Goal: Task Accomplishment & Management: Manage account settings

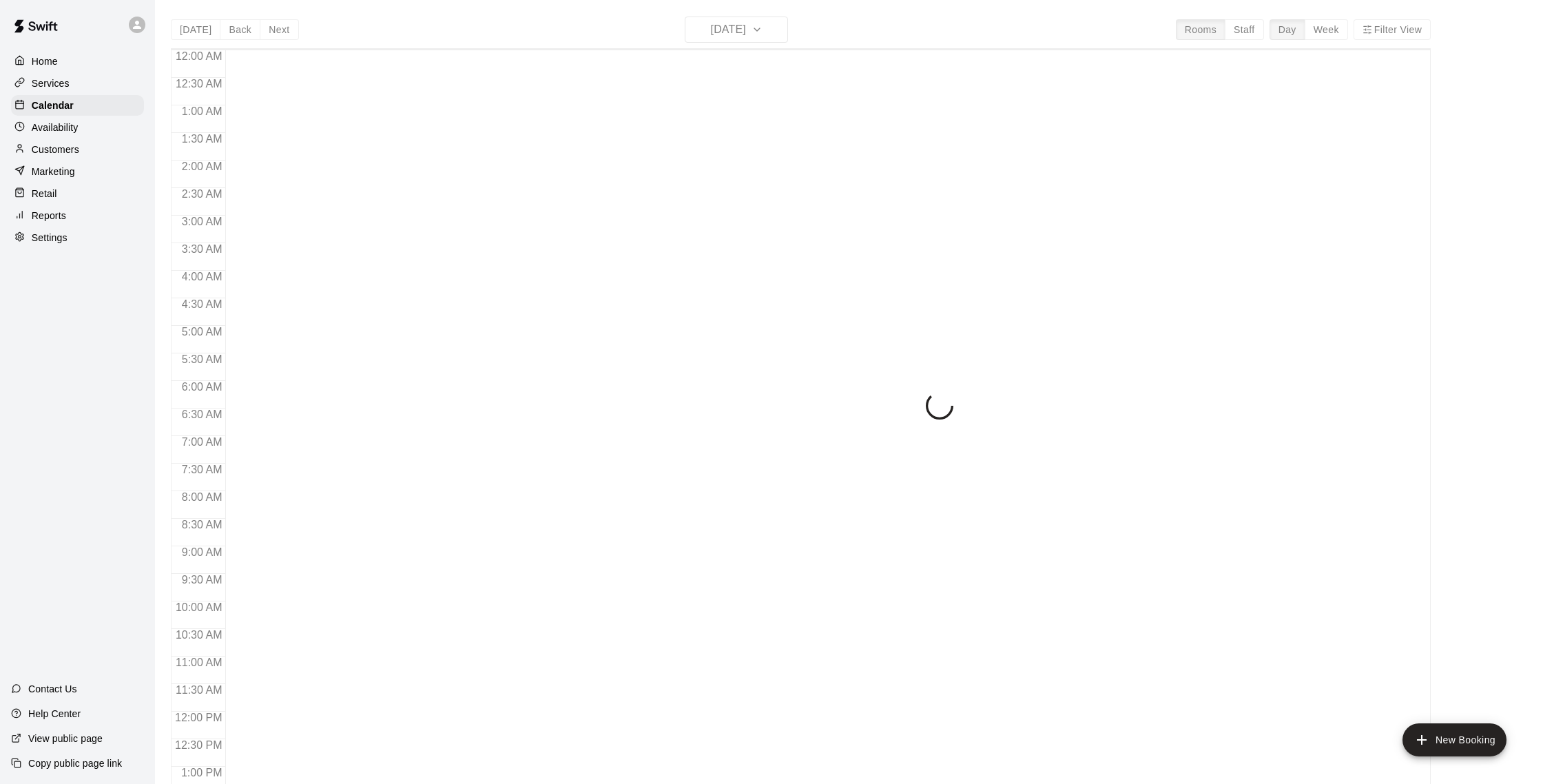
scroll to position [574, 0]
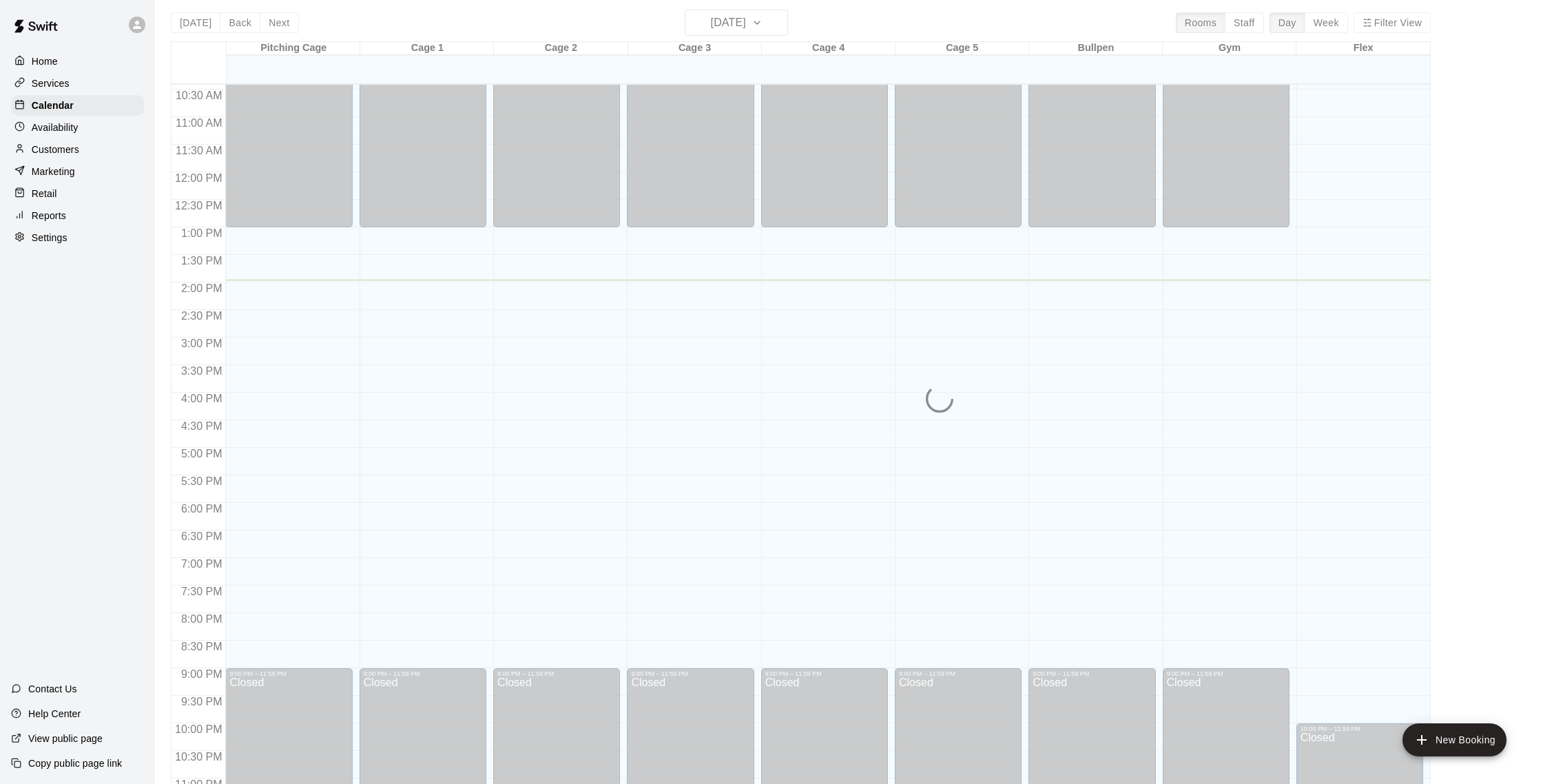
click at [738, 34] on div "[DATE] Back [DATE][DATE] Rooms Staff Day Week Filter View Pitching Cage 19 Tue …" at bounding box center [800, 402] width 1260 height 784
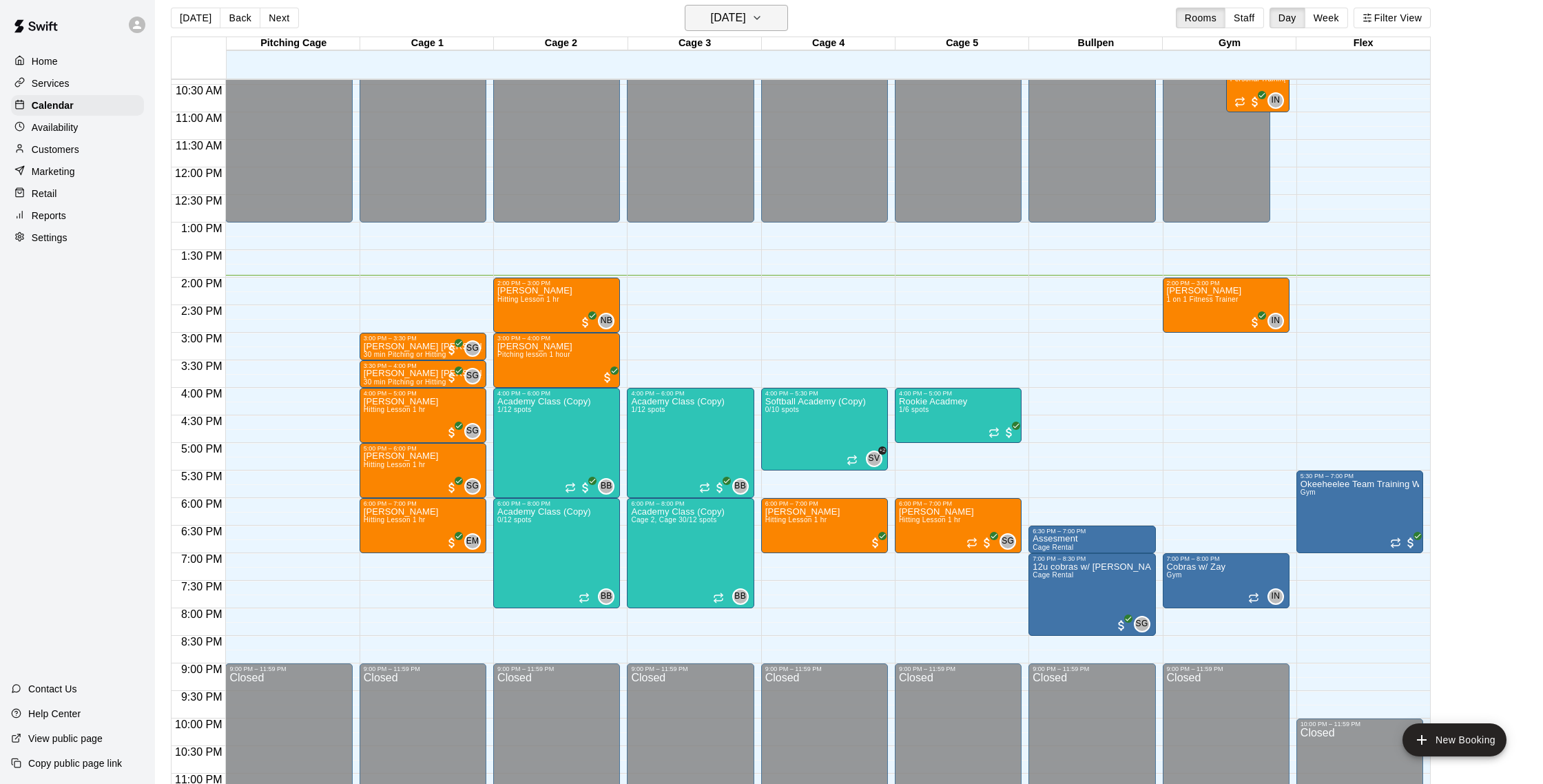
click at [746, 21] on h6 "[DATE]" at bounding box center [728, 18] width 35 height 19
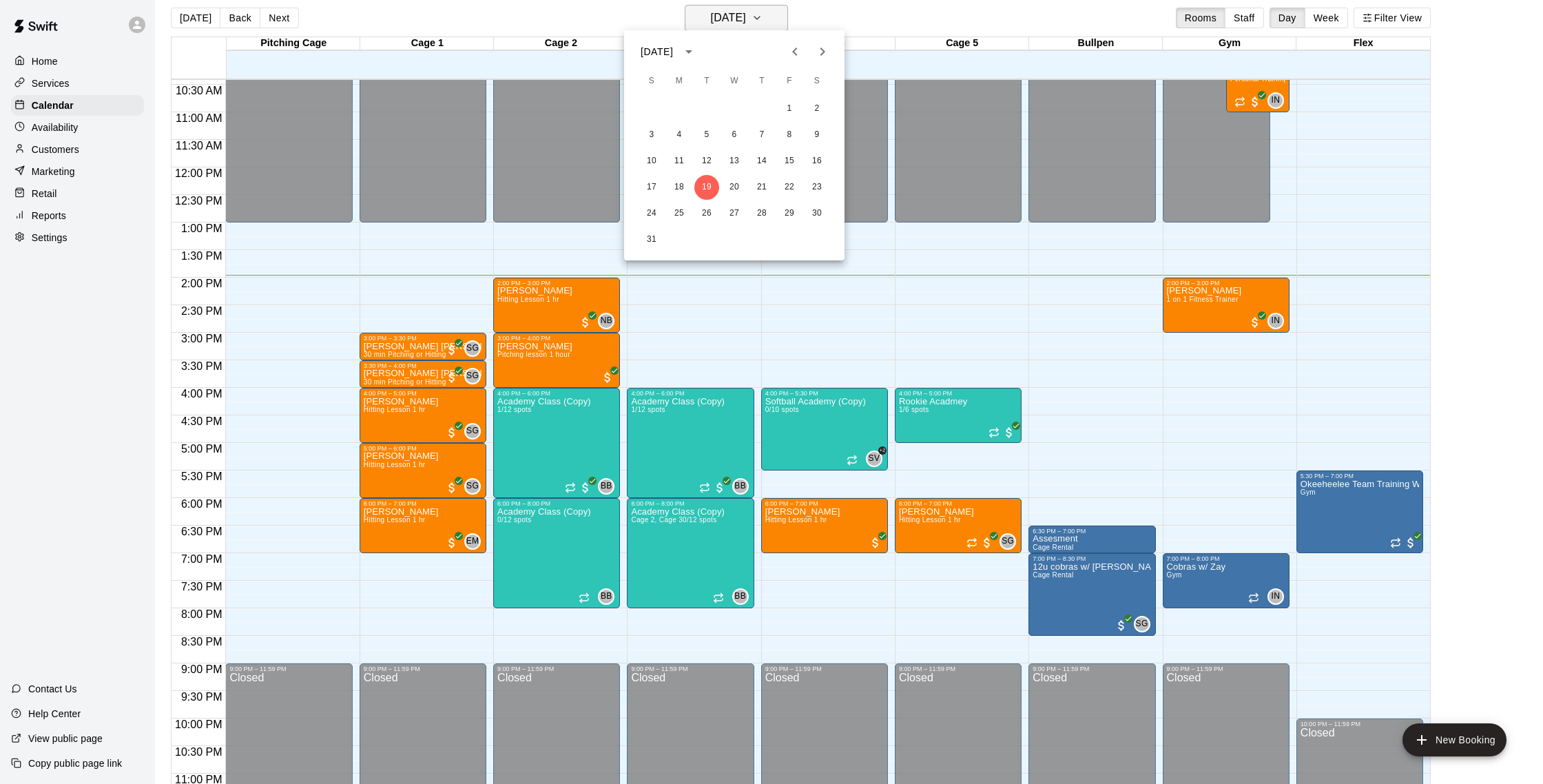
scroll to position [13, 0]
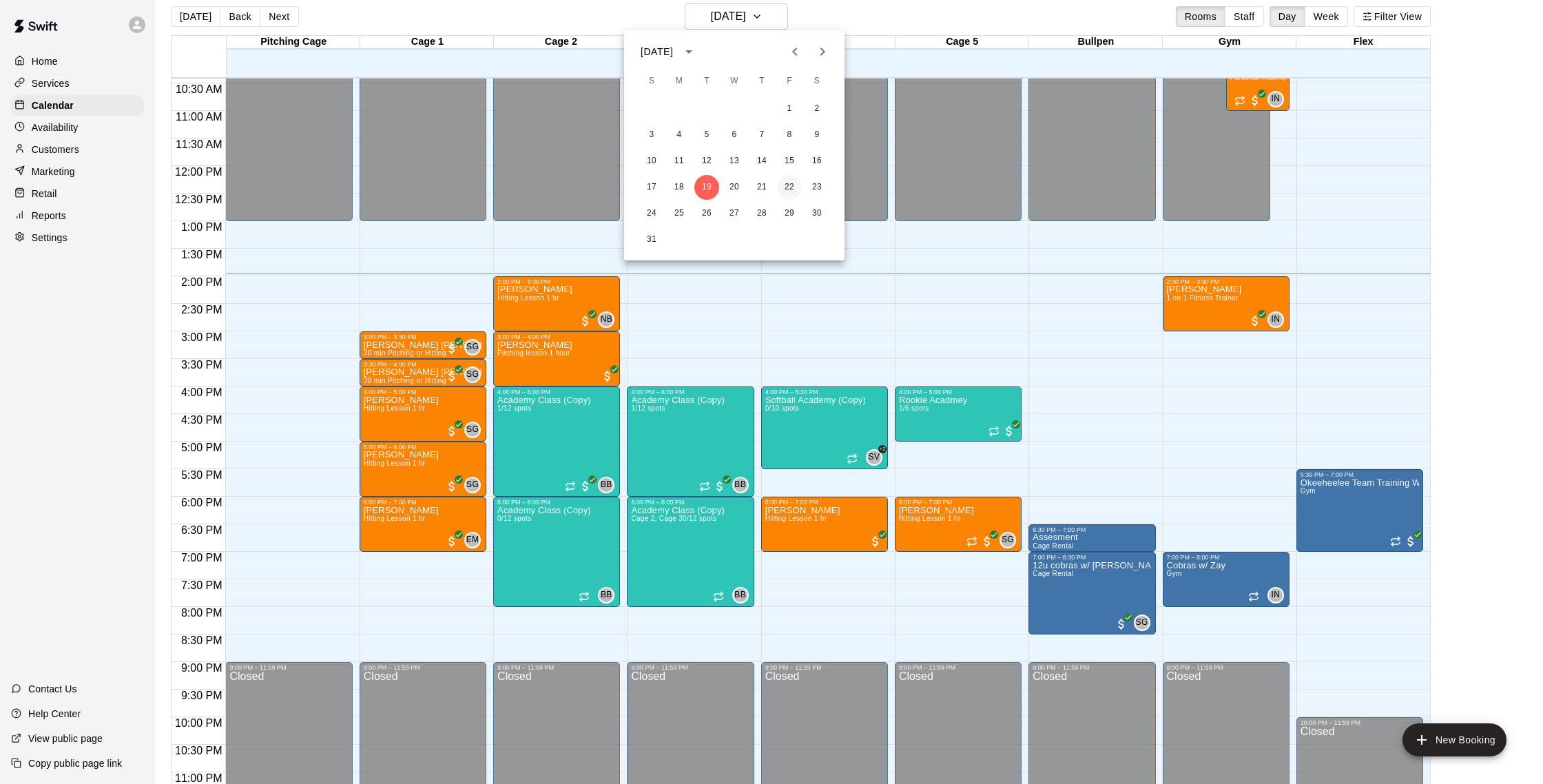
click at [785, 188] on button "22" at bounding box center [789, 187] width 25 height 25
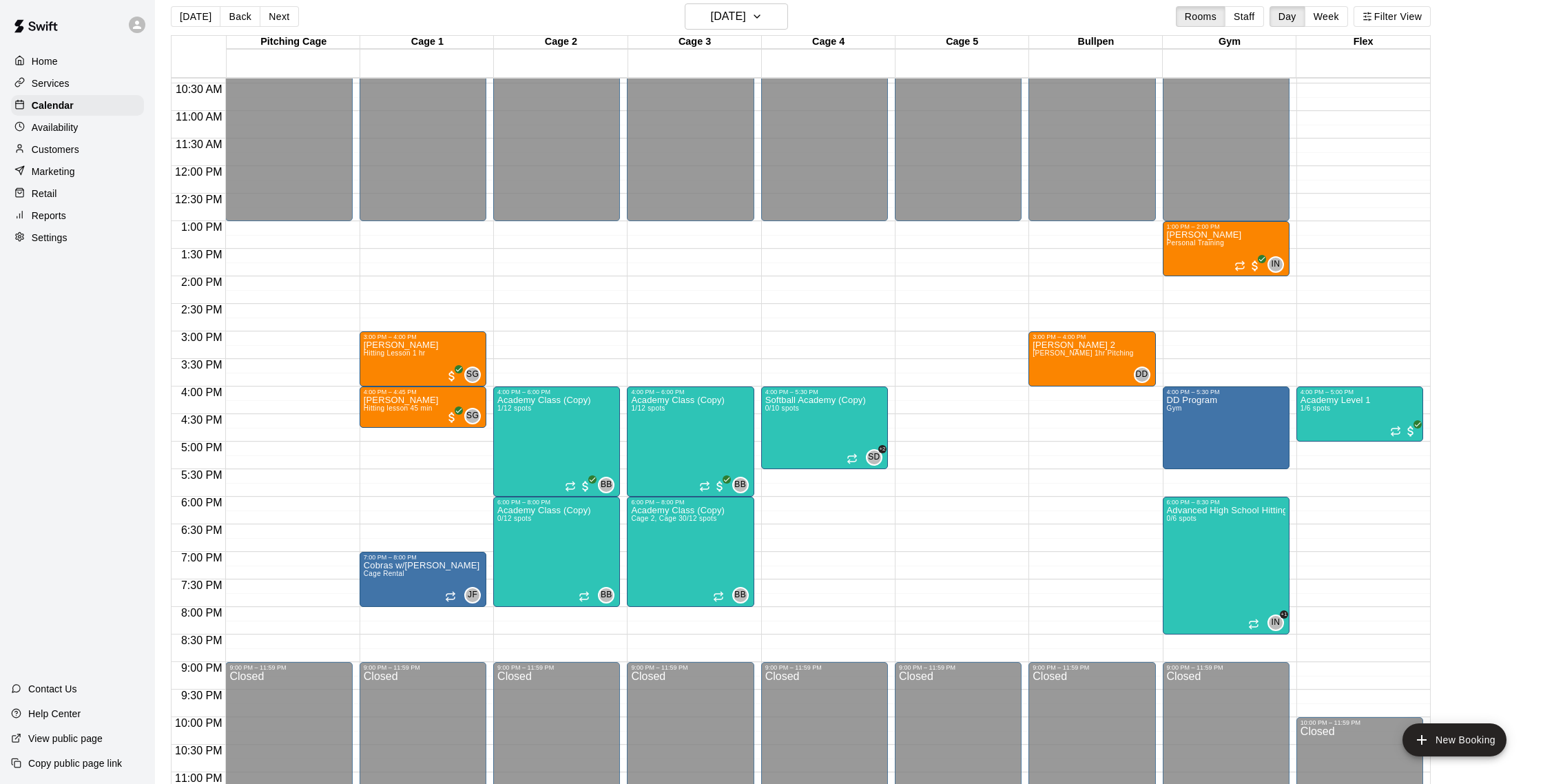
click at [232, 11] on button "Back" at bounding box center [239, 16] width 40 height 21
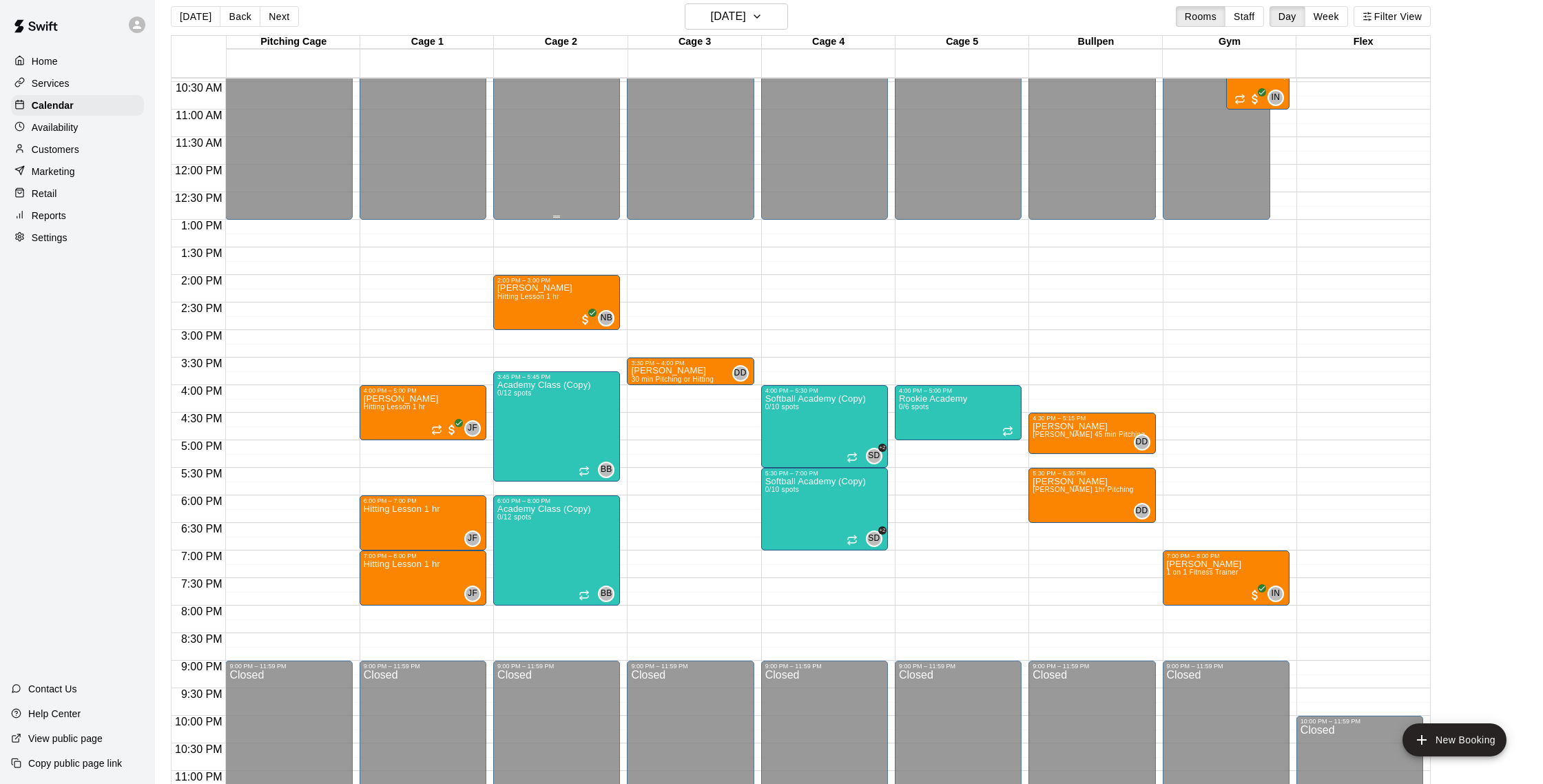
scroll to position [16, 0]
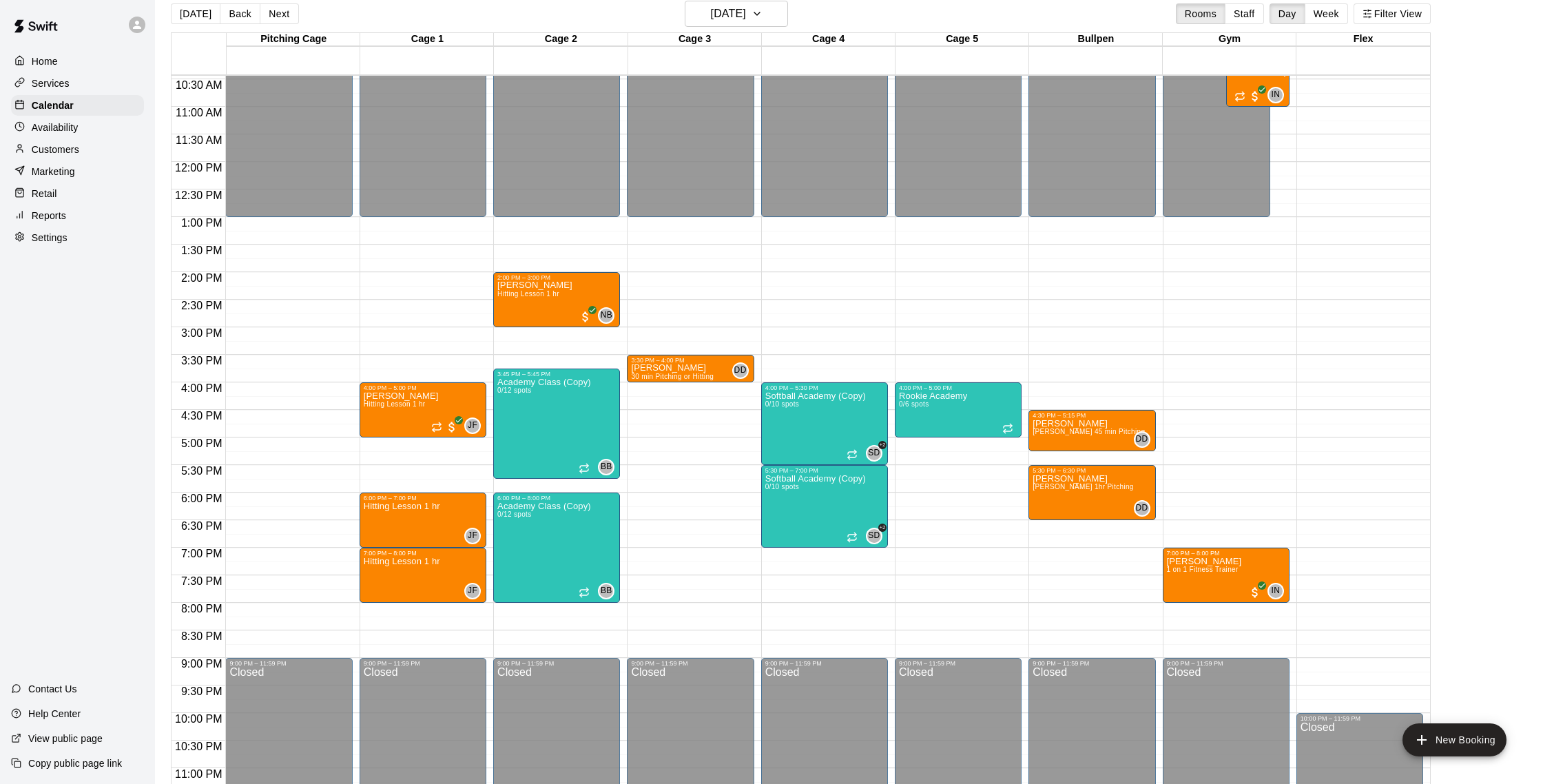
drag, startPoint x: 280, startPoint y: 10, endPoint x: 267, endPoint y: 9, distance: 13.0
click at [280, 10] on button "Next" at bounding box center [279, 14] width 39 height 21
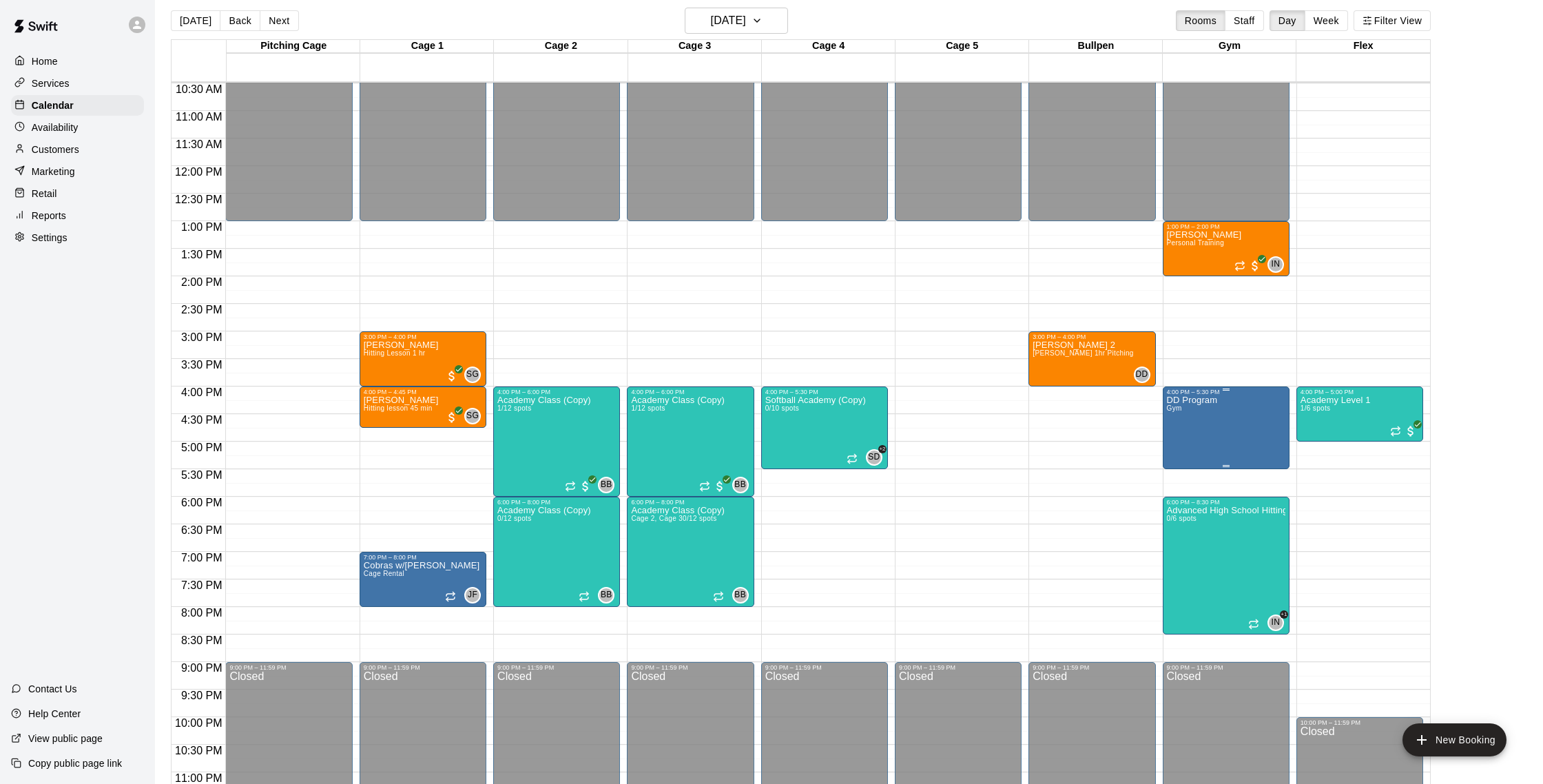
scroll to position [11, 0]
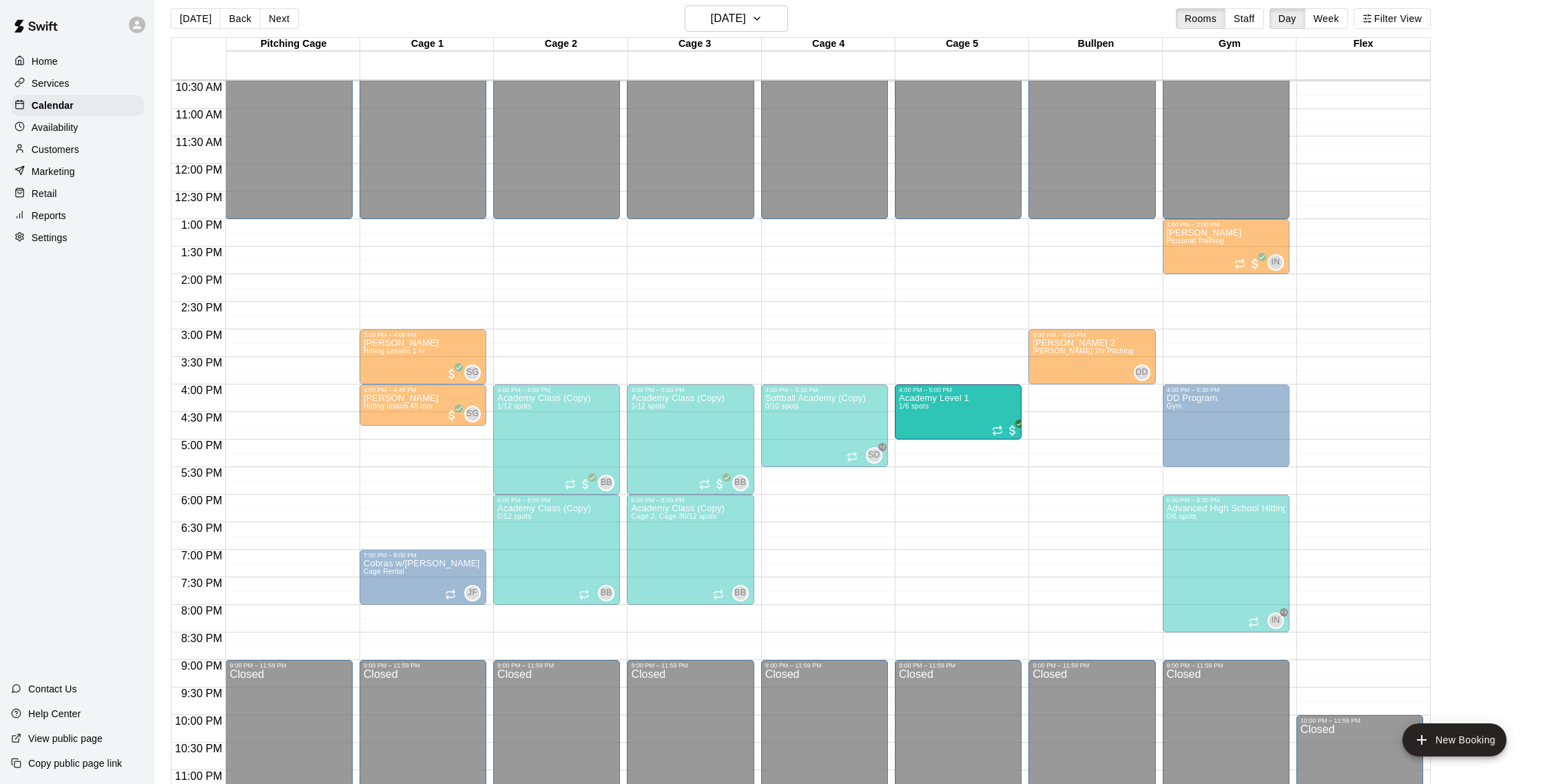
drag, startPoint x: 1354, startPoint y: 408, endPoint x: 928, endPoint y: 413, distance: 426.0
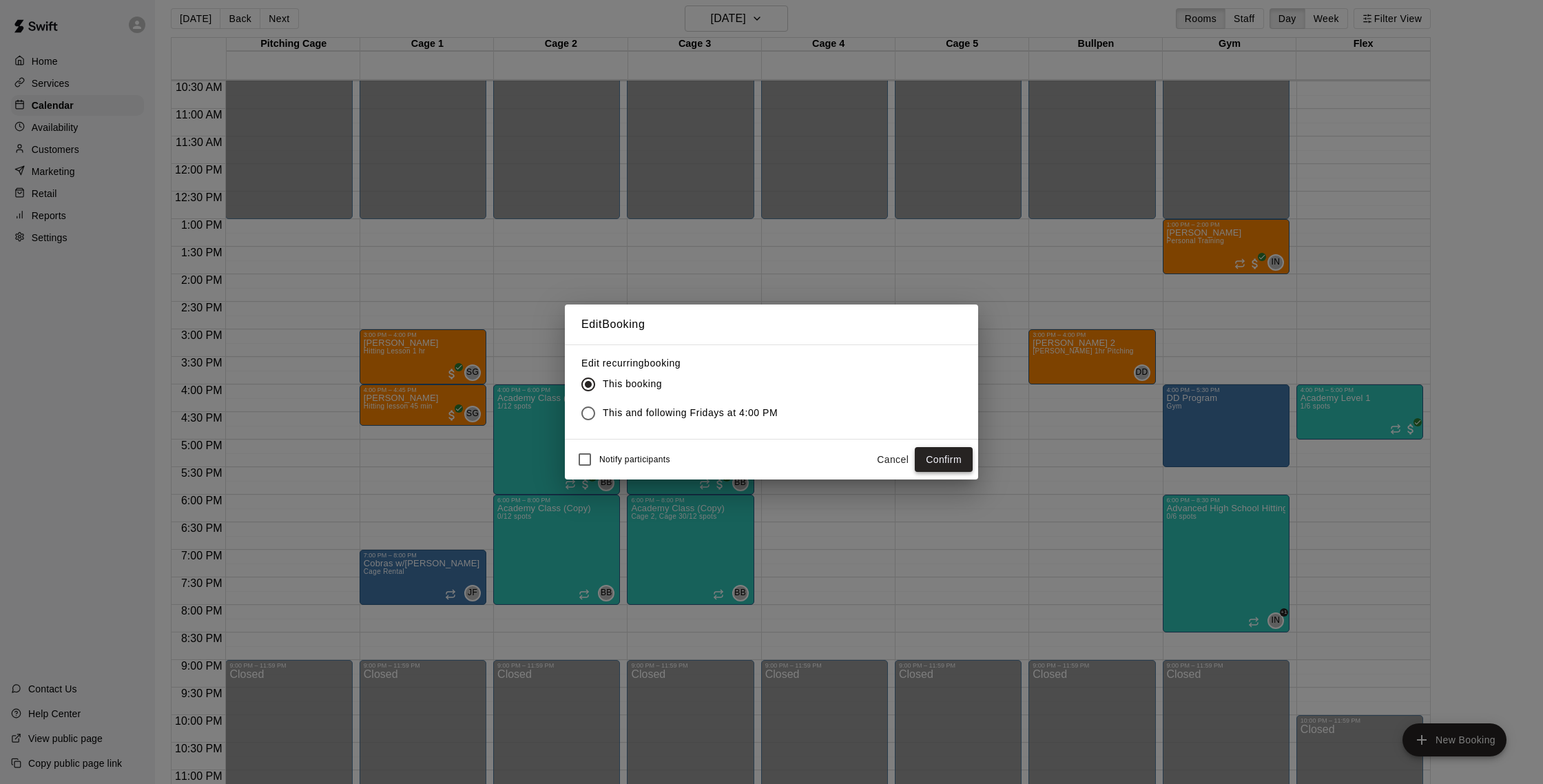
click at [962, 464] on button "Confirm" at bounding box center [943, 459] width 58 height 25
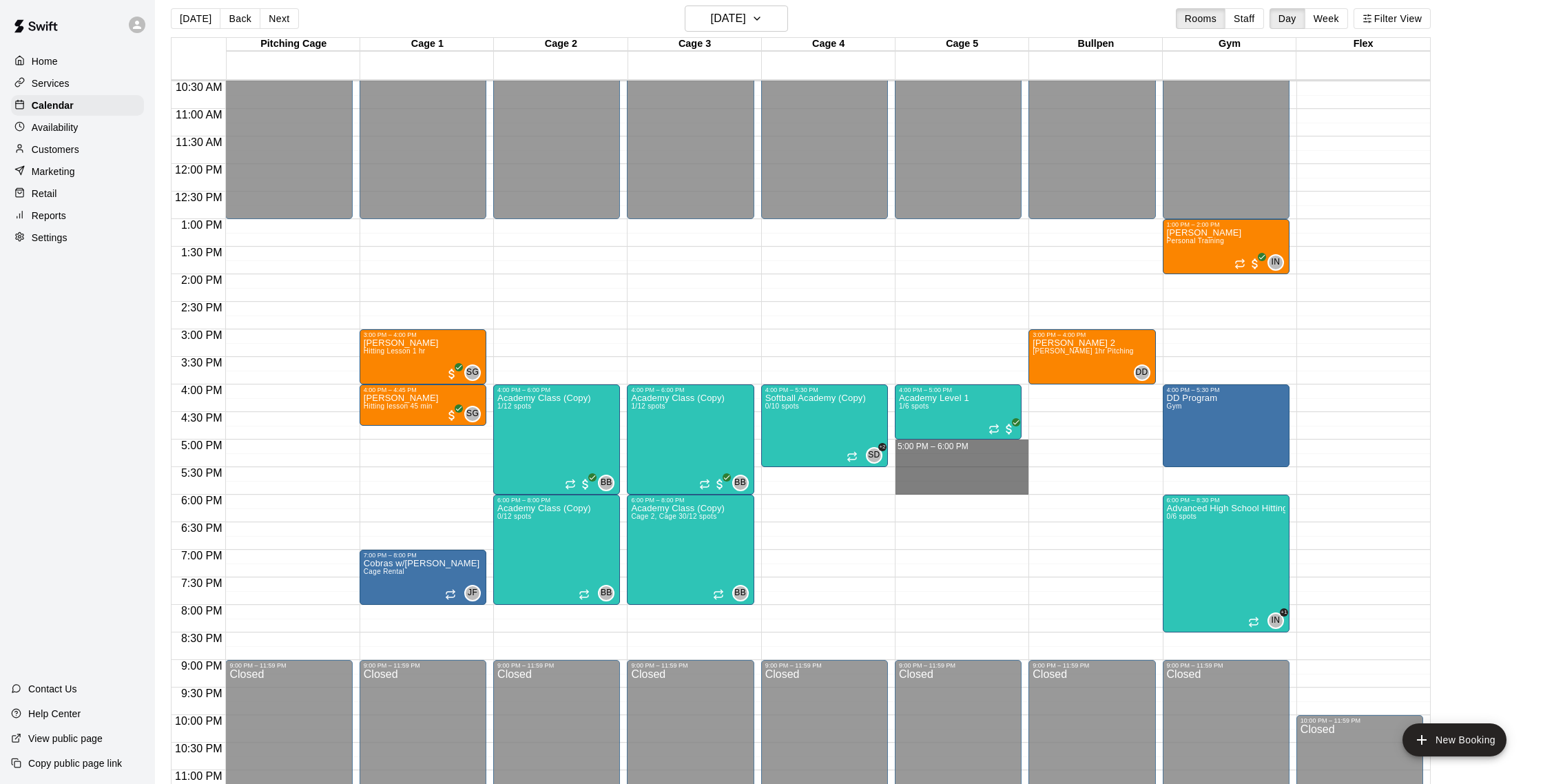
drag, startPoint x: 920, startPoint y: 445, endPoint x: 920, endPoint y: 491, distance: 46.0
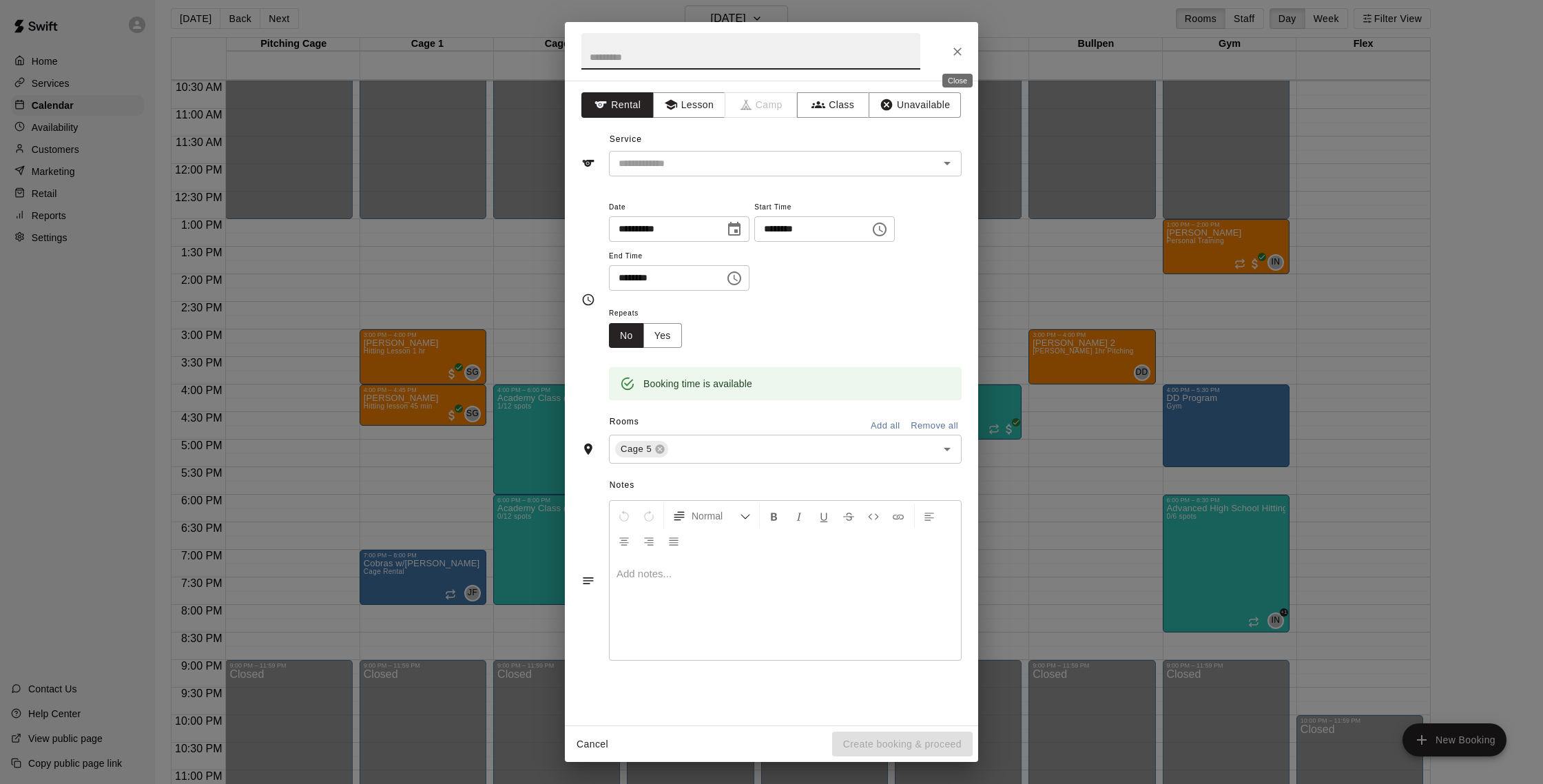
click at [957, 40] on button "Close" at bounding box center [957, 52] width 25 height 25
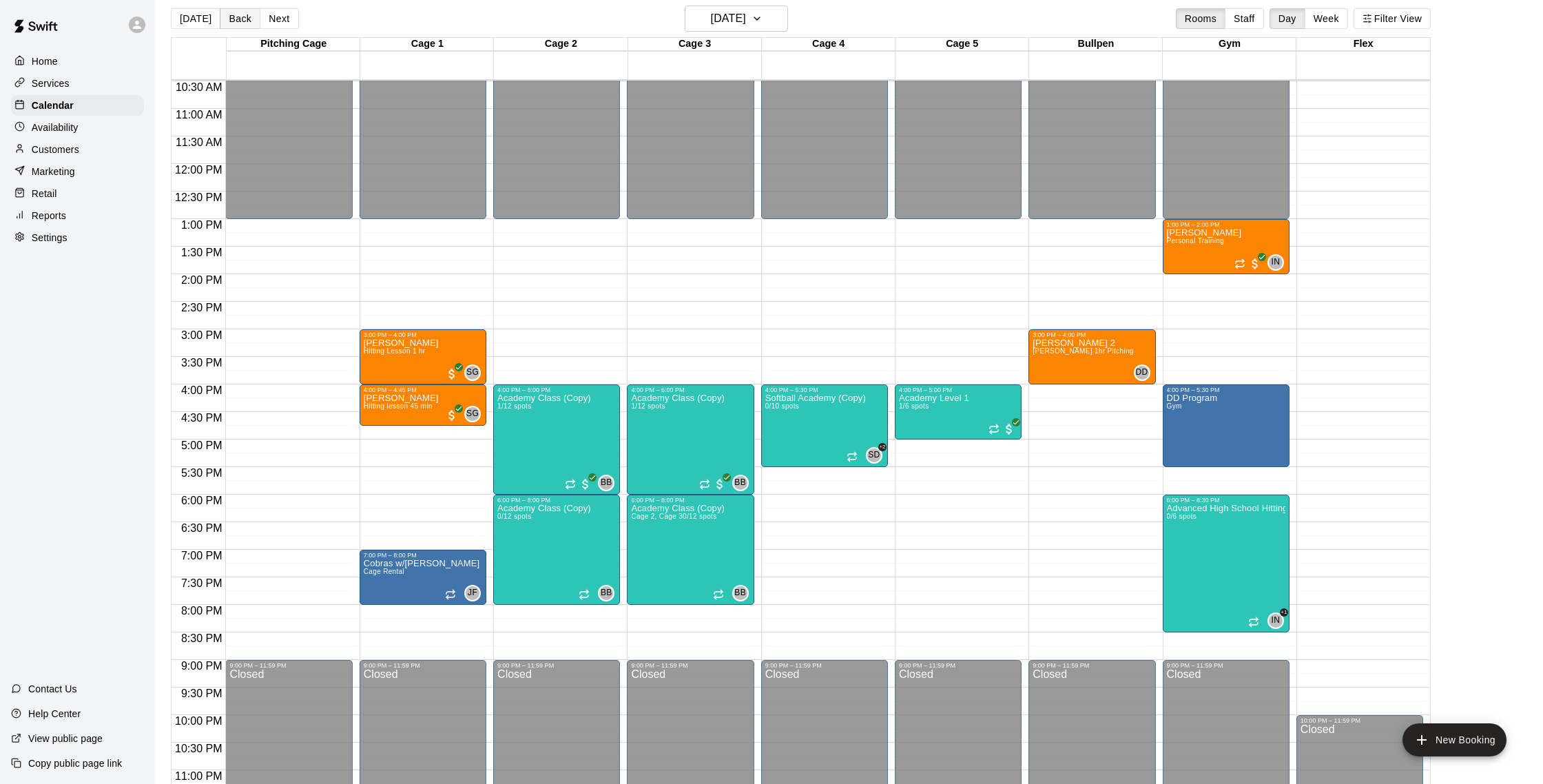
click at [219, 18] on button "Back" at bounding box center [239, 18] width 40 height 21
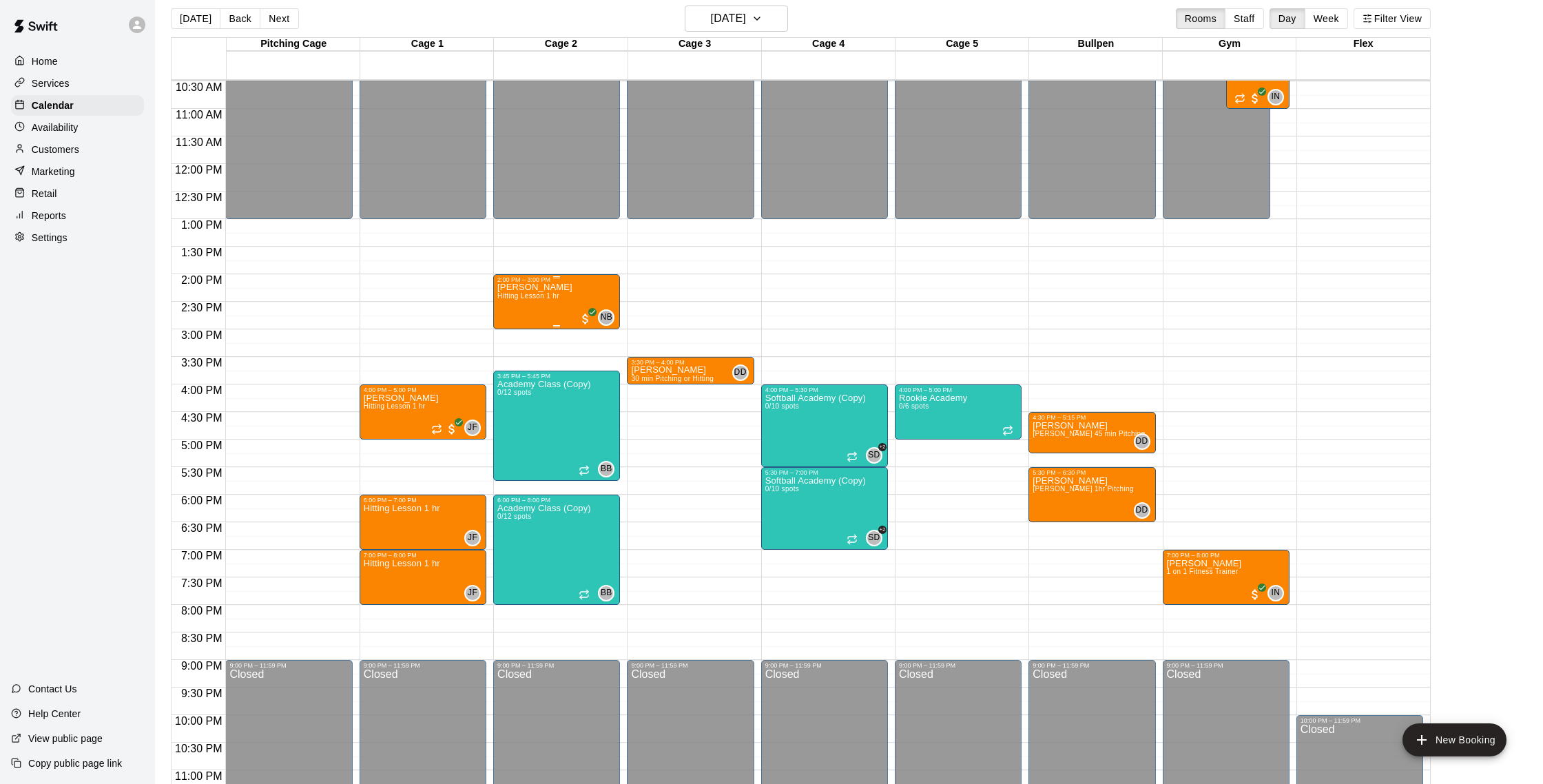
click at [567, 295] on div "[PERSON_NAME] Hitting Lesson 1 hr NB 0" at bounding box center [556, 674] width 118 height 784
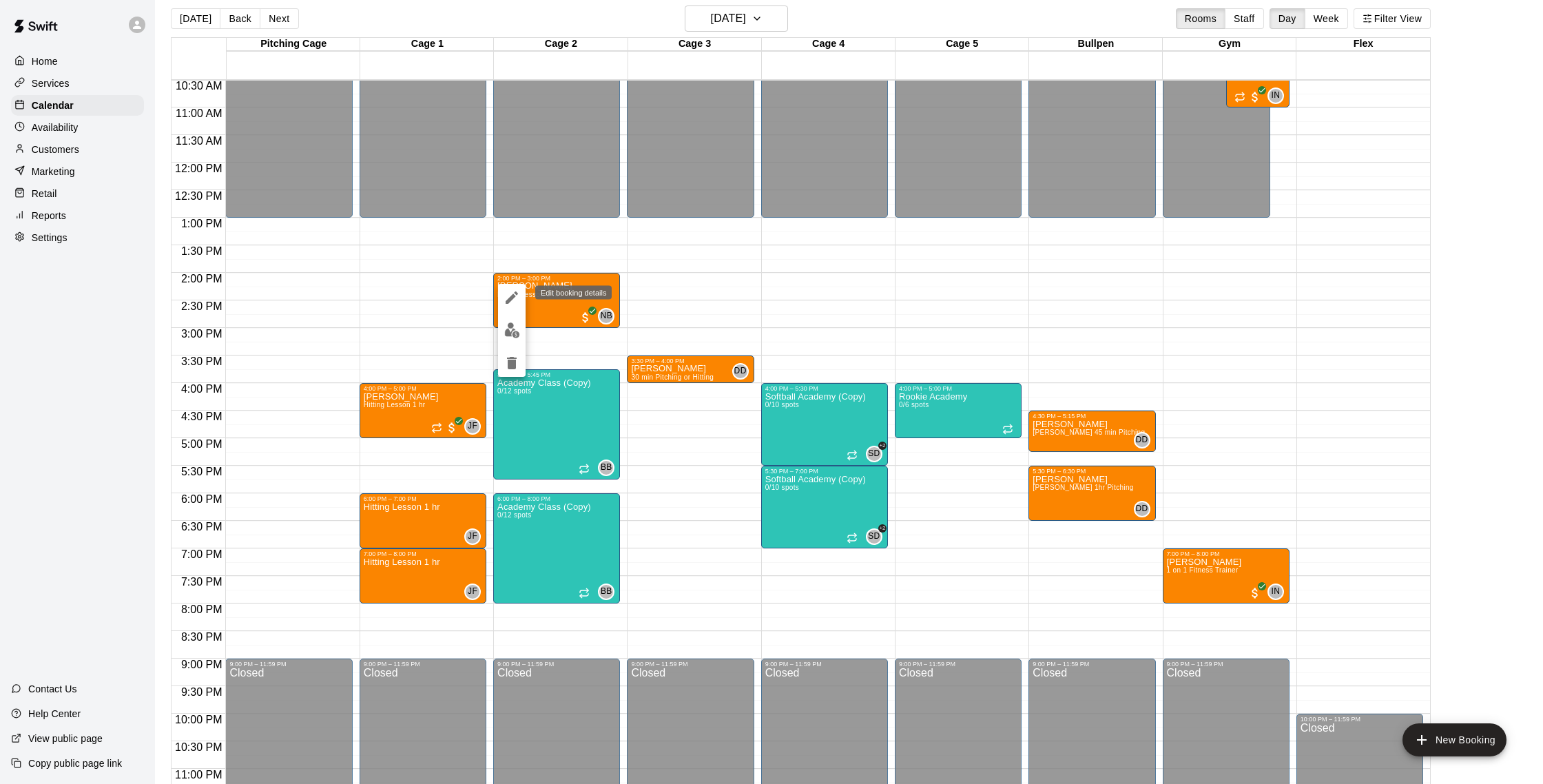
click at [514, 300] on icon "edit" at bounding box center [512, 298] width 17 height 17
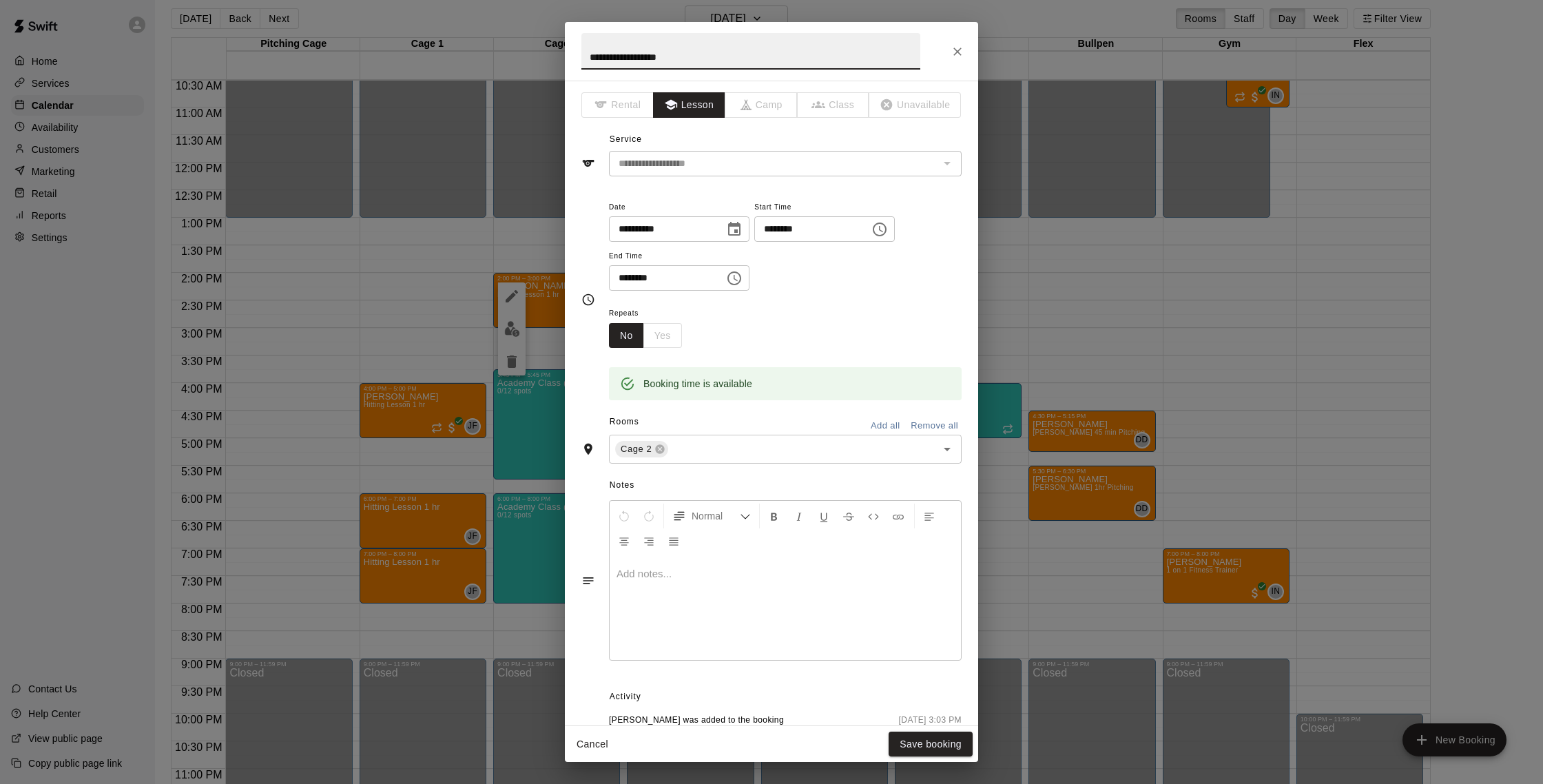
click at [734, 226] on icon "Choose date, selected date is Aug 21, 2025" at bounding box center [734, 229] width 12 height 14
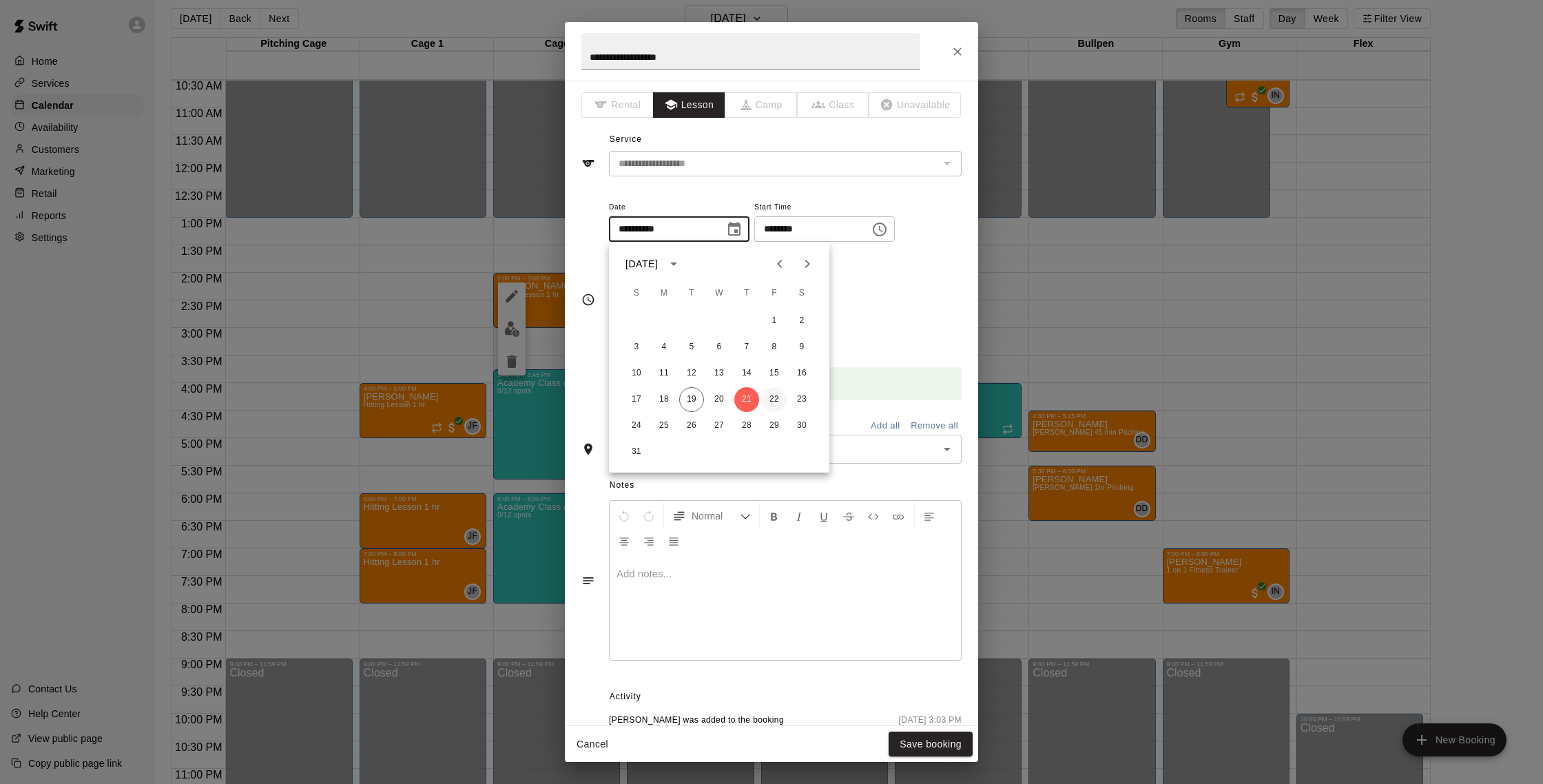
click at [777, 398] on button "22" at bounding box center [774, 399] width 25 height 25
type input "**********"
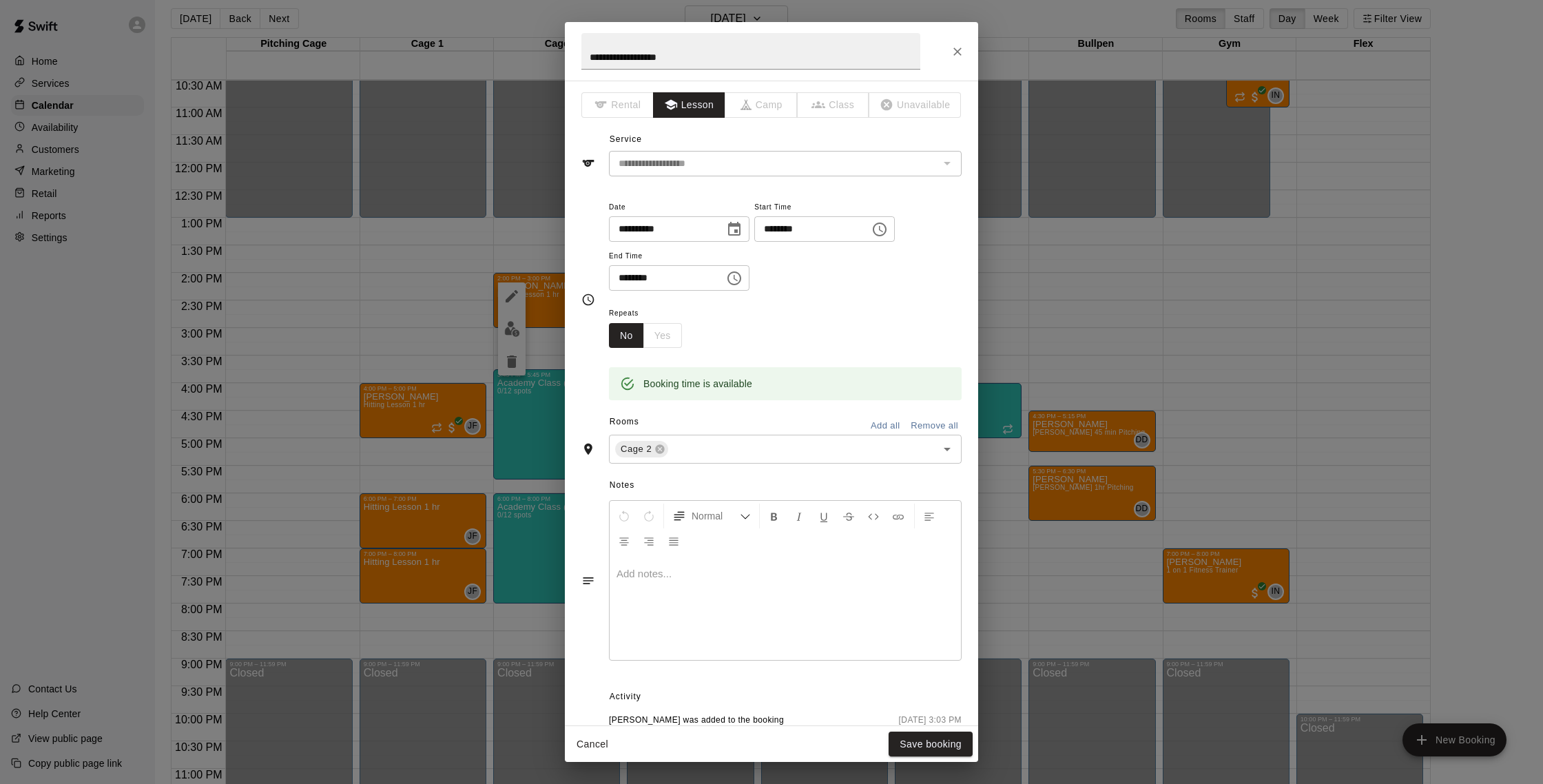
click at [780, 229] on input "********" at bounding box center [807, 229] width 106 height 25
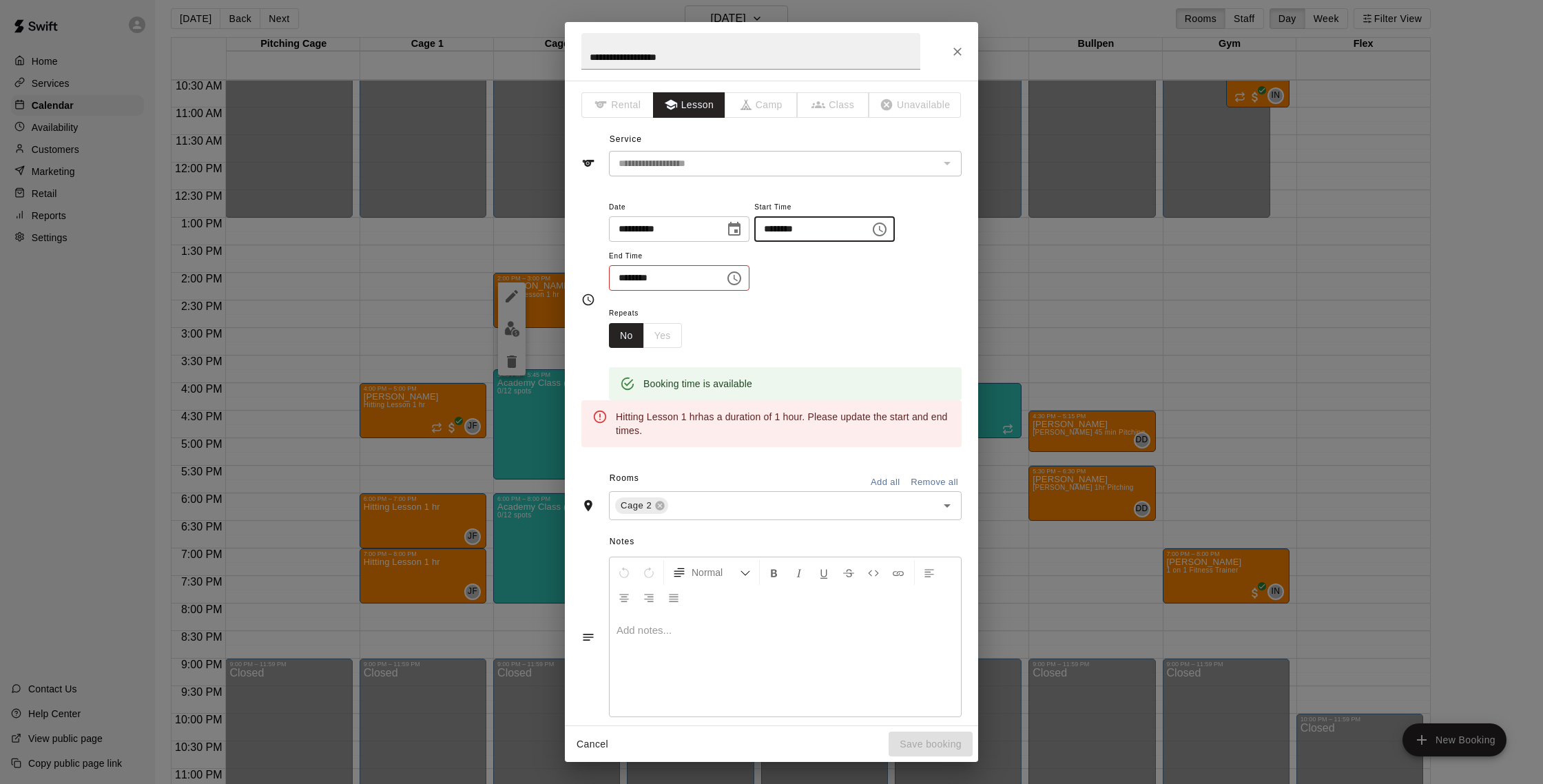
type input "********"
click at [623, 280] on input "********" at bounding box center [661, 277] width 106 height 25
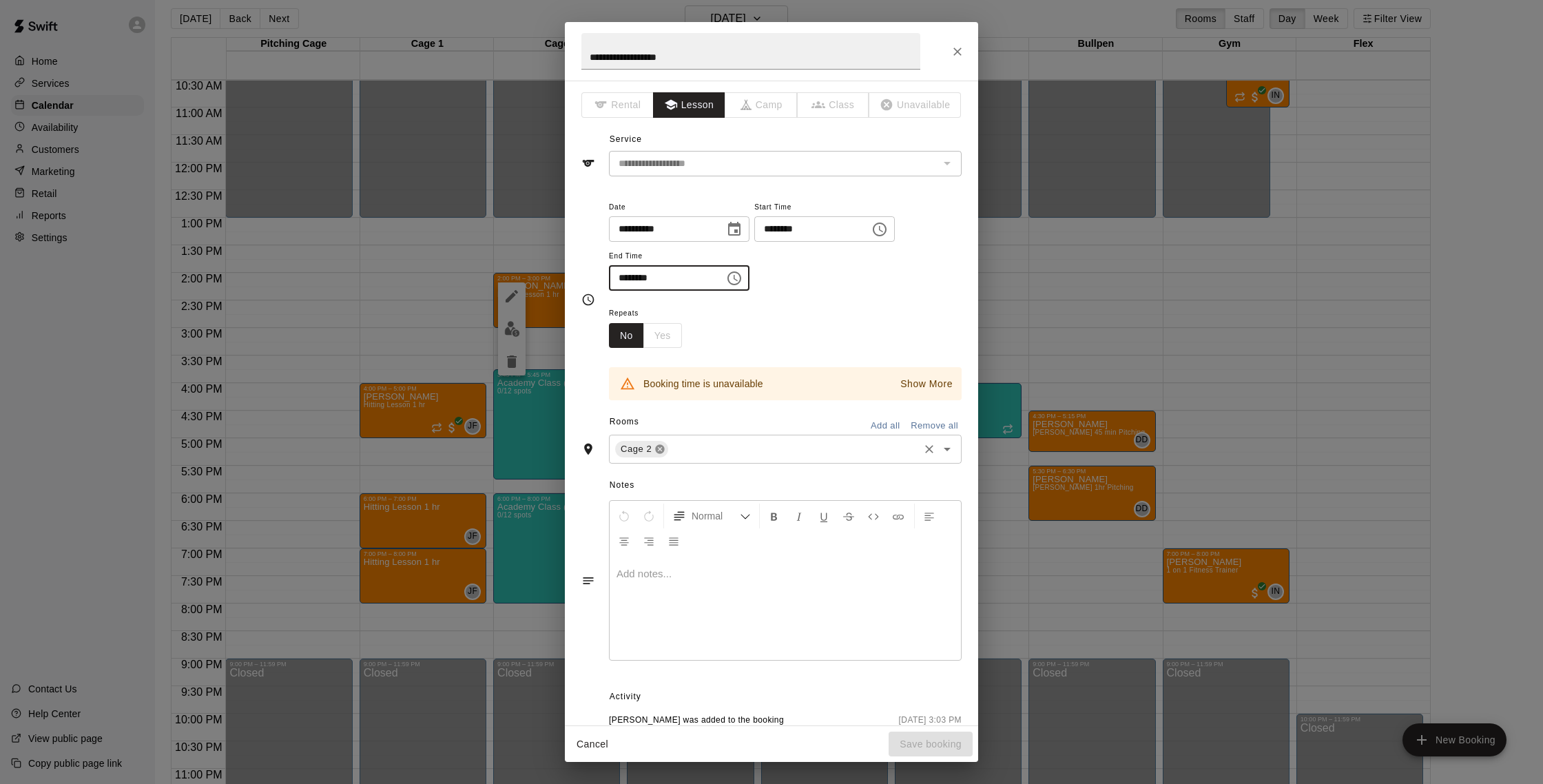
click at [662, 449] on icon at bounding box center [660, 450] width 9 height 9
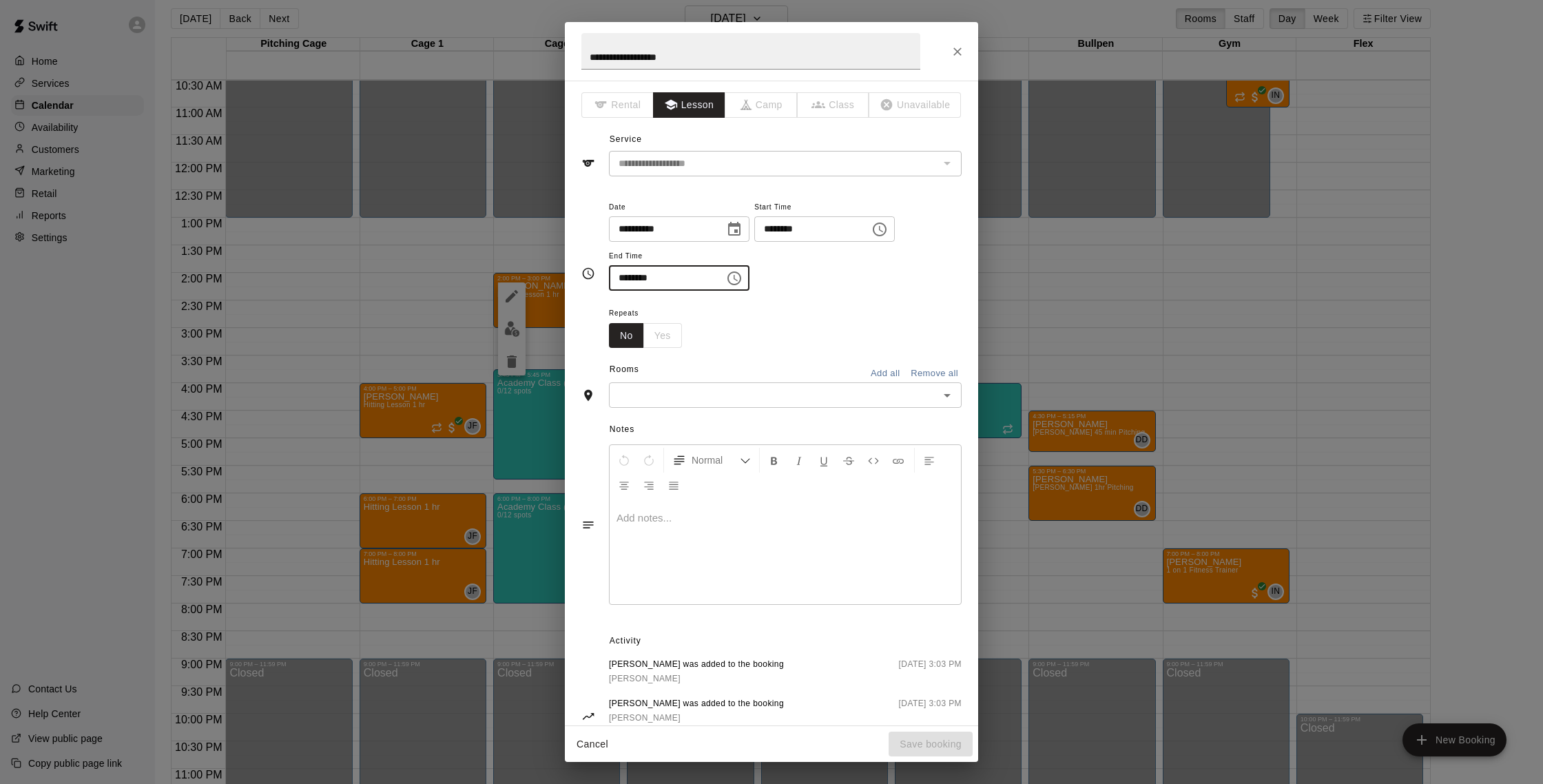
type input "********"
click at [706, 402] on input "text" at bounding box center [773, 395] width 322 height 18
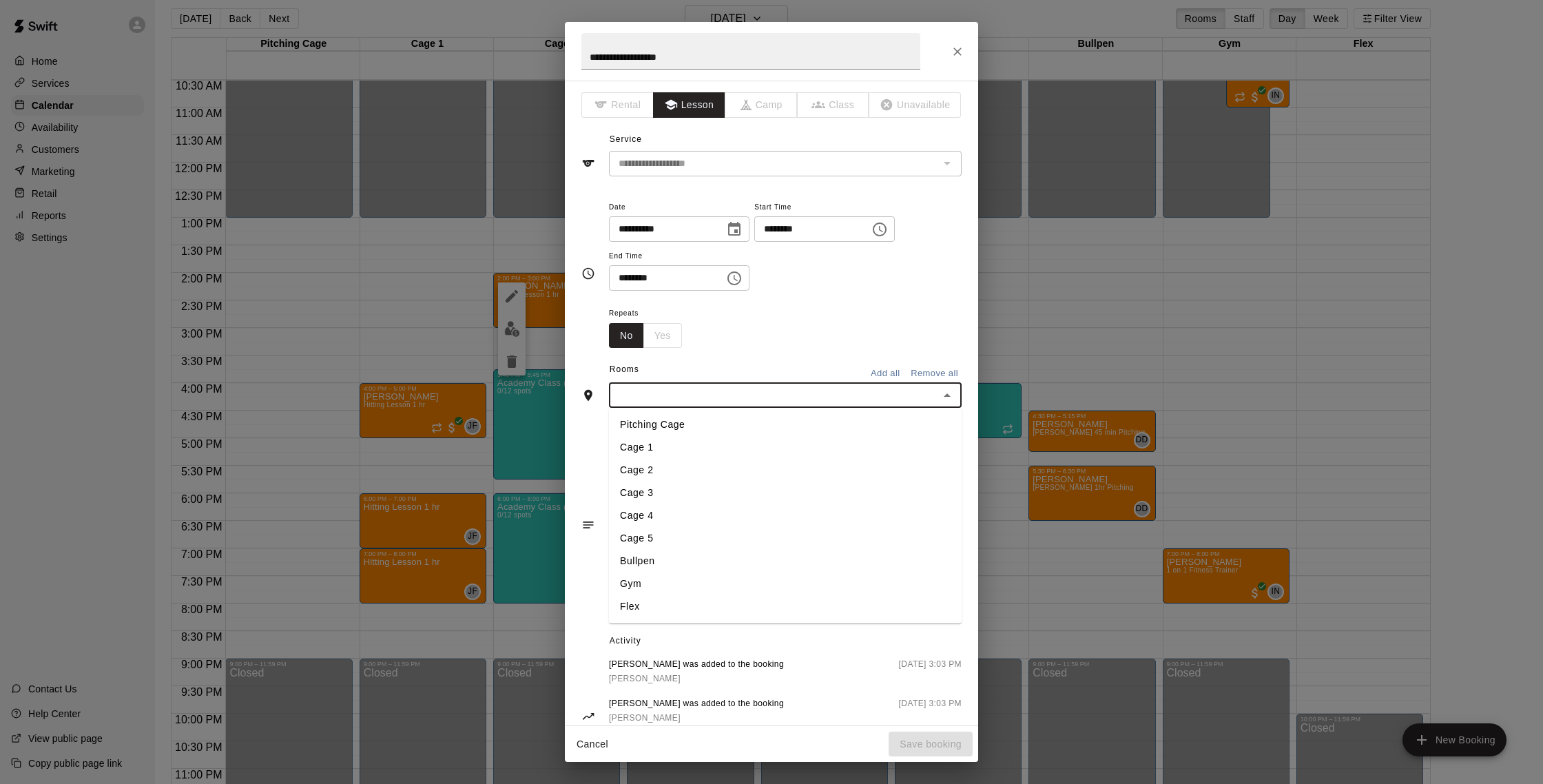
click at [651, 530] on li "Cage 5" at bounding box center [785, 538] width 353 height 23
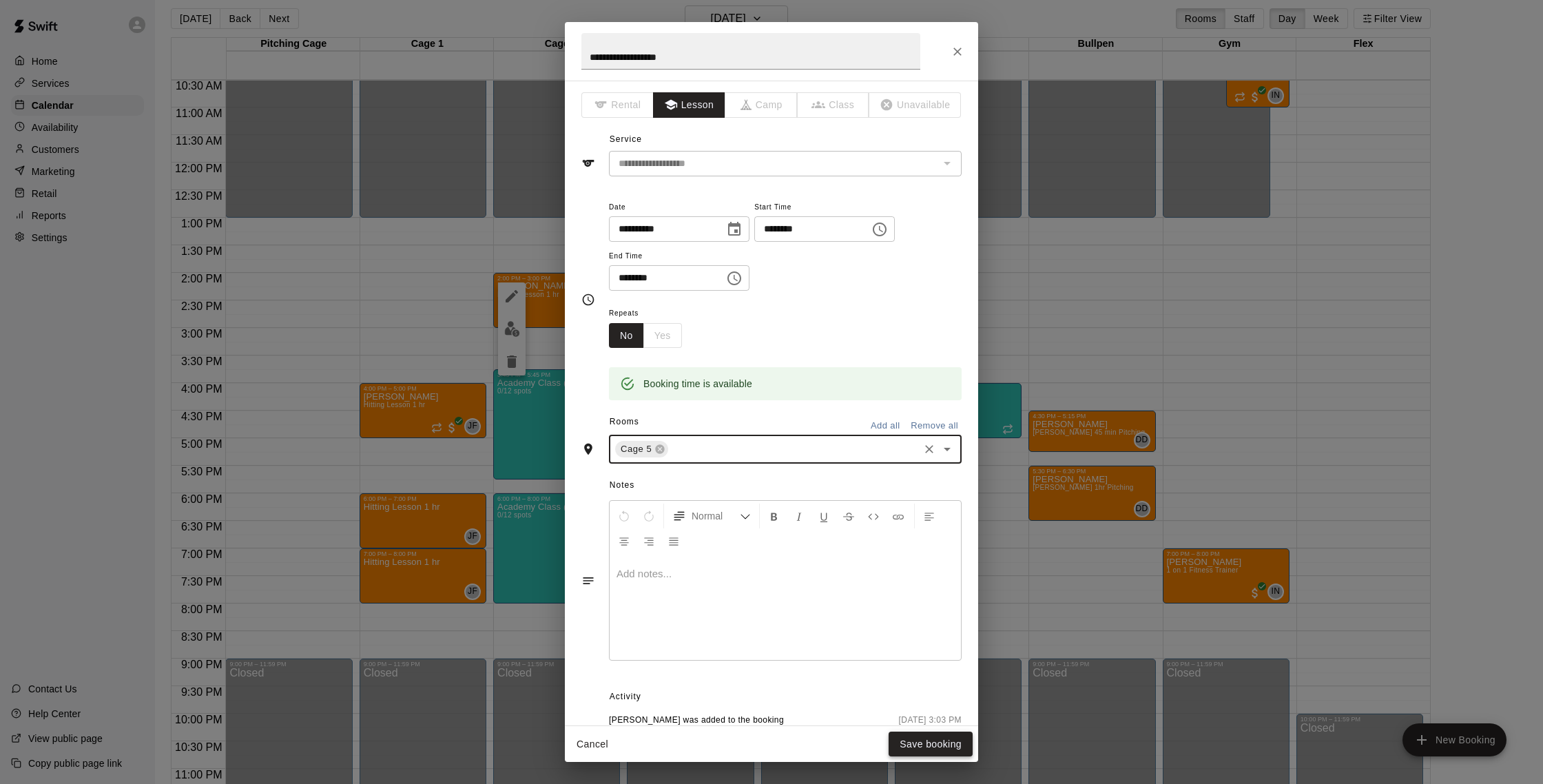
click at [920, 746] on button "Save booking" at bounding box center [930, 744] width 84 height 25
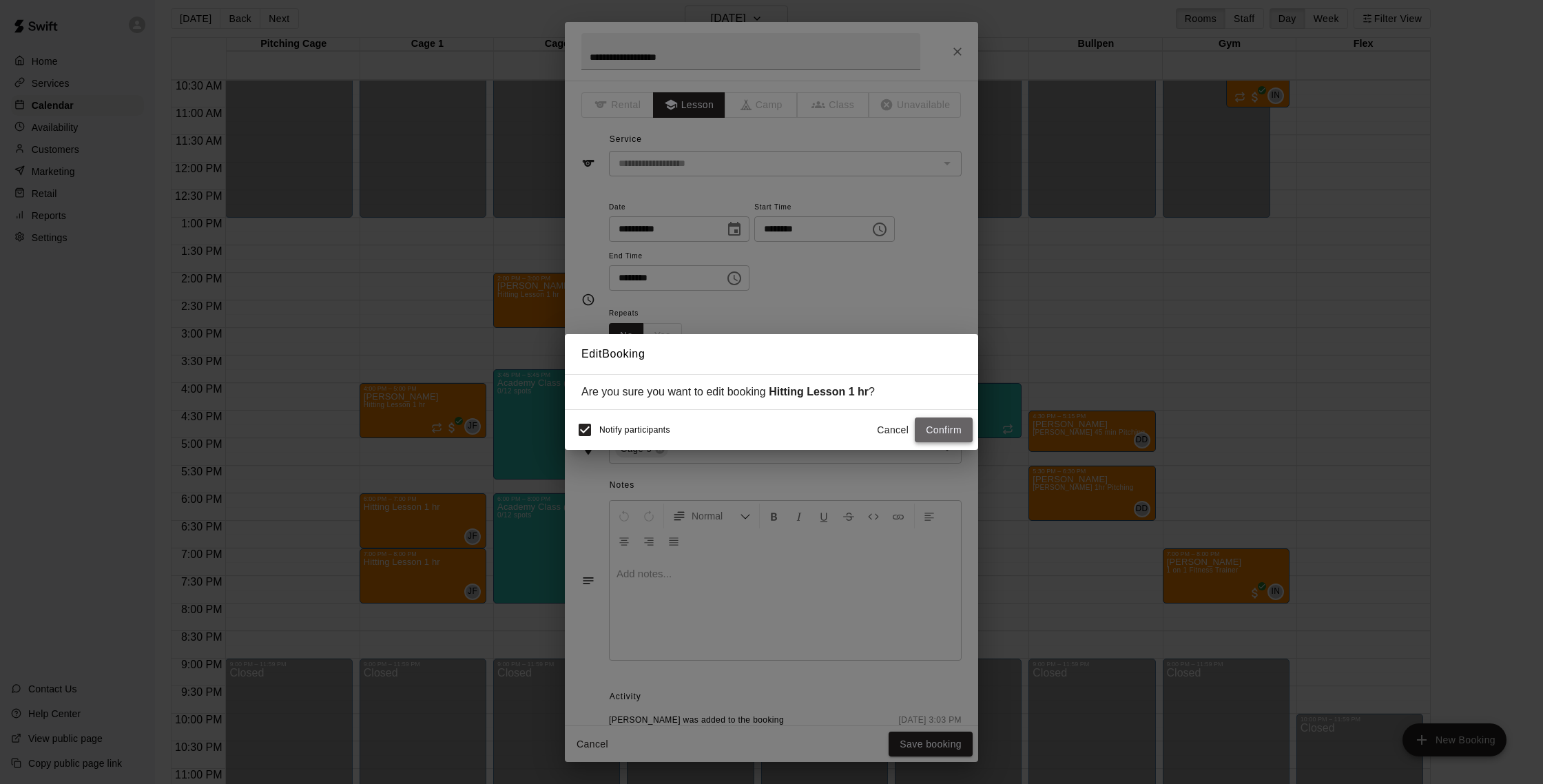
click at [936, 420] on button "Confirm" at bounding box center [943, 430] width 58 height 25
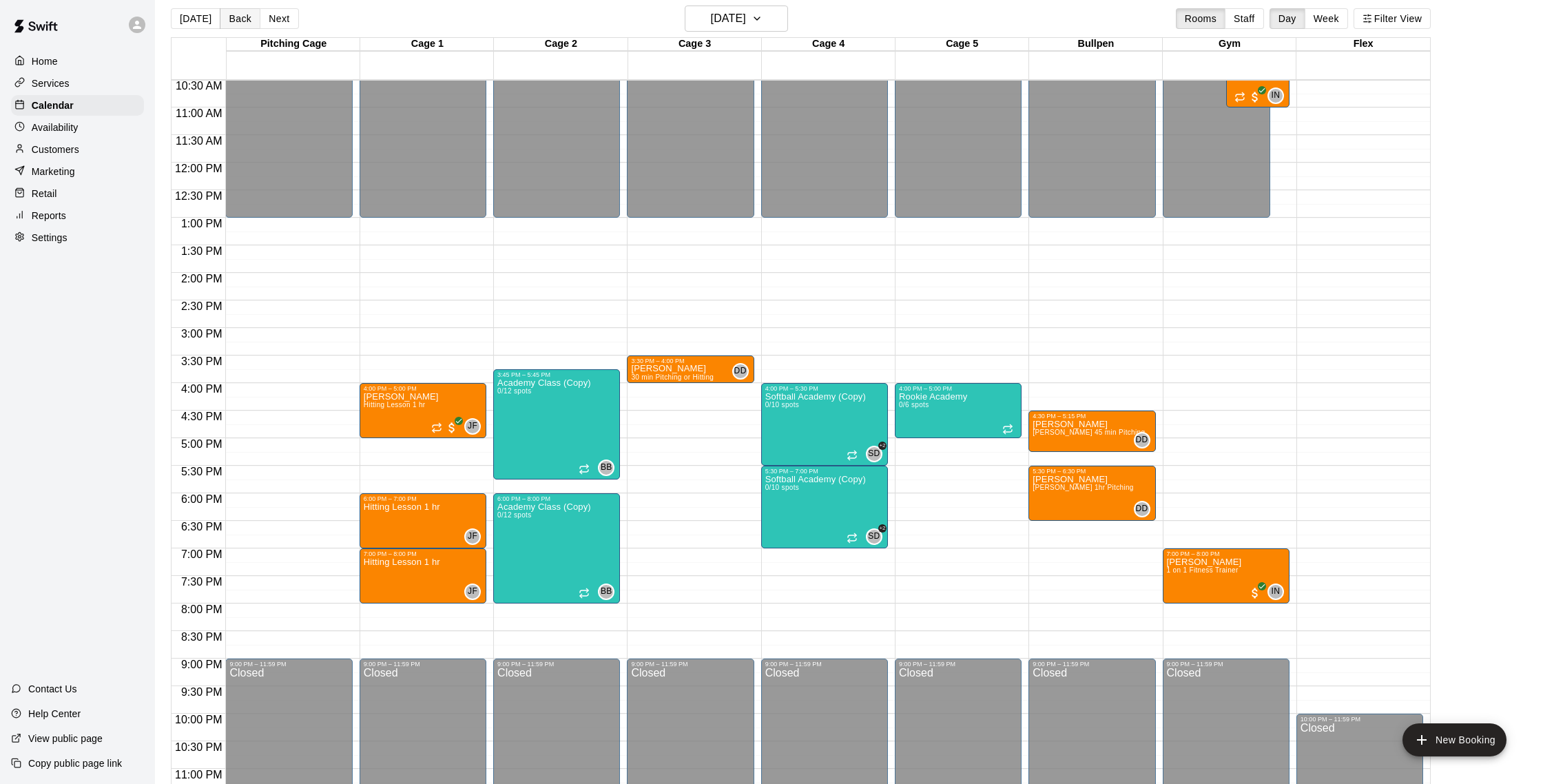
click at [245, 20] on button "Back" at bounding box center [239, 18] width 40 height 21
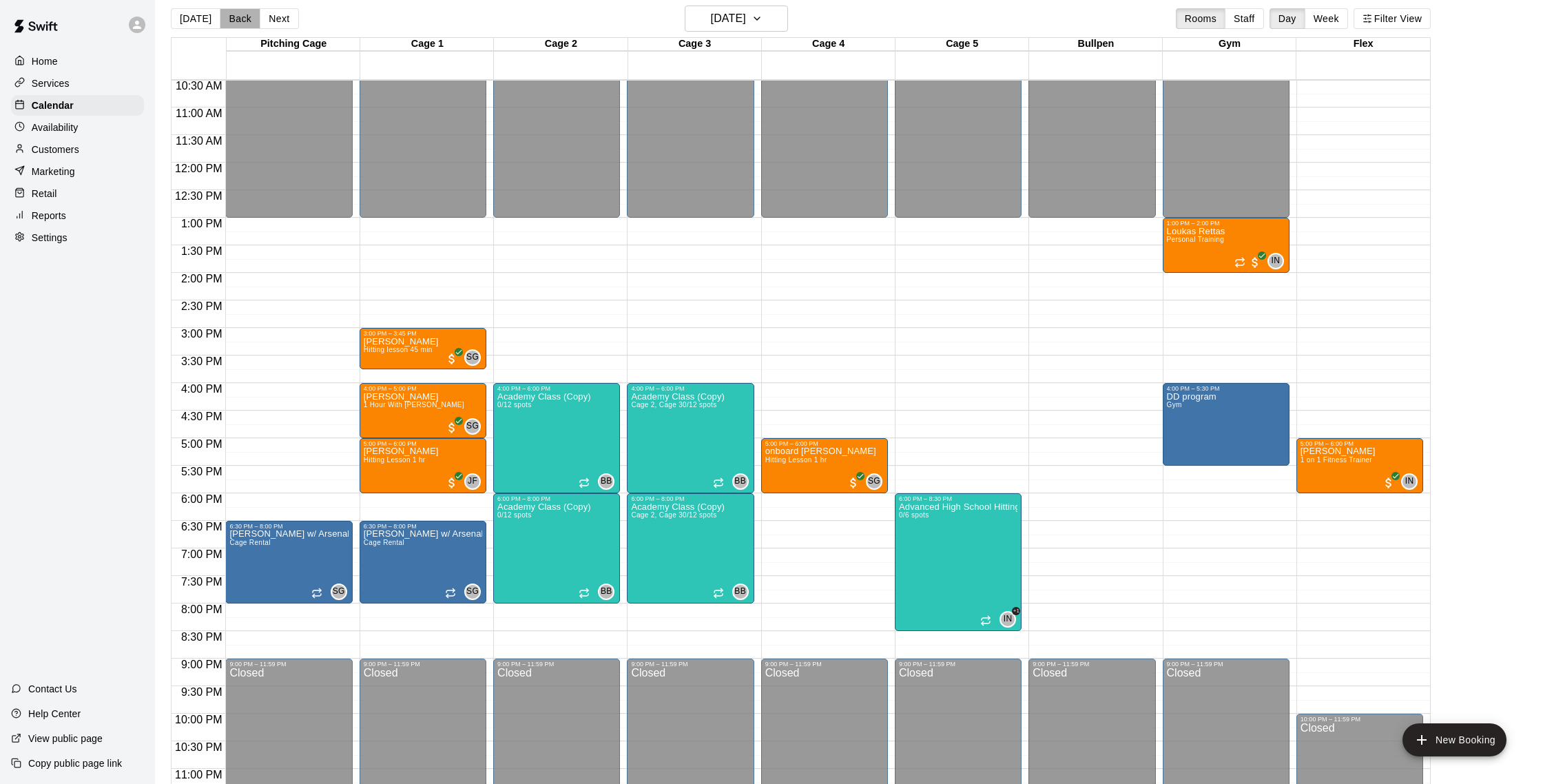
click at [245, 20] on button "Back" at bounding box center [239, 18] width 40 height 21
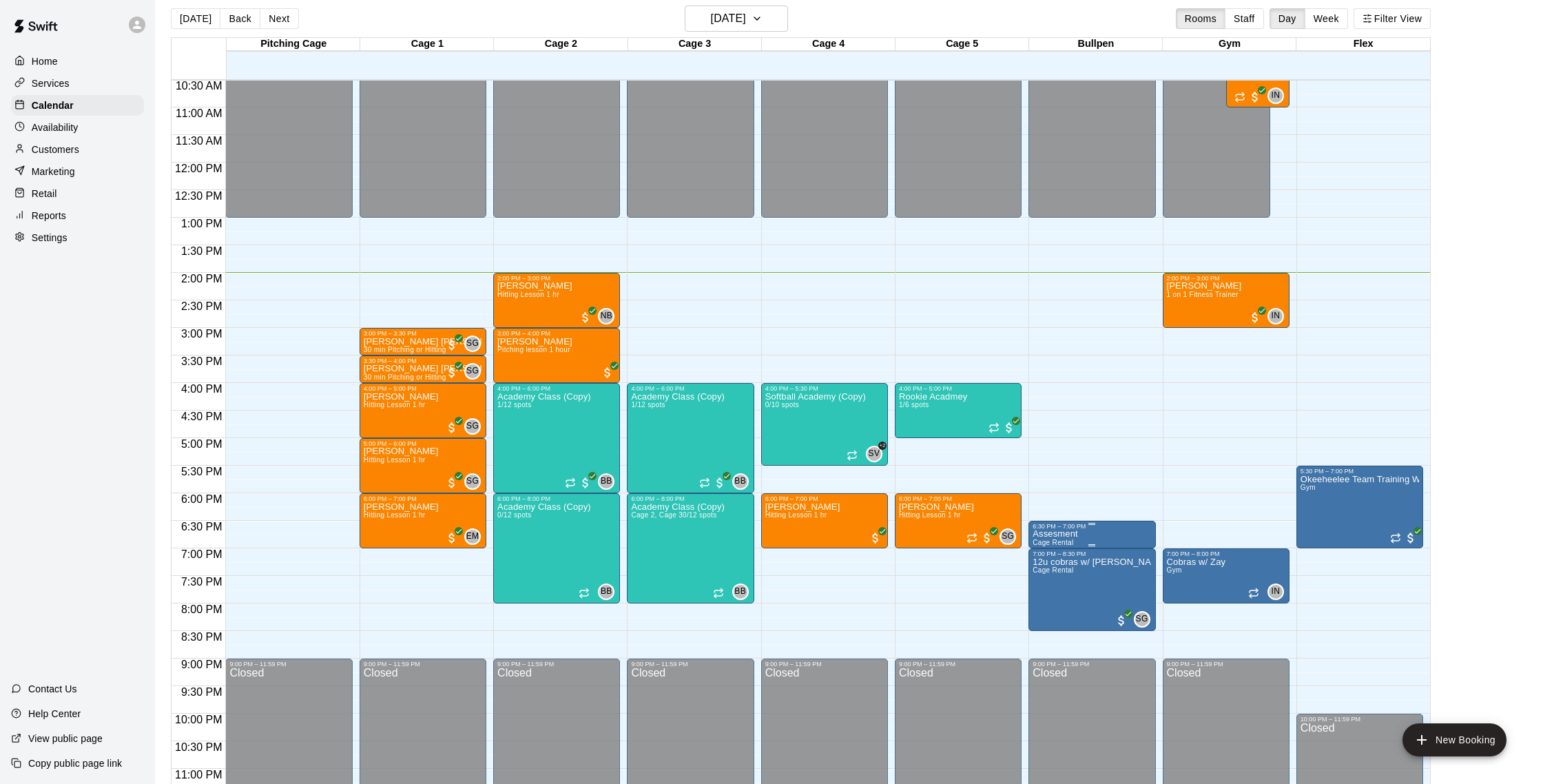
scroll to position [12, 0]
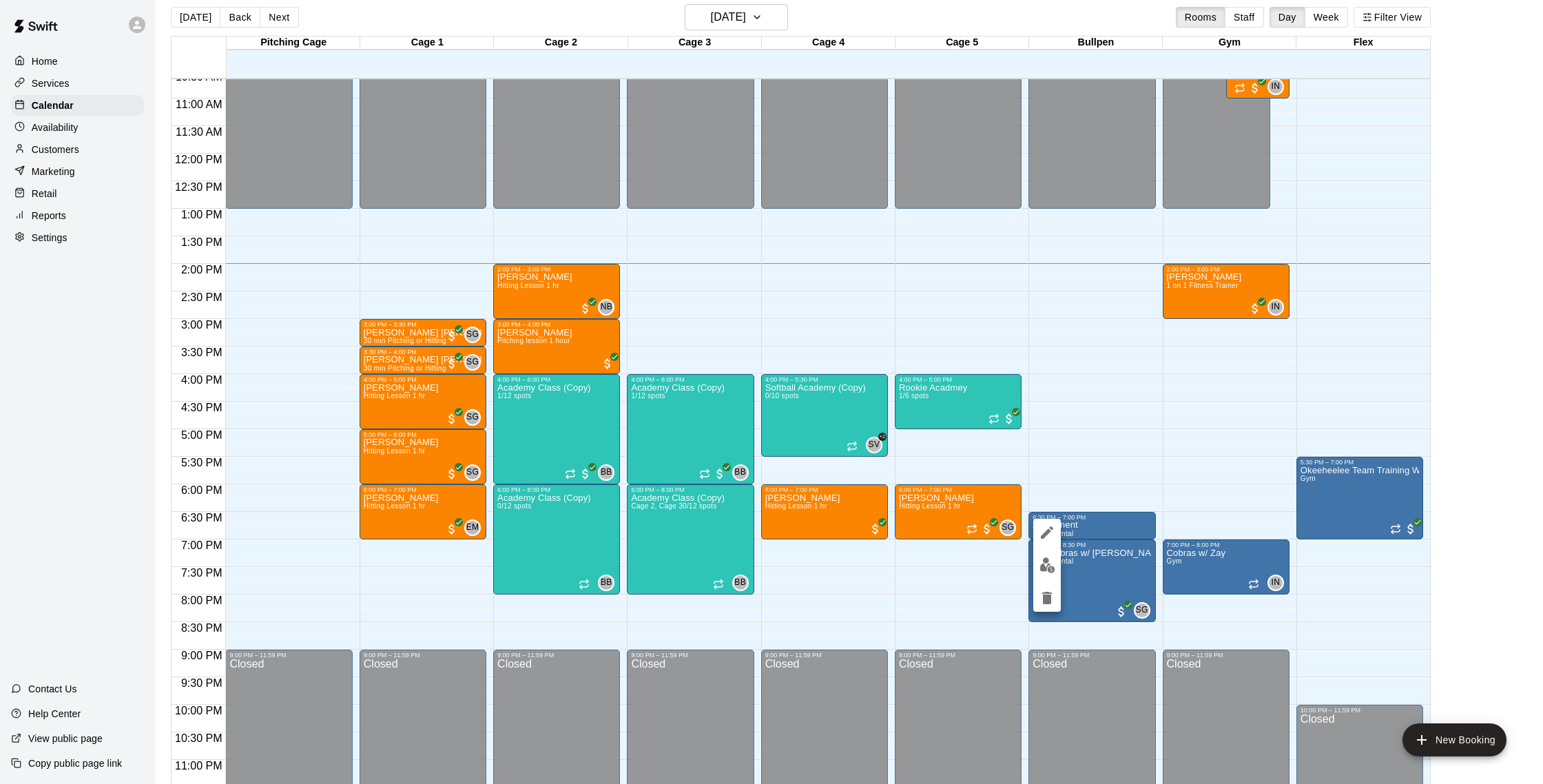
click at [1038, 563] on button "edit" at bounding box center [1047, 565] width 27 height 27
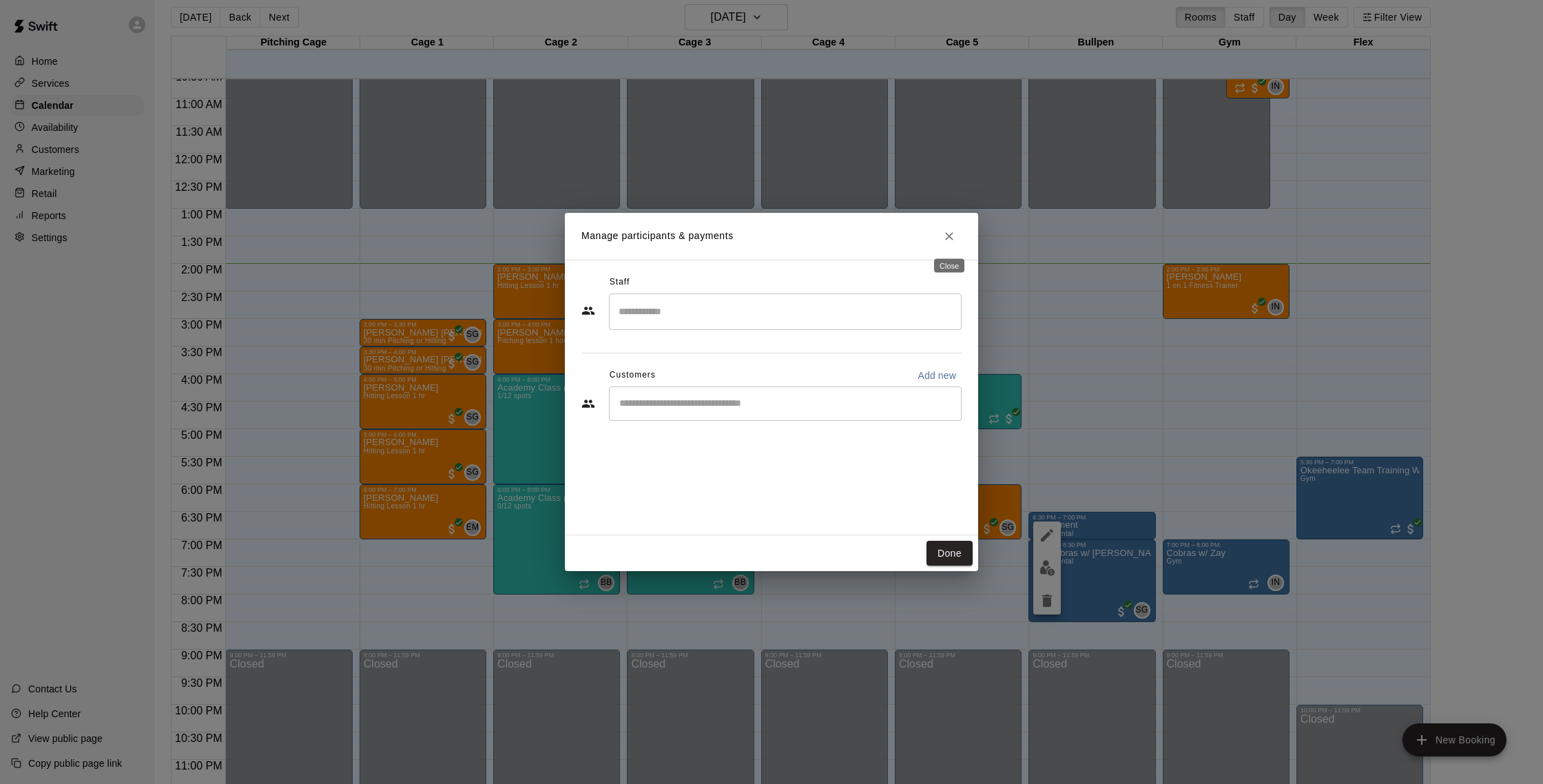
click at [947, 245] on button "Close" at bounding box center [949, 236] width 25 height 25
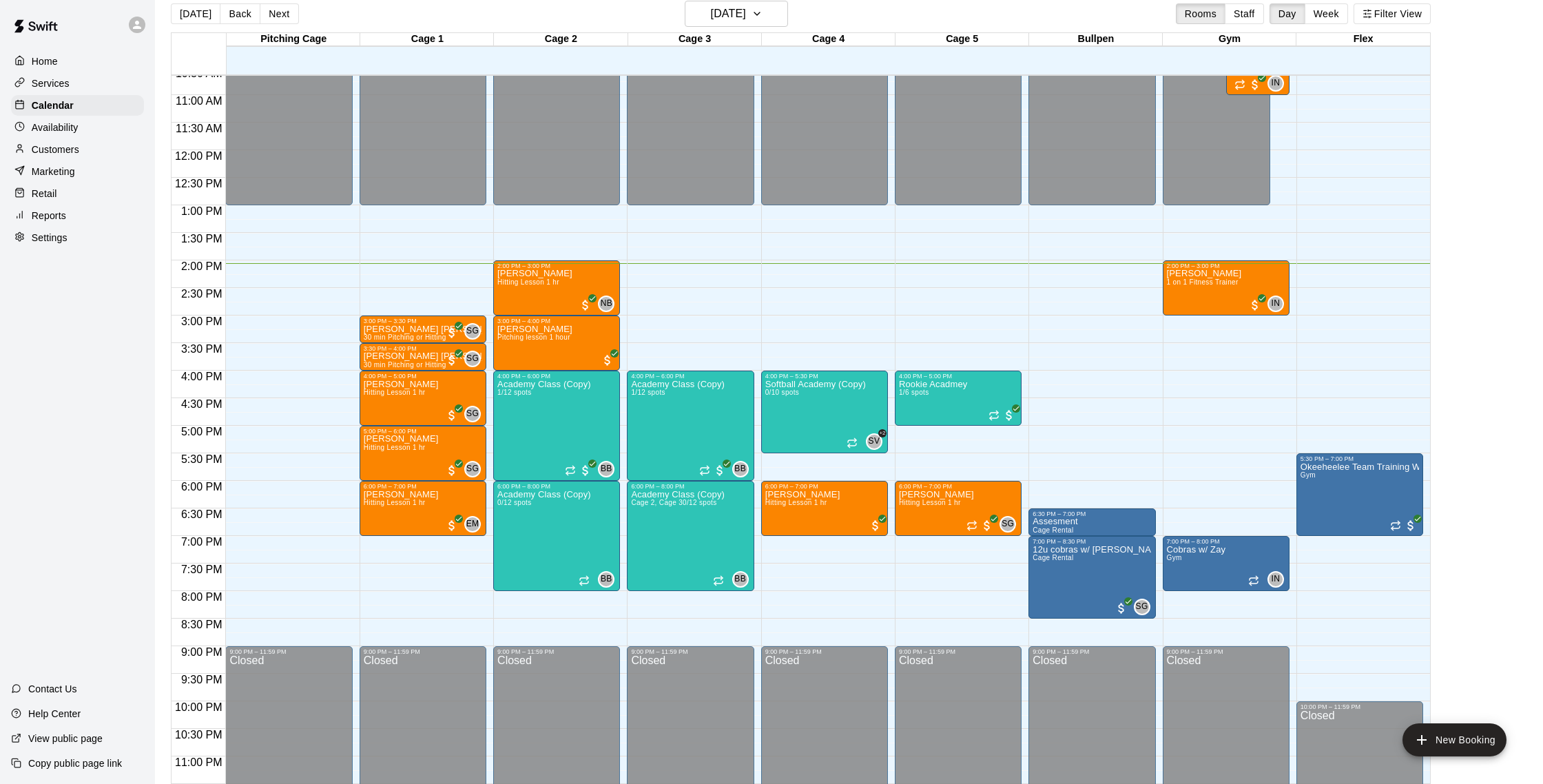
scroll to position [615, 0]
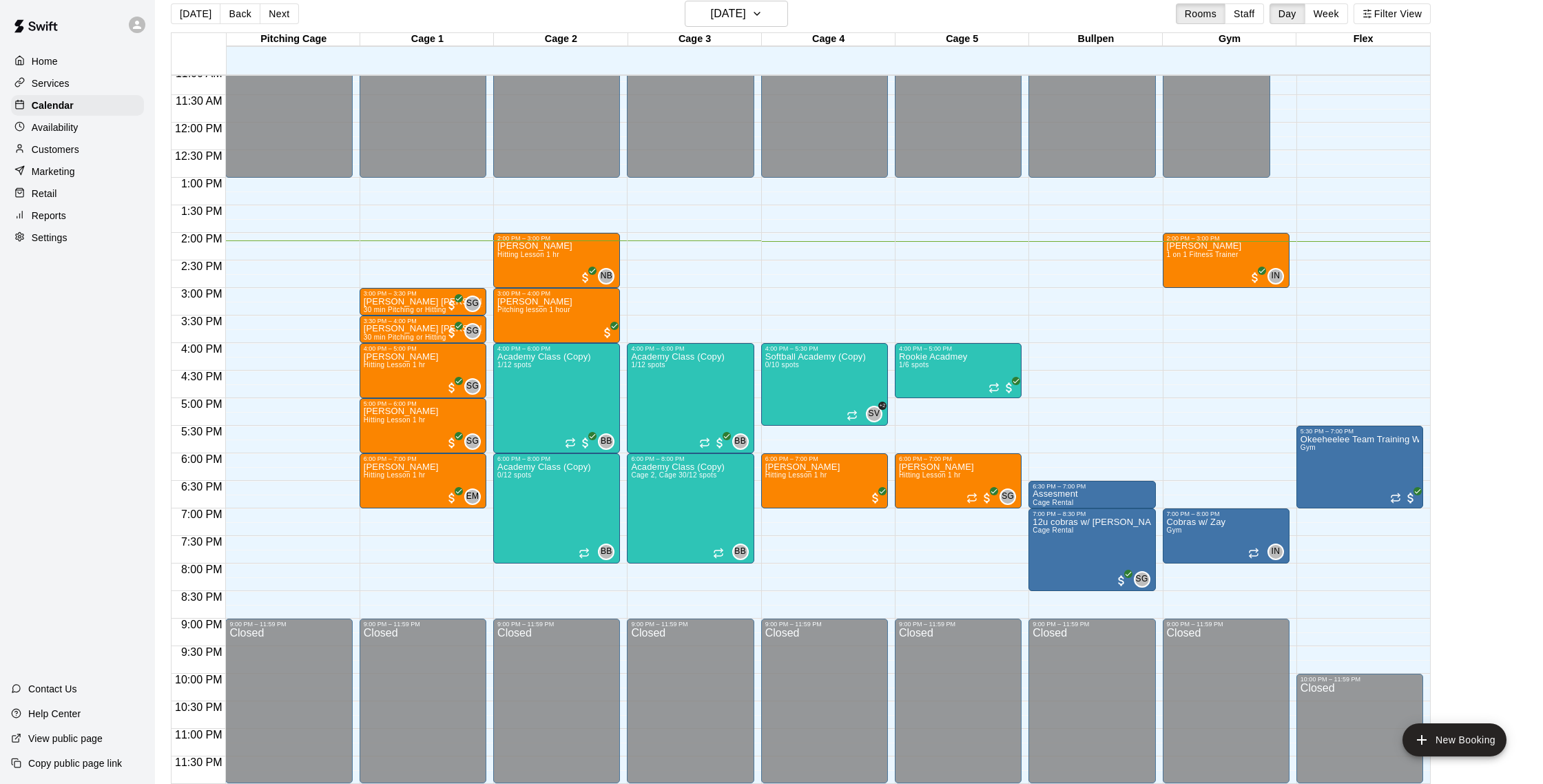
drag, startPoint x: 72, startPoint y: 146, endPoint x: 66, endPoint y: 144, distance: 6.3
click at [72, 146] on p "Customers" at bounding box center [56, 149] width 47 height 14
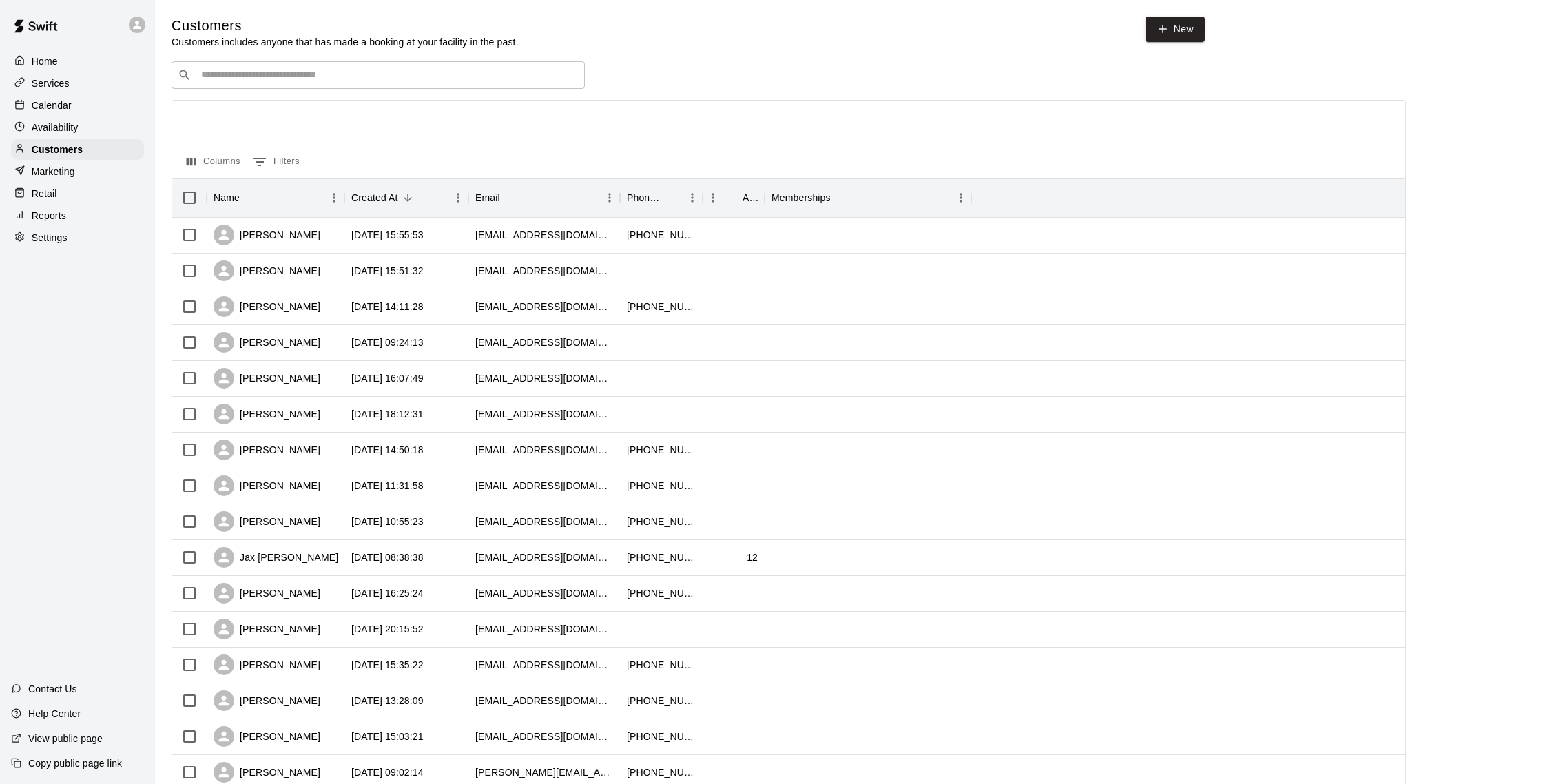
click at [322, 269] on div "[PERSON_NAME]" at bounding box center [275, 271] width 138 height 36
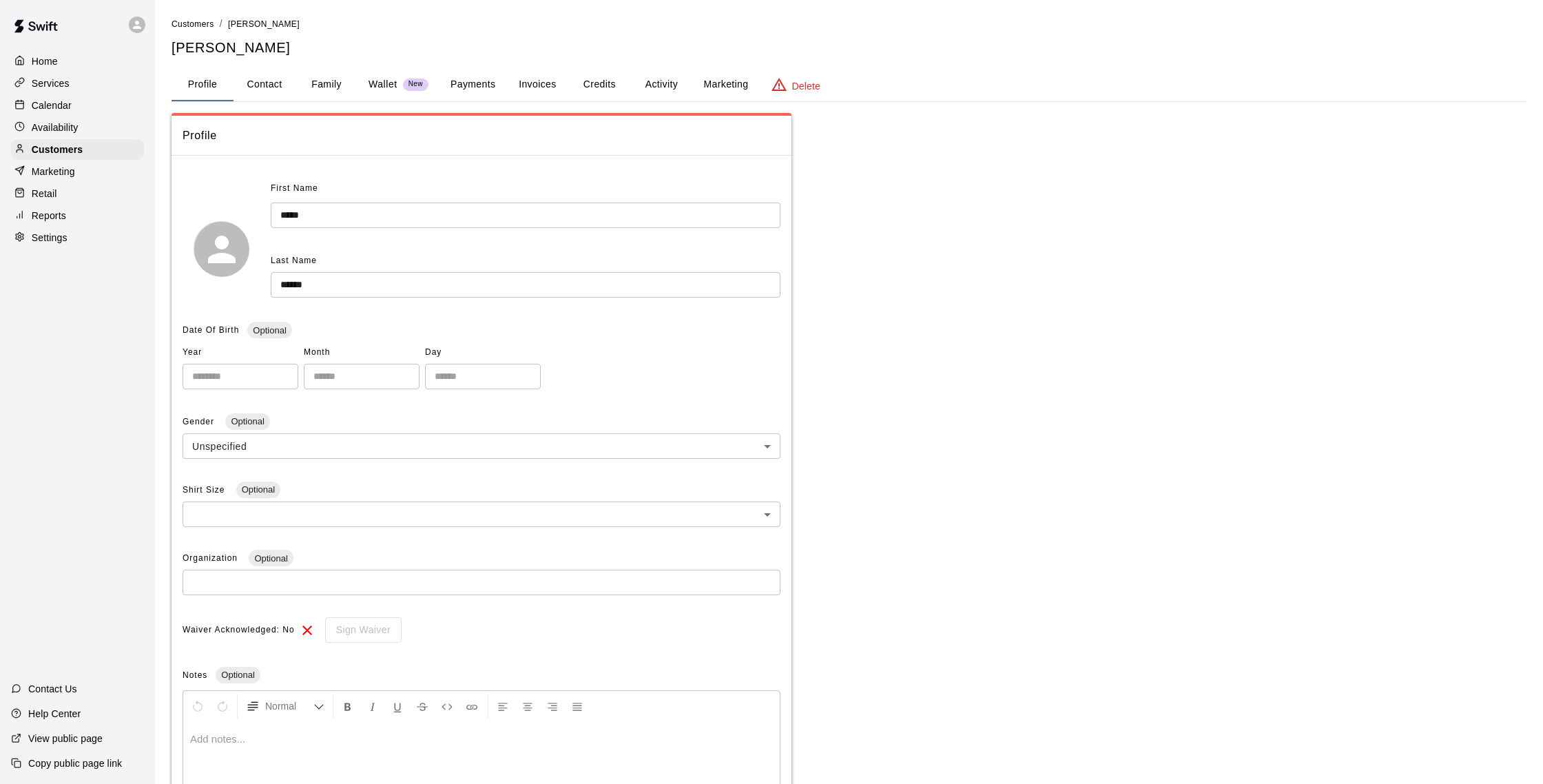
click at [270, 89] on button "Contact" at bounding box center [264, 84] width 62 height 33
select select "**"
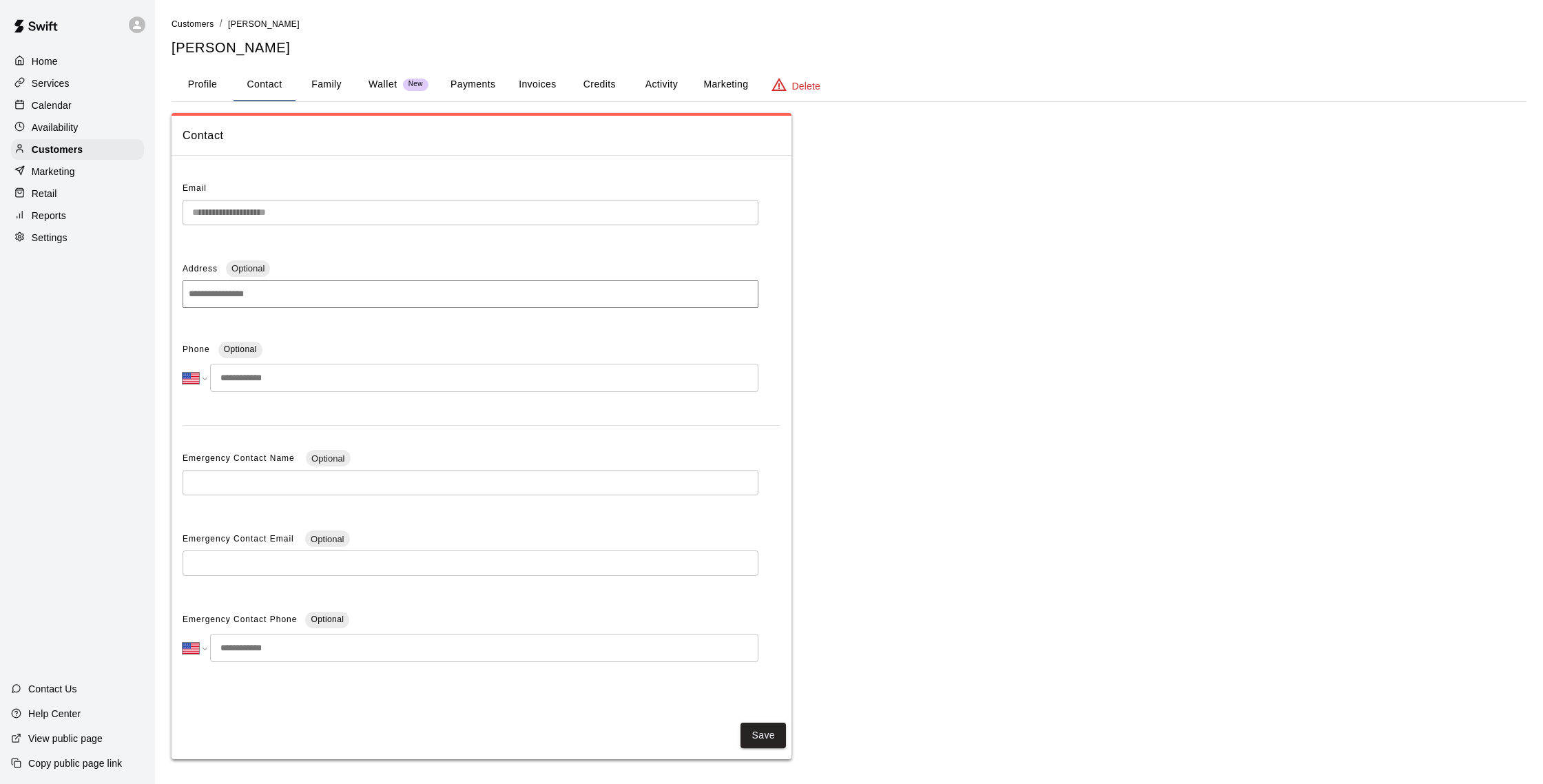
click at [175, 204] on div "**********" at bounding box center [481, 437] width 619 height 539
click at [68, 112] on div "Calendar" at bounding box center [77, 105] width 133 height 21
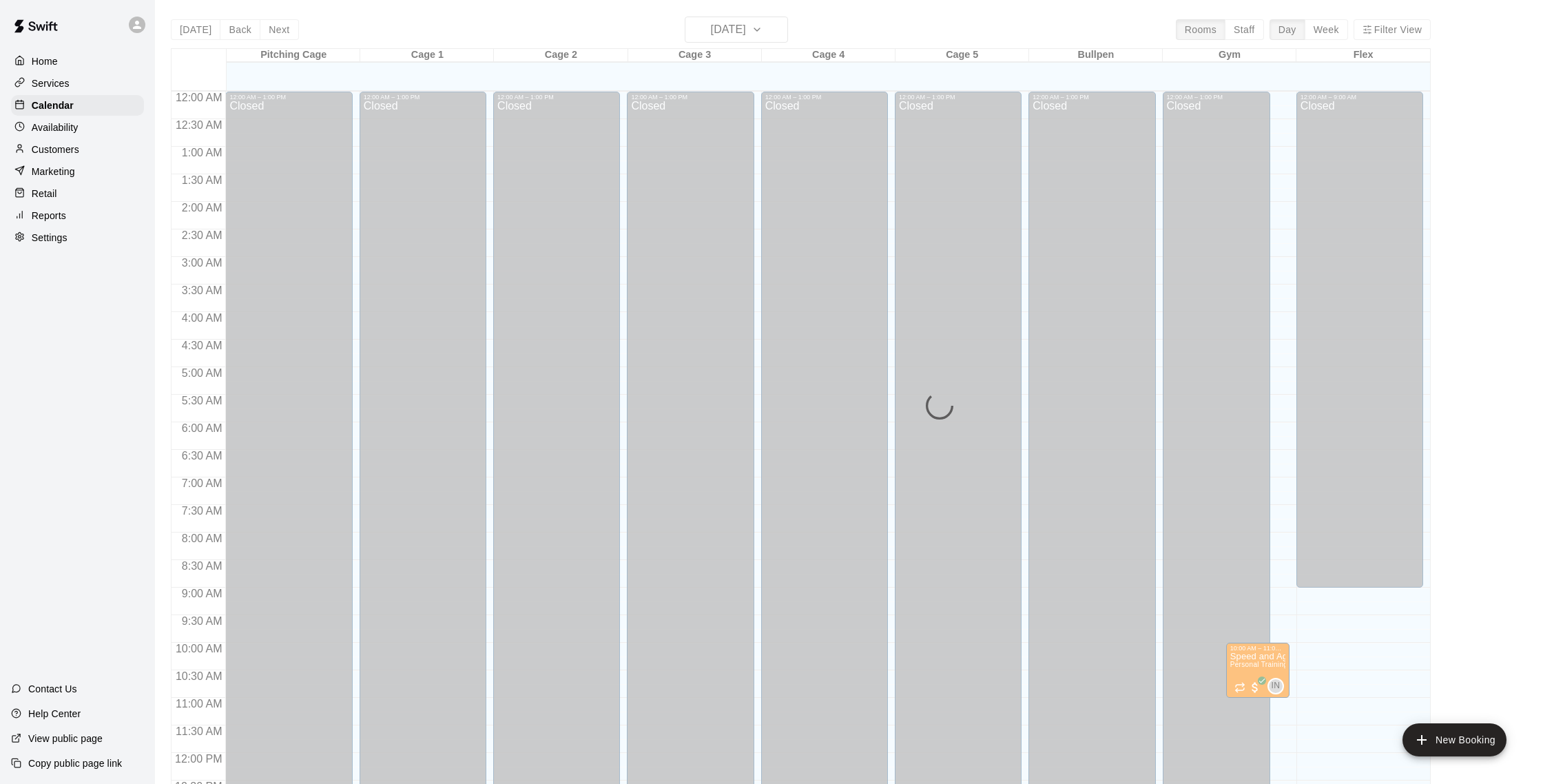
scroll to position [574, 0]
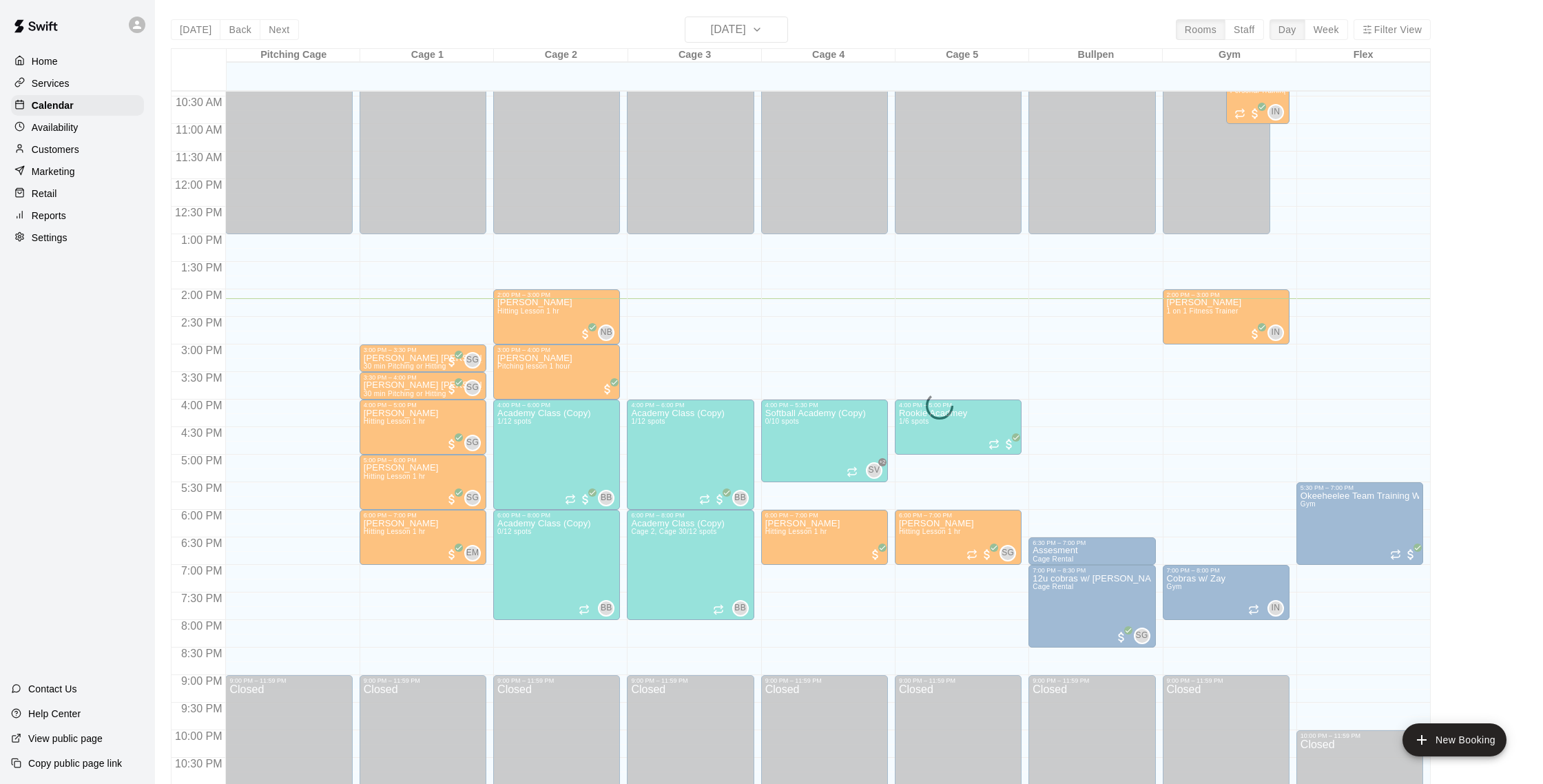
click at [743, 33] on div "[DATE] Back [DATE][DATE] Rooms Staff Day Week Filter View Pitching Cage 19 Tue …" at bounding box center [800, 408] width 1260 height 784
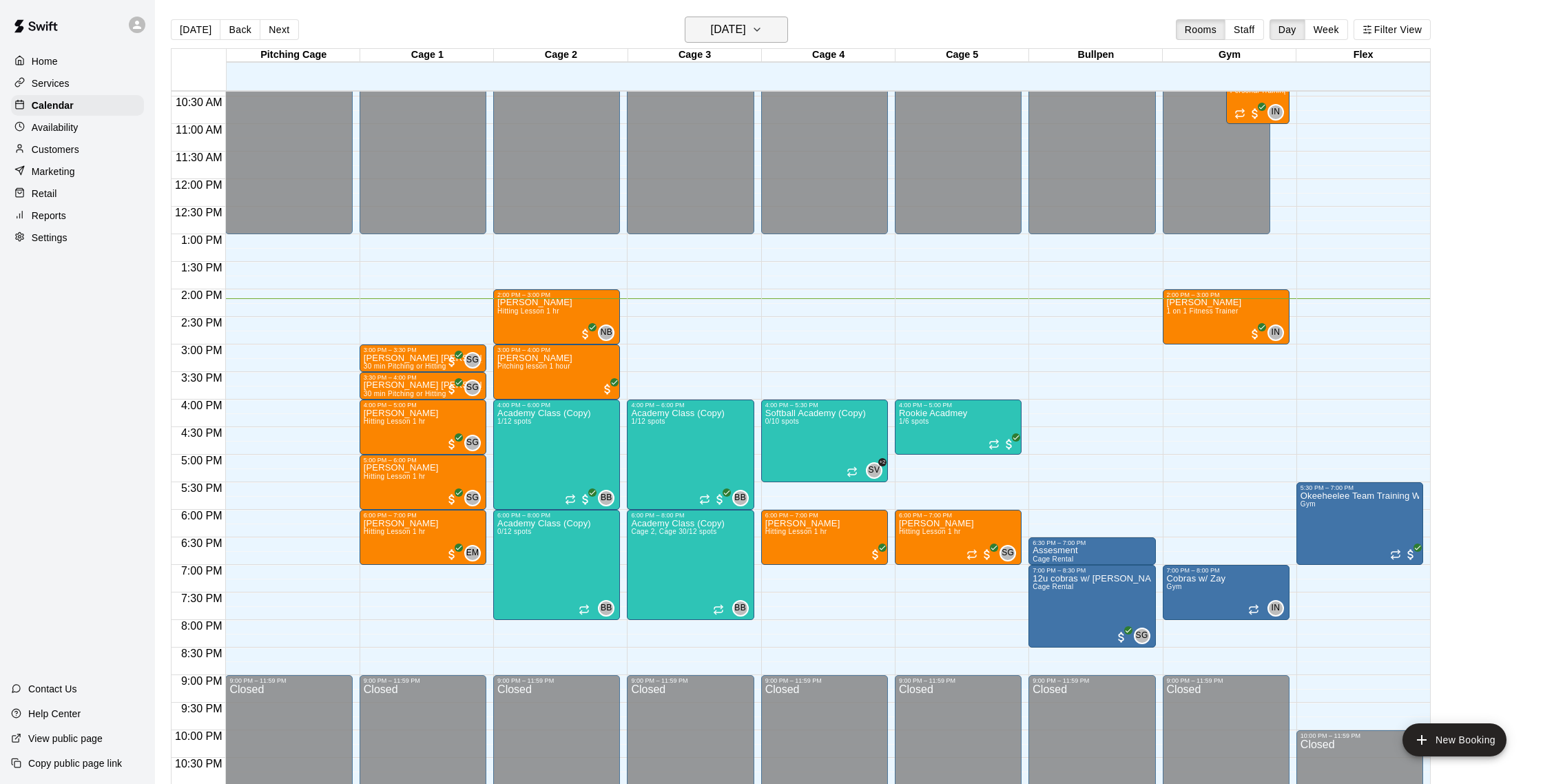
click at [746, 32] on h6 "[DATE]" at bounding box center [728, 29] width 35 height 19
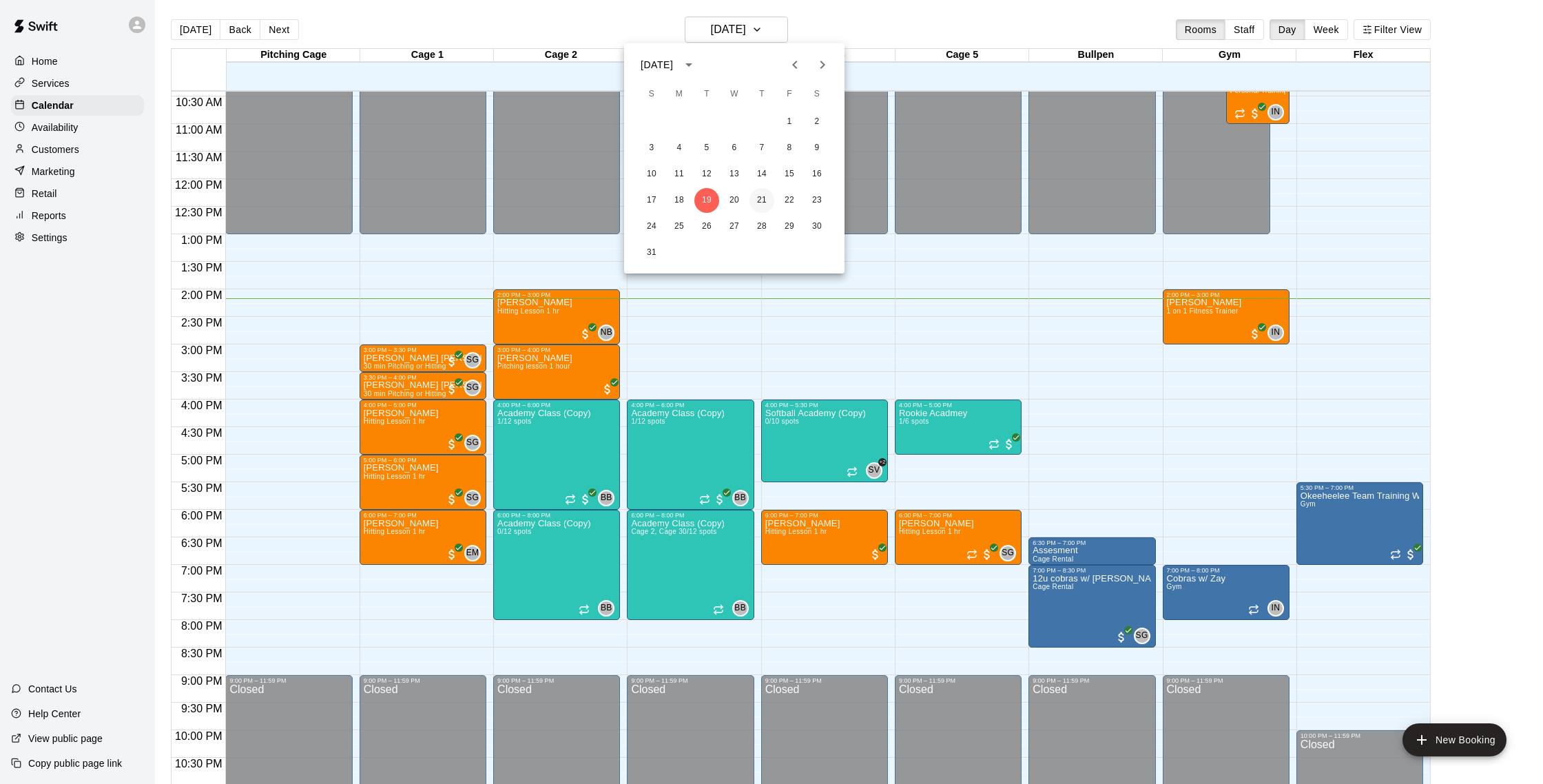
click at [760, 197] on button "21" at bounding box center [761, 200] width 25 height 25
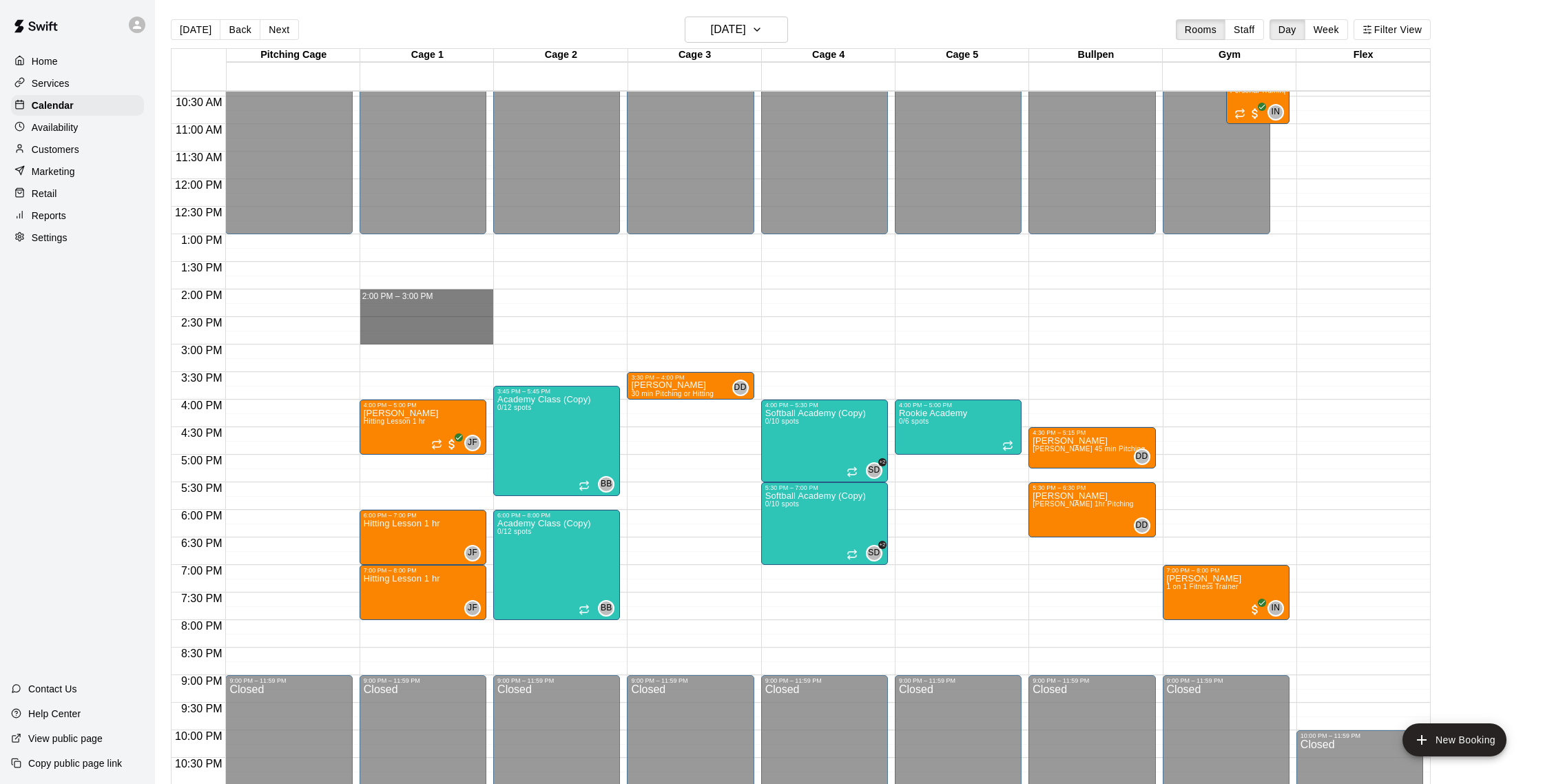
drag, startPoint x: 374, startPoint y: 293, endPoint x: 374, endPoint y: 332, distance: 39.0
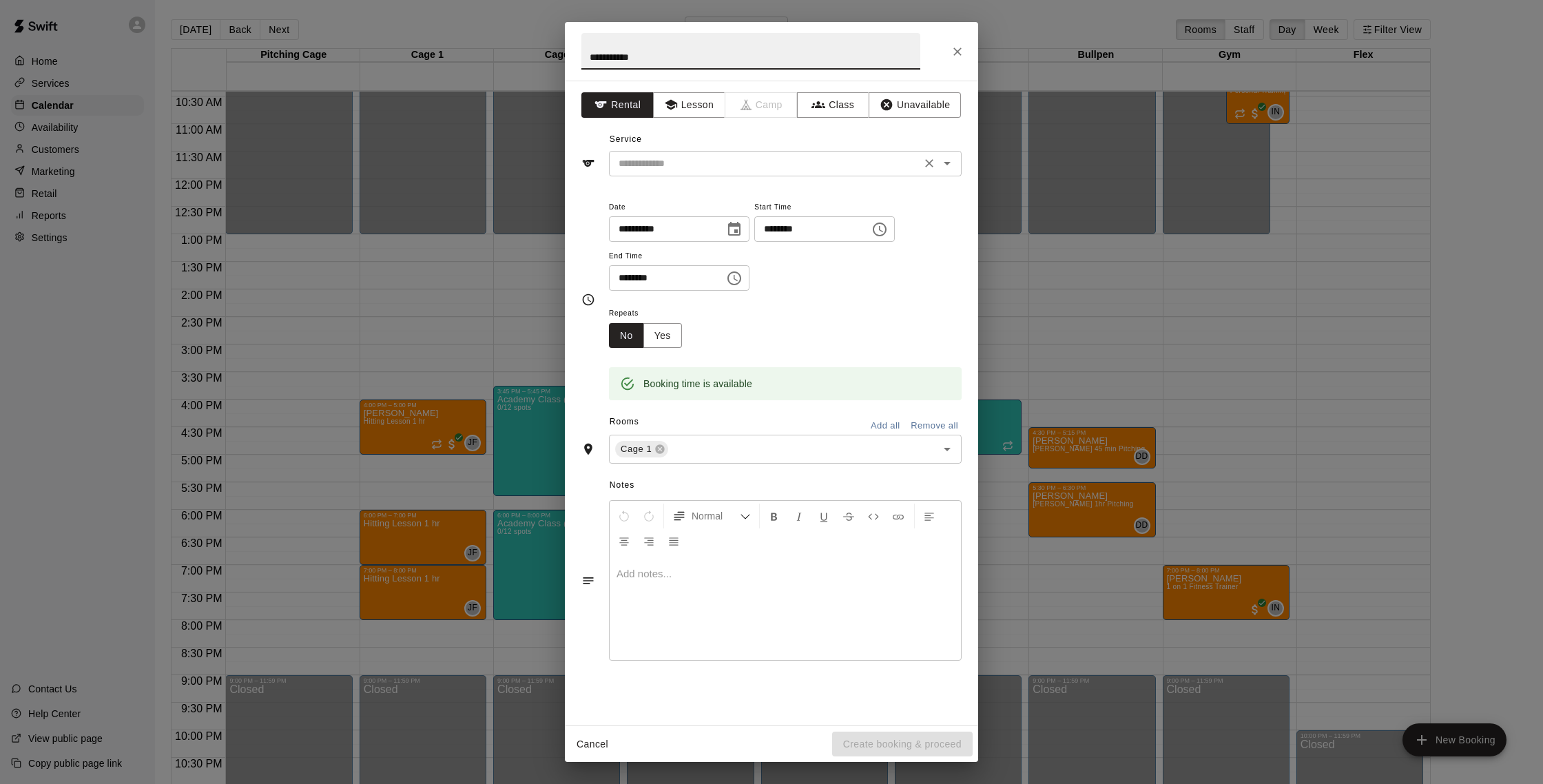
type input "**********"
click at [684, 168] on input "text" at bounding box center [764, 163] width 304 height 18
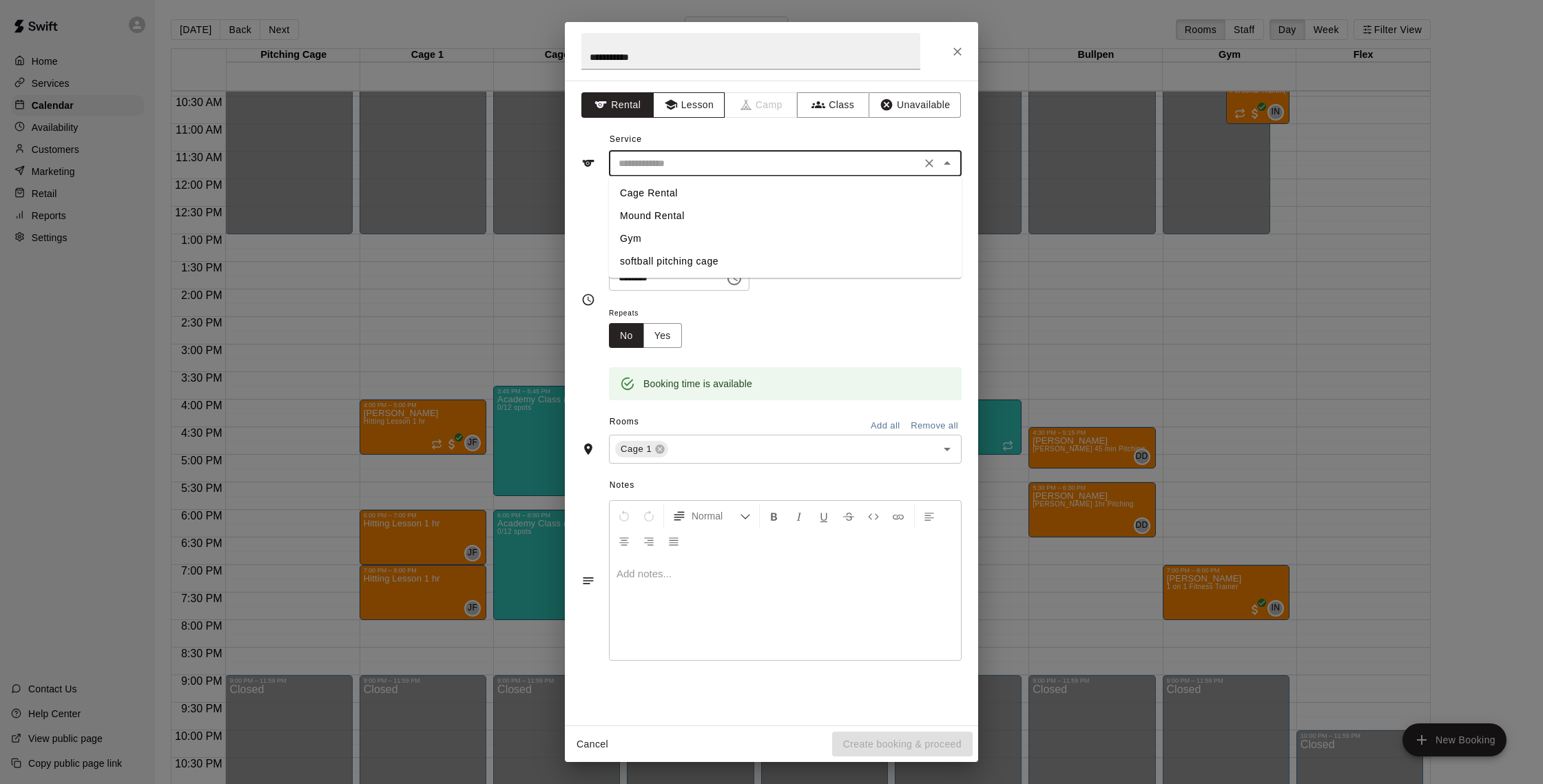
click at [701, 106] on button "Lesson" at bounding box center [689, 104] width 72 height 25
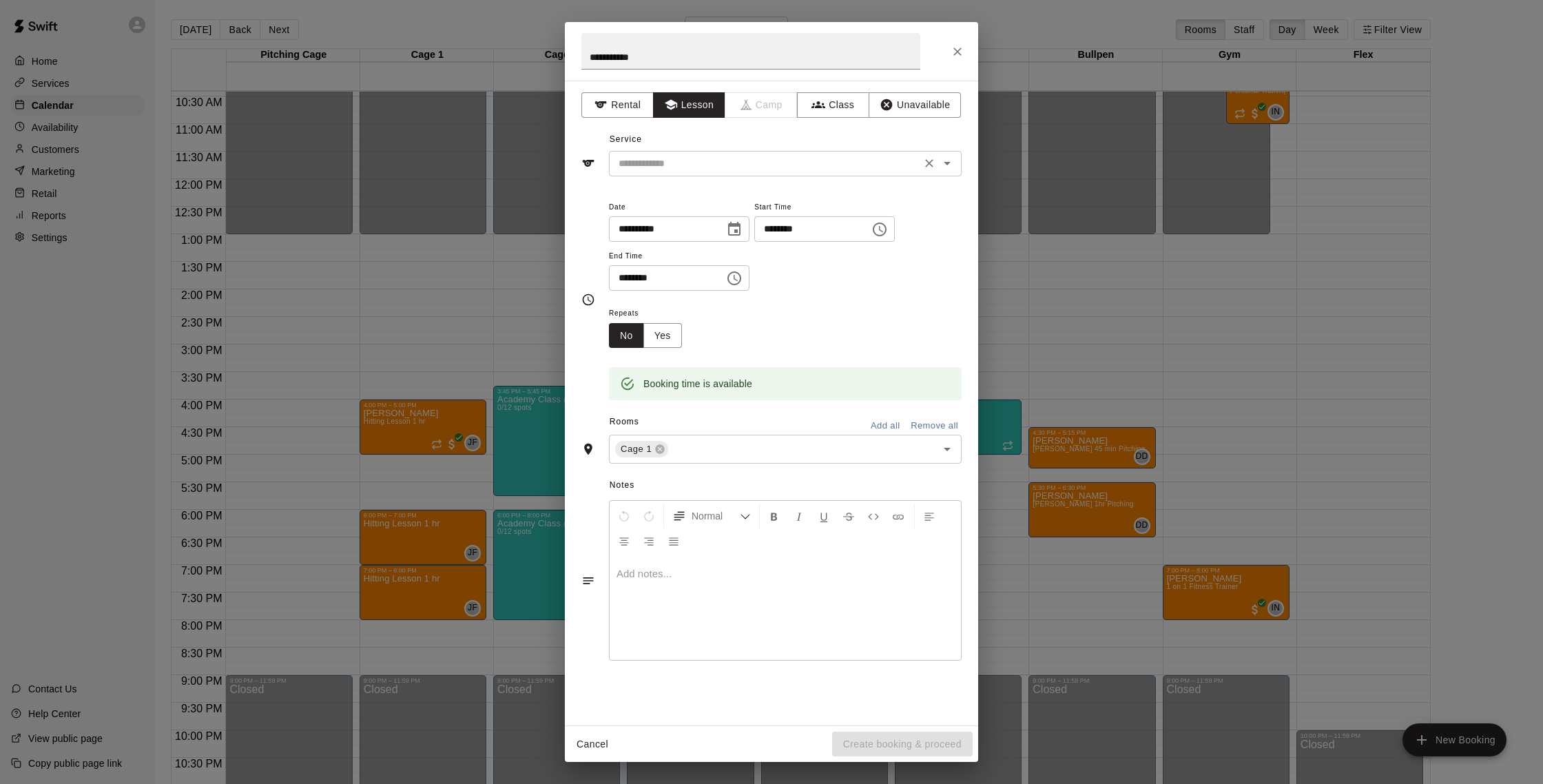
click at [709, 171] on input "text" at bounding box center [764, 163] width 304 height 18
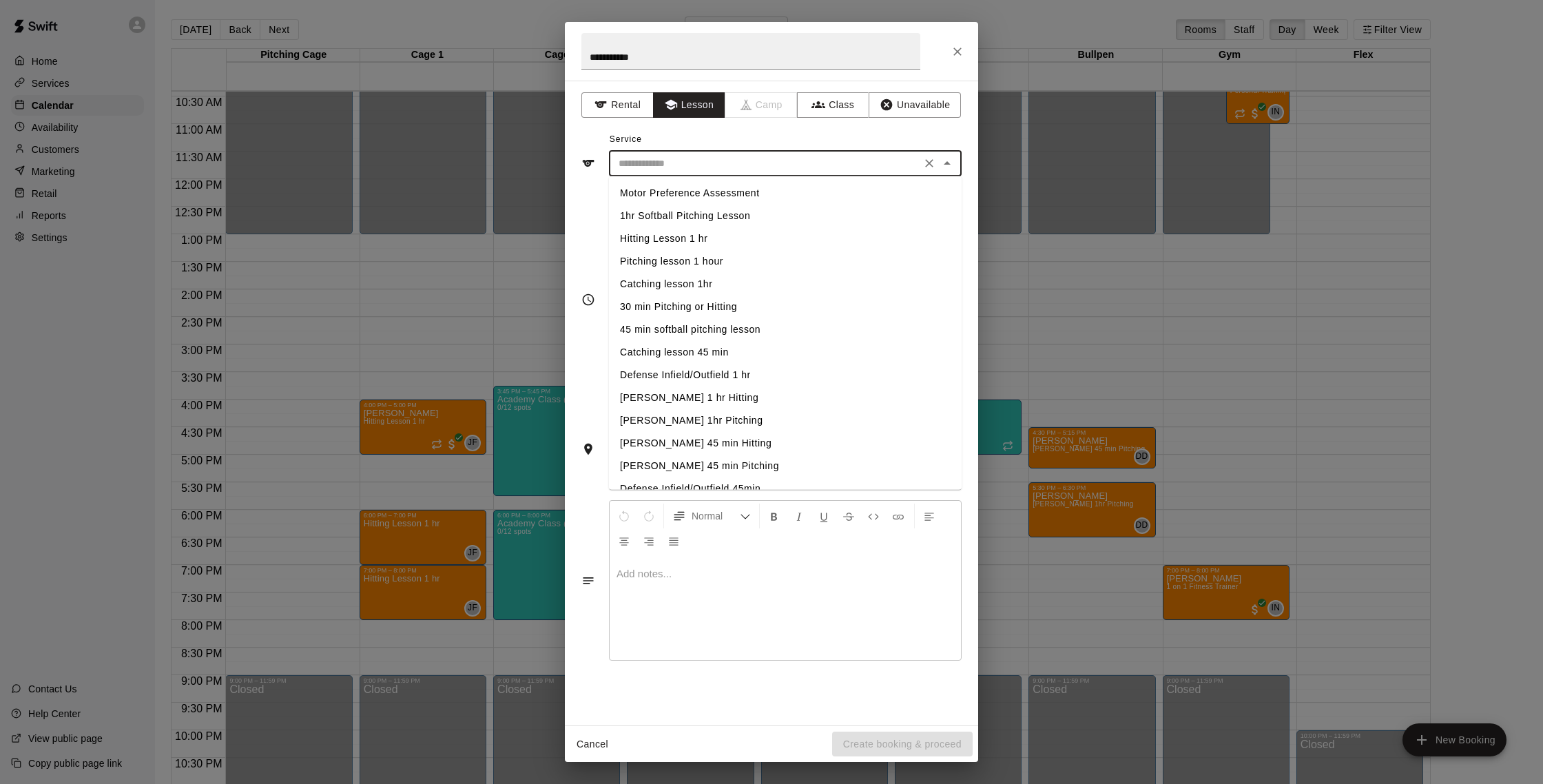
click at [690, 235] on li "Hitting Lesson 1 hr" at bounding box center [785, 238] width 353 height 23
type input "**********"
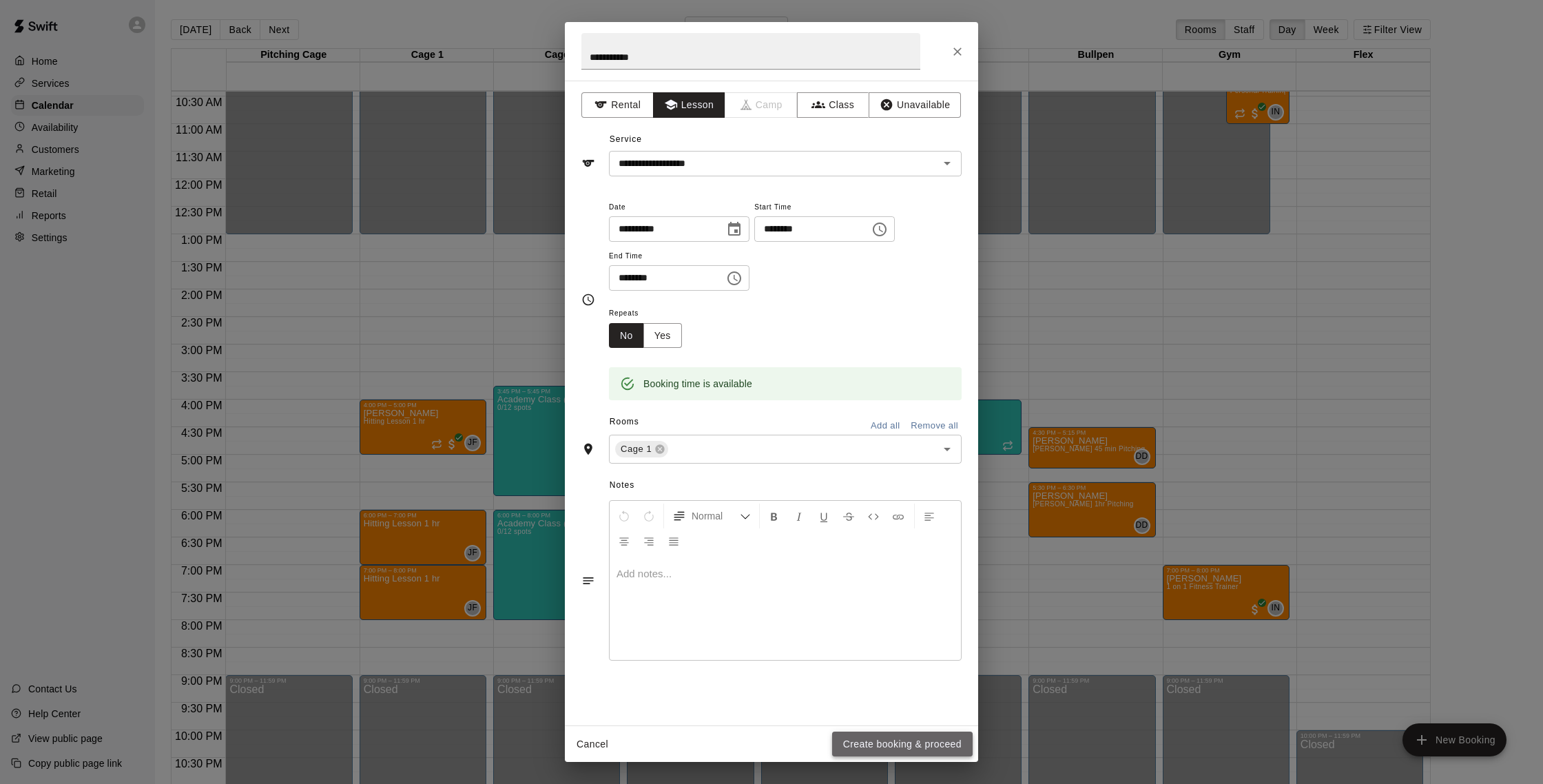
click at [897, 739] on button "Create booking & proceed" at bounding box center [902, 744] width 140 height 25
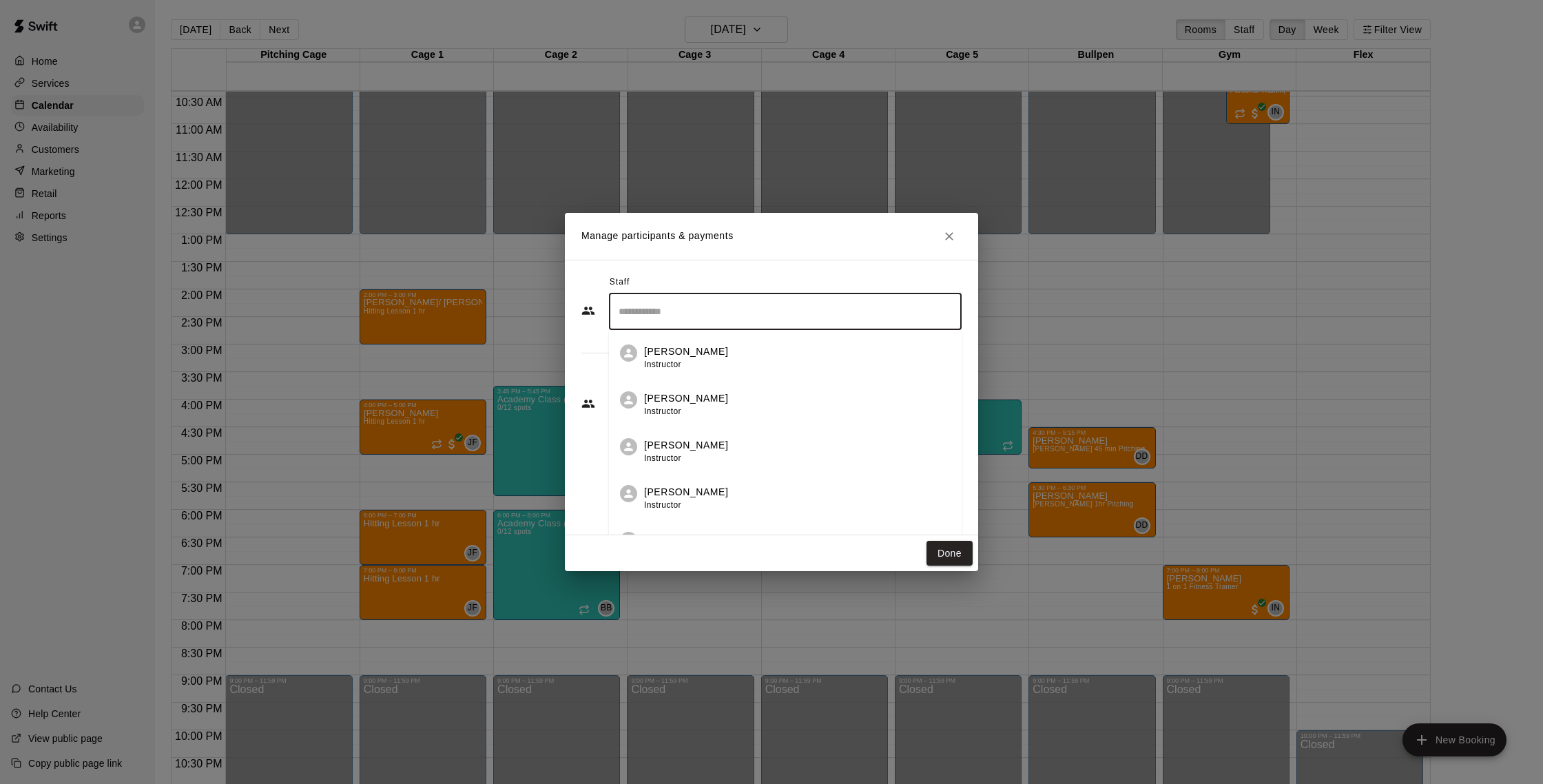
click at [717, 309] on input "Search staff" at bounding box center [785, 312] width 341 height 24
click at [736, 345] on div "[PERSON_NAME] Instructor" at bounding box center [797, 357] width 306 height 27
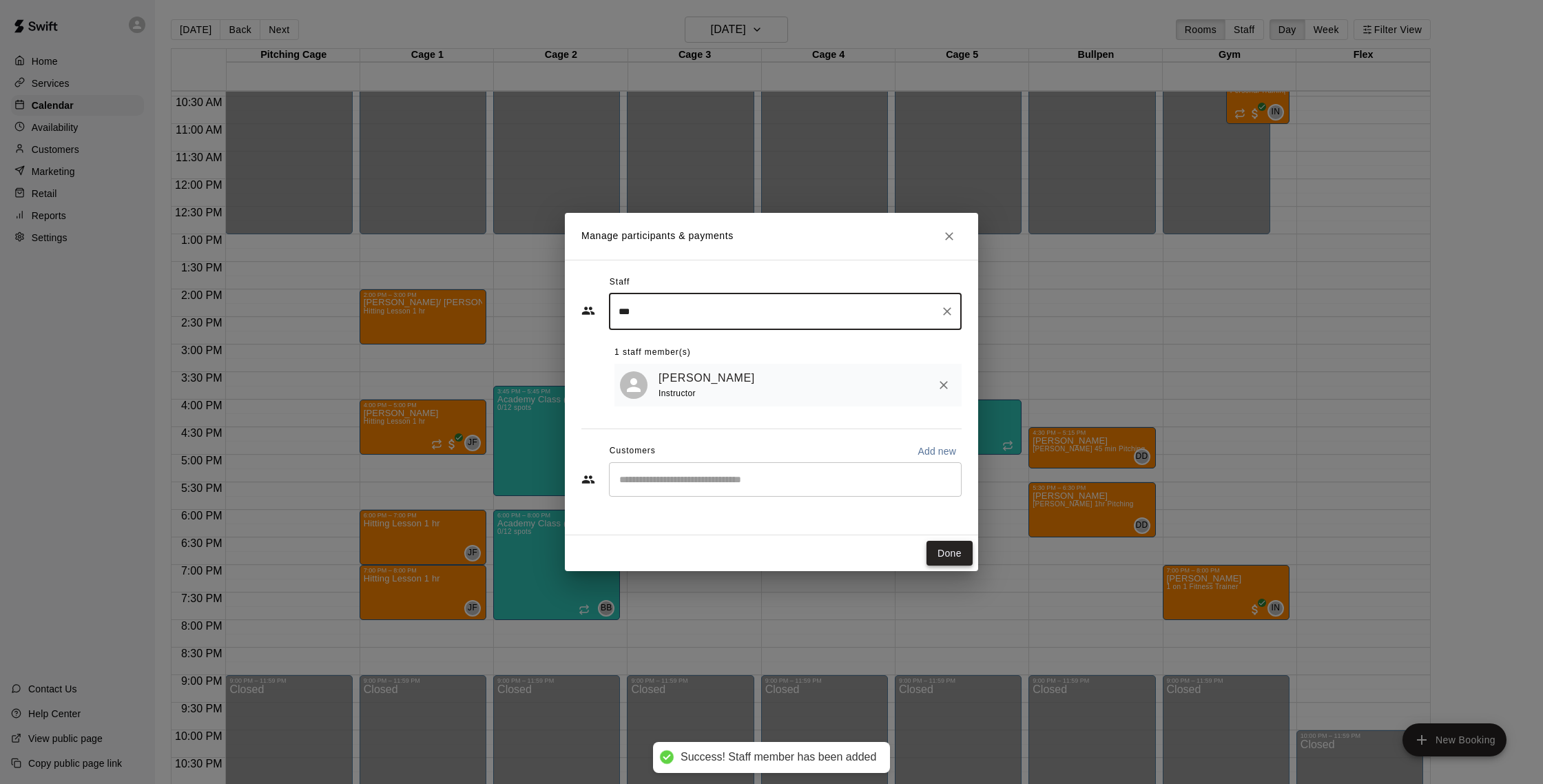
type input "***"
click at [957, 549] on button "Done" at bounding box center [949, 553] width 46 height 25
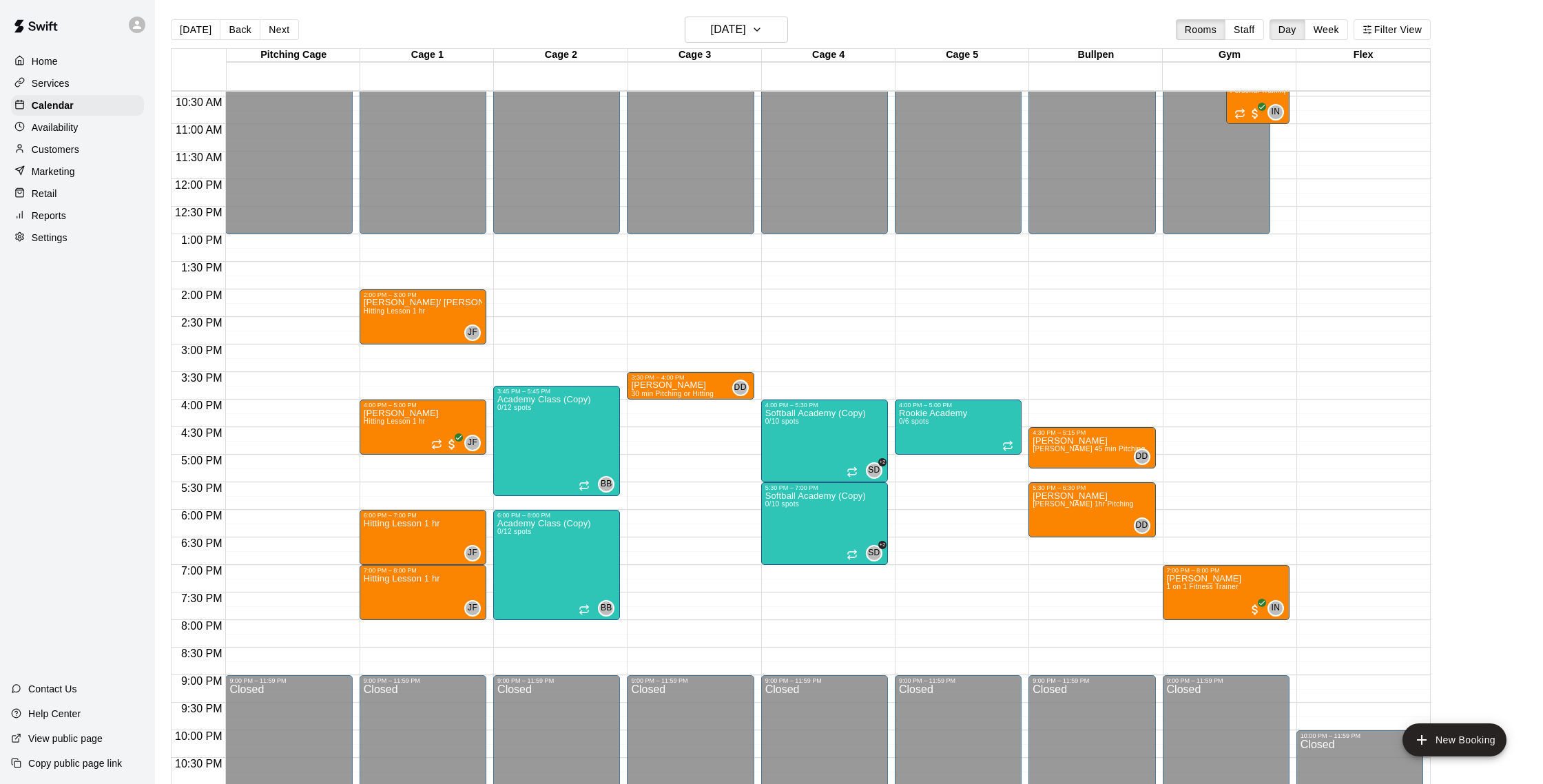
click at [67, 154] on p "Customers" at bounding box center [56, 149] width 47 height 14
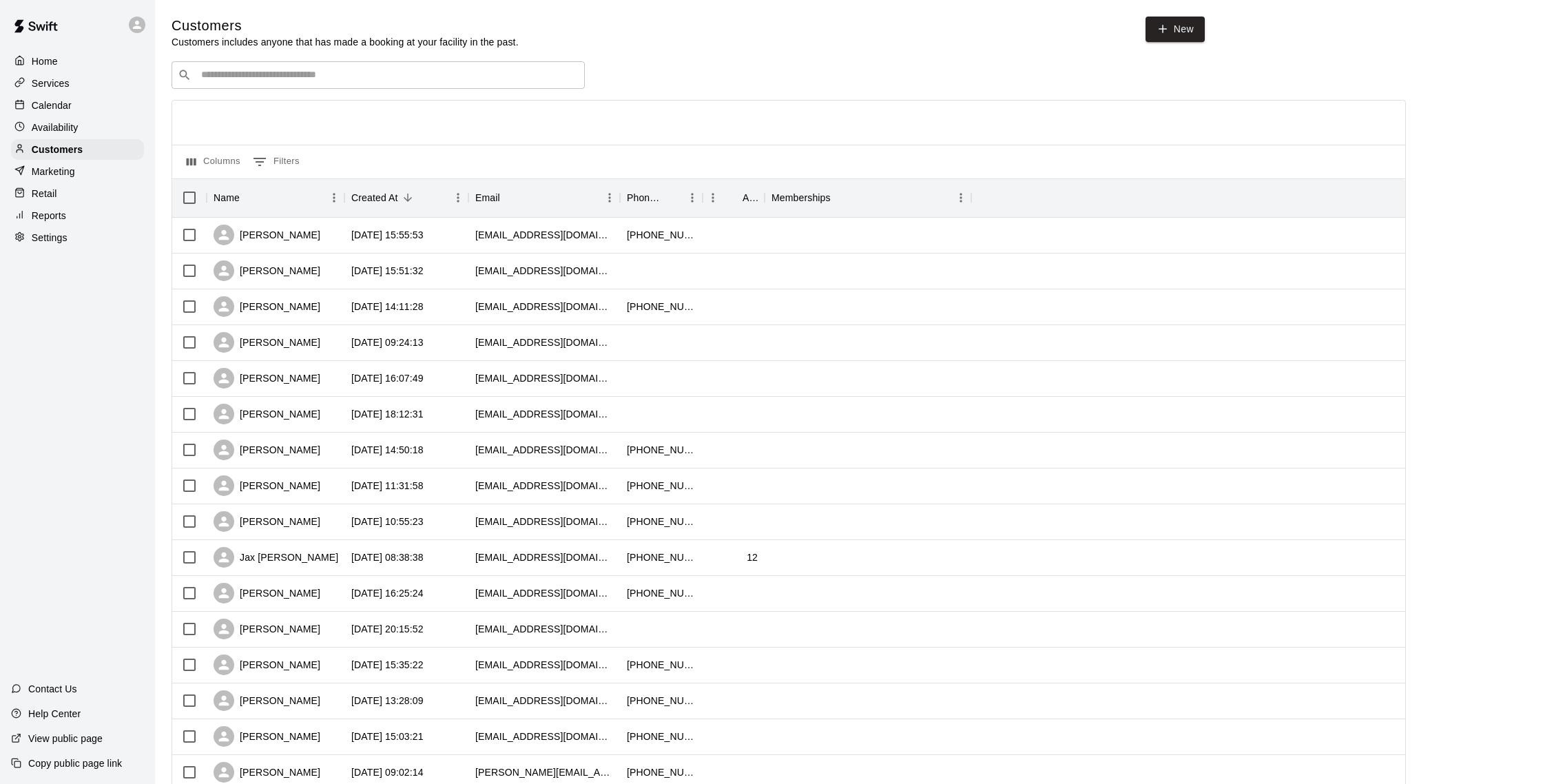
scroll to position [3, 0]
click at [90, 107] on div "Calendar" at bounding box center [77, 105] width 133 height 21
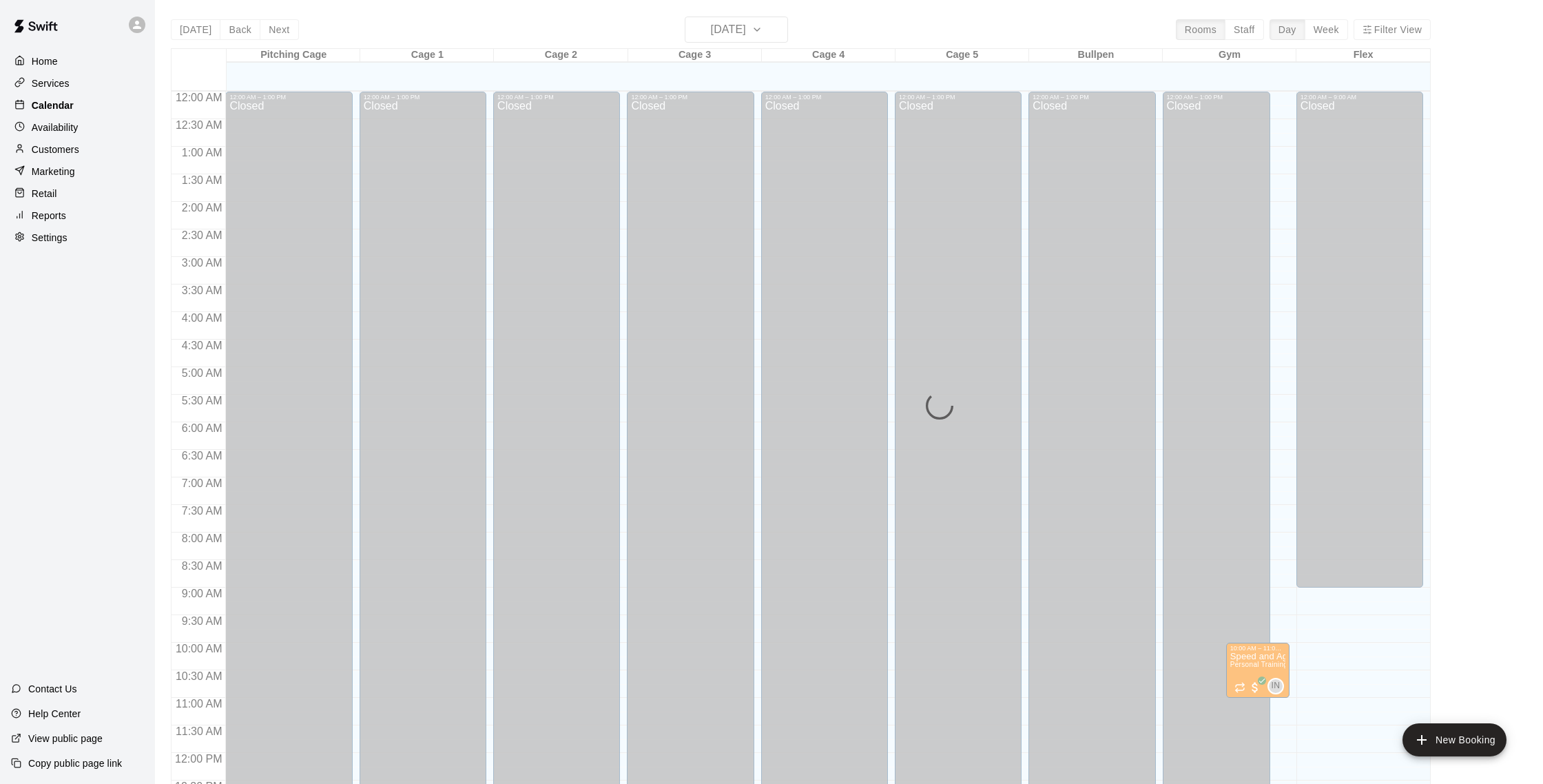
scroll to position [574, 0]
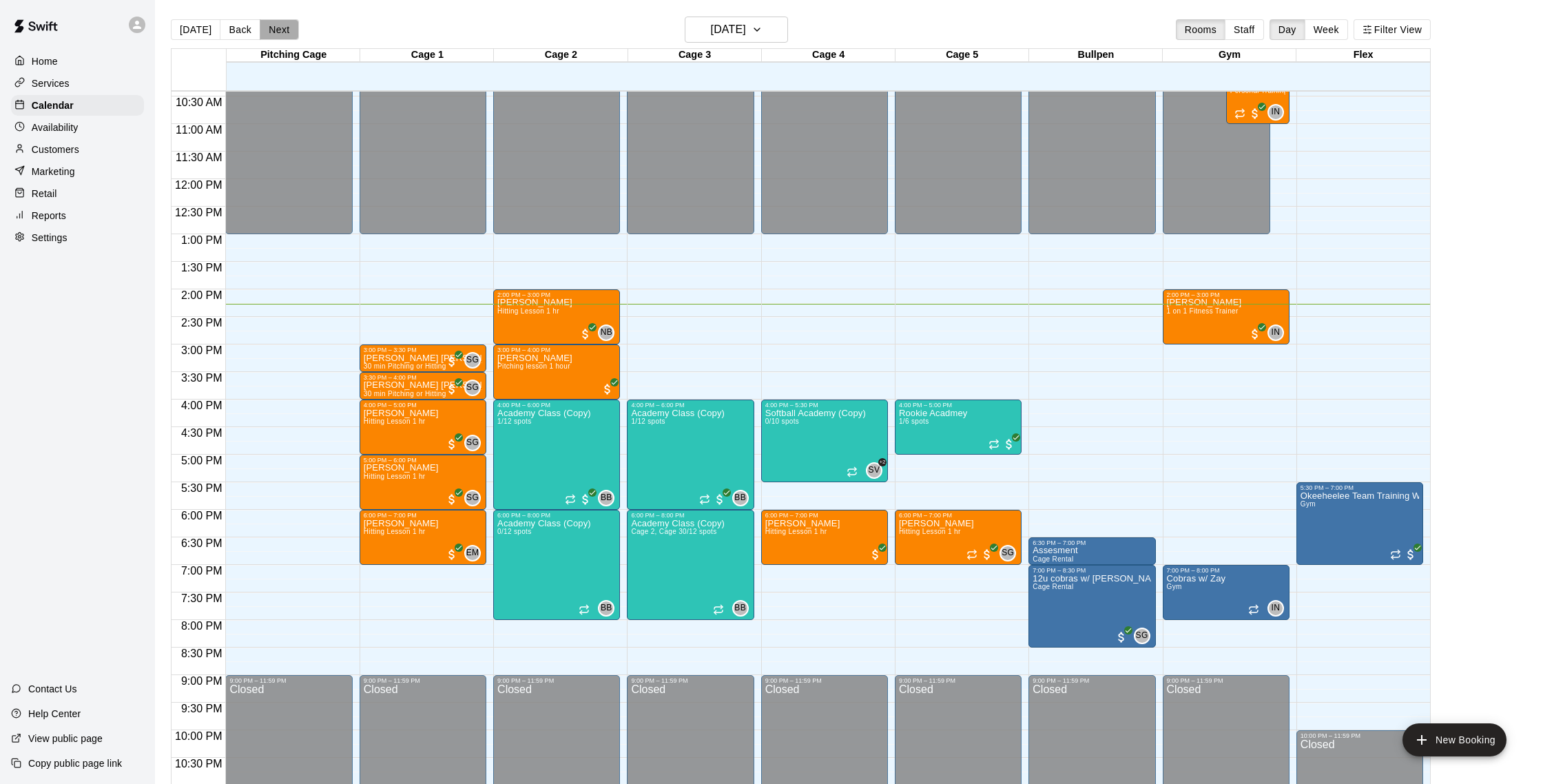
click at [283, 32] on button "Next" at bounding box center [279, 29] width 39 height 21
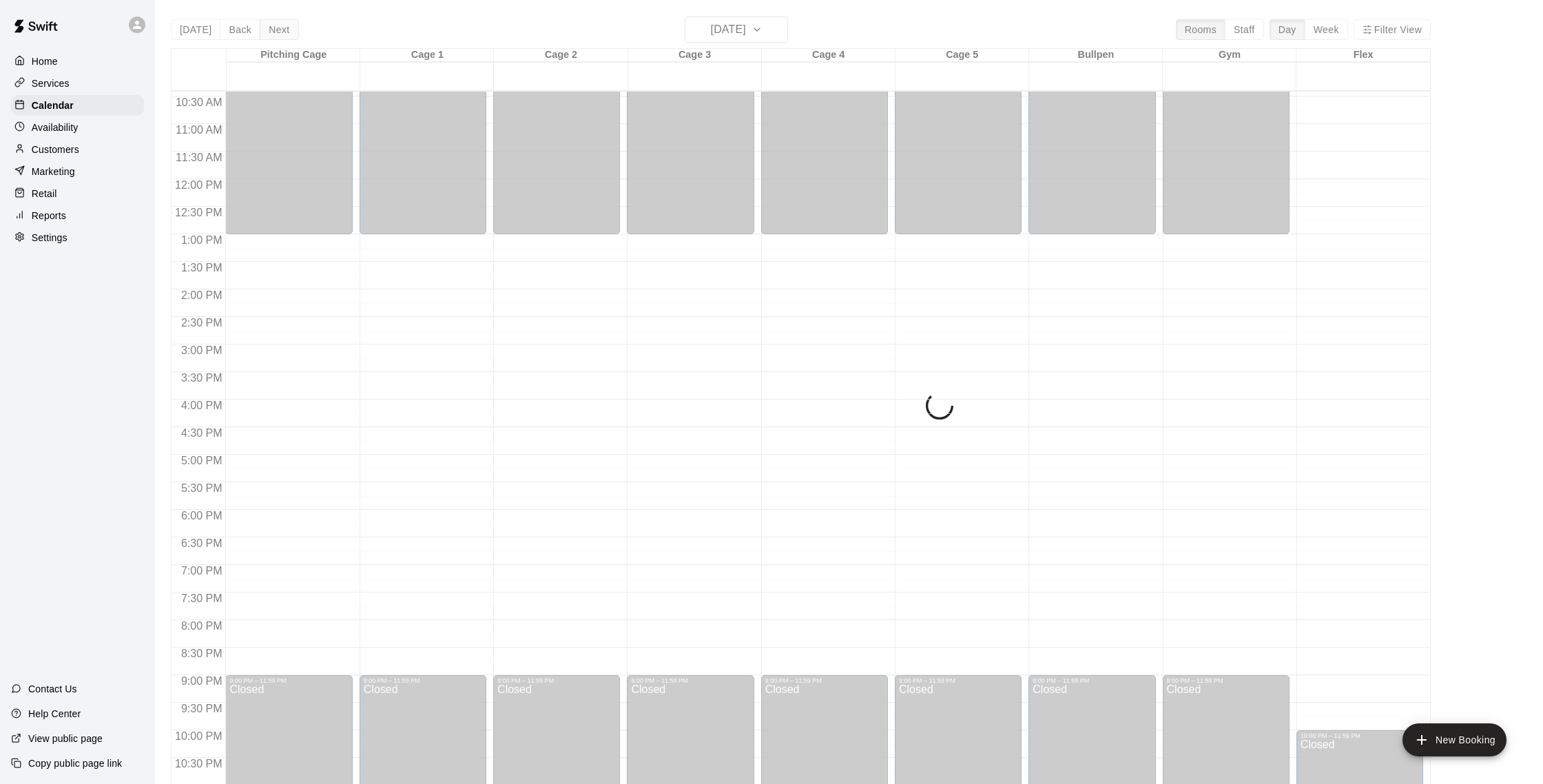
click at [283, 32] on div "[DATE] Back [DATE][DATE] Rooms Staff Day Week Filter View Pitching Cage 20 Wed …" at bounding box center [800, 408] width 1260 height 784
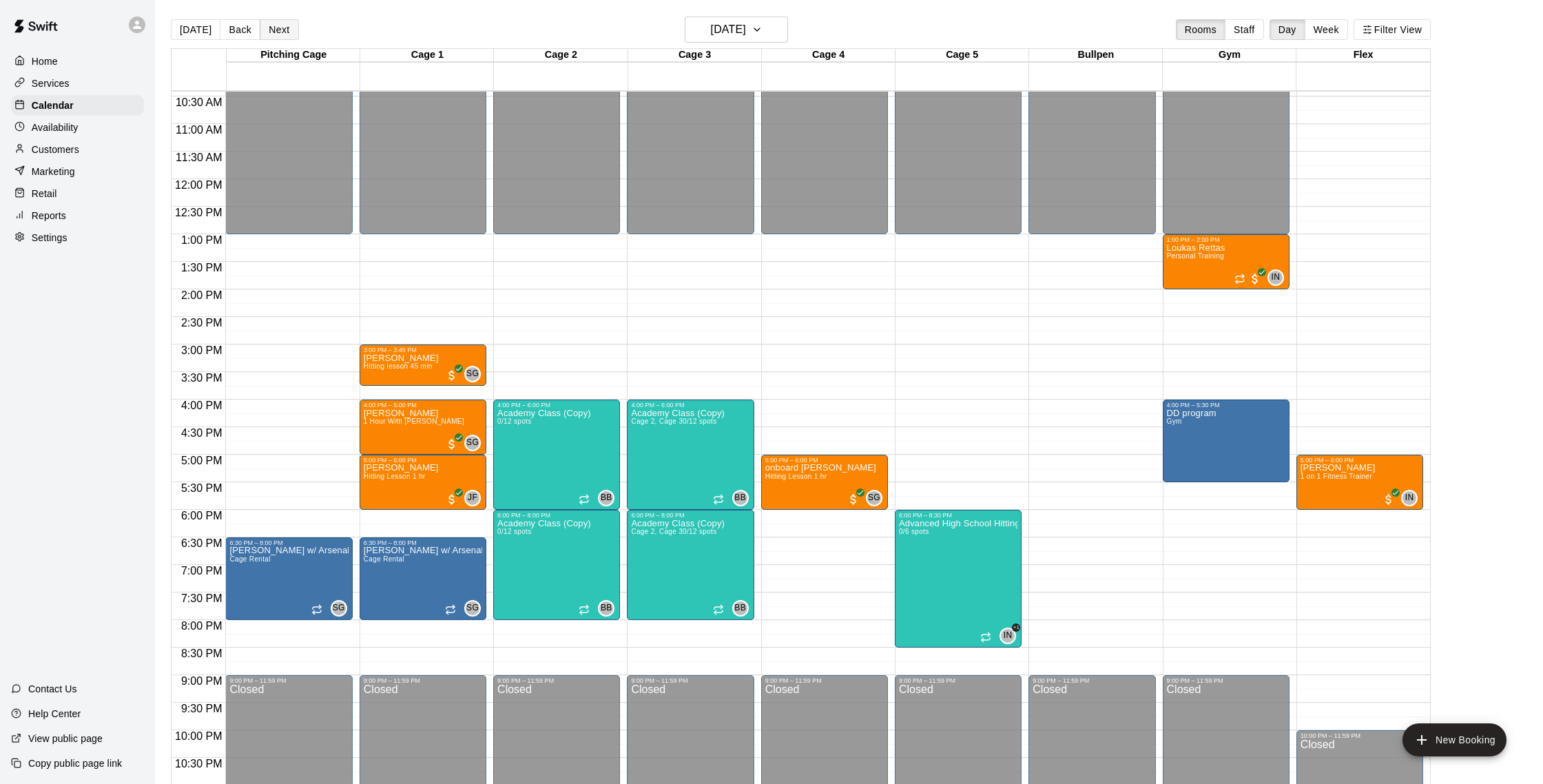
click at [283, 32] on button "Next" at bounding box center [279, 29] width 39 height 21
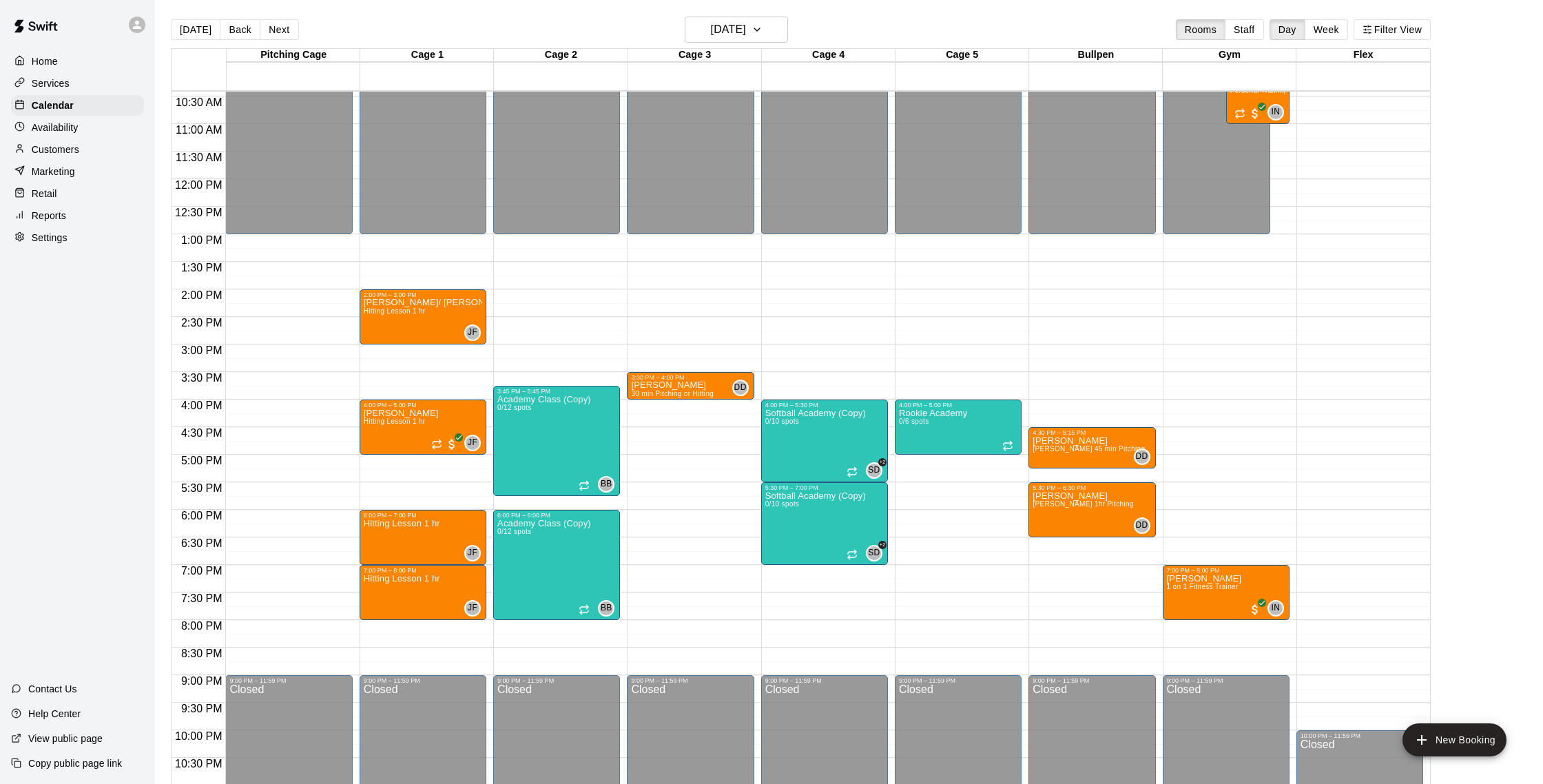
click at [265, 29] on button "Next" at bounding box center [279, 29] width 39 height 21
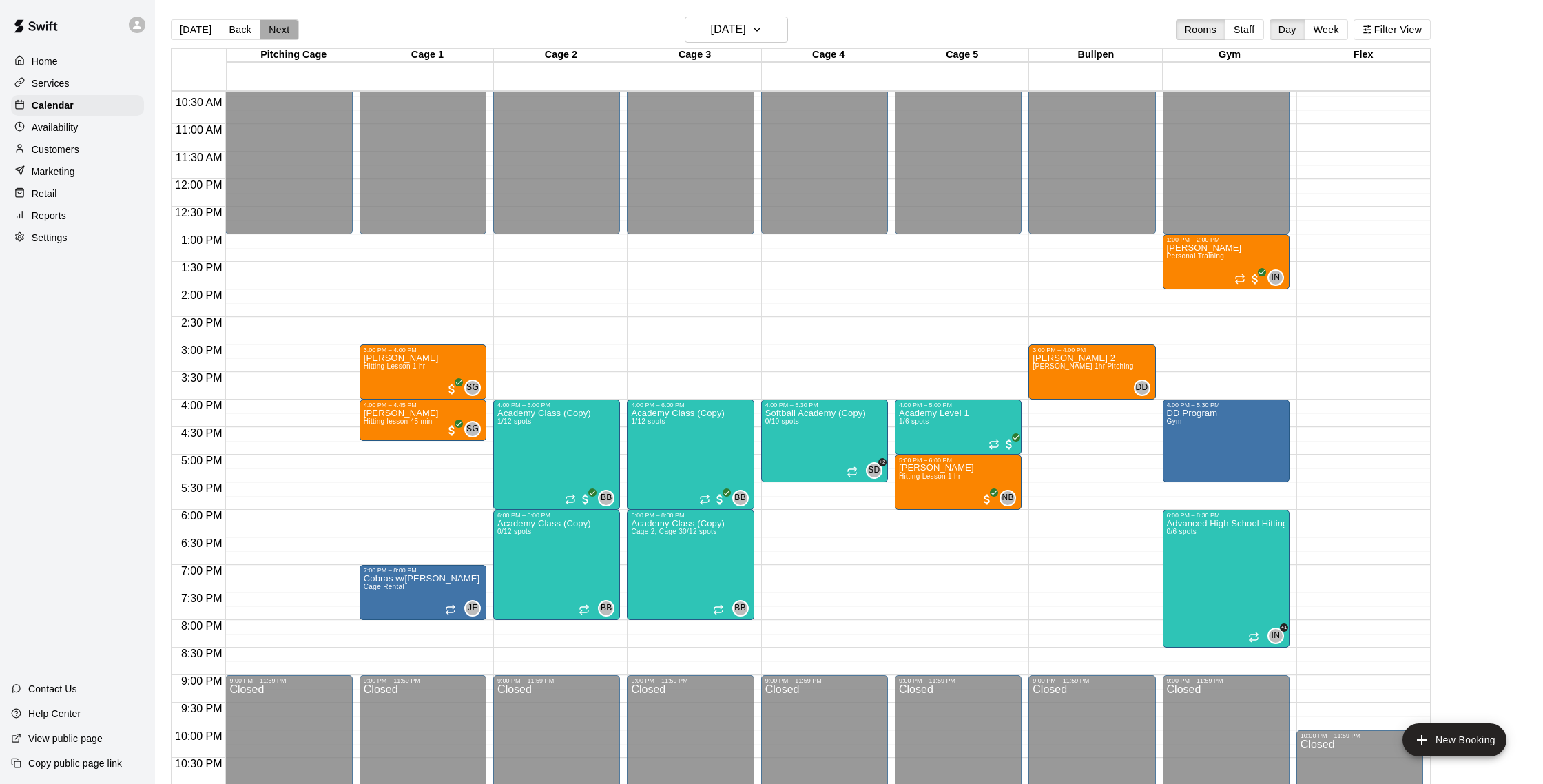
click at [277, 30] on button "Next" at bounding box center [279, 29] width 39 height 21
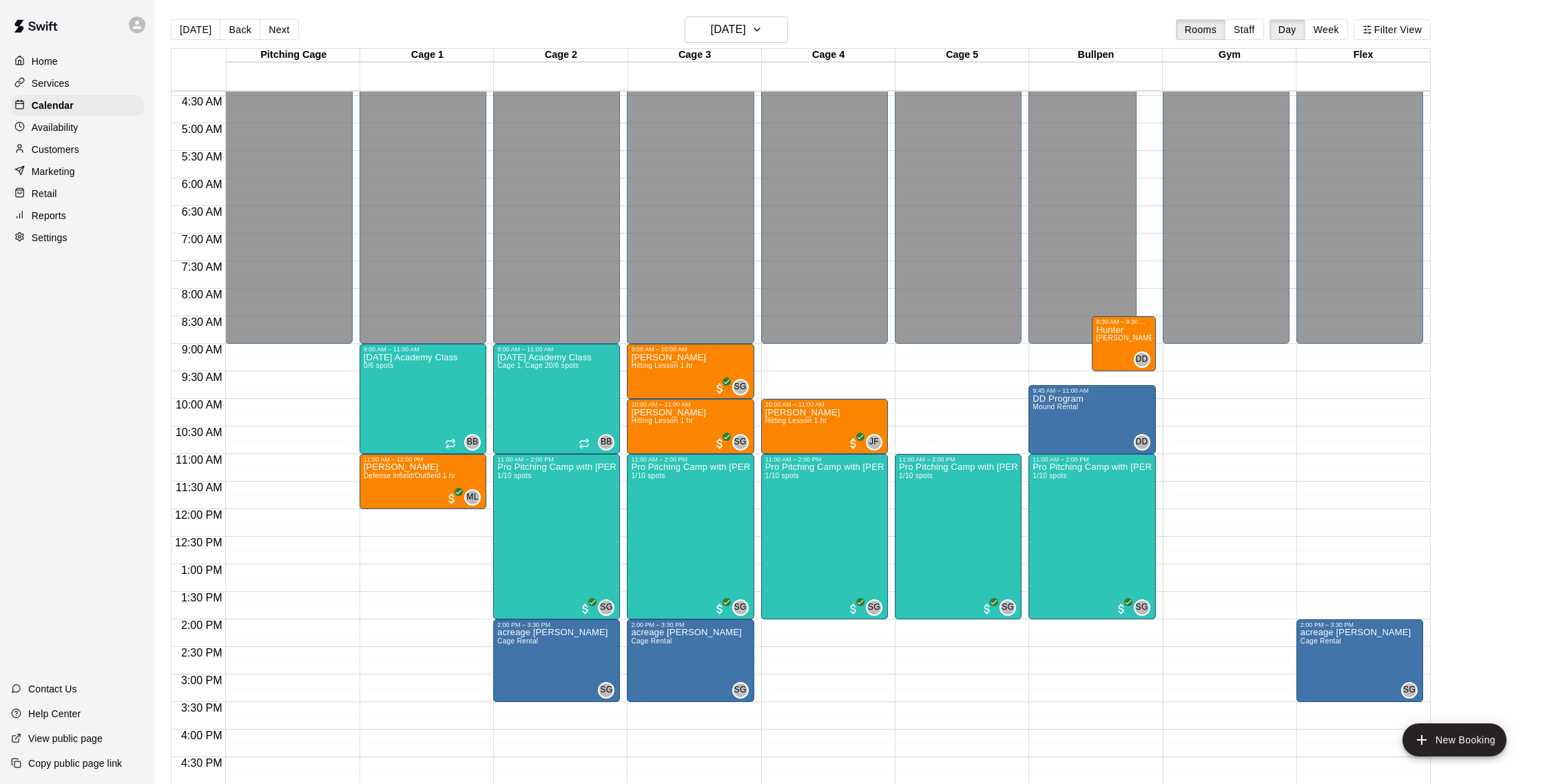
scroll to position [4, 0]
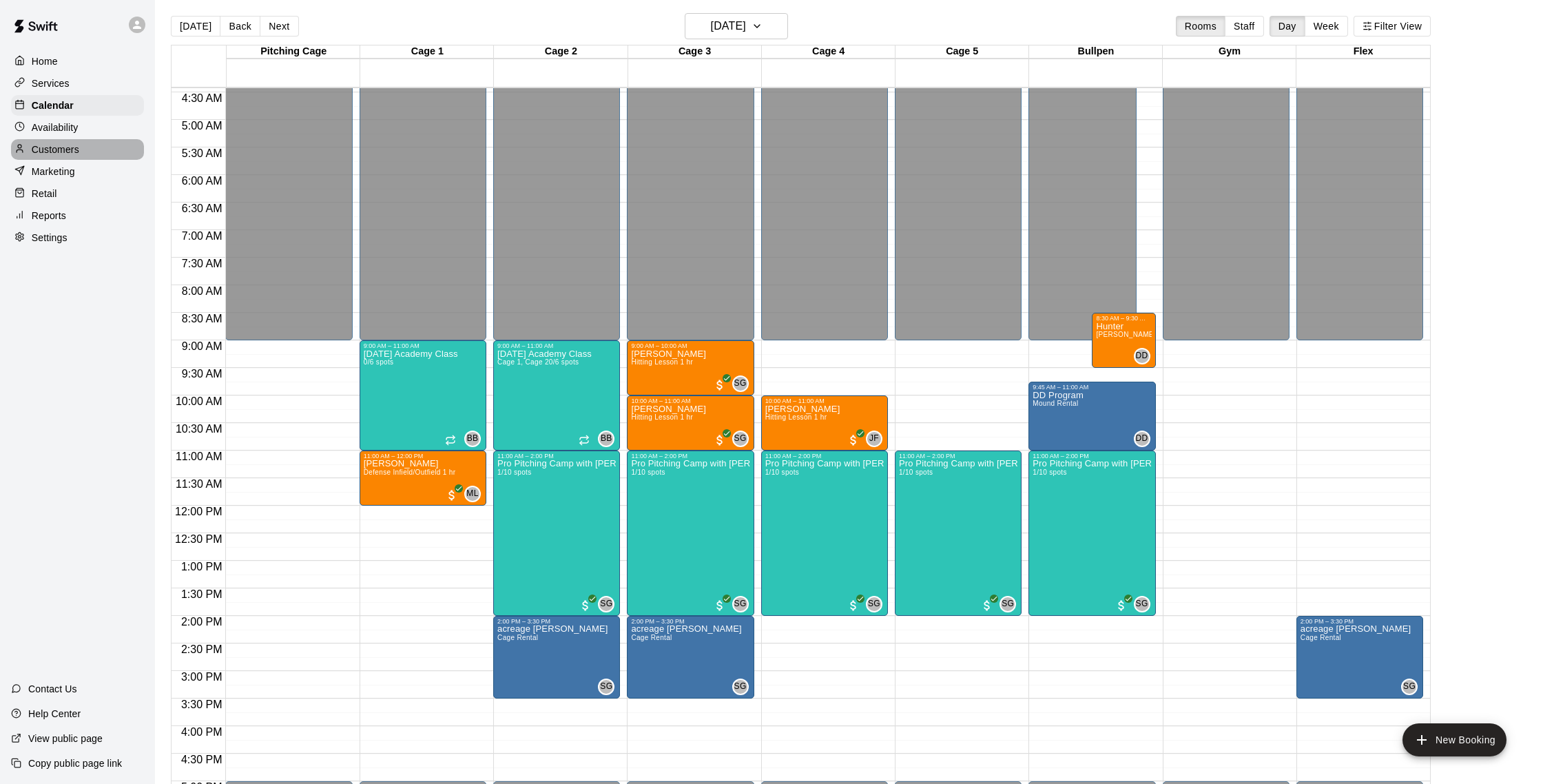
click at [72, 153] on p "Customers" at bounding box center [56, 149] width 47 height 14
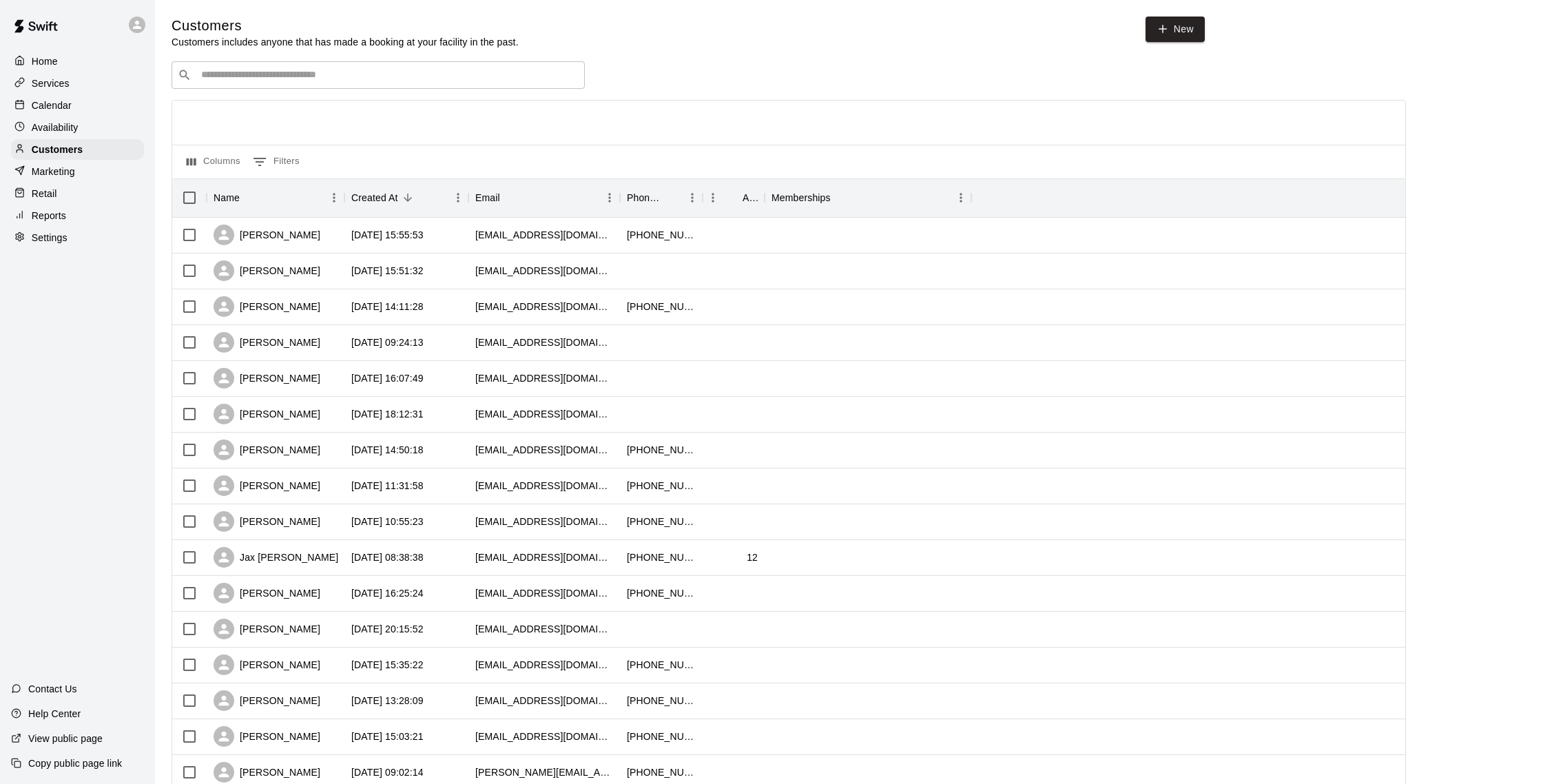
click at [82, 100] on div "Calendar" at bounding box center [77, 105] width 133 height 21
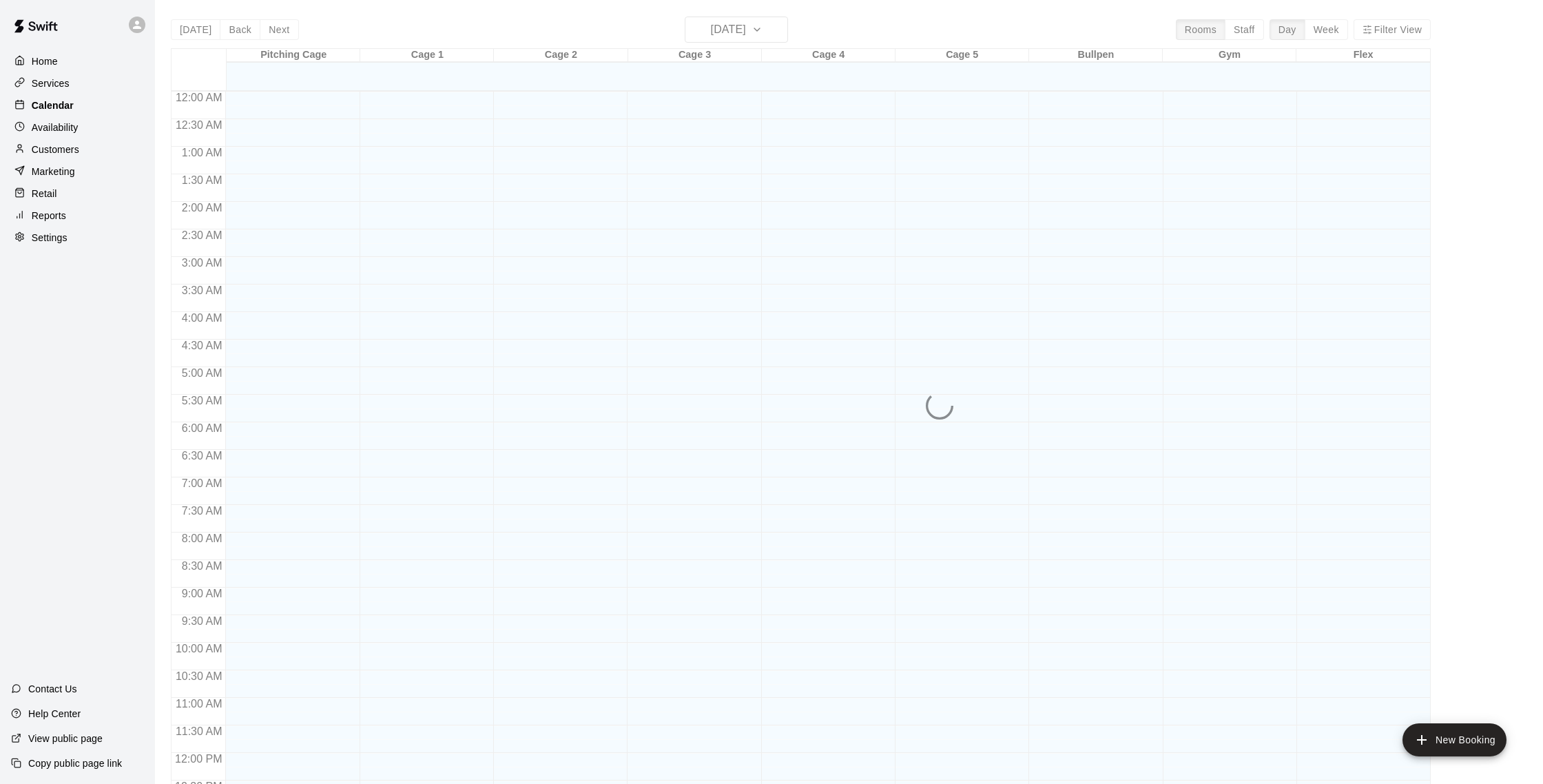
scroll to position [574, 0]
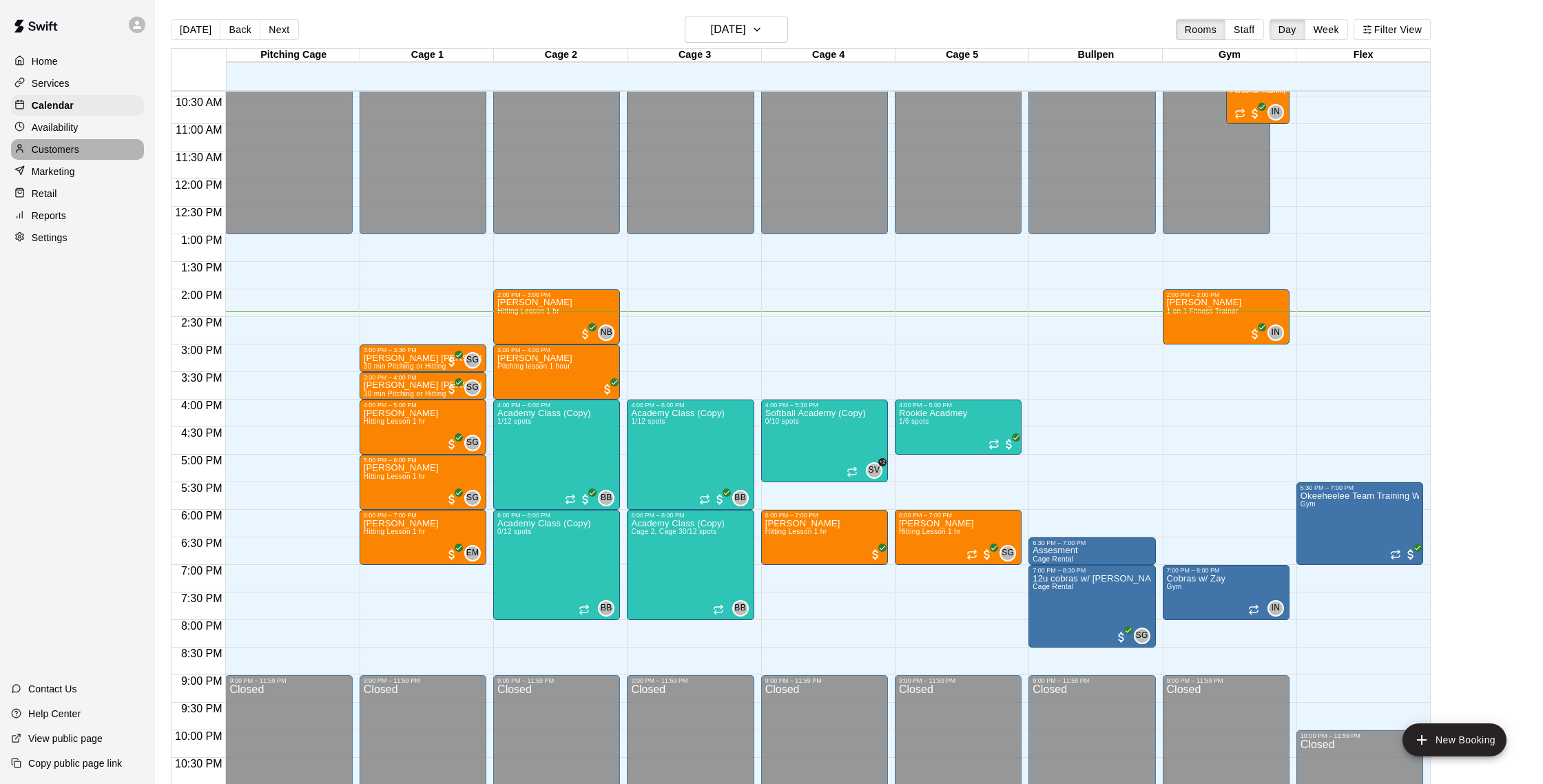
click at [99, 140] on div "Customers" at bounding box center [77, 149] width 133 height 21
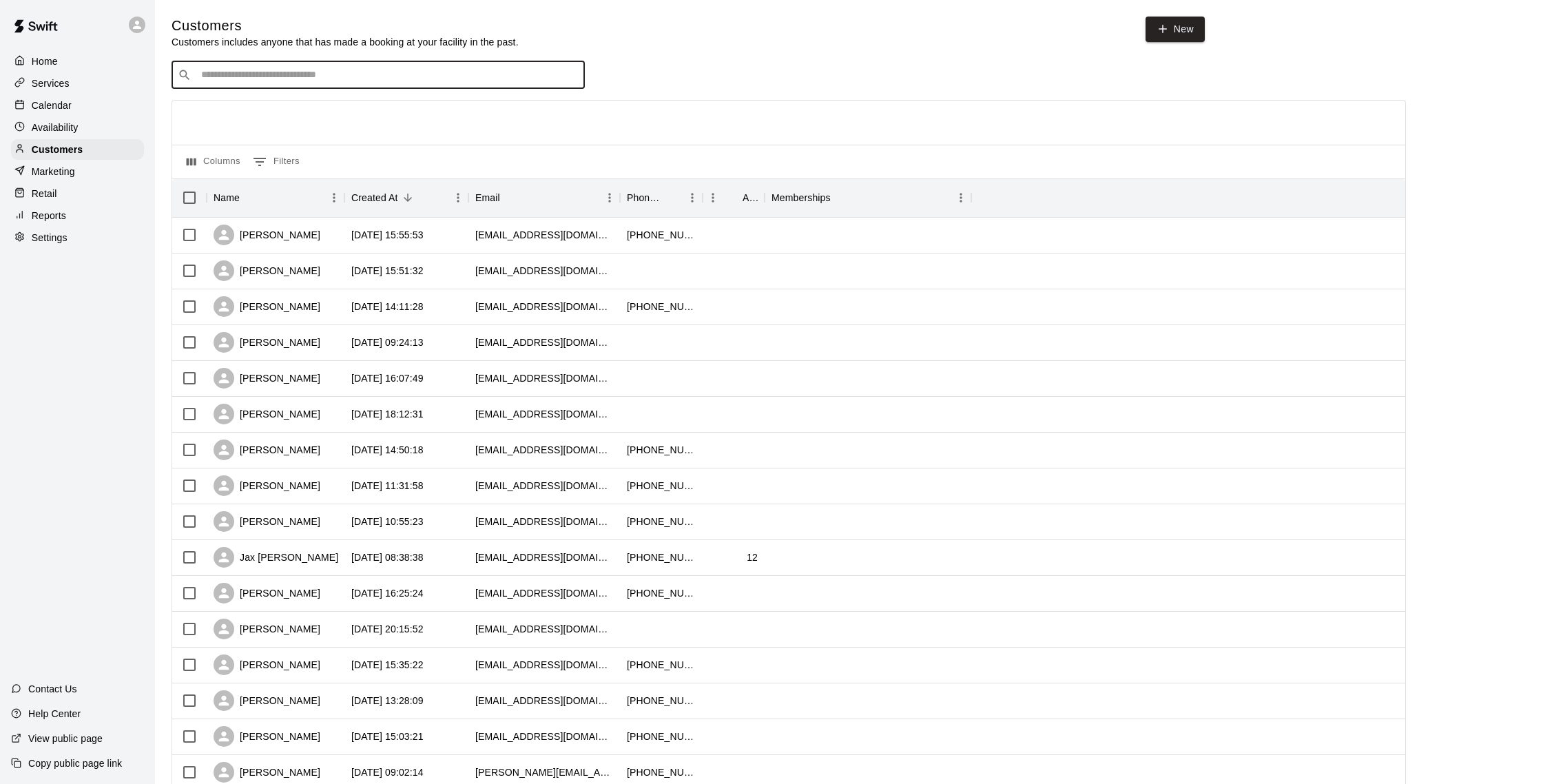
click at [303, 81] on input "Search customers by name or email" at bounding box center [388, 75] width 382 height 14
type input "*****"
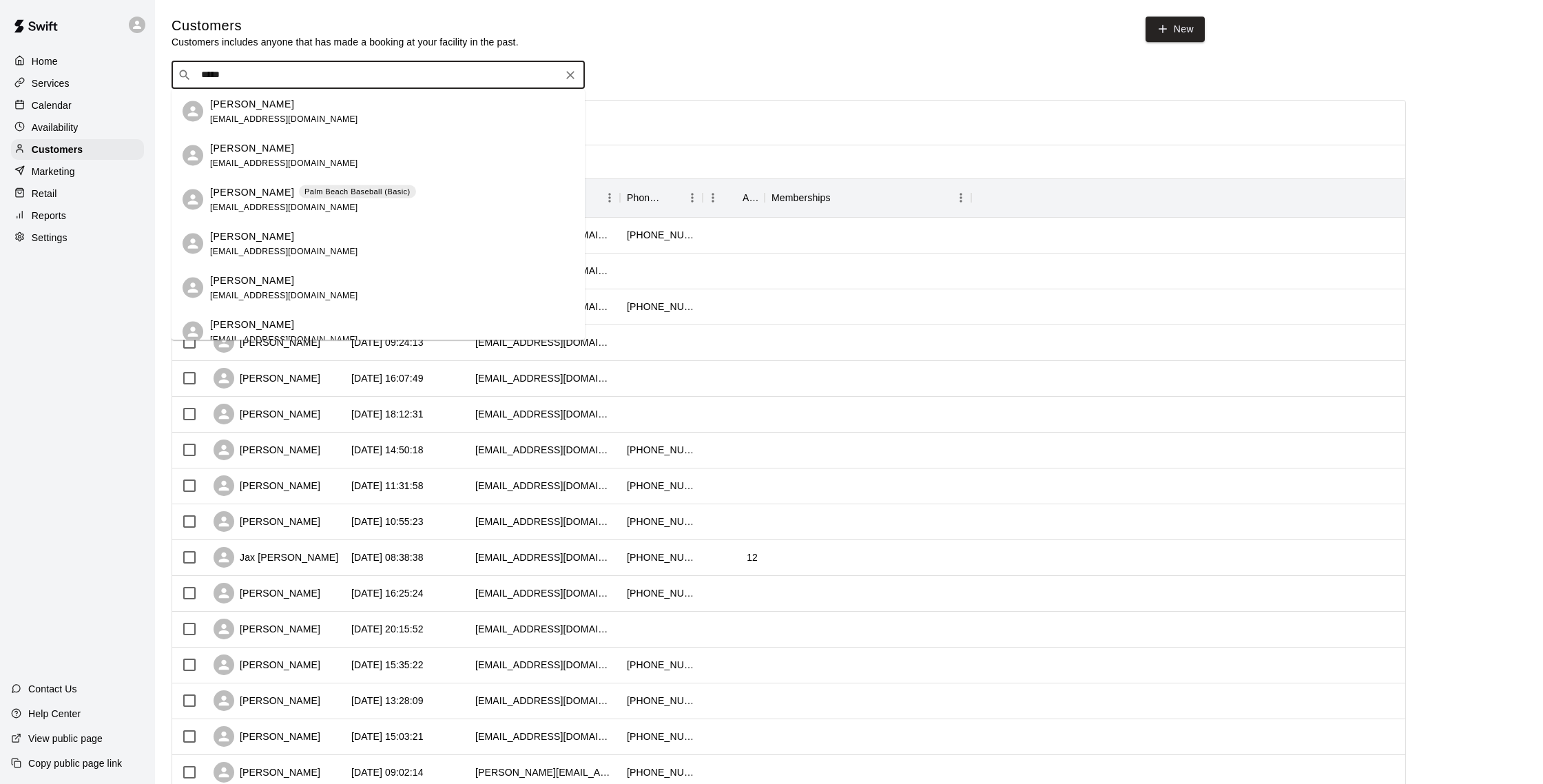
scroll to position [14, 0]
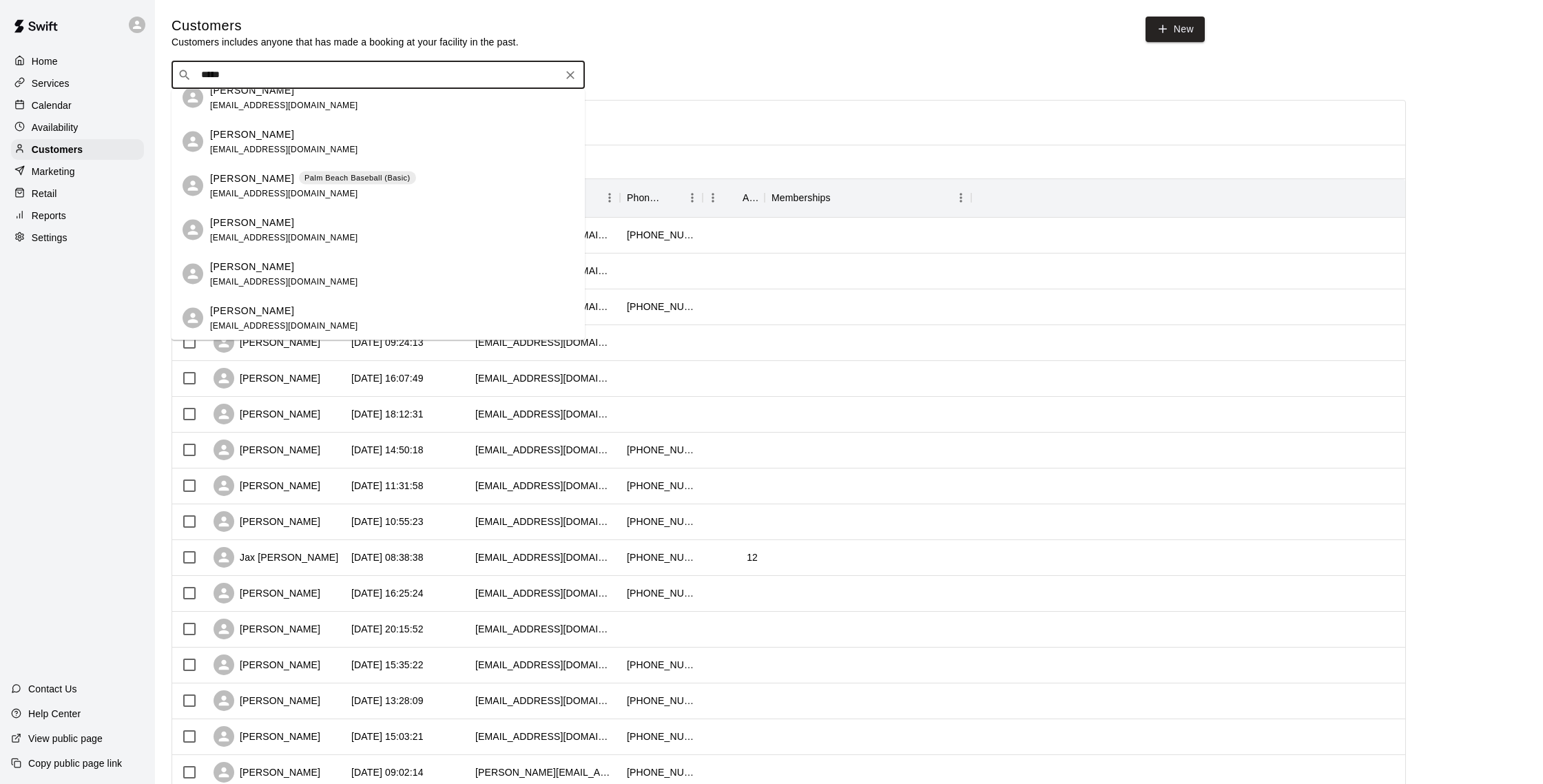
click at [317, 318] on div "[PERSON_NAME] [EMAIL_ADDRESS][DOMAIN_NAME]" at bounding box center [392, 318] width 363 height 30
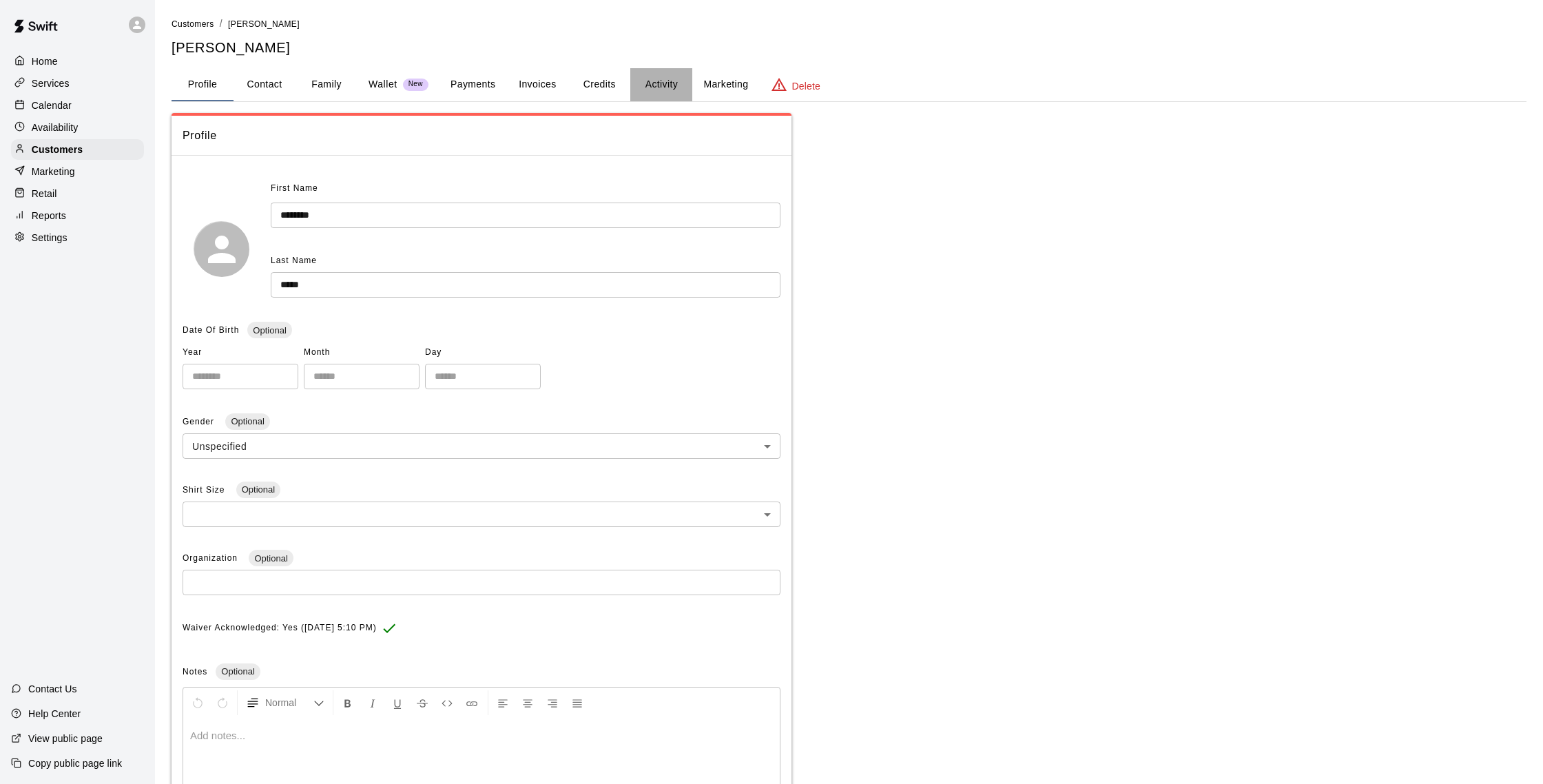
click at [659, 88] on button "Activity" at bounding box center [661, 84] width 62 height 33
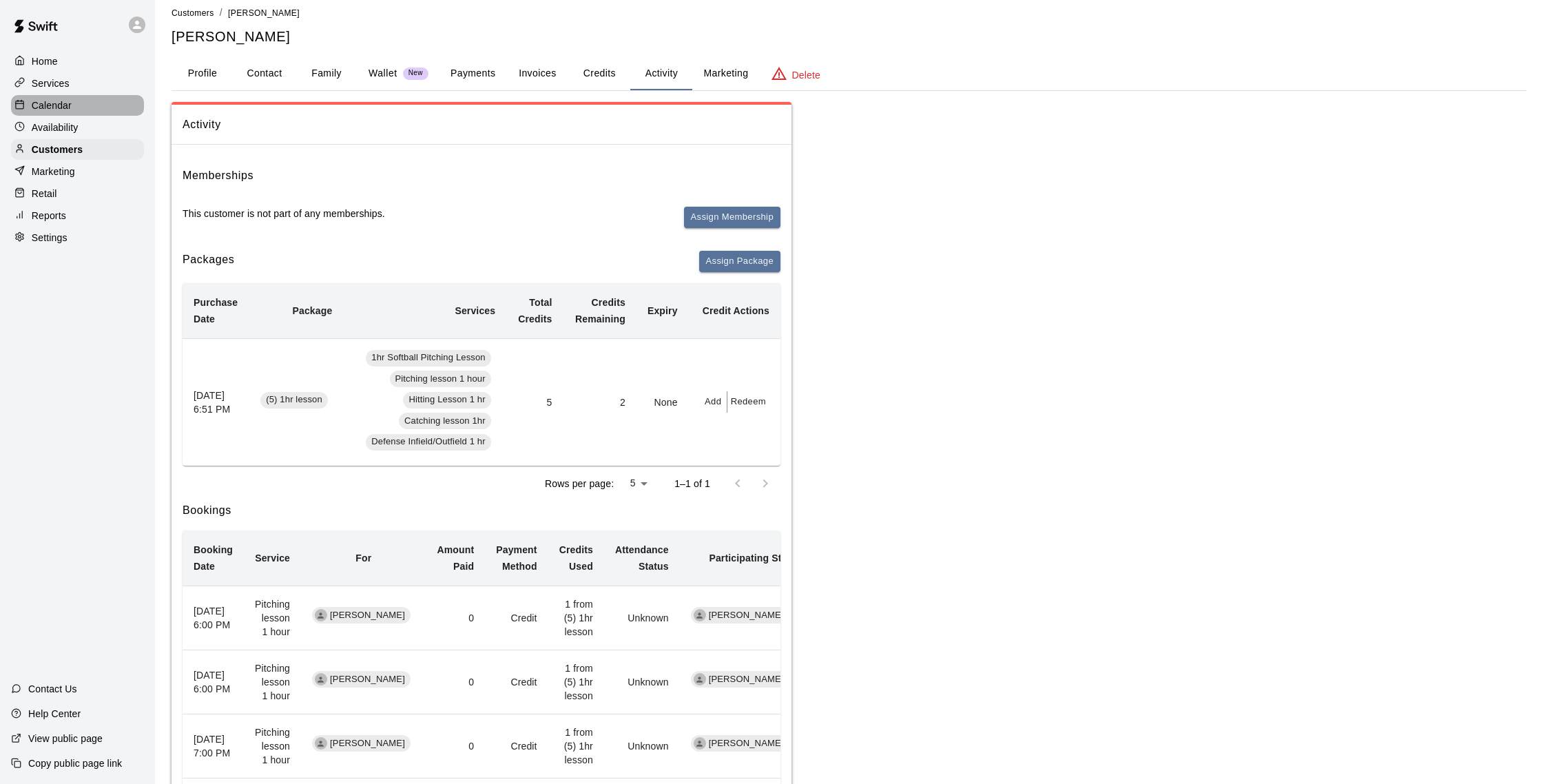
scroll to position [12, 0]
click at [63, 99] on p "Calendar" at bounding box center [52, 105] width 40 height 14
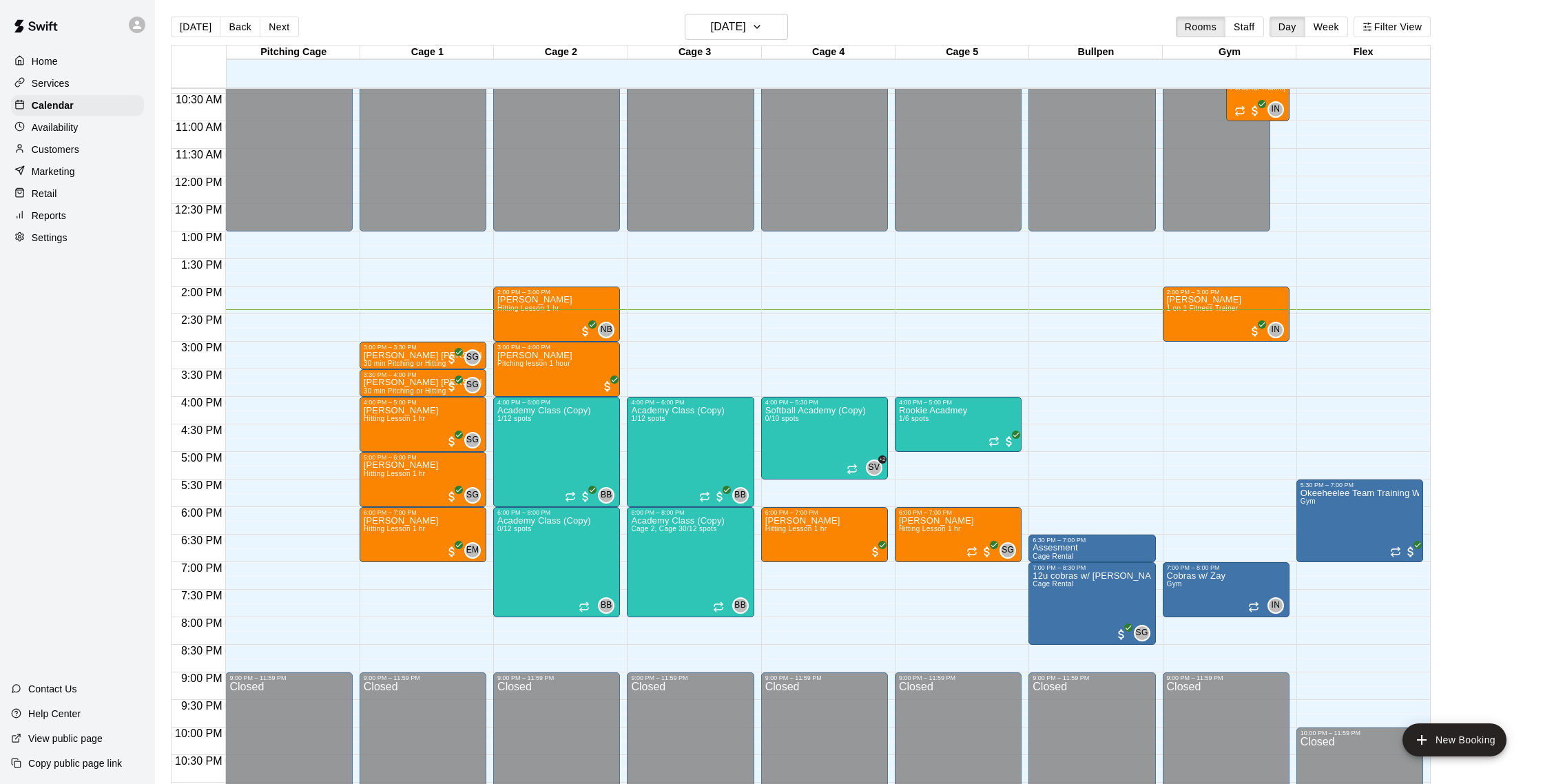
scroll to position [2, 0]
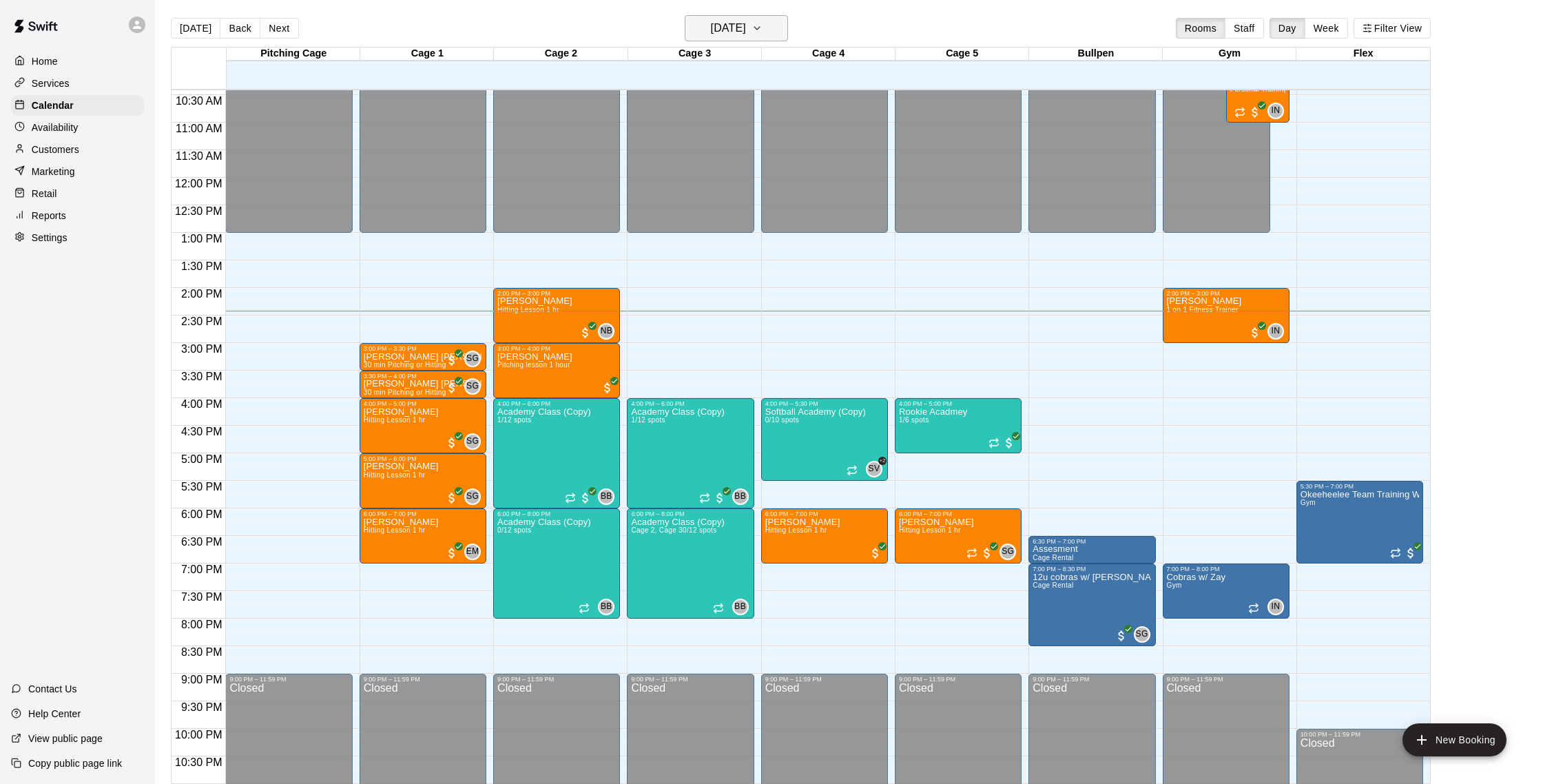
click at [746, 24] on h6 "[DATE]" at bounding box center [728, 27] width 35 height 19
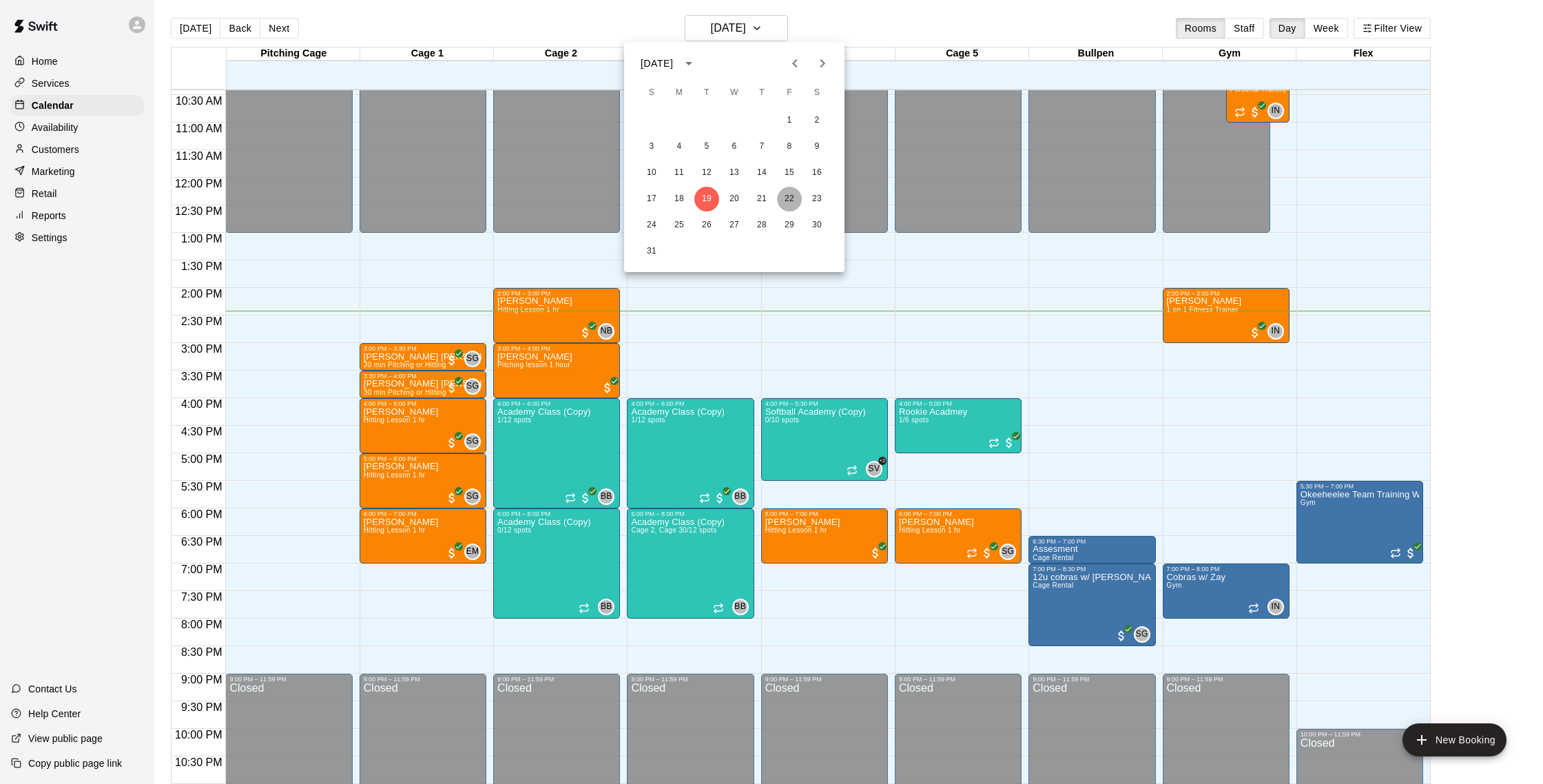
click at [791, 194] on button "22" at bounding box center [789, 199] width 25 height 25
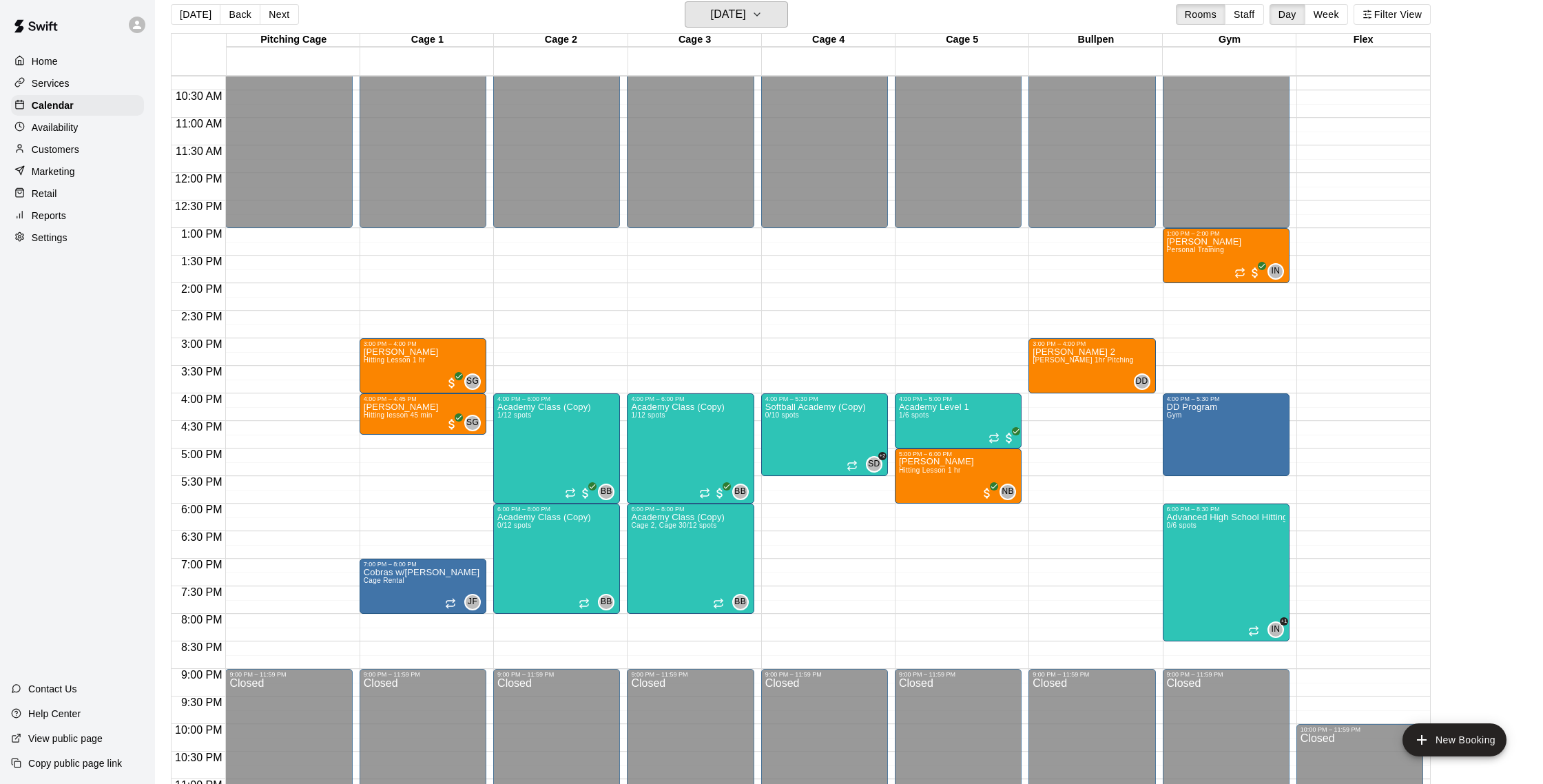
scroll to position [17, 0]
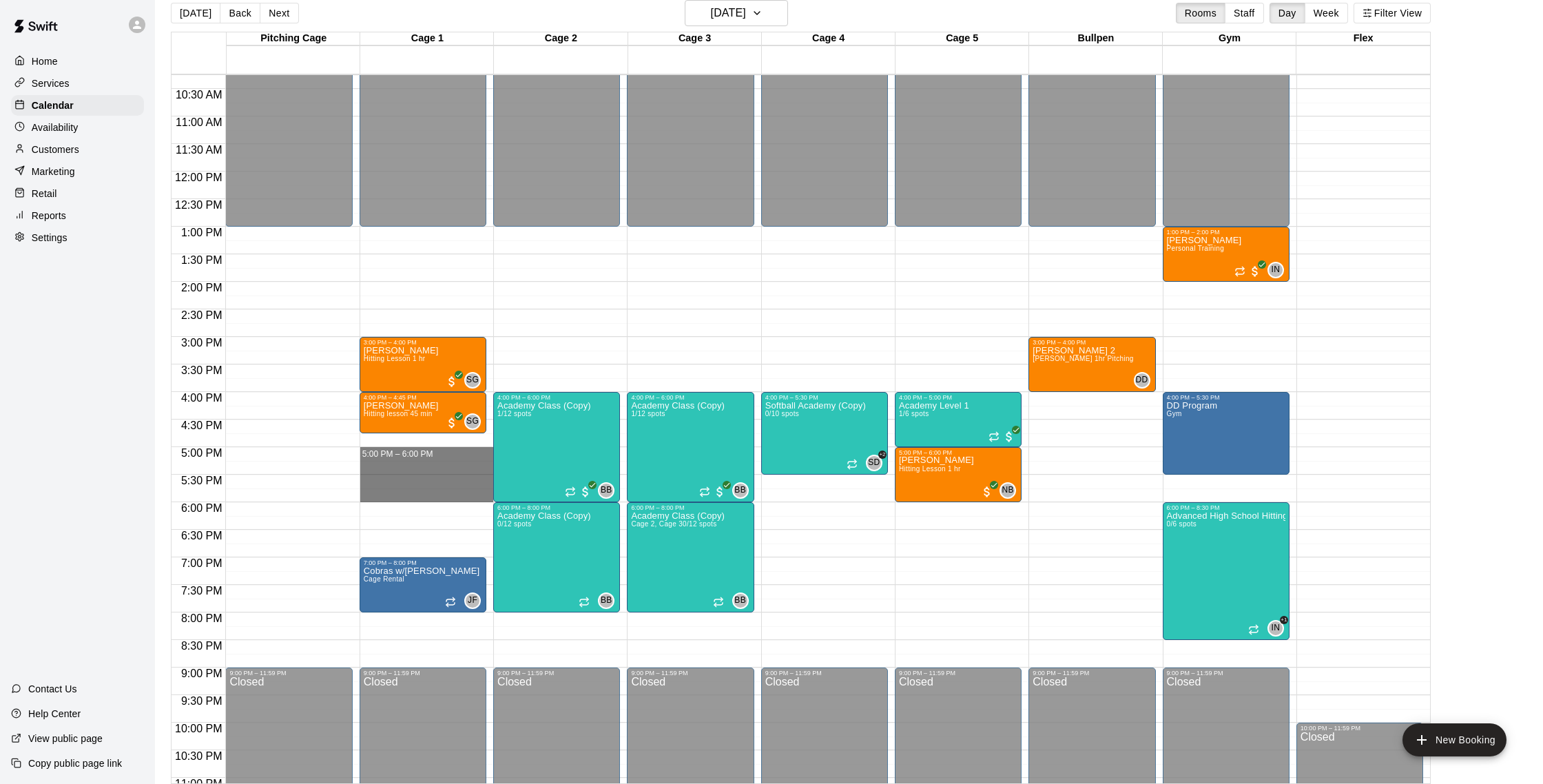
drag, startPoint x: 373, startPoint y: 449, endPoint x: 367, endPoint y: 491, distance: 42.4
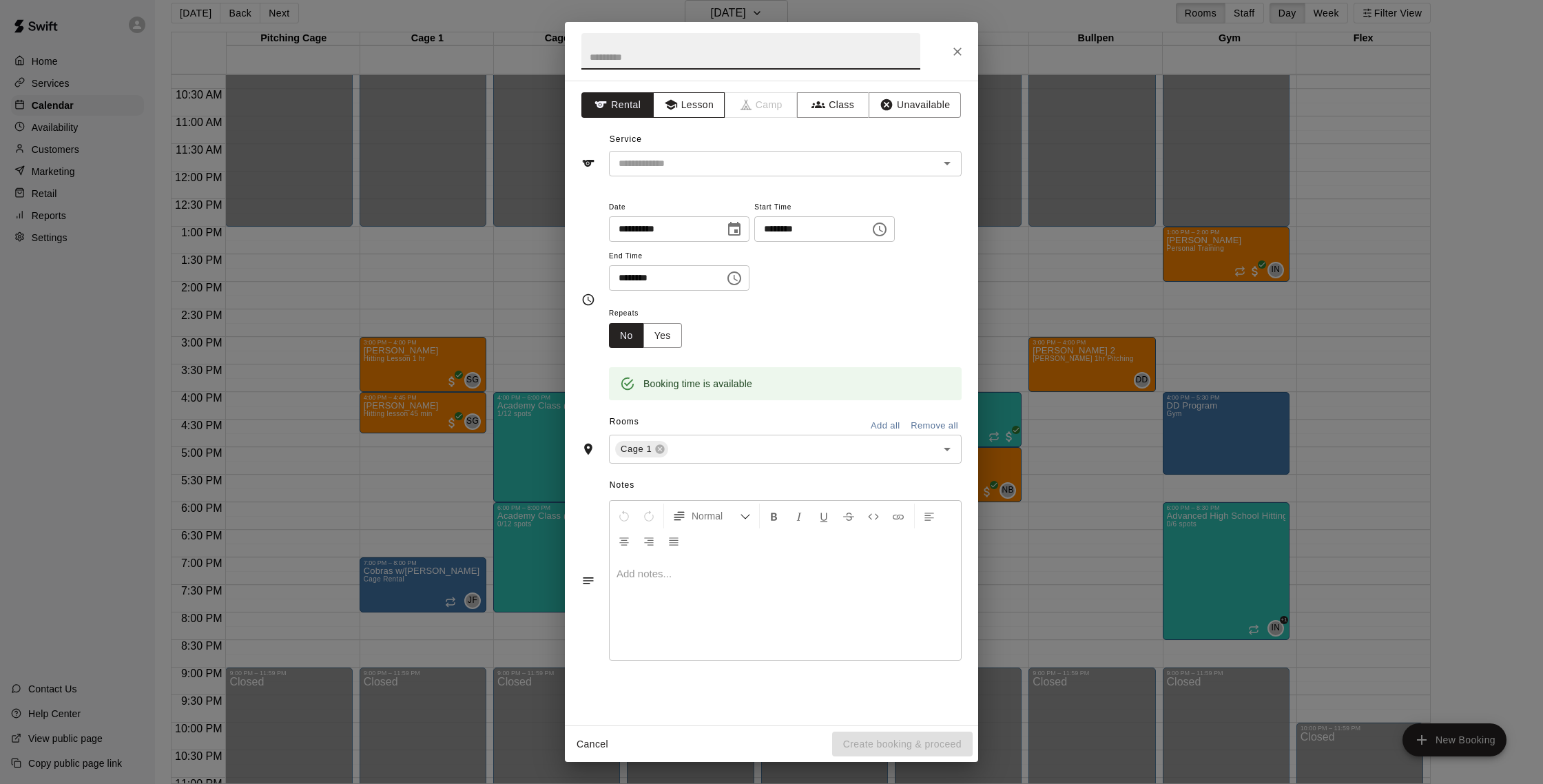
click at [692, 103] on button "Lesson" at bounding box center [689, 104] width 72 height 25
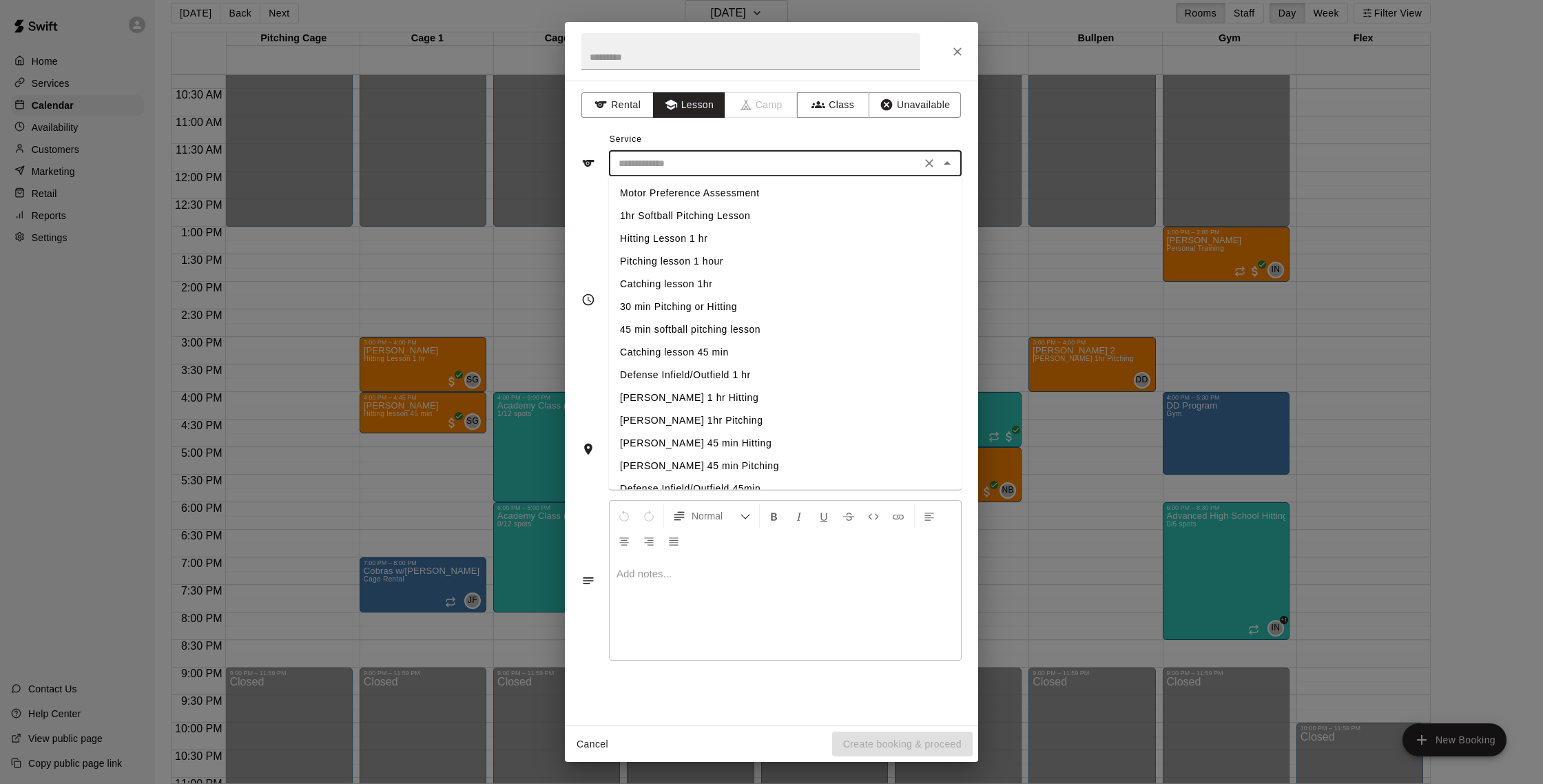
click at [747, 171] on input "text" at bounding box center [764, 163] width 304 height 18
click at [958, 57] on icon "Close" at bounding box center [957, 52] width 14 height 14
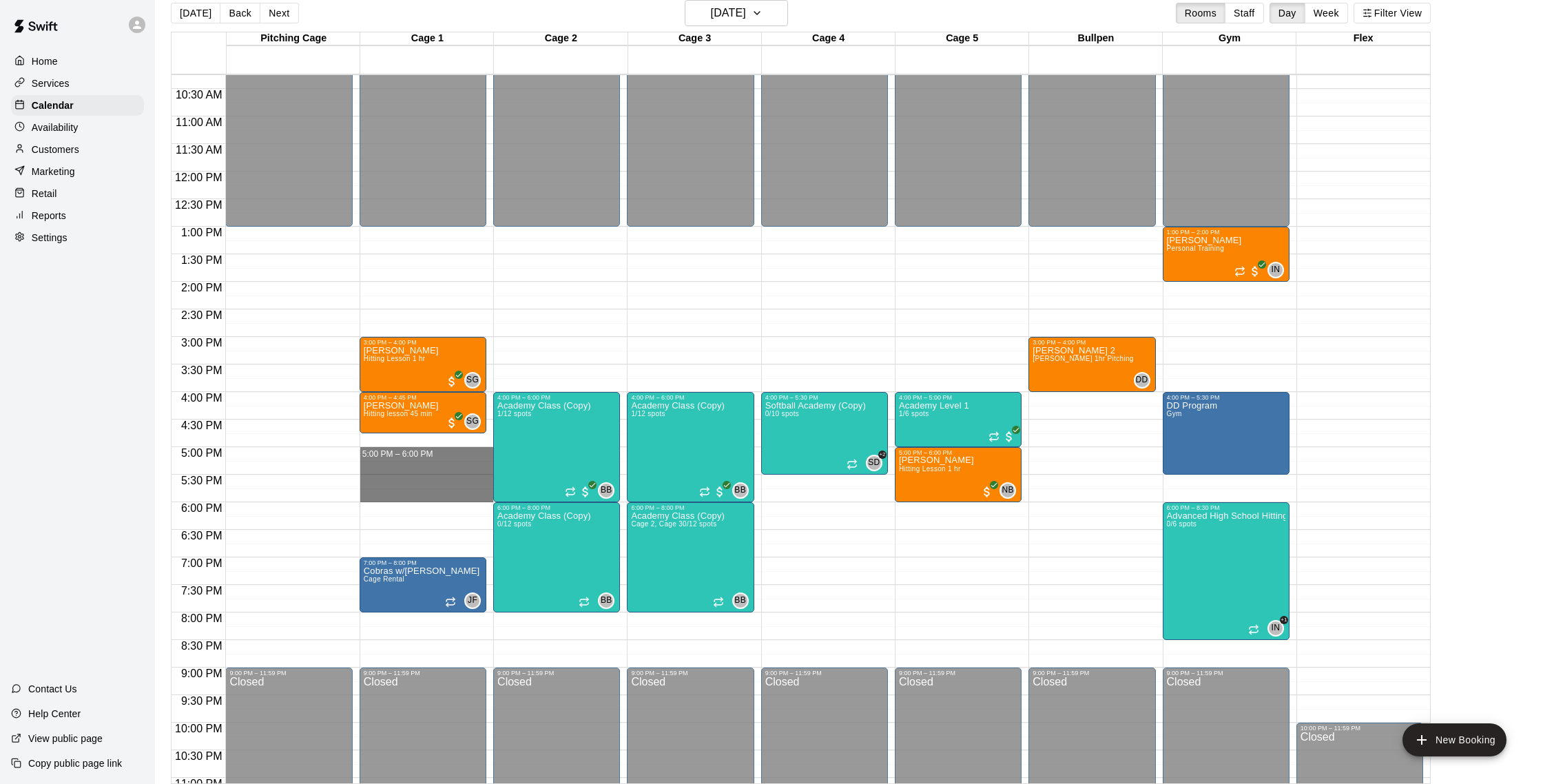
drag, startPoint x: 368, startPoint y: 450, endPoint x: 368, endPoint y: 489, distance: 39.0
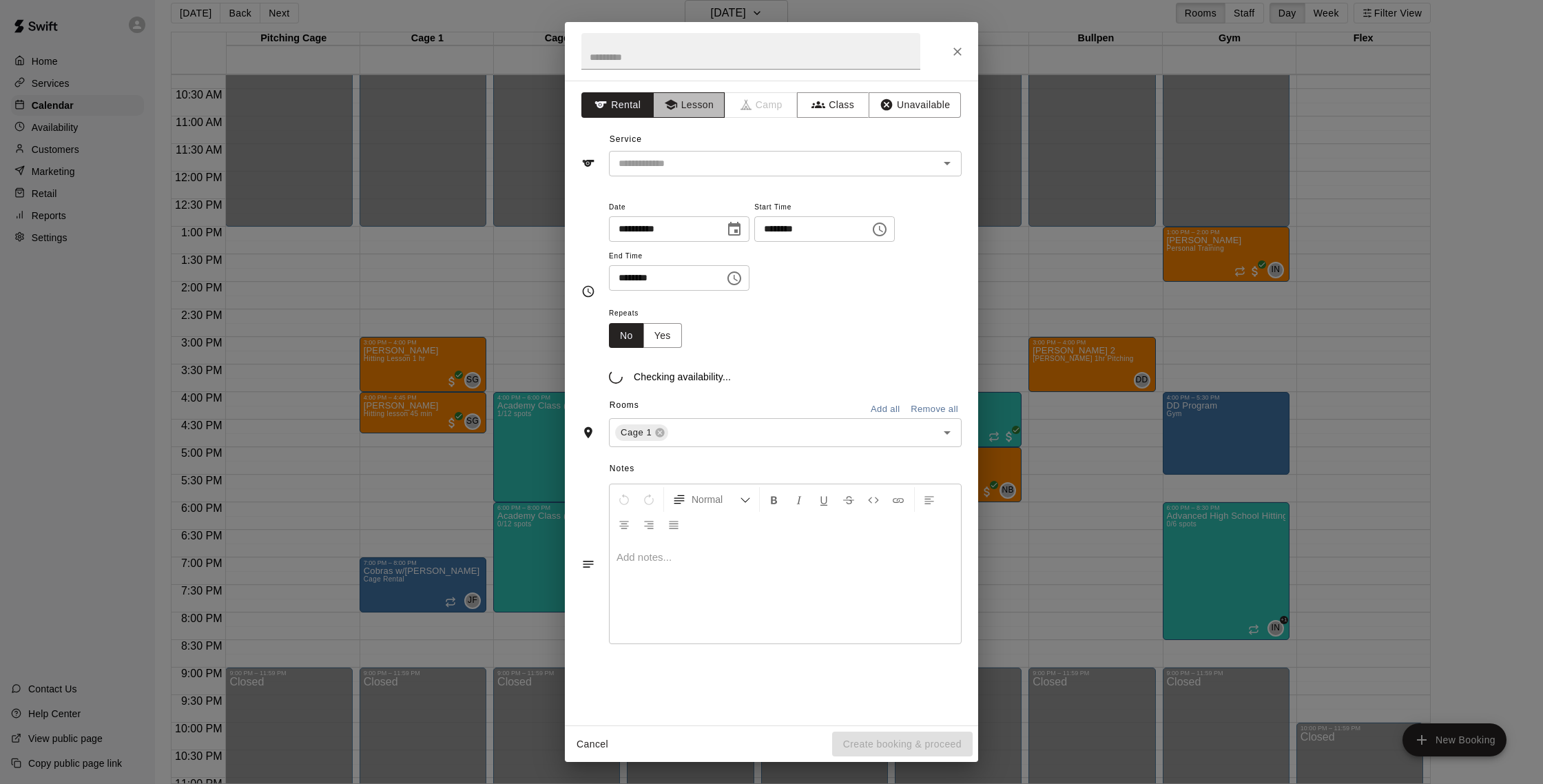
click at [680, 104] on button "Lesson" at bounding box center [689, 104] width 72 height 25
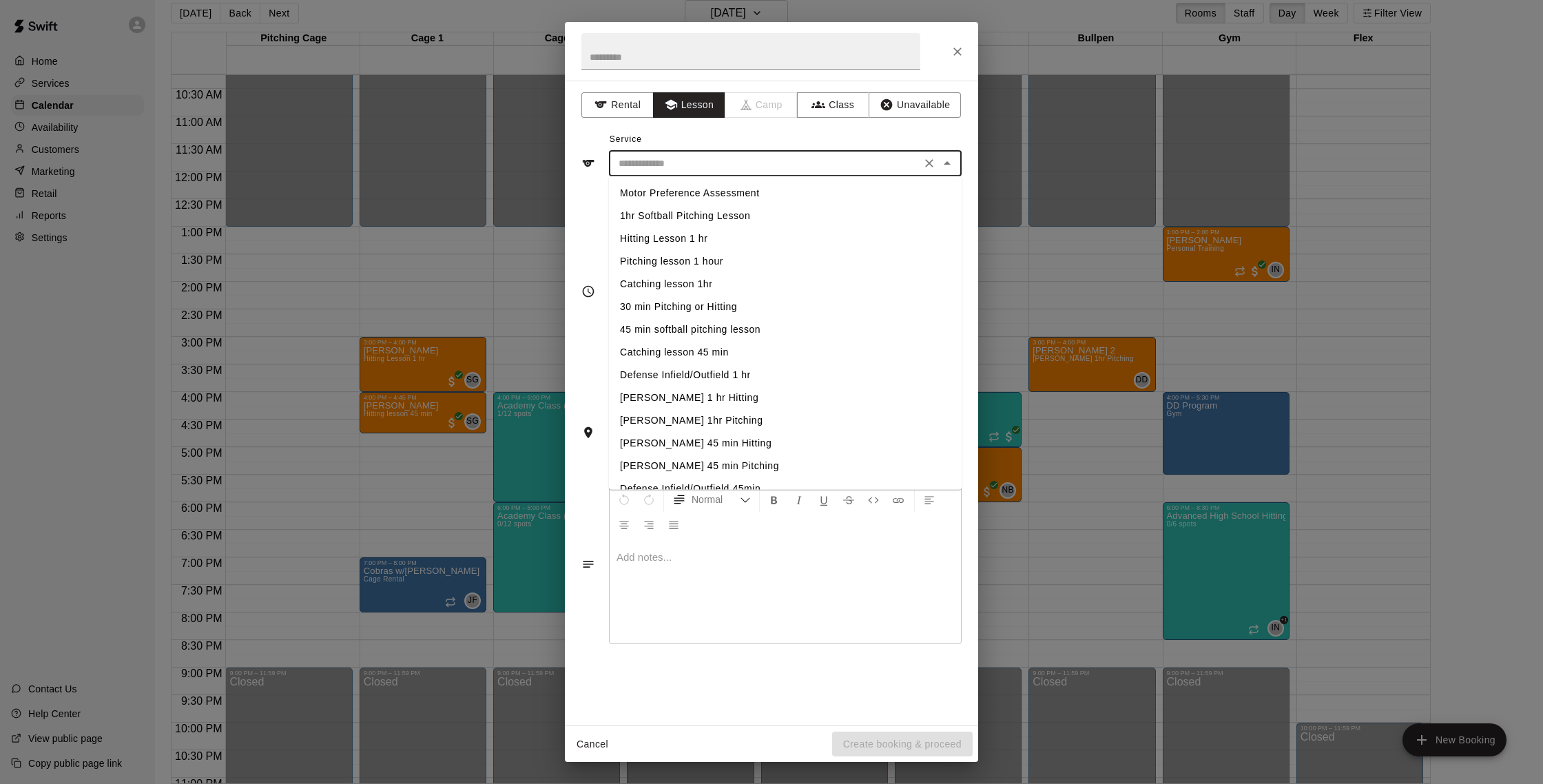
click at [751, 168] on input "text" at bounding box center [764, 163] width 304 height 18
click at [709, 262] on li "Pitching lesson 1 hour" at bounding box center [785, 261] width 353 height 23
type input "**********"
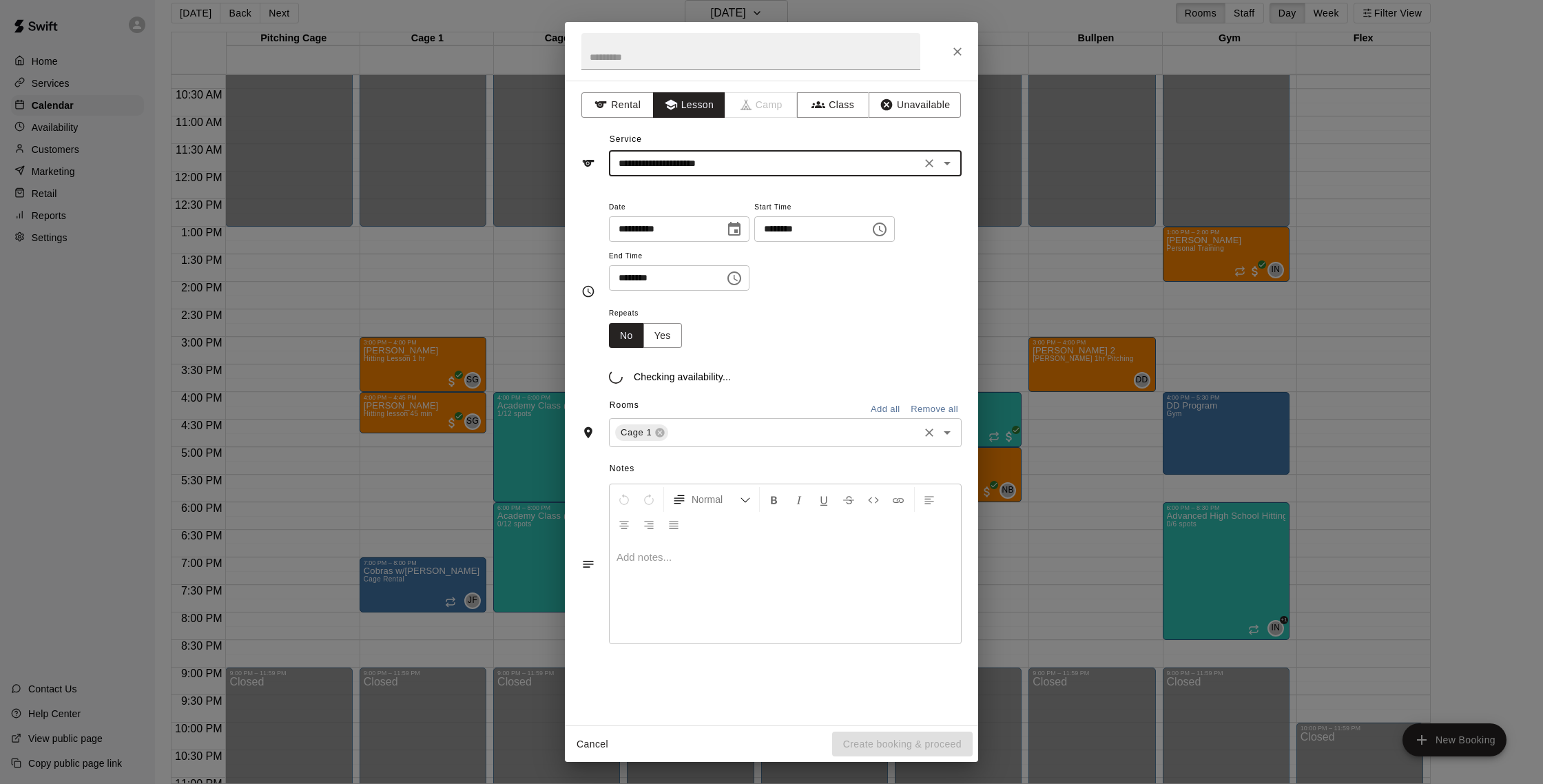
click at [711, 432] on input "text" at bounding box center [793, 433] width 247 height 18
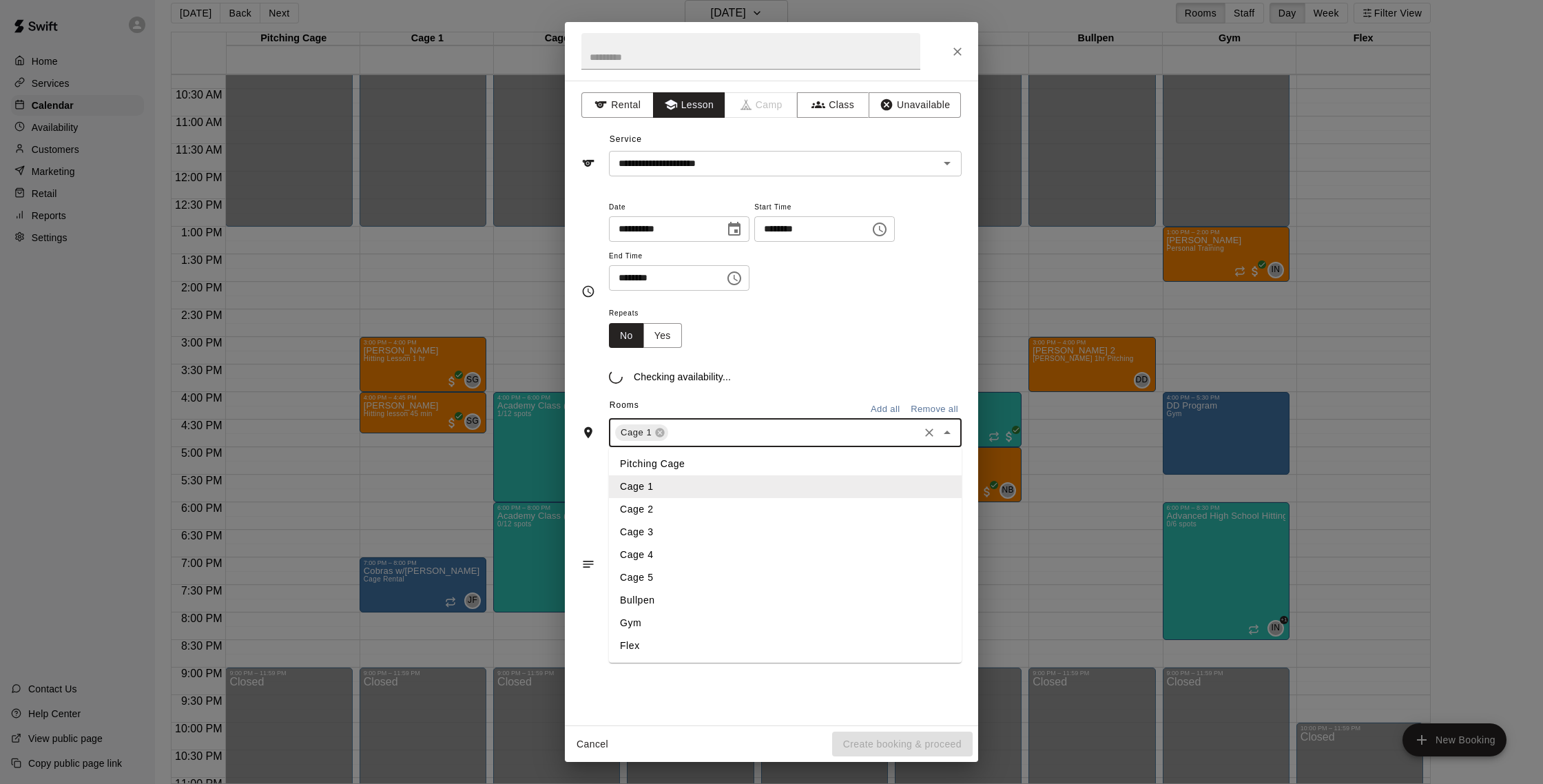
click at [668, 604] on li "Bullpen" at bounding box center [785, 600] width 353 height 23
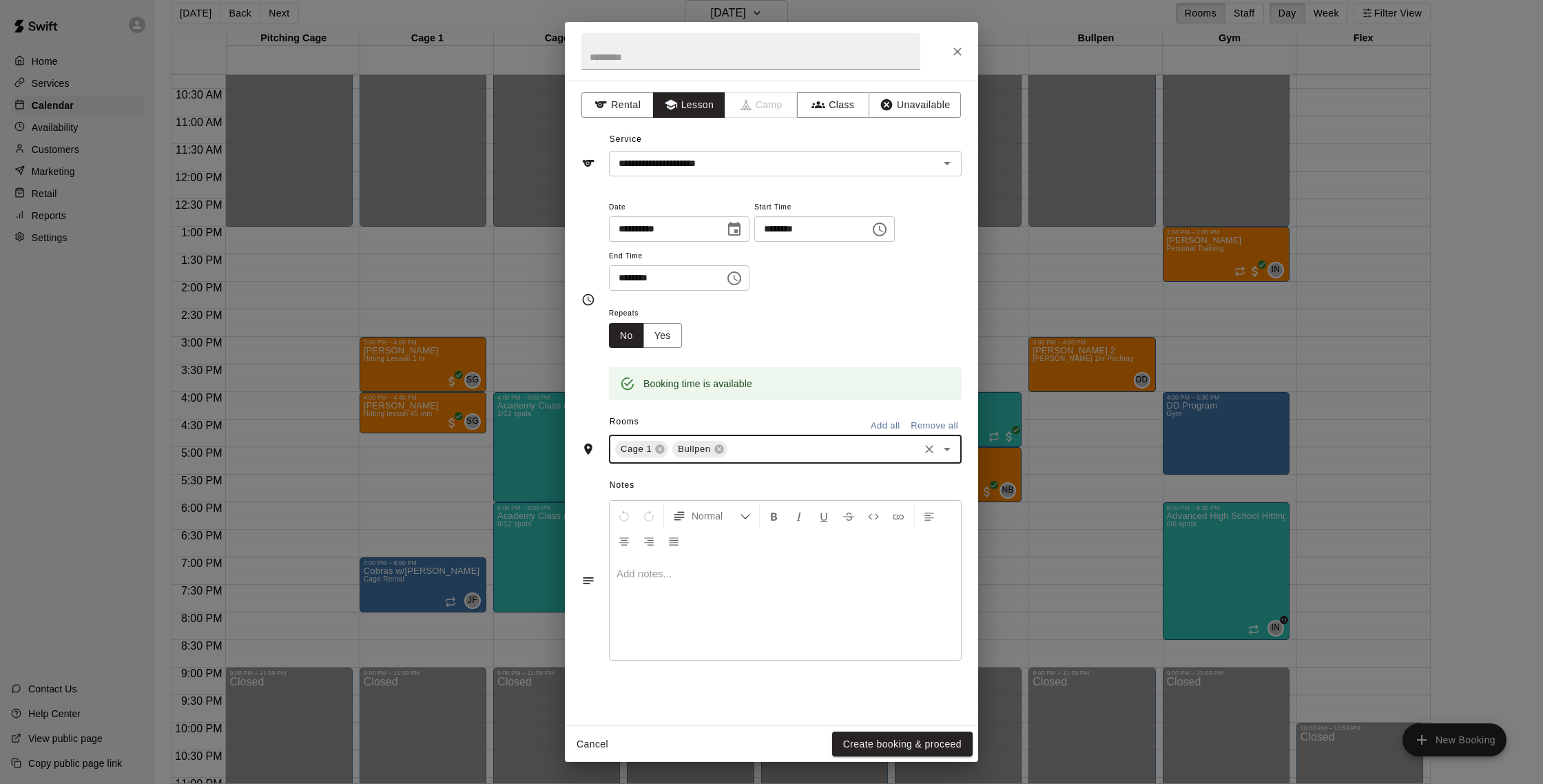
click at [655, 450] on icon at bounding box center [660, 450] width 9 height 9
click at [863, 753] on button "Create booking & proceed" at bounding box center [902, 744] width 140 height 25
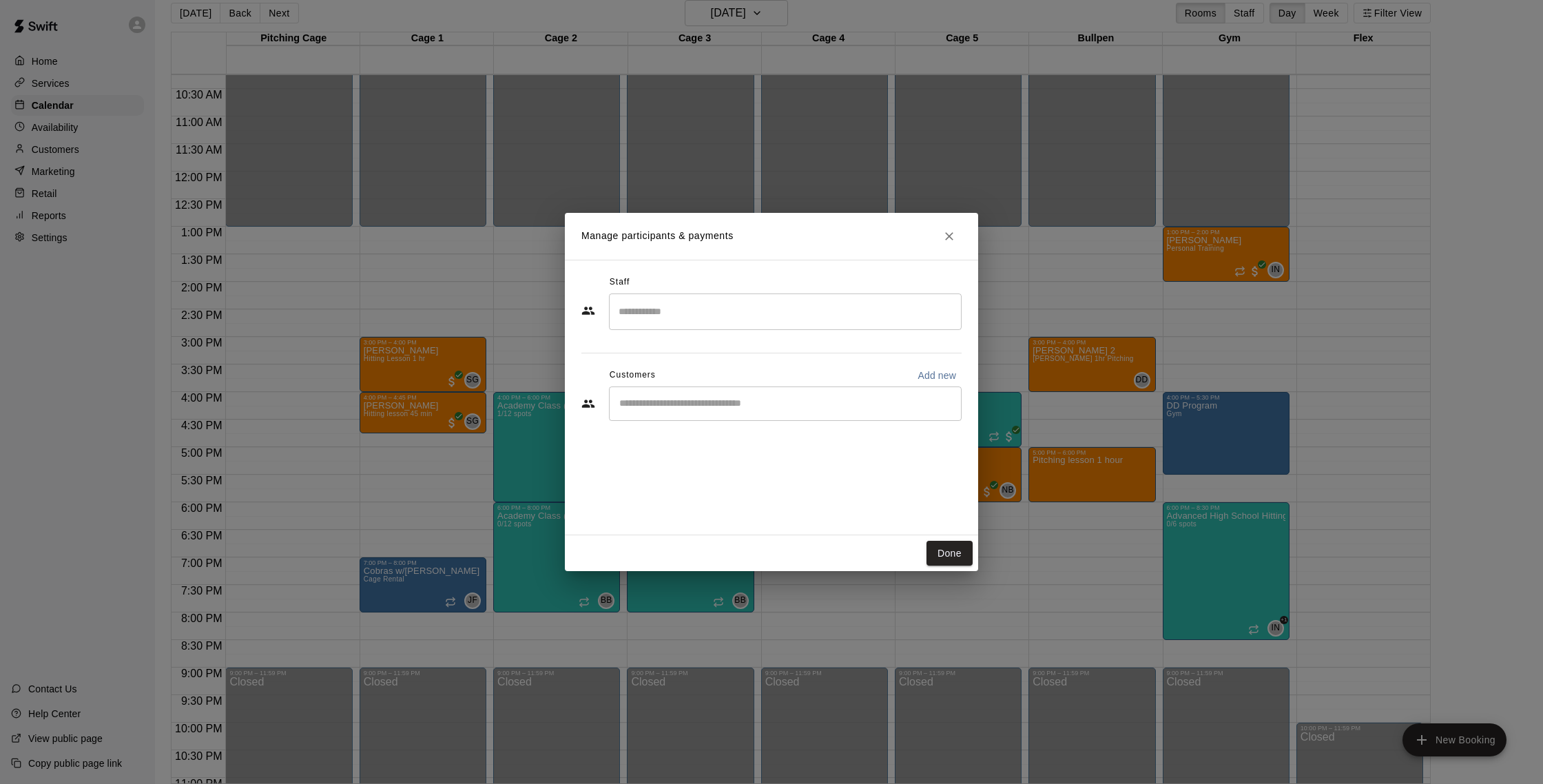
click at [710, 309] on input "Search staff" at bounding box center [785, 312] width 341 height 24
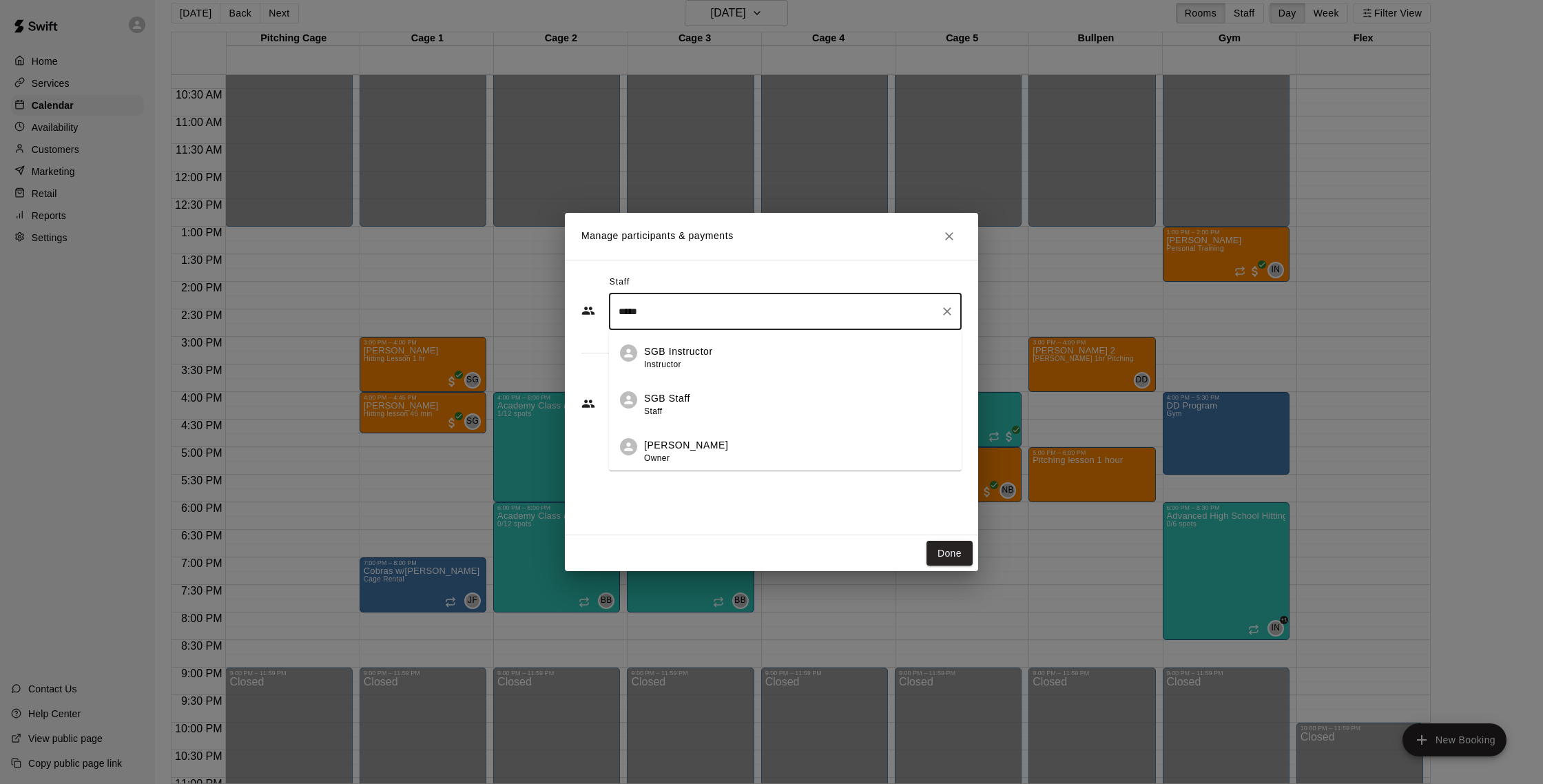
click at [706, 449] on p "[PERSON_NAME]" at bounding box center [686, 445] width 84 height 14
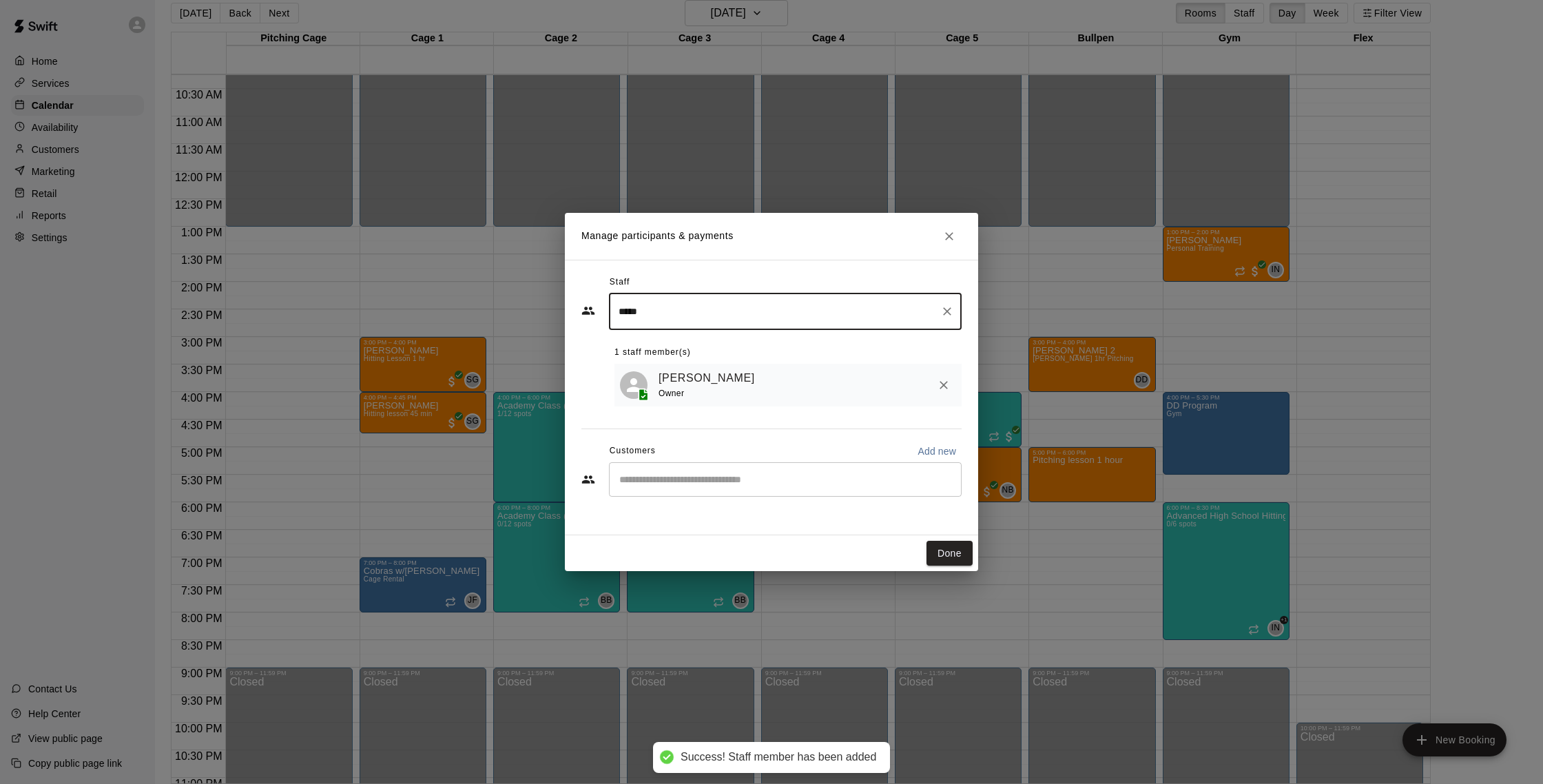
type input "*****"
click at [693, 486] on input "Start typing to search customers..." at bounding box center [785, 479] width 341 height 14
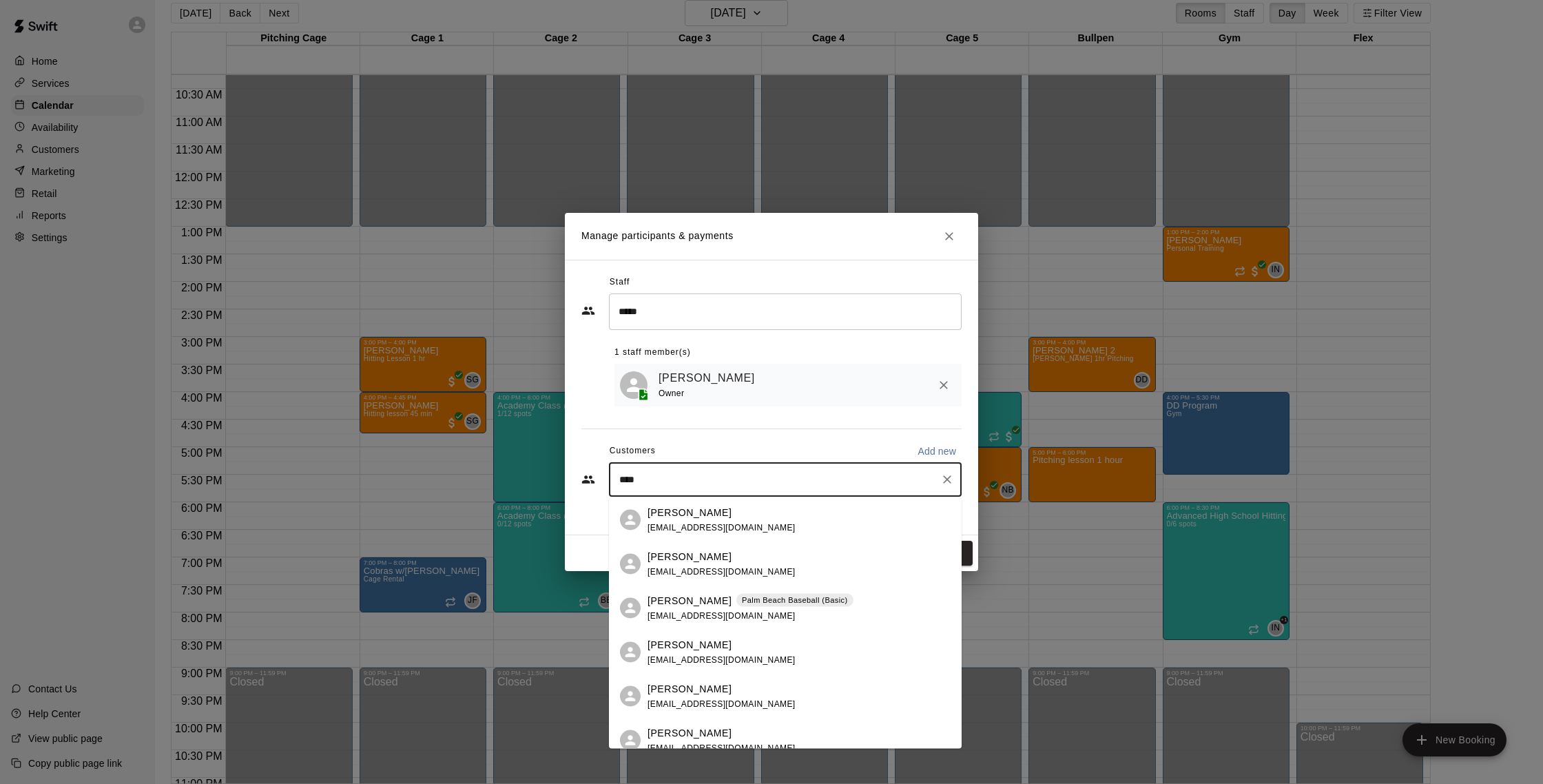
type input "*****"
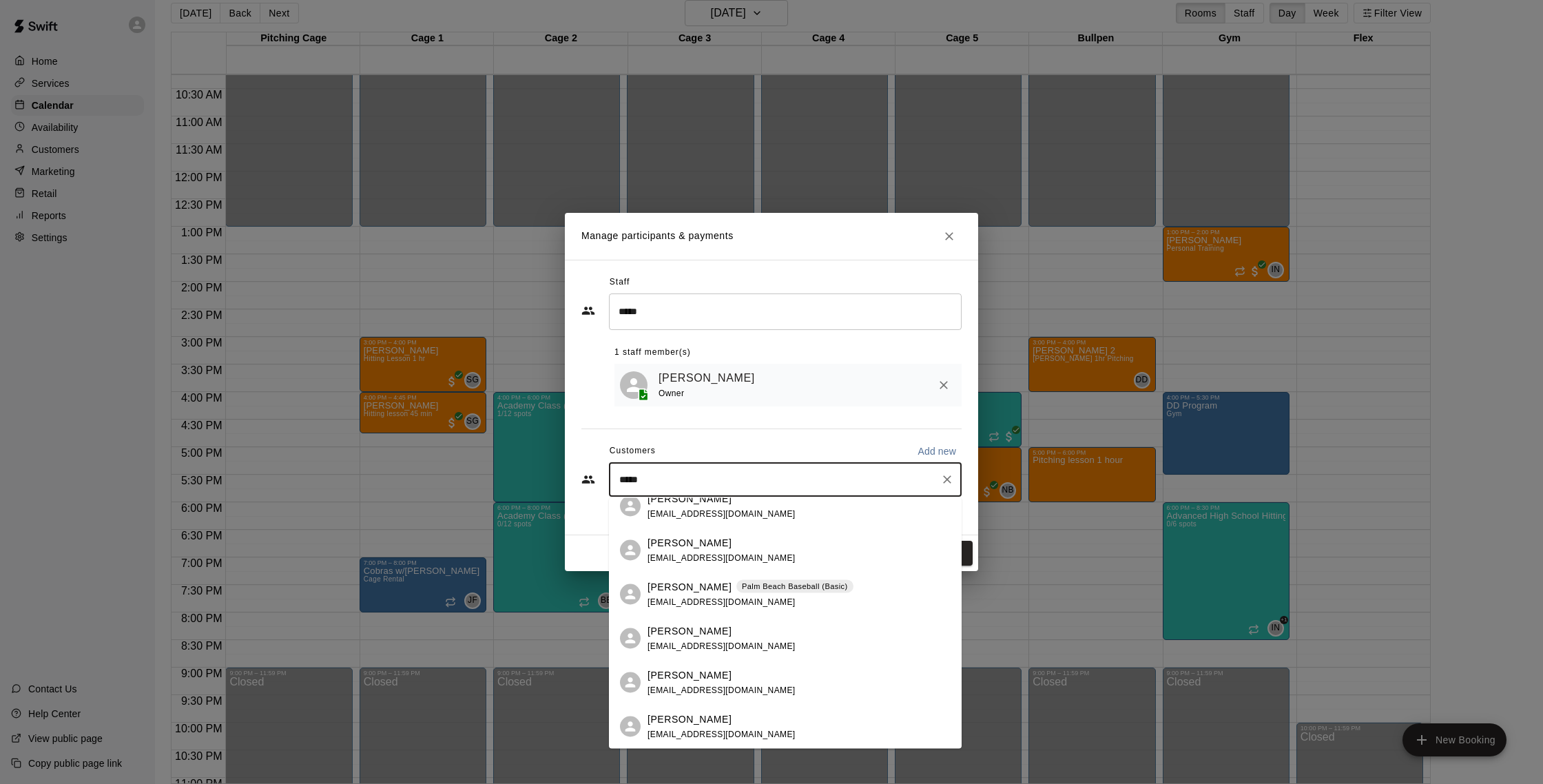
click at [705, 718] on p "[PERSON_NAME]" at bounding box center [690, 718] width 84 height 14
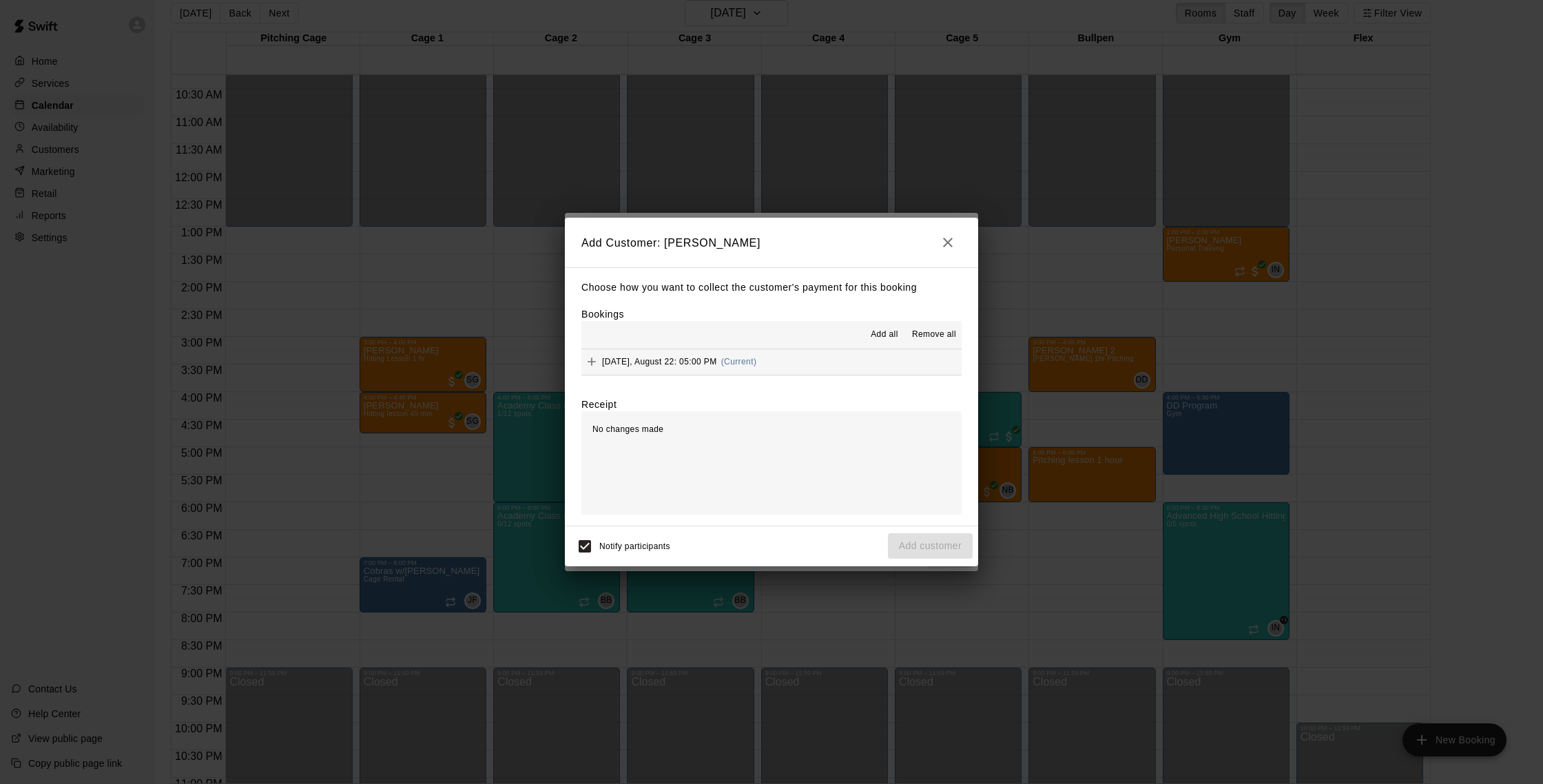
click at [809, 361] on button "[DATE], August 22: 05:00 PM (Current)" at bounding box center [771, 361] width 380 height 25
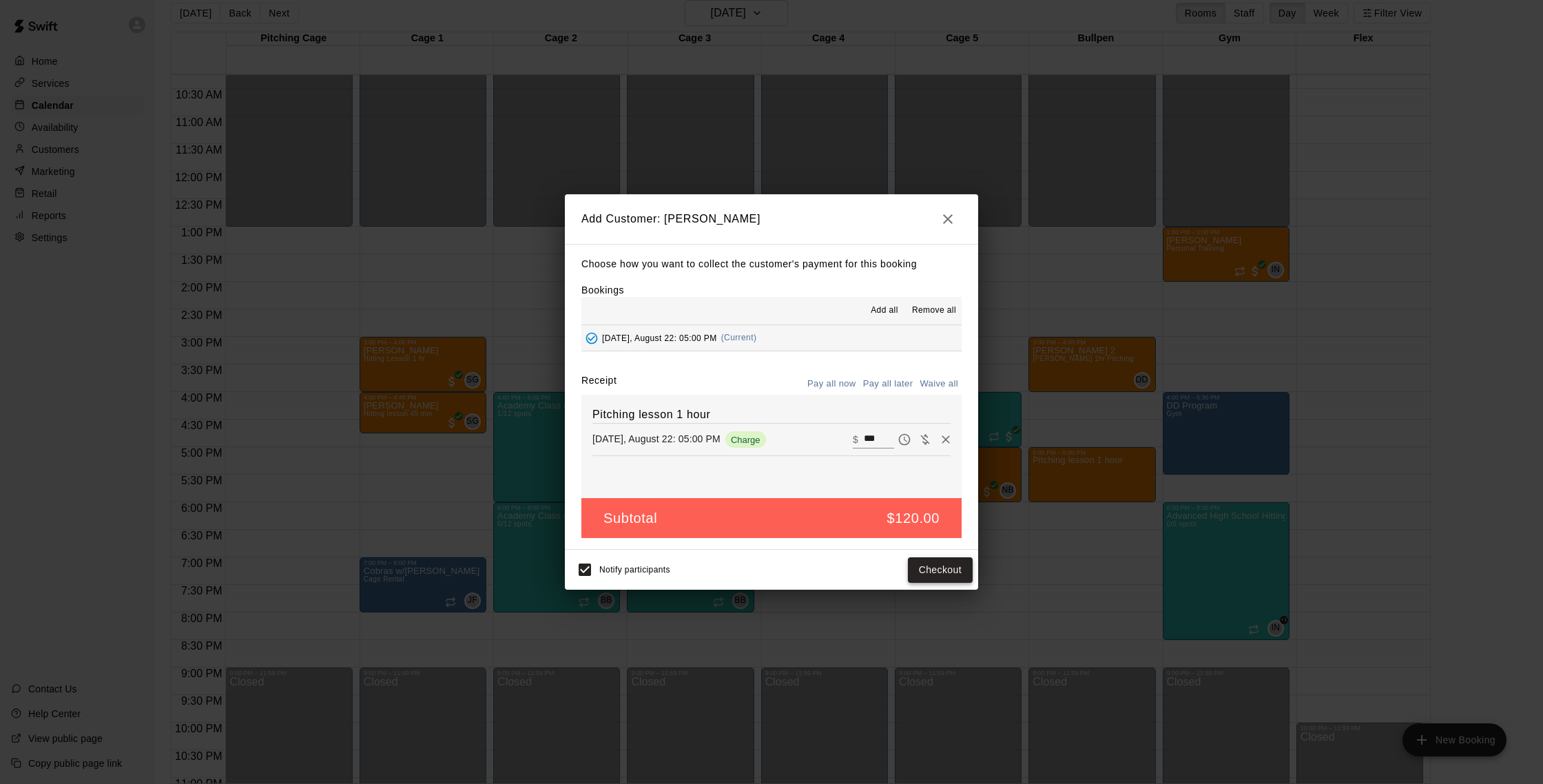
click at [945, 563] on button "Checkout" at bounding box center [940, 569] width 65 height 25
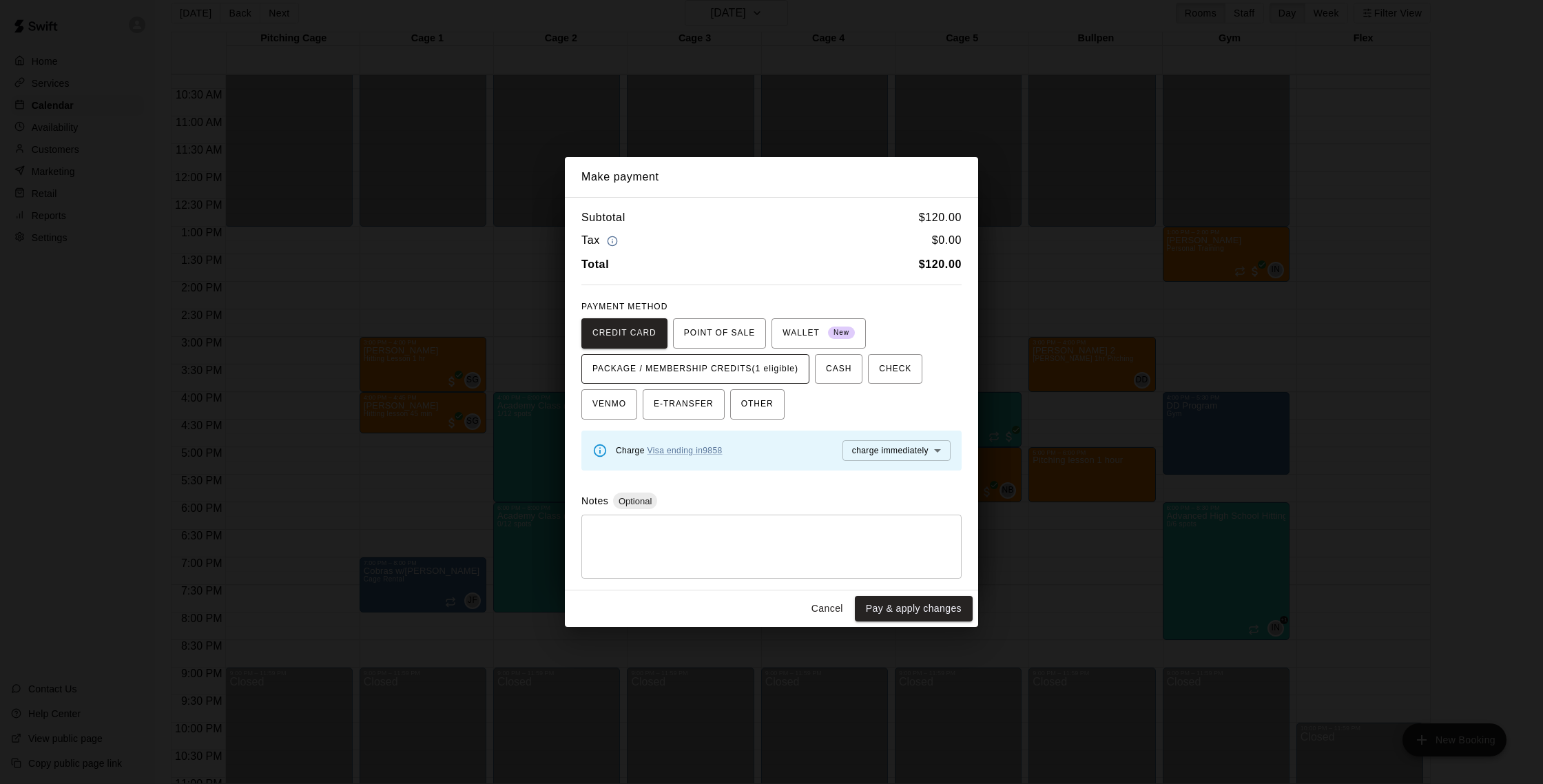
click at [771, 373] on span "PACKAGE / MEMBERSHIP CREDITS (1 eligible)" at bounding box center [695, 369] width 206 height 22
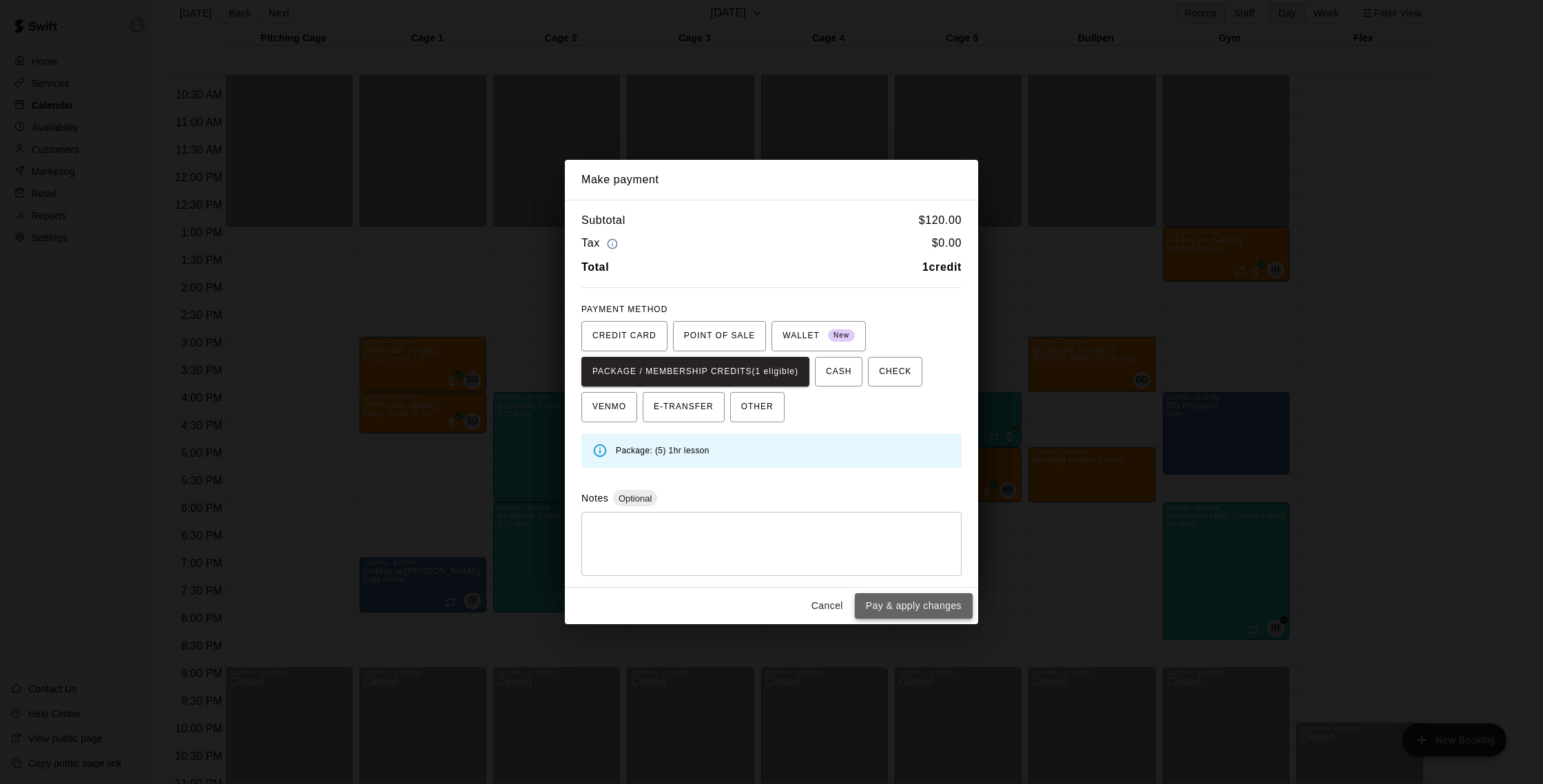
click at [946, 600] on button "Pay & apply changes" at bounding box center [914, 605] width 118 height 25
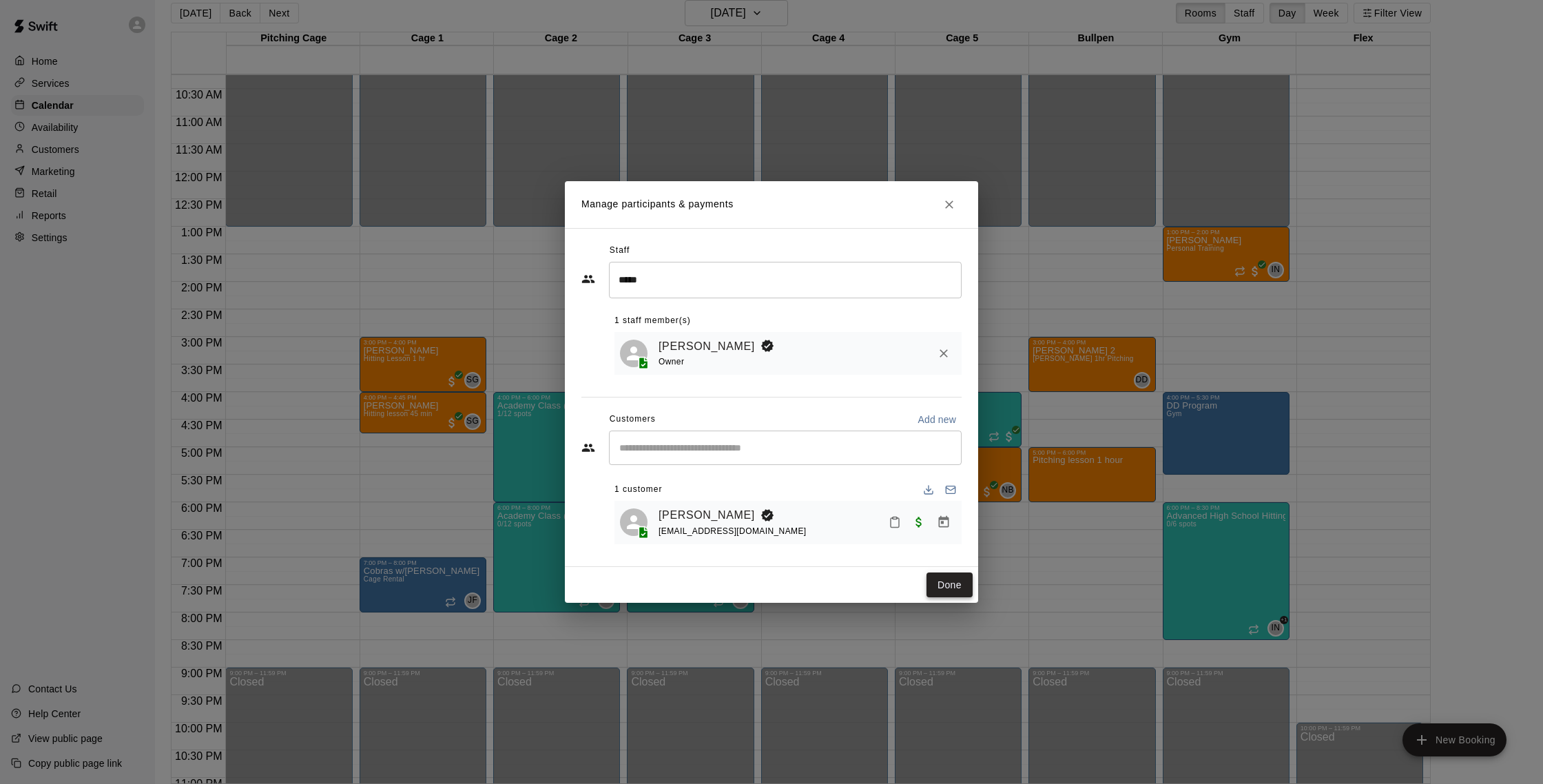
click at [940, 579] on button "Done" at bounding box center [949, 584] width 46 height 25
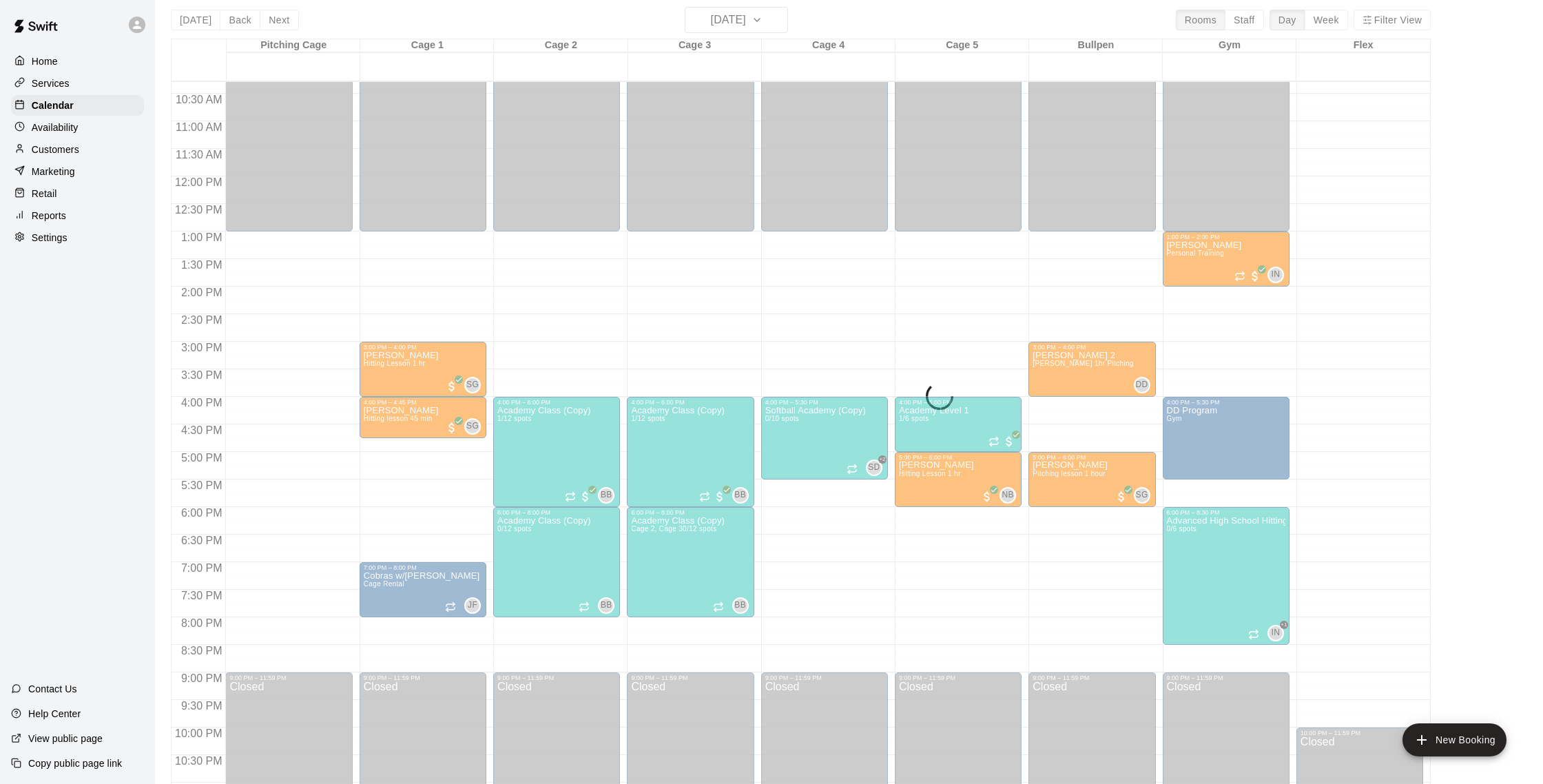
scroll to position [9, 0]
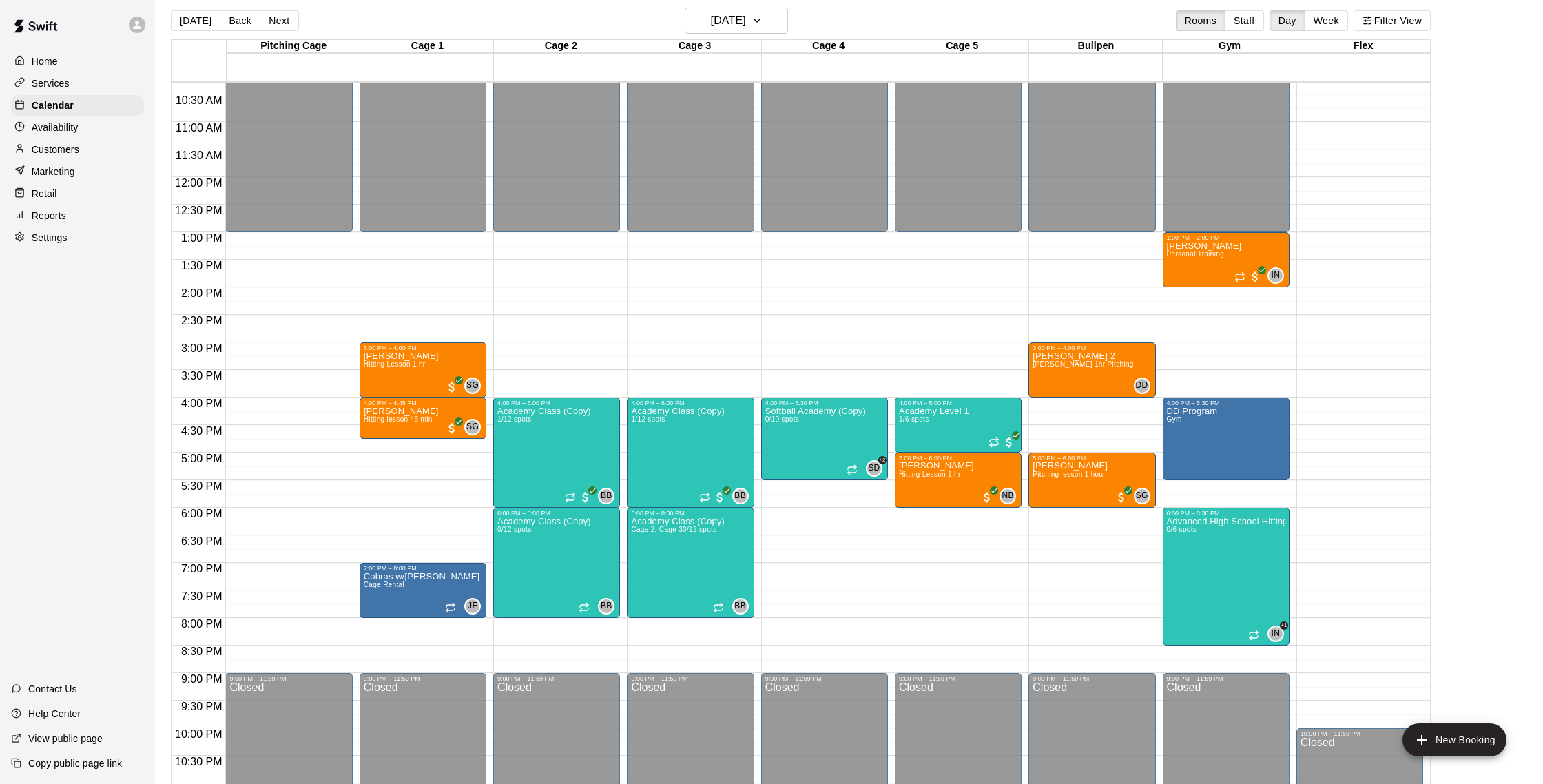
click at [79, 89] on div "Services" at bounding box center [77, 83] width 133 height 21
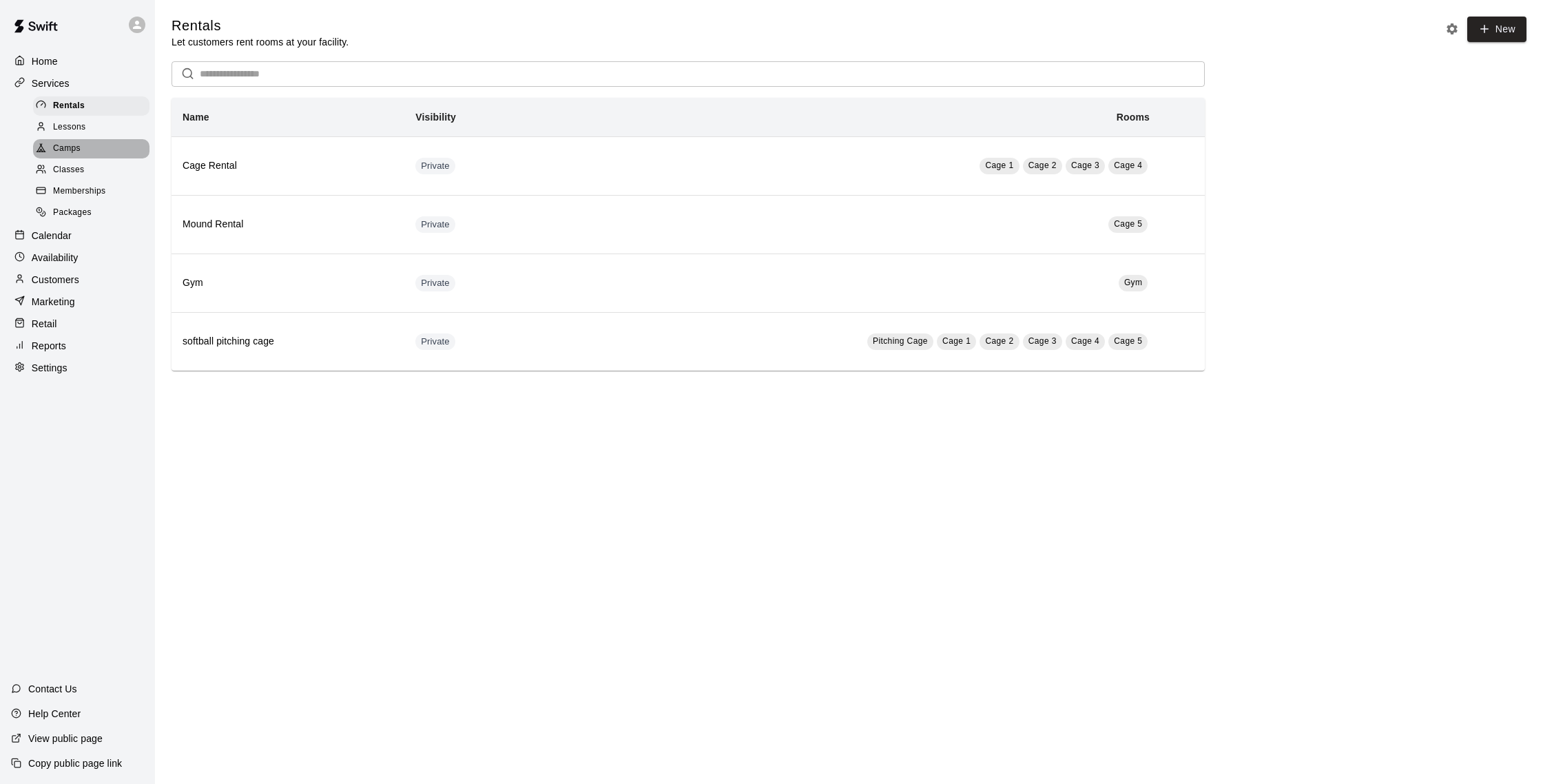
click at [85, 152] on div "Camps" at bounding box center [91, 149] width 117 height 19
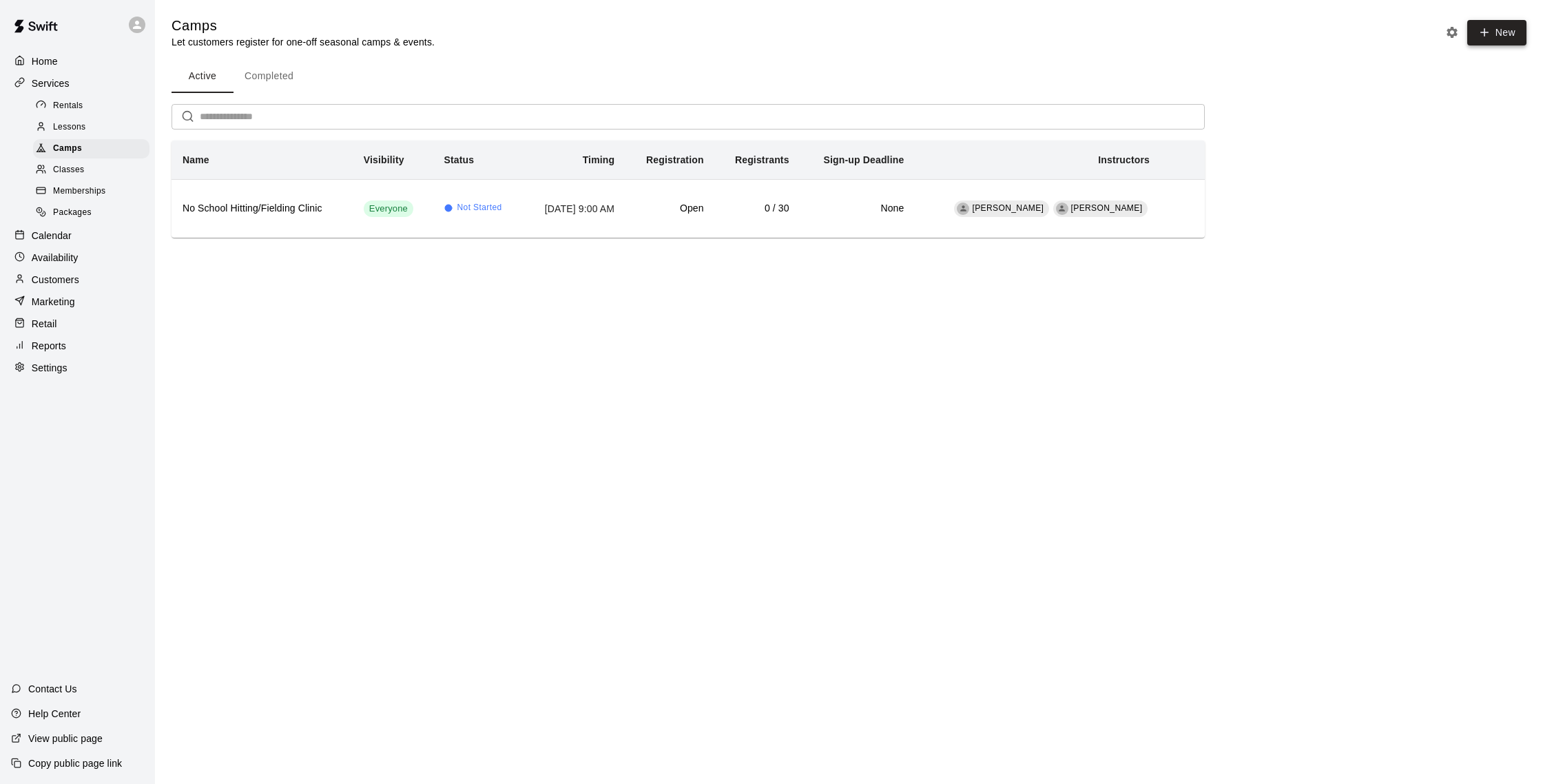
click at [1511, 23] on button "New" at bounding box center [1497, 32] width 59 height 25
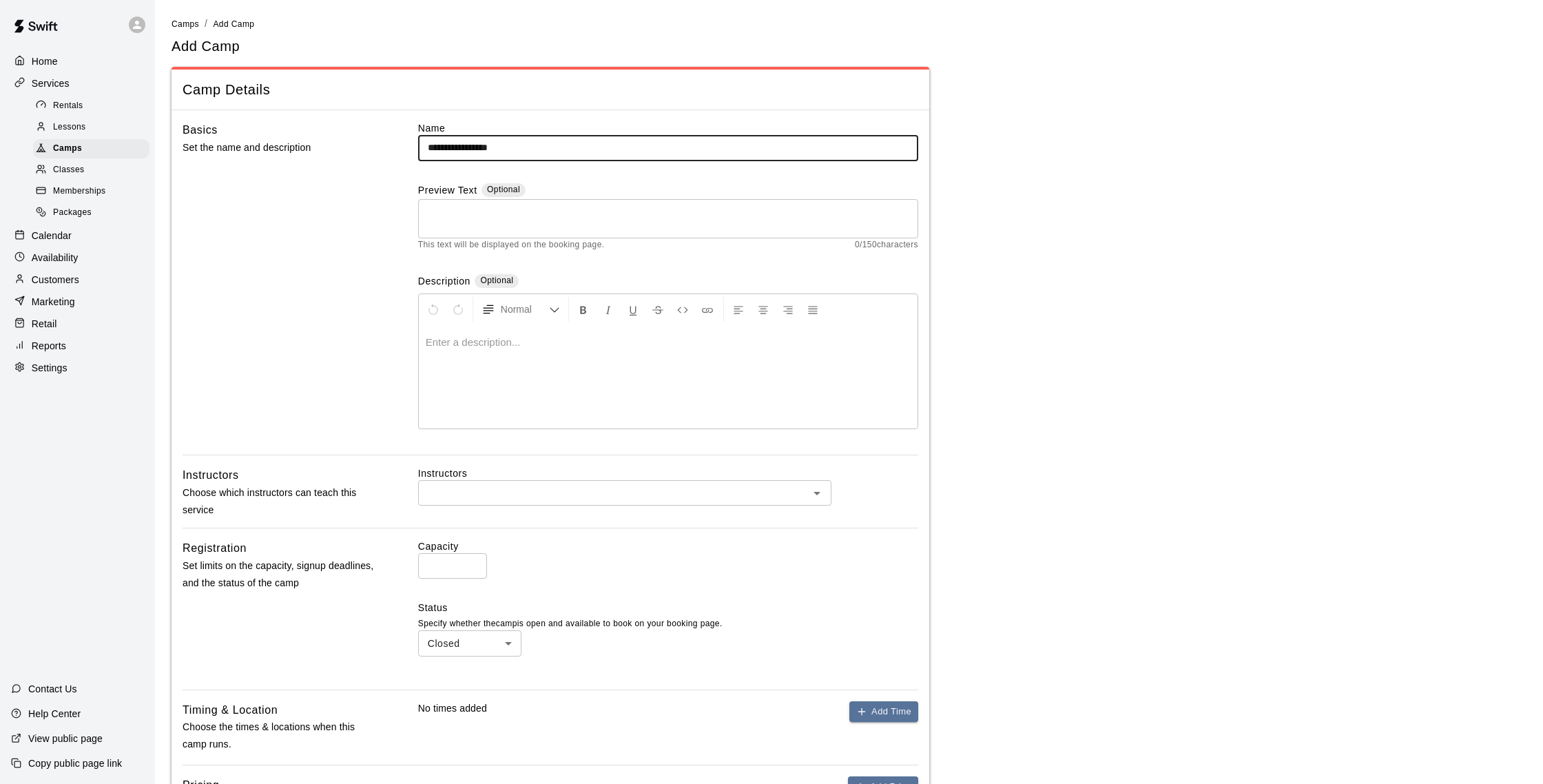
click at [479, 146] on input "**********" at bounding box center [668, 147] width 500 height 25
type input "**********"
click at [451, 211] on textarea at bounding box center [667, 218] width 481 height 27
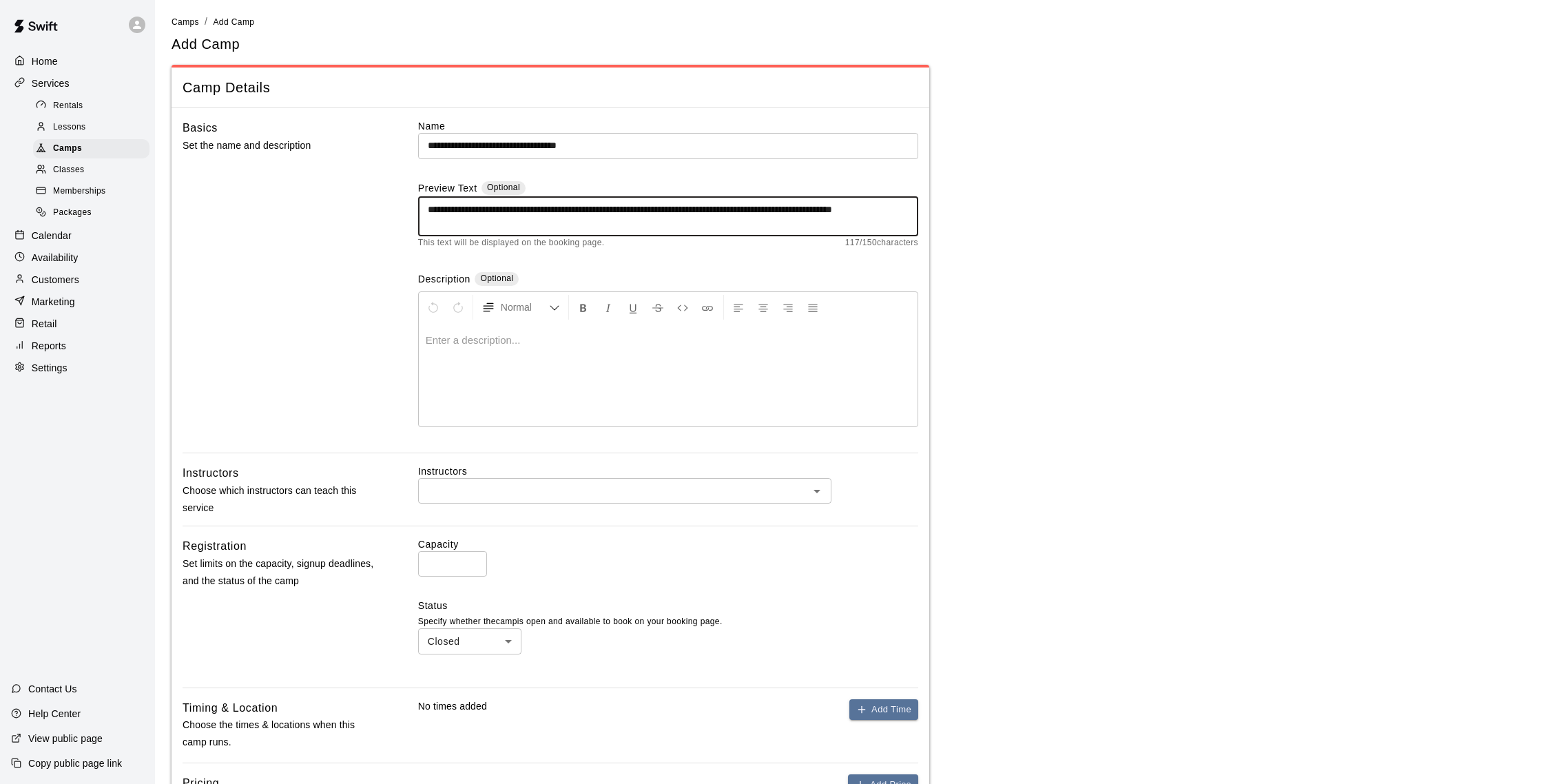
scroll to position [3, 0]
type textarea "**********"
click at [646, 492] on input "text" at bounding box center [613, 490] width 383 height 18
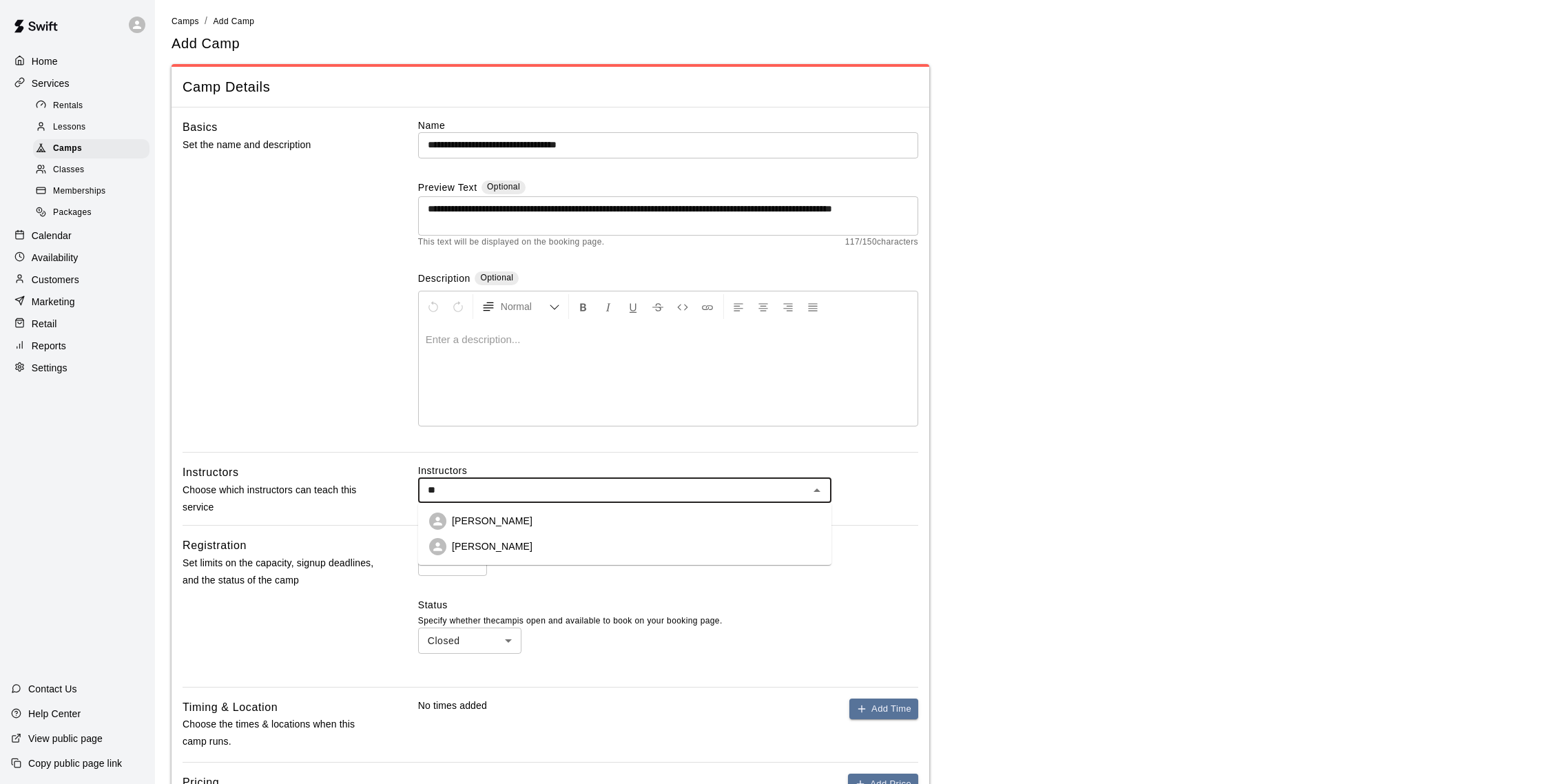
scroll to position [0, 0]
type input "*****"
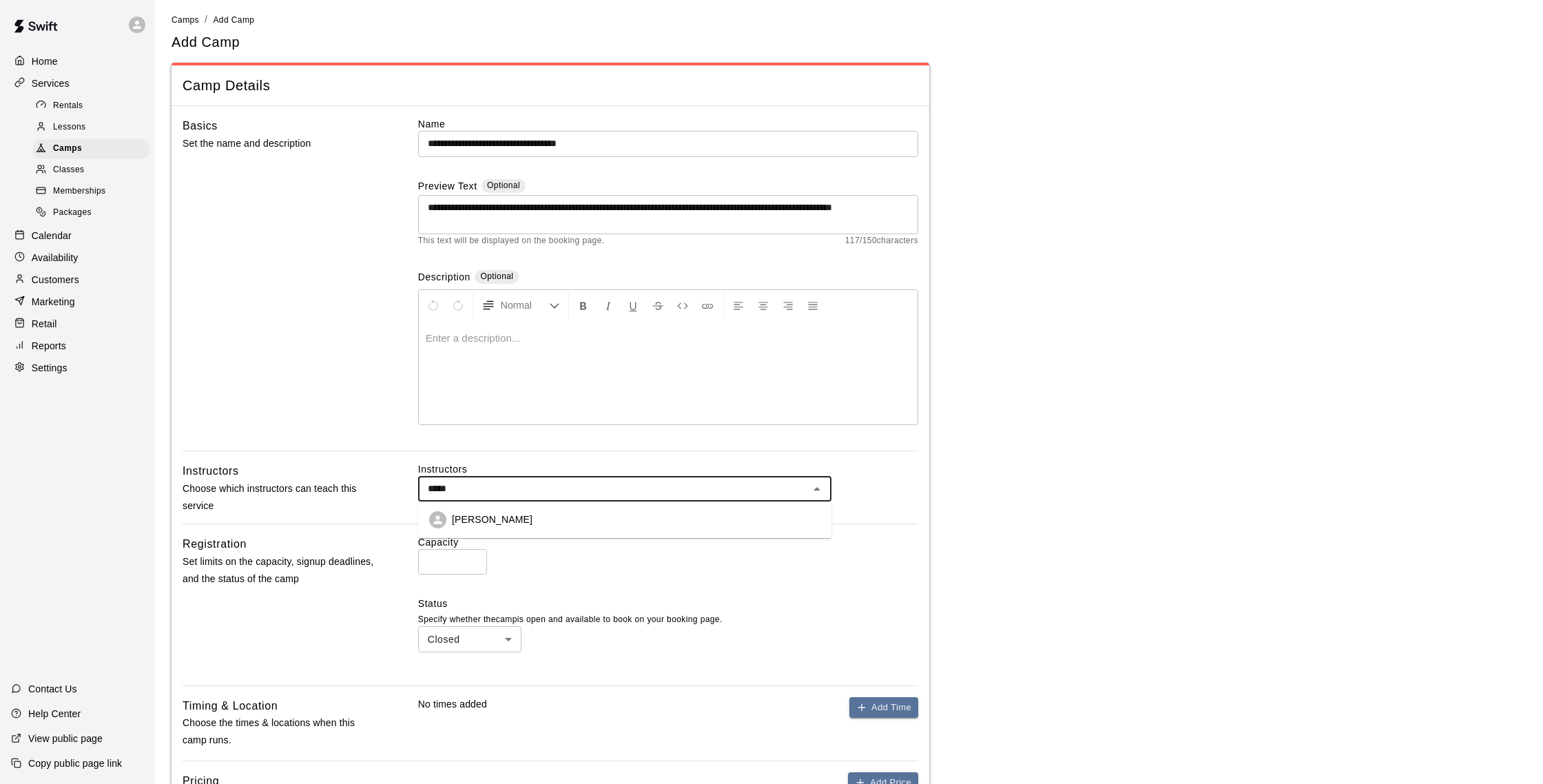
click at [504, 521] on p "[PERSON_NAME]" at bounding box center [492, 519] width 81 height 14
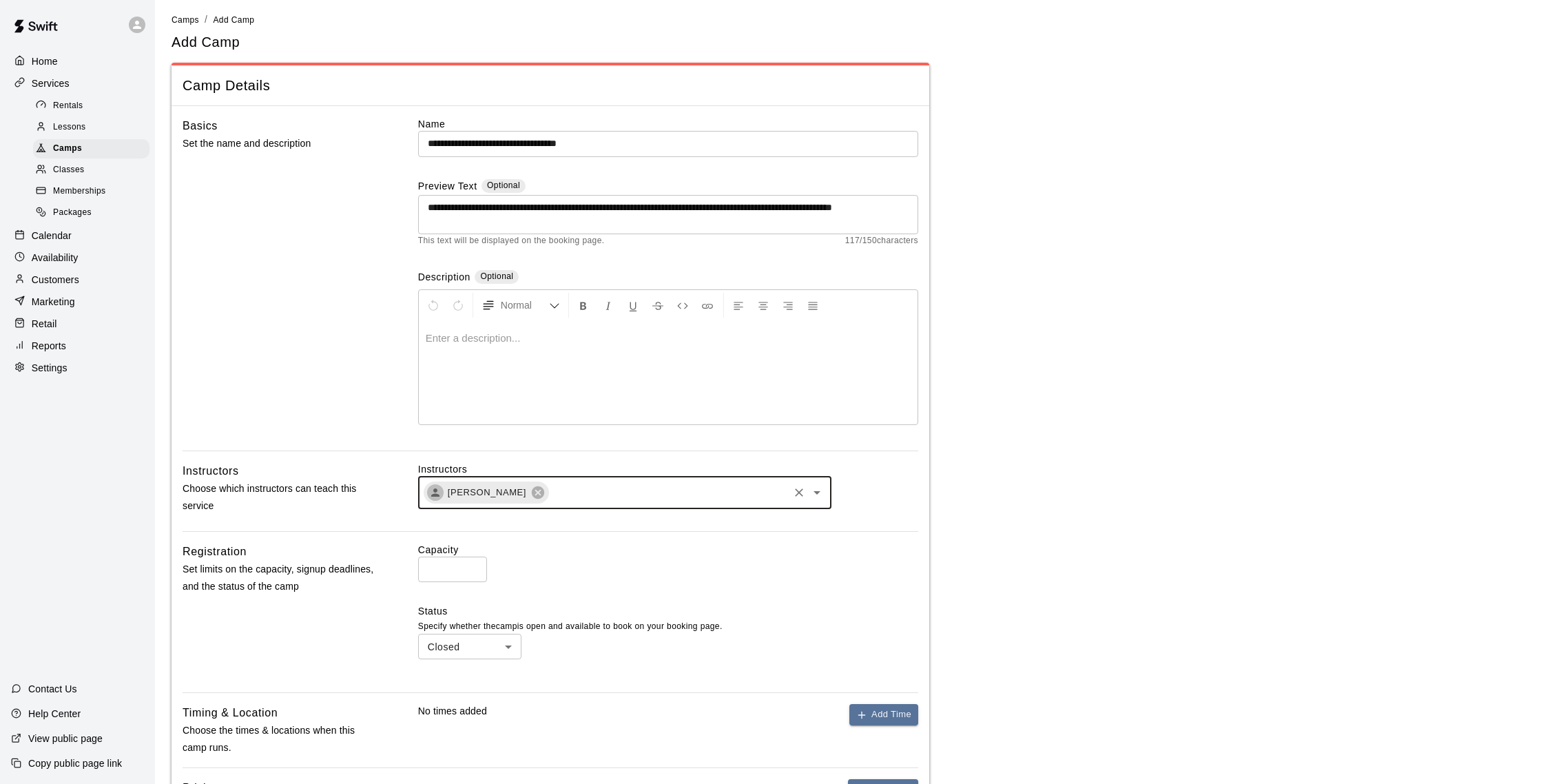
click at [468, 354] on div at bounding box center [668, 373] width 498 height 104
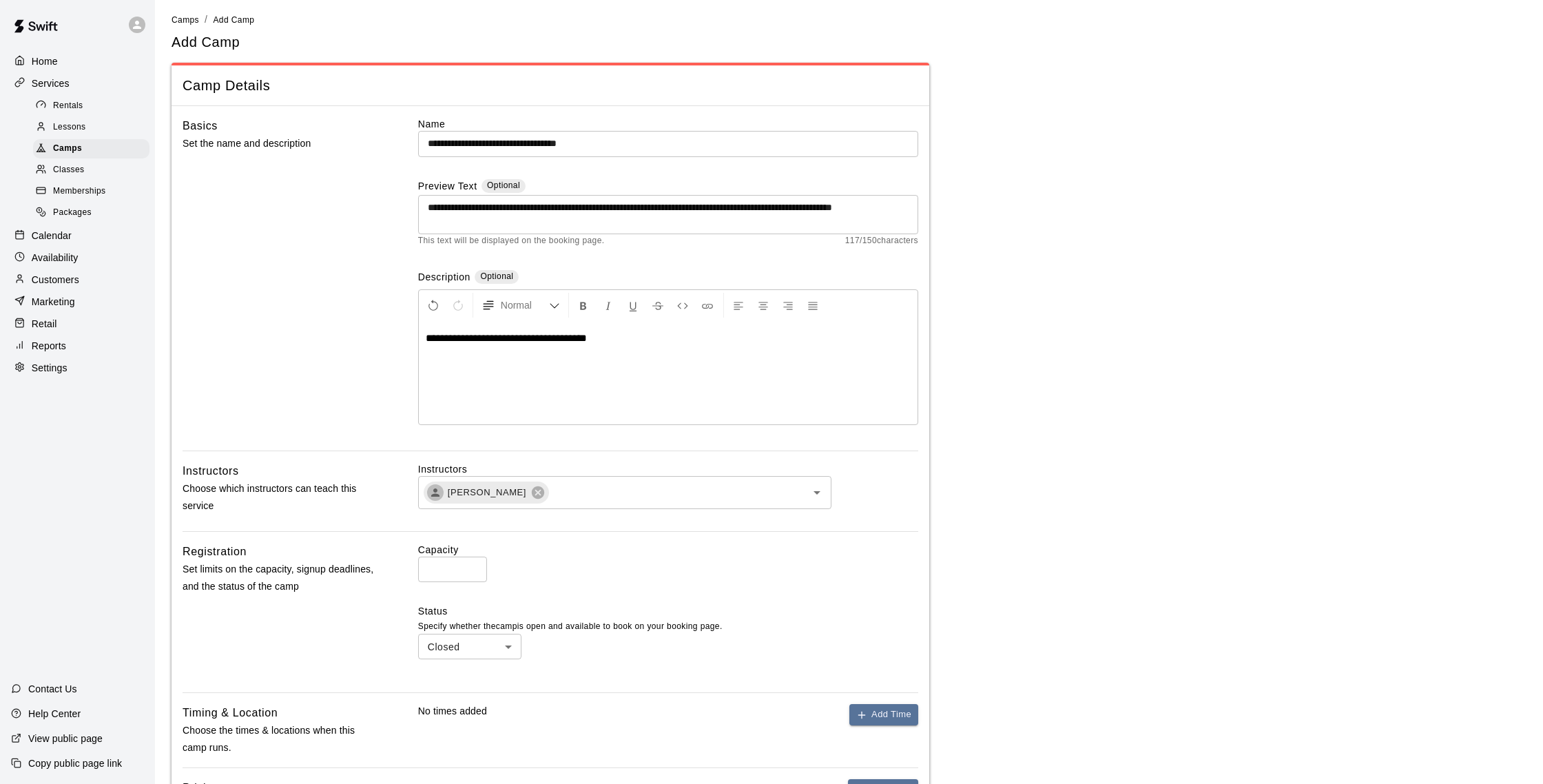
scroll to position [0, 0]
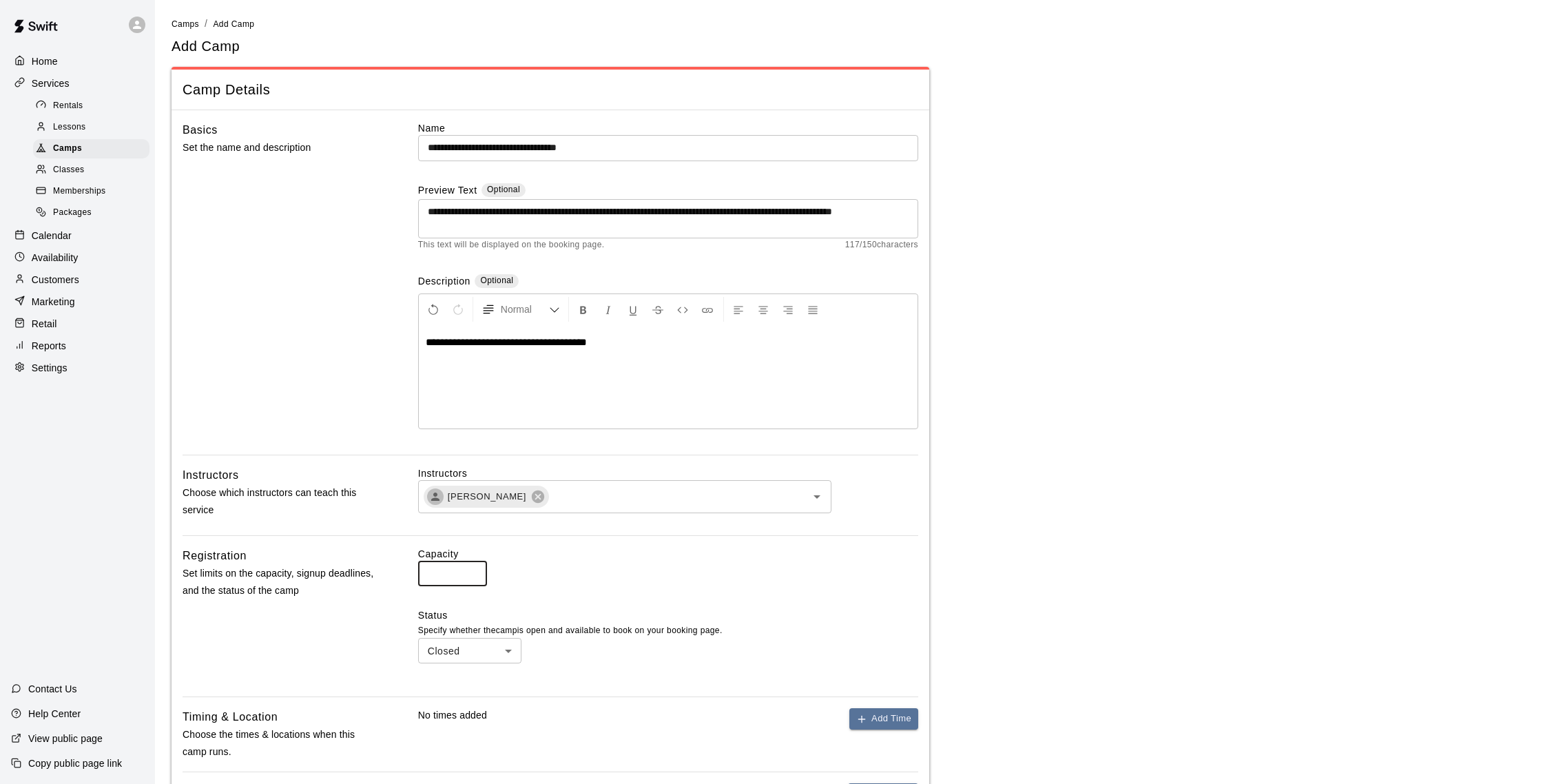
click at [436, 577] on input "*" at bounding box center [453, 573] width 69 height 25
drag, startPoint x: 435, startPoint y: 574, endPoint x: 407, endPoint y: 572, distance: 28.1
click at [407, 572] on div "Registration Set limits on the capacity, signup deadlines, and the status of th…" at bounding box center [550, 616] width 735 height 139
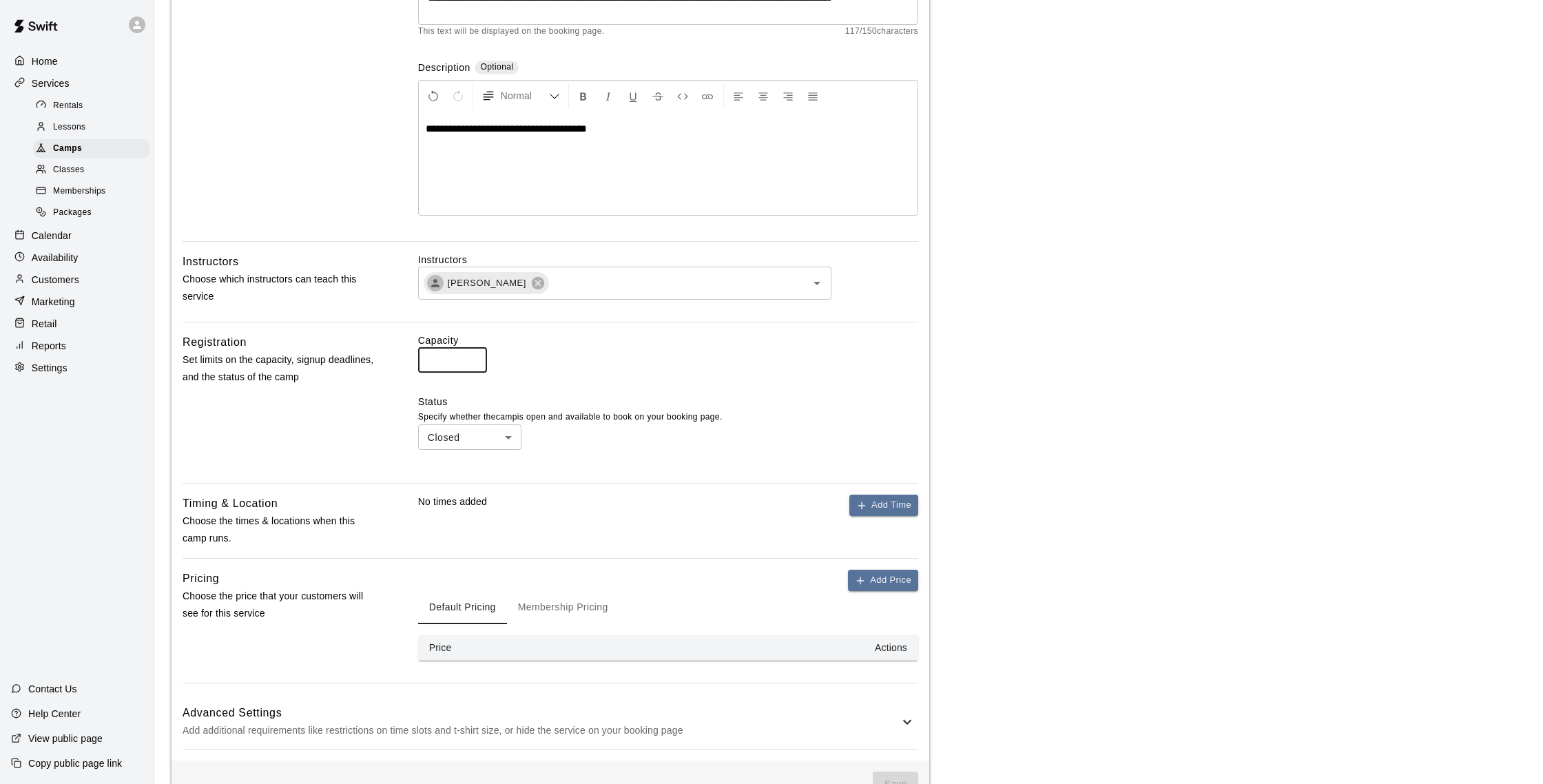
scroll to position [254, 0]
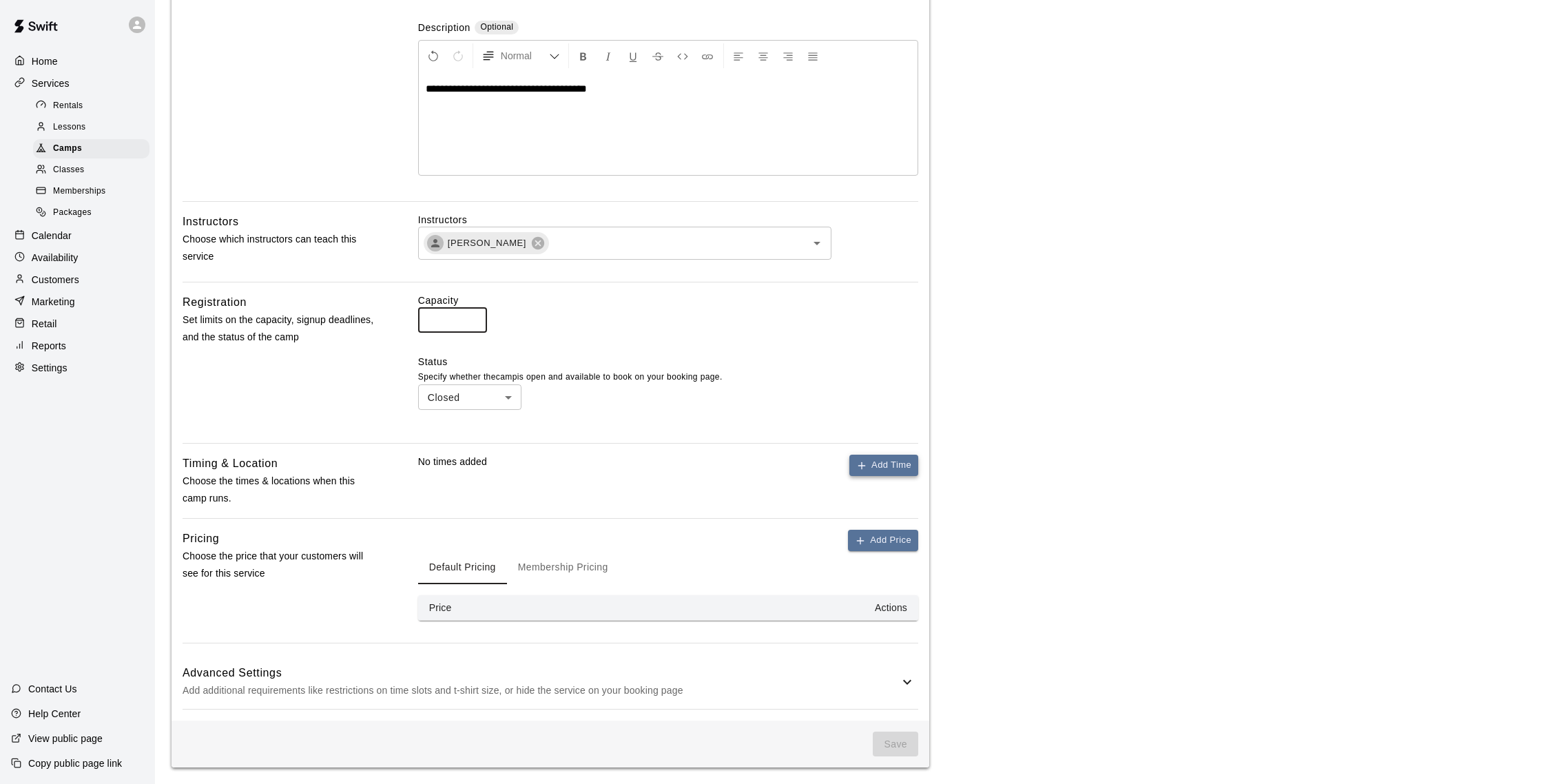
type input "**"
click at [863, 460] on icon "button" at bounding box center [862, 466] width 11 height 11
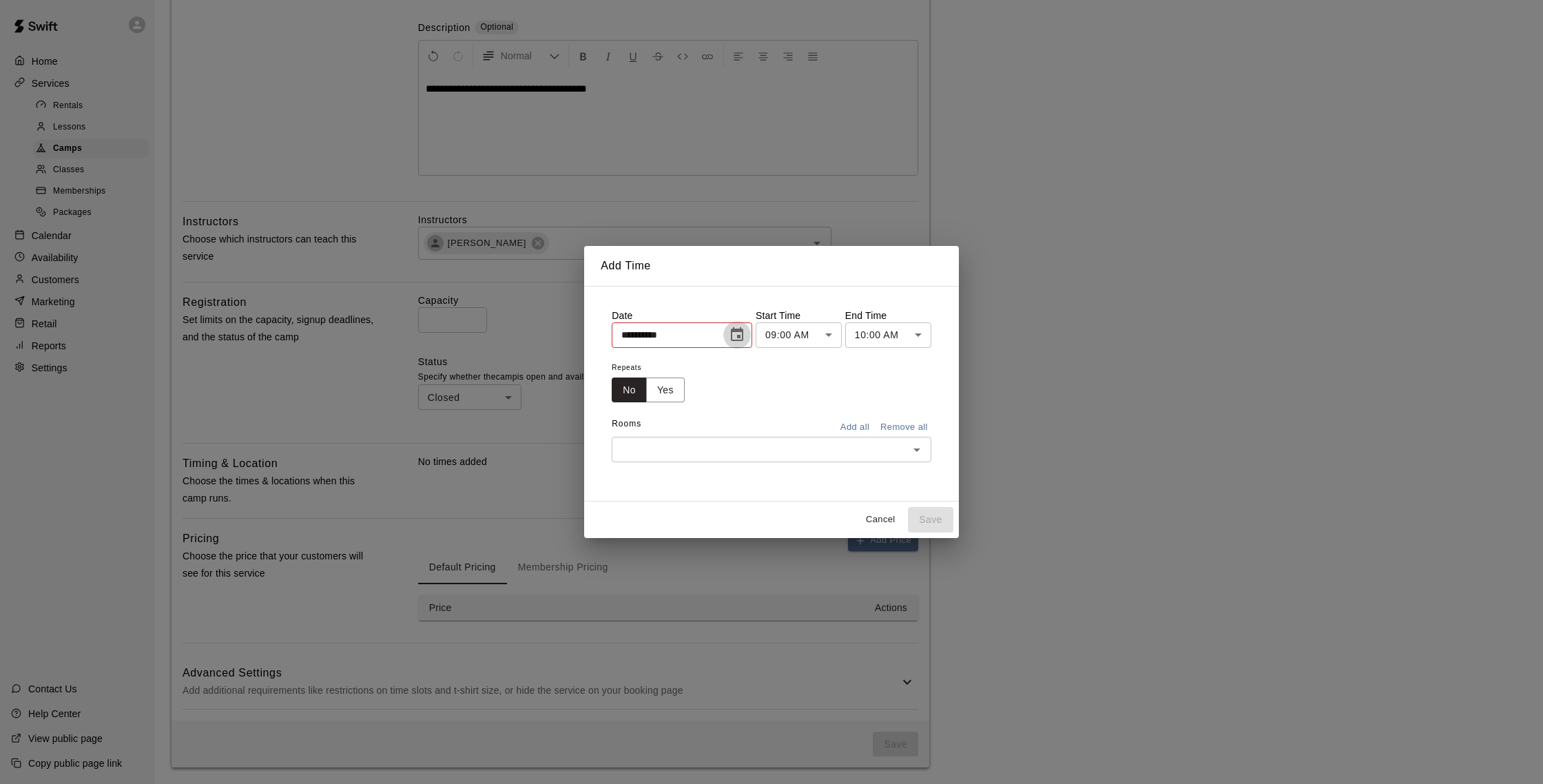
click at [741, 333] on icon "Choose date, selected date is Aug 18, 2025" at bounding box center [737, 334] width 17 height 17
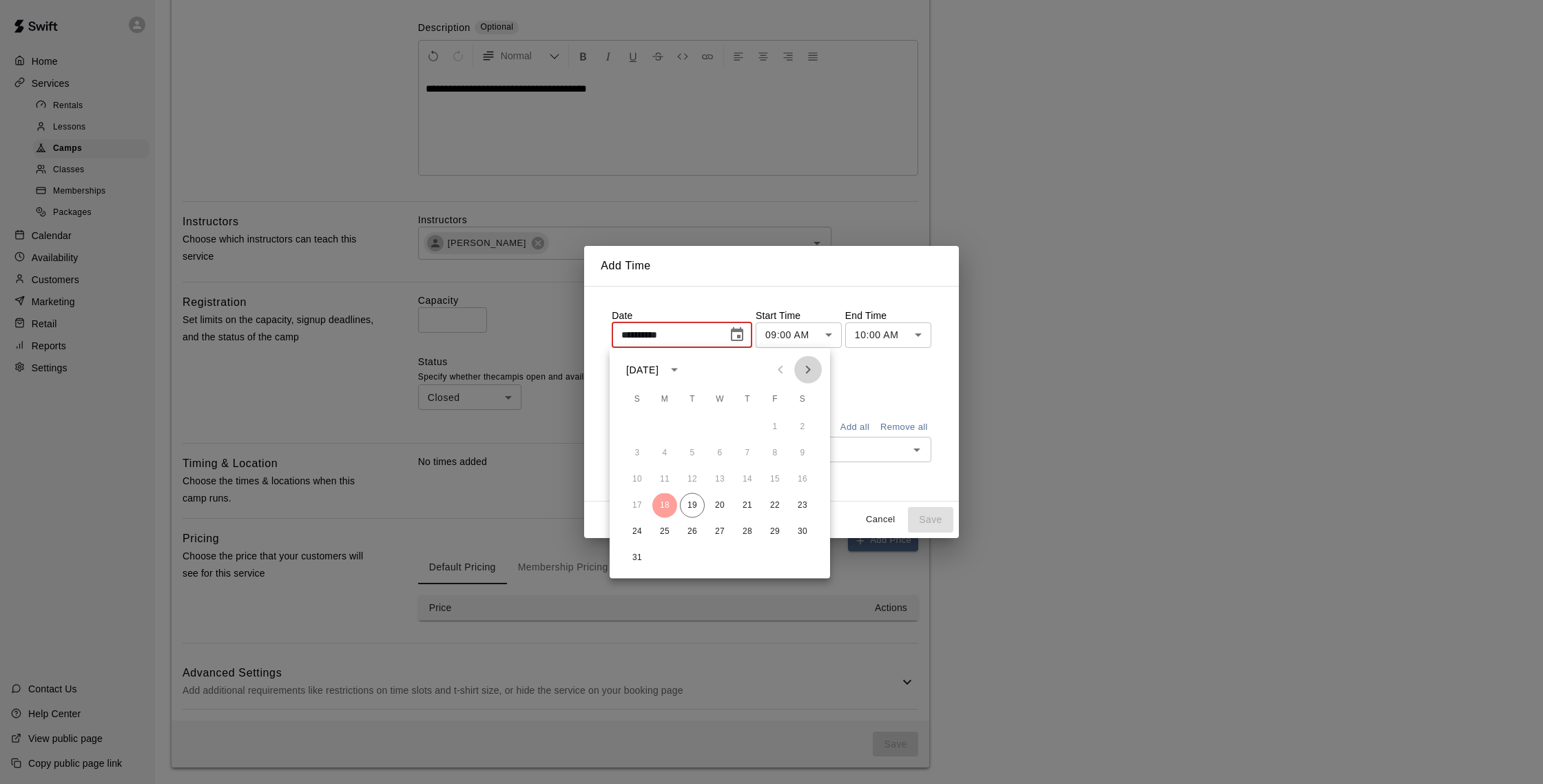
click at [808, 372] on icon "Next month" at bounding box center [808, 370] width 17 height 17
click at [695, 504] on button "23" at bounding box center [692, 505] width 25 height 25
type input "**********"
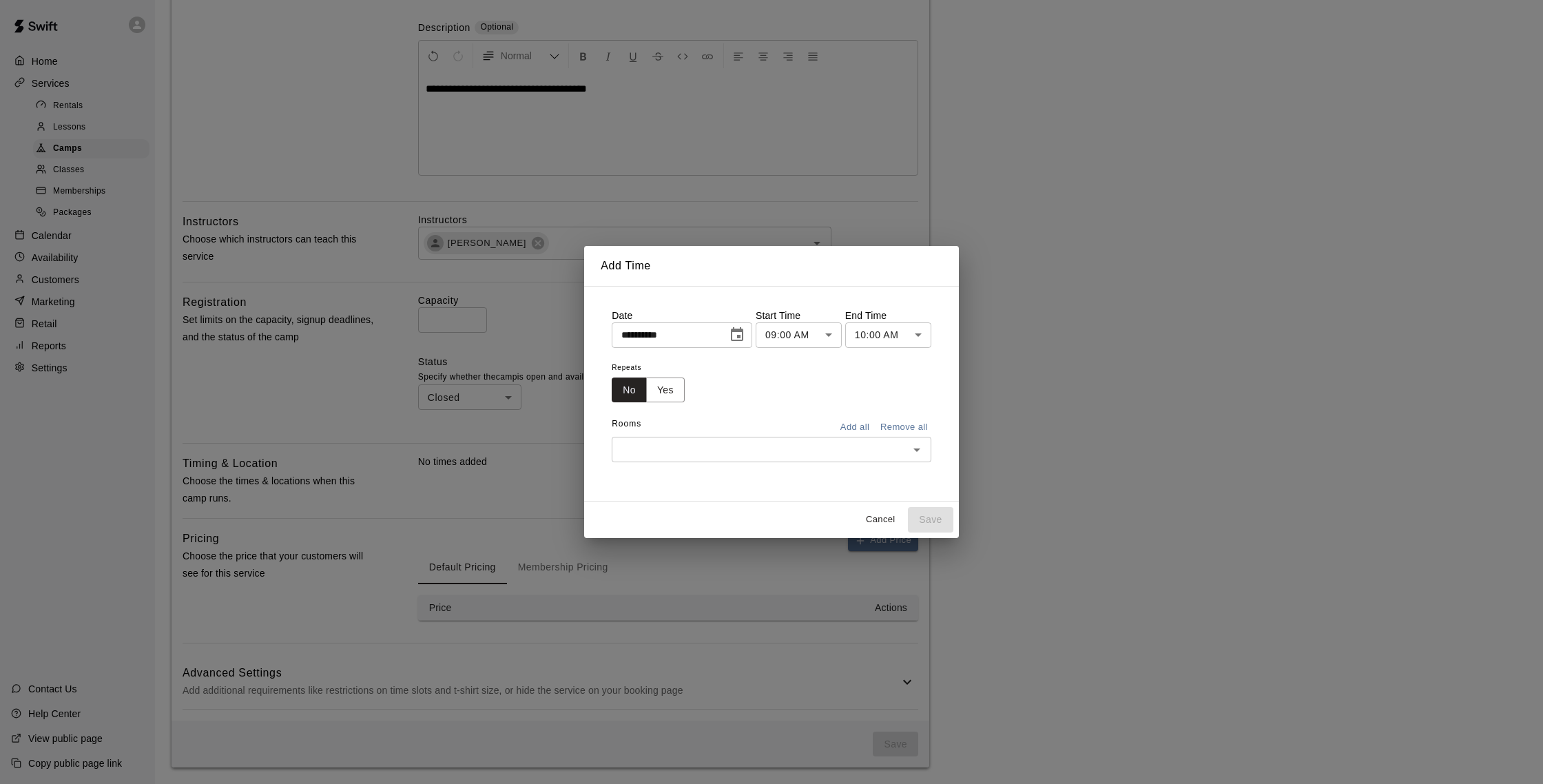
click at [892, 336] on body "**********" at bounding box center [771, 264] width 1543 height 1037
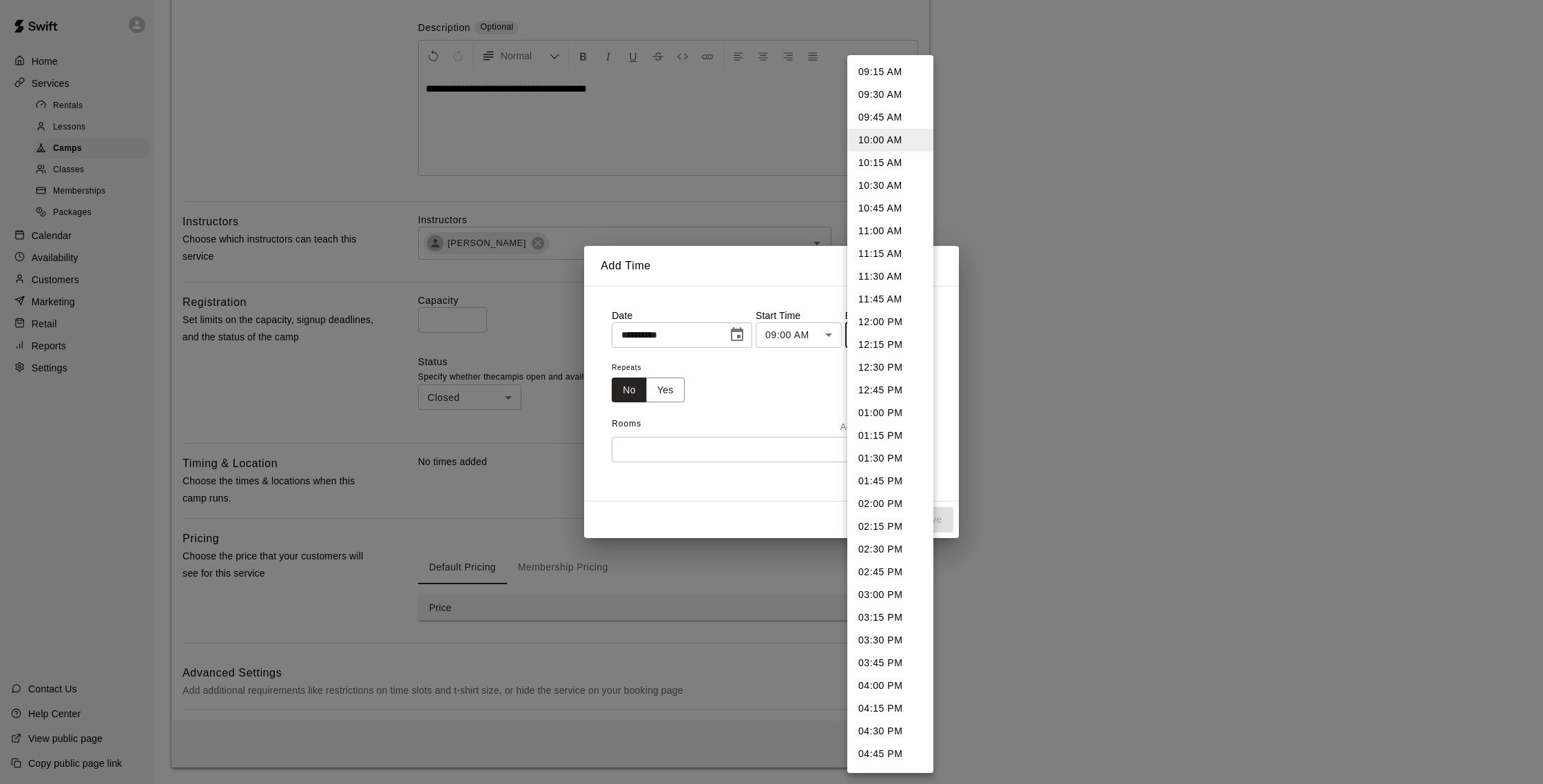
click at [885, 594] on li "03:00 PM" at bounding box center [890, 595] width 86 height 23
type input "********"
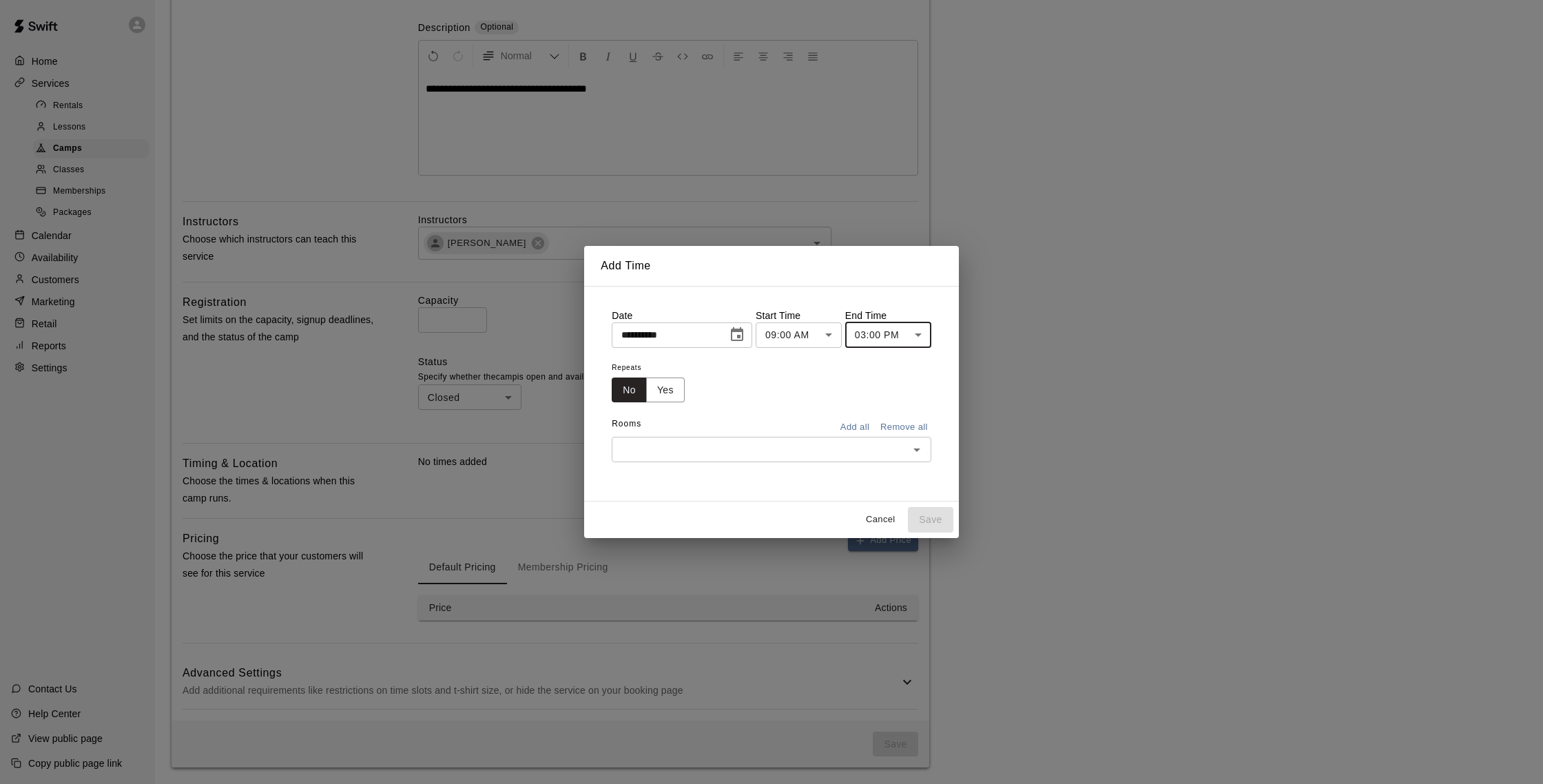
click at [866, 427] on button "Add all" at bounding box center [855, 427] width 44 height 21
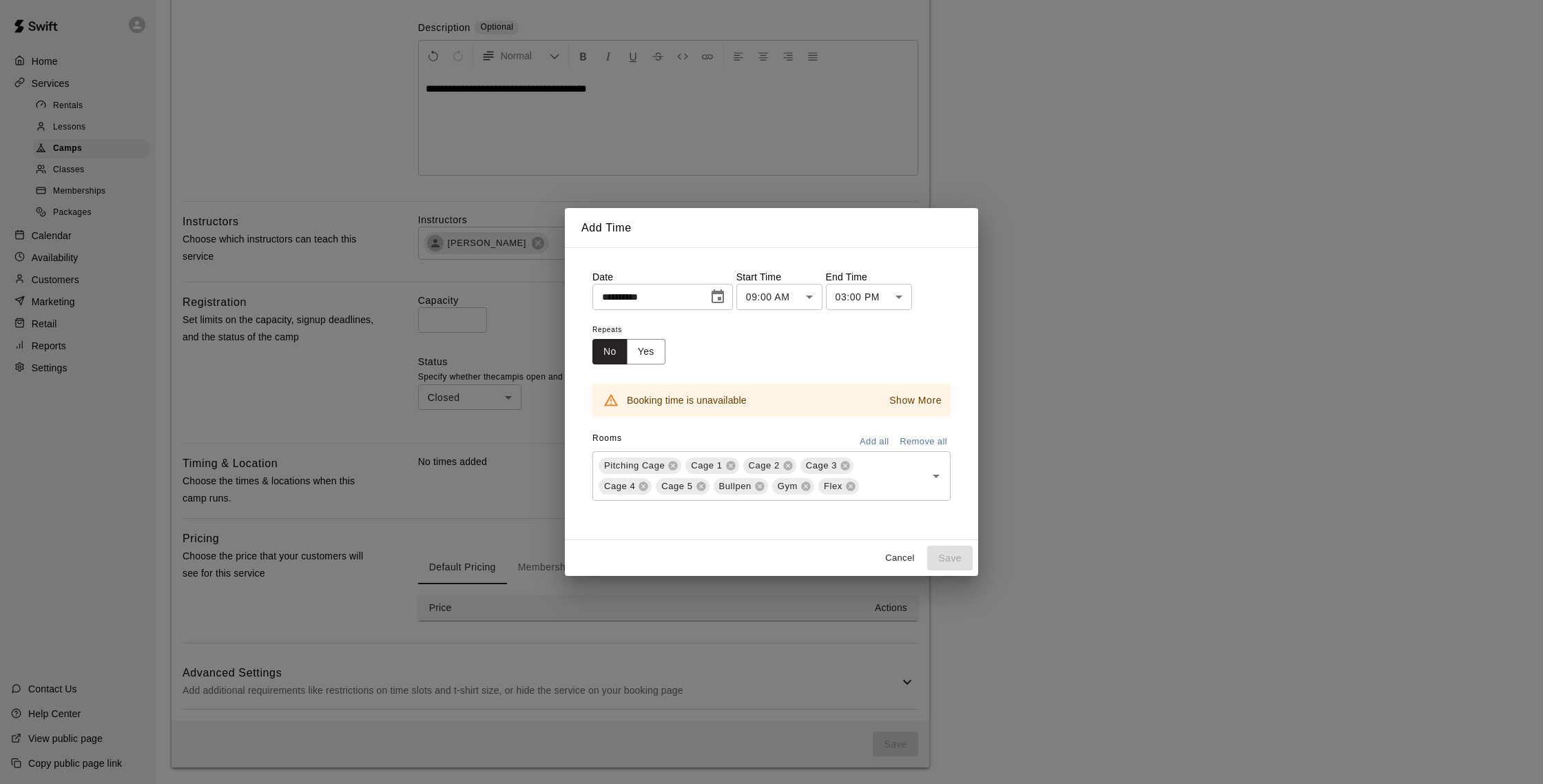
click at [916, 395] on p "Show More" at bounding box center [915, 400] width 53 height 14
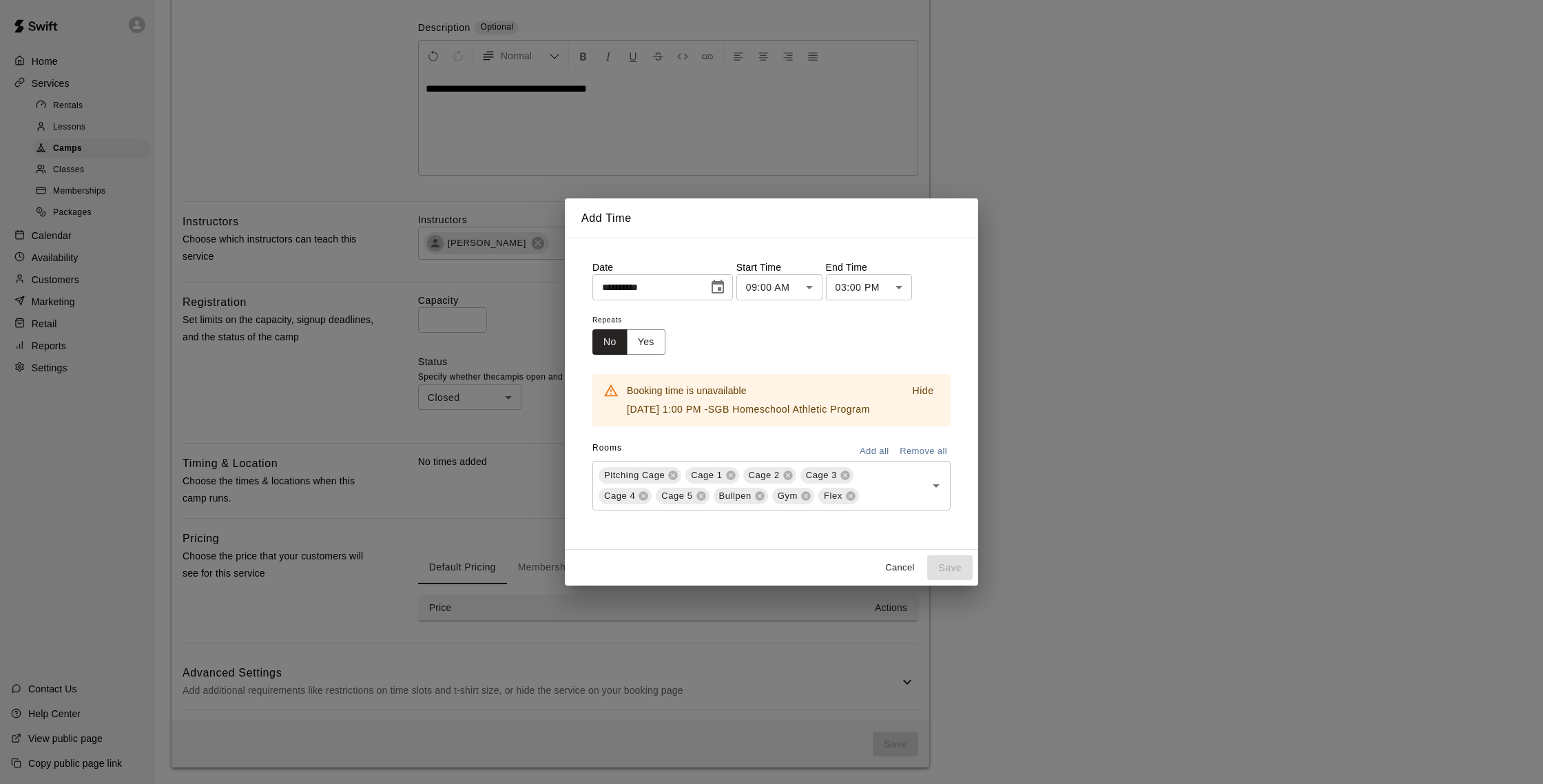
click at [908, 456] on button "Remove all" at bounding box center [923, 451] width 54 height 21
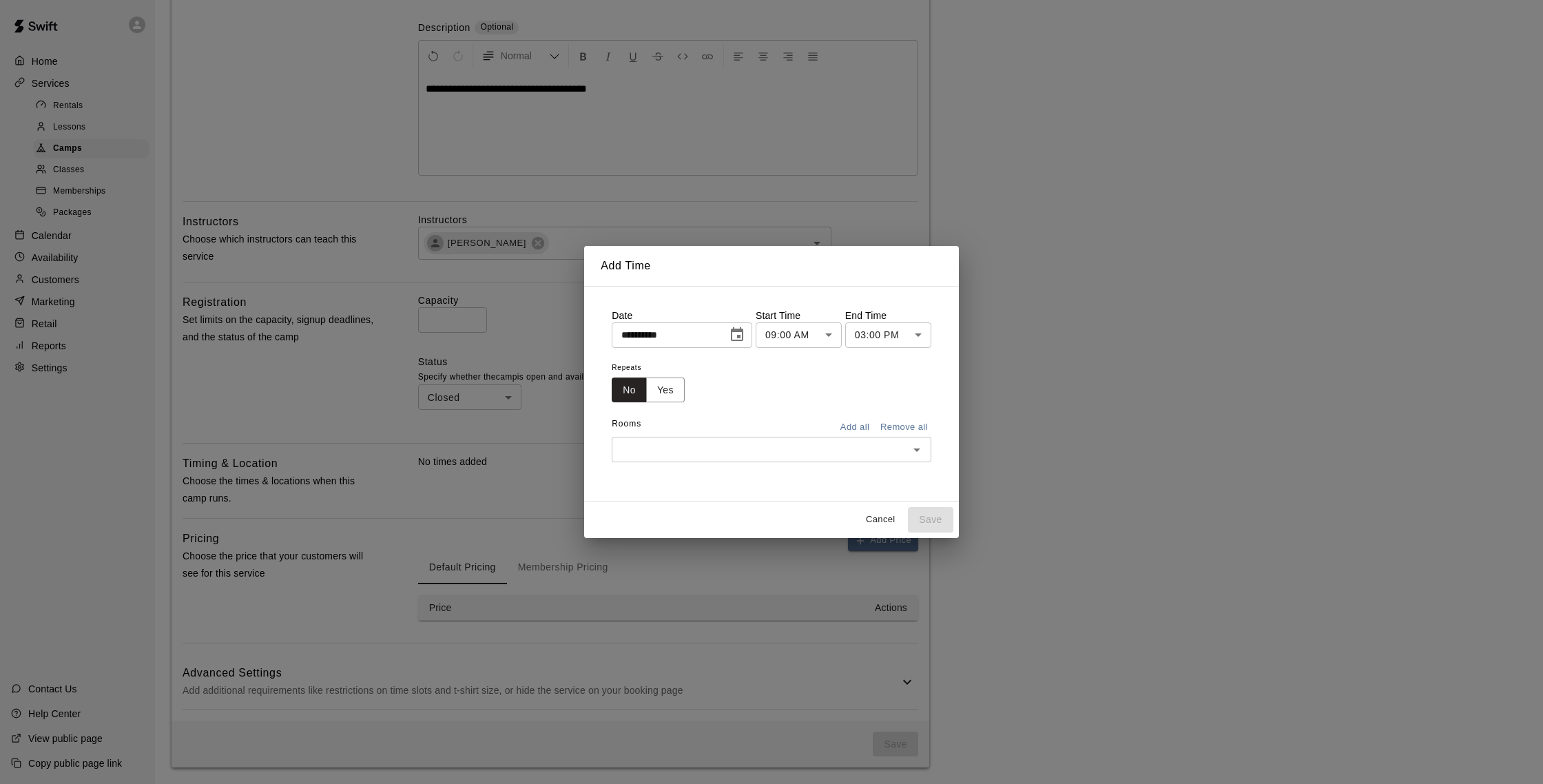
click at [841, 446] on input "text" at bounding box center [760, 449] width 289 height 18
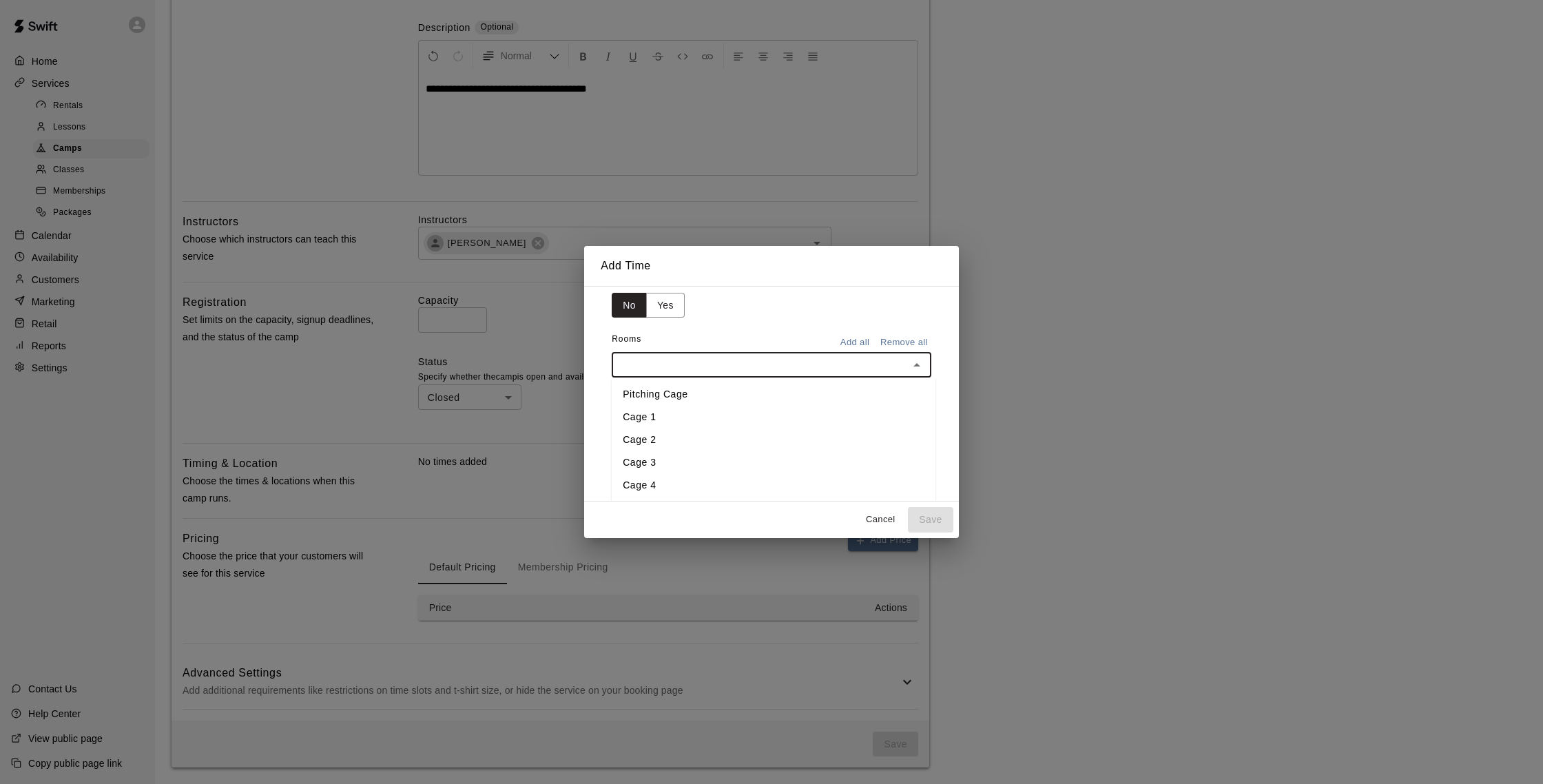
scroll to position [88, 0]
click at [658, 417] on li "Cage 1" at bounding box center [773, 414] width 324 height 23
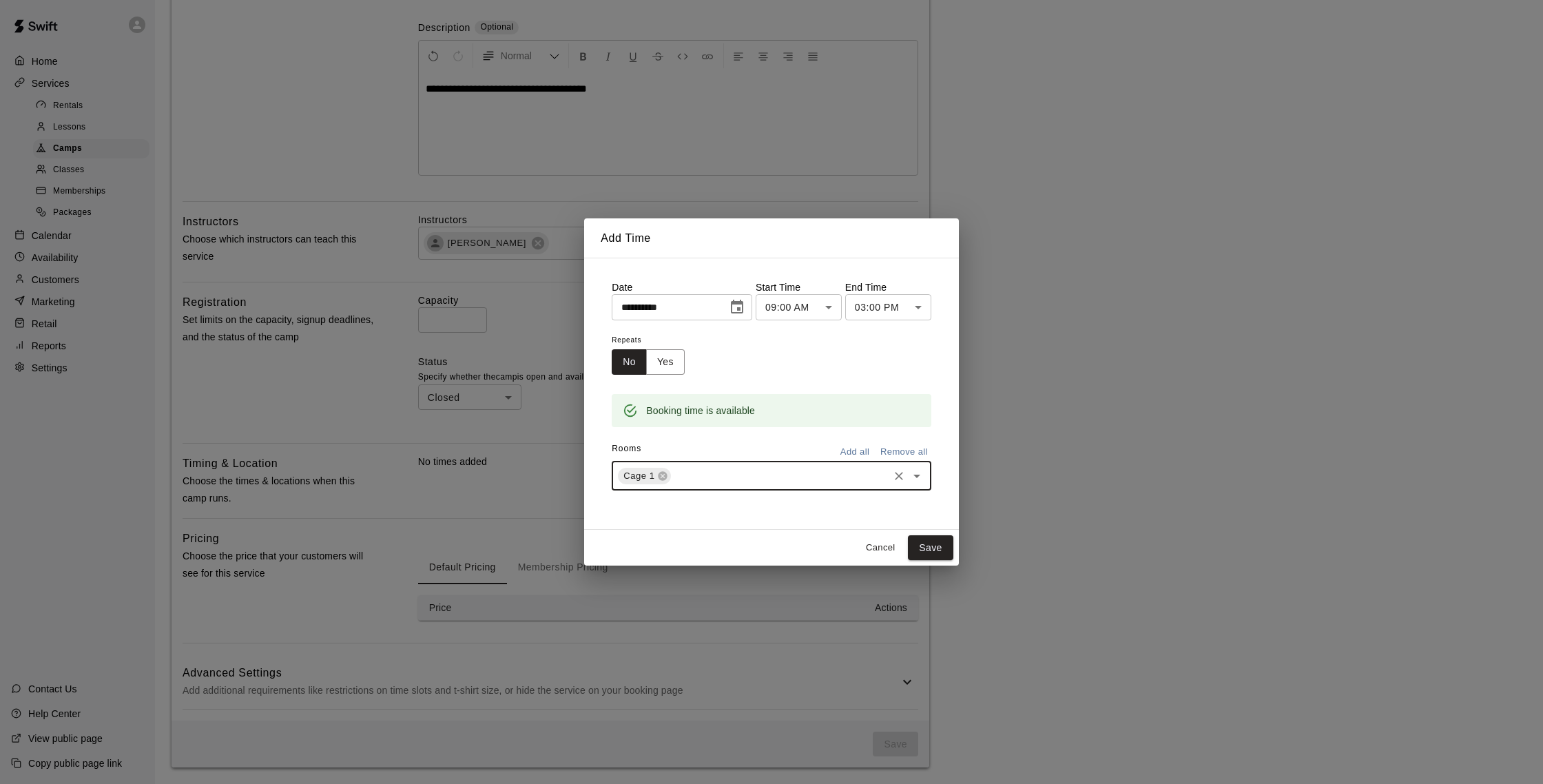
click at [943, 547] on button "Save" at bounding box center [930, 547] width 46 height 25
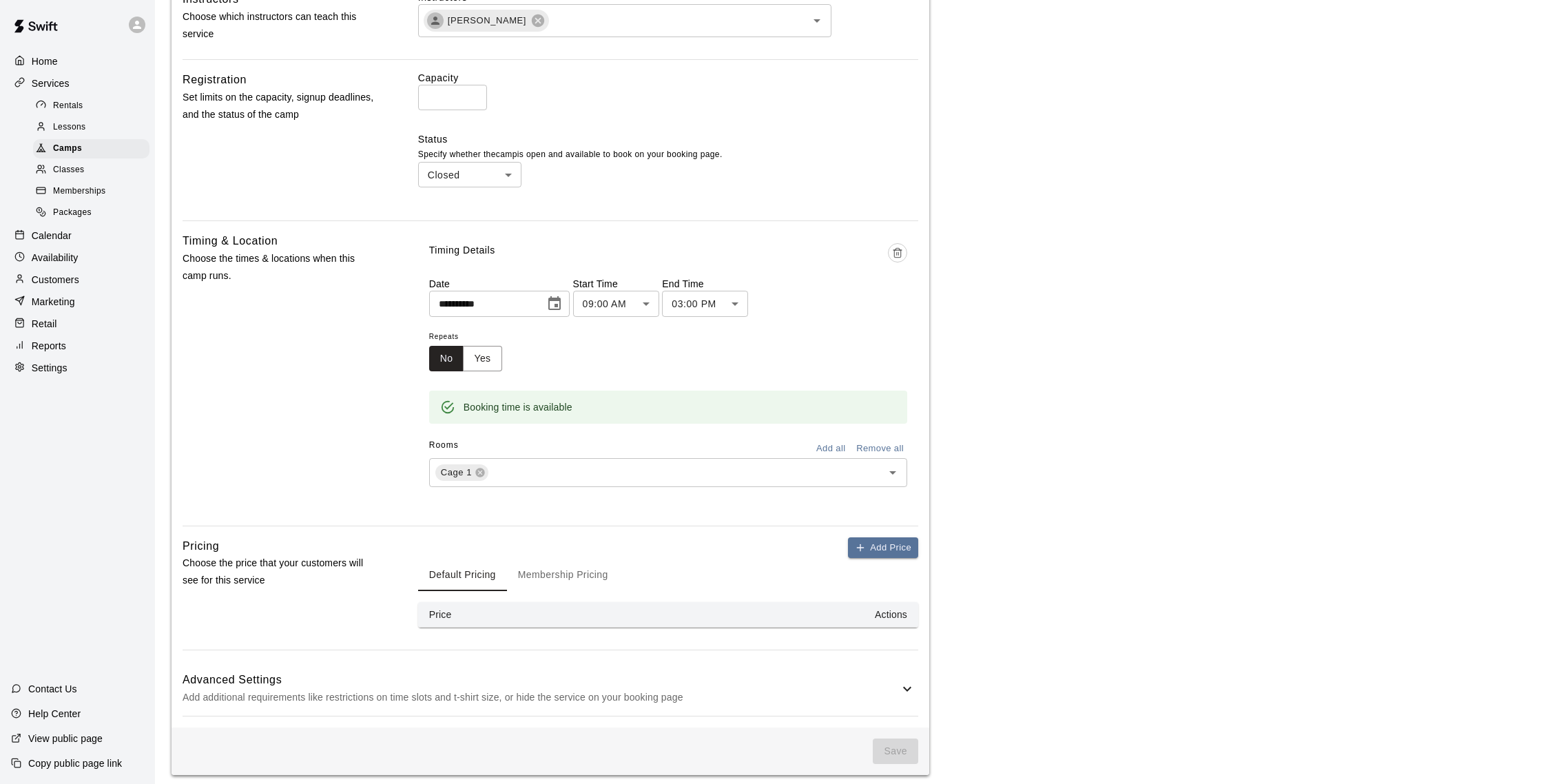
scroll to position [483, 0]
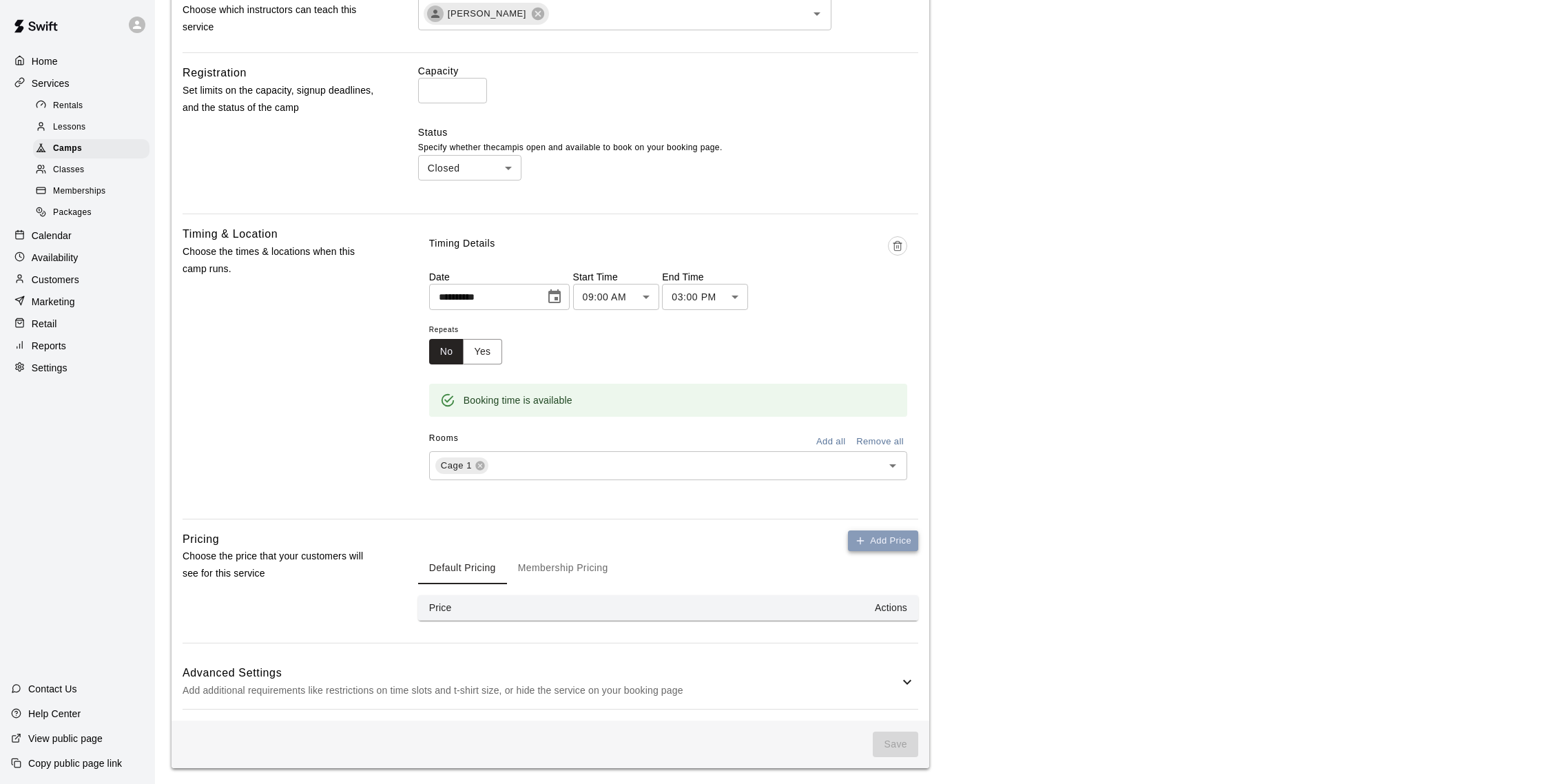
click at [871, 537] on button "Add Price" at bounding box center [883, 541] width 70 height 21
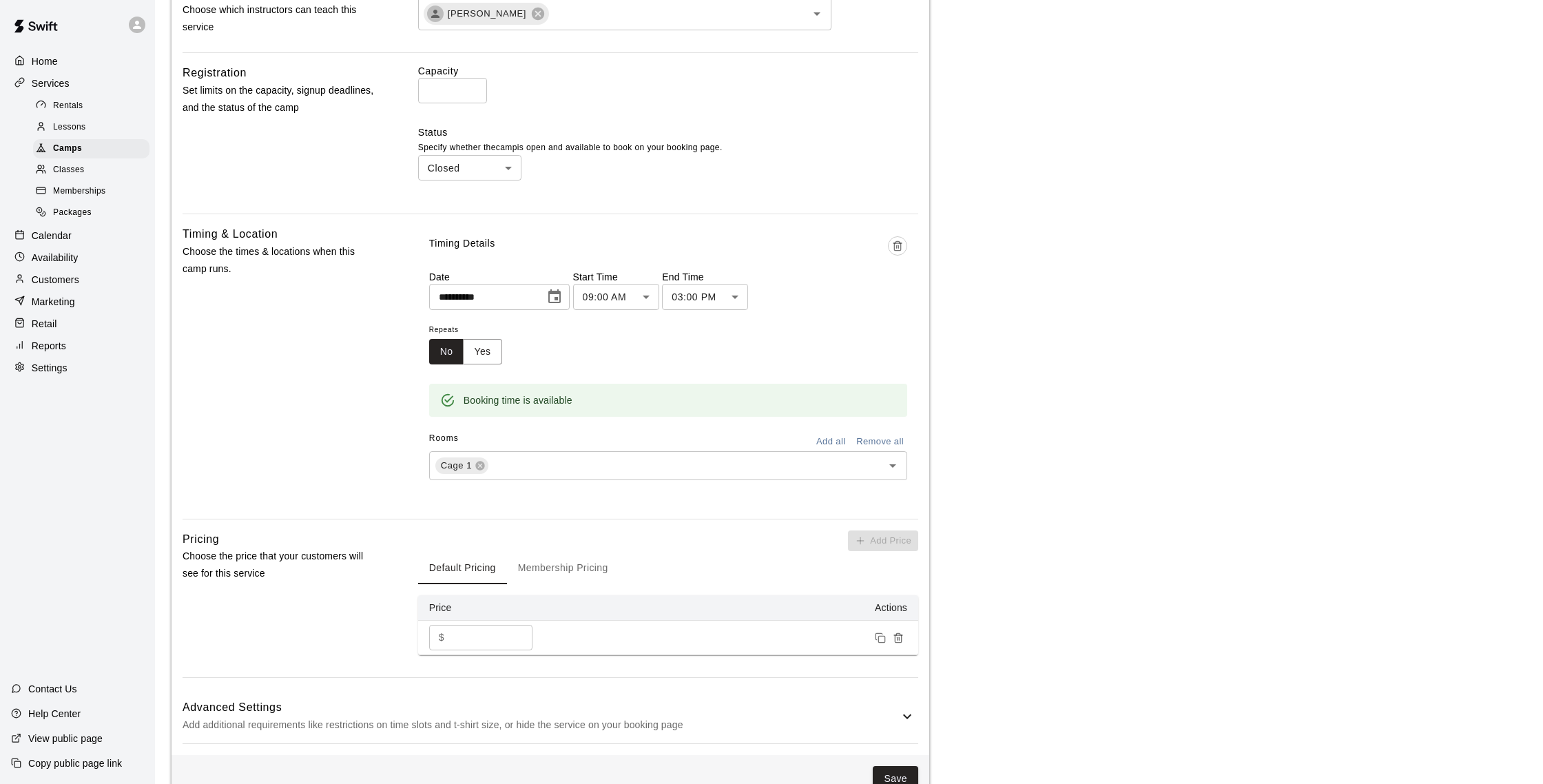
click at [456, 641] on input "*" at bounding box center [491, 637] width 82 height 25
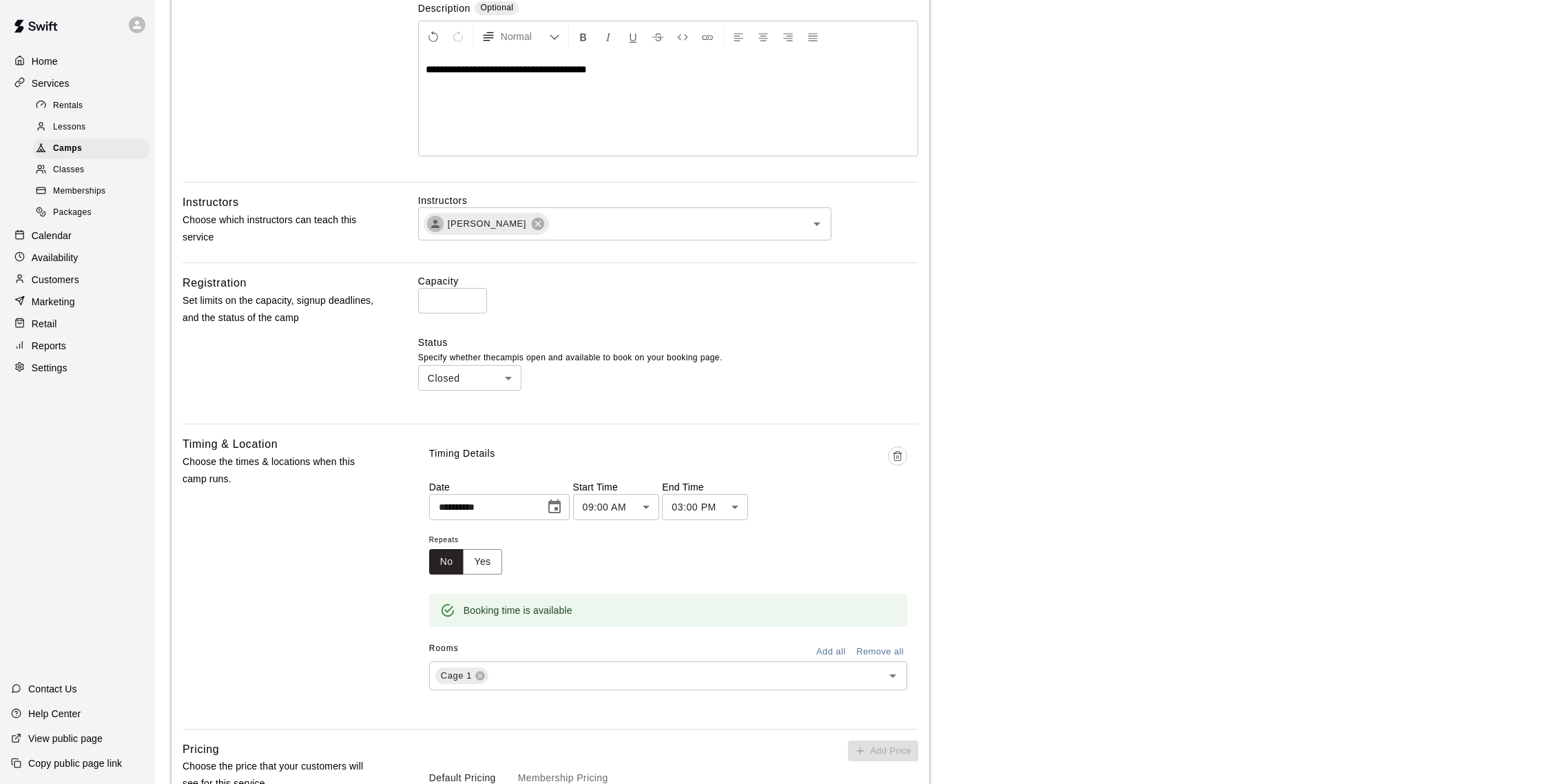
scroll to position [282, 0]
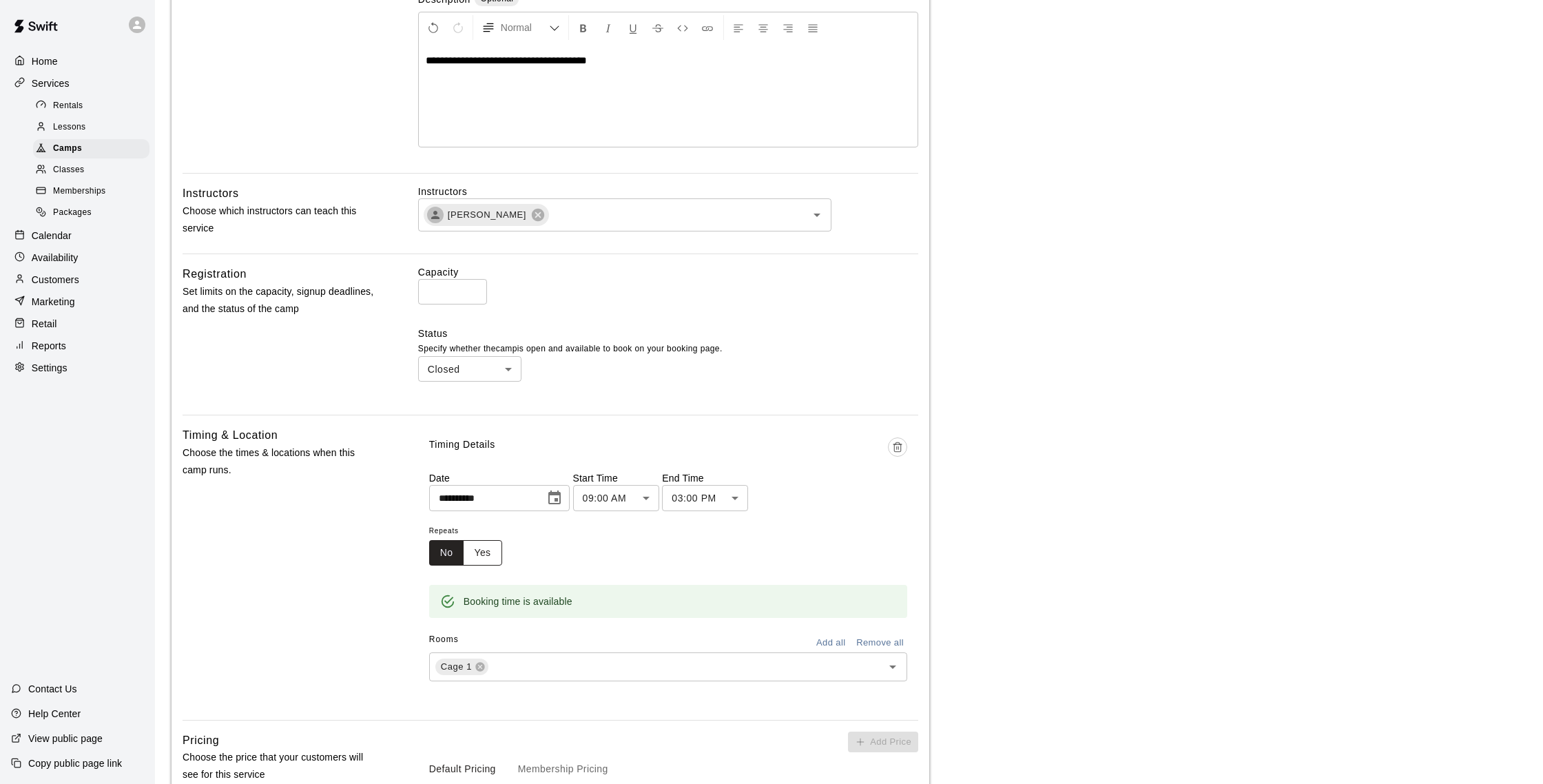
type input "**"
click at [483, 550] on button "Yes" at bounding box center [482, 552] width 39 height 25
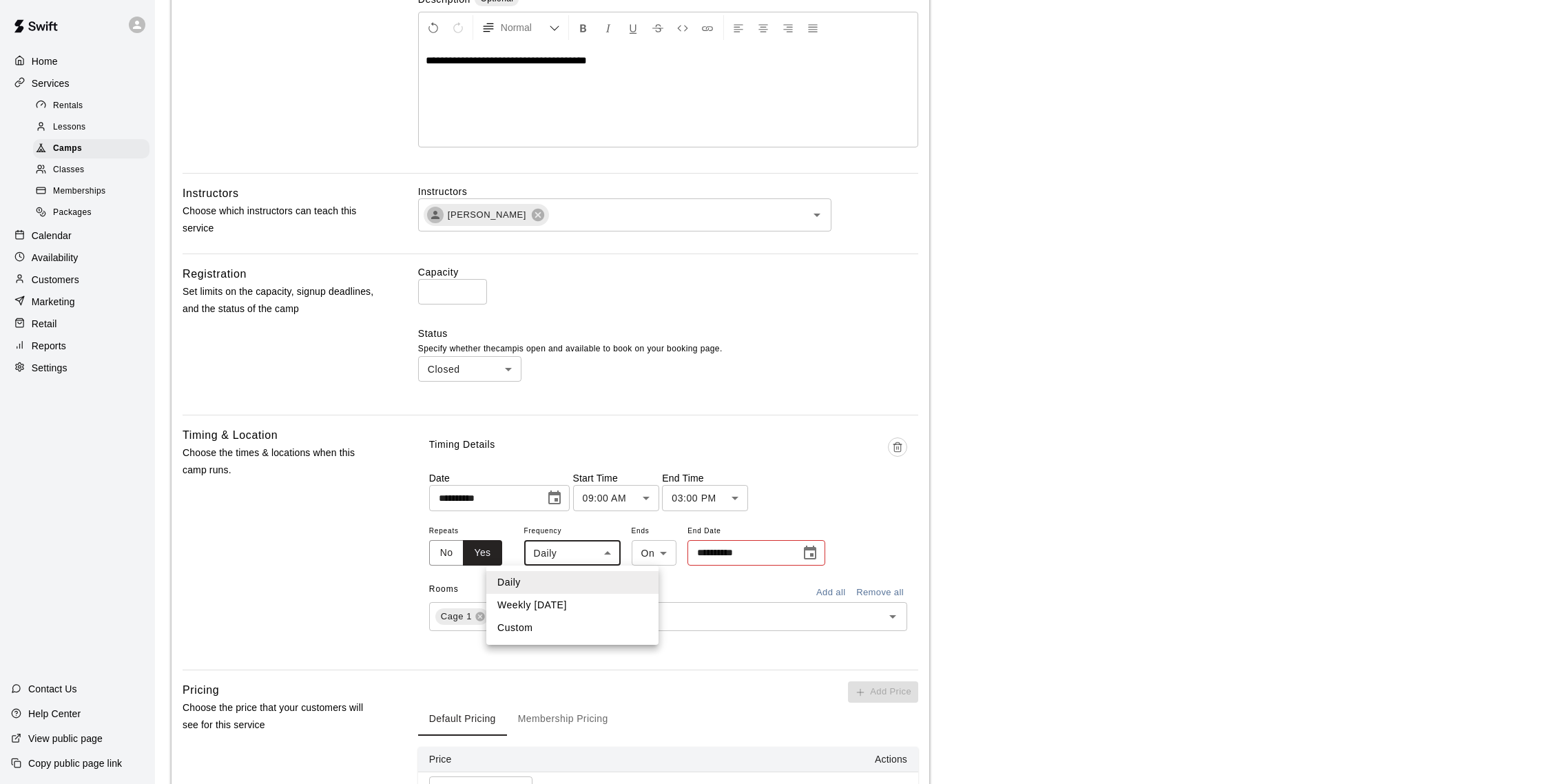
click at [605, 554] on body "**********" at bounding box center [771, 344] width 1543 height 1251
click at [532, 621] on li "Custom" at bounding box center [572, 628] width 172 height 23
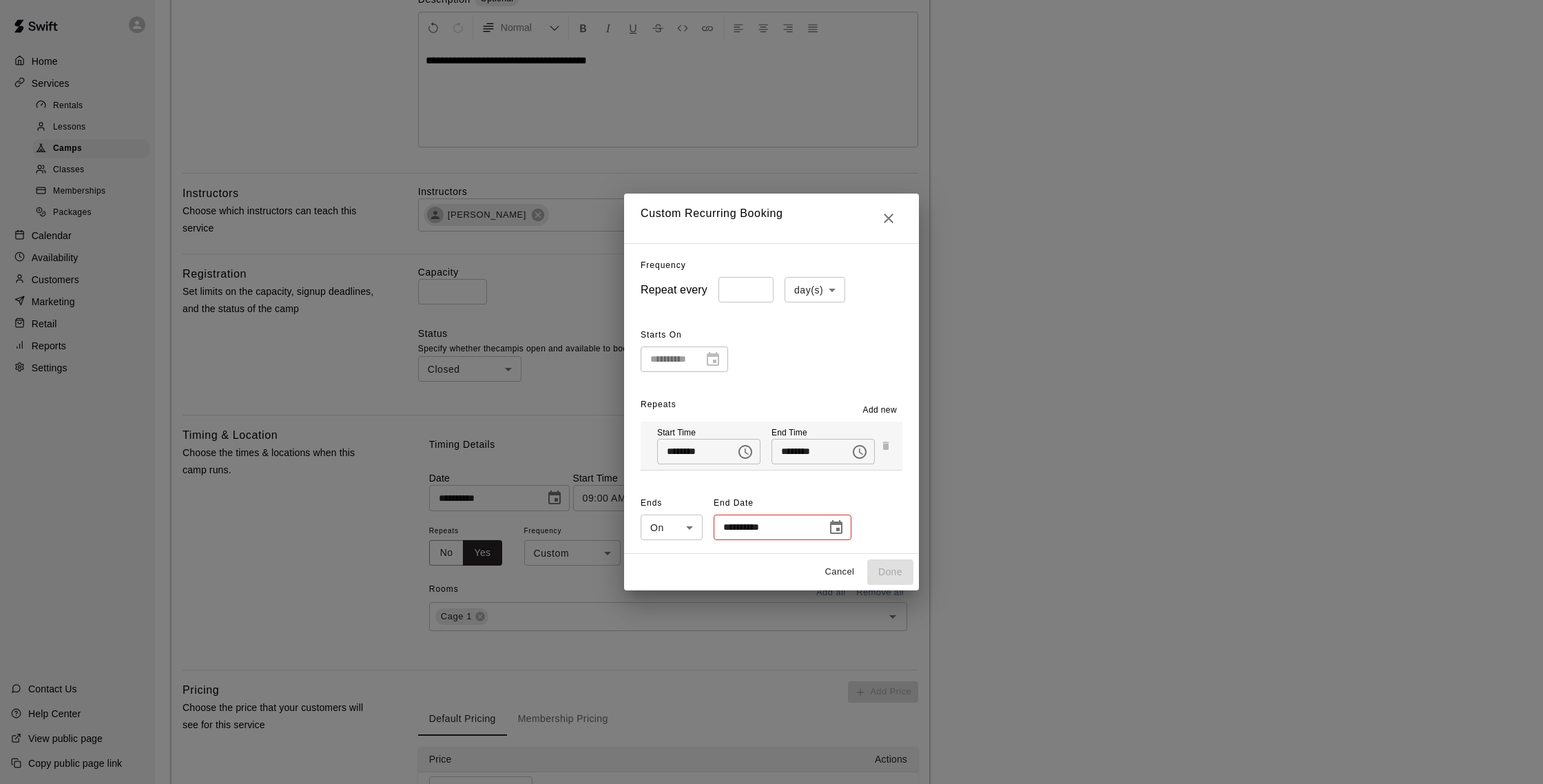
click at [807, 293] on body "**********" at bounding box center [771, 344] width 1543 height 1251
click at [856, 306] on div at bounding box center [771, 392] width 1543 height 784
click at [713, 355] on div "**********" at bounding box center [684, 359] width 88 height 25
click at [879, 407] on span "Add new" at bounding box center [880, 411] width 34 height 14
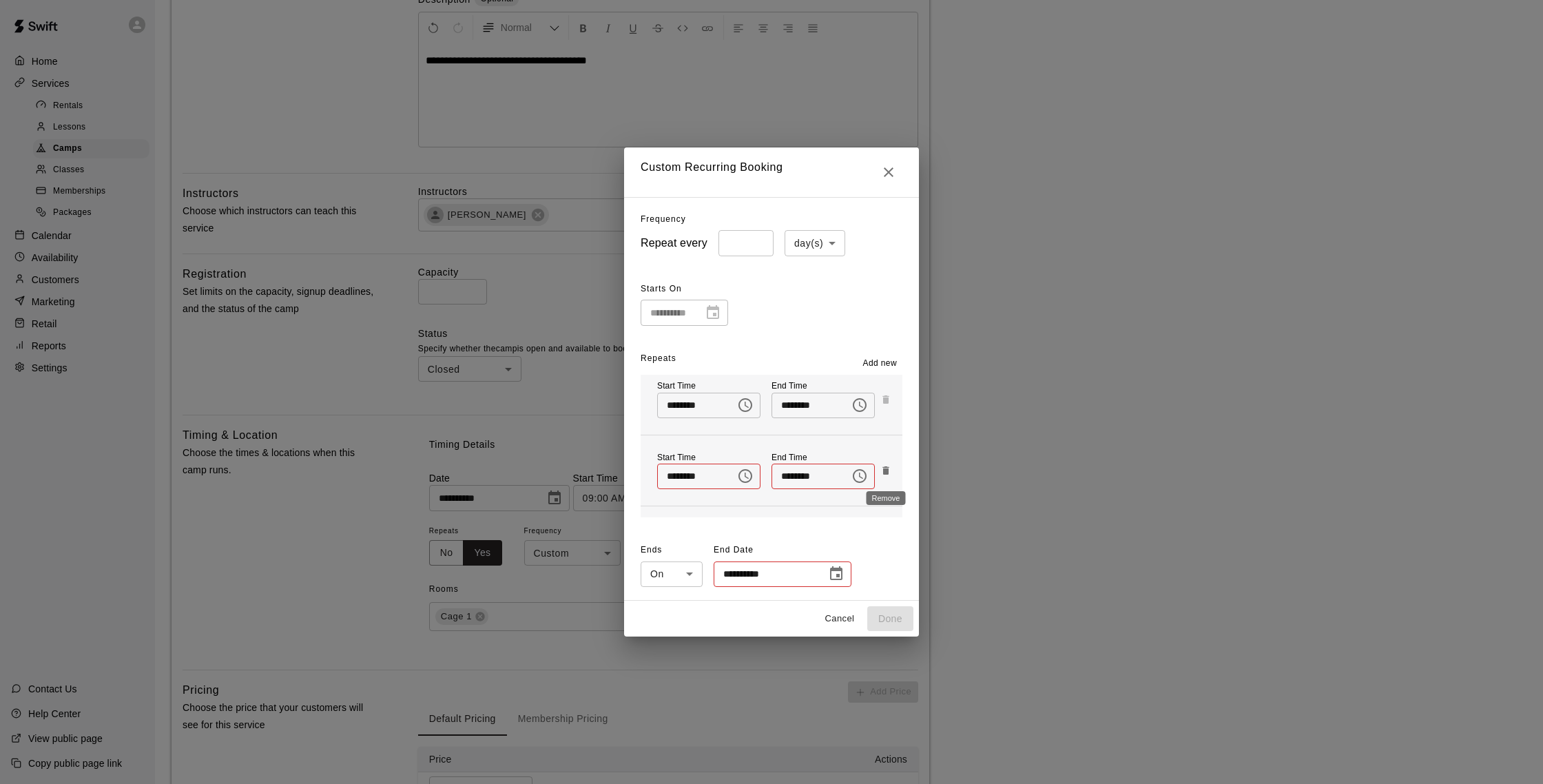
click at [888, 472] on icon "Remove" at bounding box center [885, 470] width 11 height 11
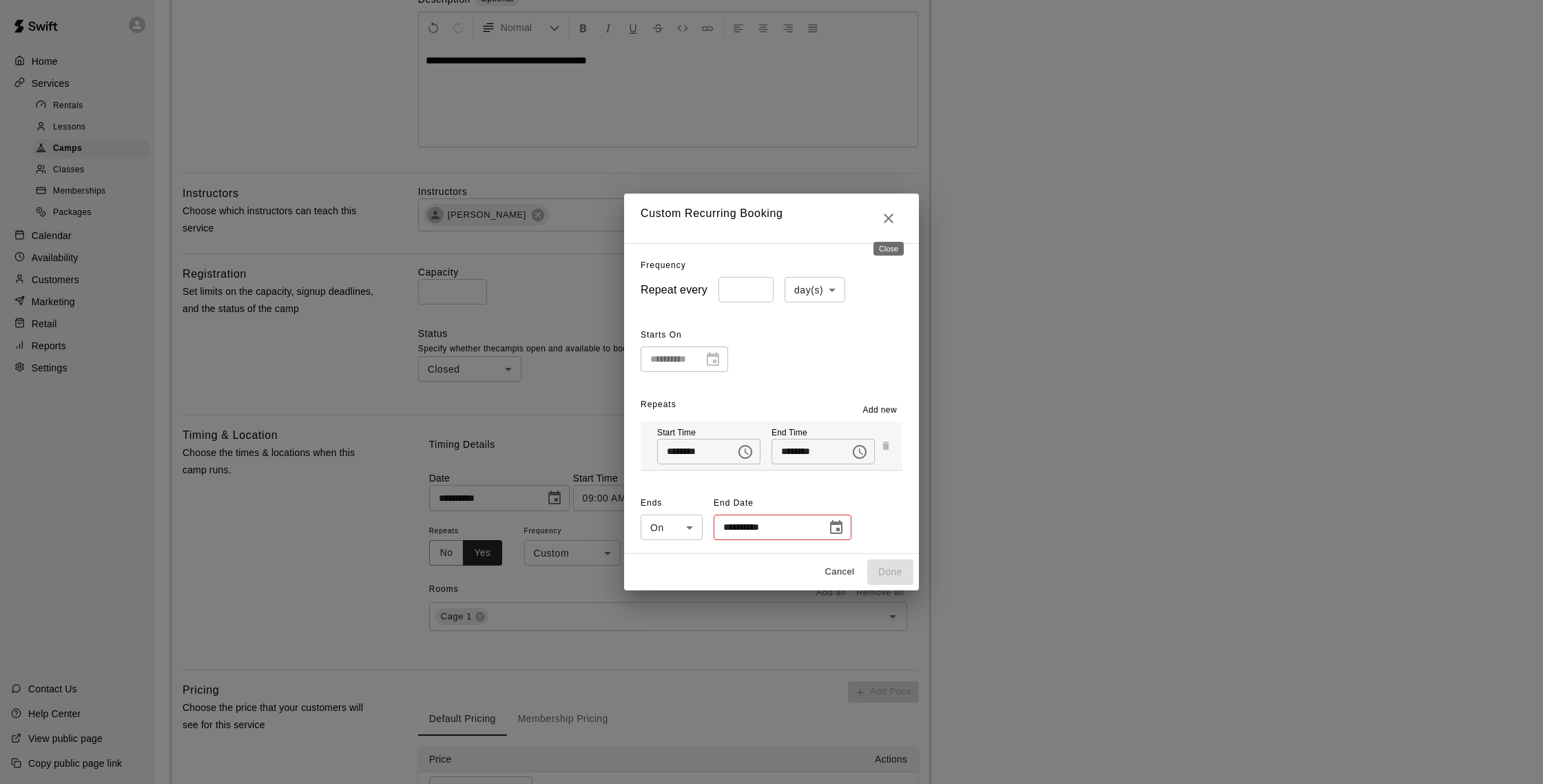
click at [885, 221] on icon "Close" at bounding box center [888, 218] width 10 height 10
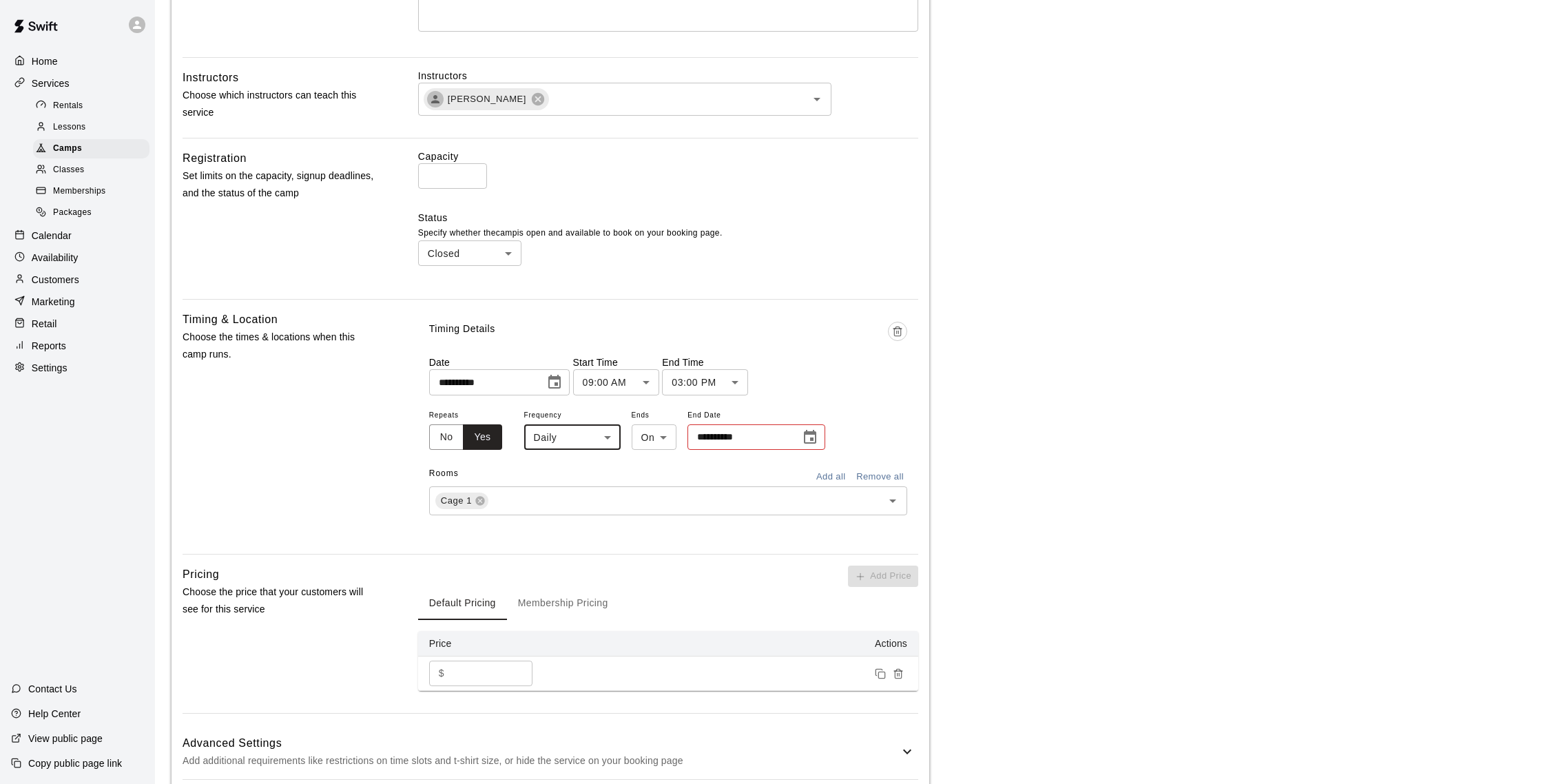
scroll to position [398, 0]
click at [607, 434] on body "**********" at bounding box center [771, 227] width 1543 height 1251
click at [538, 512] on li "Custom" at bounding box center [572, 510] width 172 height 23
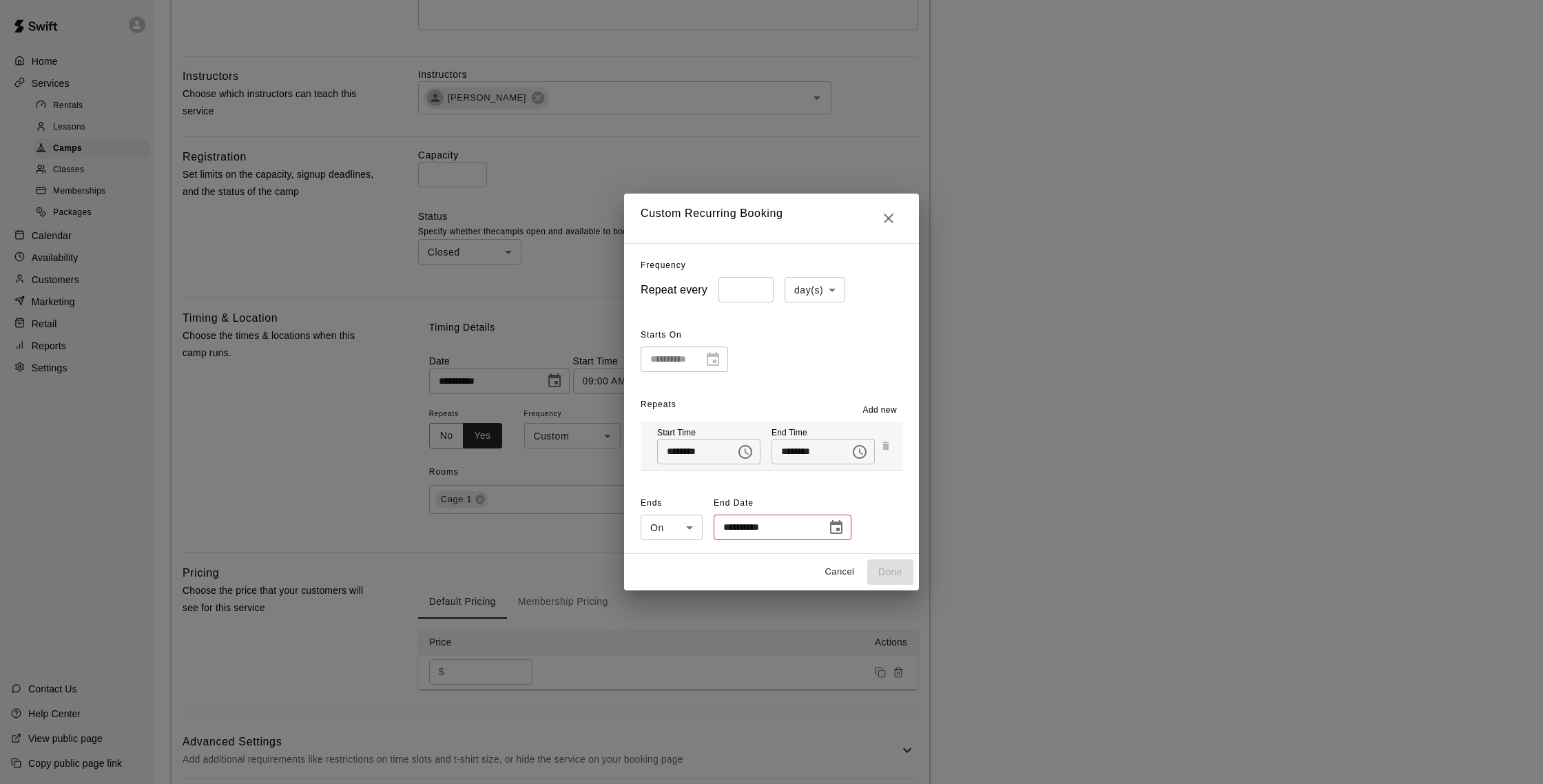
click at [831, 522] on icon "Choose date" at bounding box center [836, 526] width 12 height 14
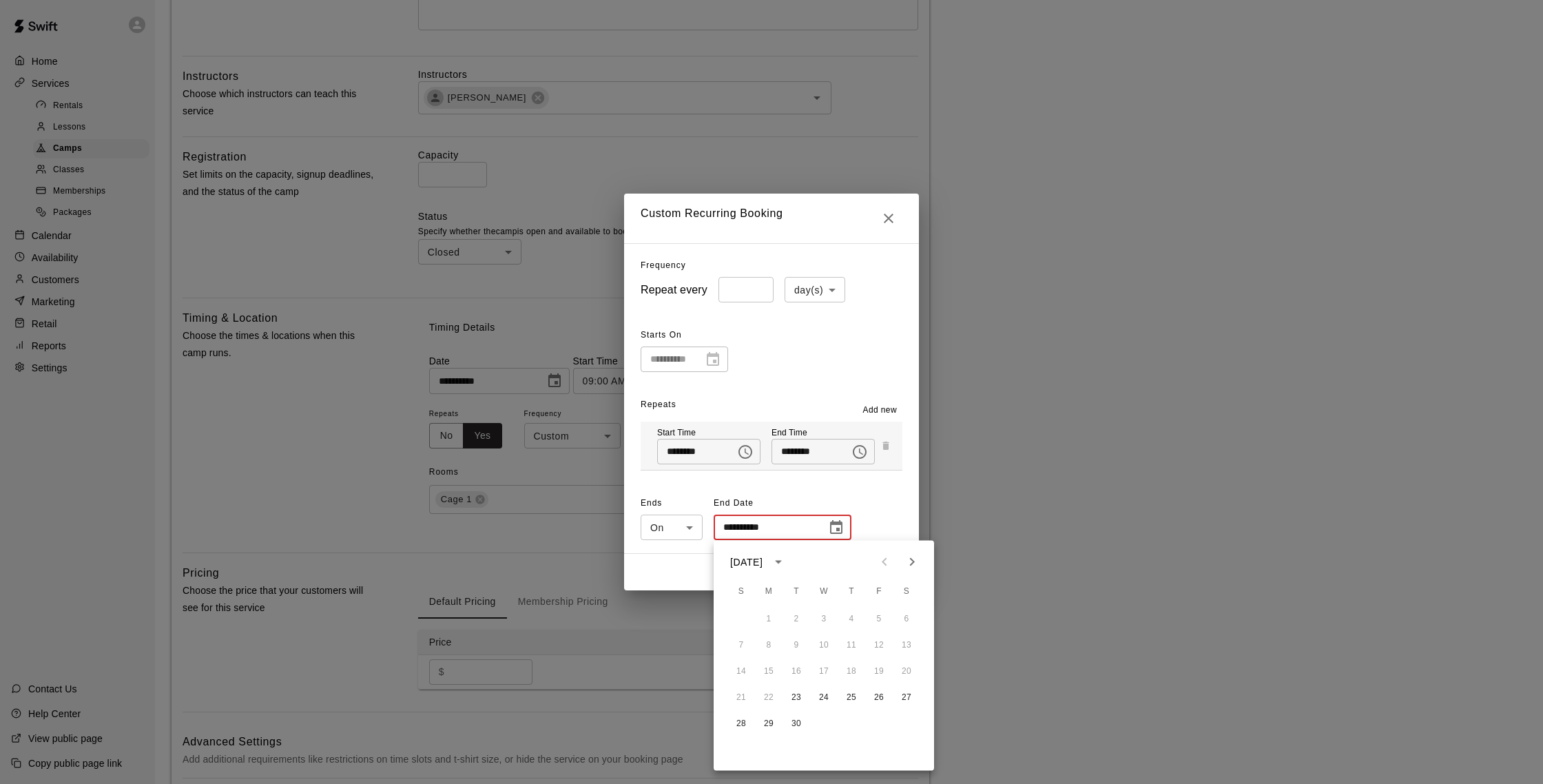
click at [835, 379] on div "**********" at bounding box center [771, 398] width 295 height 311
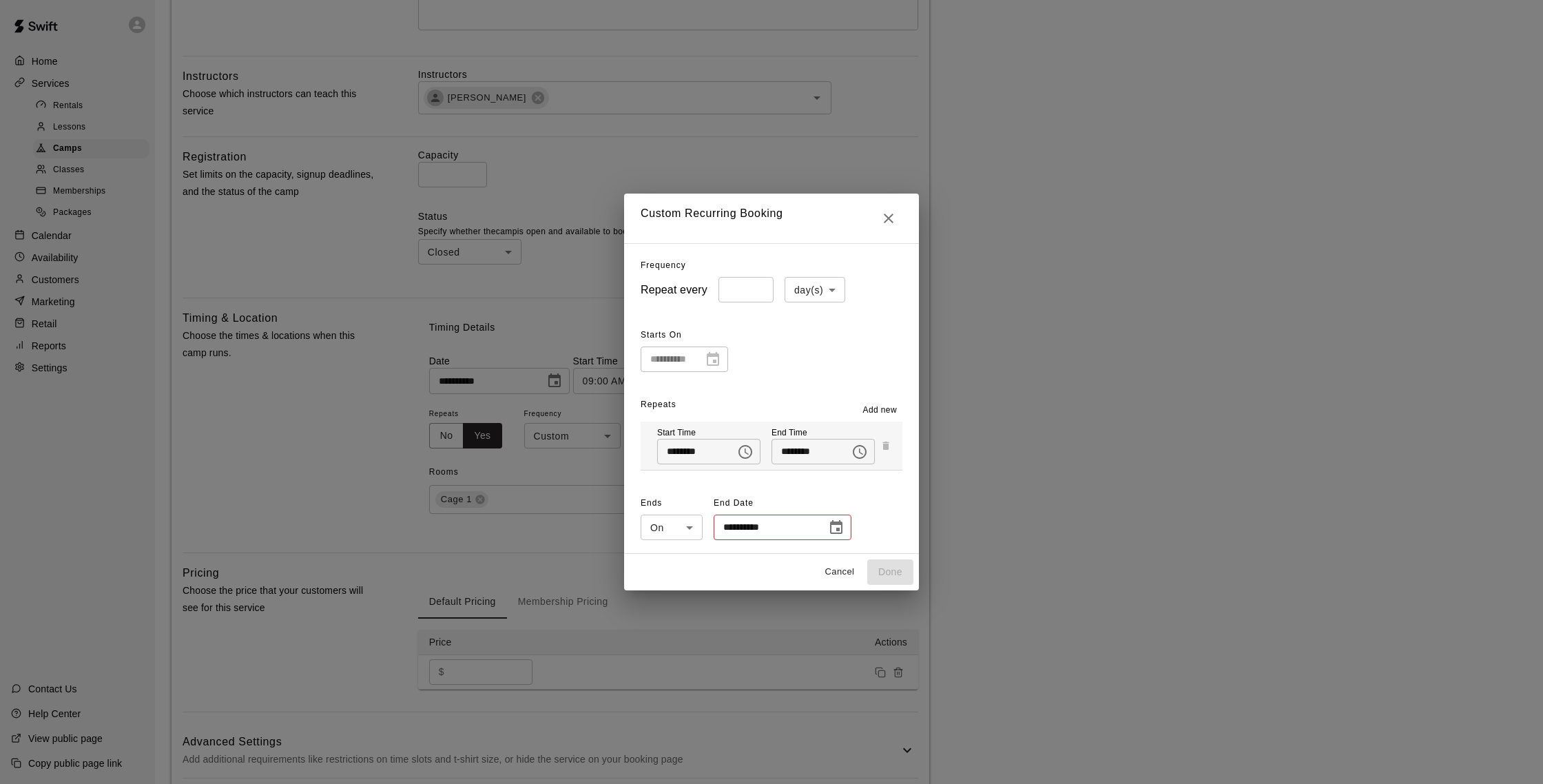
click at [763, 288] on input "*" at bounding box center [746, 289] width 55 height 25
click at [812, 290] on body "**********" at bounding box center [771, 227] width 1543 height 1251
click at [792, 279] on div at bounding box center [771, 392] width 1543 height 784
click at [746, 288] on input "*" at bounding box center [746, 289] width 55 height 25
click at [898, 216] on button "Close" at bounding box center [888, 218] width 27 height 27
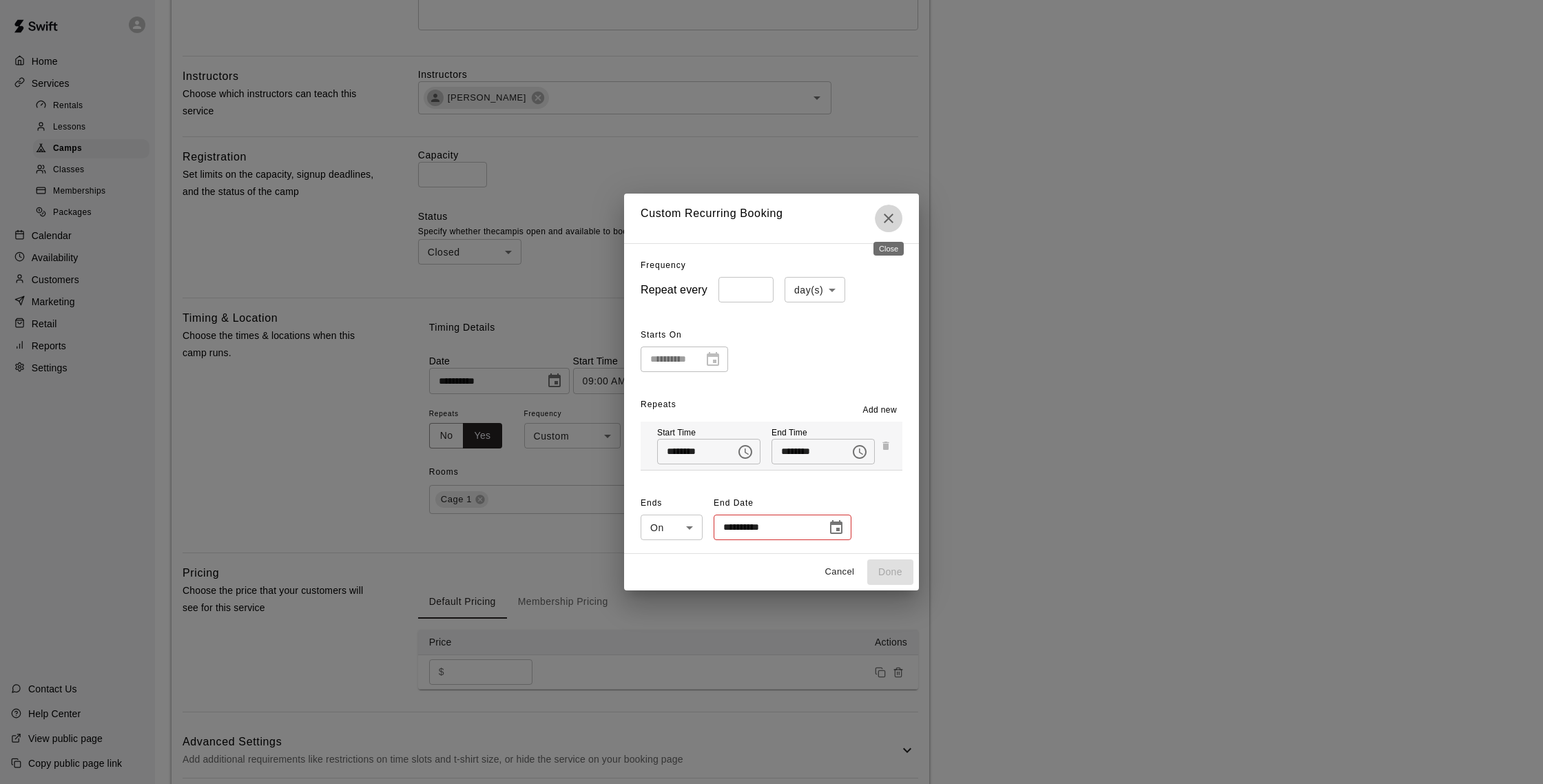
type input "*****"
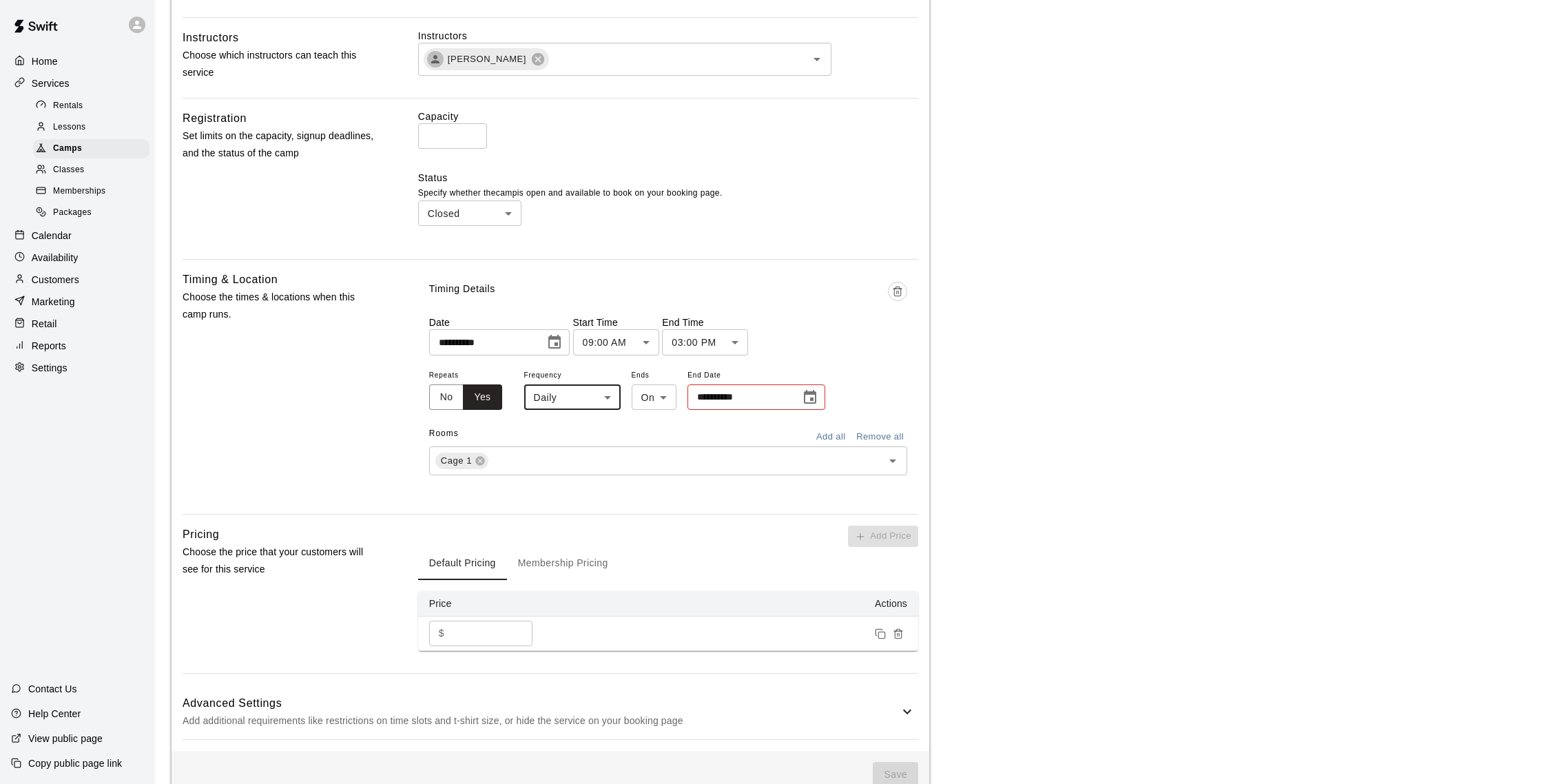
scroll to position [468, 0]
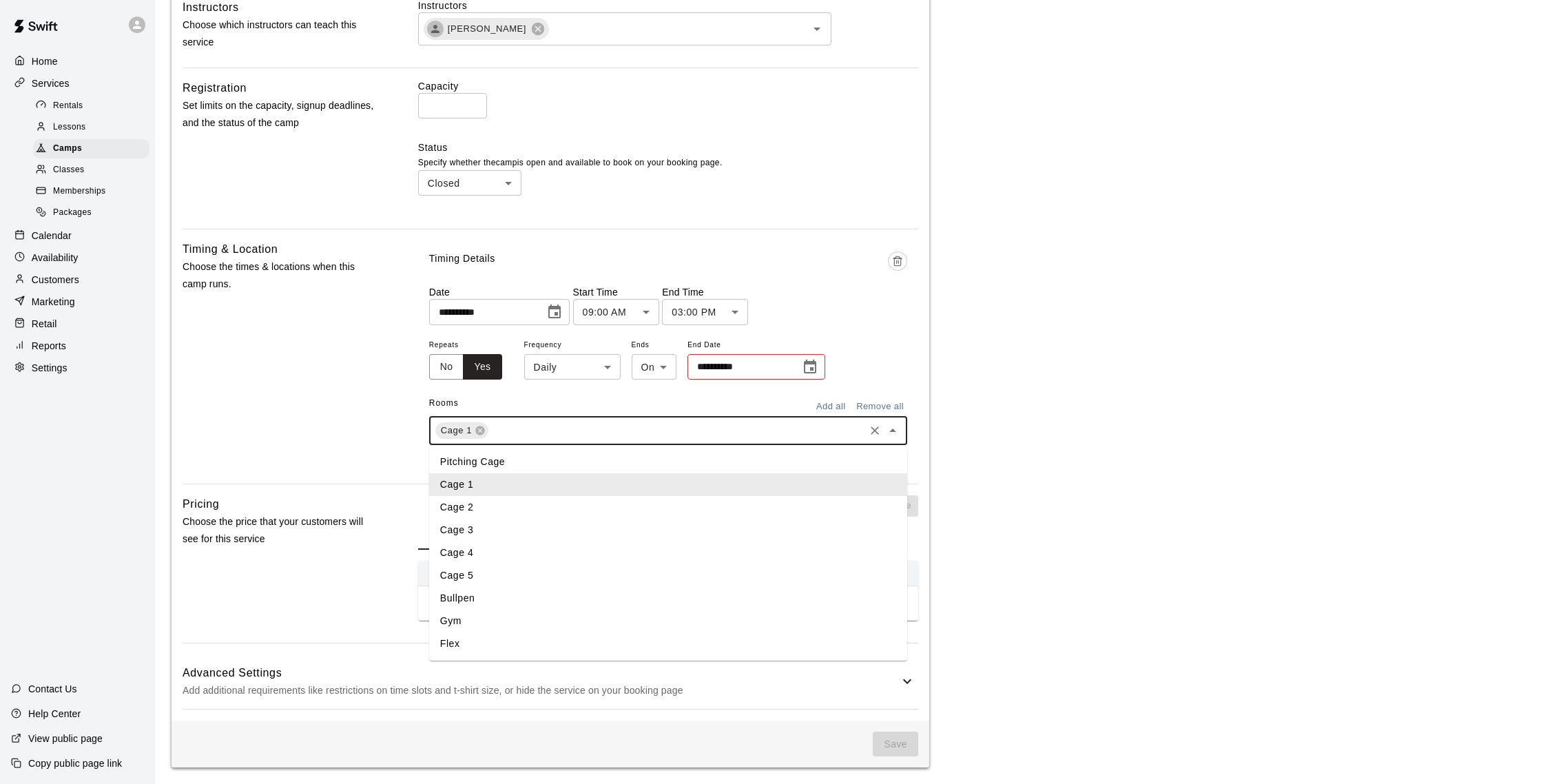
click at [619, 432] on input "text" at bounding box center [677, 430] width 372 height 18
click at [451, 504] on li "Cage 2" at bounding box center [667, 507] width 478 height 23
click at [584, 434] on input "text" at bounding box center [705, 430] width 315 height 18
click at [490, 526] on li "Cage 3" at bounding box center [667, 530] width 478 height 23
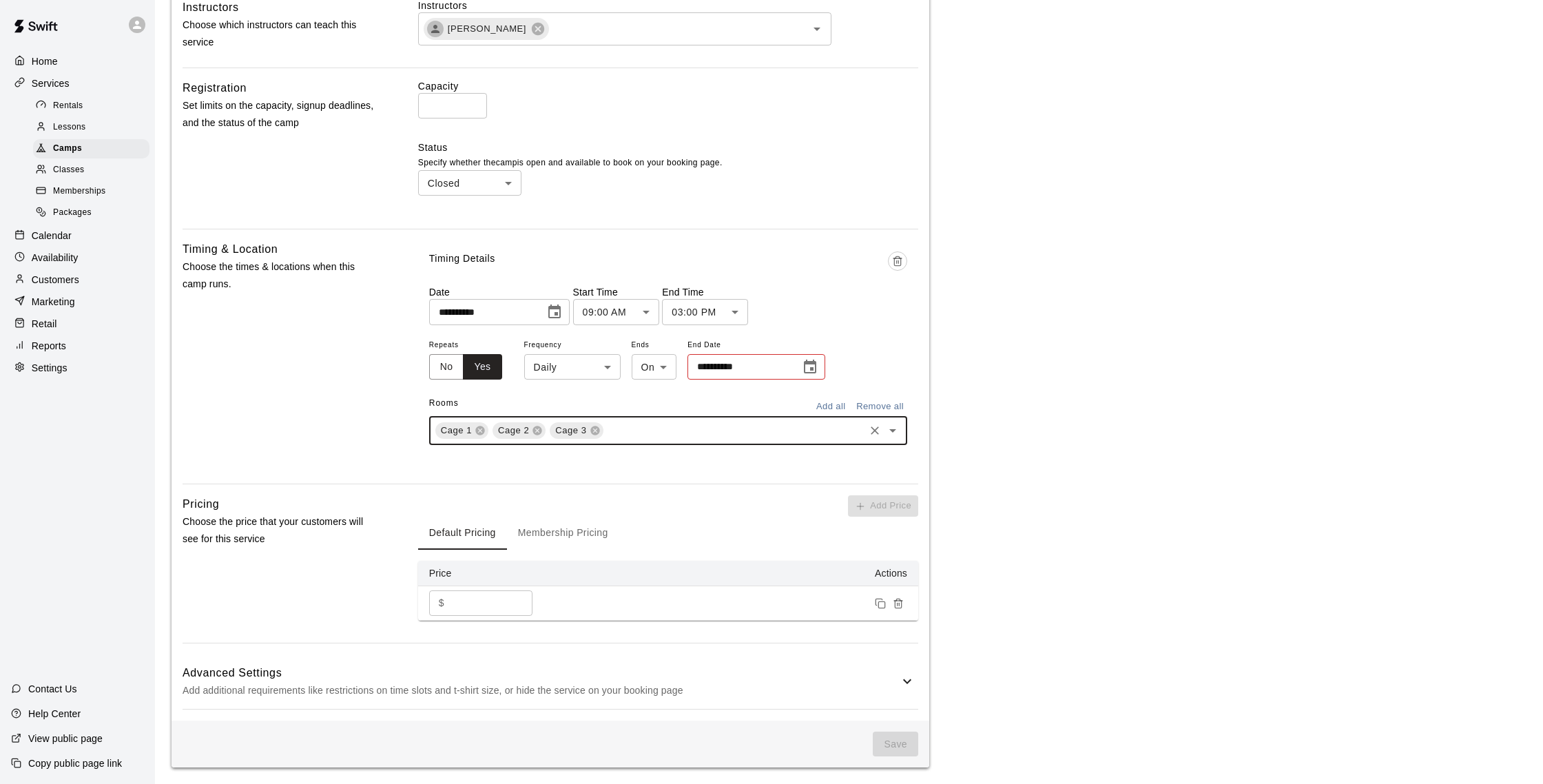
click at [654, 431] on input "text" at bounding box center [734, 430] width 257 height 18
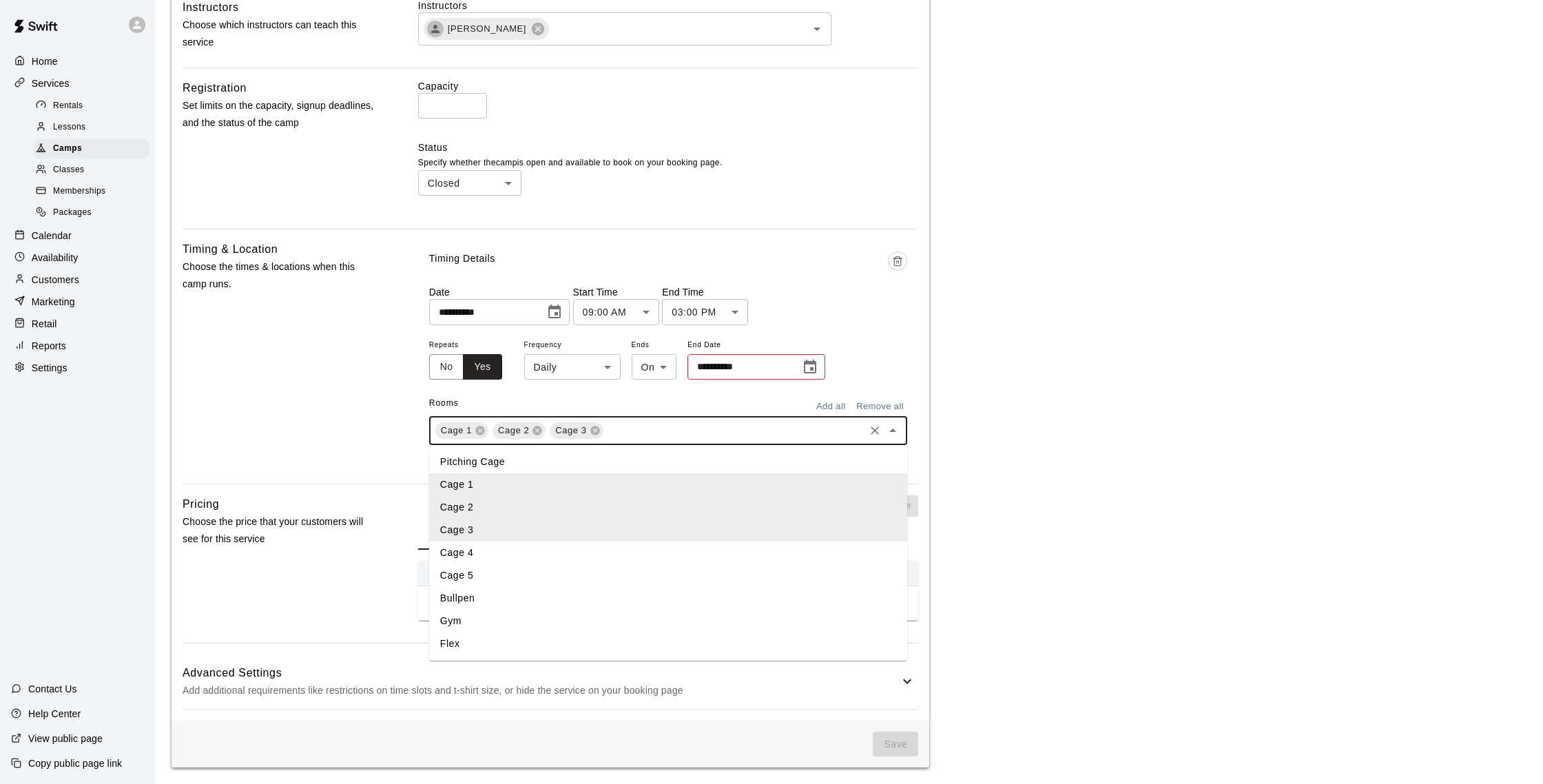
click at [504, 549] on li "Cage 4" at bounding box center [667, 552] width 478 height 23
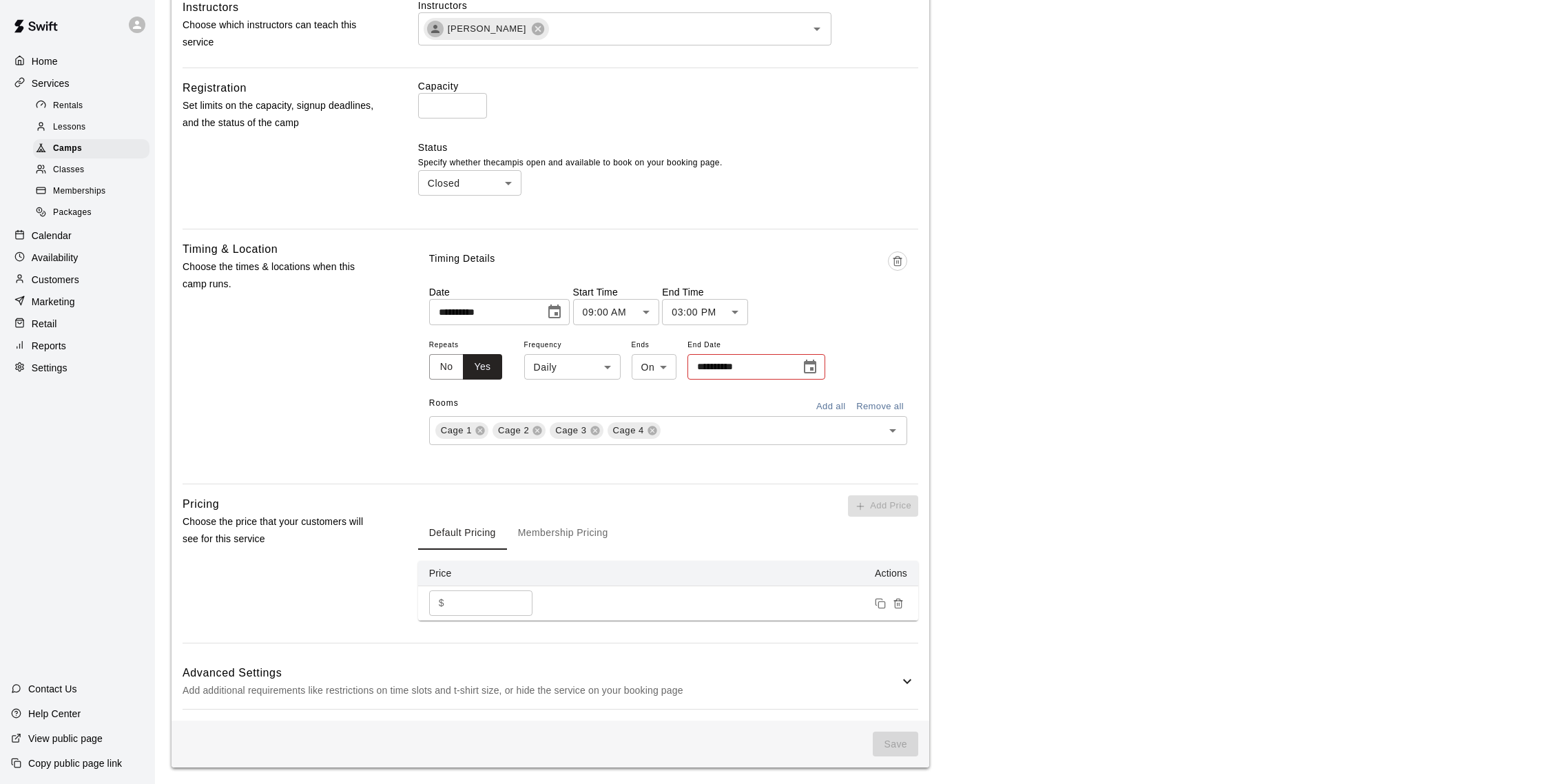
click at [711, 478] on div "**********" at bounding box center [550, 181] width 757 height 1078
click at [440, 375] on button "No" at bounding box center [447, 366] width 35 height 25
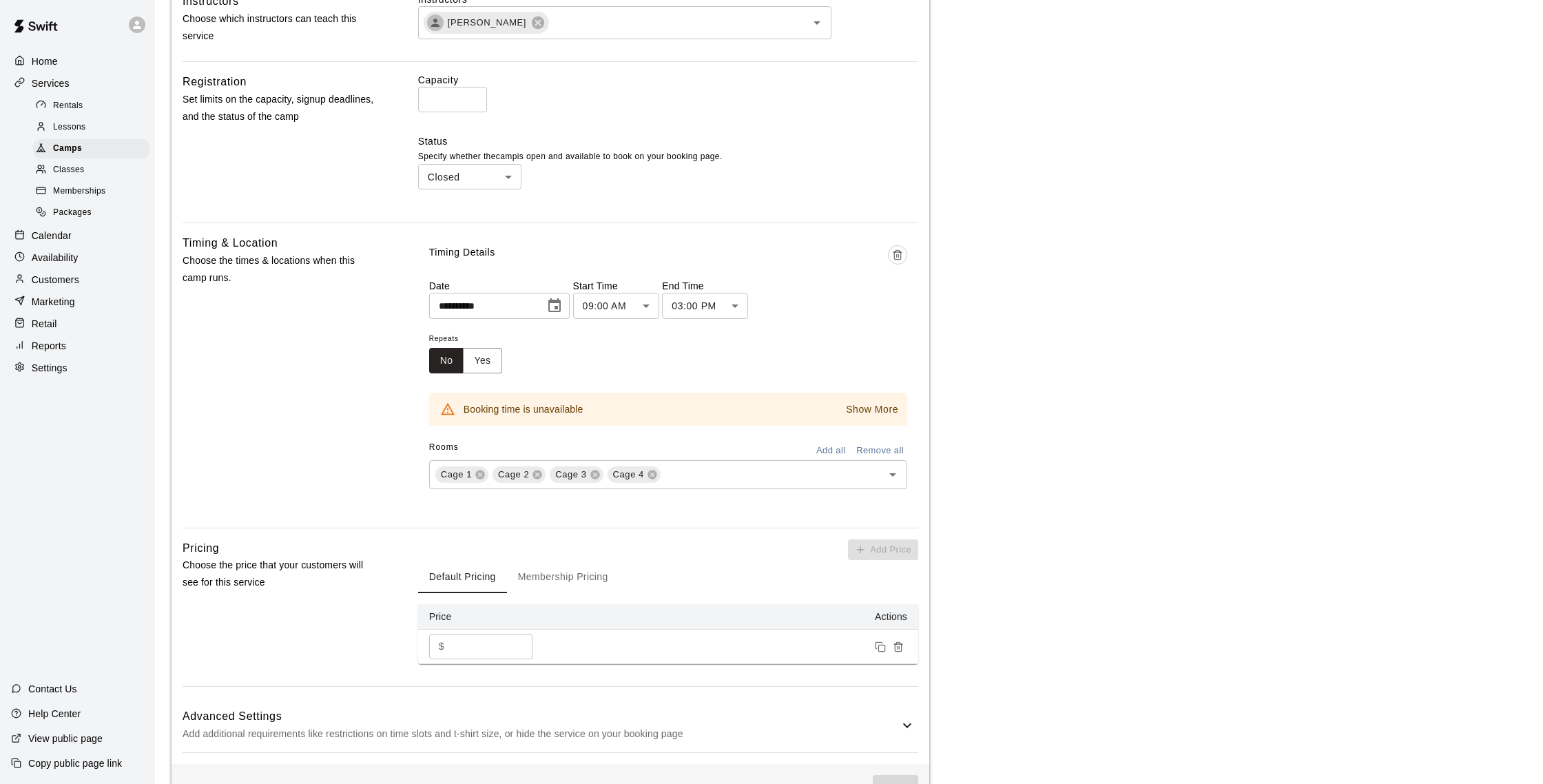
scroll to position [476, 0]
click at [889, 405] on p "Show More" at bounding box center [872, 406] width 53 height 14
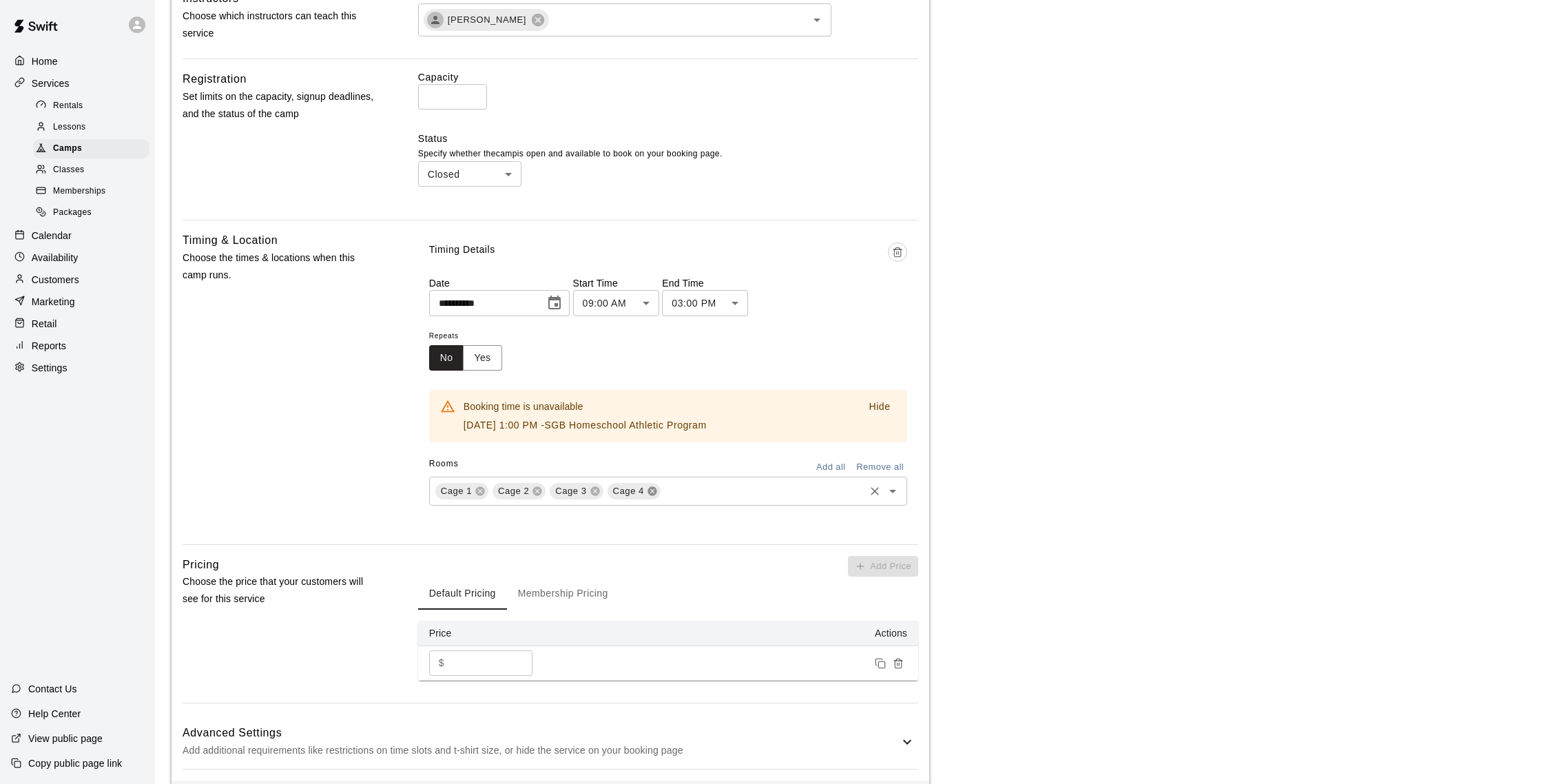
click at [652, 488] on icon at bounding box center [652, 491] width 9 height 9
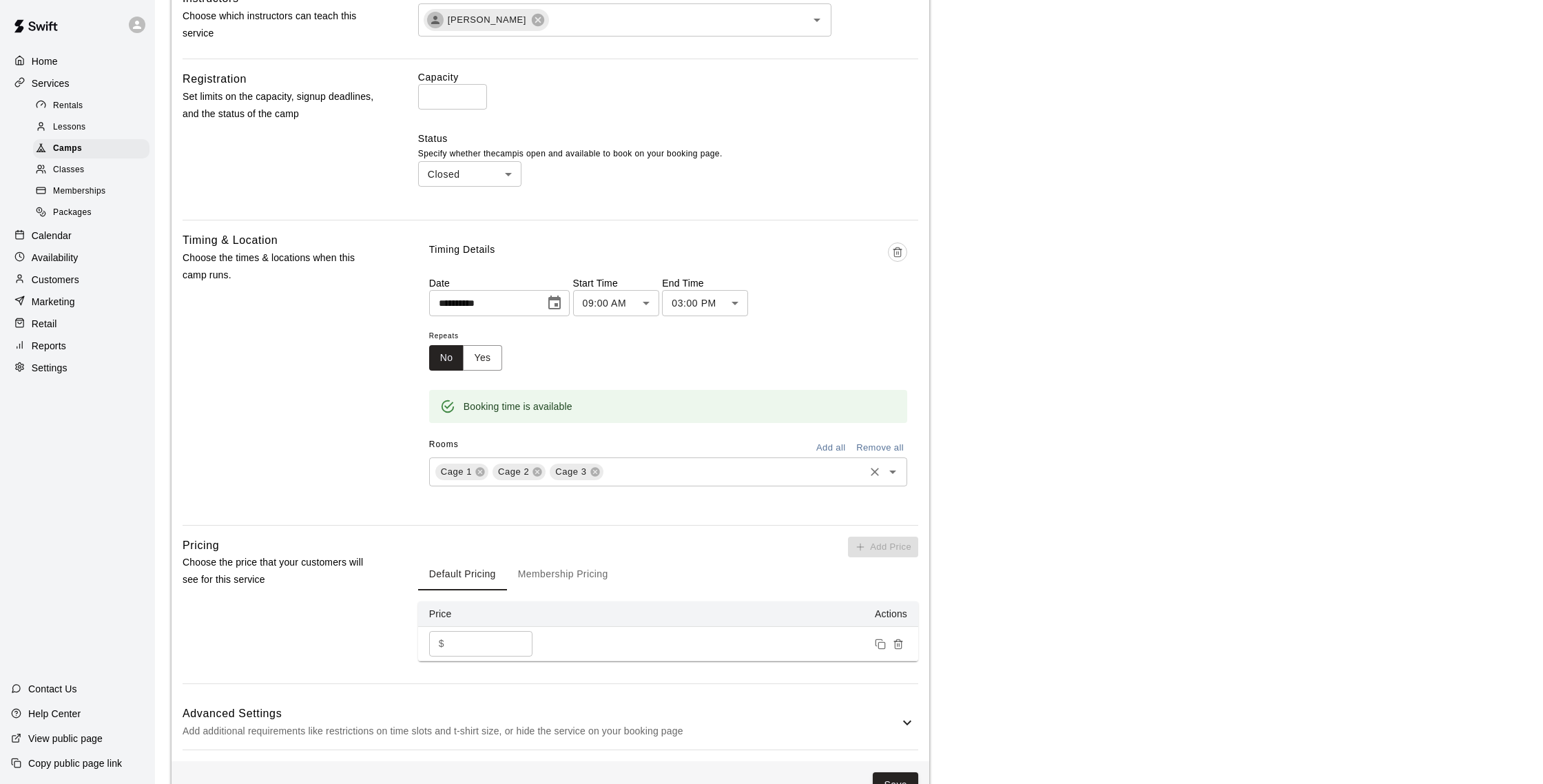
click at [594, 454] on div "Rooms Add all Remove all" at bounding box center [667, 445] width 478 height 24
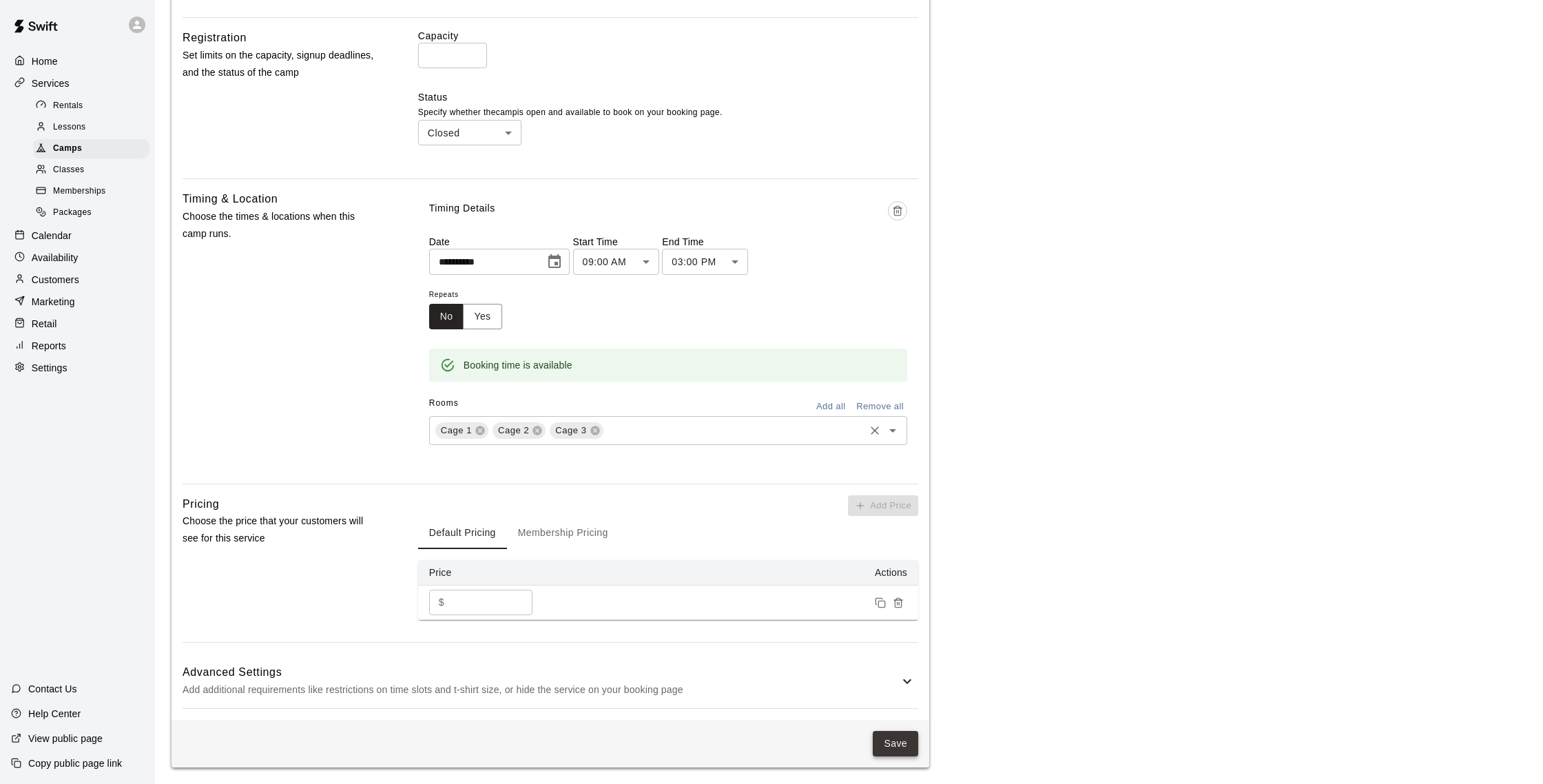
click at [911, 745] on button "Save" at bounding box center [895, 743] width 46 height 25
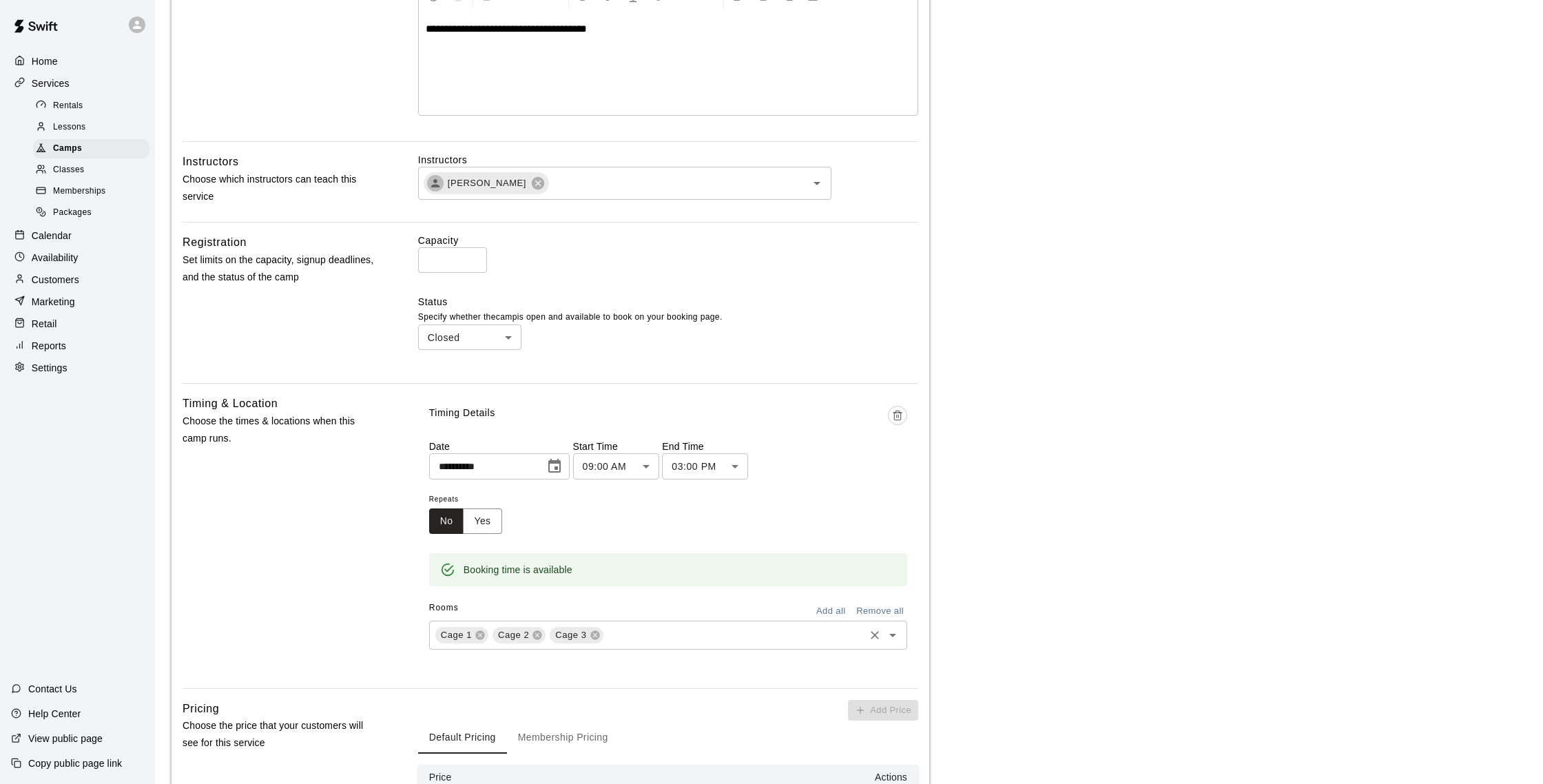
scroll to position [0, 0]
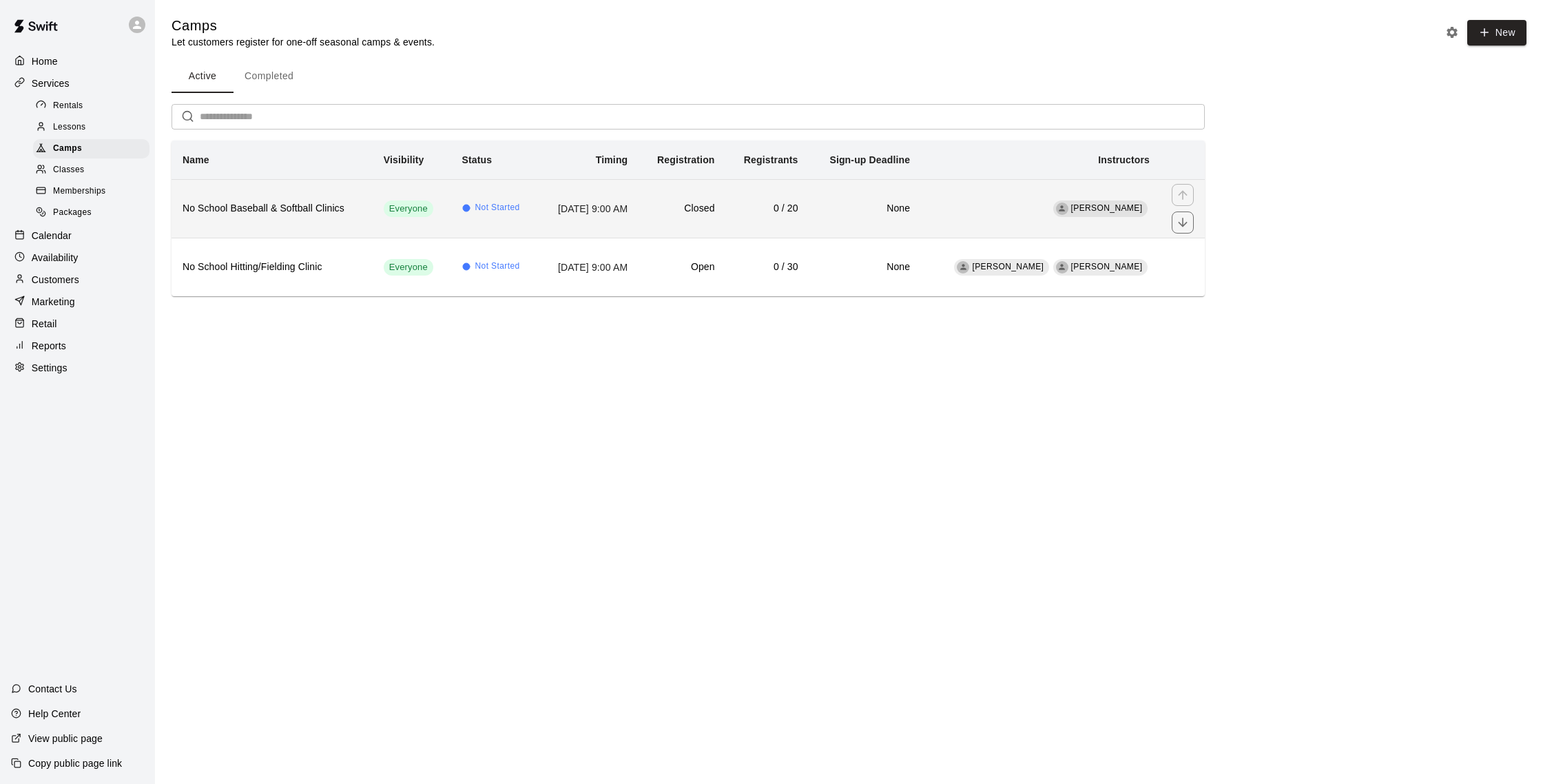
click at [587, 206] on td "[DATE] 9:00 AM" at bounding box center [588, 208] width 101 height 59
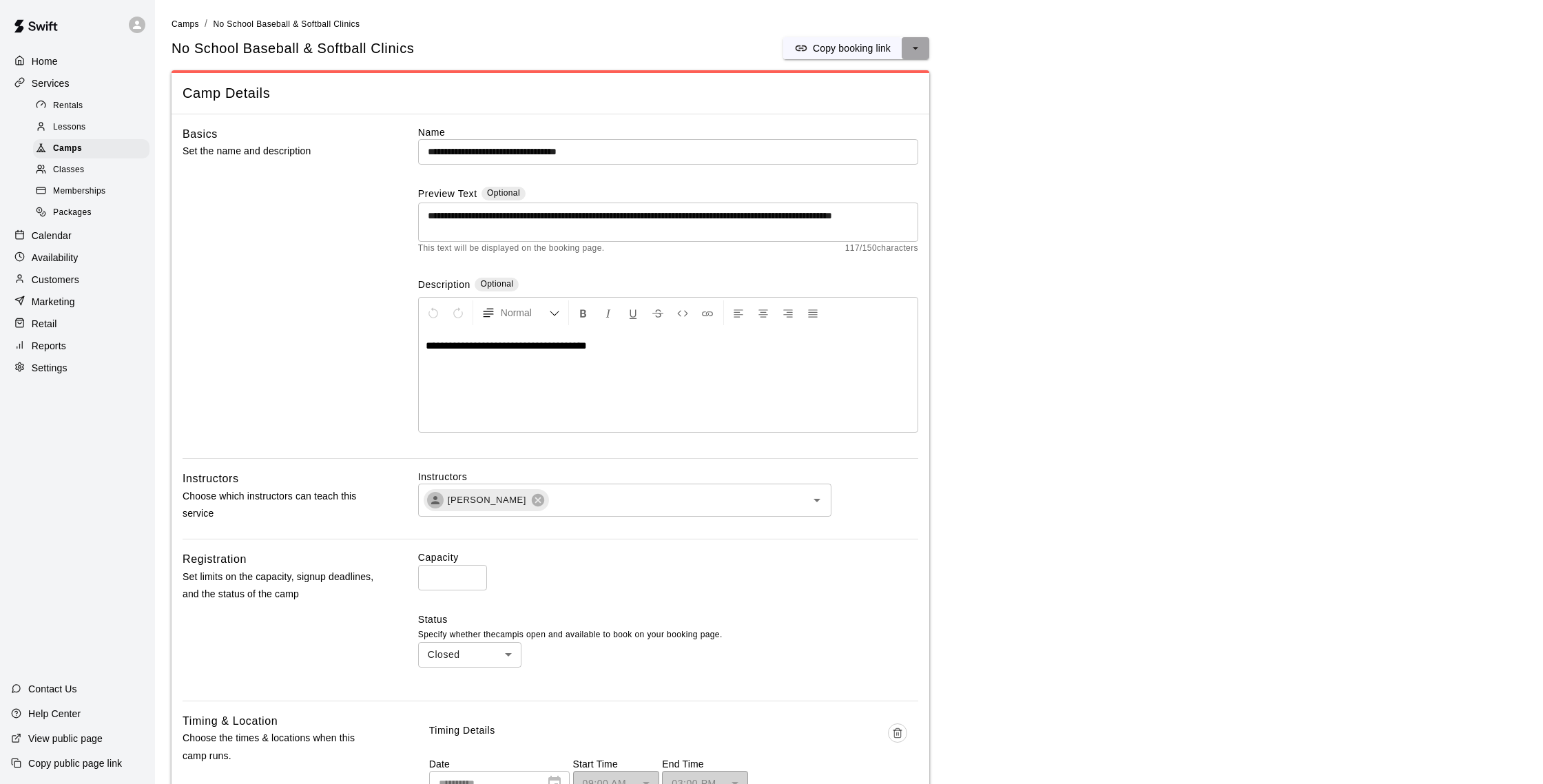
click at [914, 51] on icon "select merge strategy" at bounding box center [915, 48] width 14 height 14
click at [861, 102] on h6 "Duplicate camp" at bounding box center [861, 100] width 68 height 15
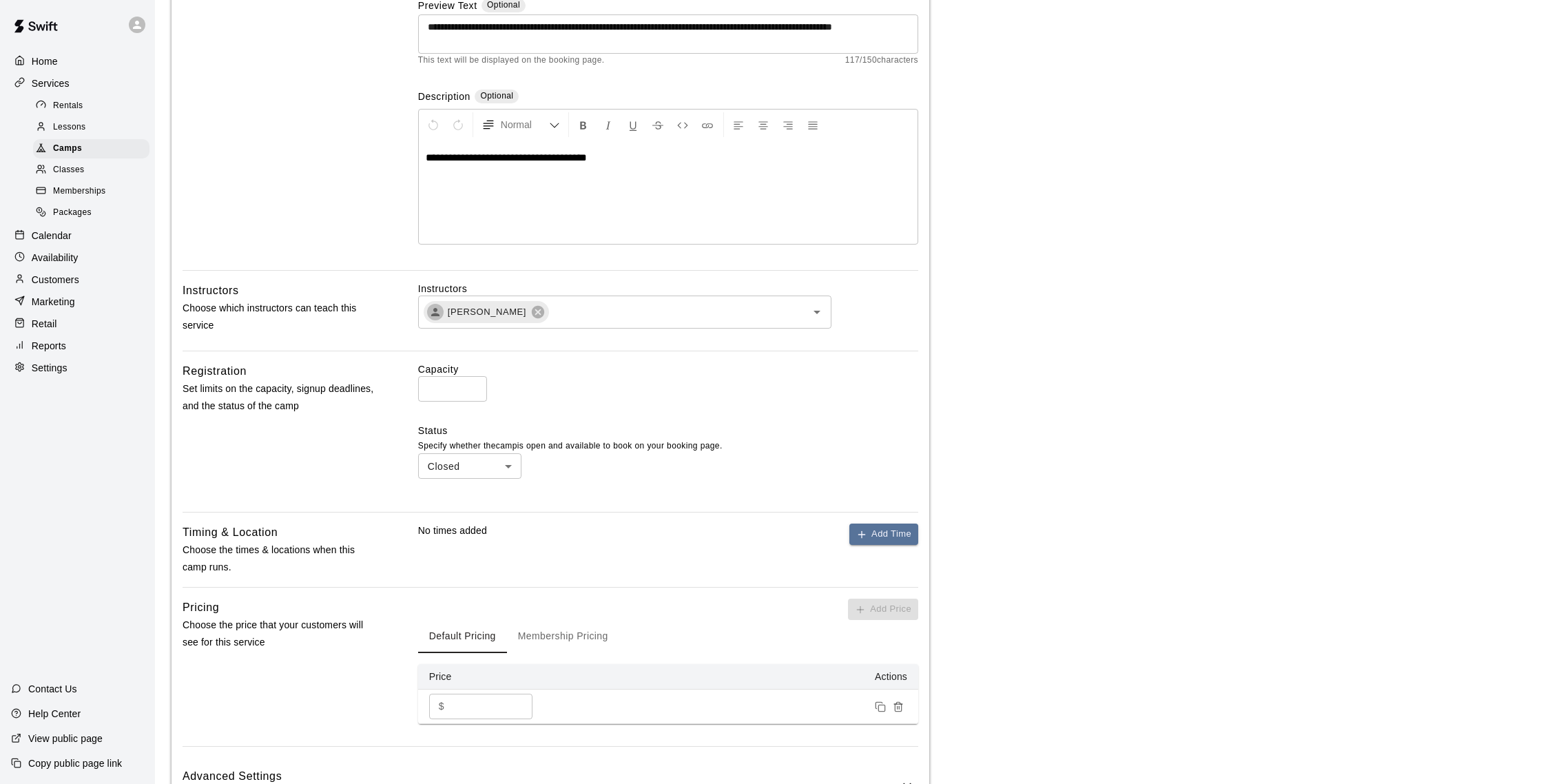
scroll to position [288, 0]
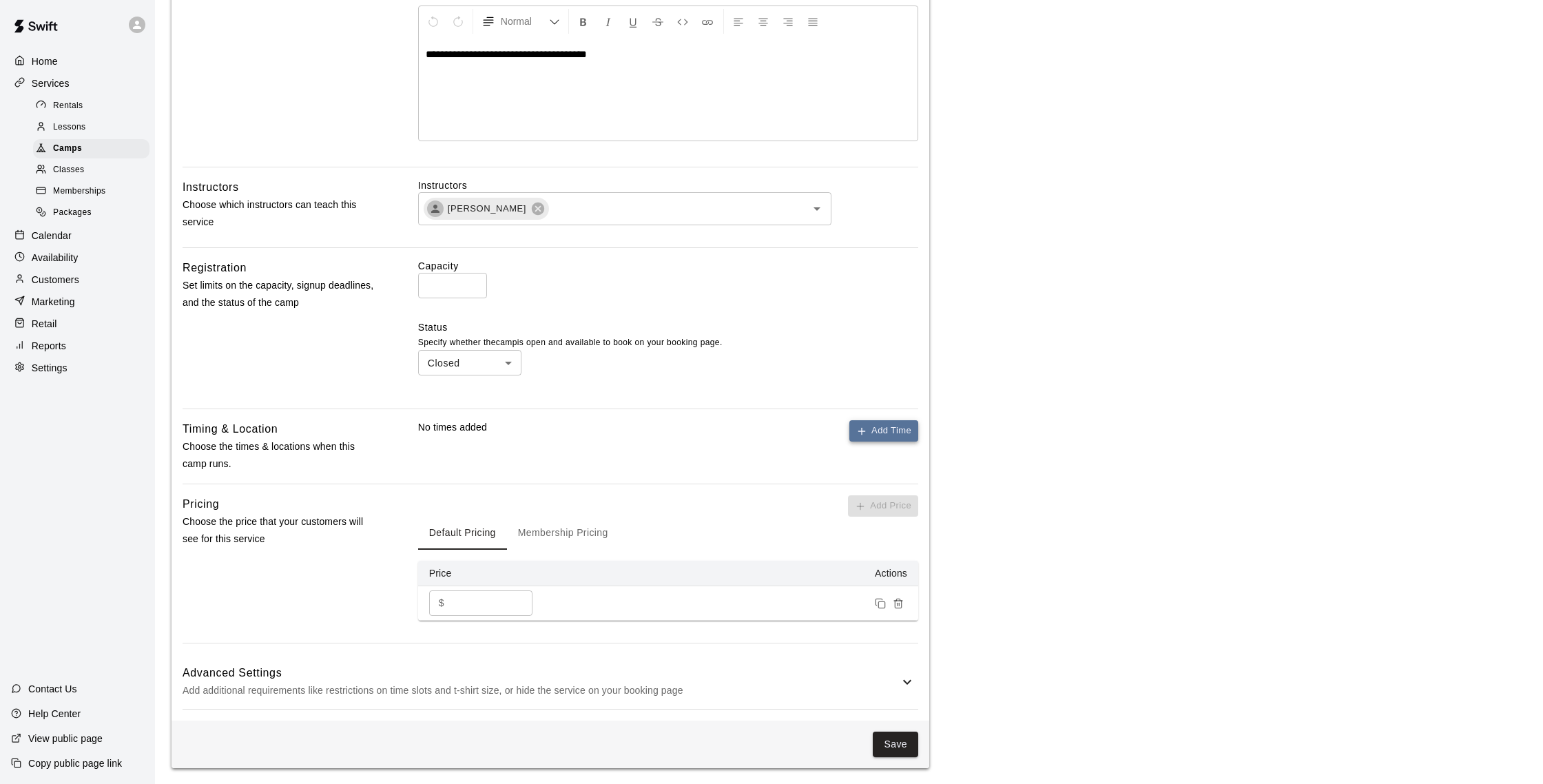
click at [878, 422] on button "Add Time" at bounding box center [883, 430] width 69 height 21
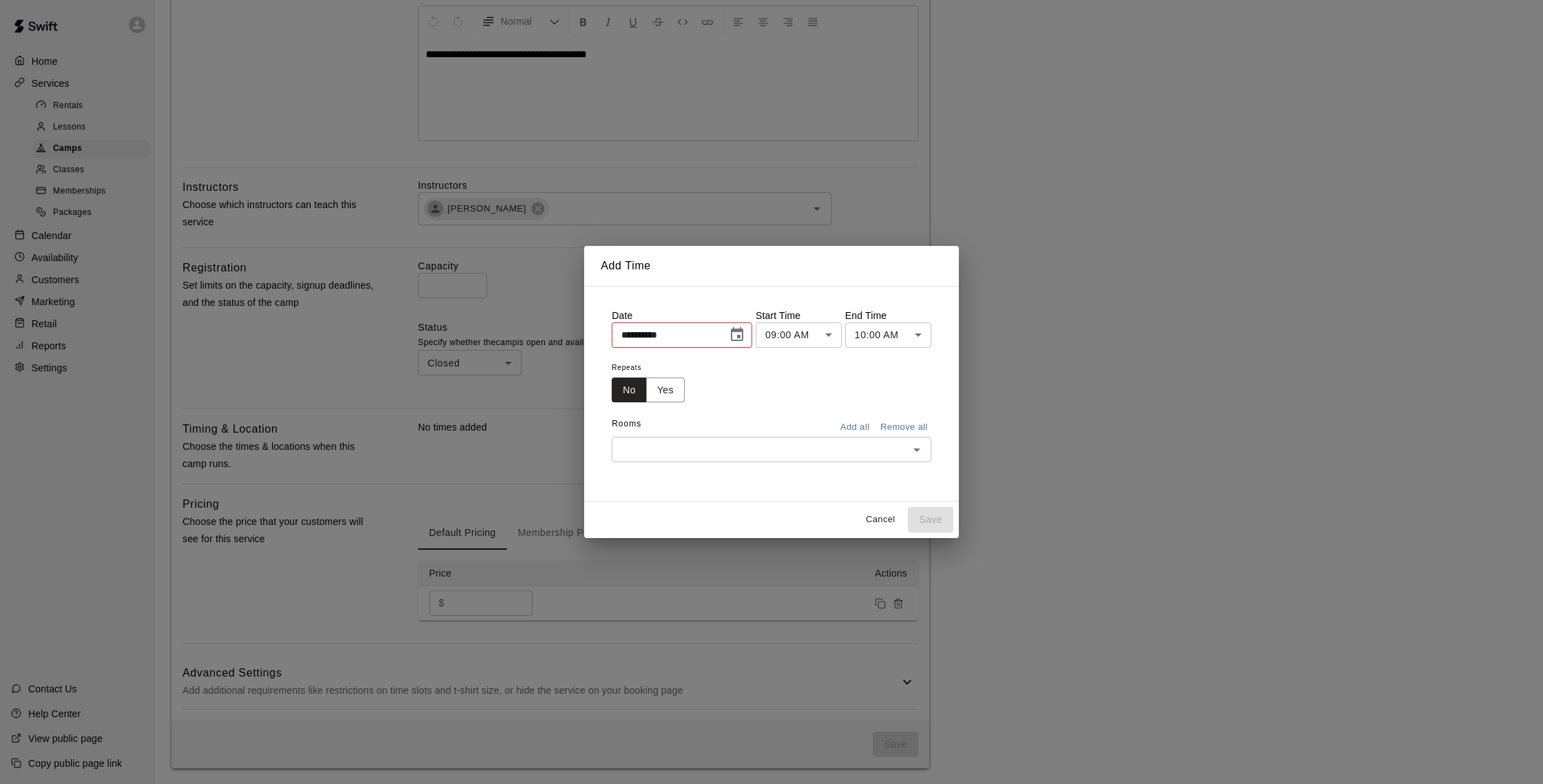
click at [727, 336] on button "Choose date, selected date is Aug 18, 2025" at bounding box center [737, 334] width 27 height 27
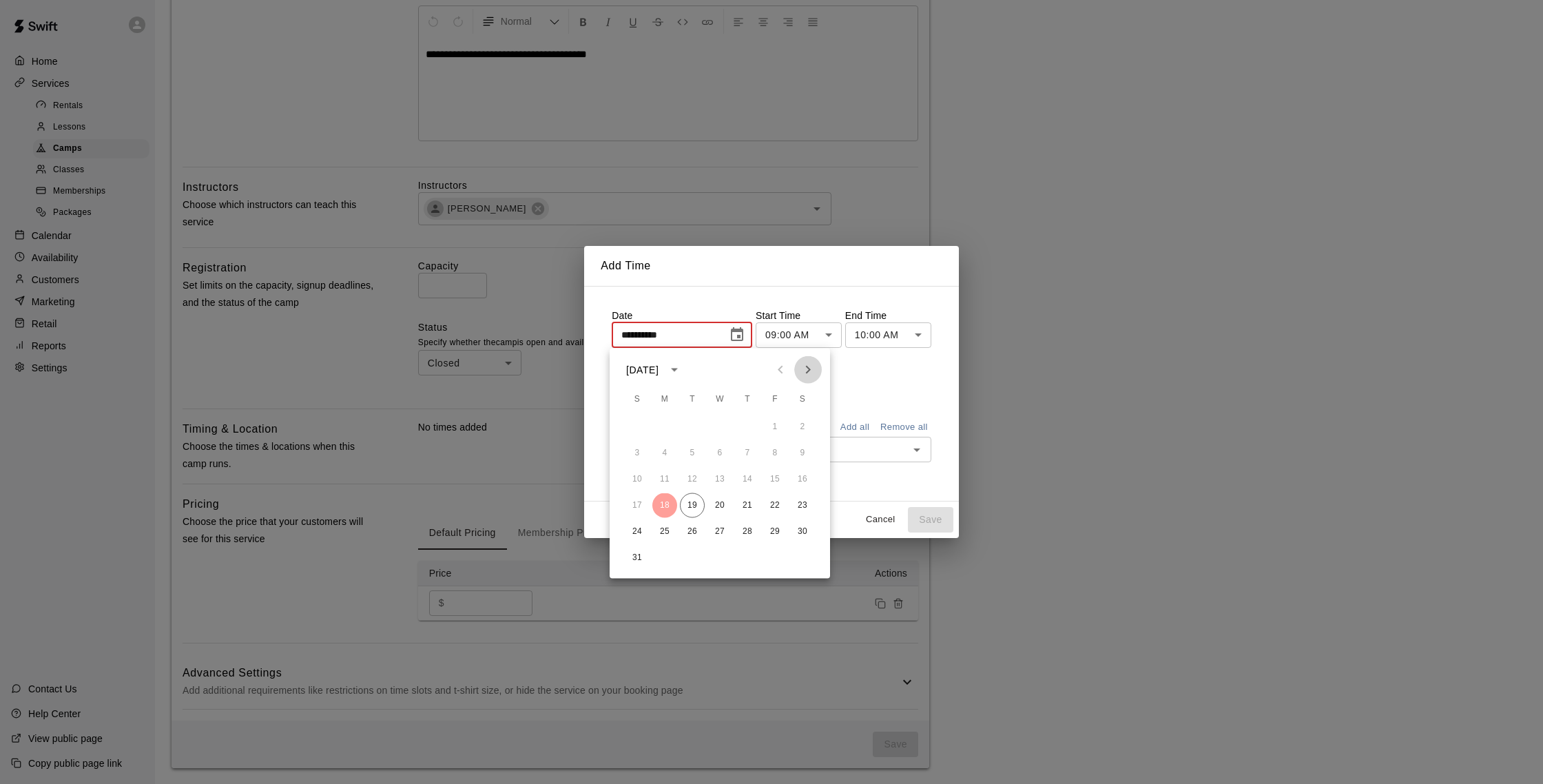
click at [802, 369] on icon "Next month" at bounding box center [808, 370] width 17 height 17
click at [810, 368] on icon "Next month" at bounding box center [808, 370] width 17 height 17
click at [752, 428] on button "2" at bounding box center [747, 427] width 25 height 25
type input "**********"
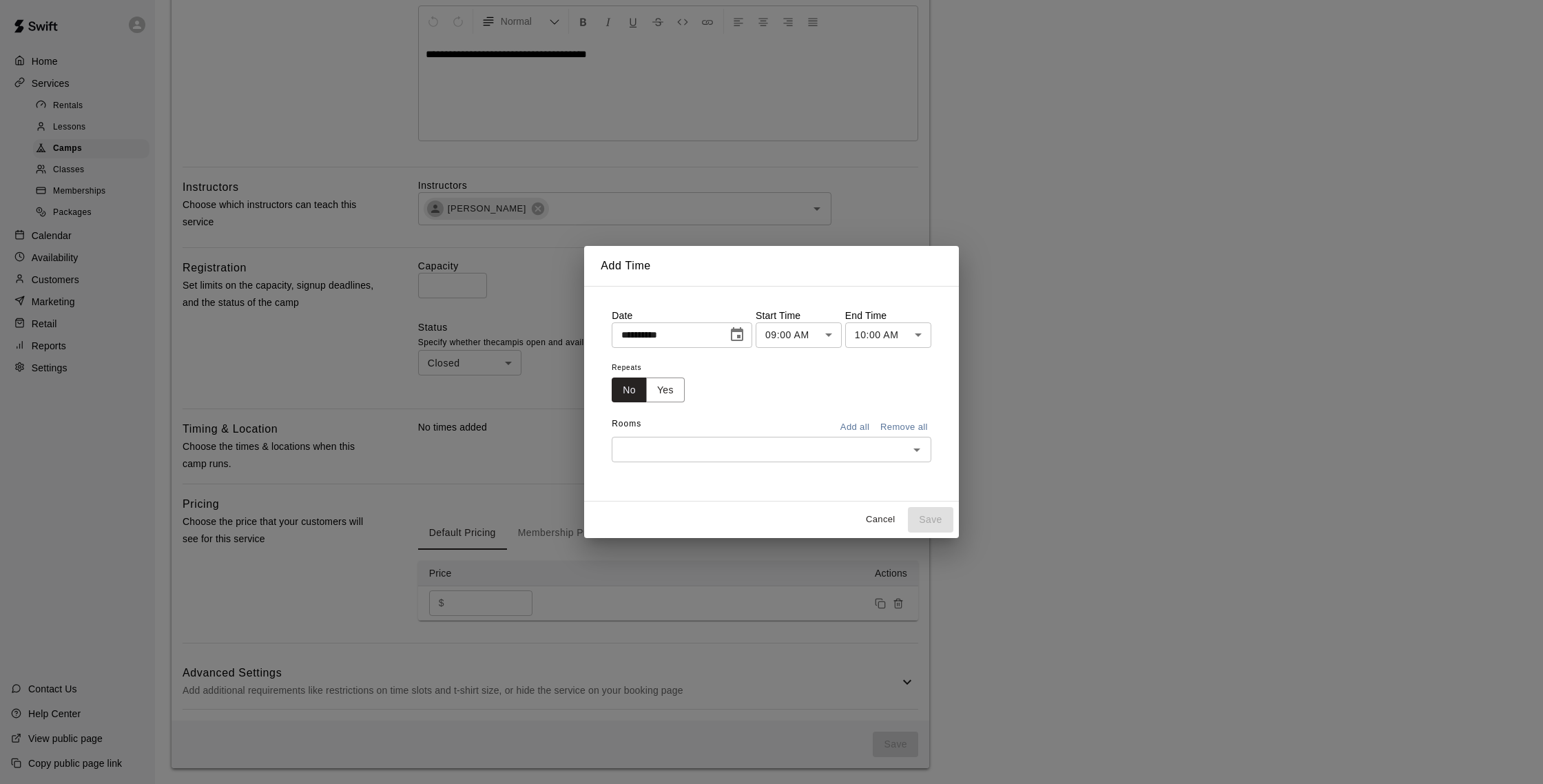
click at [885, 336] on body "**********" at bounding box center [771, 248] width 1543 height 1072
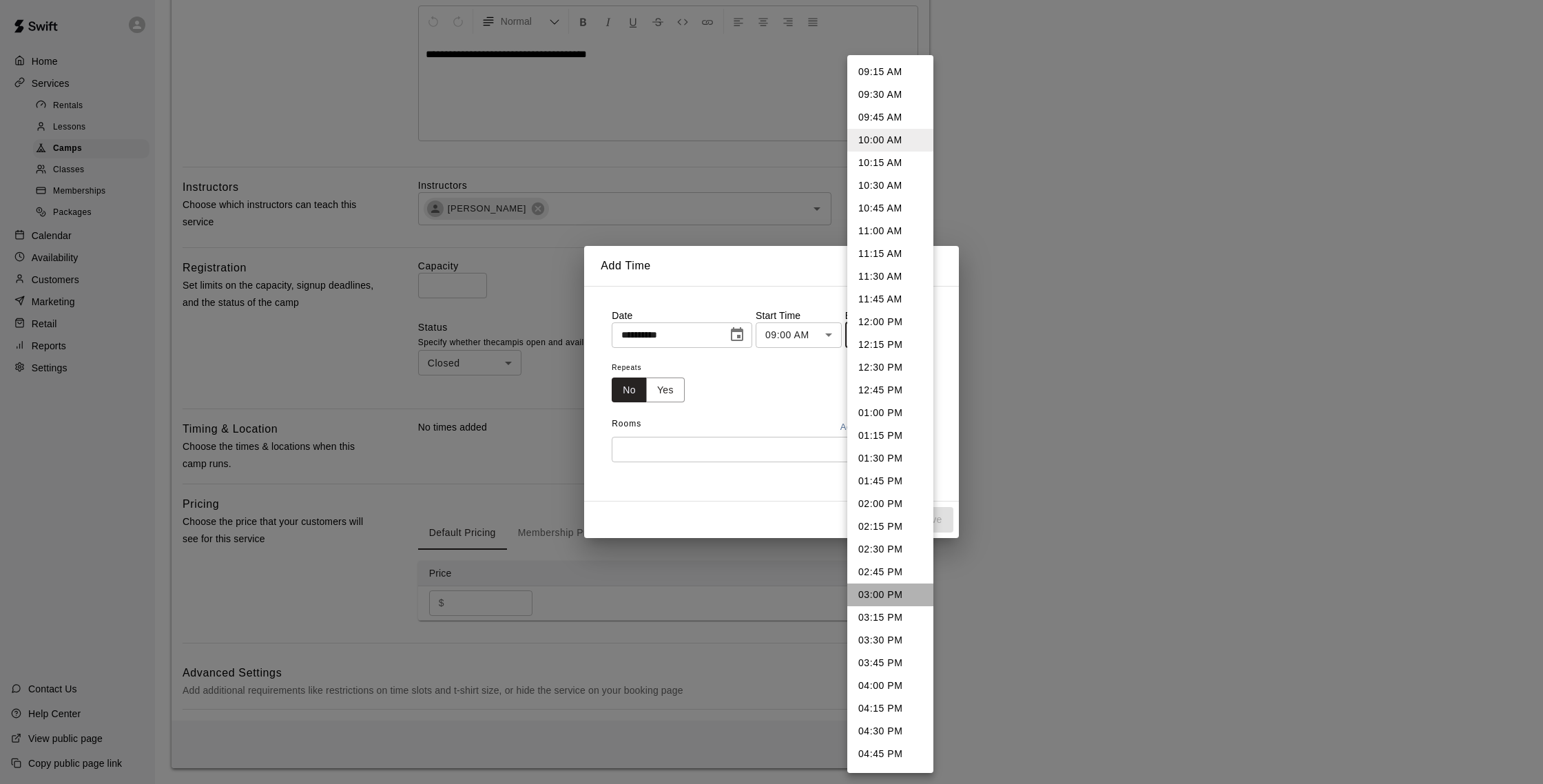
click at [892, 599] on li "03:00 PM" at bounding box center [890, 595] width 86 height 23
type input "********"
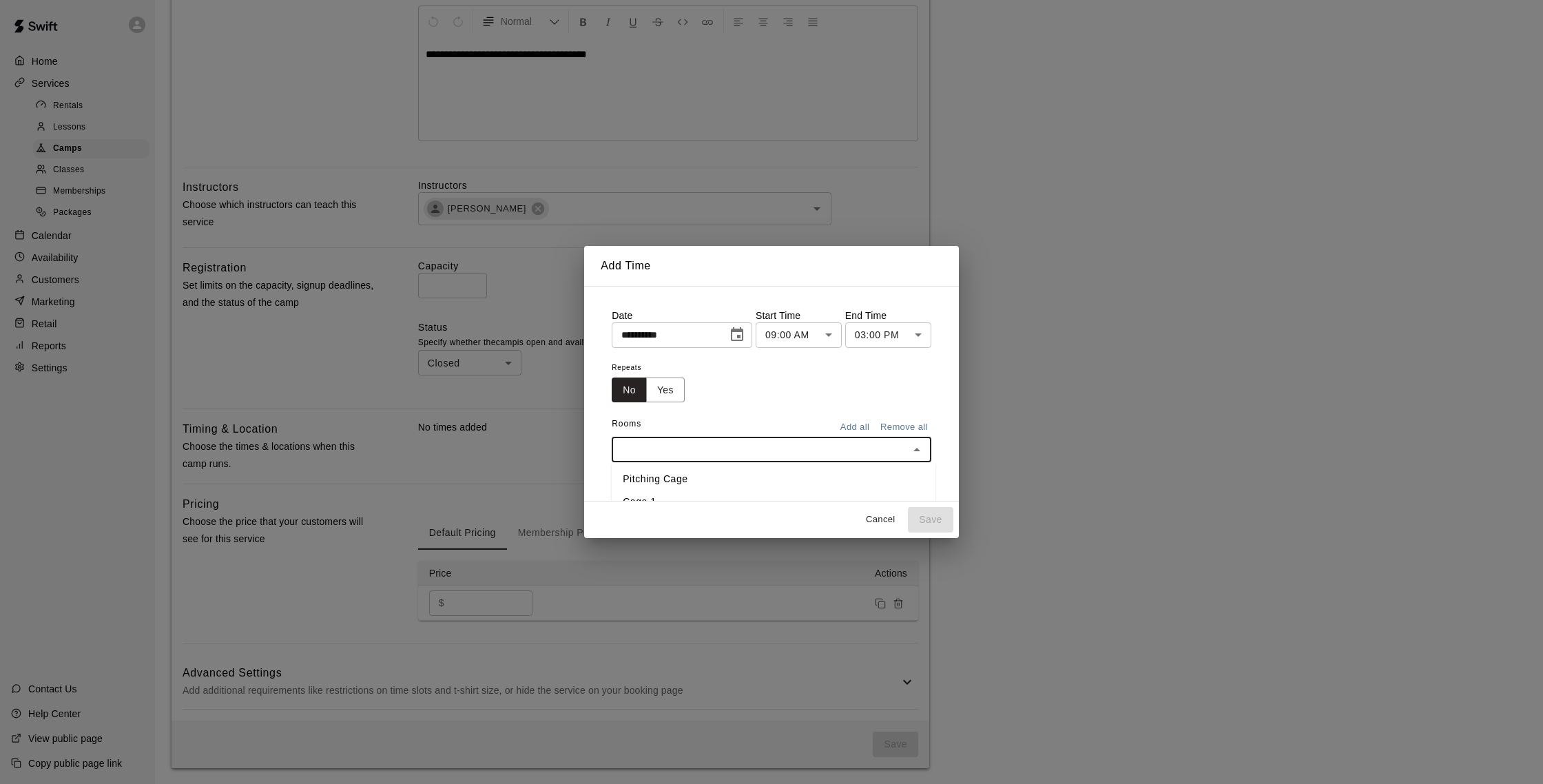
click at [662, 447] on input "text" at bounding box center [760, 449] width 289 height 18
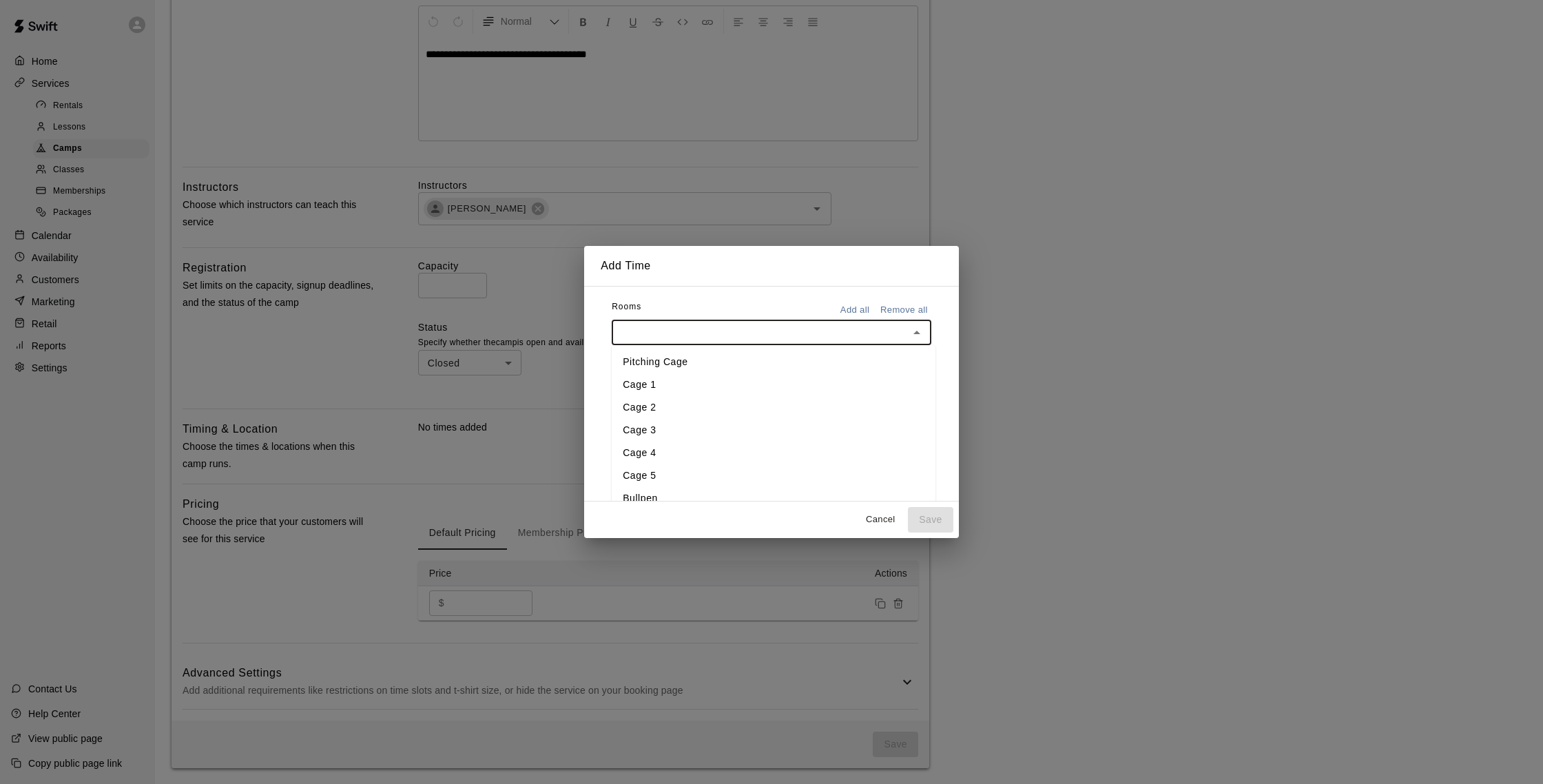
scroll to position [118, 0]
click at [649, 385] on li "Cage 1" at bounding box center [773, 383] width 324 height 23
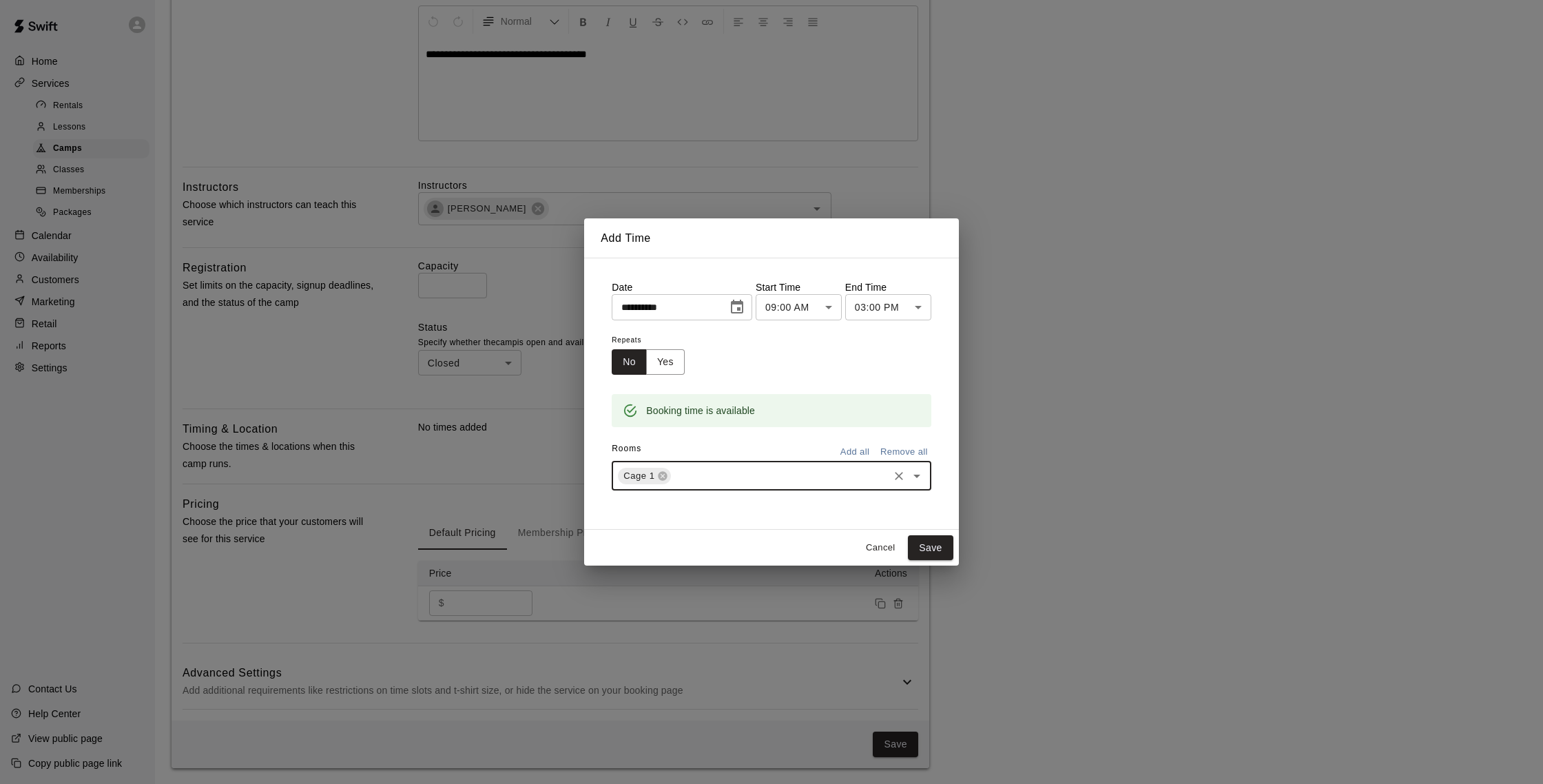
click at [710, 462] on div "Cage 1 ​" at bounding box center [771, 476] width 319 height 29
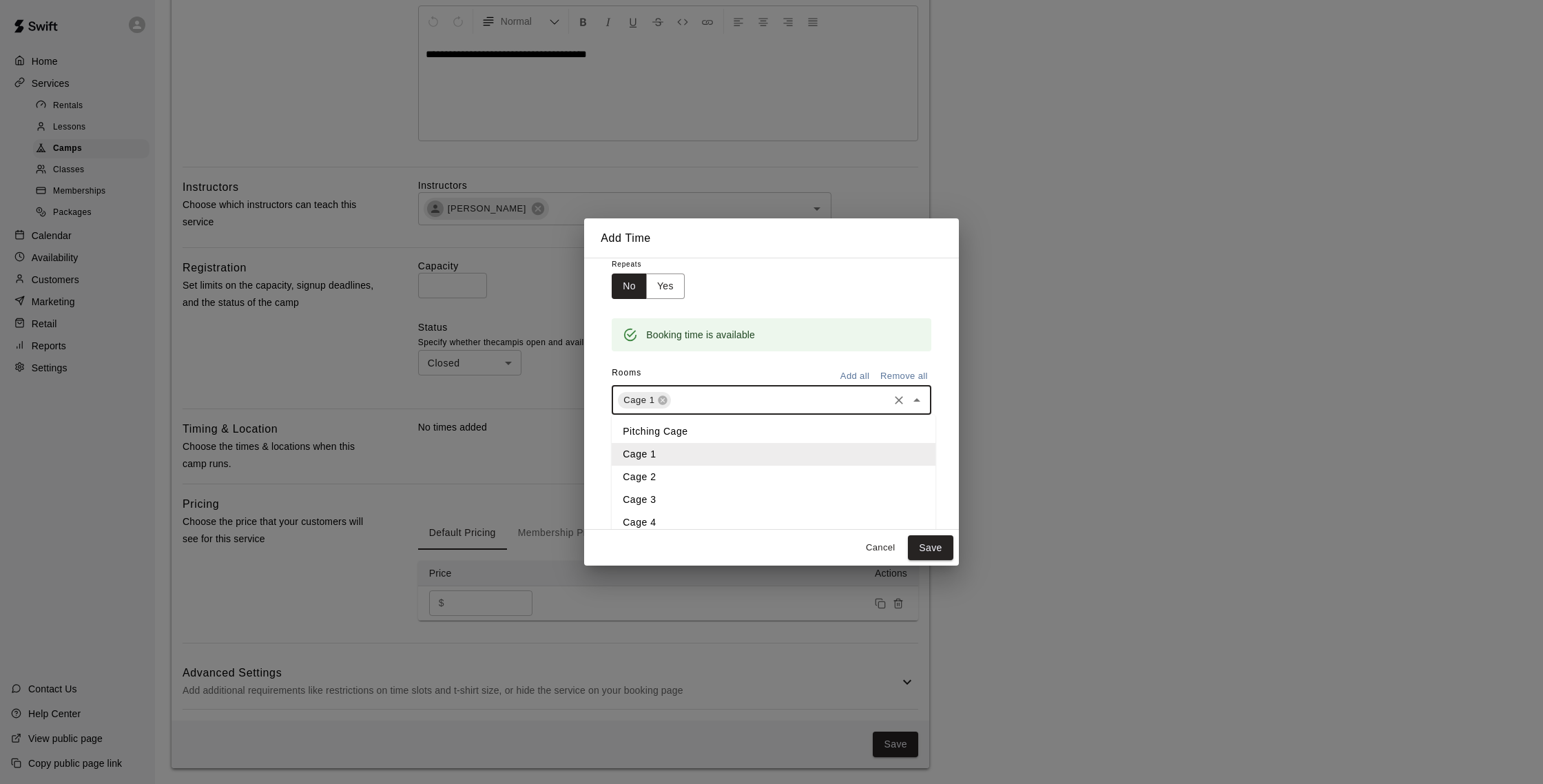
scroll to position [122, 0]
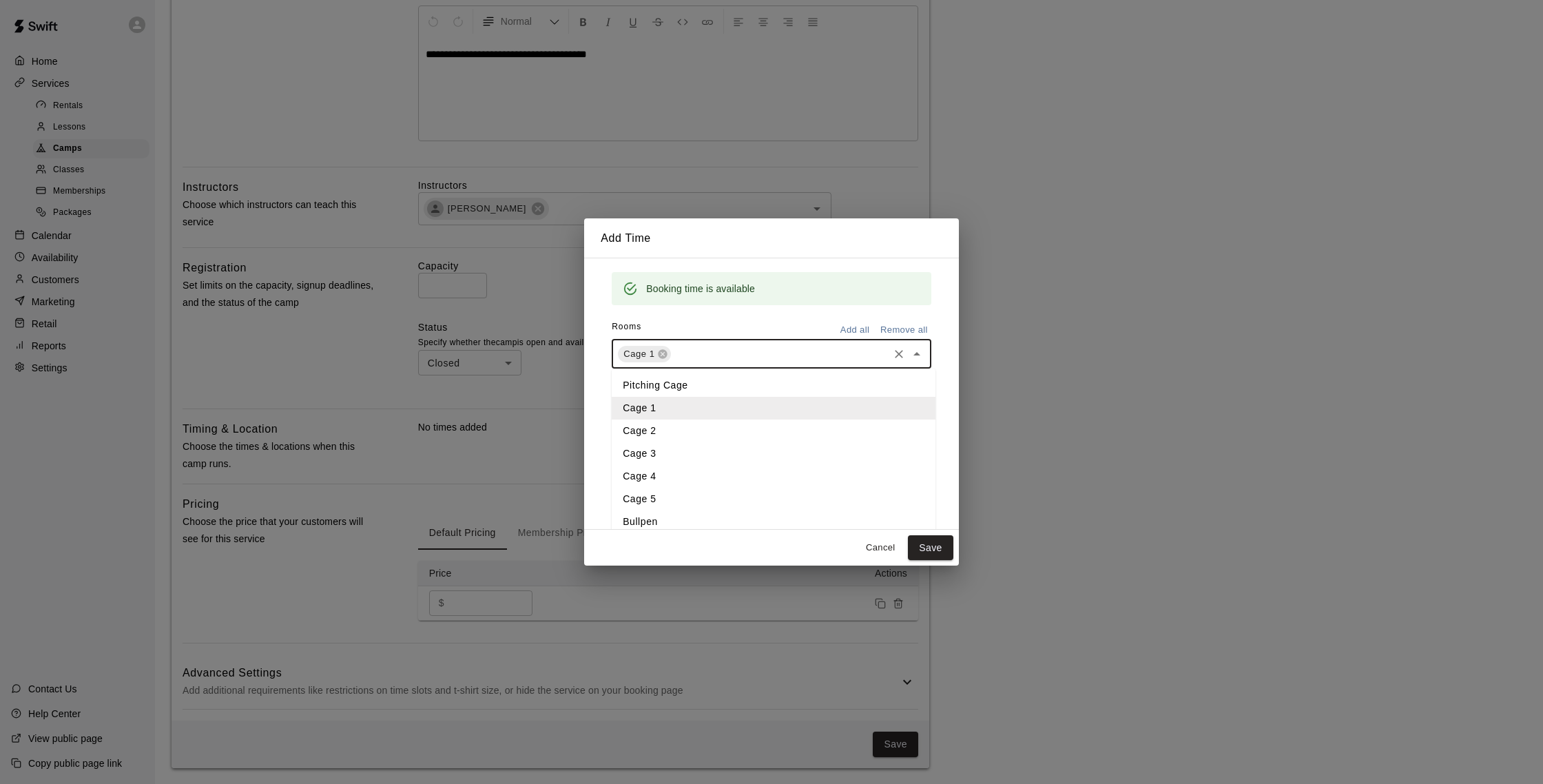
click at [663, 434] on li "Cage 2" at bounding box center [773, 430] width 324 height 23
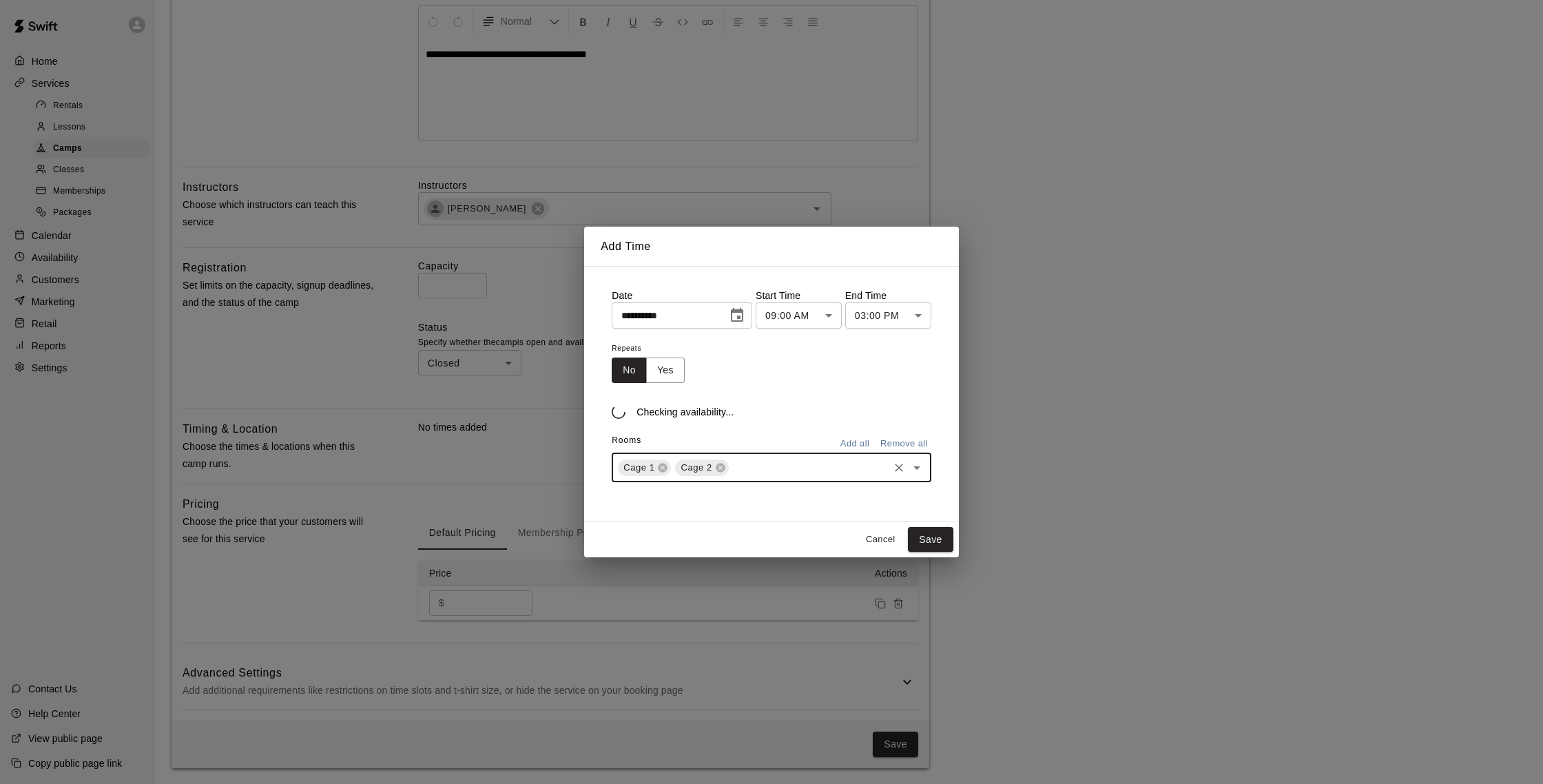
scroll to position [0, 0]
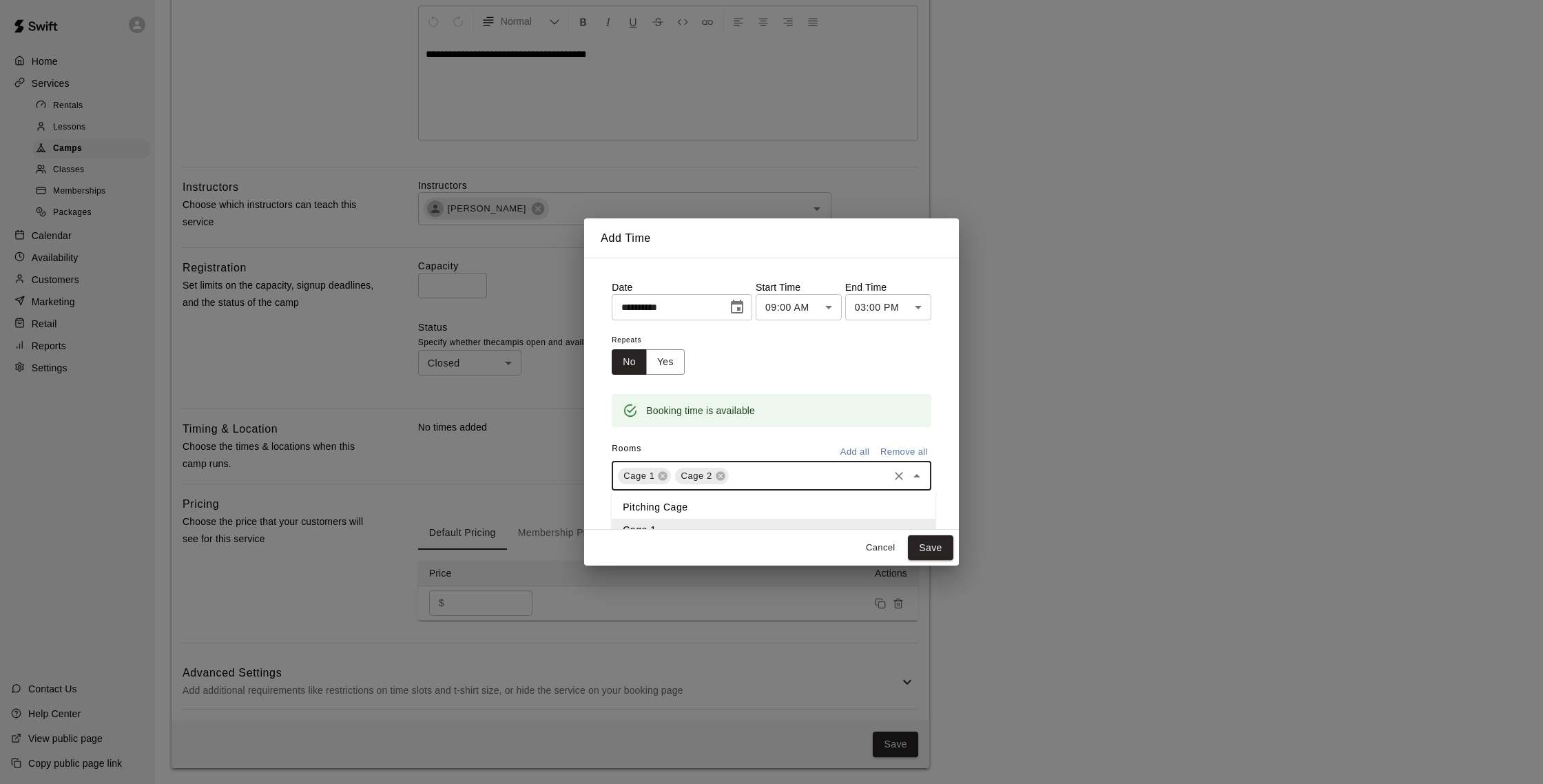
click at [757, 469] on input "text" at bounding box center [808, 475] width 155 height 18
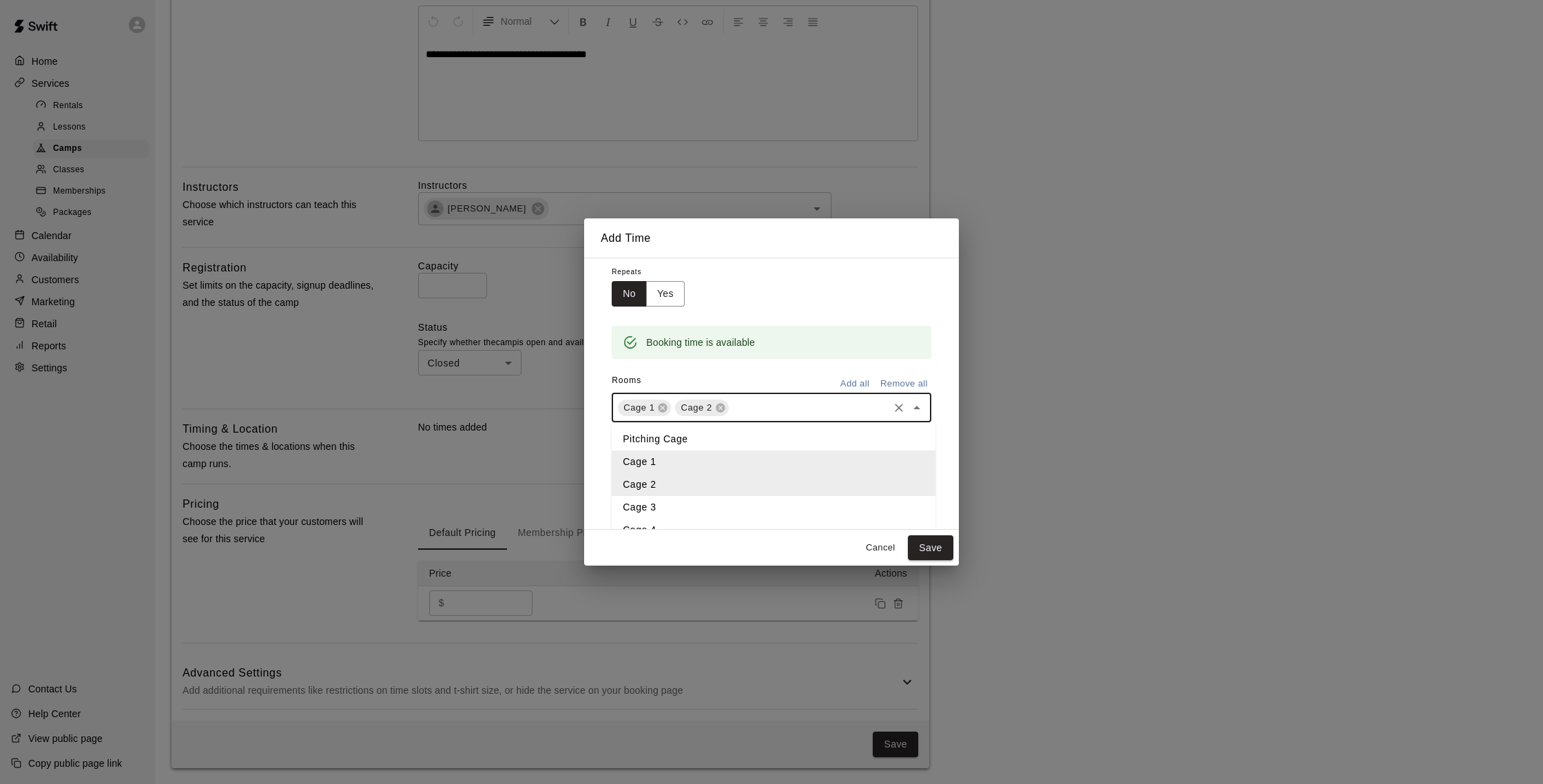
scroll to position [101, 0]
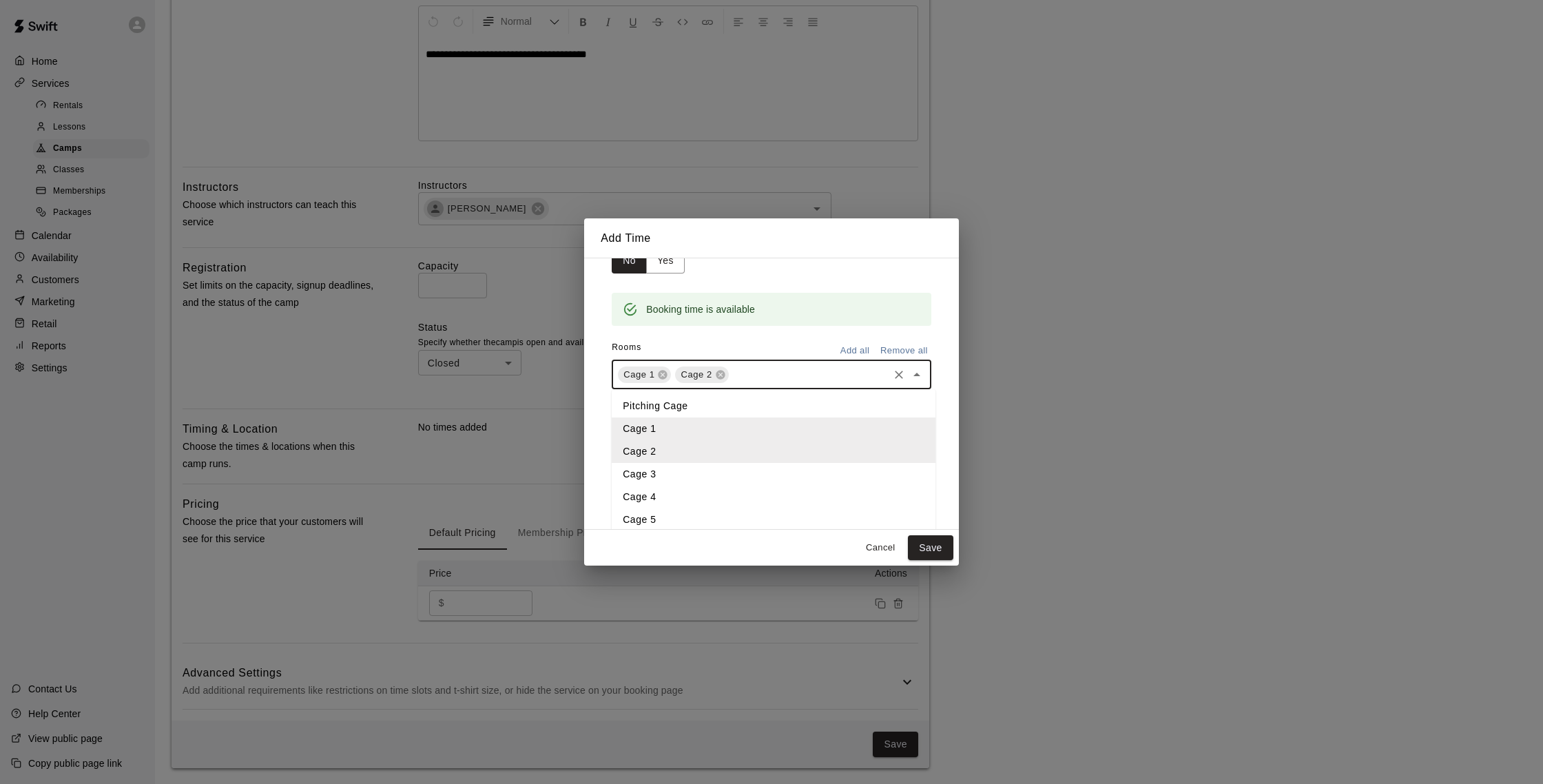
click at [660, 469] on li "Cage 3" at bounding box center [773, 474] width 324 height 23
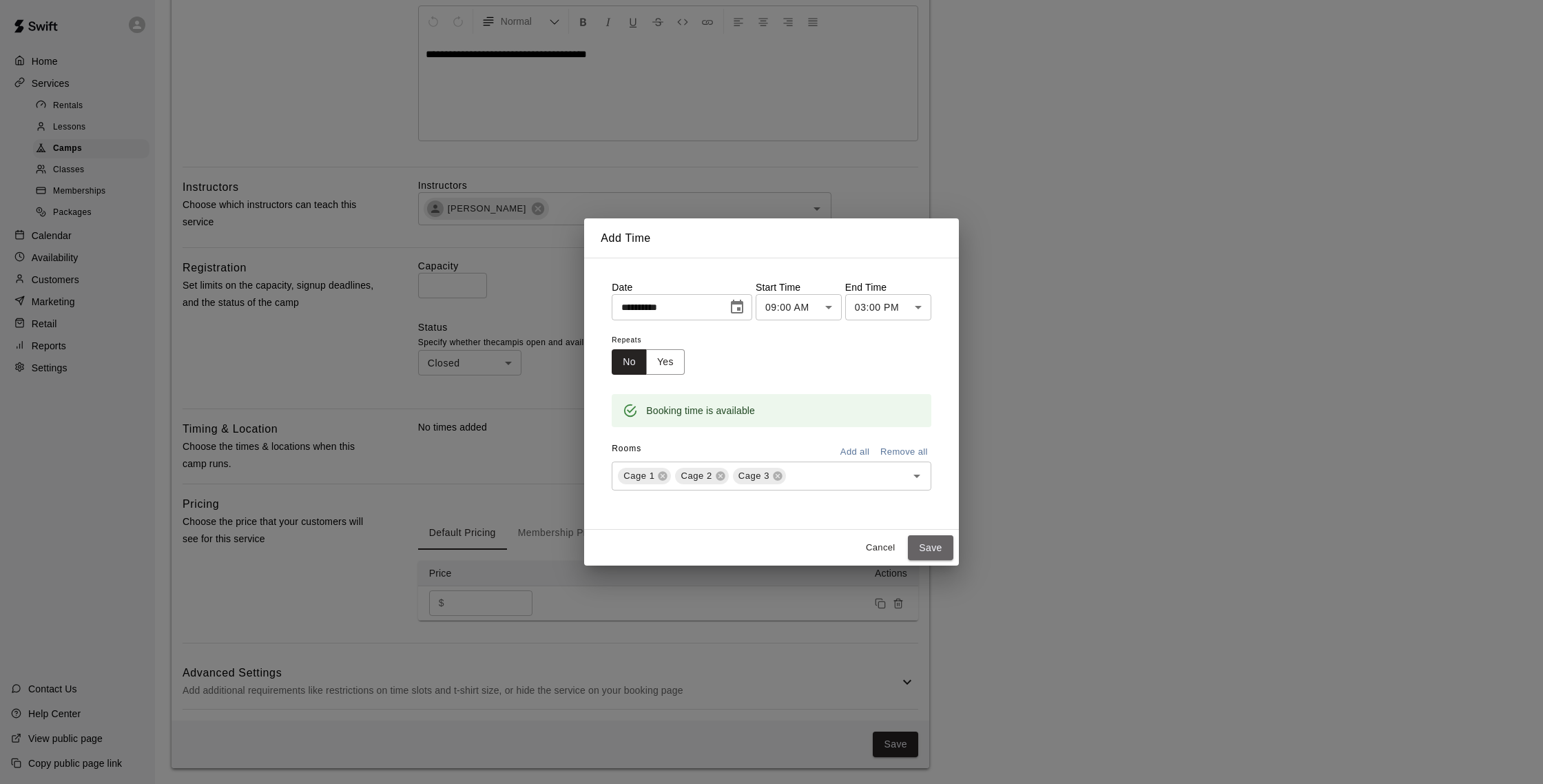
click at [924, 543] on button "Save" at bounding box center [930, 547] width 46 height 25
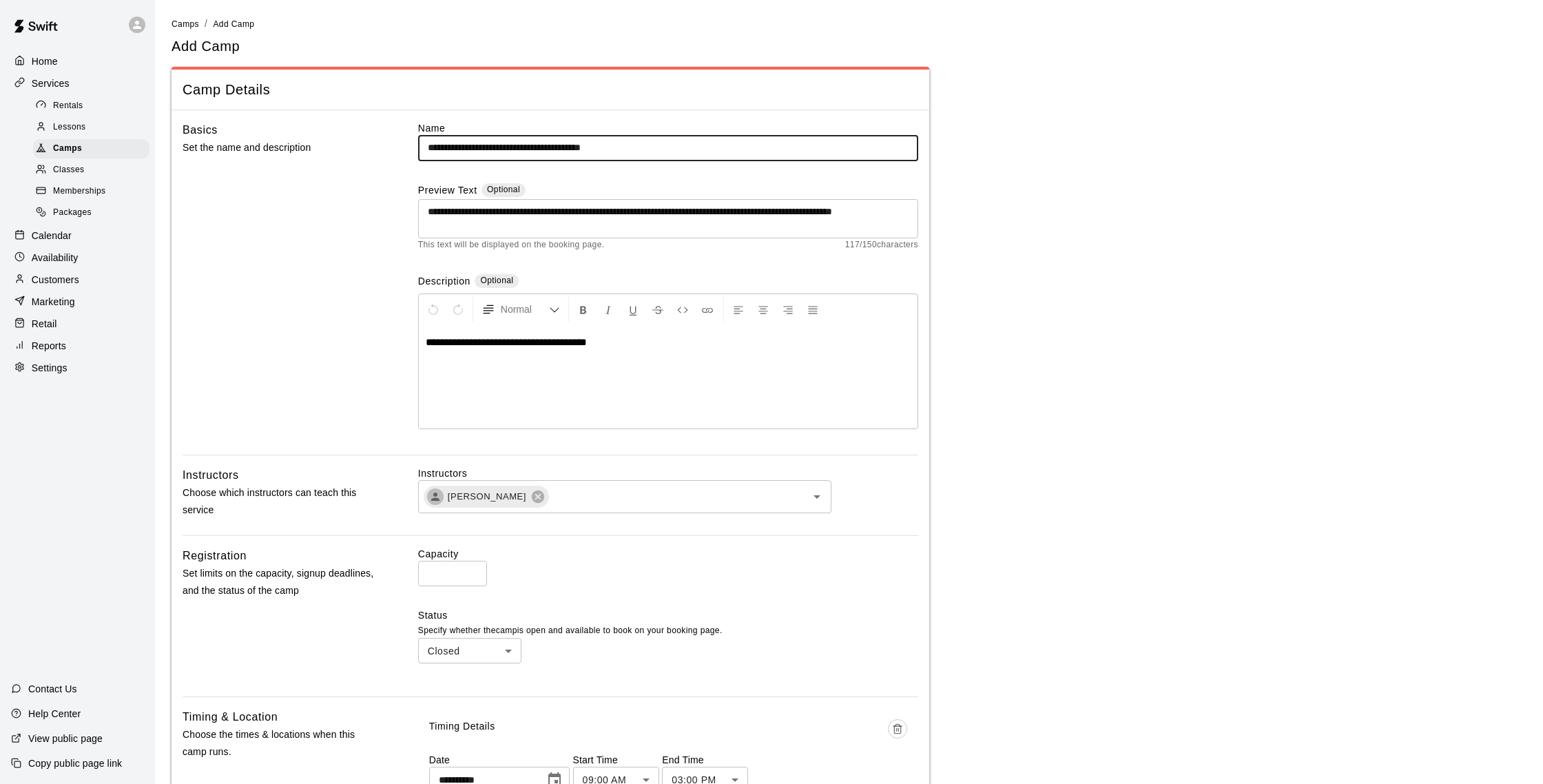
click at [639, 149] on input "**********" at bounding box center [668, 147] width 500 height 25
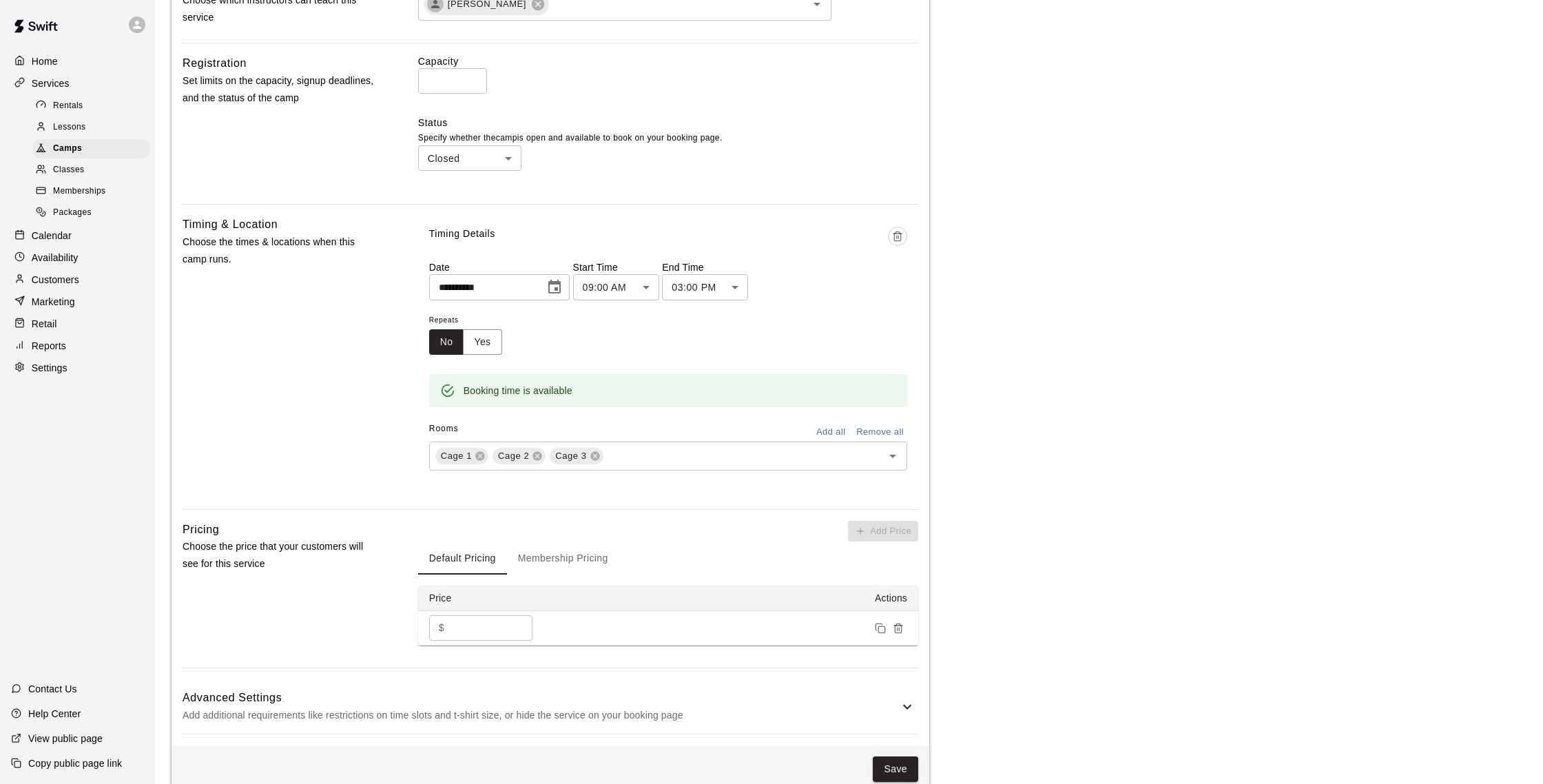
scroll to position [518, 0]
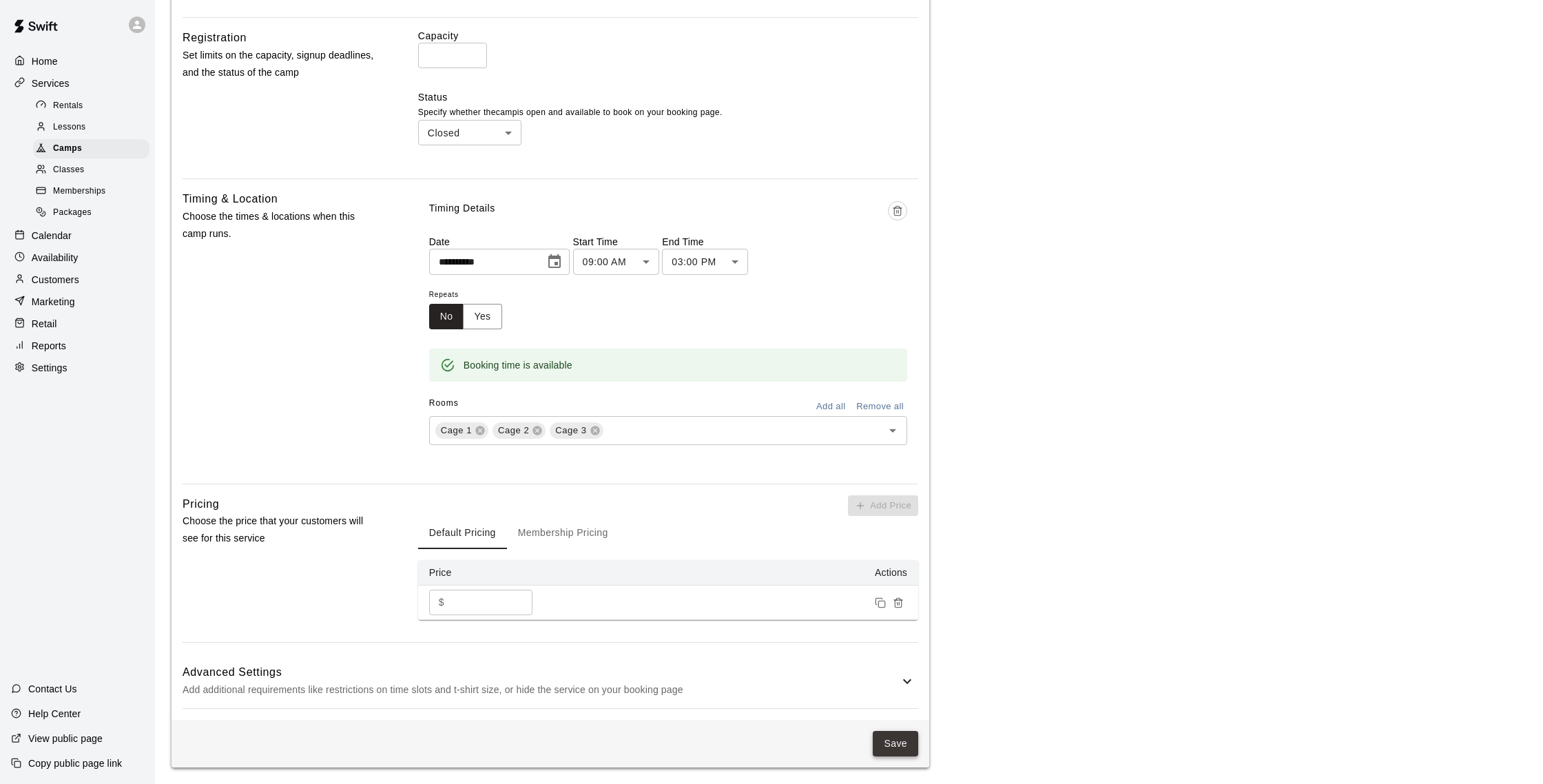
type input "**********"
click at [895, 741] on button "Save" at bounding box center [895, 743] width 46 height 25
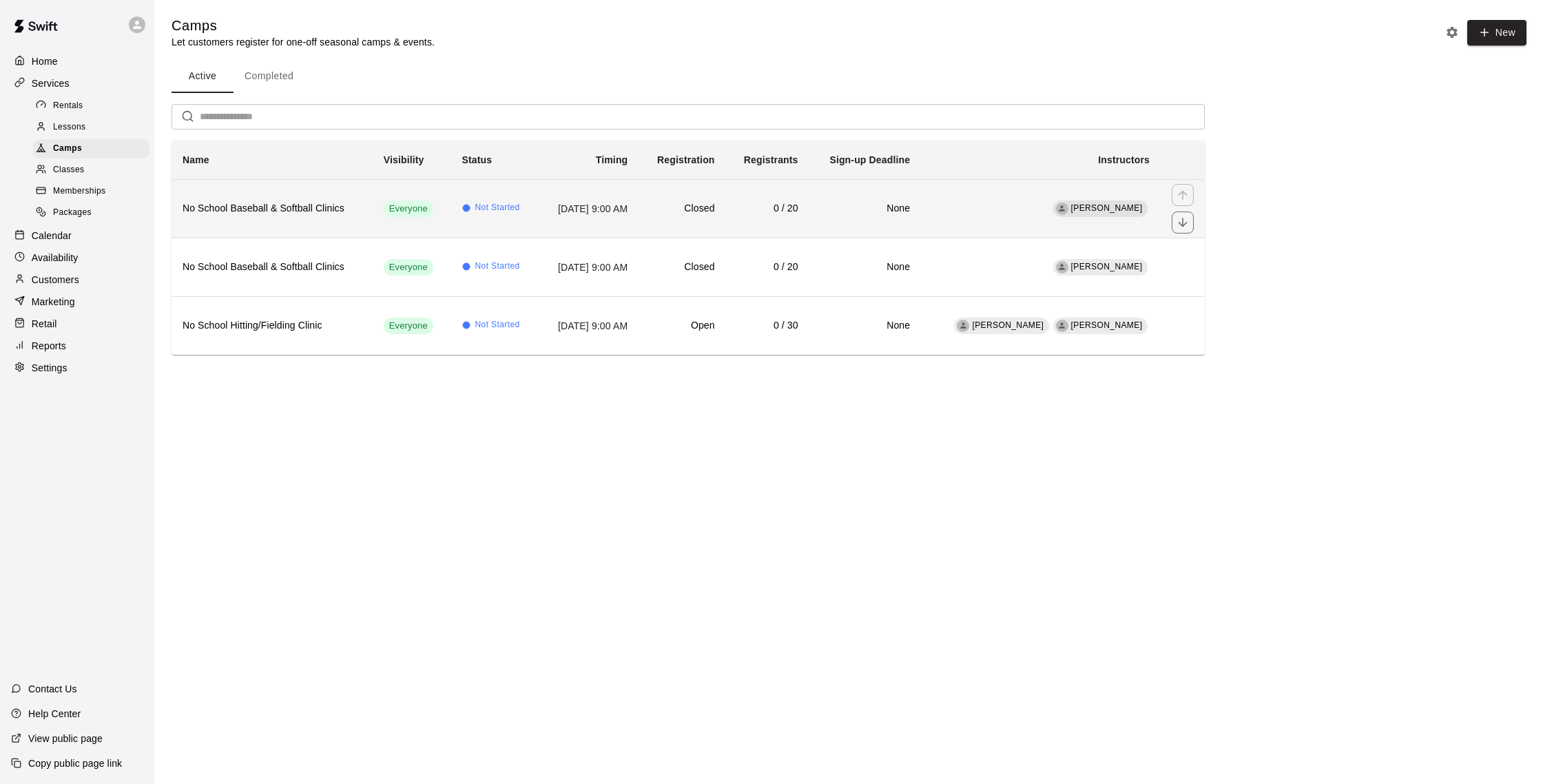
click at [548, 204] on td "[DATE] 9:00 AM" at bounding box center [588, 208] width 101 height 59
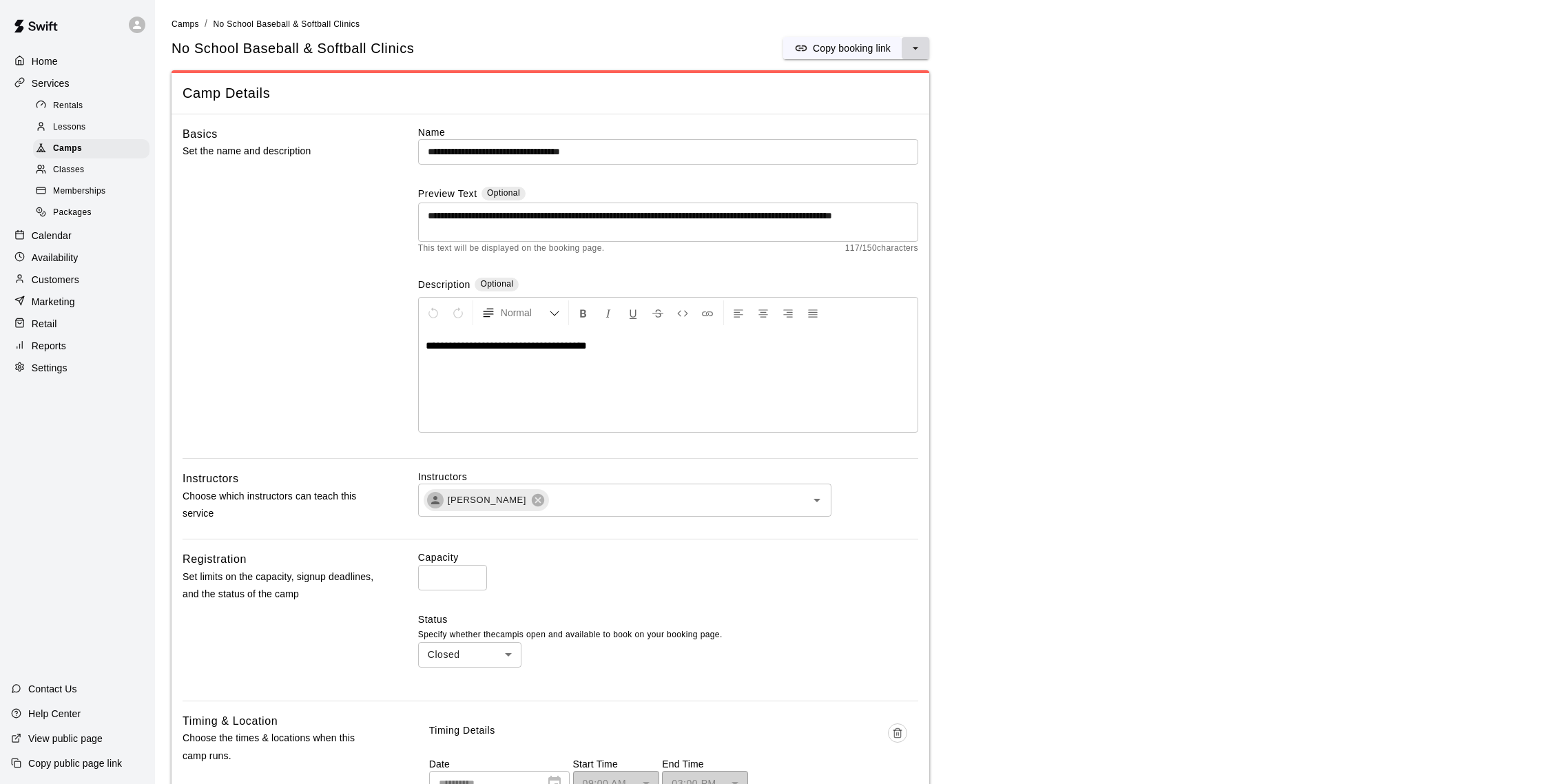
click at [911, 50] on icon "select merge strategy" at bounding box center [915, 48] width 14 height 14
click at [878, 104] on h6 "Duplicate camp" at bounding box center [861, 100] width 68 height 15
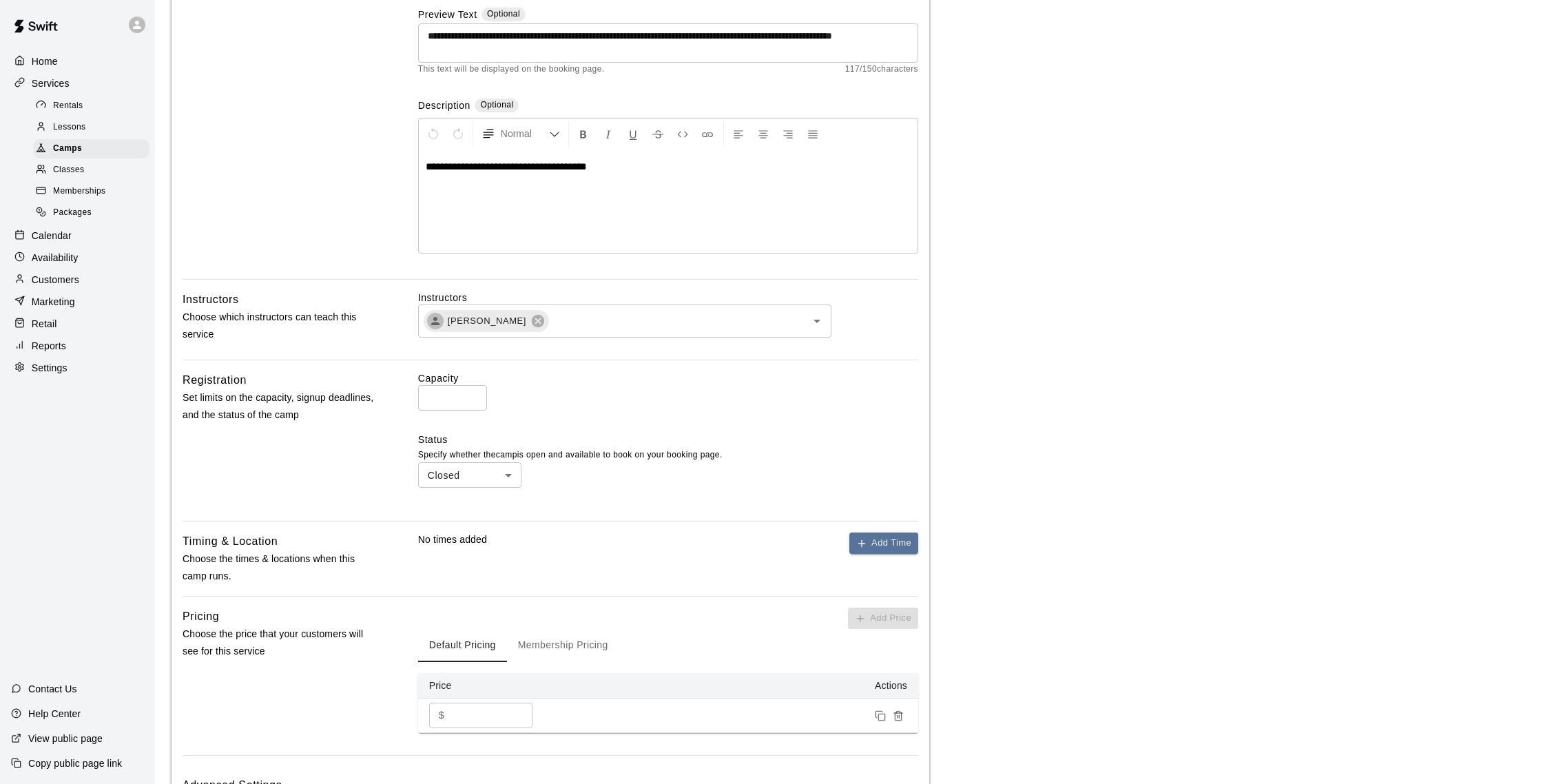
scroll to position [288, 0]
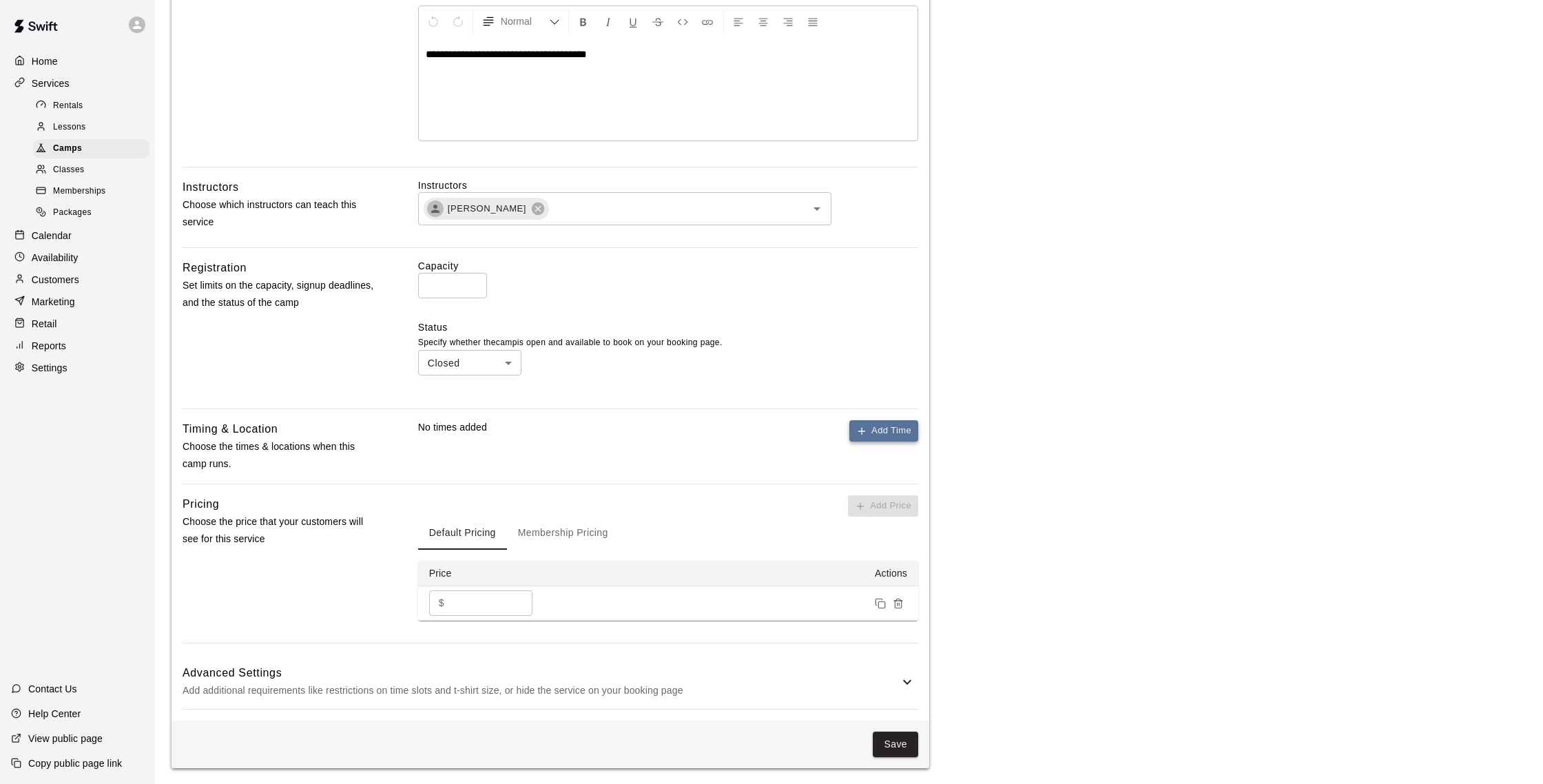
click at [871, 435] on button "Add Time" at bounding box center [883, 430] width 69 height 21
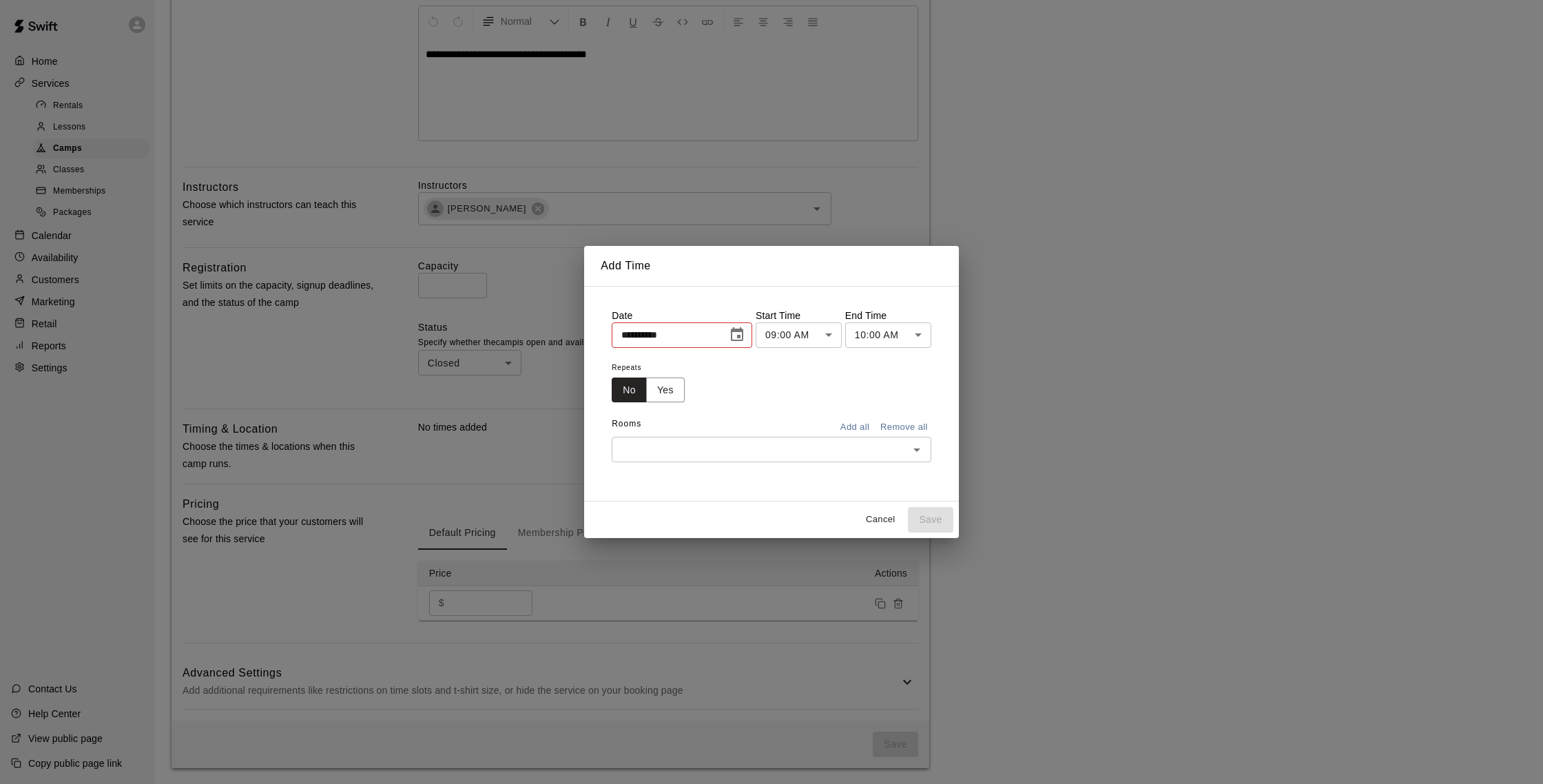
click at [741, 338] on icon "Choose date, selected date is Aug 18, 2025" at bounding box center [737, 334] width 12 height 14
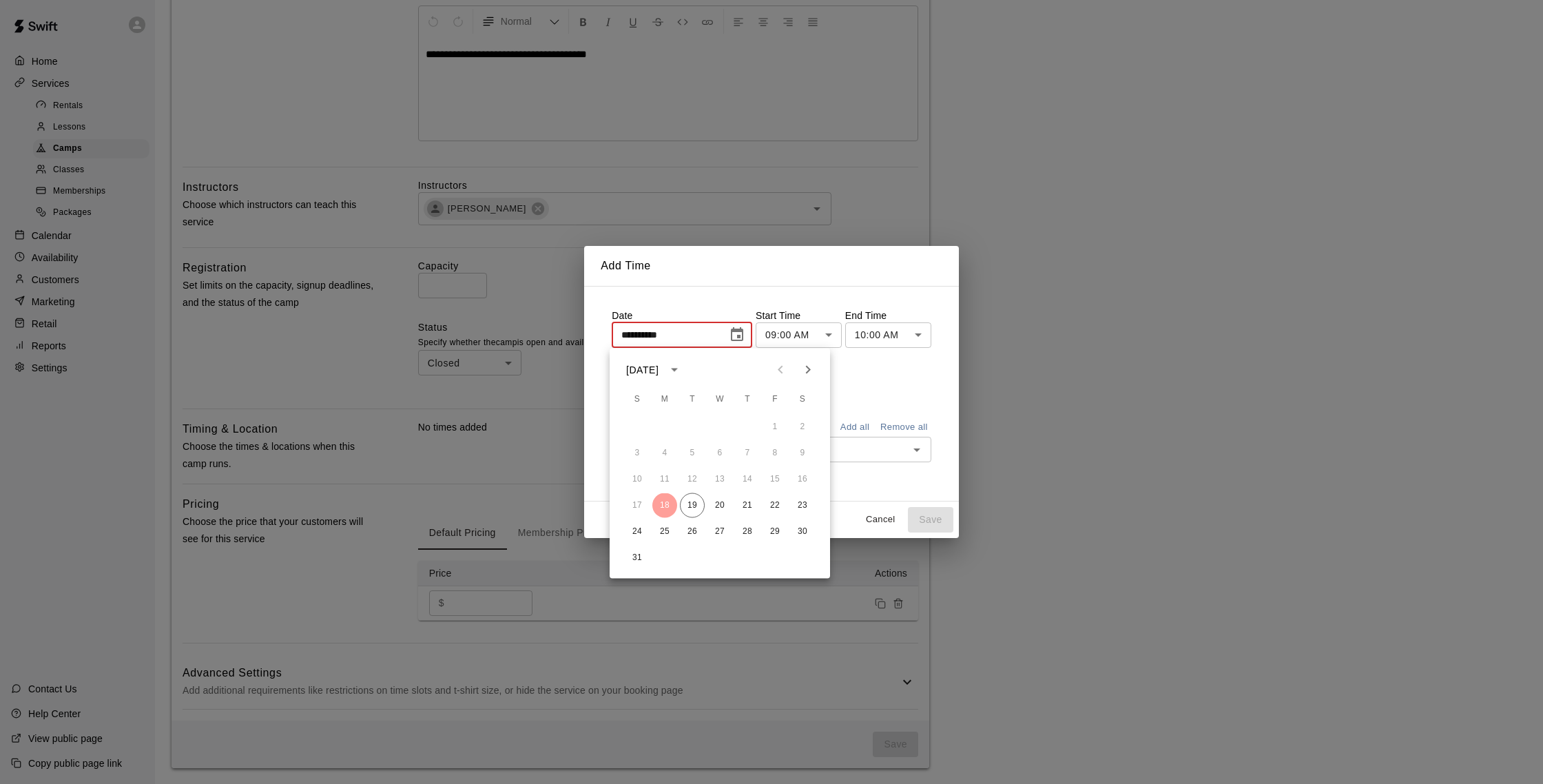
click at [809, 369] on icon "Next month" at bounding box center [808, 370] width 5 height 8
click at [773, 481] on button "17" at bounding box center [775, 479] width 25 height 25
type input "**********"
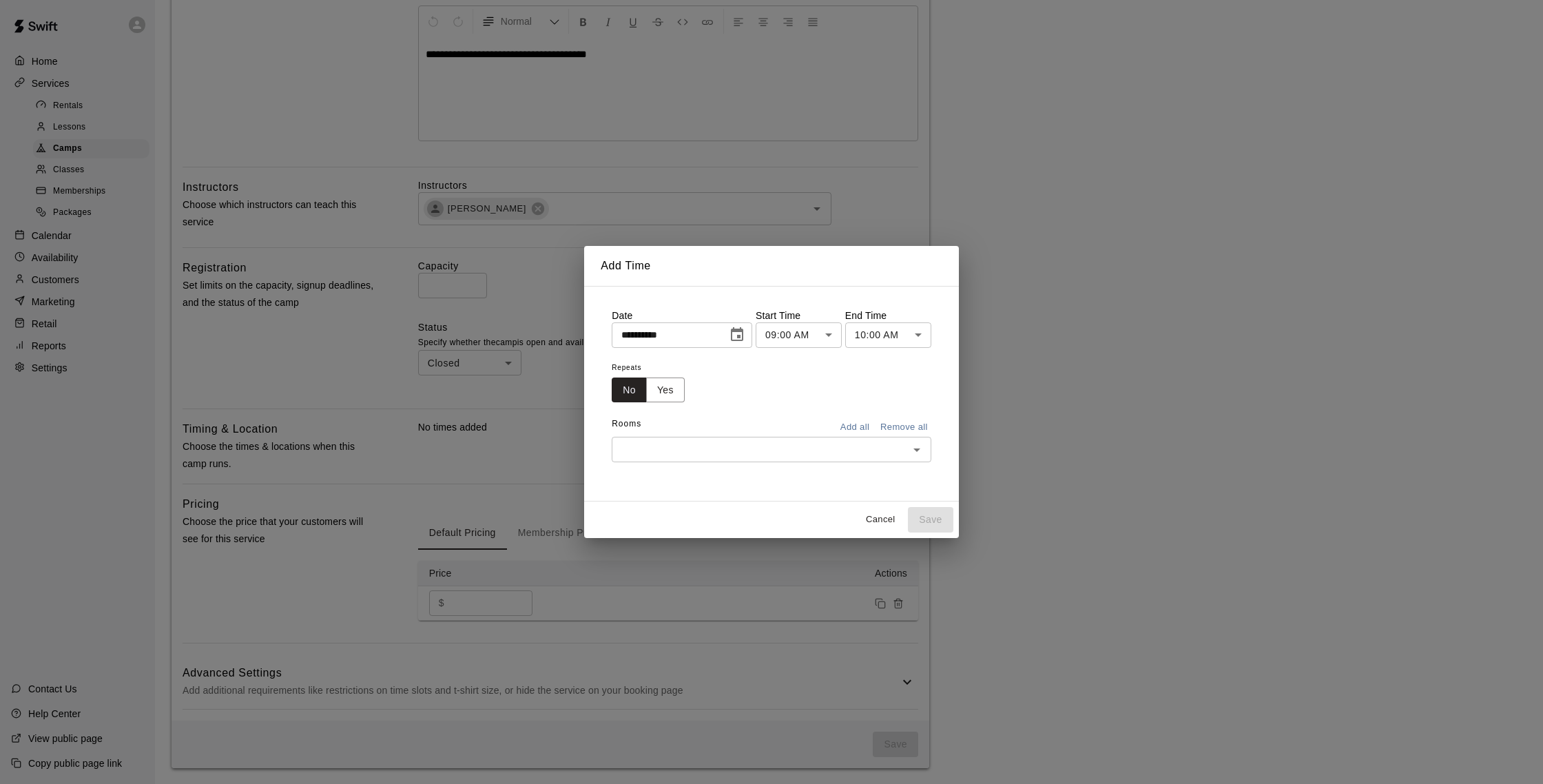
click at [885, 334] on body "**********" at bounding box center [771, 248] width 1543 height 1072
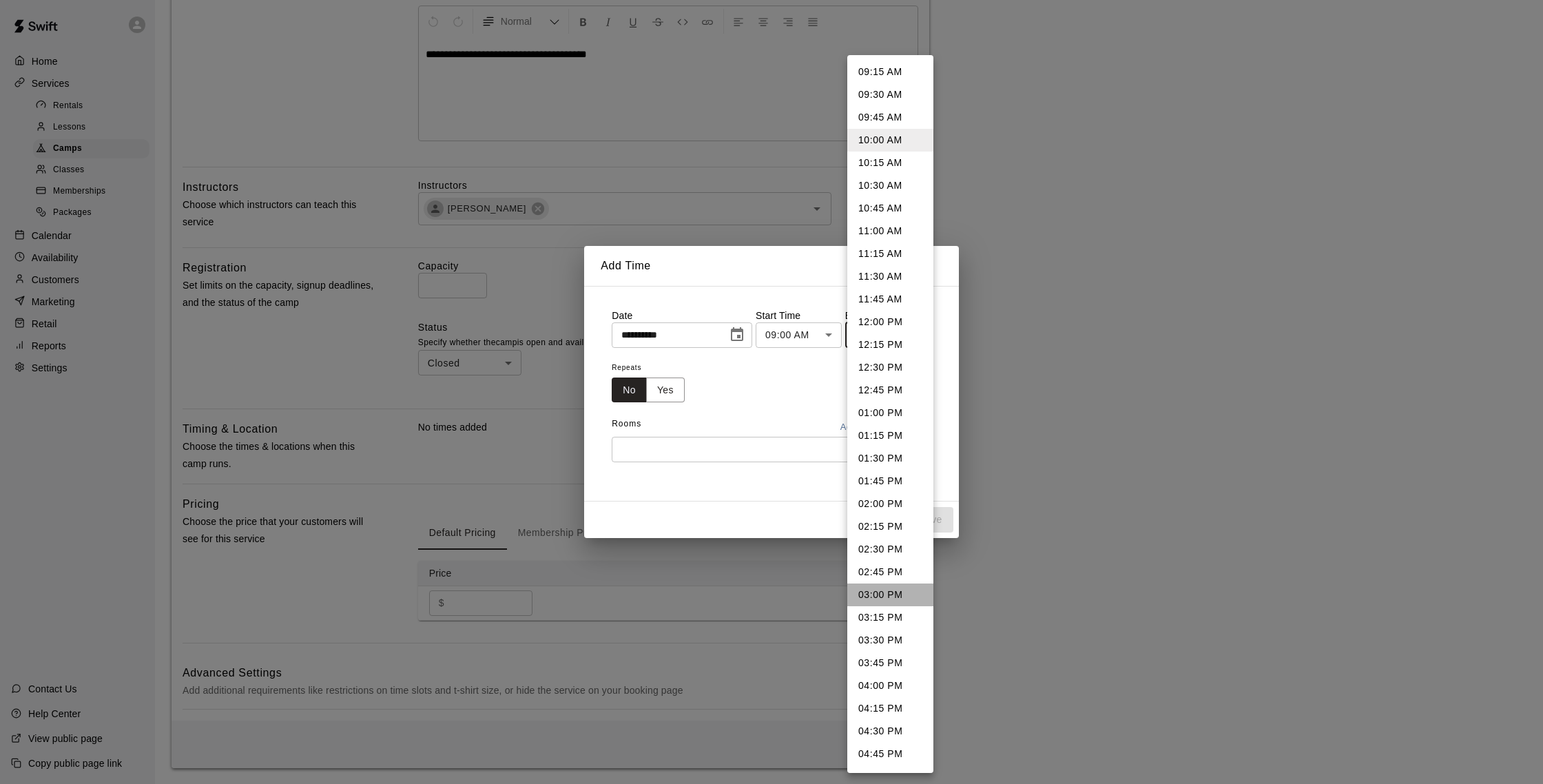
click at [897, 597] on li "03:00 PM" at bounding box center [890, 595] width 86 height 23
type input "********"
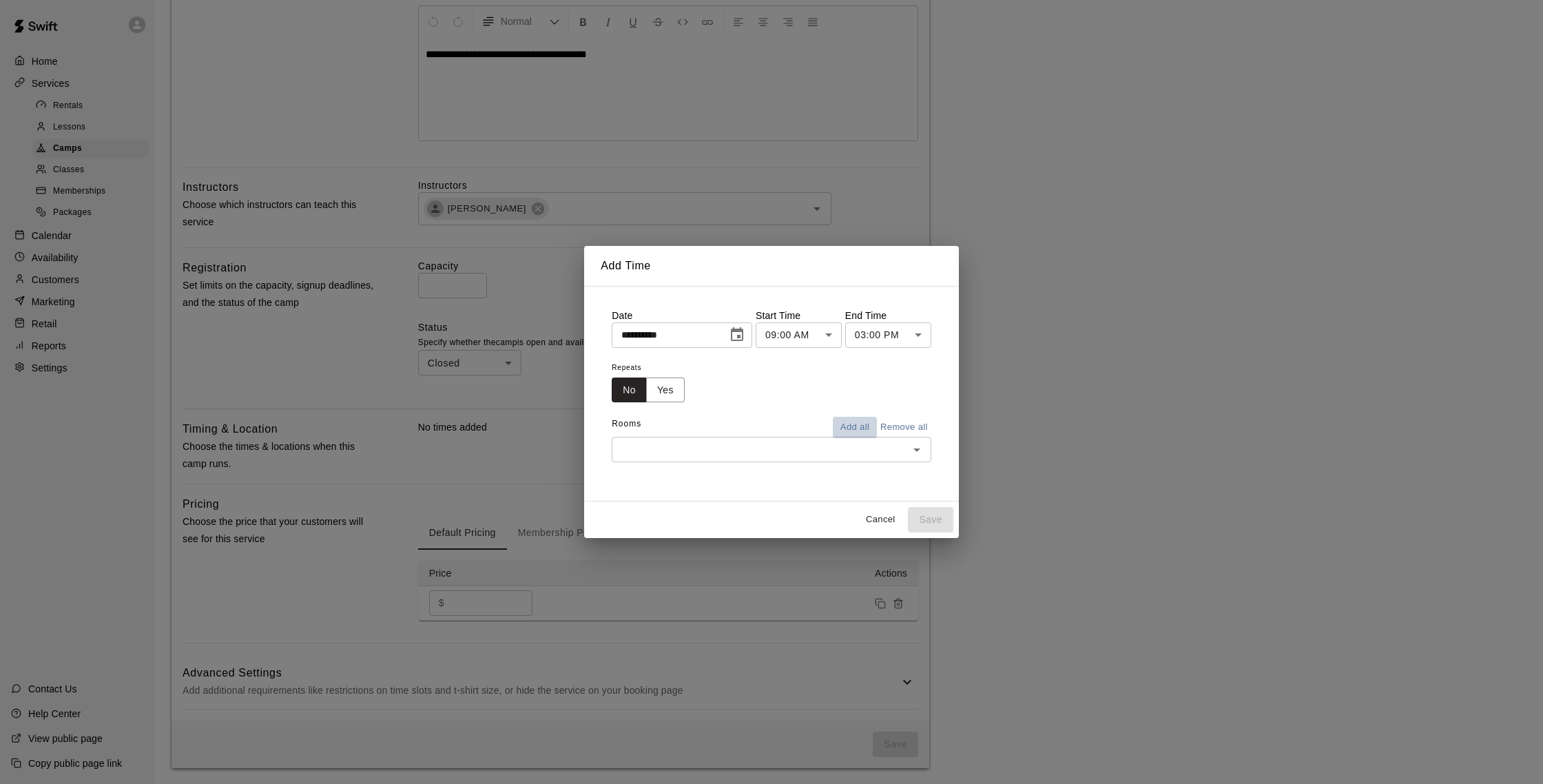
click at [856, 427] on button "Add all" at bounding box center [855, 427] width 44 height 21
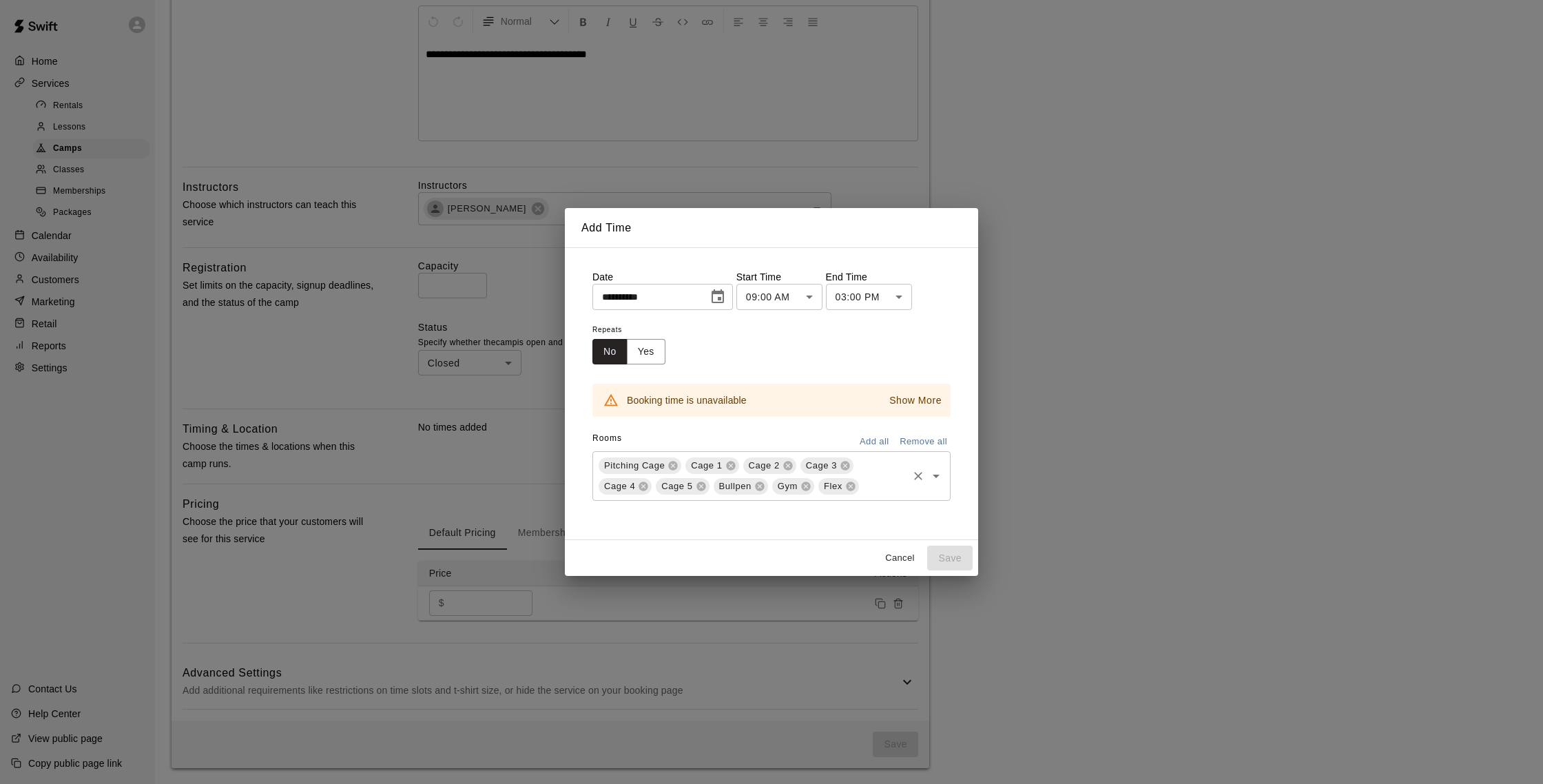
click at [850, 484] on icon at bounding box center [850, 486] width 9 height 9
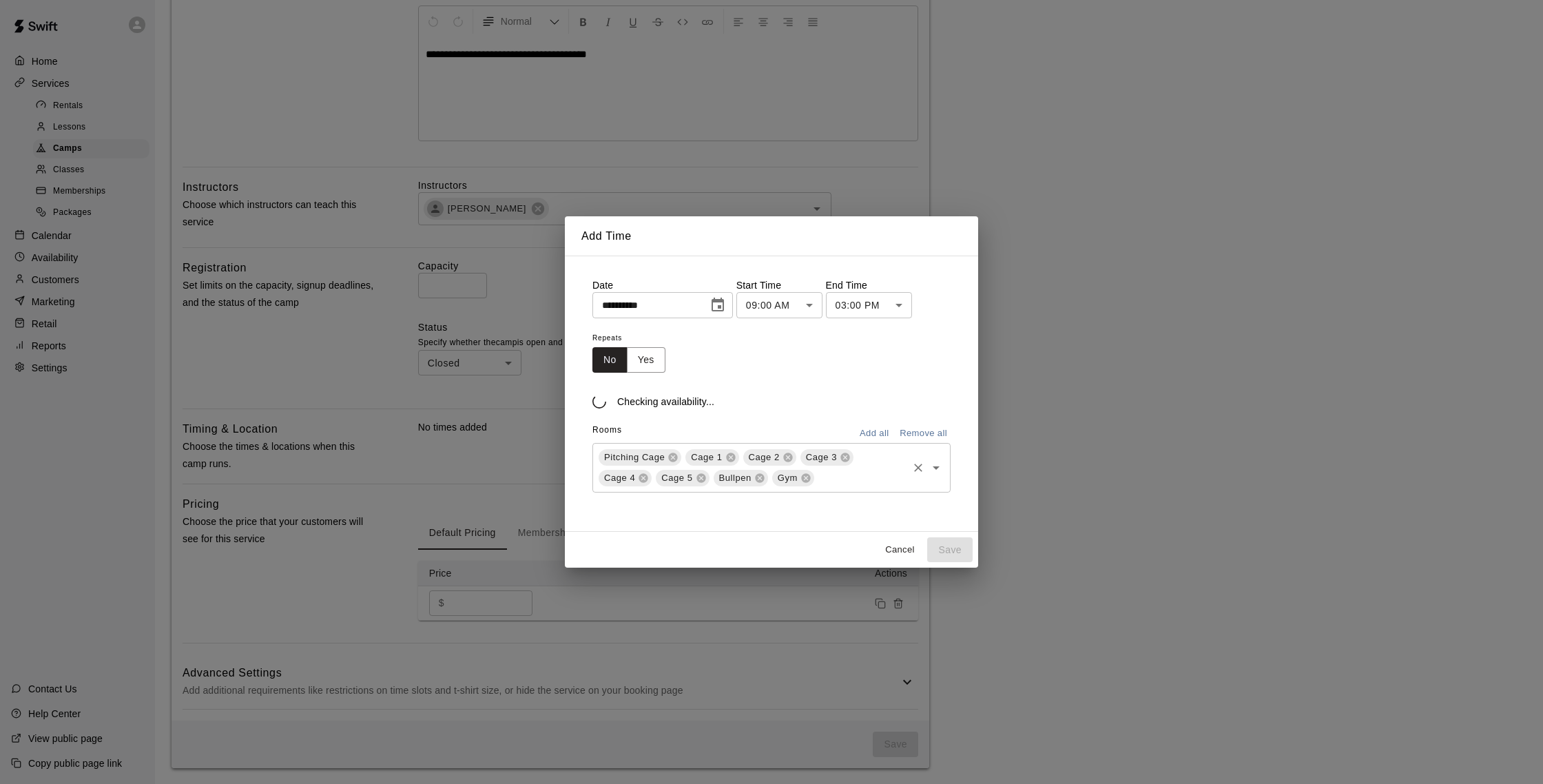
click at [807, 481] on icon at bounding box center [805, 478] width 11 height 11
click at [760, 478] on div "Bullpen" at bounding box center [740, 478] width 54 height 17
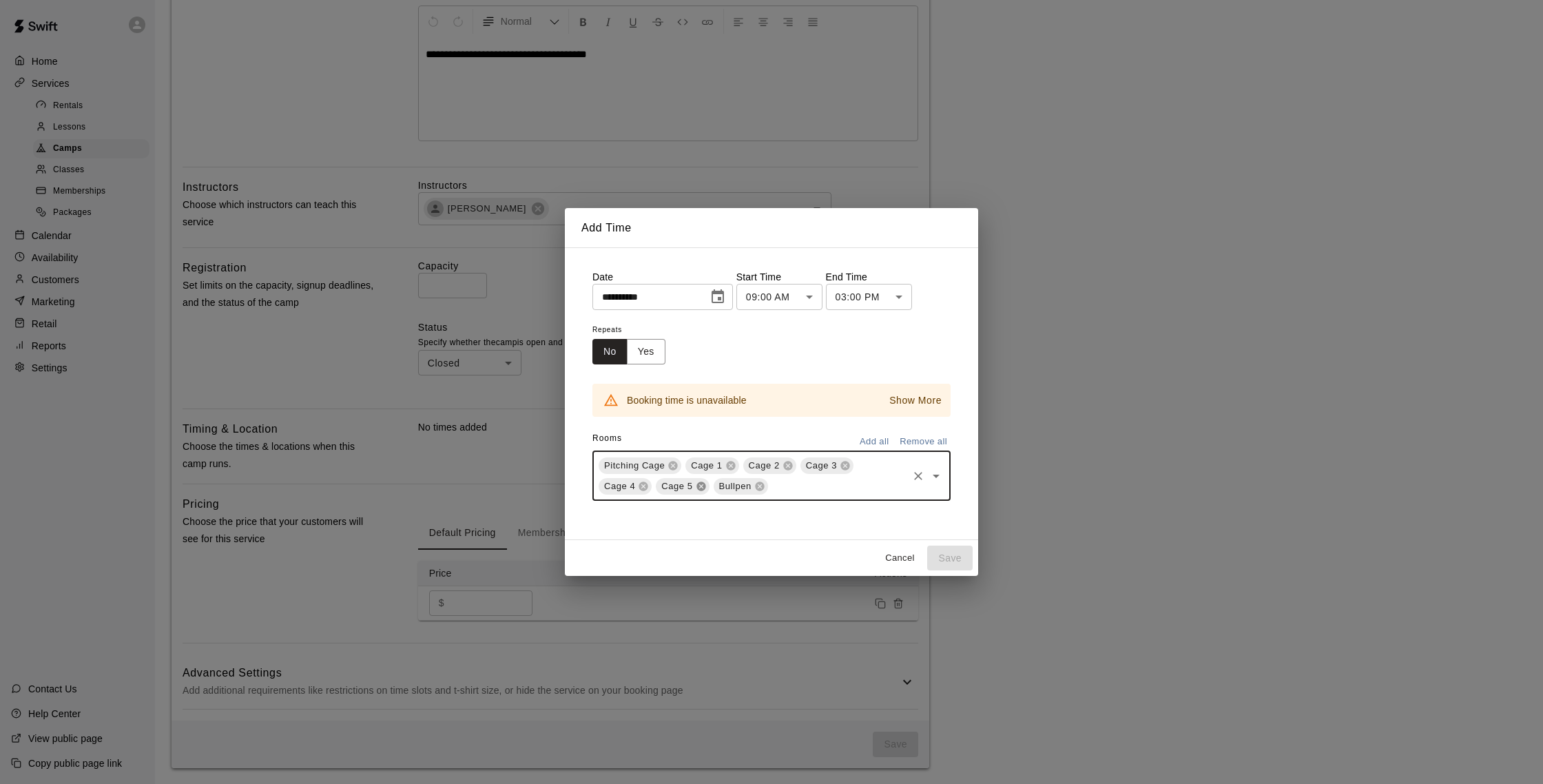
click at [697, 485] on icon at bounding box center [701, 486] width 9 height 9
click at [645, 477] on div "Pitching Cage Cage 1 Cage 2 Cage 3 Cage 4 Bullpen ​" at bounding box center [771, 475] width 358 height 50
click at [645, 484] on icon at bounding box center [644, 486] width 9 height 9
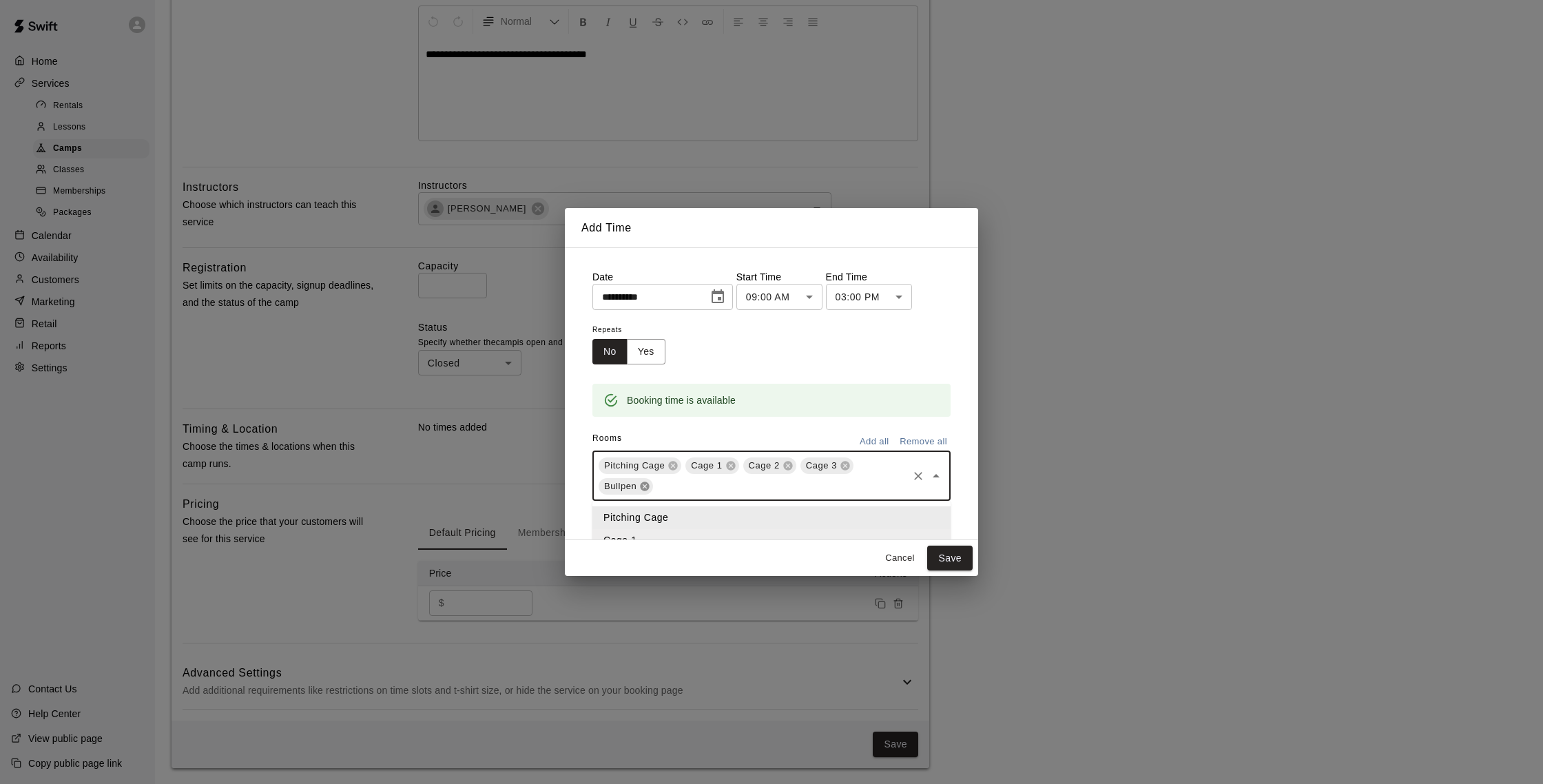
click at [646, 484] on icon at bounding box center [645, 486] width 11 height 11
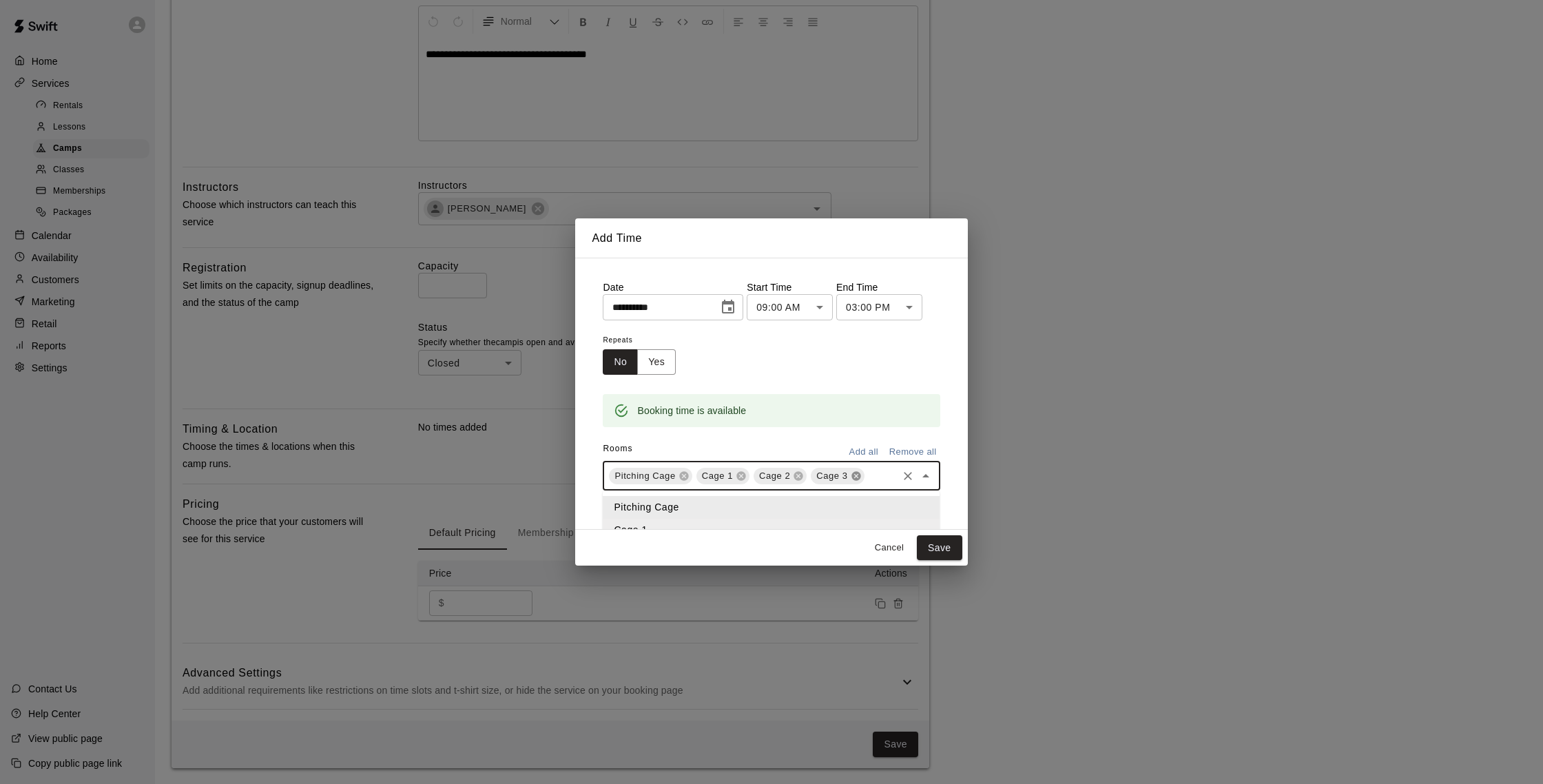
click at [856, 476] on icon at bounding box center [856, 475] width 11 height 11
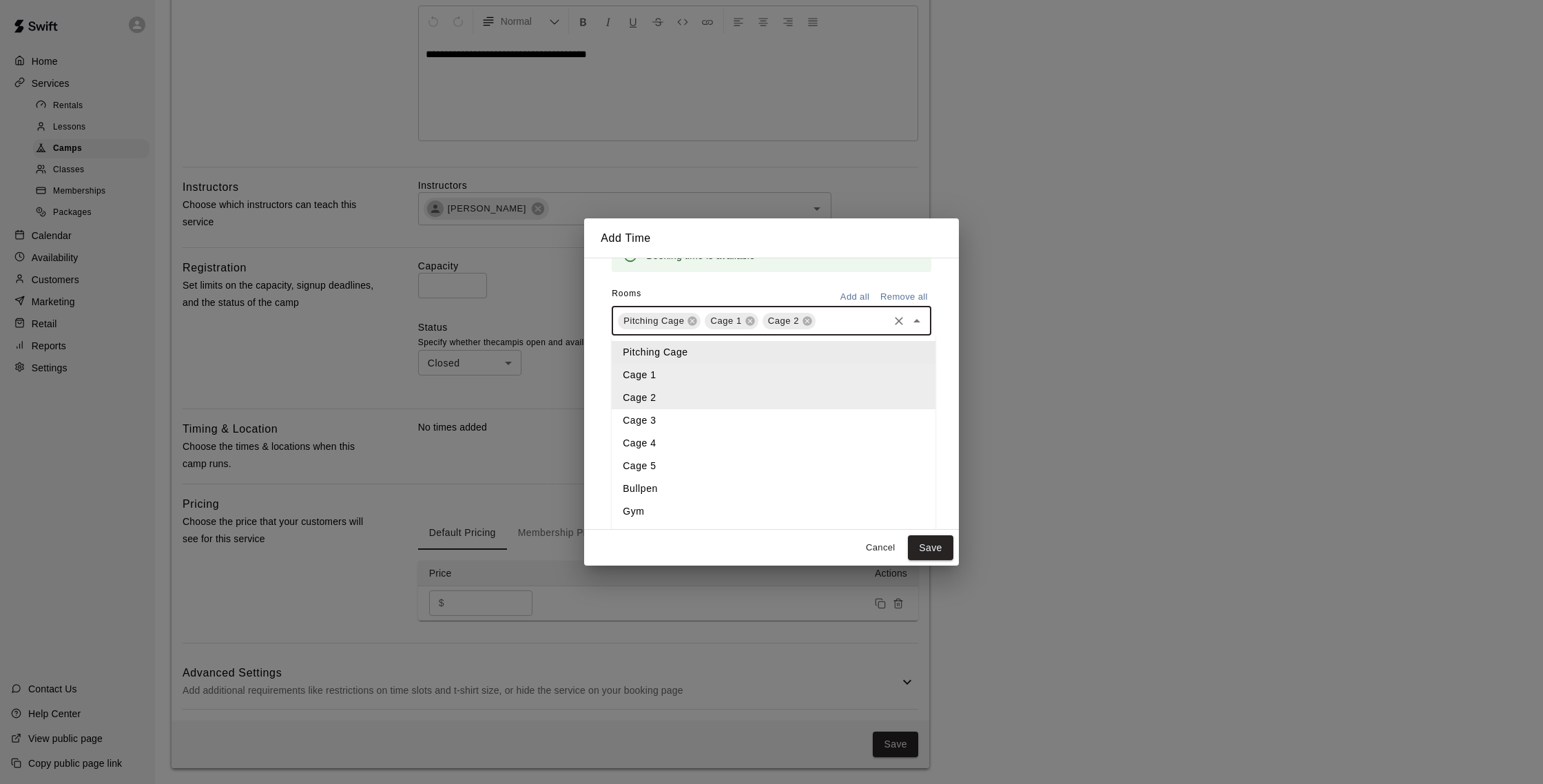
scroll to position [162, 0]
click at [673, 349] on li "Pitching Cage" at bounding box center [773, 346] width 324 height 23
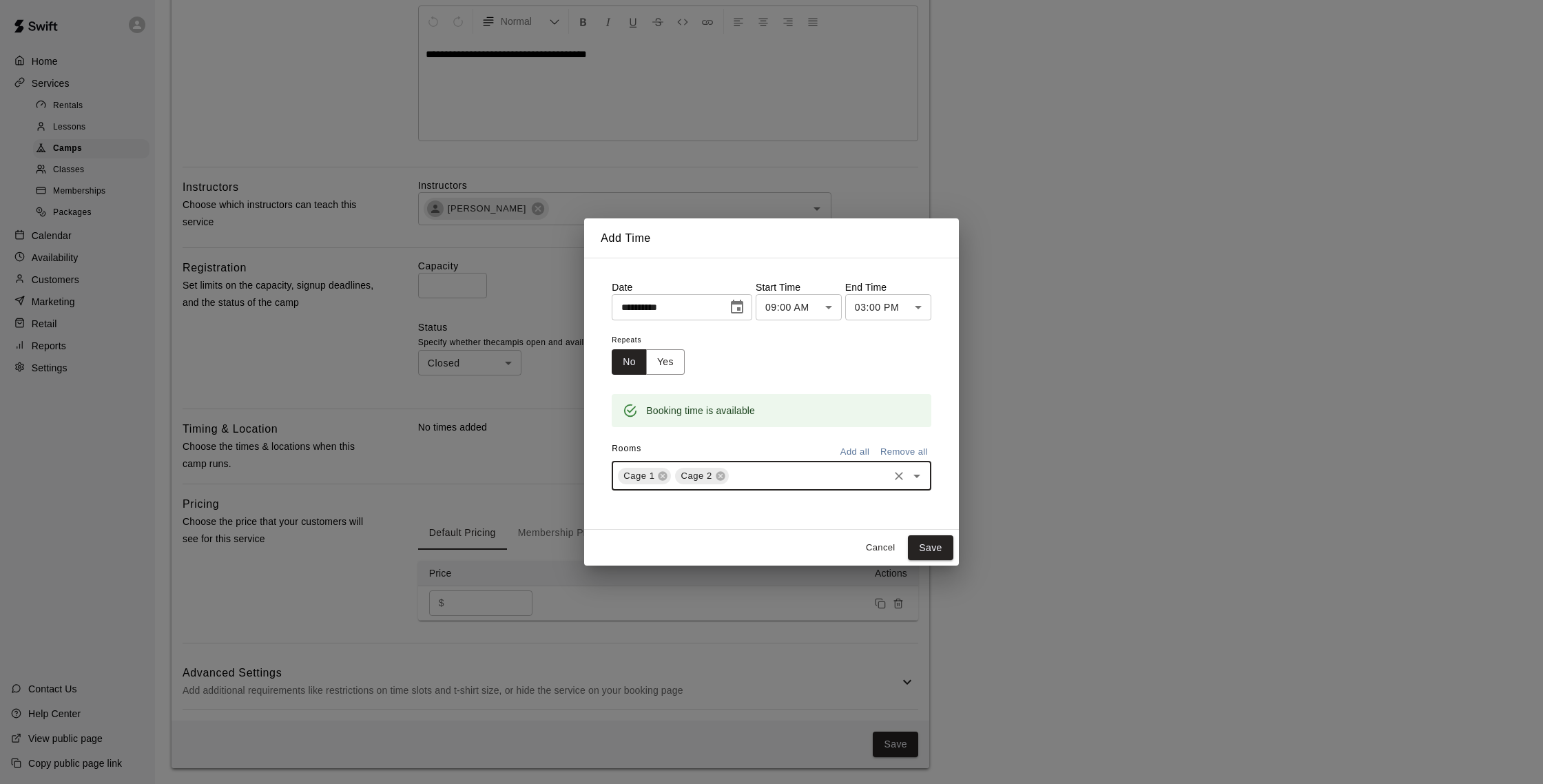
click at [780, 463] on div "Cage 1 Cage 2 ​" at bounding box center [771, 476] width 319 height 29
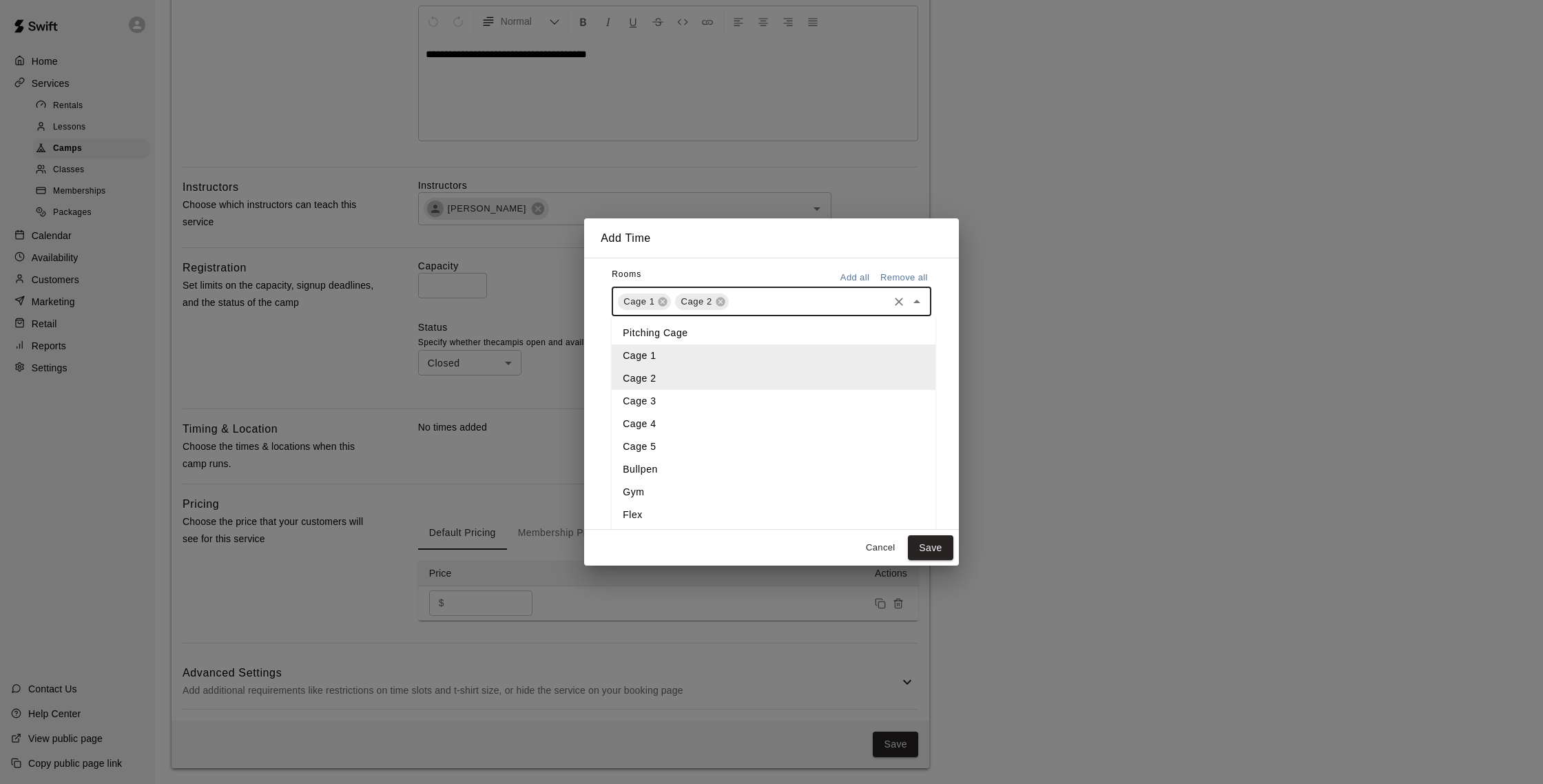
scroll to position [177, 0]
click at [648, 393] on li "Cage 3" at bounding box center [773, 398] width 324 height 23
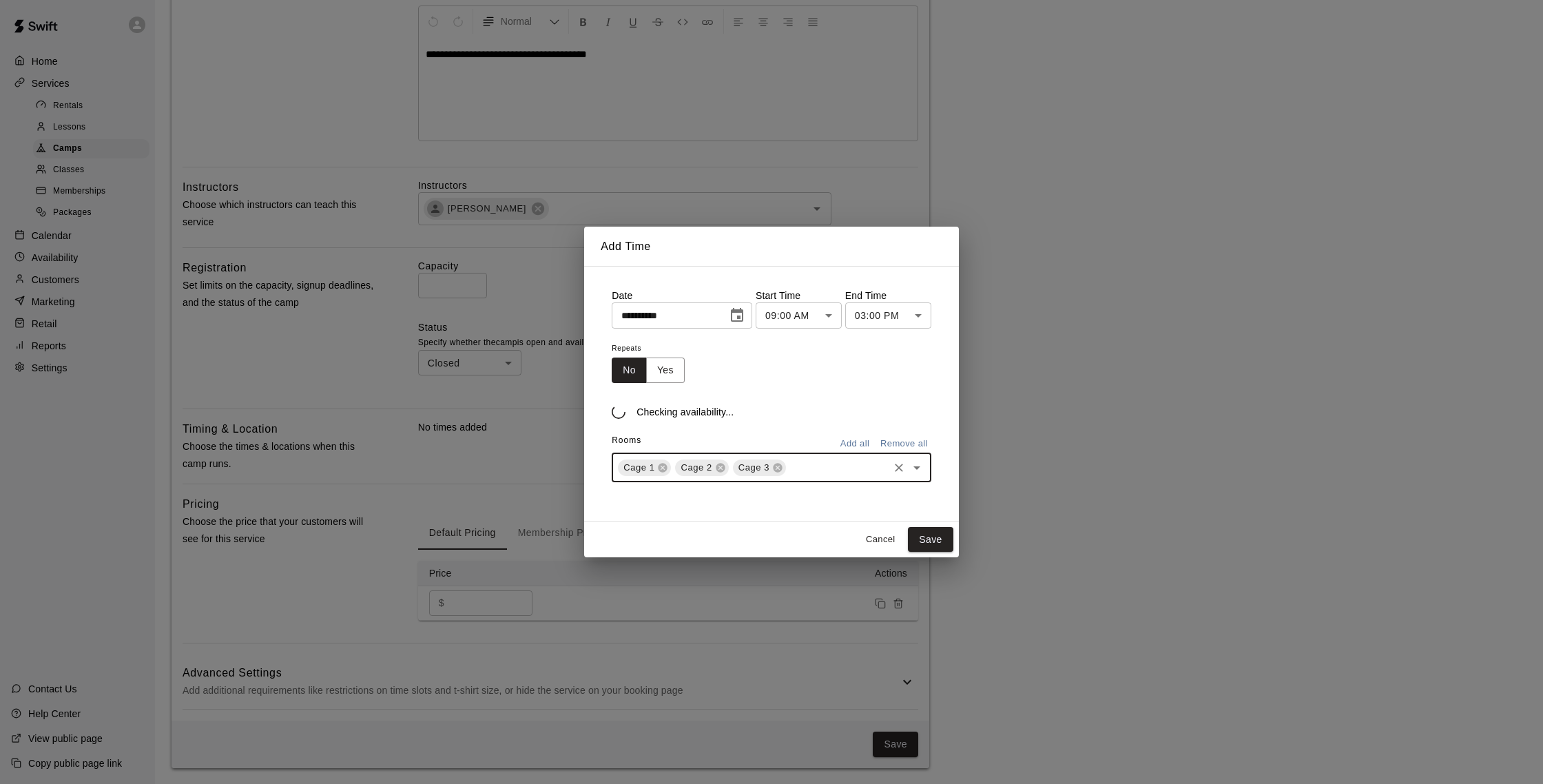
scroll to position [0, 0]
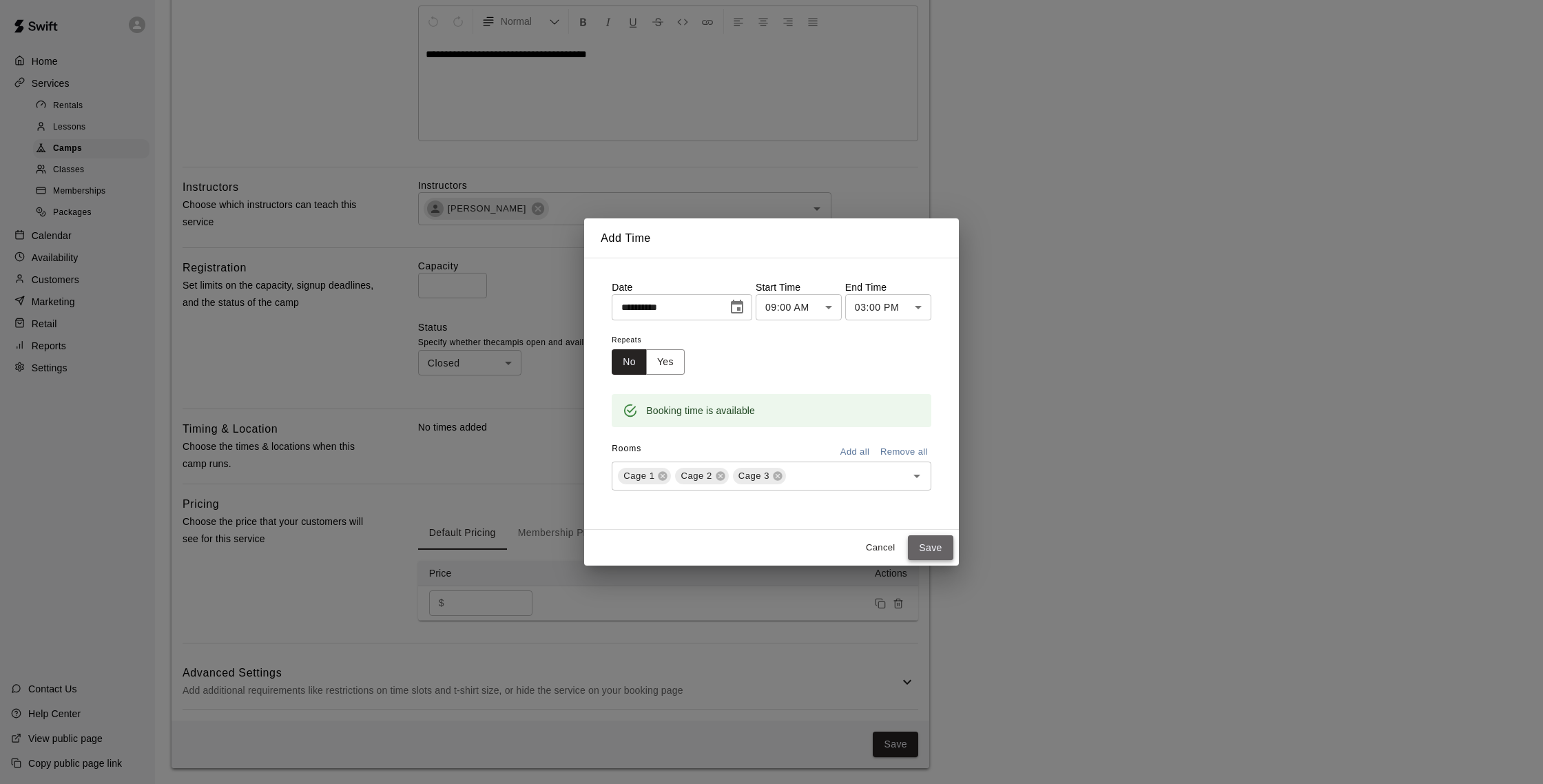
click at [936, 541] on button "Save" at bounding box center [930, 547] width 46 height 25
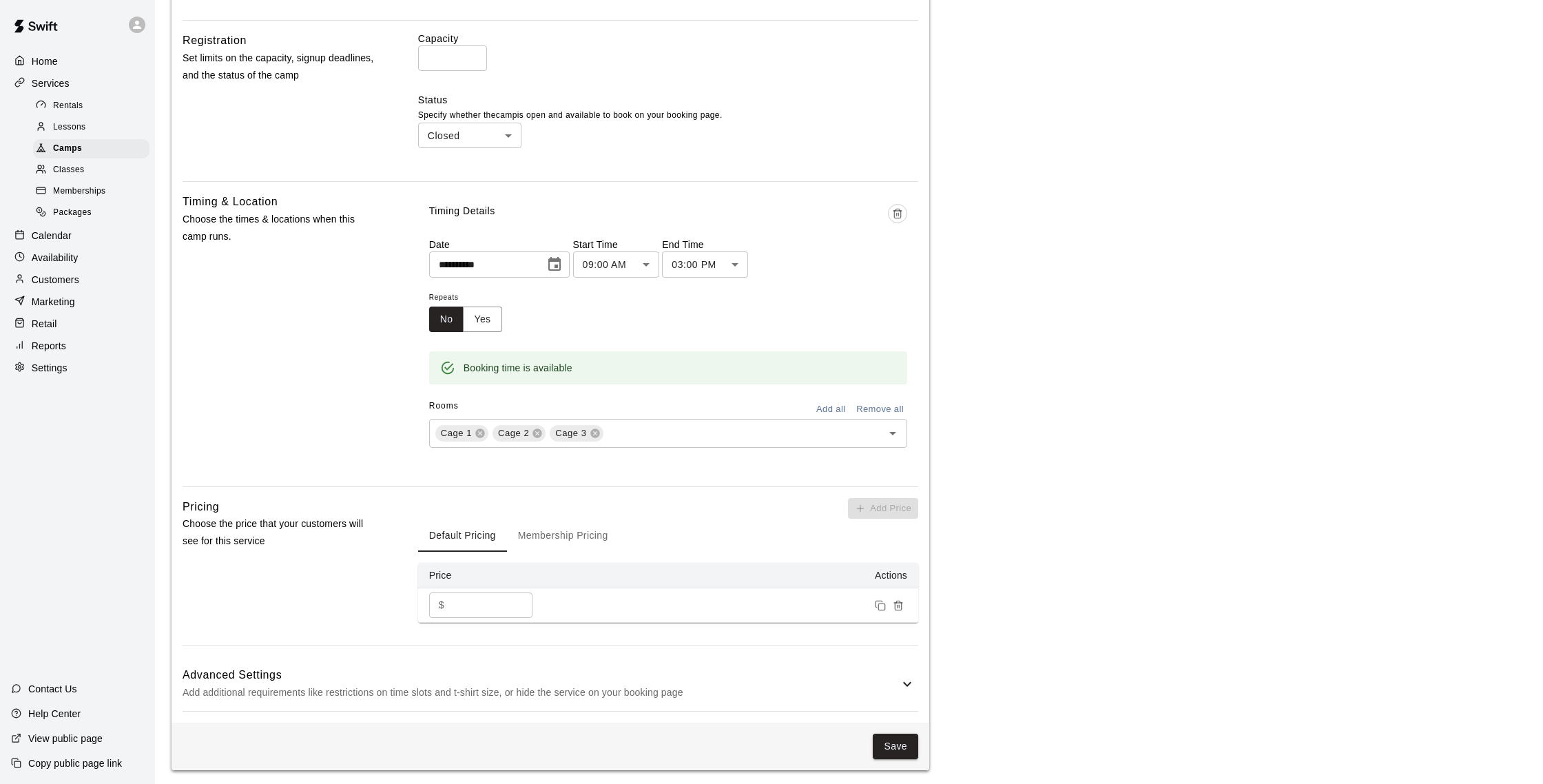
scroll to position [518, 0]
click at [898, 738] on button "Save" at bounding box center [895, 743] width 46 height 25
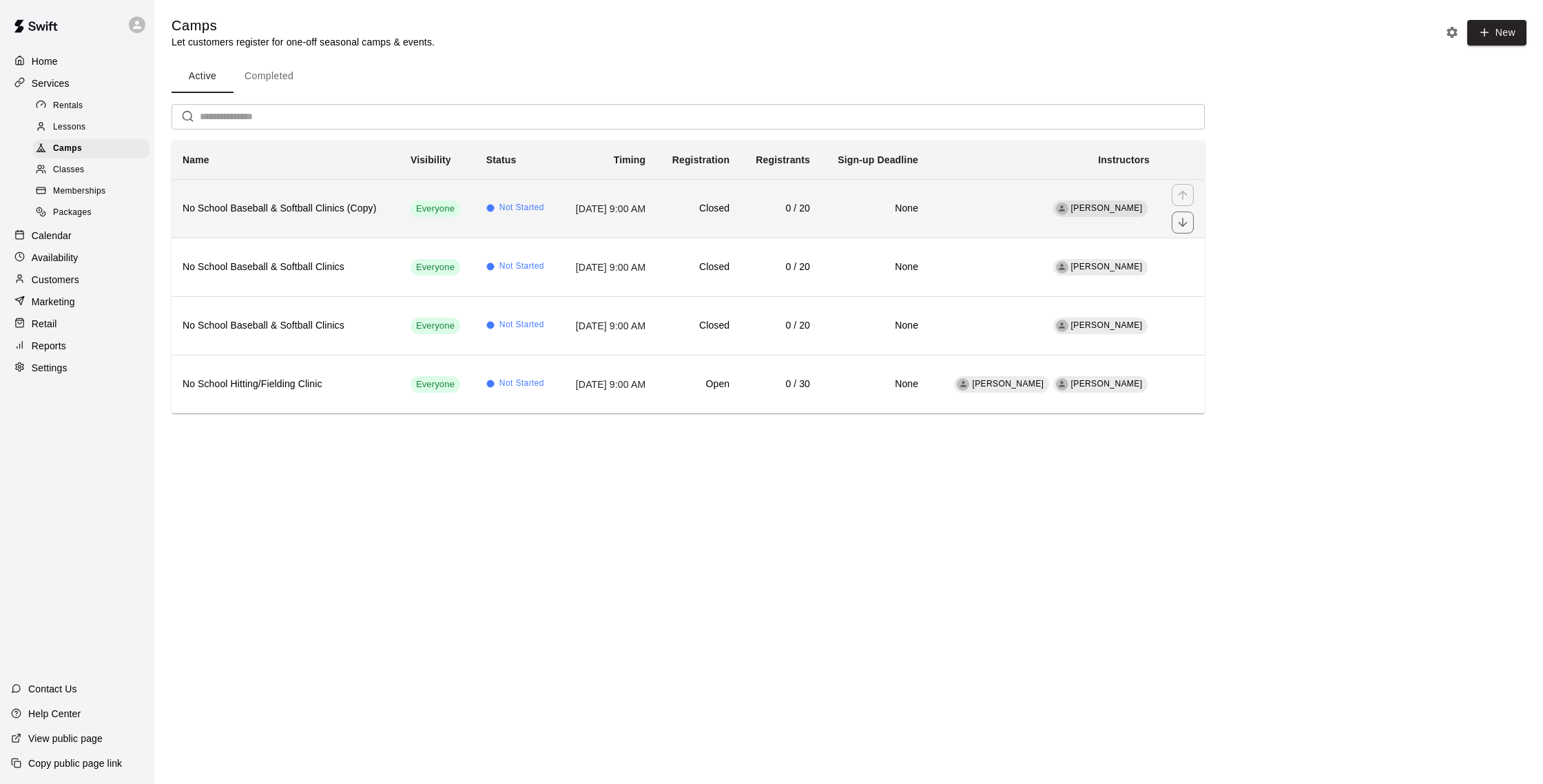
click at [537, 207] on td "Not Started" at bounding box center [517, 208] width 85 height 59
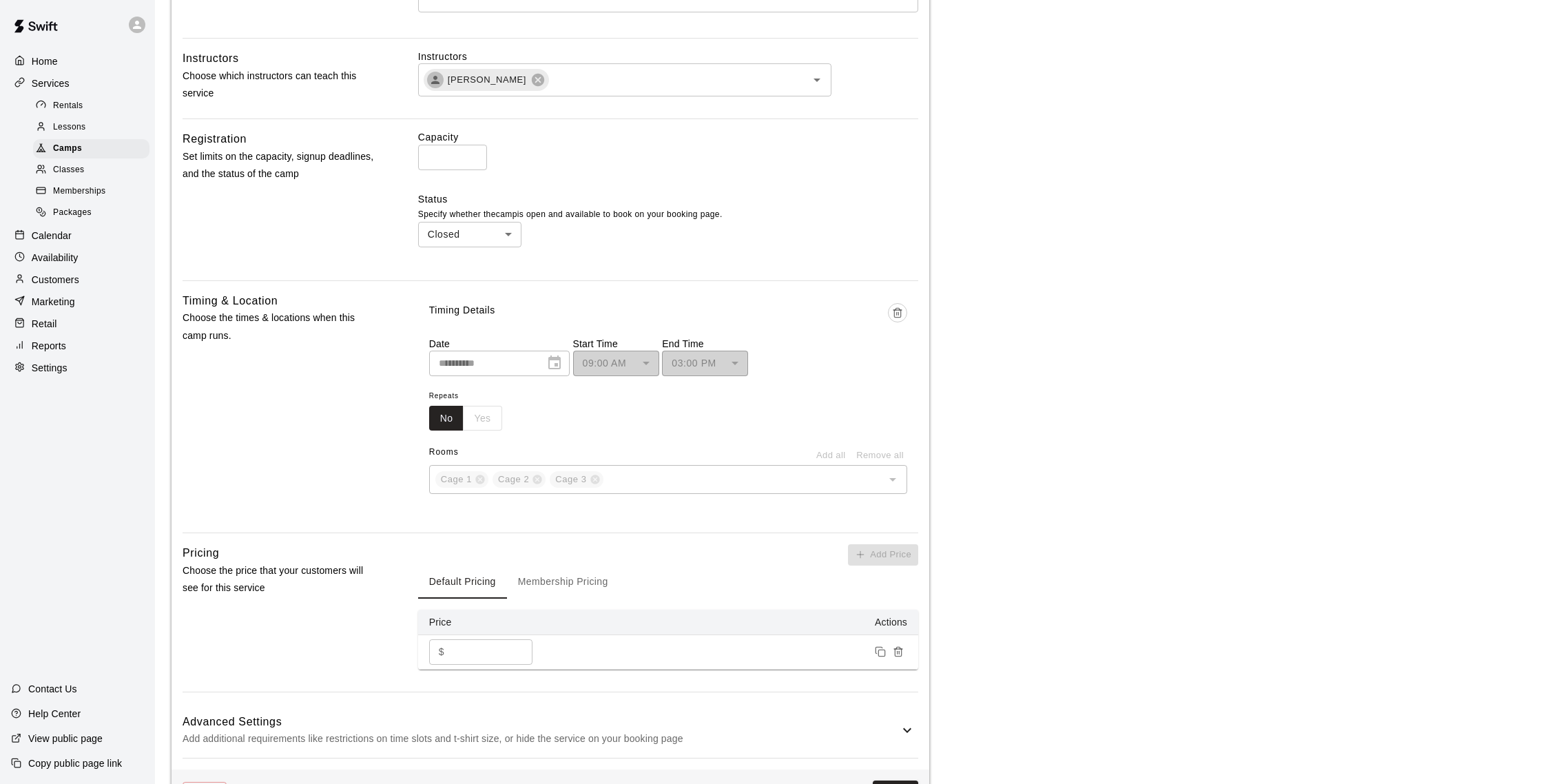
scroll to position [422, 0]
click at [546, 362] on div "**********" at bounding box center [499, 360] width 140 height 25
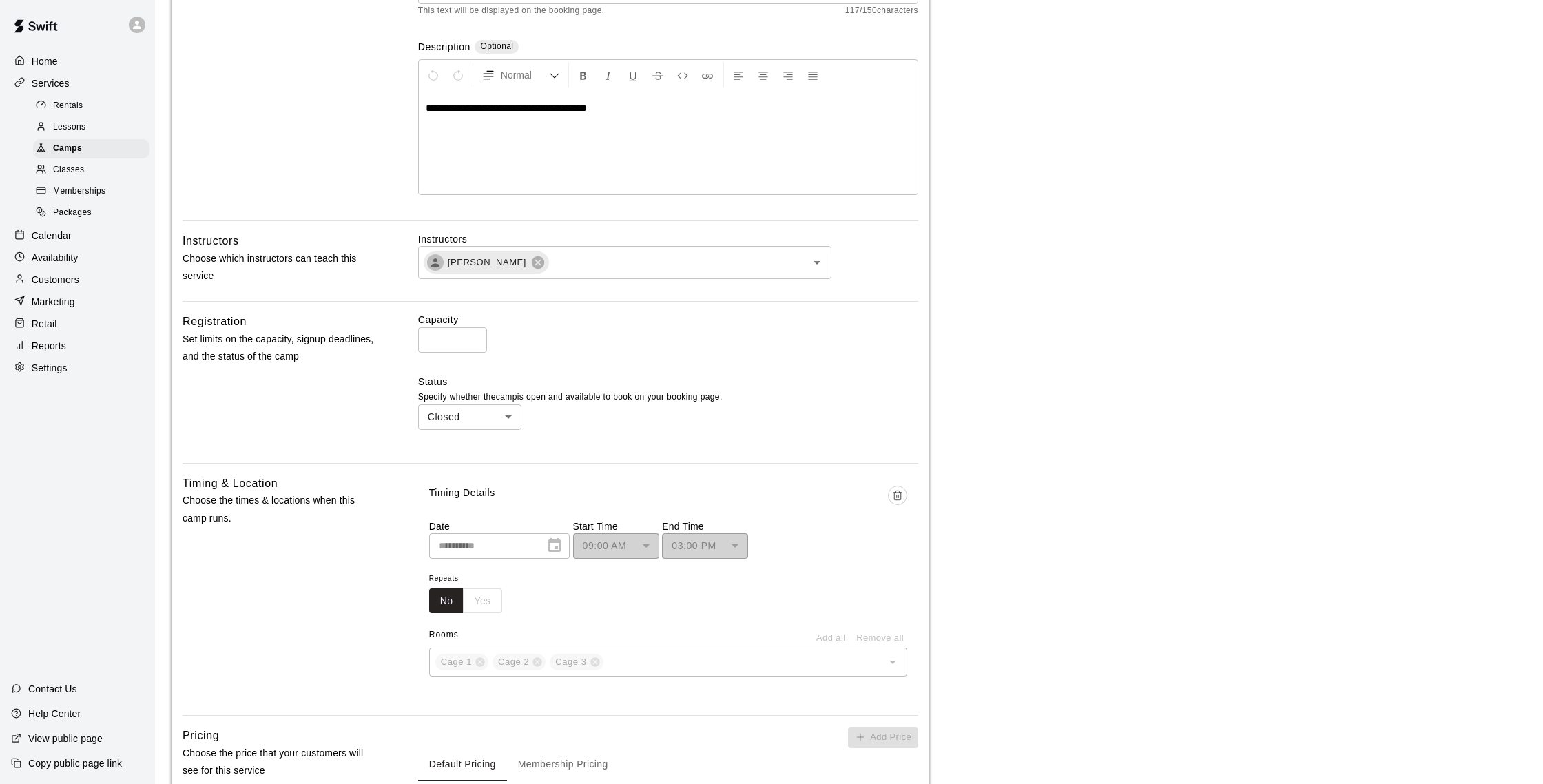
scroll to position [0, 0]
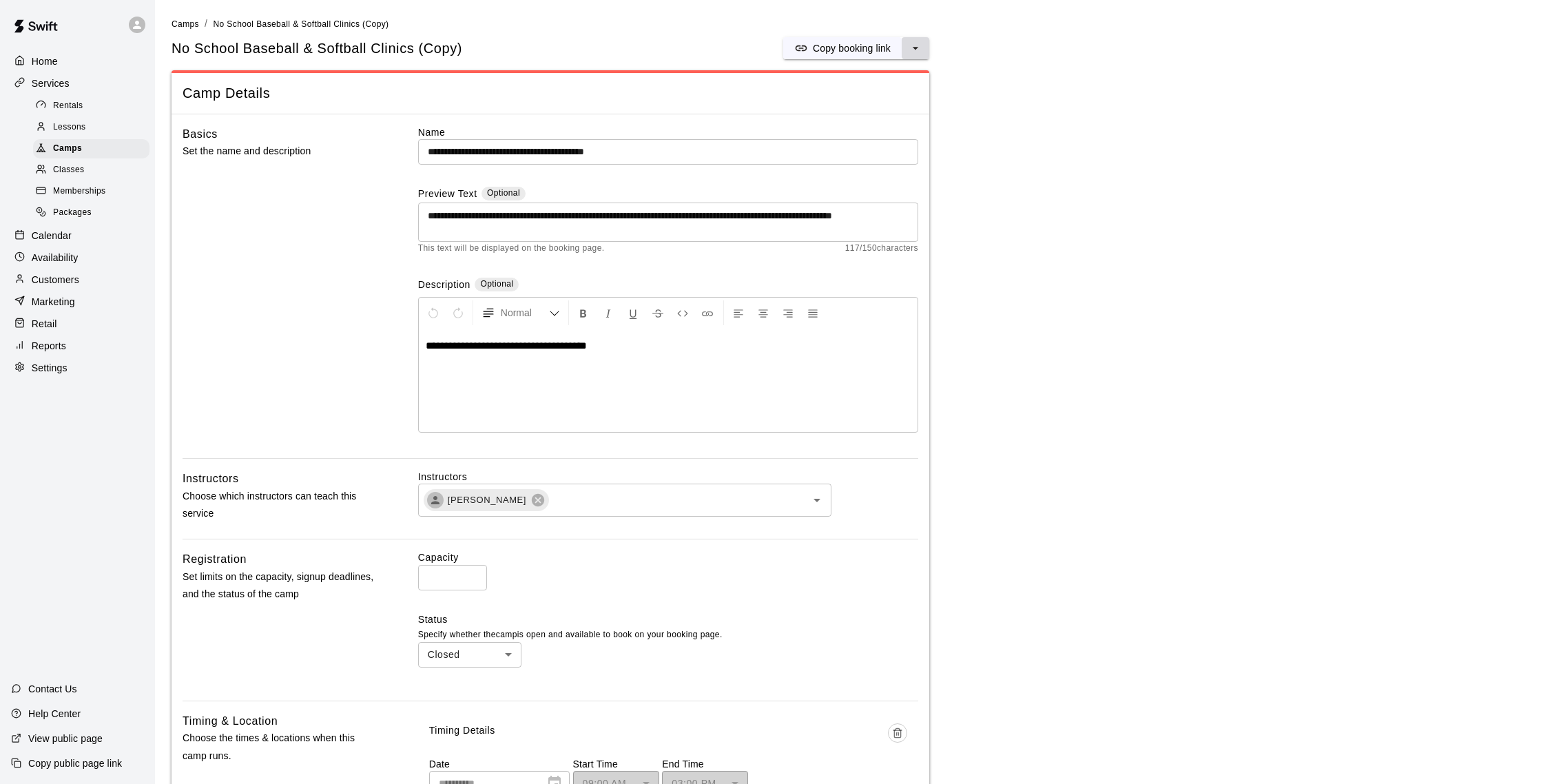
click at [913, 52] on icon "select merge strategy" at bounding box center [915, 48] width 14 height 14
click at [882, 94] on h6 "Duplicate camp" at bounding box center [861, 100] width 68 height 15
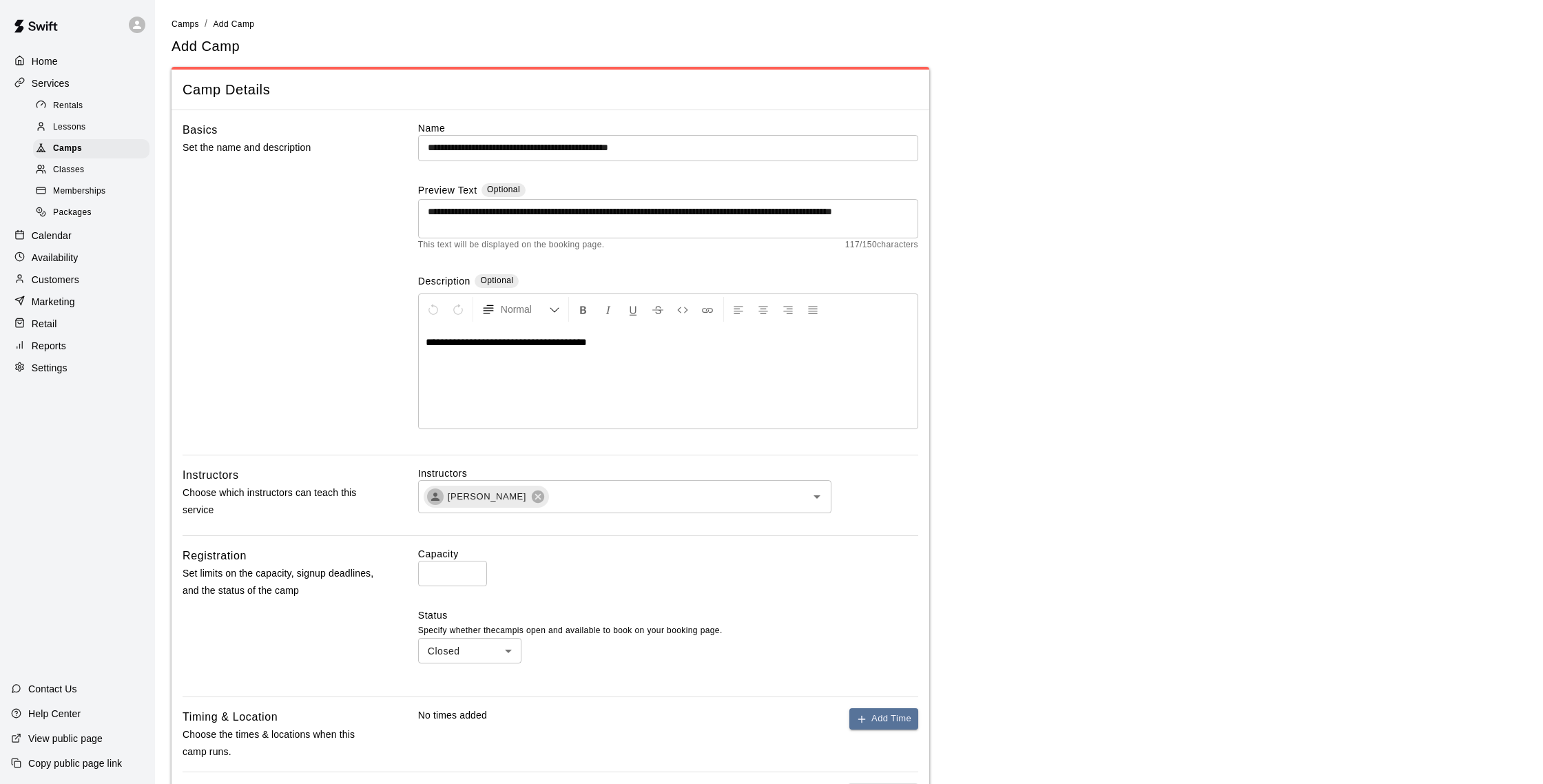
scroll to position [288, 0]
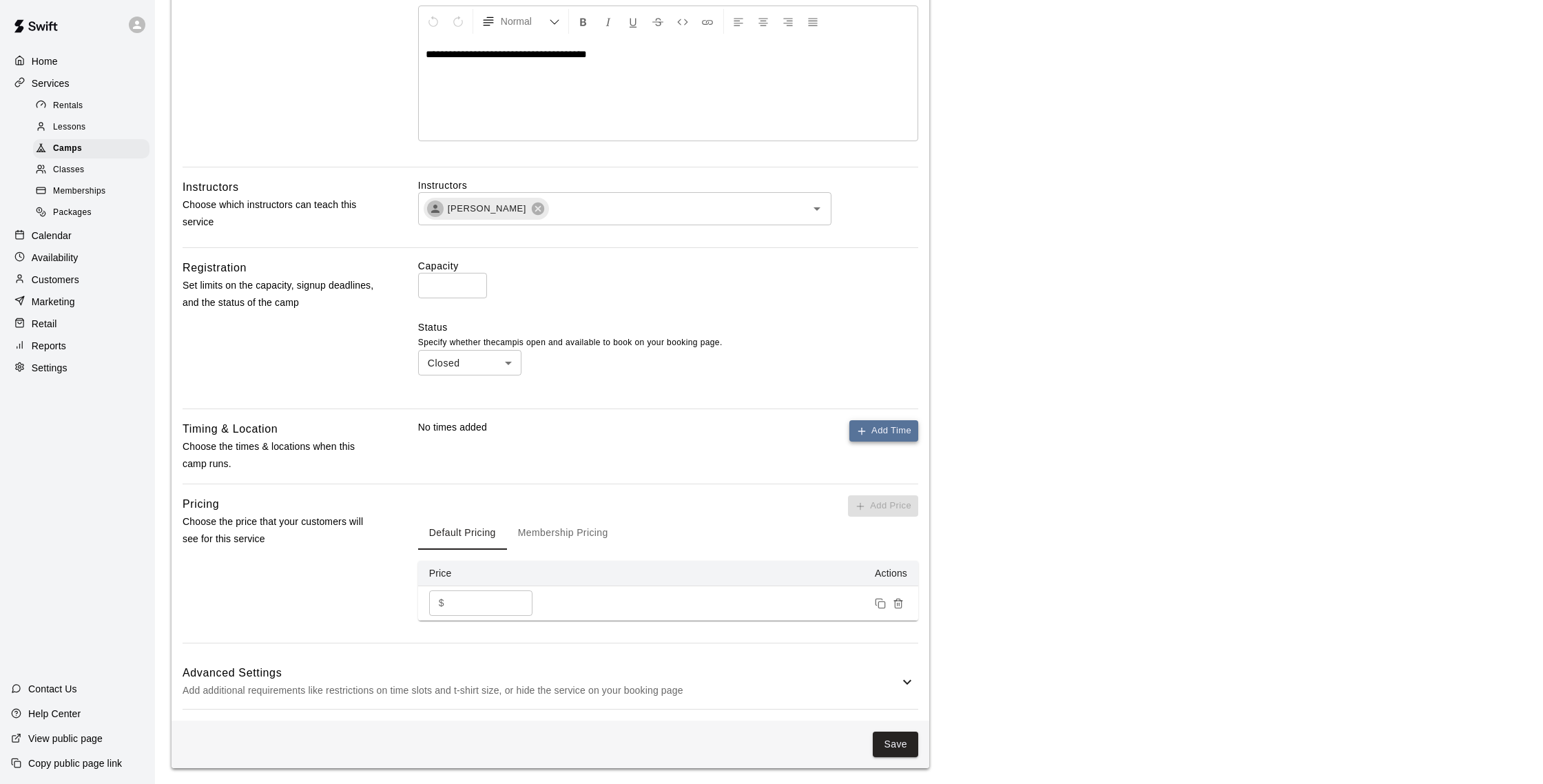
click at [889, 432] on button "Add Time" at bounding box center [883, 430] width 69 height 21
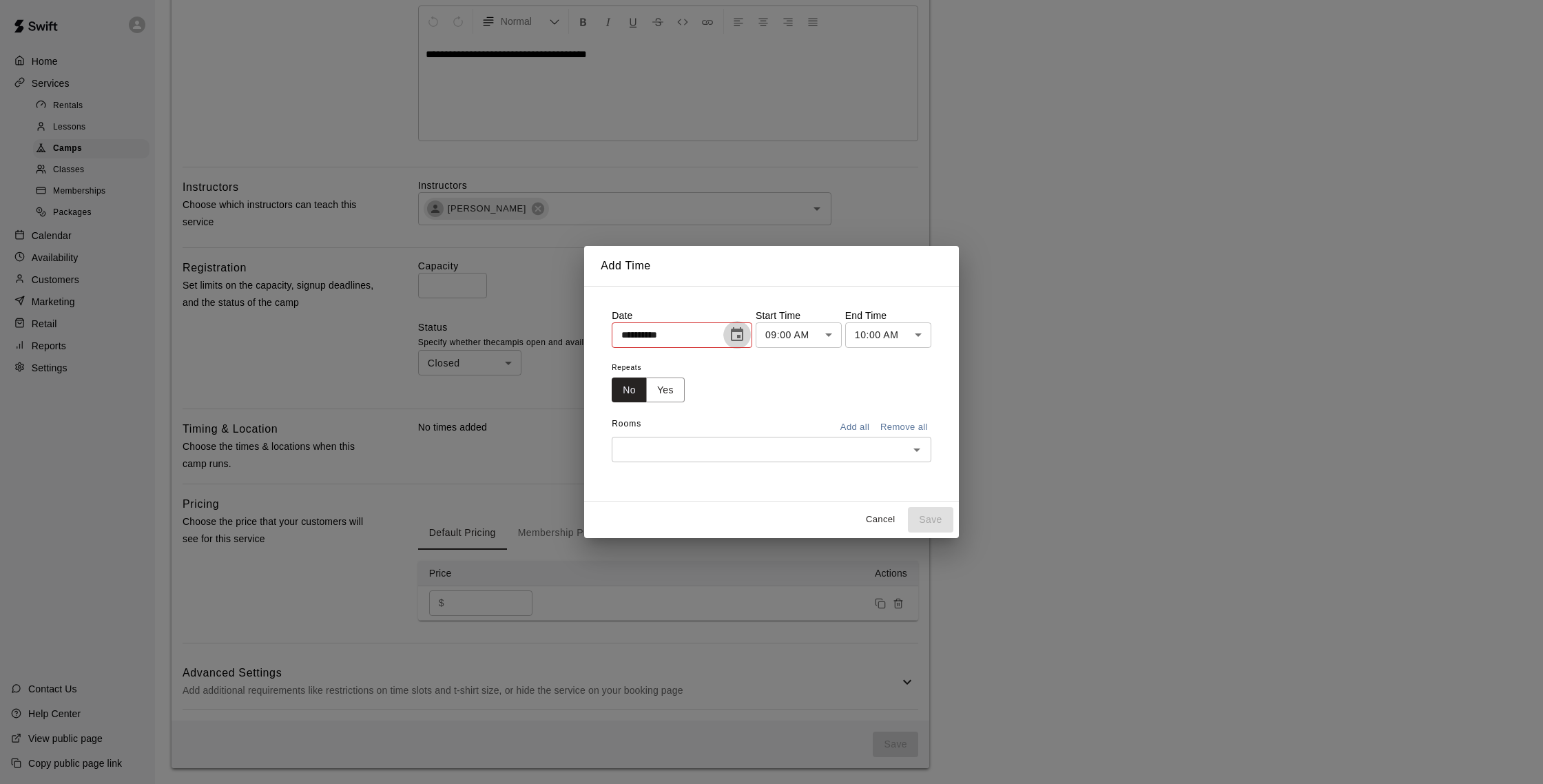
click at [741, 337] on icon "Choose date, selected date is Aug 18, 2025" at bounding box center [737, 334] width 12 height 14
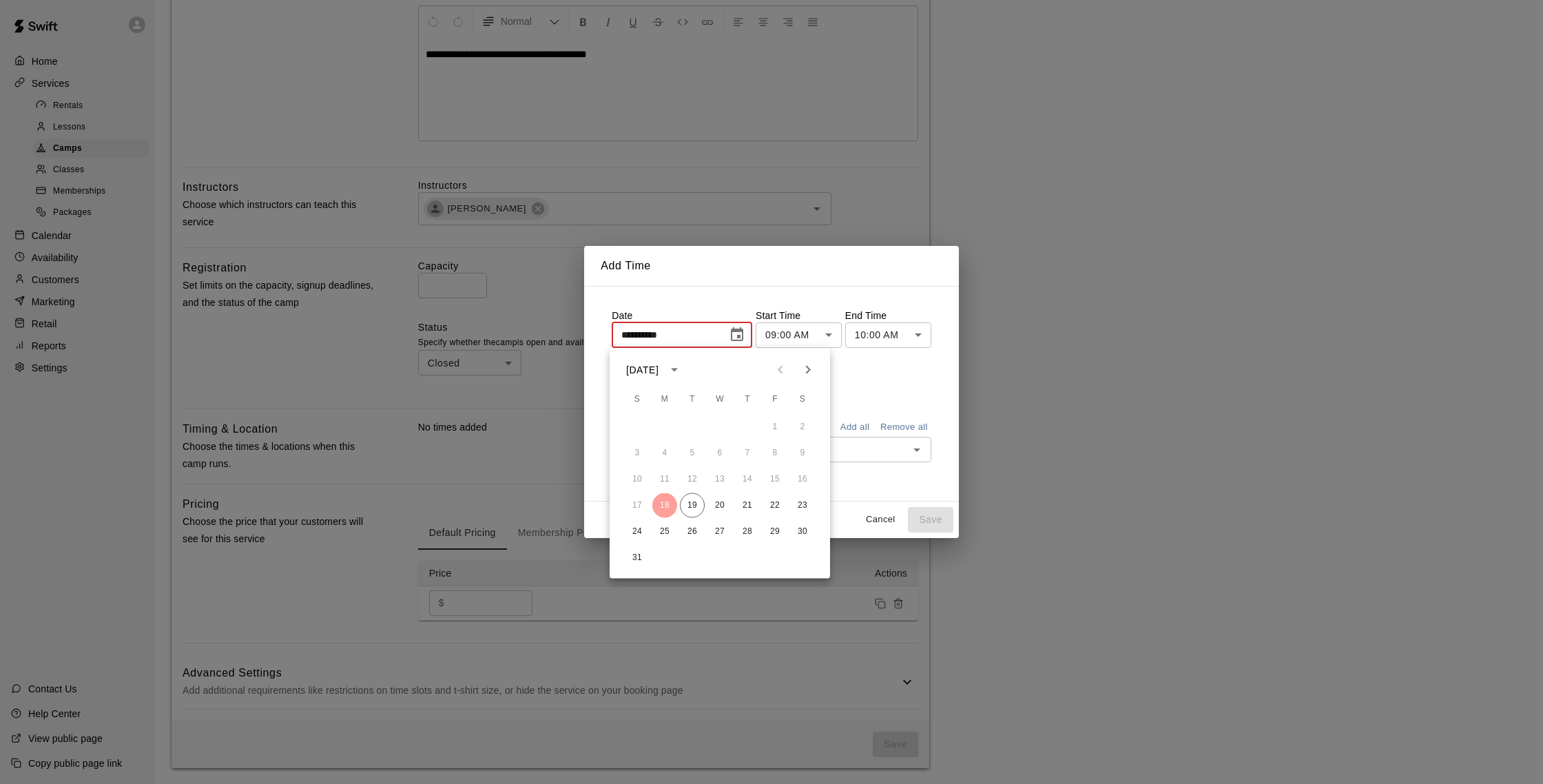
click at [801, 366] on icon "Next month" at bounding box center [808, 370] width 17 height 17
click at [800, 366] on icon "Next month" at bounding box center [808, 370] width 17 height 17
click at [688, 477] on button "11" at bounding box center [692, 479] width 25 height 25
type input "**********"
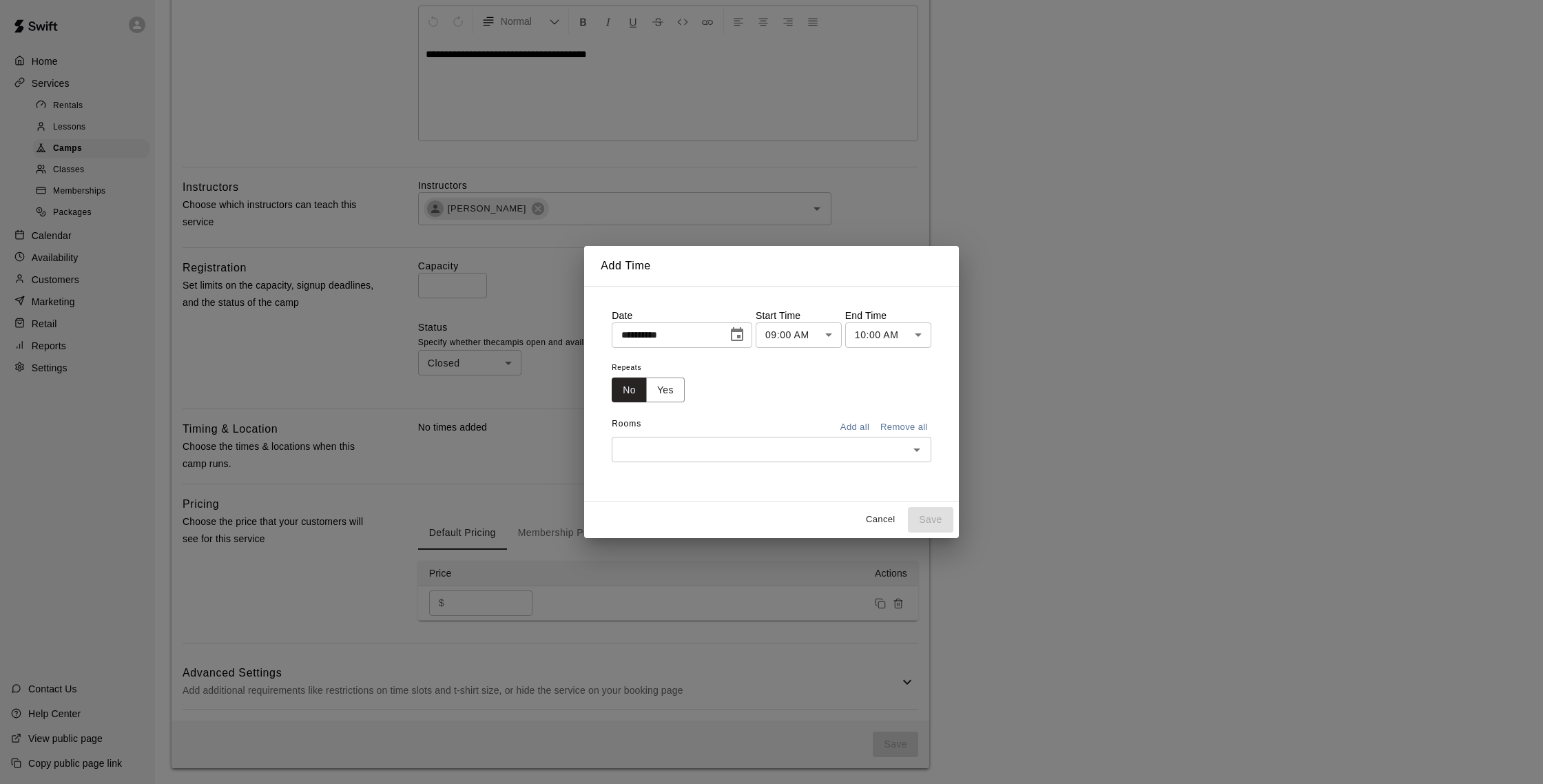
click at [888, 347] on body "**********" at bounding box center [771, 248] width 1543 height 1072
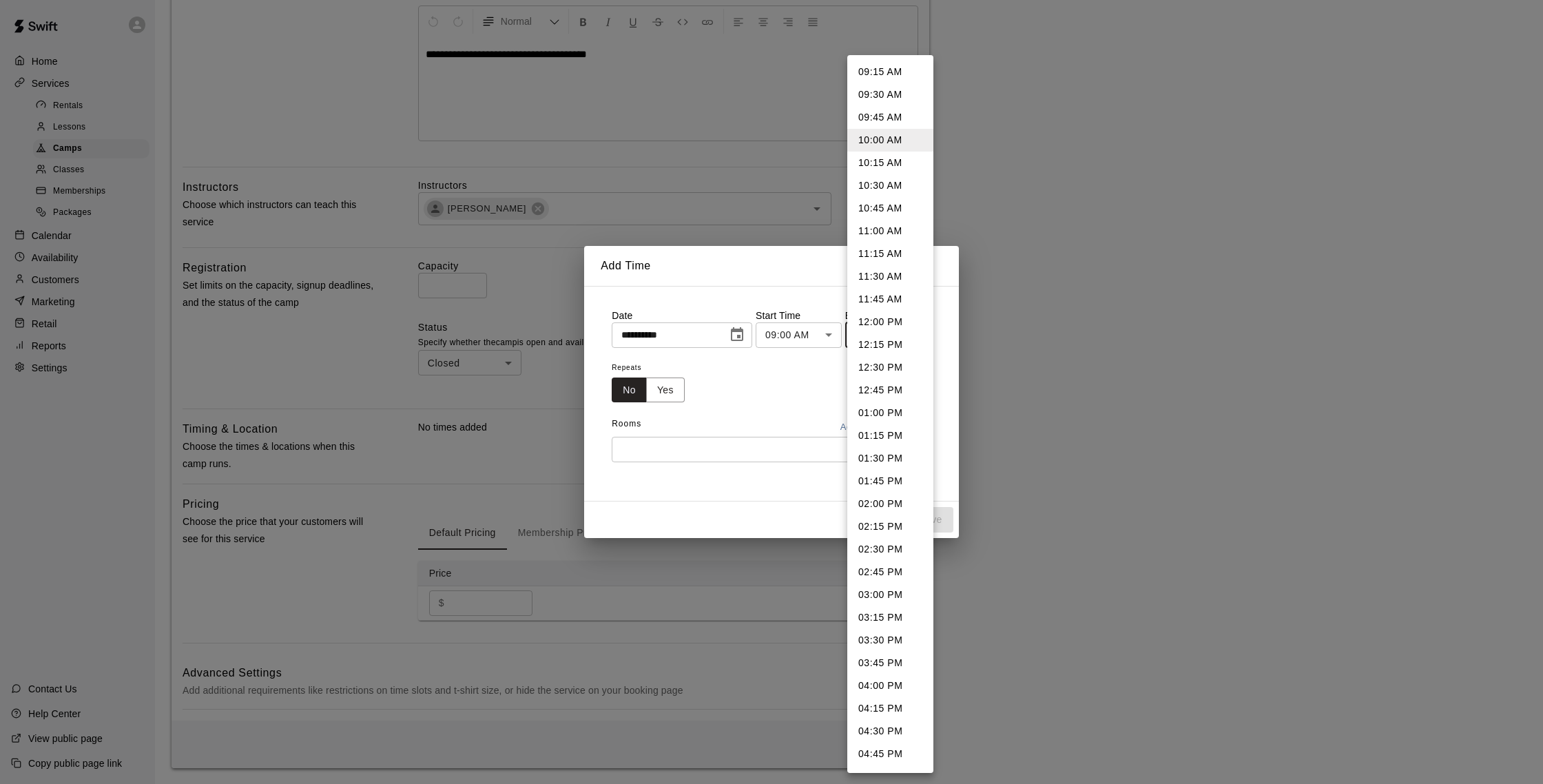
click at [894, 590] on li "03:00 PM" at bounding box center [890, 595] width 86 height 23
type input "********"
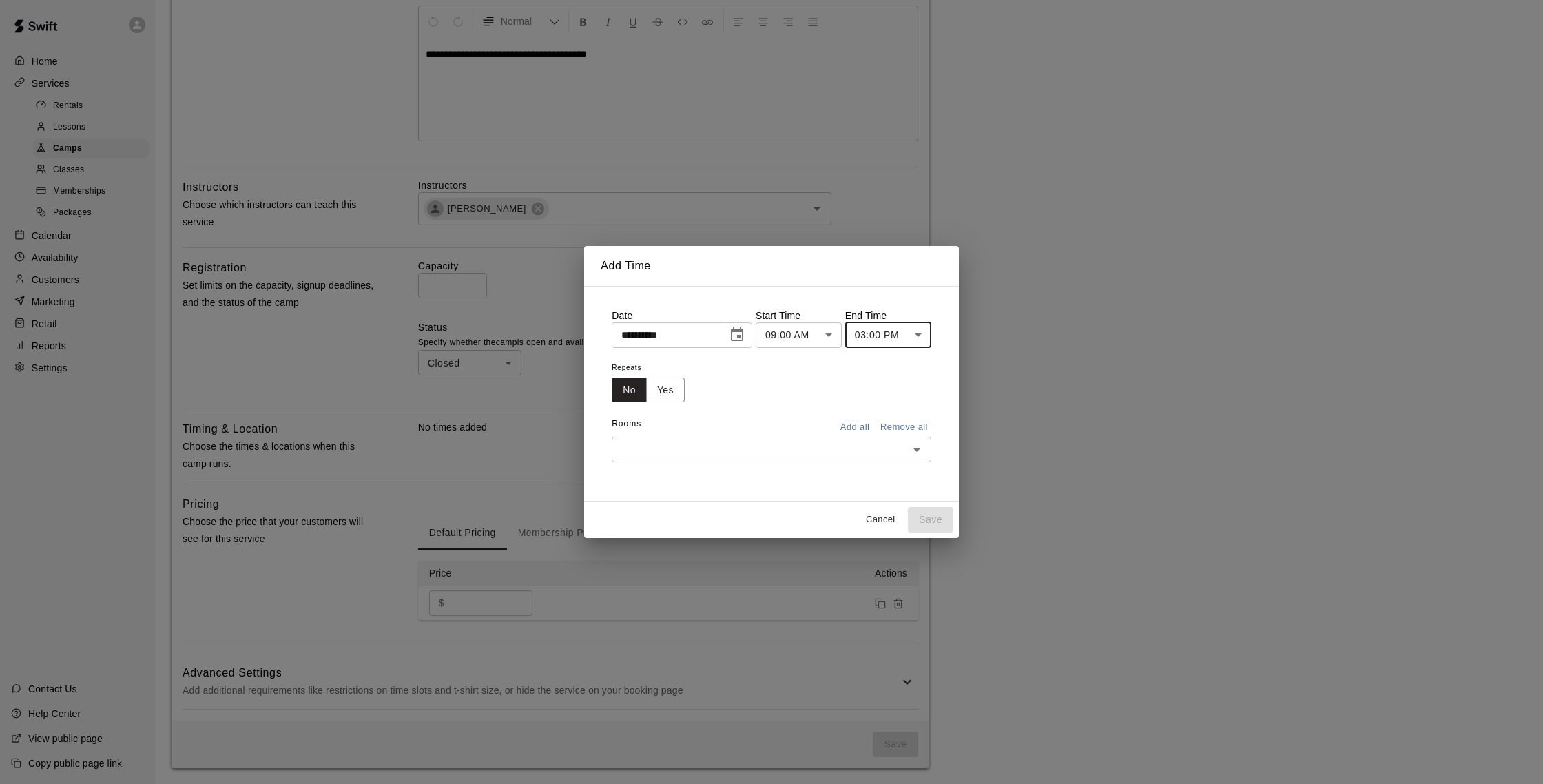
click at [863, 427] on button "Add all" at bounding box center [855, 427] width 44 height 21
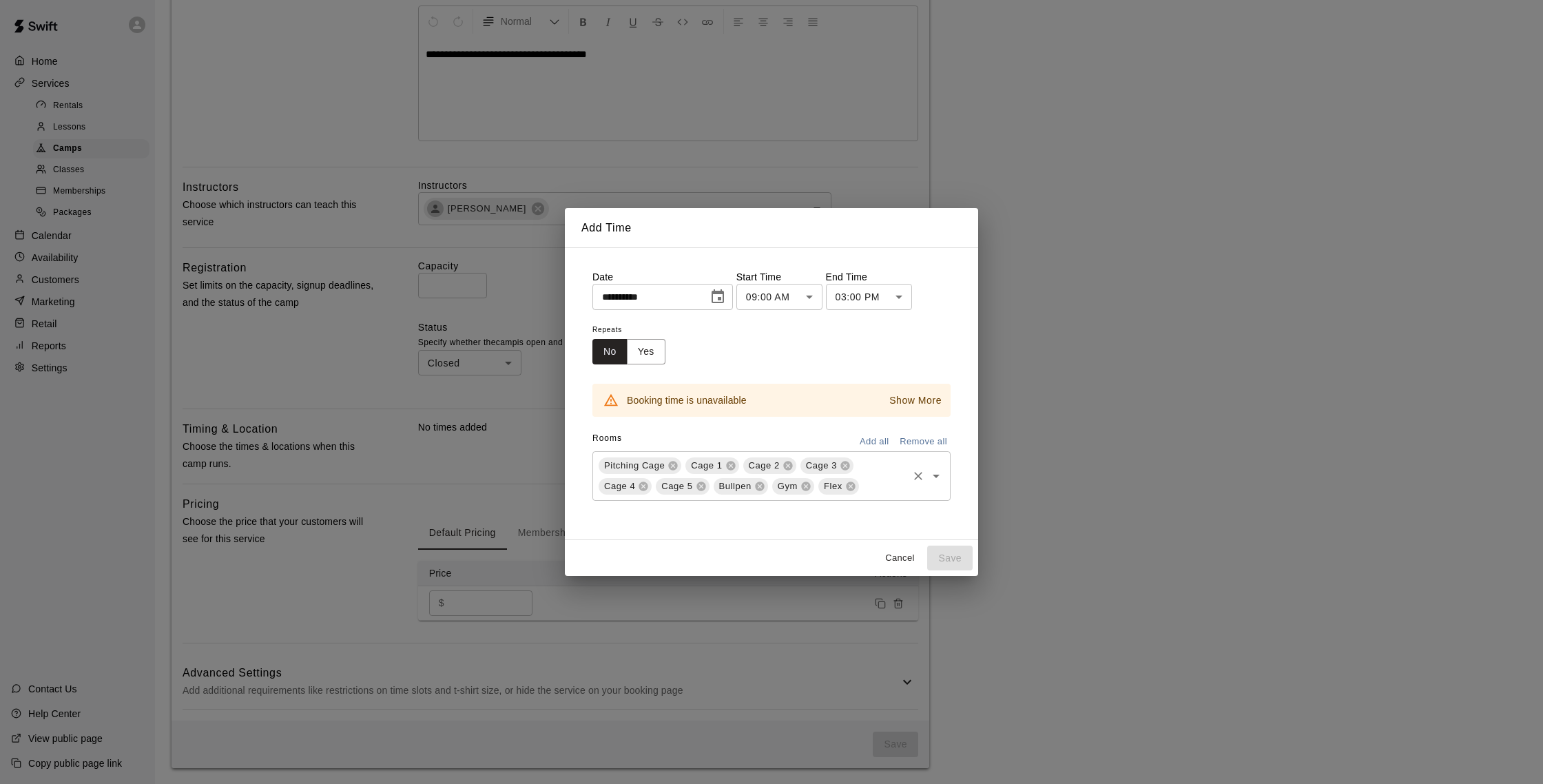
click at [850, 479] on div "Flex" at bounding box center [838, 486] width 40 height 17
drag, startPoint x: 850, startPoint y: 485, endPoint x: 837, endPoint y: 484, distance: 13.0
click at [850, 485] on icon at bounding box center [850, 486] width 11 height 11
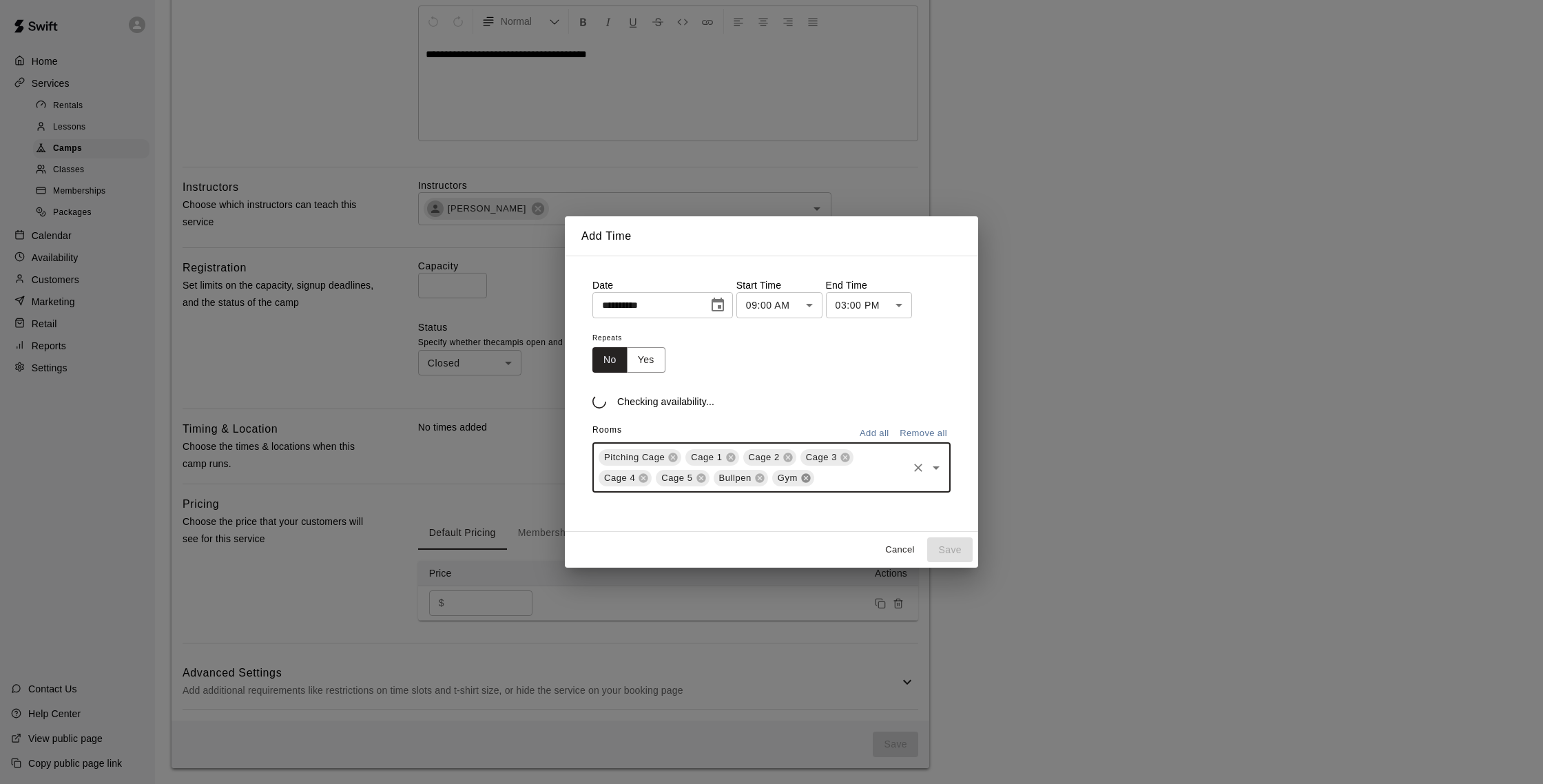
click at [806, 482] on icon at bounding box center [805, 478] width 9 height 9
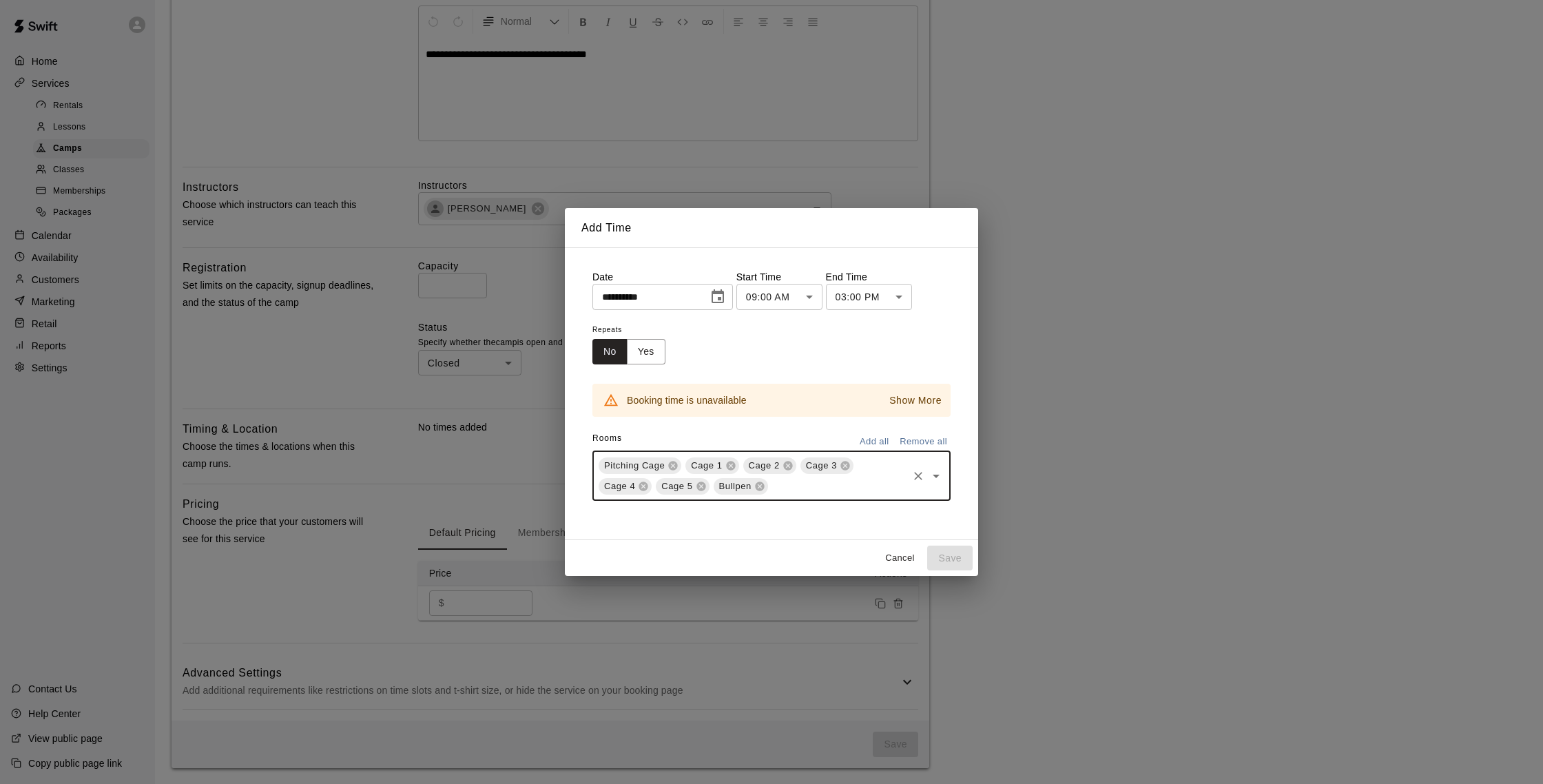
drag, startPoint x: 763, startPoint y: 487, endPoint x: 747, endPoint y: 485, distance: 16.1
click at [763, 487] on icon at bounding box center [760, 486] width 9 height 9
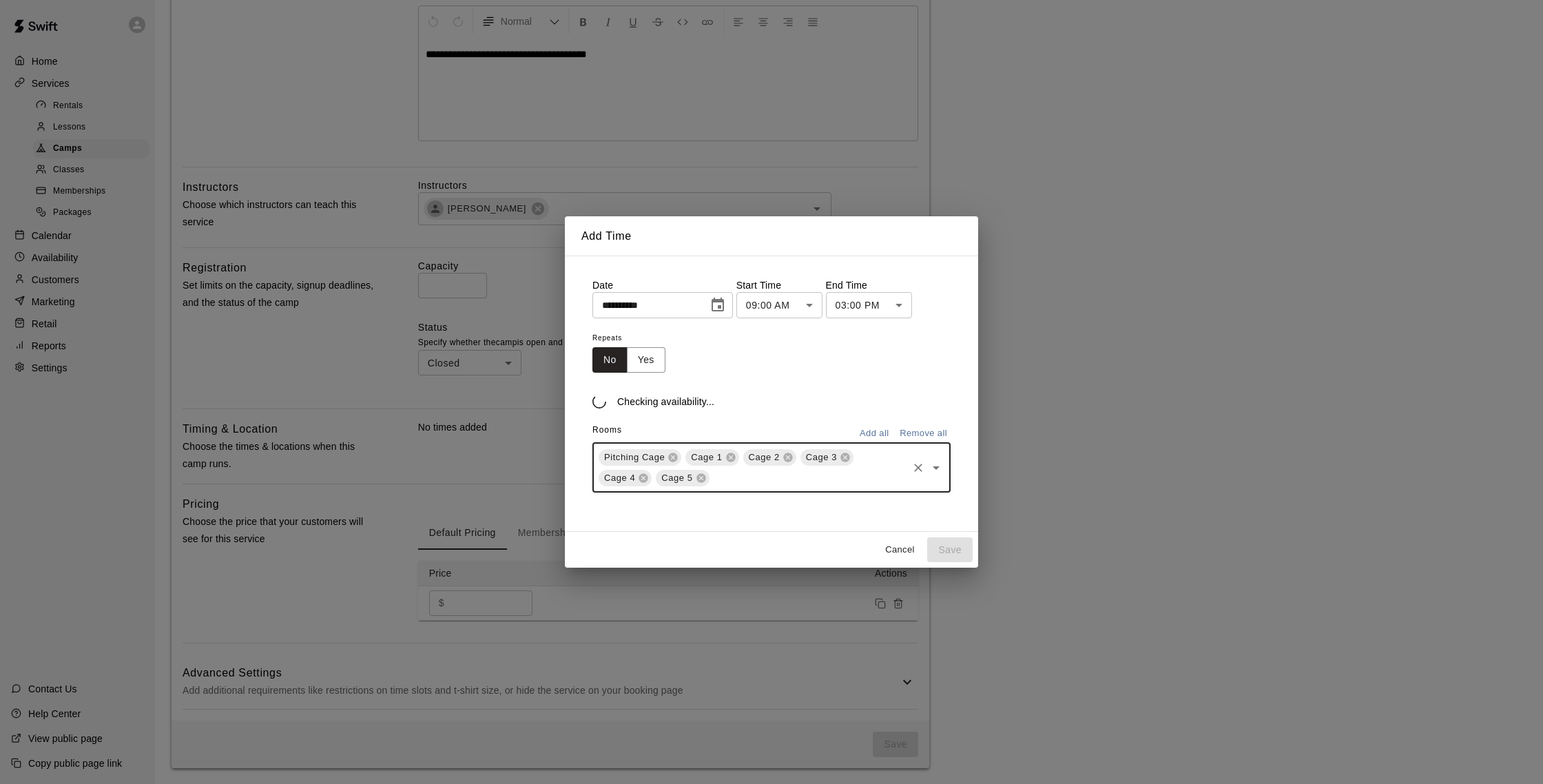
click at [699, 482] on icon at bounding box center [701, 478] width 9 height 9
click at [672, 458] on div "Pitching Cage" at bounding box center [639, 457] width 82 height 17
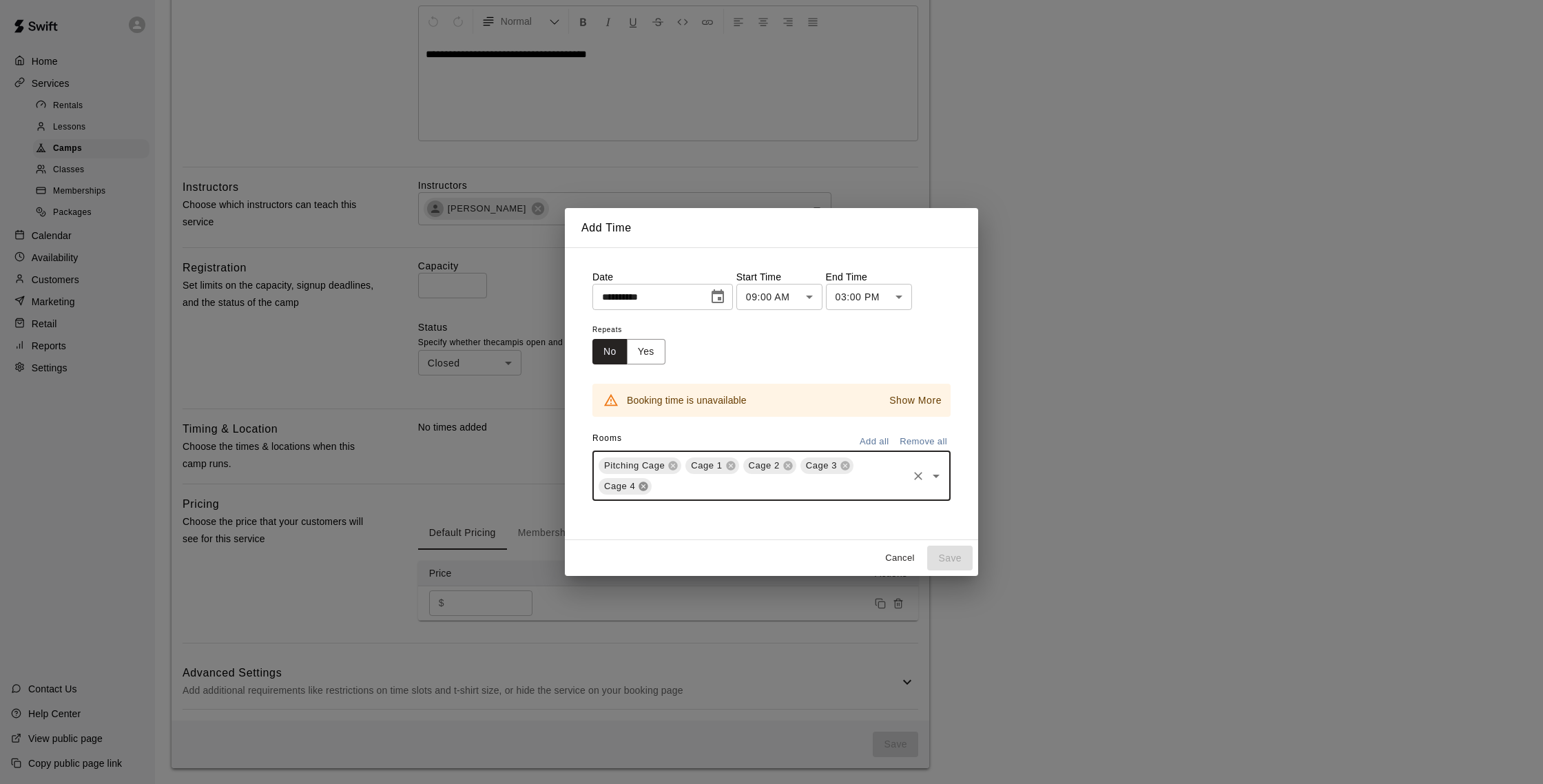
click at [642, 486] on icon at bounding box center [643, 486] width 11 height 11
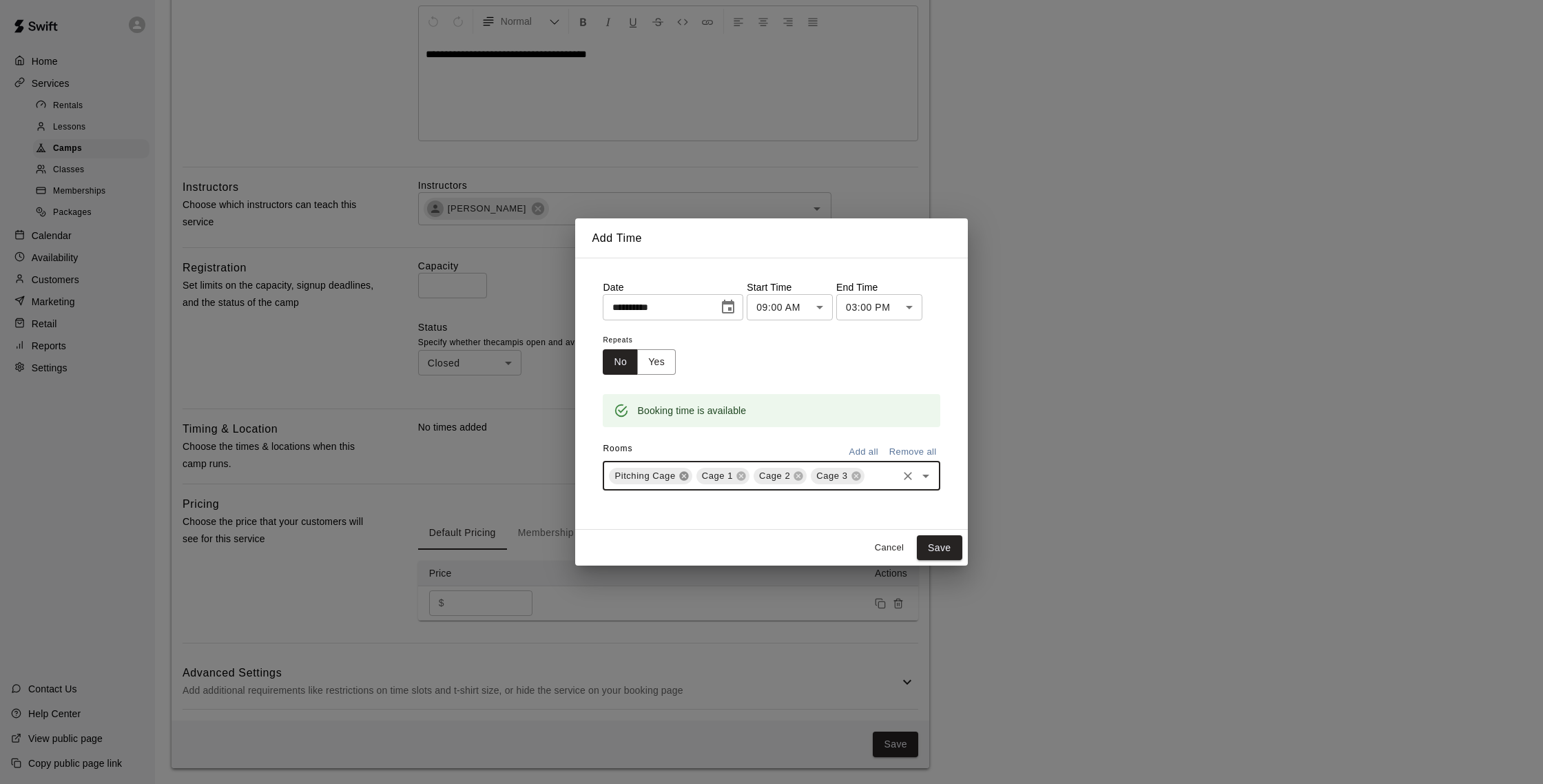
click at [683, 472] on icon at bounding box center [683, 475] width 9 height 9
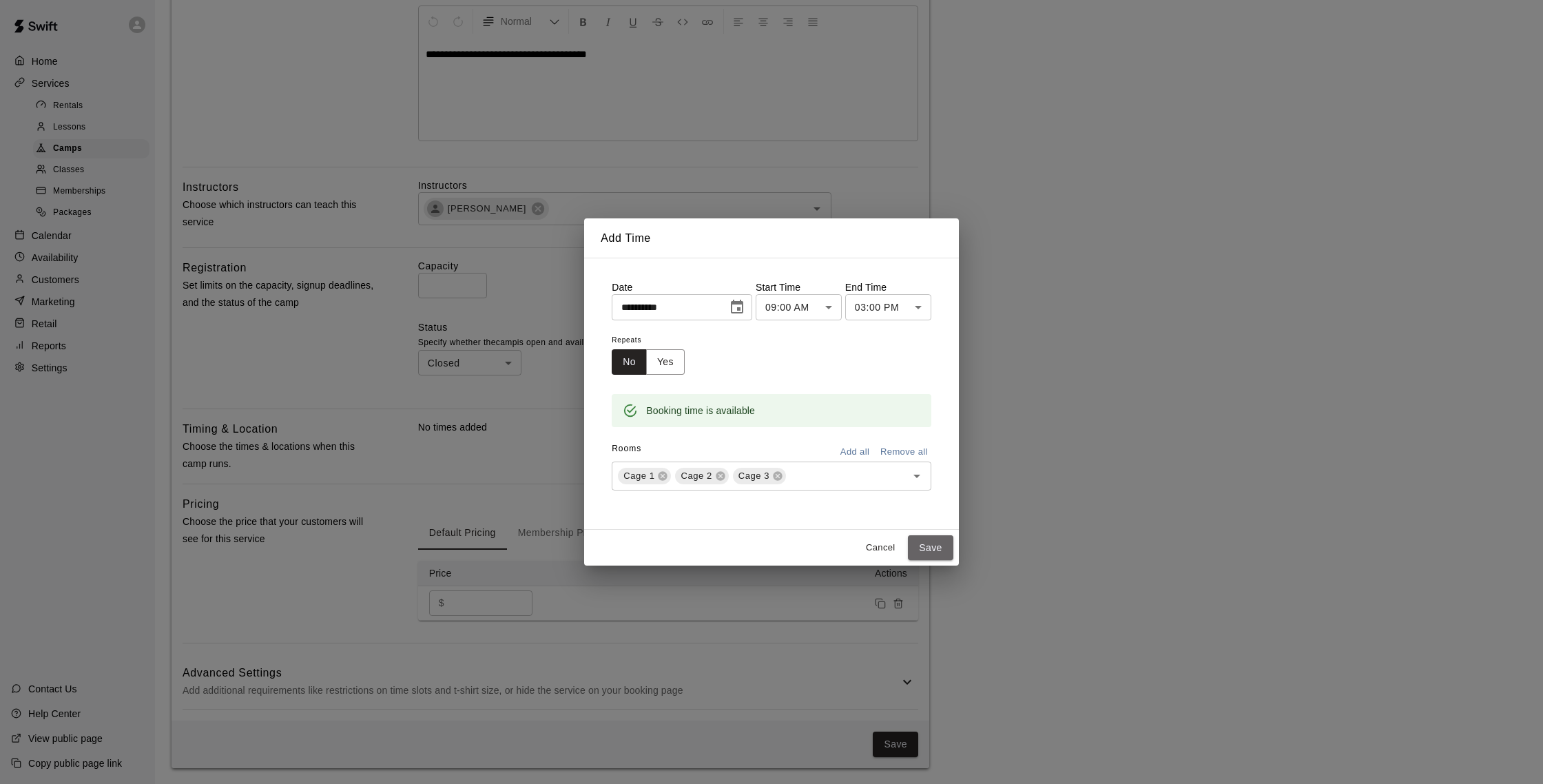
click at [942, 535] on button "Save" at bounding box center [930, 547] width 46 height 25
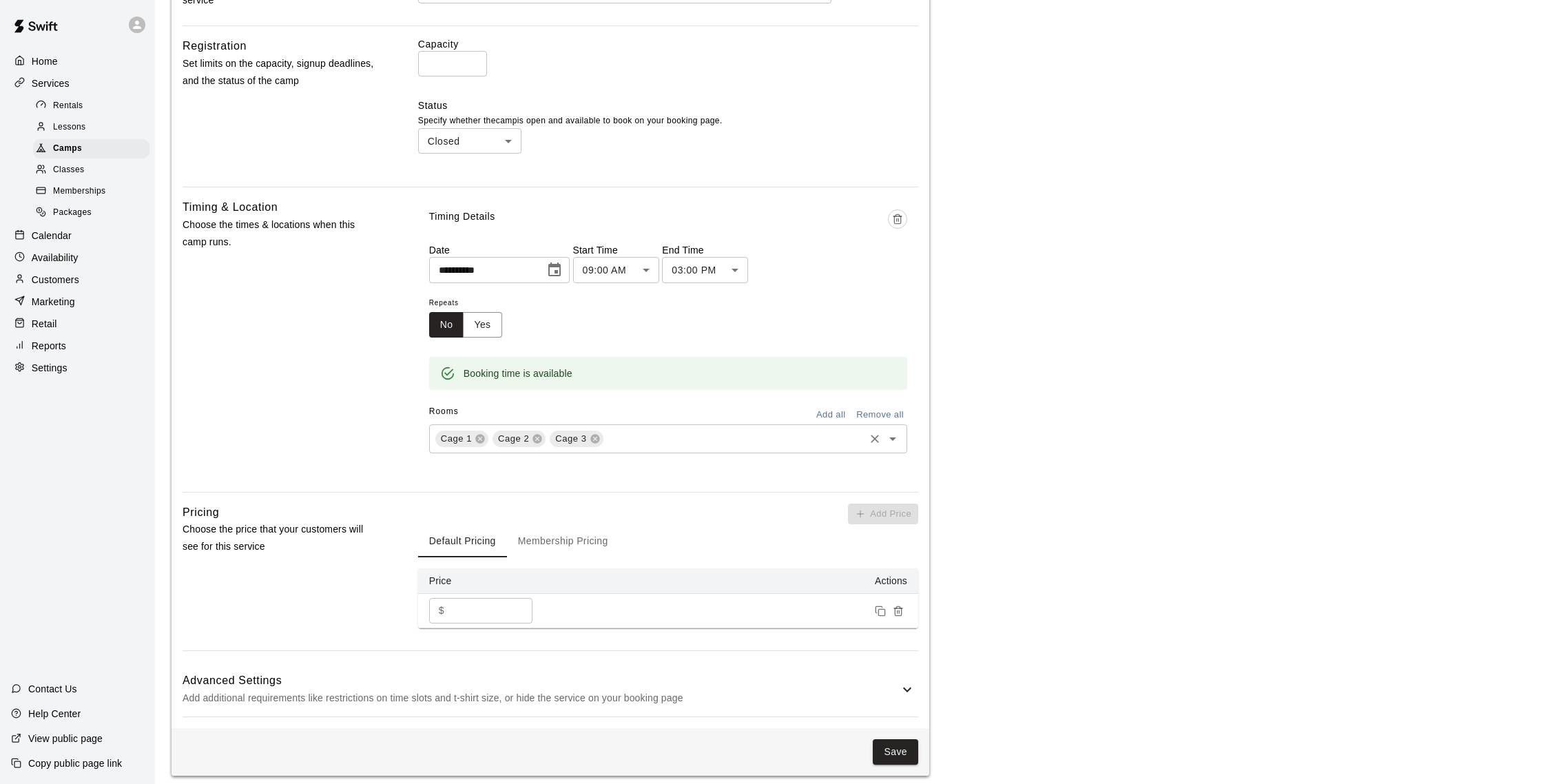
scroll to position [518, 0]
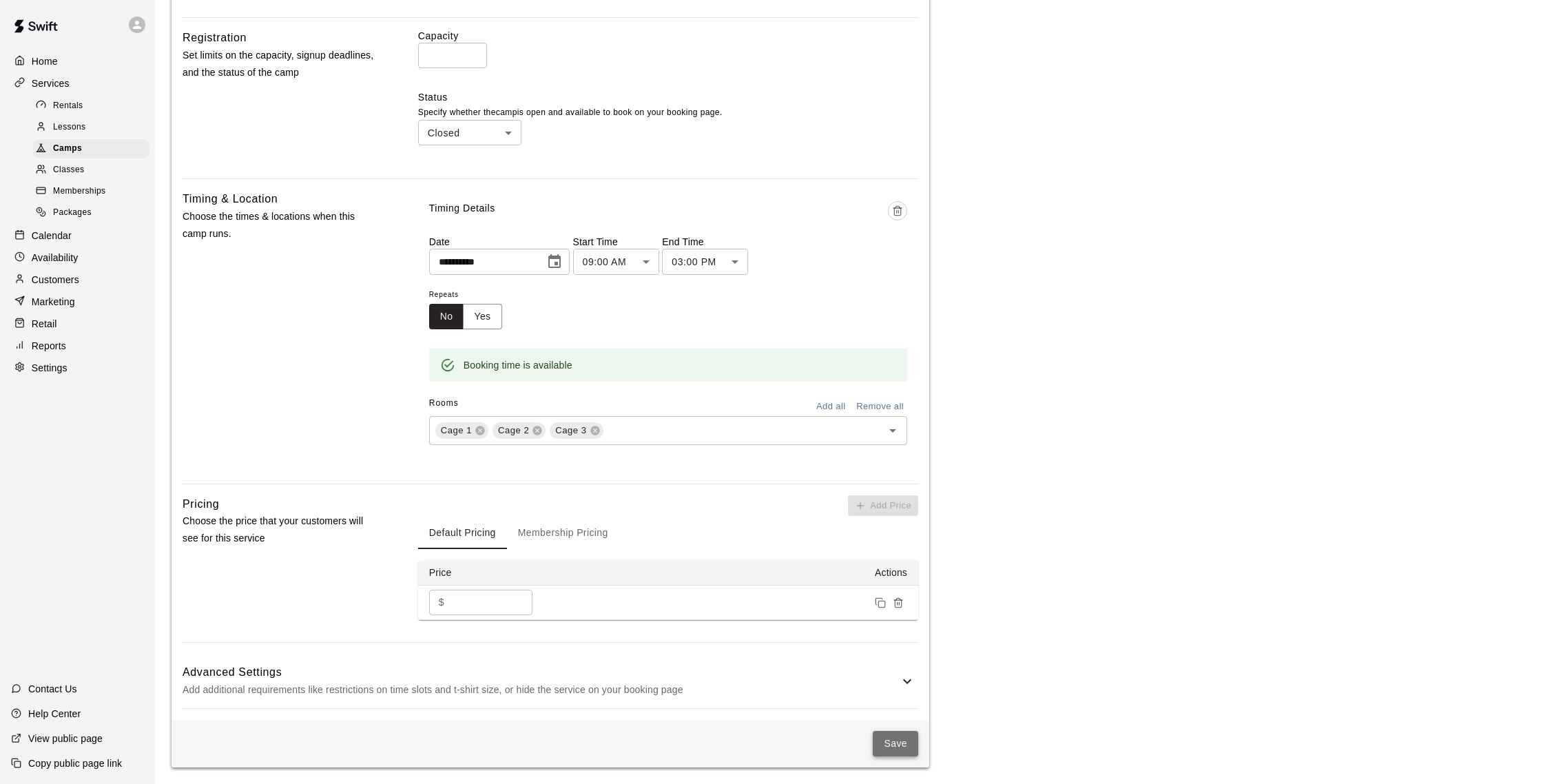
click at [898, 738] on button "Save" at bounding box center [895, 743] width 46 height 25
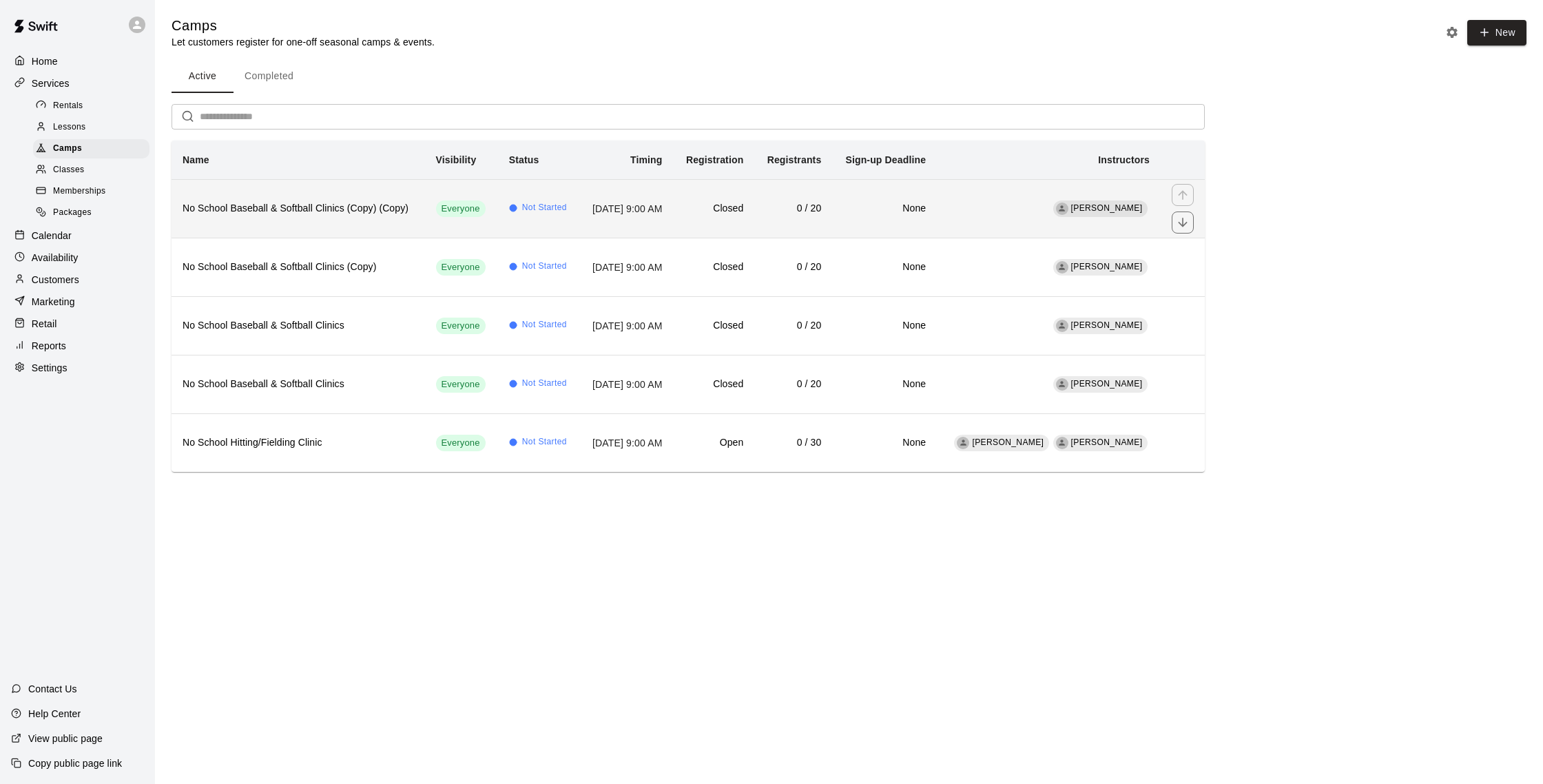
click at [350, 216] on h6 "No School Baseball & Softball Clinics (Copy) (Copy)" at bounding box center [299, 209] width 232 height 15
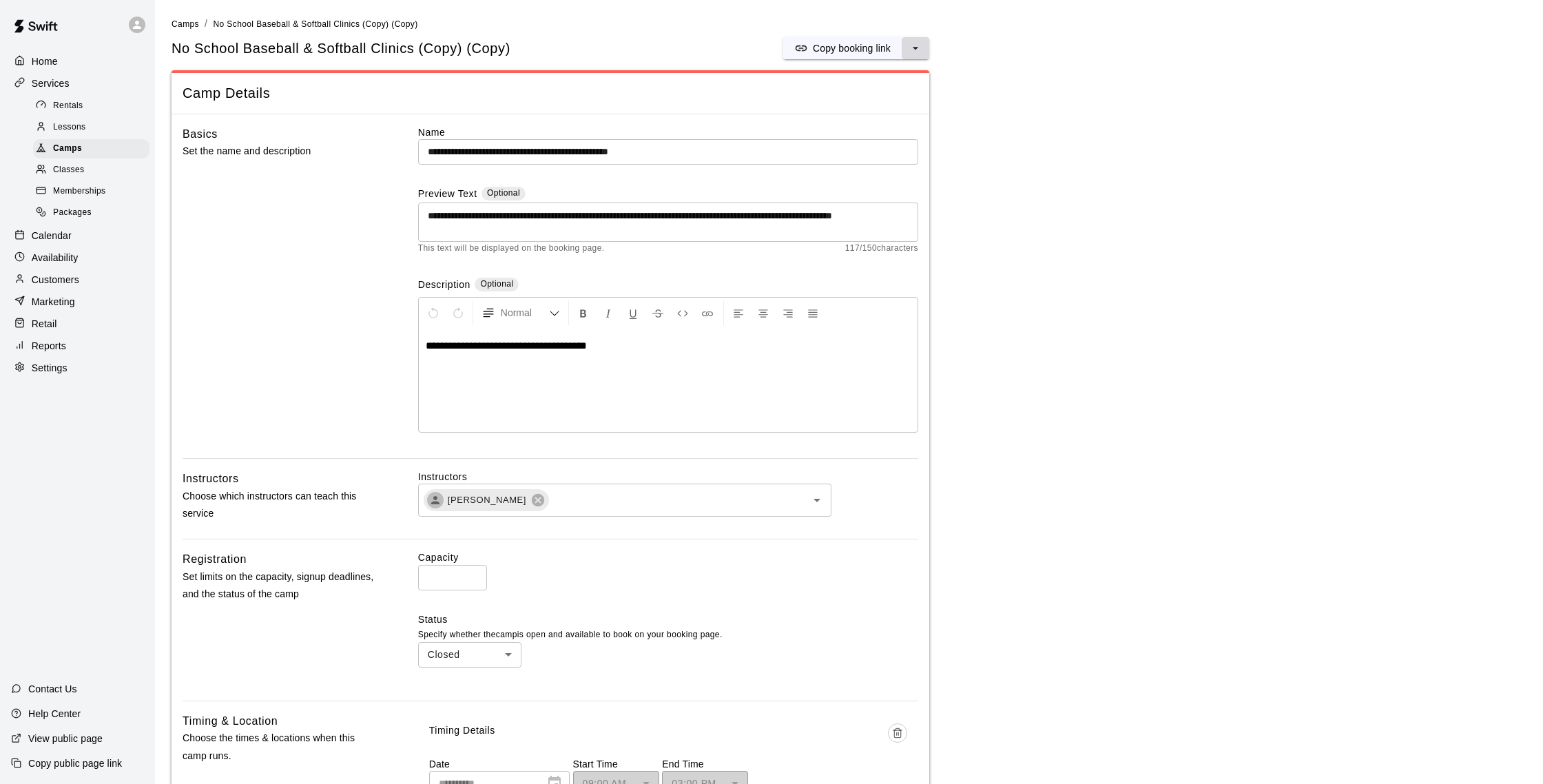
click at [917, 46] on icon "select merge strategy" at bounding box center [915, 48] width 14 height 14
click at [872, 104] on h6 "Duplicate camp" at bounding box center [861, 100] width 68 height 15
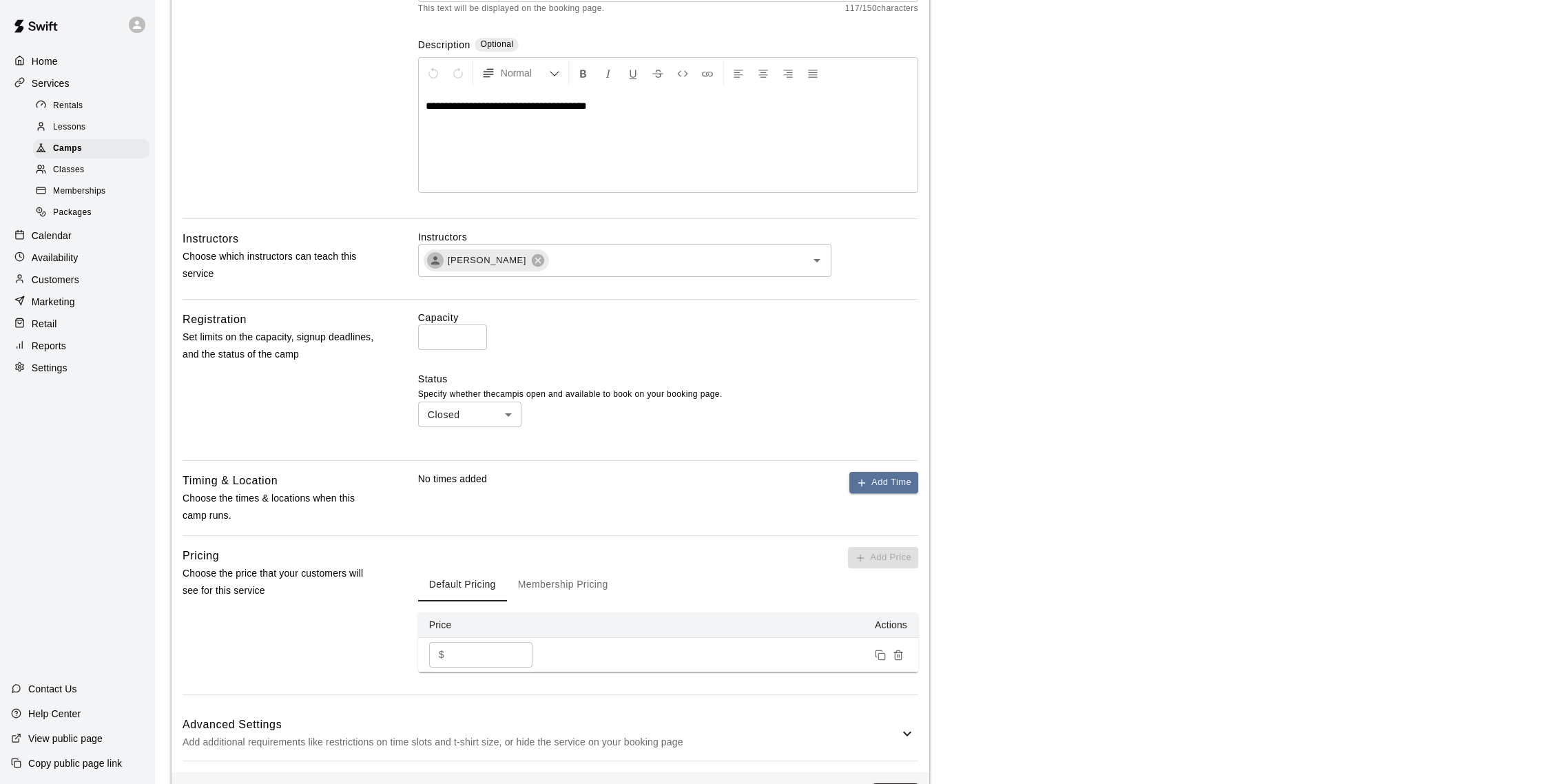
scroll to position [288, 0]
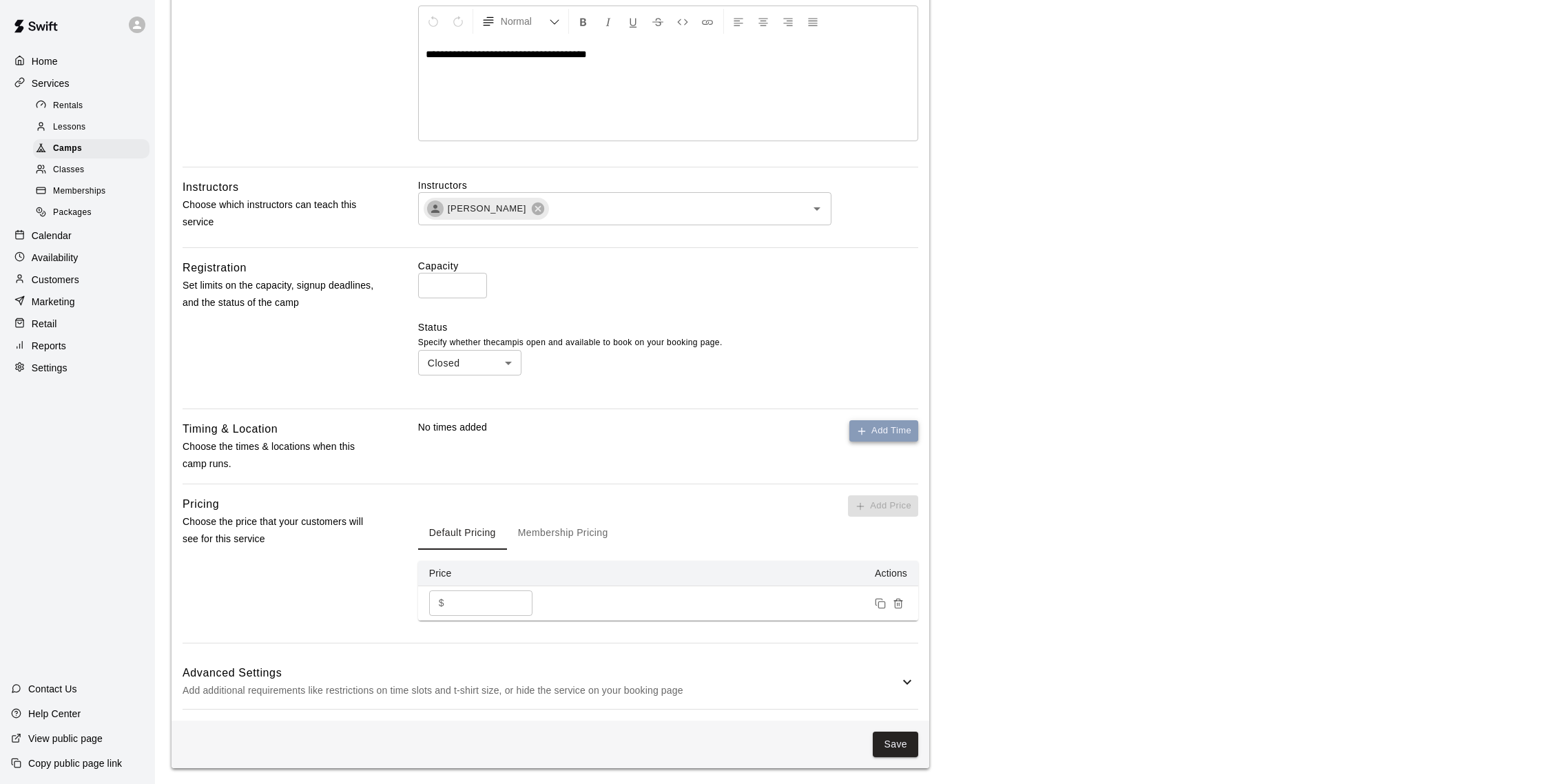
click at [863, 430] on icon "button" at bounding box center [862, 431] width 11 height 11
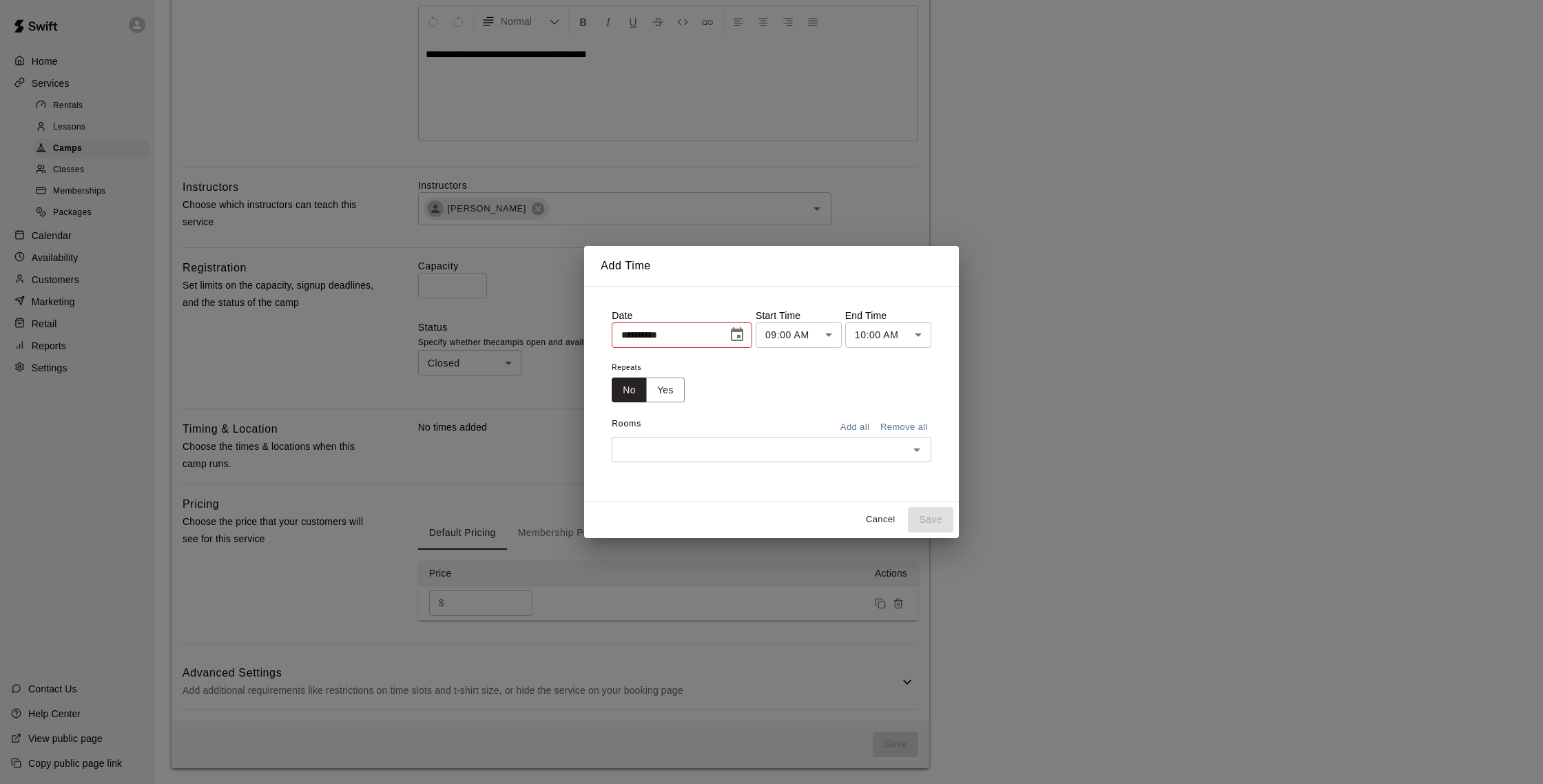
click at [745, 336] on icon "Choose date, selected date is Aug 18, 2025" at bounding box center [737, 334] width 17 height 17
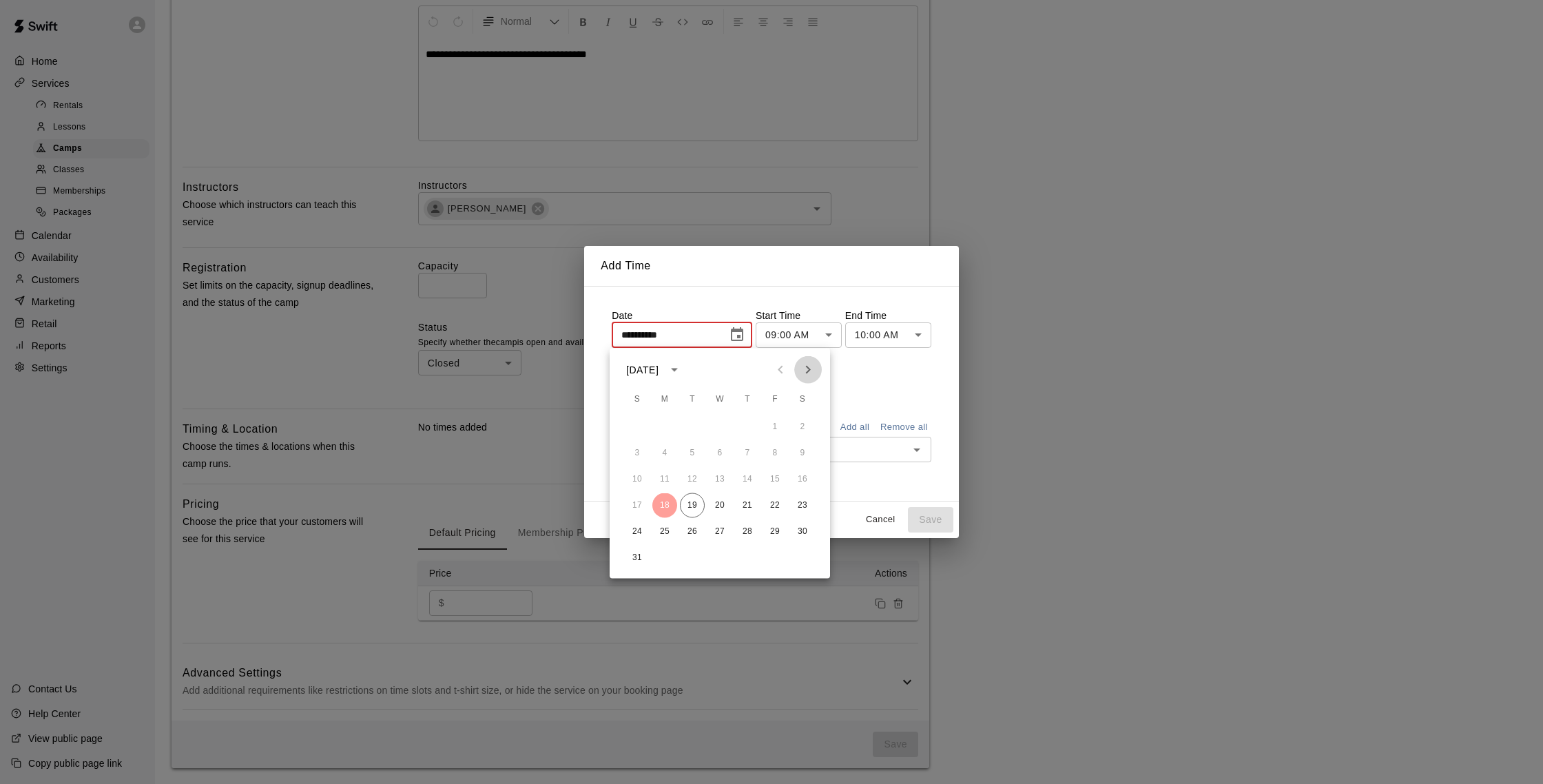
click at [819, 371] on button "Next month" at bounding box center [808, 370] width 27 height 27
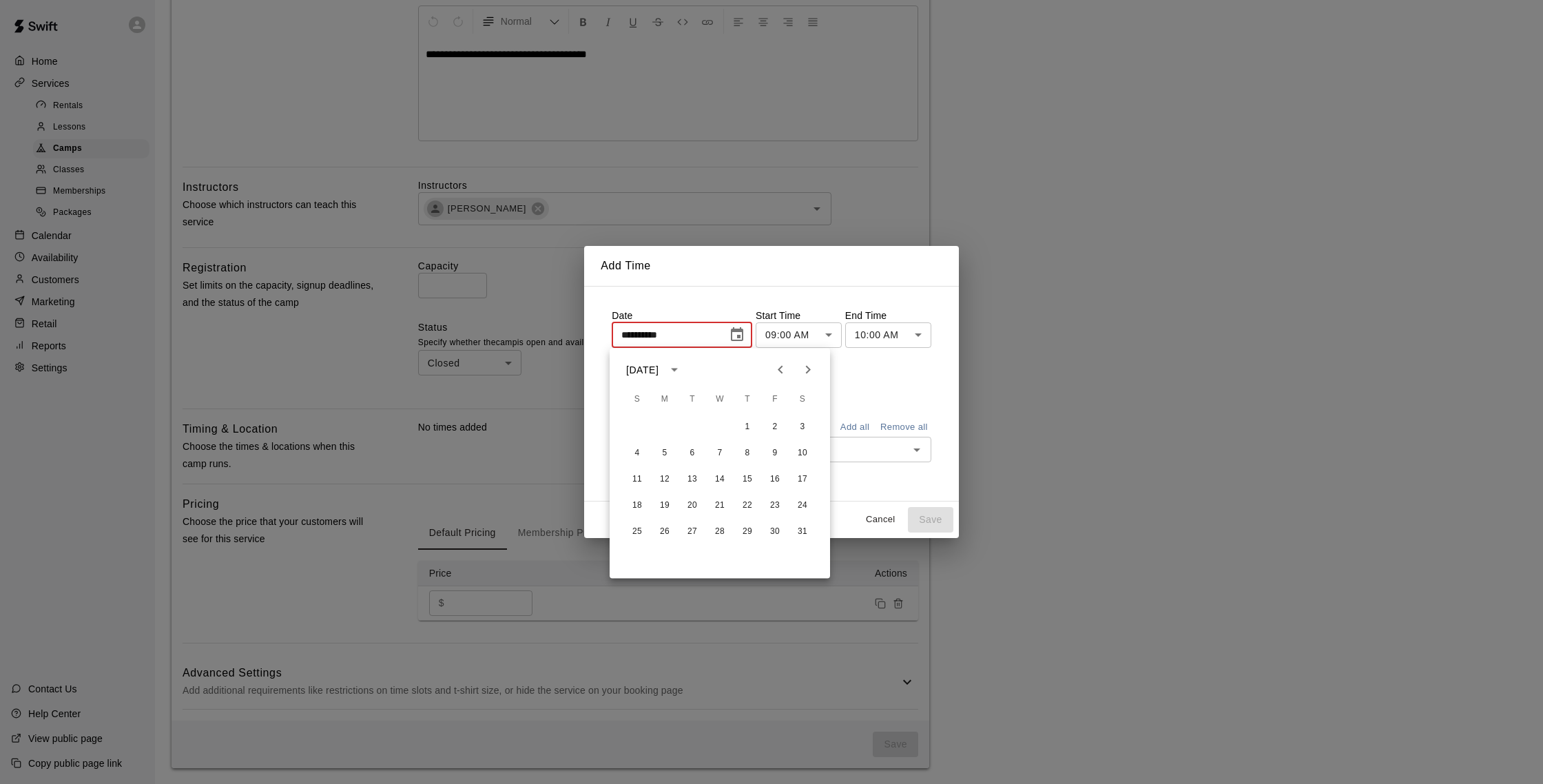
click at [819, 371] on button "Next month" at bounding box center [808, 370] width 27 height 27
click at [786, 370] on icon "Previous month" at bounding box center [780, 370] width 17 height 17
click at [661, 452] on button "5" at bounding box center [664, 453] width 25 height 25
type input "**********"
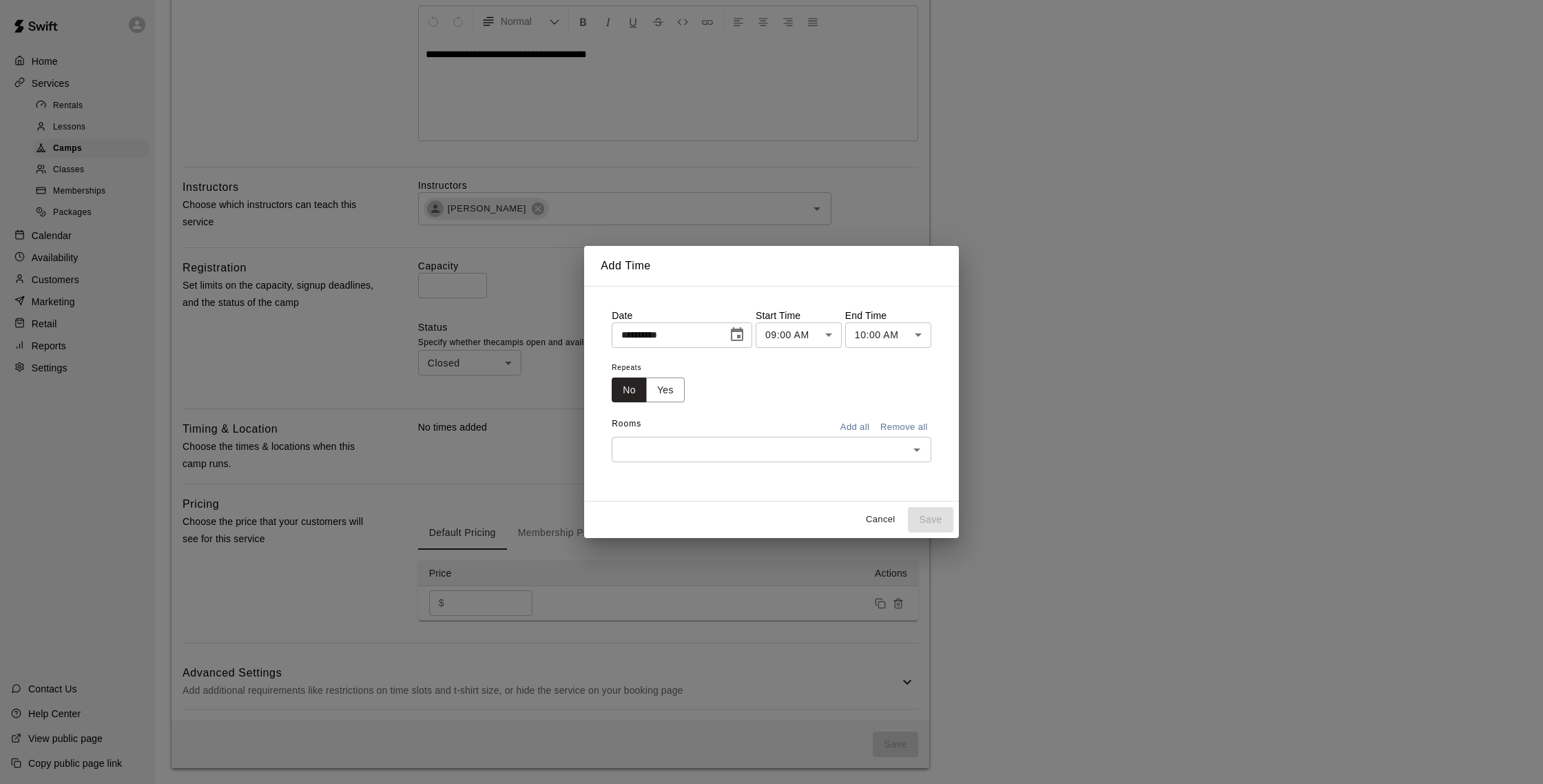
click at [905, 337] on body "**********" at bounding box center [771, 248] width 1543 height 1072
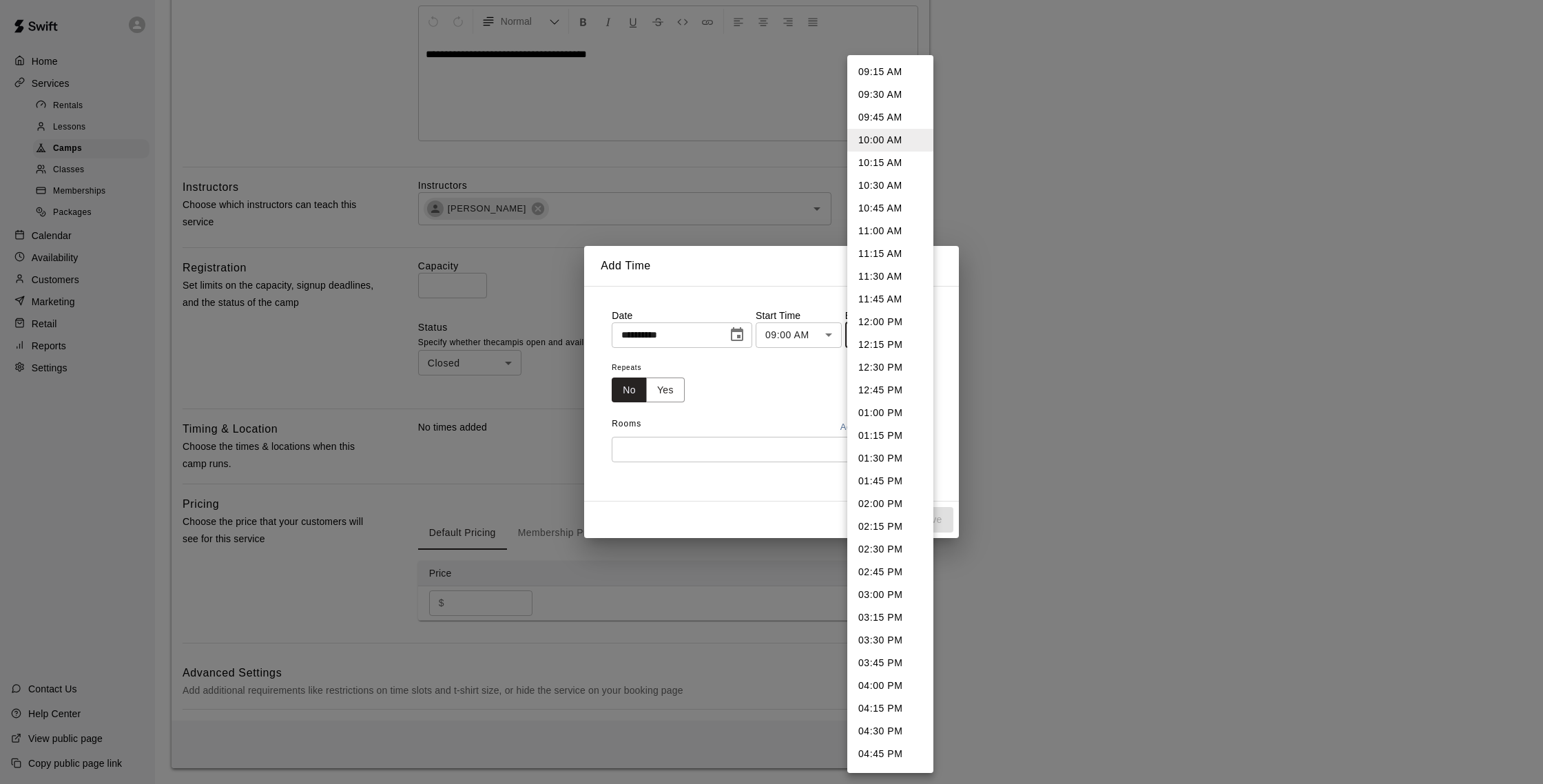
click at [901, 586] on li "03:00 PM" at bounding box center [890, 595] width 86 height 23
type input "********"
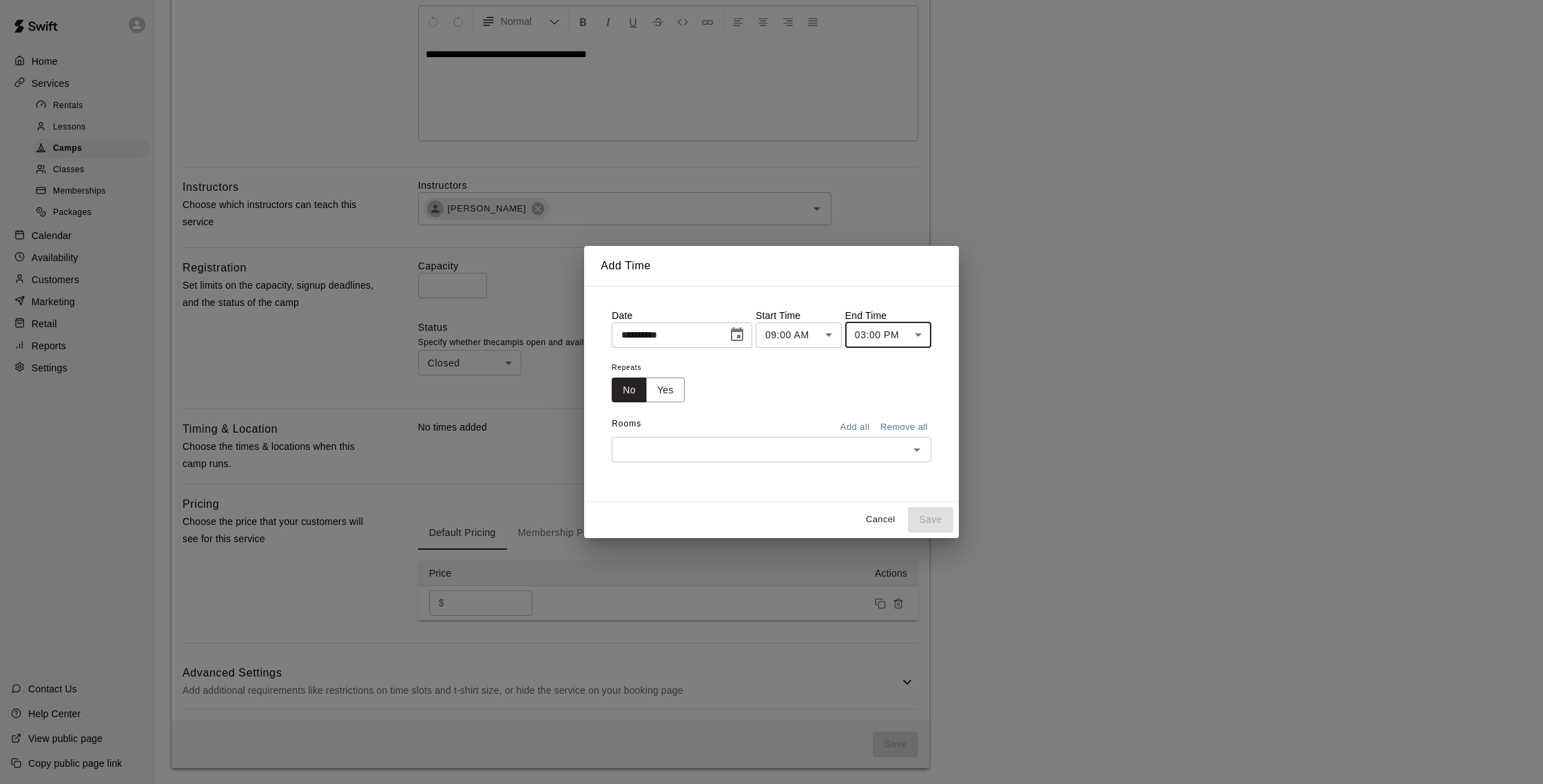
click at [856, 422] on button "Add all" at bounding box center [855, 427] width 44 height 21
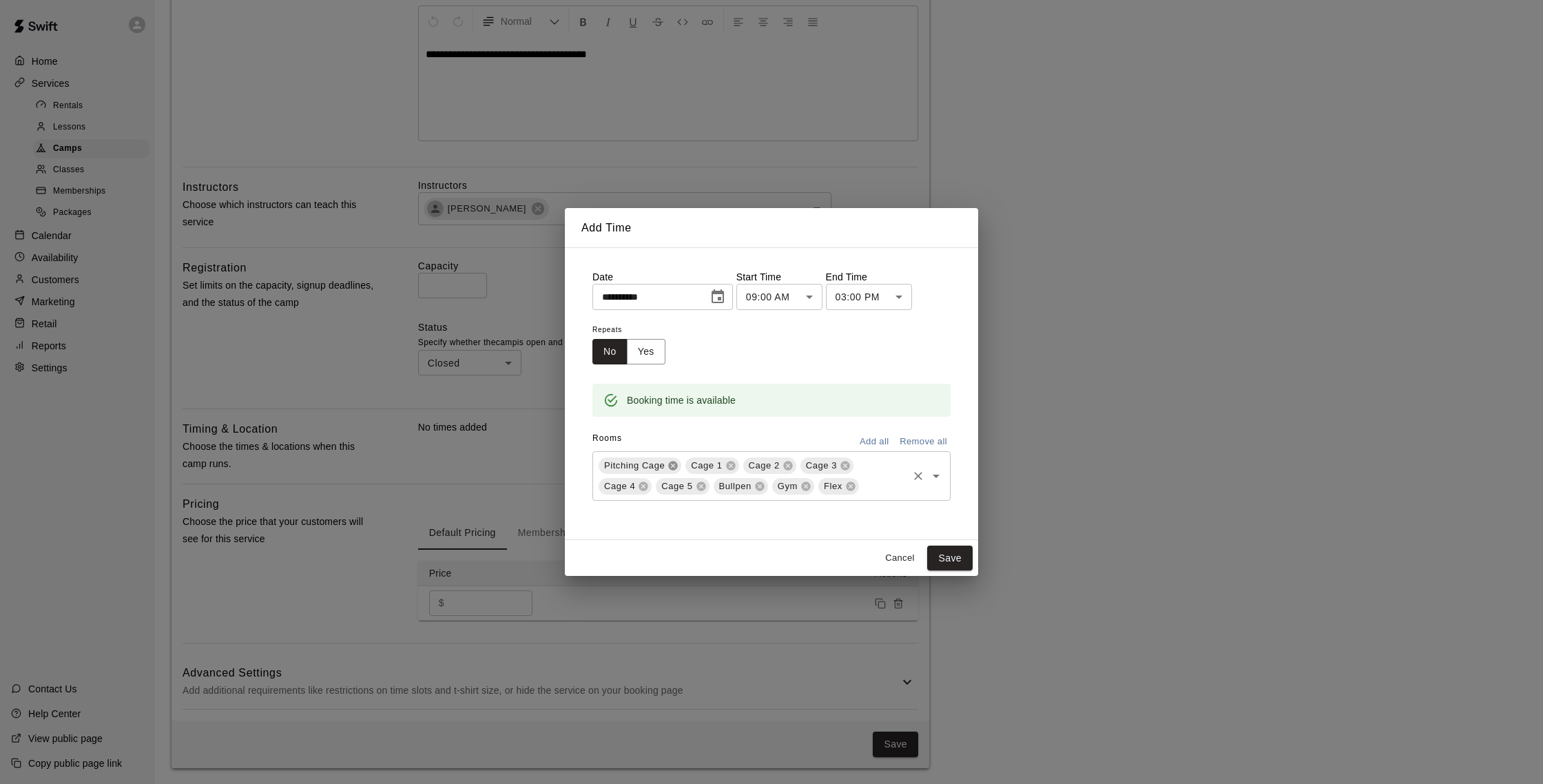
click at [670, 466] on icon at bounding box center [674, 466] width 9 height 9
click at [812, 466] on icon at bounding box center [815, 466] width 9 height 9
click at [817, 461] on icon at bounding box center [815, 466] width 9 height 9
click at [817, 461] on icon at bounding box center [817, 466] width 9 height 9
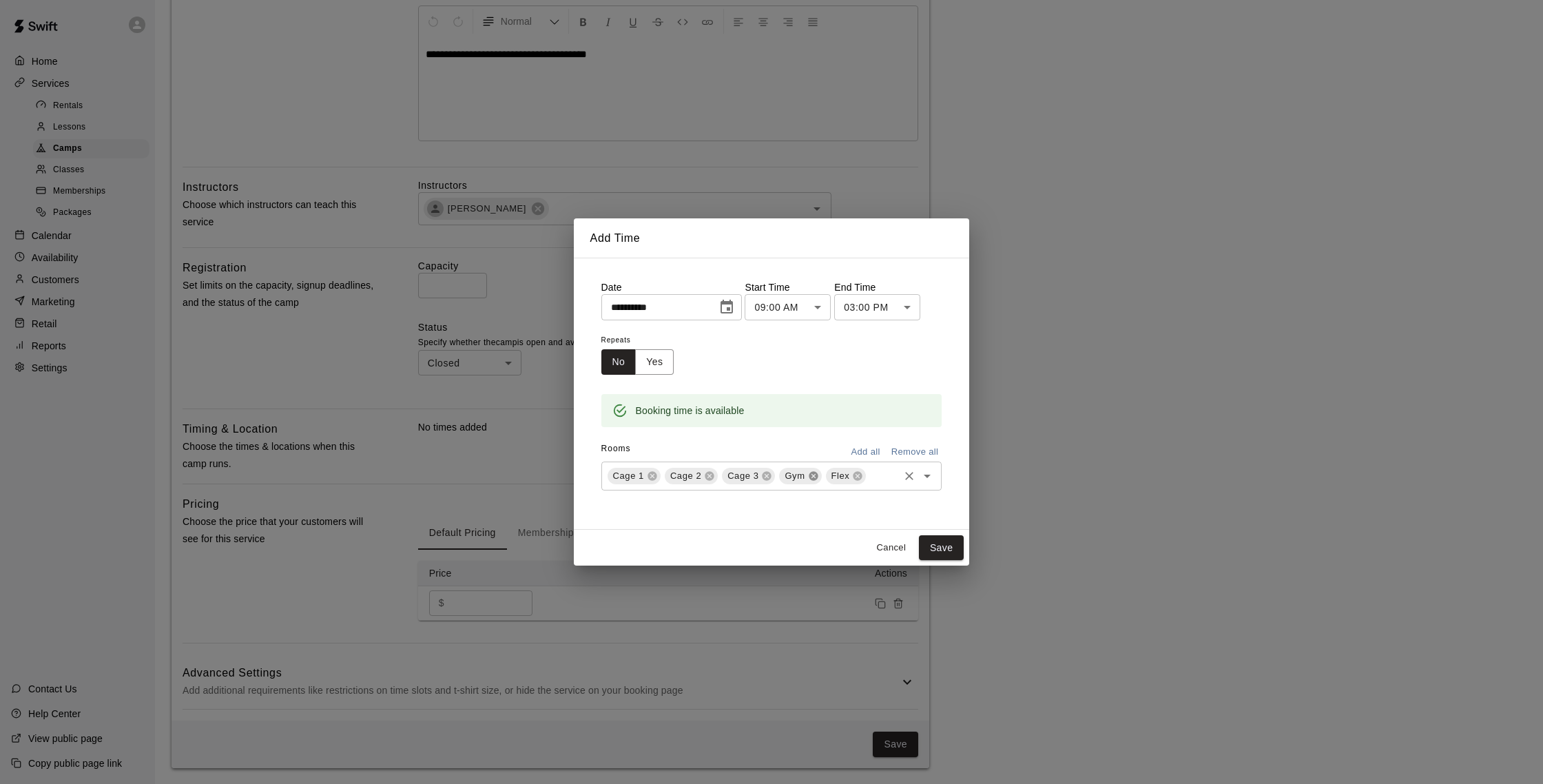
click at [814, 474] on icon at bounding box center [813, 475] width 11 height 11
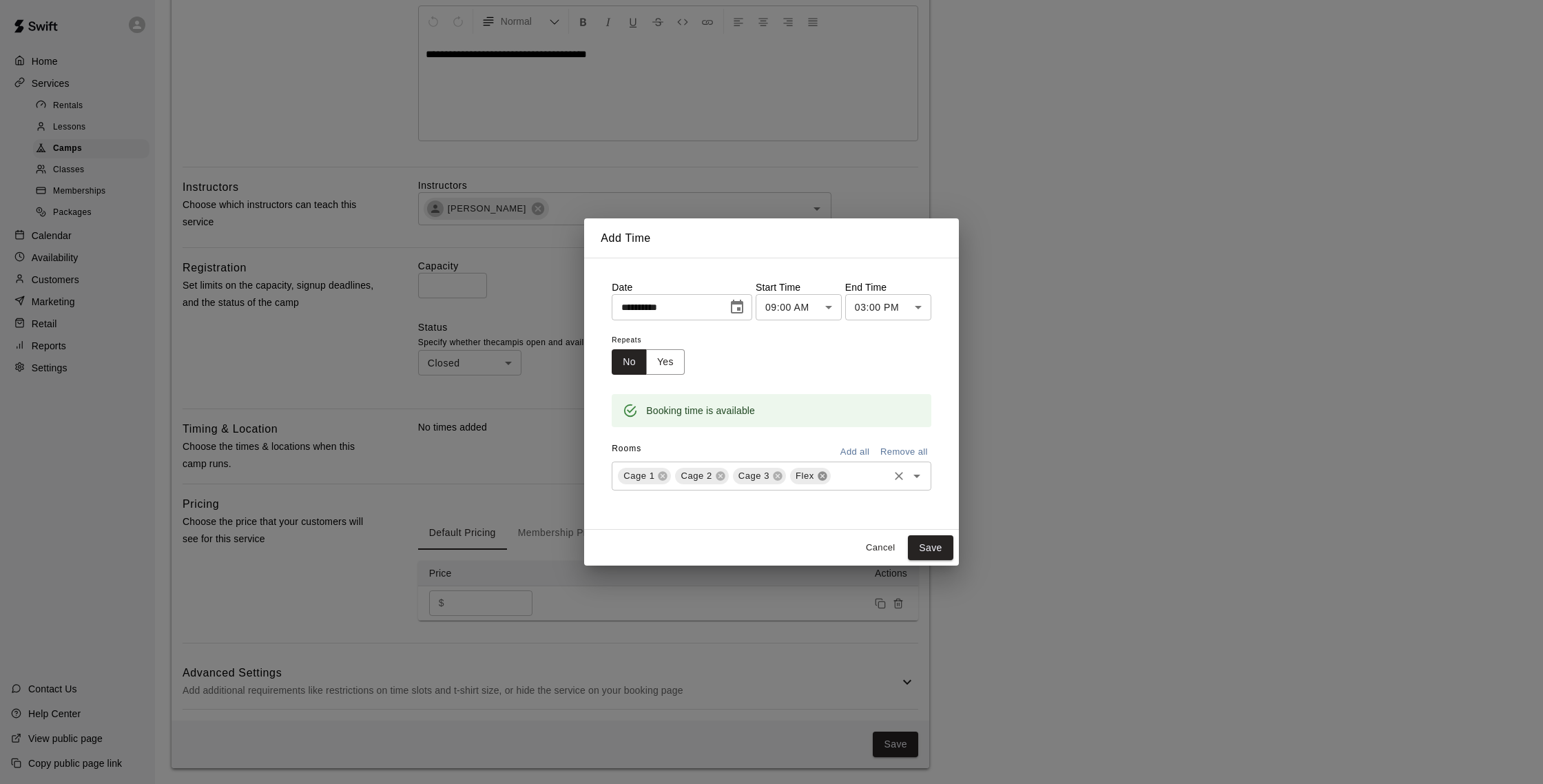
click at [821, 472] on icon at bounding box center [822, 475] width 9 height 9
click at [916, 544] on button "Save" at bounding box center [930, 547] width 46 height 25
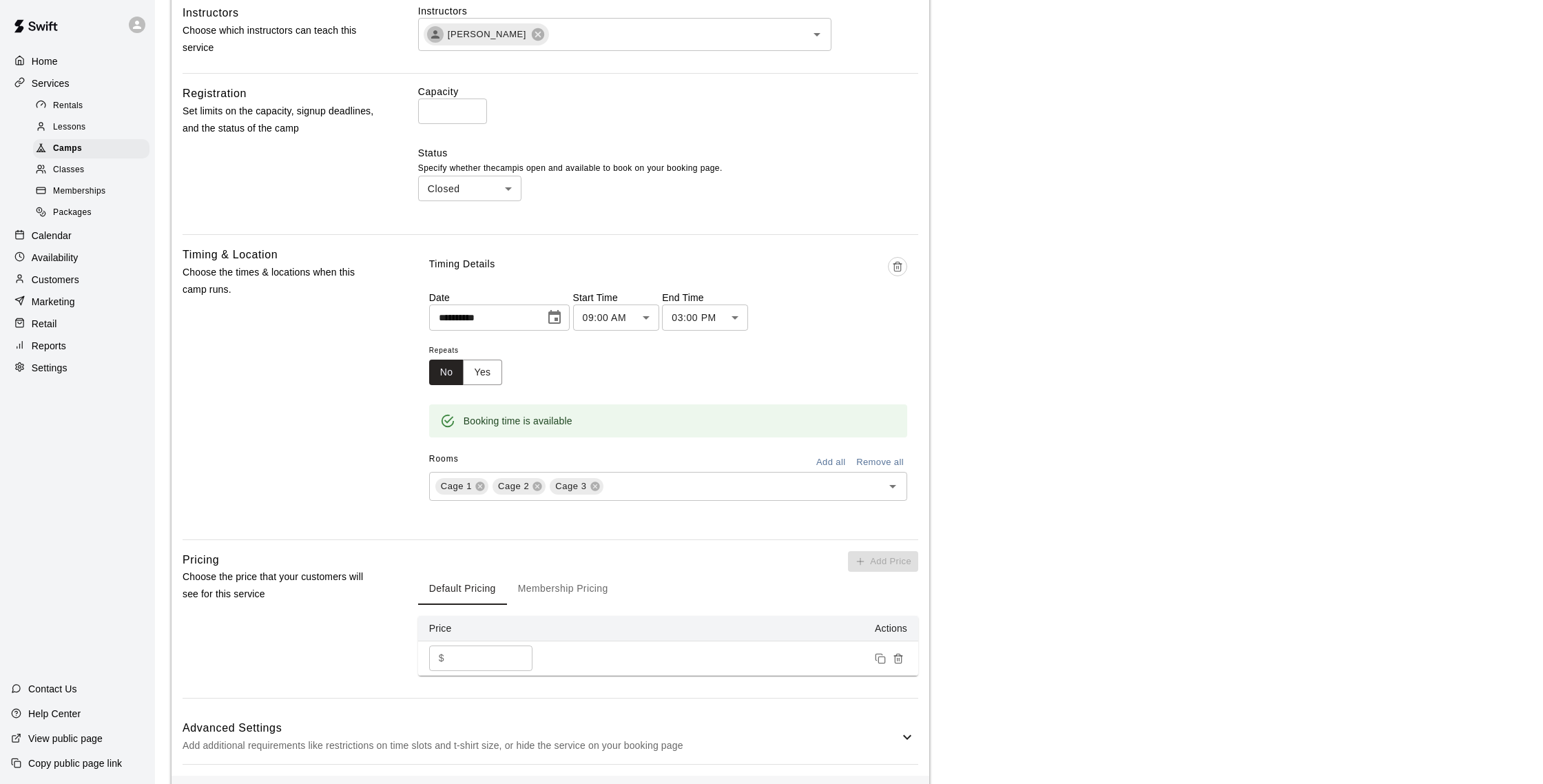
scroll to position [518, 0]
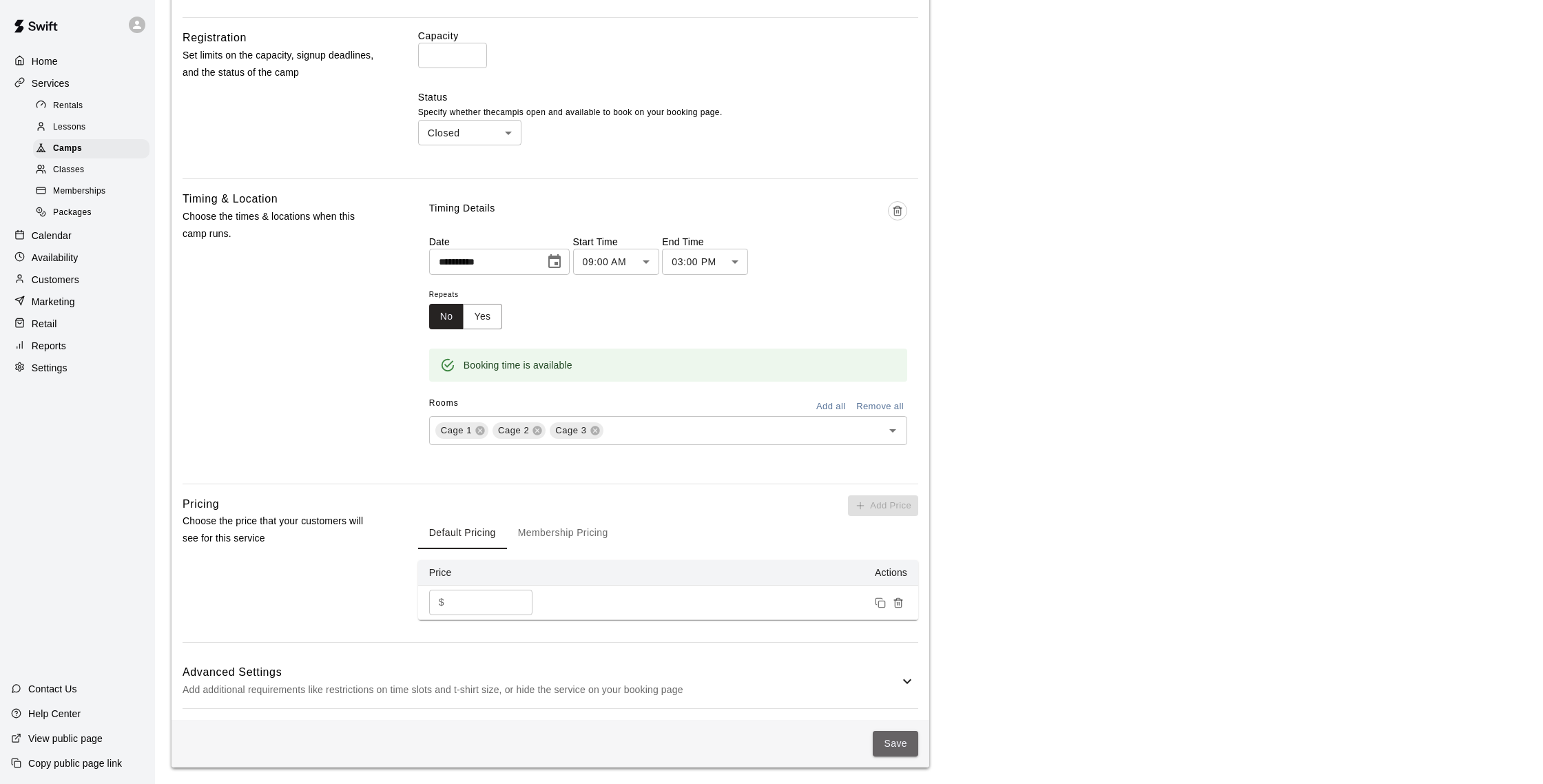
click at [901, 746] on button "Save" at bounding box center [895, 743] width 46 height 25
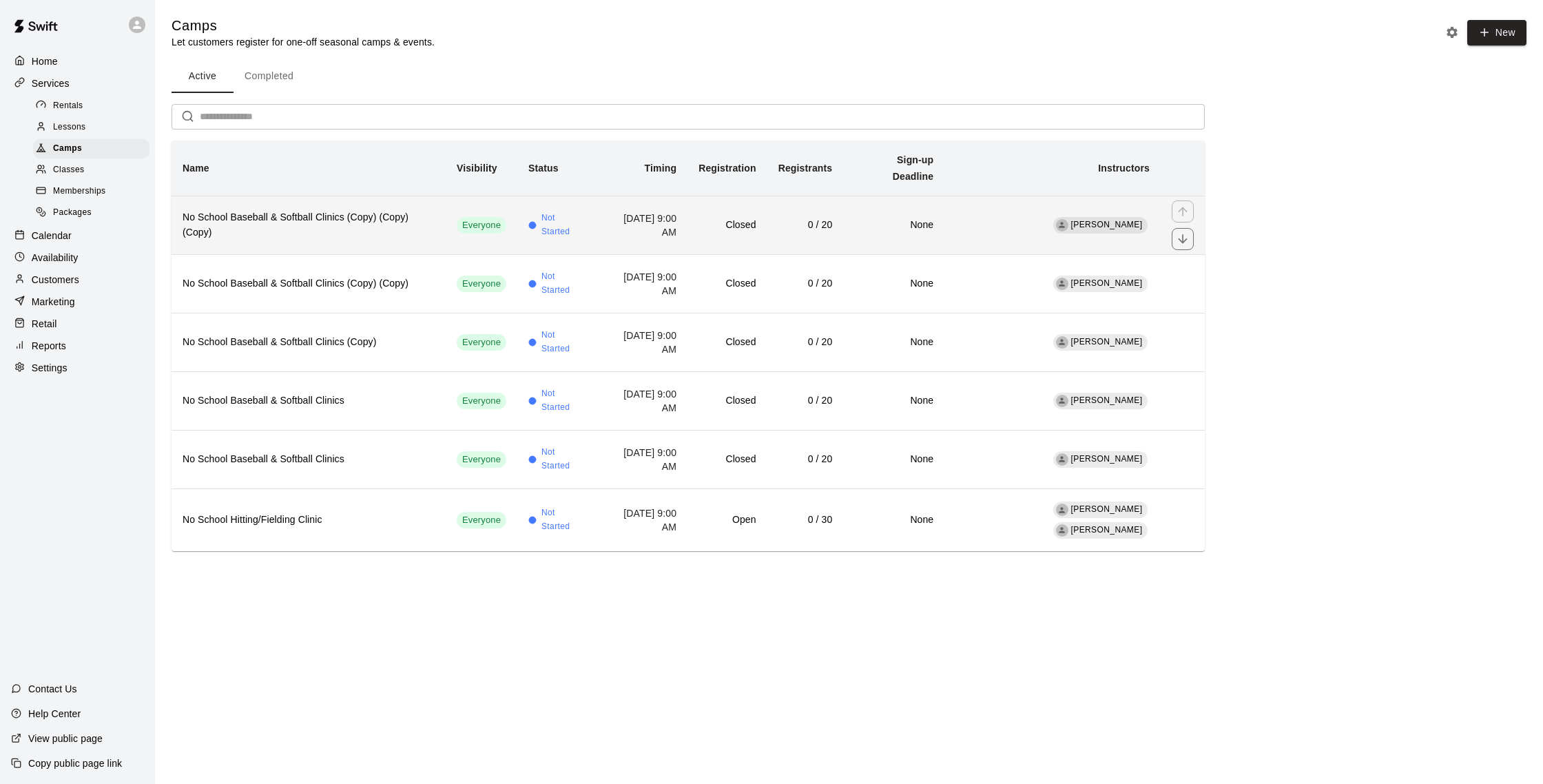
drag, startPoint x: 773, startPoint y: 222, endPoint x: 760, endPoint y: 216, distance: 14.3
click at [756, 222] on h6 "Closed" at bounding box center [727, 226] width 57 height 15
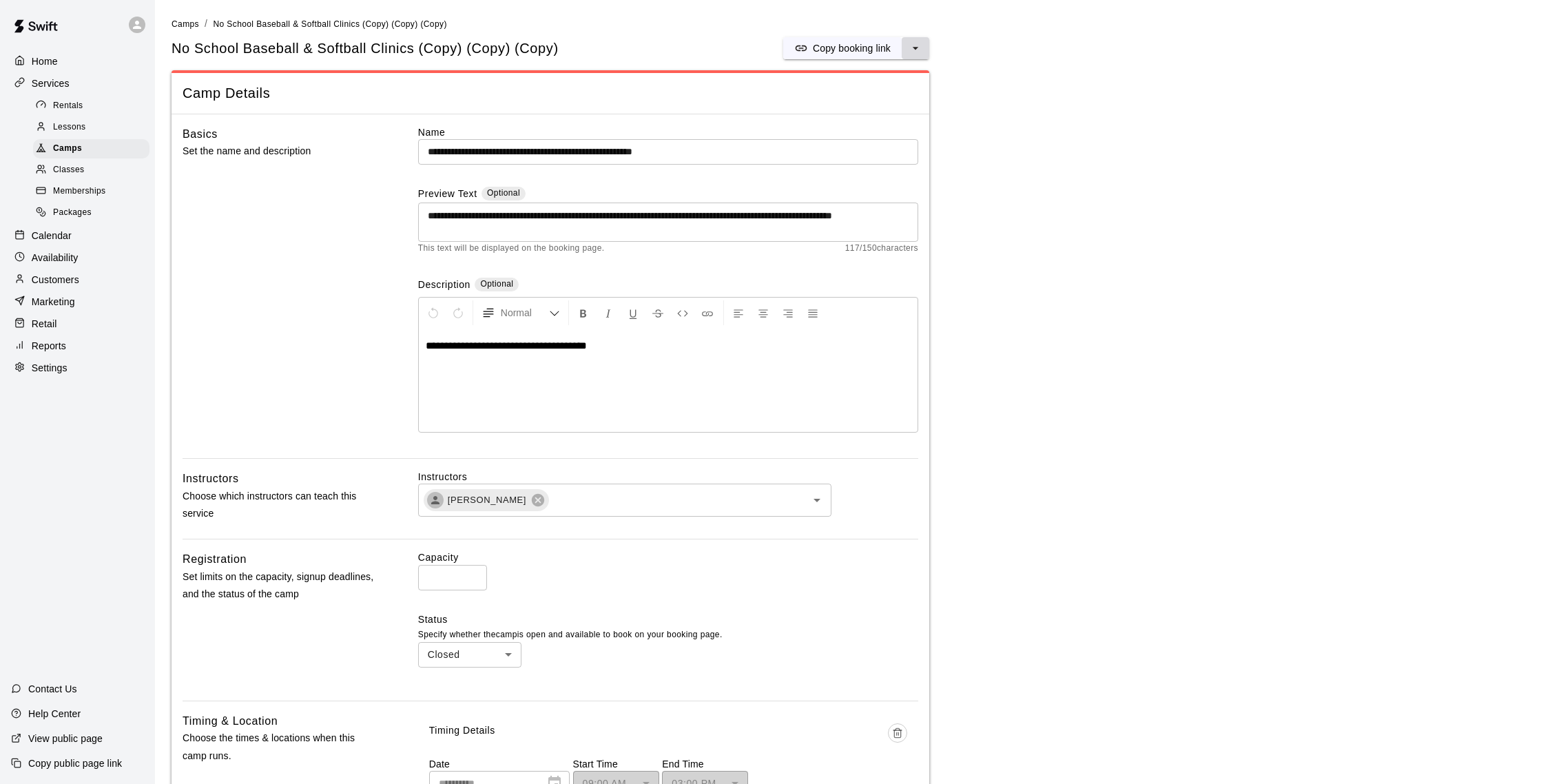
click at [922, 48] on button "select merge strategy" at bounding box center [915, 48] width 27 height 22
click at [888, 96] on h6 "Duplicate camp" at bounding box center [861, 100] width 68 height 15
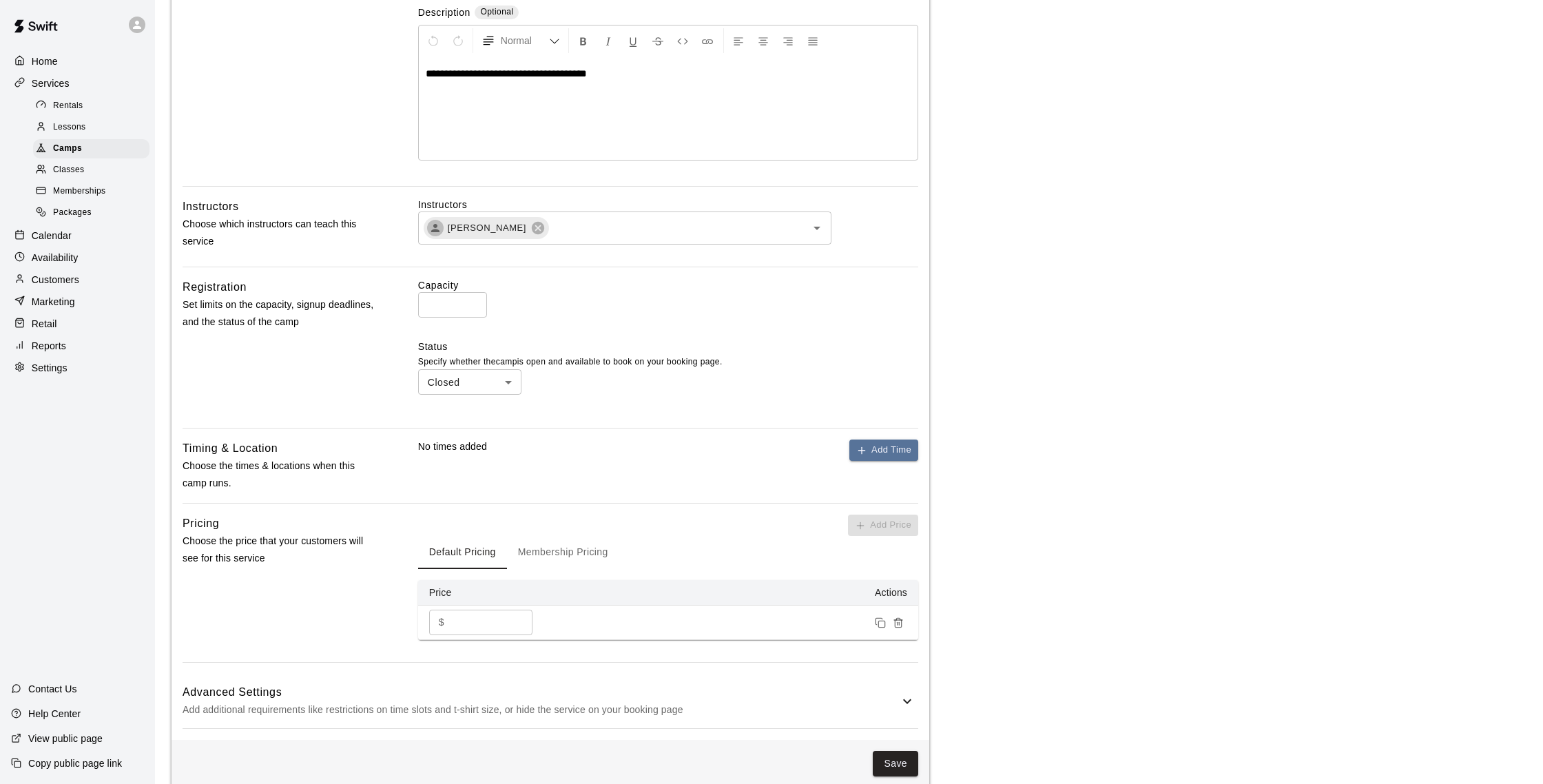
scroll to position [288, 0]
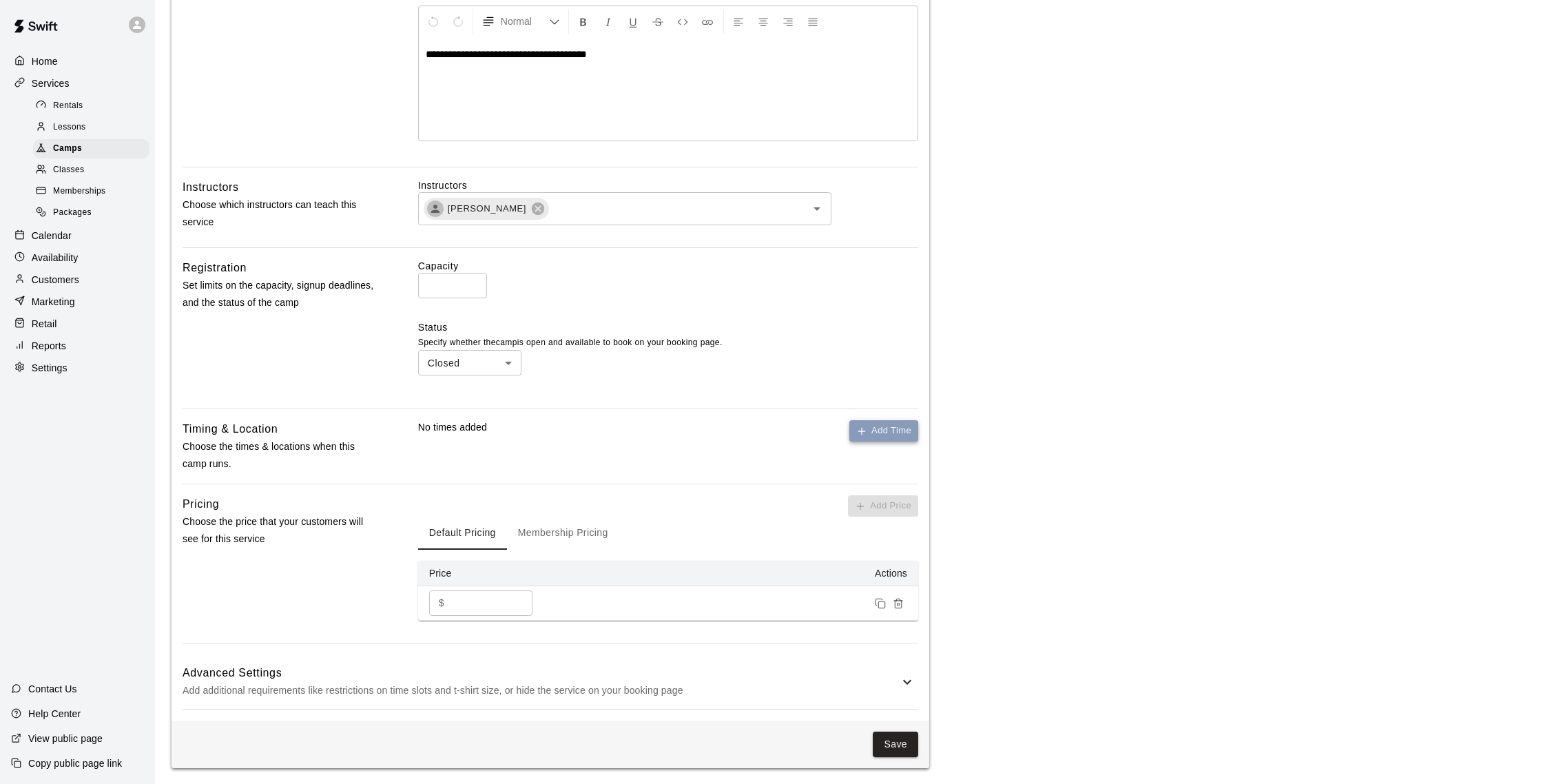
click at [884, 437] on button "Add Time" at bounding box center [883, 430] width 69 height 21
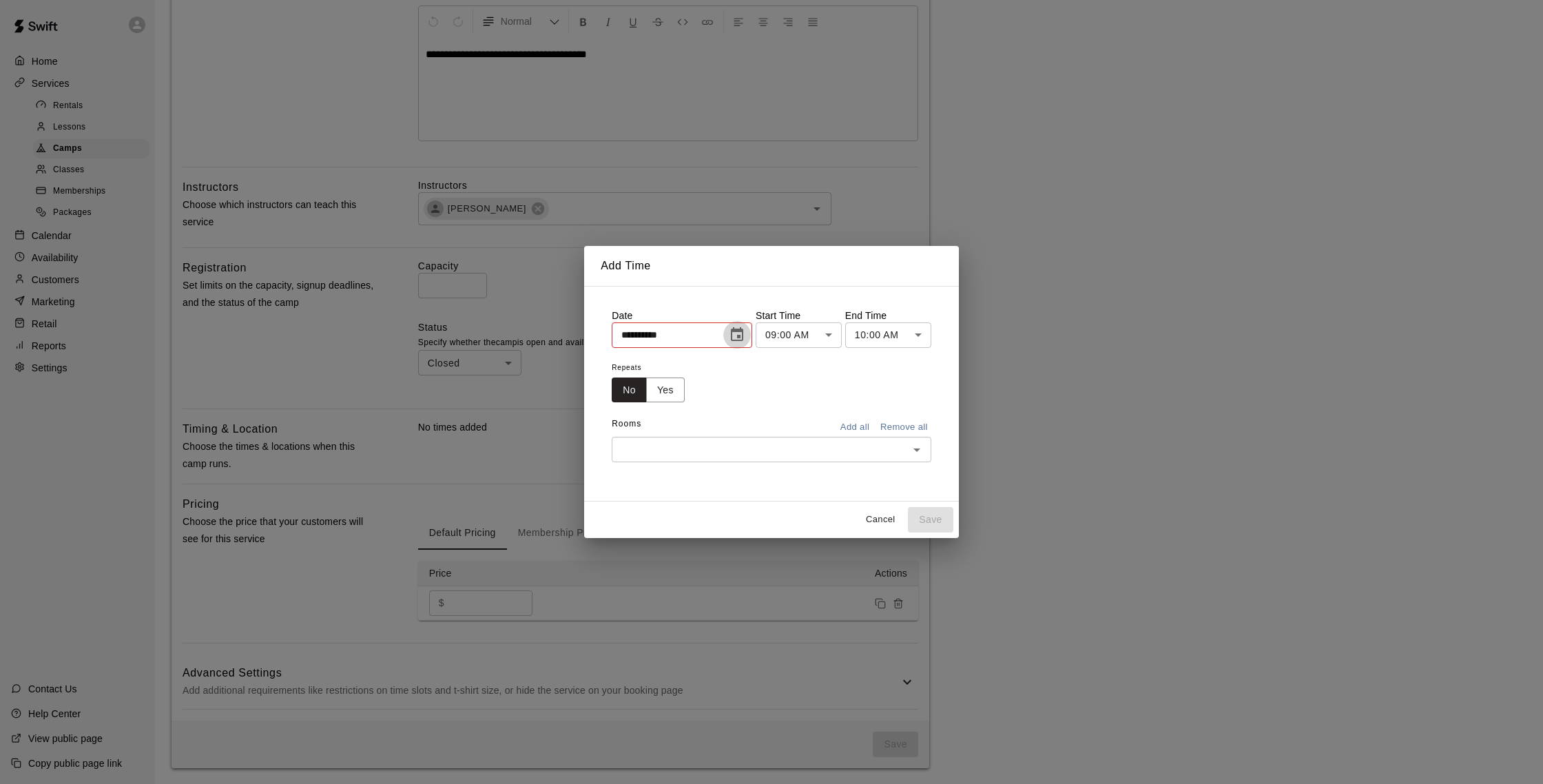
click at [736, 334] on icon "Choose date, selected date is Aug 18, 2025" at bounding box center [737, 334] width 17 height 17
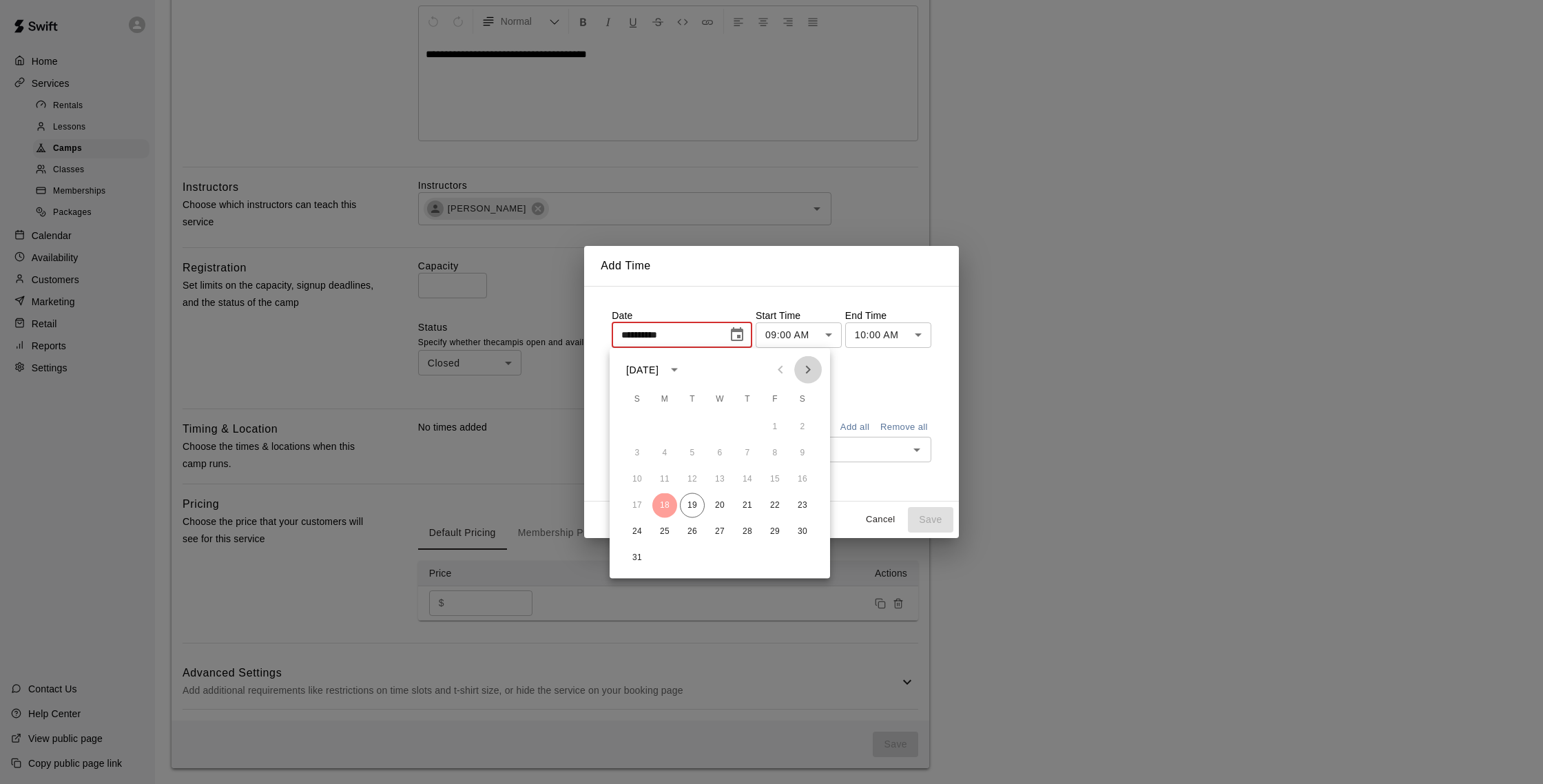
click at [808, 368] on icon "Next month" at bounding box center [808, 370] width 5 height 8
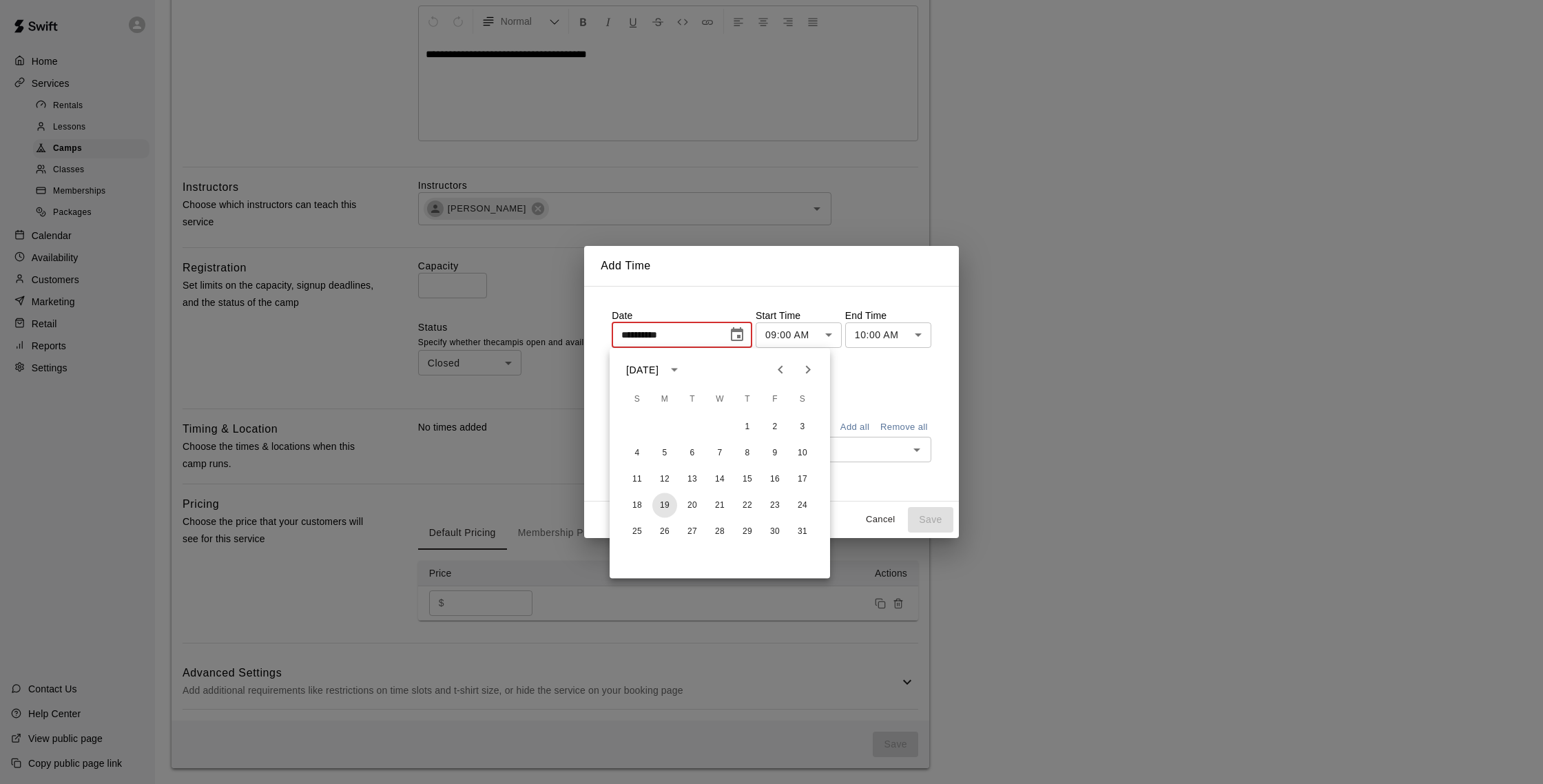
drag, startPoint x: 667, startPoint y: 498, endPoint x: 655, endPoint y: 494, distance: 12.6
click at [667, 498] on button "19" at bounding box center [664, 505] width 25 height 25
type input "**********"
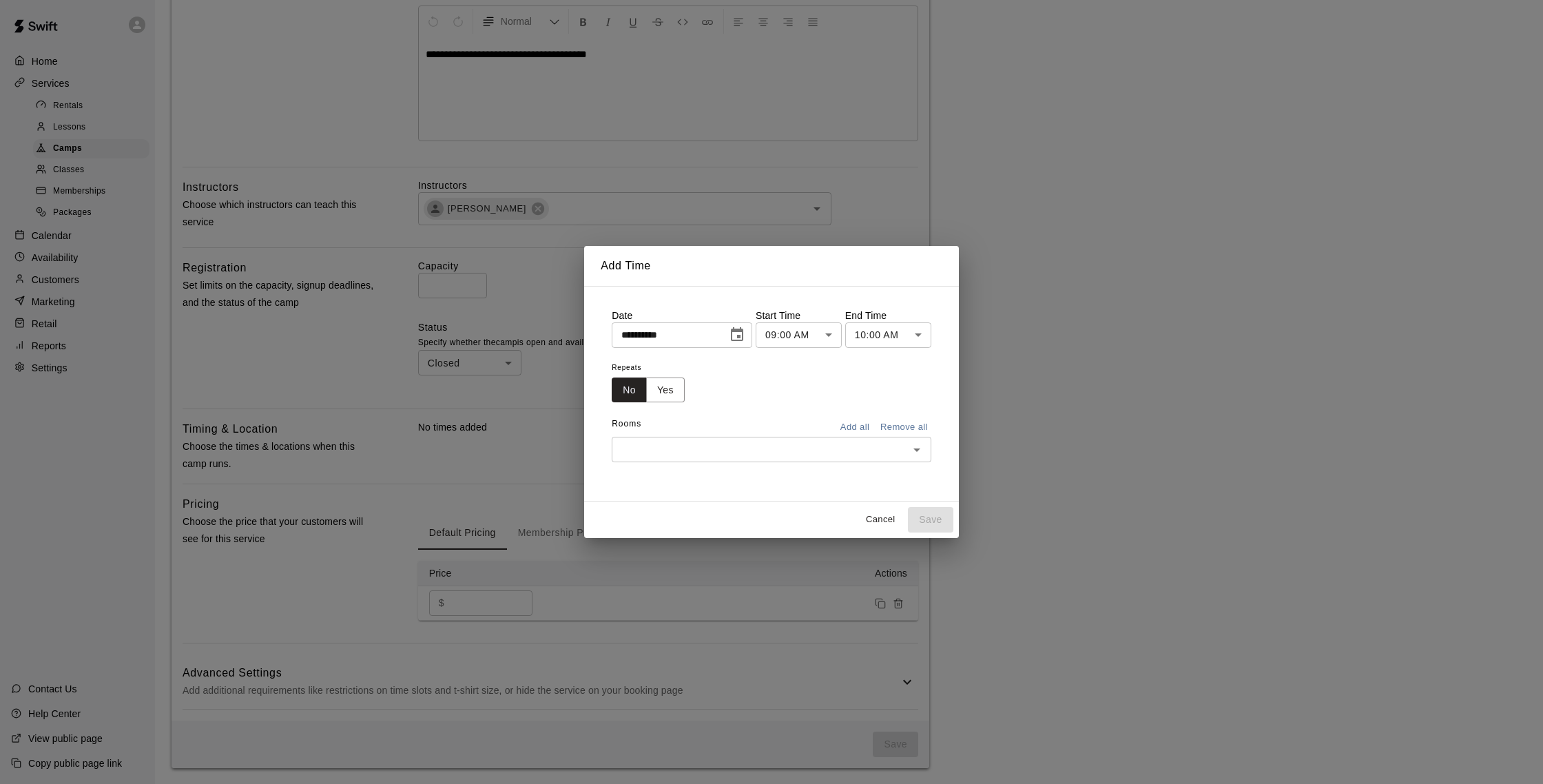
click at [883, 331] on body "**********" at bounding box center [771, 248] width 1543 height 1072
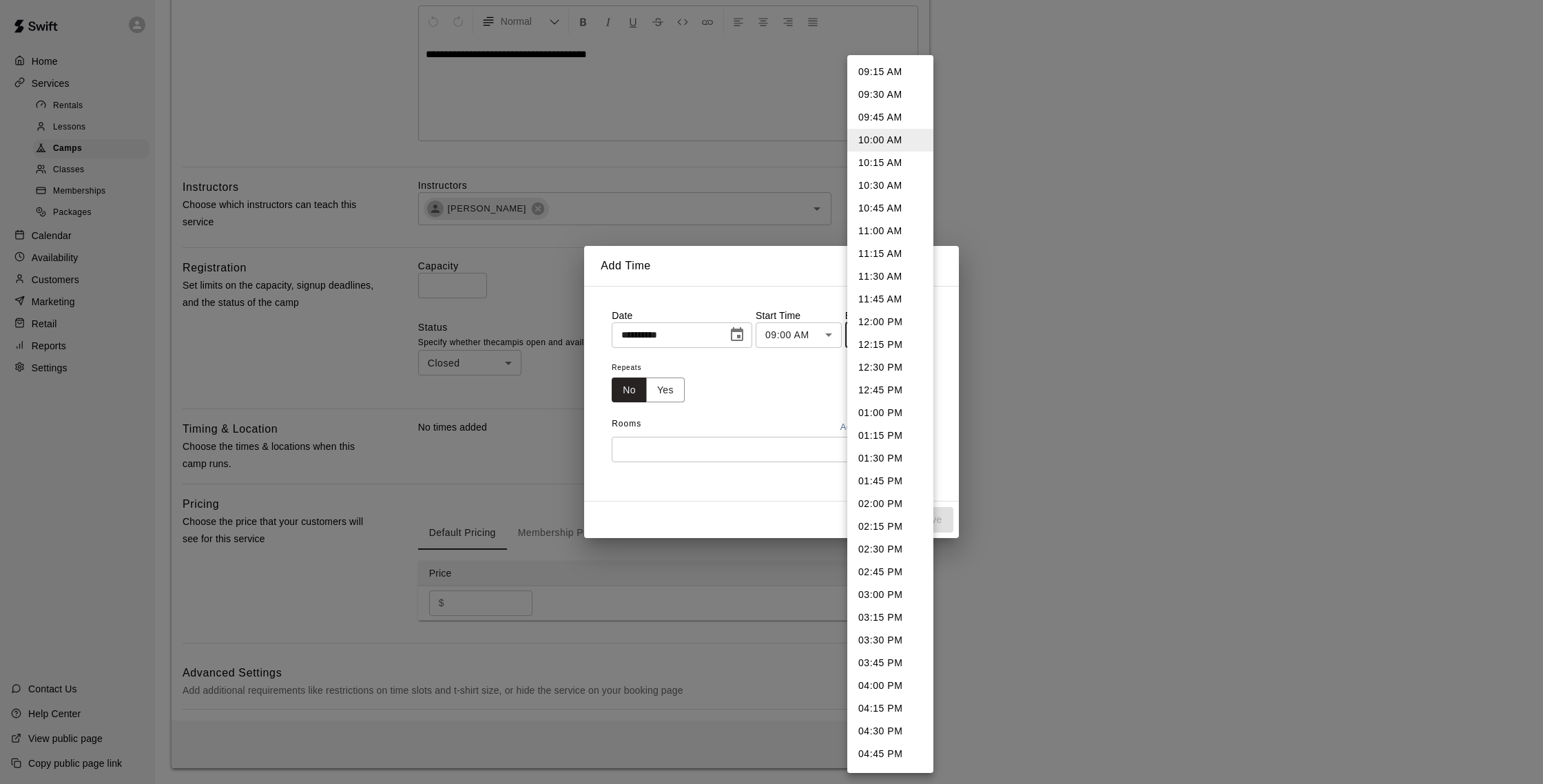
click at [893, 590] on li "03:00 PM" at bounding box center [890, 595] width 86 height 23
type input "********"
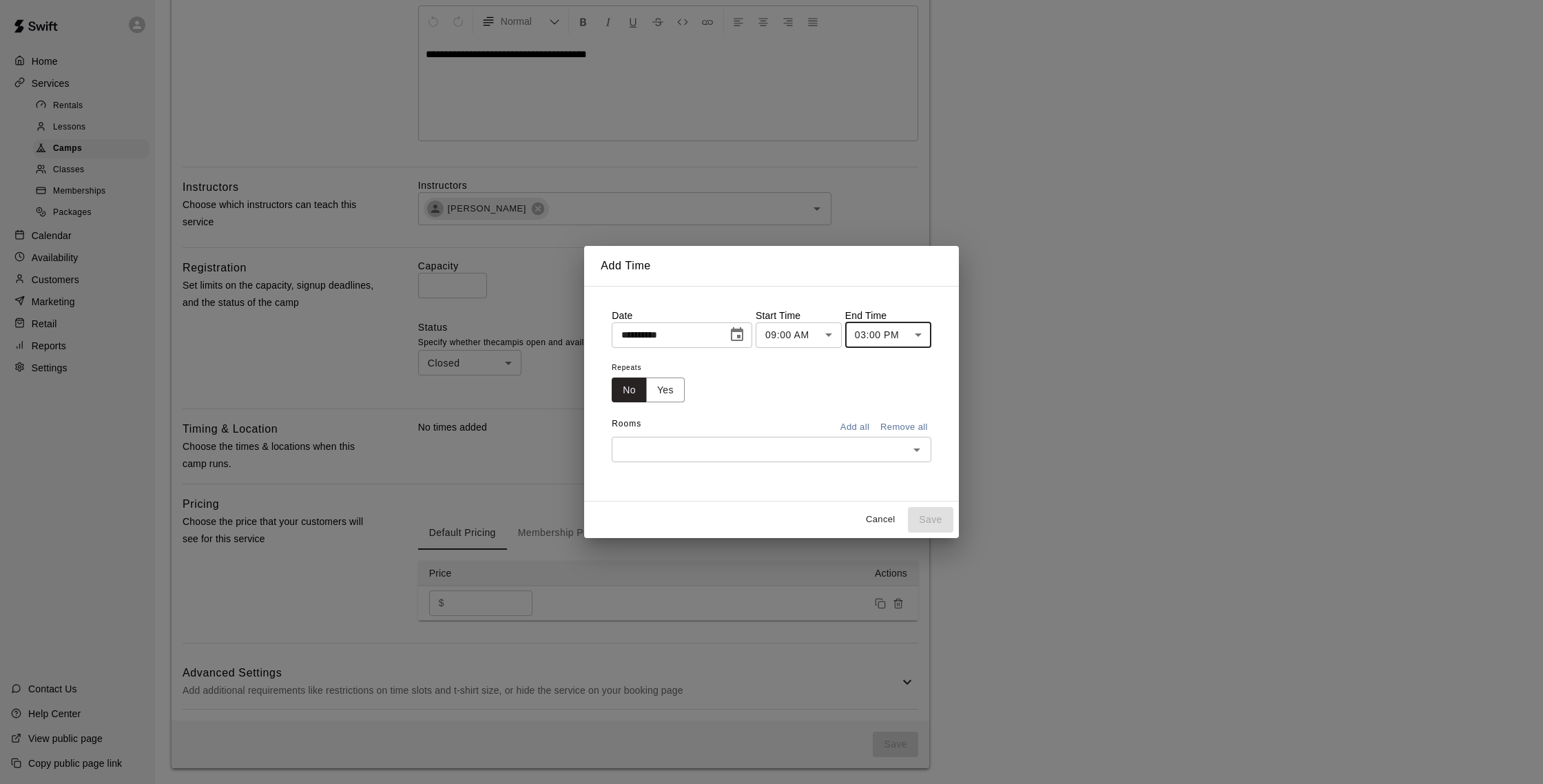
click at [869, 427] on button "Add all" at bounding box center [855, 427] width 44 height 21
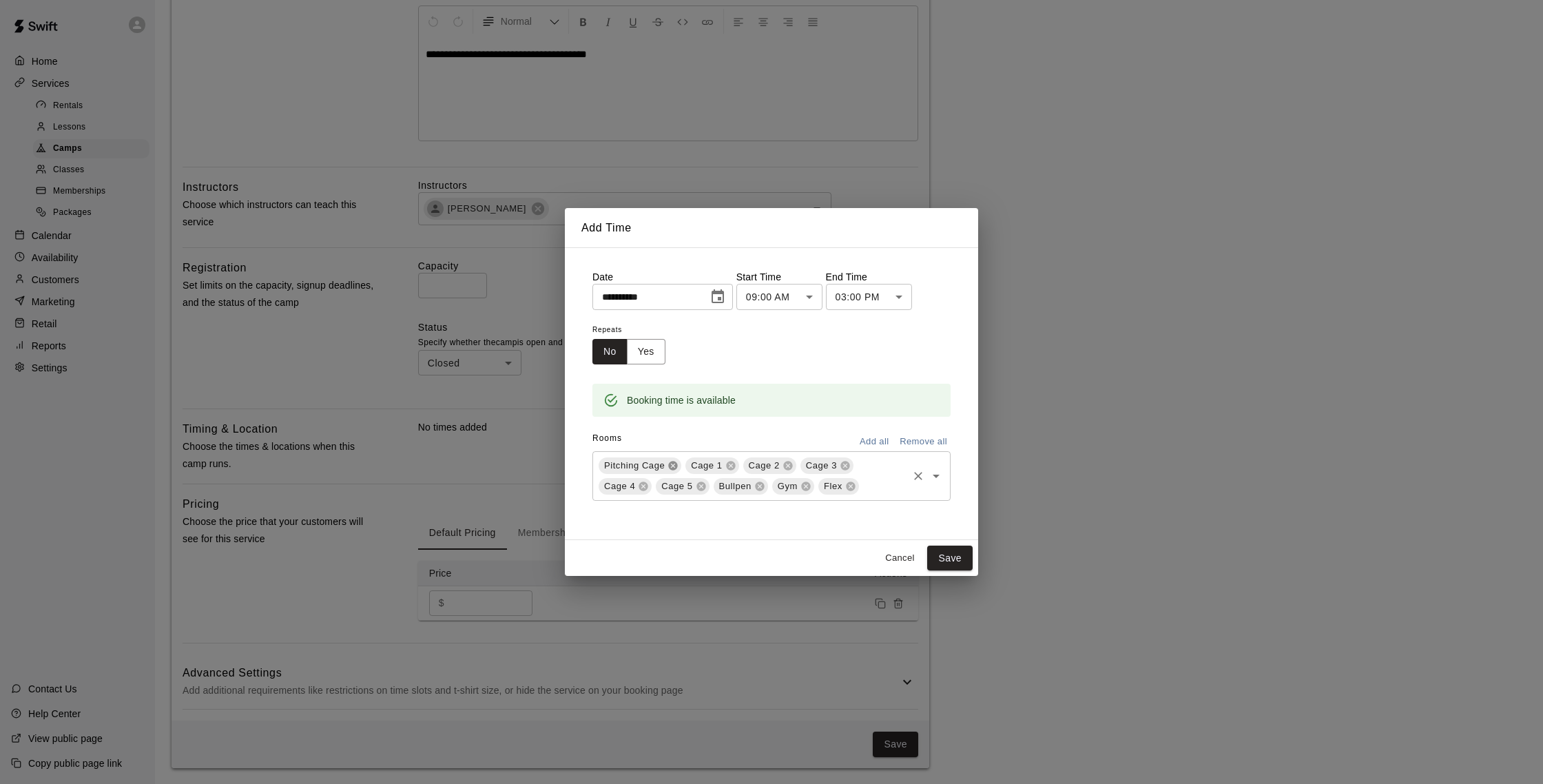
click at [674, 466] on icon at bounding box center [673, 466] width 11 height 11
click at [813, 466] on icon at bounding box center [815, 466] width 9 height 9
click at [815, 464] on icon at bounding box center [815, 466] width 11 height 11
click at [815, 464] on icon at bounding box center [817, 466] width 9 height 9
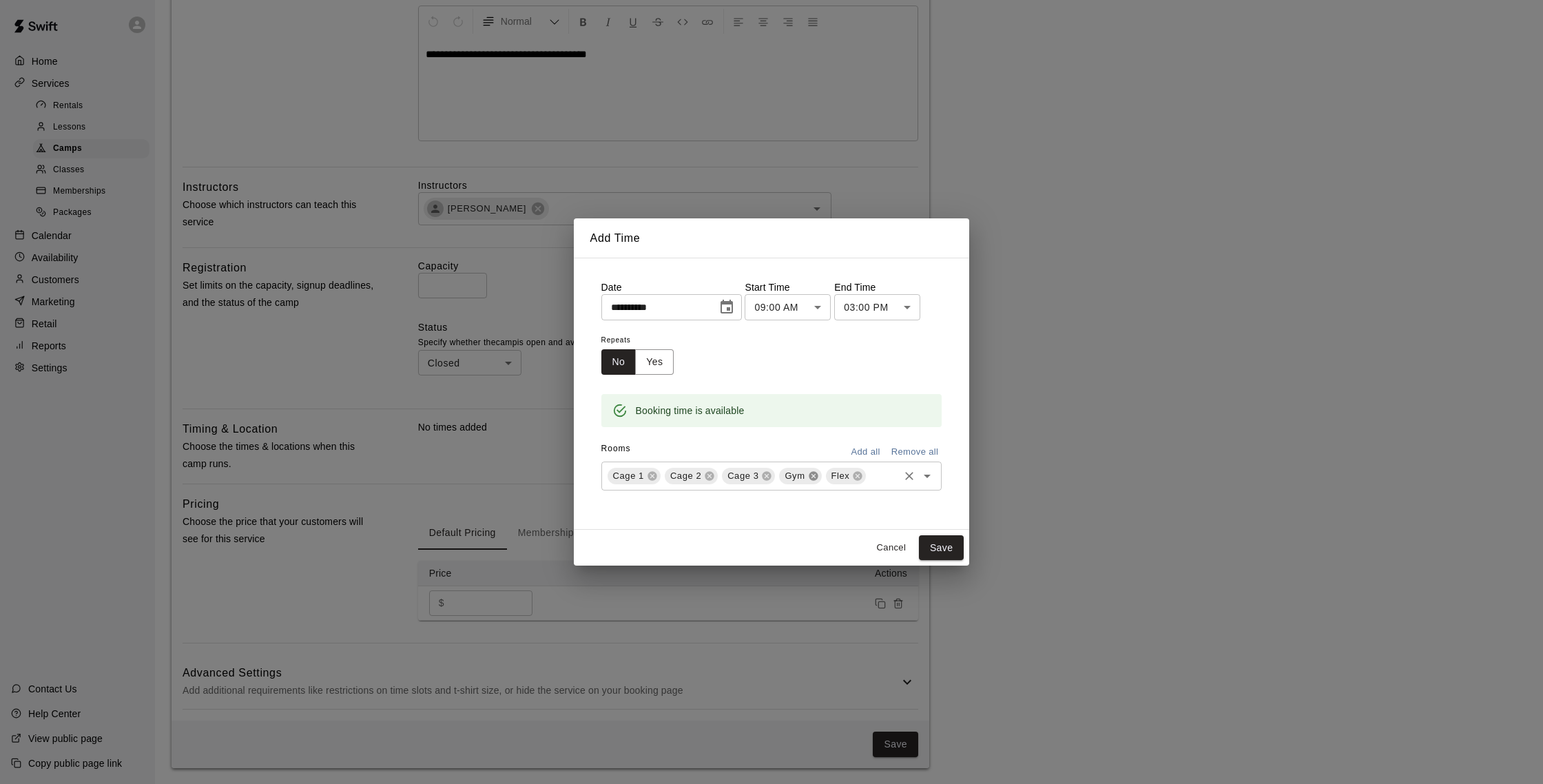
click at [812, 476] on icon at bounding box center [813, 475] width 11 height 11
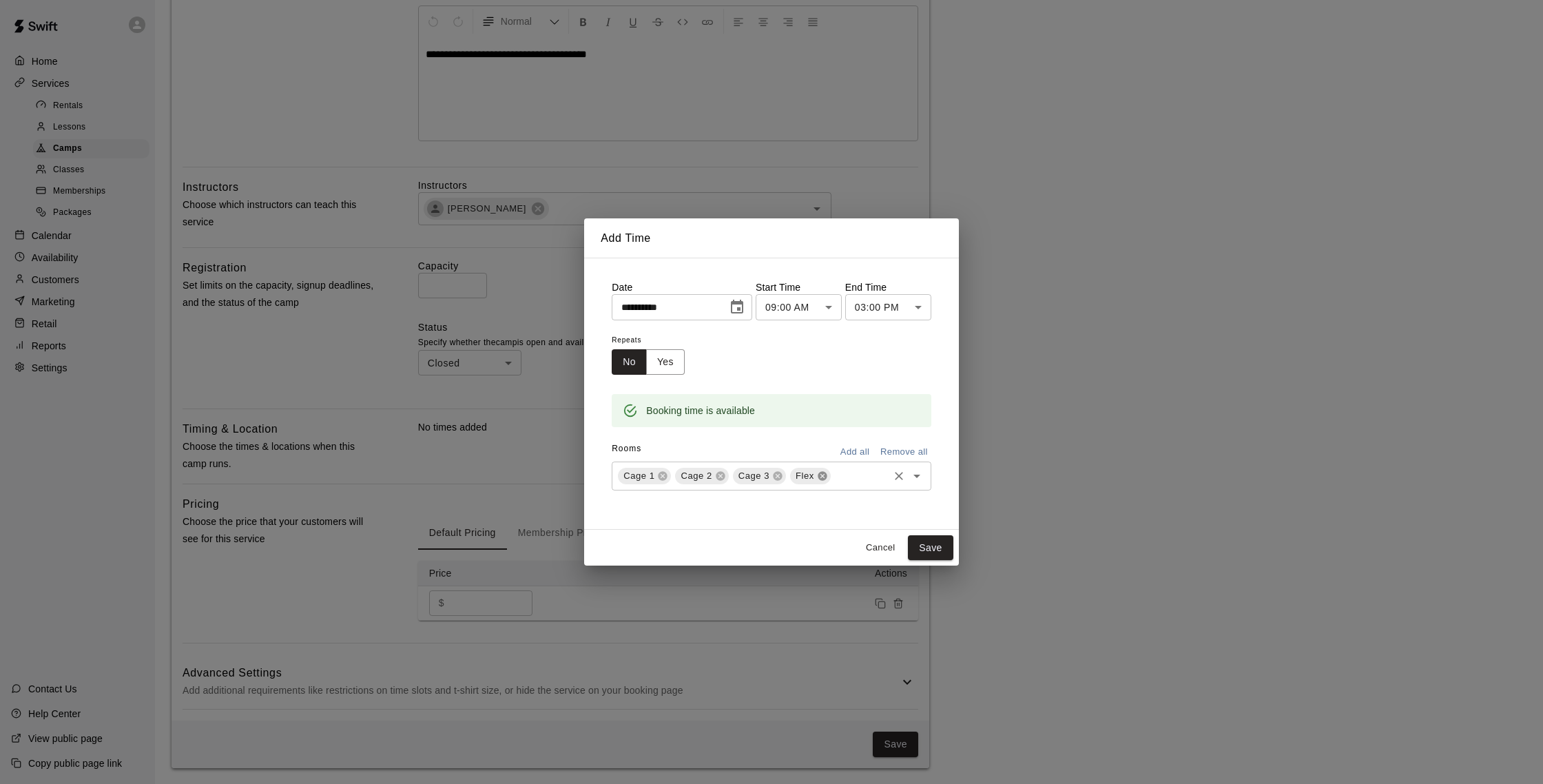
click at [822, 473] on icon at bounding box center [822, 475] width 9 height 9
click at [929, 546] on button "Save" at bounding box center [930, 547] width 46 height 25
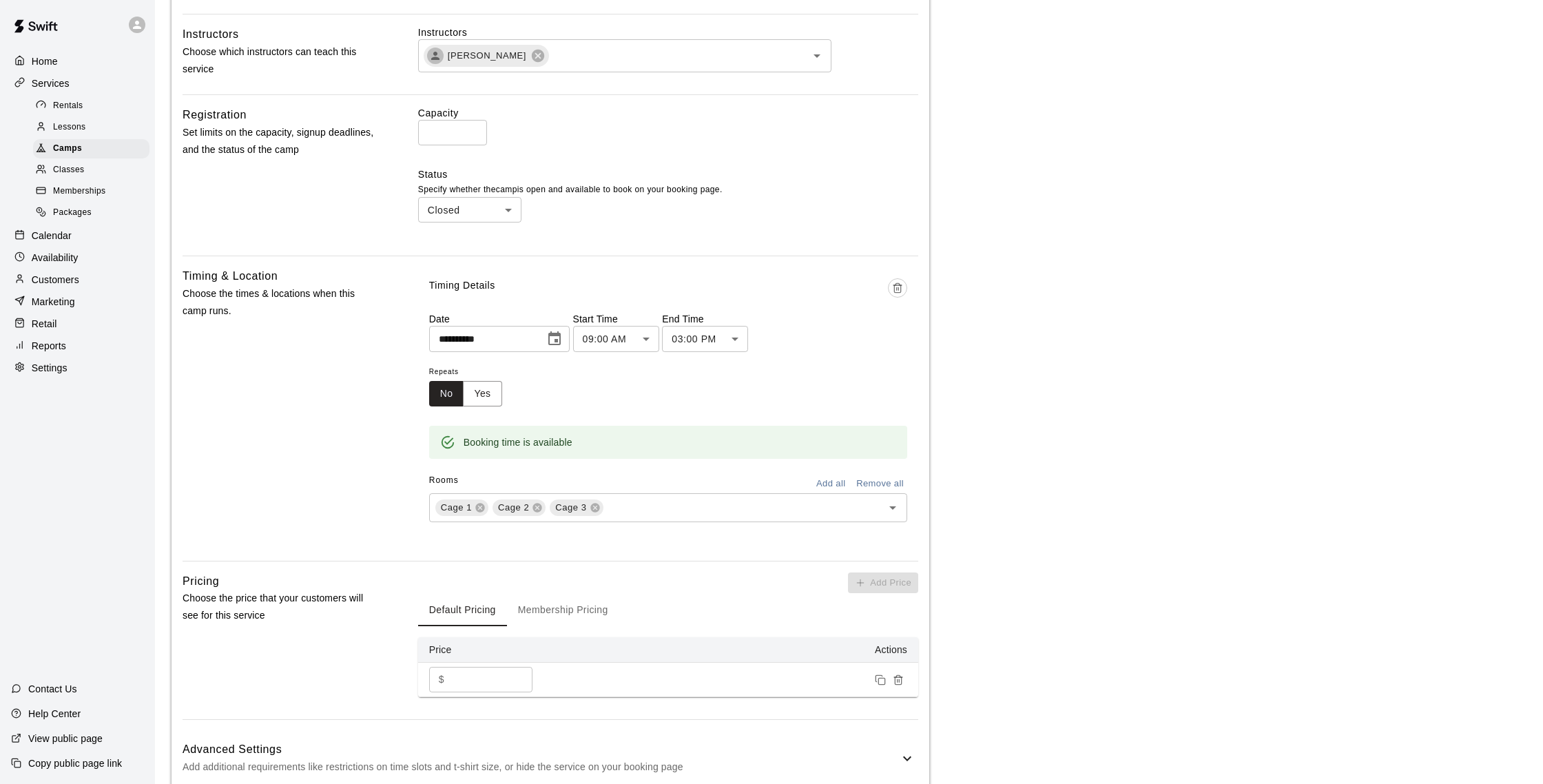
scroll to position [518, 0]
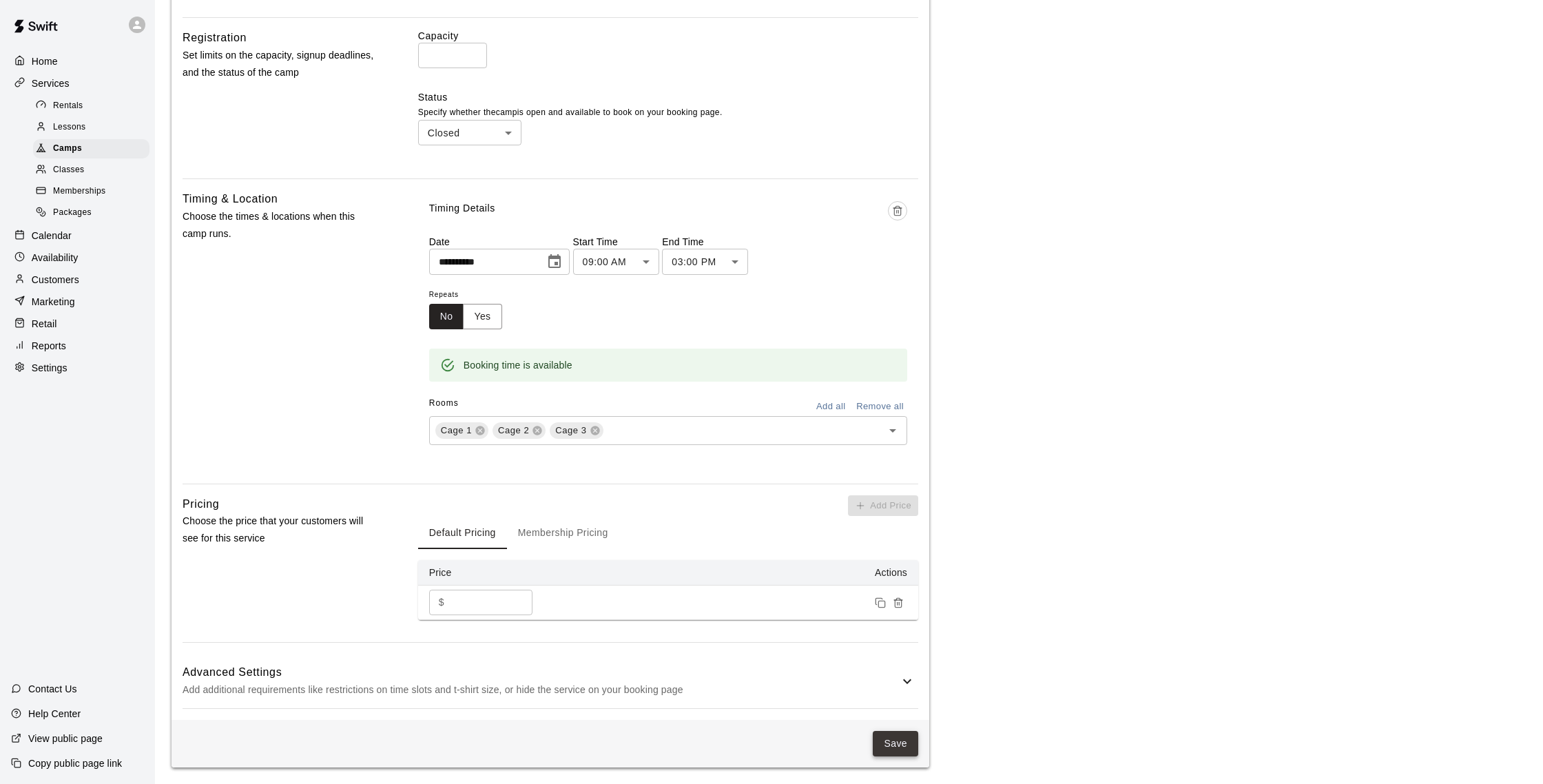
click at [896, 734] on button "Save" at bounding box center [895, 743] width 46 height 25
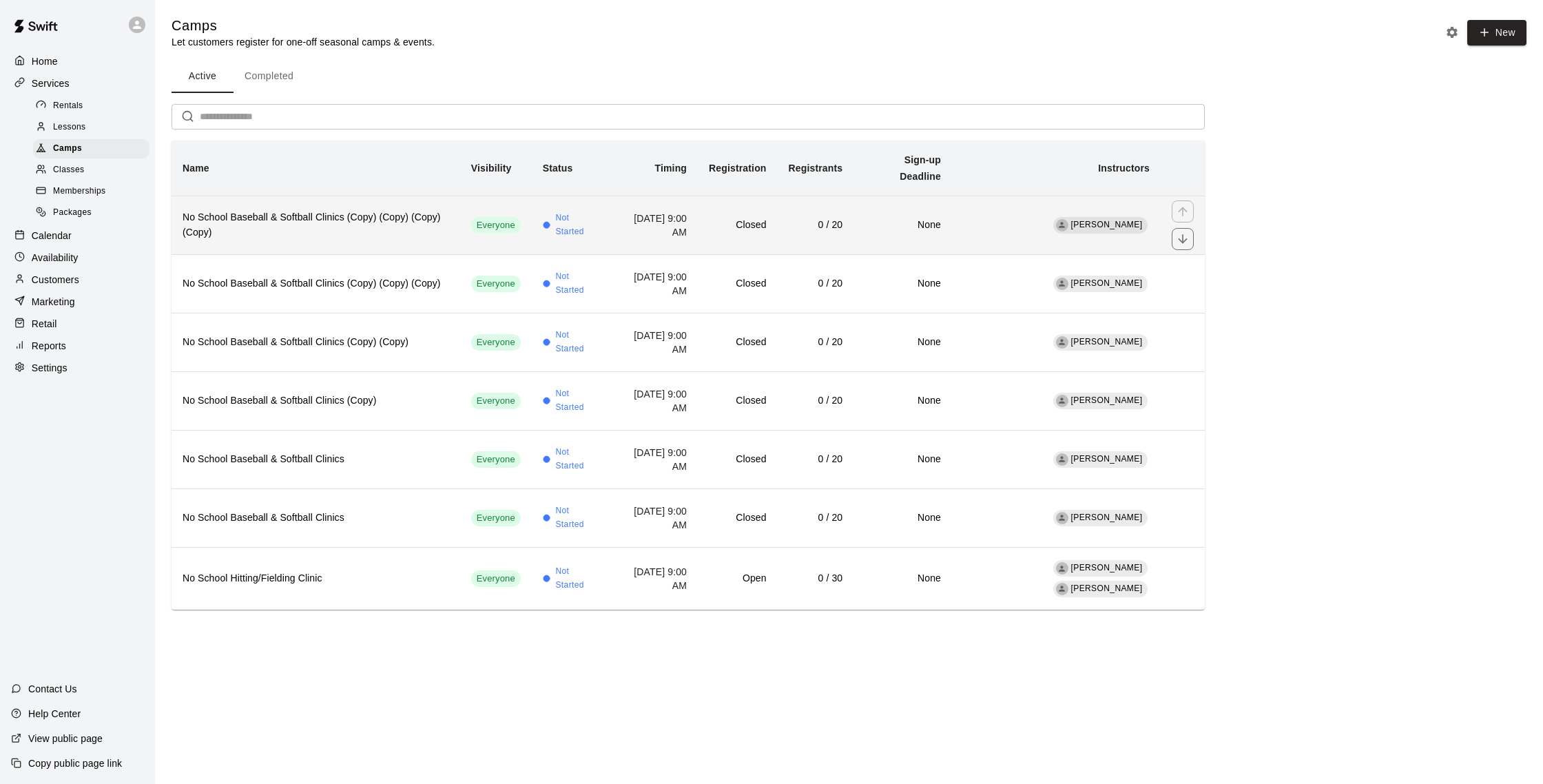
click at [615, 216] on td "[DATE] 9:00 AM" at bounding box center [654, 225] width 88 height 59
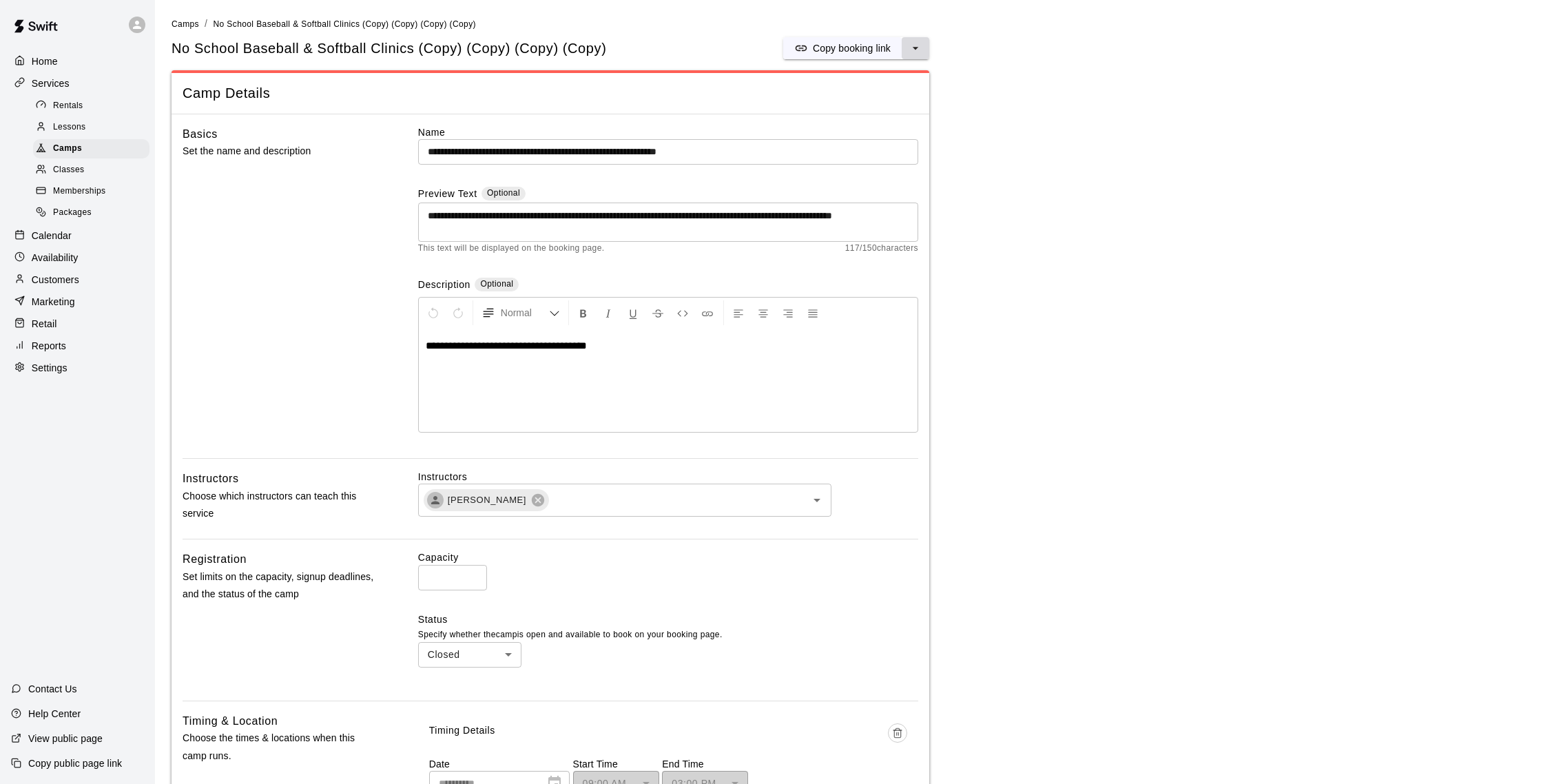
click at [920, 49] on icon "select merge strategy" at bounding box center [915, 48] width 14 height 14
click at [866, 102] on h6 "Duplicate camp" at bounding box center [861, 100] width 68 height 15
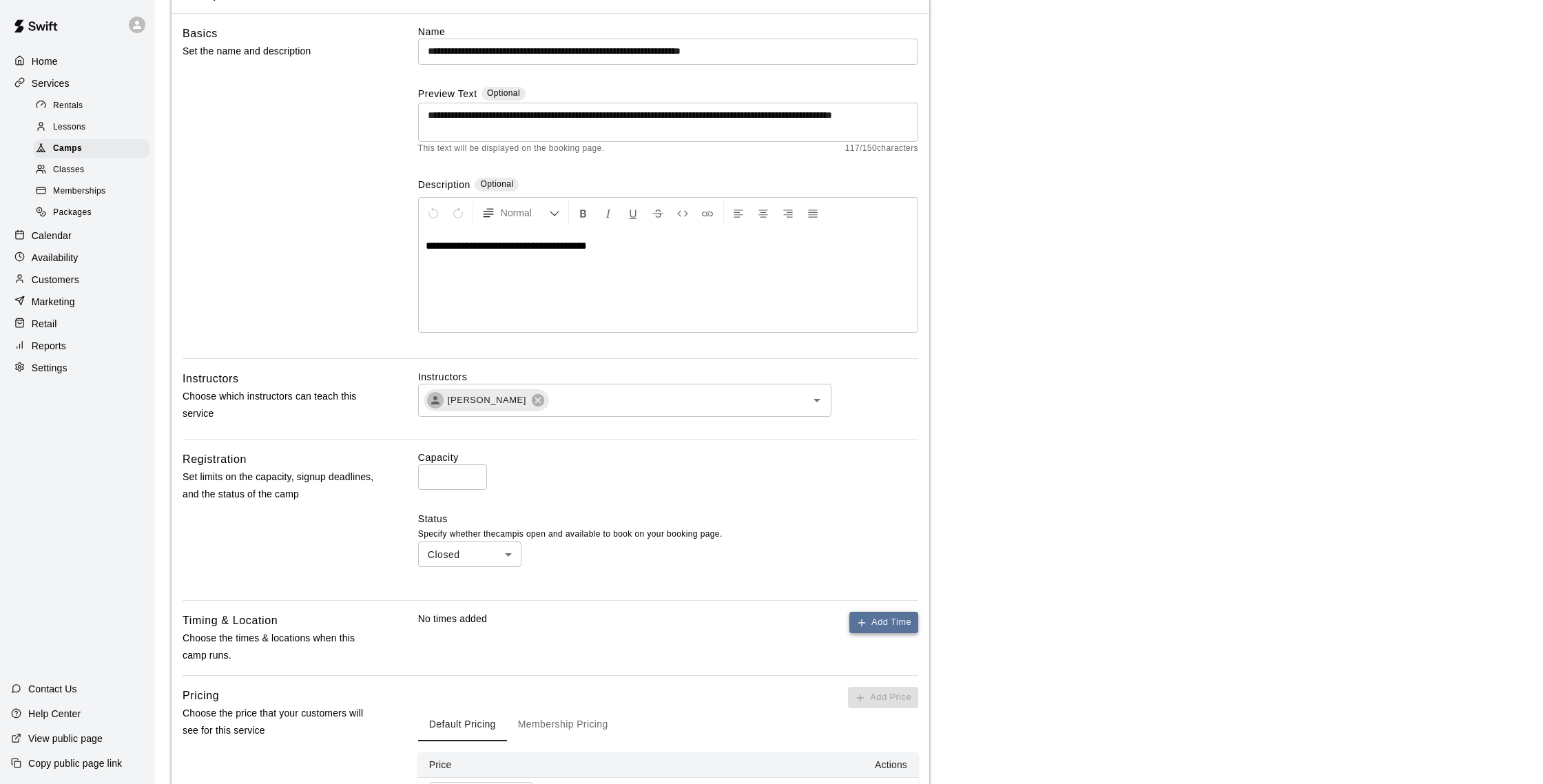
scroll to position [158, 0]
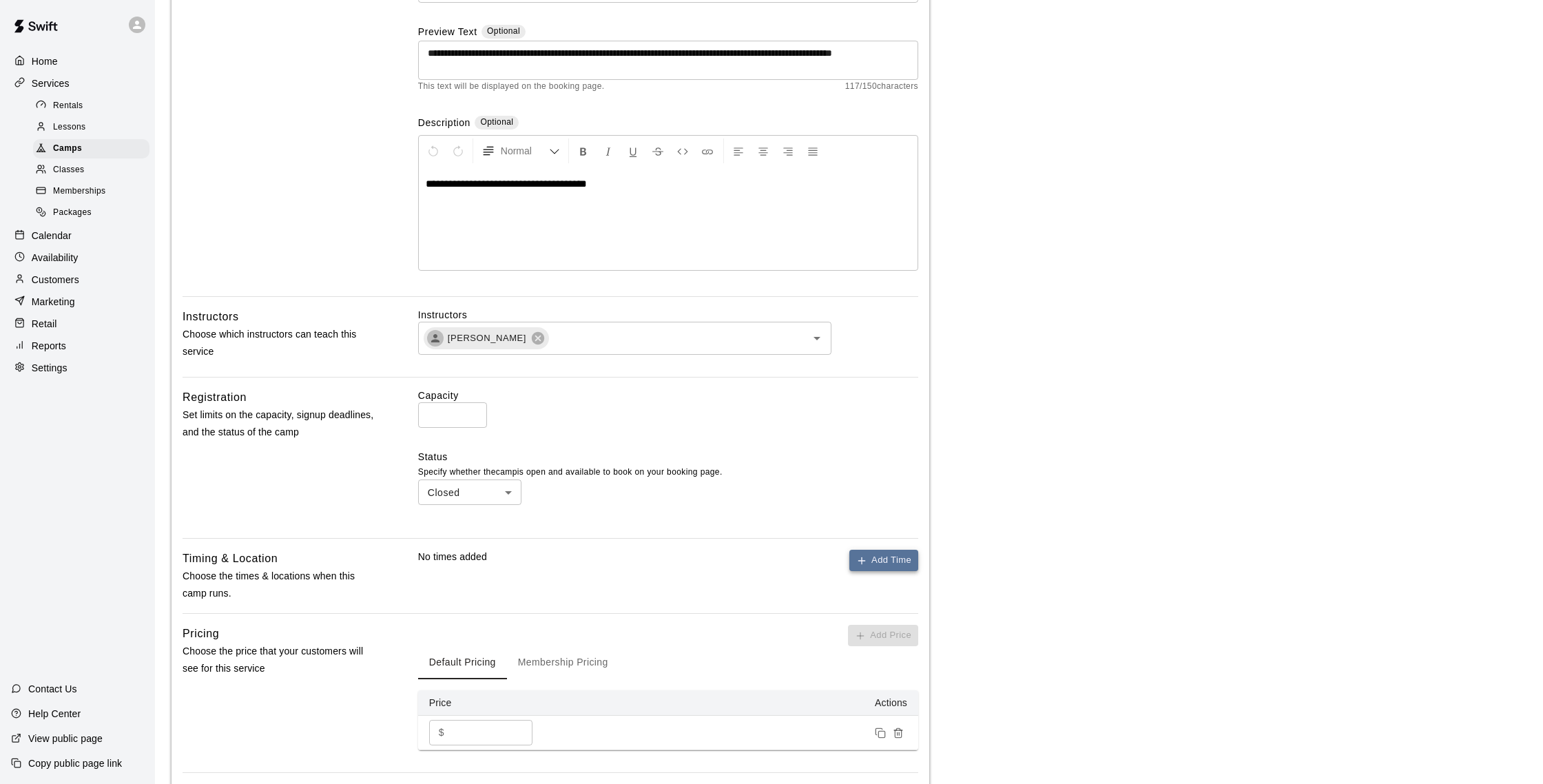
click at [878, 562] on button "Add Time" at bounding box center [883, 560] width 69 height 21
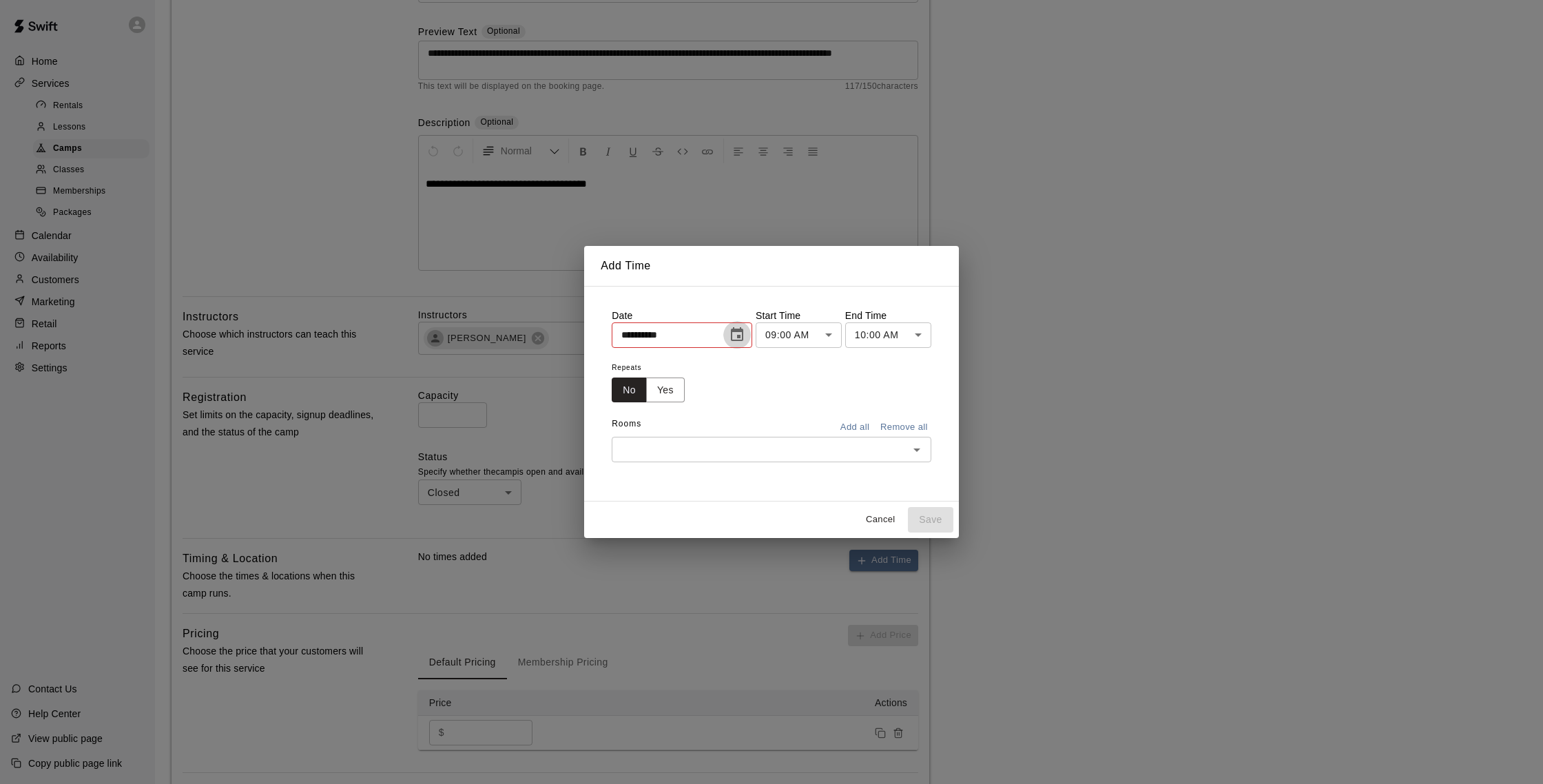
click at [739, 333] on icon "Choose date, selected date is Aug 18, 2025" at bounding box center [737, 334] width 17 height 17
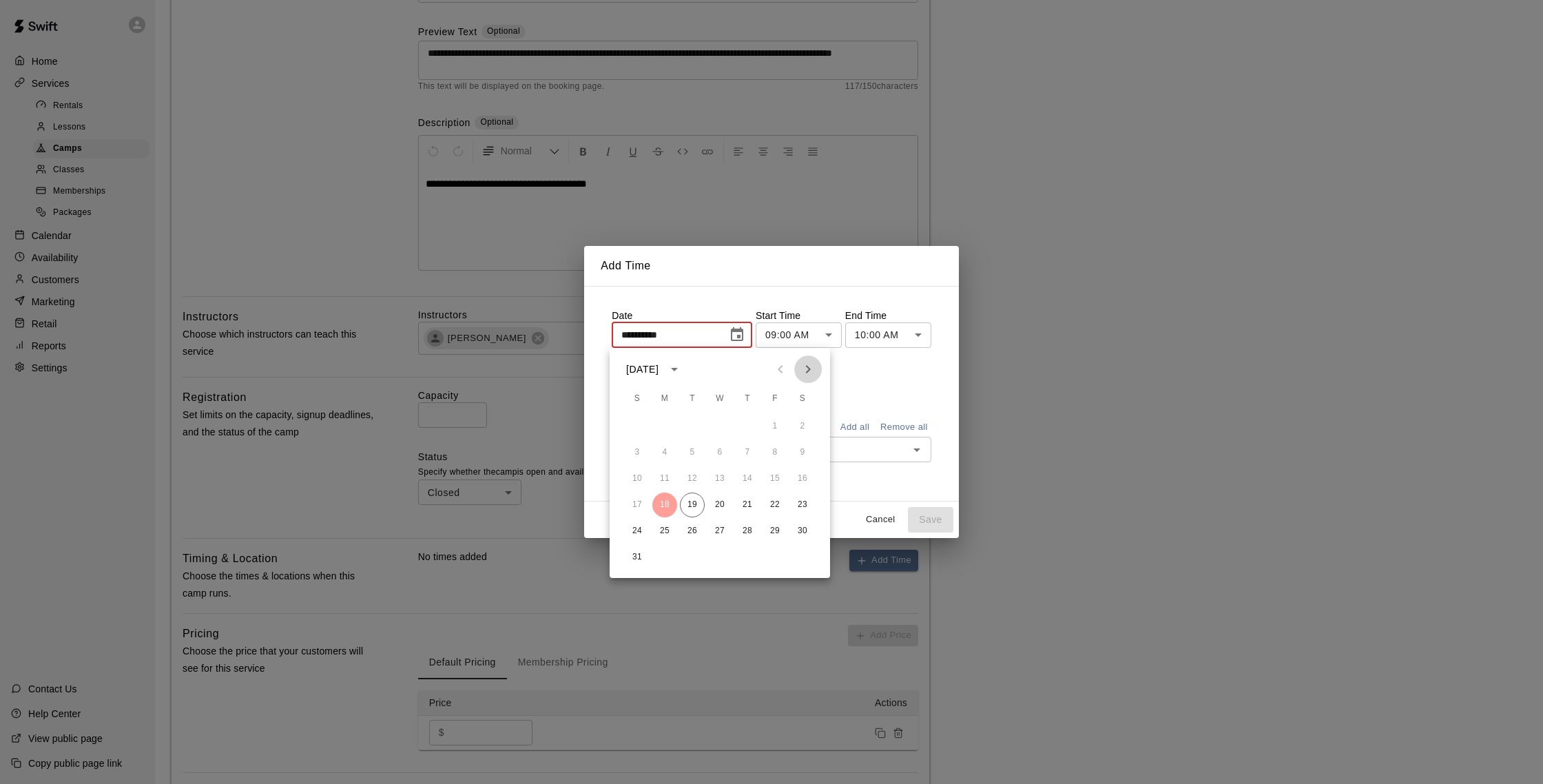
click at [805, 367] on icon "Next month" at bounding box center [808, 370] width 17 height 17
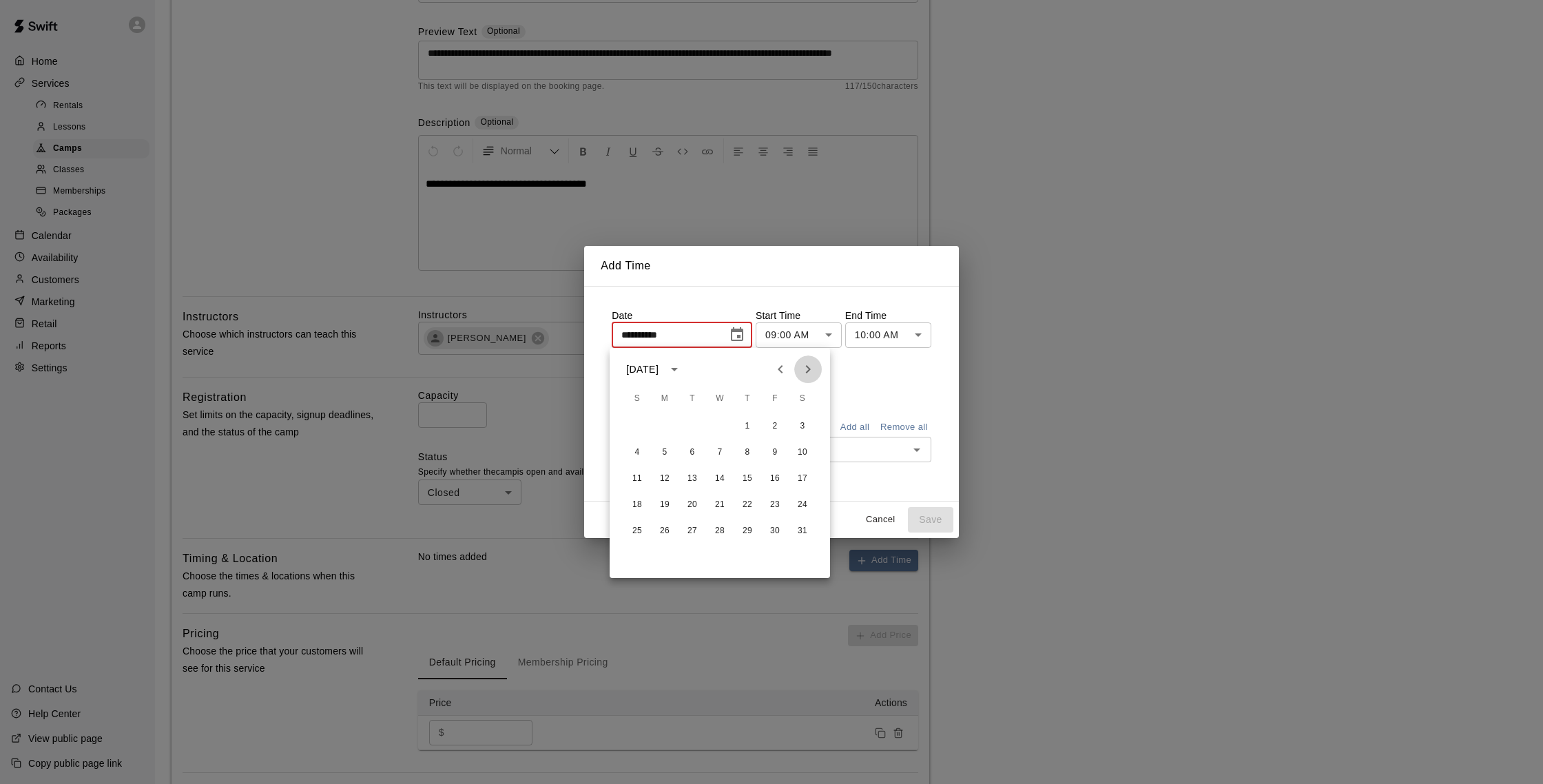
click at [805, 367] on icon "Next month" at bounding box center [808, 370] width 17 height 17
click at [720, 480] on button "18" at bounding box center [719, 478] width 25 height 25
type input "**********"
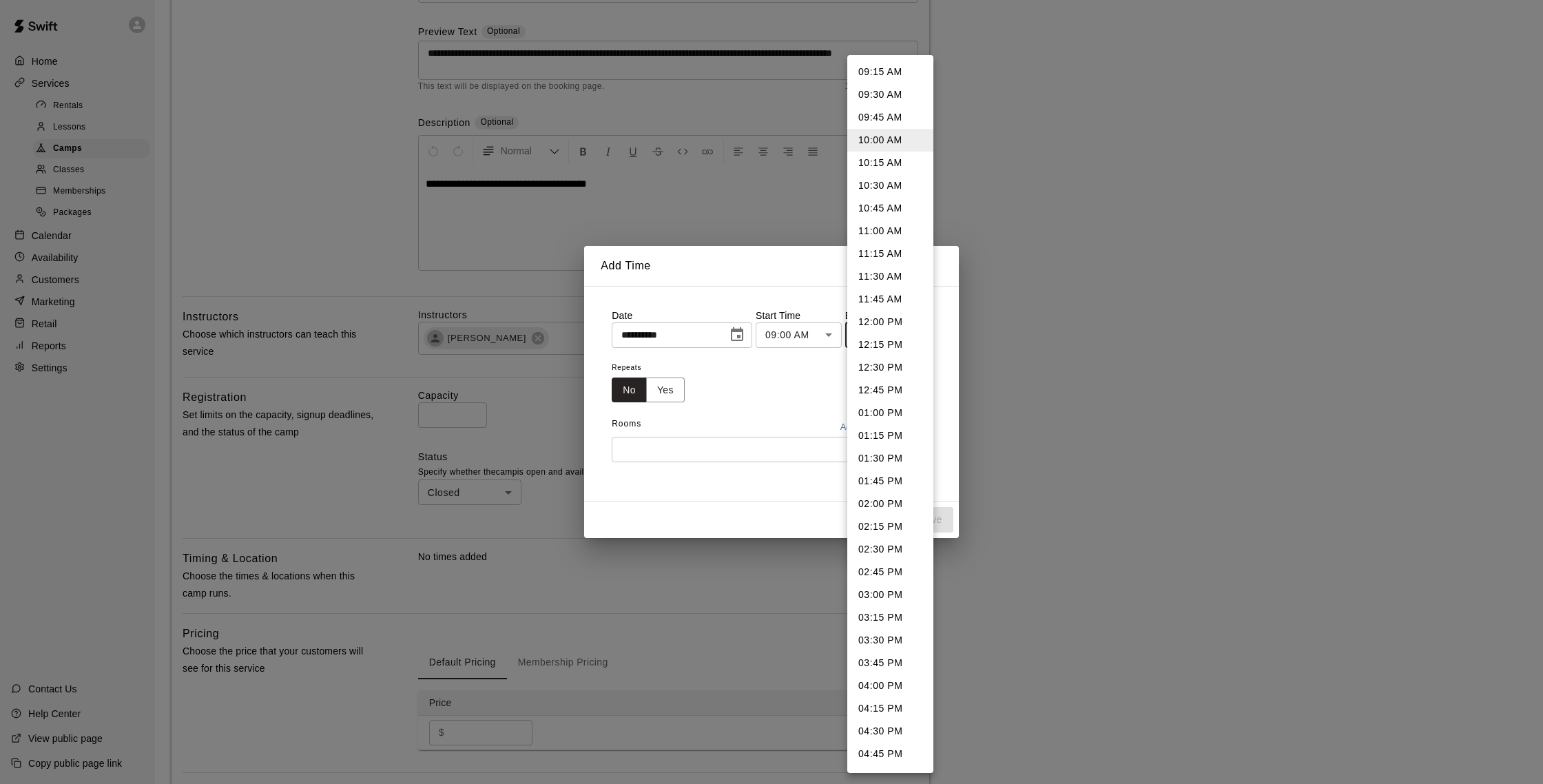
click at [871, 329] on body "**********" at bounding box center [771, 377] width 1543 height 1072
click at [895, 597] on li "03:00 PM" at bounding box center [890, 595] width 86 height 23
type input "********"
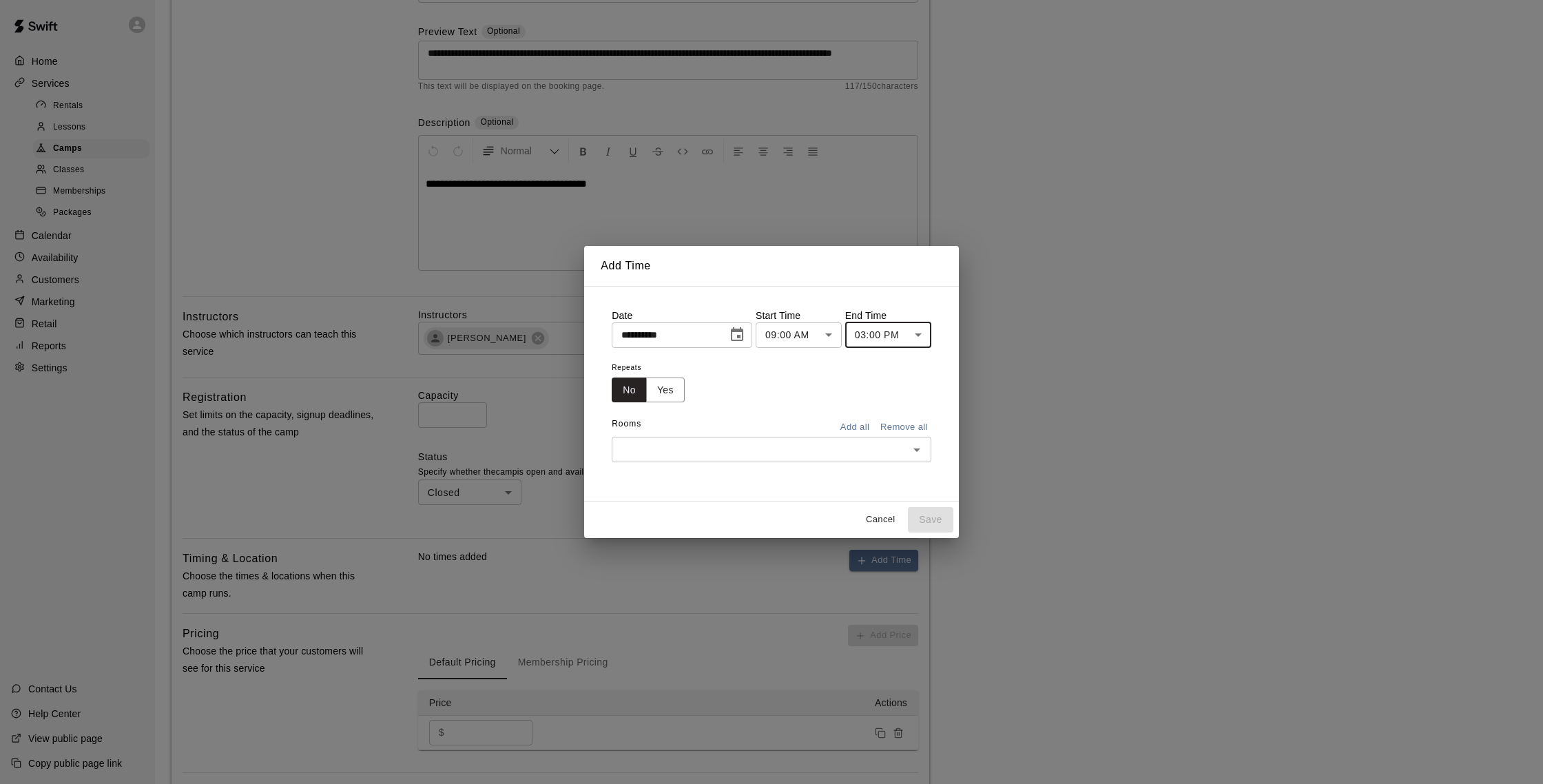
click at [865, 430] on button "Add all" at bounding box center [855, 427] width 44 height 21
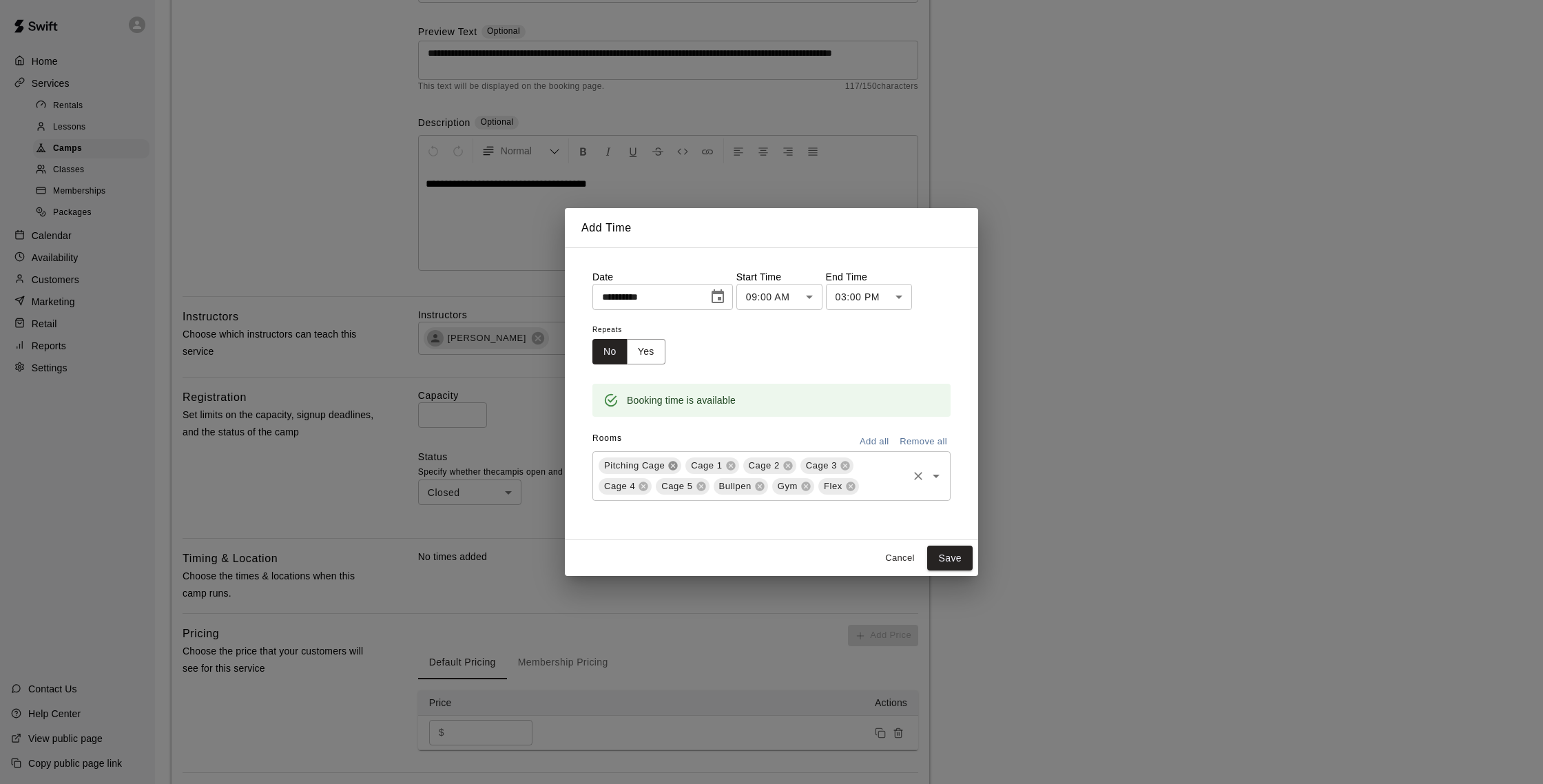
click at [674, 464] on icon at bounding box center [673, 466] width 11 height 11
click at [813, 465] on icon at bounding box center [815, 466] width 9 height 9
click at [816, 462] on icon at bounding box center [815, 466] width 9 height 9
click at [815, 462] on icon at bounding box center [817, 466] width 11 height 11
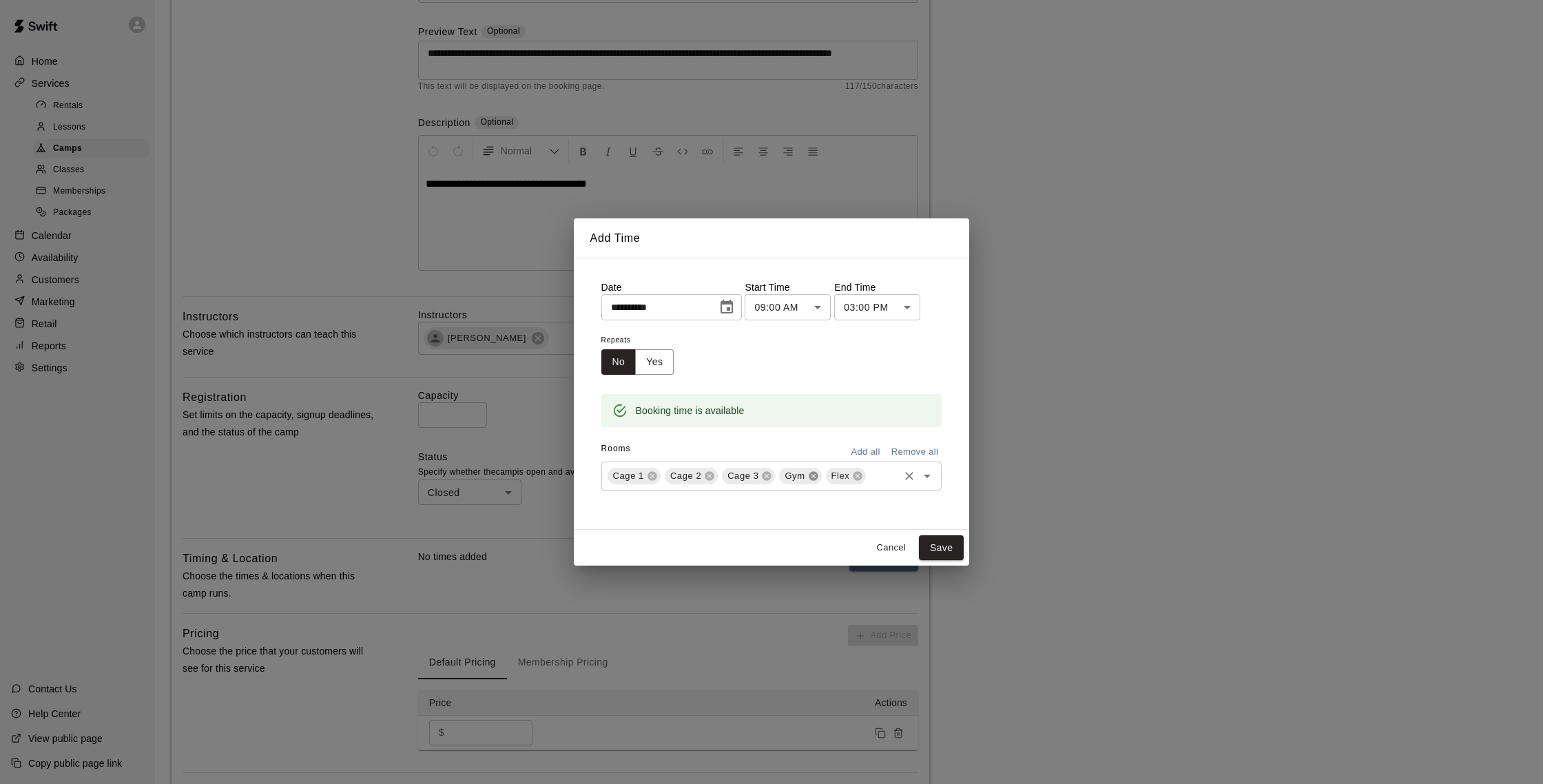
click at [813, 475] on icon at bounding box center [813, 475] width 9 height 9
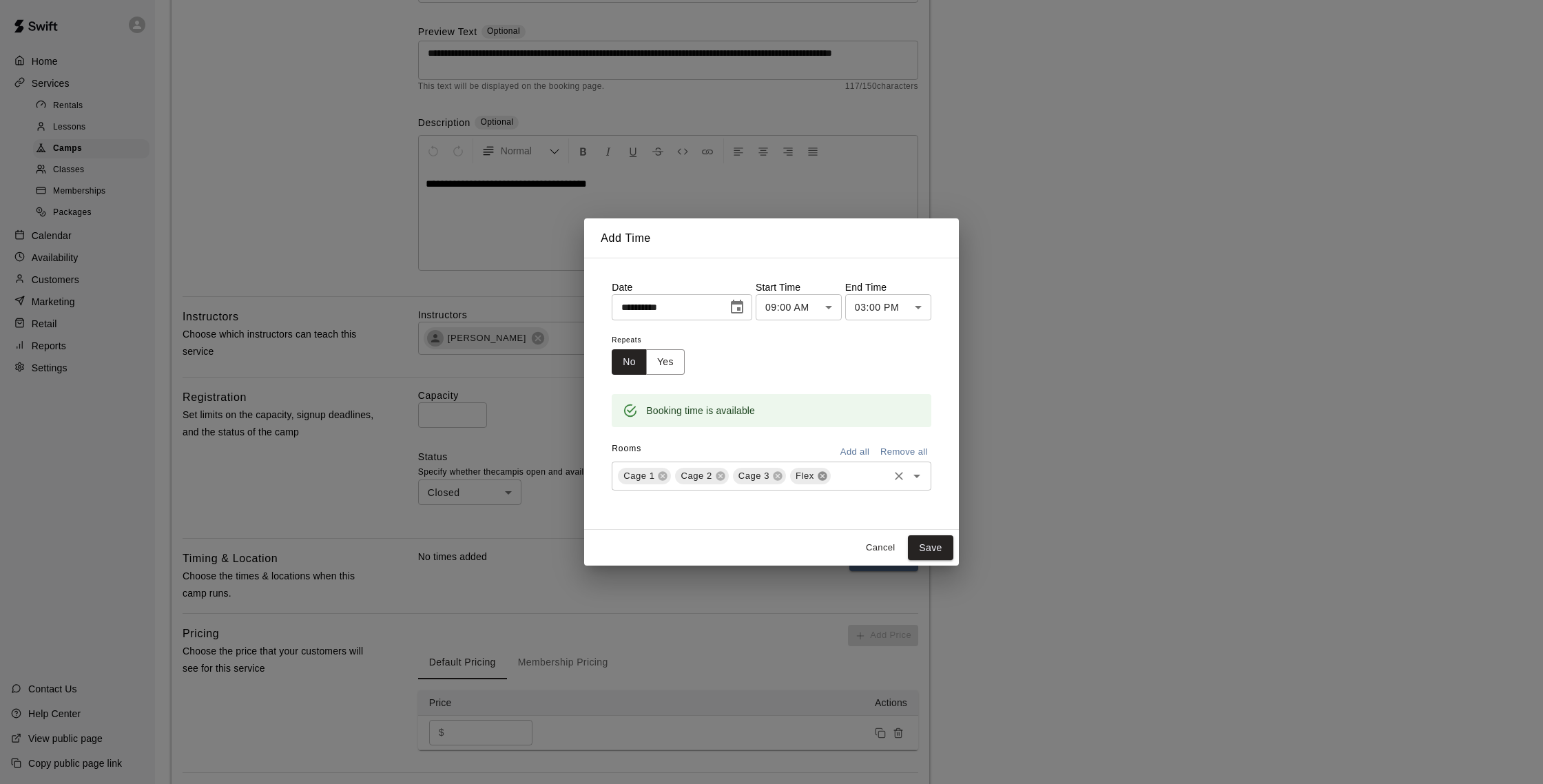
click at [821, 472] on icon at bounding box center [822, 475] width 9 height 9
click at [933, 545] on button "Save" at bounding box center [930, 547] width 46 height 25
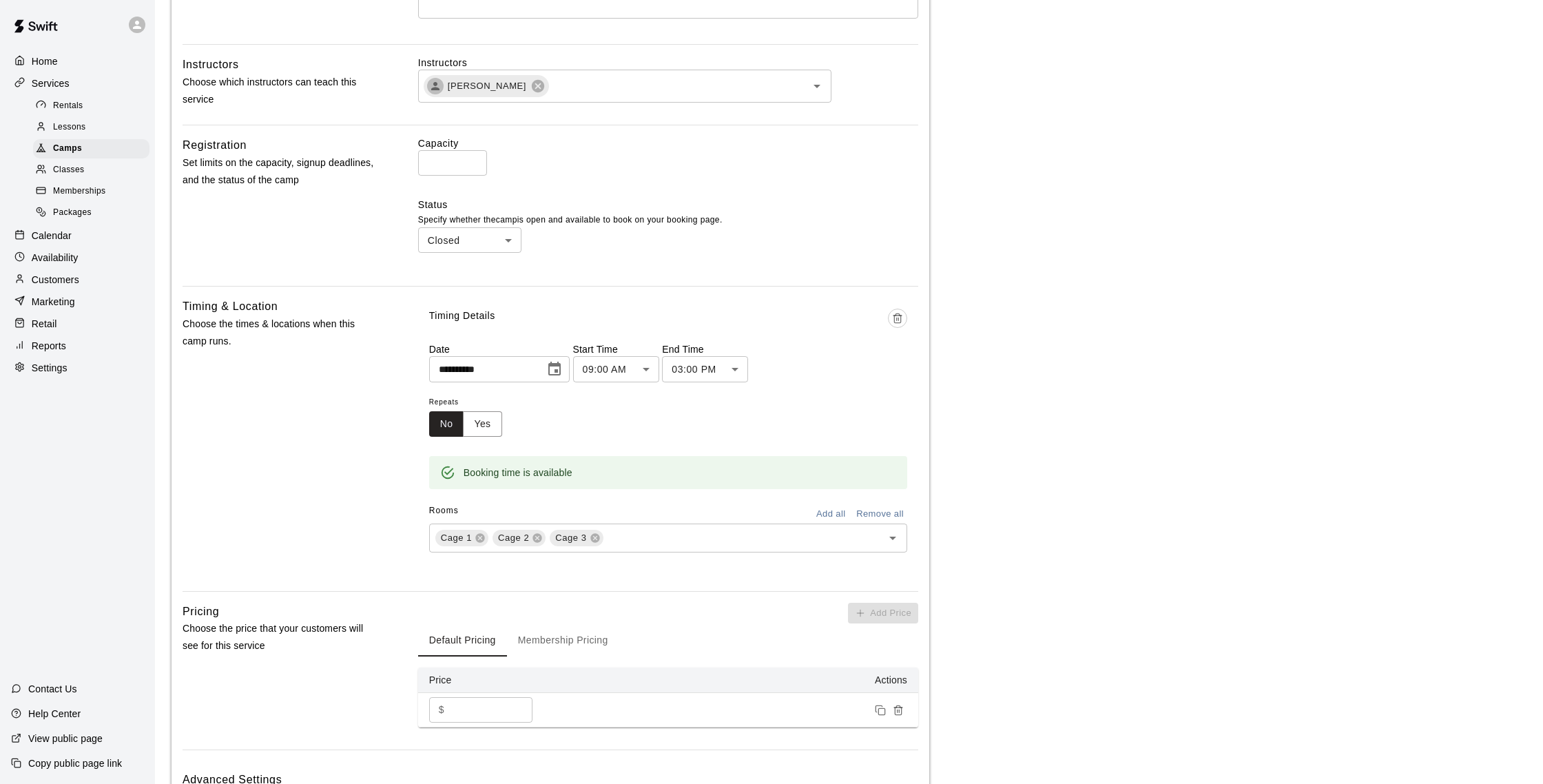
scroll to position [518, 0]
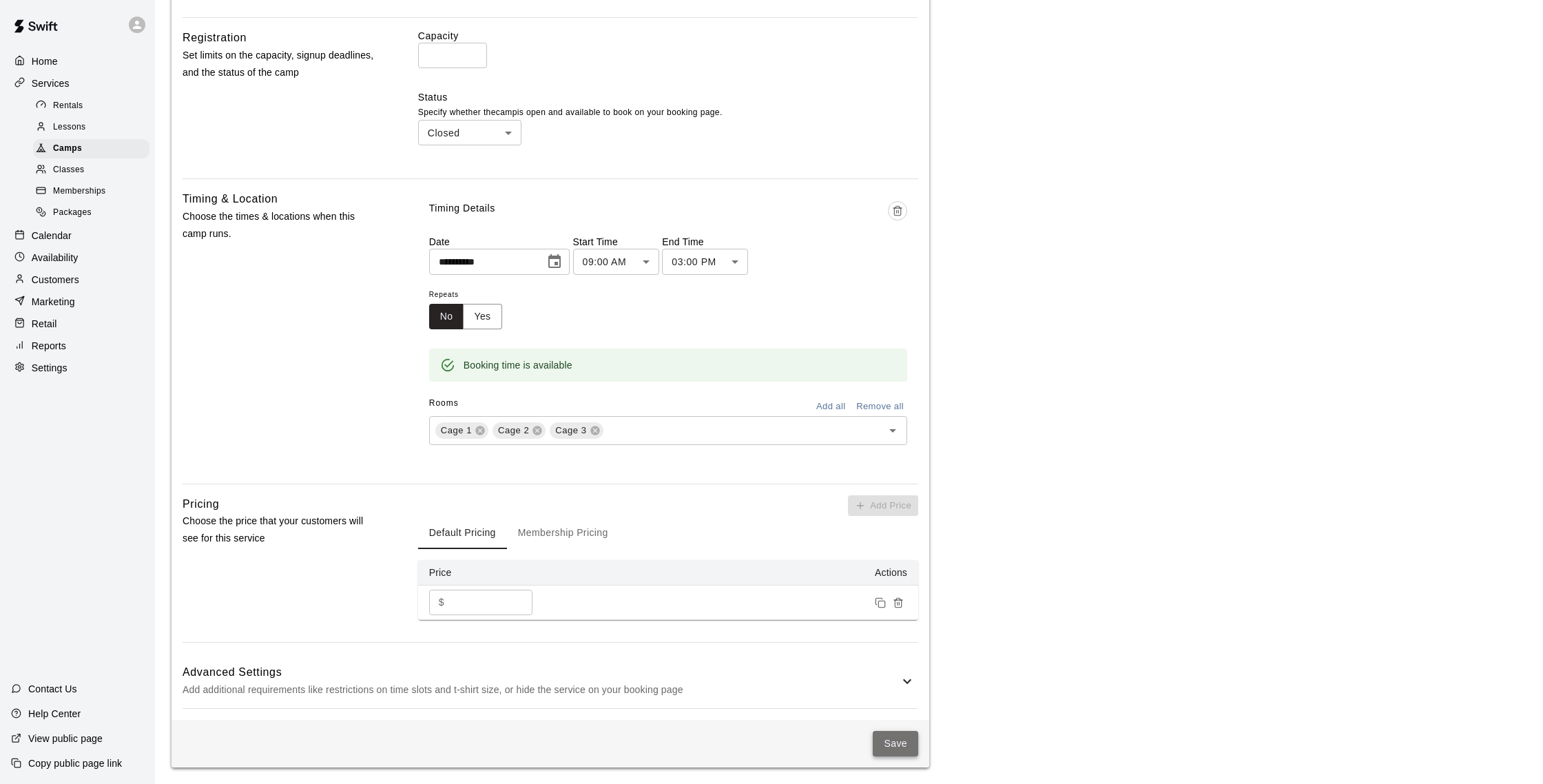
click at [904, 742] on button "Save" at bounding box center [895, 743] width 46 height 25
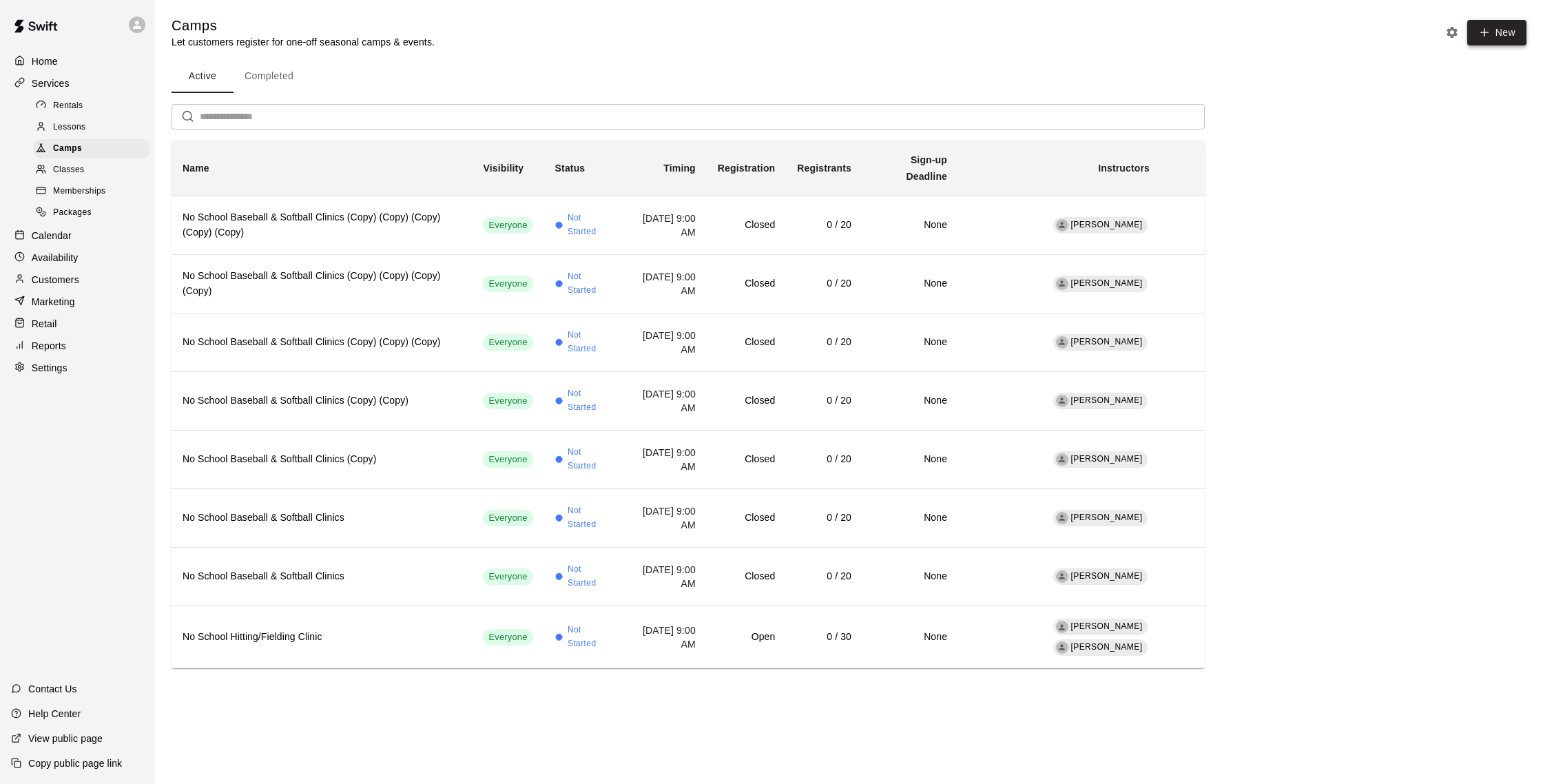
click at [1484, 34] on icon "button" at bounding box center [1484, 33] width 0 height 8
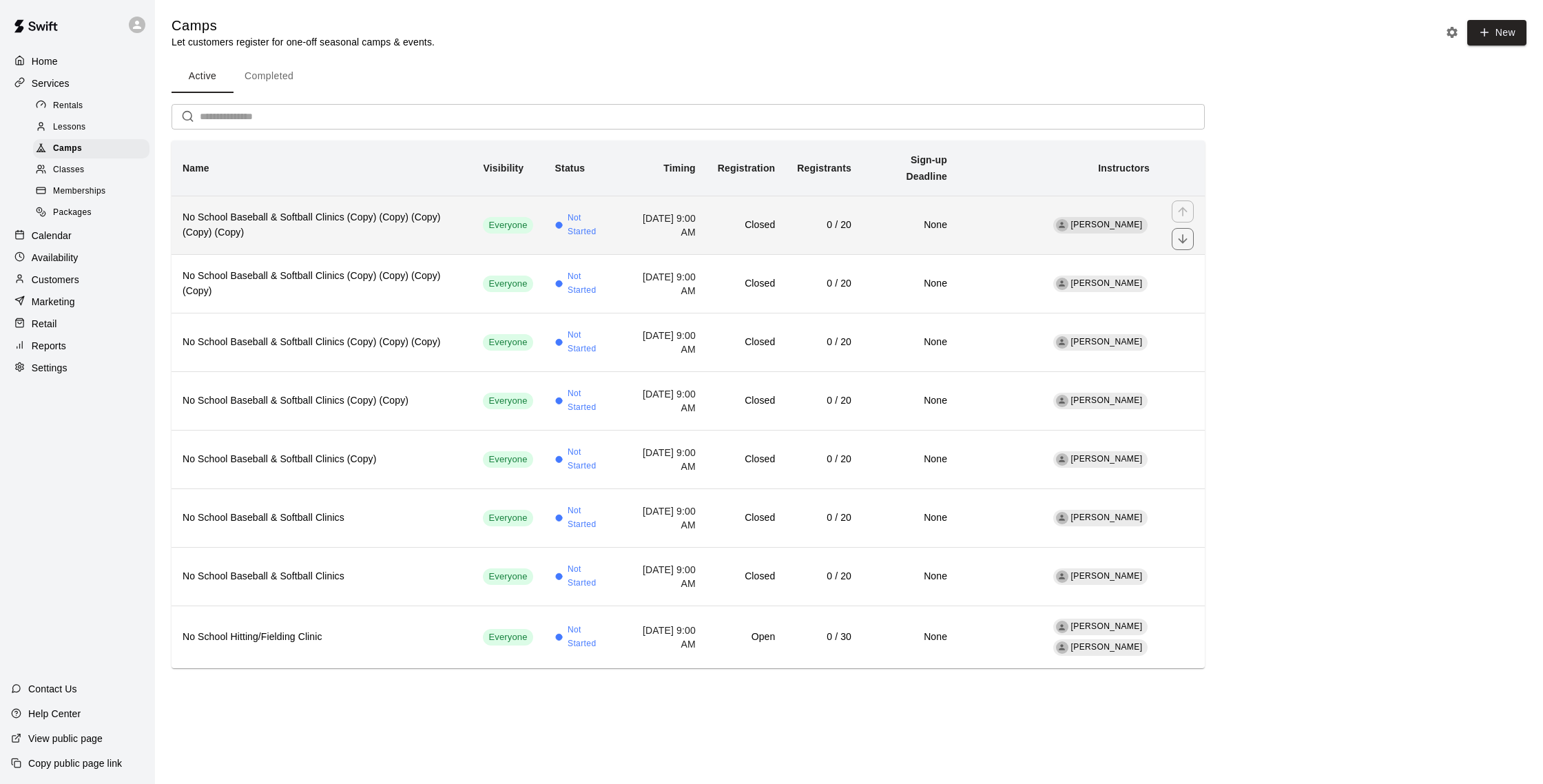
click at [578, 208] on td "Not Started" at bounding box center [582, 225] width 77 height 59
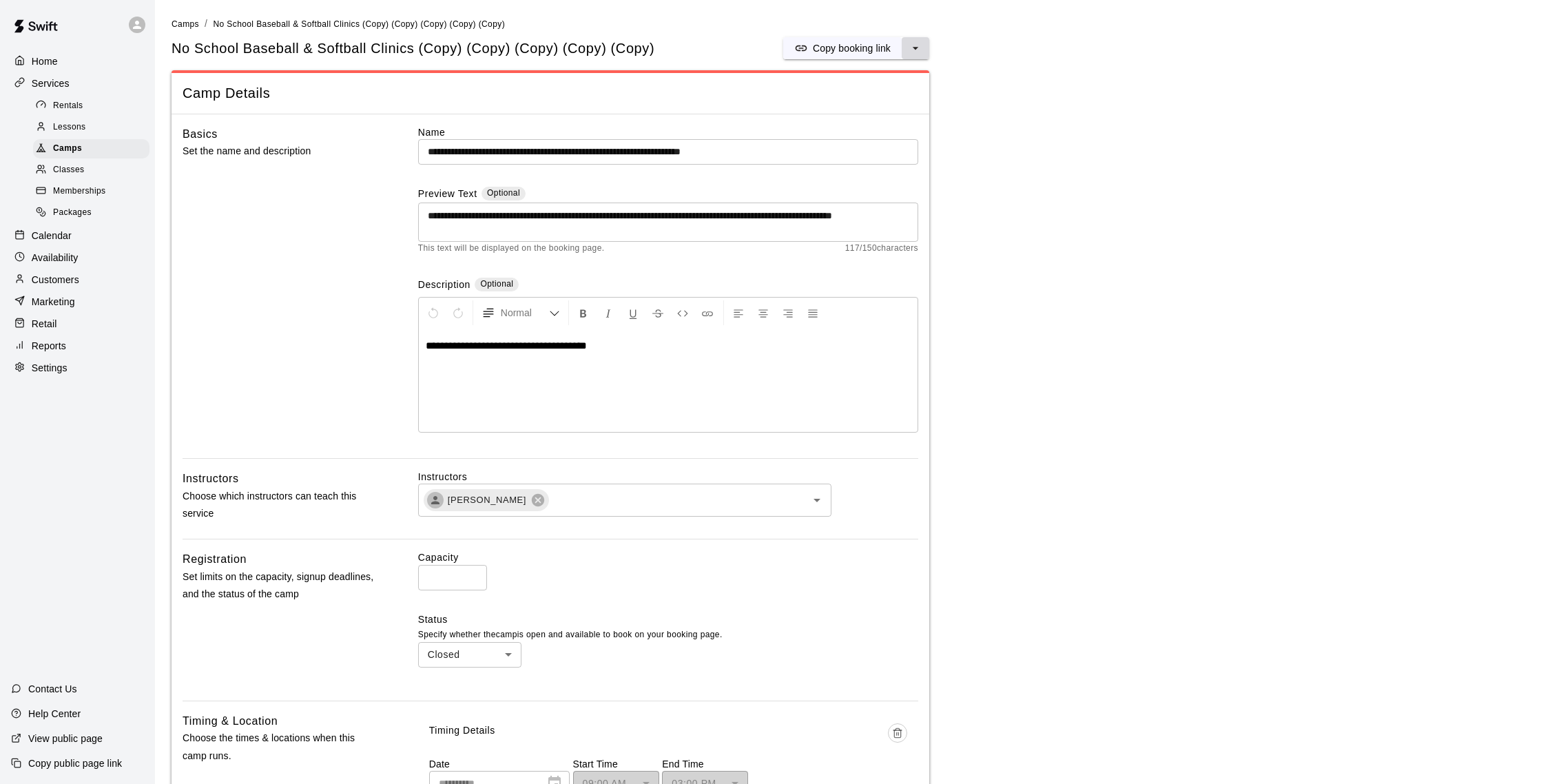
click at [908, 46] on button "select merge strategy" at bounding box center [915, 48] width 27 height 22
click at [856, 104] on h6 "Duplicate camp" at bounding box center [861, 100] width 68 height 15
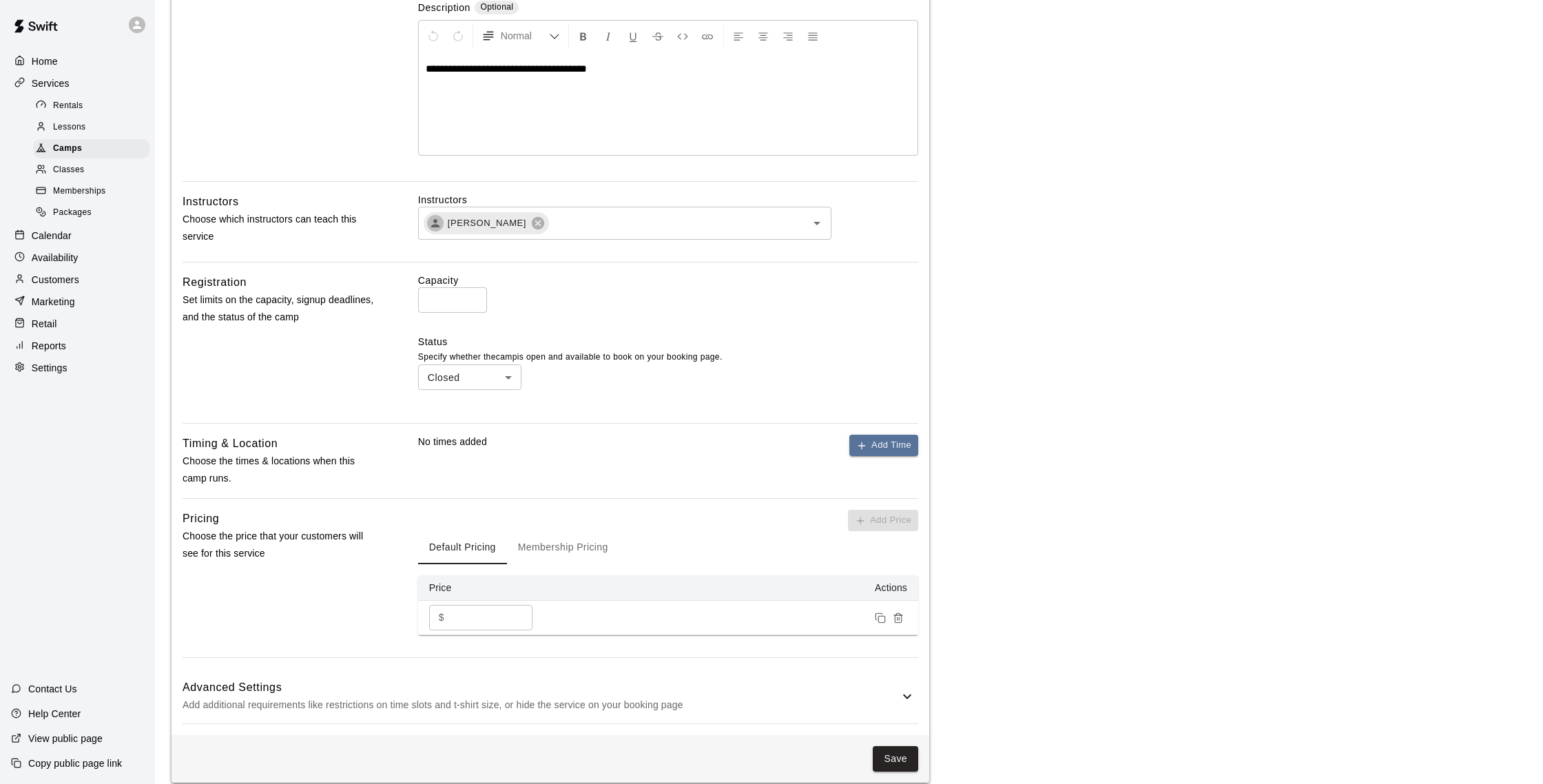
scroll to position [288, 0]
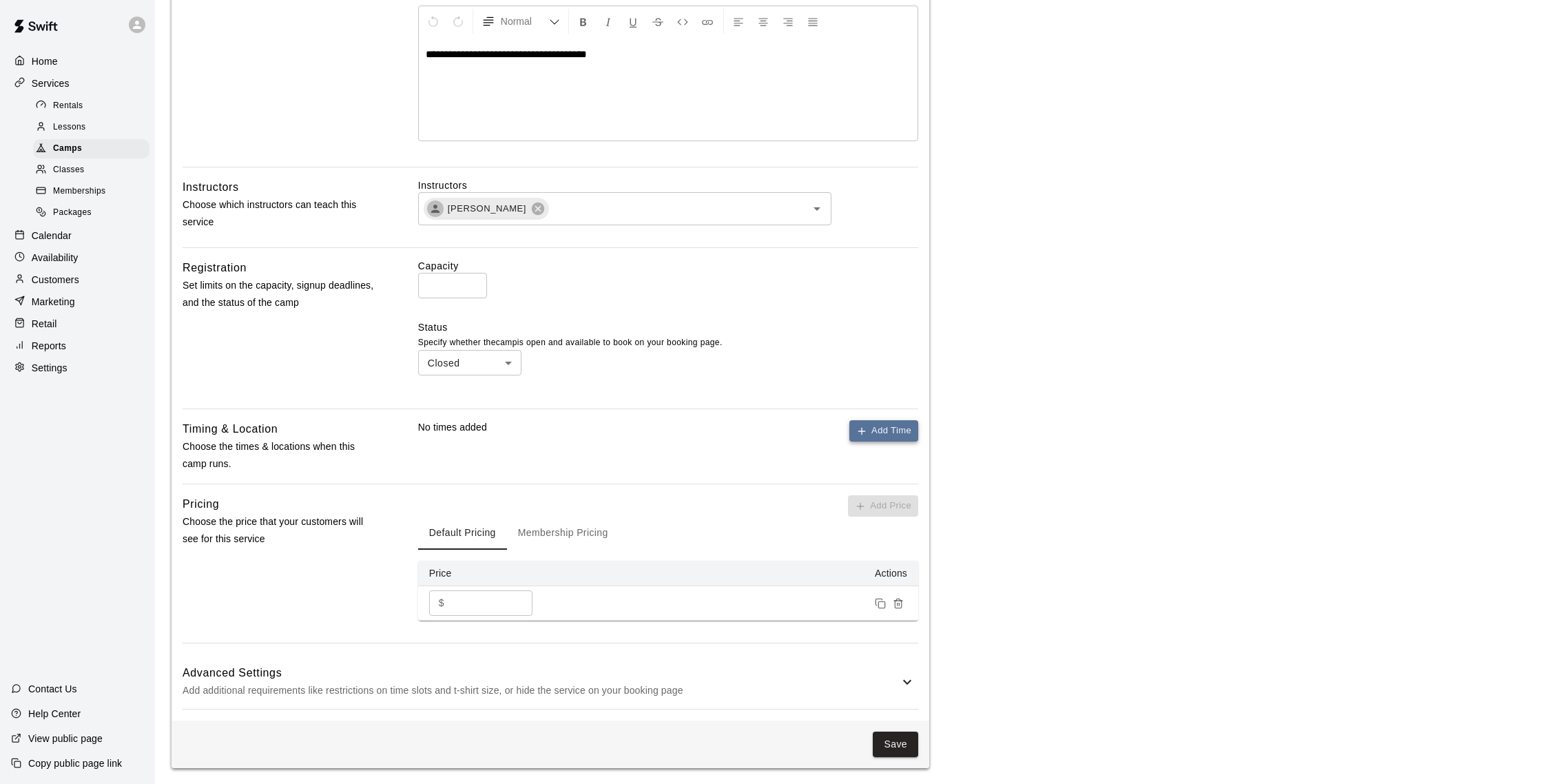
click at [896, 428] on button "Add Time" at bounding box center [883, 430] width 69 height 21
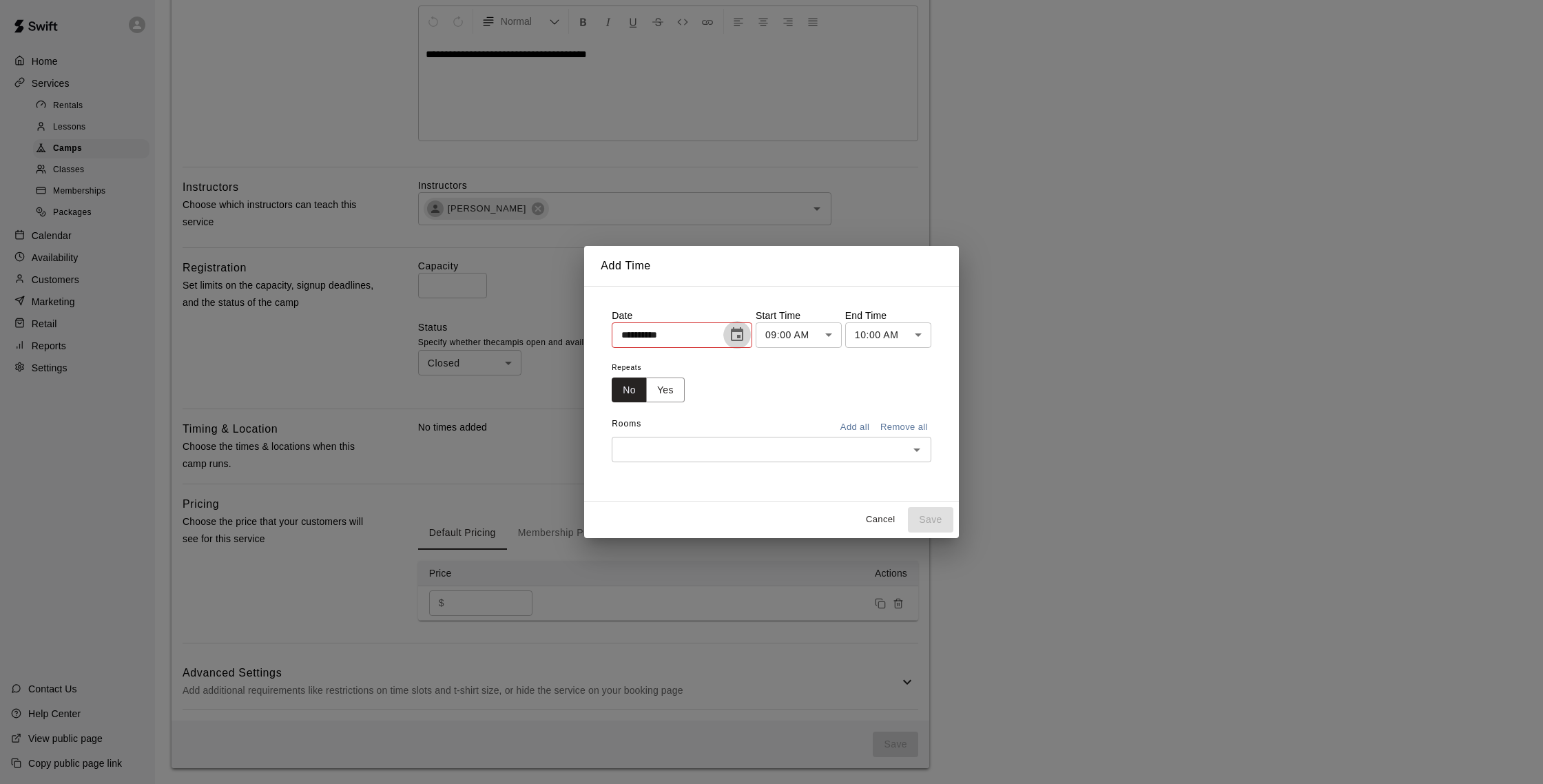
click at [735, 334] on icon "Choose date, selected date is Aug 18, 2025" at bounding box center [737, 334] width 12 height 14
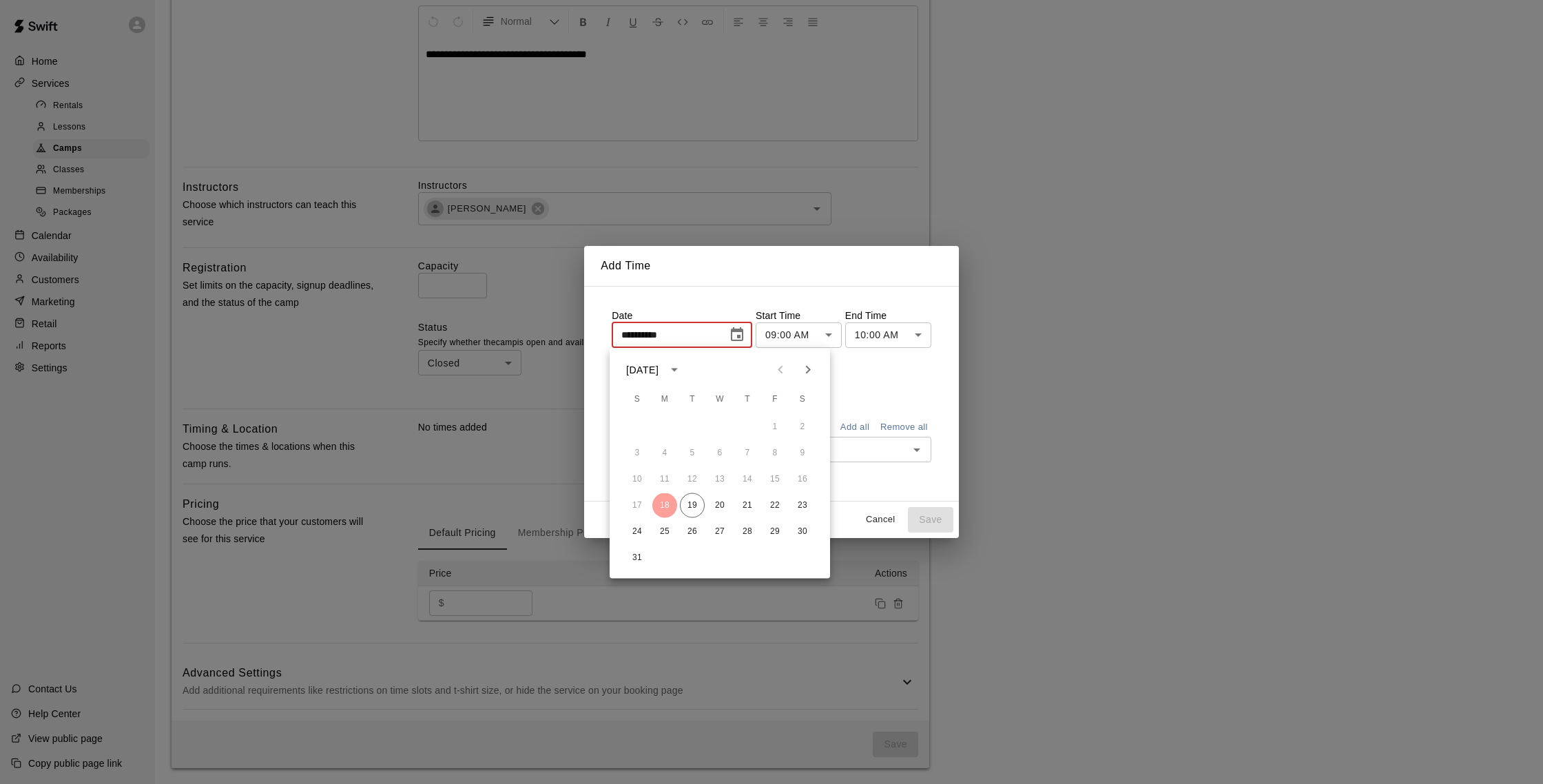
click at [805, 366] on icon "Next month" at bounding box center [808, 370] width 17 height 17
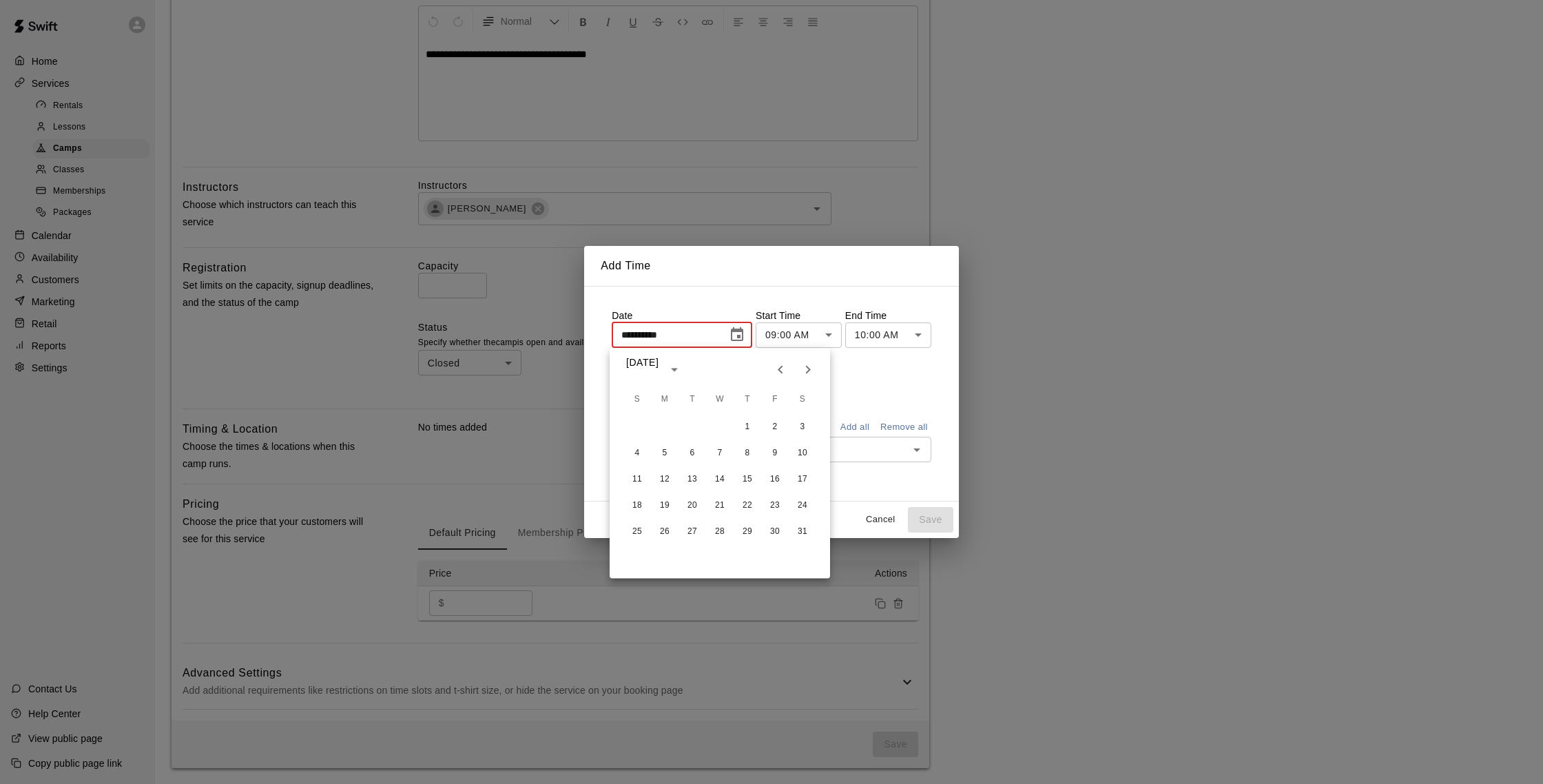
click at [805, 366] on icon "Next month" at bounding box center [808, 370] width 17 height 17
click at [667, 503] on button "23" at bounding box center [664, 505] width 25 height 25
type input "**********"
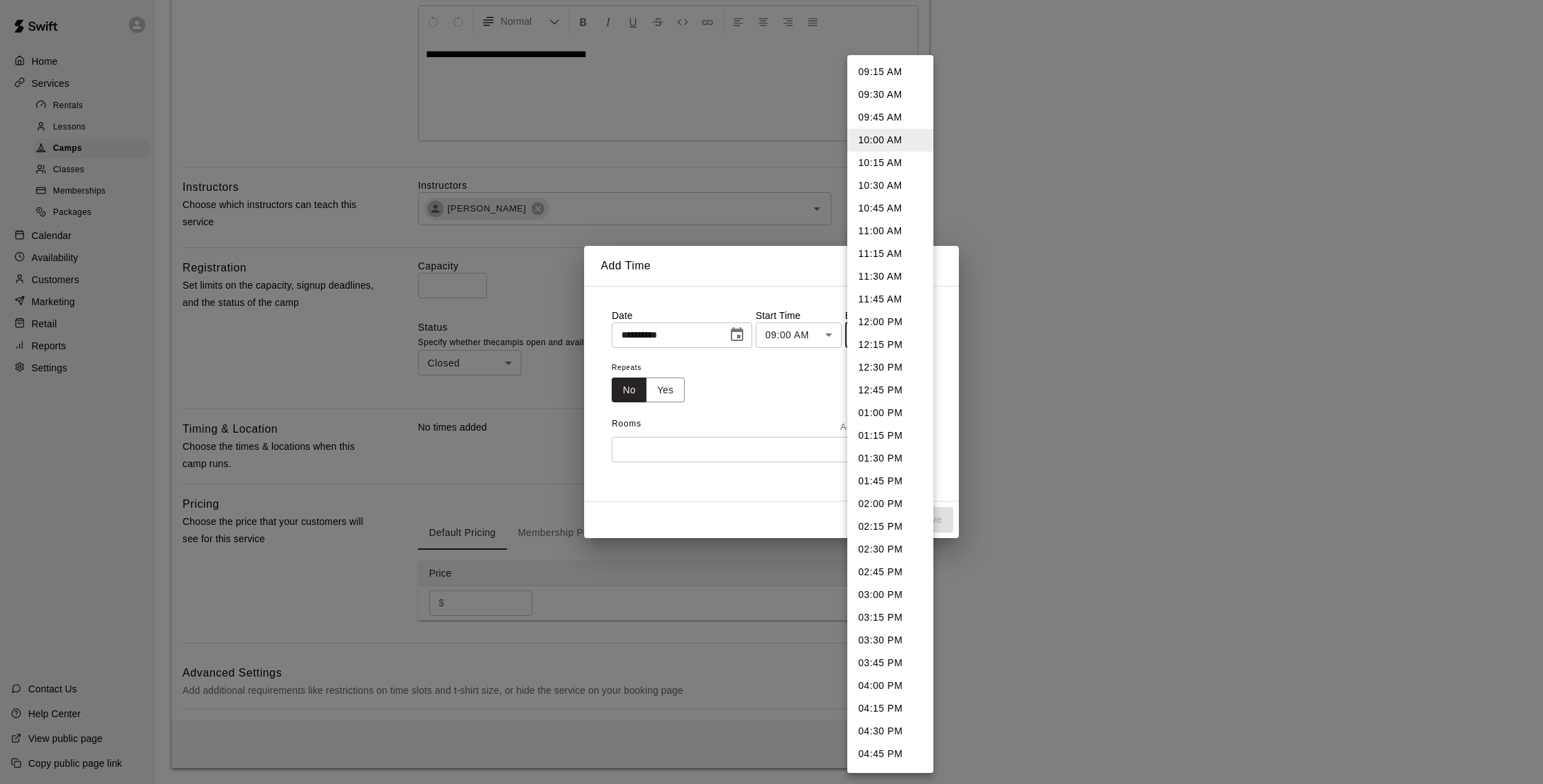
click at [889, 343] on body "**********" at bounding box center [771, 248] width 1543 height 1072
click at [885, 597] on li "03:00 PM" at bounding box center [890, 595] width 86 height 23
type input "********"
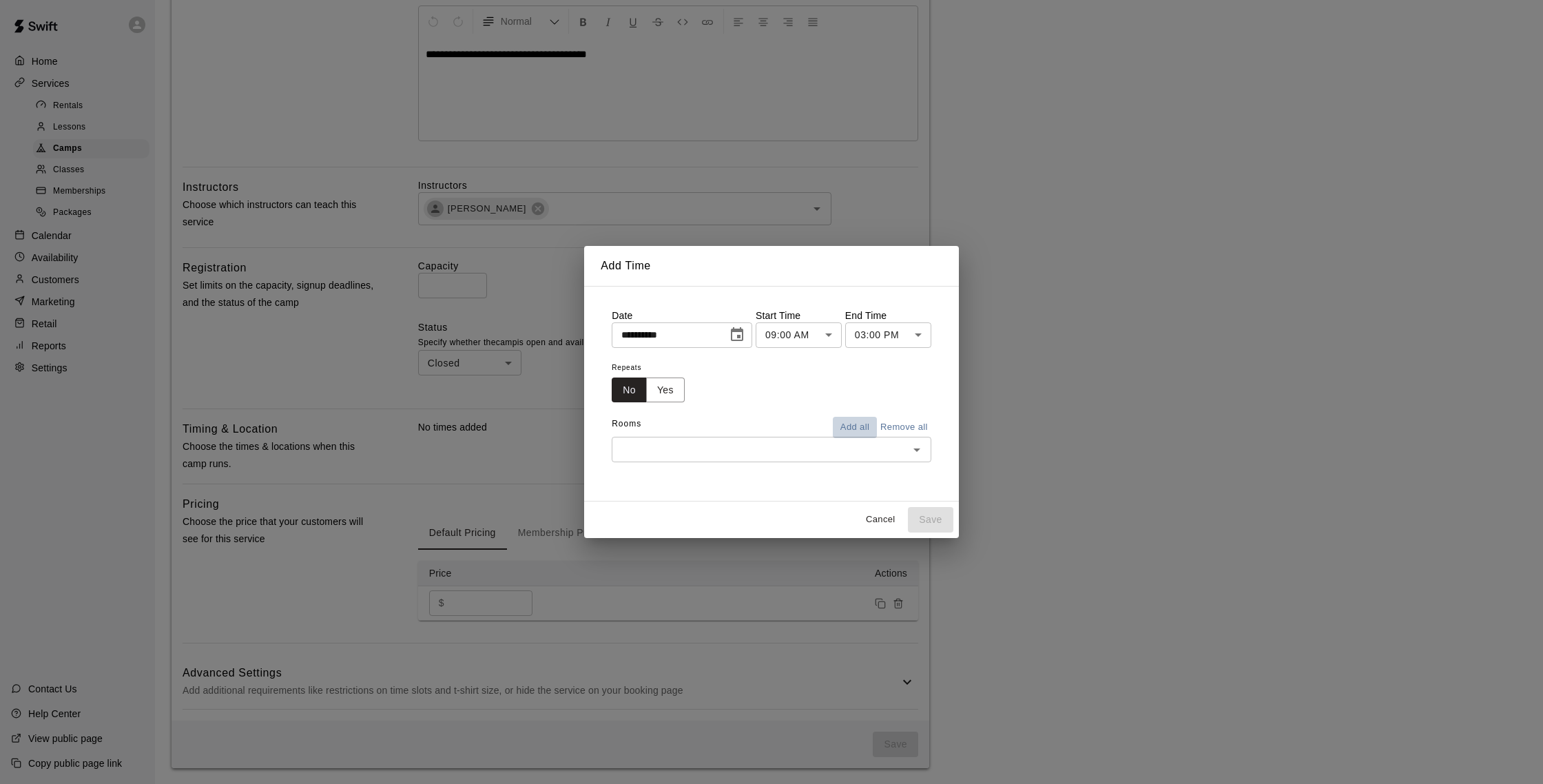
click at [853, 427] on button "Add all" at bounding box center [855, 427] width 44 height 21
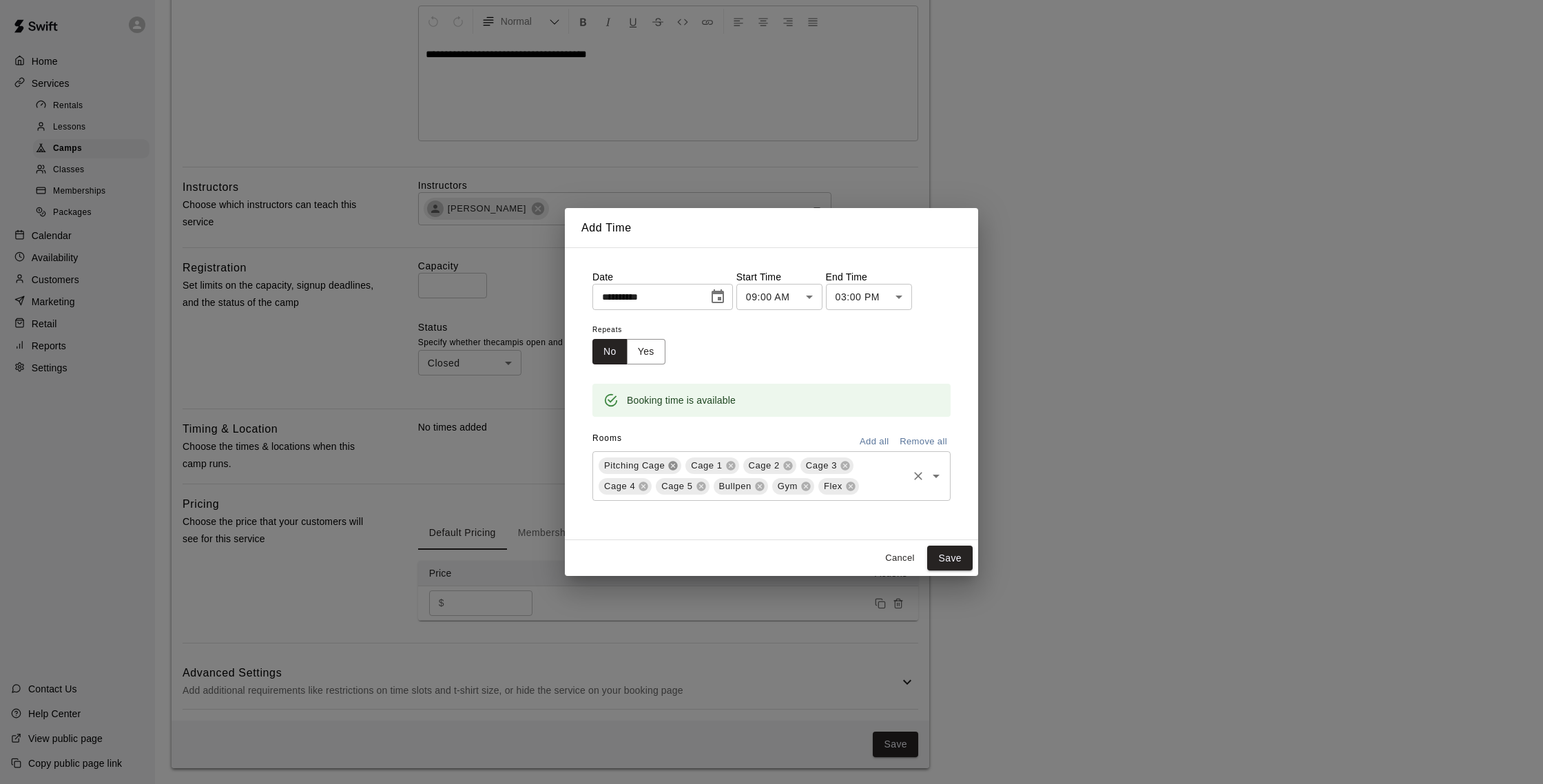
click at [675, 462] on icon at bounding box center [674, 466] width 9 height 9
click at [813, 466] on icon at bounding box center [815, 466] width 9 height 9
click at [815, 462] on icon at bounding box center [815, 466] width 9 height 9
click at [815, 462] on icon at bounding box center [817, 466] width 9 height 9
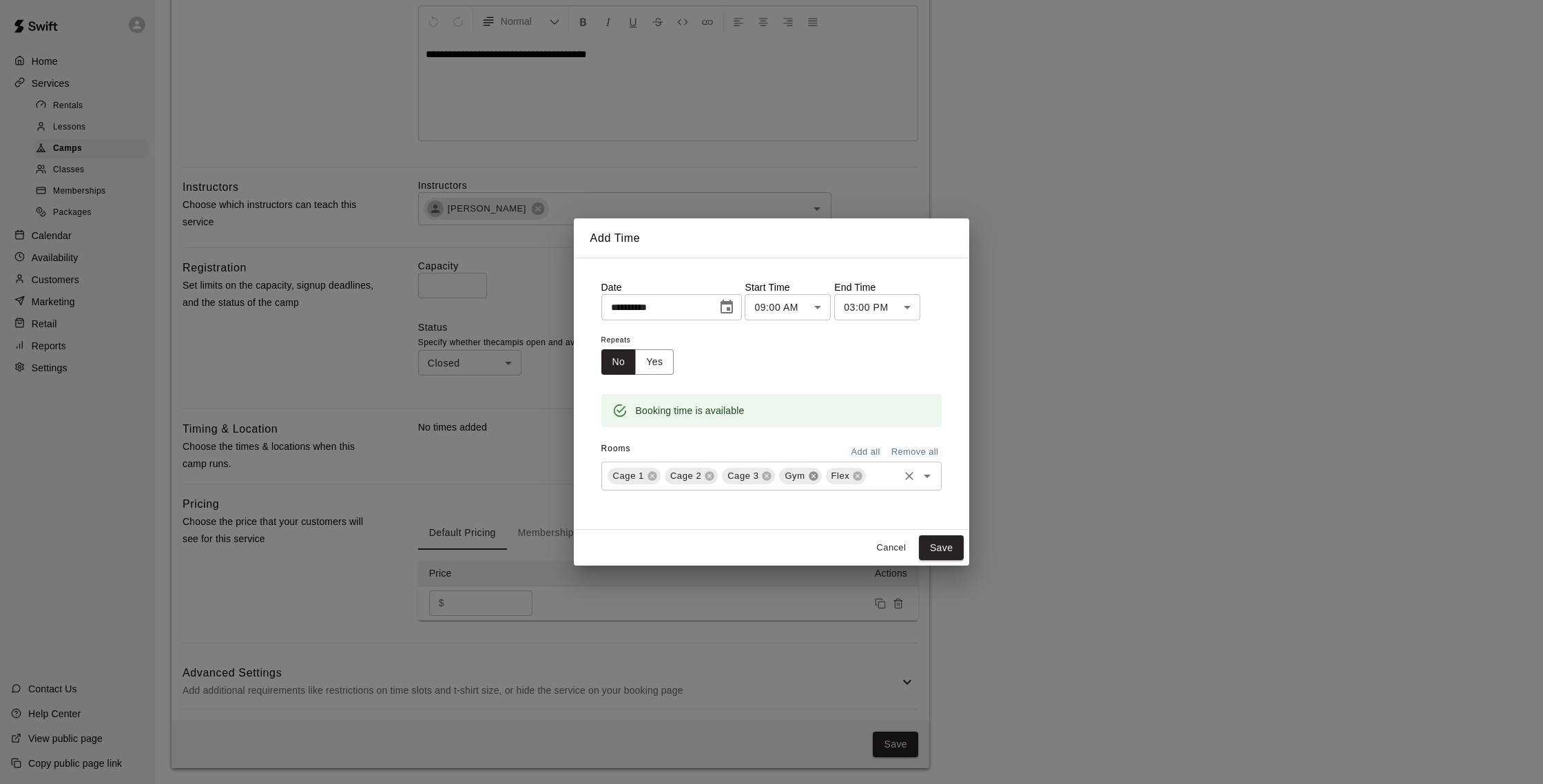
click at [814, 472] on icon at bounding box center [813, 475] width 9 height 9
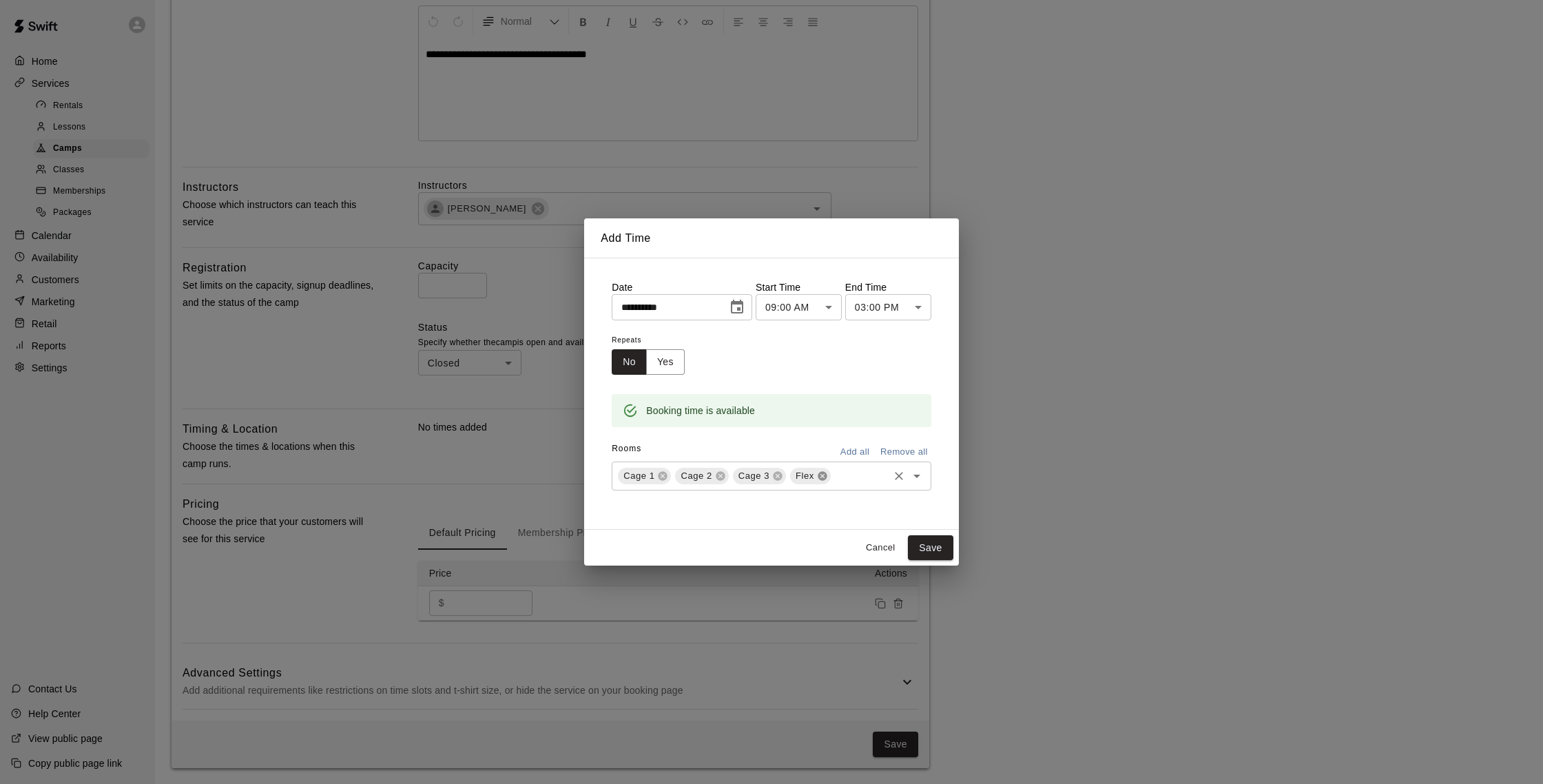
click at [821, 470] on icon at bounding box center [822, 475] width 11 height 11
click at [928, 540] on button "Save" at bounding box center [930, 547] width 46 height 25
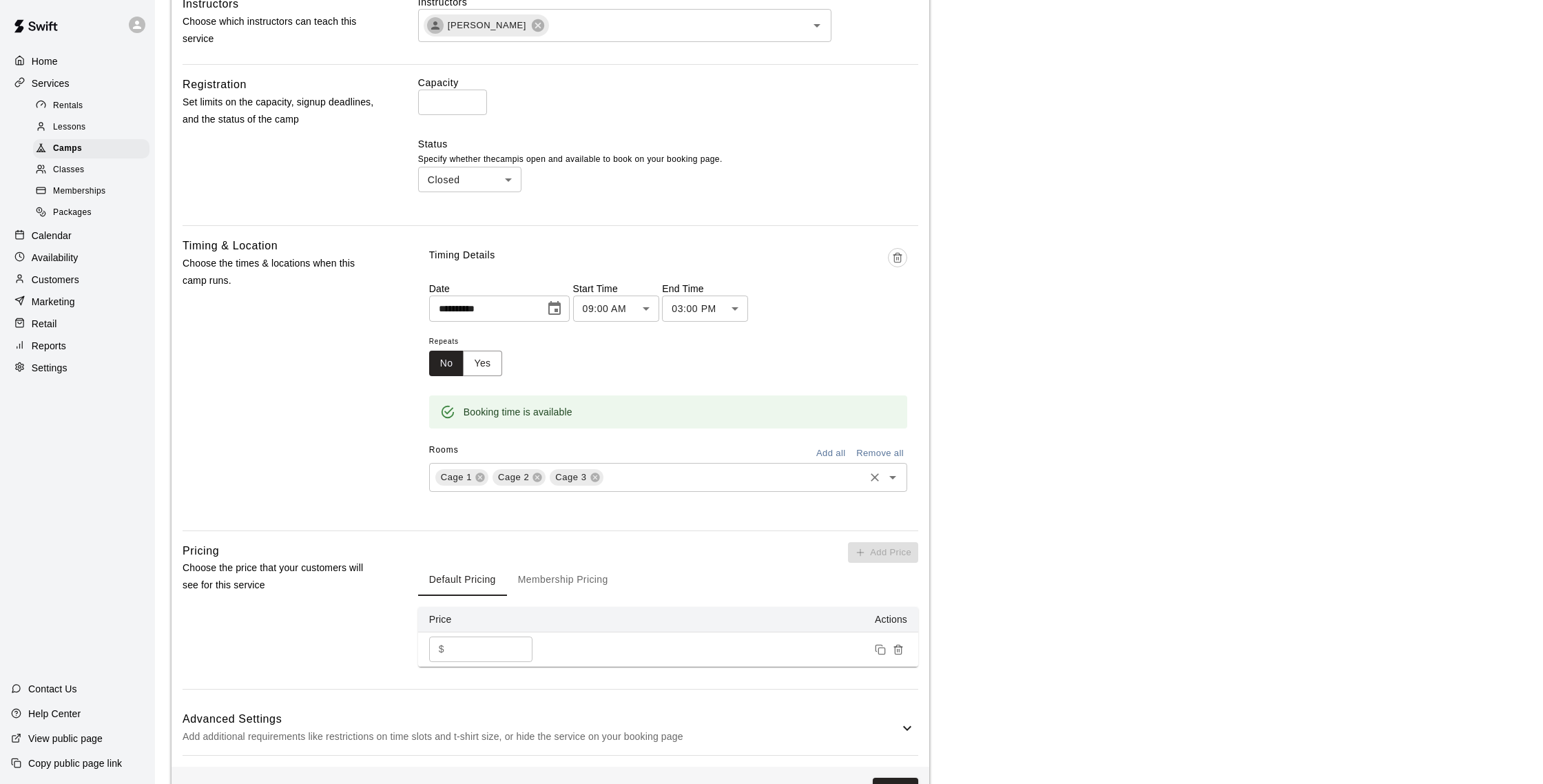
scroll to position [518, 0]
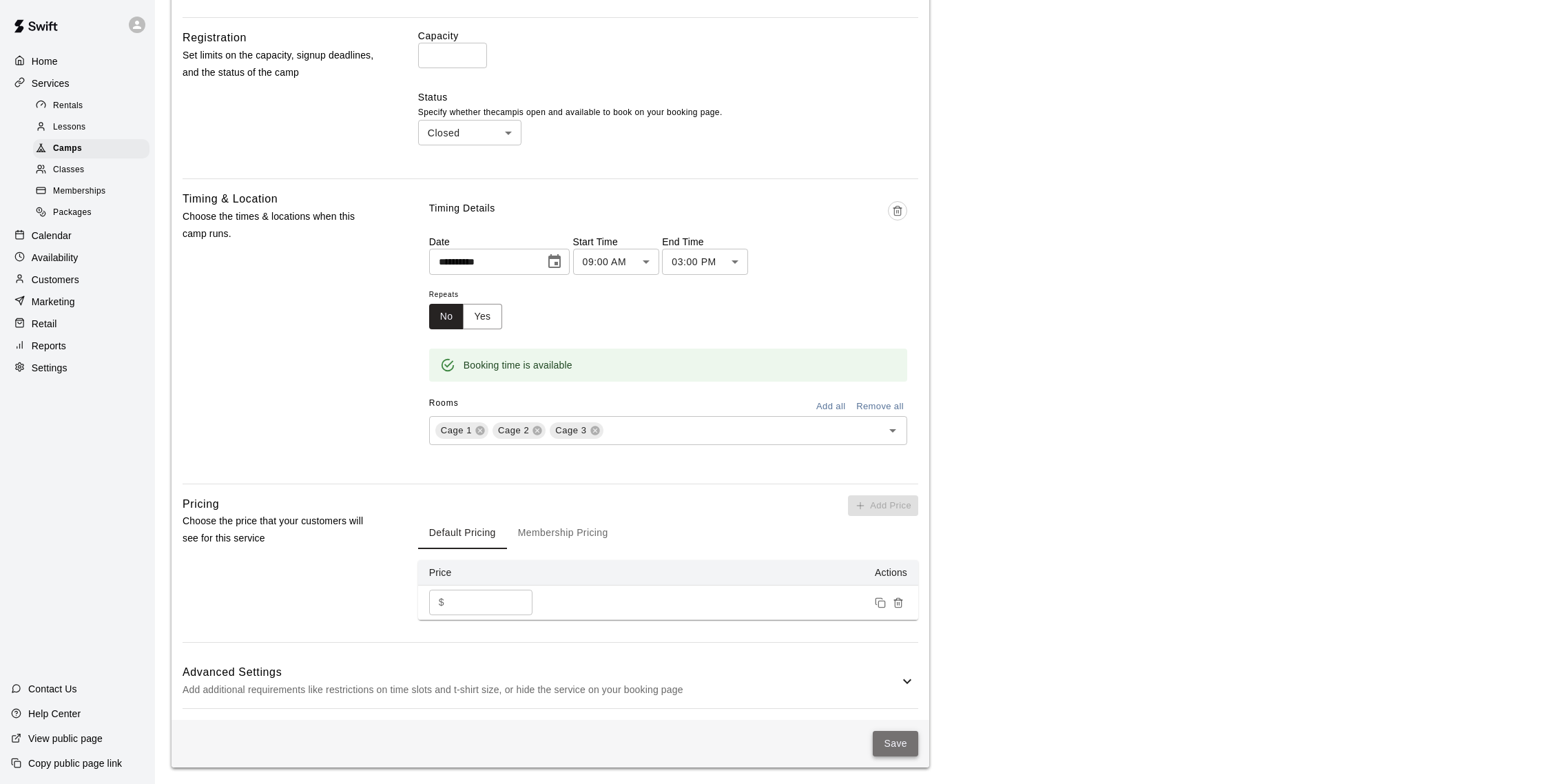
click at [892, 748] on button "Save" at bounding box center [895, 743] width 46 height 25
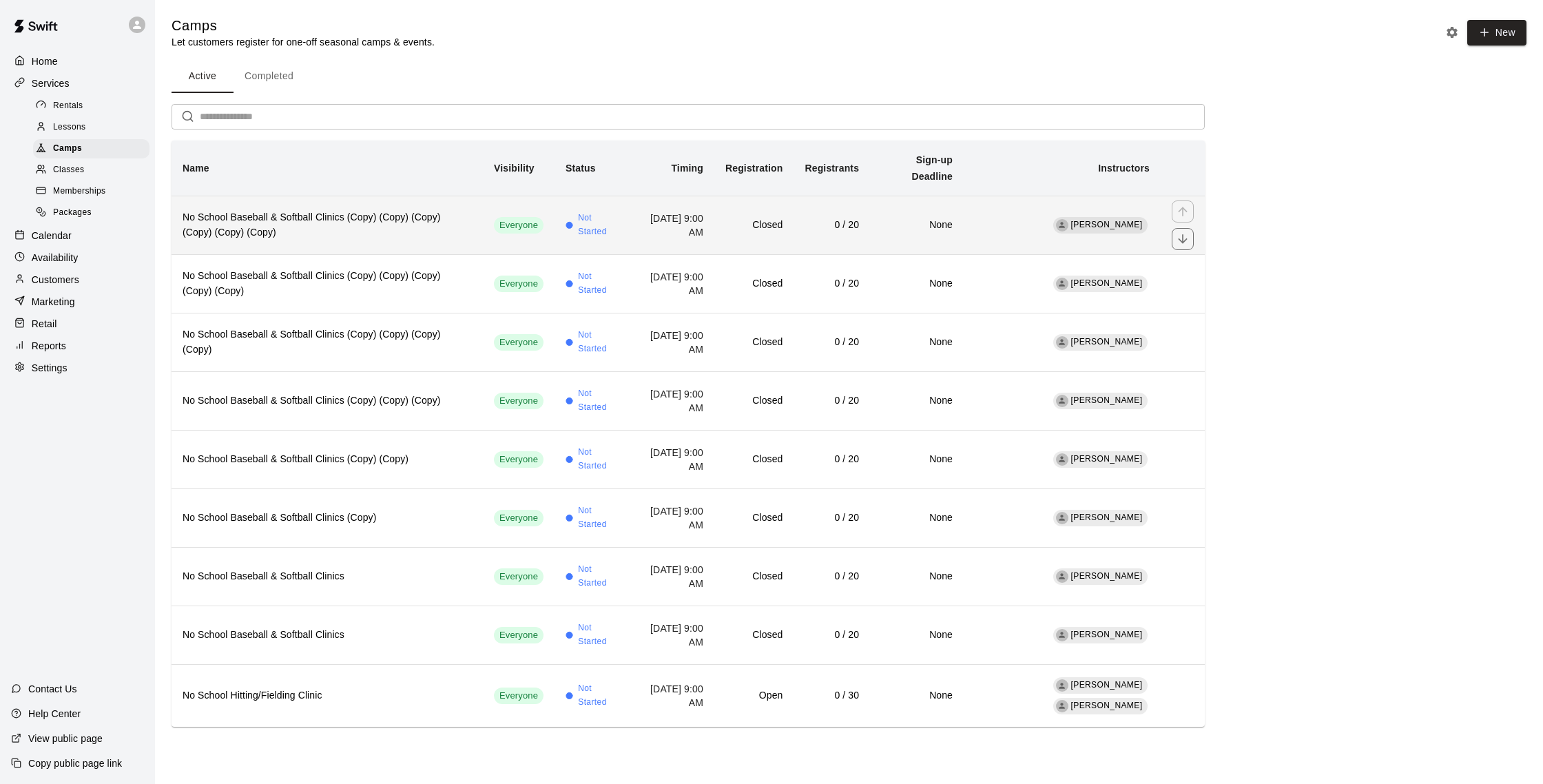
click at [700, 232] on td "[DATE] 9:00 AM" at bounding box center [672, 225] width 83 height 59
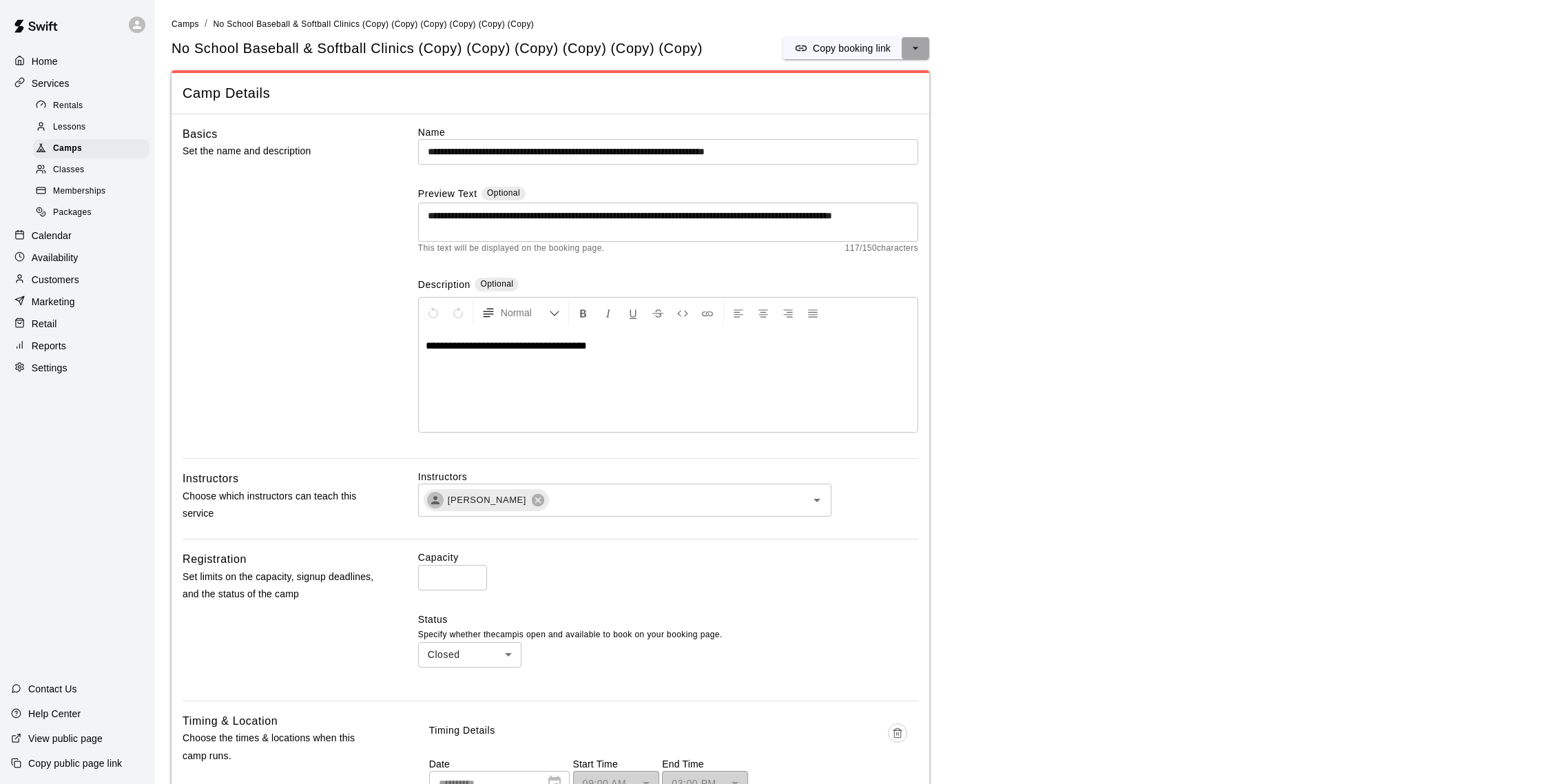
click at [919, 46] on icon "select merge strategy" at bounding box center [915, 48] width 14 height 14
click at [885, 103] on h6 "Duplicate camp" at bounding box center [861, 100] width 68 height 15
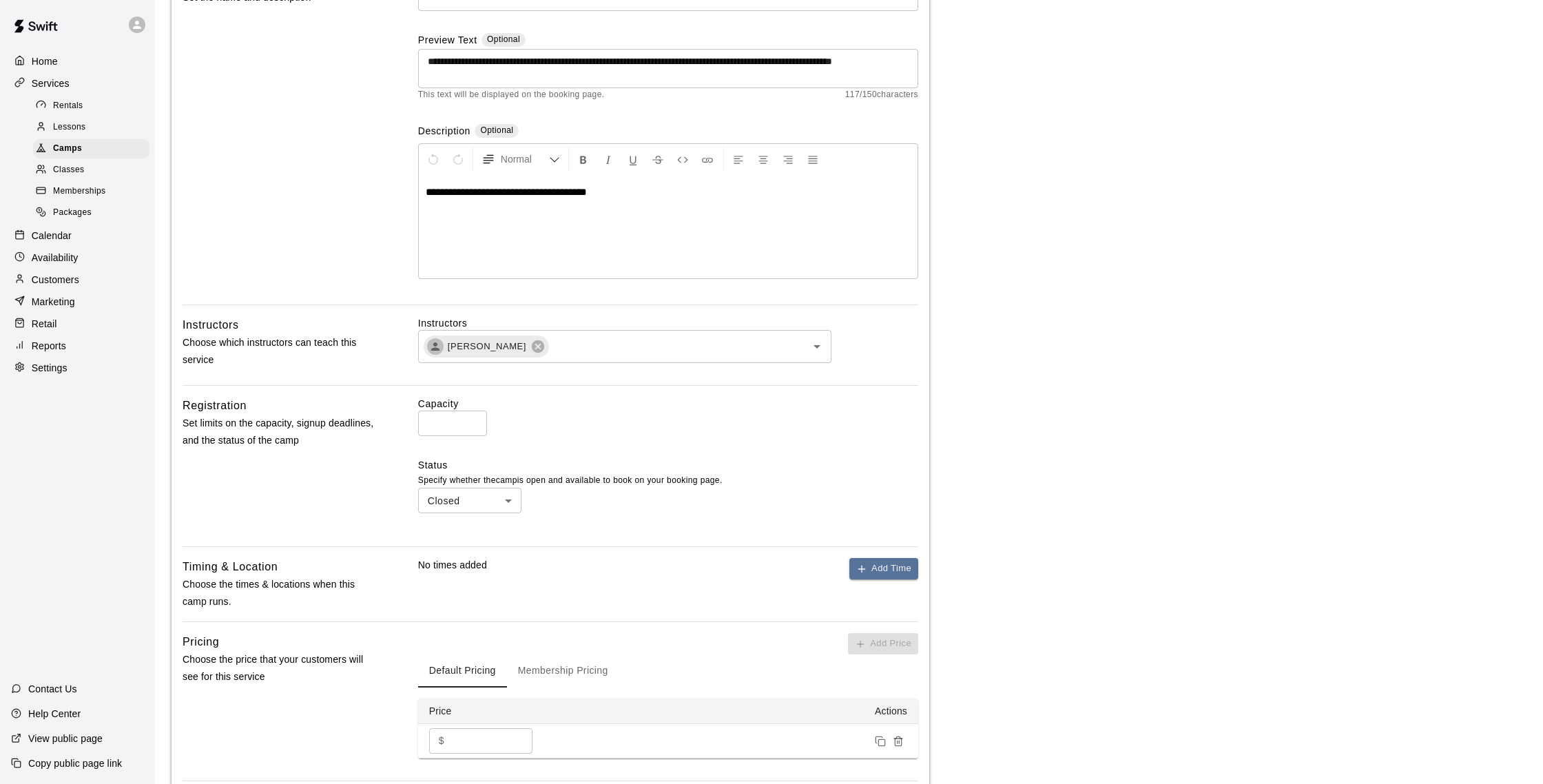
scroll to position [288, 0]
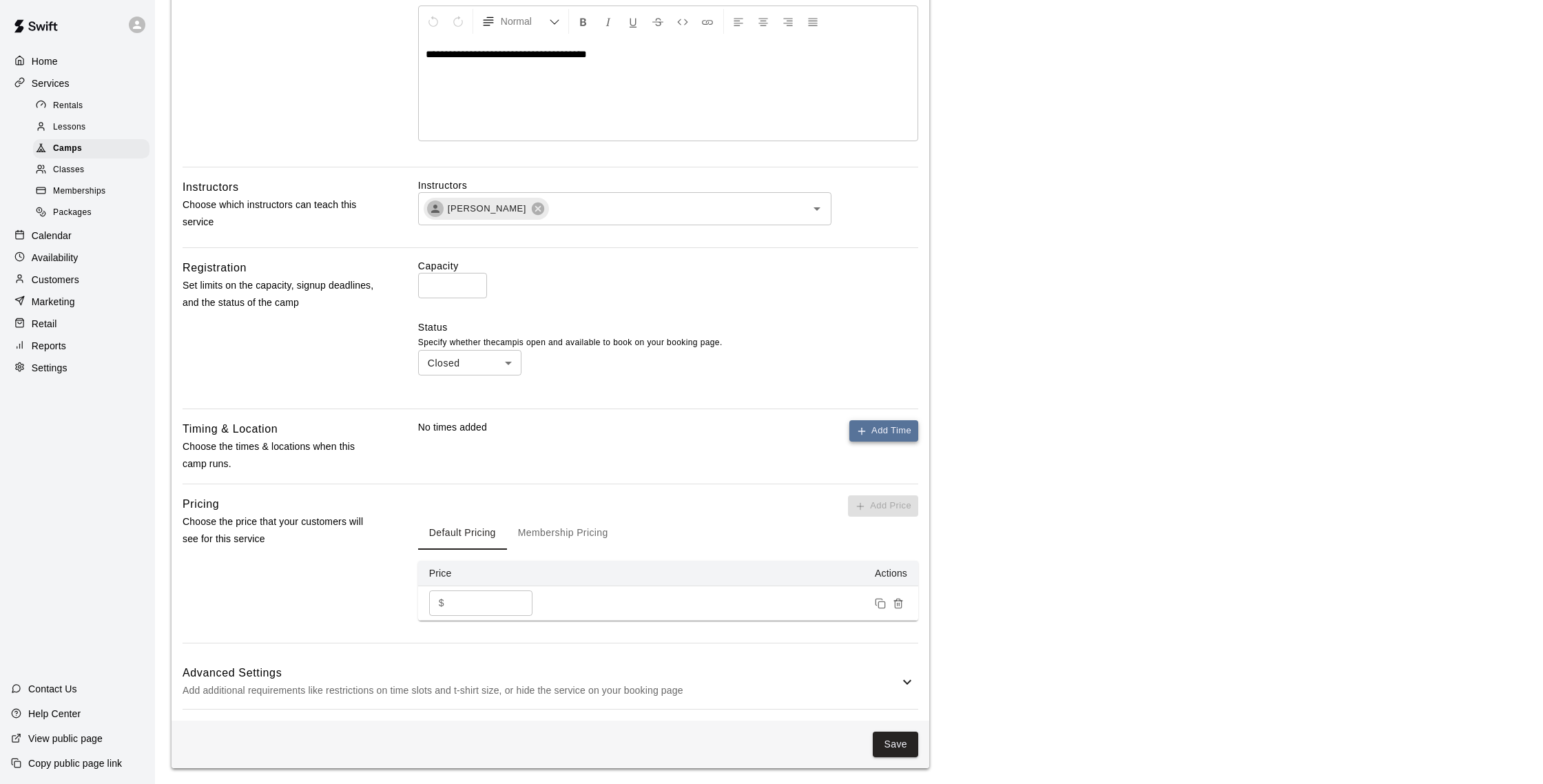
click at [898, 434] on button "Add Time" at bounding box center [883, 430] width 69 height 21
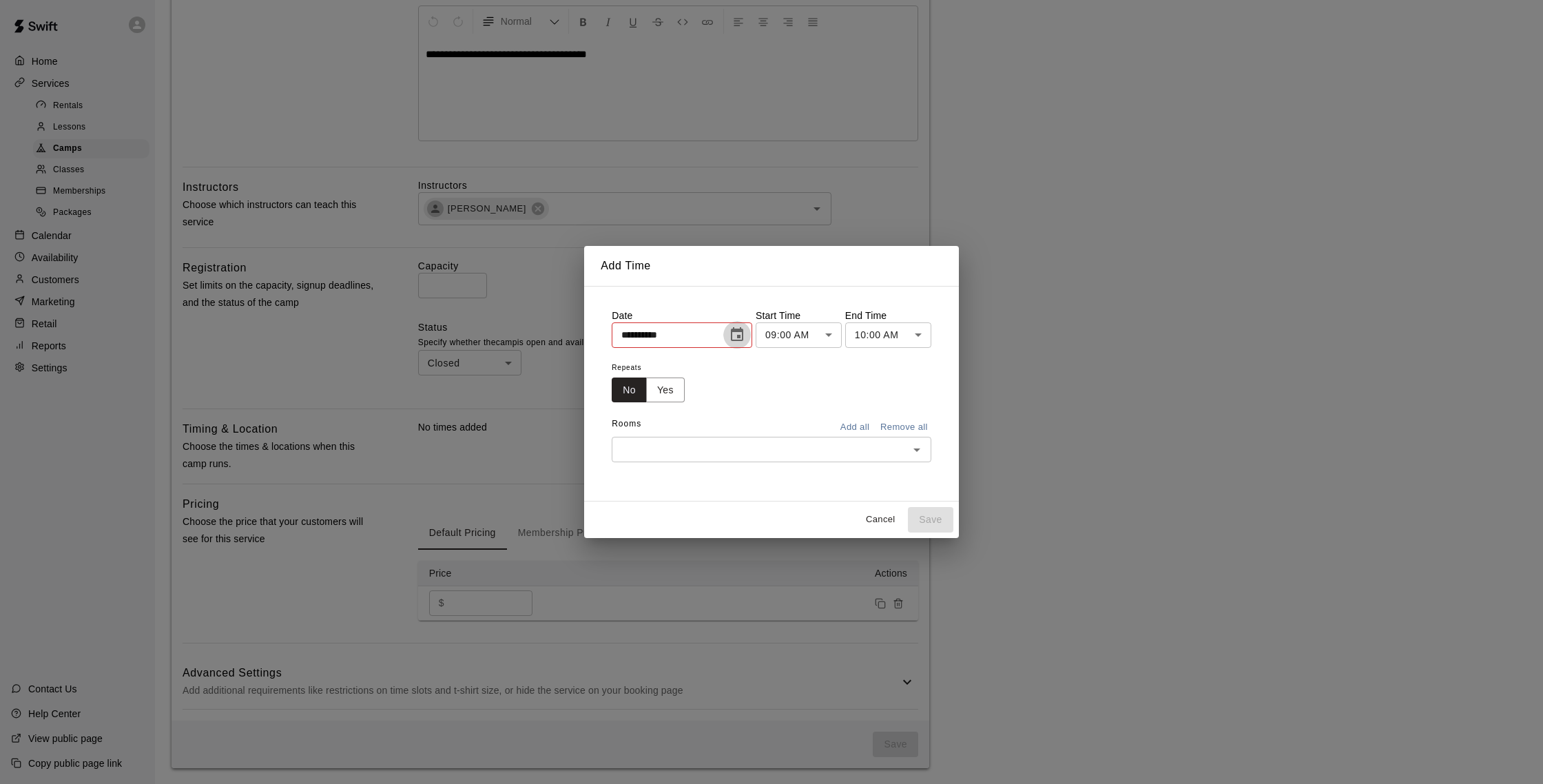
click at [737, 336] on icon "Choose date, selected date is Aug 18, 2025" at bounding box center [737, 334] width 17 height 17
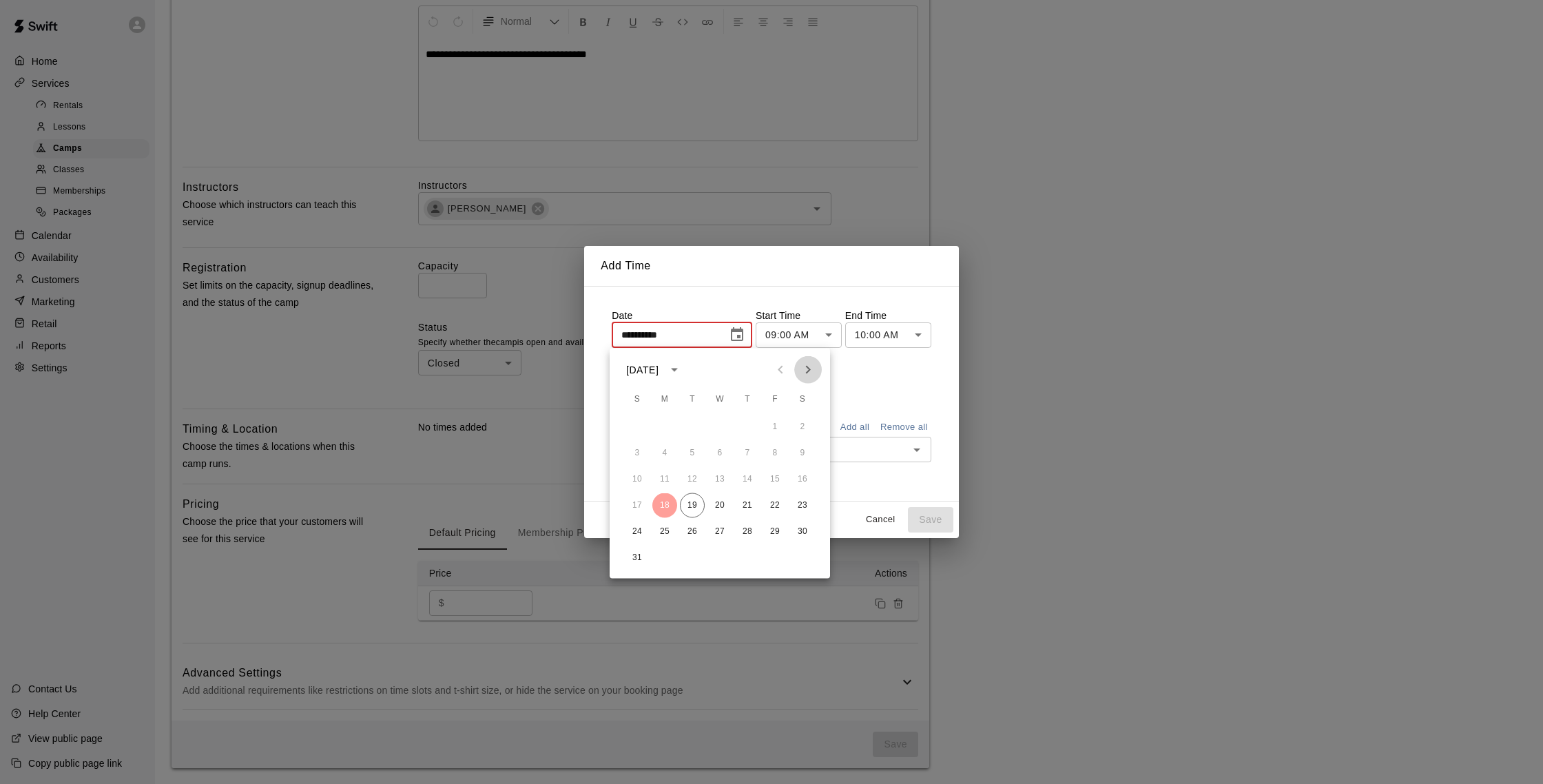
click at [807, 368] on icon "Next month" at bounding box center [808, 370] width 5 height 8
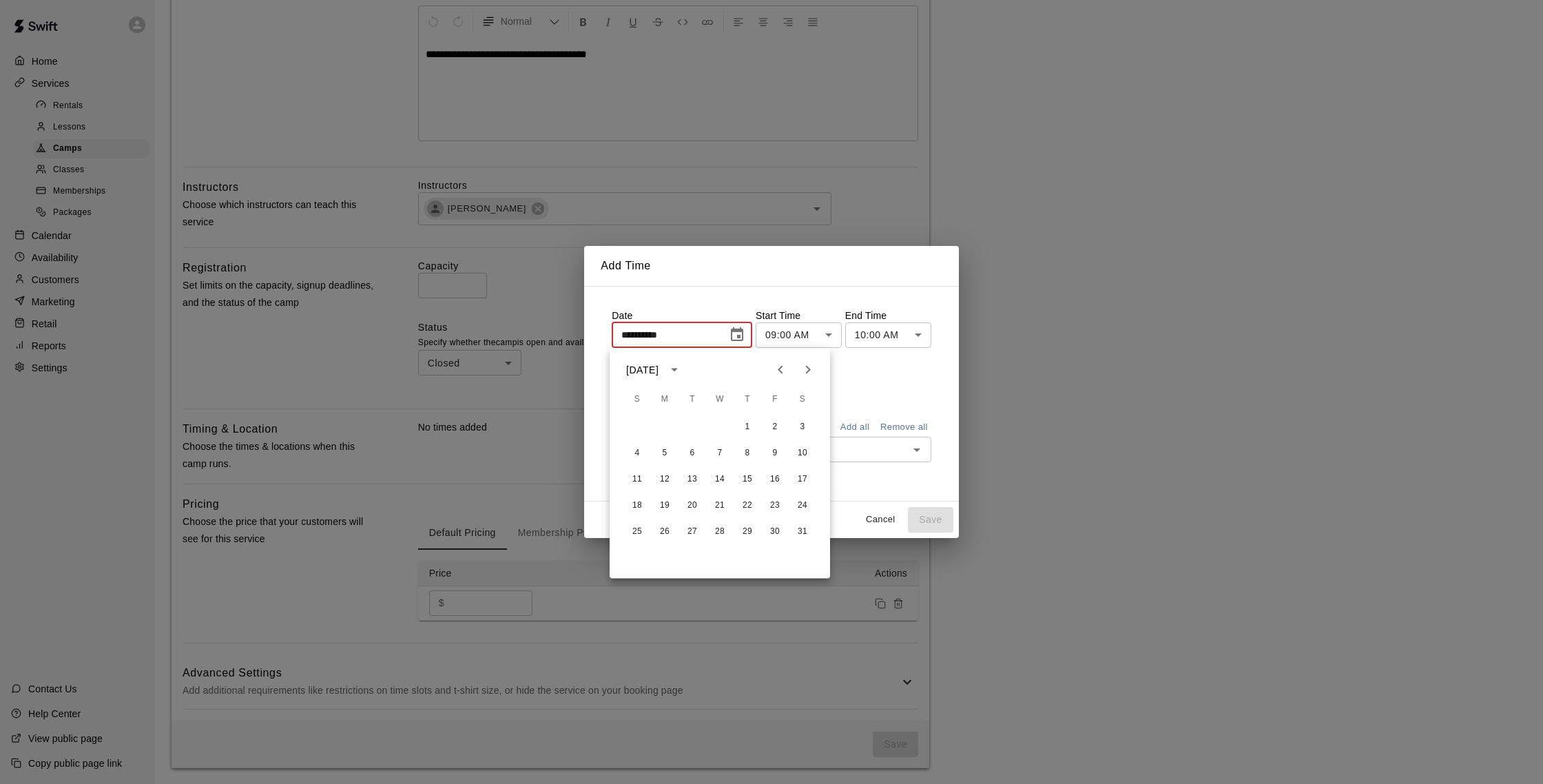
click at [807, 368] on icon "Next month" at bounding box center [808, 370] width 5 height 8
click at [768, 428] on button "3" at bounding box center [775, 427] width 25 height 25
type input "**********"
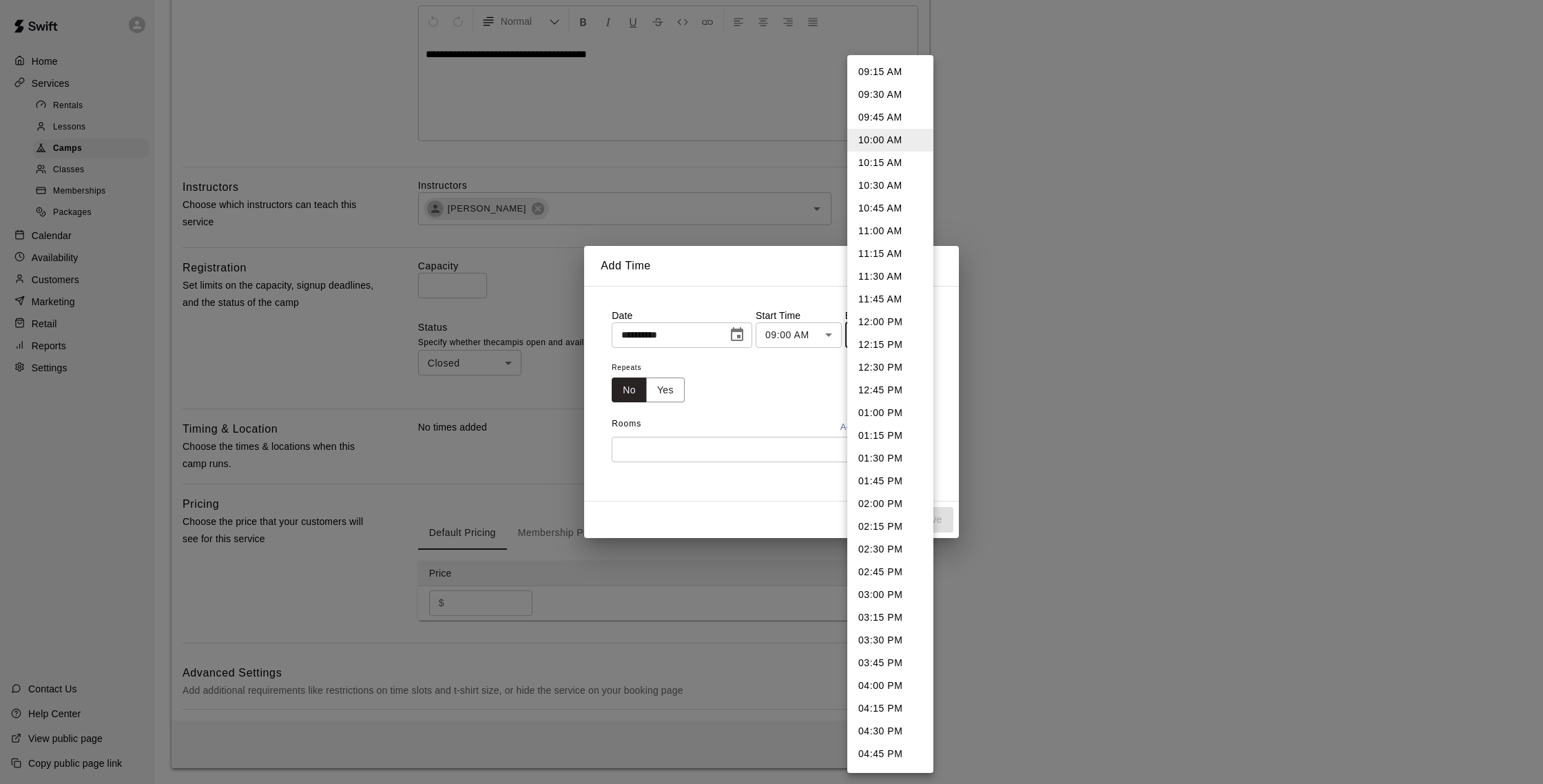
click at [867, 338] on body "**********" at bounding box center [771, 248] width 1543 height 1072
click at [889, 591] on li "03:00 PM" at bounding box center [890, 595] width 86 height 23
type input "********"
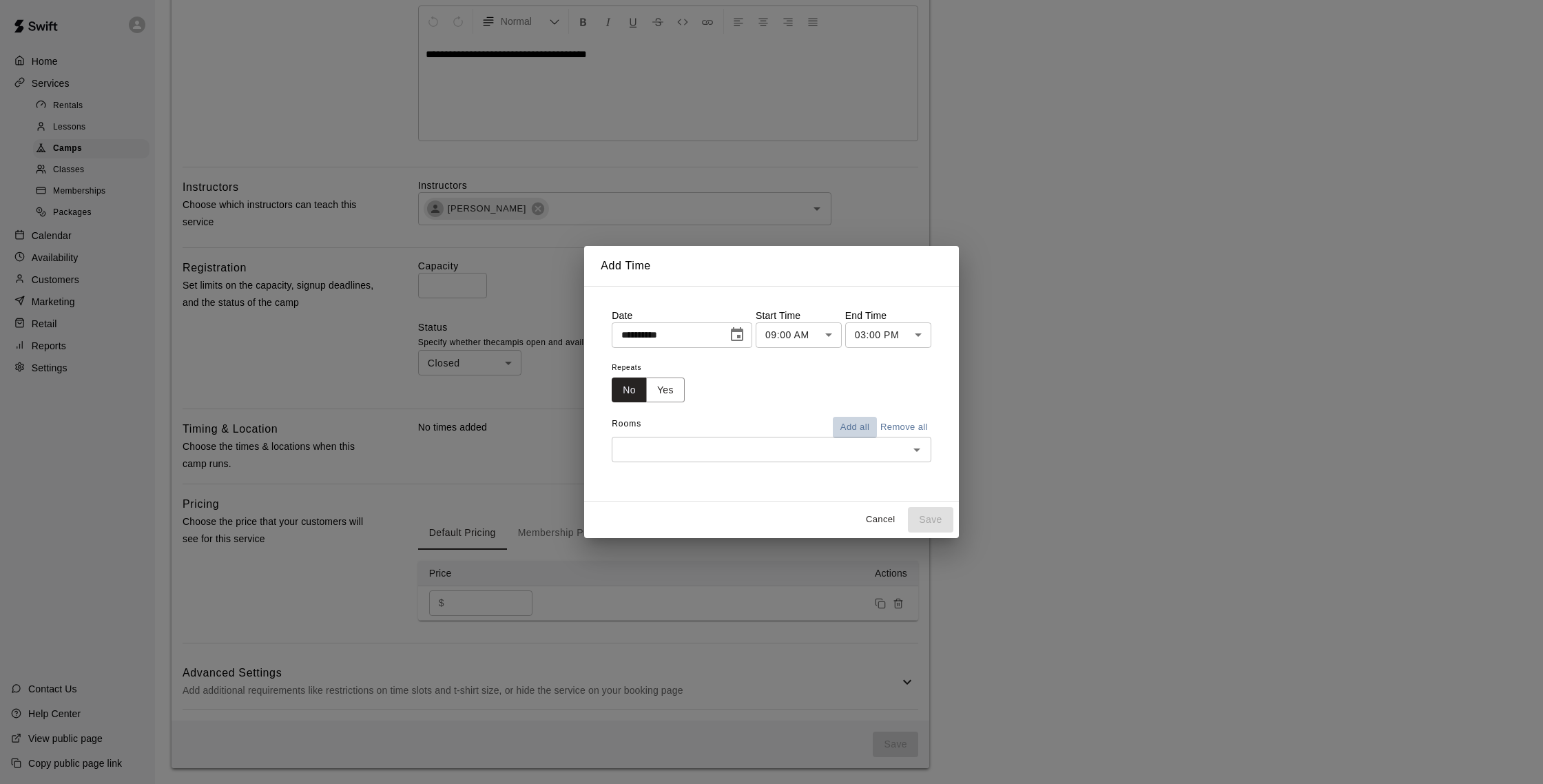
click at [865, 421] on button "Add all" at bounding box center [855, 427] width 44 height 21
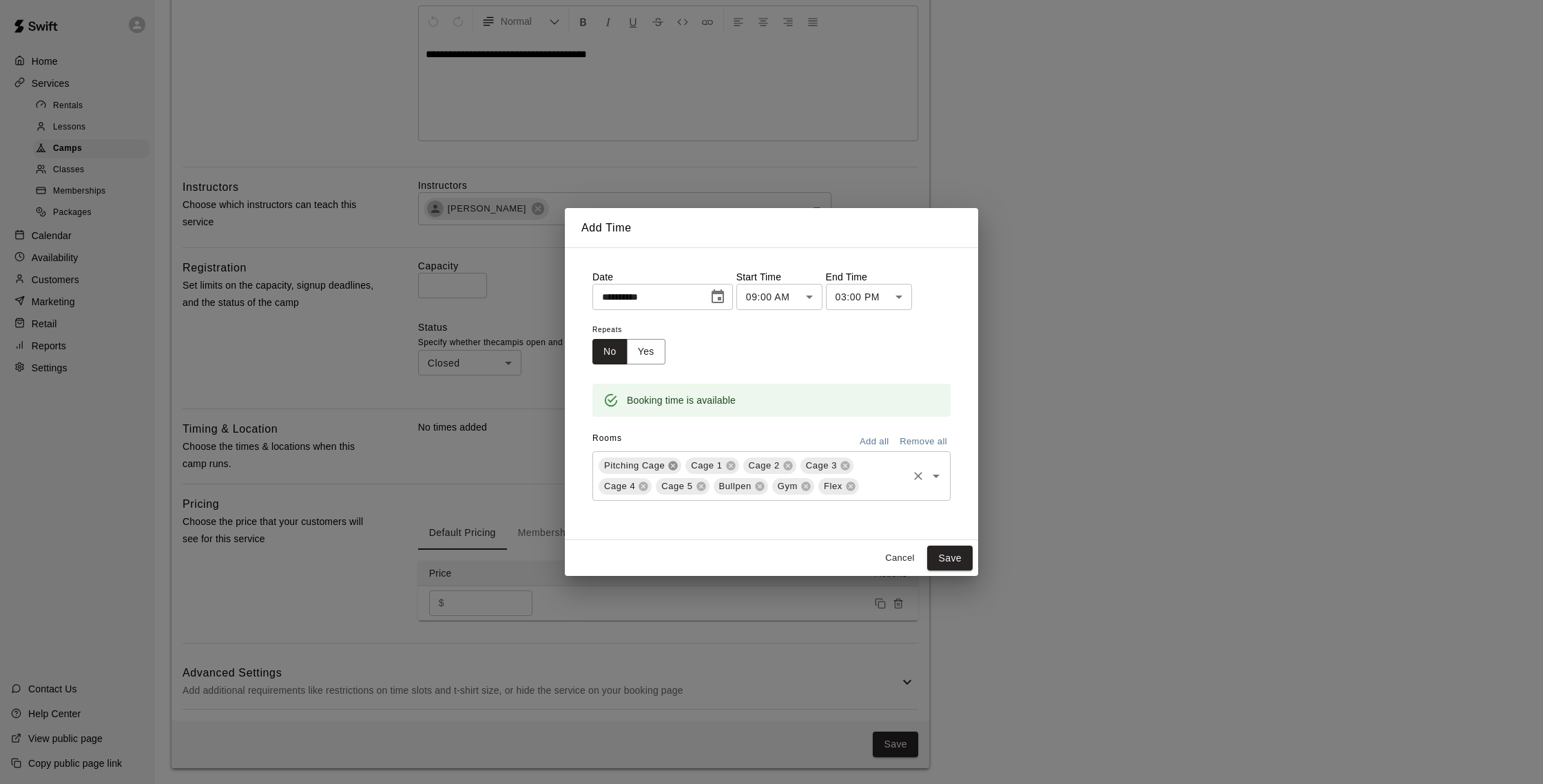
click at [674, 461] on icon at bounding box center [674, 466] width 9 height 9
click at [821, 465] on icon at bounding box center [815, 466] width 11 height 11
click at [816, 467] on icon at bounding box center [815, 466] width 9 height 9
click at [815, 464] on icon at bounding box center [817, 466] width 11 height 11
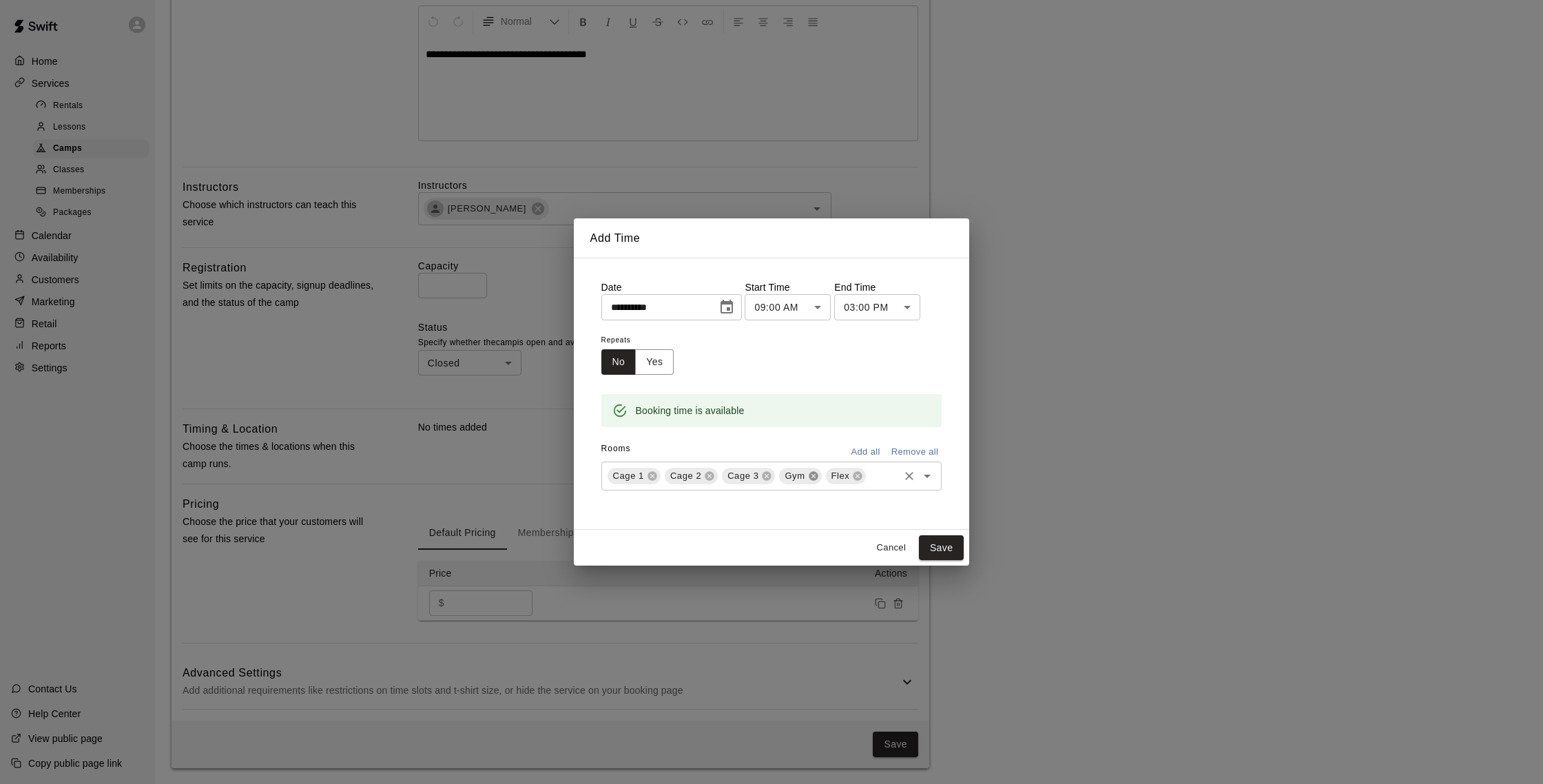
click at [814, 473] on icon at bounding box center [813, 475] width 11 height 11
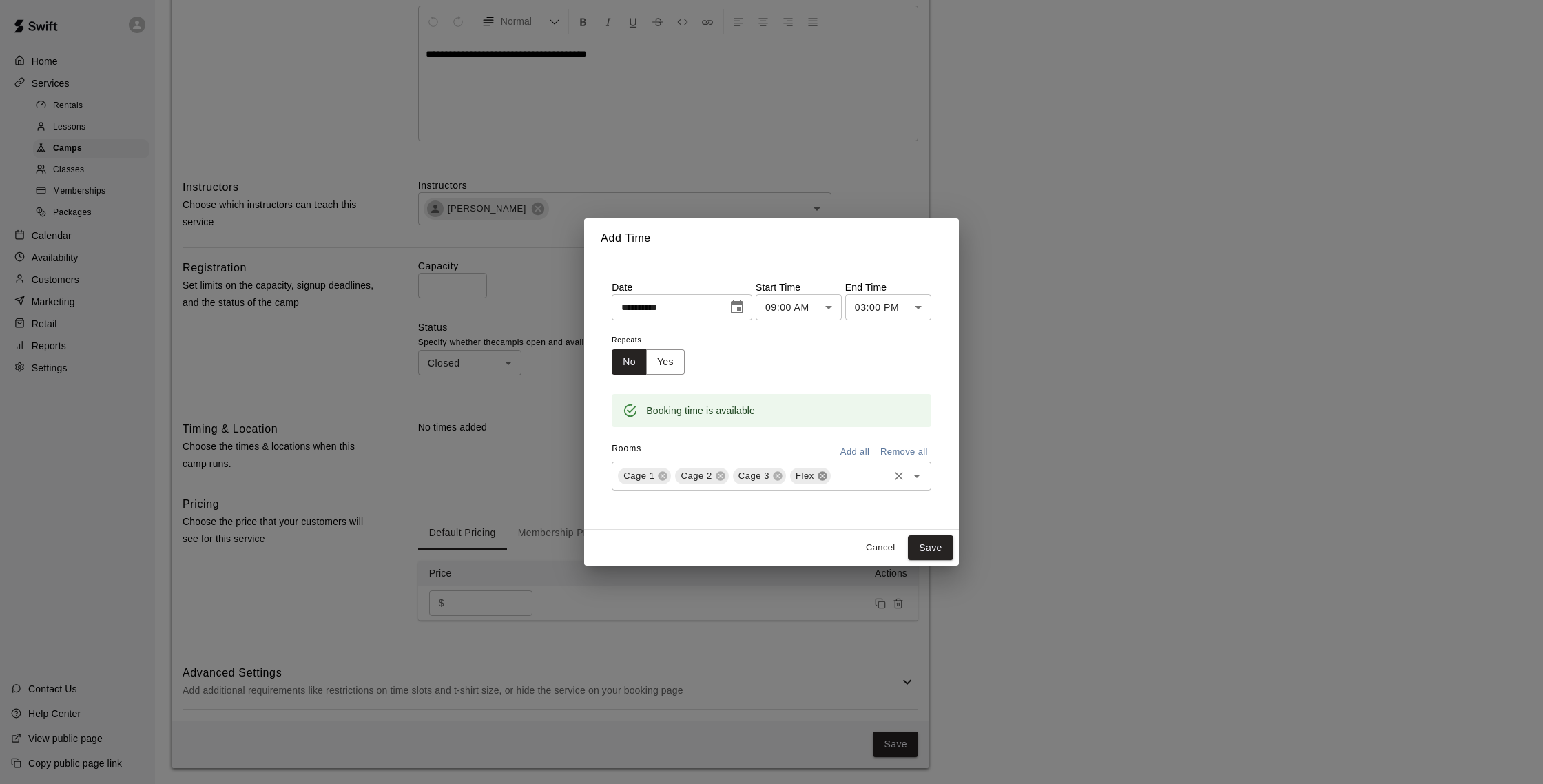
click at [821, 476] on icon at bounding box center [822, 475] width 9 height 9
click at [931, 542] on button "Save" at bounding box center [930, 547] width 46 height 25
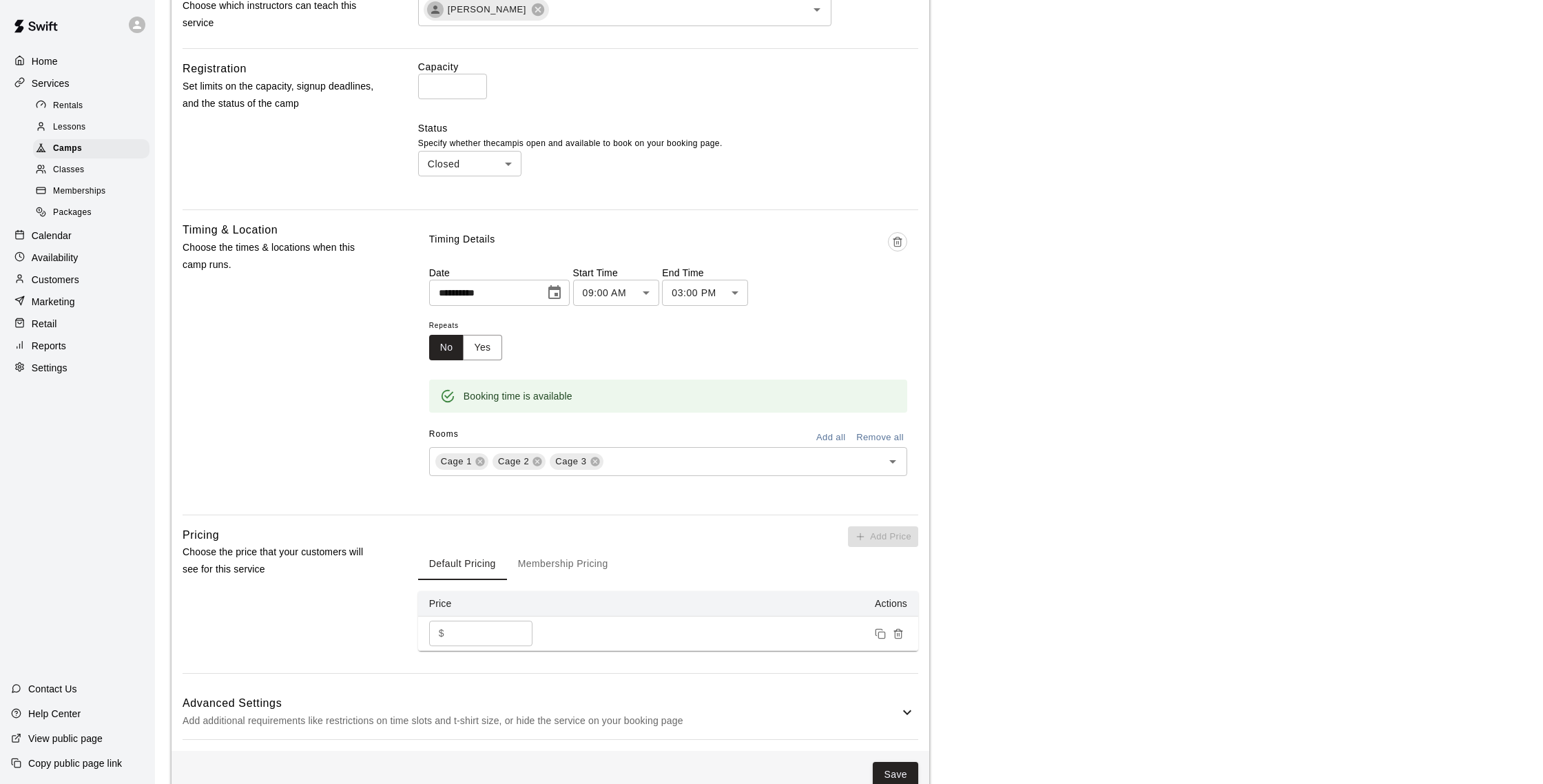
scroll to position [518, 0]
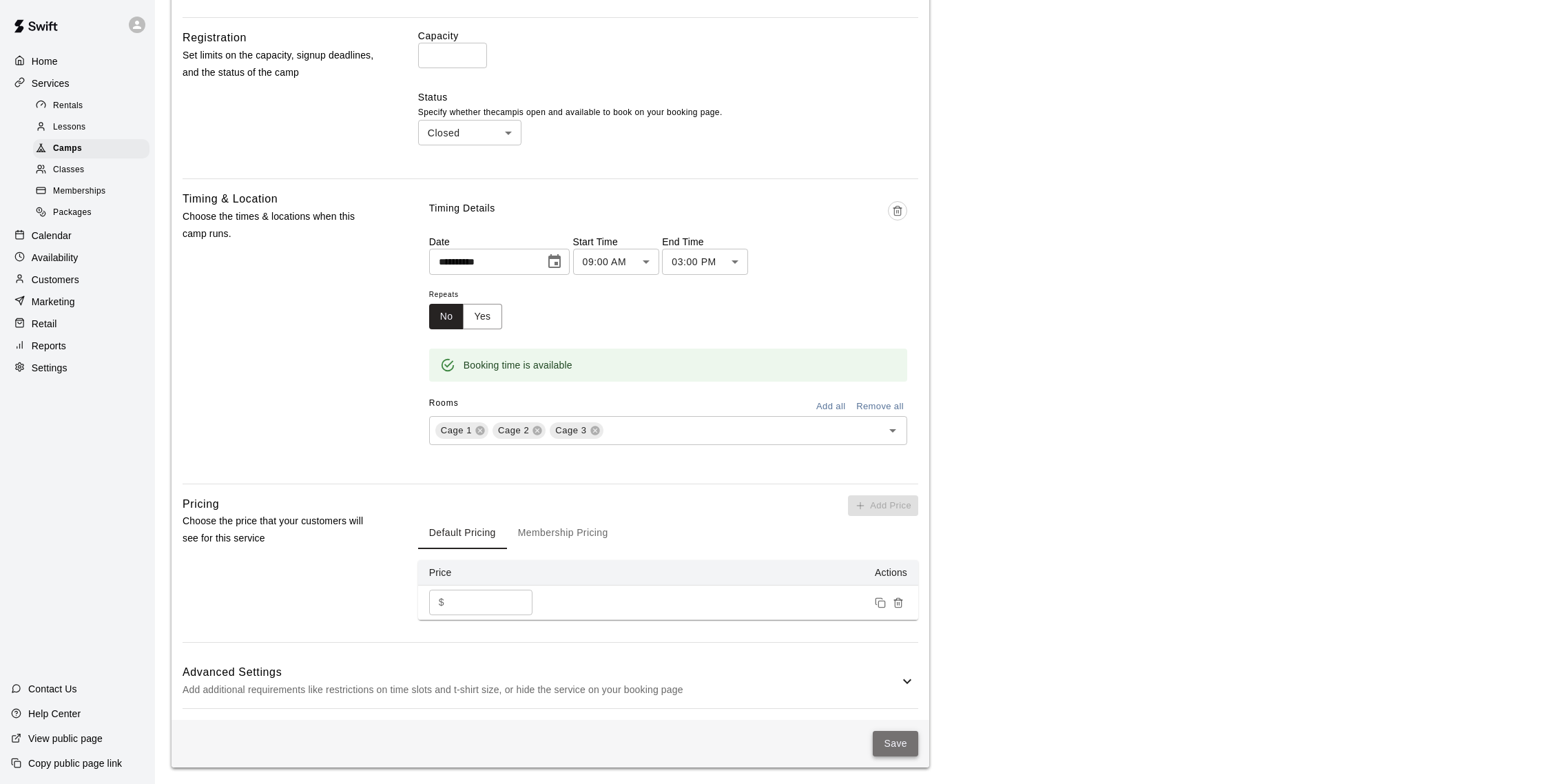
click at [903, 741] on button "Save" at bounding box center [895, 743] width 46 height 25
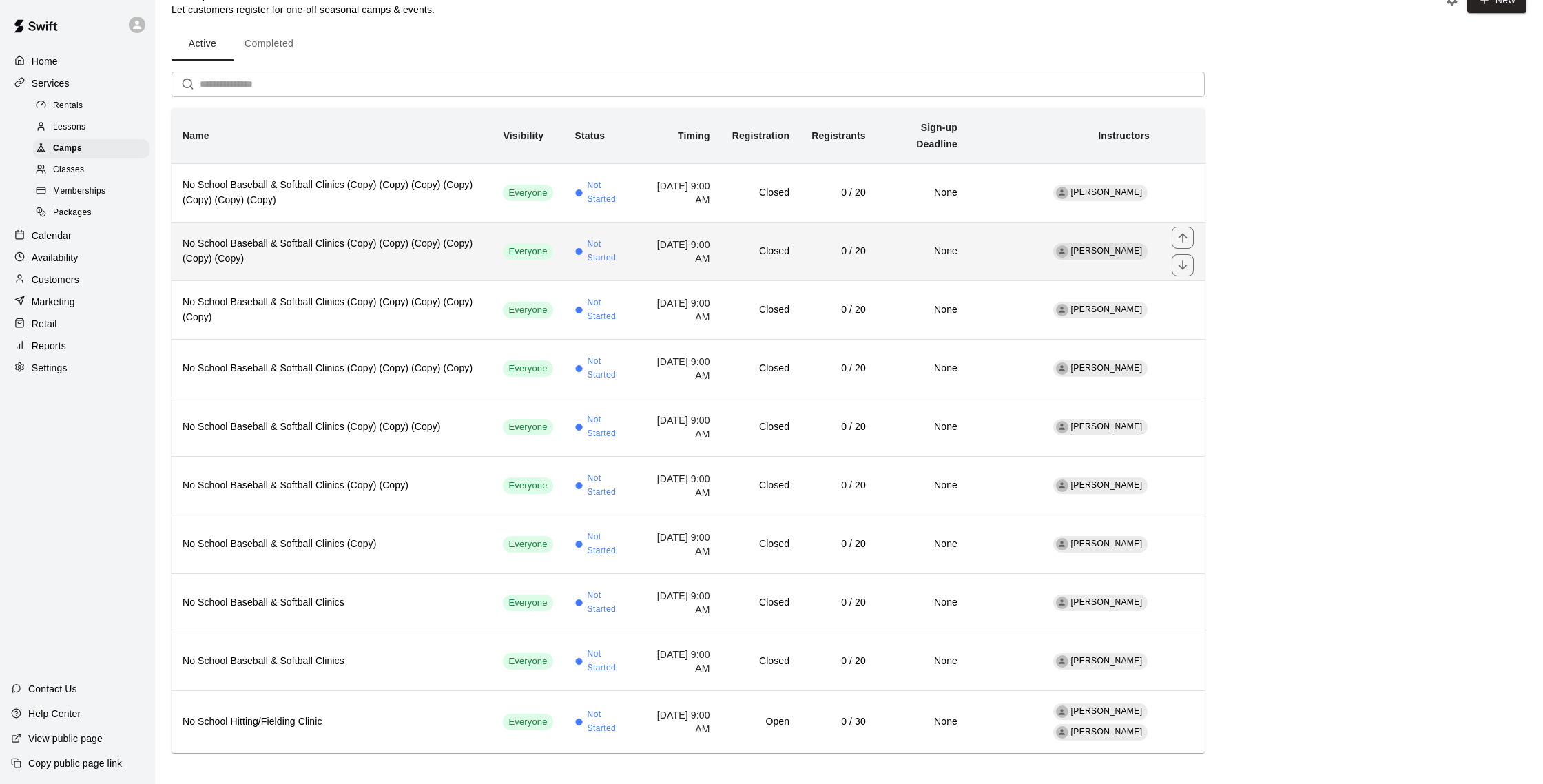
scroll to position [40, 0]
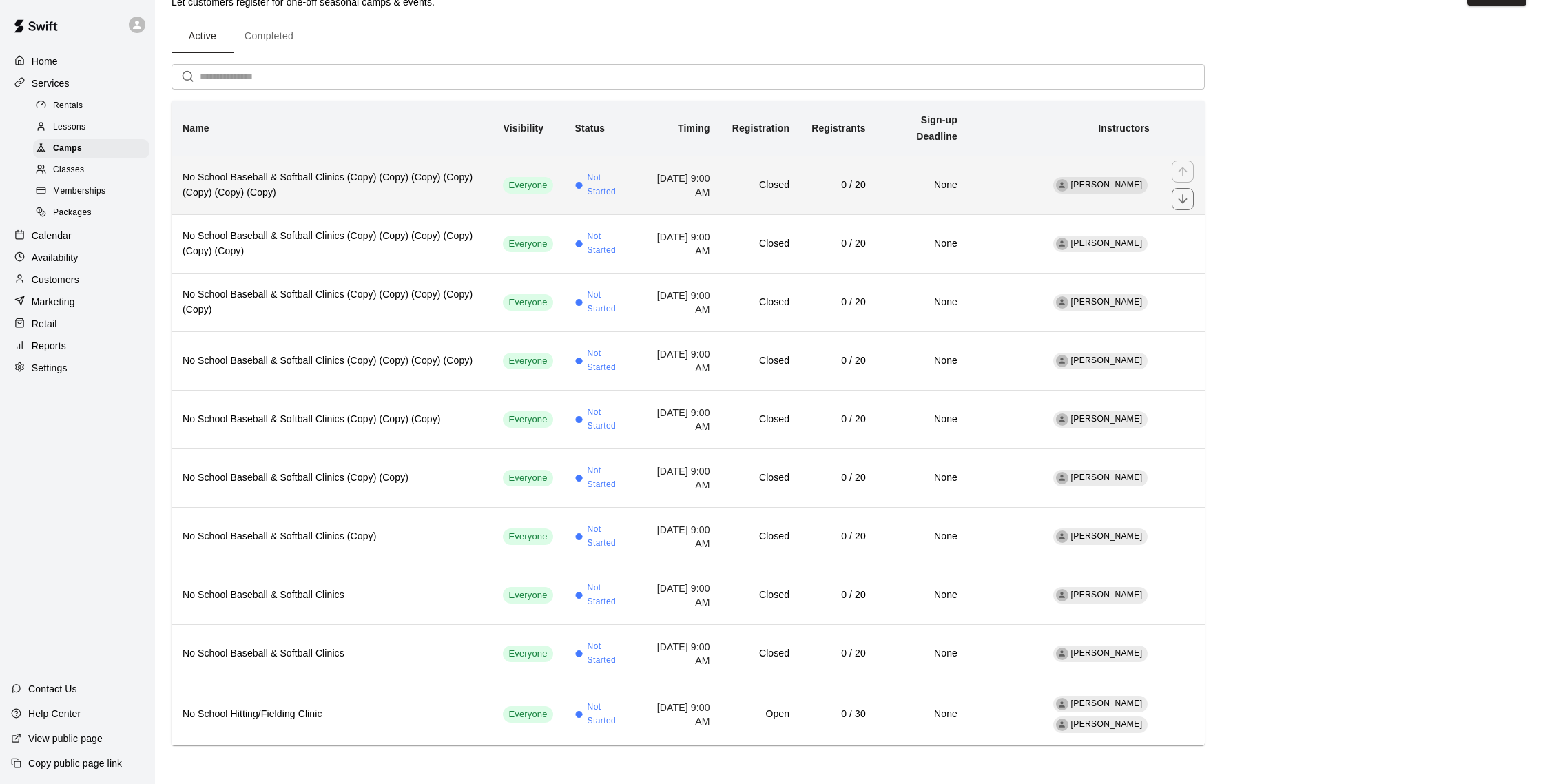
click at [405, 191] on h6 "No School Baseball & Softball Clinics (Copy) (Copy) (Copy) (Copy) (Copy) (Copy)…" at bounding box center [331, 185] width 298 height 30
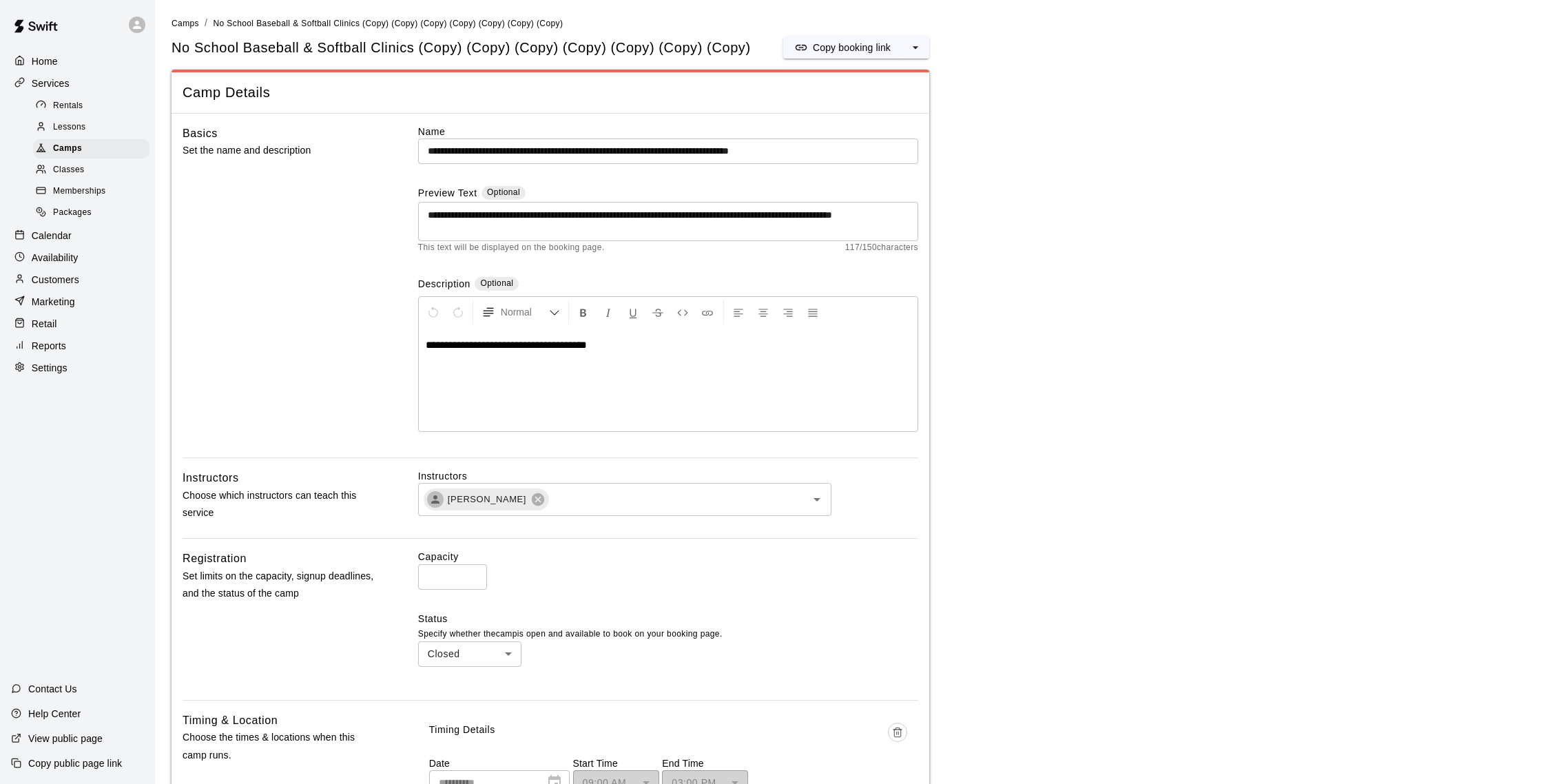
scroll to position [2, 0]
click at [920, 48] on icon "select merge strategy" at bounding box center [915, 46] width 14 height 14
click at [882, 100] on h6 "Duplicate camp" at bounding box center [861, 98] width 68 height 15
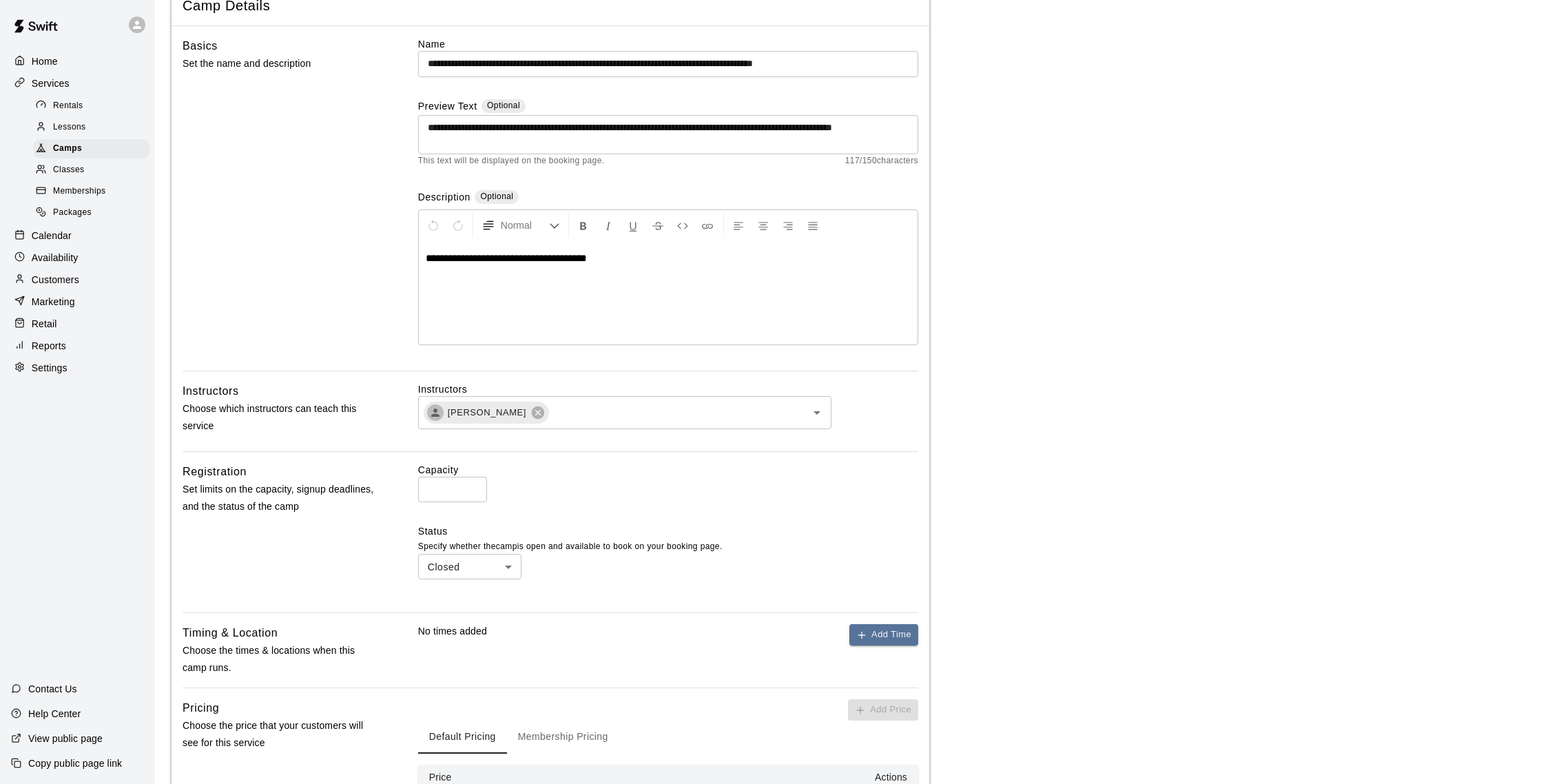
scroll to position [117, 0]
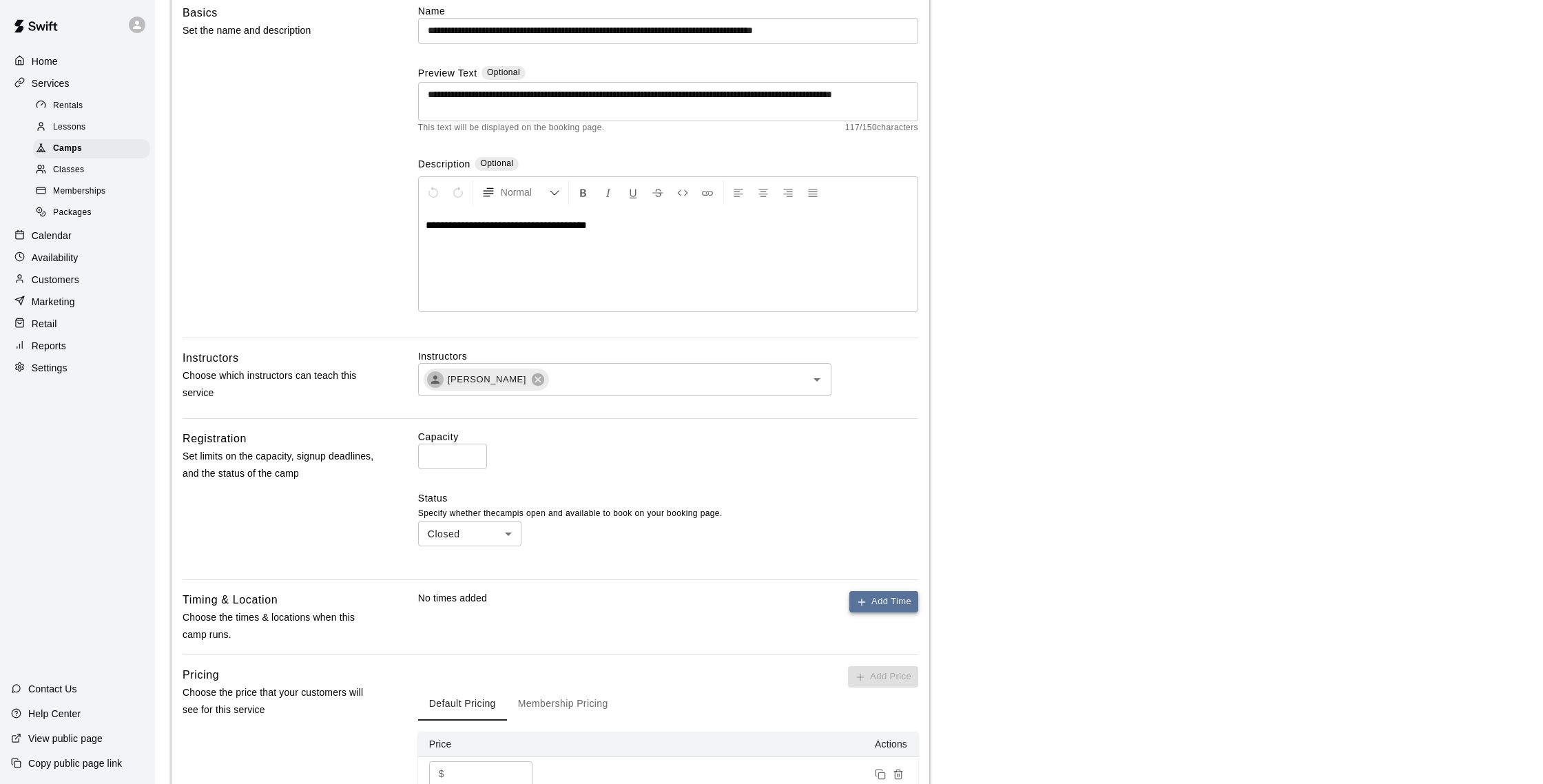
click at [883, 600] on button "Add Time" at bounding box center [883, 602] width 69 height 21
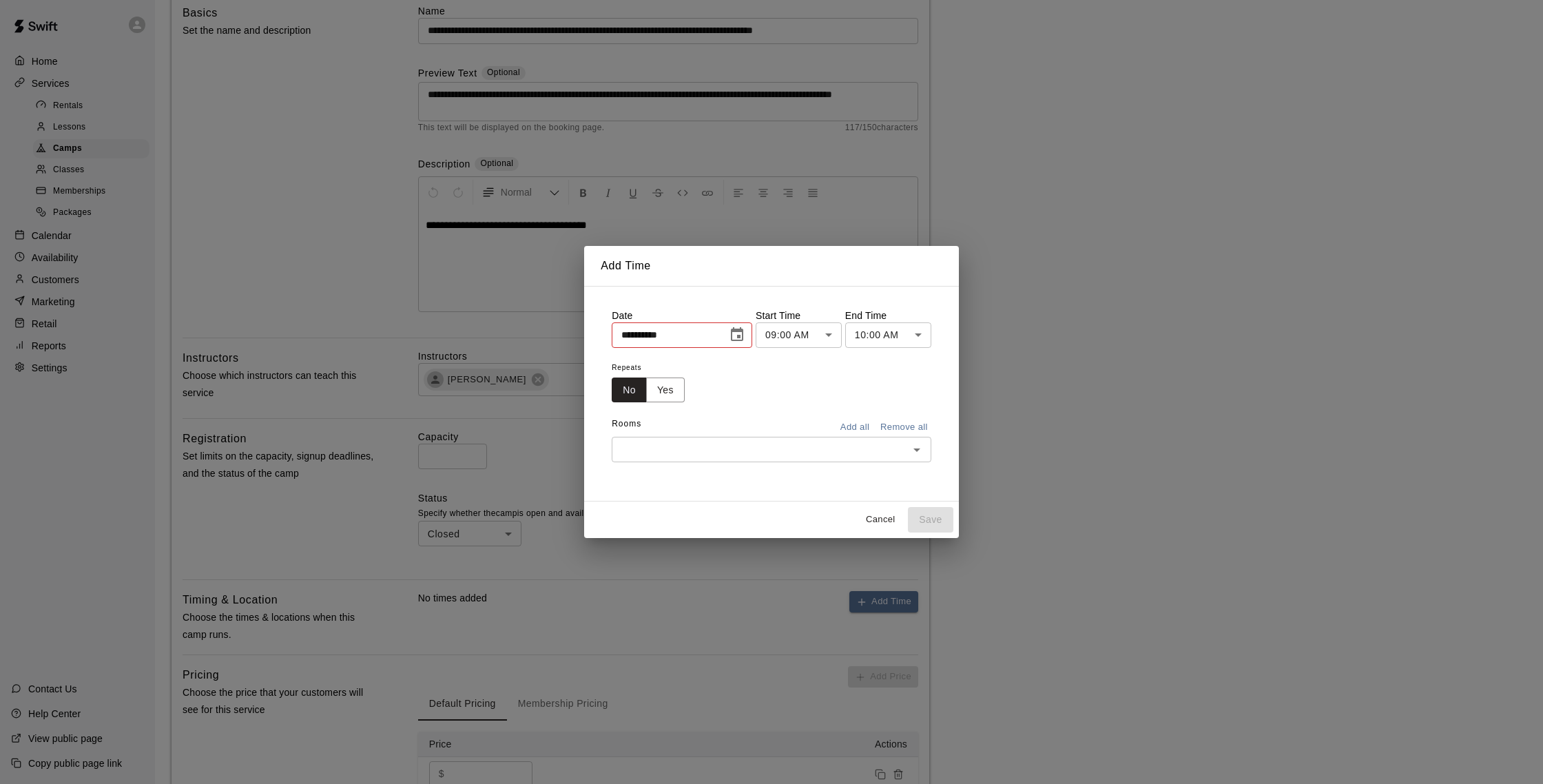
click at [738, 341] on icon "Choose date, selected date is Aug 18, 2025" at bounding box center [737, 334] width 12 height 14
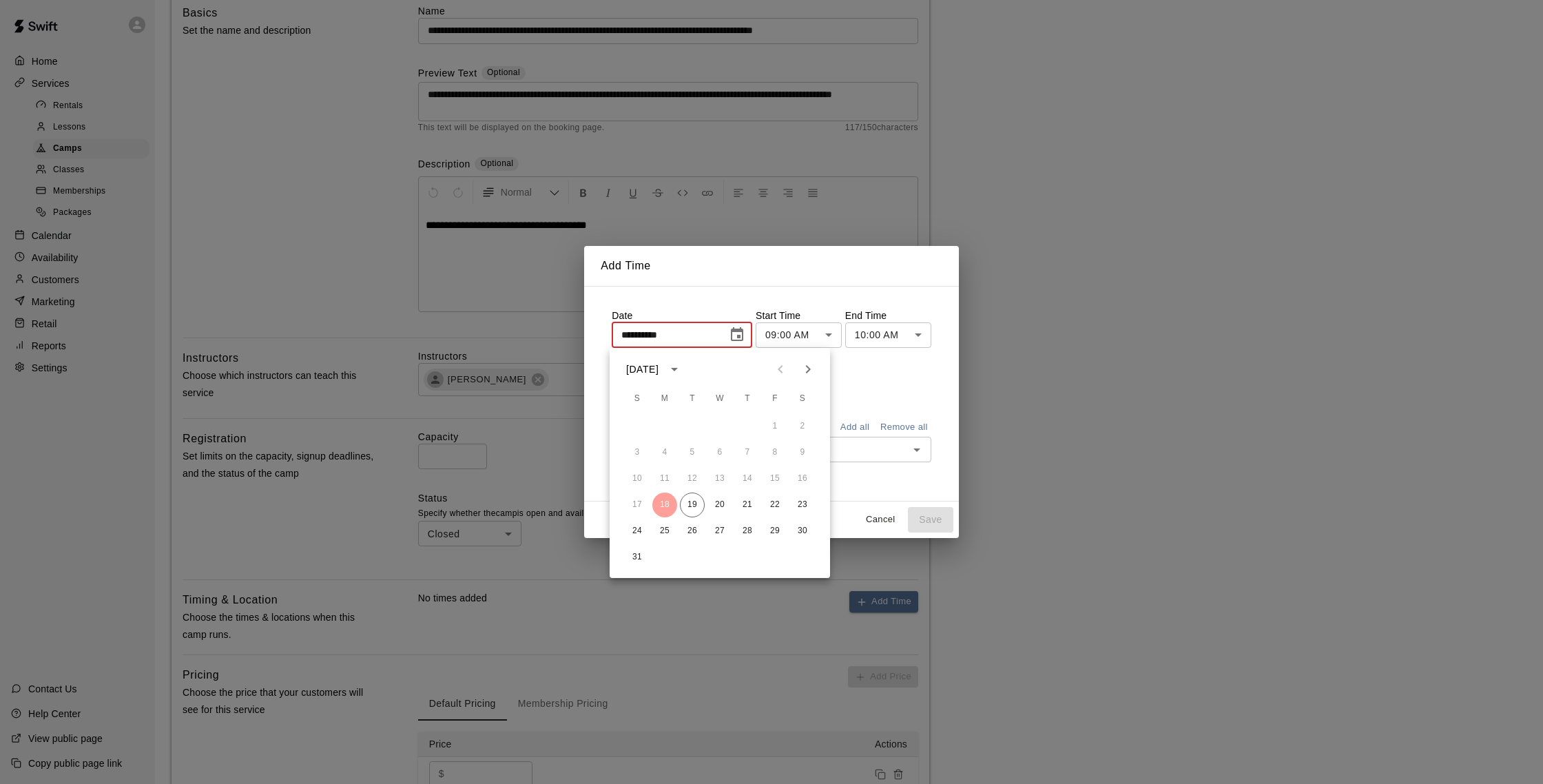
click at [811, 373] on icon "Next month" at bounding box center [808, 370] width 17 height 17
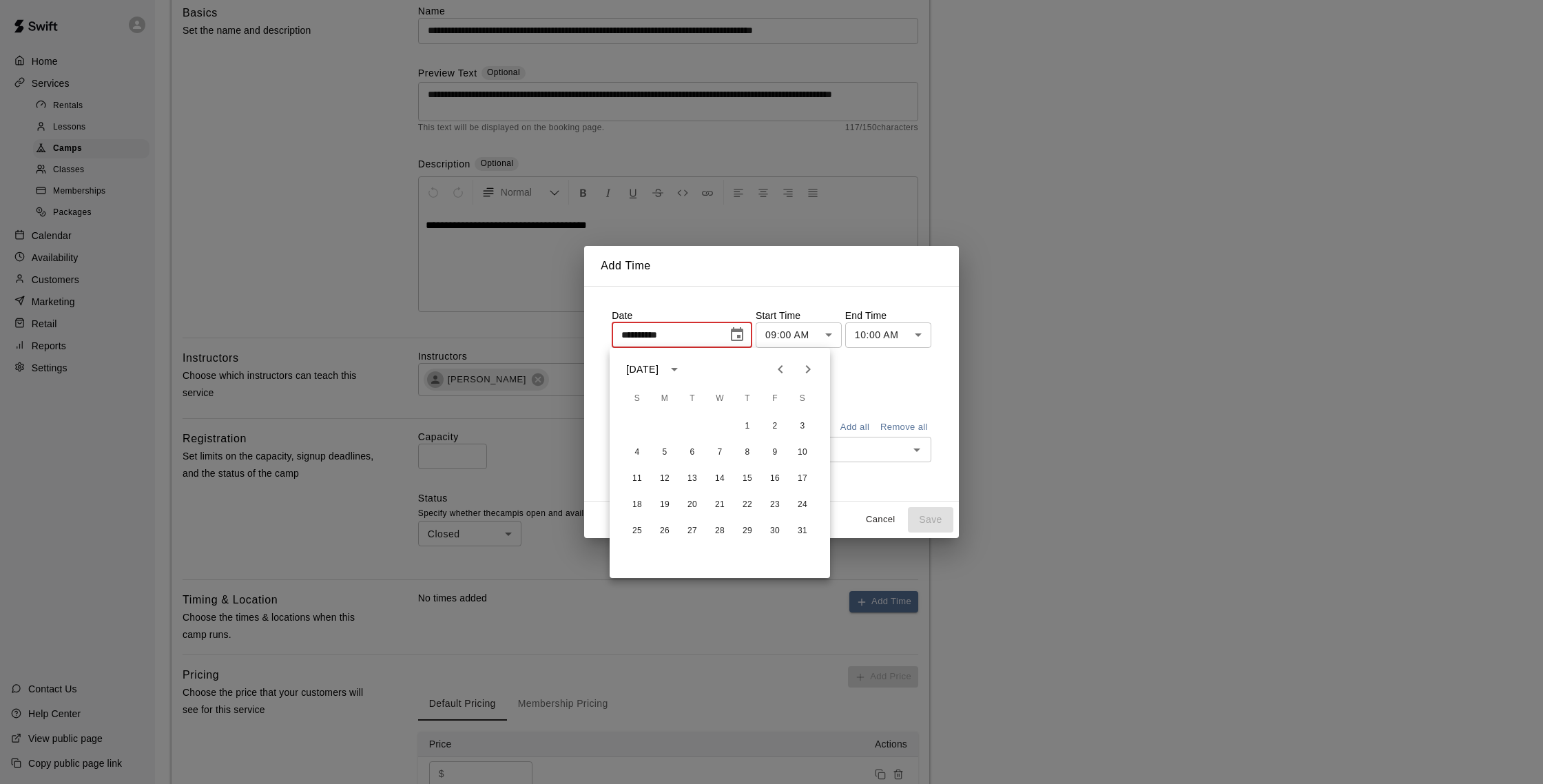
click at [811, 373] on icon "Next month" at bounding box center [808, 370] width 17 height 17
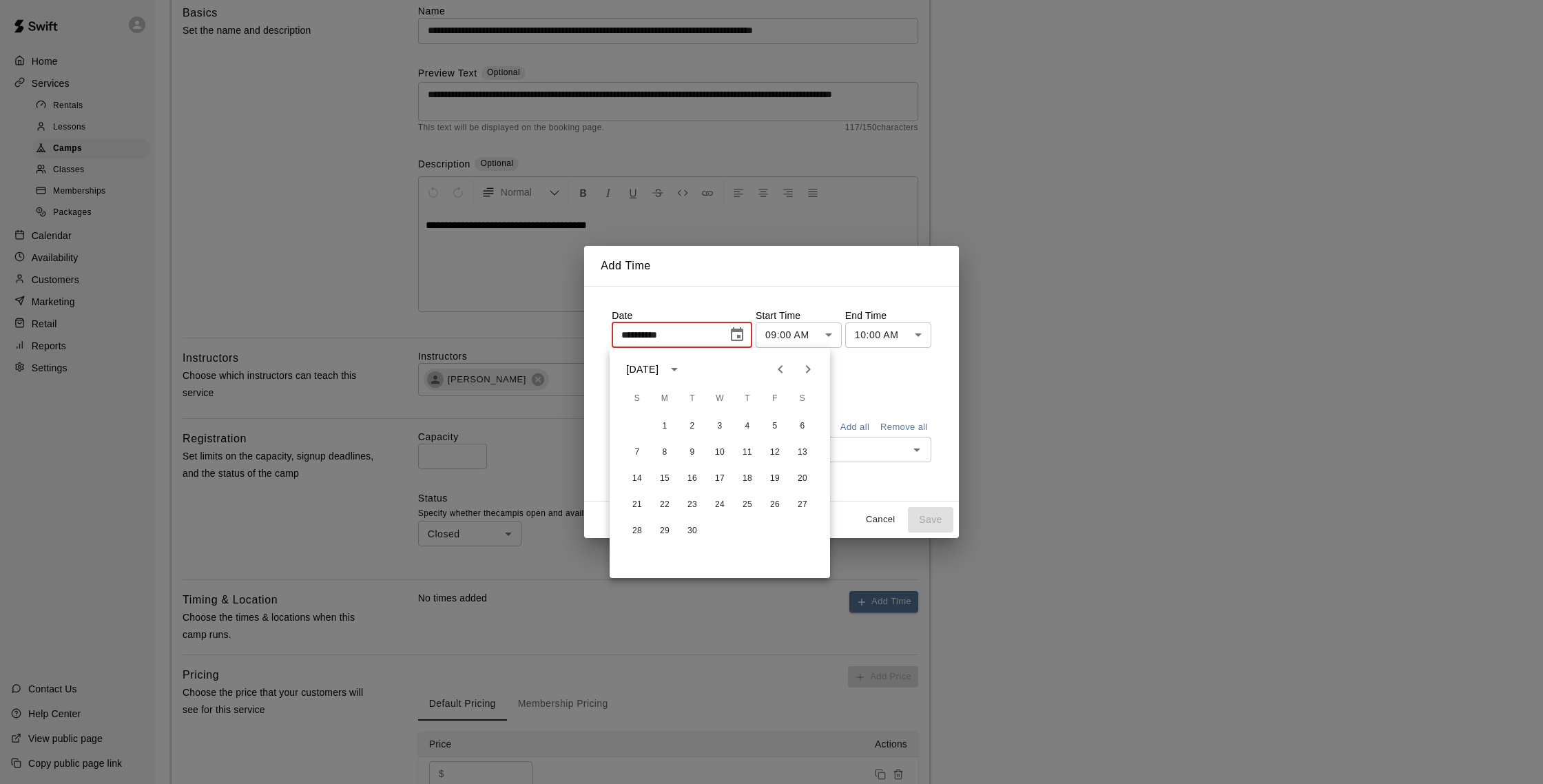
click at [788, 373] on icon "Previous month" at bounding box center [780, 370] width 17 height 17
click at [659, 534] on button "25" at bounding box center [664, 531] width 25 height 25
type input "**********"
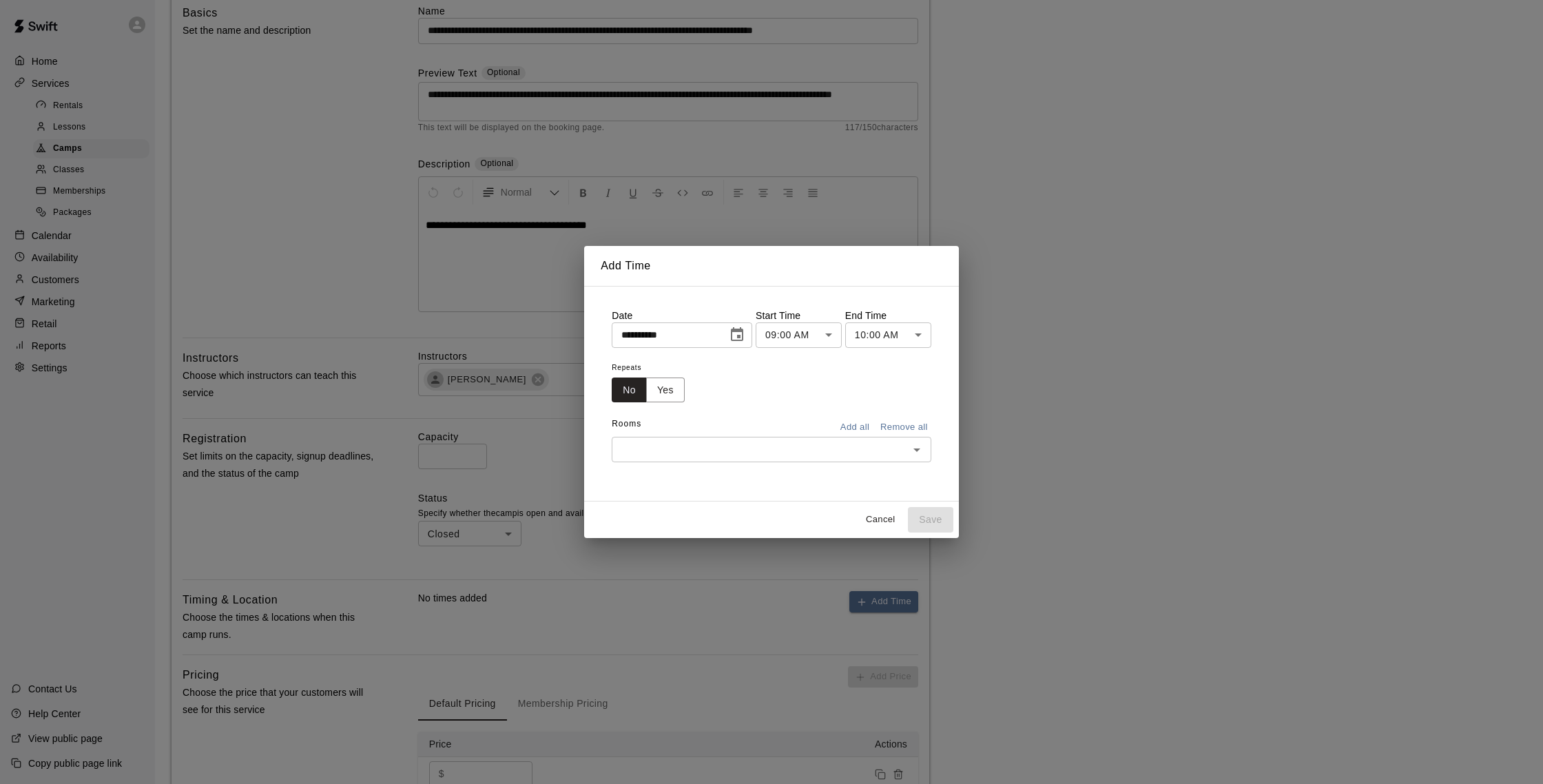
click at [839, 333] on body "**********" at bounding box center [771, 418] width 1543 height 1072
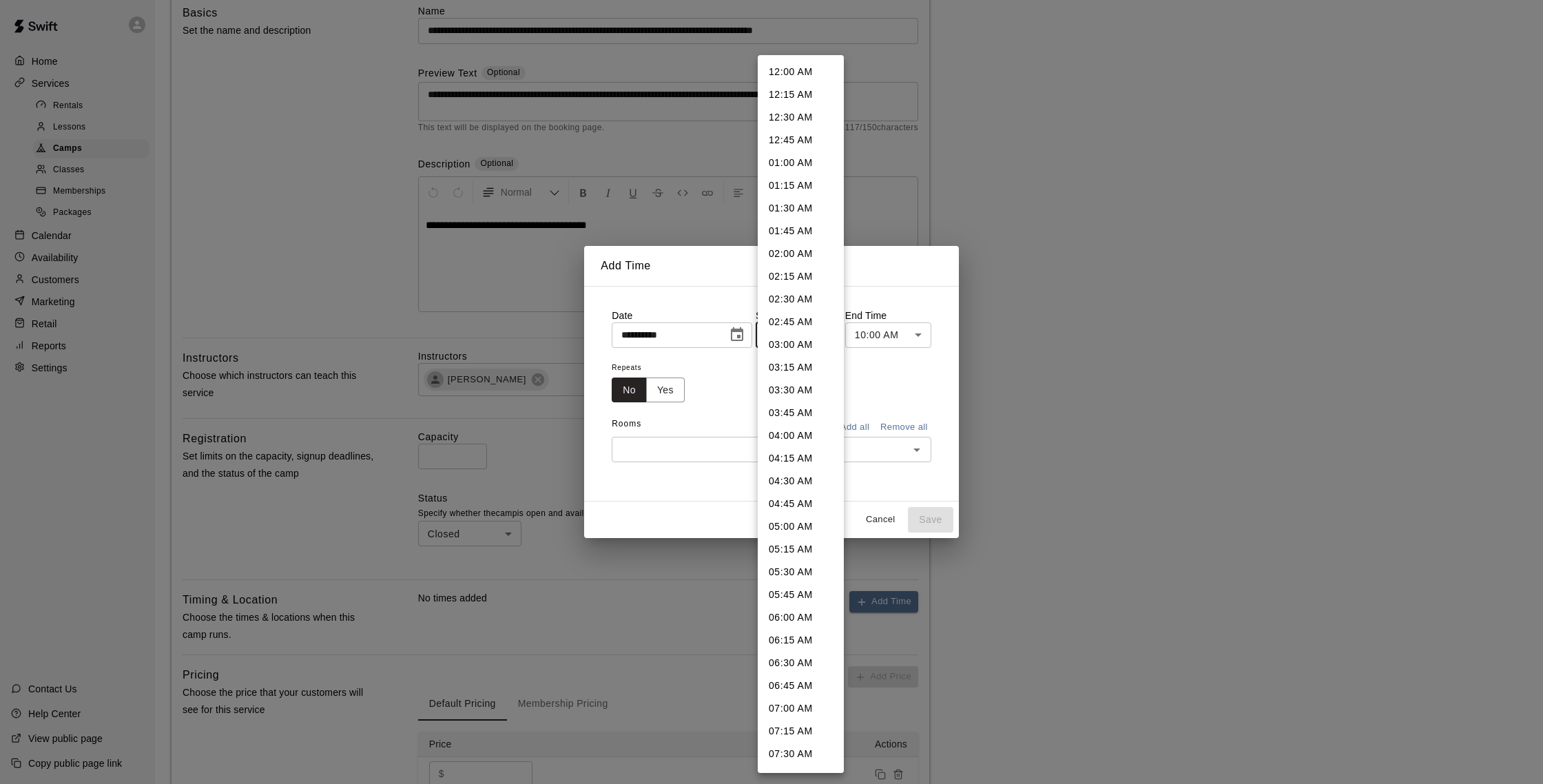
scroll to position [476, 0]
click at [929, 336] on div at bounding box center [771, 392] width 1543 height 784
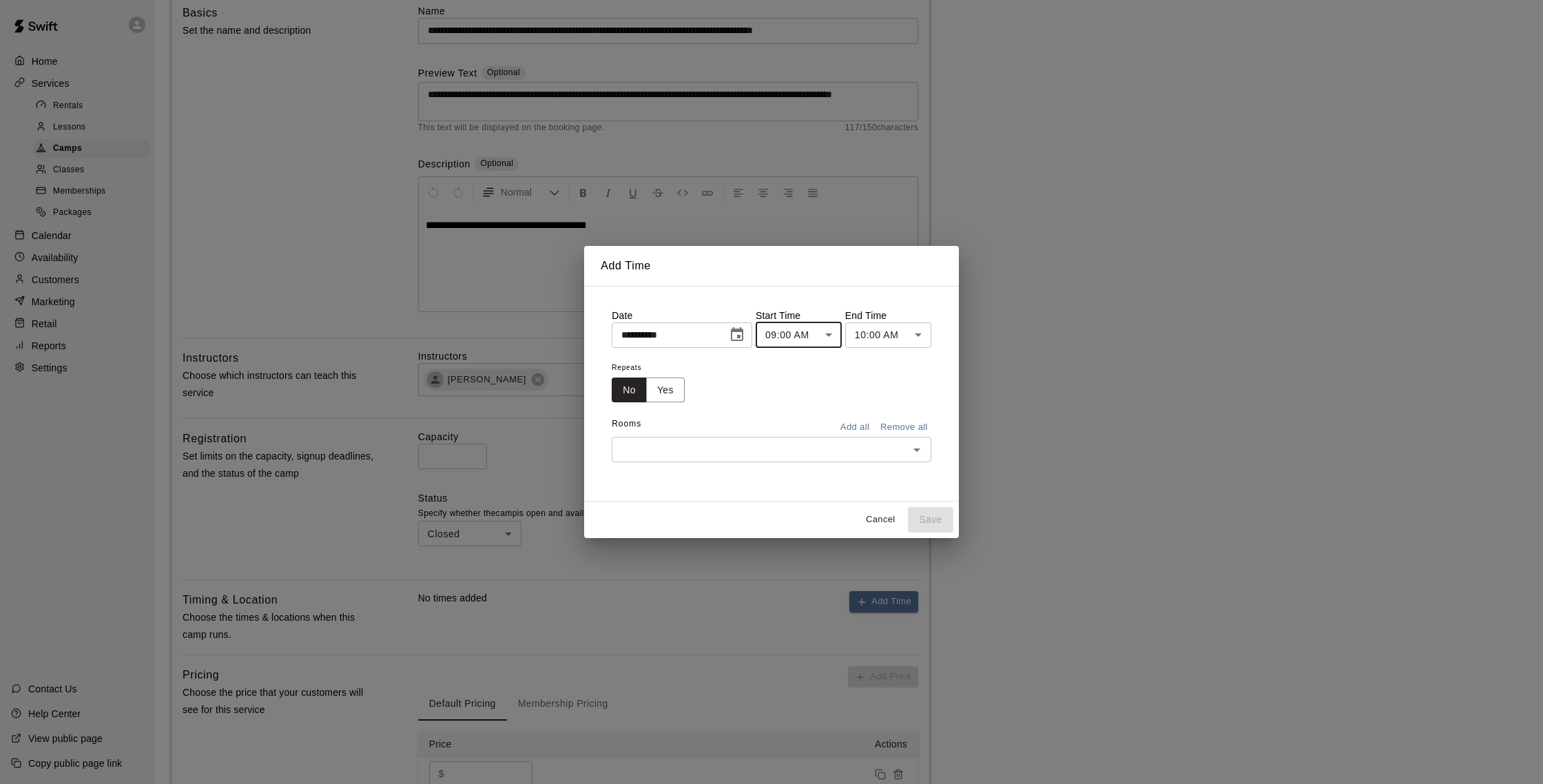
click at [920, 338] on div "12:00 AM 12:15 AM 12:30 AM 12:45 AM 01:00 AM 01:15 AM 01:30 AM 01:45 AM 02:00 A…" at bounding box center [771, 392] width 1543 height 784
click at [920, 338] on body "**********" at bounding box center [771, 418] width 1543 height 1072
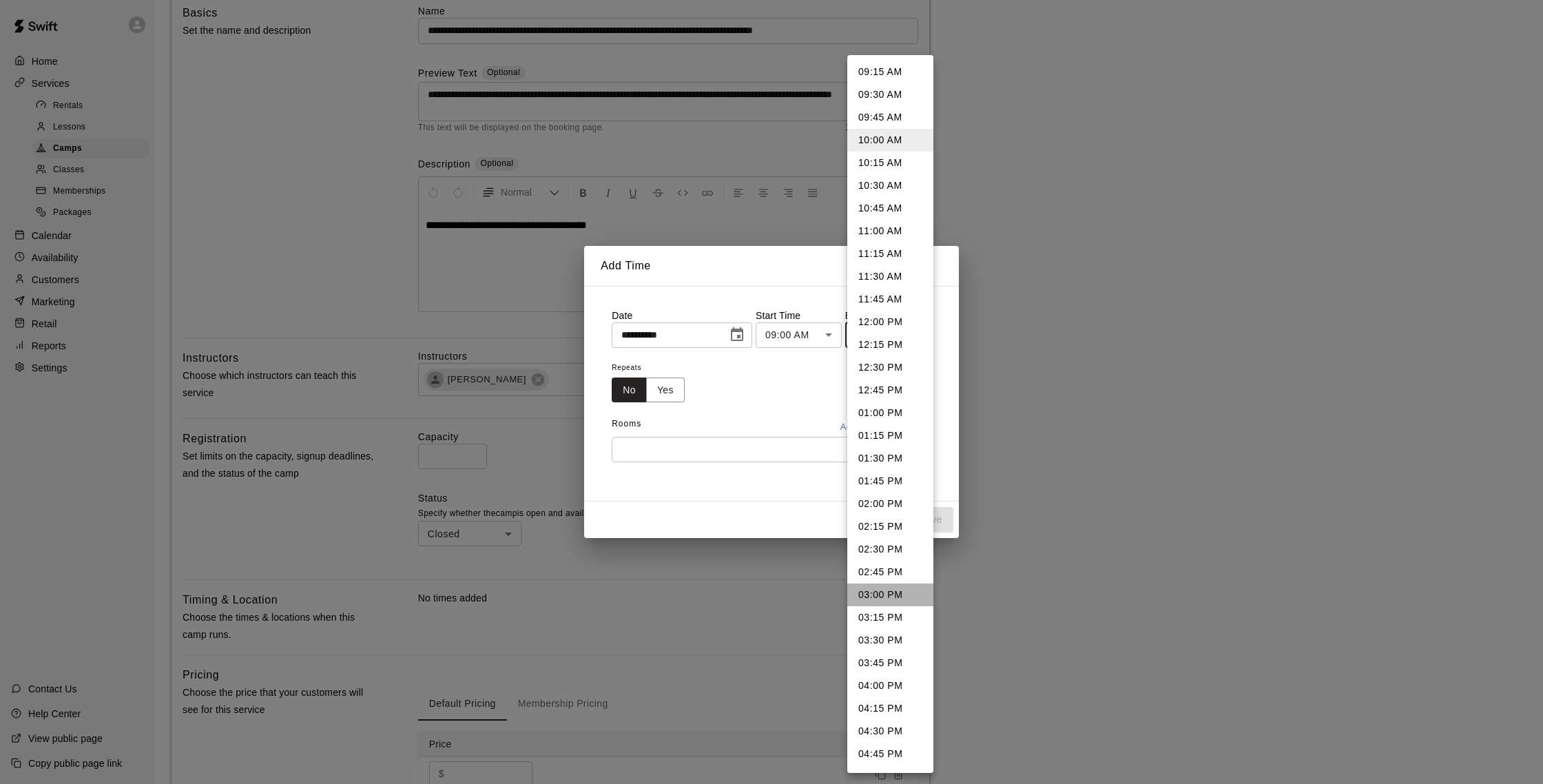
click at [893, 590] on li "03:00 PM" at bounding box center [890, 595] width 86 height 23
type input "********"
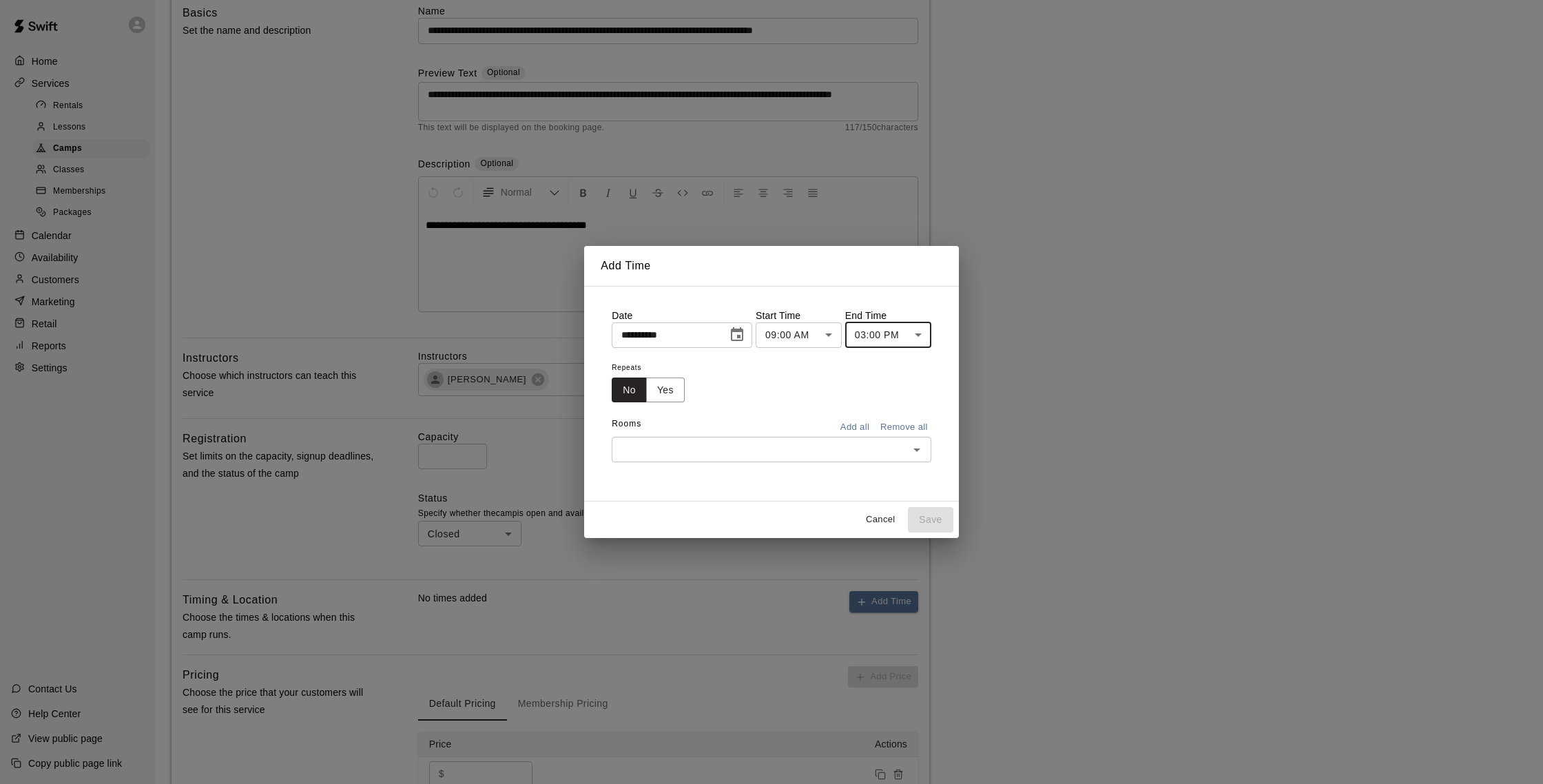
click at [864, 427] on button "Add all" at bounding box center [855, 427] width 44 height 21
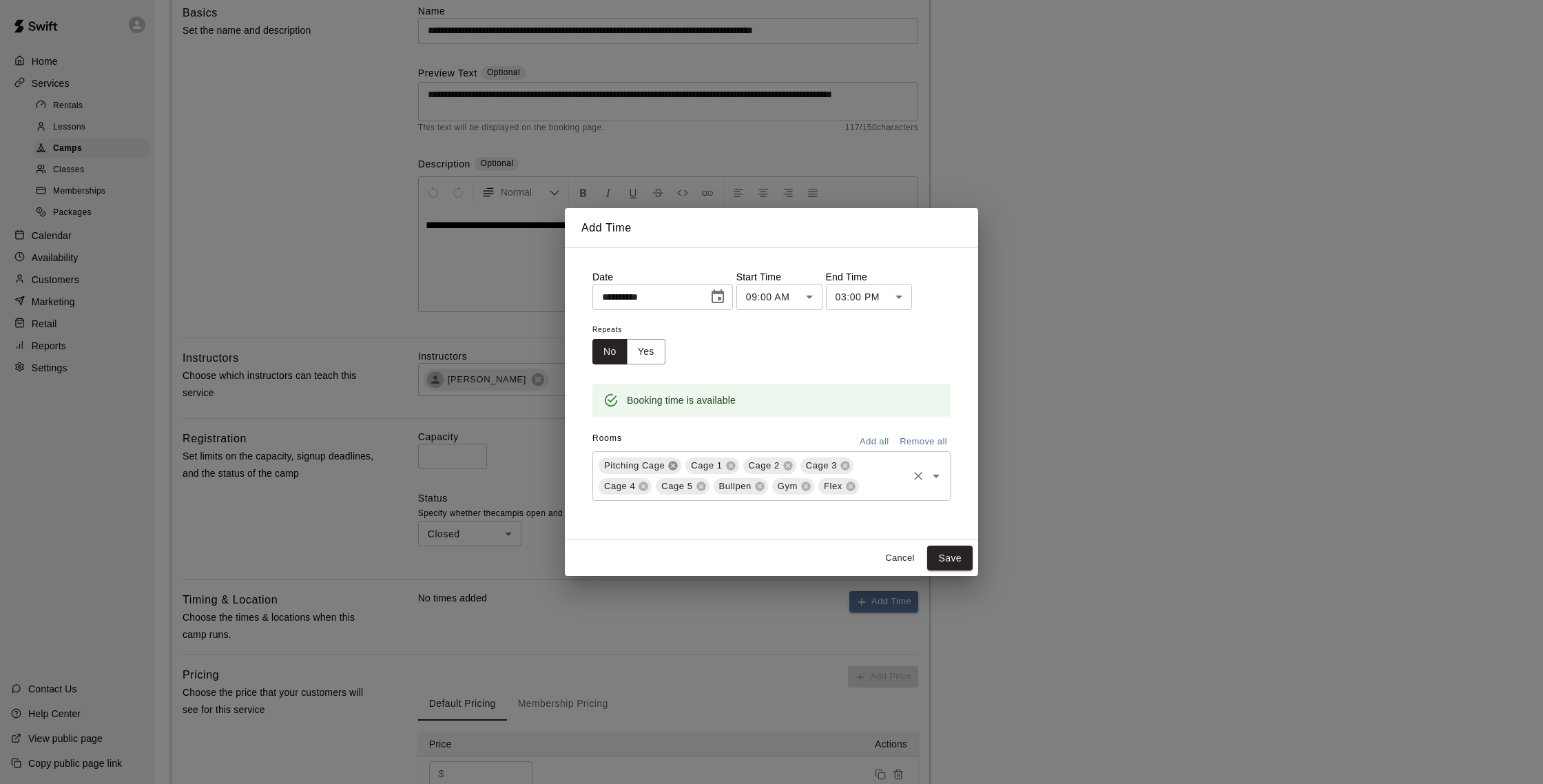
click at [672, 461] on icon at bounding box center [674, 466] width 9 height 9
click at [818, 466] on icon at bounding box center [815, 466] width 9 height 9
click at [815, 462] on icon at bounding box center [815, 466] width 9 height 9
click at [815, 462] on icon at bounding box center [817, 466] width 9 height 9
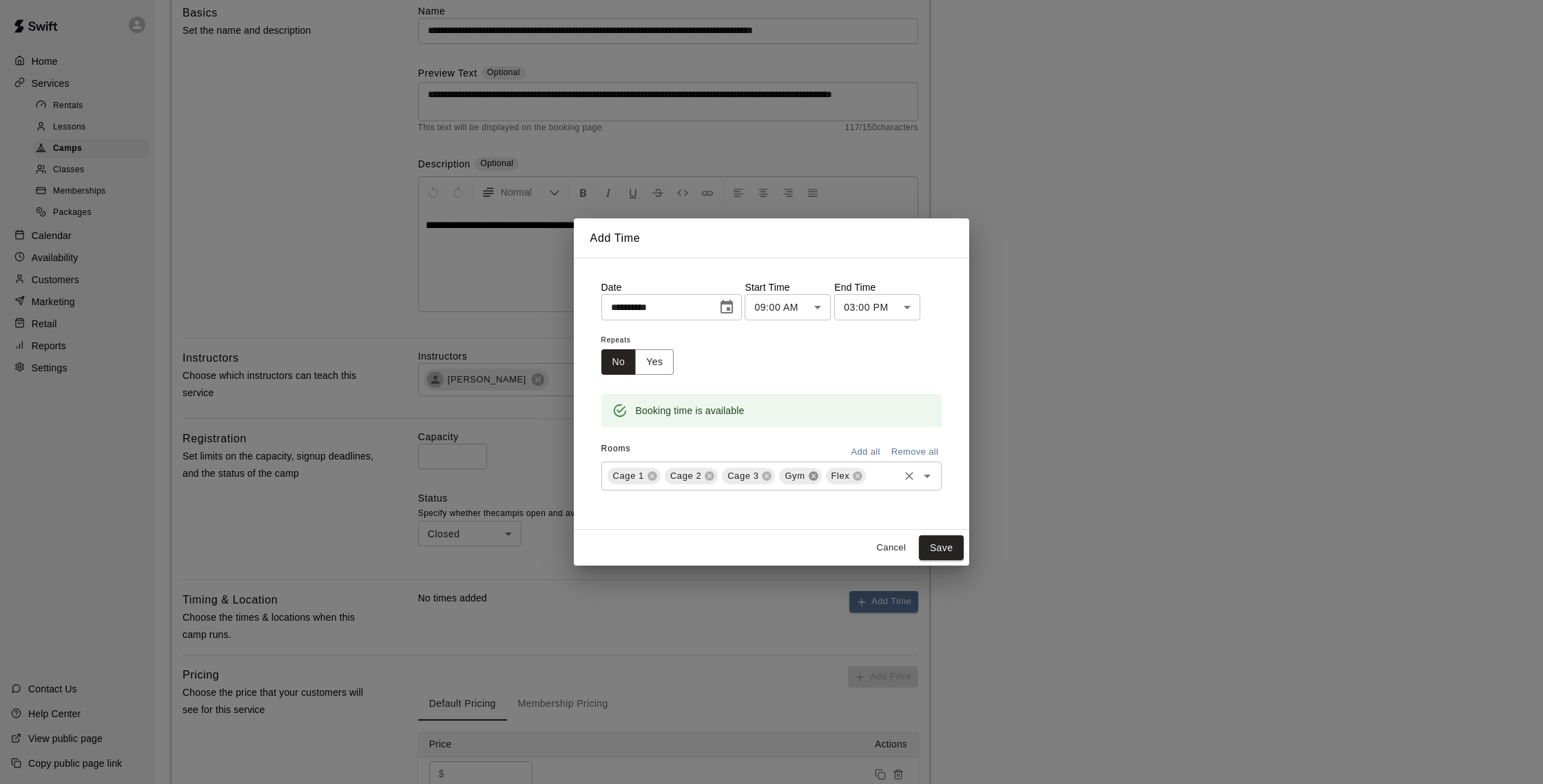
click at [816, 470] on icon at bounding box center [813, 475] width 11 height 11
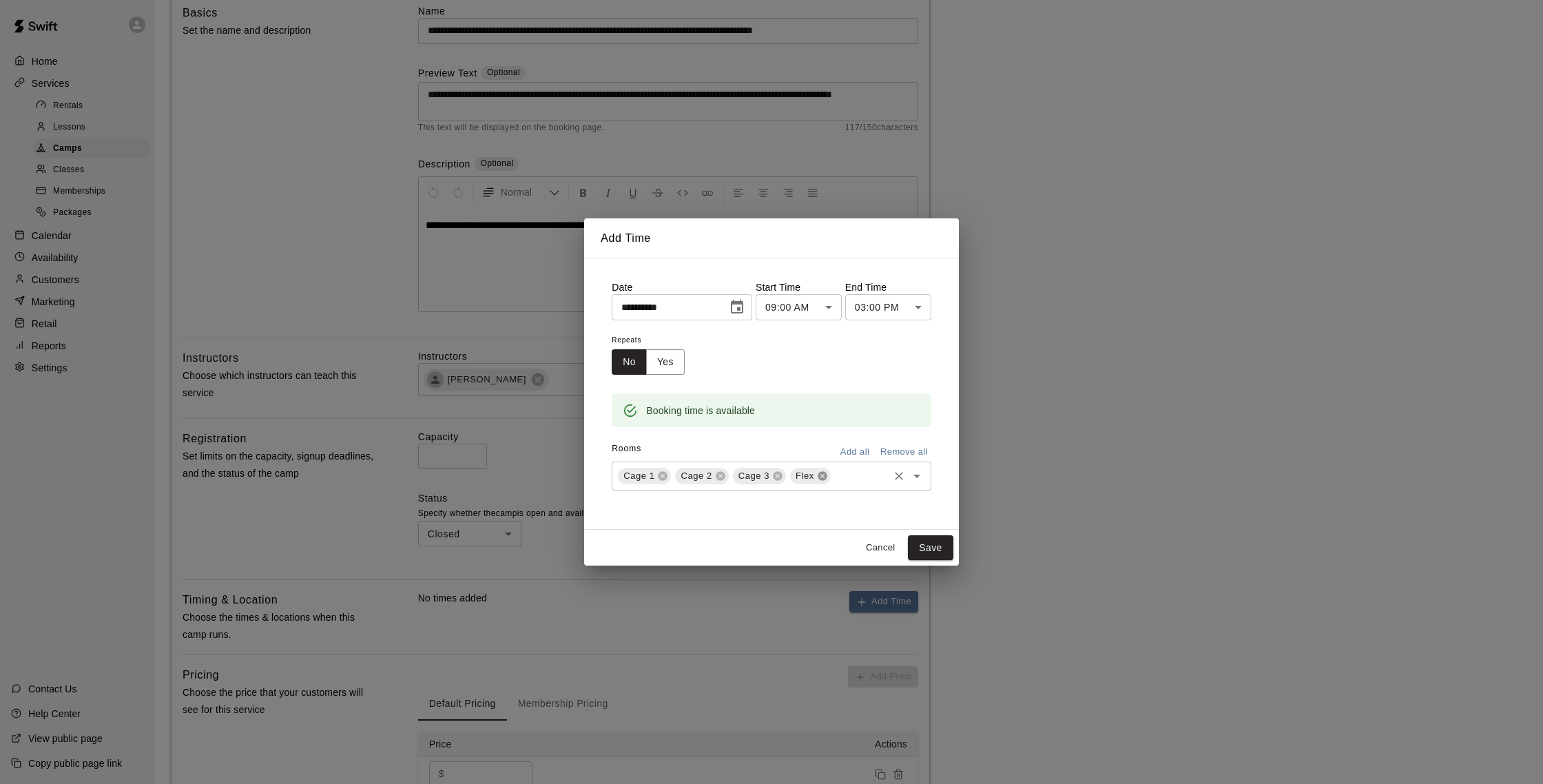
click at [821, 472] on icon at bounding box center [822, 475] width 9 height 9
click at [933, 542] on button "Save" at bounding box center [930, 547] width 46 height 25
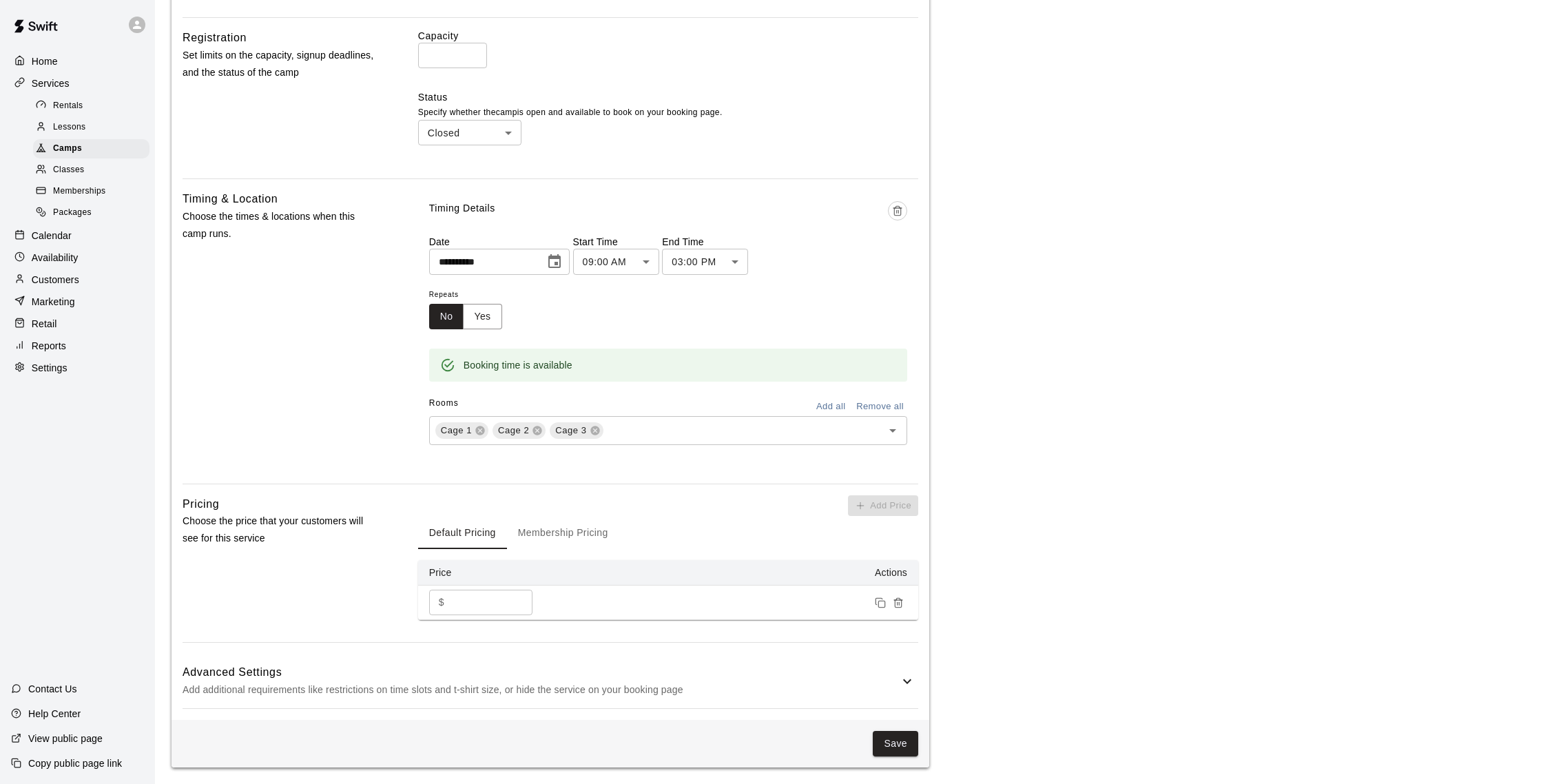
scroll to position [0, 0]
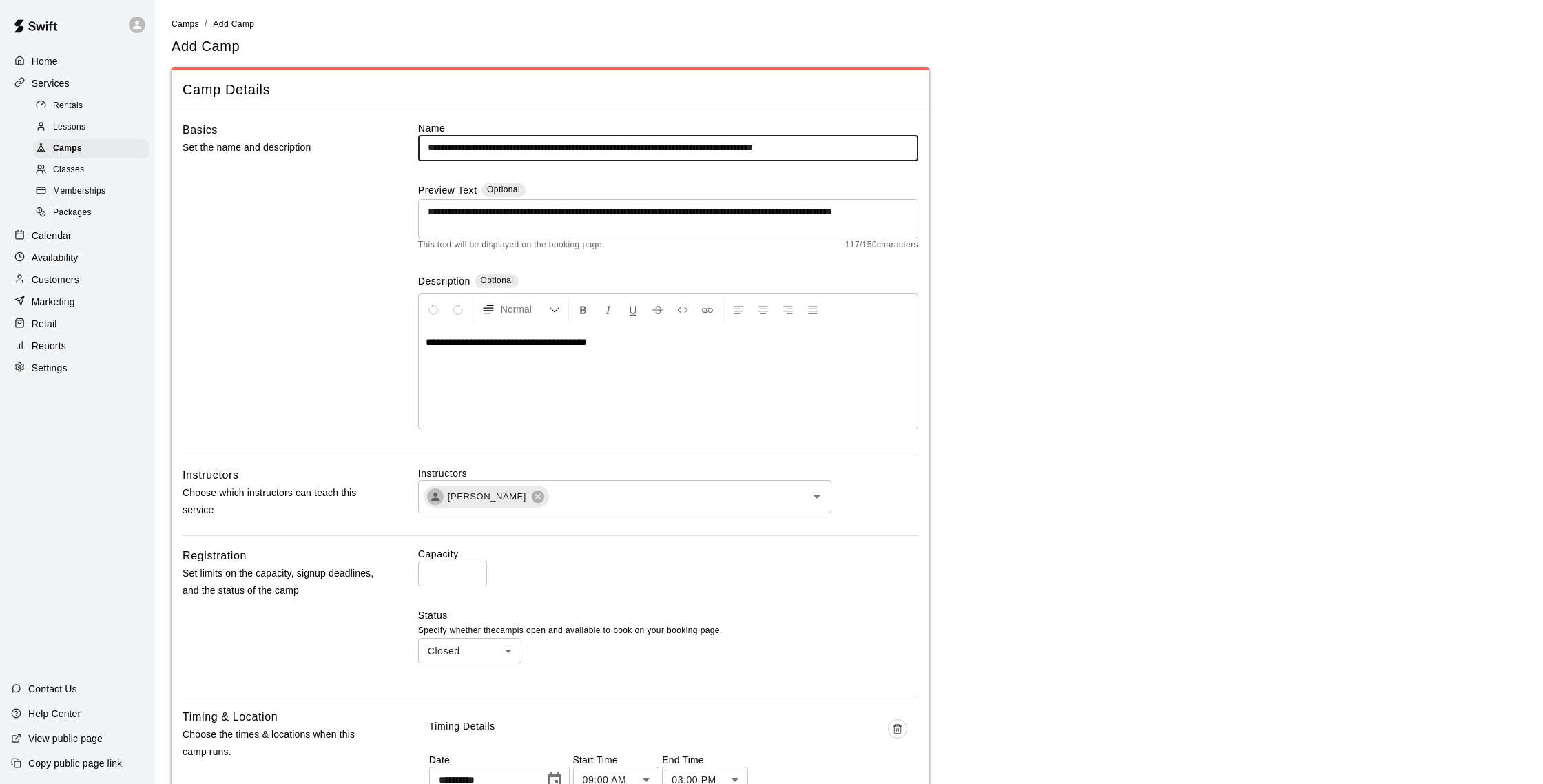
drag, startPoint x: 610, startPoint y: 147, endPoint x: 925, endPoint y: 149, distance: 315.0
click at [925, 149] on div "**********" at bounding box center [550, 674] width 757 height 1128
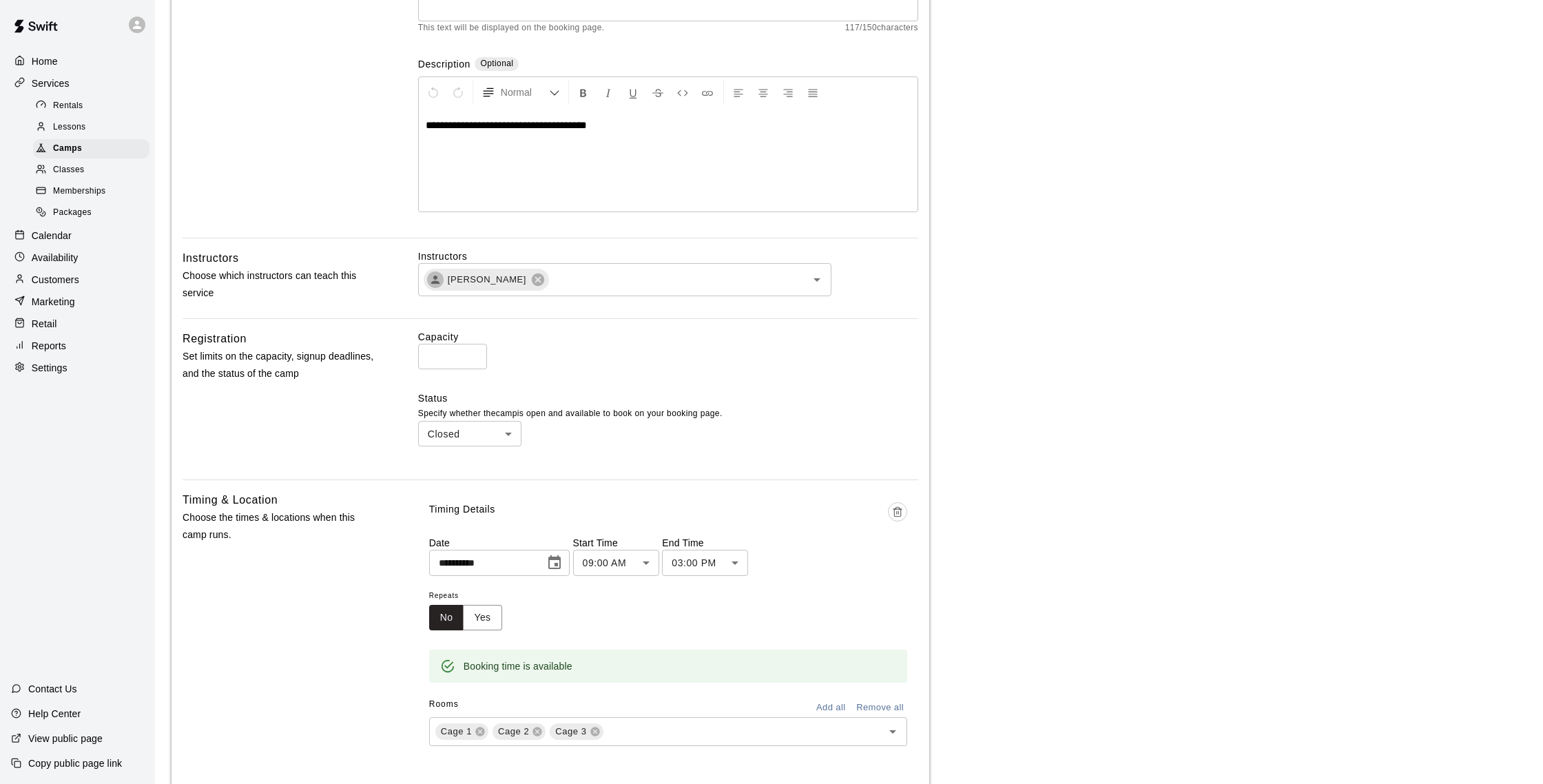
scroll to position [518, 0]
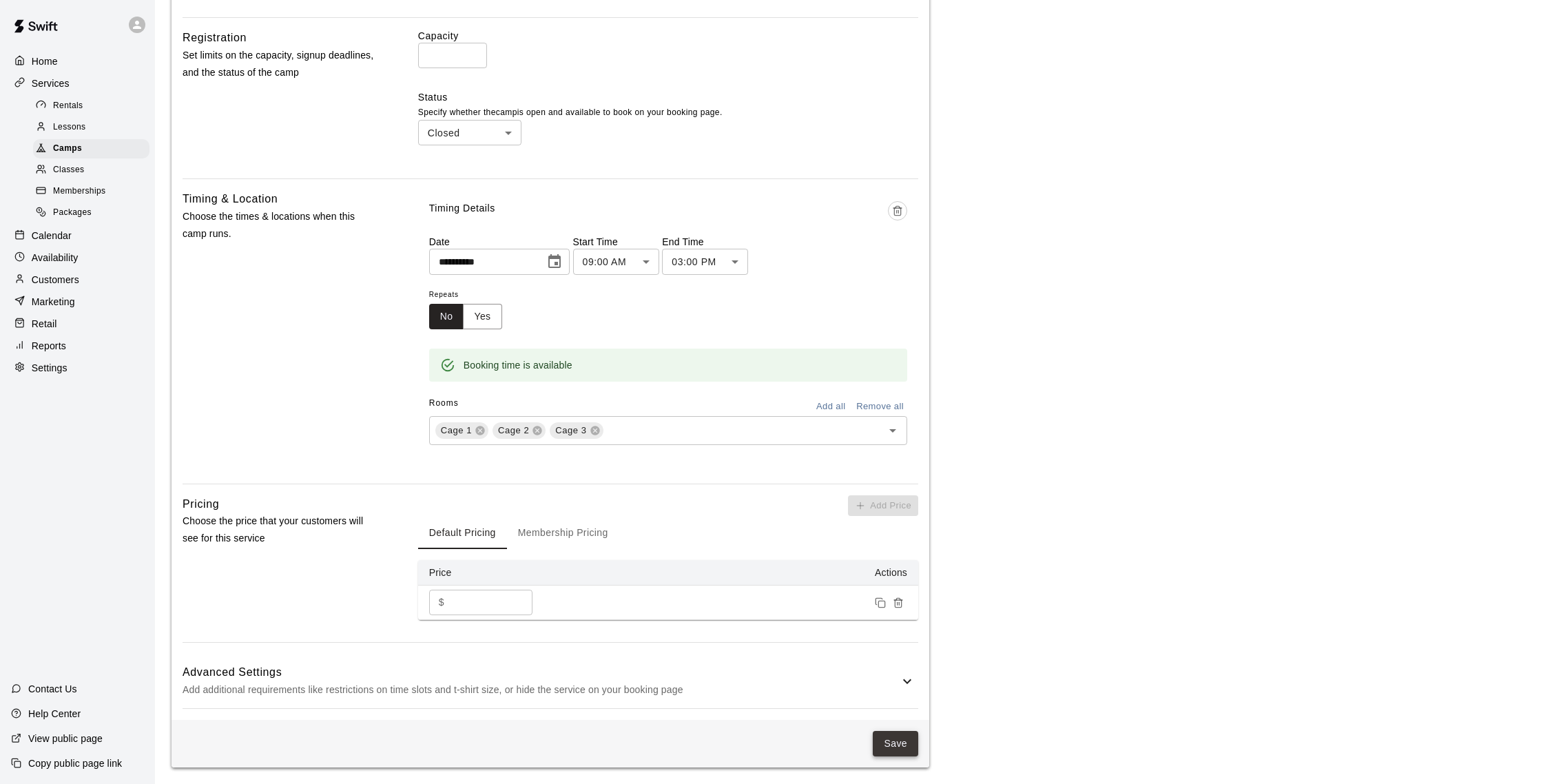
type input "**********"
click at [900, 740] on button "Save" at bounding box center [895, 743] width 46 height 25
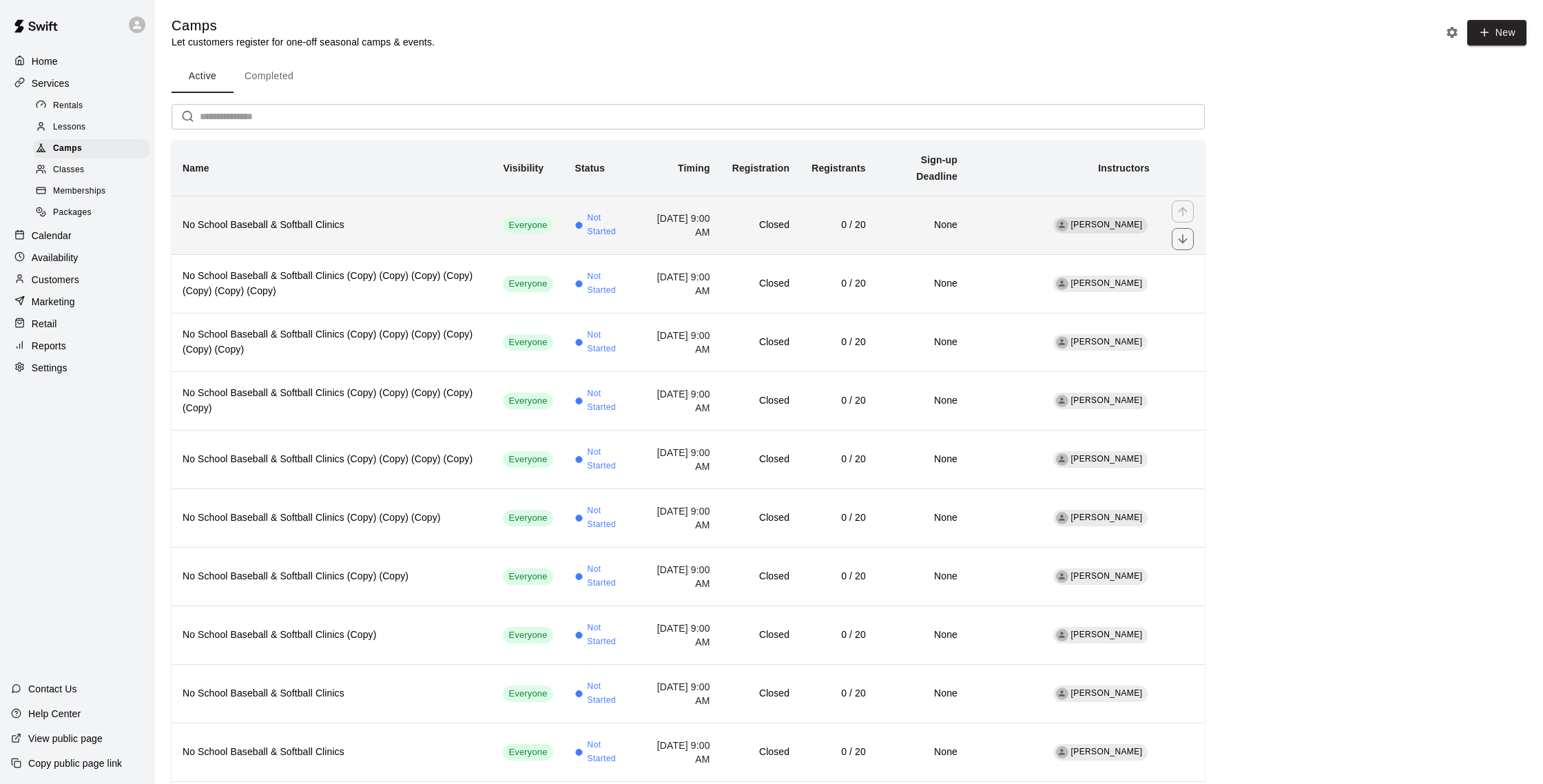
click at [319, 239] on th "No School Baseball & Softball Clinics" at bounding box center [331, 225] width 320 height 59
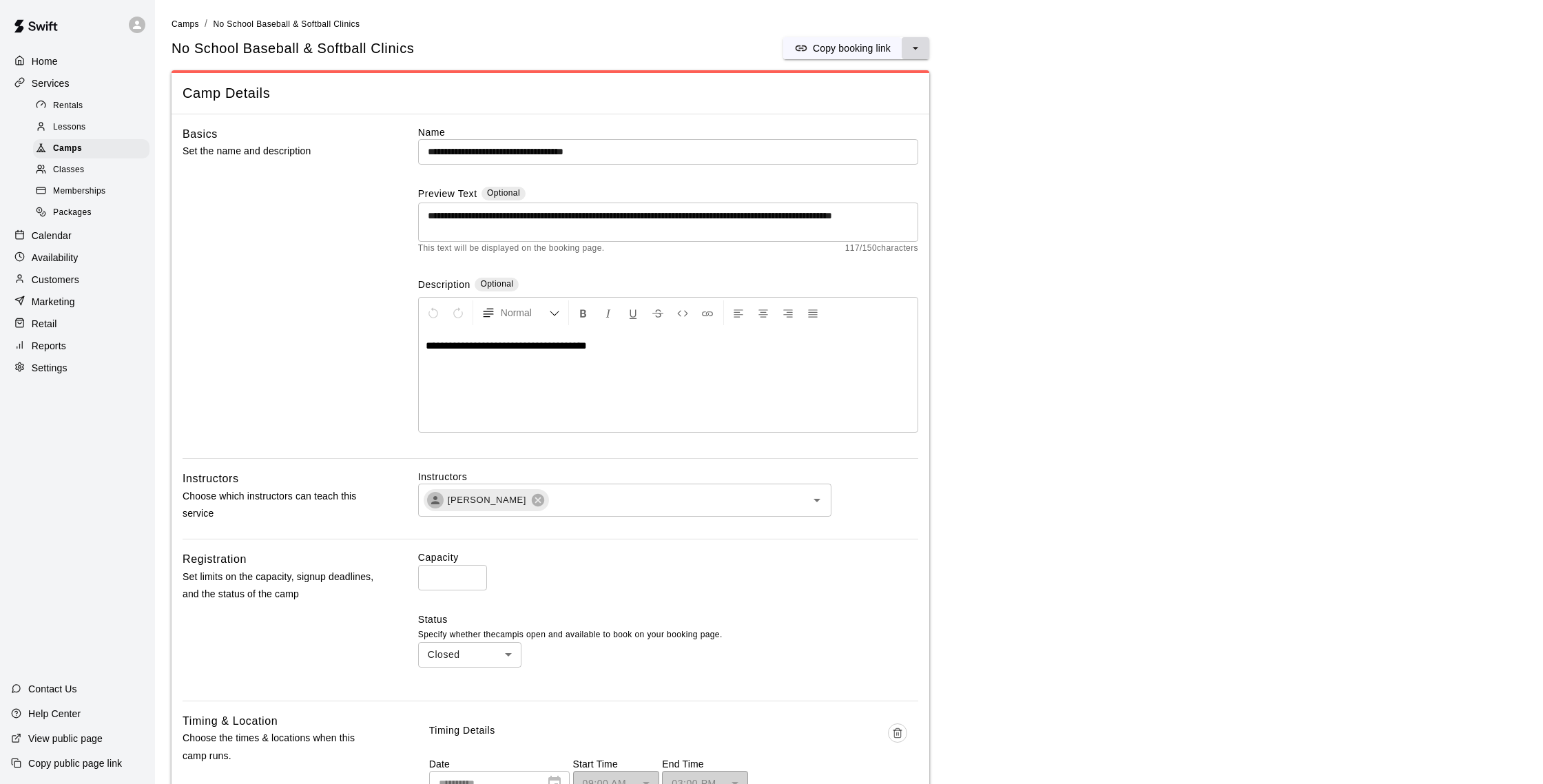
click at [913, 50] on icon "select merge strategy" at bounding box center [915, 48] width 14 height 14
click at [885, 101] on h6 "Duplicate camp" at bounding box center [861, 100] width 68 height 15
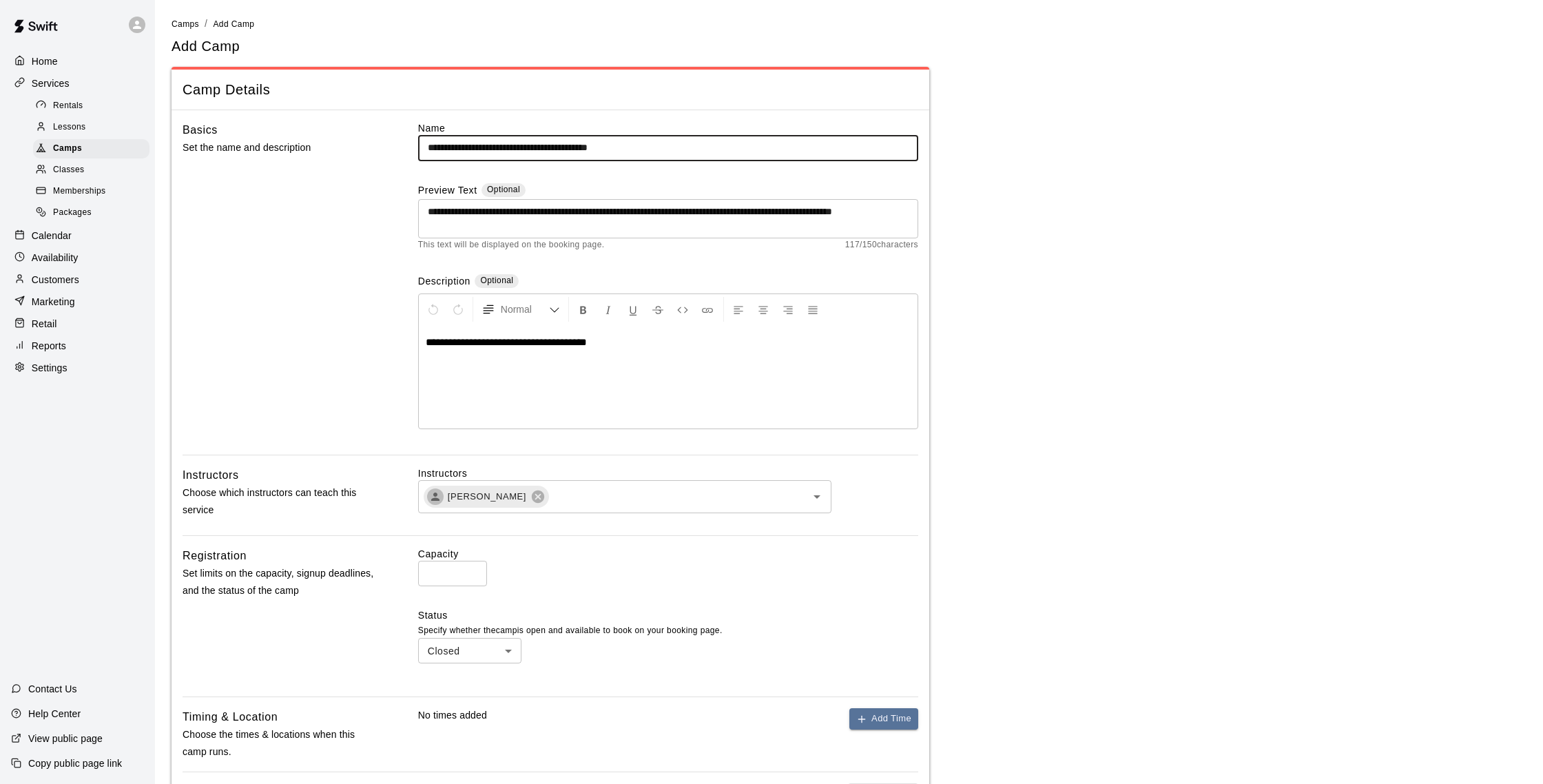
drag, startPoint x: 610, startPoint y: 152, endPoint x: 687, endPoint y: 146, distance: 77.2
click at [687, 146] on input "**********" at bounding box center [668, 147] width 500 height 25
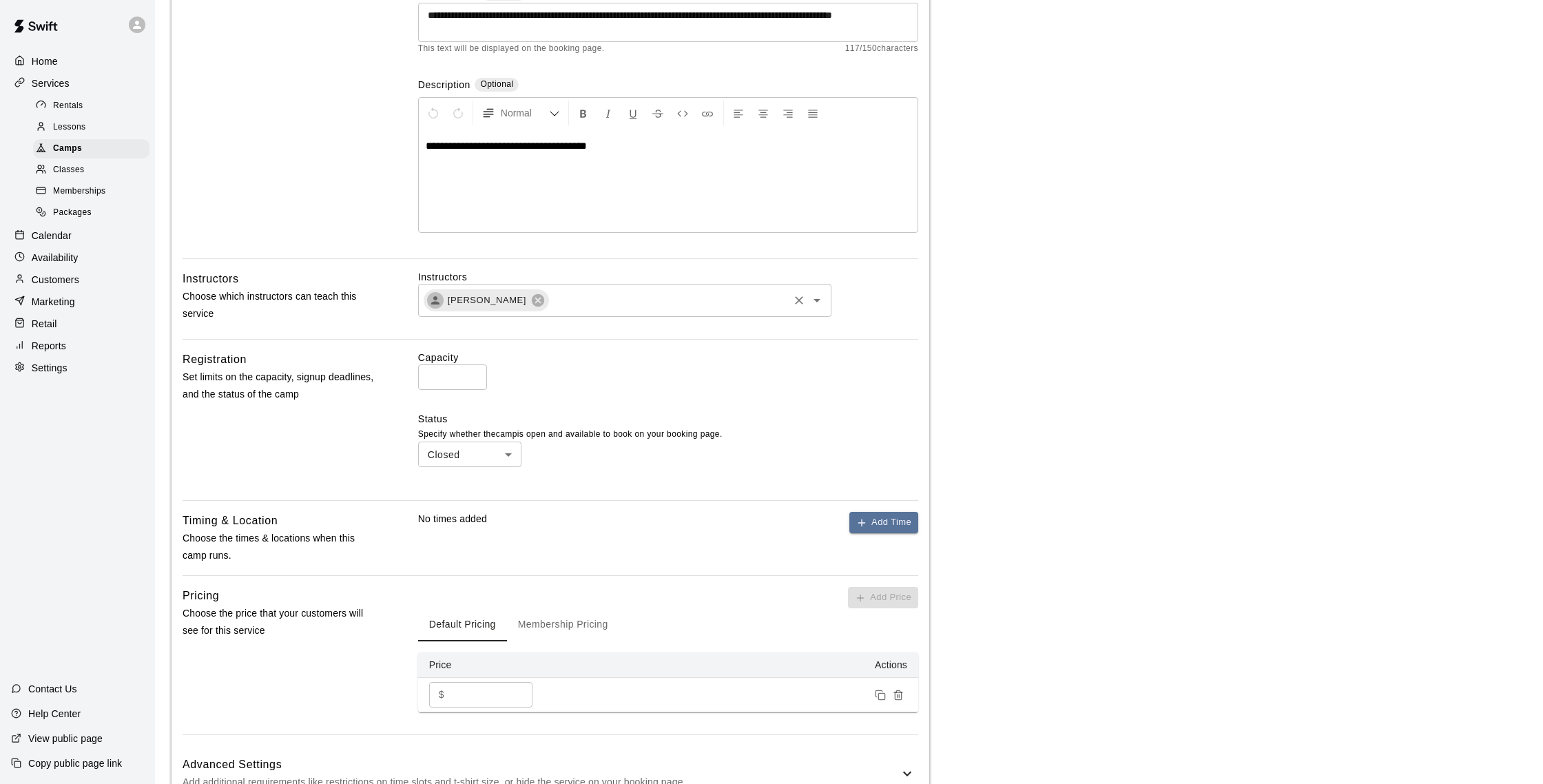
scroll to position [288, 0]
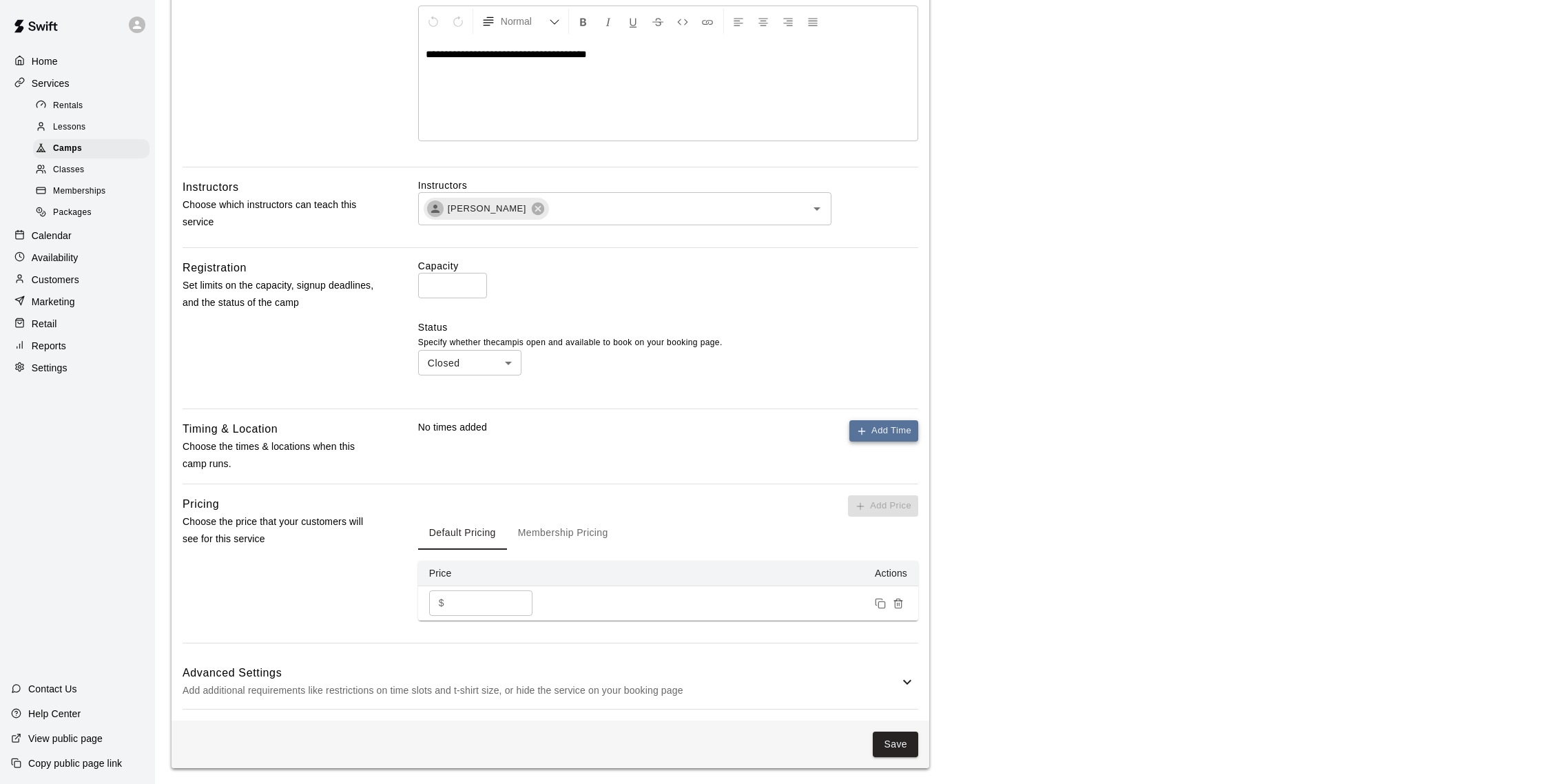
type input "**********"
click at [876, 430] on button "Add Time" at bounding box center [883, 430] width 69 height 21
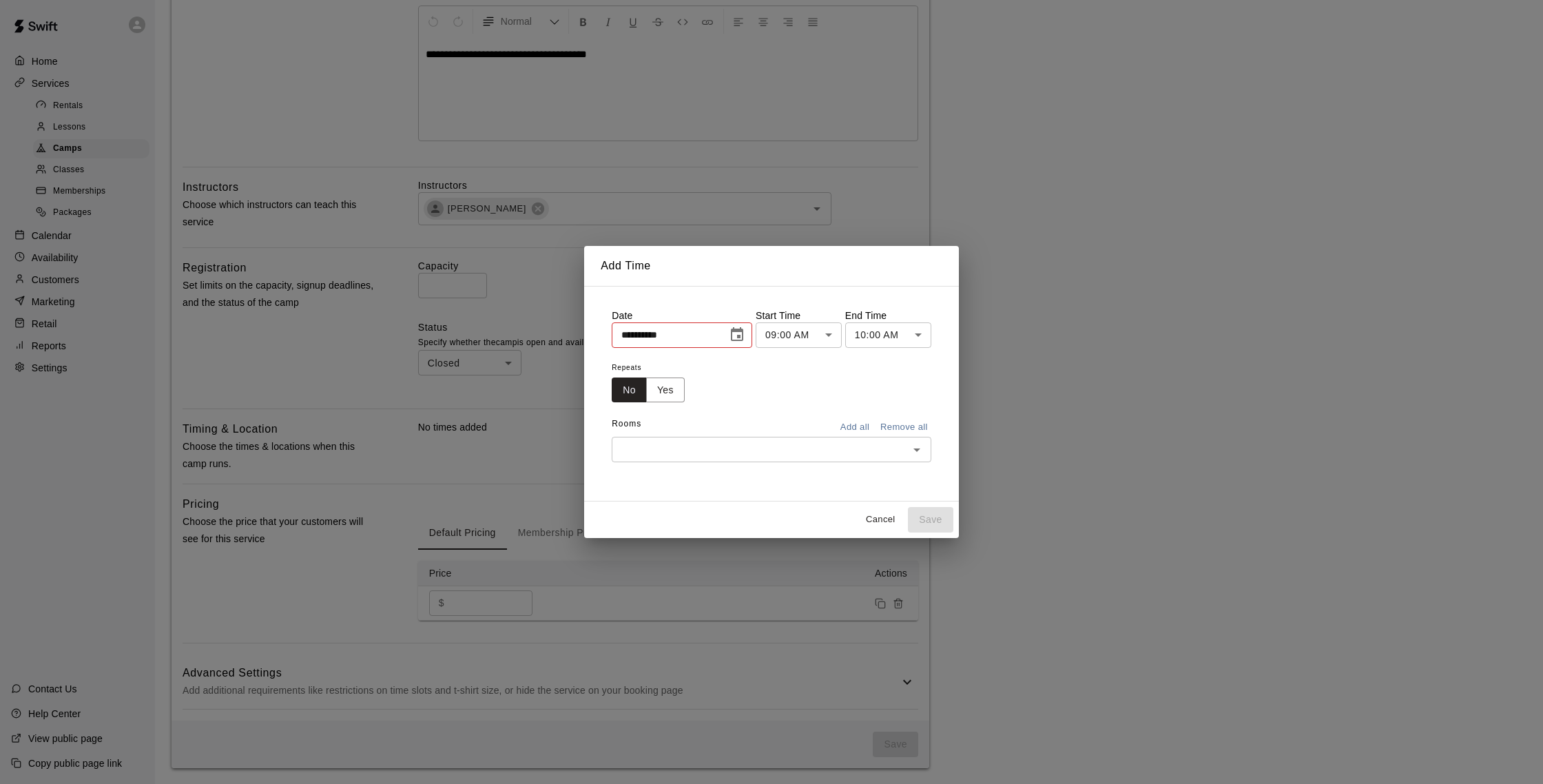
click at [735, 338] on icon "Choose date, selected date is Aug 18, 2025" at bounding box center [737, 334] width 17 height 17
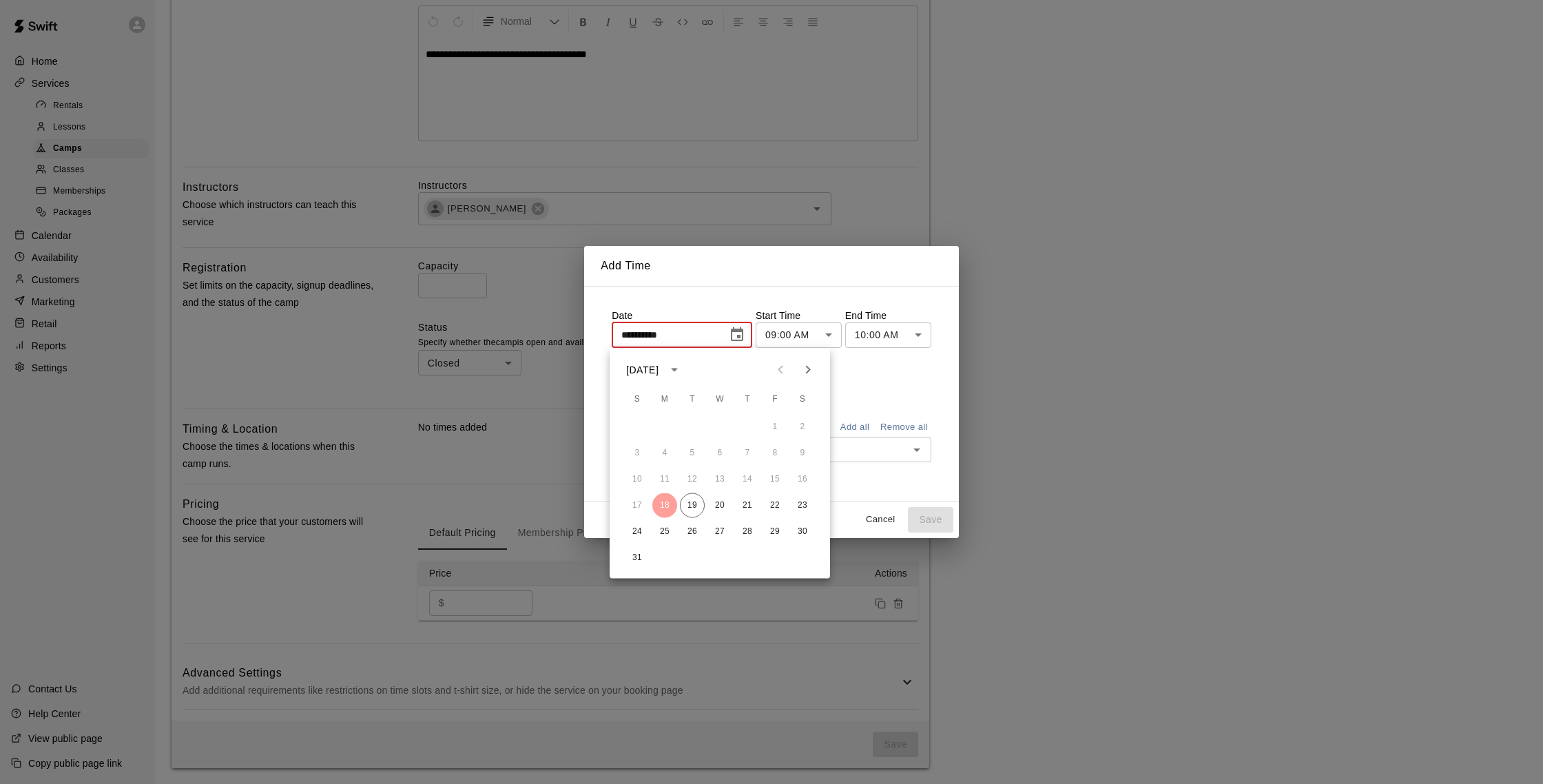
click at [801, 368] on icon "Next month" at bounding box center [808, 370] width 17 height 17
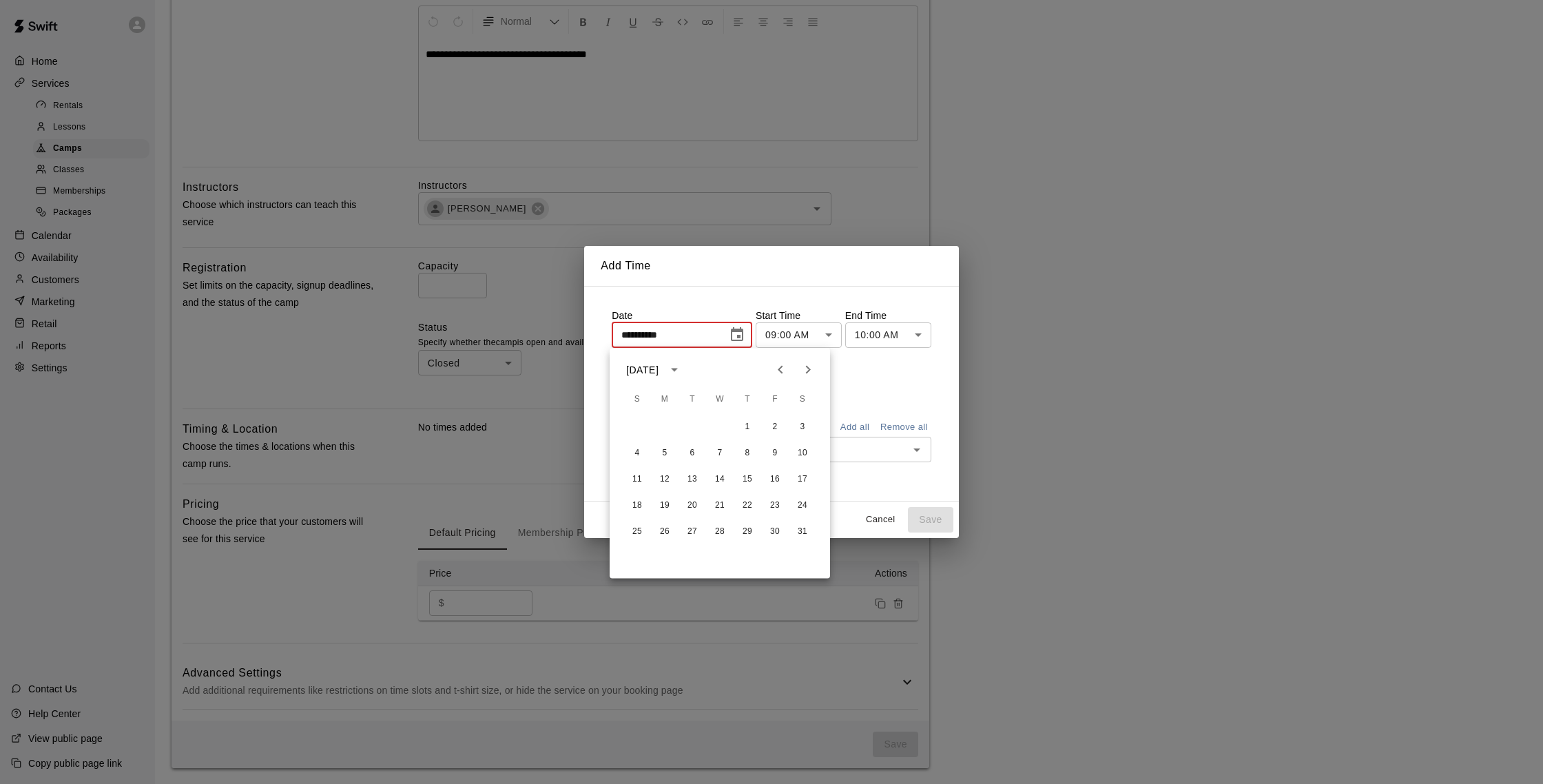
click at [801, 368] on icon "Next month" at bounding box center [808, 370] width 17 height 17
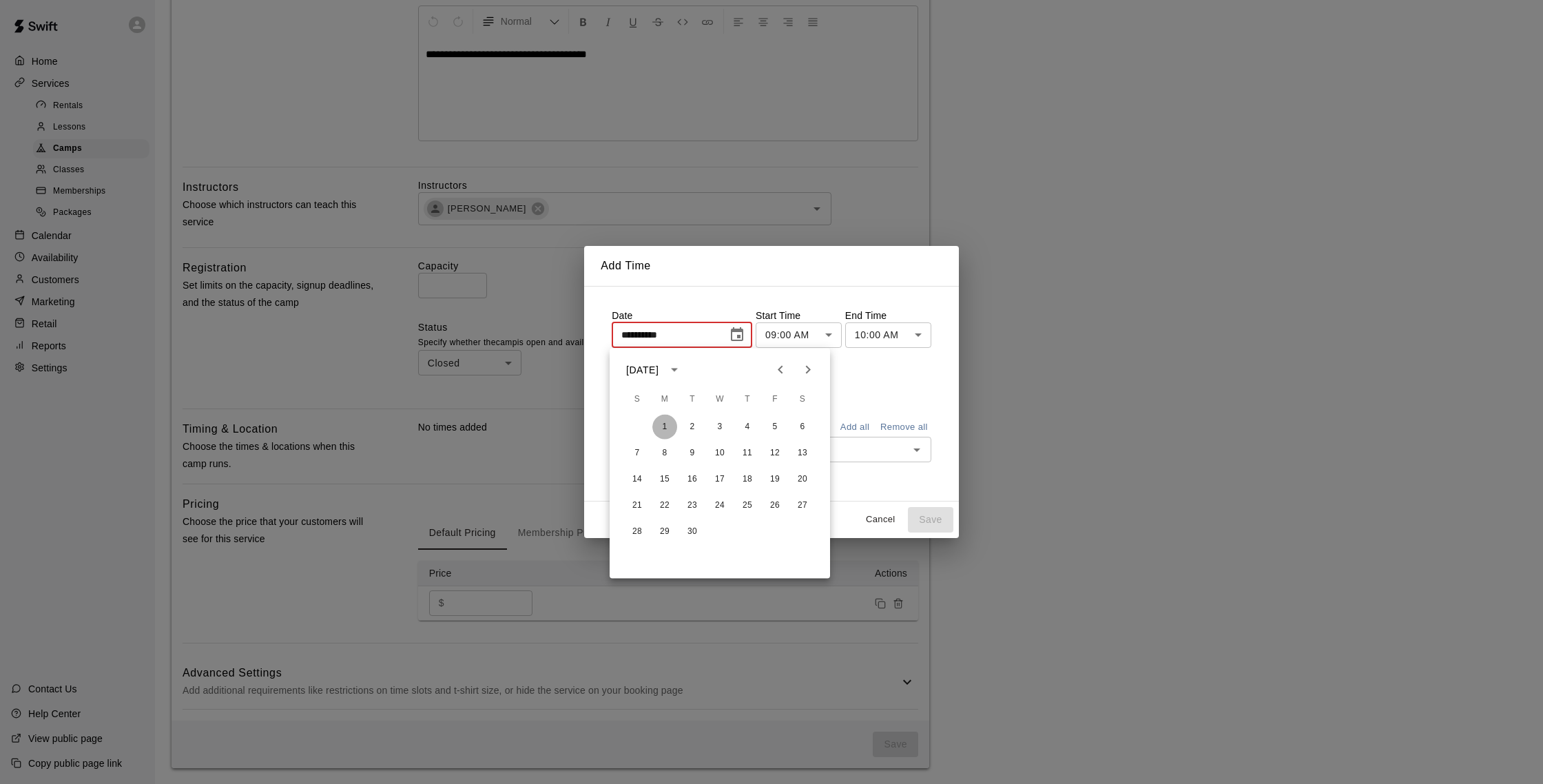
click at [665, 421] on button "1" at bounding box center [664, 427] width 25 height 25
type input "**********"
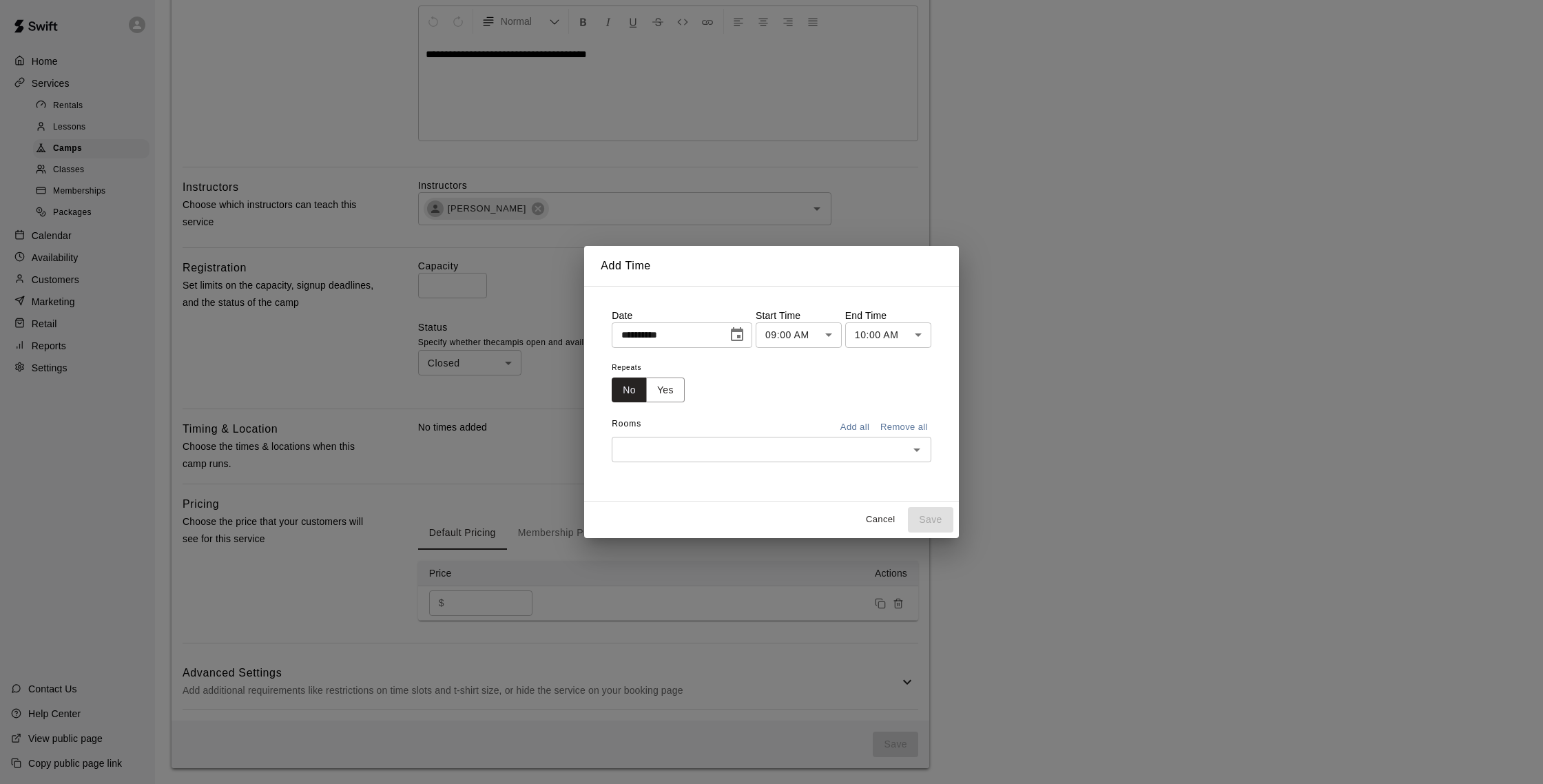
click at [916, 336] on body "**********" at bounding box center [771, 248] width 1543 height 1072
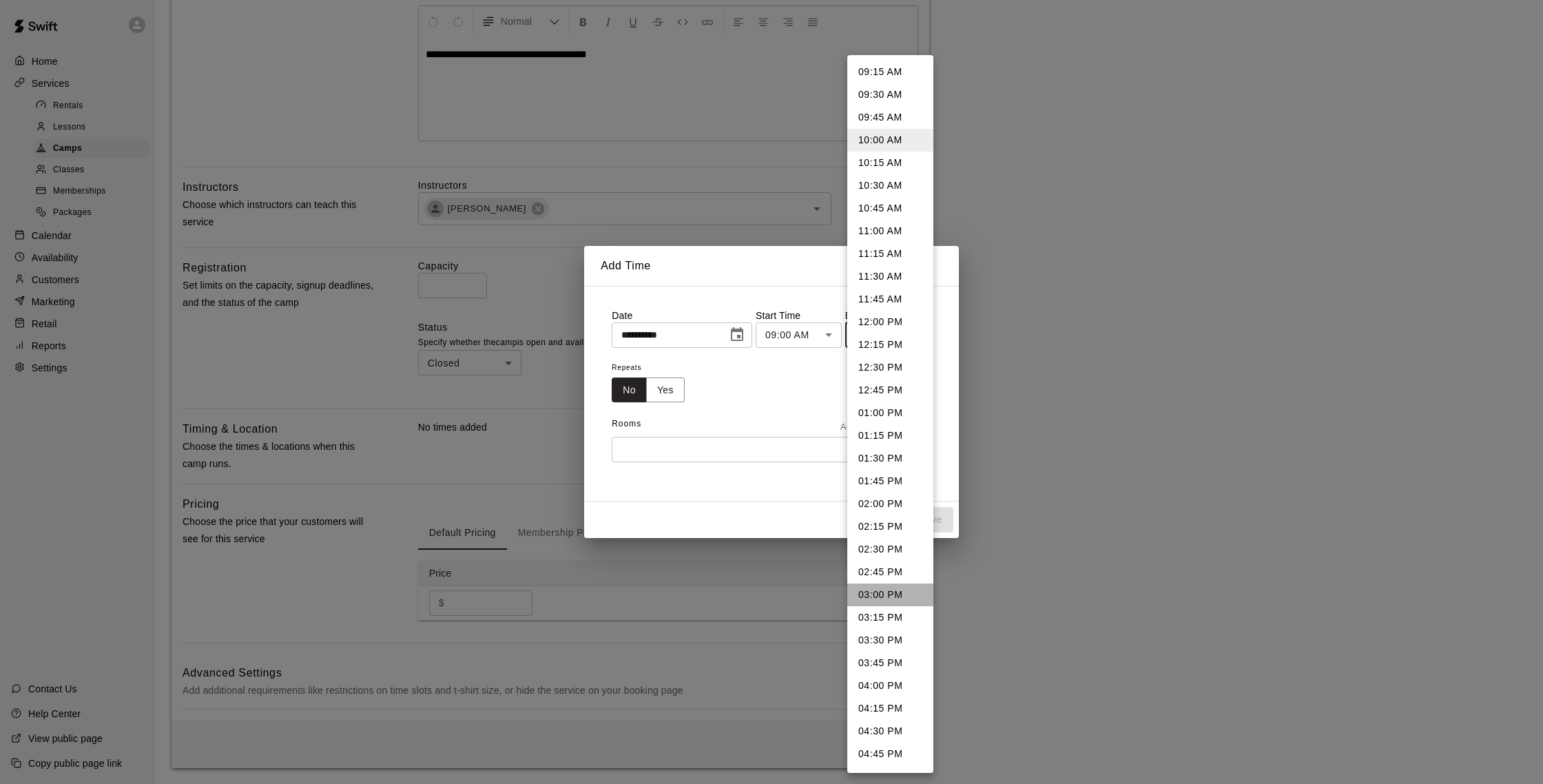
click at [898, 590] on li "03:00 PM" at bounding box center [890, 595] width 86 height 23
type input "********"
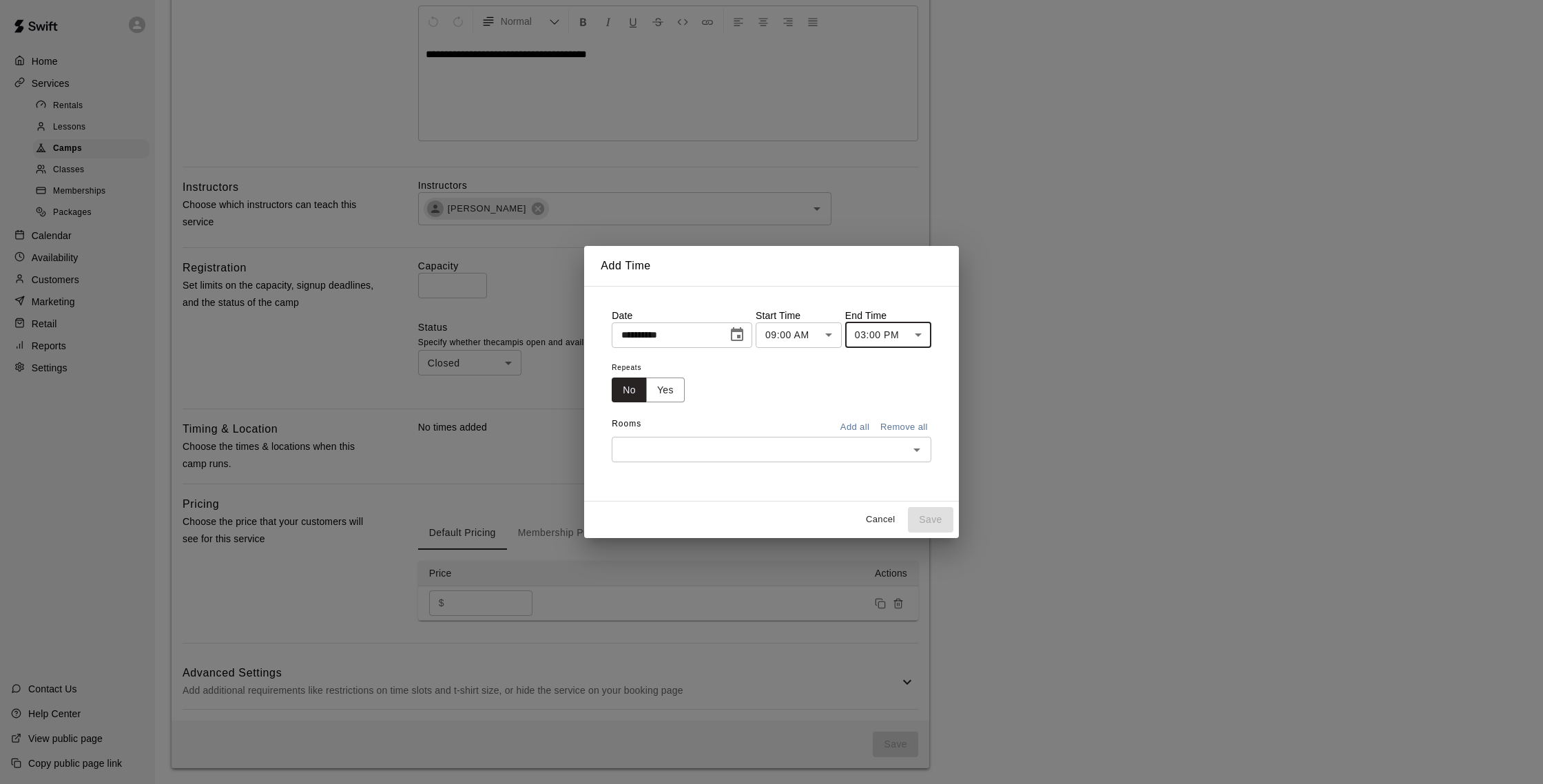
click at [863, 434] on button "Add all" at bounding box center [855, 427] width 44 height 21
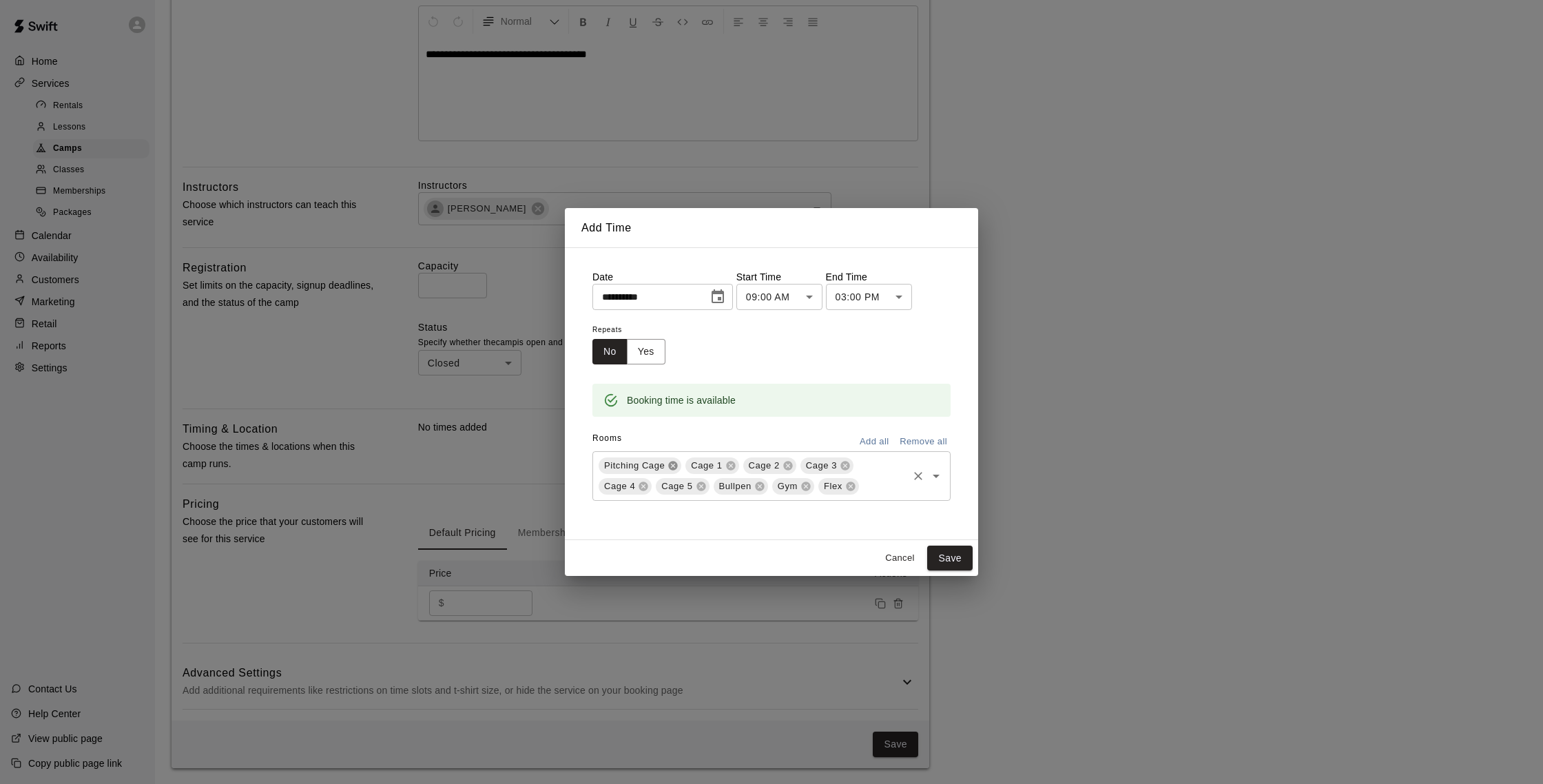
click at [670, 465] on icon at bounding box center [674, 466] width 9 height 9
click at [816, 465] on icon at bounding box center [815, 466] width 9 height 9
click at [816, 465] on icon at bounding box center [817, 466] width 11 height 11
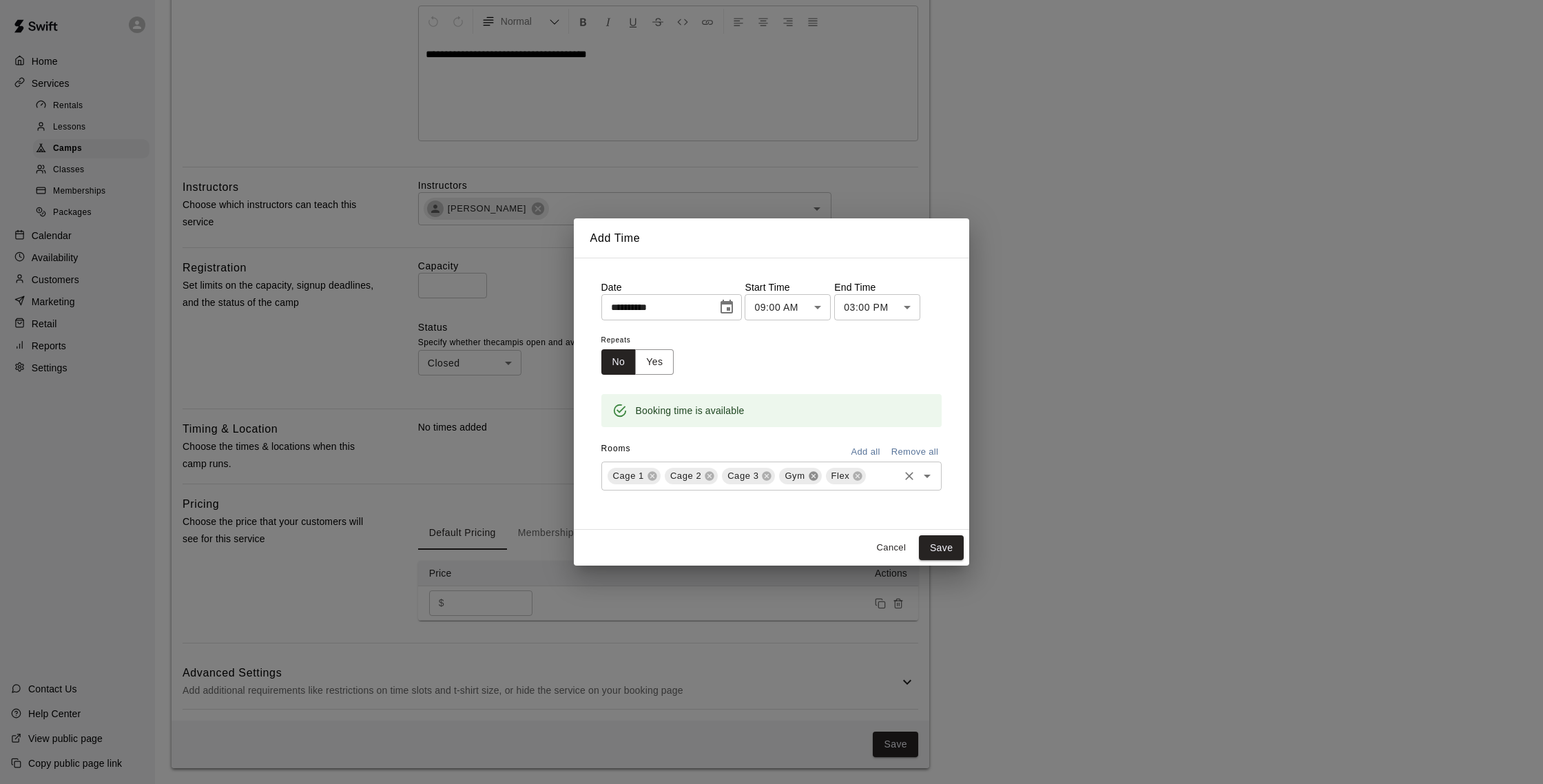
click at [813, 472] on icon at bounding box center [813, 475] width 9 height 9
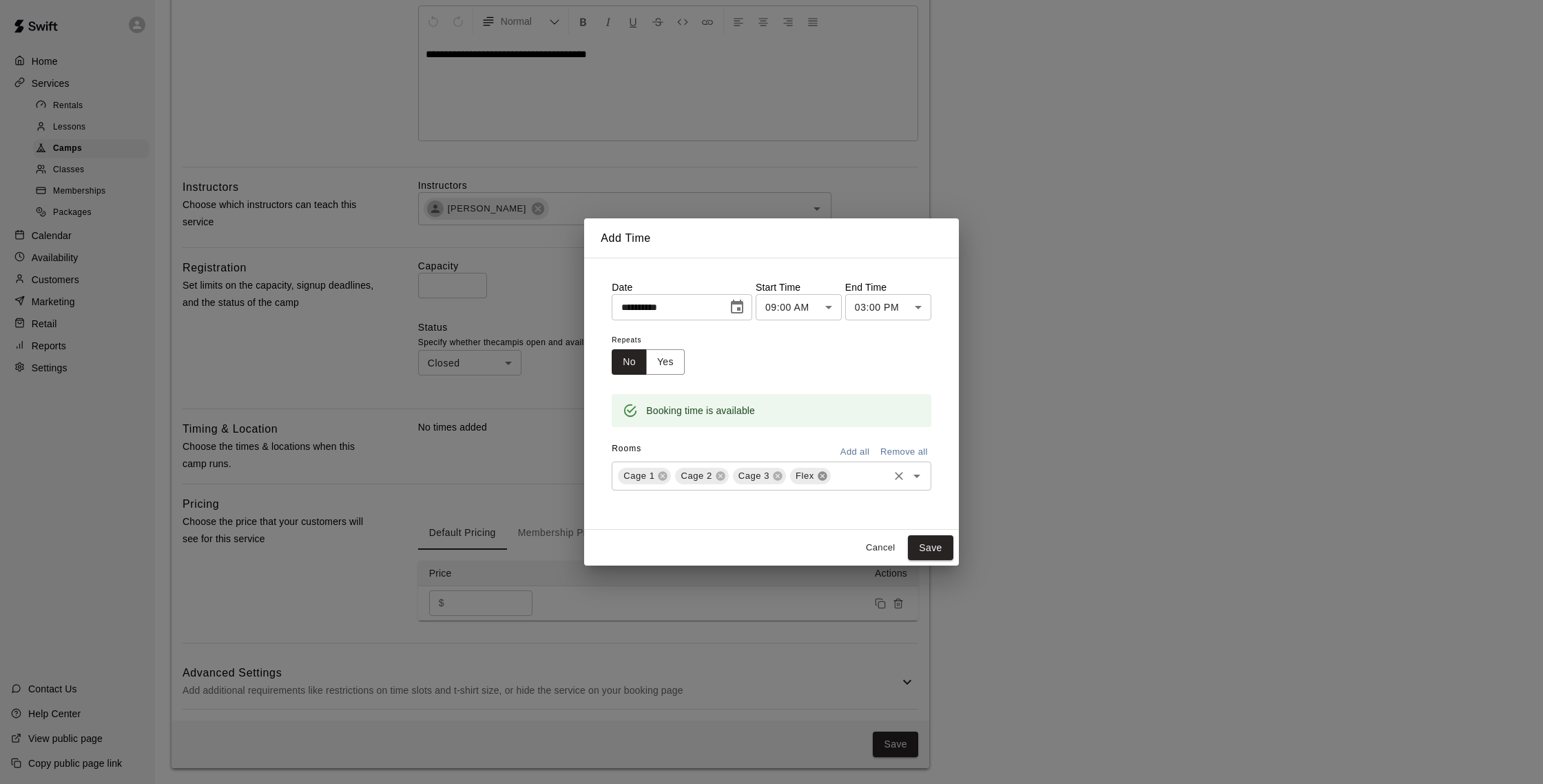
click at [821, 470] on icon at bounding box center [822, 475] width 11 height 11
click at [930, 536] on button "Save" at bounding box center [930, 547] width 46 height 25
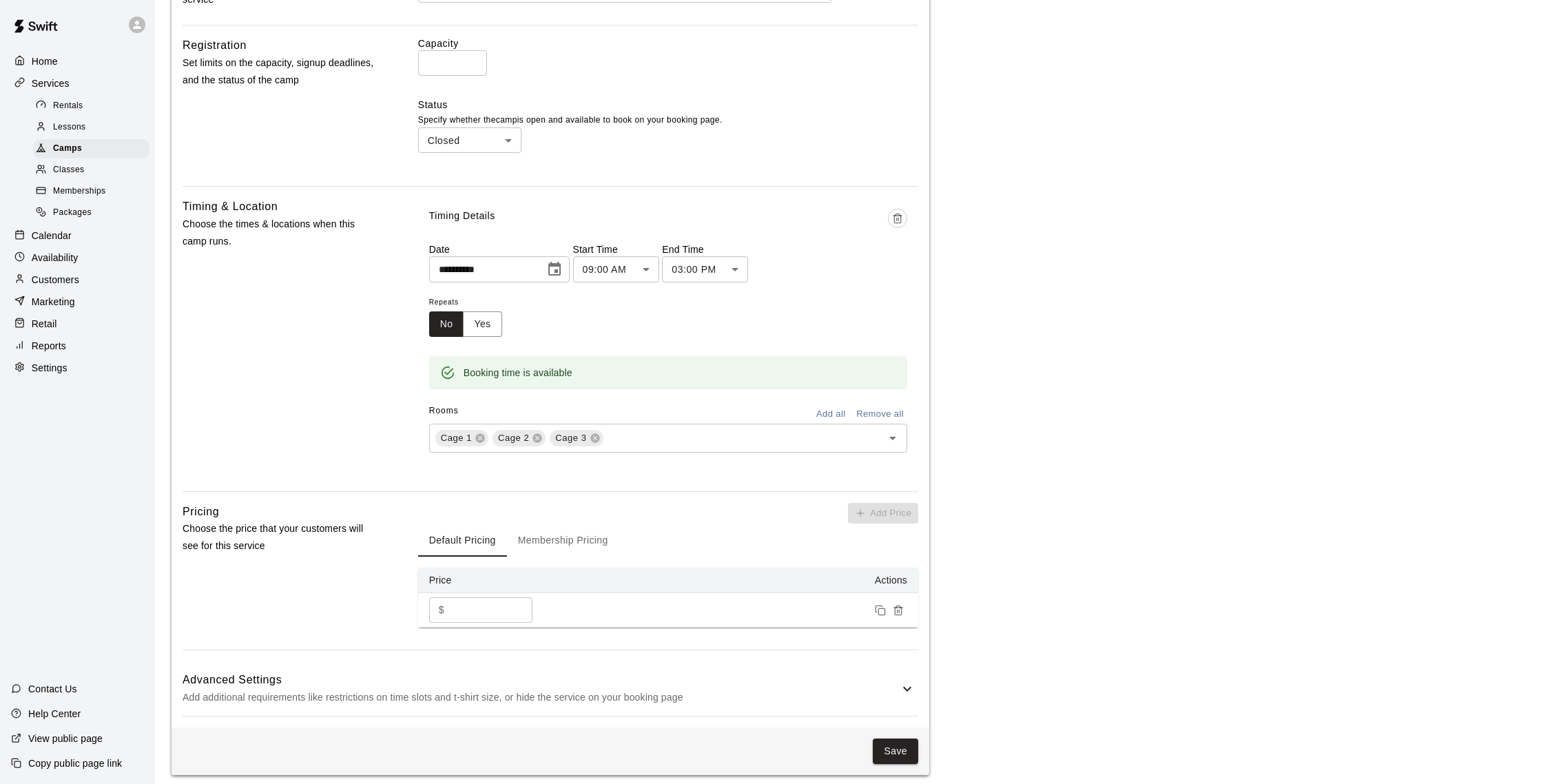
scroll to position [518, 0]
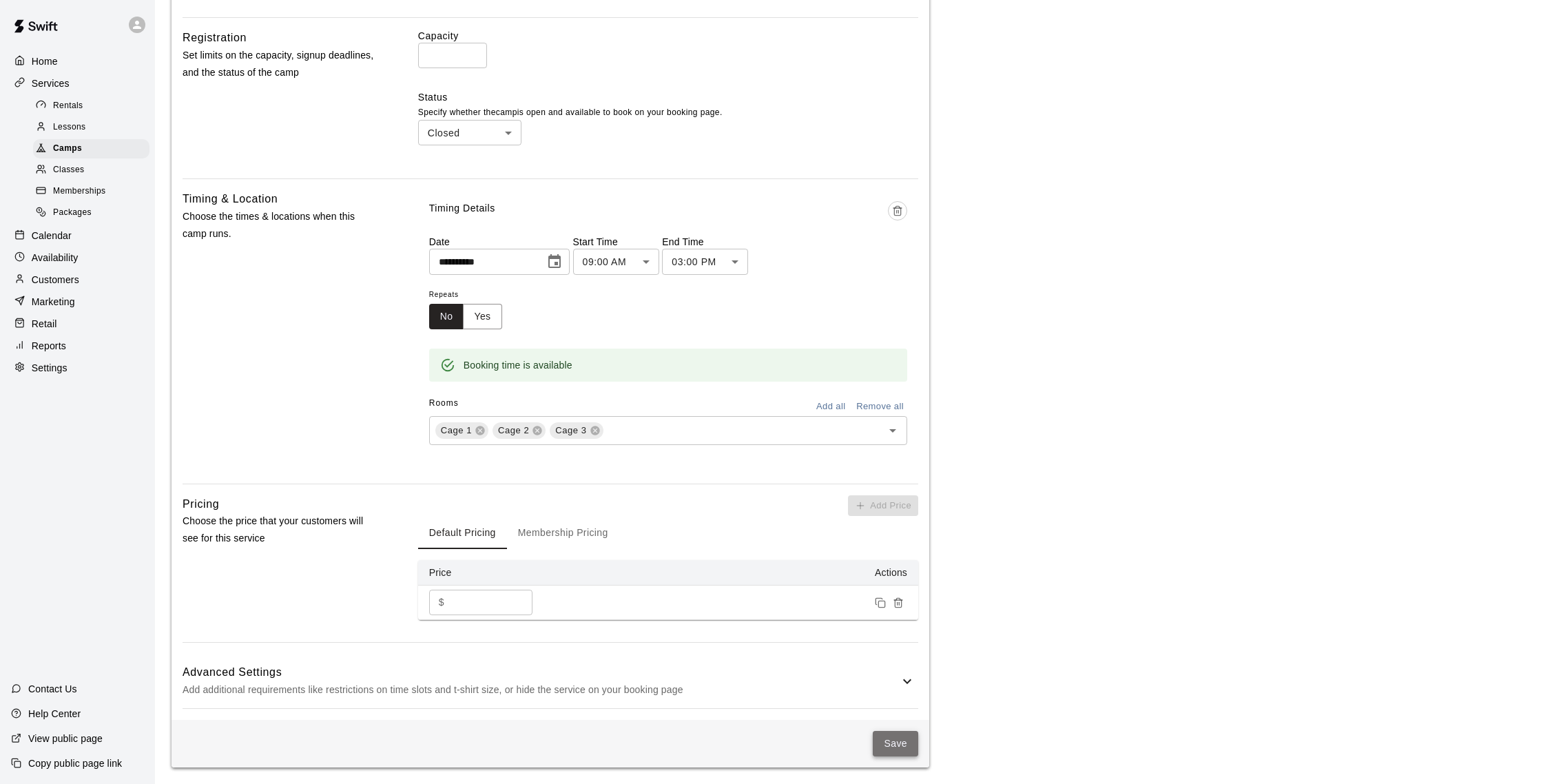
click at [888, 746] on button "Save" at bounding box center [895, 743] width 46 height 25
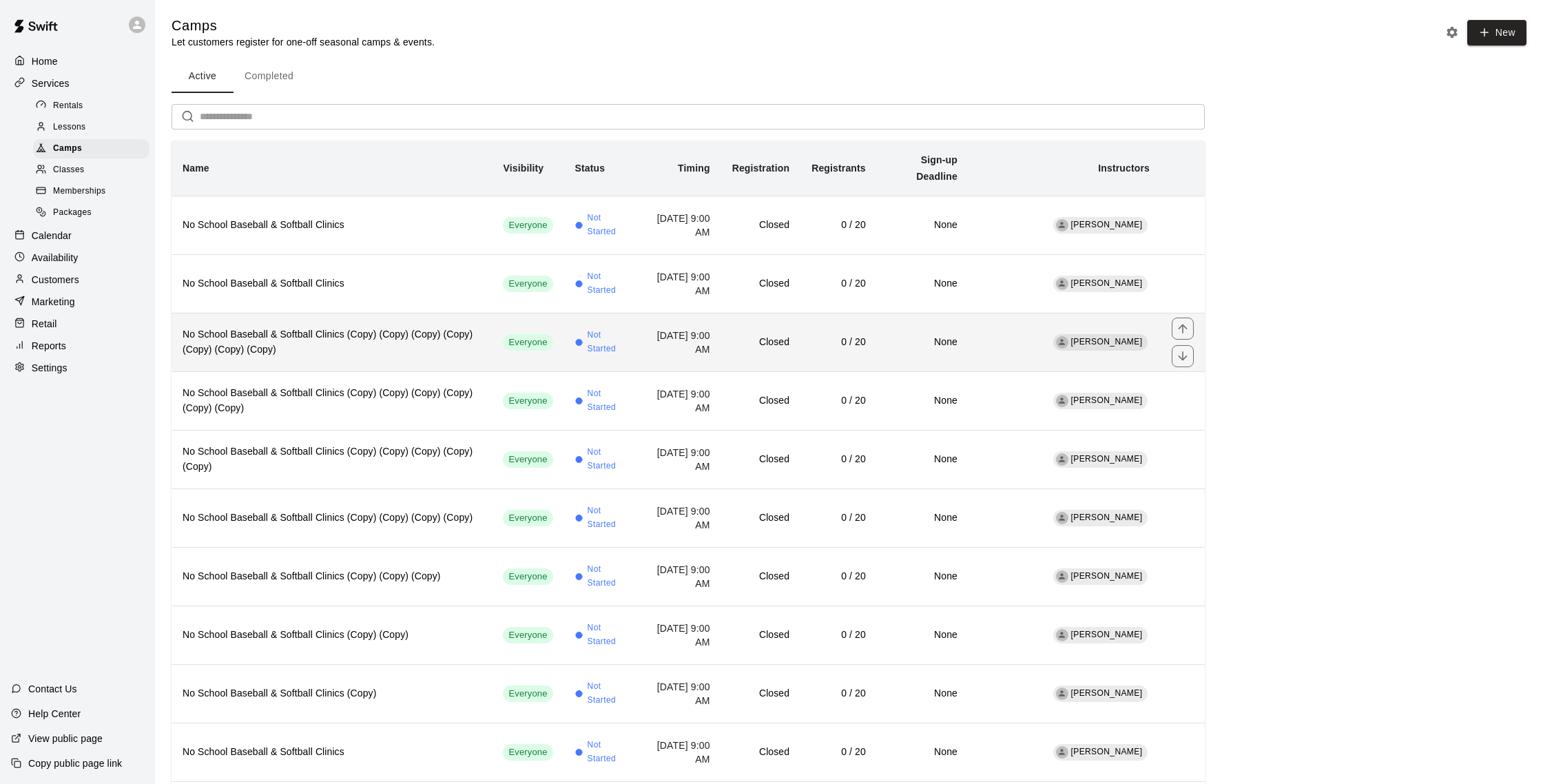
click at [424, 331] on h6 "No School Baseball & Softball Clinics (Copy) (Copy) (Copy) (Copy) (Copy) (Copy)…" at bounding box center [331, 342] width 298 height 30
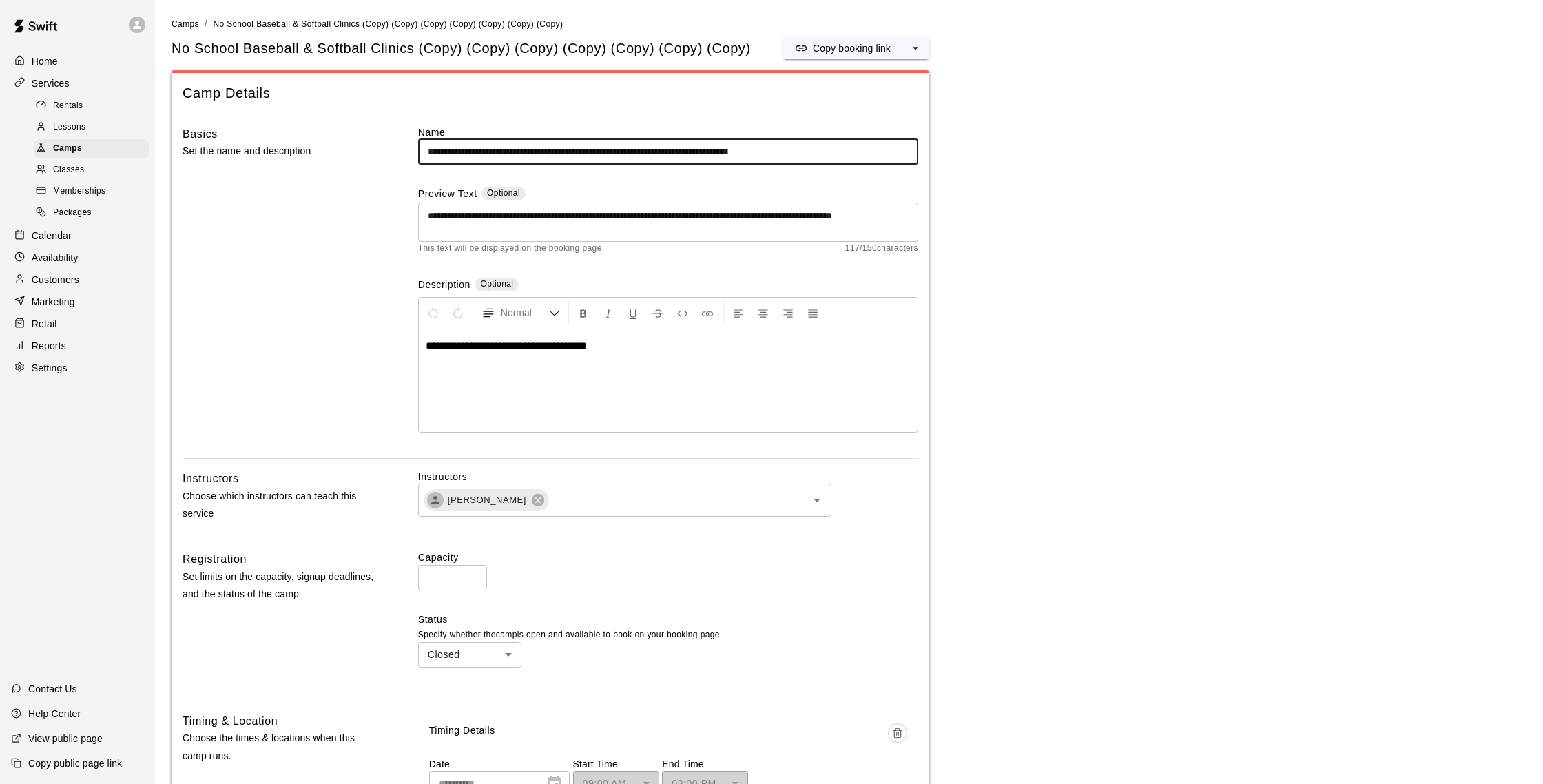
drag, startPoint x: 608, startPoint y: 155, endPoint x: 896, endPoint y: 154, distance: 288.0
click at [895, 155] on input "**********" at bounding box center [668, 152] width 500 height 25
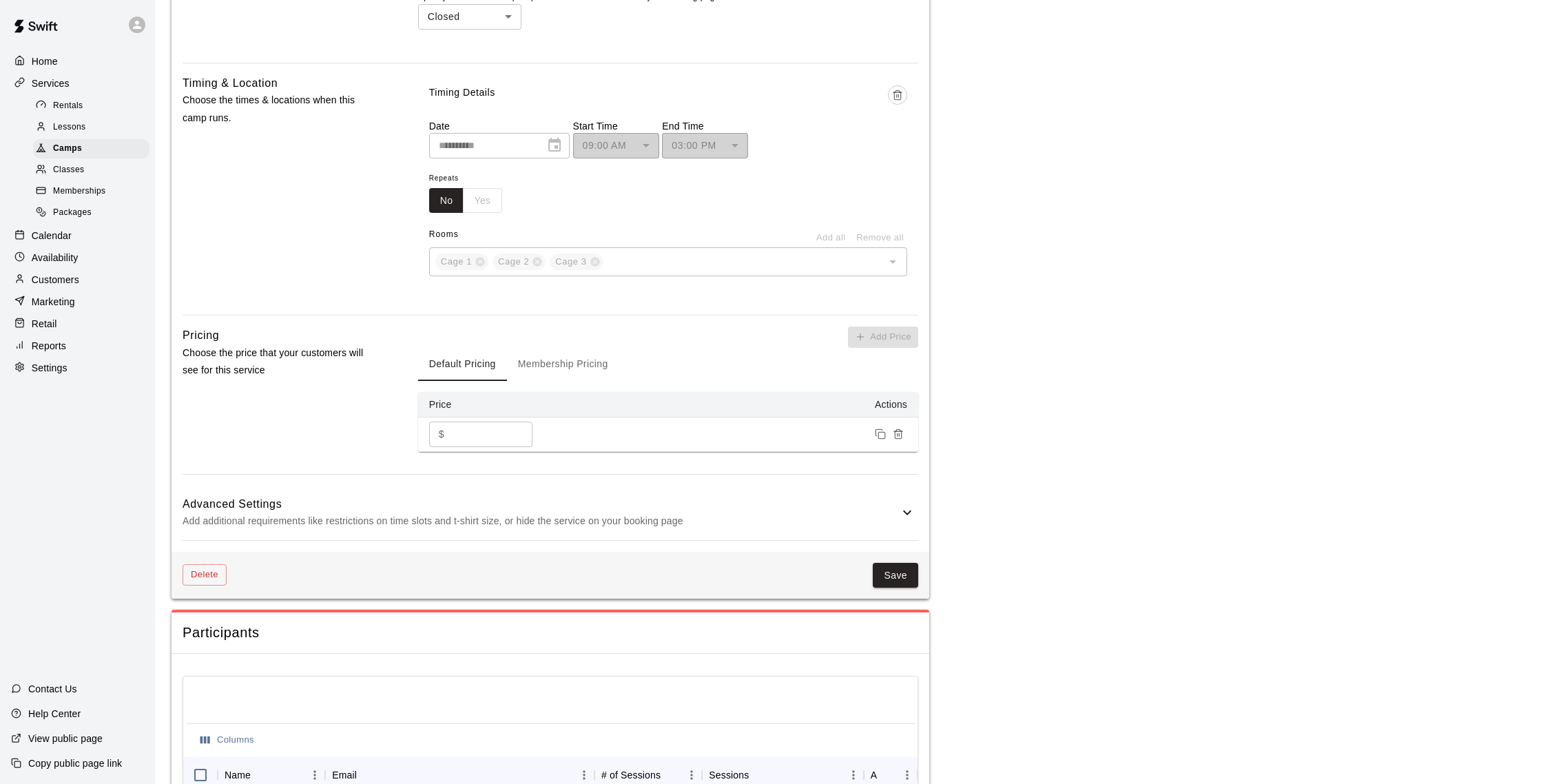
scroll to position [730, 0]
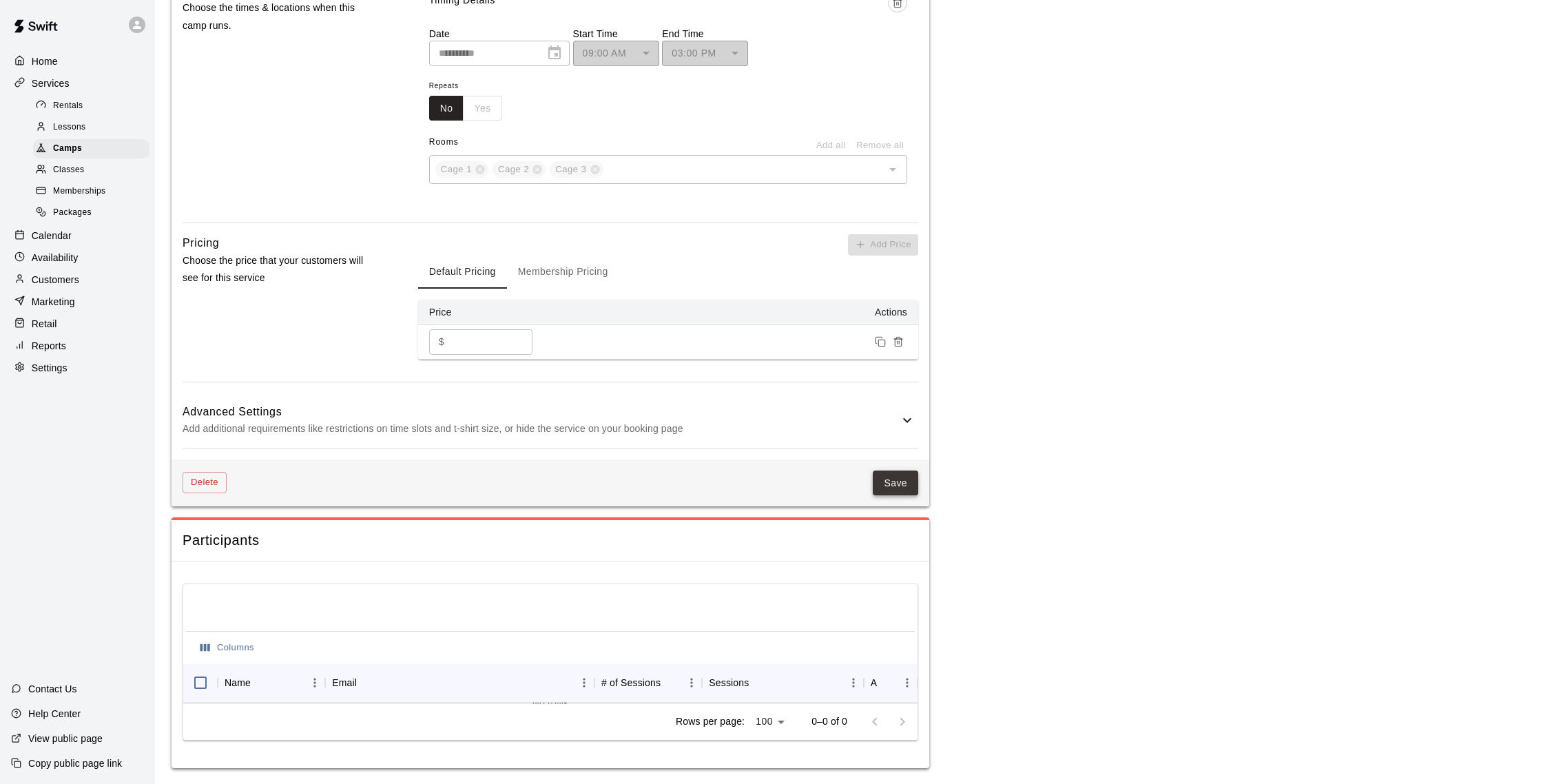
type input "**********"
click at [879, 481] on button "Save" at bounding box center [895, 482] width 46 height 25
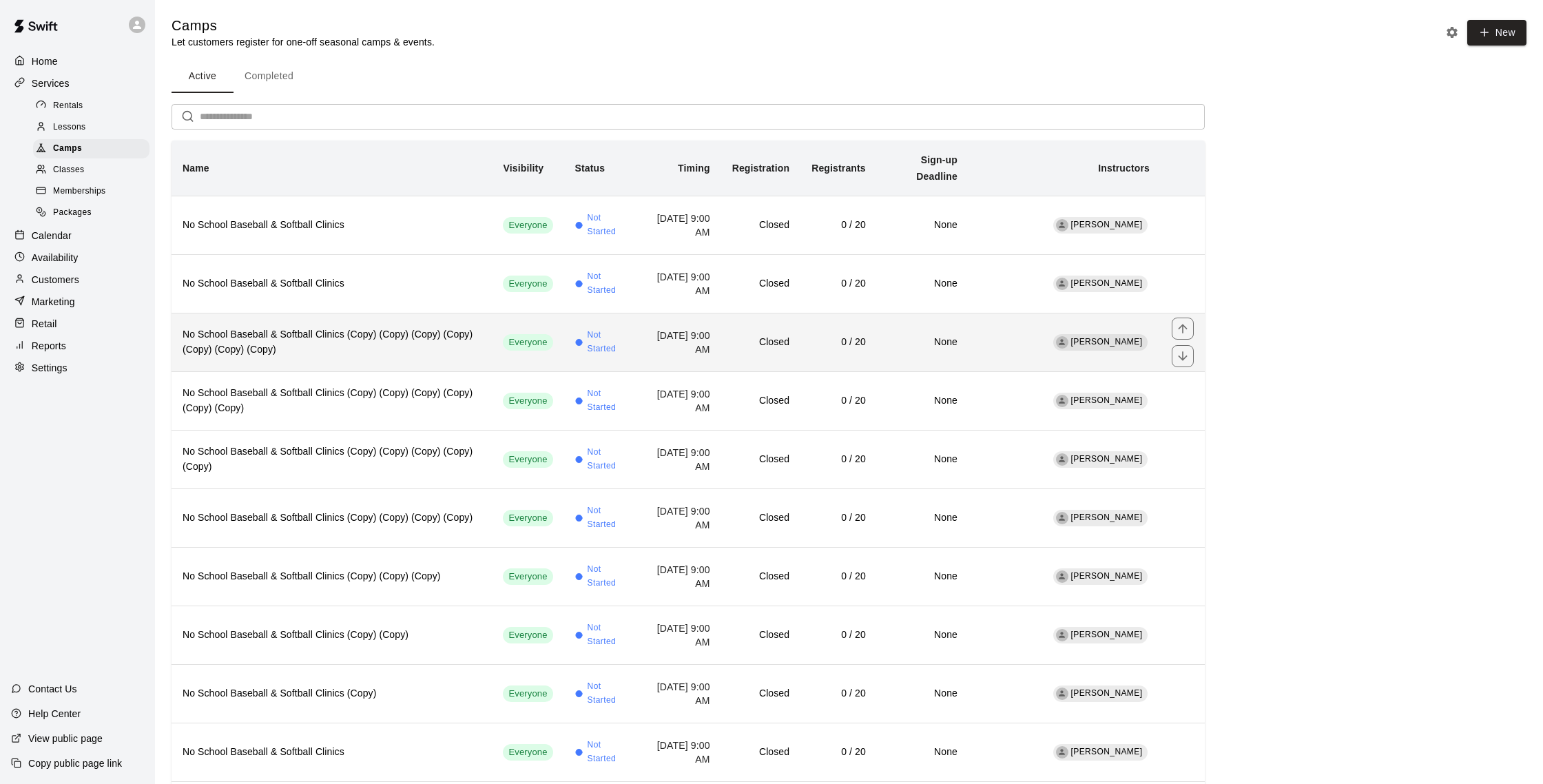
click at [363, 350] on th "No School Baseball & Softball Clinics (Copy) (Copy) (Copy) (Copy) (Copy) (Copy)…" at bounding box center [331, 341] width 320 height 59
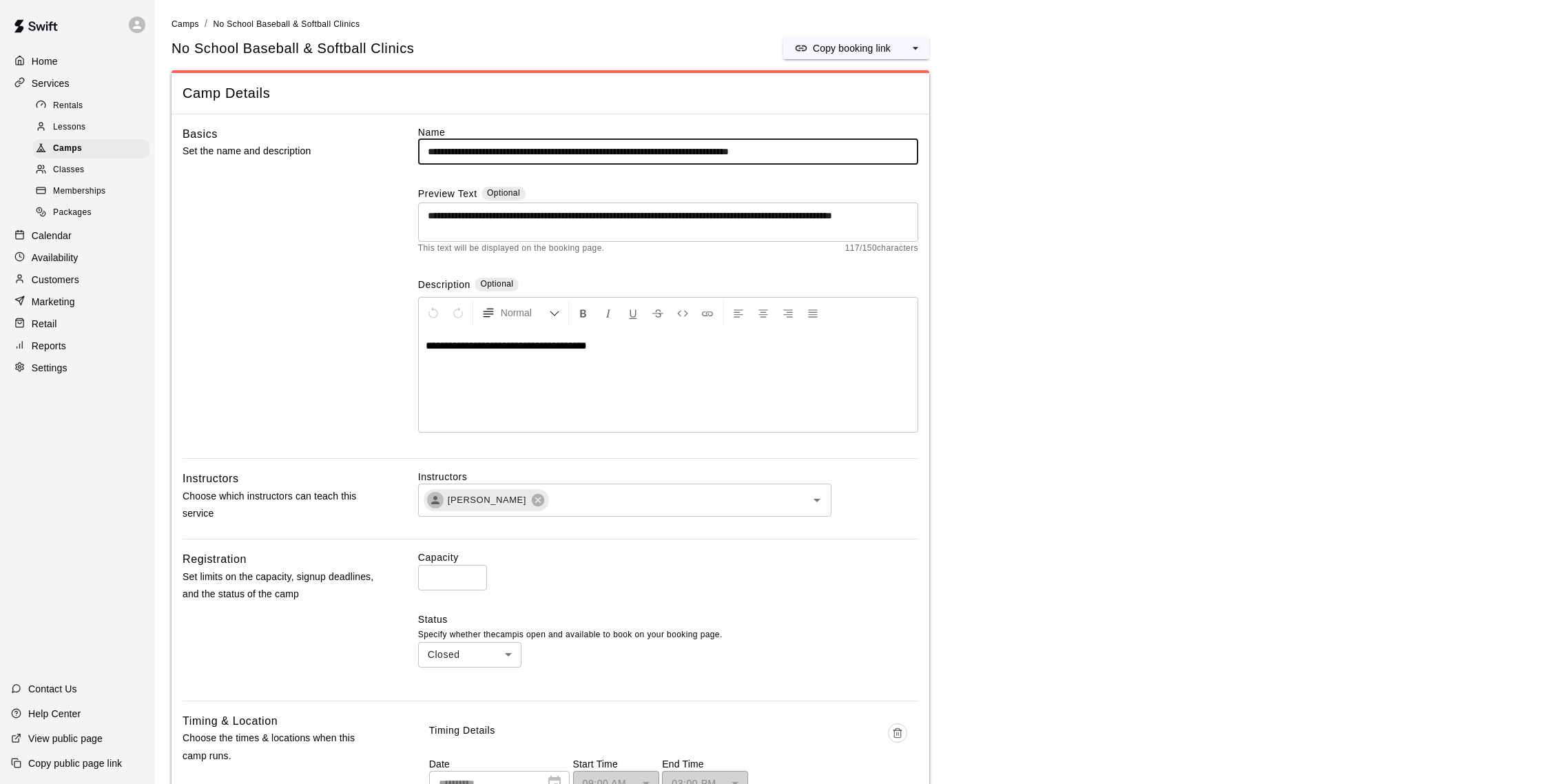
drag, startPoint x: 606, startPoint y: 154, endPoint x: 972, endPoint y: 149, distance: 366.0
click at [972, 149] on main "**********" at bounding box center [849, 757] width 1355 height 1481
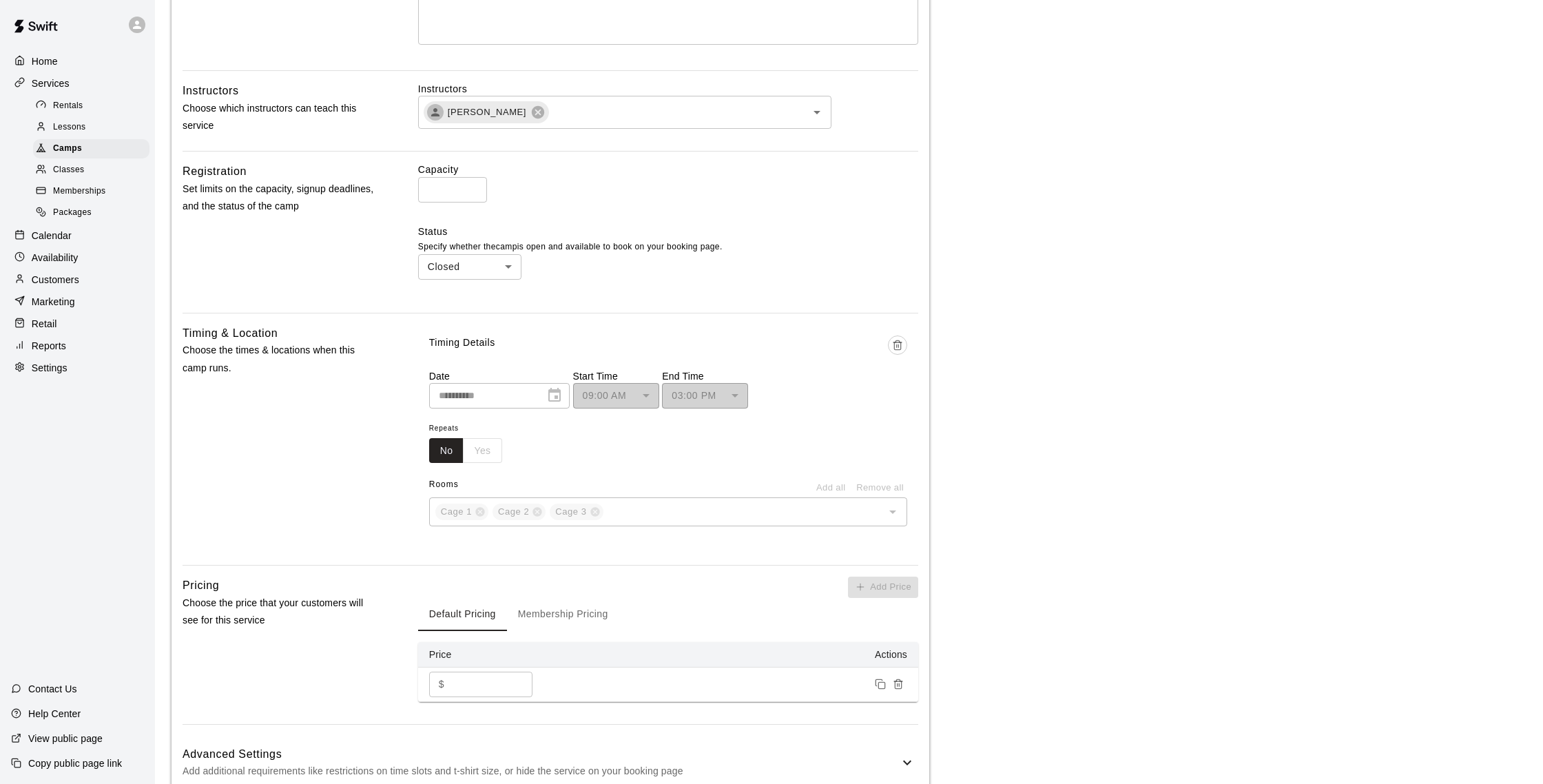
scroll to position [569, 0]
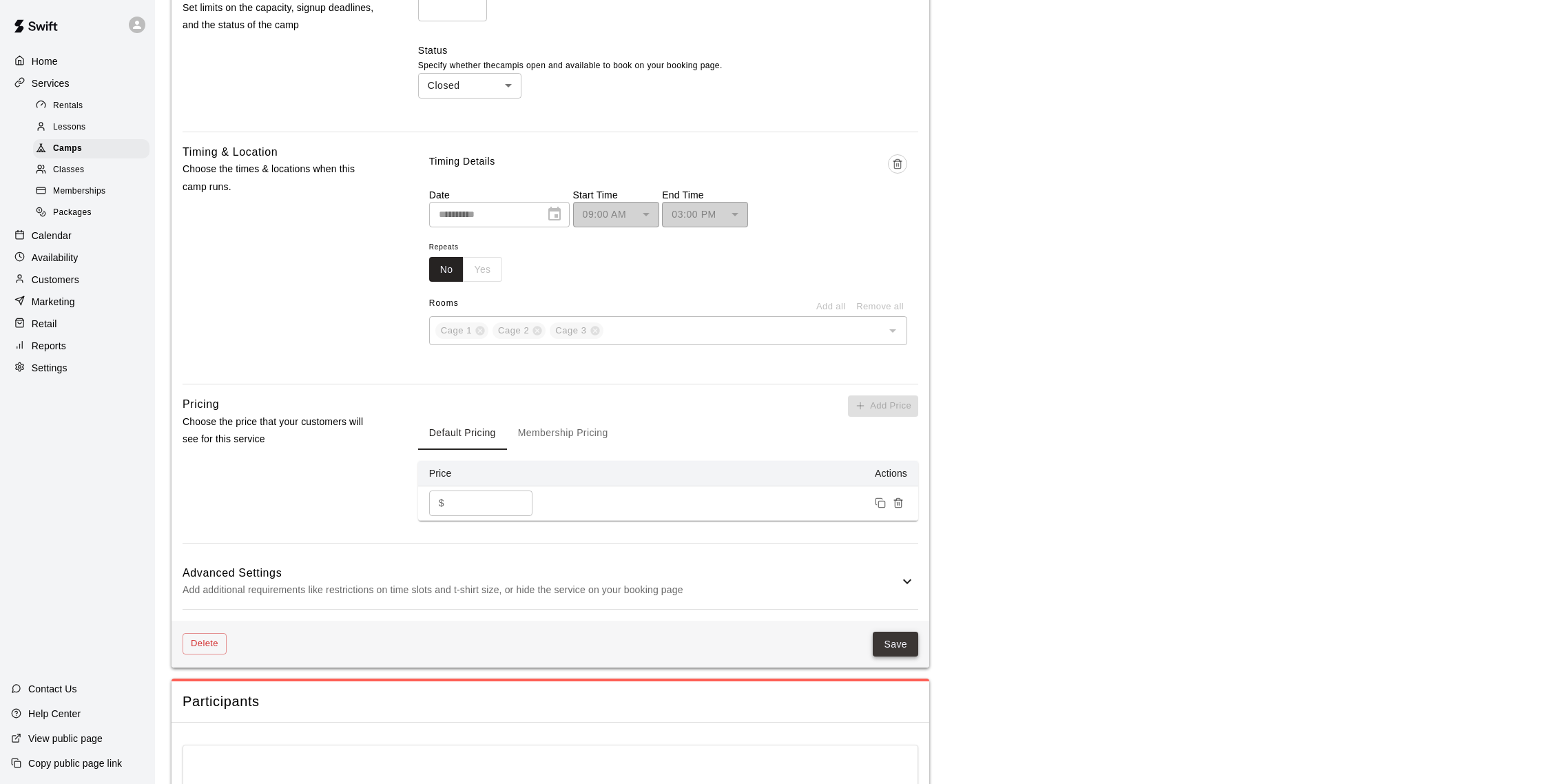
type input "**********"
click at [901, 643] on button "Save" at bounding box center [895, 644] width 46 height 25
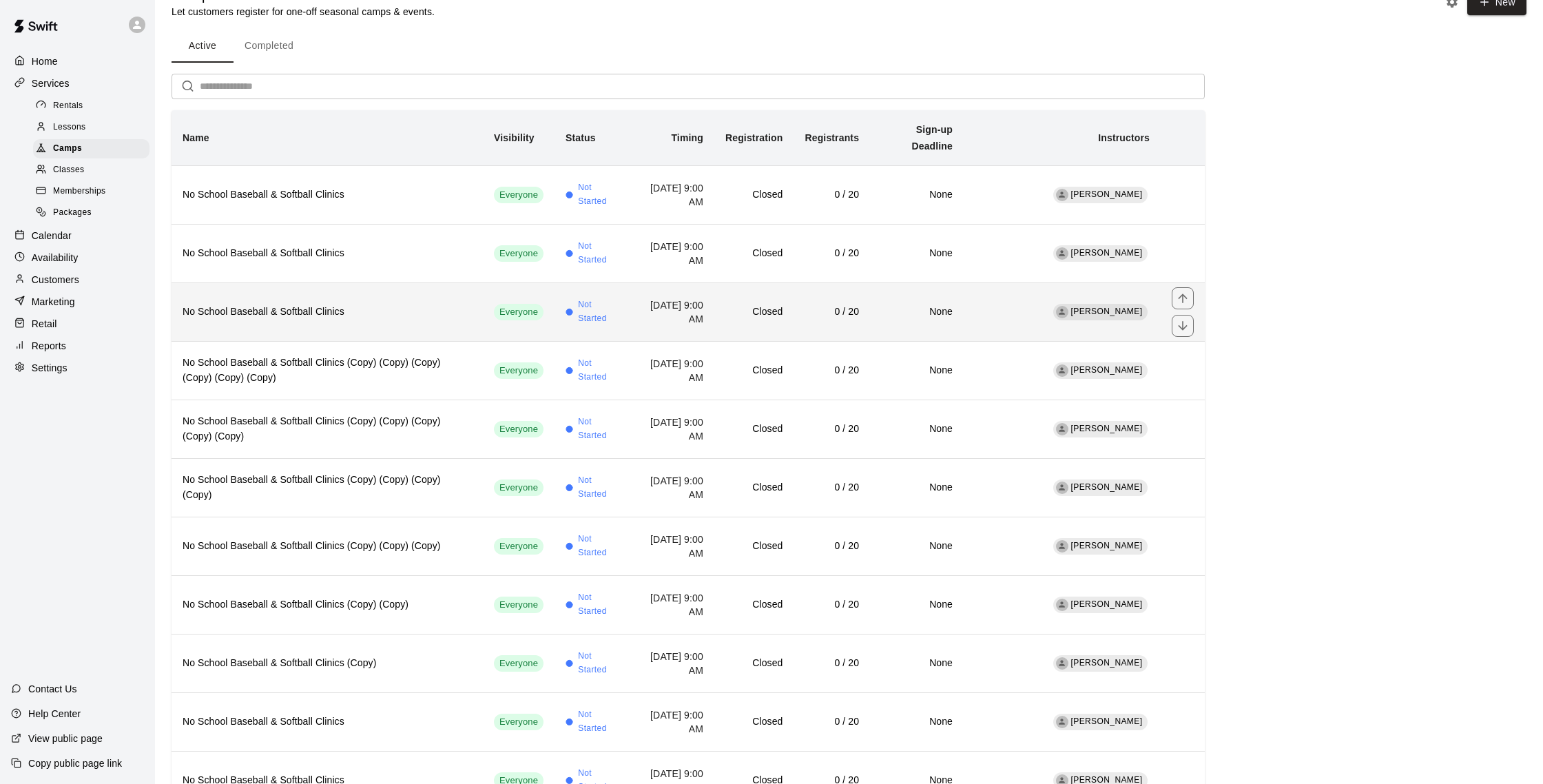
scroll to position [32, 0]
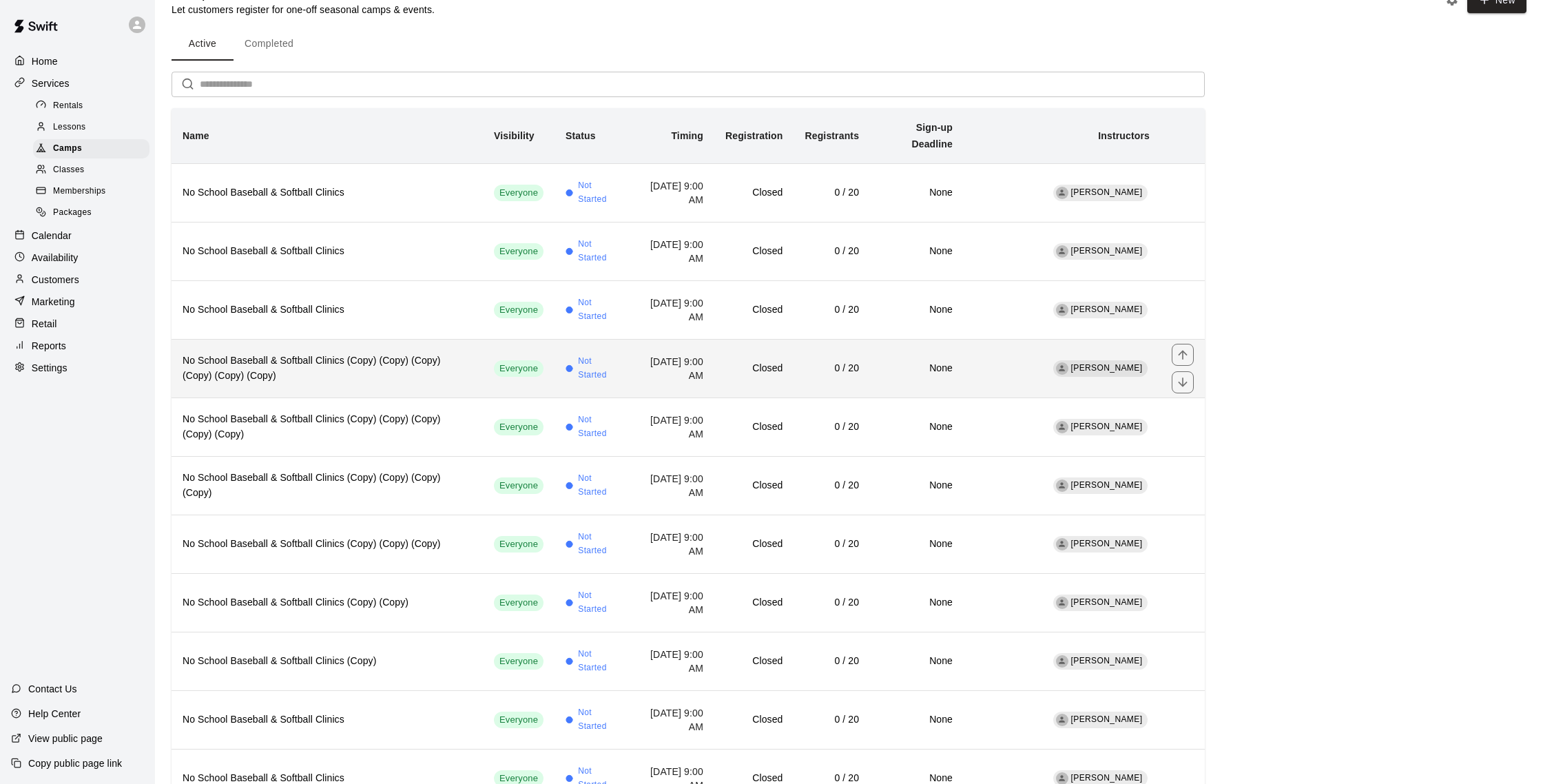
click at [347, 354] on h6 "No School Baseball & Softball Clinics (Copy) (Copy) (Copy) (Copy) (Copy) (Copy)" at bounding box center [328, 369] width 290 height 30
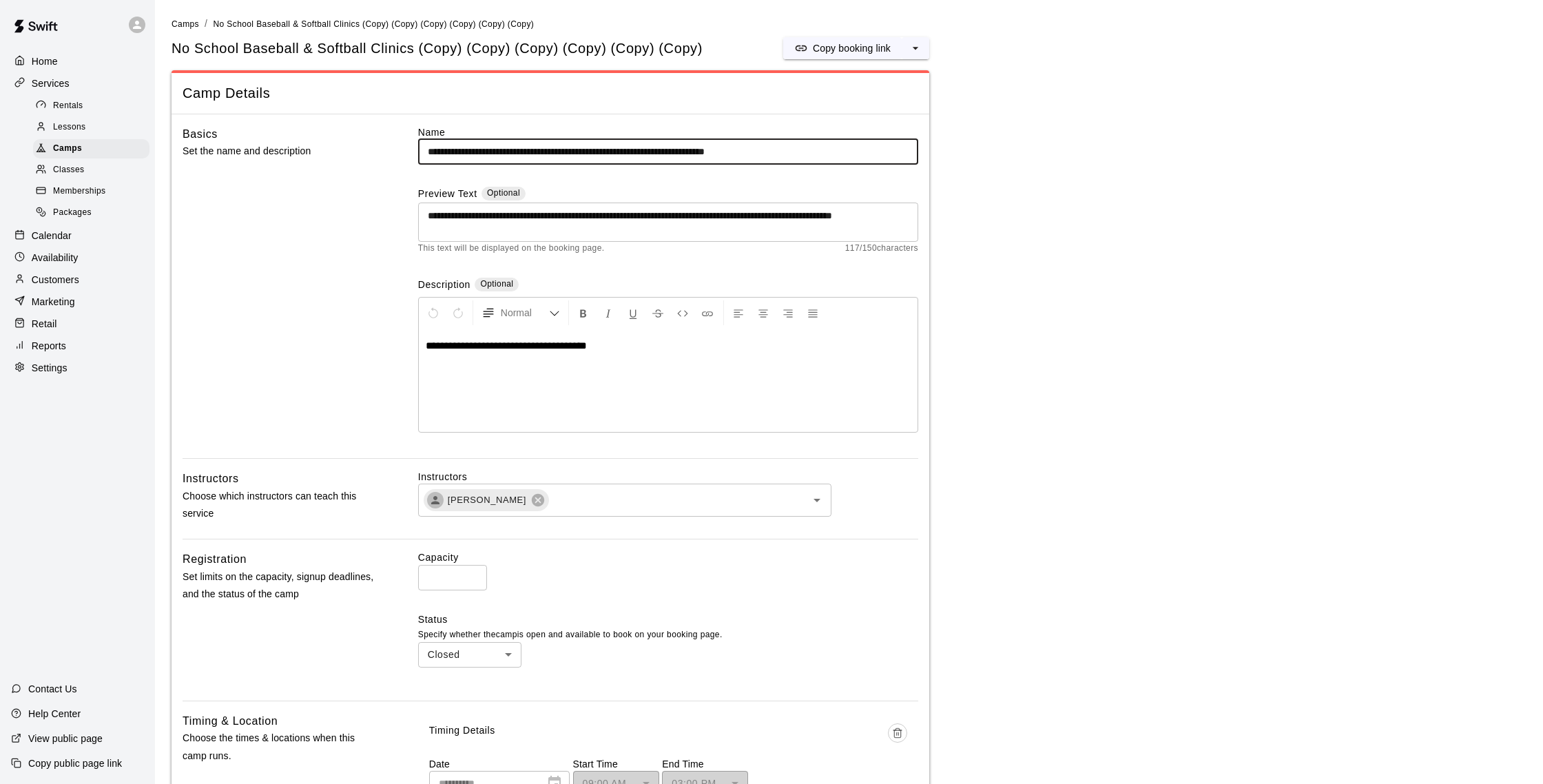
drag, startPoint x: 607, startPoint y: 155, endPoint x: 941, endPoint y: 136, distance: 334.5
click at [941, 136] on main "**********" at bounding box center [849, 757] width 1355 height 1481
click at [628, 148] on input "**********" at bounding box center [668, 152] width 500 height 25
drag, startPoint x: 607, startPoint y: 152, endPoint x: 920, endPoint y: 158, distance: 313.1
click at [920, 158] on div "**********" at bounding box center [550, 651] width 757 height 1075
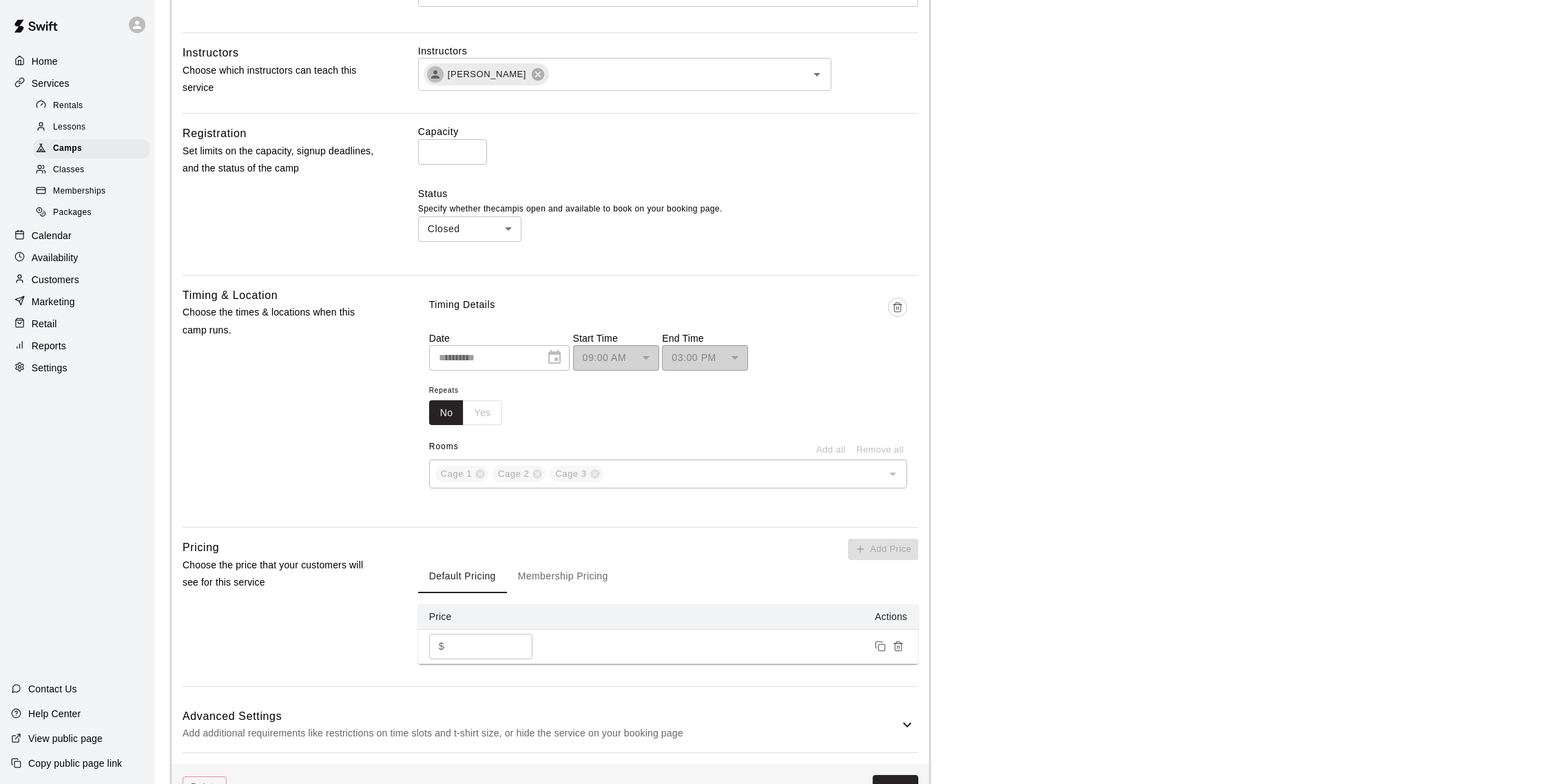
scroll to position [610, 0]
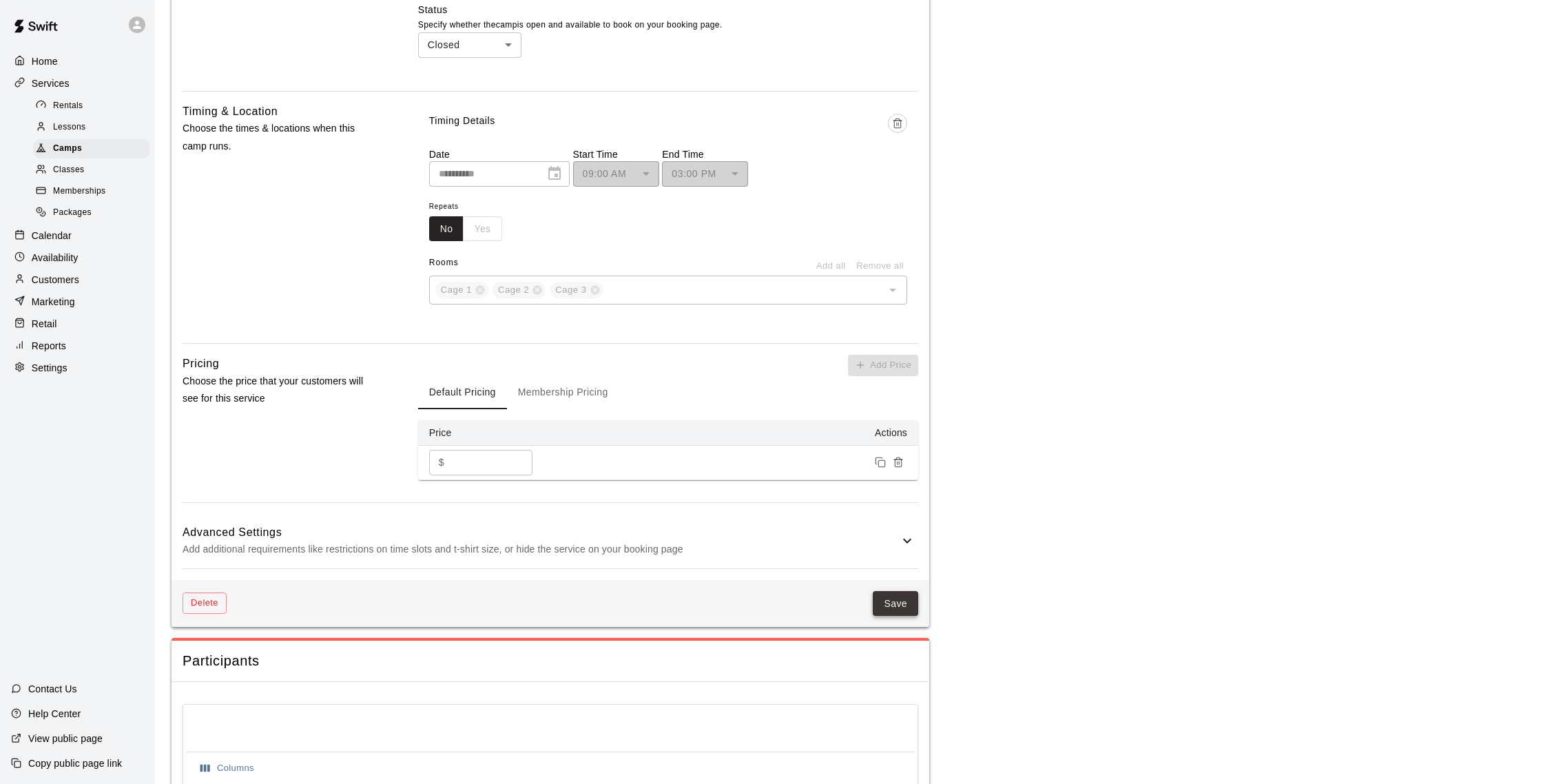
type input "**********"
click at [893, 612] on button "Save" at bounding box center [895, 603] width 46 height 25
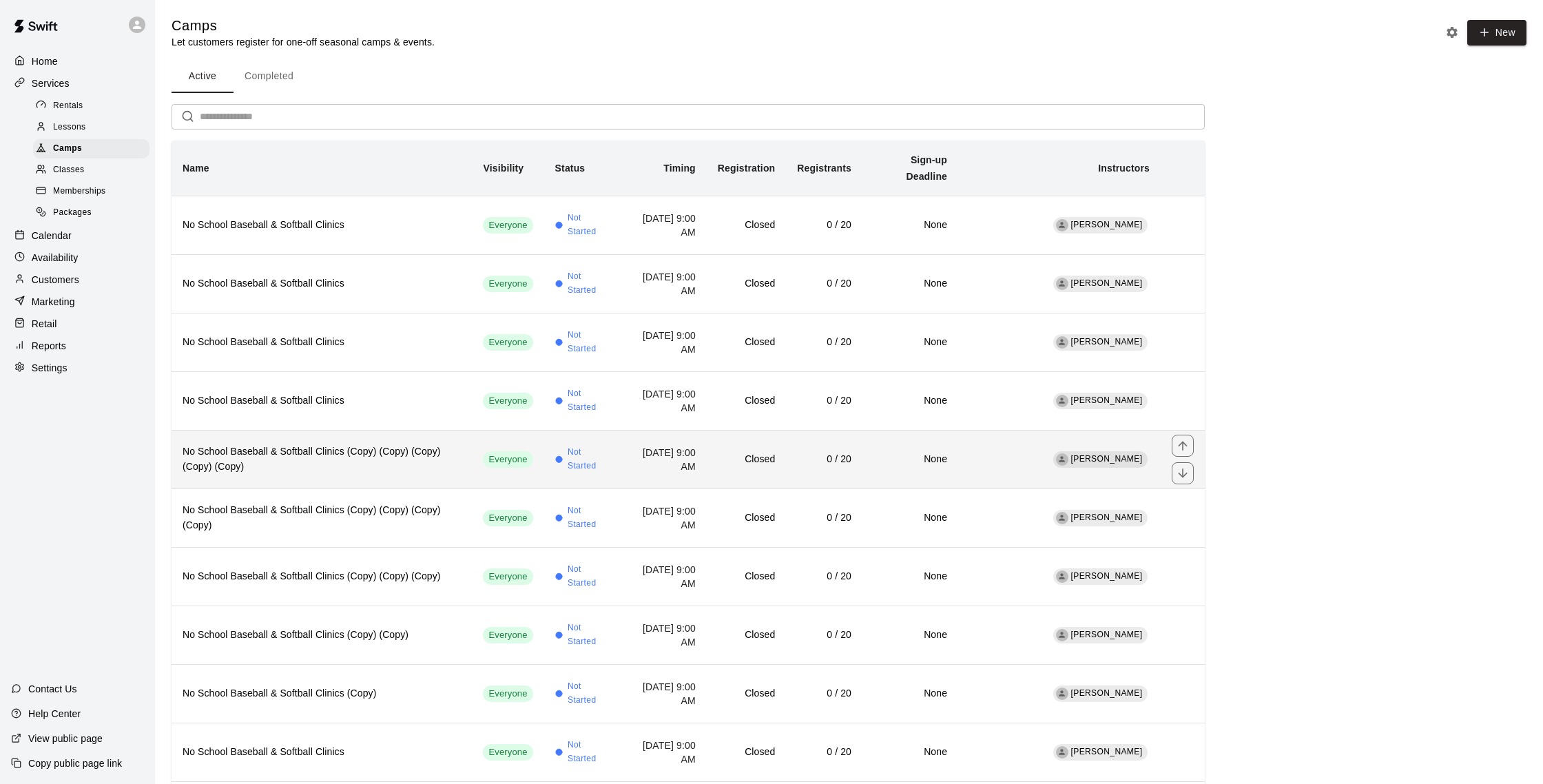
click at [383, 452] on h6 "No School Baseball & Softball Clinics (Copy) (Copy) (Copy) (Copy) (Copy)" at bounding box center [322, 459] width 278 height 30
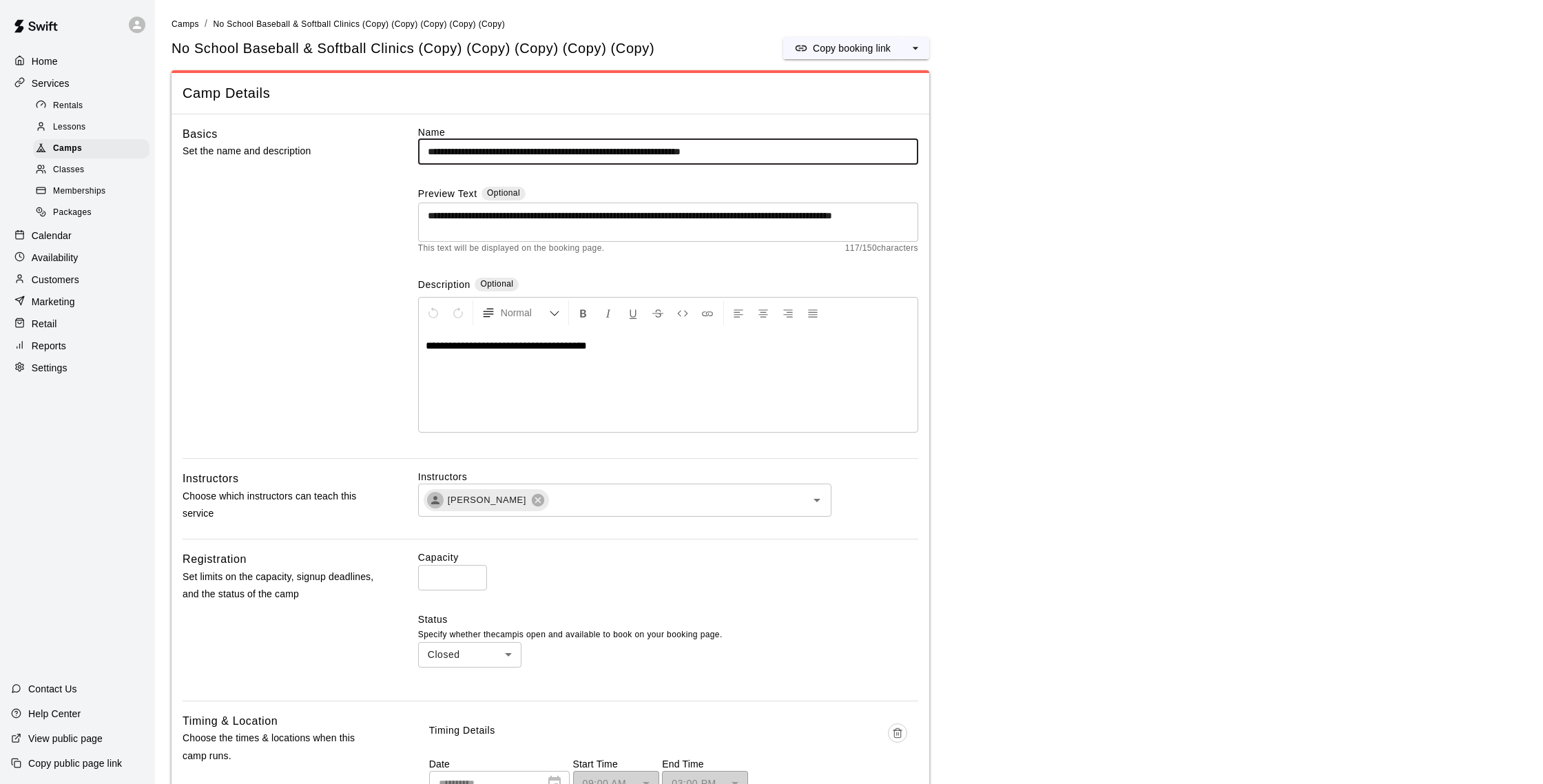
drag, startPoint x: 606, startPoint y: 153, endPoint x: 817, endPoint y: 149, distance: 211.0
click at [817, 149] on input "**********" at bounding box center [668, 152] width 500 height 25
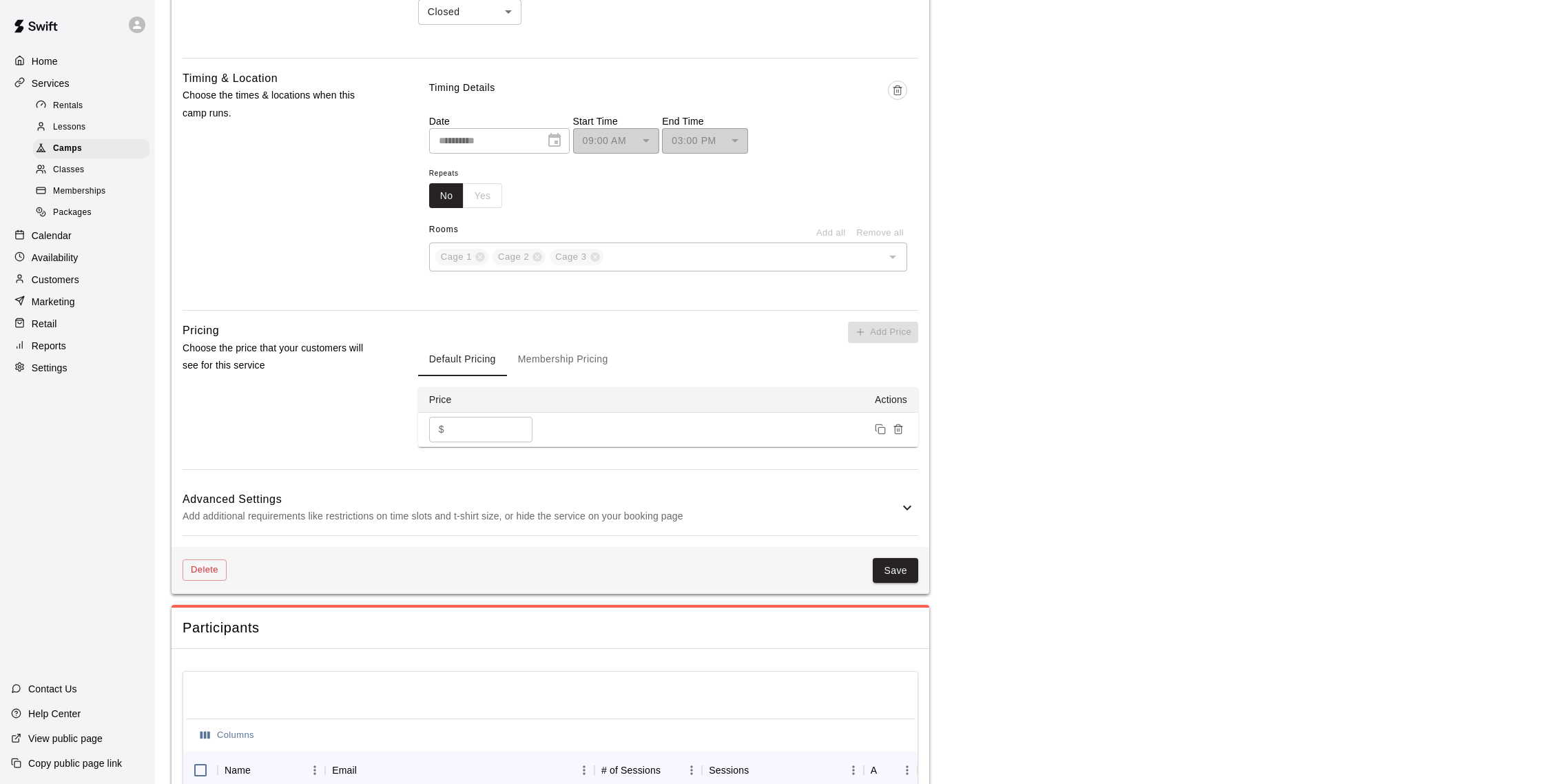
scroll to position [730, 0]
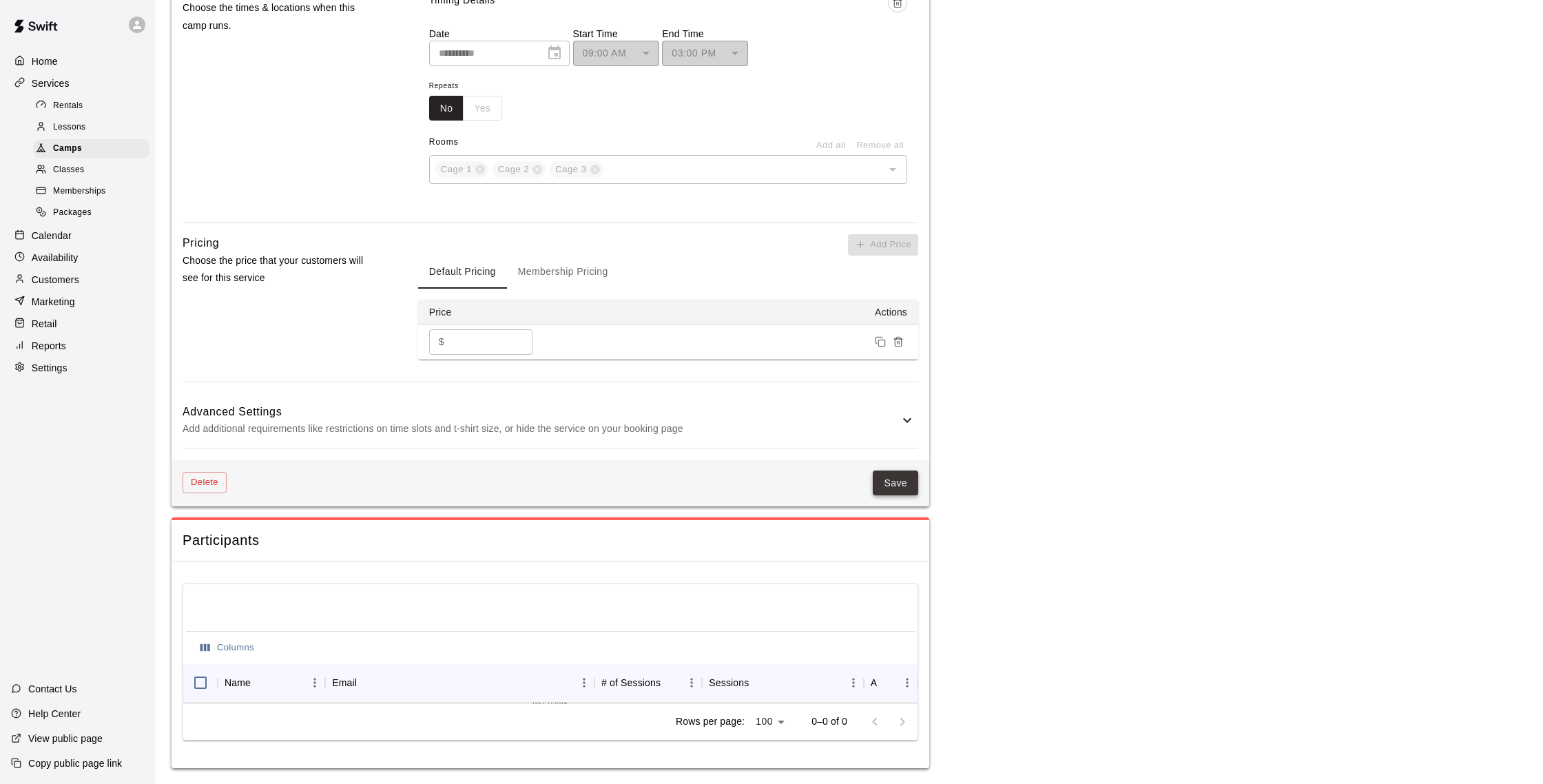
type input "**********"
click at [898, 486] on button "Save" at bounding box center [895, 482] width 46 height 25
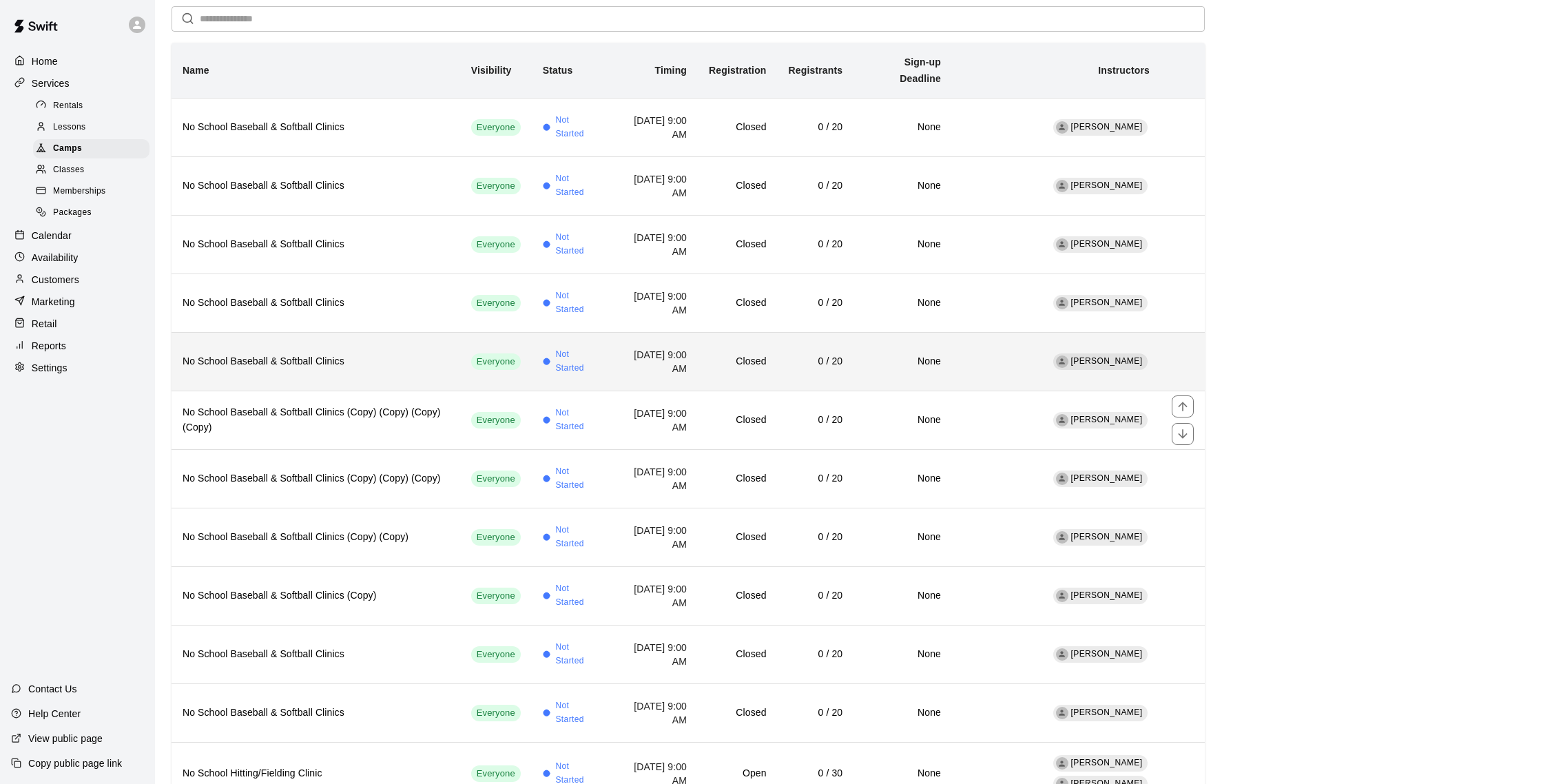
scroll to position [99, 0]
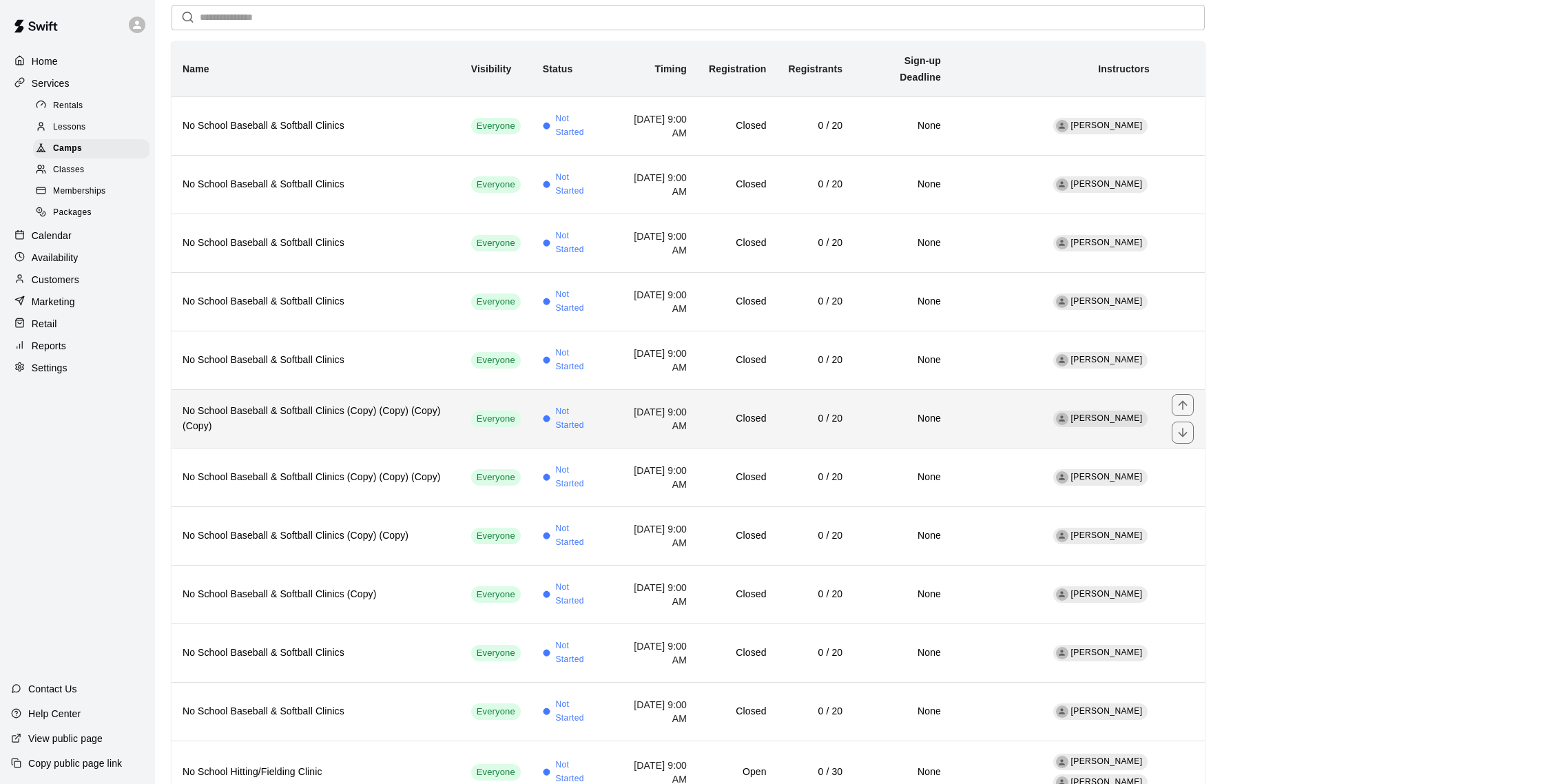
click at [365, 411] on h6 "No School Baseball & Softball Clinics (Copy) (Copy) (Copy) (Copy)" at bounding box center [316, 419] width 267 height 30
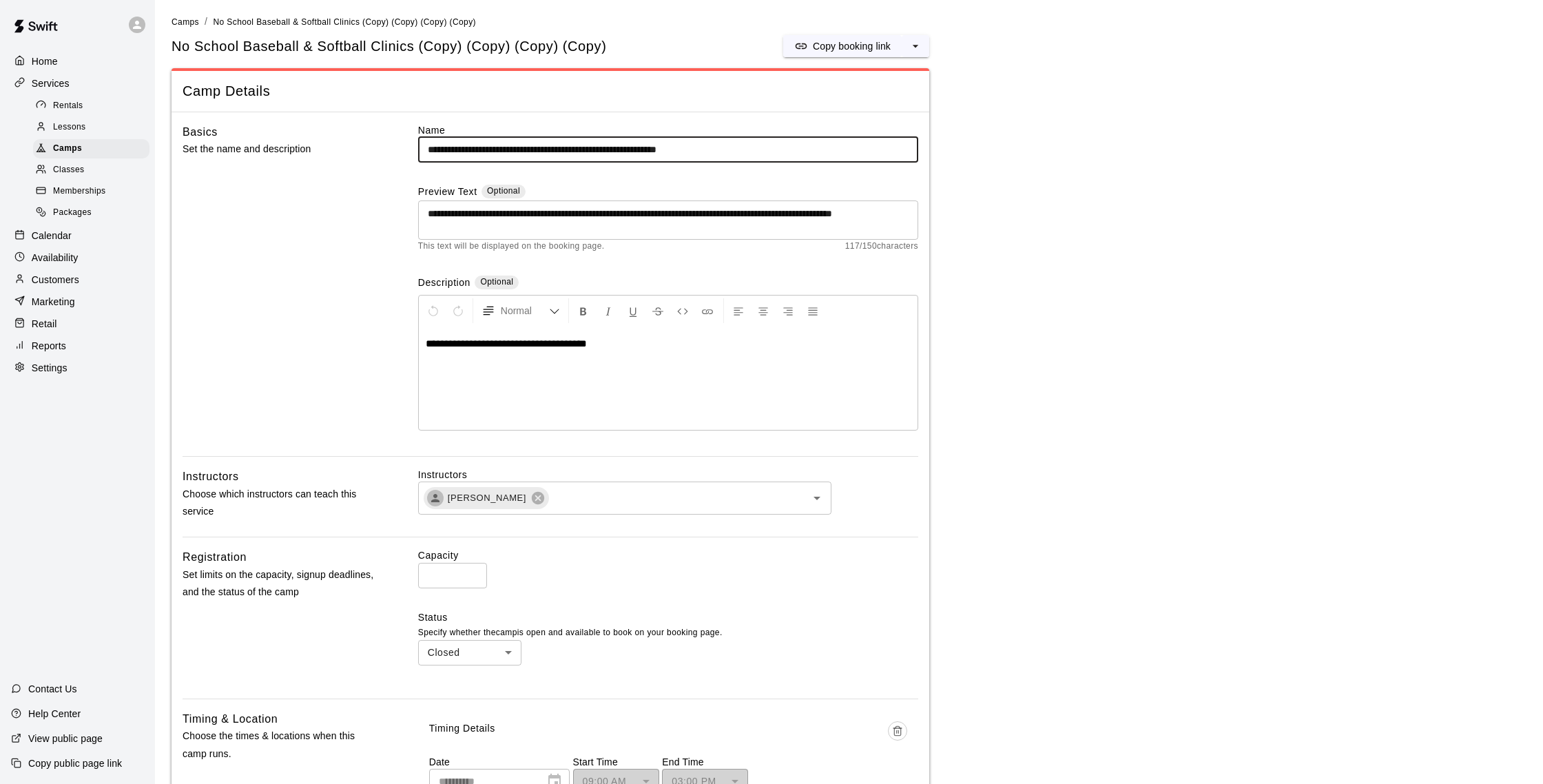
scroll to position [3, 0]
drag, startPoint x: 607, startPoint y: 152, endPoint x: 798, endPoint y: 154, distance: 191.0
click at [798, 154] on input "**********" at bounding box center [668, 149] width 500 height 25
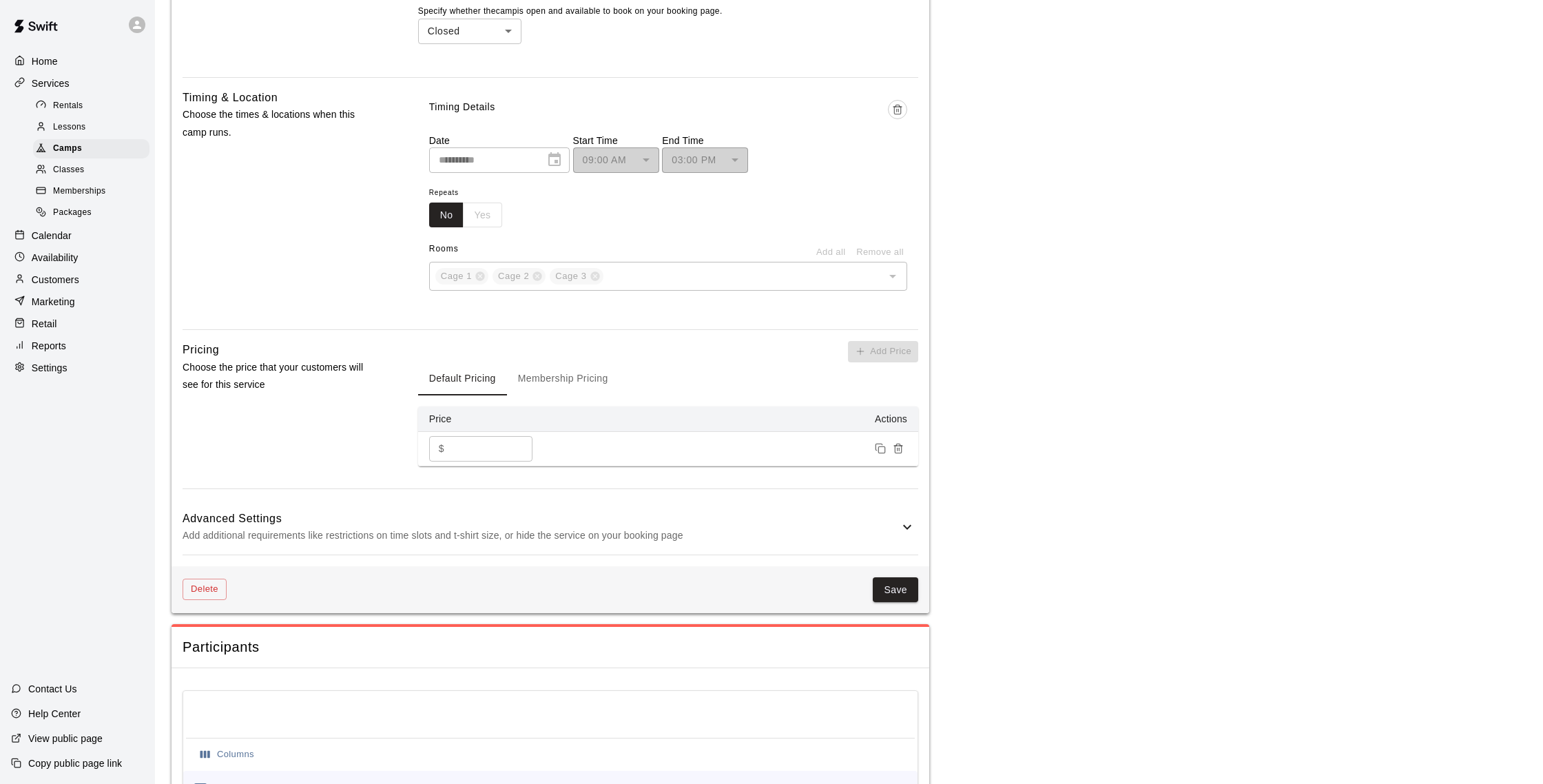
scroll to position [730, 0]
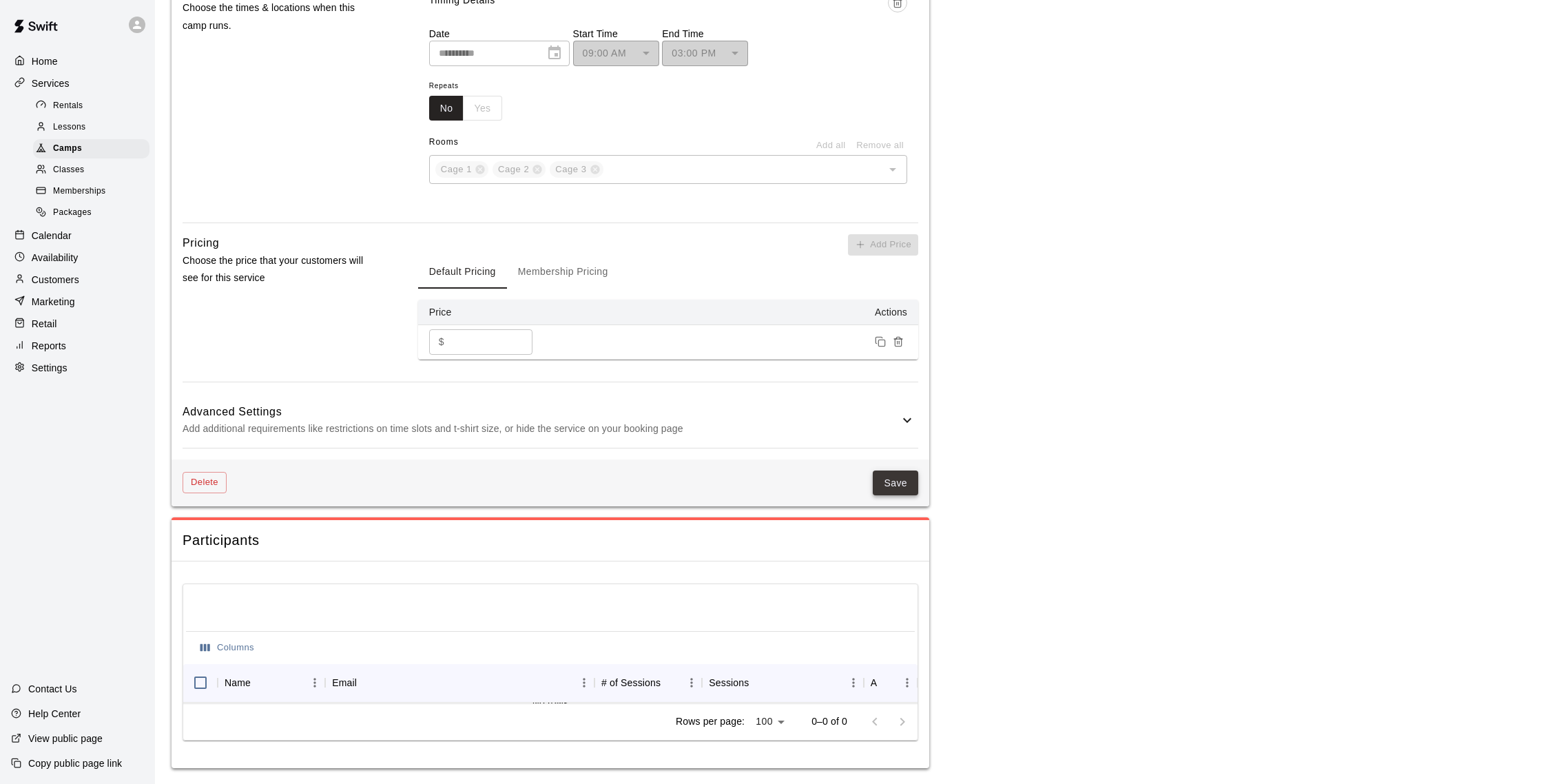
type input "**********"
click at [914, 482] on button "Save" at bounding box center [895, 482] width 46 height 25
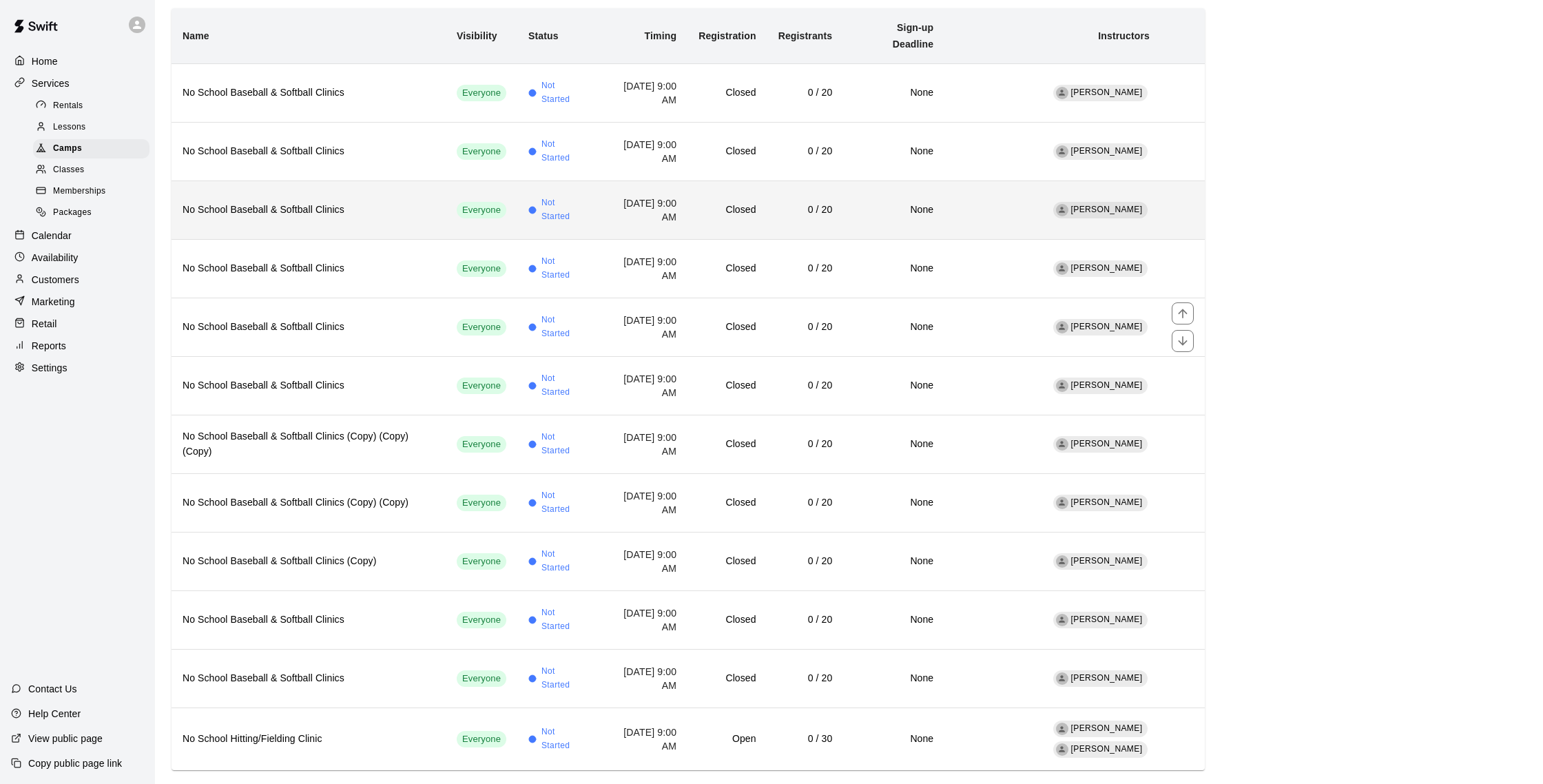
scroll to position [147, 0]
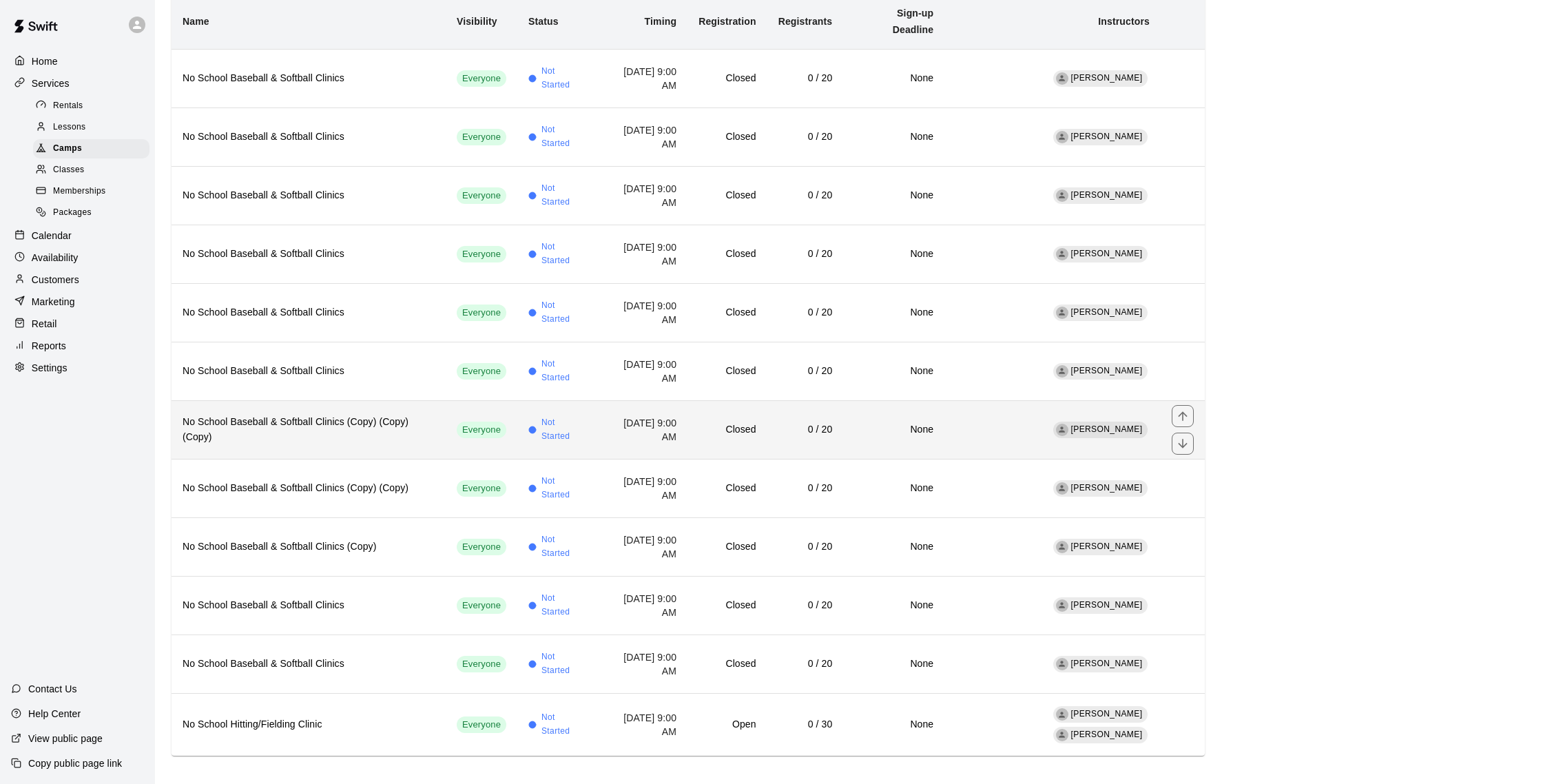
click at [330, 433] on h6 "No School Baseball & Softball Clinics (Copy) (Copy) (Copy)" at bounding box center [309, 430] width 252 height 30
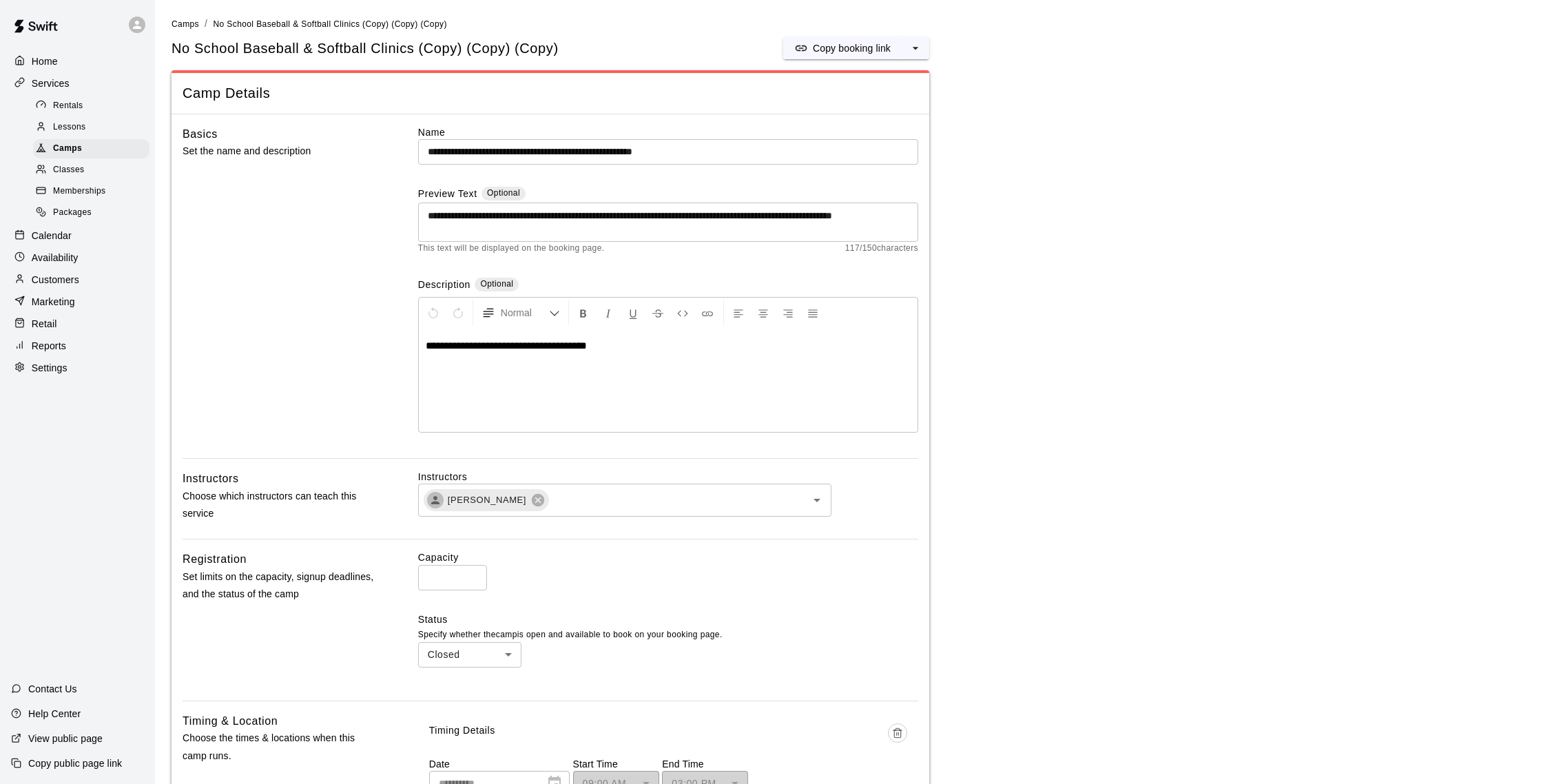
scroll to position [3, 0]
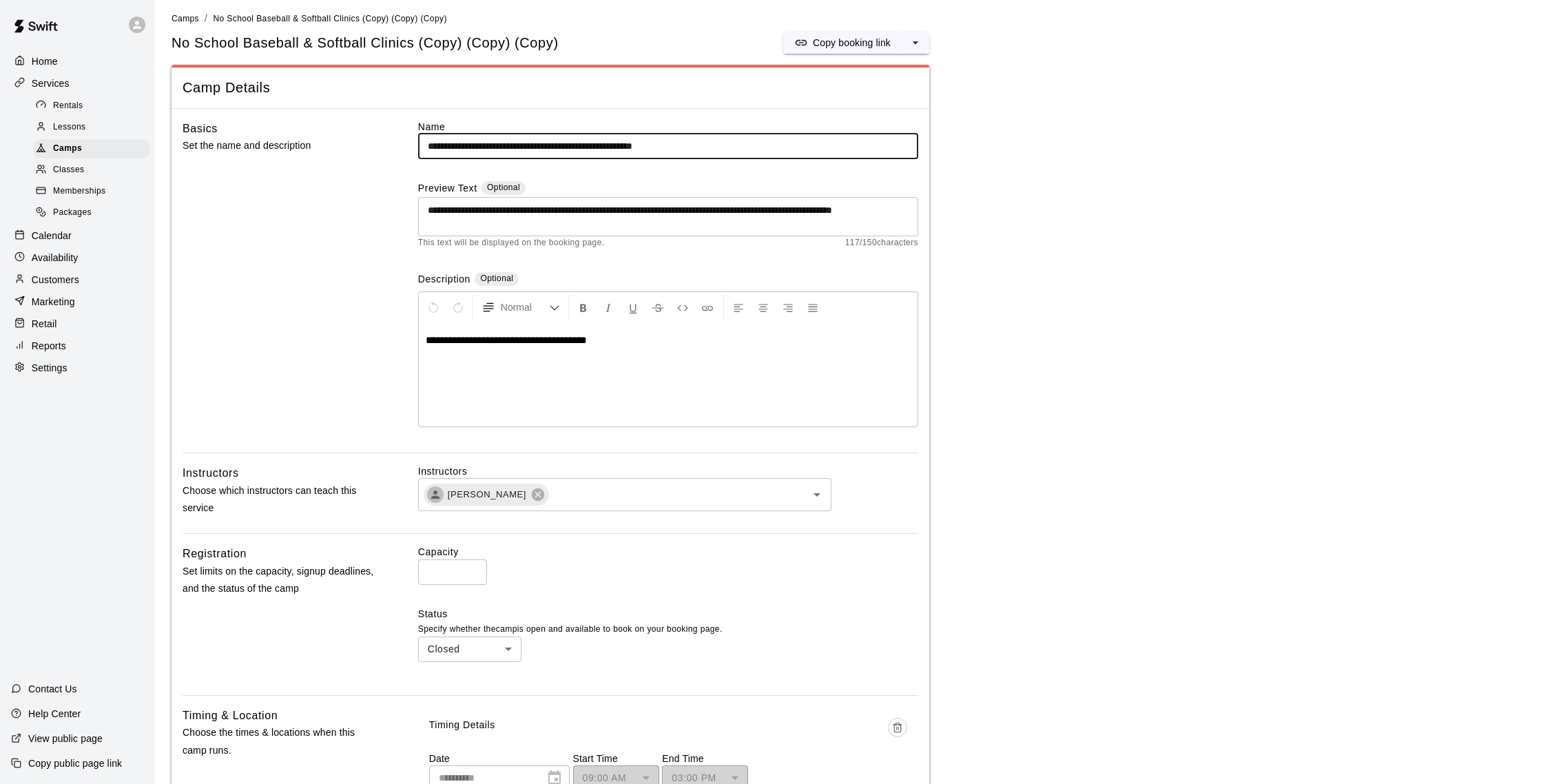
drag, startPoint x: 607, startPoint y: 149, endPoint x: 774, endPoint y: 147, distance: 167.0
click at [774, 147] on input "**********" at bounding box center [668, 146] width 500 height 25
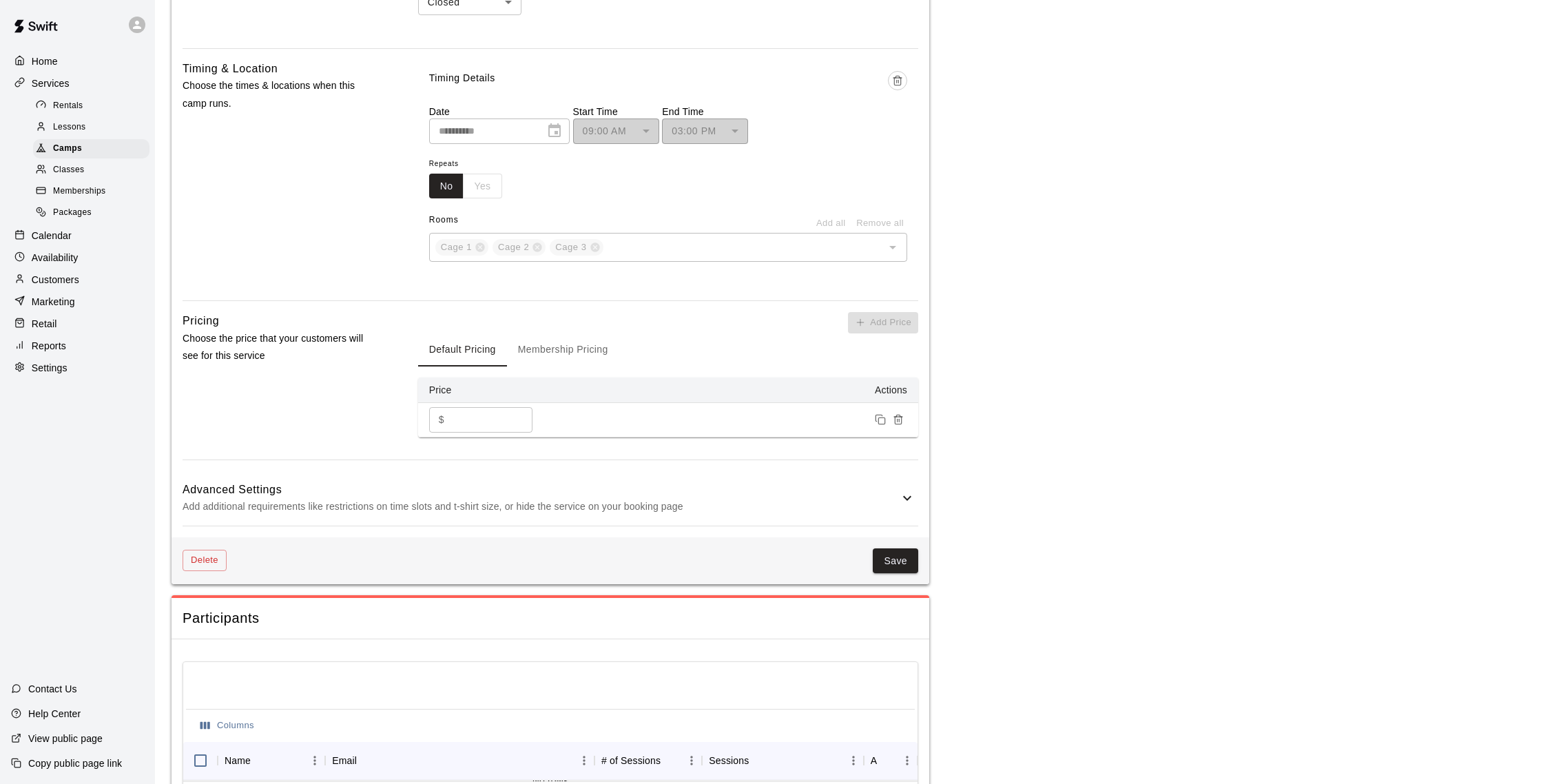
scroll to position [730, 0]
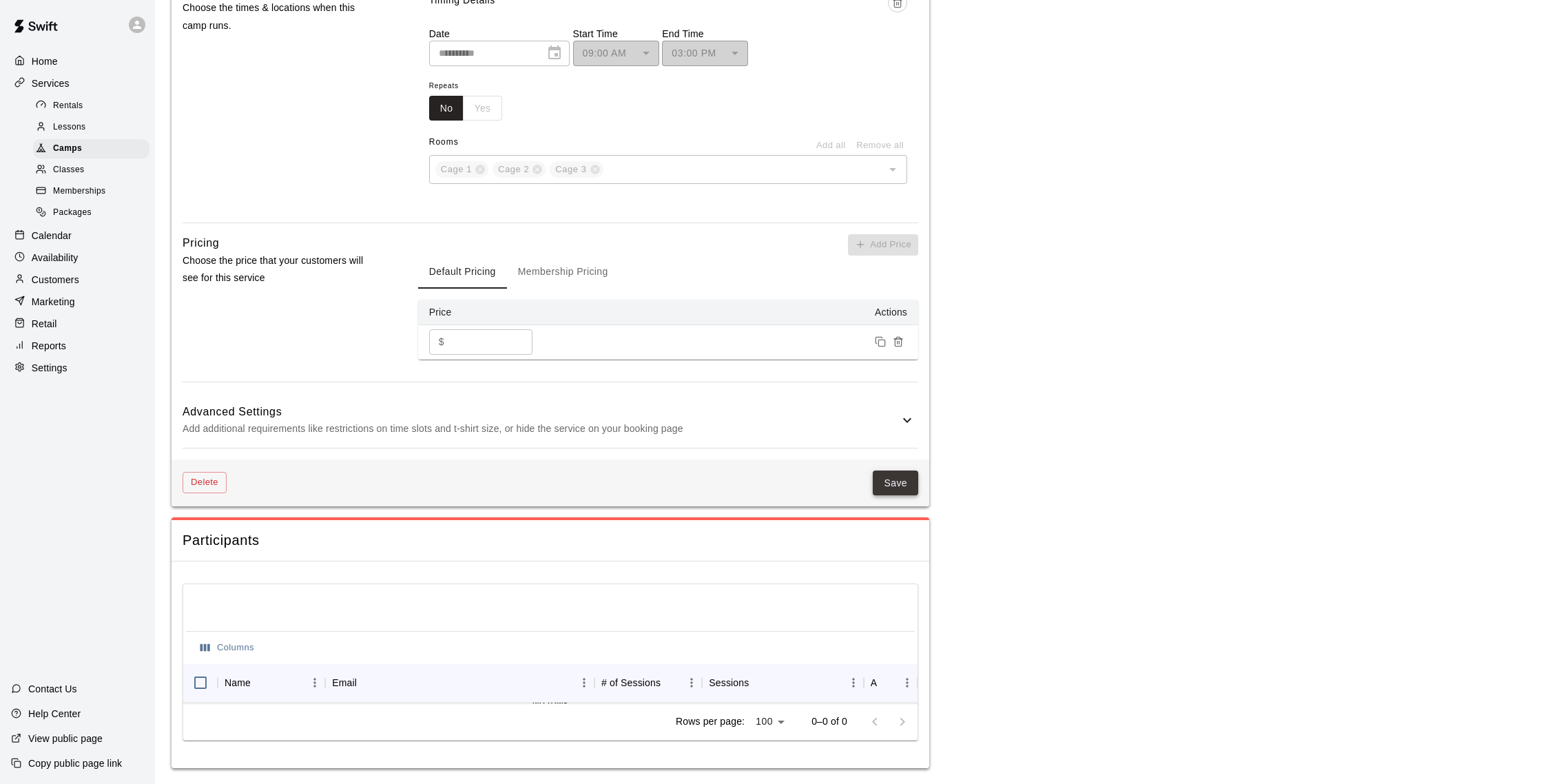
type input "**********"
click at [907, 477] on button "Save" at bounding box center [895, 482] width 46 height 25
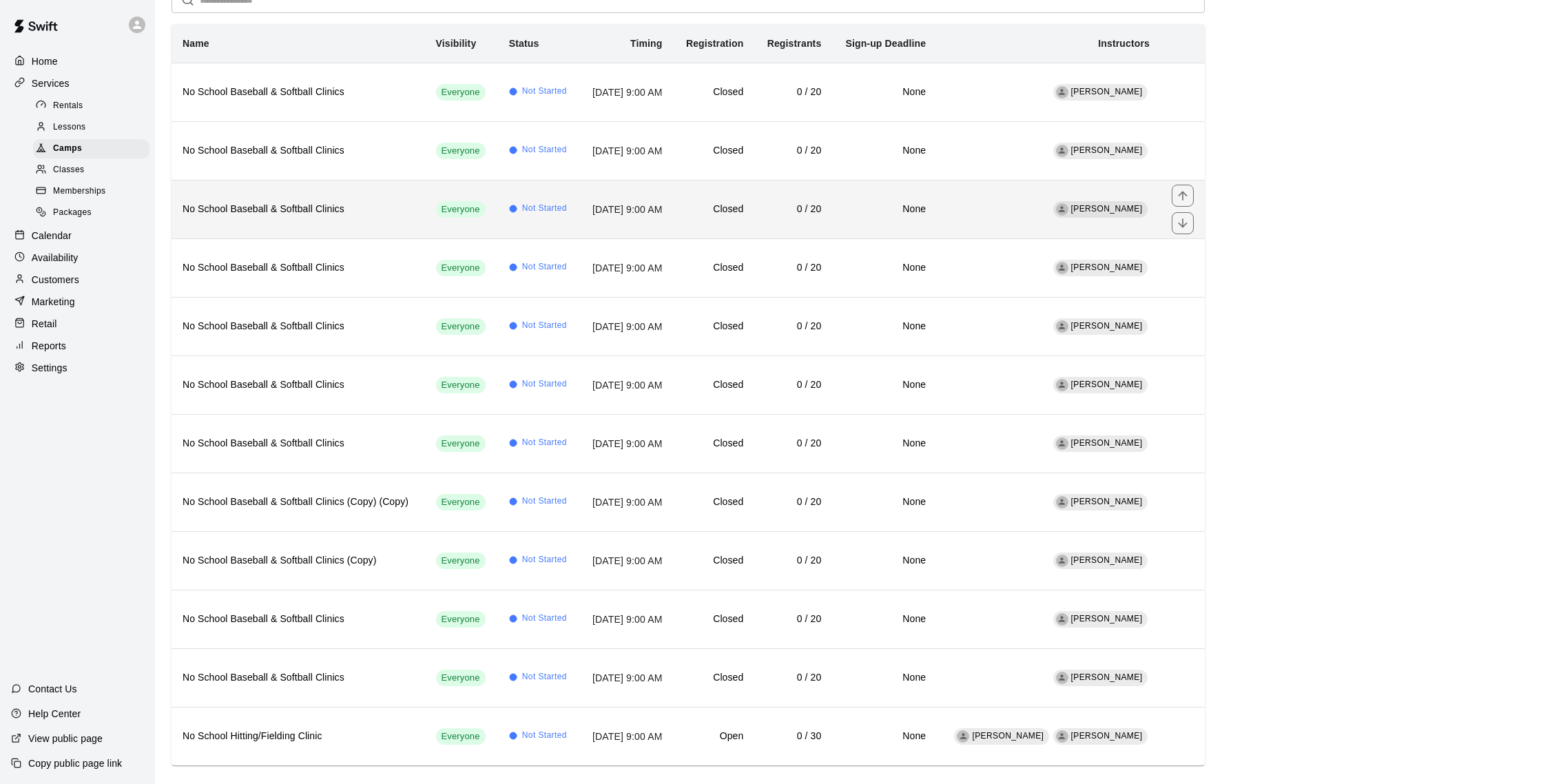
scroll to position [132, 0]
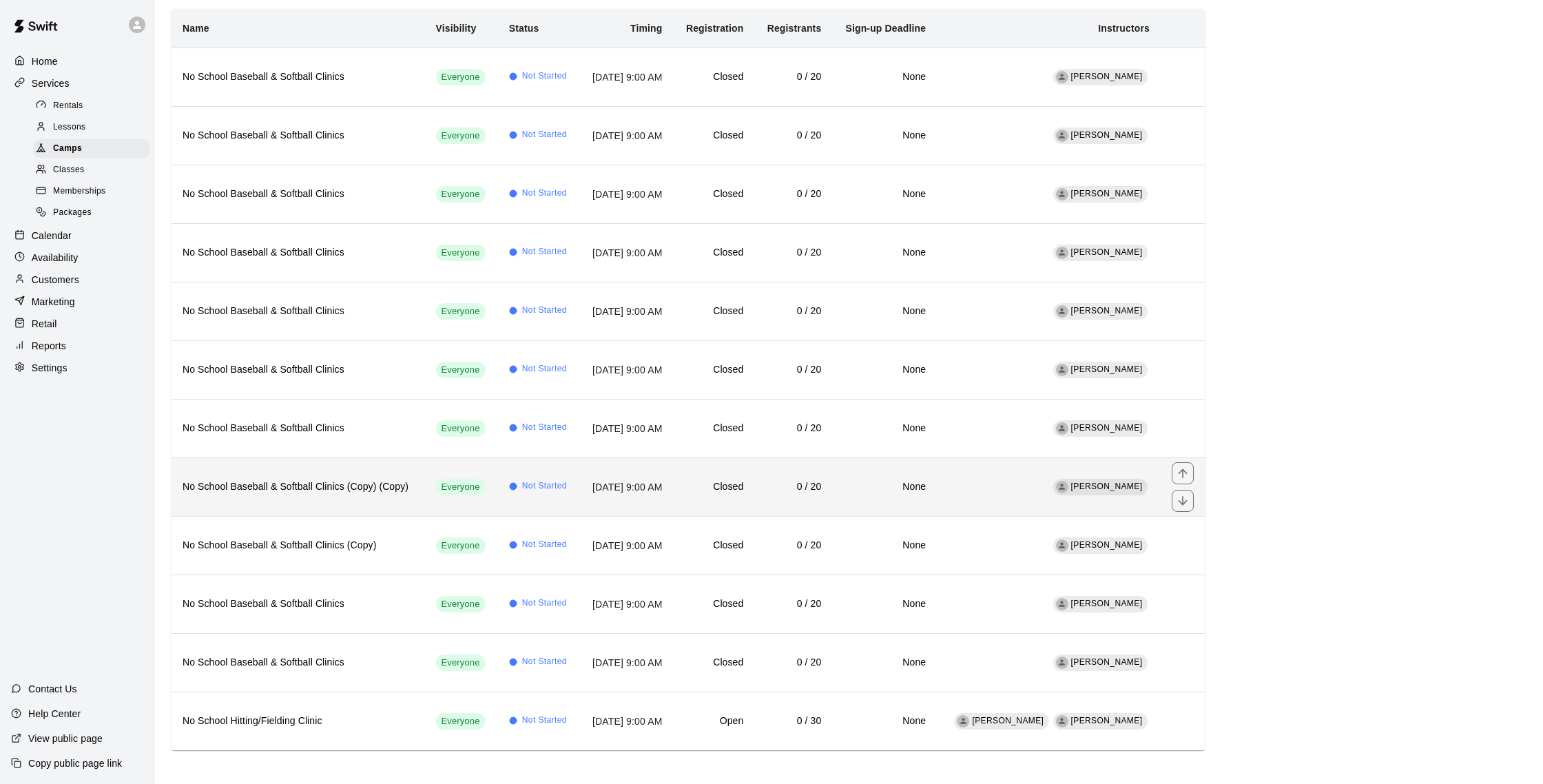
click at [328, 491] on h6 "No School Baseball & Softball Clinics (Copy) (Copy)" at bounding box center [299, 487] width 232 height 15
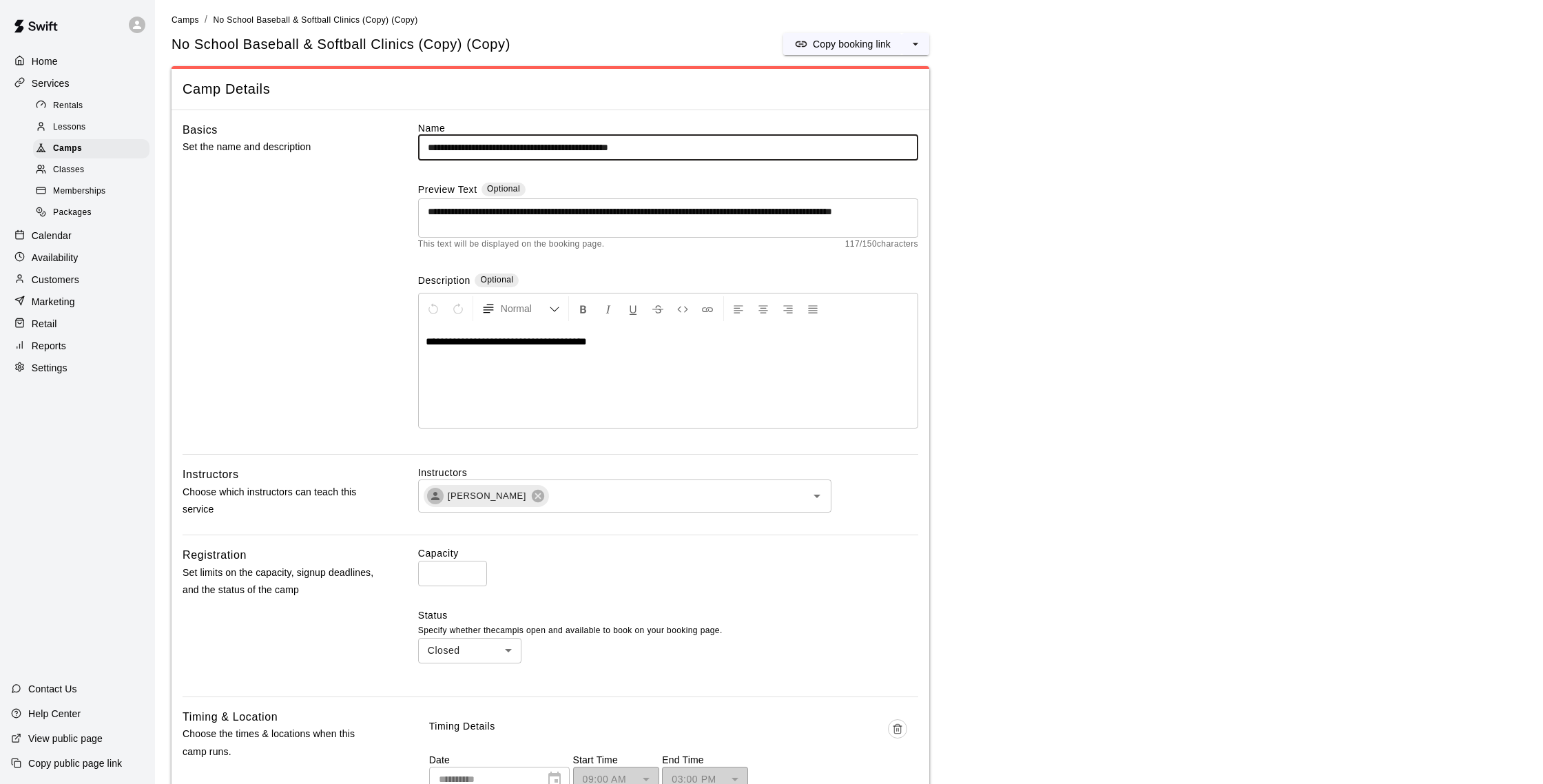
scroll to position [5, 0]
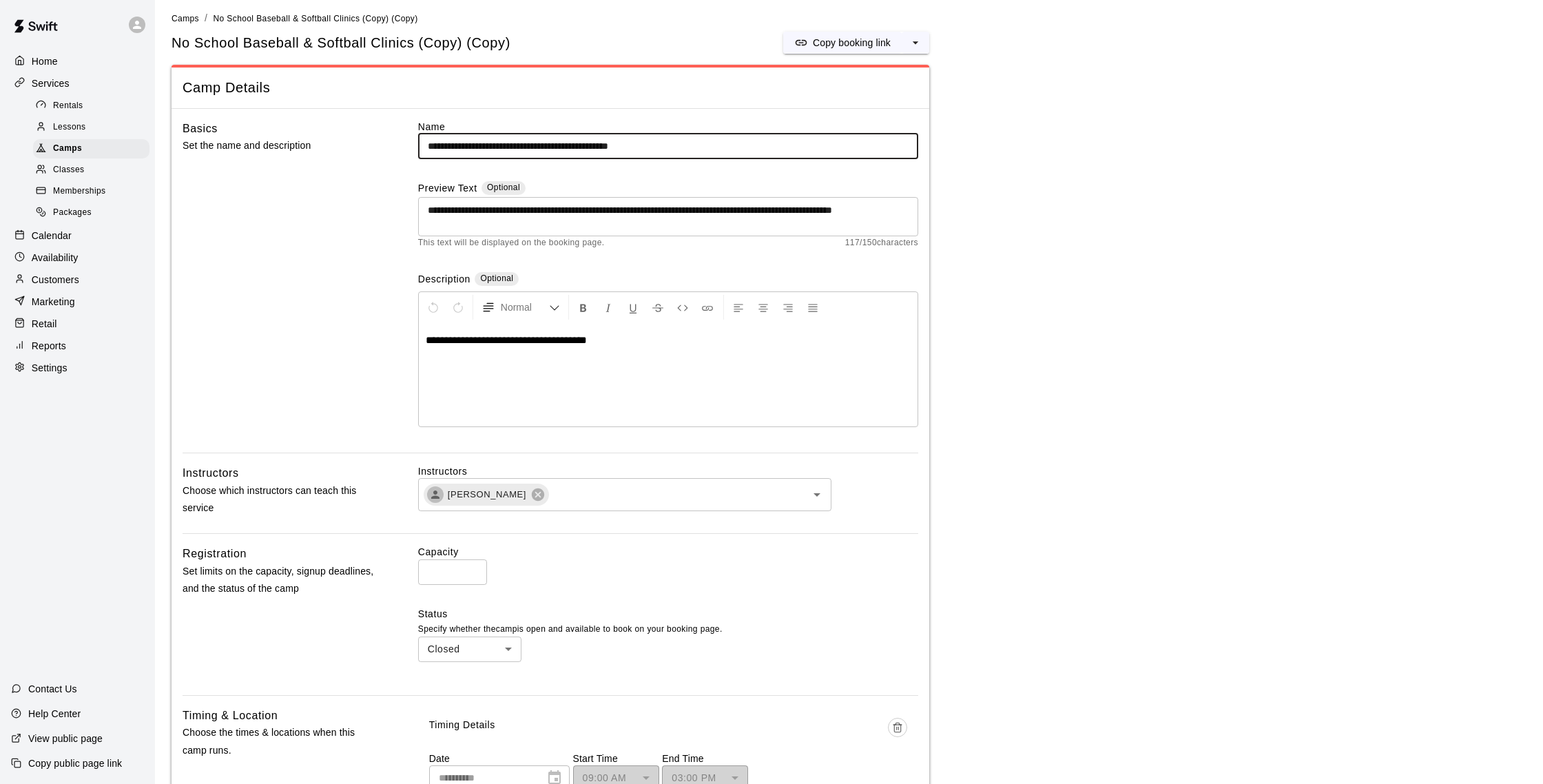
drag, startPoint x: 605, startPoint y: 149, endPoint x: 770, endPoint y: 142, distance: 165.1
click at [770, 142] on input "**********" at bounding box center [668, 146] width 500 height 25
drag, startPoint x: 607, startPoint y: 146, endPoint x: 771, endPoint y: 149, distance: 164.0
click at [771, 149] on input "**********" at bounding box center [668, 146] width 500 height 25
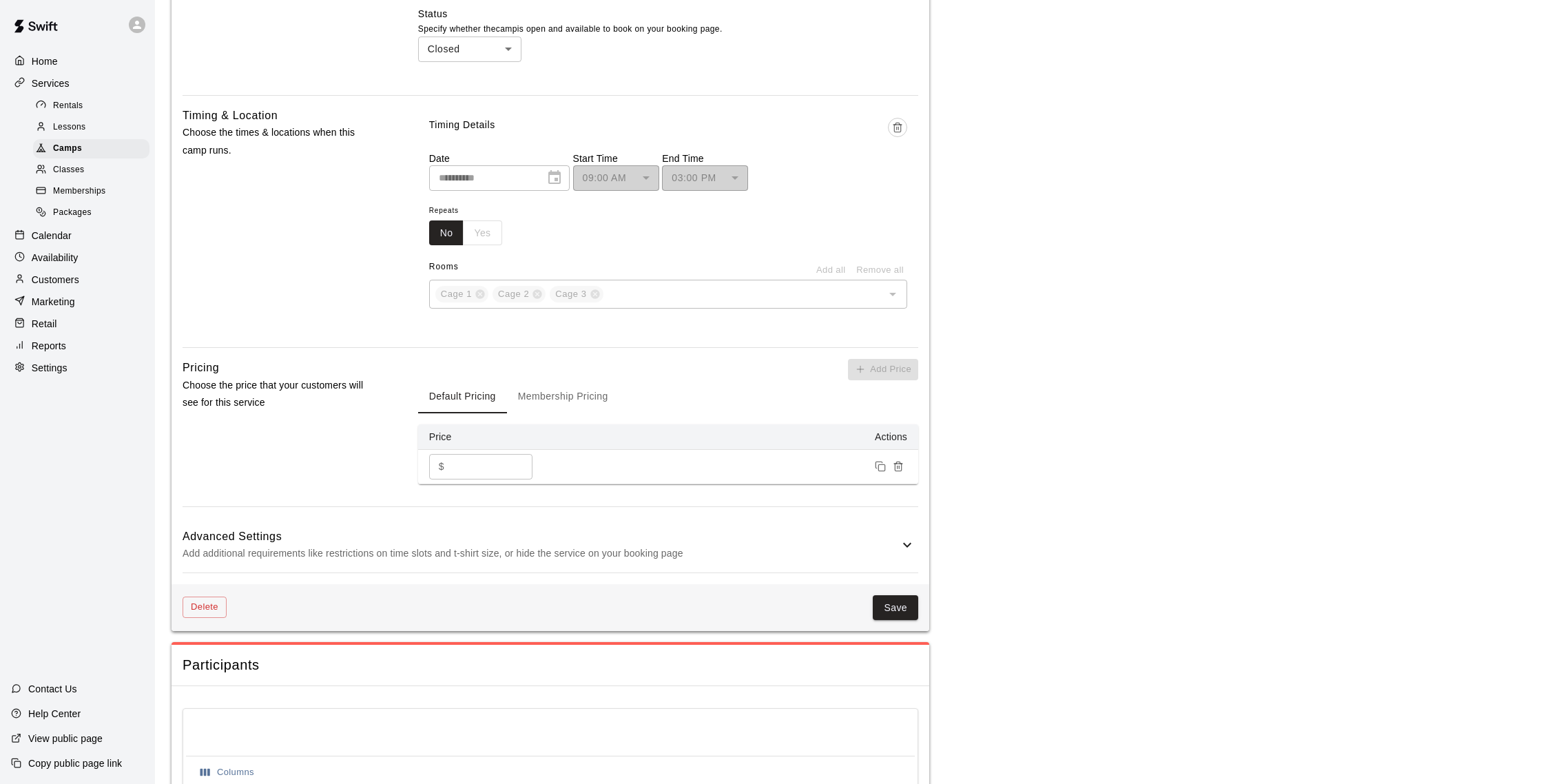
scroll to position [721, 0]
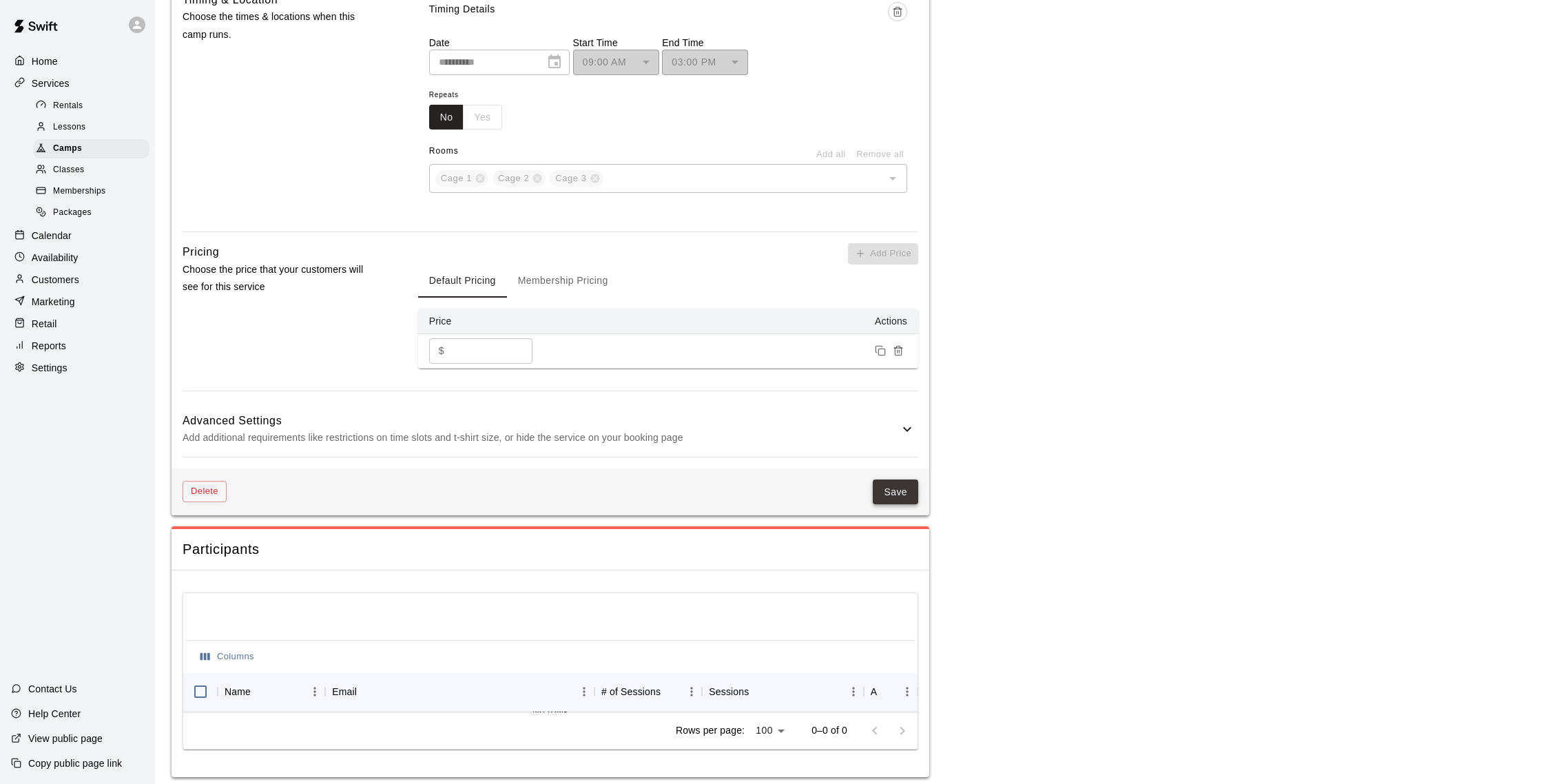
type input "**********"
click at [898, 494] on button "Save" at bounding box center [895, 491] width 46 height 25
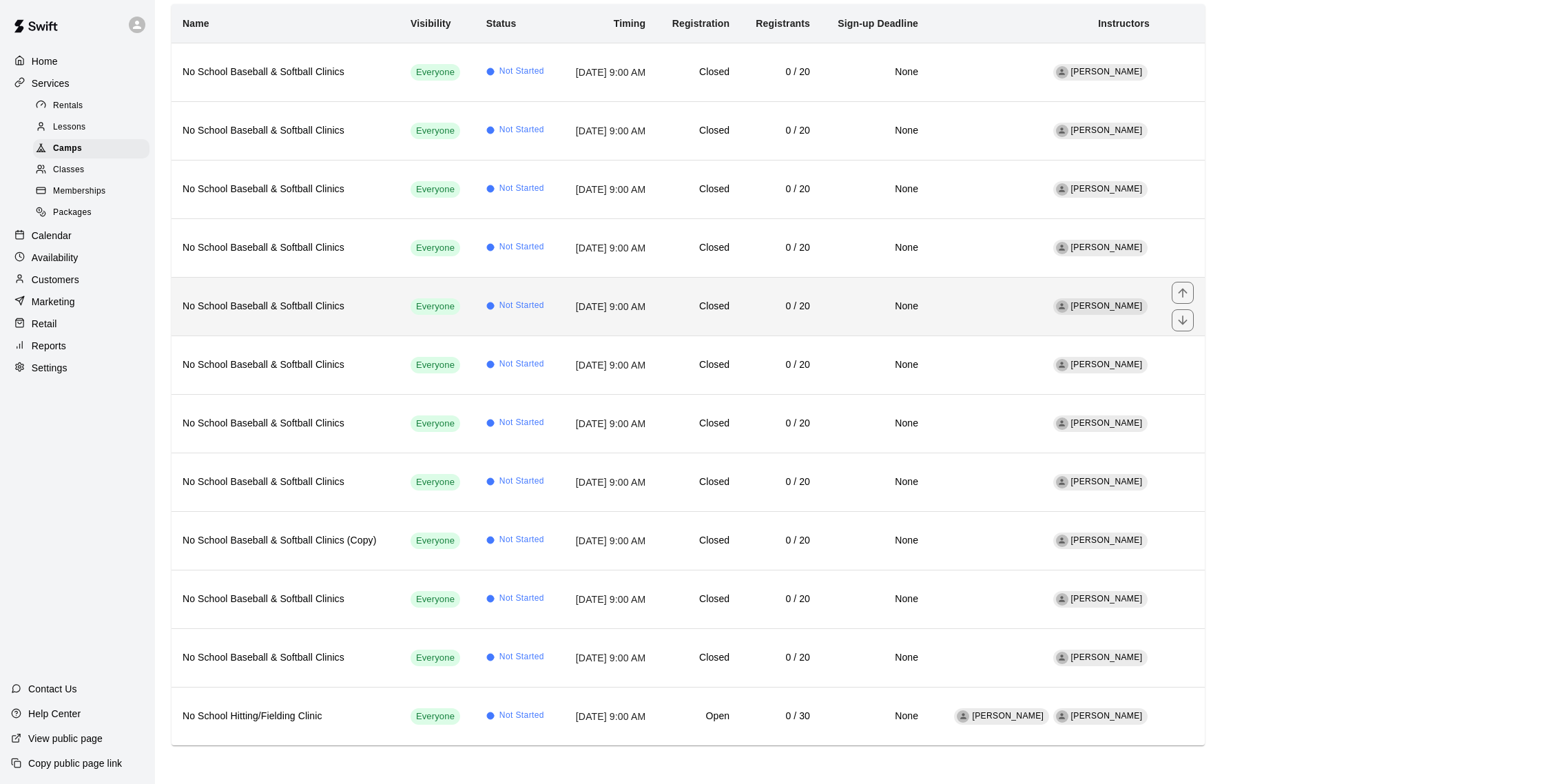
scroll to position [136, 0]
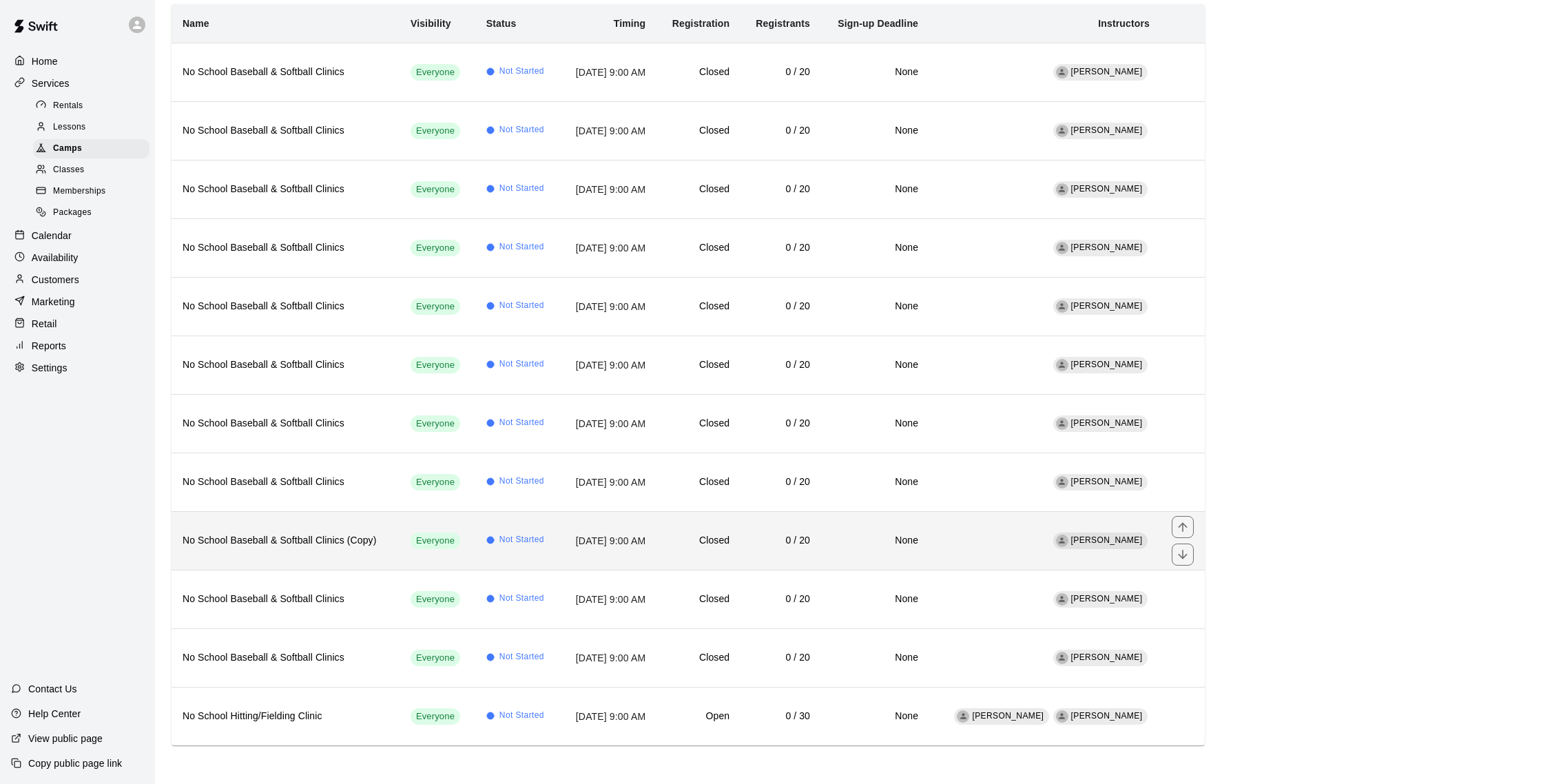
click at [335, 545] on h6 "No School Baseball & Softball Clinics (Copy)" at bounding box center [286, 541] width 206 height 15
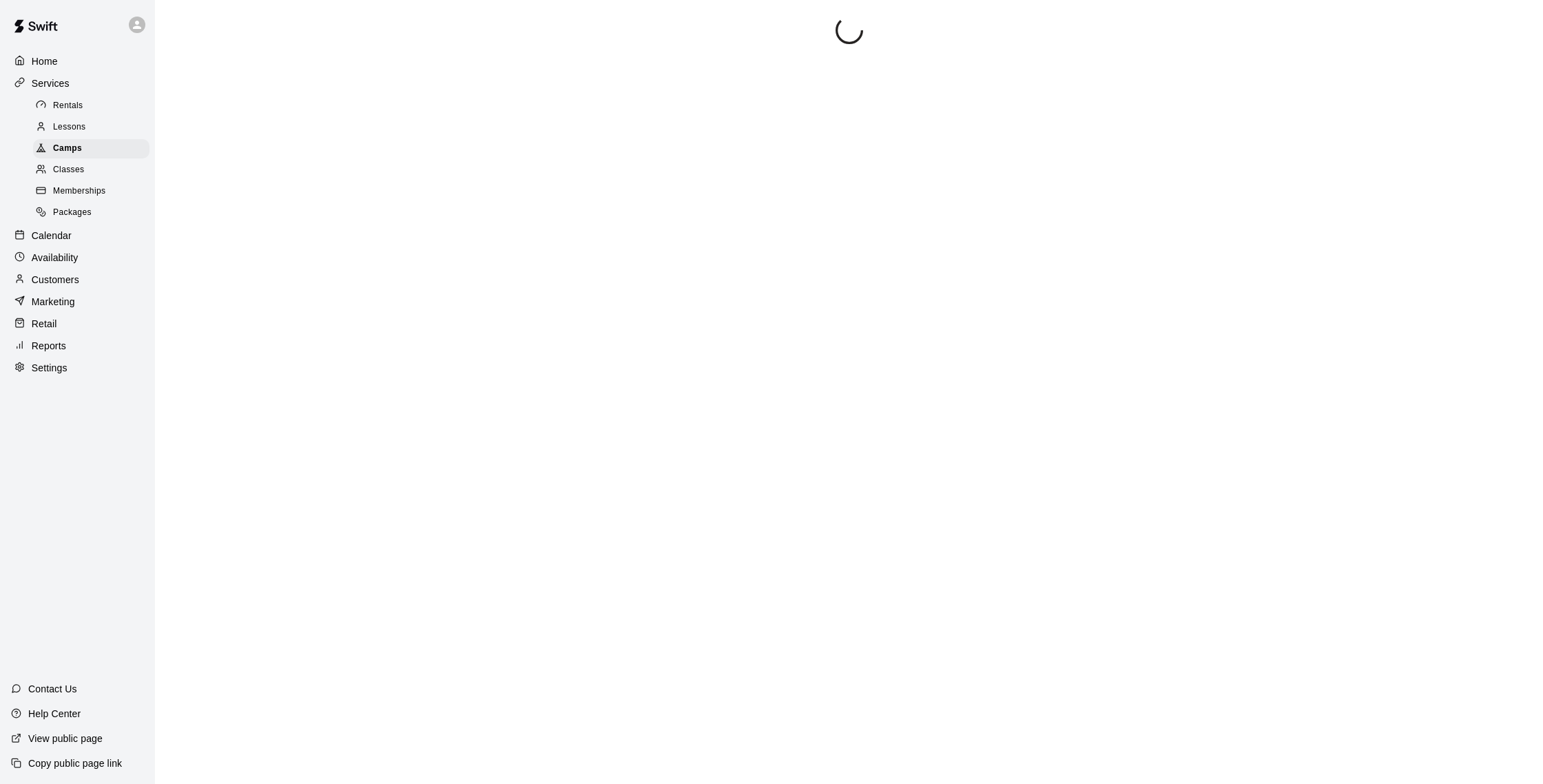
scroll to position [4, 0]
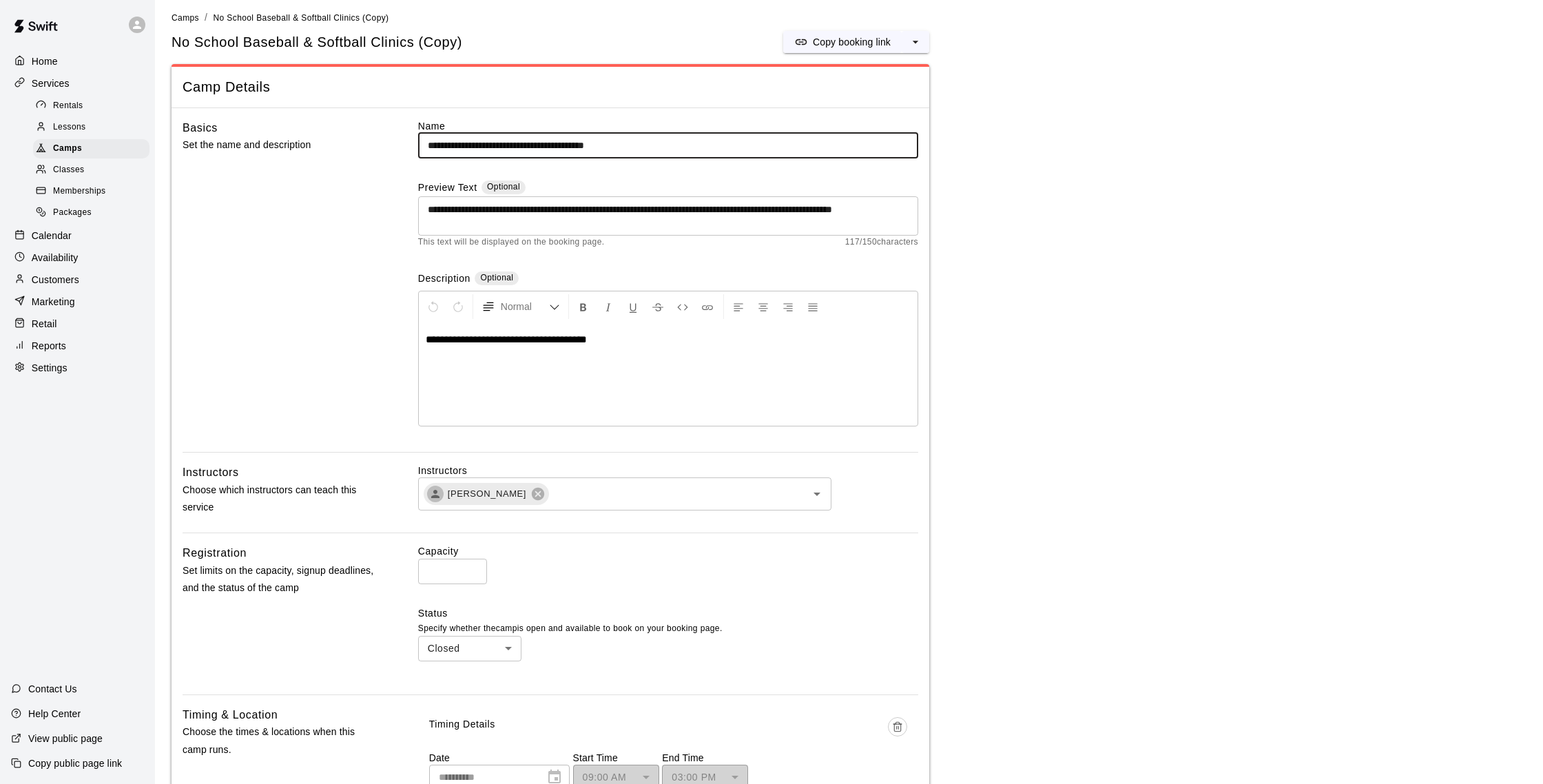
drag, startPoint x: 608, startPoint y: 149, endPoint x: 684, endPoint y: 149, distance: 76.0
click at [684, 149] on input "**********" at bounding box center [668, 145] width 500 height 25
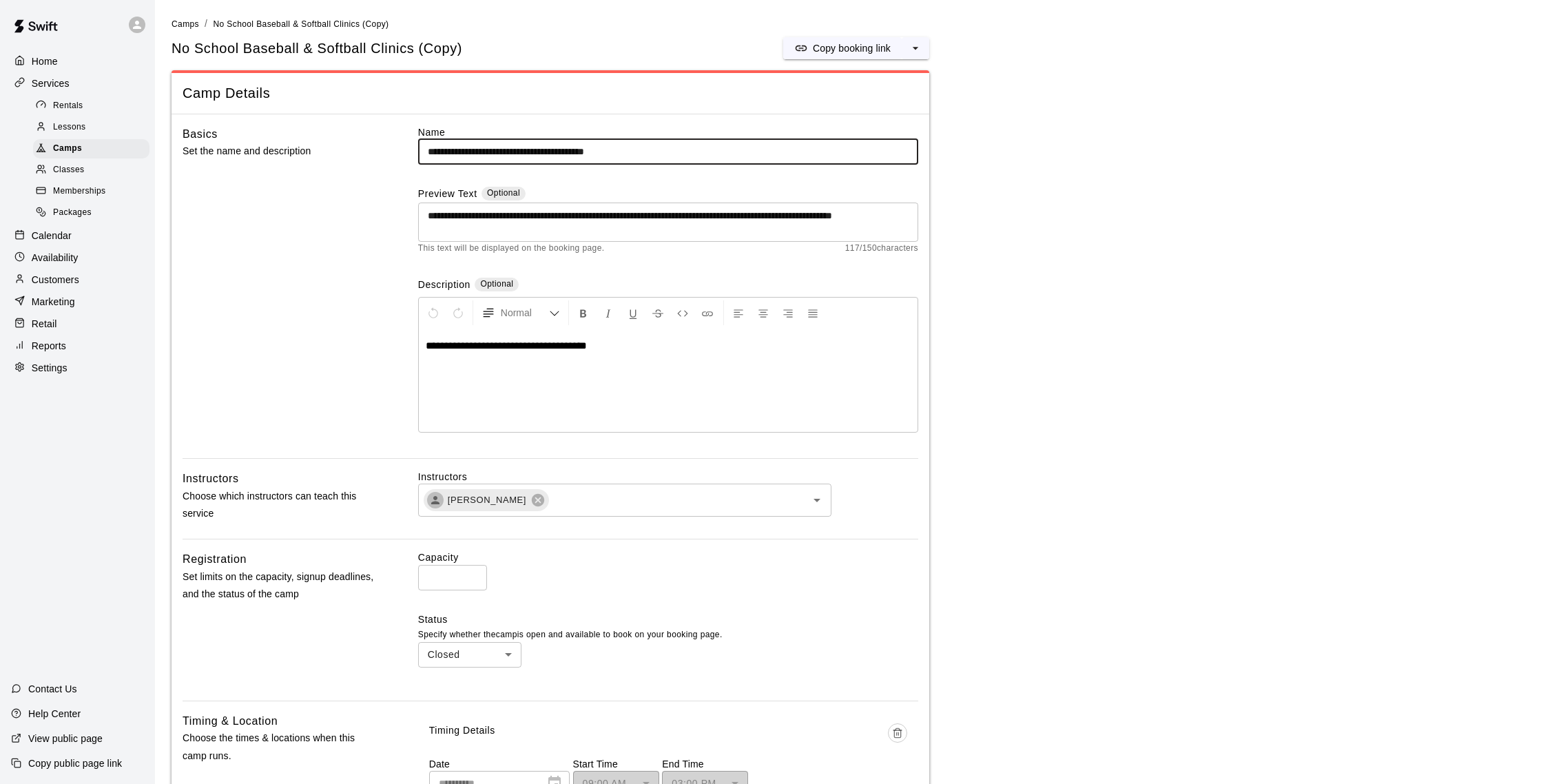
scroll to position [2, 0]
drag, startPoint x: 606, startPoint y: 151, endPoint x: 703, endPoint y: 155, distance: 97.1
click at [703, 155] on input "**********" at bounding box center [668, 149] width 500 height 25
click at [653, 116] on div "**********" at bounding box center [550, 651] width 757 height 1075
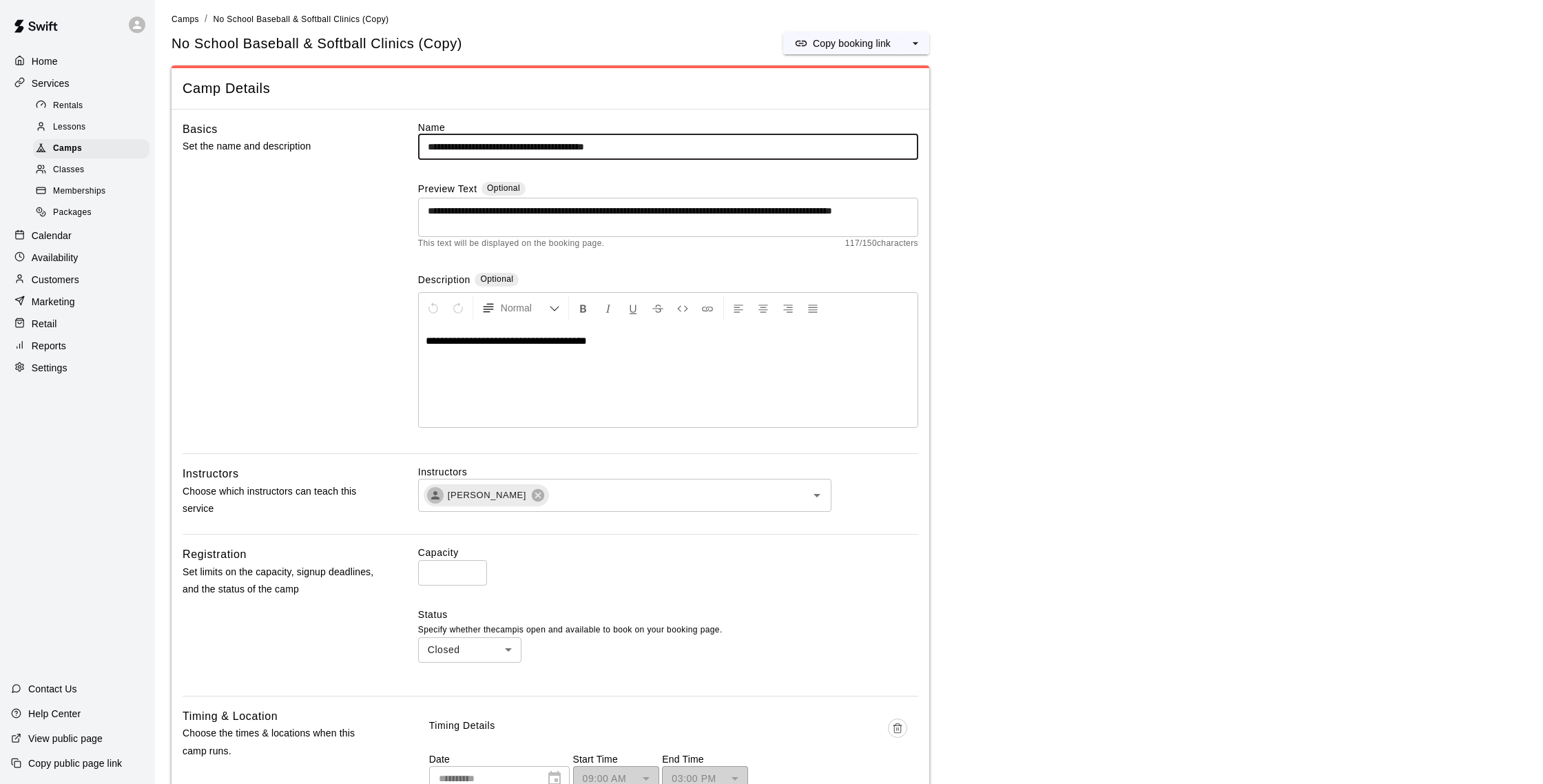
drag, startPoint x: 610, startPoint y: 152, endPoint x: 674, endPoint y: 152, distance: 64.0
click at [674, 152] on input "**********" at bounding box center [668, 146] width 500 height 25
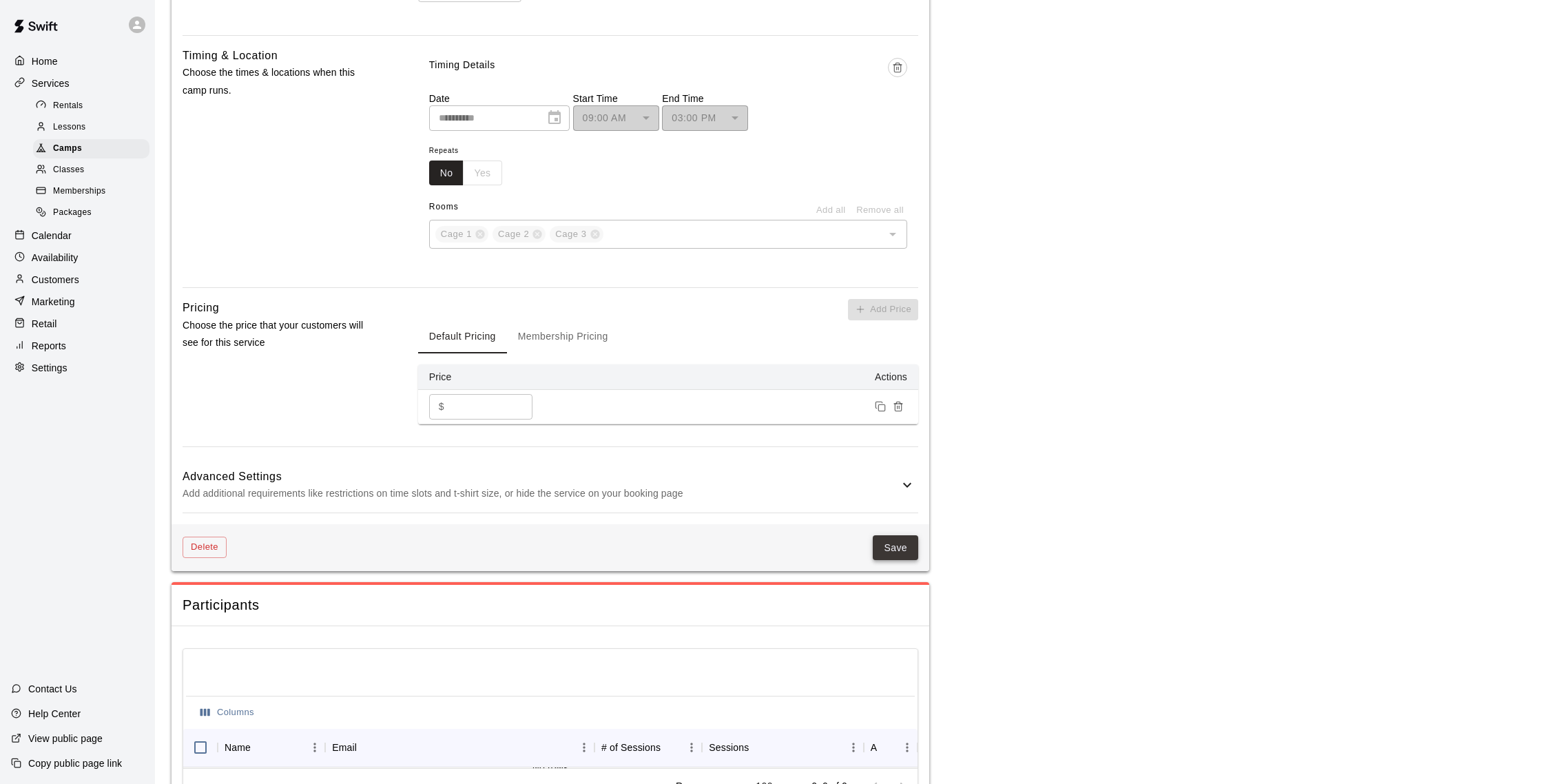
type input "**********"
click at [904, 539] on button "Save" at bounding box center [895, 547] width 46 height 25
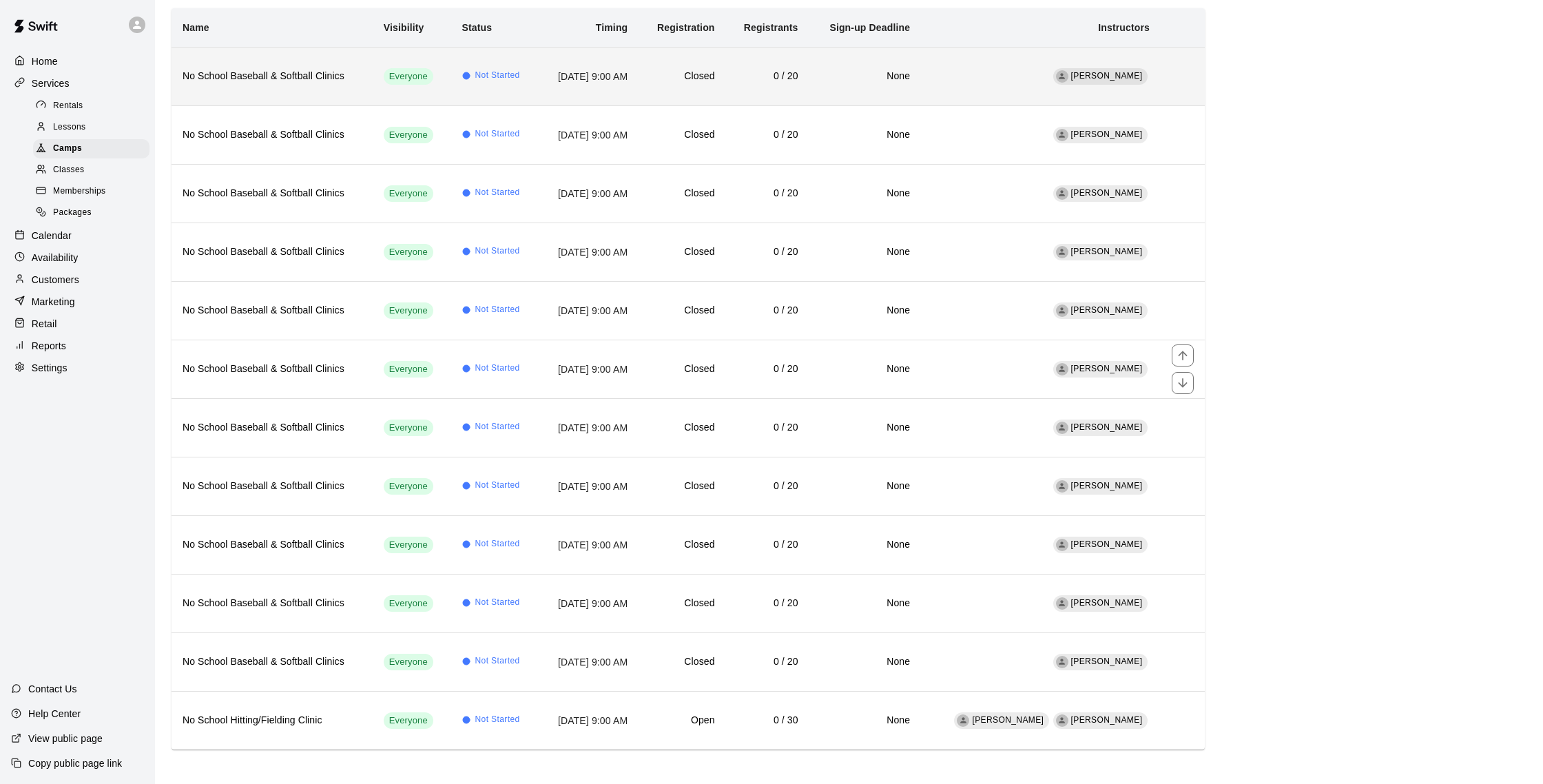
scroll to position [136, 0]
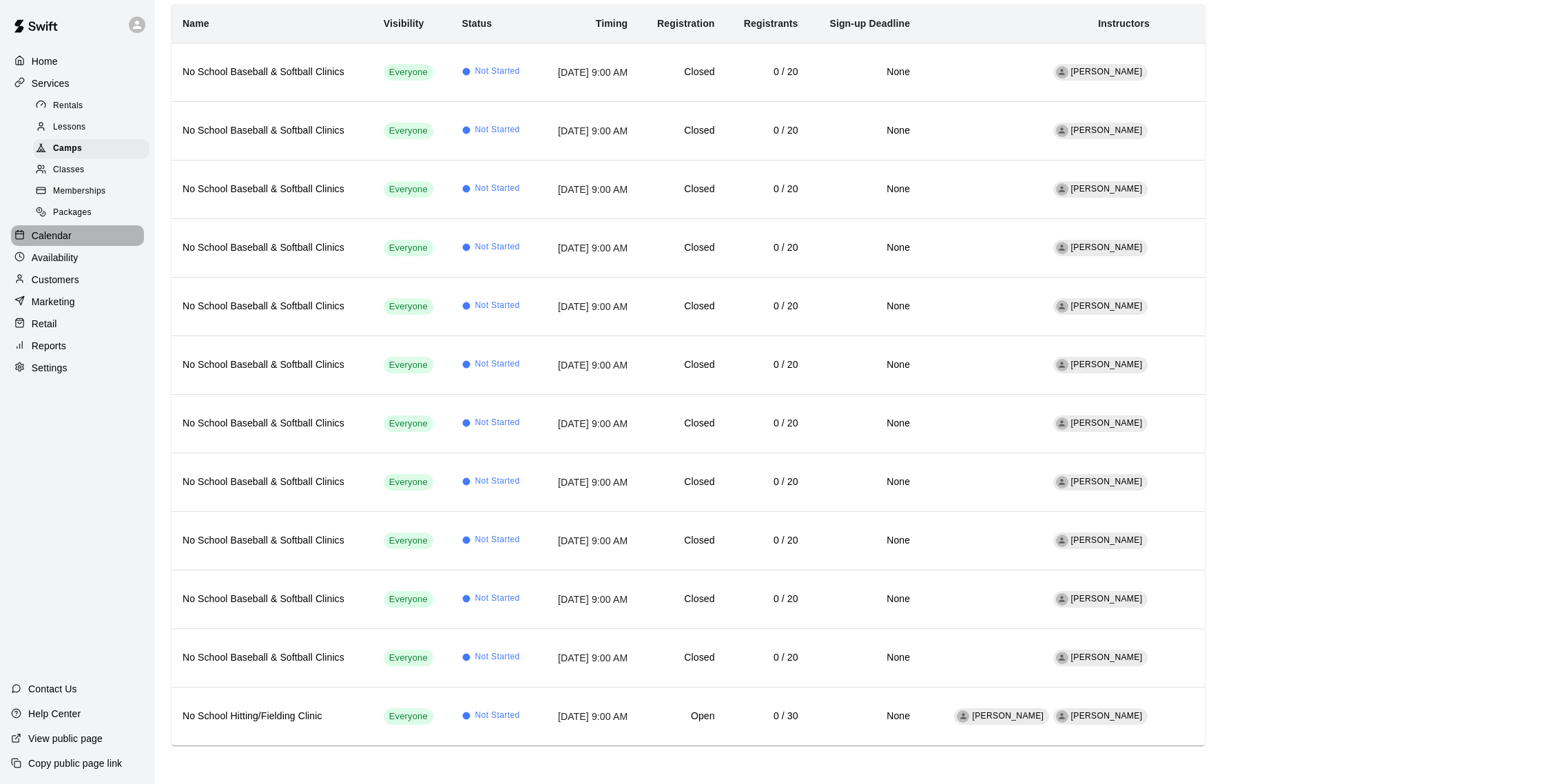
click at [52, 235] on p "Calendar" at bounding box center [52, 235] width 40 height 14
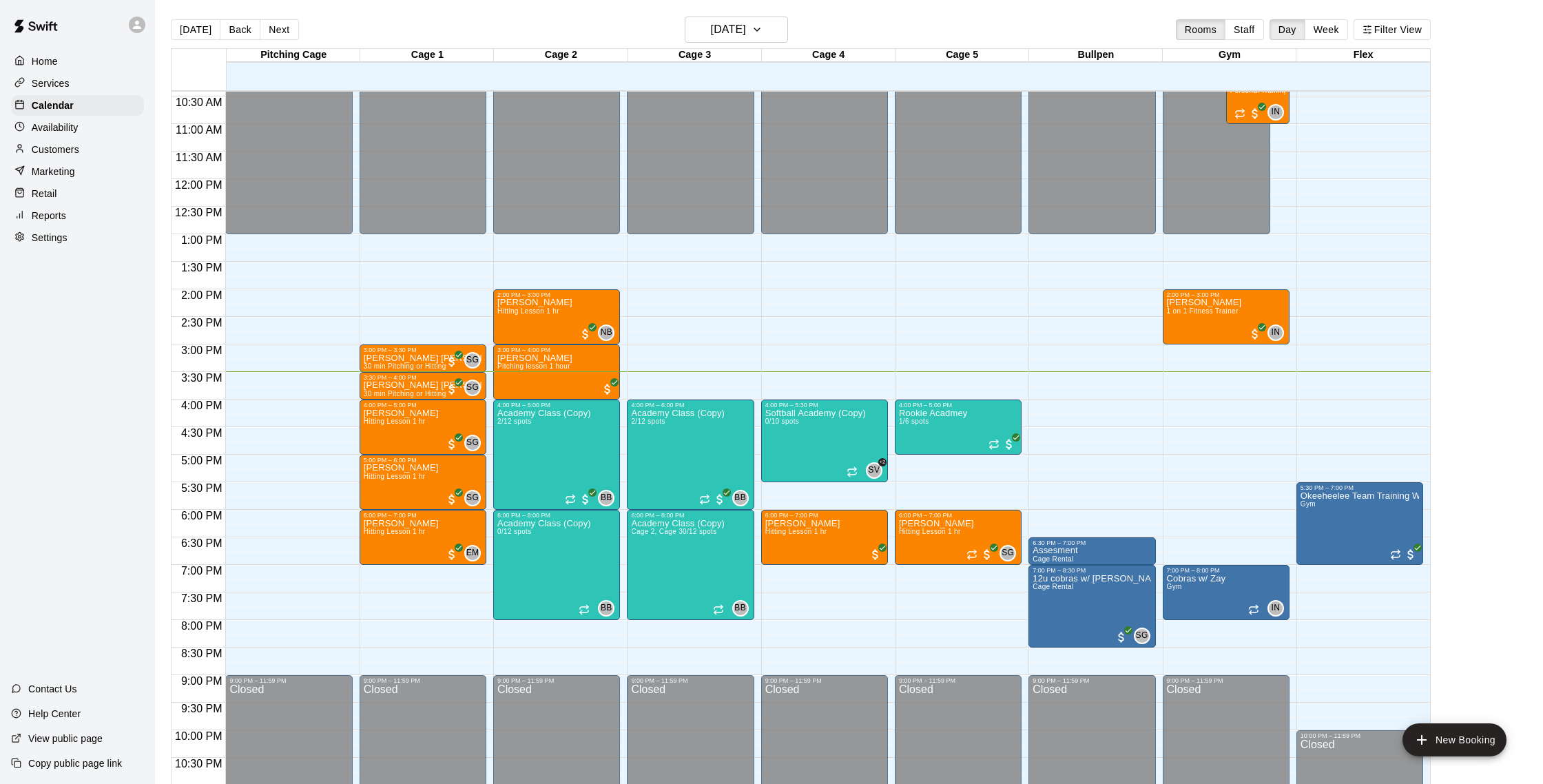
click at [77, 159] on div "Home Services Calendar Availability Customers Marketing Retail Reports Settings" at bounding box center [77, 149] width 155 height 200
click at [67, 150] on p "Customers" at bounding box center [56, 149] width 47 height 14
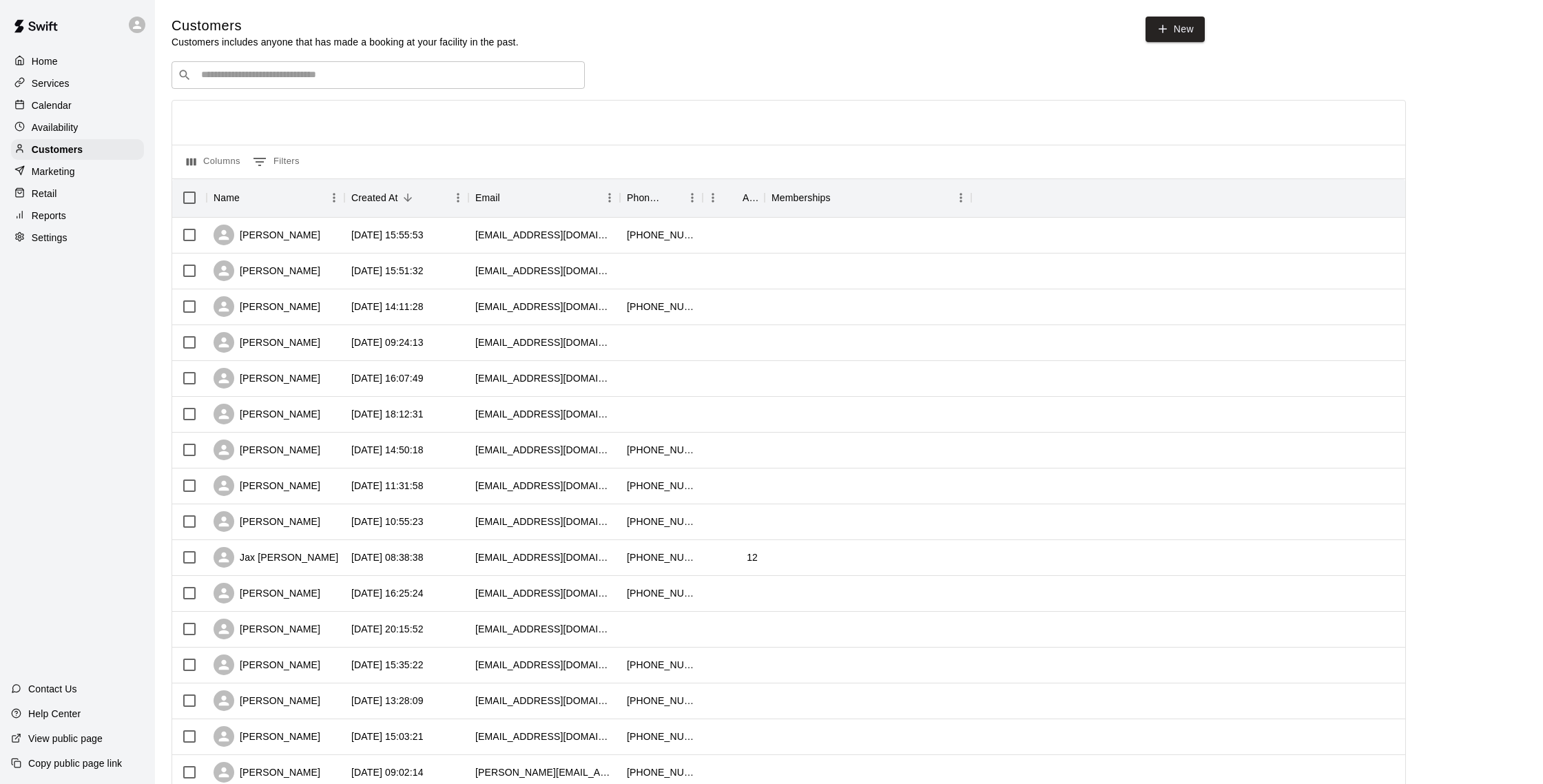
click at [257, 69] on input "Search customers by name or email" at bounding box center [388, 75] width 382 height 14
type input "*********"
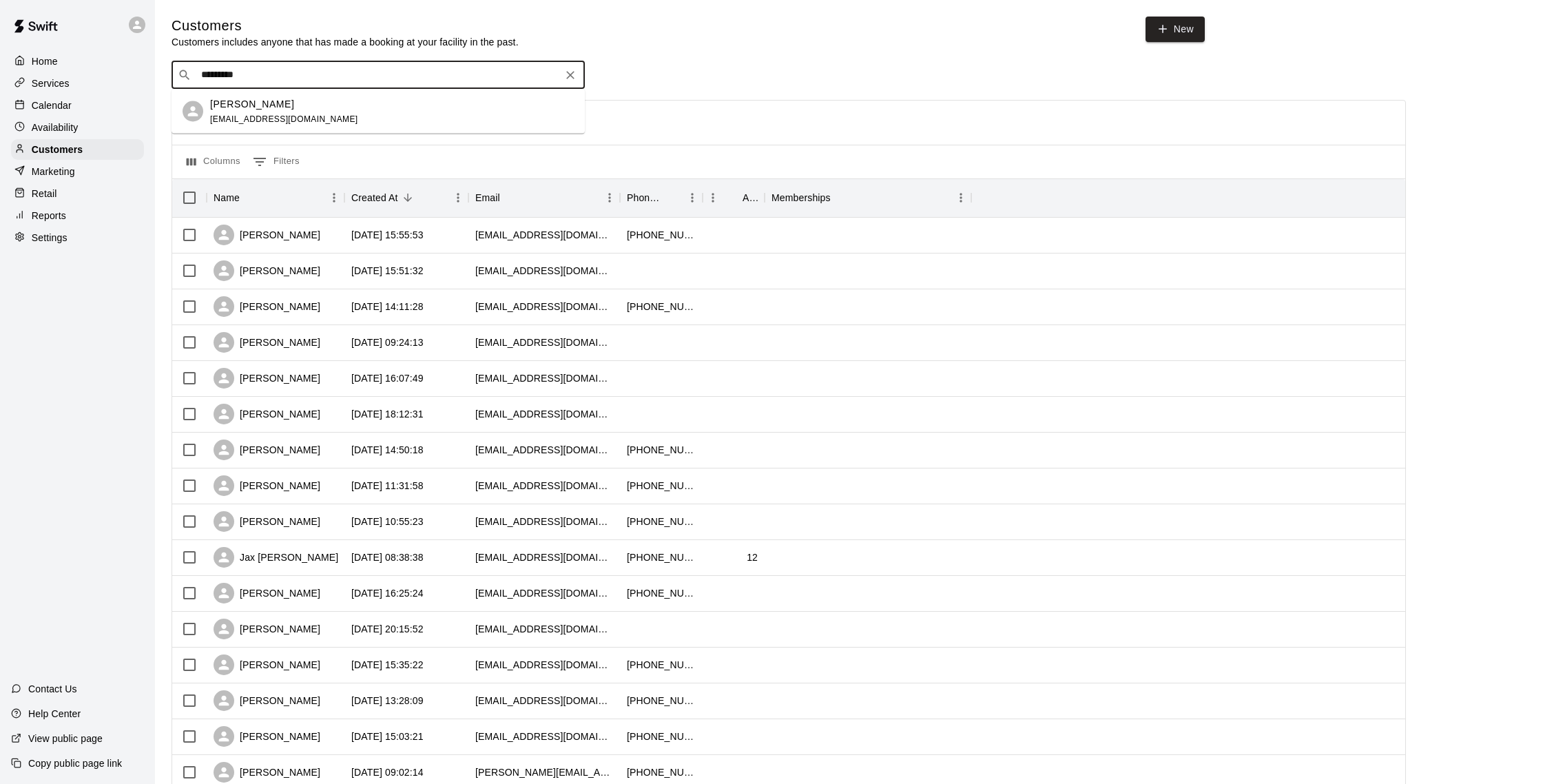
click at [284, 104] on div "[PERSON_NAME]" at bounding box center [284, 104] width 148 height 14
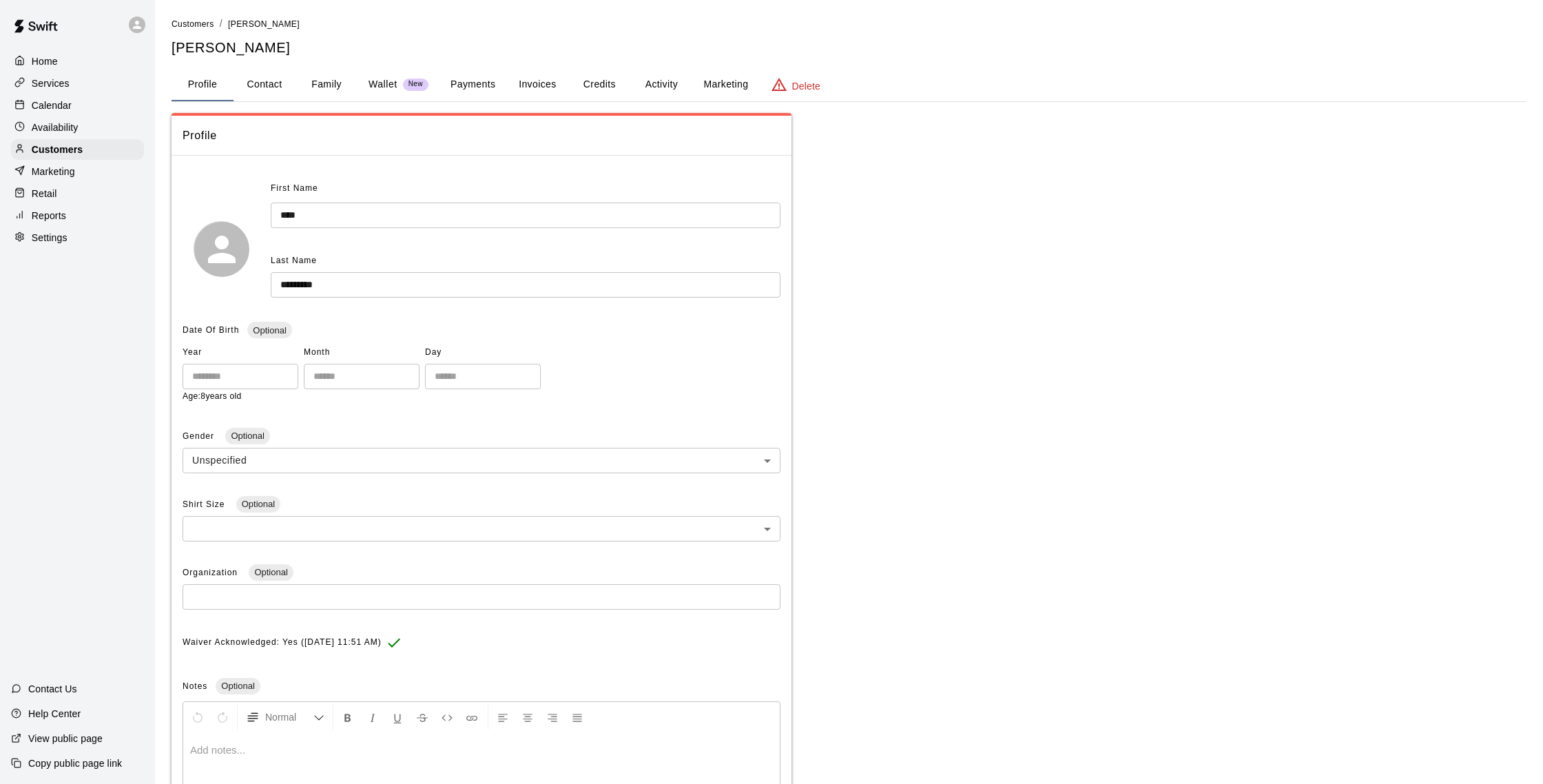
click at [284, 84] on button "Contact" at bounding box center [264, 84] width 62 height 33
select select "**"
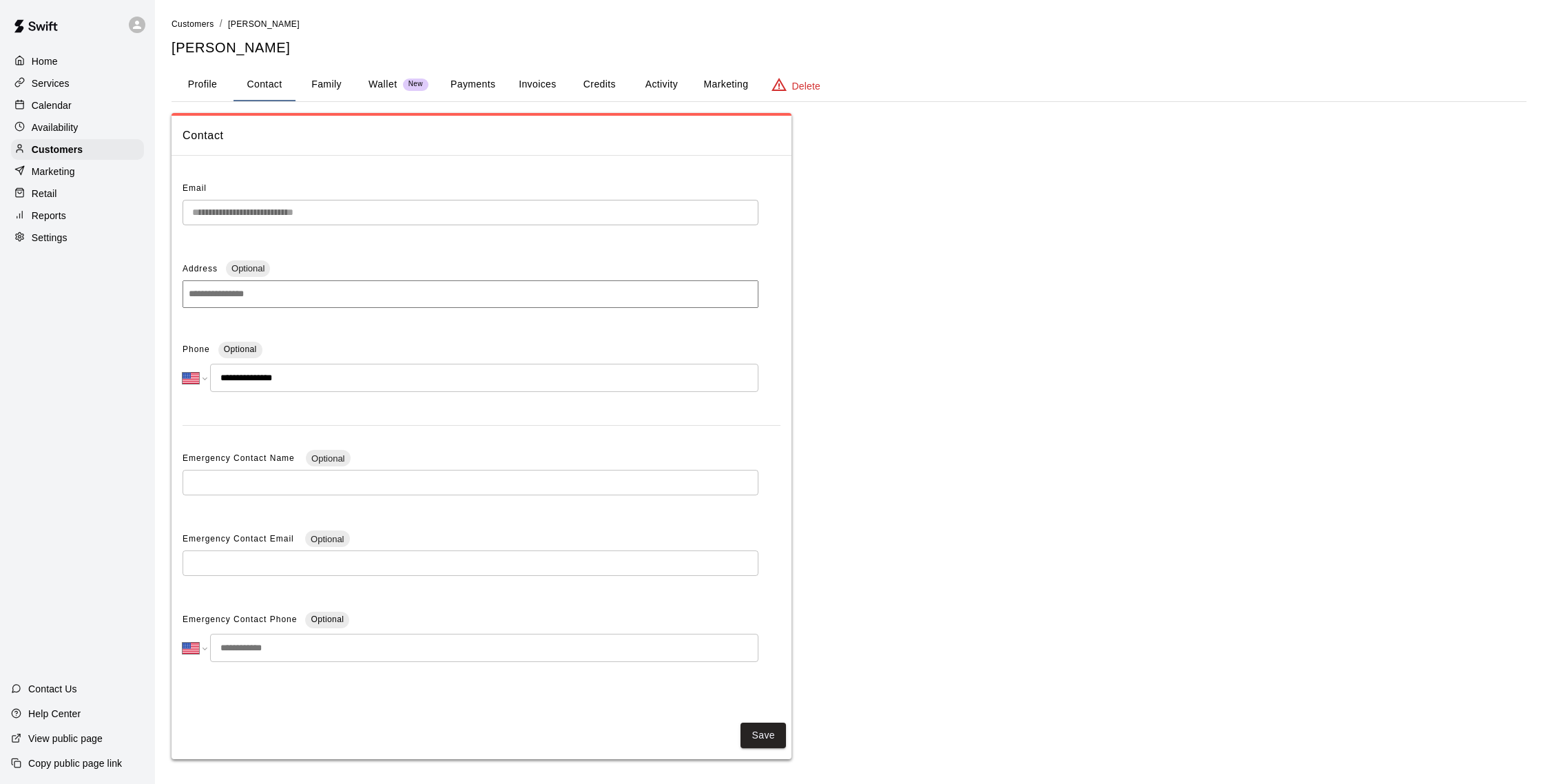
click at [70, 110] on p "Calendar" at bounding box center [52, 105] width 40 height 14
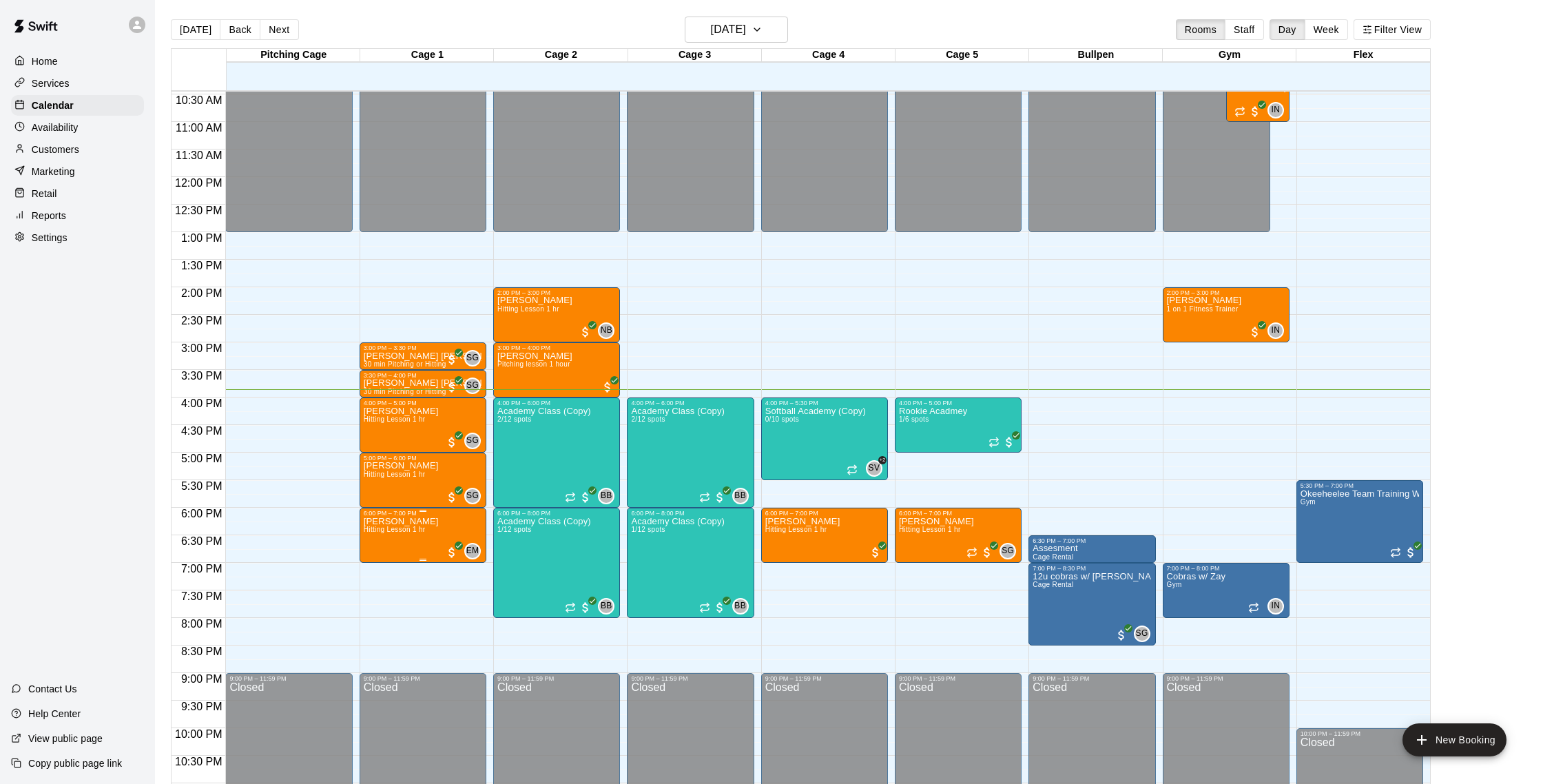
scroll to position [578, 0]
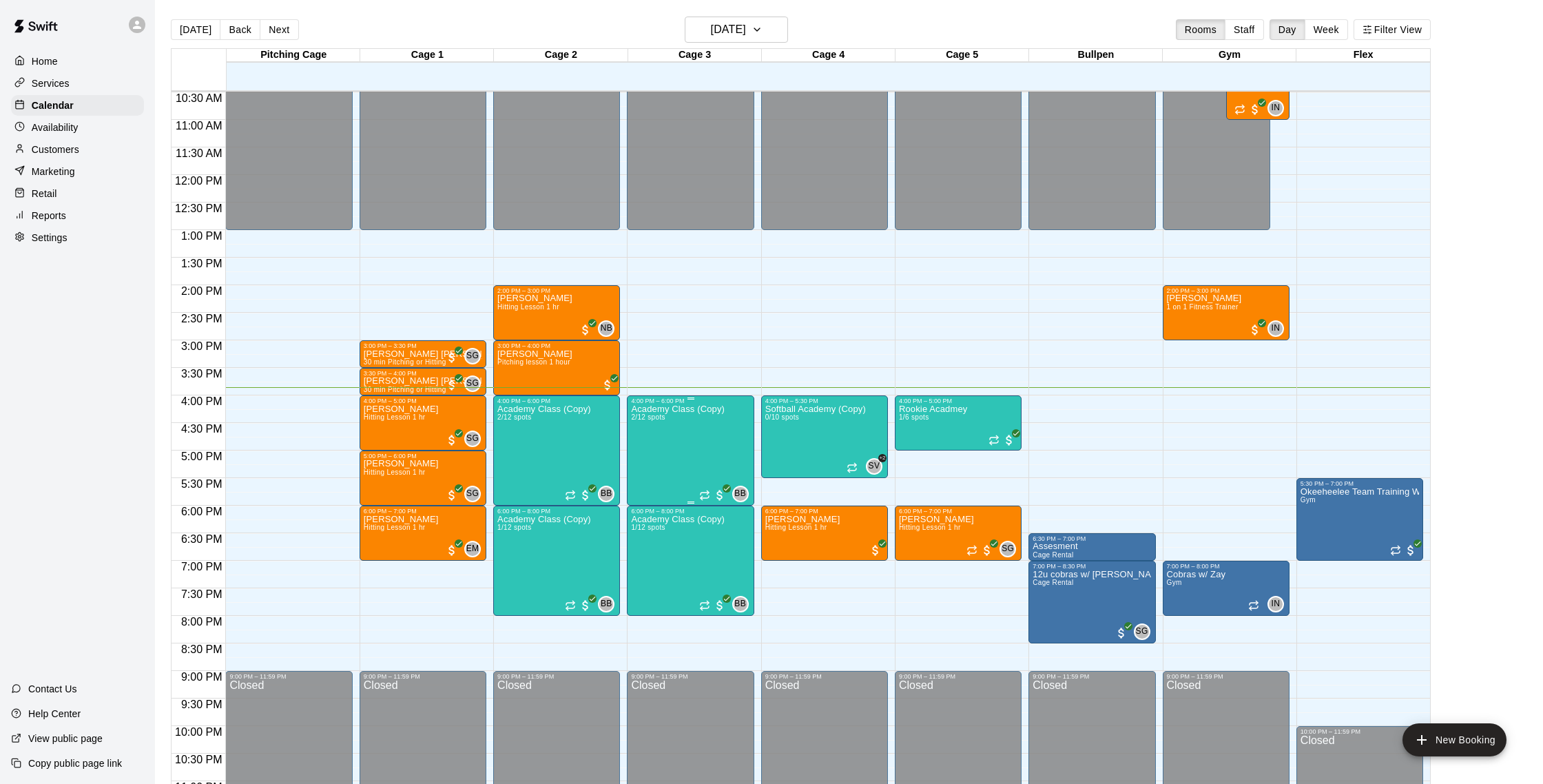
click at [679, 409] on p "Academy Class (Copy)" at bounding box center [677, 409] width 94 height 0
click at [641, 450] on img "edit" at bounding box center [645, 456] width 16 height 16
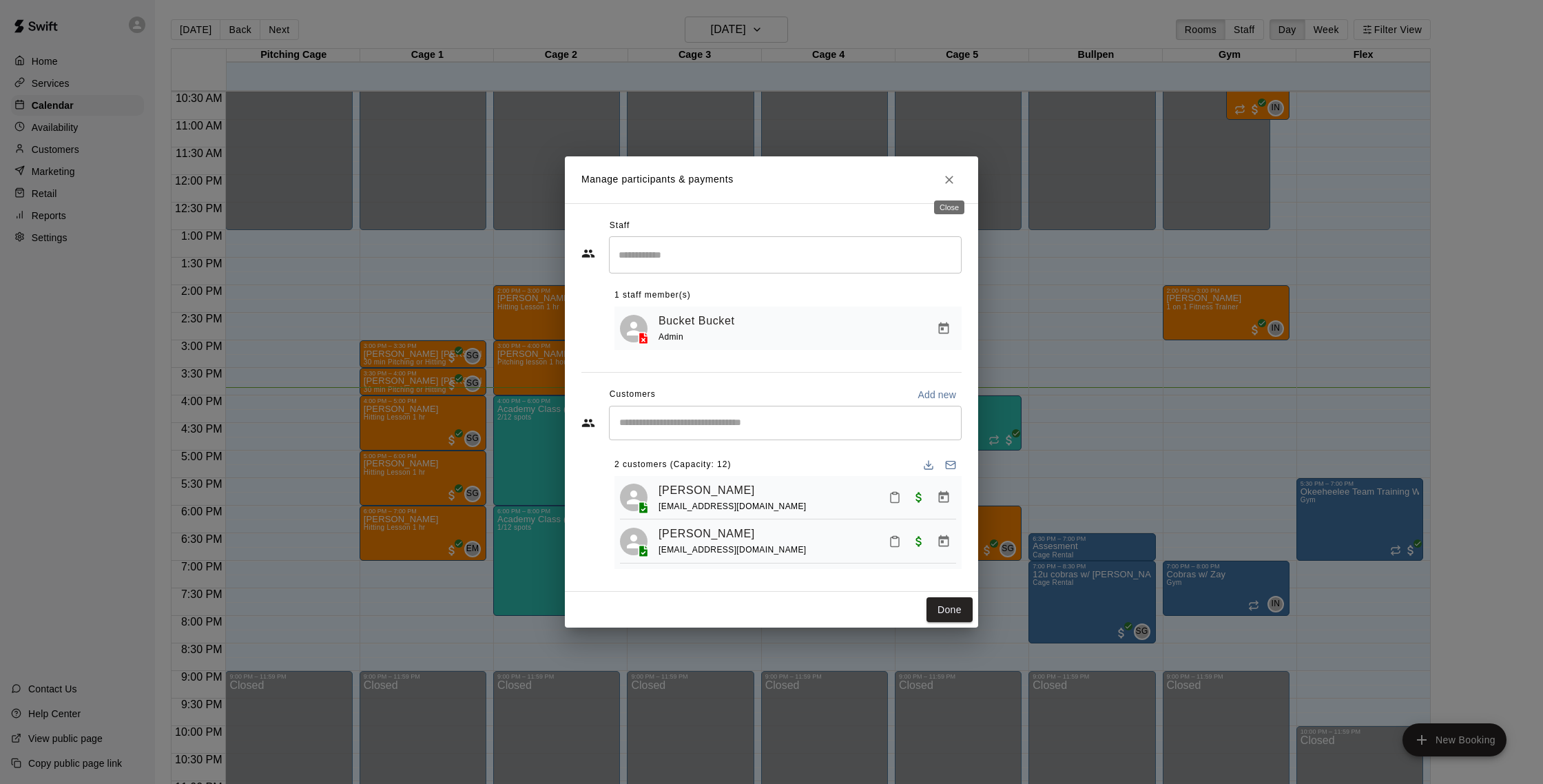
click at [944, 179] on icon "Close" at bounding box center [949, 180] width 14 height 14
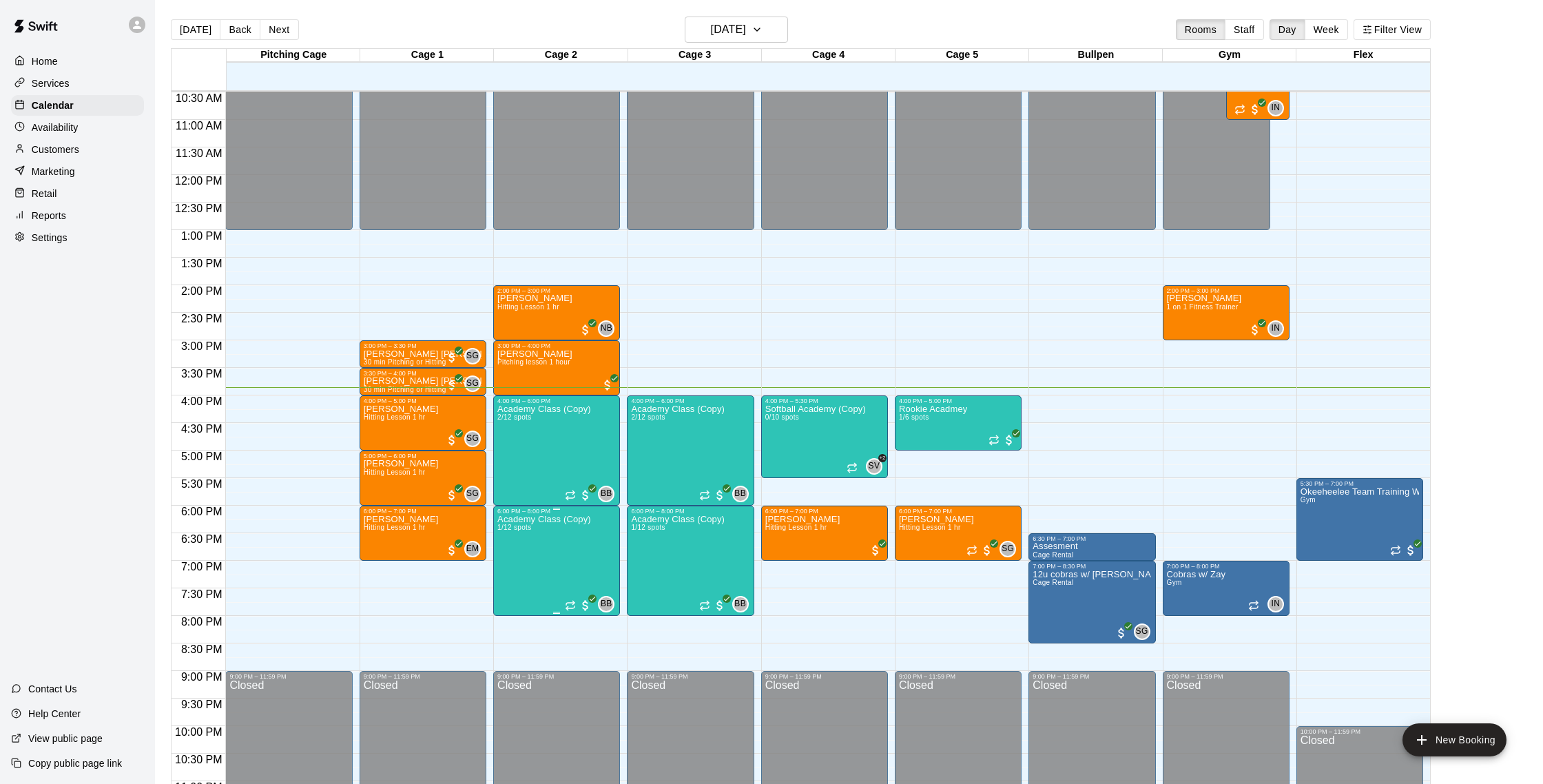
click at [512, 562] on img "edit" at bounding box center [512, 562] width 16 height 16
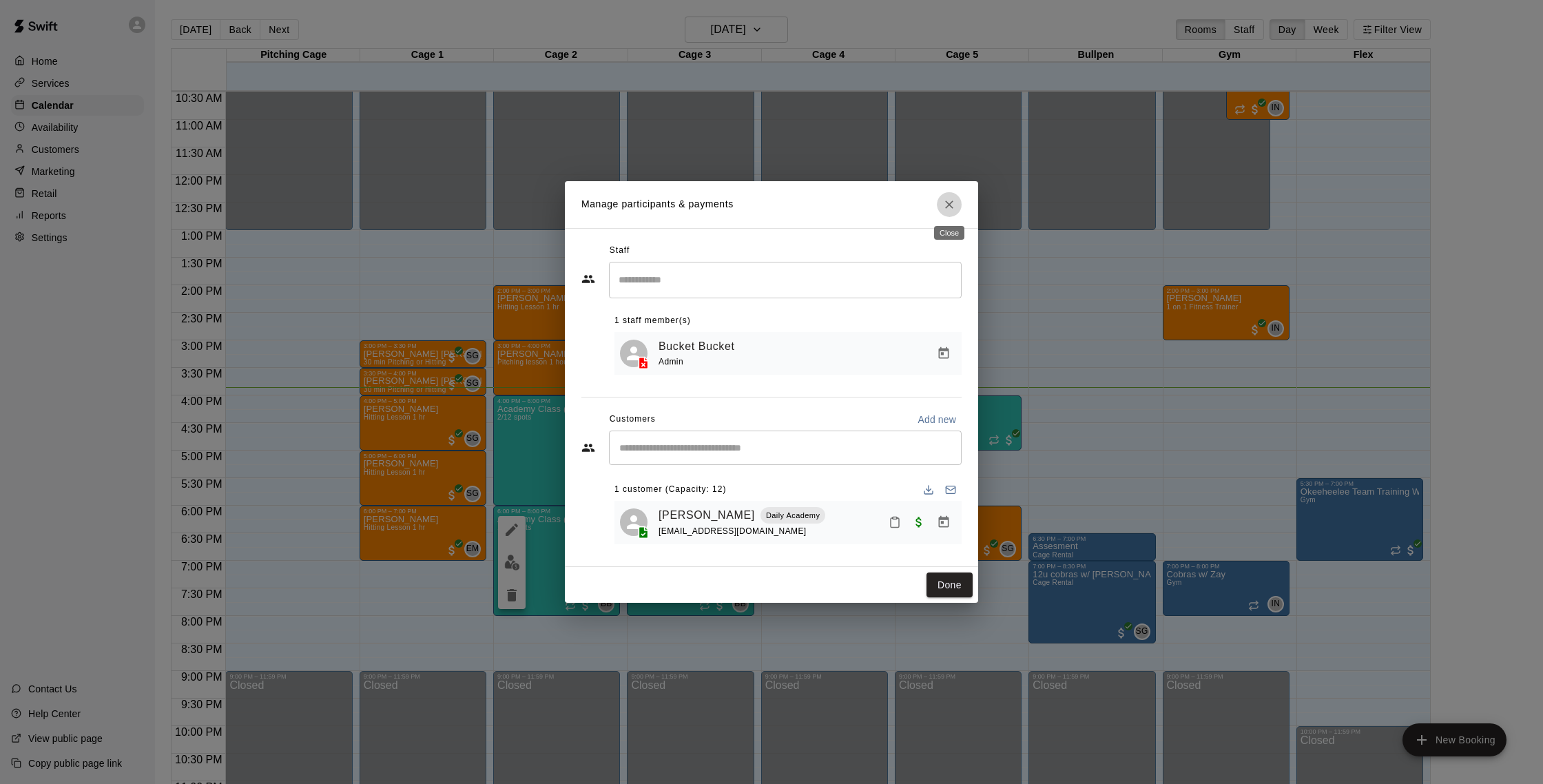
click at [947, 199] on icon "Close" at bounding box center [949, 204] width 14 height 14
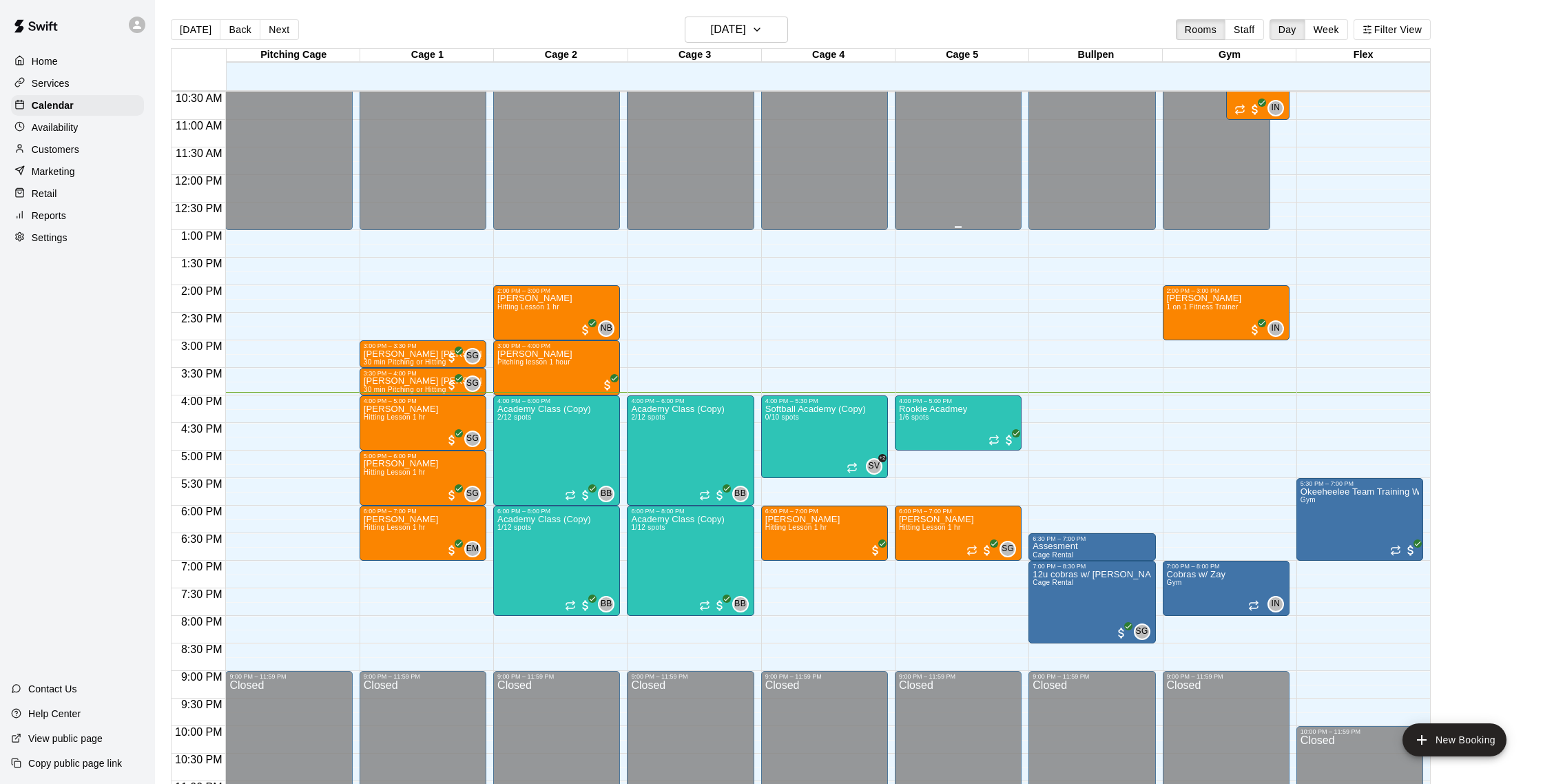
scroll to position [591, 0]
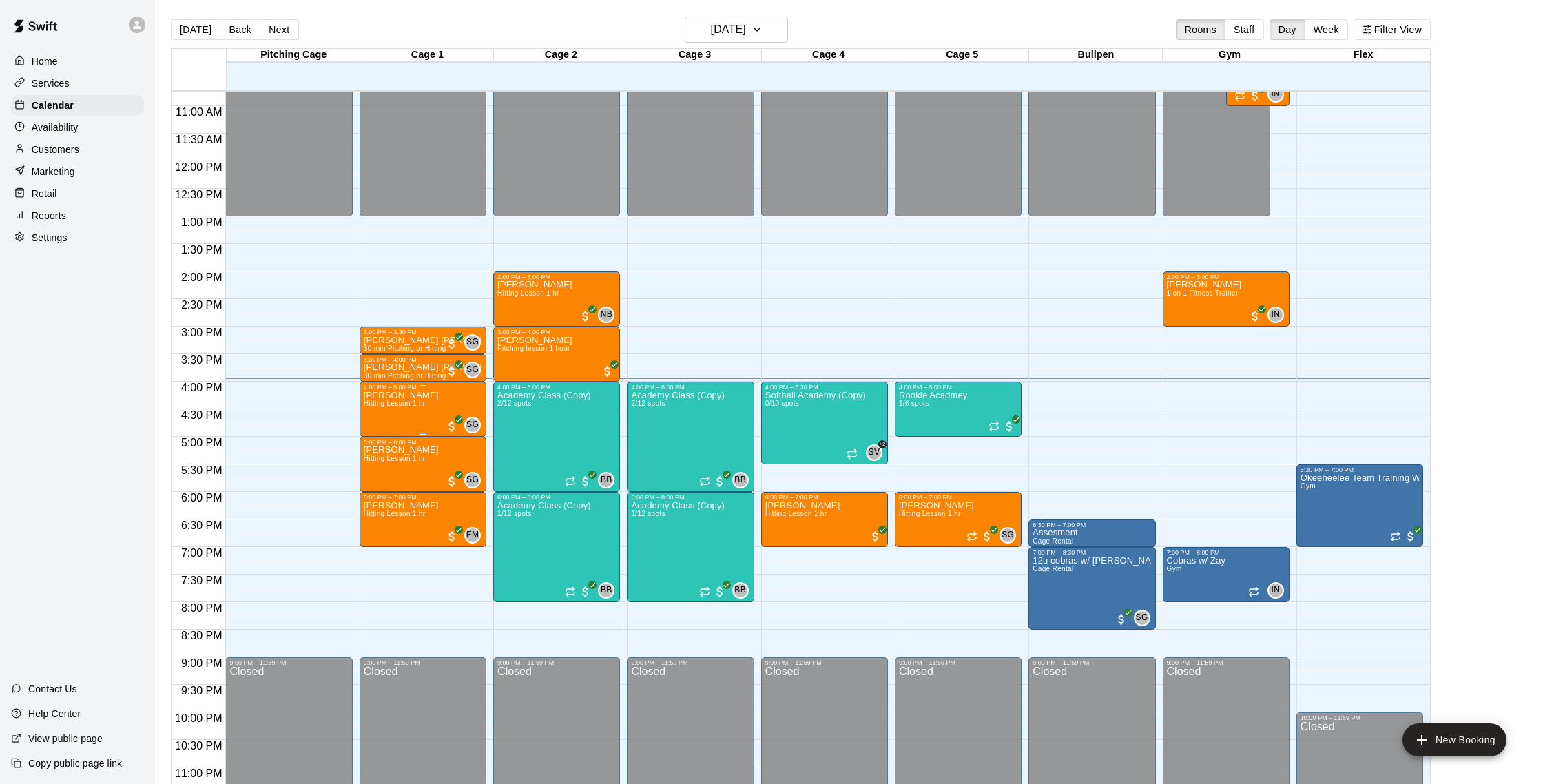
click at [392, 421] on div "[PERSON_NAME] Hitting Lesson 1 hr" at bounding box center [401, 782] width 75 height 784
click at [386, 436] on button "edit" at bounding box center [377, 437] width 27 height 27
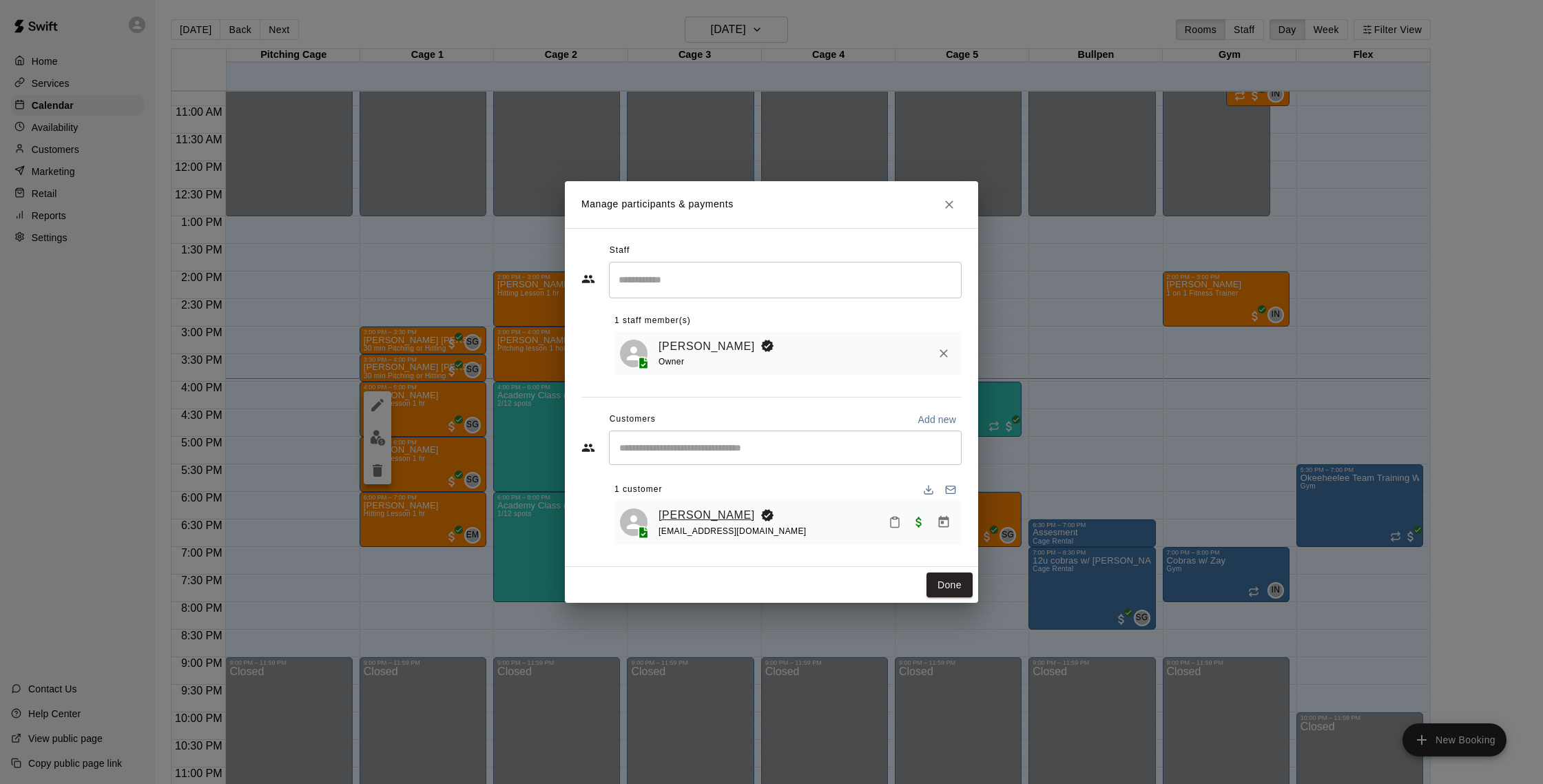
click at [696, 512] on link "[PERSON_NAME]" at bounding box center [706, 515] width 97 height 18
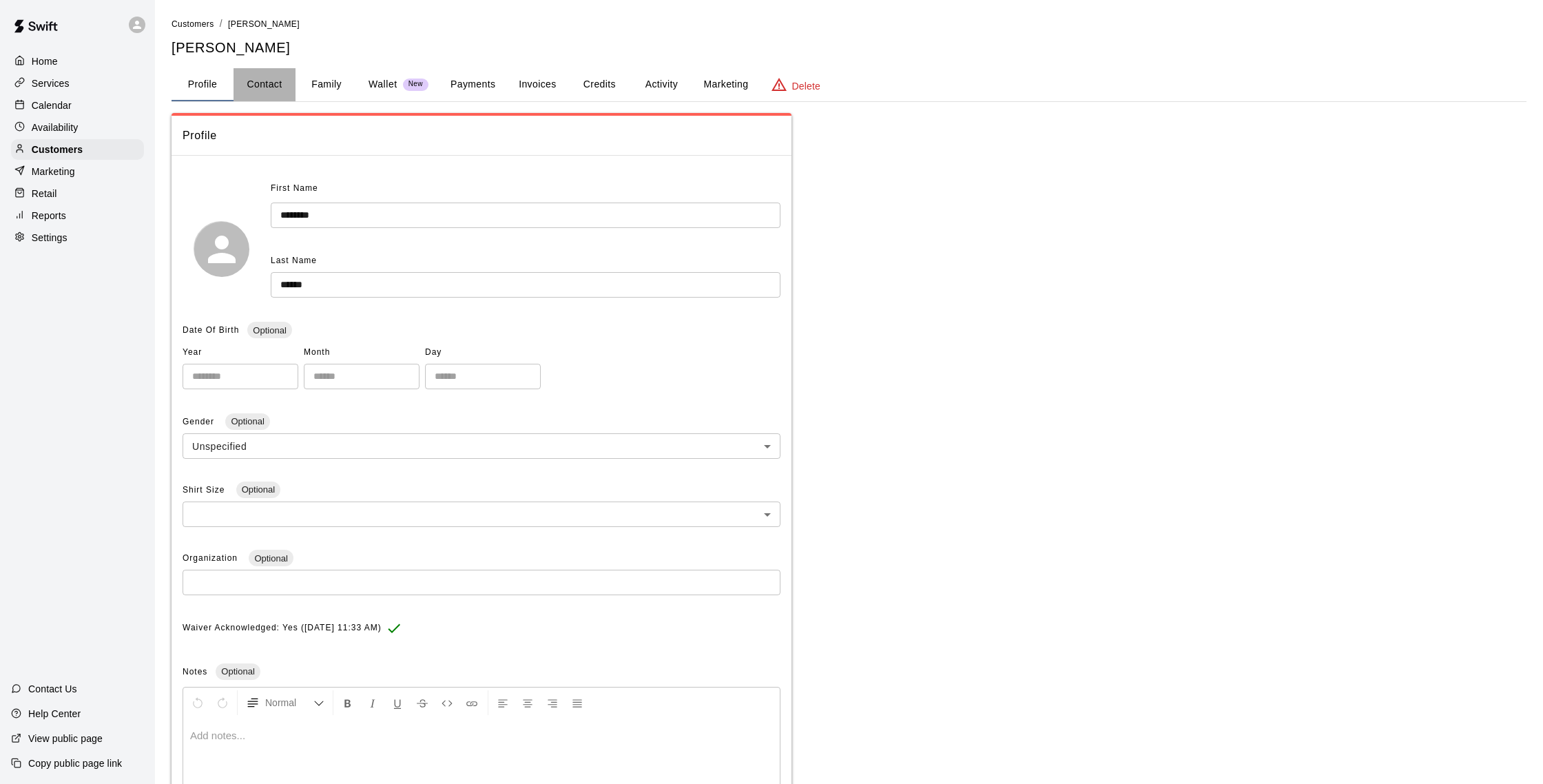
click at [271, 80] on button "Contact" at bounding box center [264, 84] width 62 height 33
select select "**"
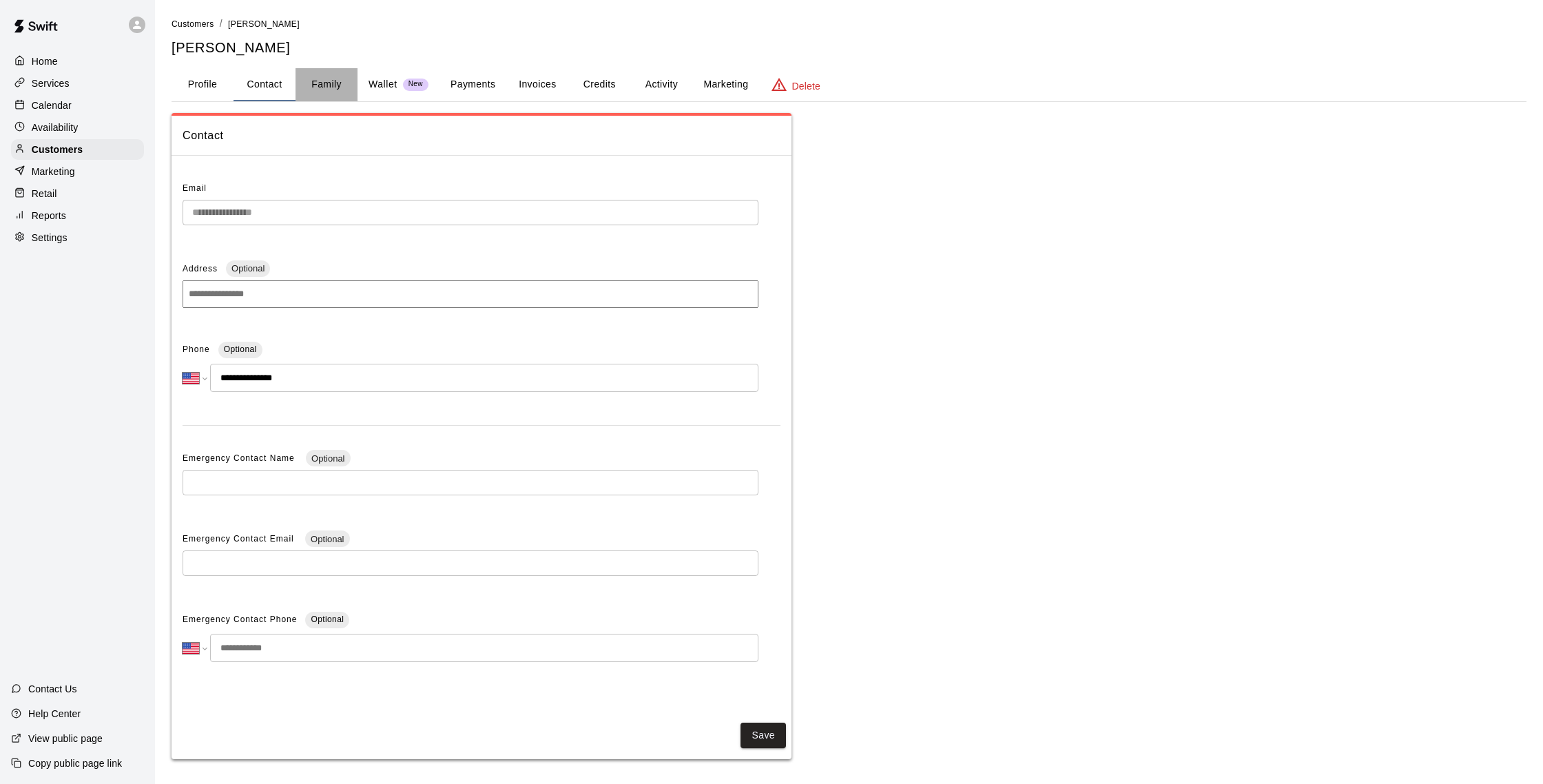
click at [322, 82] on button "Family" at bounding box center [326, 84] width 62 height 33
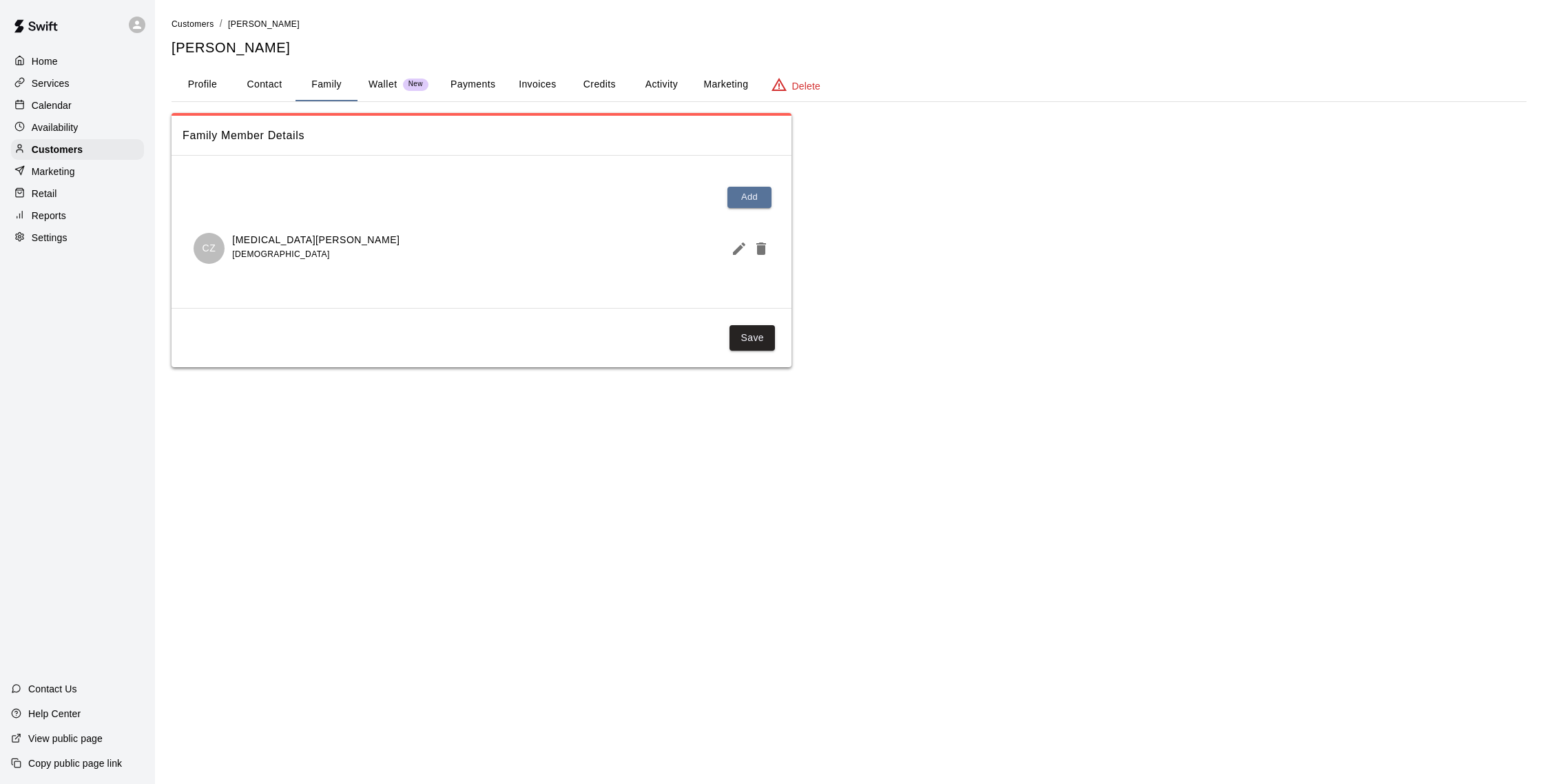
click at [61, 113] on div "Calendar" at bounding box center [77, 105] width 133 height 21
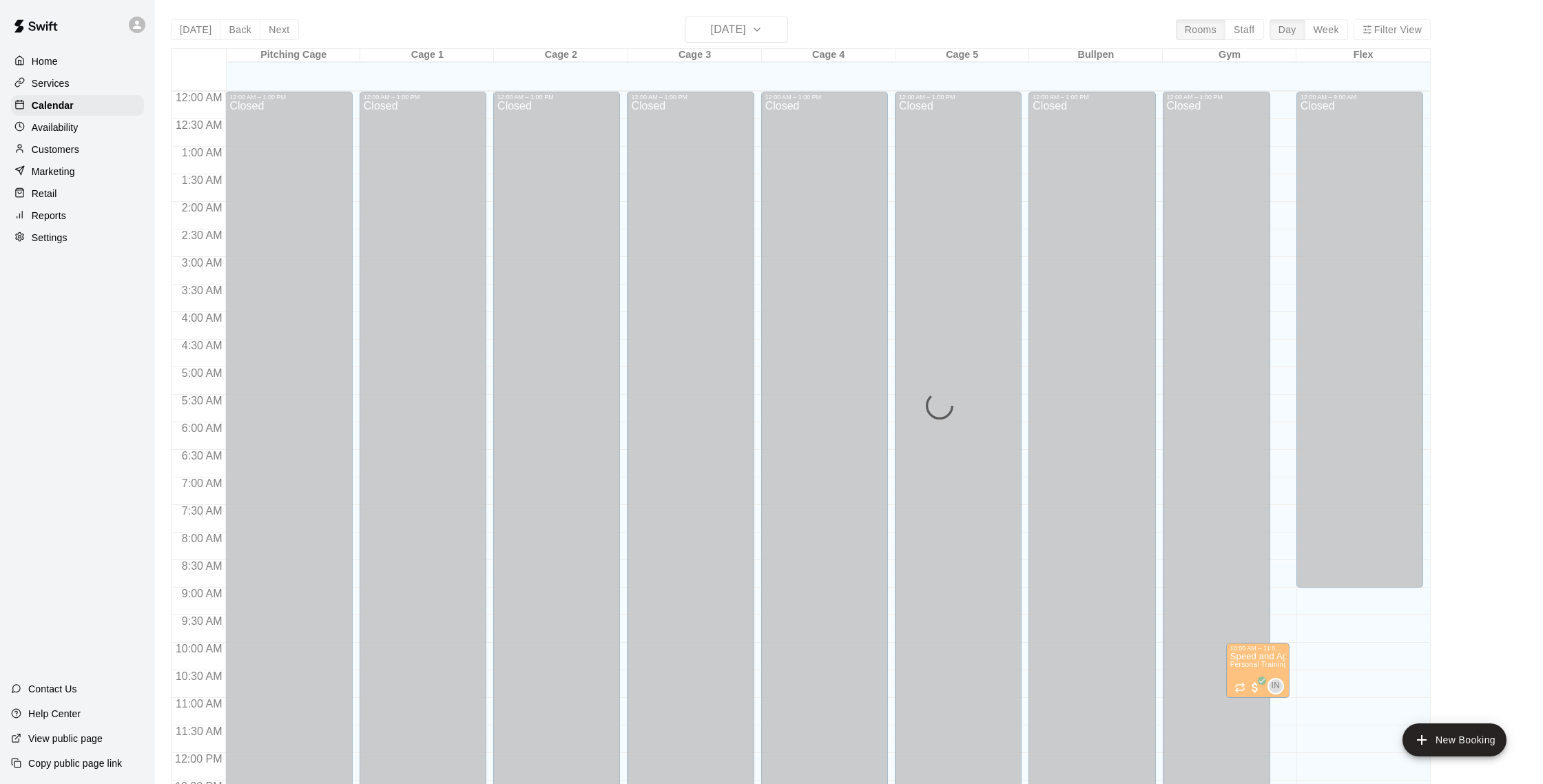
scroll to position [574, 0]
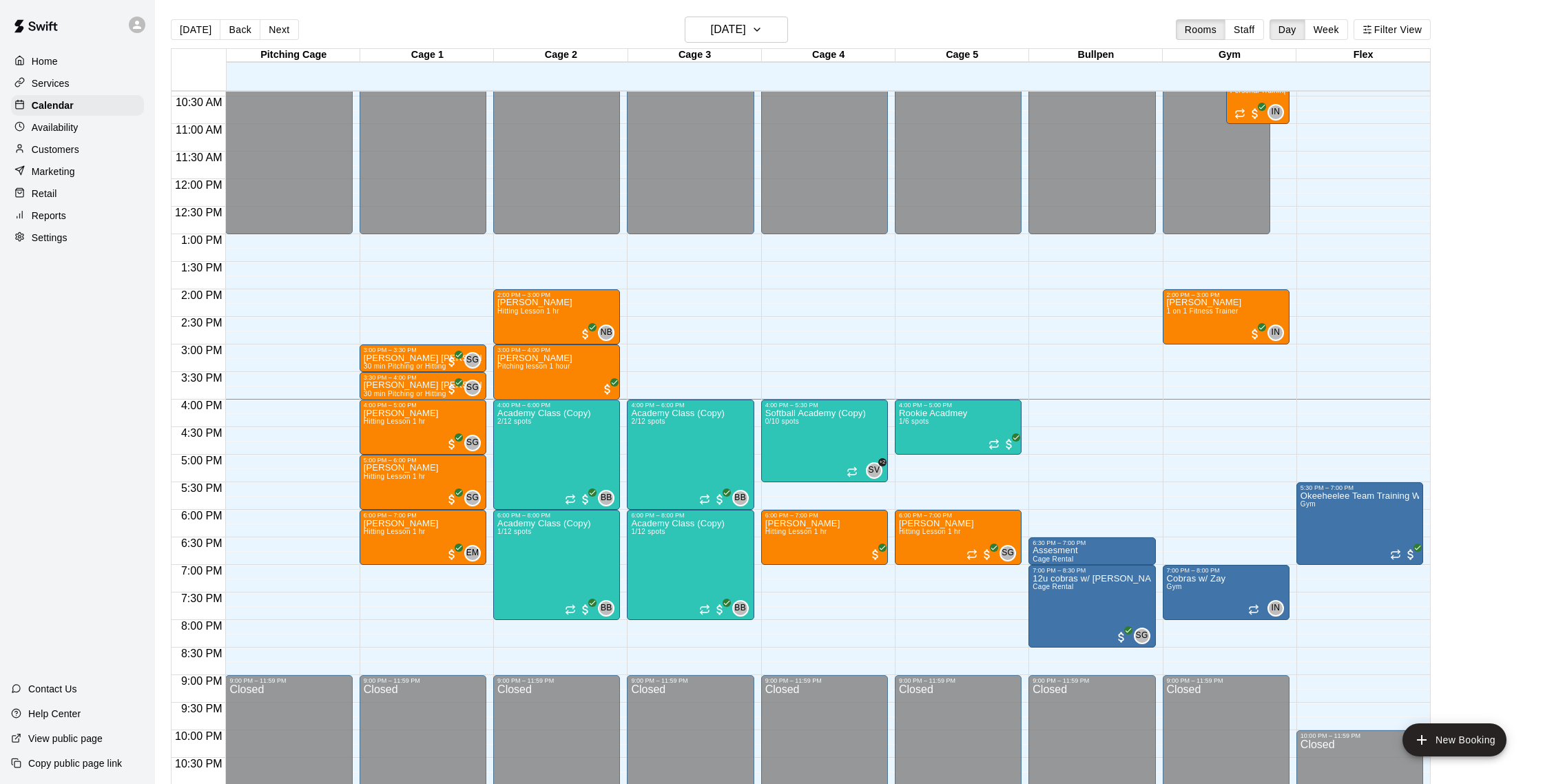
click at [41, 149] on p "Customers" at bounding box center [56, 149] width 47 height 14
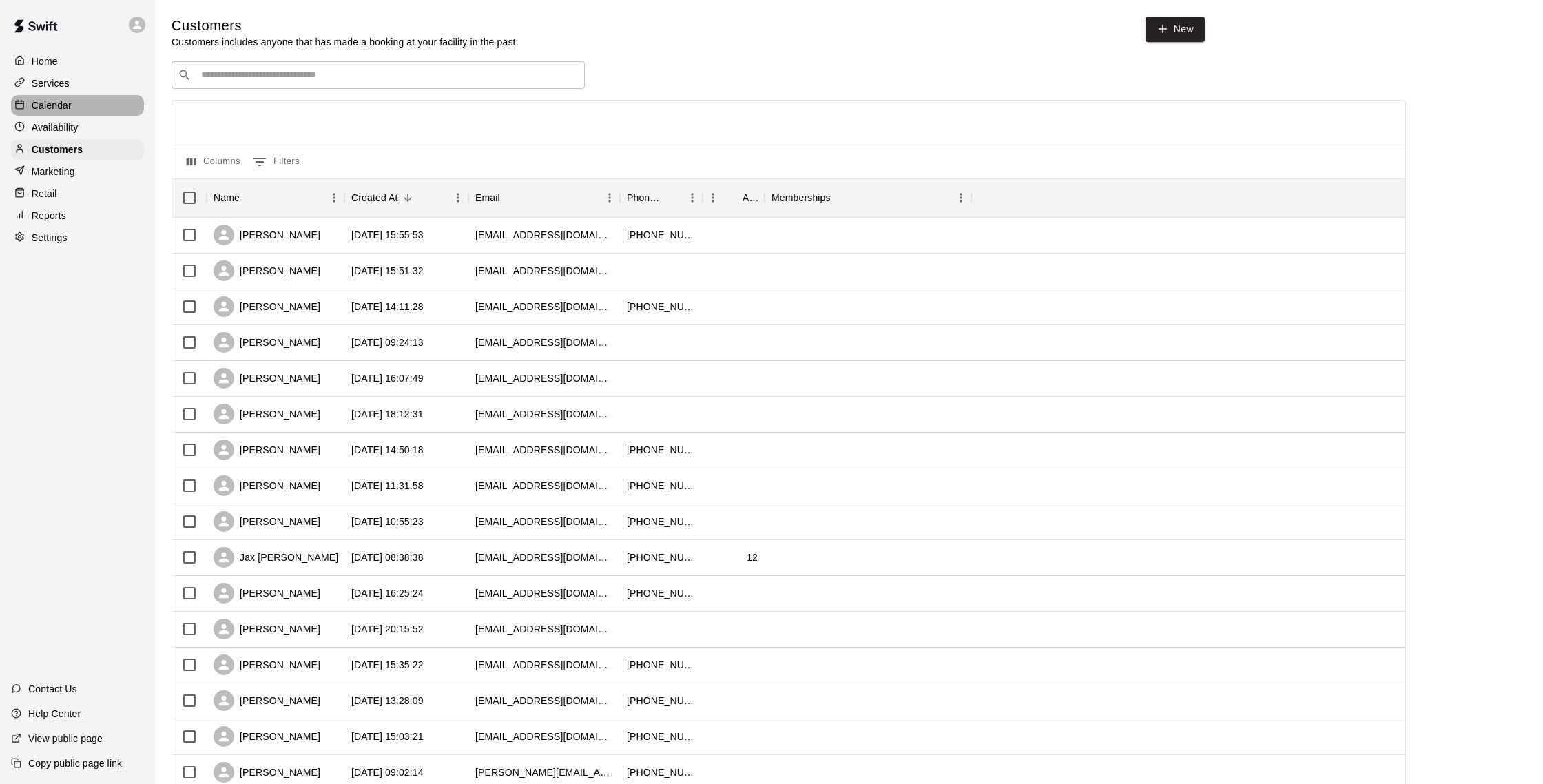
click at [58, 98] on p "Calendar" at bounding box center [52, 105] width 40 height 14
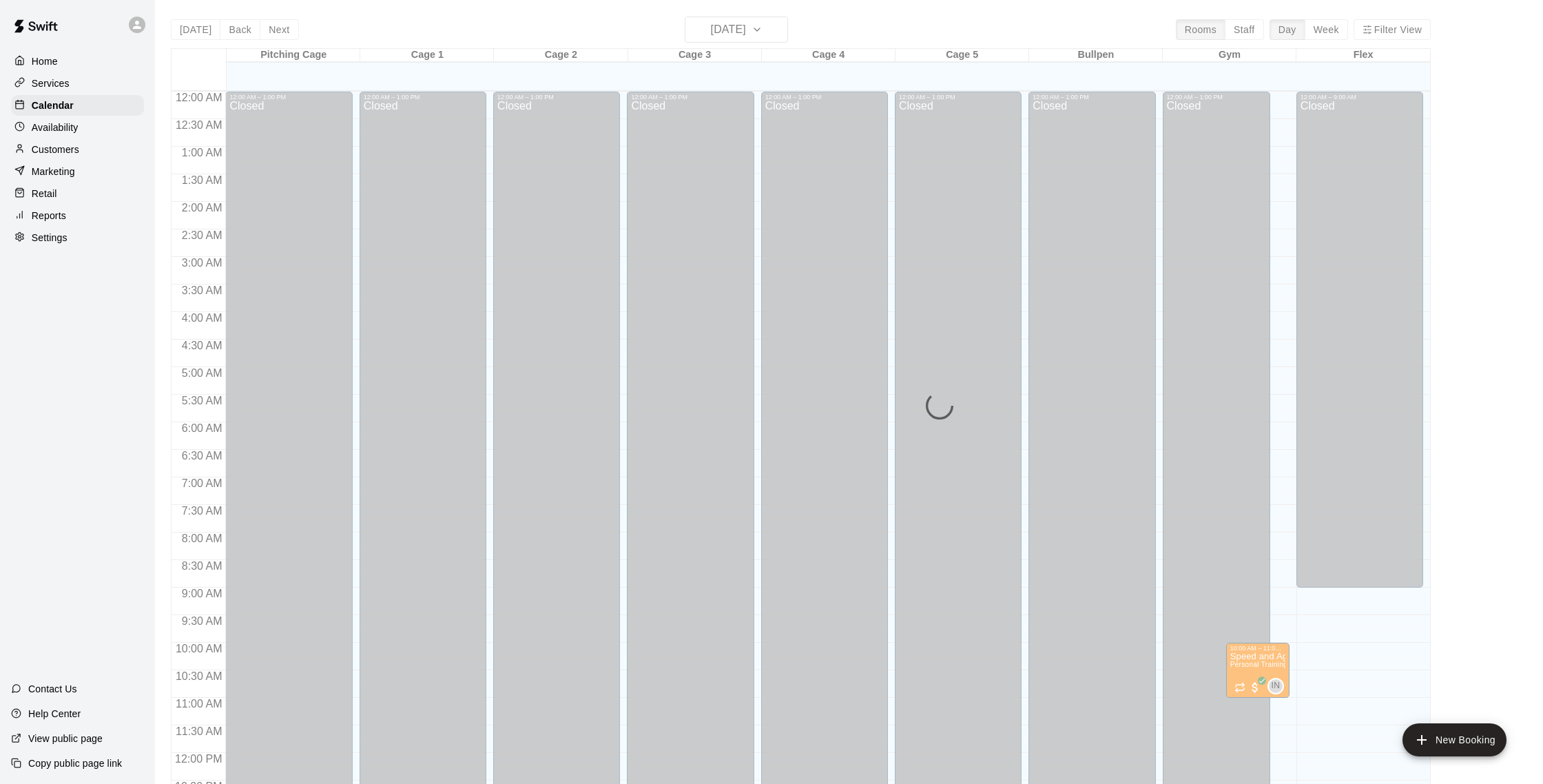
scroll to position [574, 0]
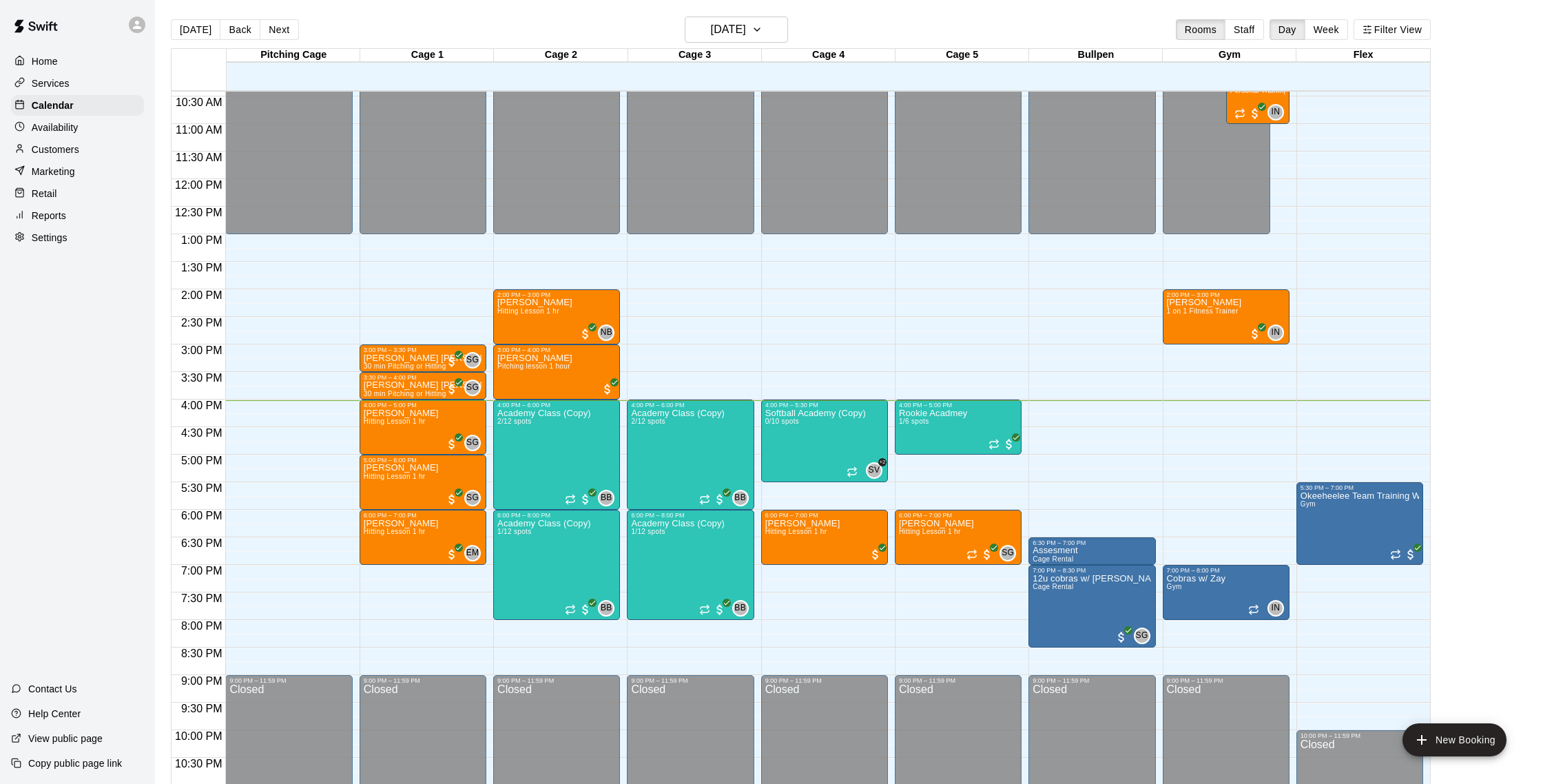
click at [78, 151] on p "Customers" at bounding box center [56, 149] width 47 height 14
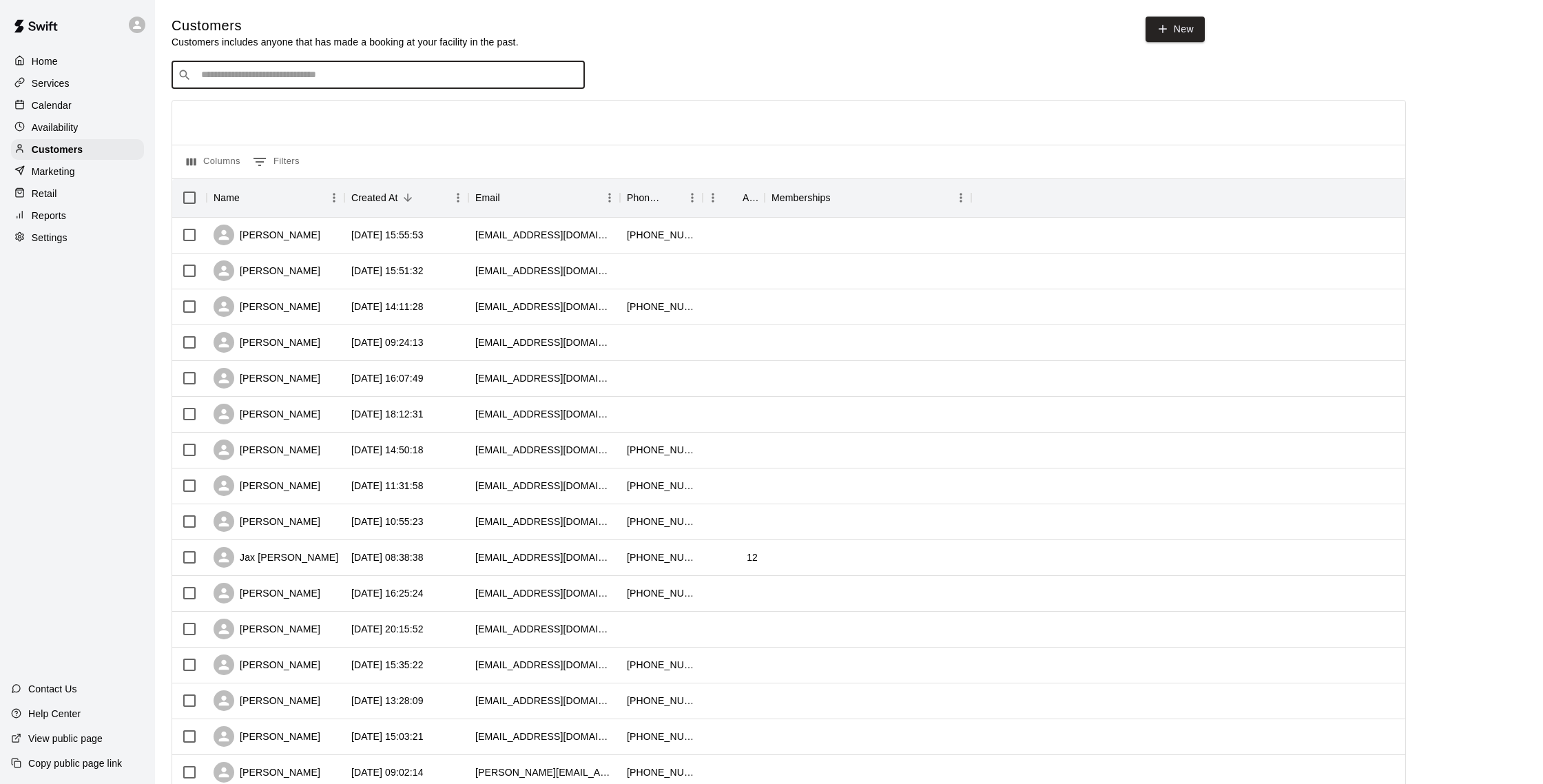
click at [290, 79] on input "Search customers by name or email" at bounding box center [388, 75] width 382 height 14
type input "*"
click at [45, 104] on p "Calendar" at bounding box center [52, 105] width 40 height 14
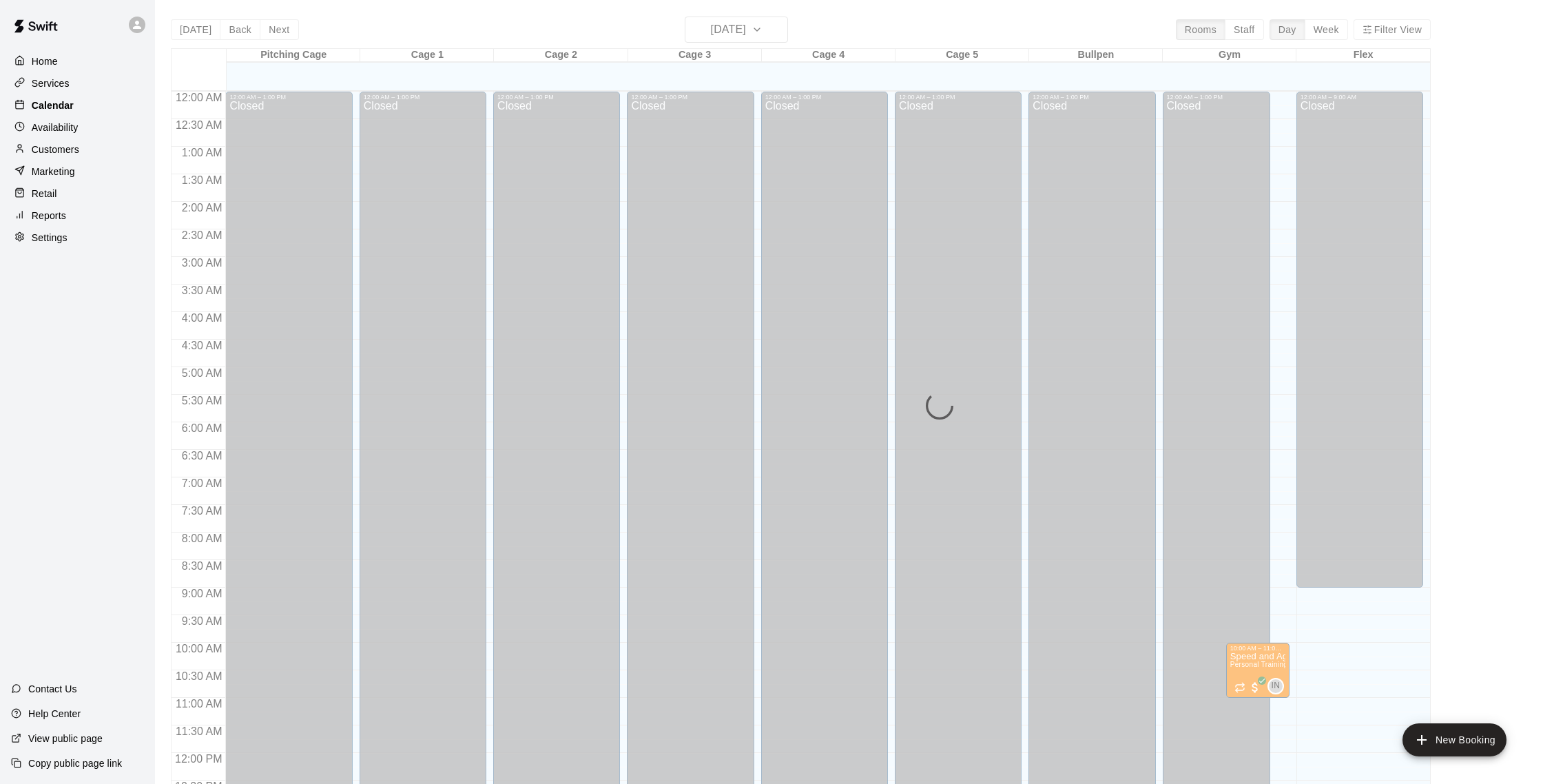
scroll to position [574, 0]
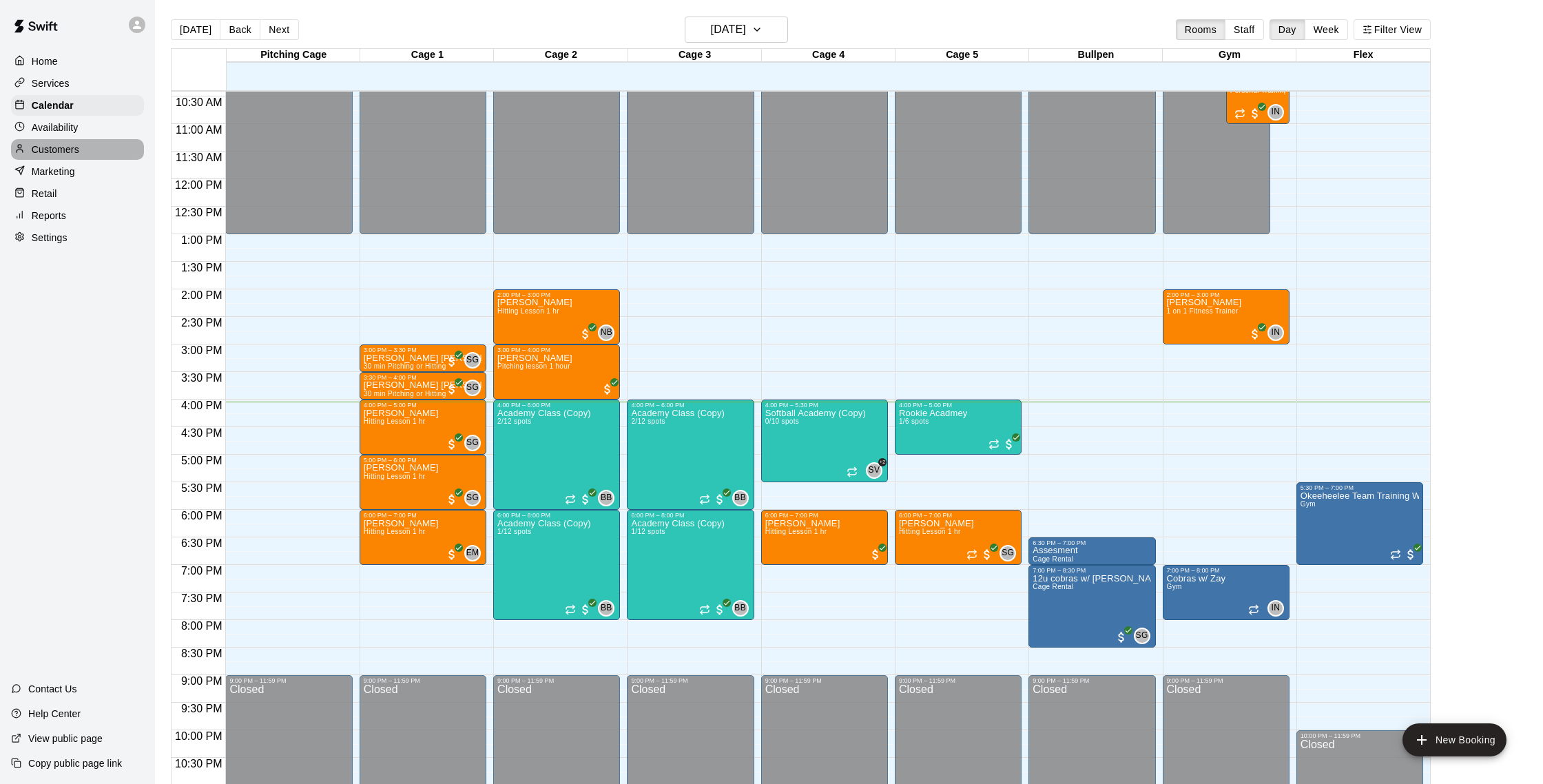
click at [75, 144] on p "Customers" at bounding box center [56, 149] width 47 height 14
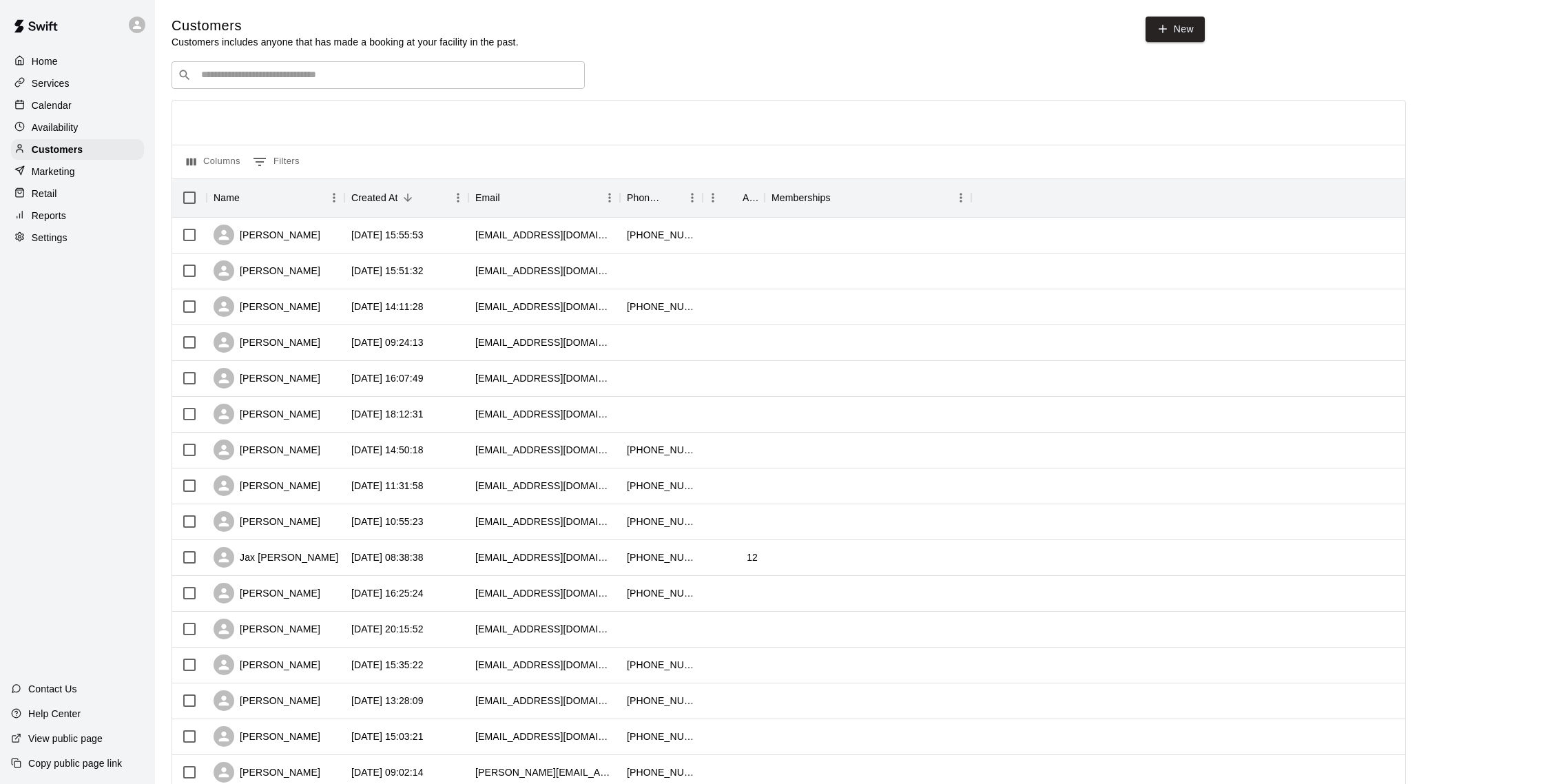
click at [257, 78] on input "Search customers by name or email" at bounding box center [388, 75] width 382 height 14
type input "*****"
click at [257, 77] on input "*****" at bounding box center [378, 75] width 361 height 14
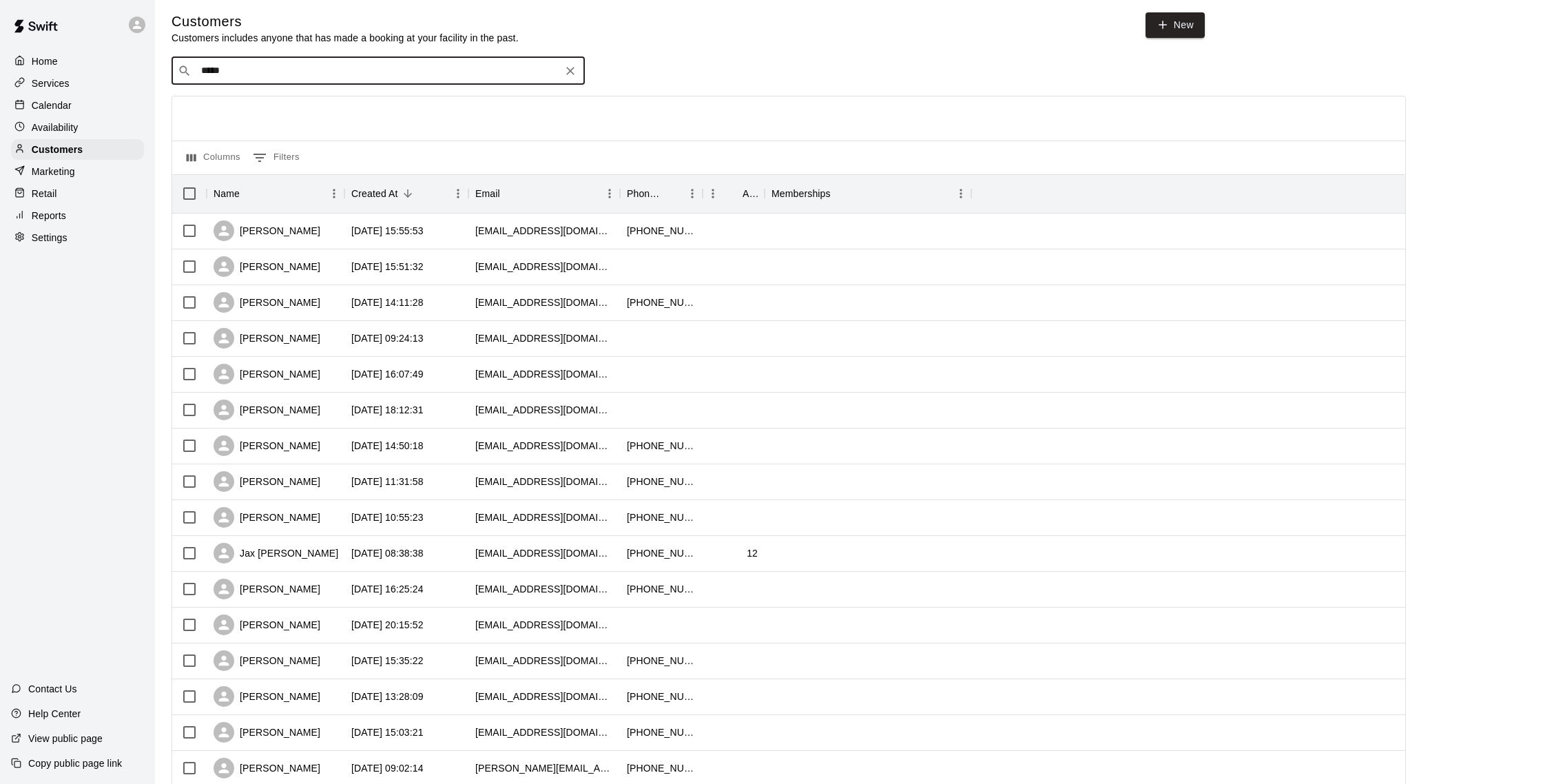
drag, startPoint x: 252, startPoint y: 74, endPoint x: 94, endPoint y: 72, distance: 158.0
click at [94, 72] on div "Home Services Calendar Availability Customers Marketing Retail Reports Settings…" at bounding box center [771, 590] width 1543 height 1189
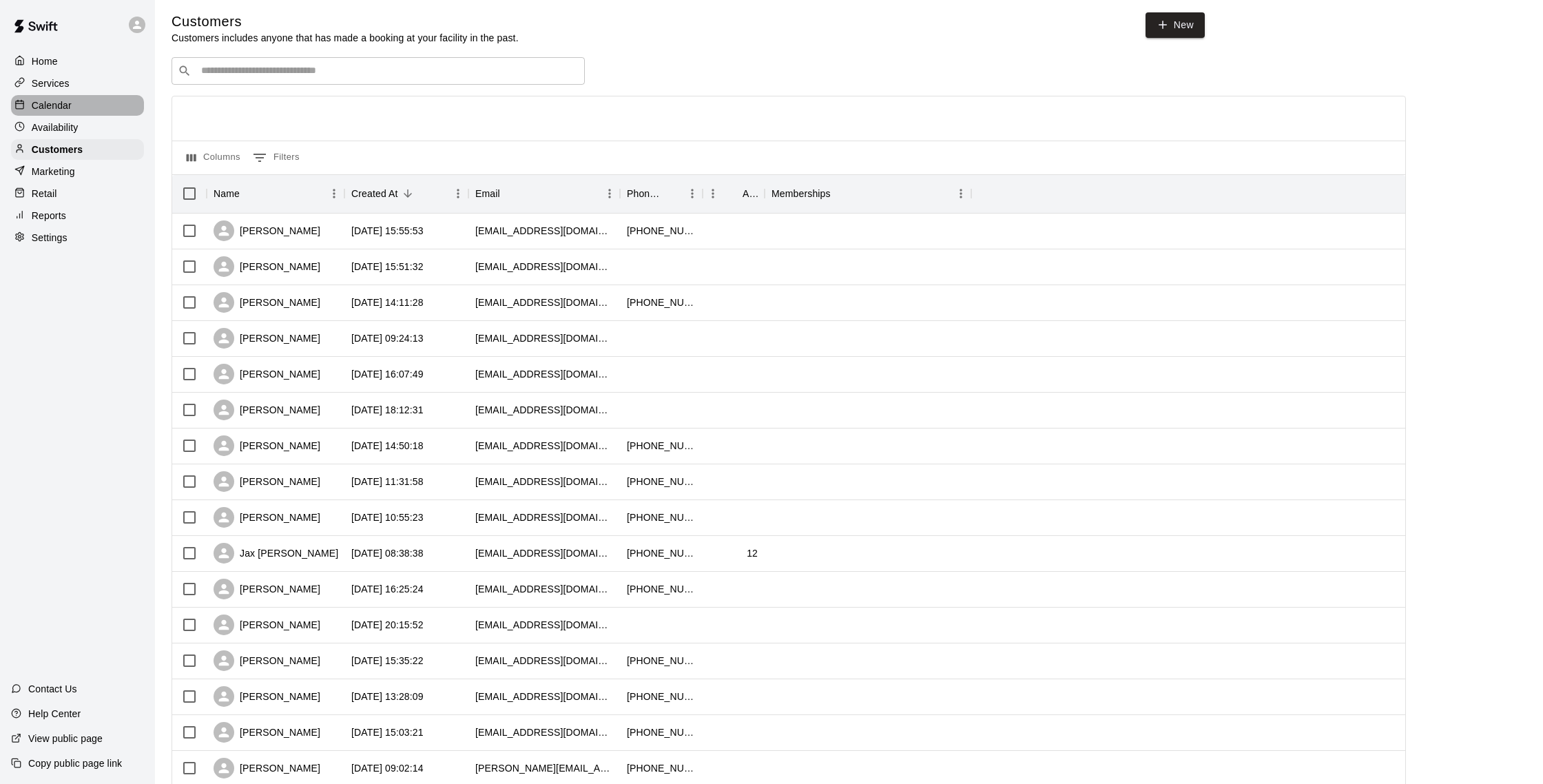
click at [66, 101] on p "Calendar" at bounding box center [52, 105] width 40 height 14
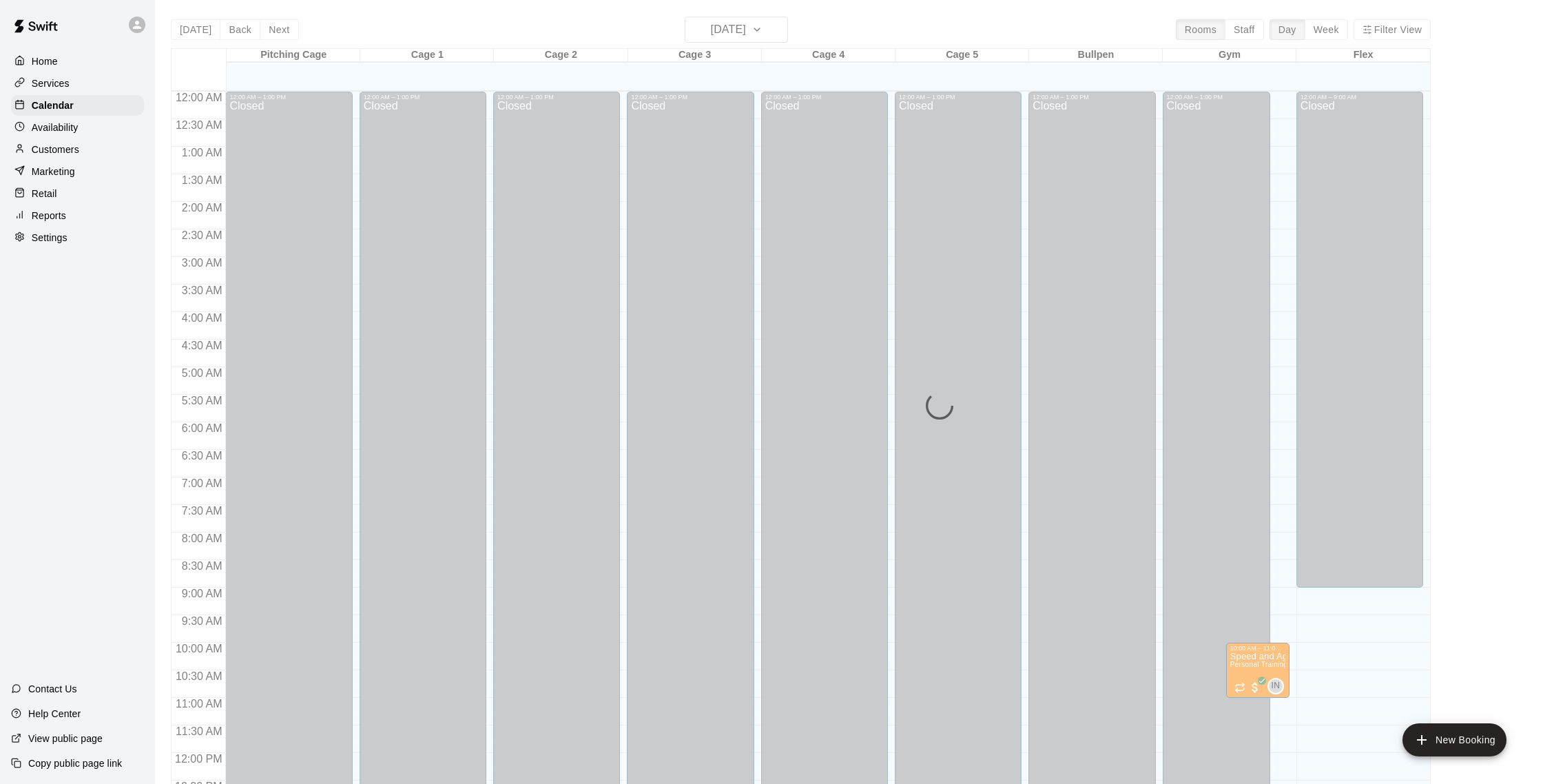
scroll to position [574, 0]
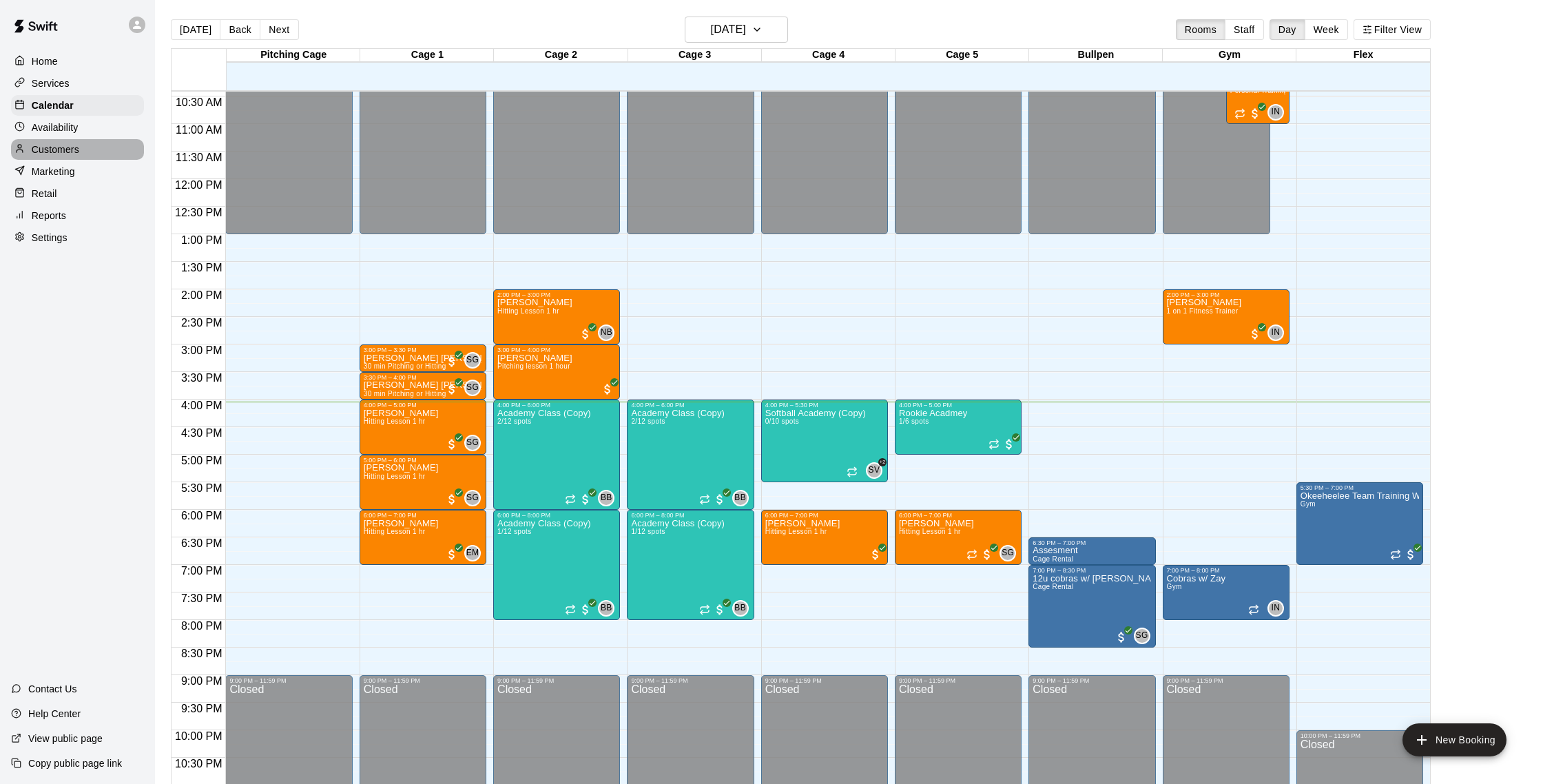
click at [82, 150] on div "Customers" at bounding box center [77, 149] width 133 height 21
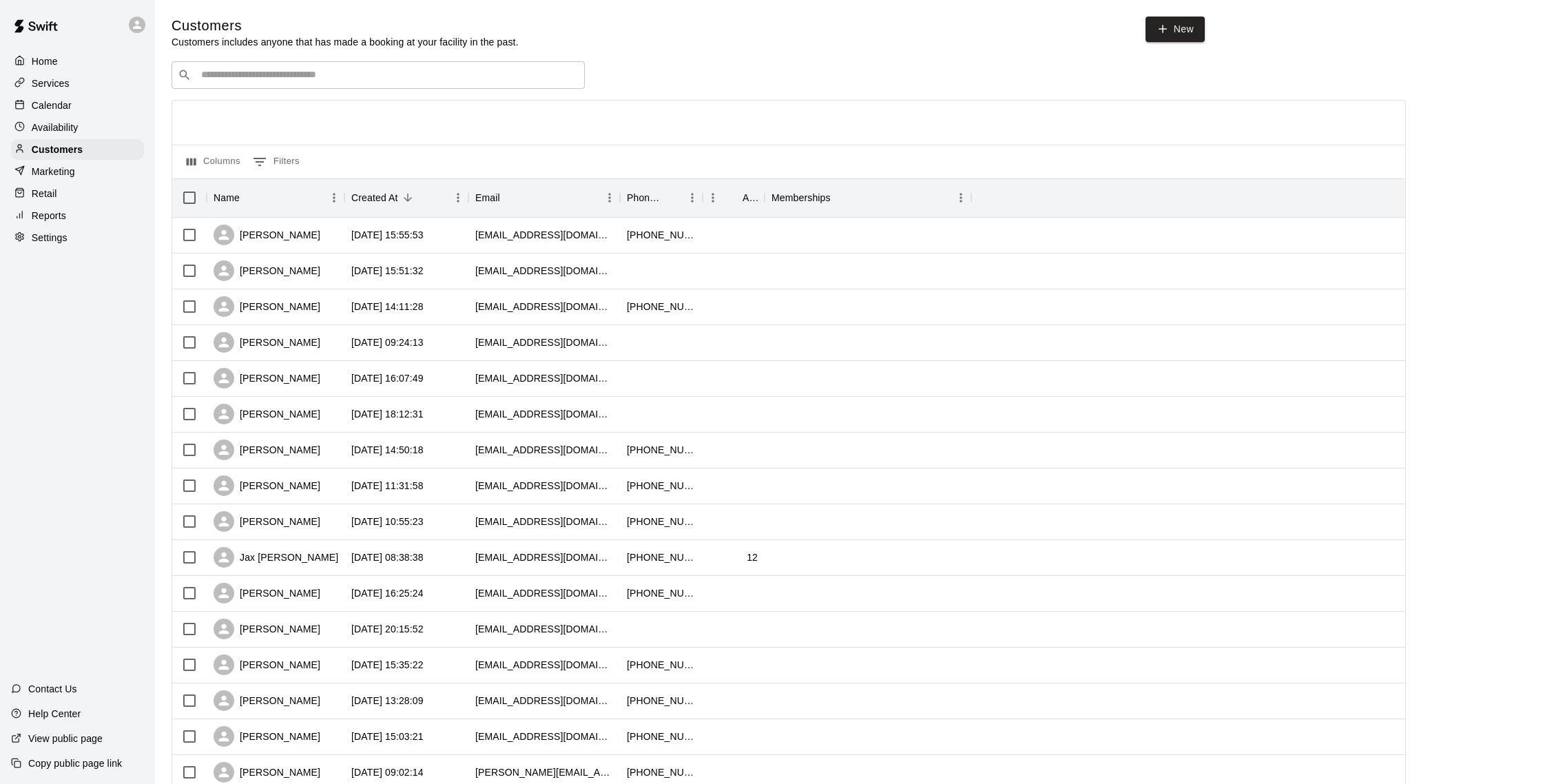
click at [90, 104] on div "Calendar" at bounding box center [77, 105] width 133 height 21
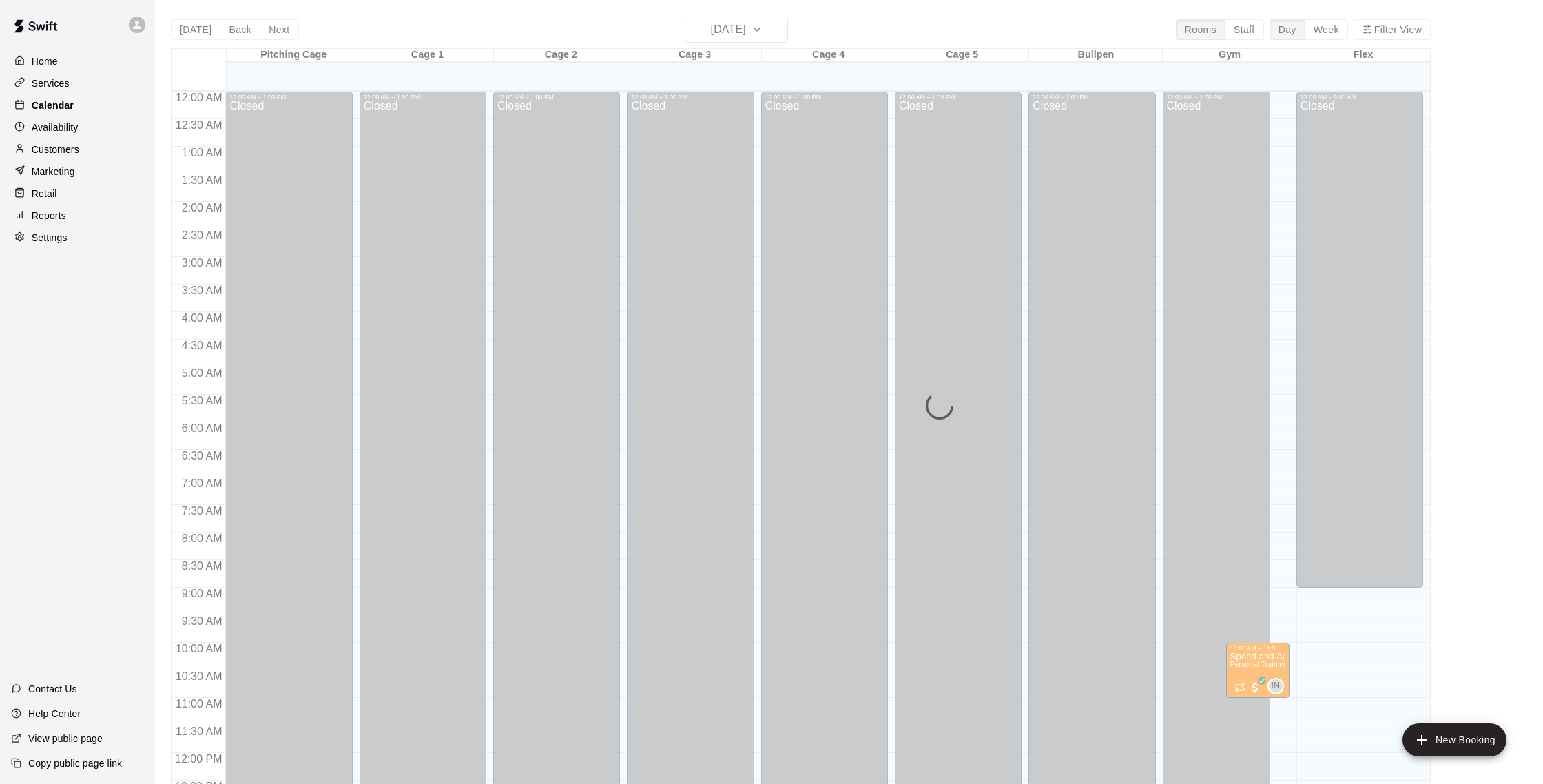
scroll to position [574, 0]
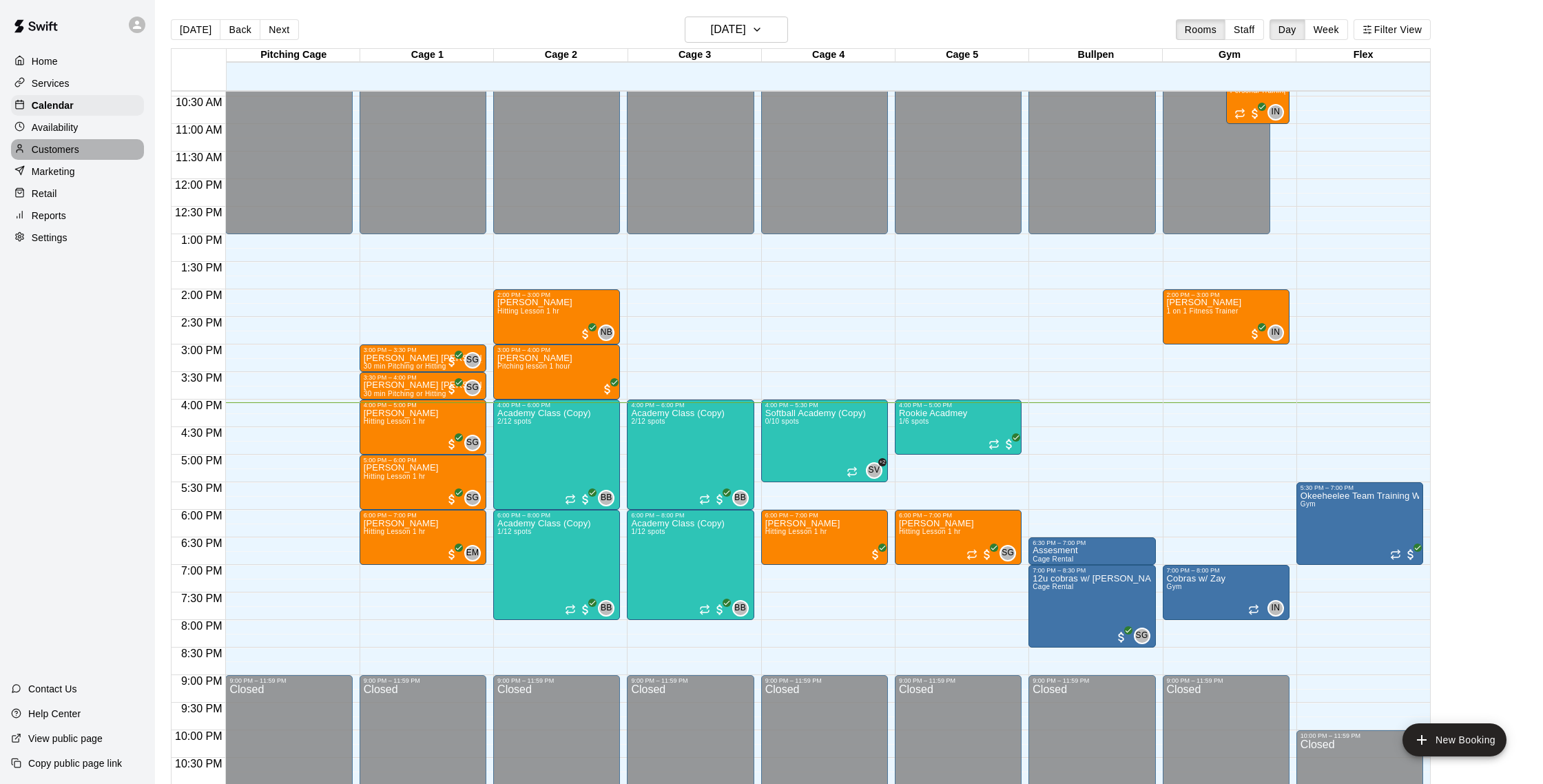
click at [74, 146] on p "Customers" at bounding box center [56, 149] width 47 height 14
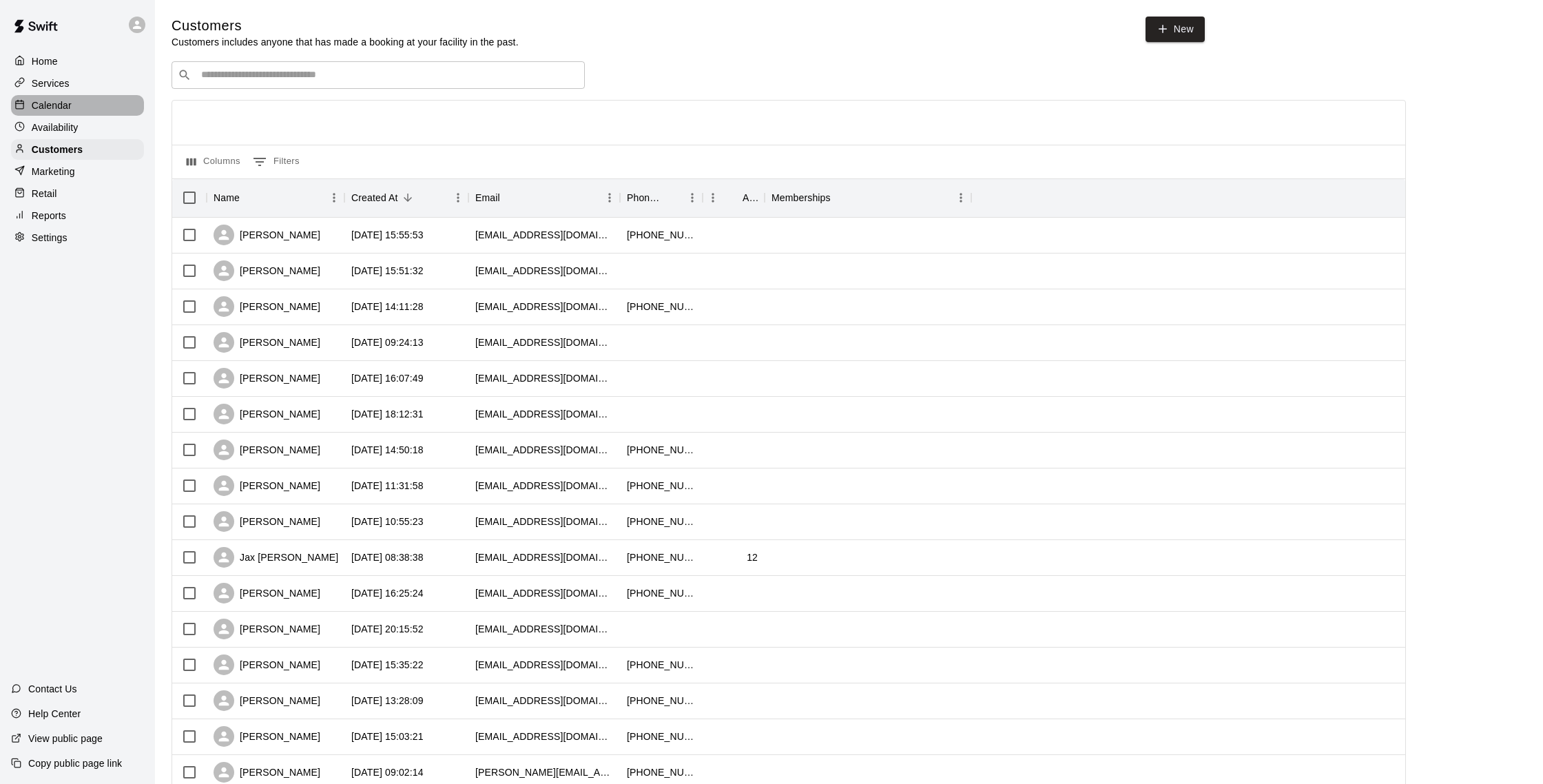
click at [74, 101] on div "Calendar" at bounding box center [77, 105] width 133 height 21
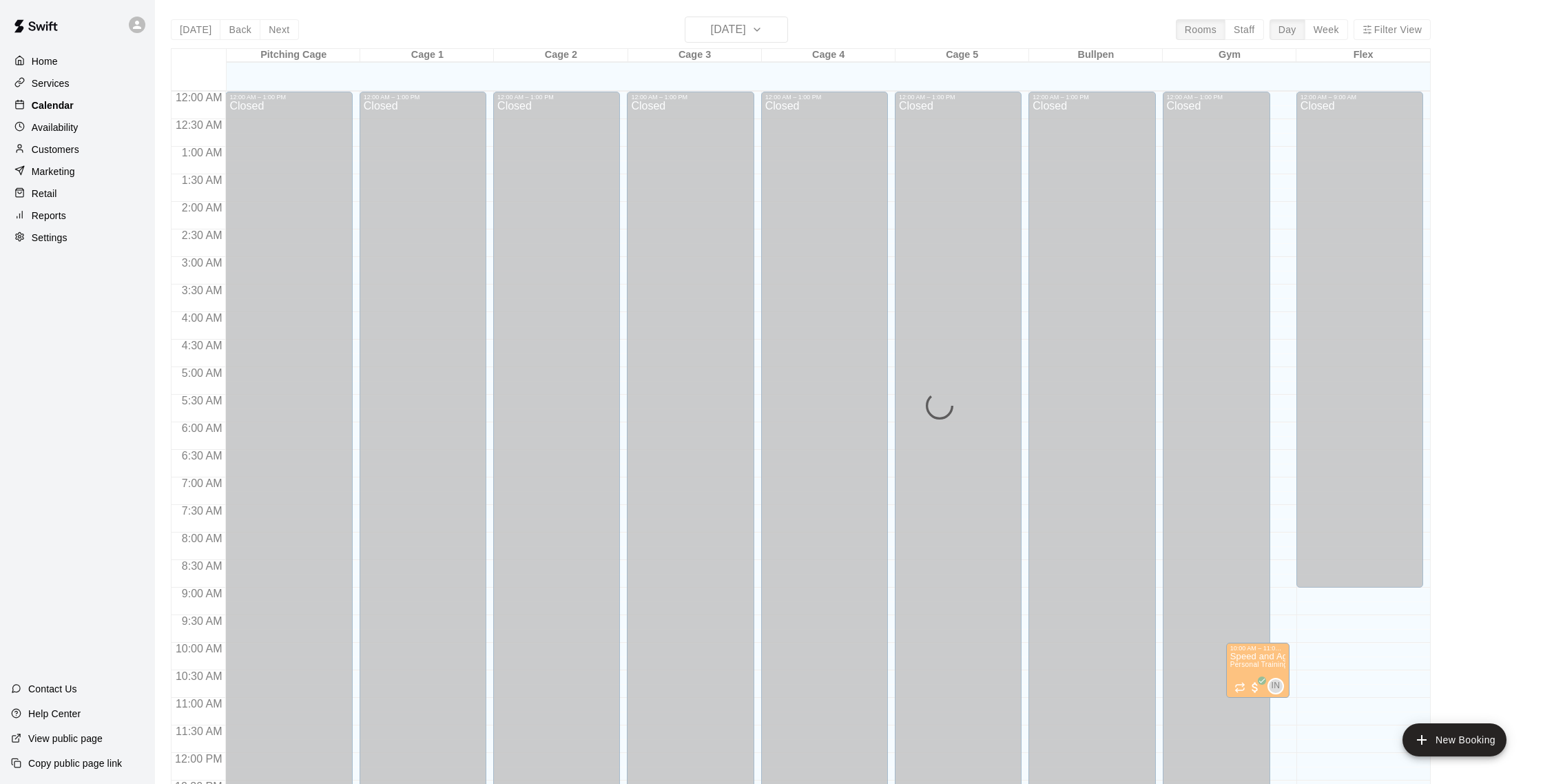
scroll to position [574, 0]
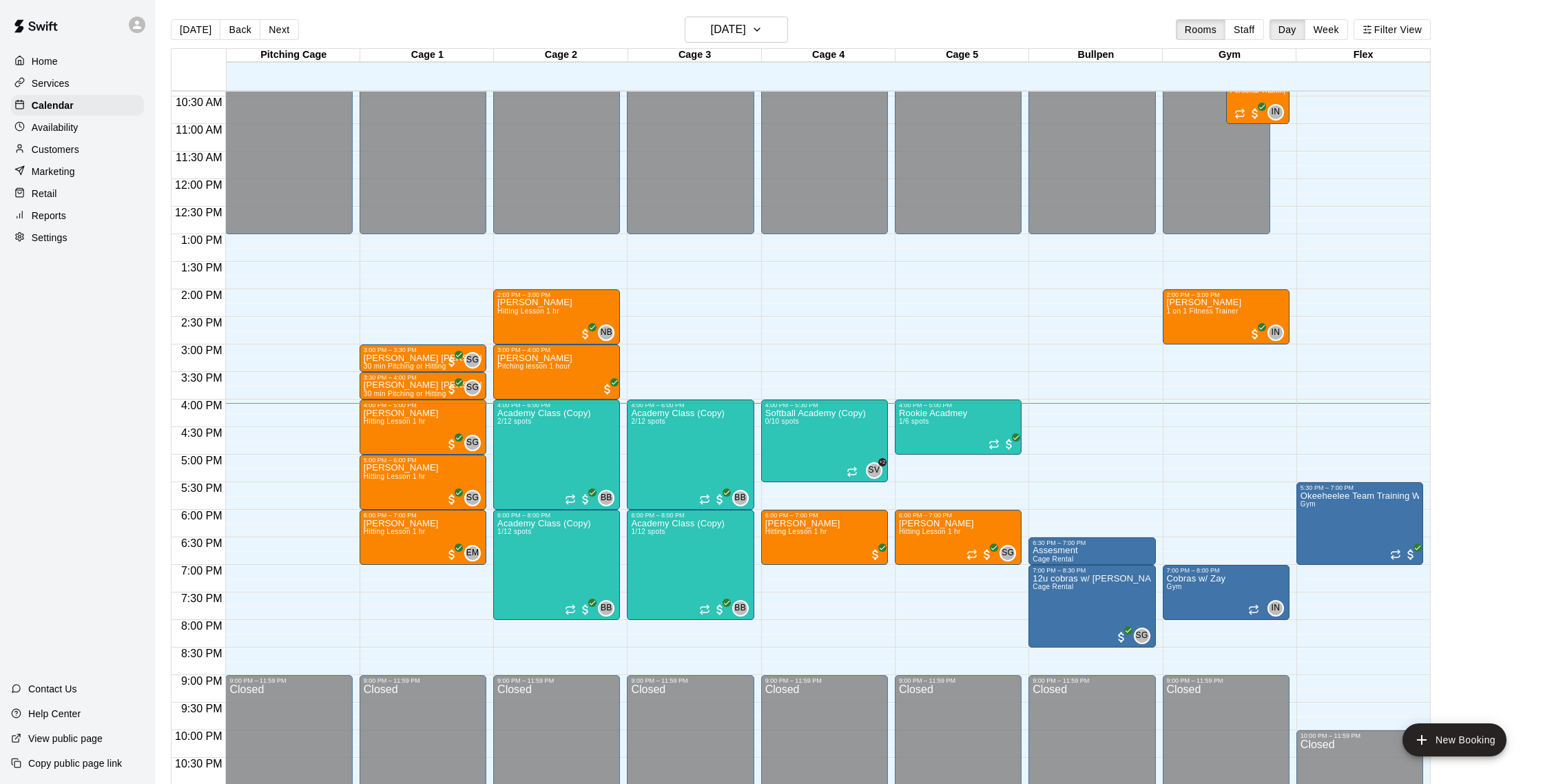
click at [80, 147] on div "Customers" at bounding box center [77, 149] width 133 height 21
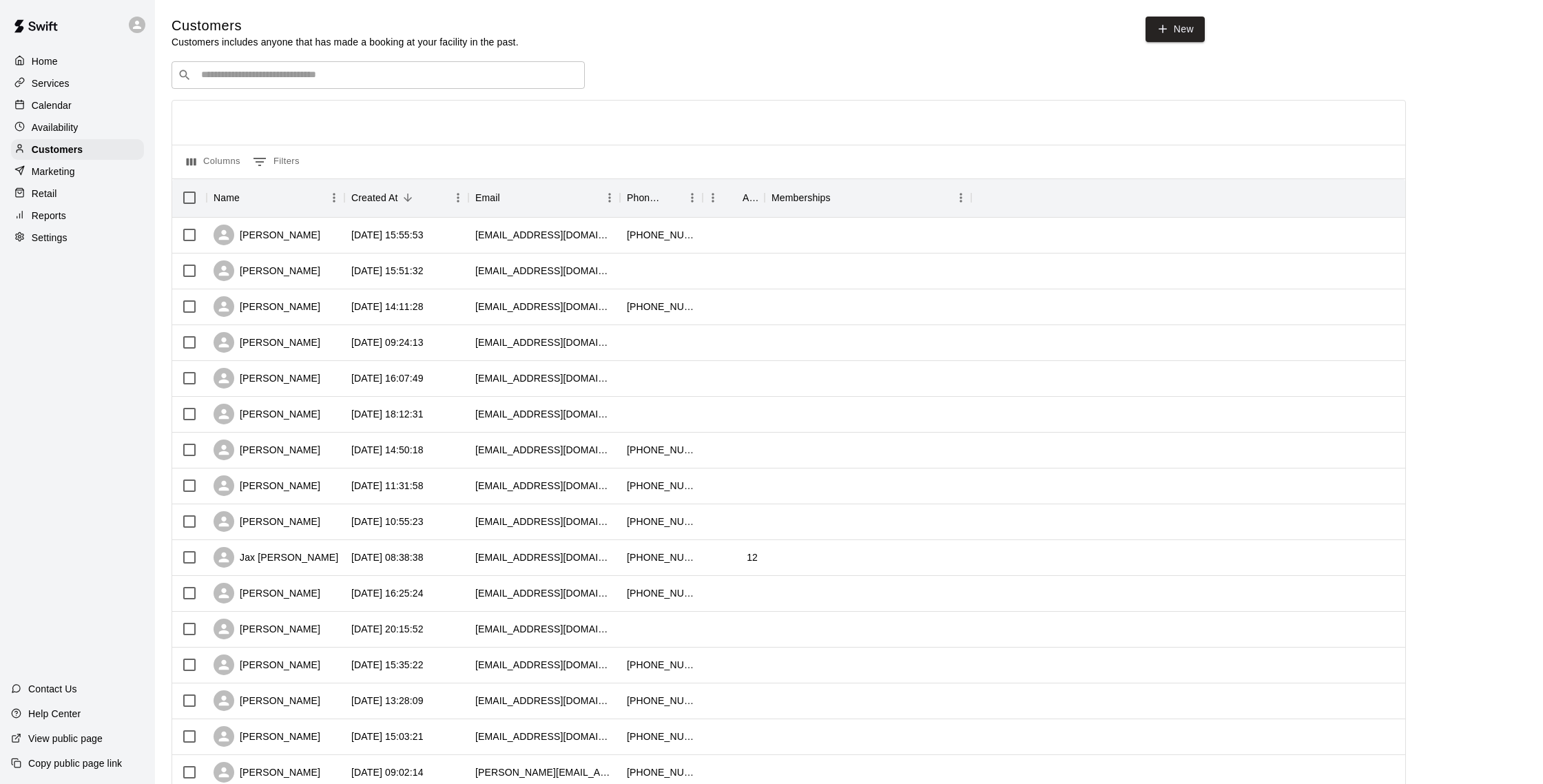
click at [248, 79] on input "Search customers by name or email" at bounding box center [388, 75] width 382 height 14
type input "*"
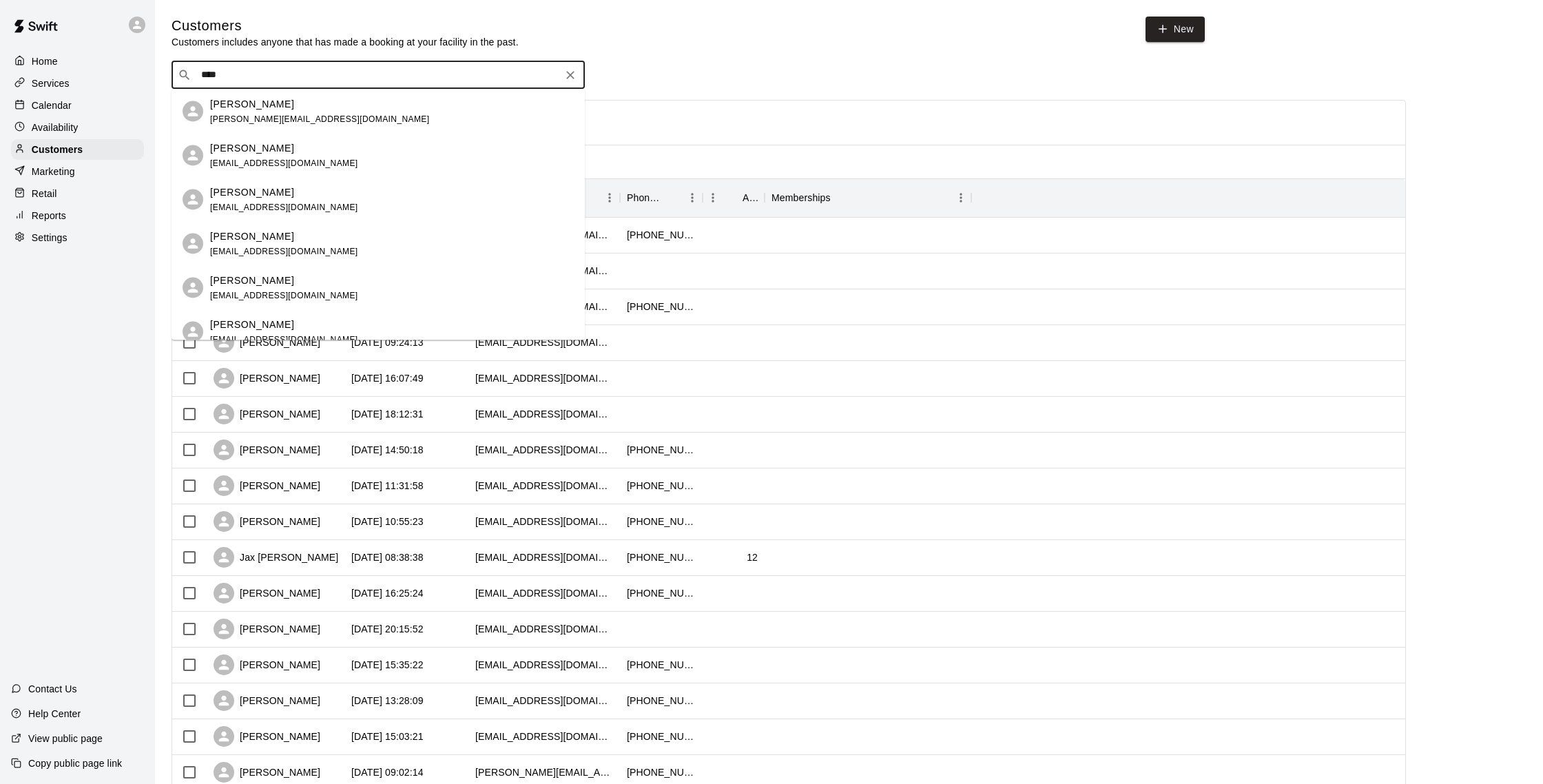
type input "****"
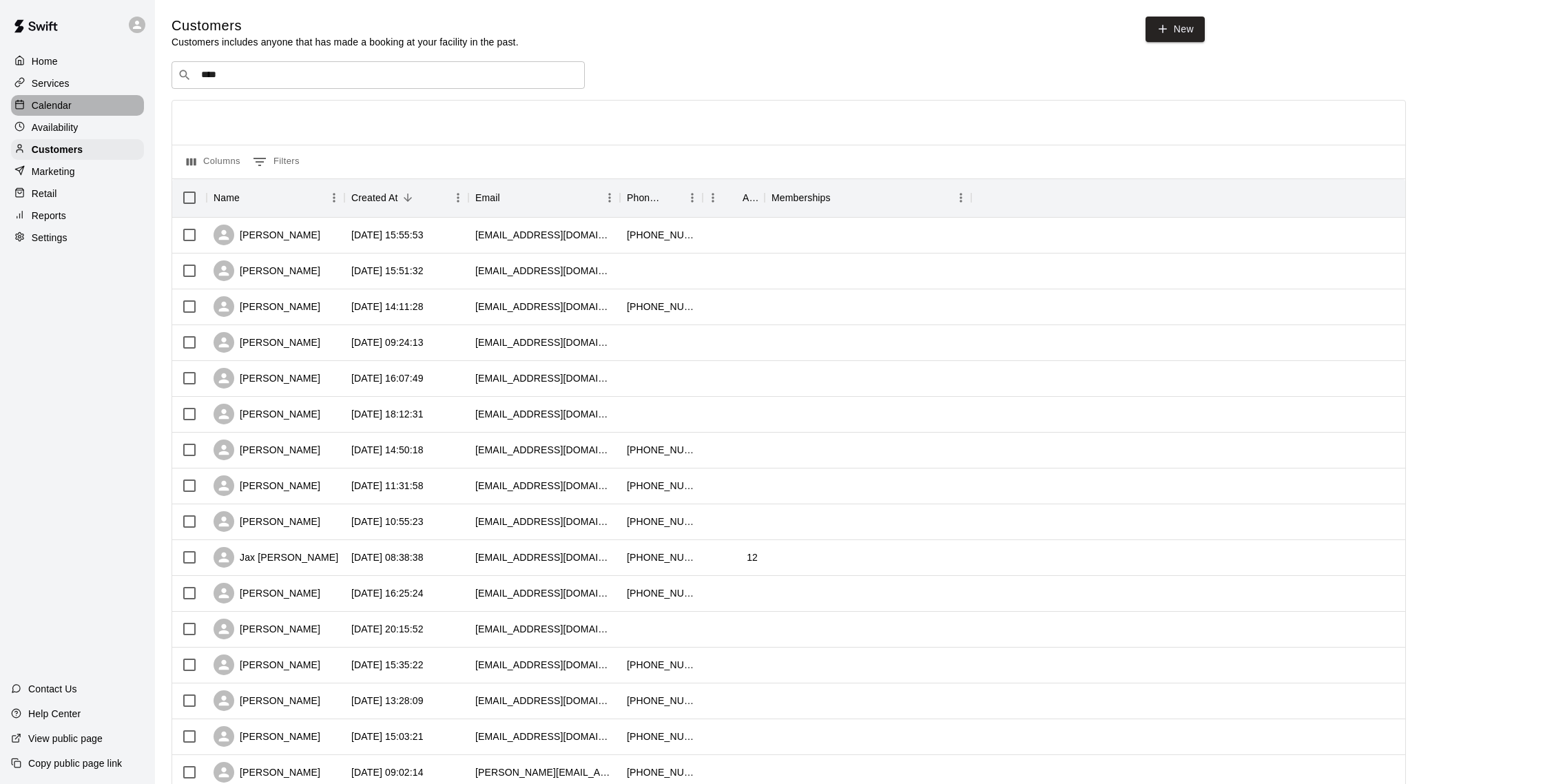
click at [78, 101] on div "Calendar" at bounding box center [77, 105] width 133 height 21
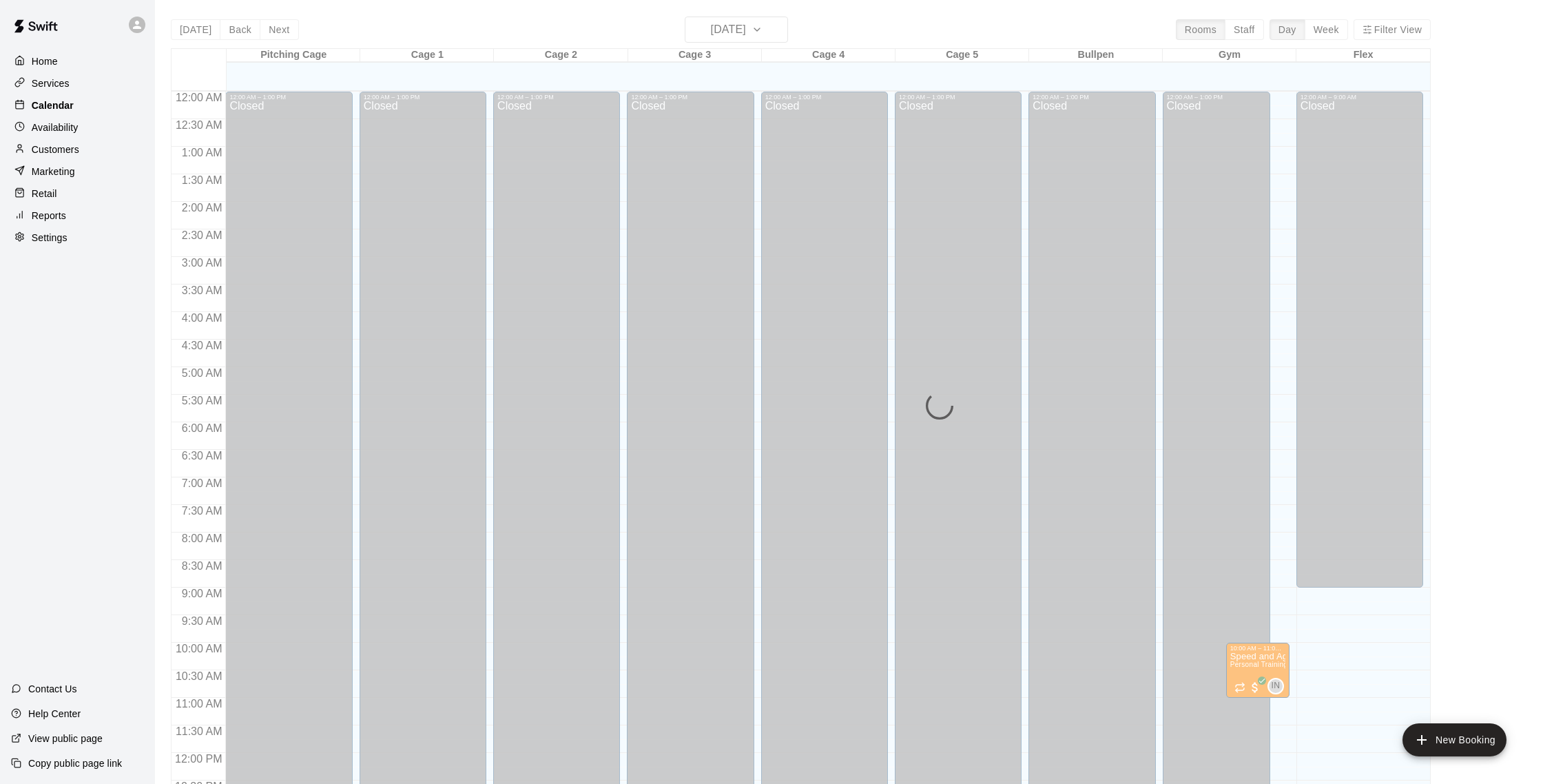
scroll to position [574, 0]
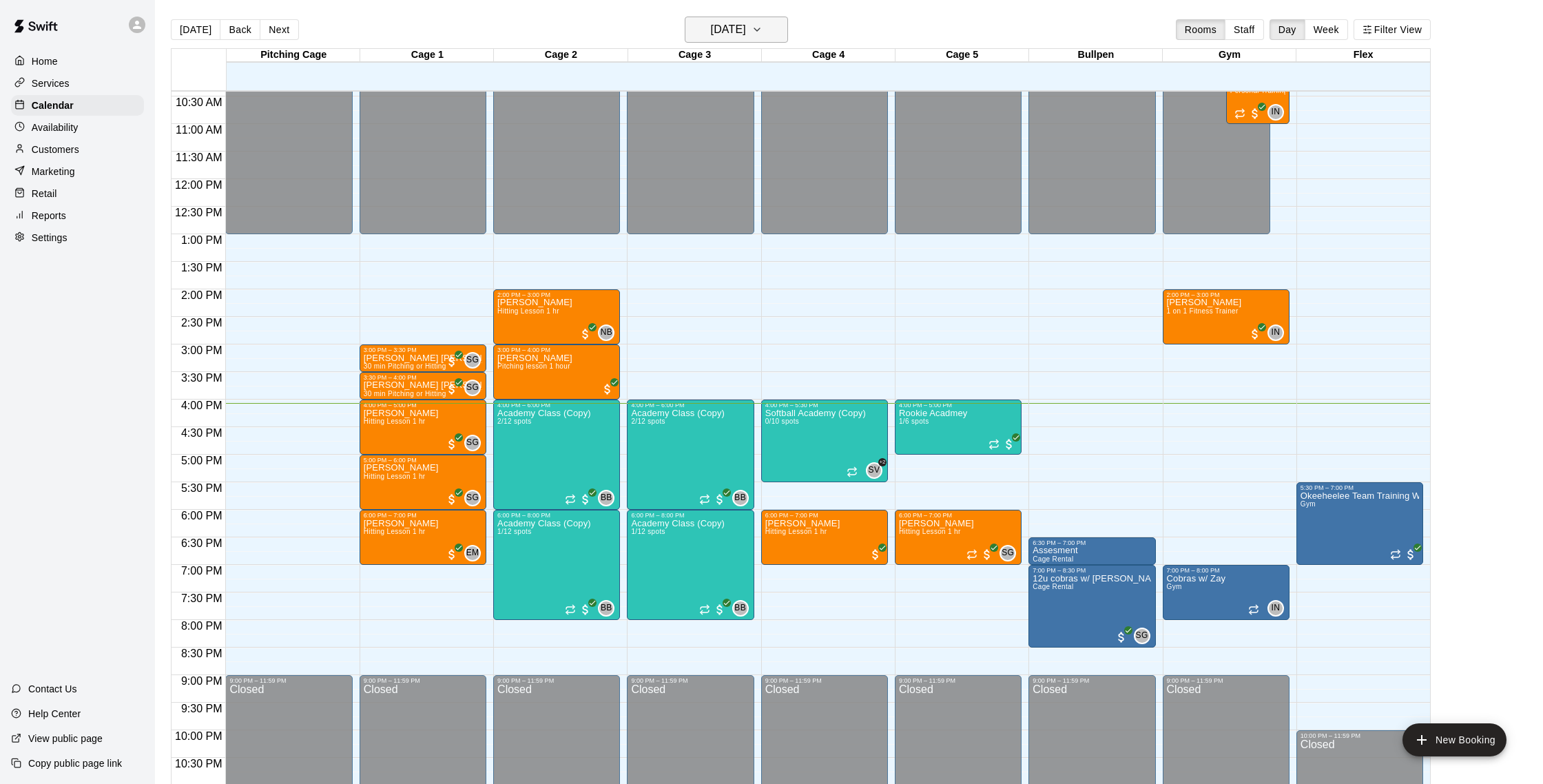
click at [711, 27] on h6 "[DATE]" at bounding box center [728, 29] width 35 height 19
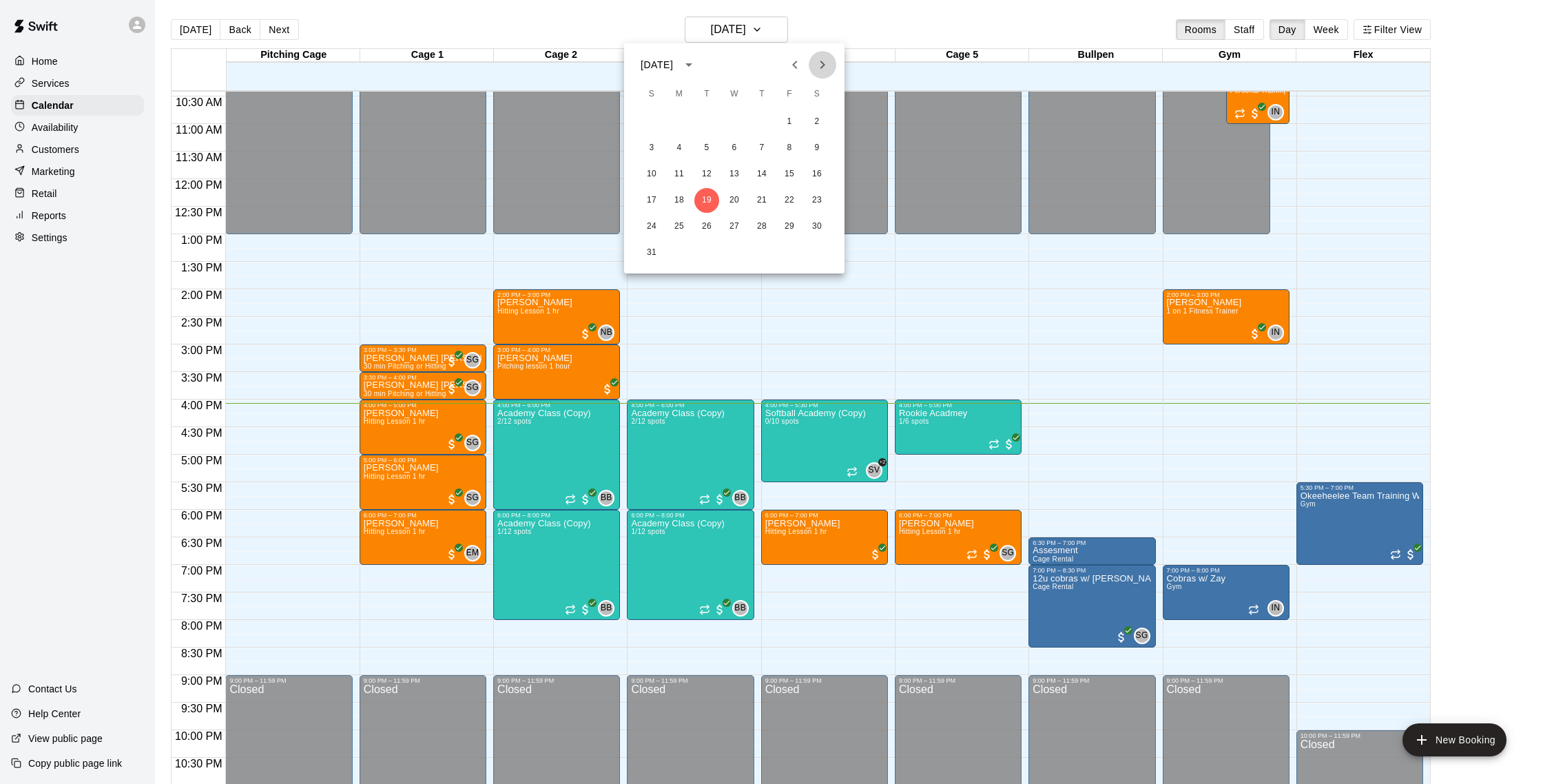
click at [819, 66] on icon "Next month" at bounding box center [822, 65] width 17 height 17
click at [796, 66] on icon "Previous month" at bounding box center [795, 65] width 17 height 17
click at [828, 66] on icon "Next month" at bounding box center [822, 65] width 17 height 17
click at [798, 68] on icon "Previous month" at bounding box center [795, 65] width 17 height 17
click at [815, 69] on icon "Next month" at bounding box center [822, 65] width 17 height 17
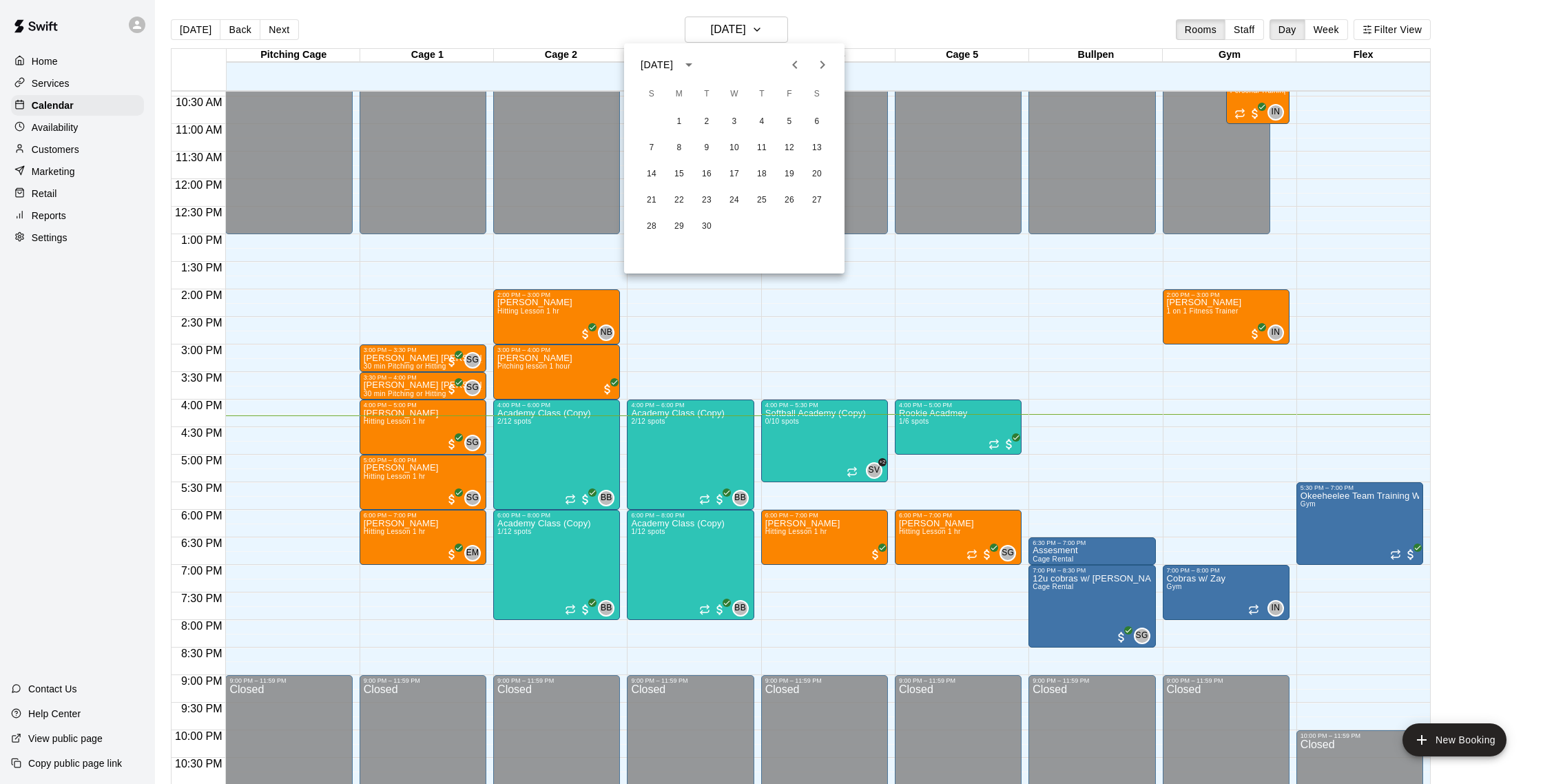
click at [842, 5] on div at bounding box center [771, 392] width 1543 height 784
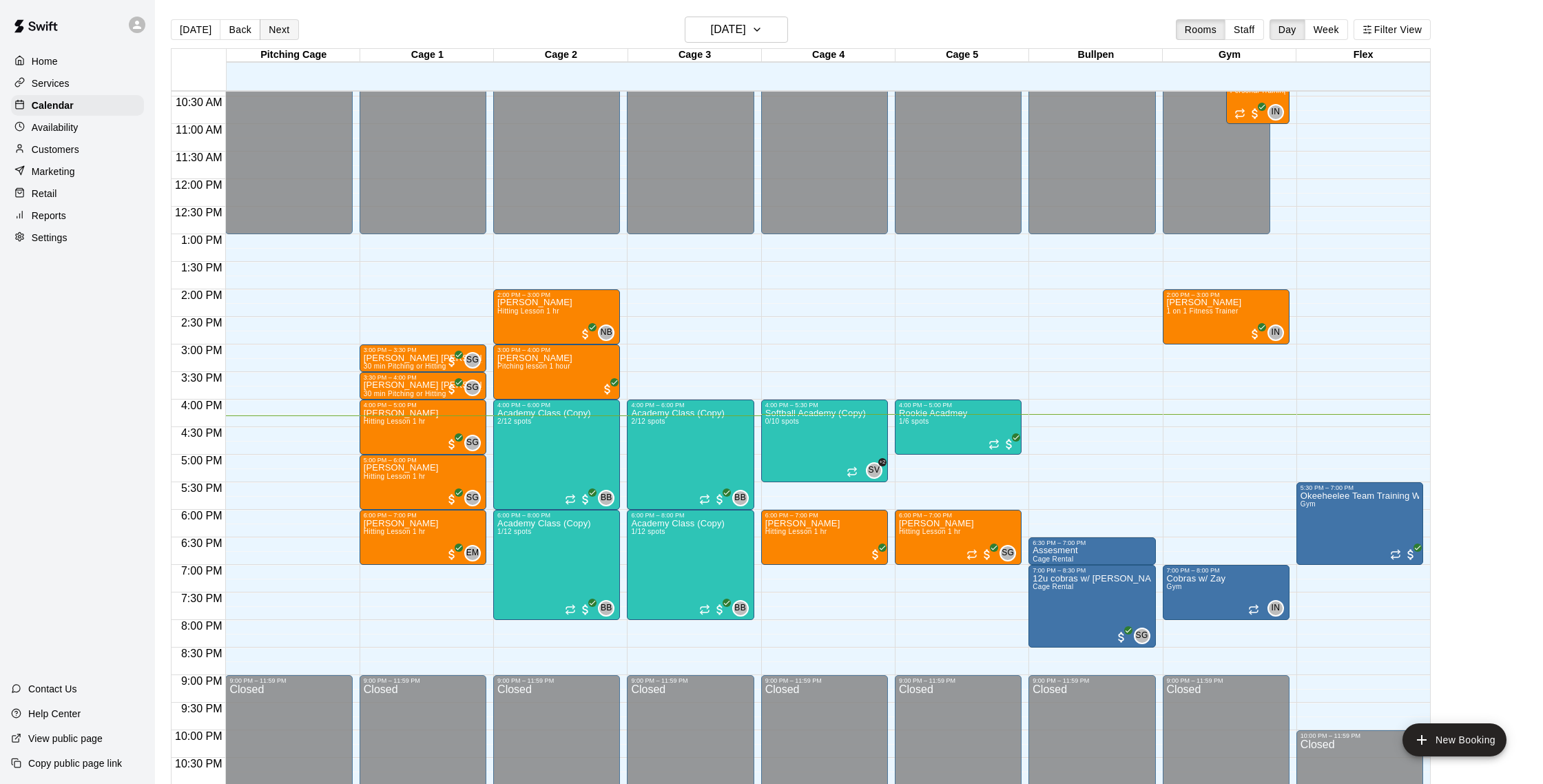
click at [277, 24] on button "Next" at bounding box center [279, 29] width 39 height 21
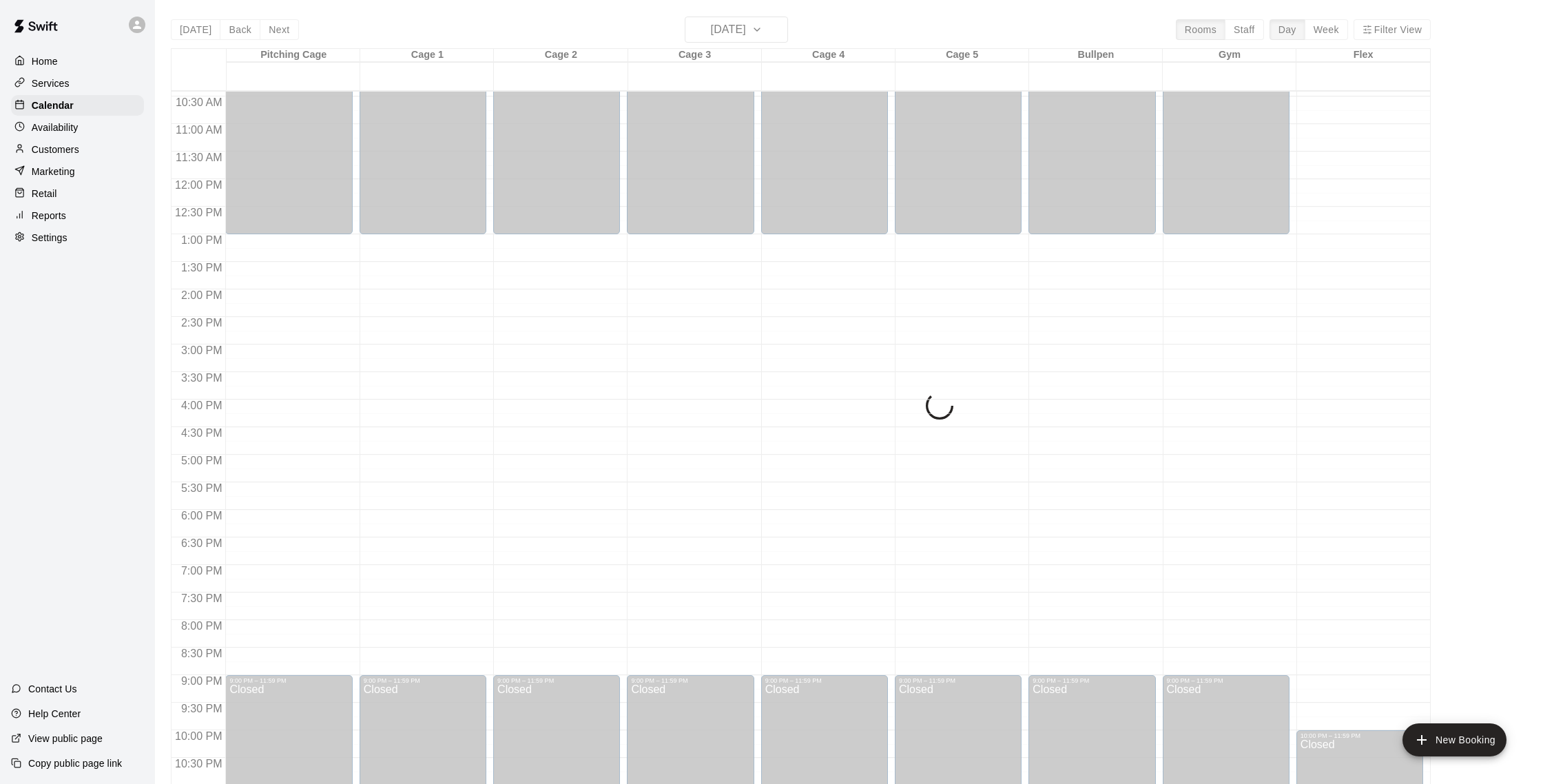
click at [276, 30] on div "[DATE] Back [DATE][DATE] Rooms Staff Day Week Filter View Pitching Cage 20 Wed …" at bounding box center [800, 408] width 1260 height 784
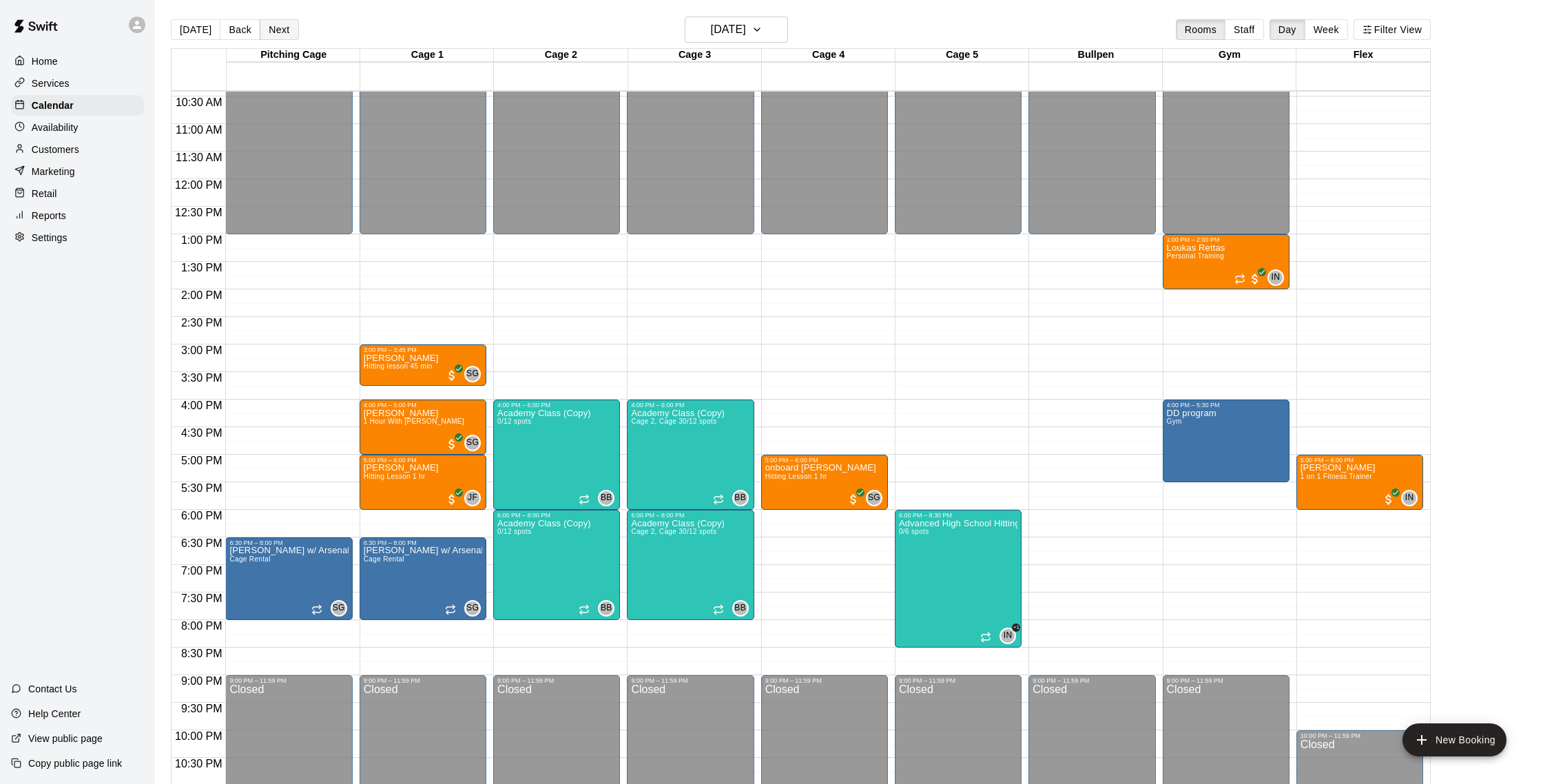
click at [276, 30] on button "Next" at bounding box center [279, 29] width 39 height 21
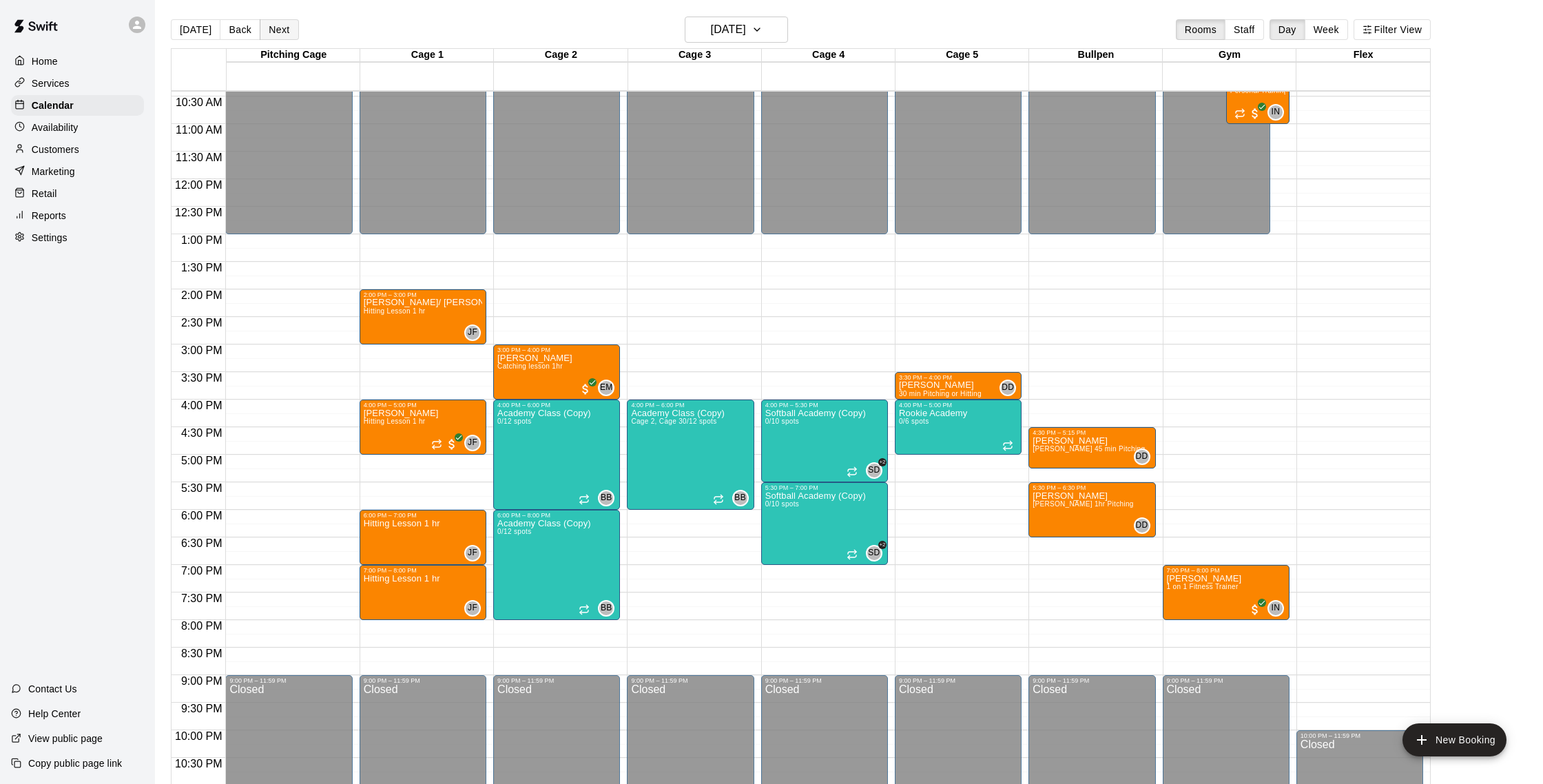
click at [285, 35] on button "Next" at bounding box center [279, 29] width 39 height 21
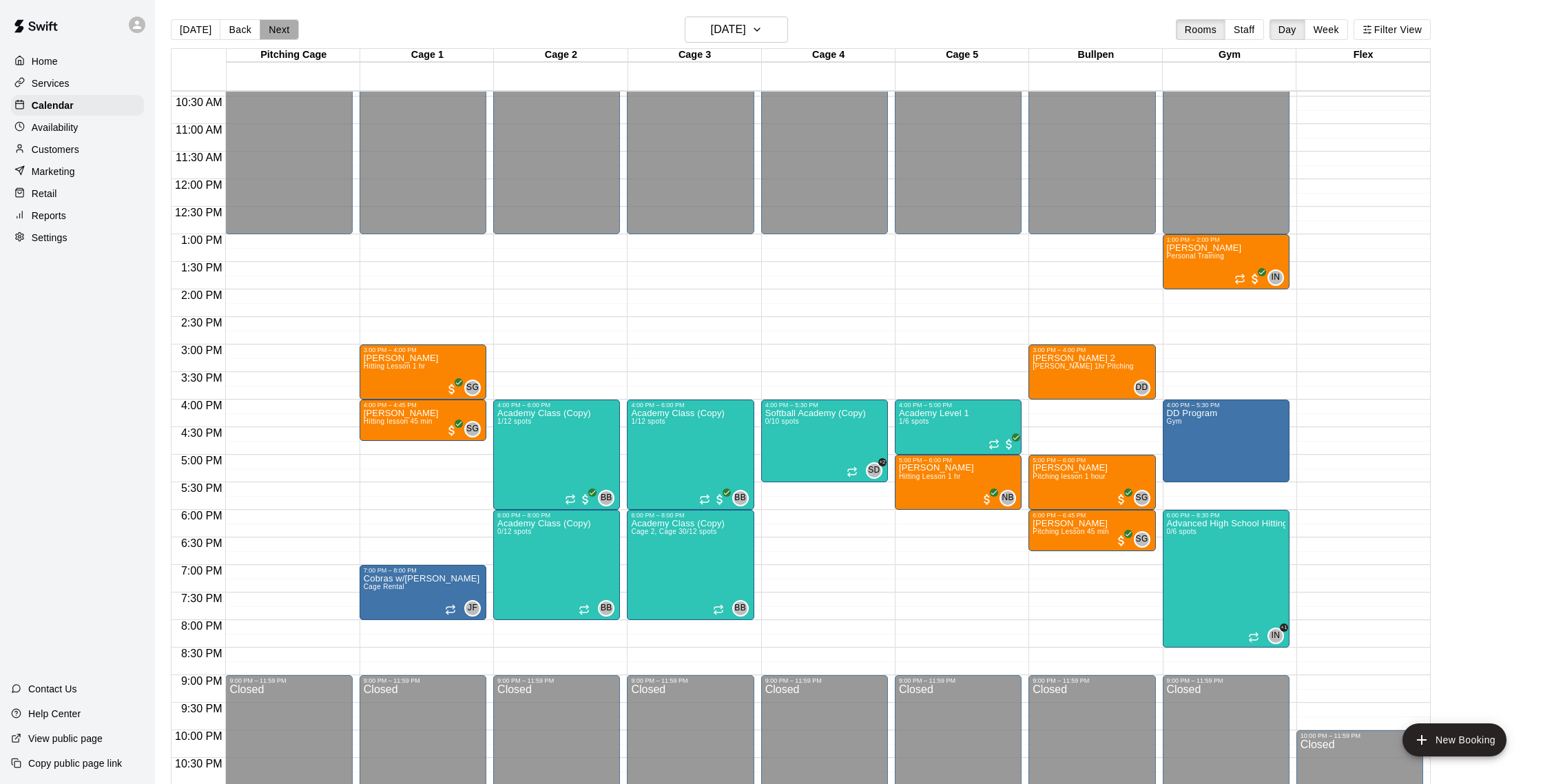
click at [287, 31] on button "Next" at bounding box center [279, 29] width 39 height 21
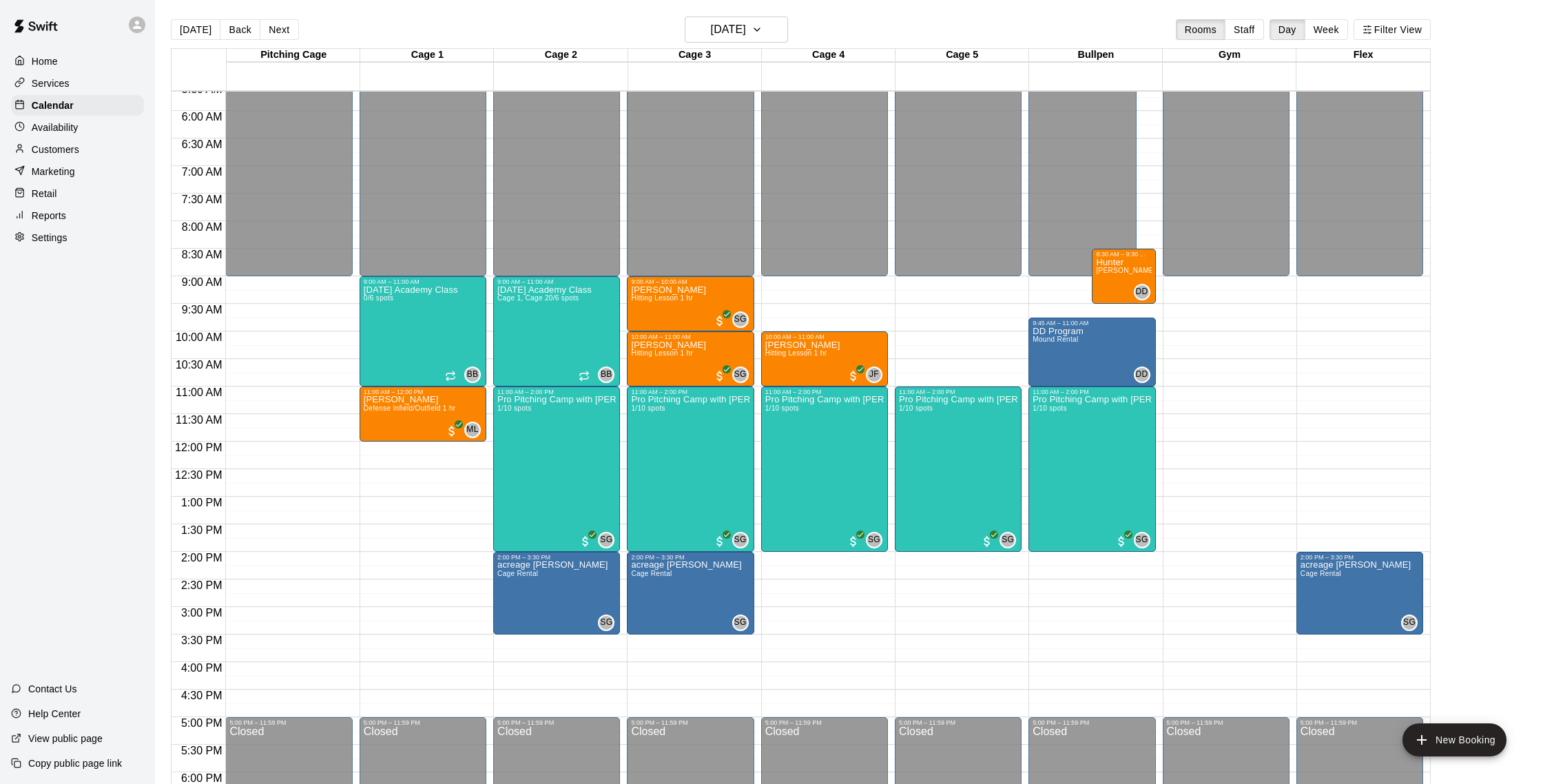
scroll to position [6, 0]
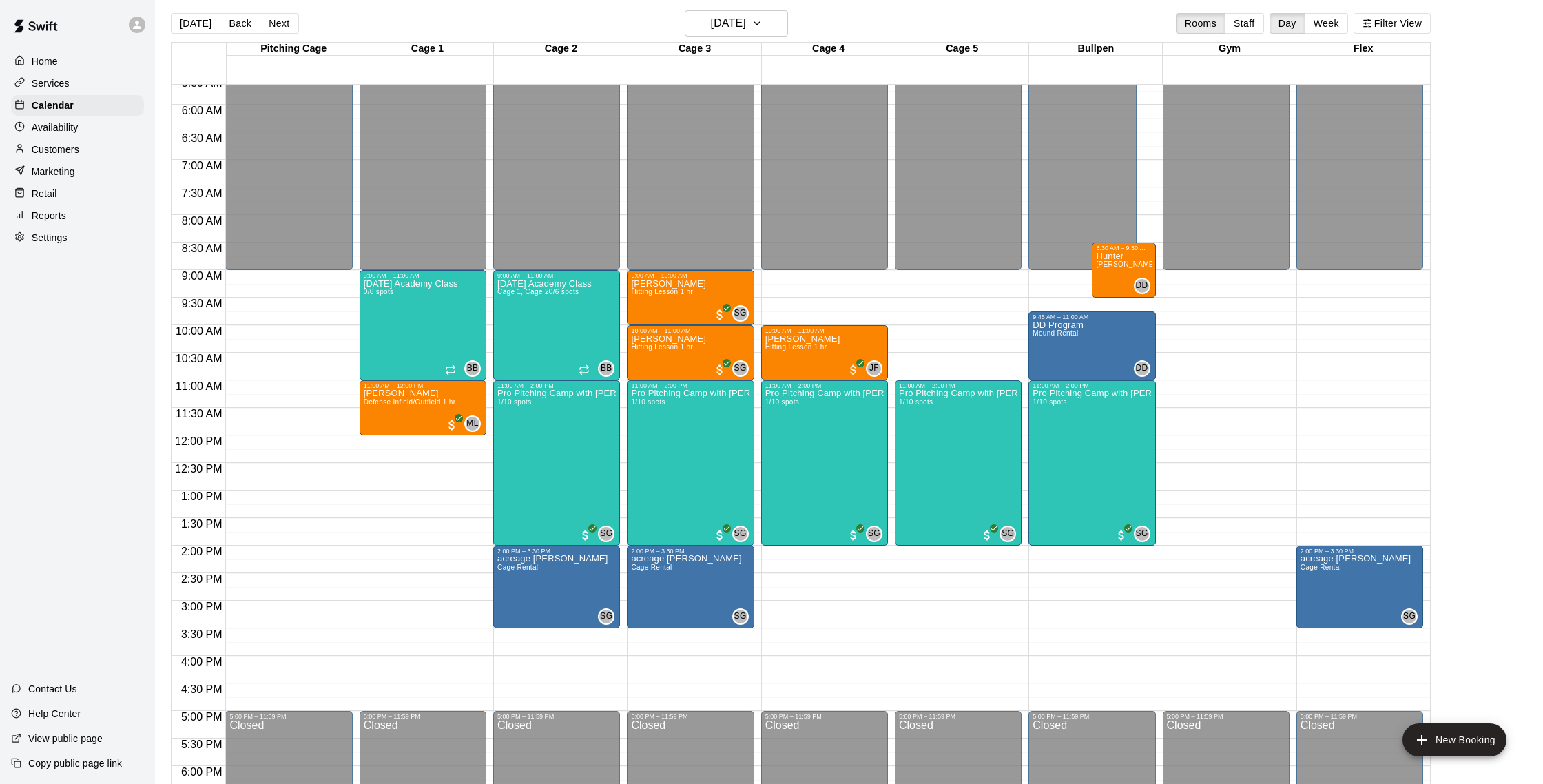
click at [61, 138] on div "Home Services Calendar Availability Customers Marketing Retail Reports Settings" at bounding box center [77, 149] width 155 height 200
click at [62, 149] on p "Customers" at bounding box center [56, 149] width 47 height 14
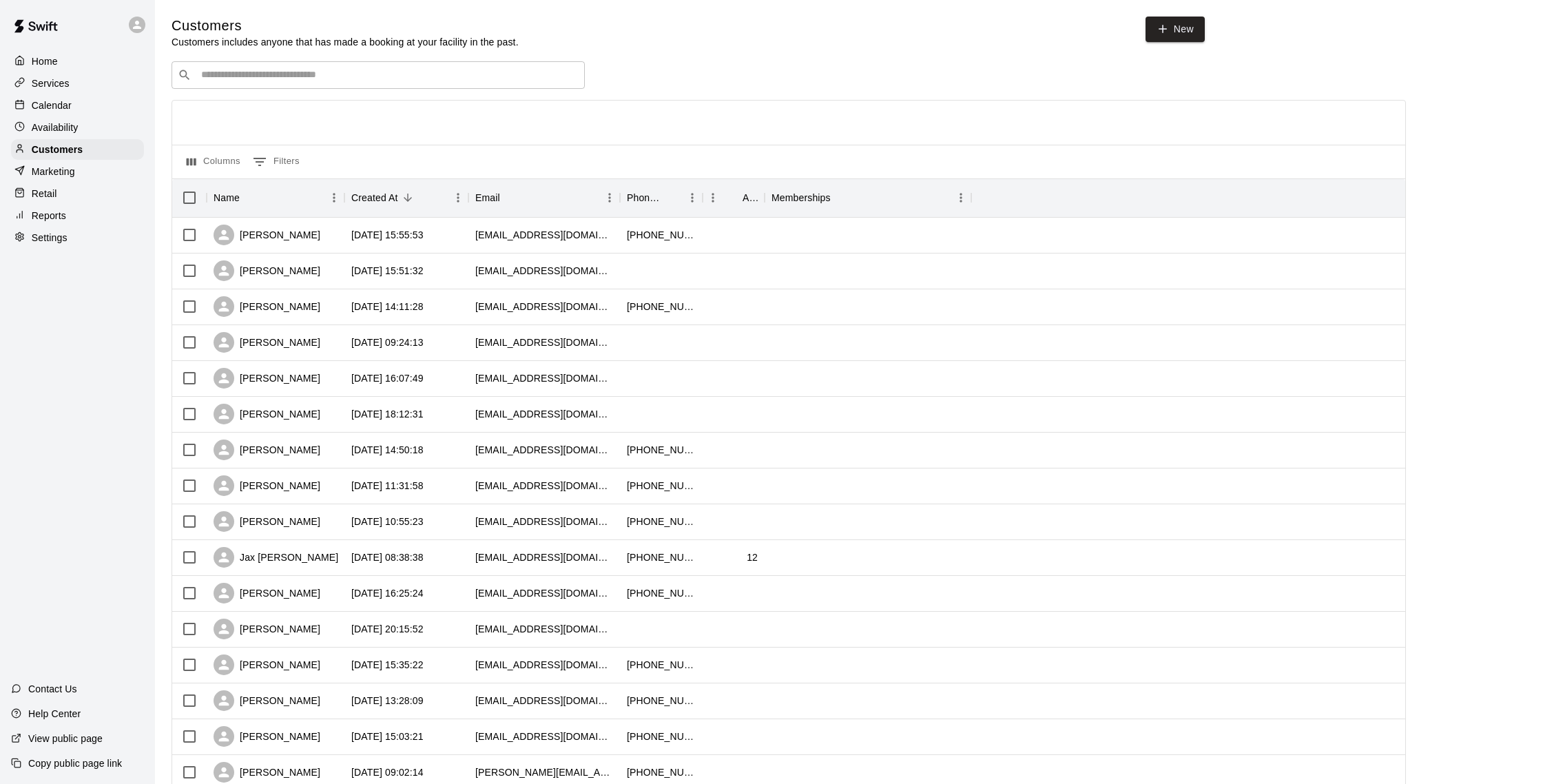
click at [68, 135] on div "Availability" at bounding box center [77, 127] width 133 height 21
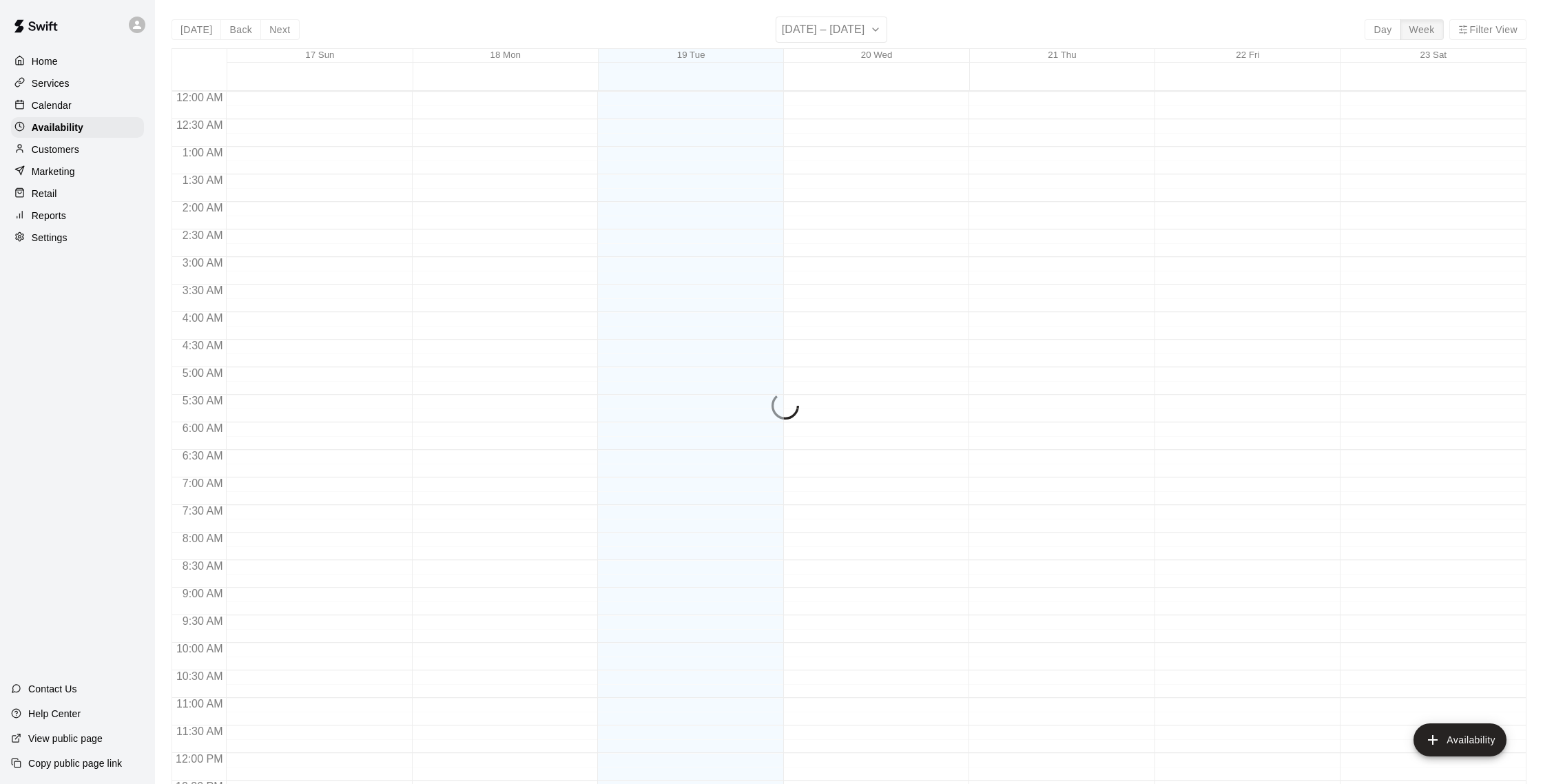
scroll to position [615, 0]
click at [56, 114] on div "Calendar" at bounding box center [77, 105] width 133 height 21
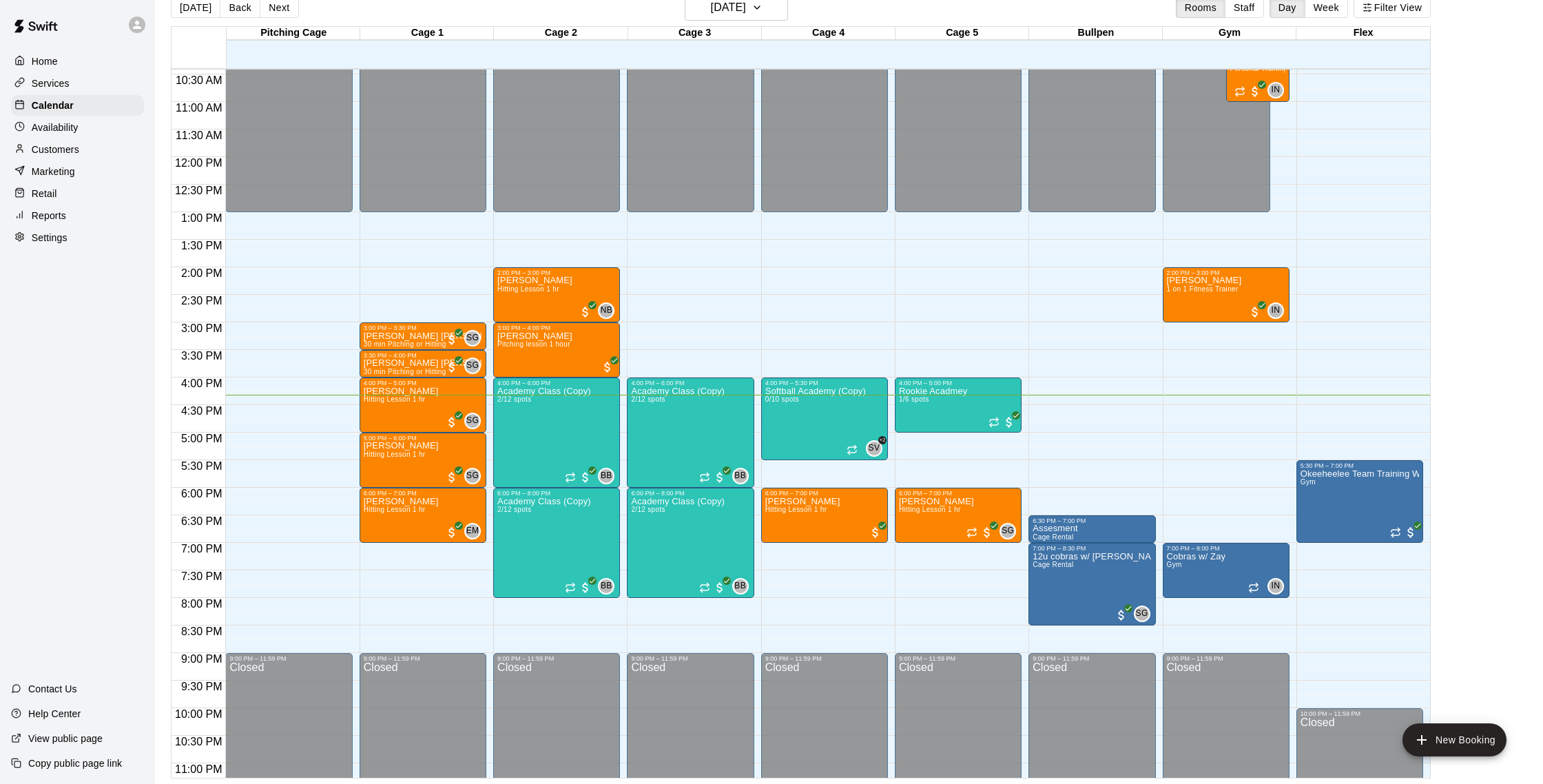
scroll to position [578, 0]
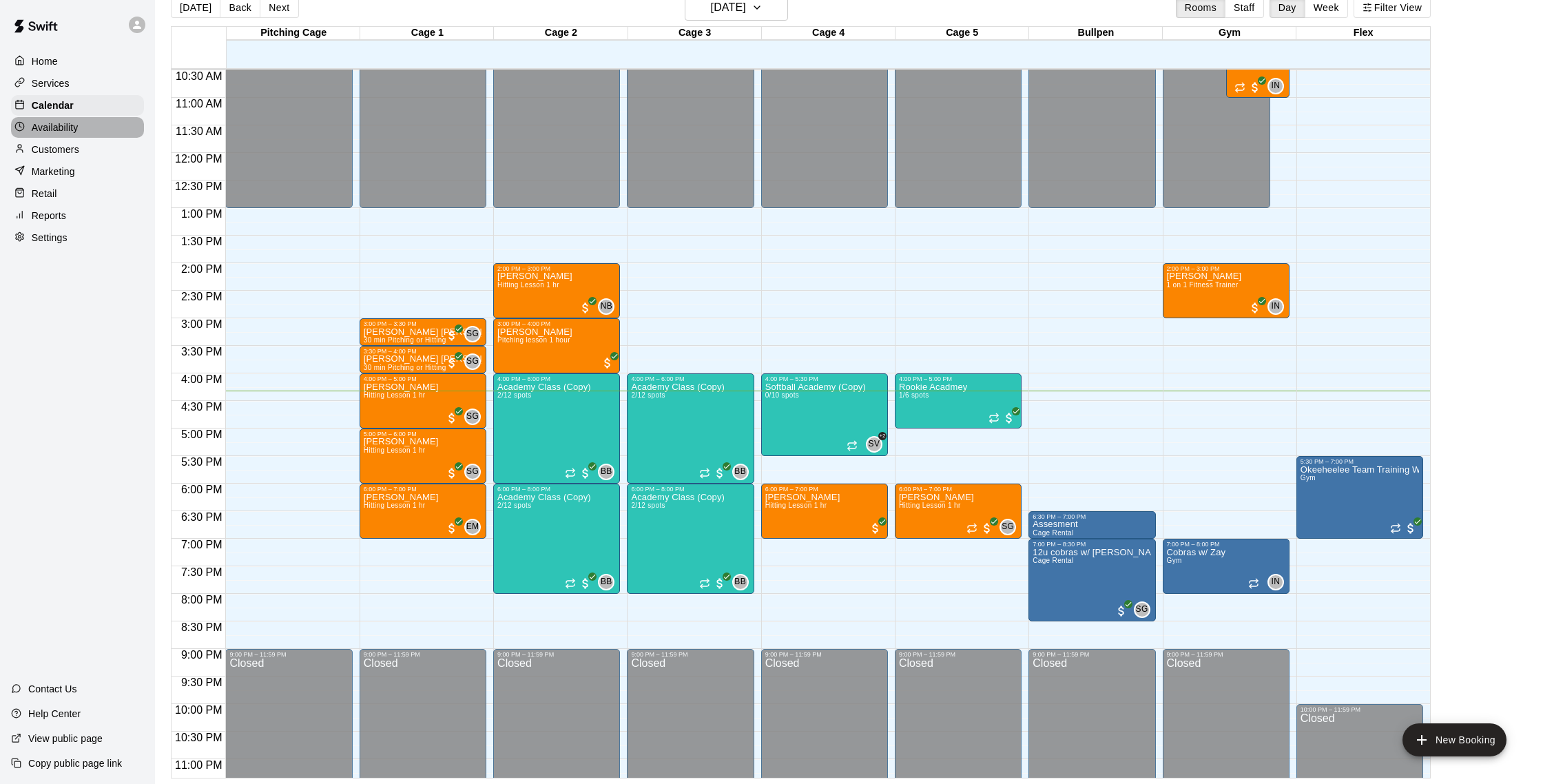
click at [67, 131] on p "Availability" at bounding box center [55, 127] width 46 height 14
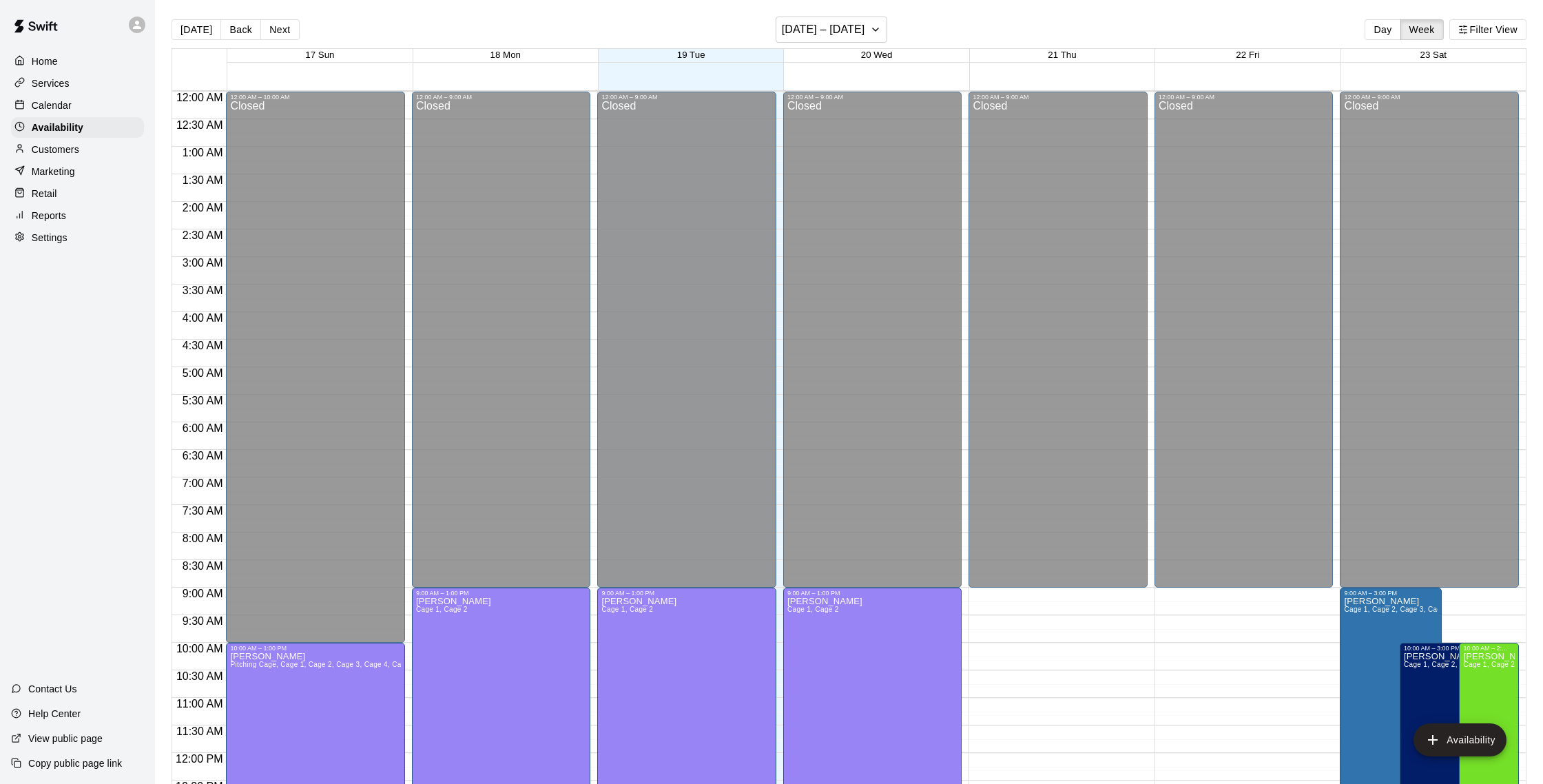
scroll to position [615, 0]
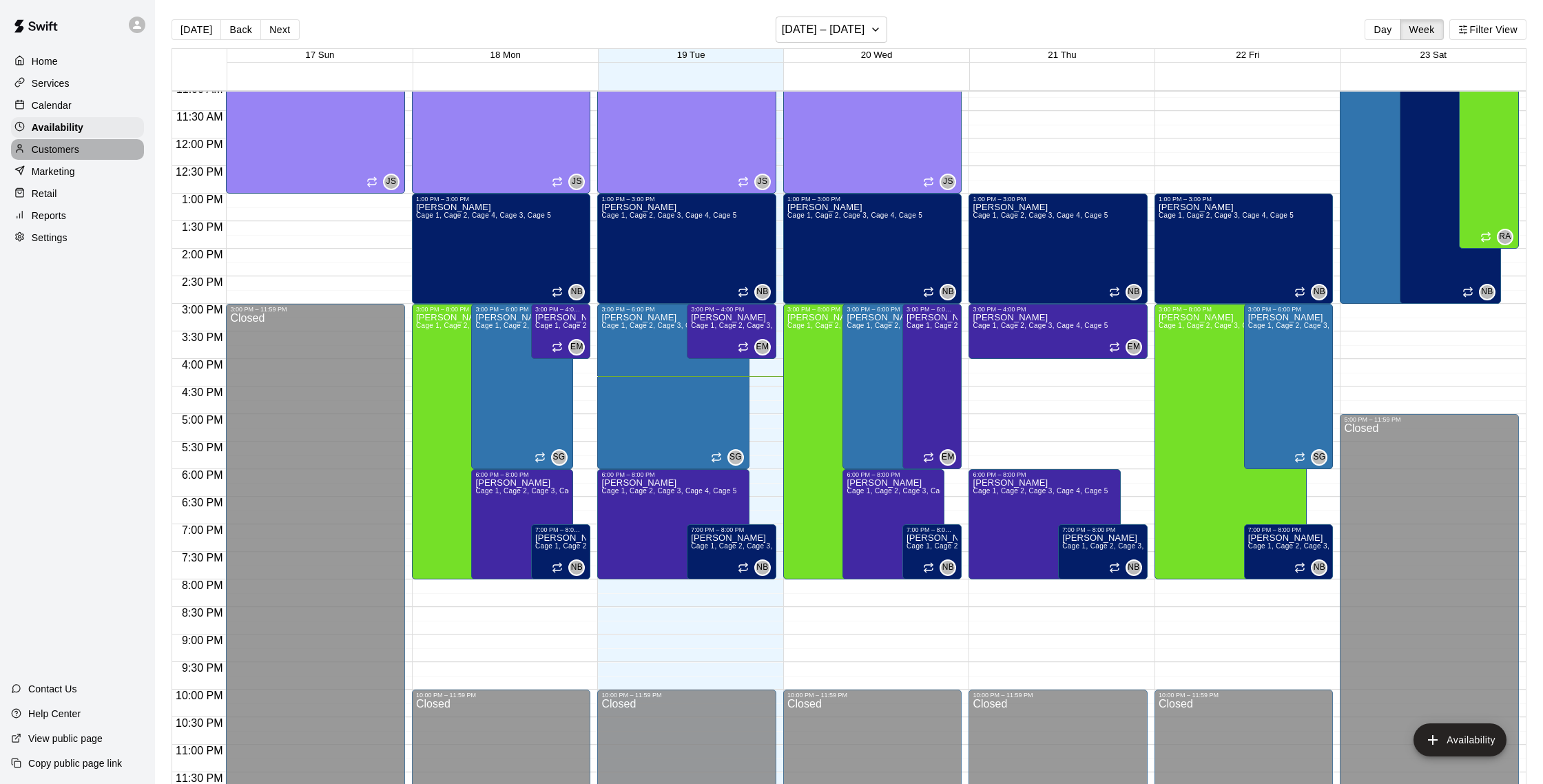
click at [65, 144] on p "Customers" at bounding box center [56, 149] width 47 height 14
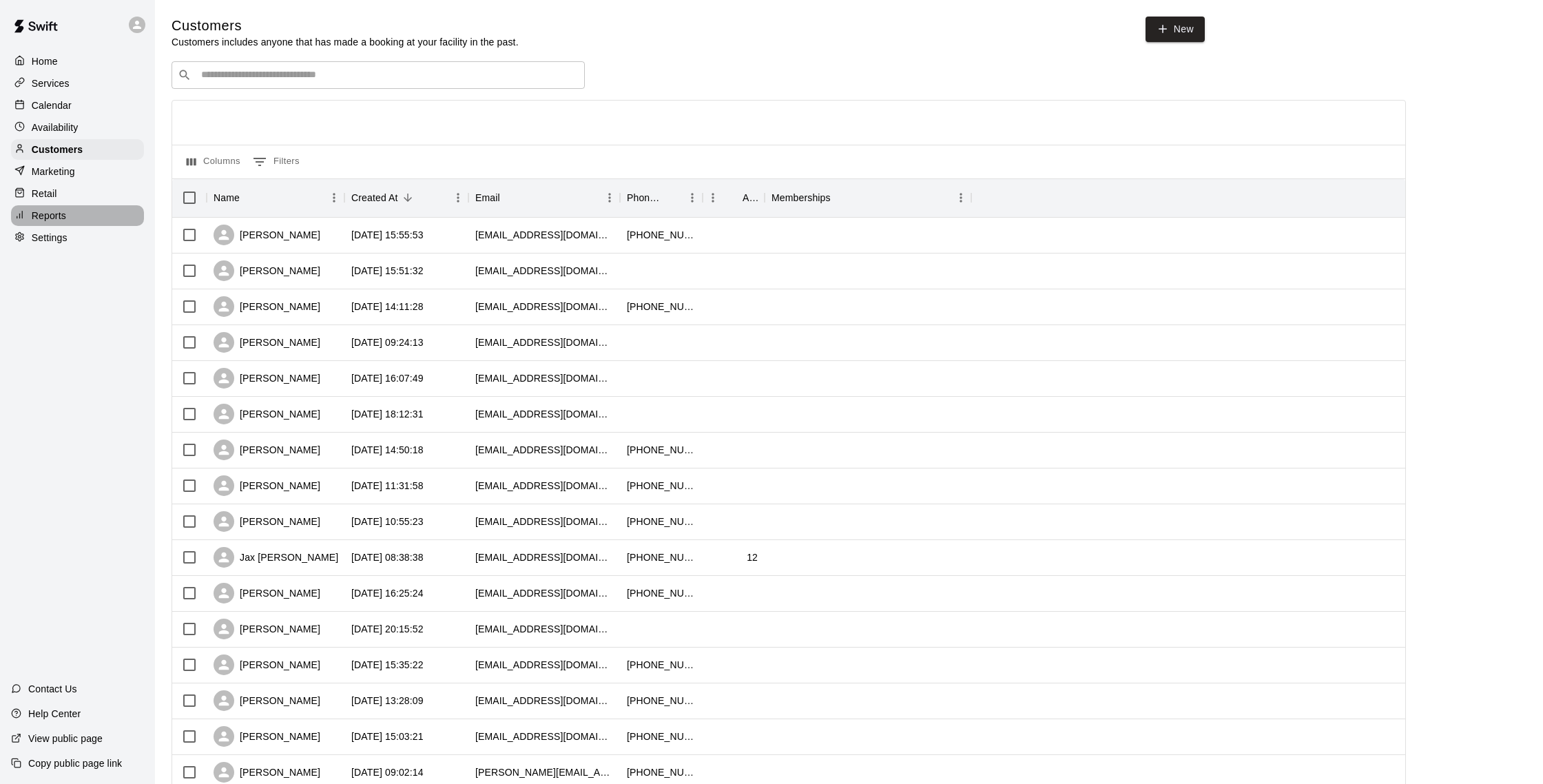
click at [47, 219] on p "Reports" at bounding box center [49, 216] width 34 height 14
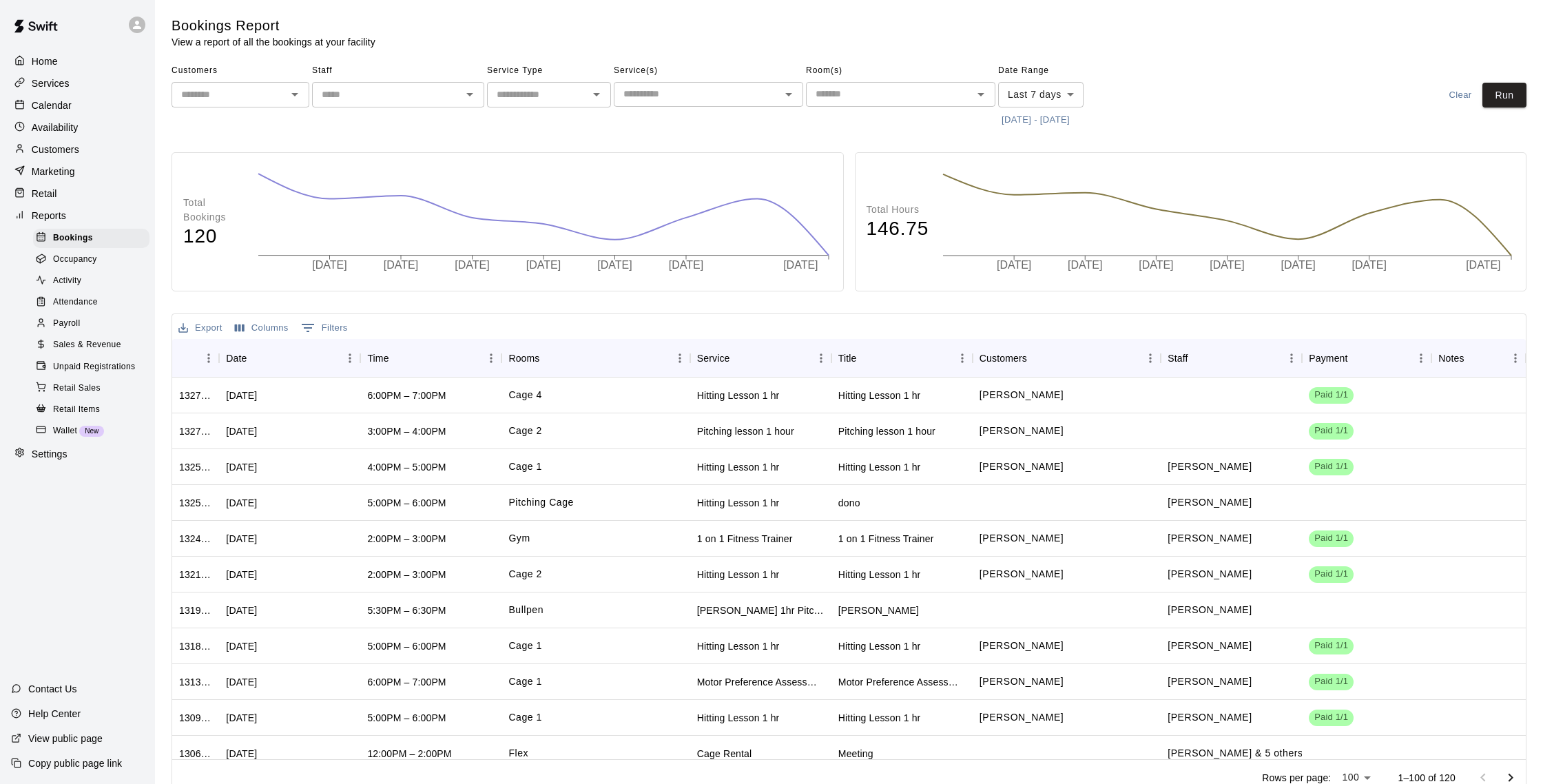
click at [74, 101] on div "Calendar" at bounding box center [77, 105] width 133 height 21
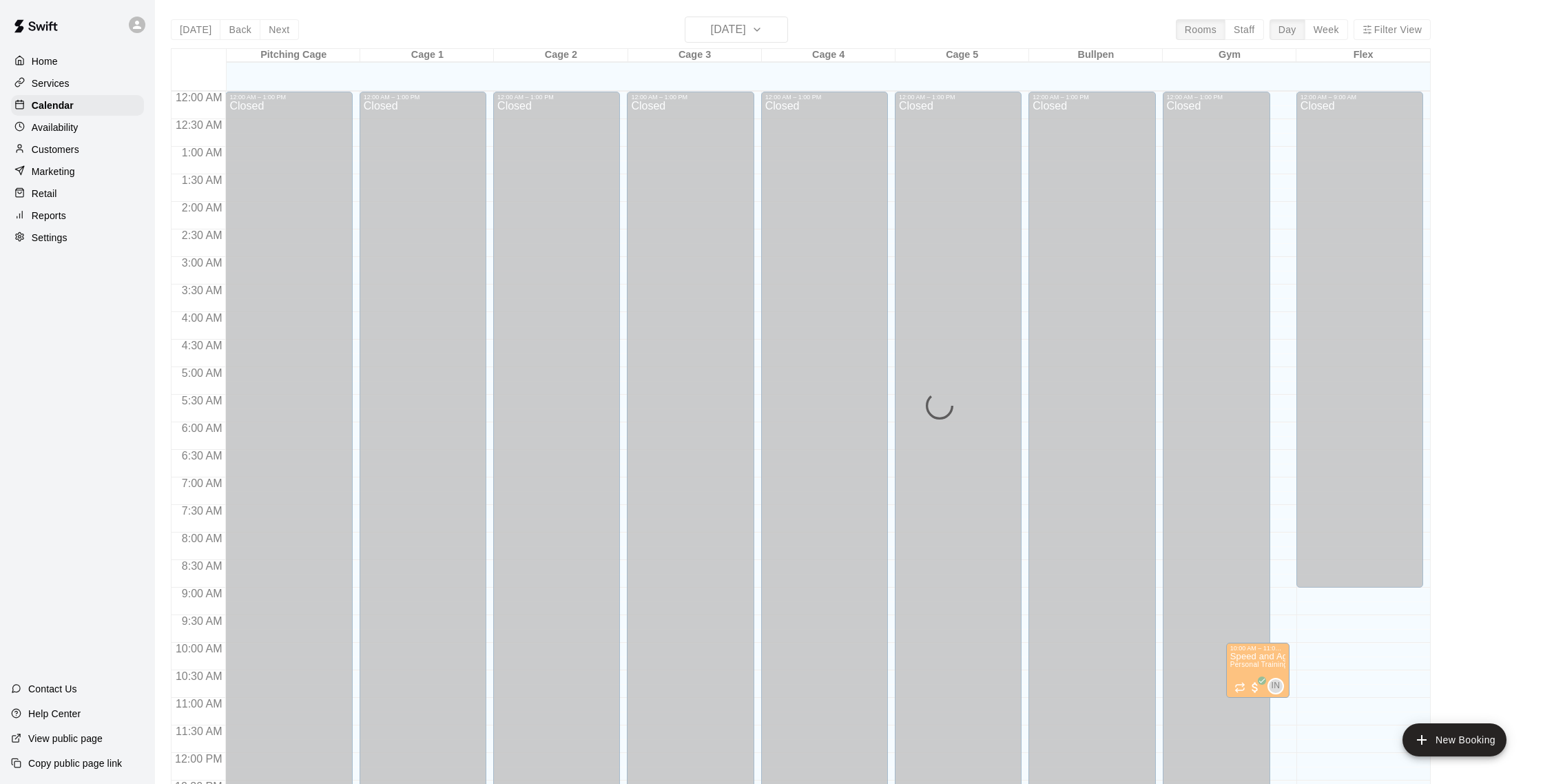
scroll to position [574, 0]
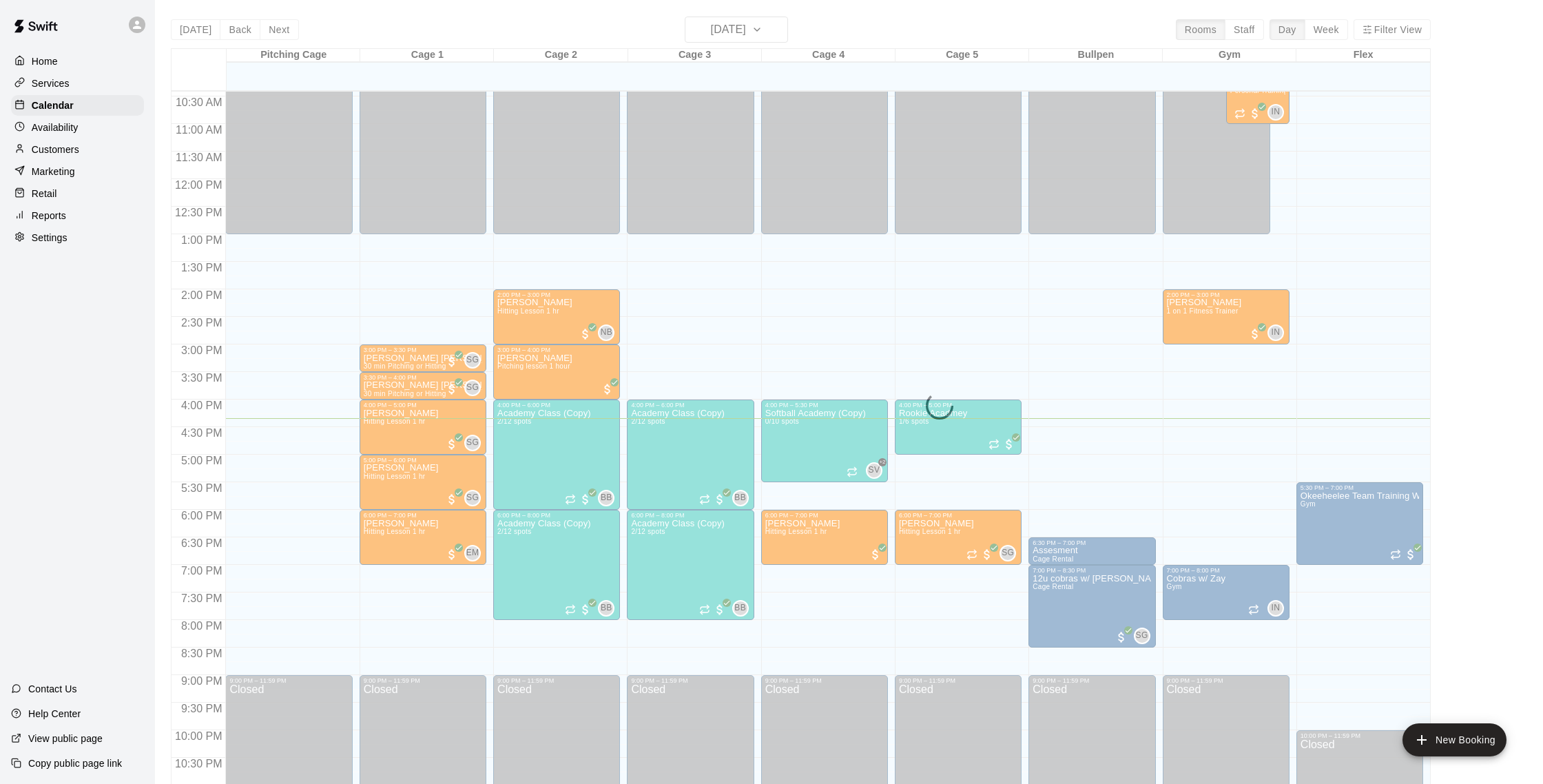
click at [724, 30] on div "[DATE] Back [DATE][DATE] Rooms Staff Day Week Filter View Pitching Cage 19 Tue …" at bounding box center [800, 408] width 1260 height 784
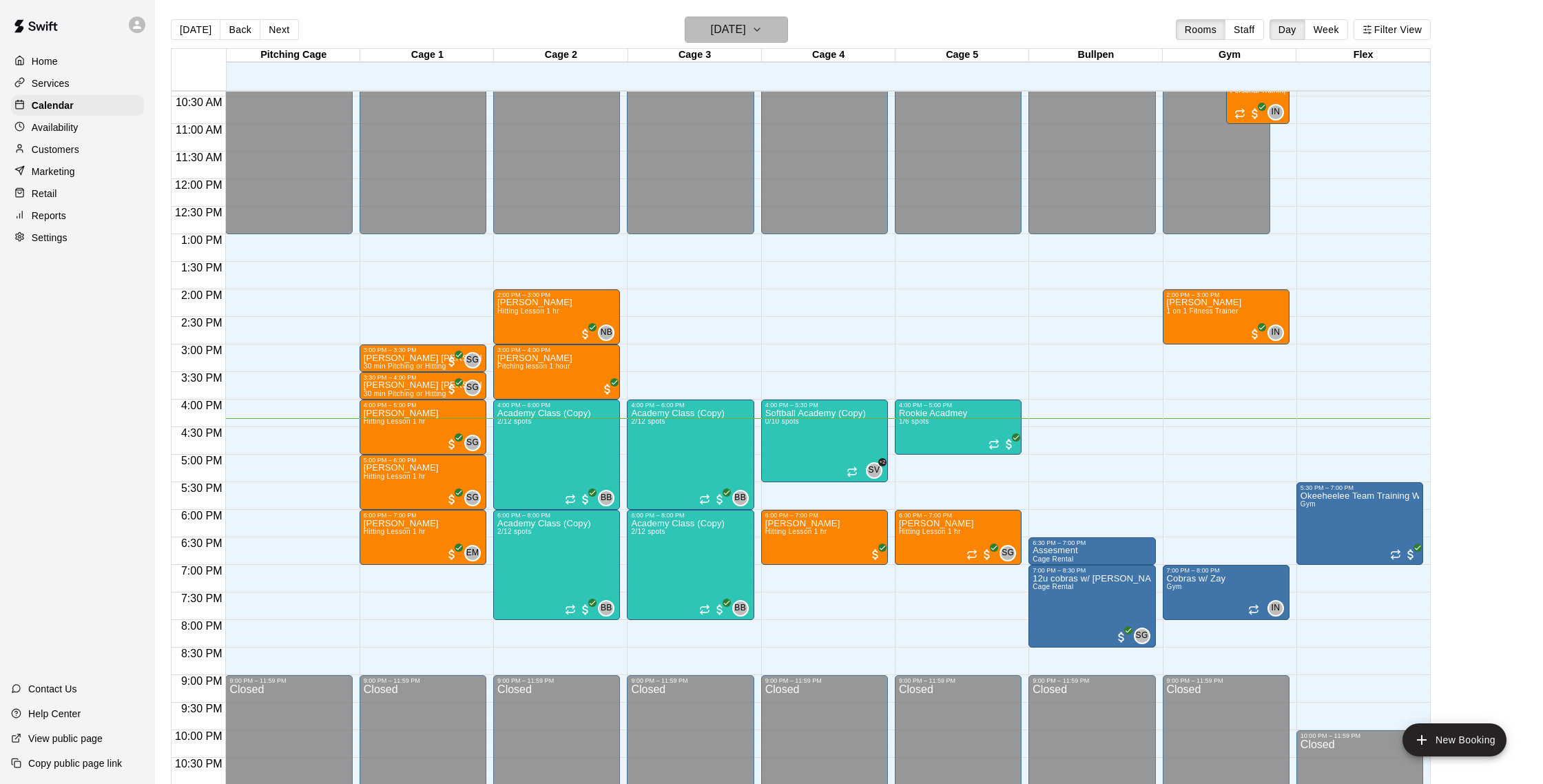
click at [722, 31] on h6 "[DATE]" at bounding box center [728, 29] width 35 height 19
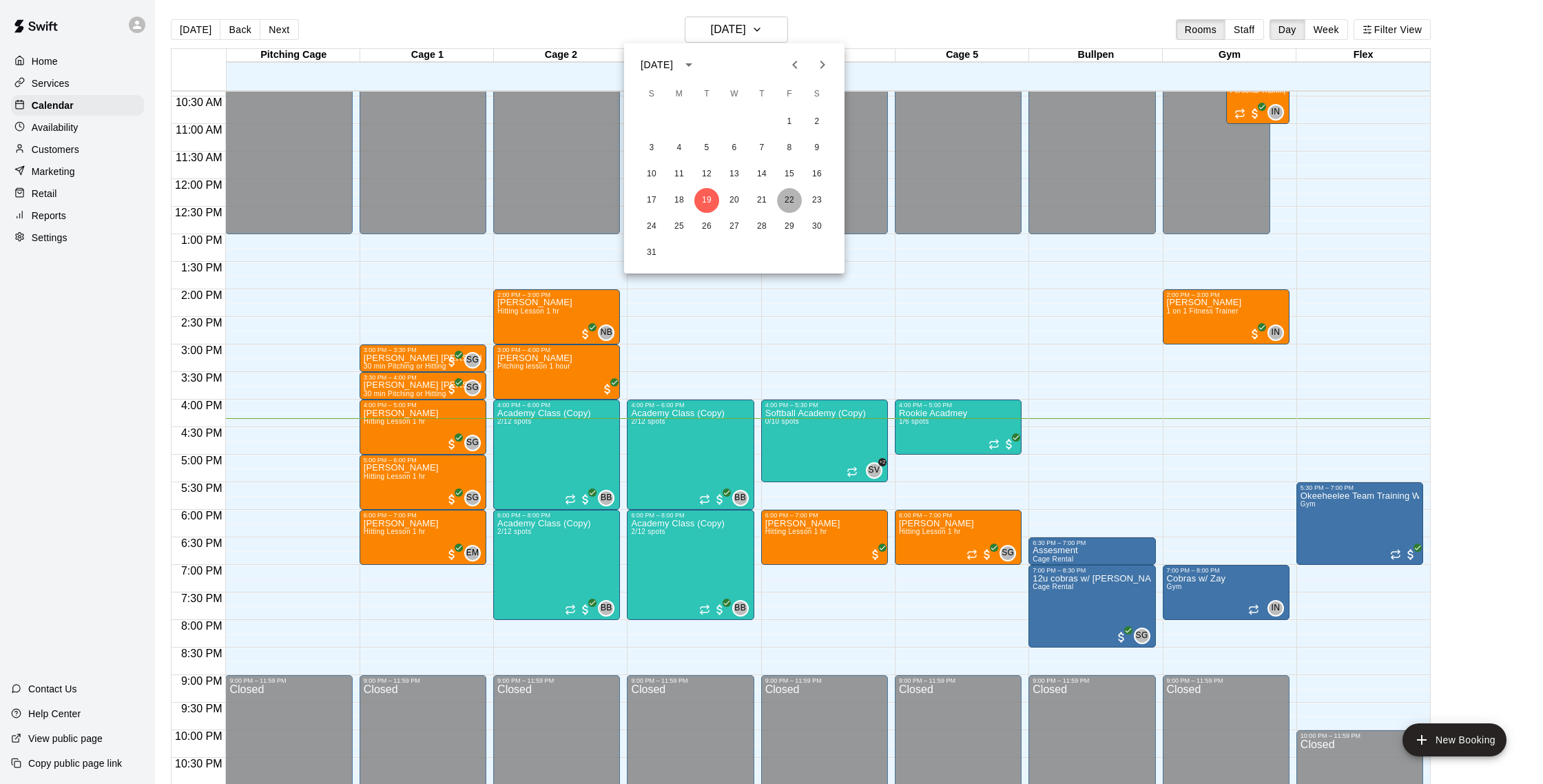
click at [801, 198] on button "22" at bounding box center [789, 200] width 25 height 25
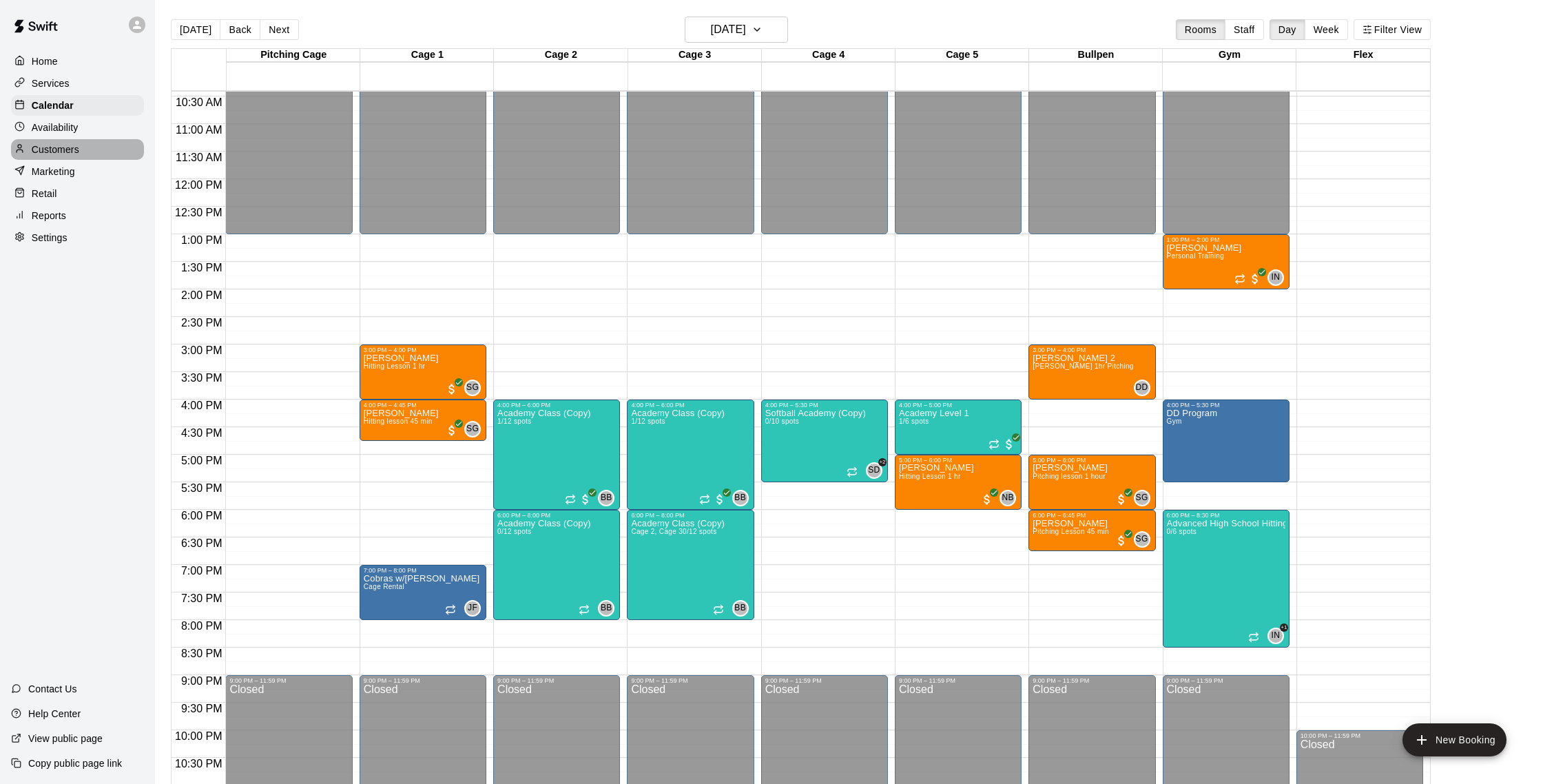
click at [52, 149] on p "Customers" at bounding box center [56, 149] width 47 height 14
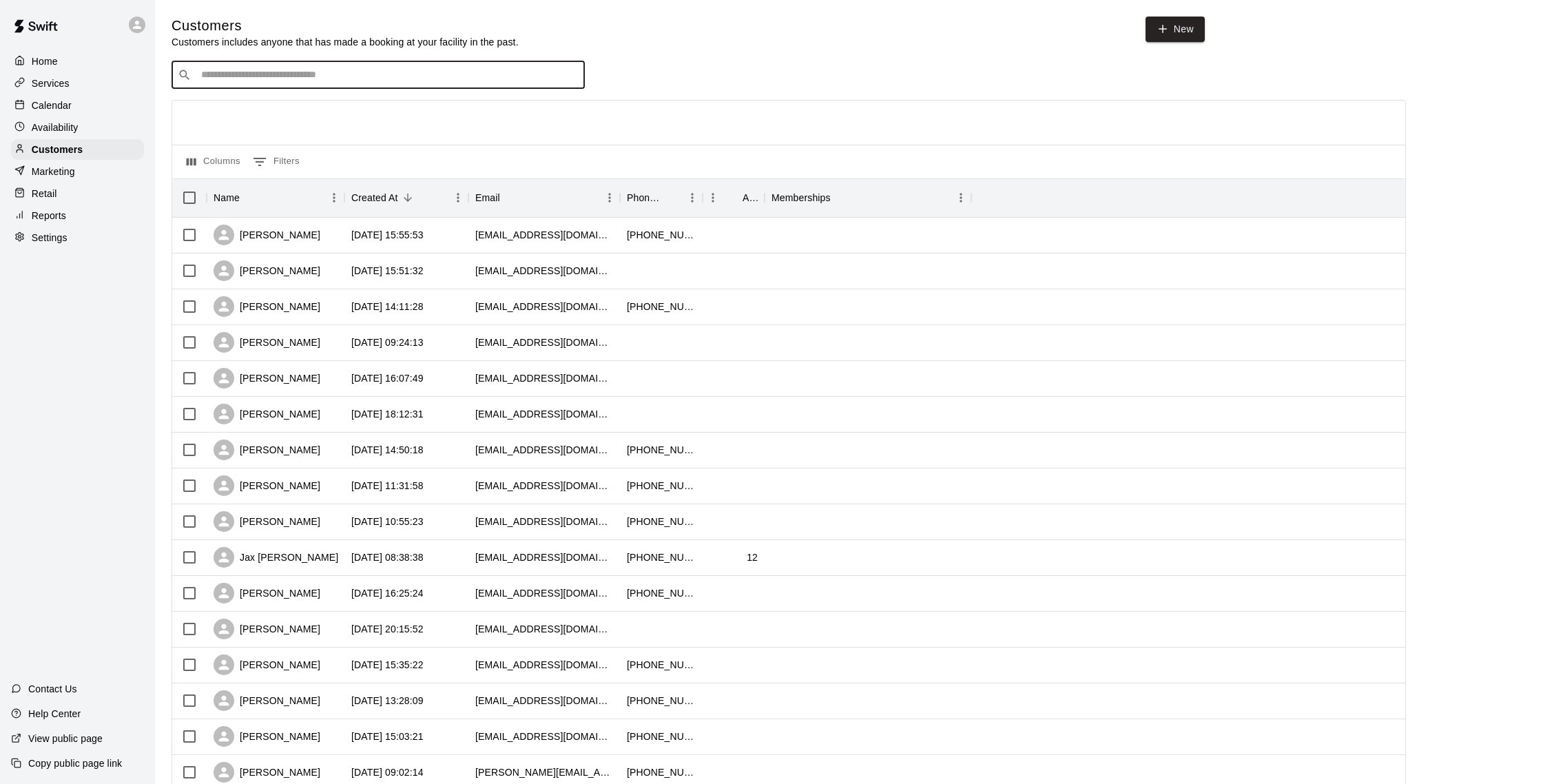
click at [248, 69] on input "Search customers by name or email" at bounding box center [388, 75] width 382 height 14
click at [62, 119] on div "Availability" at bounding box center [77, 127] width 133 height 21
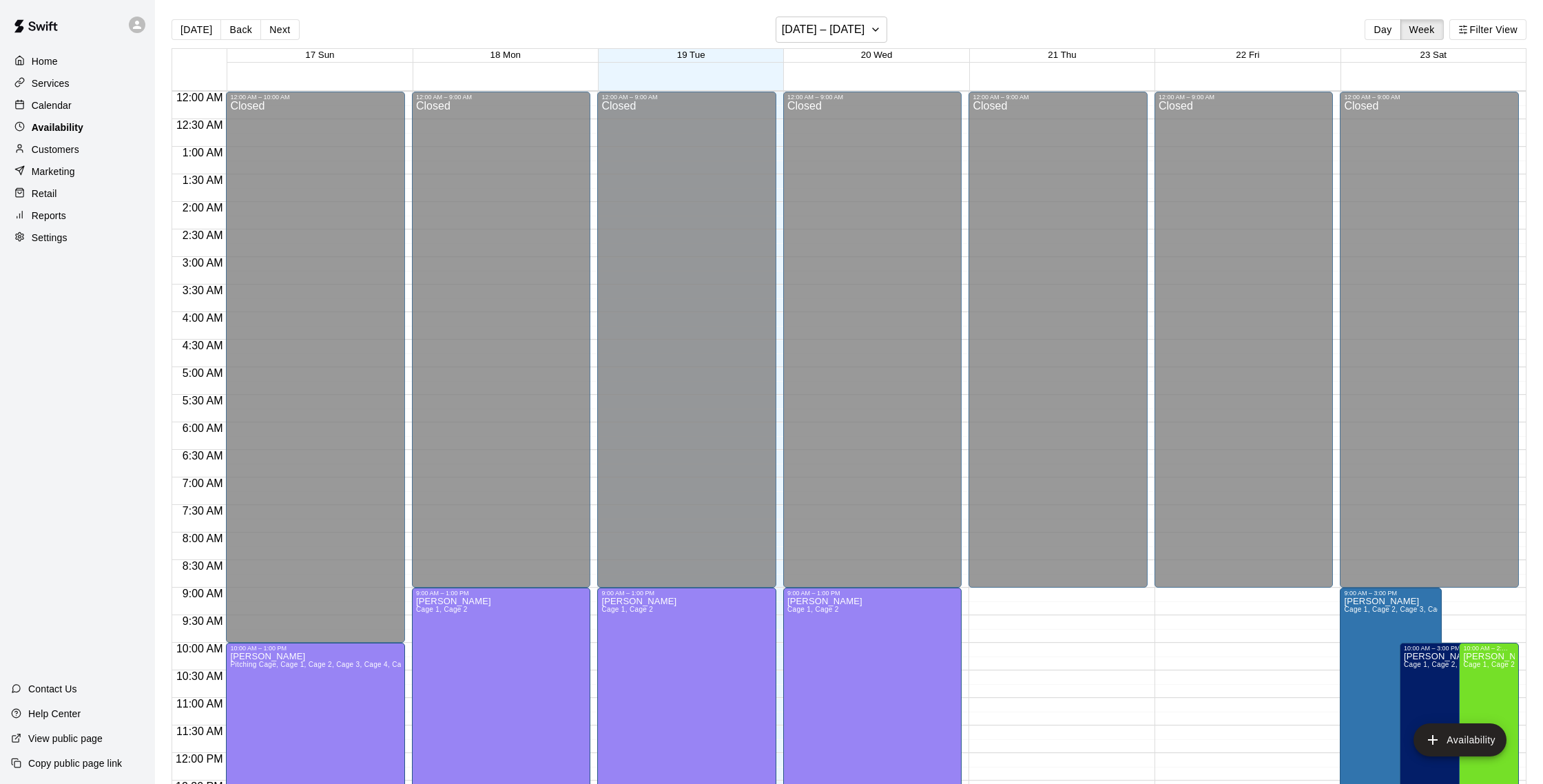
scroll to position [615, 0]
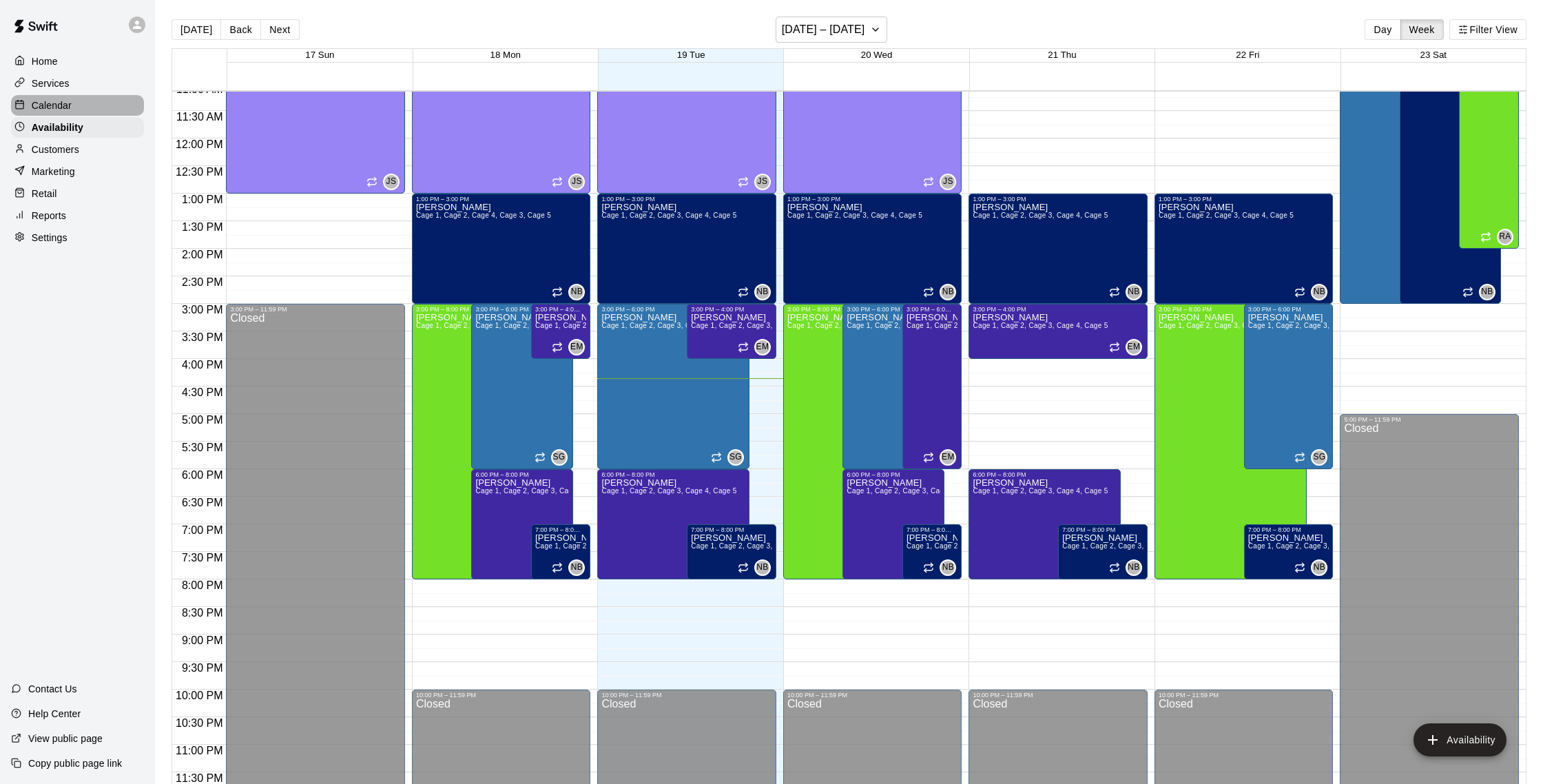
click at [71, 103] on p "Calendar" at bounding box center [52, 105] width 40 height 14
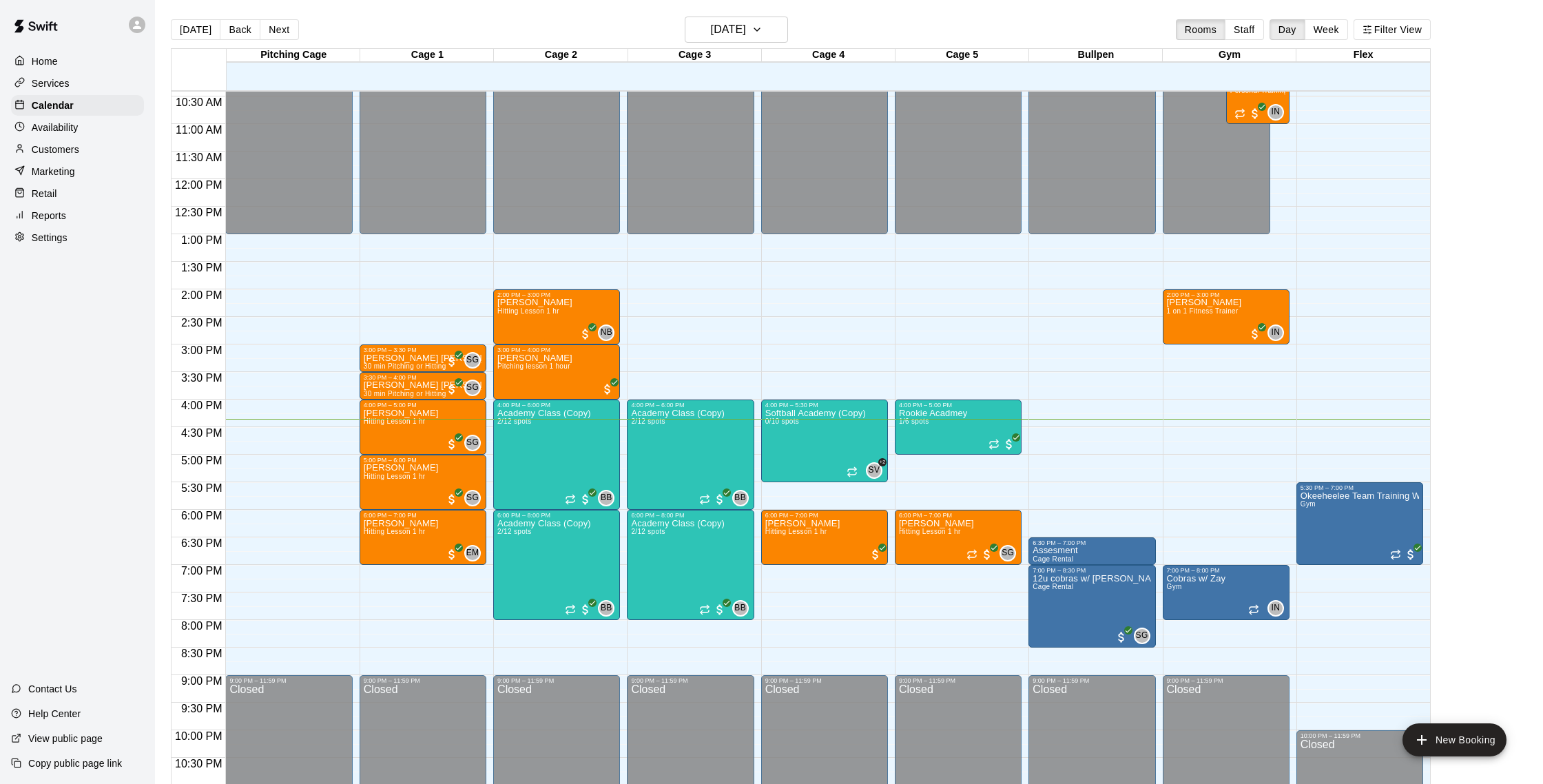
scroll to position [579, 0]
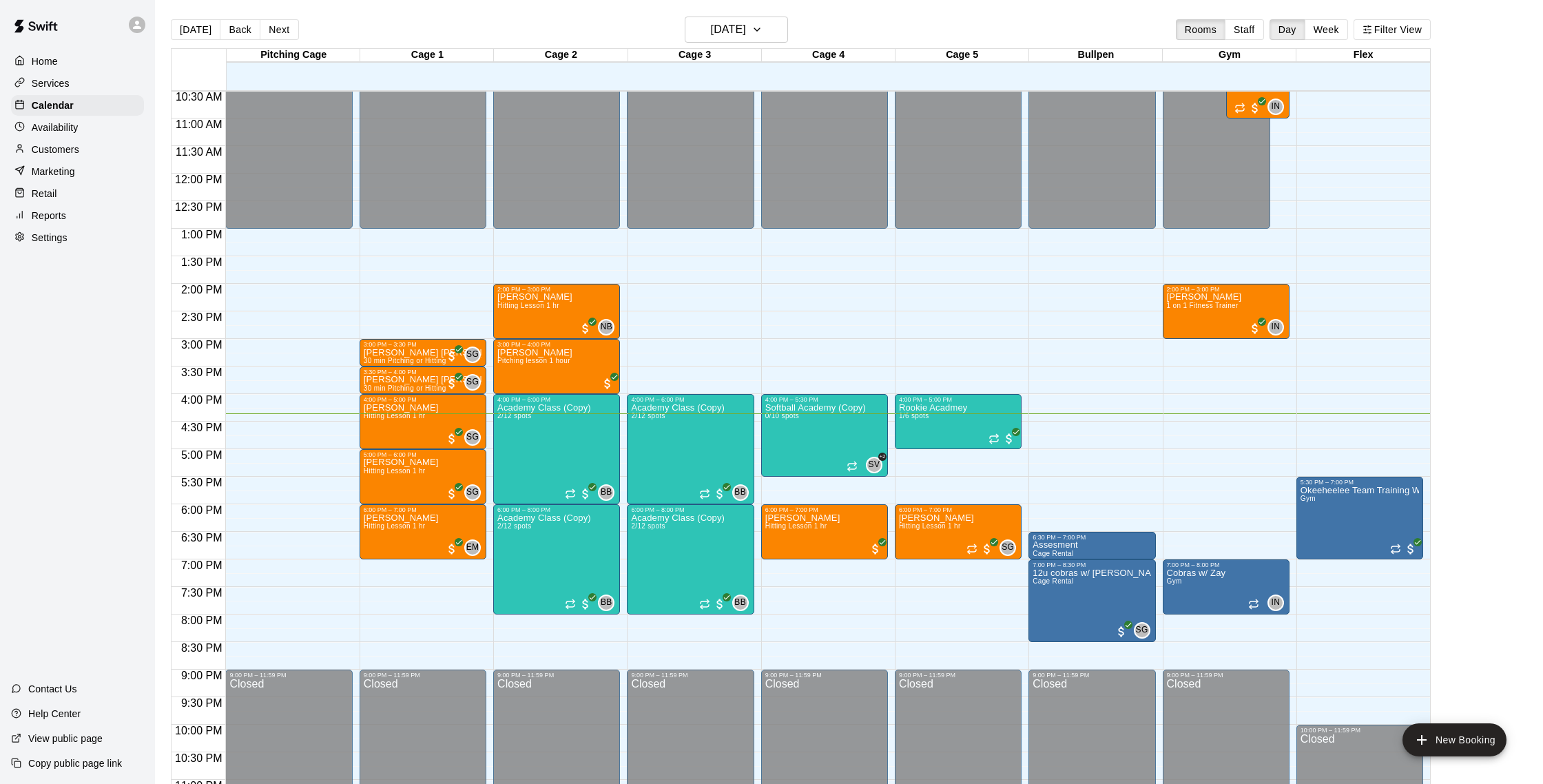
click at [90, 150] on div "Customers" at bounding box center [77, 149] width 133 height 21
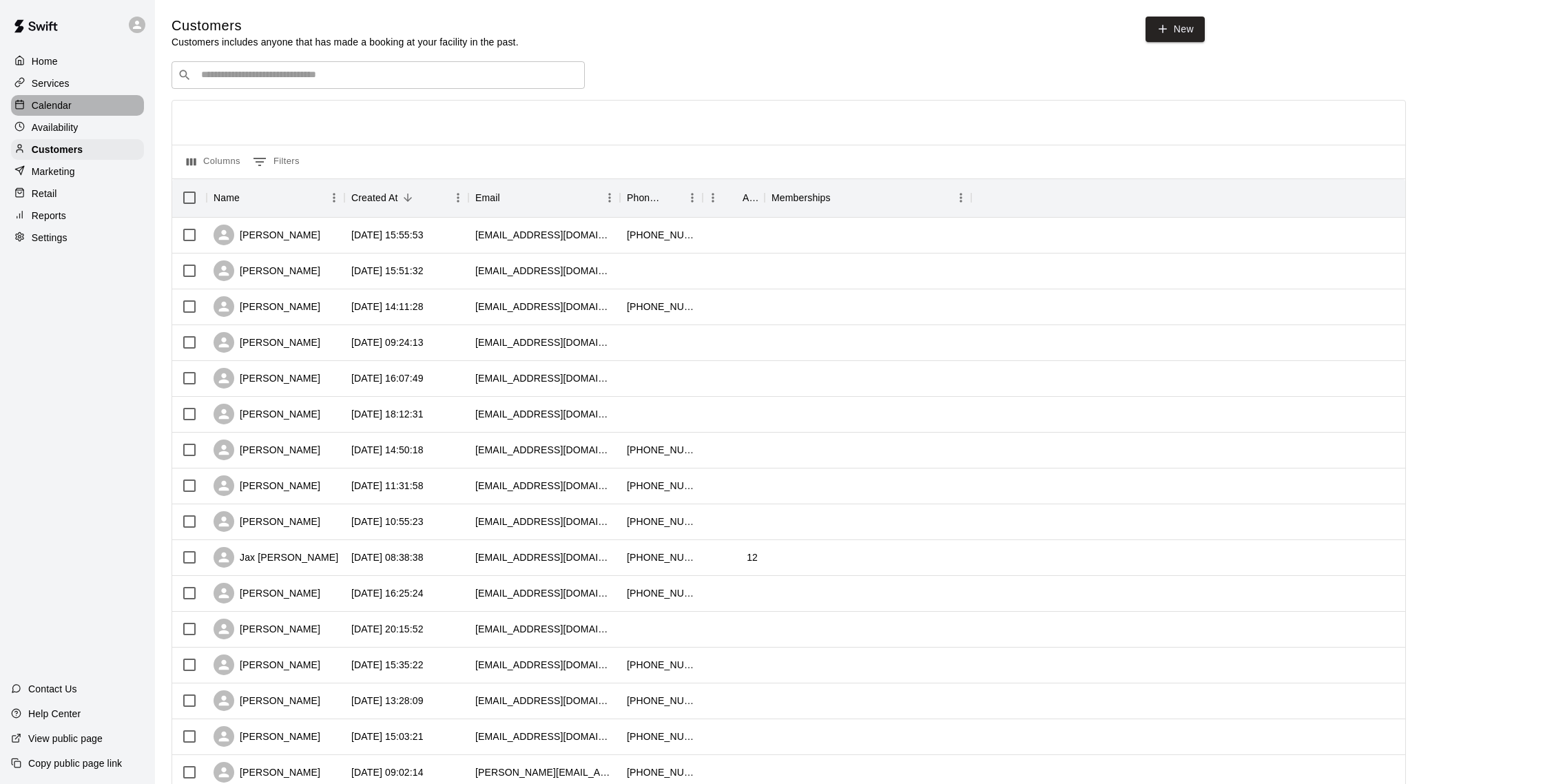
click at [94, 107] on div "Calendar" at bounding box center [77, 105] width 133 height 21
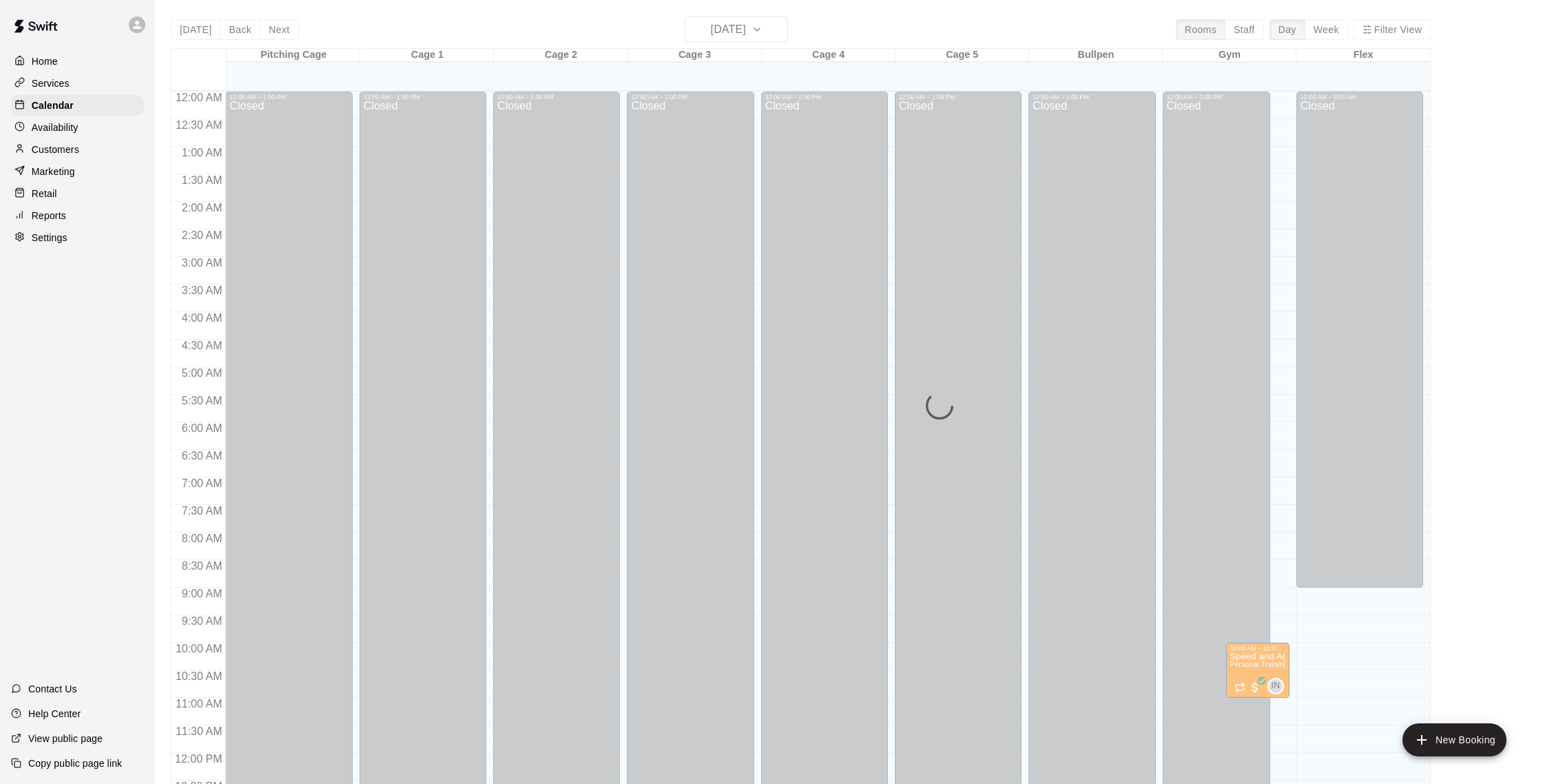
scroll to position [574, 0]
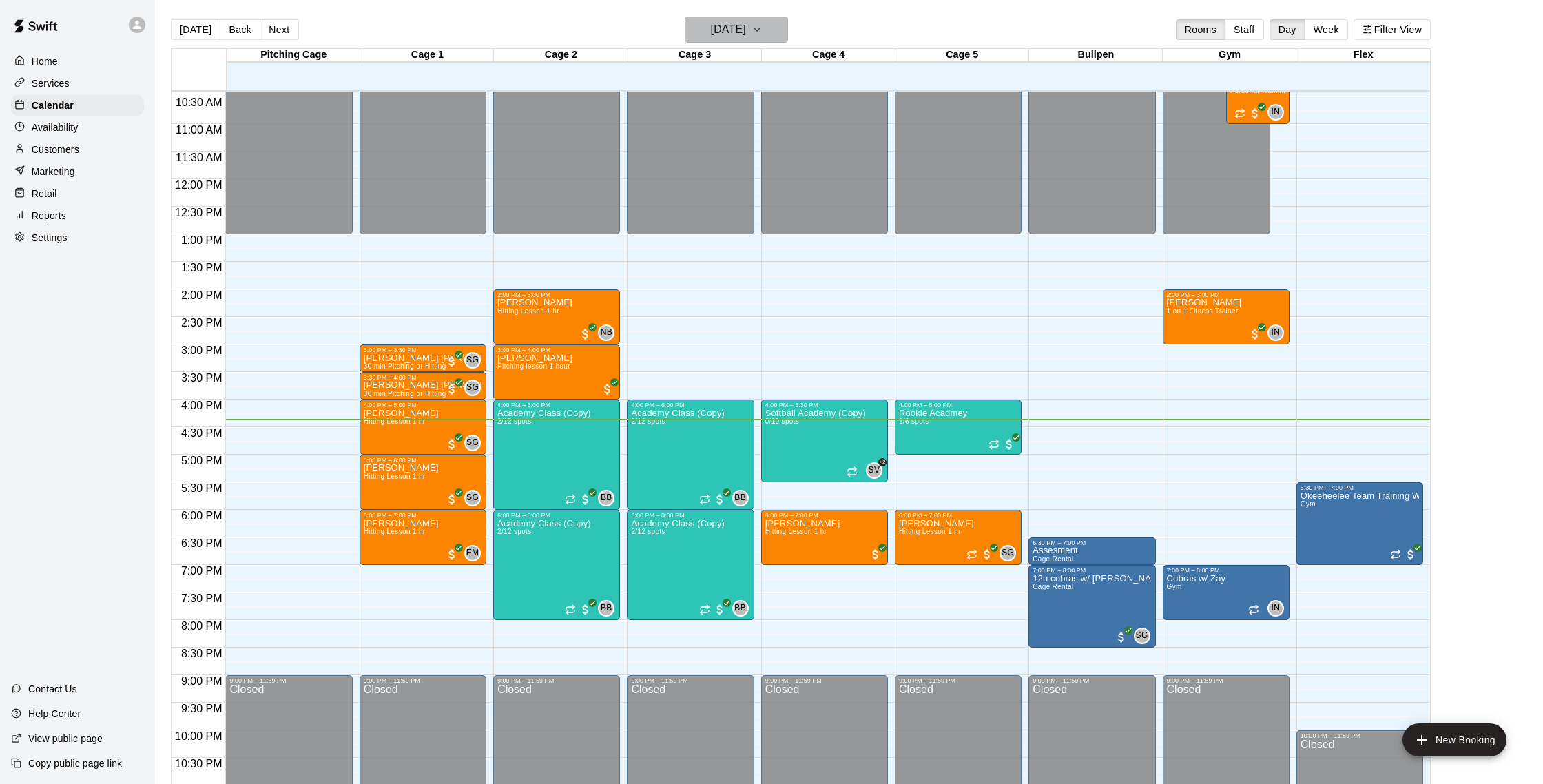
click at [711, 34] on h6 "[DATE]" at bounding box center [728, 29] width 35 height 19
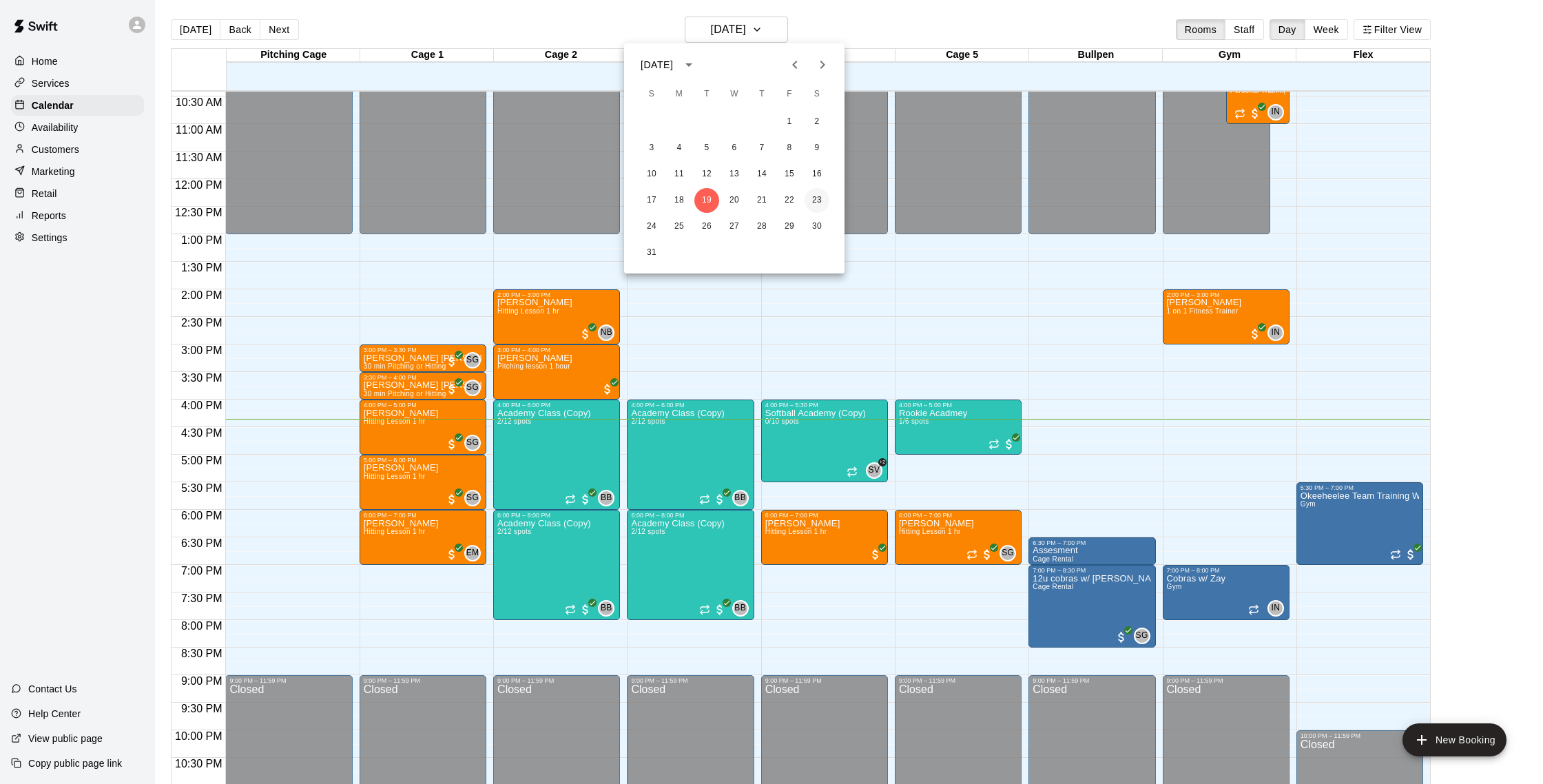
click at [810, 195] on button "23" at bounding box center [817, 200] width 25 height 25
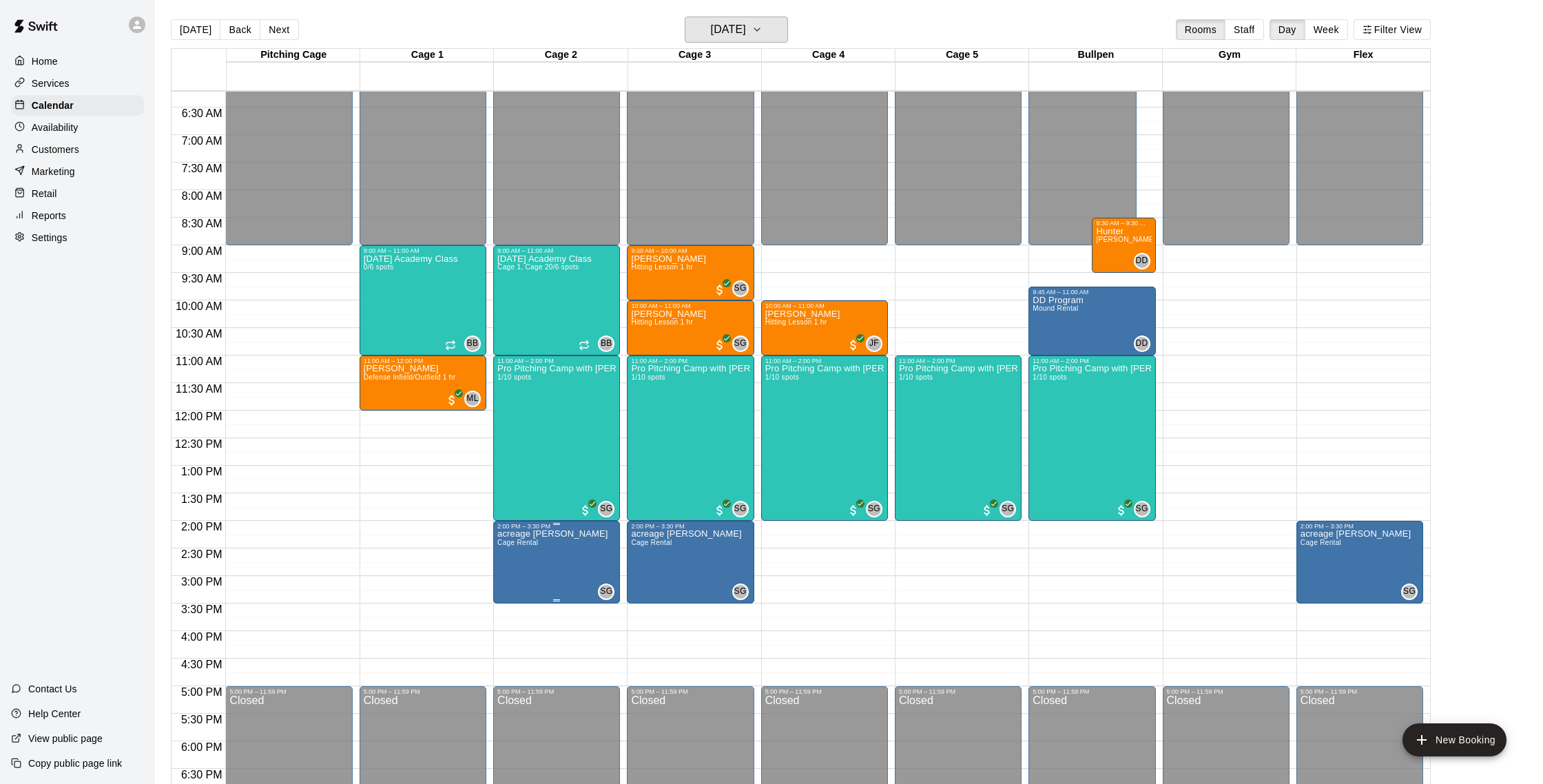
scroll to position [338, 0]
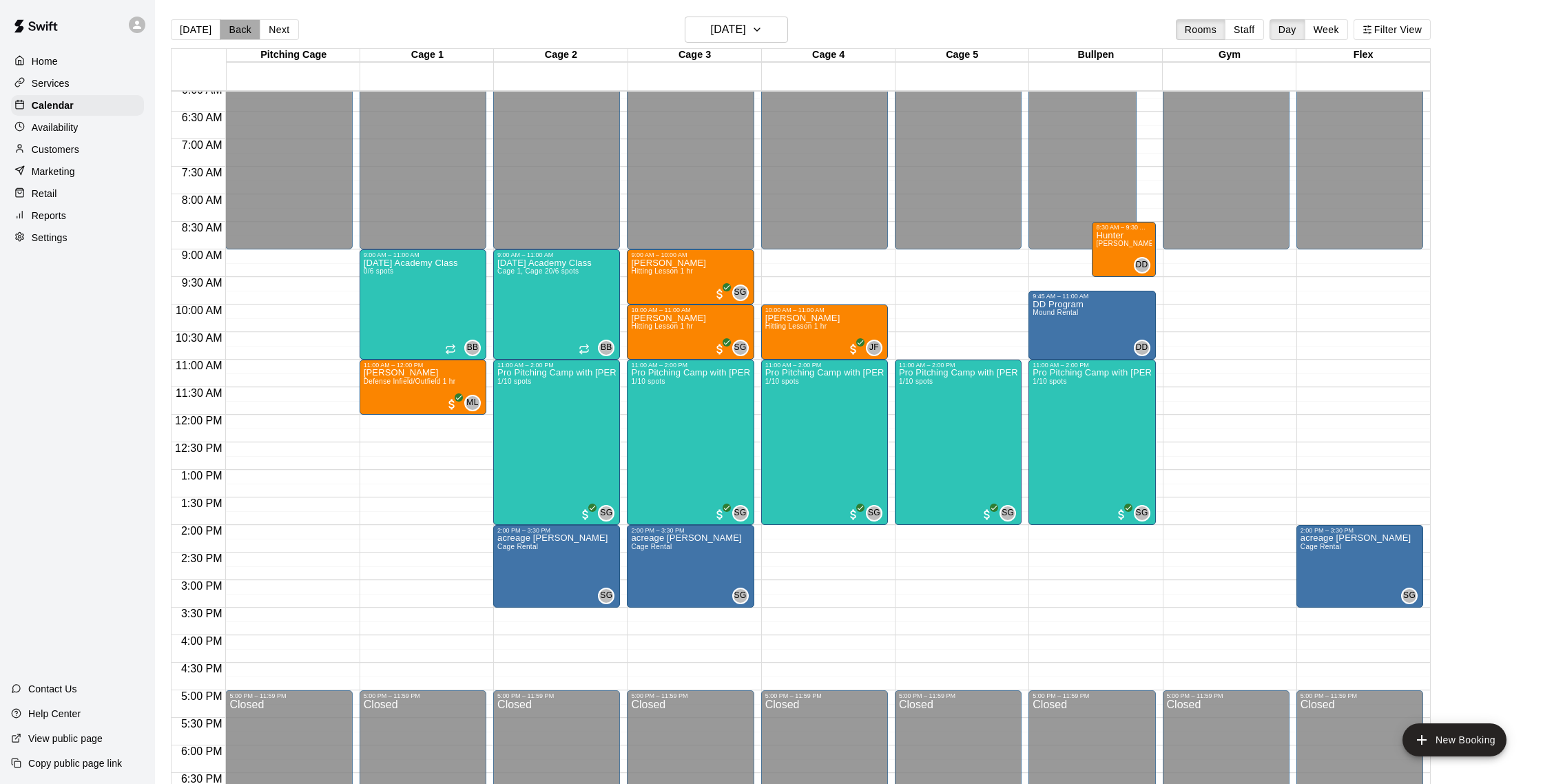
click at [241, 30] on button "Back" at bounding box center [239, 29] width 40 height 21
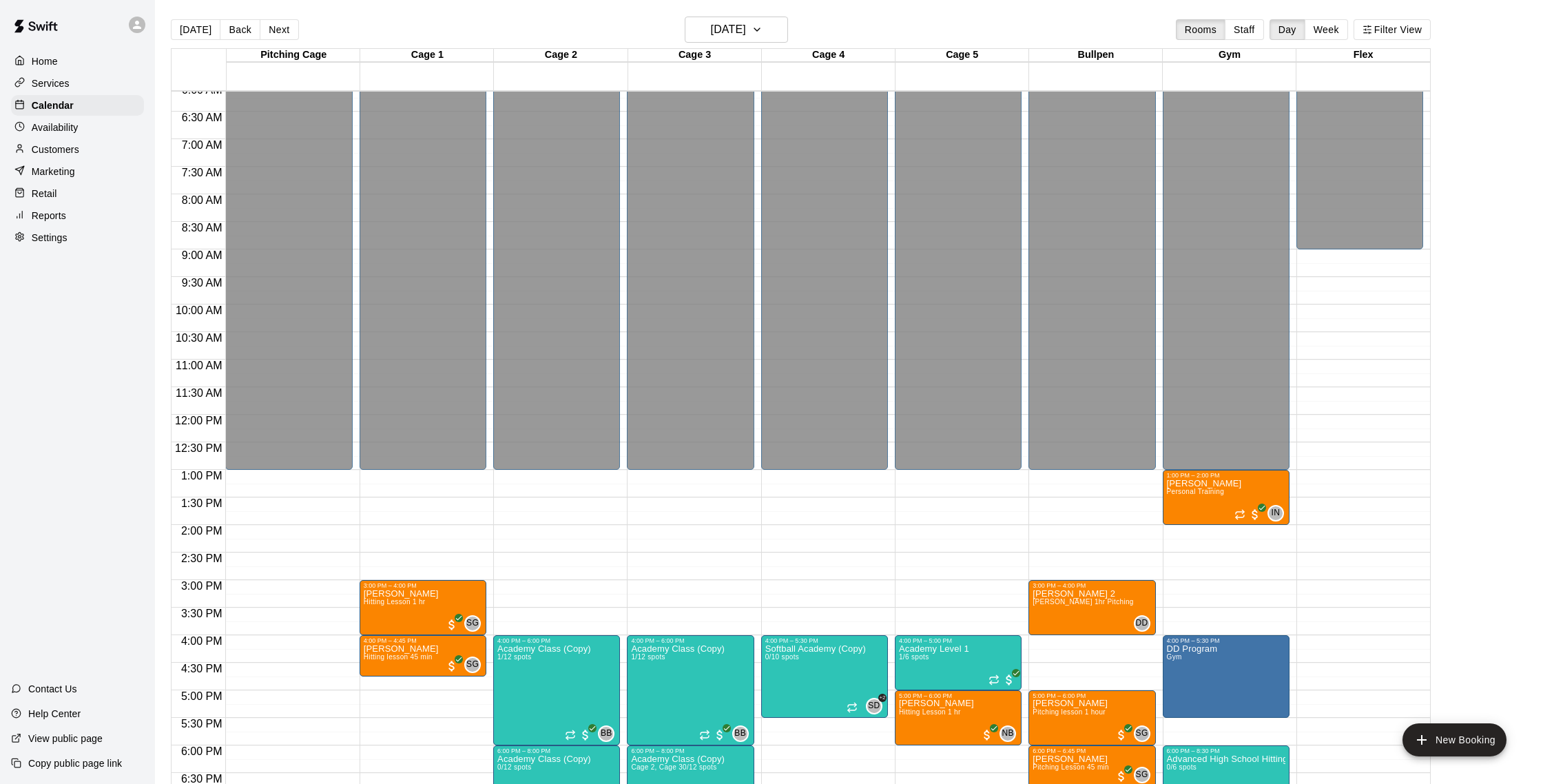
click at [273, 30] on button "Next" at bounding box center [279, 29] width 39 height 21
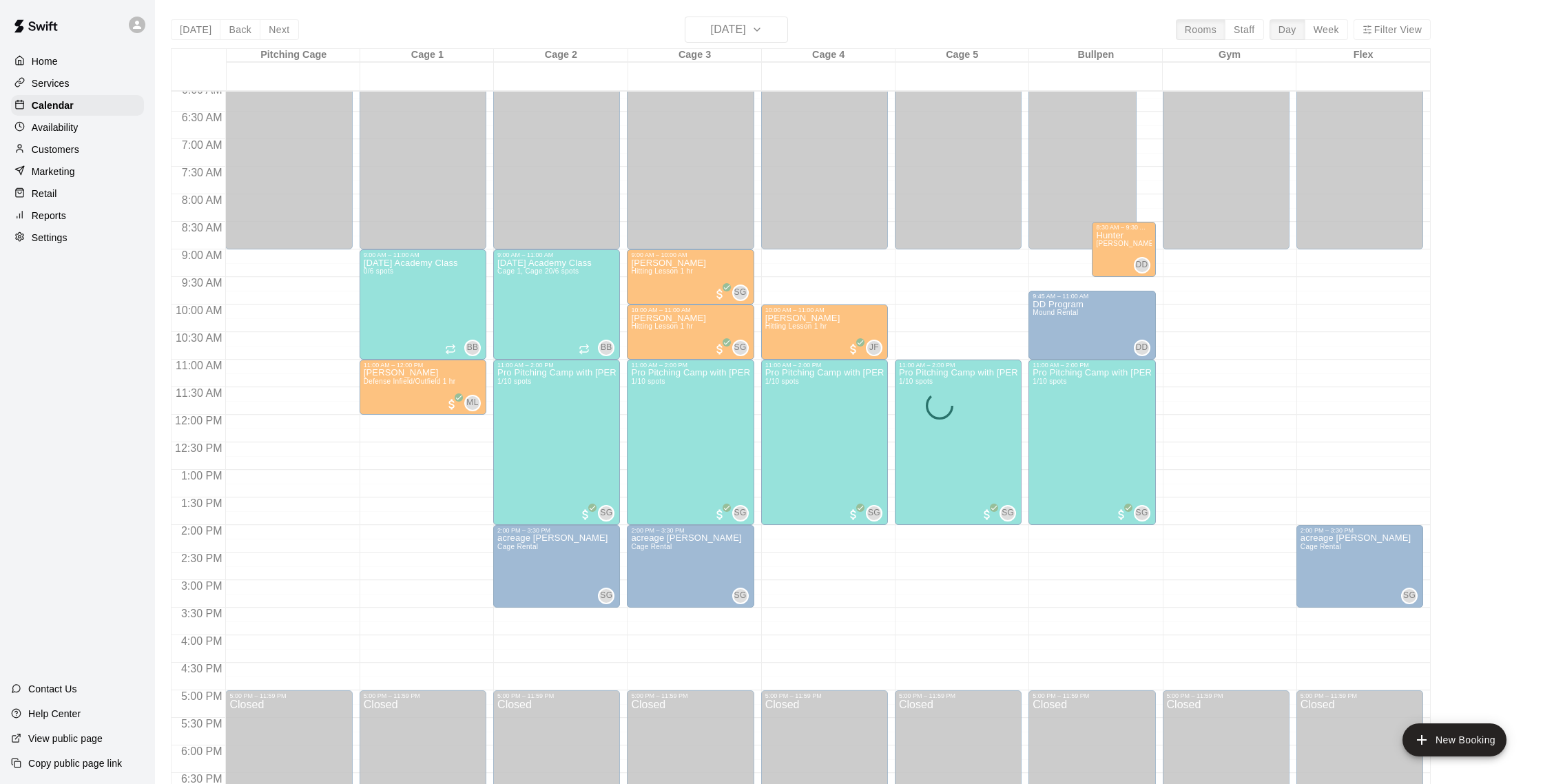
click at [273, 30] on div "[DATE] Back [DATE][DATE] Rooms Staff Day Week Filter View Pitching Cage 23 Sat …" at bounding box center [800, 408] width 1260 height 784
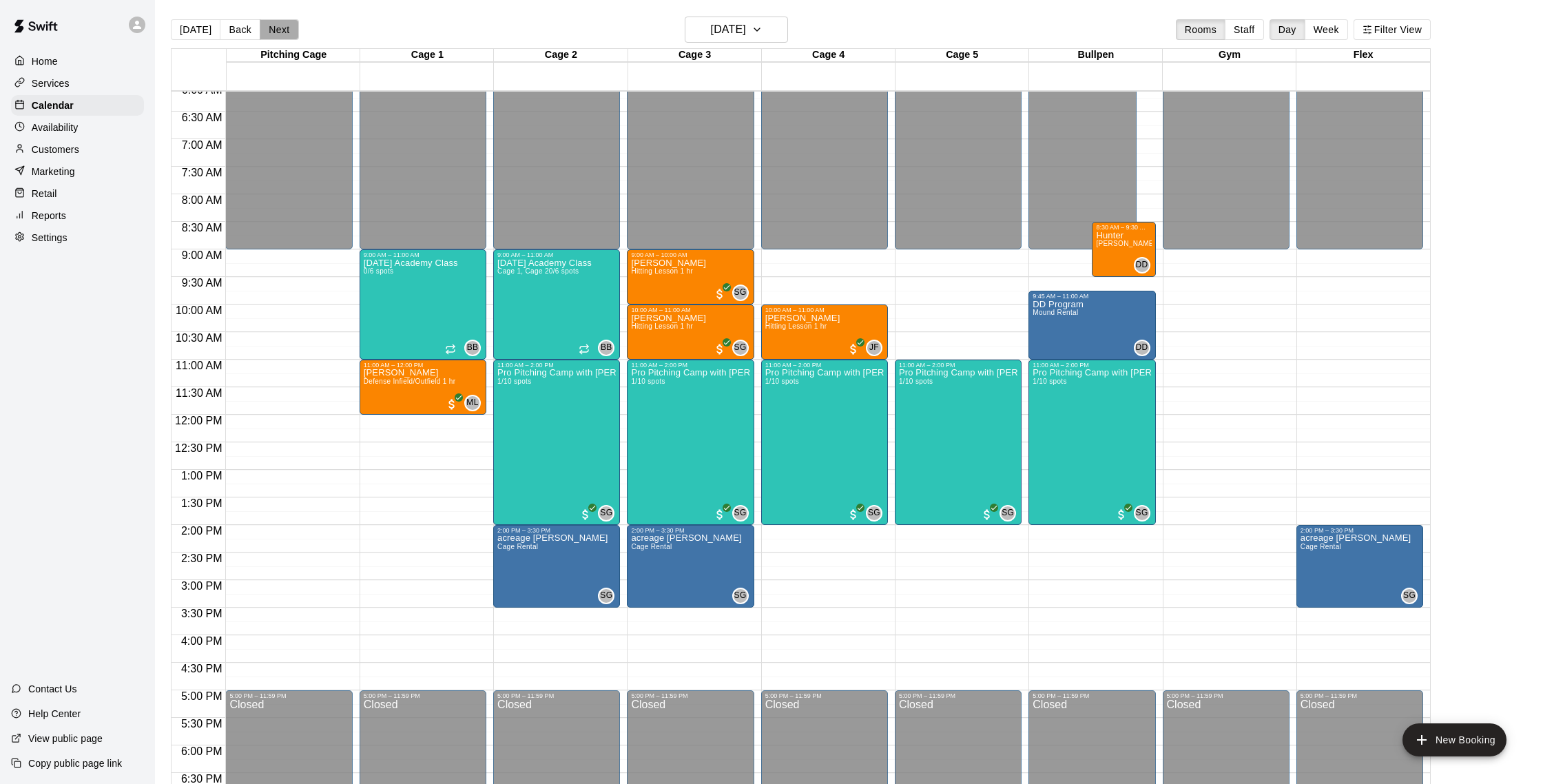
click at [273, 30] on button "Next" at bounding box center [279, 29] width 39 height 21
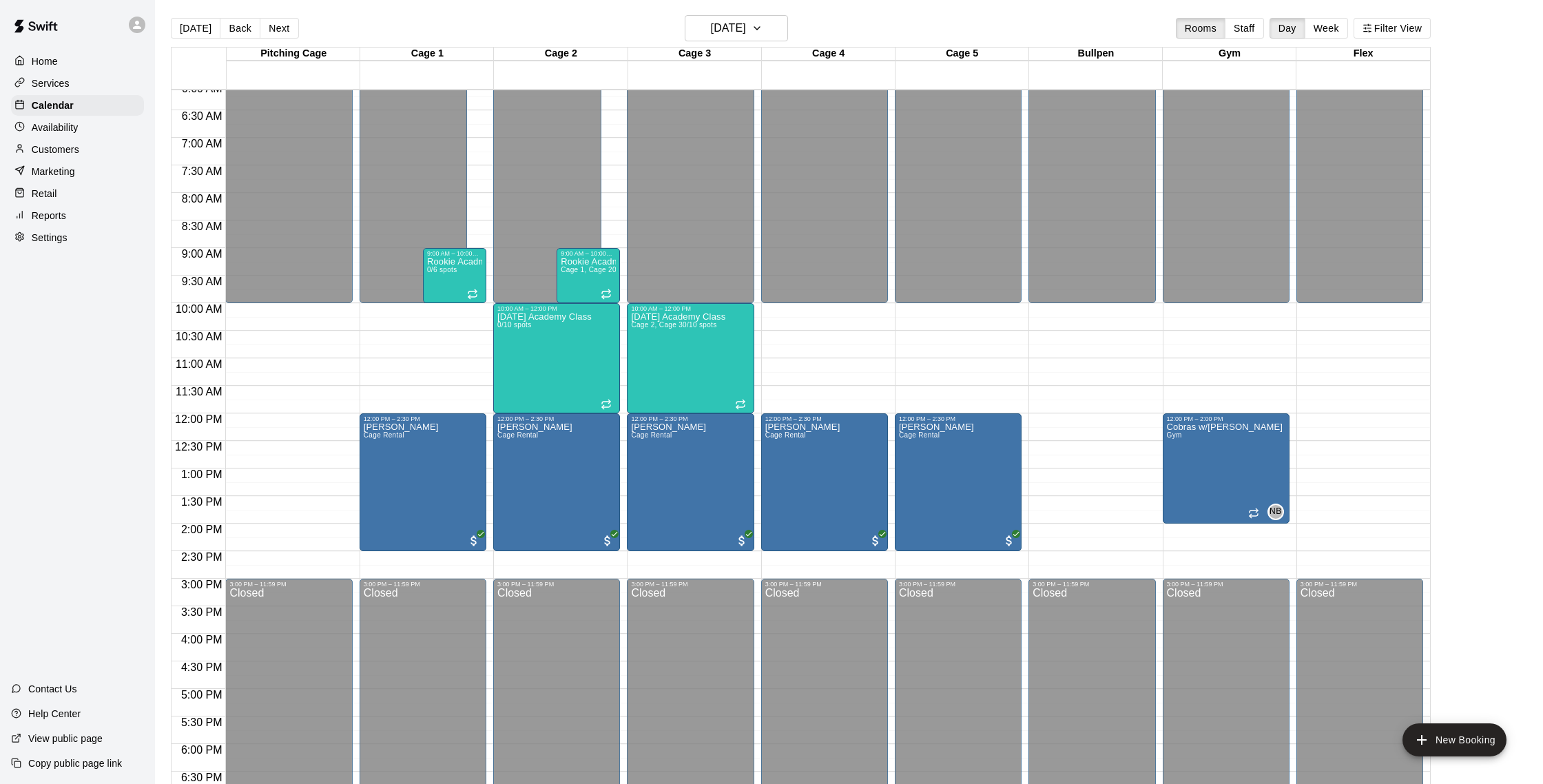
scroll to position [2, 0]
click at [59, 152] on p "Customers" at bounding box center [56, 149] width 47 height 14
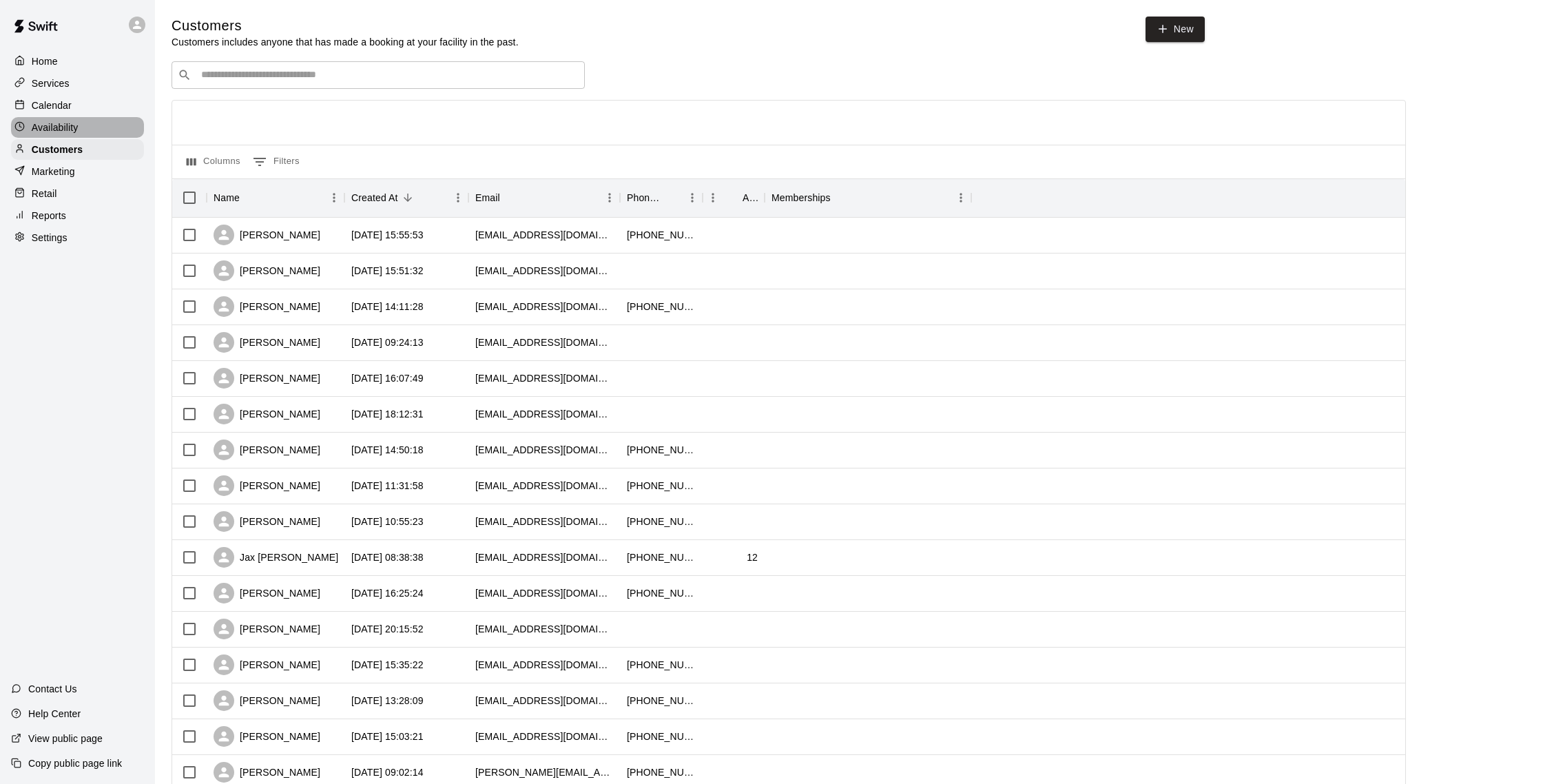
click at [77, 123] on p "Availability" at bounding box center [55, 127] width 46 height 14
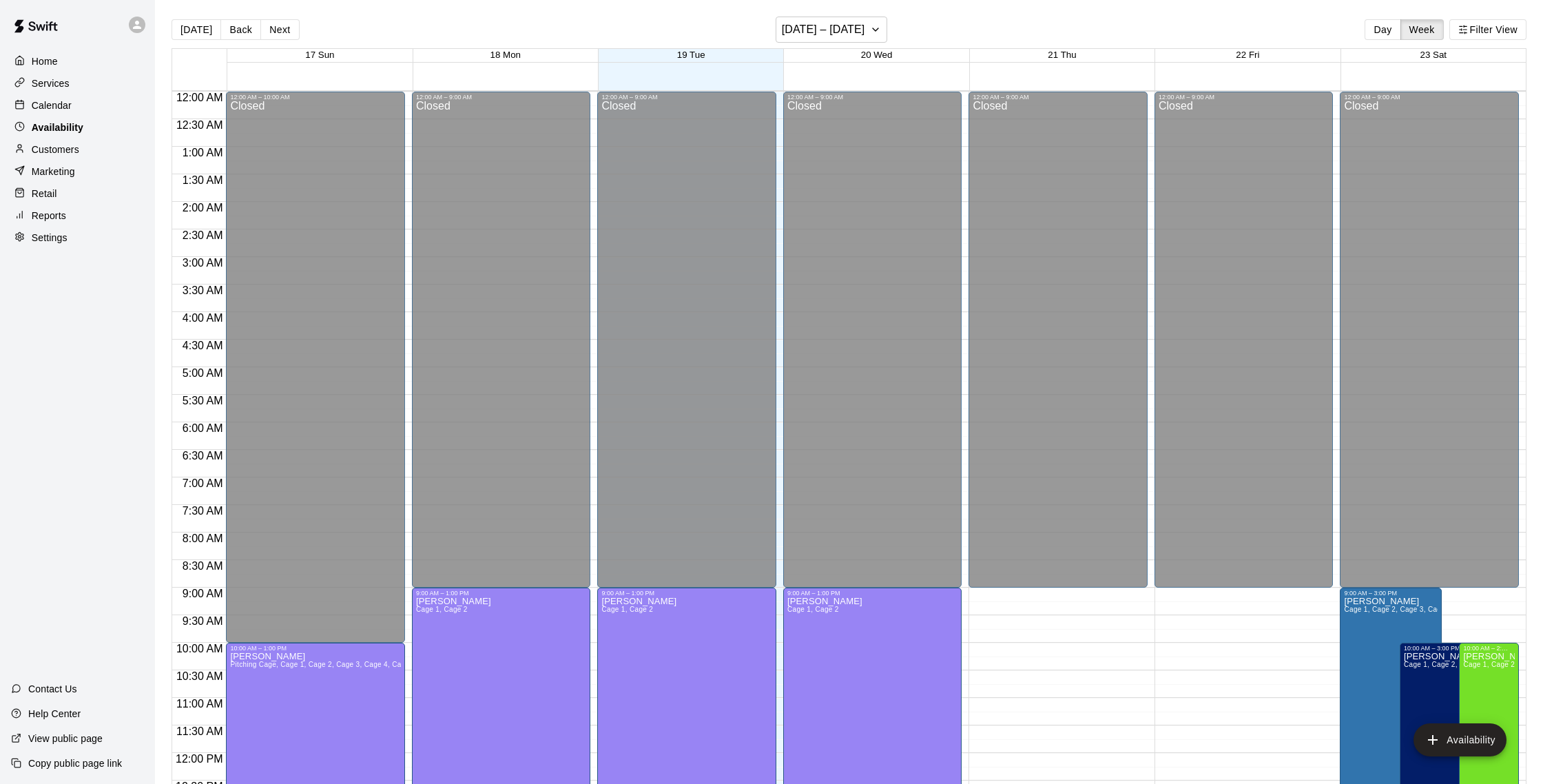
scroll to position [615, 0]
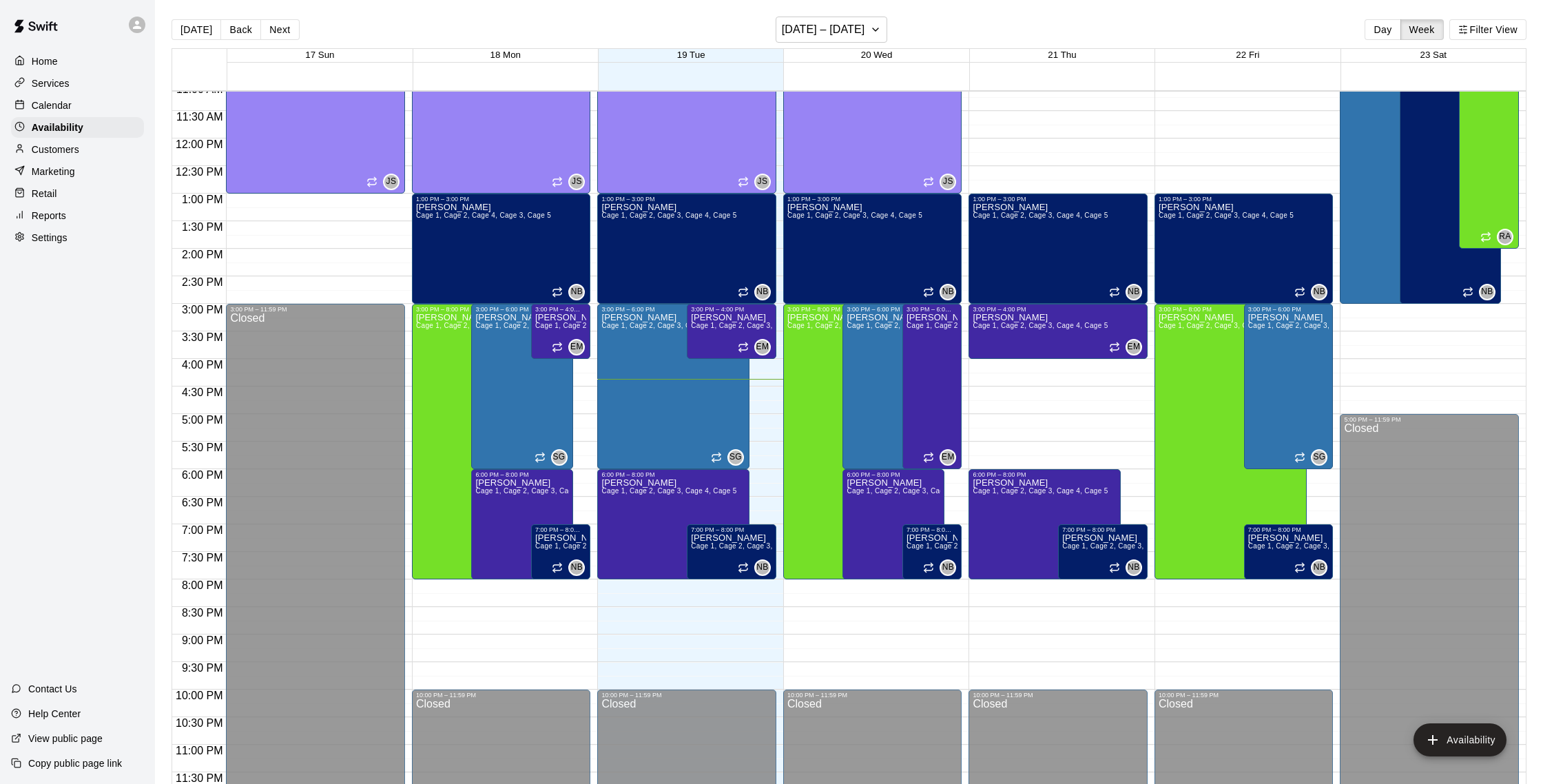
click at [76, 115] on div "Home Services Calendar Availability Customers Marketing Retail Reports Settings" at bounding box center [77, 149] width 155 height 200
click at [77, 114] on div "Calendar" at bounding box center [77, 105] width 133 height 21
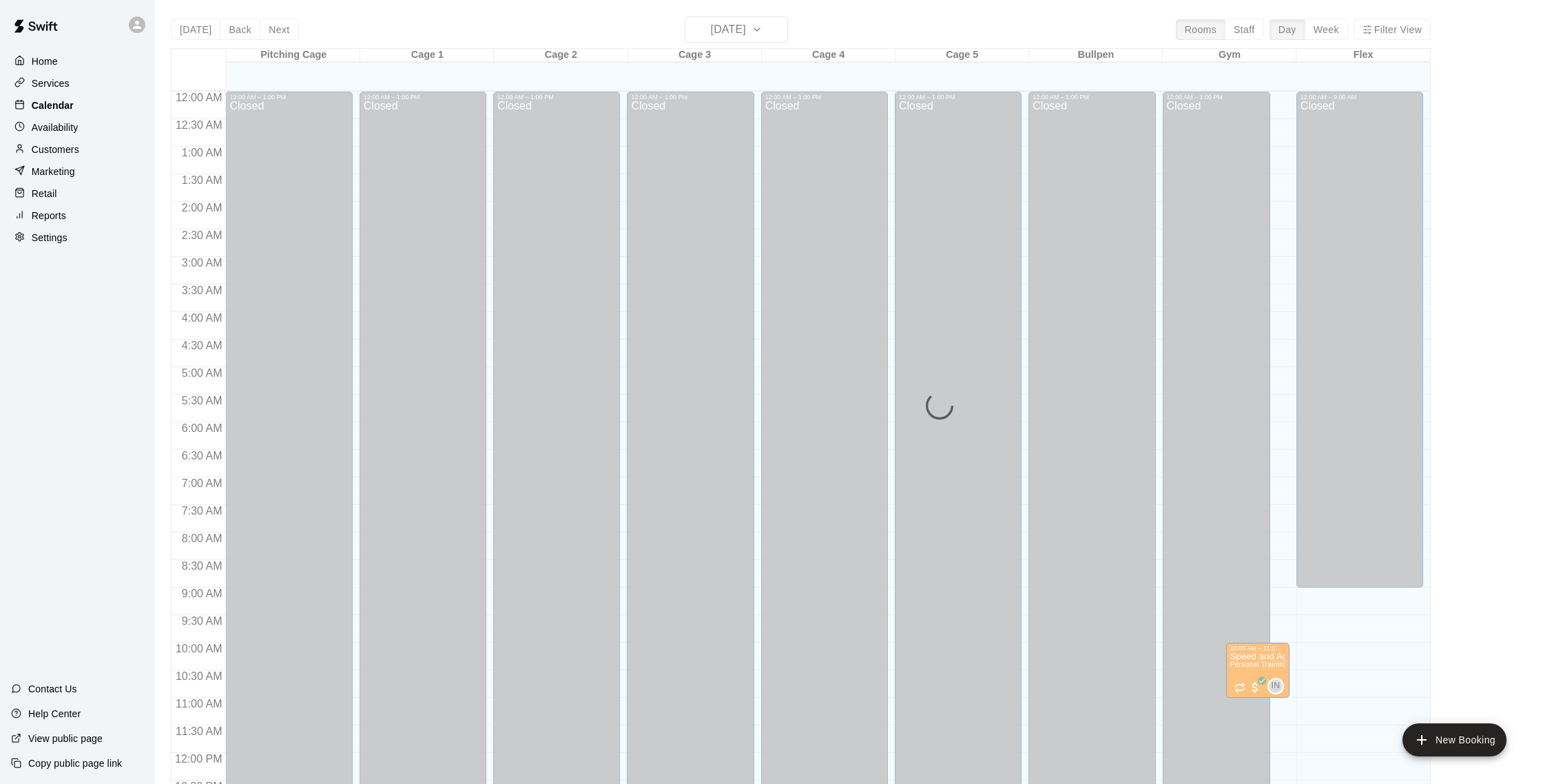
scroll to position [574, 0]
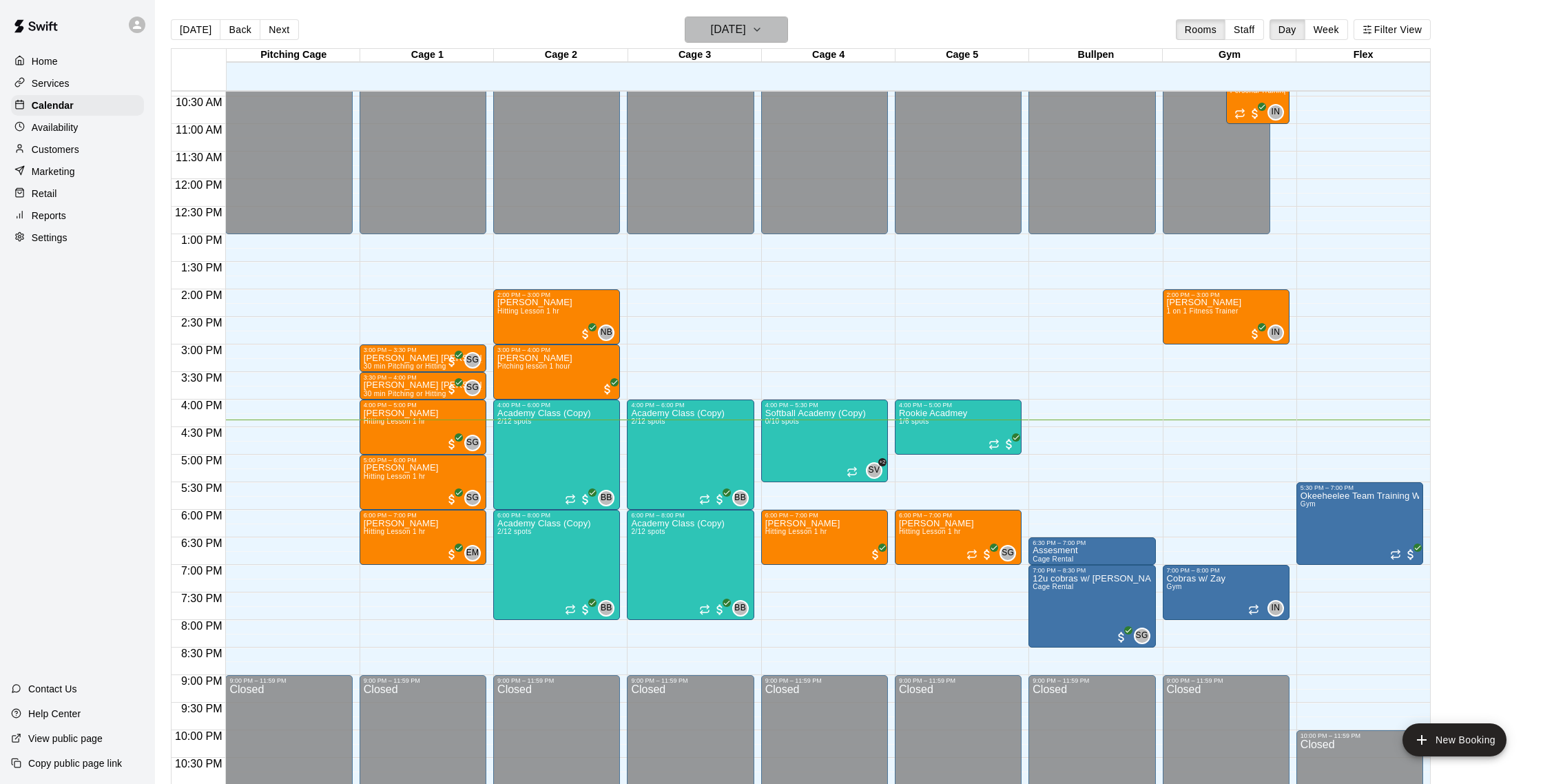
click at [738, 29] on h6 "[DATE]" at bounding box center [728, 29] width 35 height 19
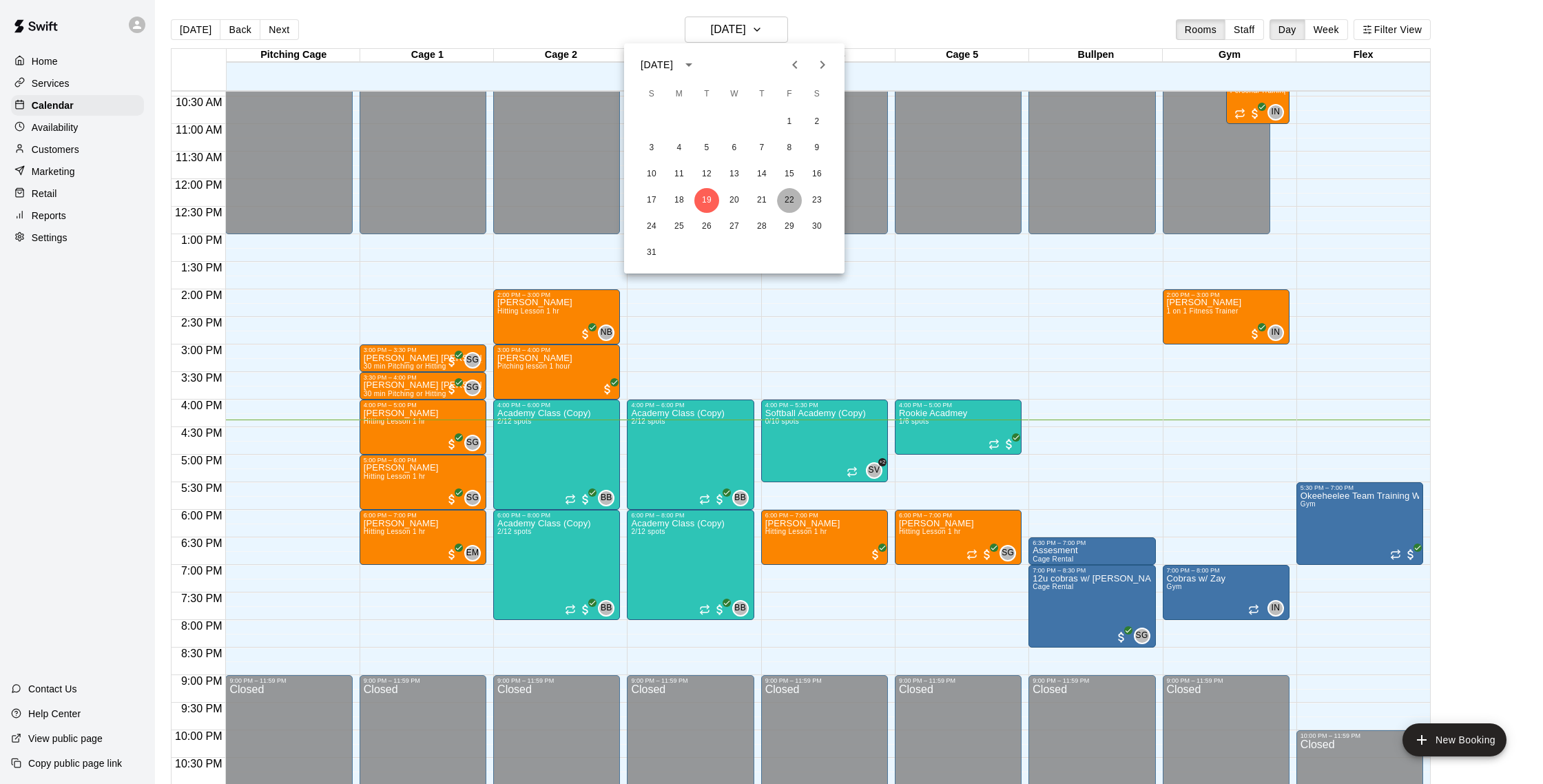
click at [784, 203] on button "22" at bounding box center [789, 200] width 25 height 25
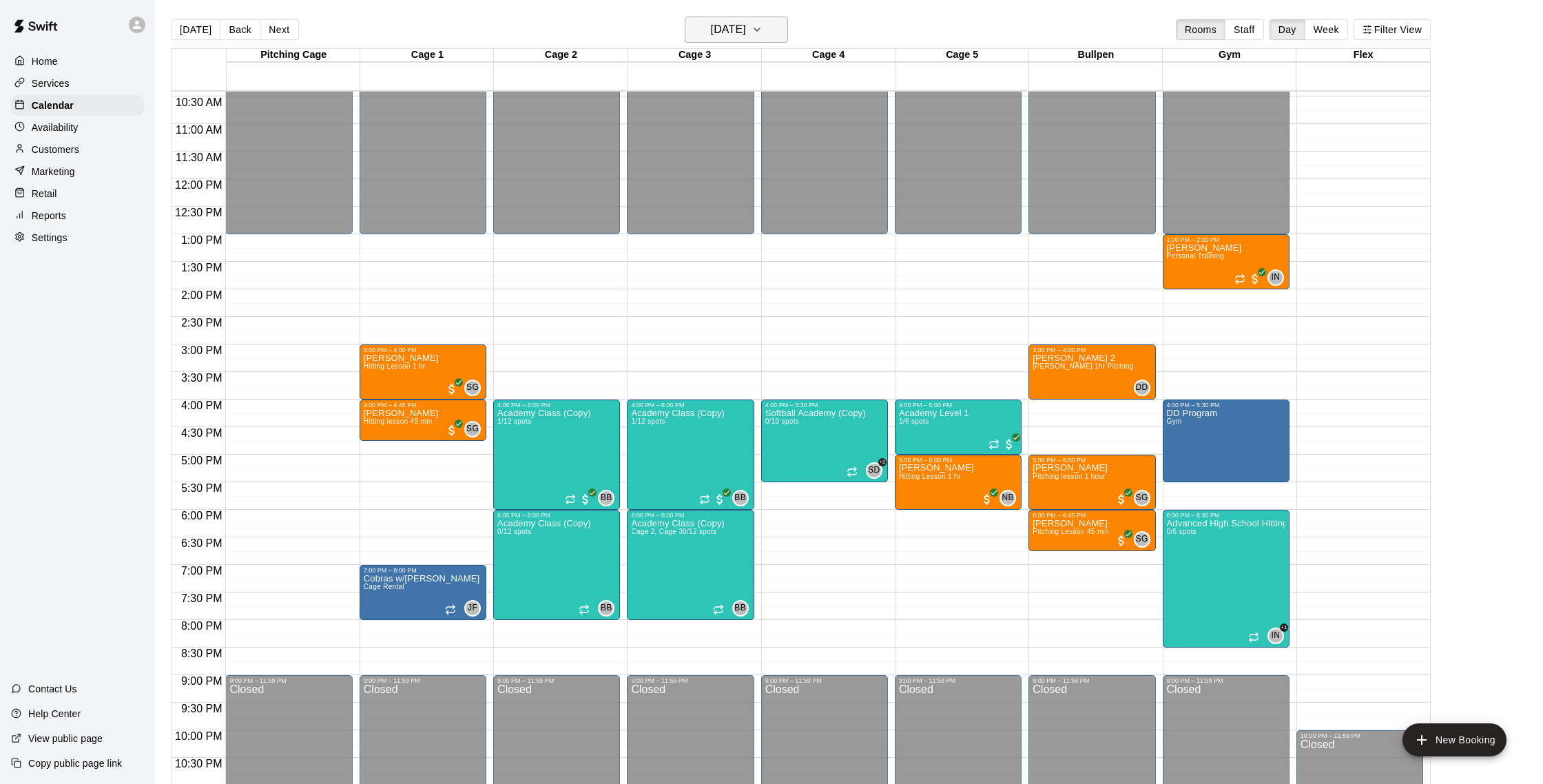
click at [725, 34] on h6 "[DATE]" at bounding box center [728, 29] width 35 height 19
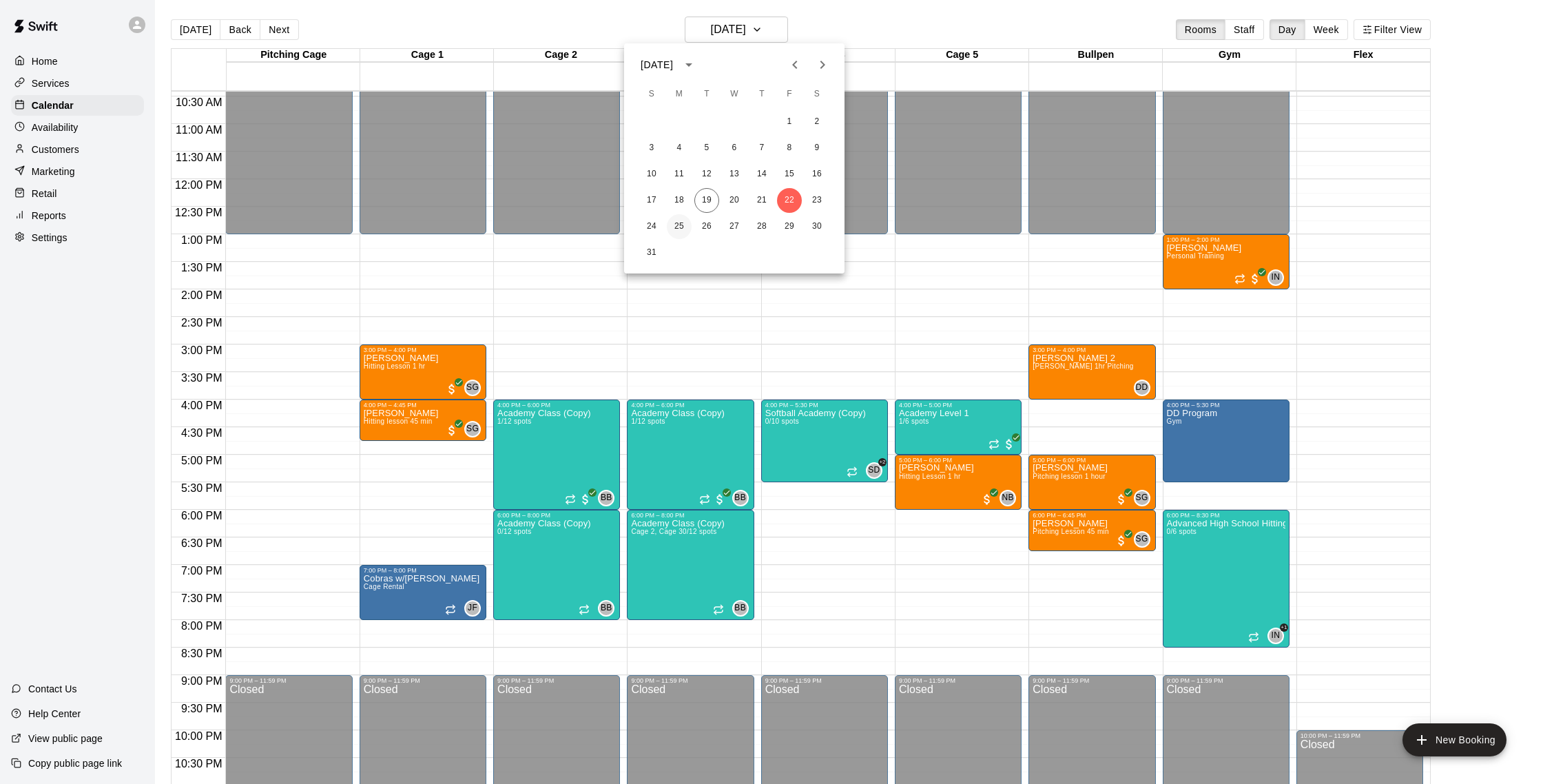
click at [677, 226] on button "25" at bounding box center [679, 226] width 25 height 25
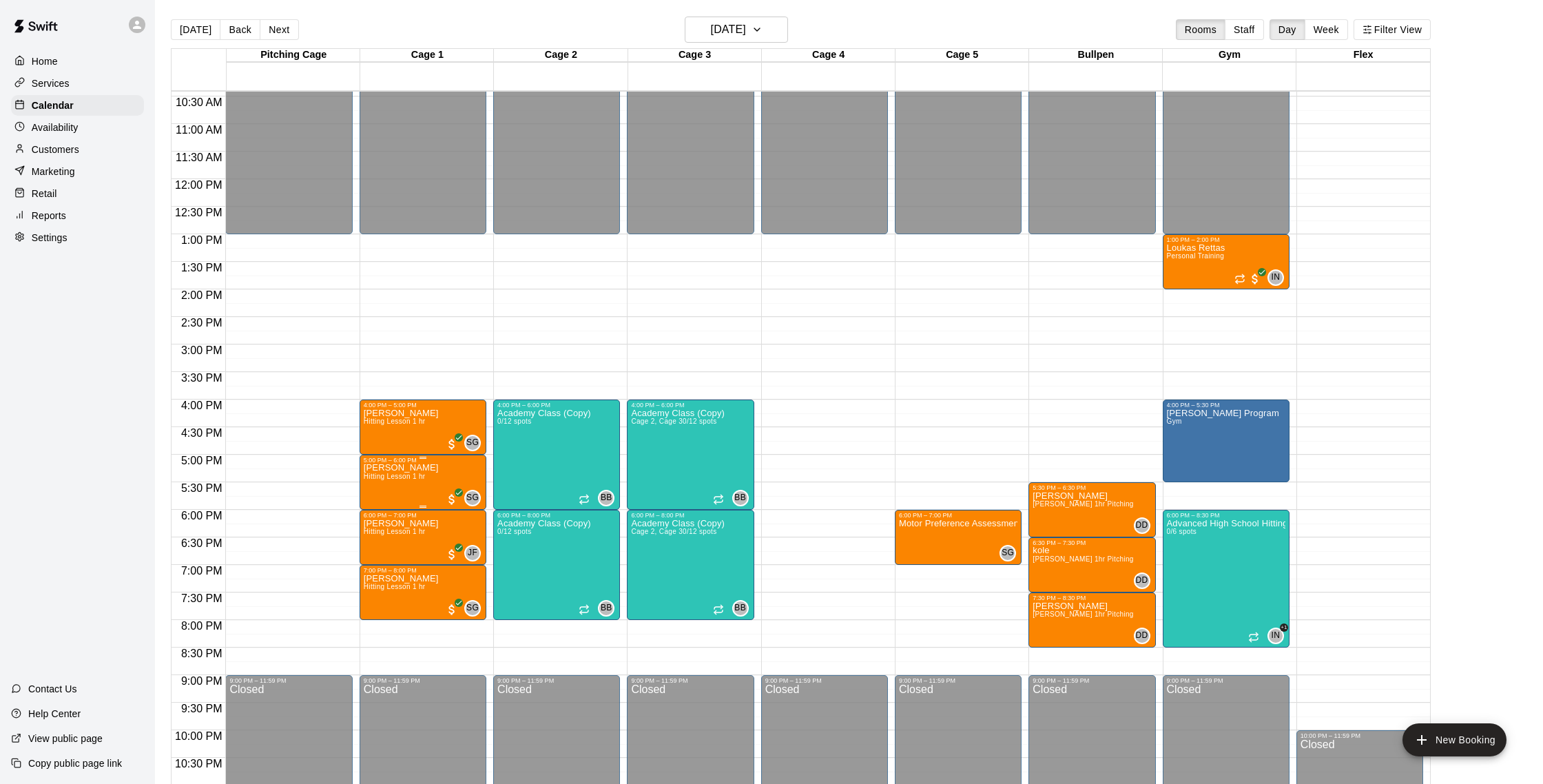
click at [392, 468] on p "[PERSON_NAME]" at bounding box center [401, 468] width 75 height 0
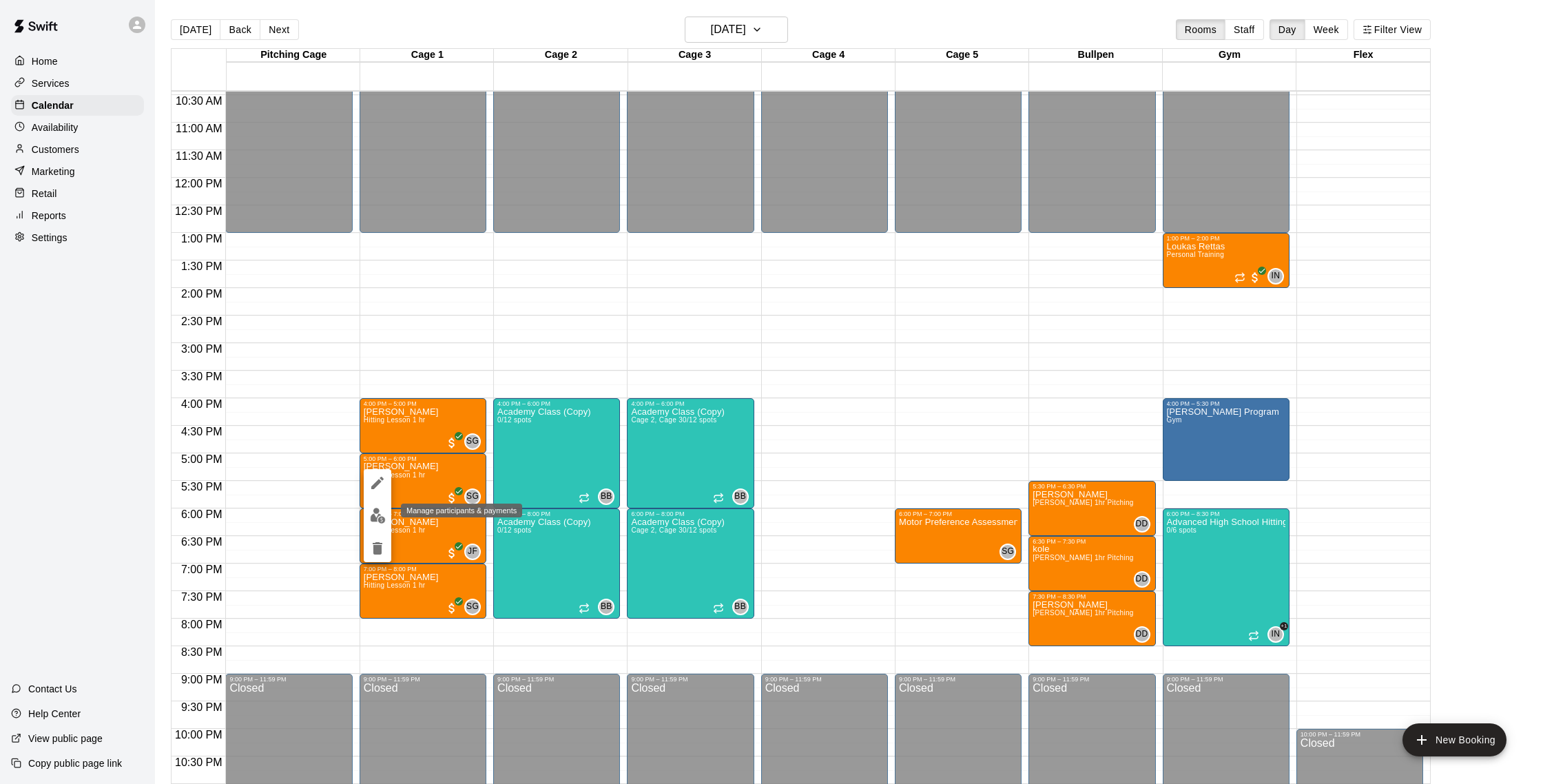
click at [371, 520] on img "edit" at bounding box center [377, 515] width 16 height 16
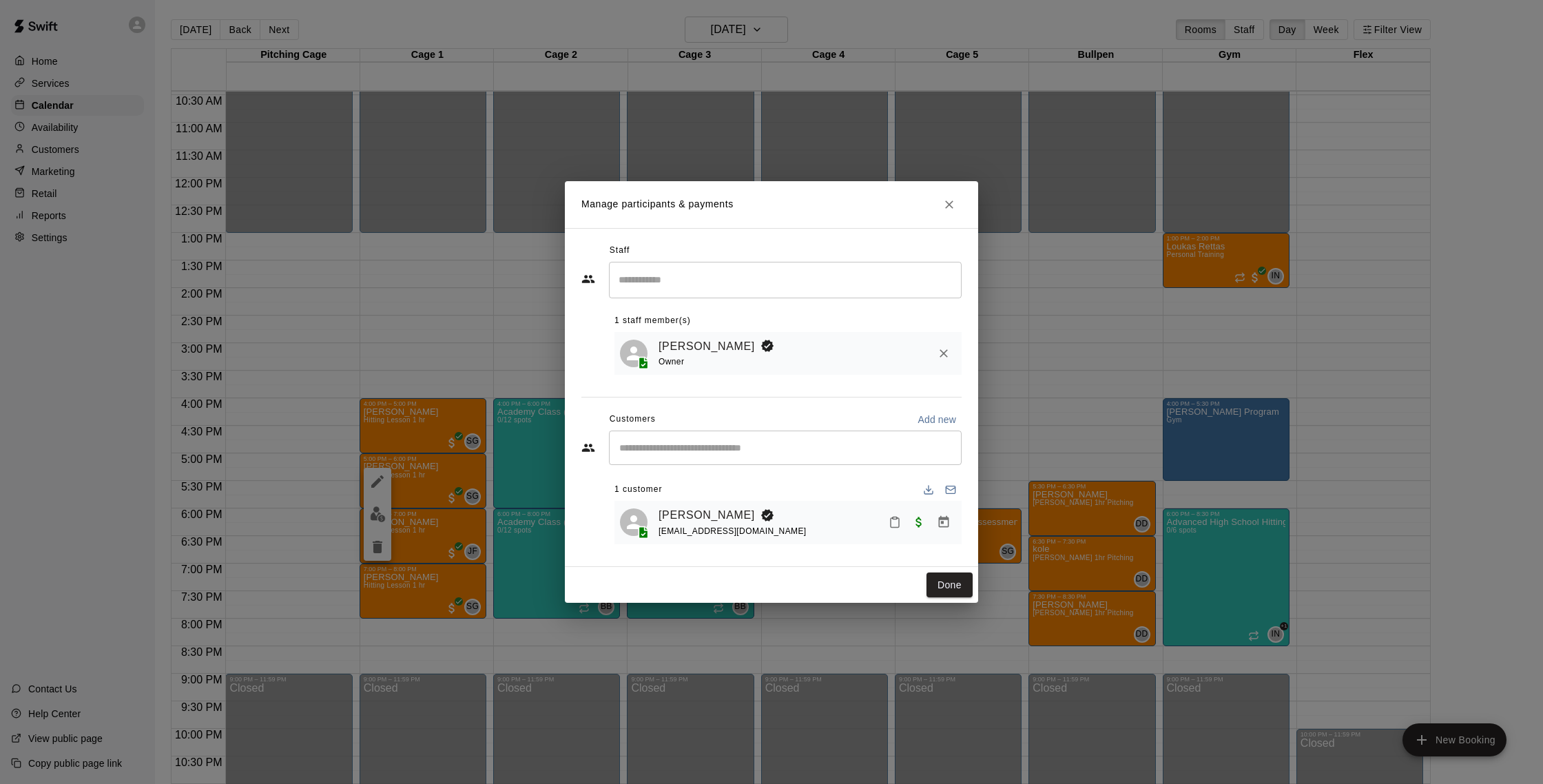
click at [946, 206] on icon "Close" at bounding box center [949, 204] width 8 height 8
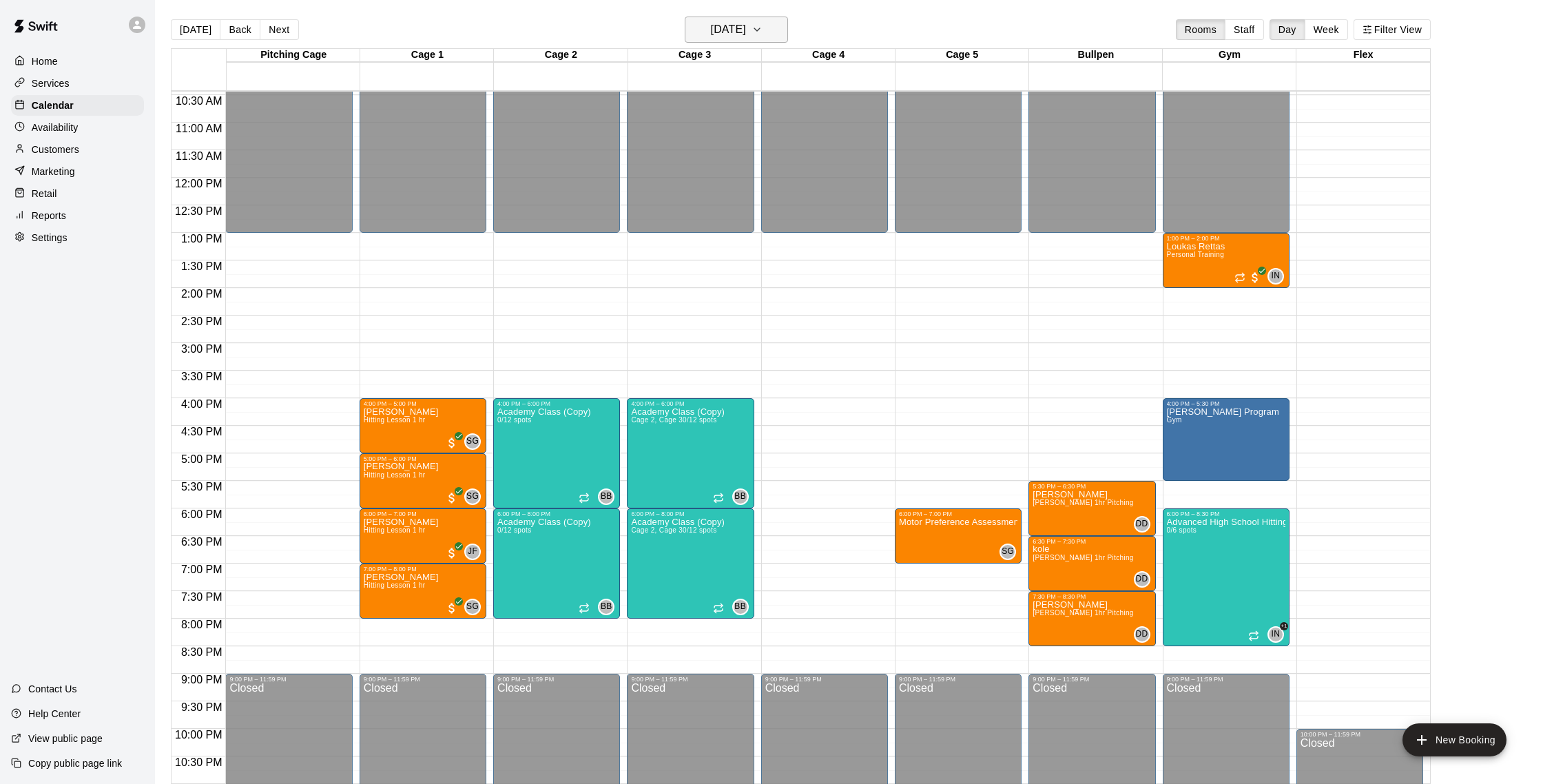
click at [735, 24] on h6 "[DATE]" at bounding box center [728, 29] width 35 height 19
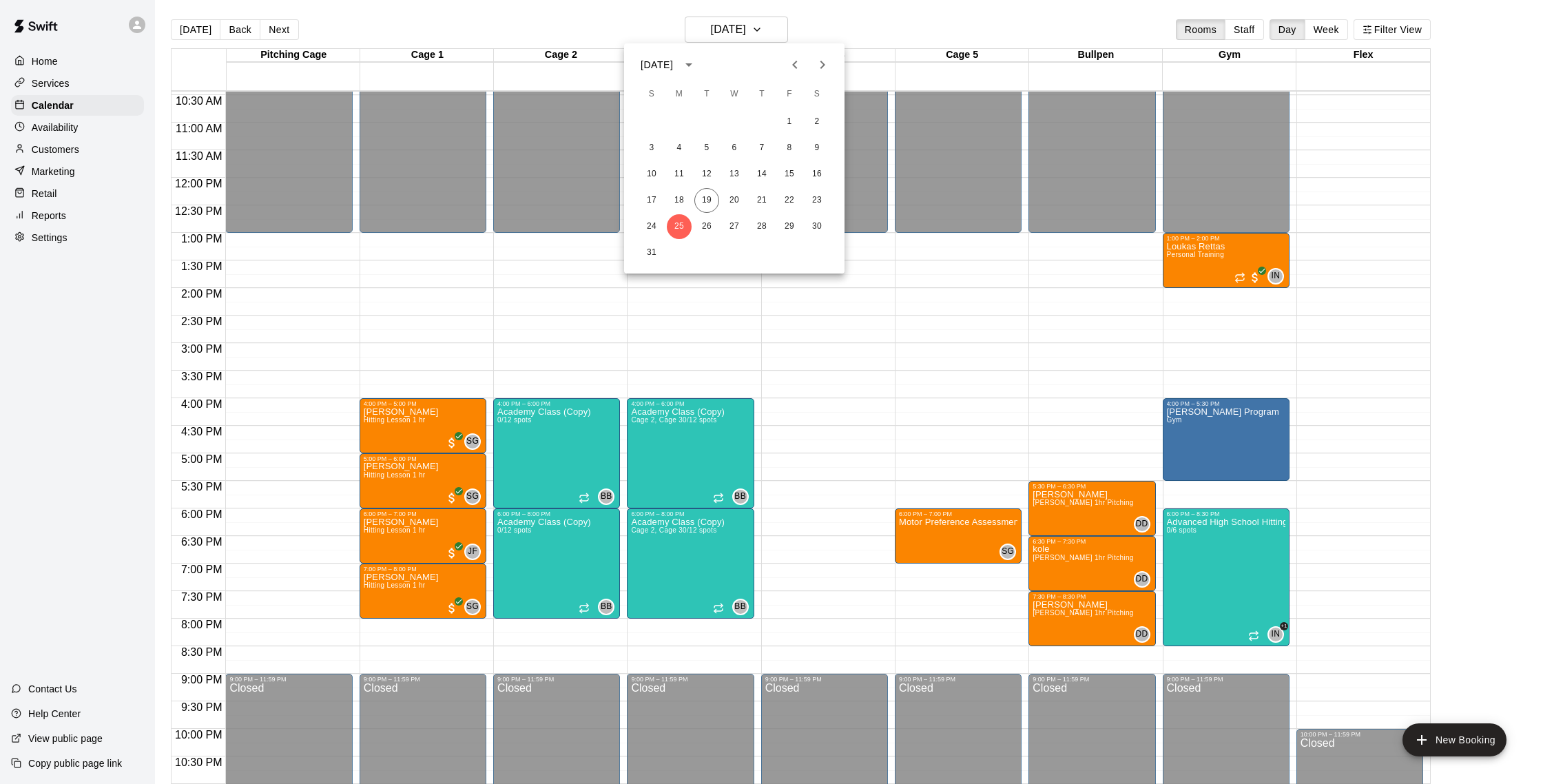
click at [844, 27] on div at bounding box center [771, 392] width 1543 height 784
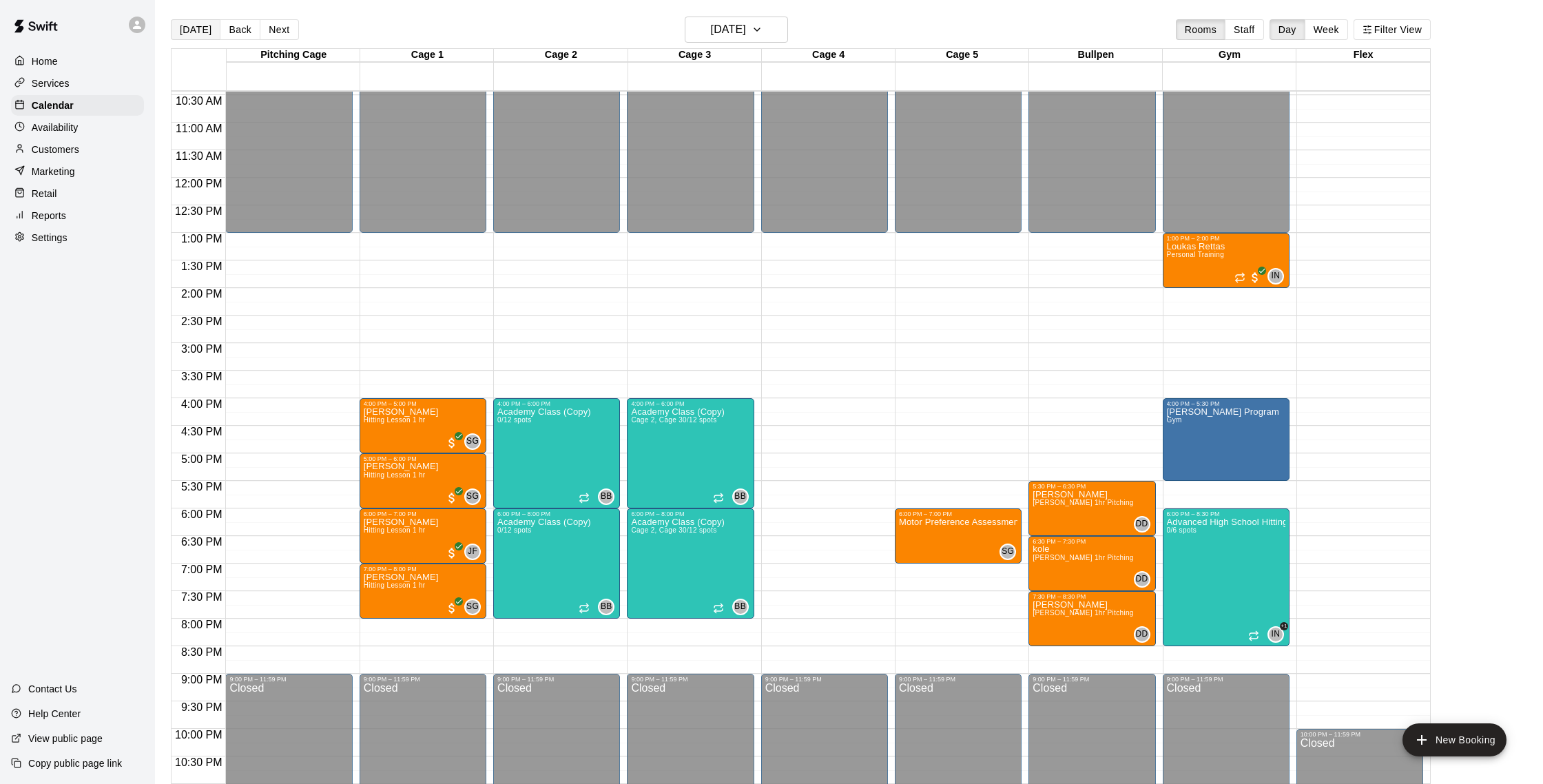
click at [182, 29] on button "[DATE]" at bounding box center [195, 29] width 50 height 21
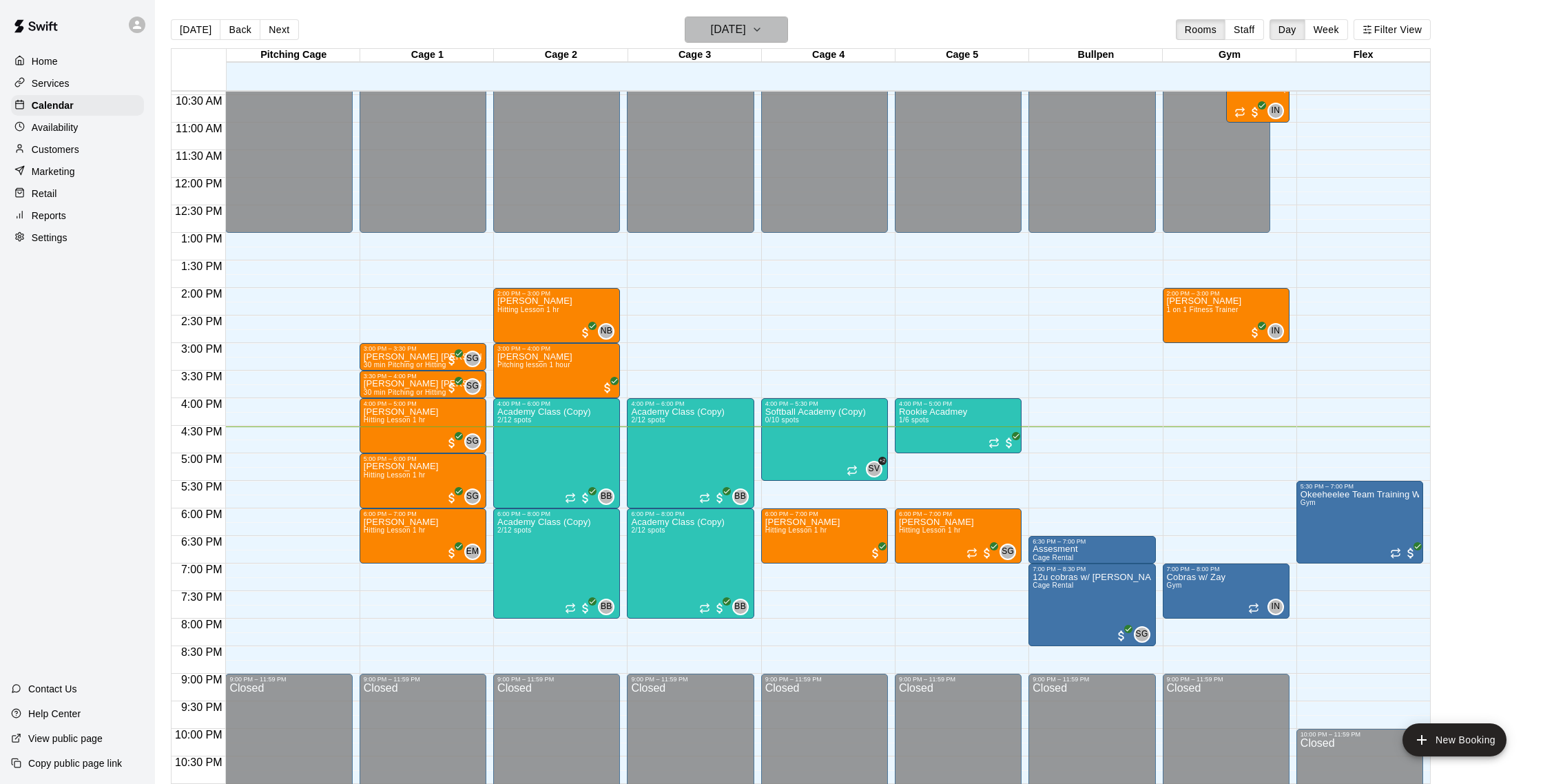
click at [746, 24] on h6 "[DATE]" at bounding box center [728, 29] width 35 height 19
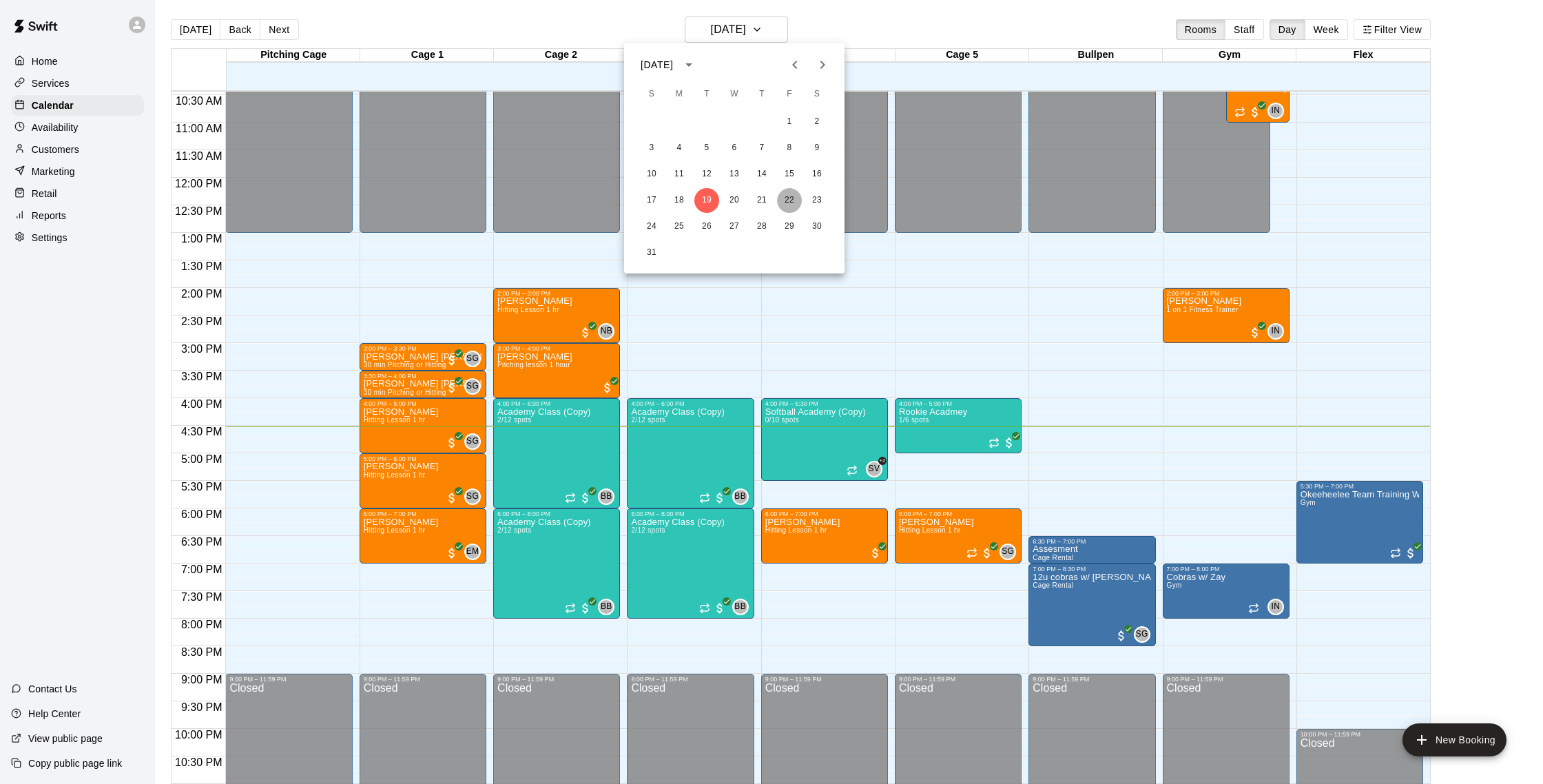
click at [791, 201] on button "22" at bounding box center [789, 200] width 25 height 25
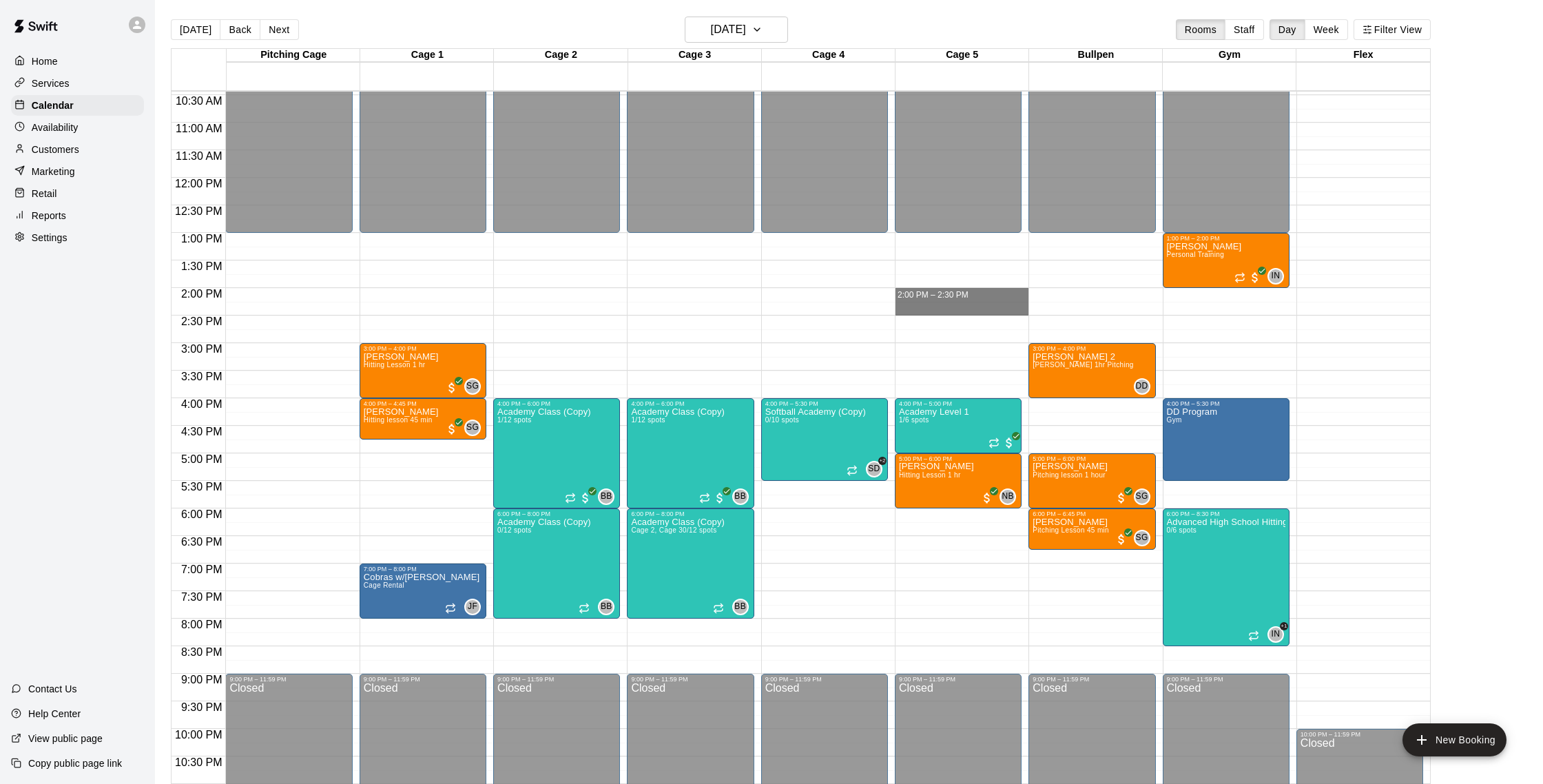
drag, startPoint x: 901, startPoint y: 292, endPoint x: 900, endPoint y: 310, distance: 18.0
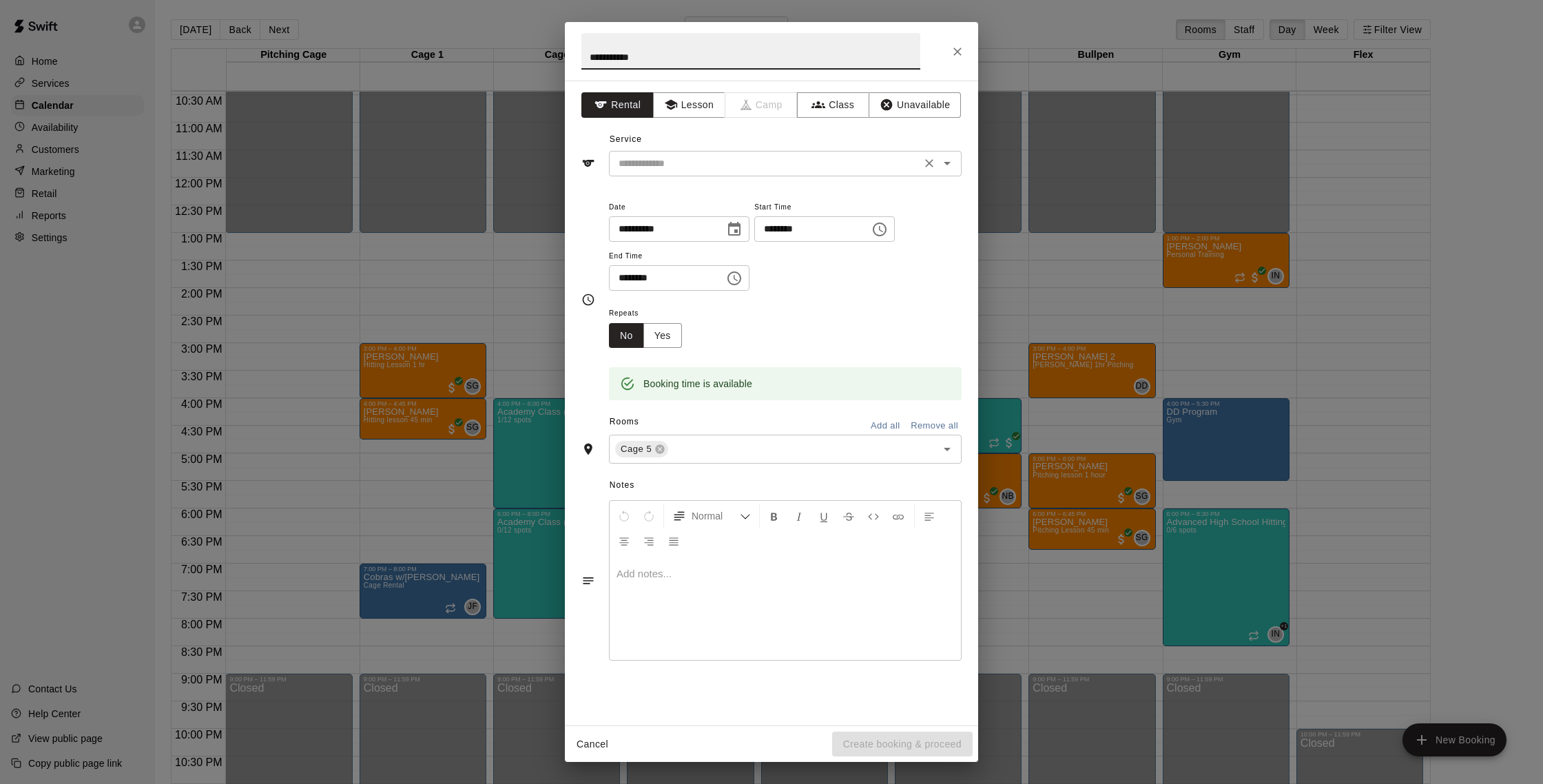
click at [729, 153] on div "​" at bounding box center [785, 163] width 353 height 25
type input "**********"
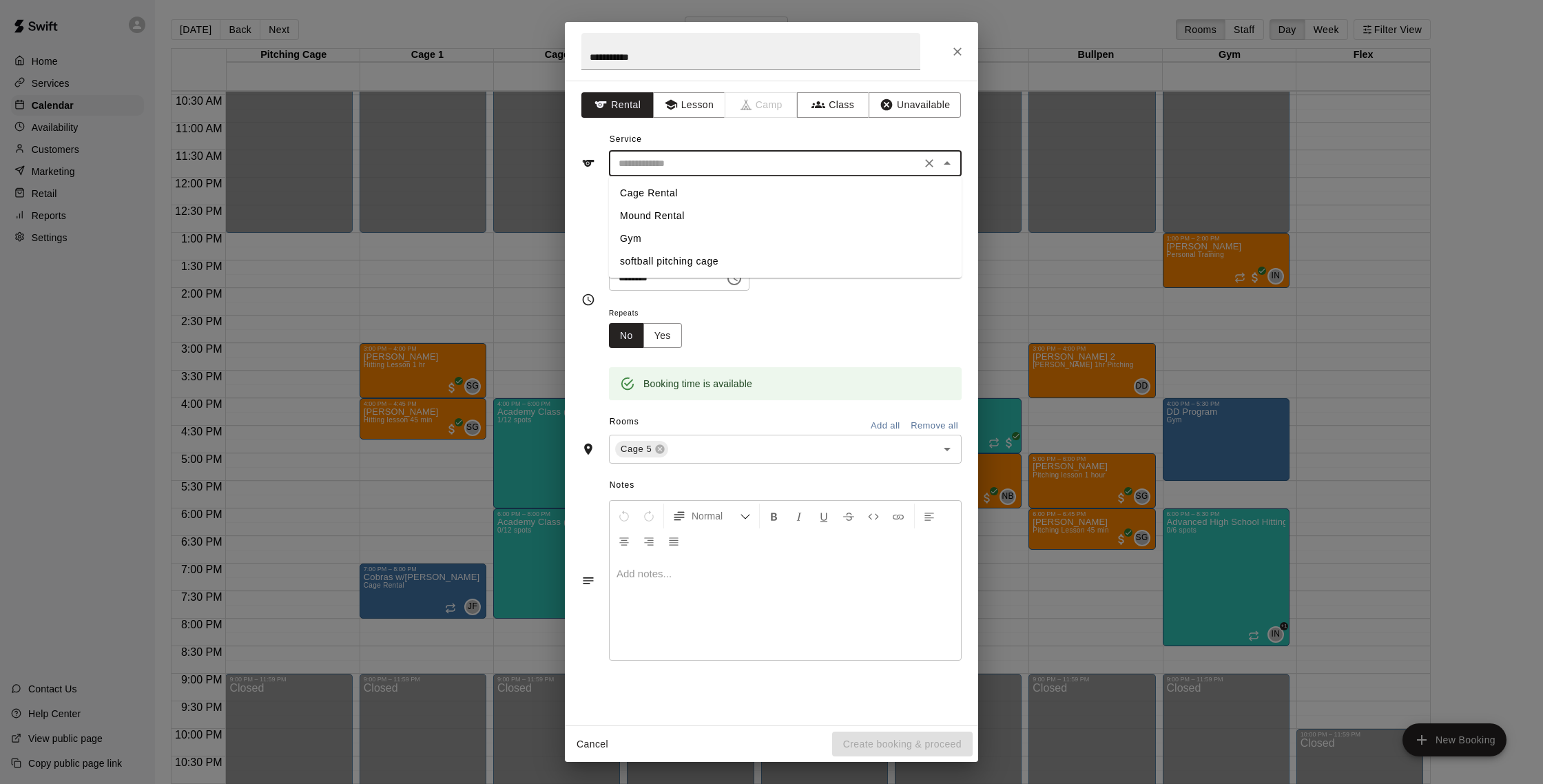
click at [677, 182] on li "Cage Rental" at bounding box center [785, 194] width 353 height 23
type input "**********"
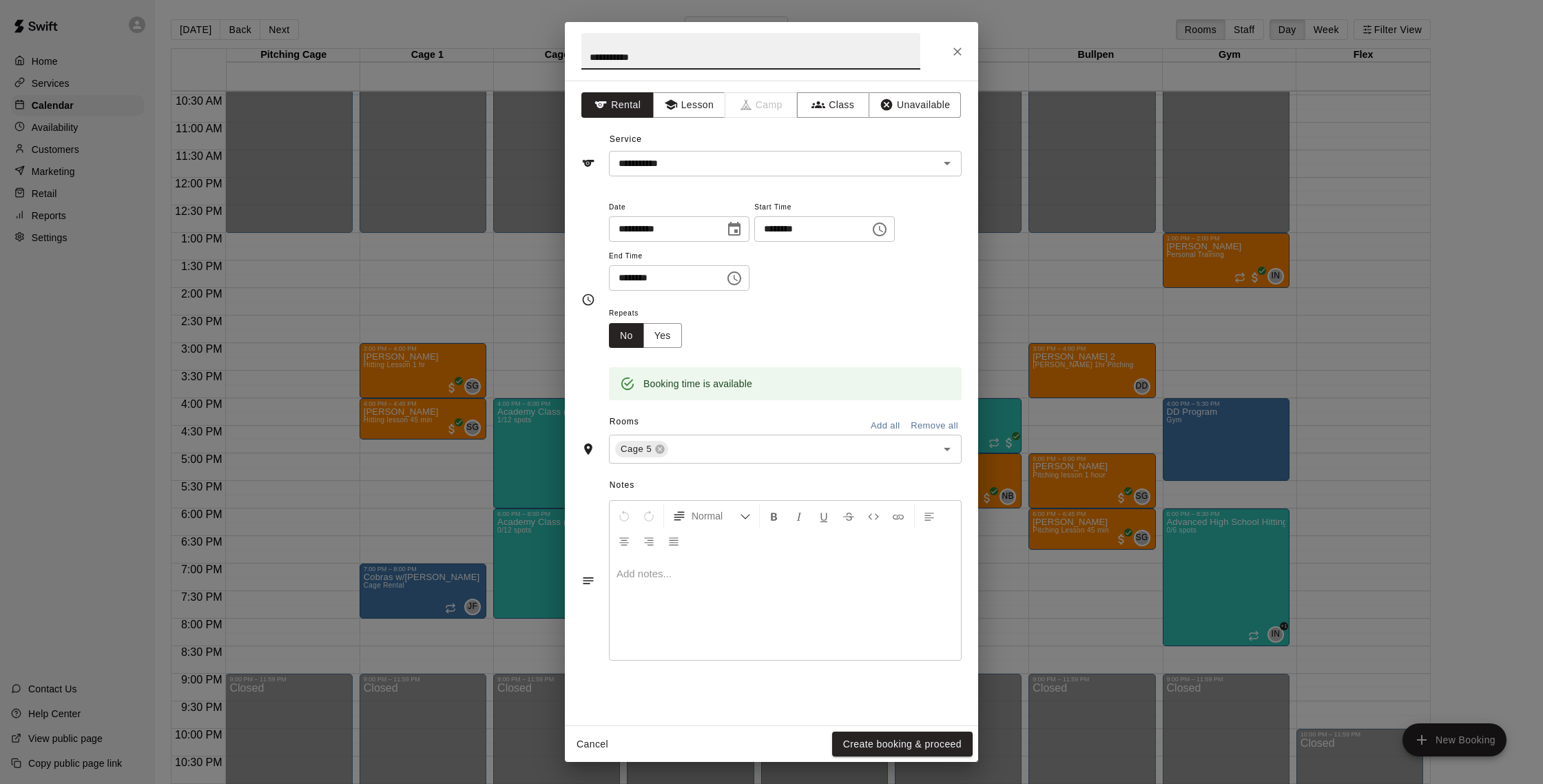
drag, startPoint x: 658, startPoint y: 57, endPoint x: 536, endPoint y: 56, distance: 122.0
click at [536, 56] on div "**********" at bounding box center [771, 392] width 1543 height 784
type input "**********"
click at [890, 741] on button "Create booking & proceed" at bounding box center [902, 744] width 140 height 25
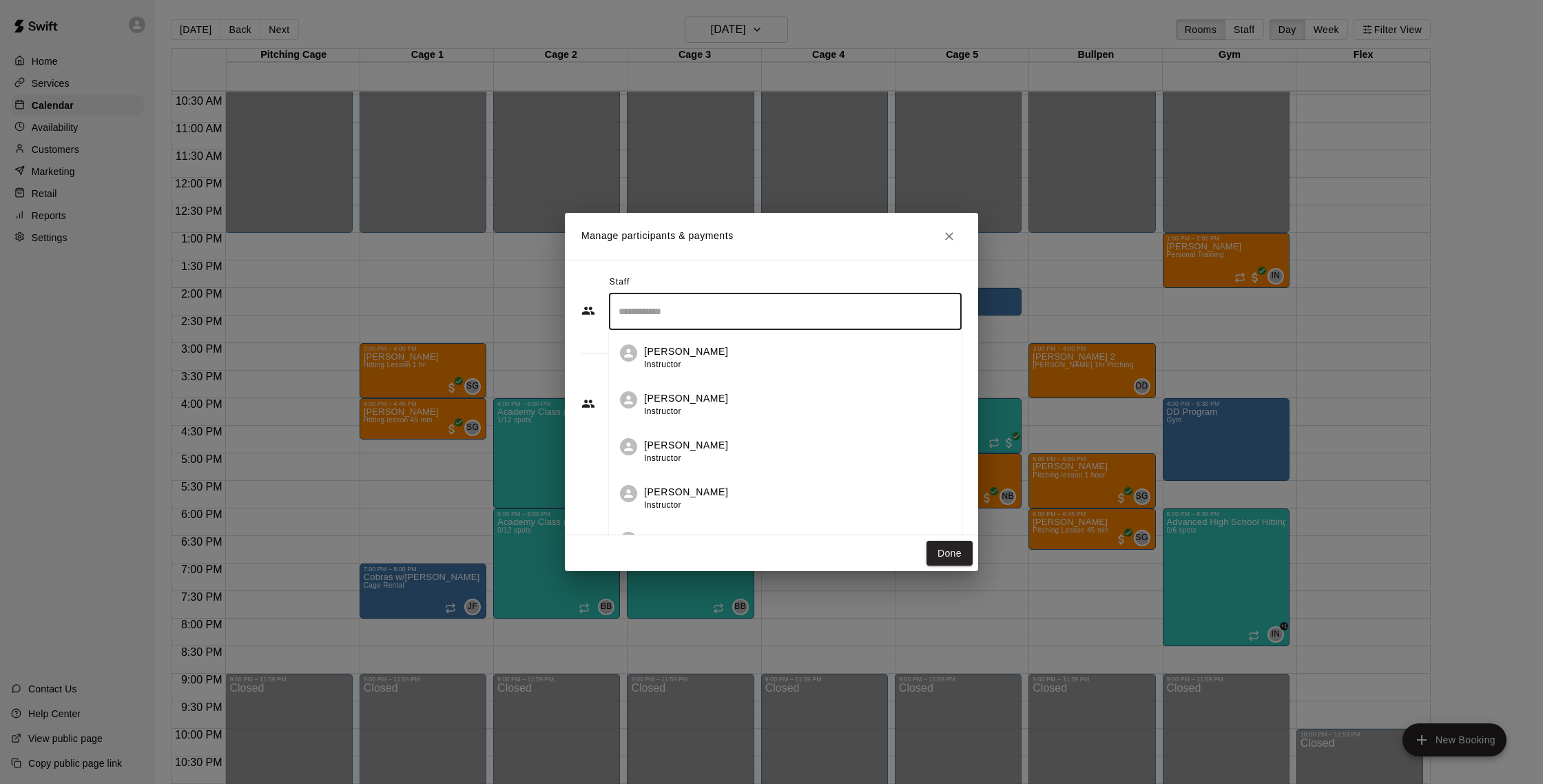
click at [706, 309] on input "Search staff" at bounding box center [785, 312] width 341 height 24
click at [870, 251] on h2 "Manage participants & payments" at bounding box center [771, 235] width 413 height 46
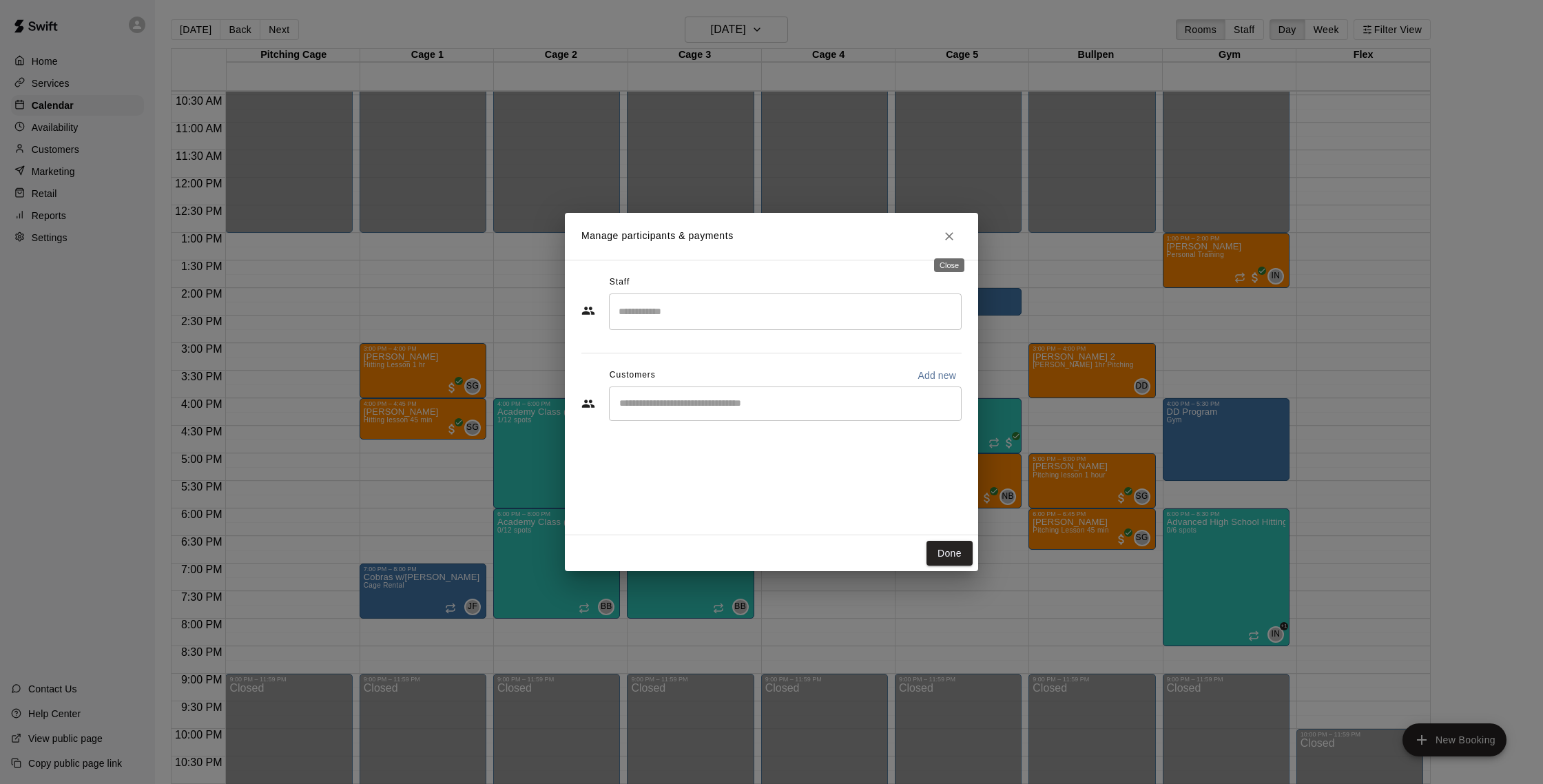
click at [945, 237] on icon "Close" at bounding box center [949, 236] width 14 height 14
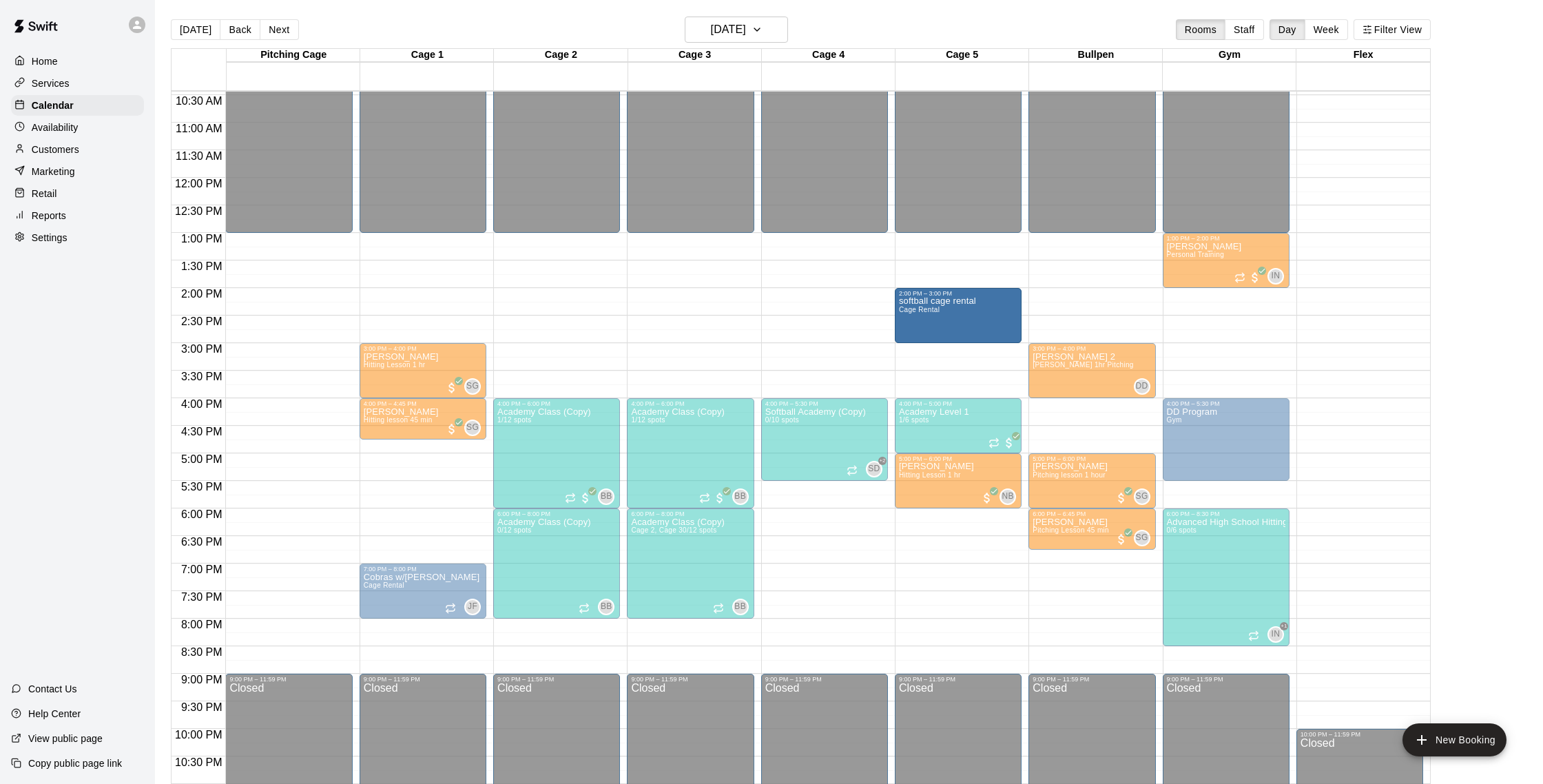
drag, startPoint x: 959, startPoint y: 312, endPoint x: 958, endPoint y: 348, distance: 36.0
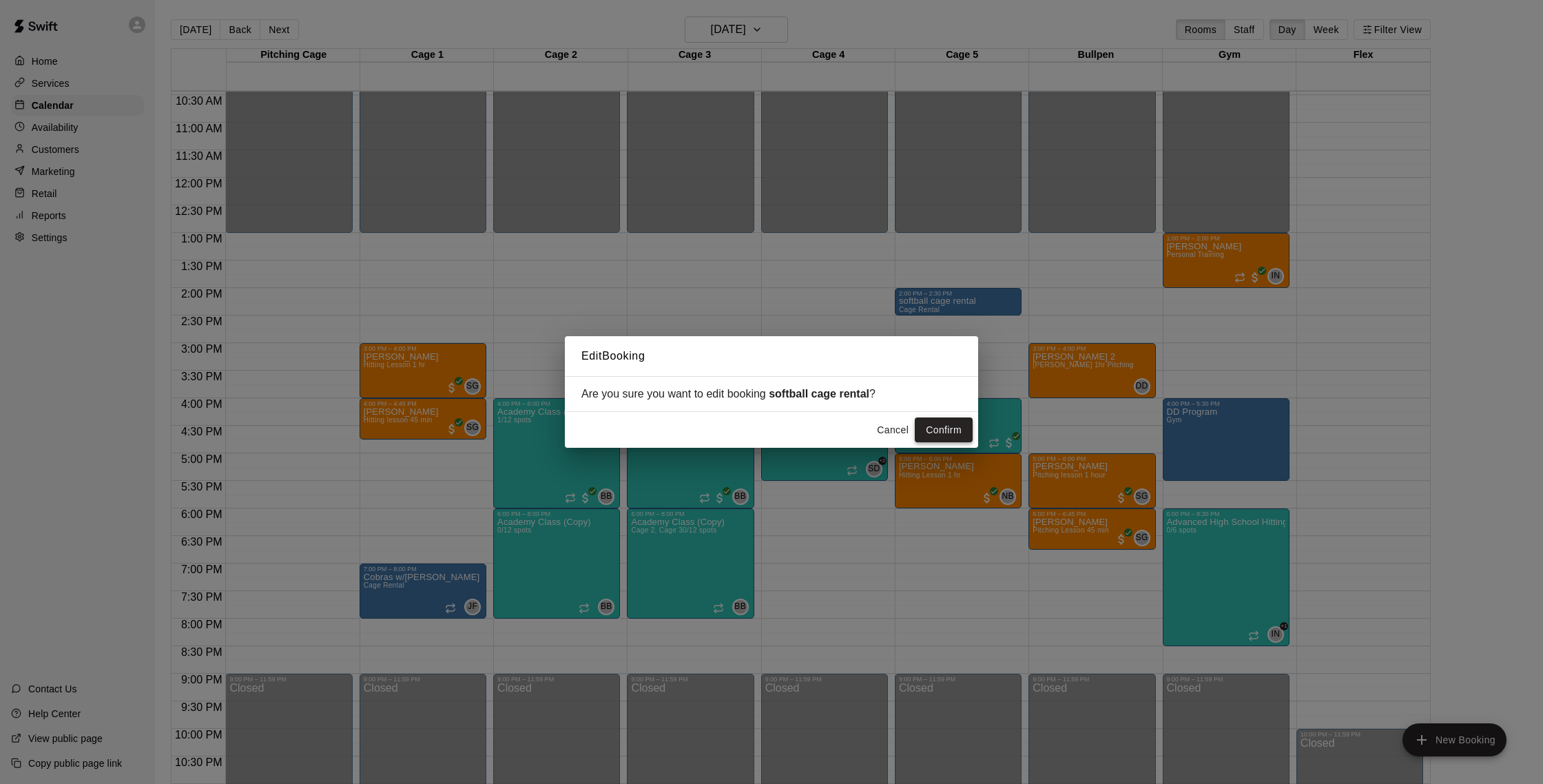
click at [920, 428] on button "Confirm" at bounding box center [943, 430] width 58 height 25
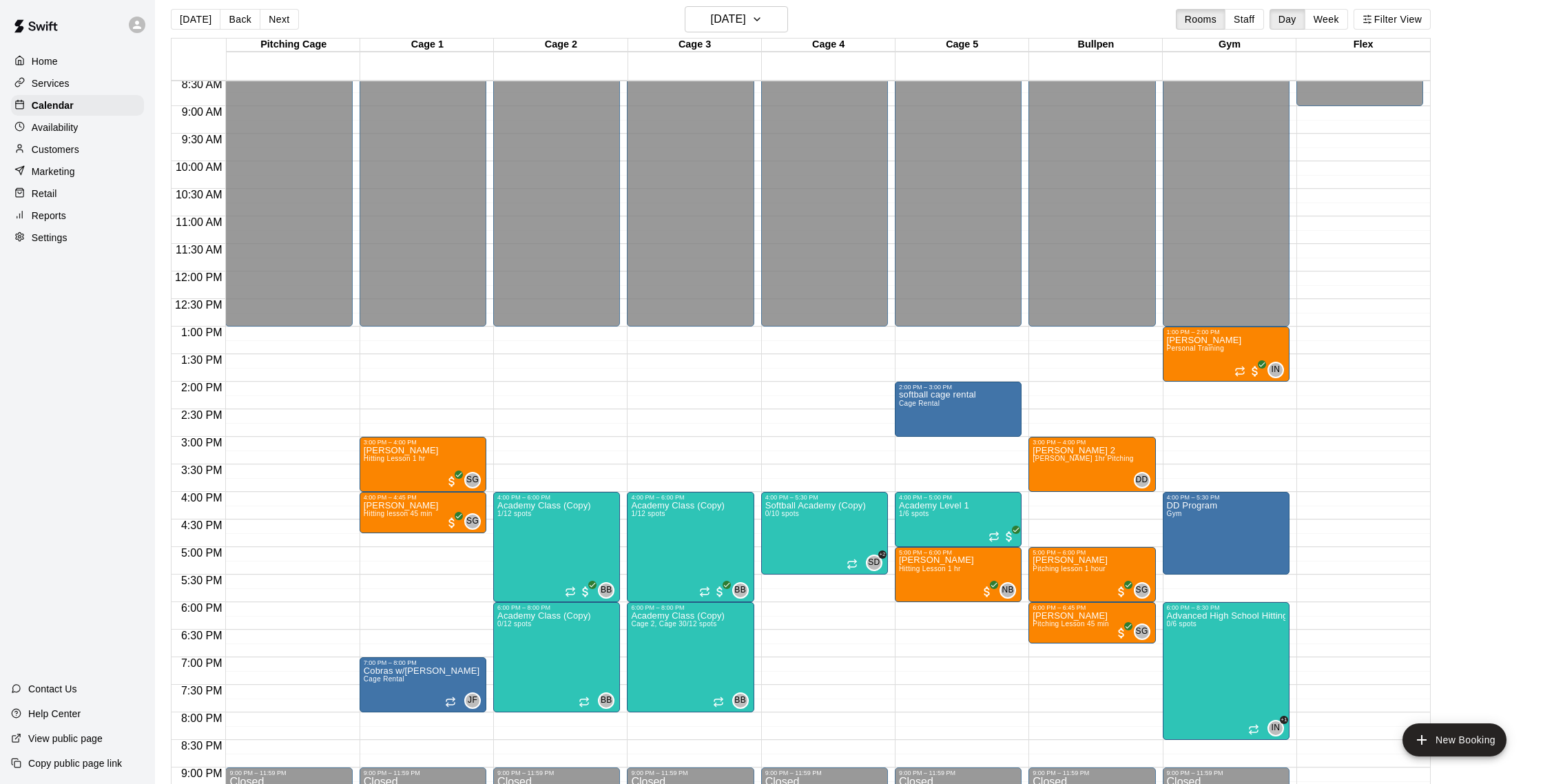
scroll to position [474, 0]
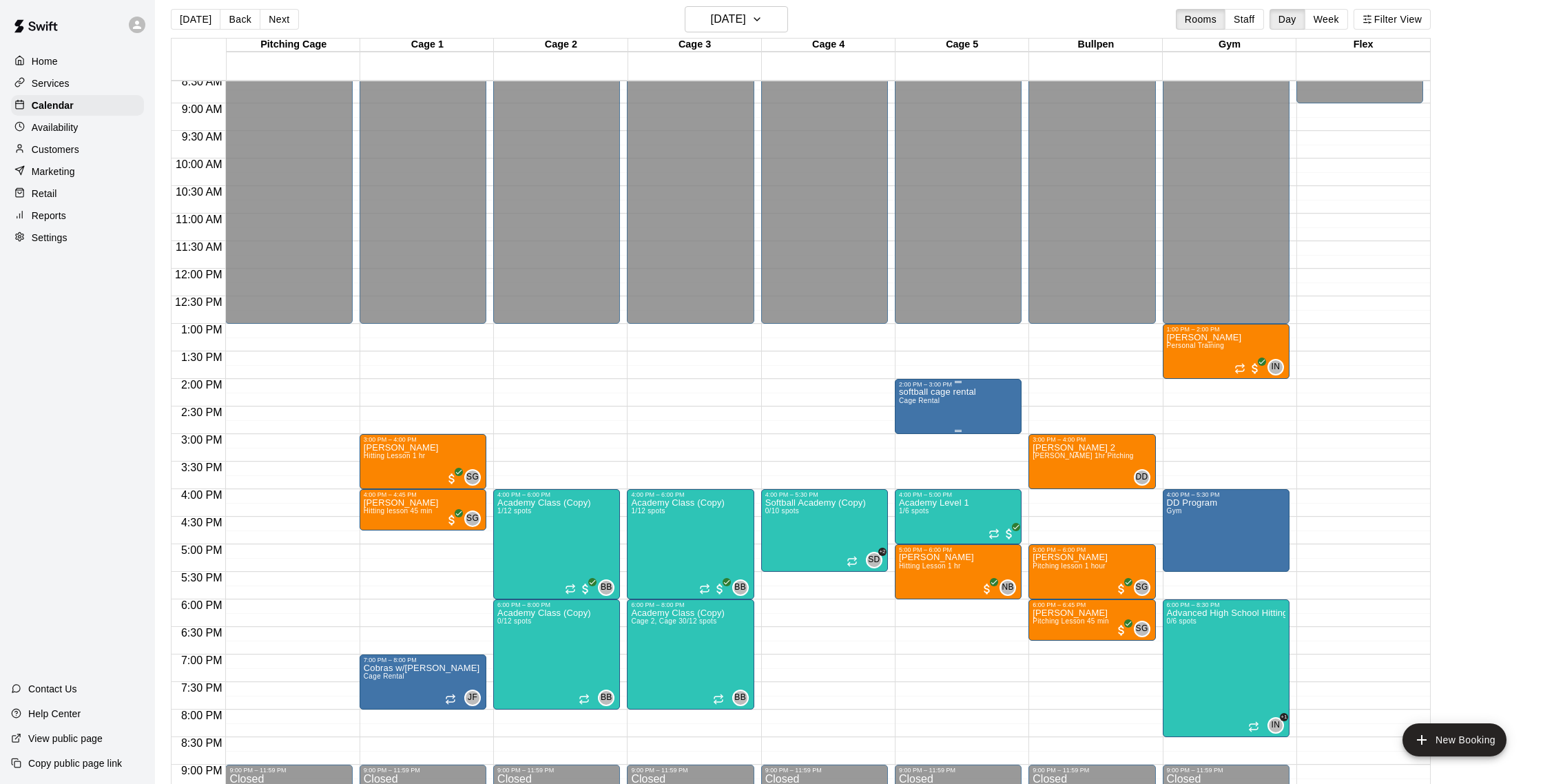
click at [946, 405] on div "softball cage rental Cage Rental" at bounding box center [937, 779] width 77 height 784
click at [917, 430] on img "edit" at bounding box center [913, 434] width 16 height 16
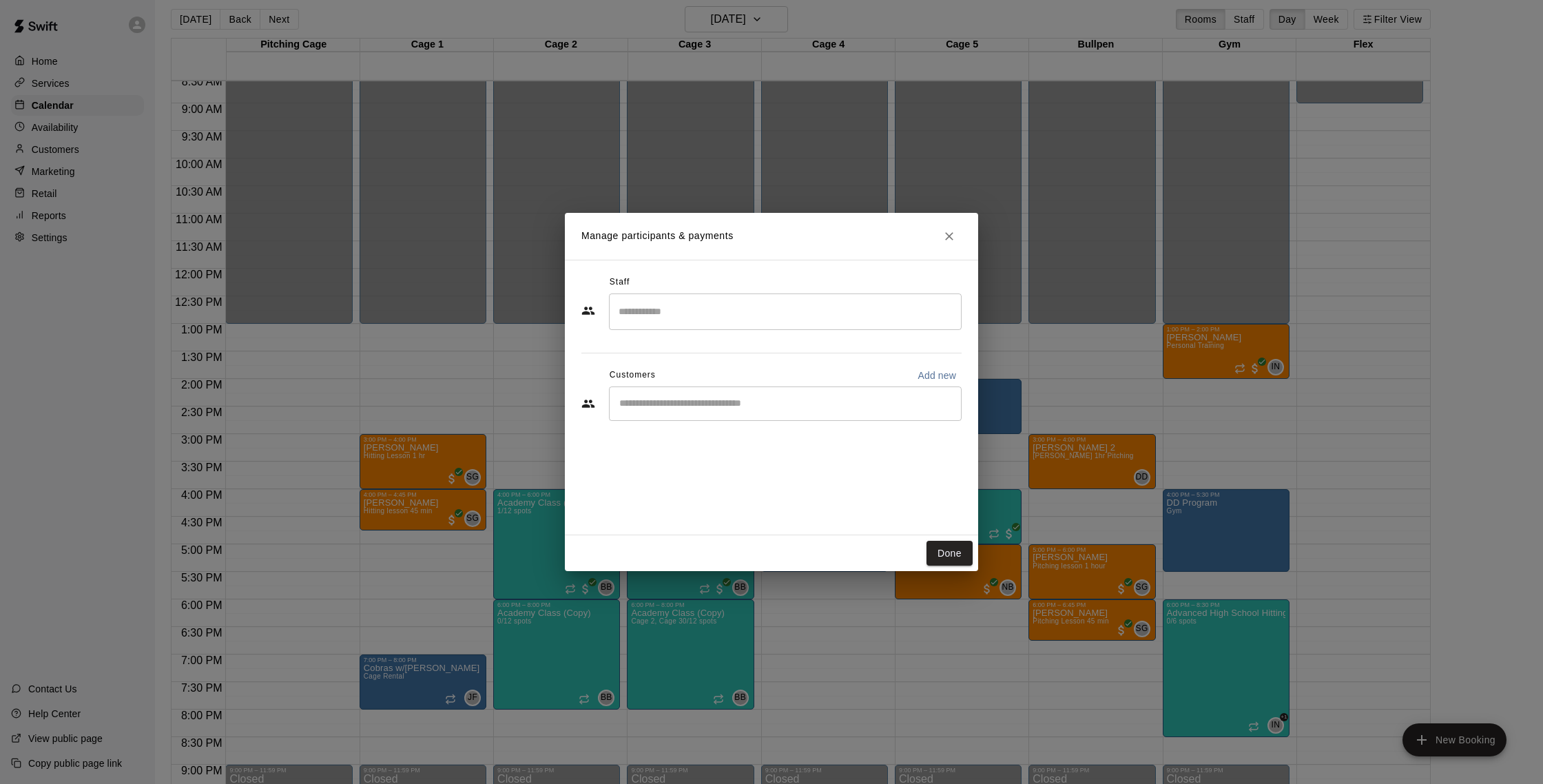
click at [705, 399] on input "Start typing to search customers..." at bounding box center [785, 404] width 341 height 14
type input "*"
type input "****"
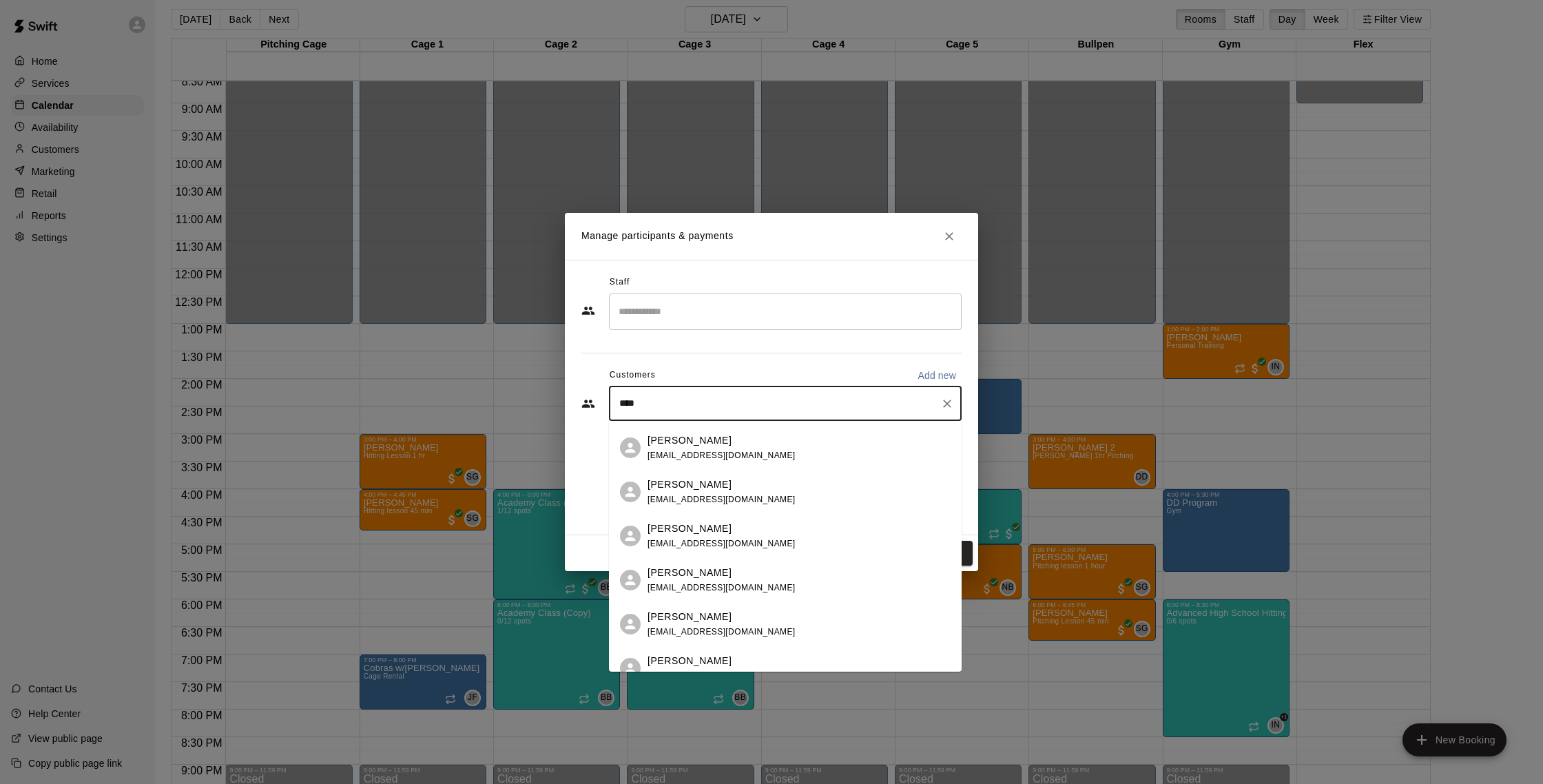
scroll to position [84, 0]
click at [712, 535] on div "[PERSON_NAME] [EMAIL_ADDRESS][DOMAIN_NAME]" at bounding box center [722, 535] width 148 height 30
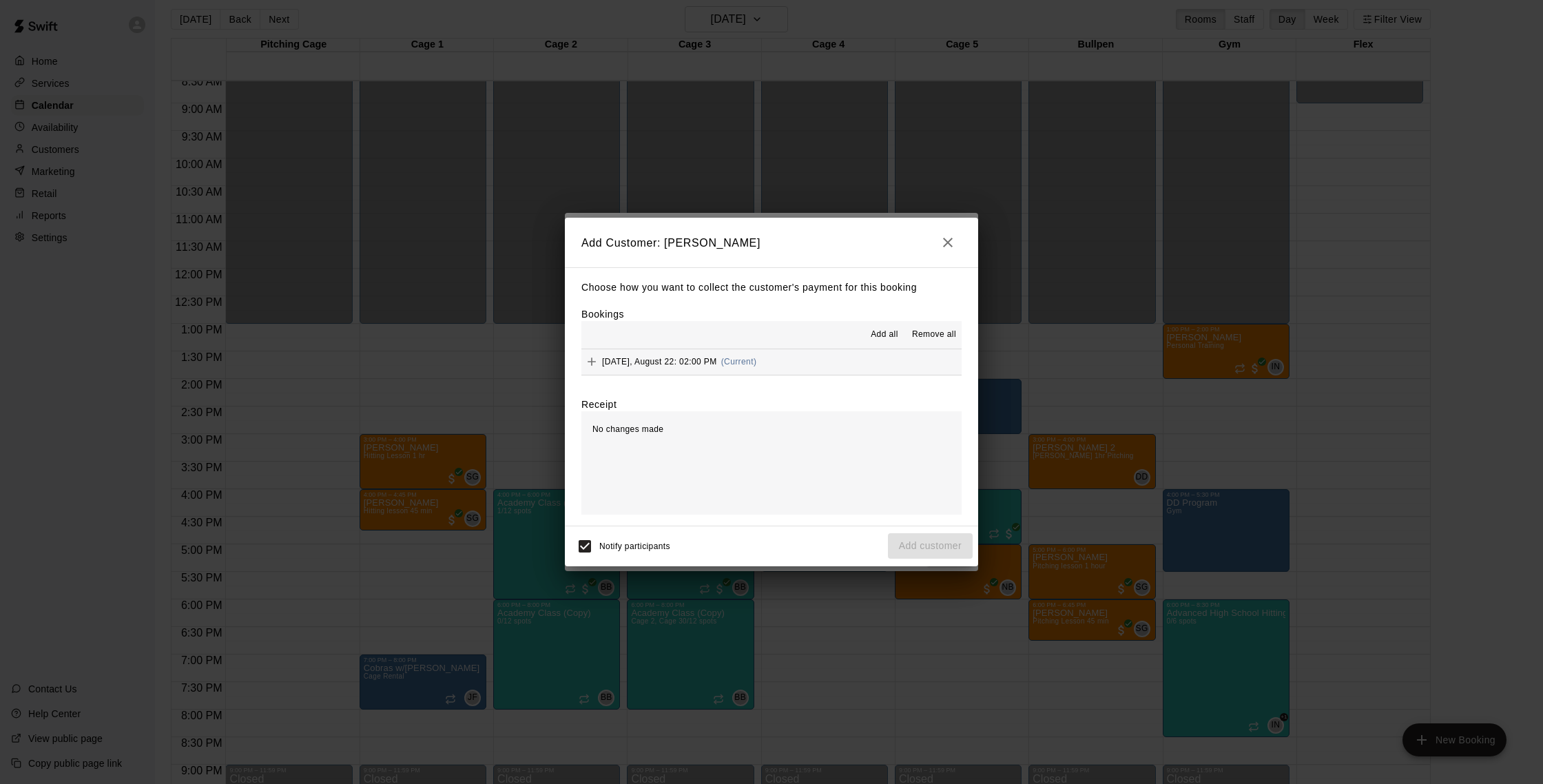
click at [776, 375] on hr at bounding box center [771, 375] width 380 height 1
click at [780, 368] on button "[DATE], August 22: 02:00 PM (Current)" at bounding box center [771, 361] width 380 height 25
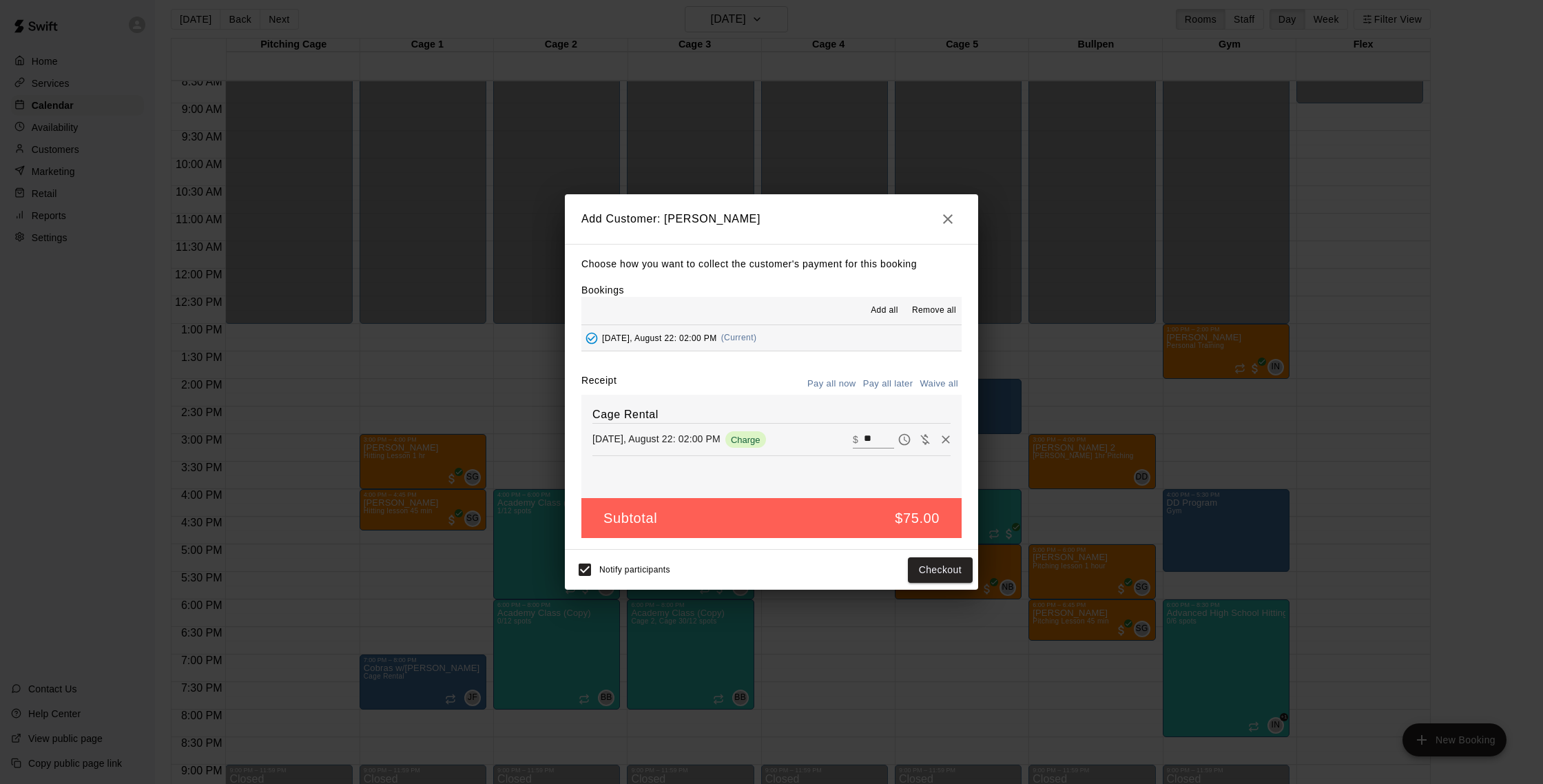
click at [878, 438] on input "**" at bounding box center [879, 440] width 30 height 18
type input "**"
click at [954, 571] on button "Checkout" at bounding box center [940, 569] width 65 height 25
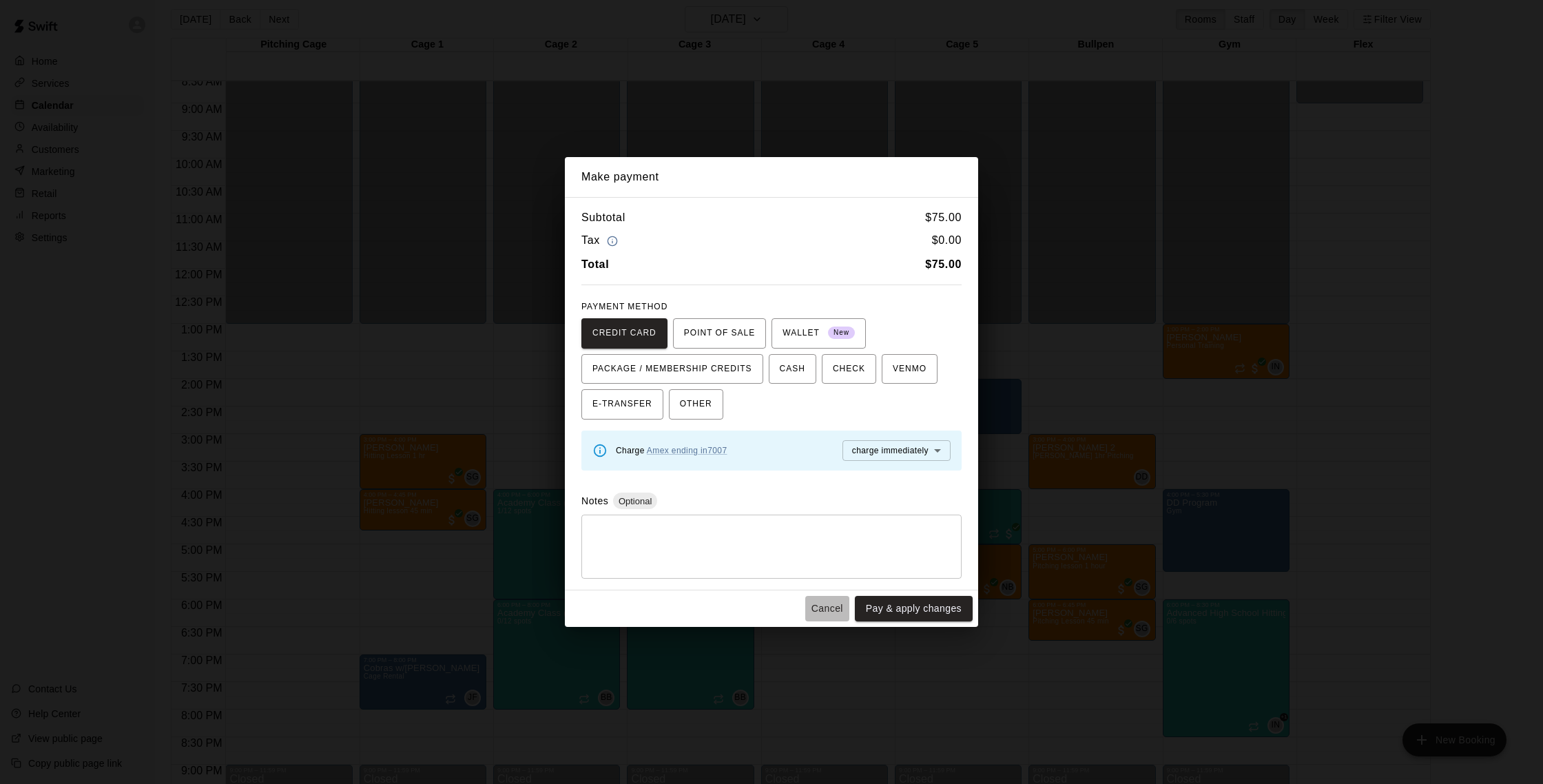
click at [833, 611] on button "Cancel" at bounding box center [828, 608] width 44 height 25
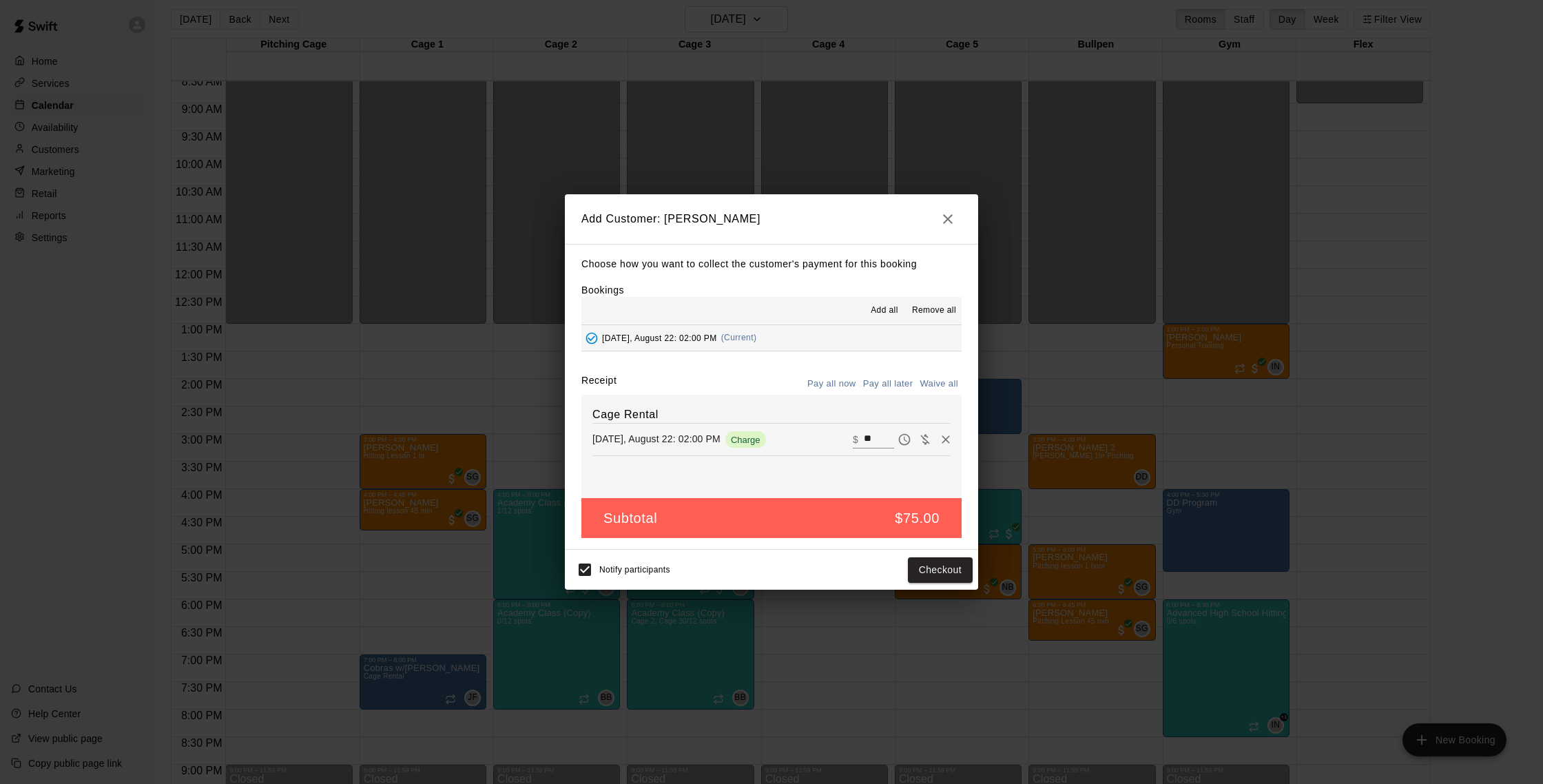
click at [948, 225] on icon "button" at bounding box center [948, 219] width 17 height 17
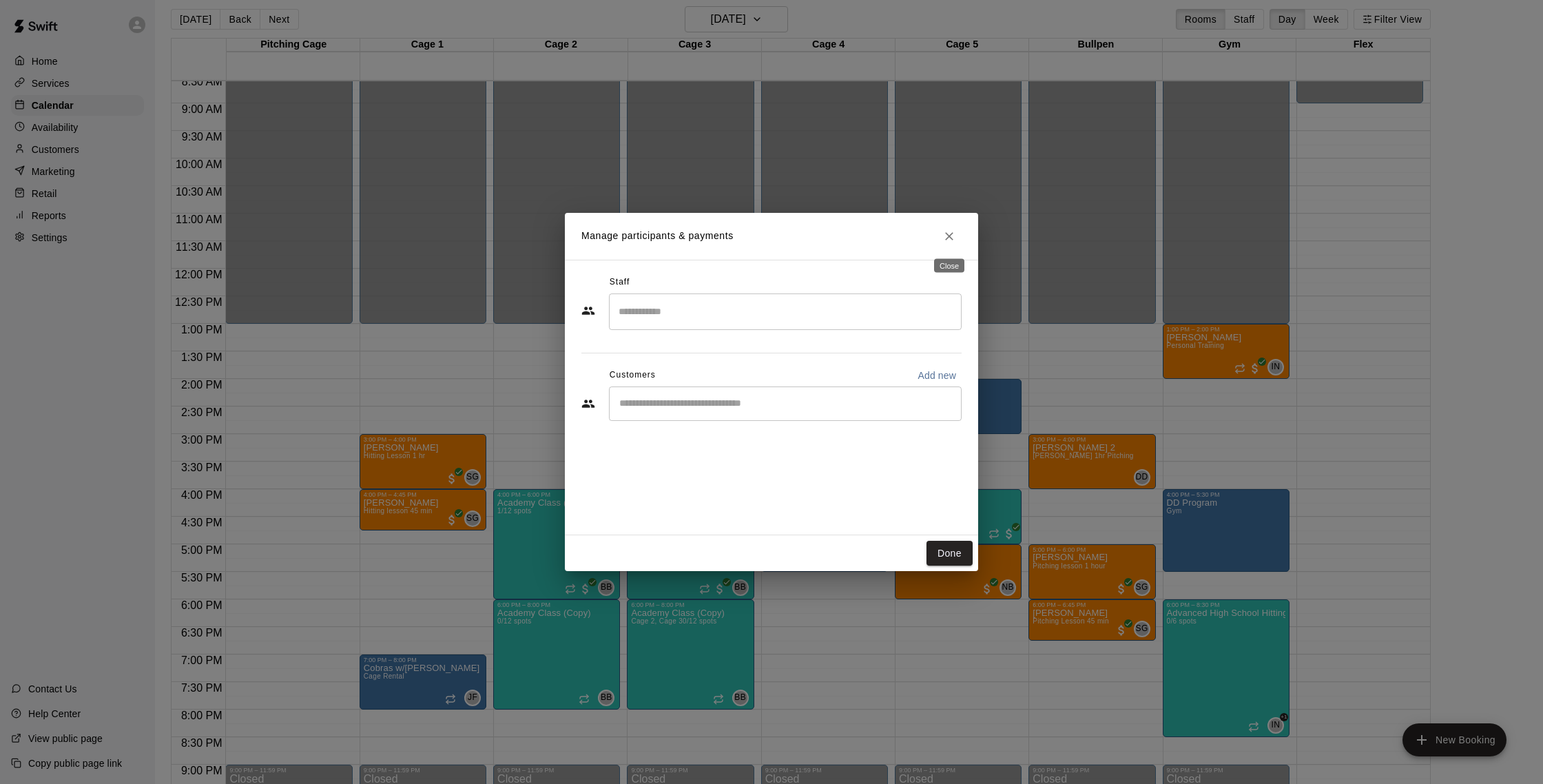
click at [948, 225] on button "Close" at bounding box center [949, 236] width 25 height 25
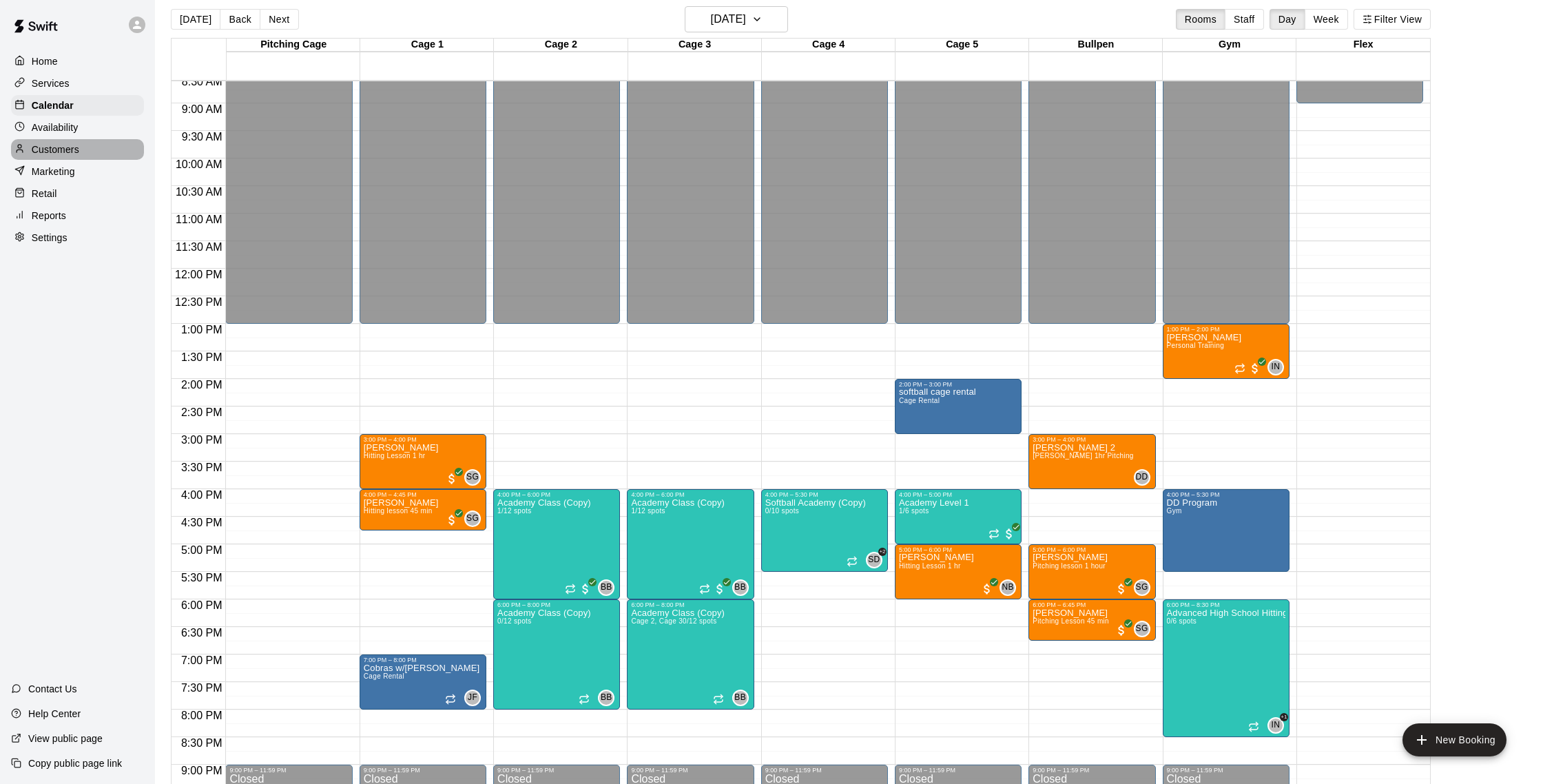
click at [55, 152] on p "Customers" at bounding box center [56, 149] width 47 height 14
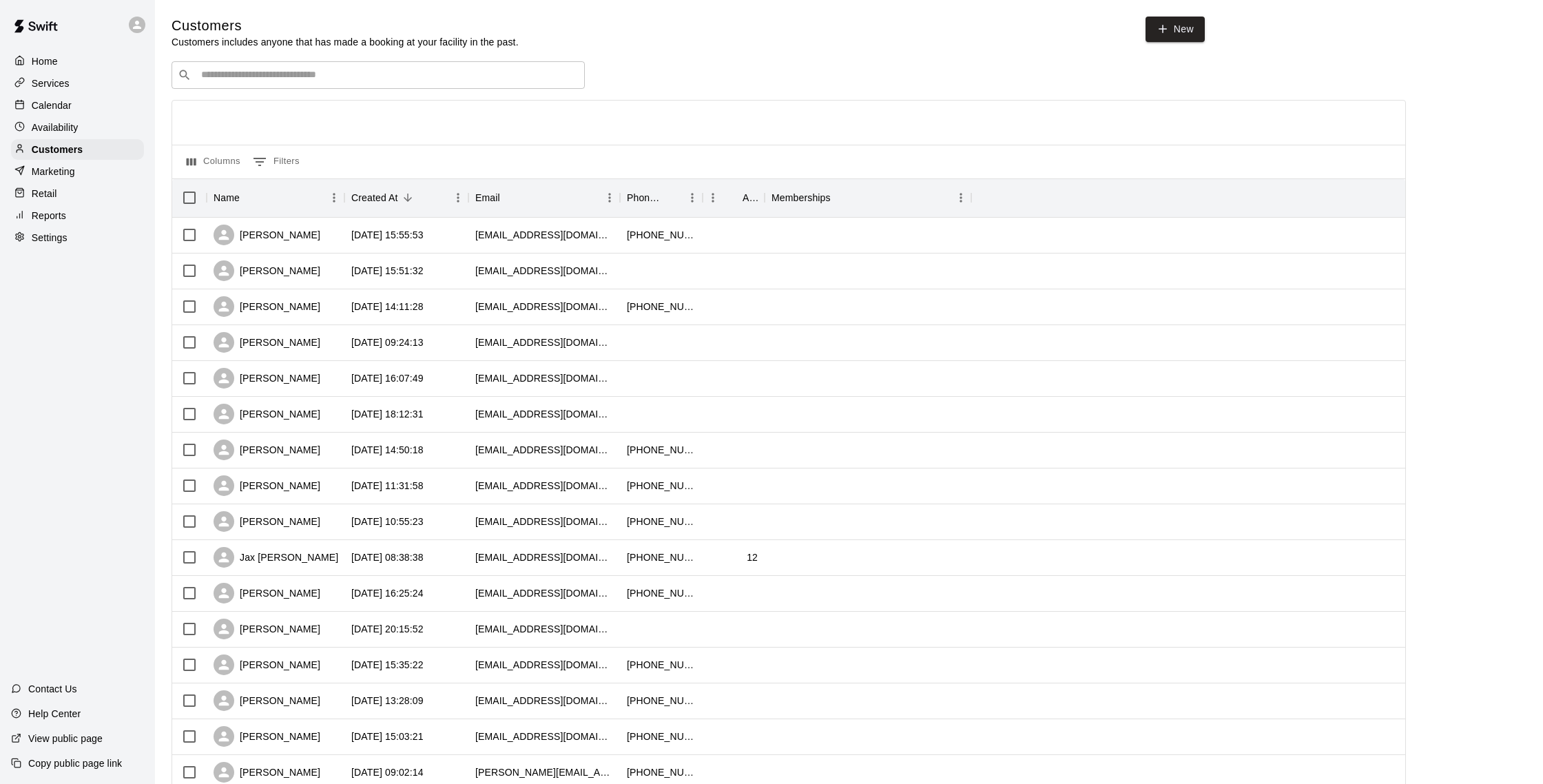
click at [262, 76] on input "Search customers by name or email" at bounding box center [388, 75] width 382 height 14
type input "****"
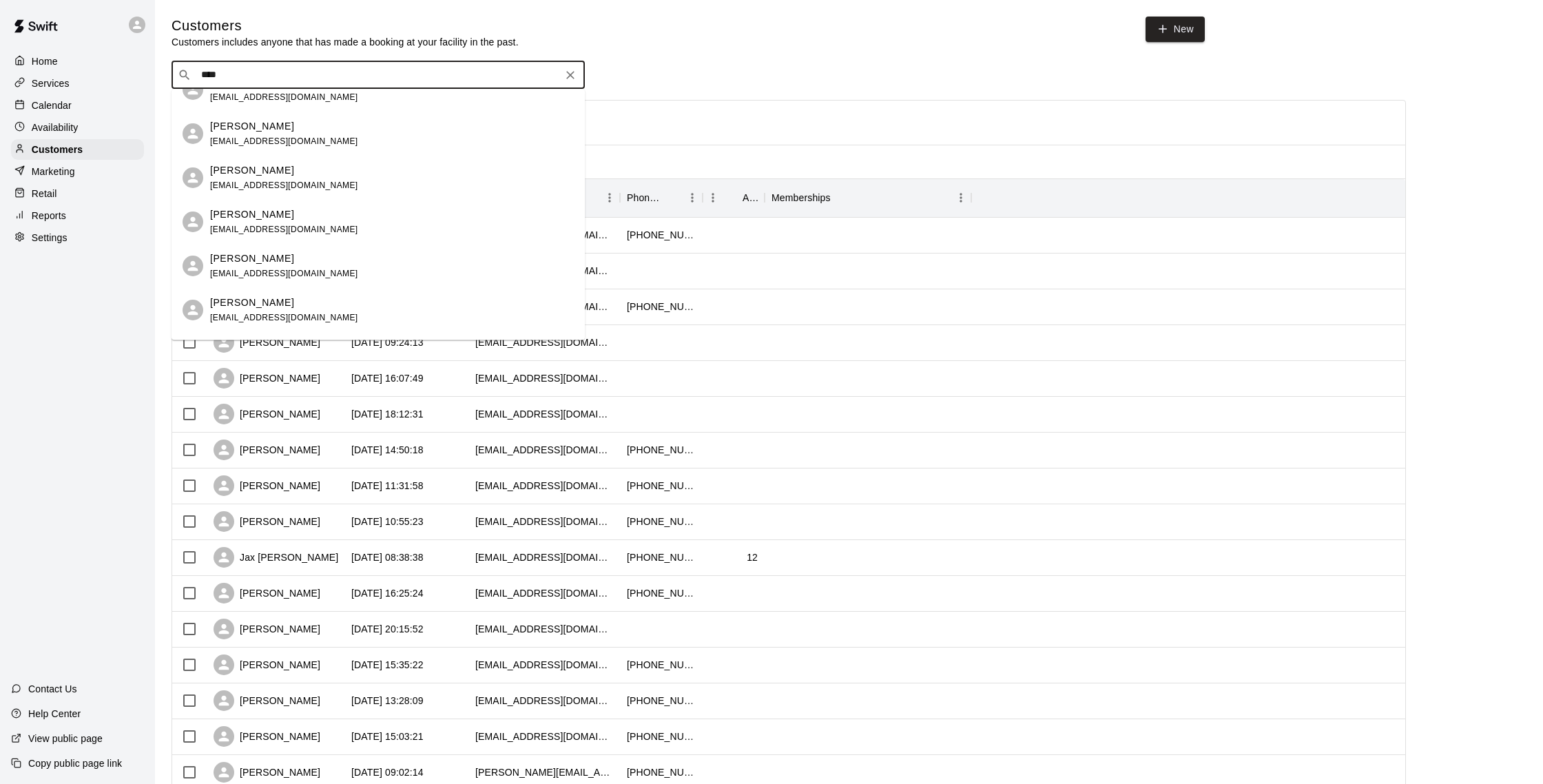
scroll to position [25, 0]
click at [282, 260] on div "[PERSON_NAME] [EMAIL_ADDRESS][DOMAIN_NAME] [PERSON_NAME] [EMAIL_ADDRESS][DOMAIN…" at bounding box center [378, 215] width 413 height 251
click at [261, 257] on p "[PERSON_NAME]" at bounding box center [252, 254] width 84 height 14
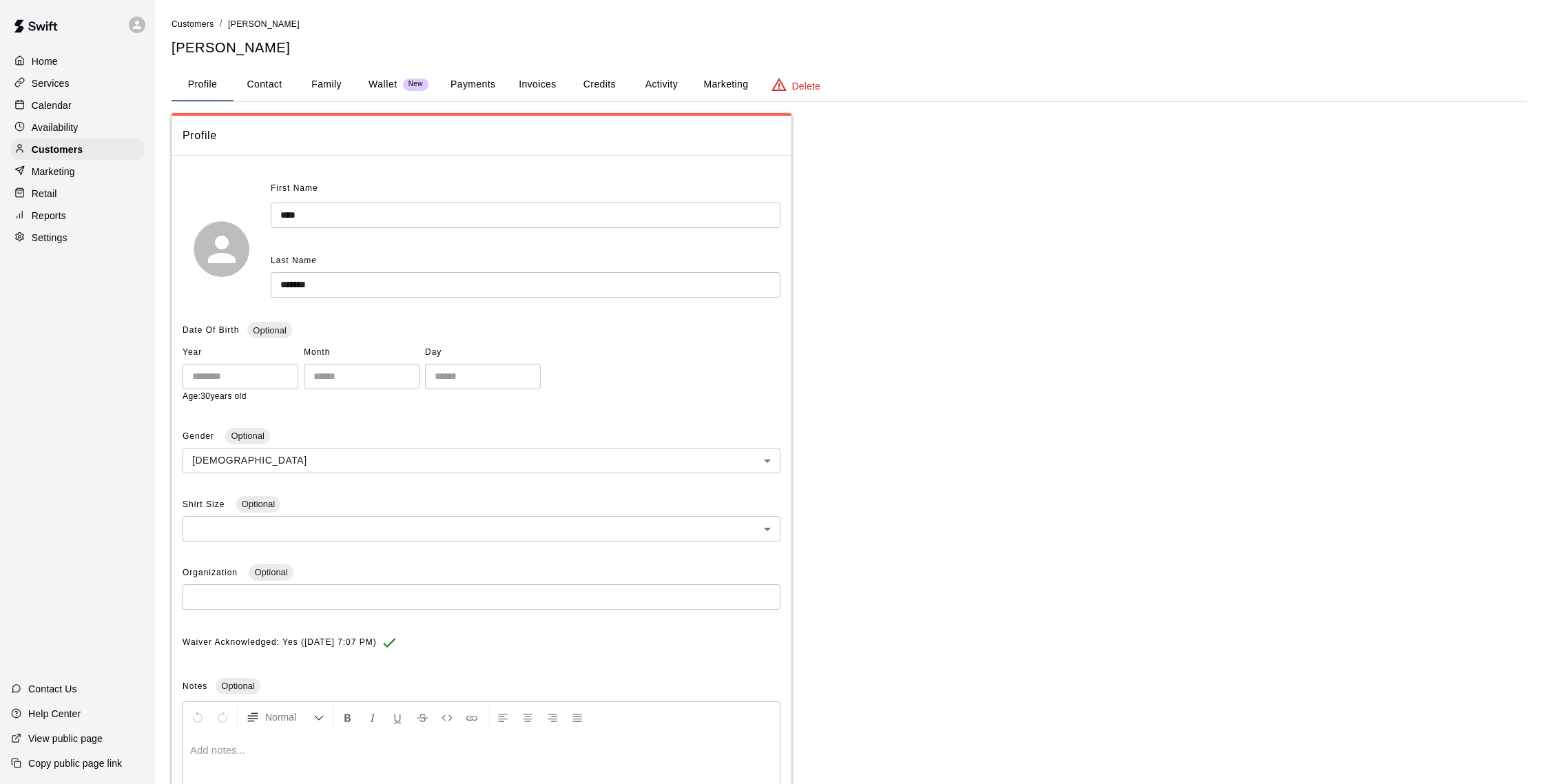
click at [651, 83] on button "Activity" at bounding box center [661, 84] width 62 height 33
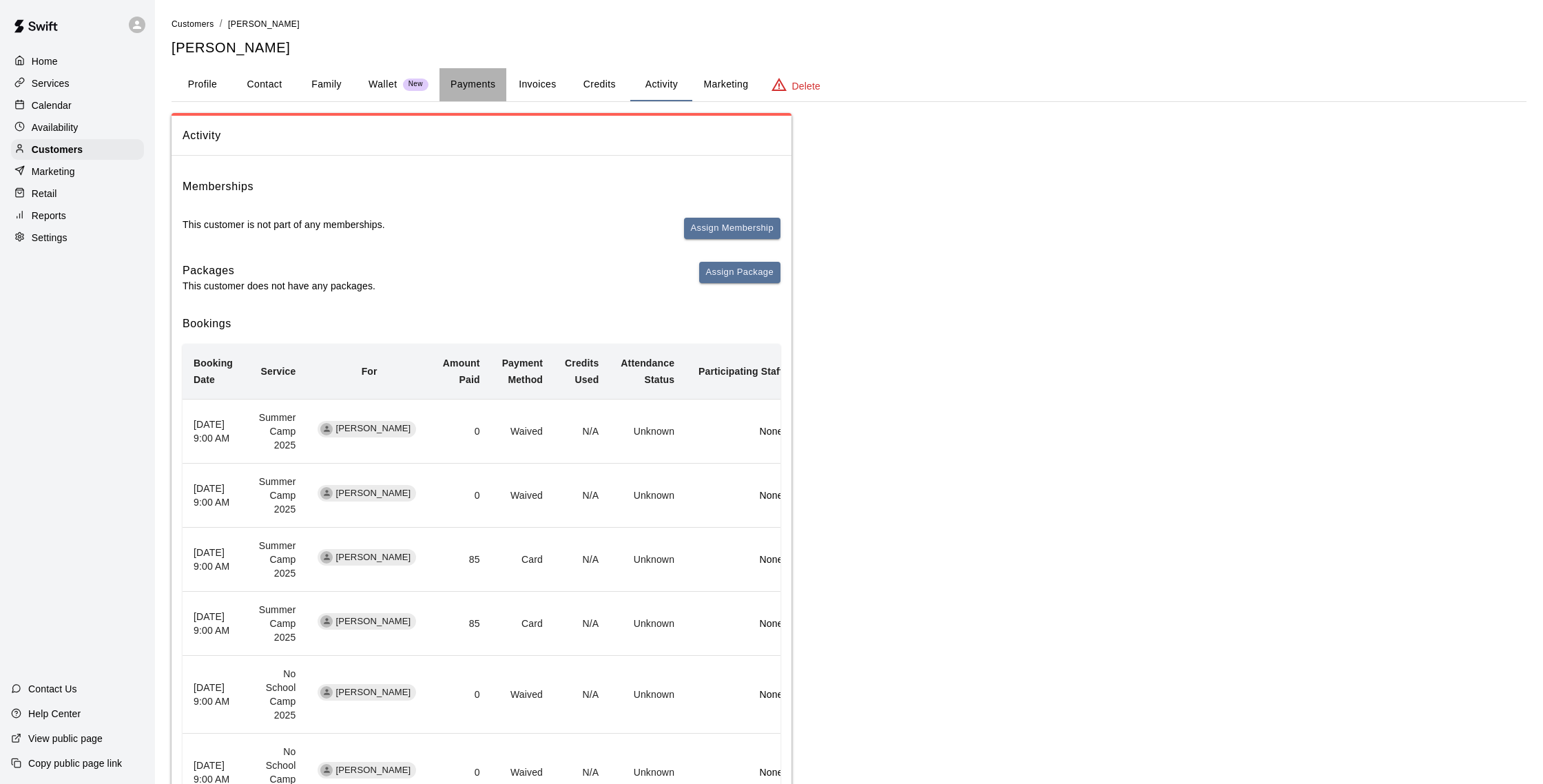
click at [479, 95] on button "Payments" at bounding box center [473, 84] width 67 height 33
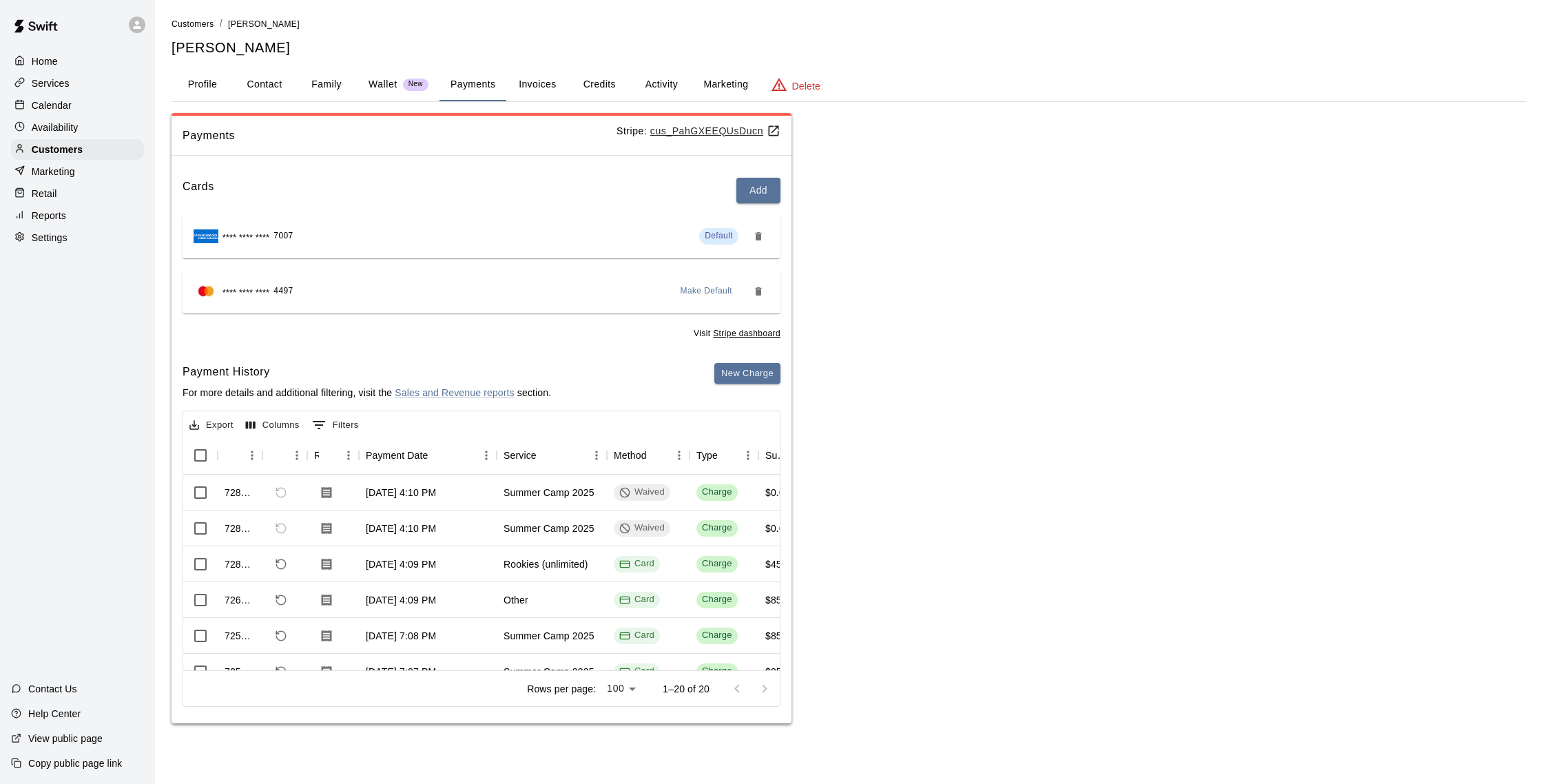
click at [694, 291] on span "Make Default" at bounding box center [706, 291] width 53 height 14
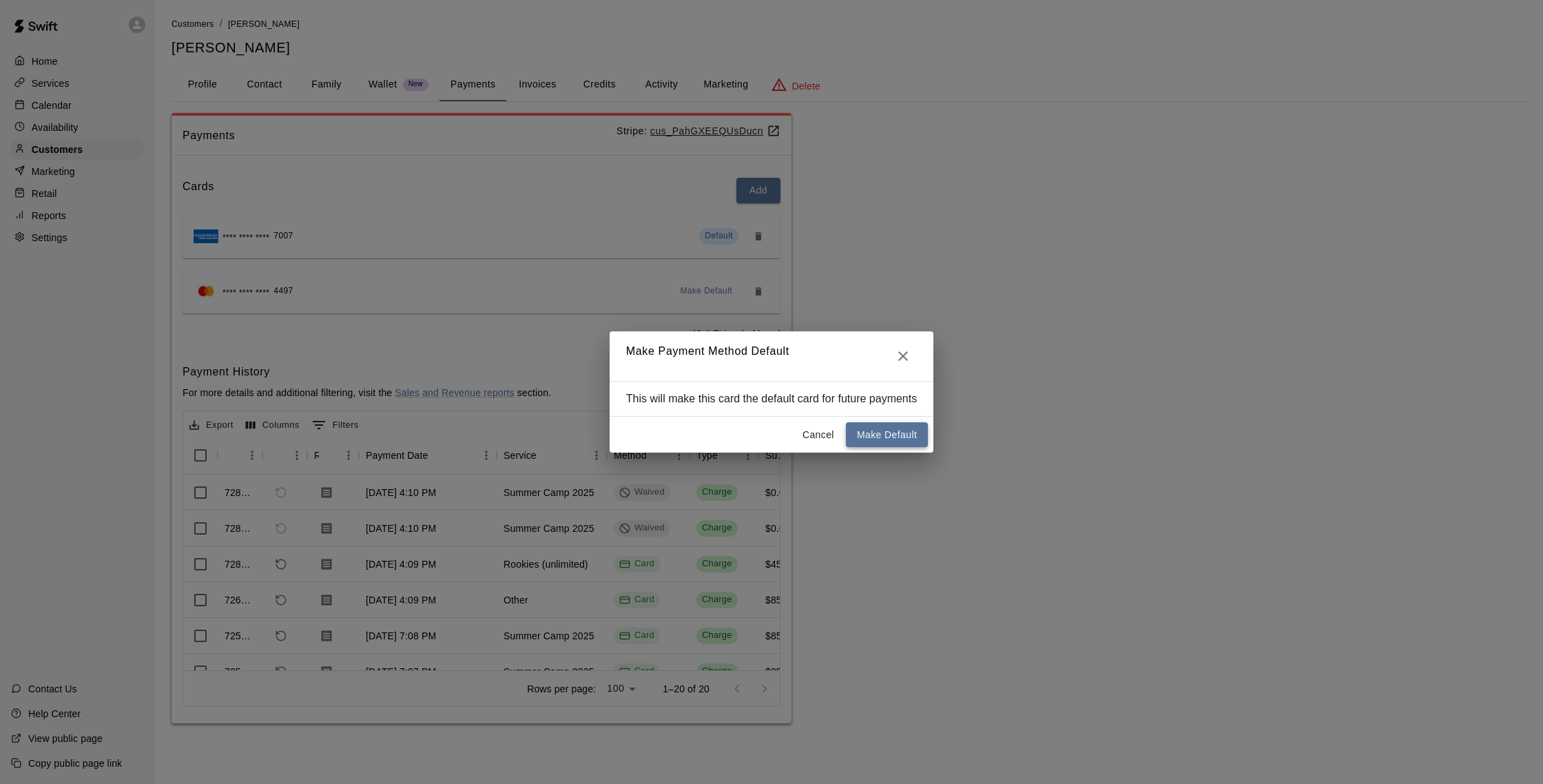
click at [866, 430] on button "Make Default" at bounding box center [887, 434] width 82 height 25
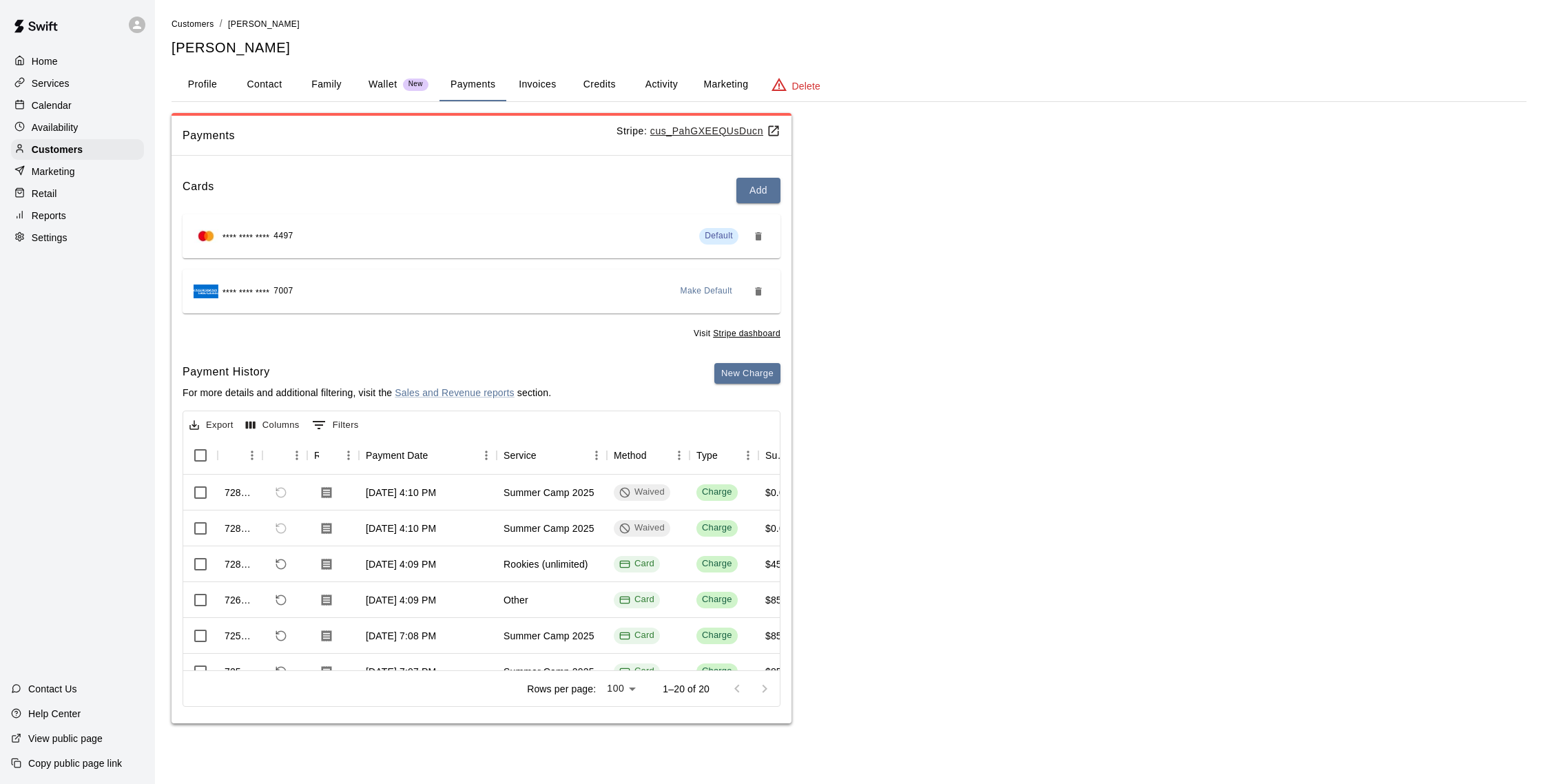
click at [607, 83] on button "Credits" at bounding box center [599, 84] width 62 height 33
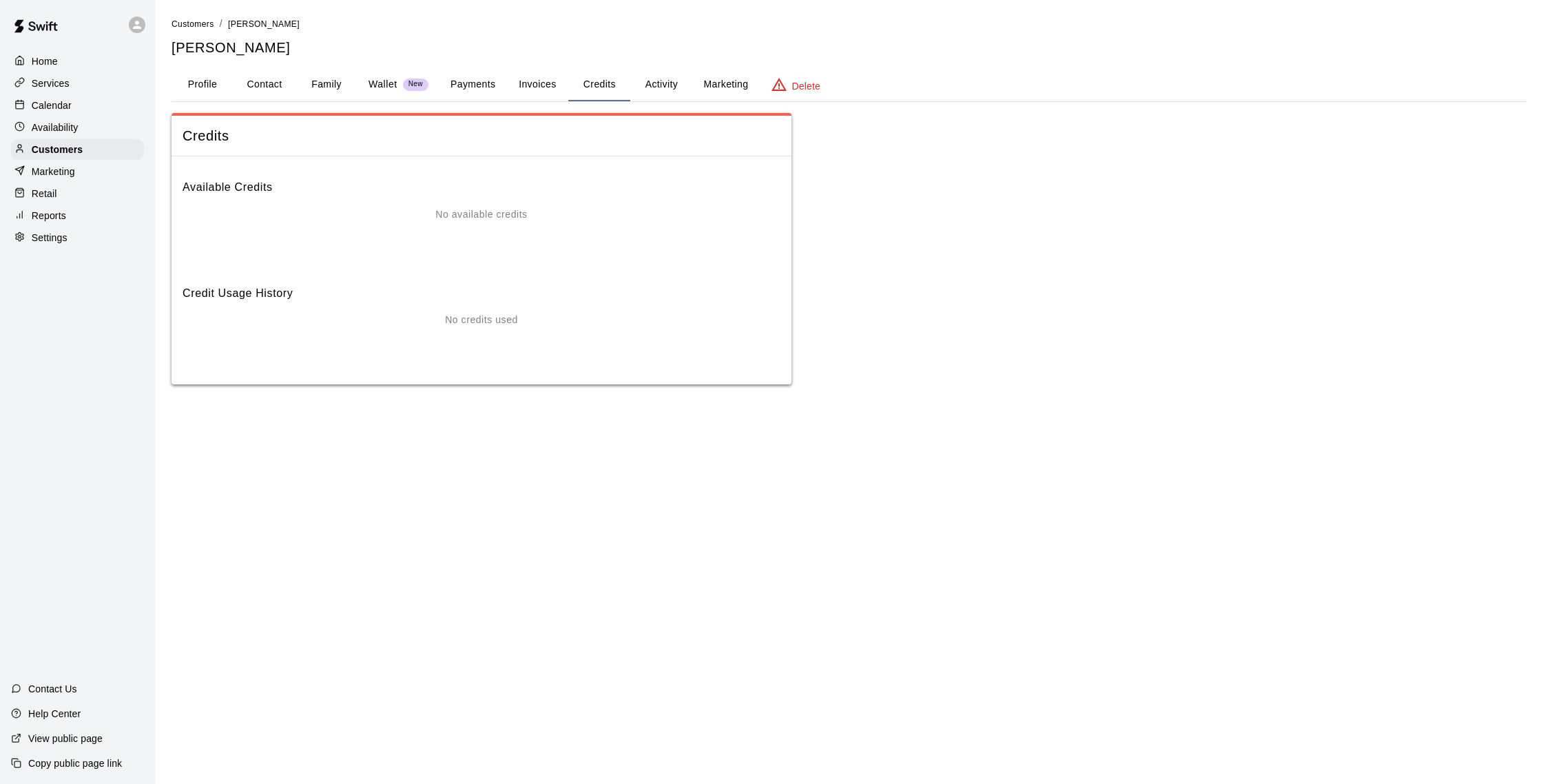
click at [484, 86] on button "Payments" at bounding box center [473, 84] width 67 height 33
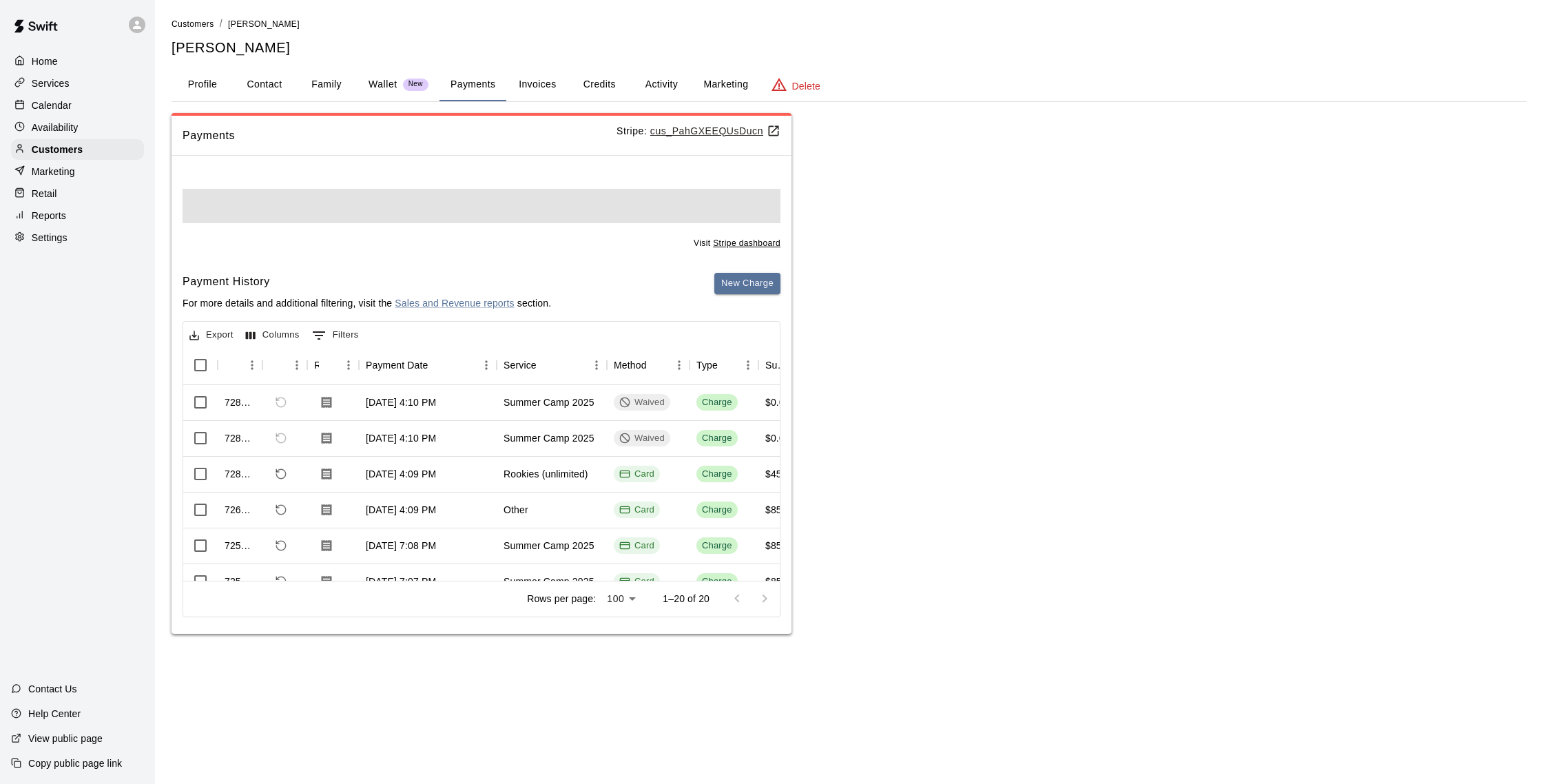
click at [56, 95] on div "Calendar" at bounding box center [77, 105] width 133 height 21
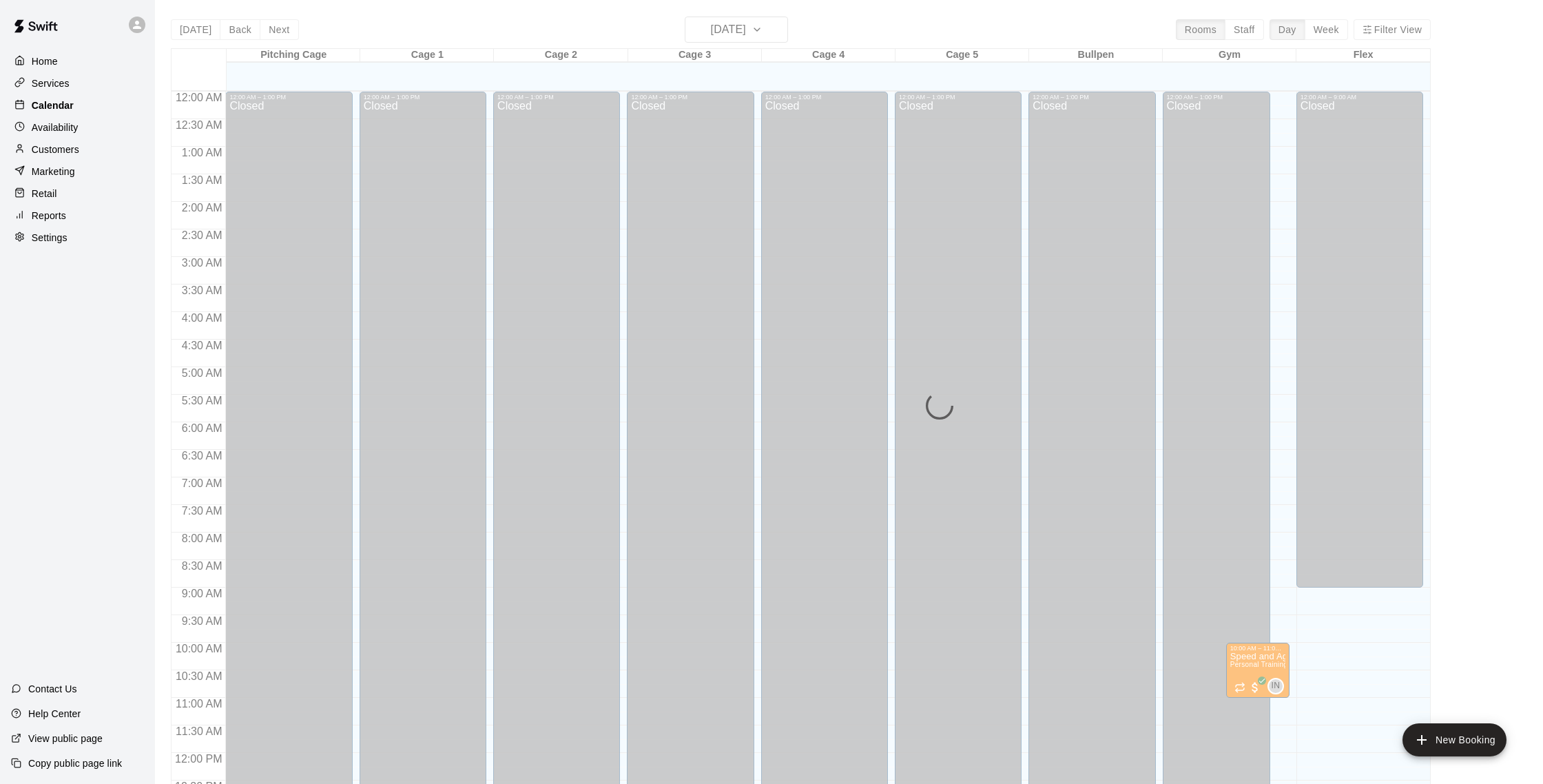
scroll to position [574, 0]
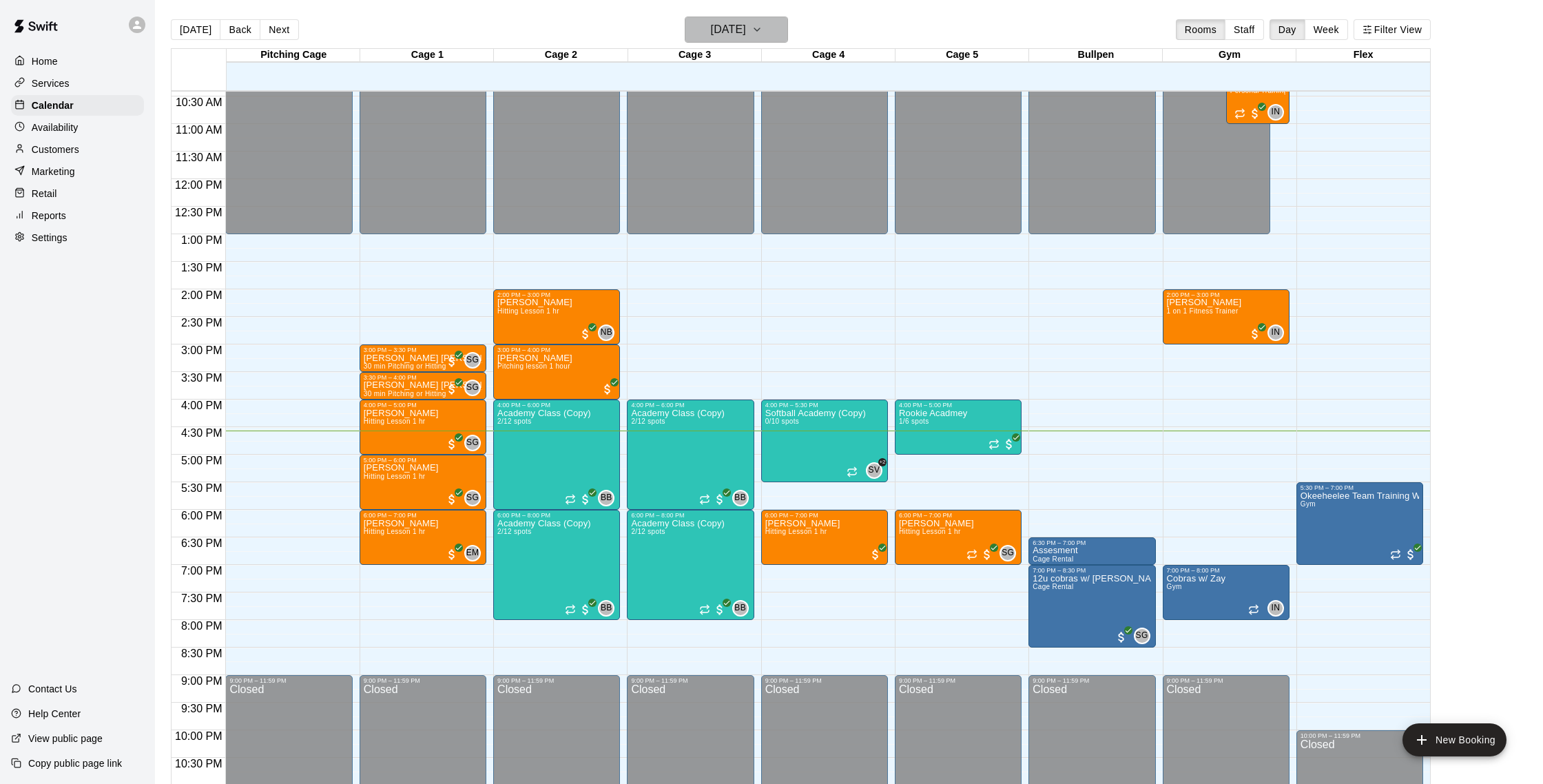
click at [745, 41] on button "[DATE]" at bounding box center [736, 30] width 104 height 26
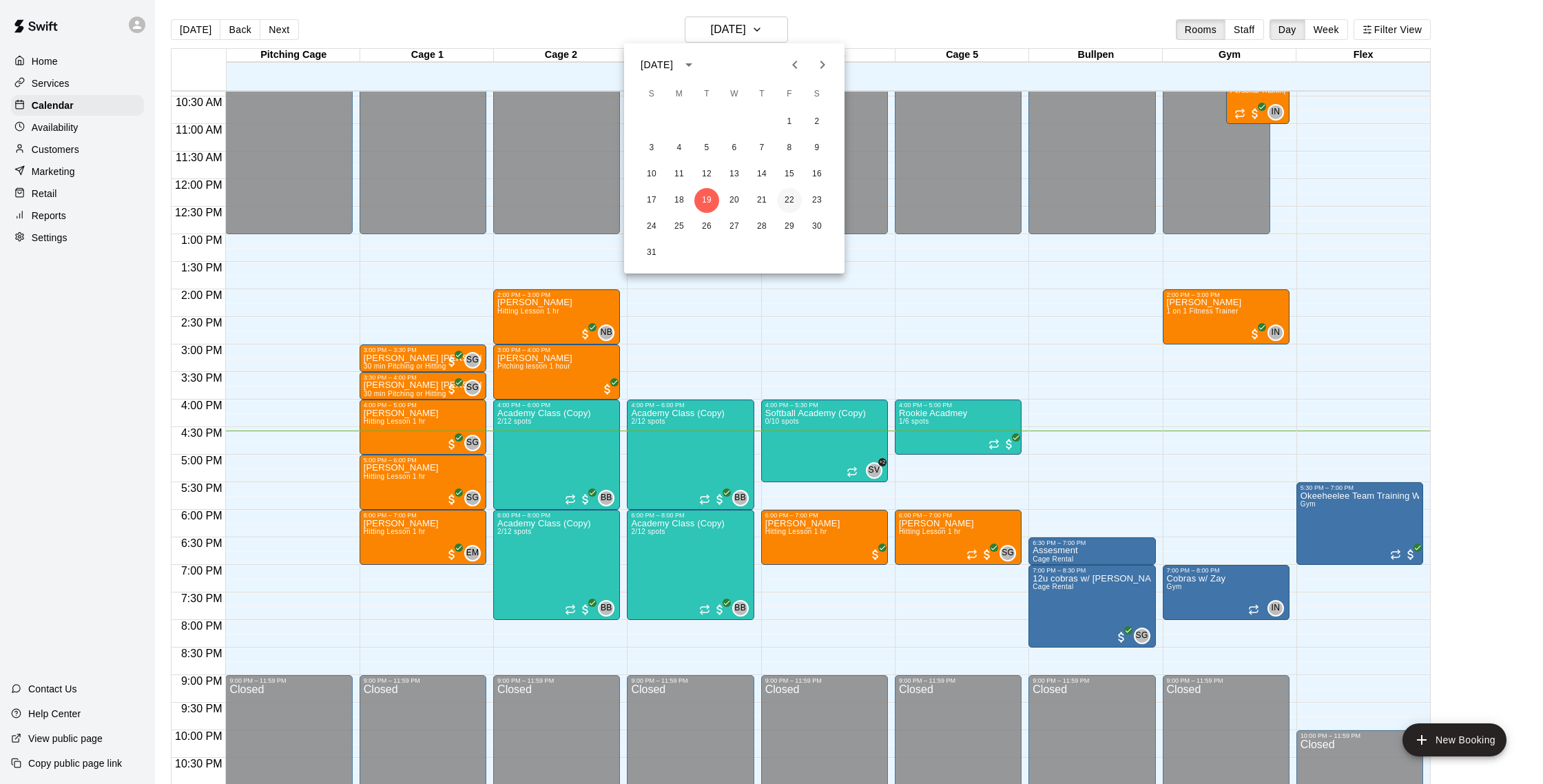
click at [794, 197] on button "22" at bounding box center [789, 200] width 25 height 25
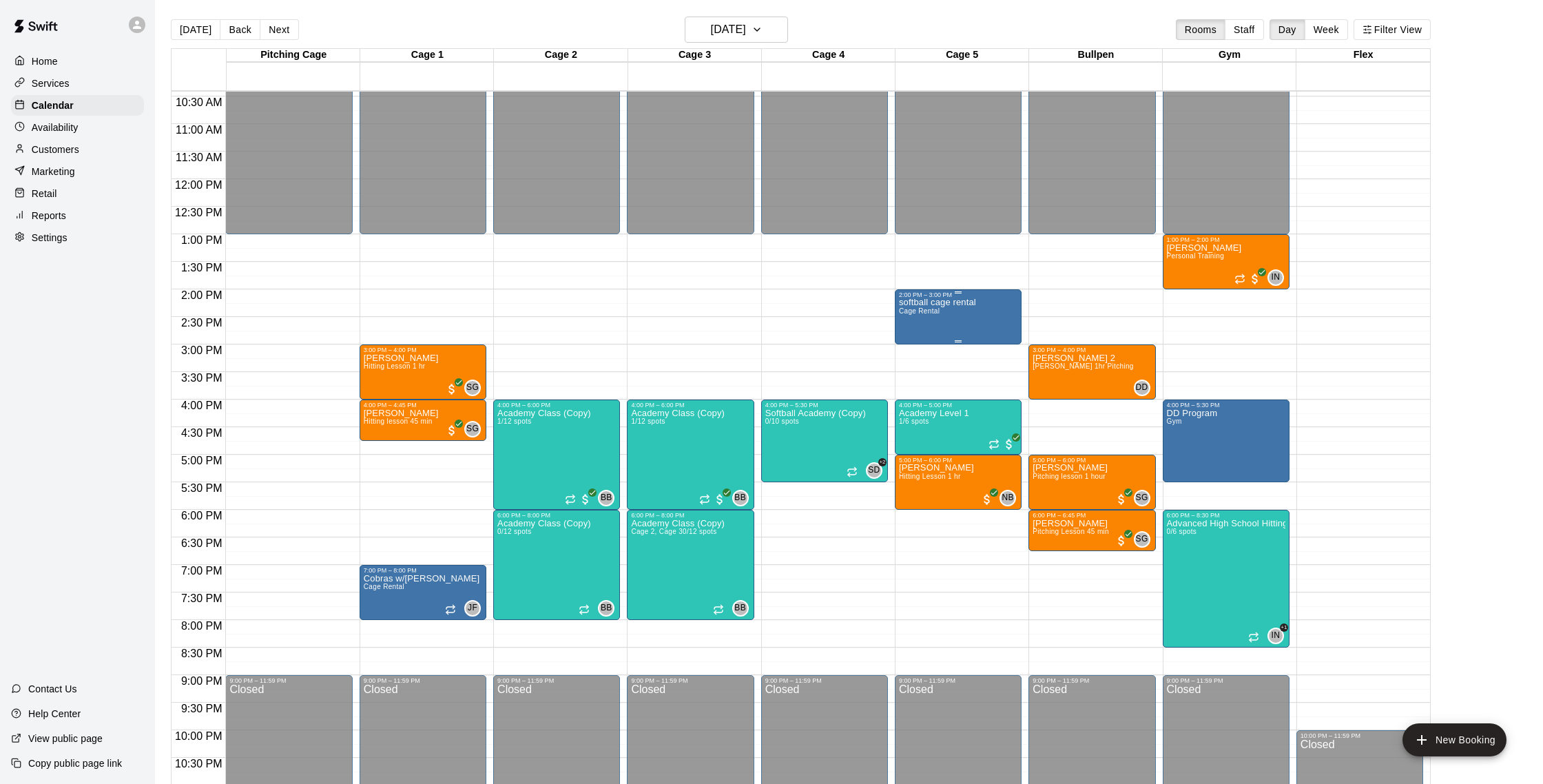
click at [940, 317] on div "softball cage rental Cage Rental" at bounding box center [937, 690] width 77 height 784
click at [918, 341] on img "edit" at bounding box center [913, 346] width 16 height 16
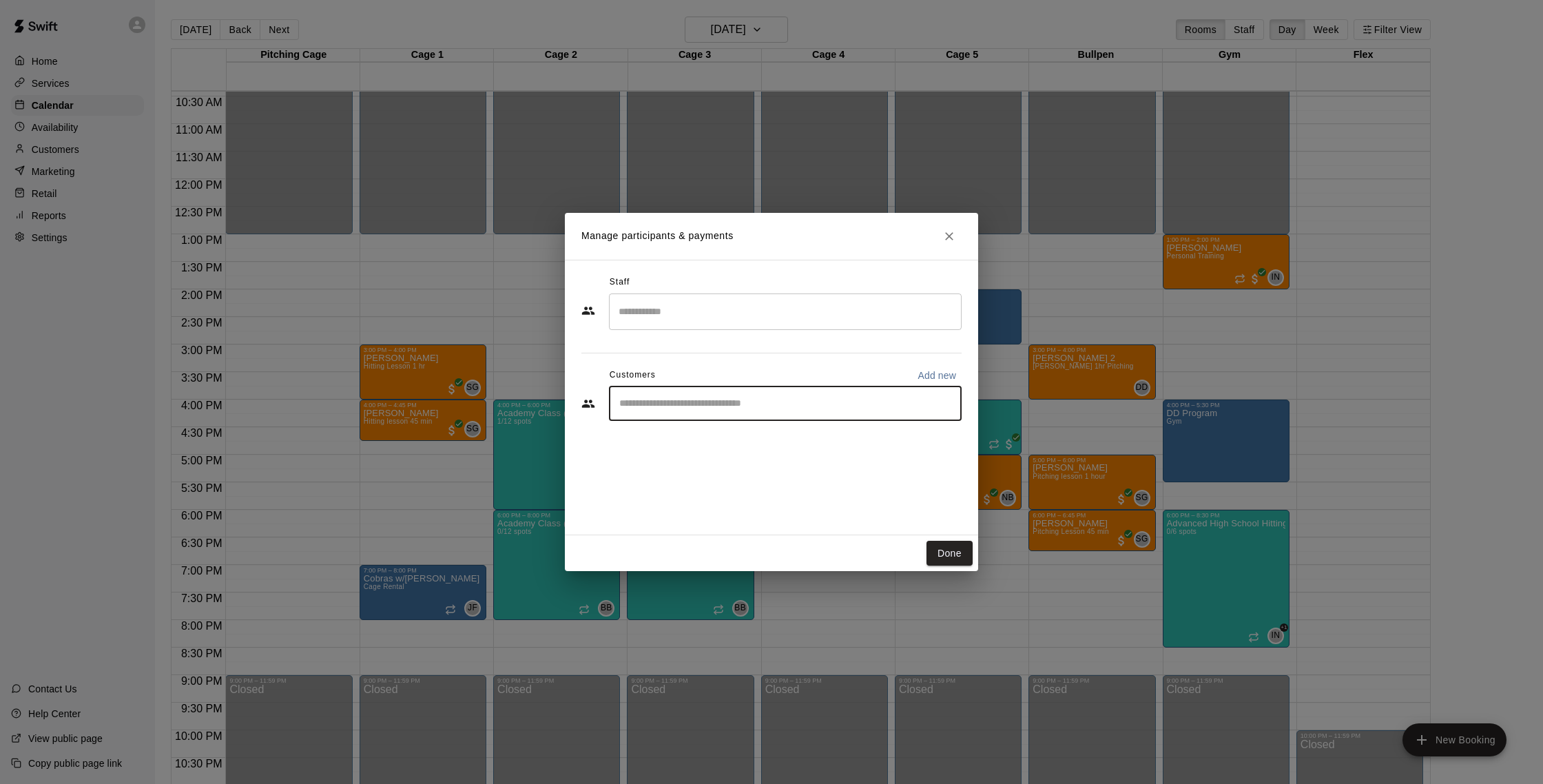
click at [751, 407] on input "Start typing to search customers..." at bounding box center [785, 404] width 341 height 14
type input "****"
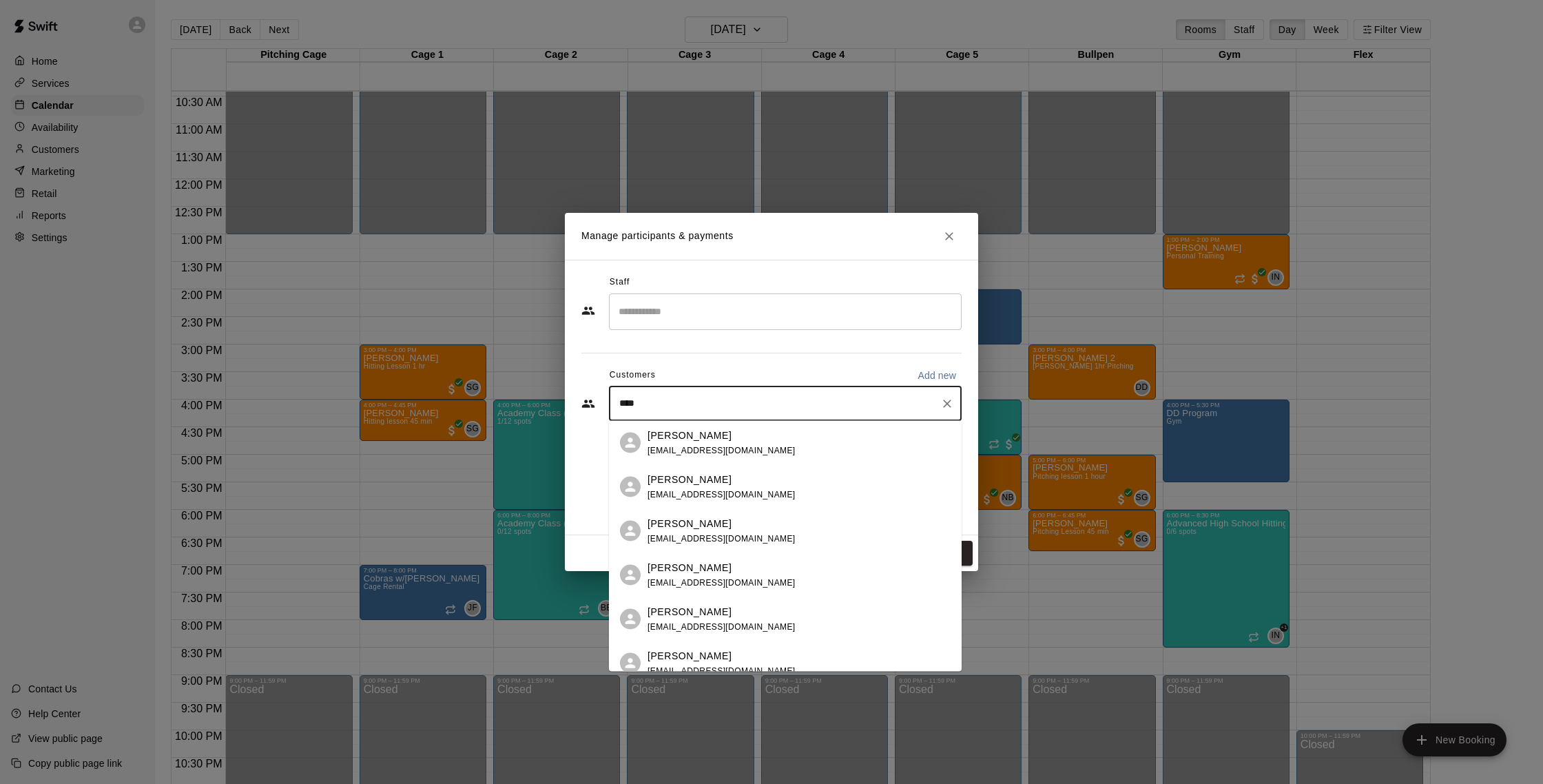
click at [713, 613] on div "[PERSON_NAME]" at bounding box center [722, 611] width 148 height 14
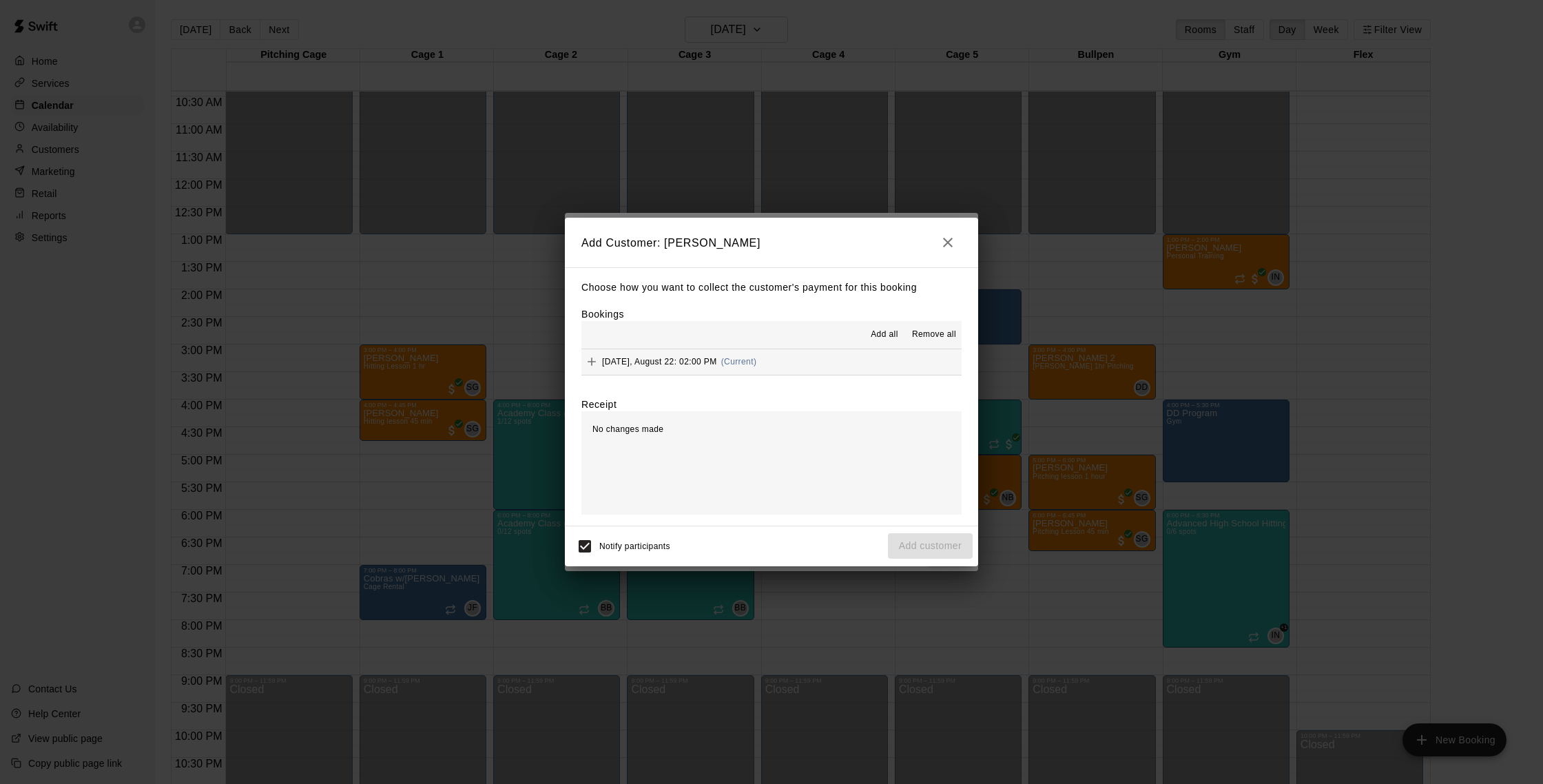
click at [839, 355] on button "[DATE], August 22: 02:00 PM (Current)" at bounding box center [771, 361] width 380 height 25
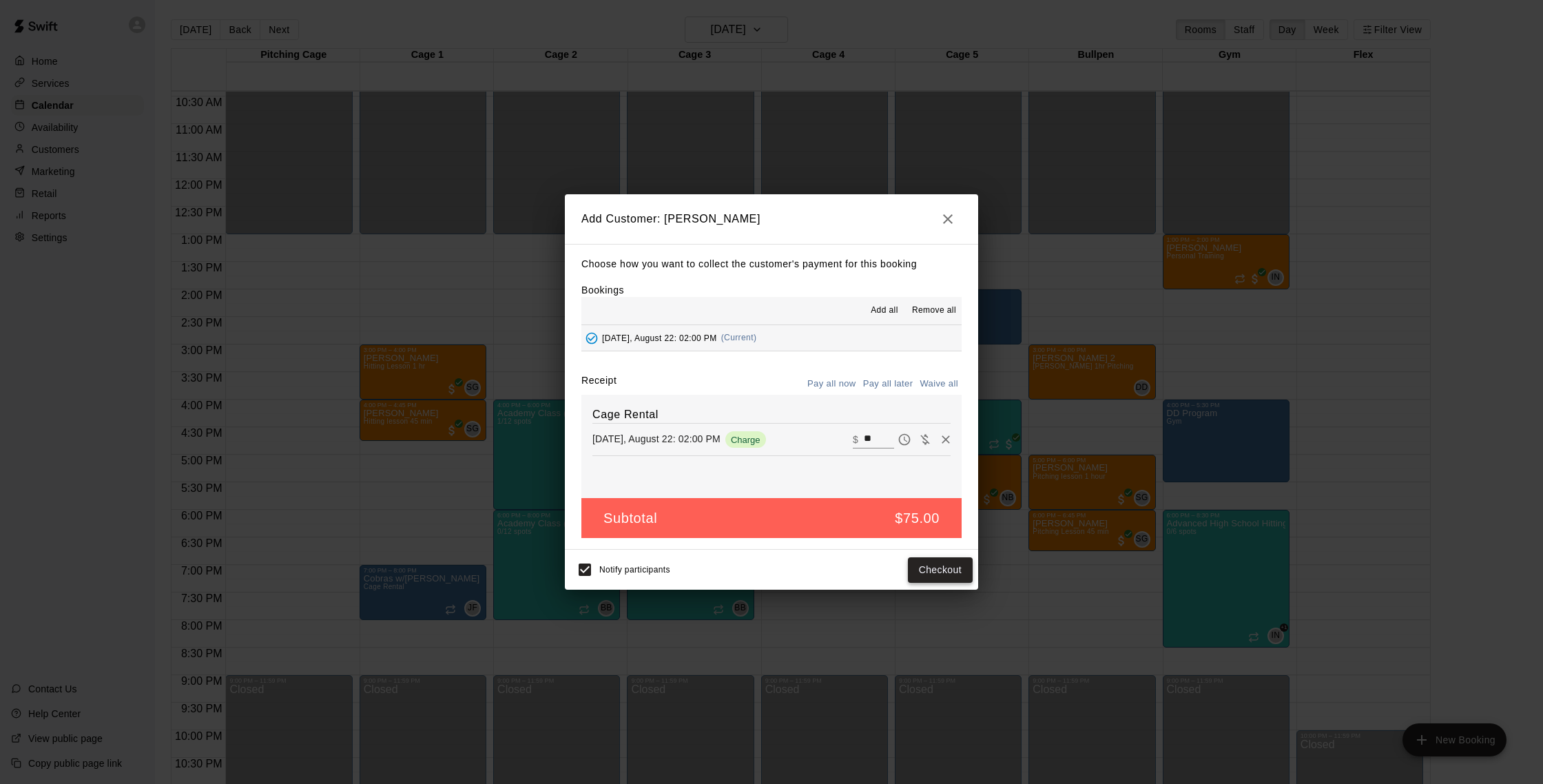
click at [952, 582] on button "Checkout" at bounding box center [940, 569] width 65 height 25
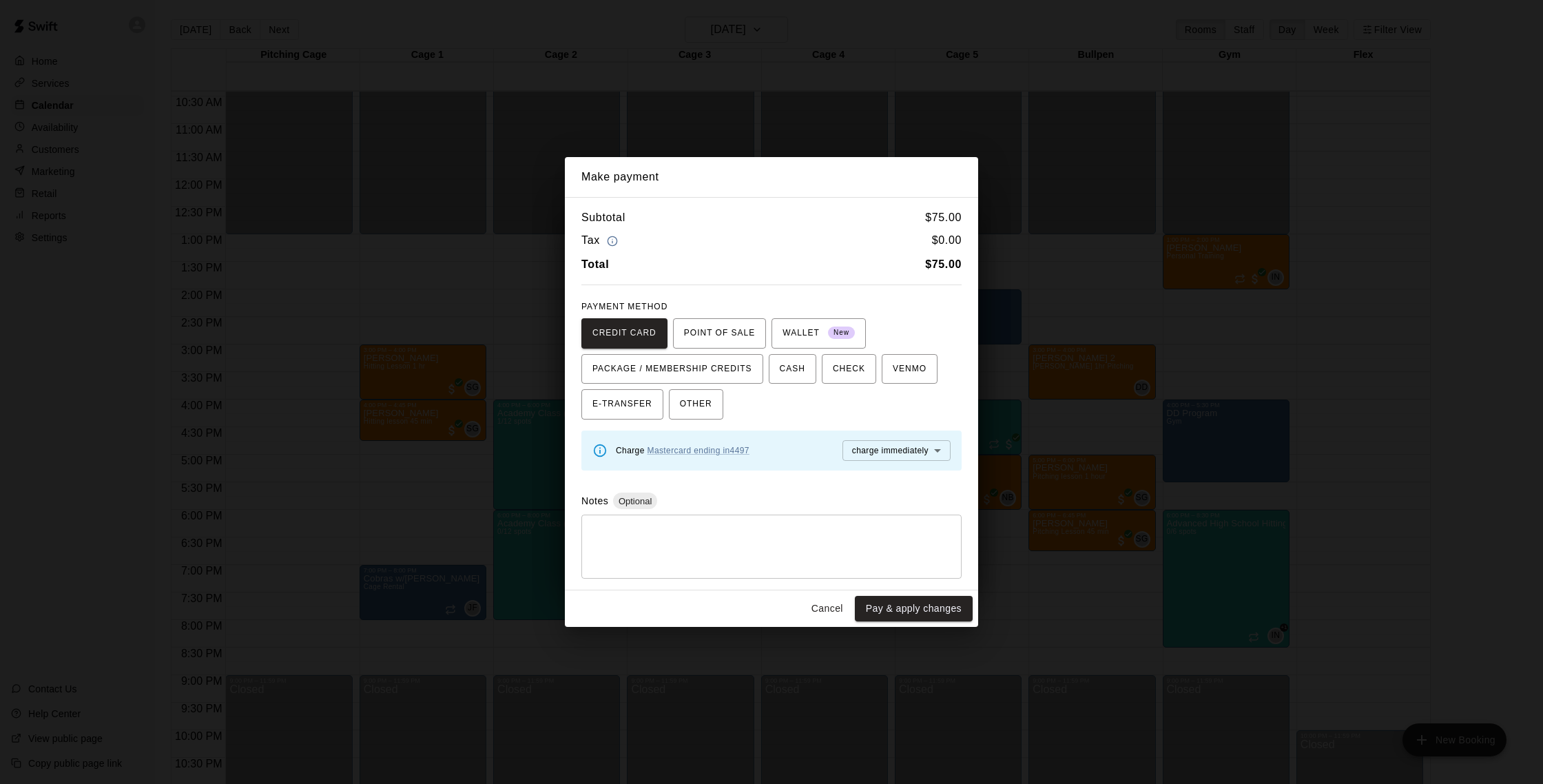
click at [942, 606] on button "Pay & apply changes" at bounding box center [914, 608] width 118 height 25
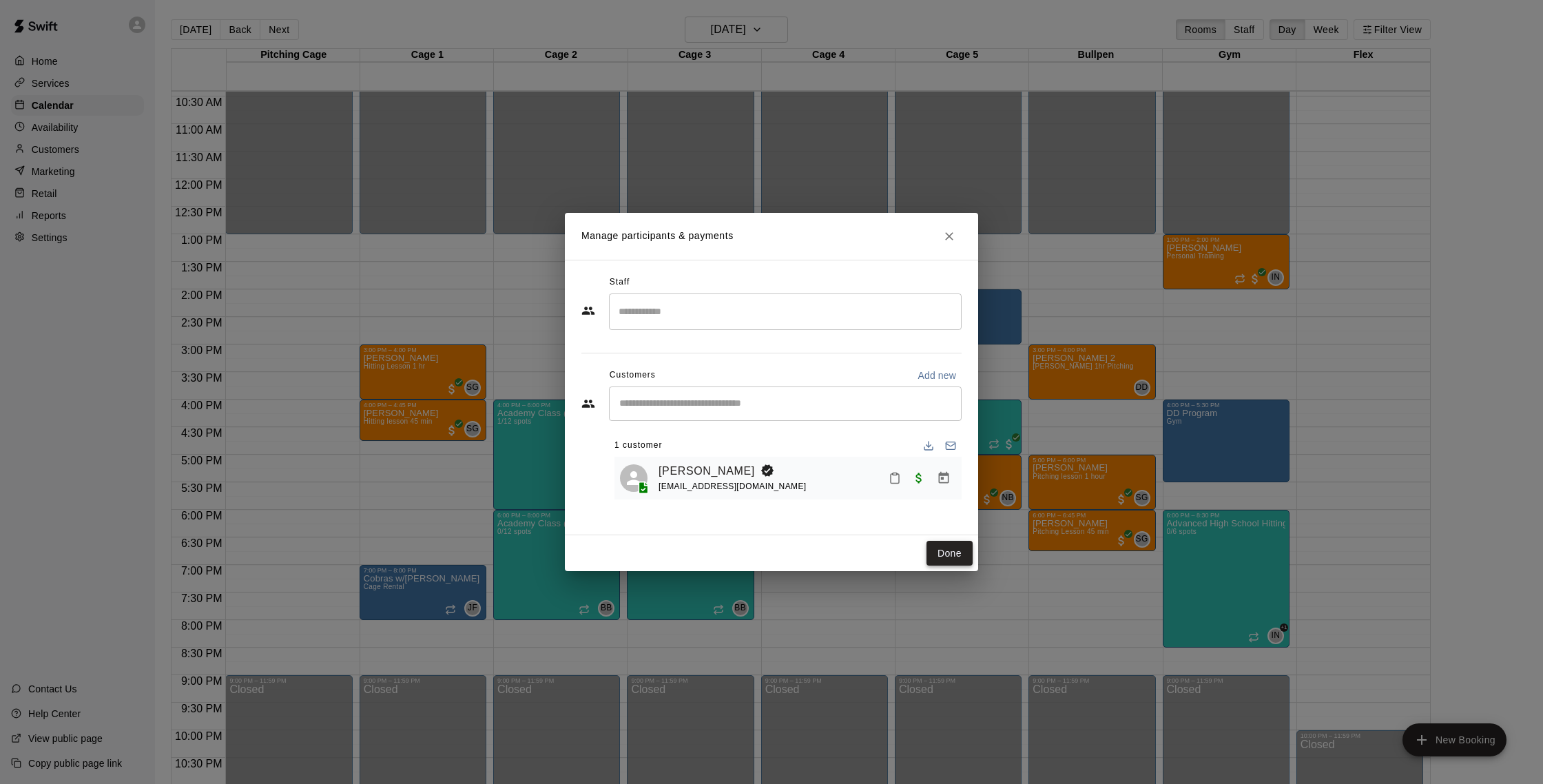
click at [952, 554] on button "Done" at bounding box center [949, 553] width 46 height 25
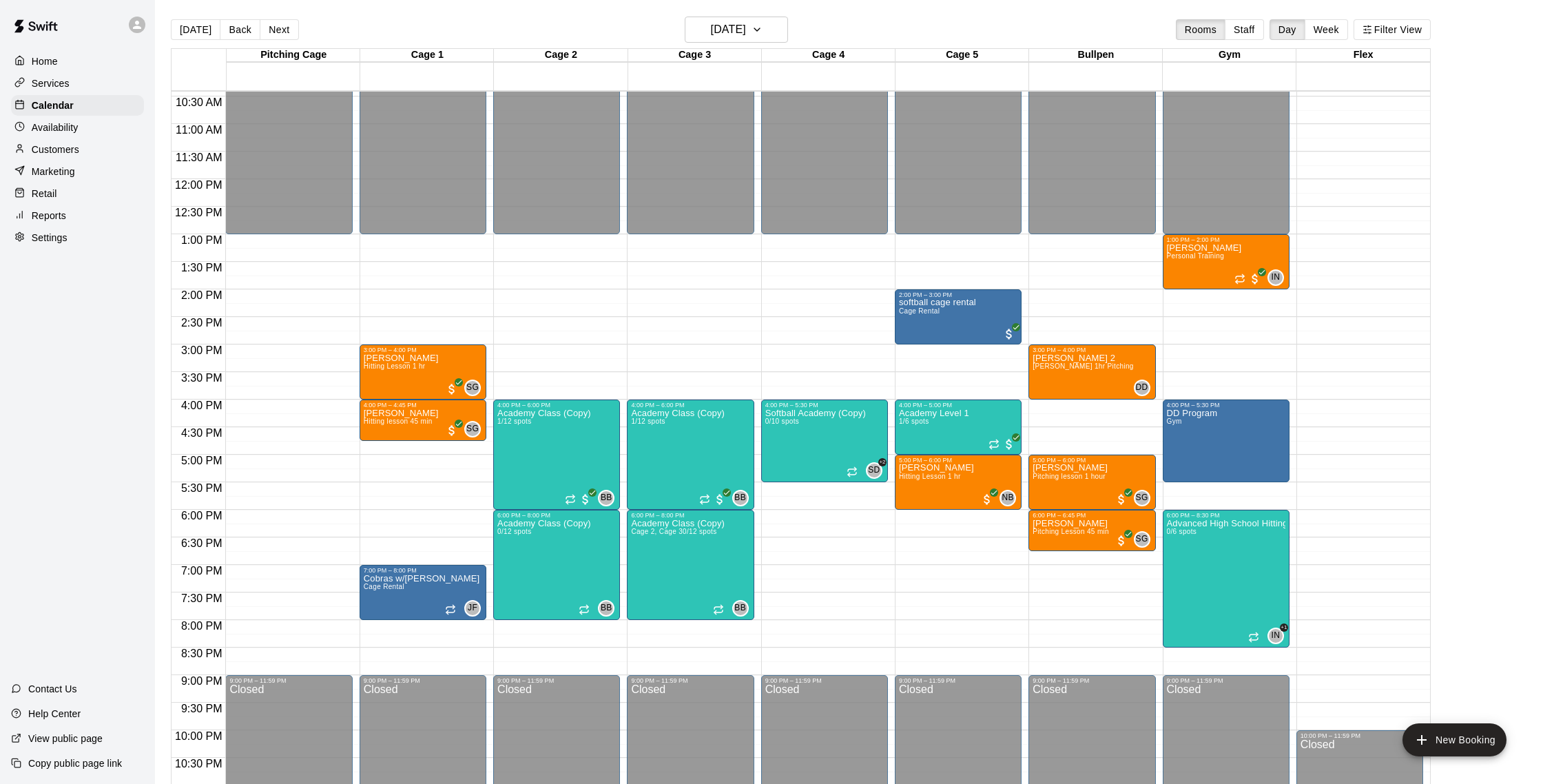
click at [77, 153] on p "Customers" at bounding box center [56, 149] width 47 height 14
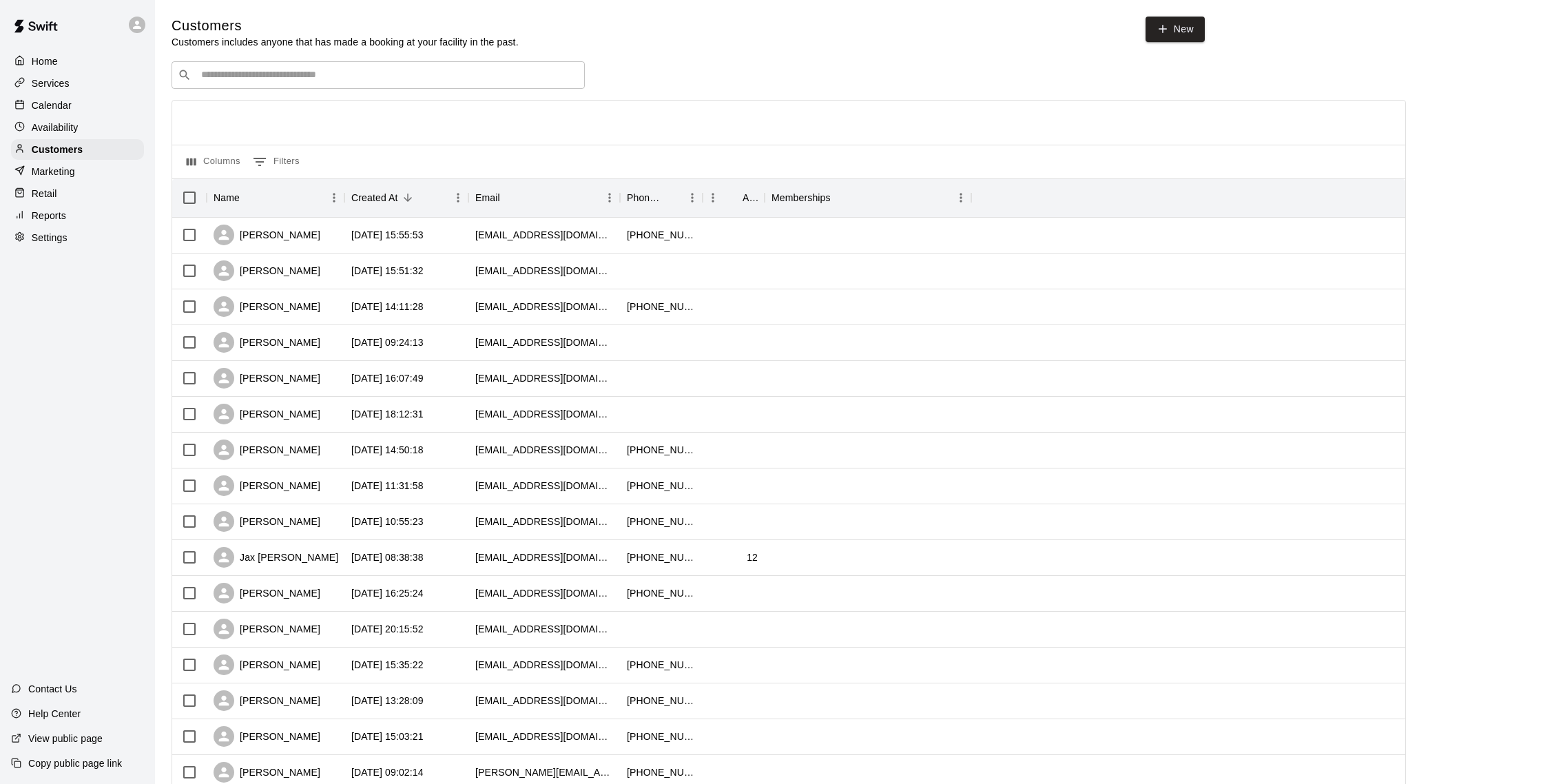
click at [66, 107] on p "Calendar" at bounding box center [52, 105] width 40 height 14
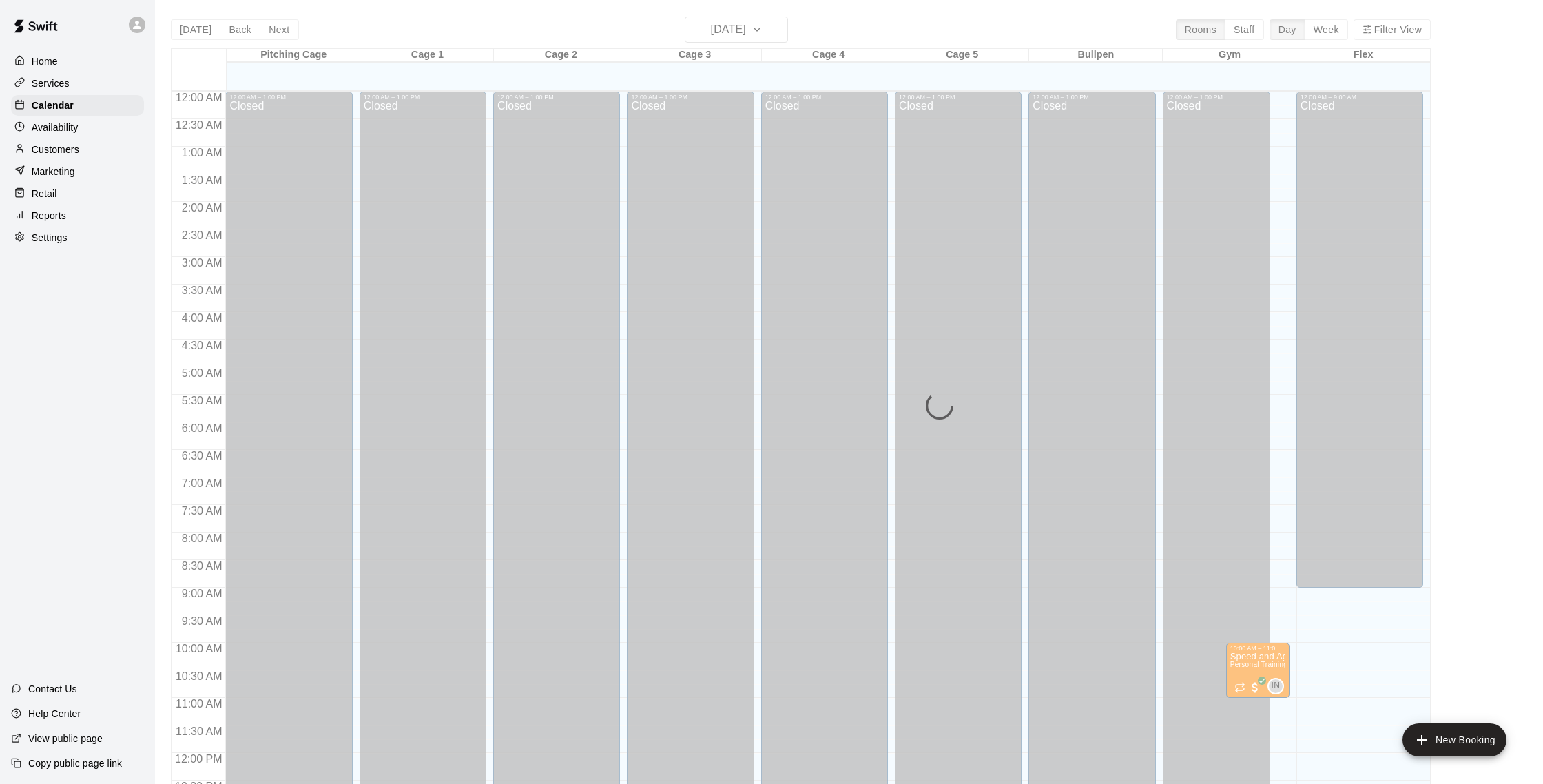
scroll to position [574, 0]
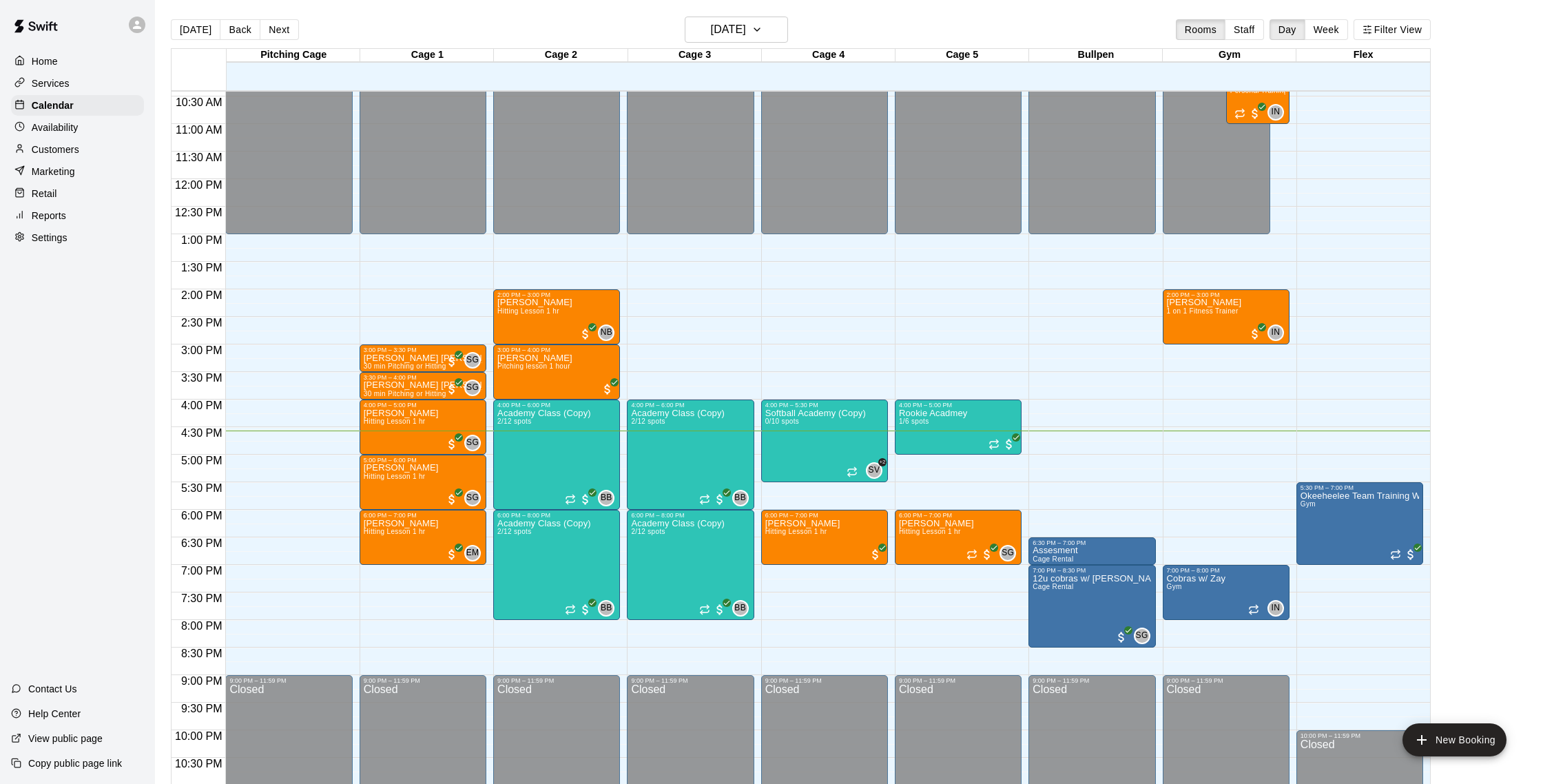
click at [68, 146] on p "Customers" at bounding box center [56, 149] width 47 height 14
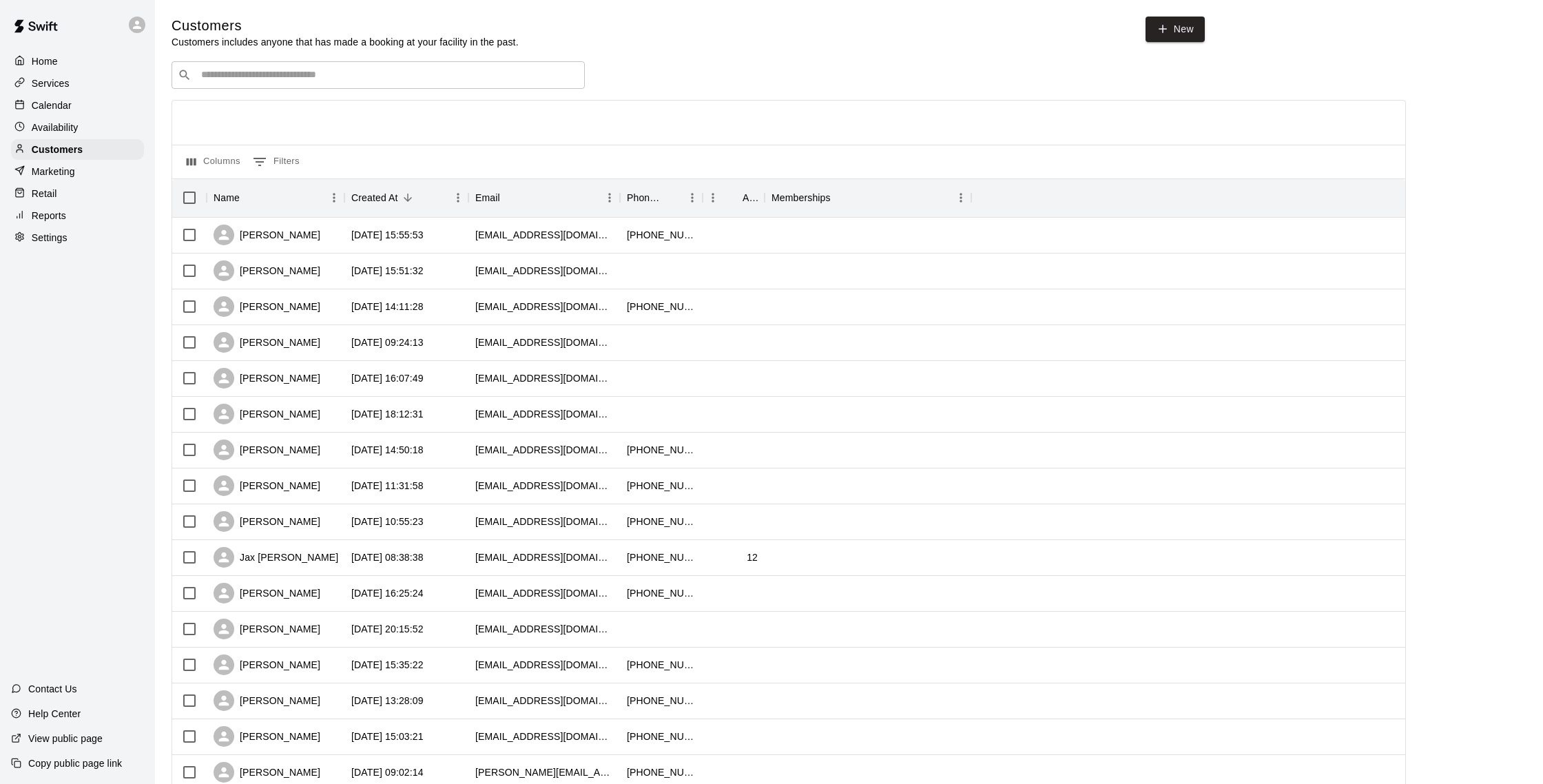
scroll to position [1, 0]
click at [54, 97] on div "Calendar" at bounding box center [77, 105] width 133 height 21
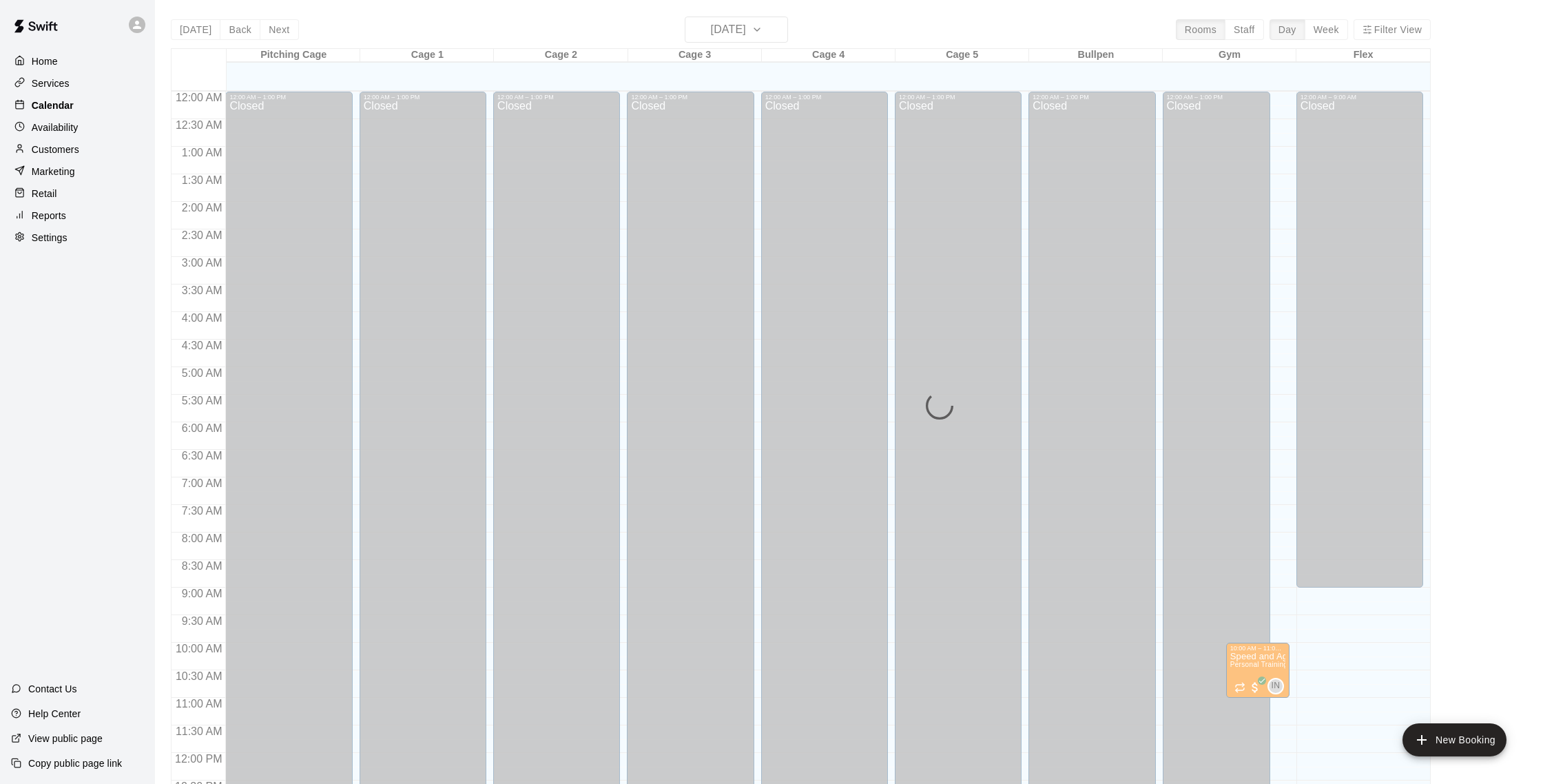
scroll to position [574, 0]
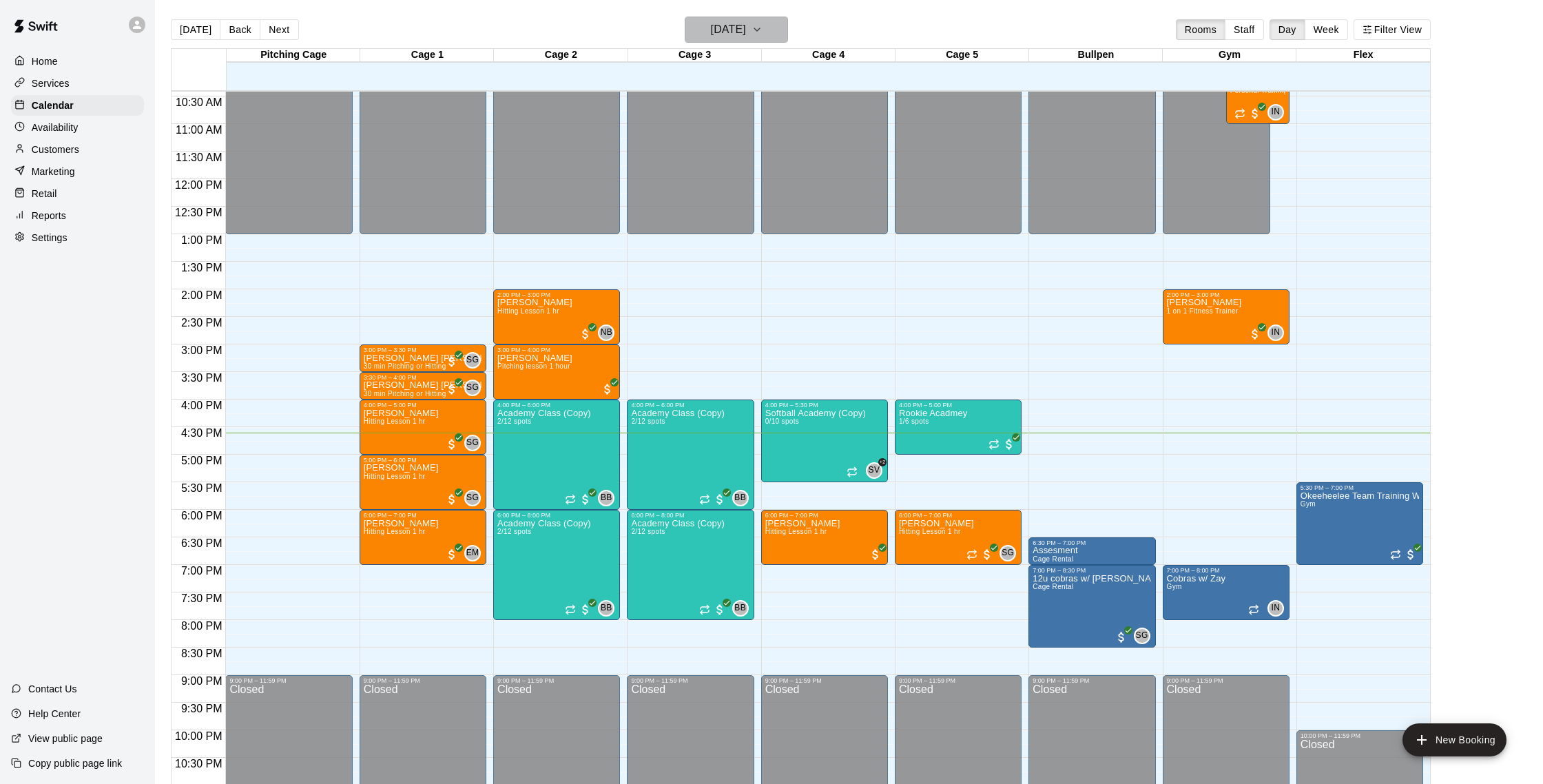
click at [741, 30] on h6 "[DATE]" at bounding box center [728, 29] width 35 height 19
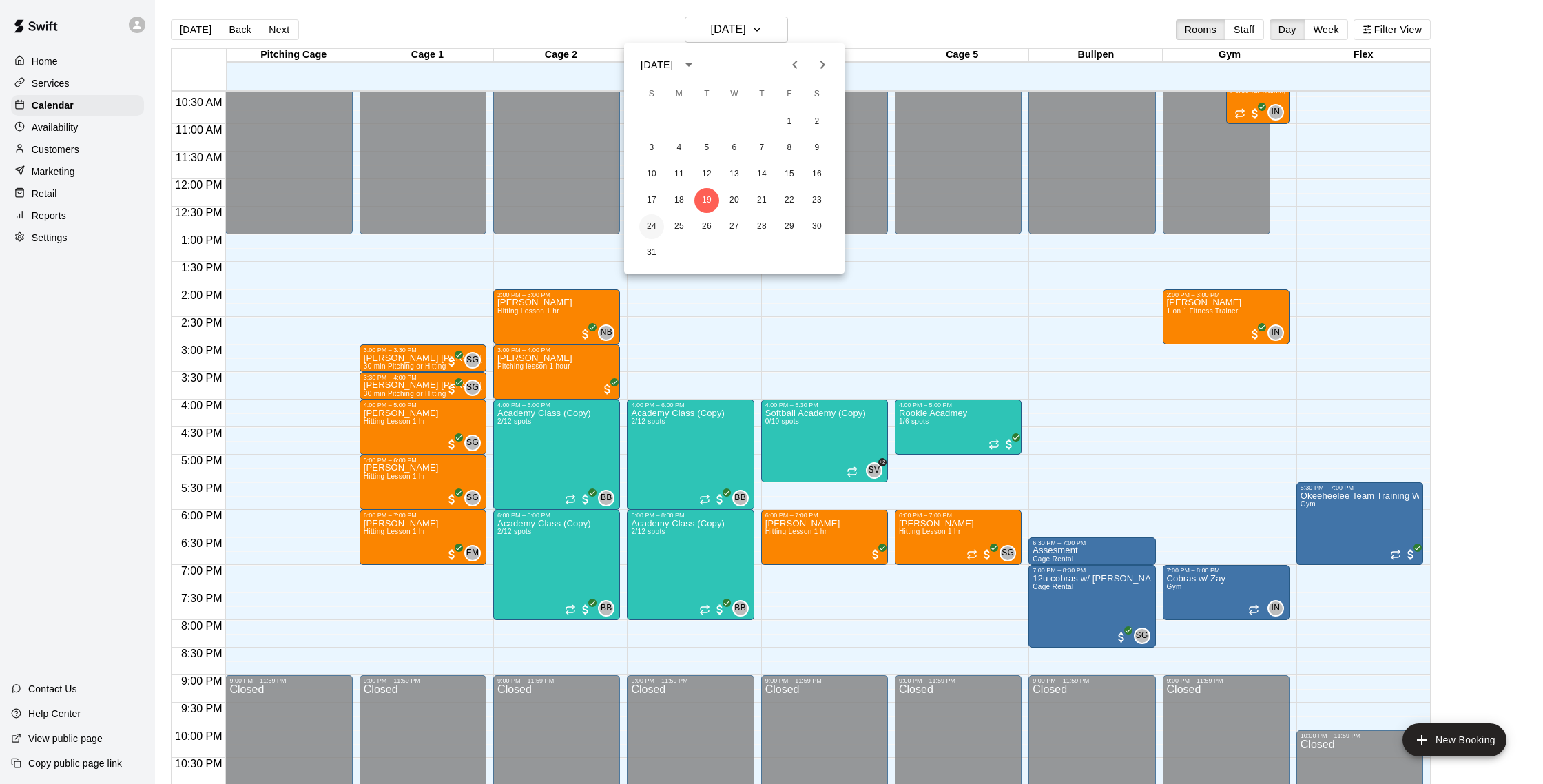
click at [651, 223] on button "24" at bounding box center [651, 226] width 25 height 25
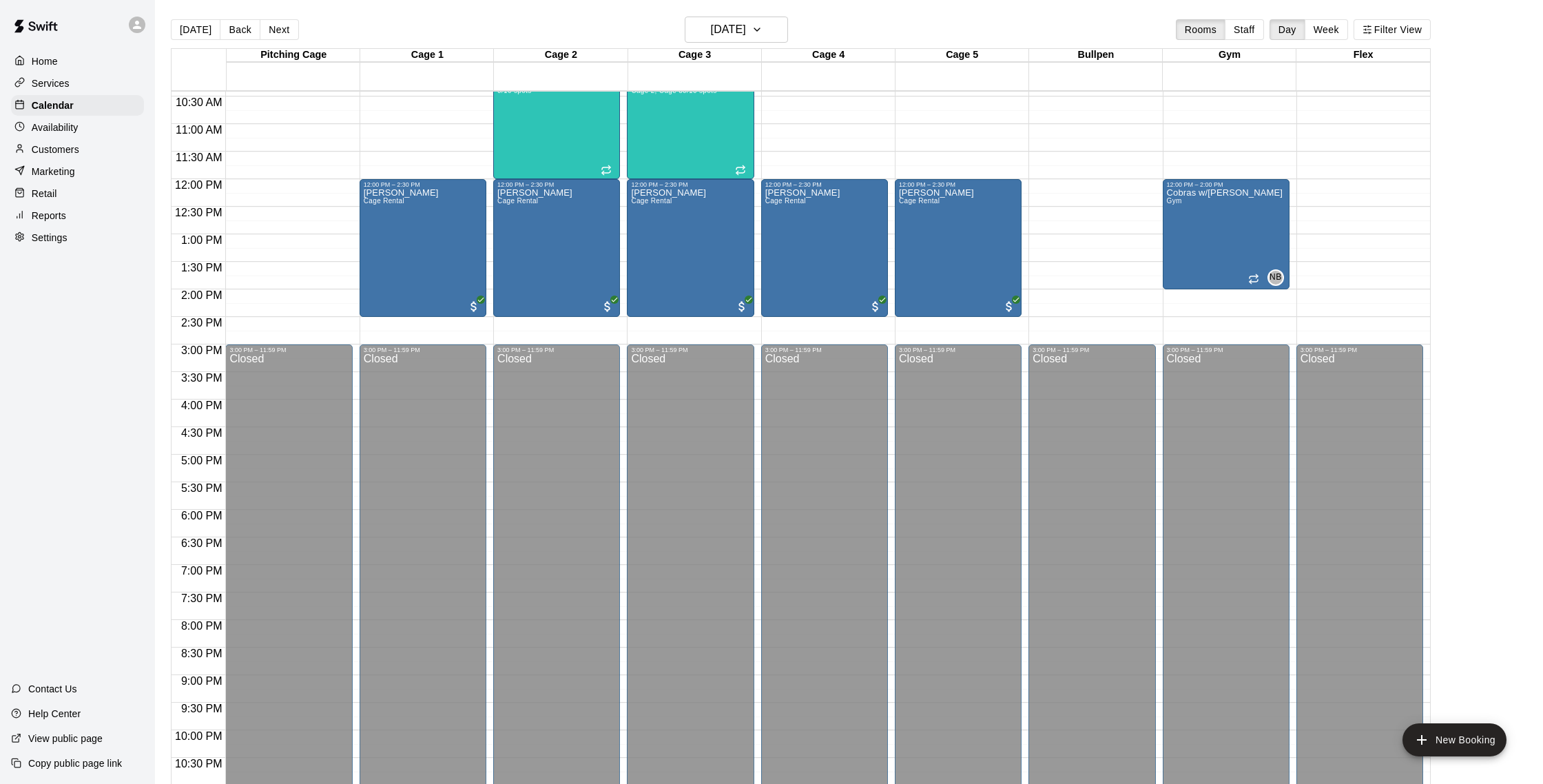
click at [104, 152] on div "Customers" at bounding box center [77, 149] width 133 height 21
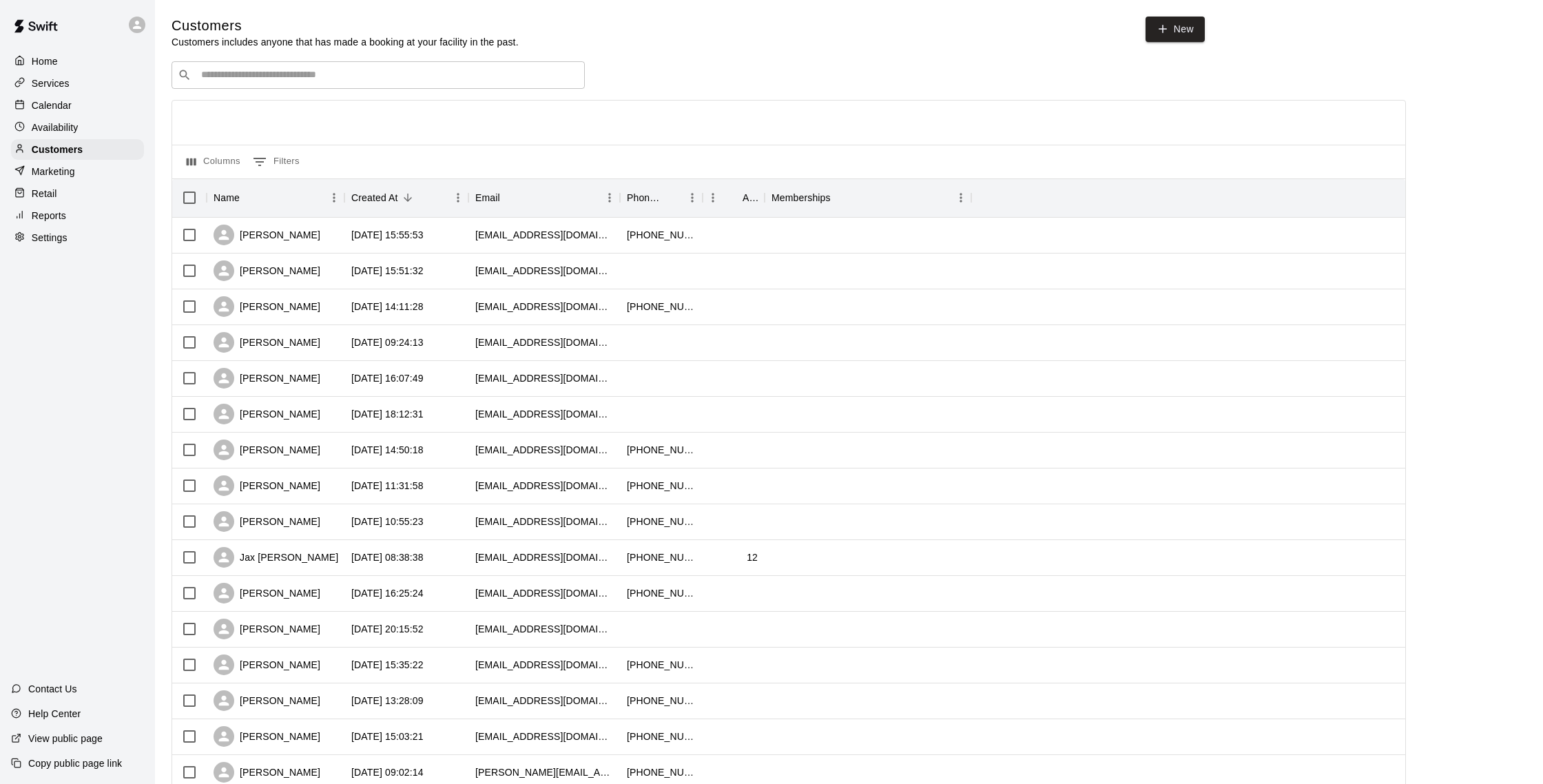
click at [365, 78] on input "Search customers by name or email" at bounding box center [388, 75] width 382 height 14
type input "*"
type input "*****"
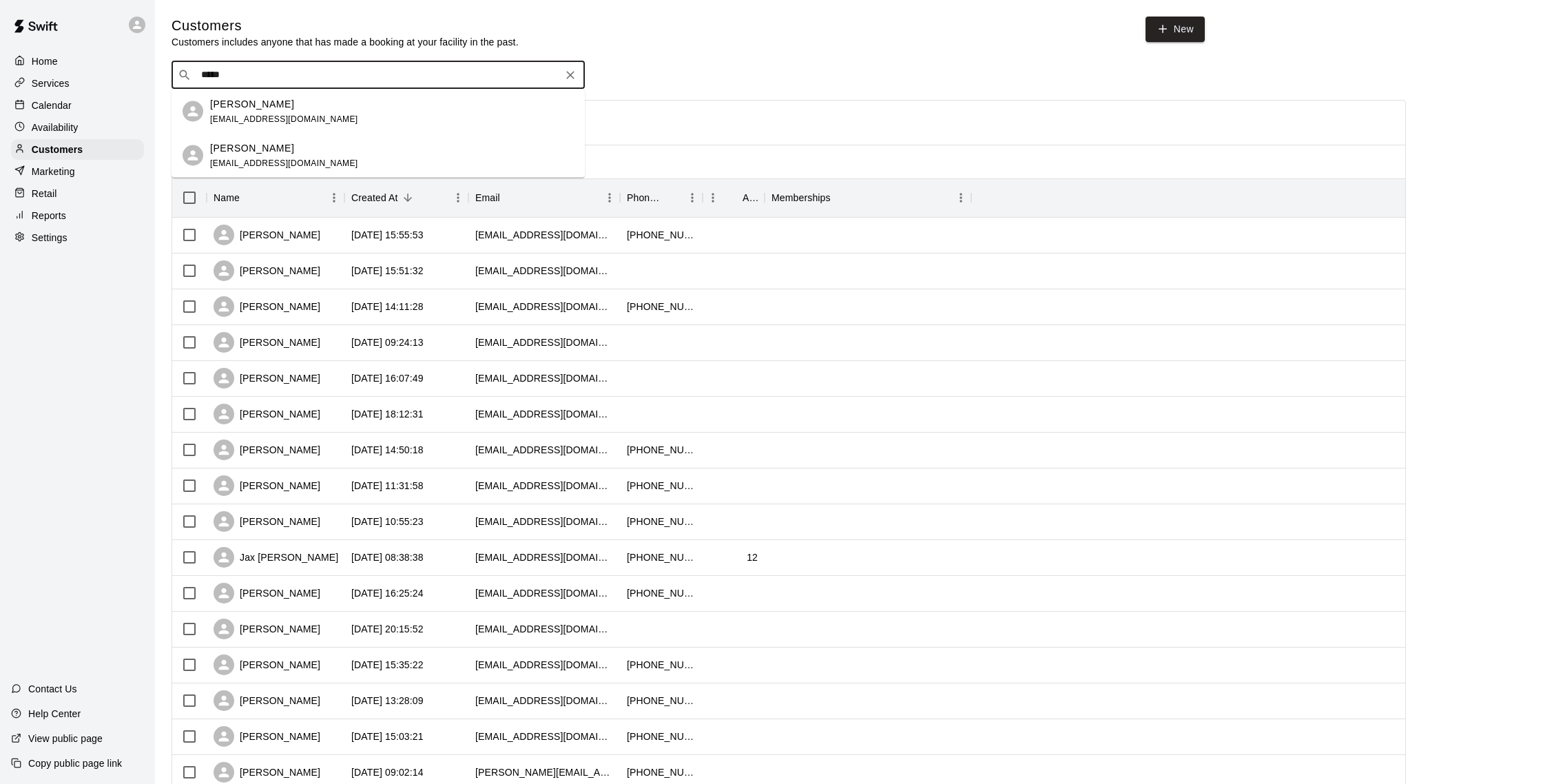
click at [392, 104] on div "[PERSON_NAME] [PERSON_NAME][EMAIL_ADDRESS][DOMAIN_NAME]" at bounding box center [392, 111] width 363 height 30
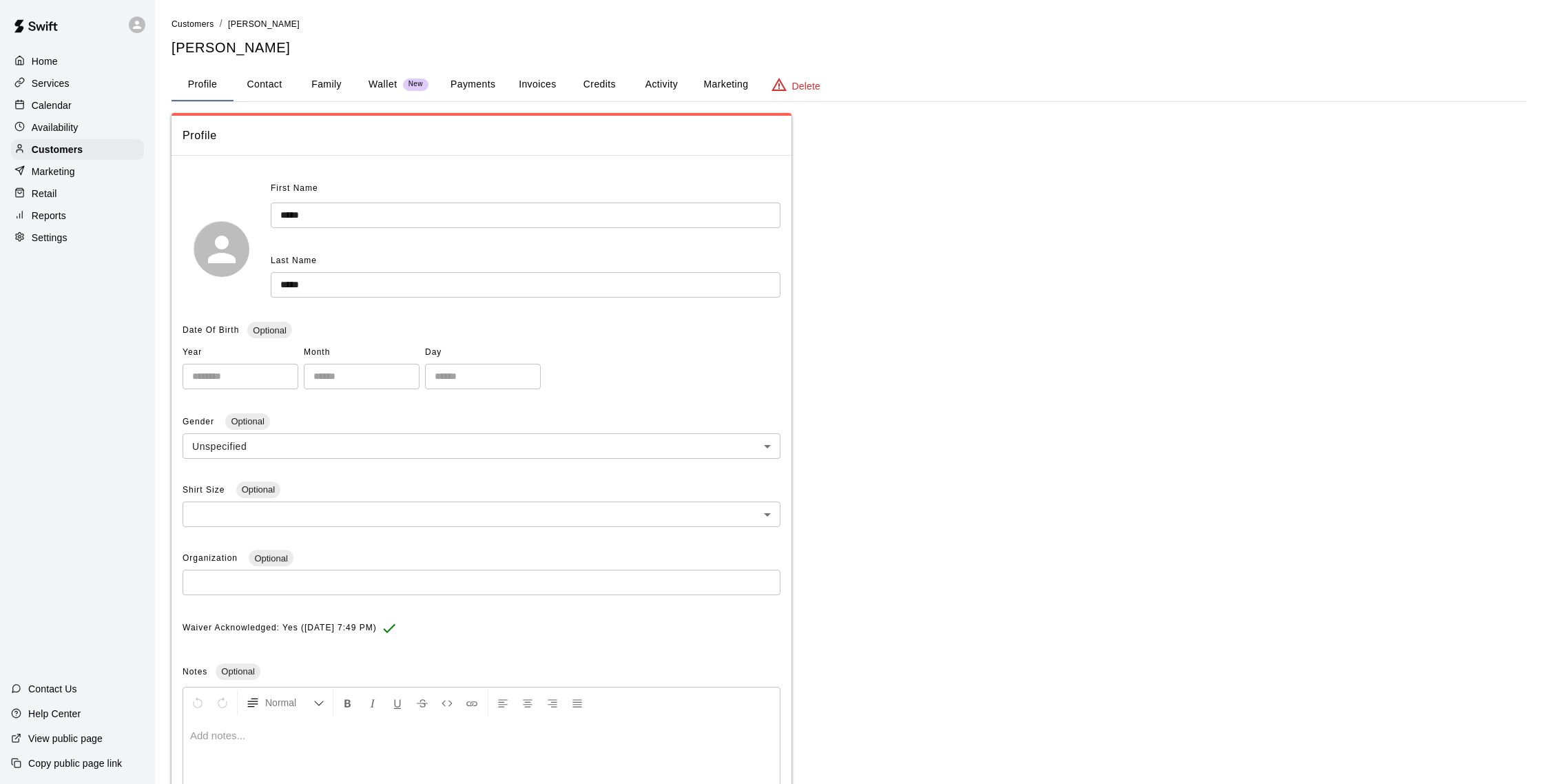
click at [661, 80] on button "Activity" at bounding box center [661, 84] width 62 height 33
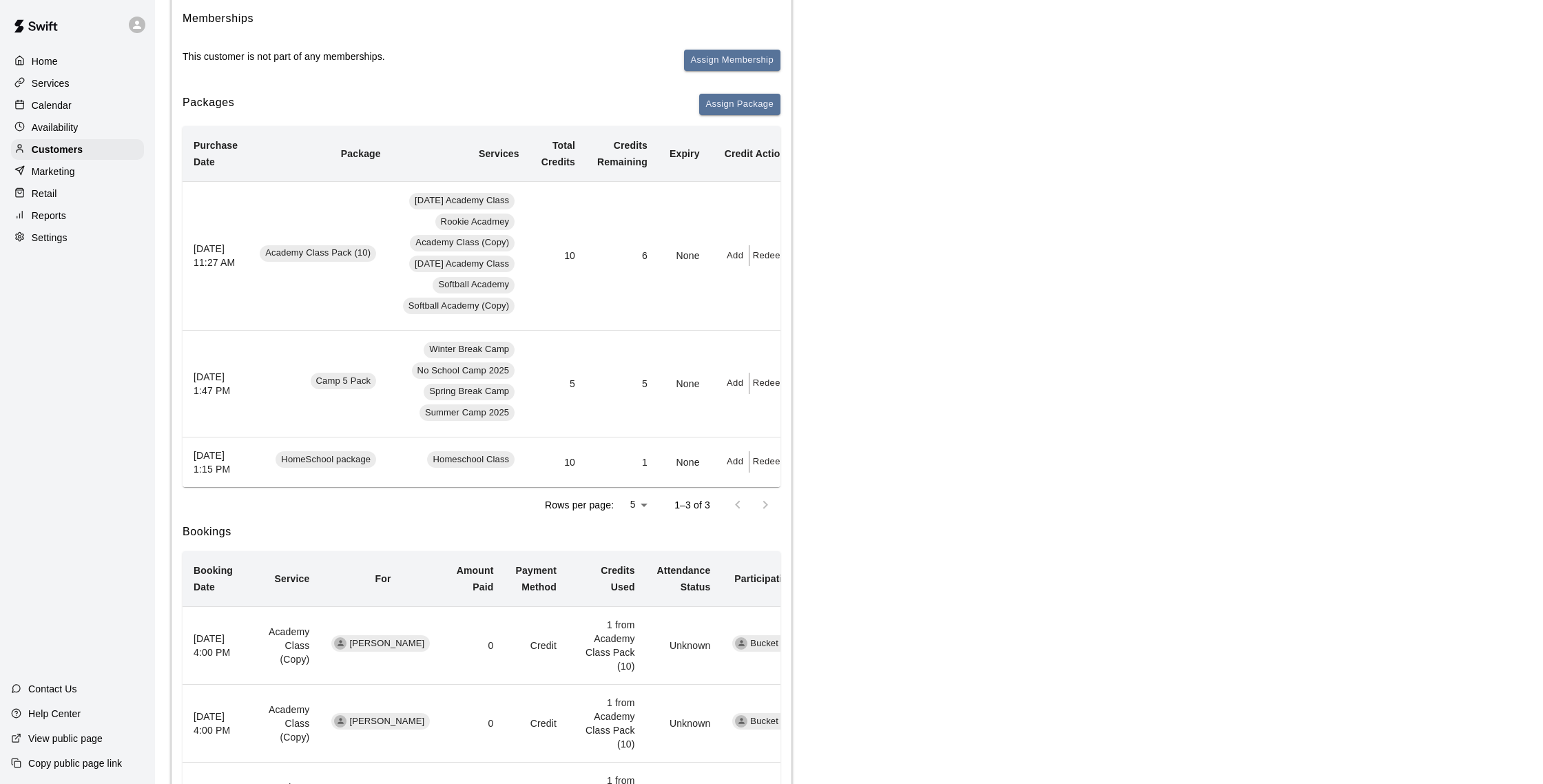
scroll to position [69, 0]
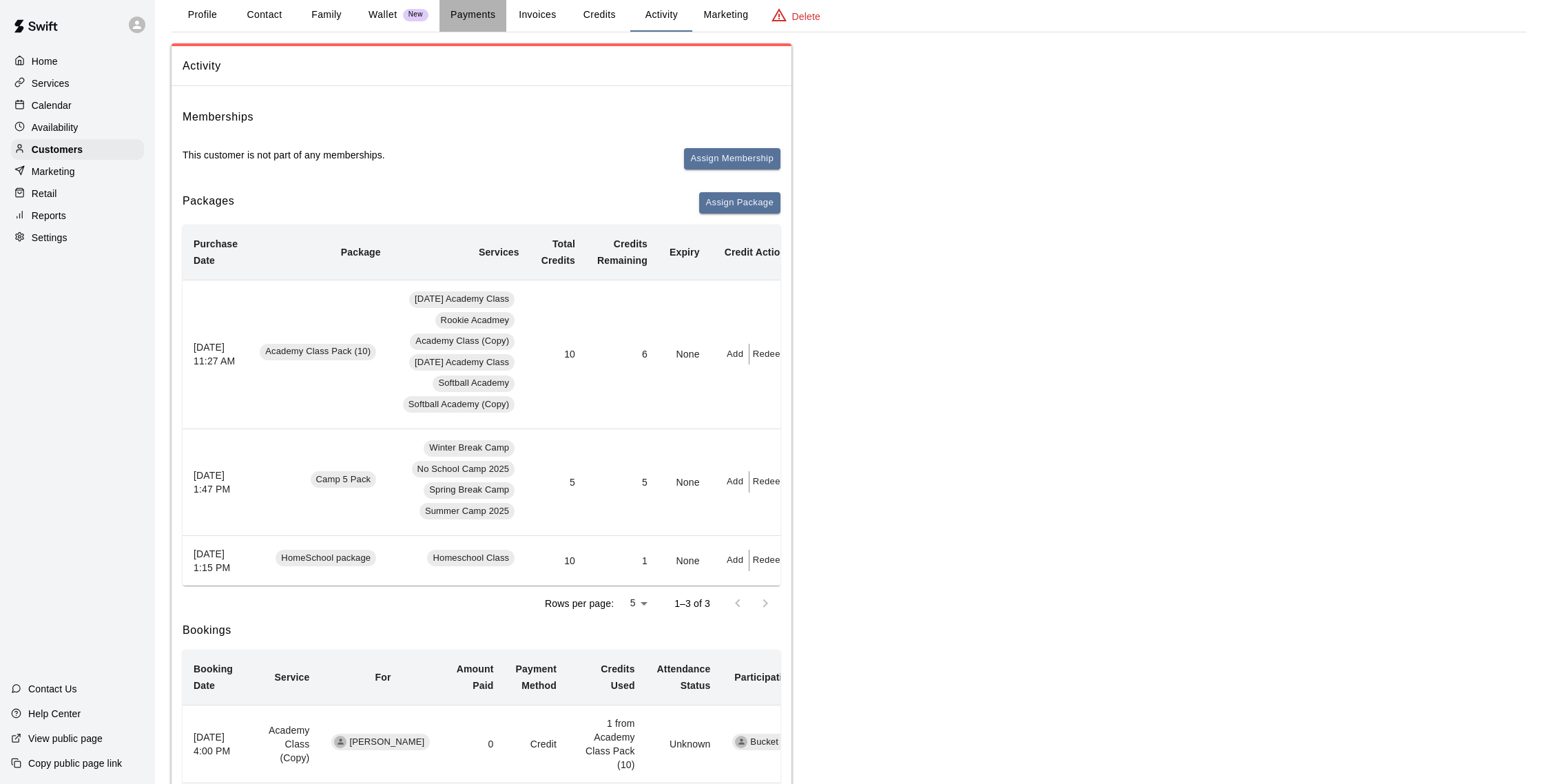
click at [484, 18] on button "Payments" at bounding box center [473, 14] width 67 height 33
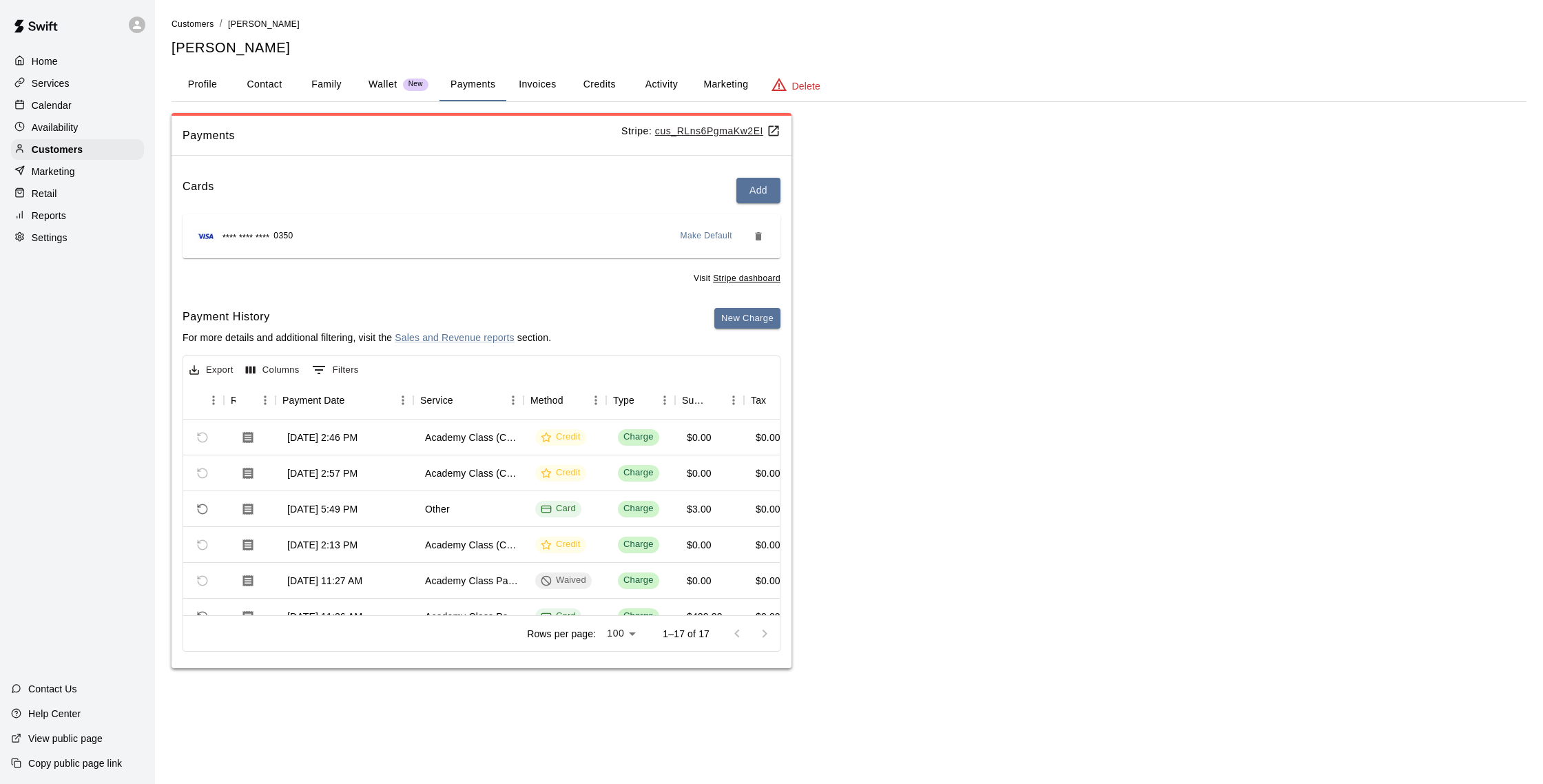
scroll to position [0, 83]
click at [59, 176] on p "Marketing" at bounding box center [53, 171] width 43 height 14
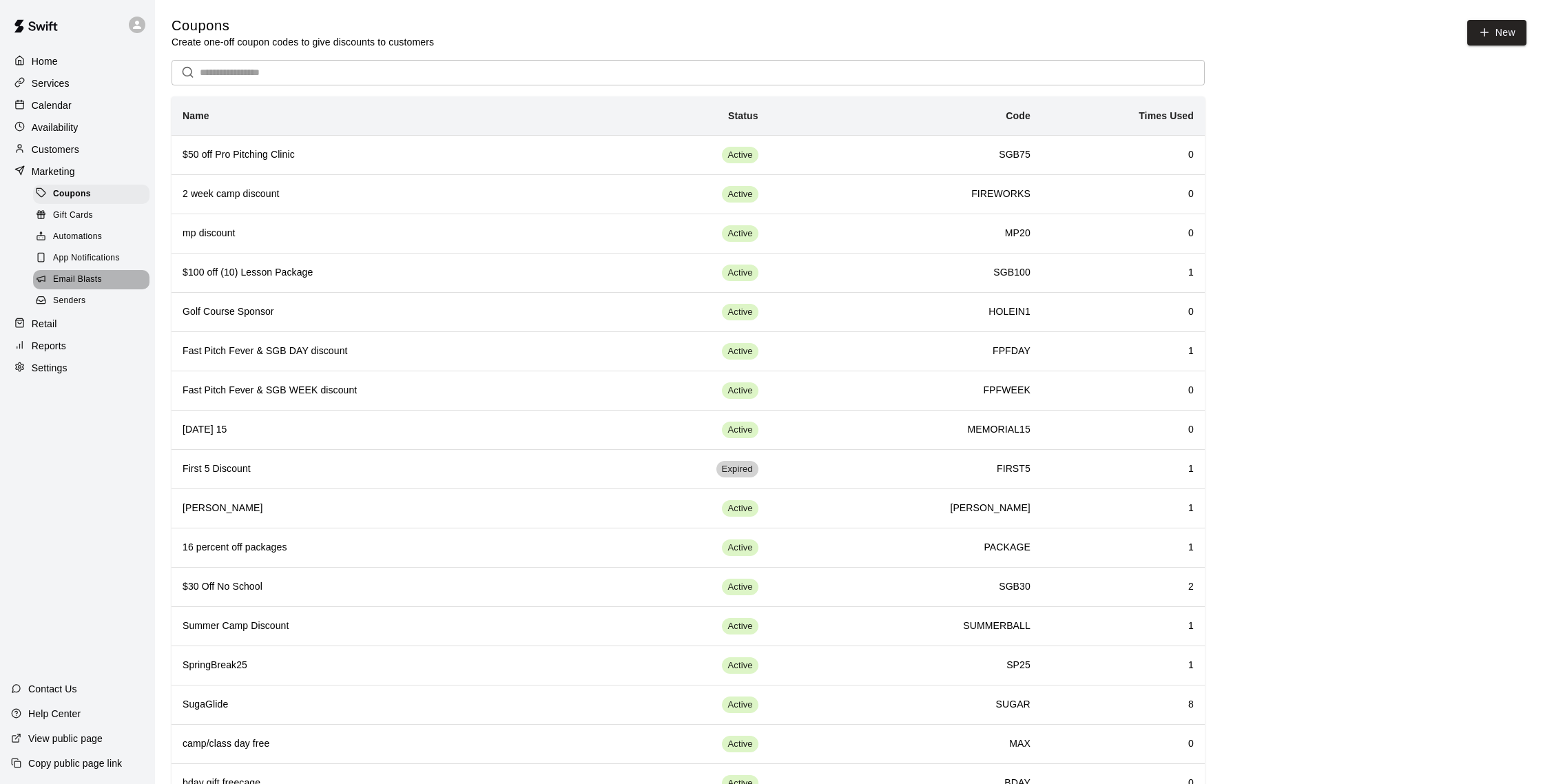
click at [61, 283] on span "Email Blasts" at bounding box center [78, 280] width 49 height 14
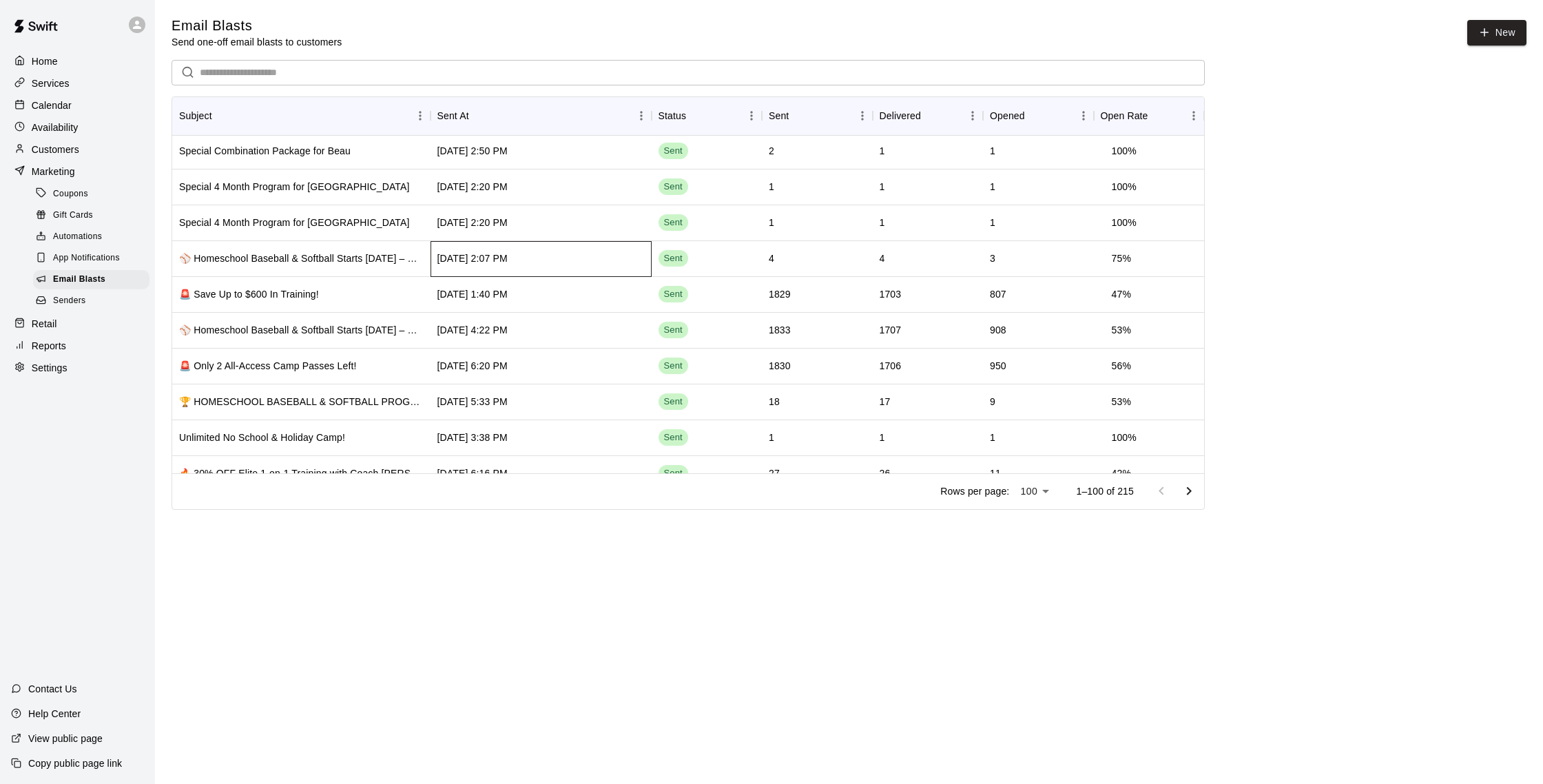
click at [580, 254] on div "[DATE] 2:07 PM" at bounding box center [541, 258] width 221 height 36
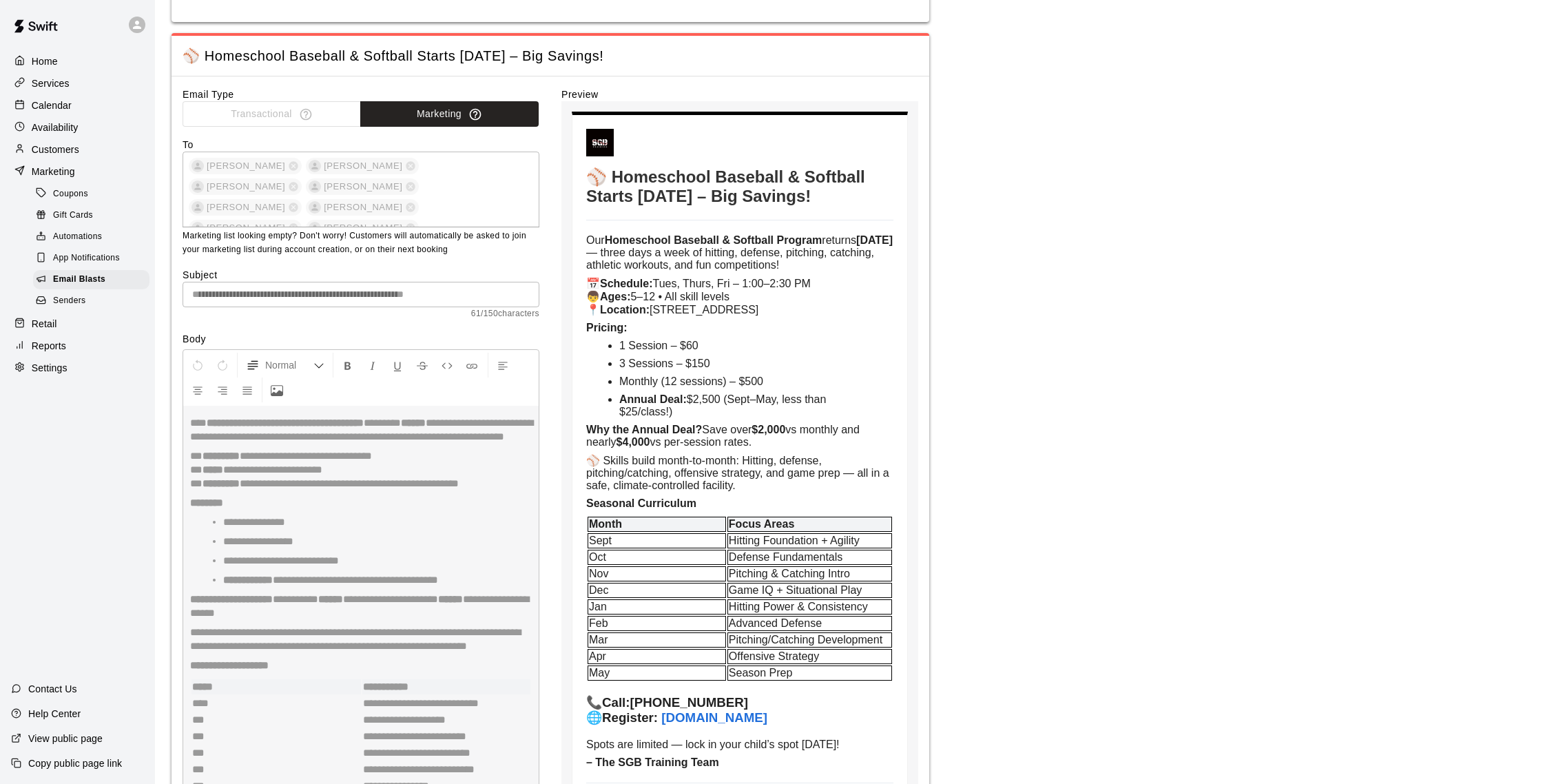
scroll to position [368, 0]
click at [52, 99] on p "Calendar" at bounding box center [52, 105] width 40 height 14
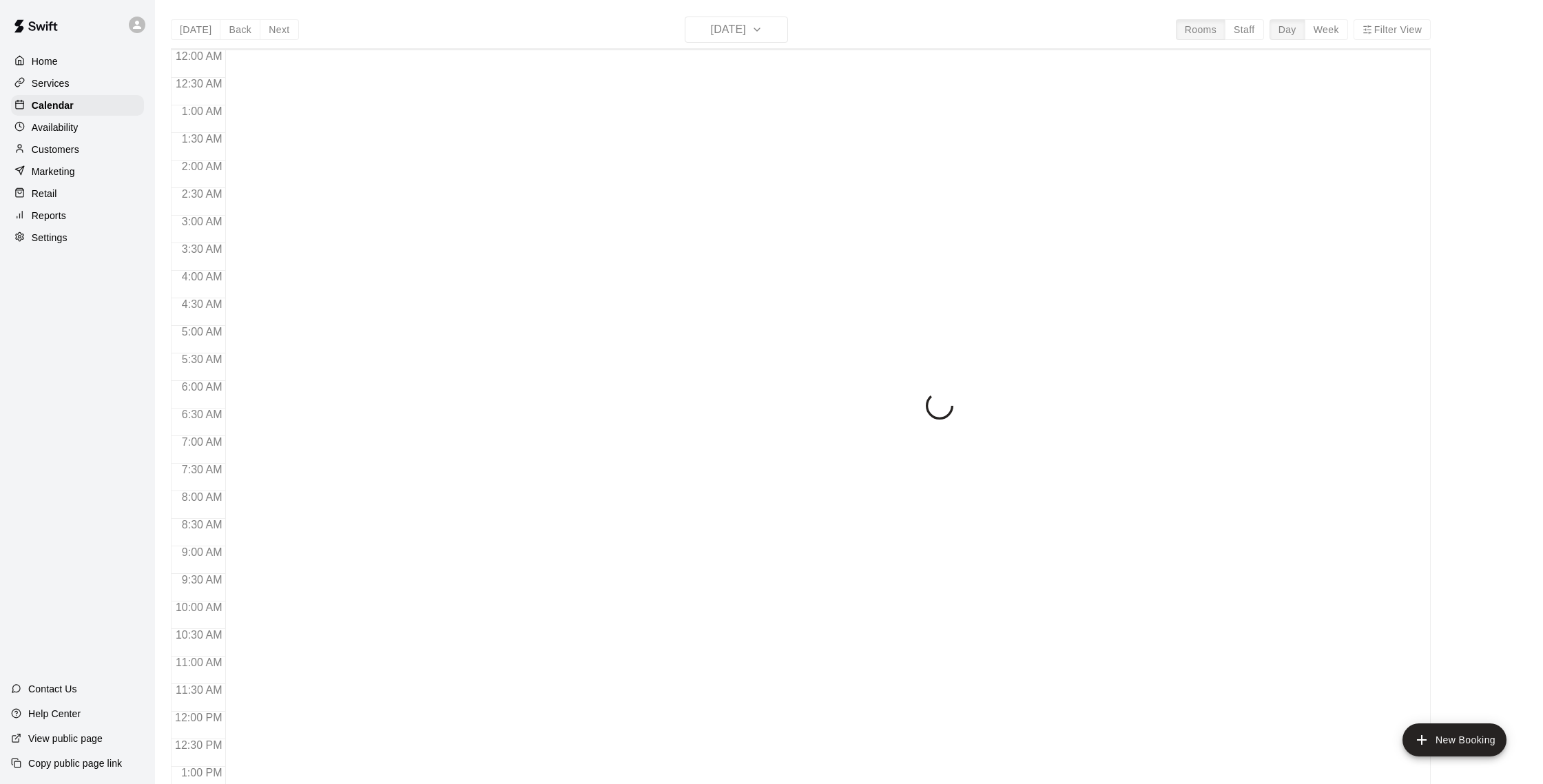
scroll to position [574, 0]
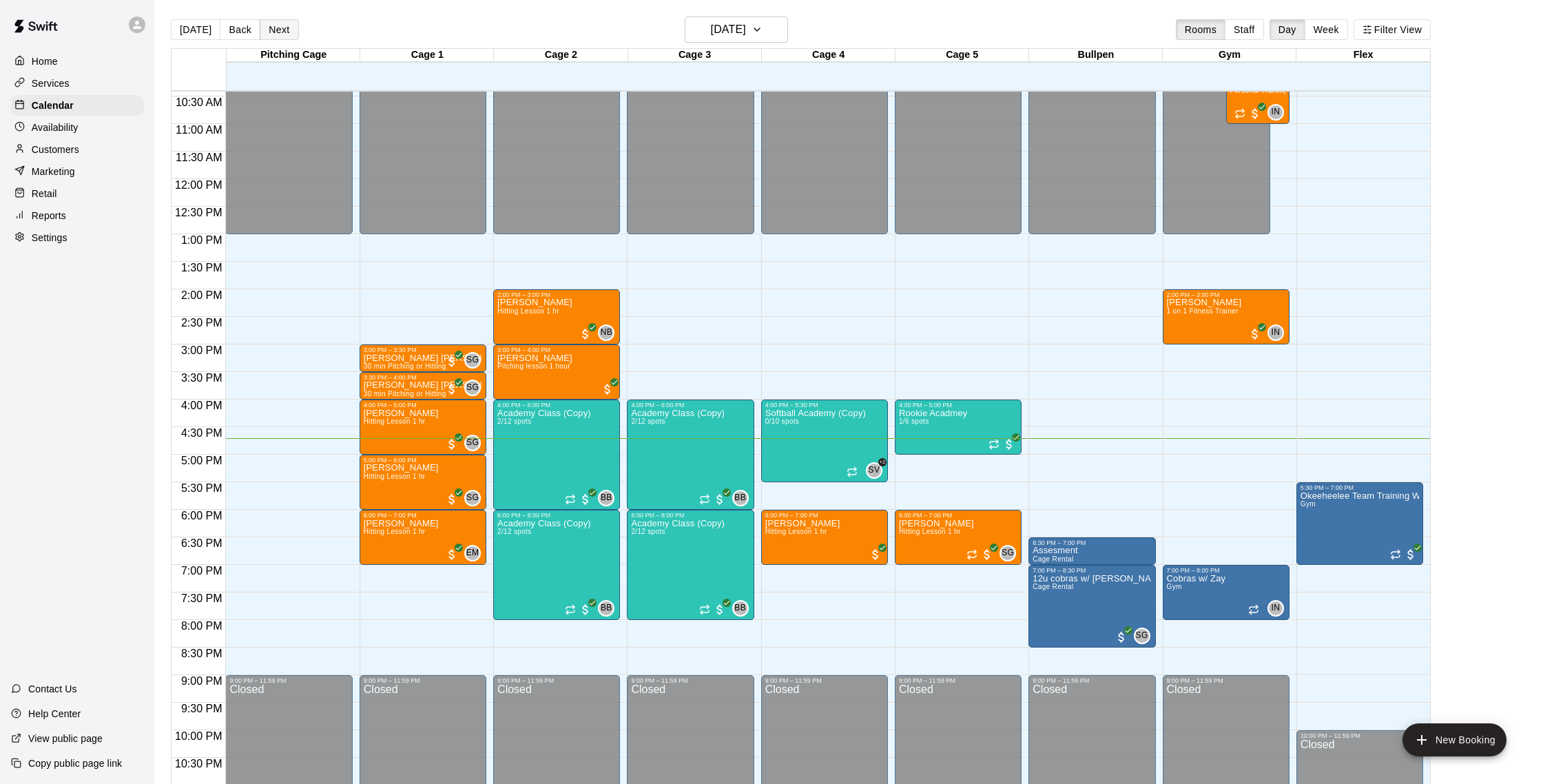
click at [268, 21] on button "Next" at bounding box center [279, 29] width 39 height 21
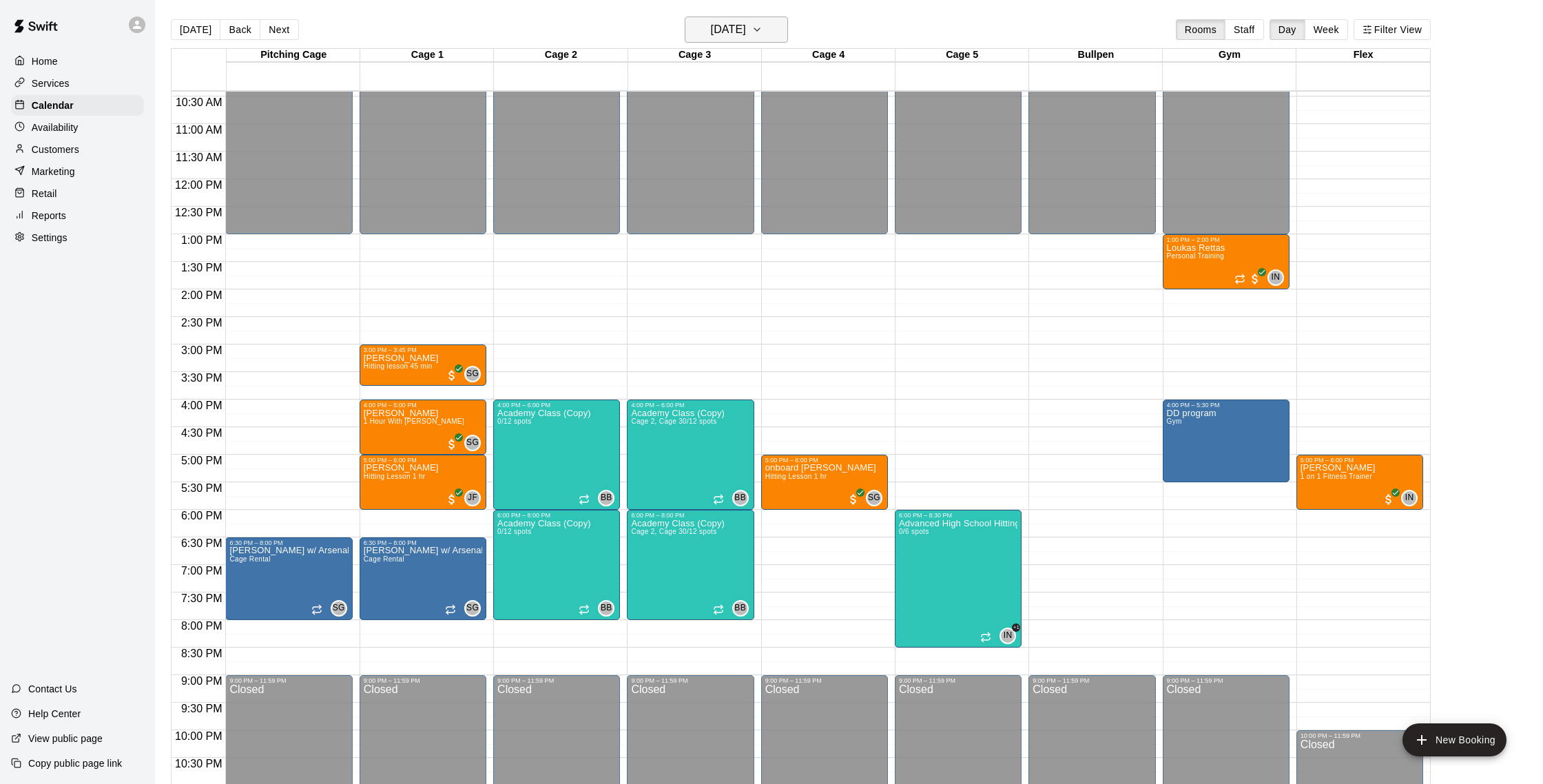
click at [711, 43] on button "[DATE]" at bounding box center [736, 30] width 104 height 26
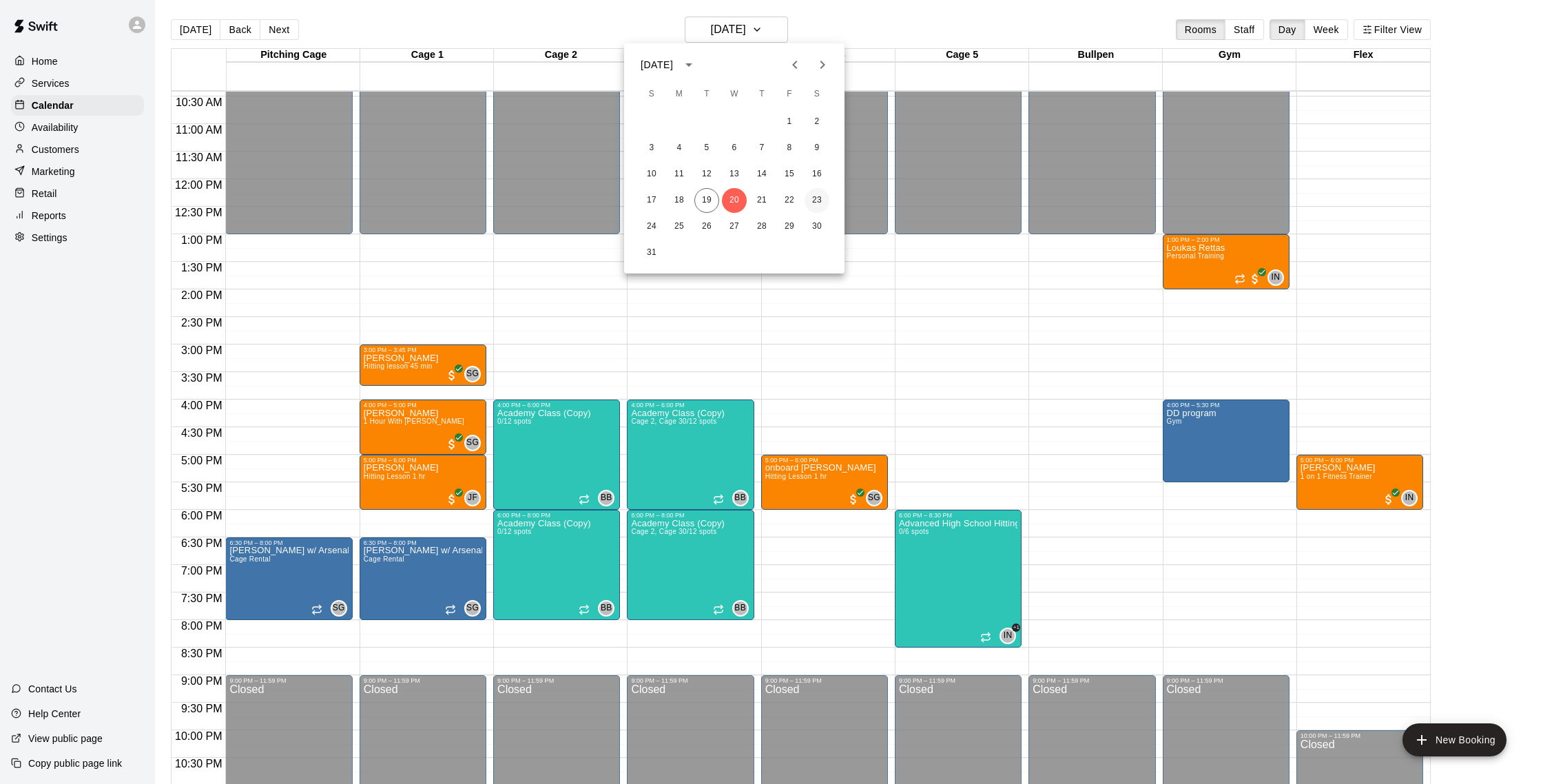
click at [814, 197] on button "23" at bounding box center [817, 200] width 25 height 25
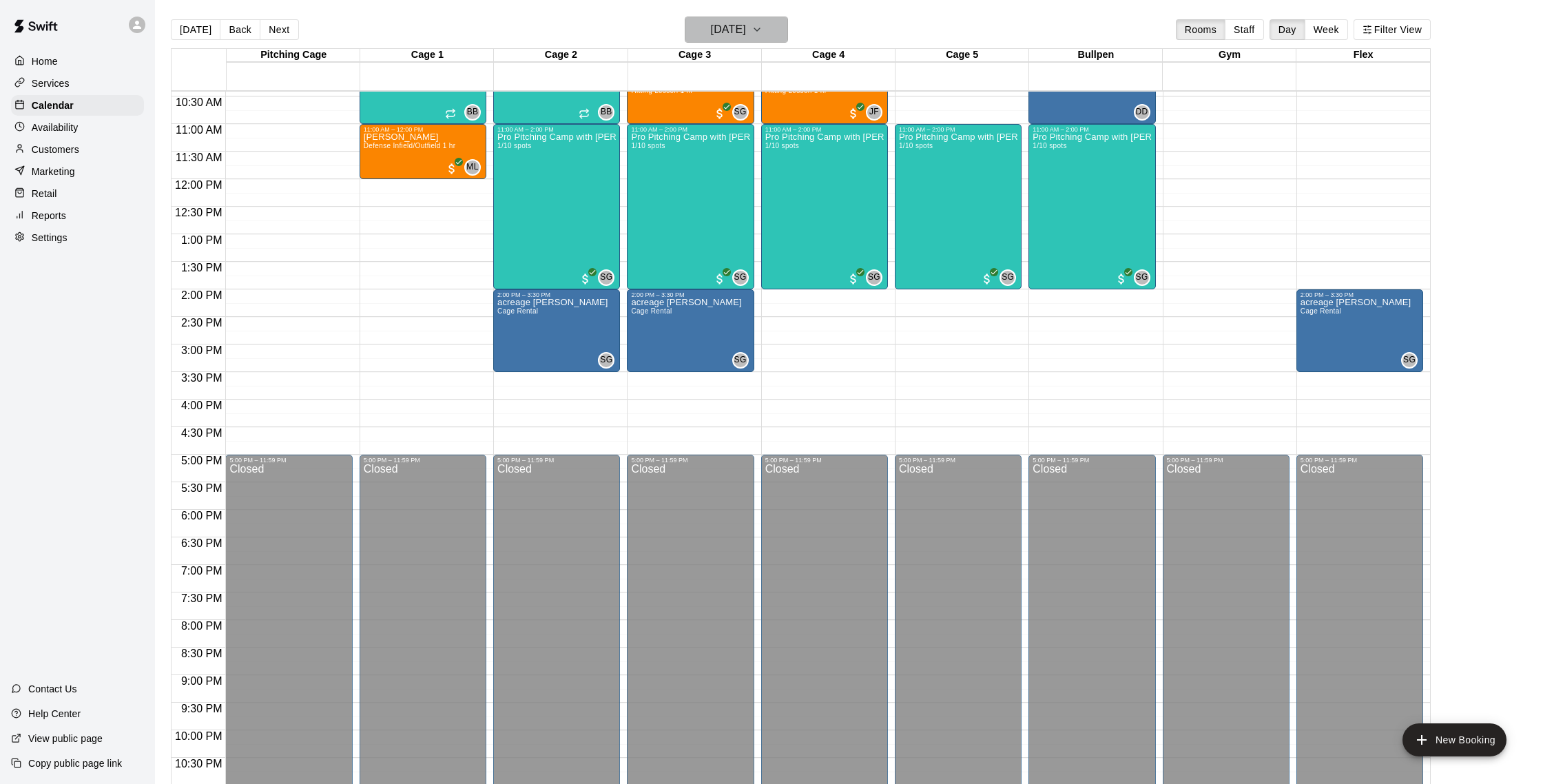
click at [732, 30] on h6 "[DATE]" at bounding box center [728, 29] width 35 height 19
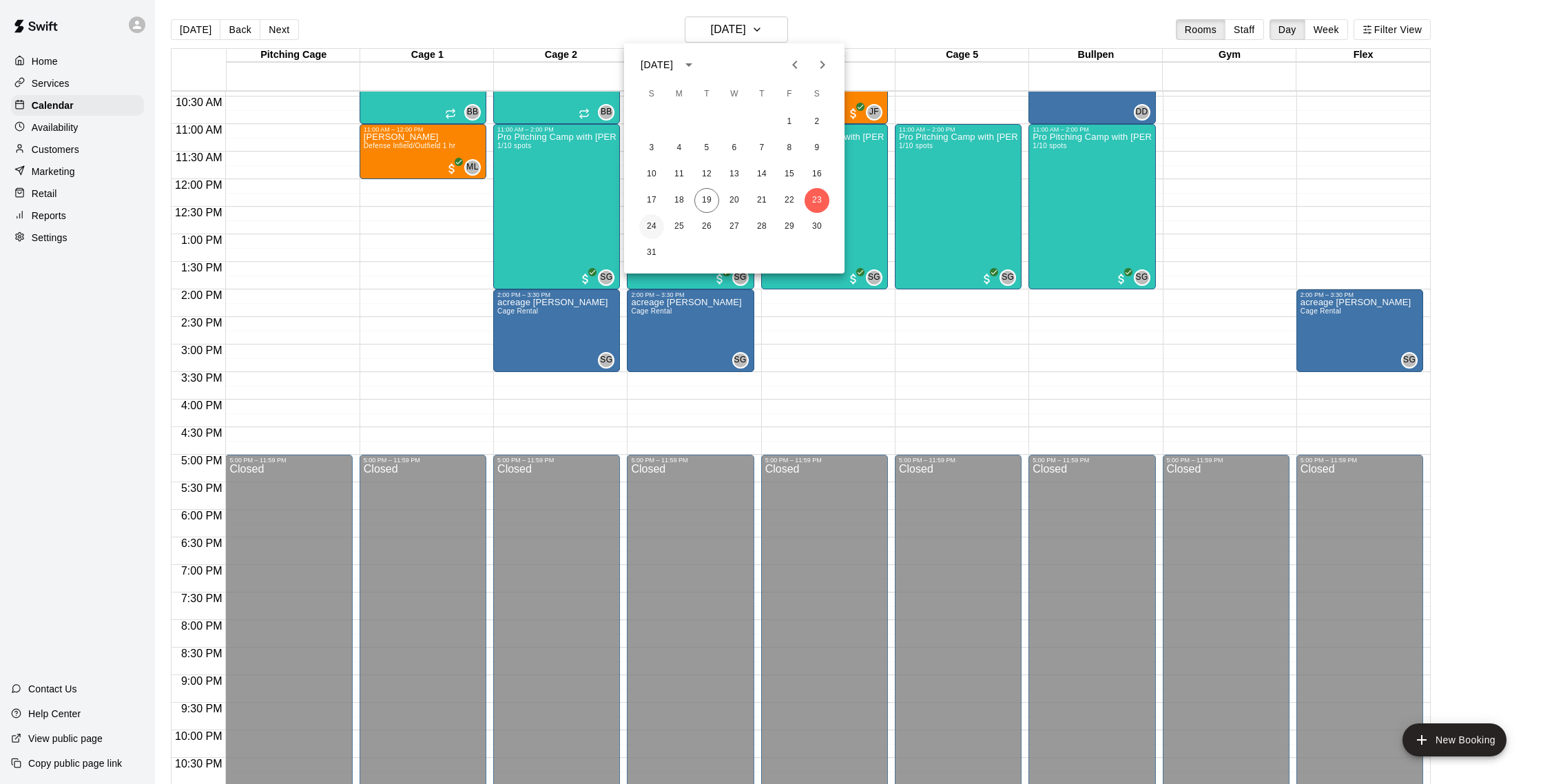
click at [658, 219] on button "24" at bounding box center [651, 226] width 25 height 25
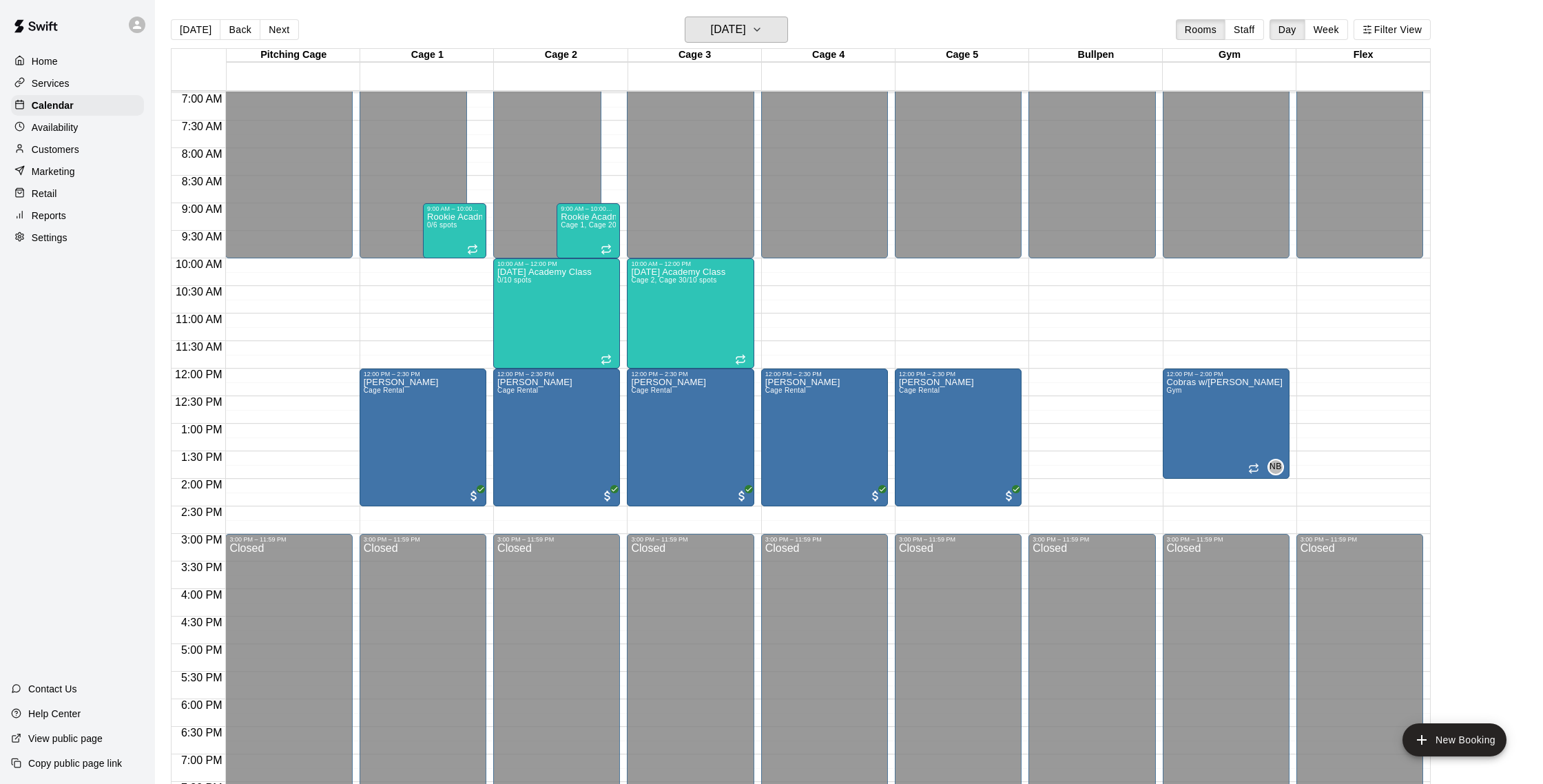
scroll to position [380, 0]
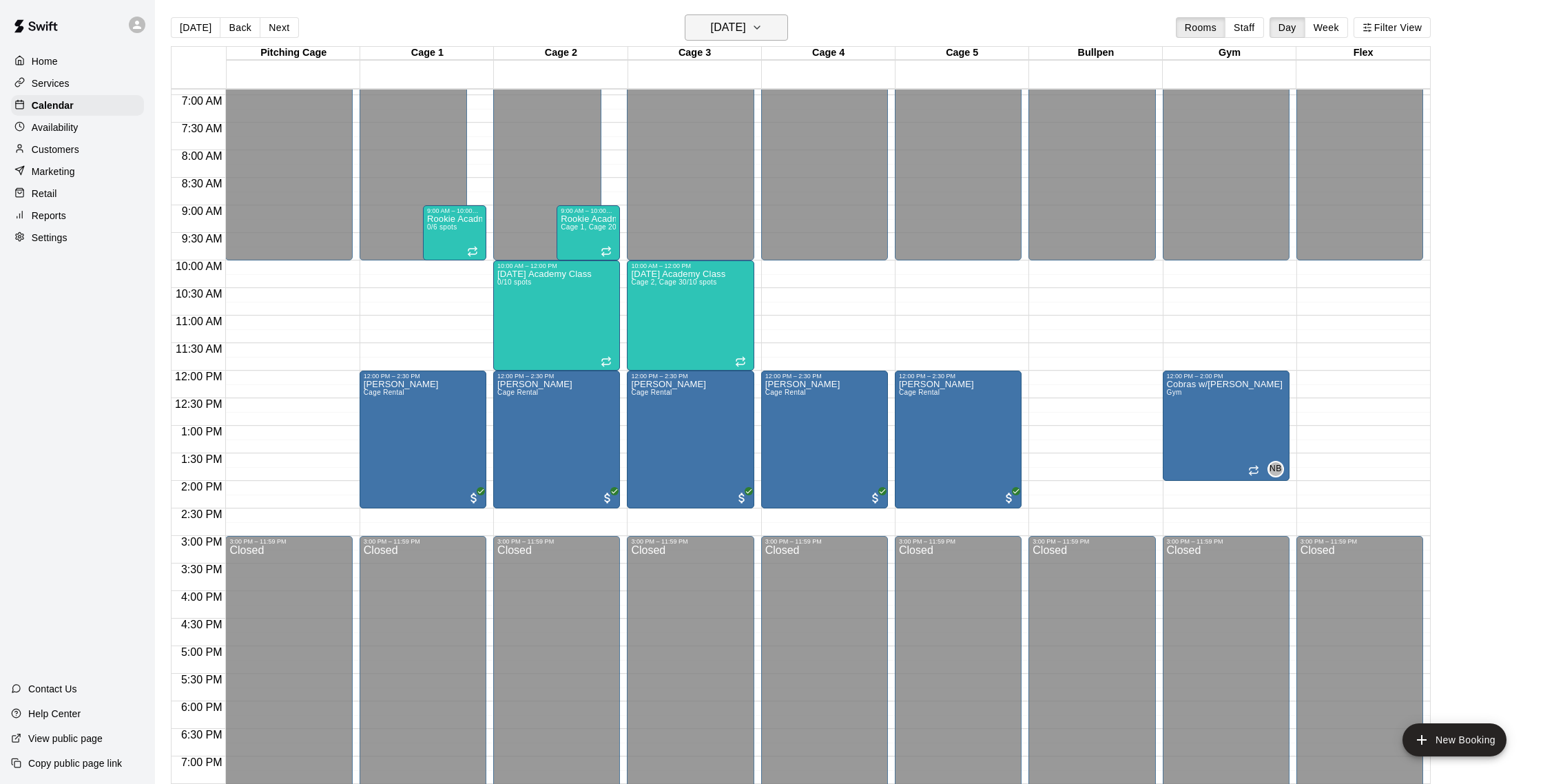
click at [746, 30] on h6 "[DATE]" at bounding box center [728, 27] width 35 height 19
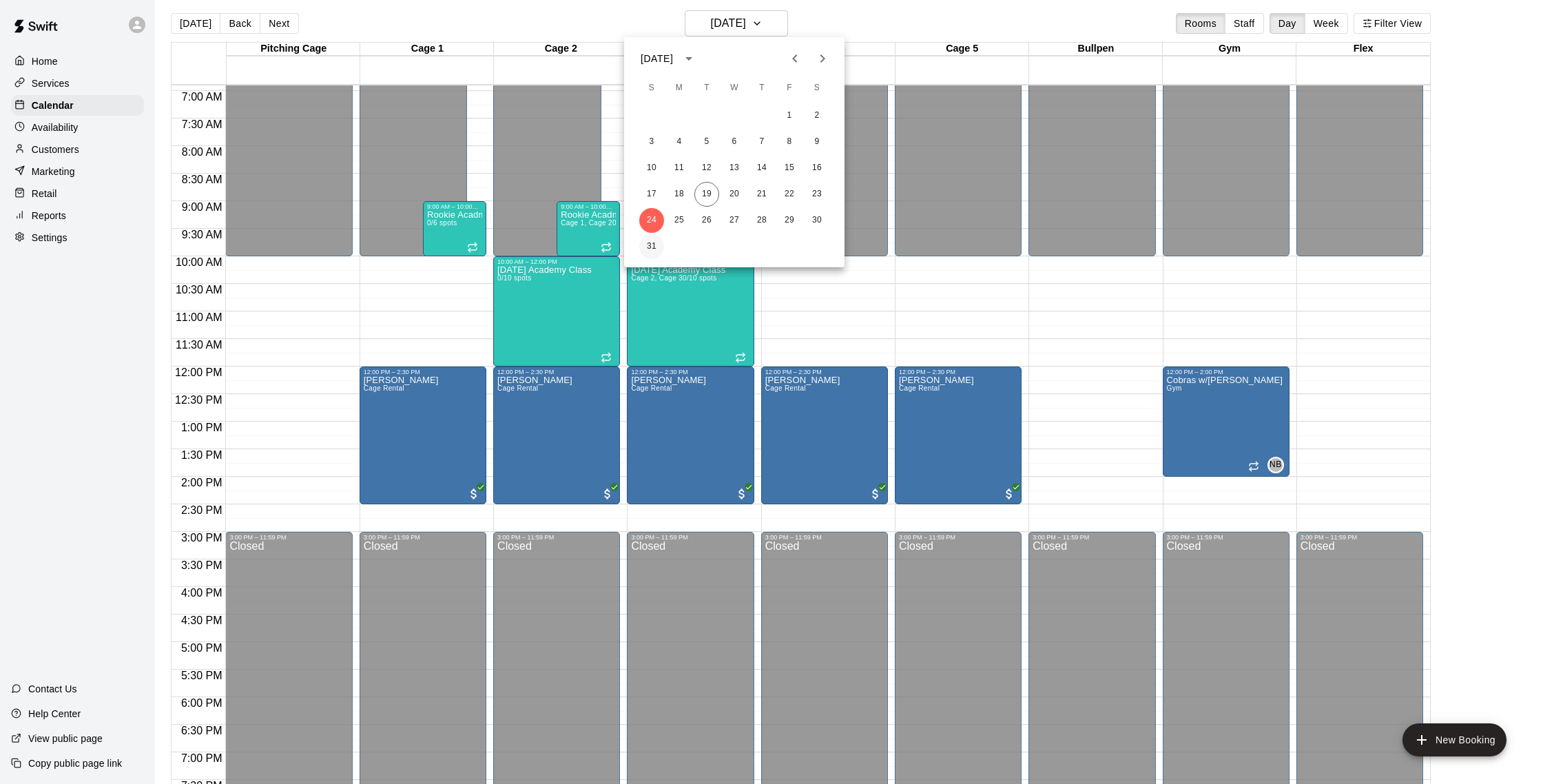
click at [656, 243] on button "31" at bounding box center [651, 246] width 25 height 25
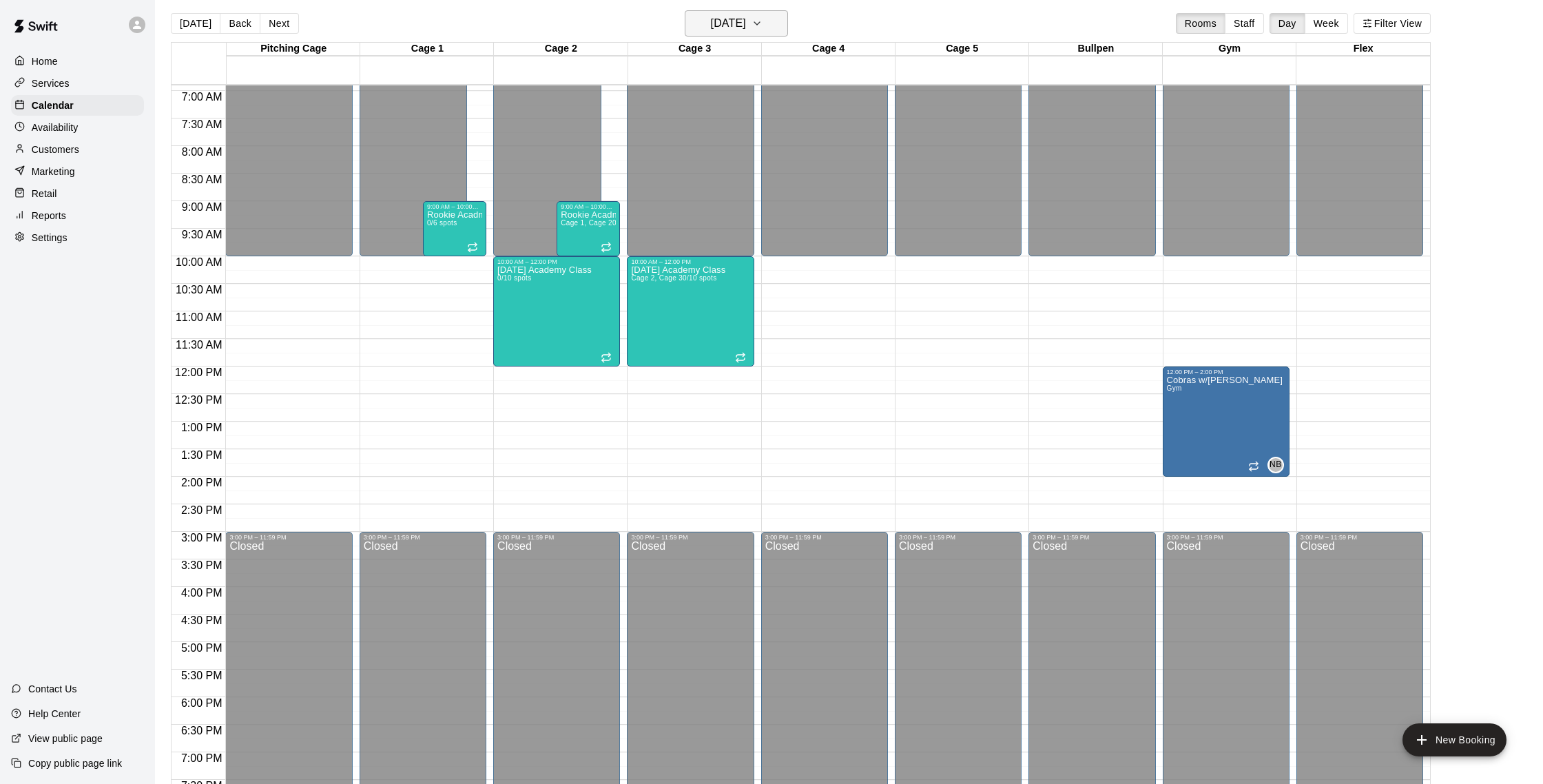
click at [728, 25] on h6 "[DATE]" at bounding box center [728, 23] width 35 height 19
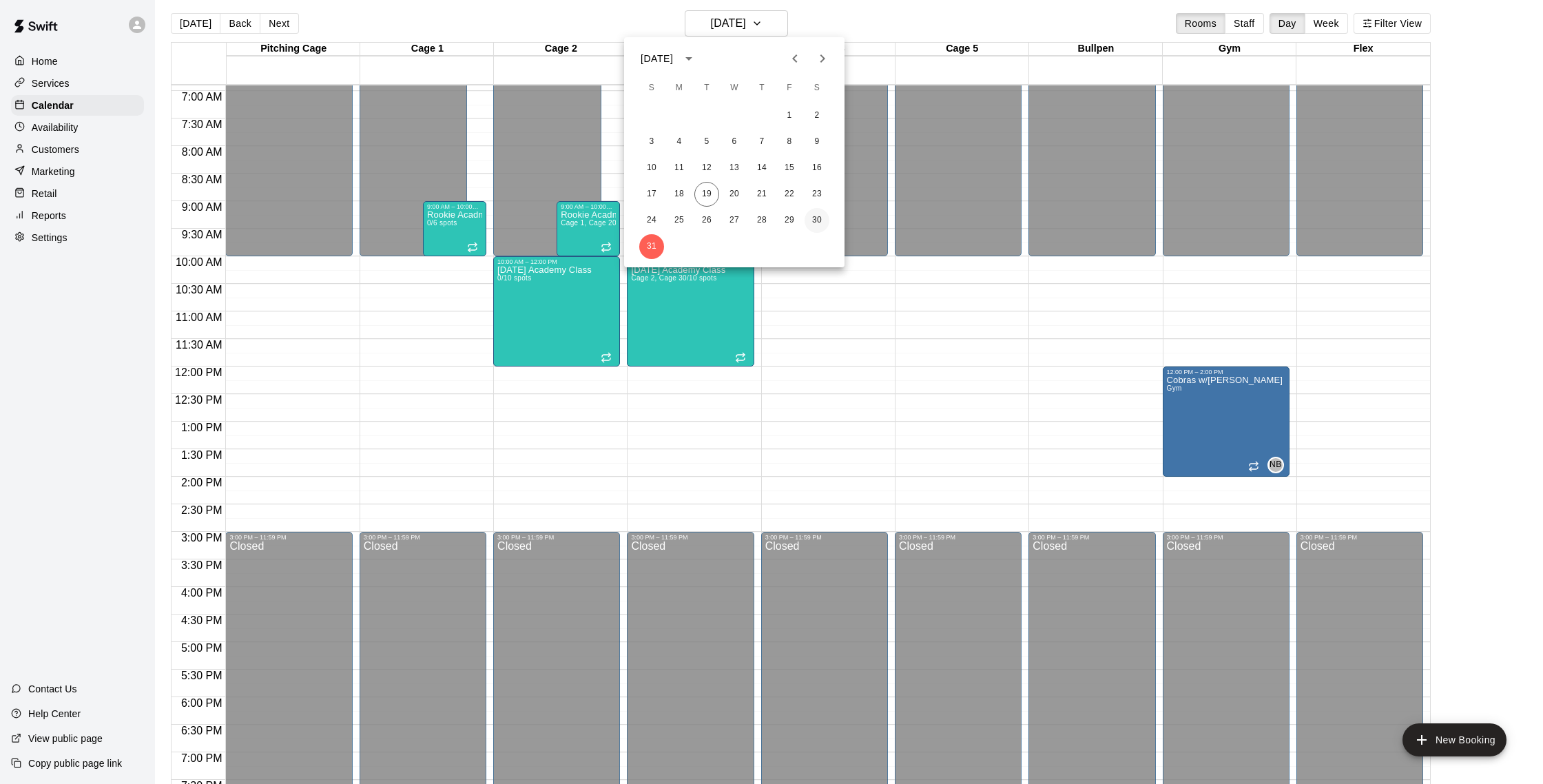
click at [811, 222] on button "30" at bounding box center [817, 220] width 25 height 25
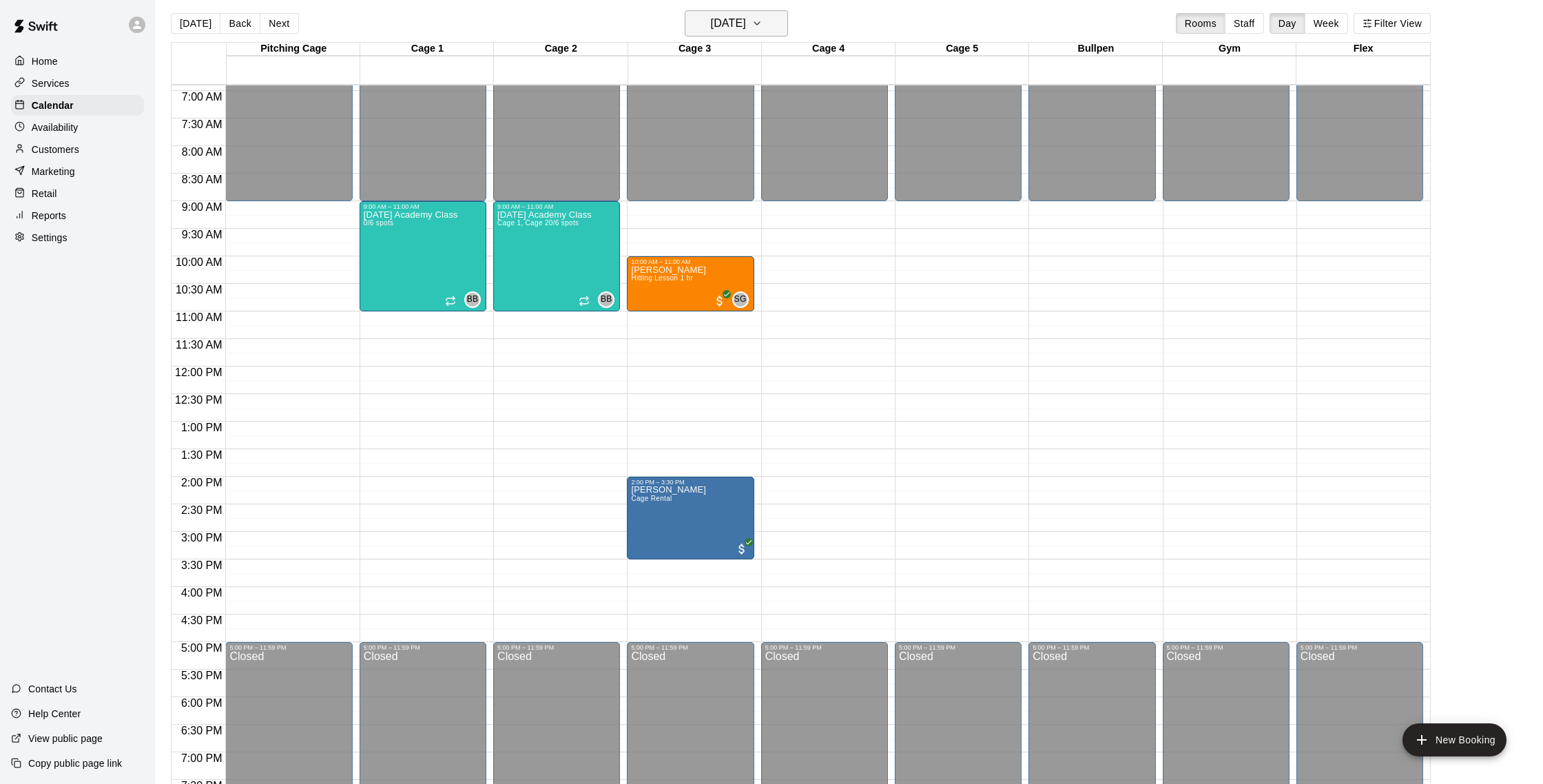
click at [746, 24] on h6 "[DATE]" at bounding box center [728, 23] width 35 height 19
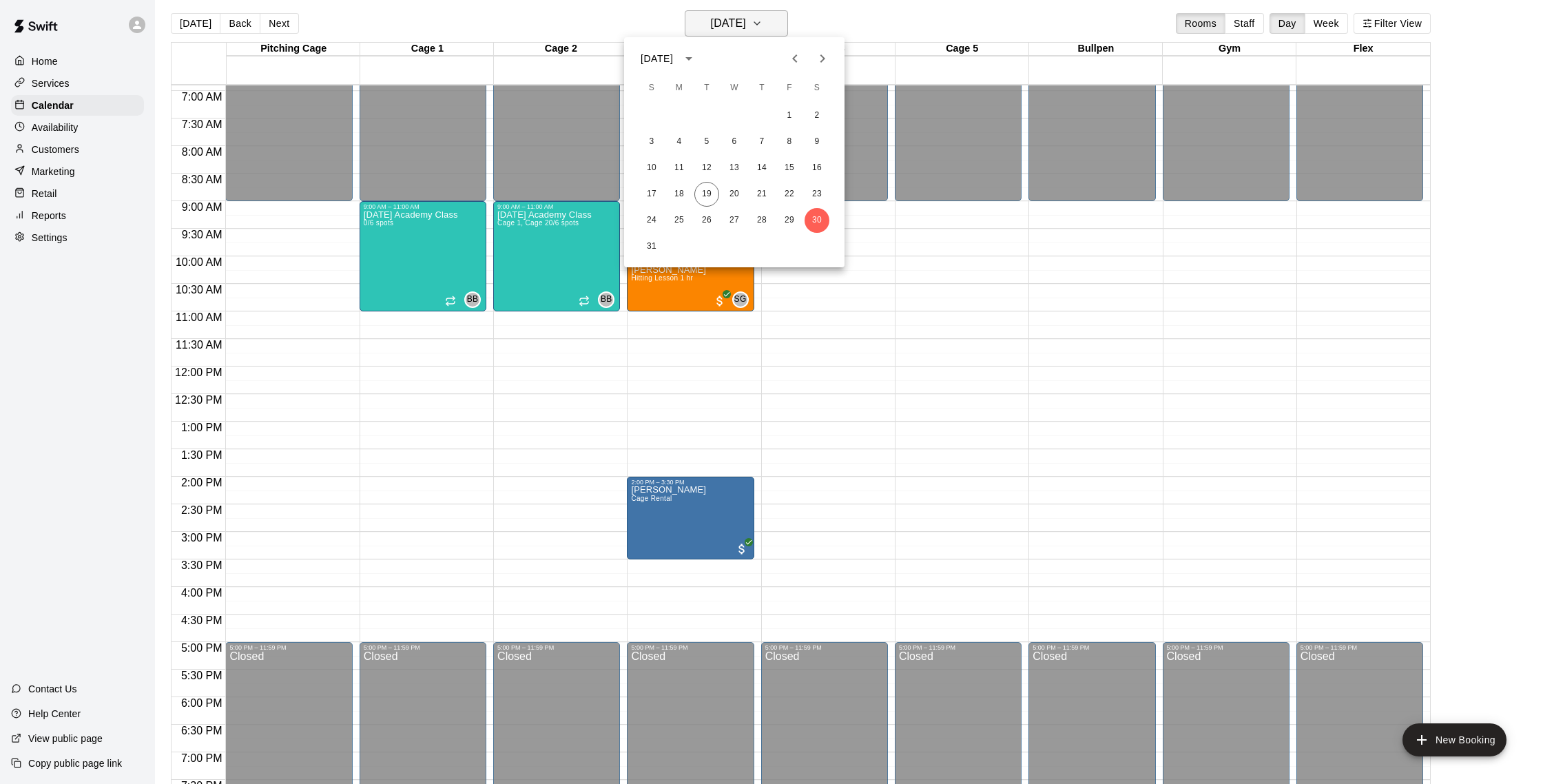
scroll to position [5, 0]
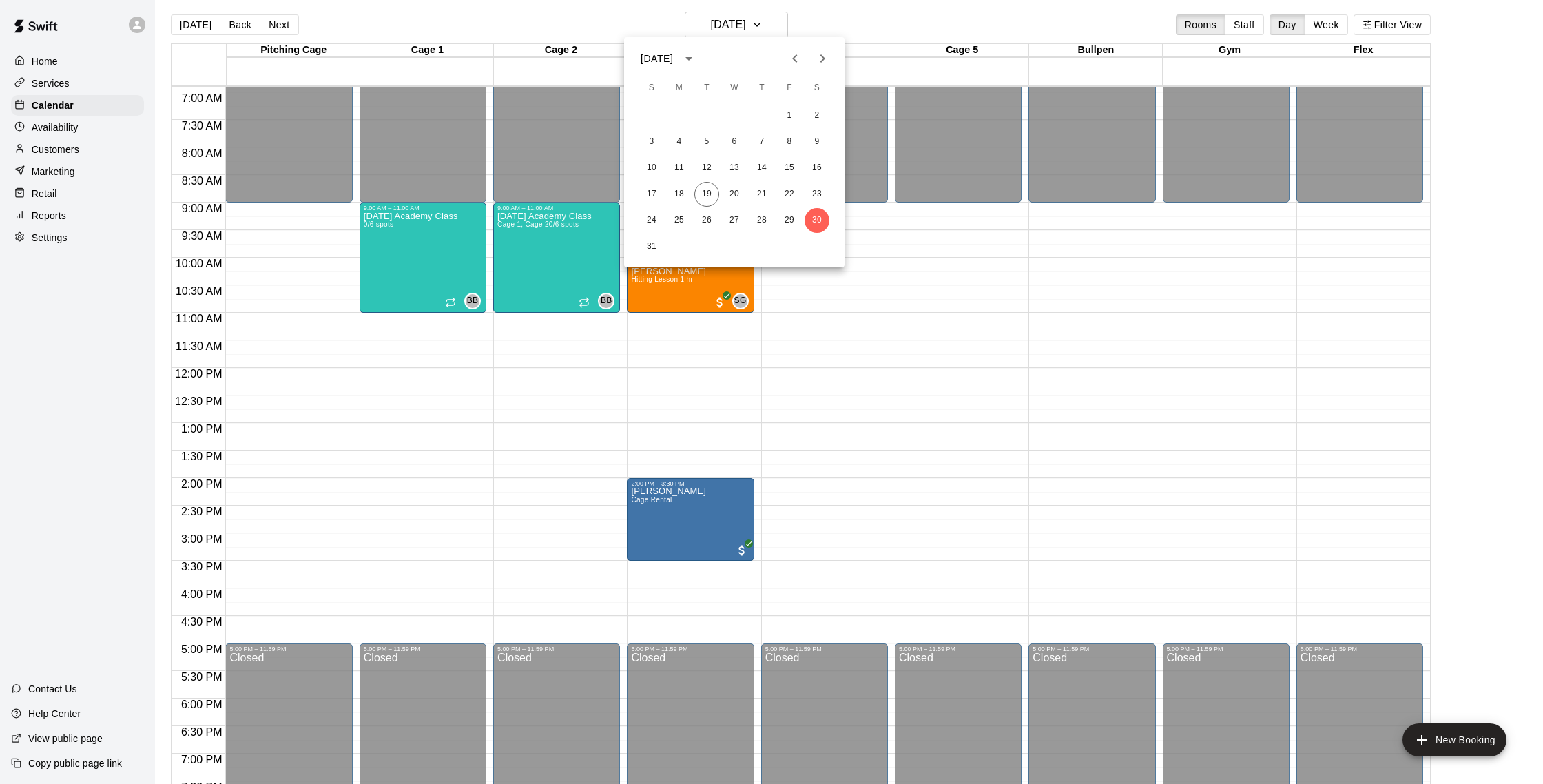
click at [892, 15] on div at bounding box center [771, 392] width 1543 height 784
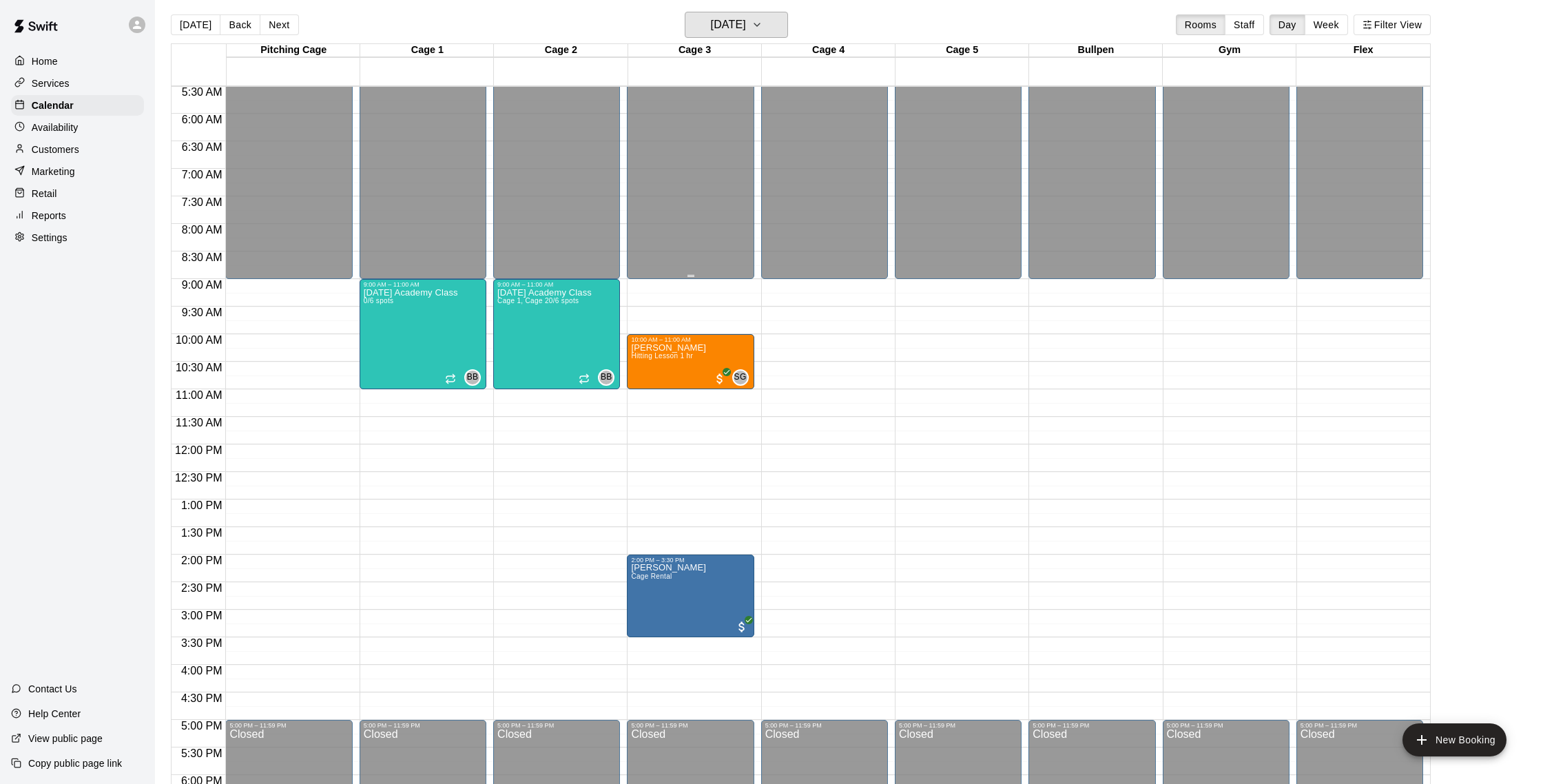
scroll to position [302, 0]
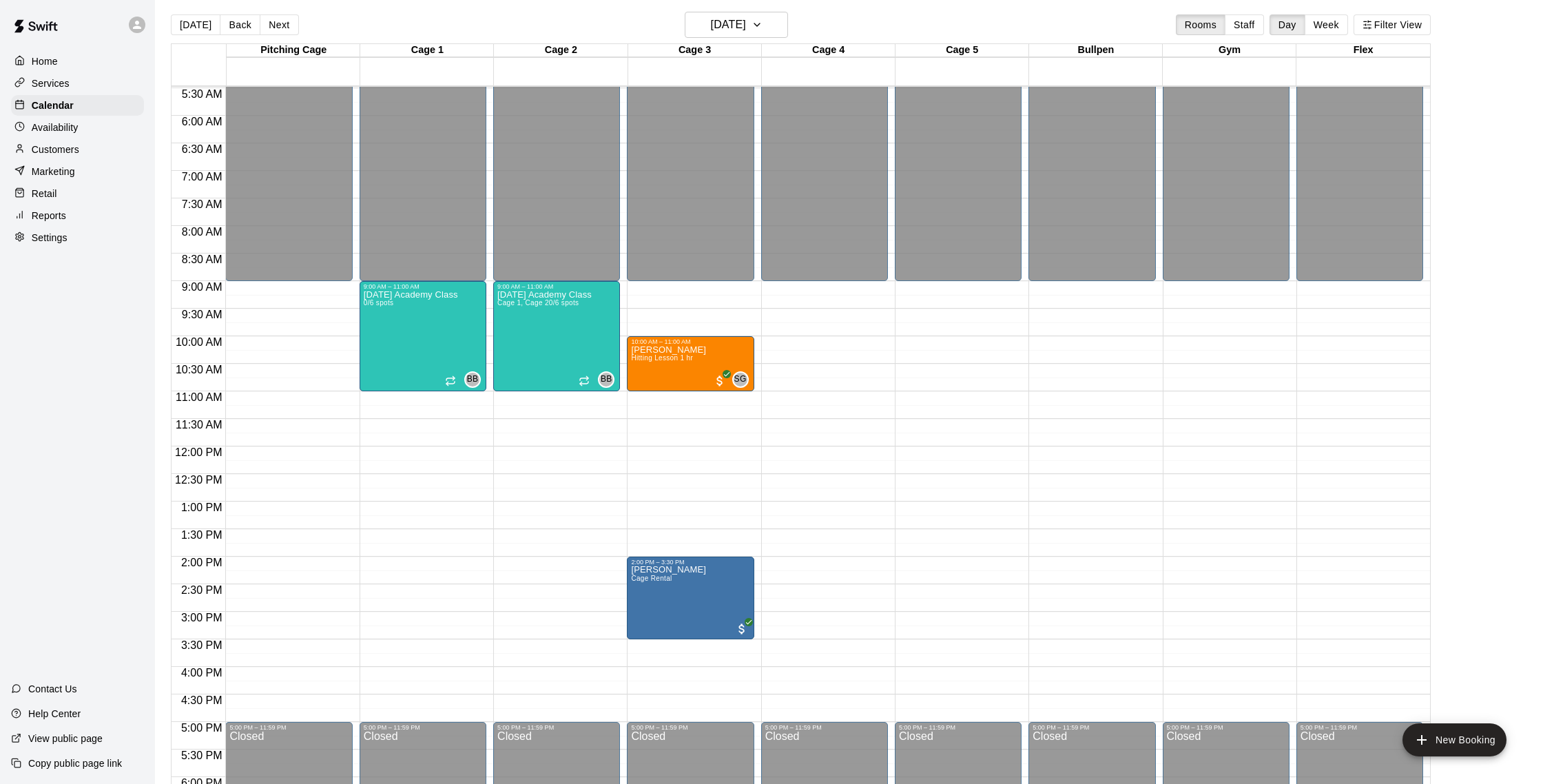
click at [58, 148] on p "Customers" at bounding box center [56, 149] width 47 height 14
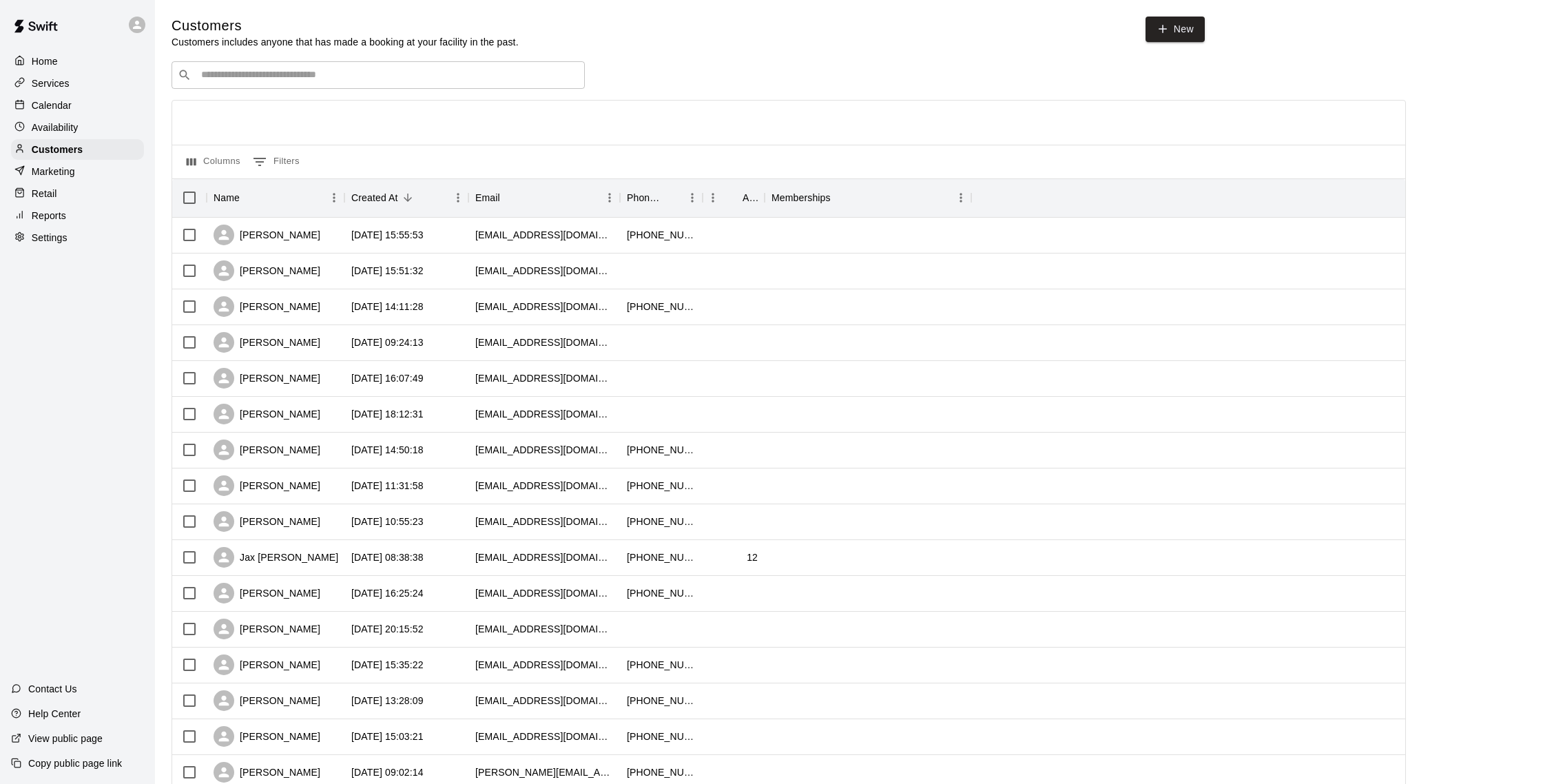
click at [68, 95] on div "Calendar" at bounding box center [77, 105] width 133 height 21
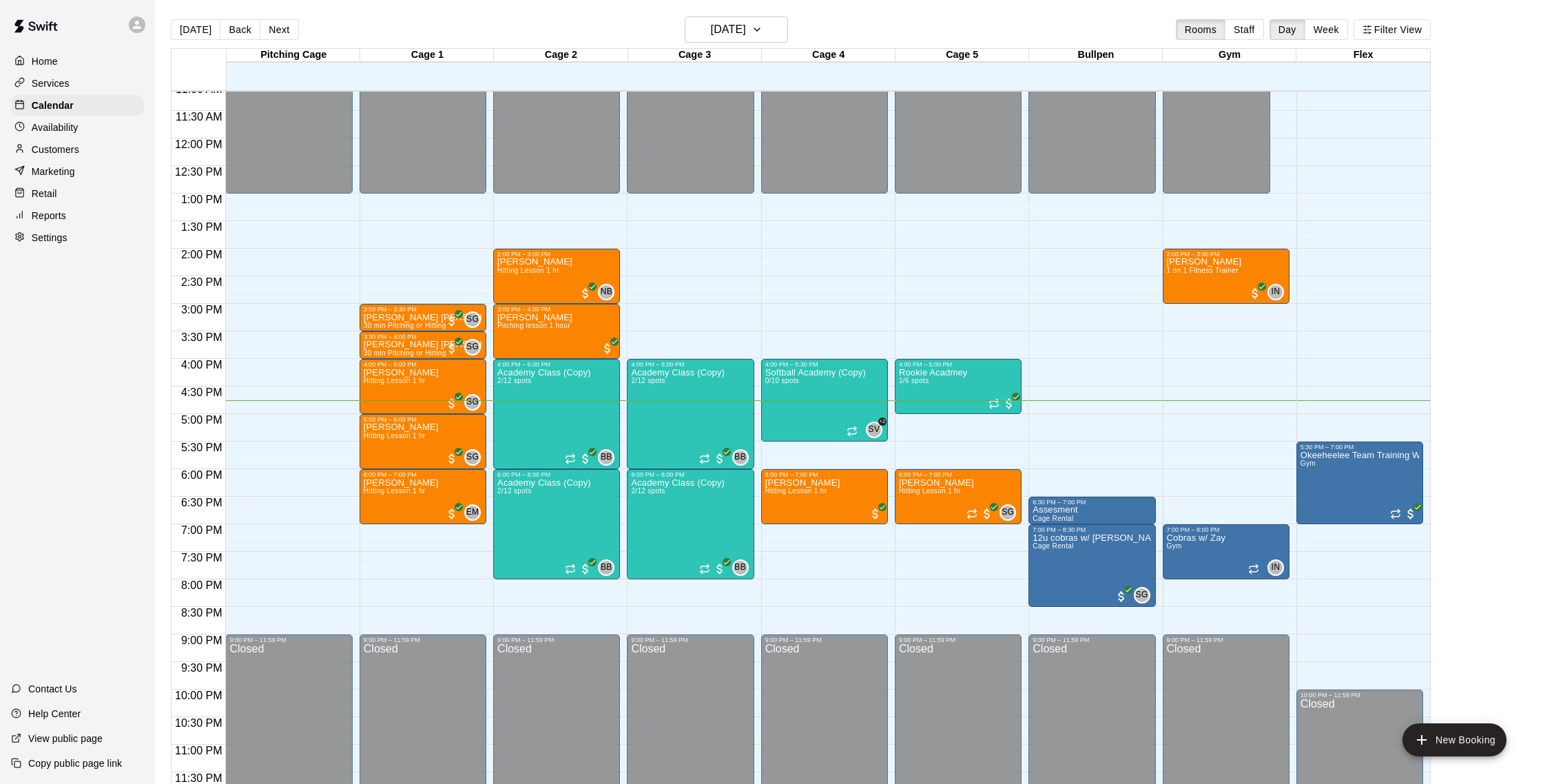
scroll to position [1, 0]
click at [711, 32] on h6 "[DATE]" at bounding box center [728, 28] width 35 height 19
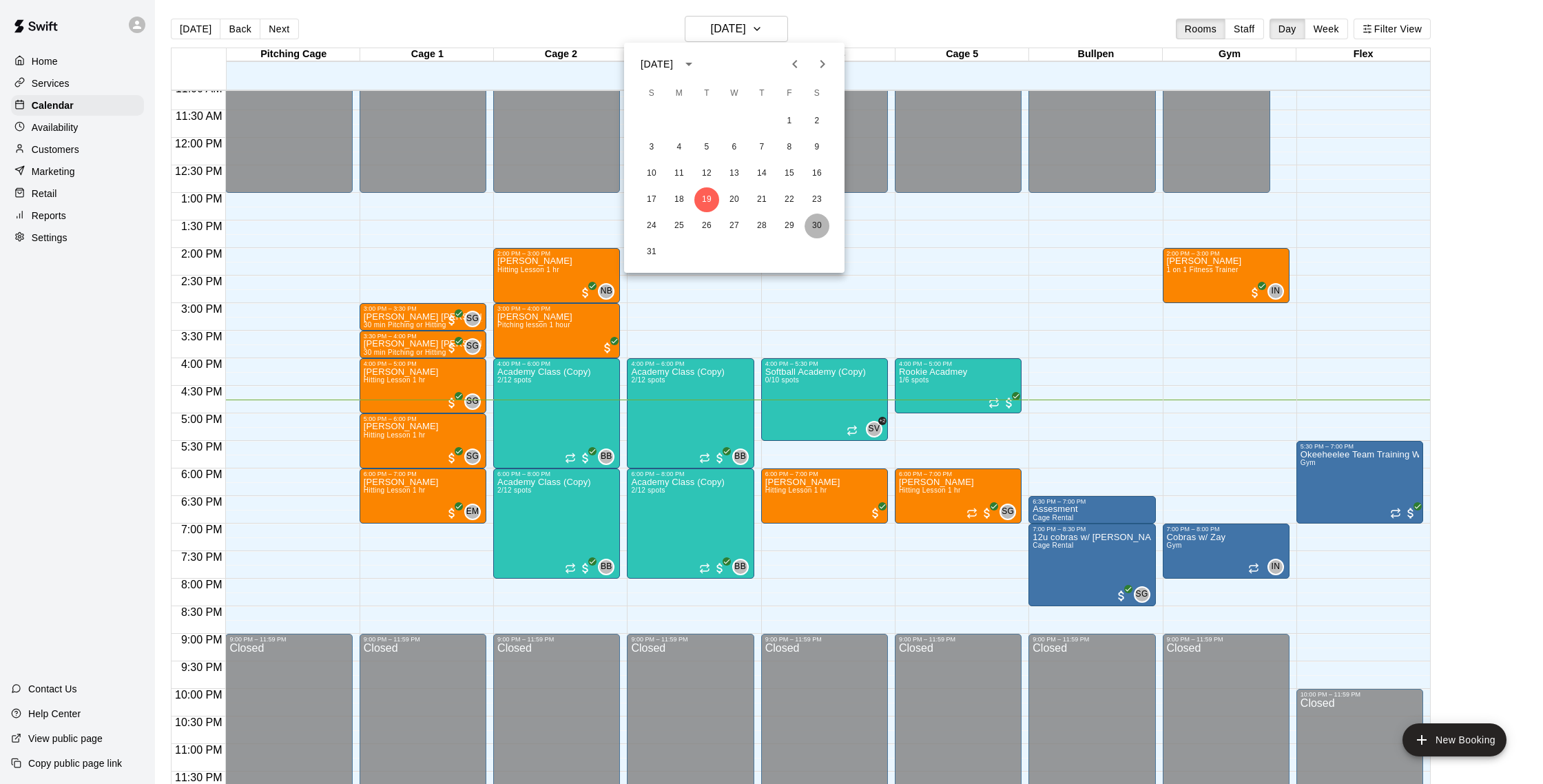
click at [812, 230] on button "30" at bounding box center [817, 226] width 25 height 25
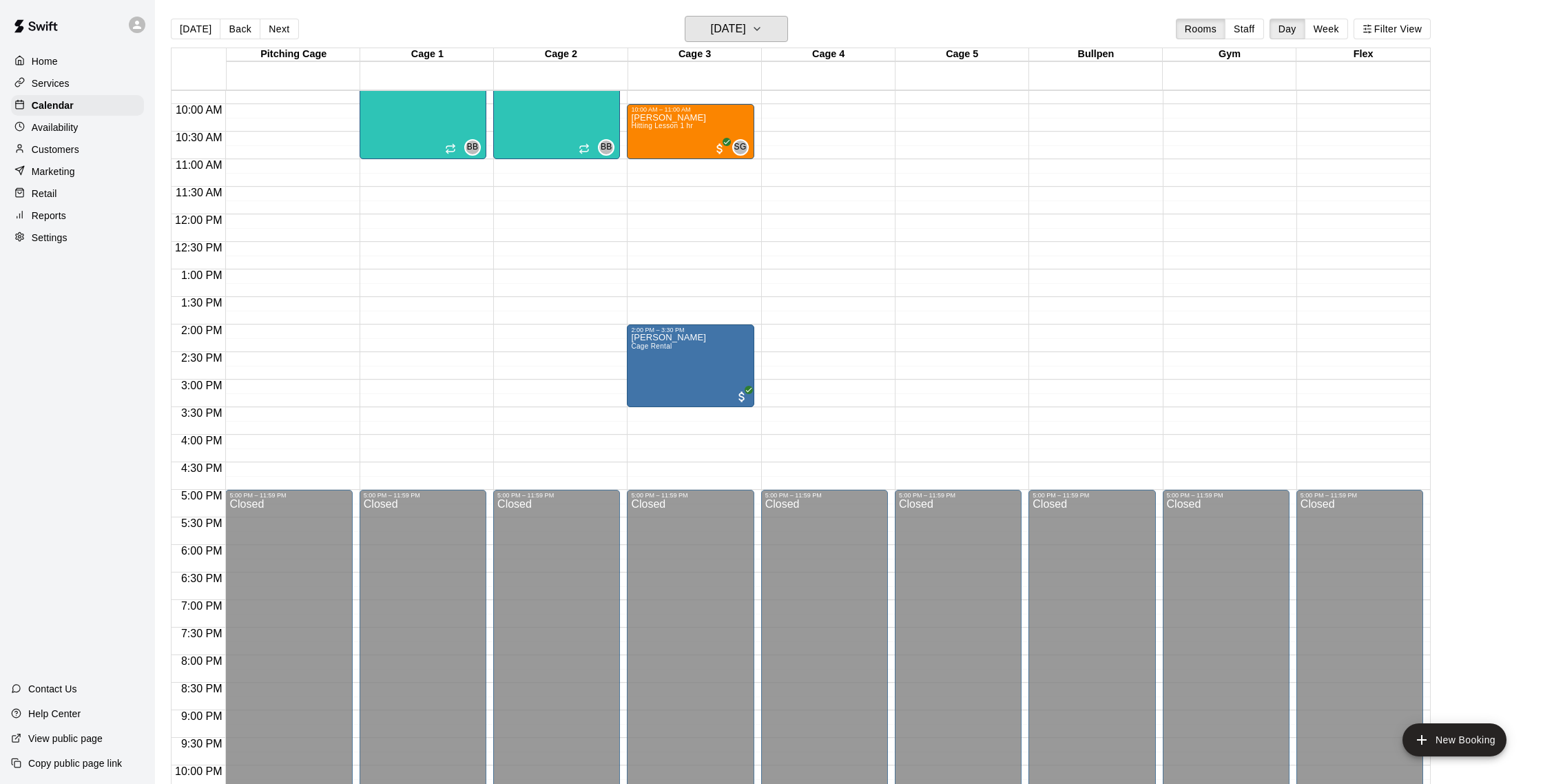
scroll to position [536, 0]
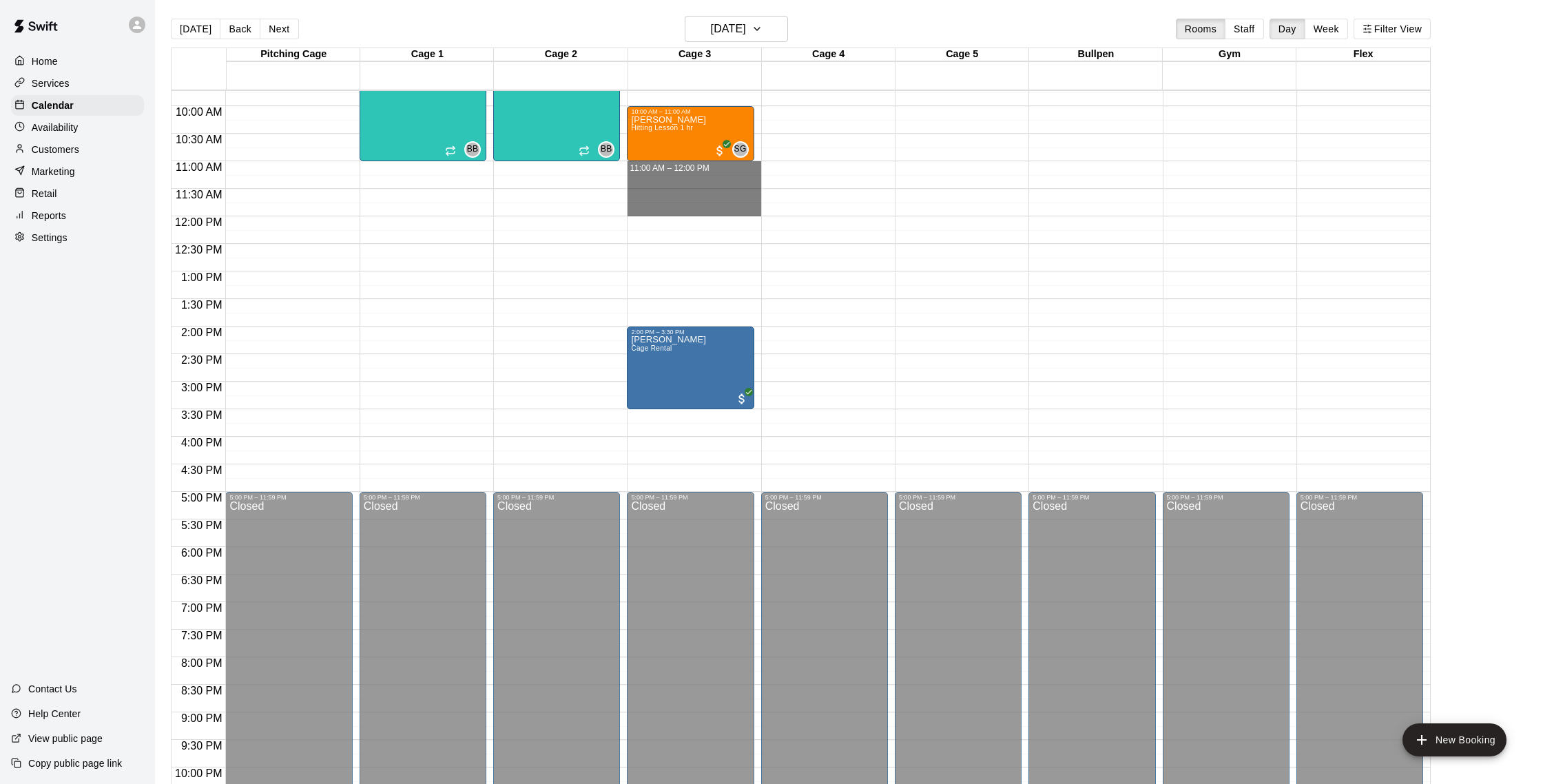
drag, startPoint x: 635, startPoint y: 163, endPoint x: 635, endPoint y: 207, distance: 44.0
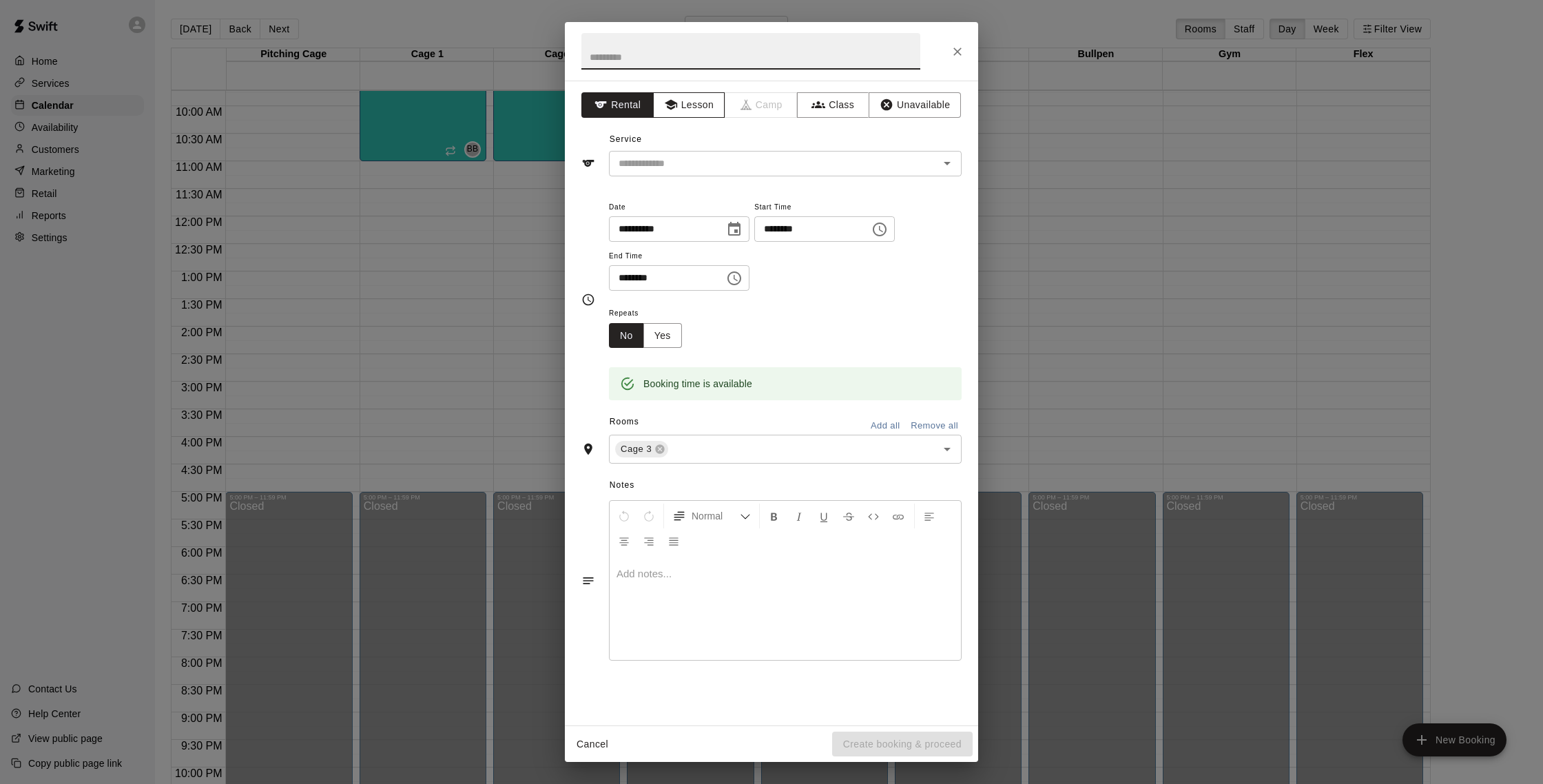
drag, startPoint x: 677, startPoint y: 104, endPoint x: 677, endPoint y: 115, distance: 11.0
click at [677, 104] on icon "button" at bounding box center [671, 104] width 14 height 14
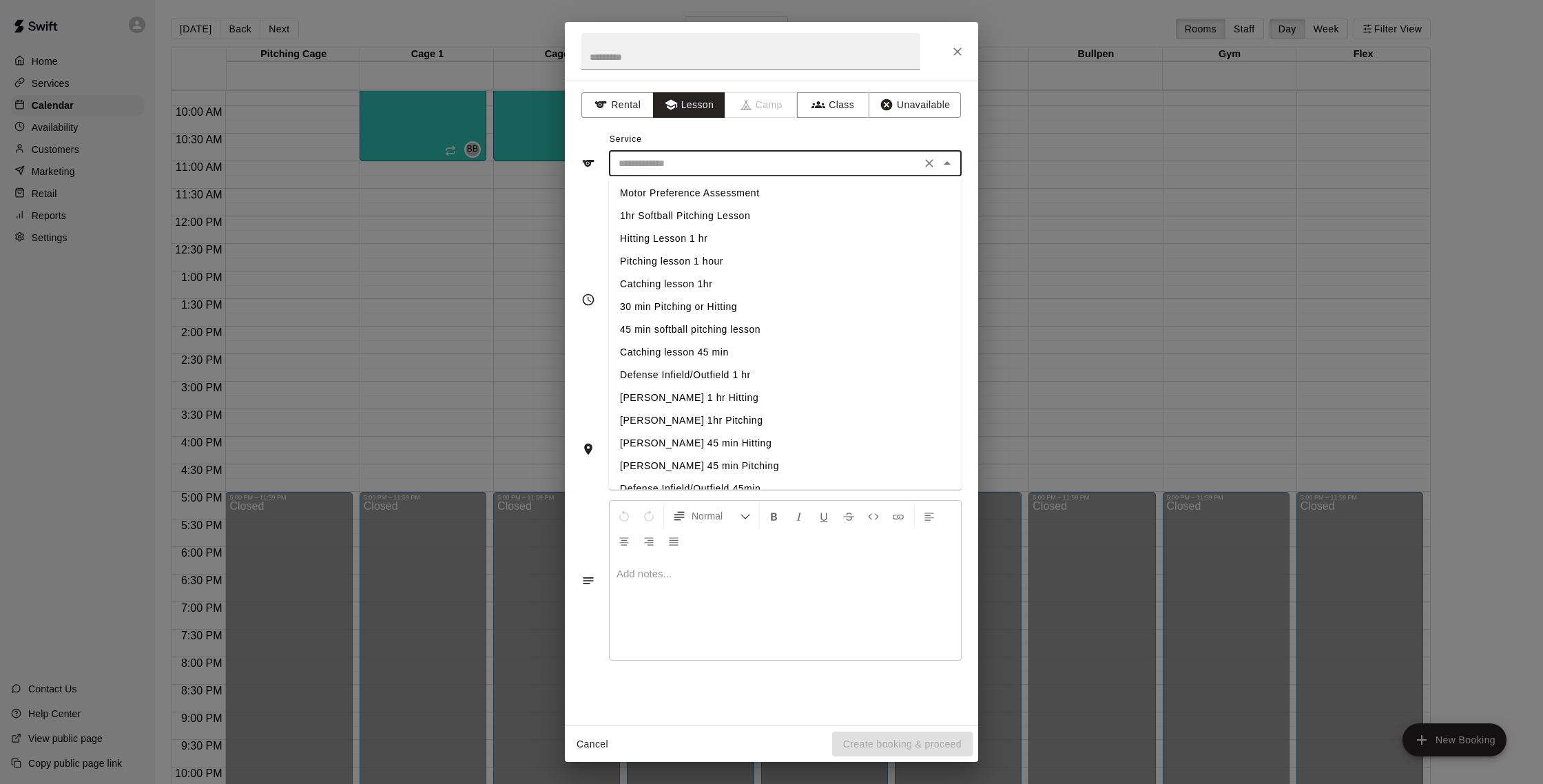
click at [682, 160] on input "text" at bounding box center [764, 163] width 304 height 18
click at [687, 245] on li "Hitting Lesson 1 hr" at bounding box center [785, 238] width 353 height 23
type input "**********"
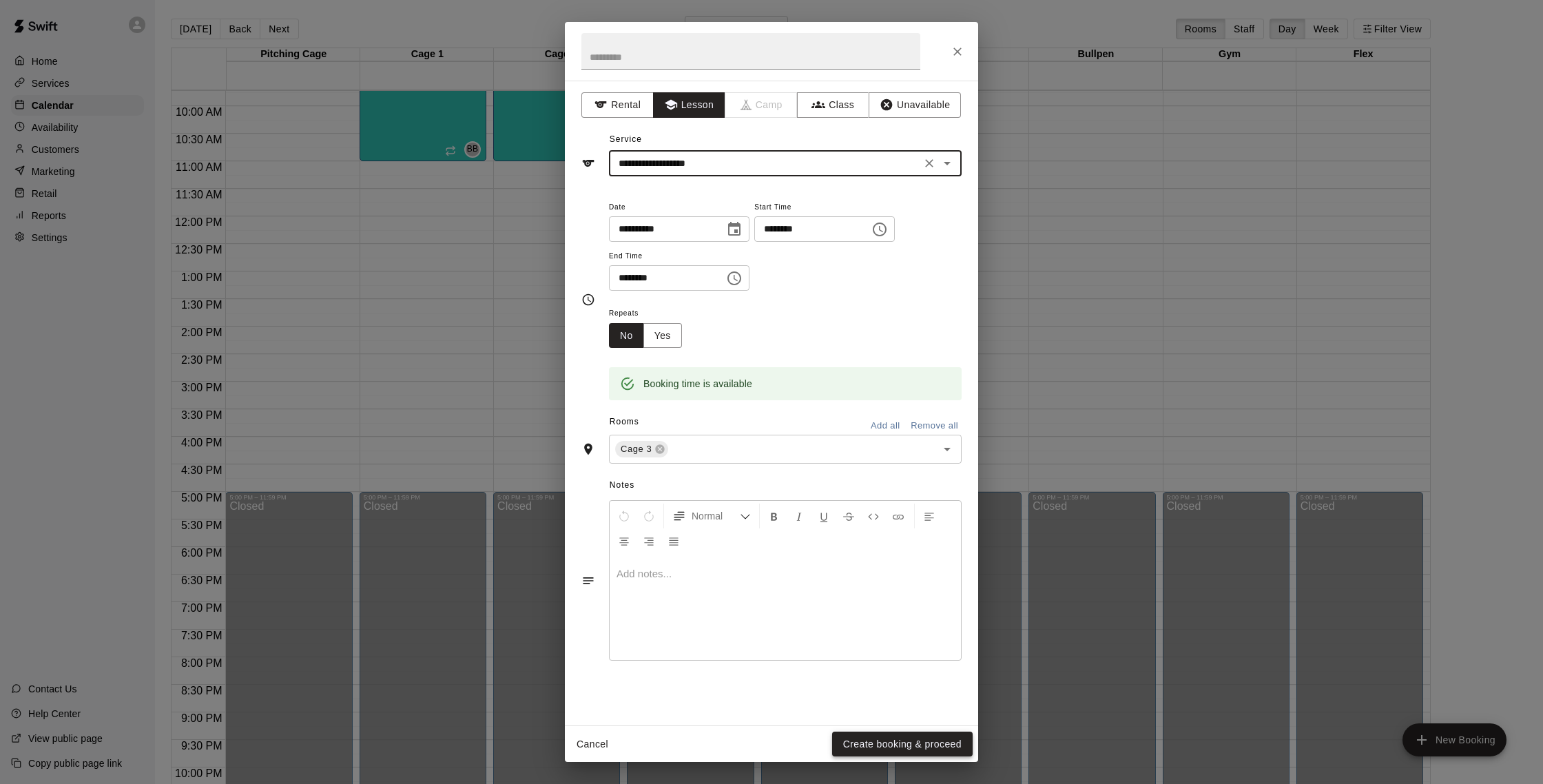
click at [907, 742] on button "Create booking & proceed" at bounding box center [902, 744] width 140 height 25
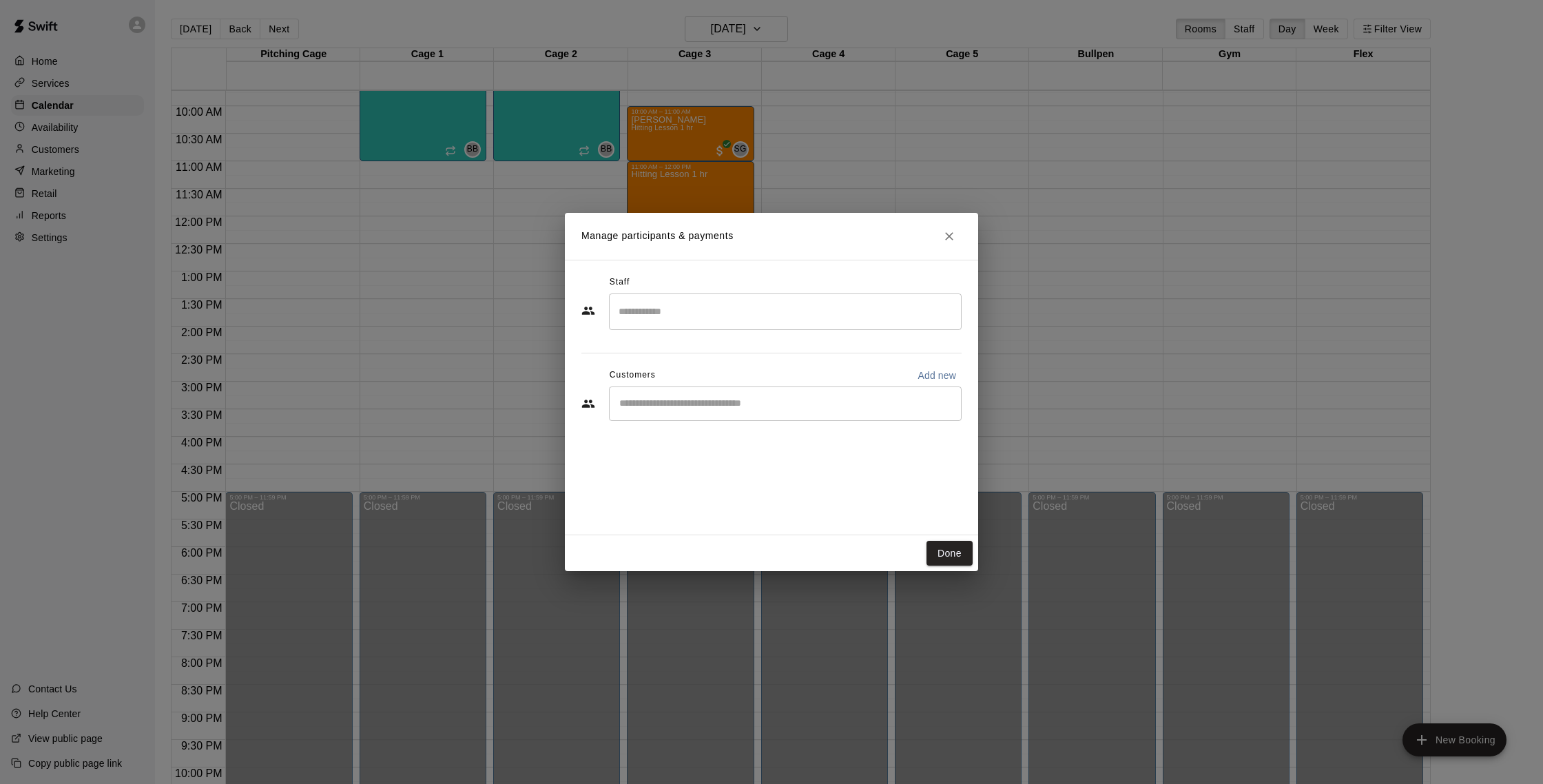
click at [670, 304] on input "Search staff" at bounding box center [785, 312] width 341 height 24
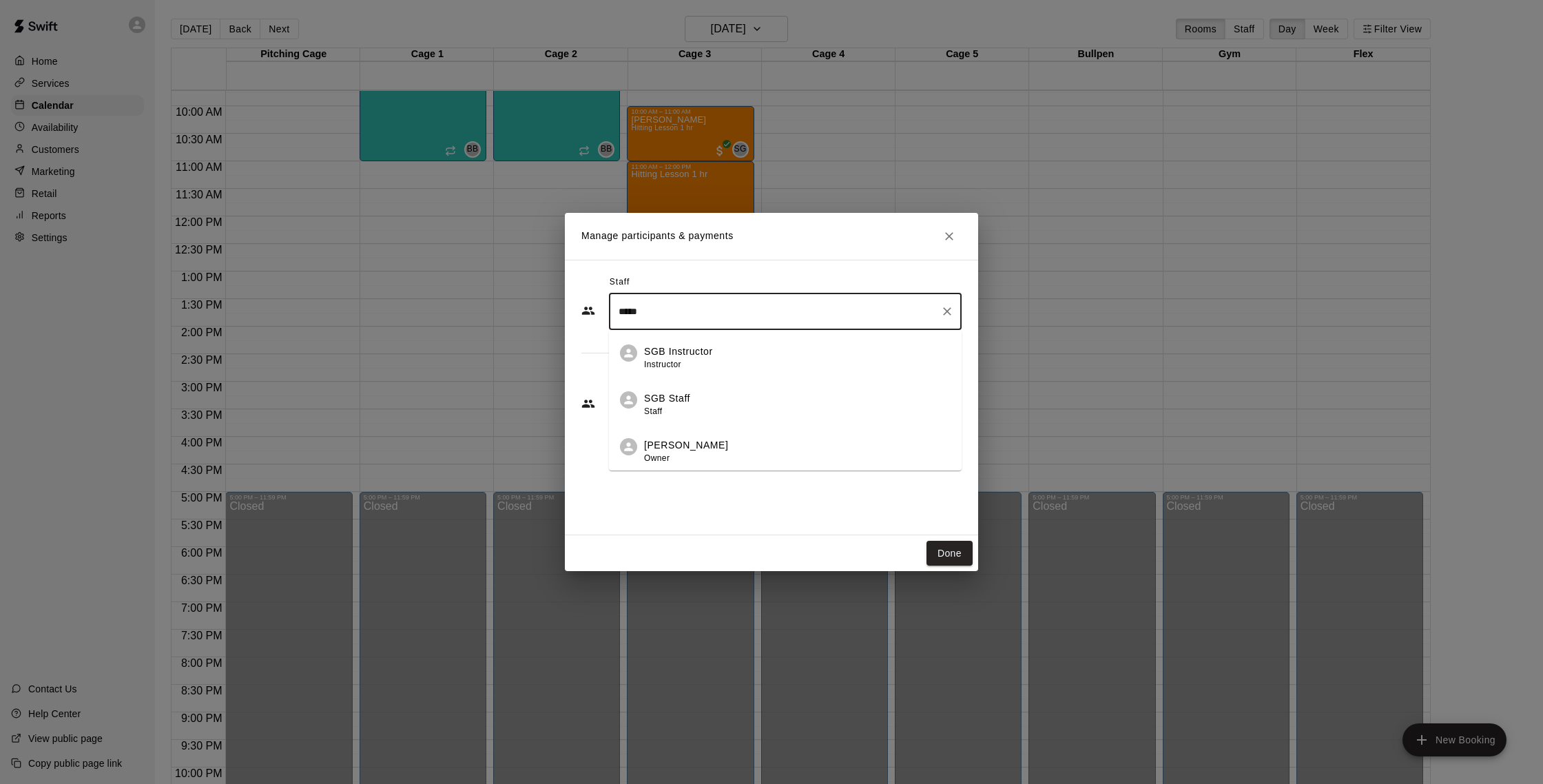
click at [696, 447] on p "[PERSON_NAME]" at bounding box center [686, 445] width 84 height 14
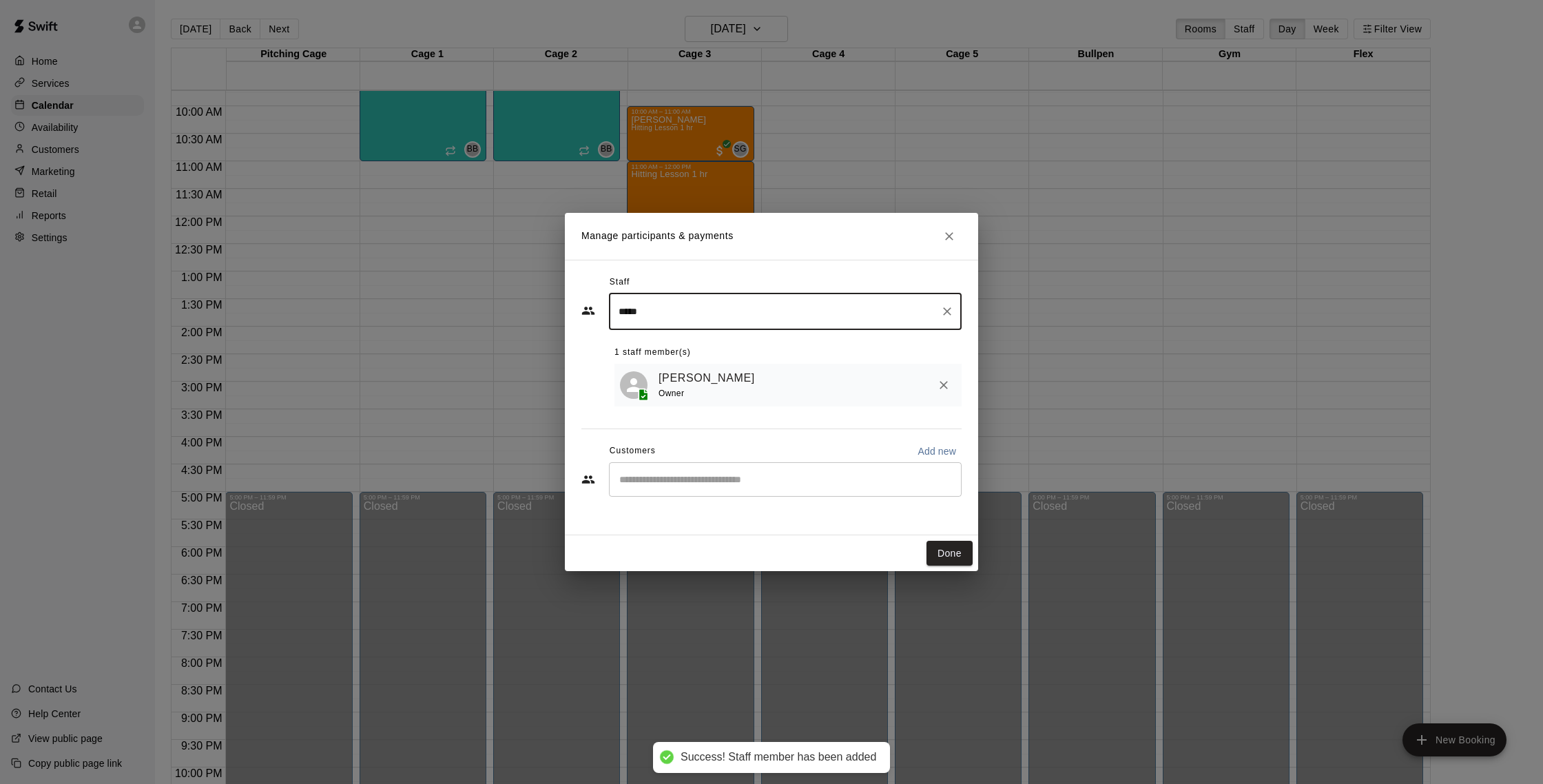
type input "*****"
click at [709, 485] on input "Start typing to search customers..." at bounding box center [785, 479] width 341 height 14
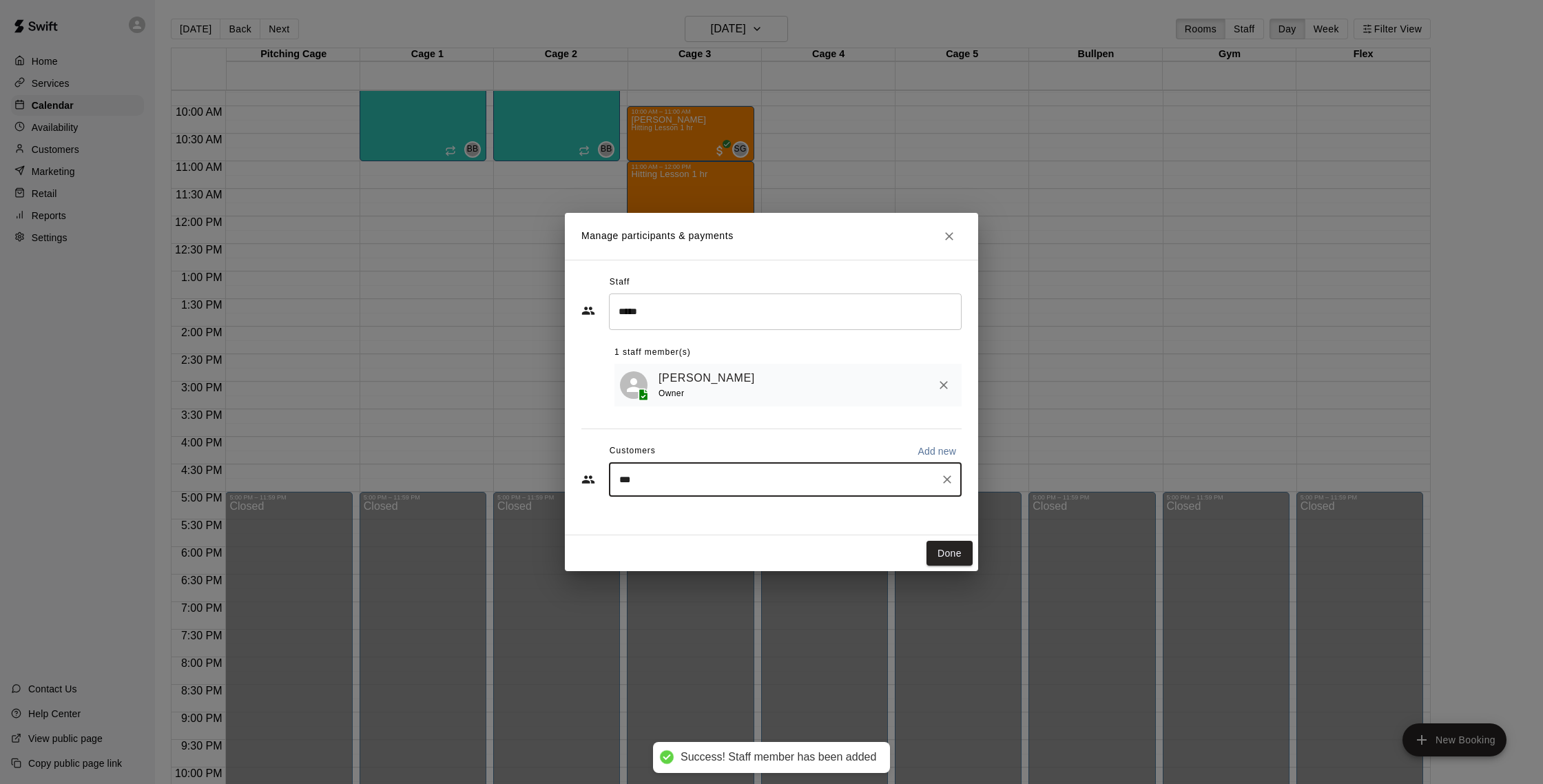
type input "****"
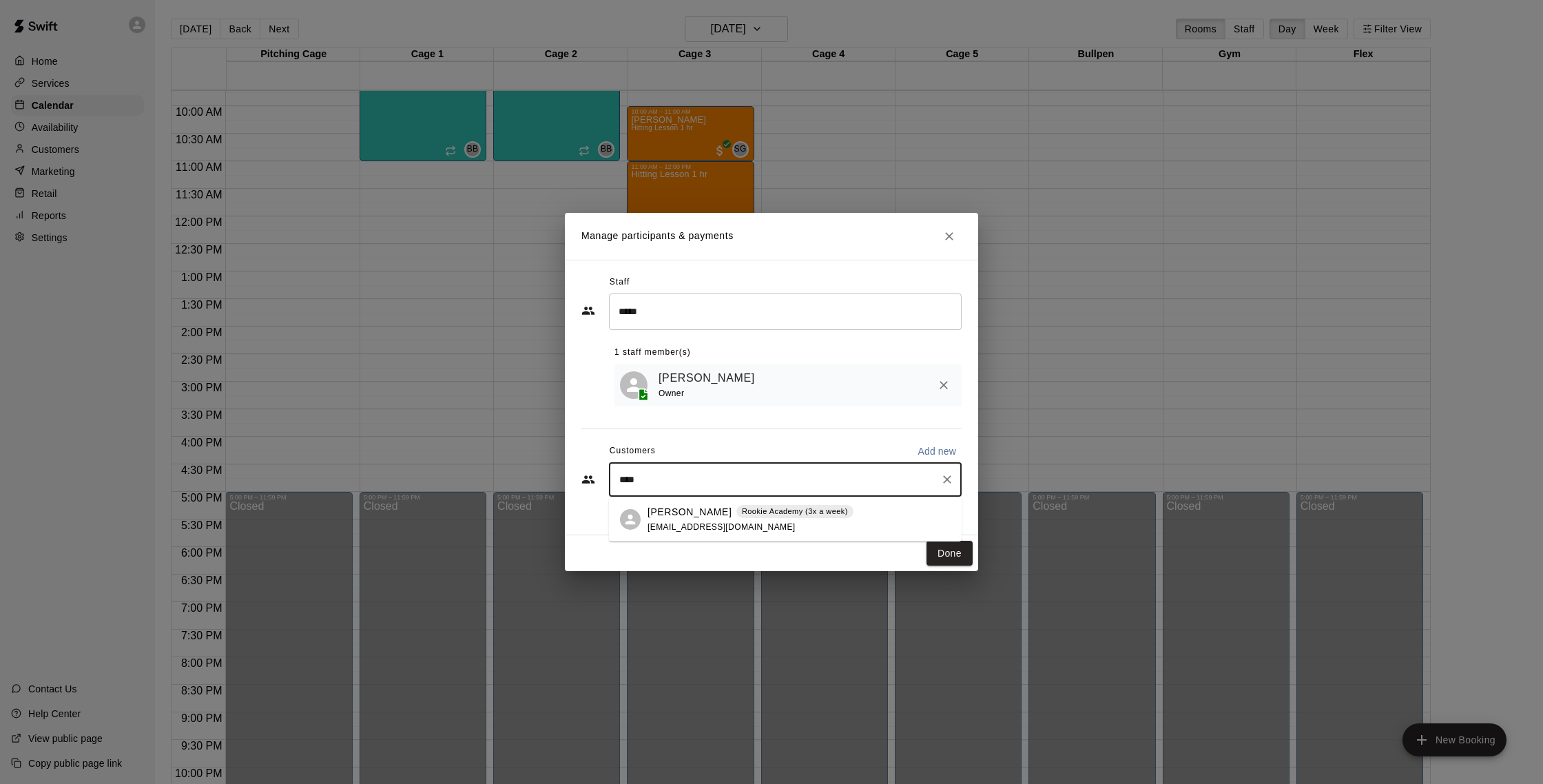
click at [741, 508] on p "Rookie Academy (3x a week)" at bounding box center [794, 510] width 106 height 11
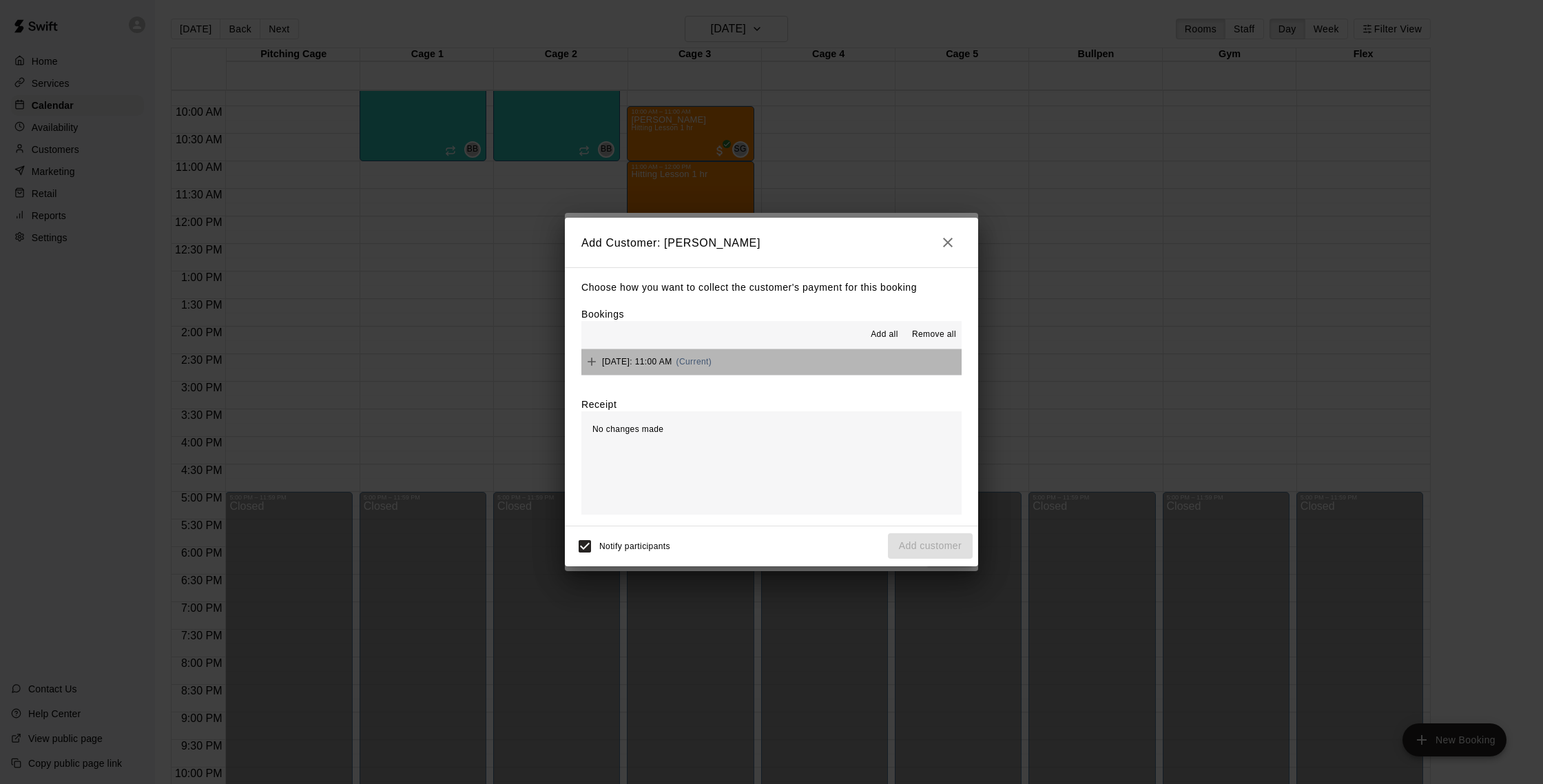
click at [802, 366] on button "[DATE]: 11:00 AM (Current)" at bounding box center [771, 361] width 380 height 25
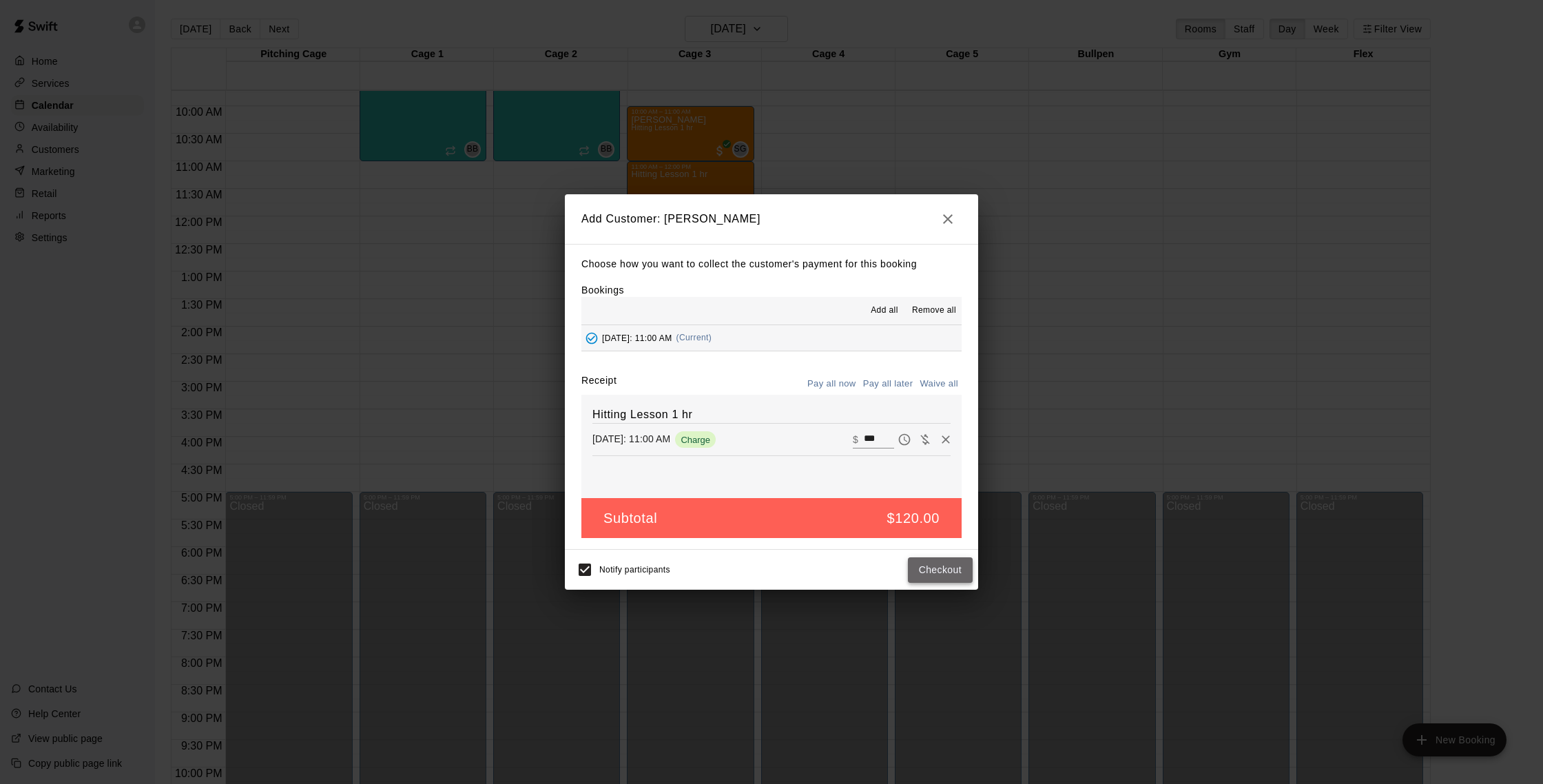
click at [921, 562] on button "Checkout" at bounding box center [940, 569] width 65 height 25
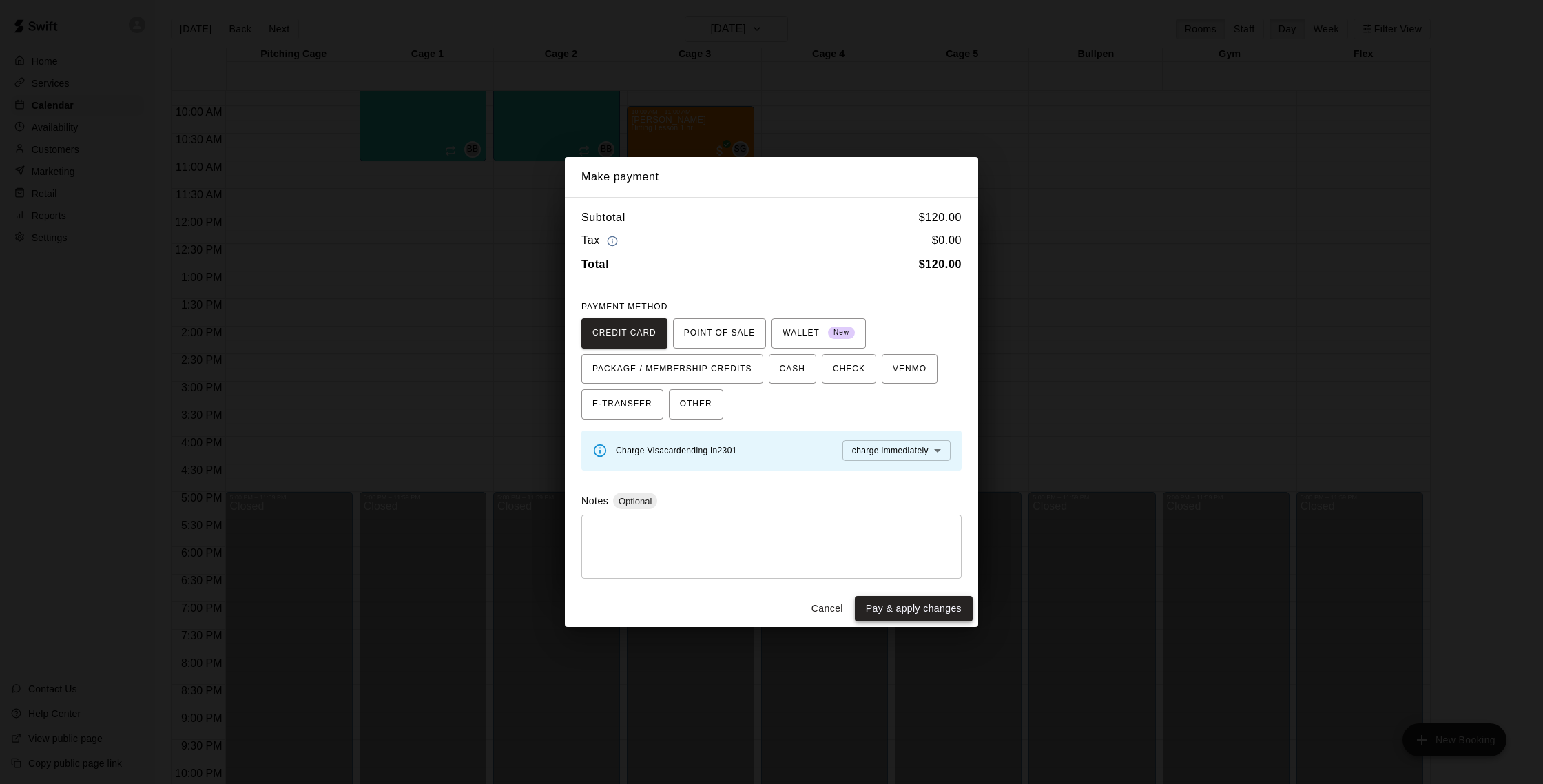
click at [929, 599] on button "Pay & apply changes" at bounding box center [914, 608] width 118 height 25
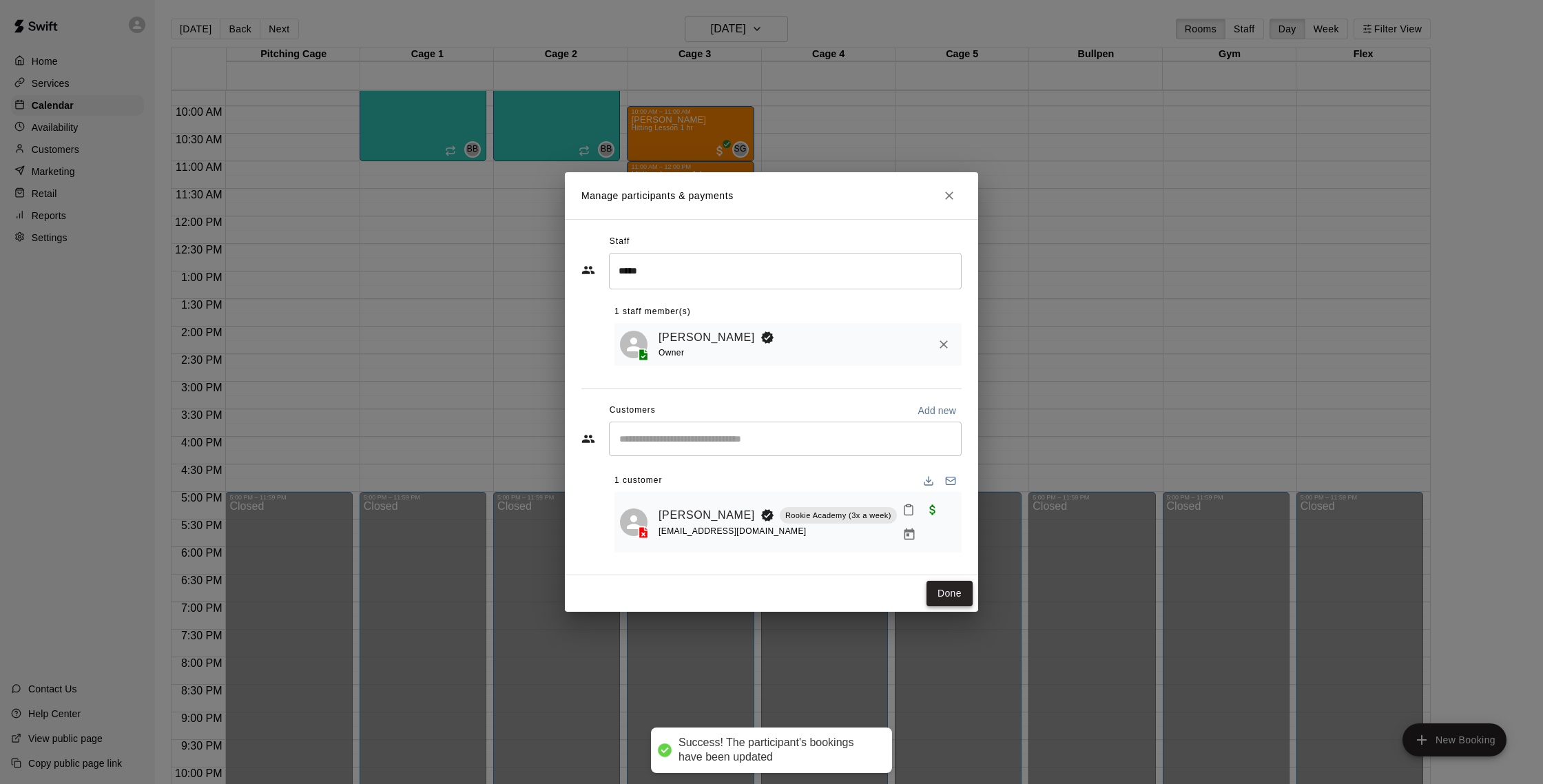
click at [957, 581] on button "Done" at bounding box center [949, 593] width 46 height 25
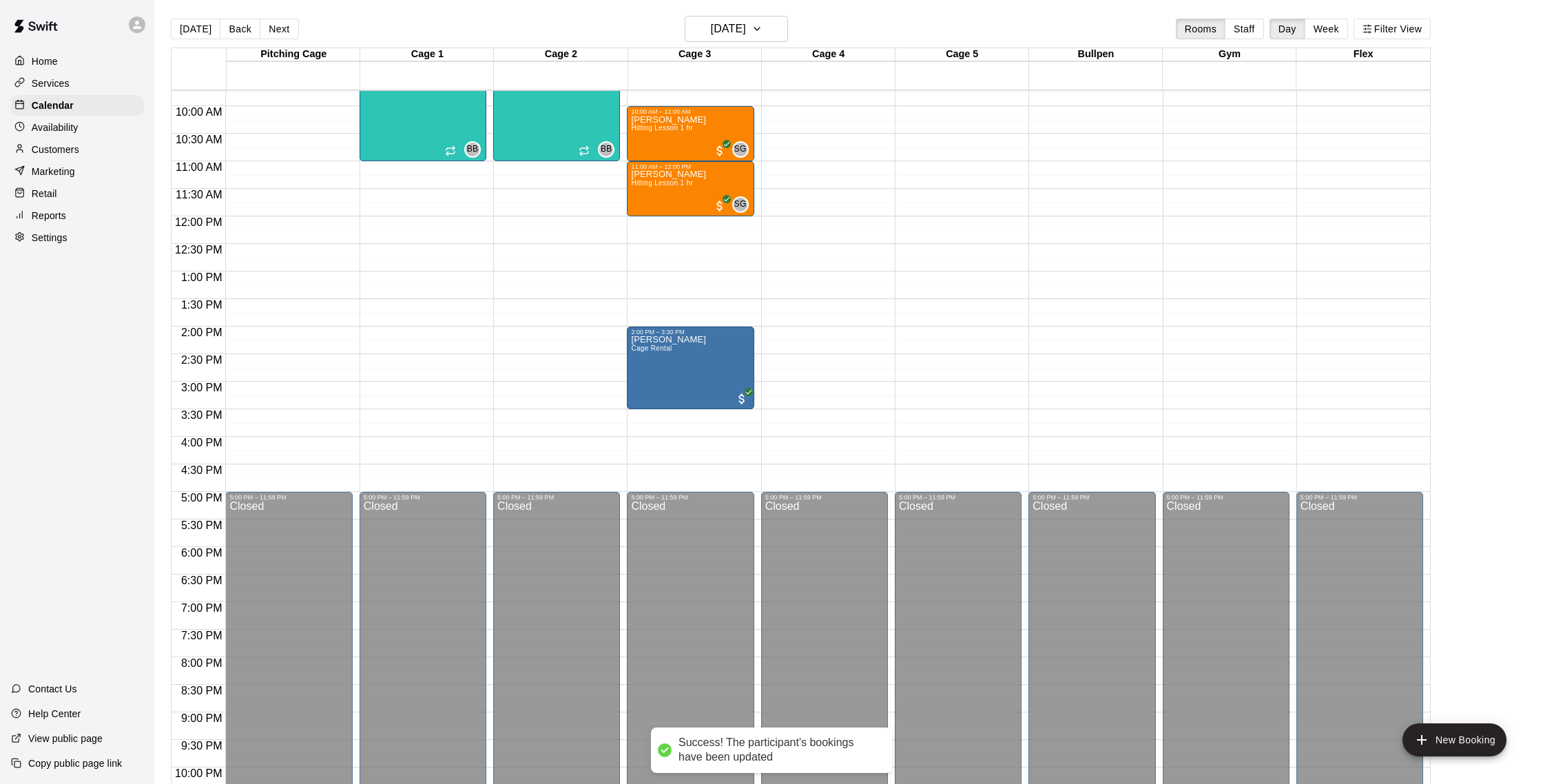
drag, startPoint x: 63, startPoint y: 213, endPoint x: 56, endPoint y: 211, distance: 7.3
click at [62, 213] on p "Reports" at bounding box center [49, 216] width 34 height 14
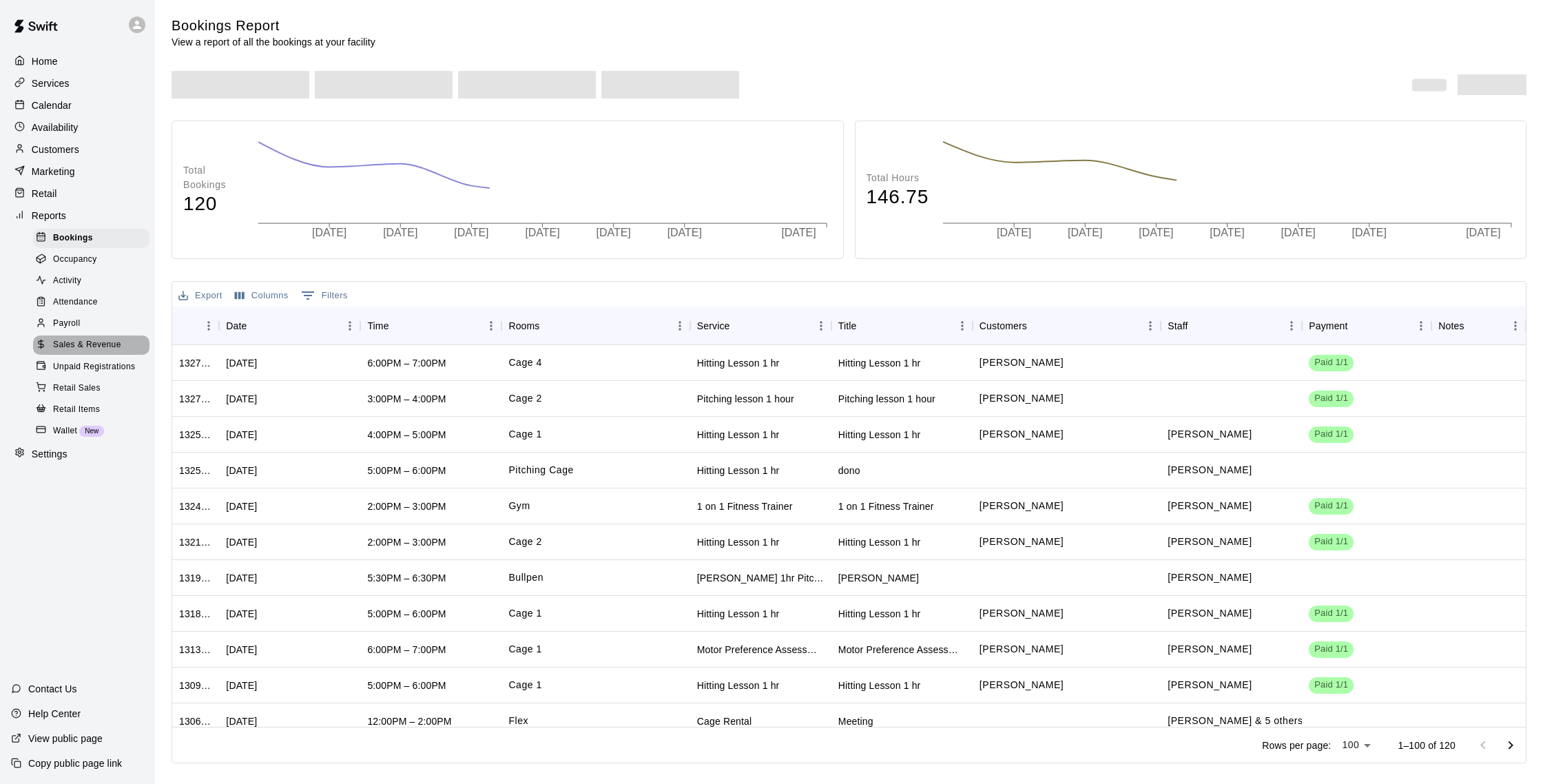
click at [107, 346] on span "Sales & Revenue" at bounding box center [87, 345] width 68 height 14
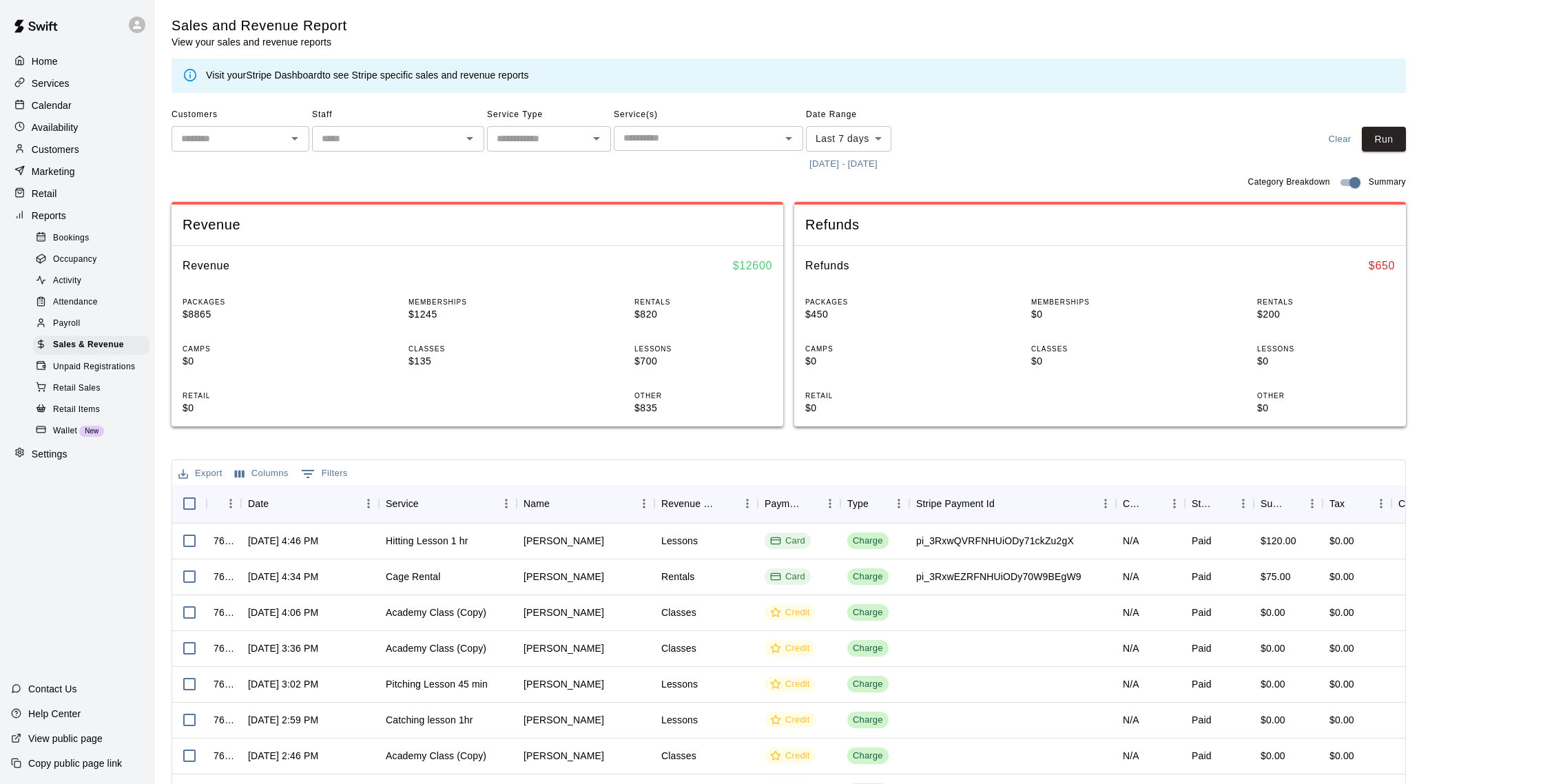
click at [76, 152] on p "Customers" at bounding box center [56, 149] width 47 height 14
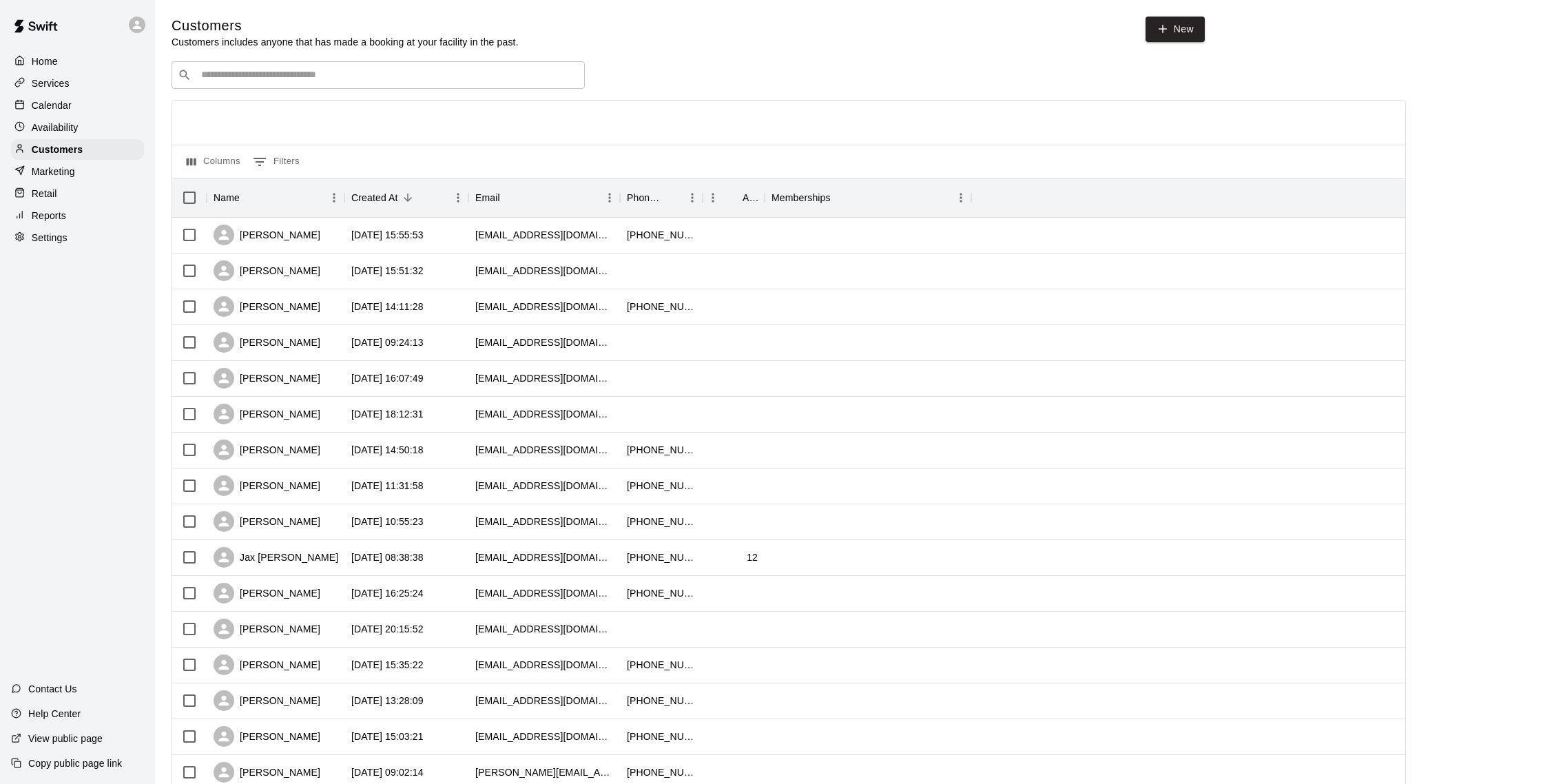
click at [62, 104] on p "Calendar" at bounding box center [52, 105] width 40 height 14
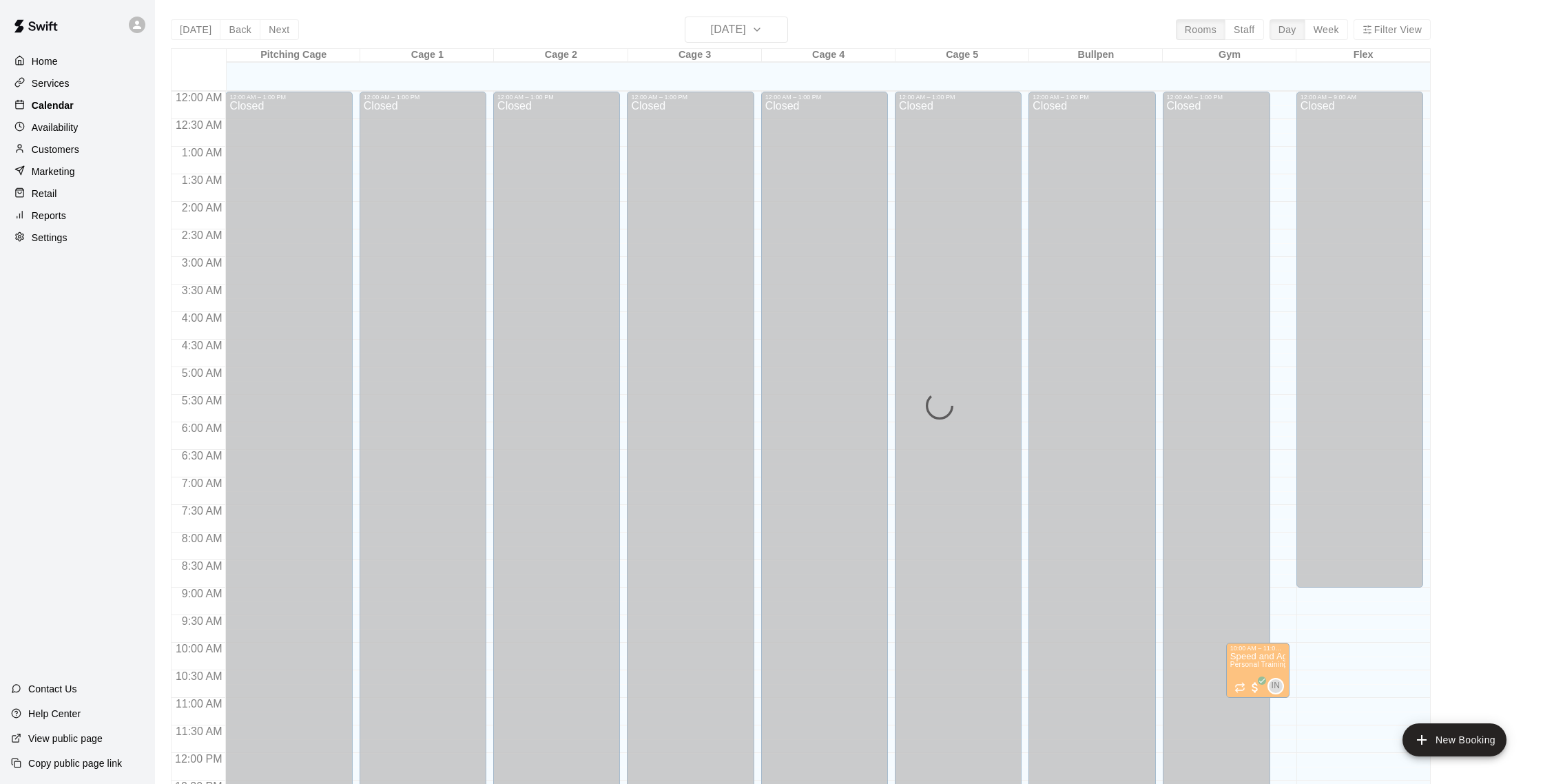
scroll to position [574, 0]
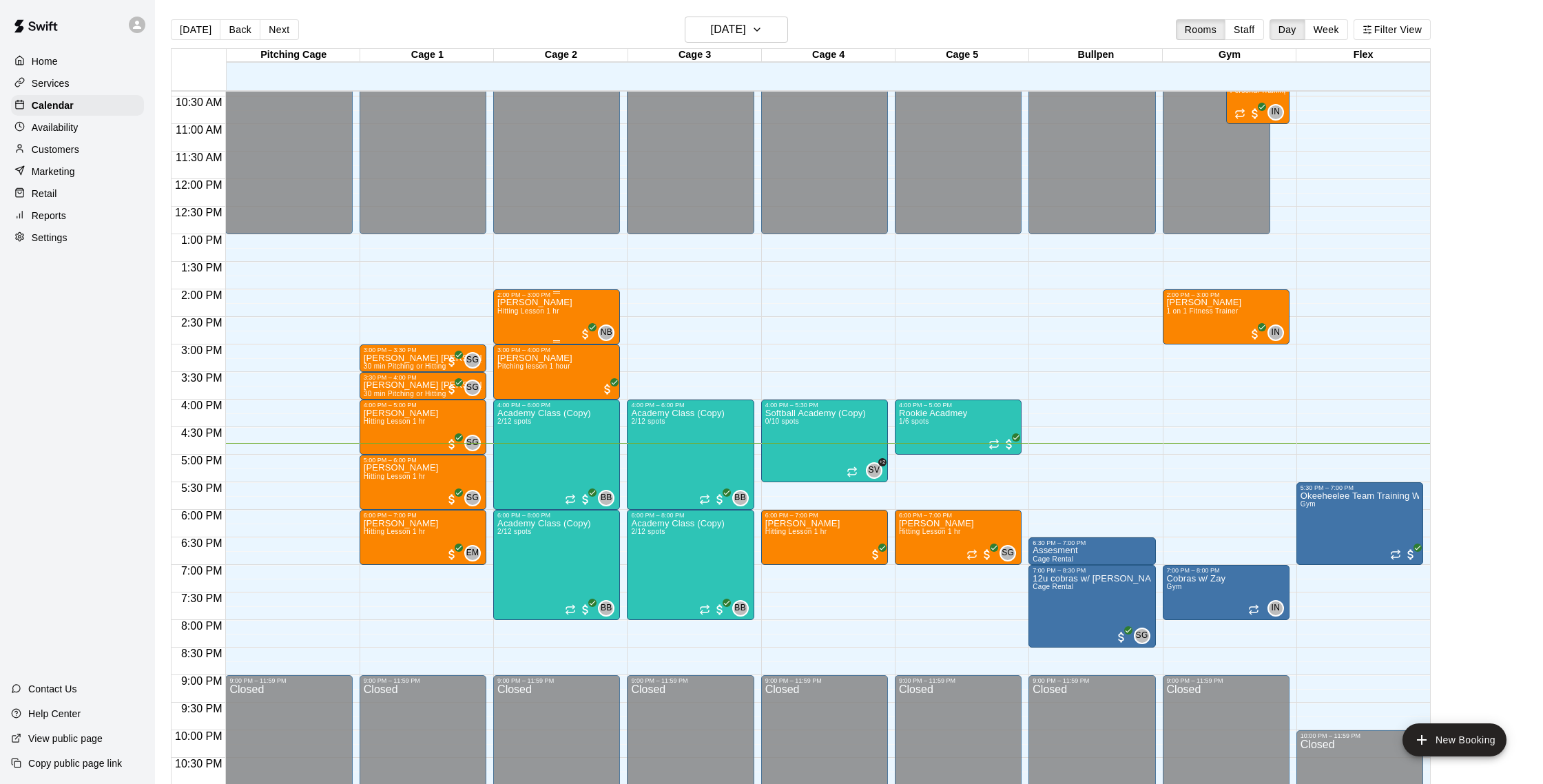
click at [530, 323] on div "[PERSON_NAME] Hitting Lesson 1 hr" at bounding box center [535, 690] width 75 height 784
click at [514, 347] on img "edit" at bounding box center [512, 346] width 16 height 16
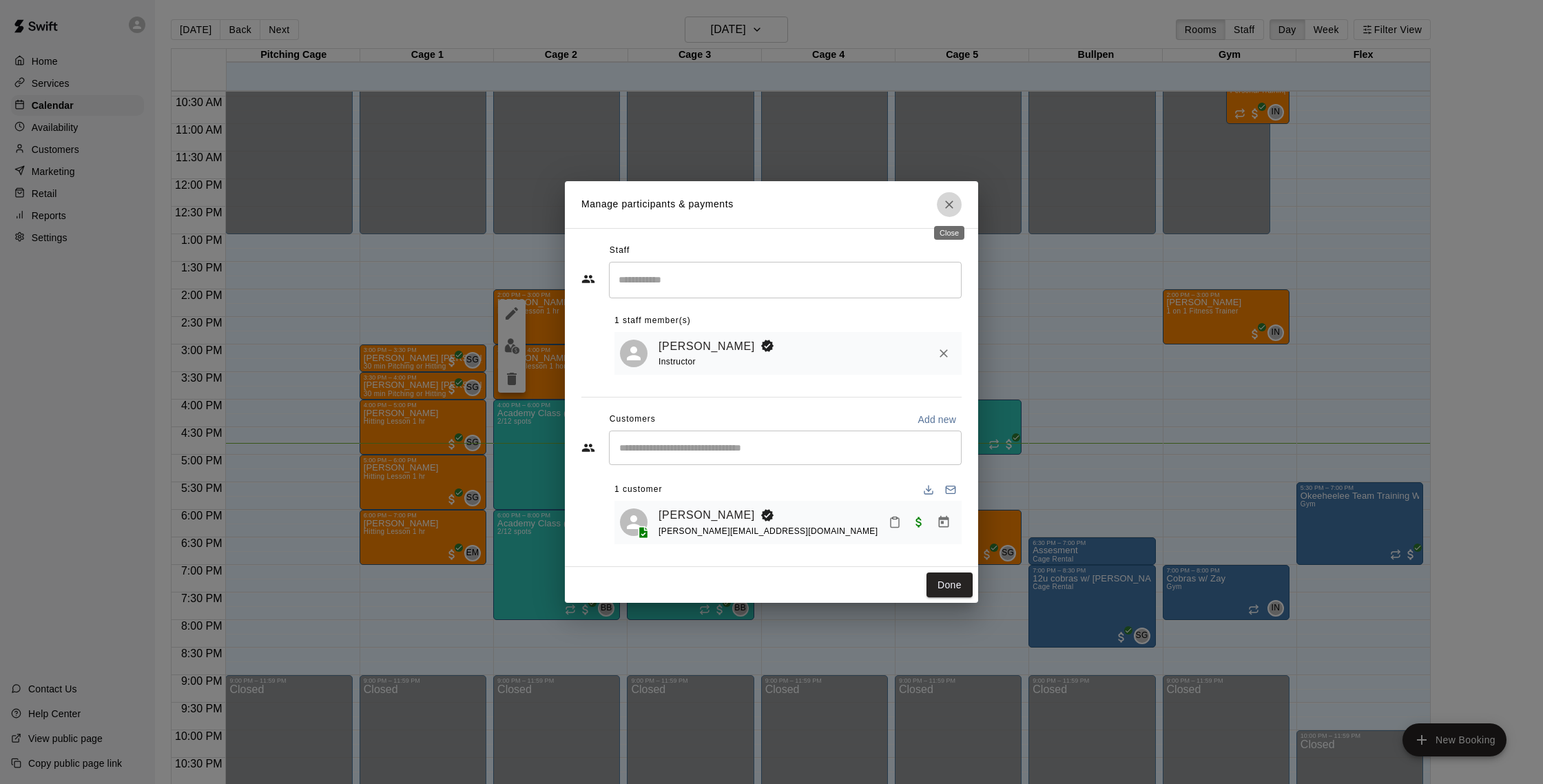
click at [953, 208] on icon "Close" at bounding box center [949, 204] width 14 height 14
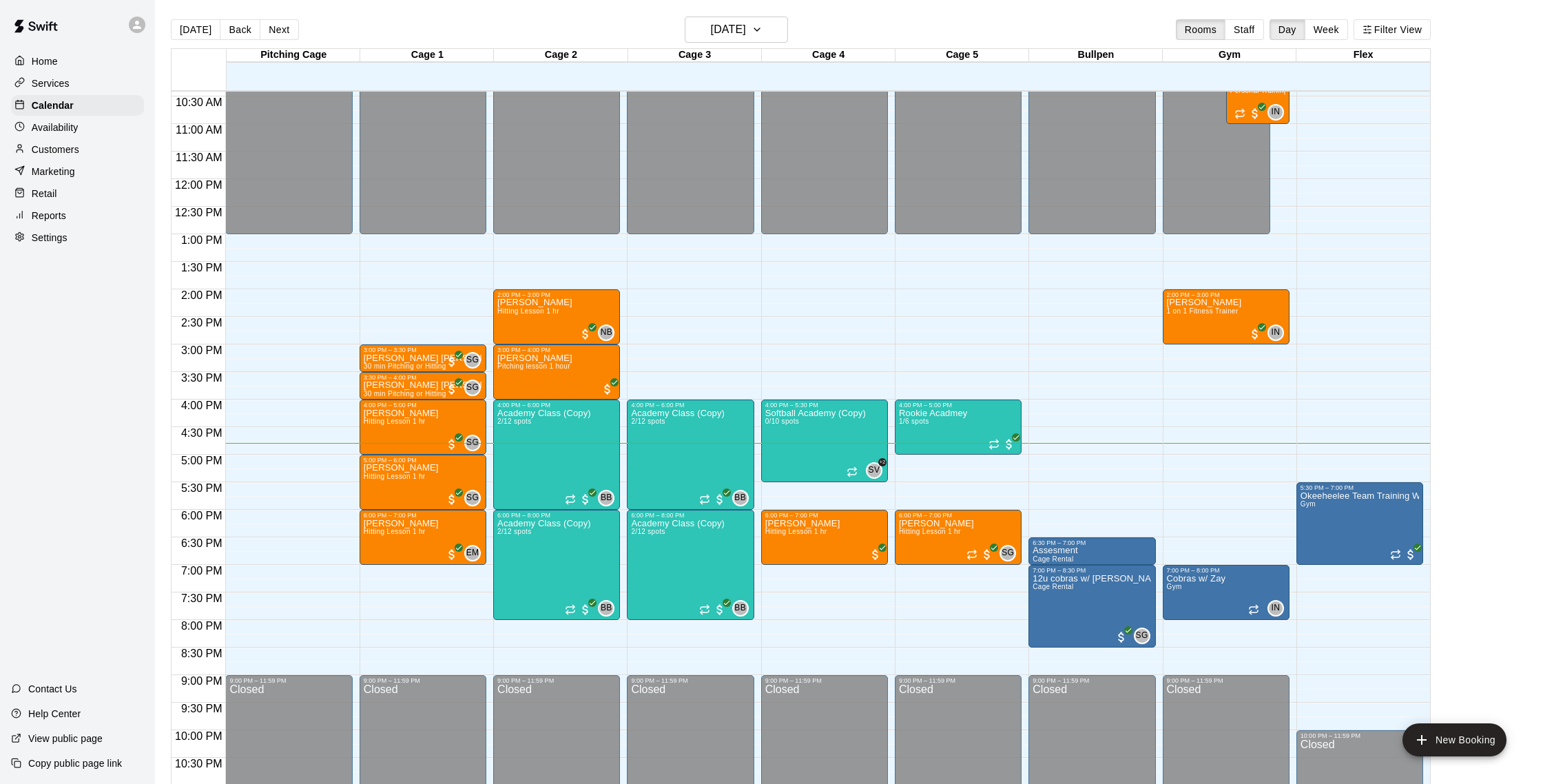
scroll to position [568, 0]
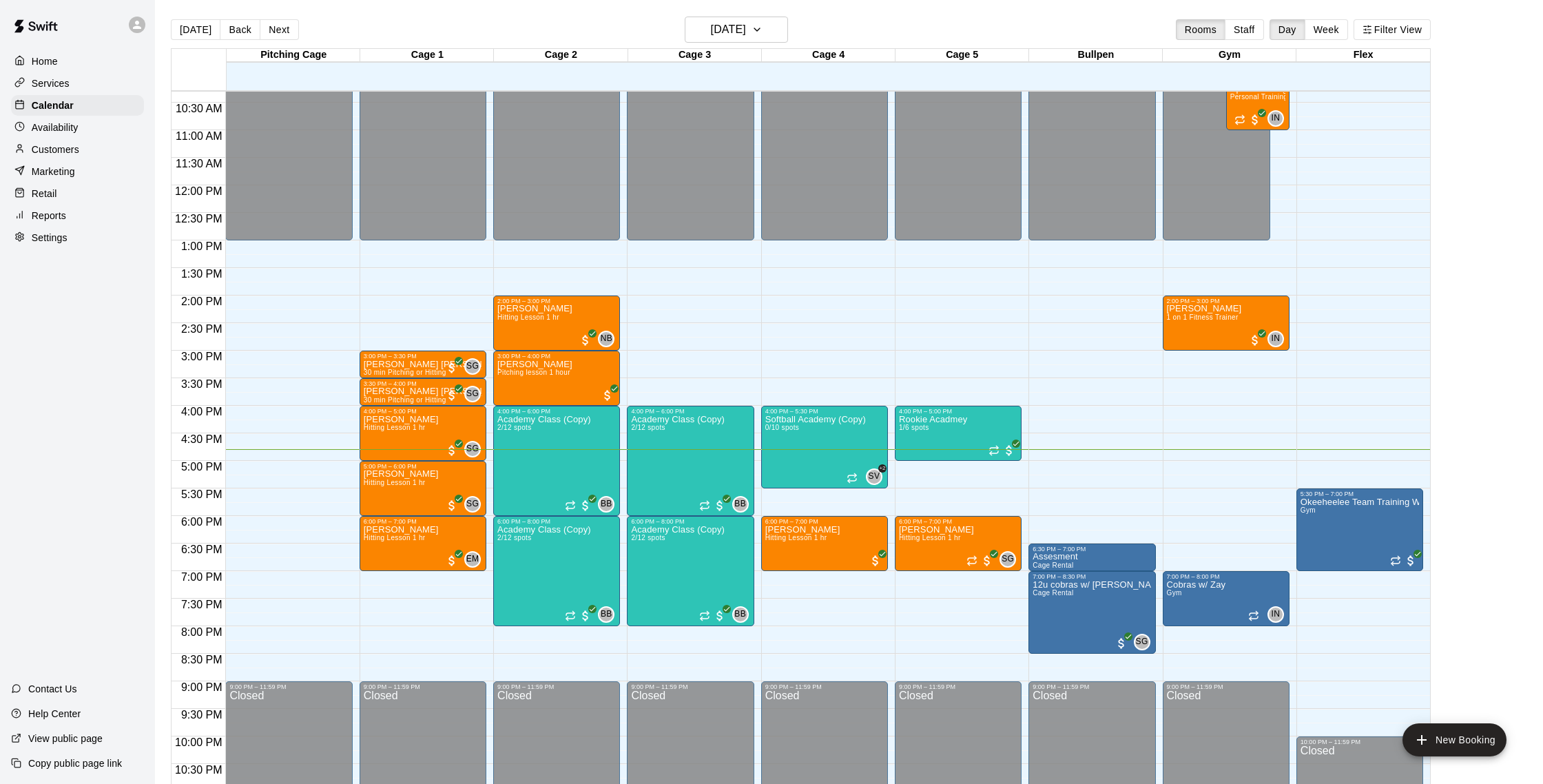
click at [82, 152] on div "Customers" at bounding box center [77, 149] width 133 height 21
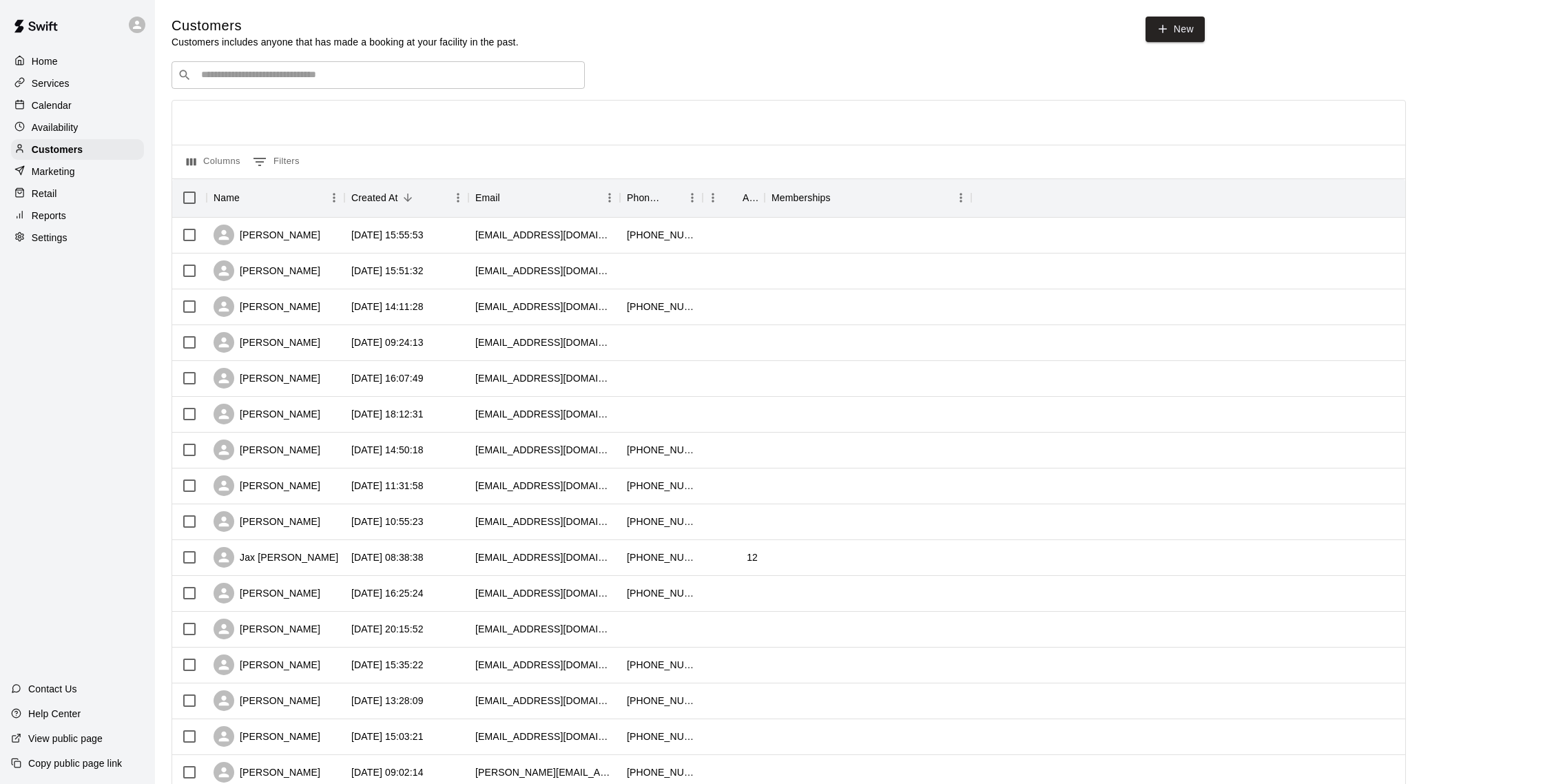
click at [75, 107] on div "Calendar" at bounding box center [77, 105] width 133 height 21
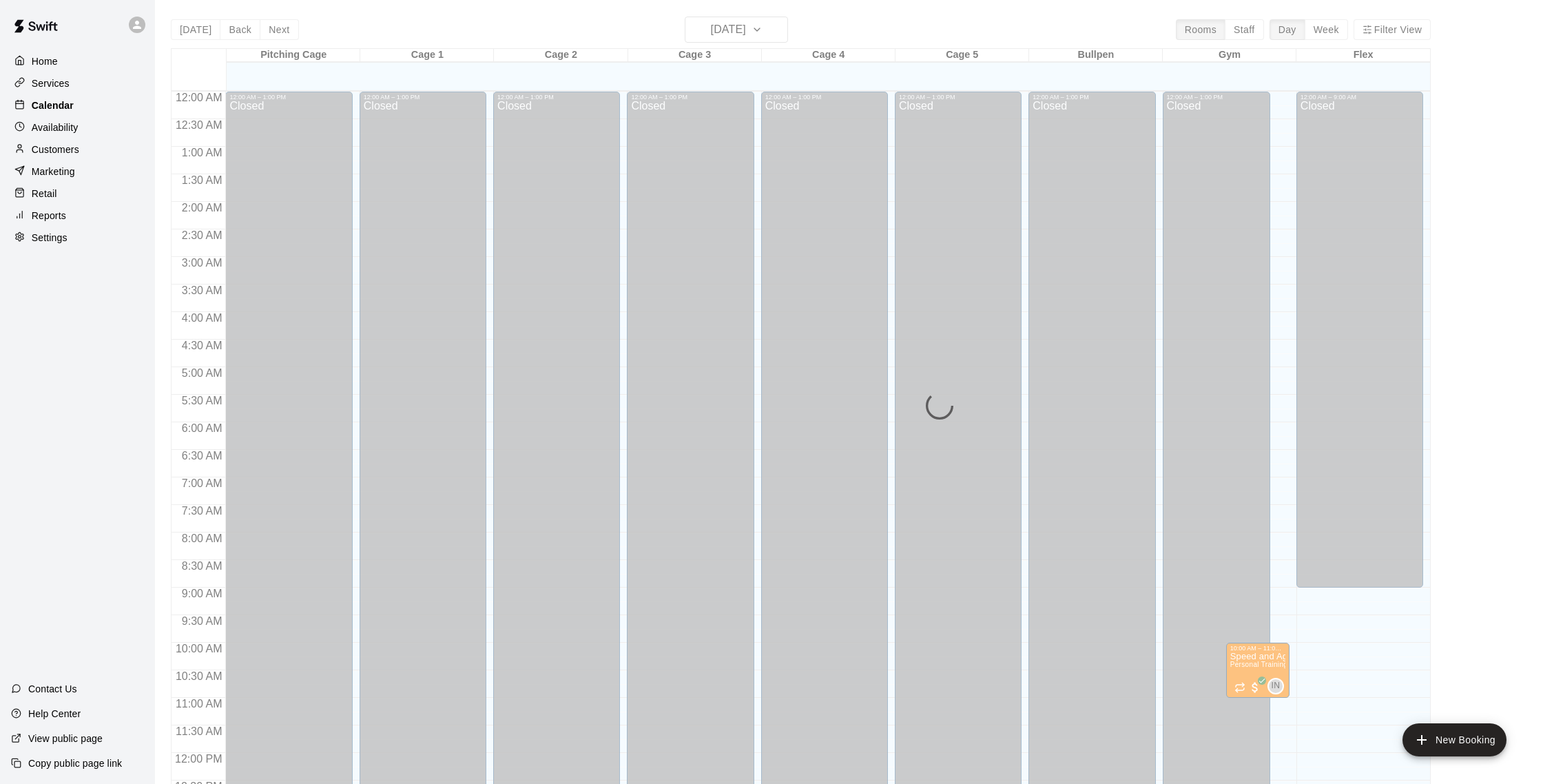
scroll to position [574, 0]
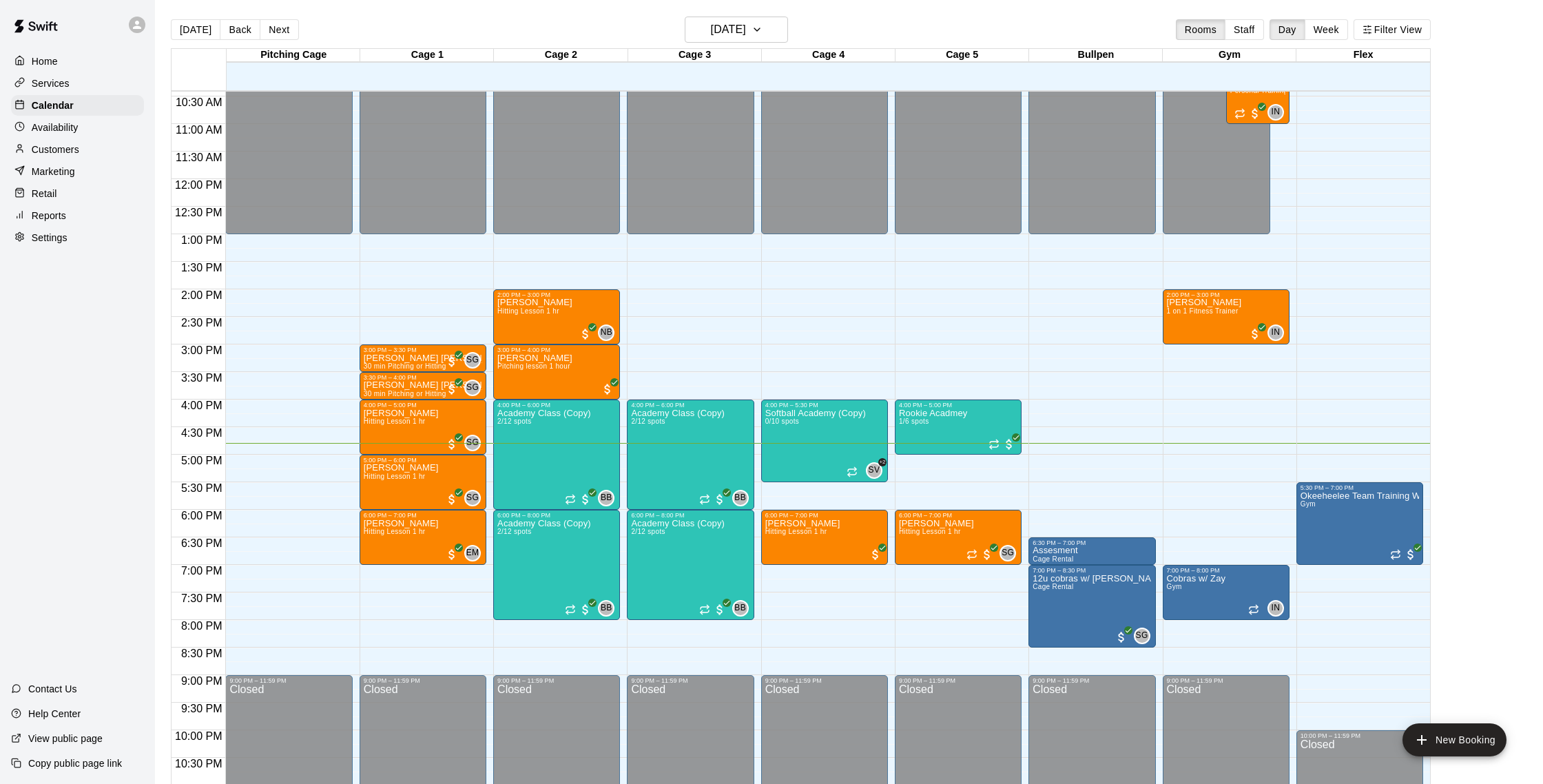
click at [66, 220] on p "Reports" at bounding box center [49, 216] width 34 height 14
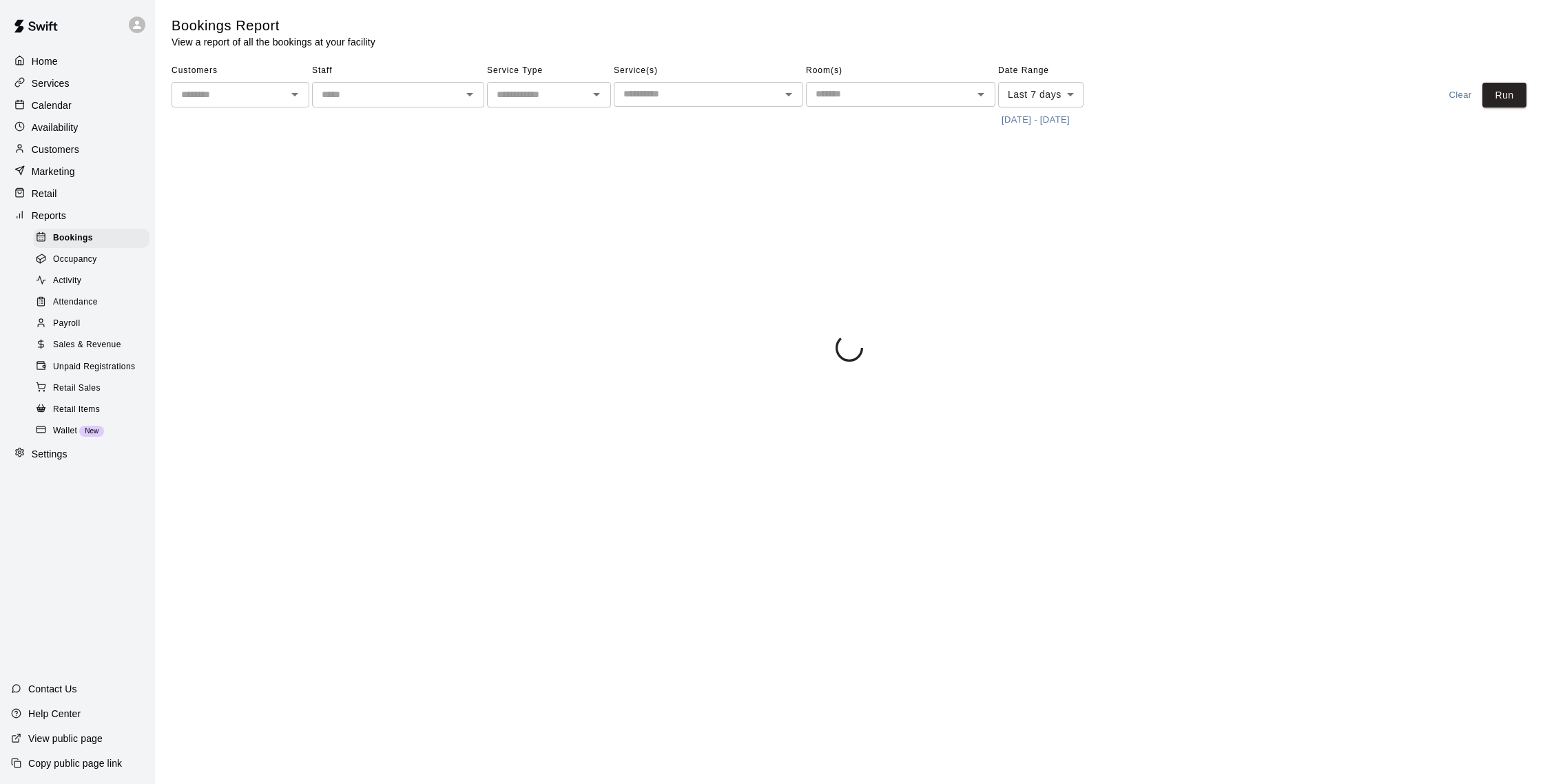
click at [99, 339] on span "Sales & Revenue" at bounding box center [87, 345] width 68 height 14
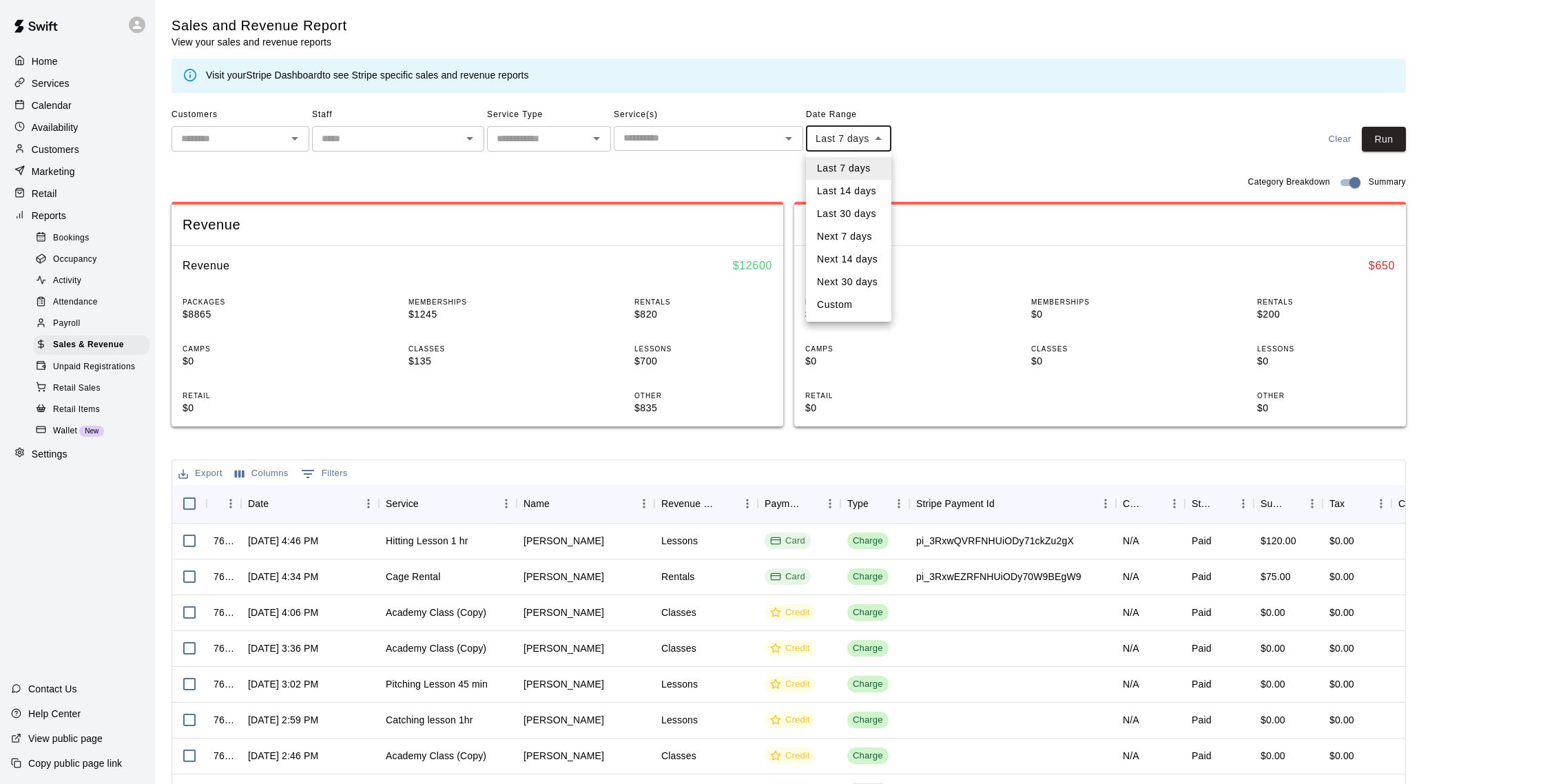
click at [878, 138] on body "Home Services Calendar Availability Customers Marketing Retail Reports Bookings…" at bounding box center [771, 473] width 1543 height 947
click at [849, 301] on li "Custom" at bounding box center [849, 305] width 85 height 23
type input "******"
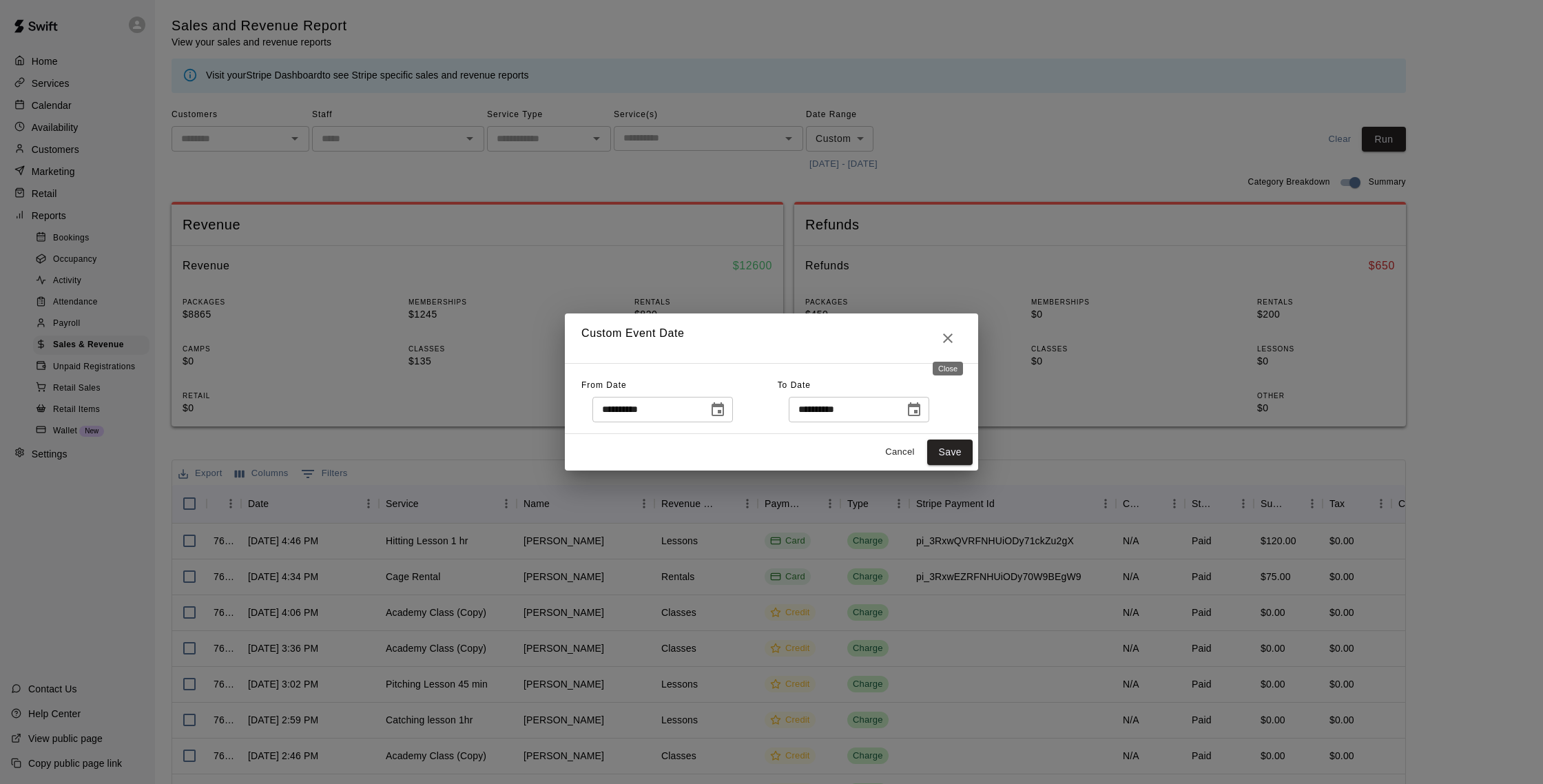
click at [957, 329] on button "Close" at bounding box center [948, 338] width 27 height 27
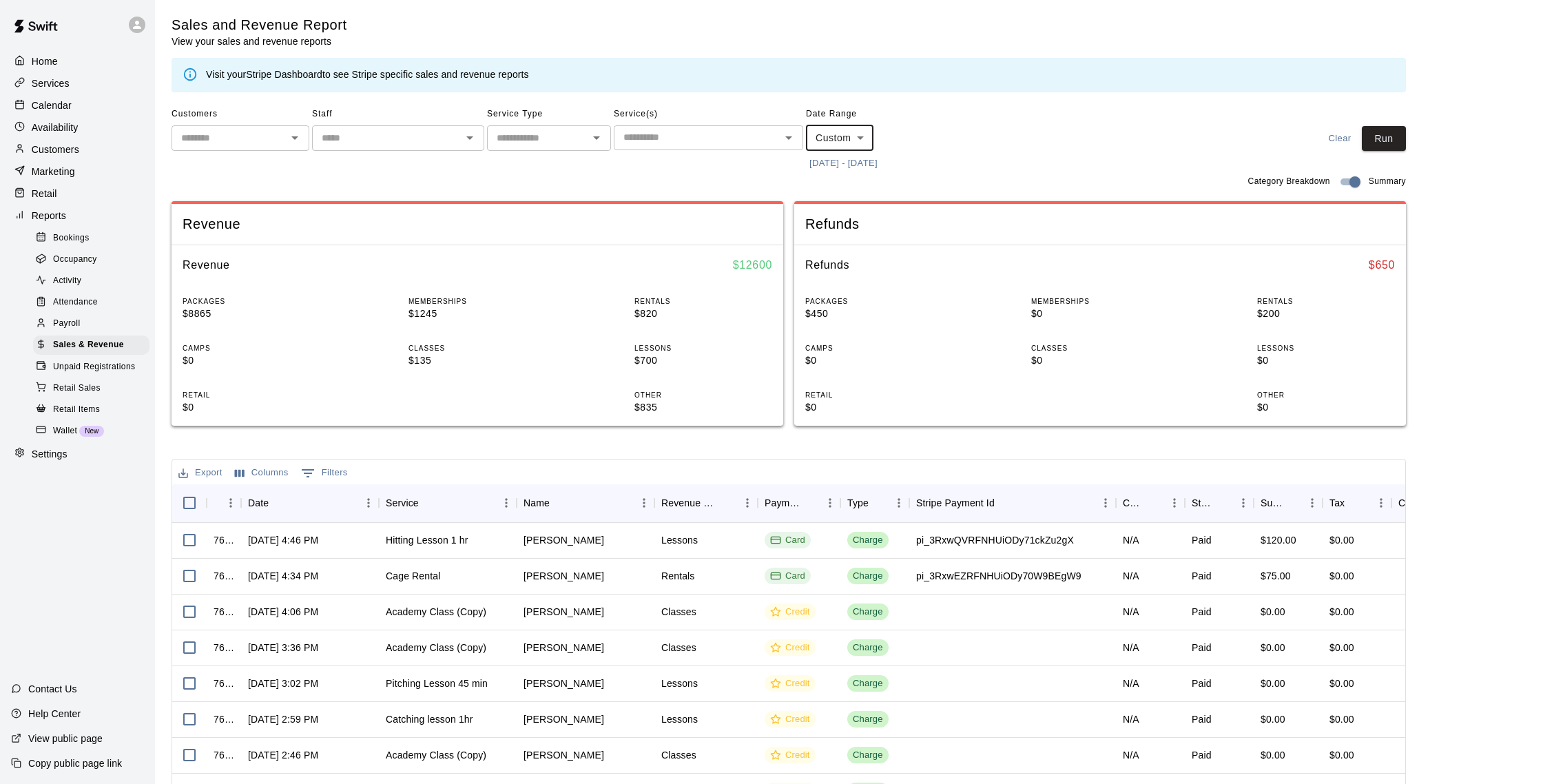
scroll to position [2, 0]
click at [56, 107] on p "Calendar" at bounding box center [52, 105] width 40 height 14
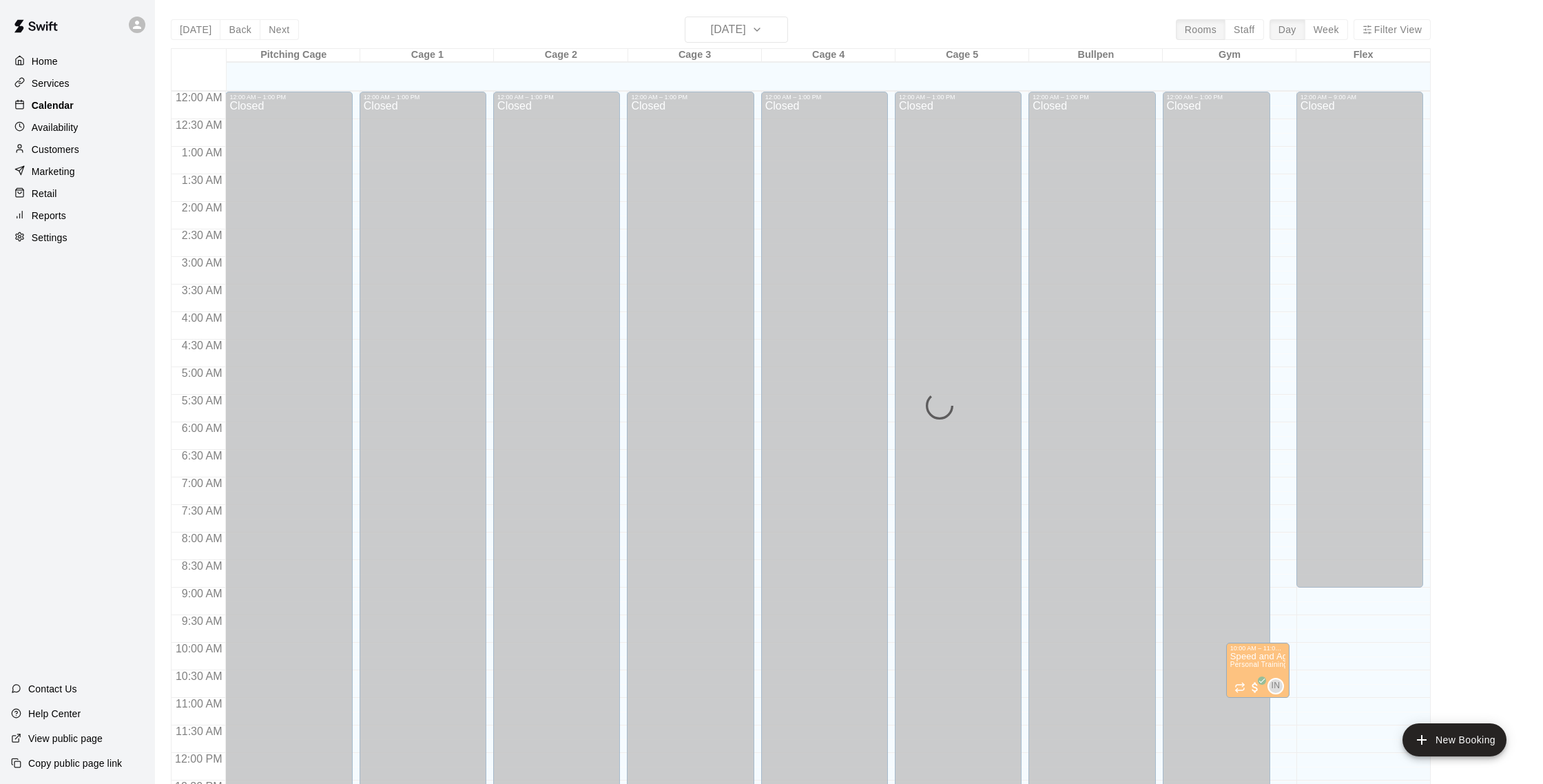
scroll to position [574, 0]
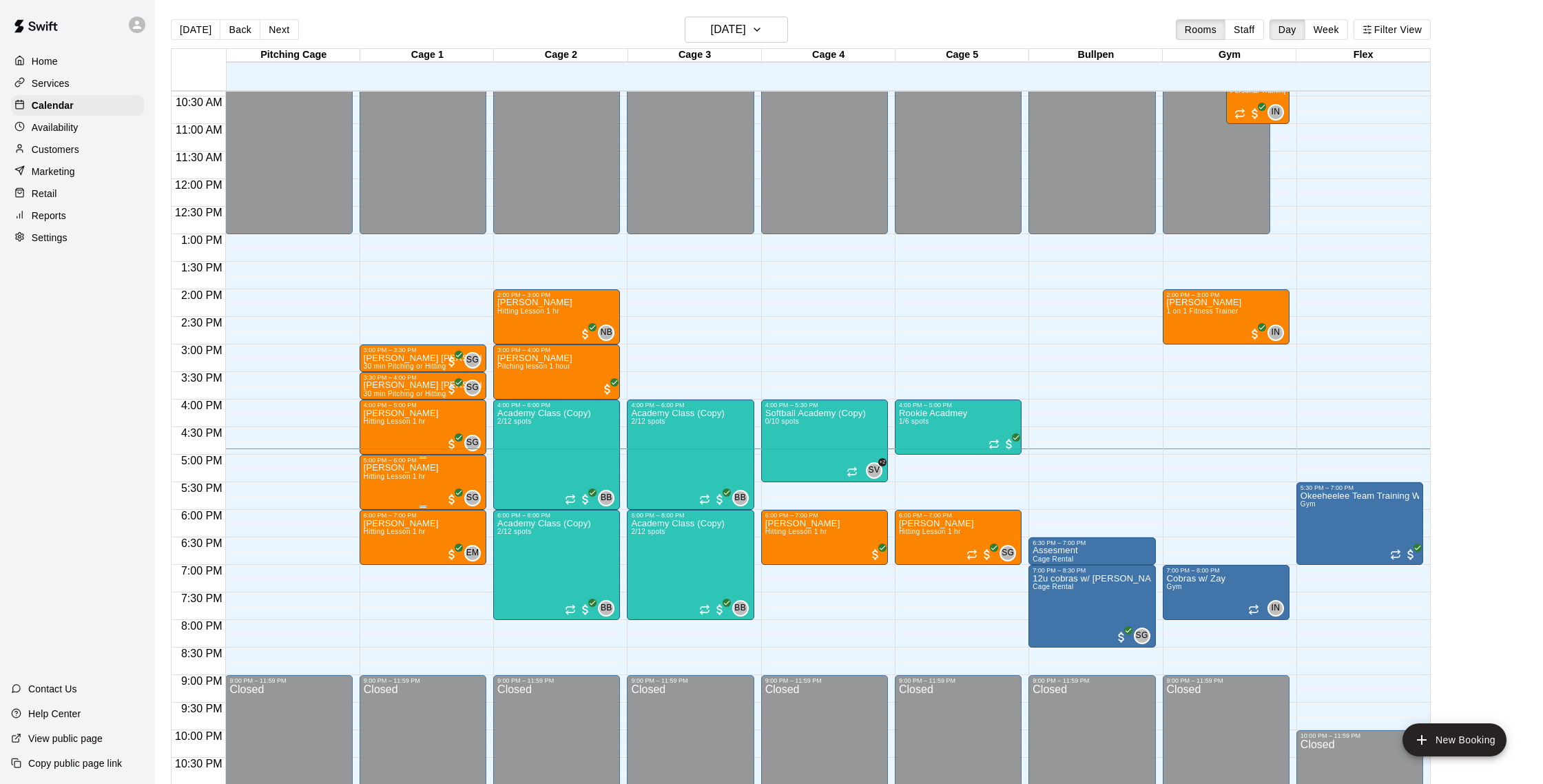
click at [385, 512] on img "edit" at bounding box center [377, 511] width 16 height 16
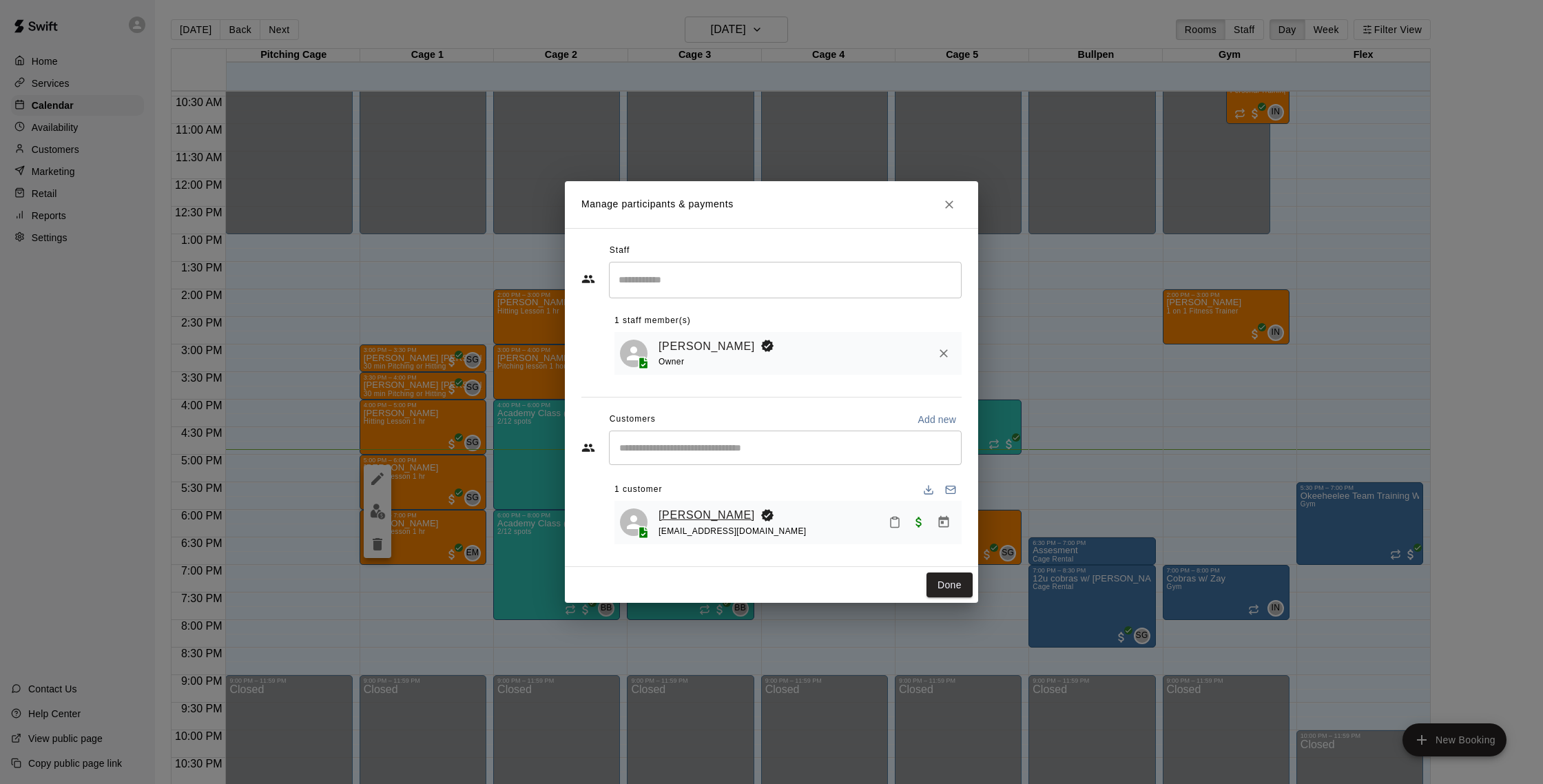
click at [693, 513] on link "[PERSON_NAME]" at bounding box center [706, 515] width 97 height 18
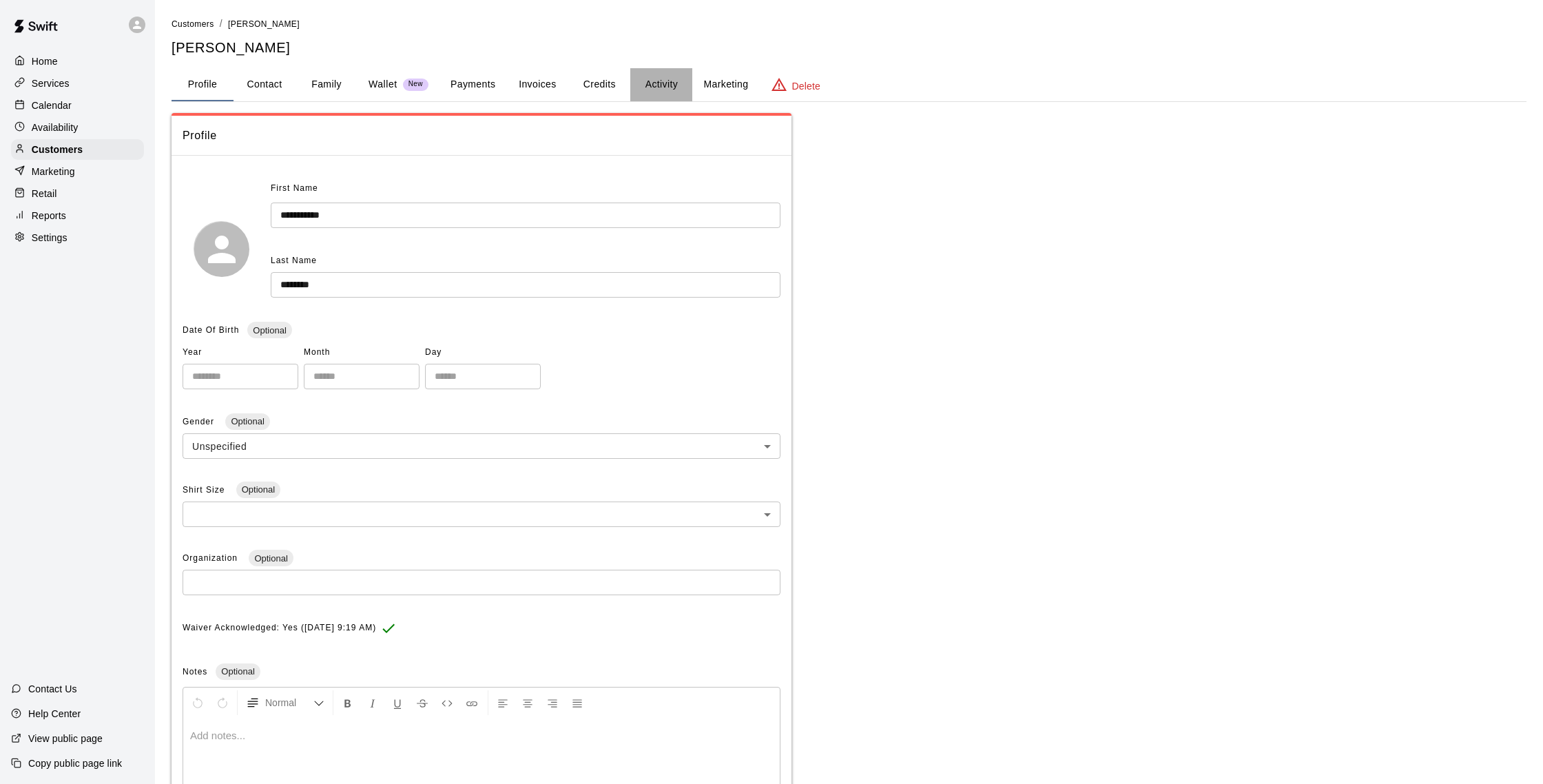
click at [676, 82] on button "Activity" at bounding box center [661, 84] width 62 height 33
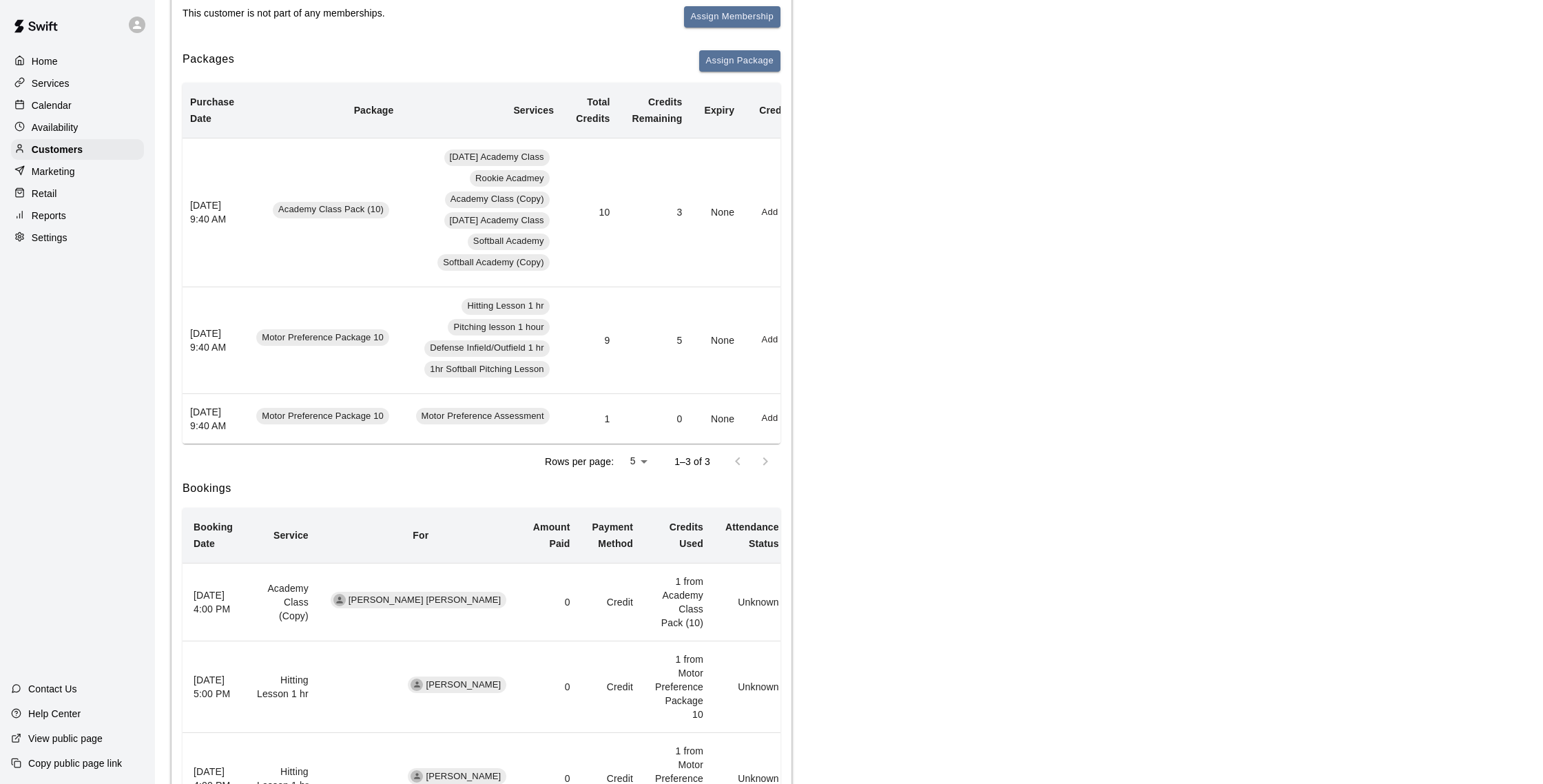
scroll to position [243, 0]
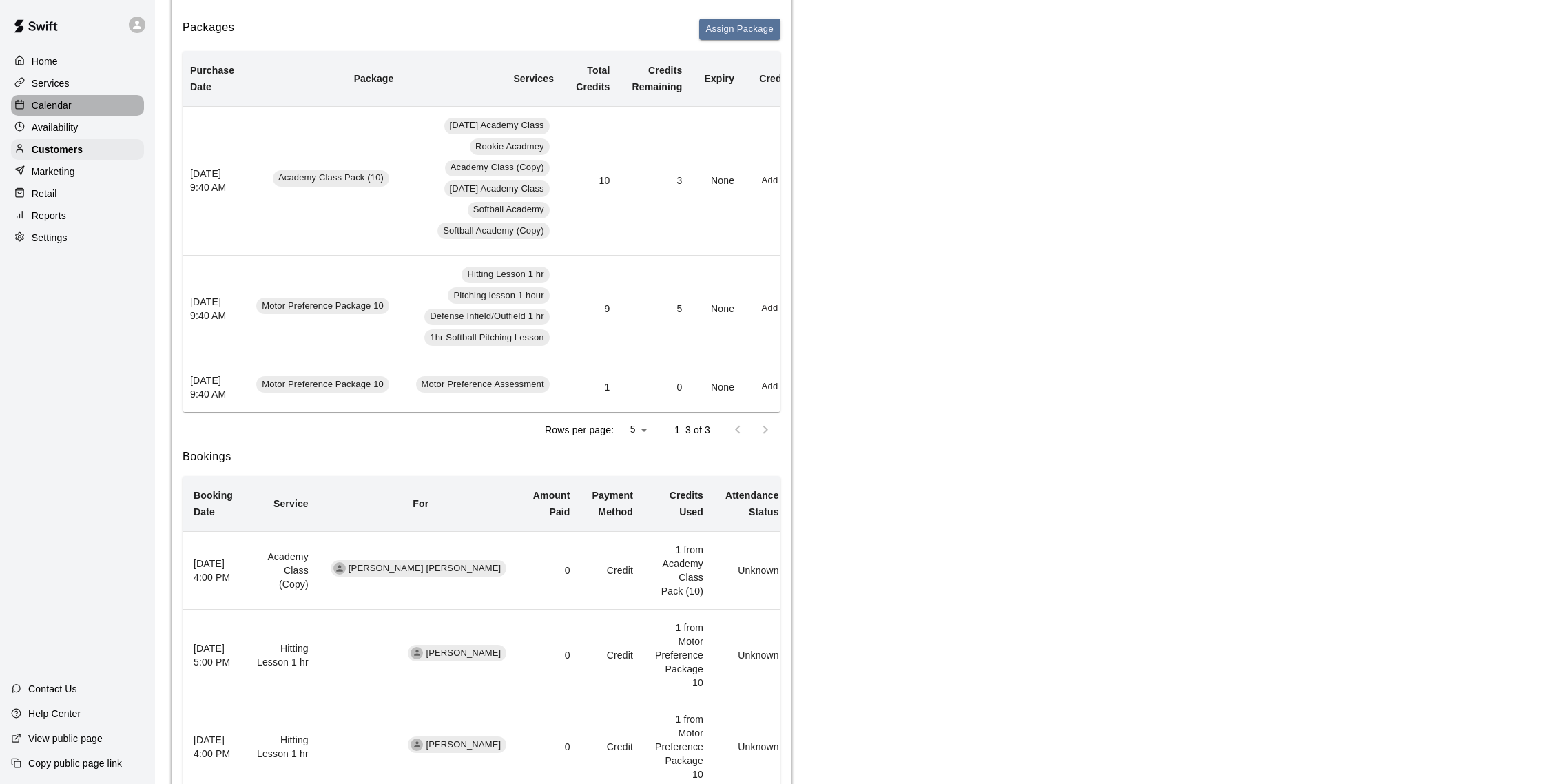
click at [72, 100] on div "Calendar" at bounding box center [77, 105] width 133 height 21
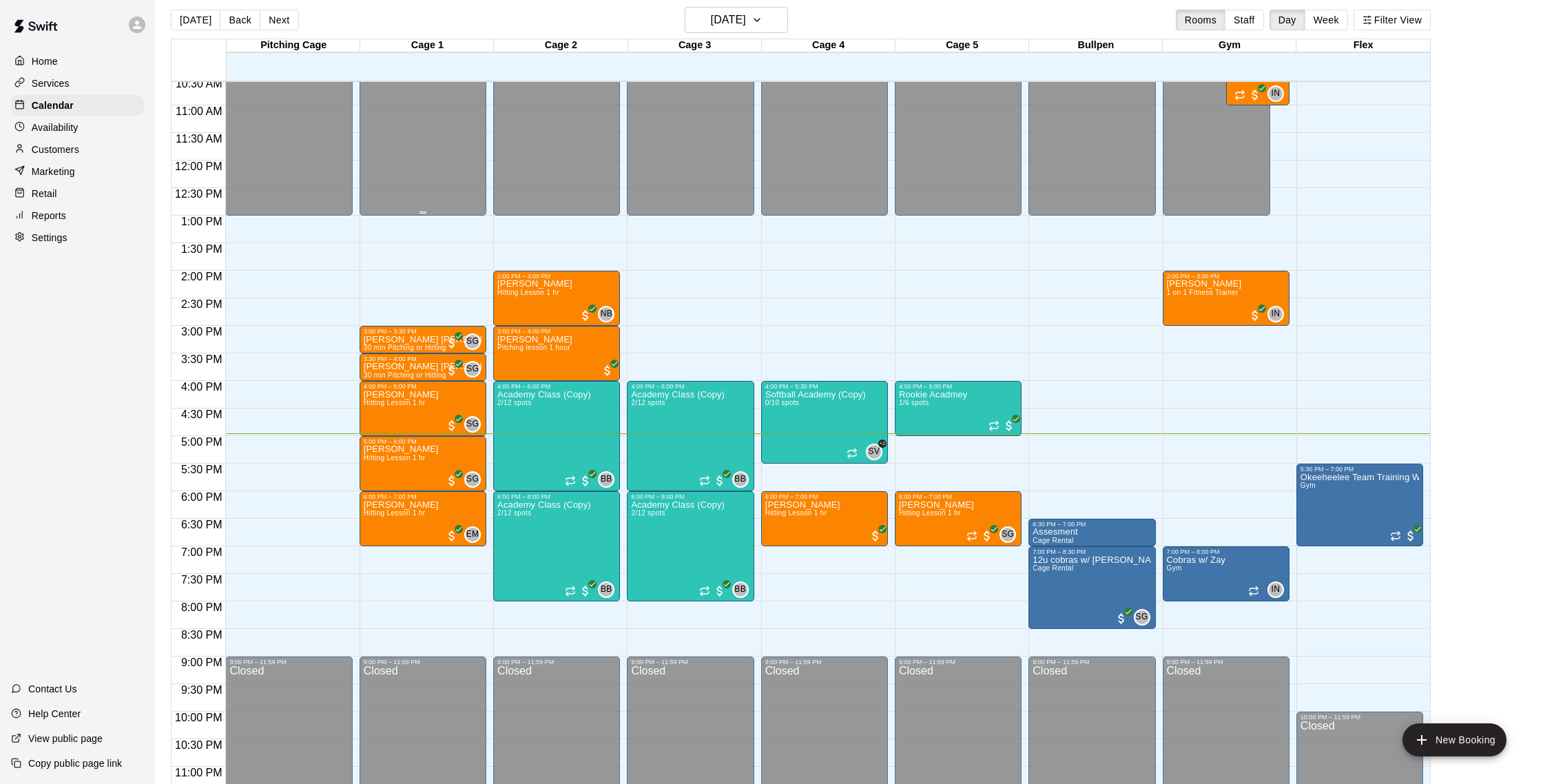
scroll to position [582, 0]
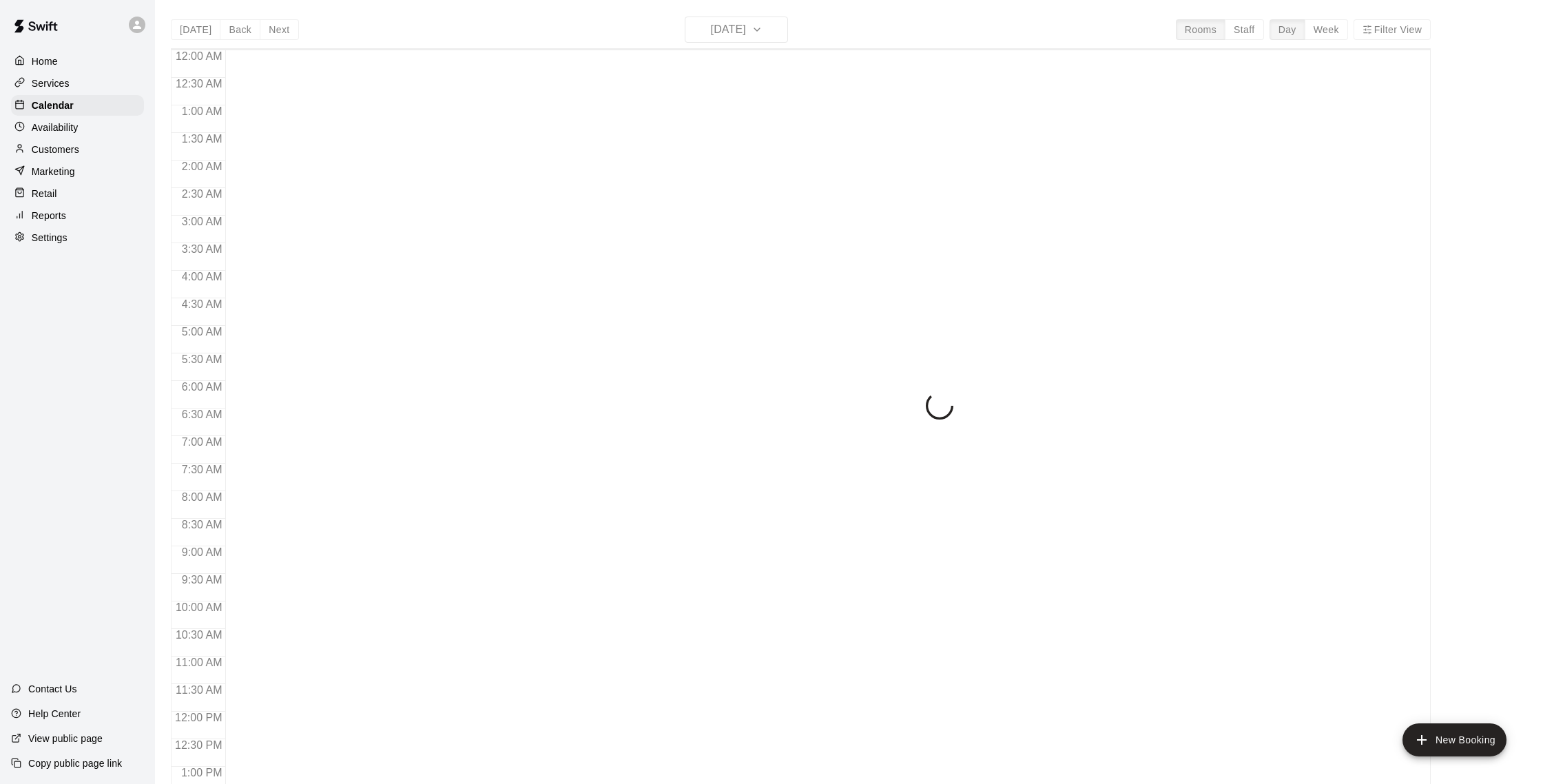
scroll to position [574, 0]
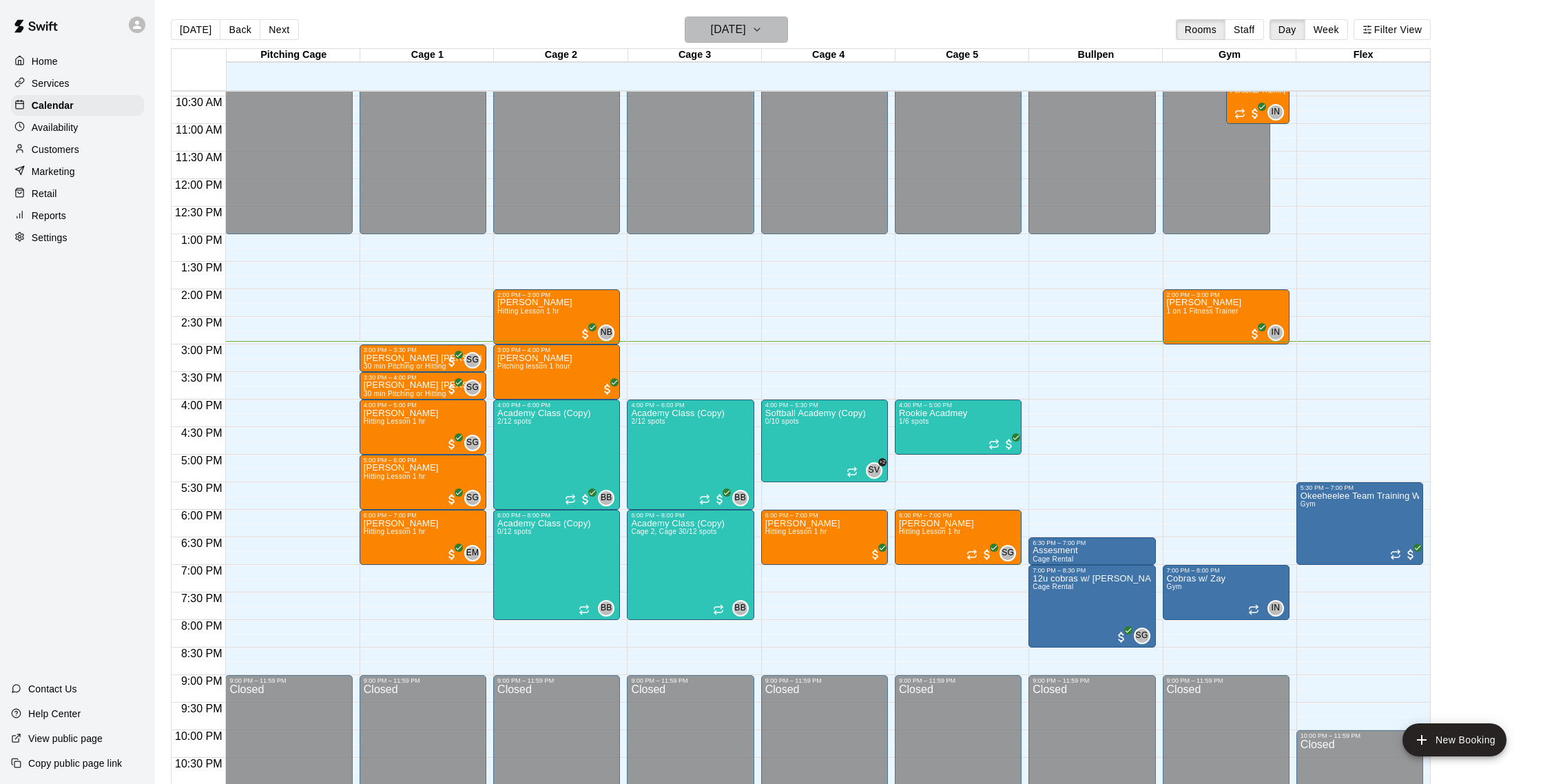
click at [711, 39] on h6 "[DATE]" at bounding box center [728, 29] width 35 height 19
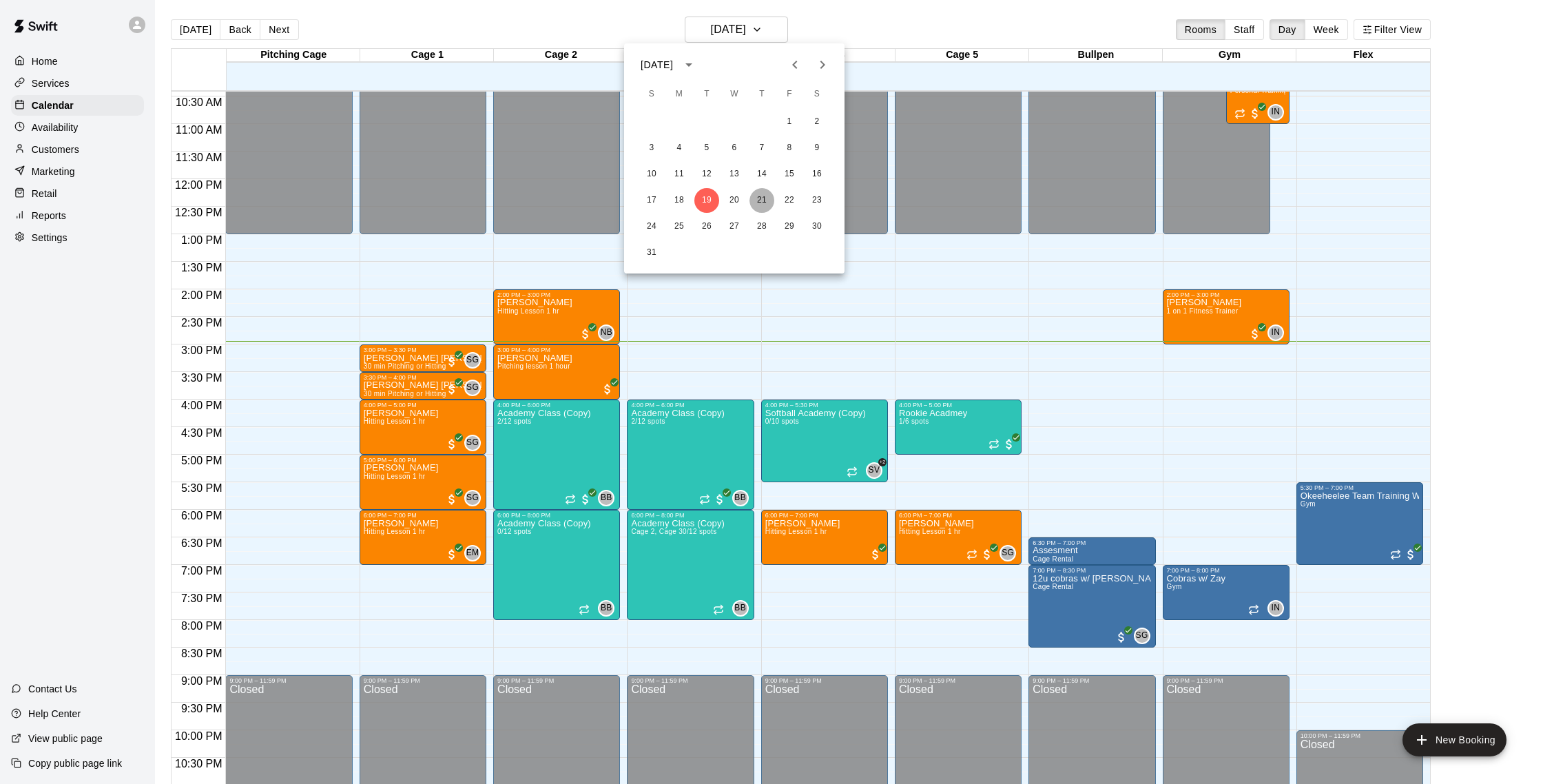
click at [767, 202] on button "21" at bounding box center [761, 200] width 25 height 25
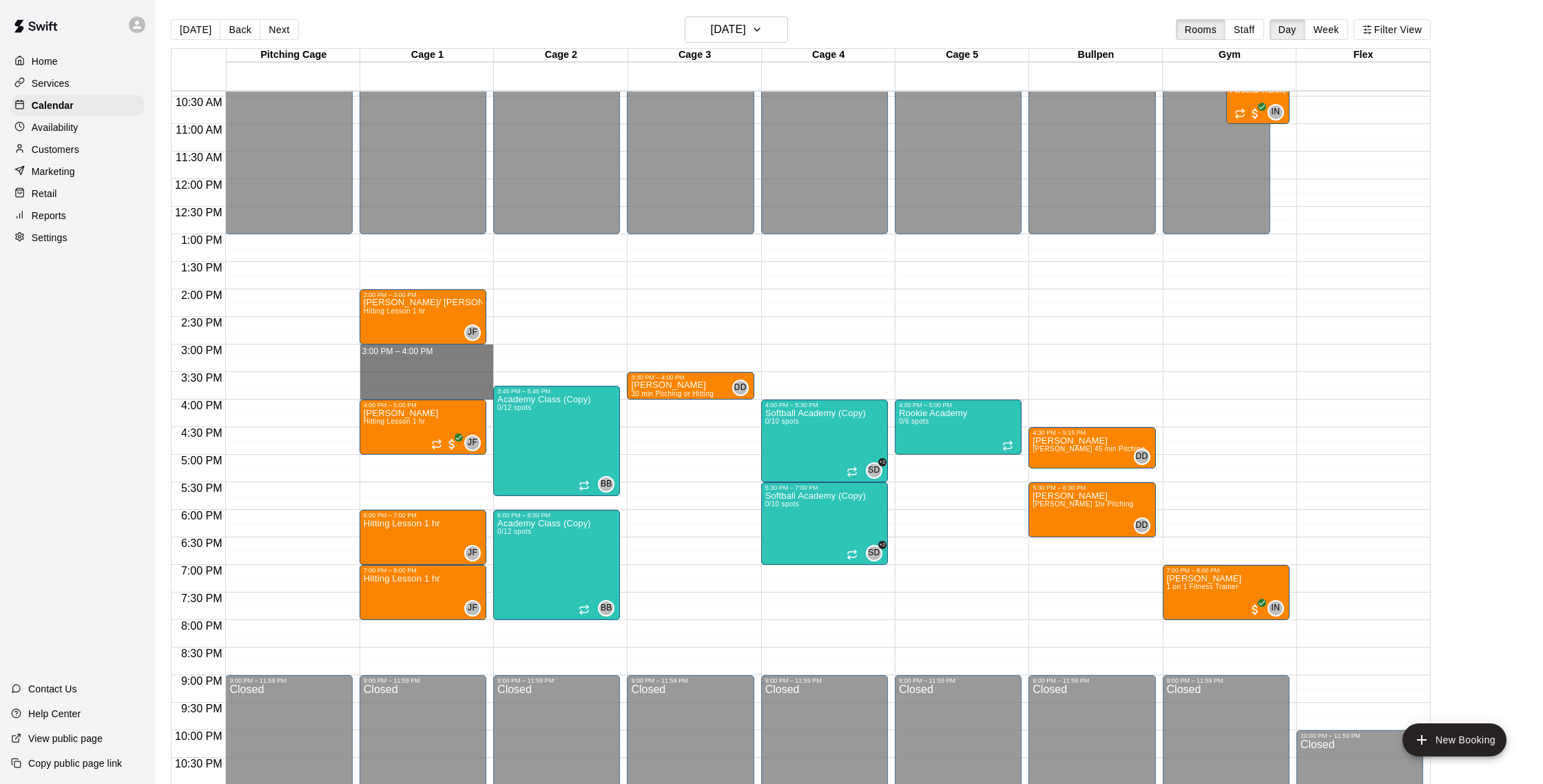
drag, startPoint x: 383, startPoint y: 353, endPoint x: 383, endPoint y: 394, distance: 41.0
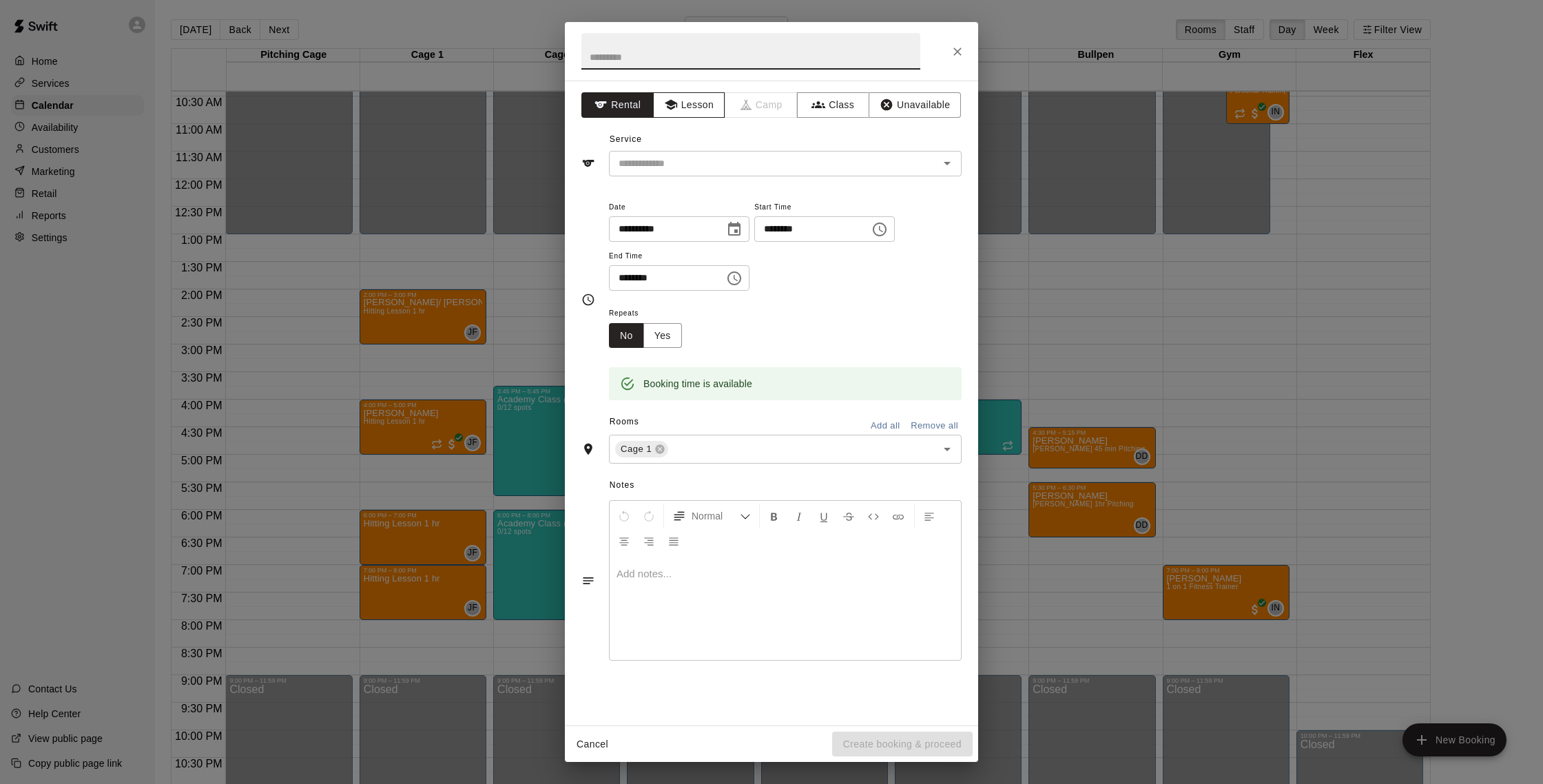
click at [707, 104] on button "Lesson" at bounding box center [689, 104] width 72 height 25
click at [951, 54] on icon "Close" at bounding box center [957, 52] width 14 height 14
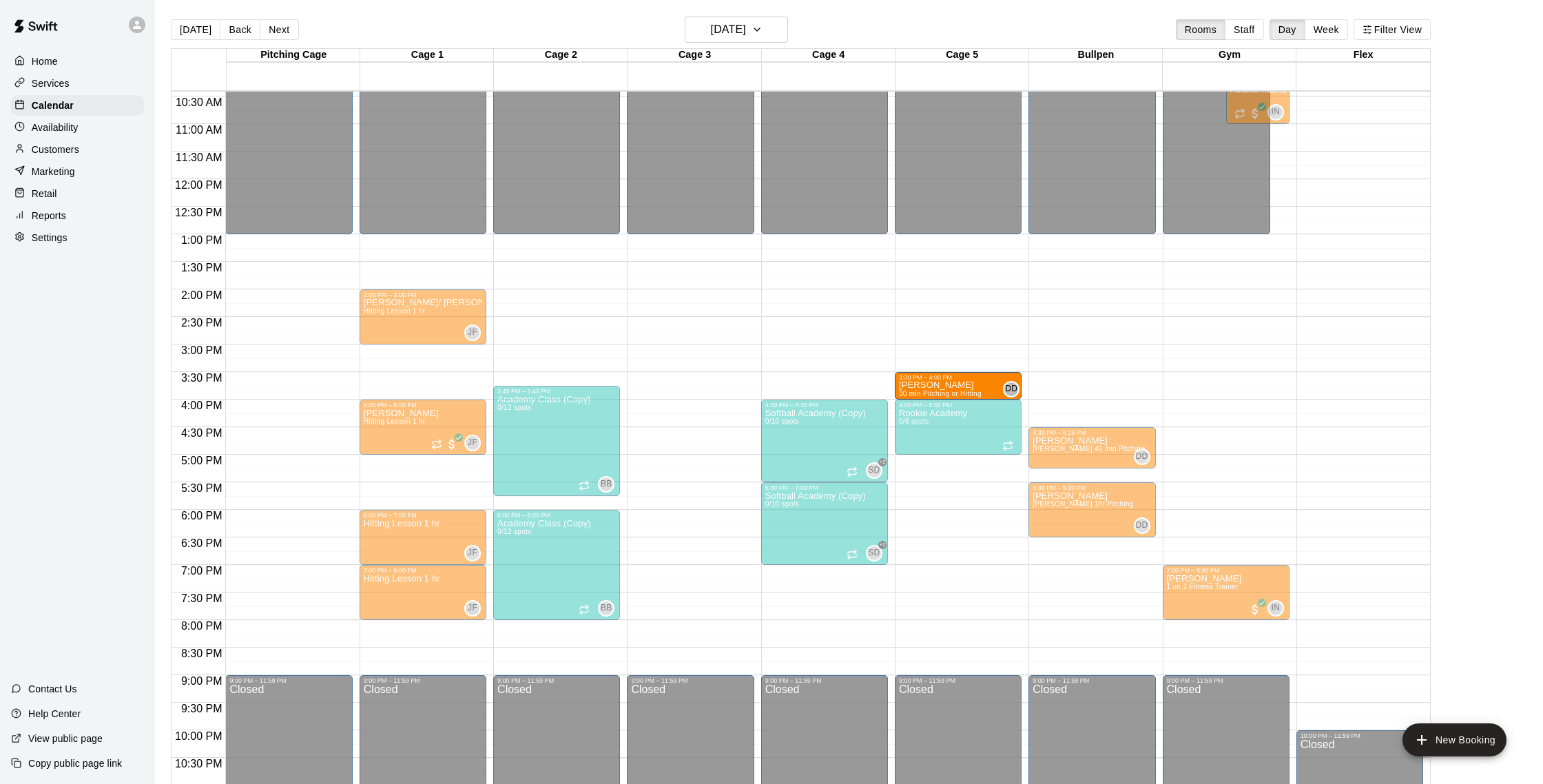
drag, startPoint x: 714, startPoint y: 382, endPoint x: 950, endPoint y: 390, distance: 236.1
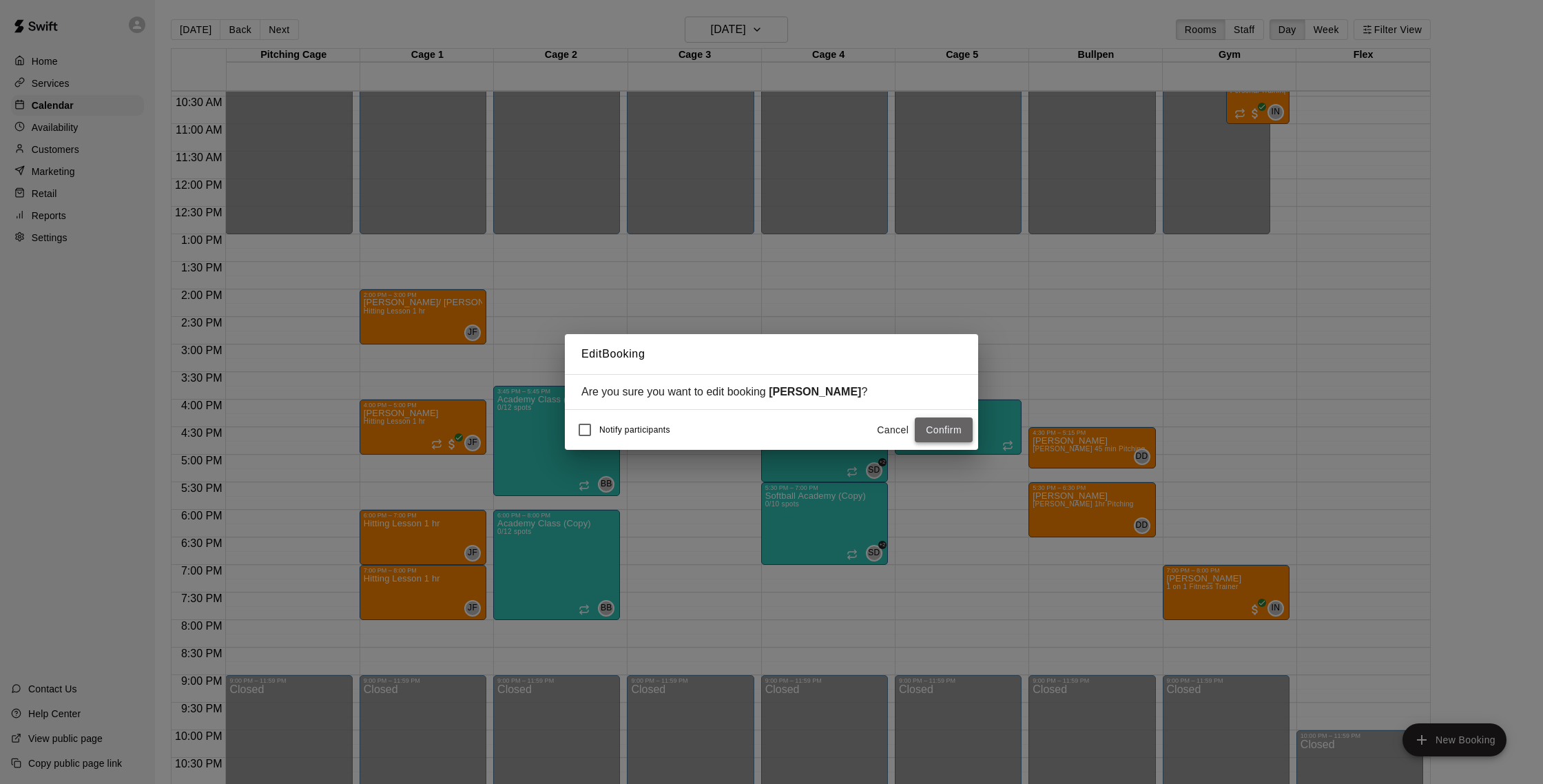
click at [962, 428] on button "Confirm" at bounding box center [943, 430] width 58 height 25
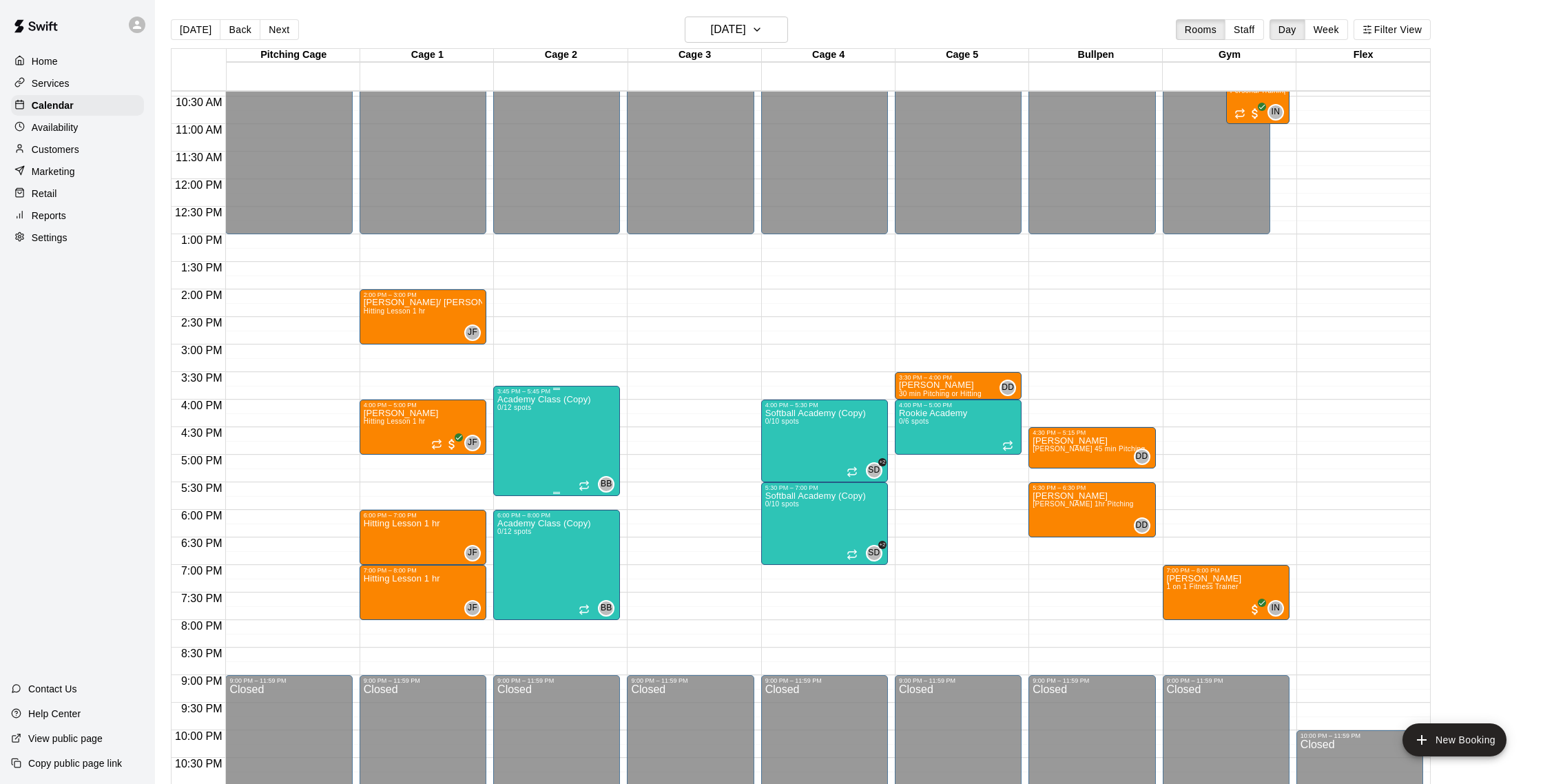
click at [584, 437] on div "Academy Class (Copy) 0/12 spots" at bounding box center [544, 786] width 94 height 784
click at [519, 407] on icon "edit" at bounding box center [512, 410] width 17 height 17
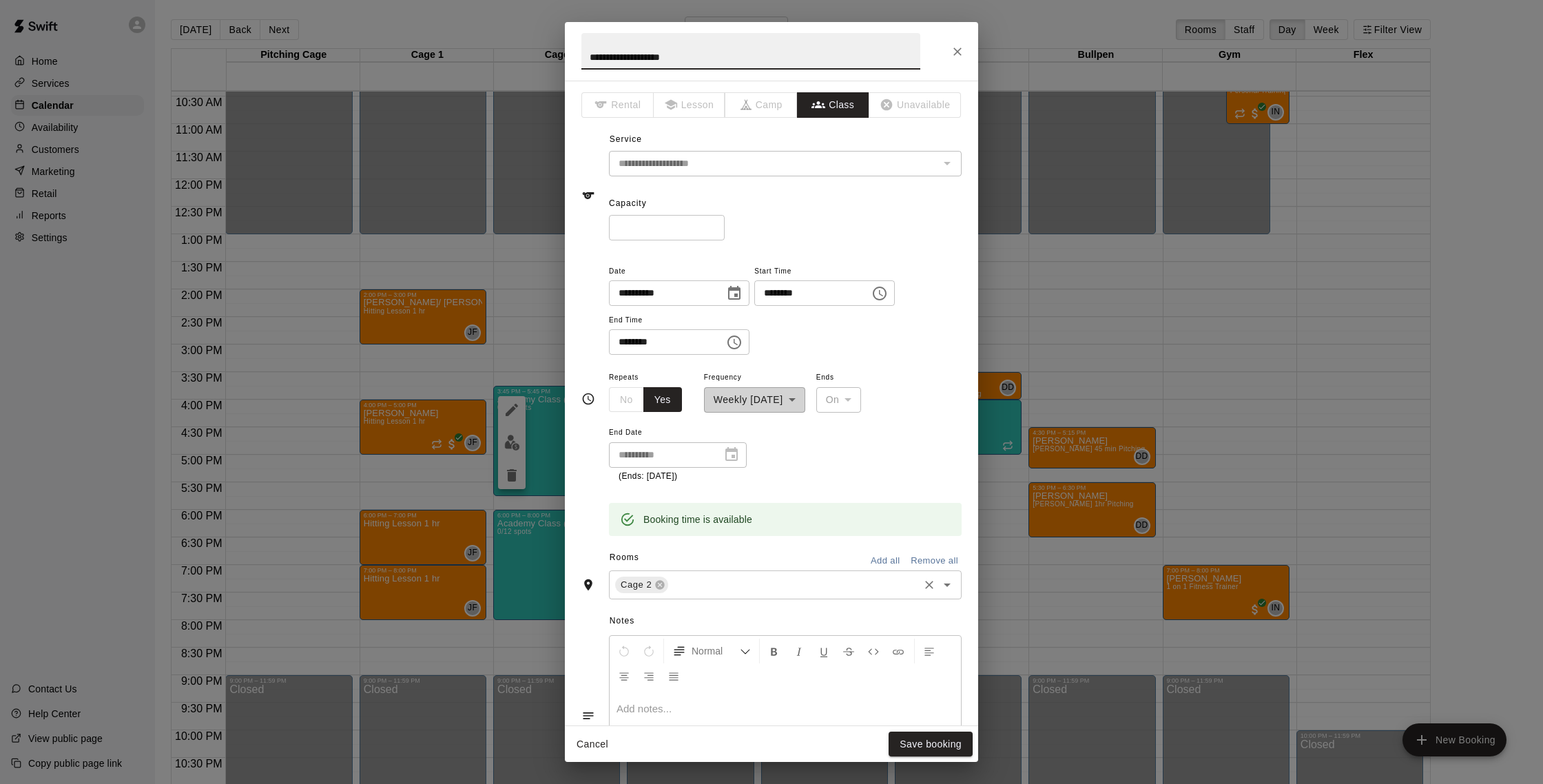
click at [698, 577] on input "text" at bounding box center [793, 584] width 247 height 18
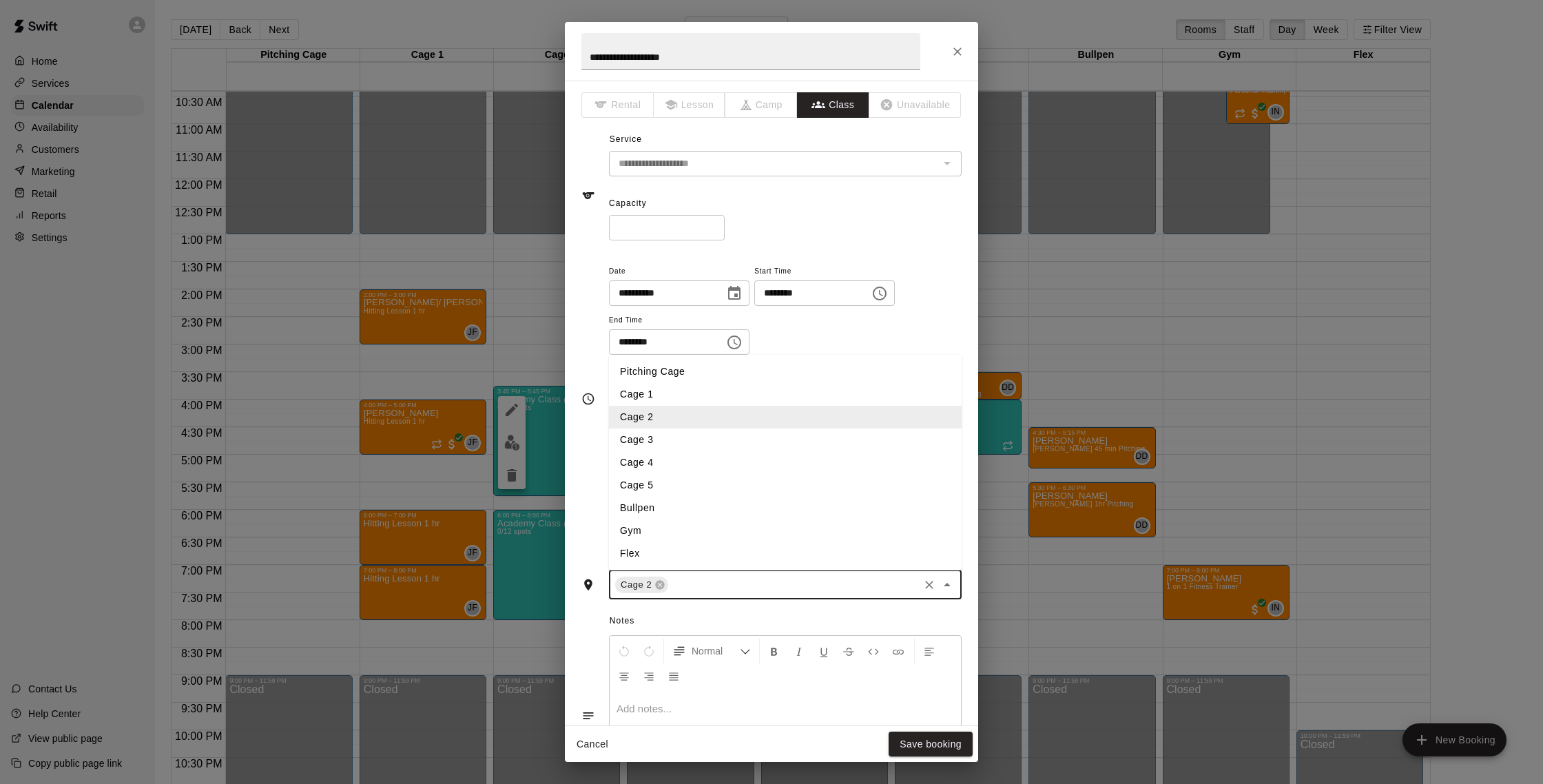
click at [656, 443] on li "Cage 3" at bounding box center [785, 440] width 353 height 23
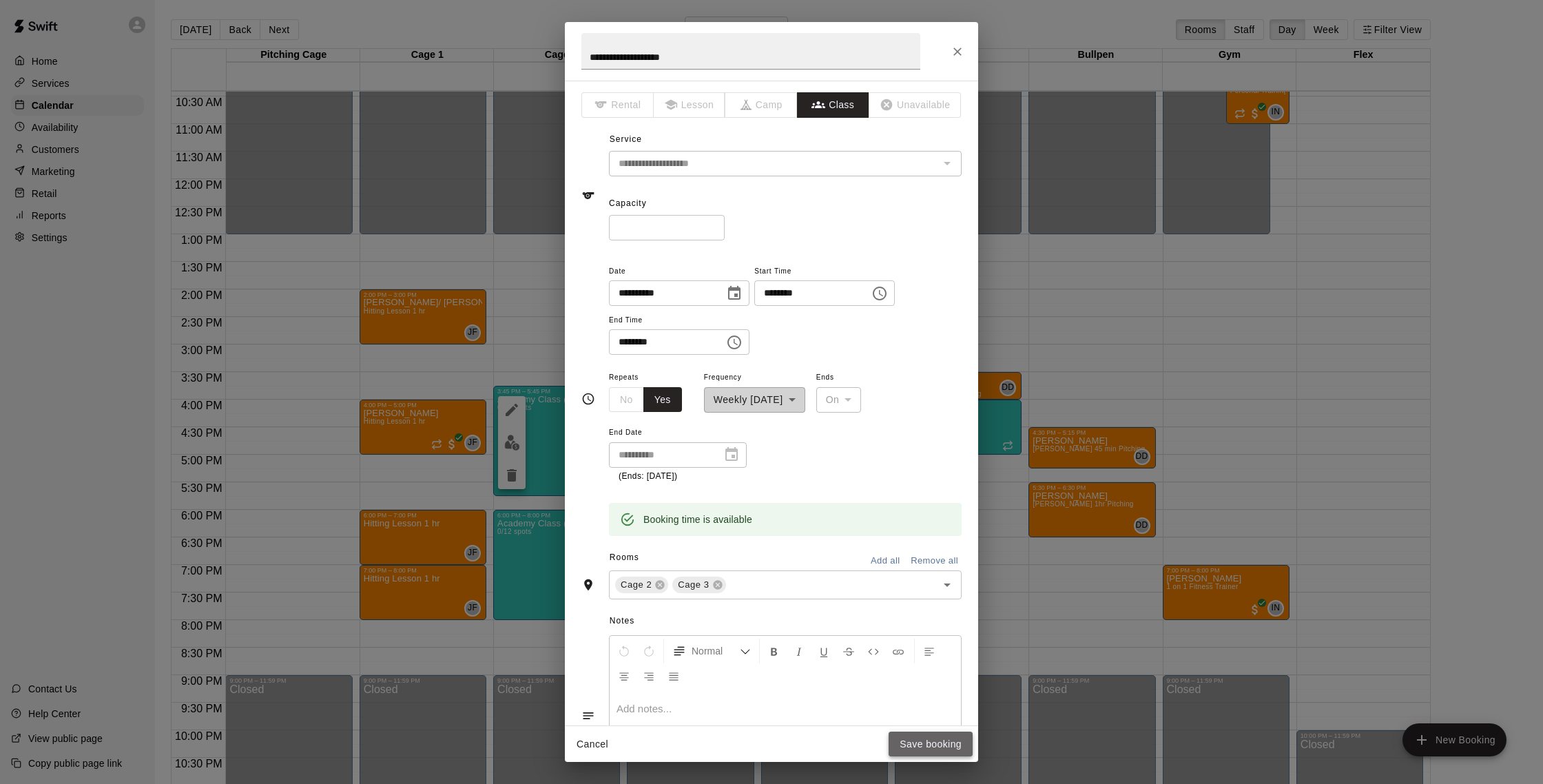
click at [922, 746] on button "Save booking" at bounding box center [930, 744] width 84 height 25
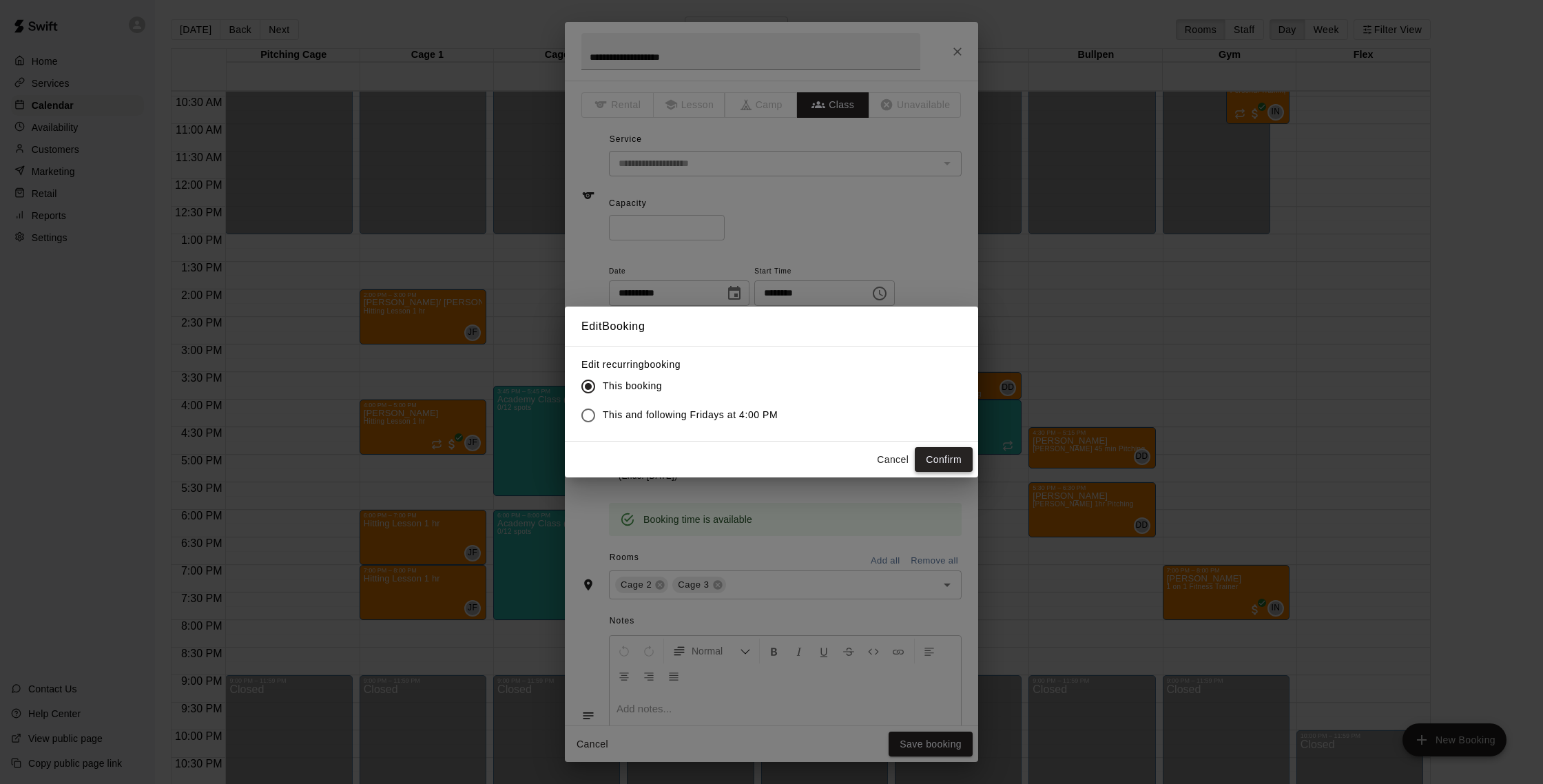
click at [940, 461] on button "Confirm" at bounding box center [943, 459] width 58 height 25
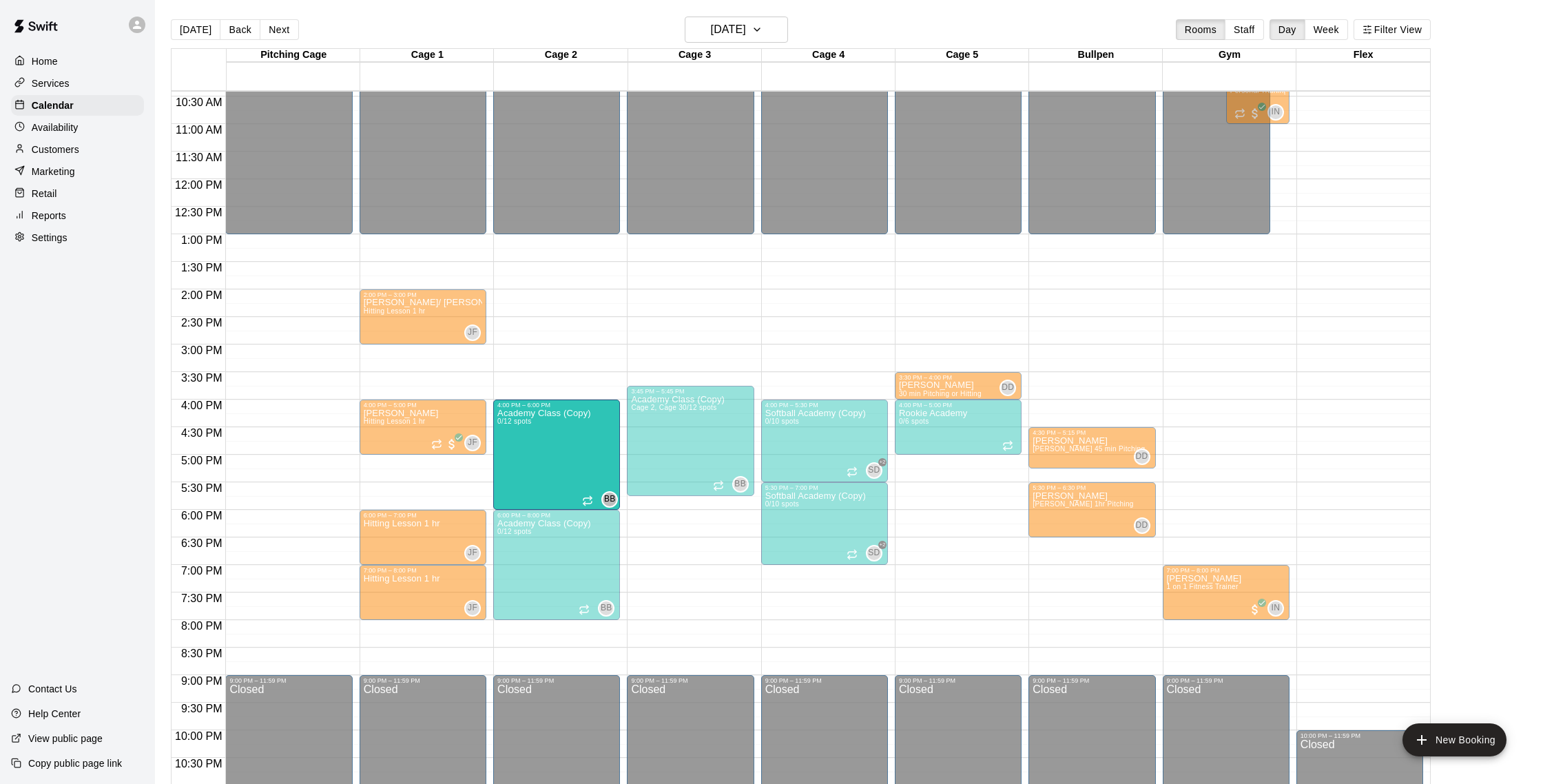
drag, startPoint x: 562, startPoint y: 469, endPoint x: 562, endPoint y: 483, distance: 14.0
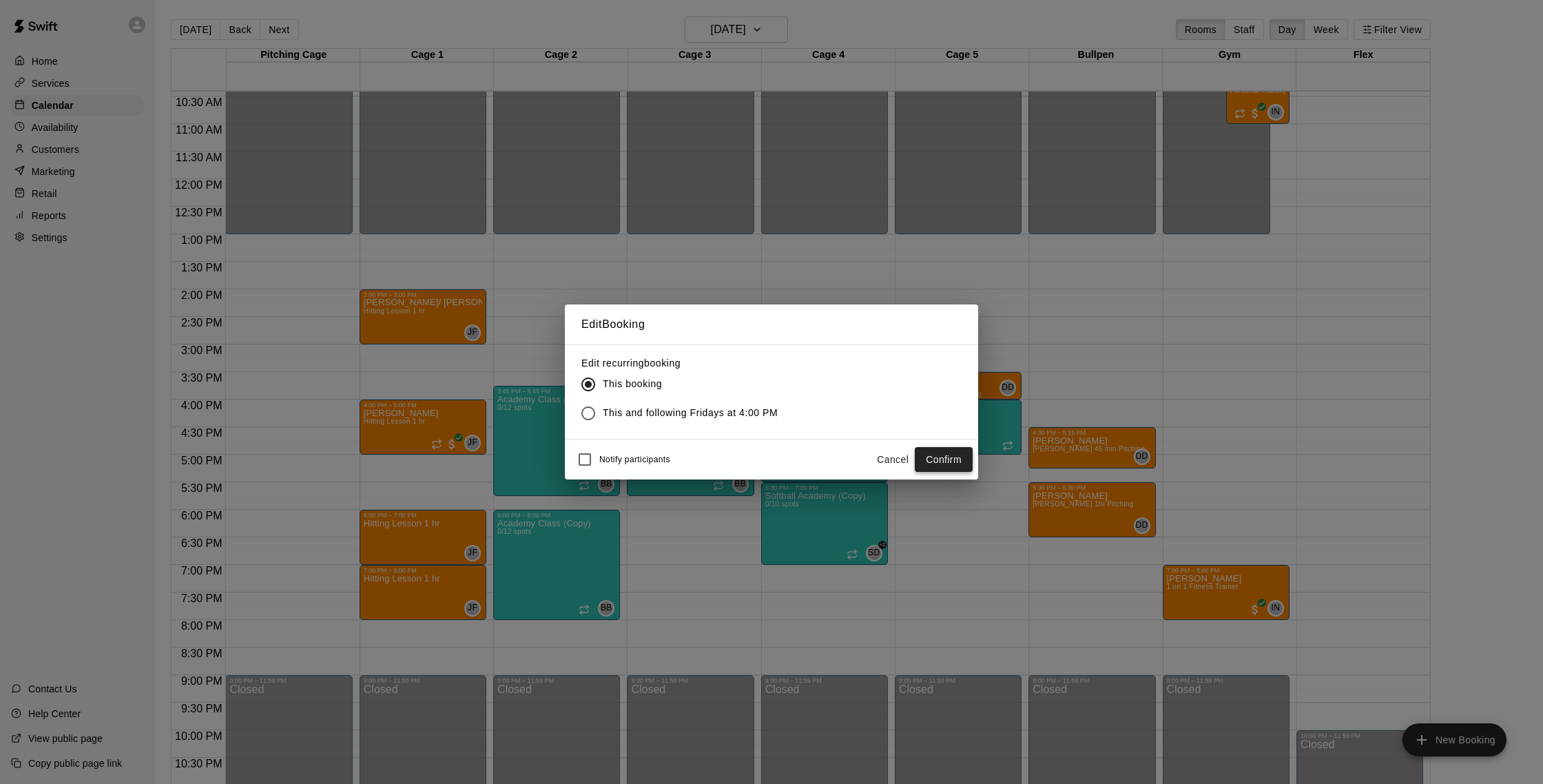
click at [924, 453] on button "Confirm" at bounding box center [943, 459] width 58 height 25
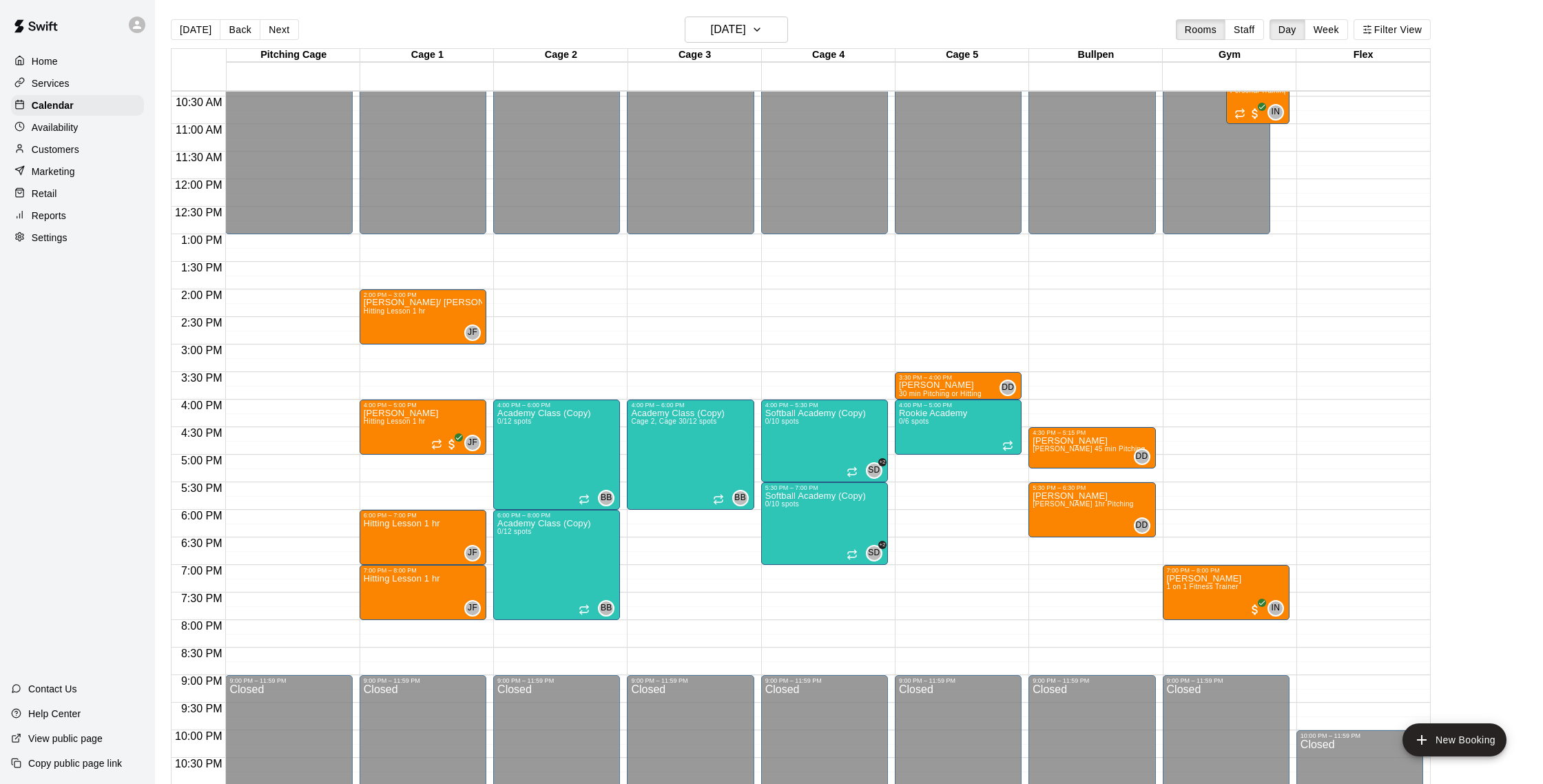
scroll to position [615, 0]
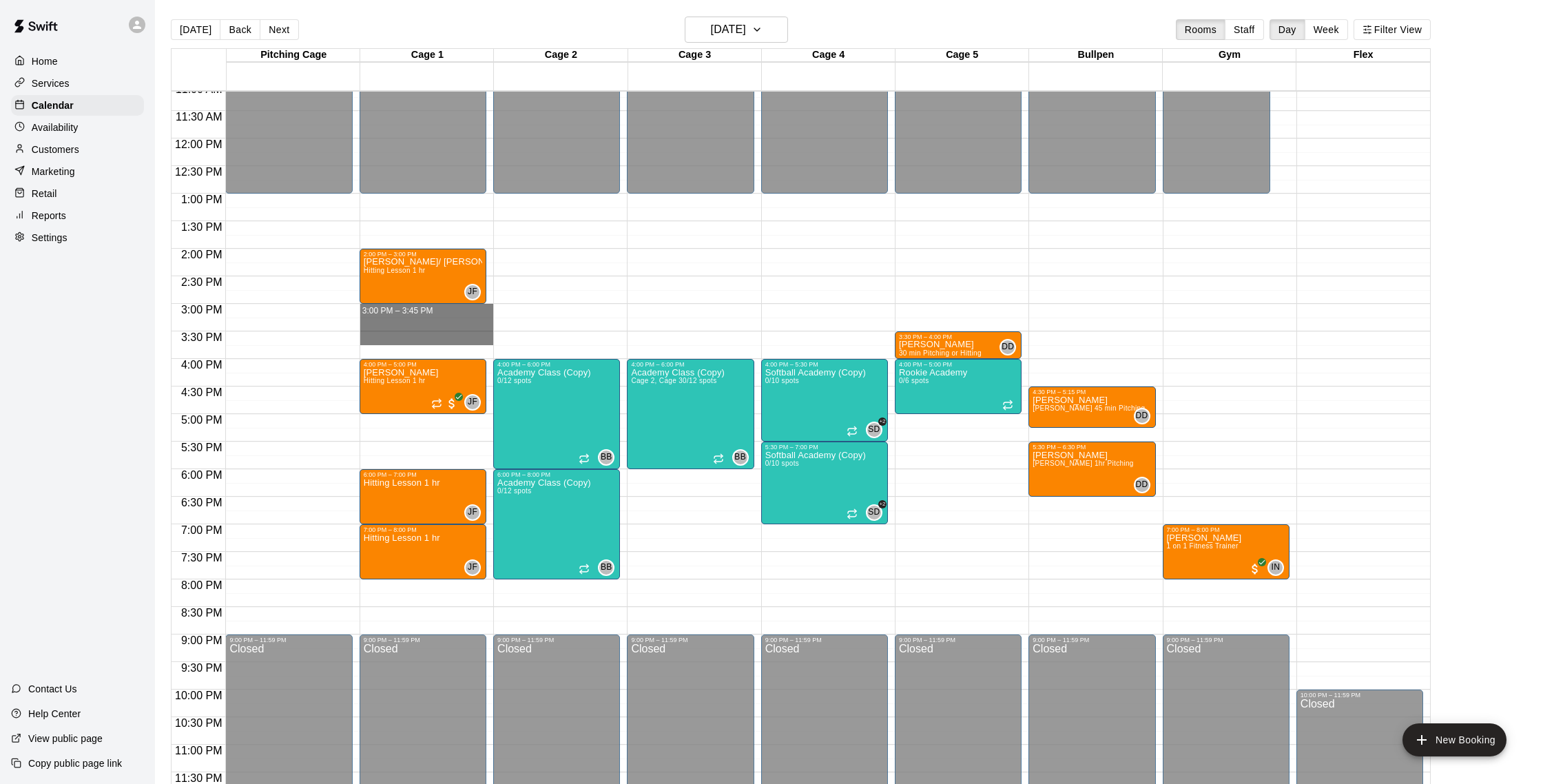
drag, startPoint x: 390, startPoint y: 307, endPoint x: 389, endPoint y: 344, distance: 37.0
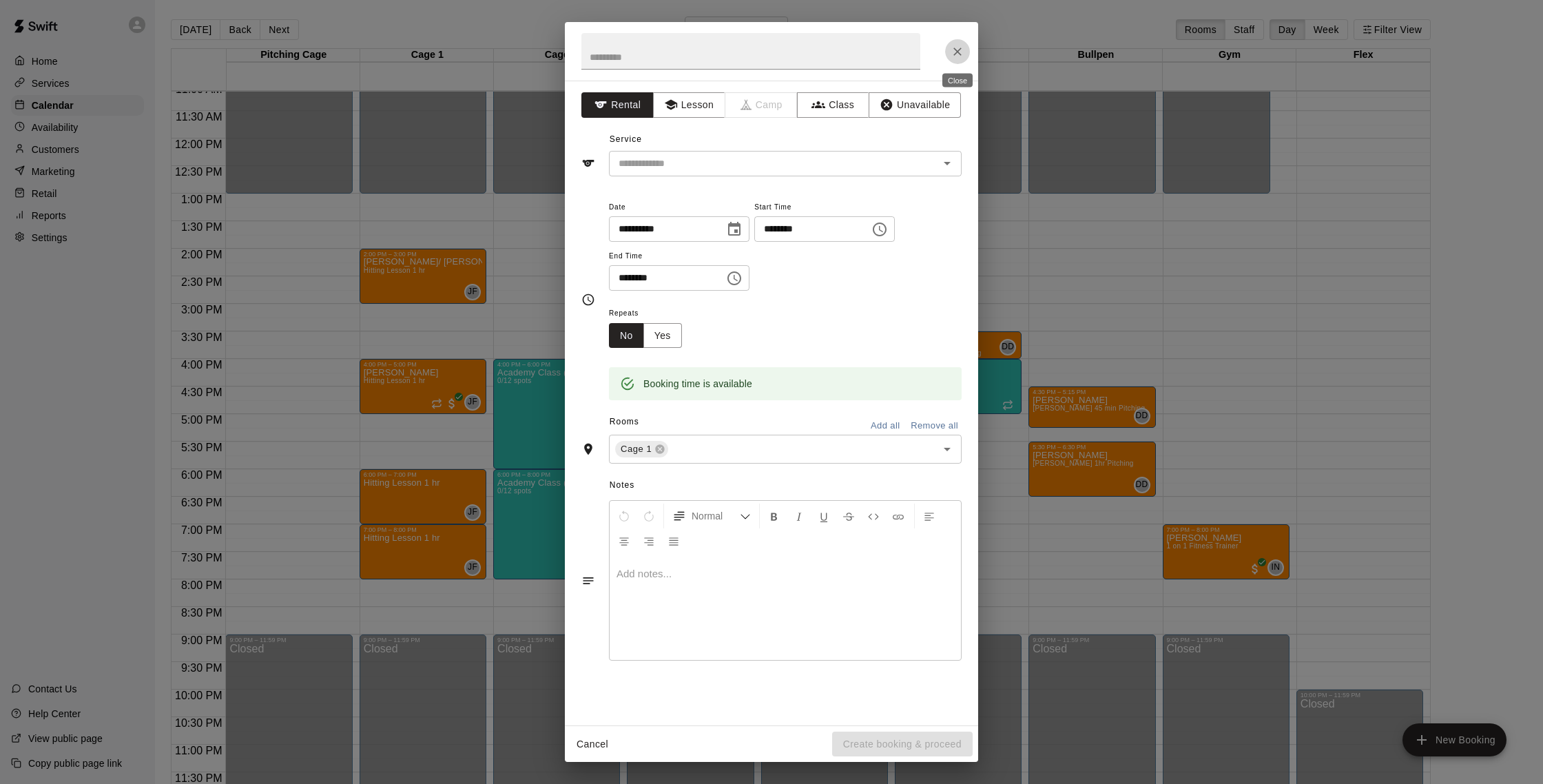
click at [953, 55] on icon "Close" at bounding box center [957, 52] width 14 height 14
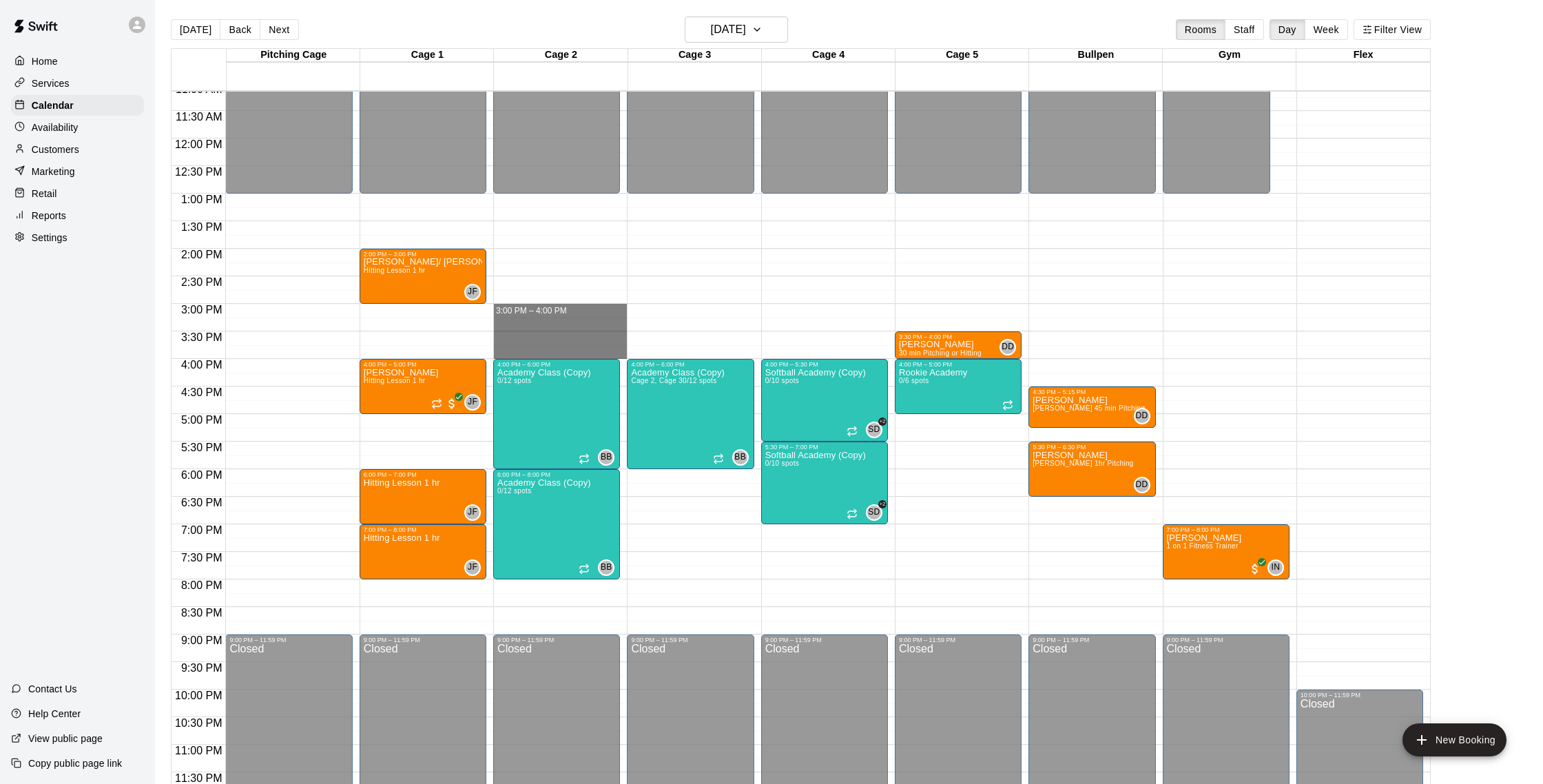
drag, startPoint x: 528, startPoint y: 305, endPoint x: 529, endPoint y: 355, distance: 50.0
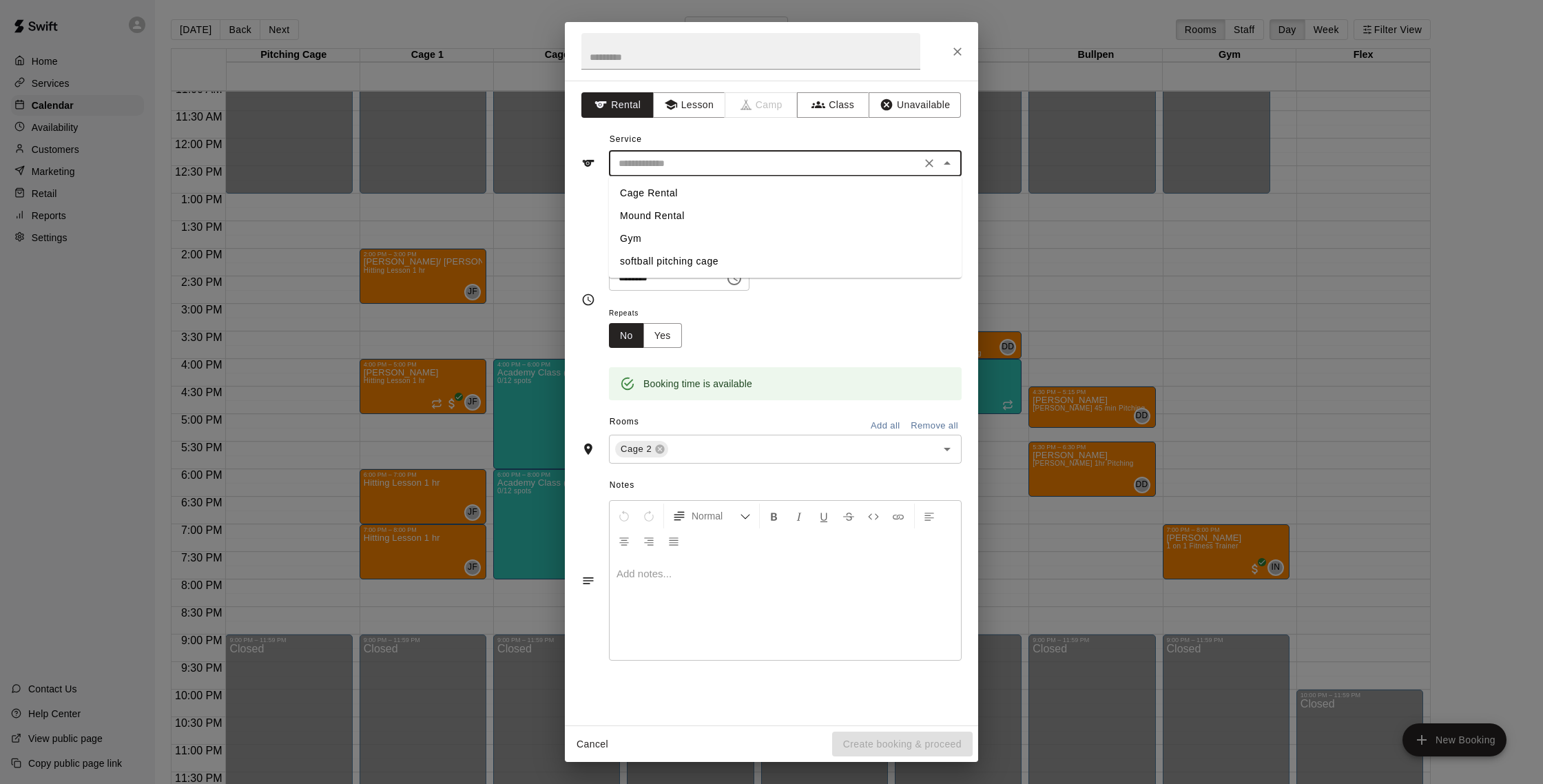
click at [753, 166] on input "text" at bounding box center [764, 163] width 304 height 18
click at [690, 107] on button "Lesson" at bounding box center [689, 104] width 72 height 25
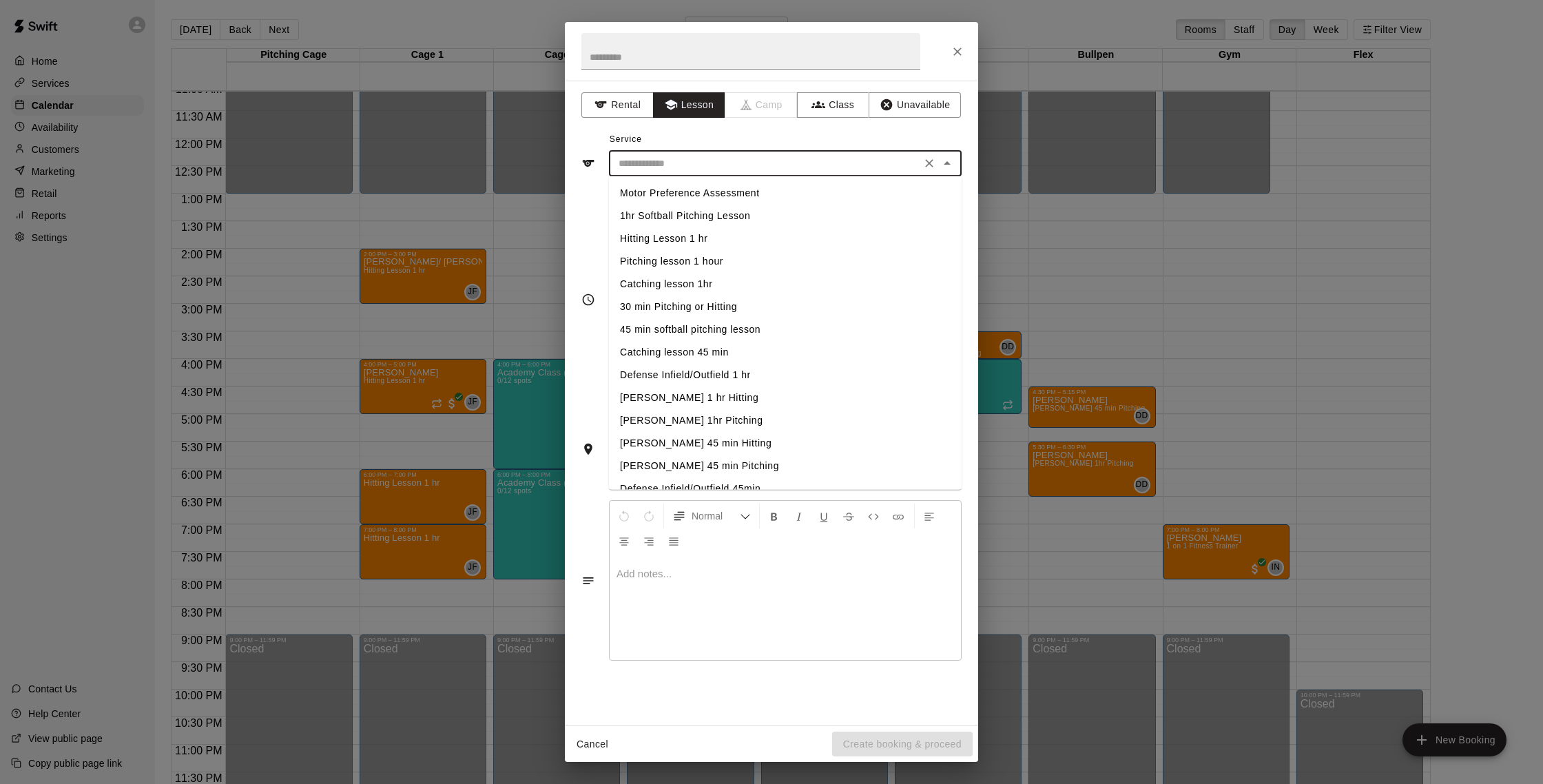
click at [703, 170] on input "text" at bounding box center [764, 163] width 304 height 18
click at [707, 285] on li "Catching lesson 1hr" at bounding box center [785, 284] width 353 height 23
type input "**********"
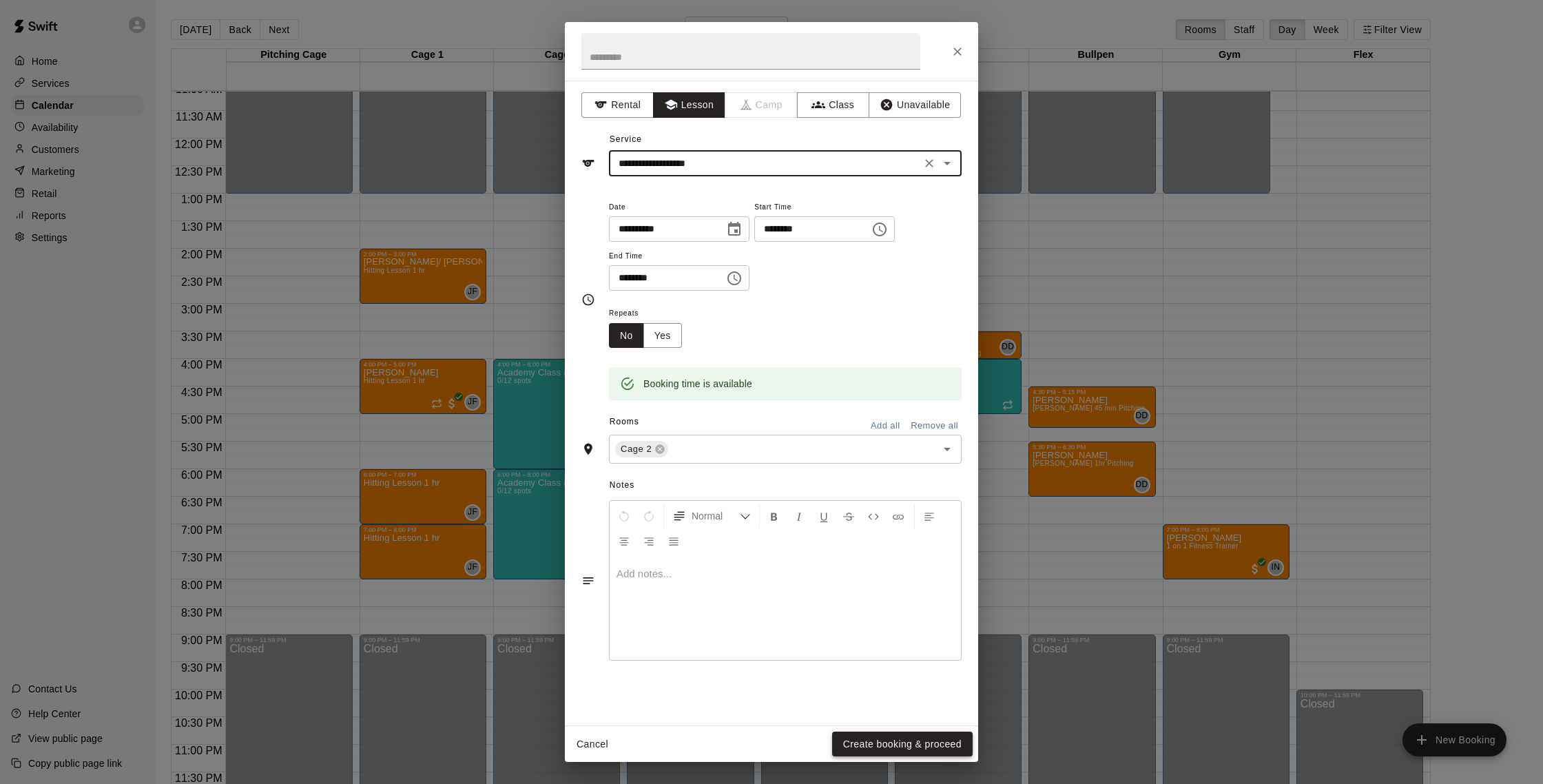
click at [896, 735] on button "Create booking & proceed" at bounding box center [902, 744] width 140 height 25
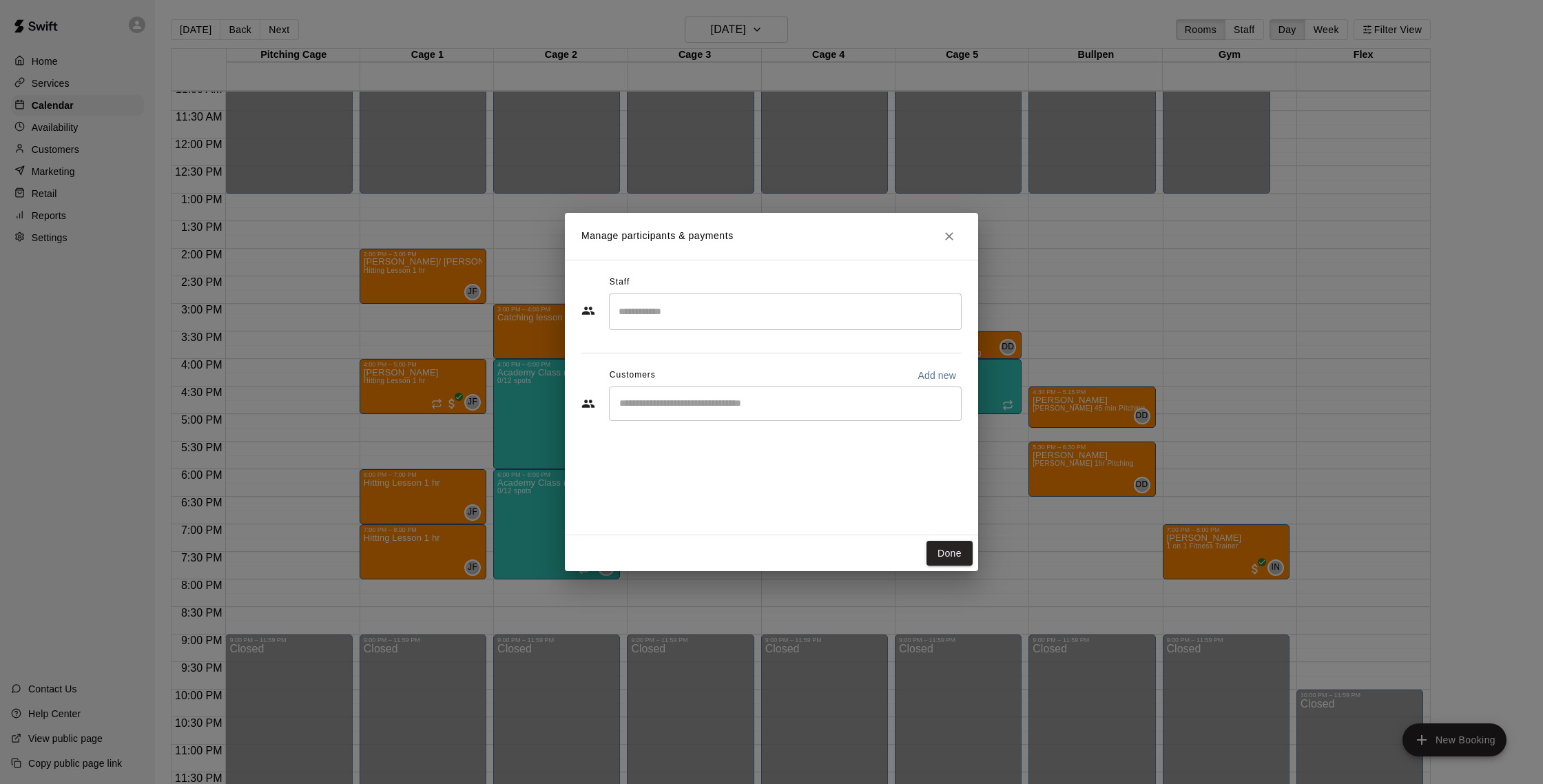
click at [725, 327] on div "​" at bounding box center [785, 312] width 353 height 37
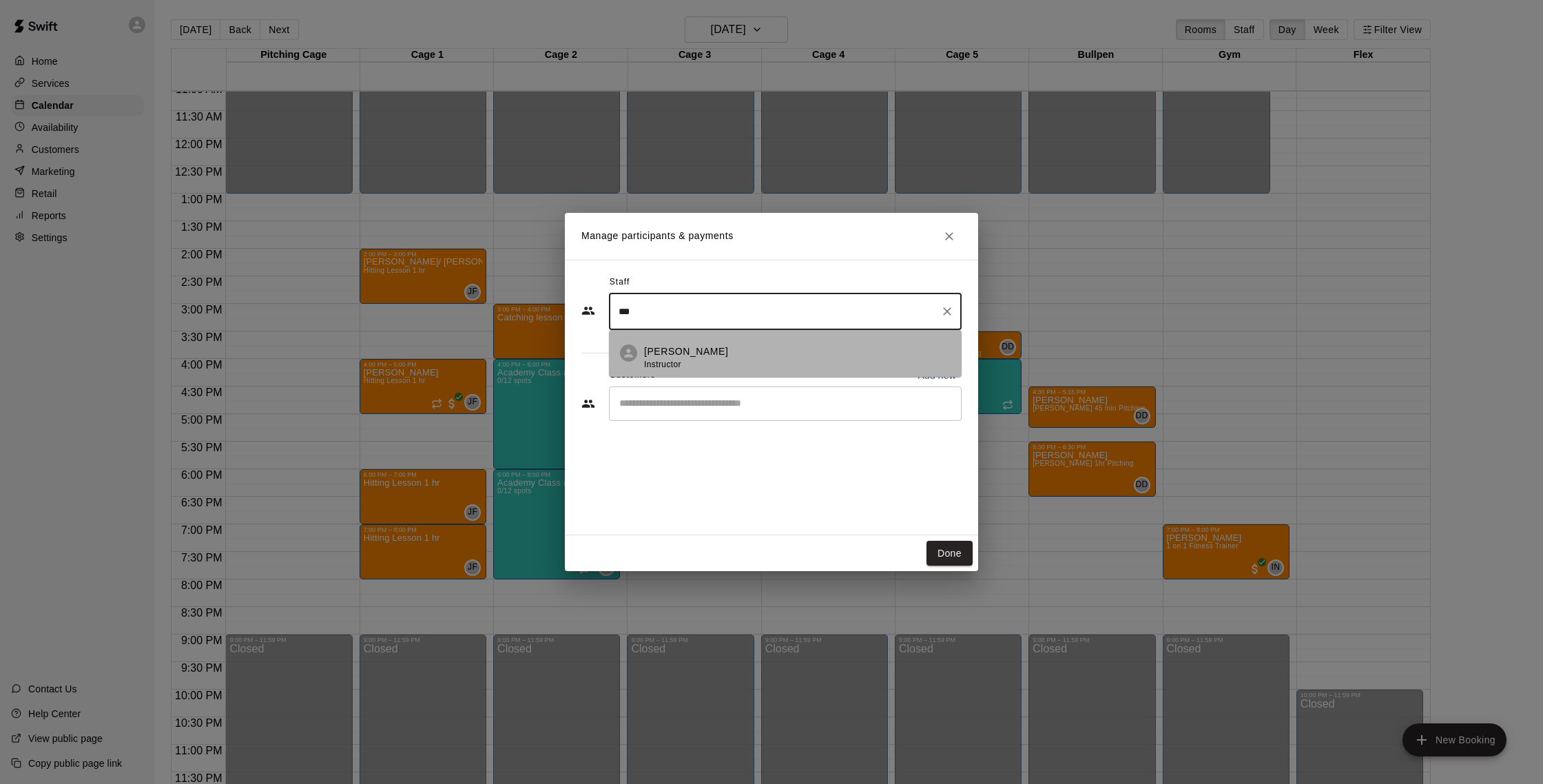
click at [774, 347] on div "Eddy Milian Instructor" at bounding box center [797, 357] width 306 height 27
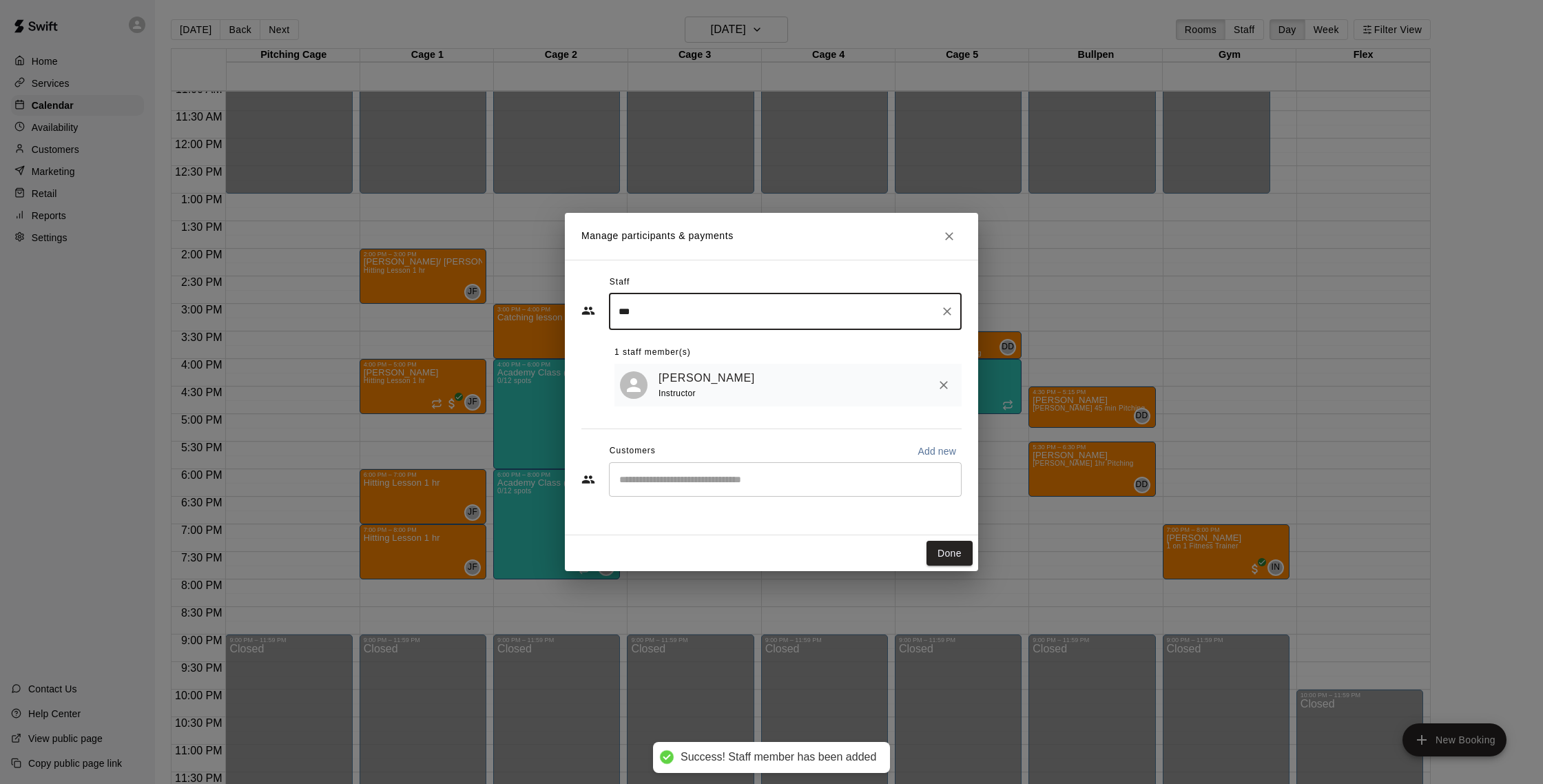
type input "***"
click at [705, 482] on input "Start typing to search customers..." at bounding box center [785, 479] width 341 height 14
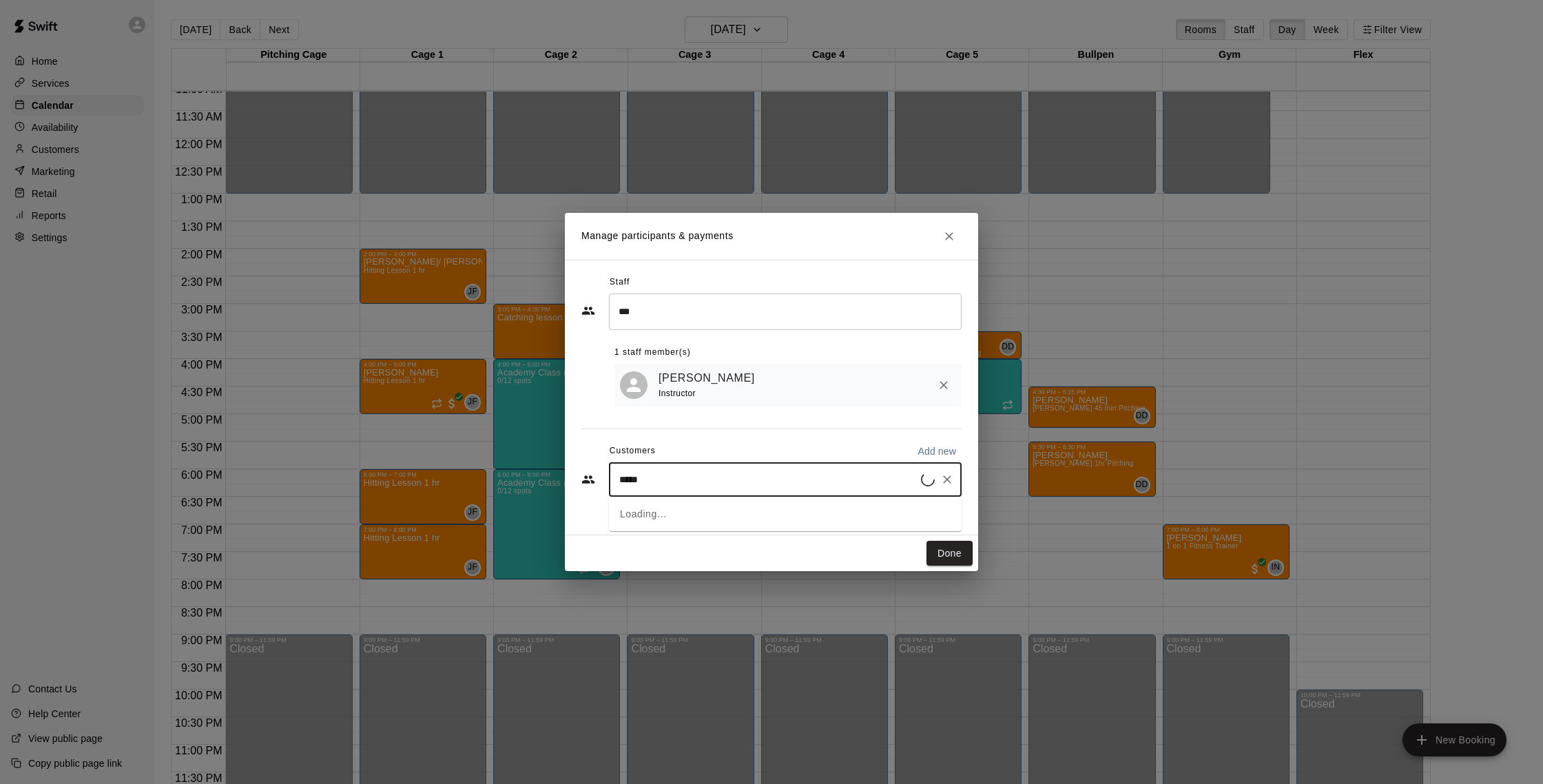
type input "******"
click at [760, 524] on div "Joseph Guerra amandakost82@gmail.com" at bounding box center [799, 520] width 303 height 30
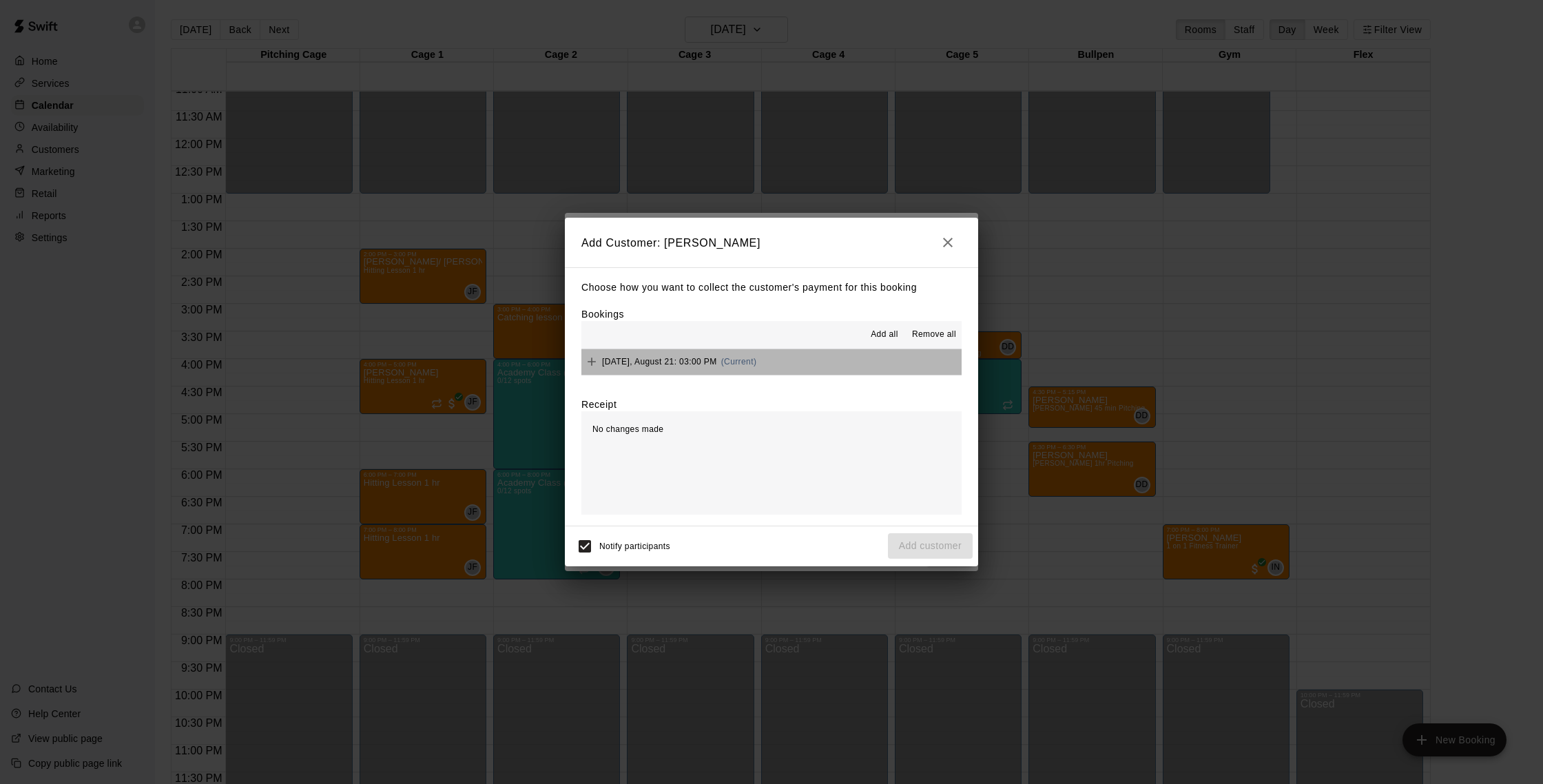
click at [799, 369] on button "Thursday, August 21: 03:00 PM (Current)" at bounding box center [771, 361] width 380 height 25
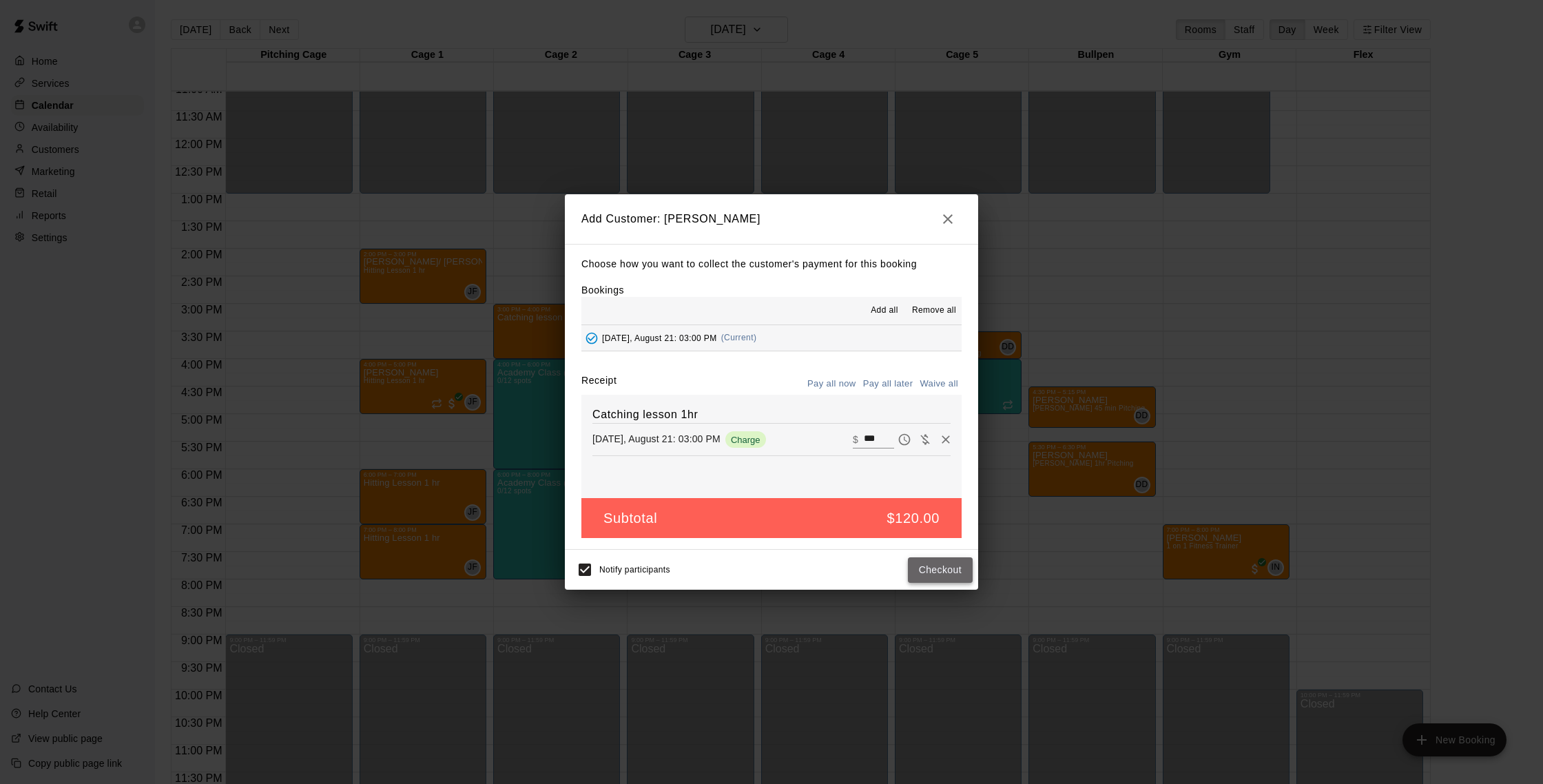
click at [928, 569] on button "Checkout" at bounding box center [940, 569] width 65 height 25
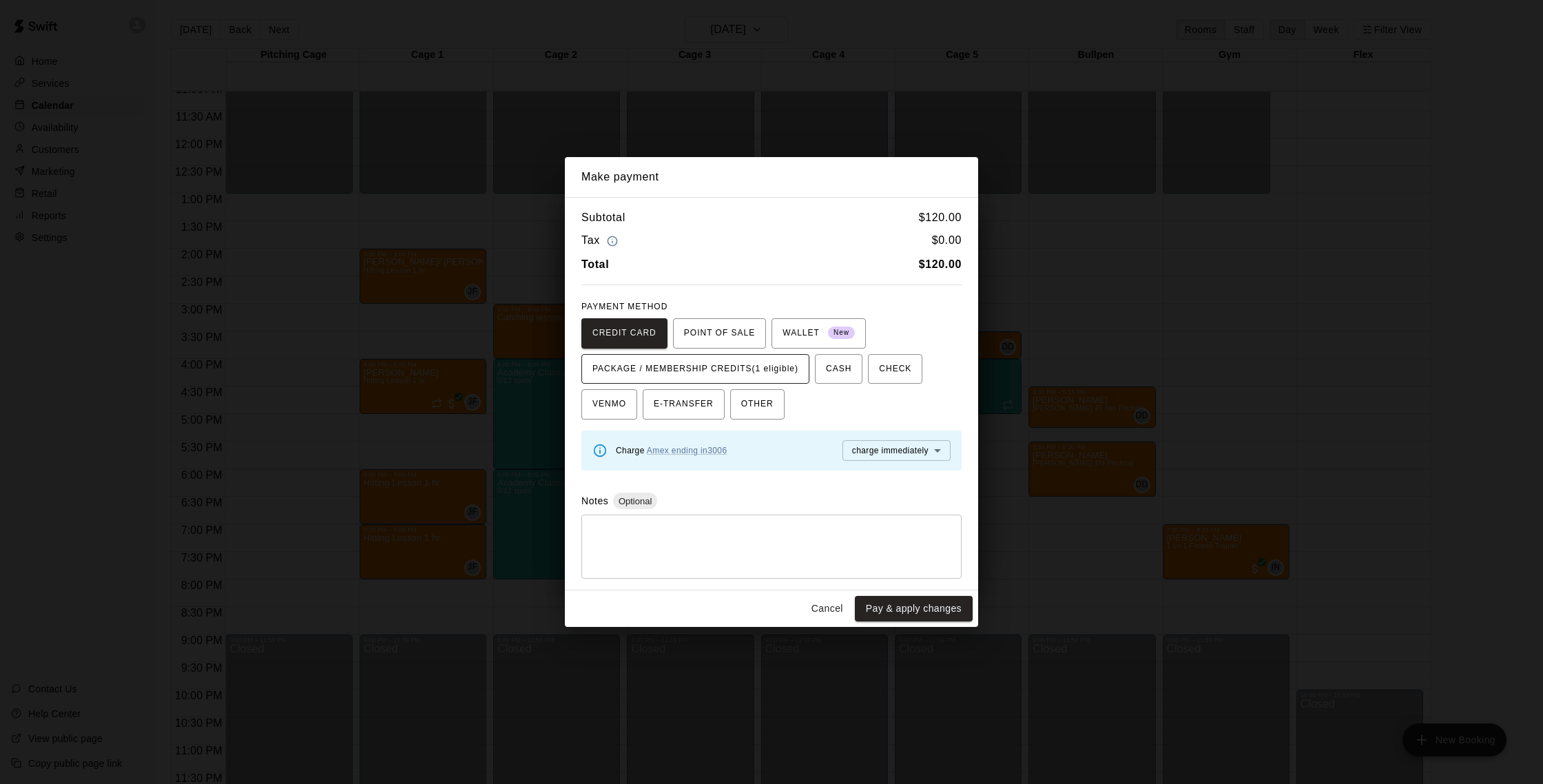
click at [760, 366] on span "PACKAGE / MEMBERSHIP CREDITS (1 eligible)" at bounding box center [695, 369] width 206 height 22
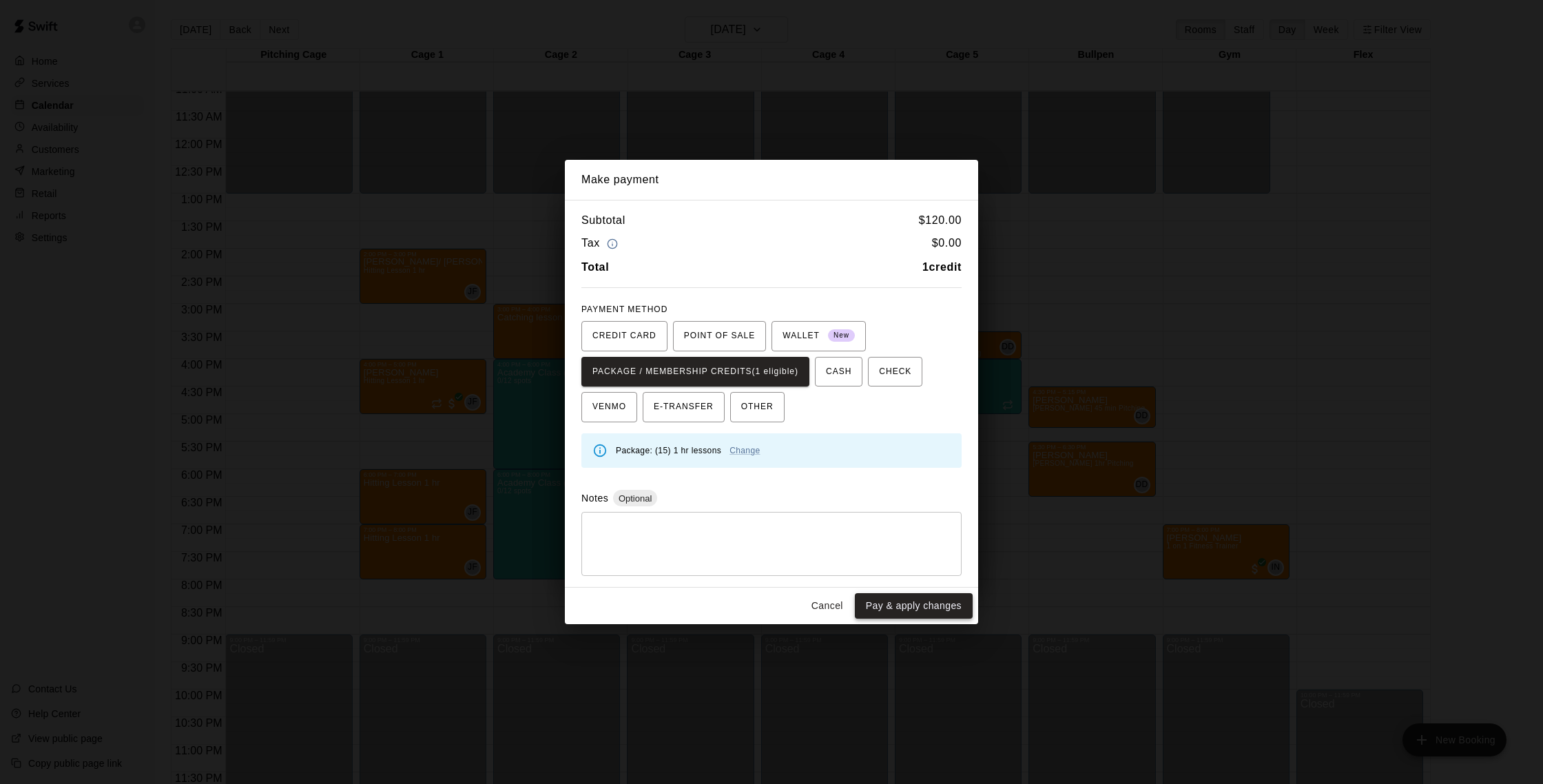
click at [898, 610] on button "Pay & apply changes" at bounding box center [914, 605] width 118 height 25
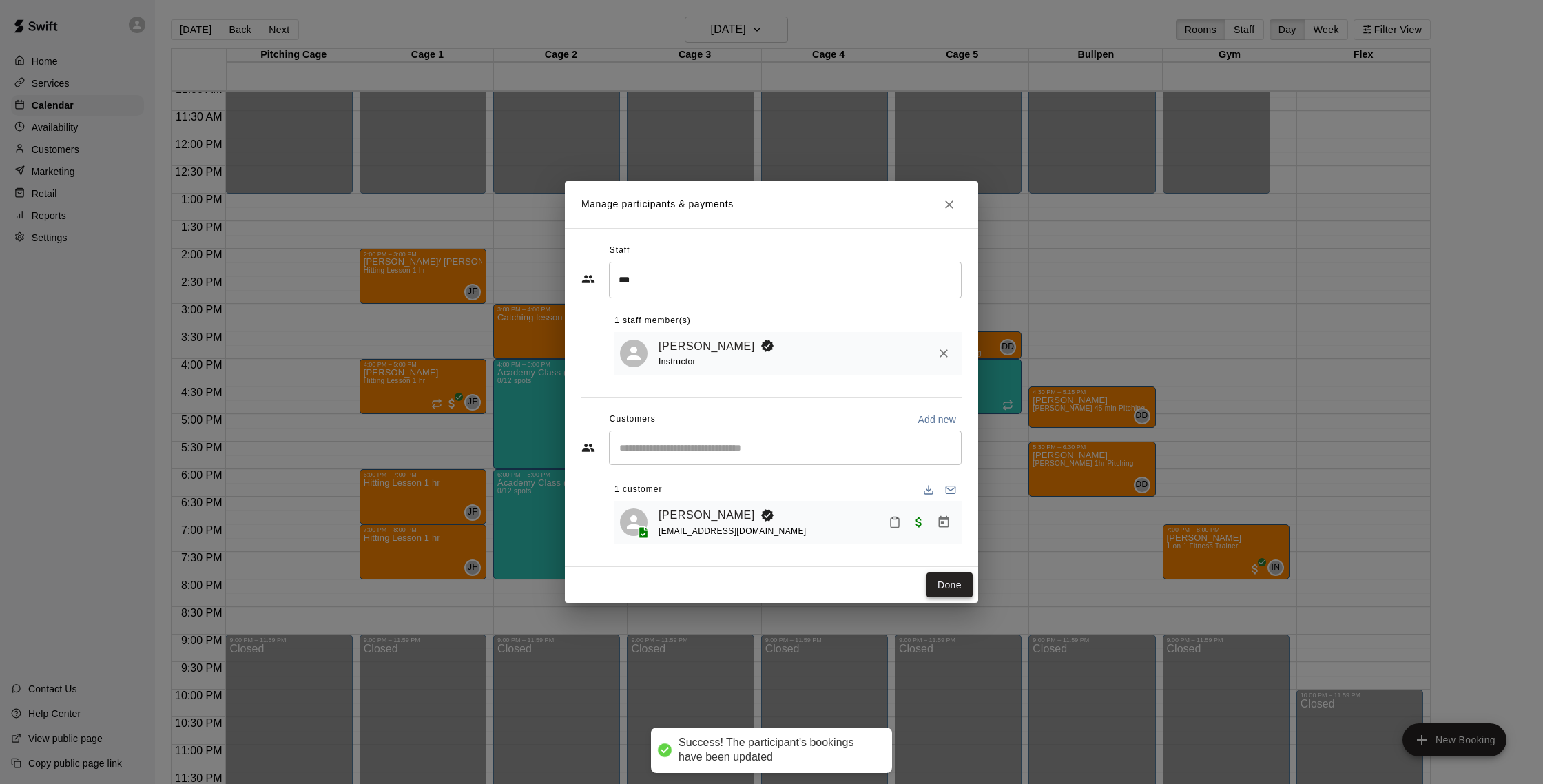
click at [949, 580] on button "Done" at bounding box center [949, 584] width 46 height 25
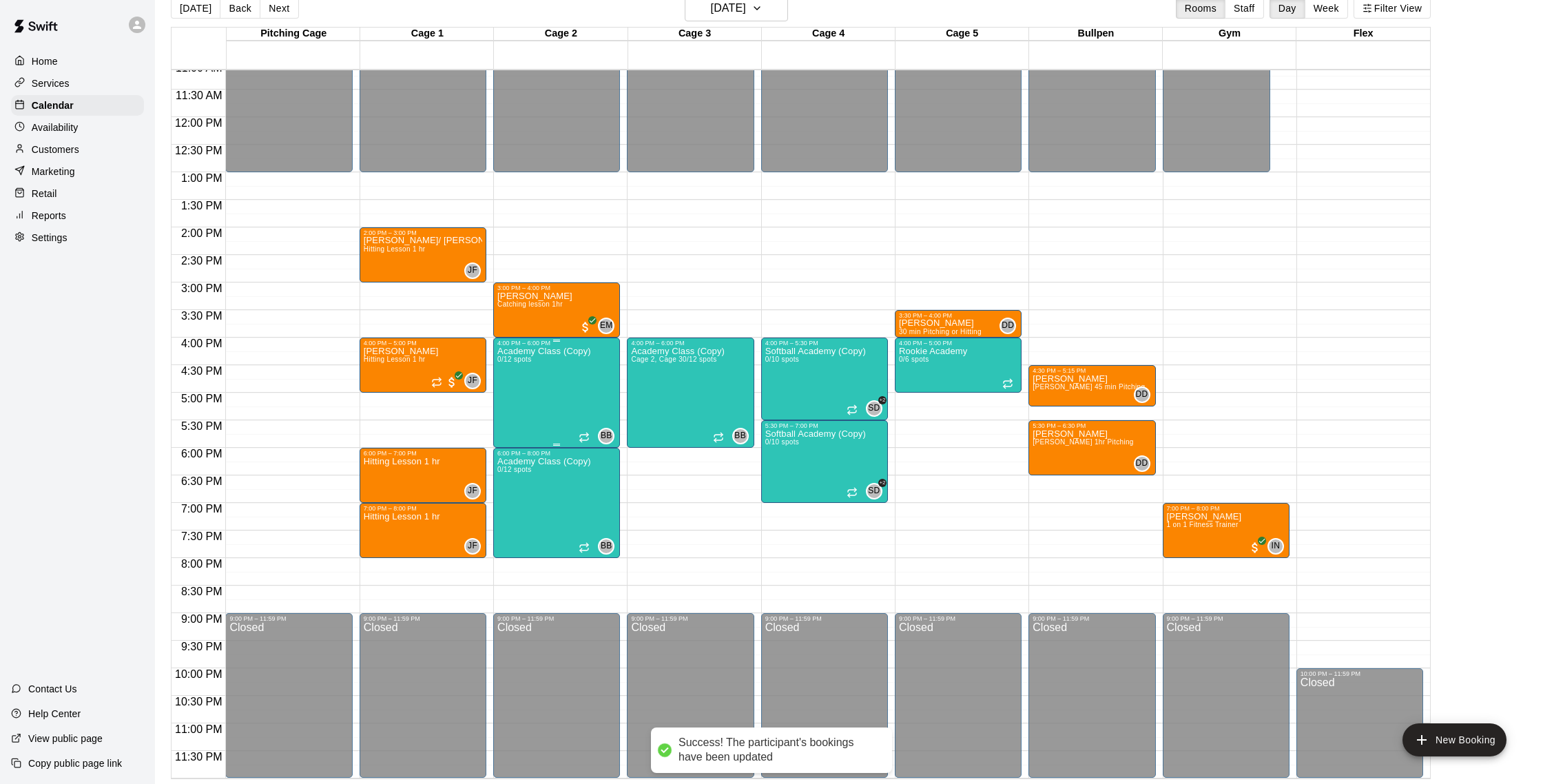
scroll to position [22, 0]
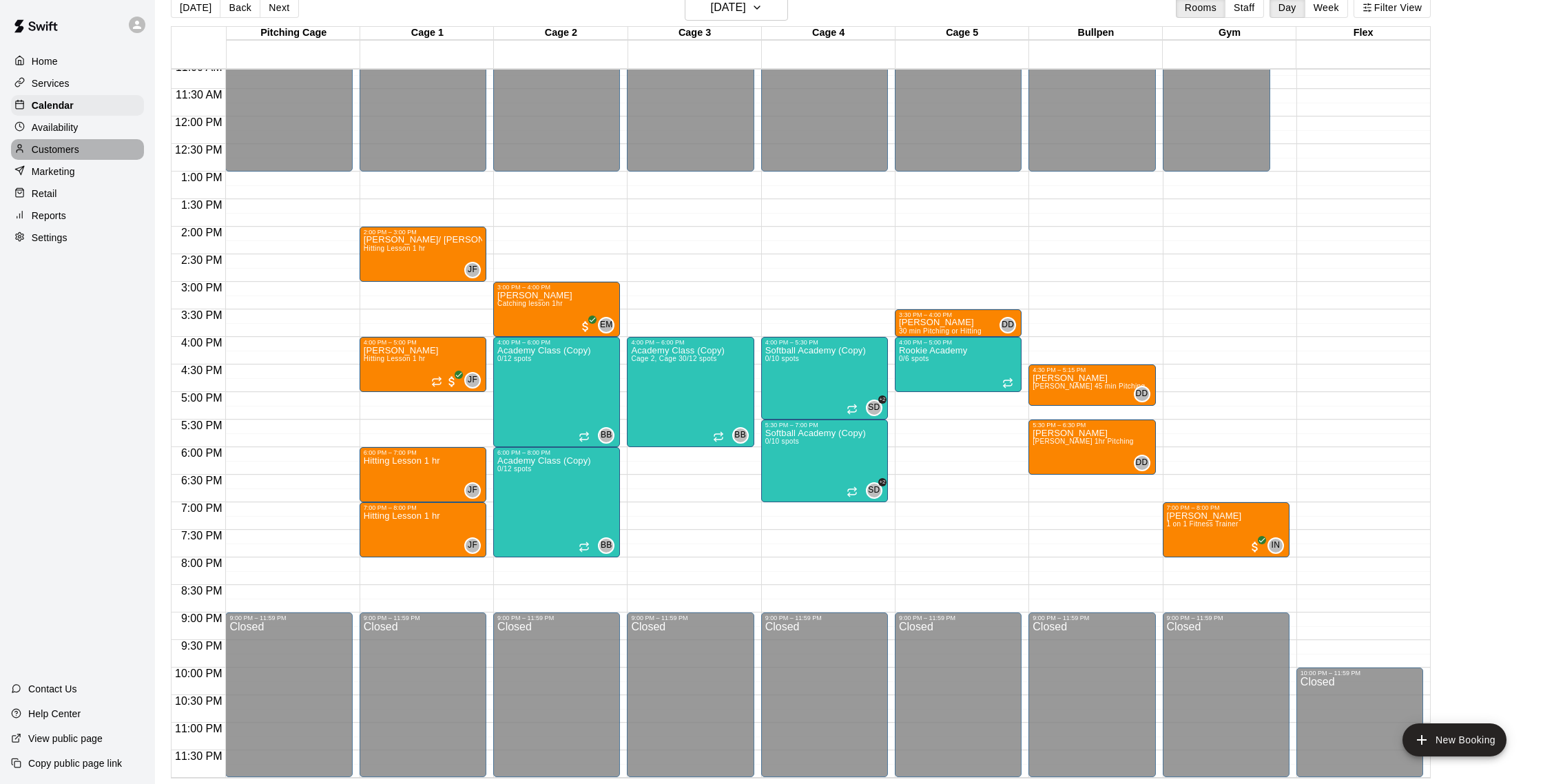
click at [60, 149] on p "Customers" at bounding box center [56, 149] width 47 height 14
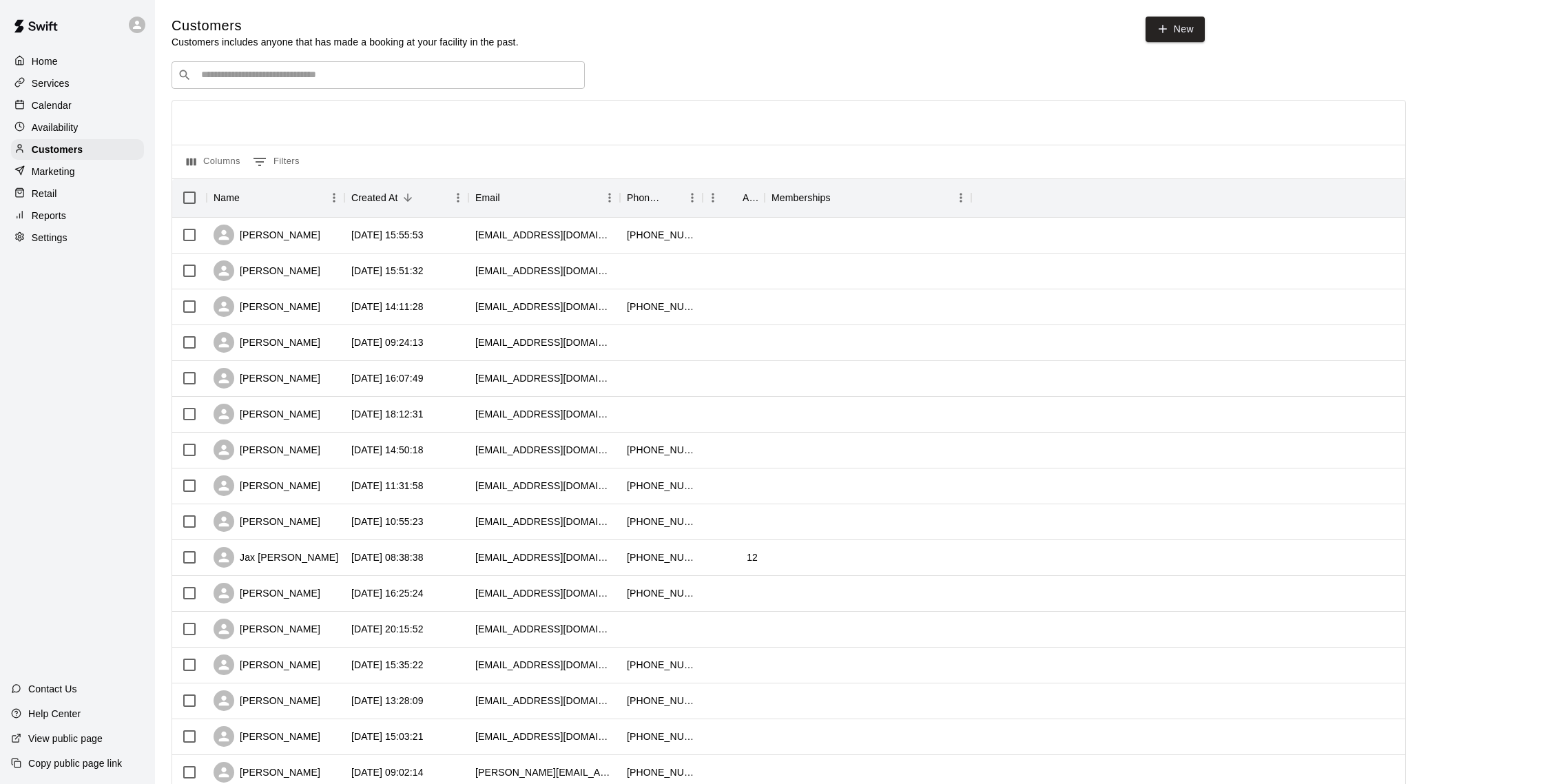
click at [341, 69] on input "Search customers by name or email" at bounding box center [388, 75] width 382 height 14
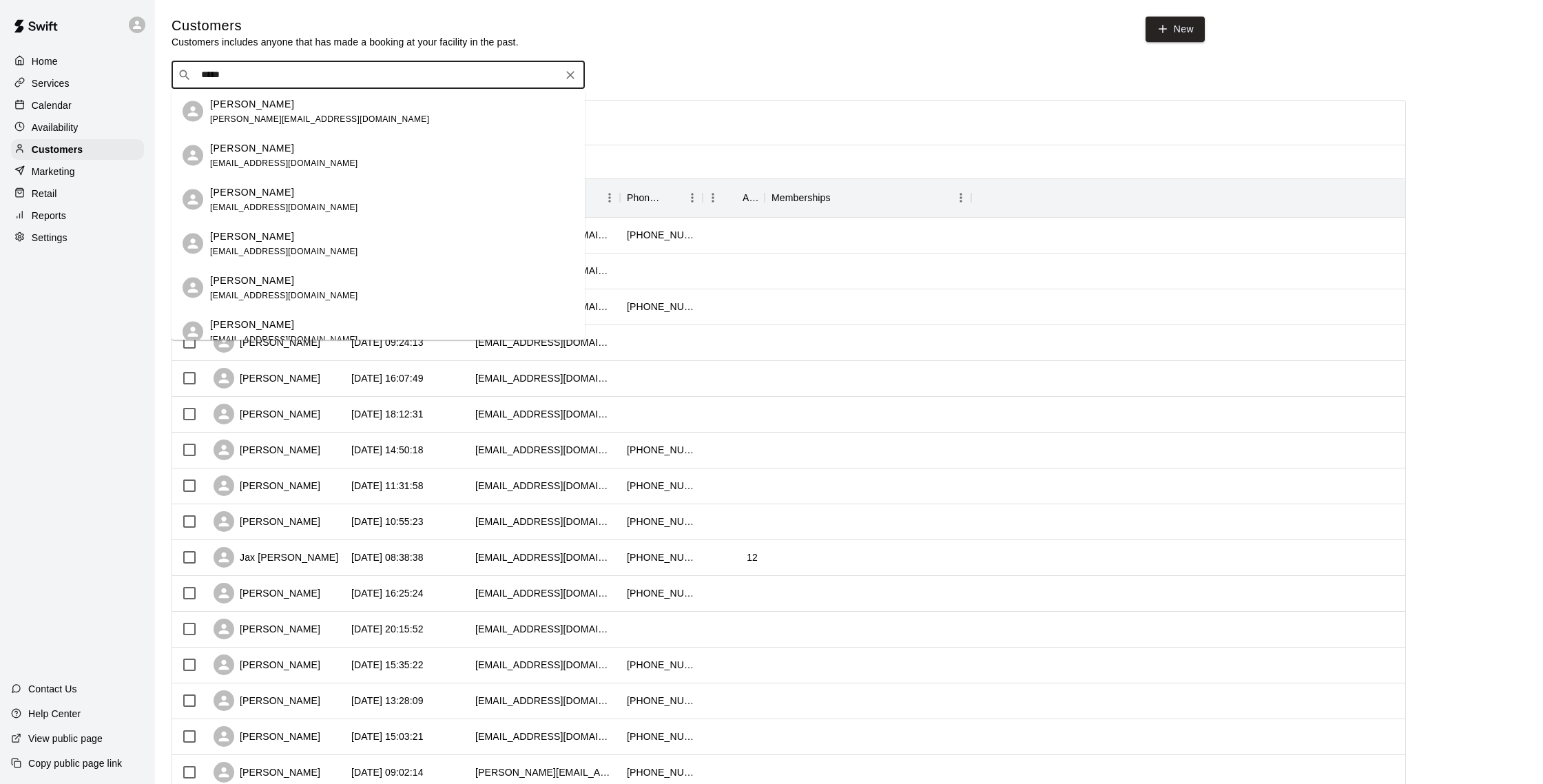
type input "*****"
click at [80, 104] on div "Calendar" at bounding box center [77, 105] width 133 height 21
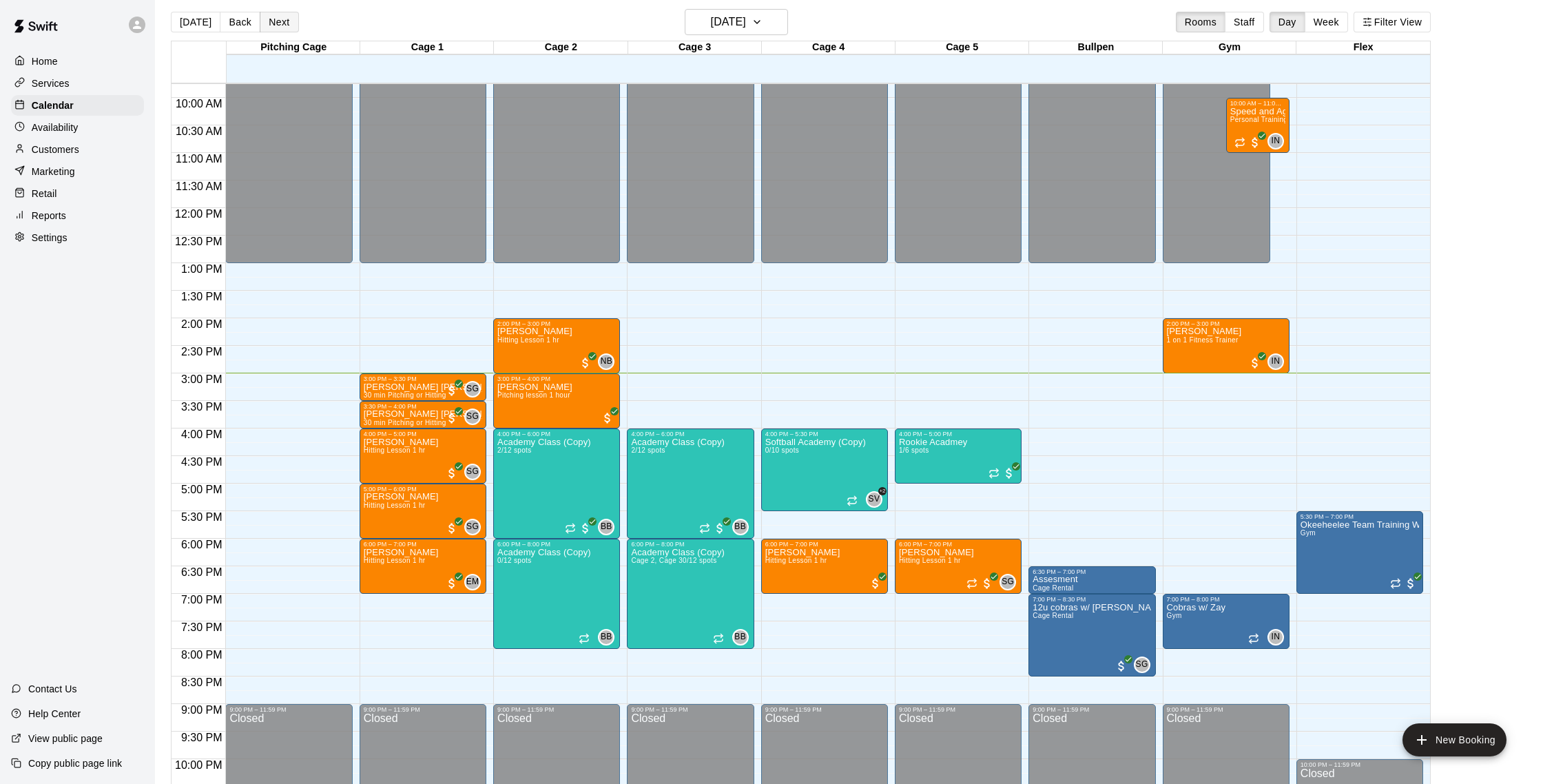
scroll to position [8, 0]
click at [265, 27] on button "Next" at bounding box center [279, 21] width 39 height 21
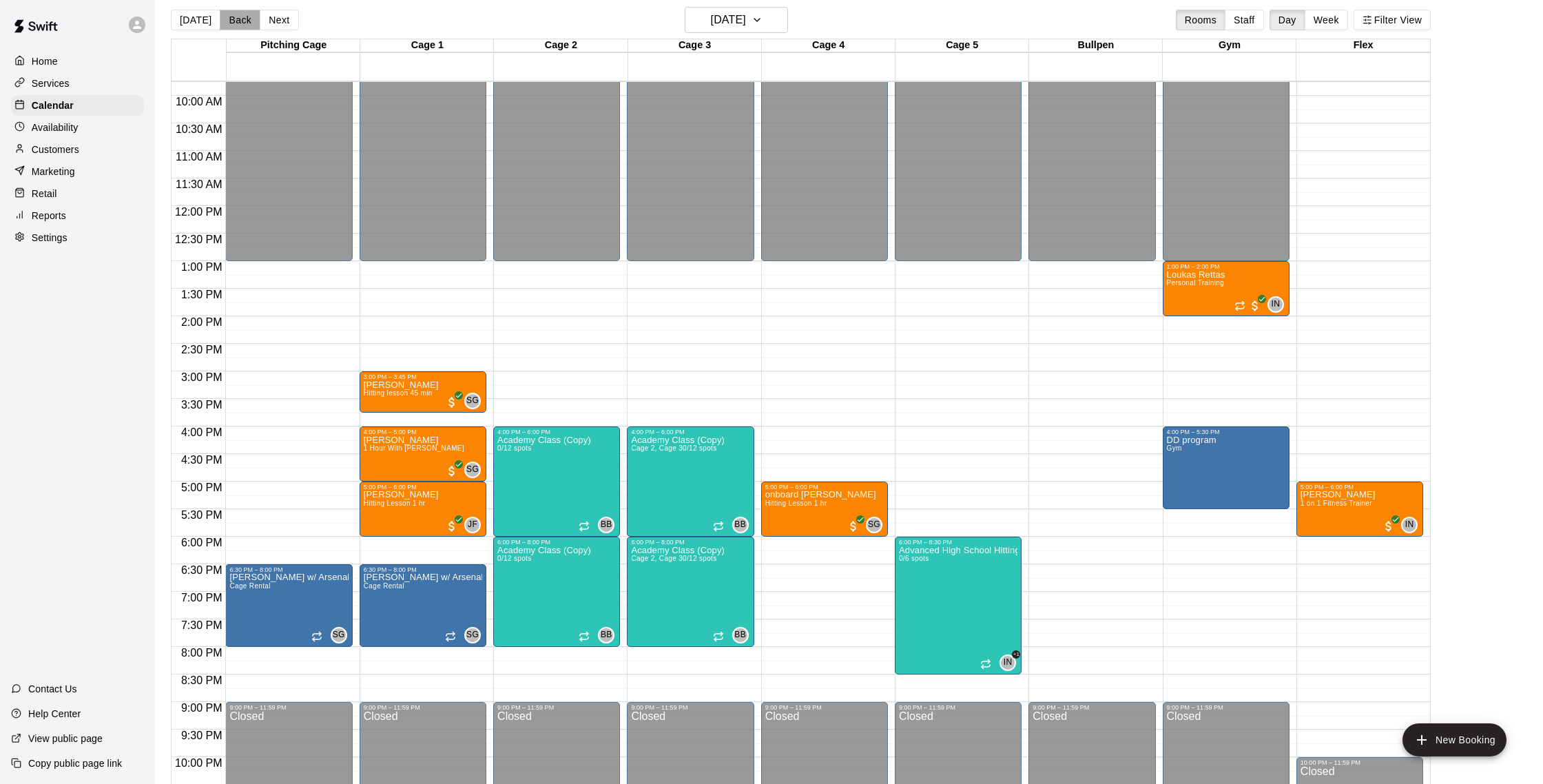
click at [240, 21] on button "Back" at bounding box center [239, 20] width 40 height 21
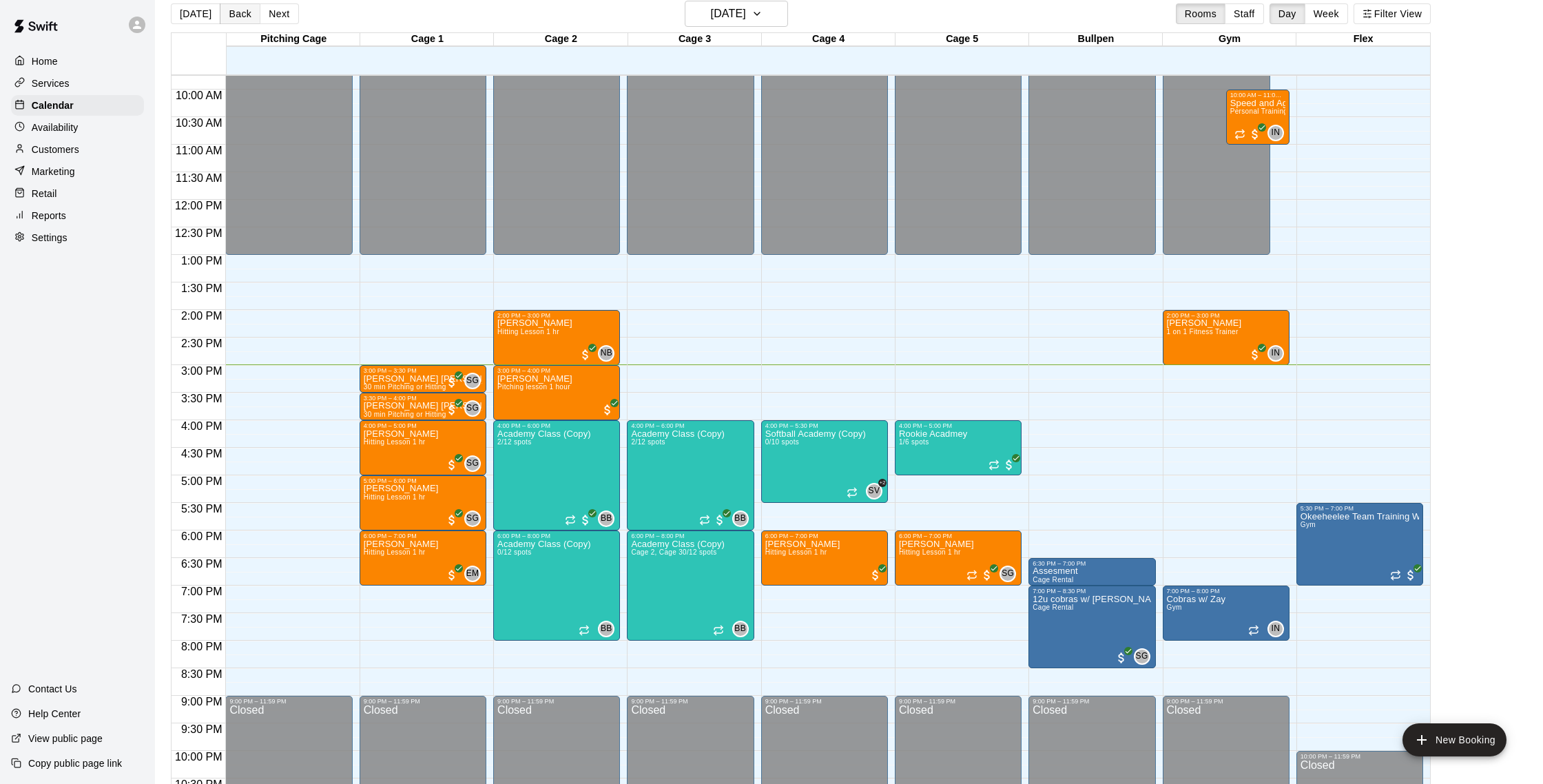
click at [250, 18] on button "Back" at bounding box center [239, 14] width 40 height 21
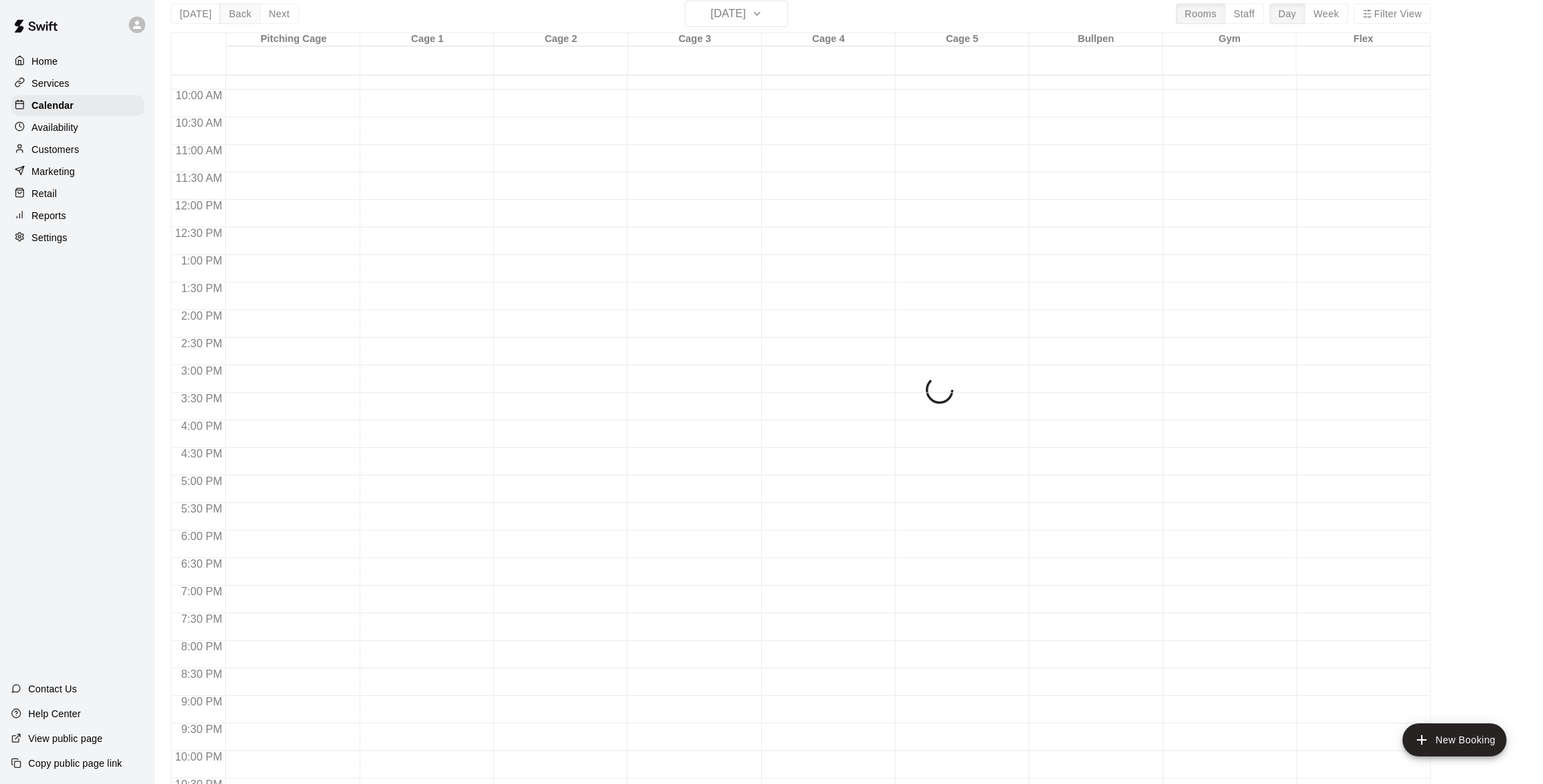
scroll to position [18, 0]
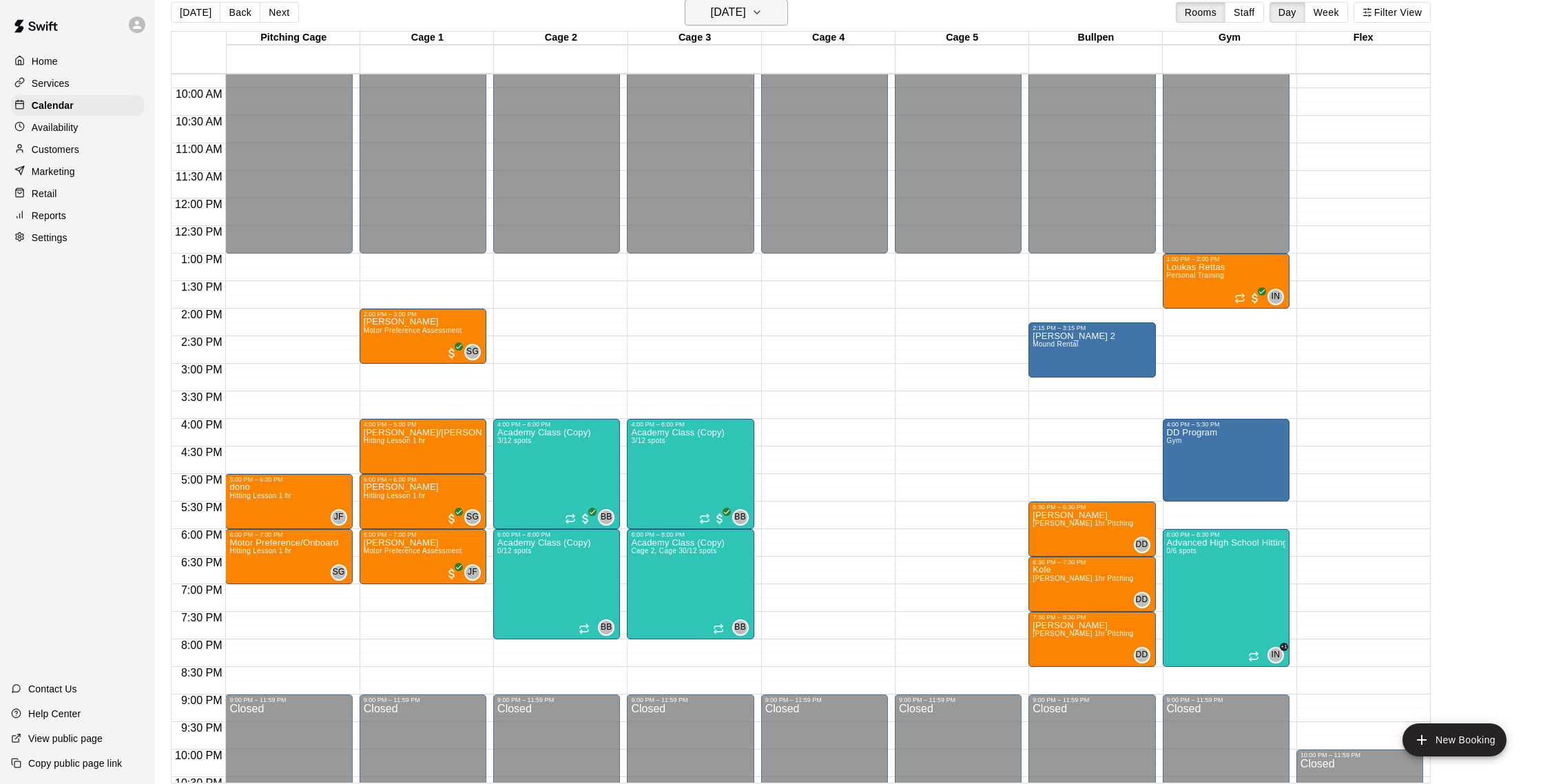
click at [743, 18] on h6 "Monday Aug 18" at bounding box center [728, 12] width 35 height 19
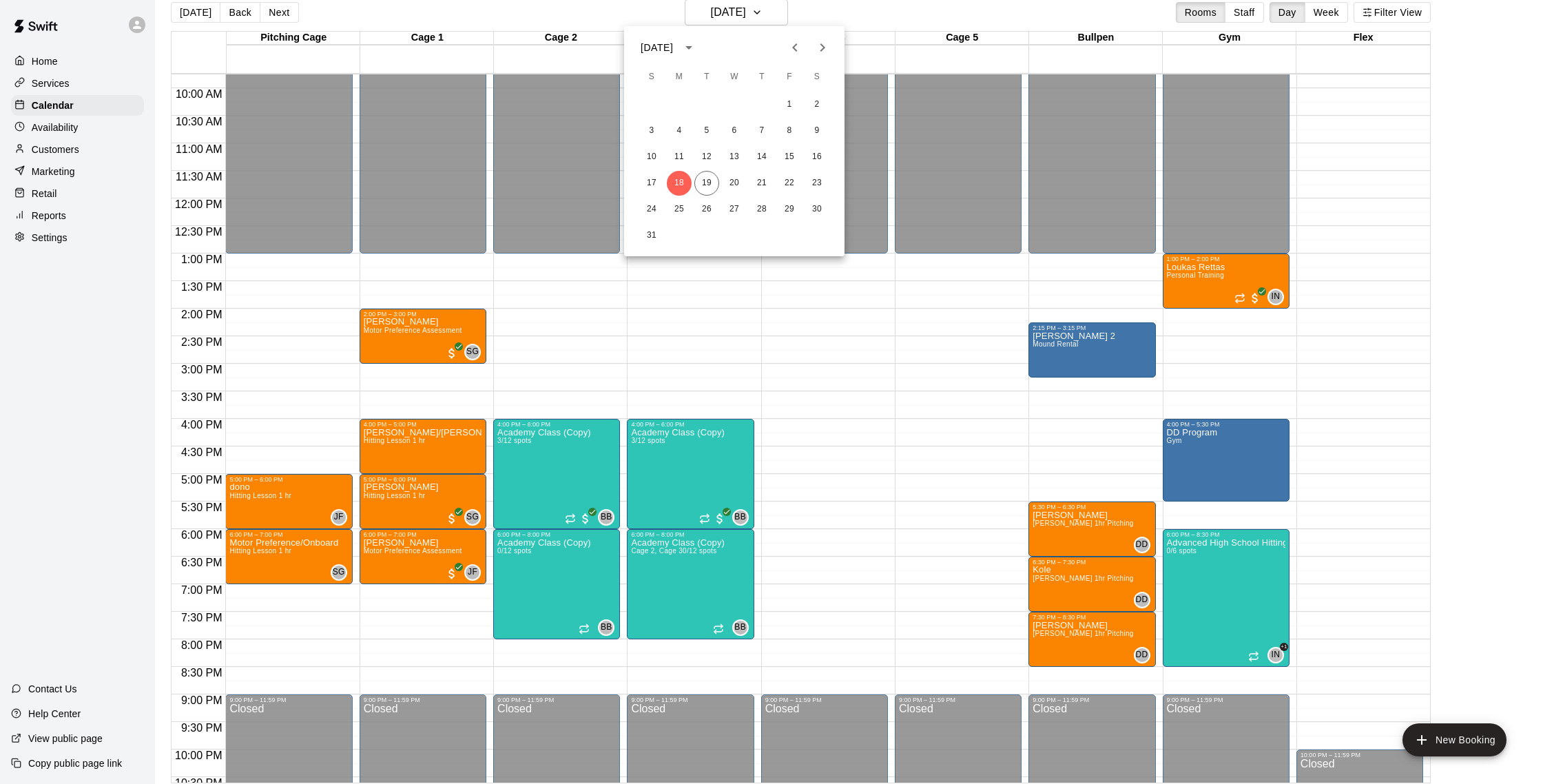
scroll to position [17, 0]
click at [702, 207] on button "26" at bounding box center [706, 210] width 25 height 25
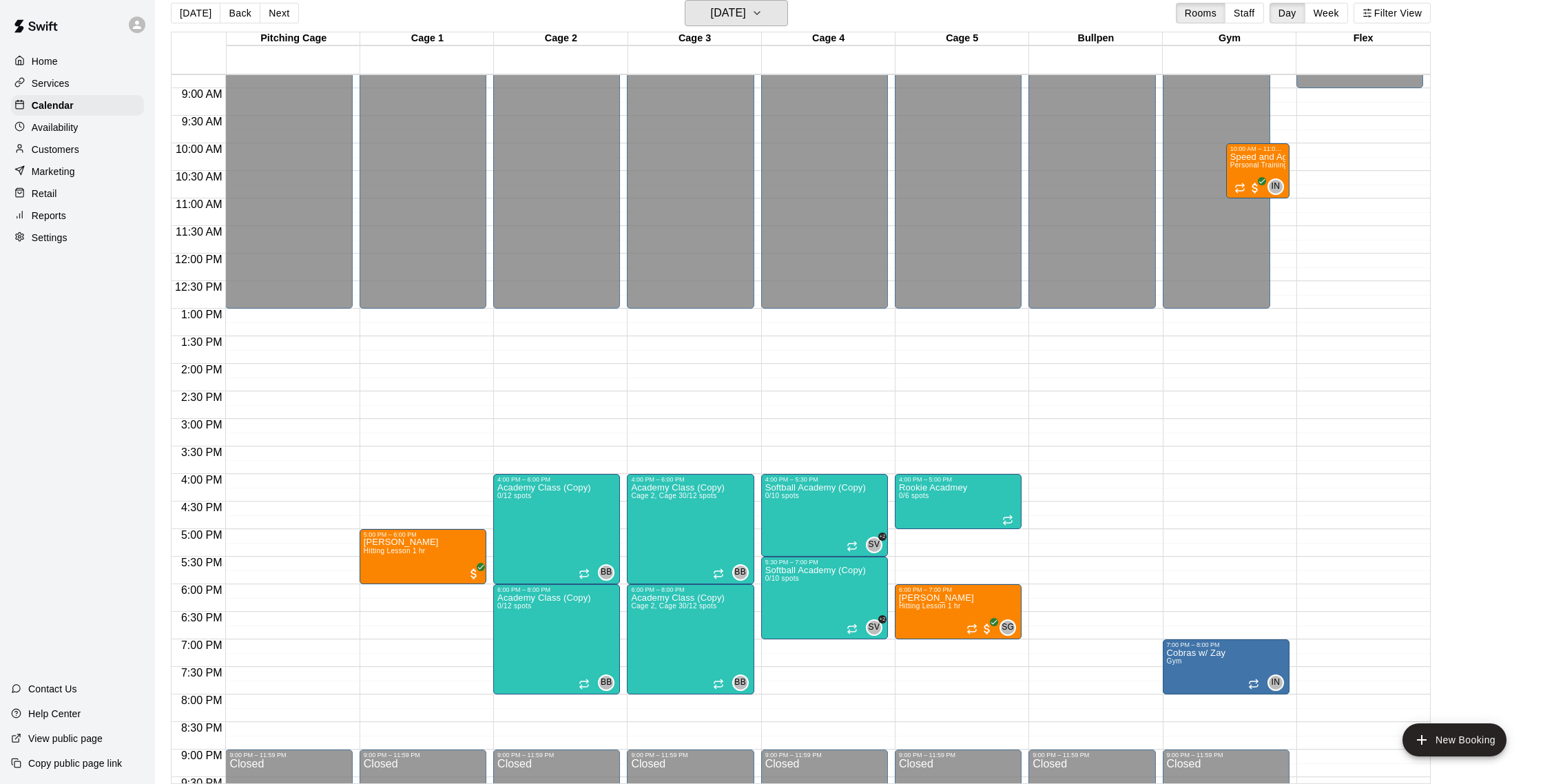
scroll to position [479, 0]
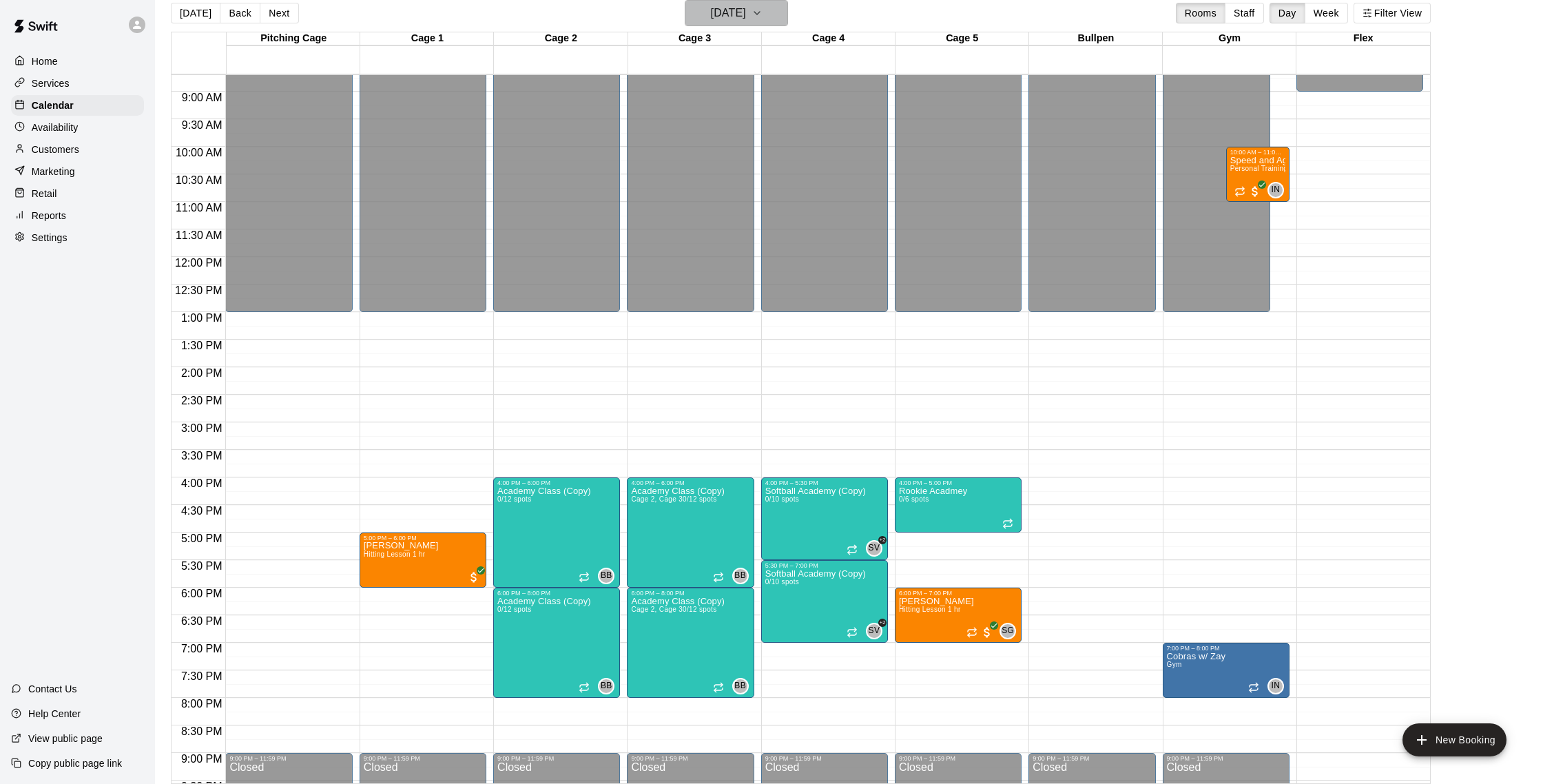
click at [718, 18] on h6 "Tuesday Aug 26" at bounding box center [728, 13] width 35 height 19
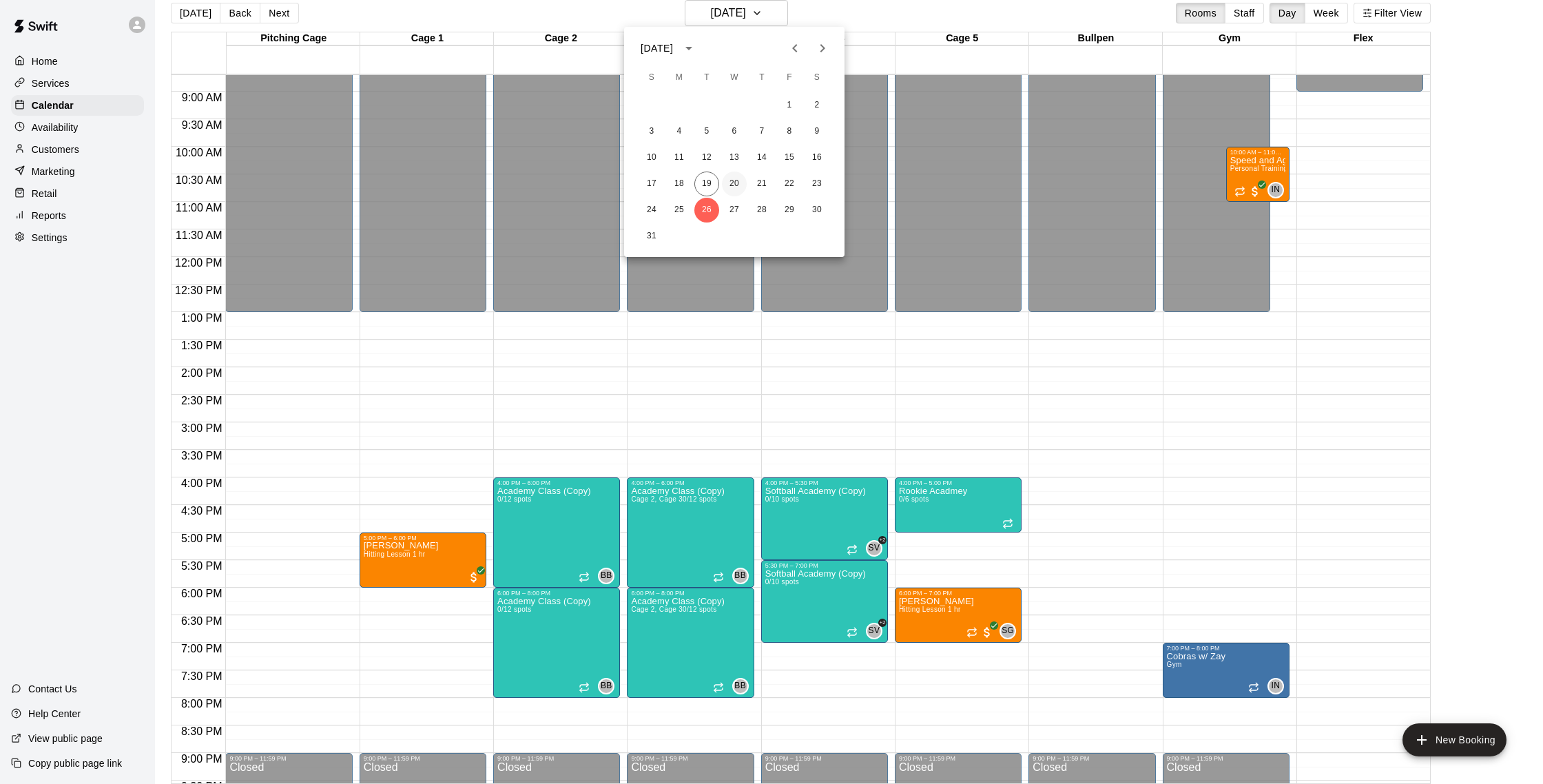
click at [729, 184] on button "20" at bounding box center [734, 184] width 25 height 25
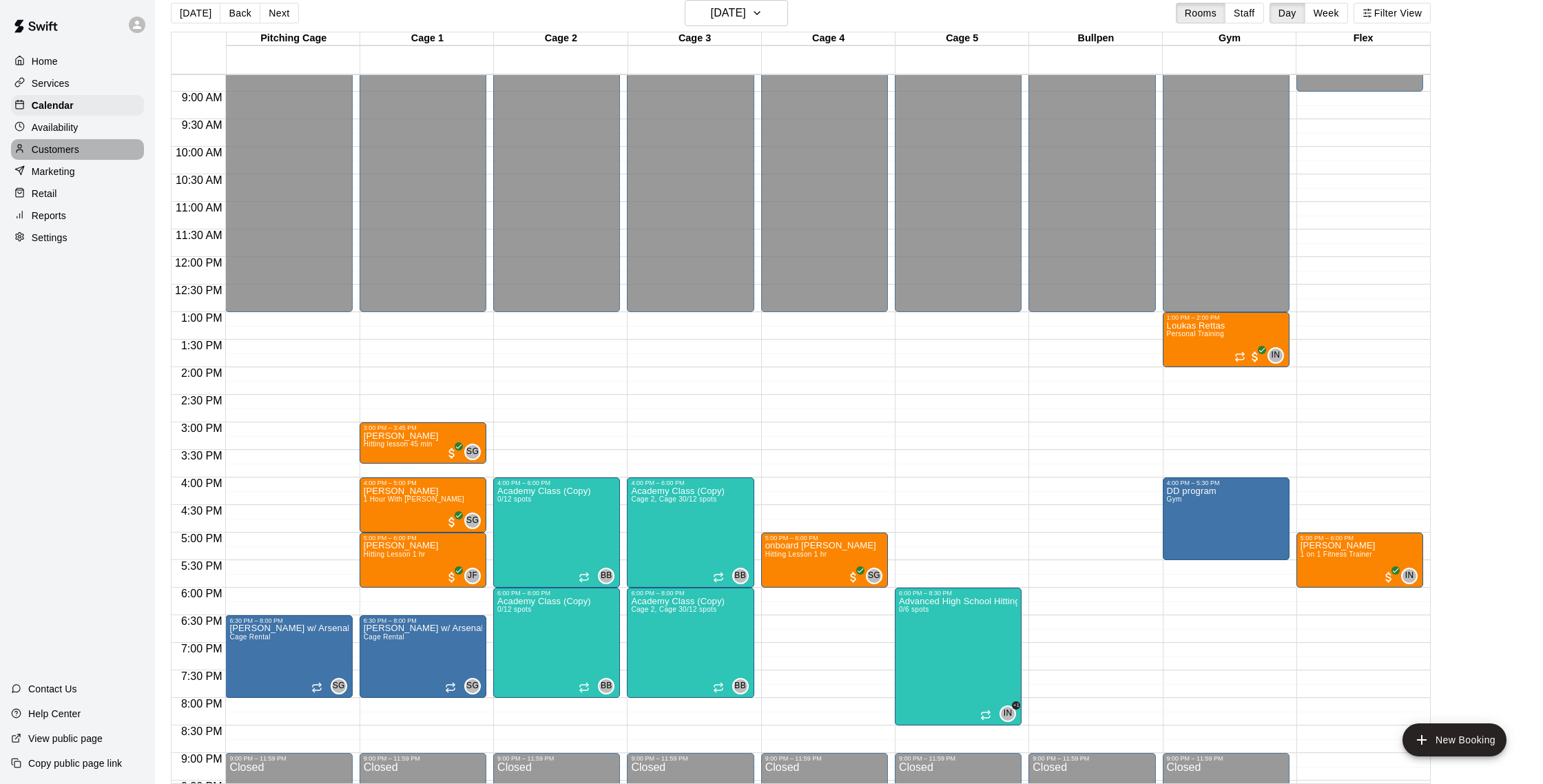
click at [62, 155] on p "Customers" at bounding box center [56, 149] width 47 height 14
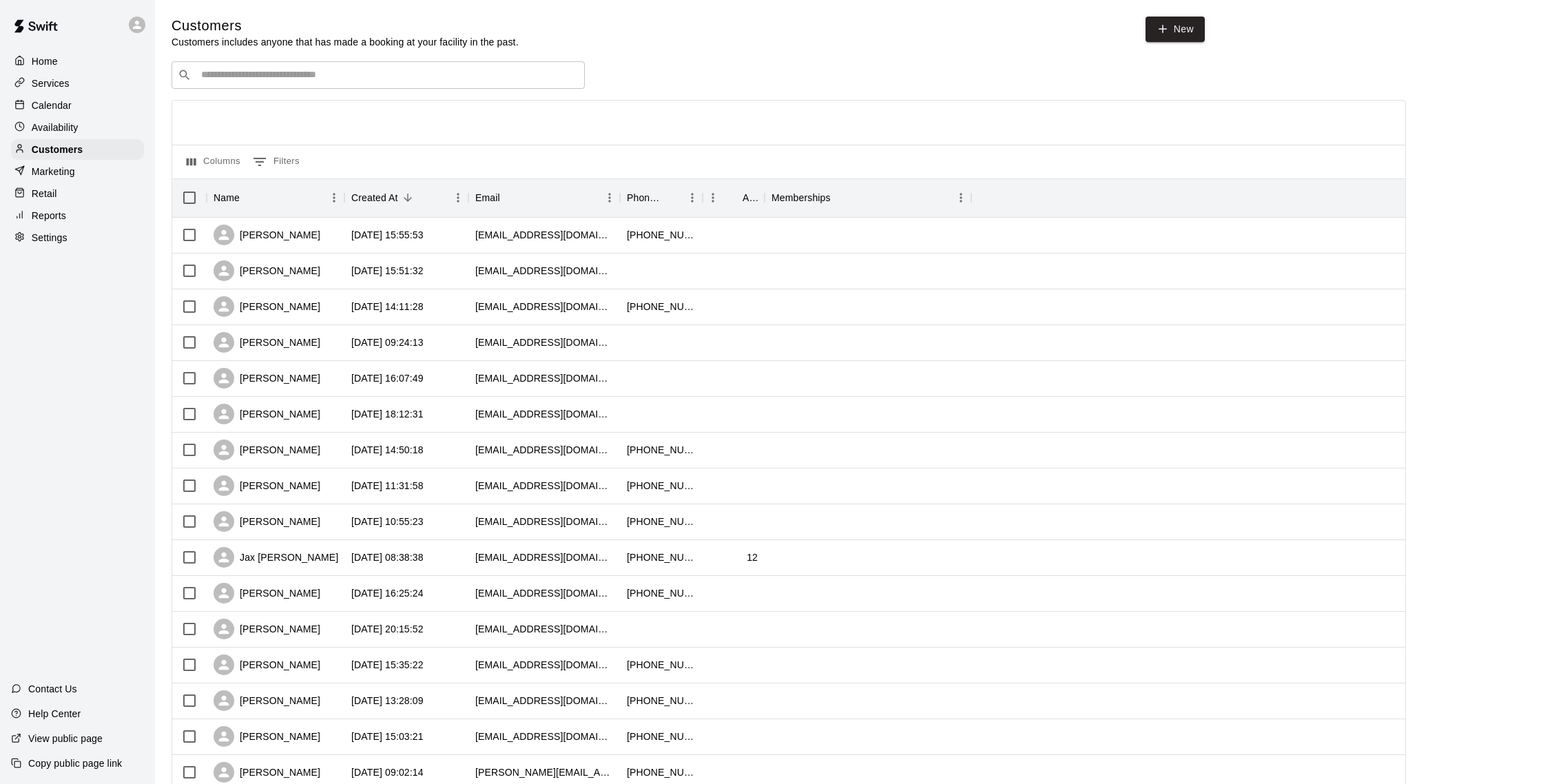
click at [255, 69] on input "Search customers by name or email" at bounding box center [388, 75] width 382 height 14
type input "******"
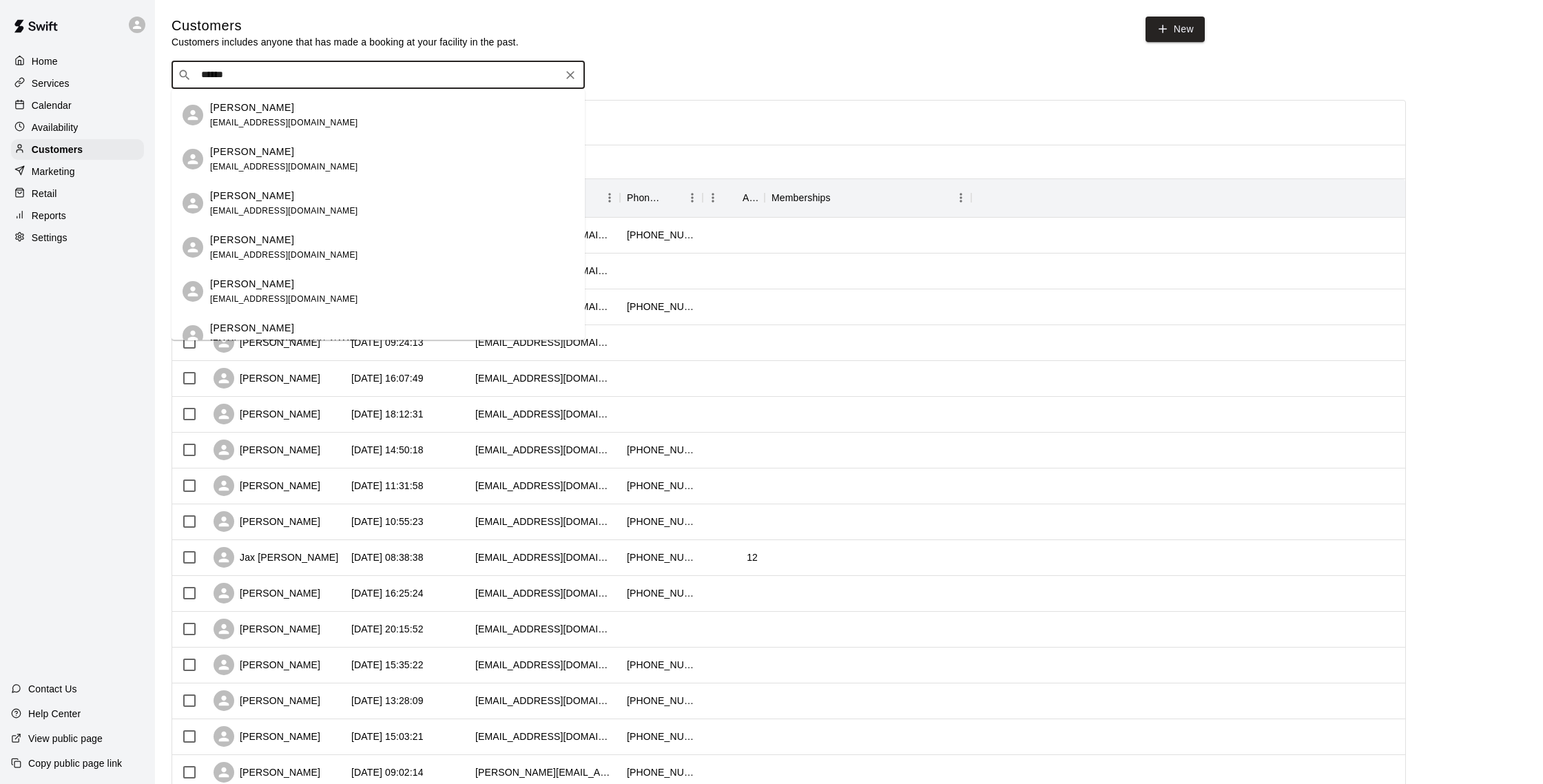
scroll to position [939, 0]
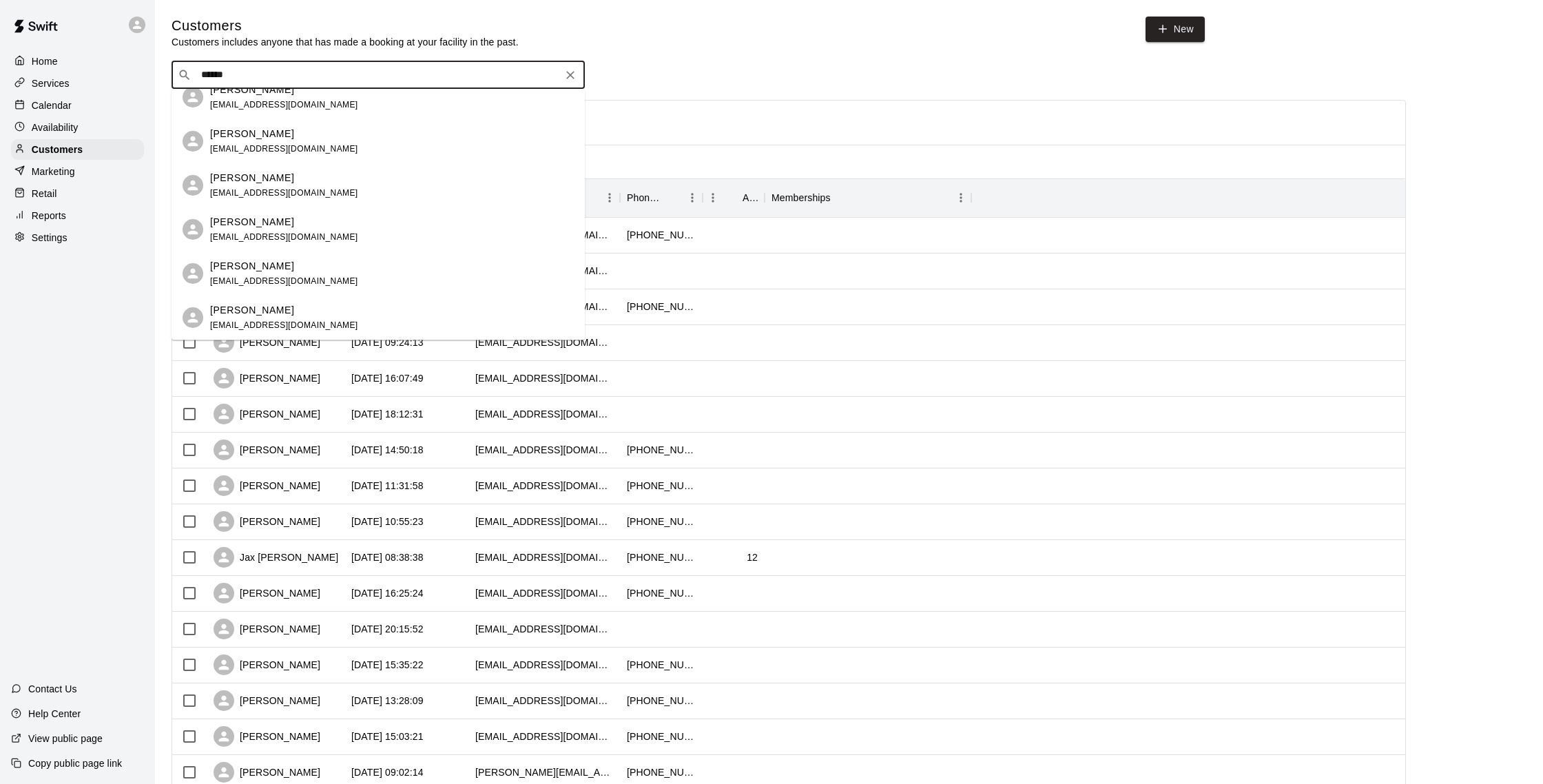
click at [274, 194] on span "[EMAIL_ADDRESS][DOMAIN_NAME]" at bounding box center [284, 193] width 148 height 10
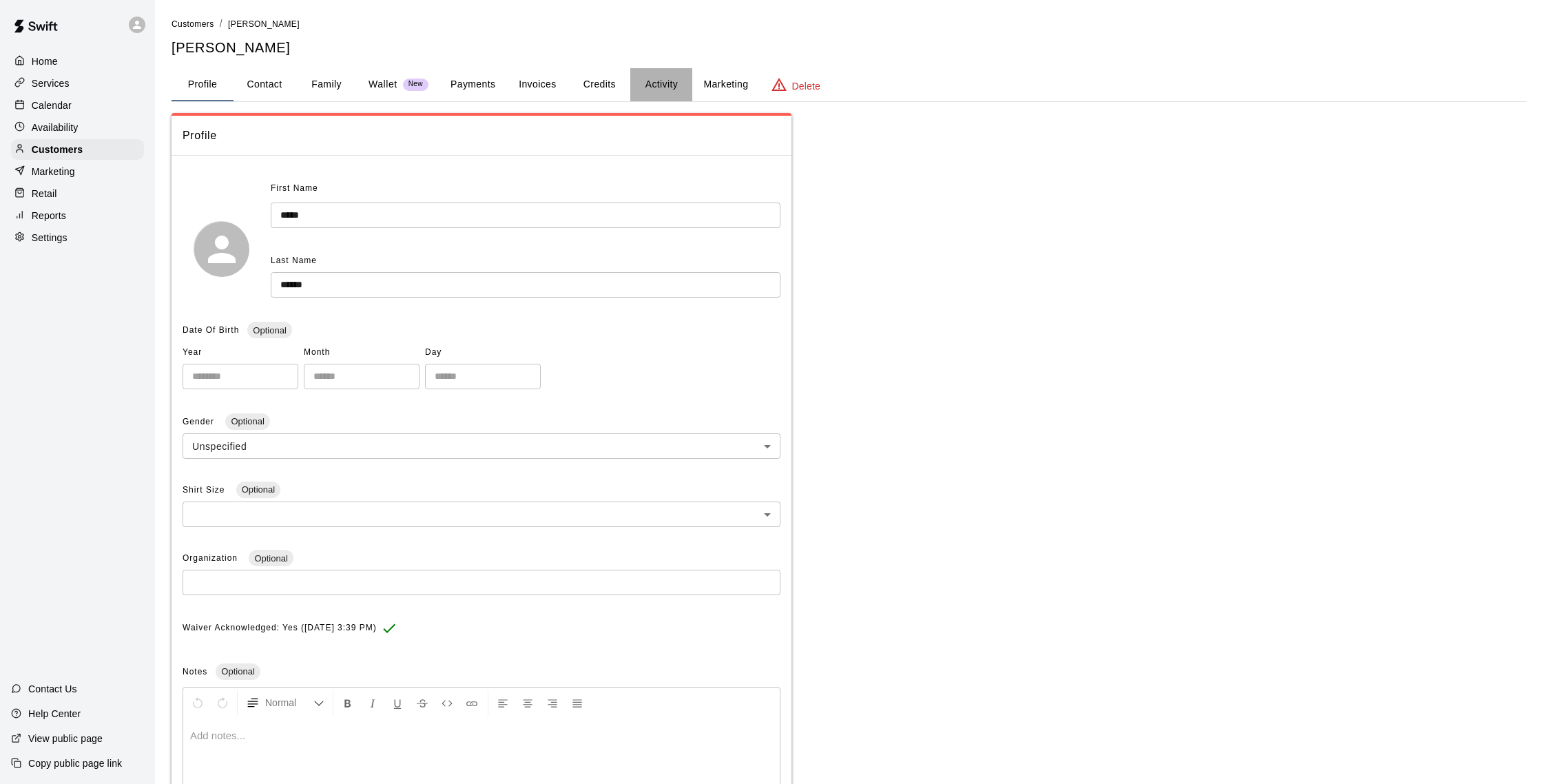
click at [661, 90] on button "Activity" at bounding box center [661, 84] width 62 height 33
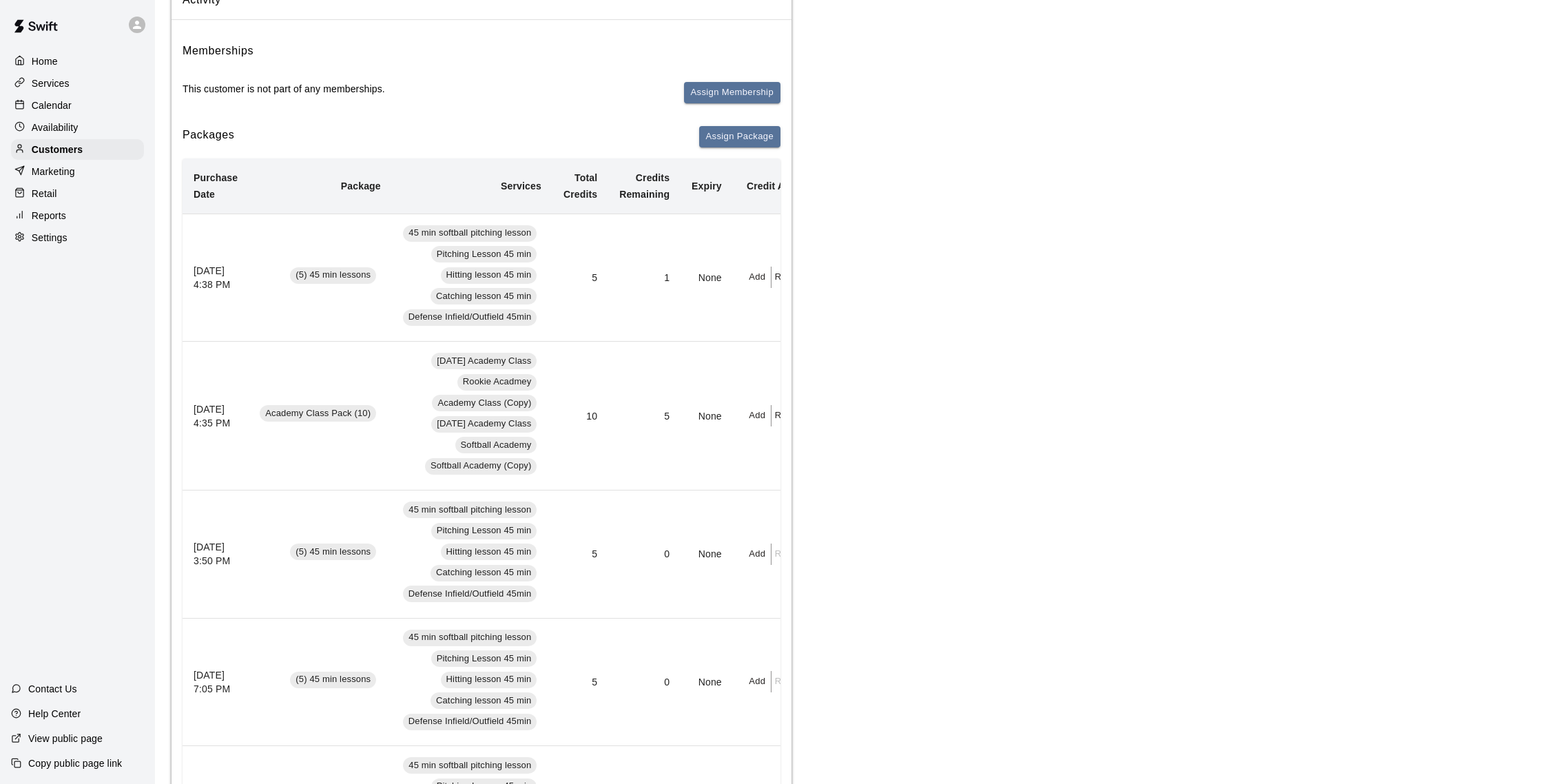
scroll to position [137, 0]
click at [50, 110] on p "Calendar" at bounding box center [52, 105] width 40 height 14
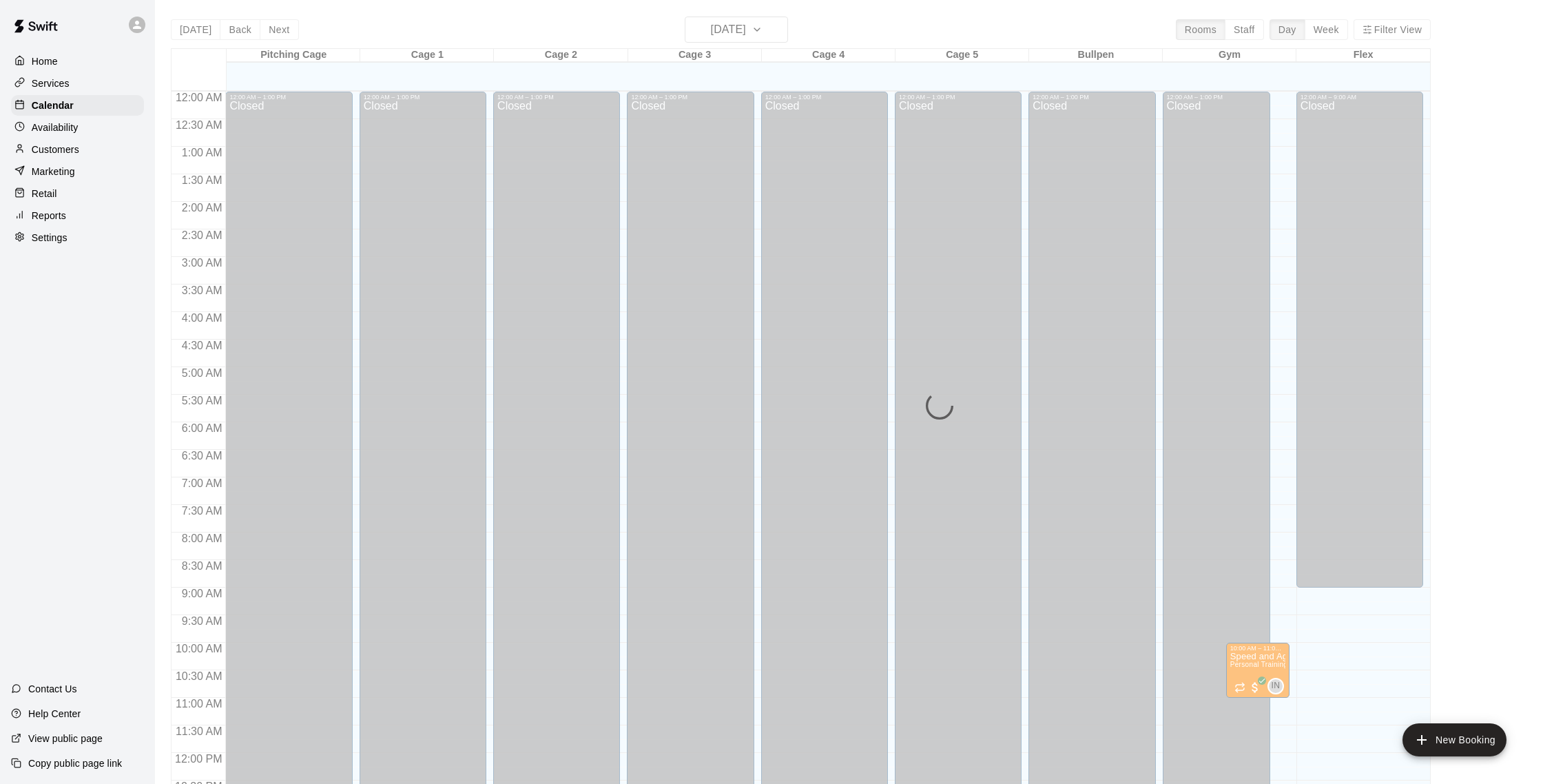
scroll to position [574, 0]
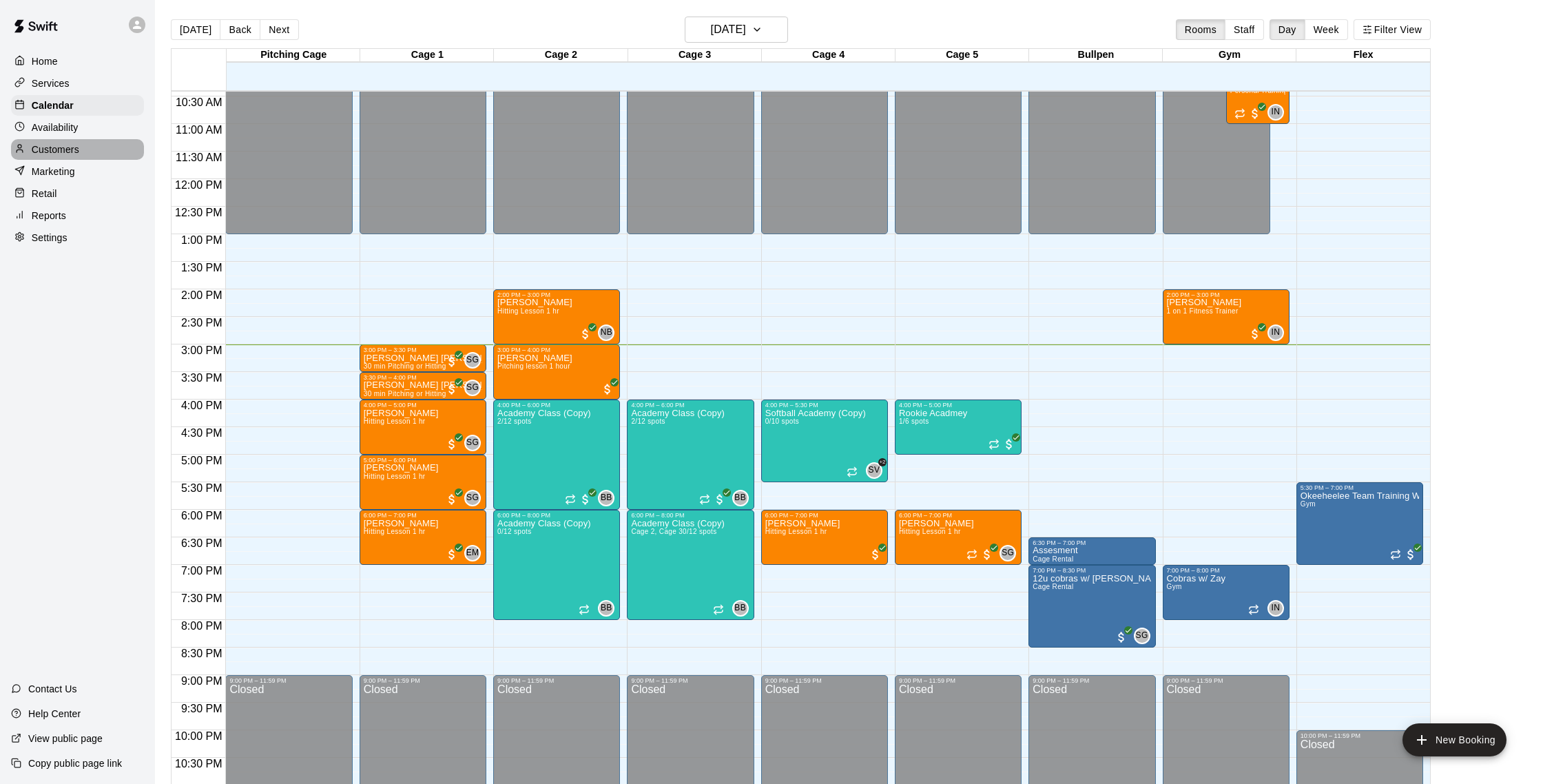
click at [62, 149] on p "Customers" at bounding box center [56, 149] width 47 height 14
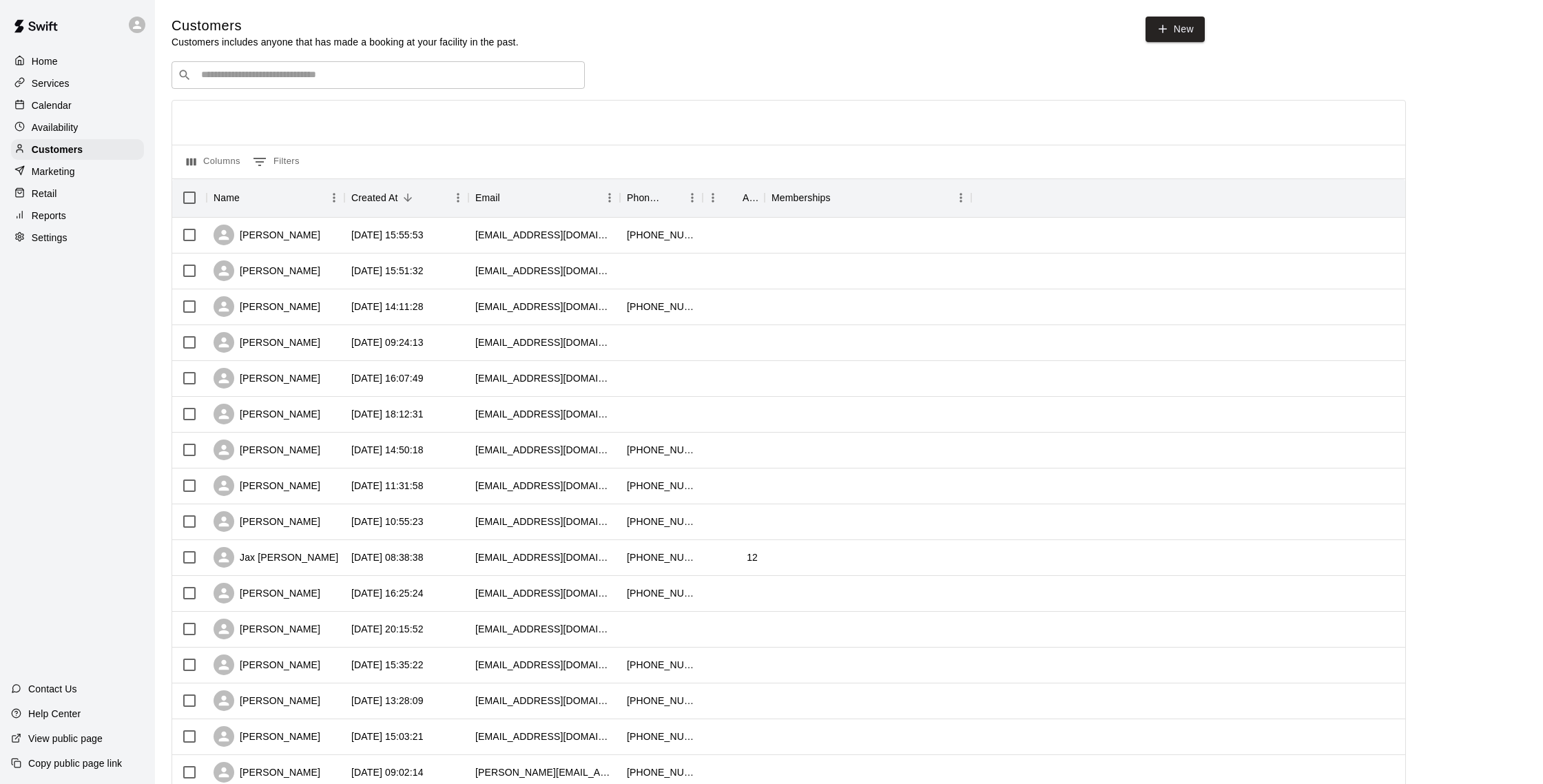
click at [69, 107] on p "Calendar" at bounding box center [52, 105] width 40 height 14
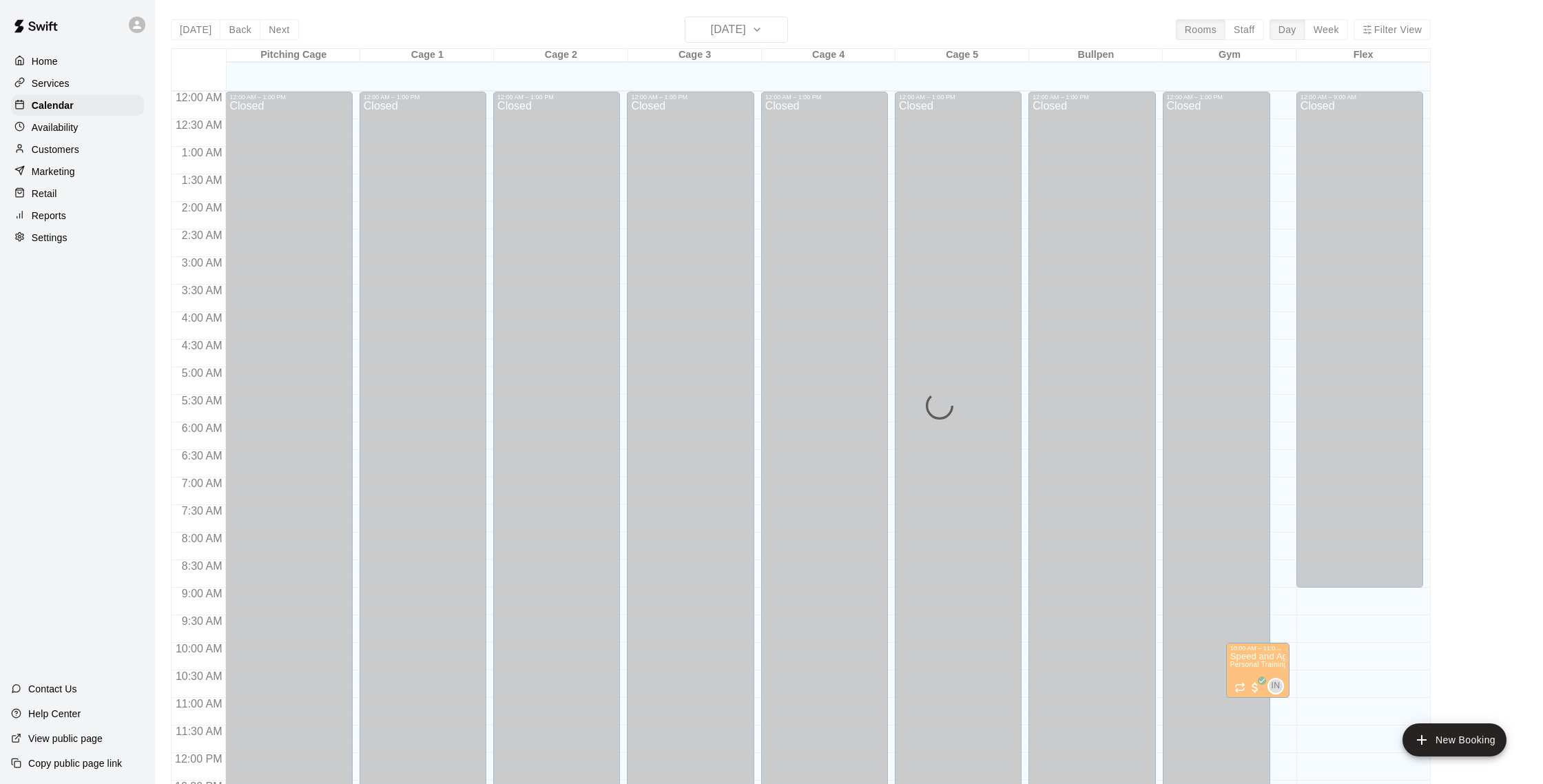
scroll to position [574, 0]
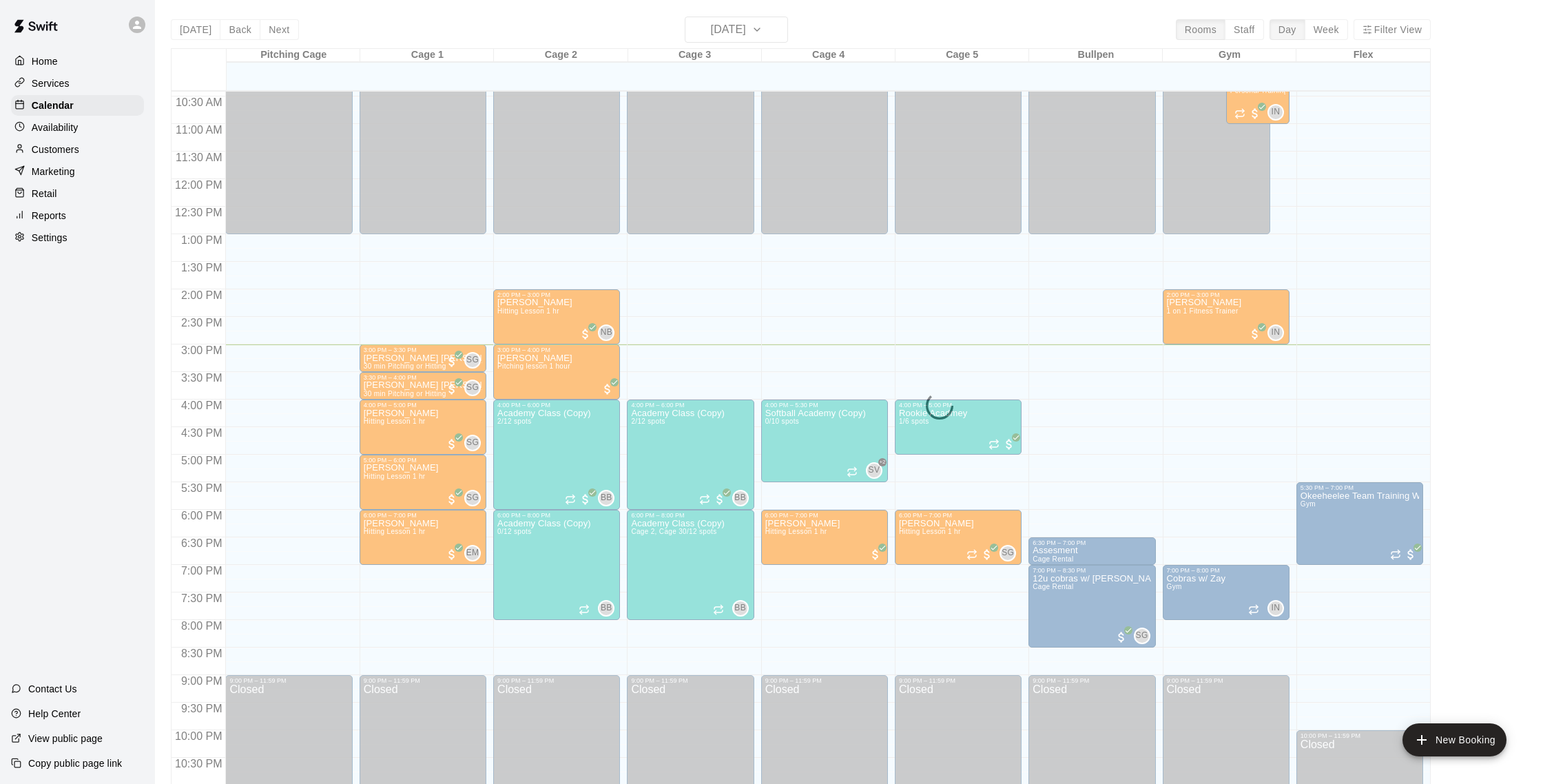
click at [735, 32] on div "[DATE] Back [DATE][DATE] Rooms Staff Day Week Filter View Pitching Cage 19 Tue …" at bounding box center [800, 408] width 1260 height 784
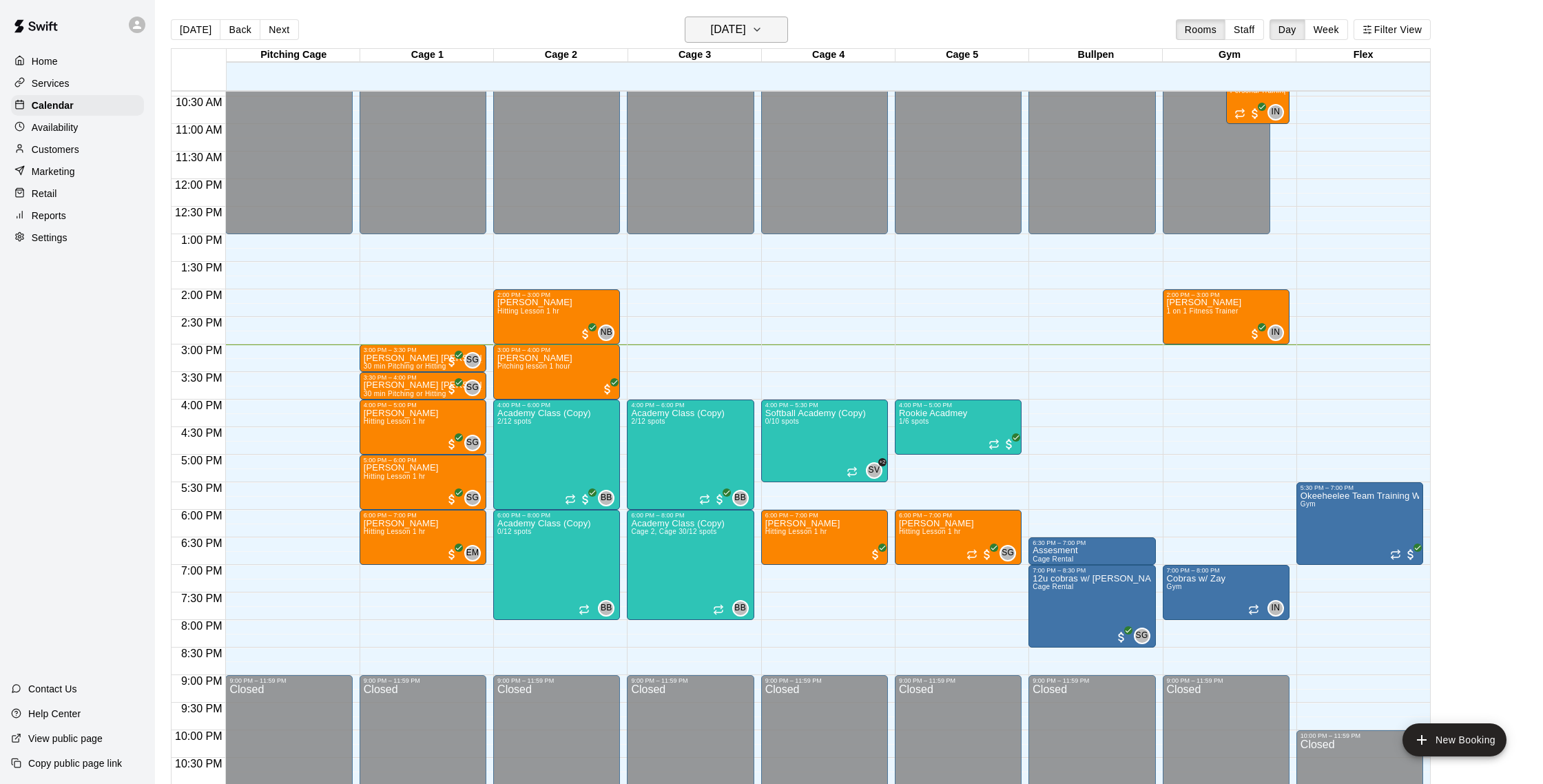
click at [735, 32] on h6 "[DATE]" at bounding box center [728, 29] width 35 height 19
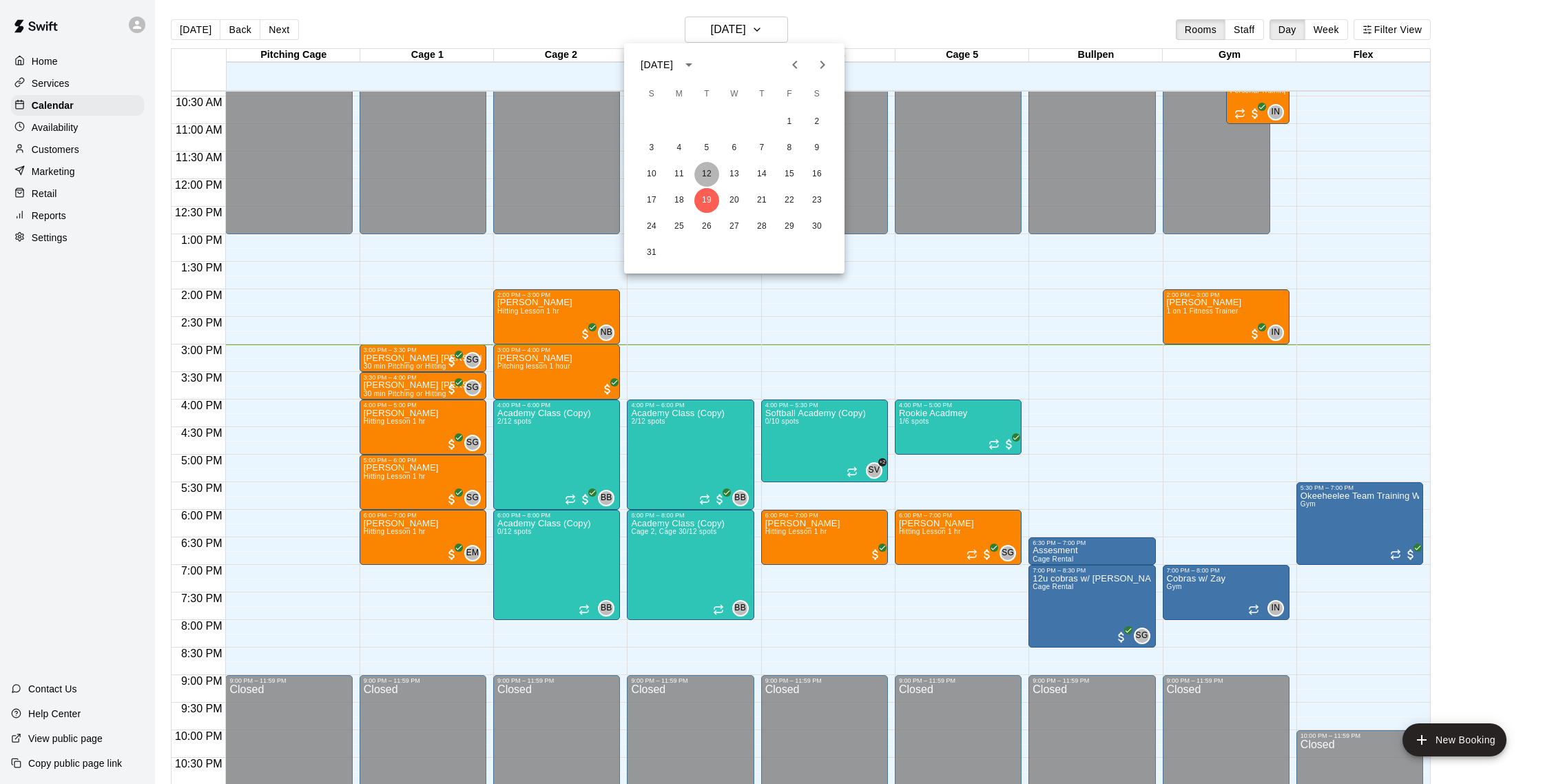
click at [710, 173] on button "12" at bounding box center [706, 174] width 25 height 25
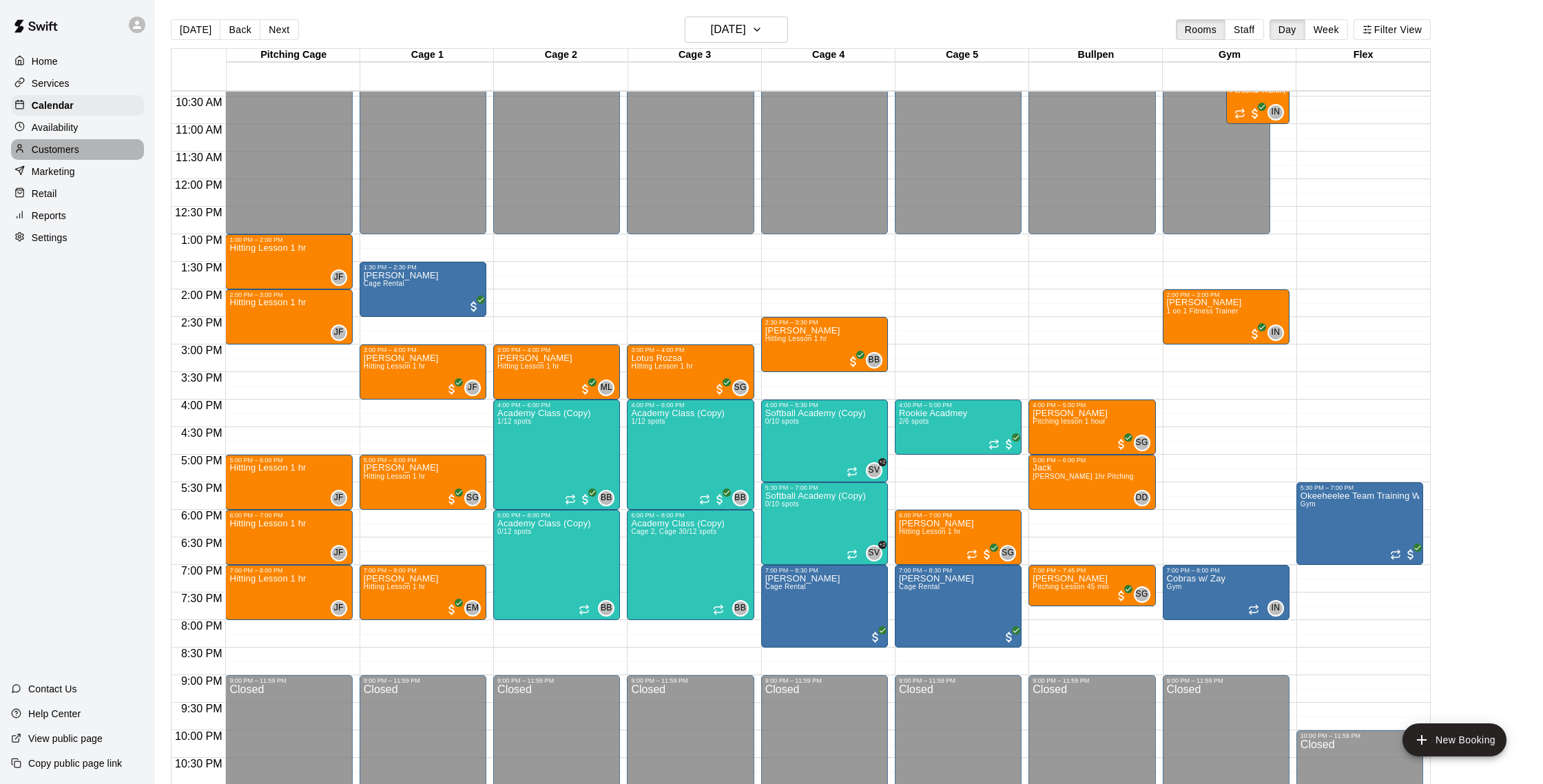
click at [69, 139] on div "Customers" at bounding box center [77, 149] width 133 height 21
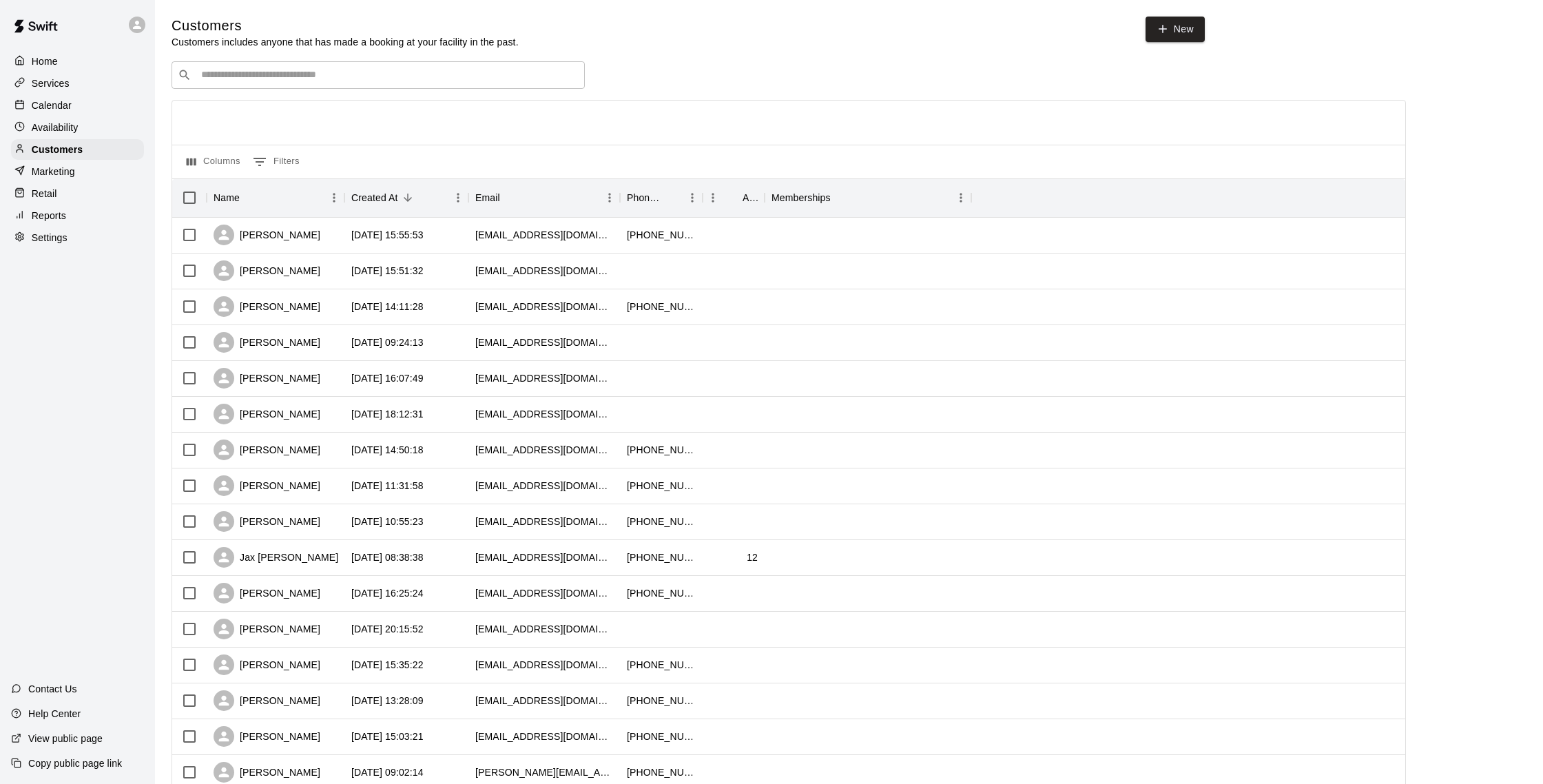
click at [71, 100] on p "Calendar" at bounding box center [52, 105] width 40 height 14
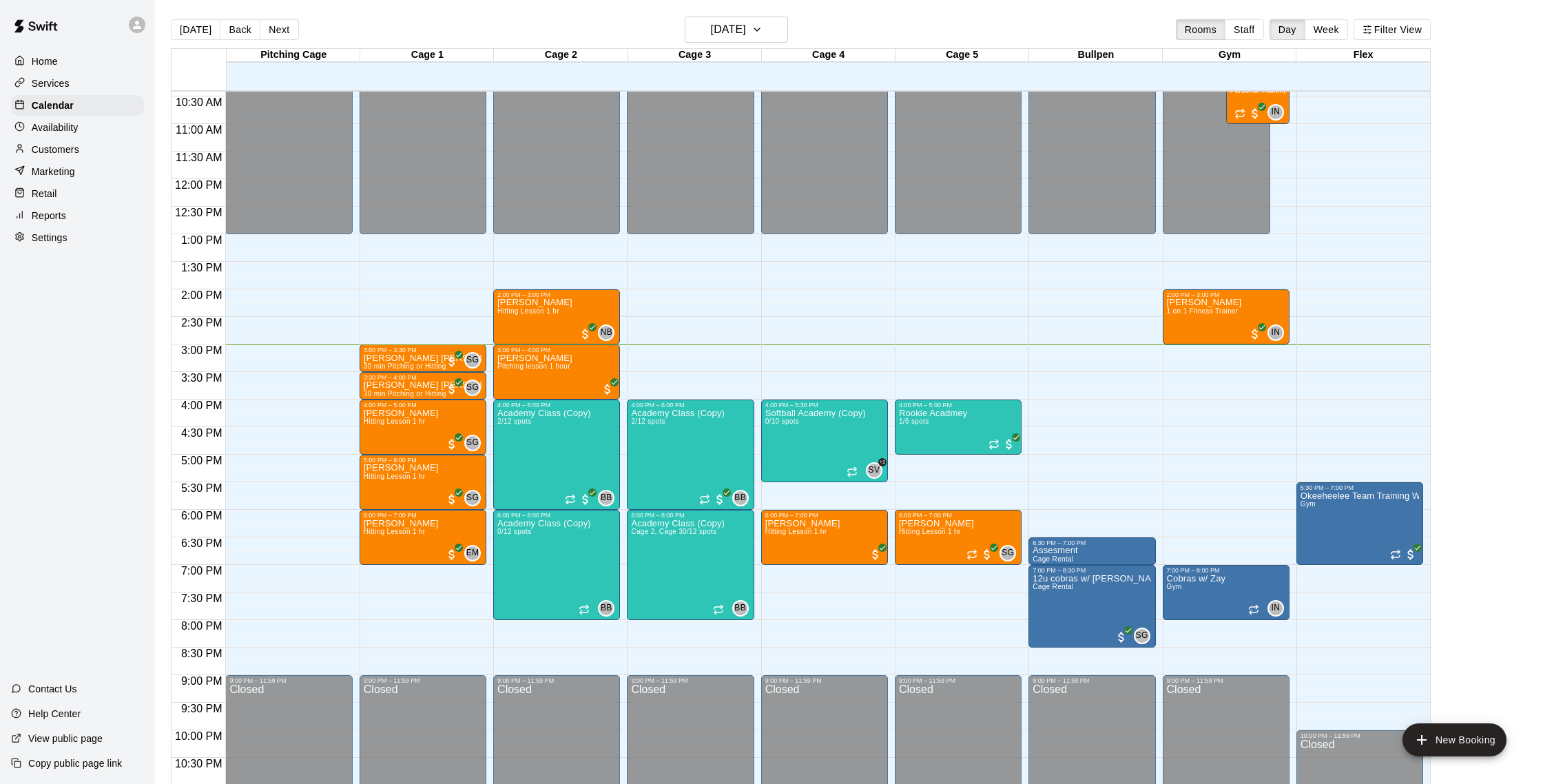
scroll to position [1, 0]
click at [287, 25] on button "Next" at bounding box center [279, 28] width 39 height 21
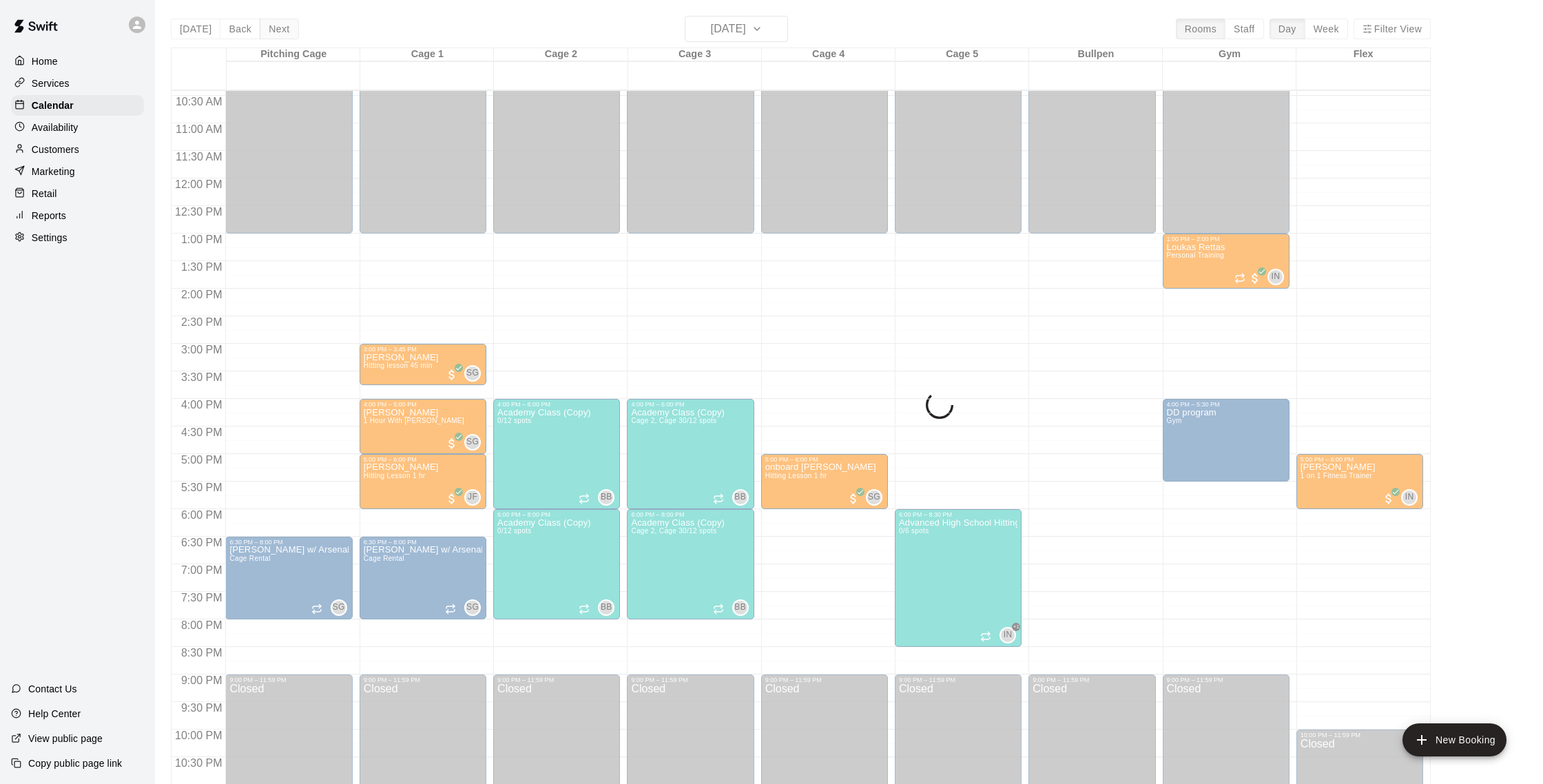
scroll to position [2, 0]
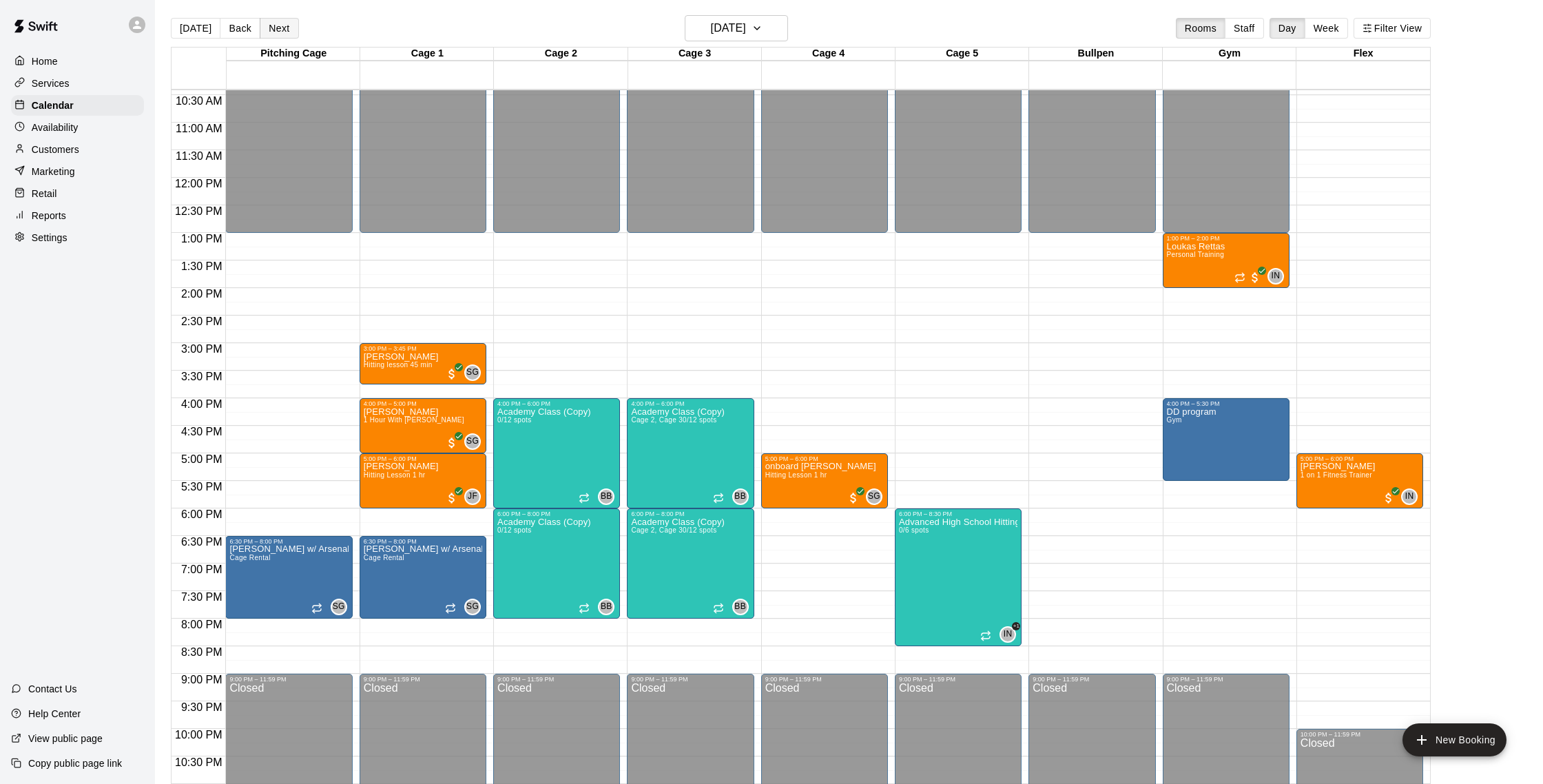
click at [280, 31] on button "Next" at bounding box center [279, 28] width 39 height 21
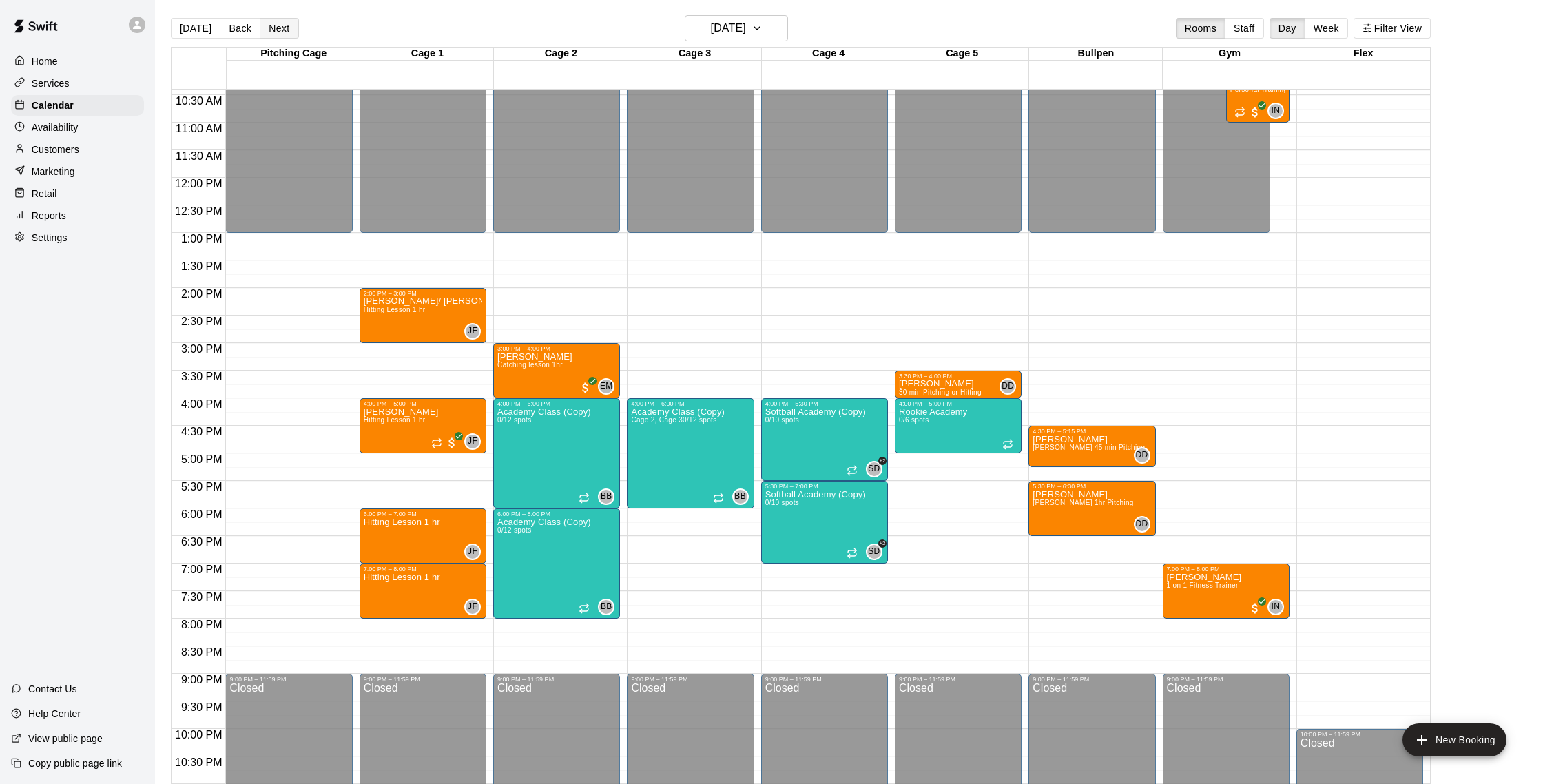
click at [283, 30] on button "Next" at bounding box center [279, 28] width 39 height 21
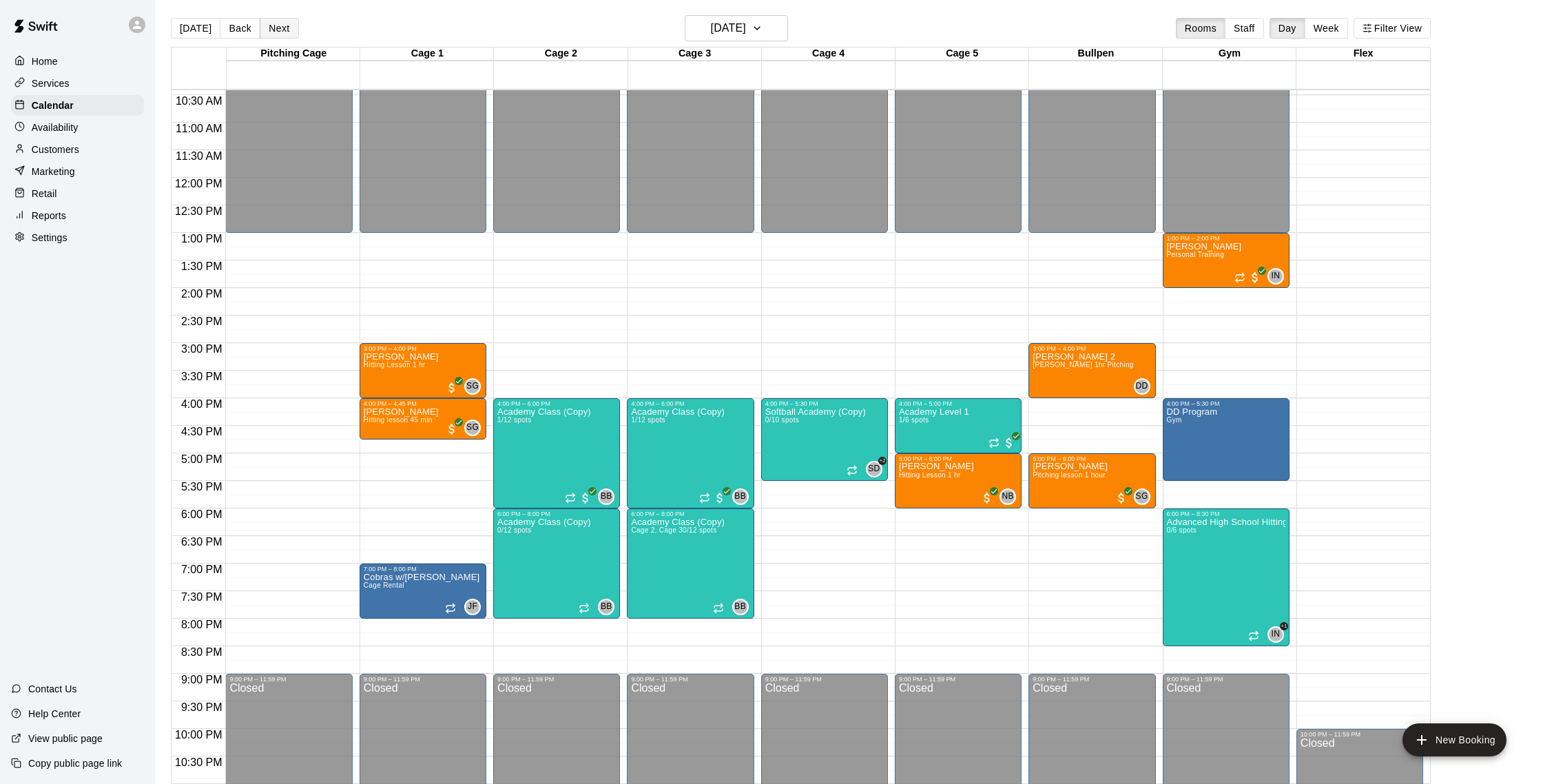
scroll to position [0, 0]
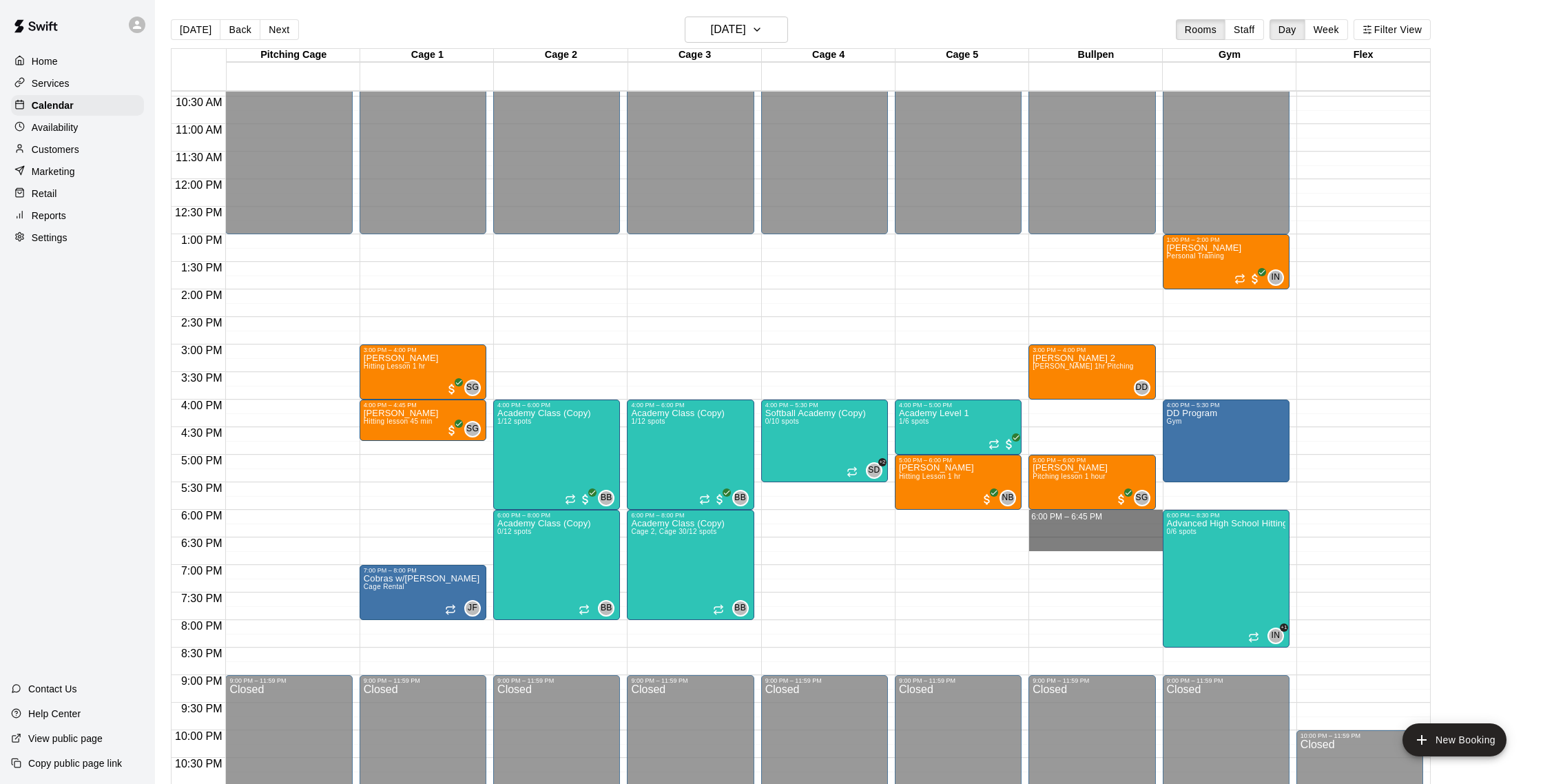
drag, startPoint x: 1056, startPoint y: 513, endPoint x: 1052, endPoint y: 546, distance: 33.2
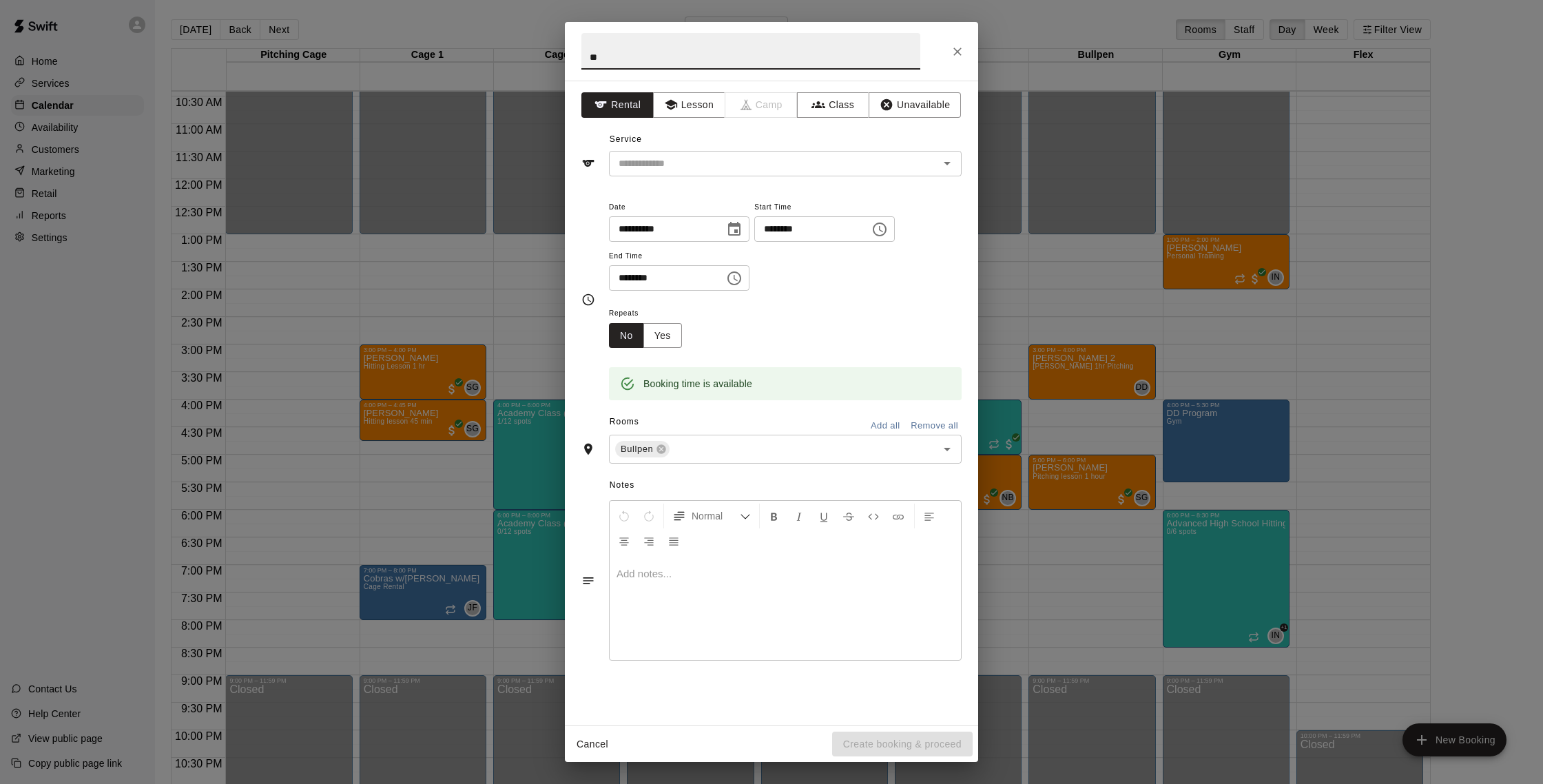
type input "*"
drag, startPoint x: 704, startPoint y: 109, endPoint x: 695, endPoint y: 108, distance: 9.1
click at [704, 109] on button "Lesson" at bounding box center [689, 104] width 72 height 25
click at [708, 161] on input "text" at bounding box center [764, 163] width 304 height 18
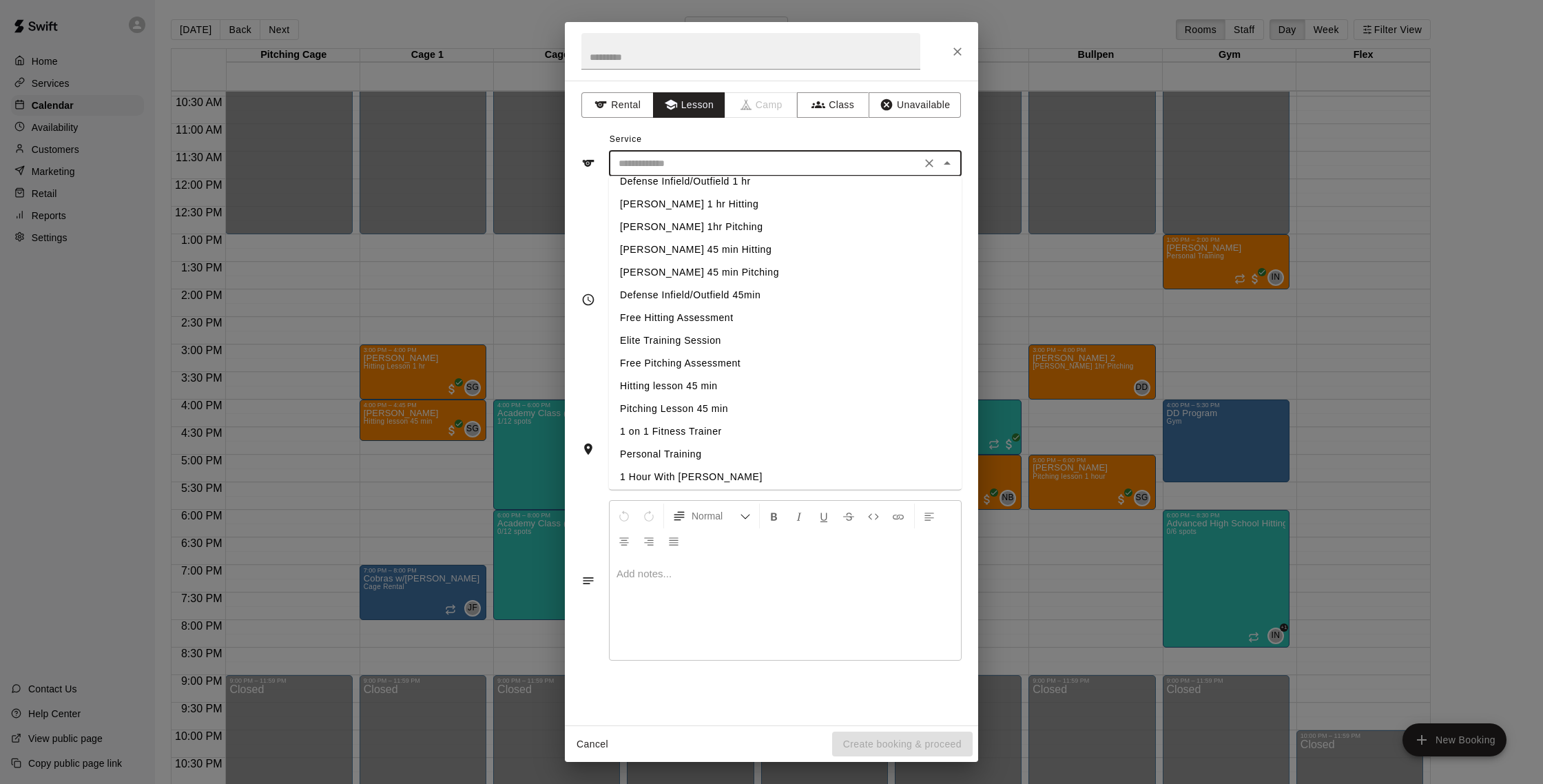
scroll to position [220, 0]
click at [690, 381] on li "Pitching Lesson 45 min" at bounding box center [785, 382] width 353 height 23
type input "**********"
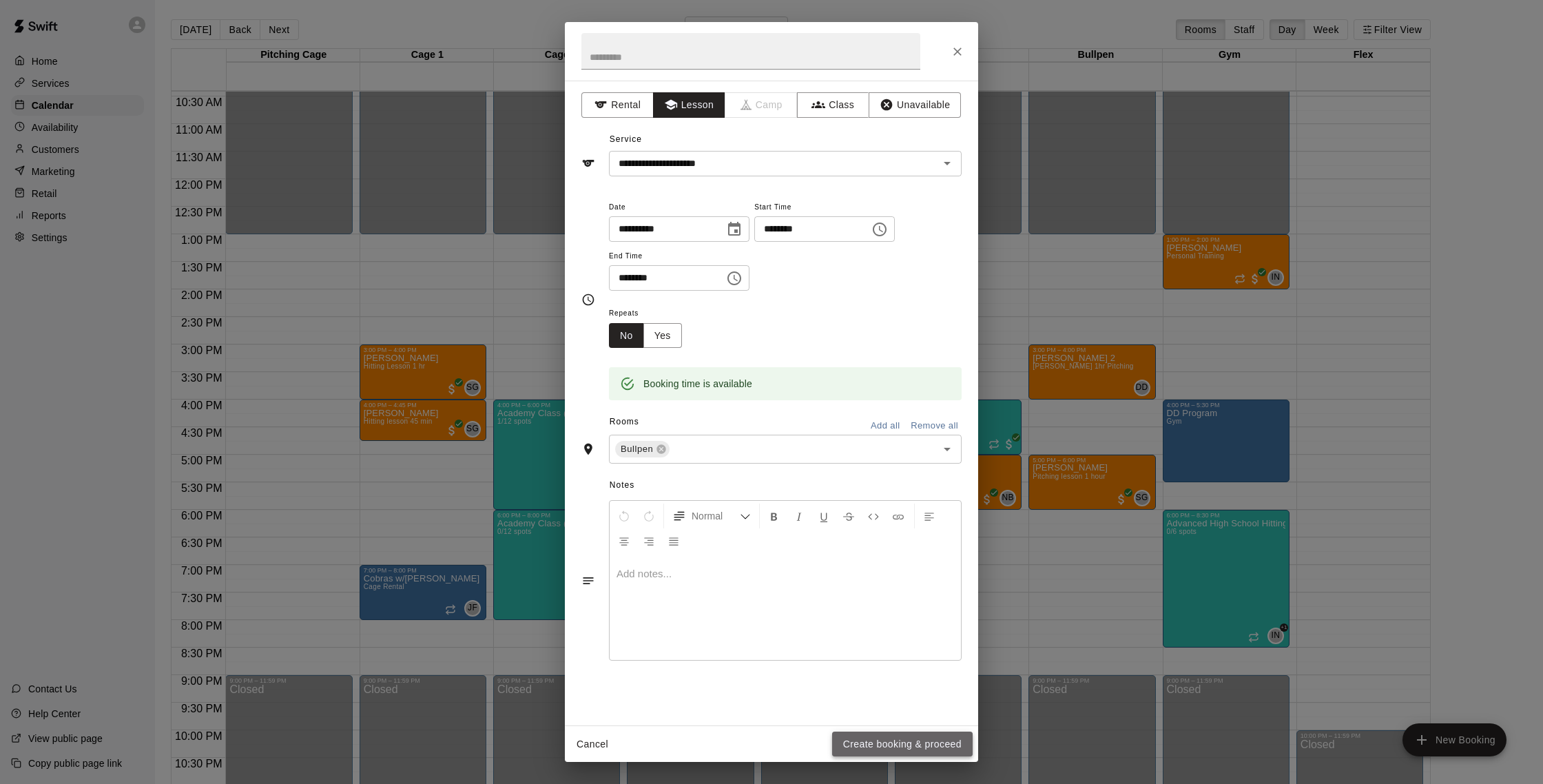
click at [946, 748] on button "Create booking & proceed" at bounding box center [902, 744] width 140 height 25
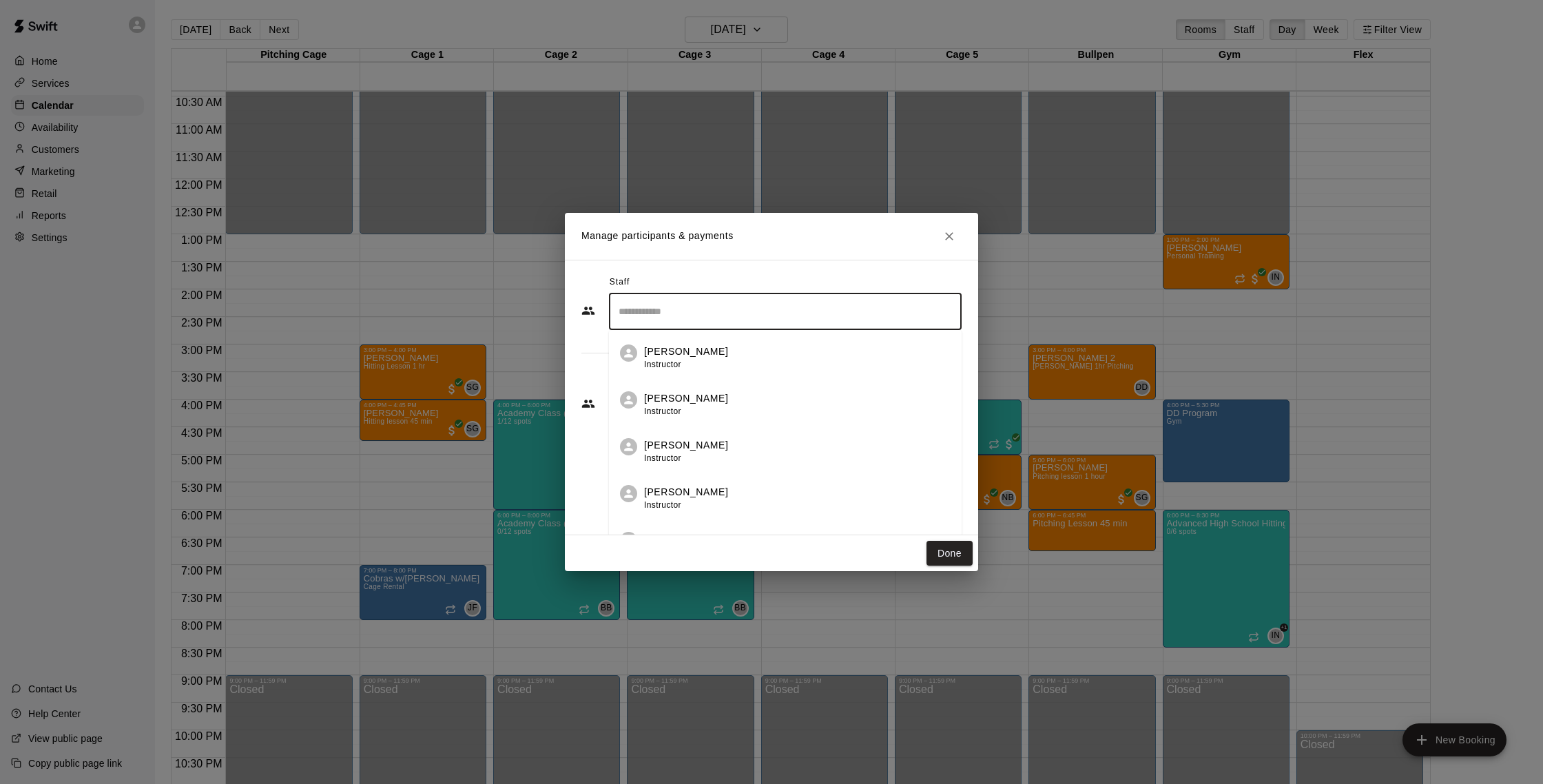
click at [693, 309] on input "Search staff" at bounding box center [785, 312] width 341 height 24
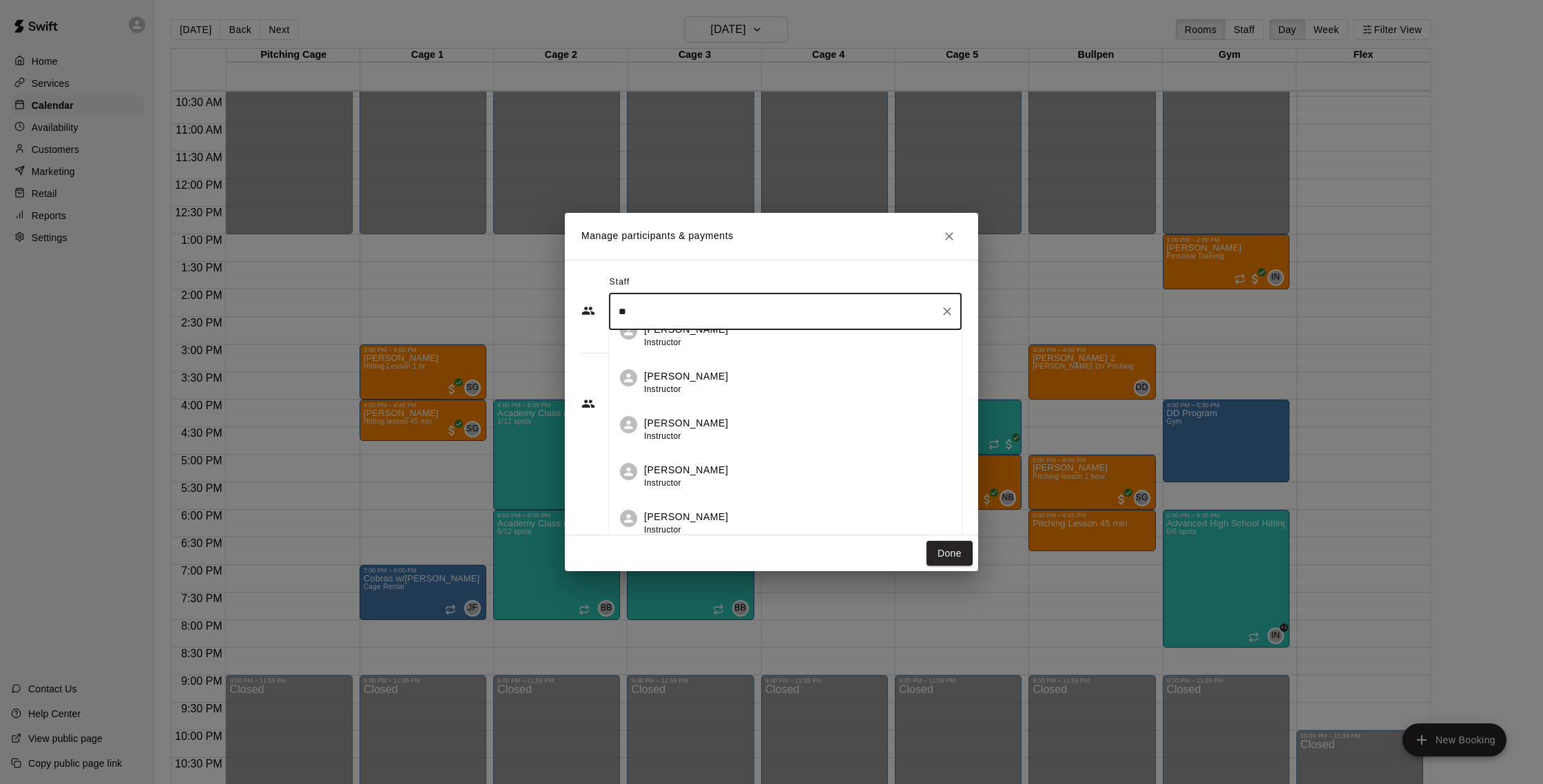
scroll to position [0, 0]
click at [763, 453] on div "Shaun Garceau Owner" at bounding box center [797, 451] width 306 height 27
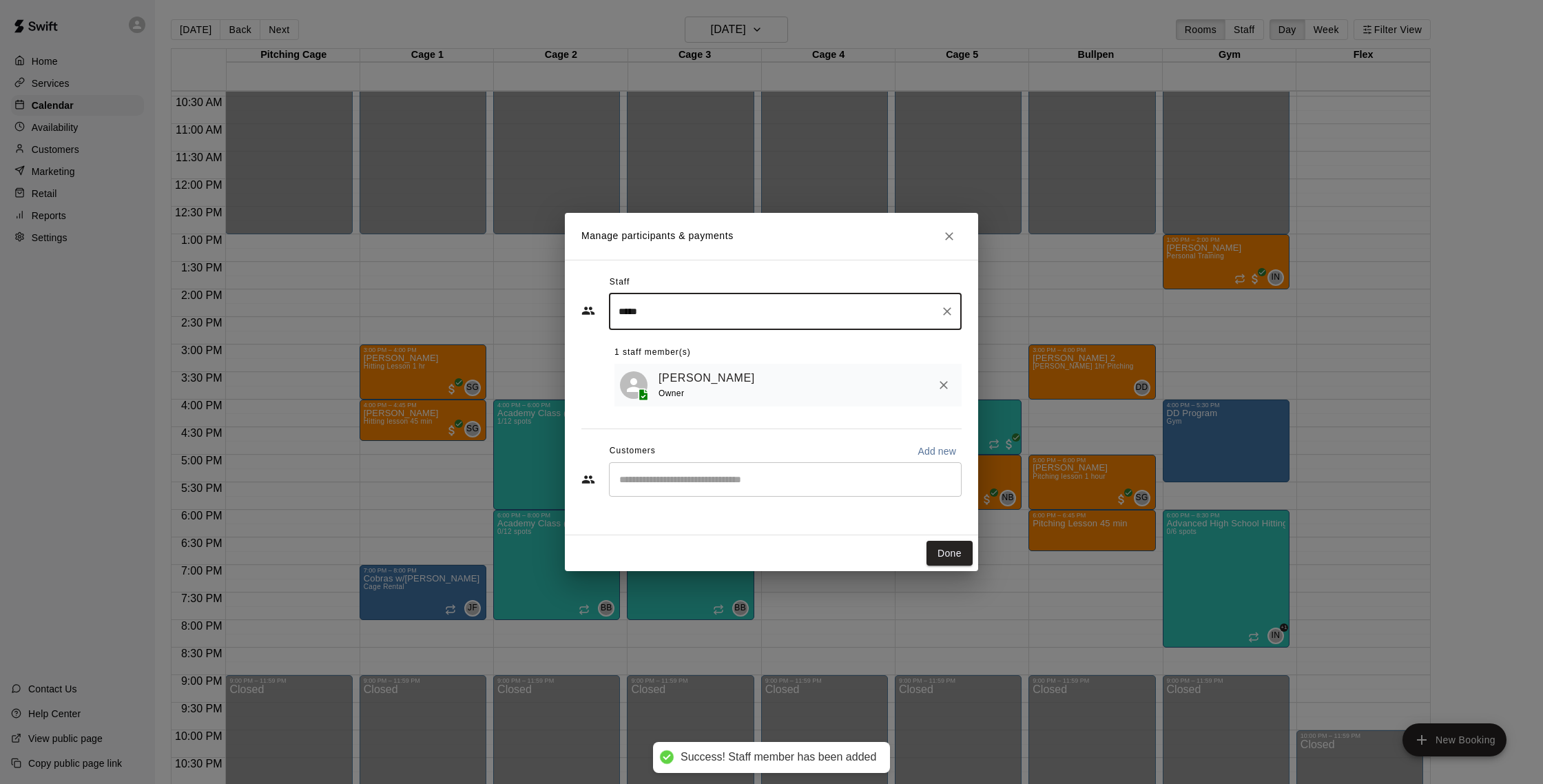
type input "*****"
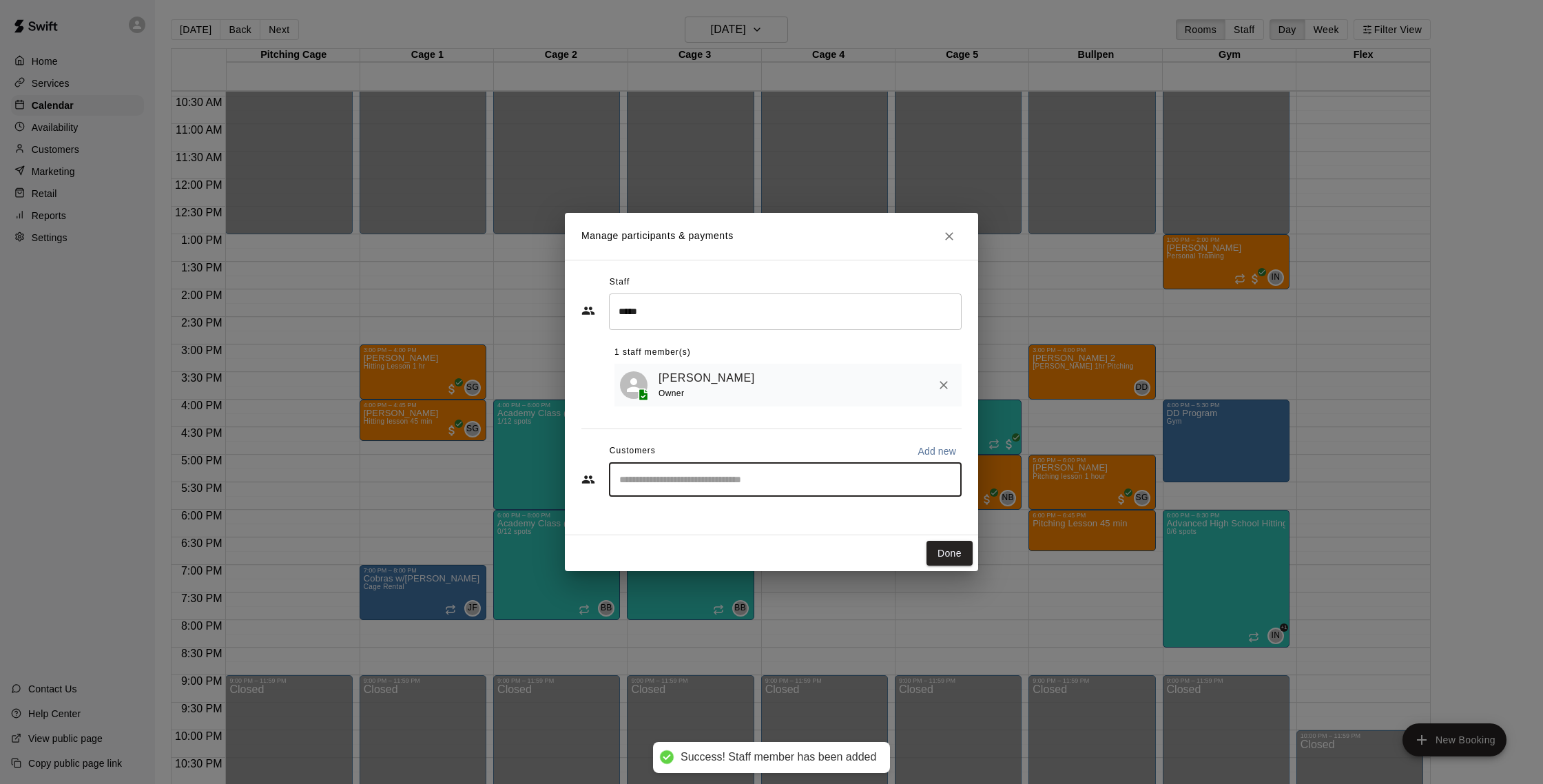
click at [736, 479] on input "Start typing to search customers..." at bounding box center [785, 479] width 341 height 14
type input "**********"
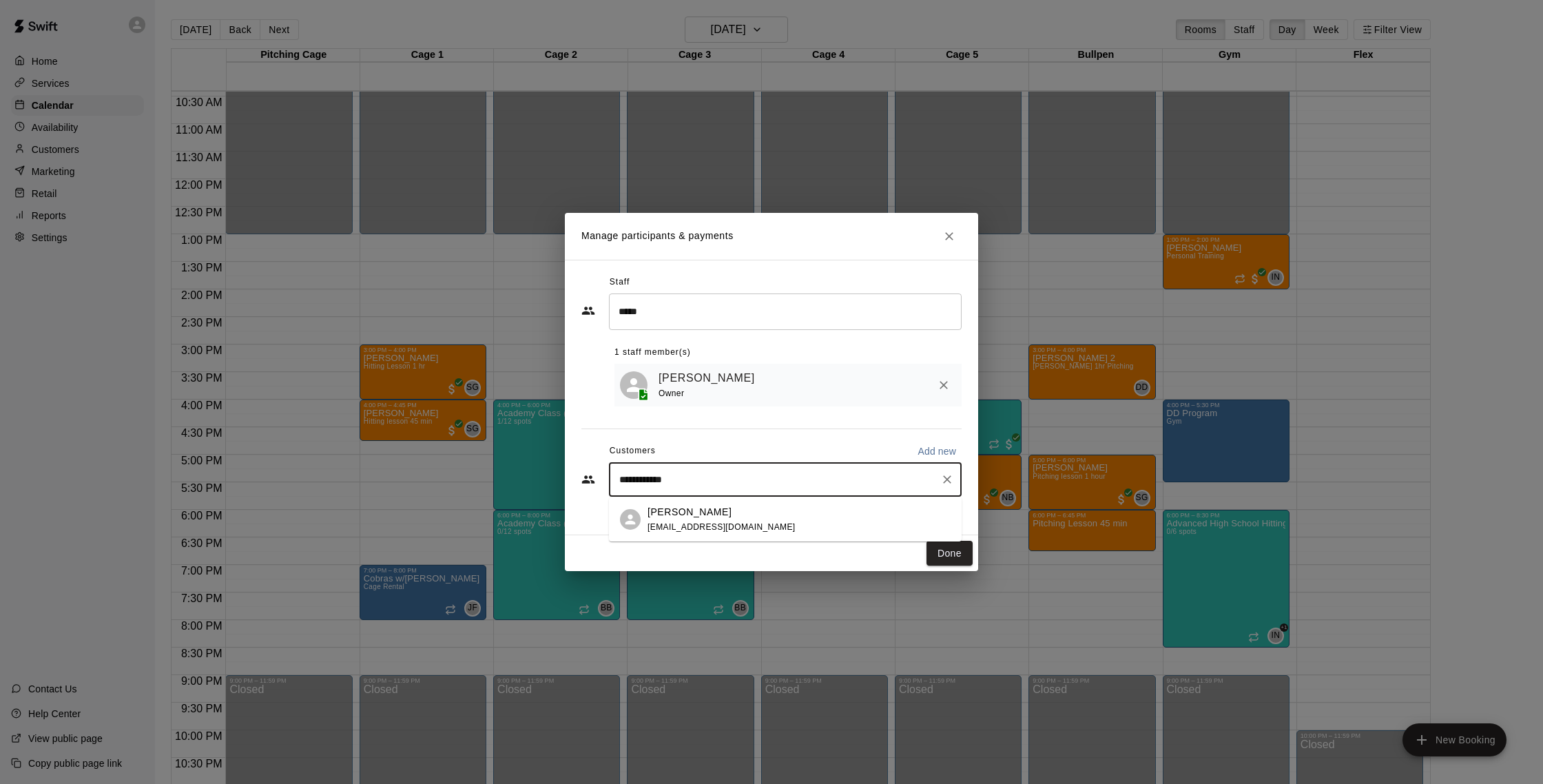
click at [735, 530] on span "[EMAIL_ADDRESS][DOMAIN_NAME]" at bounding box center [722, 526] width 148 height 10
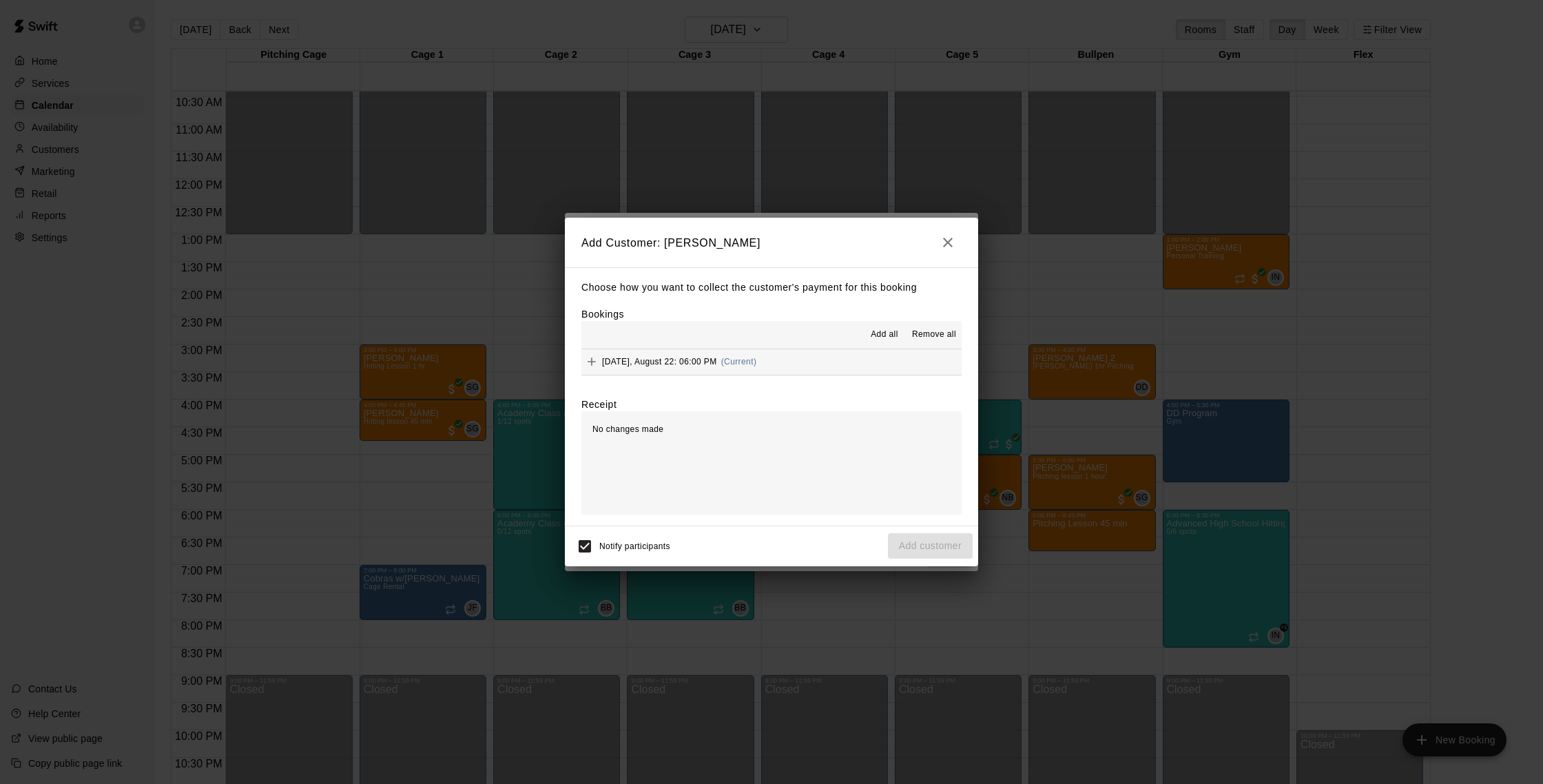
click at [774, 363] on button "Friday, August 22: 06:00 PM (Current)" at bounding box center [771, 361] width 380 height 25
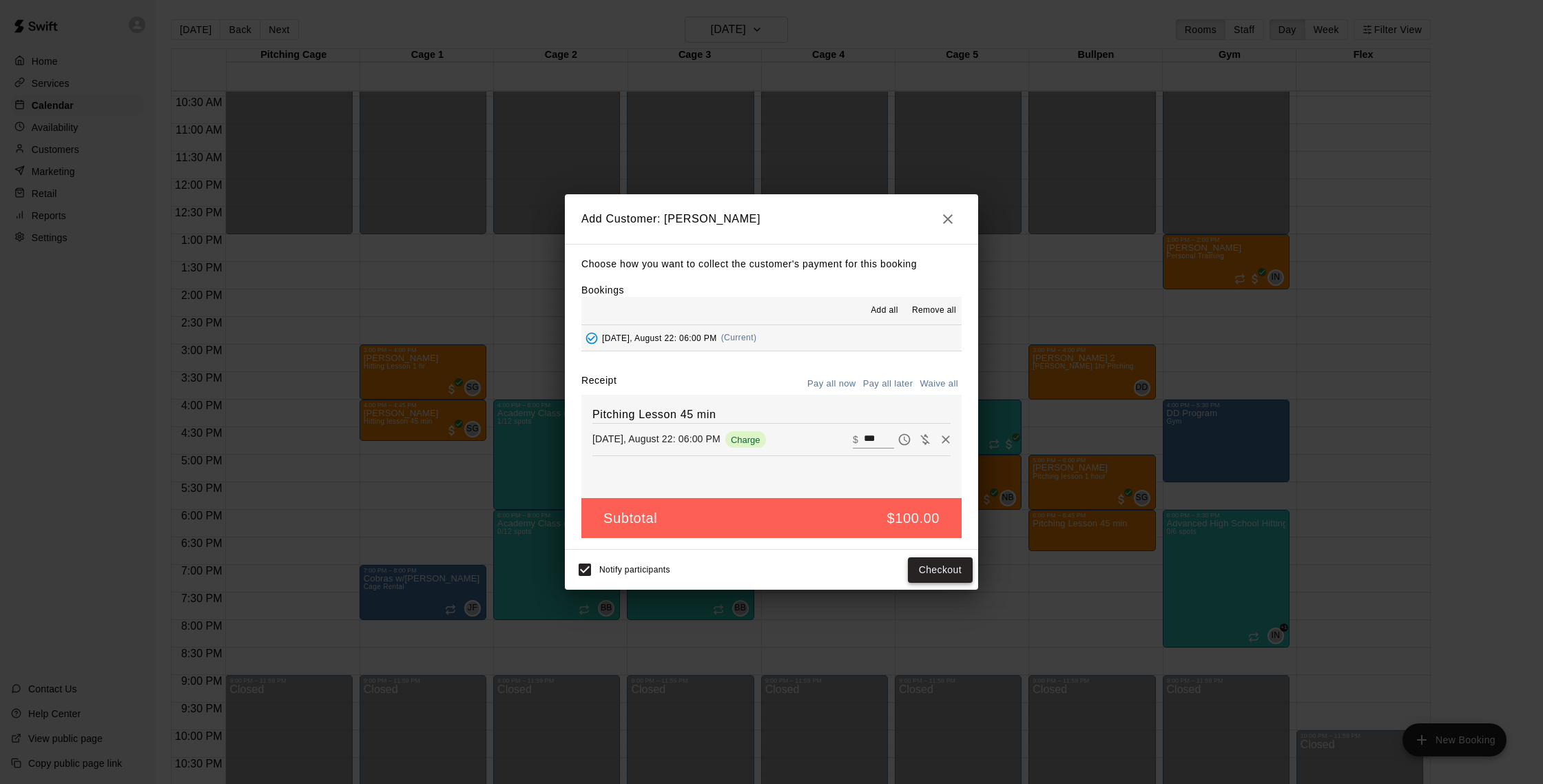
click at [953, 570] on button "Checkout" at bounding box center [940, 569] width 65 height 25
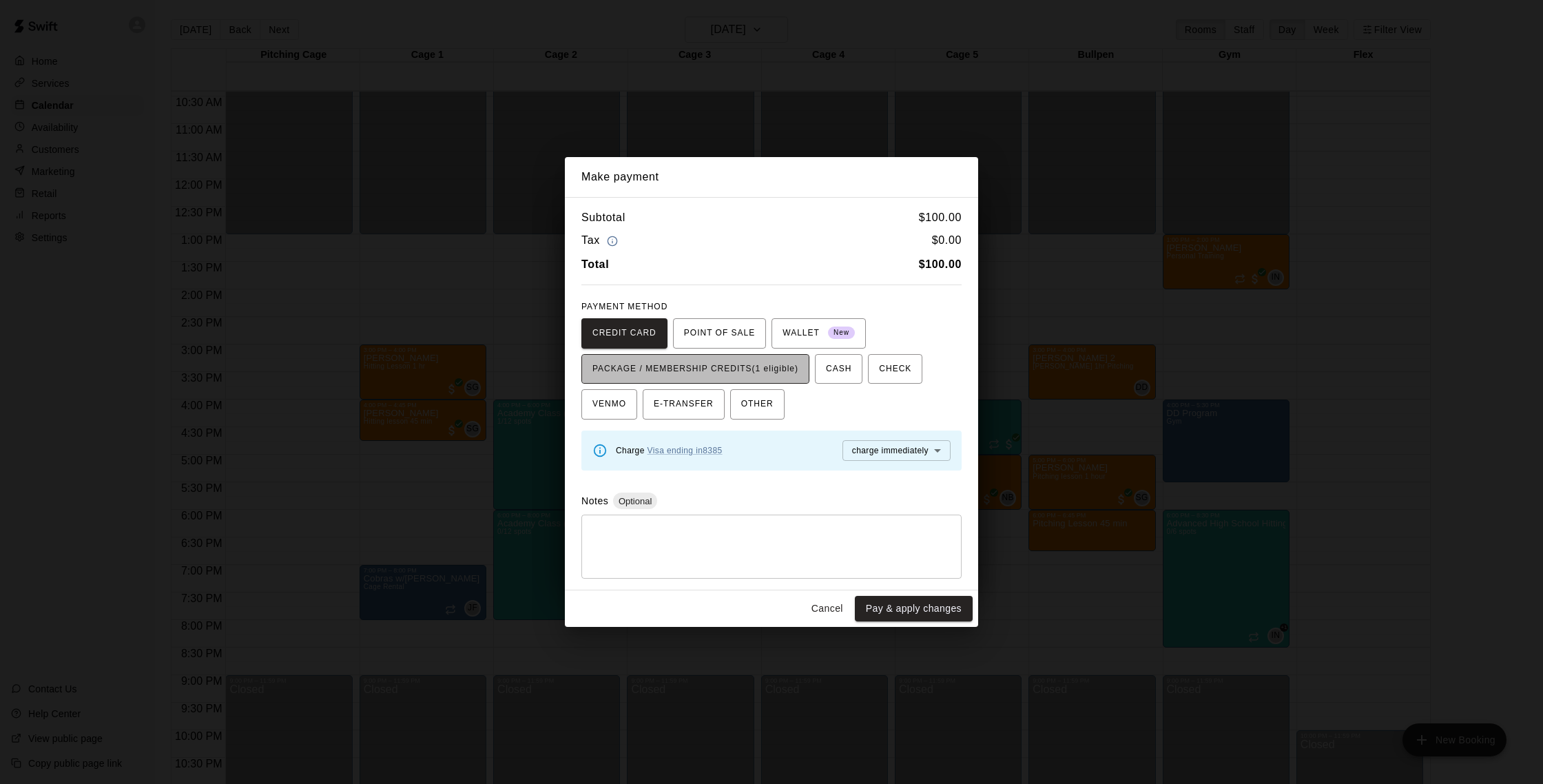
click at [746, 376] on span "PACKAGE / MEMBERSHIP CREDITS (1 eligible)" at bounding box center [695, 369] width 206 height 22
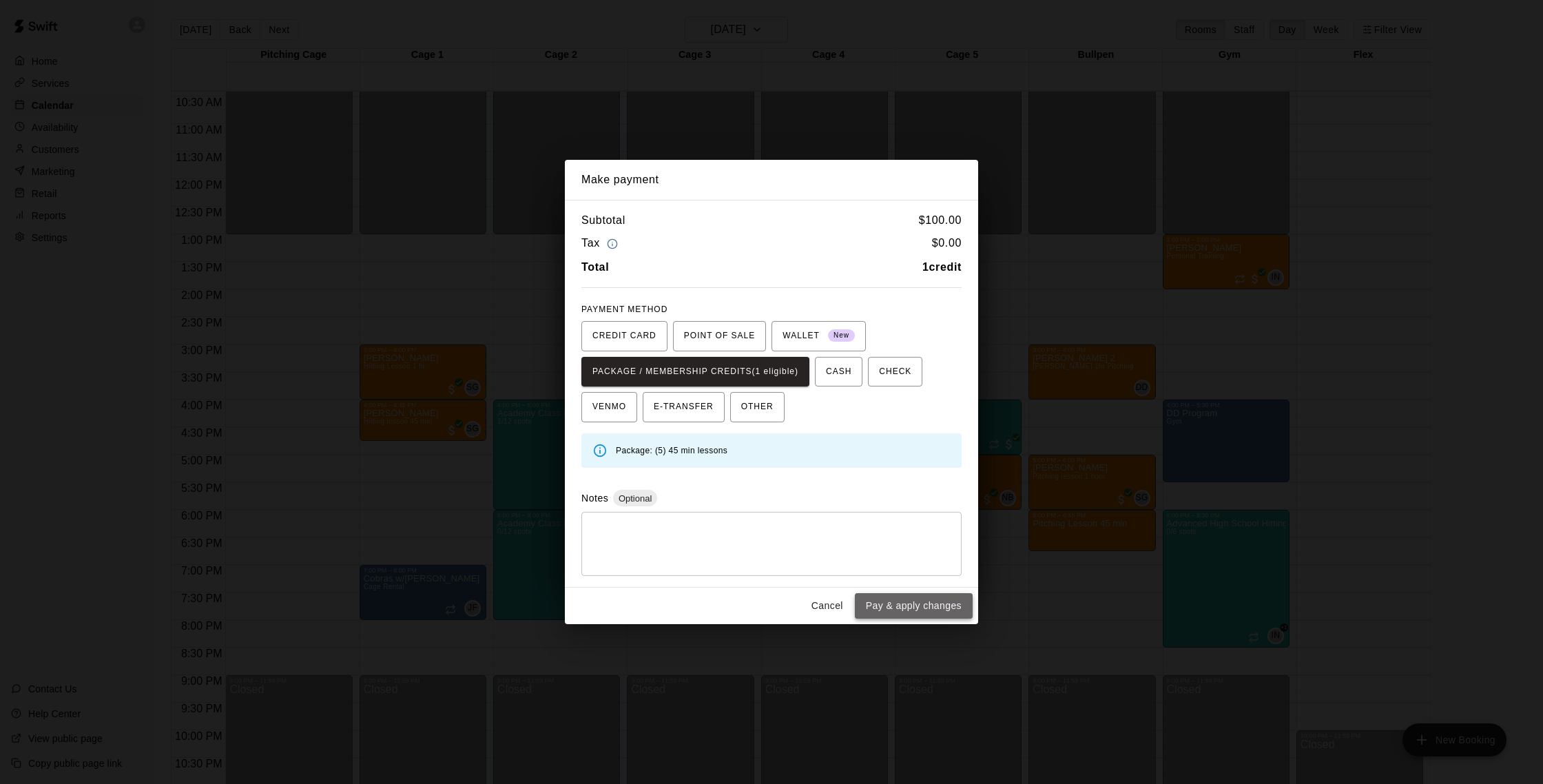
click at [911, 610] on button "Pay & apply changes" at bounding box center [914, 605] width 118 height 25
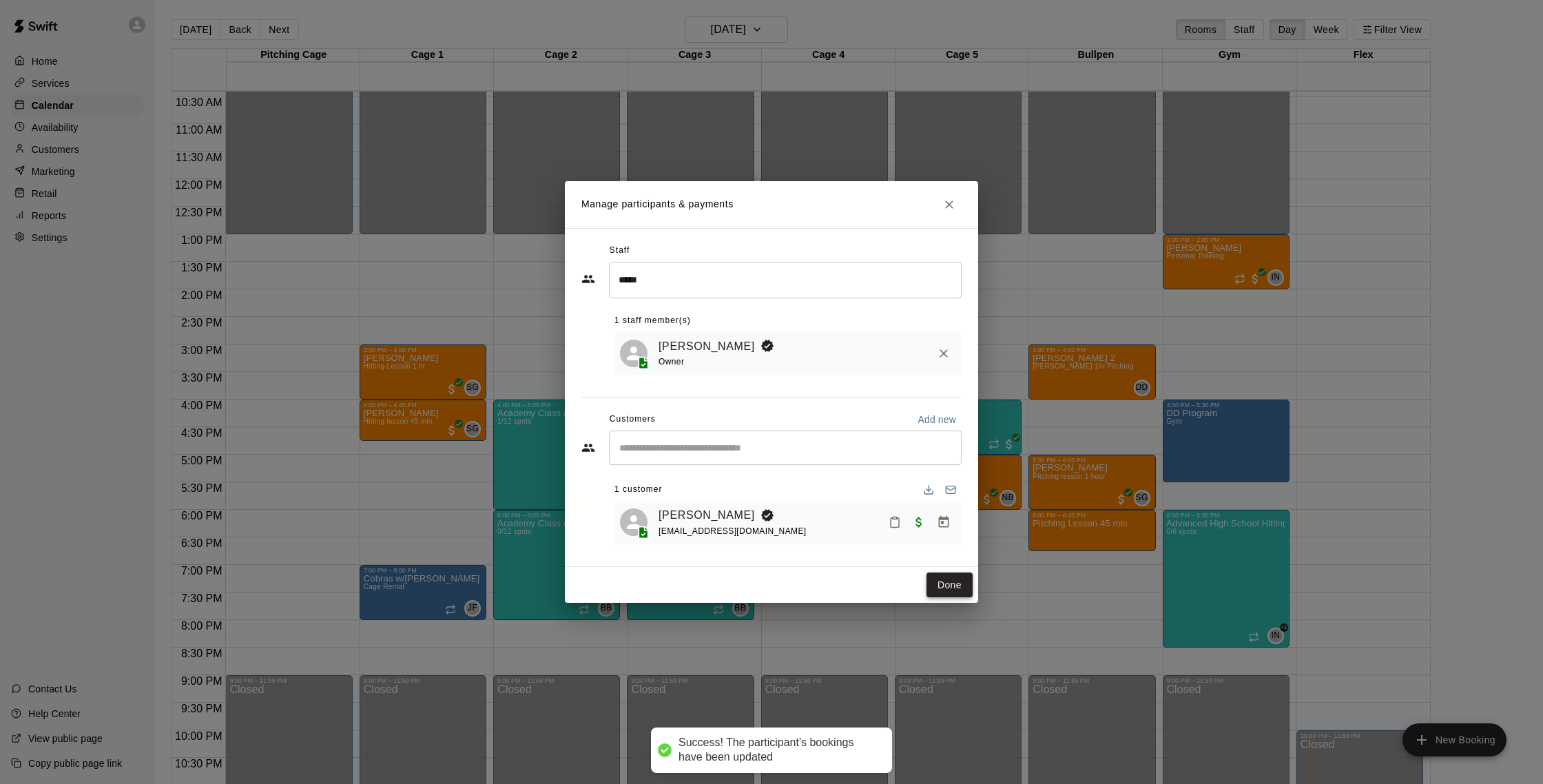
click at [946, 587] on button "Done" at bounding box center [949, 584] width 46 height 25
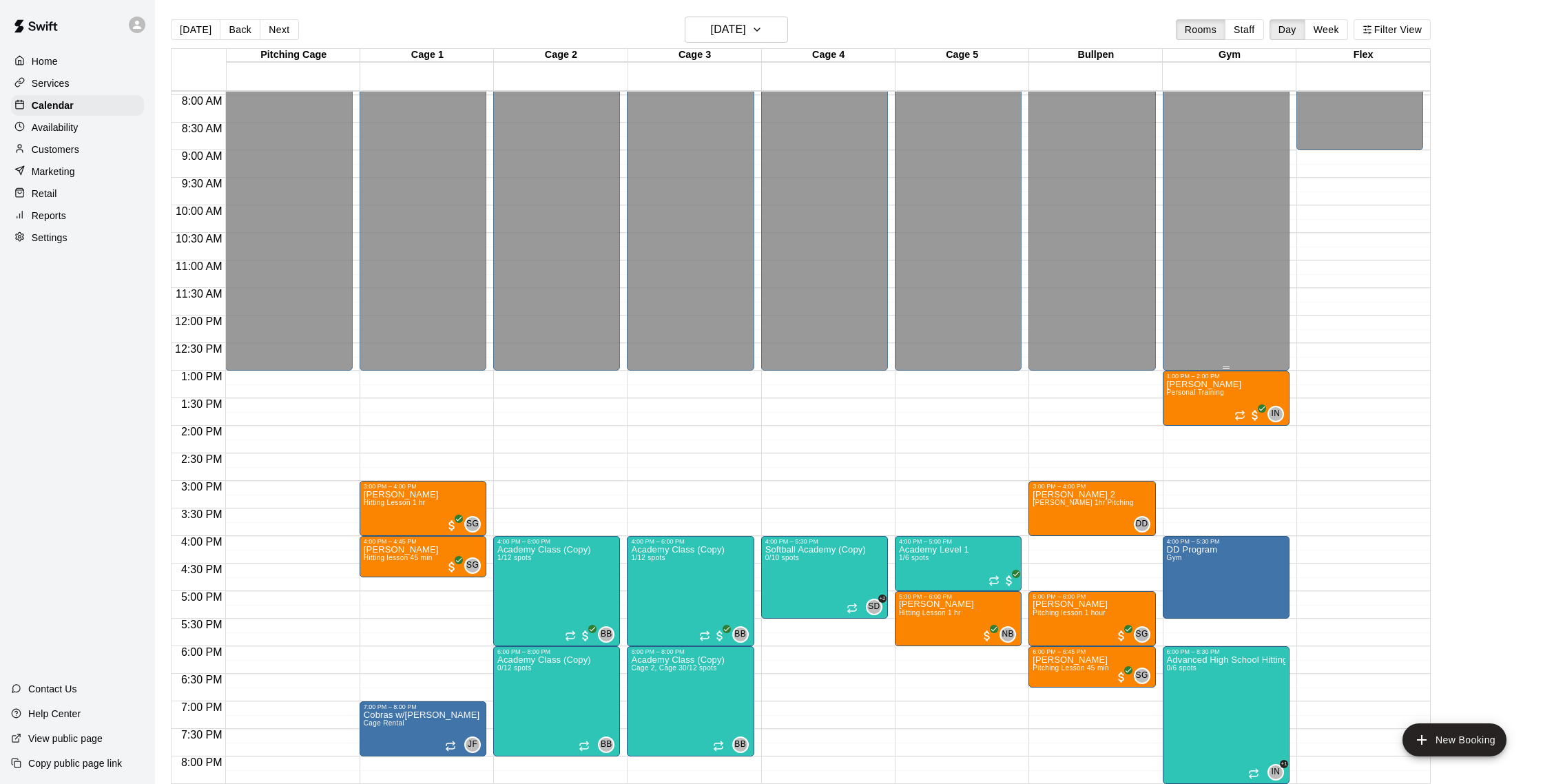
scroll to position [434, 0]
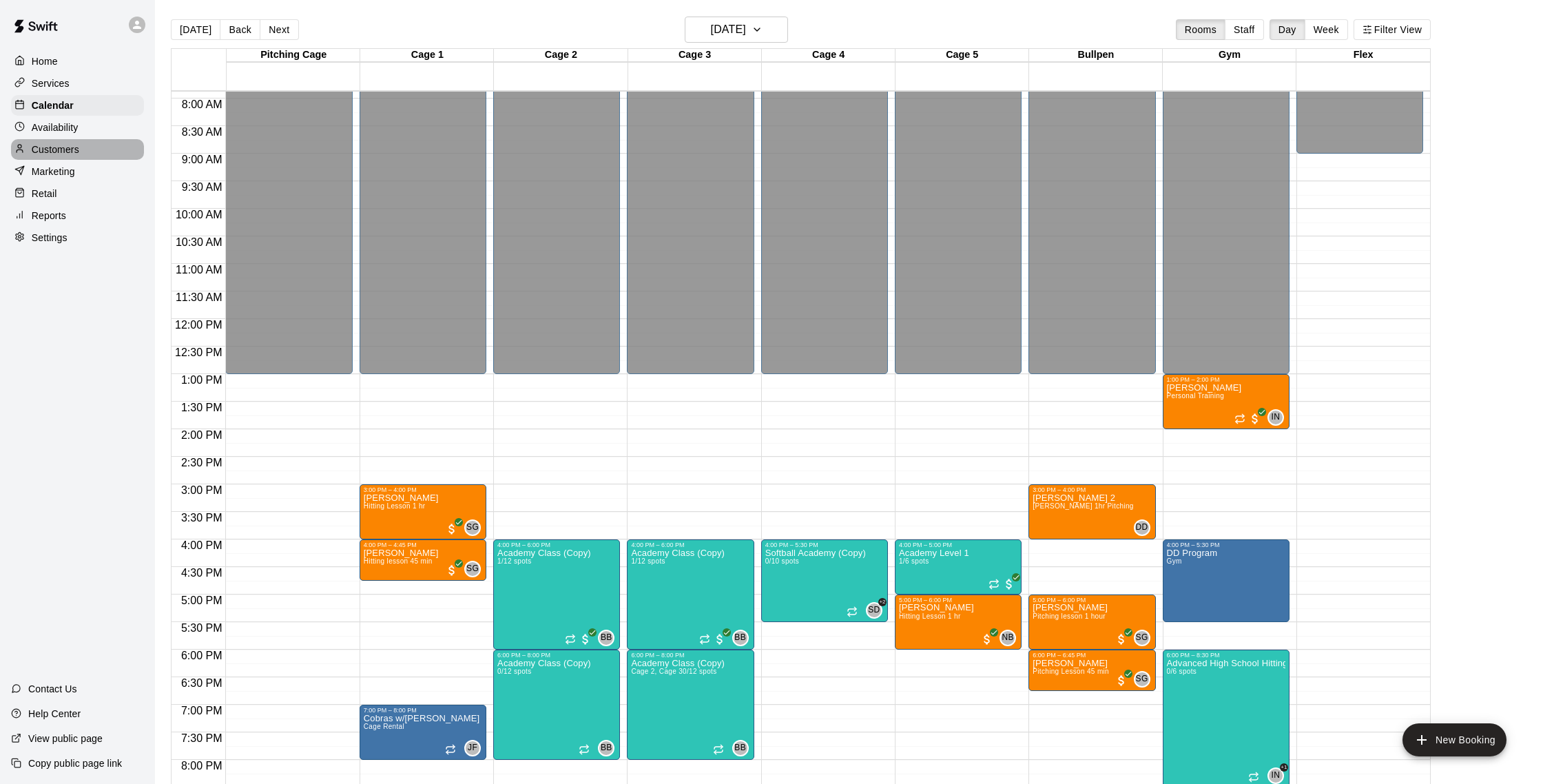
click at [59, 147] on p "Customers" at bounding box center [56, 149] width 47 height 14
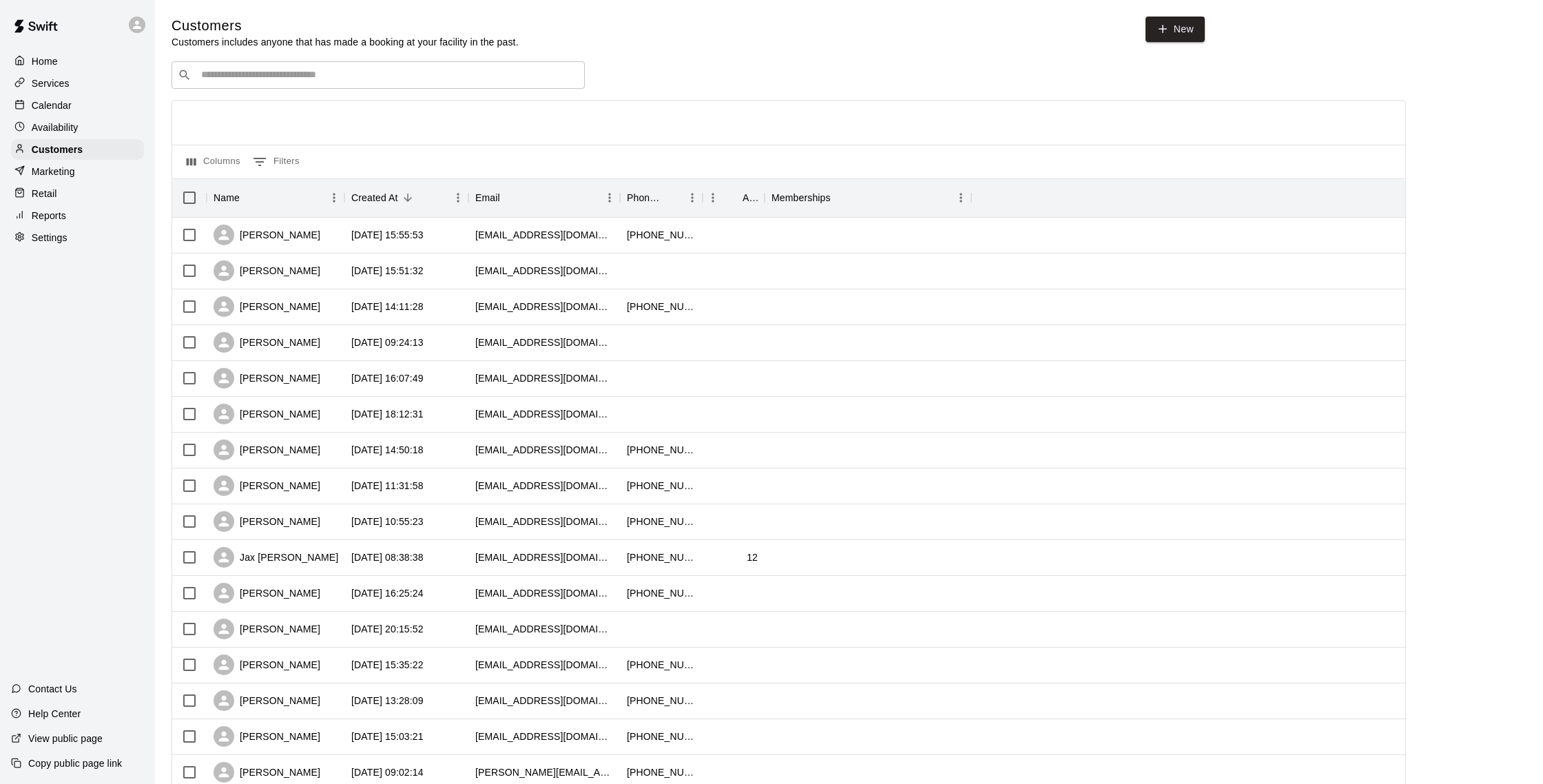
click at [61, 104] on p "Calendar" at bounding box center [52, 105] width 40 height 14
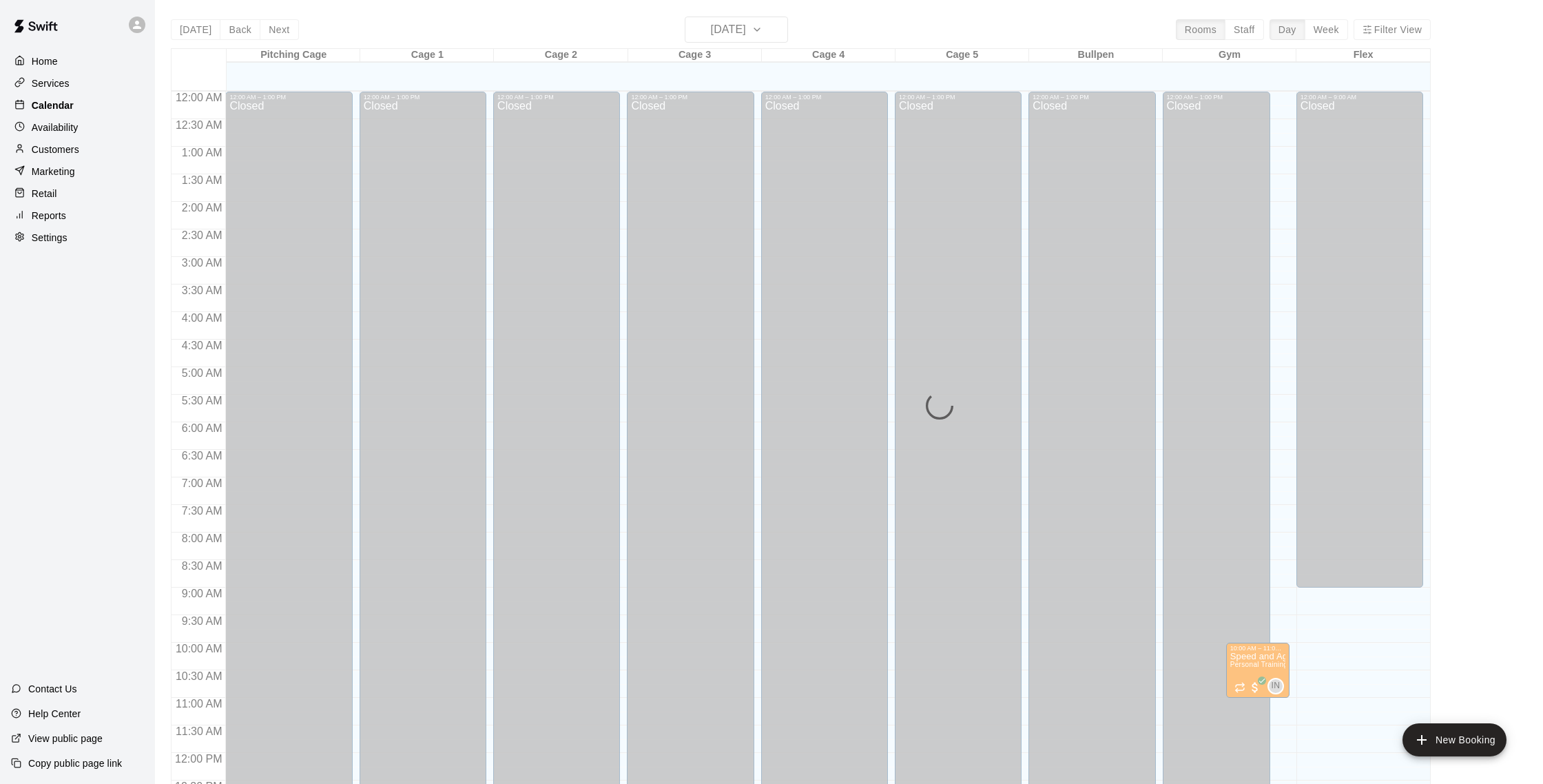
scroll to position [574, 0]
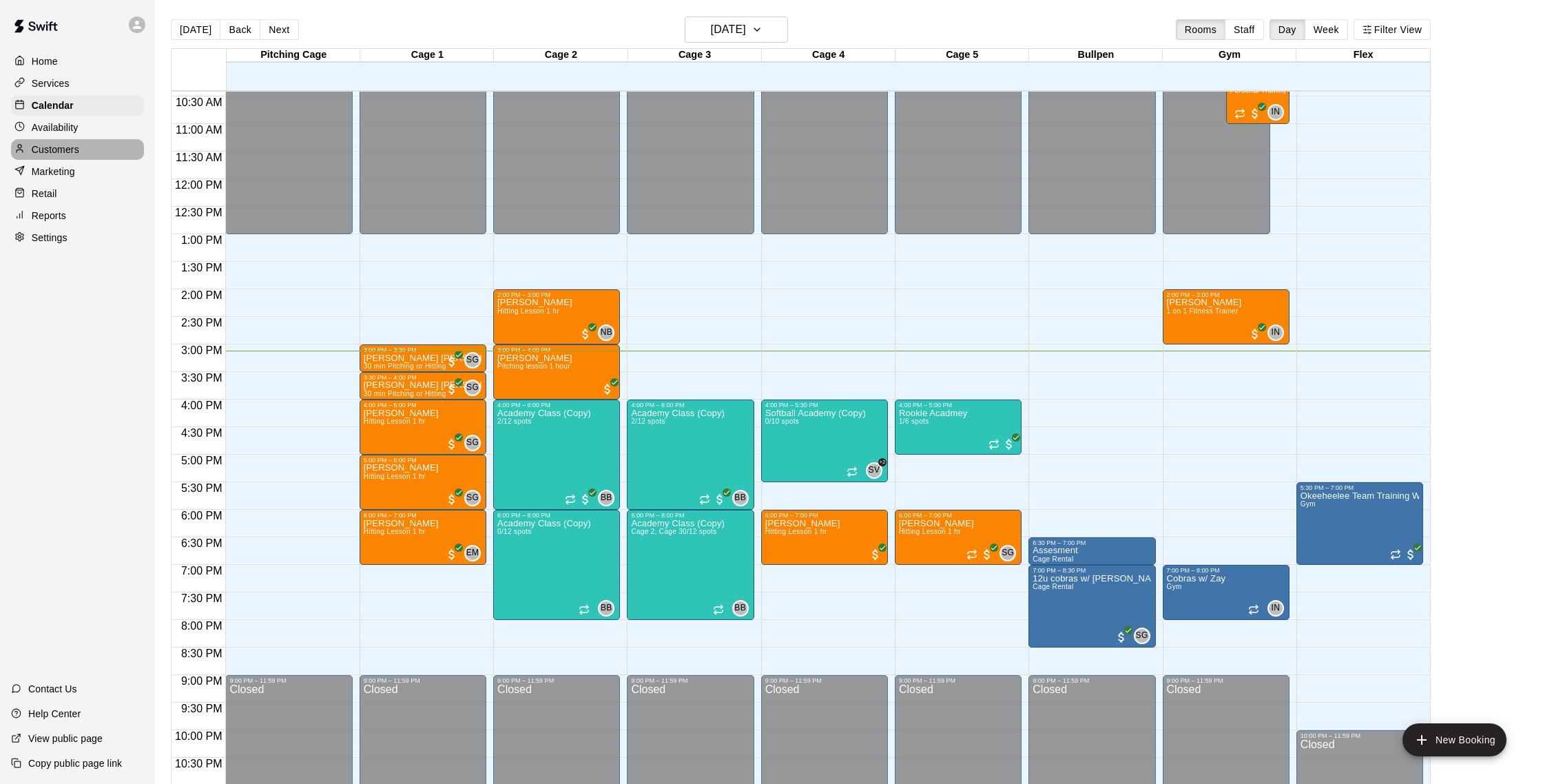
click at [74, 150] on p "Customers" at bounding box center [56, 149] width 47 height 14
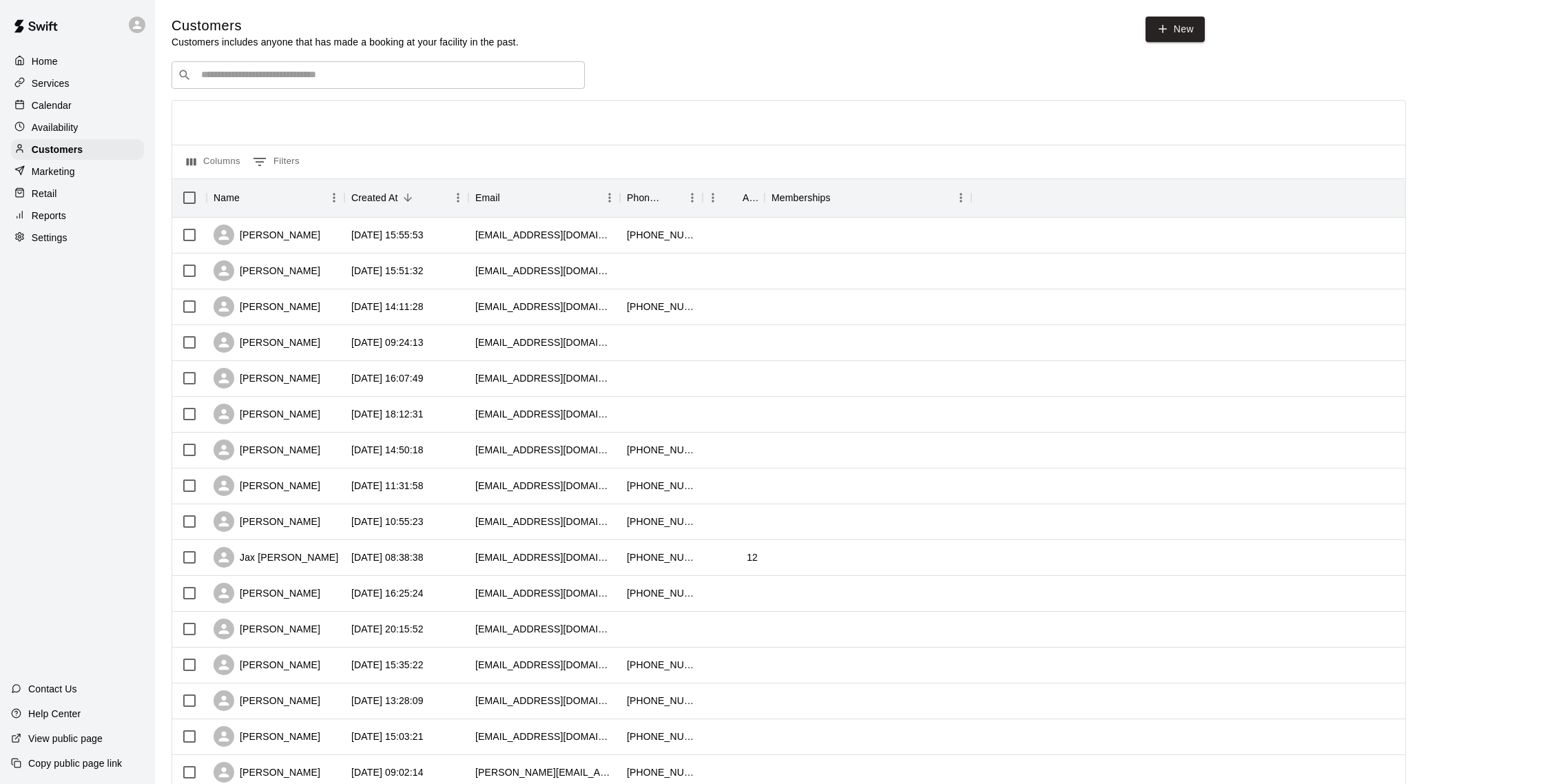
click at [288, 81] on input "Search customers by name or email" at bounding box center [388, 75] width 382 height 14
type input "****"
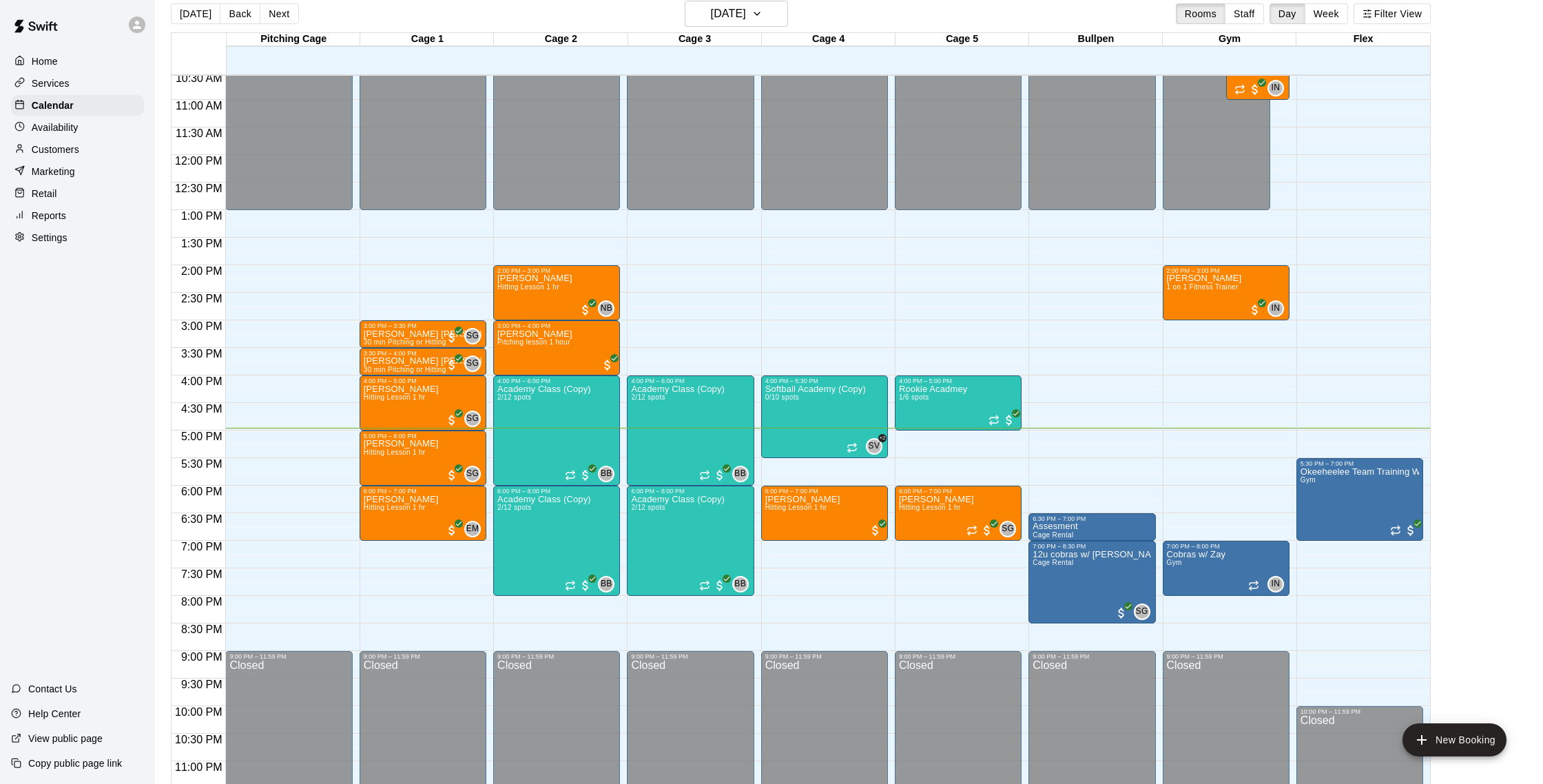
scroll to position [16, 0]
click at [738, 24] on button "[DATE]" at bounding box center [736, 14] width 104 height 26
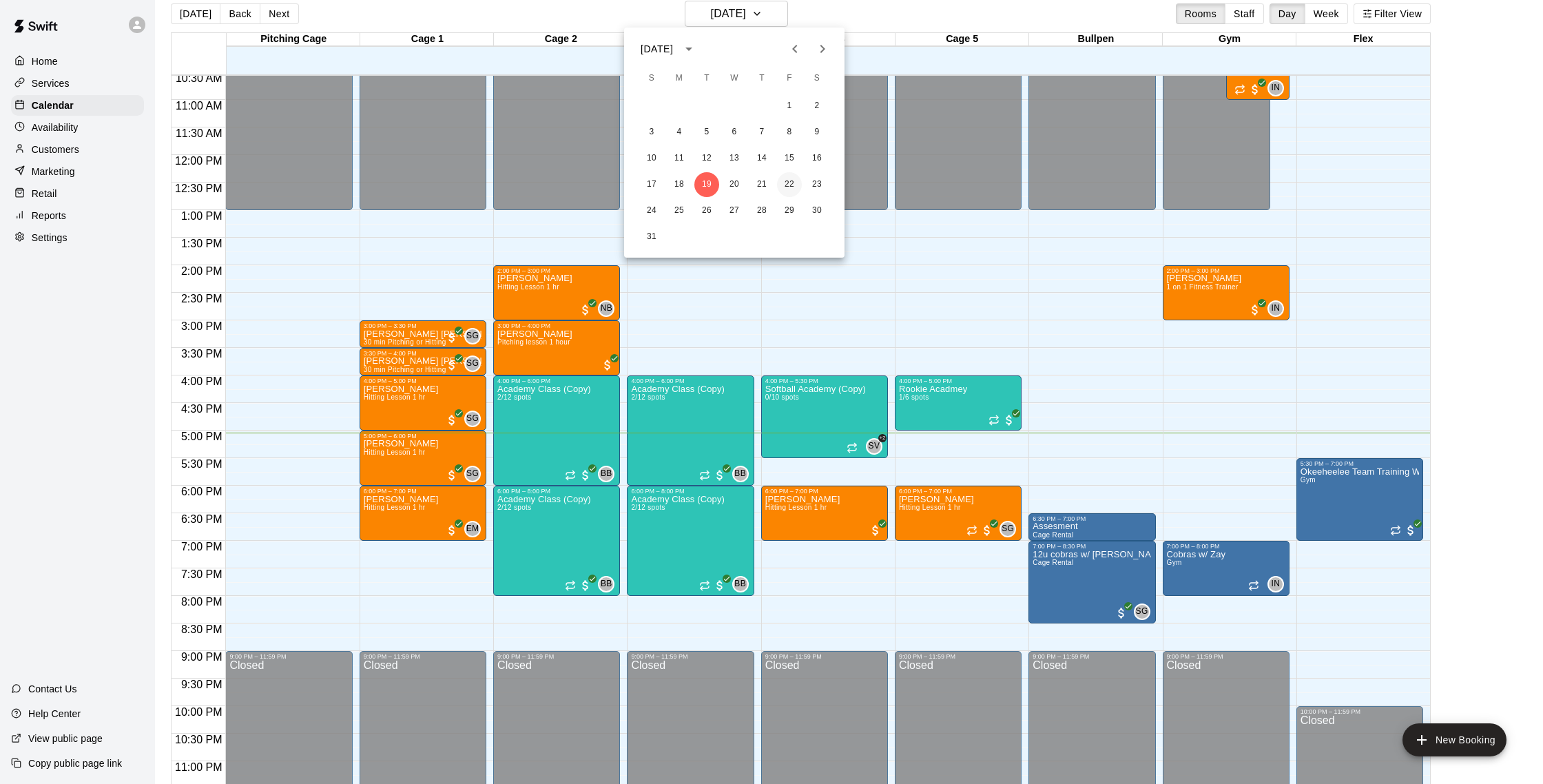
click at [782, 188] on button "22" at bounding box center [789, 184] width 25 height 25
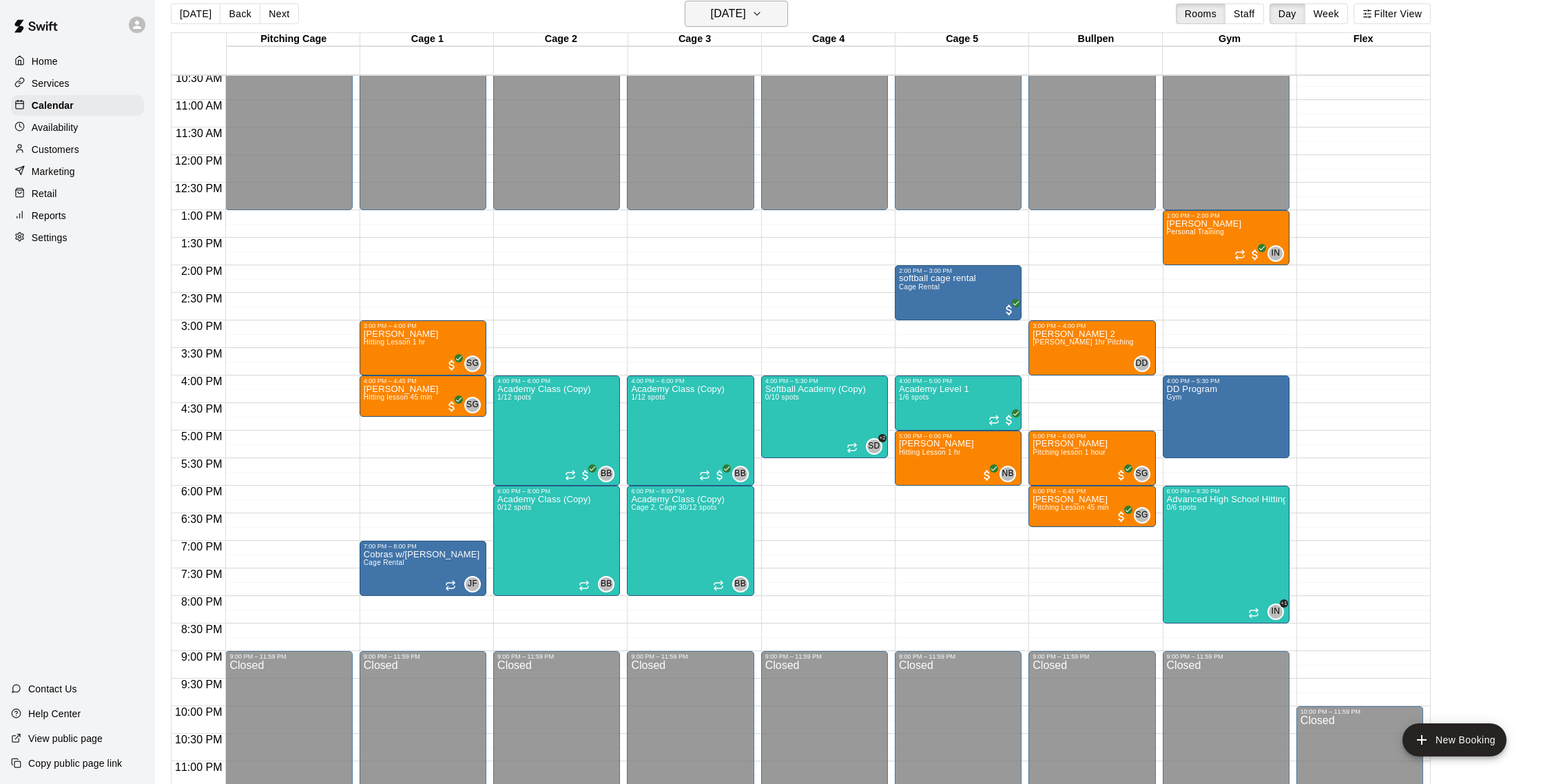
scroll to position [17, 0]
click at [760, 21] on button "[DATE]" at bounding box center [736, 13] width 104 height 26
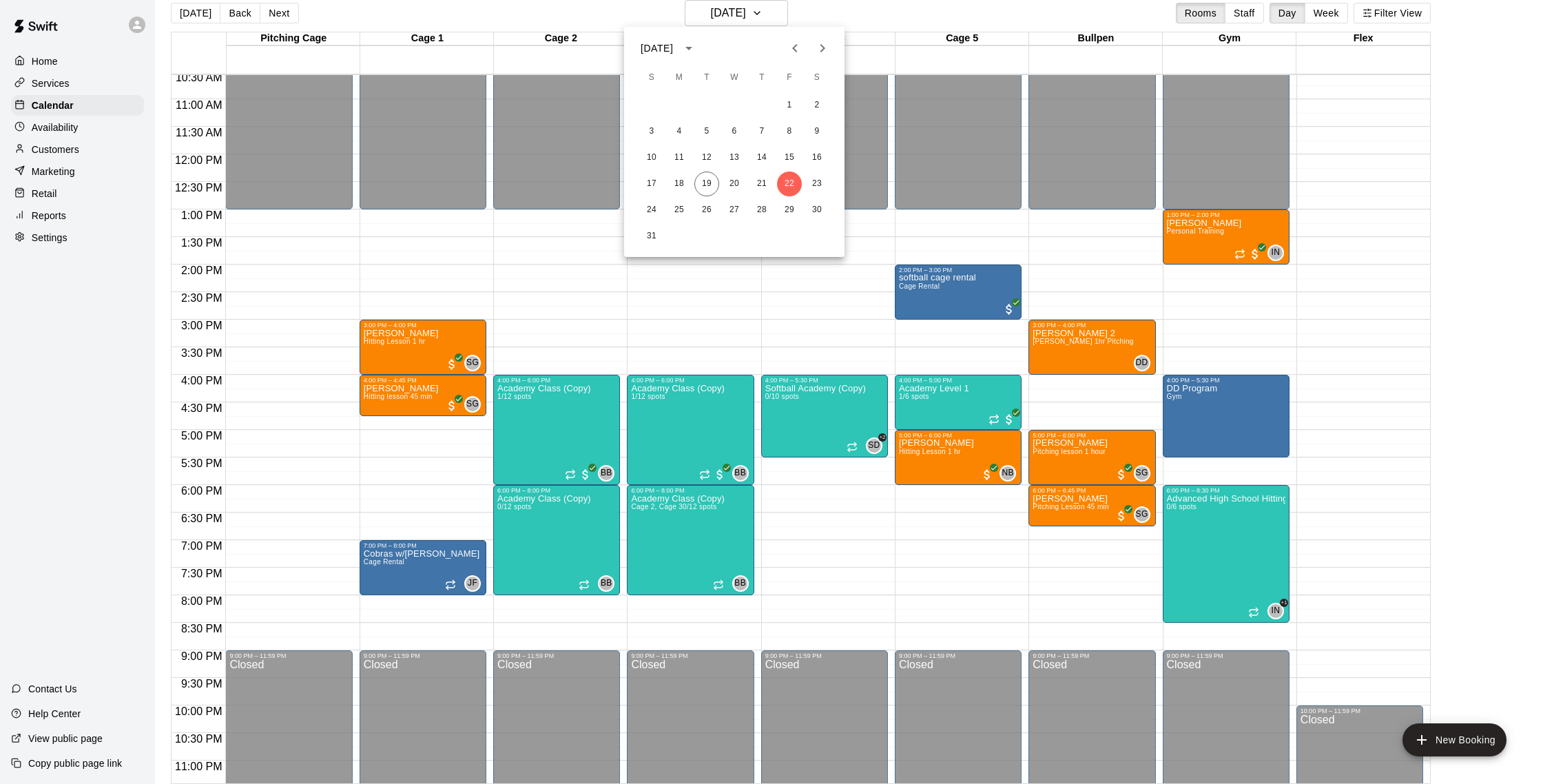
click at [663, 11] on div at bounding box center [771, 392] width 1543 height 784
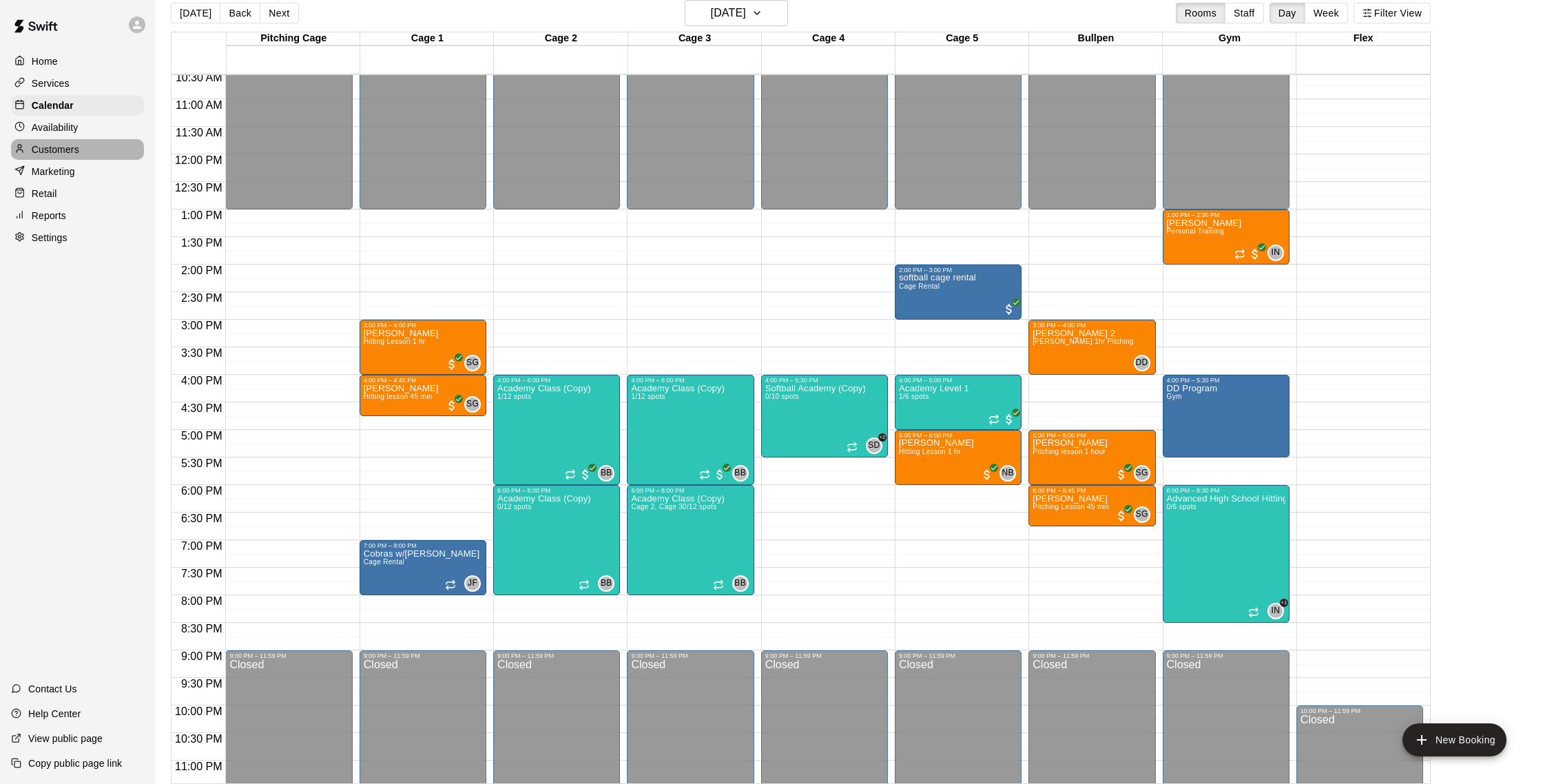
click at [56, 155] on p "Customers" at bounding box center [56, 149] width 47 height 14
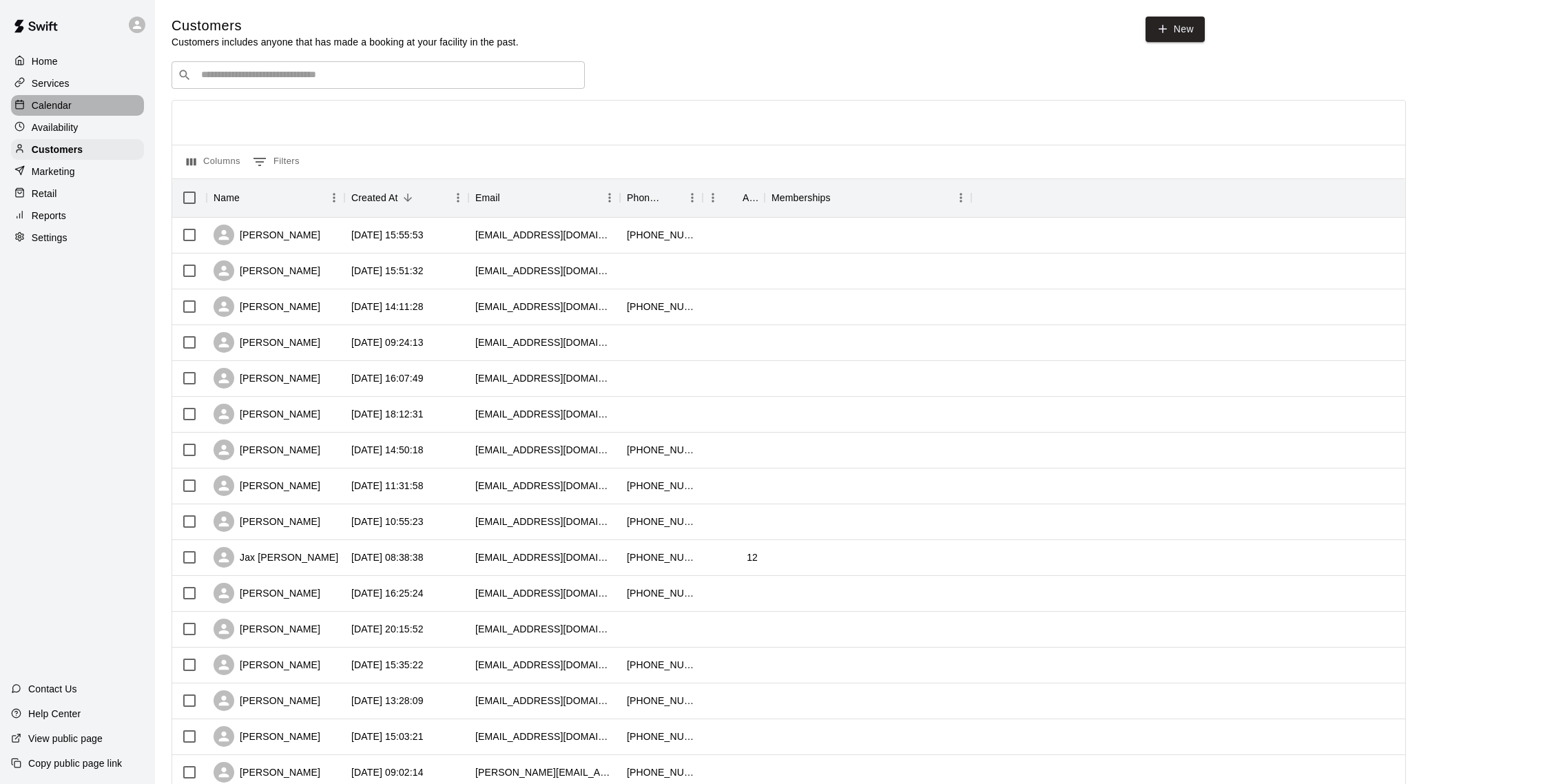
click at [75, 98] on div "Calendar" at bounding box center [77, 105] width 133 height 21
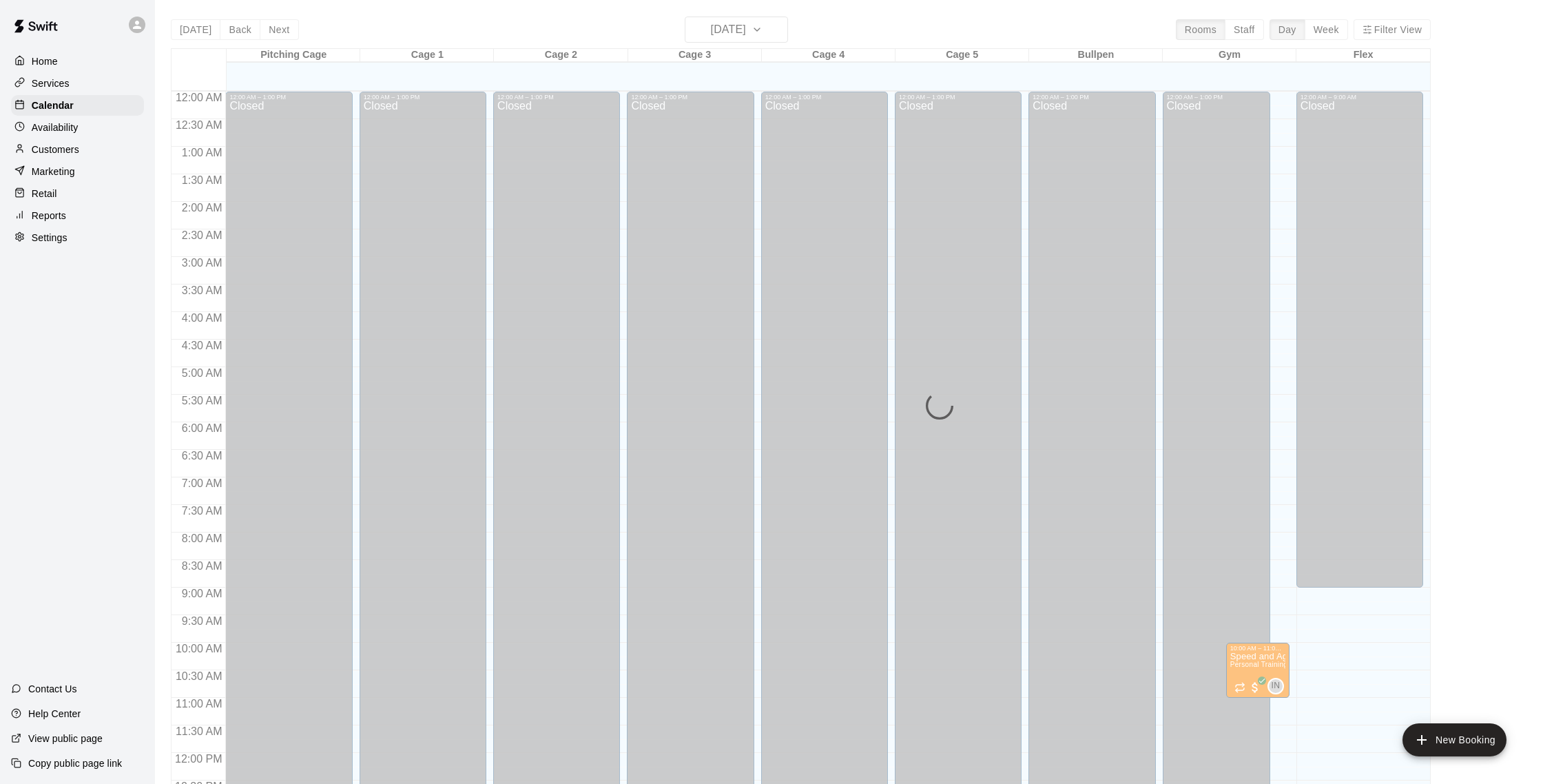
scroll to position [574, 0]
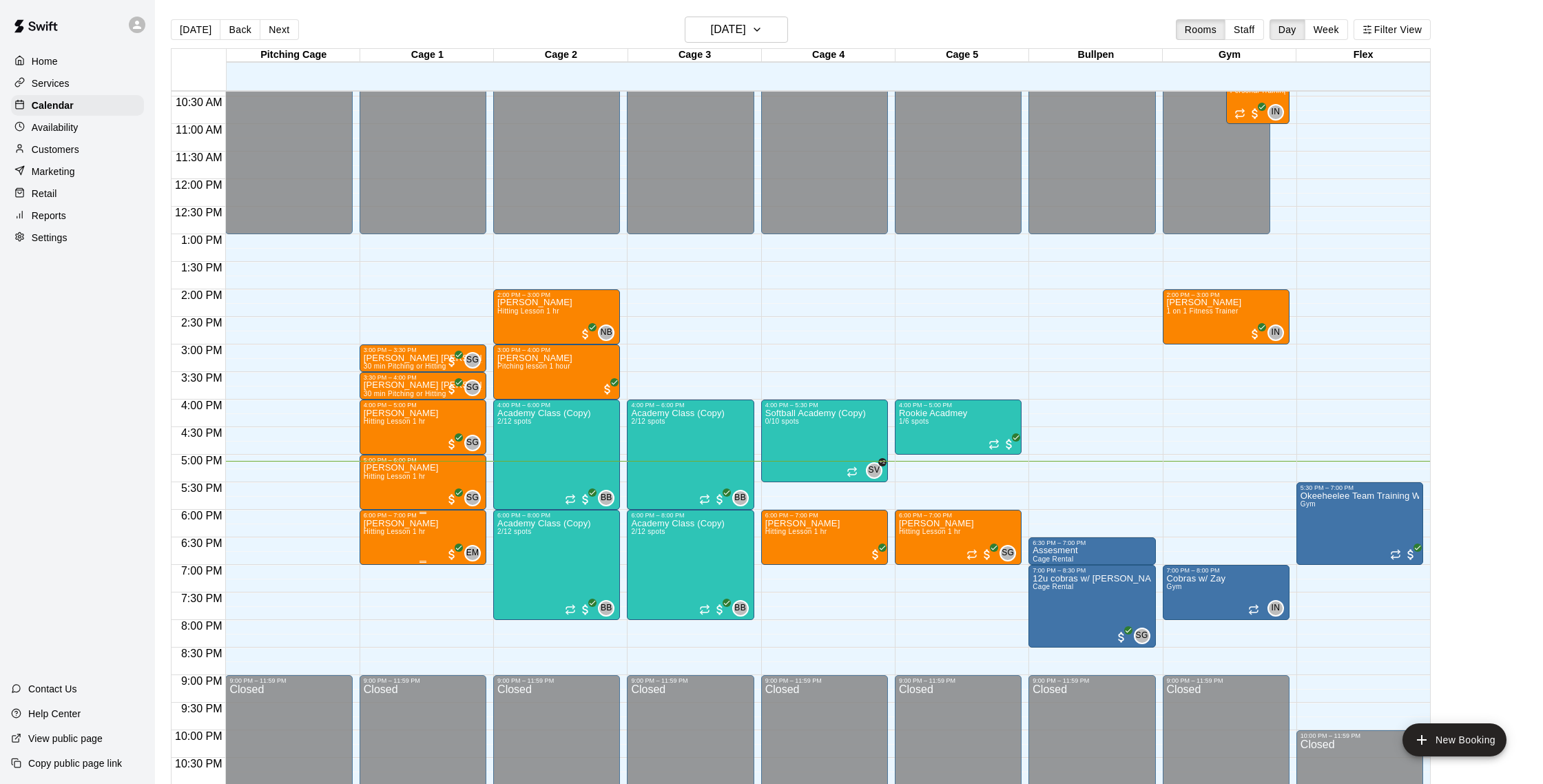
click at [380, 523] on p "[PERSON_NAME]" at bounding box center [401, 523] width 75 height 0
click at [381, 598] on icon "delete" at bounding box center [377, 603] width 10 height 12
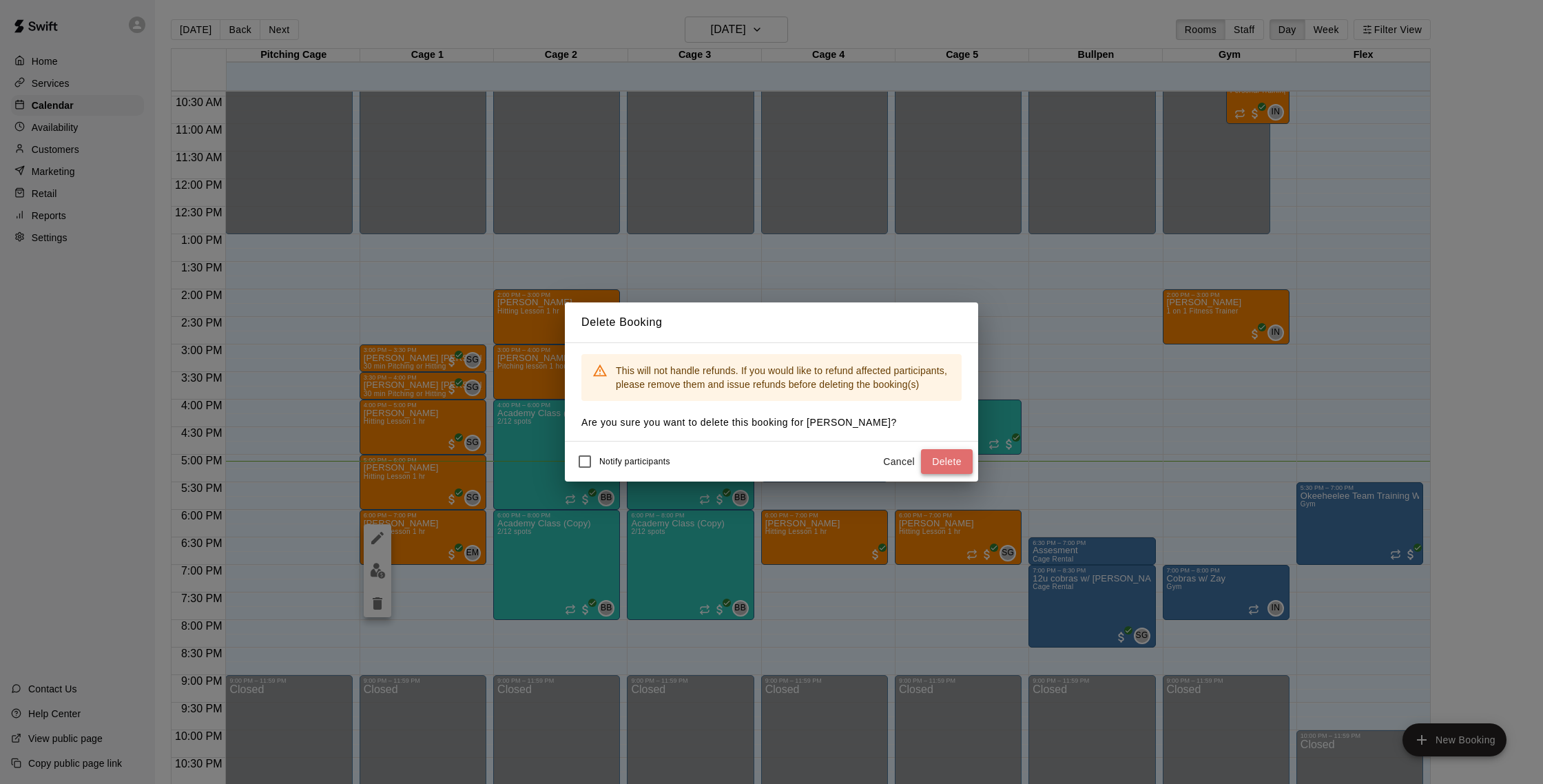
click at [953, 467] on button "Delete" at bounding box center [946, 461] width 52 height 25
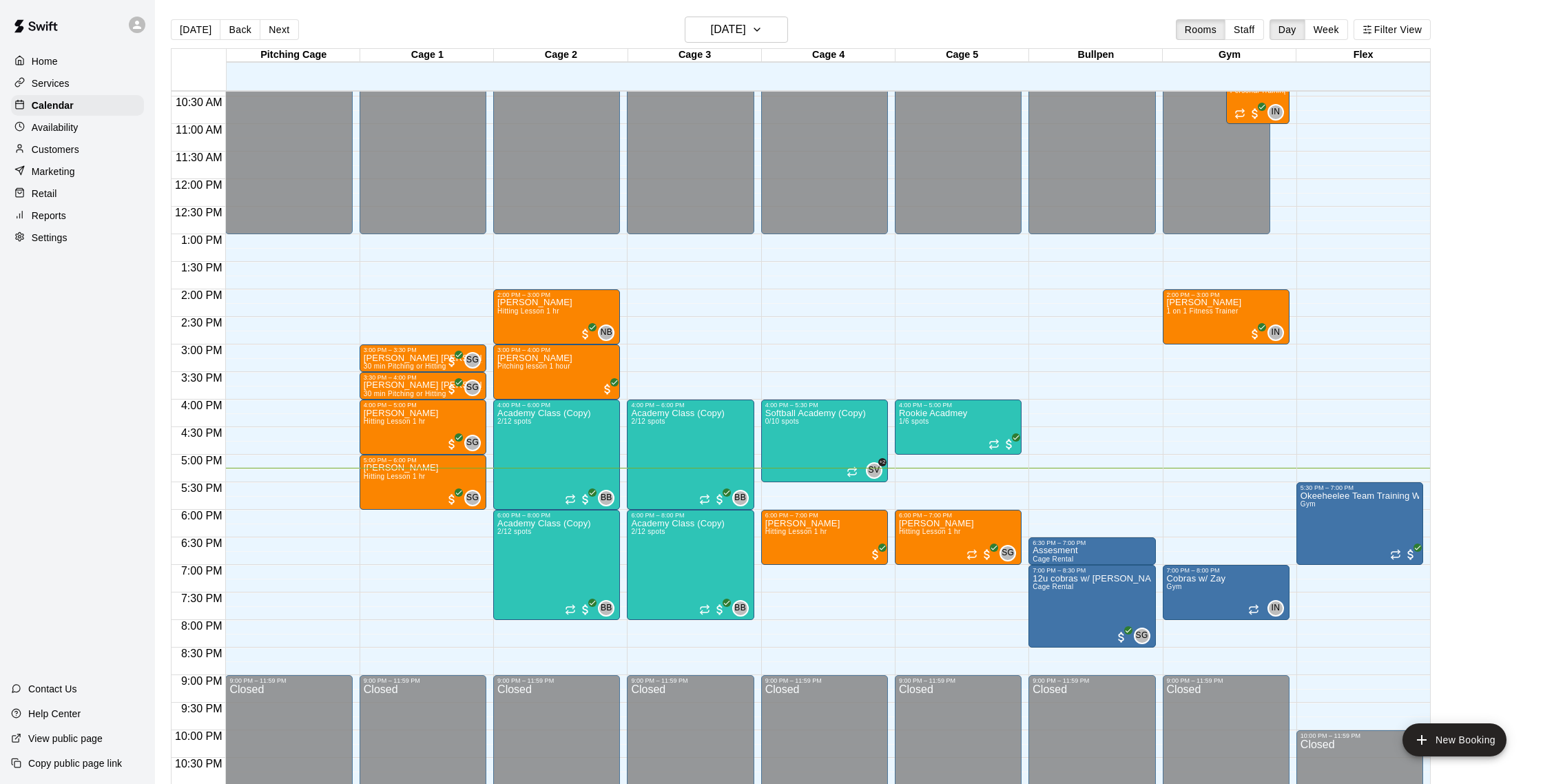
scroll to position [574, 0]
click at [56, 137] on div "Home Services Calendar Availability Customers Marketing Retail Reports Settings" at bounding box center [77, 149] width 155 height 200
click at [69, 135] on div "Availability" at bounding box center [77, 127] width 133 height 21
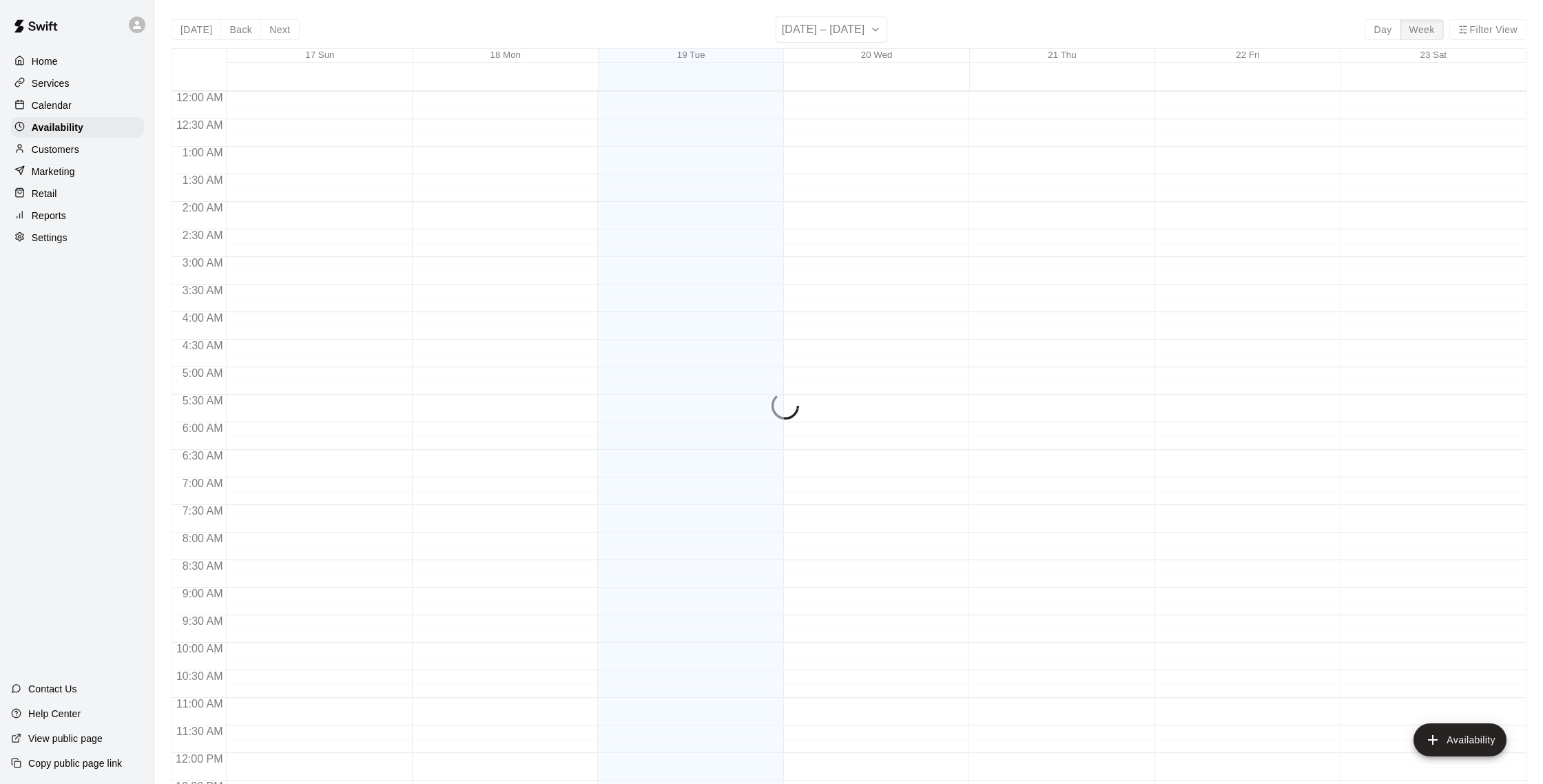
scroll to position [615, 0]
click at [69, 145] on p "Customers" at bounding box center [56, 149] width 47 height 14
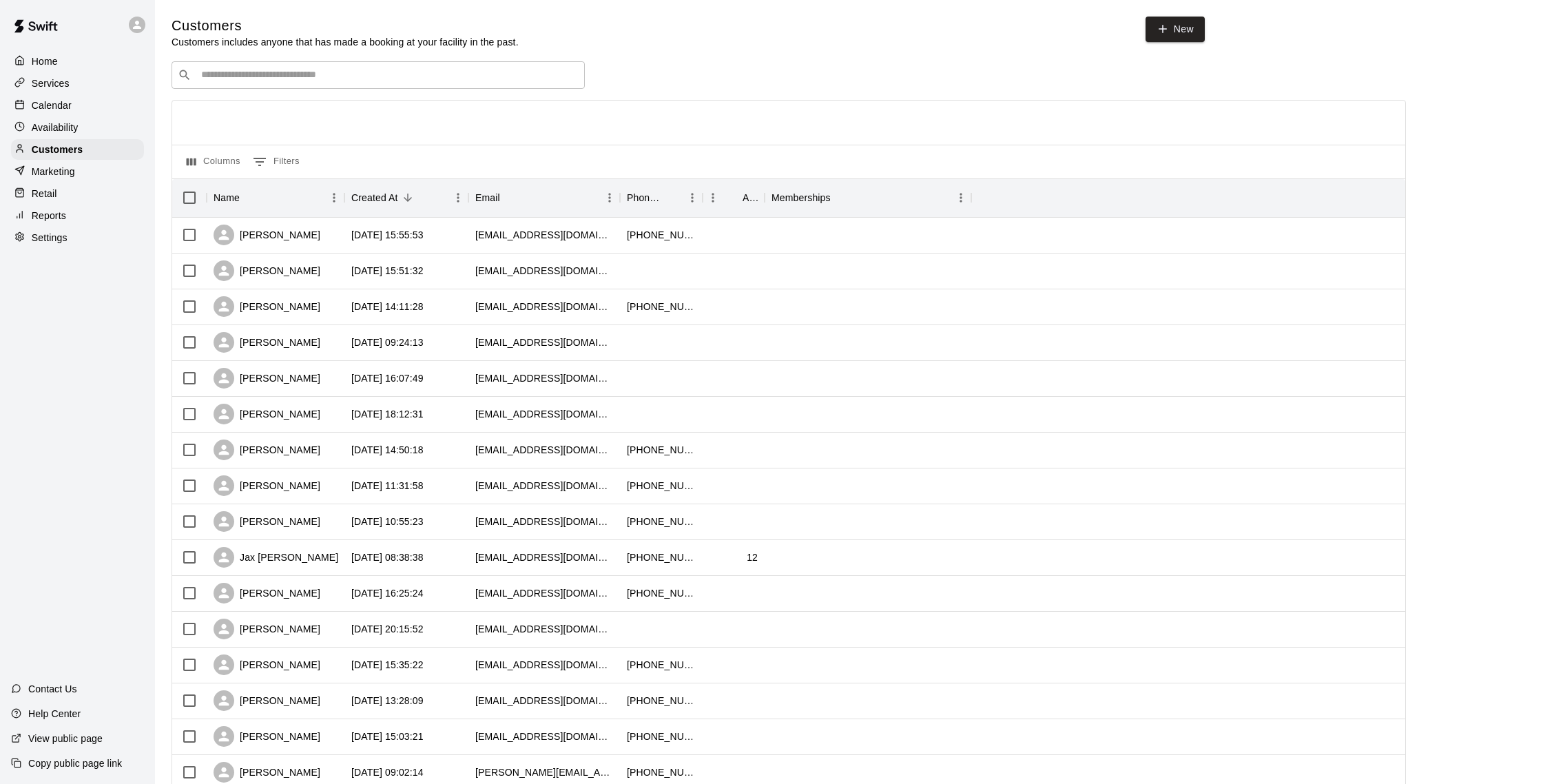
click at [65, 108] on p "Calendar" at bounding box center [52, 105] width 40 height 14
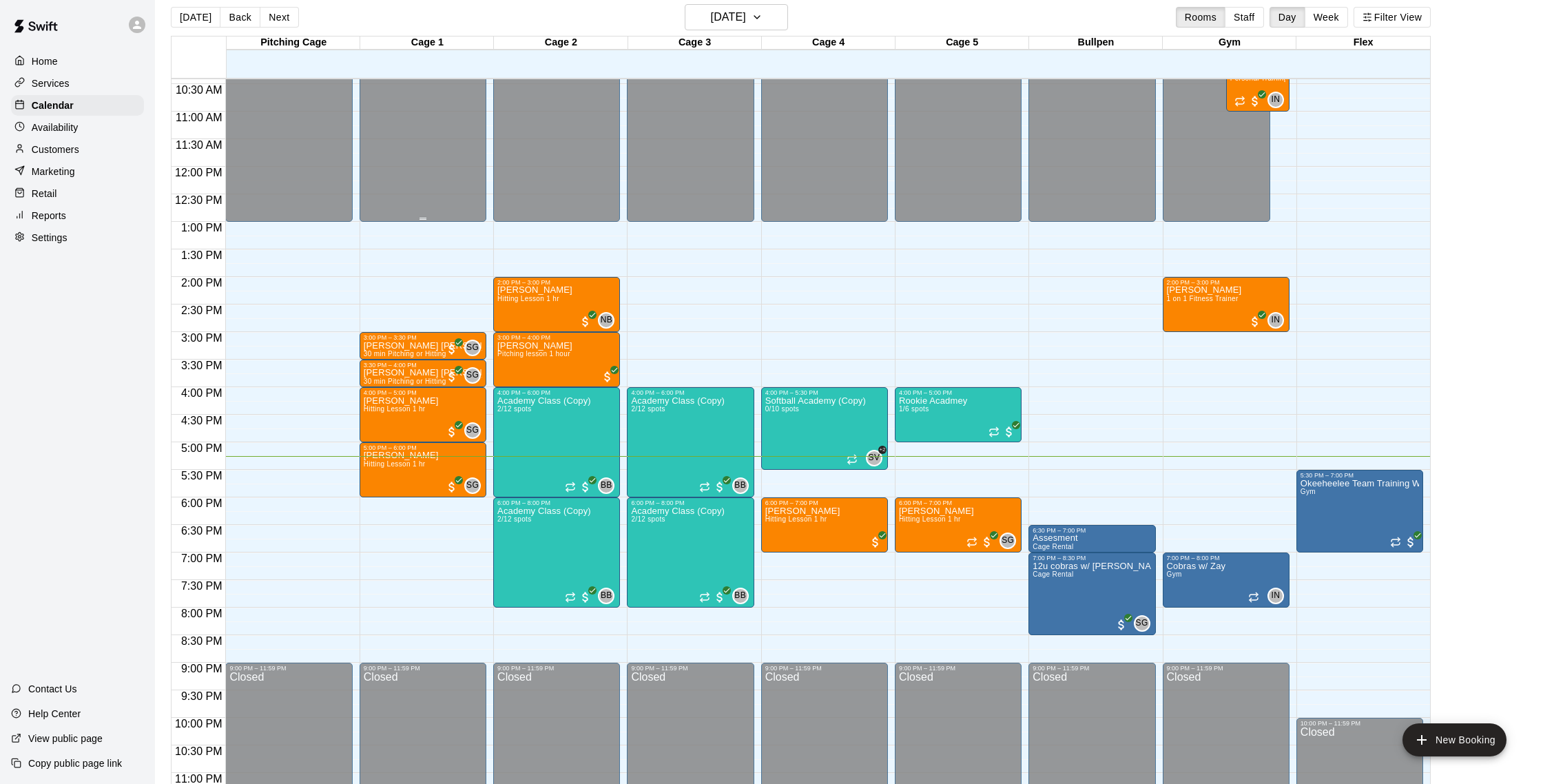
scroll to position [15, 0]
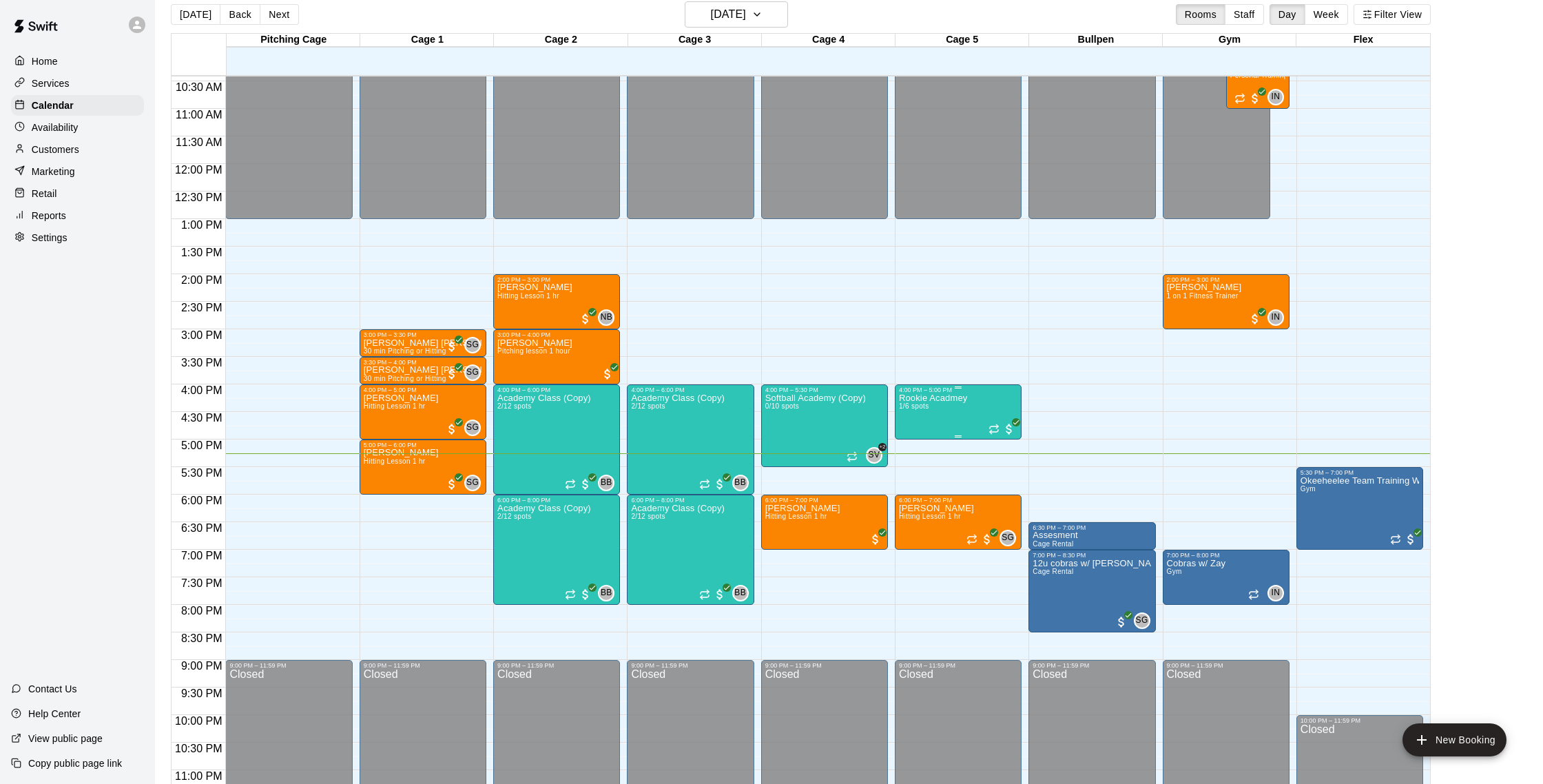
click at [921, 398] on p "Rookie Acadmey" at bounding box center [933, 398] width 69 height 0
click at [916, 449] on img "edit" at bounding box center [913, 445] width 16 height 16
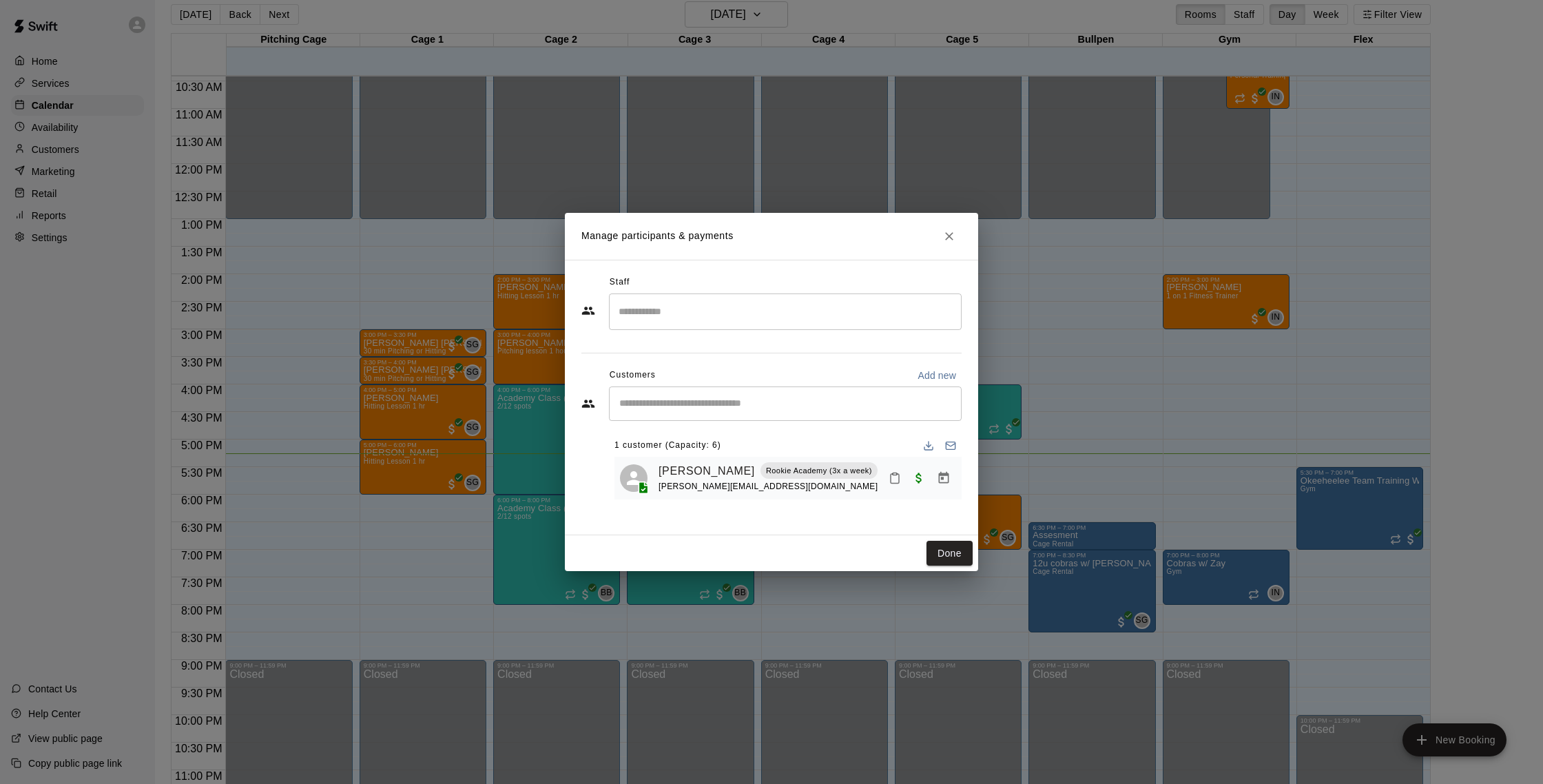
click at [956, 235] on button "Close" at bounding box center [949, 236] width 25 height 25
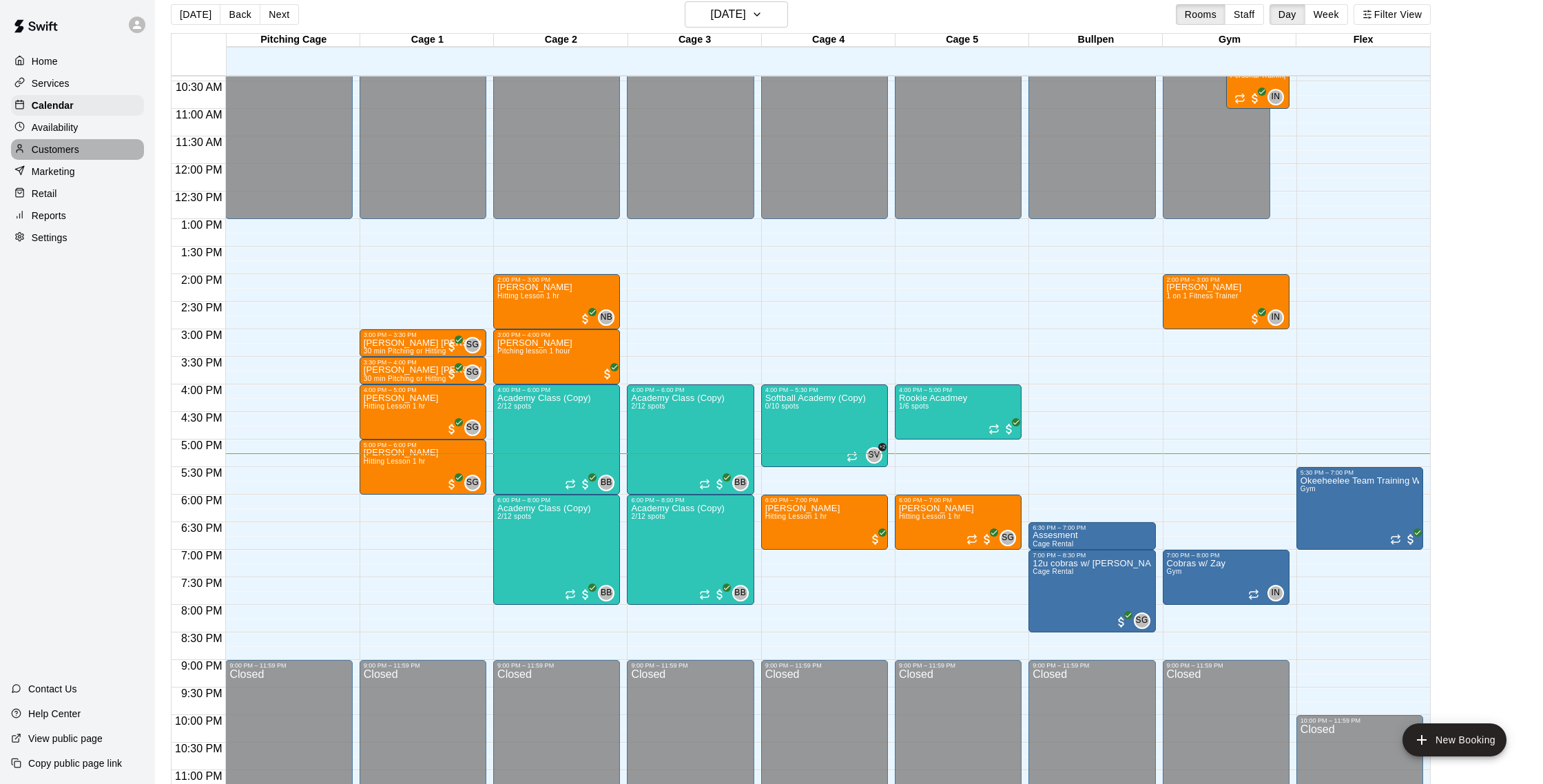
click at [34, 158] on div "Customers" at bounding box center [77, 149] width 133 height 21
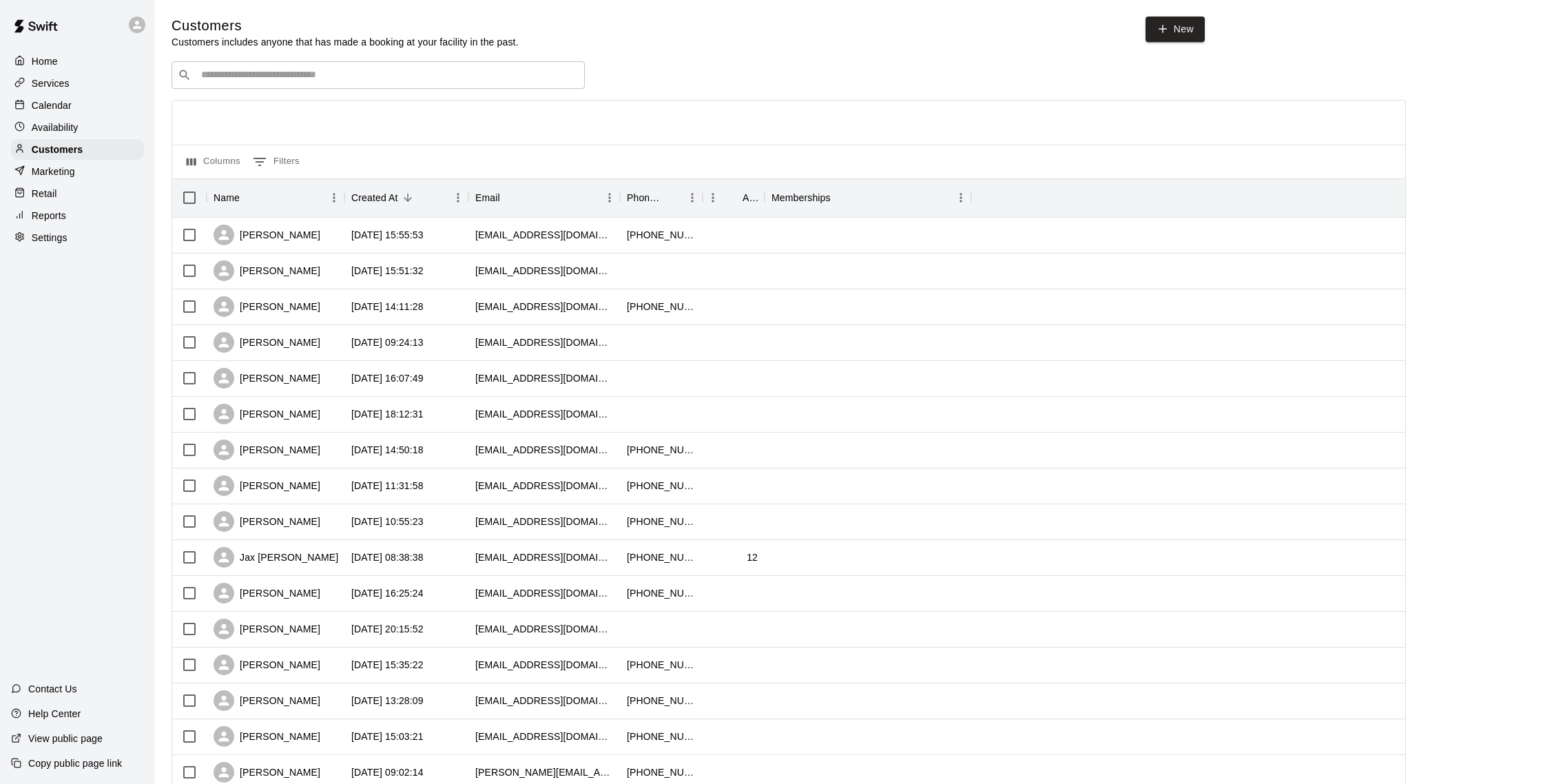
click at [65, 112] on div "Calendar" at bounding box center [77, 105] width 133 height 21
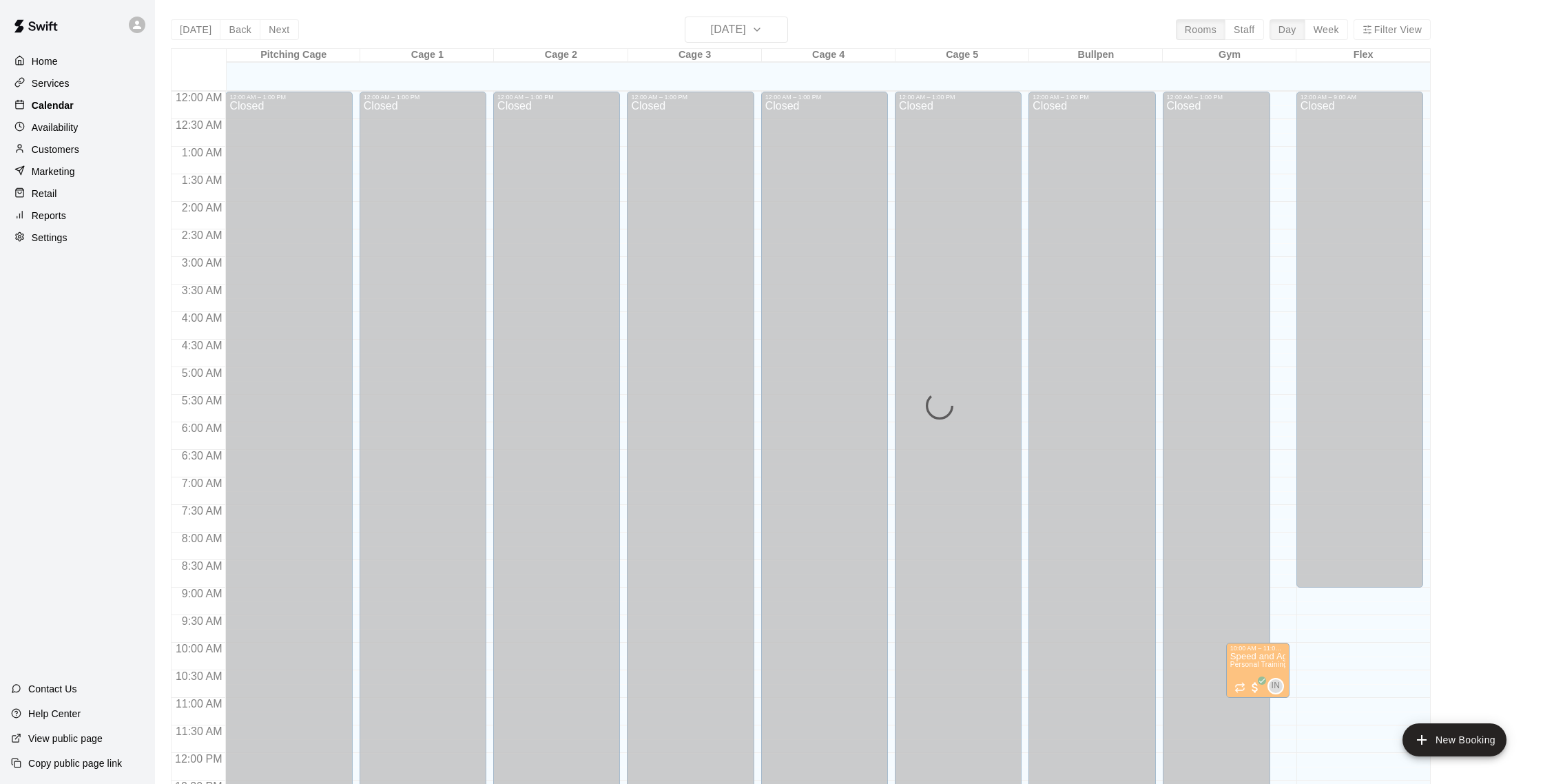
scroll to position [574, 0]
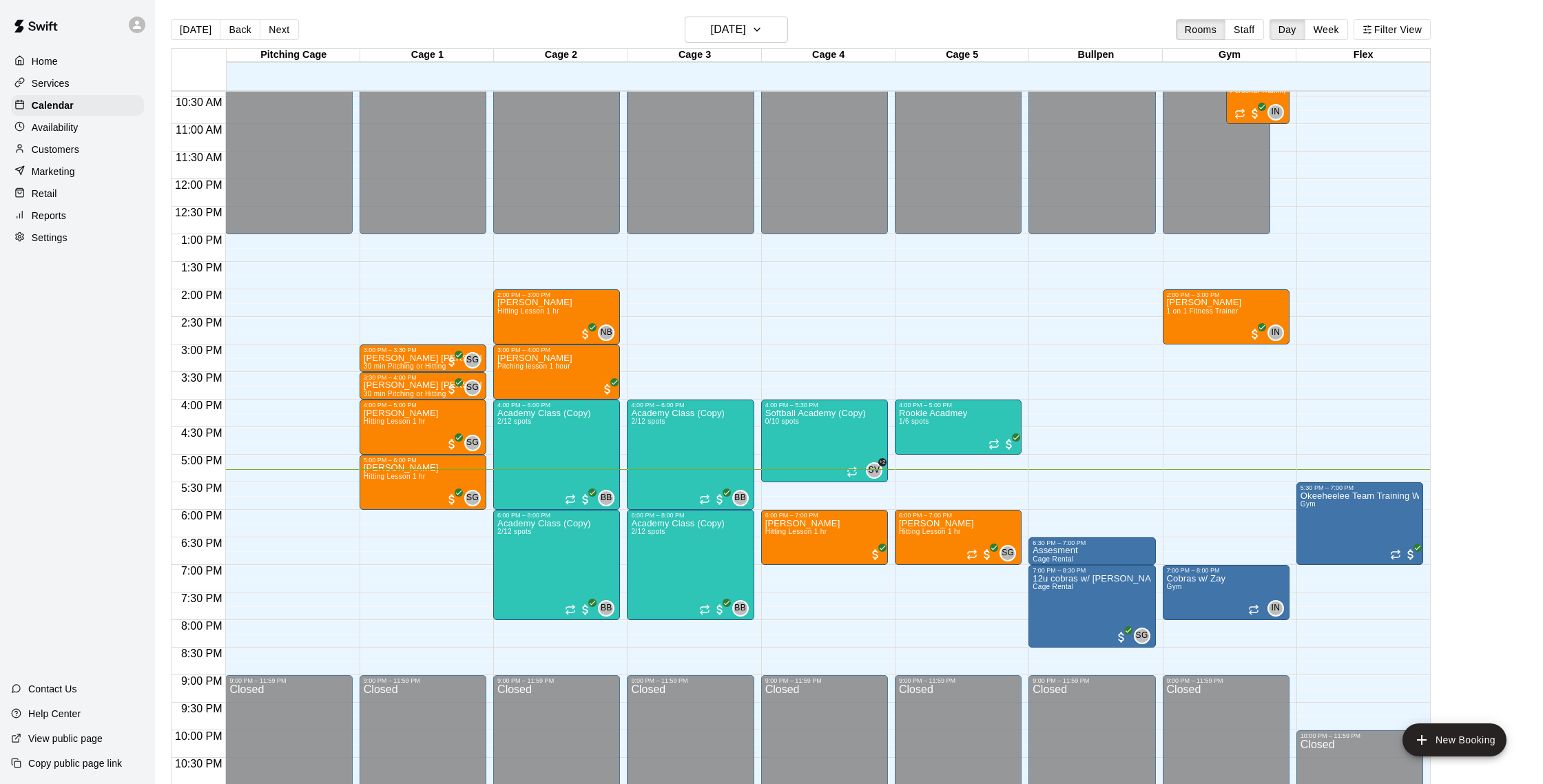
click at [90, 146] on div "Customers" at bounding box center [77, 149] width 133 height 21
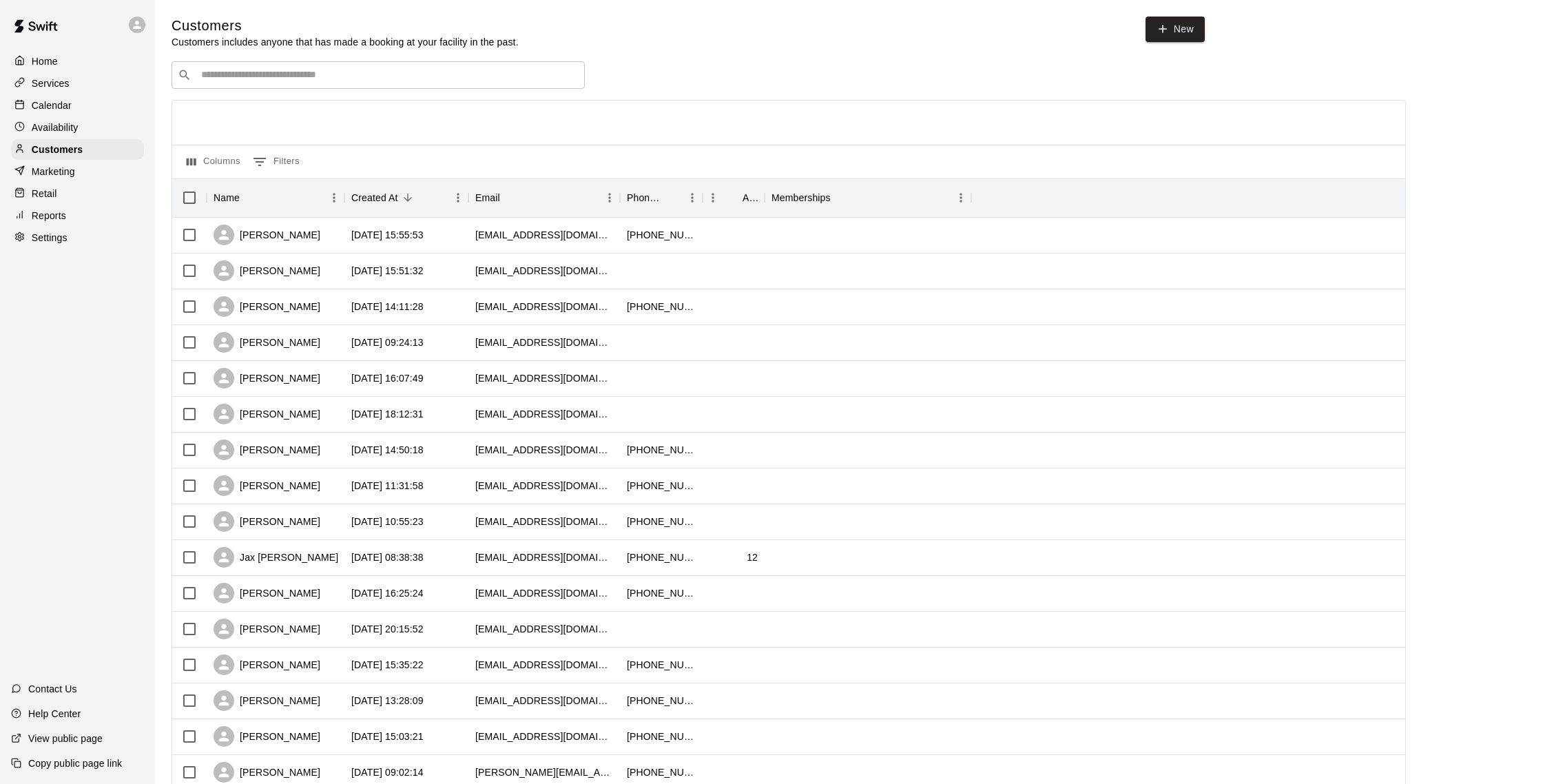
click at [349, 82] on div "​ ​" at bounding box center [378, 75] width 413 height 27
type input "****"
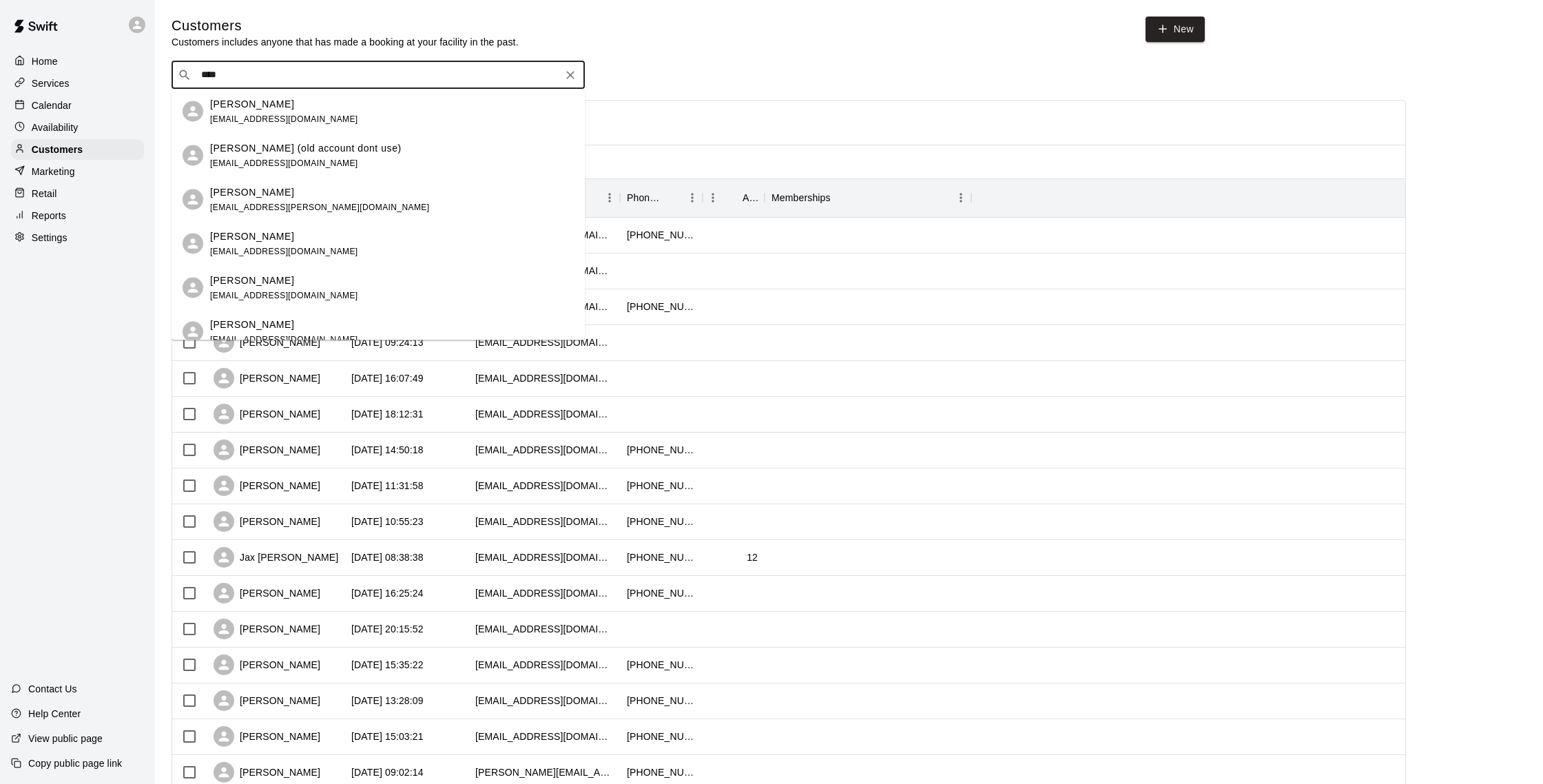
click at [326, 114] on span "santiestebanirisdanna@yahoo.com" at bounding box center [284, 118] width 148 height 10
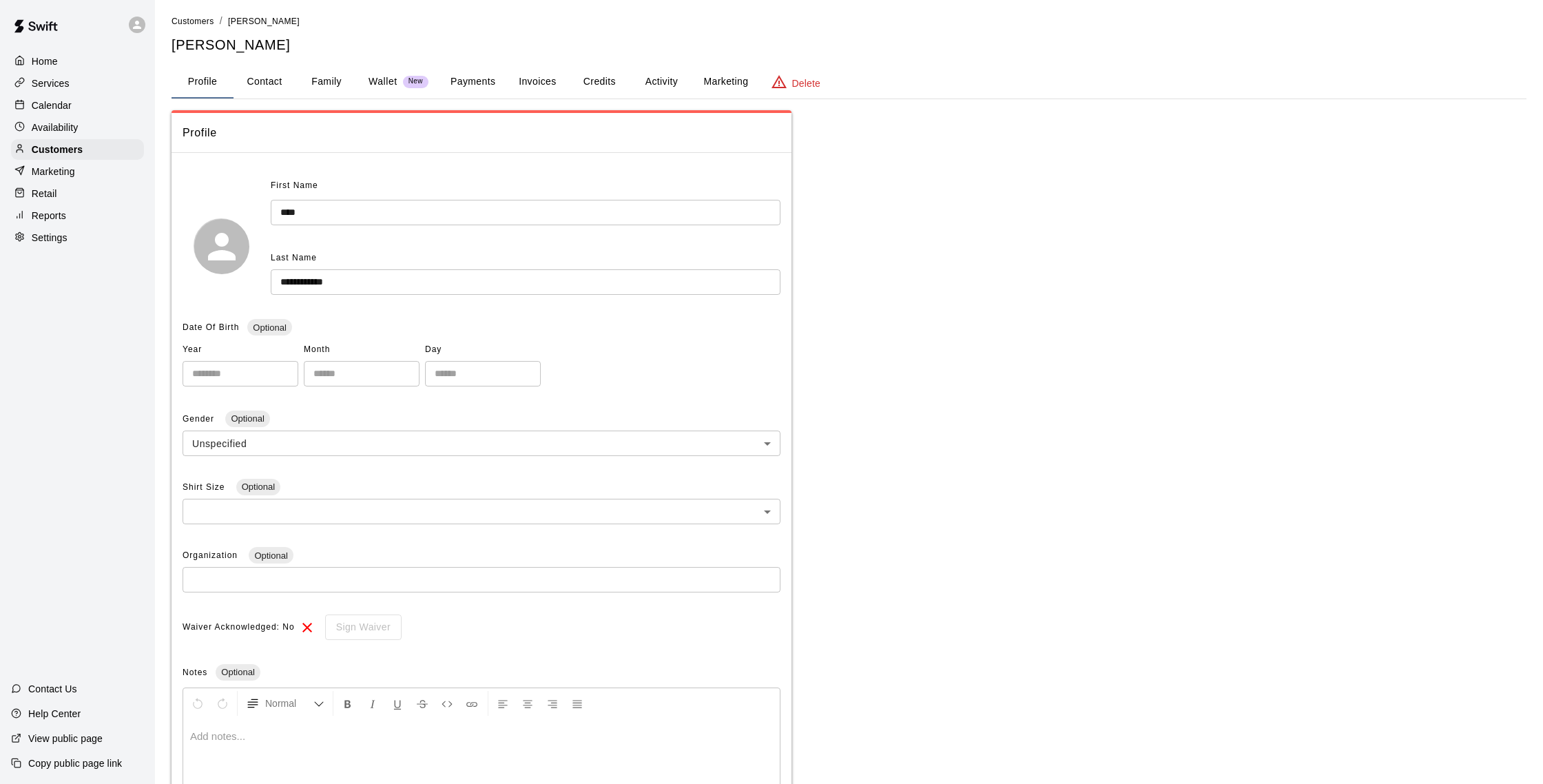
scroll to position [4, 0]
click at [270, 75] on button "Contact" at bounding box center [264, 80] width 62 height 33
select select "**"
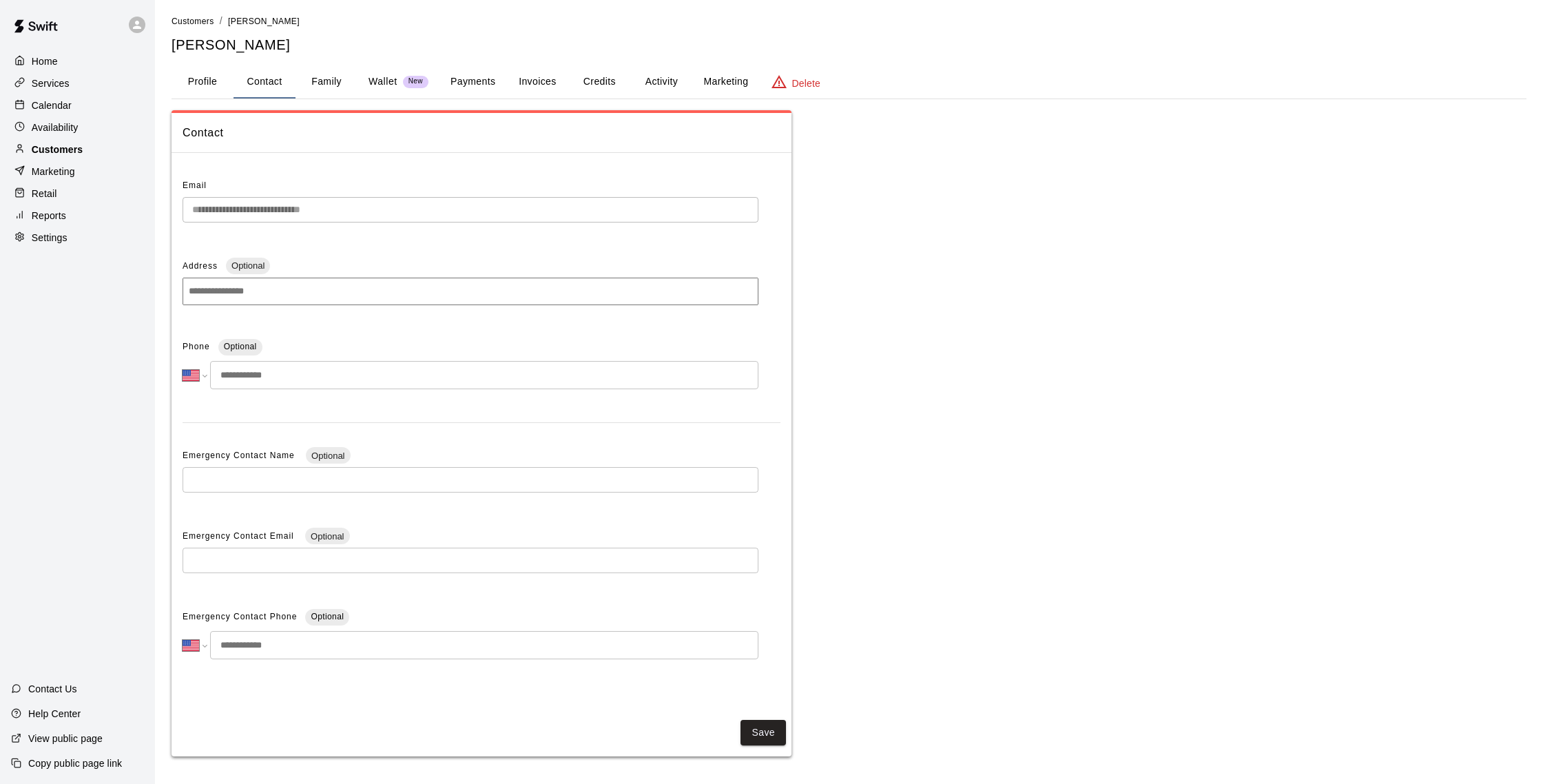
scroll to position [0, 0]
click at [59, 145] on p "Customers" at bounding box center [57, 149] width 51 height 14
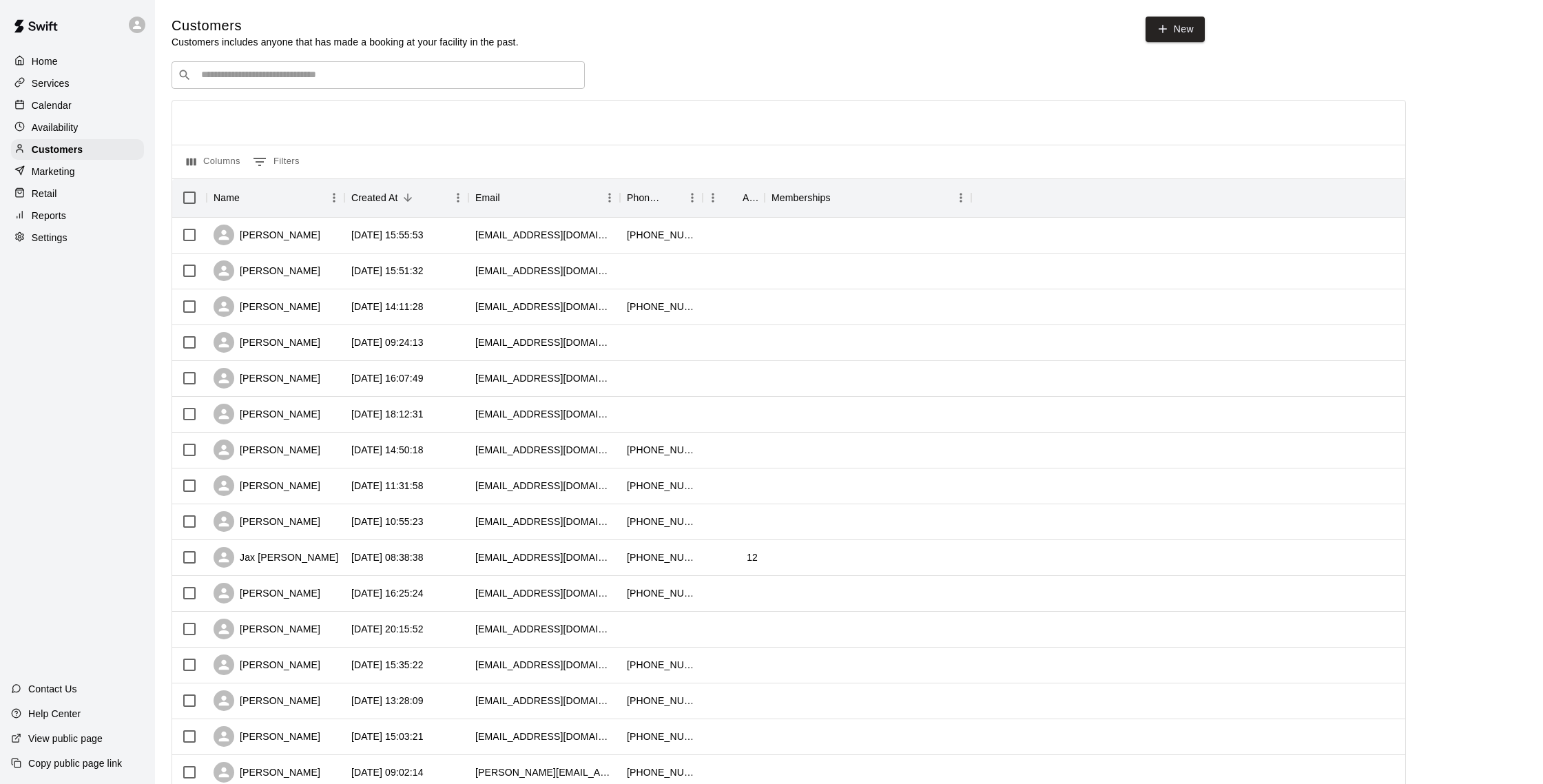
scroll to position [1, 0]
click at [274, 64] on div "​ ​" at bounding box center [378, 75] width 413 height 27
type input "****"
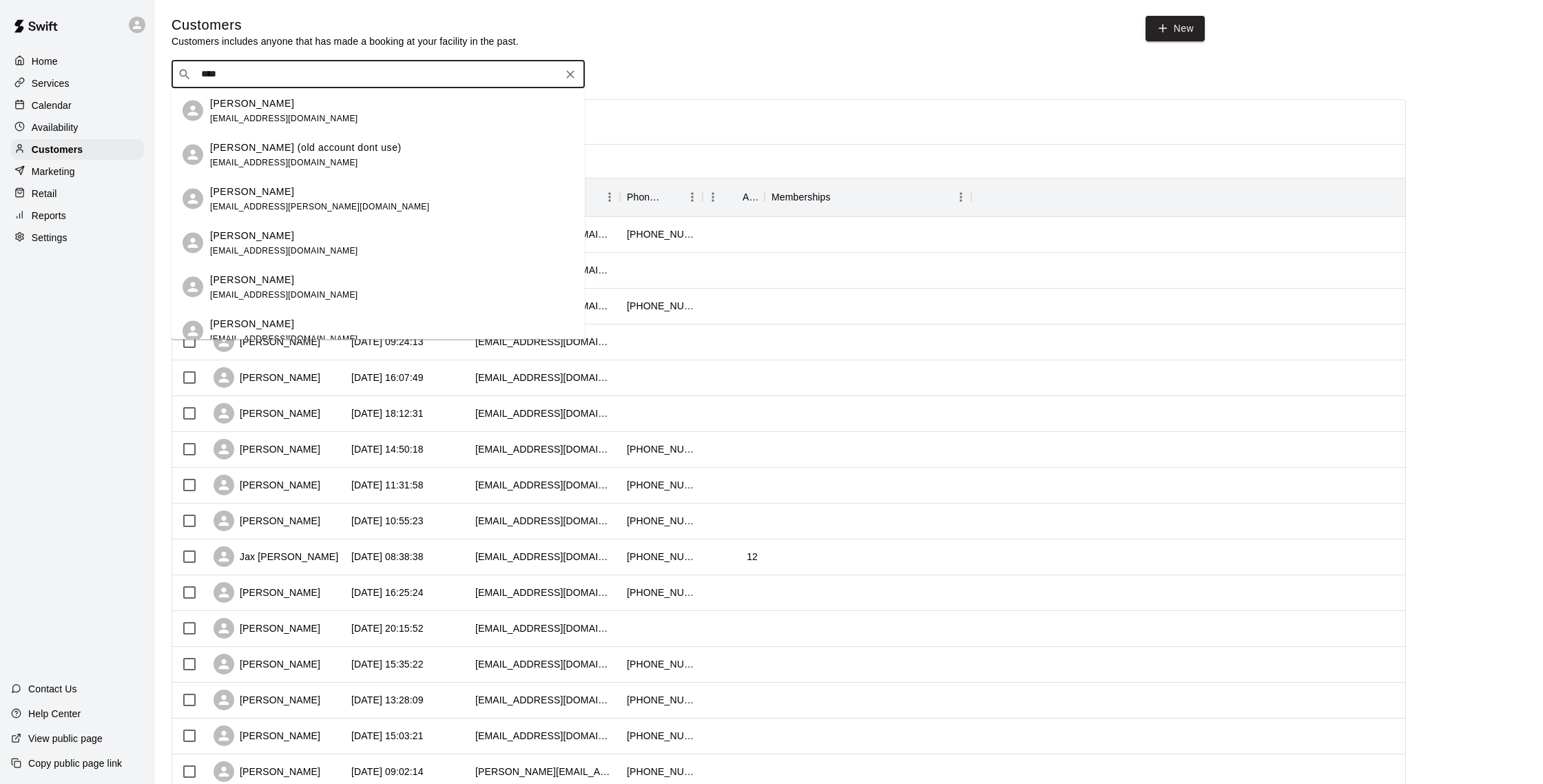
click at [293, 139] on p "Iris Santiesteban (old account dont use)" at bounding box center [306, 146] width 191 height 14
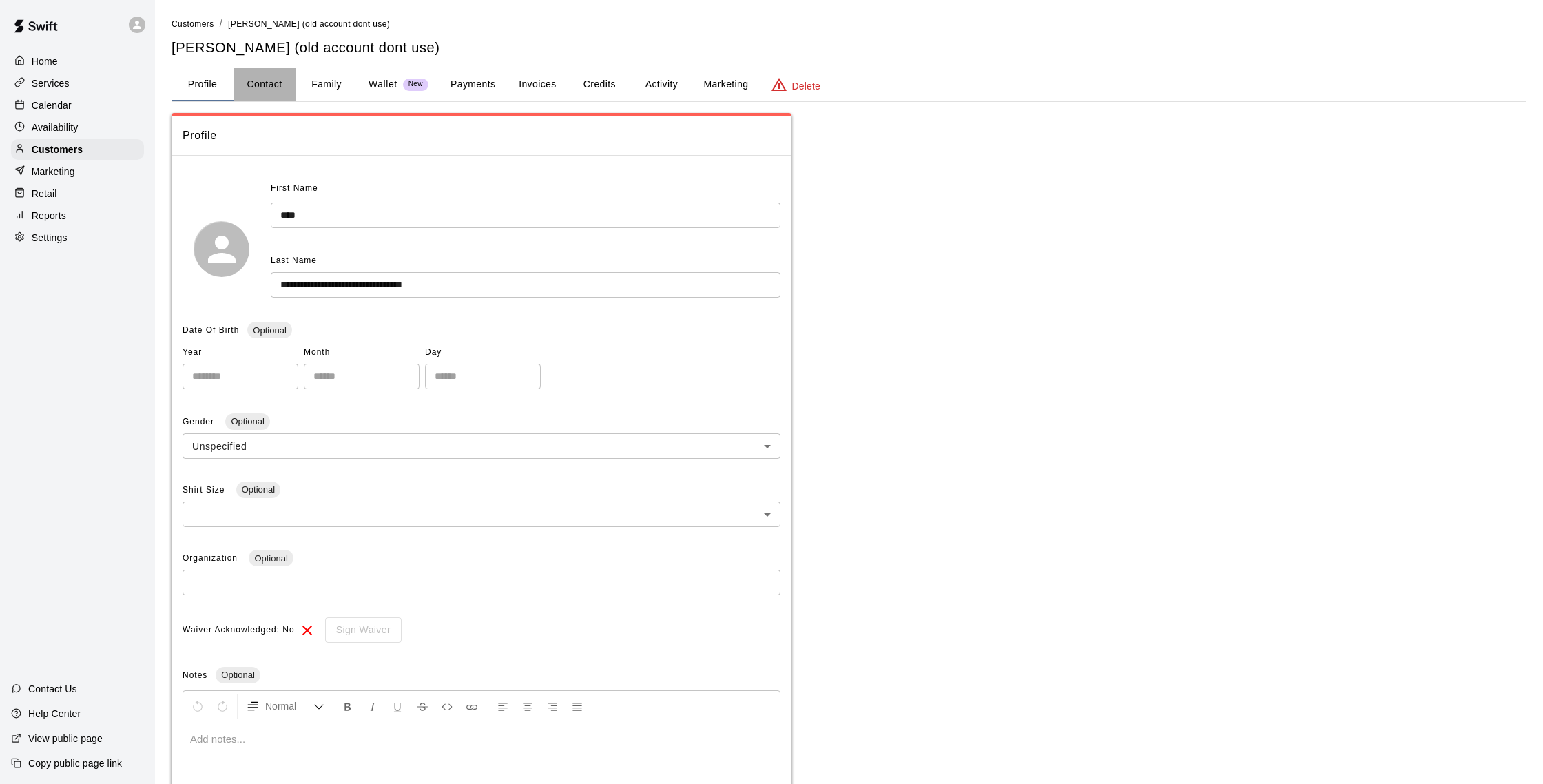
click at [280, 82] on button "Contact" at bounding box center [264, 84] width 62 height 33
select select "**"
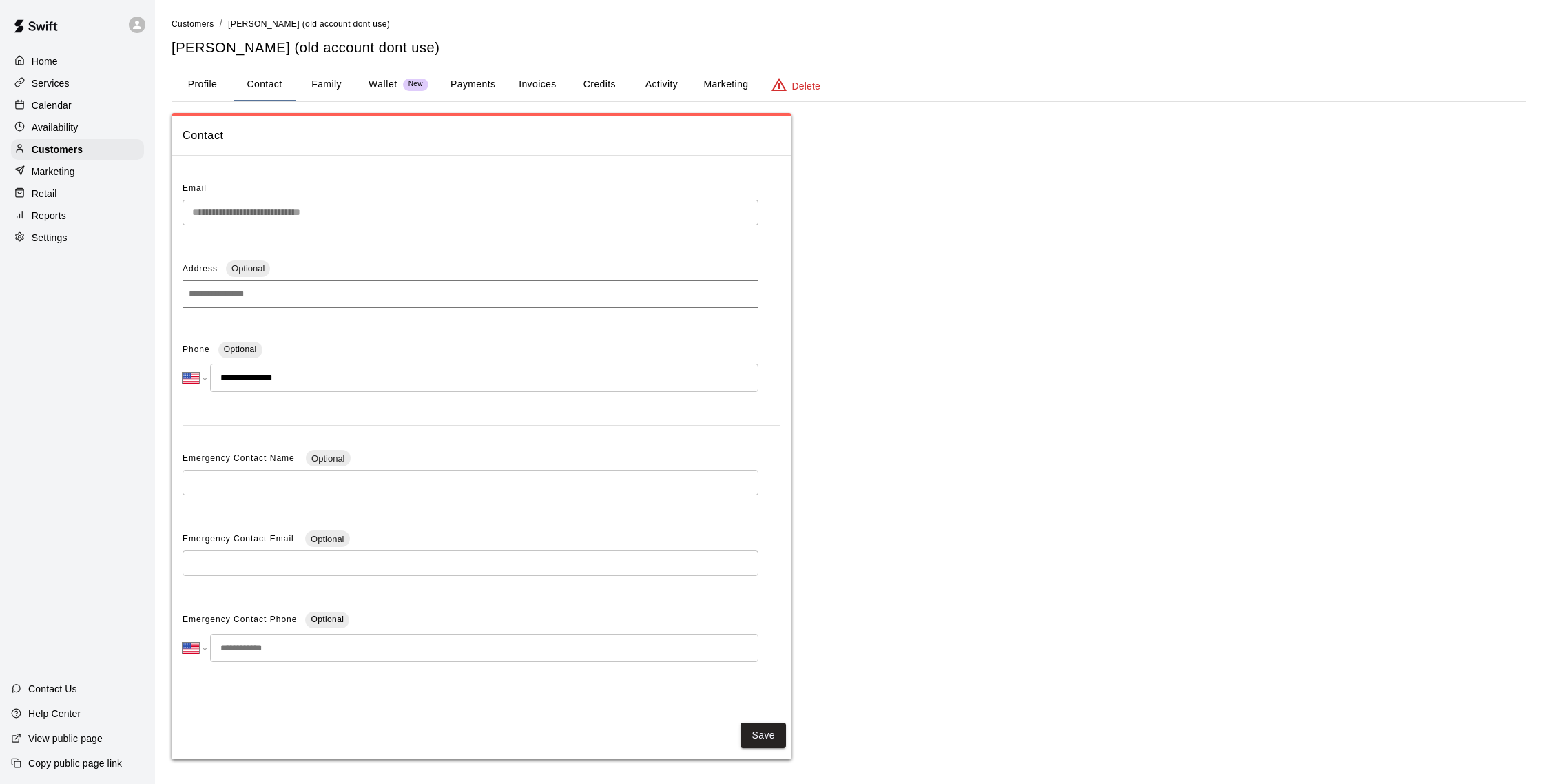
click at [66, 108] on p "Calendar" at bounding box center [52, 105] width 40 height 14
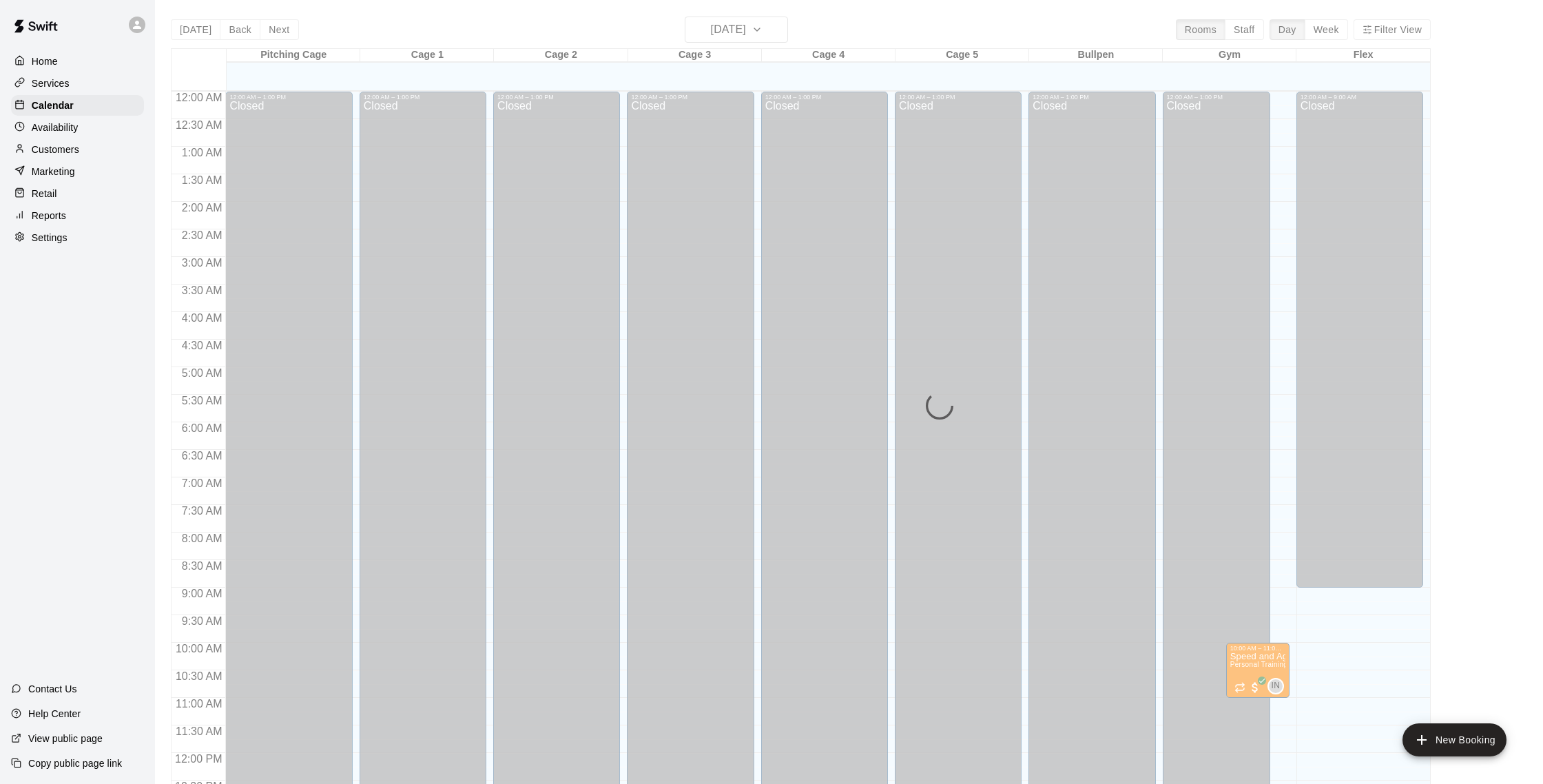
scroll to position [574, 0]
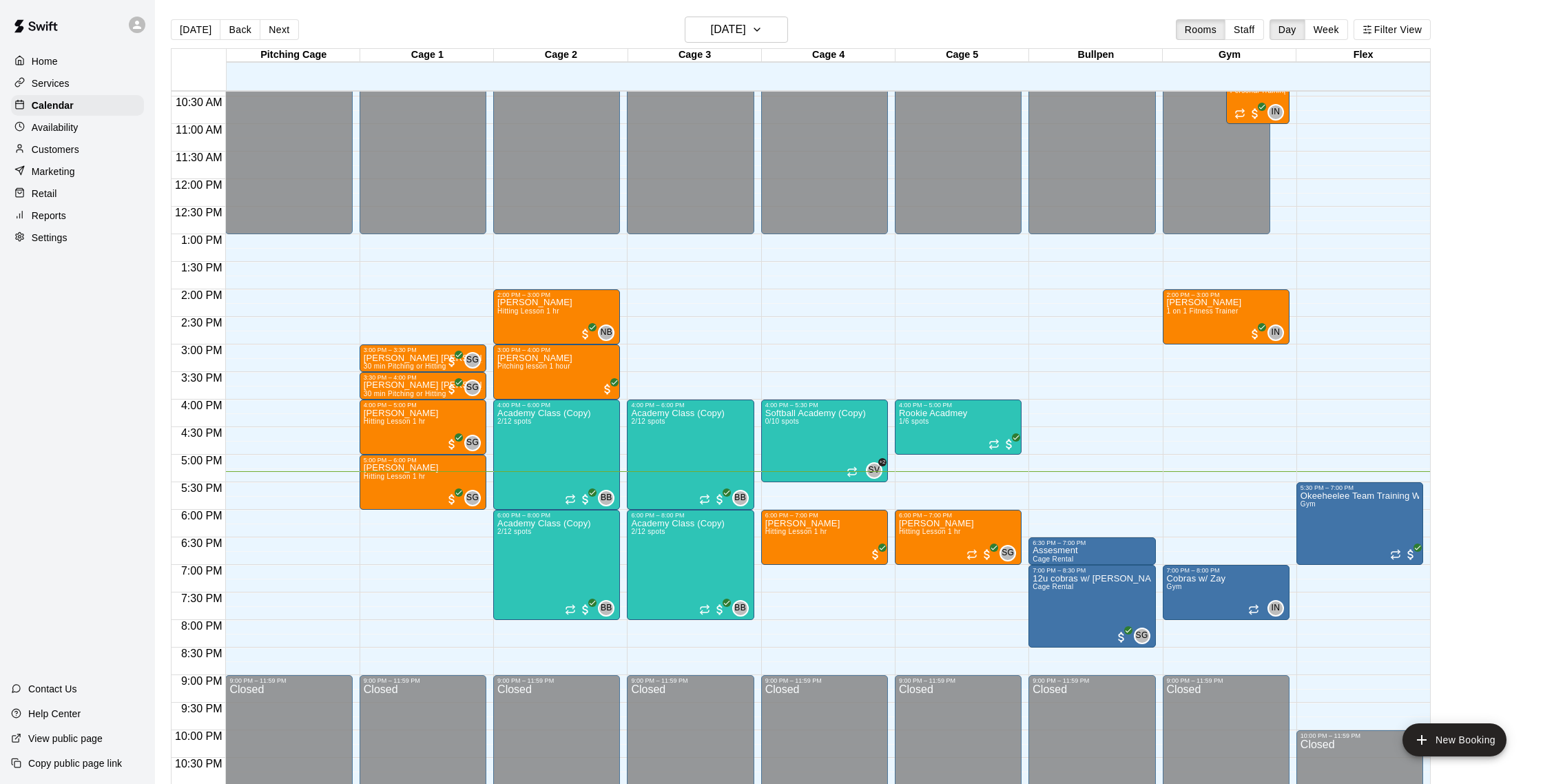
click at [82, 146] on div "Customers" at bounding box center [77, 149] width 133 height 21
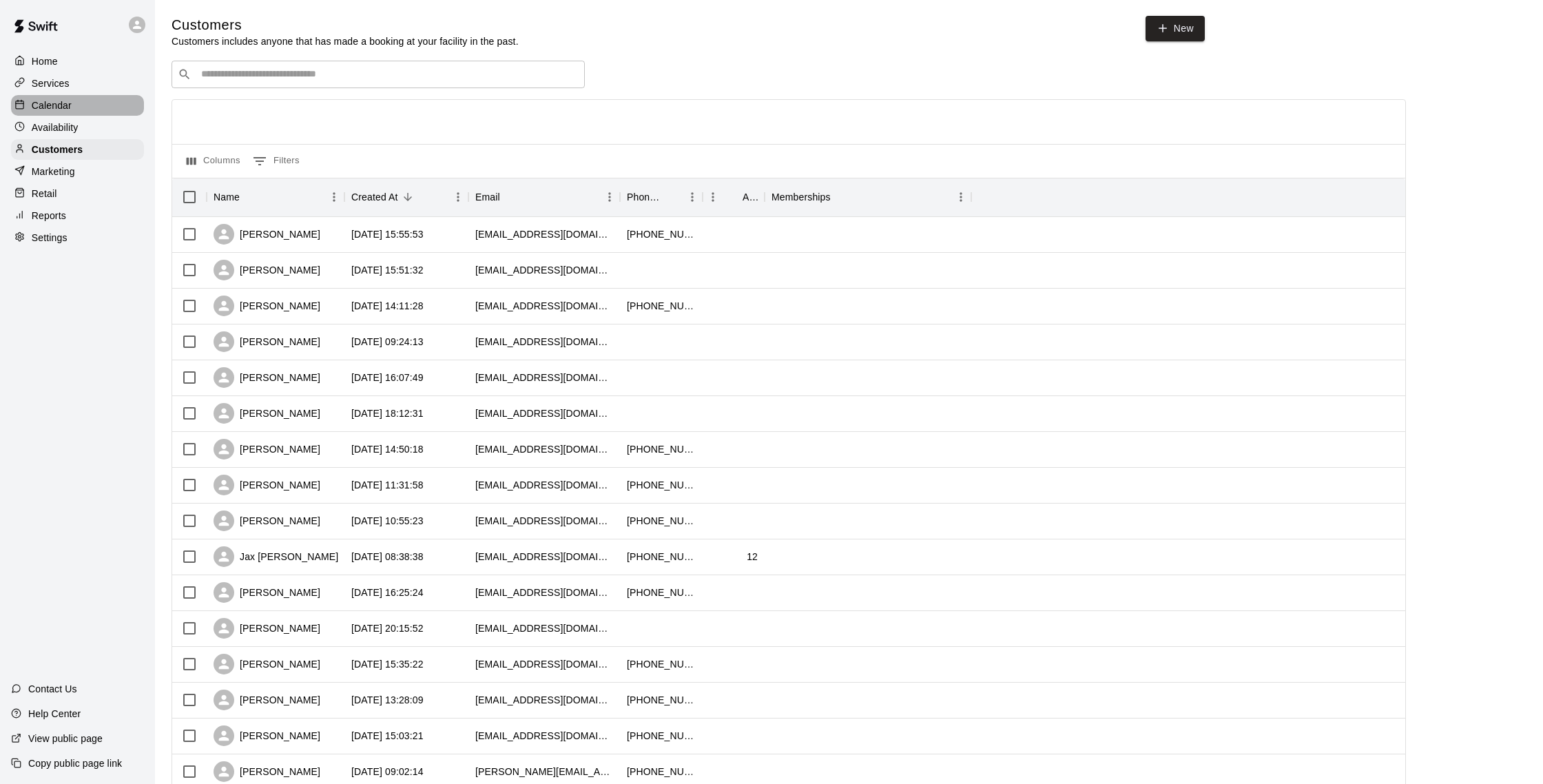
scroll to position [3, 0]
click at [73, 101] on div "Calendar" at bounding box center [77, 105] width 133 height 21
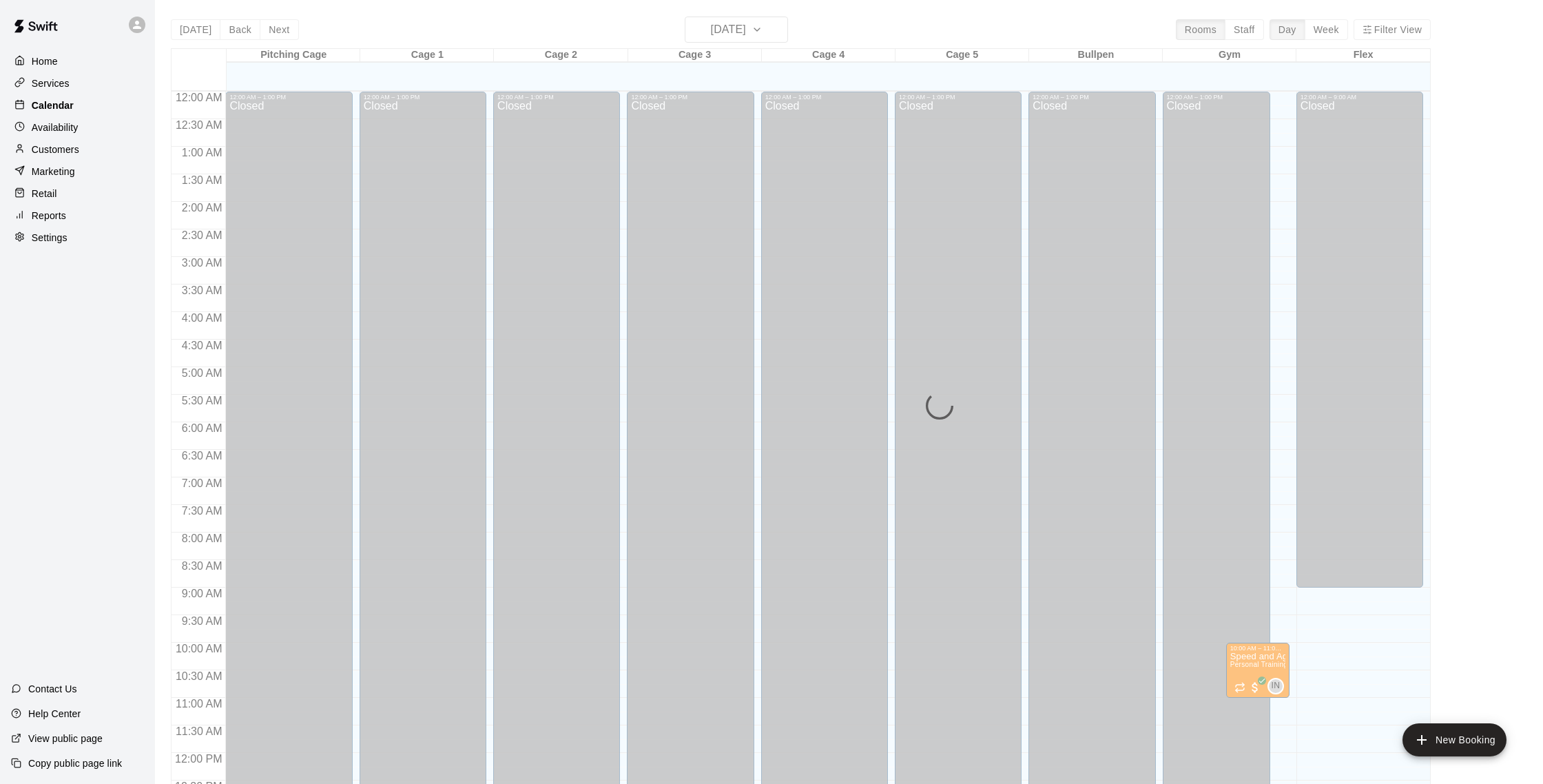
scroll to position [574, 0]
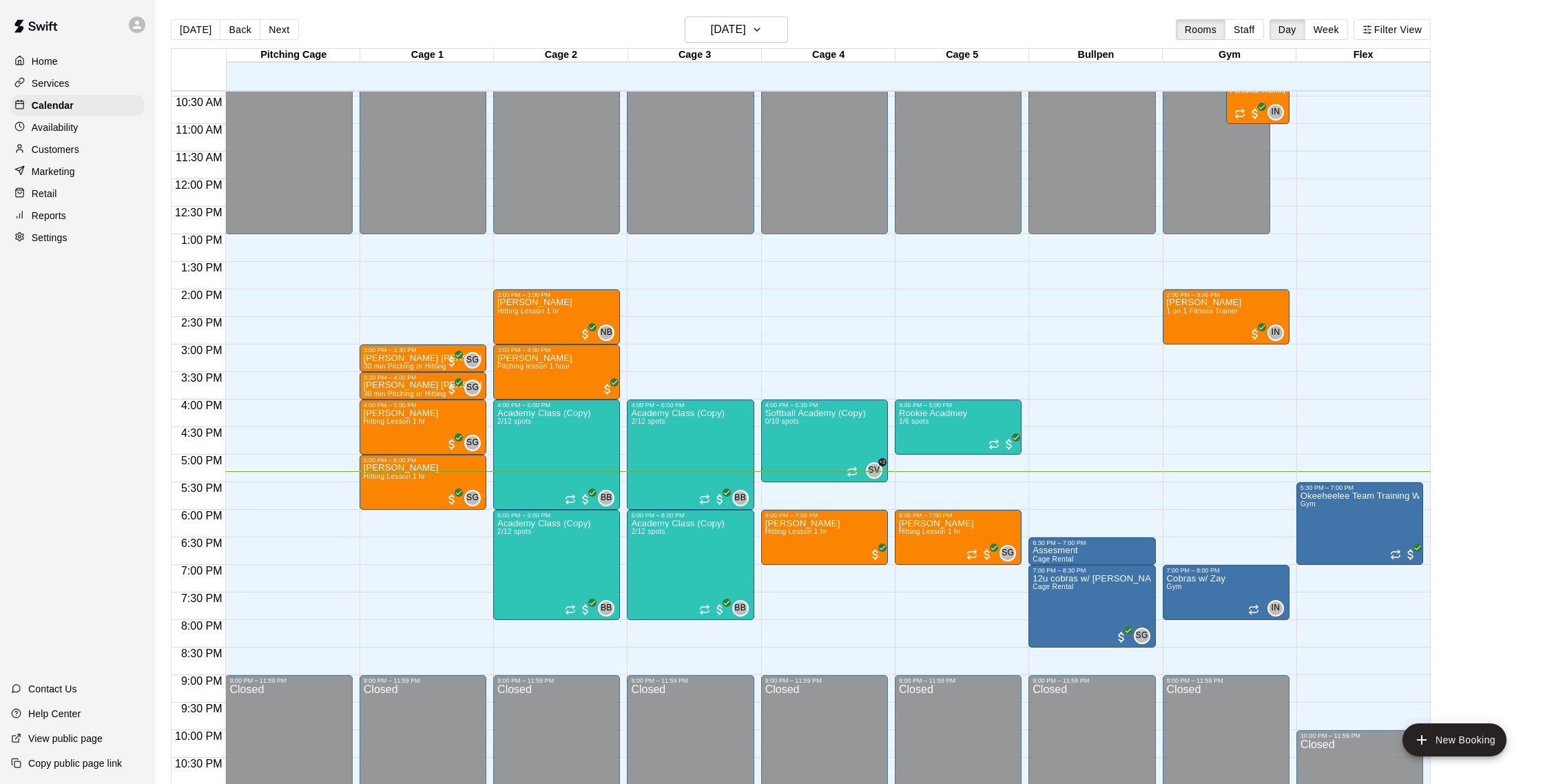
click at [80, 139] on div "Customers" at bounding box center [77, 149] width 133 height 21
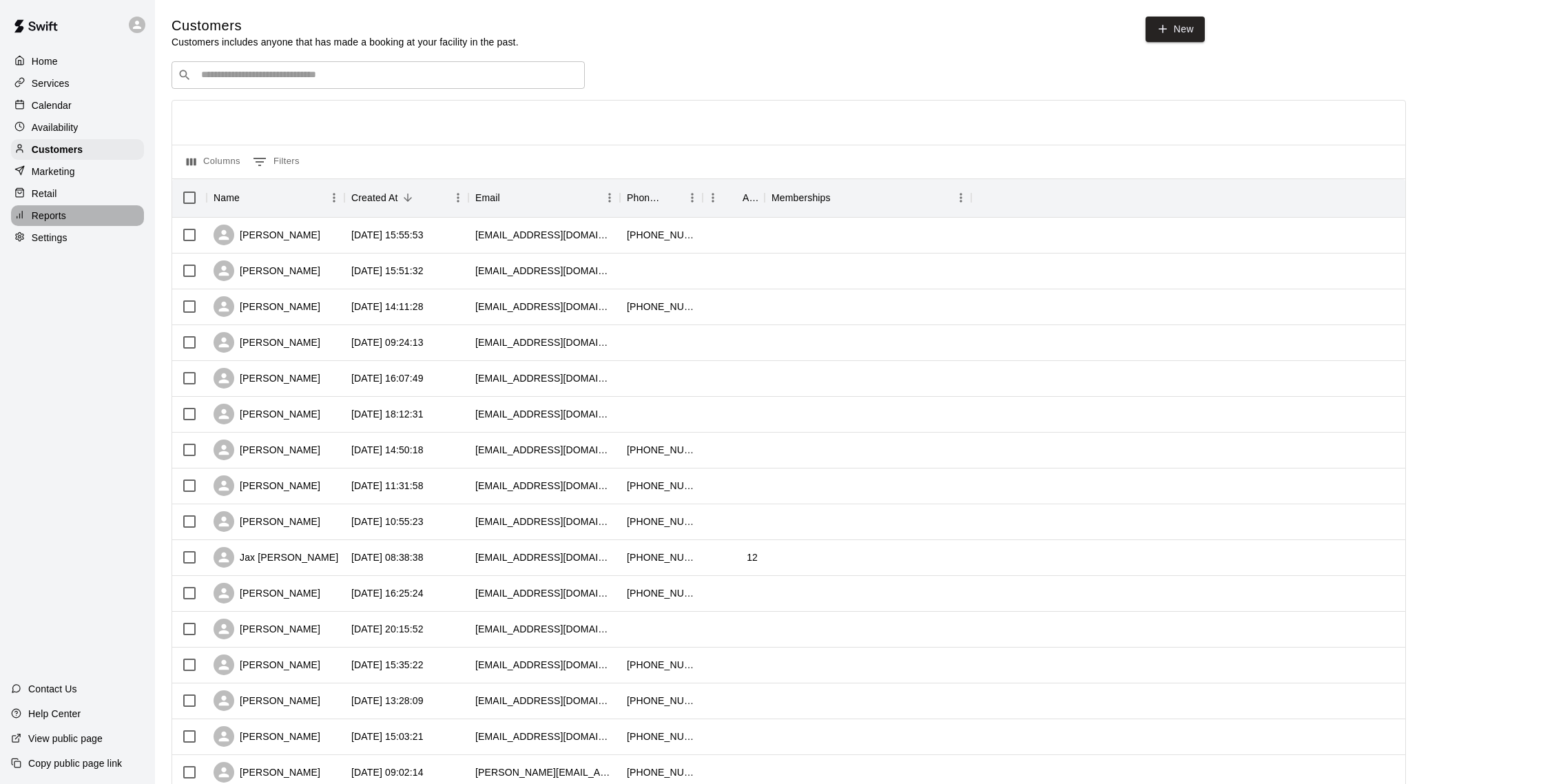
click at [68, 221] on div "Reports" at bounding box center [77, 215] width 133 height 21
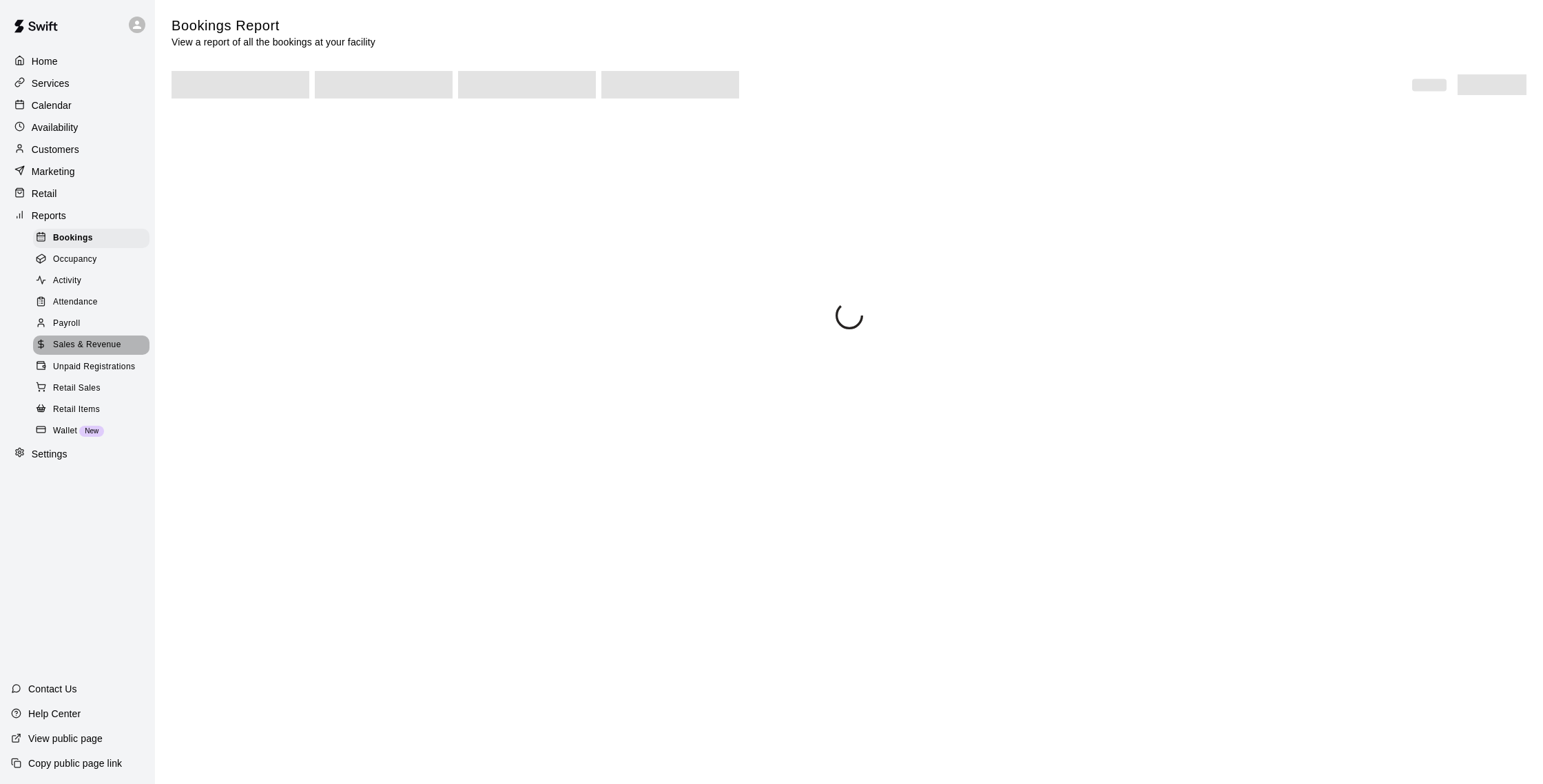
click at [96, 342] on span "Sales & Revenue" at bounding box center [87, 345] width 68 height 14
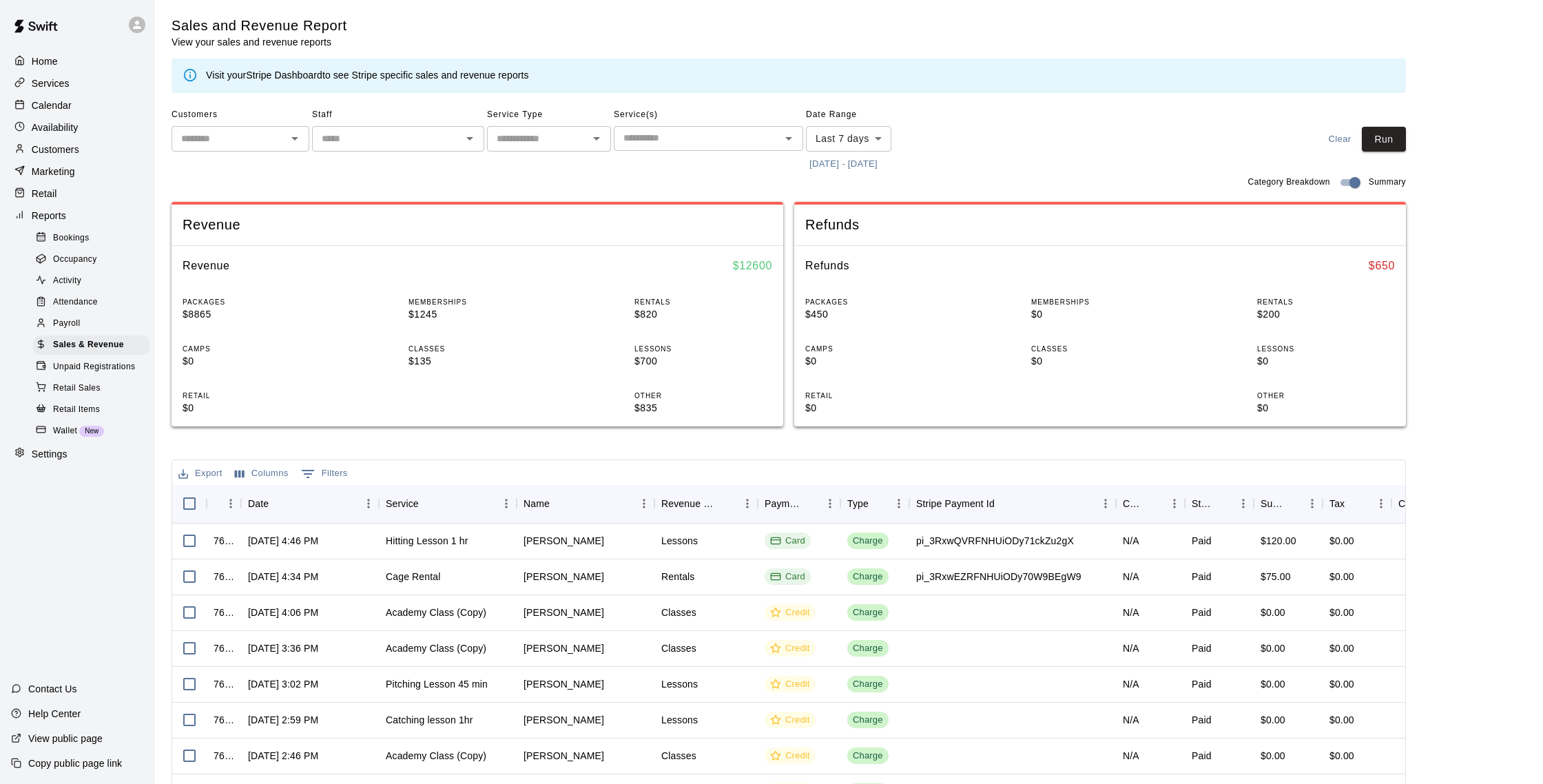
scroll to position [3, 0]
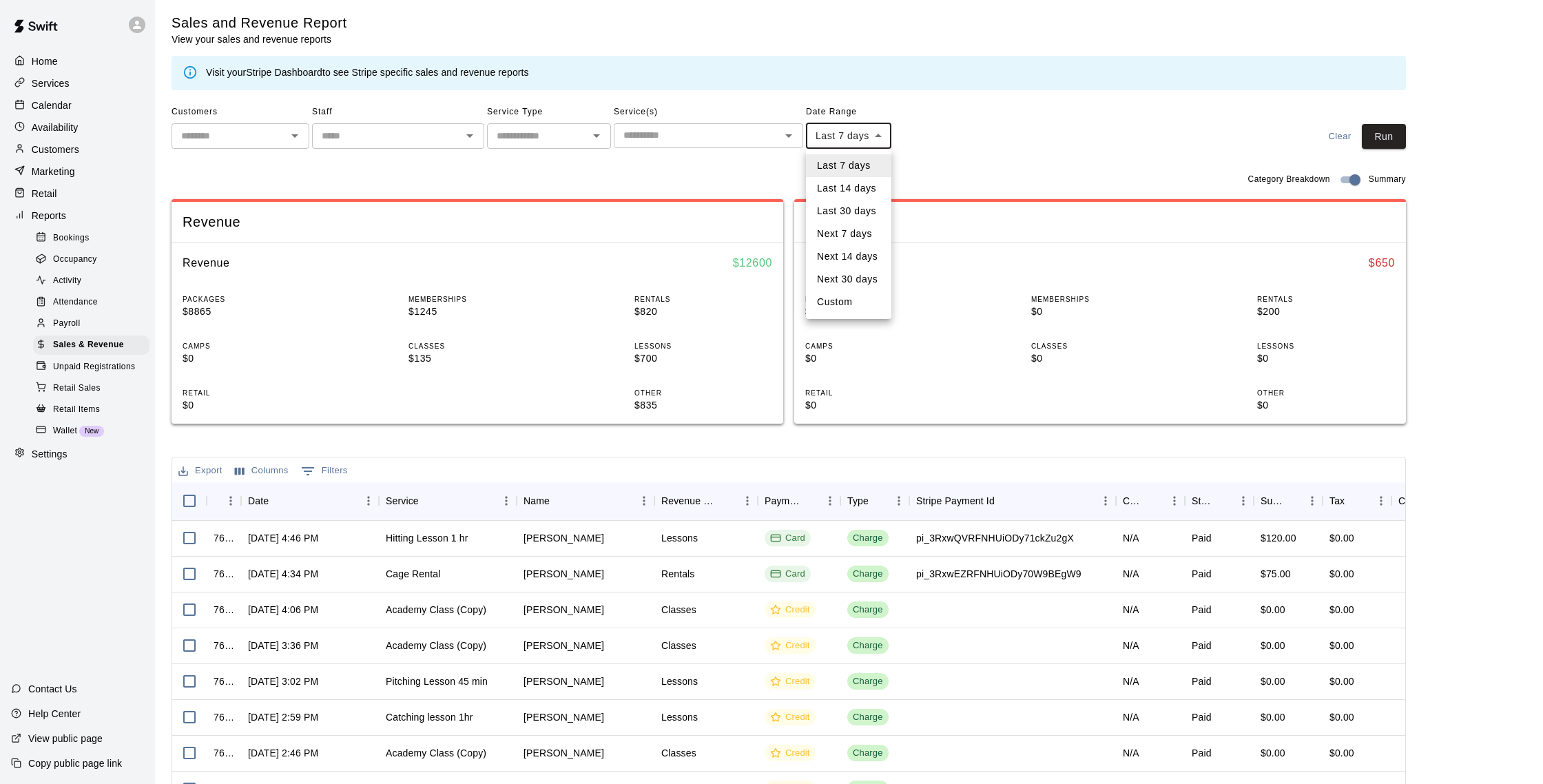
click at [855, 136] on body "Home Services Calendar Availability Customers Marketing Retail Reports Bookings…" at bounding box center [771, 470] width 1543 height 947
click at [842, 293] on li "Custom" at bounding box center [849, 302] width 85 height 23
type input "******"
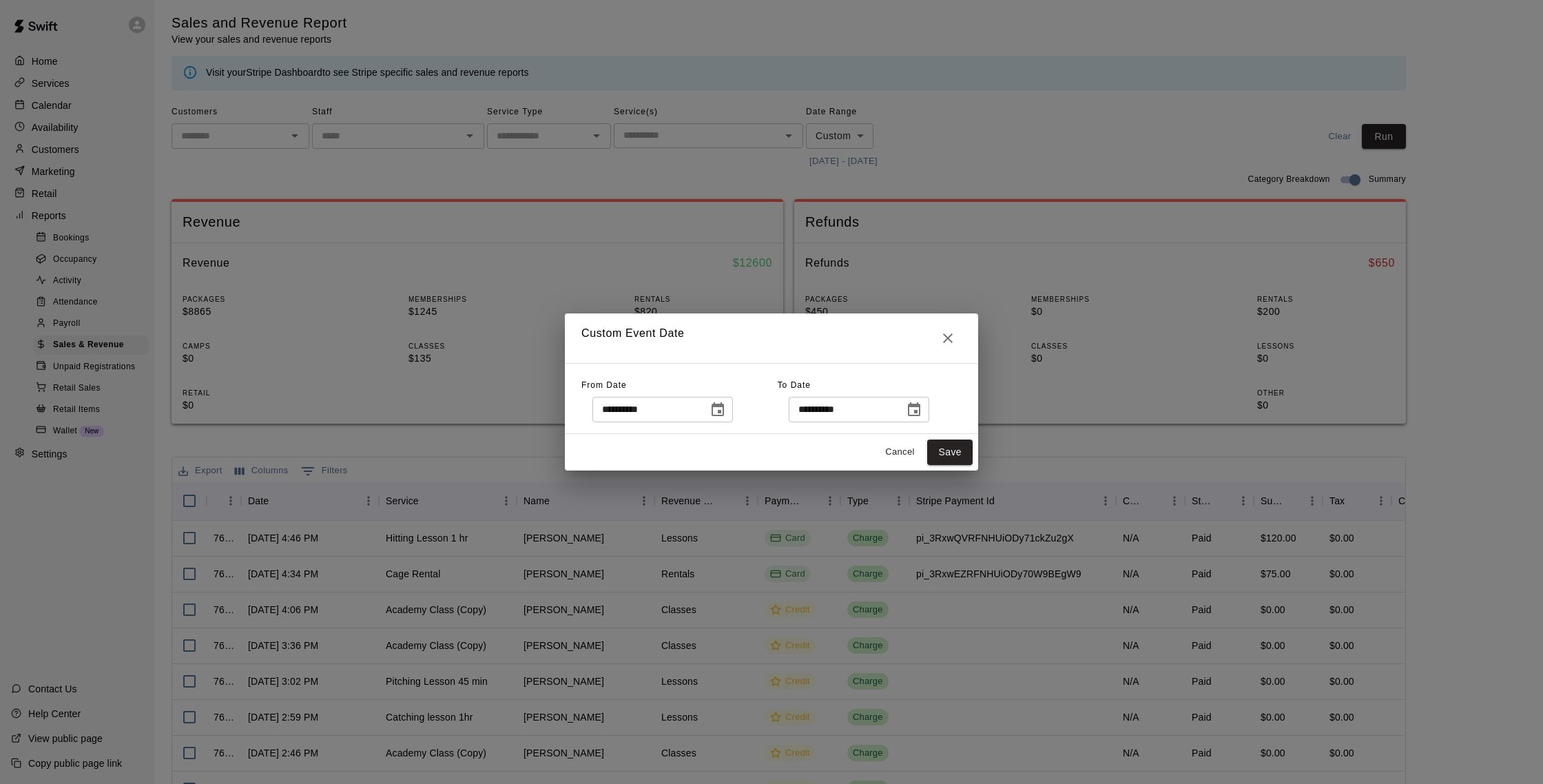
drag, startPoint x: 724, startPoint y: 411, endPoint x: 719, endPoint y: 400, distance: 12.1
click at [724, 411] on icon "Choose date, selected date is Aug 12, 2025" at bounding box center [718, 409] width 12 height 14
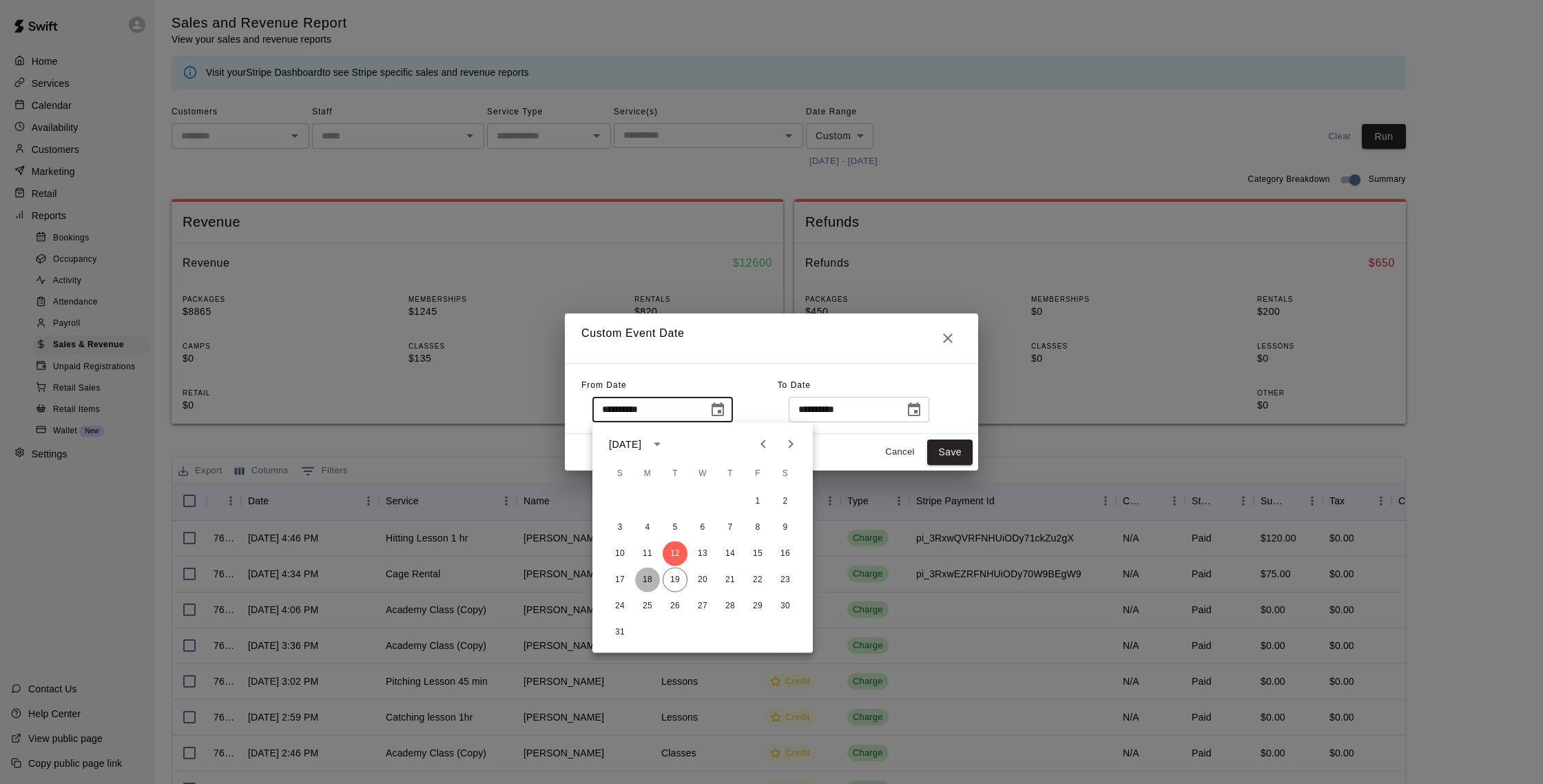
click at [658, 577] on button "18" at bounding box center [647, 580] width 25 height 25
type input "**********"
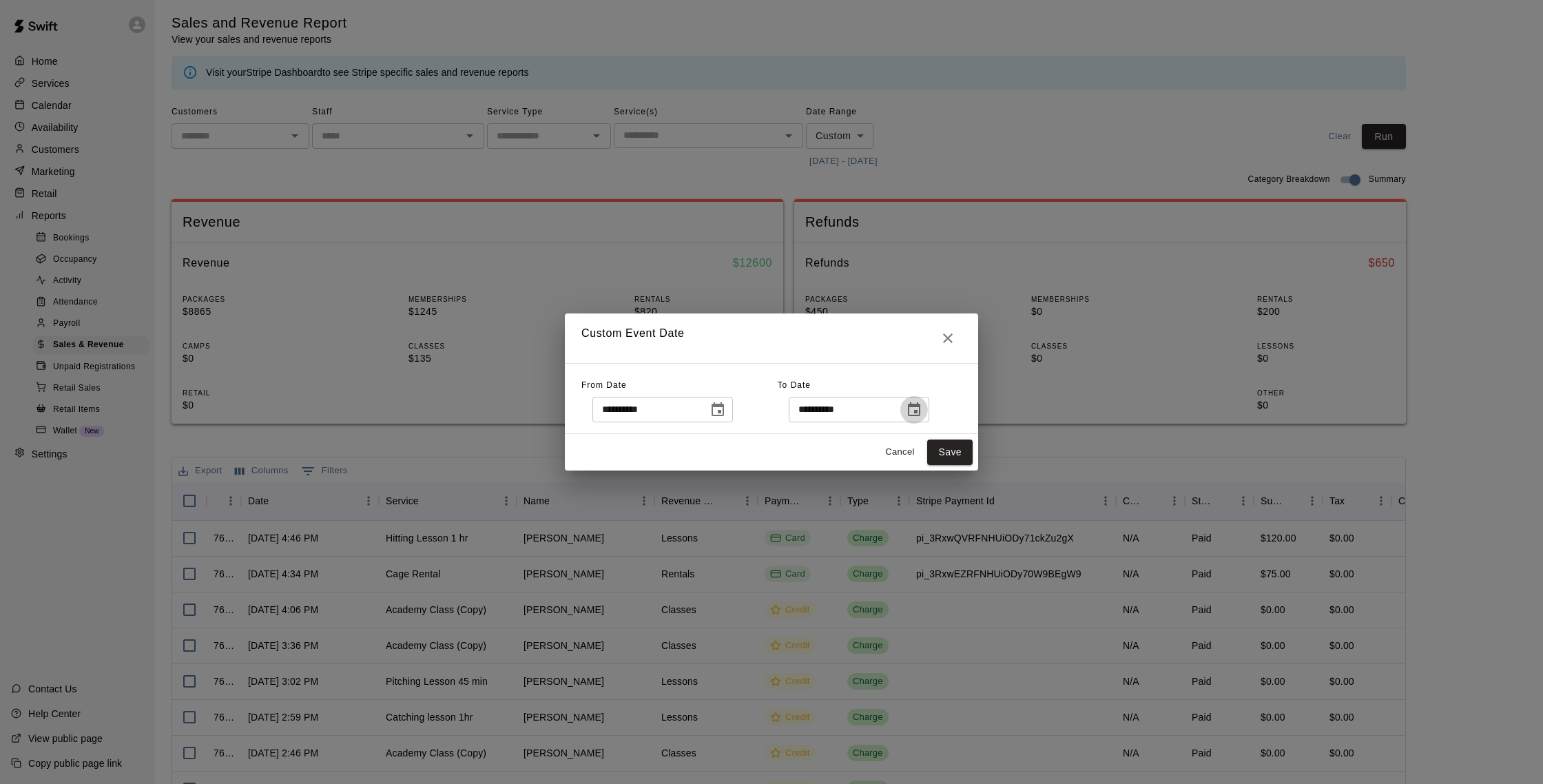
click at [927, 412] on button "Choose date, selected date is Aug 19, 2025" at bounding box center [914, 410] width 27 height 27
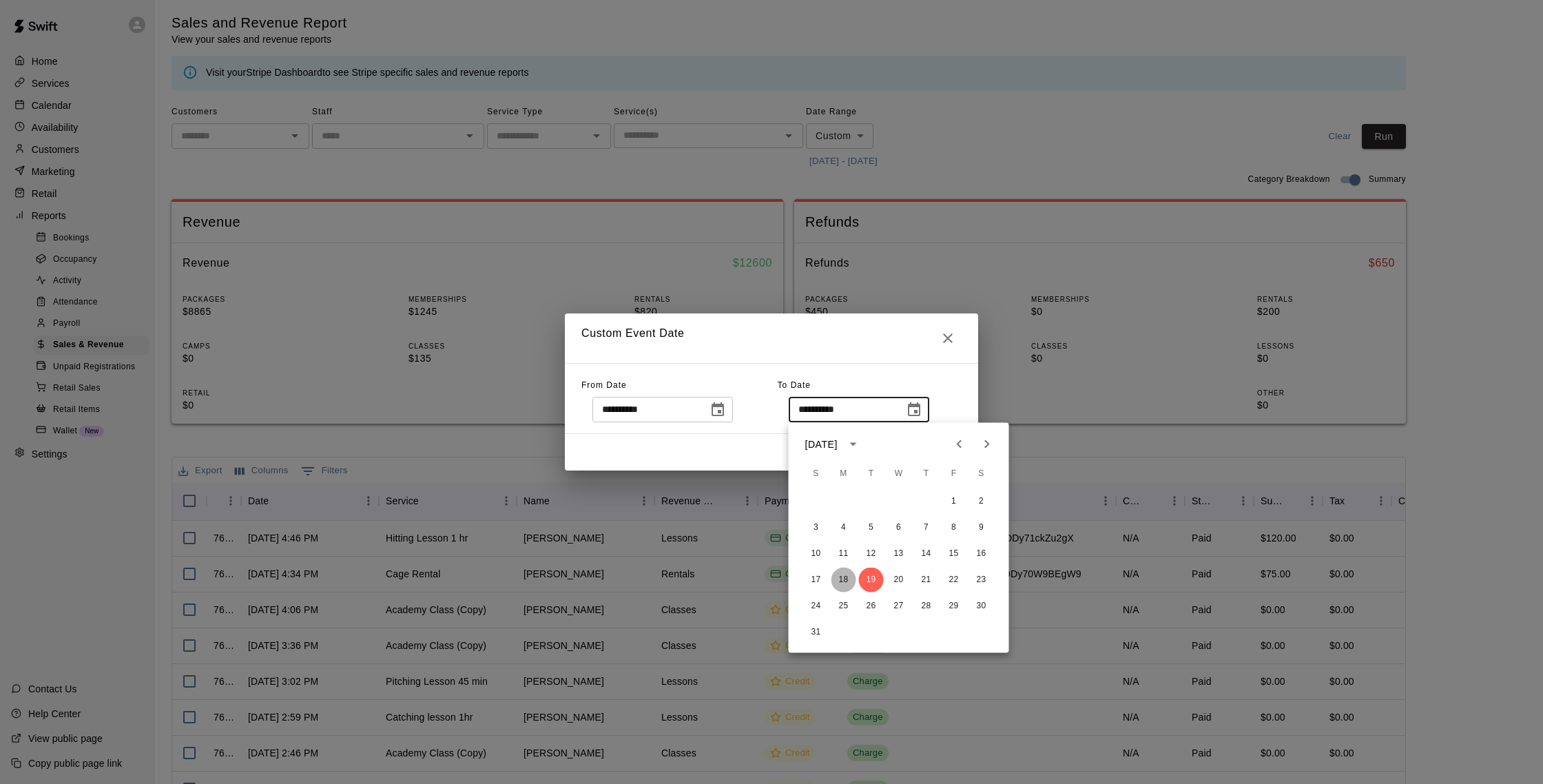
click at [844, 574] on button "18" at bounding box center [844, 580] width 25 height 25
type input "**********"
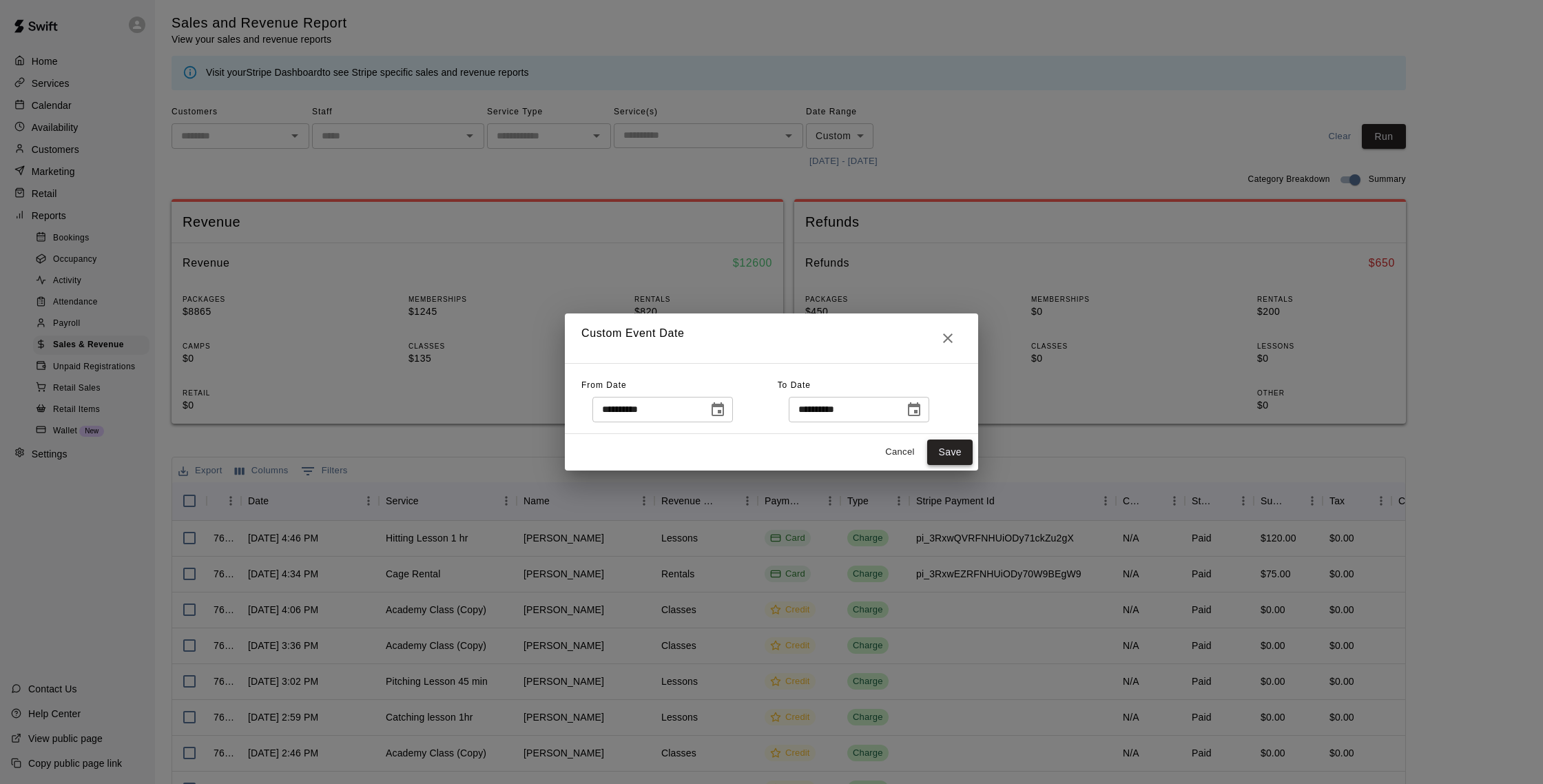
click at [934, 455] on button "Save" at bounding box center [950, 452] width 46 height 25
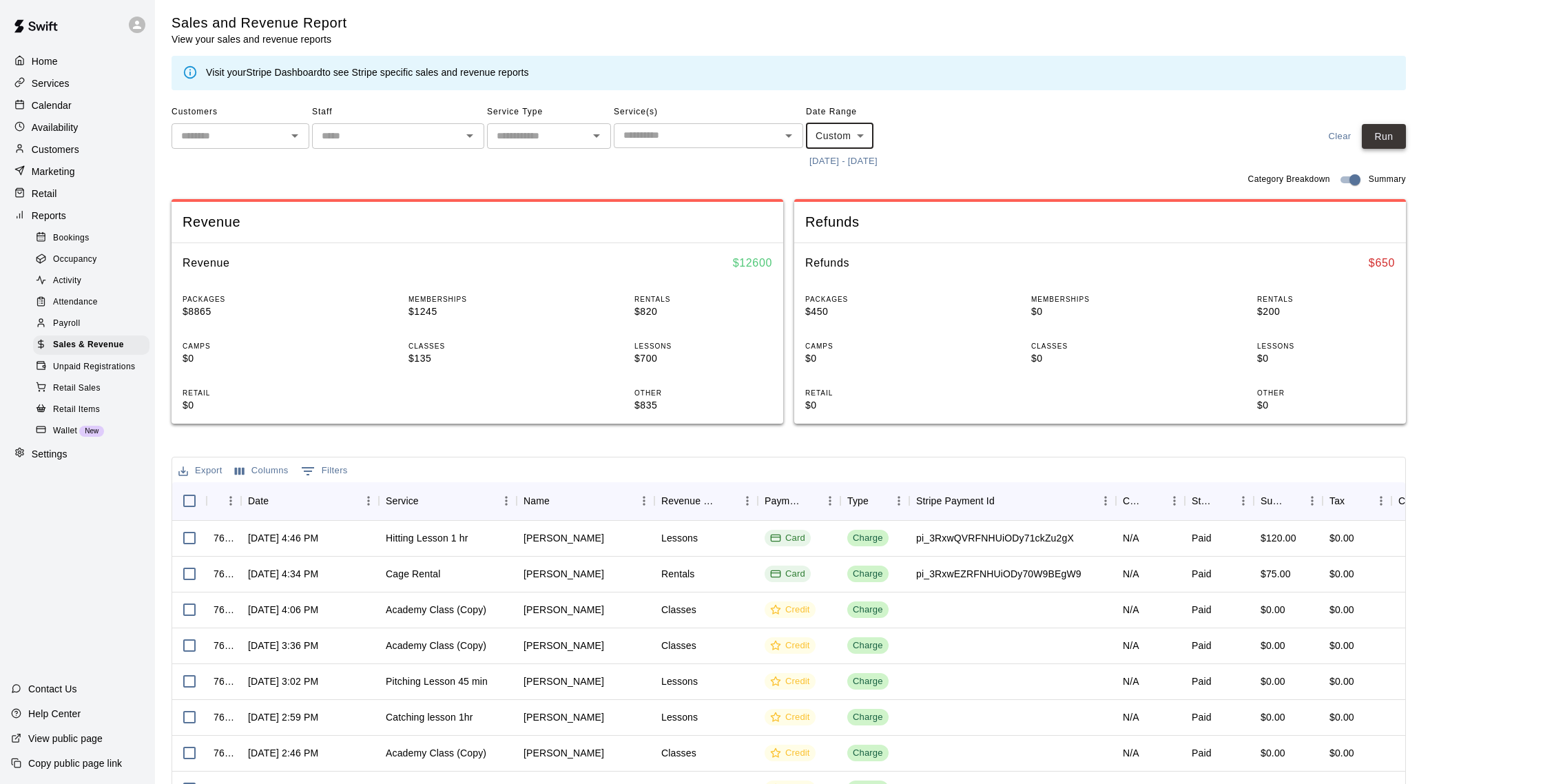
click at [1363, 139] on button "Run" at bounding box center [1384, 136] width 44 height 25
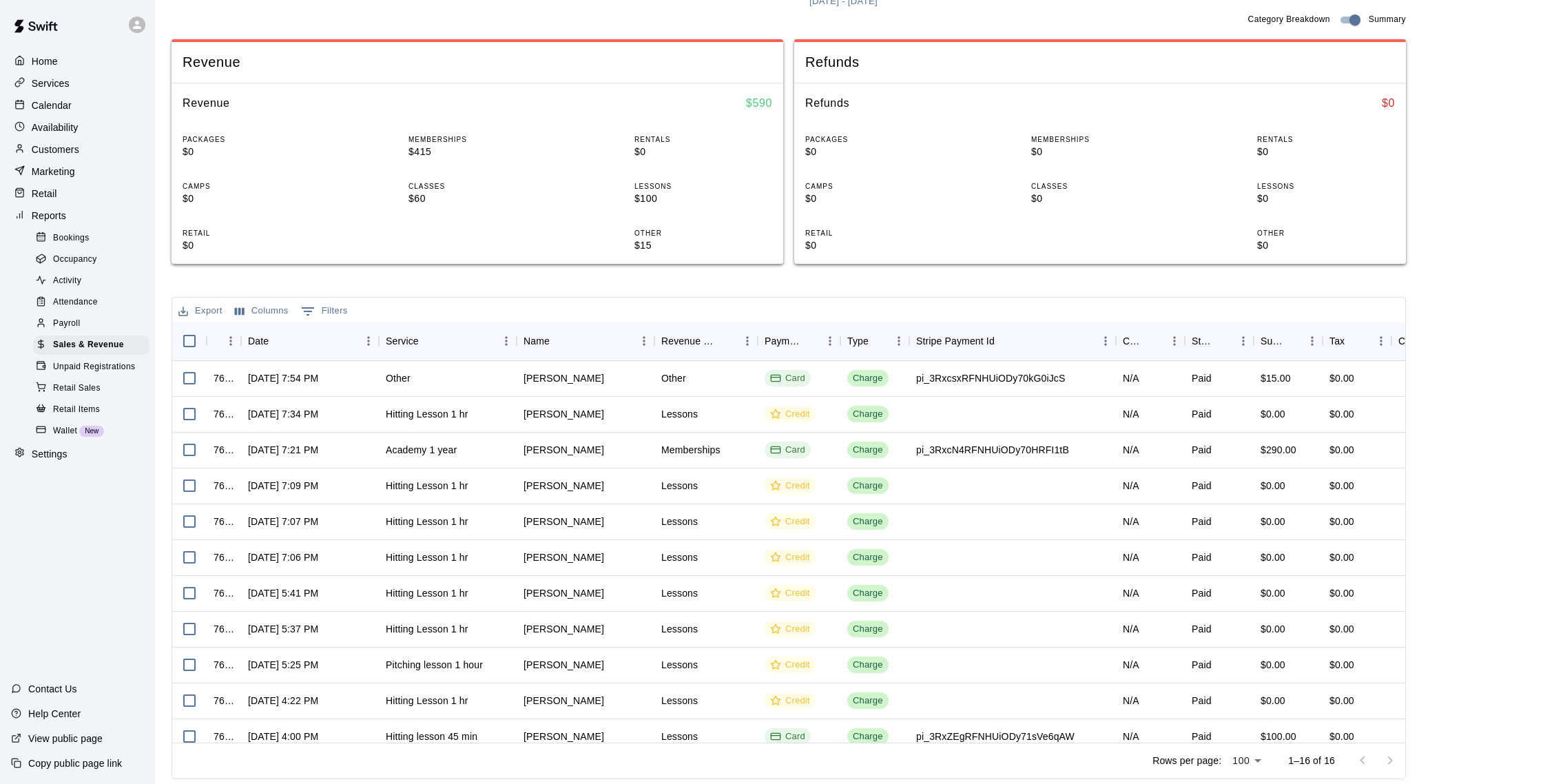
scroll to position [3, 1]
click at [70, 147] on p "Customers" at bounding box center [56, 149] width 47 height 14
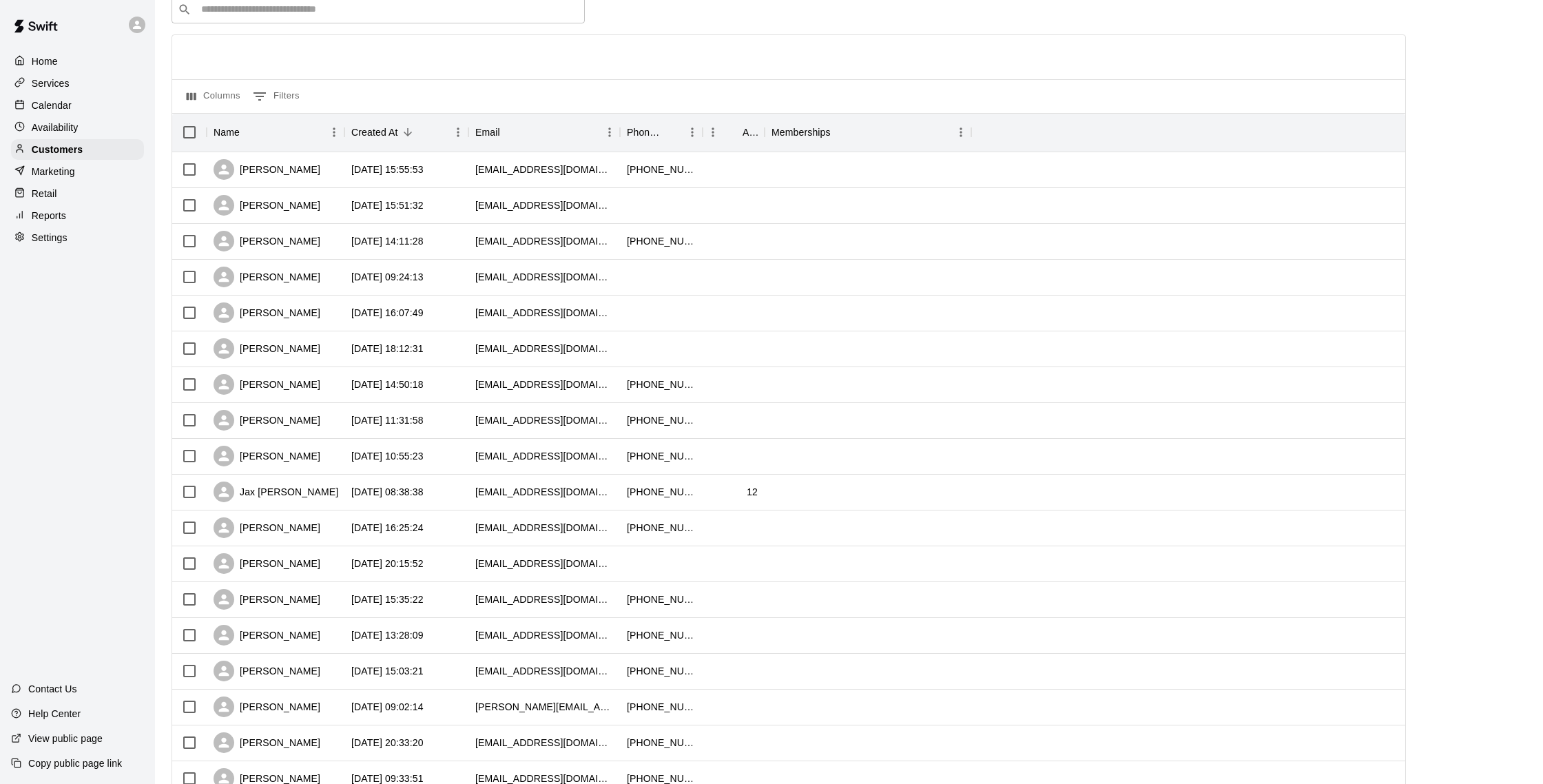
click at [46, 105] on p "Calendar" at bounding box center [52, 105] width 40 height 14
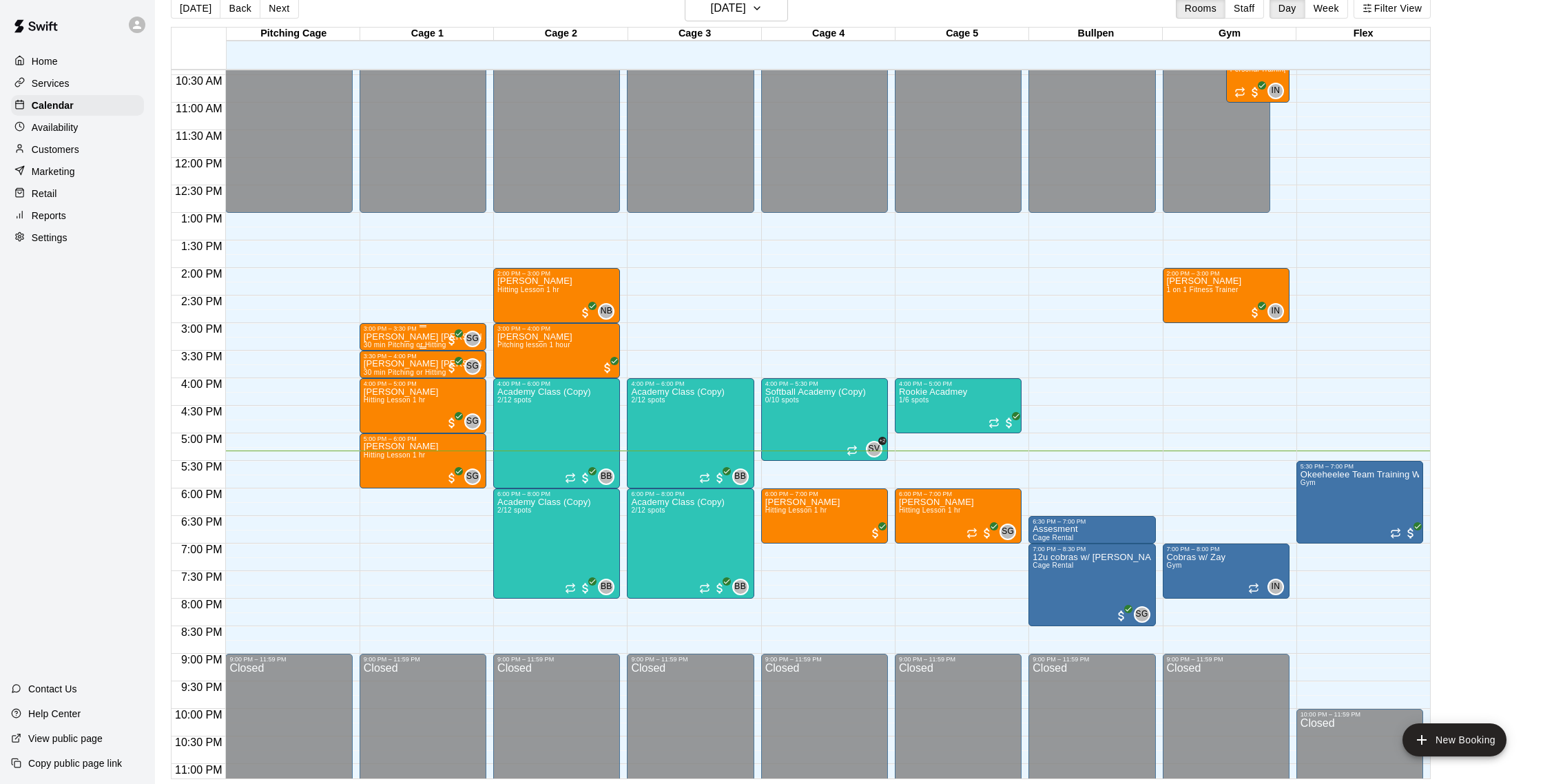
scroll to position [22, 0]
click at [49, 149] on p "Customers" at bounding box center [56, 149] width 47 height 14
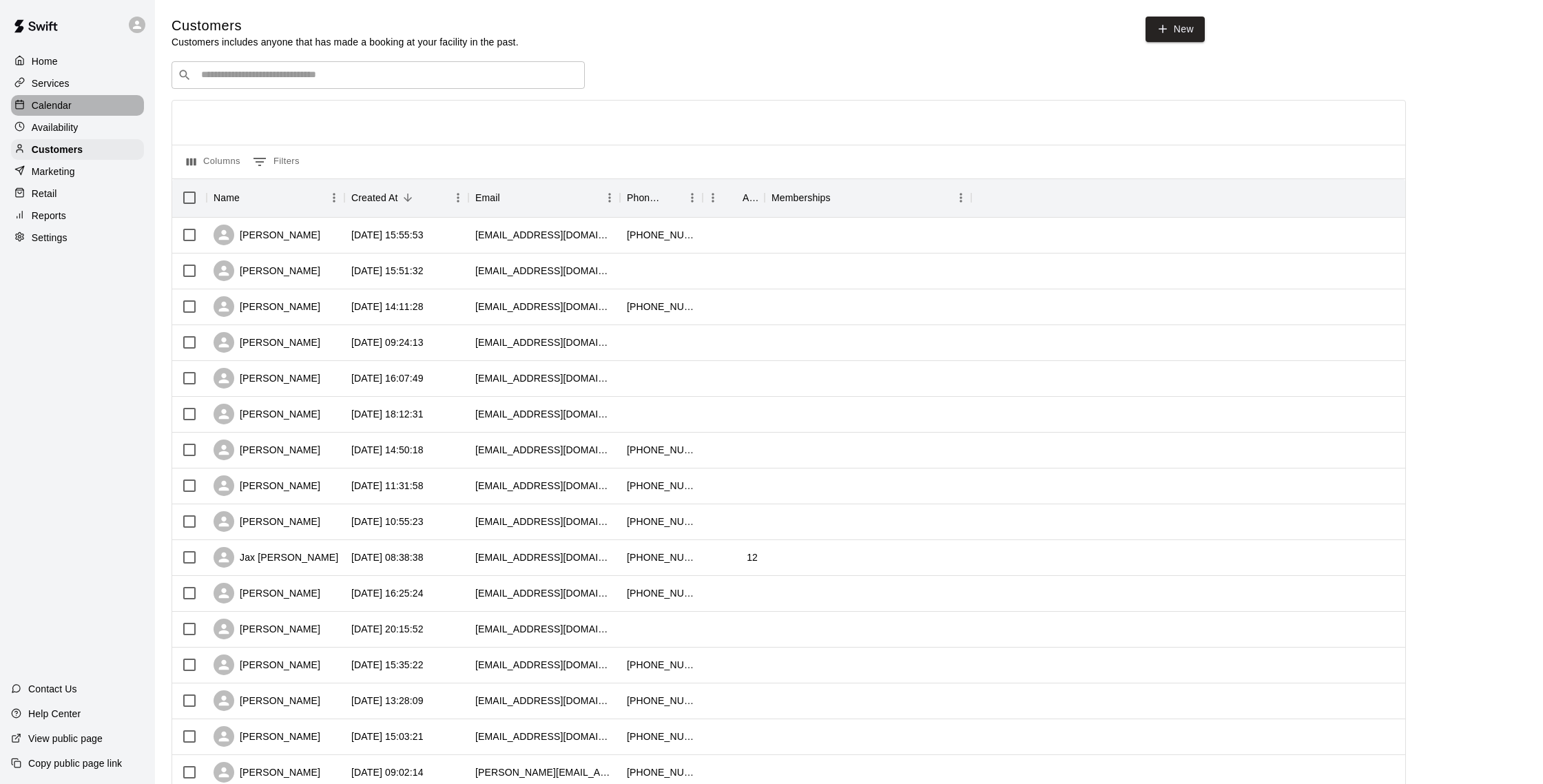
click at [61, 108] on p "Calendar" at bounding box center [52, 105] width 40 height 14
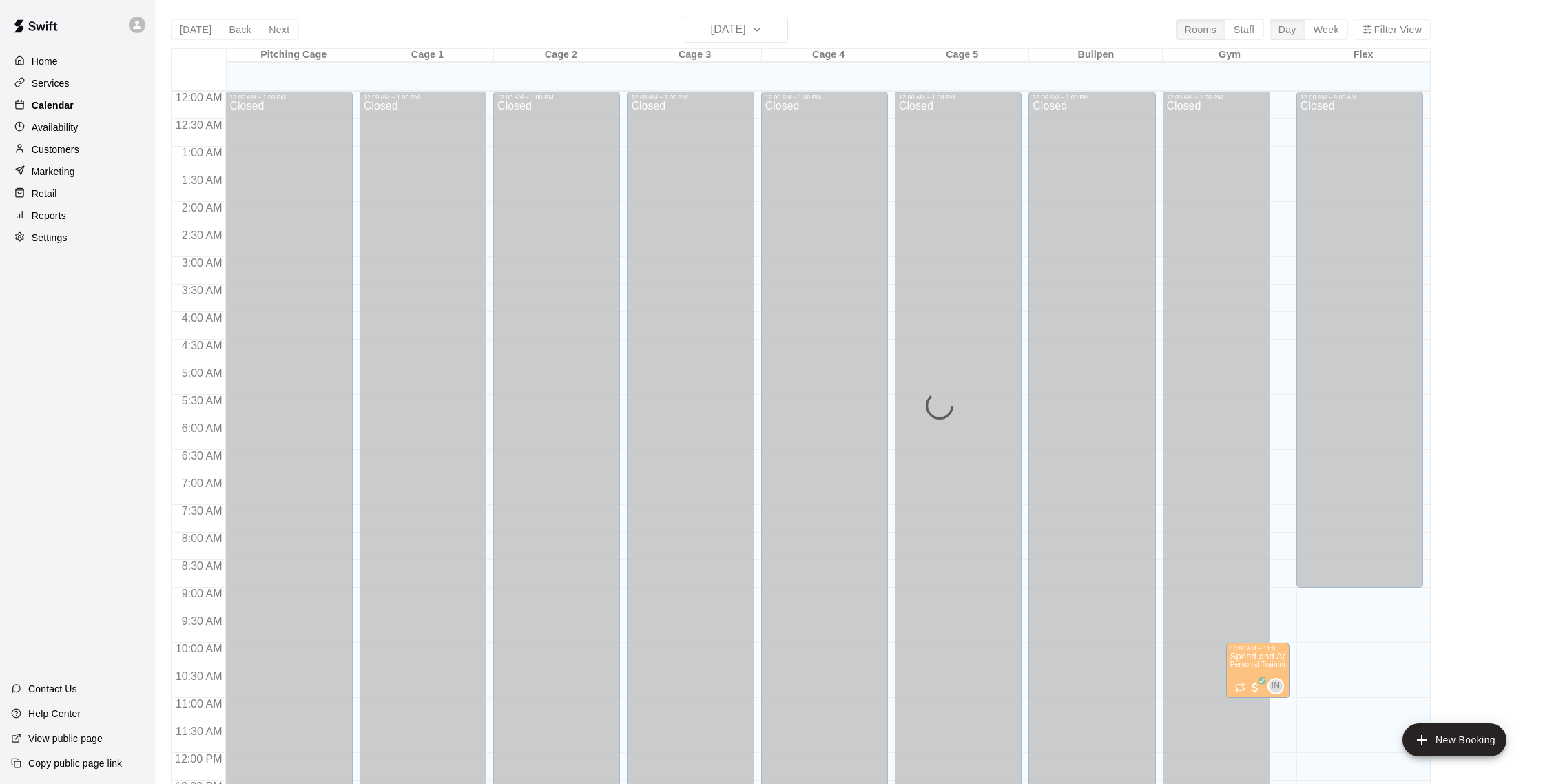
scroll to position [574, 0]
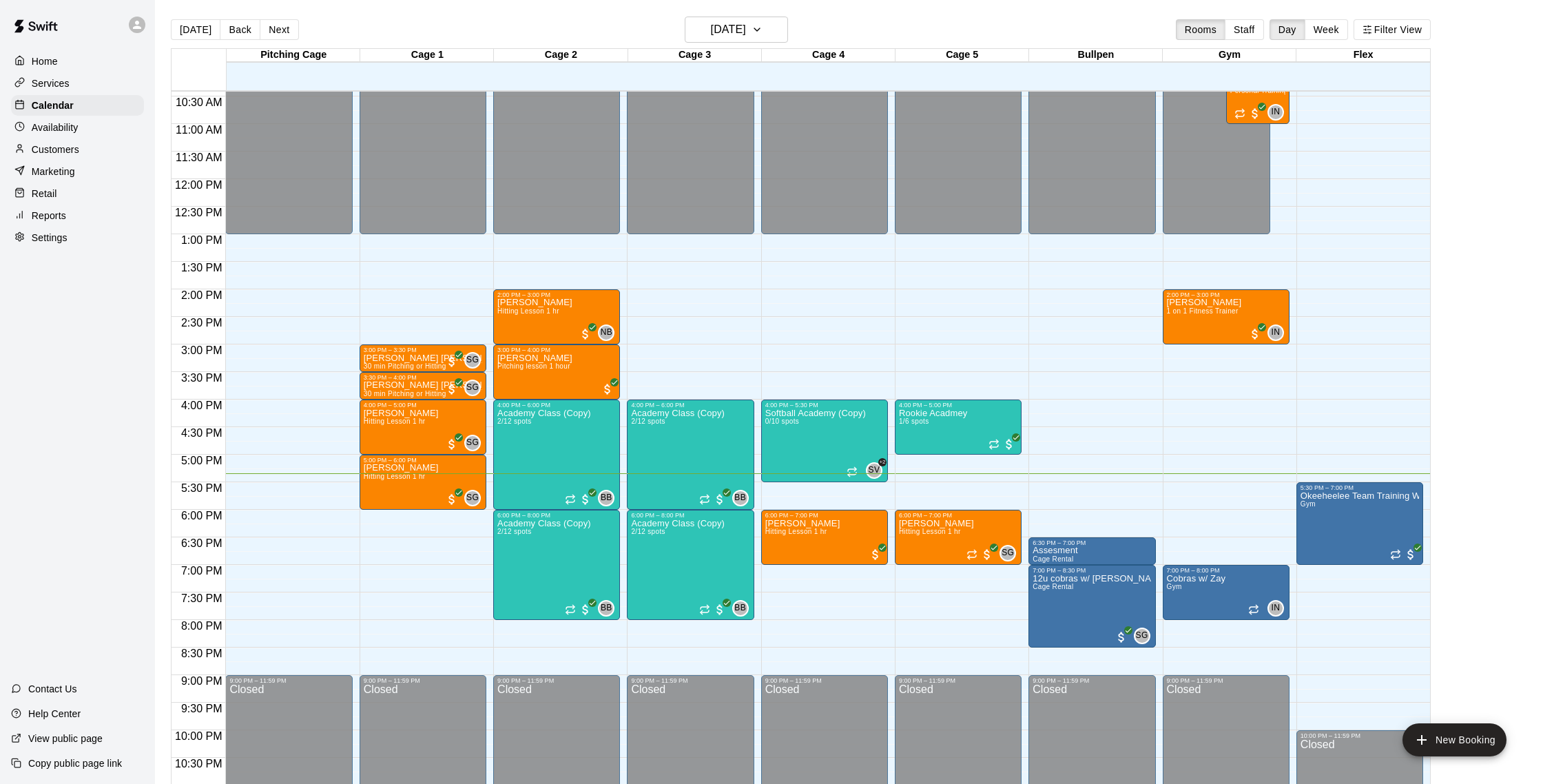
click at [76, 149] on p "Customers" at bounding box center [56, 149] width 47 height 14
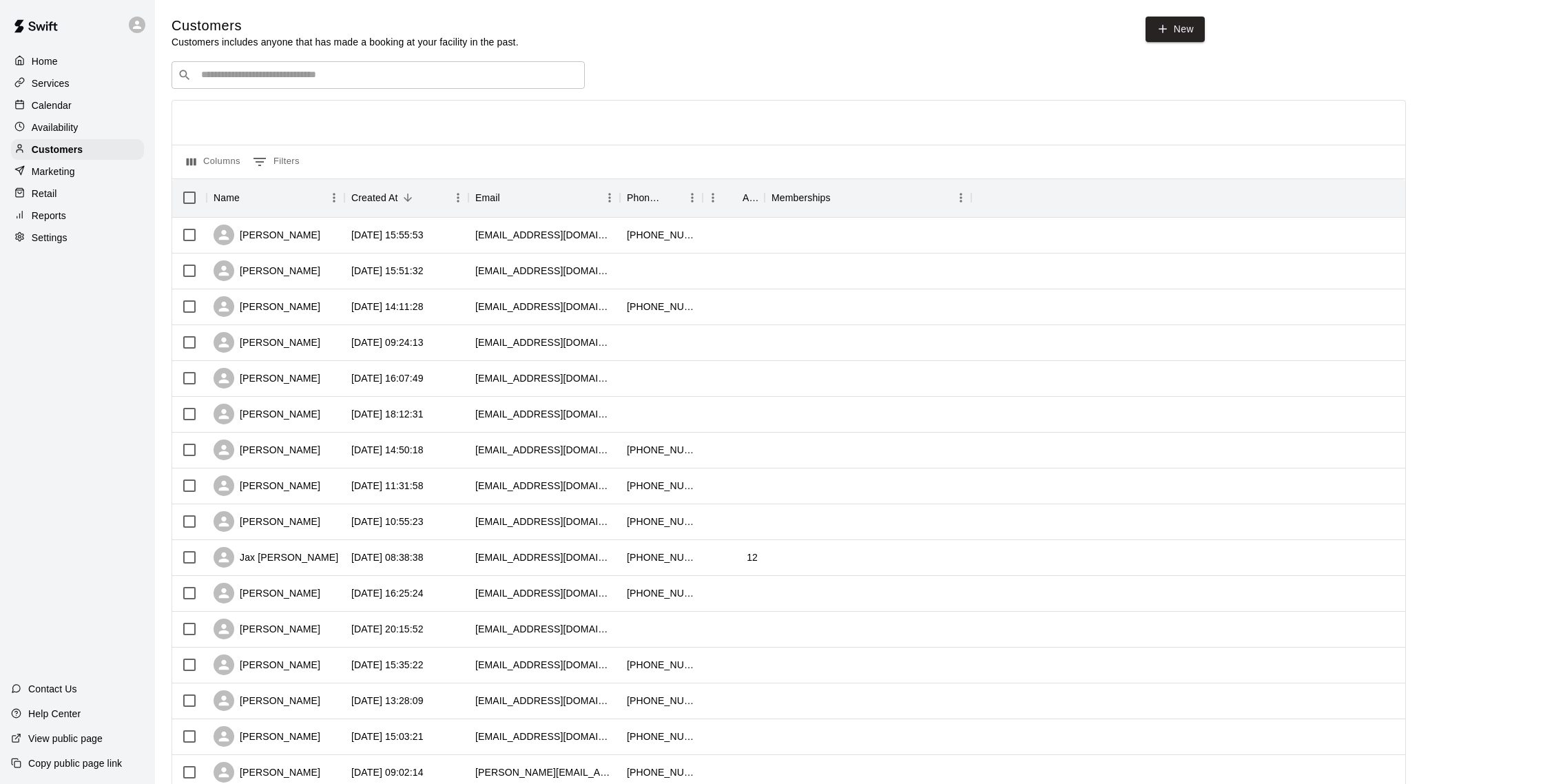
click at [226, 66] on div "​ ​" at bounding box center [378, 75] width 413 height 27
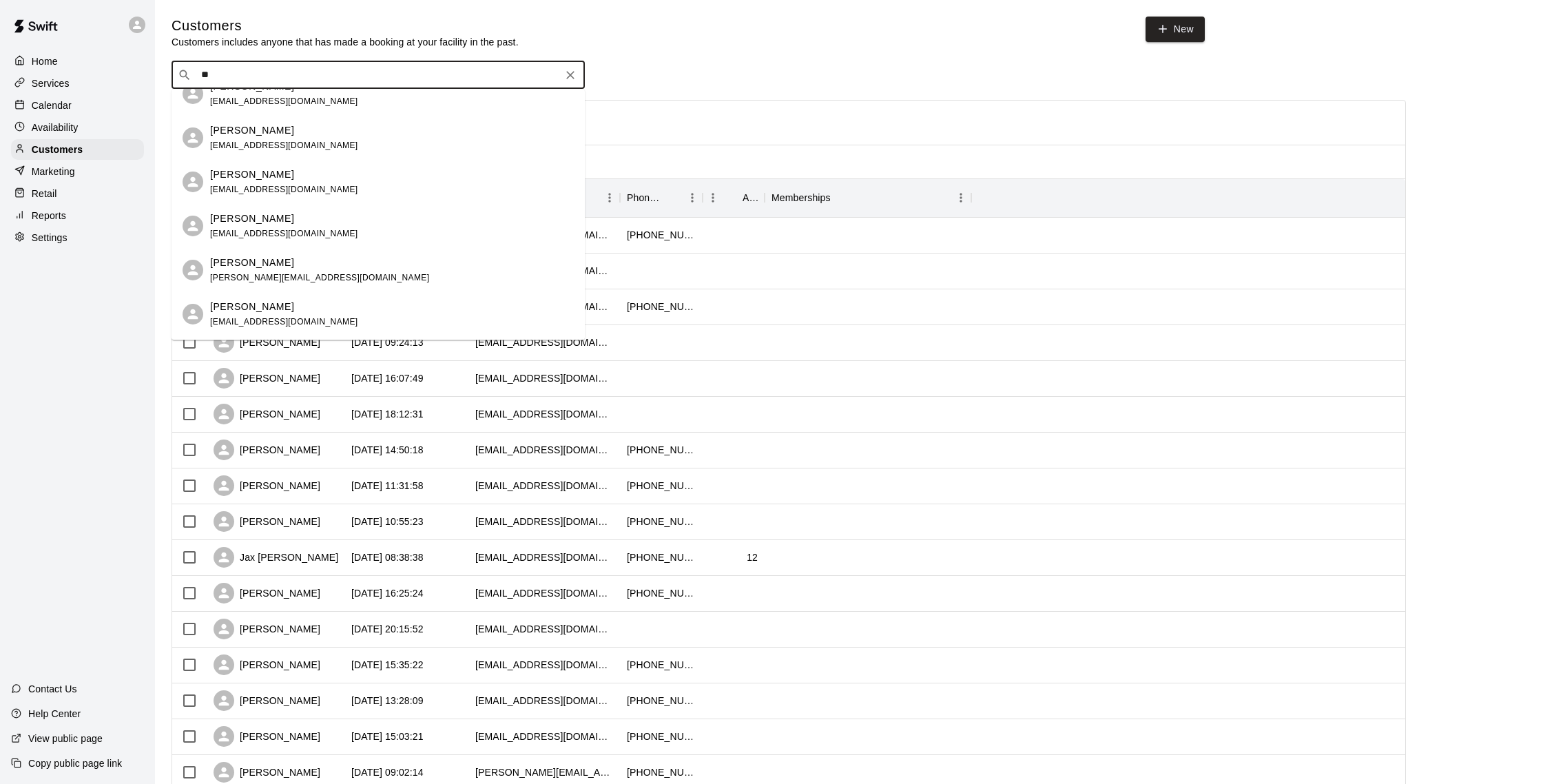
scroll to position [634, 0]
type input "*"
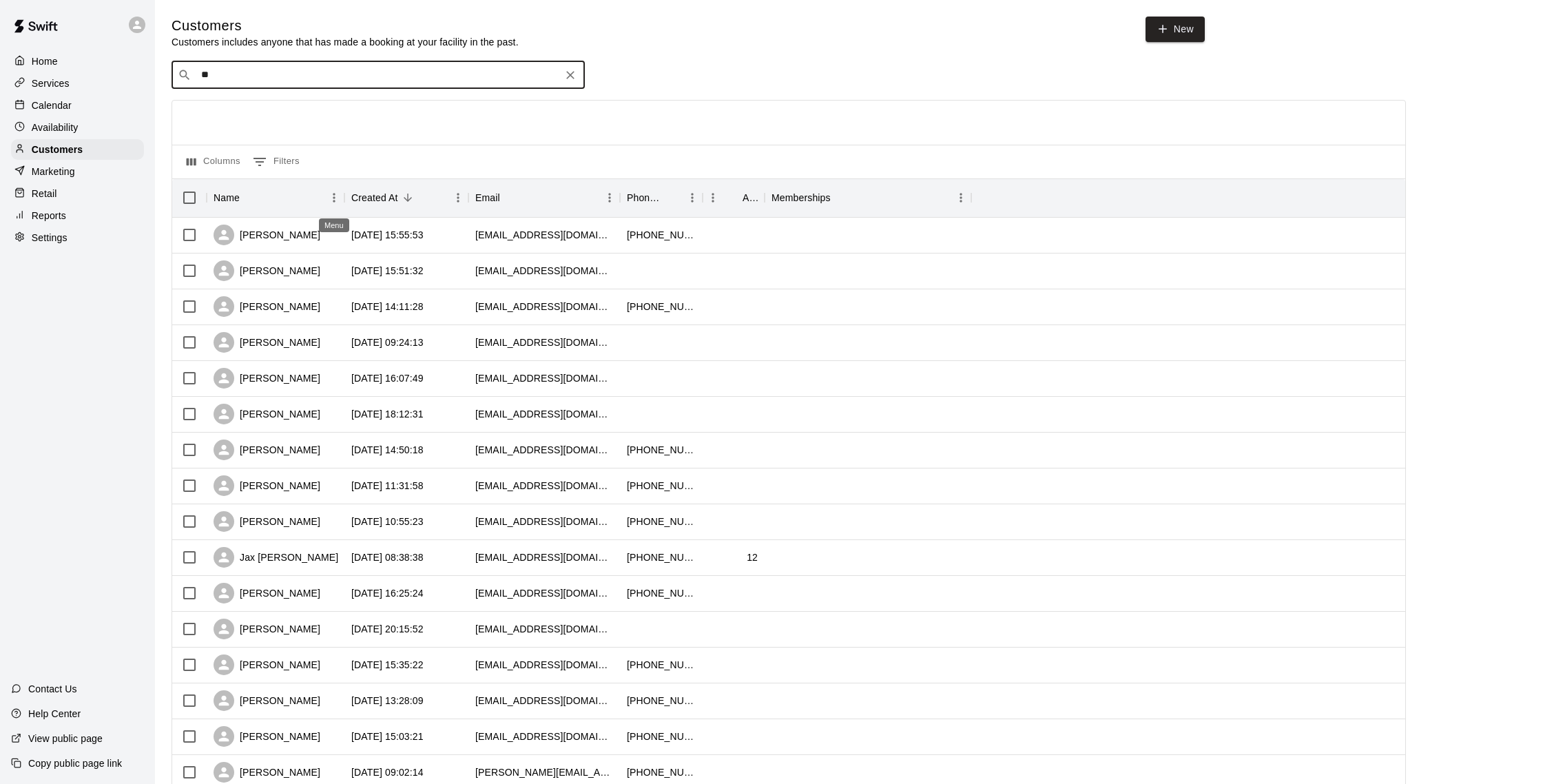
type input "*"
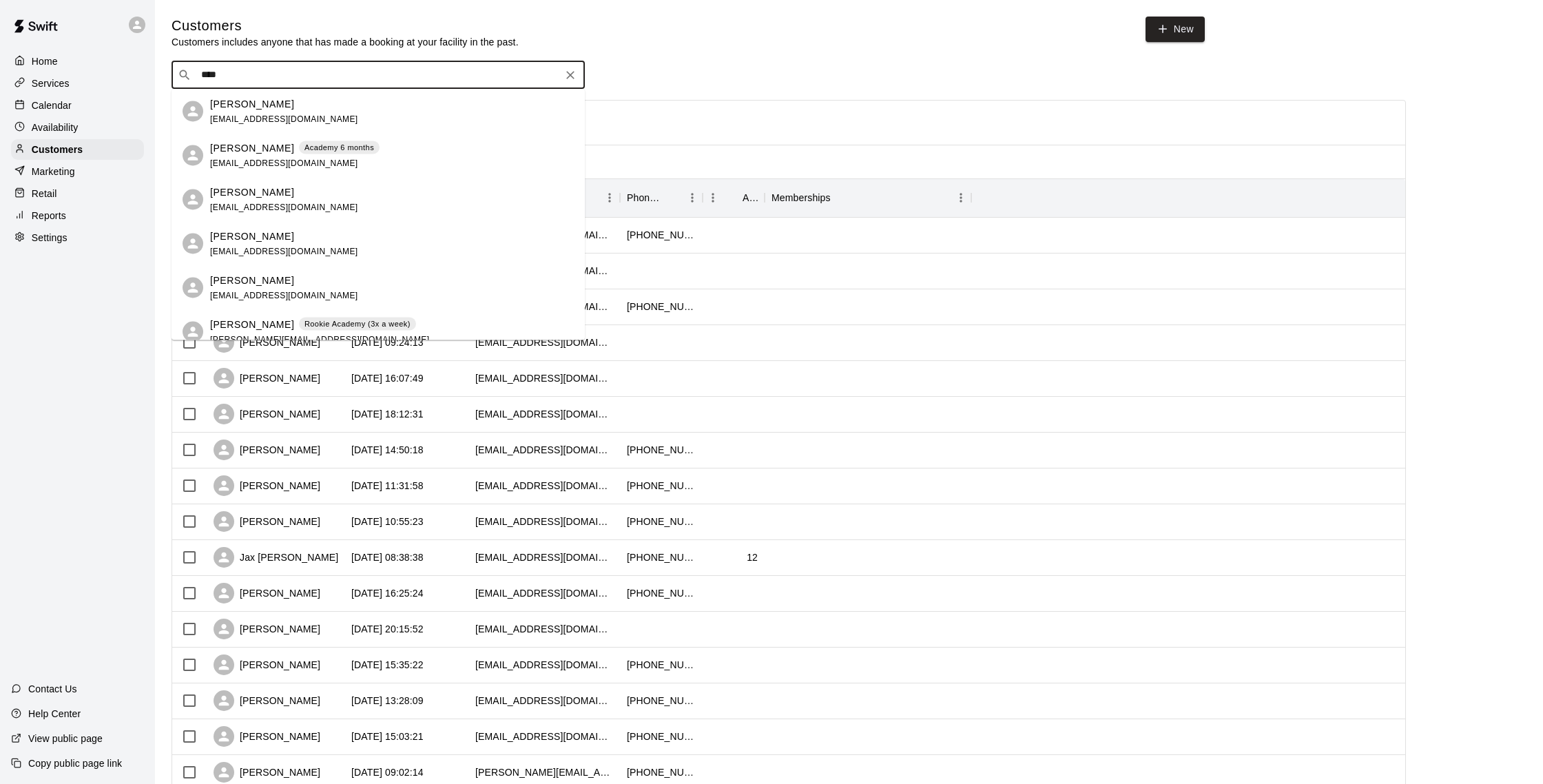
type input "*****"
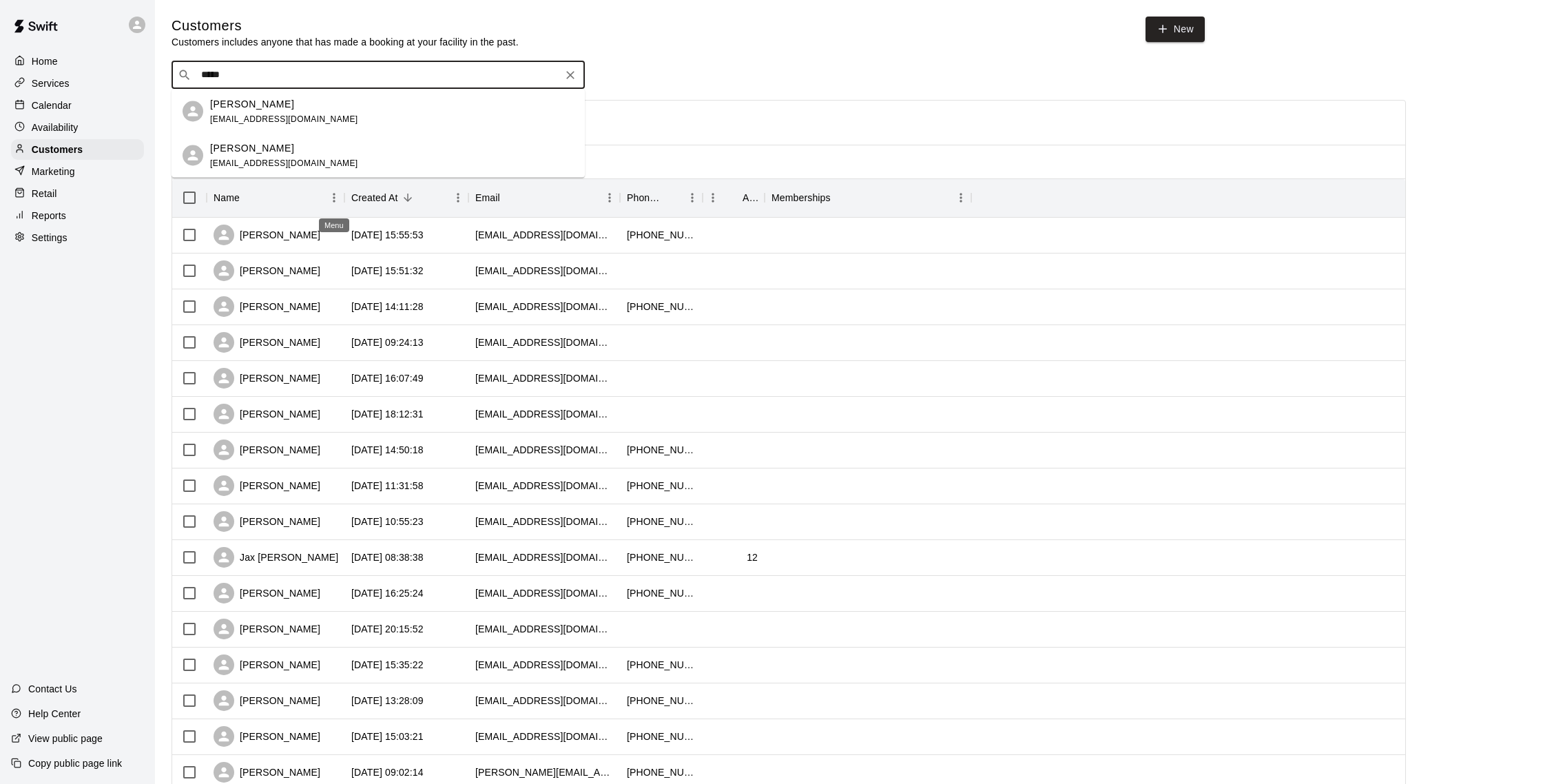
scroll to position [1, 0]
click at [338, 117] on div "Aden Aliscio jaliscio@gmail.com" at bounding box center [392, 110] width 363 height 30
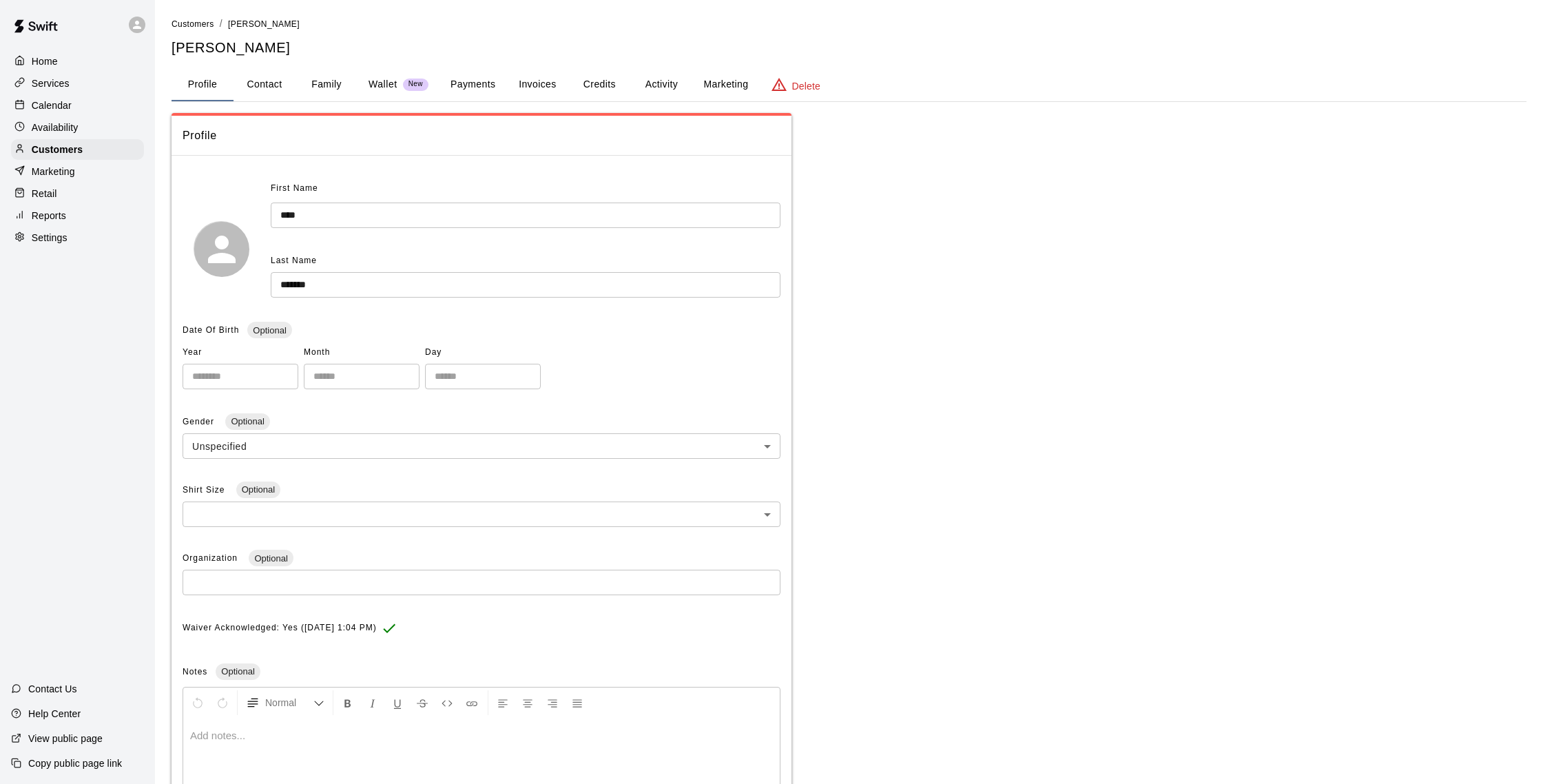
click at [638, 88] on button "Activity" at bounding box center [661, 84] width 62 height 33
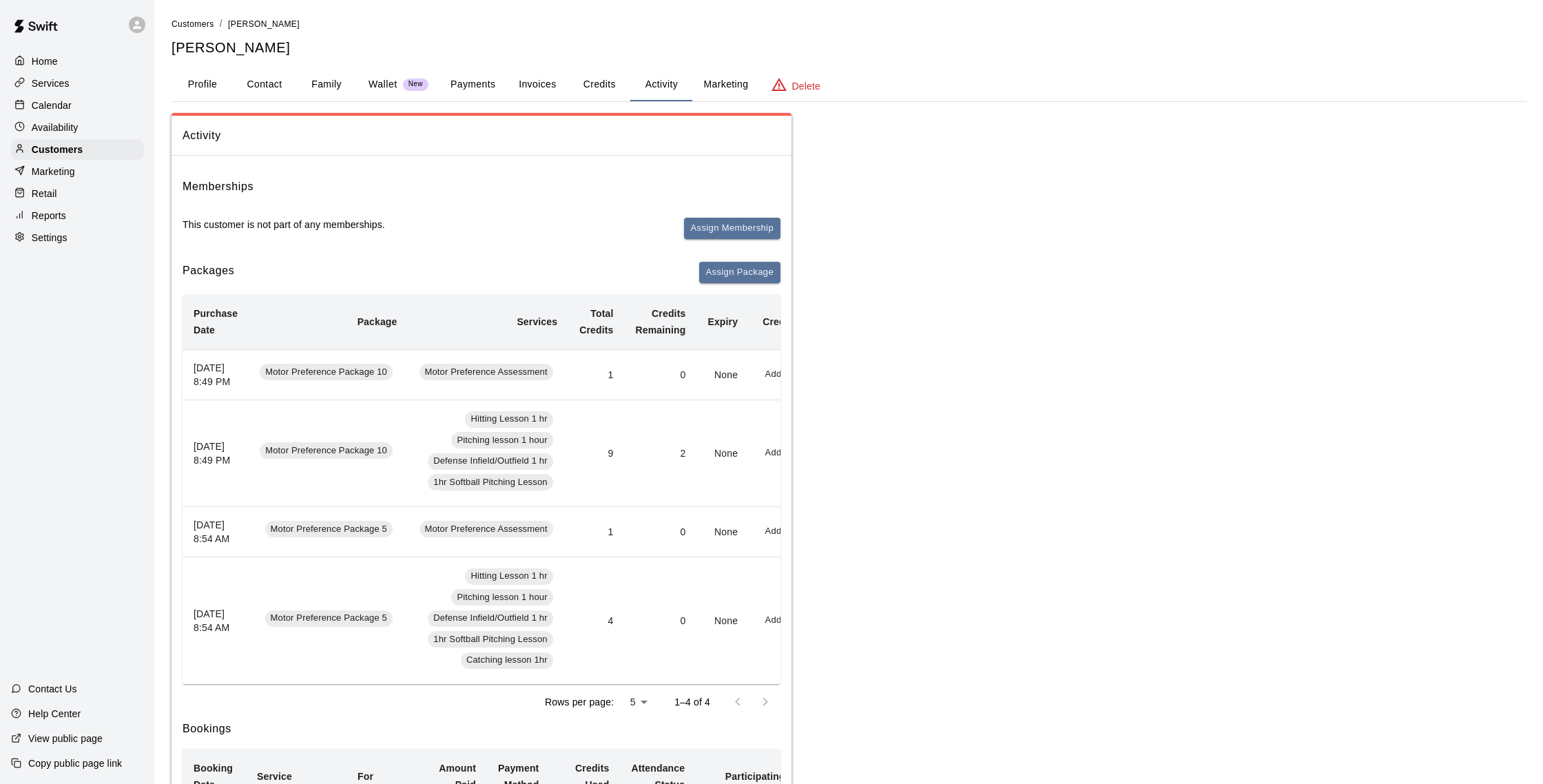
click at [329, 77] on button "Family" at bounding box center [326, 84] width 62 height 33
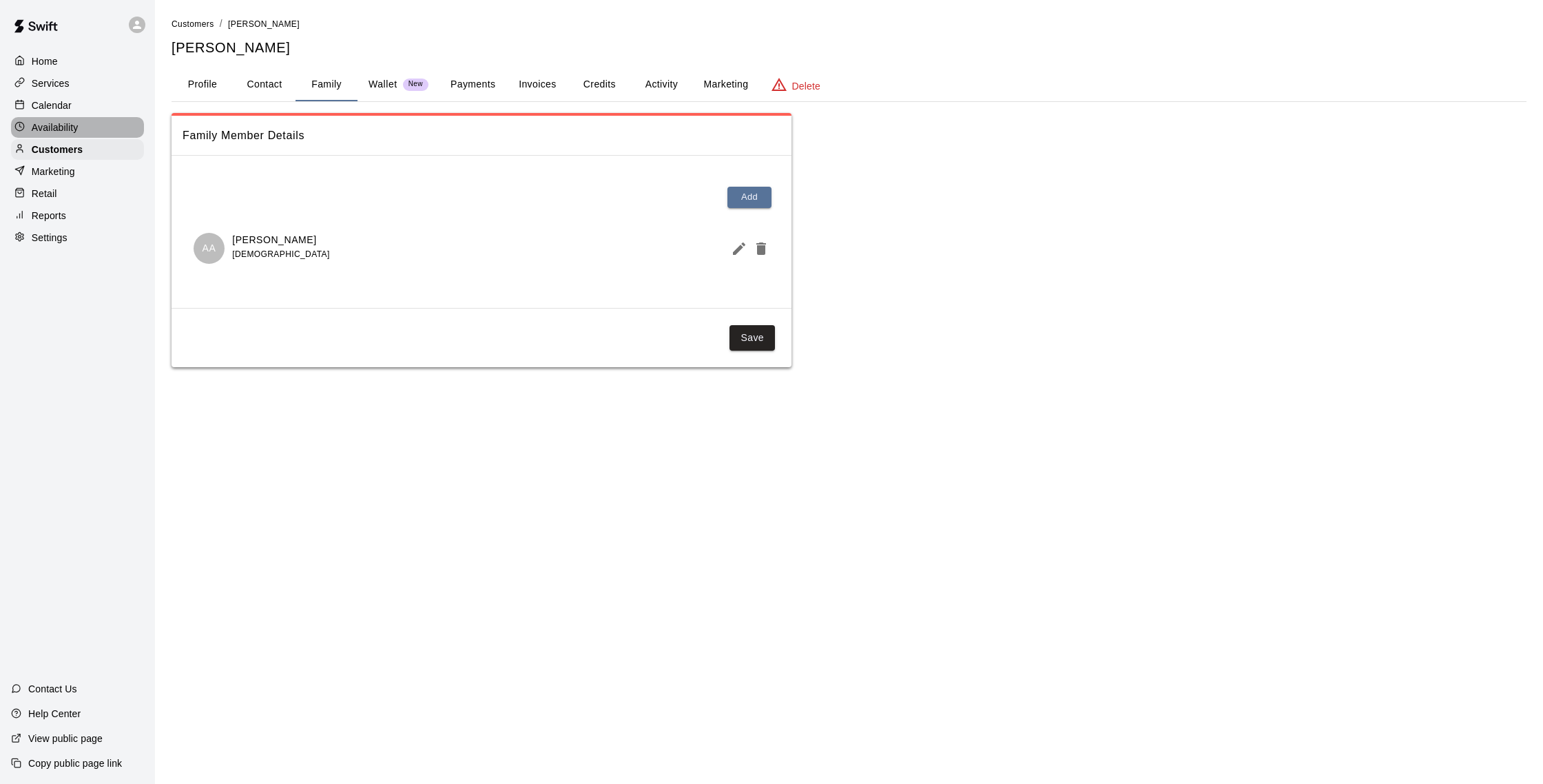
click at [71, 122] on p "Availability" at bounding box center [55, 127] width 46 height 14
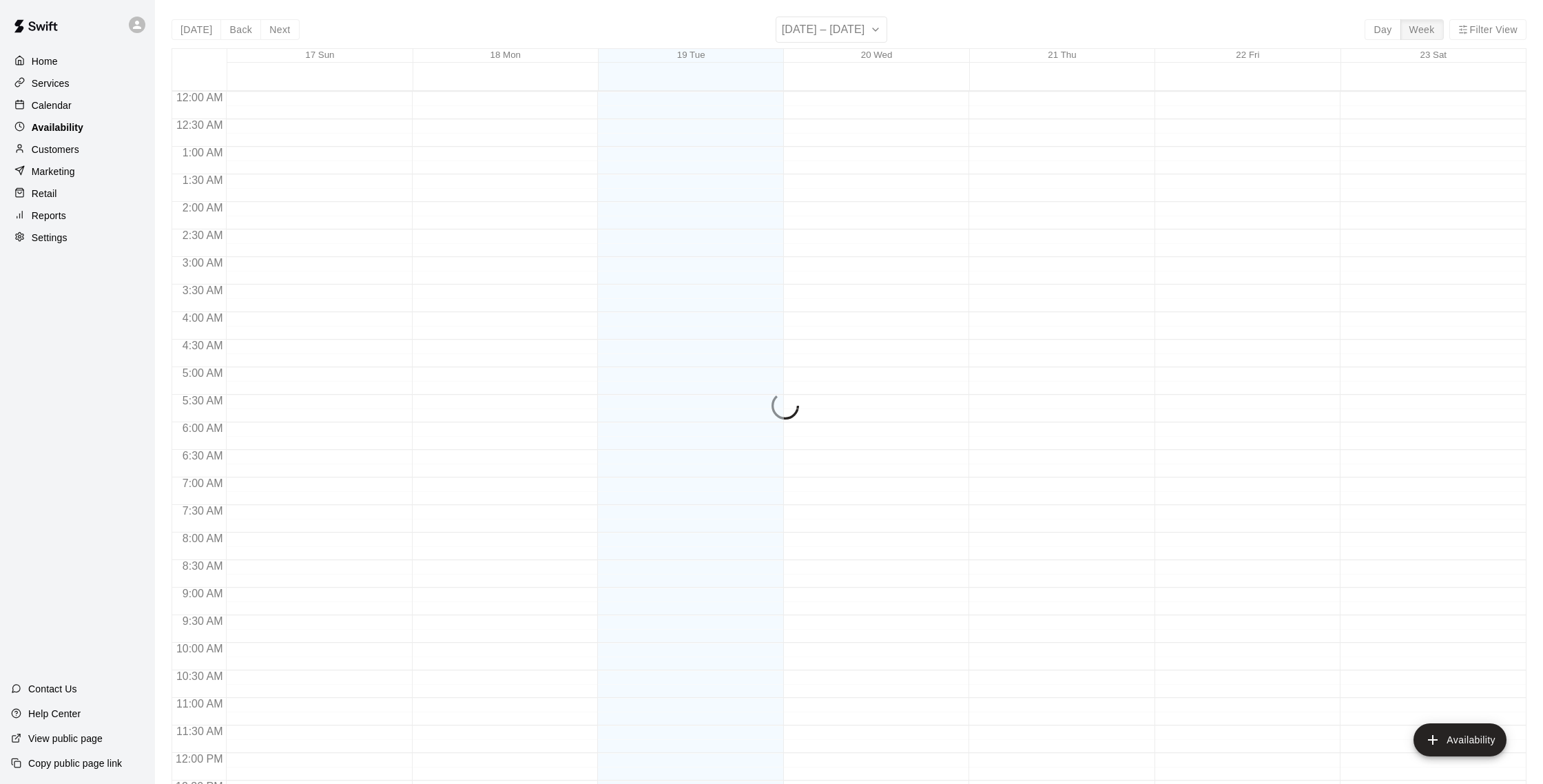
scroll to position [615, 0]
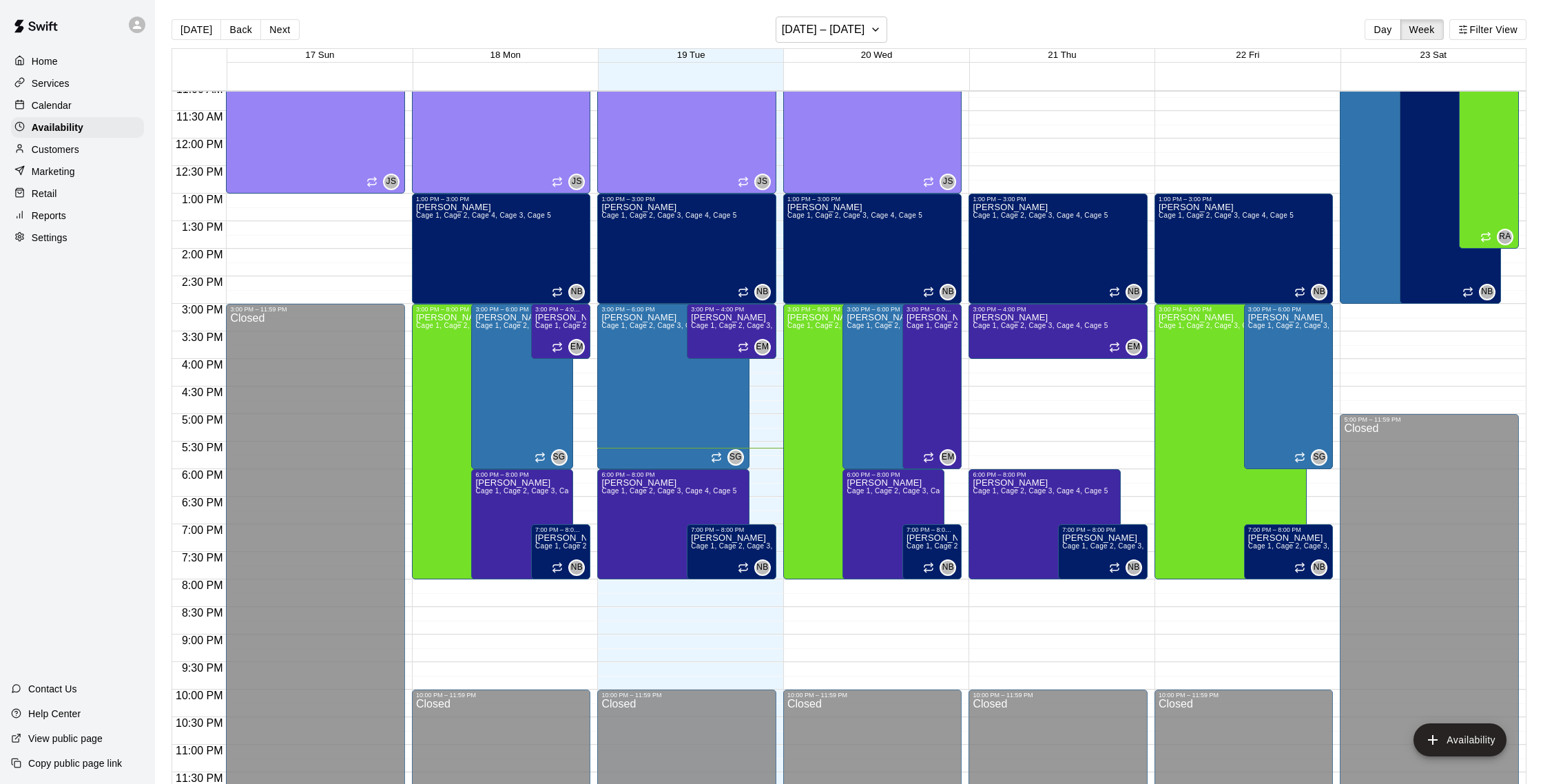
click at [70, 110] on p "Calendar" at bounding box center [52, 105] width 40 height 14
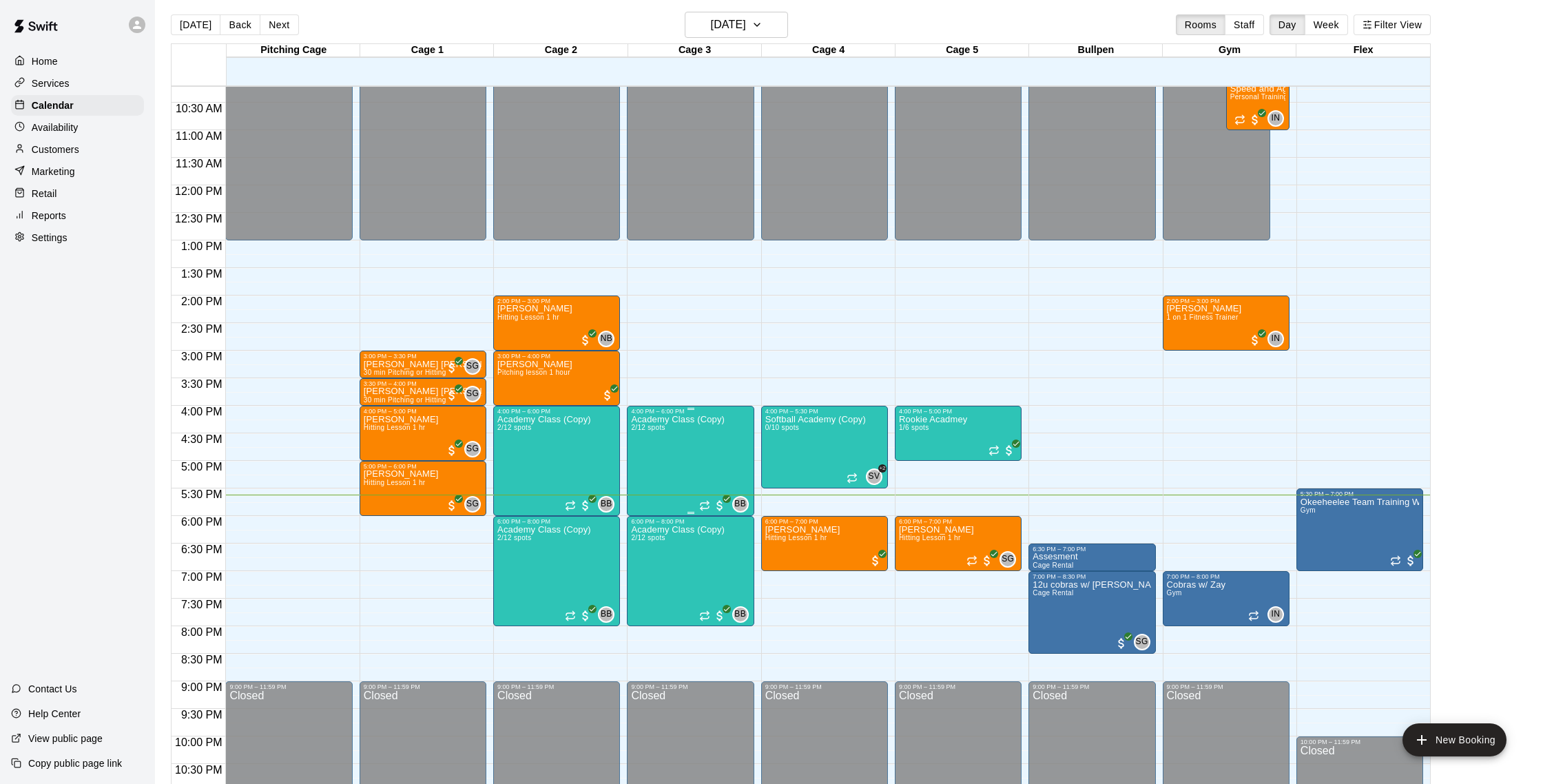
scroll to position [4, 0]
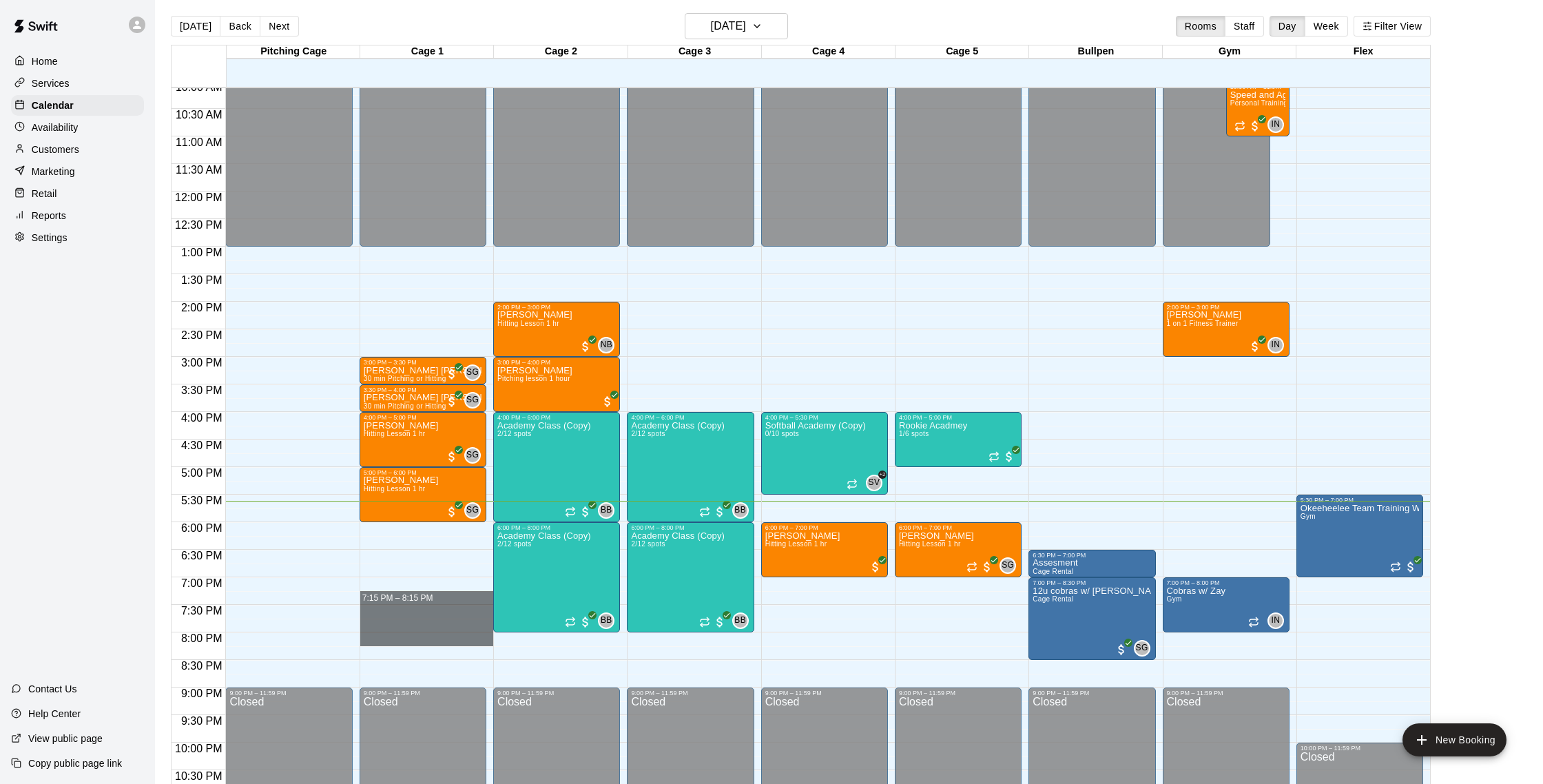
drag, startPoint x: 386, startPoint y: 578, endPoint x: 382, endPoint y: 627, distance: 49.2
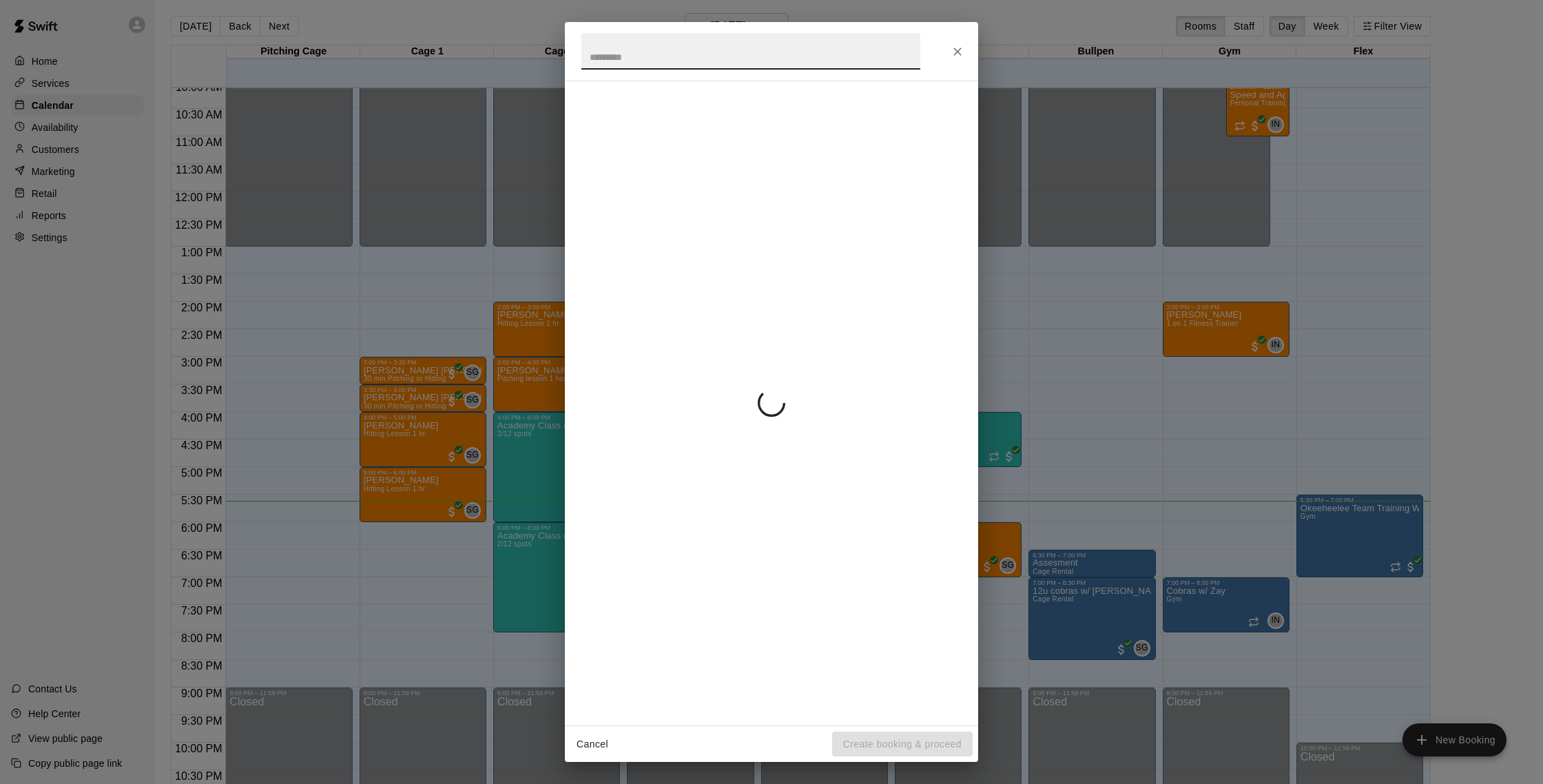
scroll to position [554, 0]
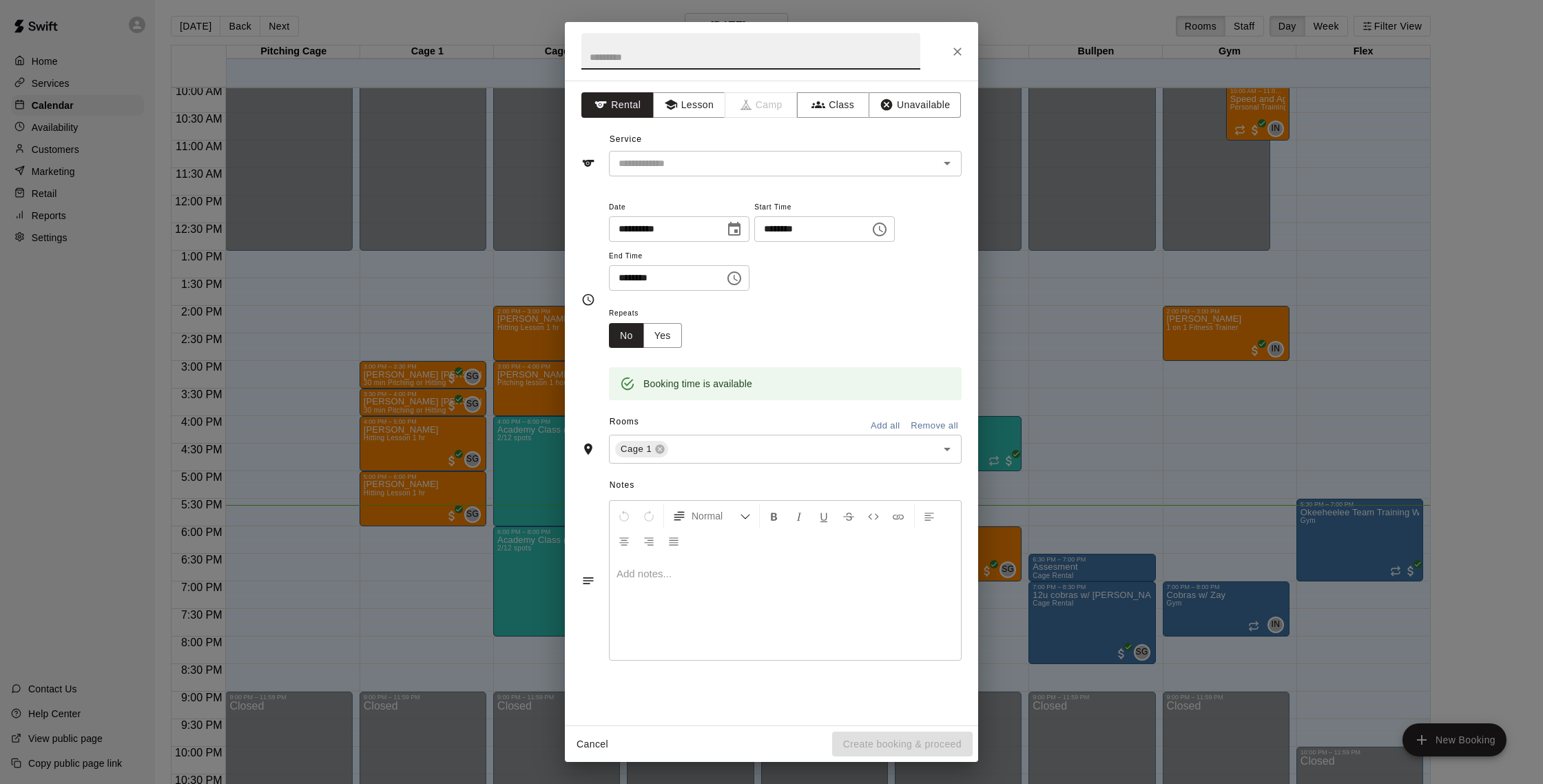
click at [952, 53] on icon "Close" at bounding box center [957, 52] width 14 height 14
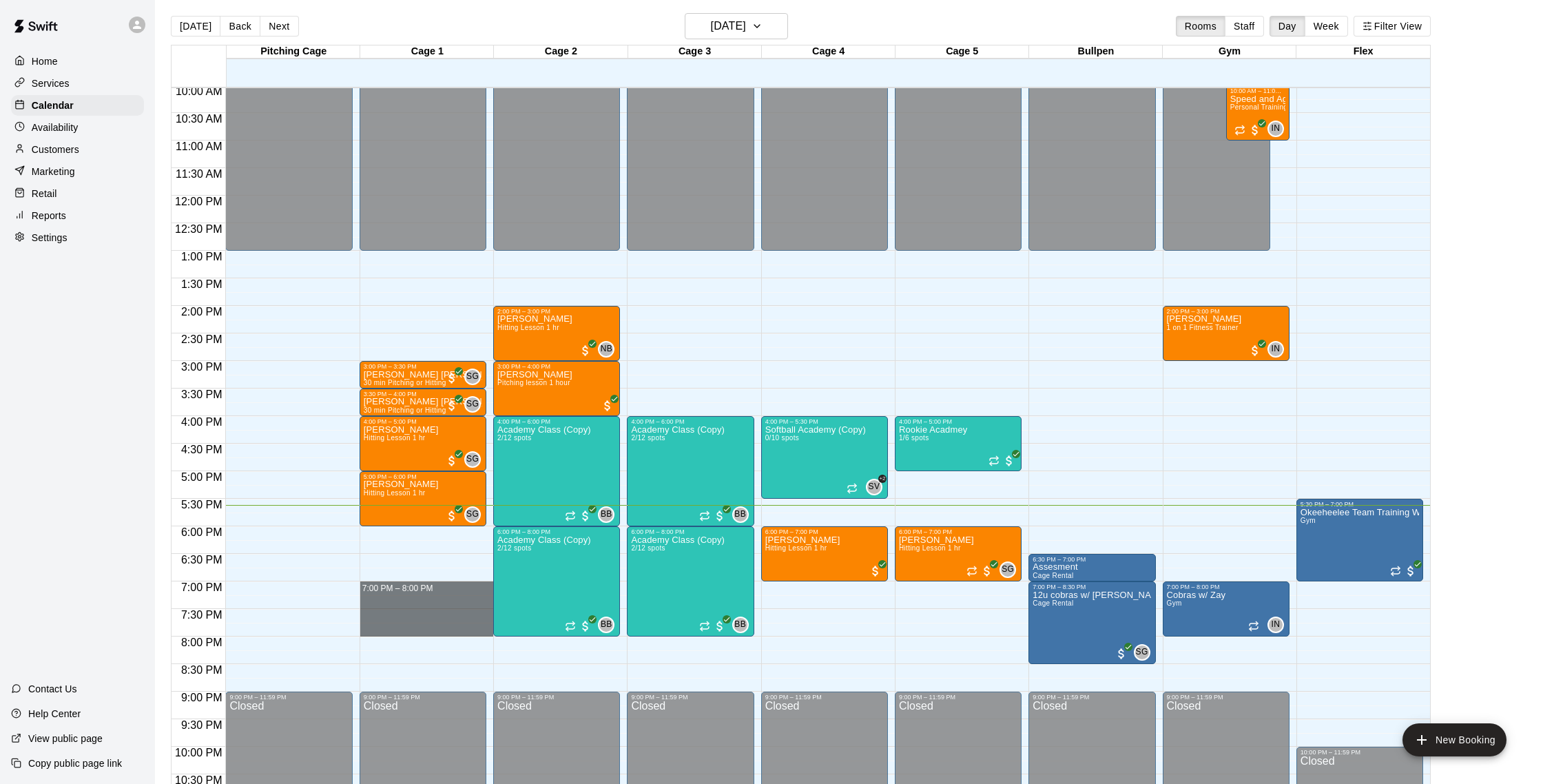
drag, startPoint x: 381, startPoint y: 584, endPoint x: 376, endPoint y: 627, distance: 43.3
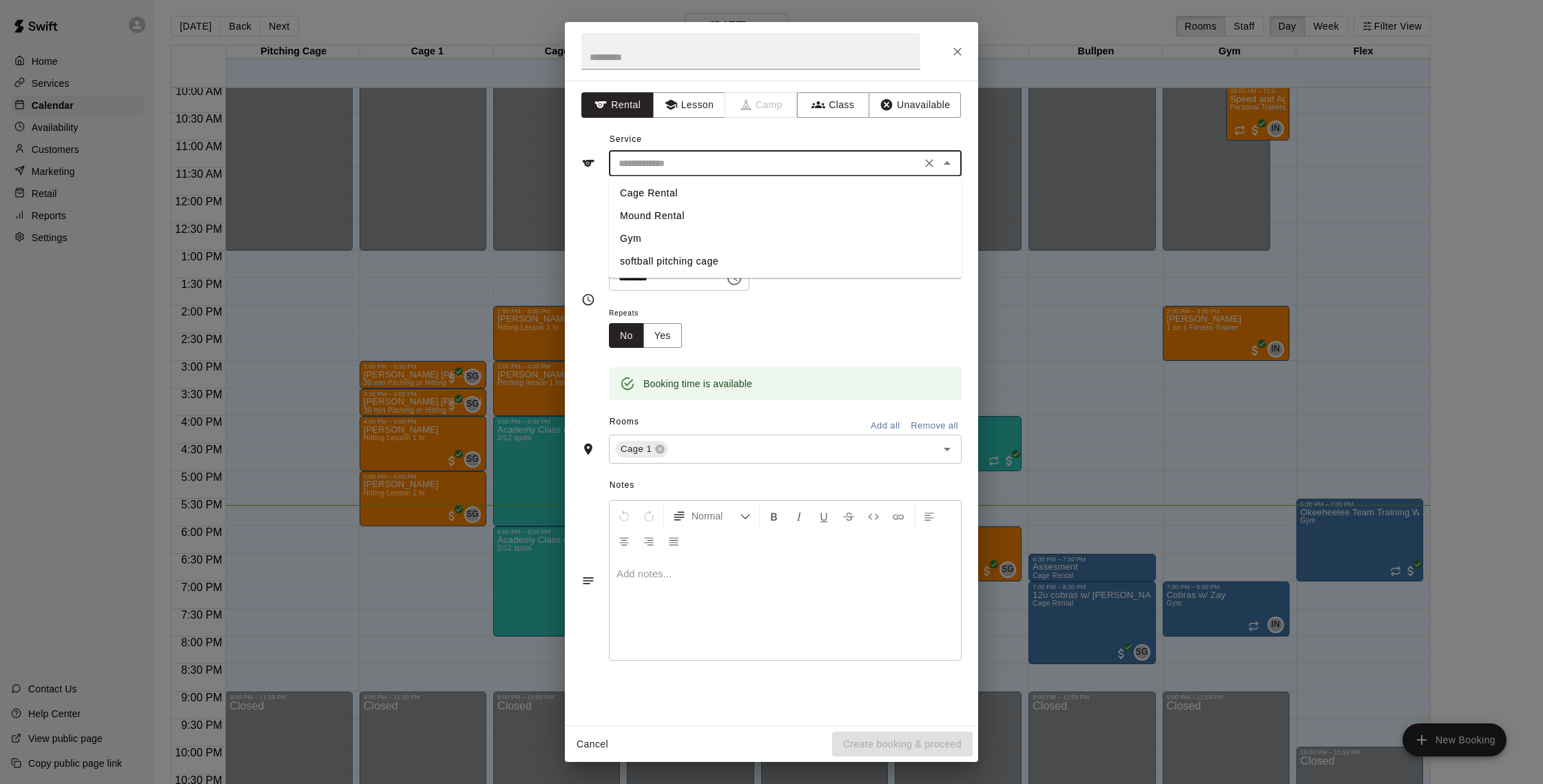
click at [691, 157] on input "text" at bounding box center [764, 163] width 304 height 18
click at [664, 205] on li "Mound Rental" at bounding box center [785, 216] width 353 height 23
click at [685, 168] on input "**********" at bounding box center [764, 163] width 304 height 18
click at [672, 192] on li "Cage Rental" at bounding box center [785, 194] width 353 height 23
type input "**********"
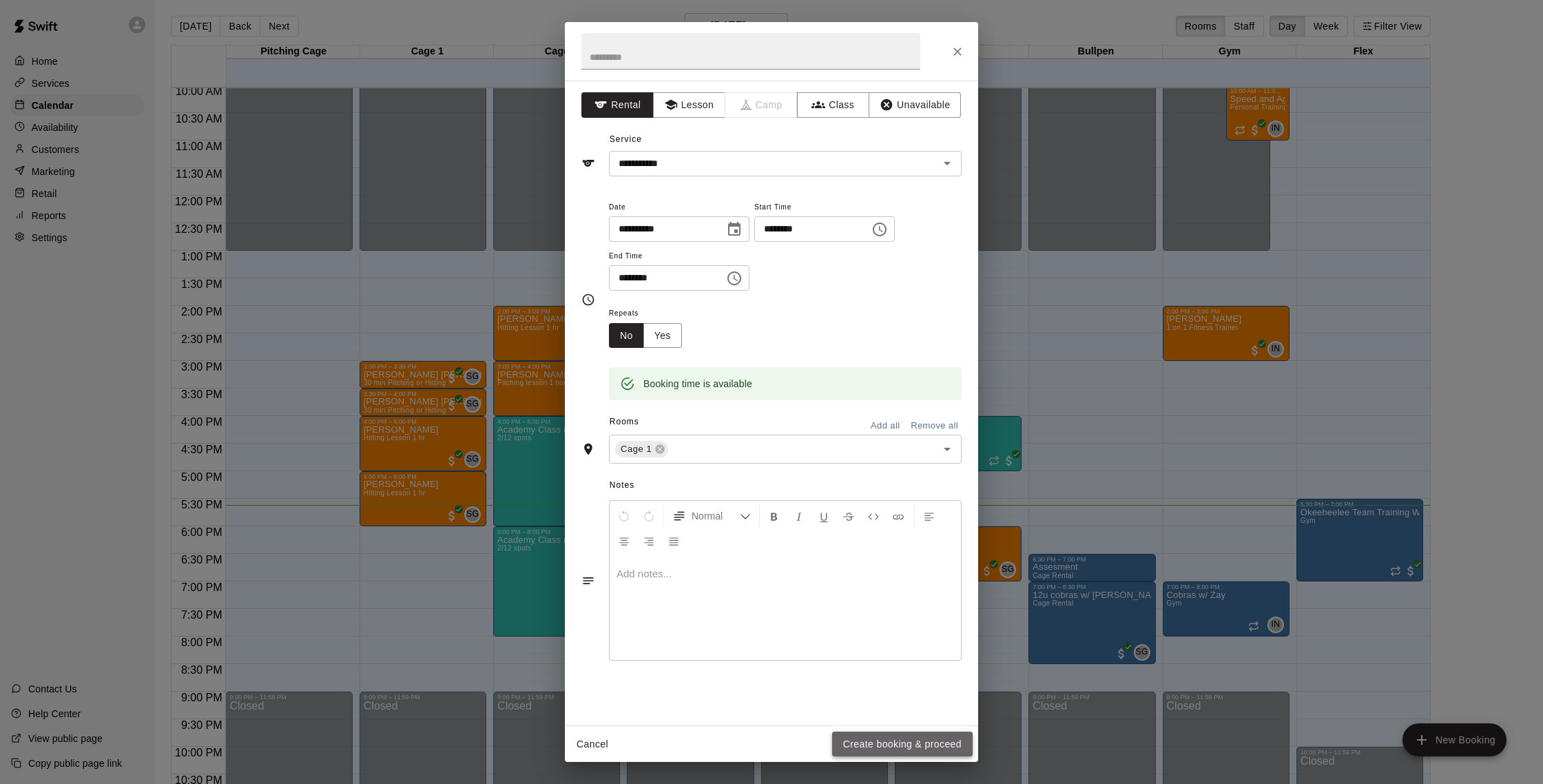
click at [917, 742] on button "Create booking & proceed" at bounding box center [902, 744] width 140 height 25
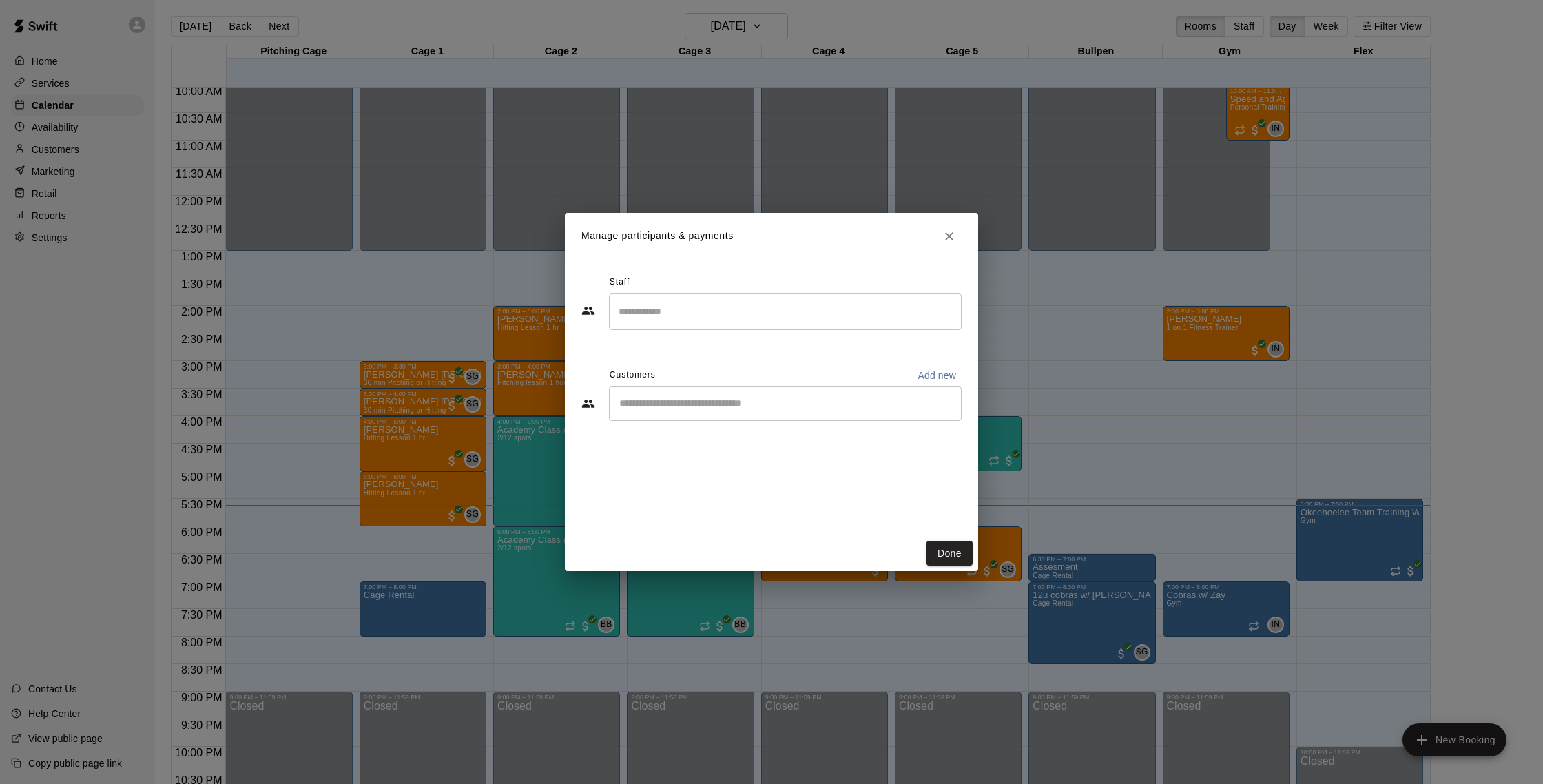
click at [696, 391] on div "​" at bounding box center [785, 403] width 353 height 34
type input "******"
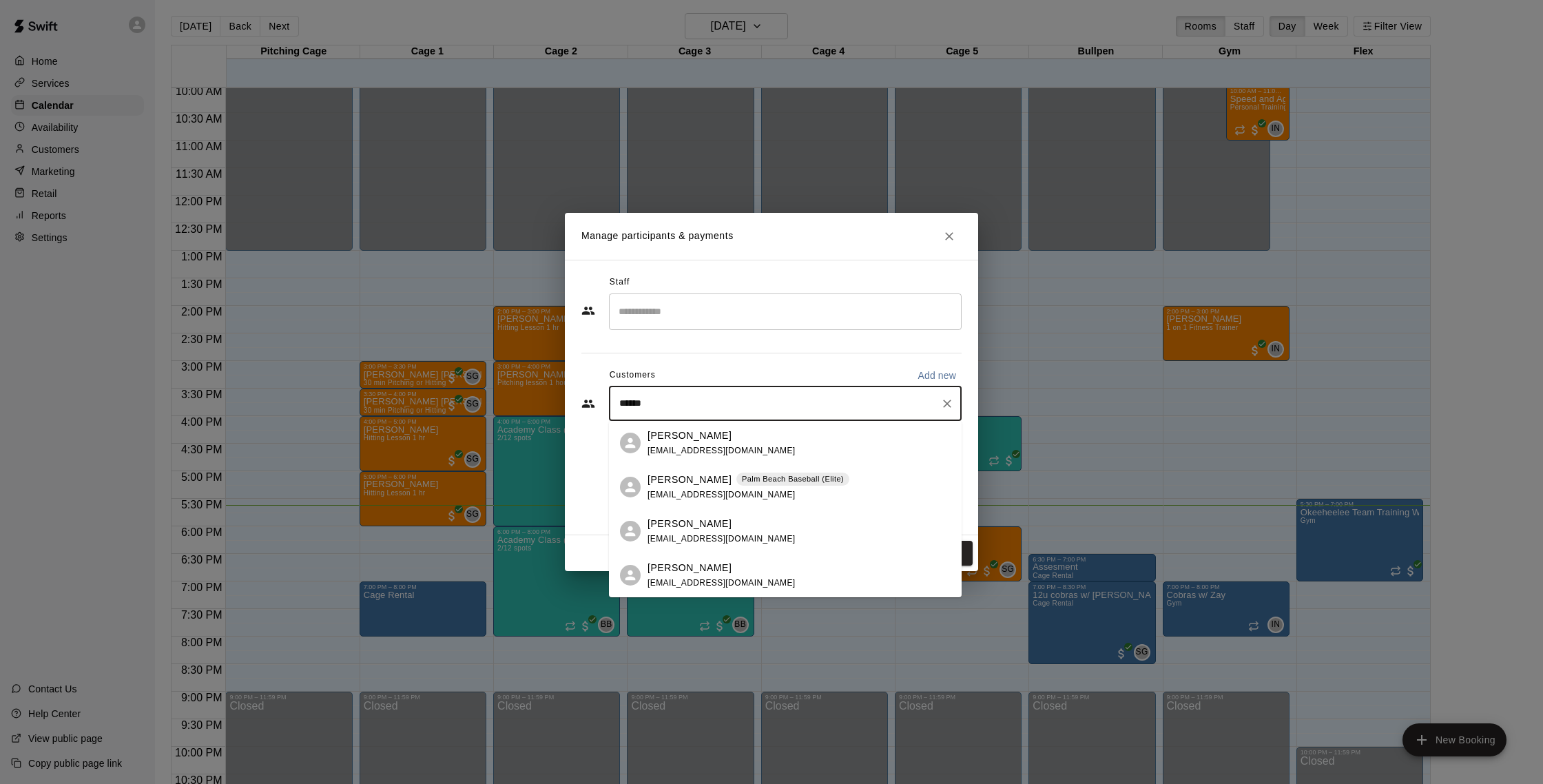
click at [741, 473] on p "Palm Beach Baseball (Elite)" at bounding box center [792, 478] width 102 height 11
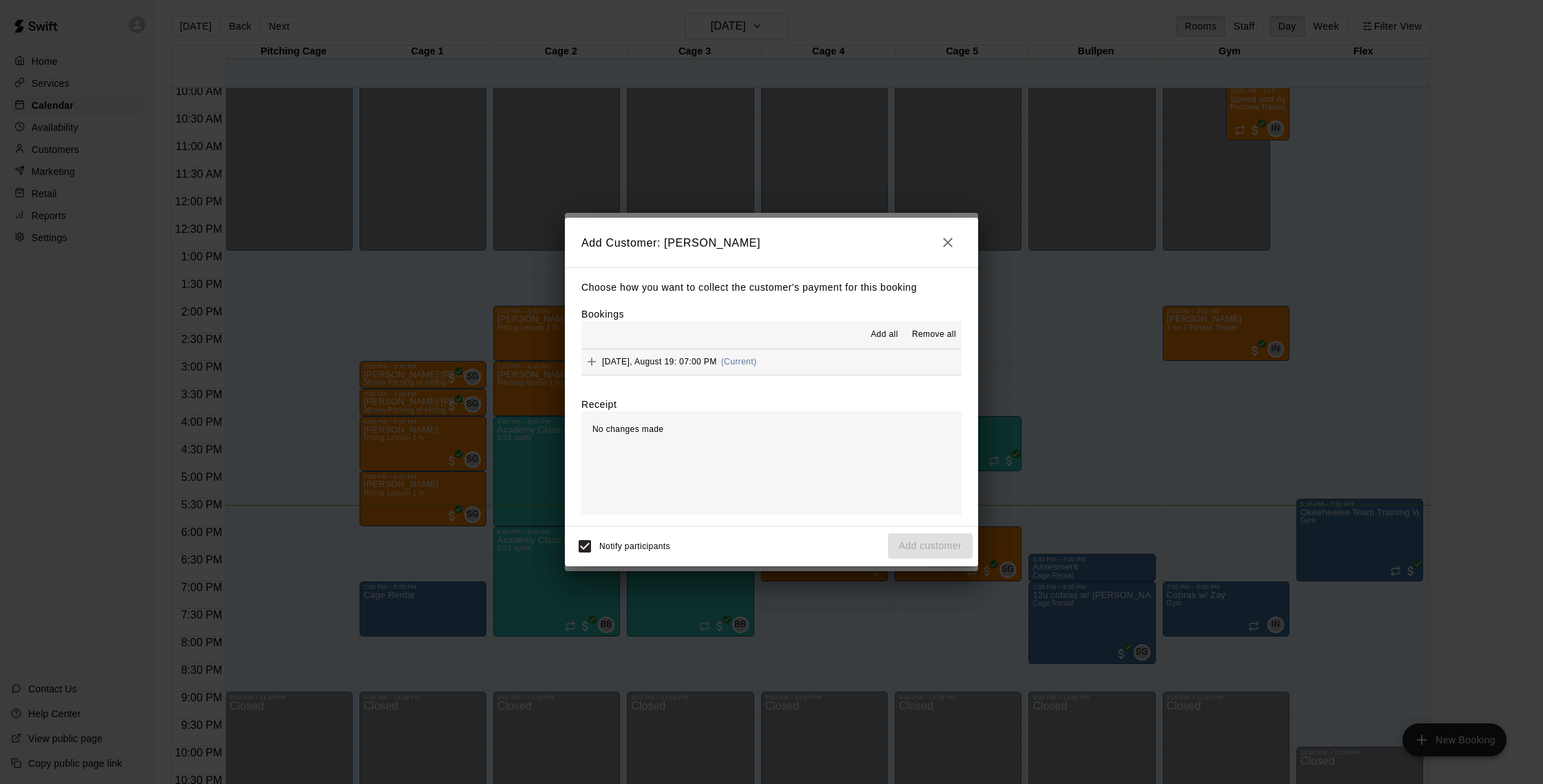
click at [834, 360] on button "Tuesday, August 19: 07:00 PM (Current)" at bounding box center [771, 361] width 380 height 25
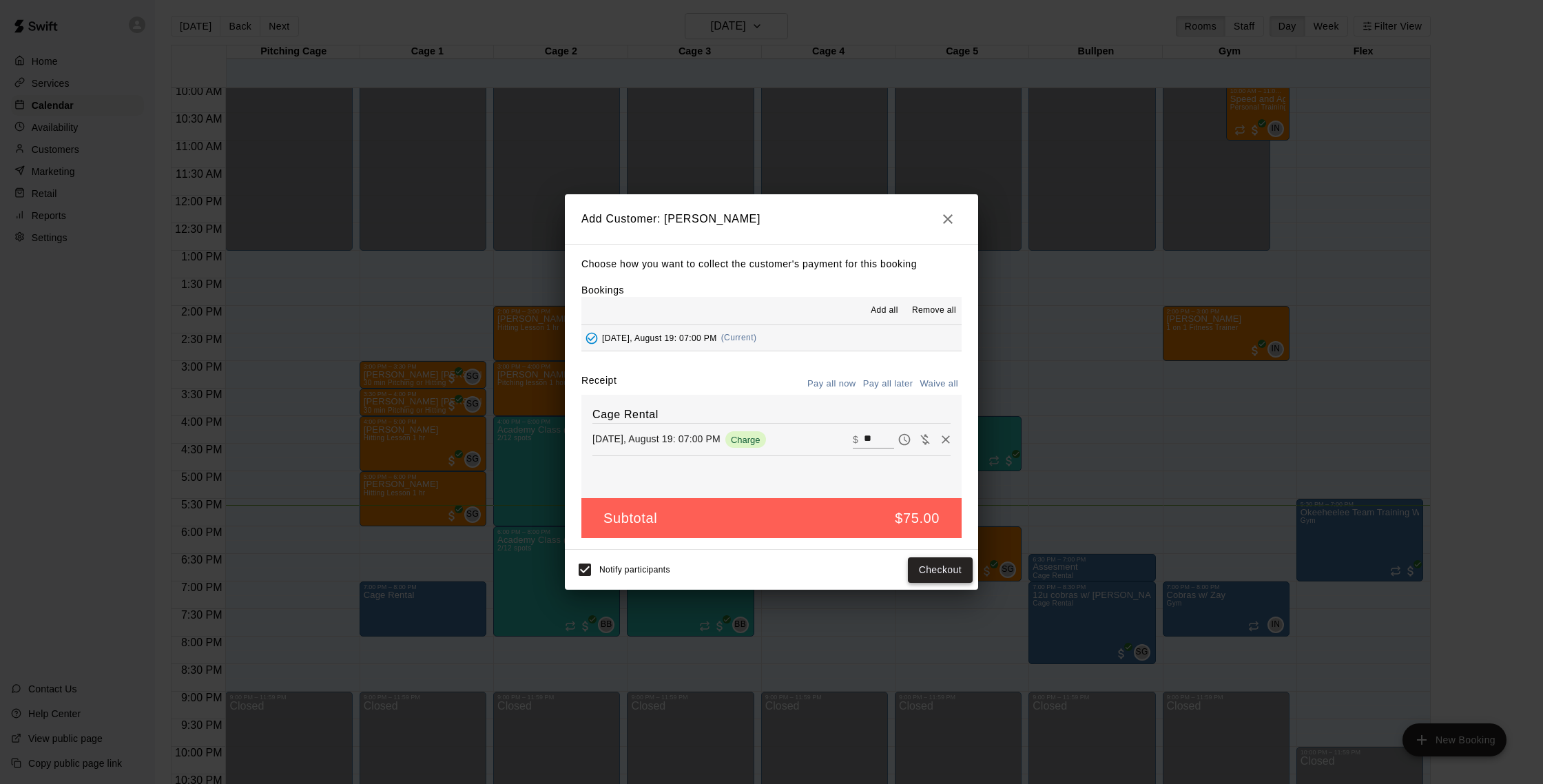
click at [943, 568] on button "Checkout" at bounding box center [940, 569] width 65 height 25
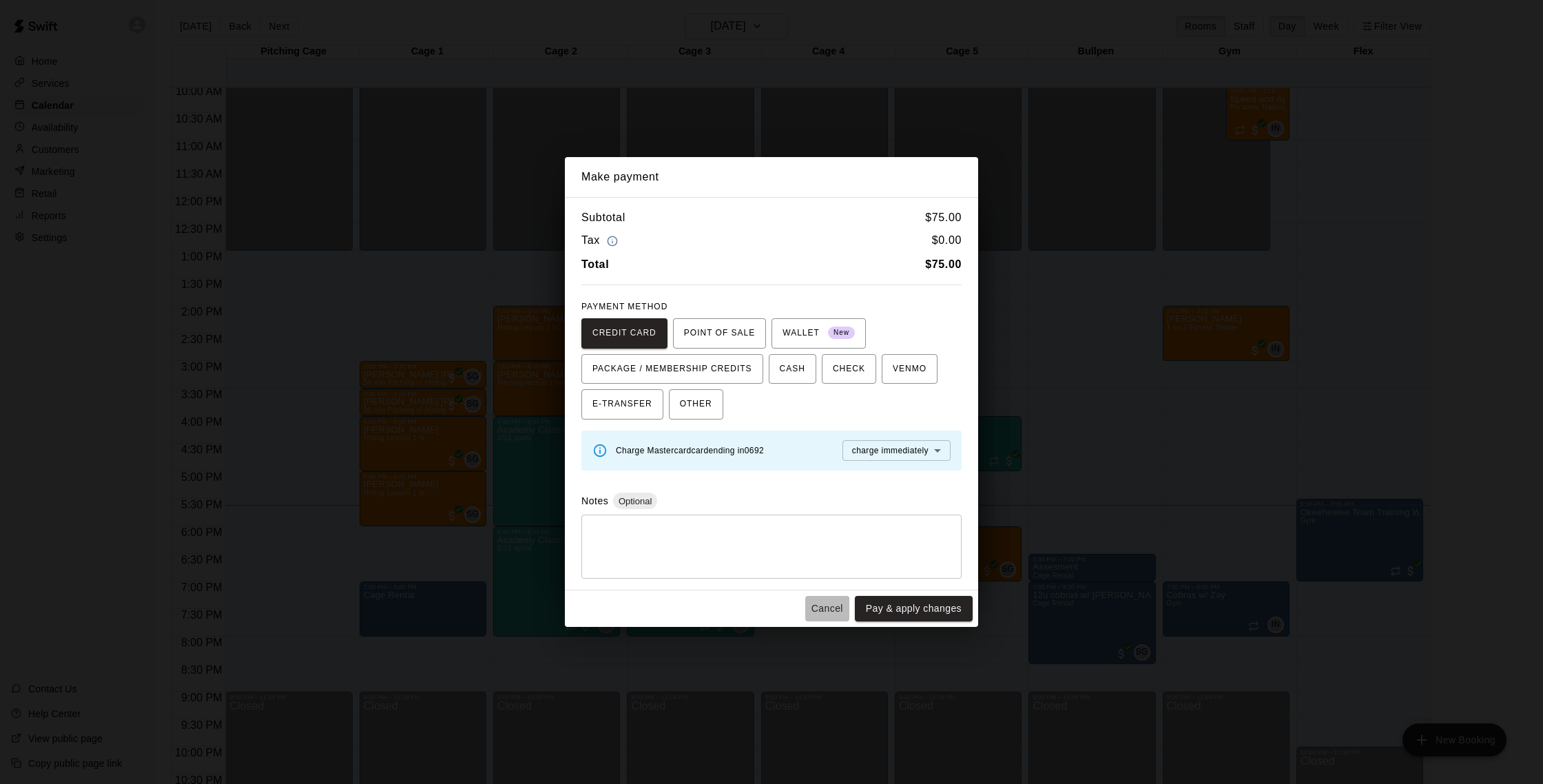
click at [813, 609] on button "Cancel" at bounding box center [828, 608] width 44 height 25
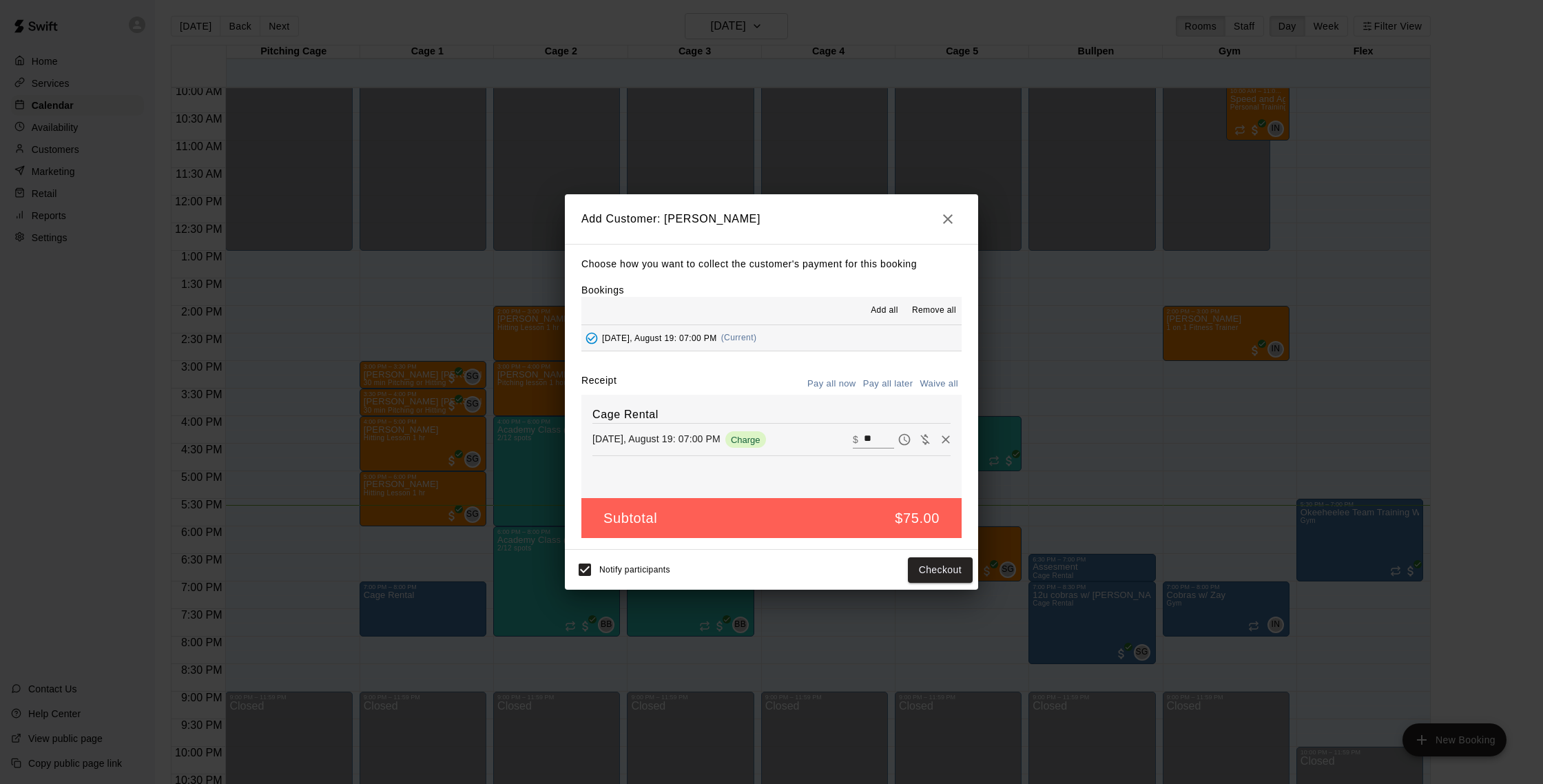
click at [934, 386] on button "Waive all" at bounding box center [939, 384] width 46 height 21
type input "*"
click at [939, 571] on button "Add customer" at bounding box center [930, 569] width 85 height 25
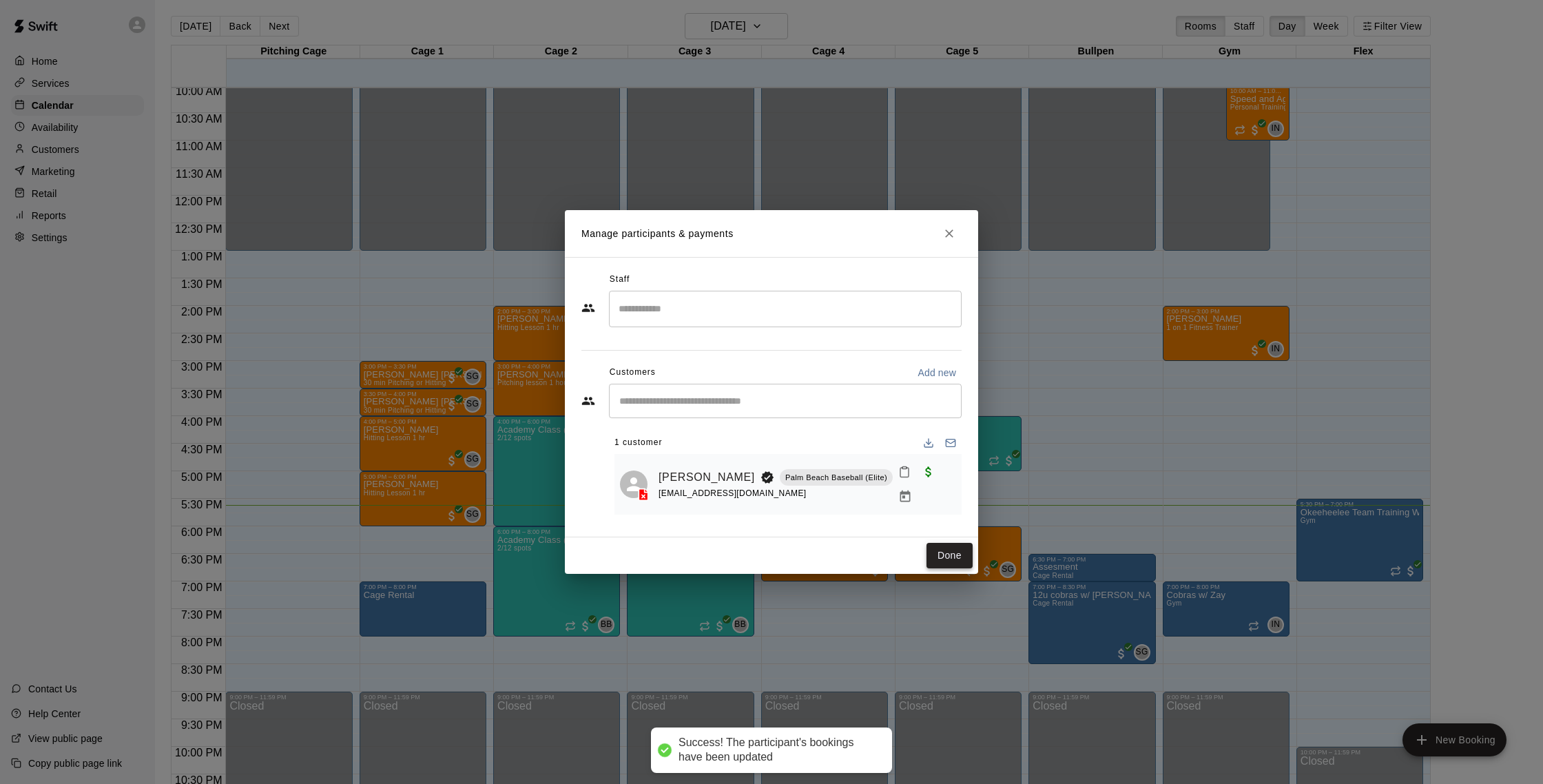
click at [935, 543] on button "Done" at bounding box center [949, 555] width 46 height 25
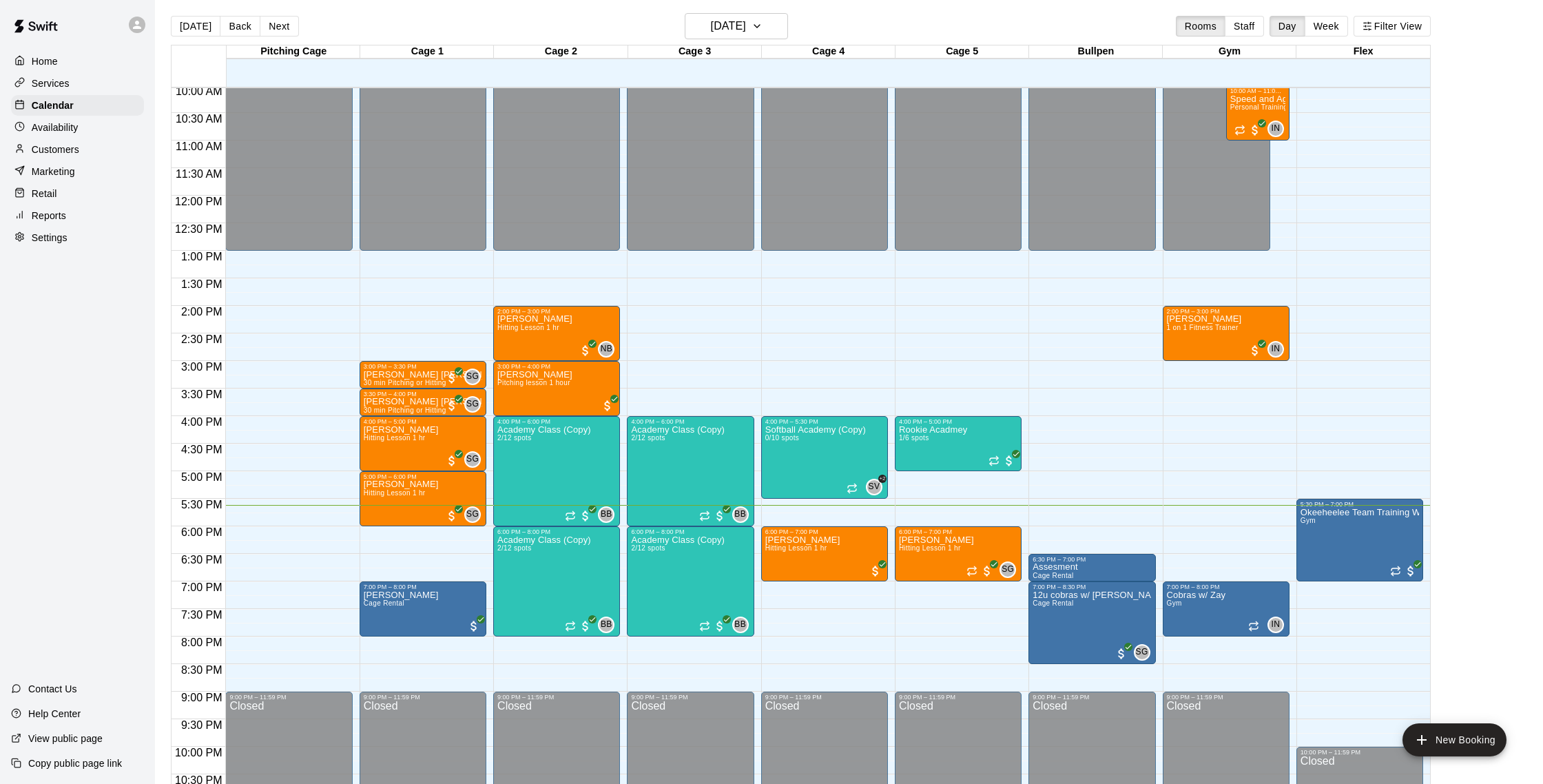
click at [75, 147] on p "Customers" at bounding box center [56, 149] width 47 height 14
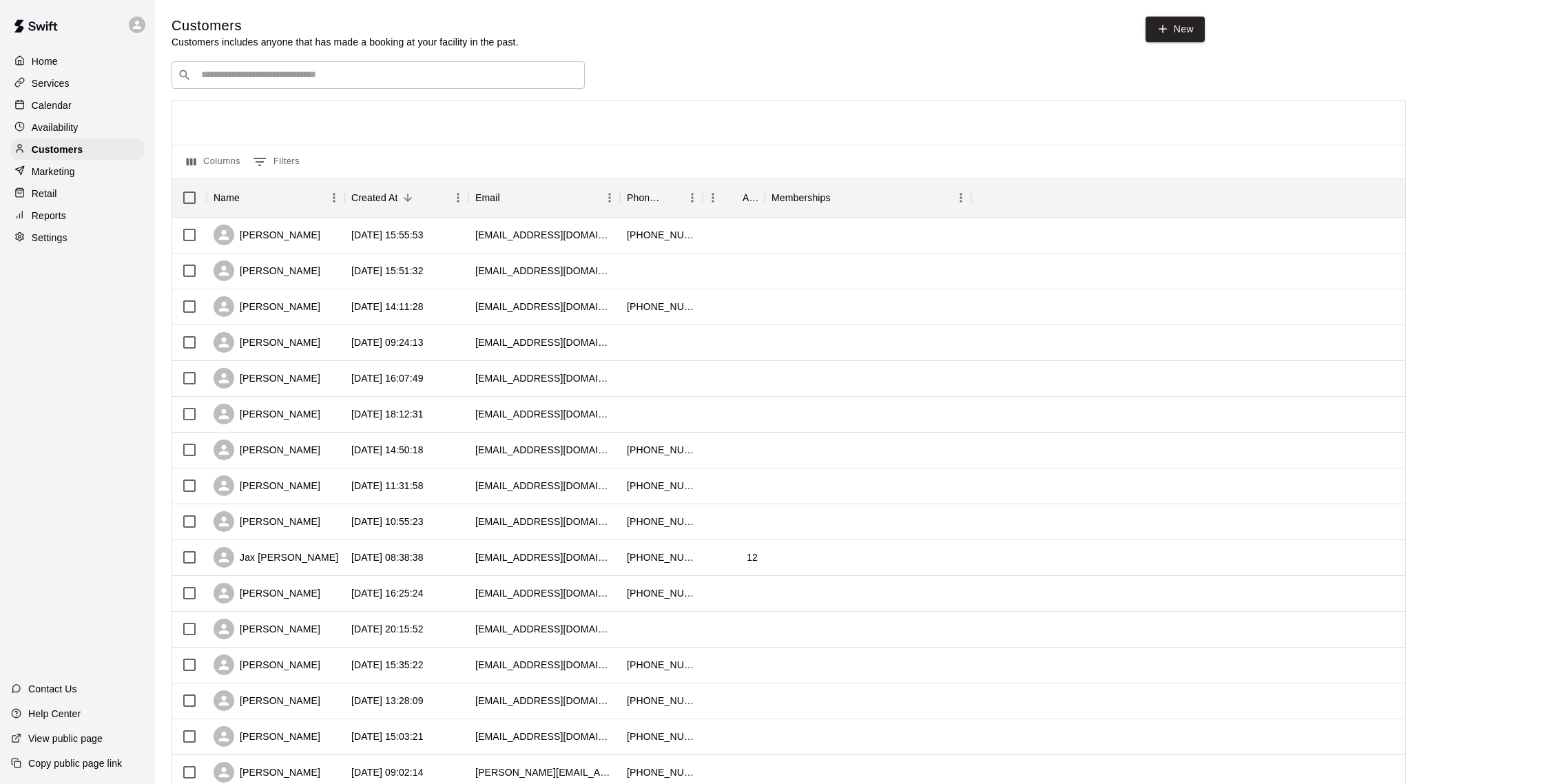
click at [247, 75] on input "Search customers by name or email" at bounding box center [388, 75] width 382 height 14
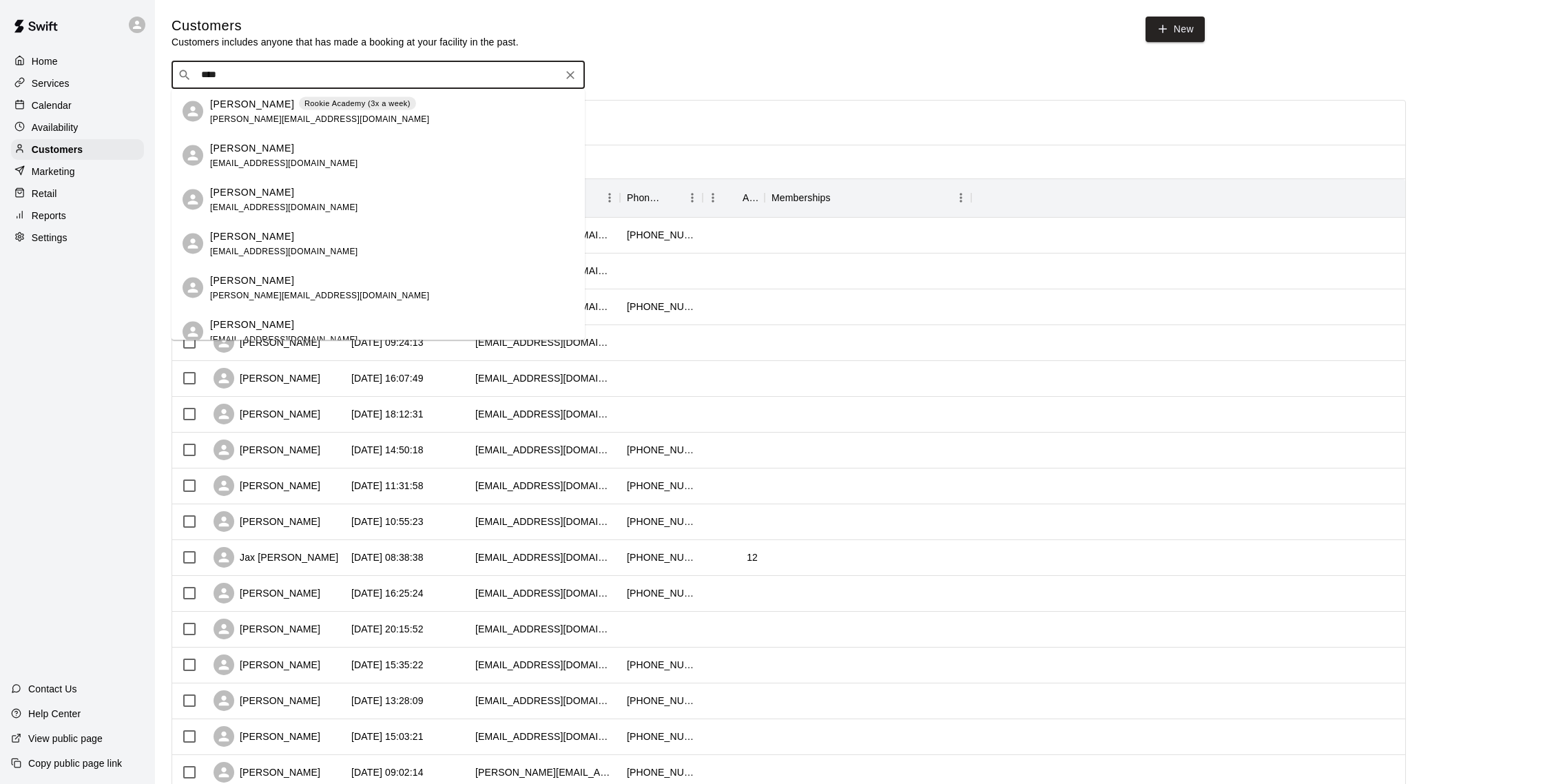
type input "*****"
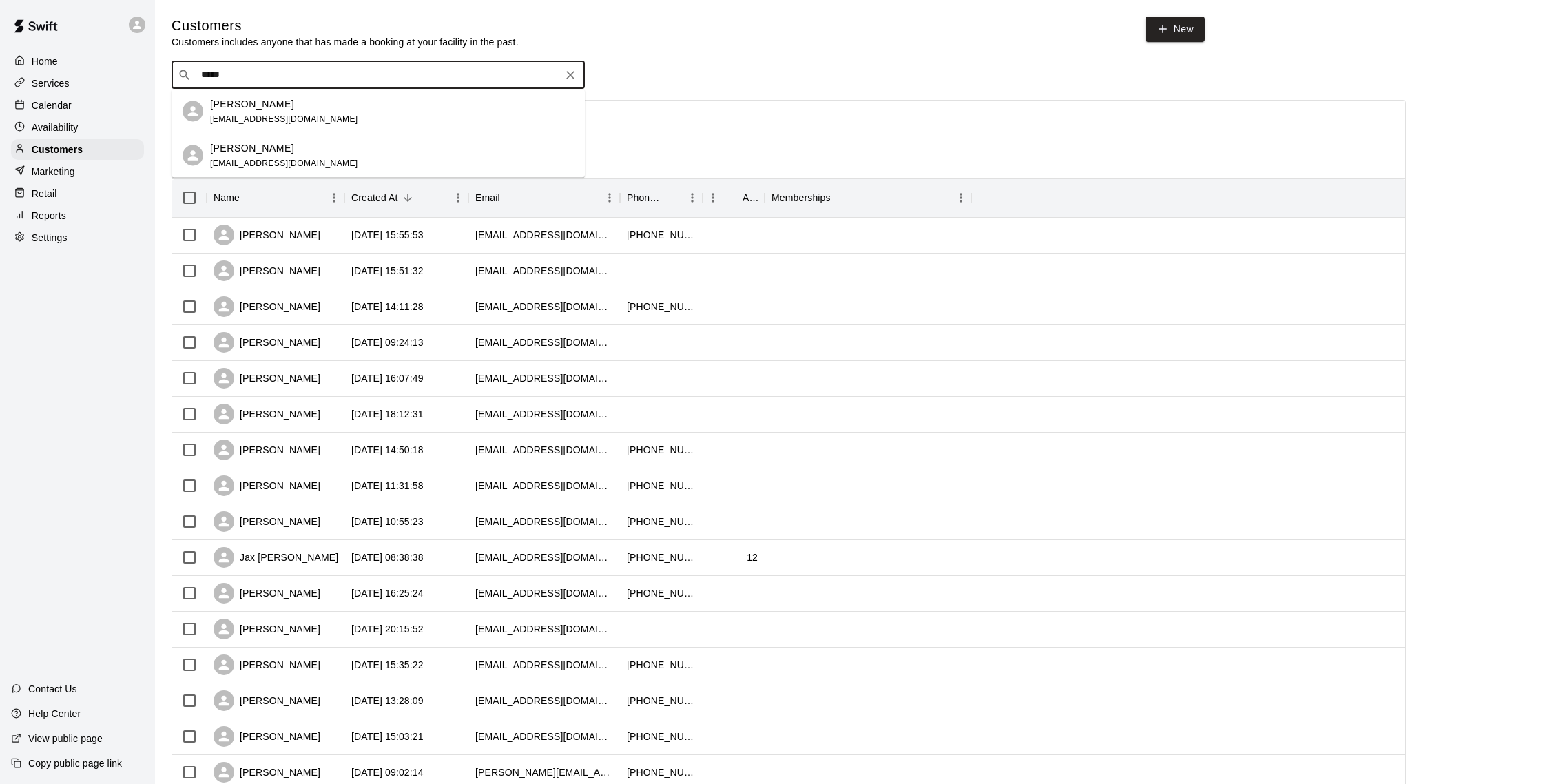
click at [254, 118] on span "jaliscio@gmail.com" at bounding box center [284, 118] width 148 height 10
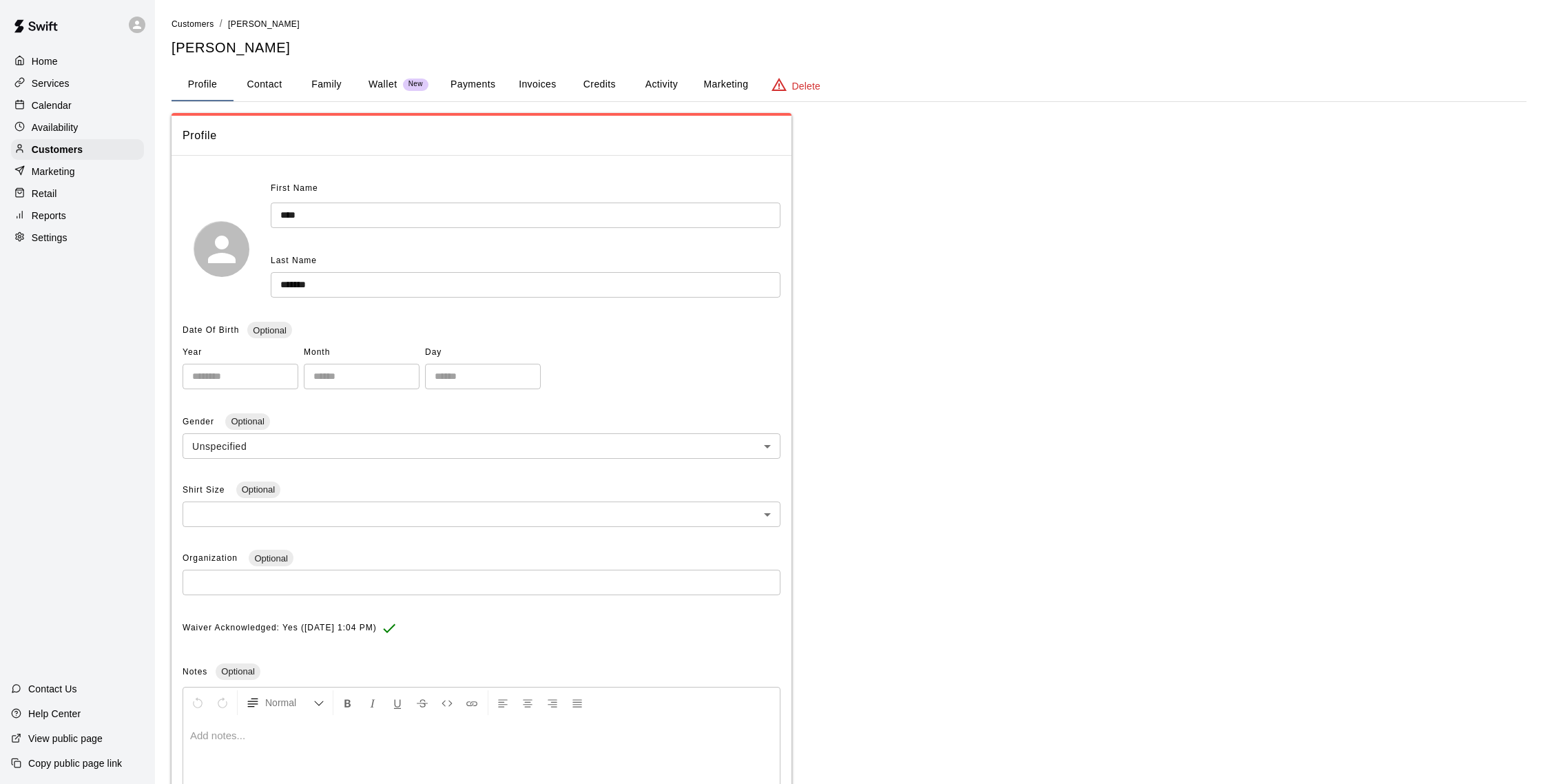
click at [280, 86] on button "Contact" at bounding box center [264, 84] width 62 height 33
select select "**"
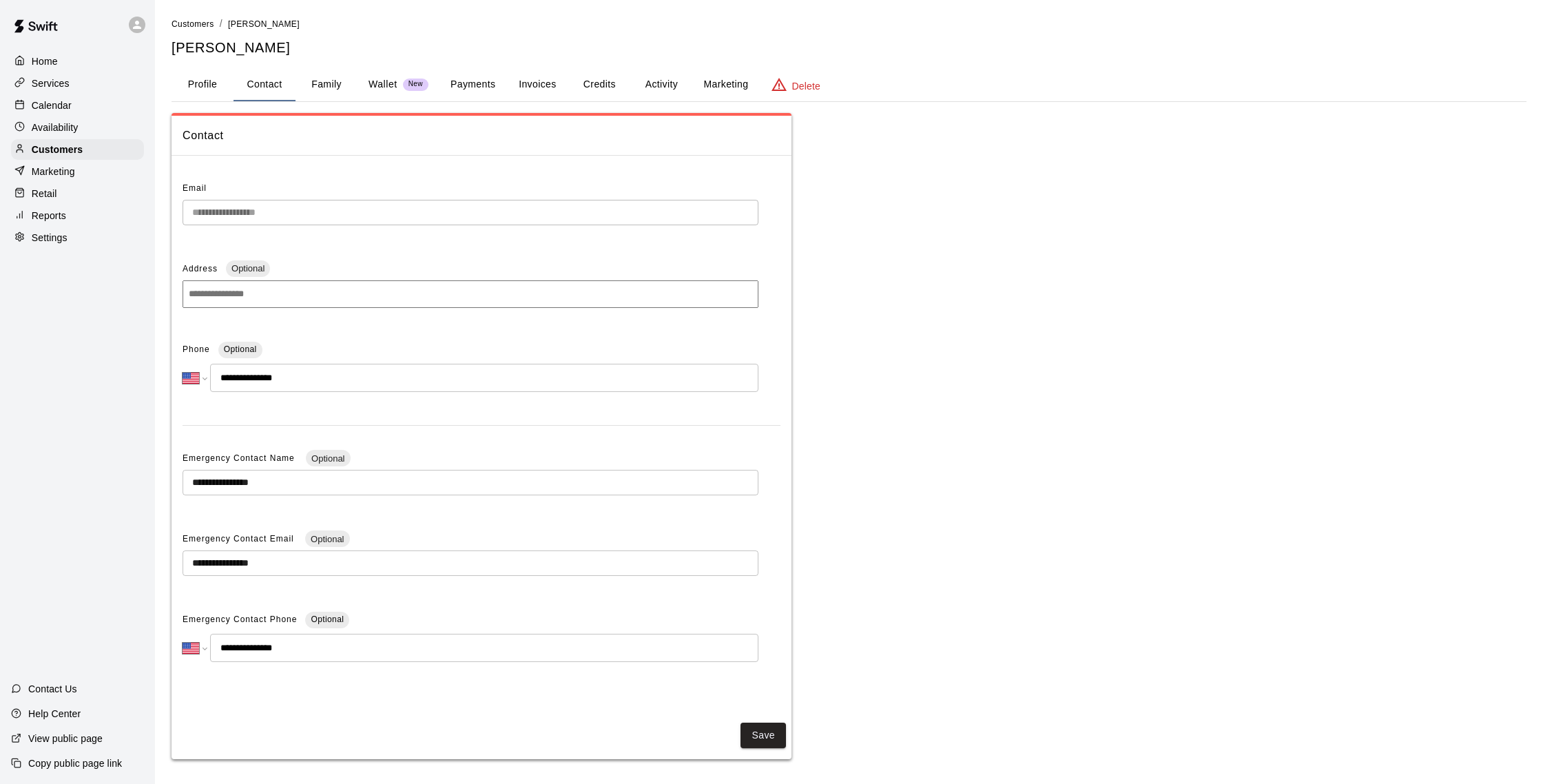
click at [315, 84] on button "Family" at bounding box center [326, 84] width 62 height 33
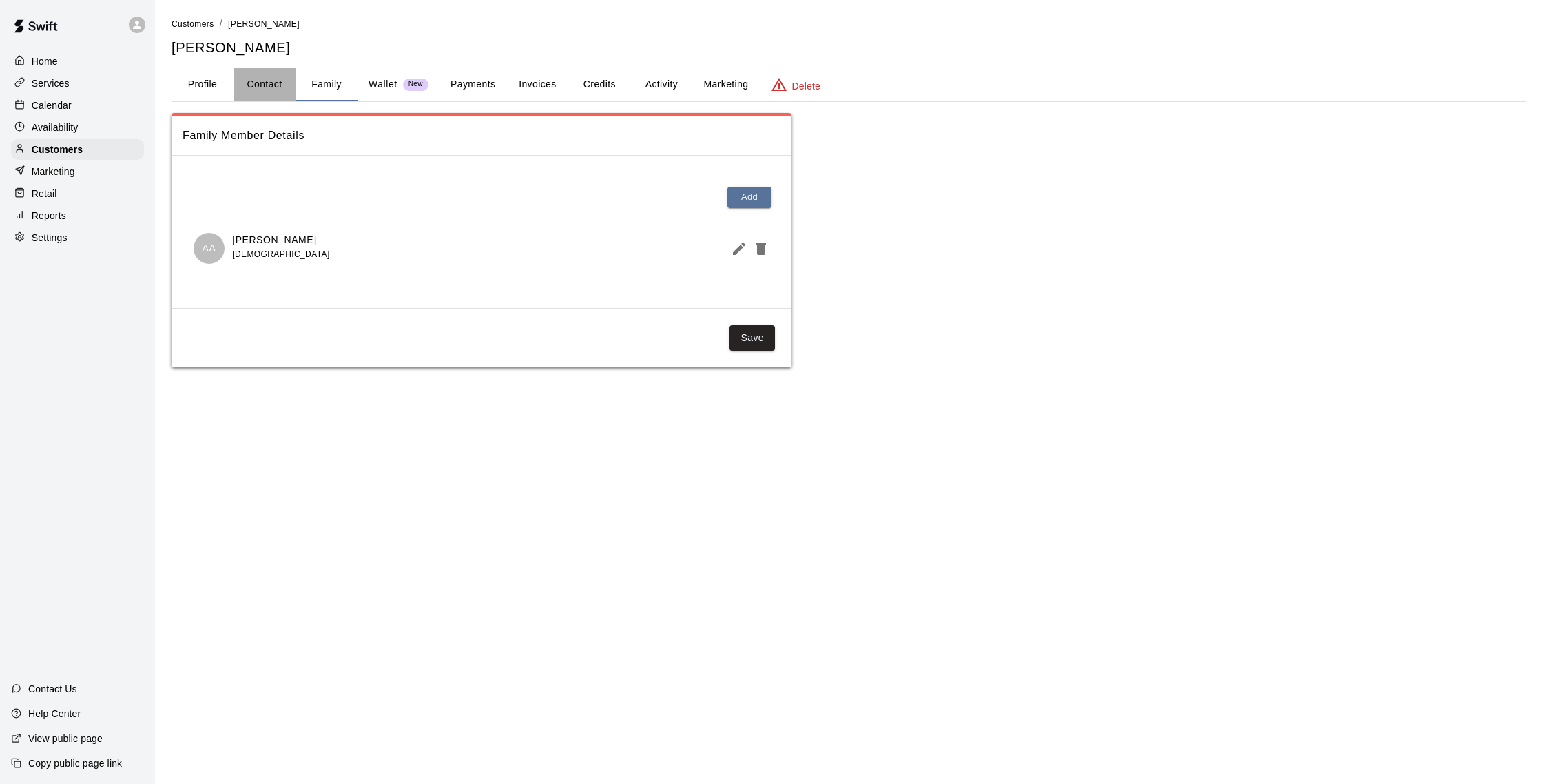
click at [277, 82] on button "Contact" at bounding box center [264, 84] width 62 height 33
select select "**"
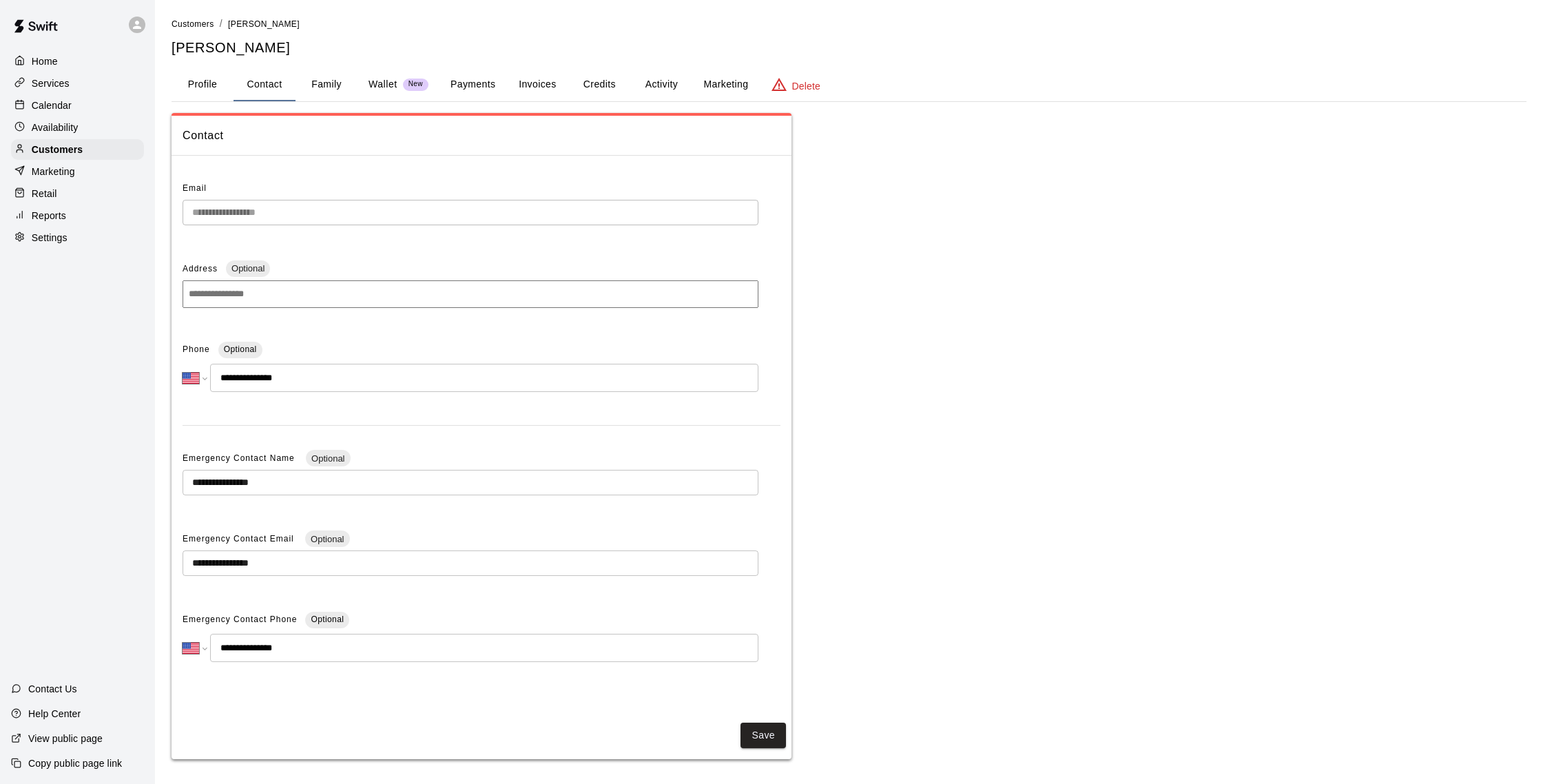
click at [59, 108] on p "Calendar" at bounding box center [52, 105] width 40 height 14
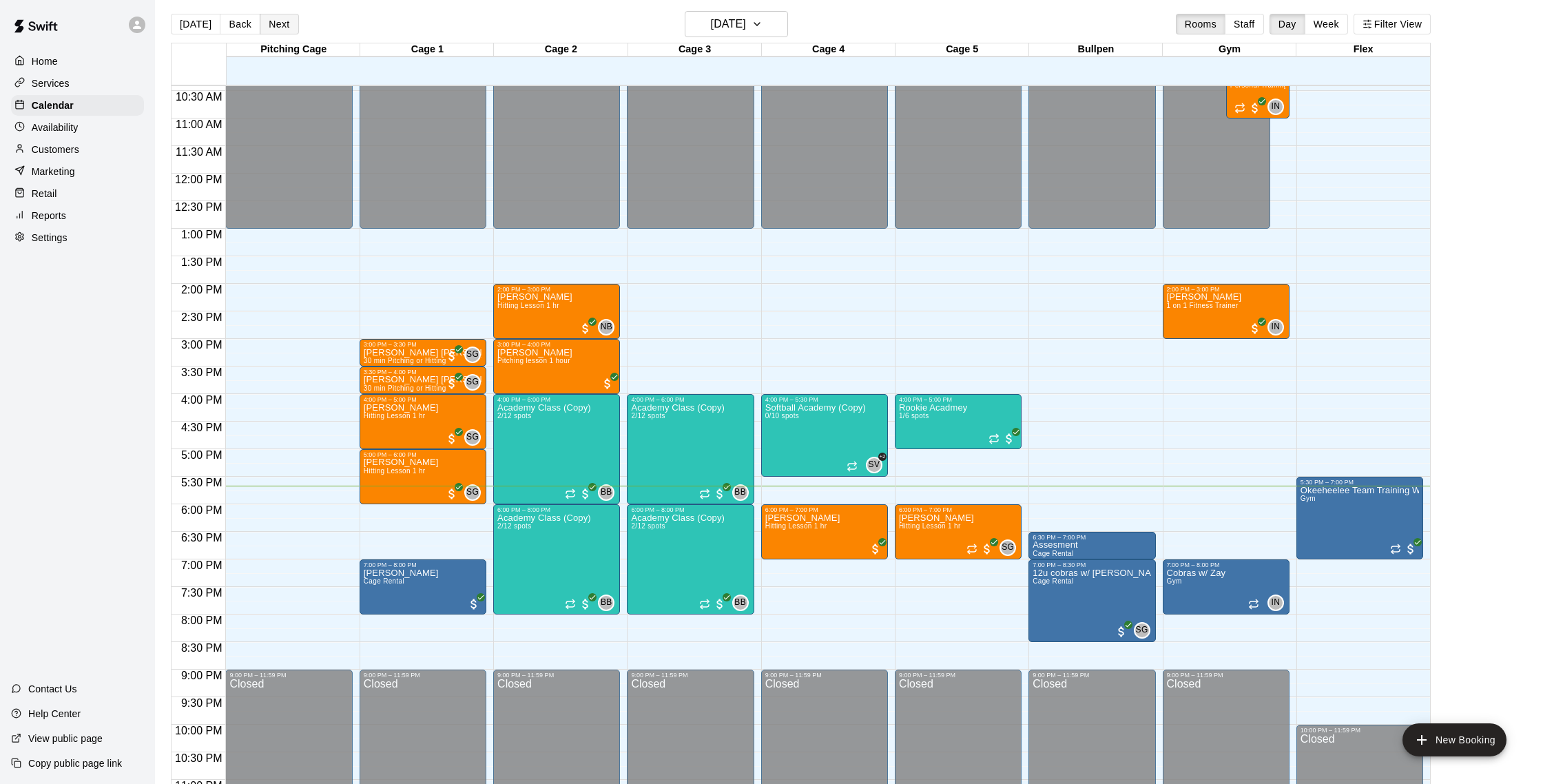
scroll to position [6, 0]
drag, startPoint x: 88, startPoint y: 149, endPoint x: 99, endPoint y: 146, distance: 11.4
click at [88, 149] on div "Customers" at bounding box center [77, 149] width 133 height 21
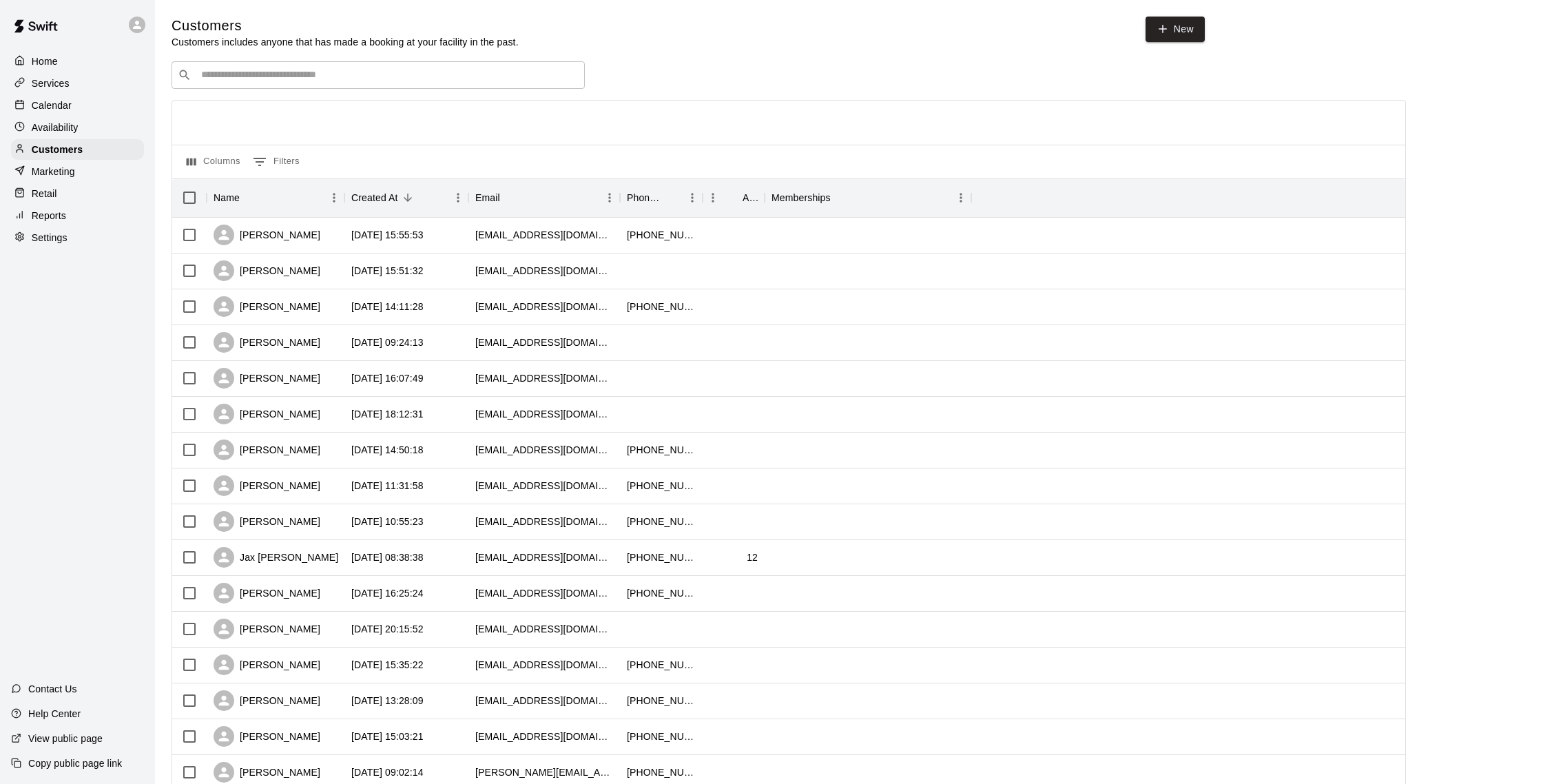
click at [219, 82] on input "Search customers by name or email" at bounding box center [388, 75] width 382 height 14
type input "*****"
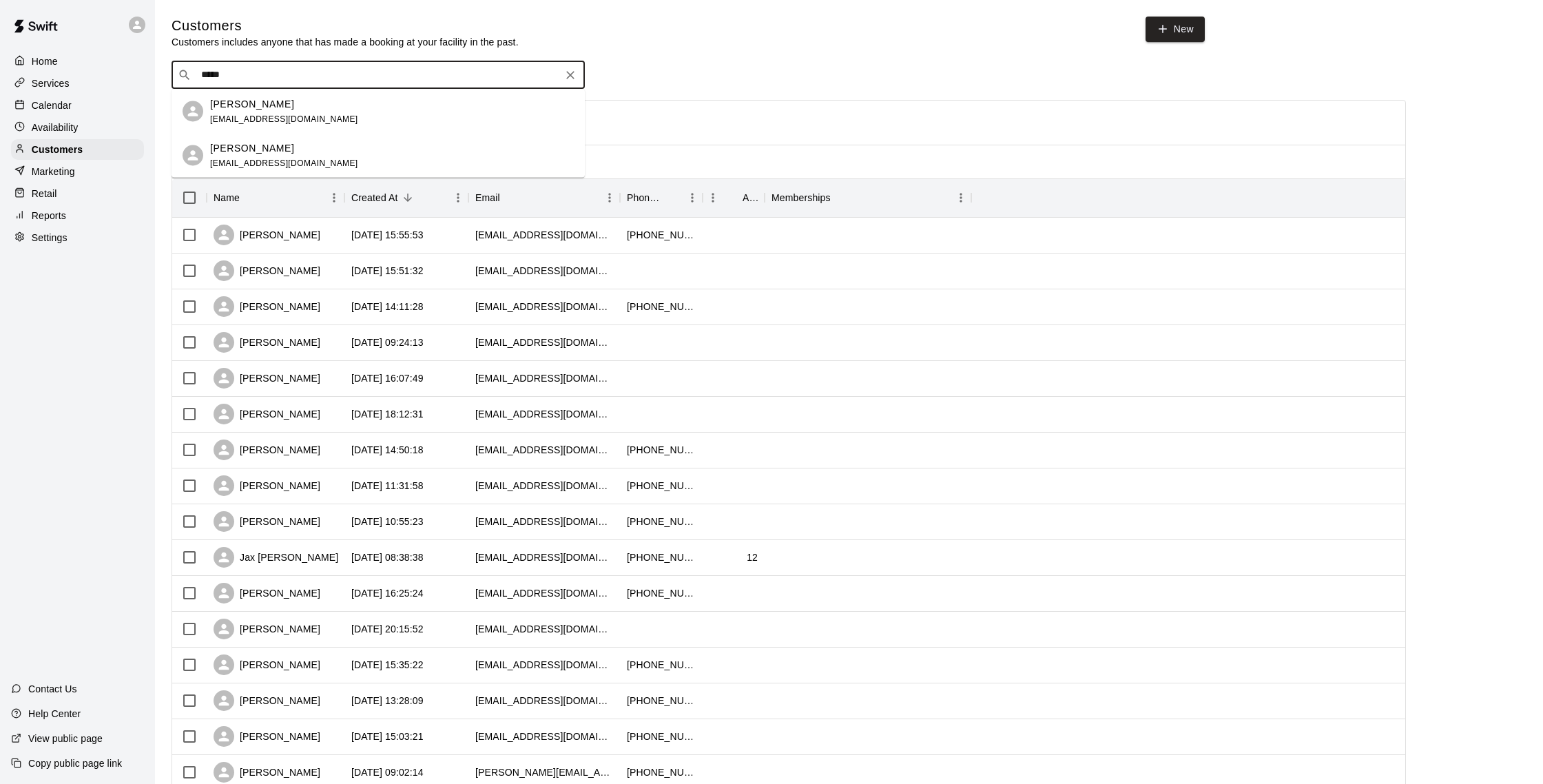
click at [230, 107] on p "Aden Aliscio" at bounding box center [252, 104] width 84 height 14
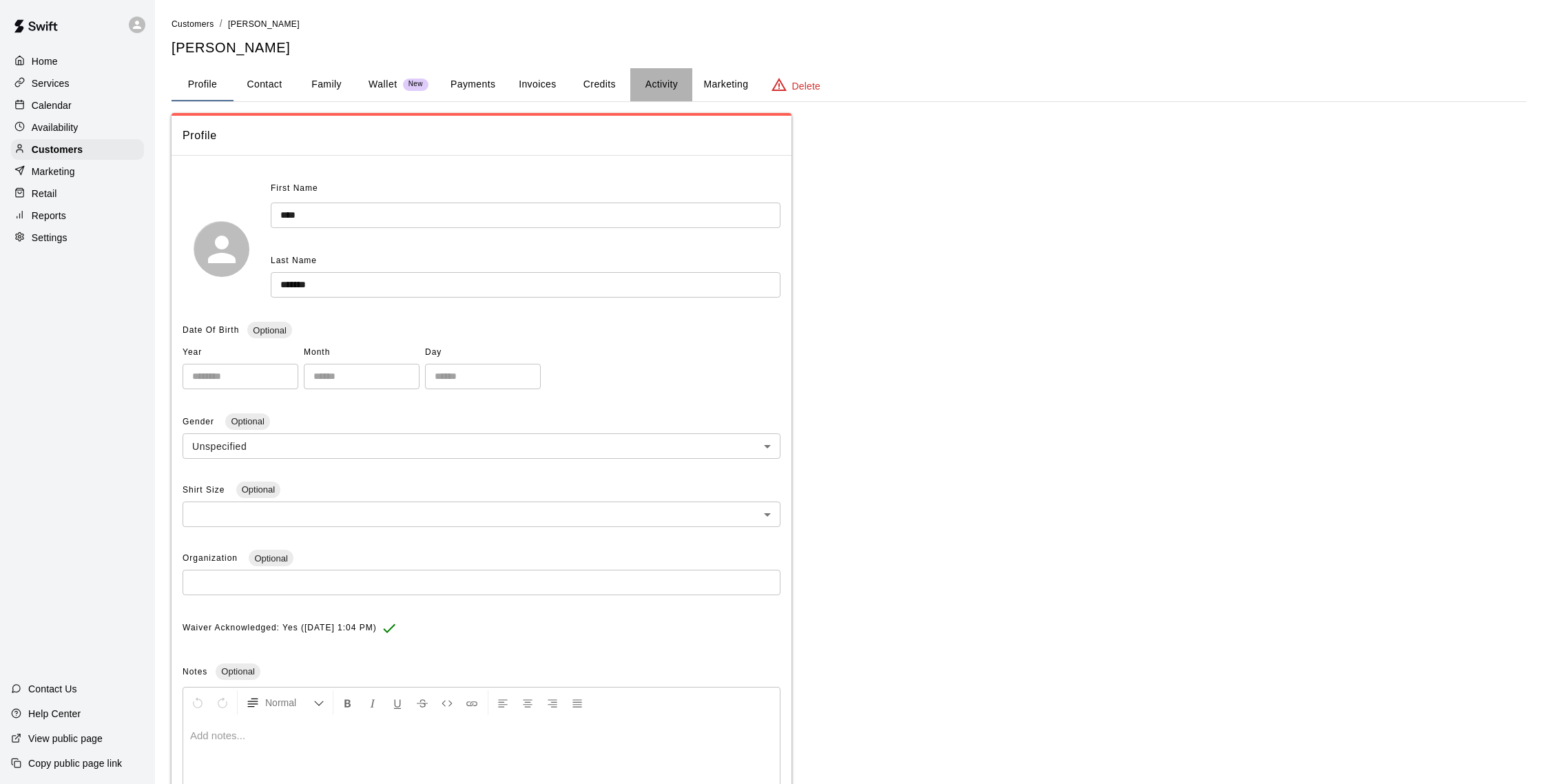
click at [648, 82] on button "Activity" at bounding box center [661, 84] width 62 height 33
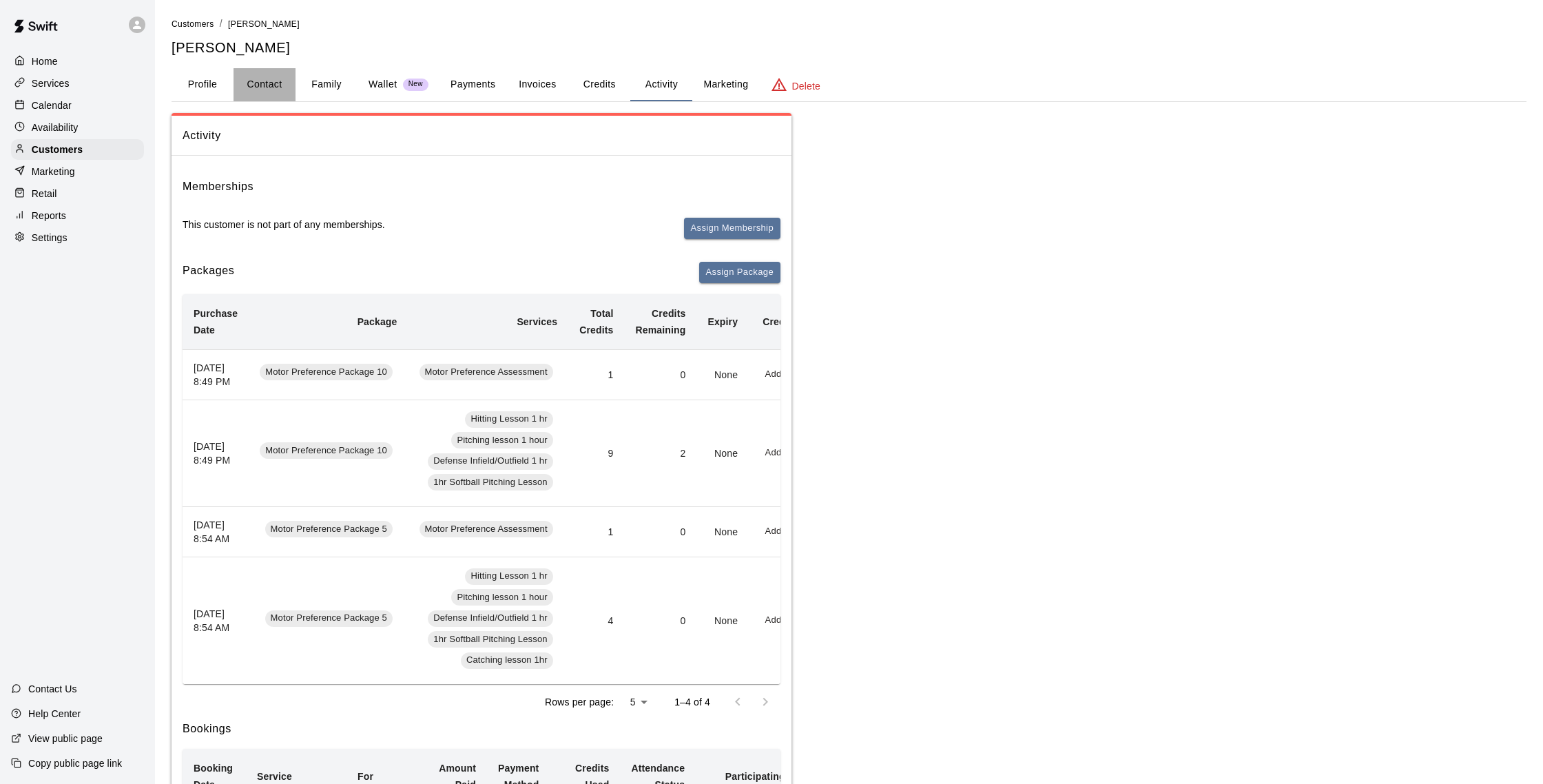
click at [254, 83] on button "Contact" at bounding box center [264, 84] width 62 height 33
select select "**"
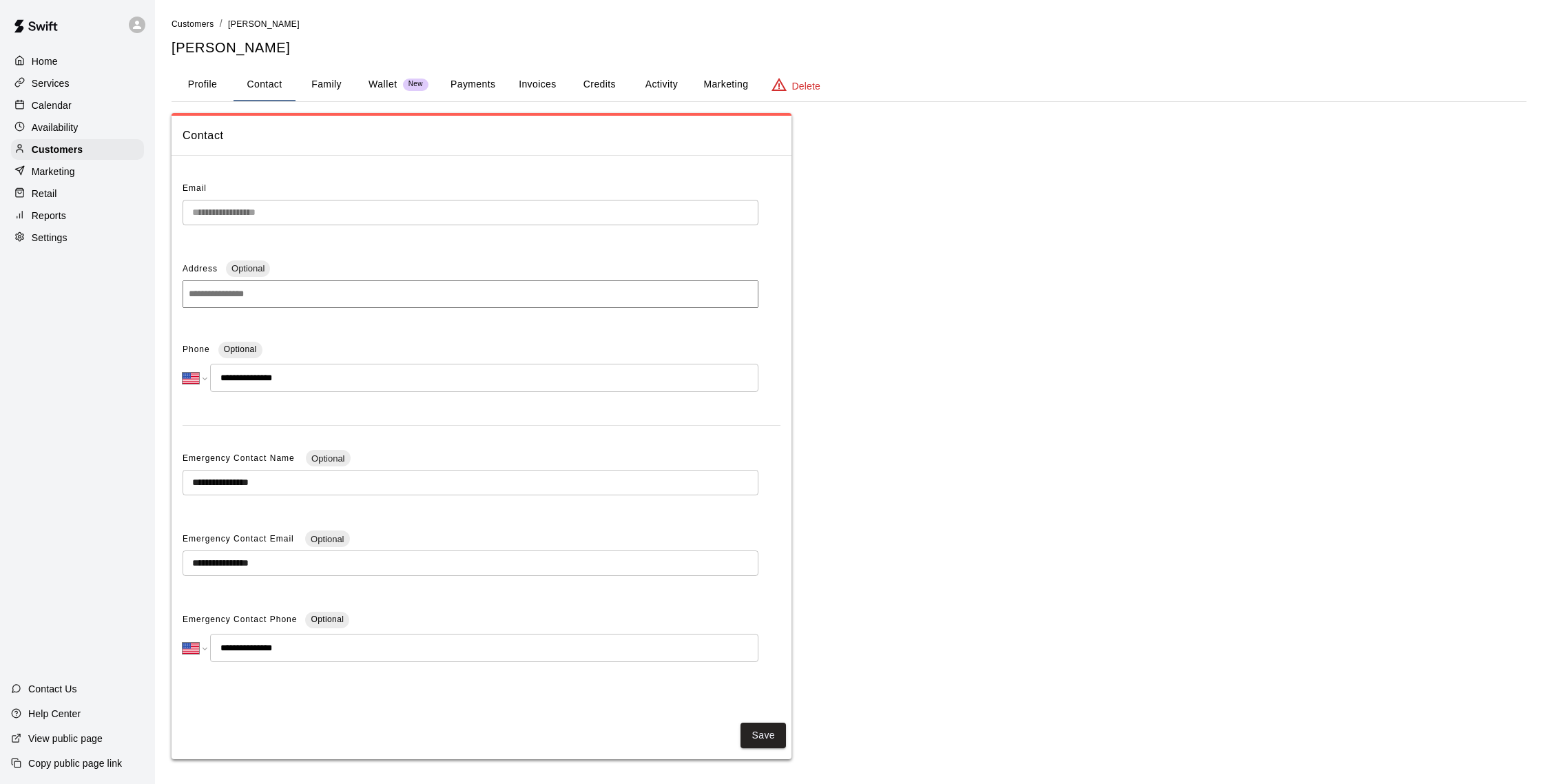
click at [151, 210] on div "**********" at bounding box center [771, 393] width 1543 height 786
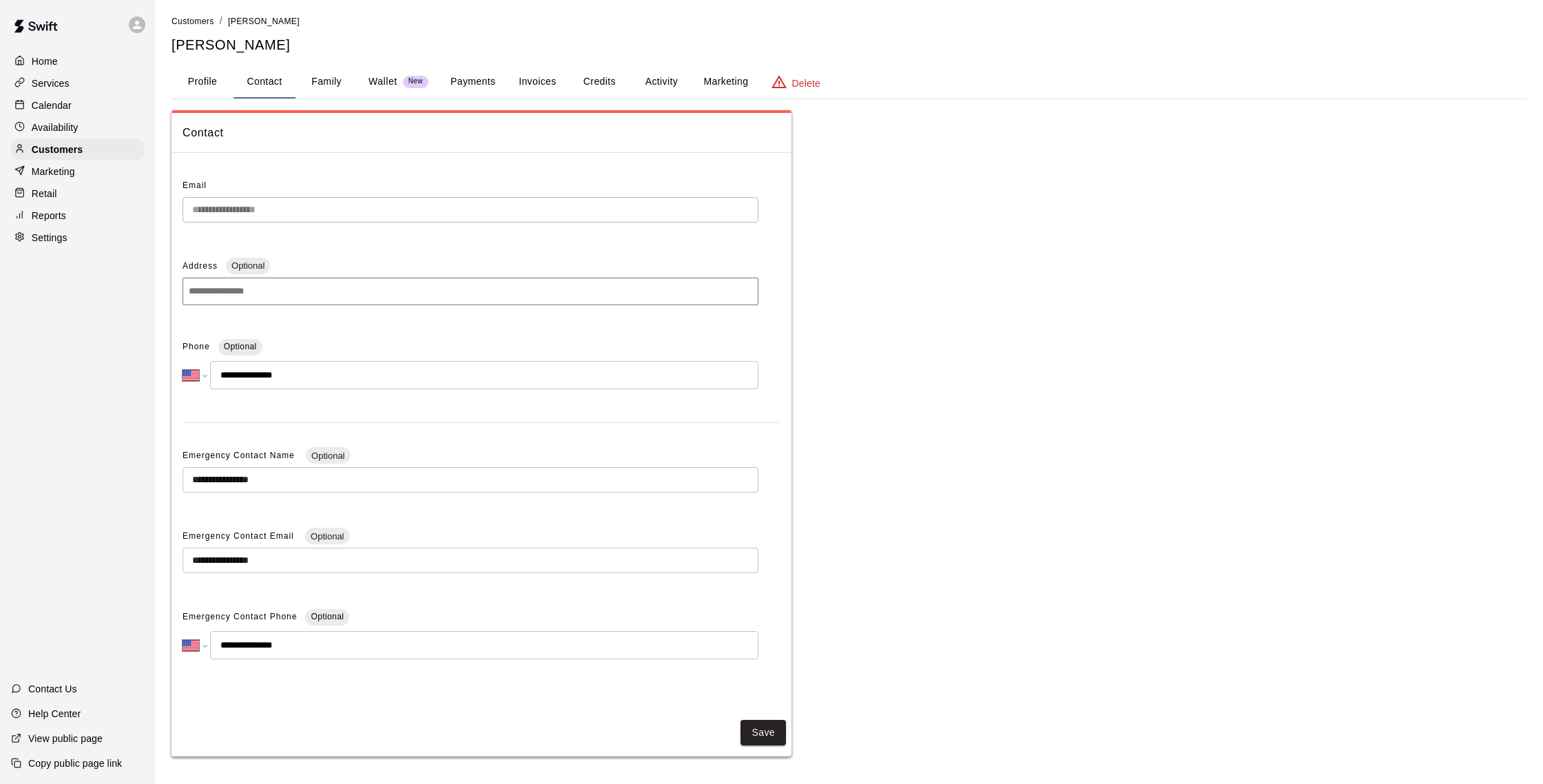
click at [42, 103] on p "Calendar" at bounding box center [52, 105] width 40 height 14
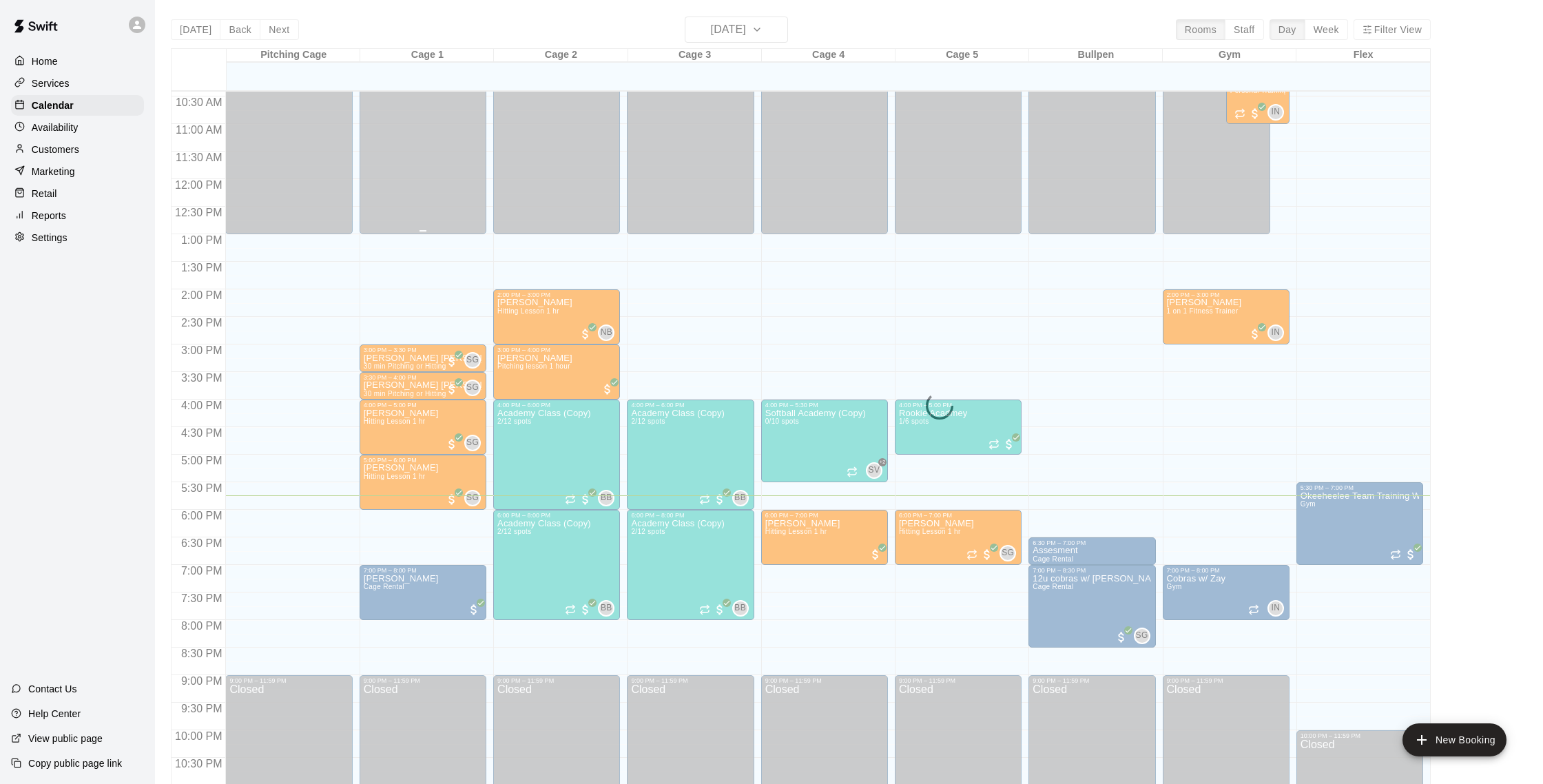
scroll to position [568, 0]
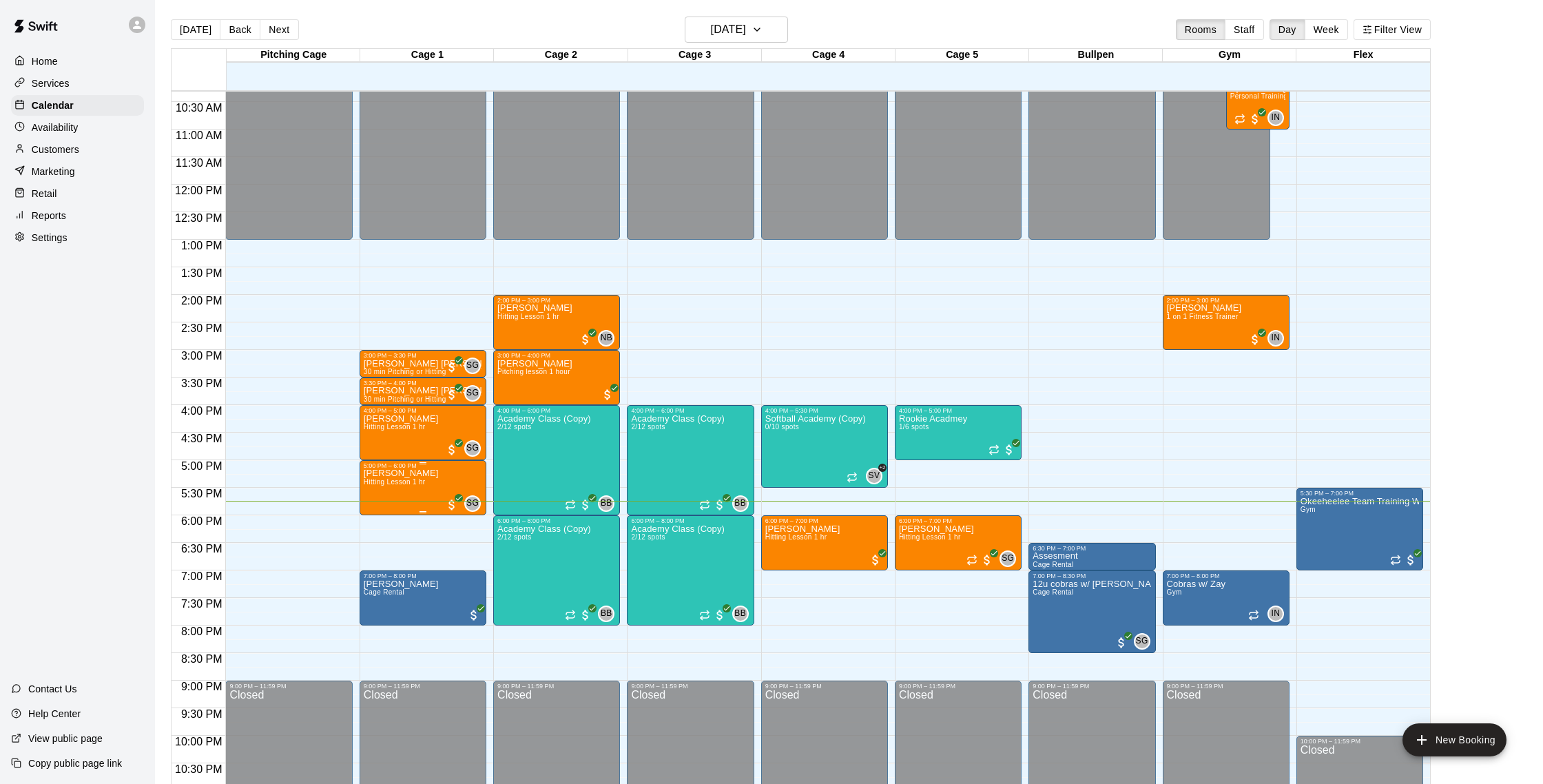
click at [383, 520] on img "edit" at bounding box center [377, 517] width 16 height 16
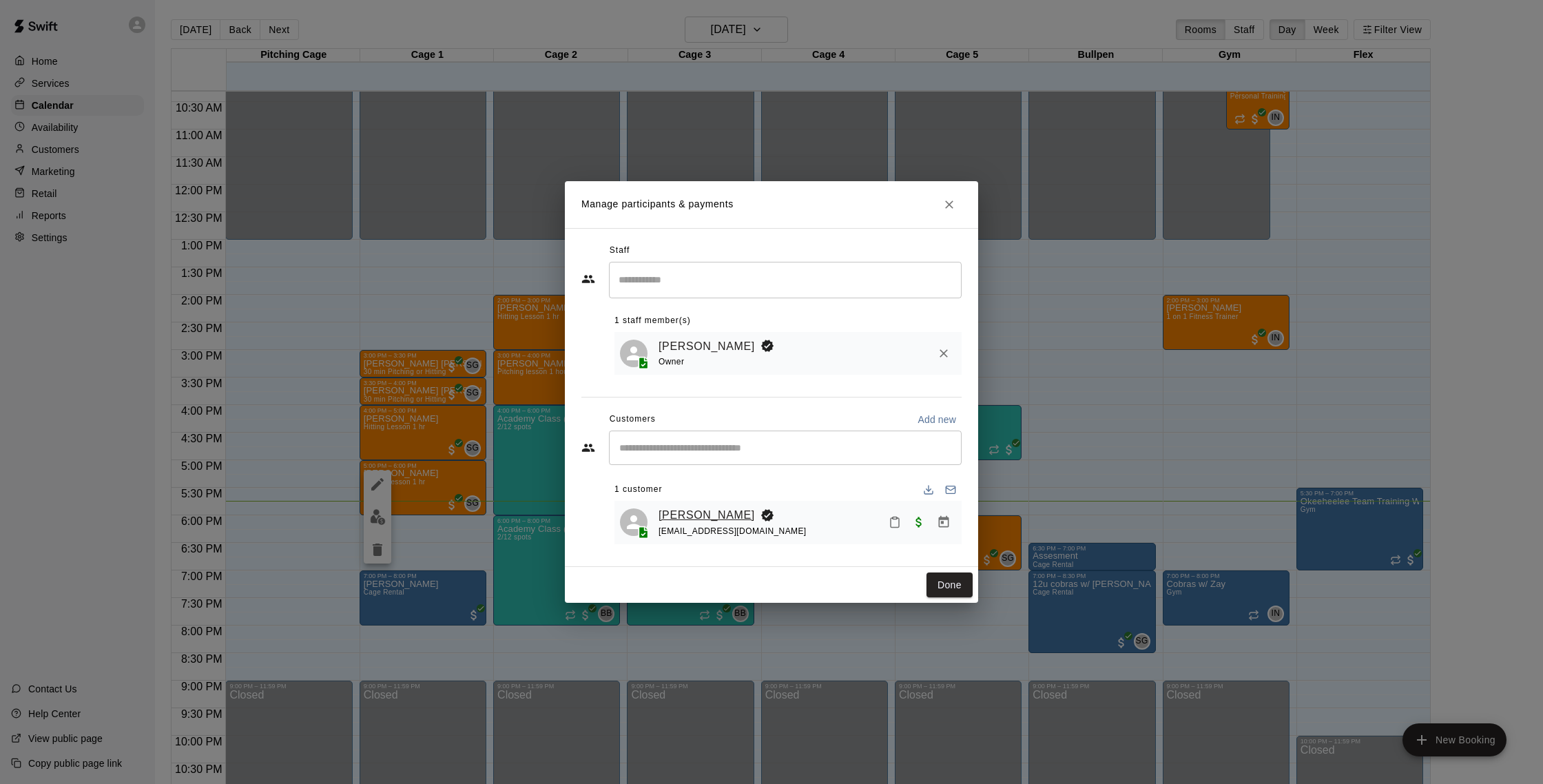
click at [719, 512] on link "[PERSON_NAME]" at bounding box center [706, 515] width 97 height 18
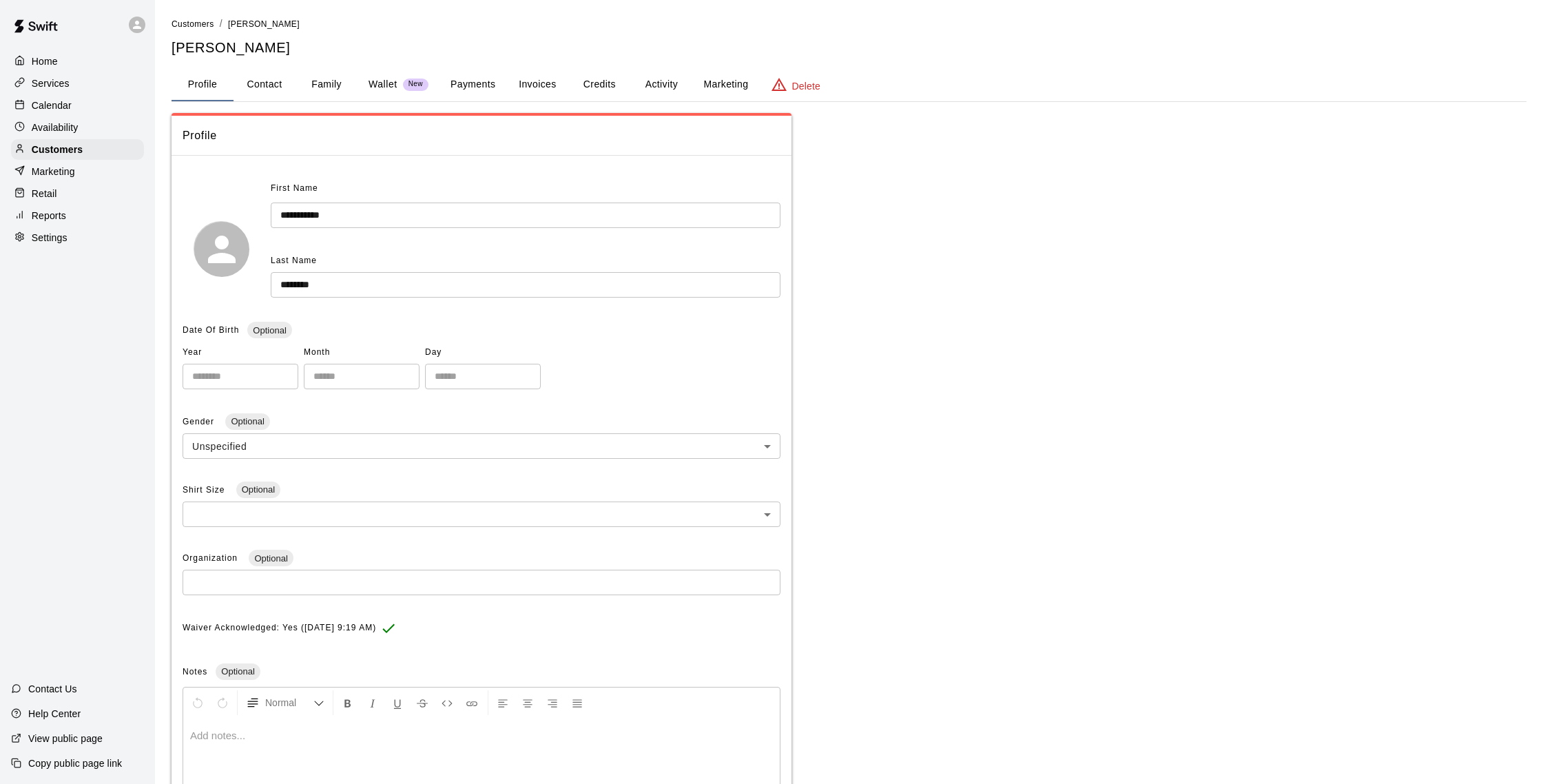
click at [650, 78] on button "Activity" at bounding box center [661, 84] width 62 height 33
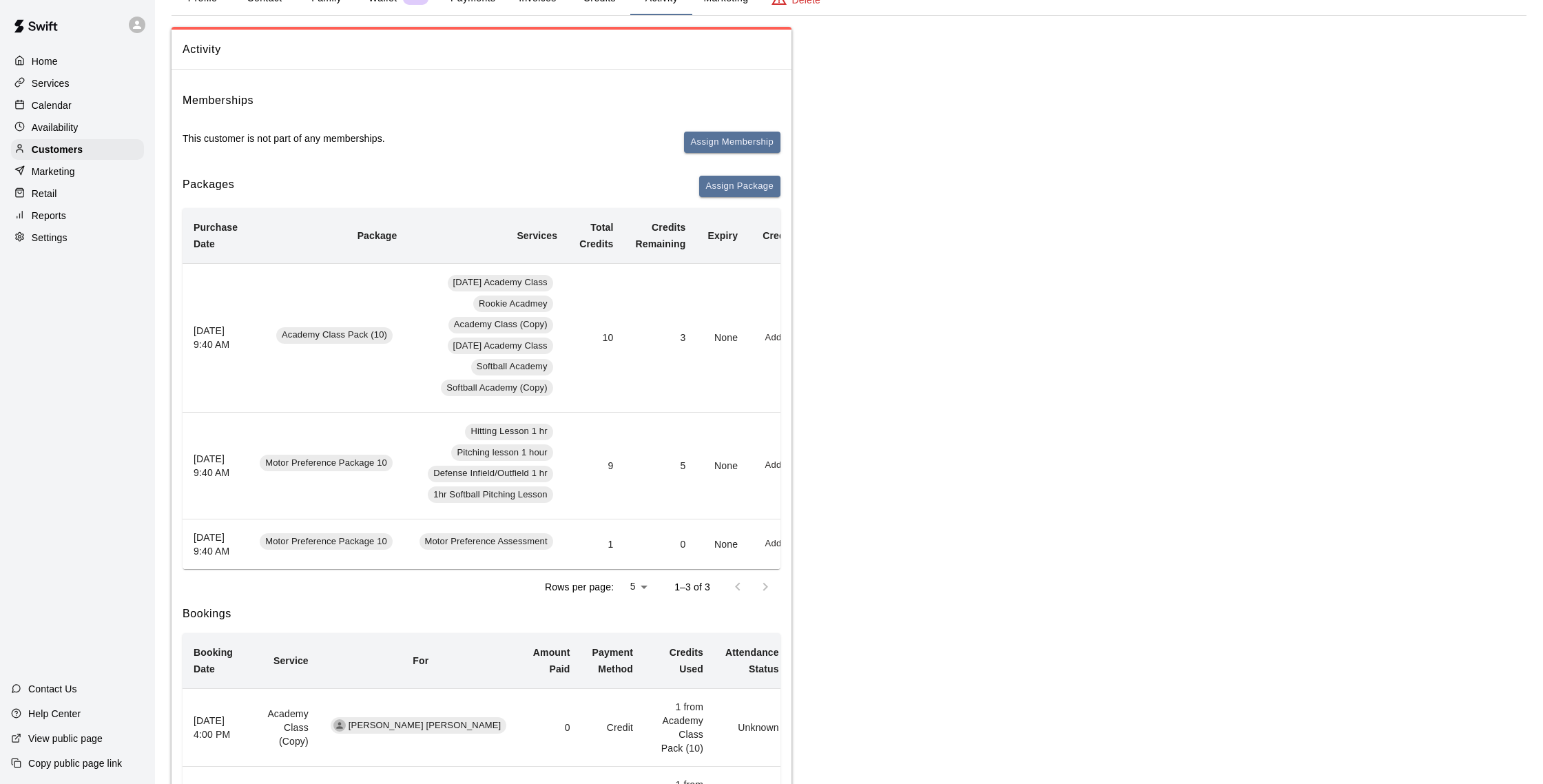
scroll to position [87, 0]
click at [77, 107] on div "Calendar" at bounding box center [77, 105] width 133 height 21
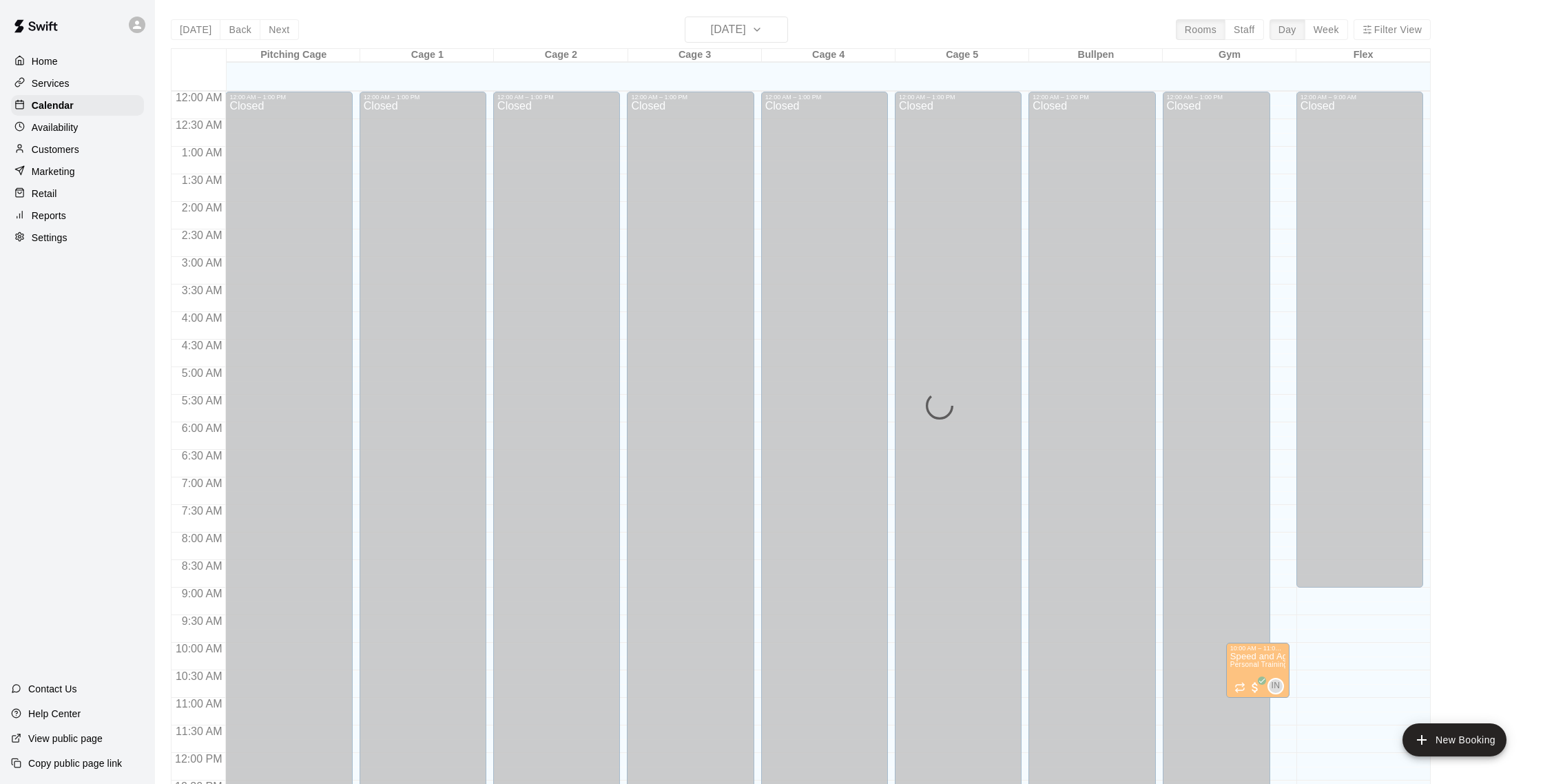
scroll to position [574, 0]
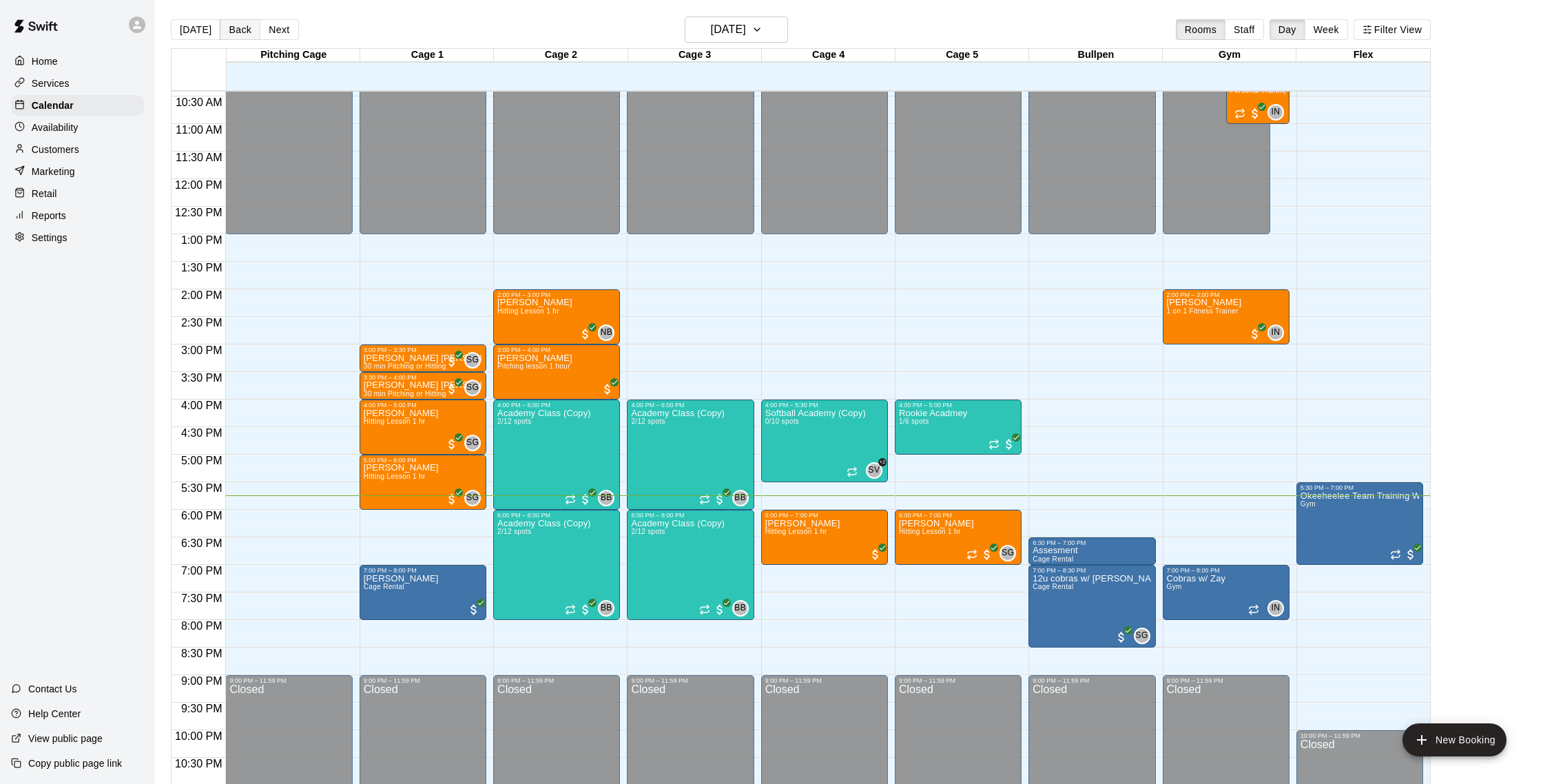
click at [252, 25] on button "Back" at bounding box center [239, 29] width 40 height 21
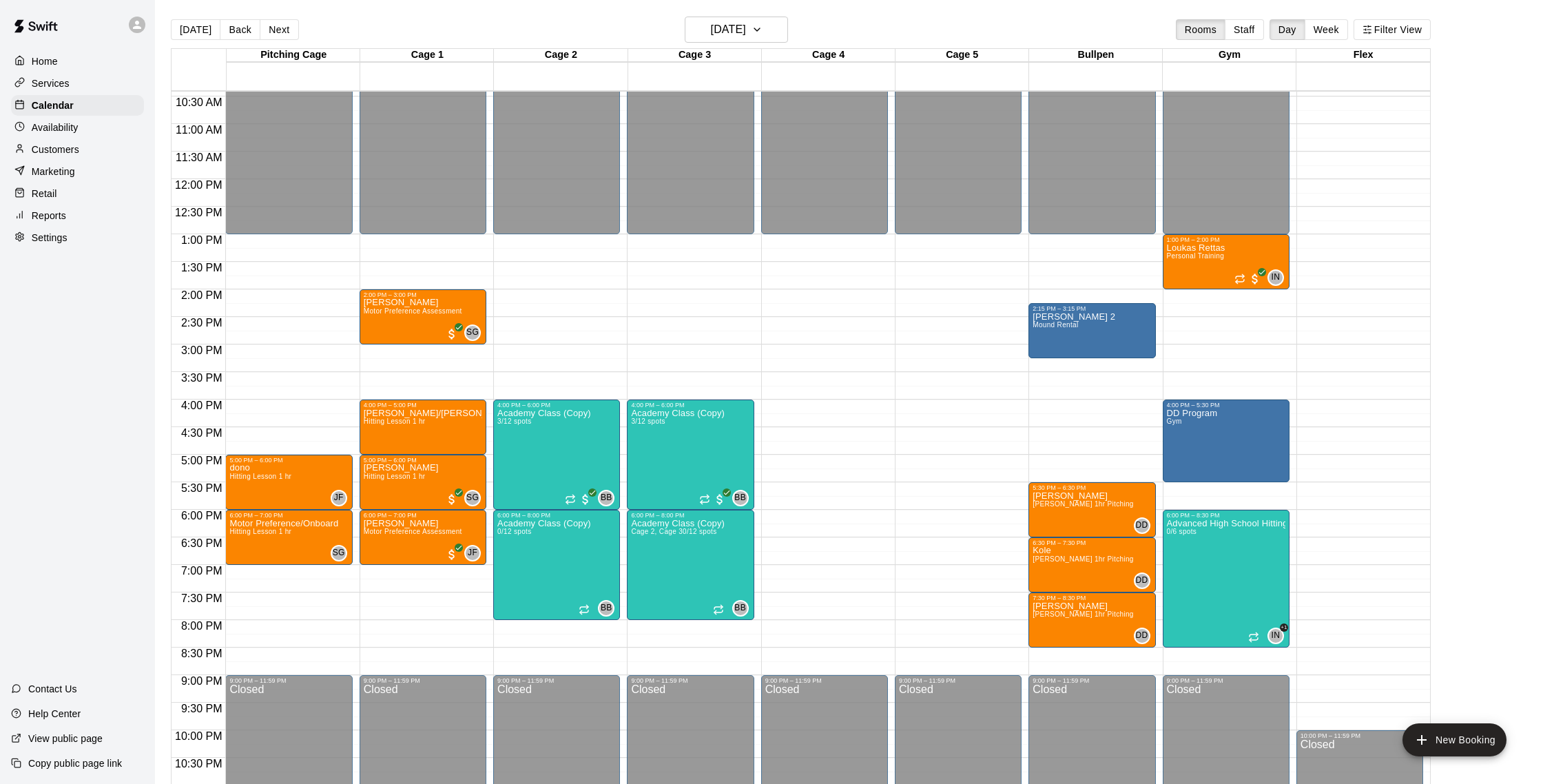
click at [68, 177] on p "Marketing" at bounding box center [53, 171] width 43 height 14
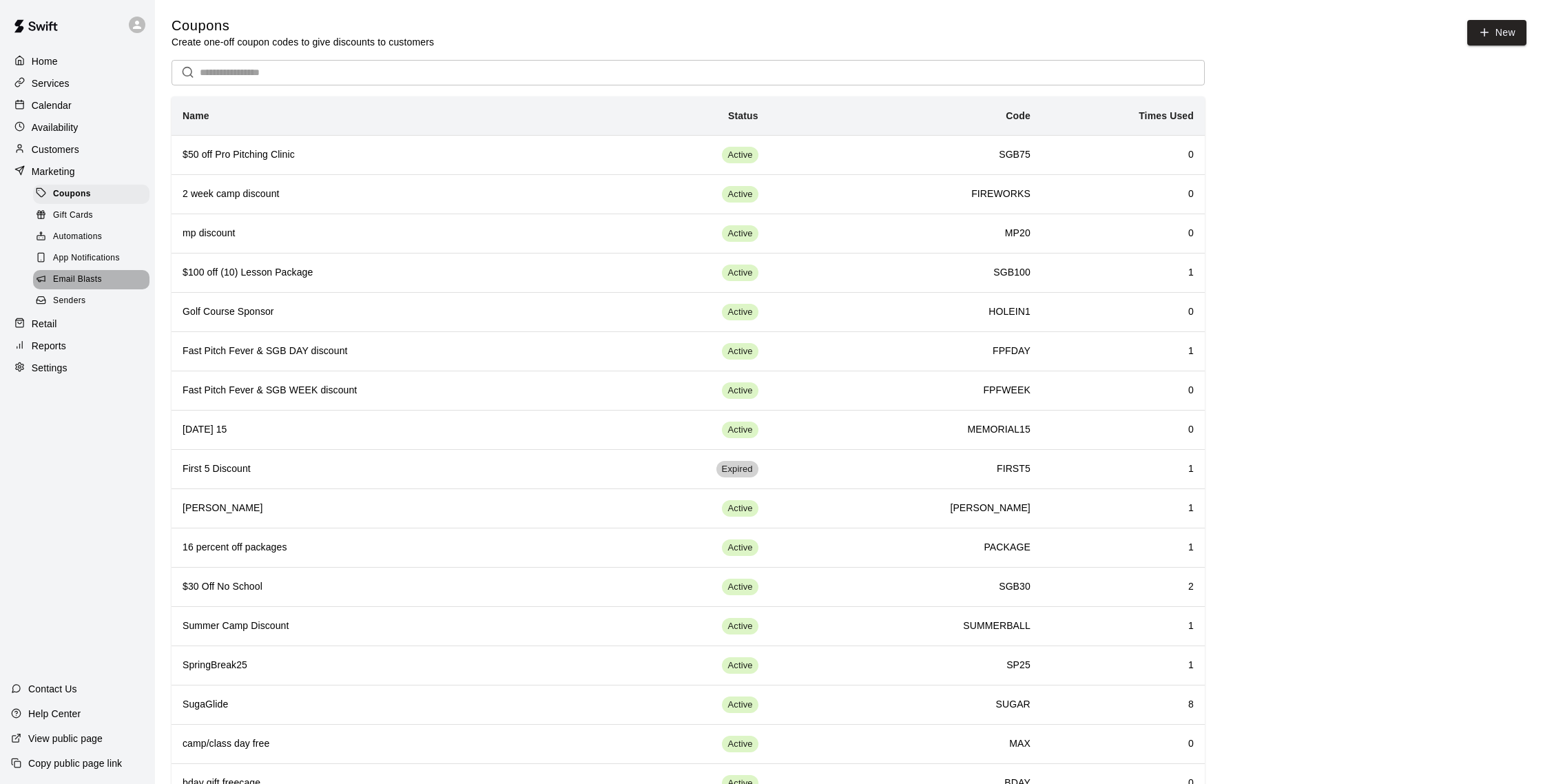
click at [84, 273] on span "Email Blasts" at bounding box center [78, 280] width 49 height 14
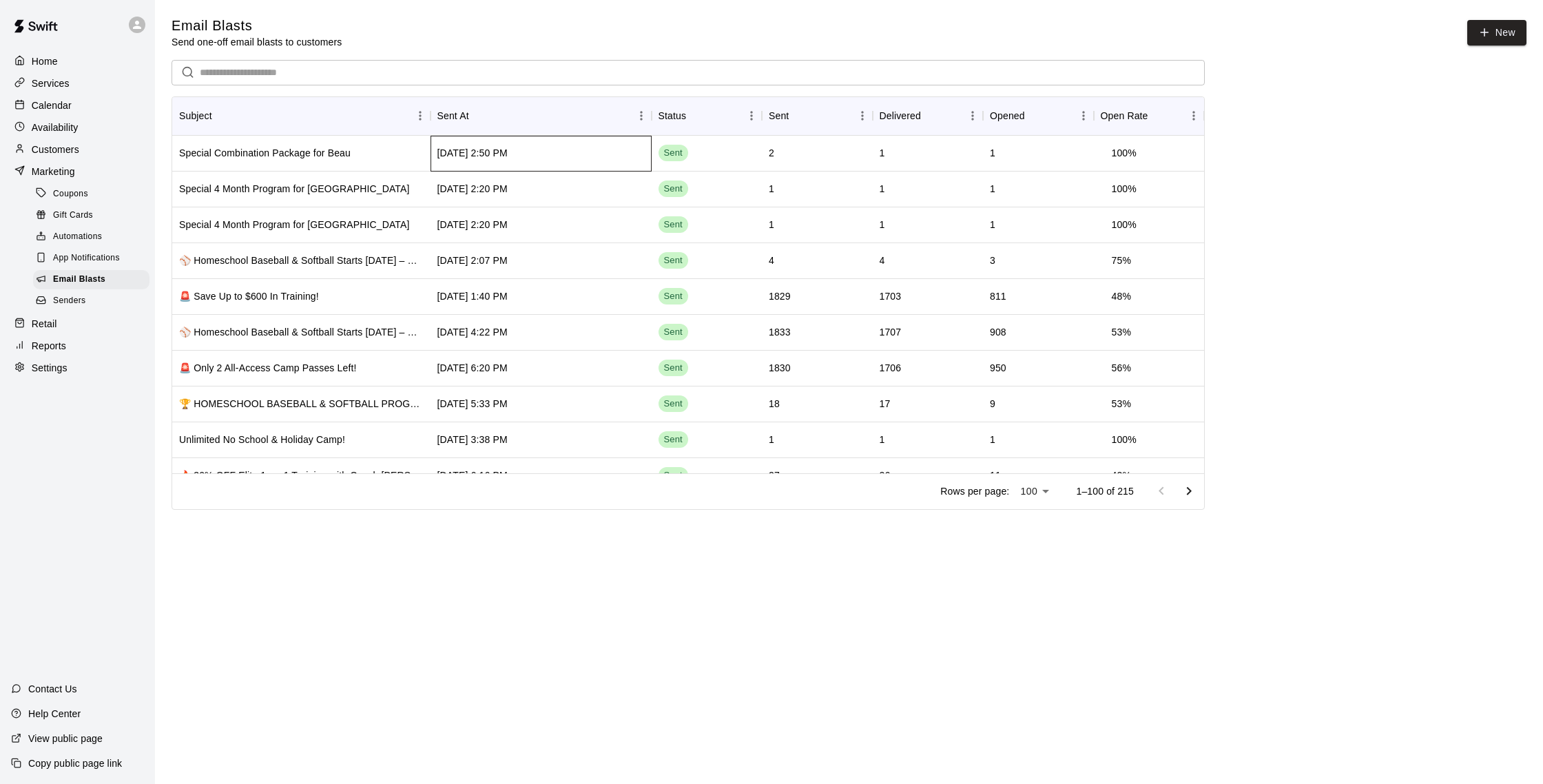
click at [586, 163] on div "[DATE] 2:50 PM" at bounding box center [541, 153] width 221 height 36
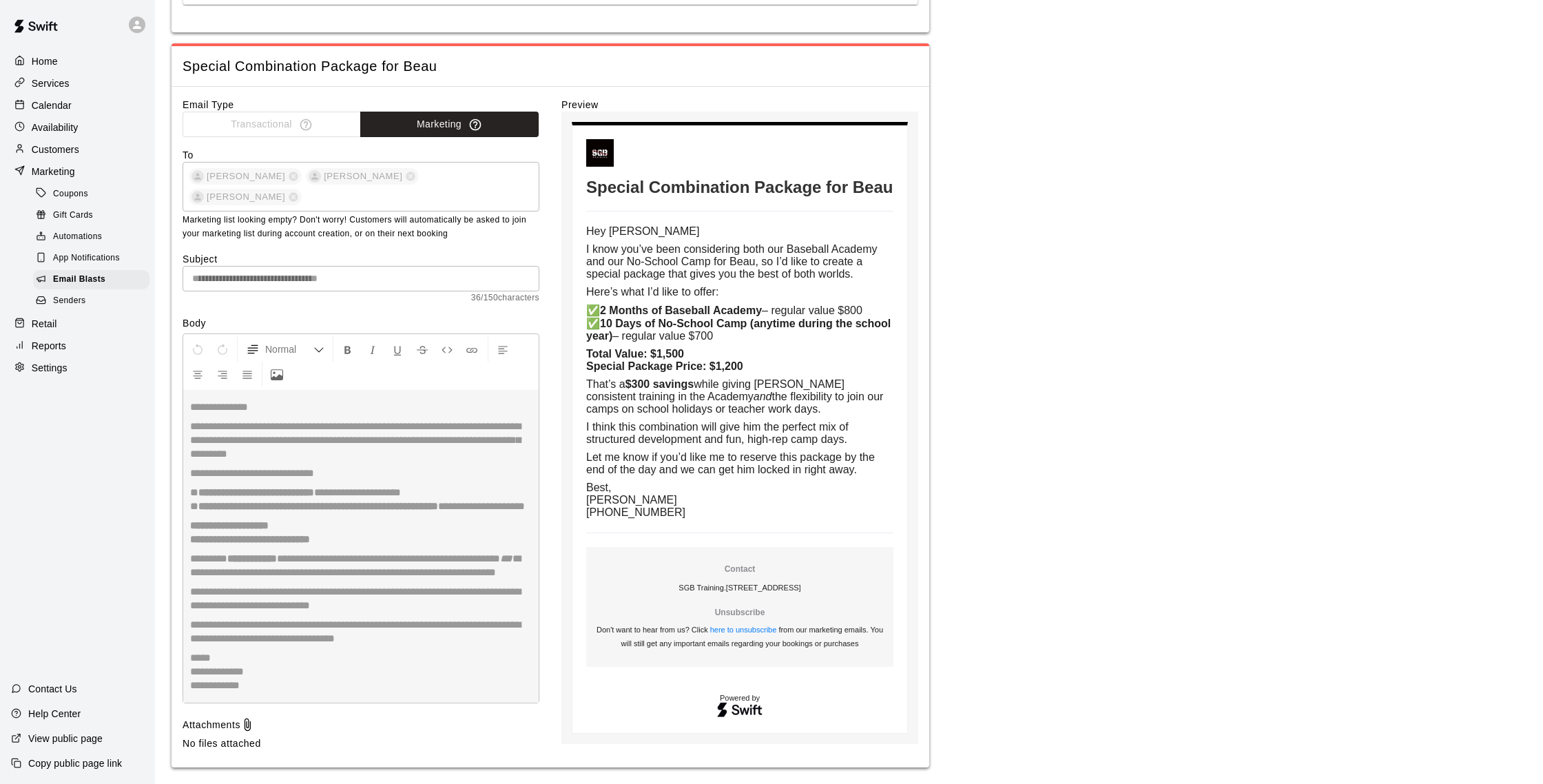
scroll to position [302, 0]
click at [59, 131] on p "Availability" at bounding box center [55, 127] width 46 height 14
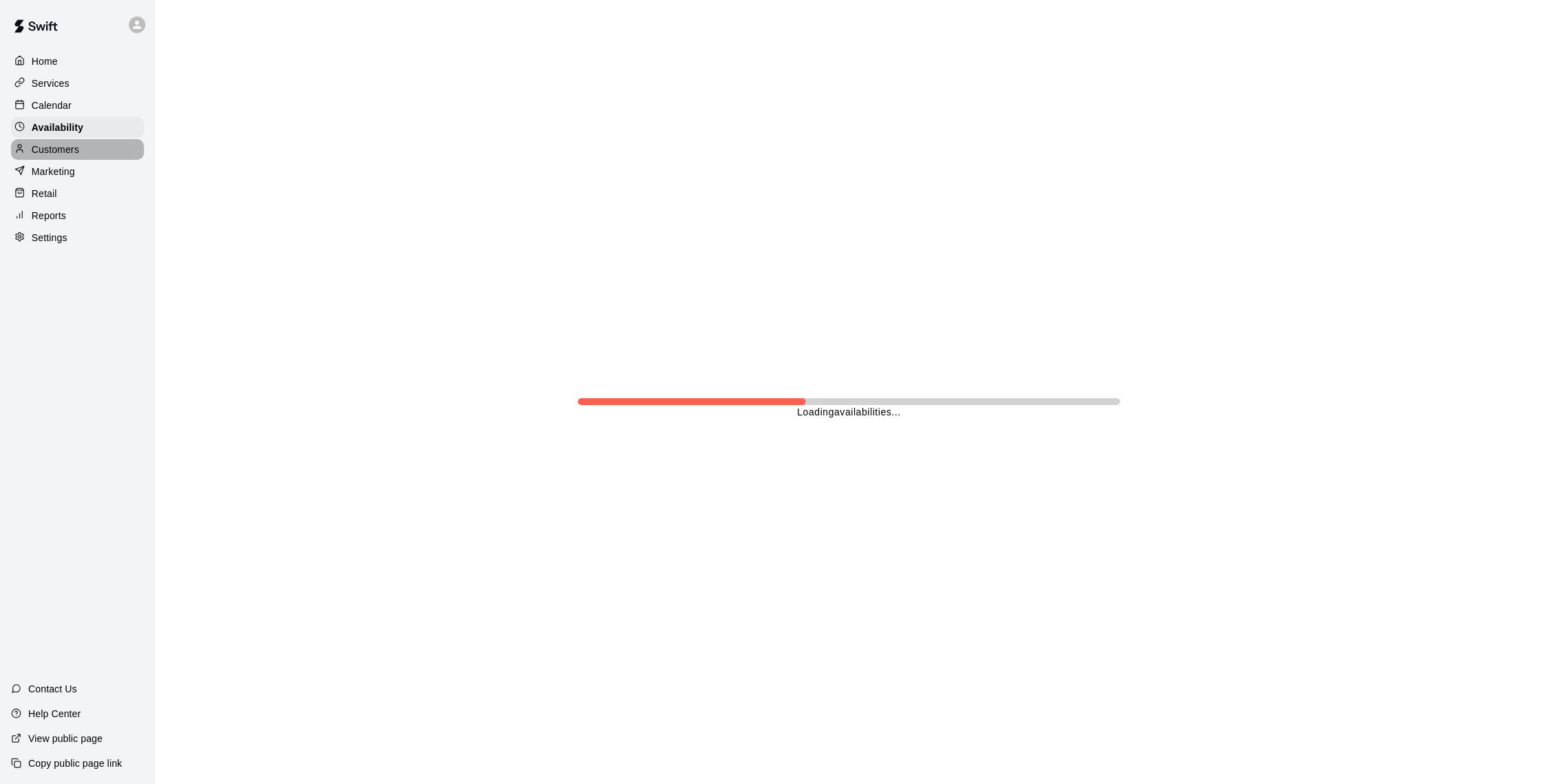
click at [64, 144] on p "Customers" at bounding box center [56, 149] width 47 height 14
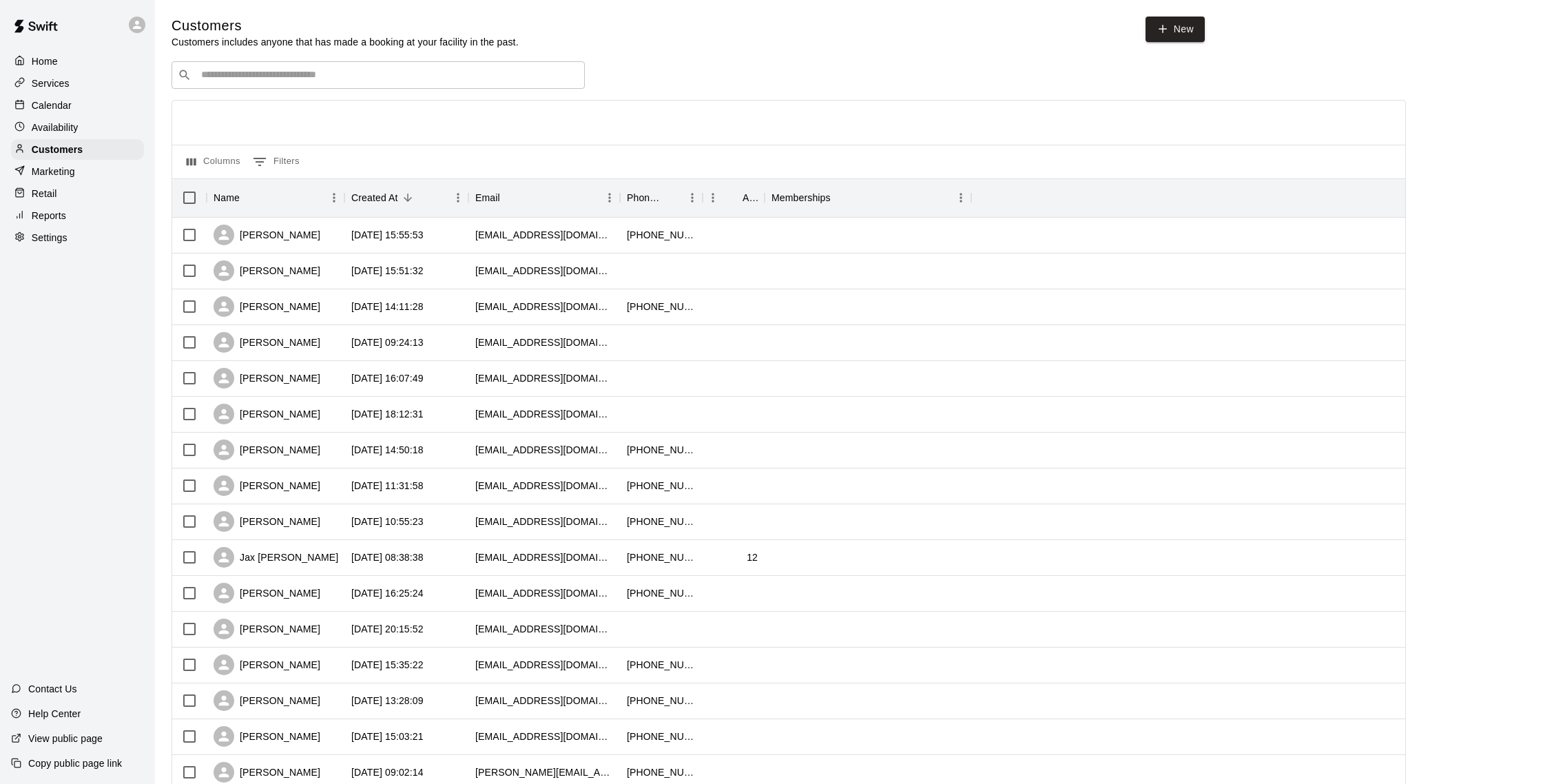
click at [88, 105] on div "Calendar" at bounding box center [77, 105] width 133 height 21
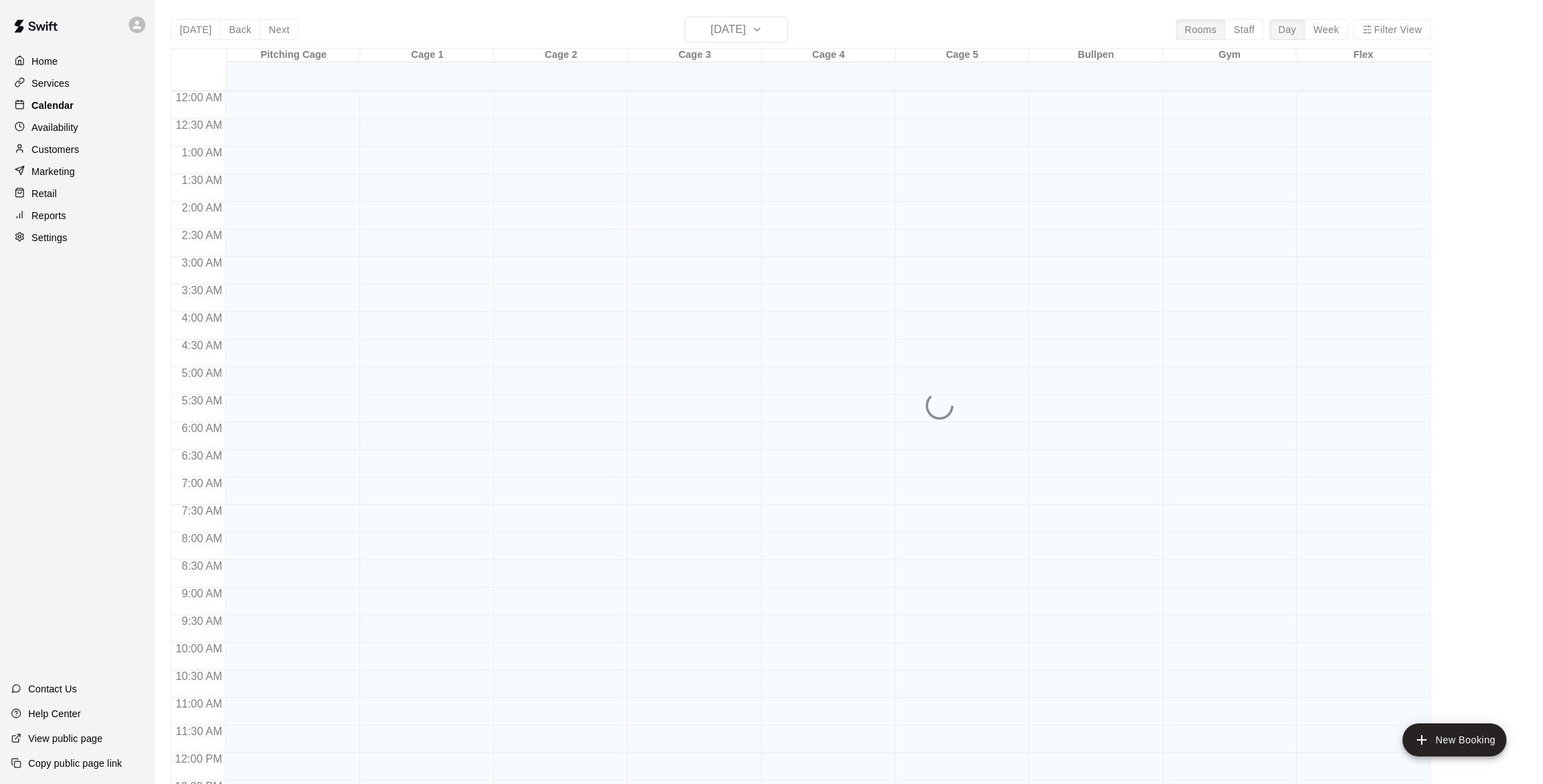
scroll to position [574, 0]
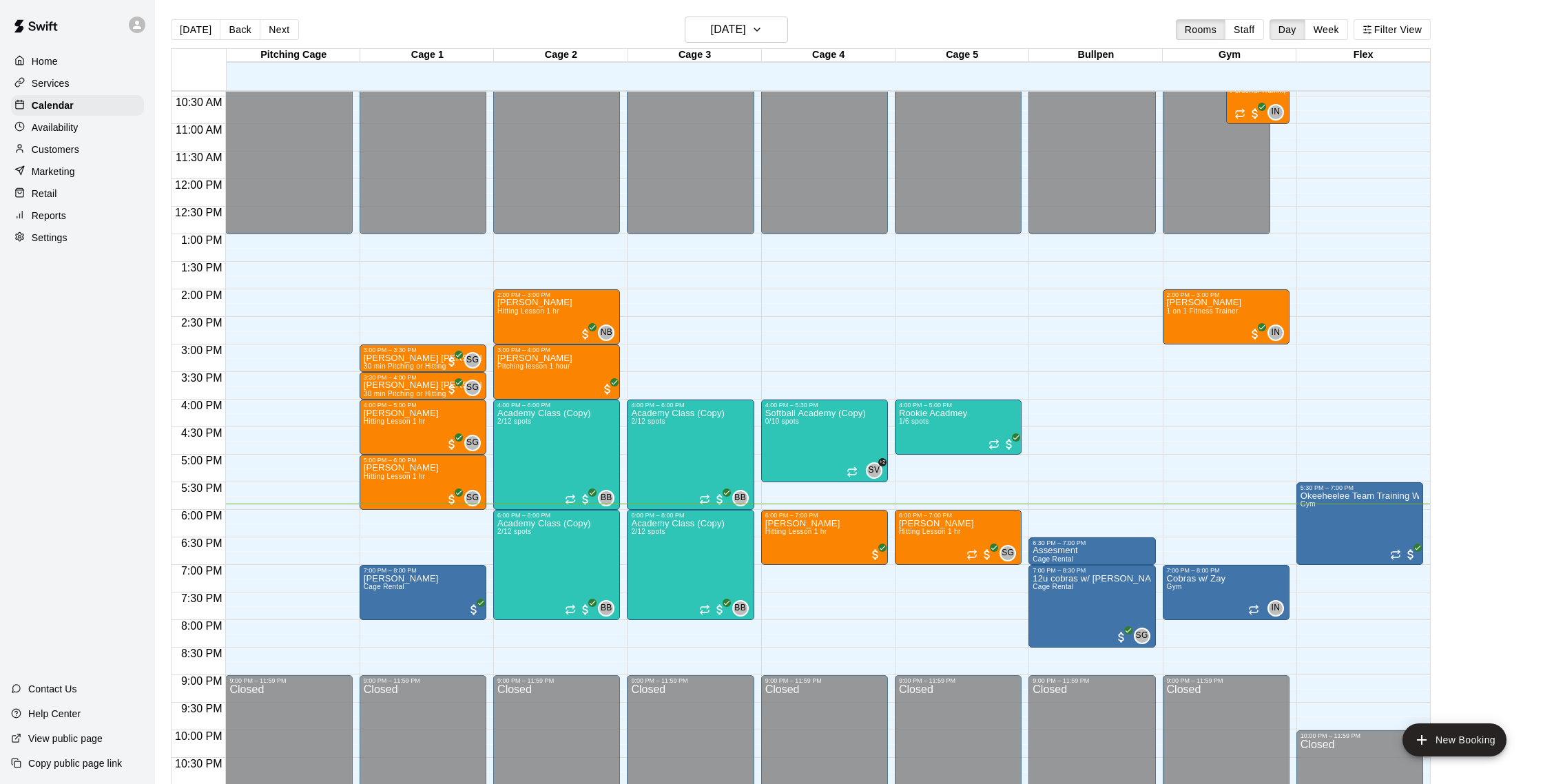
click at [75, 139] on div "Customers" at bounding box center [77, 149] width 133 height 21
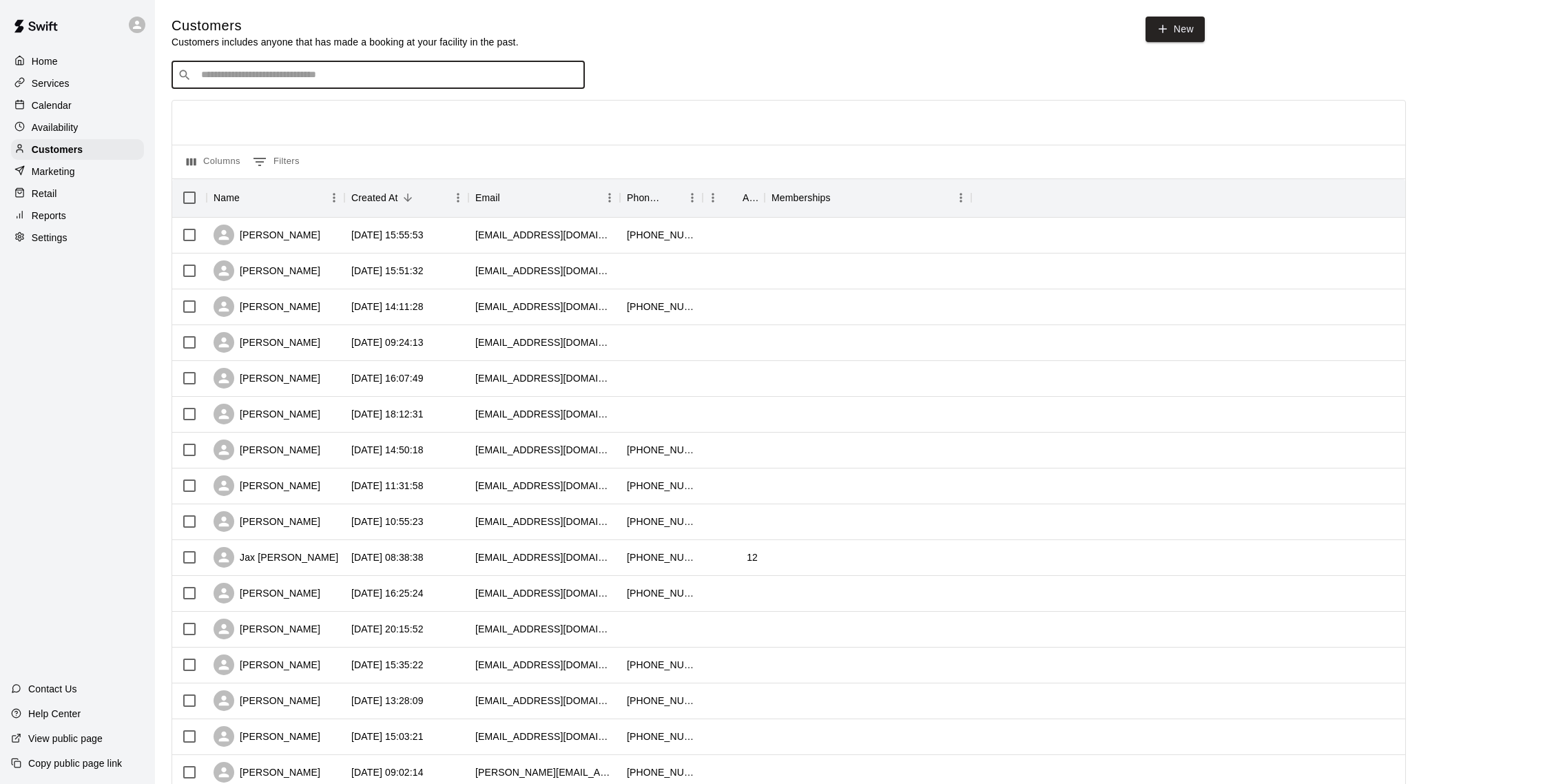
click at [261, 76] on input "Search customers by name or email" at bounding box center [388, 75] width 382 height 14
type input "***"
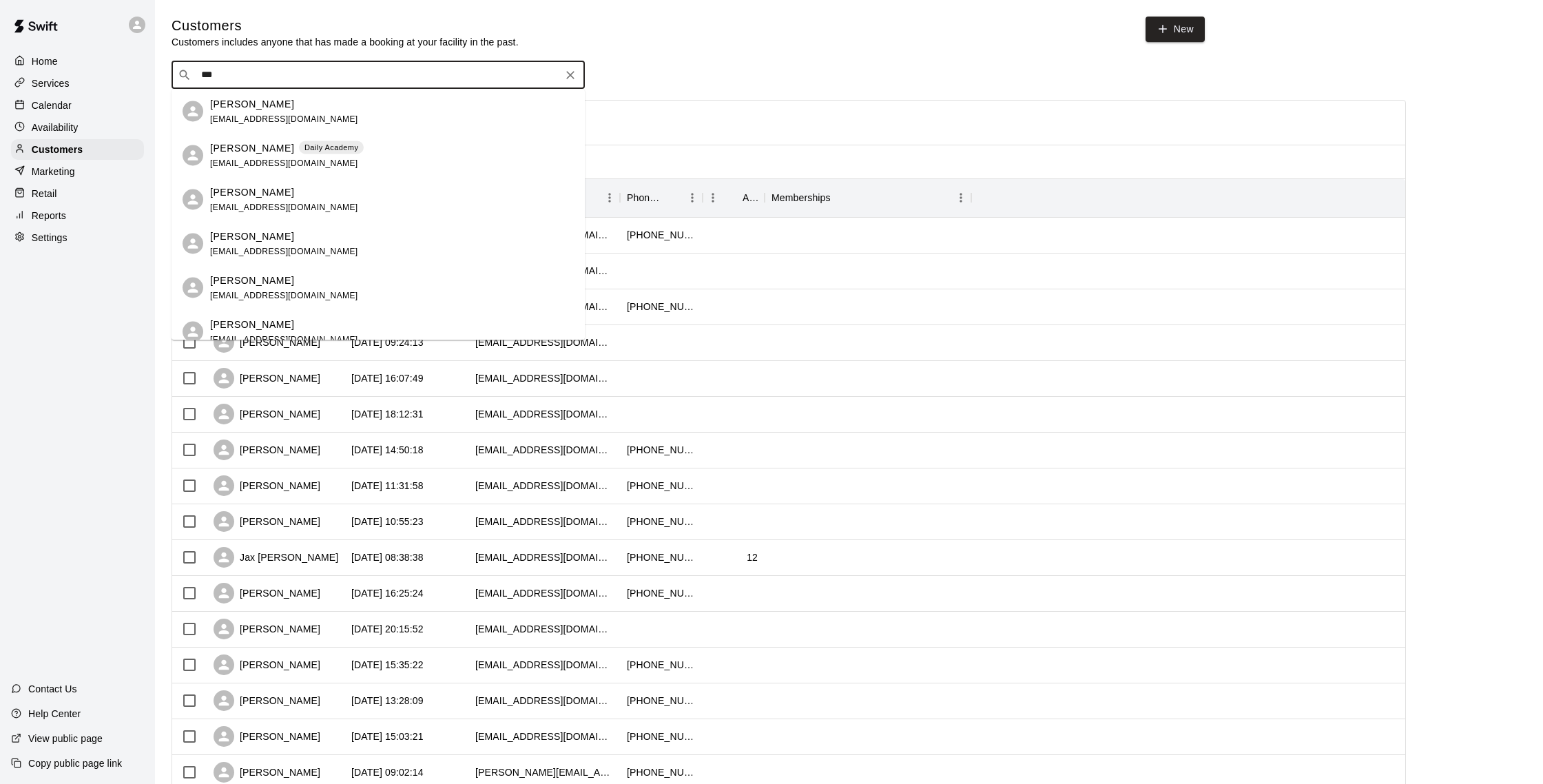
click at [235, 140] on p "[PERSON_NAME]" at bounding box center [252, 147] width 84 height 14
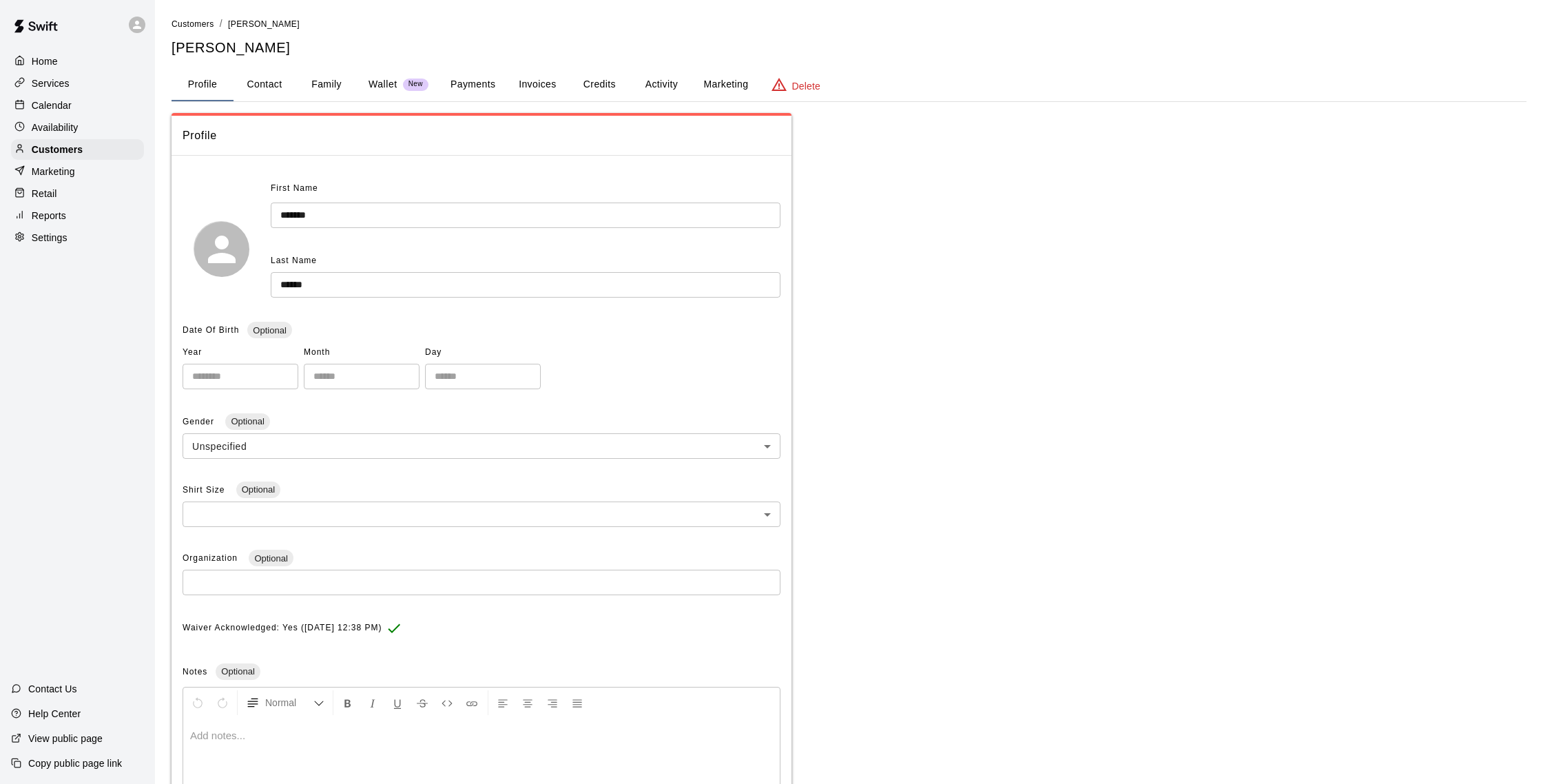
click at [671, 88] on button "Activity" at bounding box center [661, 84] width 62 height 33
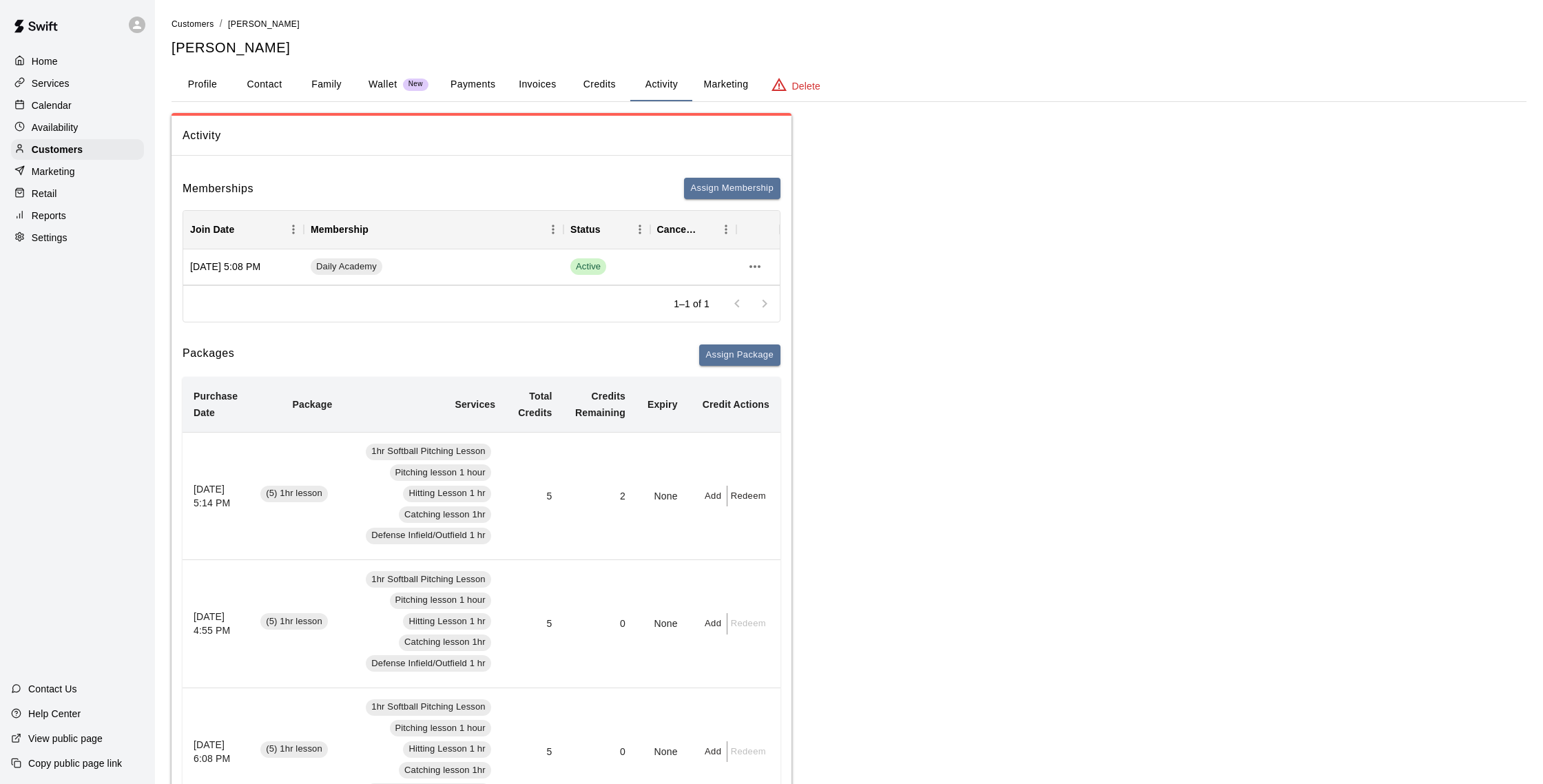
scroll to position [3, 0]
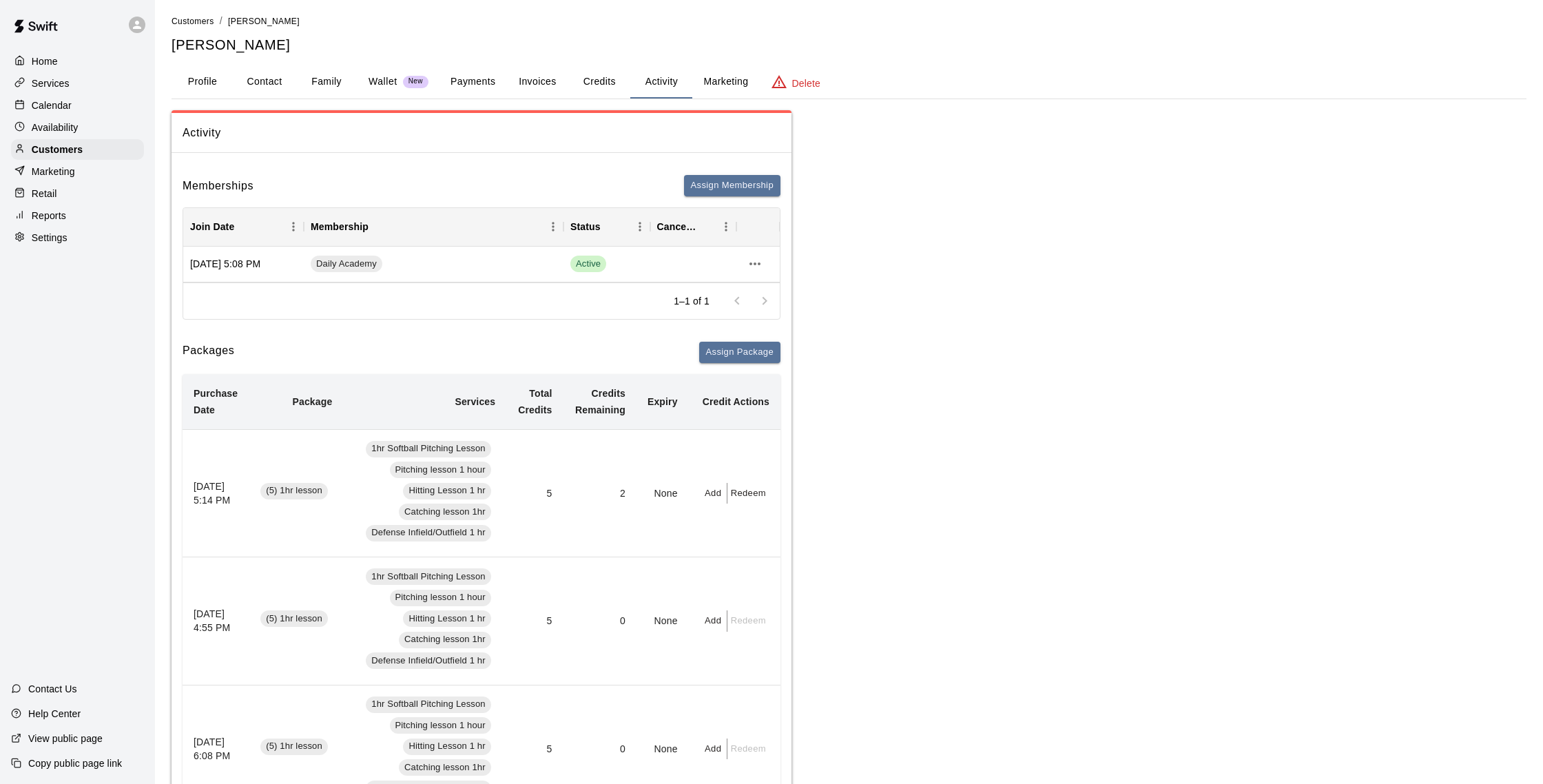
click at [480, 90] on button "Payments" at bounding box center [473, 82] width 67 height 33
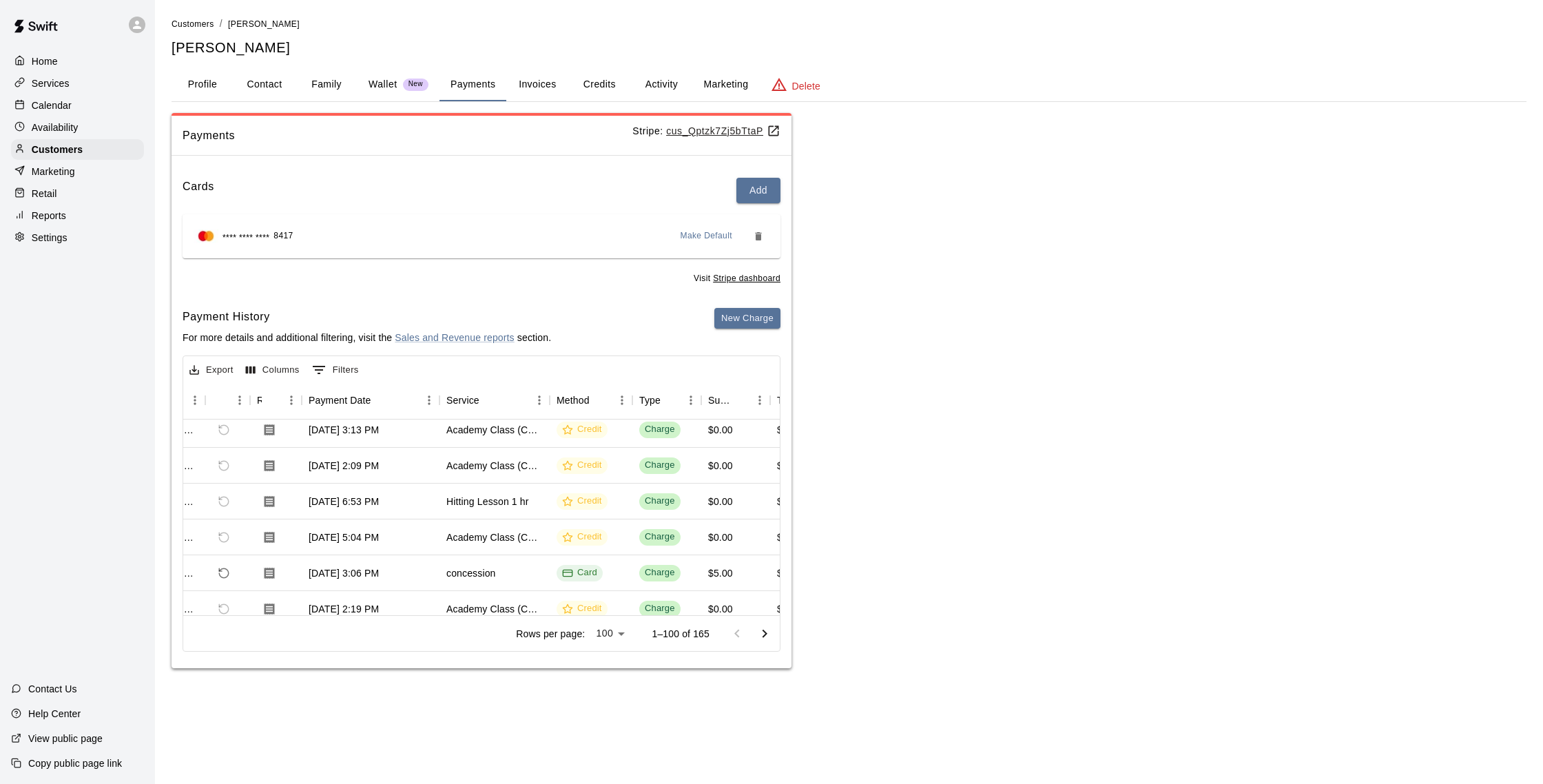
scroll to position [0, 57]
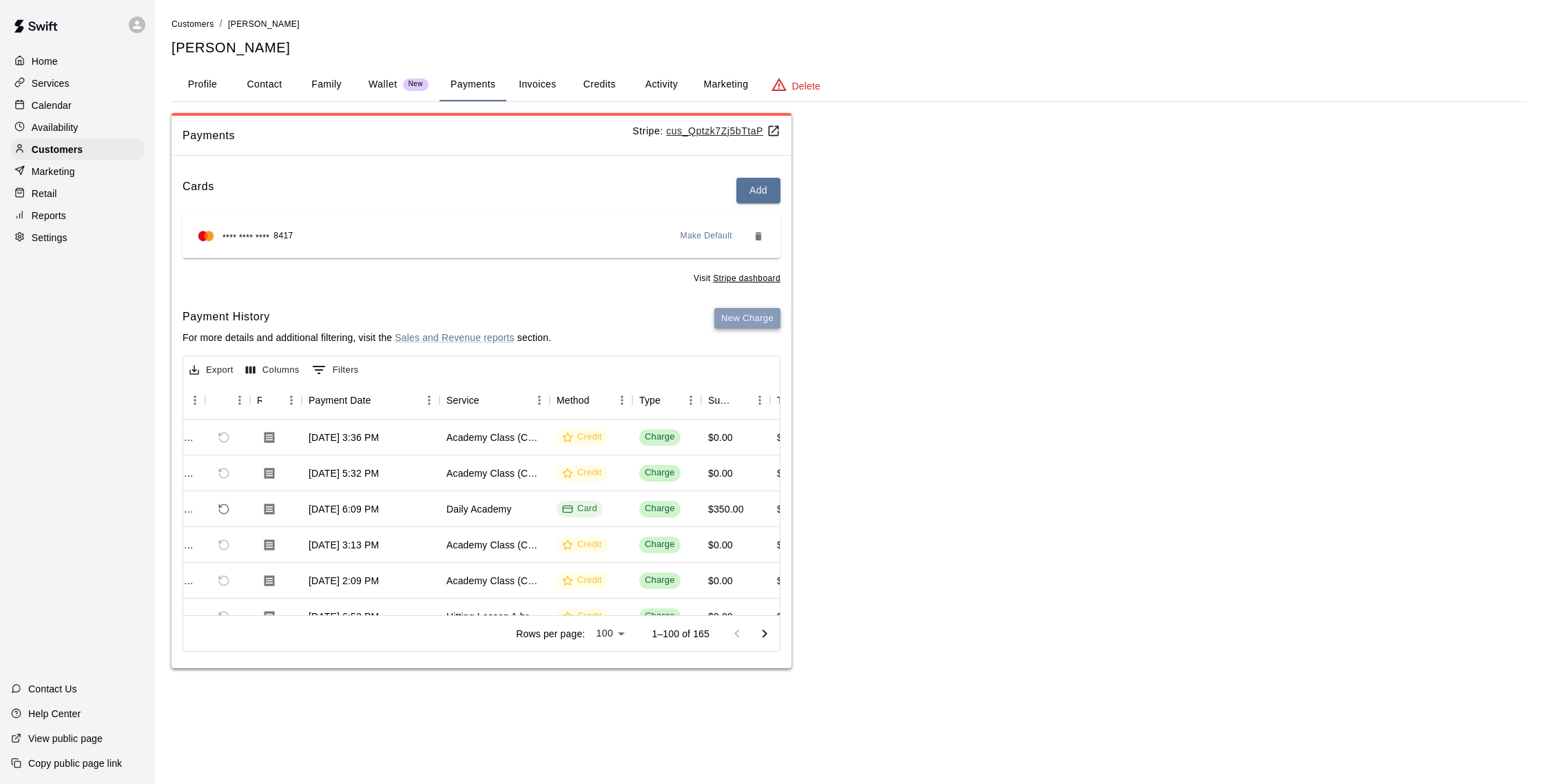
click at [746, 312] on button "New Charge" at bounding box center [747, 318] width 66 height 21
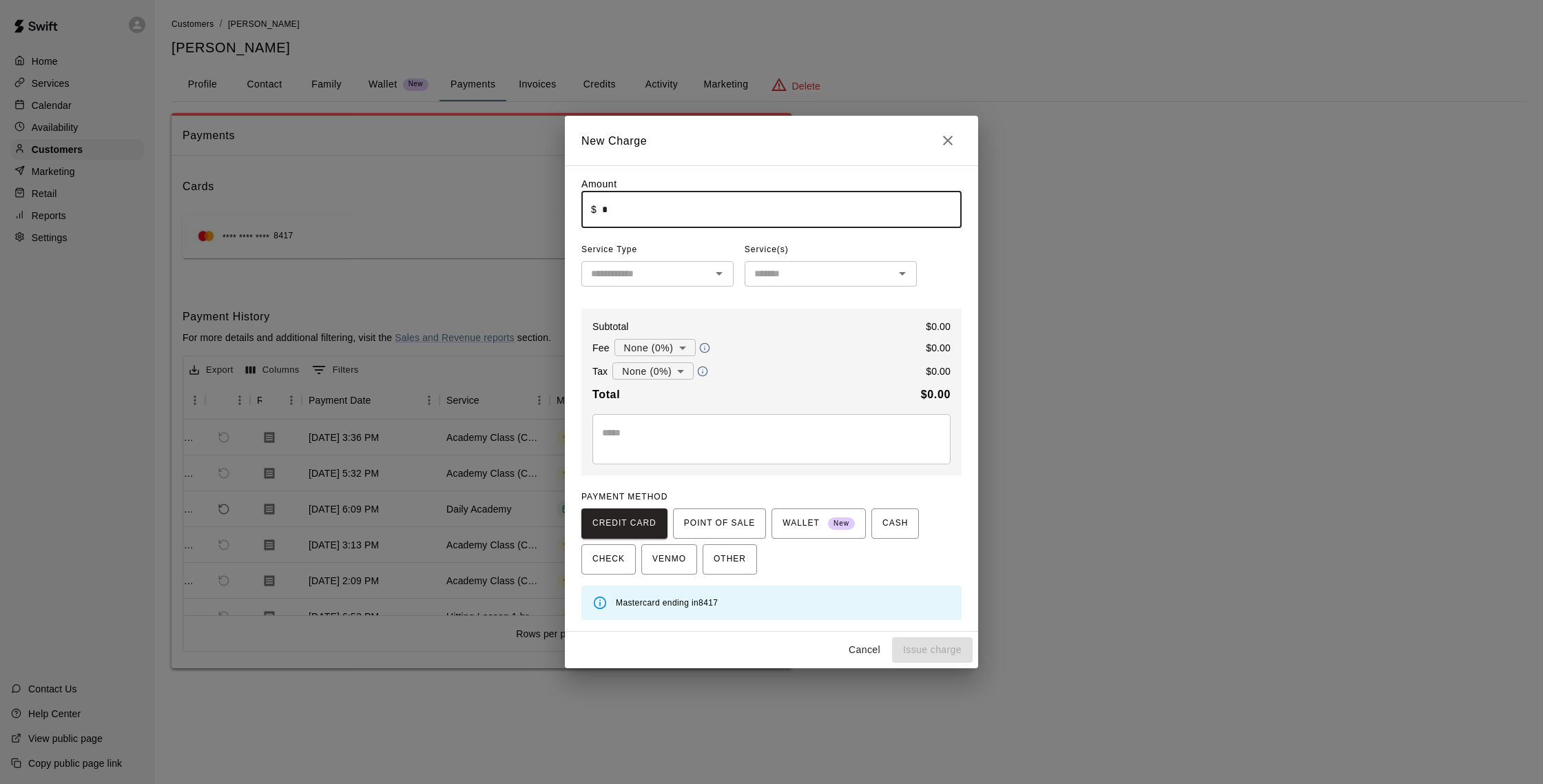
click at [625, 222] on input "*" at bounding box center [782, 210] width 360 height 37
click at [712, 275] on icon "Open" at bounding box center [719, 274] width 17 height 17
click at [939, 264] on div "Amount ​ $ **** ​ Service Type ​ Service(s) ​ Subtotal $ 3.00 Fee None (0%) * ​…" at bounding box center [771, 398] width 380 height 443
click at [936, 654] on button "Issue charge" at bounding box center [933, 649] width 81 height 25
type input "*"
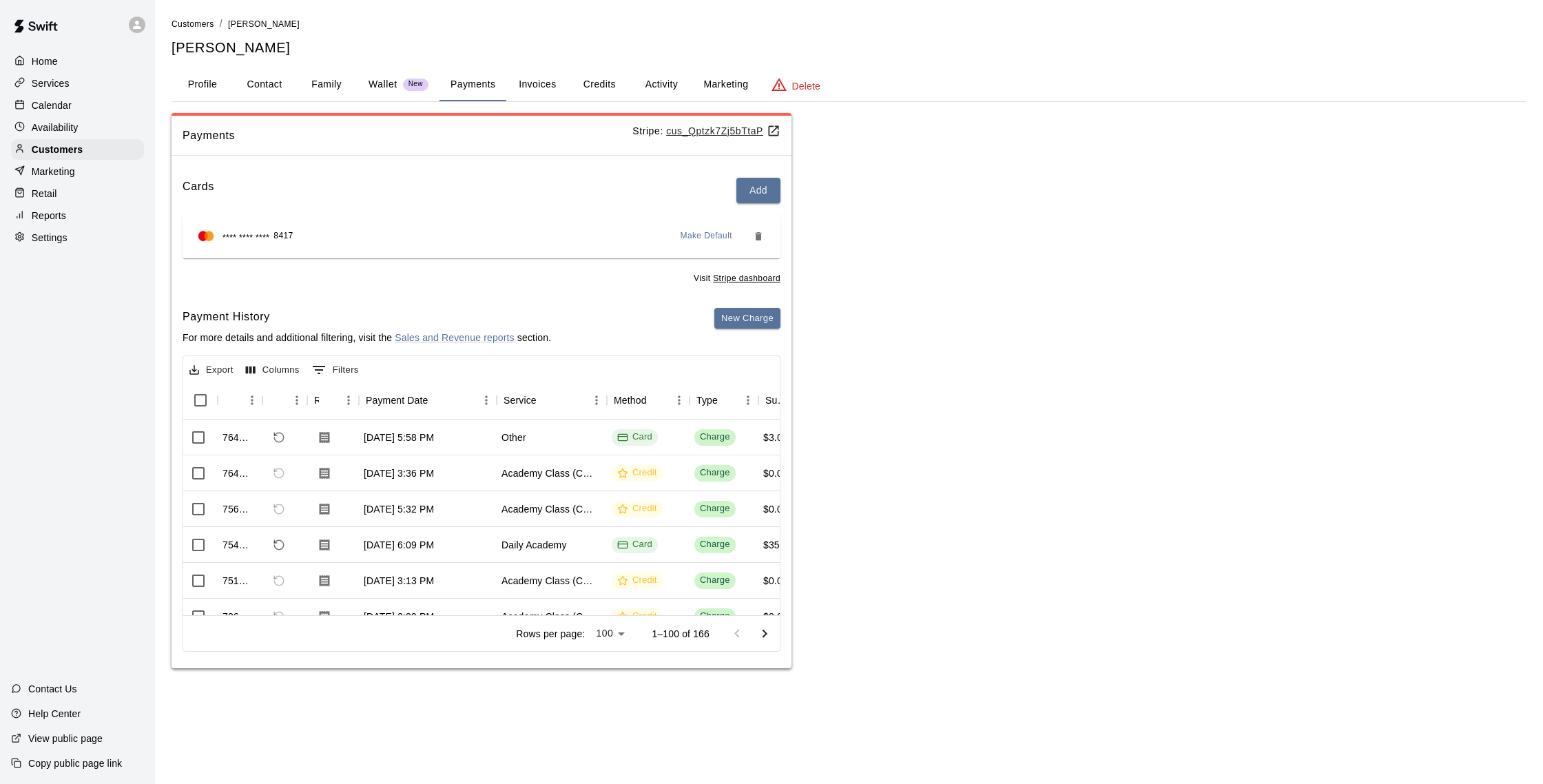
scroll to position [0, 0]
click at [62, 113] on div "Calendar" at bounding box center [77, 105] width 133 height 21
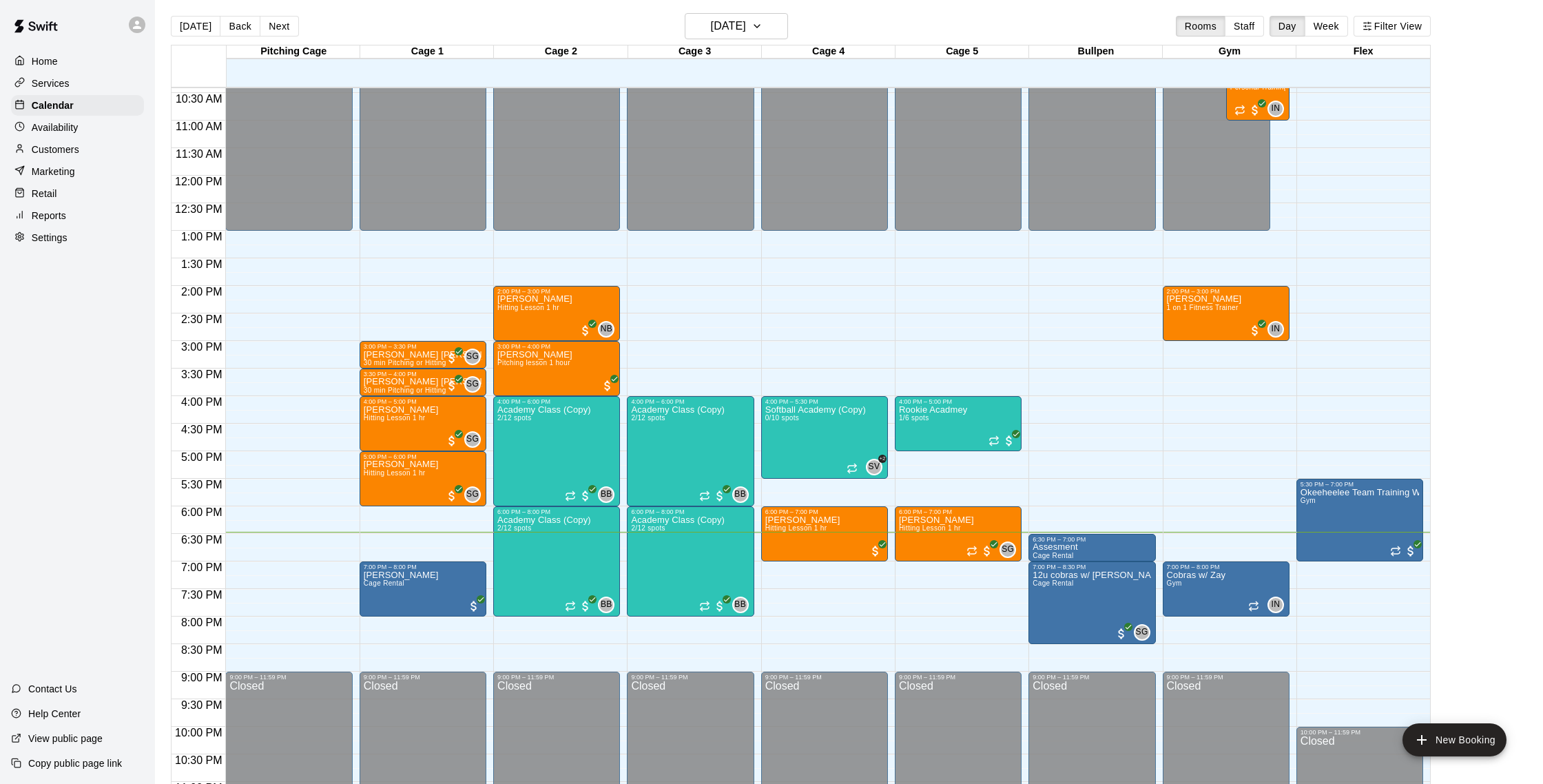
scroll to position [6, 0]
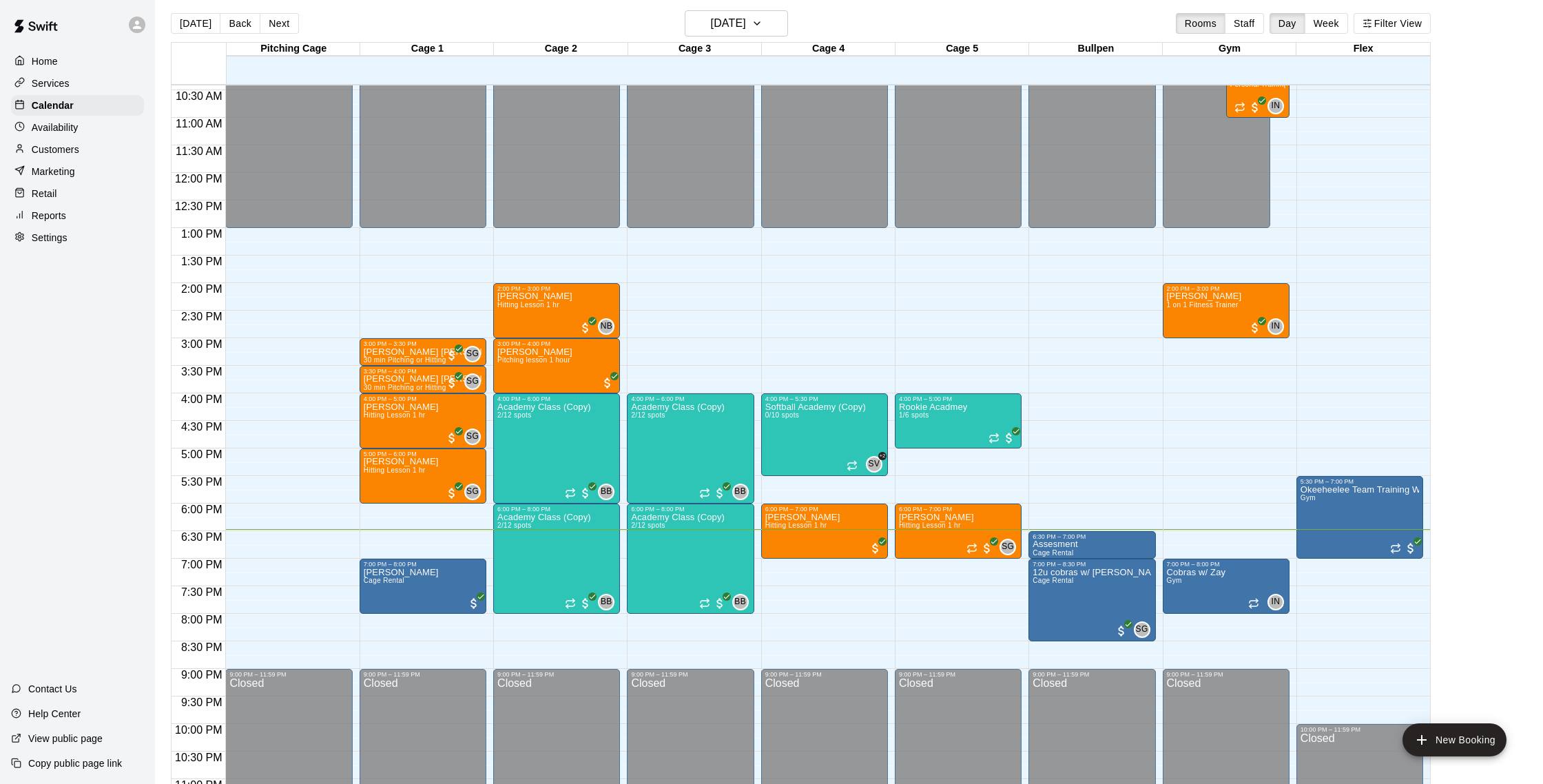
click at [91, 136] on div "Availability" at bounding box center [77, 127] width 133 height 21
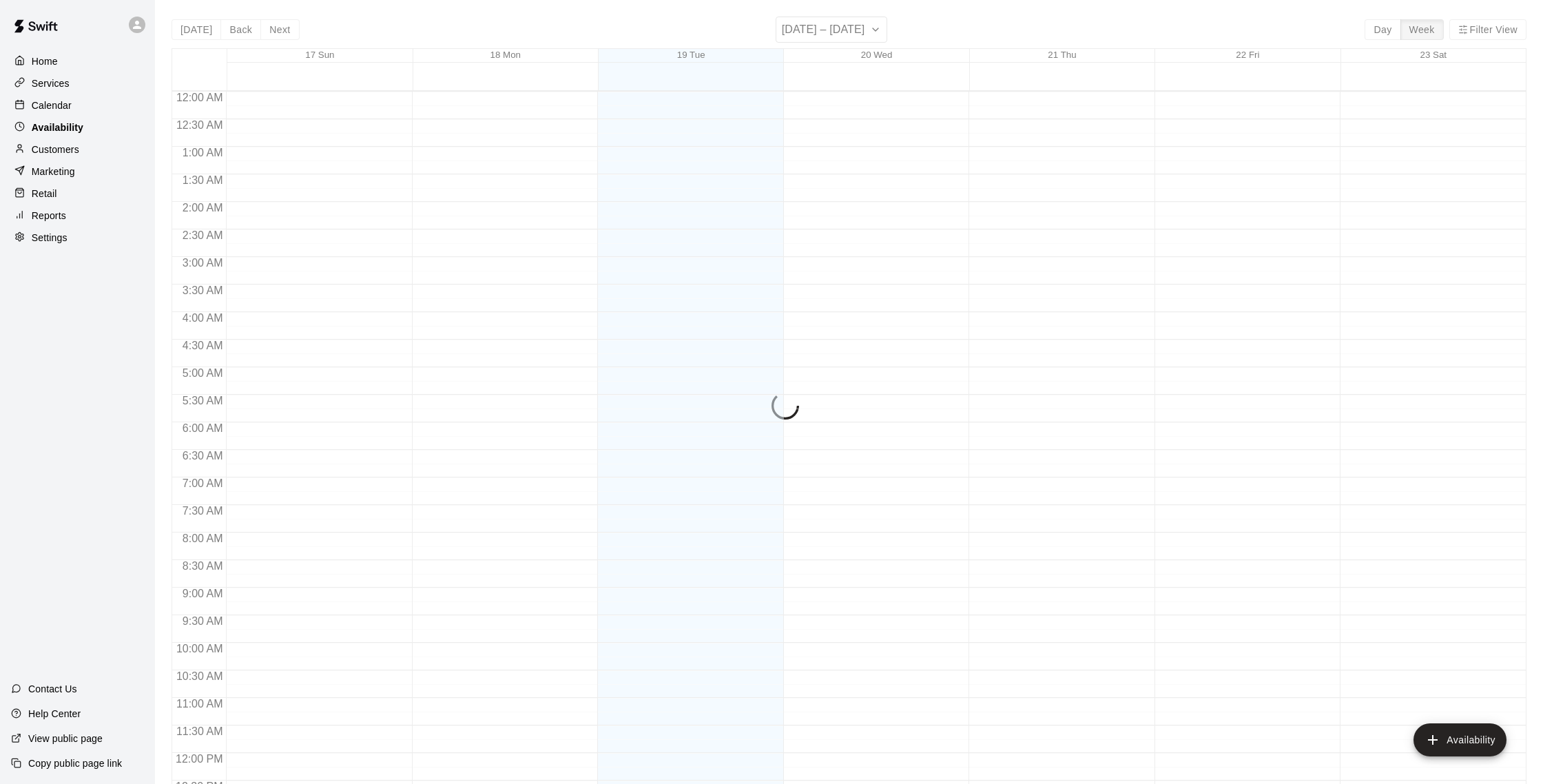
scroll to position [615, 0]
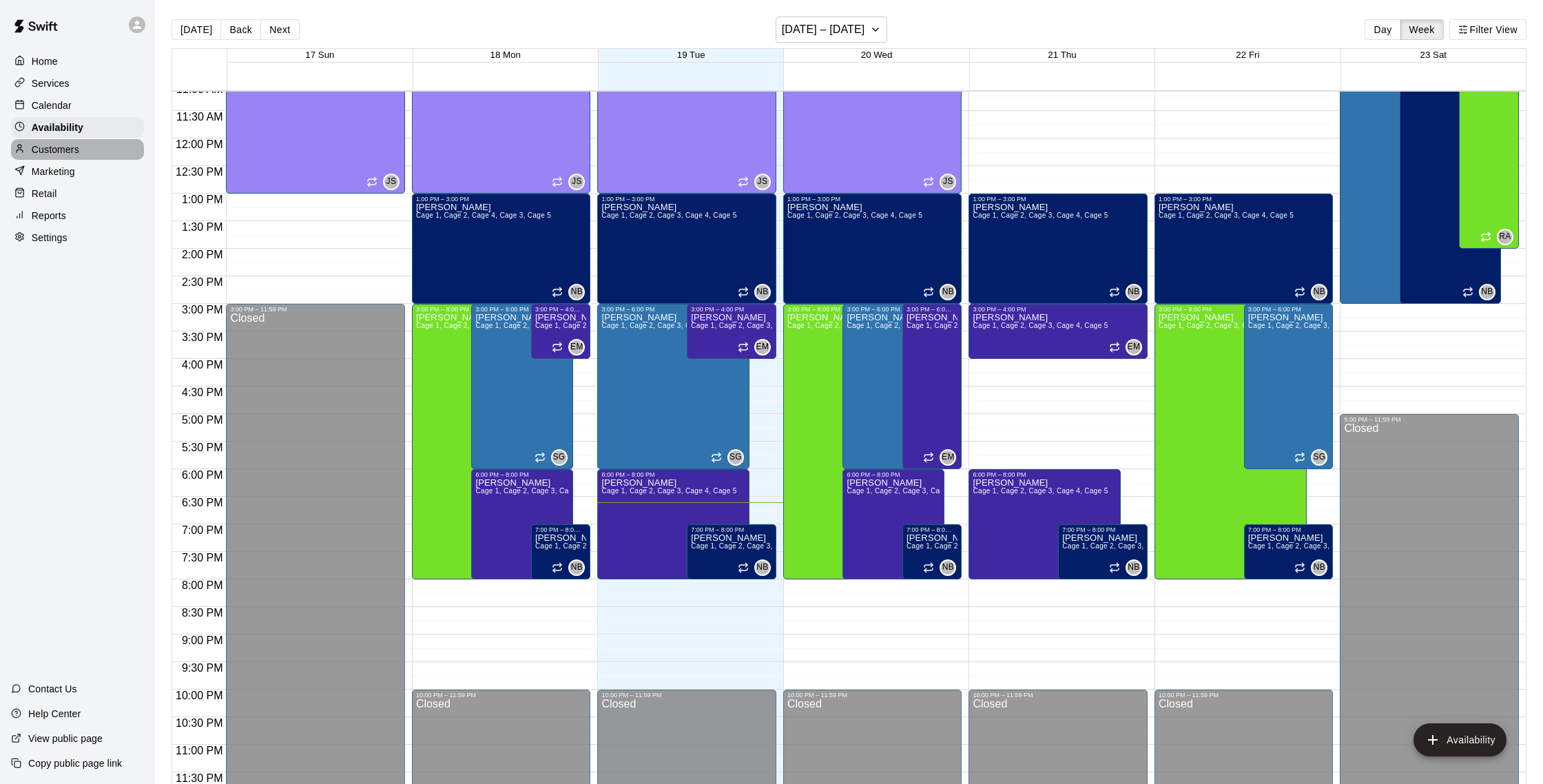
click at [57, 151] on p "Customers" at bounding box center [56, 149] width 47 height 14
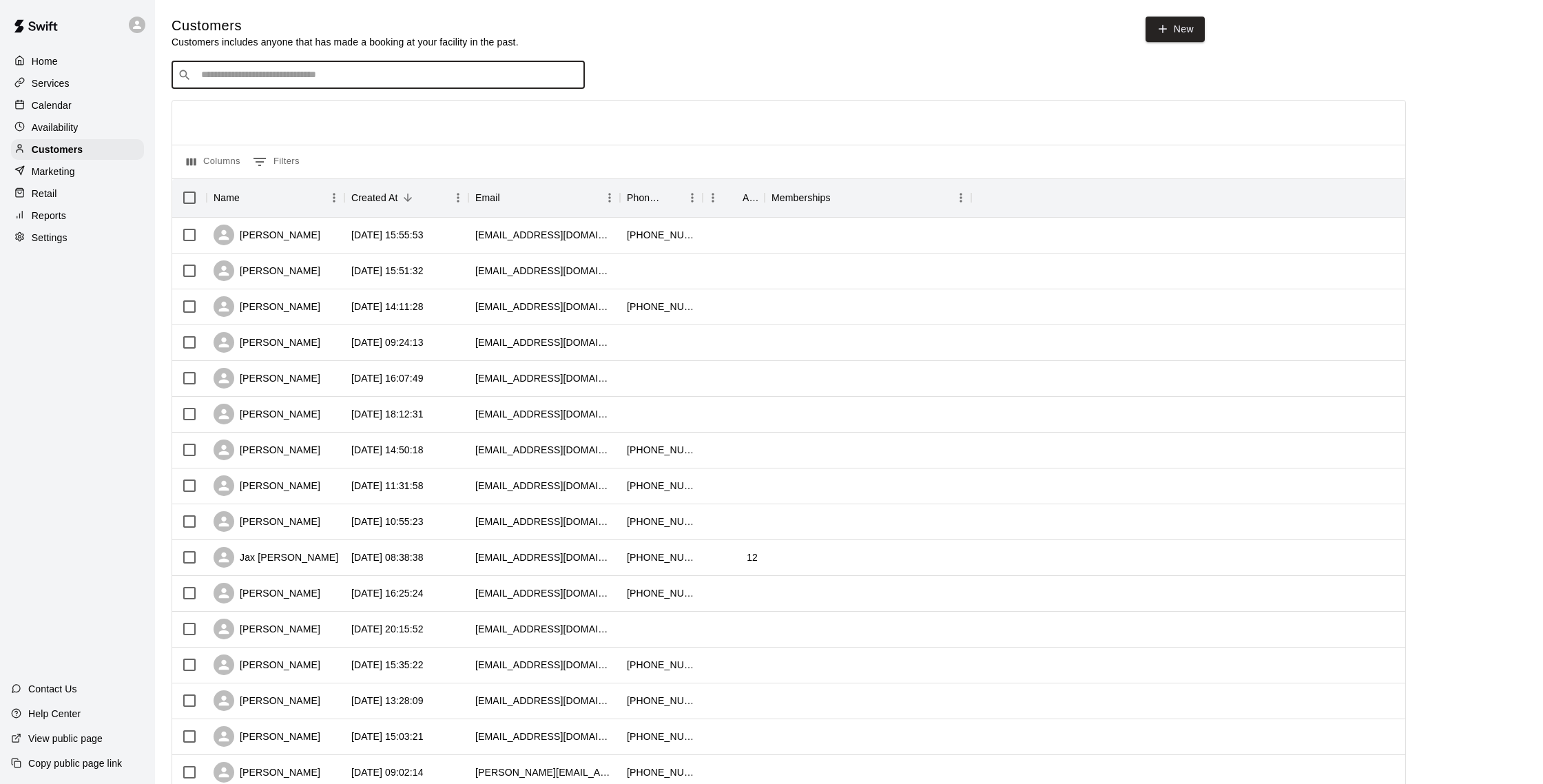
click at [367, 81] on input "Search customers by name or email" at bounding box center [388, 75] width 382 height 14
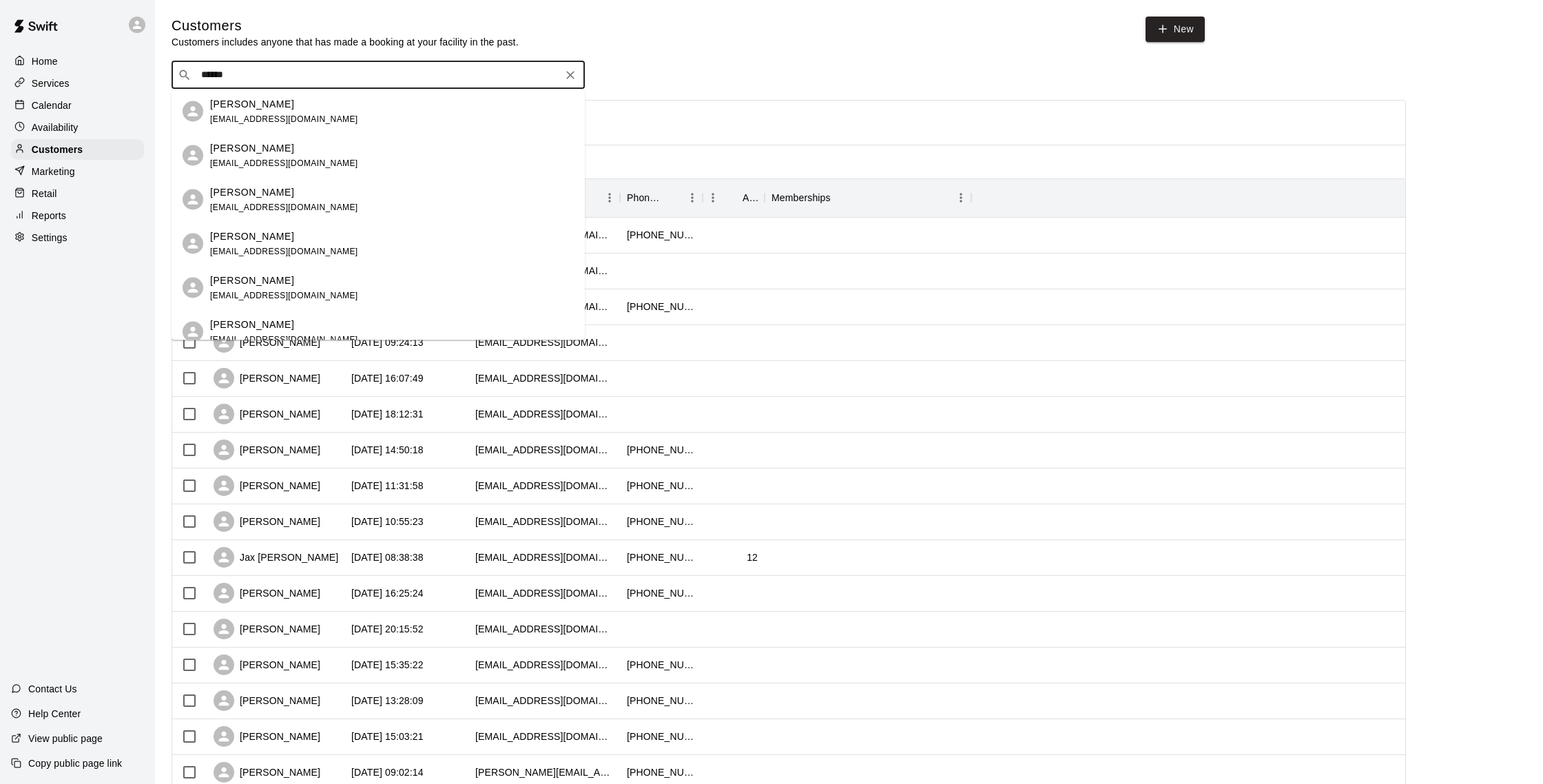
type input "*******"
click at [376, 153] on div "Nicholas Novello bign7969@gmail.com" at bounding box center [392, 155] width 363 height 30
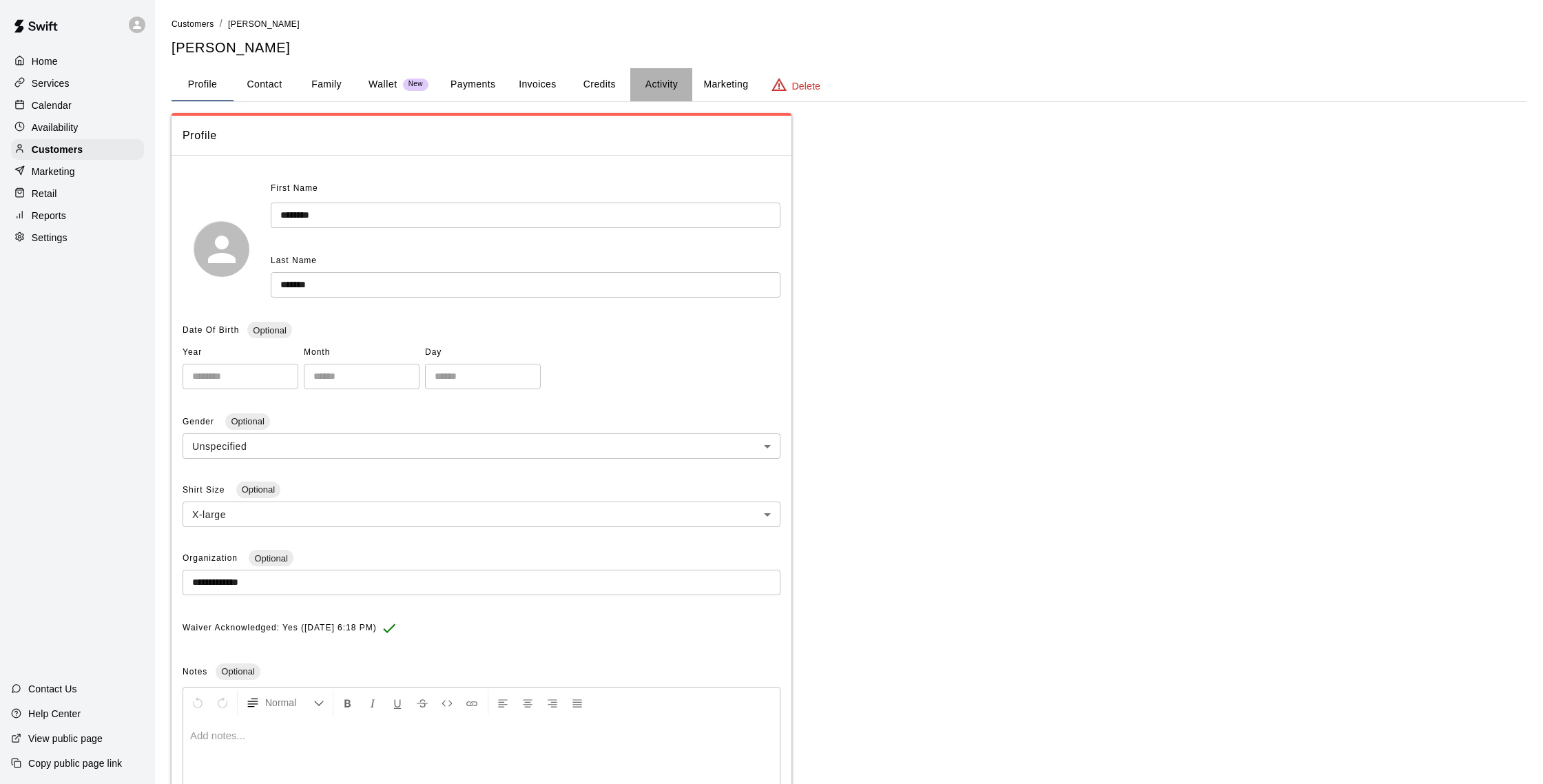
click at [640, 82] on button "Activity" at bounding box center [661, 84] width 62 height 33
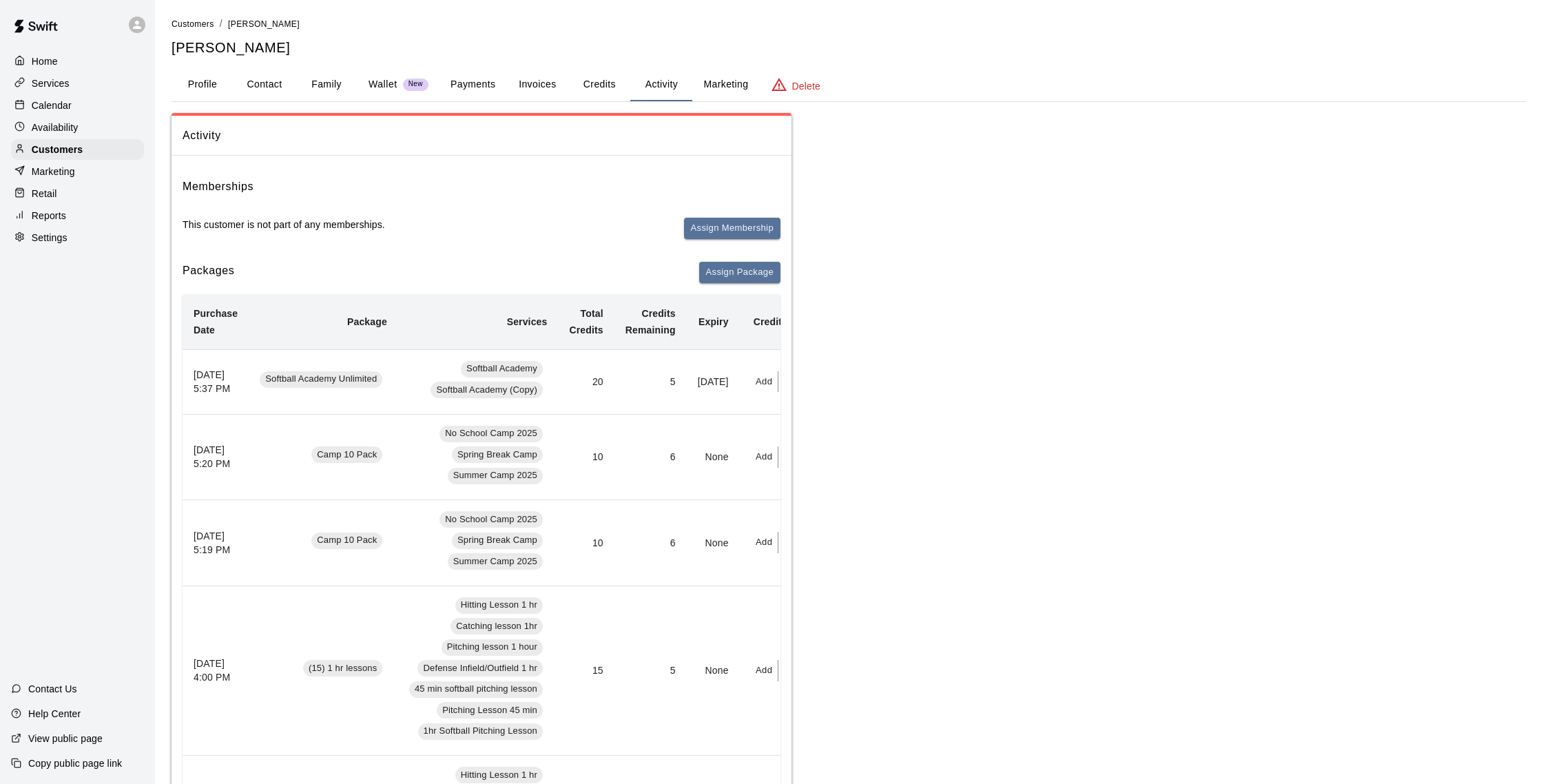
click at [468, 83] on button "Payments" at bounding box center [473, 84] width 67 height 33
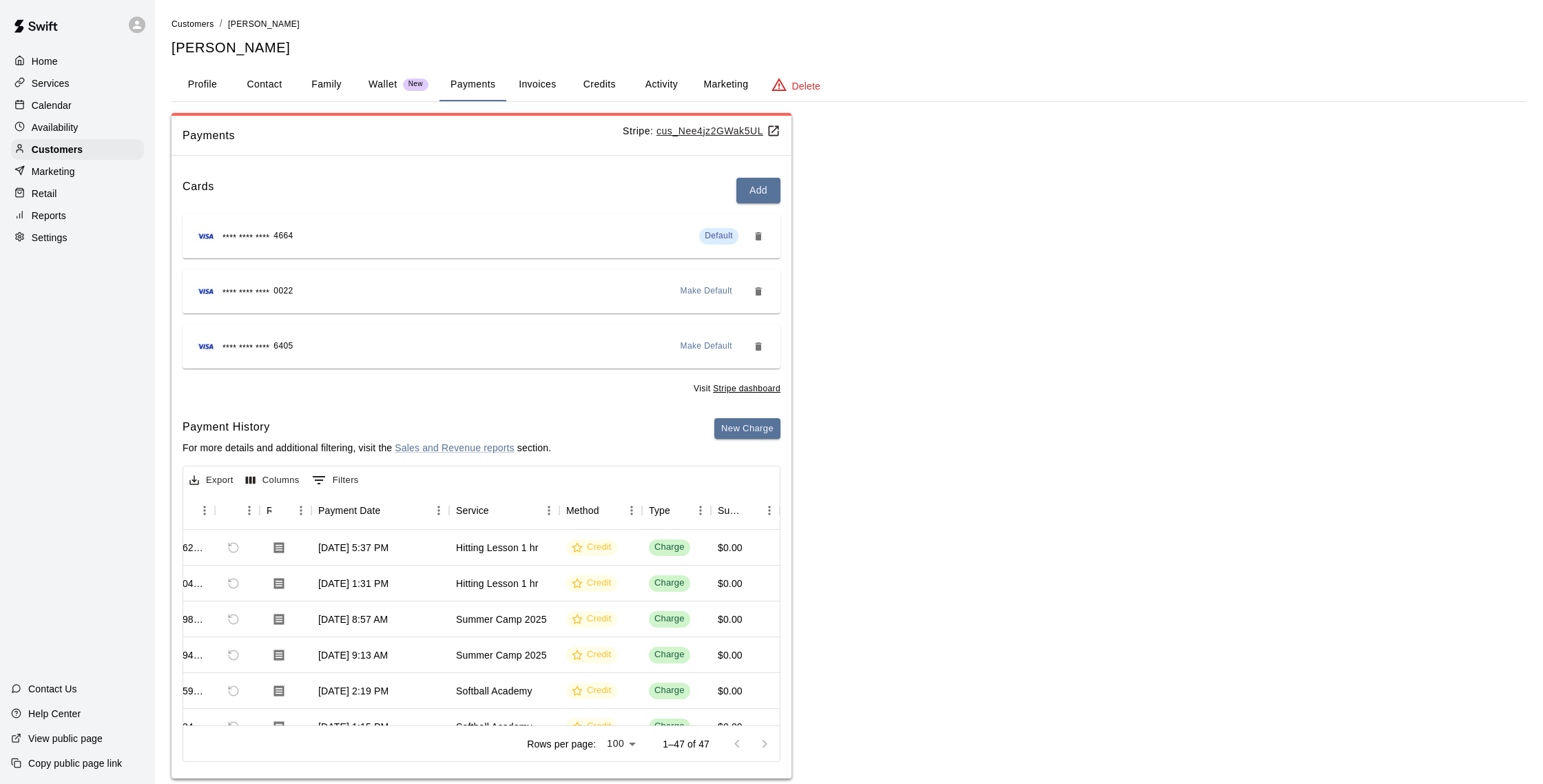
scroll to position [8, 47]
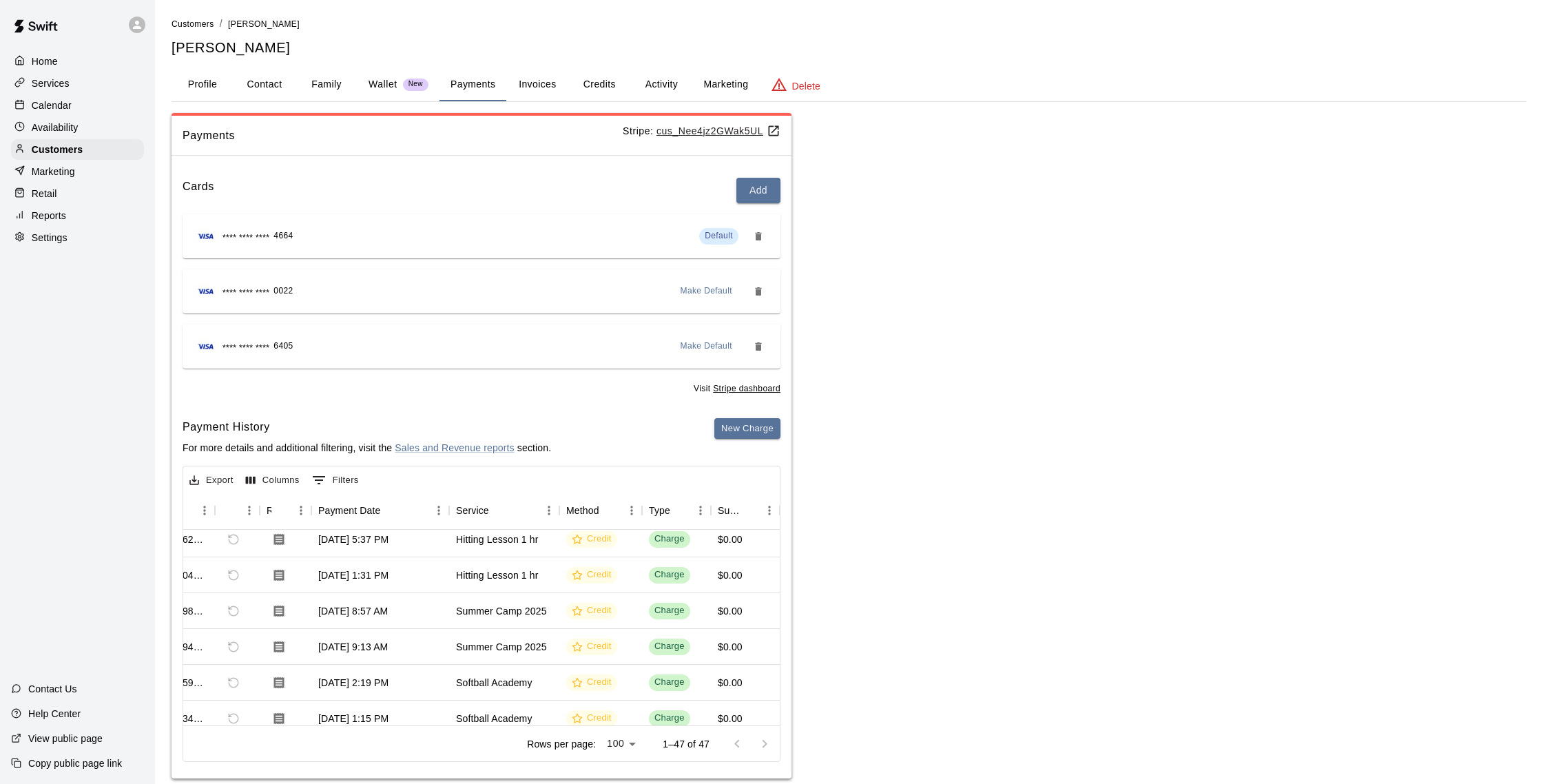
click at [666, 78] on button "Activity" at bounding box center [661, 84] width 62 height 33
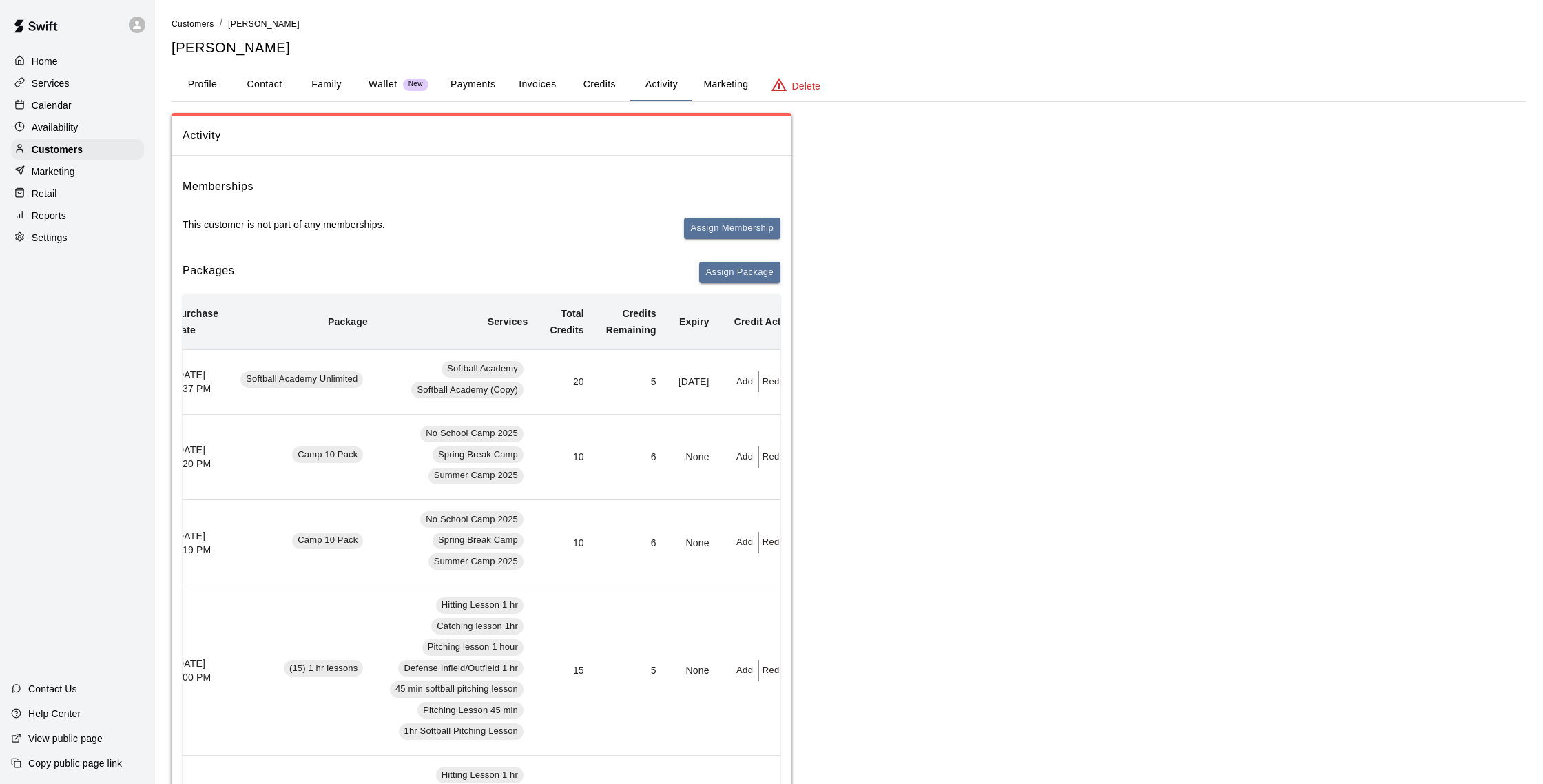
scroll to position [0, 30]
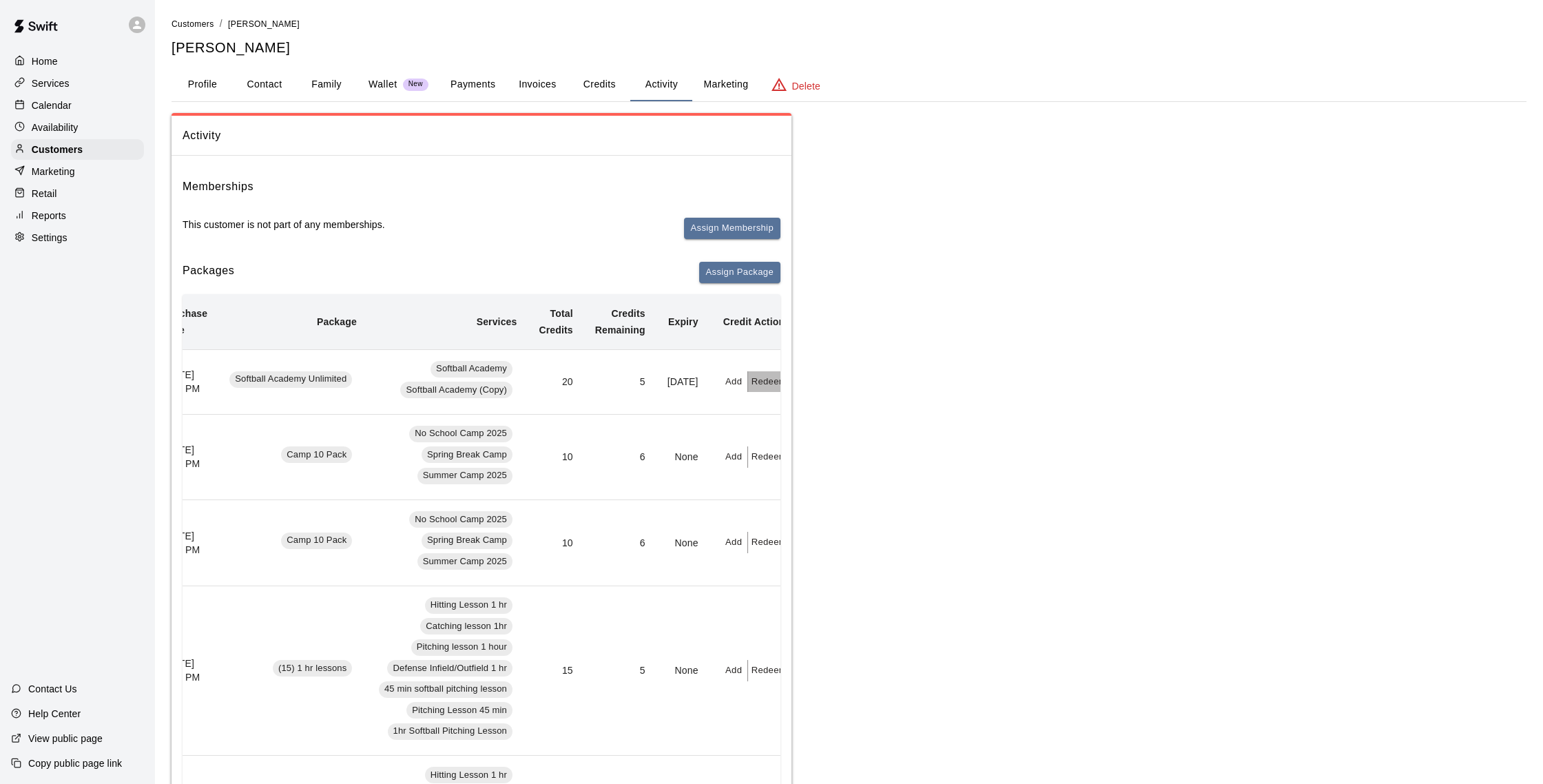
click at [770, 386] on button "Redeem" at bounding box center [769, 382] width 42 height 21
click at [786, 437] on input "text" at bounding box center [782, 436] width 49 height 25
type input "*"
click at [828, 485] on div "Credits to redeem * of 5 credits ​ Redeem" at bounding box center [815, 453] width 138 height 87
click at [830, 474] on button "Redeem" at bounding box center [815, 472] width 116 height 25
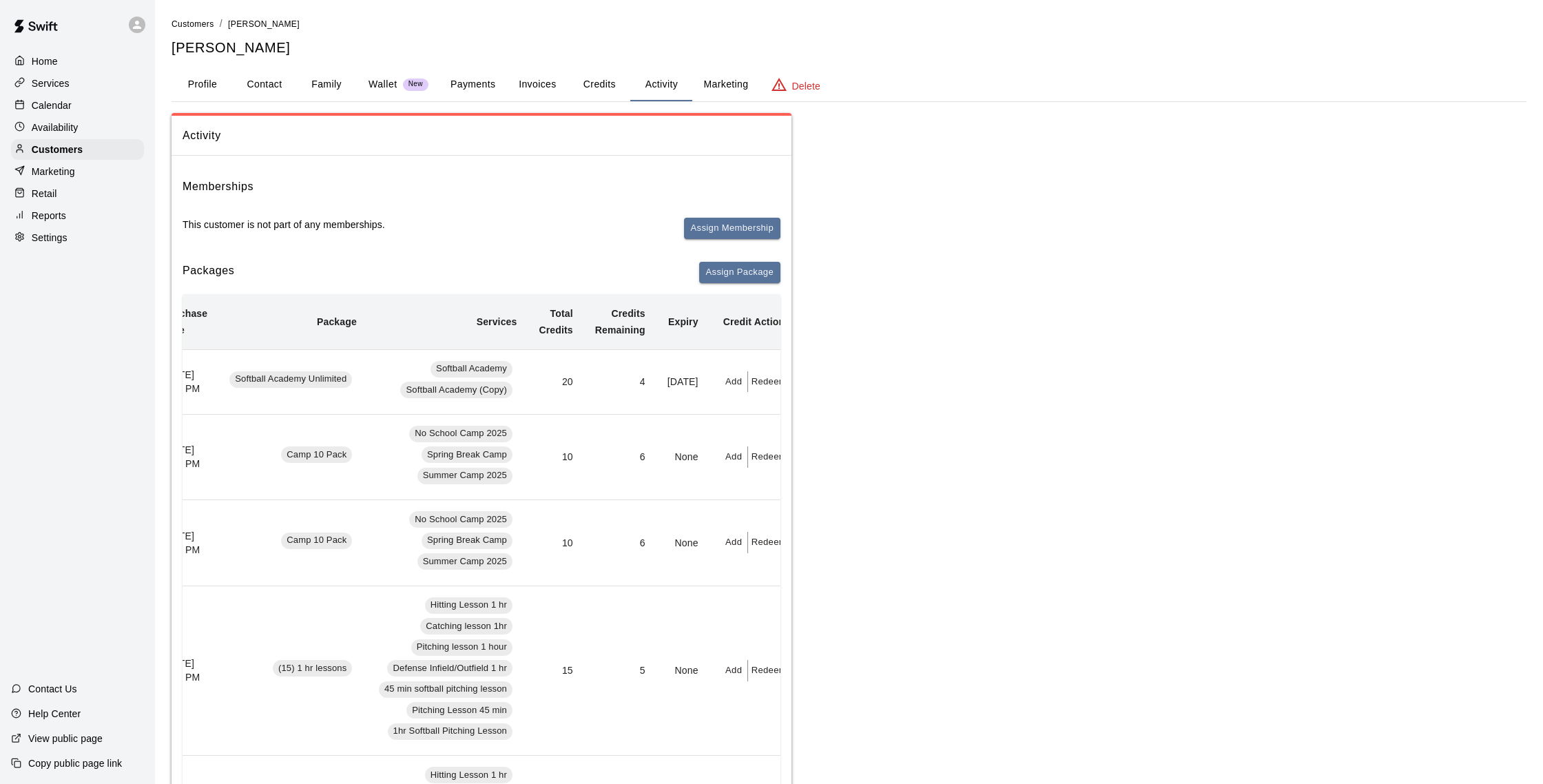
click at [70, 107] on p "Calendar" at bounding box center [52, 105] width 40 height 14
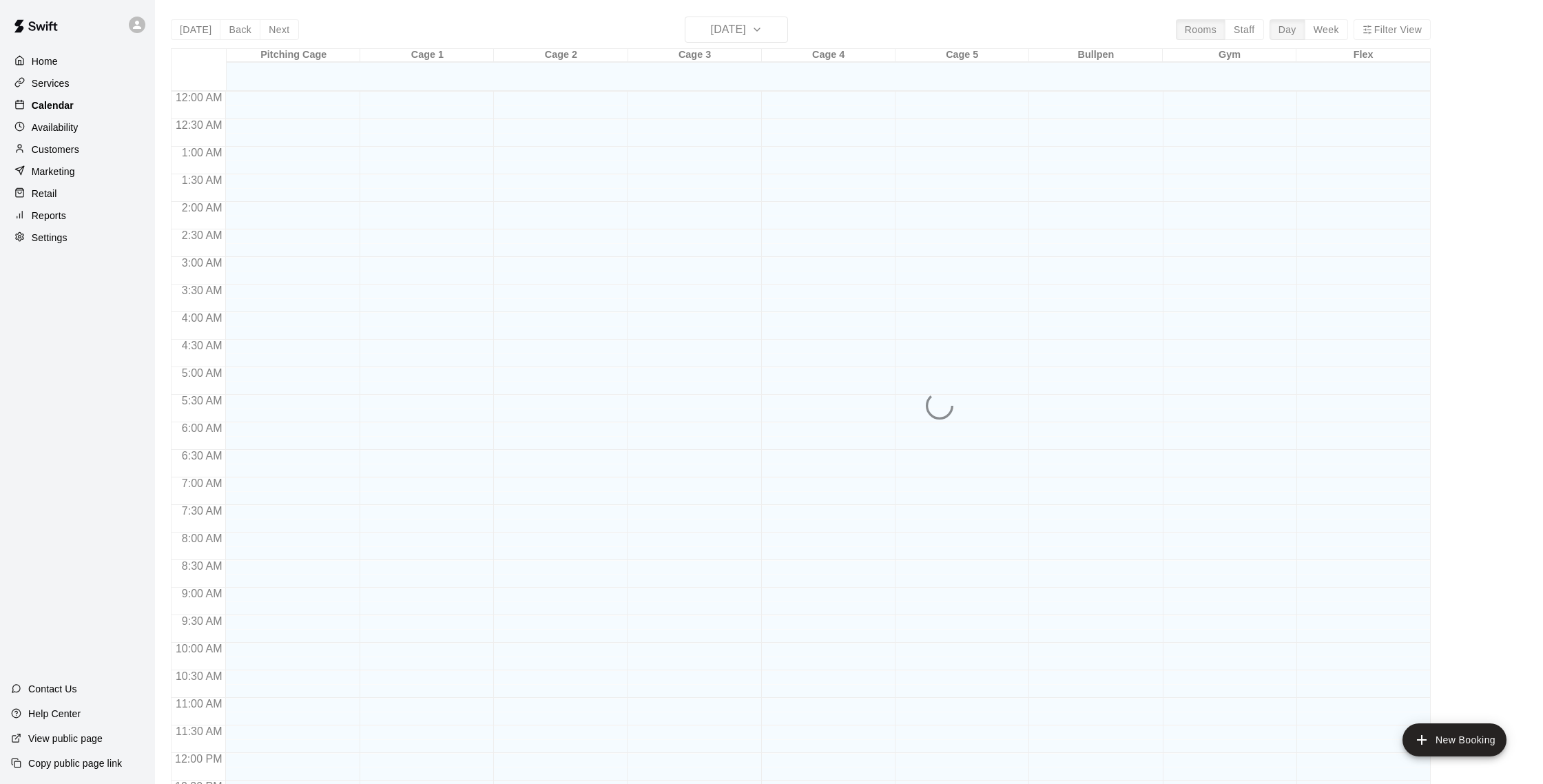
scroll to position [574, 0]
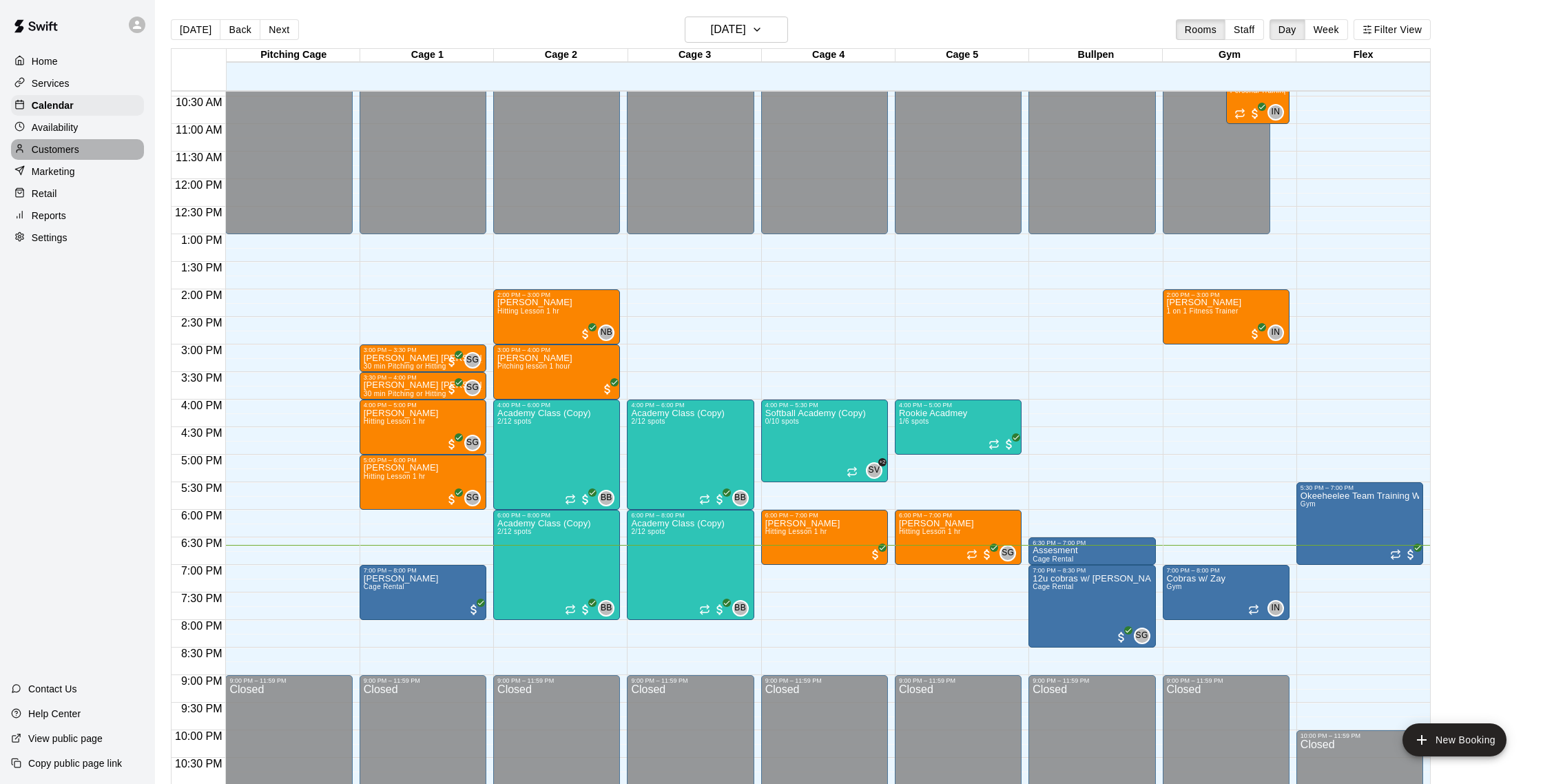
click at [91, 156] on div "Customers" at bounding box center [77, 149] width 133 height 21
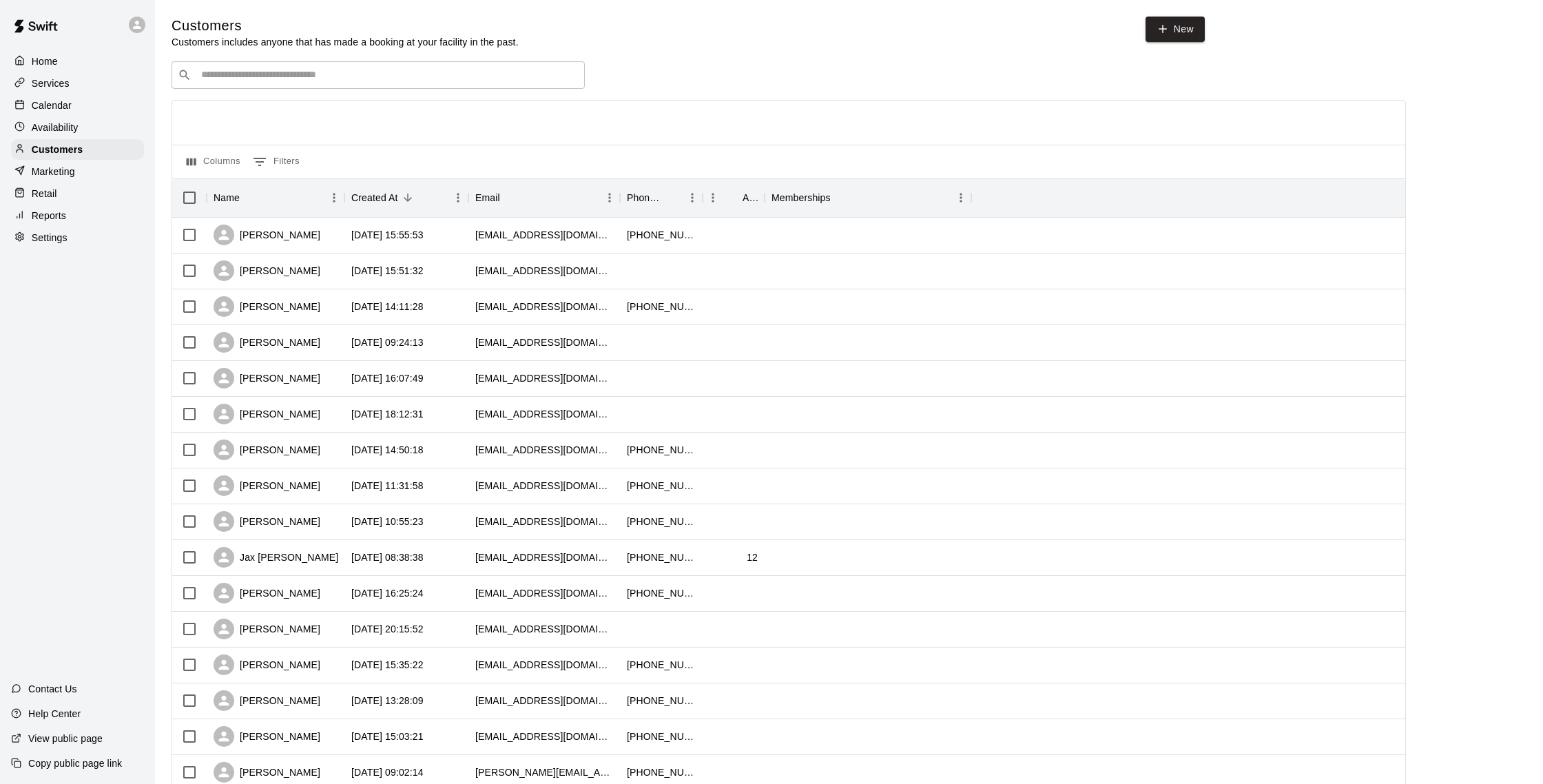
click at [59, 112] on div "Calendar" at bounding box center [77, 105] width 133 height 21
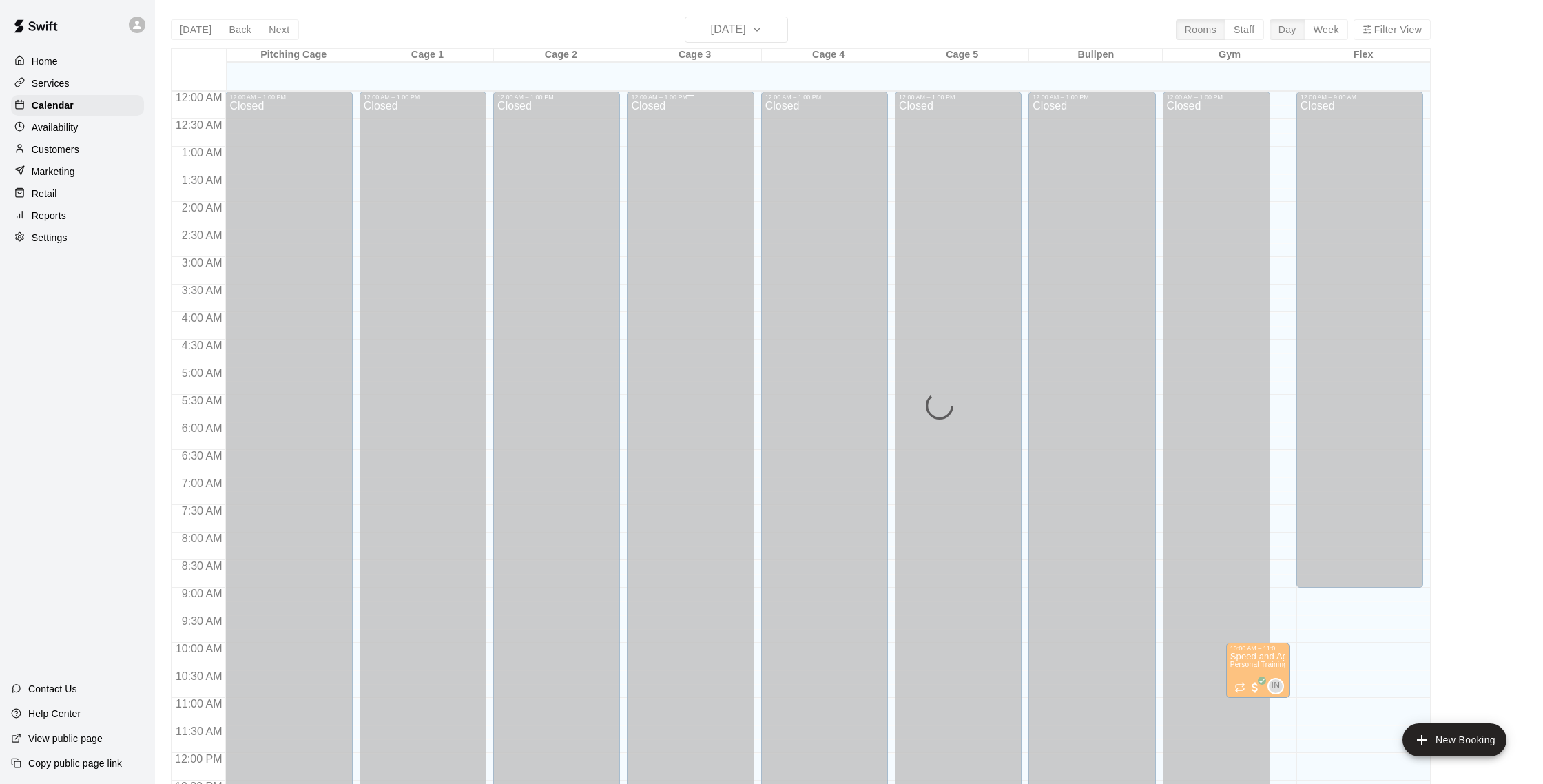
scroll to position [574, 0]
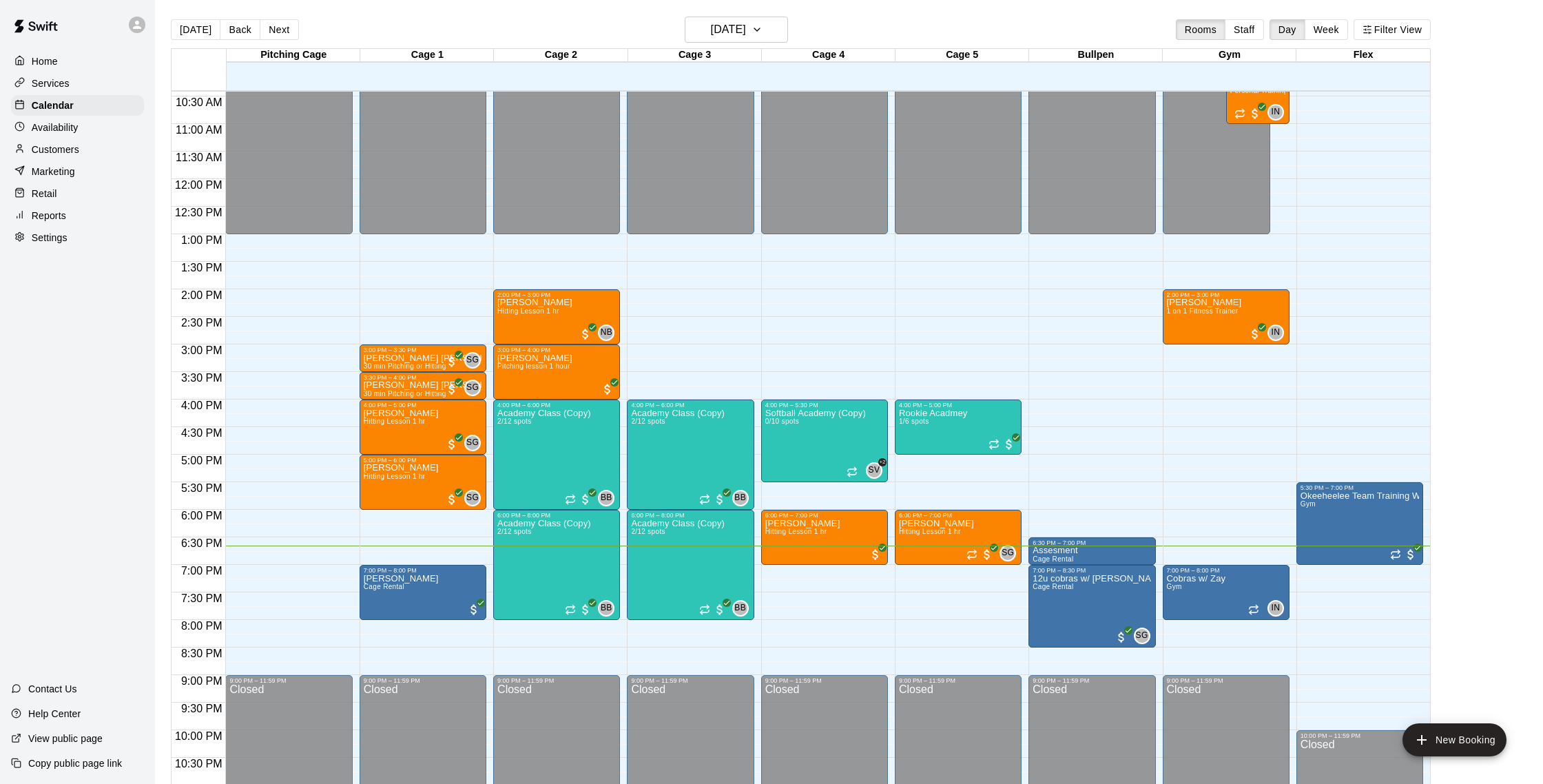
click at [63, 158] on div "Customers" at bounding box center [77, 149] width 133 height 21
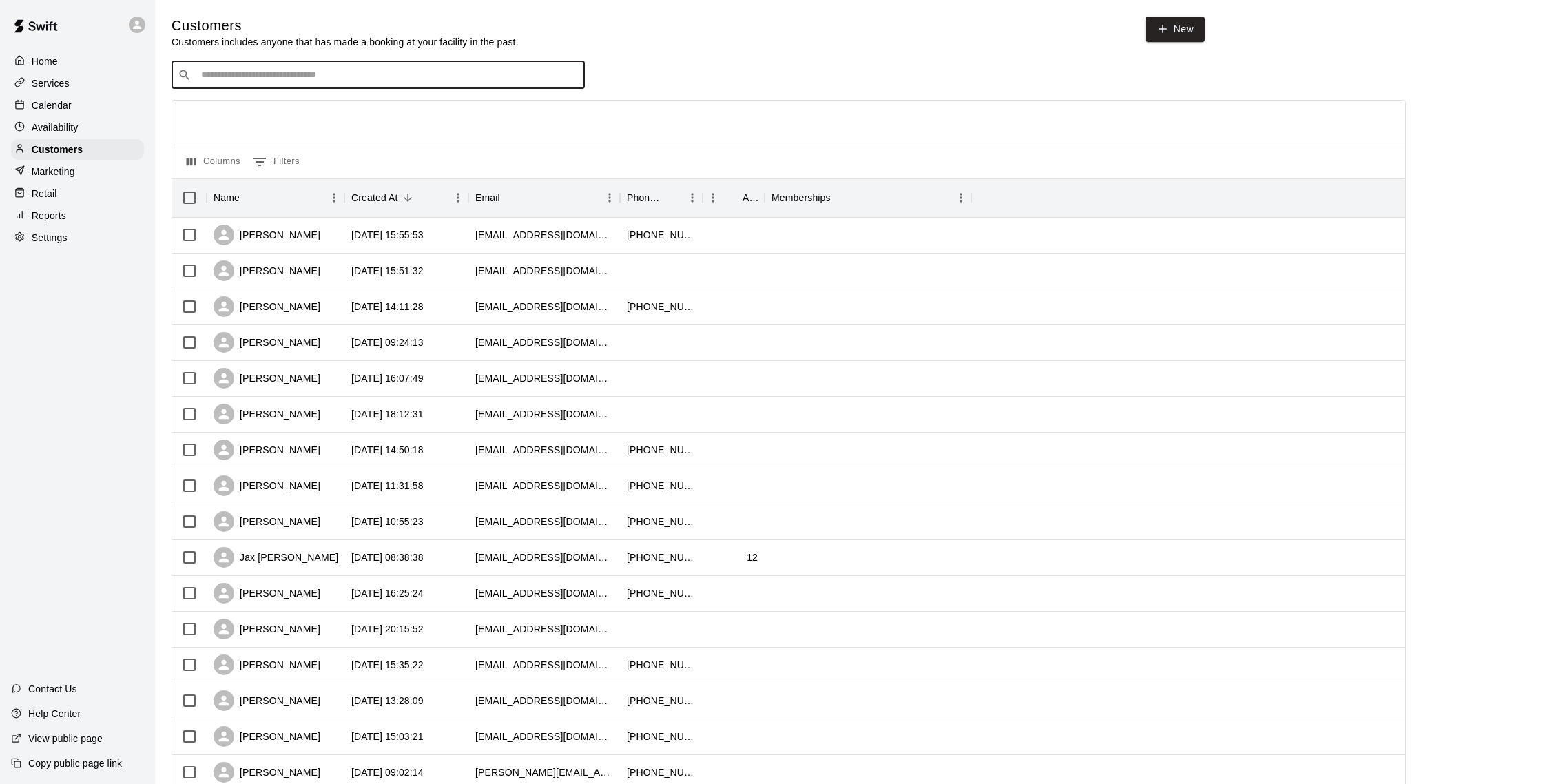
click at [373, 79] on input "Search customers by name or email" at bounding box center [388, 75] width 382 height 14
type input "*******"
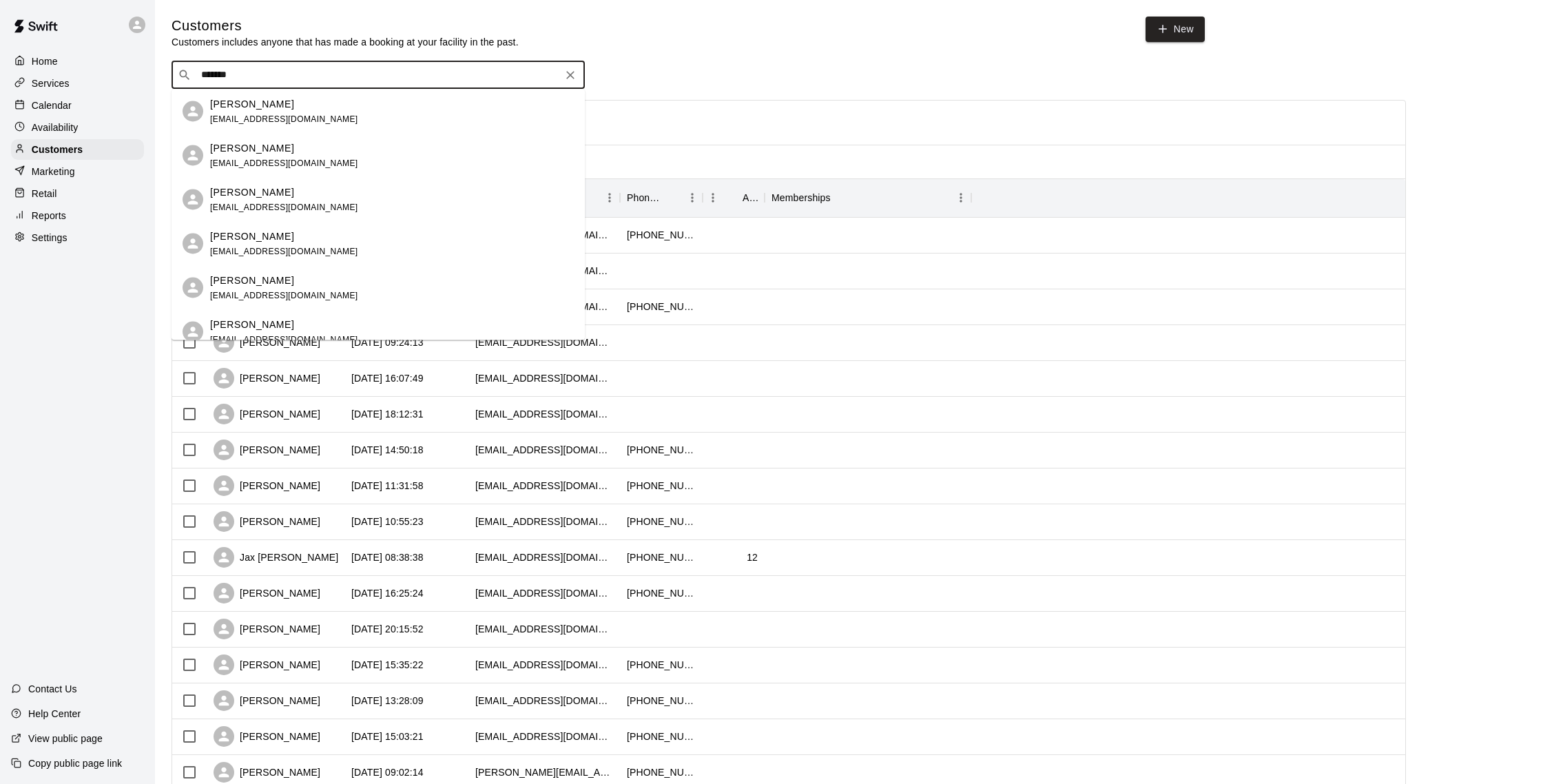
drag, startPoint x: 315, startPoint y: 159, endPoint x: 296, endPoint y: 154, distance: 19.6
click at [314, 159] on div "Nicholas Novello bign7969@gmail.com" at bounding box center [392, 155] width 363 height 30
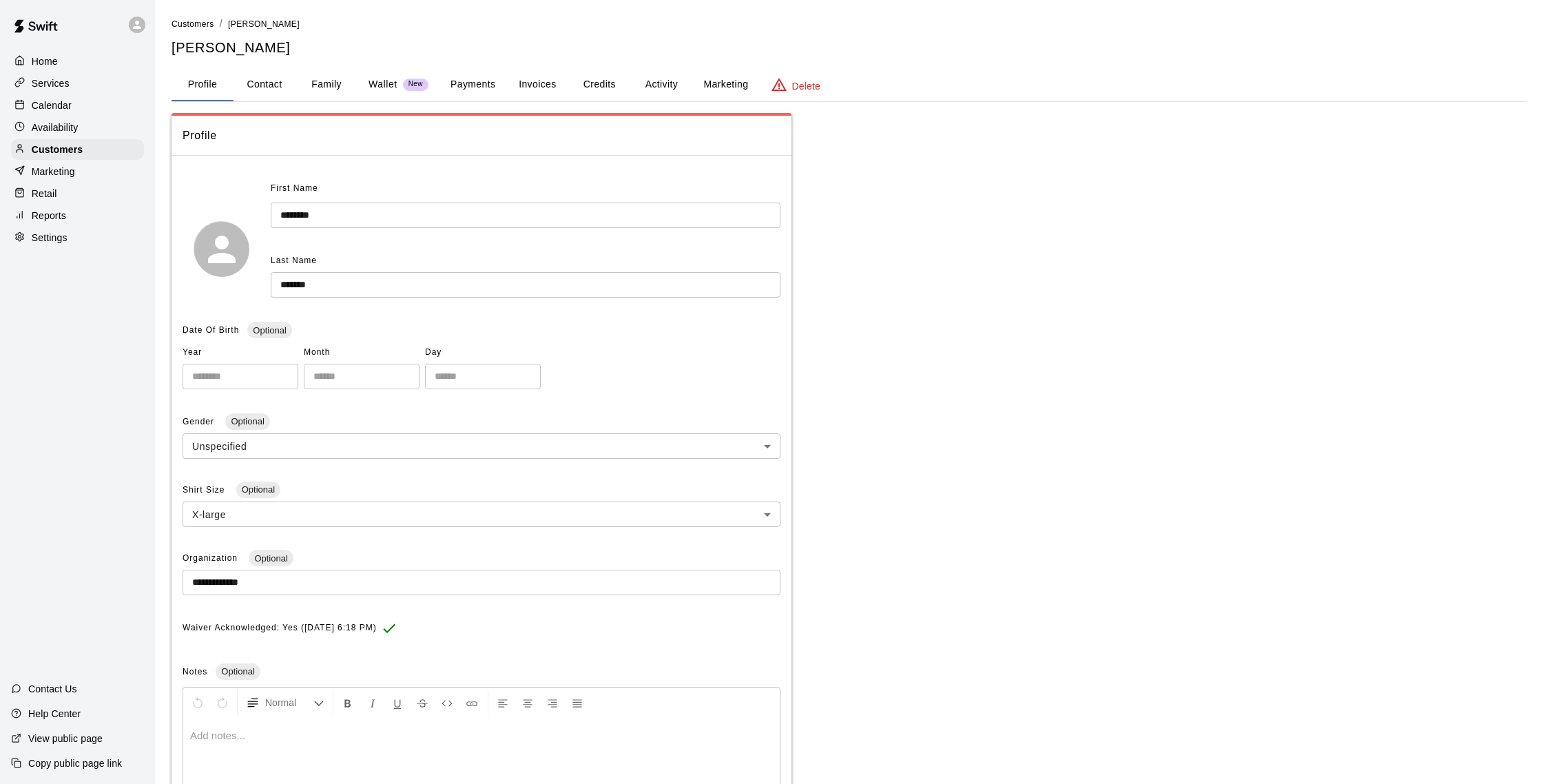
drag, startPoint x: 662, startPoint y: 78, endPoint x: 668, endPoint y: 82, distance: 7.2
click at [662, 78] on button "Activity" at bounding box center [661, 84] width 62 height 33
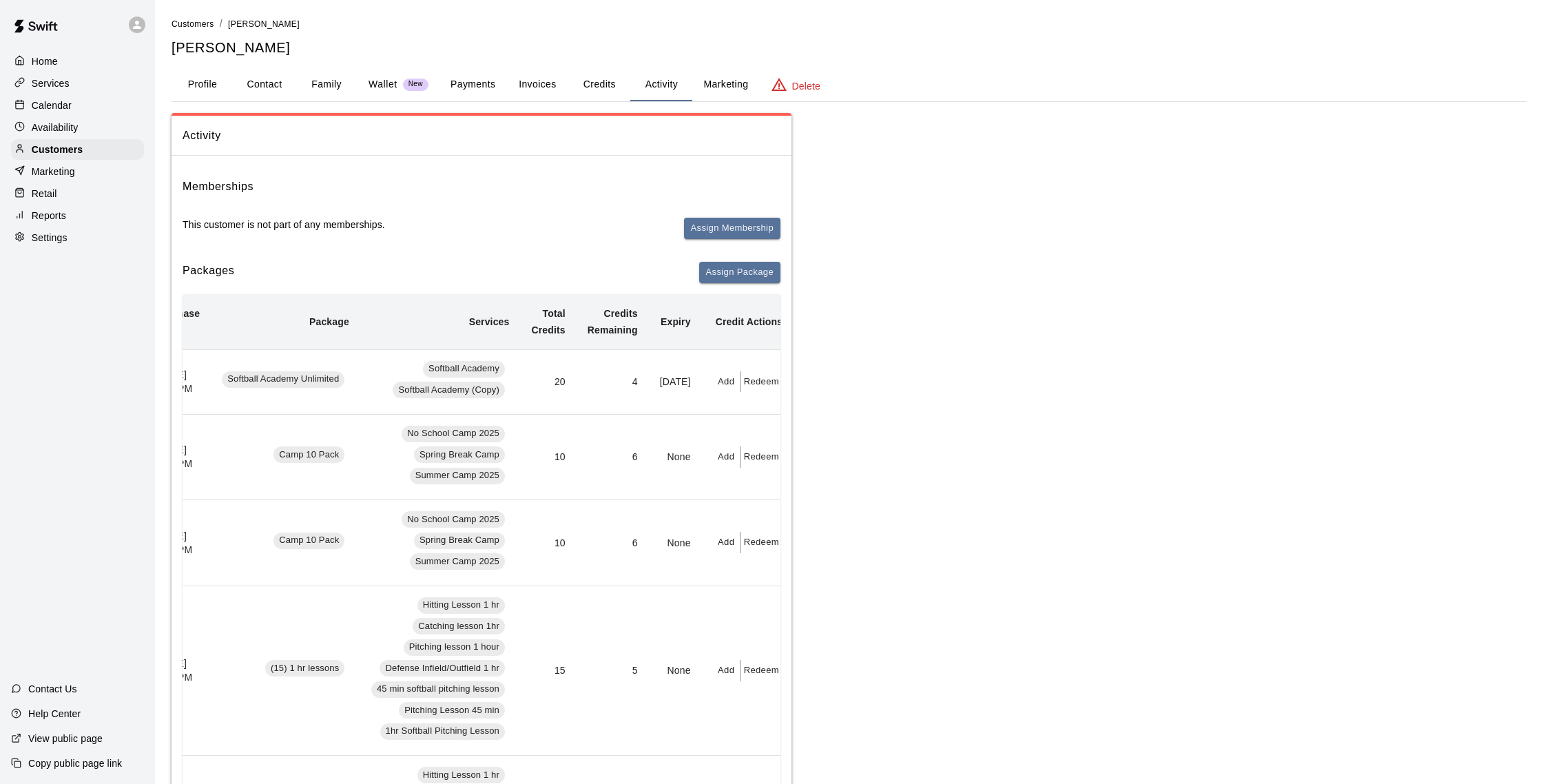
scroll to position [0, 45]
click at [749, 381] on button "Redeem" at bounding box center [754, 382] width 42 height 21
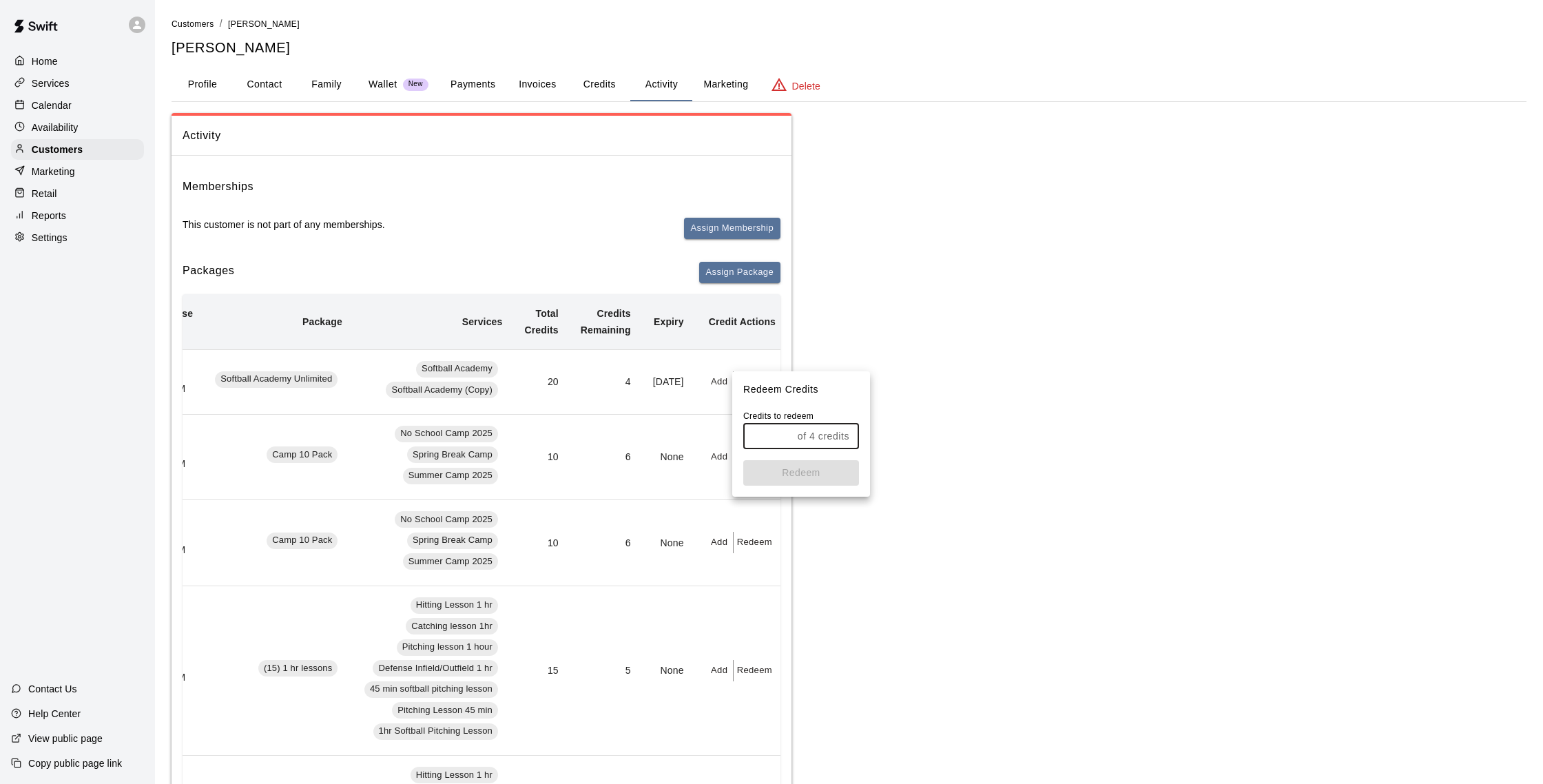
click at [773, 431] on input "text" at bounding box center [767, 436] width 49 height 25
type input "*"
click at [793, 469] on button "Redeem" at bounding box center [801, 472] width 116 height 25
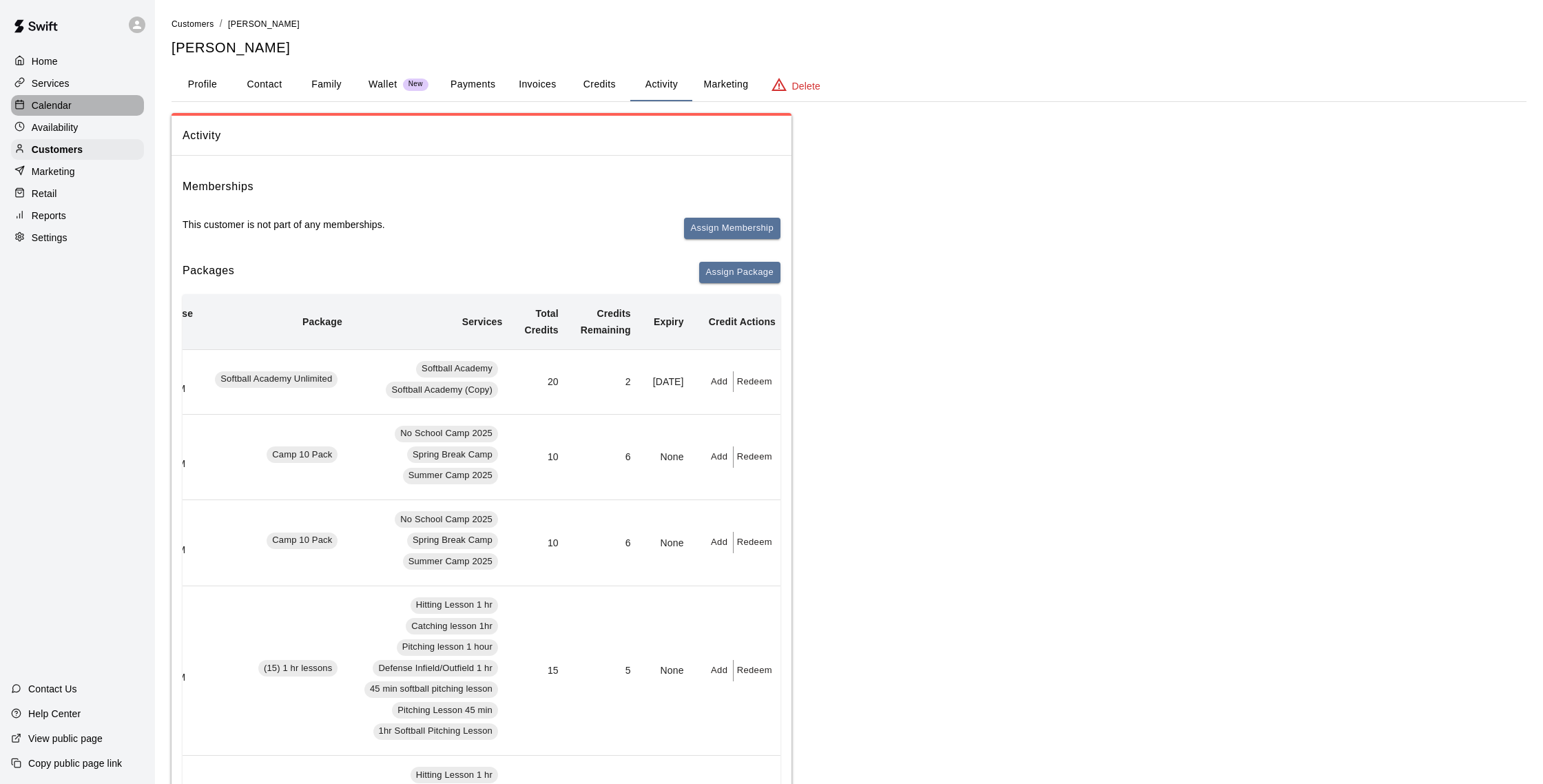
click at [50, 104] on p "Calendar" at bounding box center [52, 105] width 40 height 14
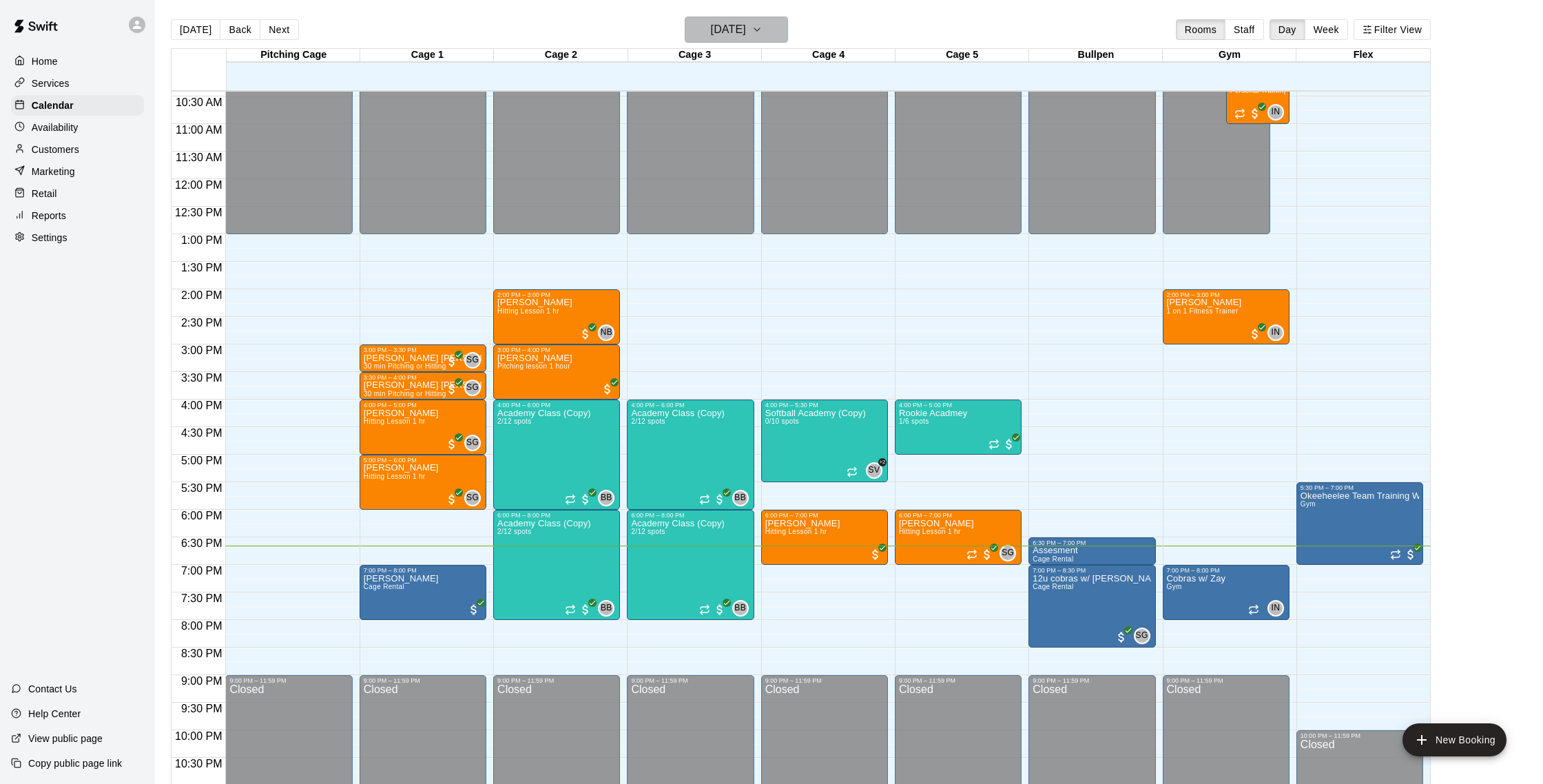
click at [741, 36] on h6 "[DATE]" at bounding box center [728, 29] width 35 height 19
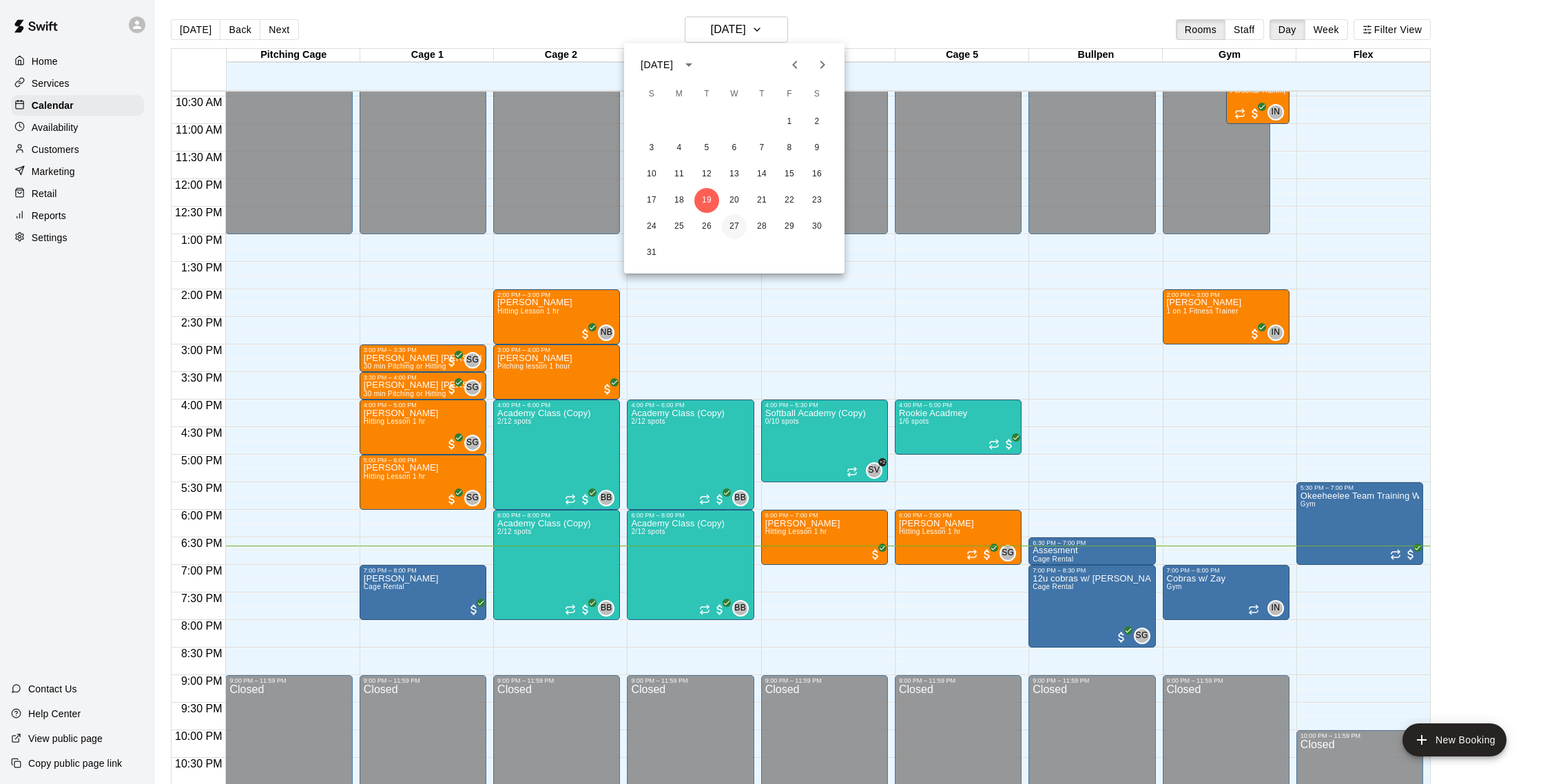
click at [737, 228] on button "27" at bounding box center [734, 226] width 25 height 25
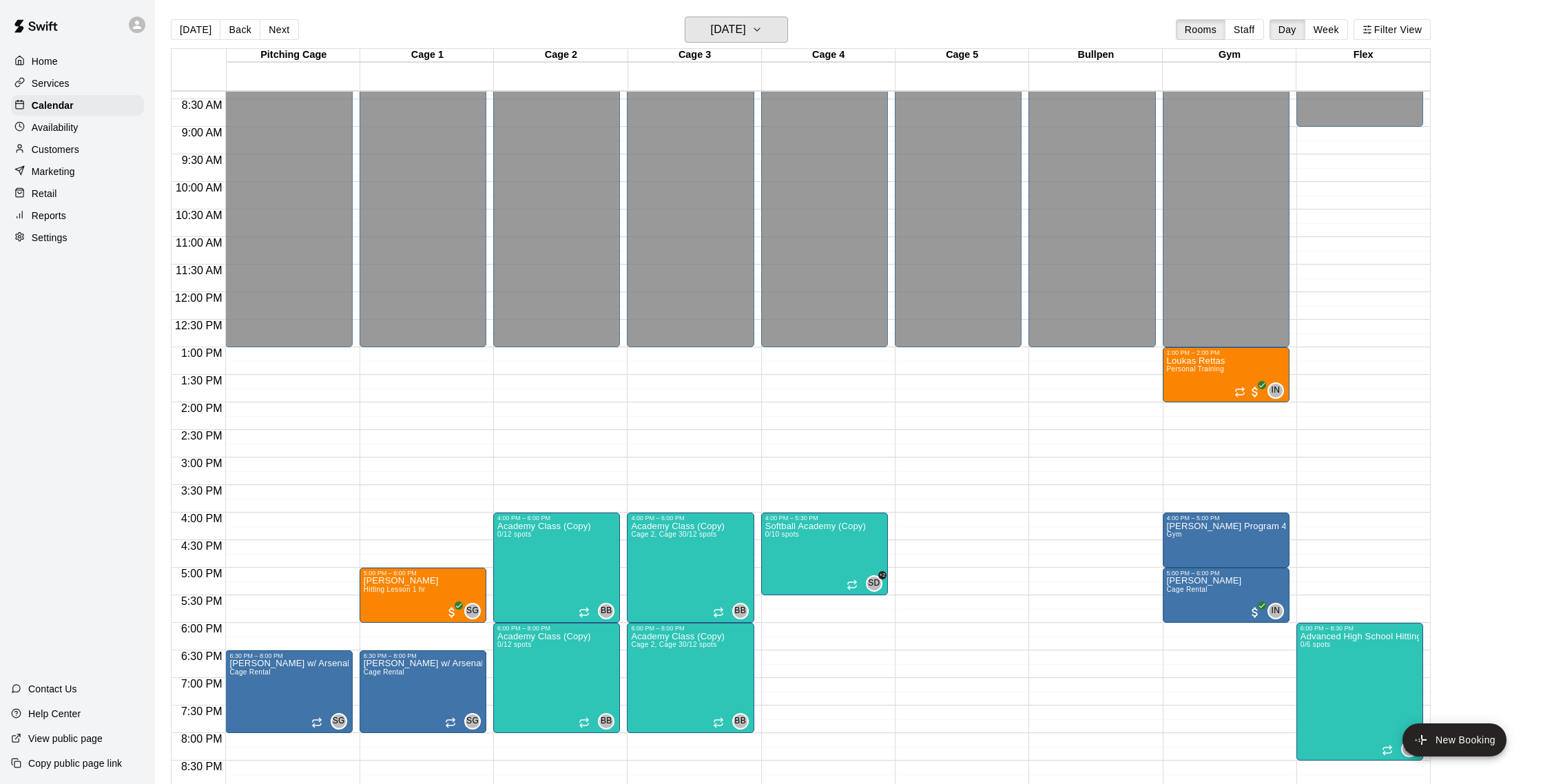
scroll to position [489, 0]
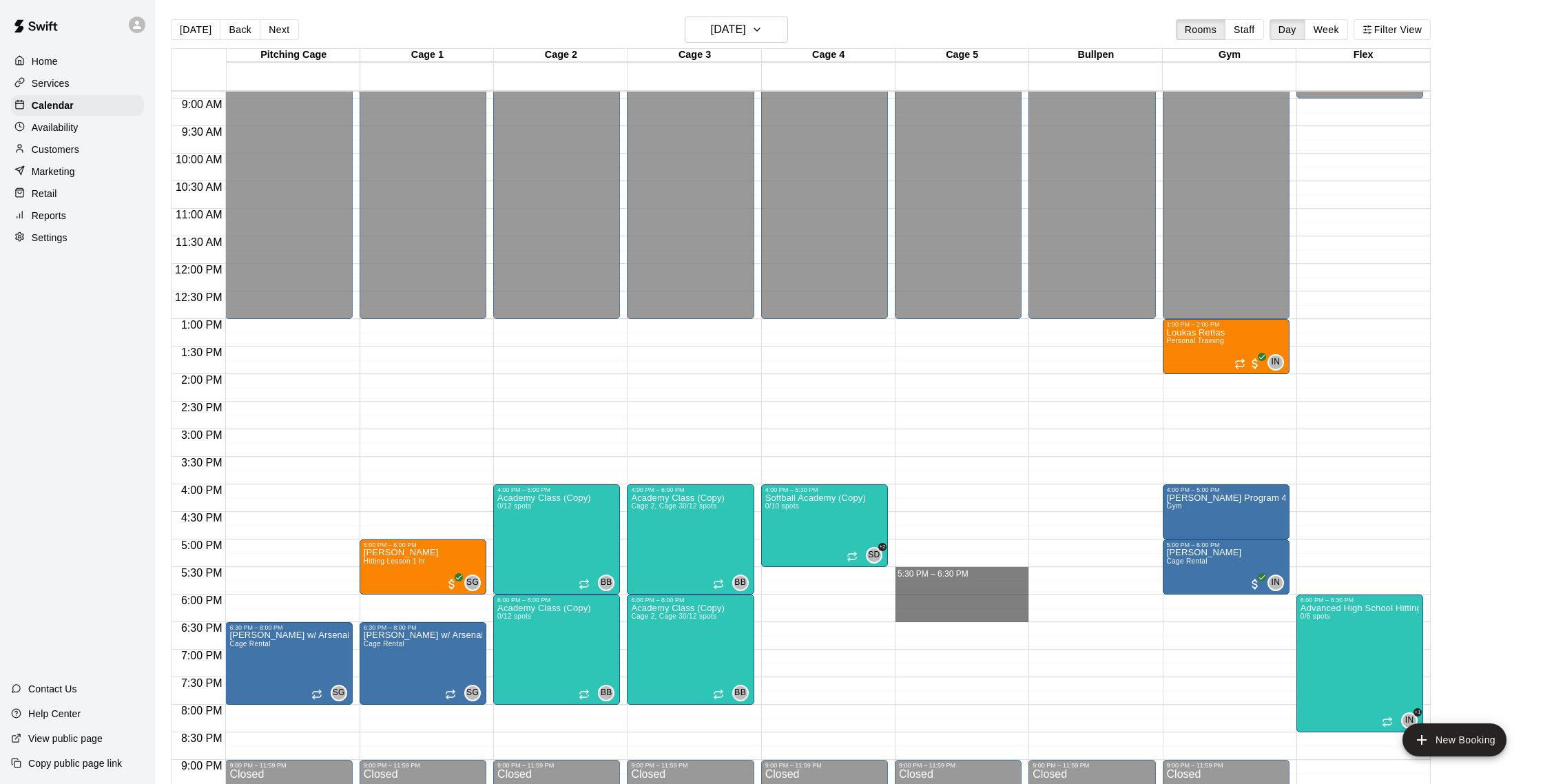
drag, startPoint x: 933, startPoint y: 574, endPoint x: 935, endPoint y: 618, distance: 44.0
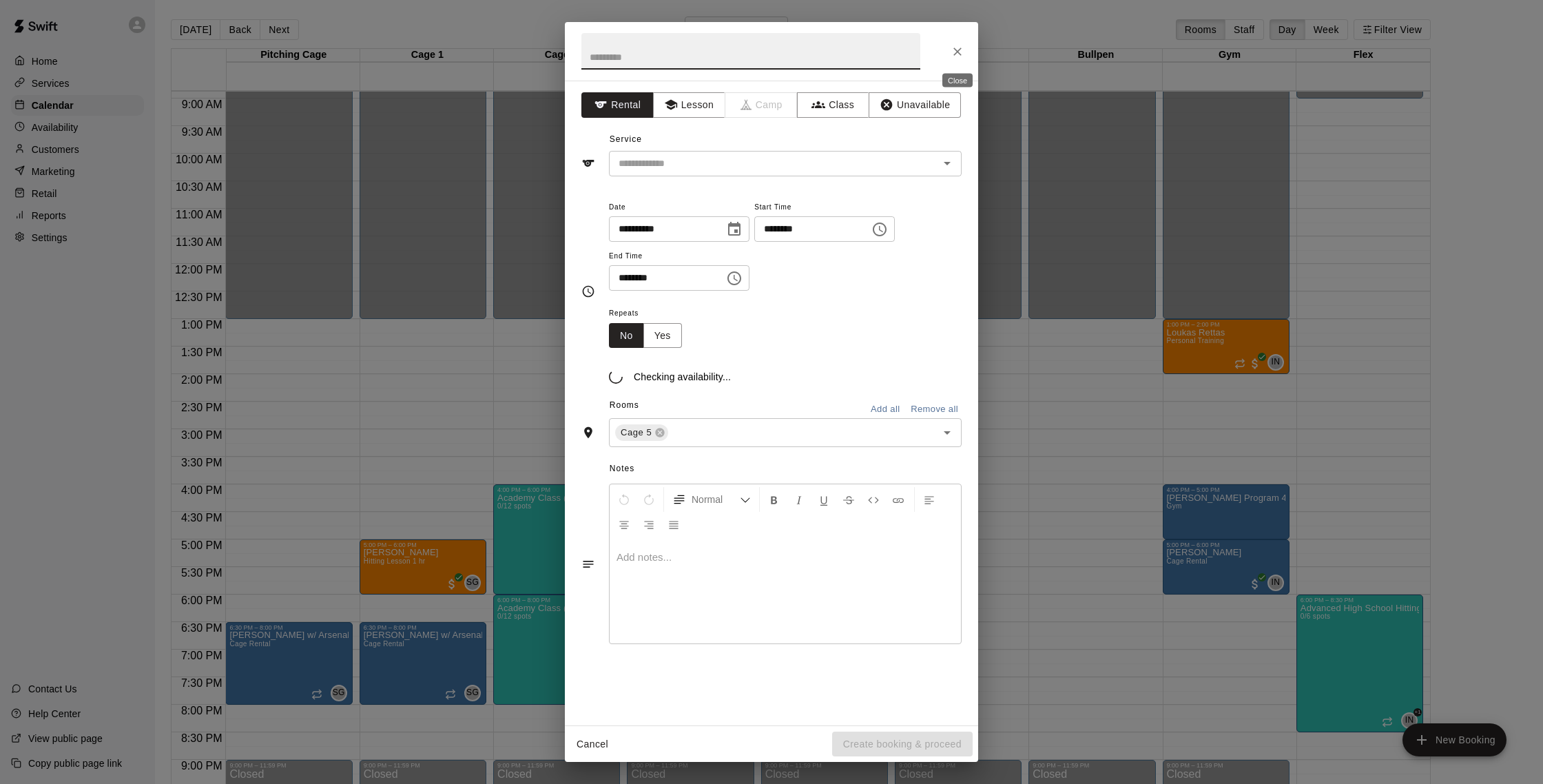
drag, startPoint x: 947, startPoint y: 54, endPoint x: 940, endPoint y: 120, distance: 66.4
click at [947, 54] on button "Close" at bounding box center [957, 52] width 25 height 25
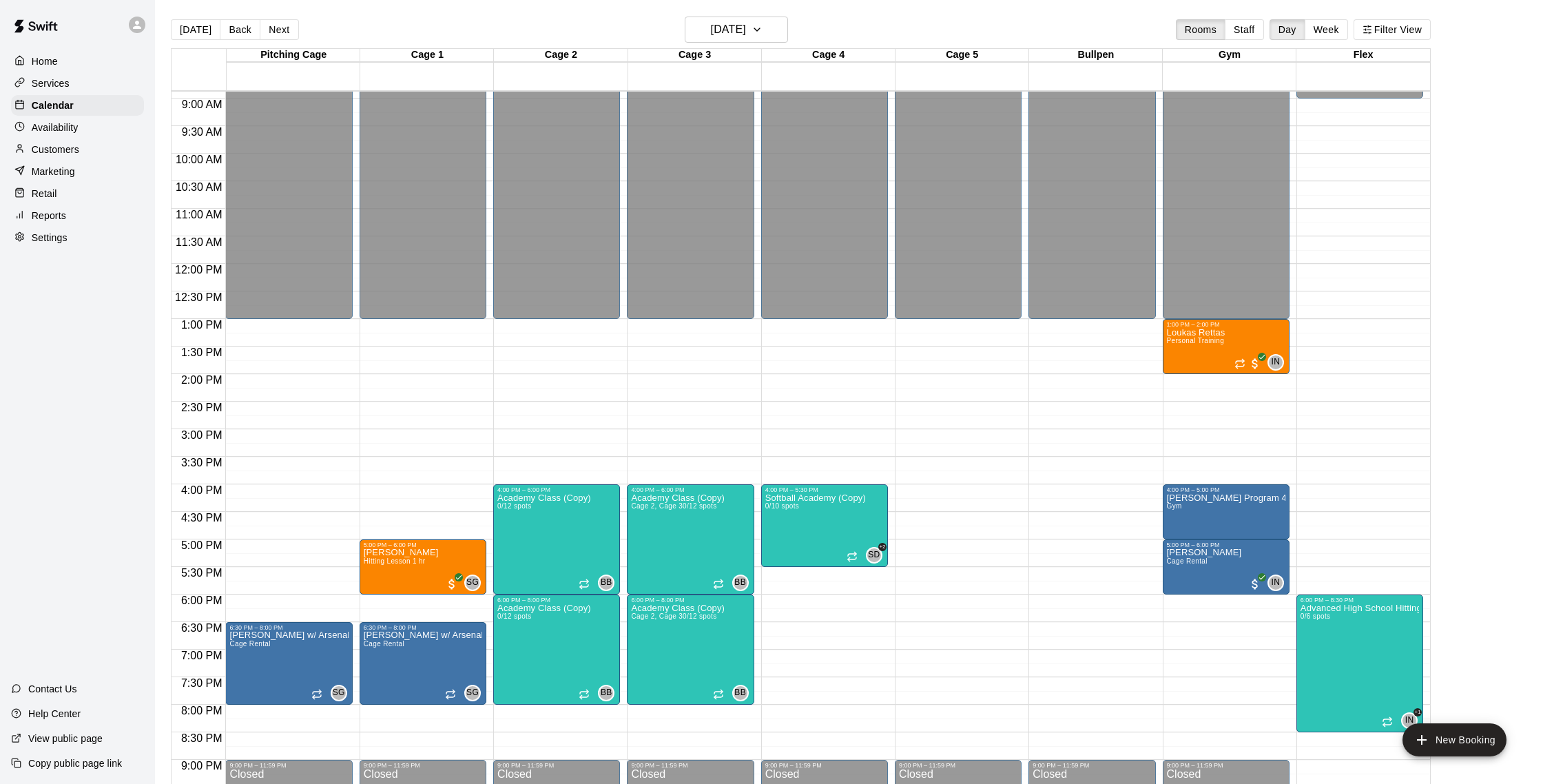
click at [97, 155] on div "Customers" at bounding box center [77, 149] width 133 height 21
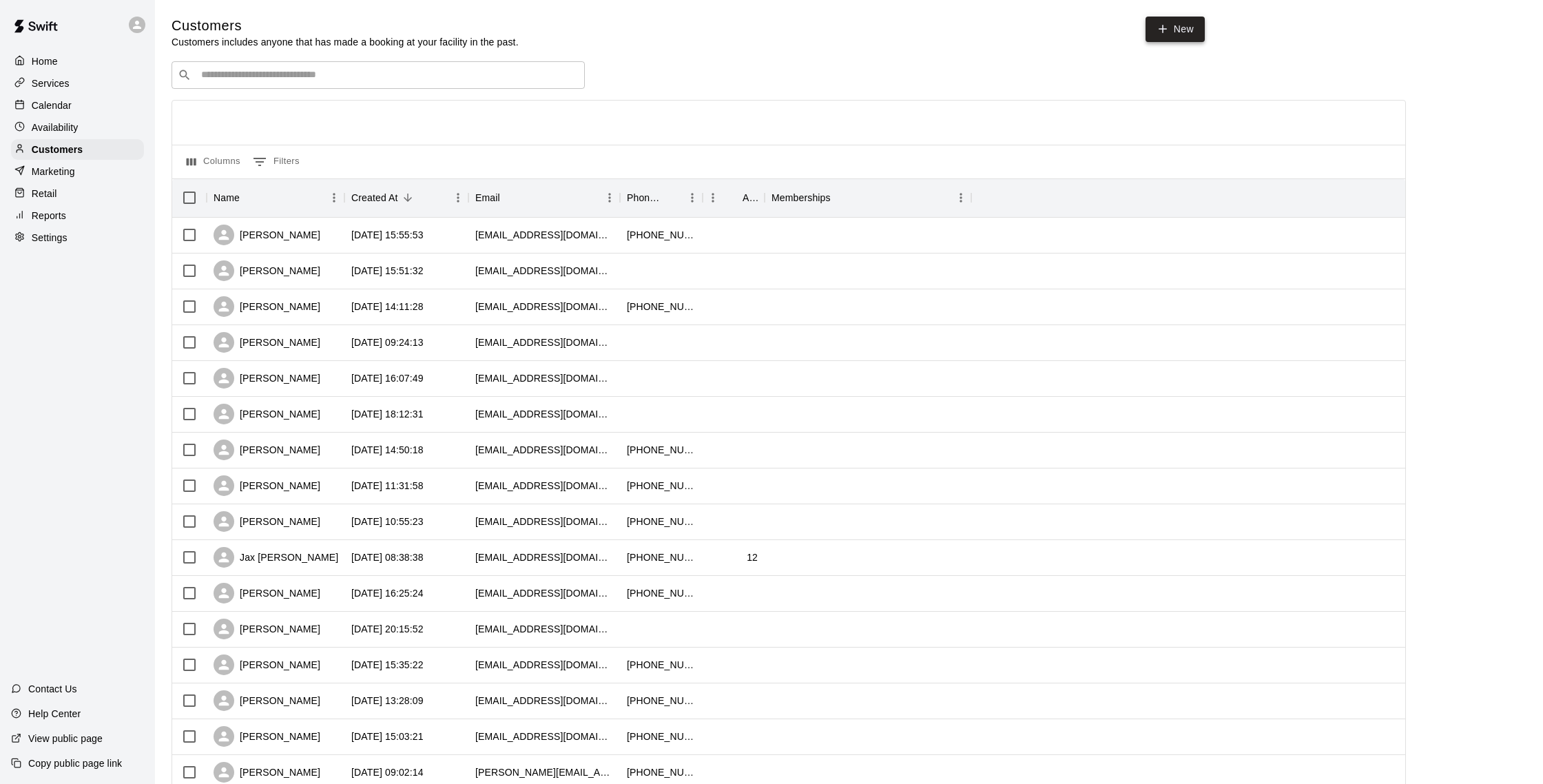
click at [1163, 34] on icon at bounding box center [1163, 29] width 12 height 12
select select "**"
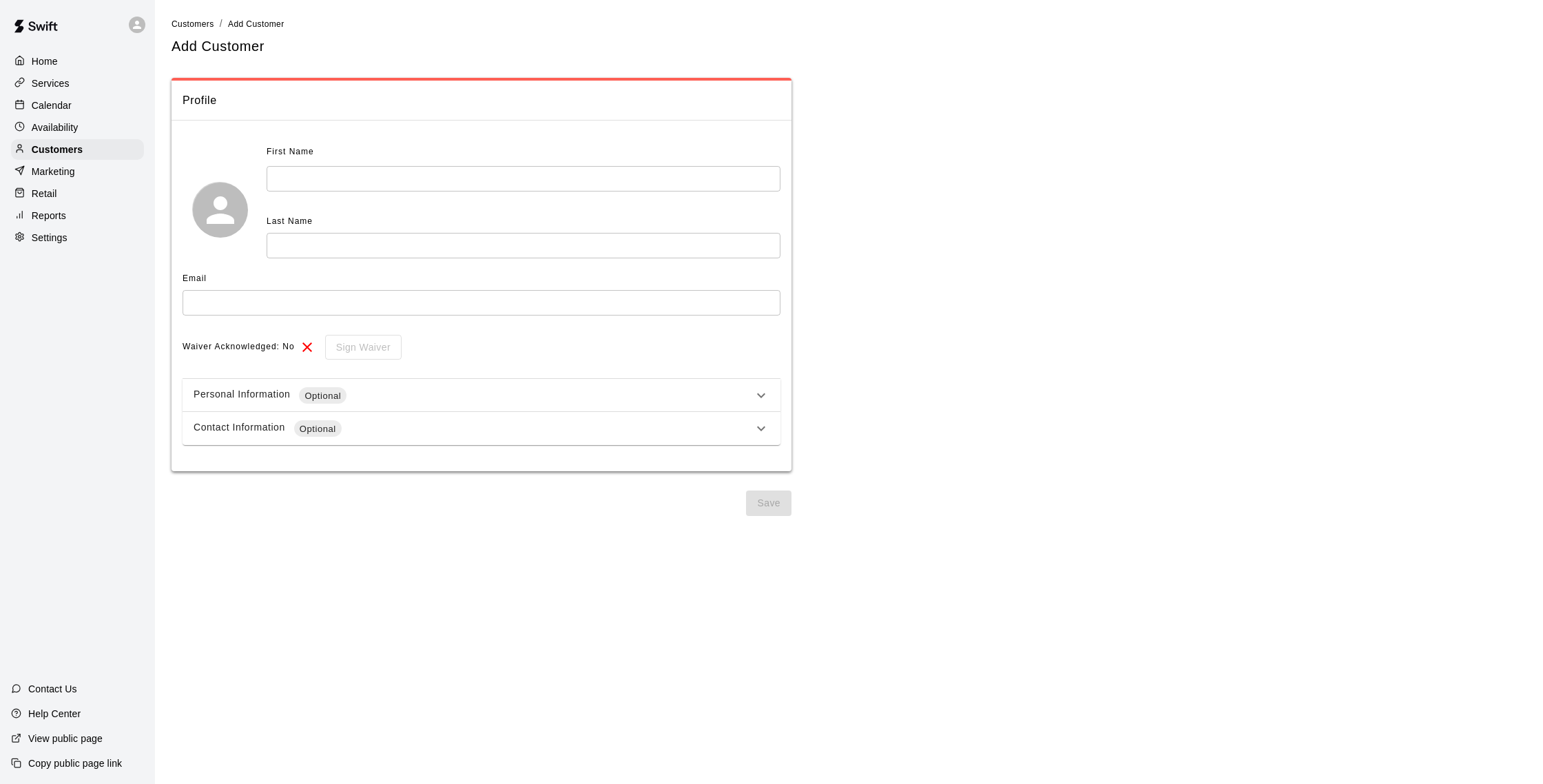
click at [400, 164] on div "First Name ​" at bounding box center [523, 166] width 514 height 50
click at [397, 178] on input "text" at bounding box center [523, 178] width 514 height 25
click at [40, 104] on p "Calendar" at bounding box center [52, 105] width 40 height 14
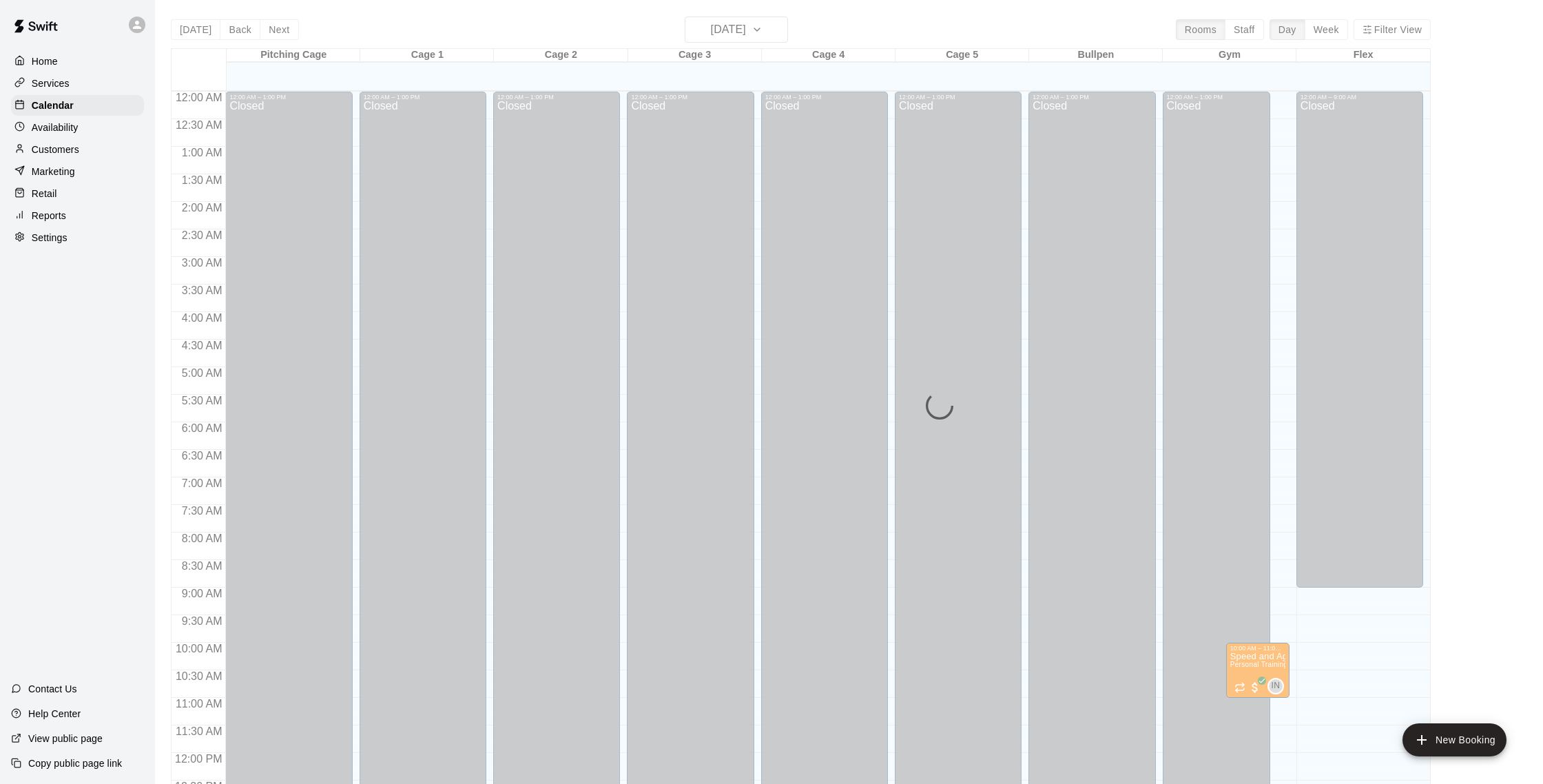
scroll to position [574, 0]
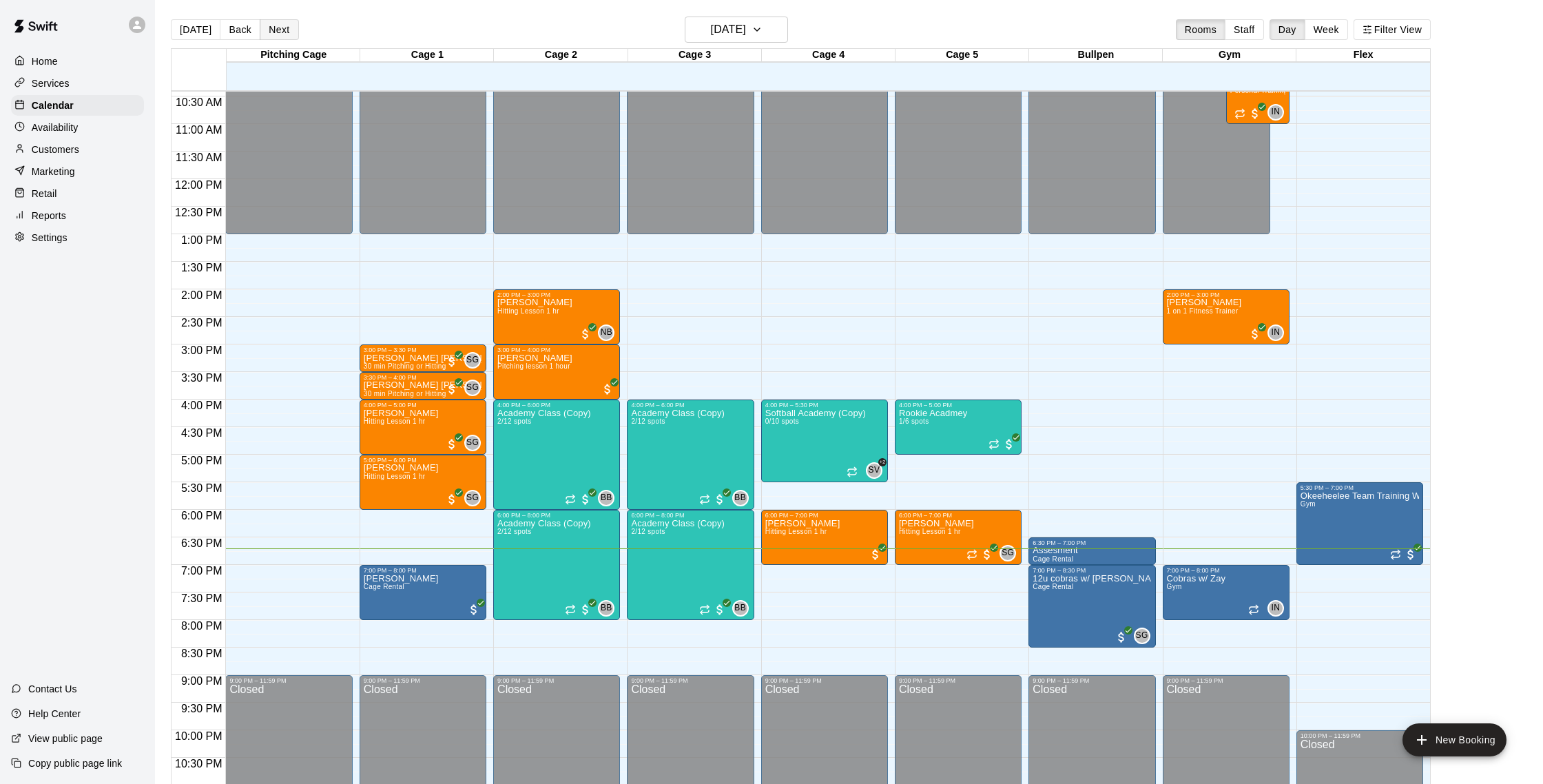
click at [269, 32] on button "Next" at bounding box center [279, 29] width 39 height 21
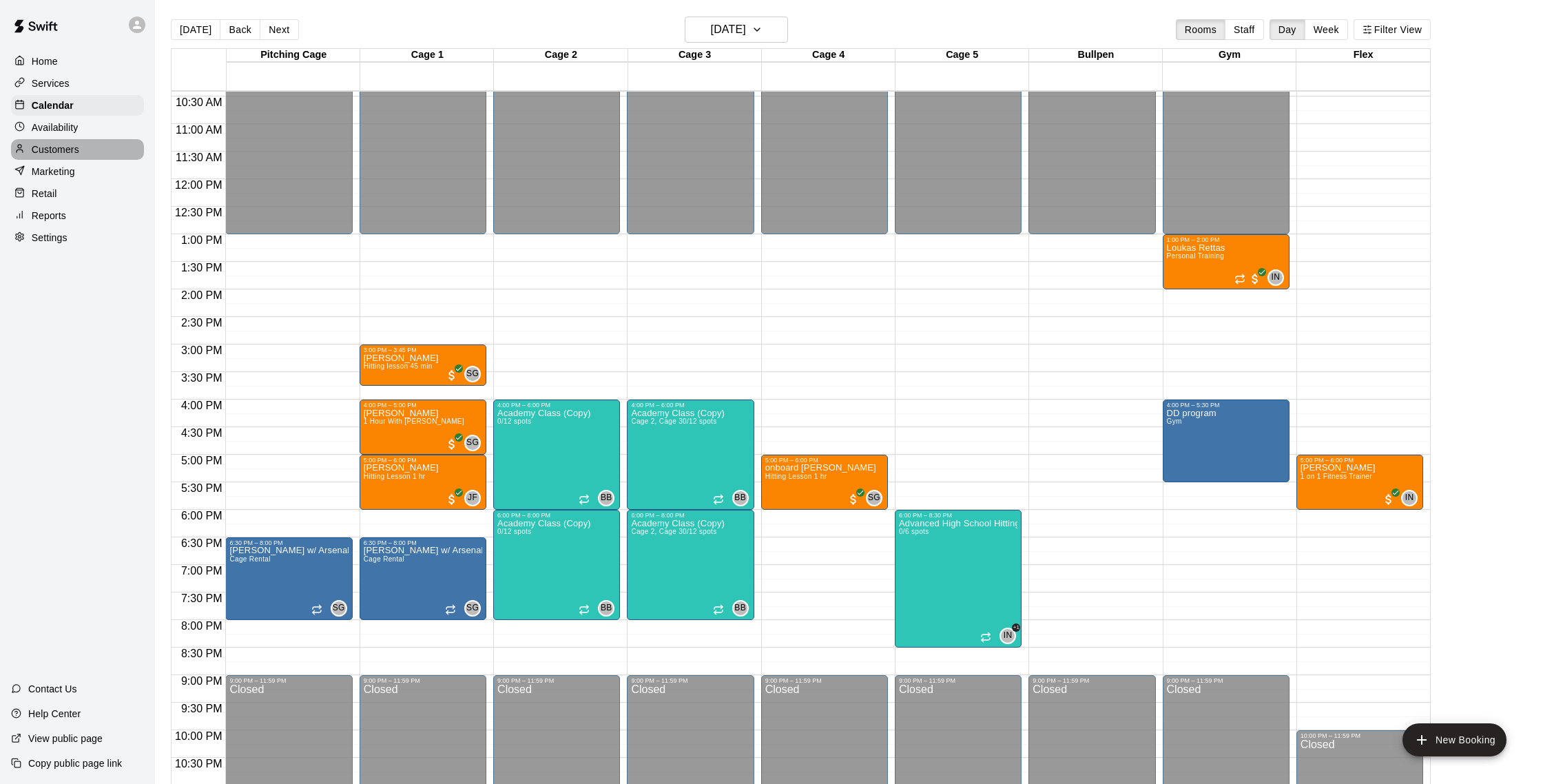
click at [91, 146] on div "Customers" at bounding box center [77, 149] width 133 height 21
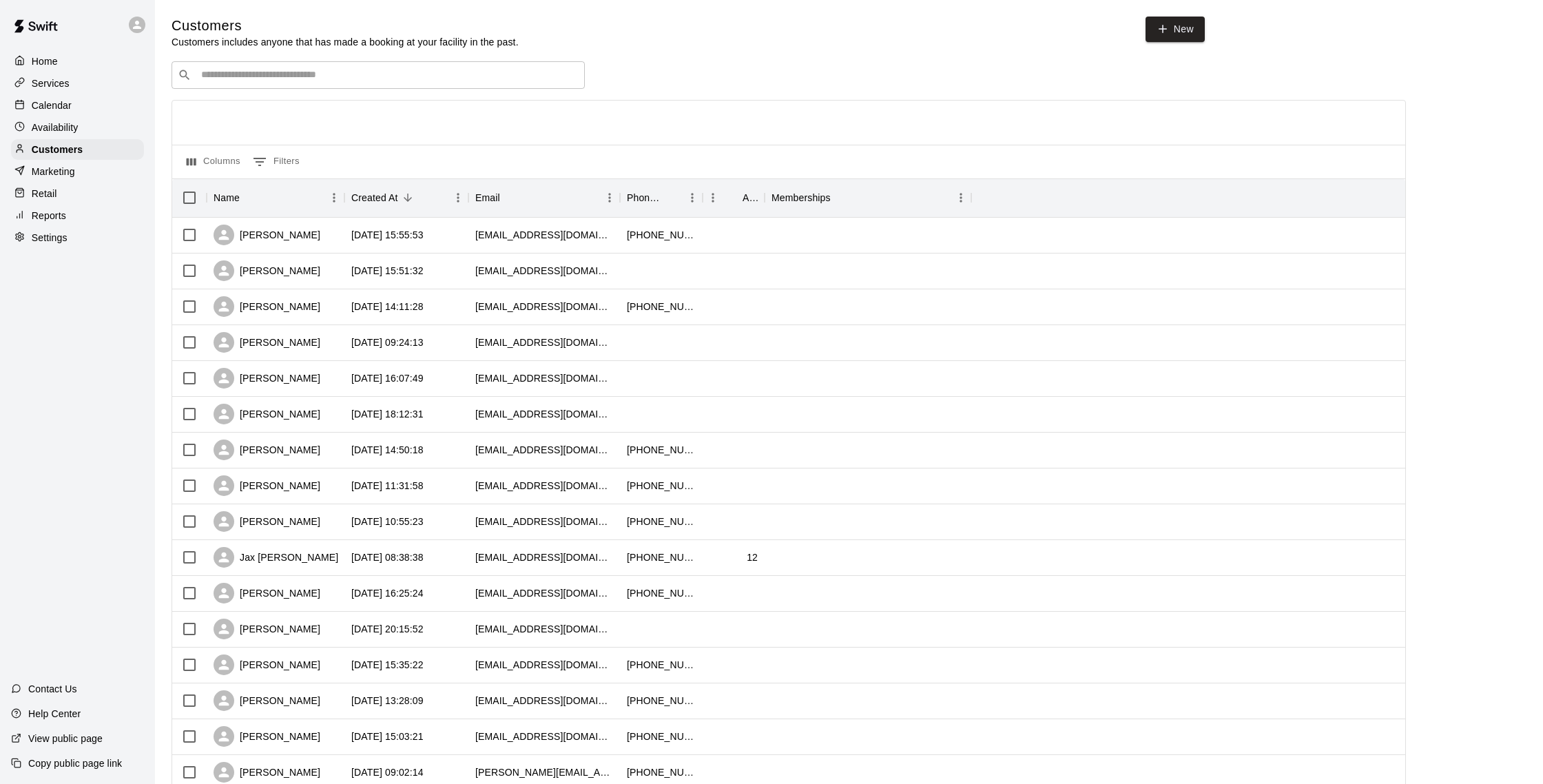
click at [60, 107] on p "Calendar" at bounding box center [52, 105] width 40 height 14
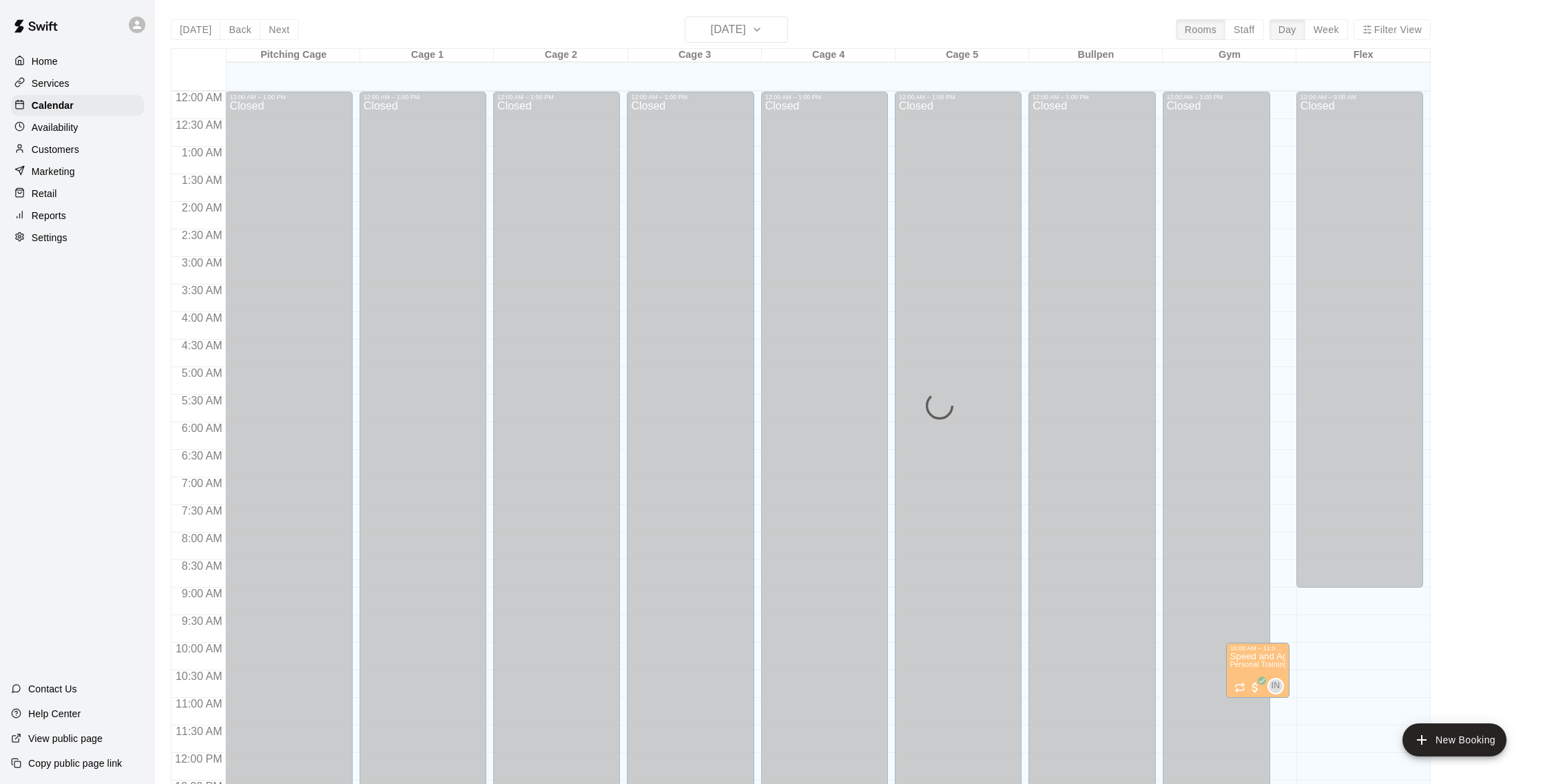
scroll to position [574, 0]
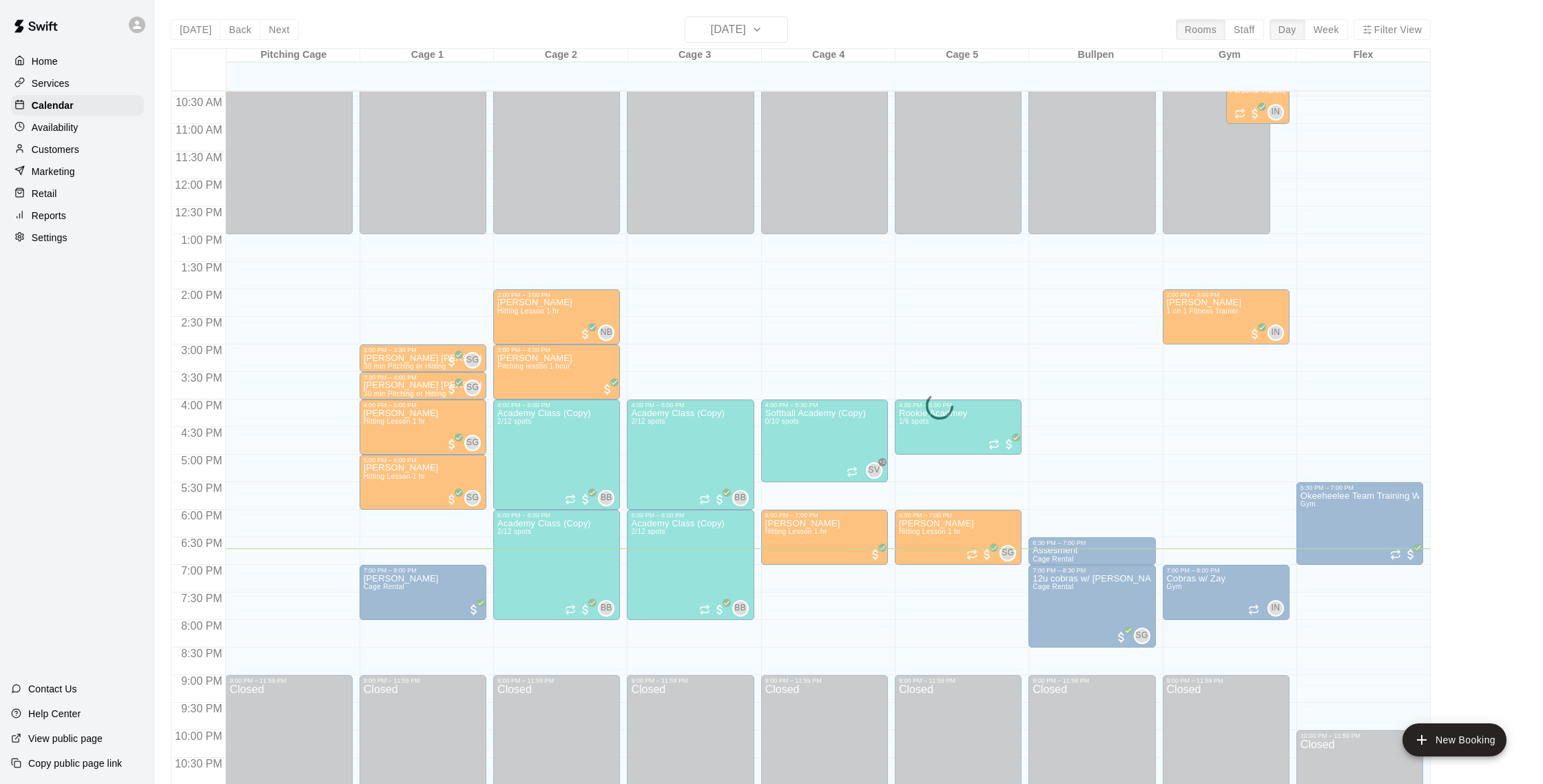
click at [57, 155] on p "Customers" at bounding box center [56, 149] width 47 height 14
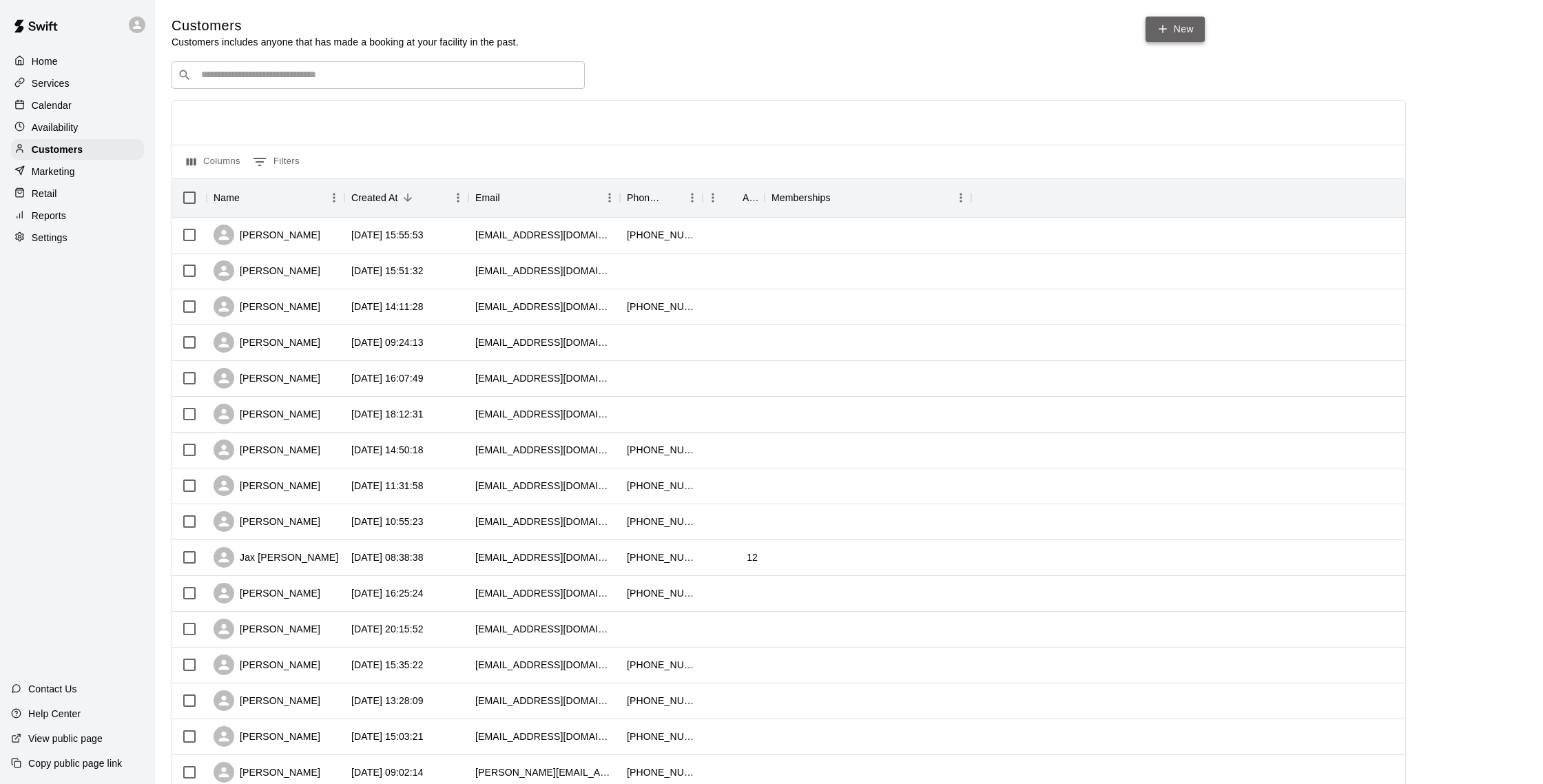
click at [1177, 36] on link "New" at bounding box center [1175, 29] width 59 height 25
select select "**"
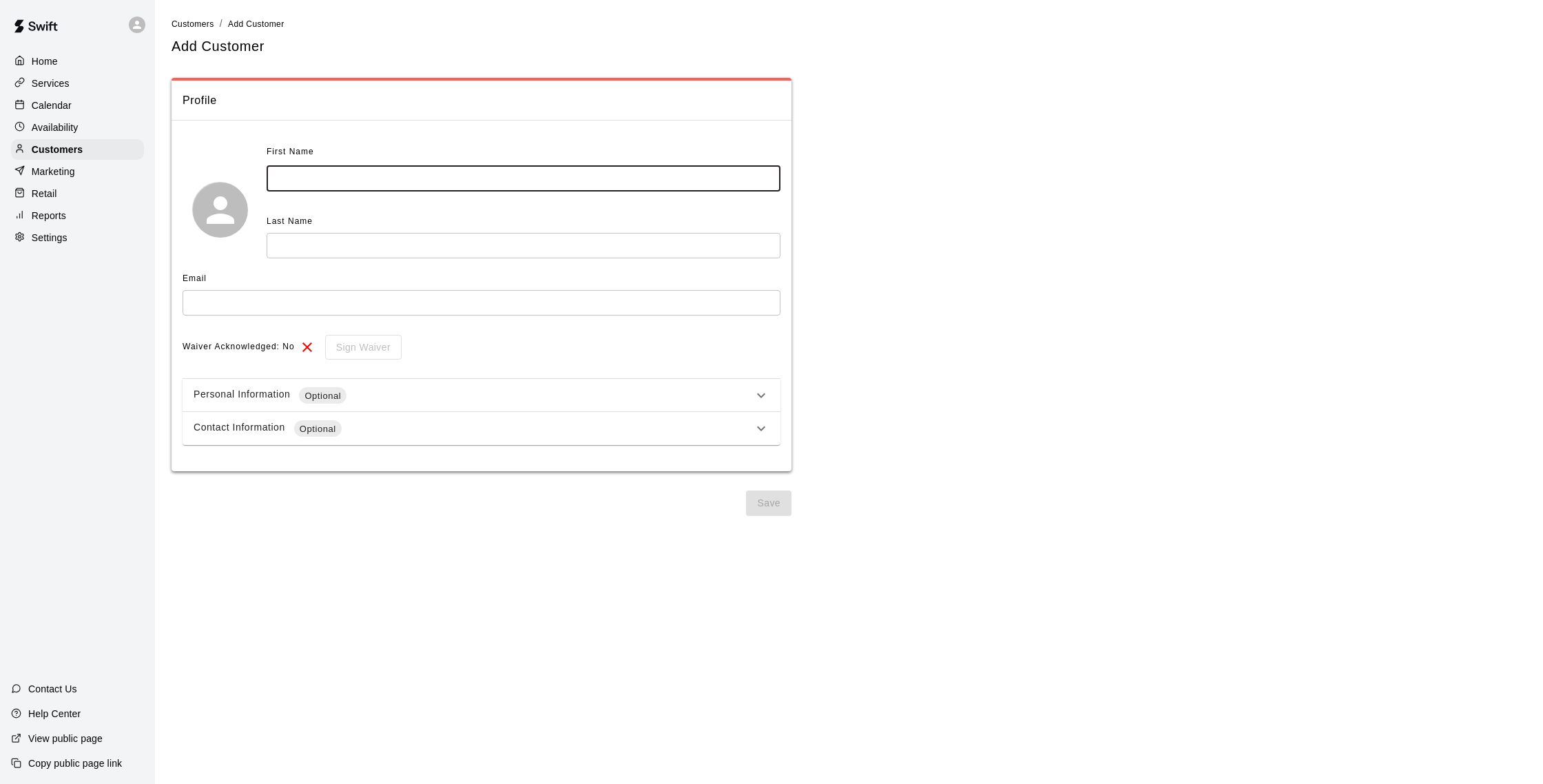
click at [385, 179] on input "text" at bounding box center [523, 178] width 514 height 25
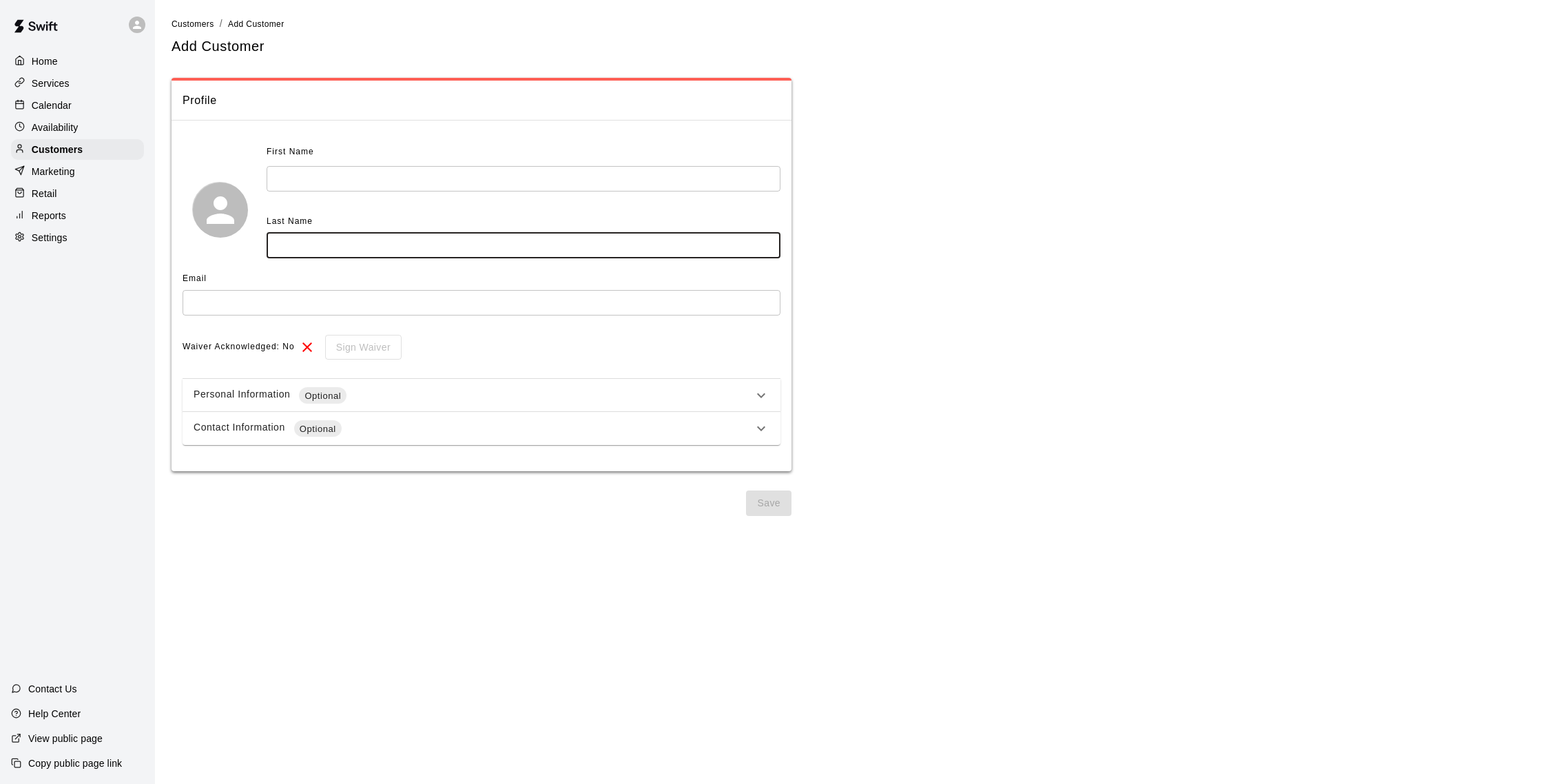
click at [290, 247] on input "text" at bounding box center [523, 245] width 514 height 25
type input "*********"
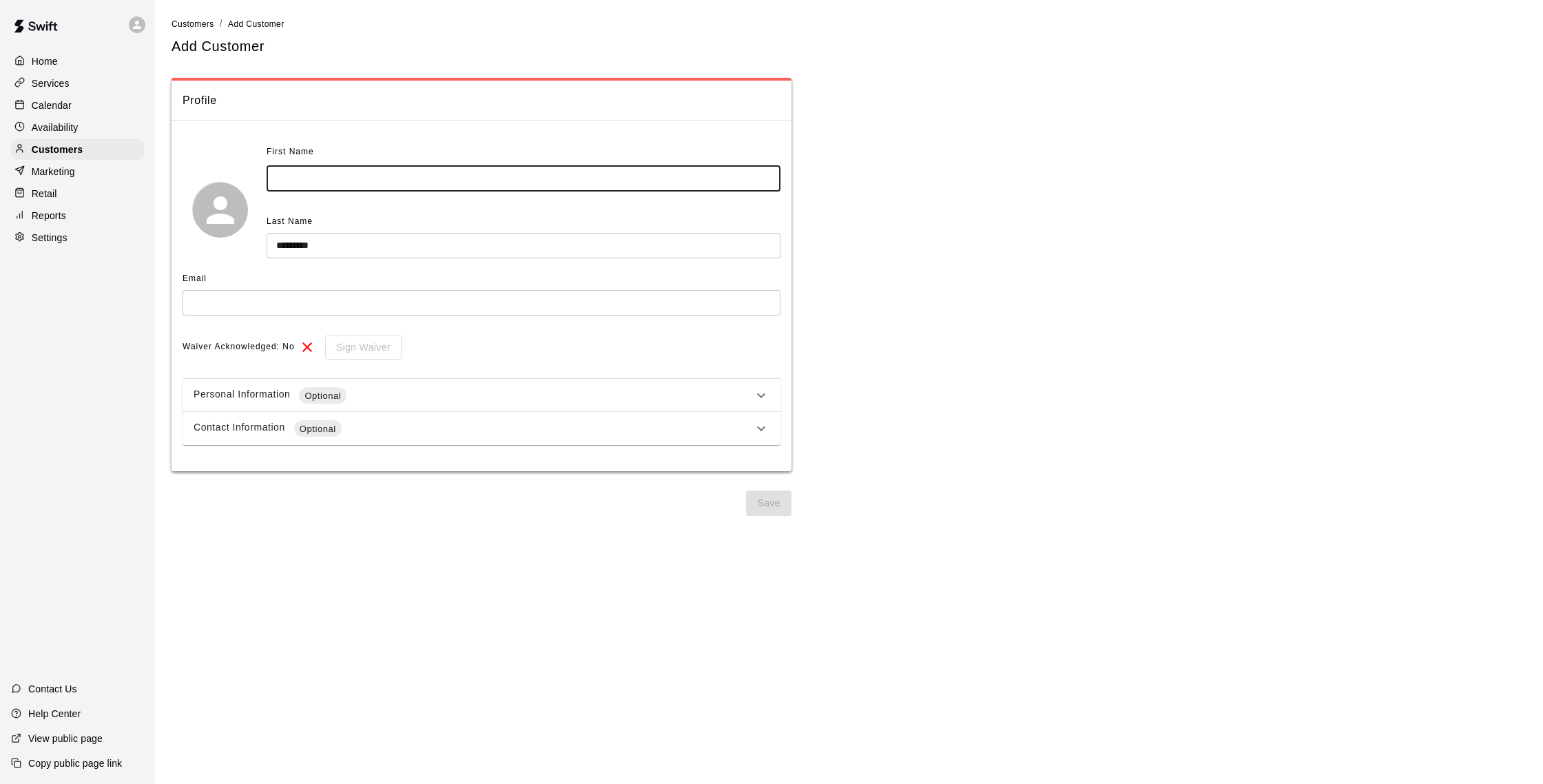
click at [324, 174] on input "text" at bounding box center [523, 178] width 514 height 25
type input "****"
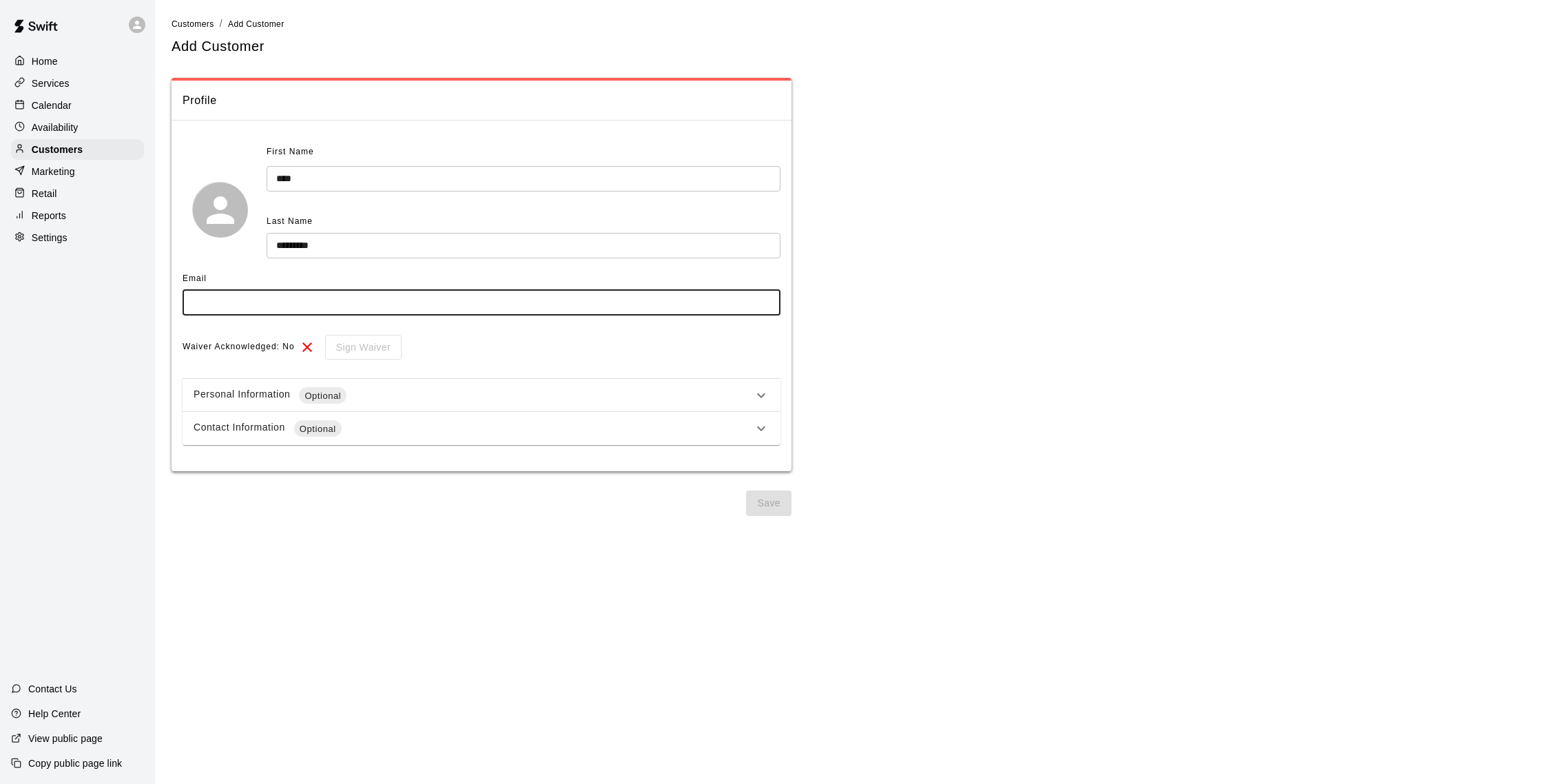
click at [251, 309] on input "text" at bounding box center [482, 302] width 598 height 25
click at [259, 298] on input "text" at bounding box center [482, 302] width 598 height 25
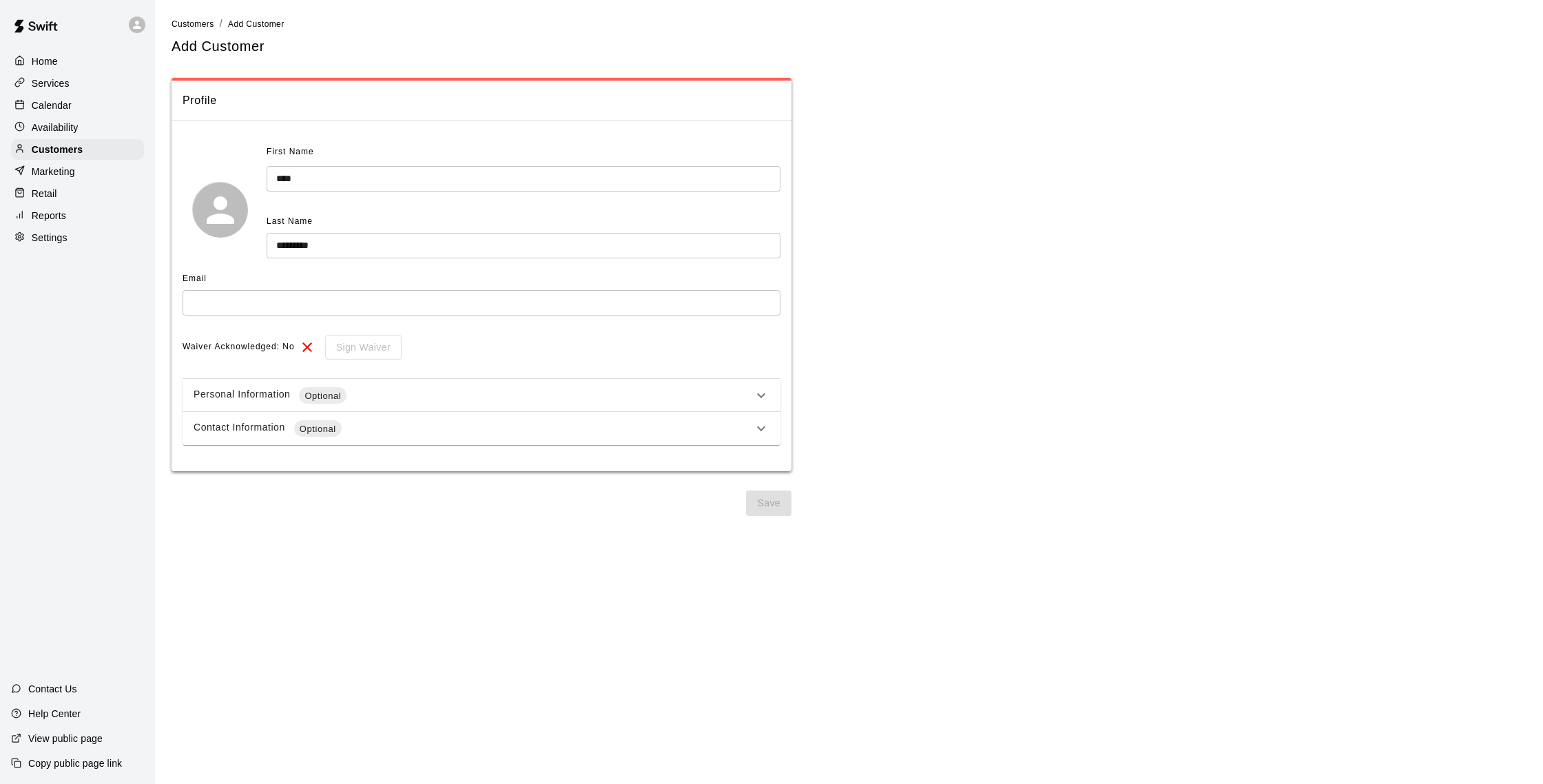
click at [295, 93] on span "Profile" at bounding box center [482, 101] width 598 height 18
click at [241, 294] on input "text" at bounding box center [482, 302] width 598 height 25
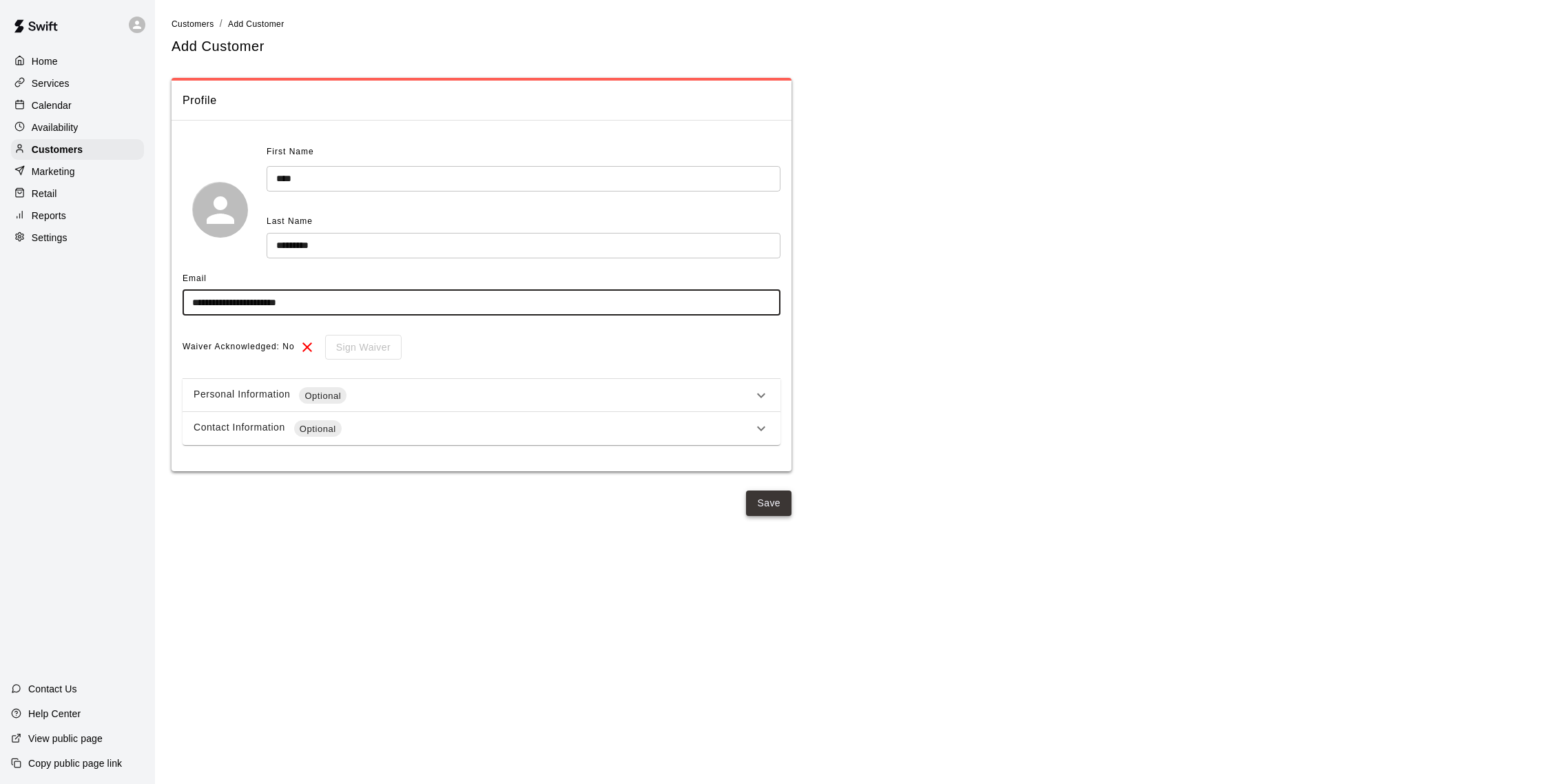
type input "**********"
click at [768, 508] on button "Save" at bounding box center [769, 503] width 46 height 25
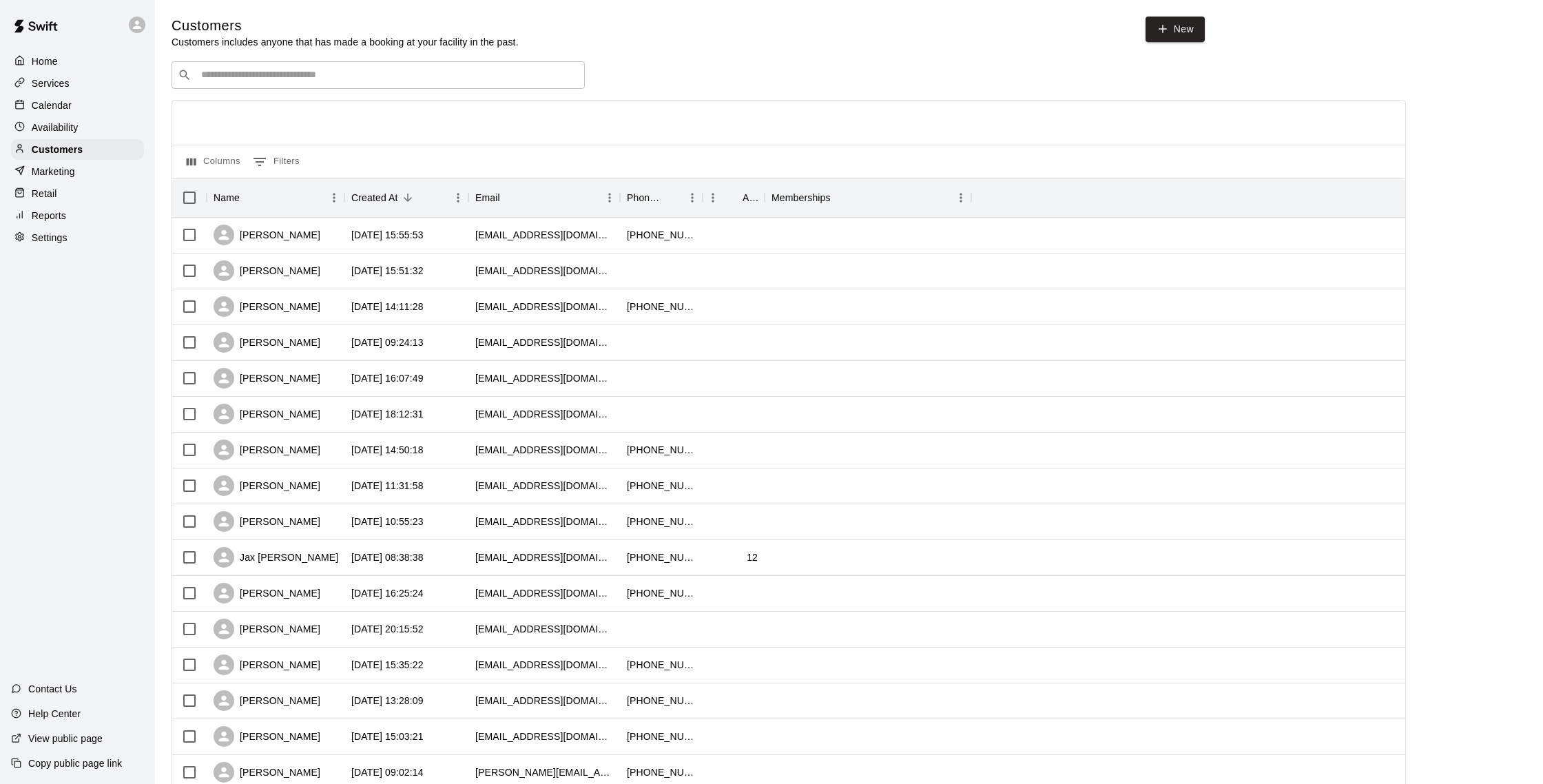
scroll to position [3, 0]
click at [331, 232] on div "Jack machometa" at bounding box center [275, 232] width 138 height 36
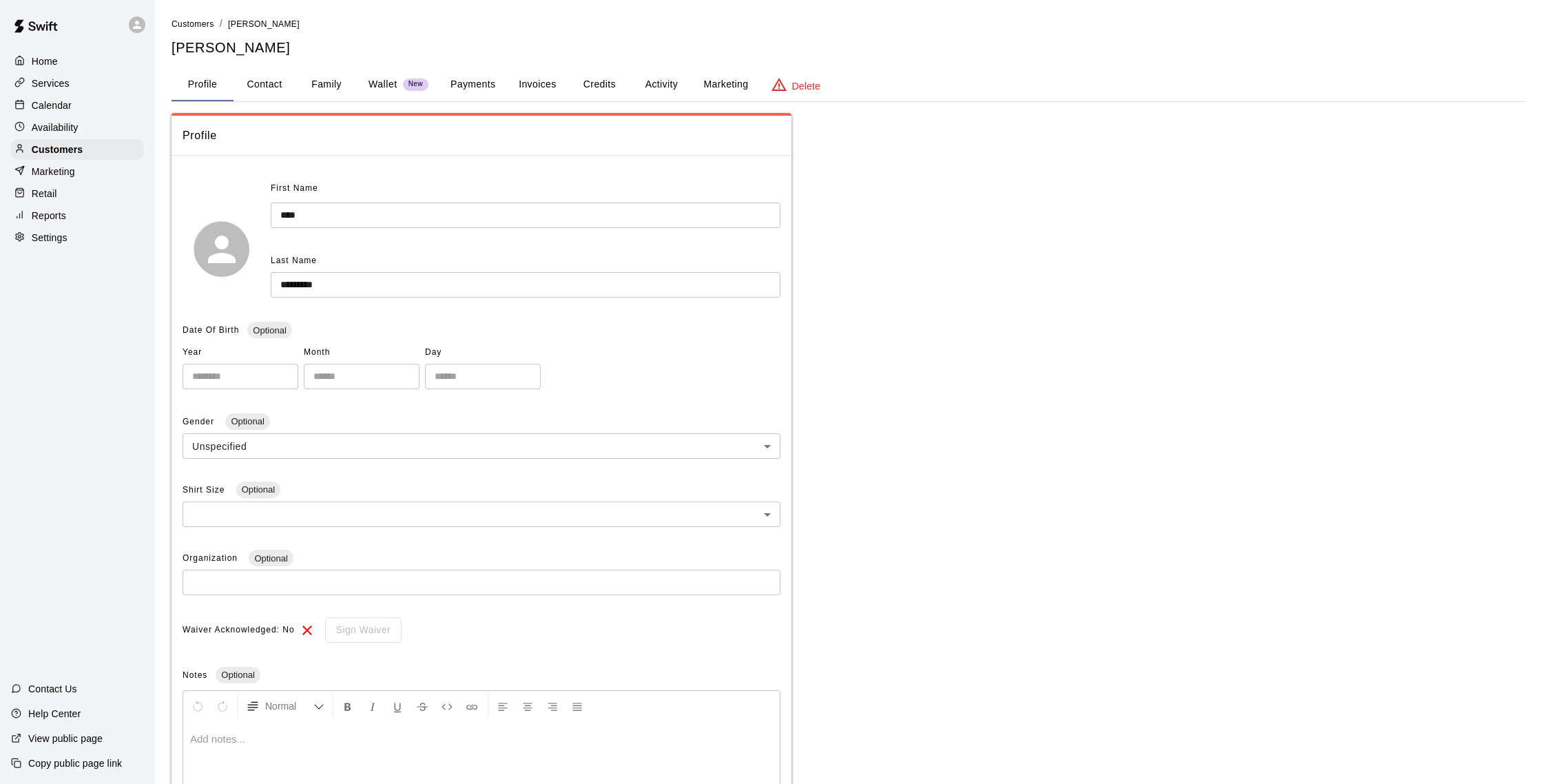
click at [488, 81] on button "Payments" at bounding box center [473, 84] width 67 height 33
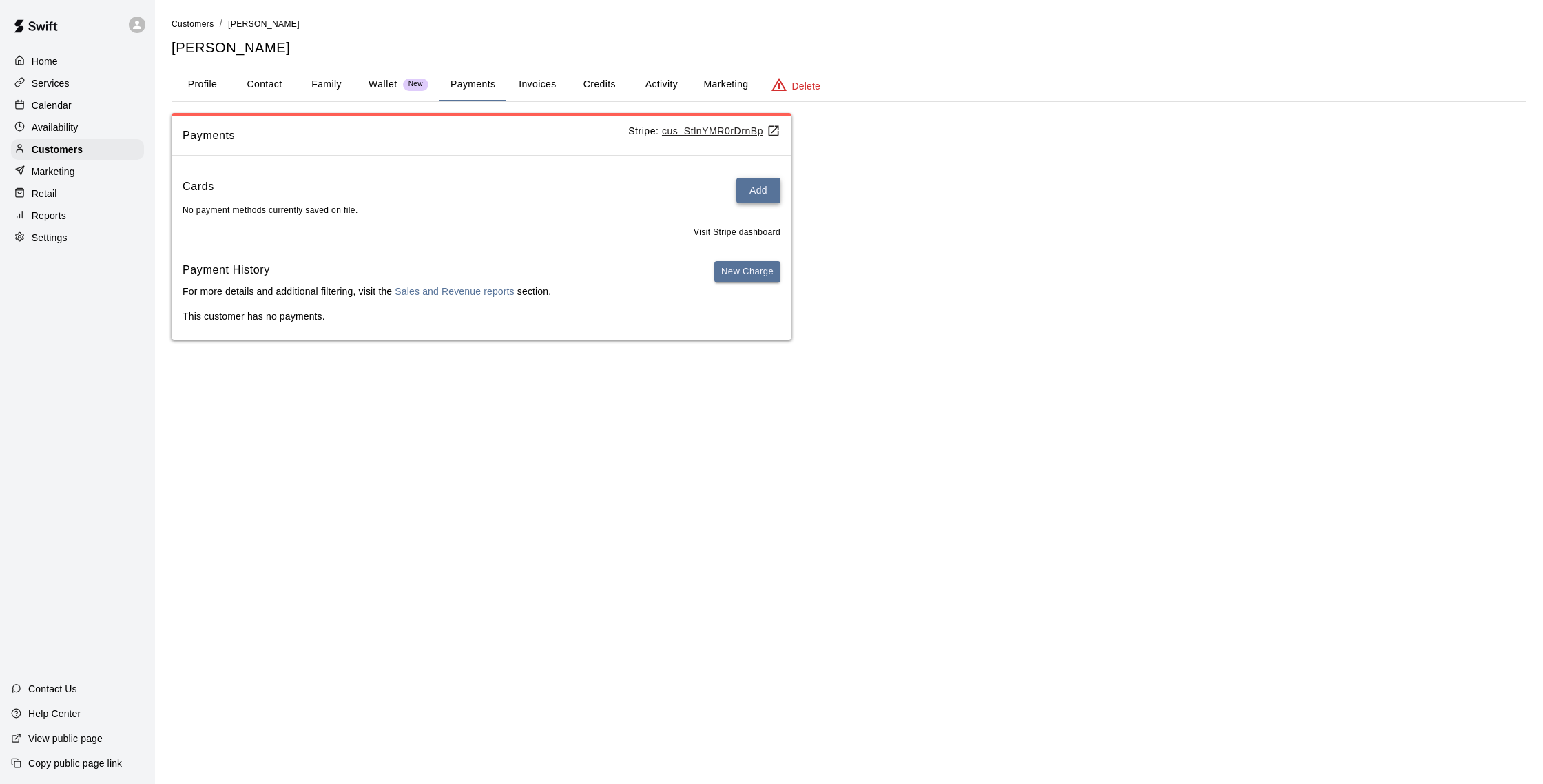
click at [750, 190] on button "Add" at bounding box center [758, 190] width 44 height 25
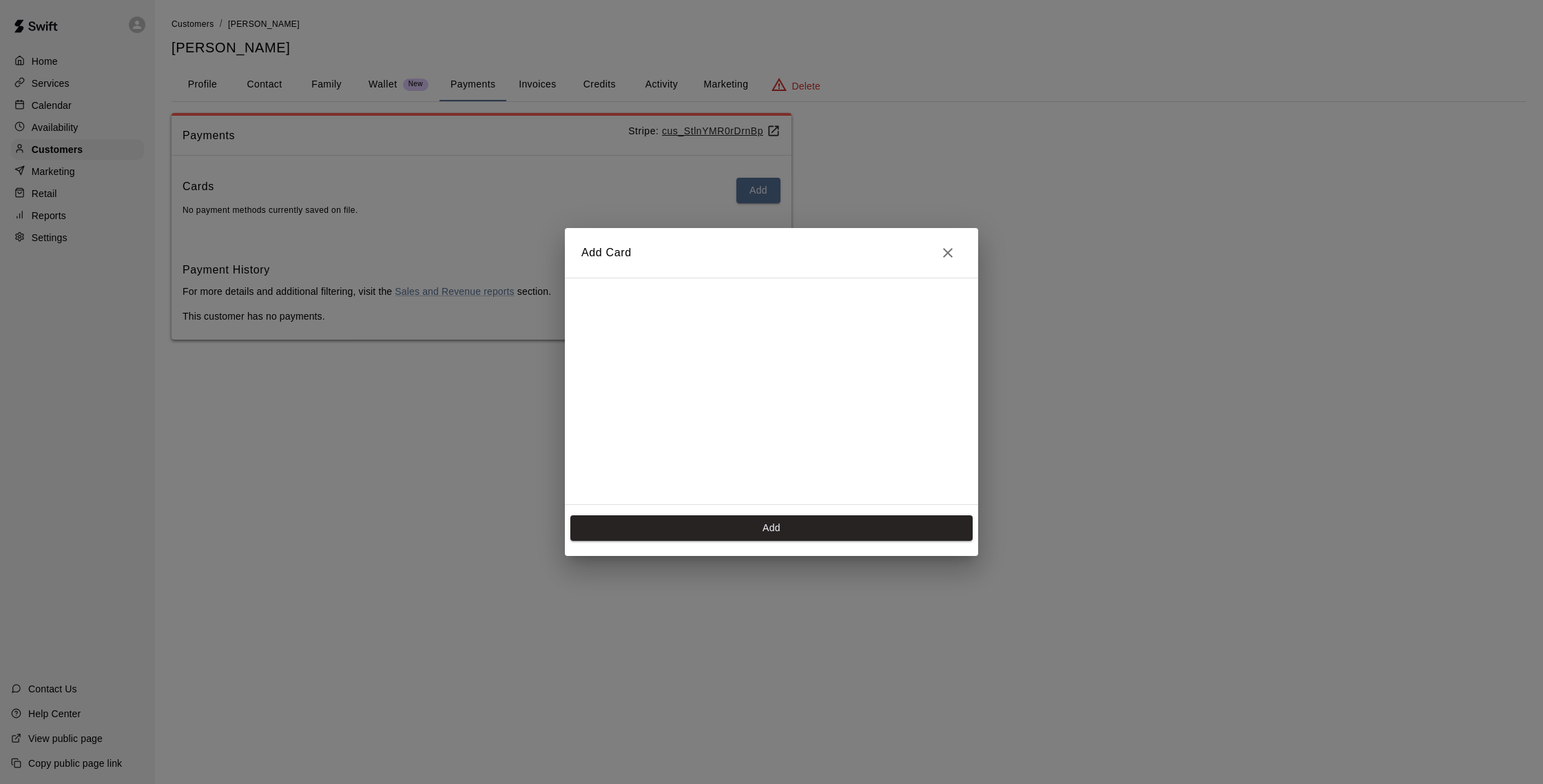
scroll to position [194, 0]
click at [763, 534] on button "Add" at bounding box center [771, 527] width 402 height 25
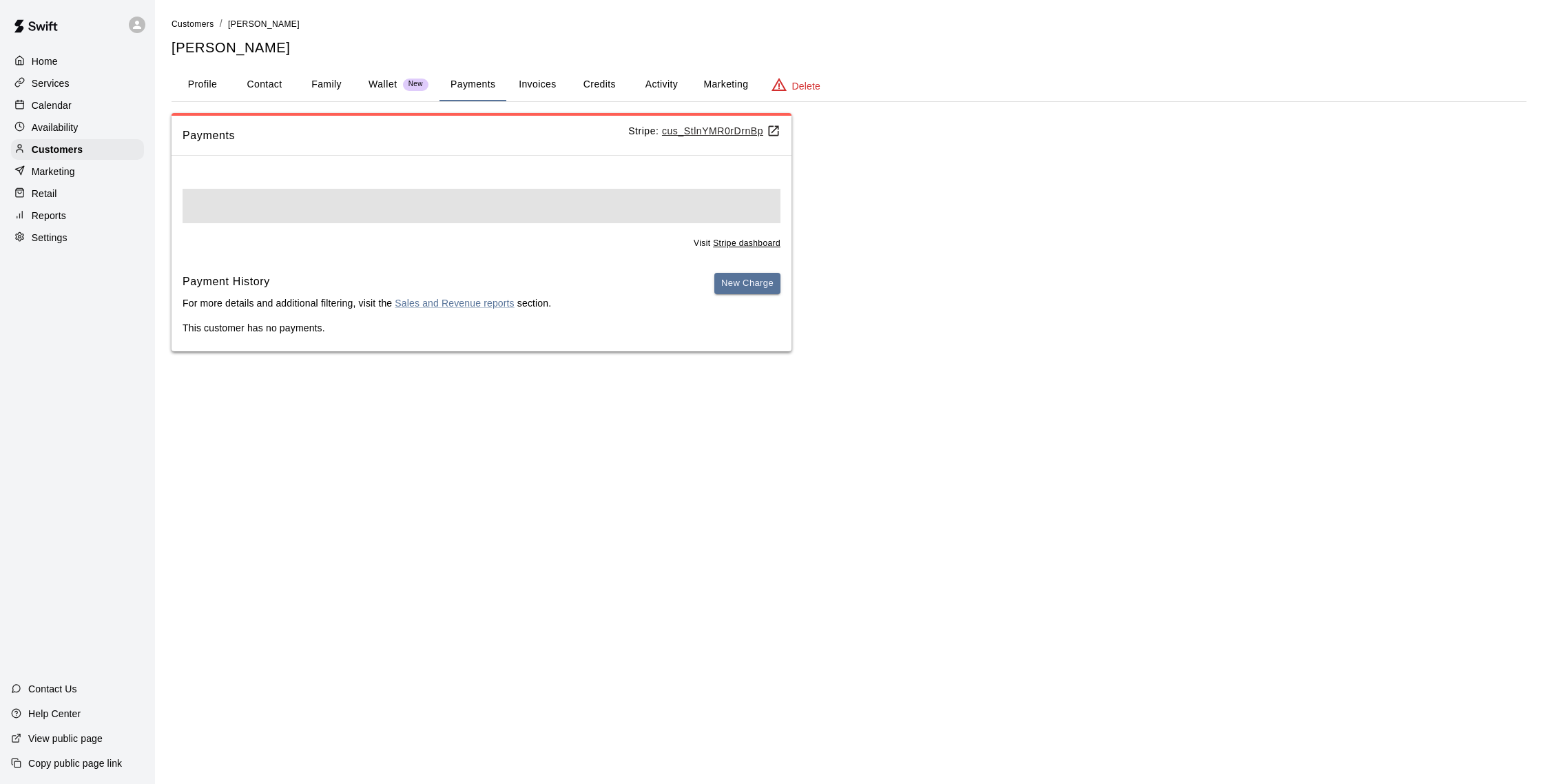
scroll to position [0, 0]
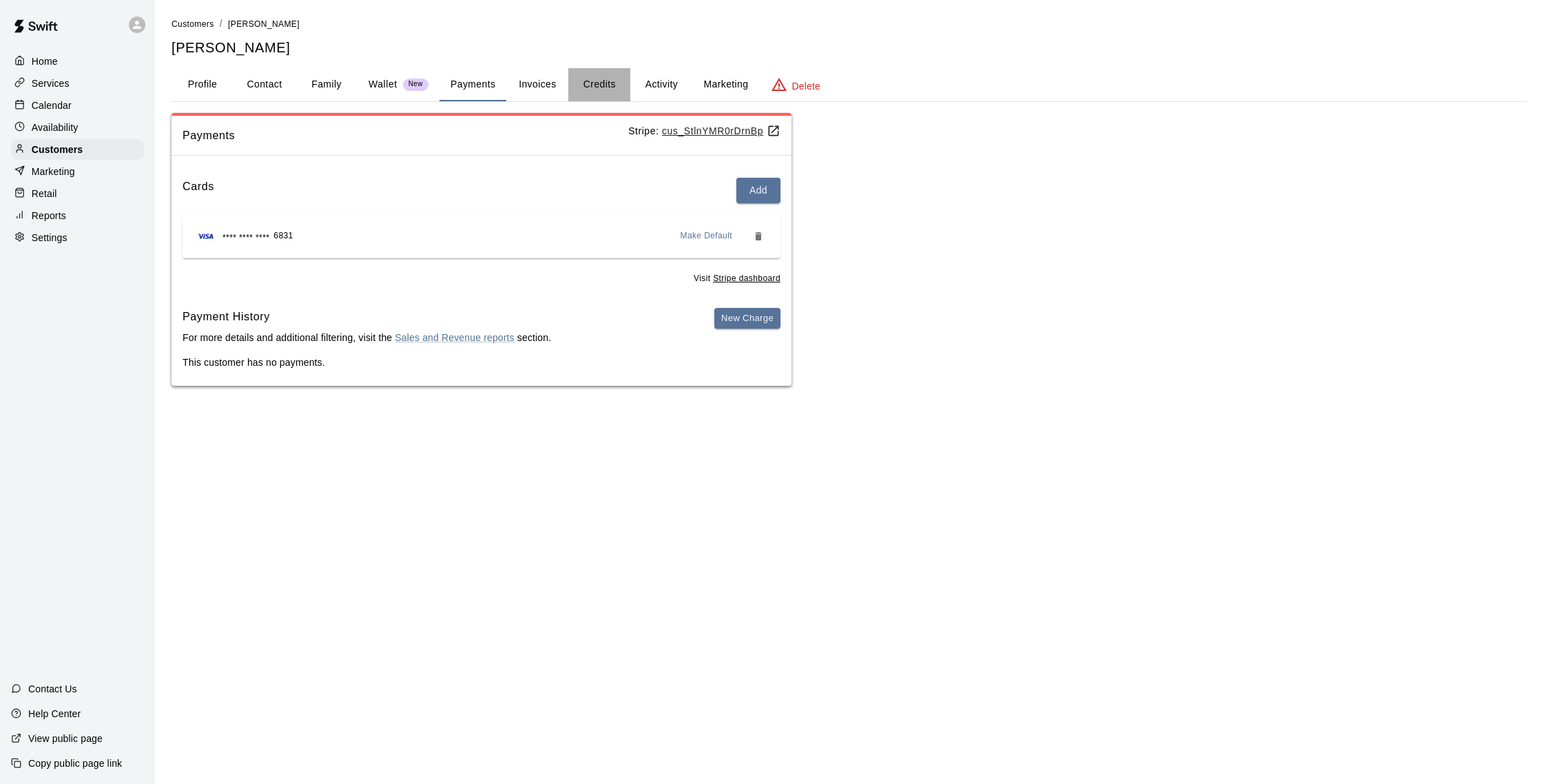
click at [626, 82] on button "Credits" at bounding box center [599, 84] width 62 height 33
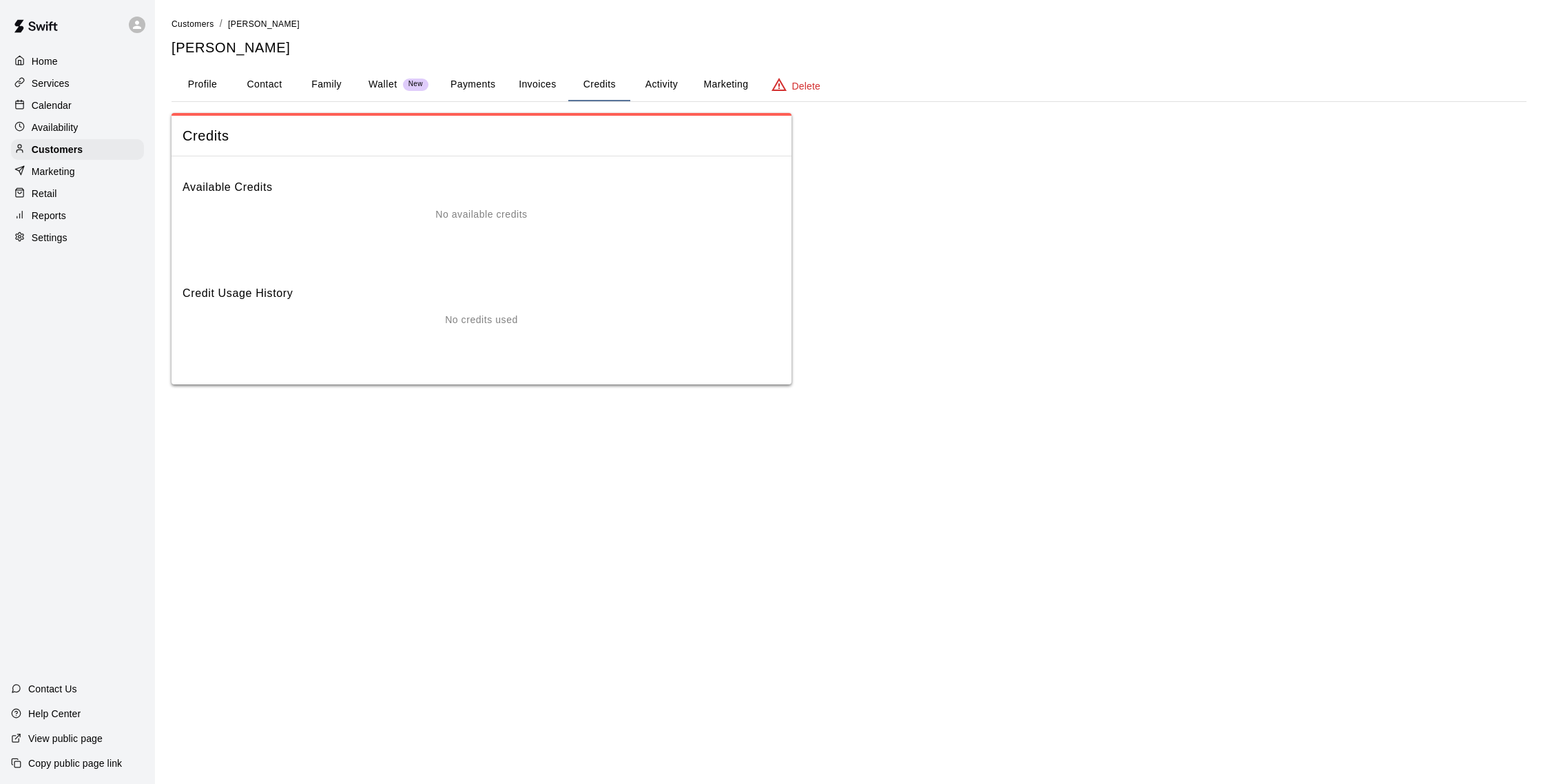
click at [503, 88] on button "Payments" at bounding box center [473, 84] width 67 height 33
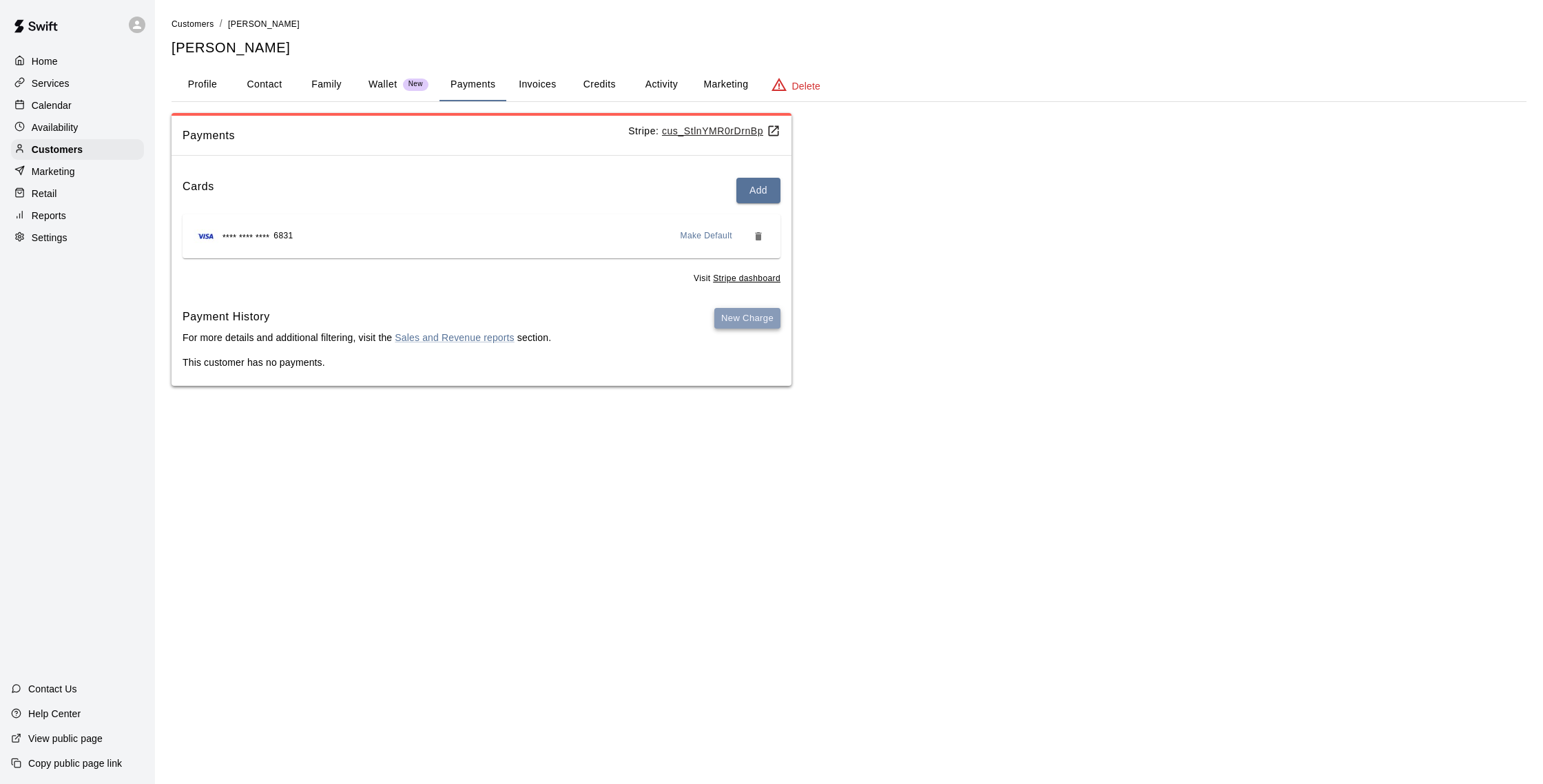
click at [762, 312] on button "New Charge" at bounding box center [747, 318] width 66 height 21
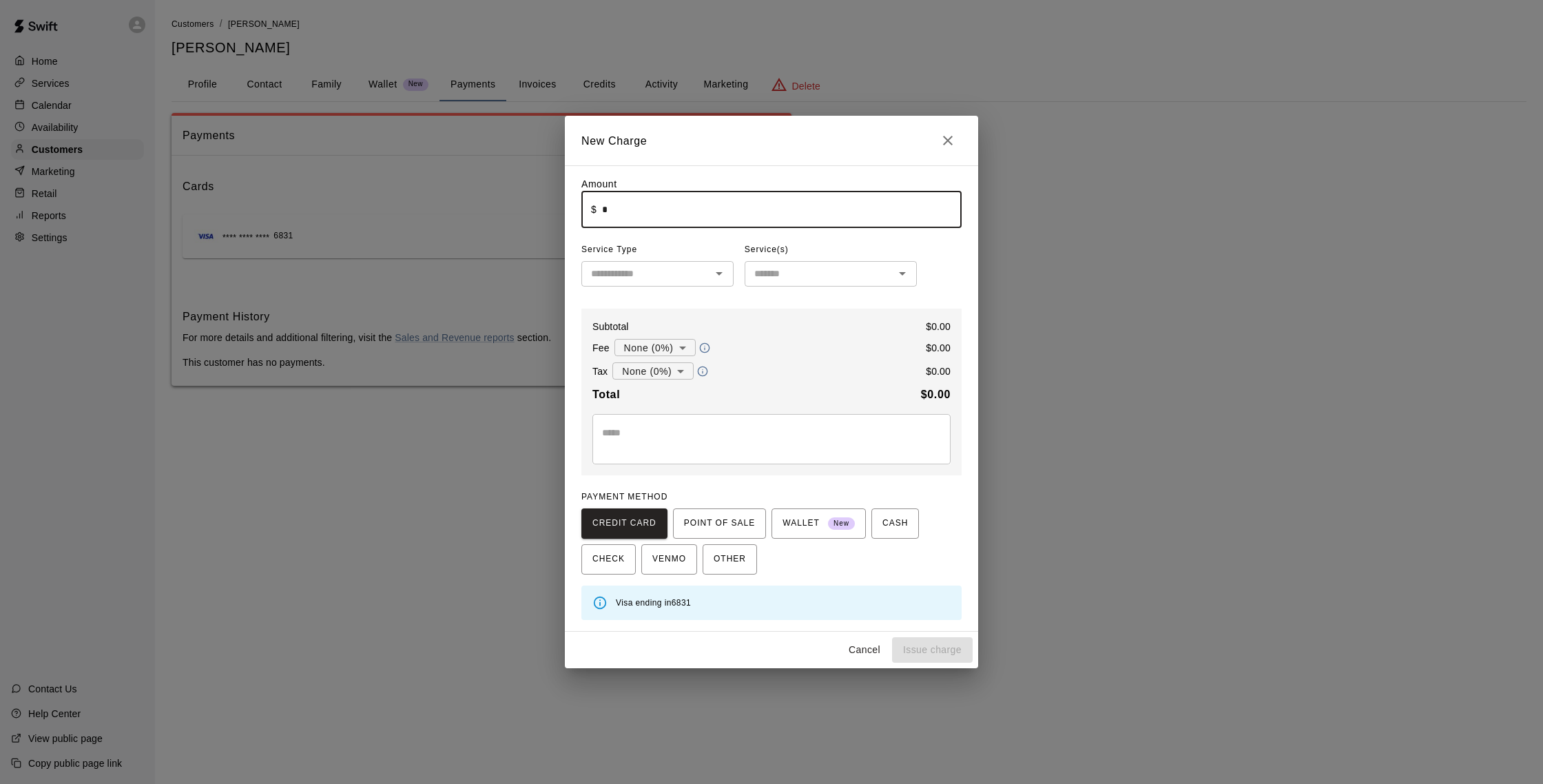
click at [617, 215] on input "*" at bounding box center [782, 210] width 360 height 37
click at [921, 651] on button "Issue charge" at bounding box center [933, 649] width 81 height 25
type input "*"
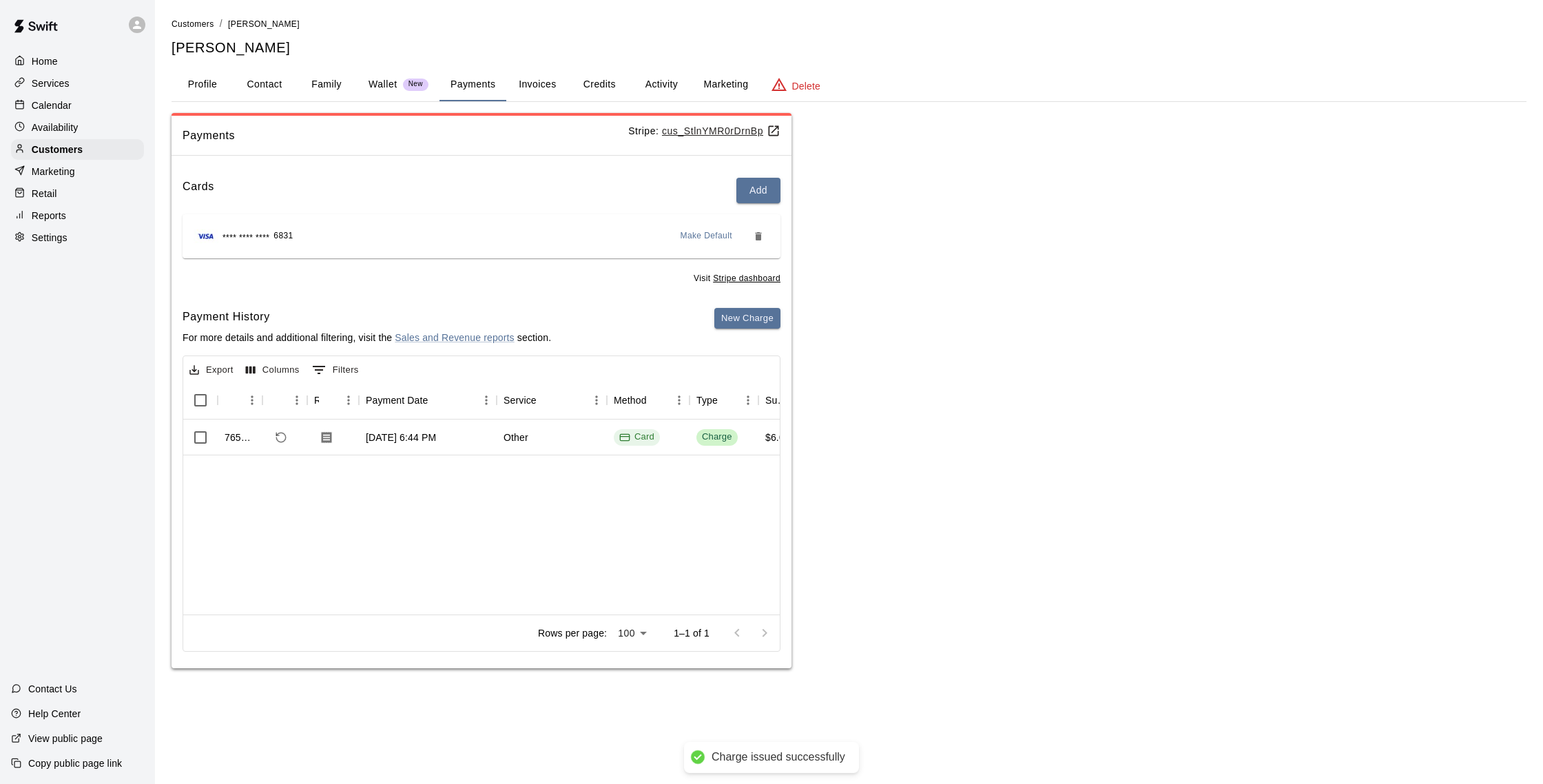
click at [68, 98] on p "Calendar" at bounding box center [52, 105] width 40 height 14
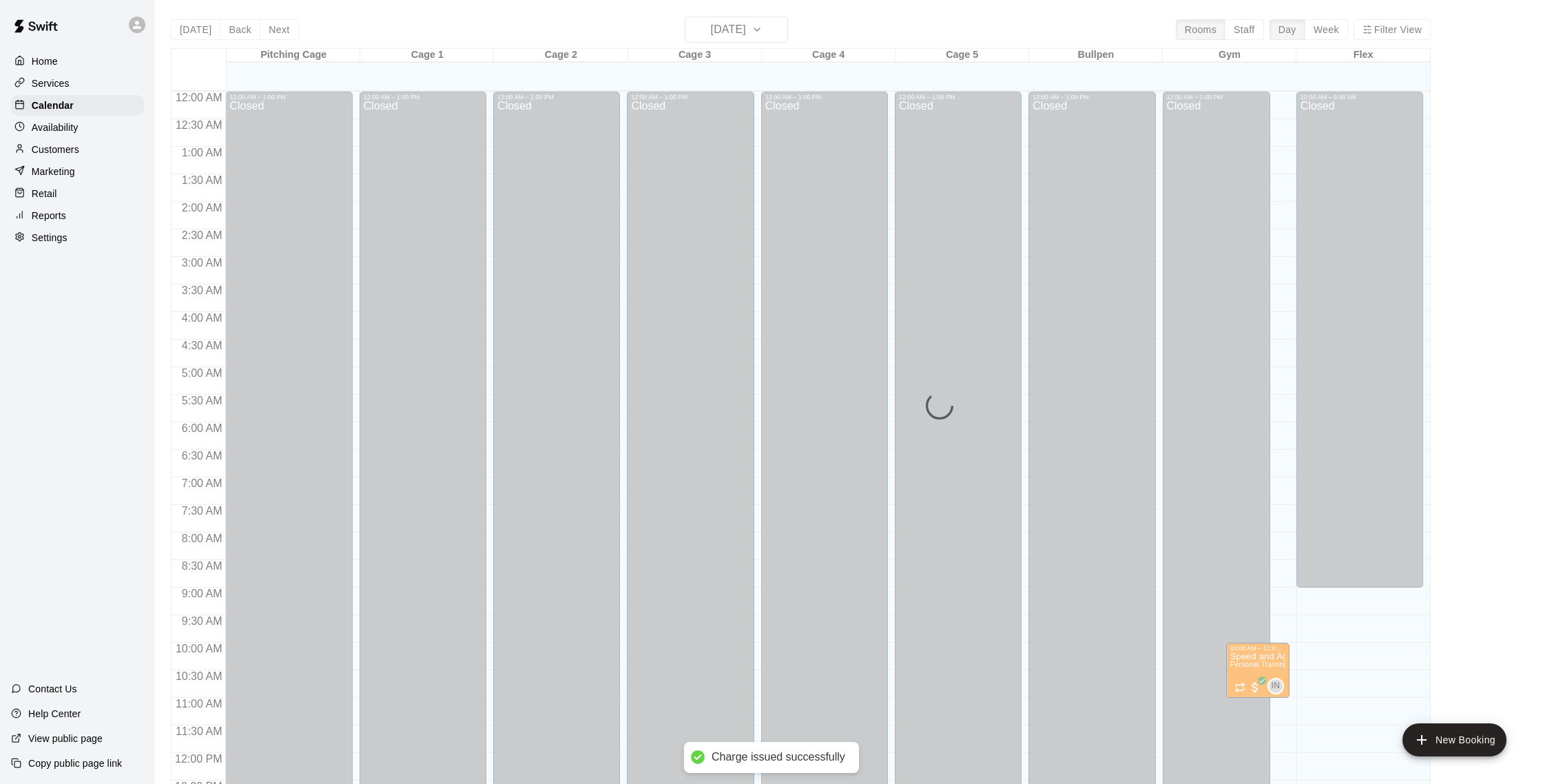
scroll to position [574, 0]
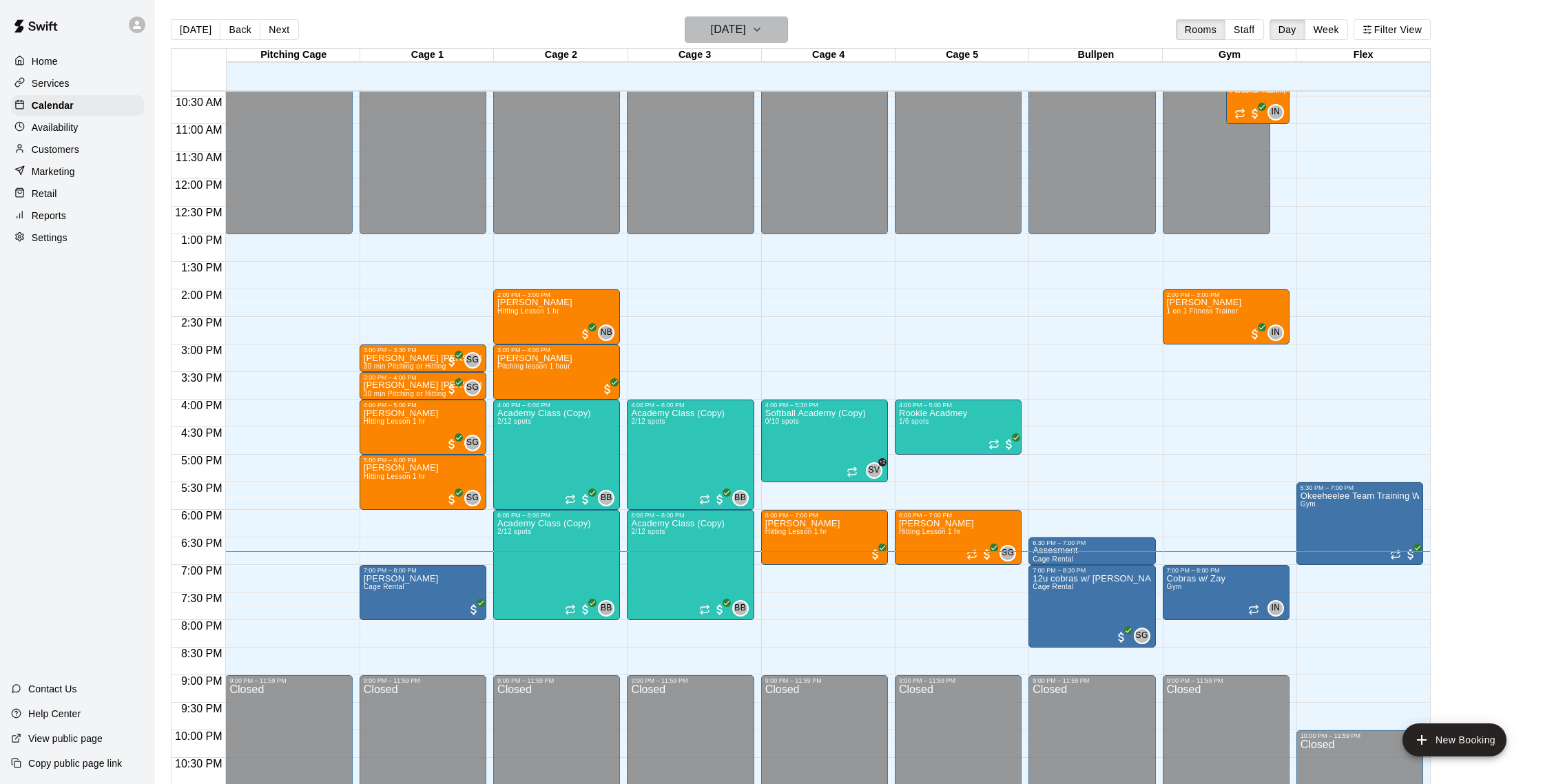
click at [763, 30] on icon "button" at bounding box center [757, 30] width 11 height 17
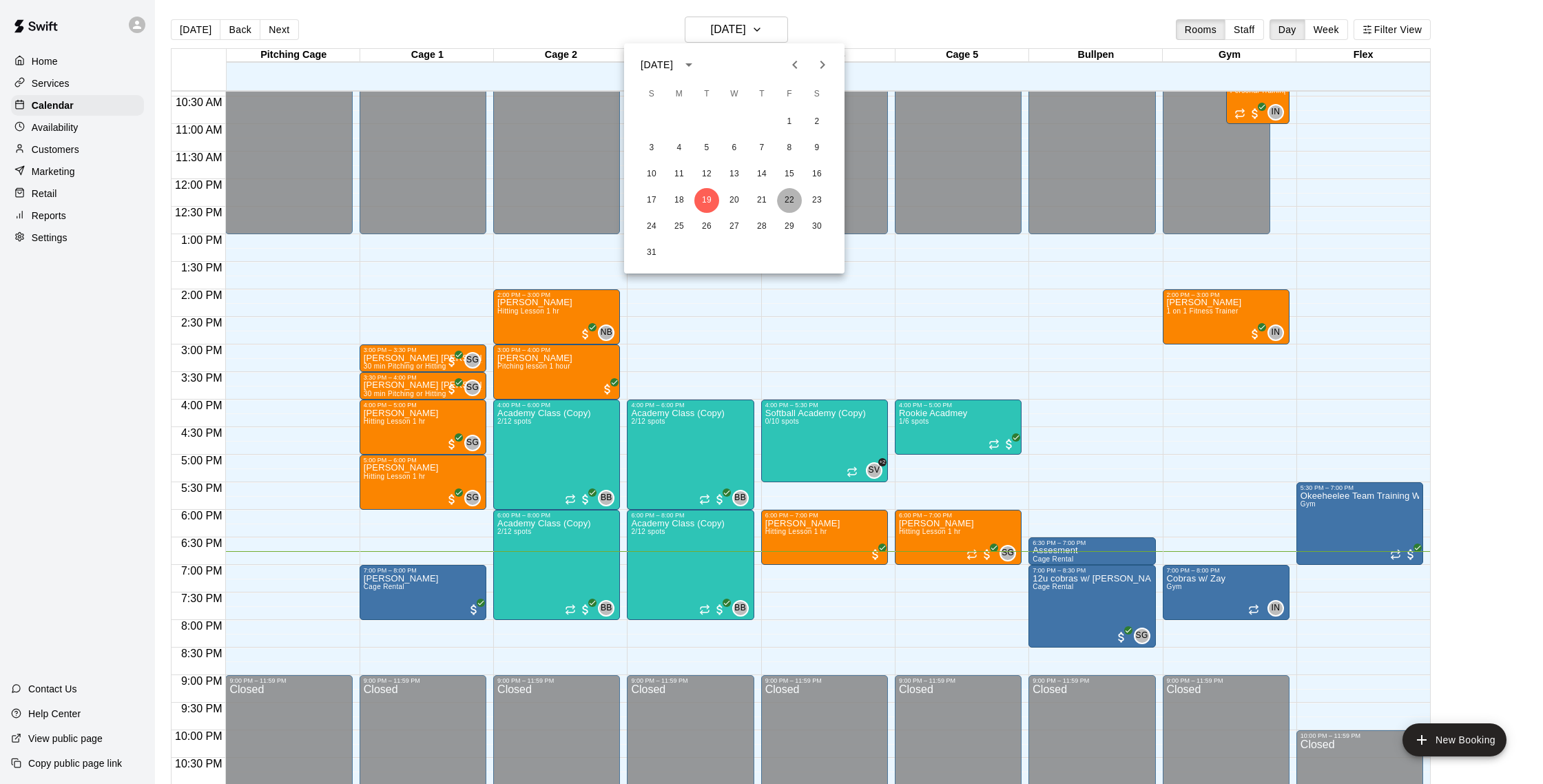
click at [783, 200] on button "22" at bounding box center [789, 200] width 25 height 25
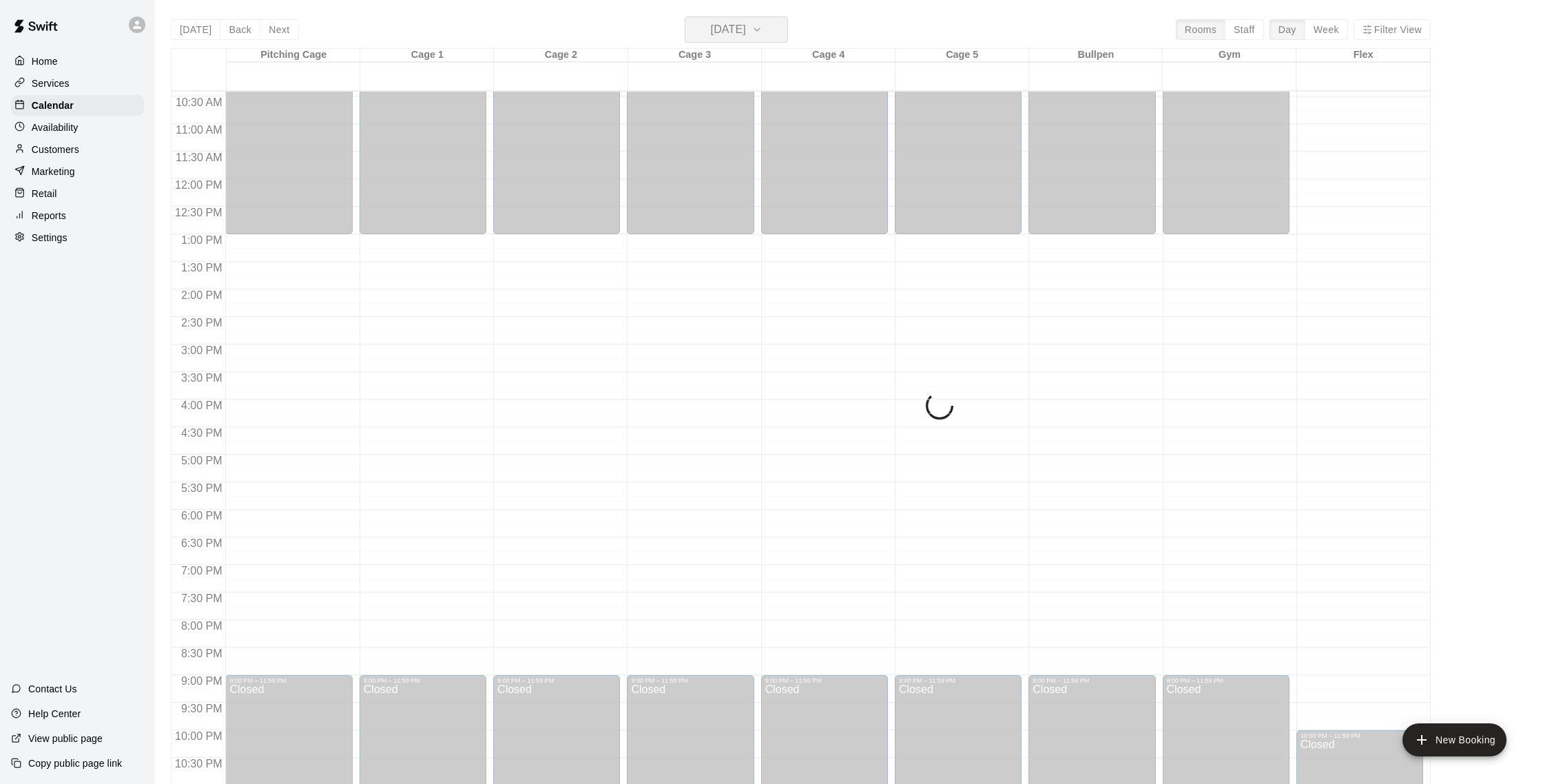
scroll to position [574, 0]
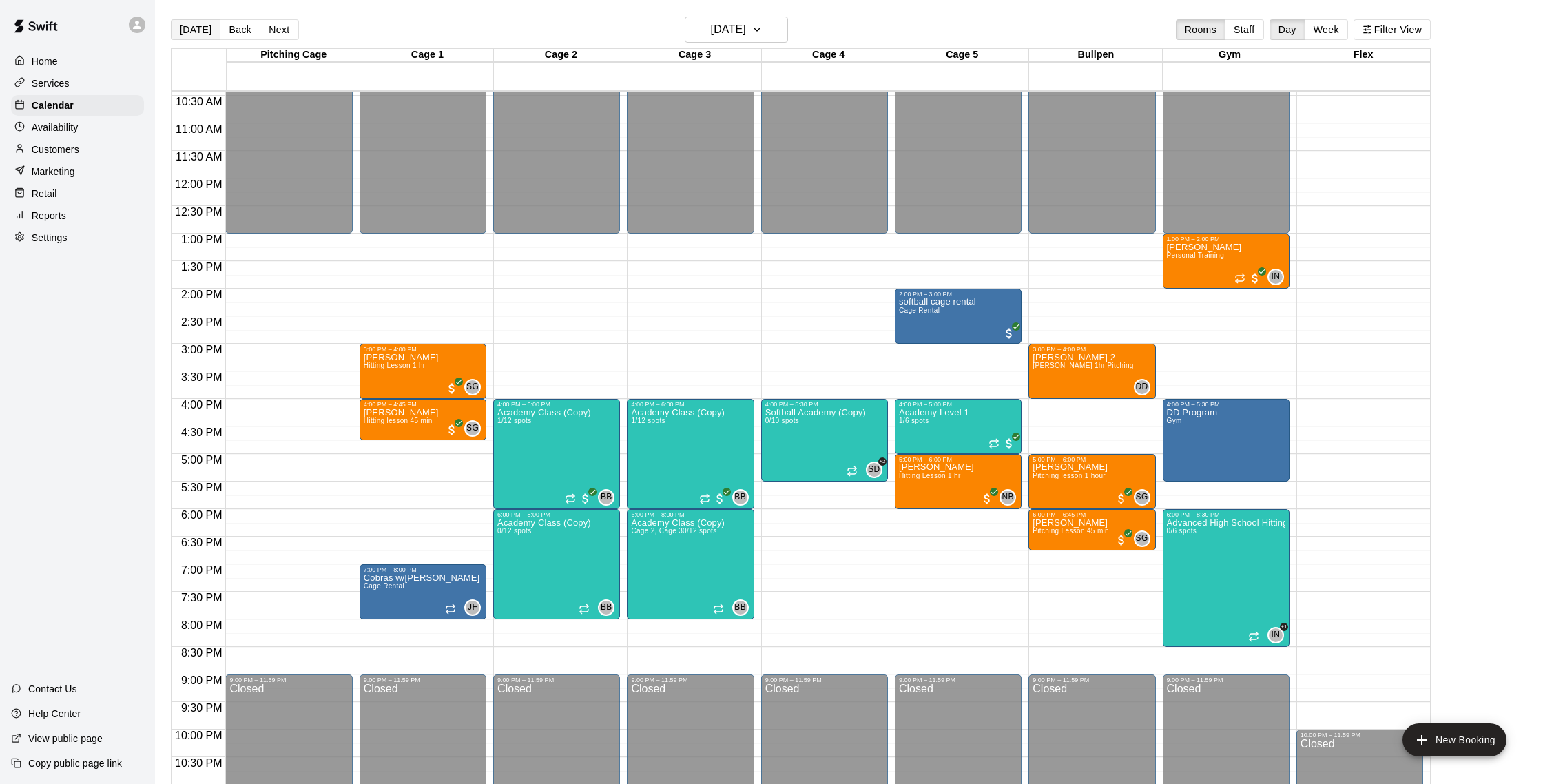
click at [184, 24] on button "[DATE]" at bounding box center [195, 29] width 50 height 21
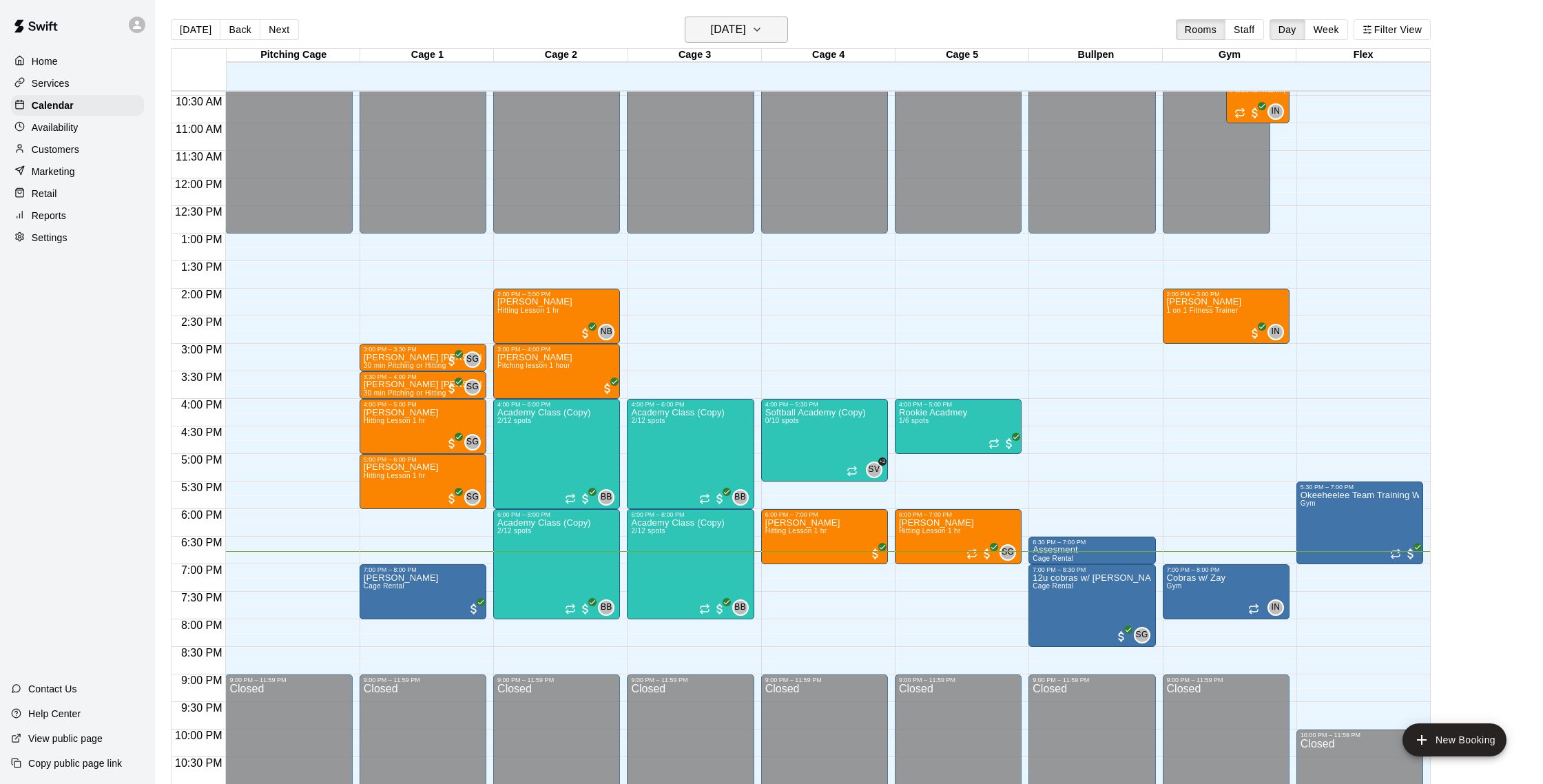
click at [746, 32] on h6 "[DATE]" at bounding box center [728, 29] width 35 height 19
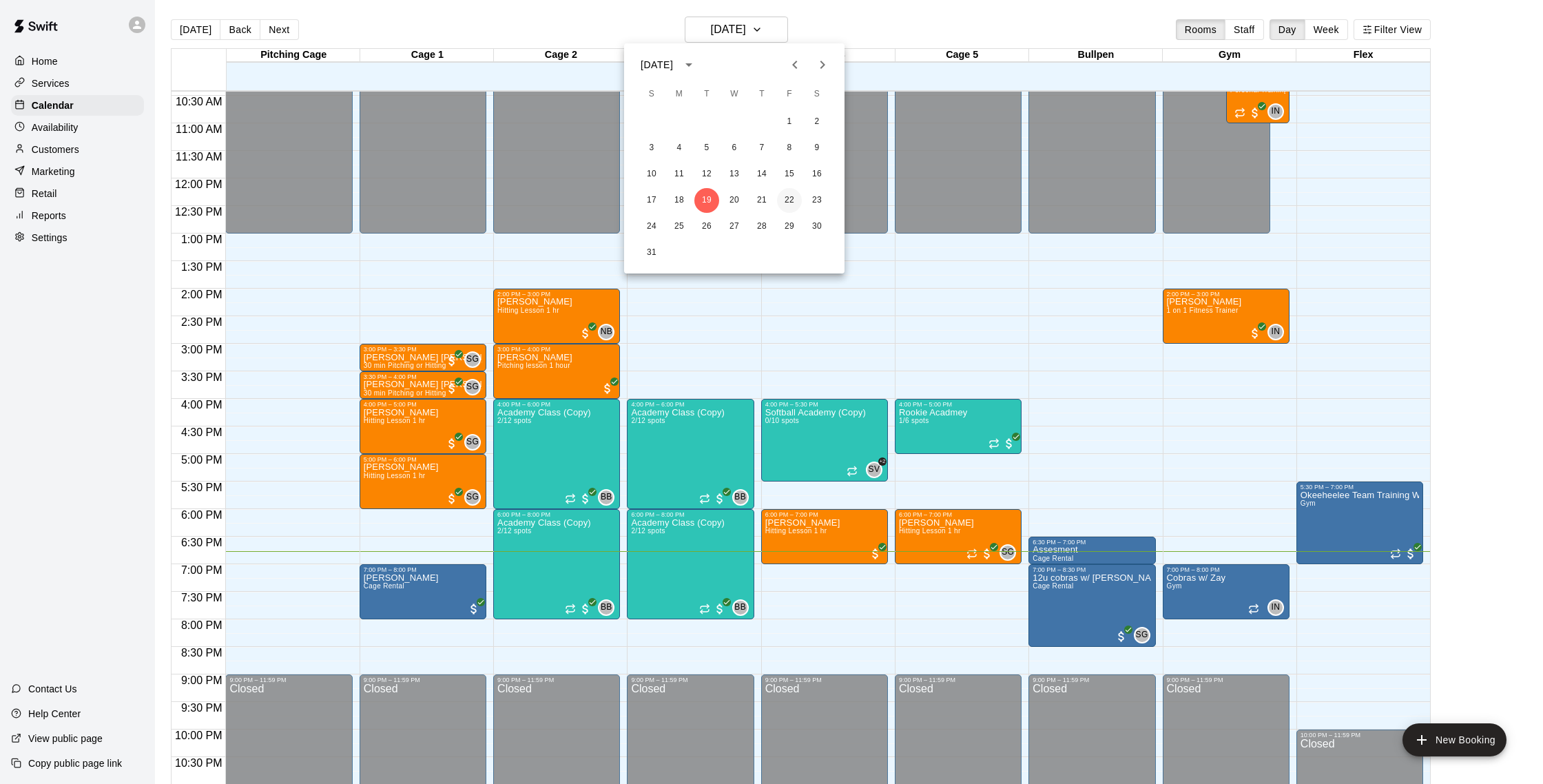
click at [780, 200] on button "22" at bounding box center [789, 200] width 25 height 25
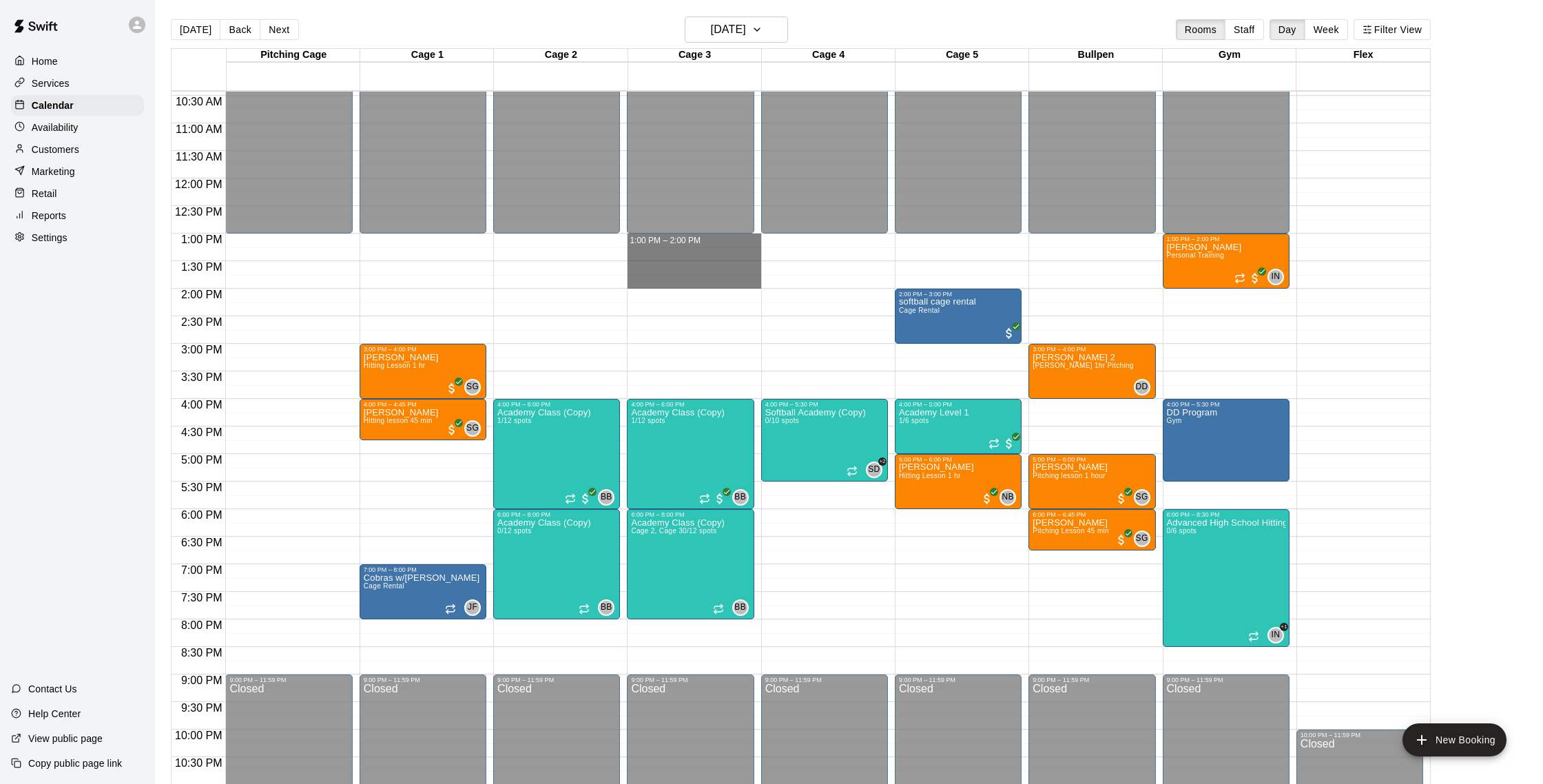
drag, startPoint x: 640, startPoint y: 238, endPoint x: 635, endPoint y: 280, distance: 42.3
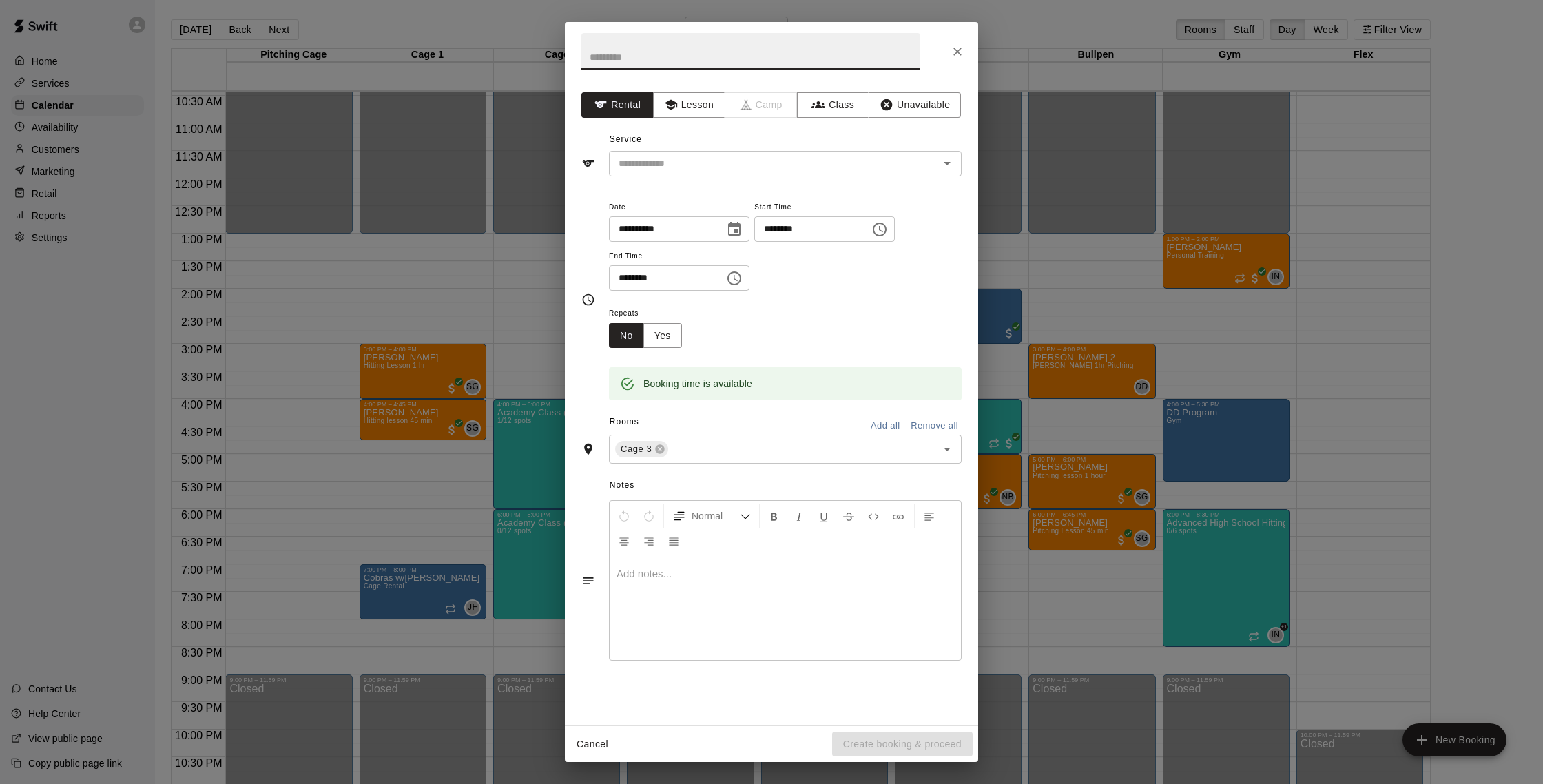
click at [888, 225] on icon "Choose time, selected time is 1:00 PM" at bounding box center [879, 229] width 17 height 17
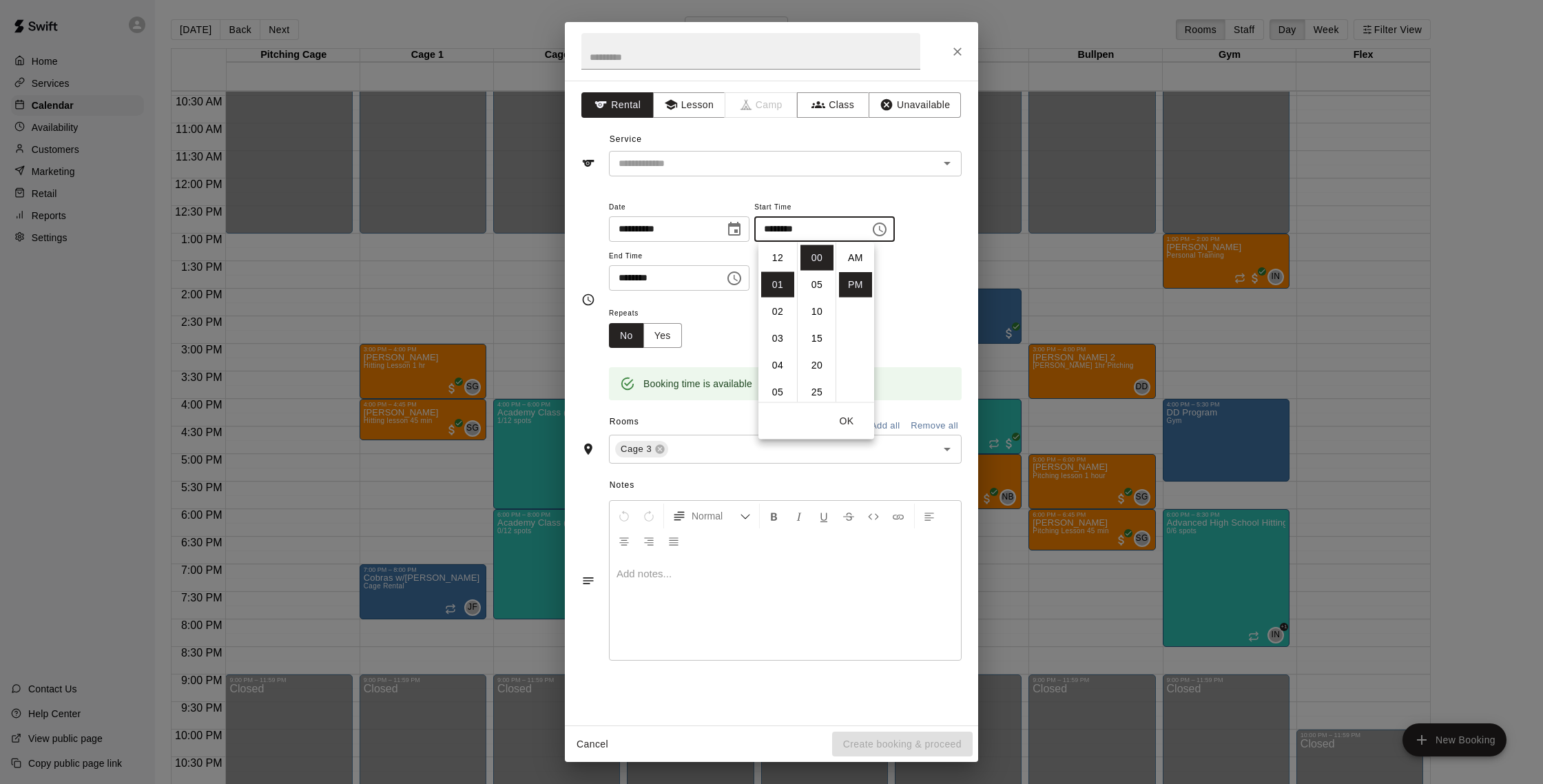
scroll to position [25, 0]
click at [776, 229] on input "********" at bounding box center [807, 229] width 106 height 25
click at [773, 232] on input "********" at bounding box center [807, 229] width 106 height 25
click at [799, 230] on input "********" at bounding box center [807, 229] width 106 height 25
type input "********"
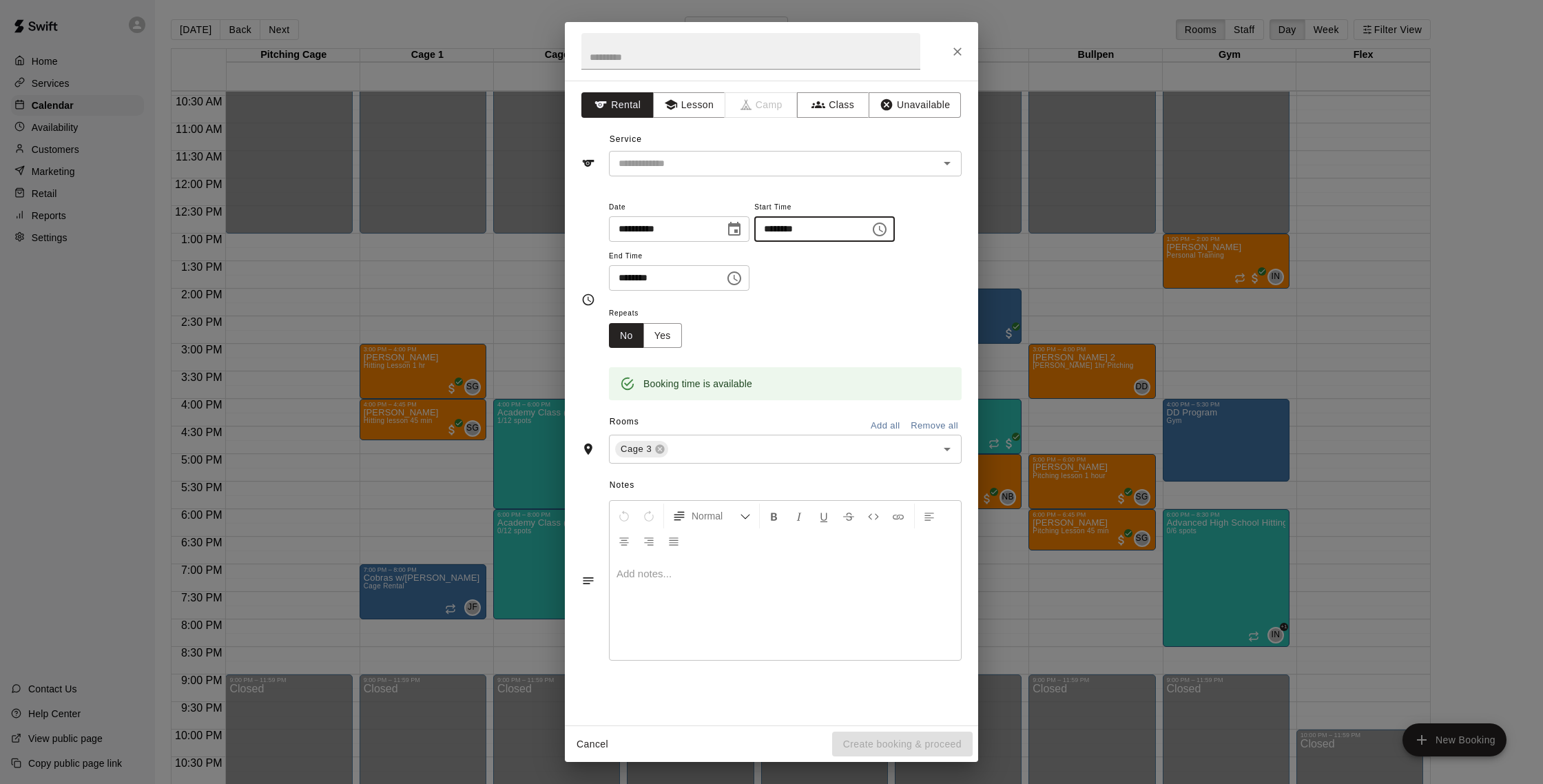
click at [627, 281] on input "********" at bounding box center [661, 277] width 106 height 25
type input "********"
click at [894, 351] on div "Booking time is available" at bounding box center [785, 373] width 353 height 53
click at [687, 173] on div "​" at bounding box center [785, 163] width 353 height 25
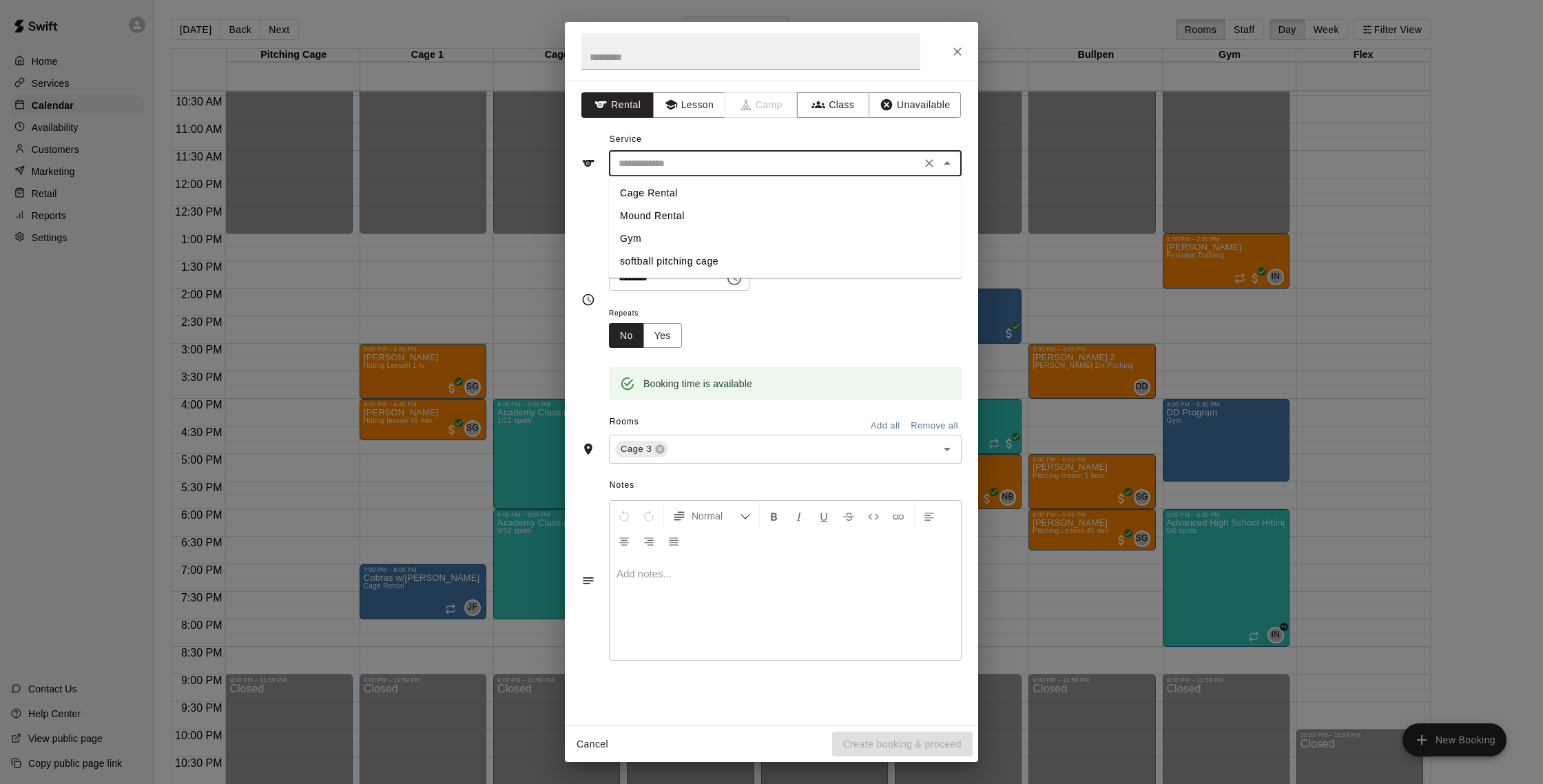
click at [677, 188] on li "Cage Rental" at bounding box center [785, 194] width 353 height 23
type input "**********"
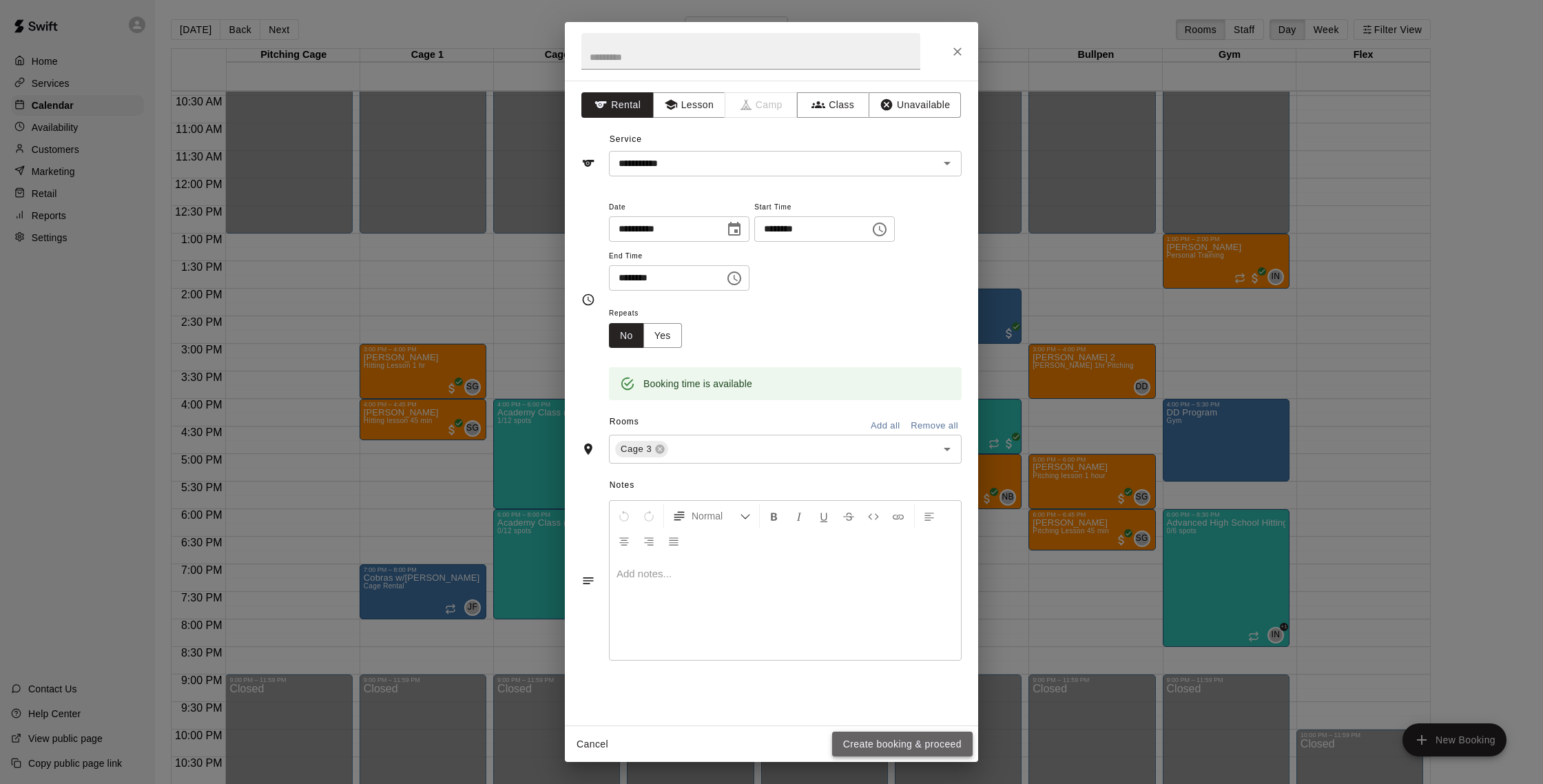
click at [949, 738] on button "Create booking & proceed" at bounding box center [902, 744] width 140 height 25
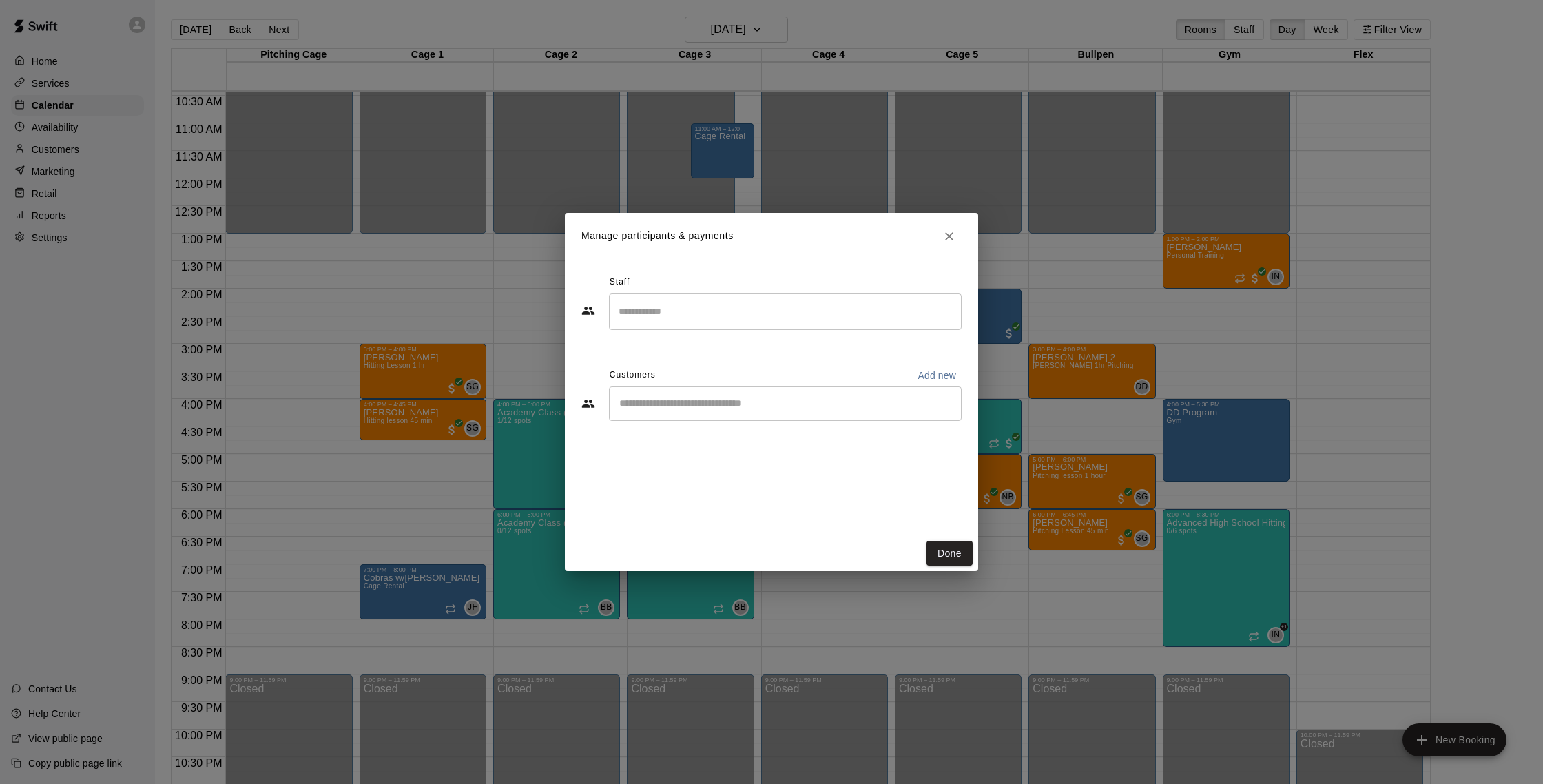
click at [728, 414] on div "​" at bounding box center [785, 403] width 353 height 34
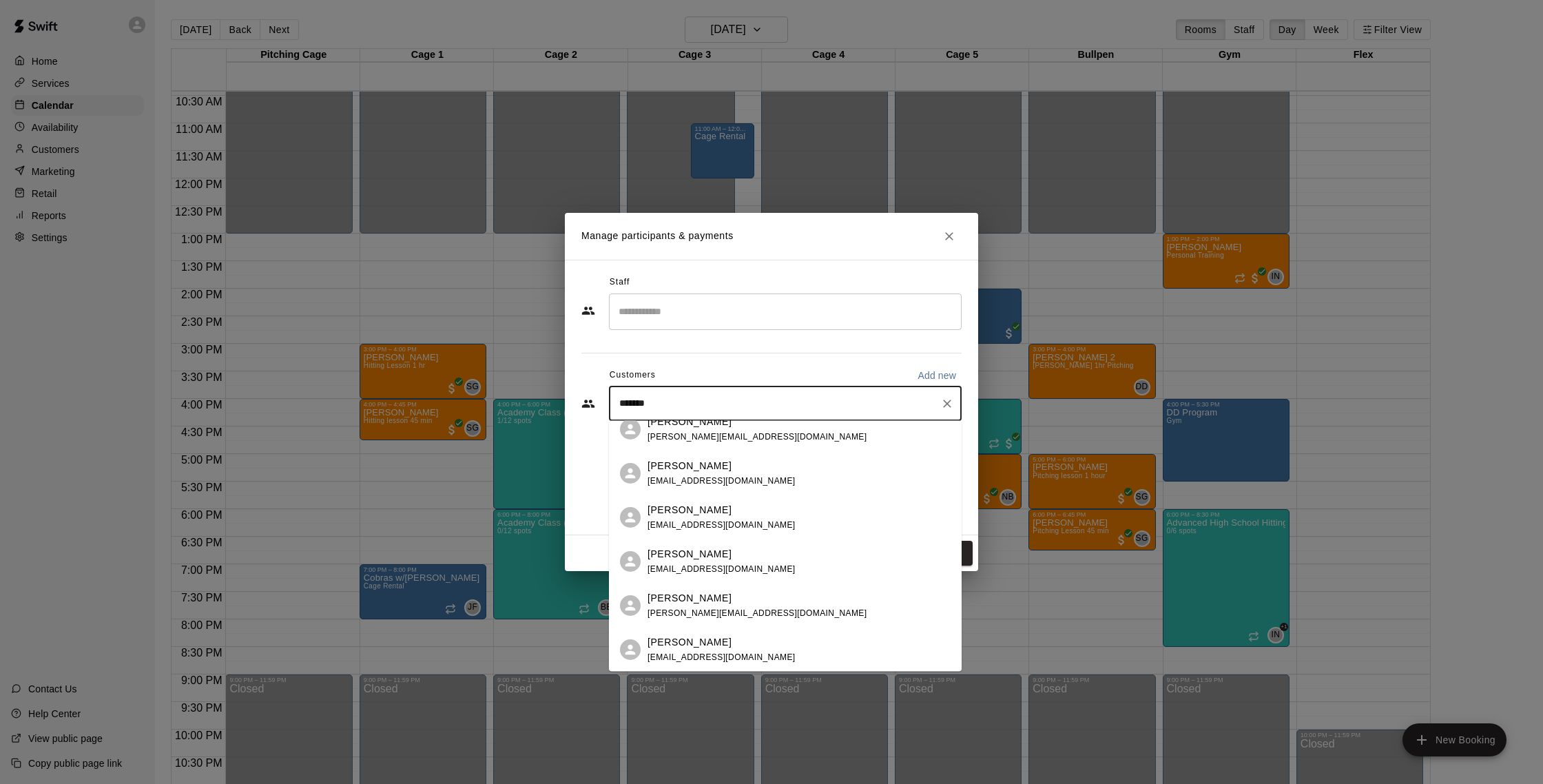
scroll to position [0, 0]
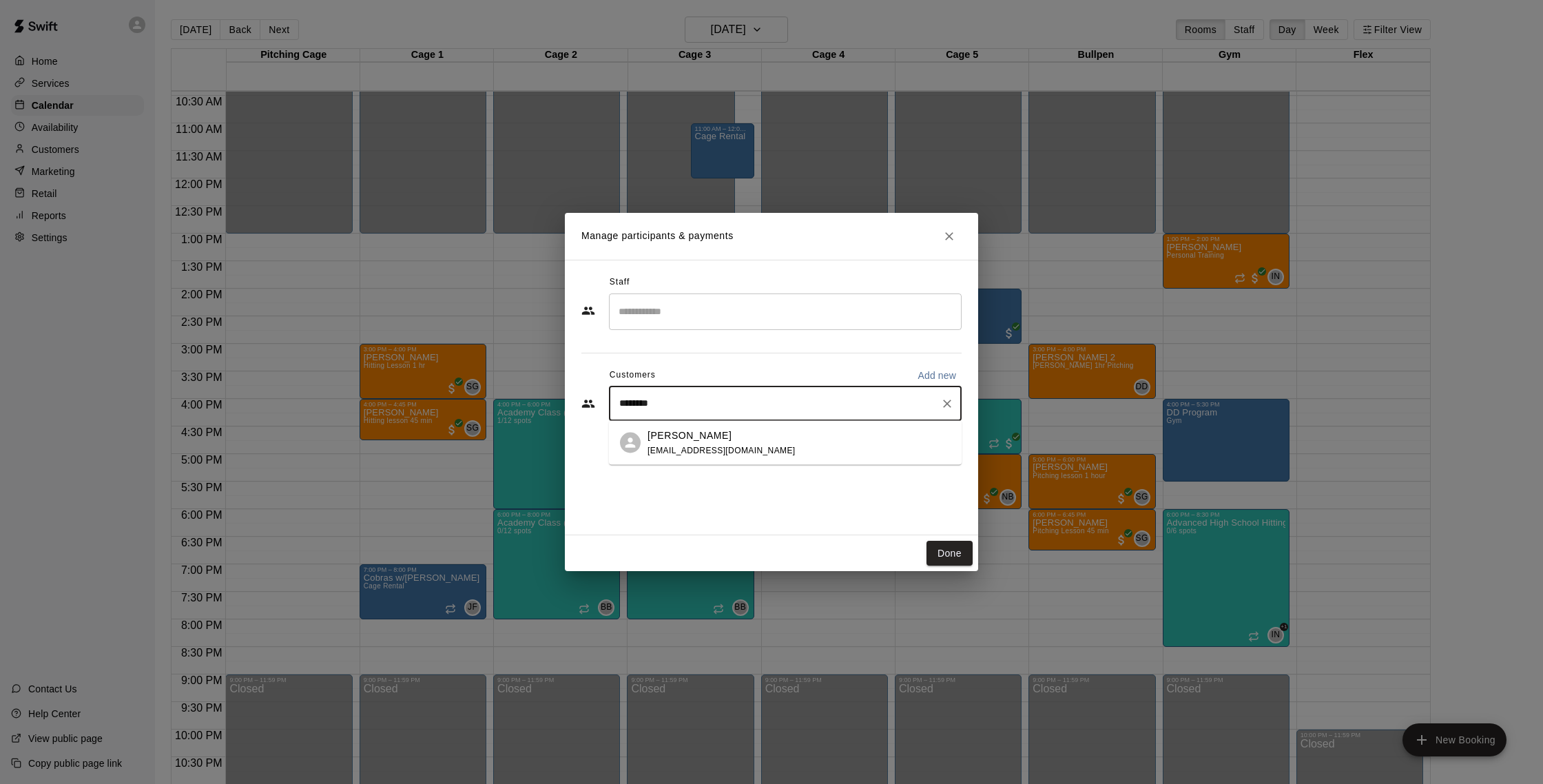
type input "*********"
click at [747, 457] on div "Justin Precanico marlaprecanico99@gmail.com" at bounding box center [785, 443] width 353 height 44
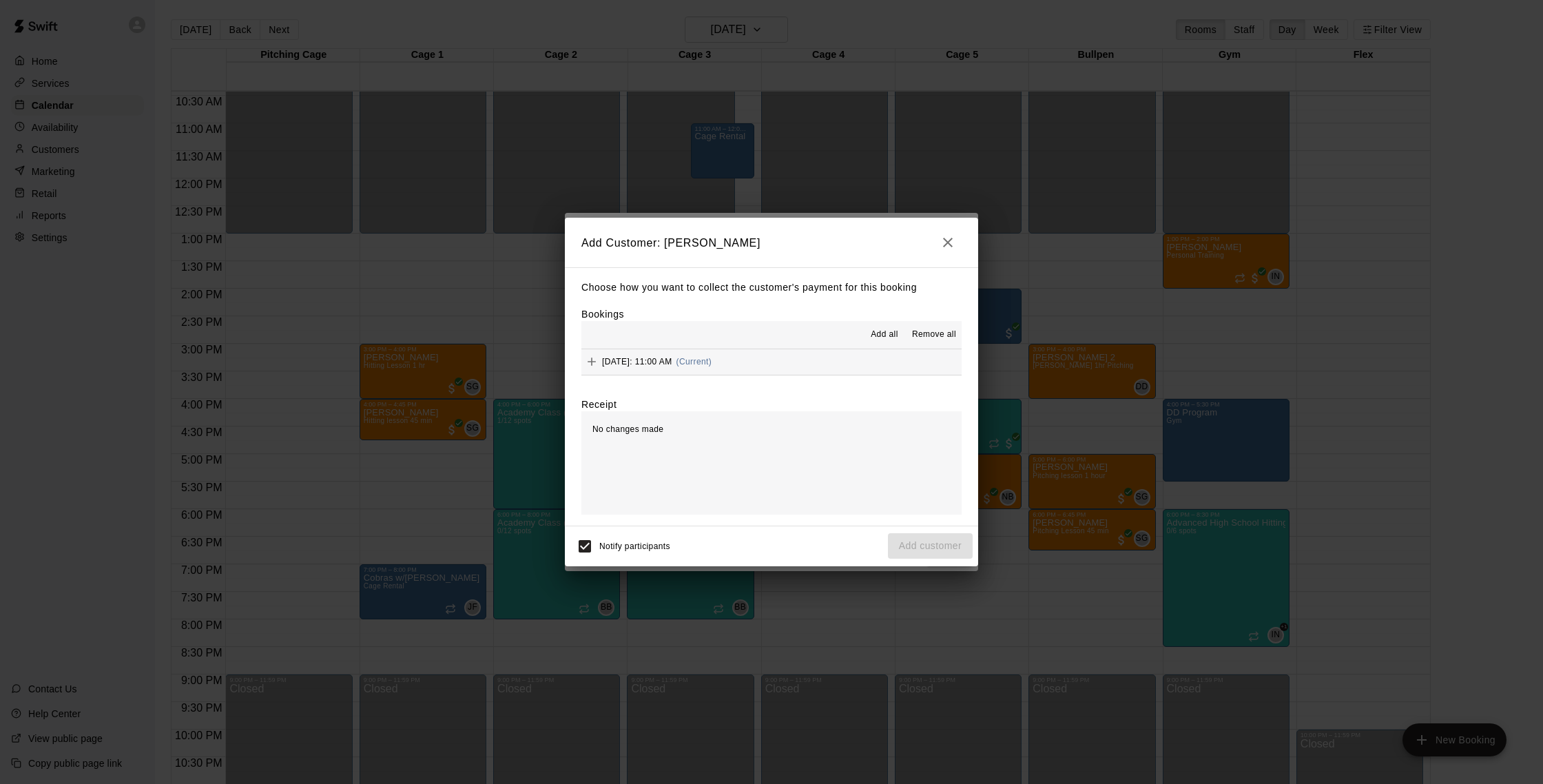
click at [789, 360] on button "Friday, August 22: 11:00 AM (Current)" at bounding box center [771, 361] width 380 height 25
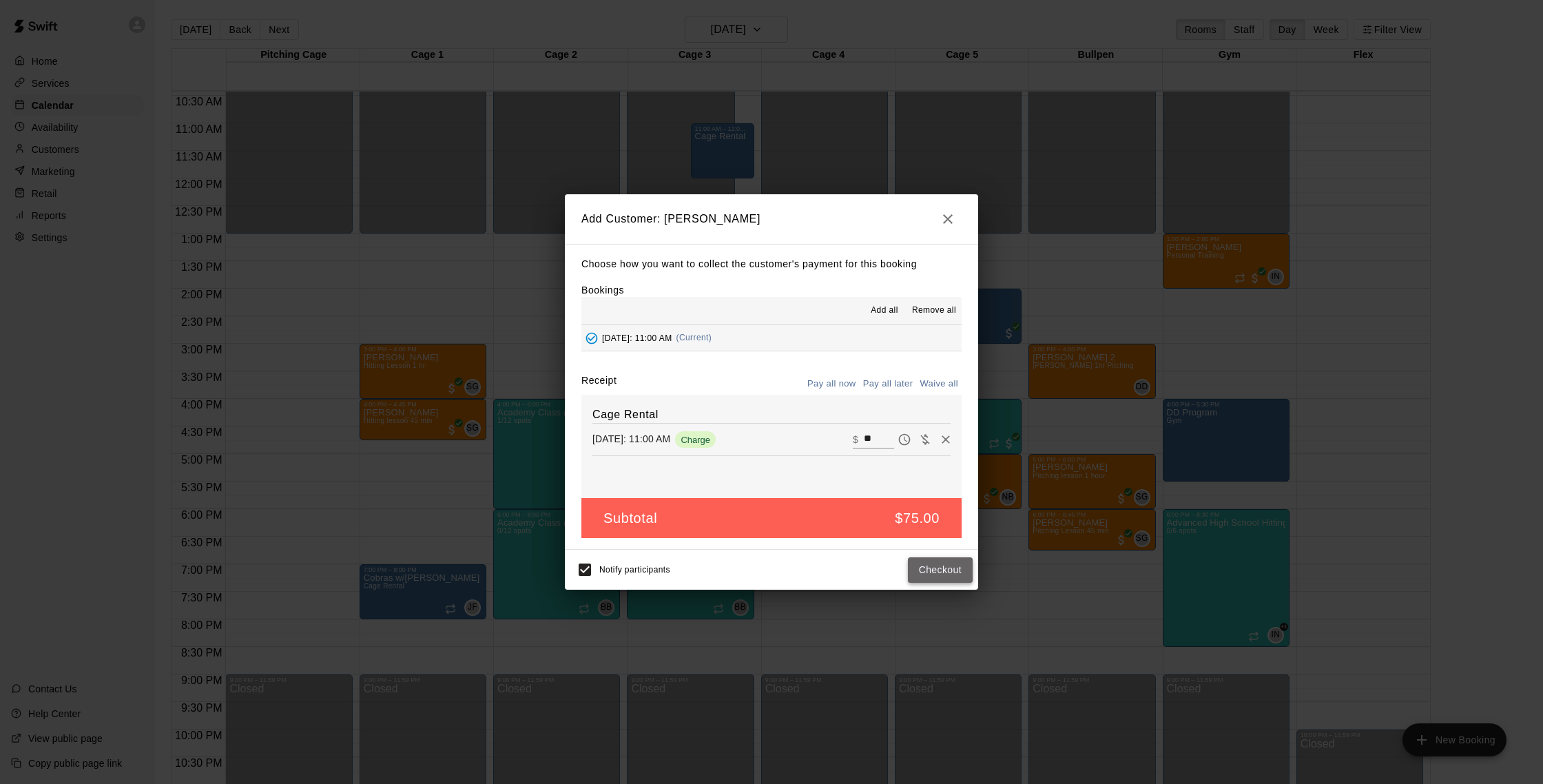
click at [917, 558] on button "Checkout" at bounding box center [940, 569] width 65 height 25
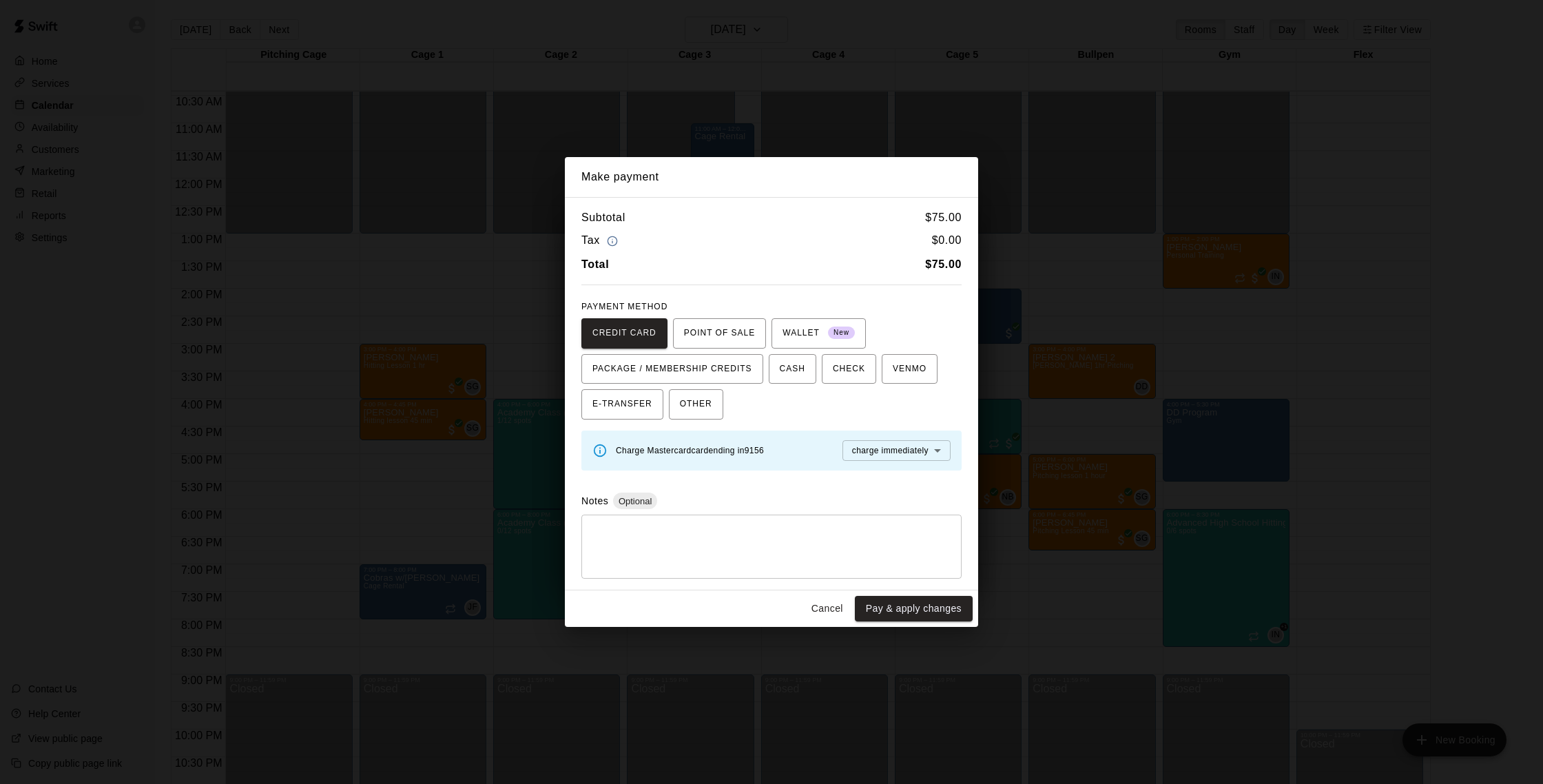
click at [815, 601] on button "Cancel" at bounding box center [828, 608] width 44 height 25
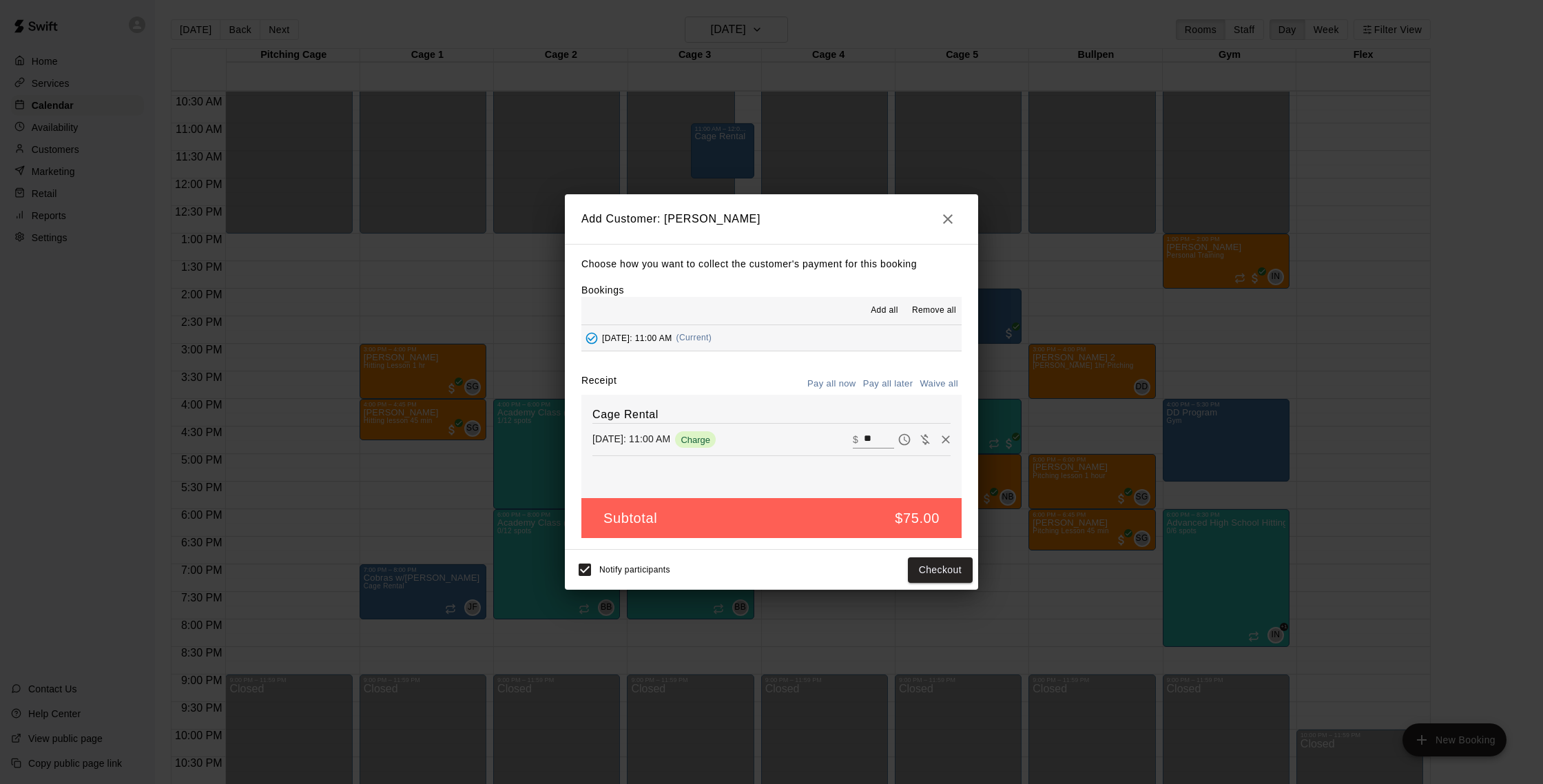
click at [925, 382] on button "Waive all" at bounding box center [939, 384] width 46 height 21
type input "*"
click at [936, 568] on button "Add customer" at bounding box center [930, 569] width 85 height 25
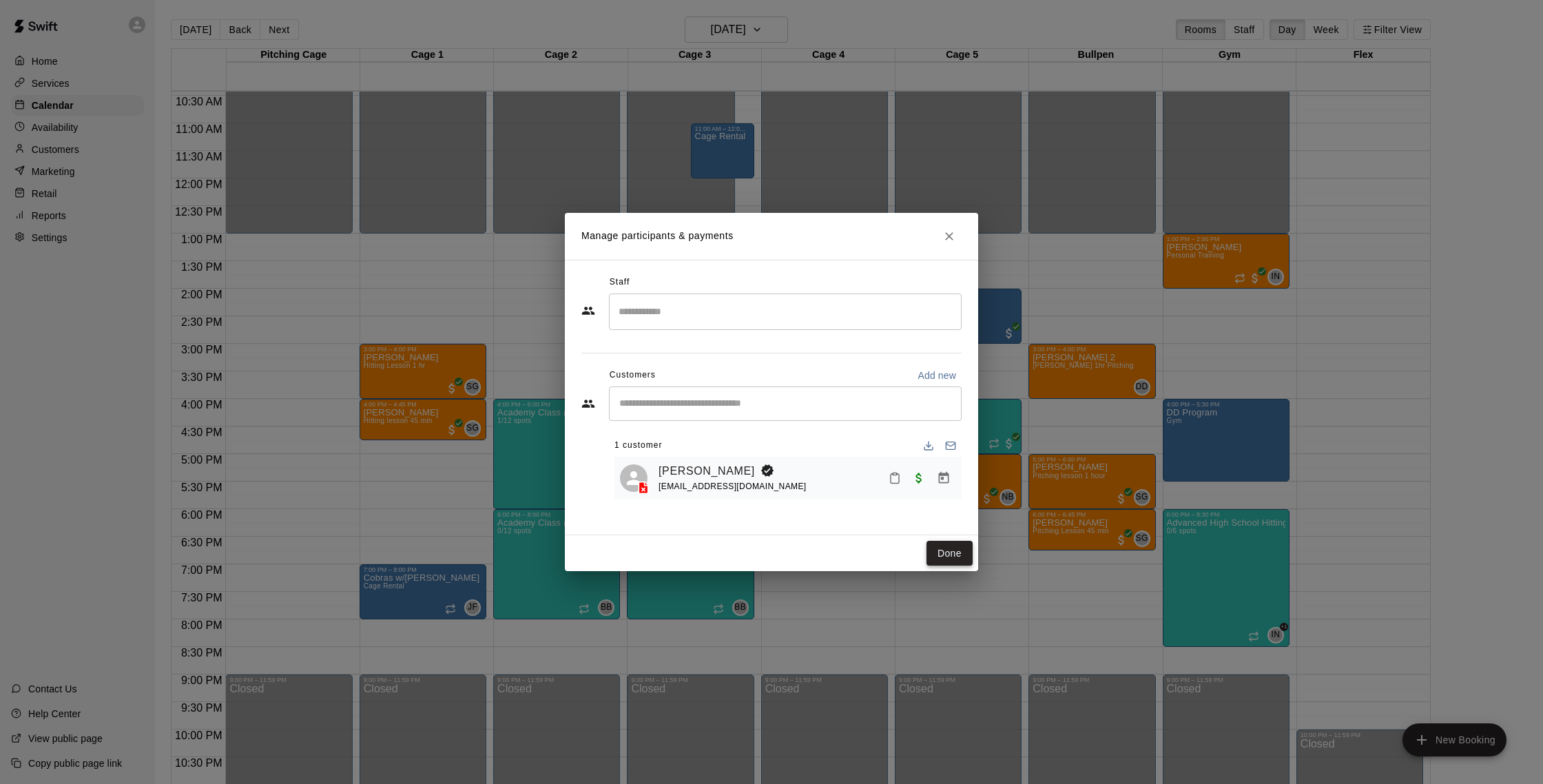
click at [943, 551] on button "Done" at bounding box center [949, 553] width 46 height 25
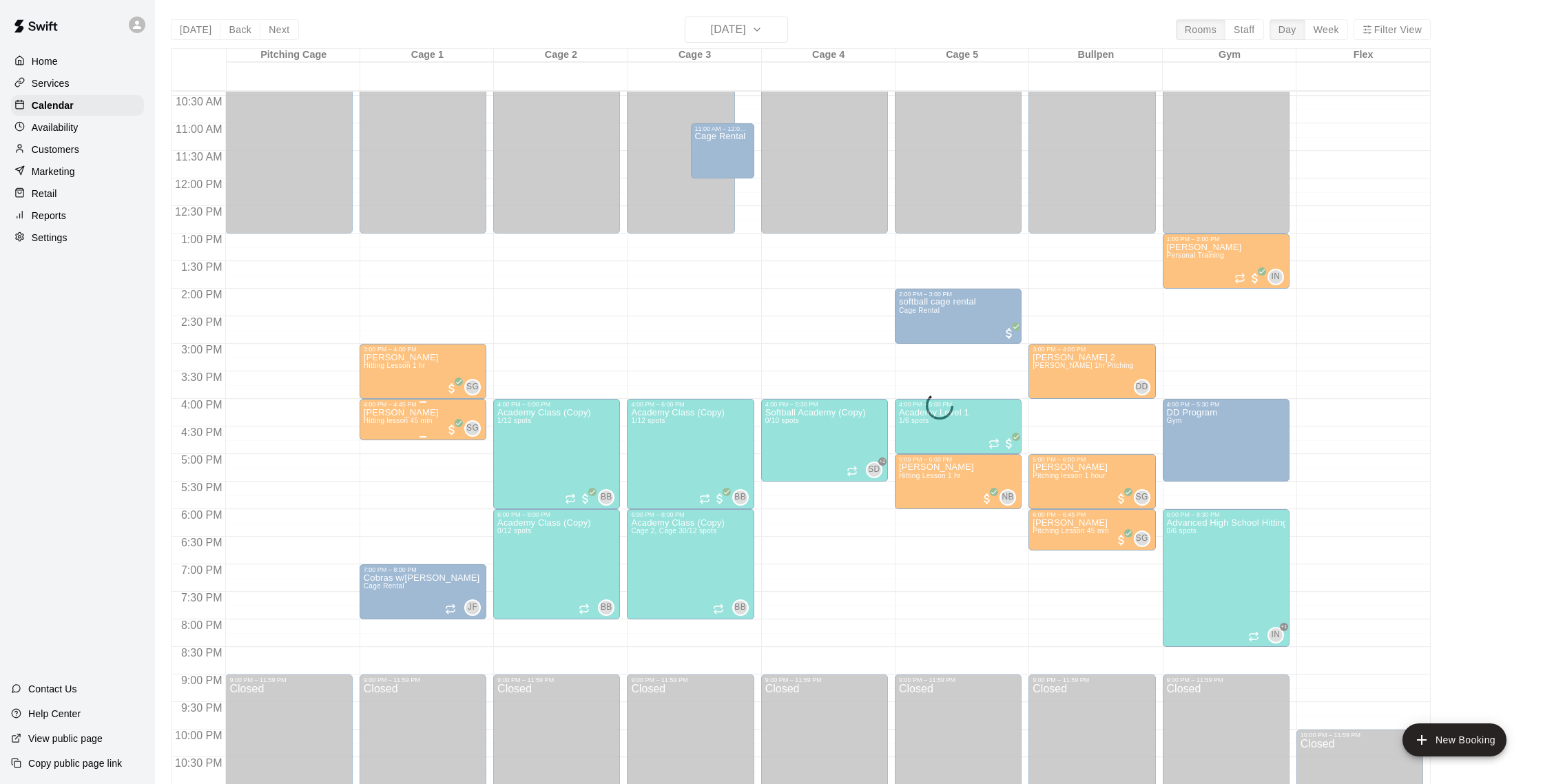
scroll to position [549, 0]
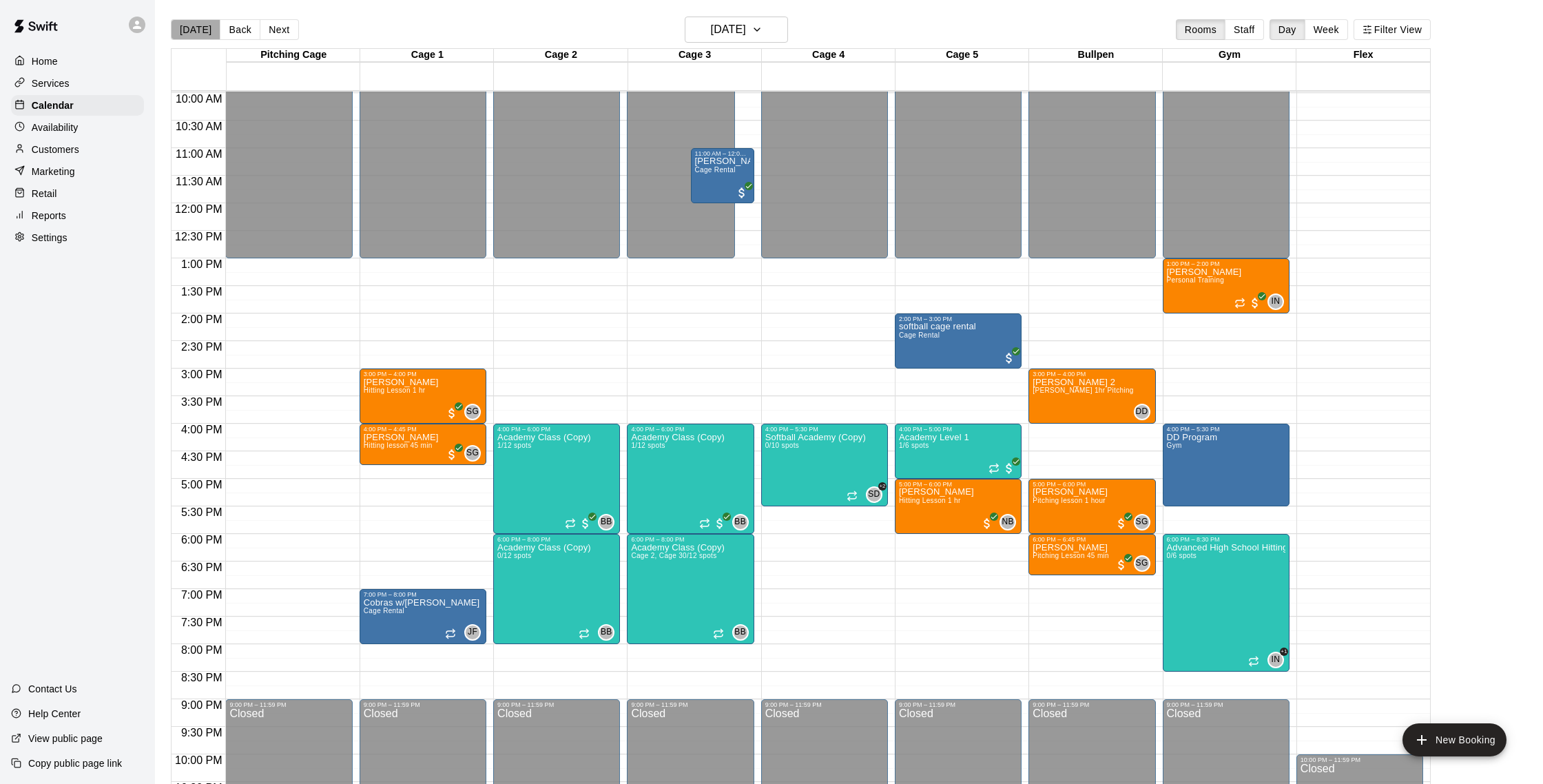
click at [203, 30] on button "[DATE]" at bounding box center [195, 29] width 50 height 21
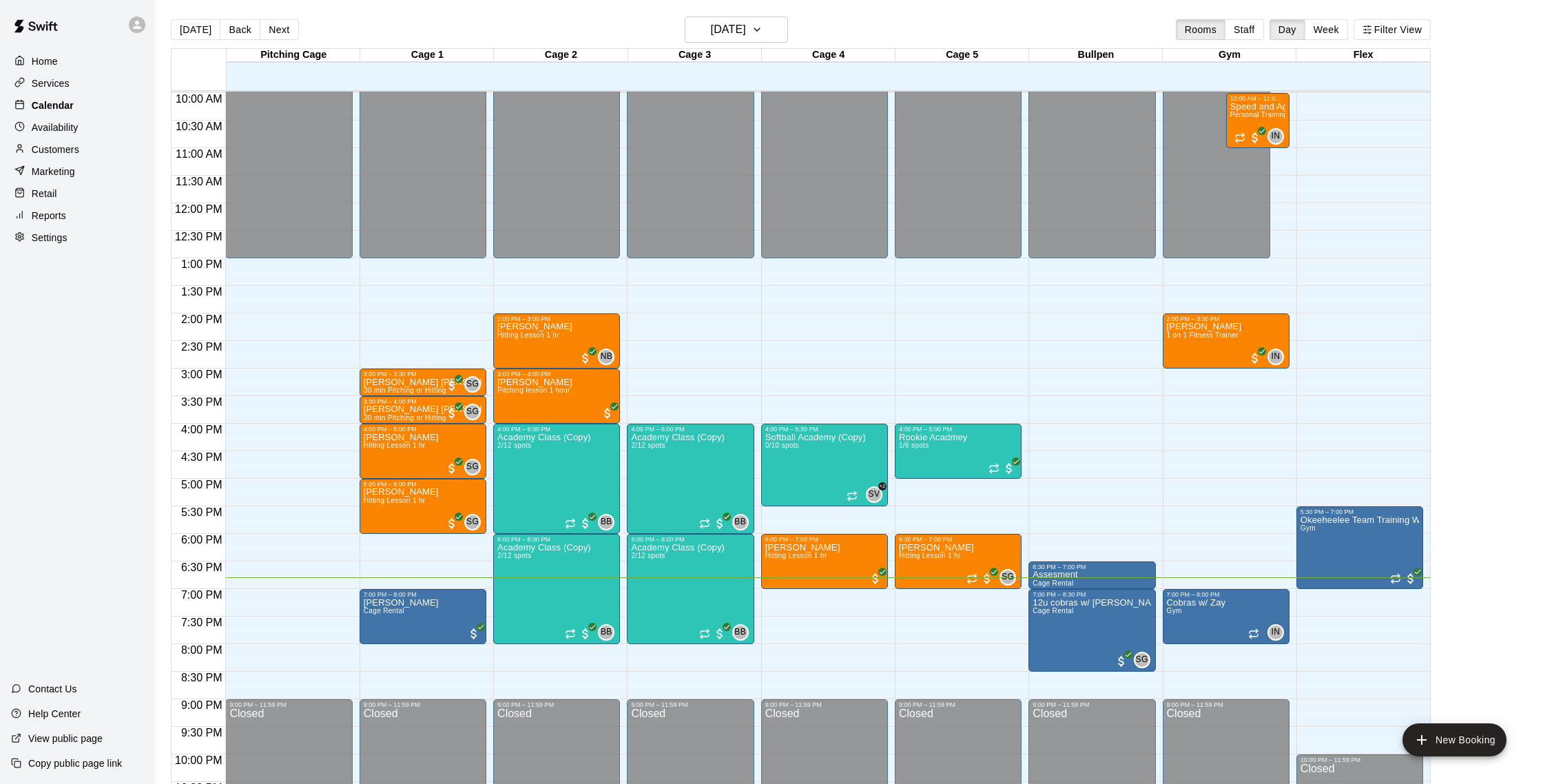
drag, startPoint x: 61, startPoint y: 148, endPoint x: 110, endPoint y: 114, distance: 59.6
click at [61, 147] on p "Customers" at bounding box center [56, 149] width 47 height 14
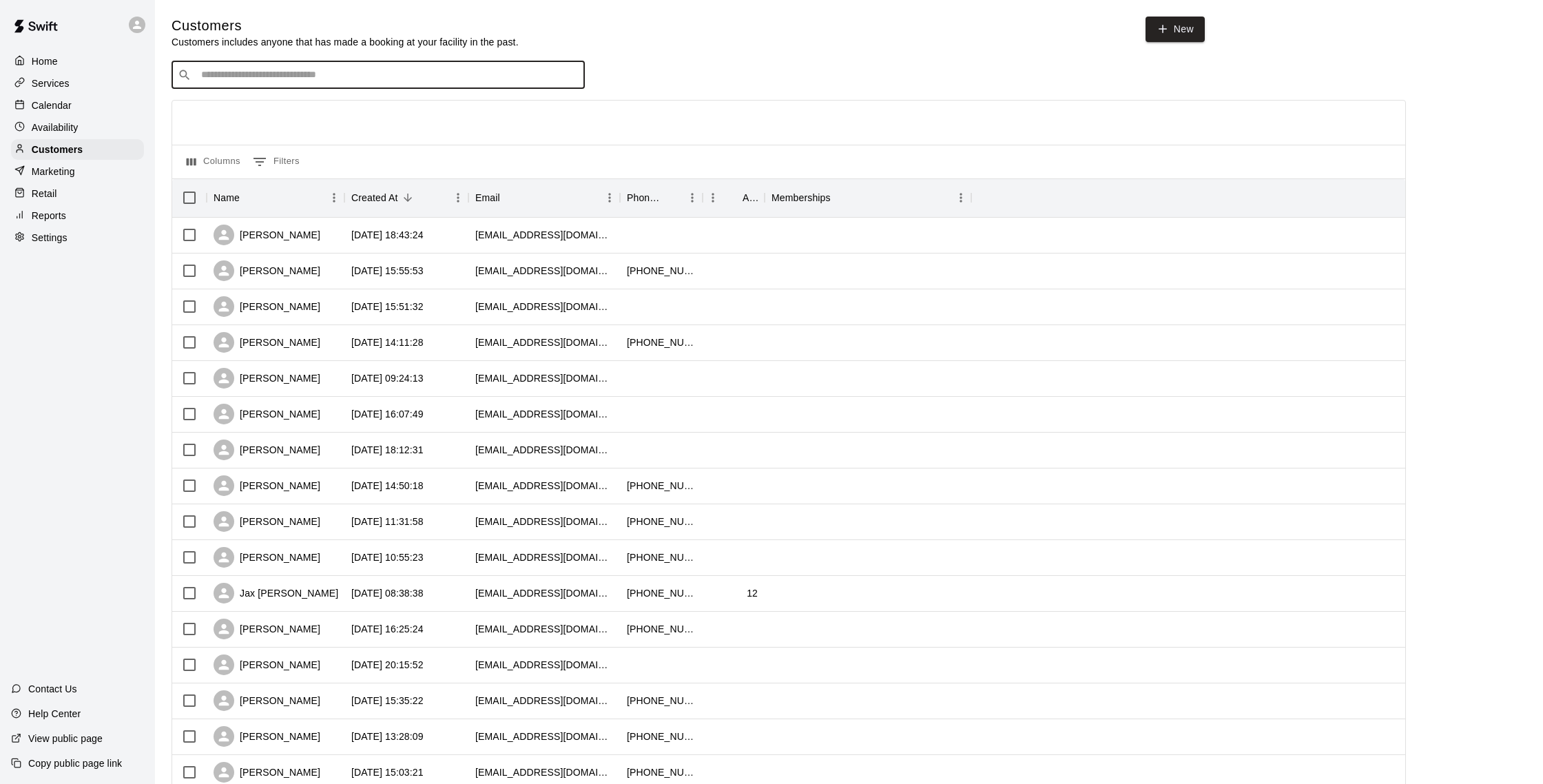
click at [197, 81] on input "Search customers by name or email" at bounding box center [388, 75] width 382 height 14
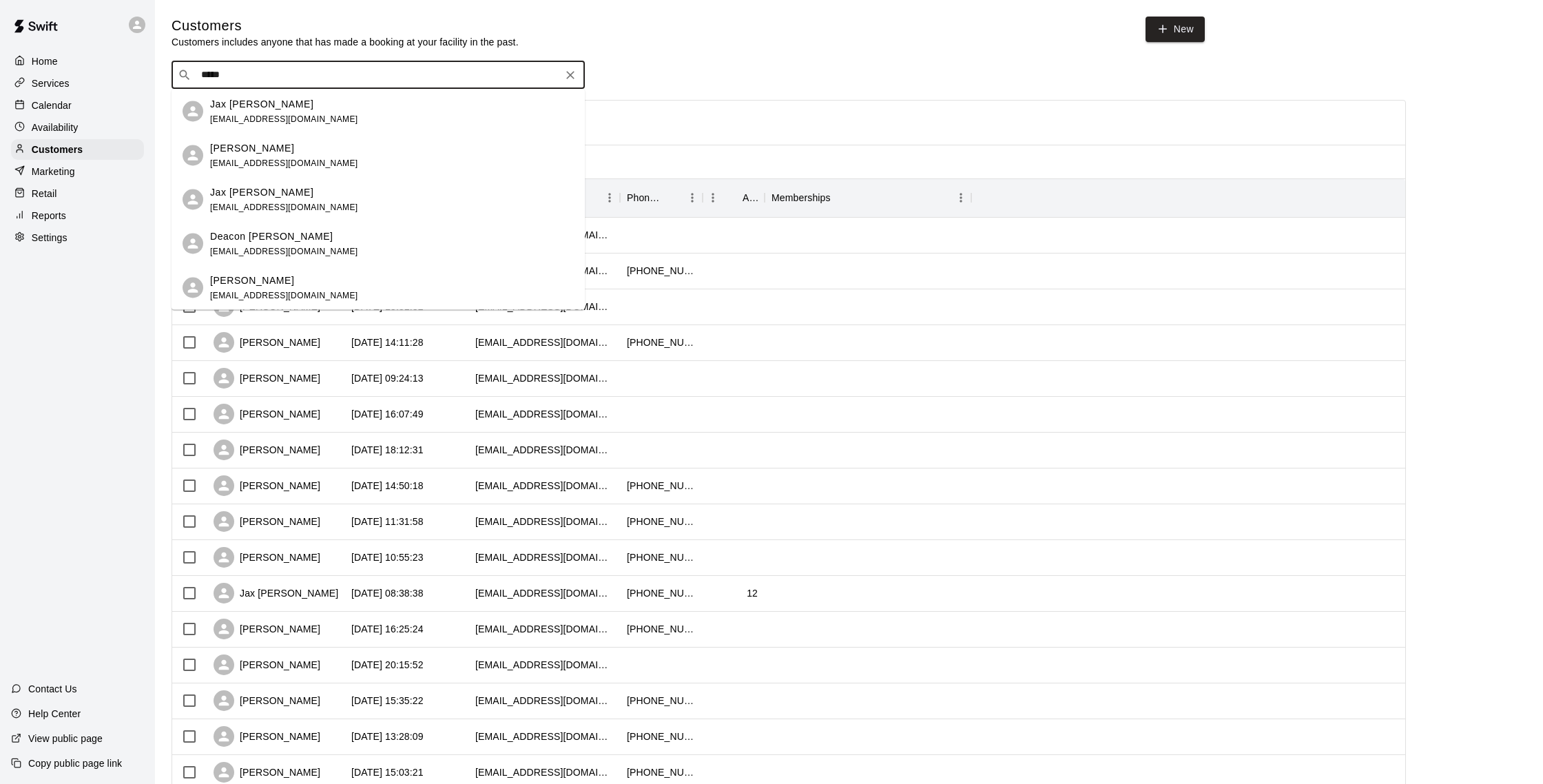
type input "******"
click at [236, 115] on span "[EMAIL_ADDRESS][DOMAIN_NAME]" at bounding box center [284, 118] width 148 height 10
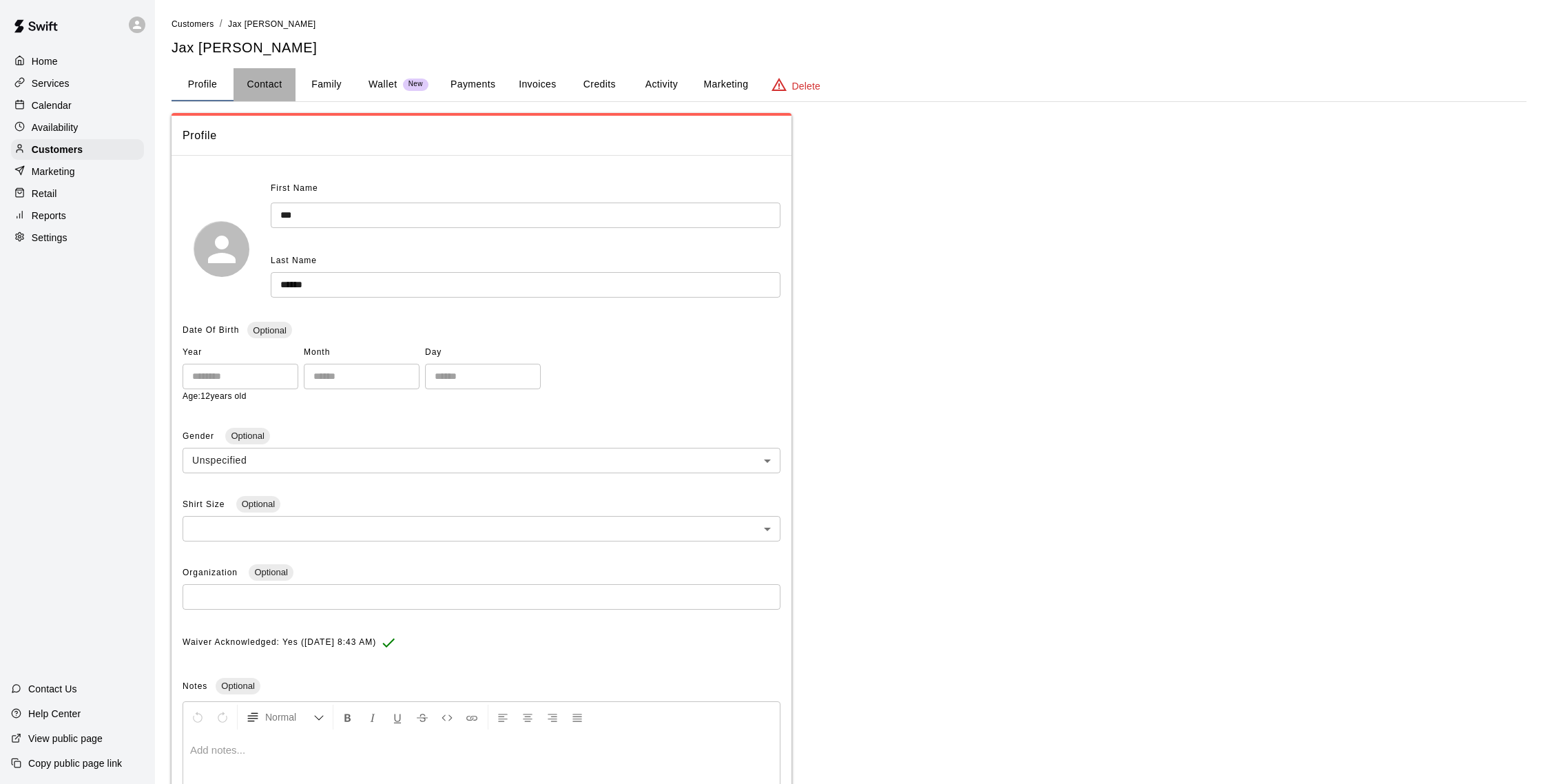
click at [294, 88] on button "Contact" at bounding box center [264, 84] width 62 height 33
select select "**"
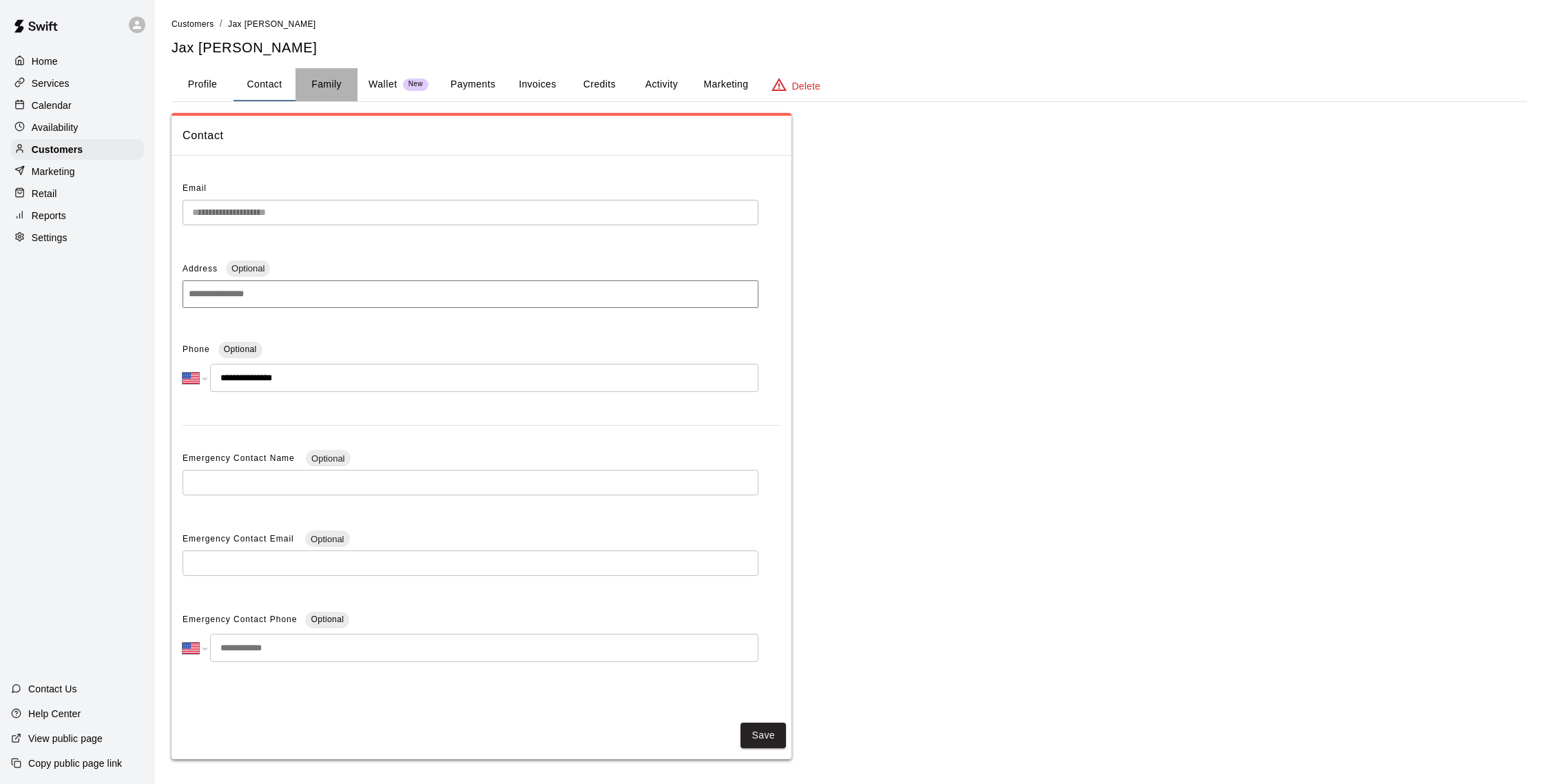
click at [344, 85] on button "Family" at bounding box center [326, 84] width 62 height 33
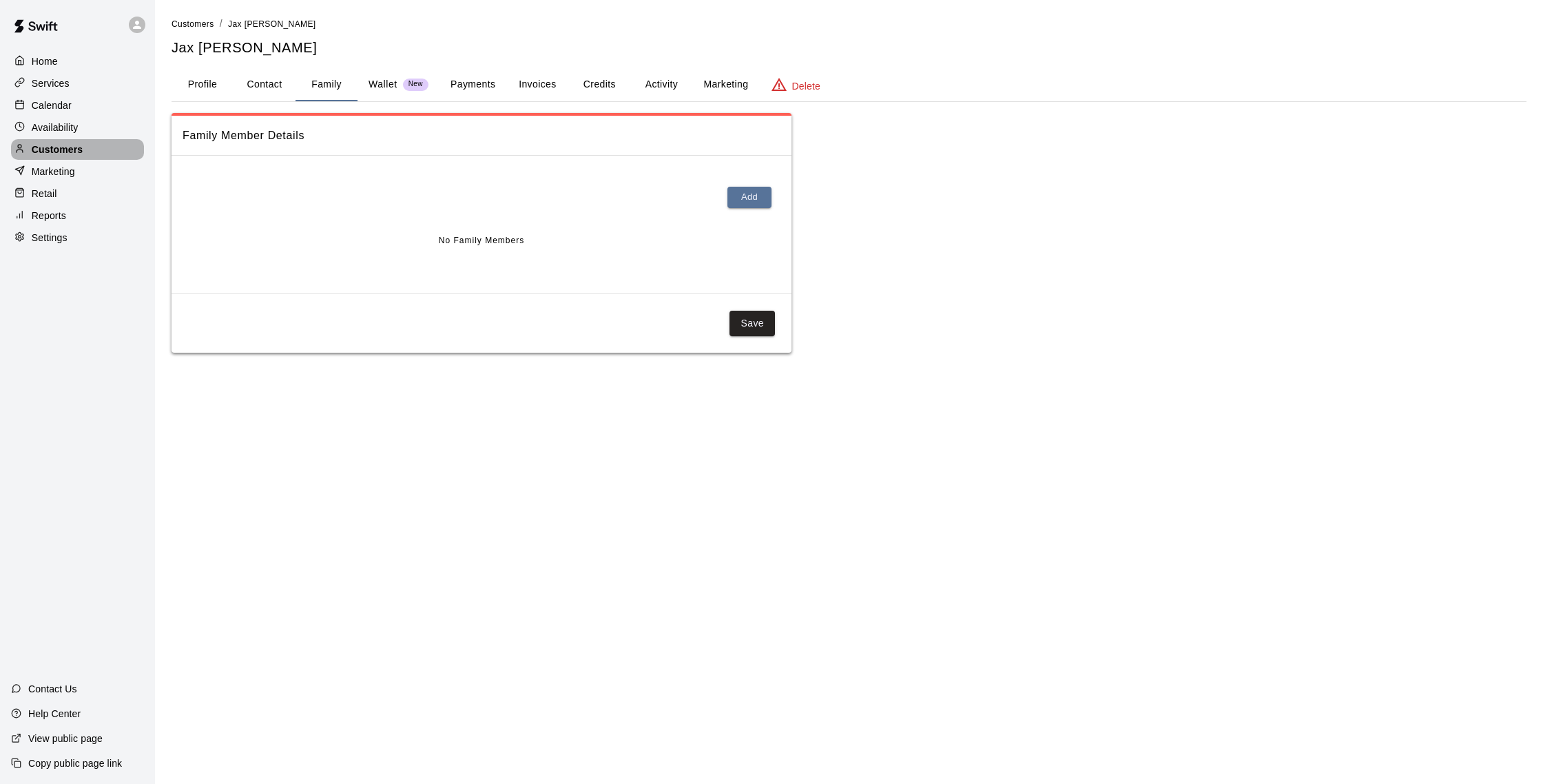
click at [85, 152] on div "Customers" at bounding box center [77, 149] width 133 height 21
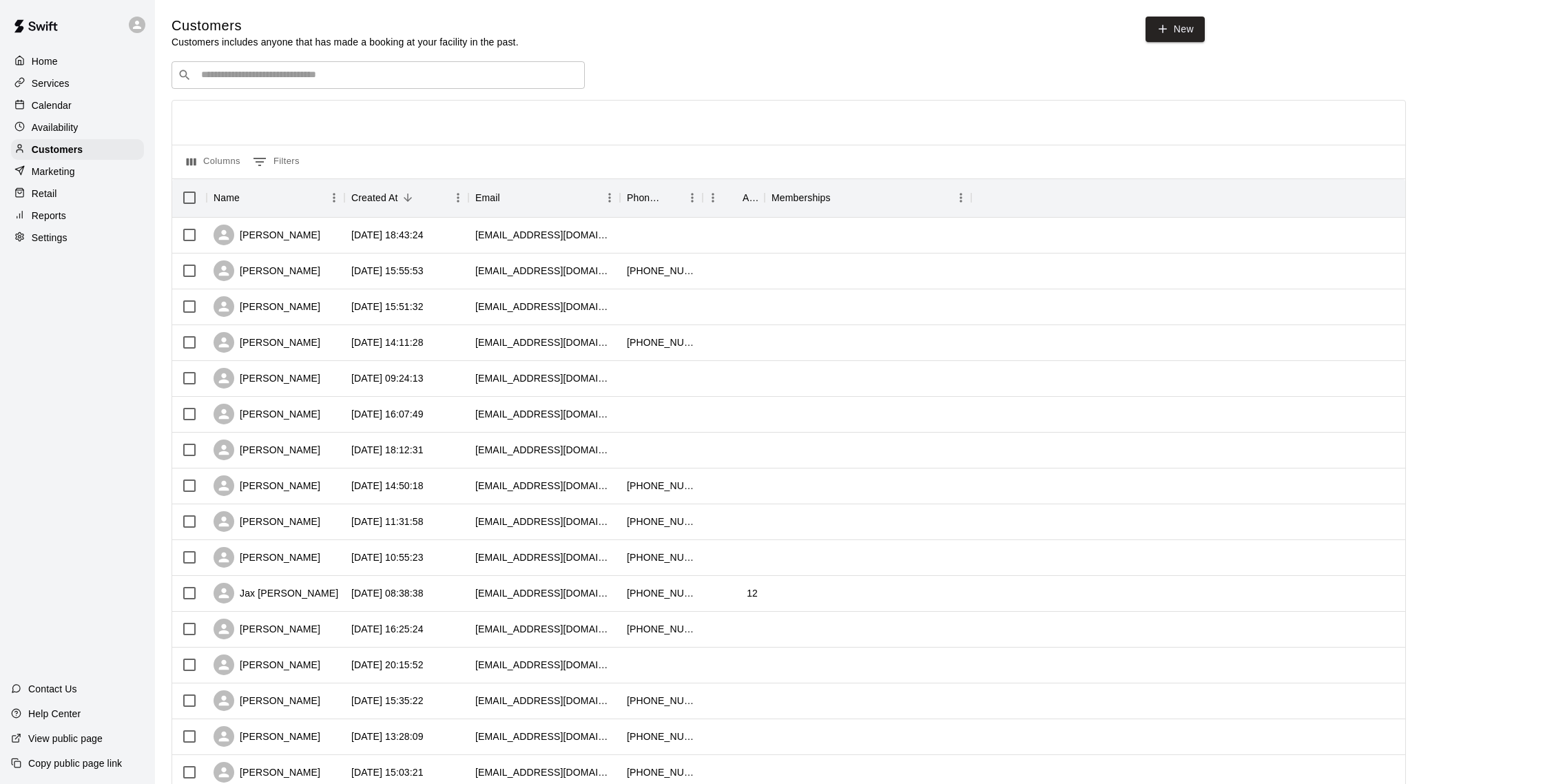
click at [277, 77] on input "Search customers by name or email" at bounding box center [388, 75] width 382 height 14
type input "******"
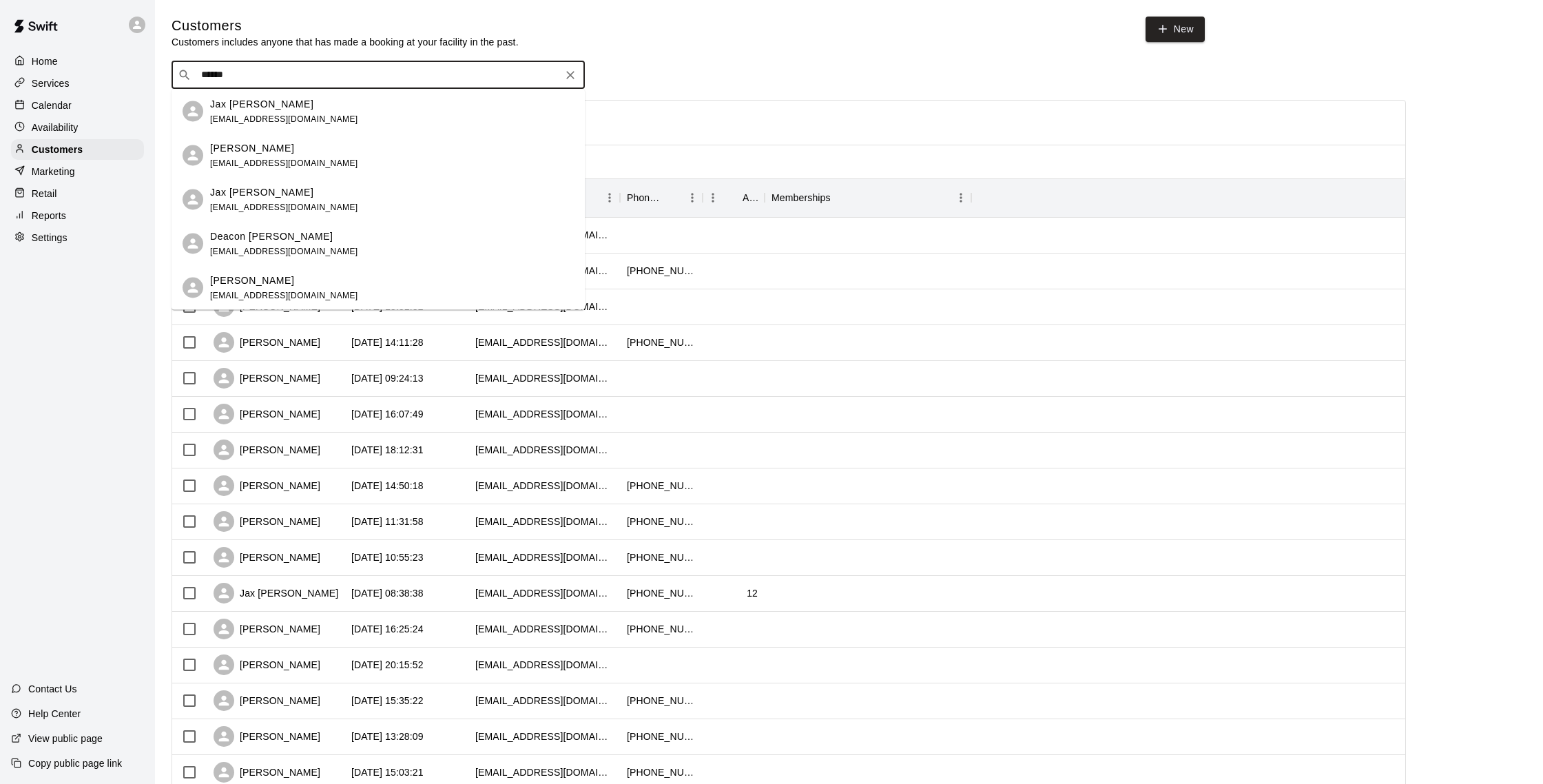
click at [281, 163] on span "[EMAIL_ADDRESS][DOMAIN_NAME]" at bounding box center [284, 162] width 148 height 10
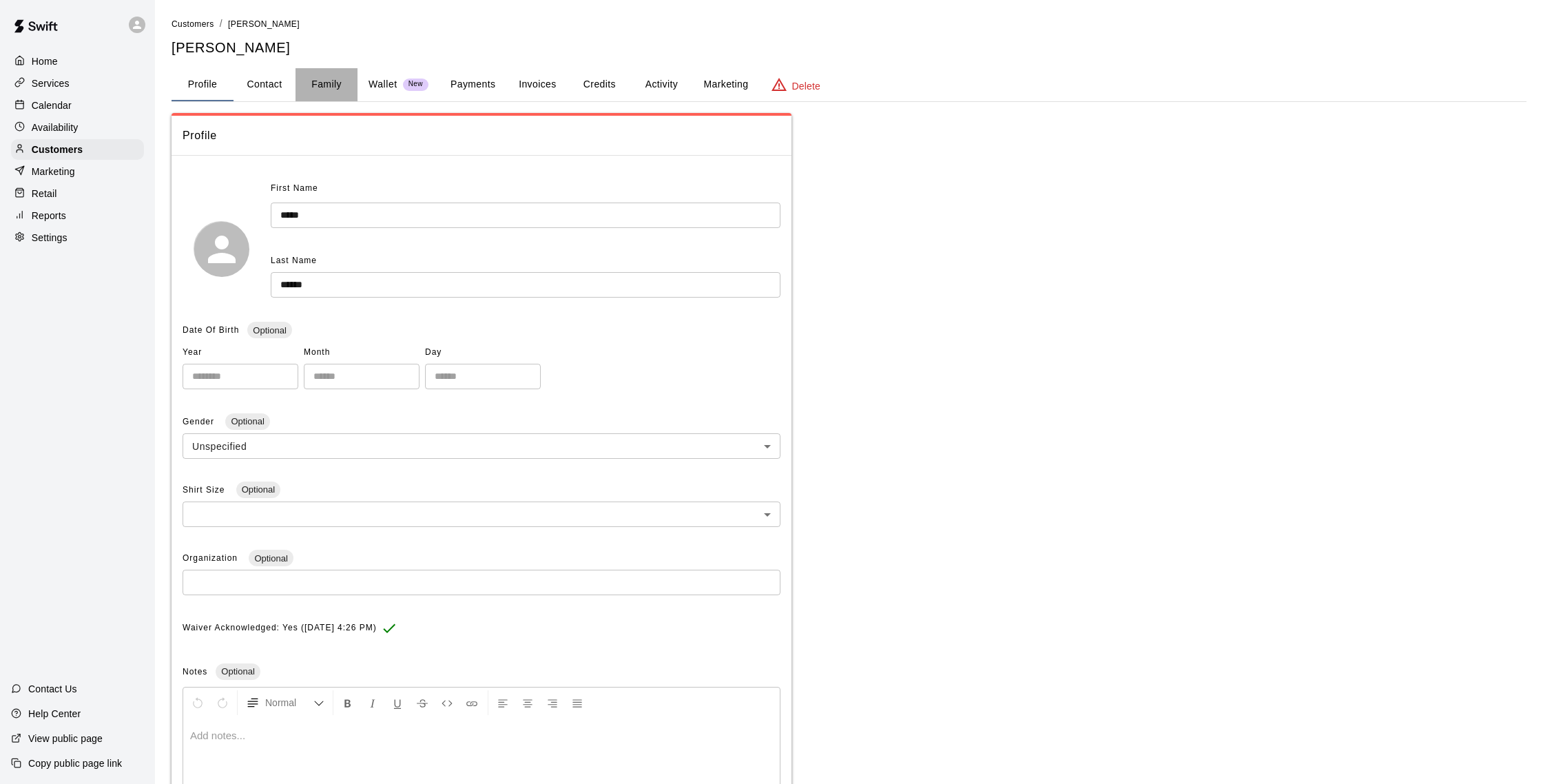
click at [312, 87] on button "Family" at bounding box center [326, 84] width 62 height 33
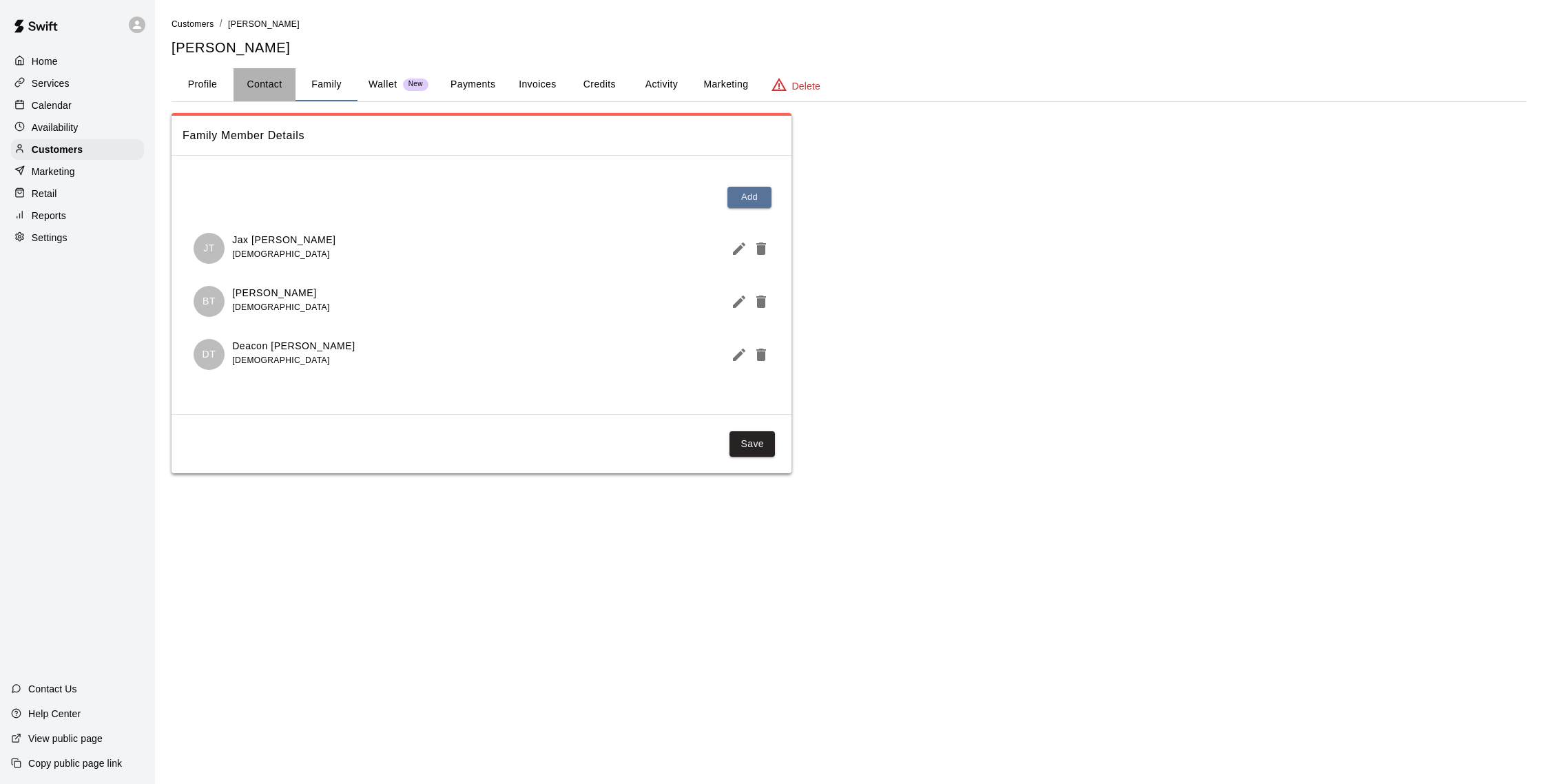
click at [276, 87] on button "Contact" at bounding box center [264, 84] width 62 height 33
select select "**"
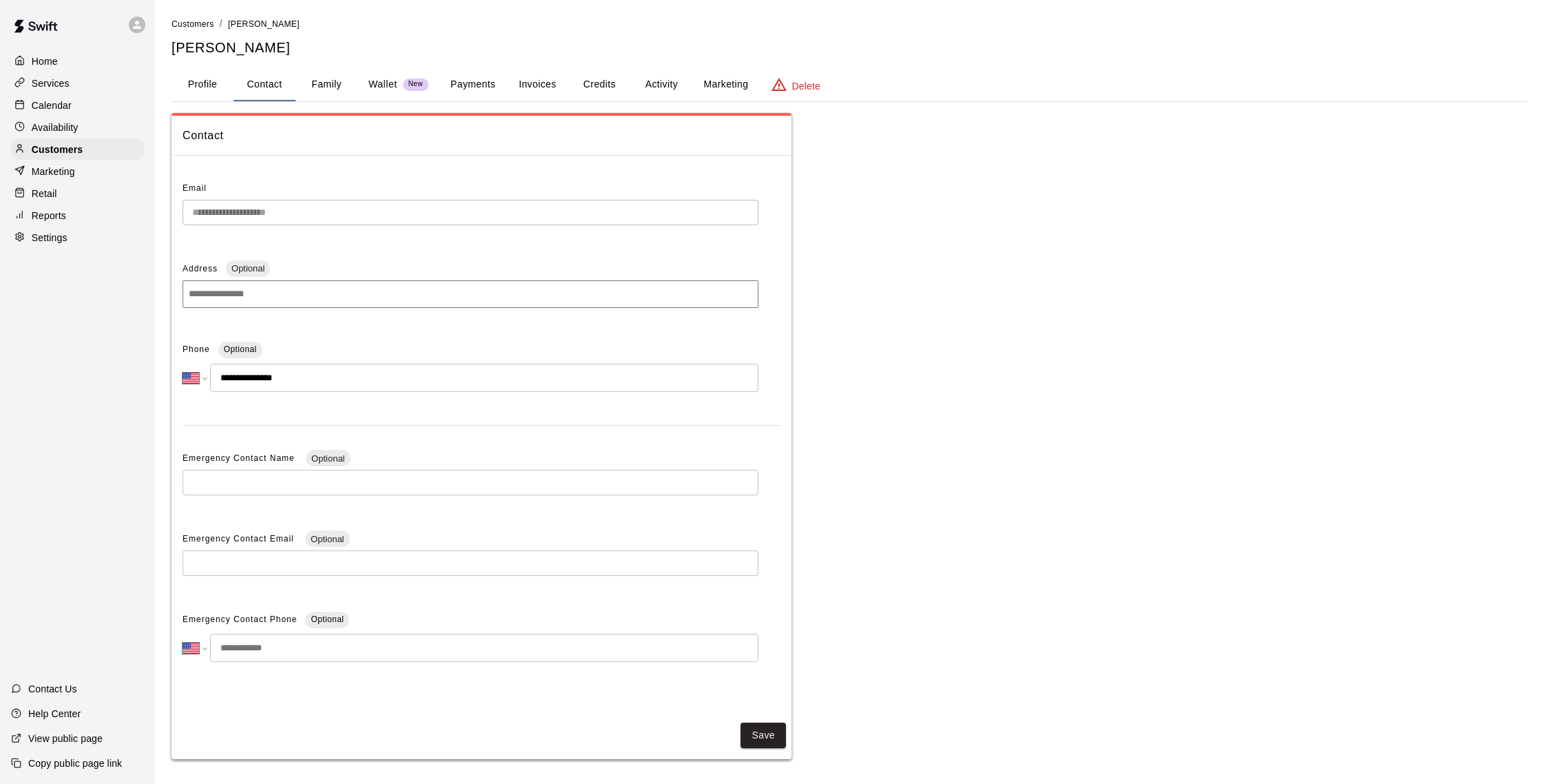
click at [68, 104] on p "Calendar" at bounding box center [52, 105] width 40 height 14
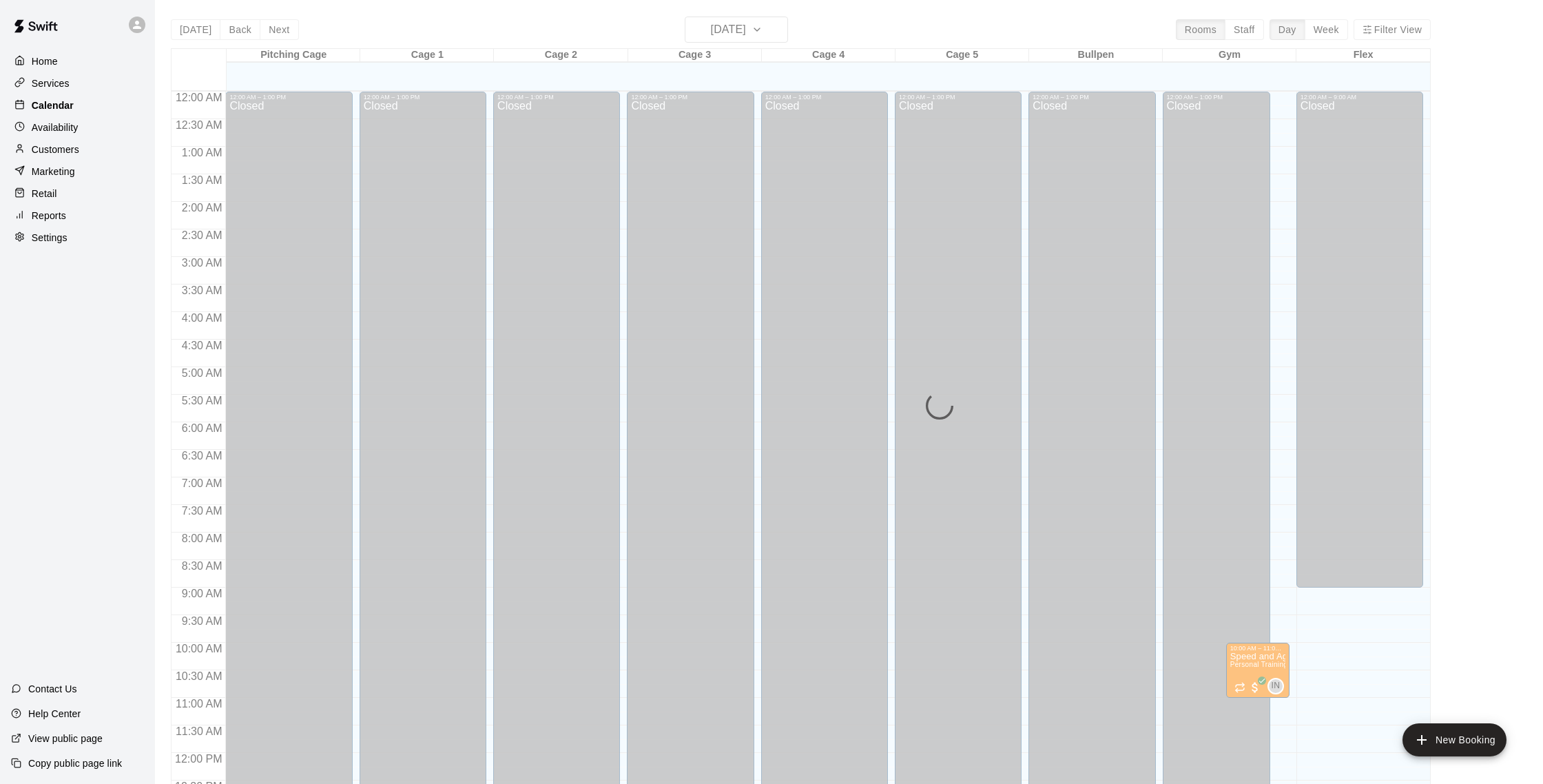
scroll to position [574, 0]
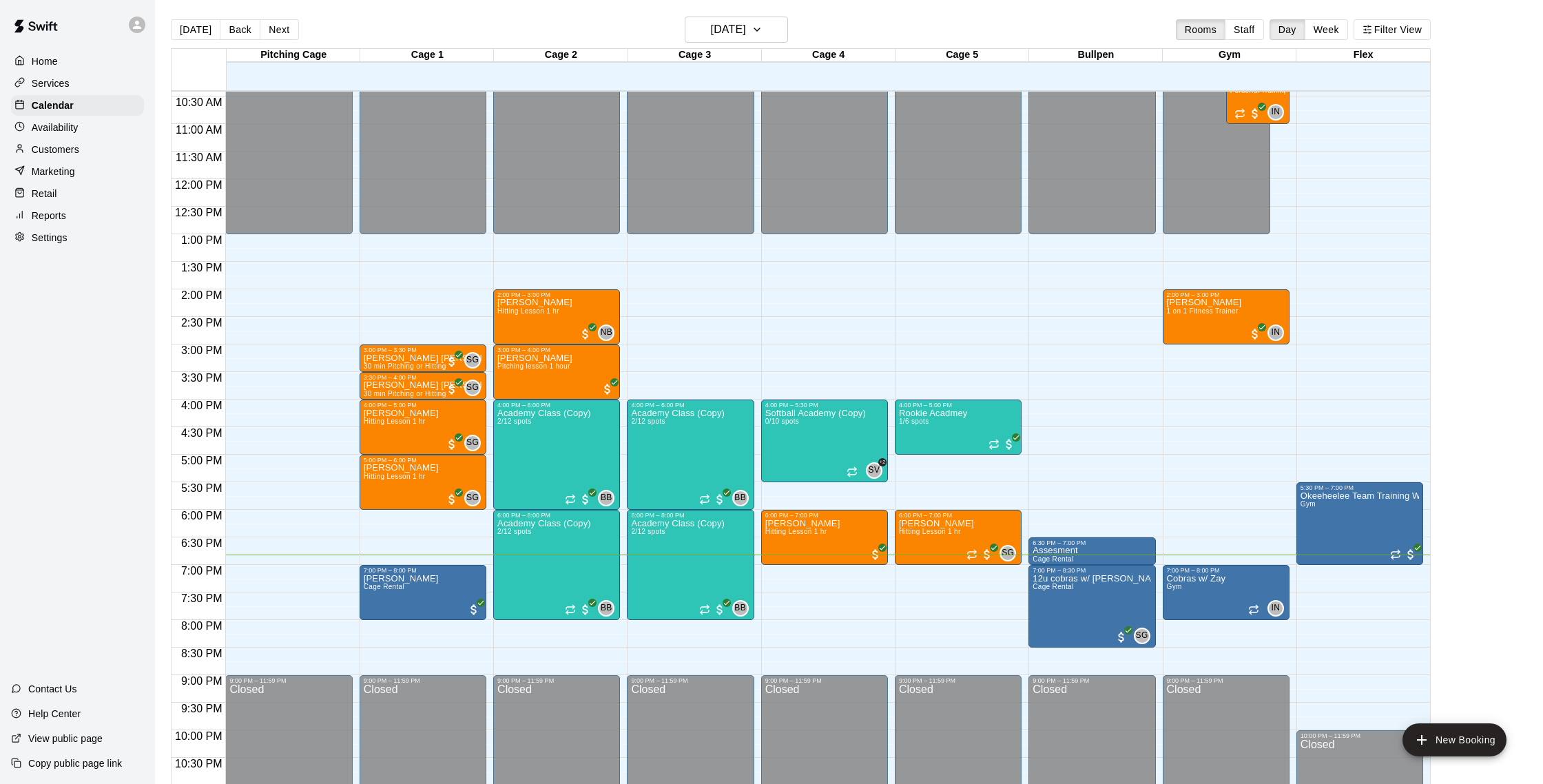
click at [32, 146] on p "Customers" at bounding box center [56, 149] width 47 height 14
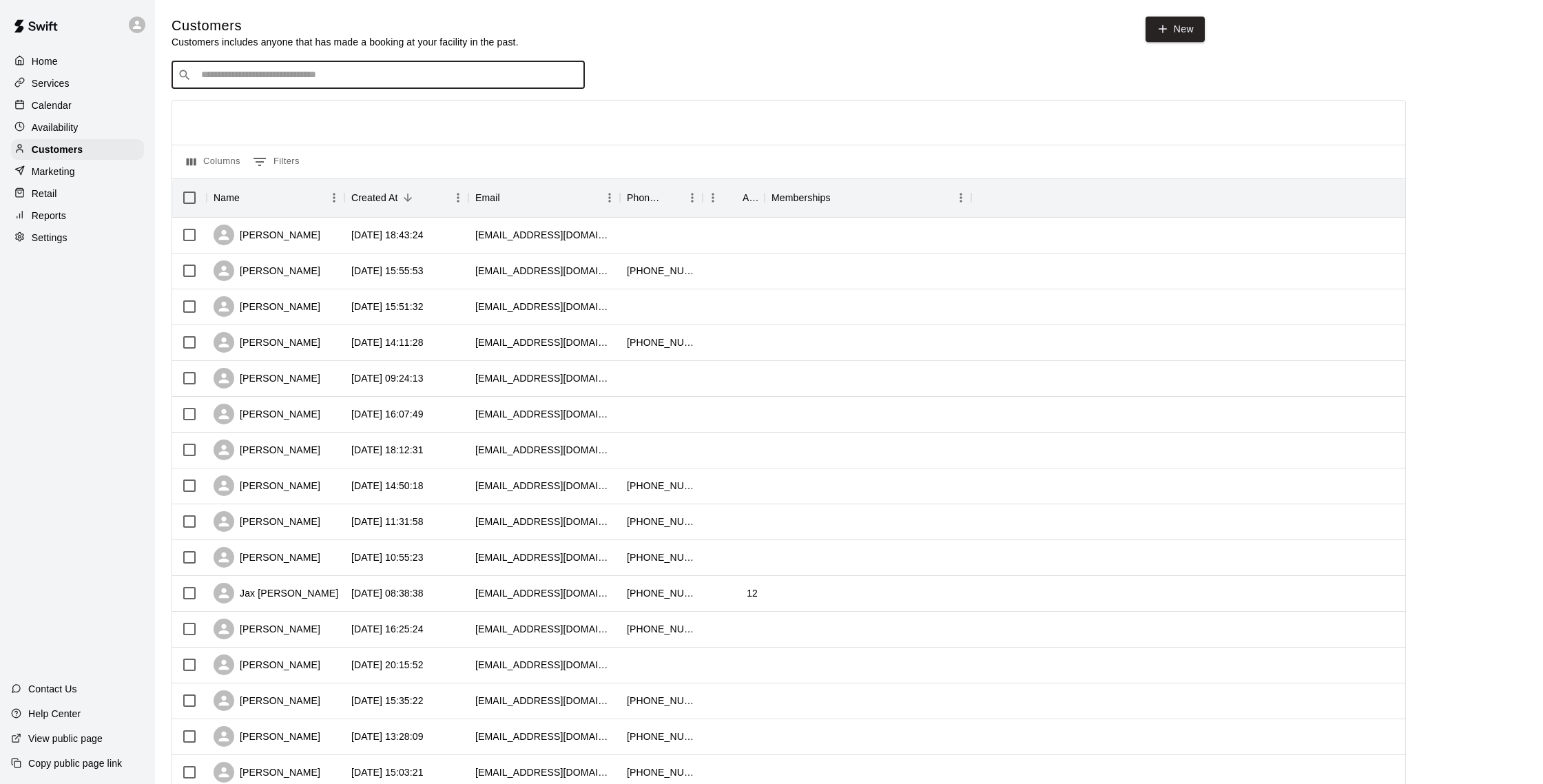
click at [326, 77] on input "Search customers by name or email" at bounding box center [388, 75] width 382 height 14
type input "********"
click at [344, 104] on div "Joseph Rousseau ljoel9852004@gmail.com" at bounding box center [392, 111] width 363 height 30
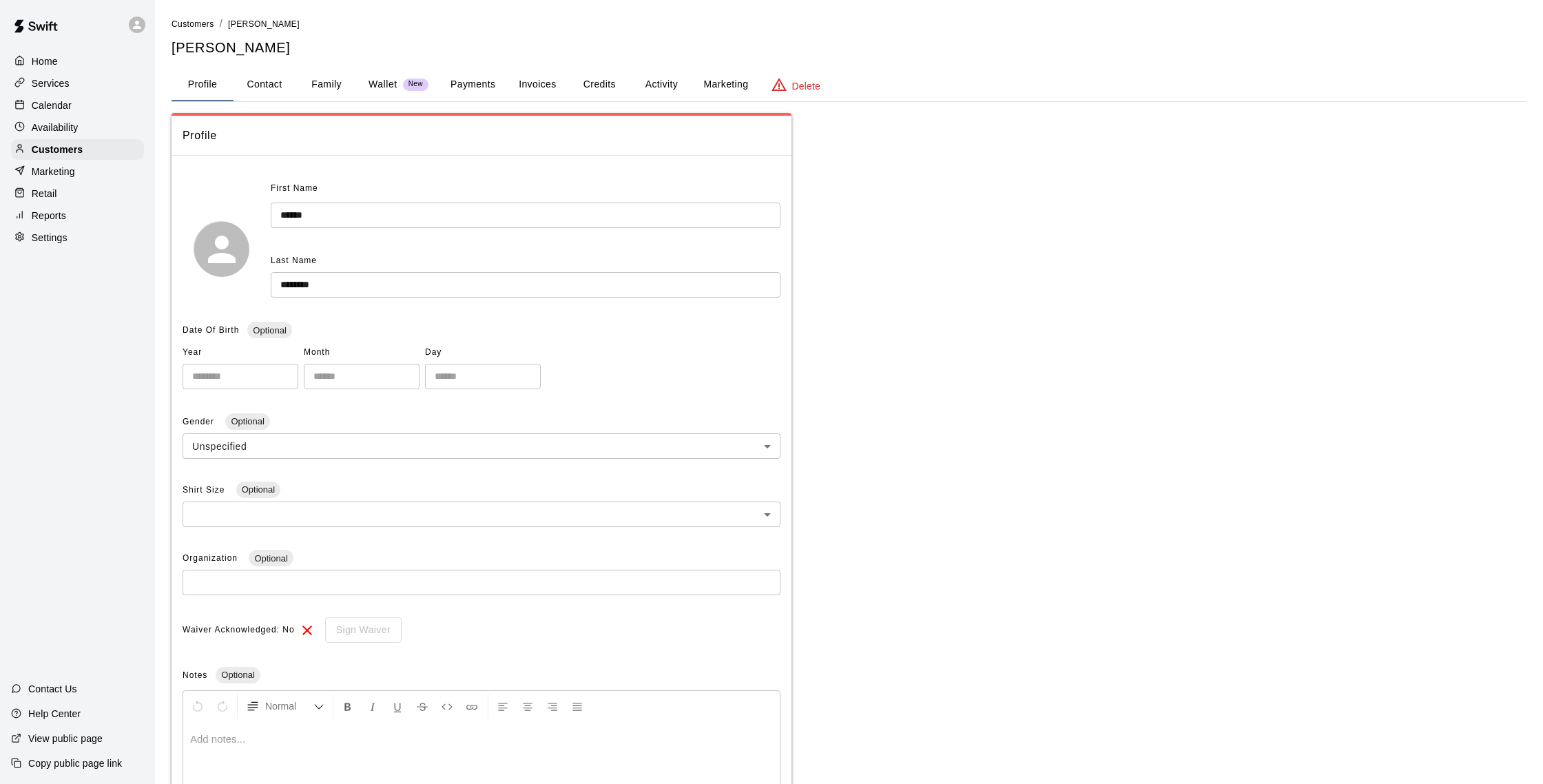
click at [497, 85] on button "Payments" at bounding box center [473, 84] width 67 height 33
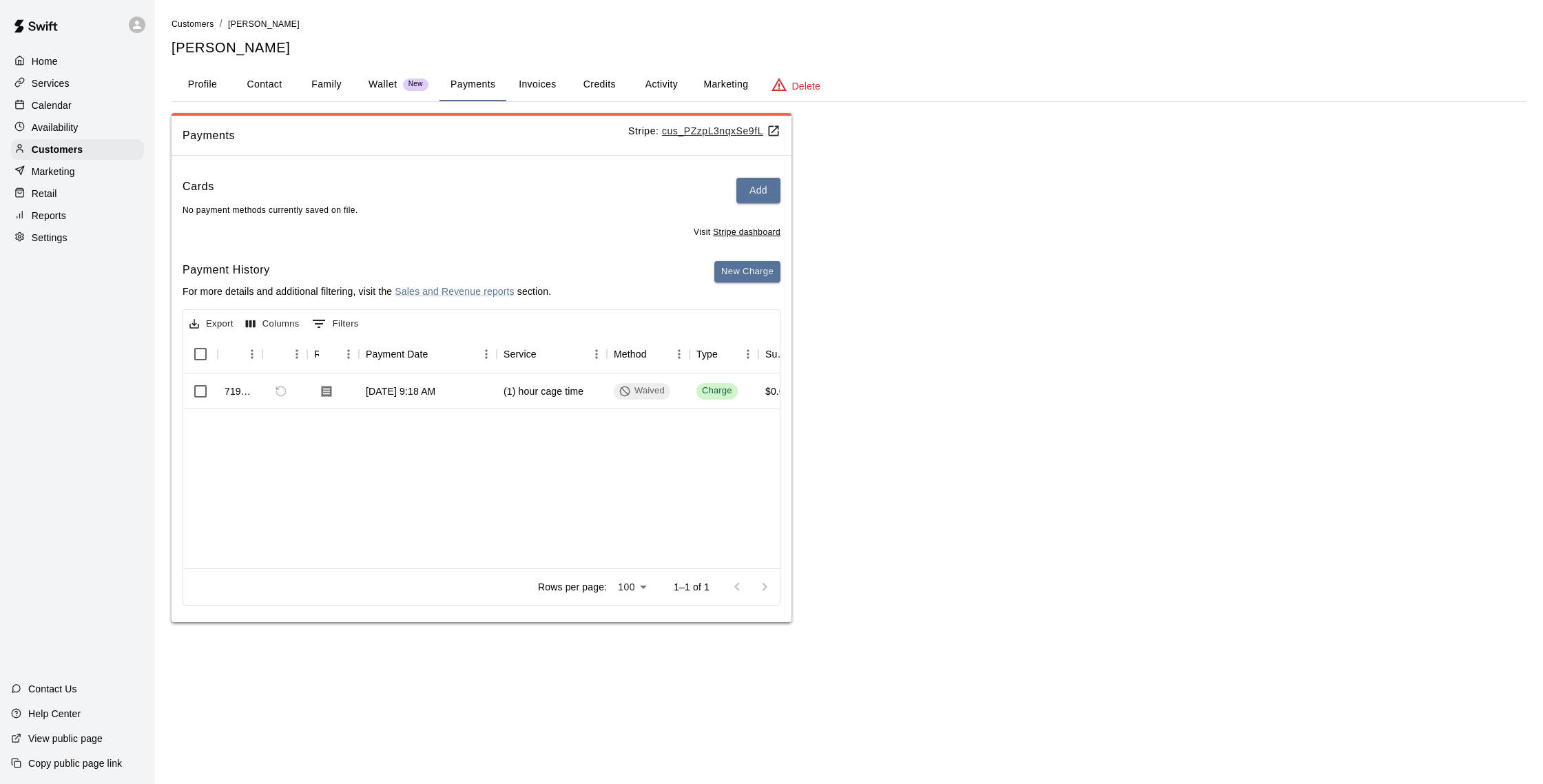
click at [658, 85] on button "Activity" at bounding box center [661, 84] width 62 height 33
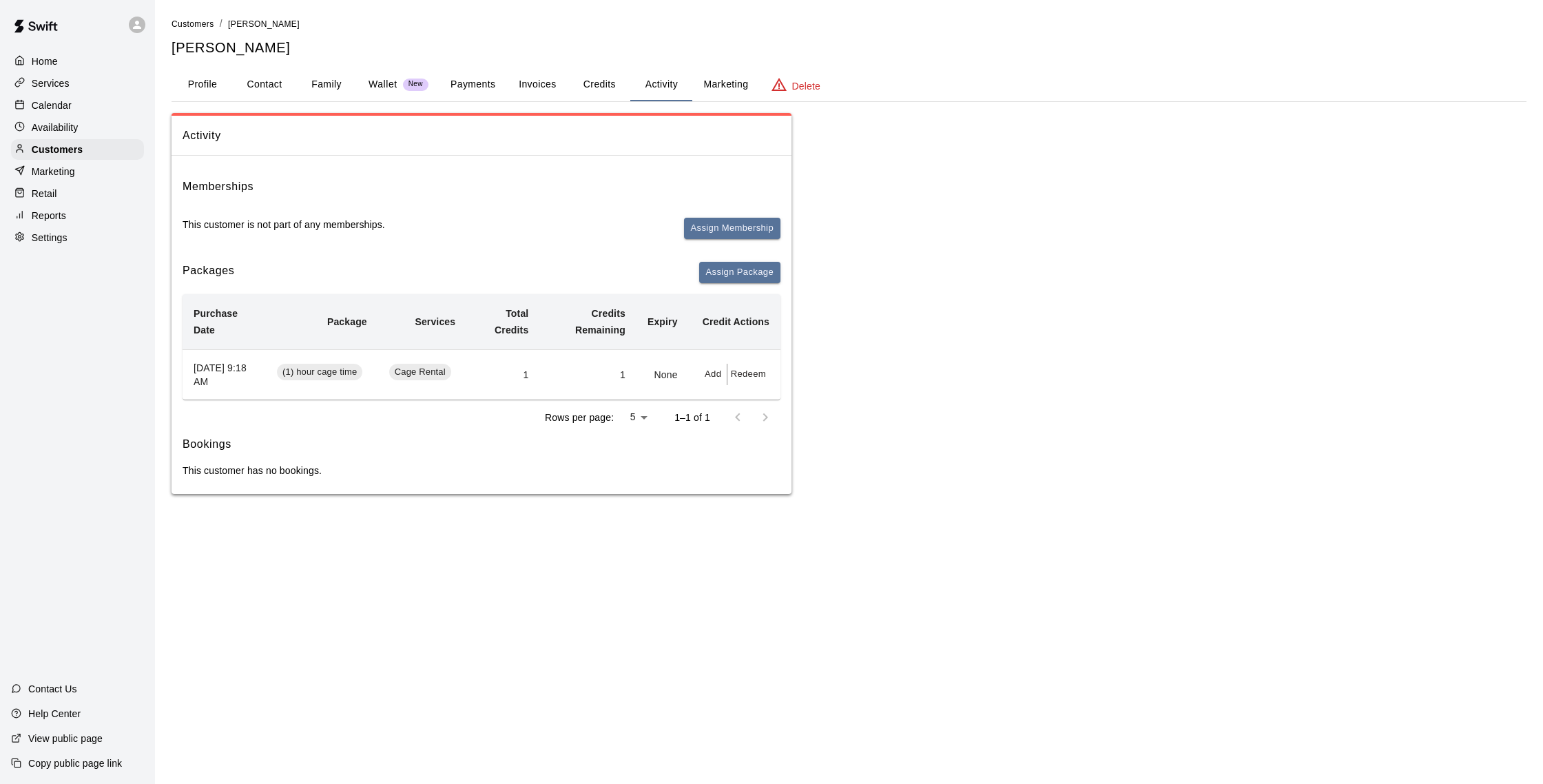
click at [69, 97] on div "Calendar" at bounding box center [77, 105] width 133 height 21
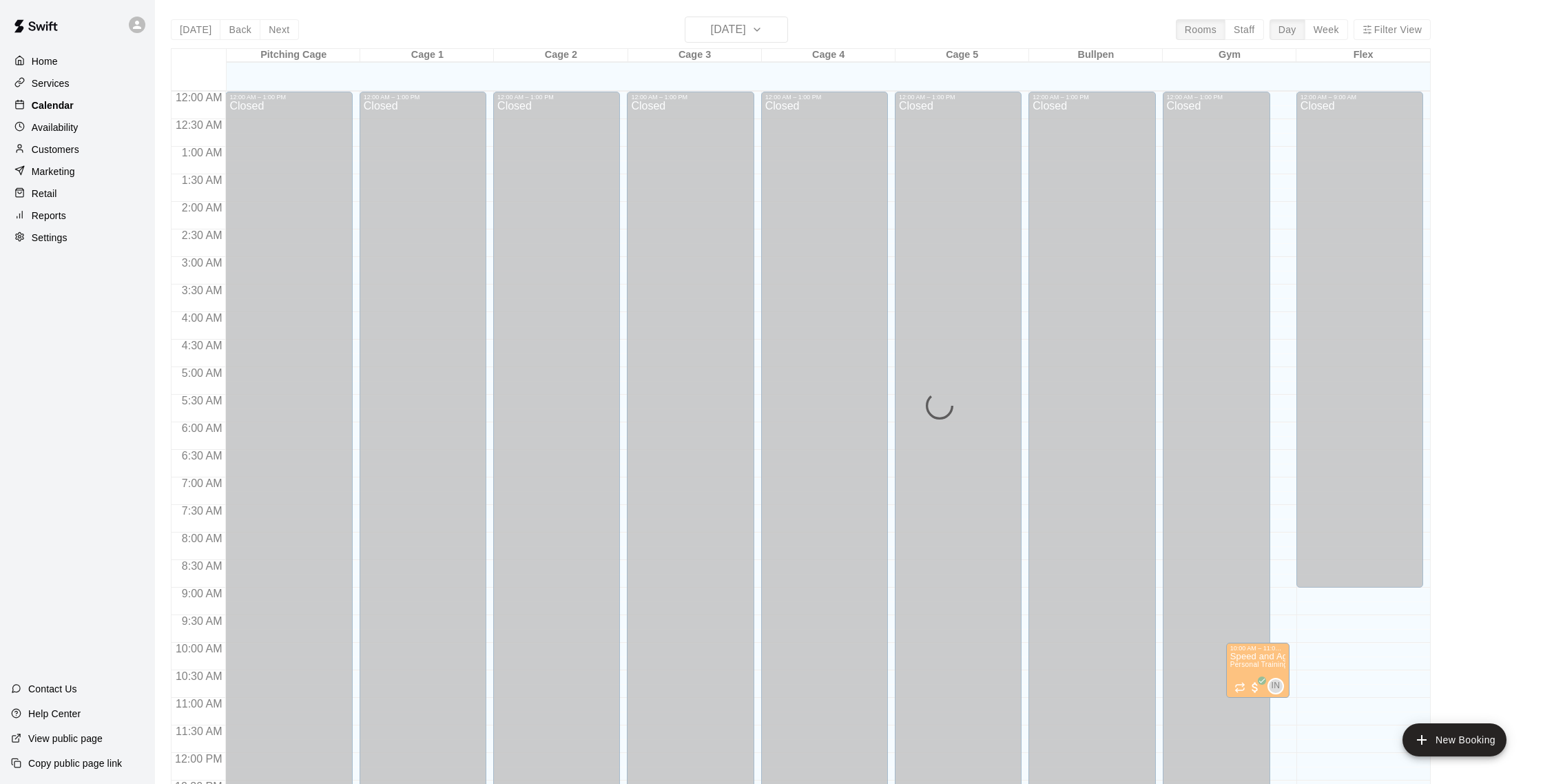
scroll to position [574, 0]
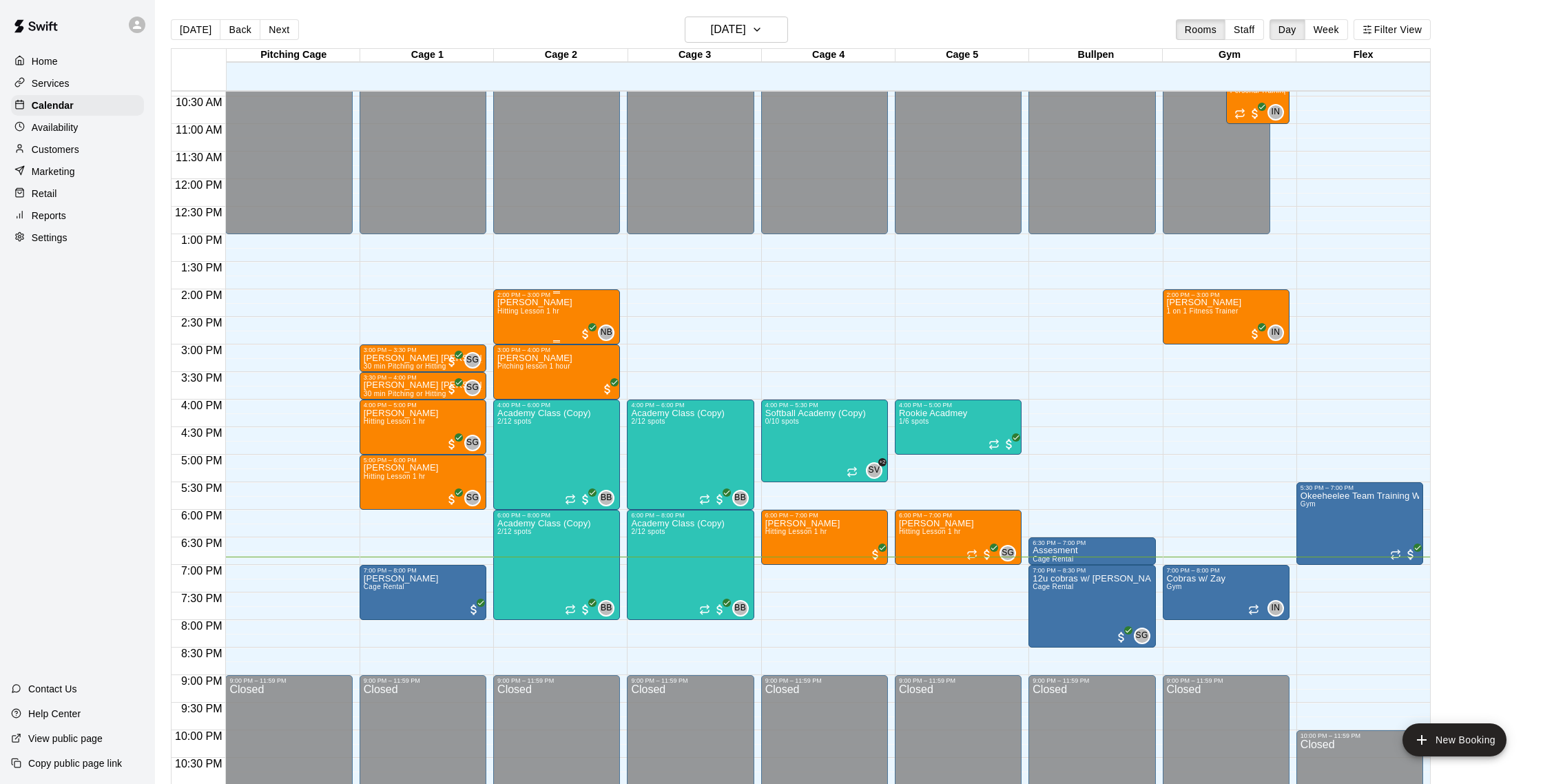
click at [581, 314] on div "[PERSON_NAME] Hitting Lesson 1 hr NB 0" at bounding box center [556, 690] width 118 height 784
click at [509, 386] on icon "delete" at bounding box center [512, 379] width 17 height 17
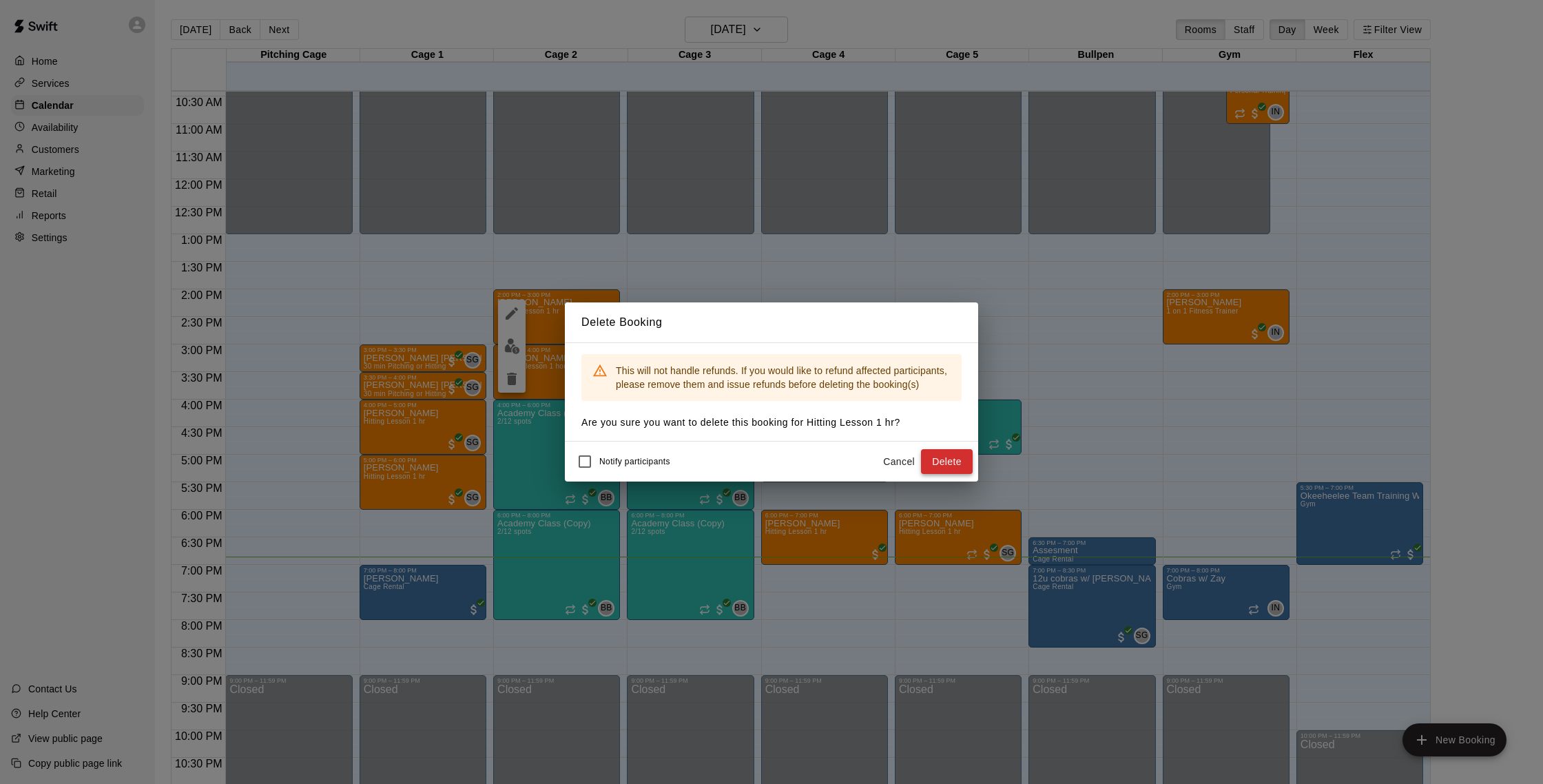
click at [933, 455] on button "Delete" at bounding box center [946, 461] width 52 height 25
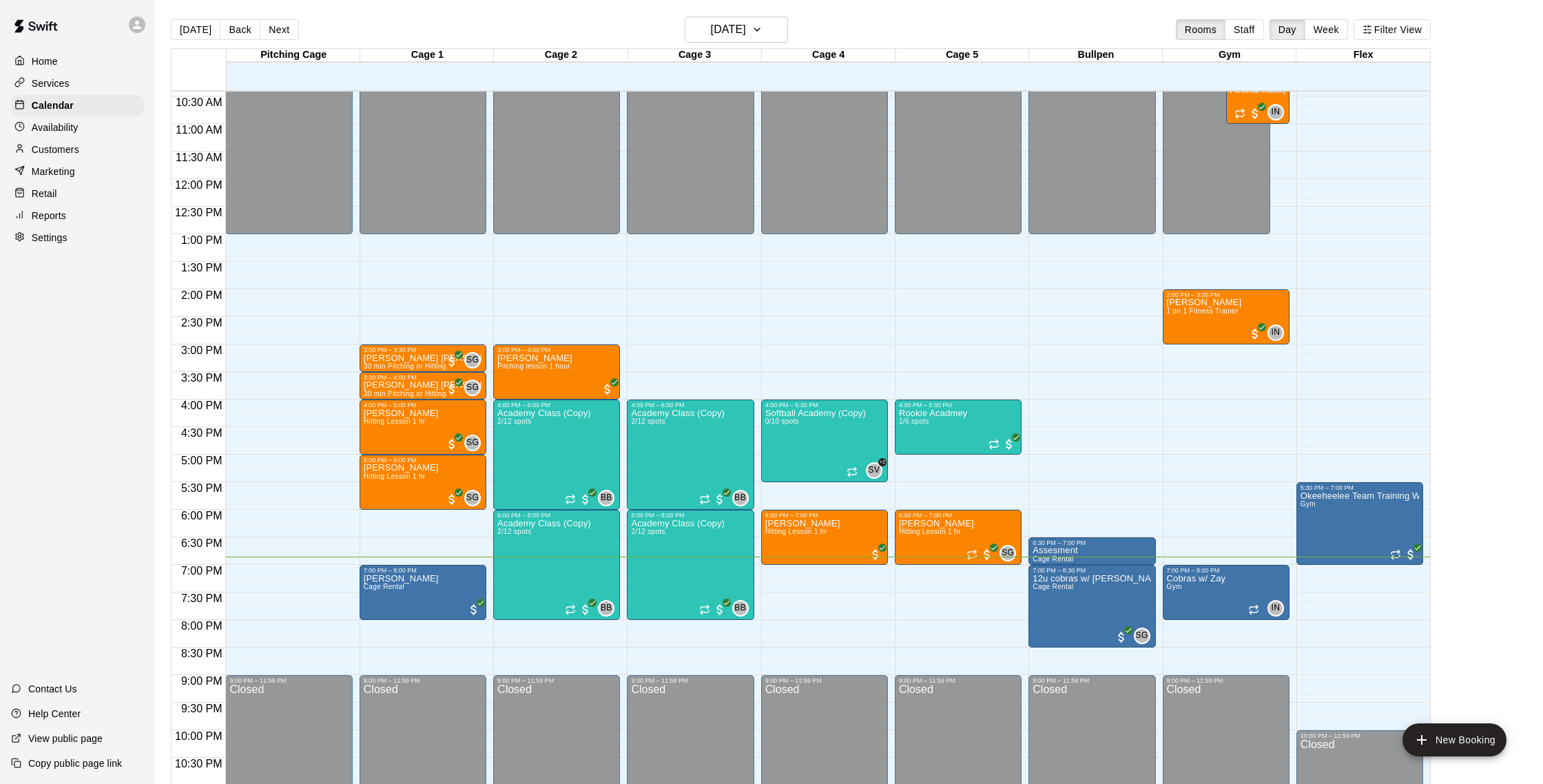
click at [77, 146] on p "Customers" at bounding box center [56, 149] width 47 height 14
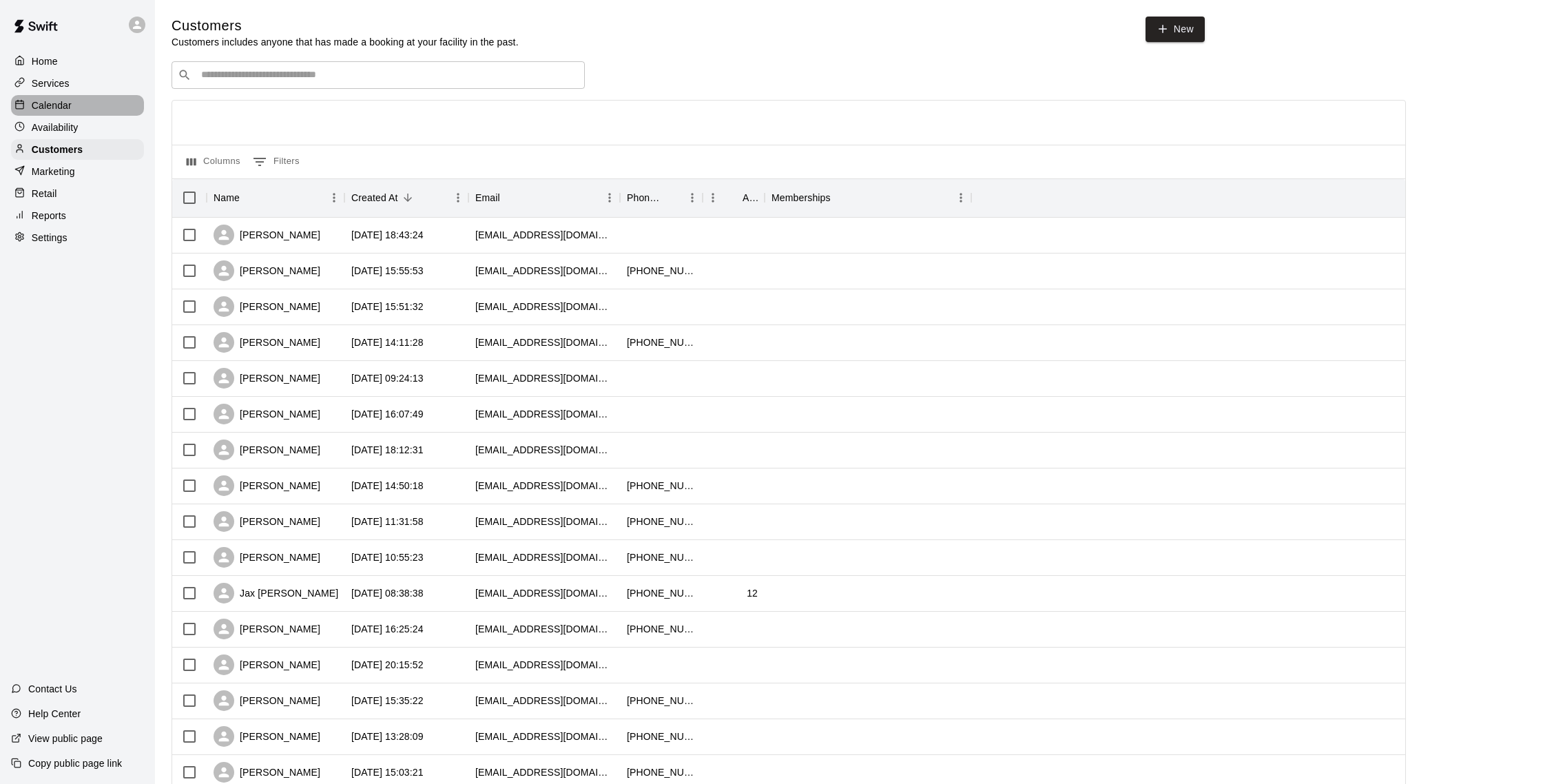
click at [75, 99] on div "Calendar" at bounding box center [77, 105] width 133 height 21
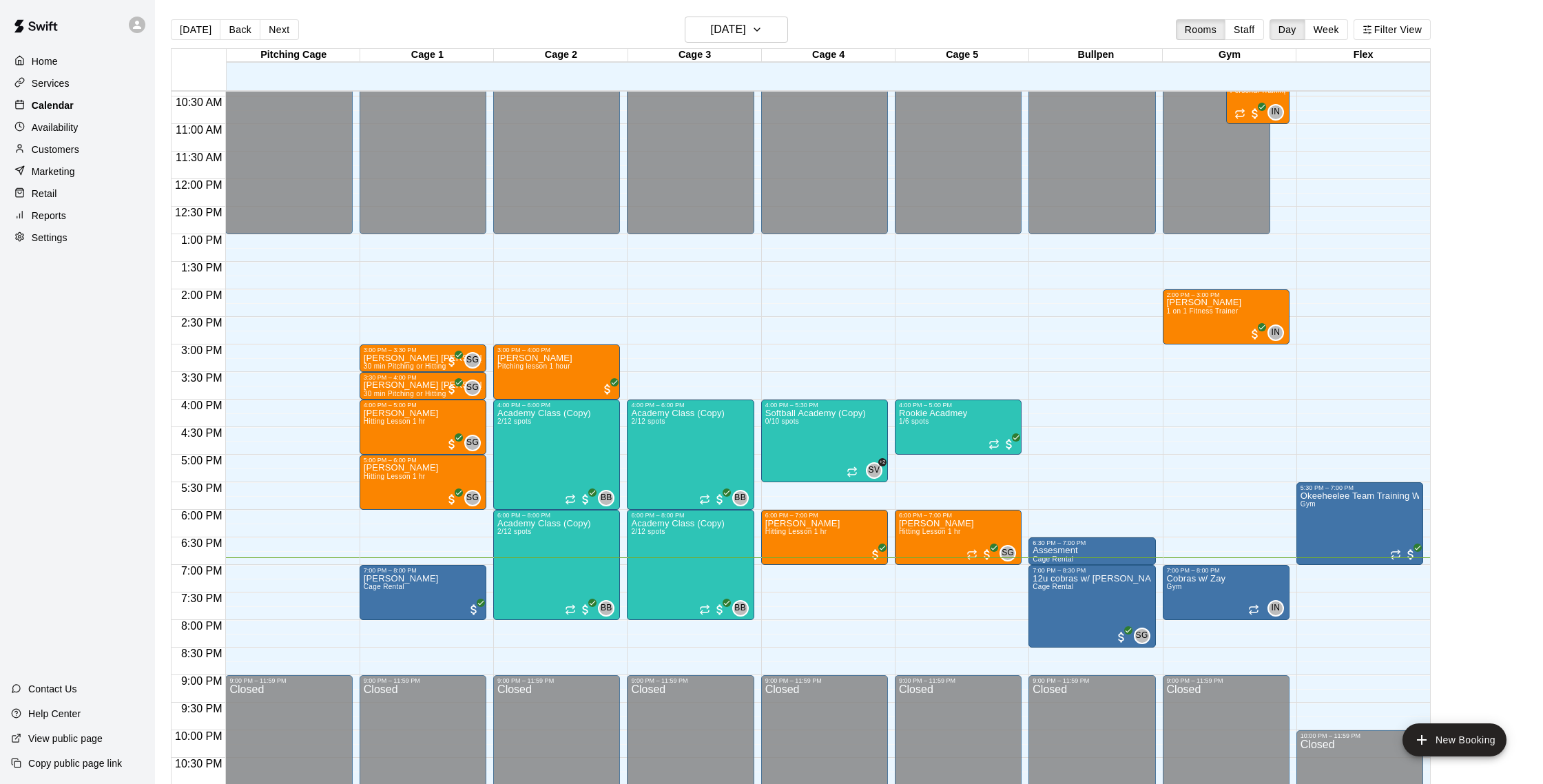
scroll to position [1, 0]
click at [56, 127] on p "Availability" at bounding box center [55, 127] width 46 height 14
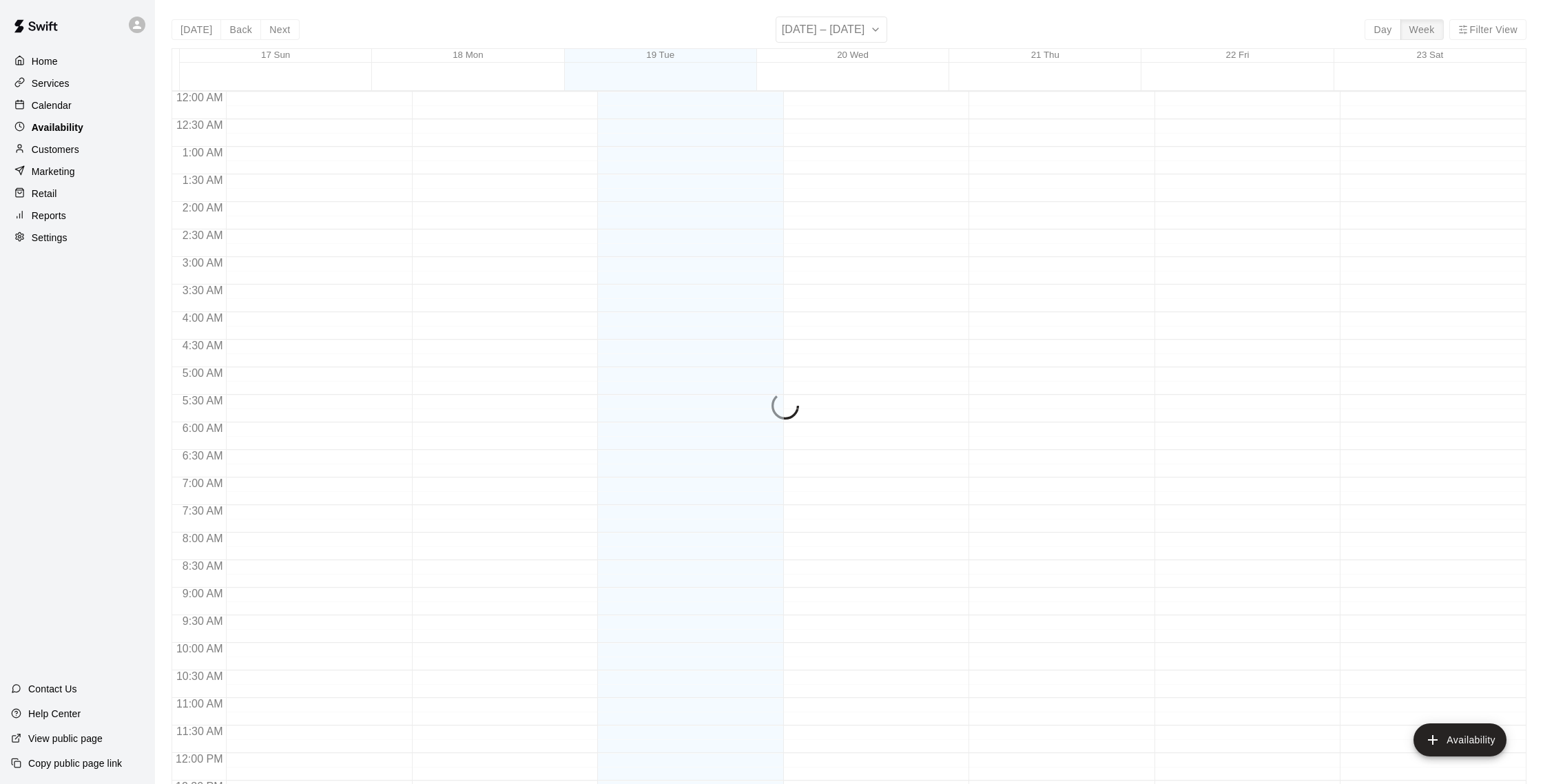
scroll to position [615, 0]
click at [54, 106] on p "Calendar" at bounding box center [52, 105] width 40 height 14
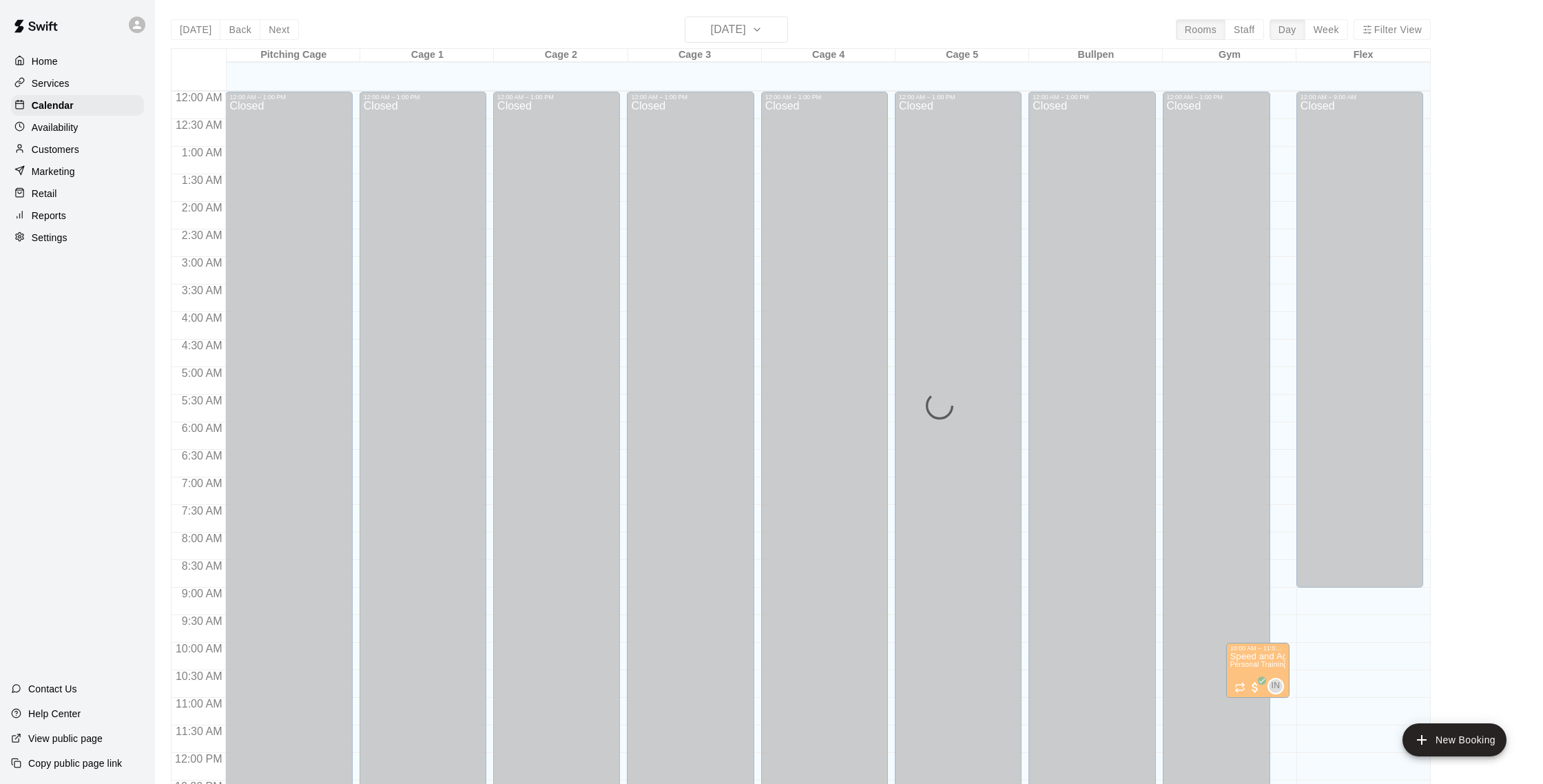
scroll to position [574, 0]
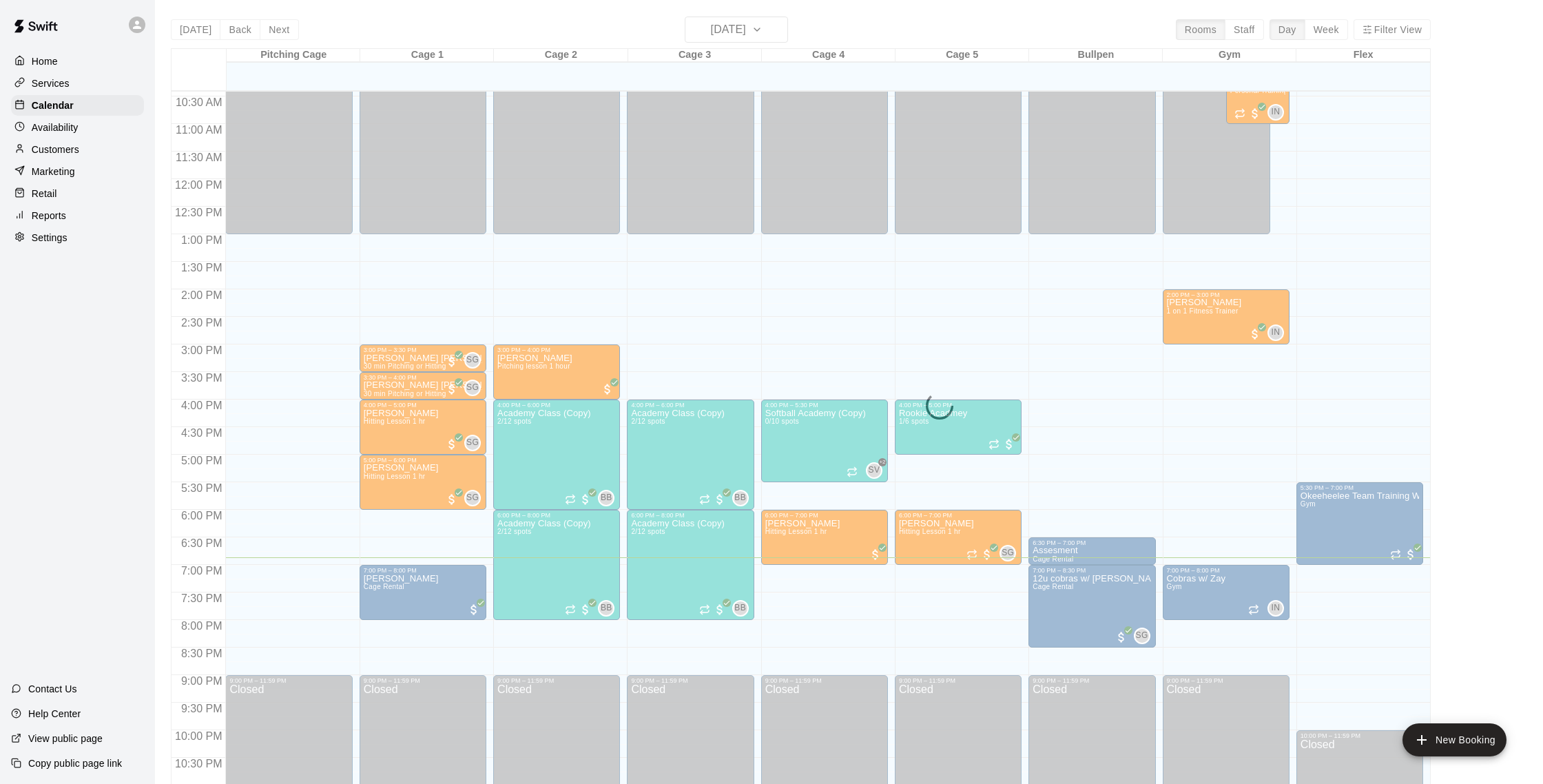
click at [59, 94] on div "Home Services Calendar Availability Customers Marketing Retail Reports Settings" at bounding box center [77, 149] width 155 height 200
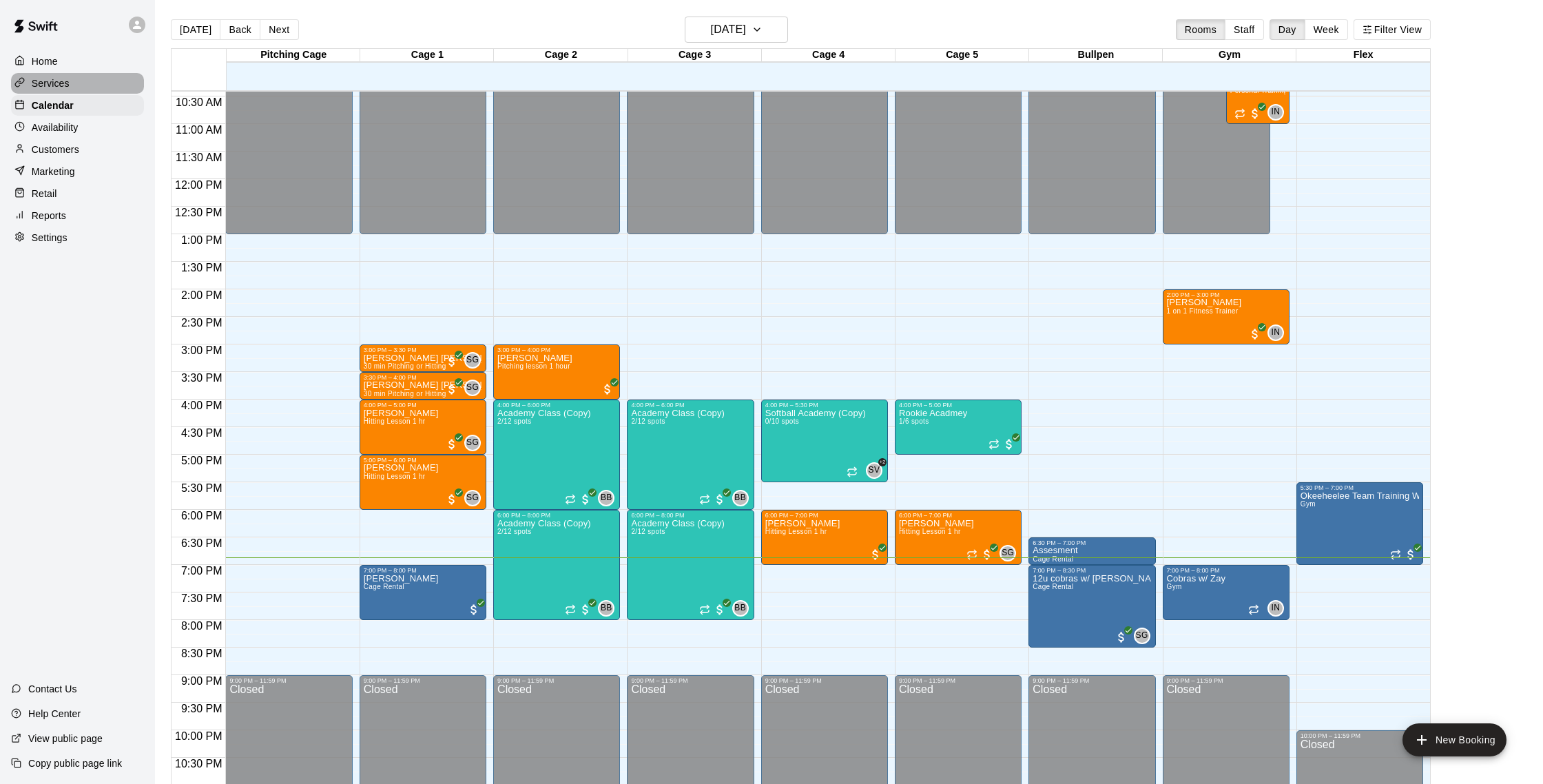
scroll to position [0, 0]
click at [62, 89] on p "Services" at bounding box center [51, 83] width 38 height 14
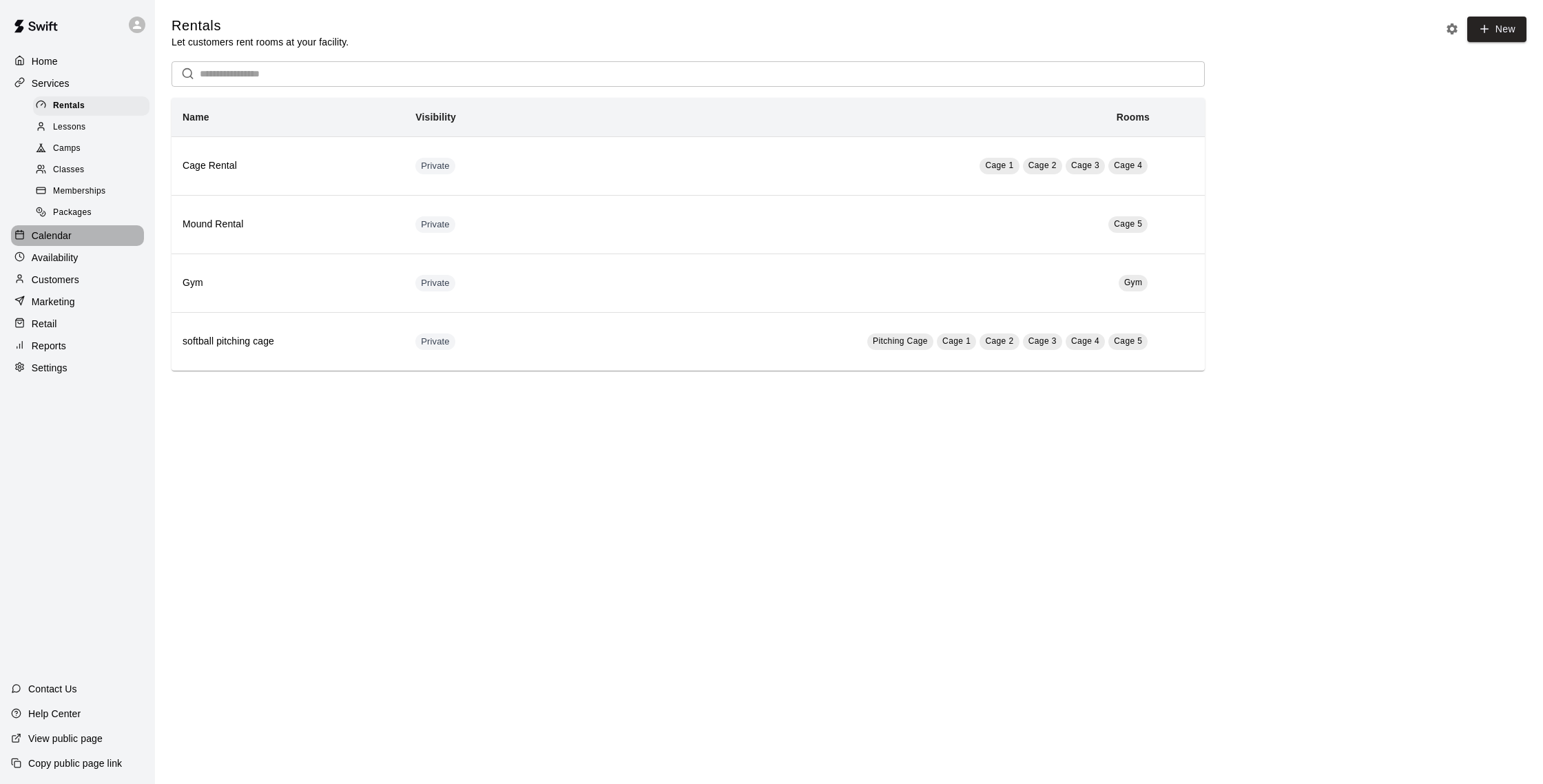
click at [89, 237] on div "Calendar" at bounding box center [77, 235] width 133 height 21
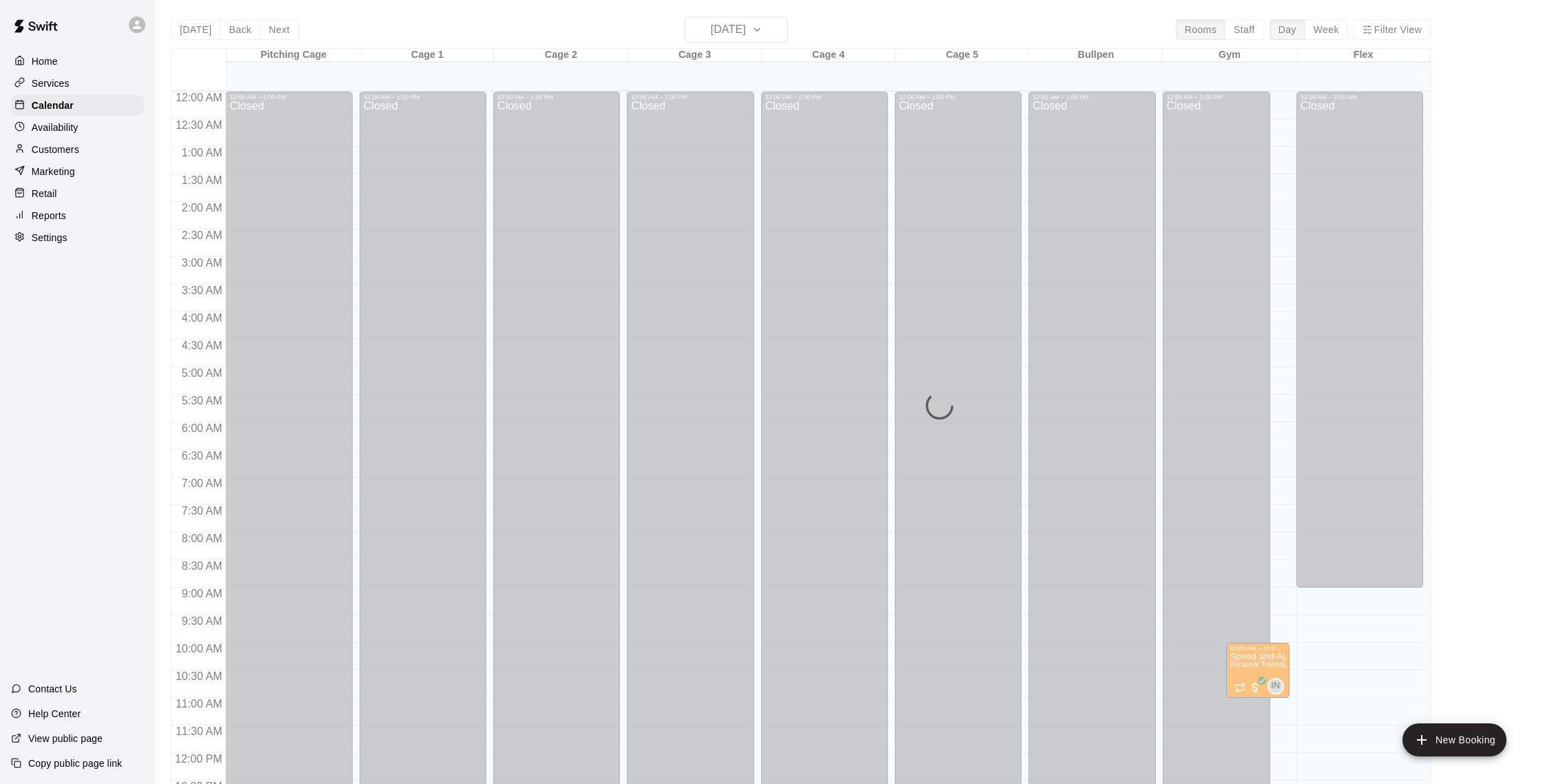
scroll to position [574, 0]
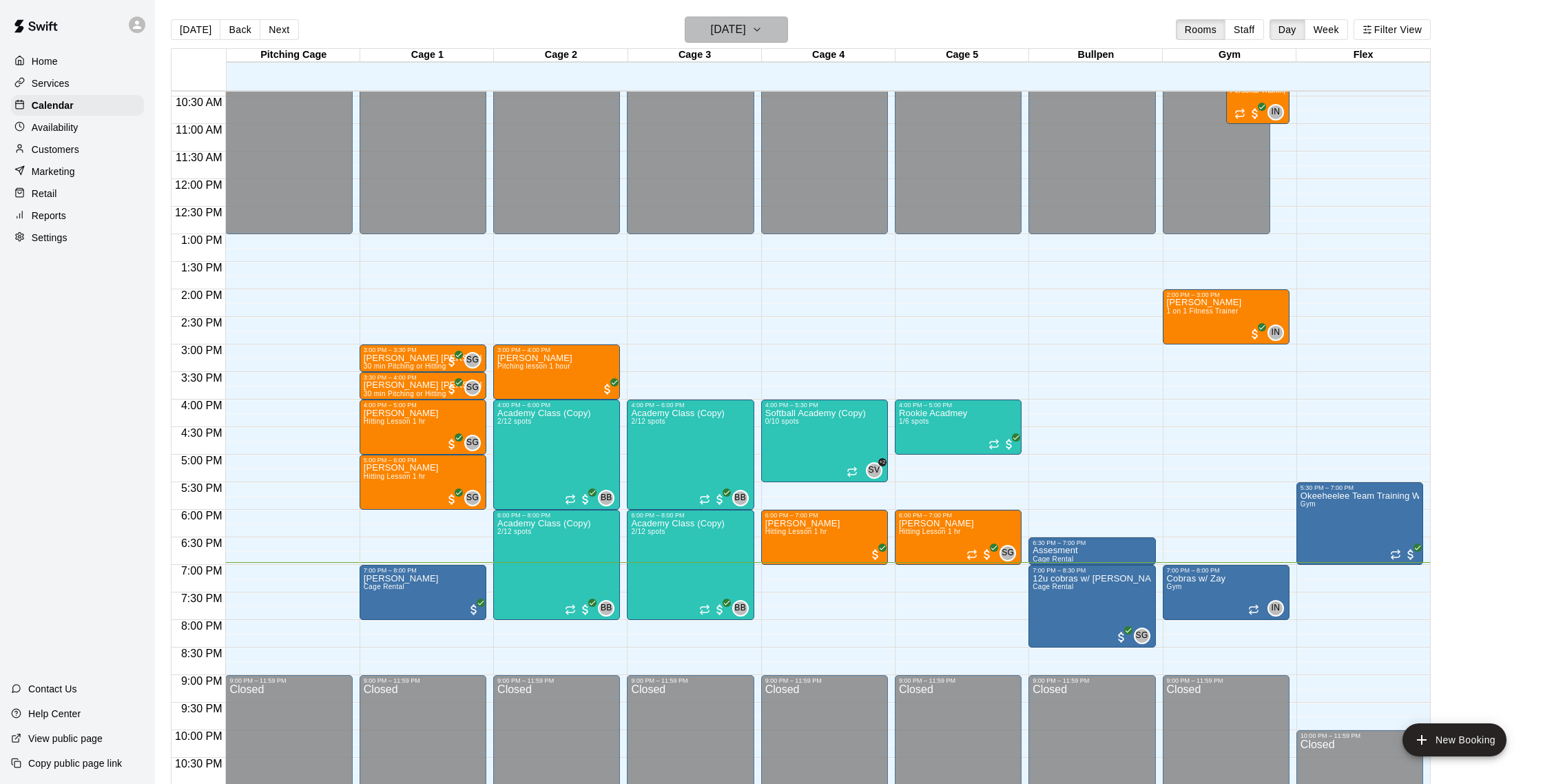
click at [746, 34] on h6 "[DATE]" at bounding box center [728, 29] width 35 height 19
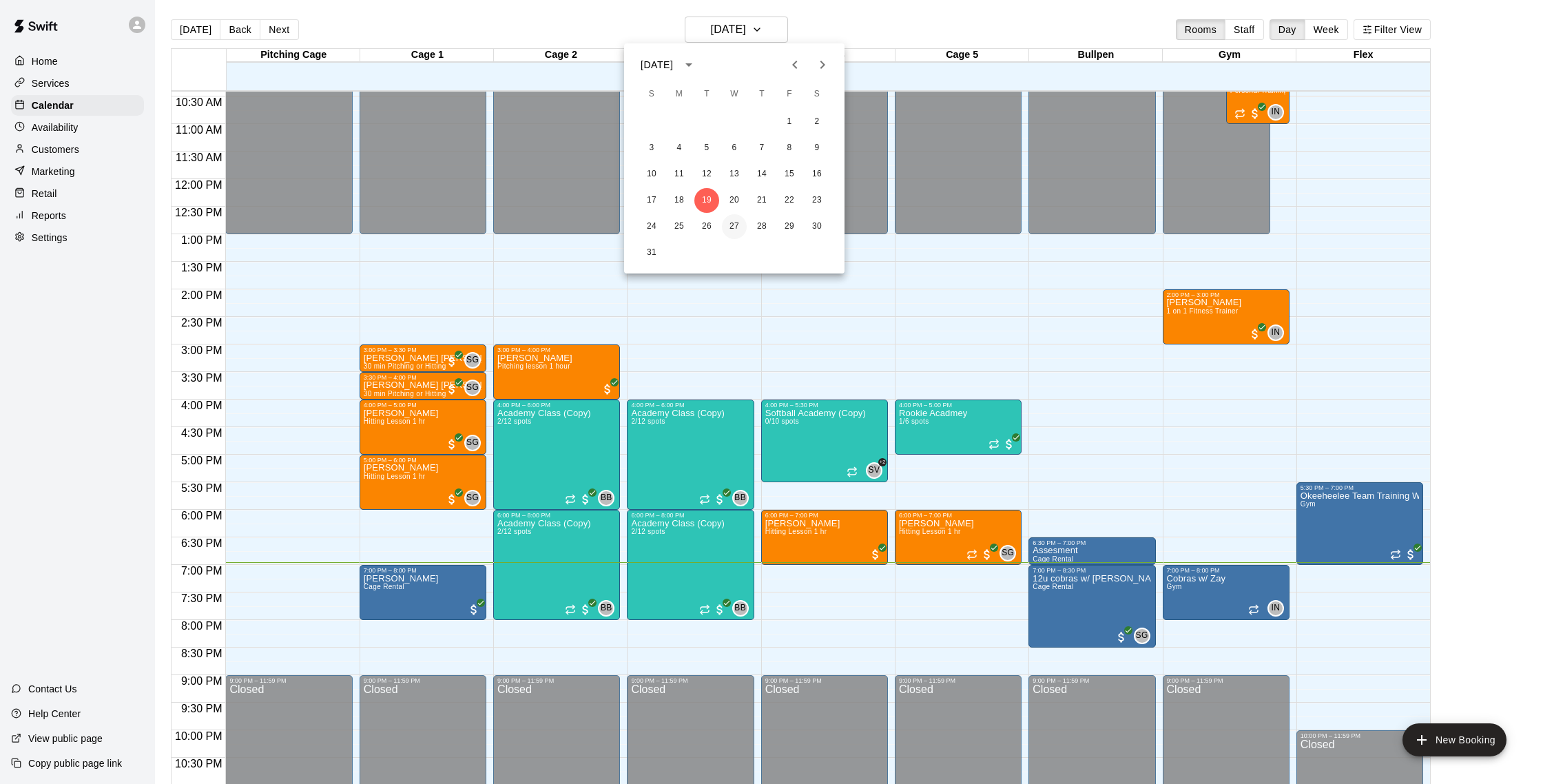
click at [733, 224] on button "27" at bounding box center [734, 226] width 25 height 25
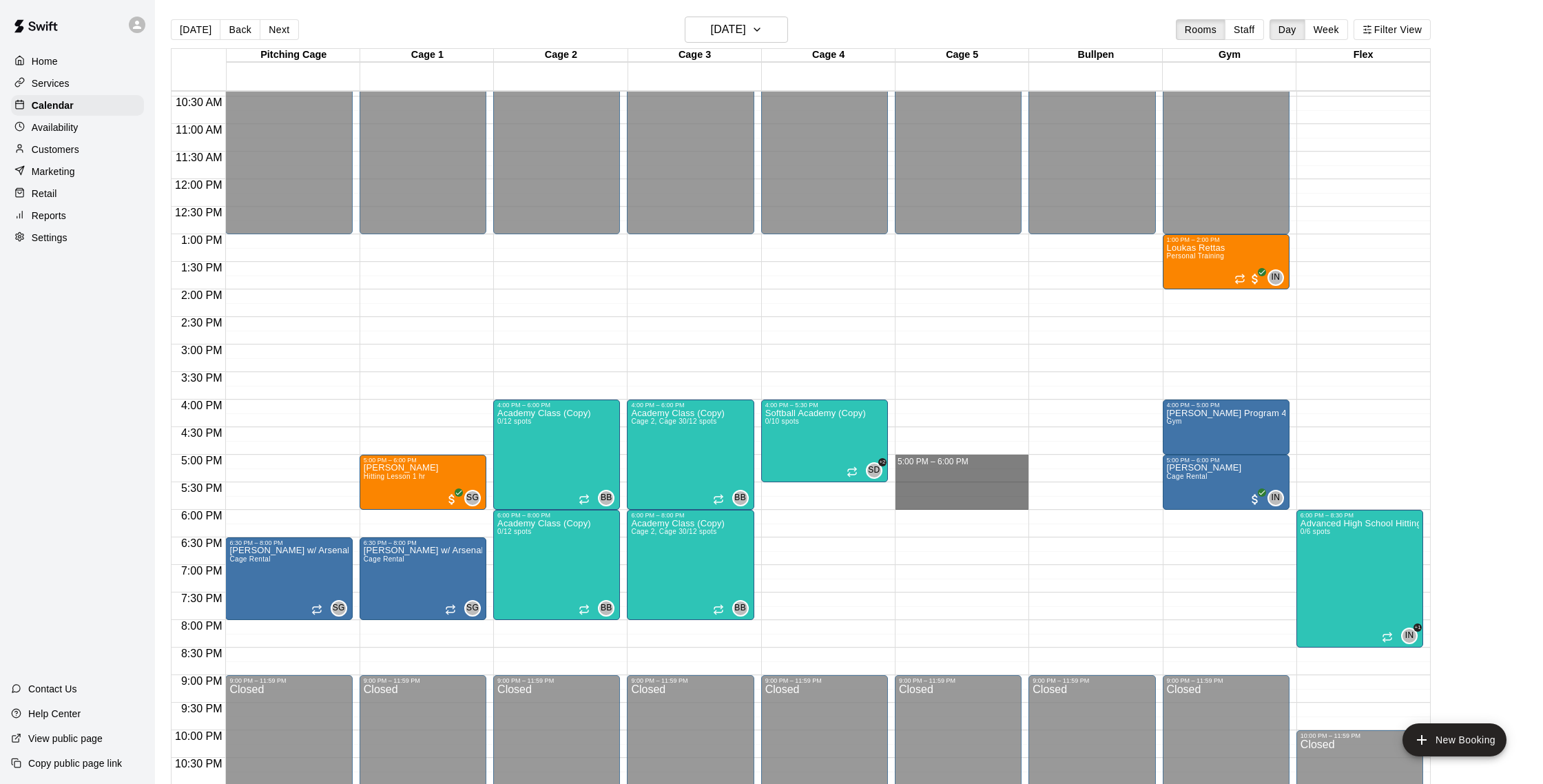
drag, startPoint x: 908, startPoint y: 459, endPoint x: 908, endPoint y: 510, distance: 51.0
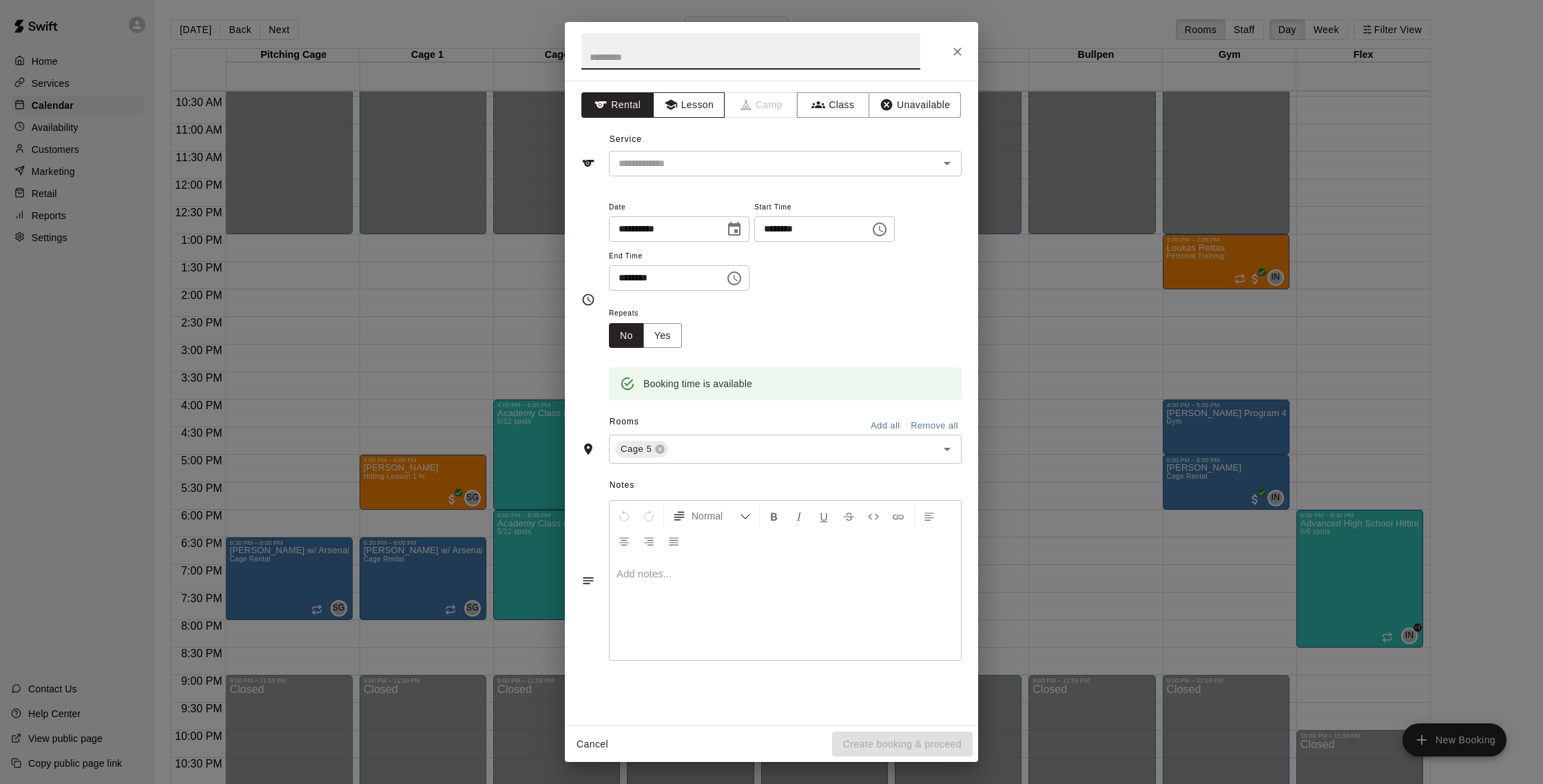
click at [706, 98] on button "Lesson" at bounding box center [689, 104] width 72 height 25
click at [704, 155] on input "text" at bounding box center [764, 163] width 304 height 18
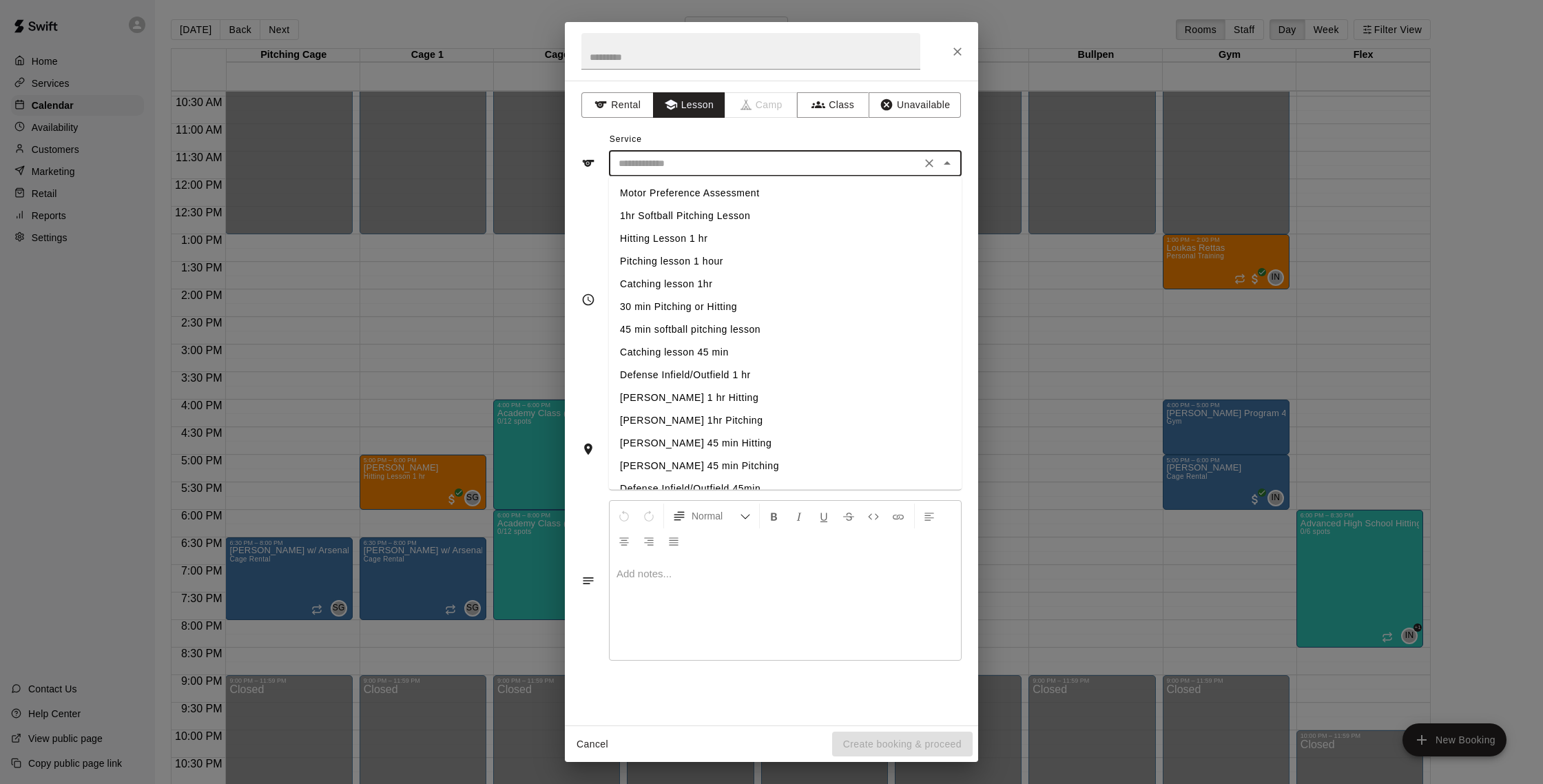
click at [703, 243] on li "Hitting Lesson 1 hr" at bounding box center [785, 238] width 353 height 23
type input "**********"
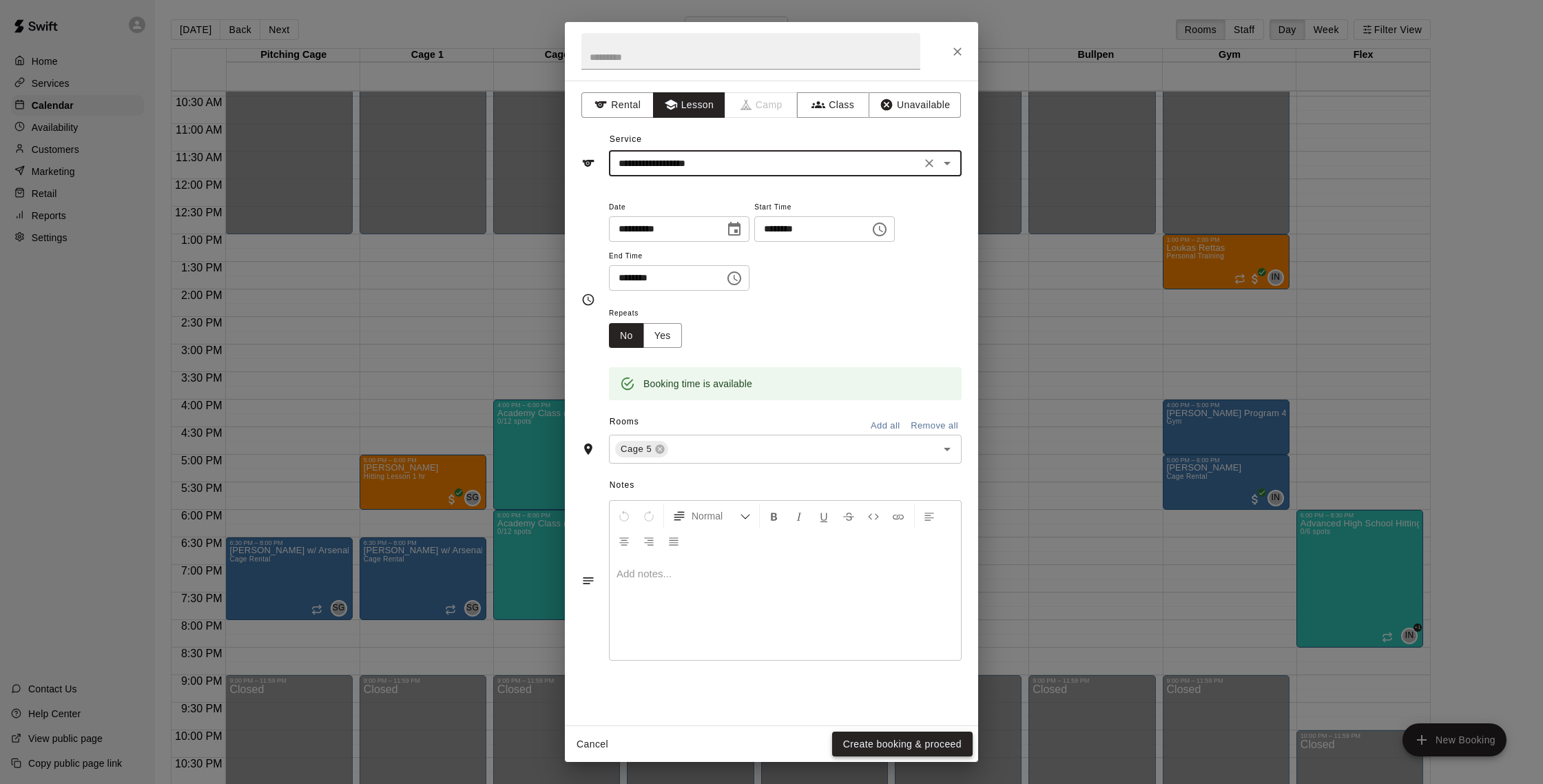
click at [935, 733] on button "Create booking & proceed" at bounding box center [902, 744] width 140 height 25
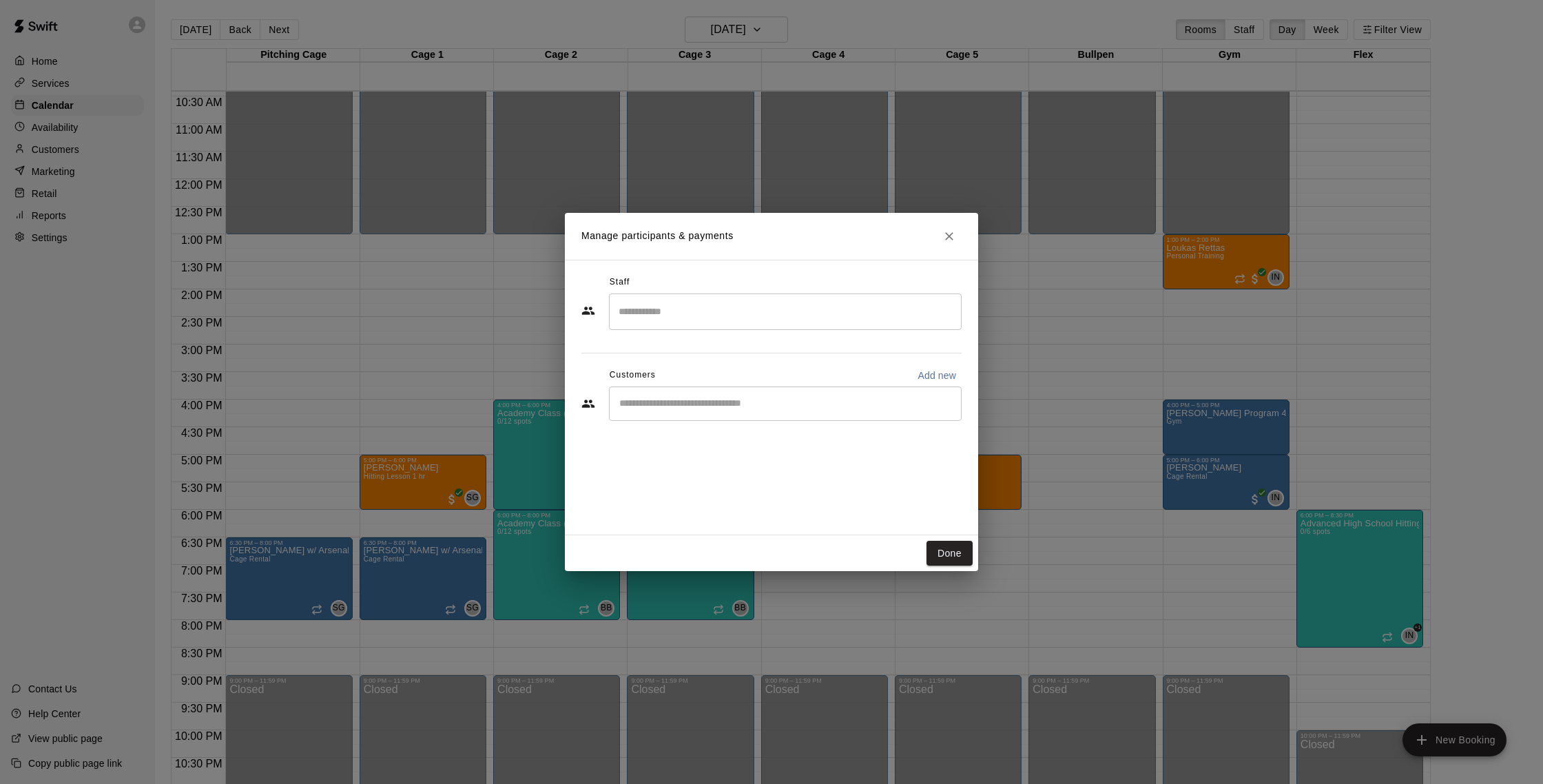
click at [693, 401] on input "Start typing to search customers..." at bounding box center [785, 404] width 341 height 14
type input "******"
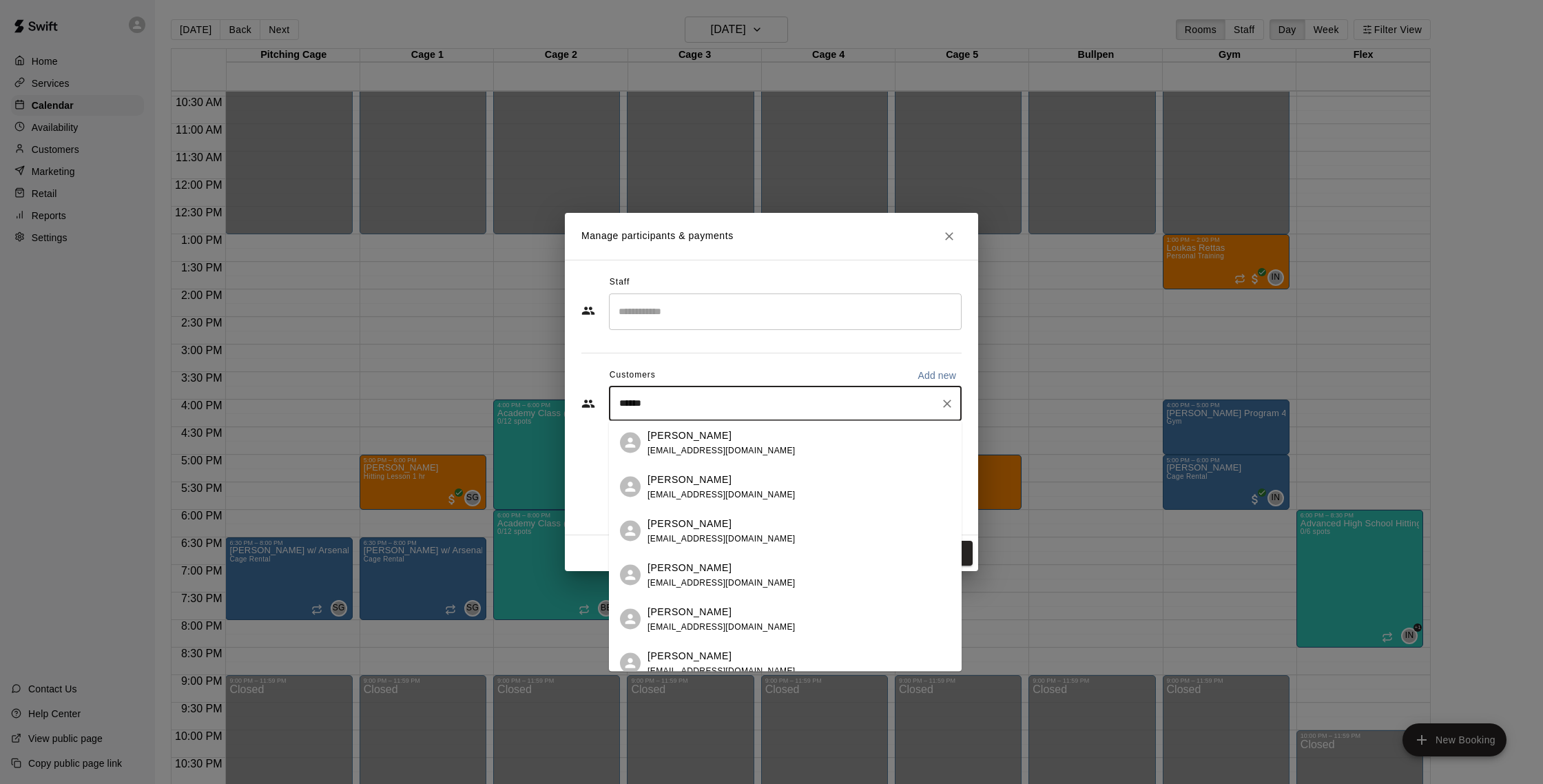
scroll to position [1, 0]
click at [730, 483] on div "[PERSON_NAME]" at bounding box center [722, 478] width 148 height 14
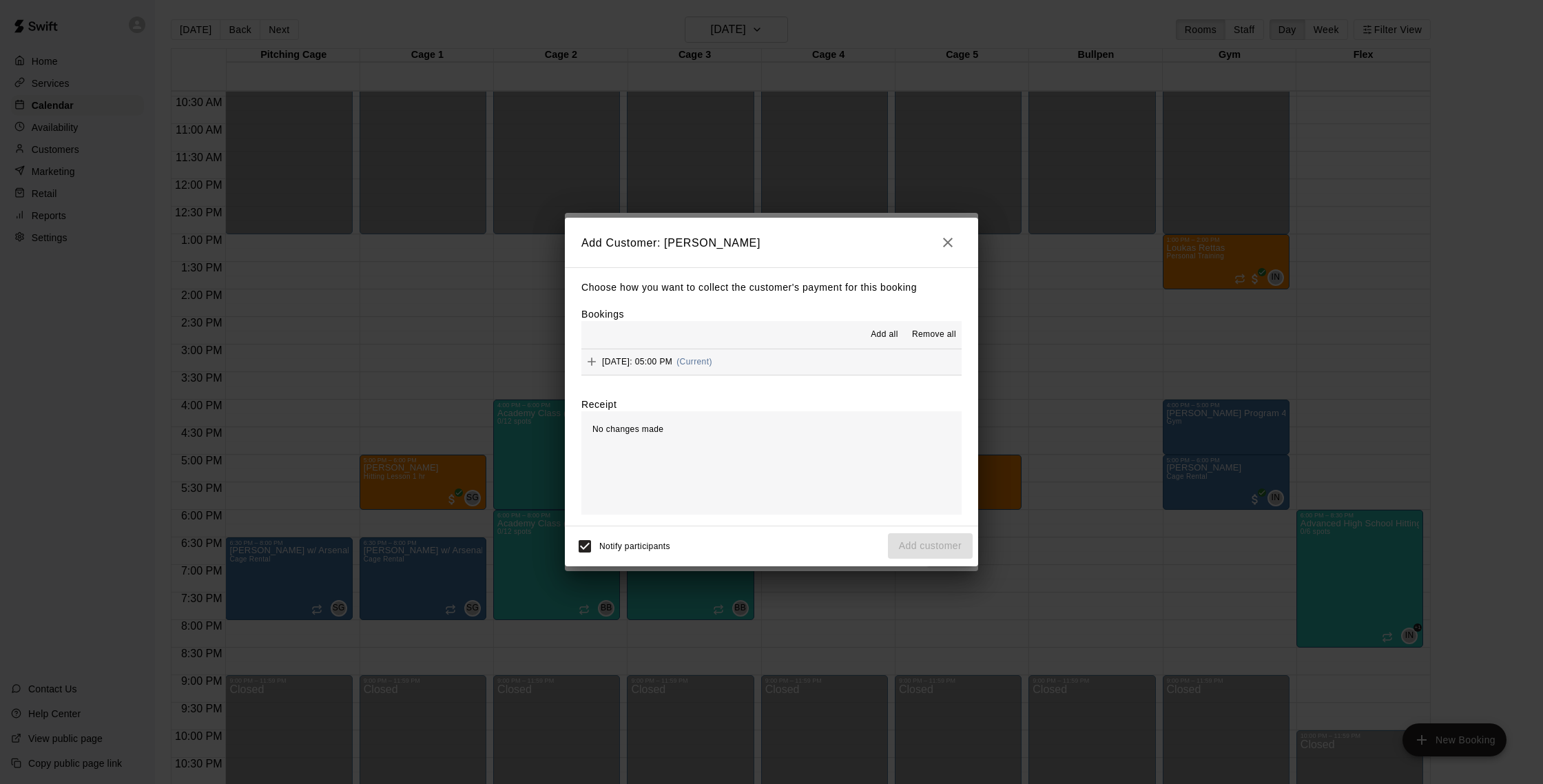
click at [813, 370] on button "Wednesday, August 27: 05:00 PM (Current)" at bounding box center [771, 361] width 380 height 25
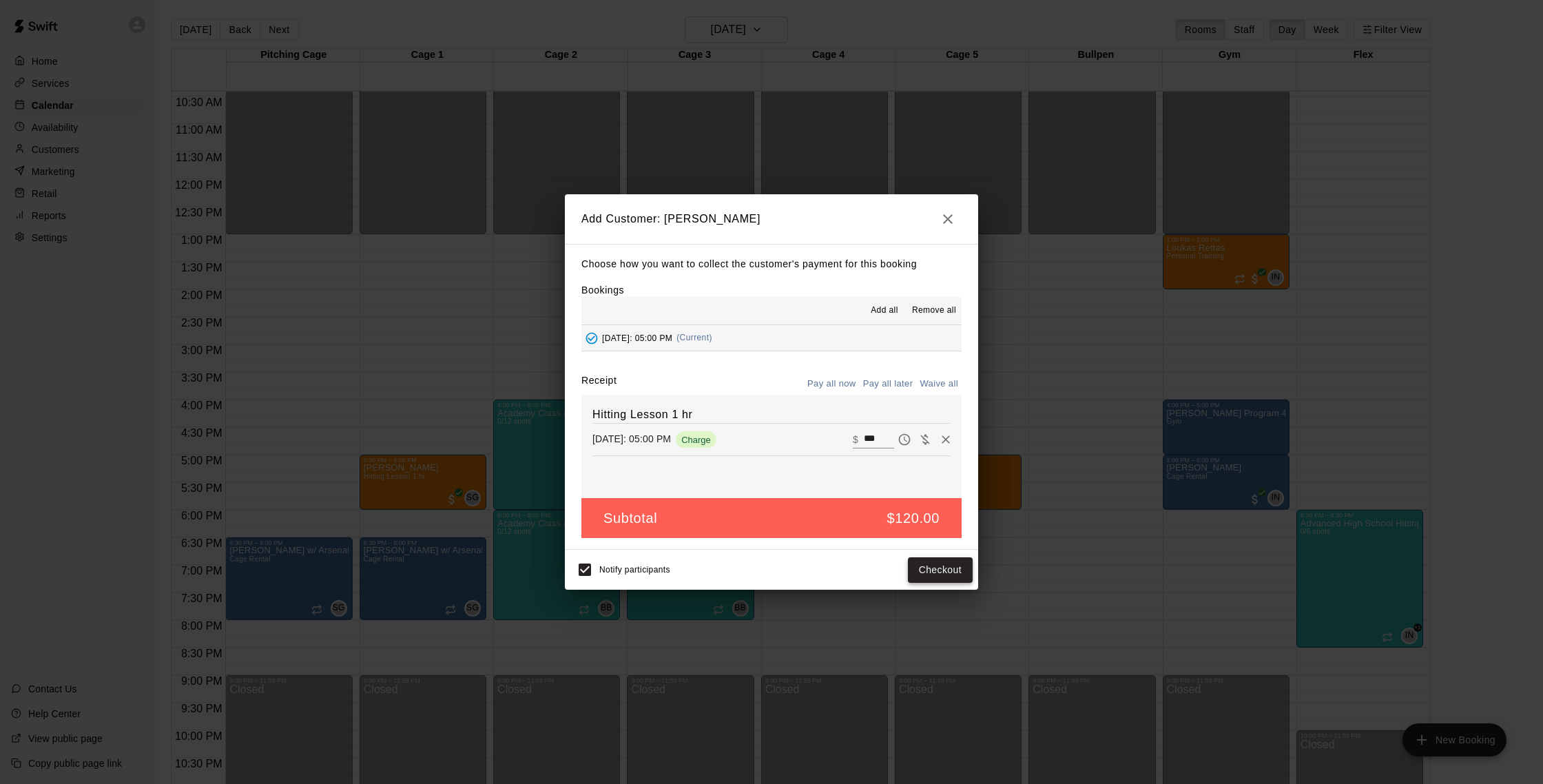
click at [928, 577] on button "Checkout" at bounding box center [940, 569] width 65 height 25
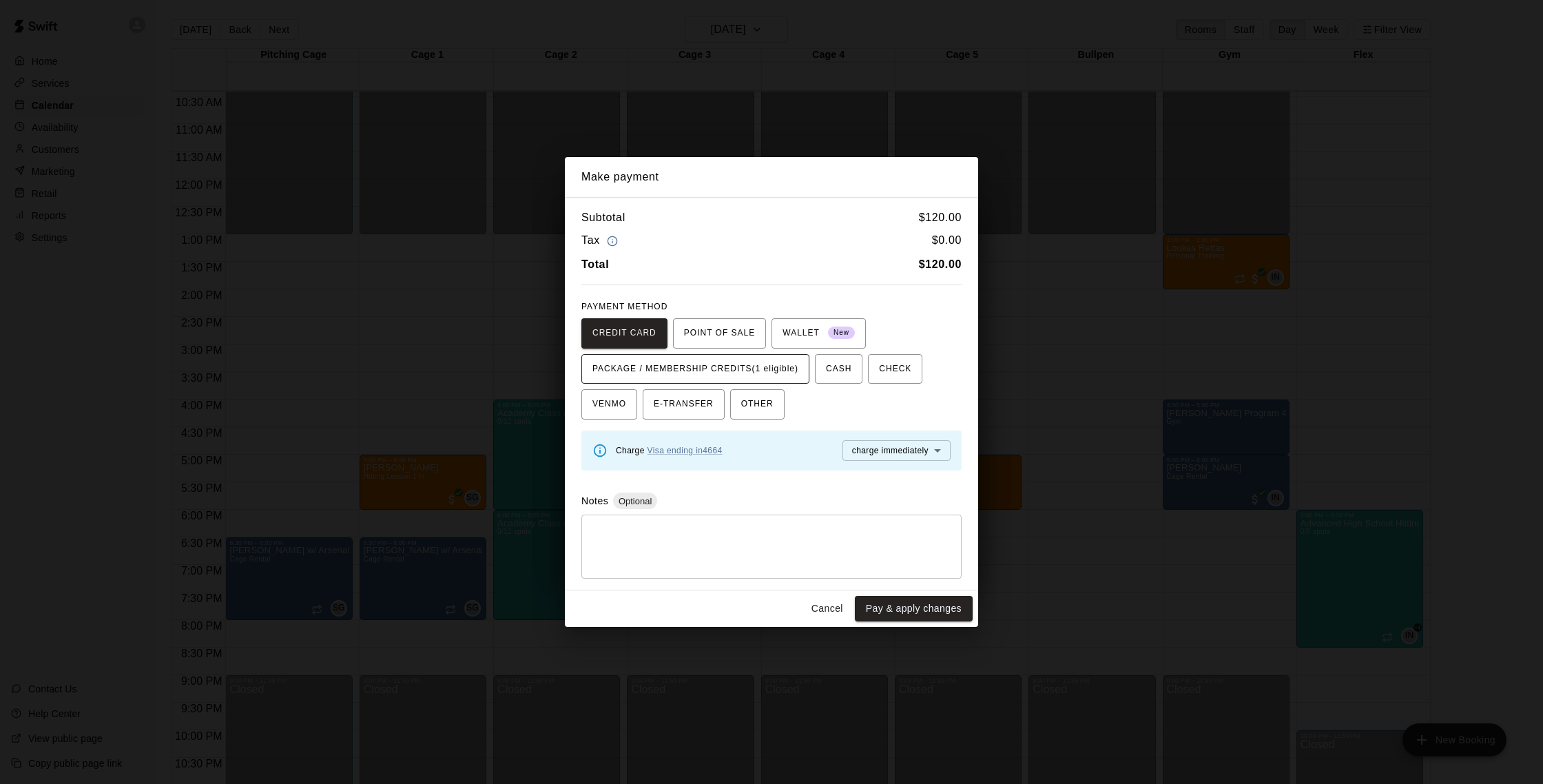
click at [778, 366] on span "PACKAGE / MEMBERSHIP CREDITS (1 eligible)" at bounding box center [695, 369] width 206 height 22
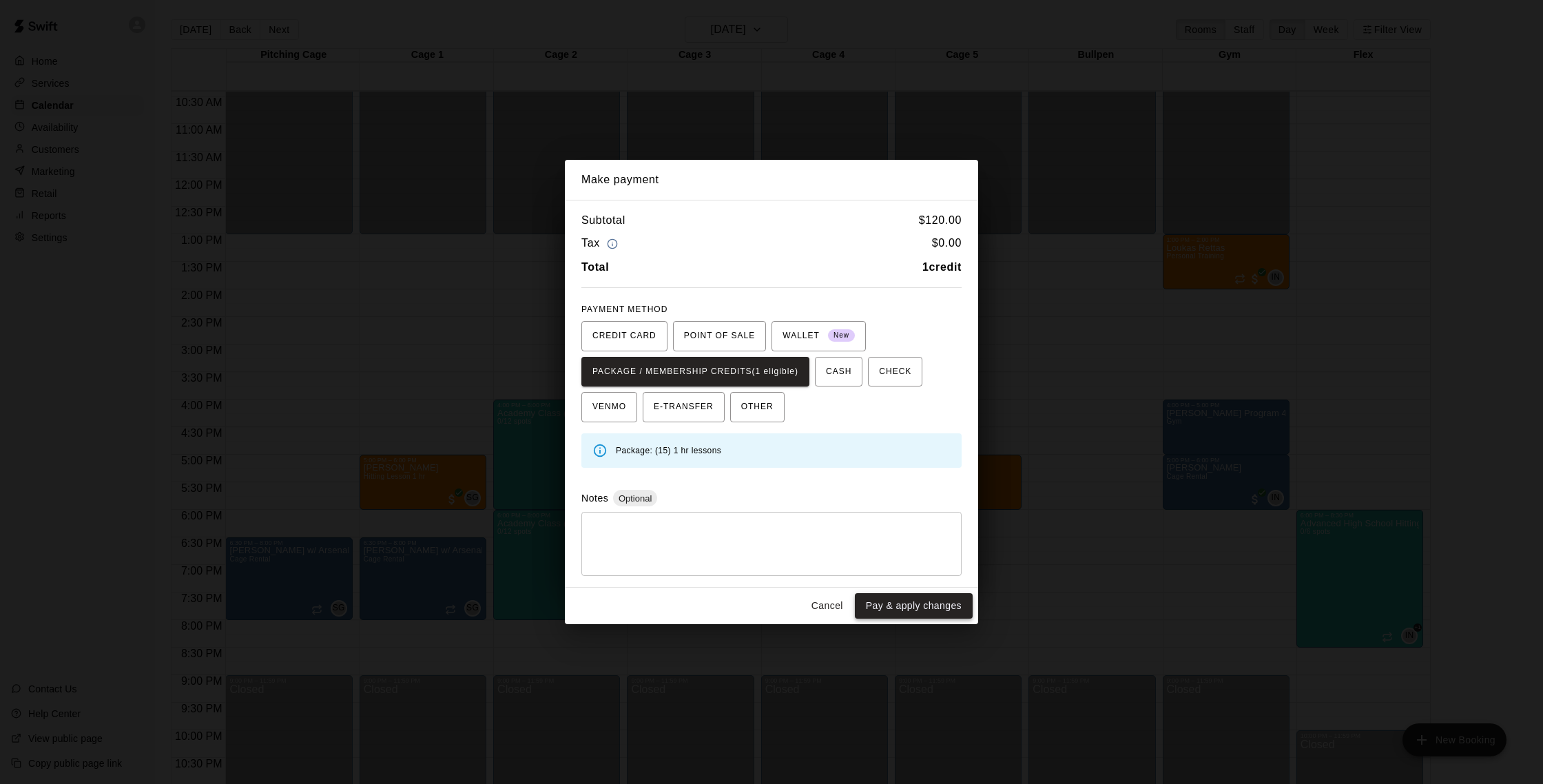
click at [939, 605] on button "Pay & apply changes" at bounding box center [914, 605] width 118 height 25
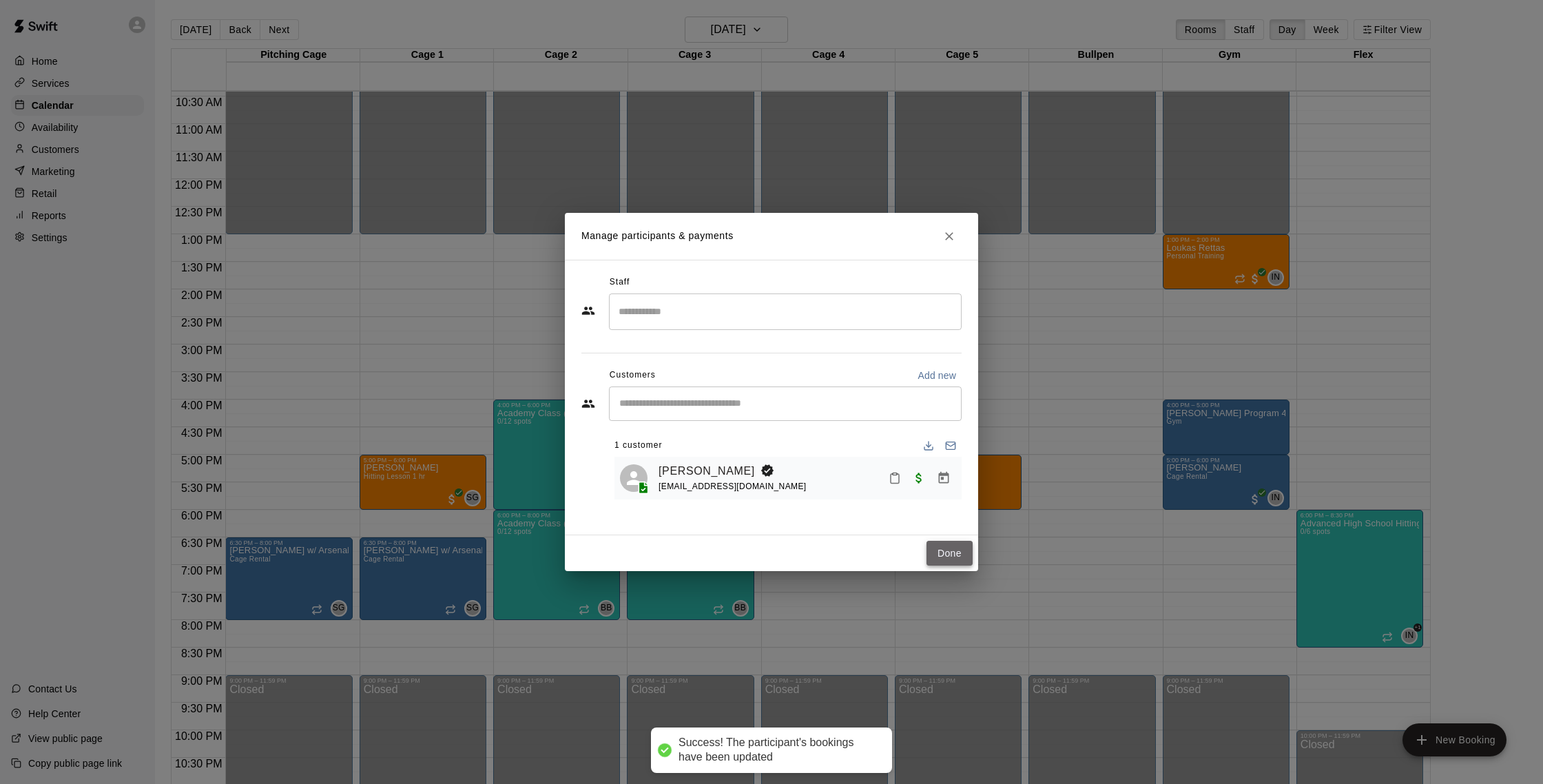
click at [951, 555] on button "Done" at bounding box center [949, 553] width 46 height 25
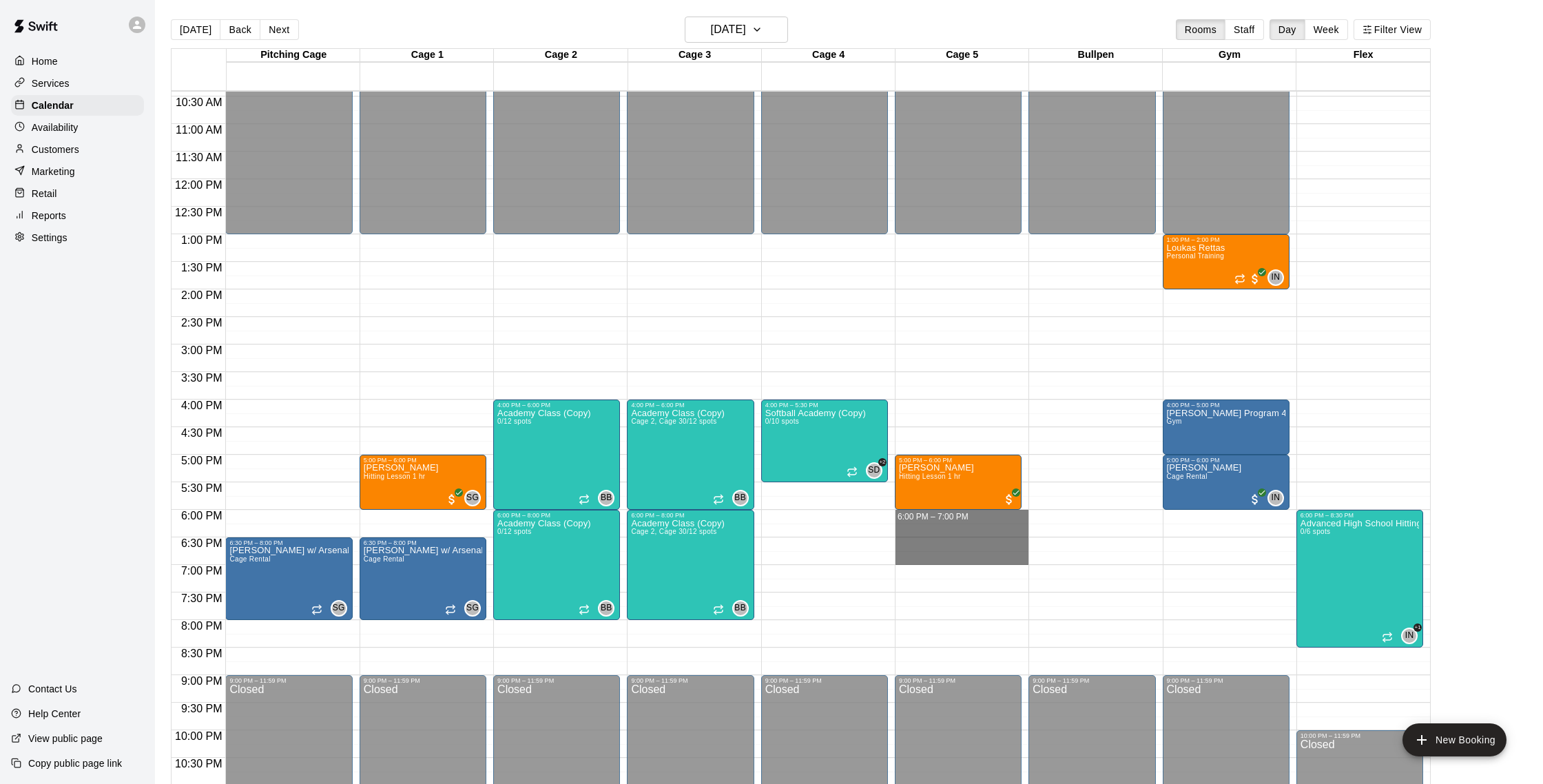
drag, startPoint x: 910, startPoint y: 517, endPoint x: 911, endPoint y: 555, distance: 38.0
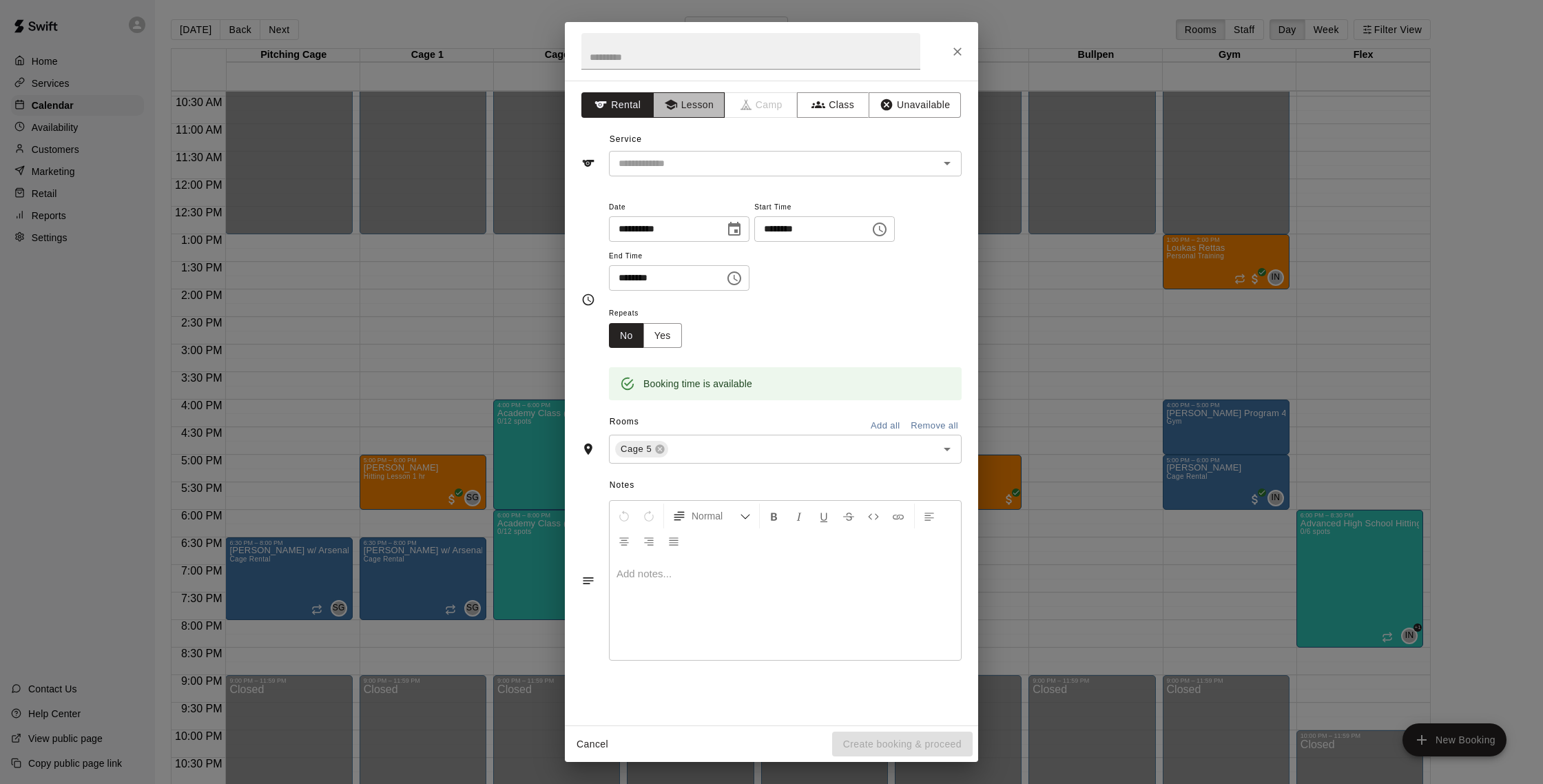
click at [711, 114] on button "Lesson" at bounding box center [689, 104] width 72 height 25
click at [720, 168] on input "text" at bounding box center [764, 163] width 304 height 18
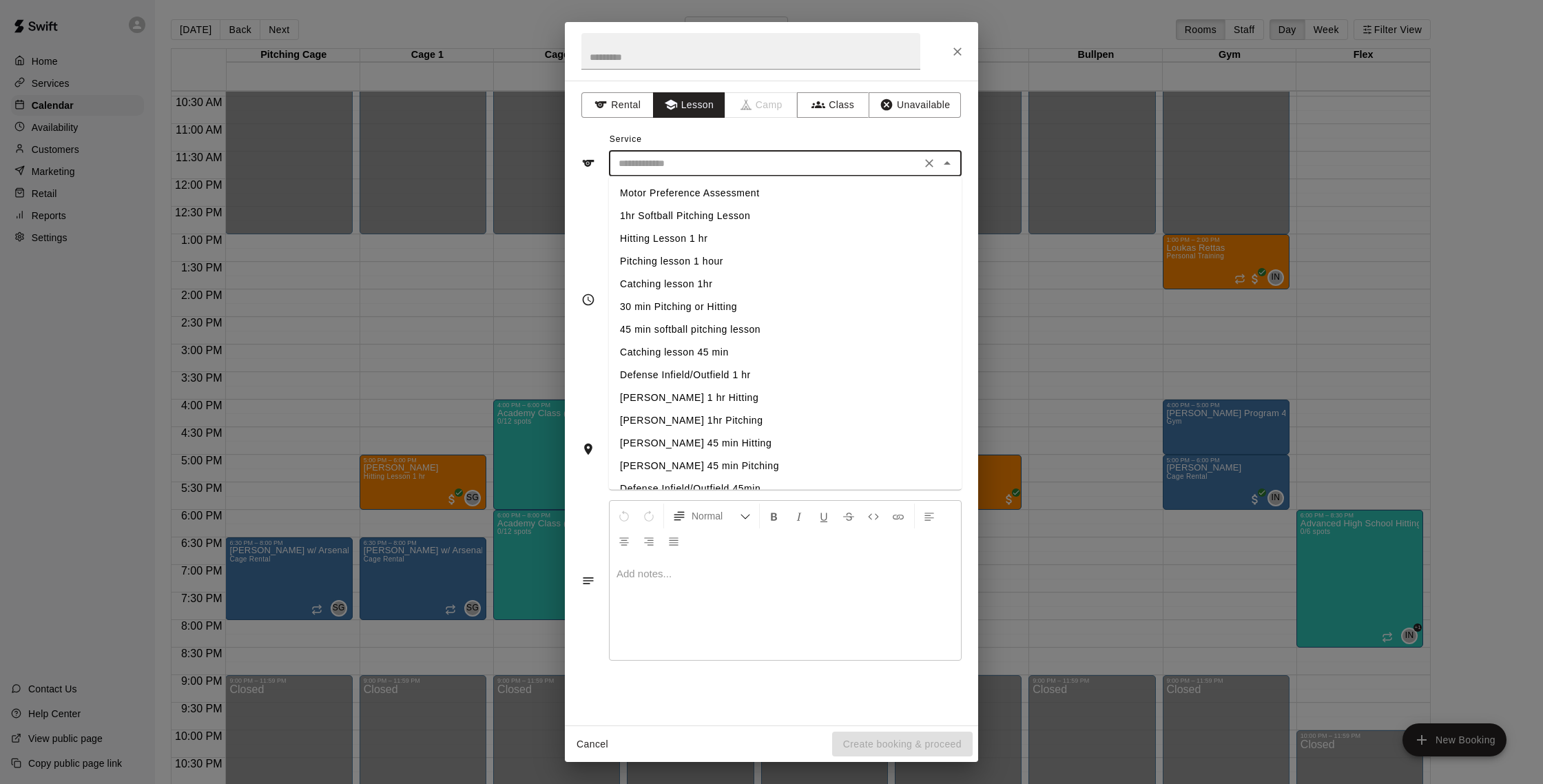
click at [725, 238] on li "Hitting Lesson 1 hr" at bounding box center [785, 238] width 353 height 23
type input "**********"
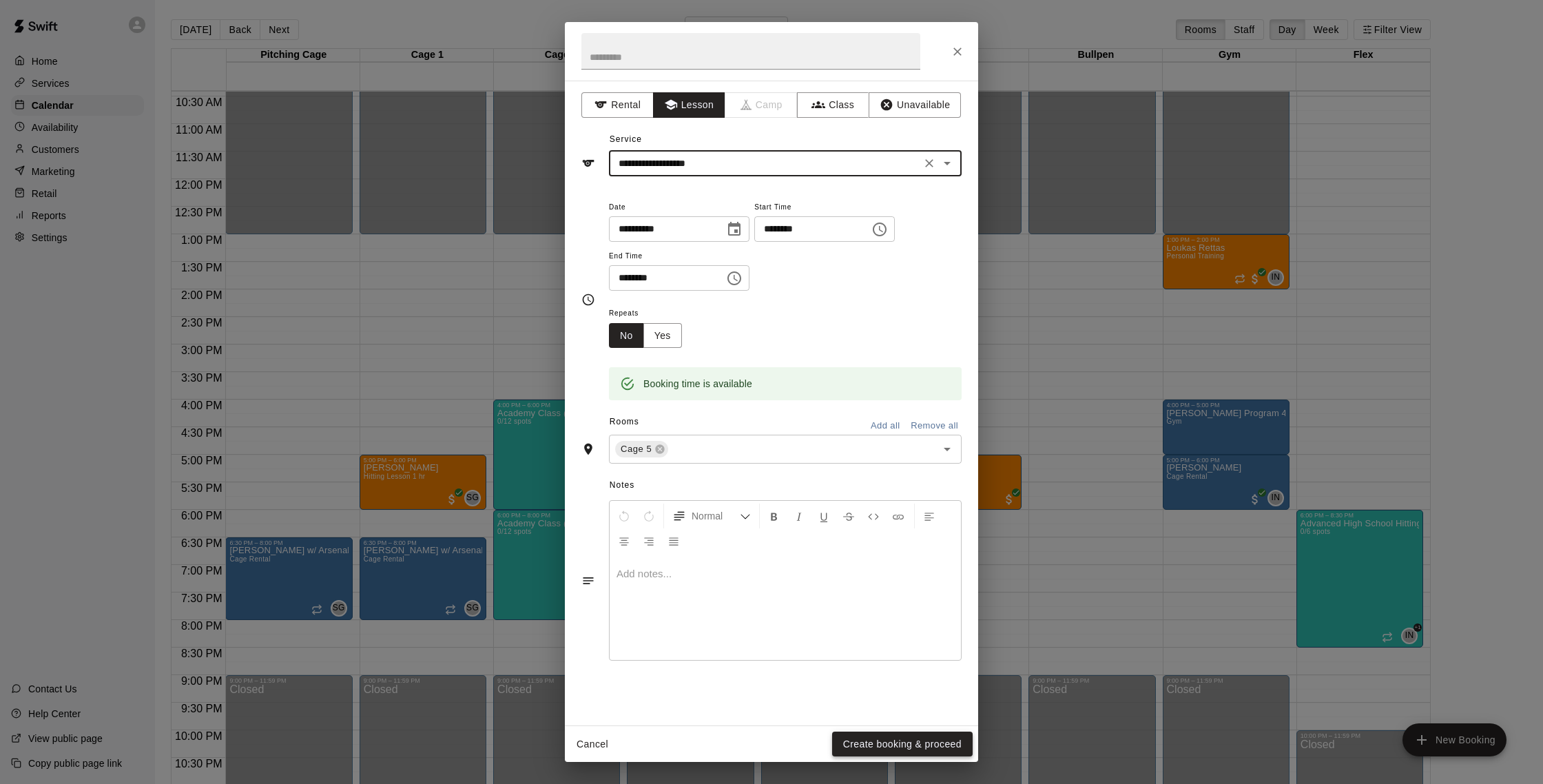
click at [897, 741] on button "Create booking & proceed" at bounding box center [902, 744] width 140 height 25
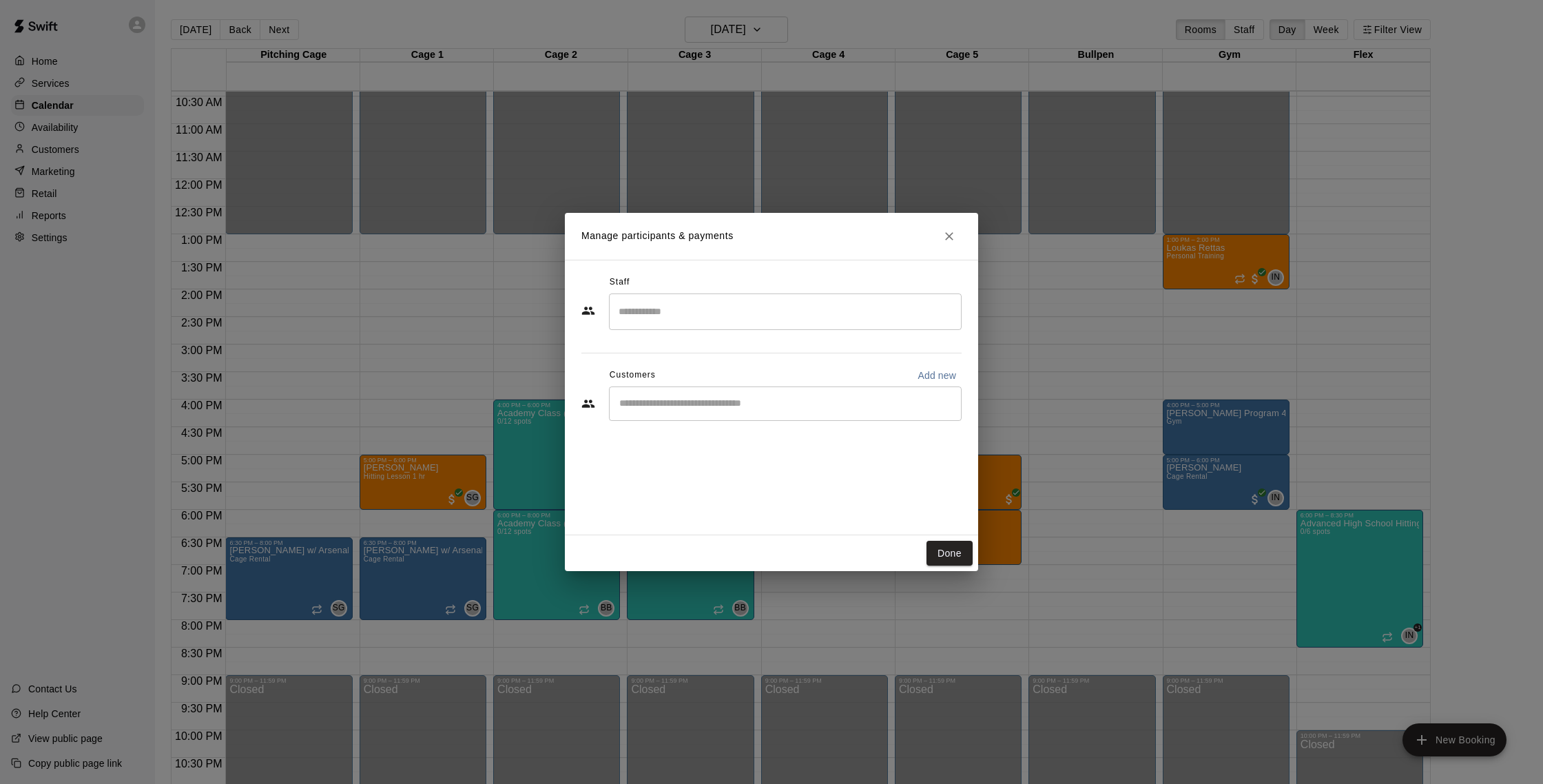
click at [671, 410] on input "Start typing to search customers..." at bounding box center [785, 404] width 341 height 14
type input "******"
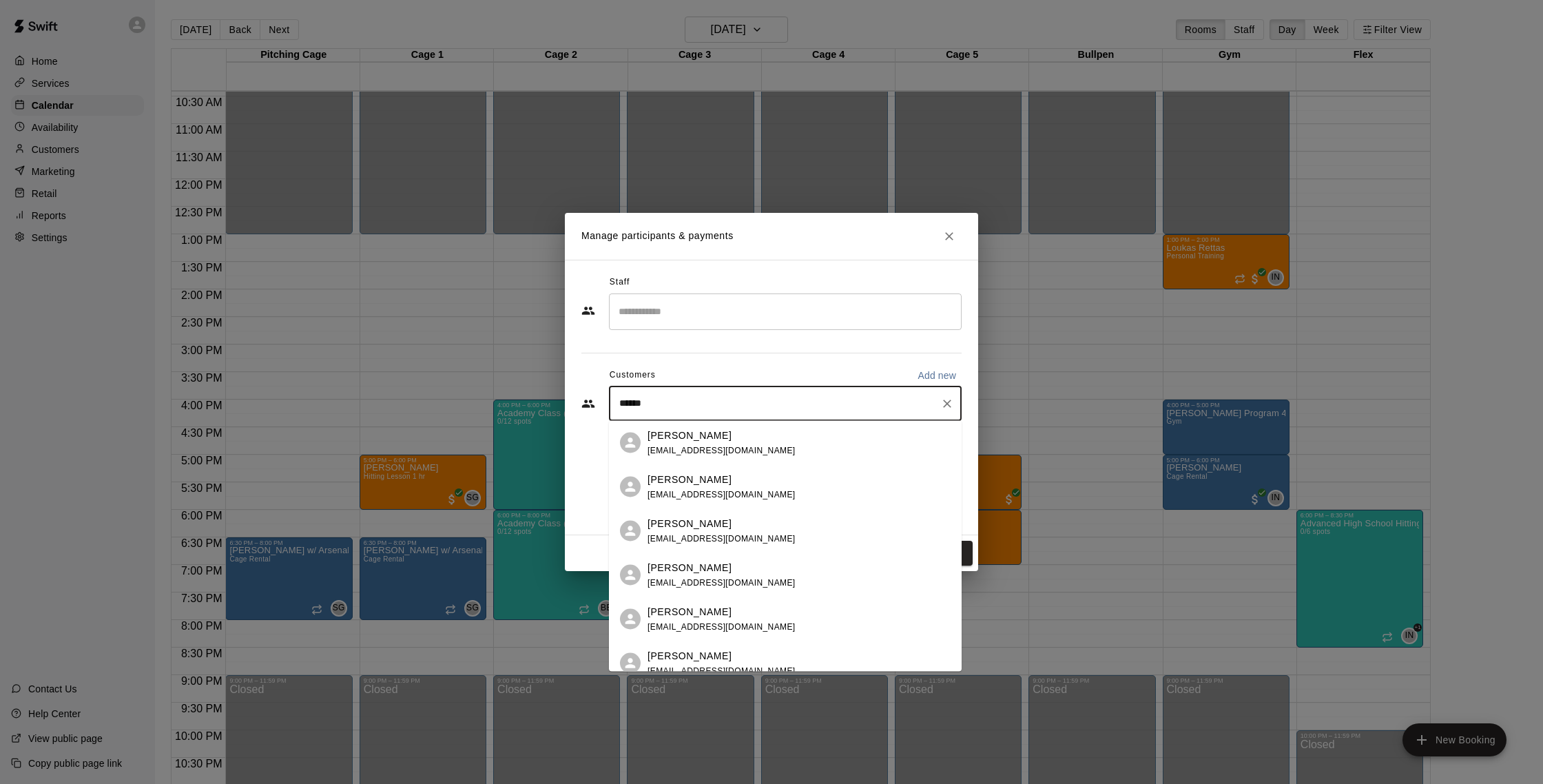
click at [705, 495] on span "bign7969@gmail.com" at bounding box center [722, 494] width 148 height 10
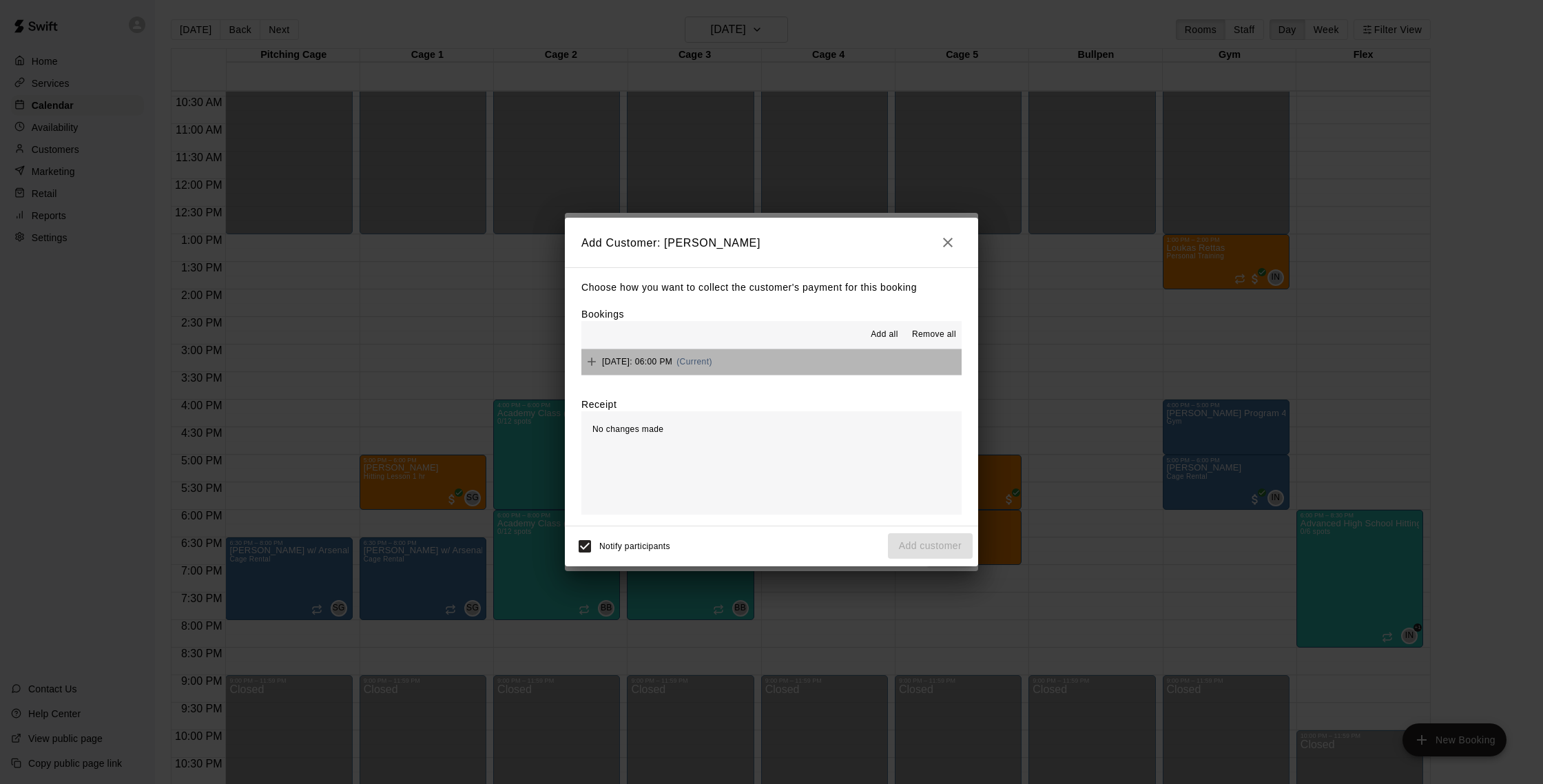
click at [803, 366] on button "Wednesday, August 27: 06:00 PM (Current)" at bounding box center [771, 361] width 380 height 25
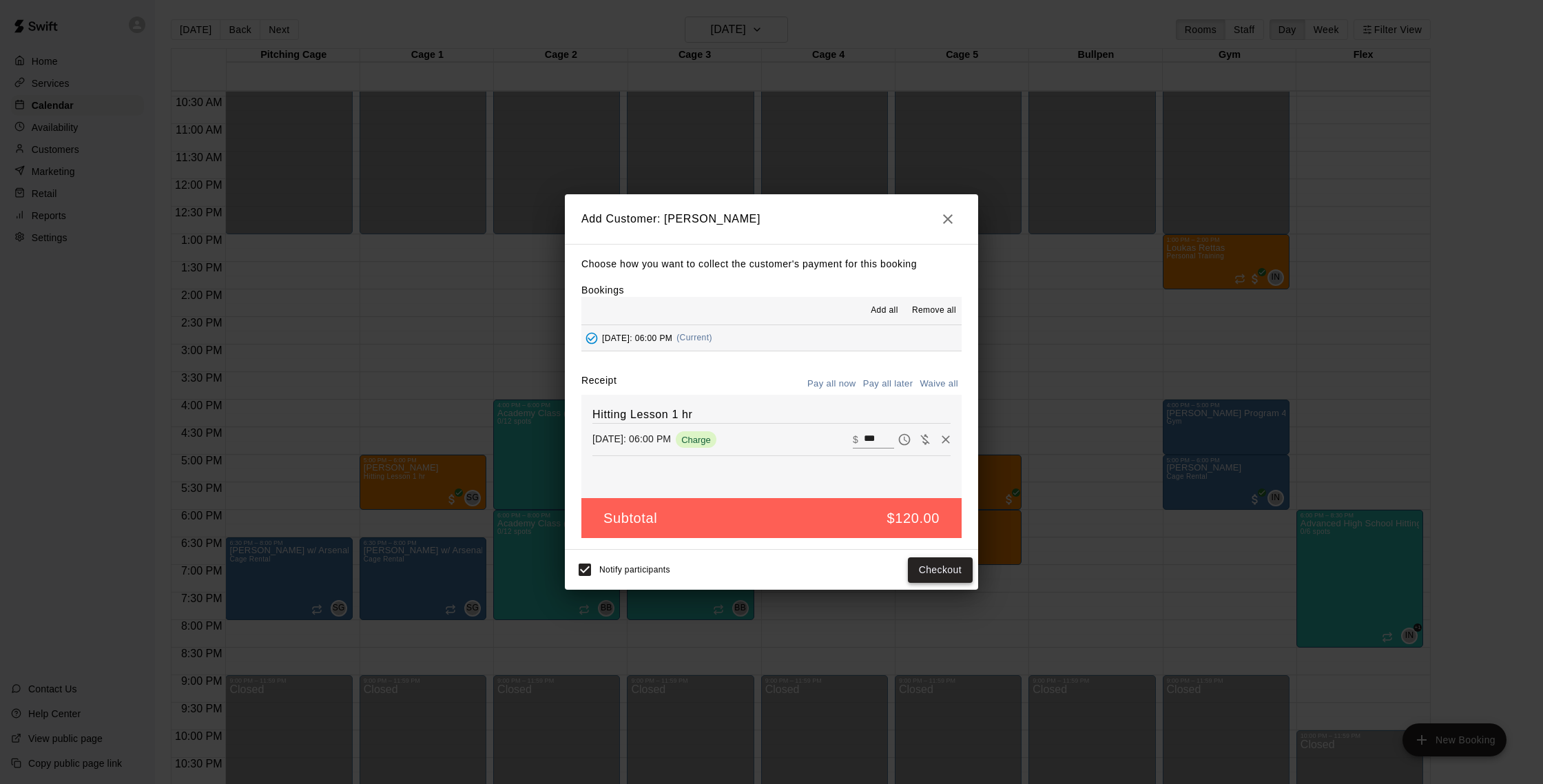
click at [936, 576] on button "Checkout" at bounding box center [940, 569] width 65 height 25
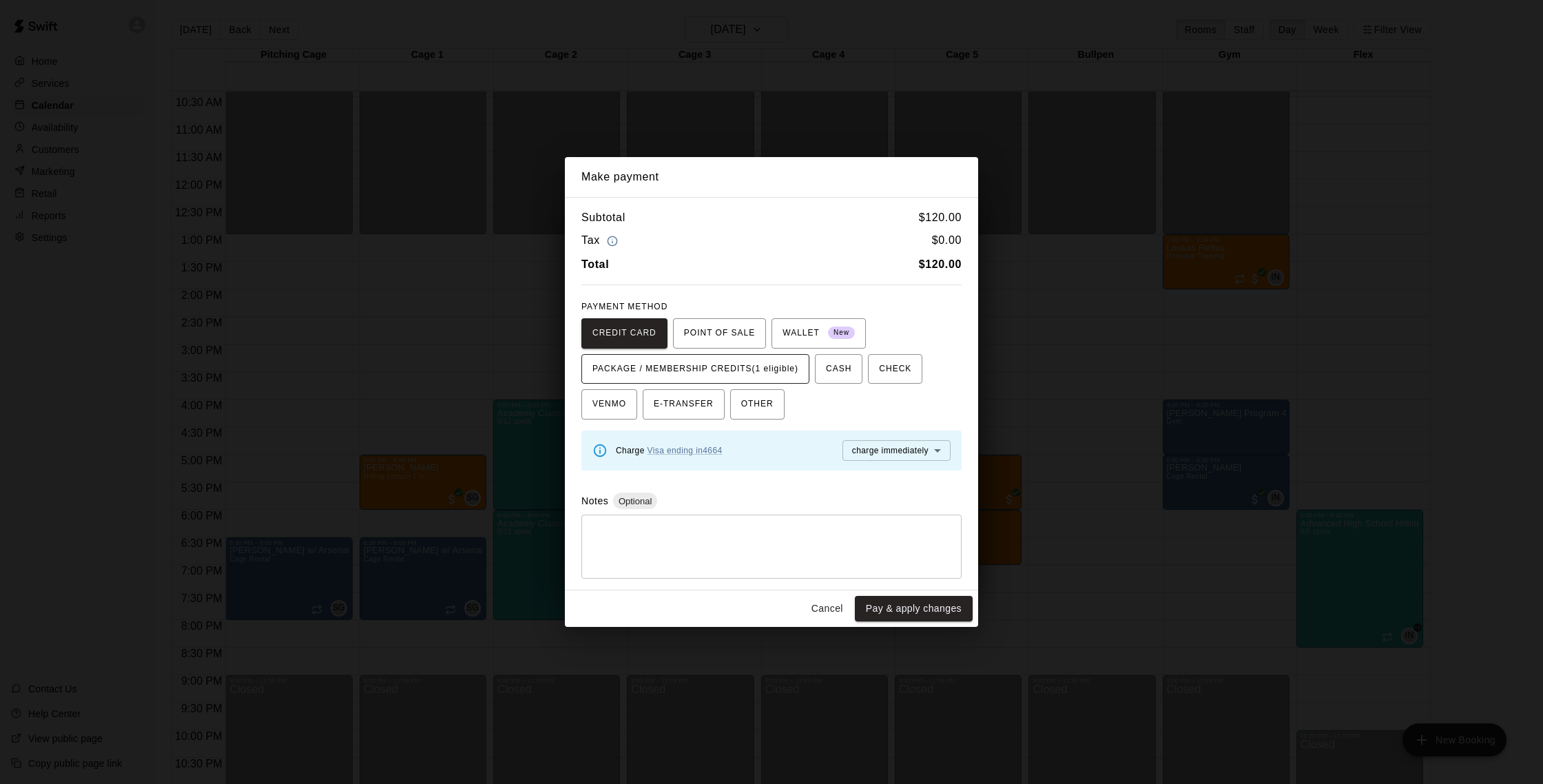
drag, startPoint x: 771, startPoint y: 368, endPoint x: 773, endPoint y: 382, distance: 14.1
click at [771, 368] on span "PACKAGE / MEMBERSHIP CREDITS (1 eligible)" at bounding box center [695, 369] width 206 height 22
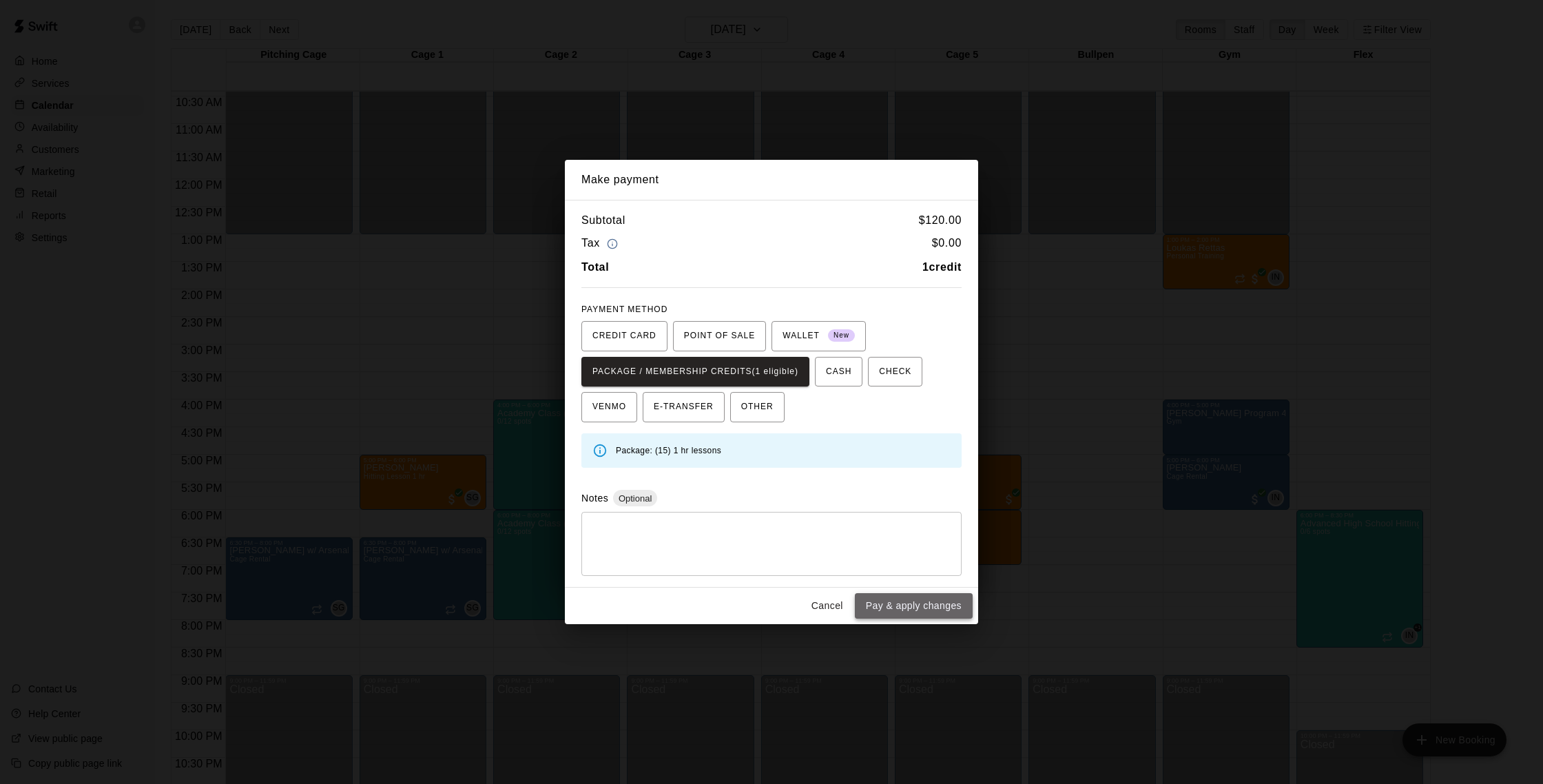
click at [900, 604] on button "Pay & apply changes" at bounding box center [914, 605] width 118 height 25
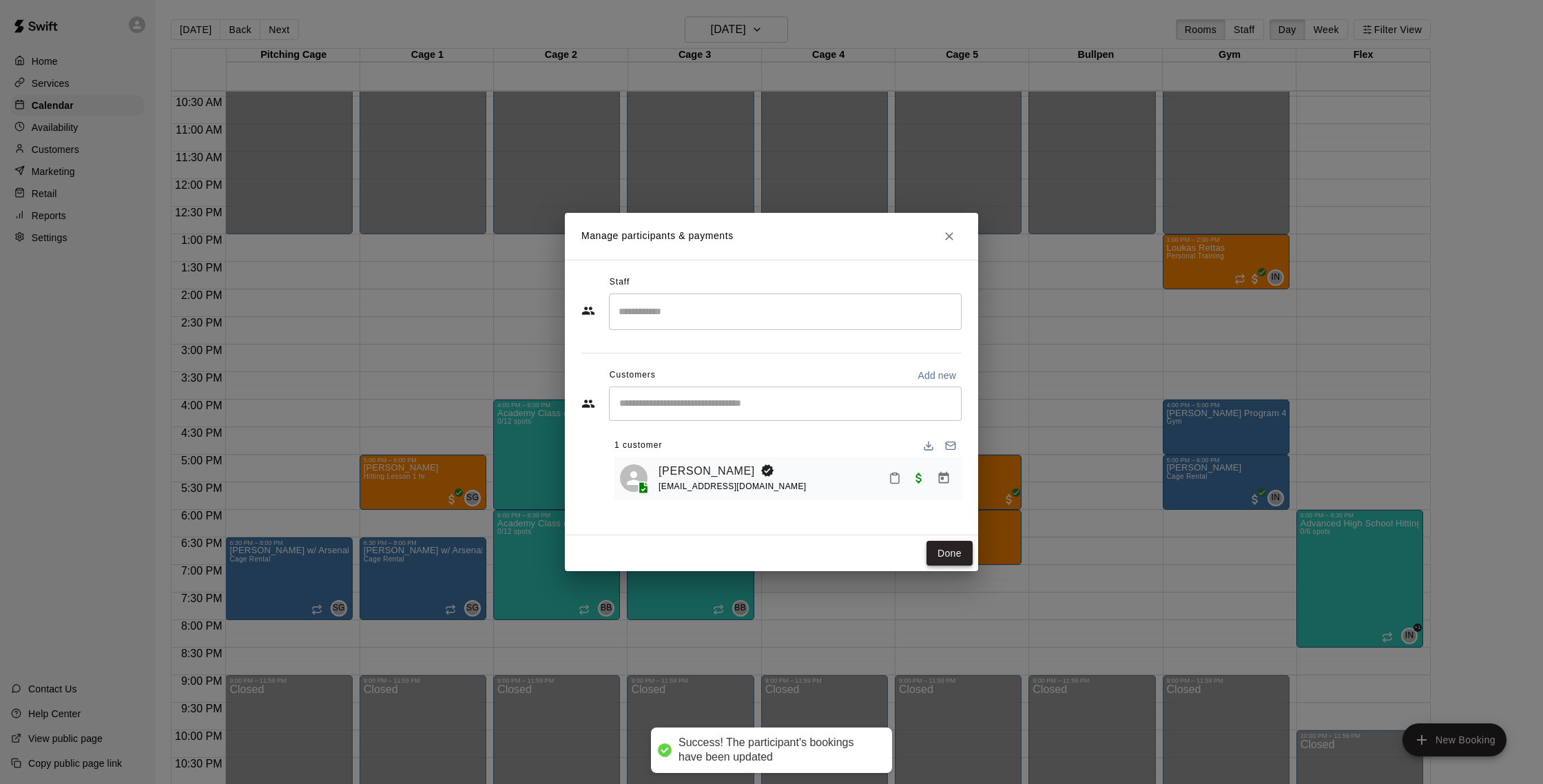
click at [940, 548] on button "Done" at bounding box center [949, 553] width 46 height 25
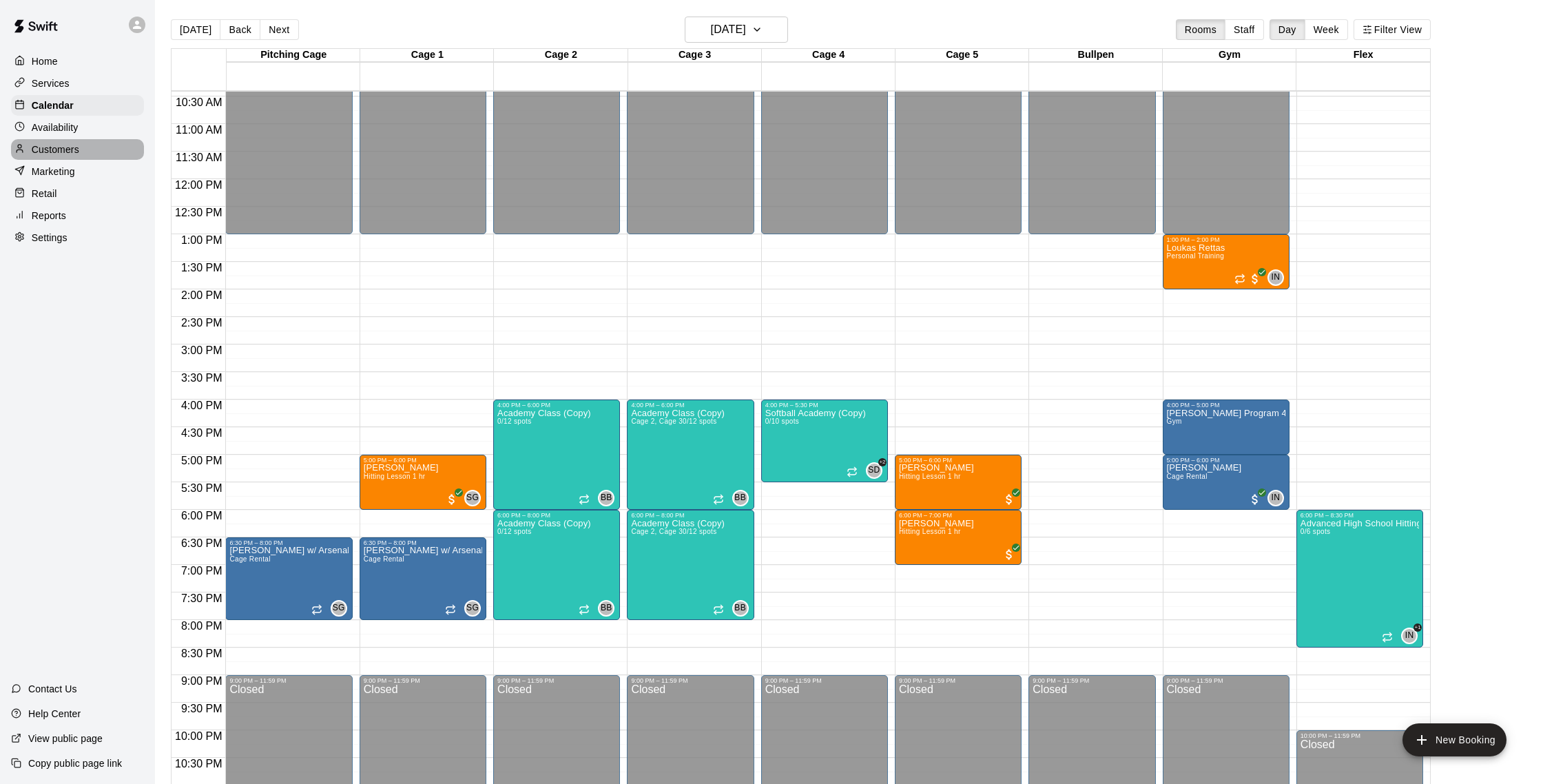
click at [70, 143] on p "Customers" at bounding box center [56, 149] width 47 height 14
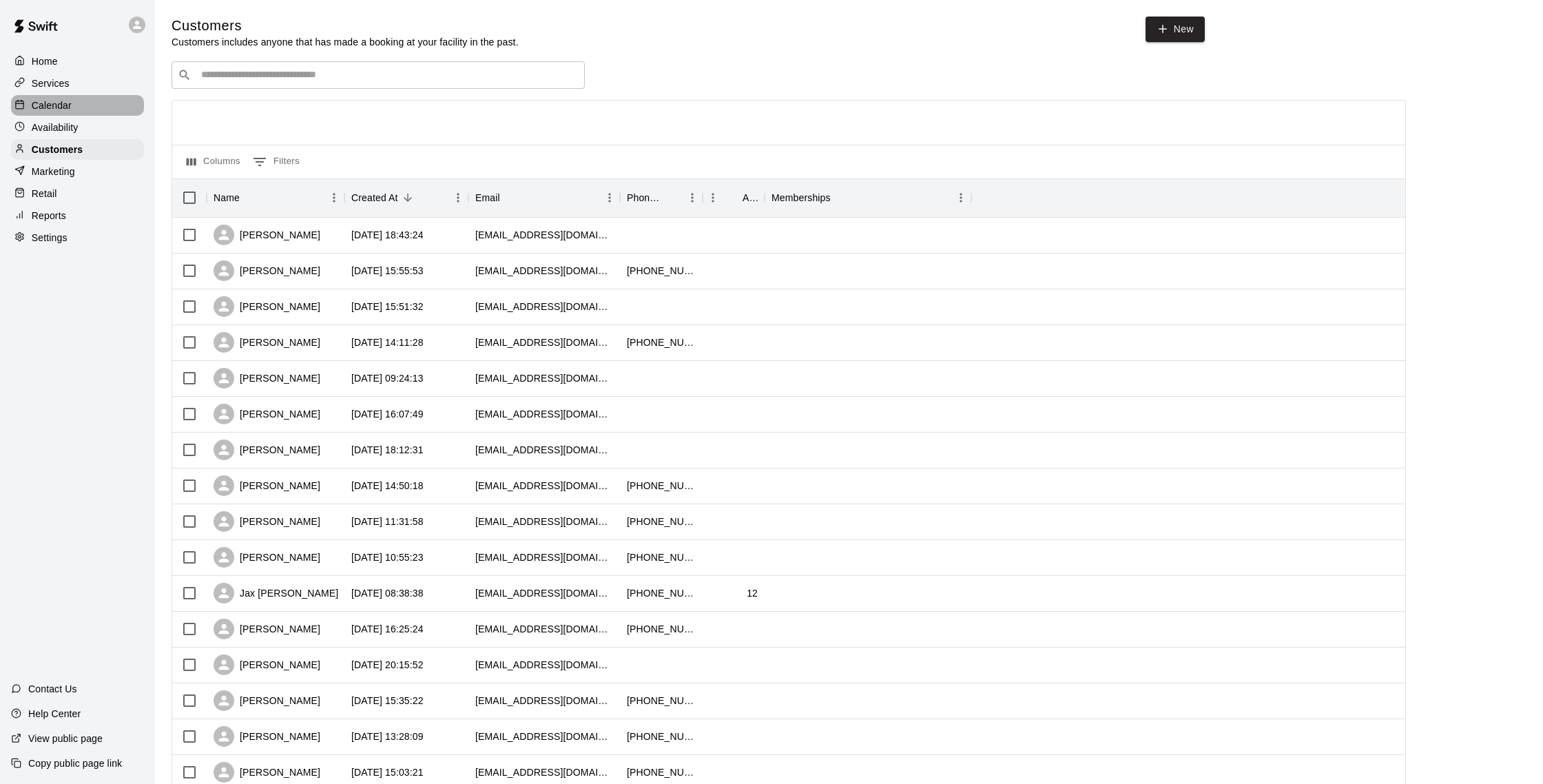
click at [89, 109] on div "Calendar" at bounding box center [77, 105] width 133 height 21
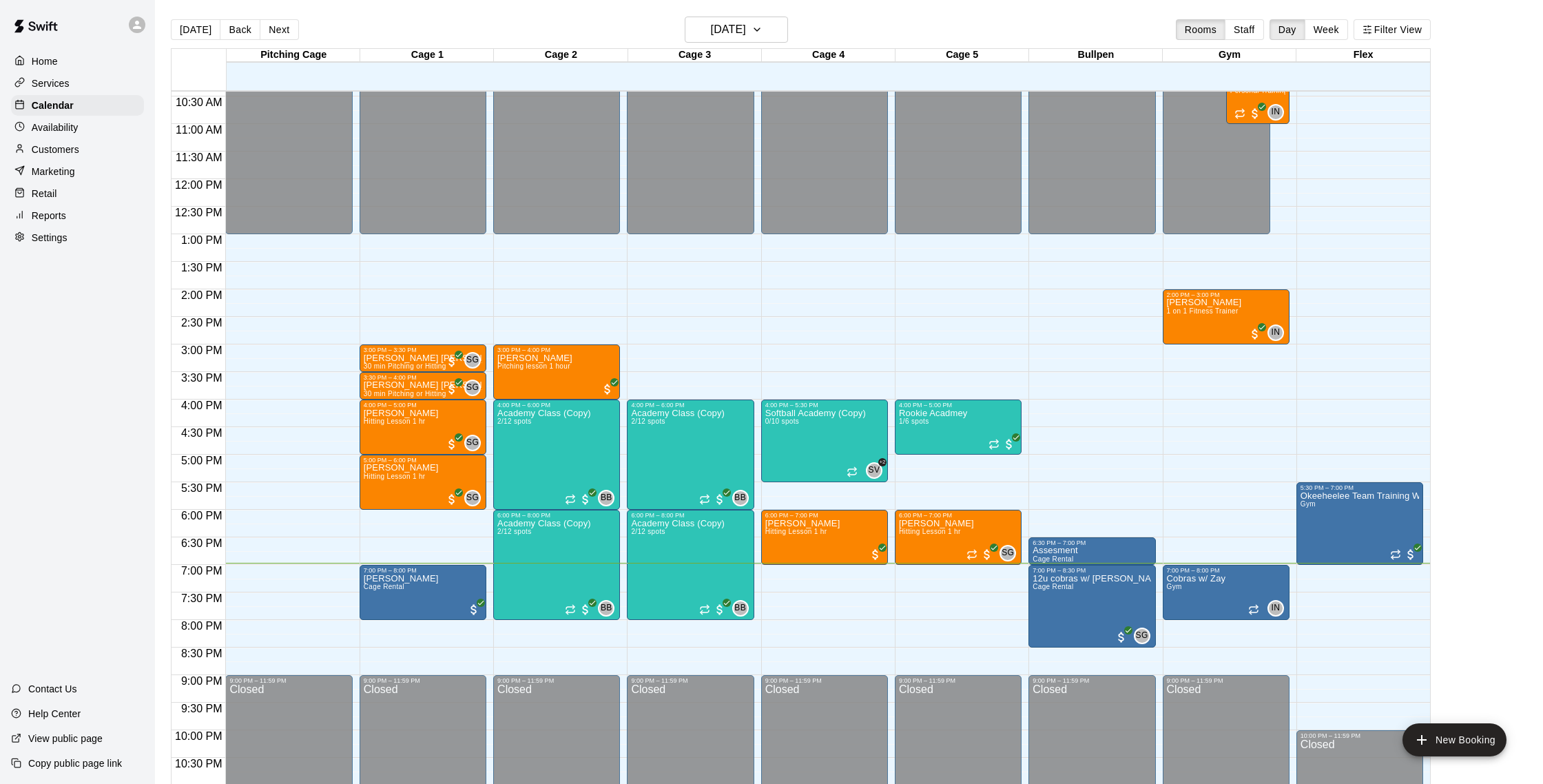
scroll to position [574, 0]
click at [40, 147] on p "Customers" at bounding box center [56, 149] width 47 height 14
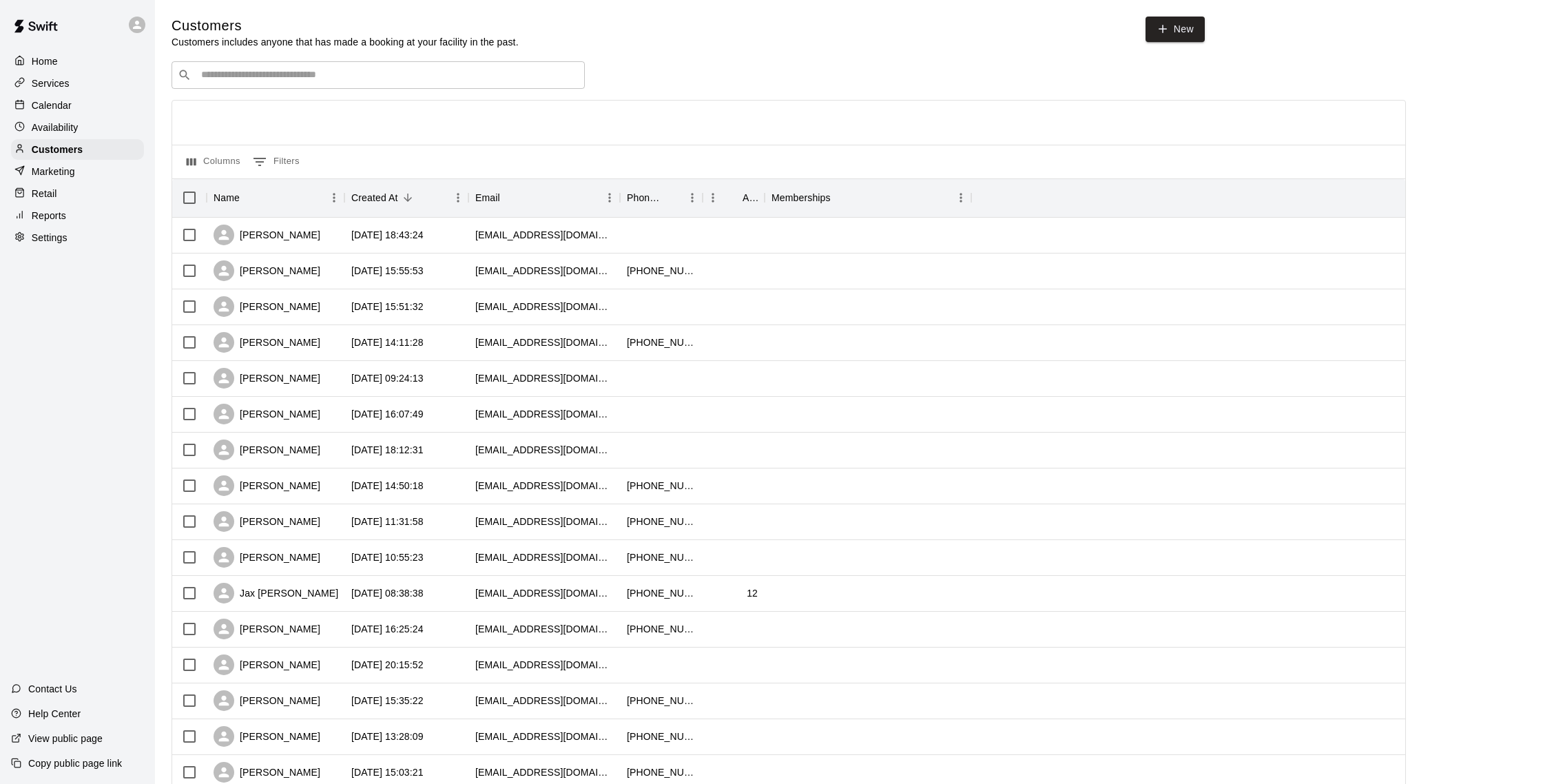
click at [240, 80] on input "Search customers by name or email" at bounding box center [388, 75] width 382 height 14
type input "***"
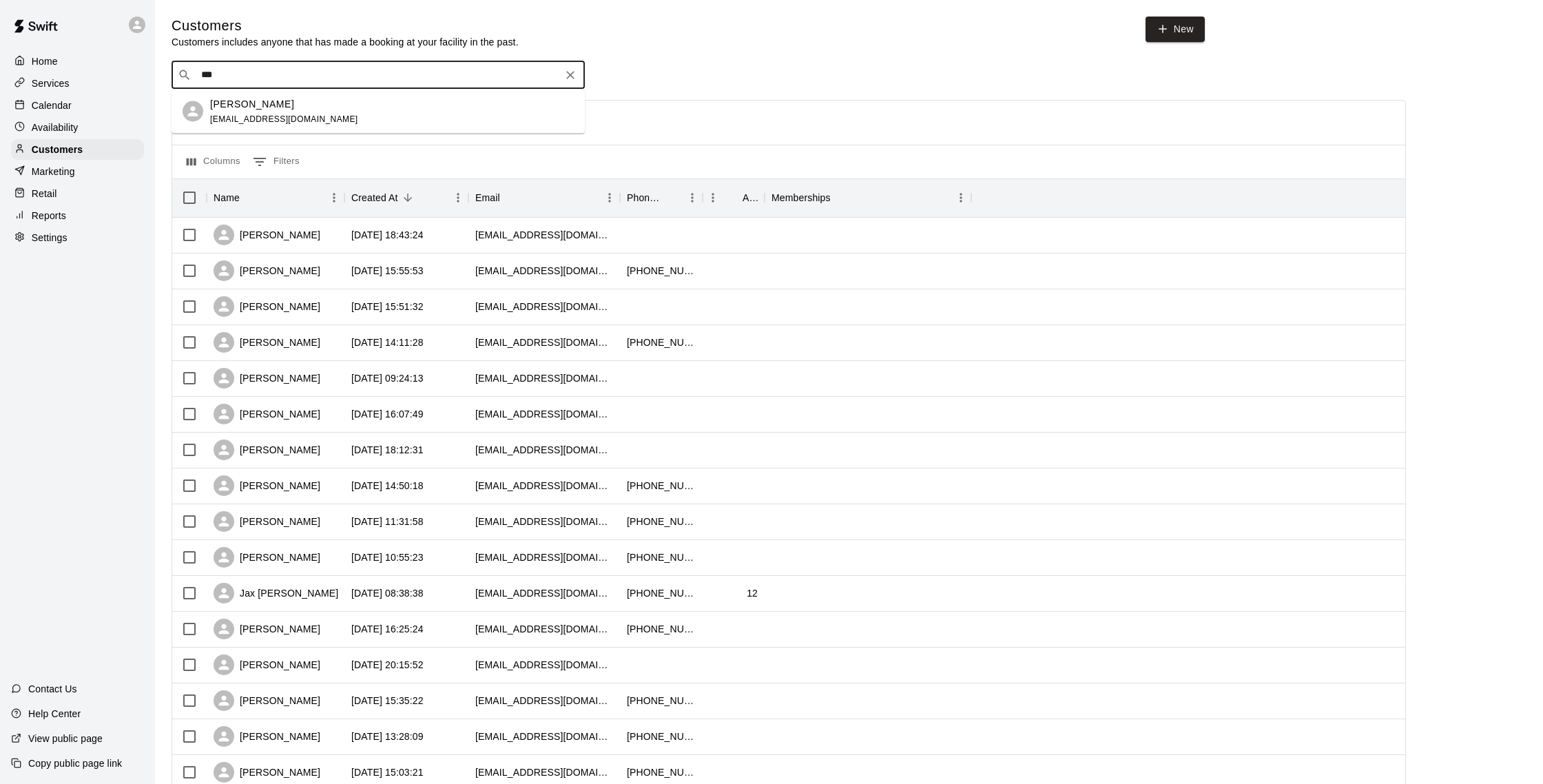
click at [243, 116] on span "phinsfan1212@yahoo.com" at bounding box center [284, 118] width 148 height 10
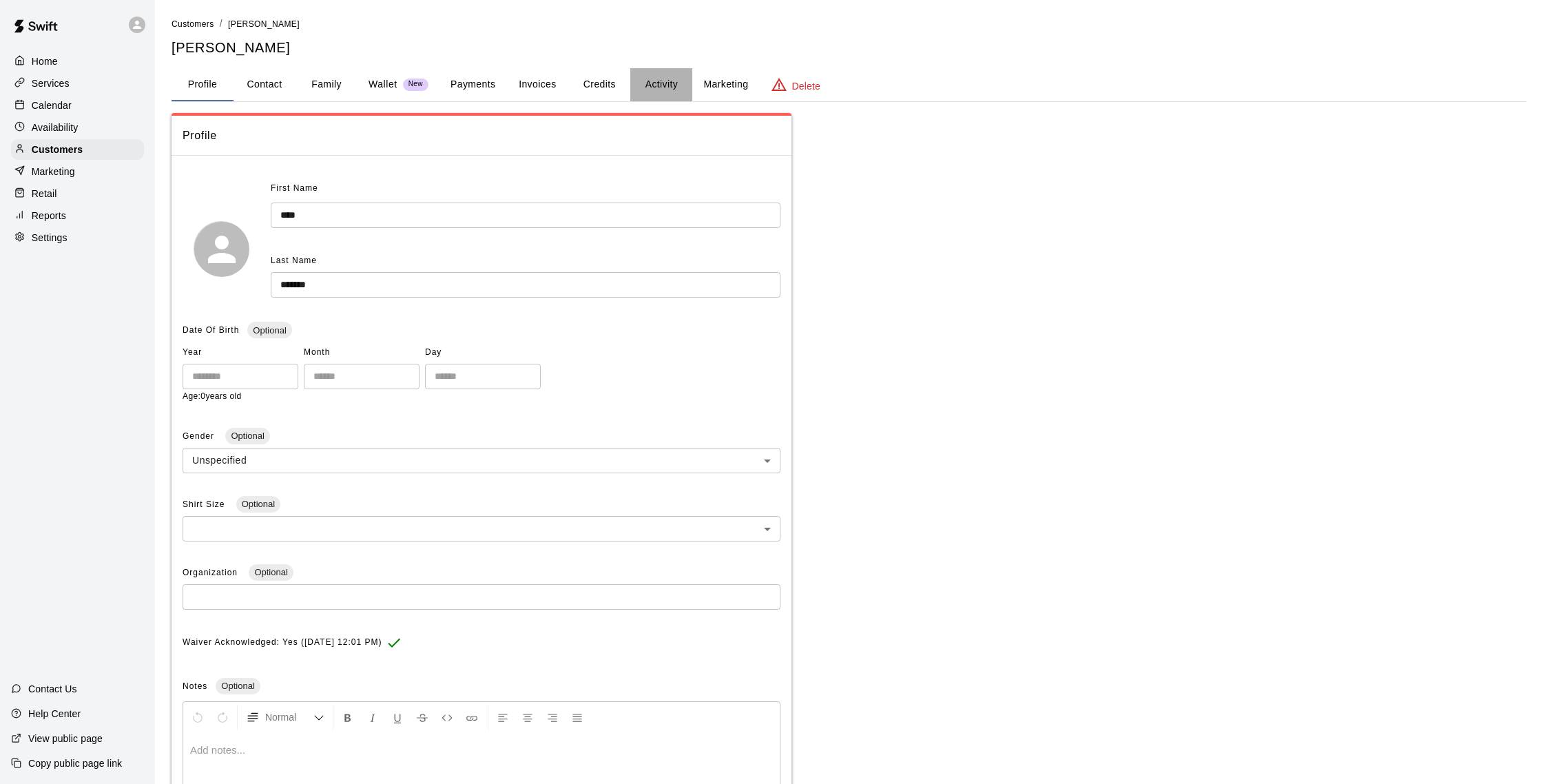
click at [664, 85] on button "Activity" at bounding box center [661, 84] width 62 height 33
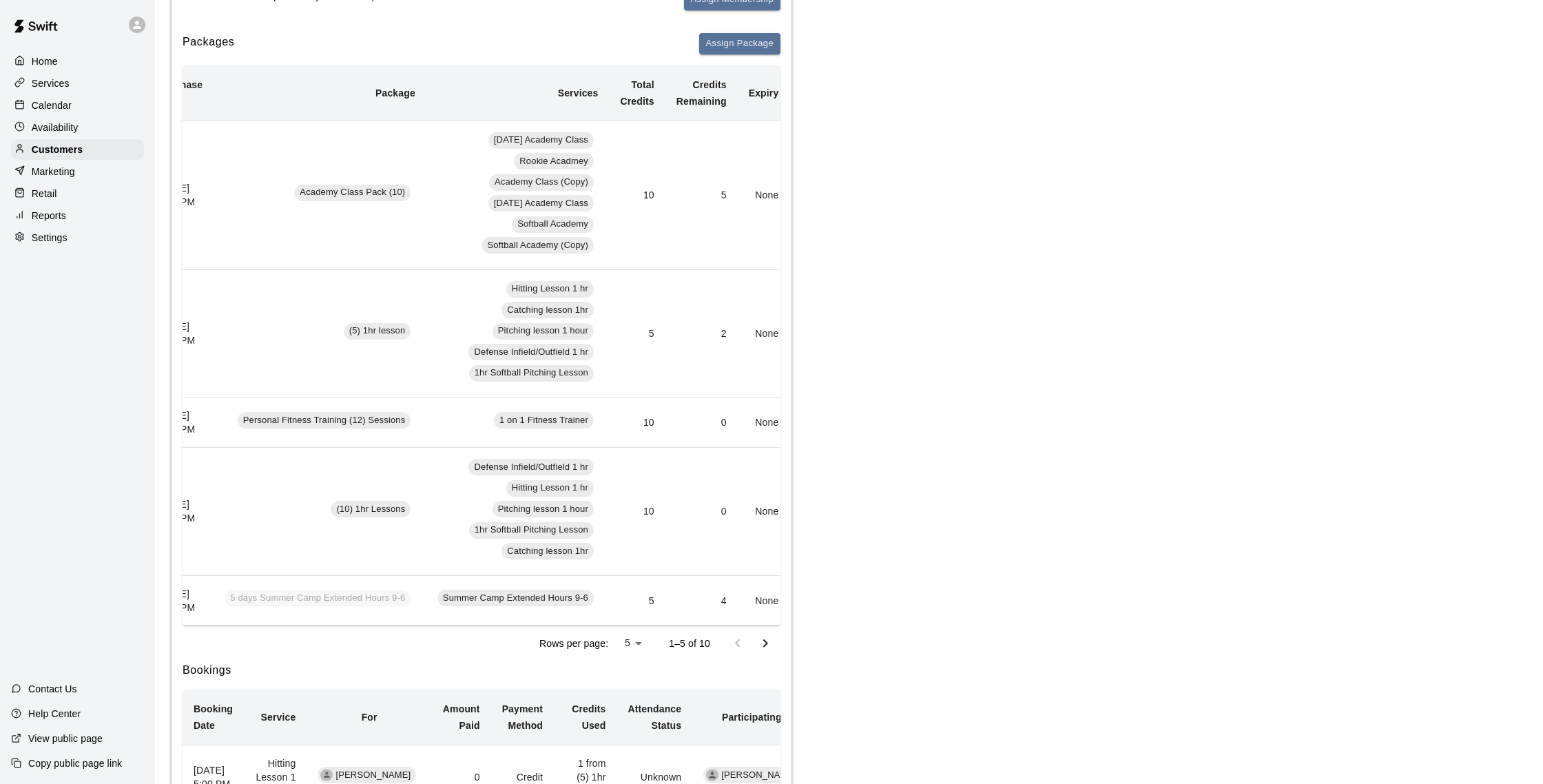
scroll to position [229, 0]
click at [69, 108] on p "Calendar" at bounding box center [52, 105] width 40 height 14
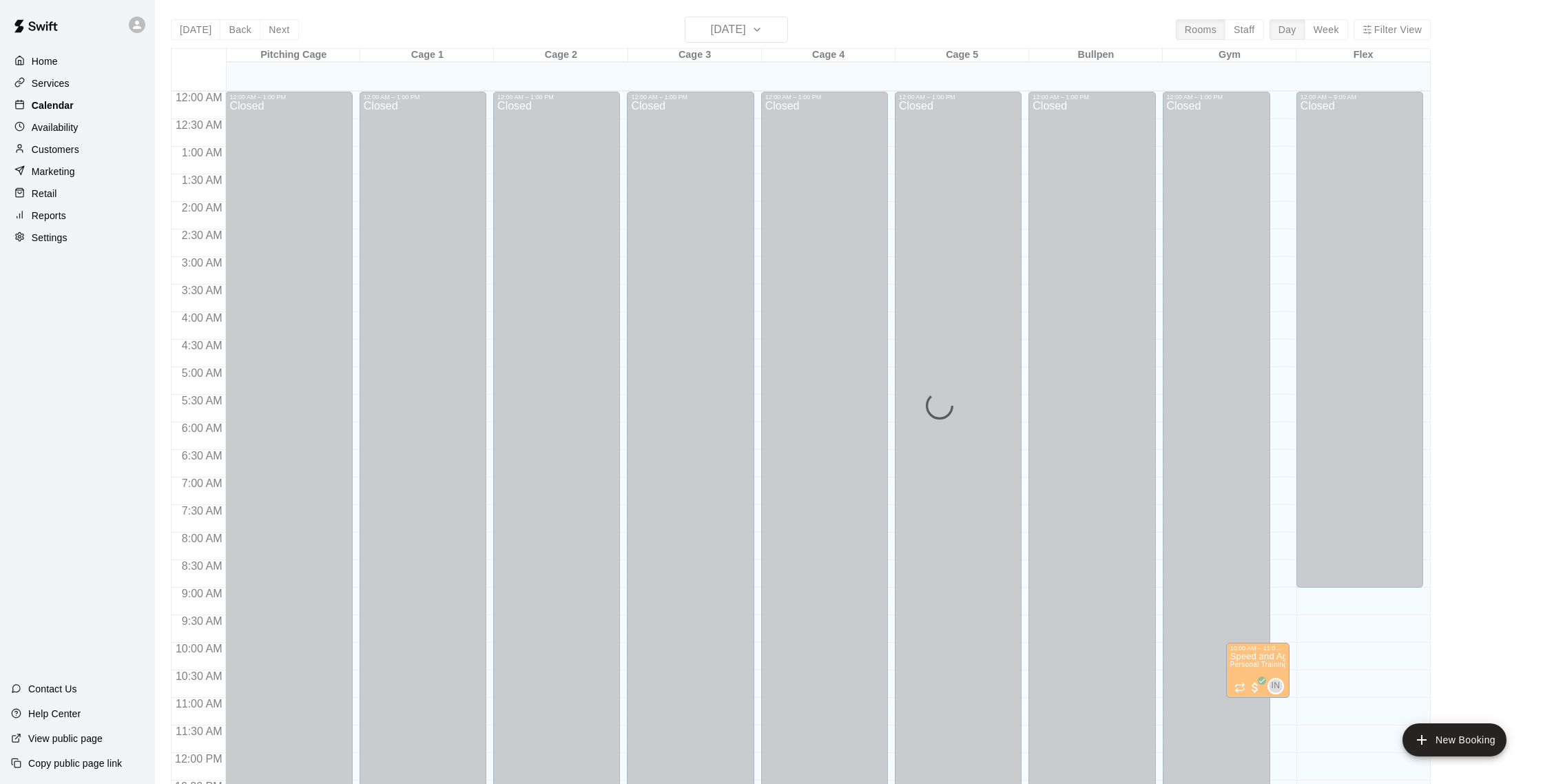
scroll to position [574, 0]
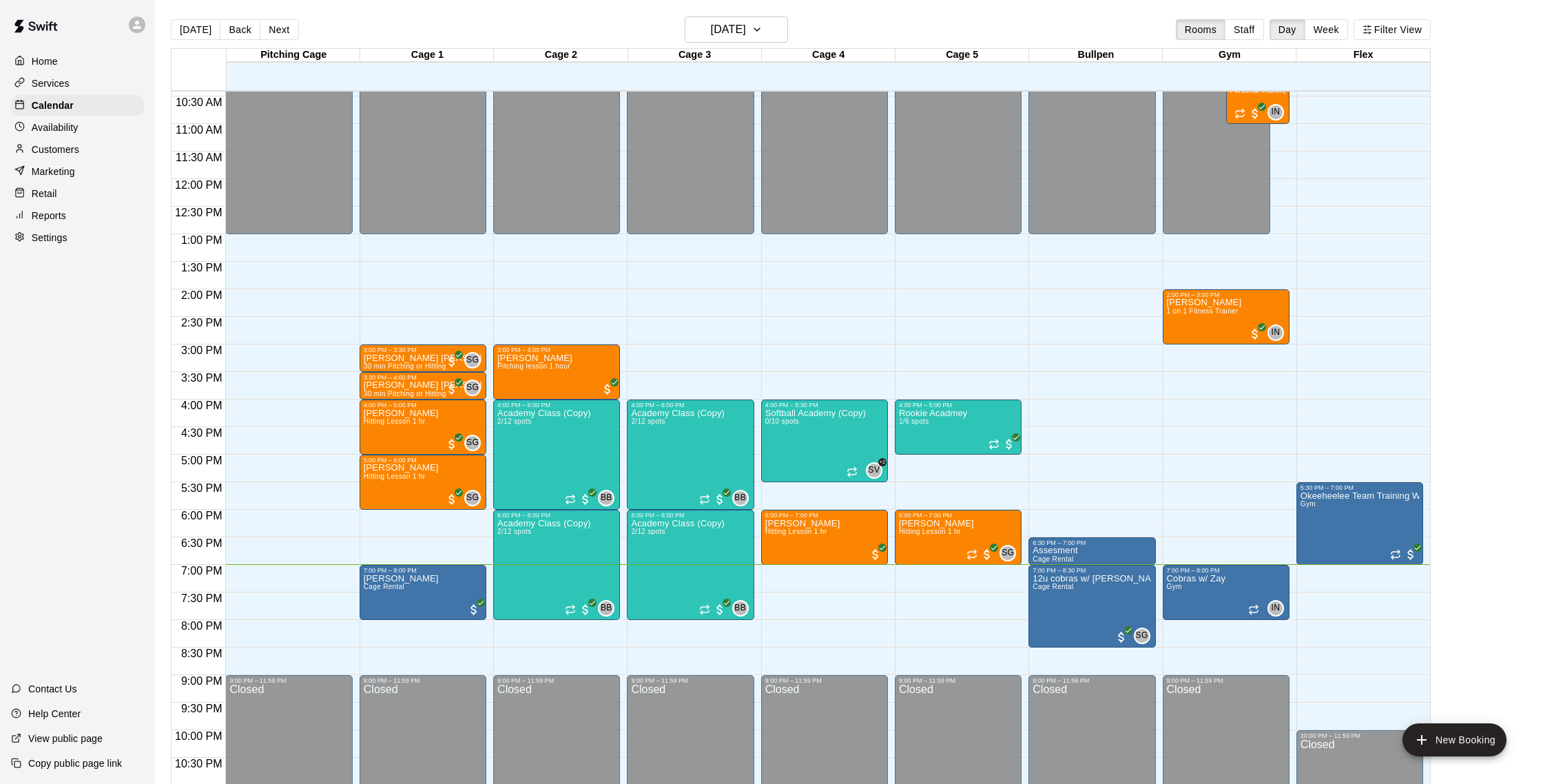
click at [66, 148] on p "Customers" at bounding box center [56, 149] width 47 height 14
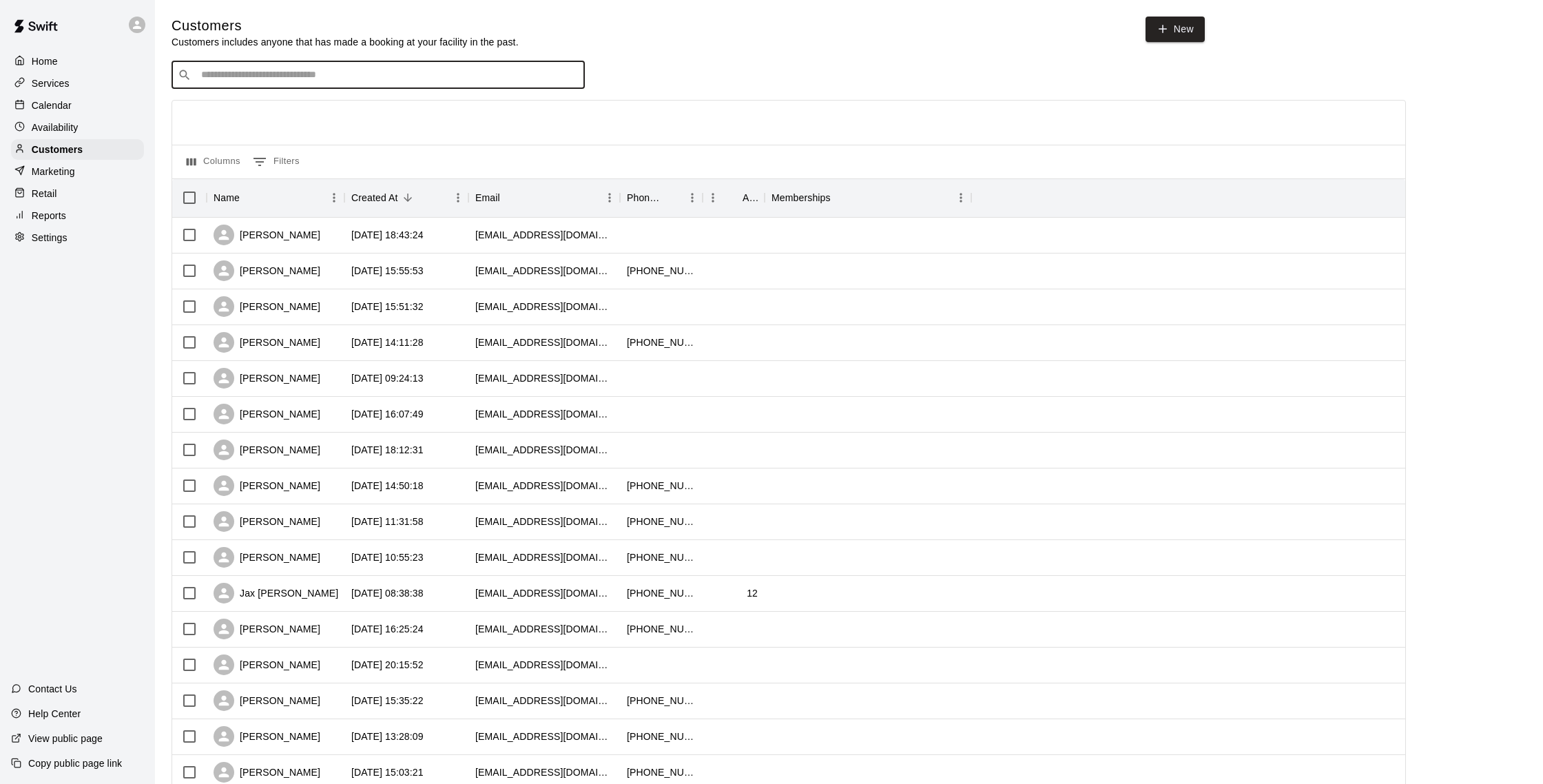
click at [345, 75] on input "Search customers by name or email" at bounding box center [388, 75] width 382 height 14
type input "*****"
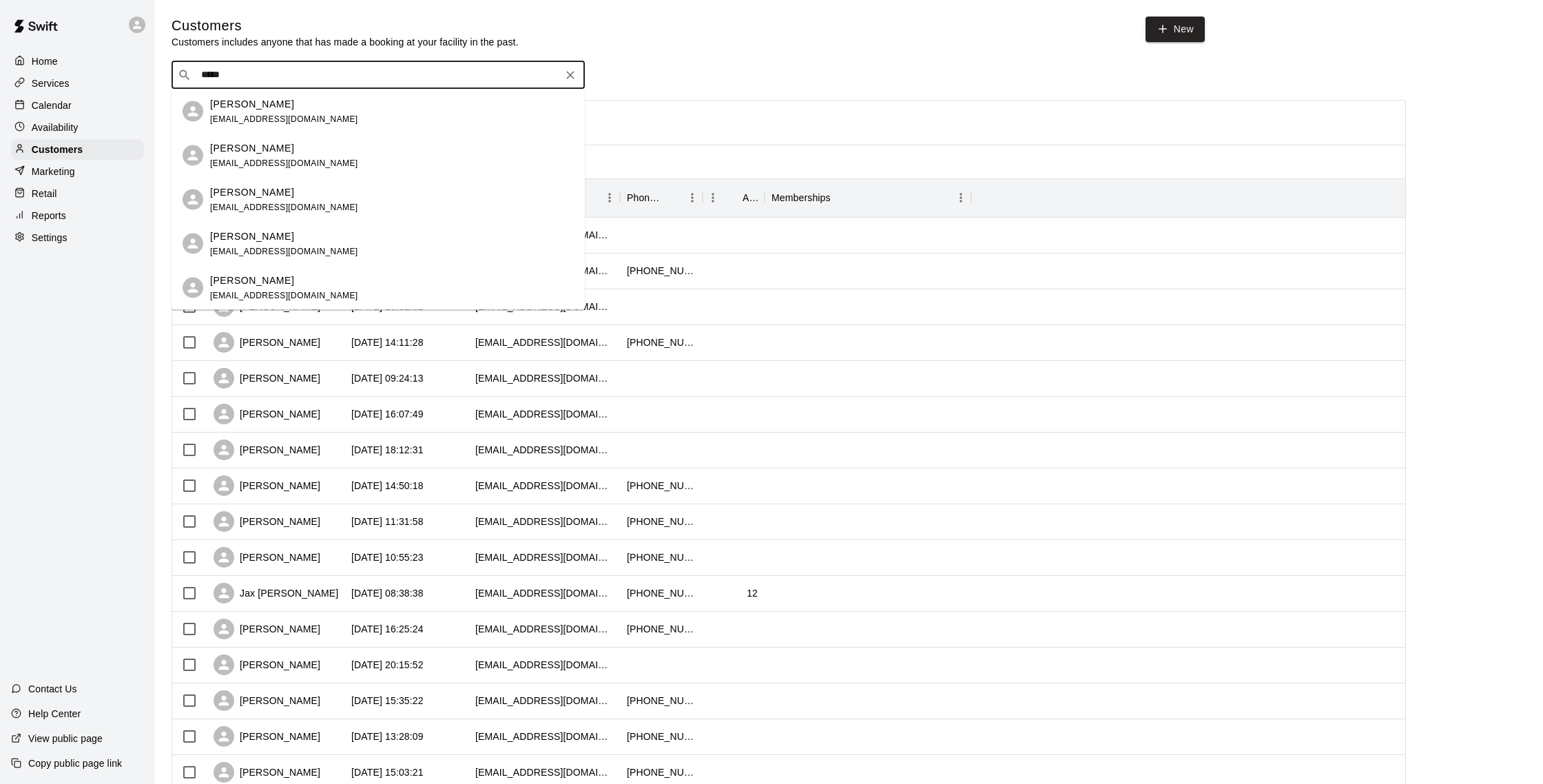
click at [379, 112] on div "Netta Samel nettainmiami@att.net" at bounding box center [392, 111] width 363 height 30
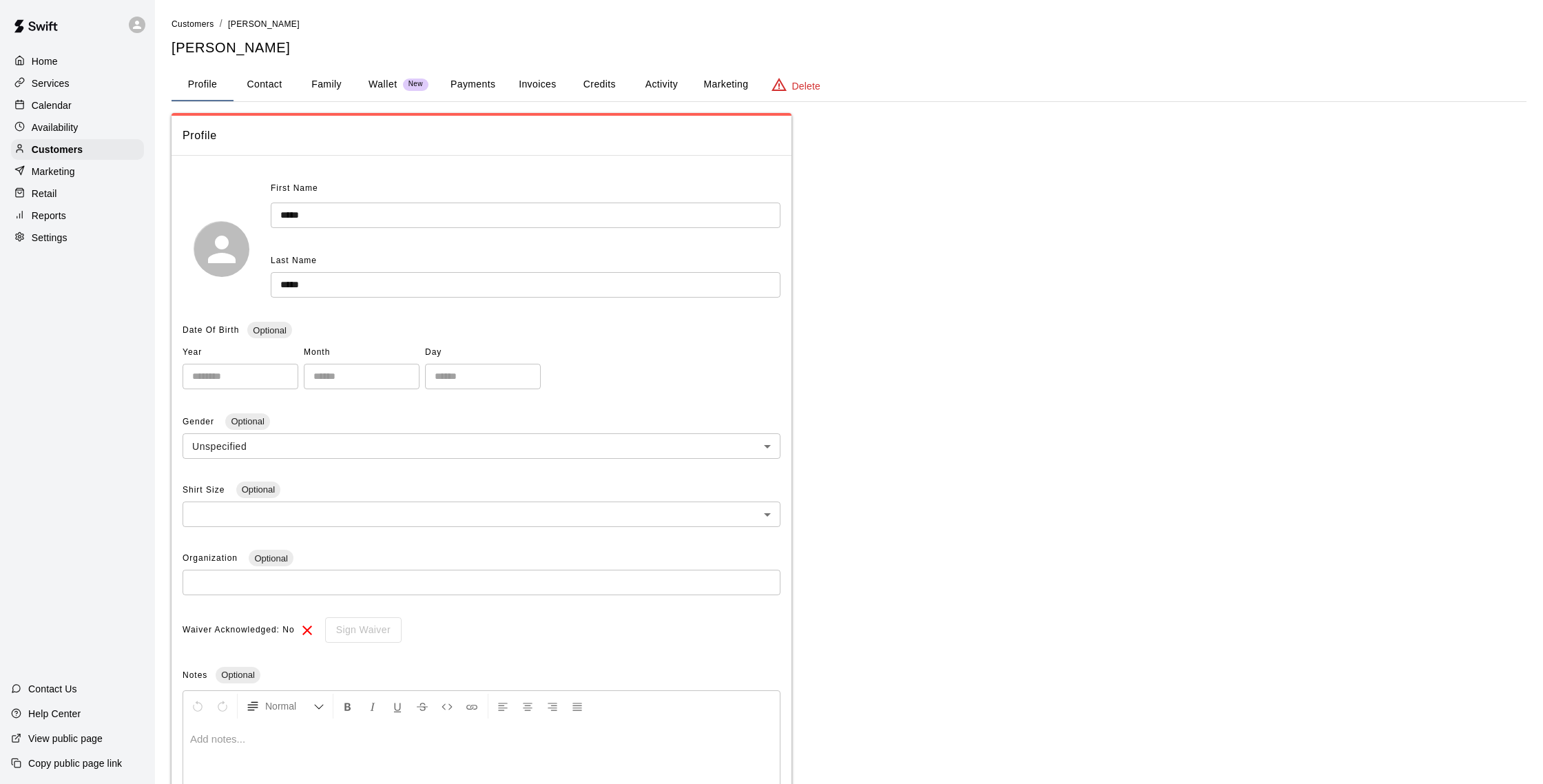
click at [671, 83] on button "Activity" at bounding box center [661, 84] width 62 height 33
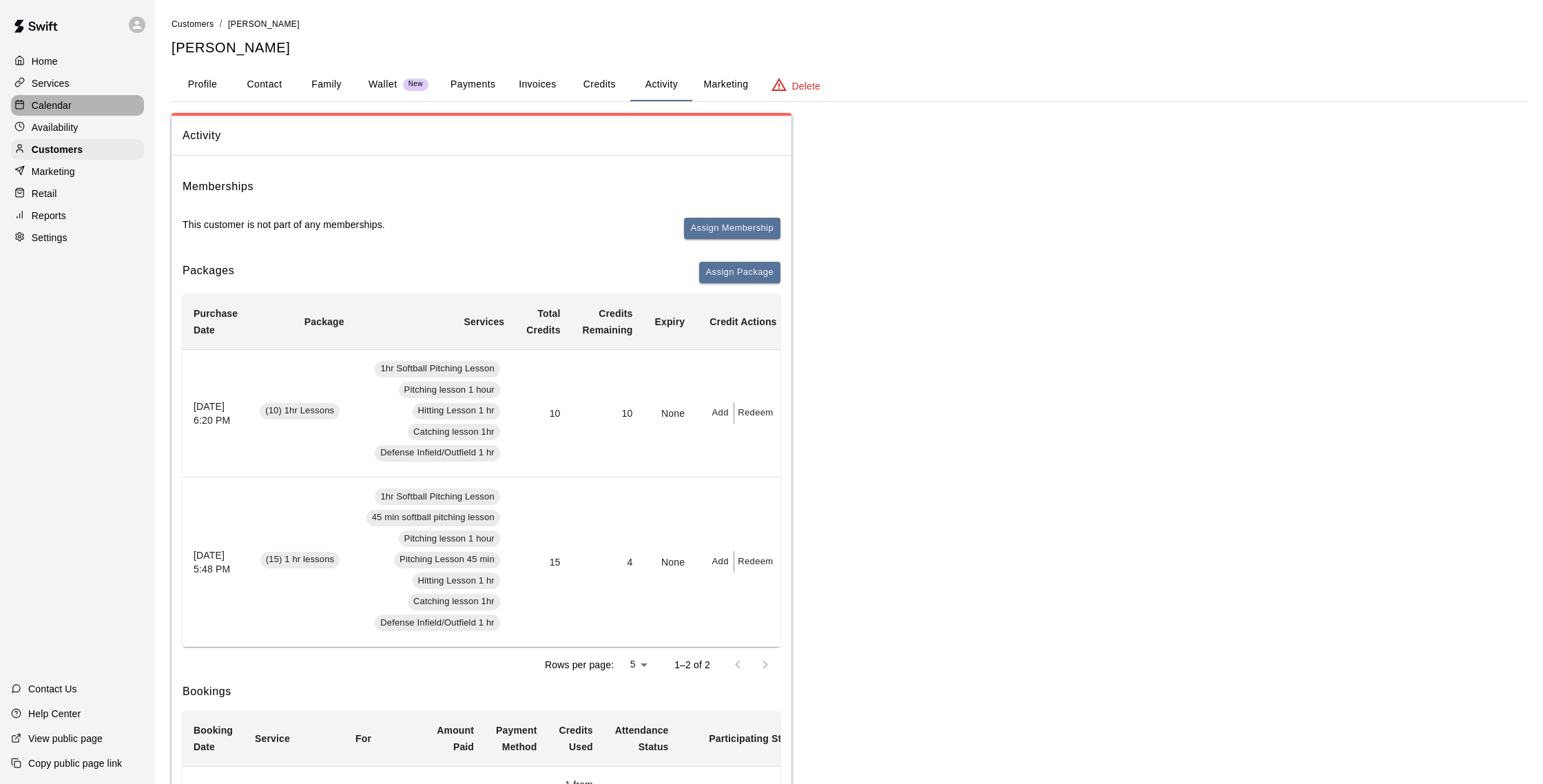
click at [73, 98] on div "Calendar" at bounding box center [77, 105] width 133 height 21
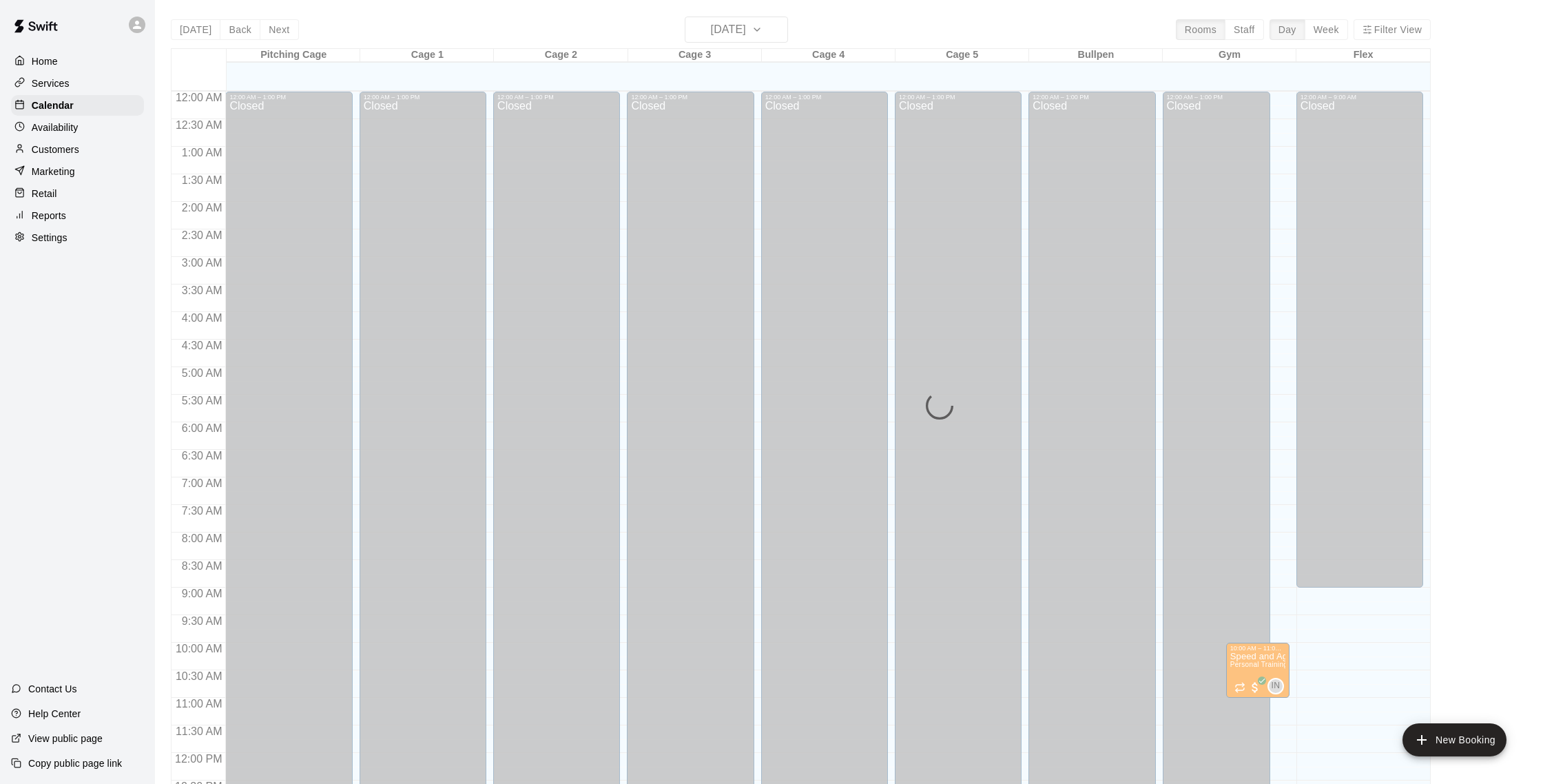
scroll to position [574, 0]
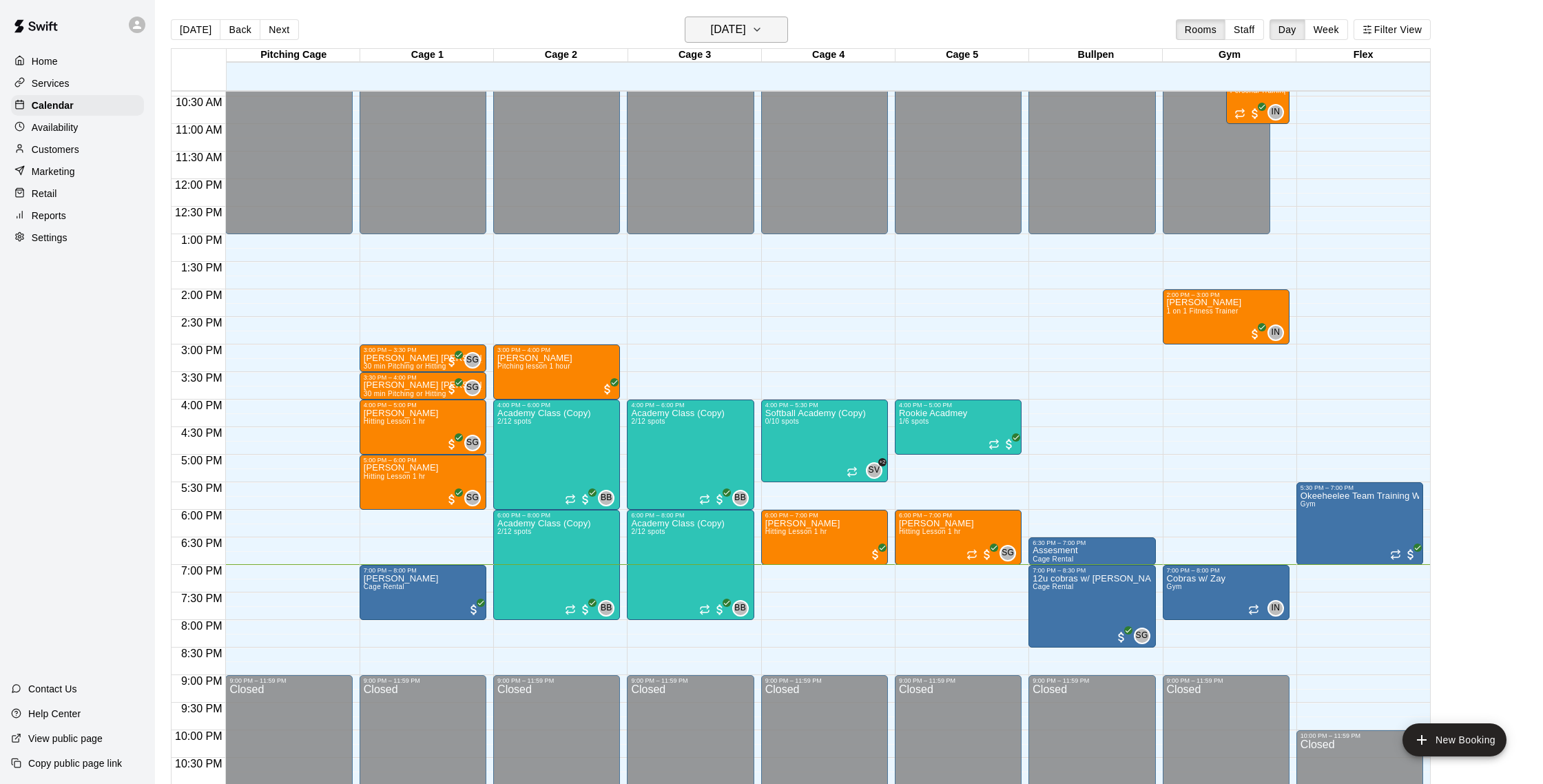
click at [711, 24] on h6 "[DATE]" at bounding box center [728, 29] width 35 height 19
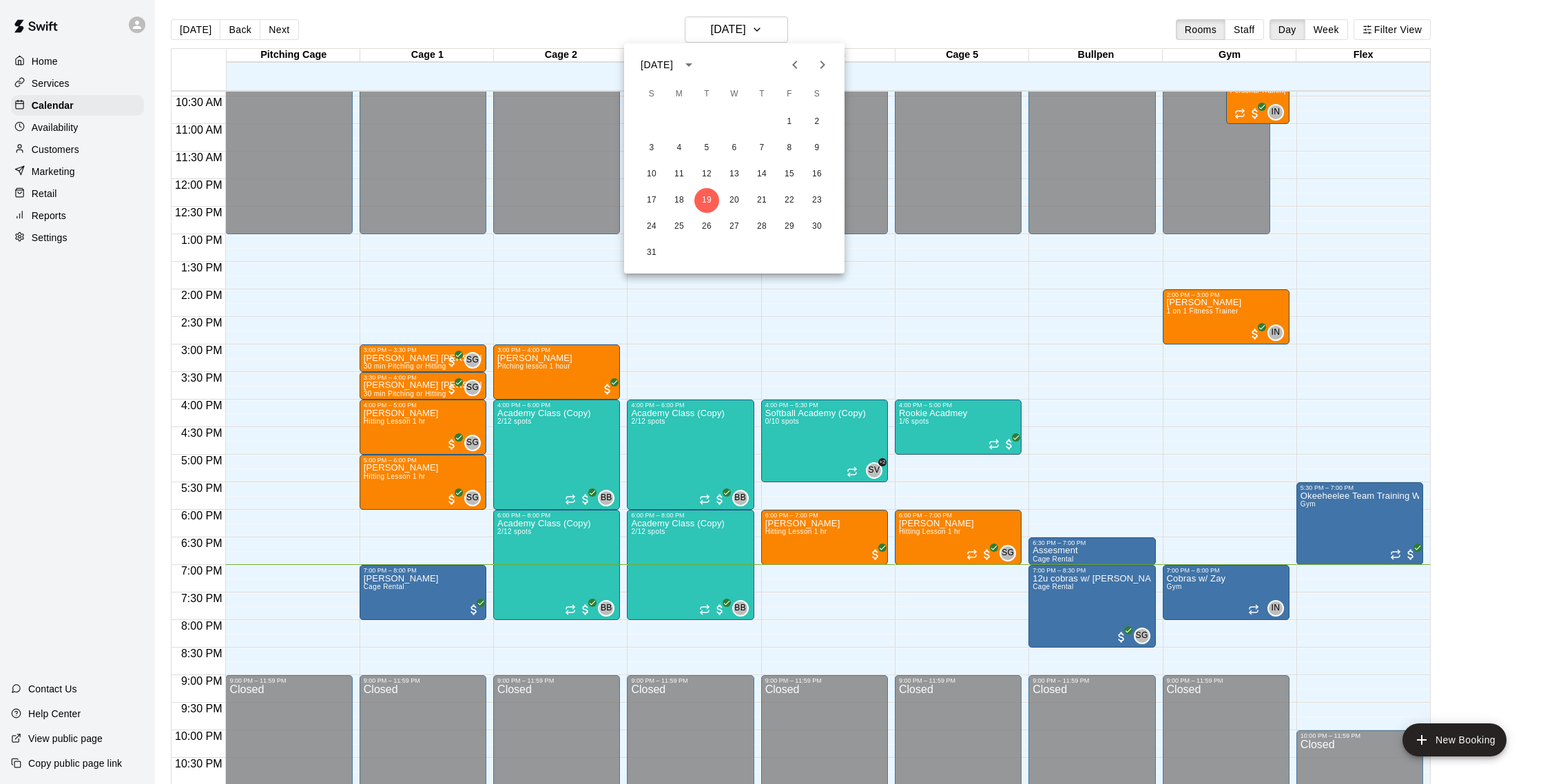
click at [92, 153] on div at bounding box center [771, 392] width 1543 height 784
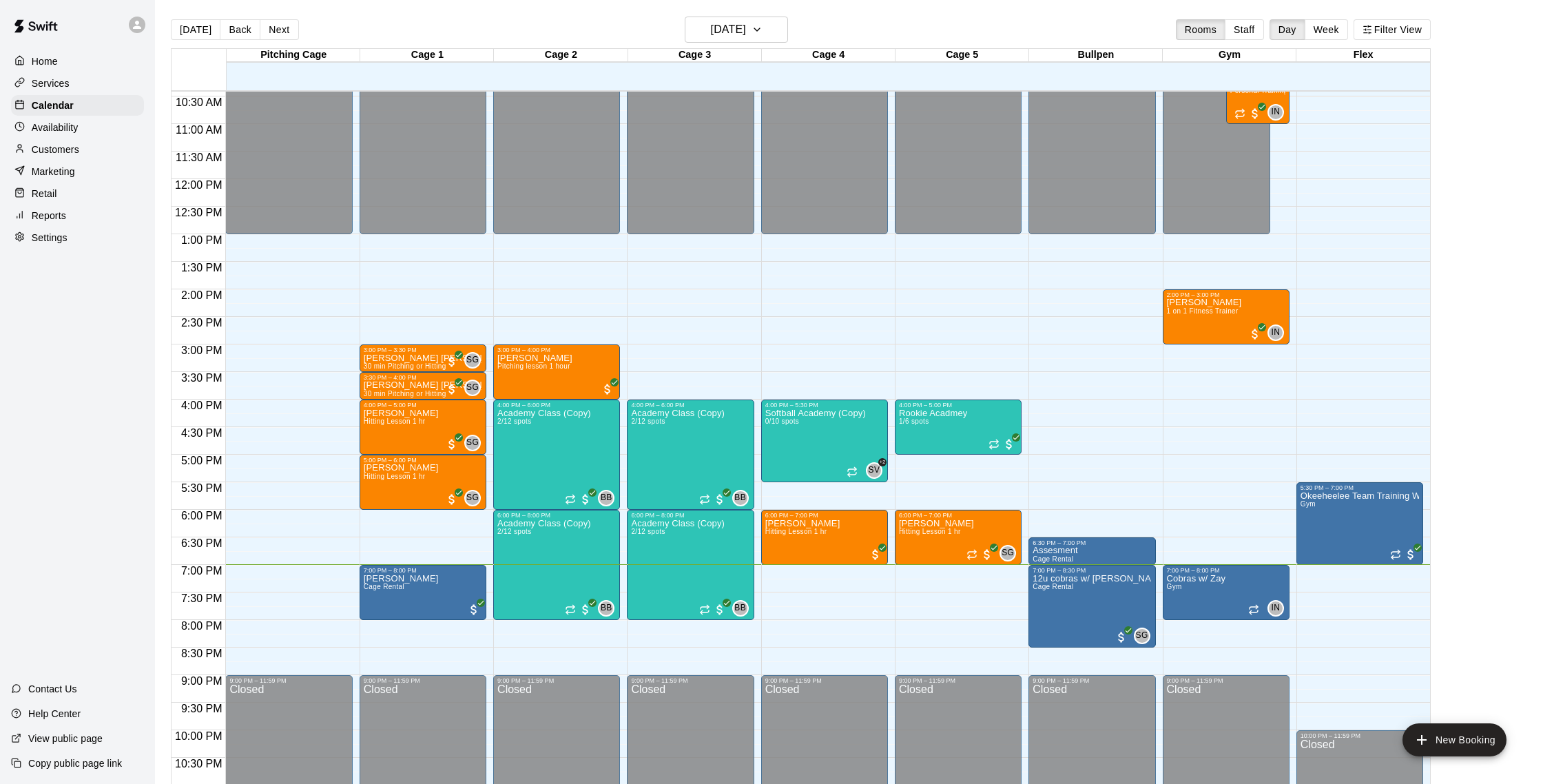
click at [72, 152] on p "Customers" at bounding box center [56, 149] width 47 height 14
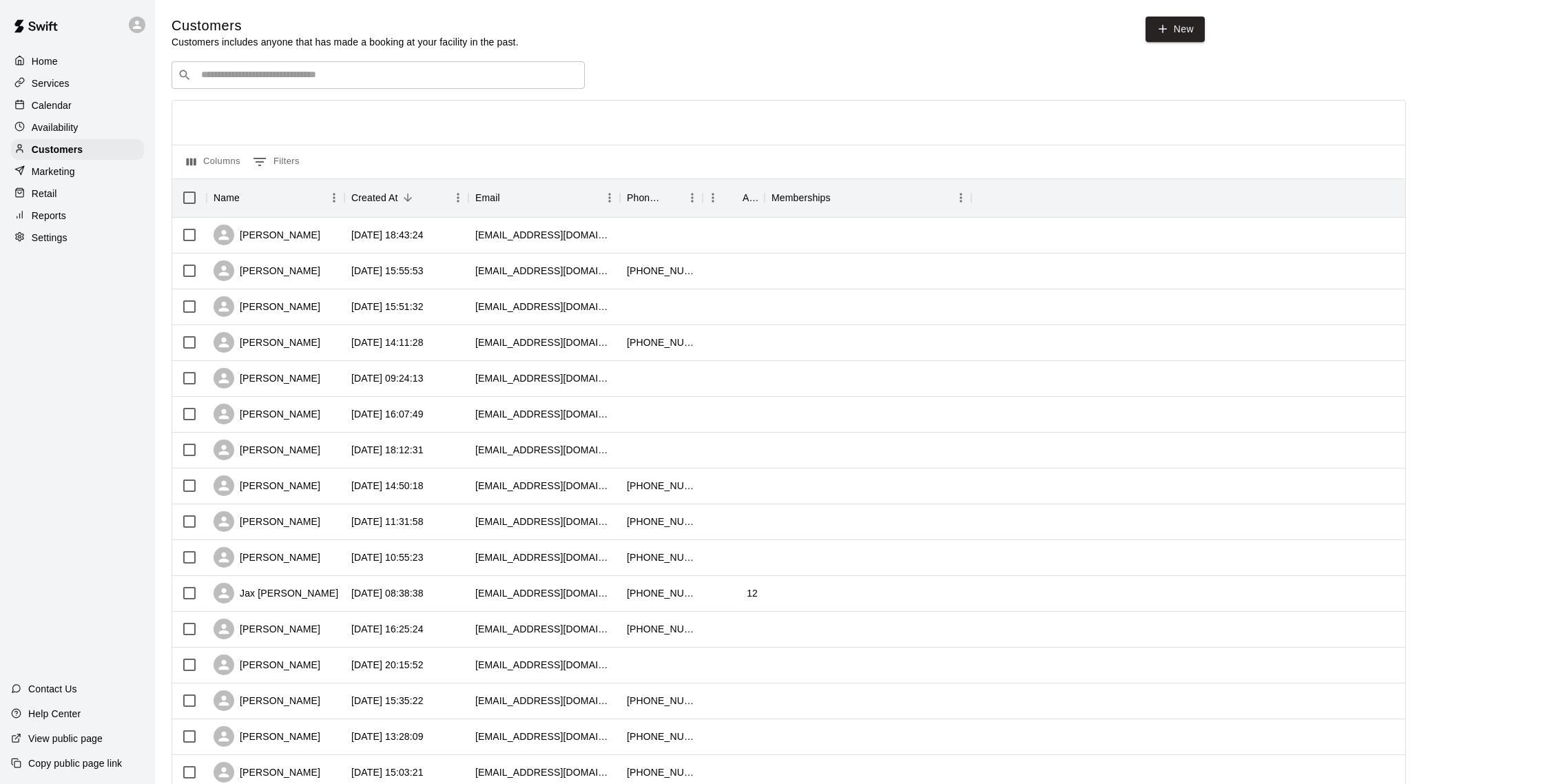
click at [223, 77] on input "Search customers by name or email" at bounding box center [388, 75] width 382 height 14
type input "****"
click at [232, 97] on p "Trent Scavuzzo" at bounding box center [252, 104] width 84 height 14
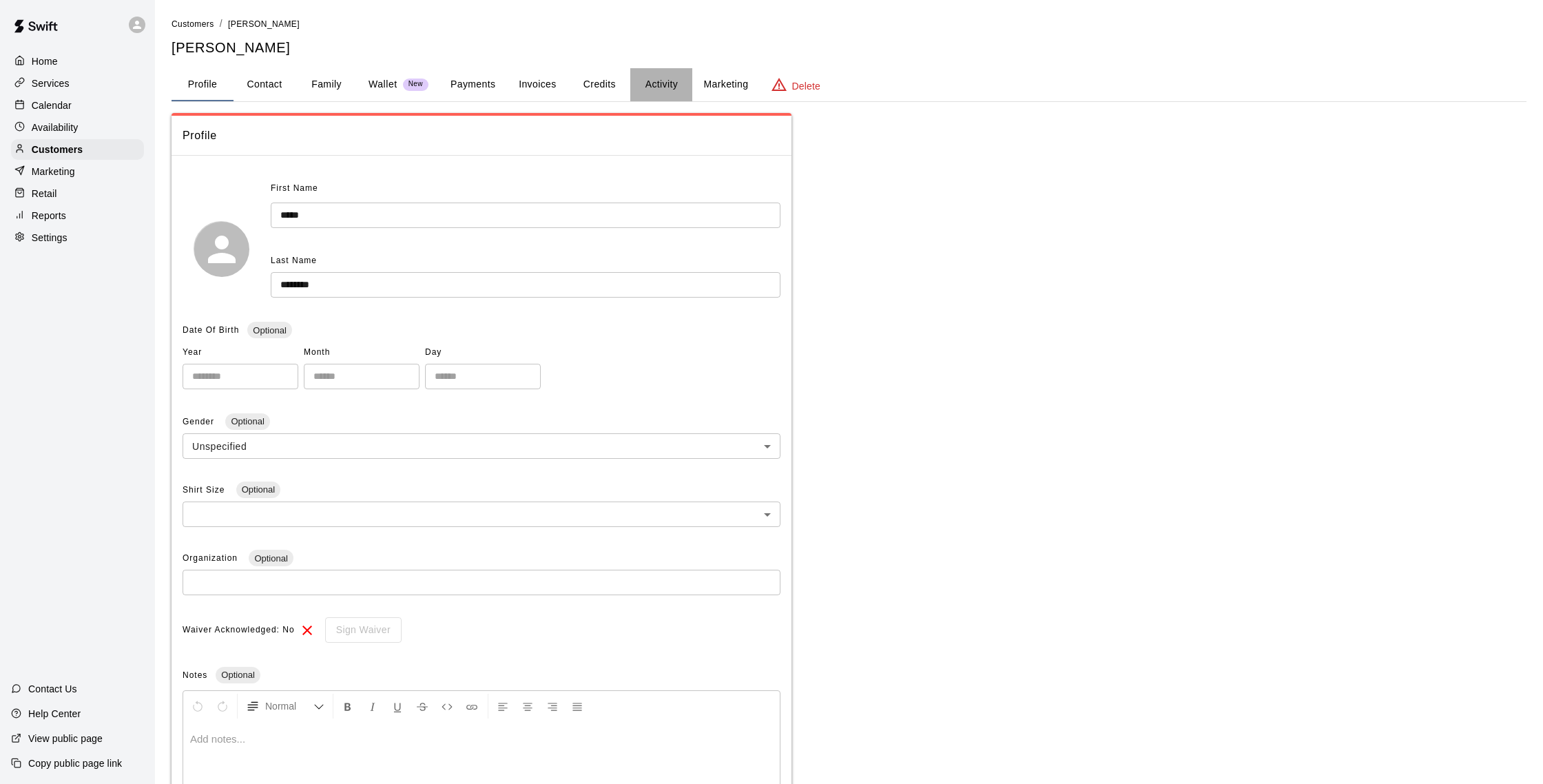
click at [677, 79] on button "Activity" at bounding box center [661, 84] width 62 height 33
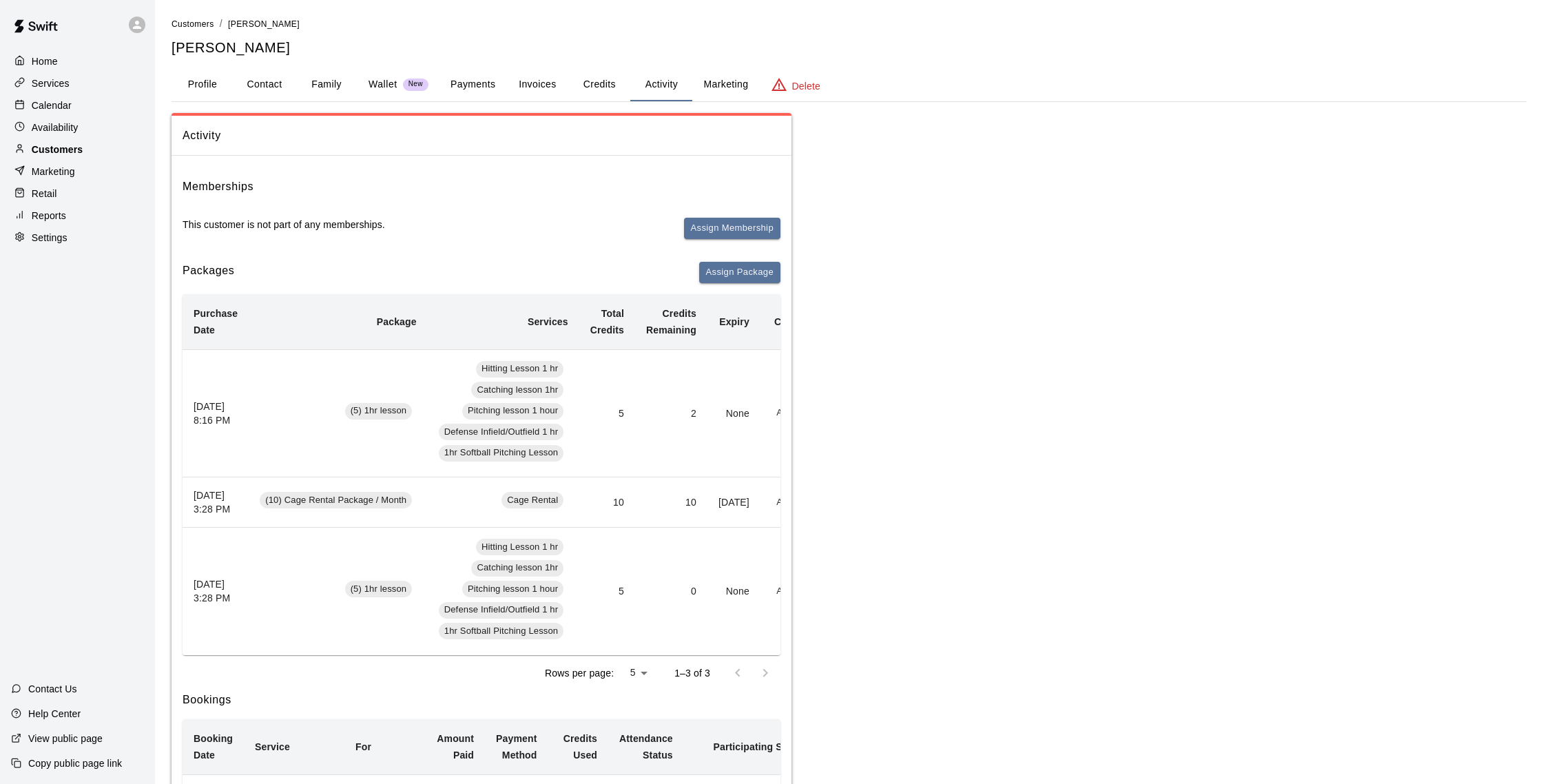
click at [71, 146] on p "Customers" at bounding box center [57, 149] width 51 height 14
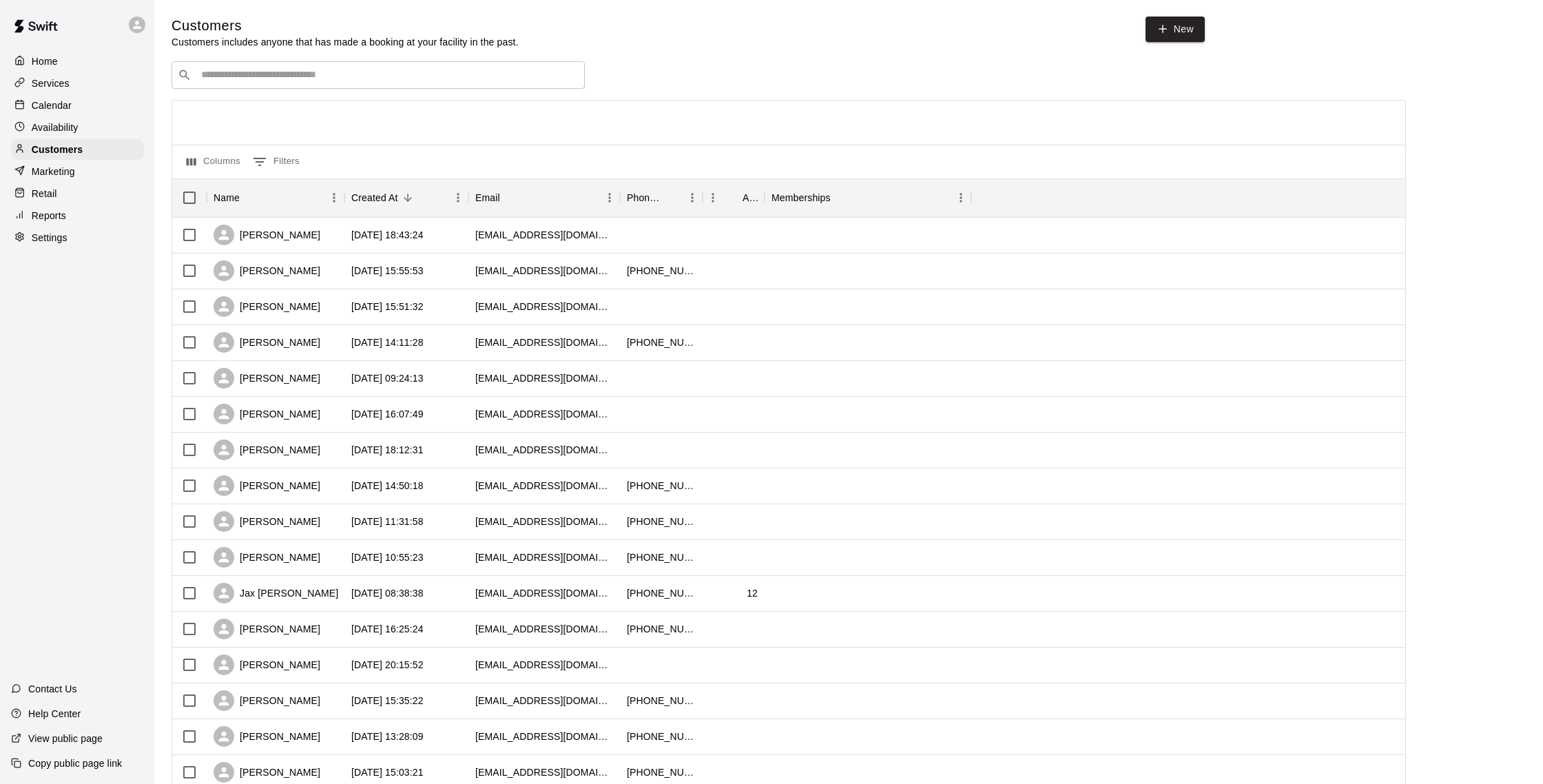
click at [322, 78] on input "Search customers by name or email" at bounding box center [388, 75] width 382 height 14
type input "*****"
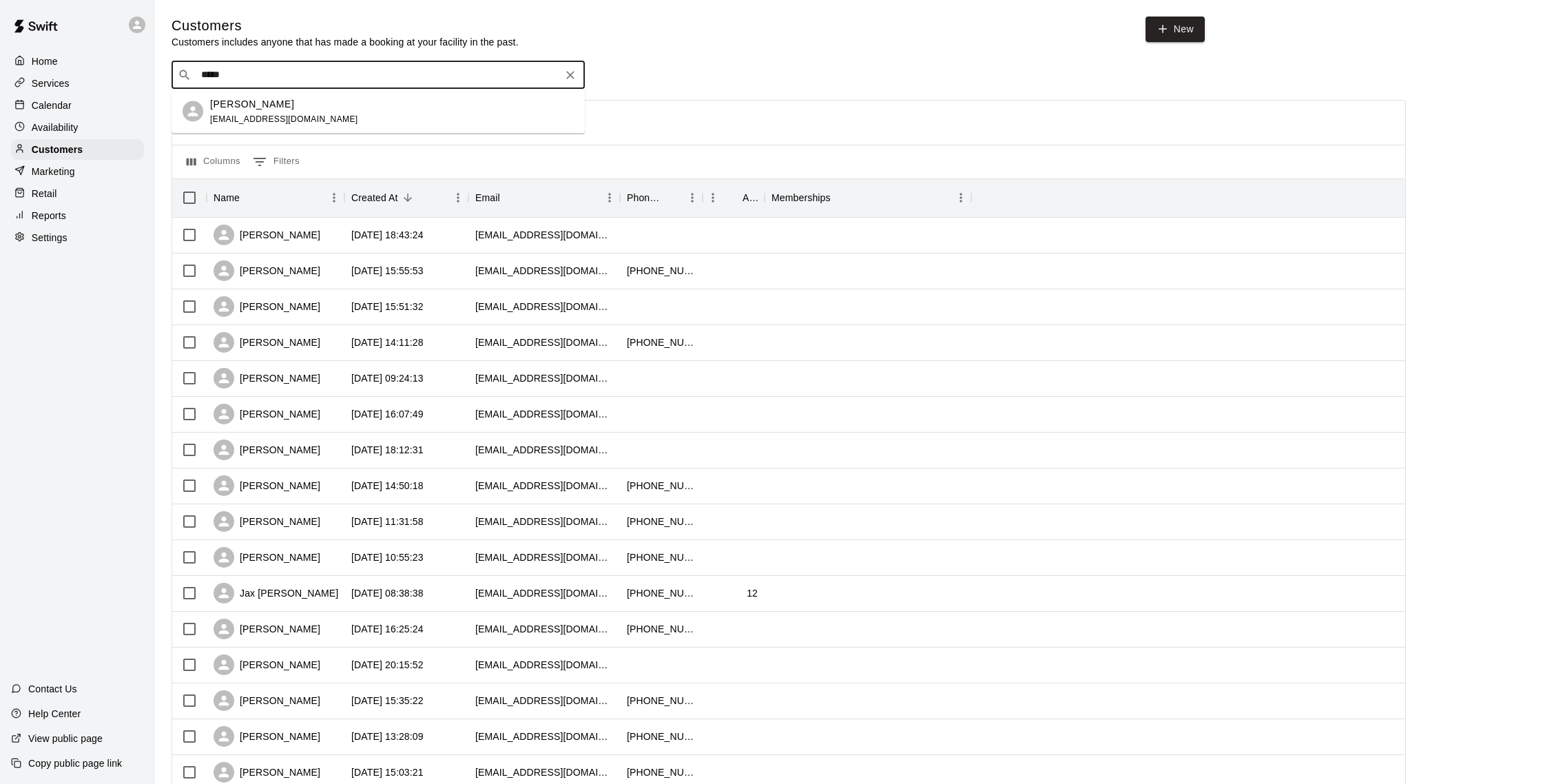
click at [287, 101] on div "Luke Vento" at bounding box center [284, 104] width 148 height 14
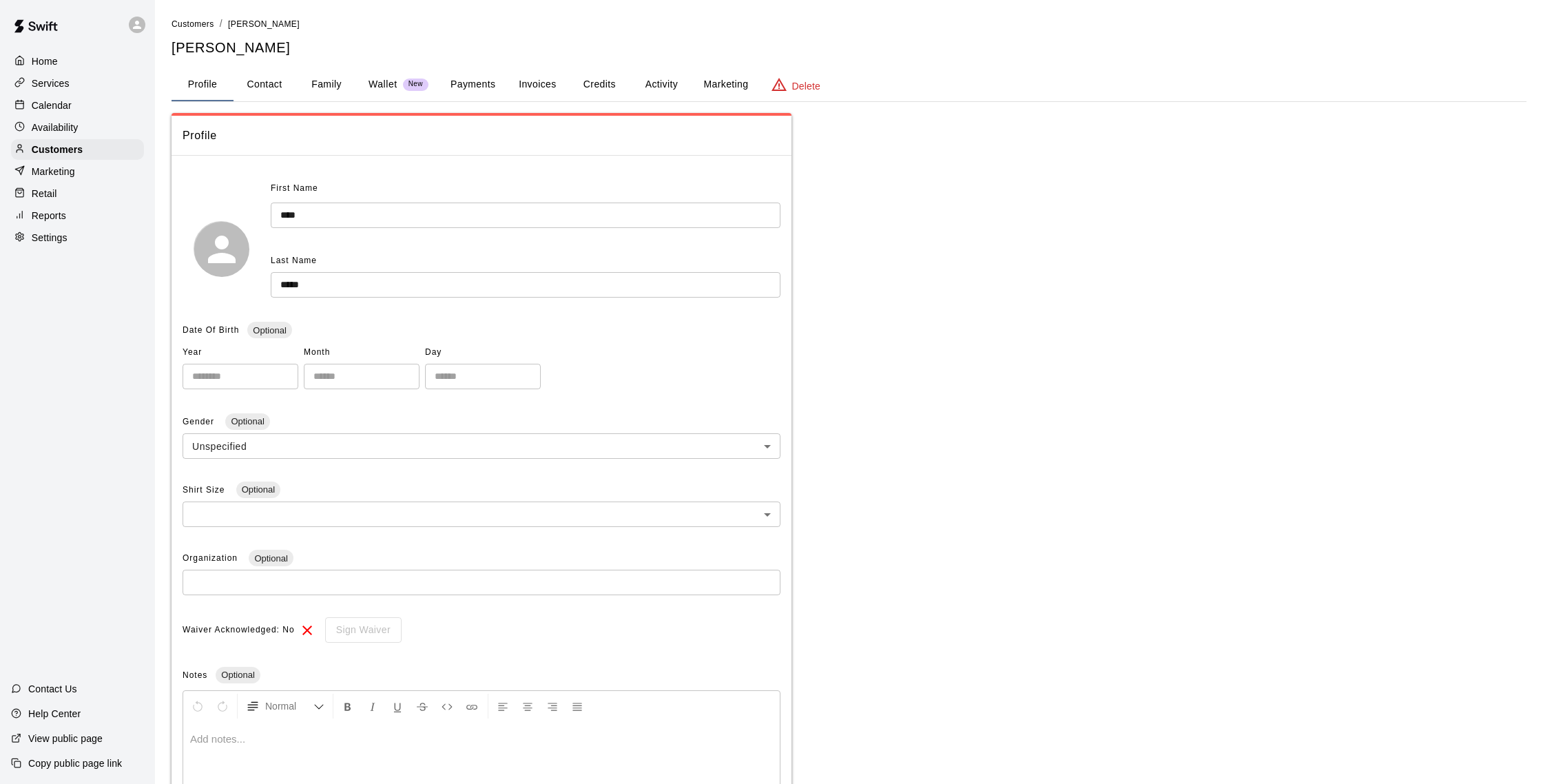
click at [642, 78] on button "Activity" at bounding box center [661, 84] width 62 height 33
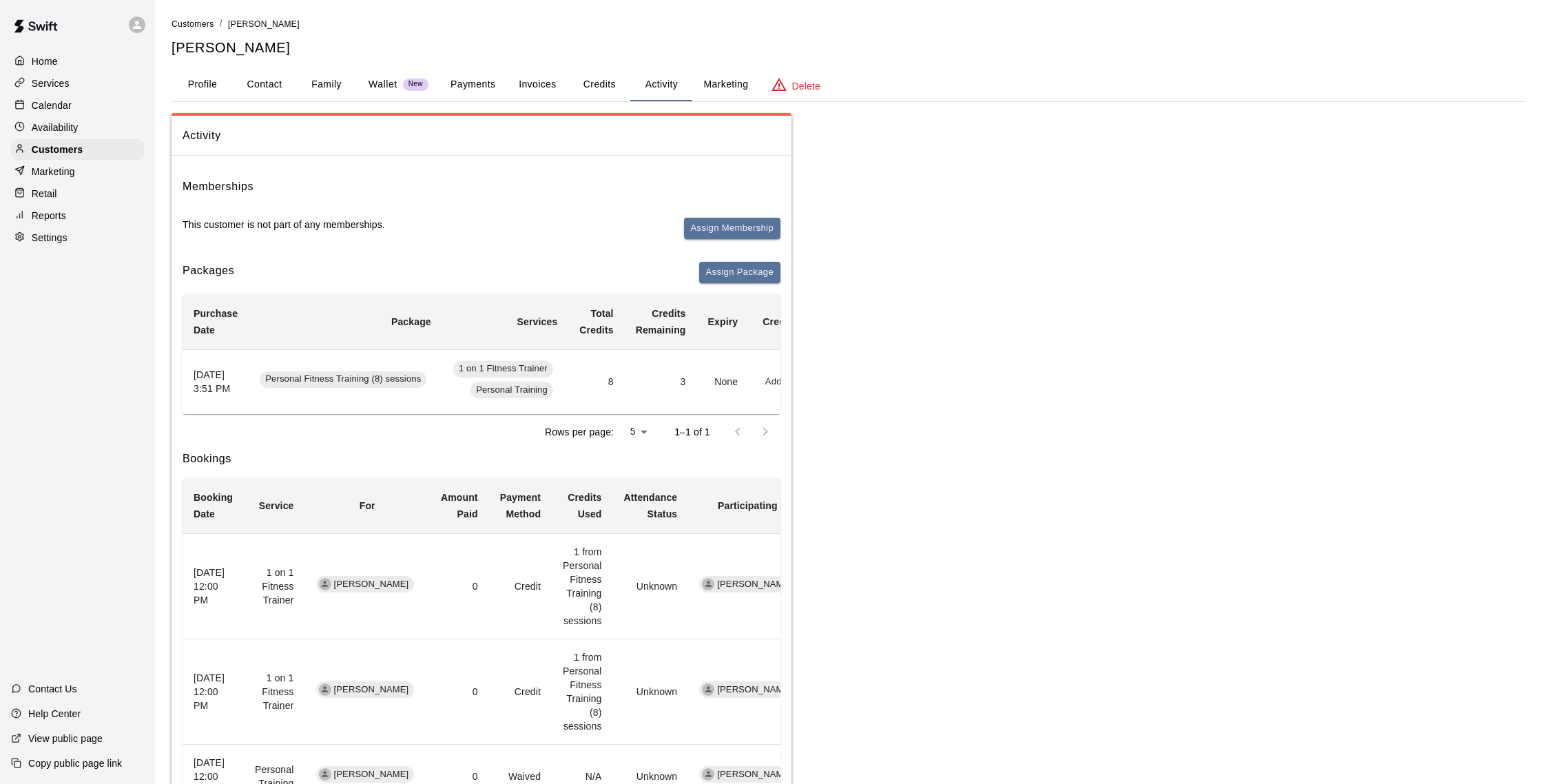
click at [62, 114] on div "Calendar" at bounding box center [77, 105] width 133 height 21
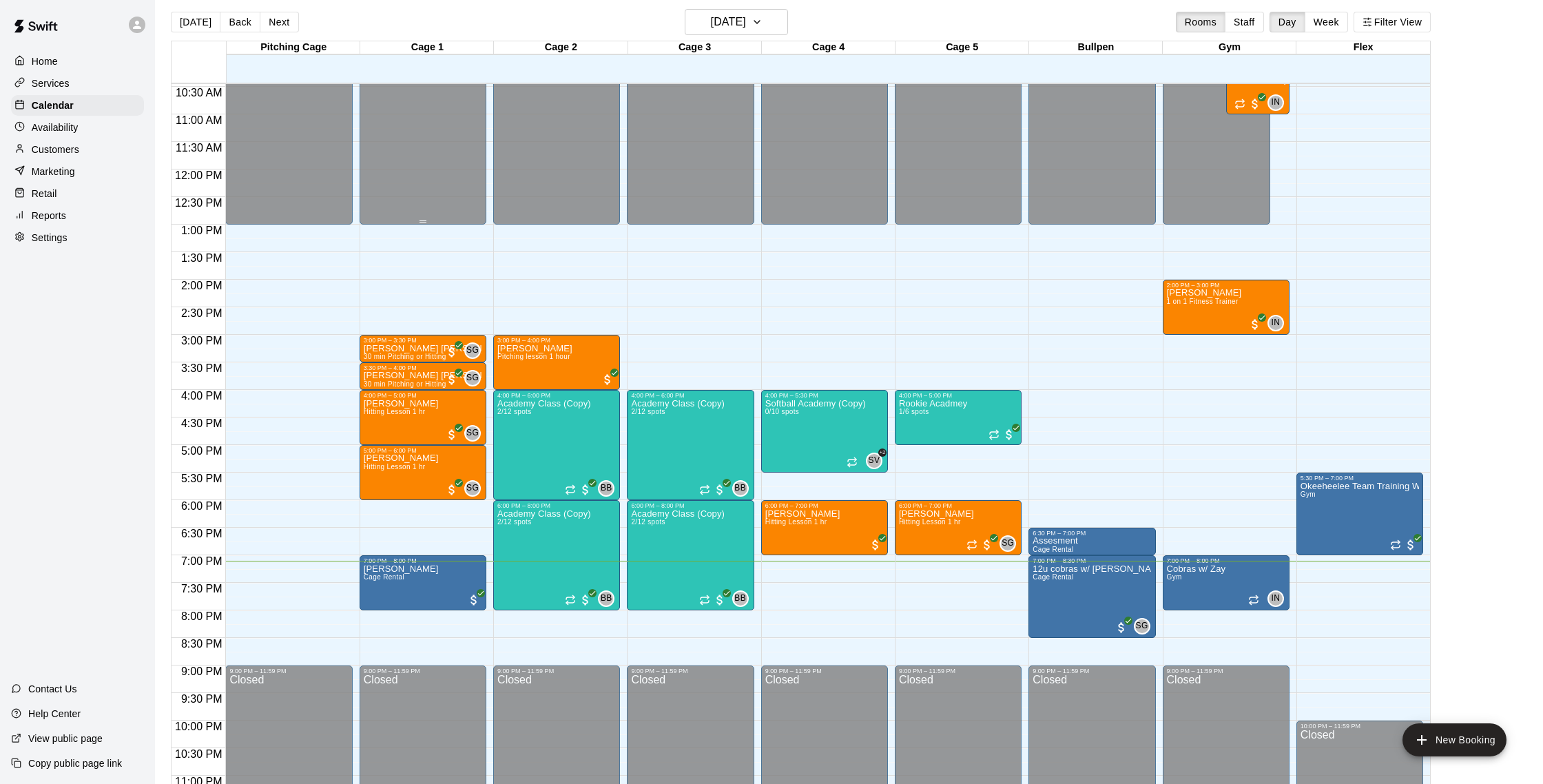
scroll to position [575, 0]
click at [94, 146] on div "Customers" at bounding box center [77, 149] width 133 height 21
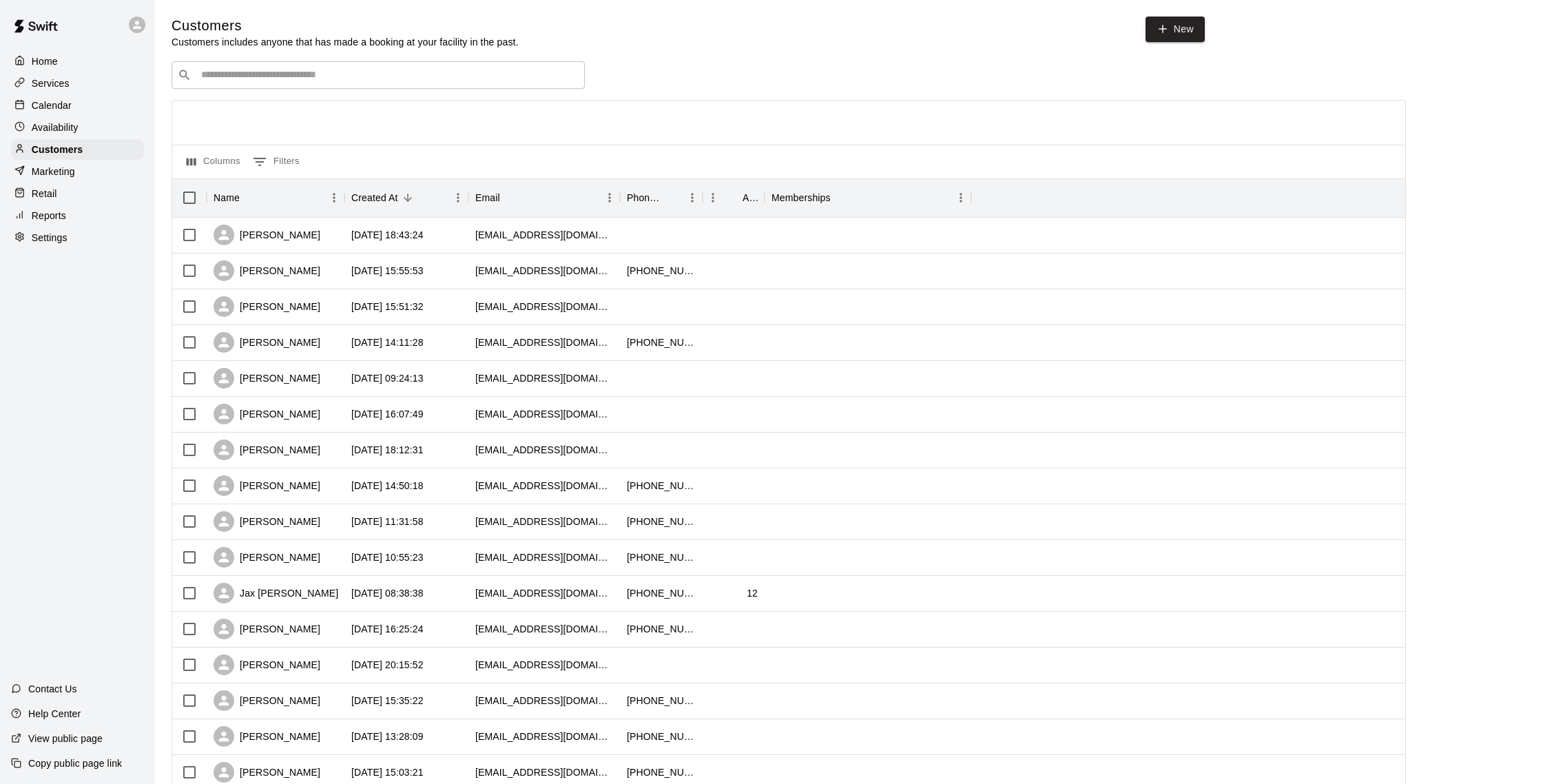
click at [238, 76] on input "Search customers by name or email" at bounding box center [388, 75] width 382 height 14
click at [53, 238] on p "Settings" at bounding box center [50, 238] width 36 height 14
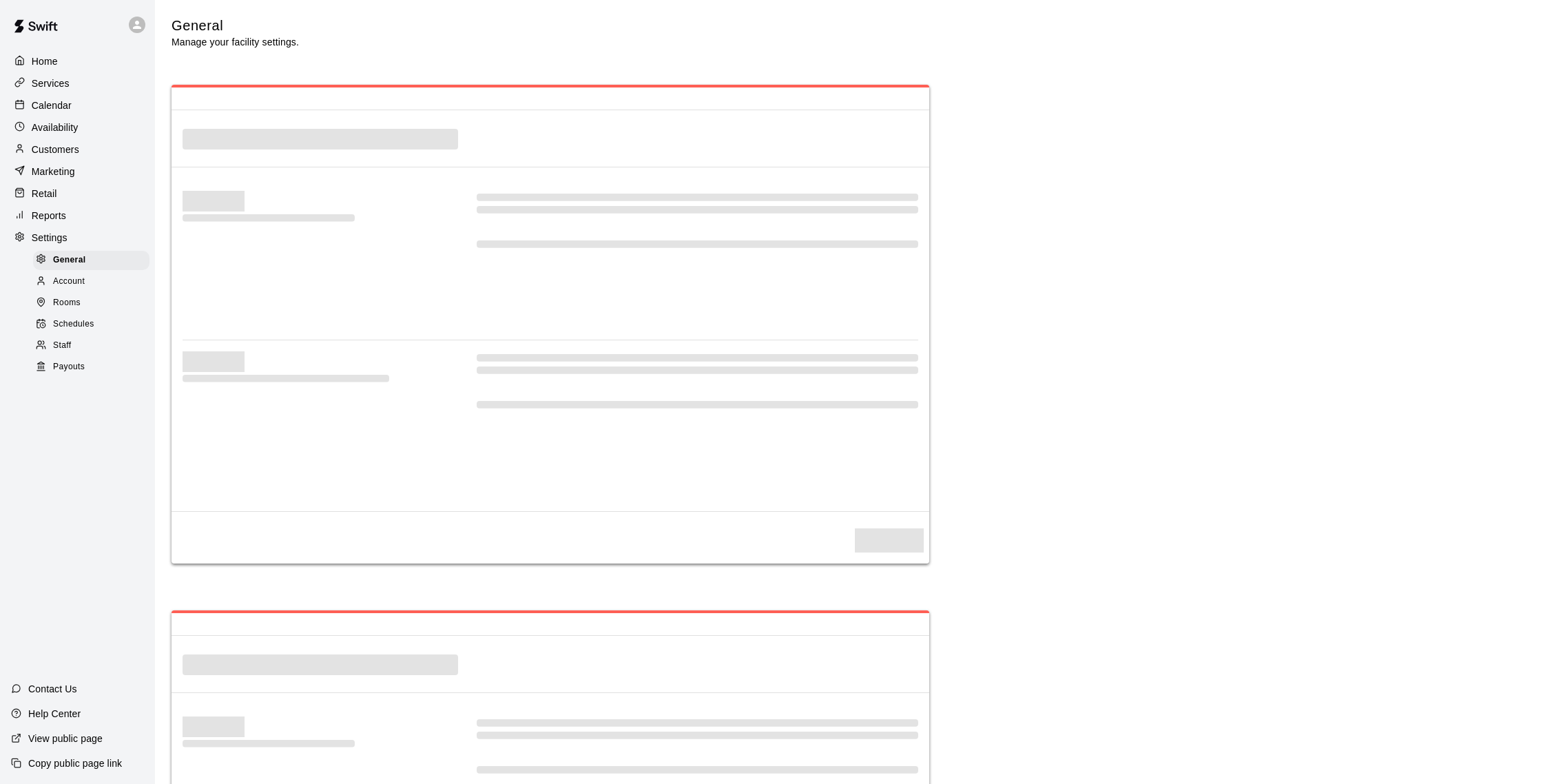
select select "**"
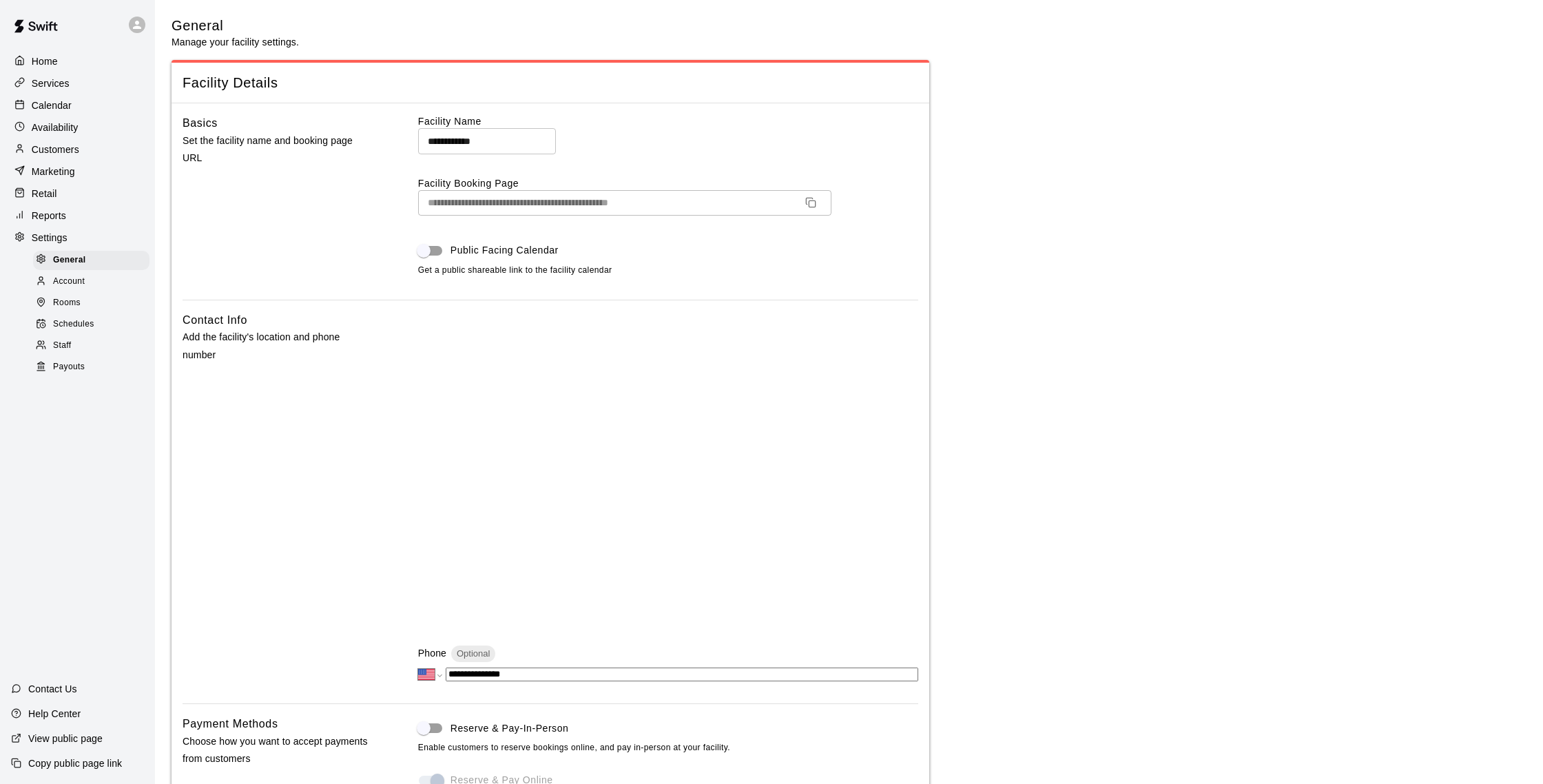
click at [80, 351] on div "Staff" at bounding box center [91, 345] width 117 height 19
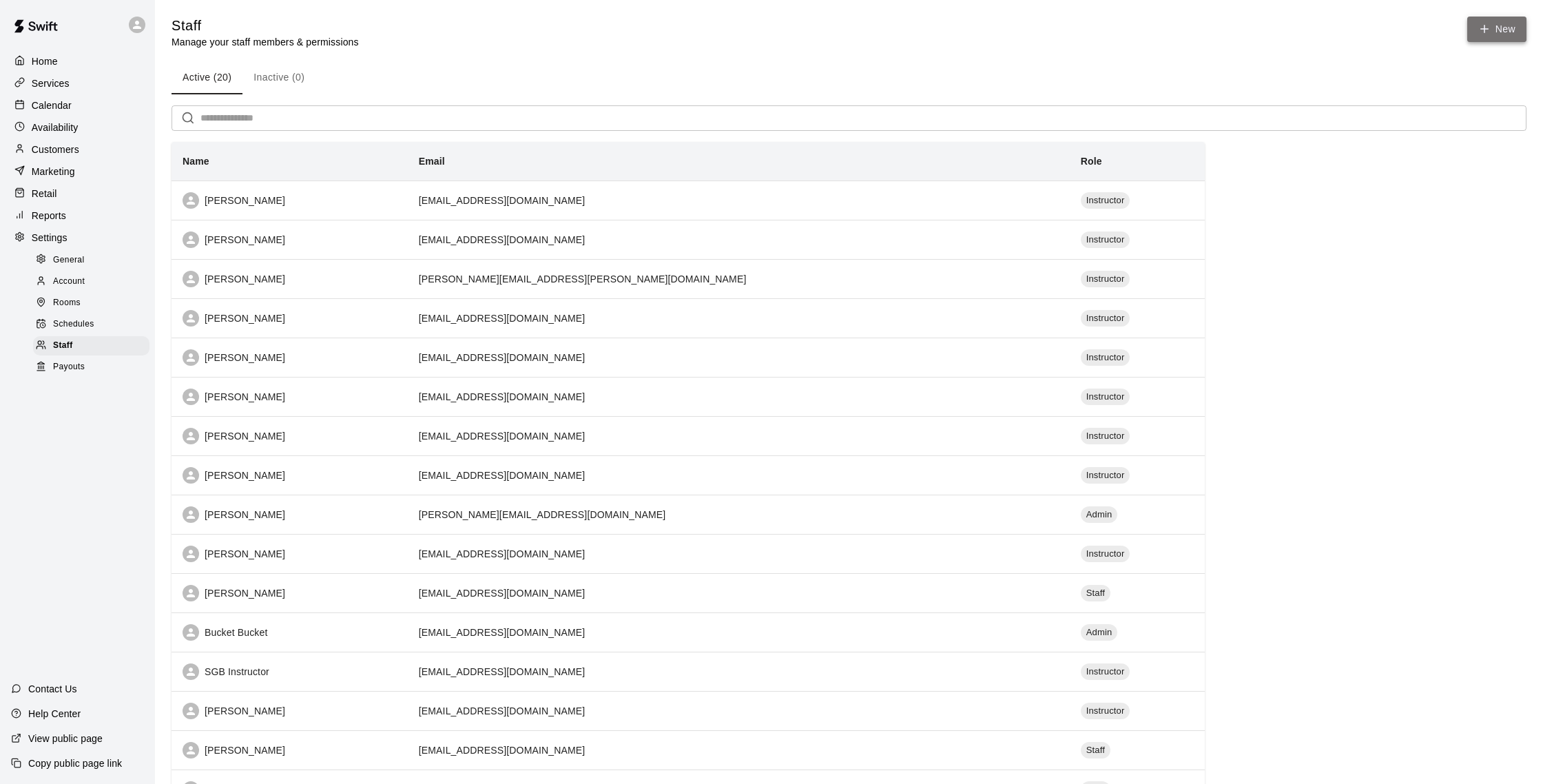
click at [1503, 38] on link "New" at bounding box center [1497, 29] width 59 height 25
select select "**"
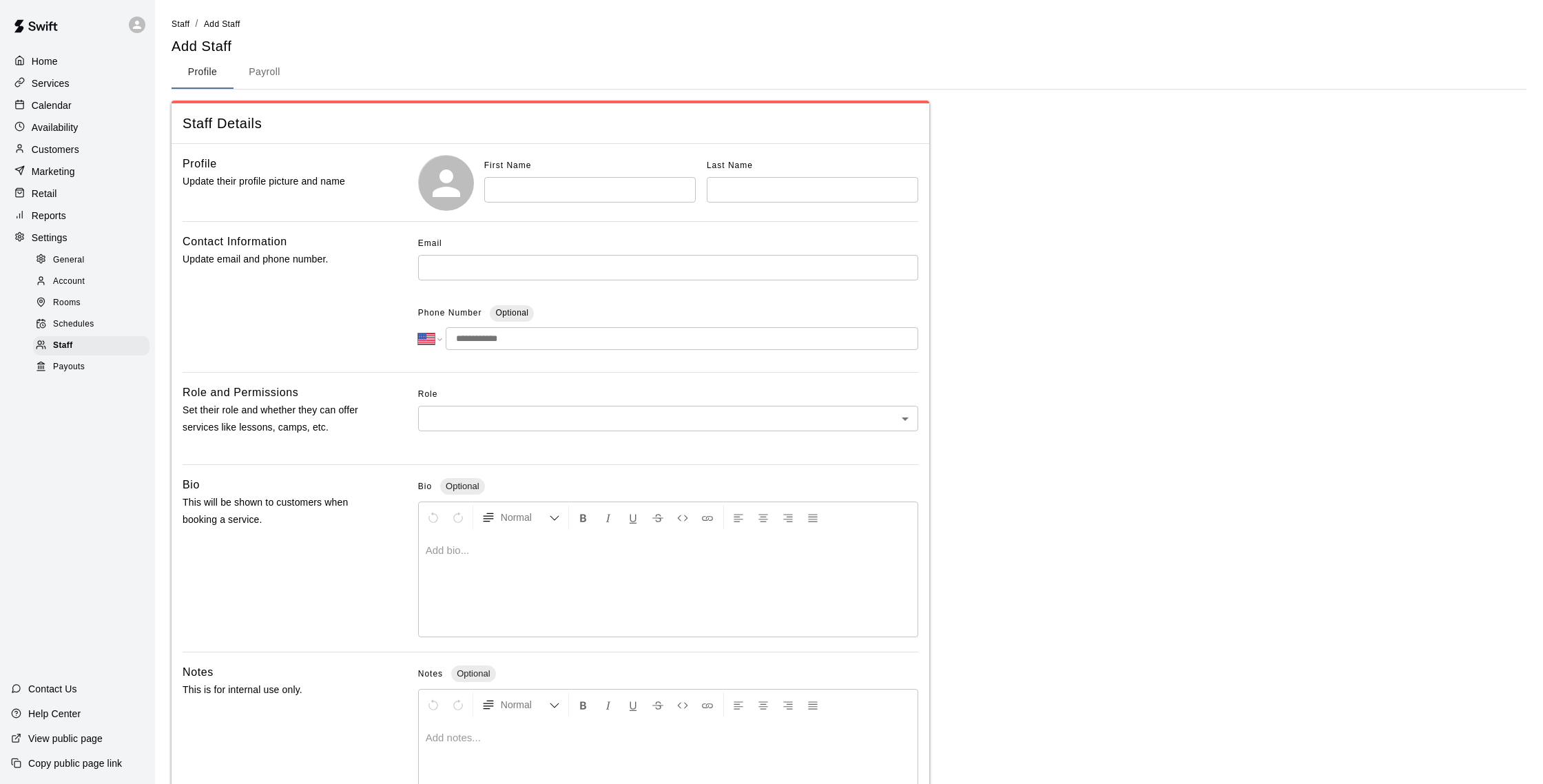
click at [537, 192] on input "text" at bounding box center [589, 189] width 211 height 25
type input "******"
click at [775, 191] on input "text" at bounding box center [812, 189] width 211 height 25
type input "**********"
click at [513, 264] on input "text" at bounding box center [668, 267] width 500 height 25
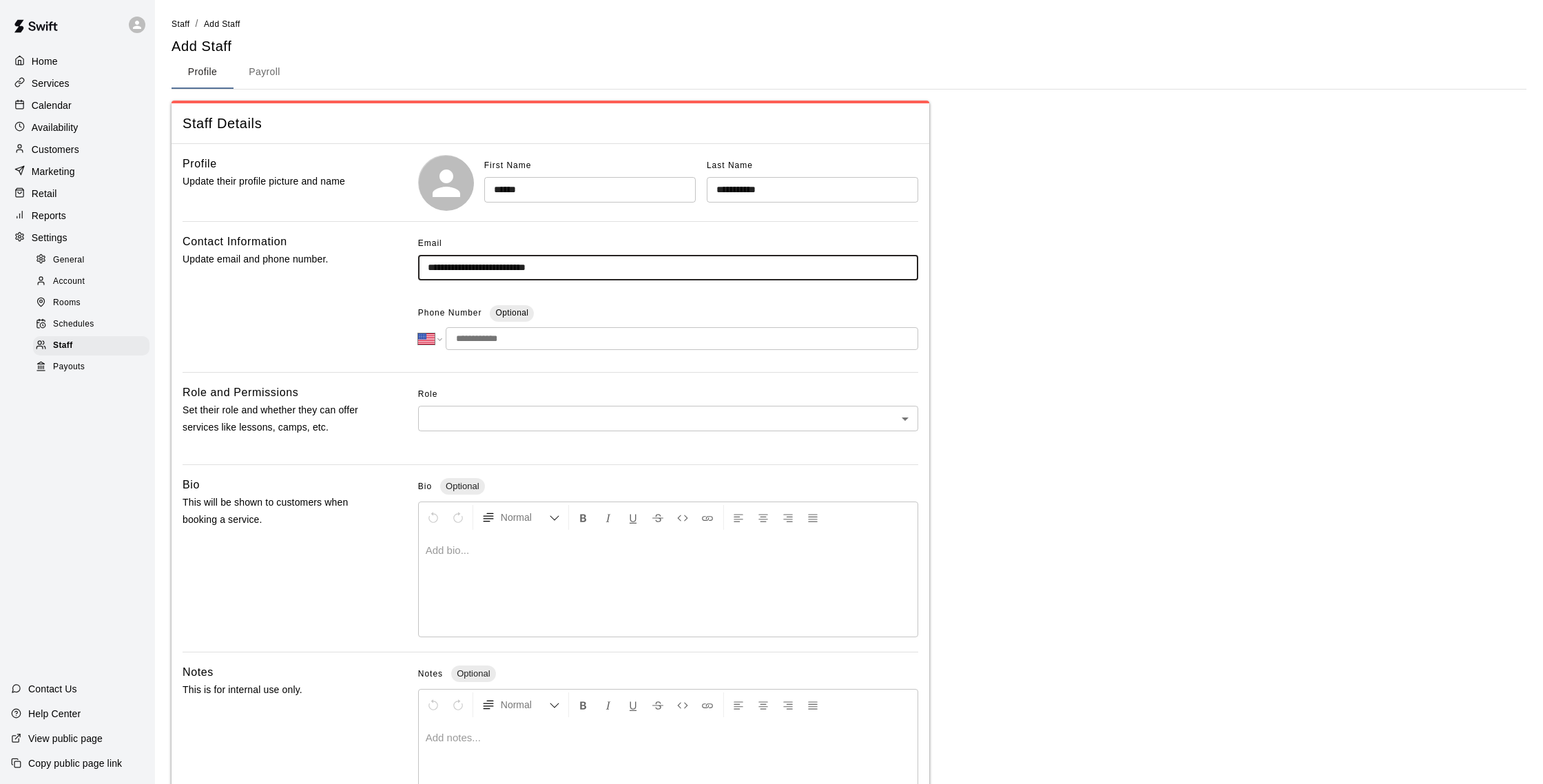
type input "**********"
click at [483, 338] on input "tel" at bounding box center [682, 338] width 472 height 23
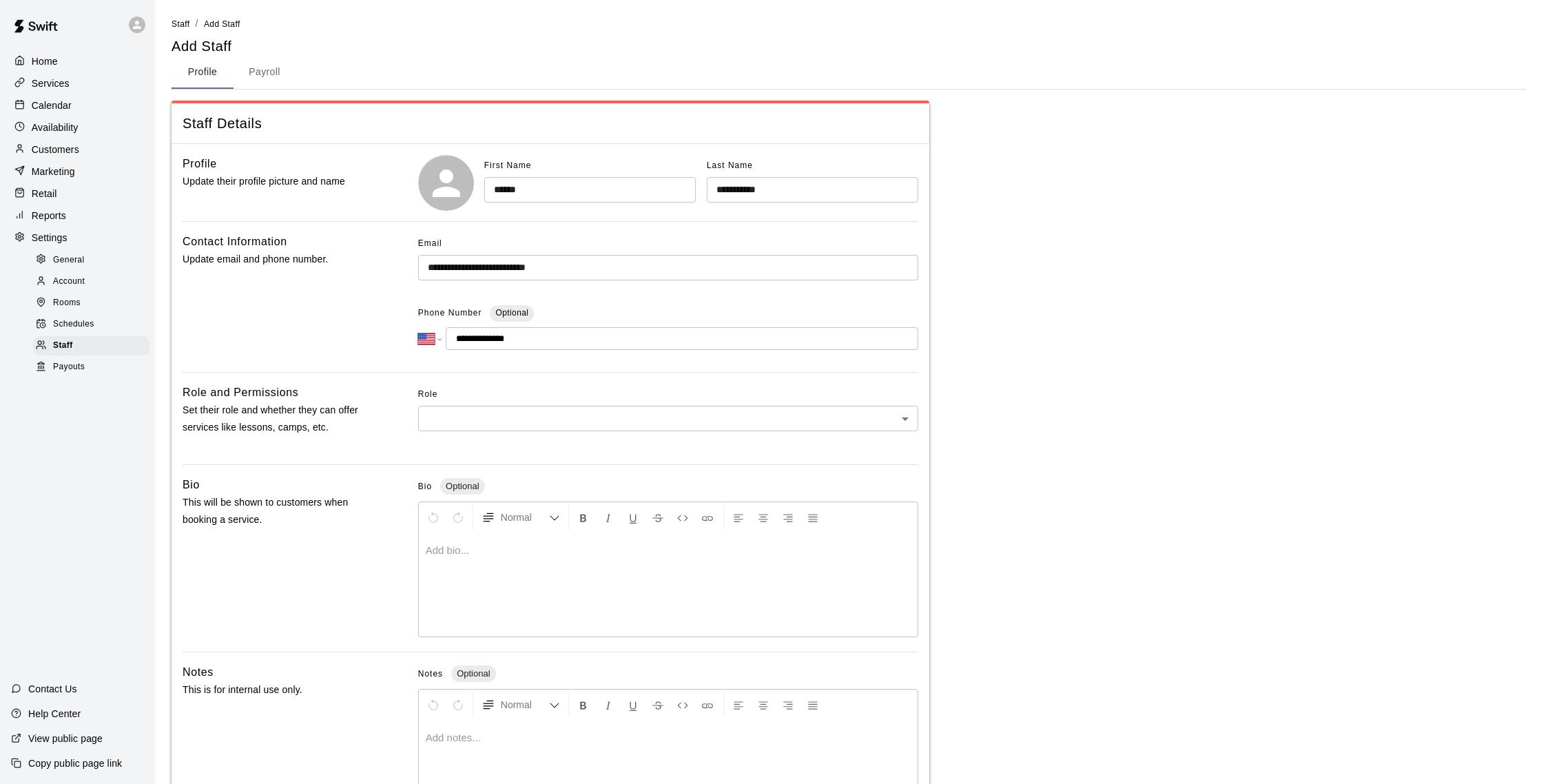
type input "**********"
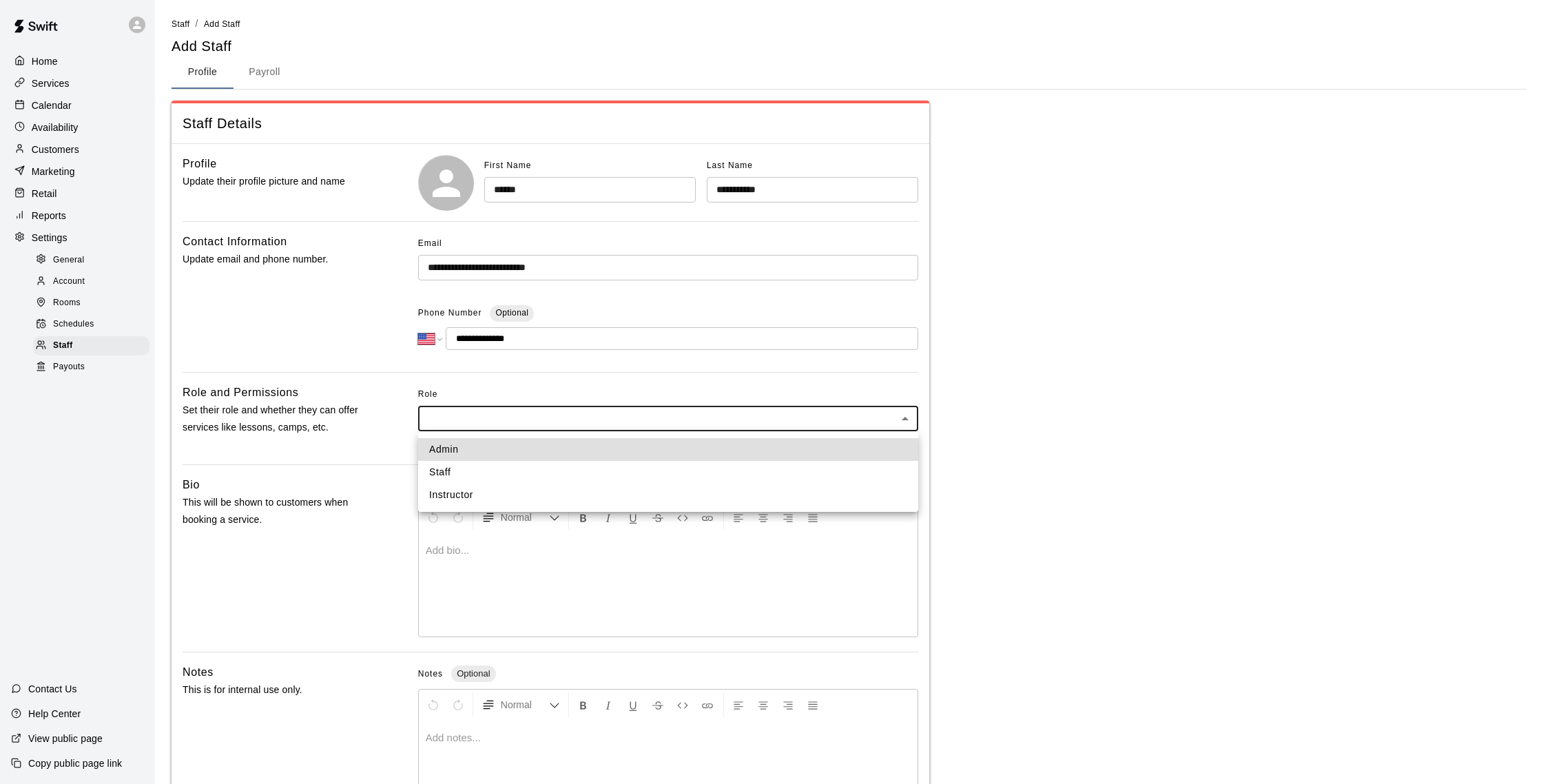
click at [469, 418] on body "**********" at bounding box center [771, 451] width 1543 height 903
click at [469, 491] on li "Instructor" at bounding box center [668, 495] width 500 height 23
type input "**********"
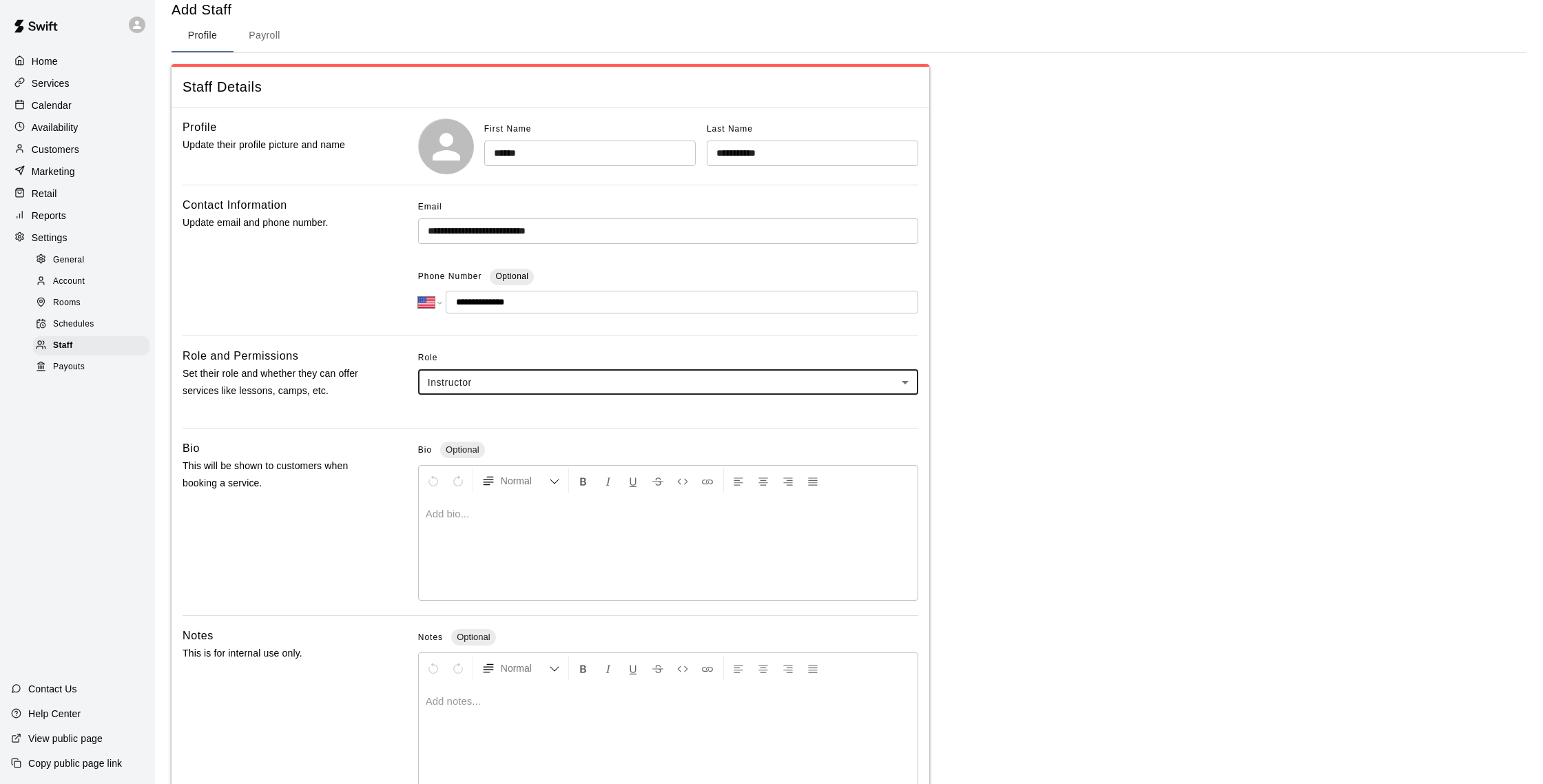
scroll to position [120, 0]
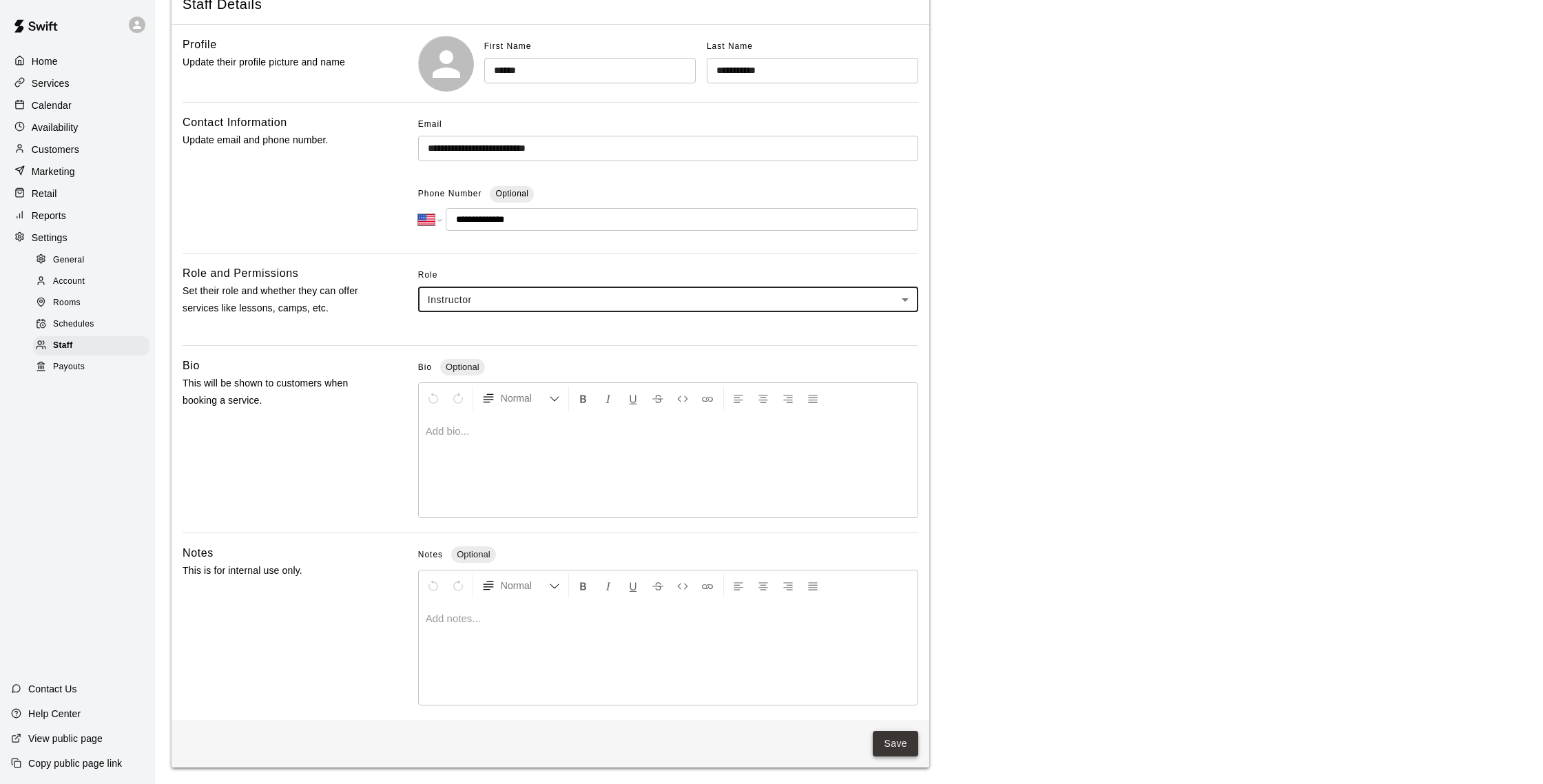
click at [911, 743] on button "Save" at bounding box center [895, 743] width 46 height 25
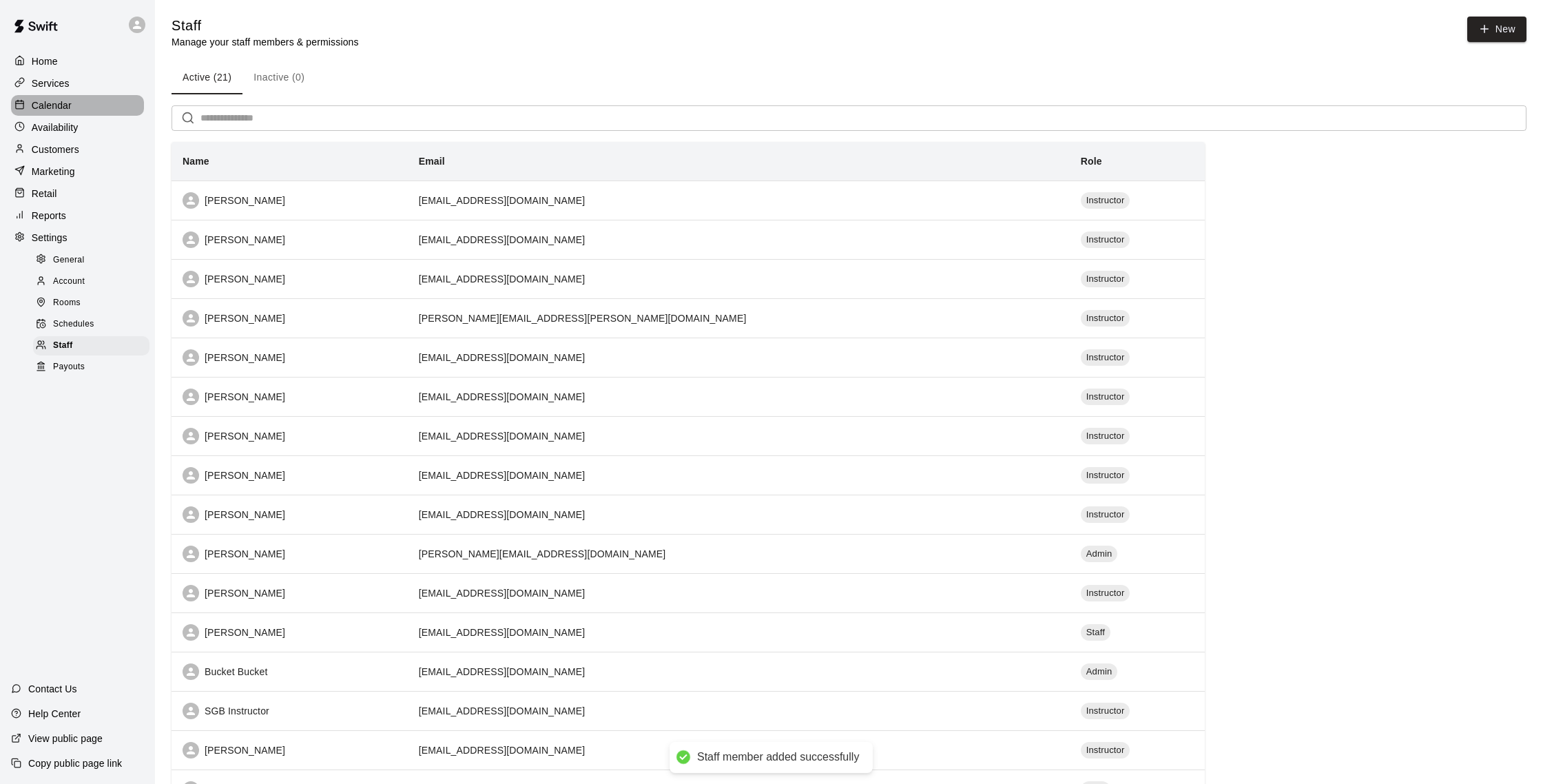
click at [42, 104] on p "Calendar" at bounding box center [52, 105] width 40 height 14
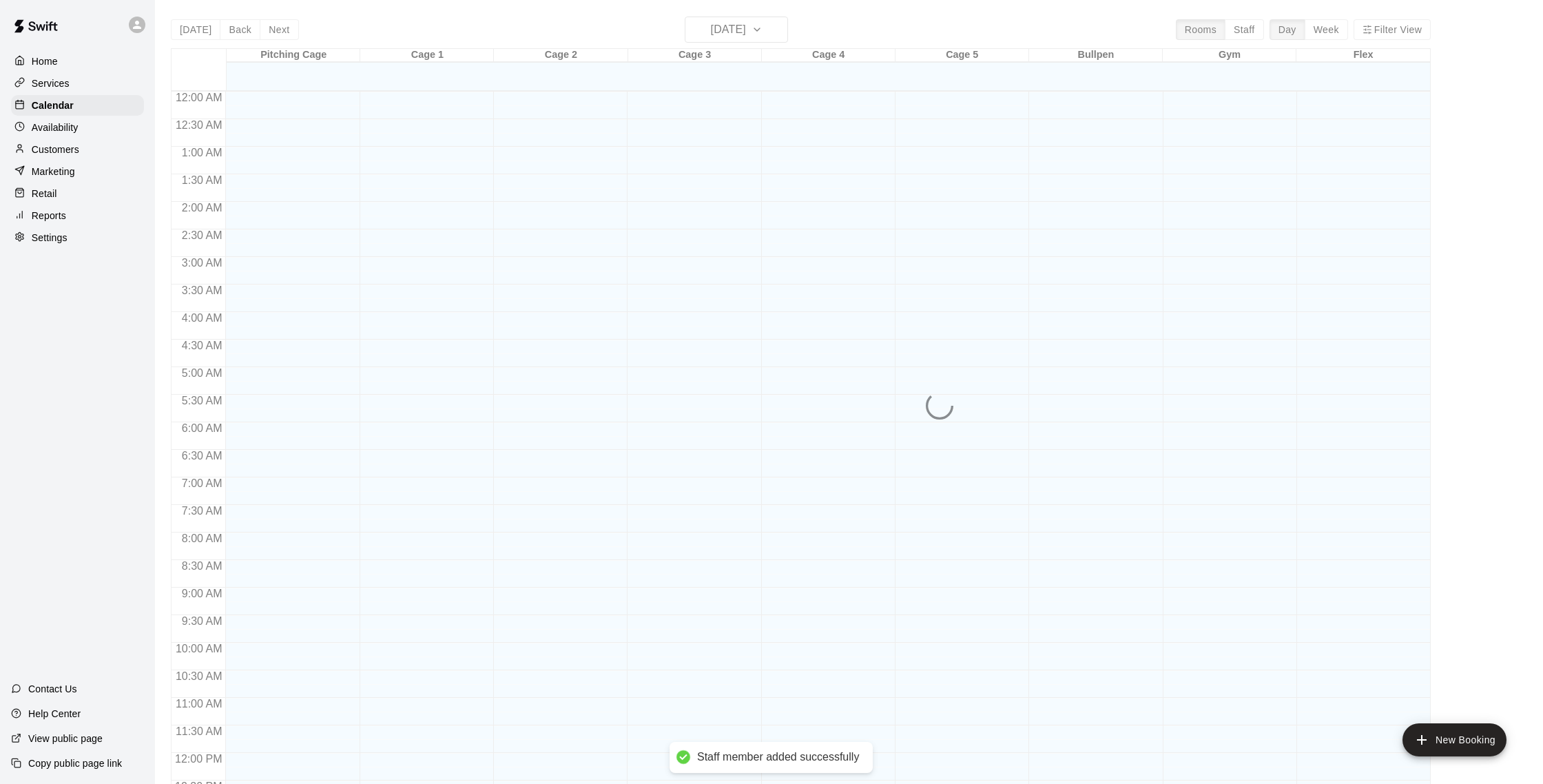
scroll to position [574, 0]
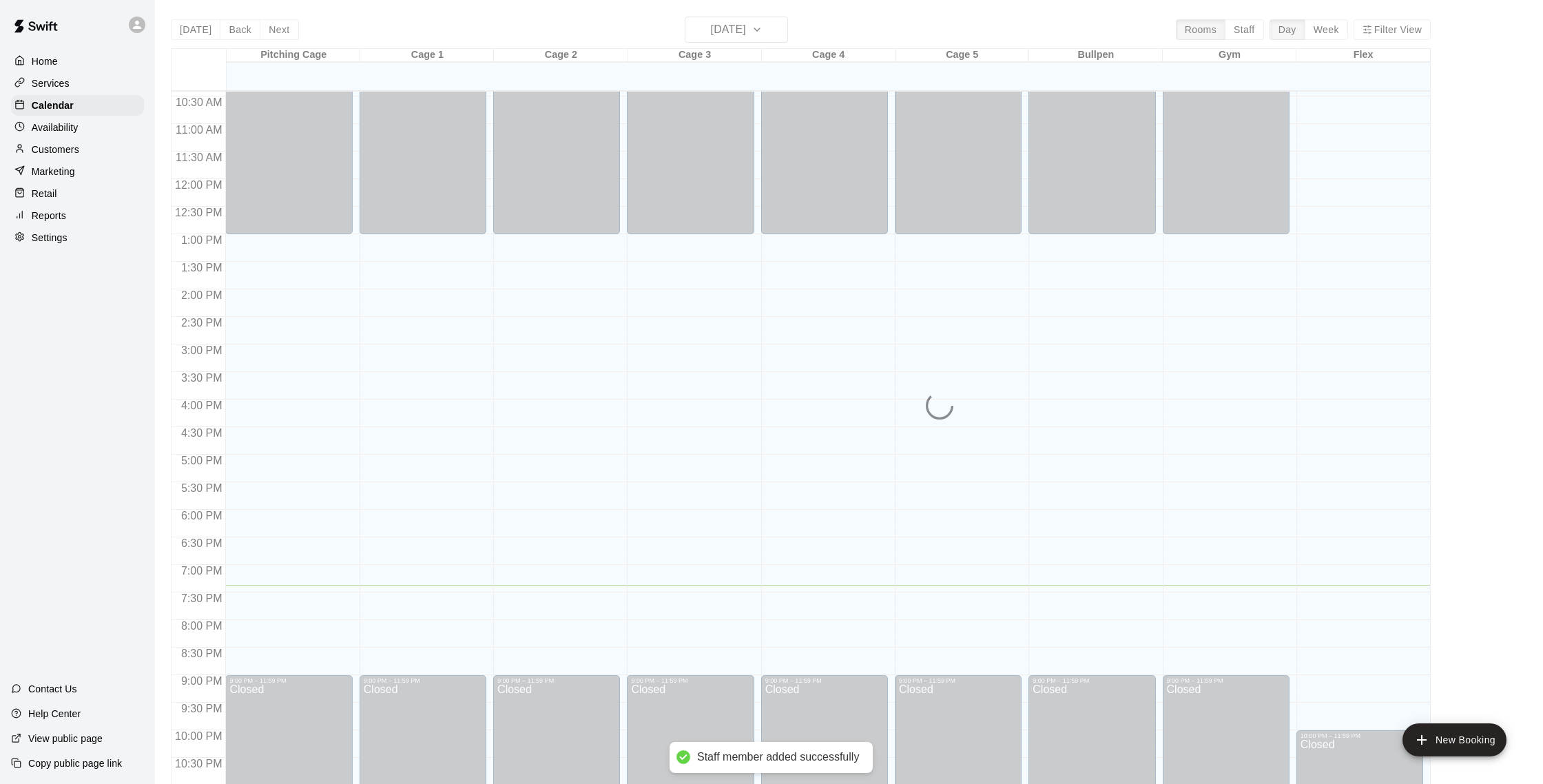
click at [749, 25] on div "[DATE] Back [DATE][DATE] Rooms Staff Day Week Filter View Pitching Cage 19 Tue …" at bounding box center [800, 408] width 1260 height 784
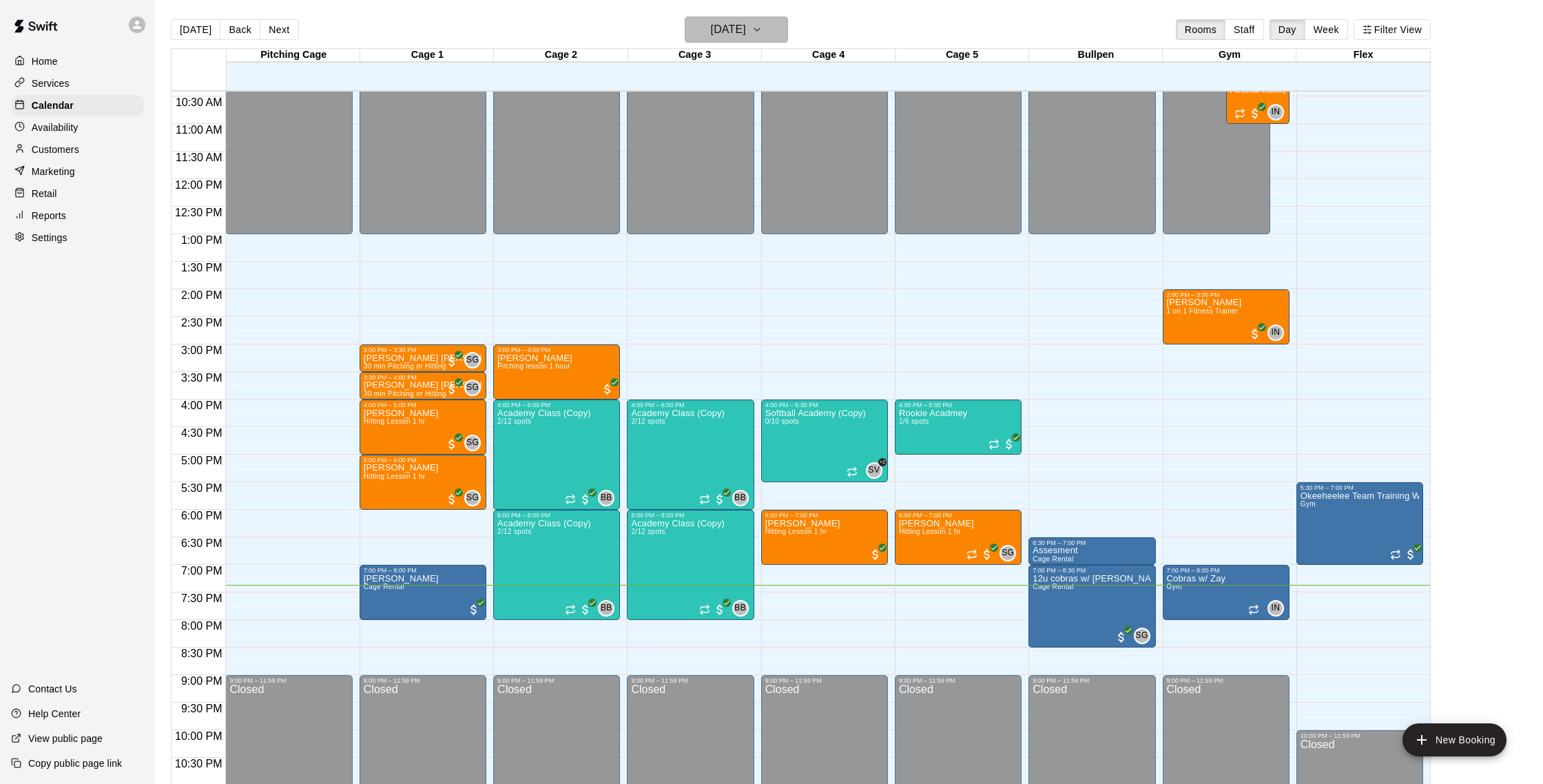
click at [746, 30] on h6 "[DATE]" at bounding box center [728, 29] width 35 height 19
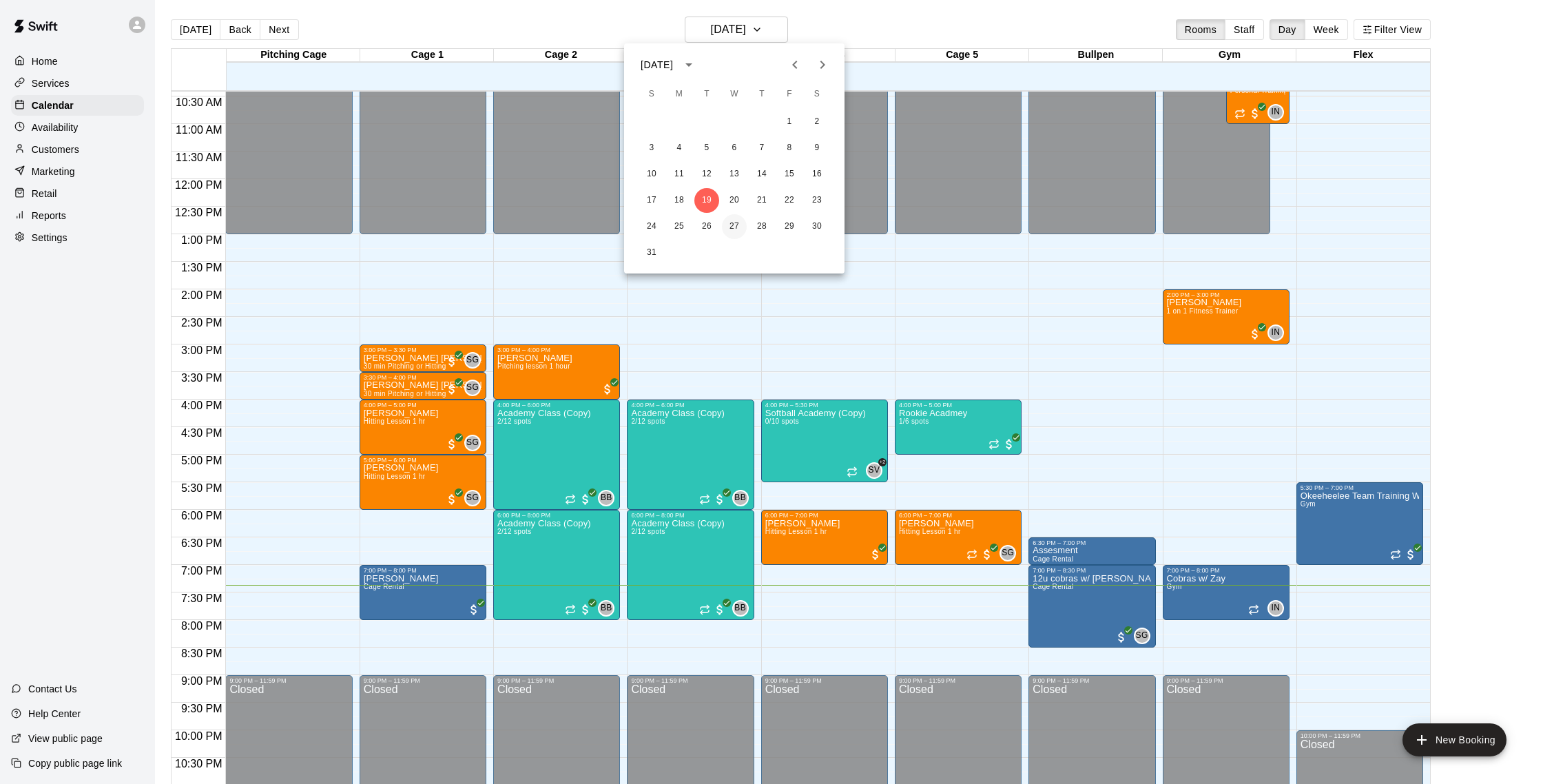
click at [733, 223] on button "27" at bounding box center [734, 226] width 25 height 25
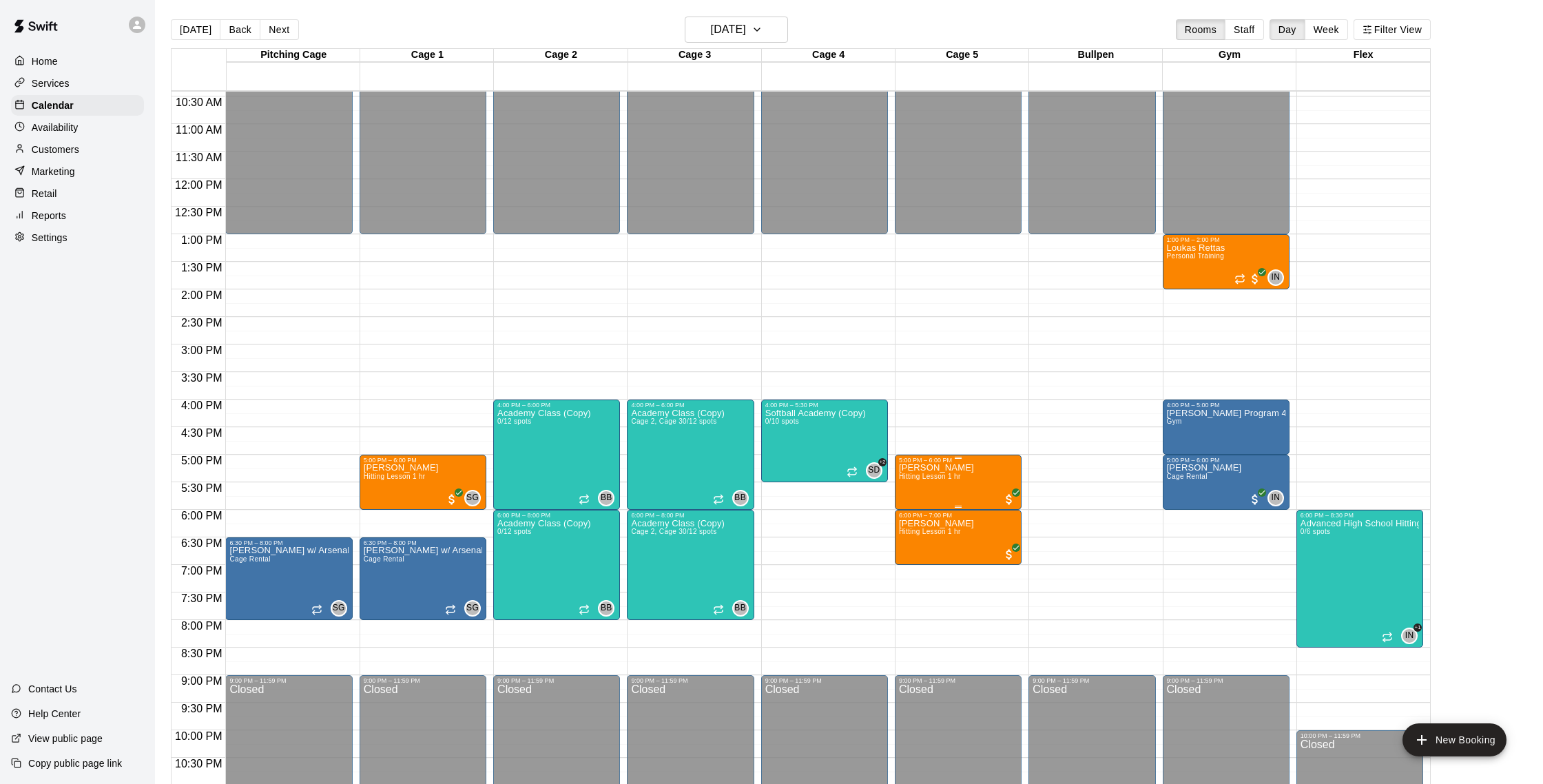
click at [944, 476] on span "Hitting Lesson 1 hr" at bounding box center [930, 476] width 62 height 8
click at [916, 514] on img "edit" at bounding box center [913, 520] width 16 height 16
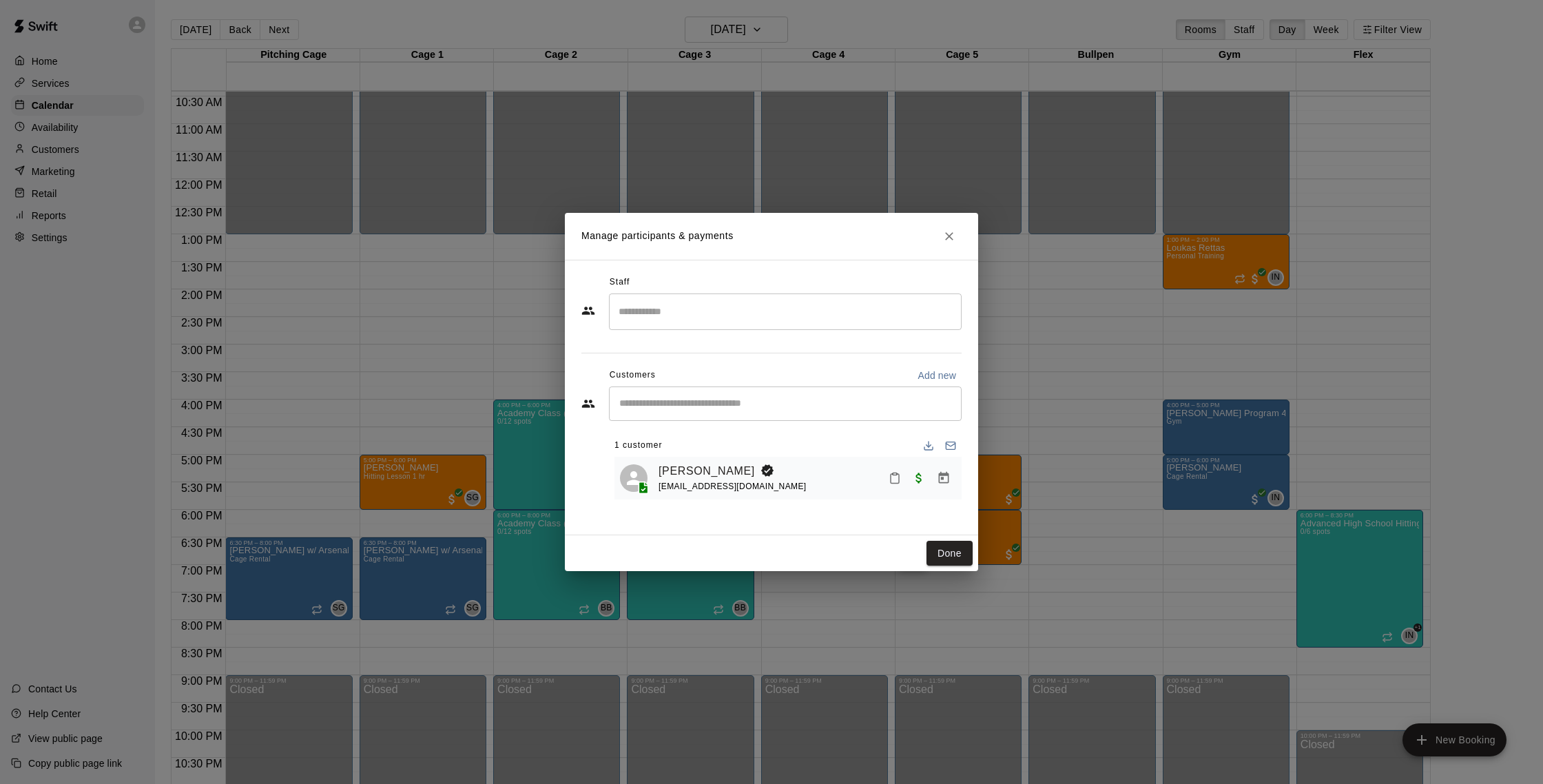
click at [712, 313] on input "Search staff" at bounding box center [785, 312] width 341 height 24
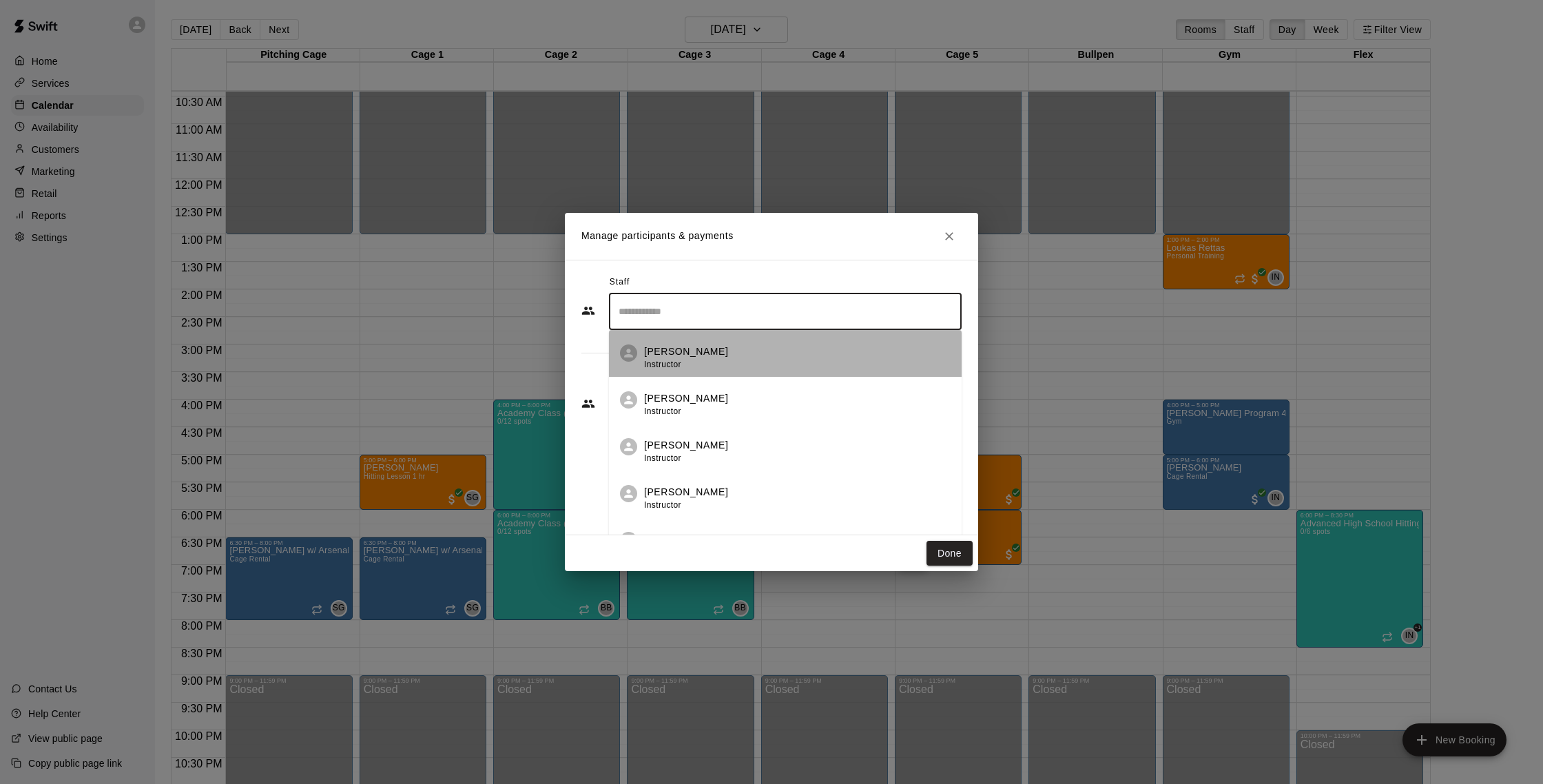
click at [706, 345] on p "Rachel Frankhouser" at bounding box center [686, 351] width 84 height 14
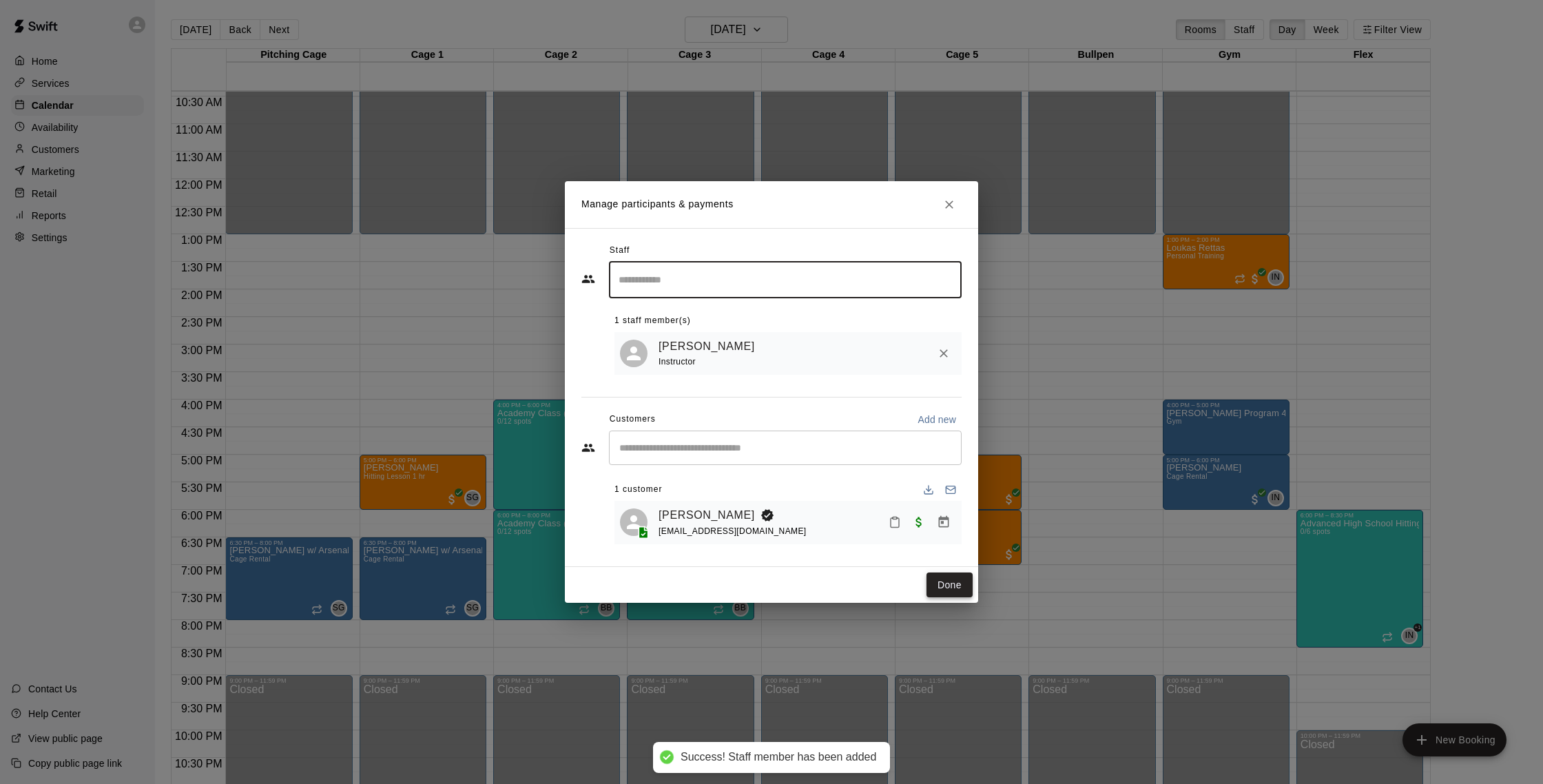
click at [960, 587] on button "Done" at bounding box center [949, 584] width 46 height 25
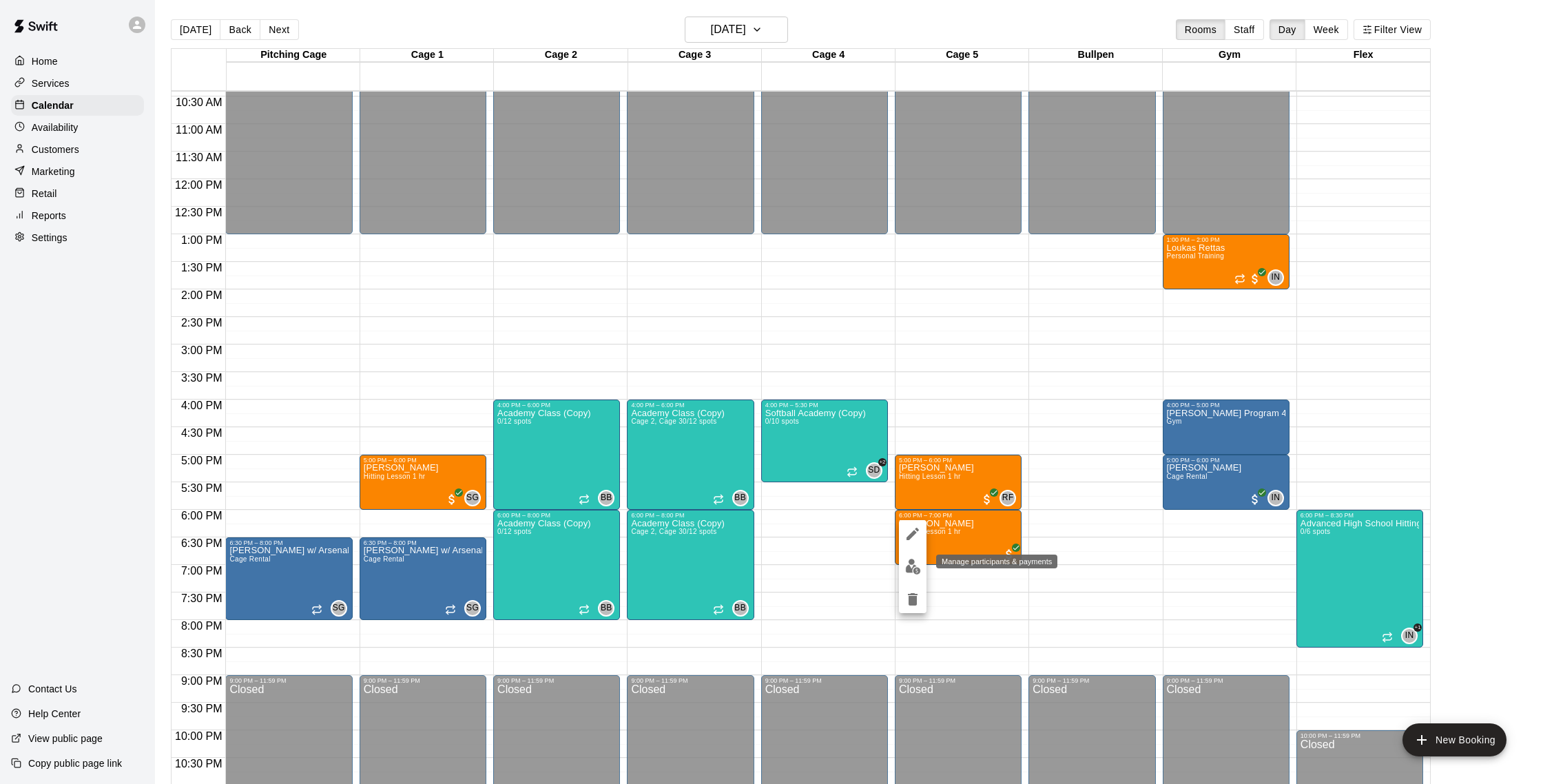
click at [914, 571] on img "edit" at bounding box center [913, 566] width 16 height 16
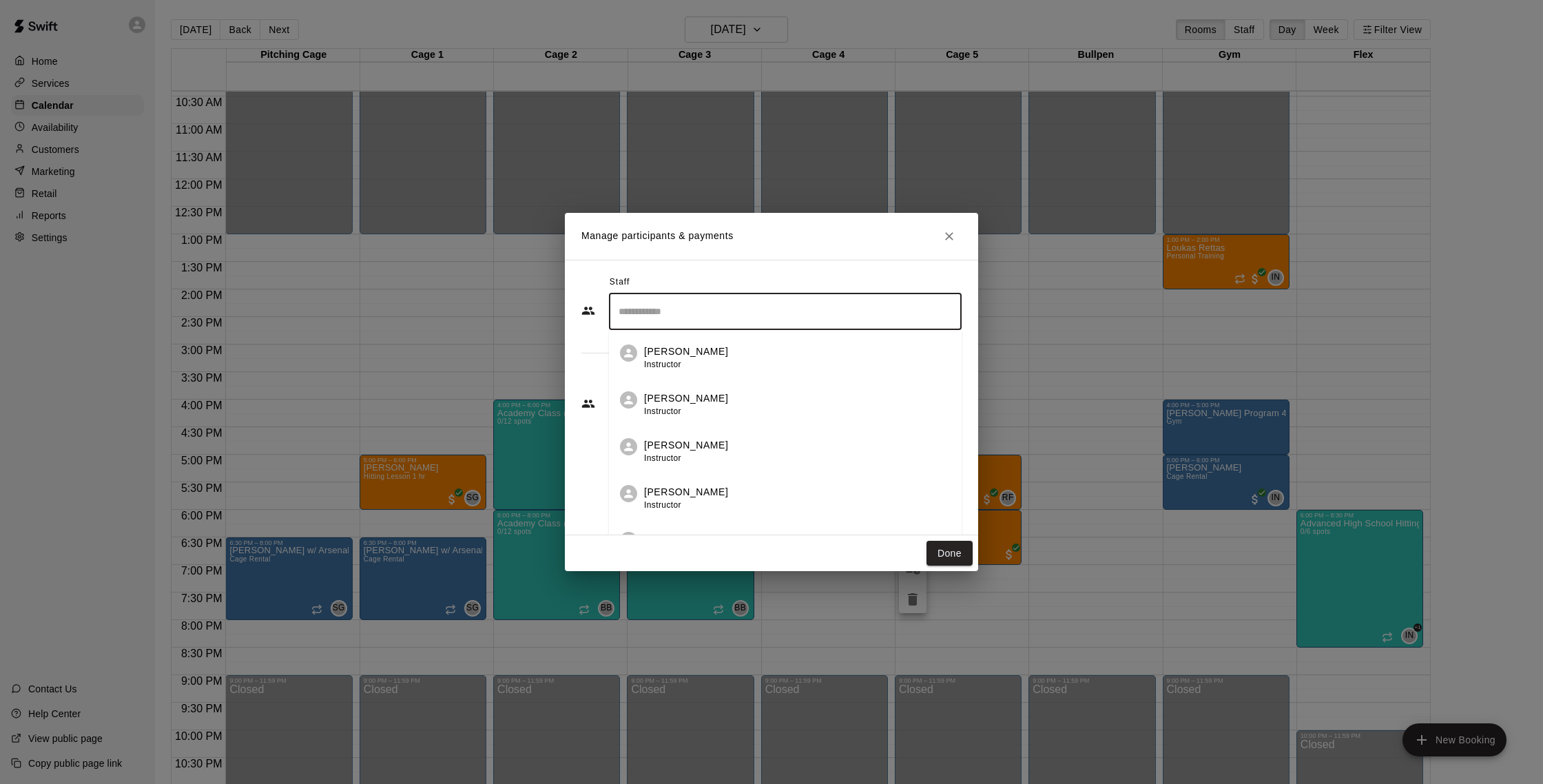
click at [712, 318] on input "Search staff" at bounding box center [785, 312] width 341 height 24
click at [697, 354] on p "Rachel Frankhouser" at bounding box center [686, 351] width 84 height 14
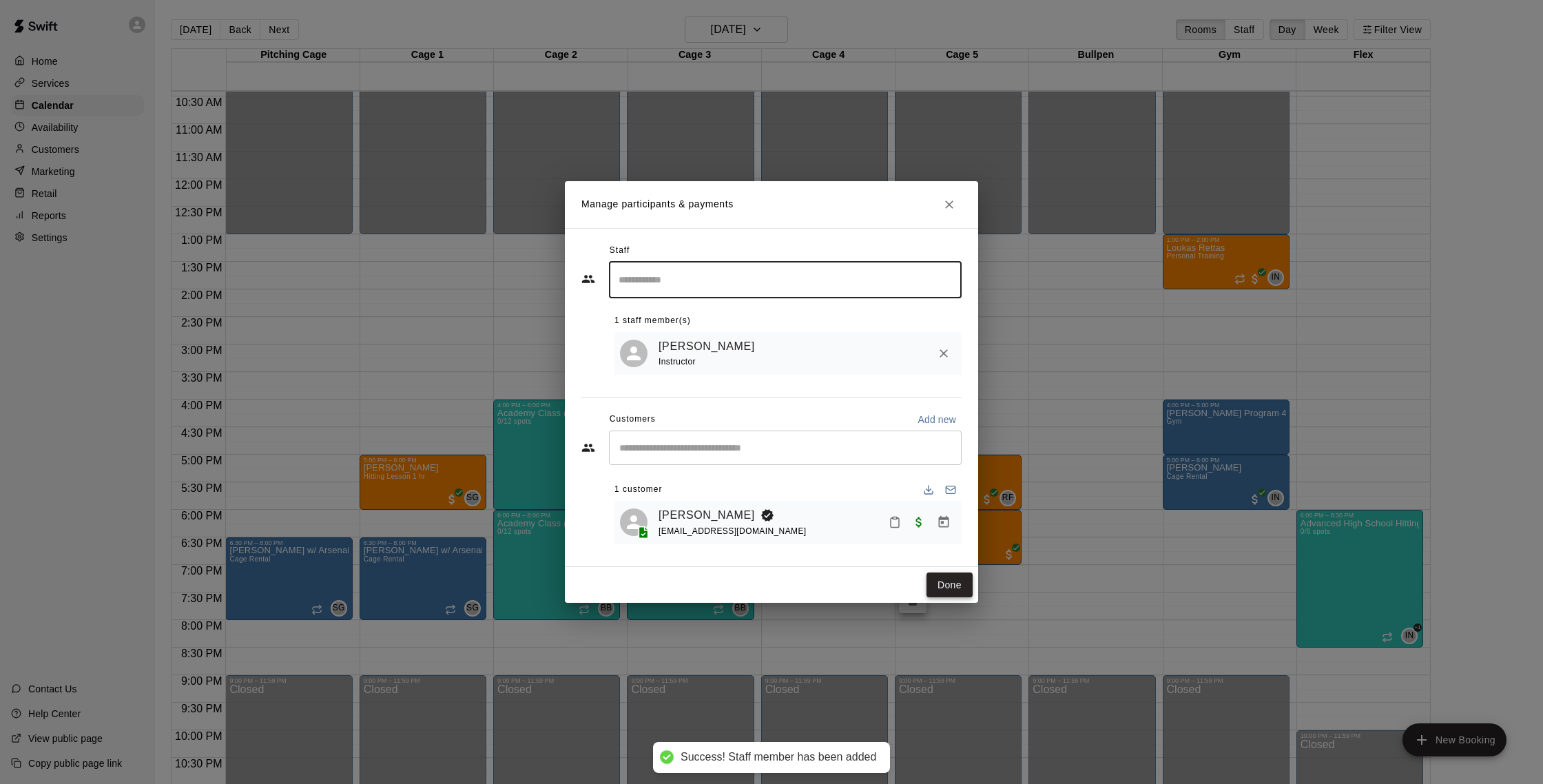
click at [951, 587] on button "Done" at bounding box center [949, 584] width 46 height 25
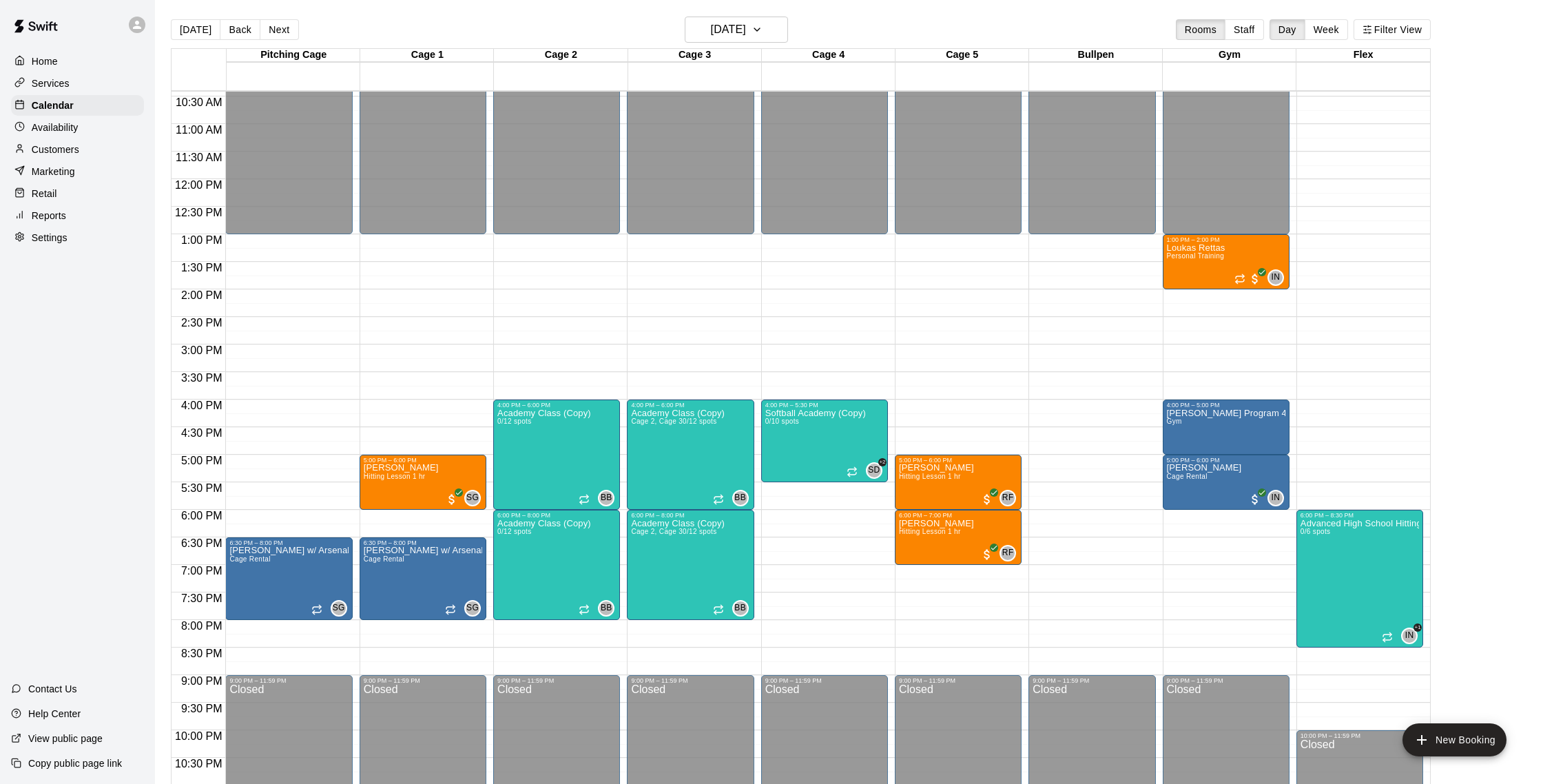
click at [49, 130] on p "Availability" at bounding box center [55, 127] width 46 height 14
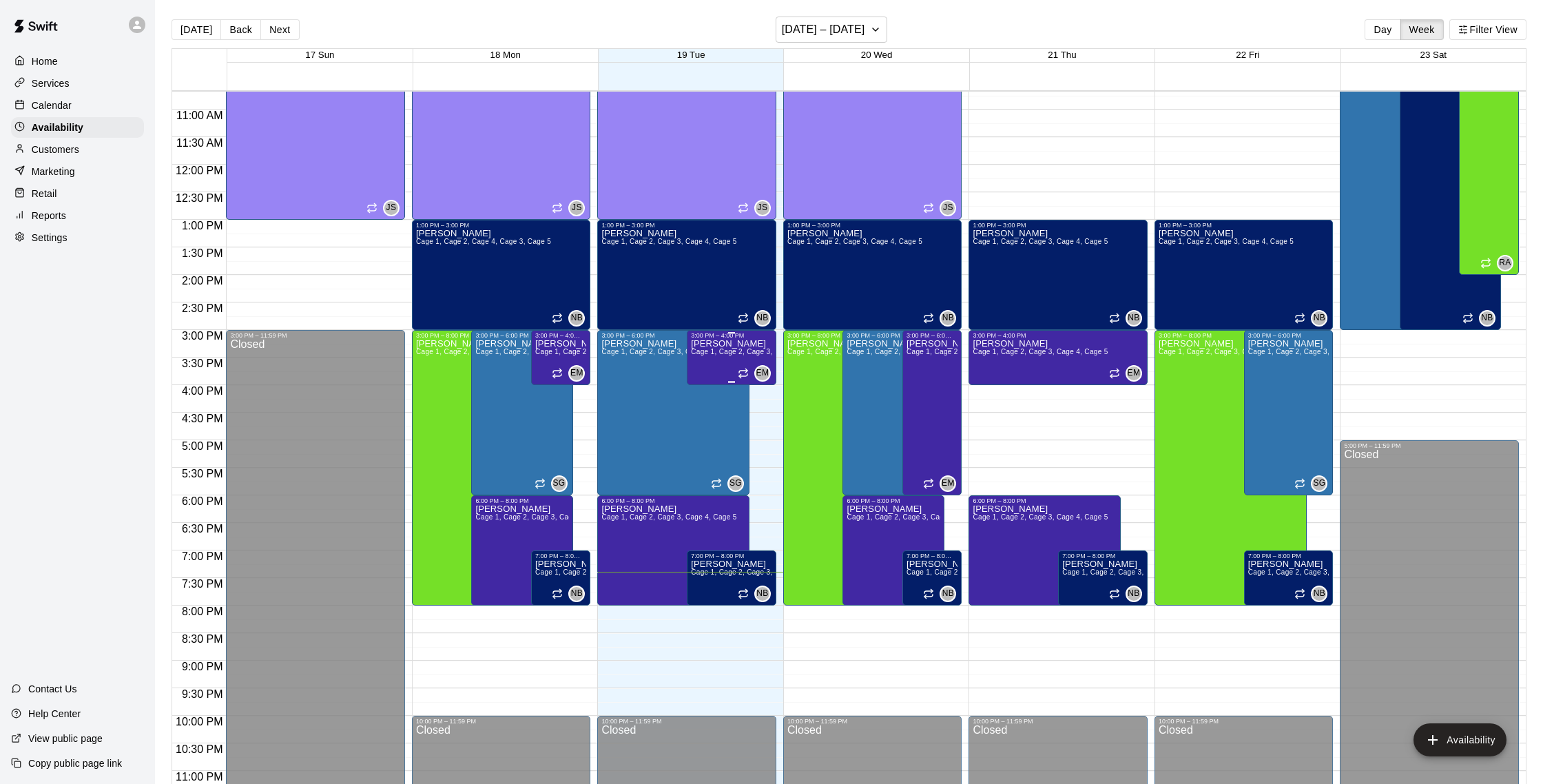
scroll to position [581, 0]
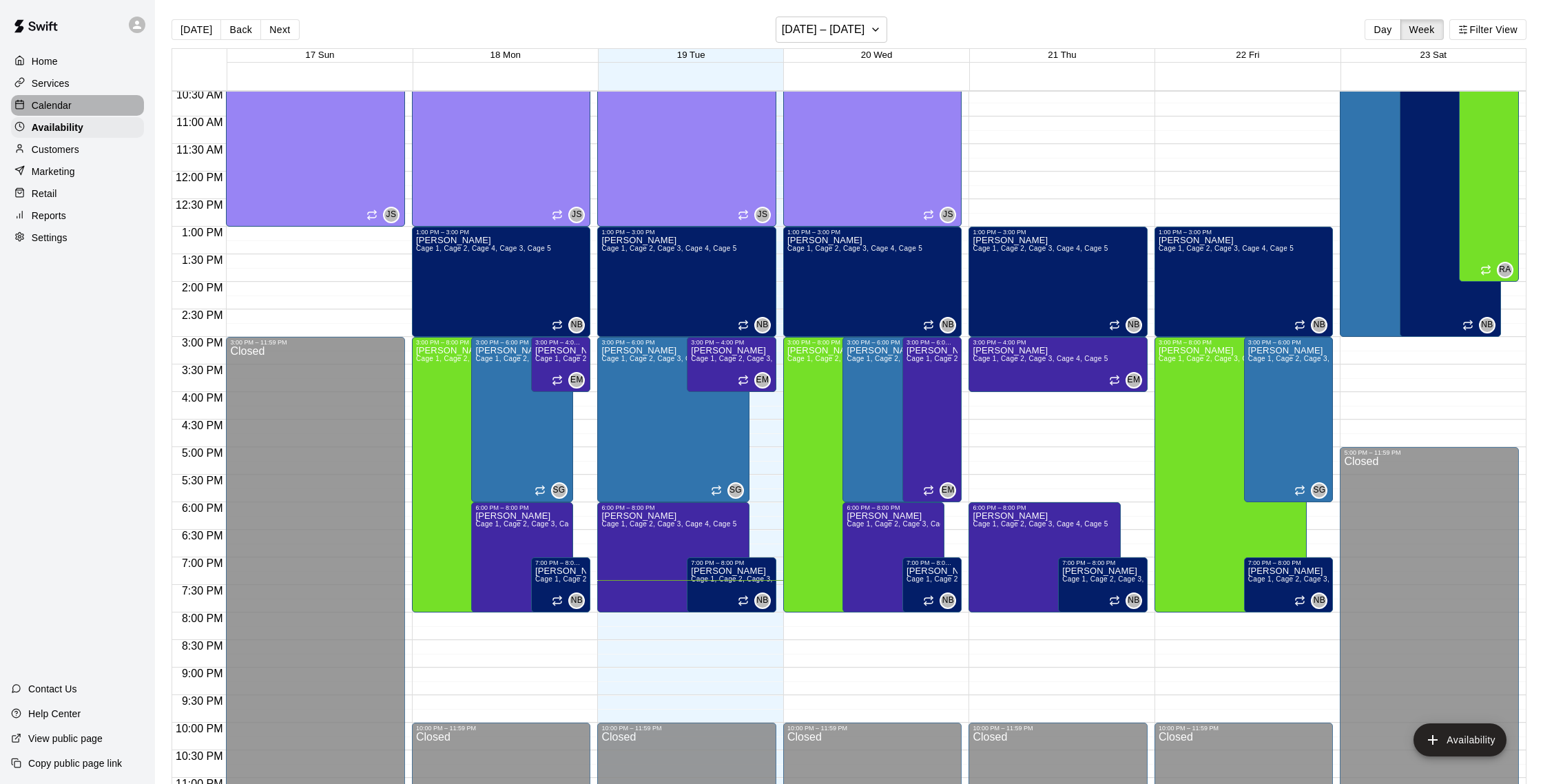
click at [85, 96] on div "Calendar" at bounding box center [77, 105] width 133 height 21
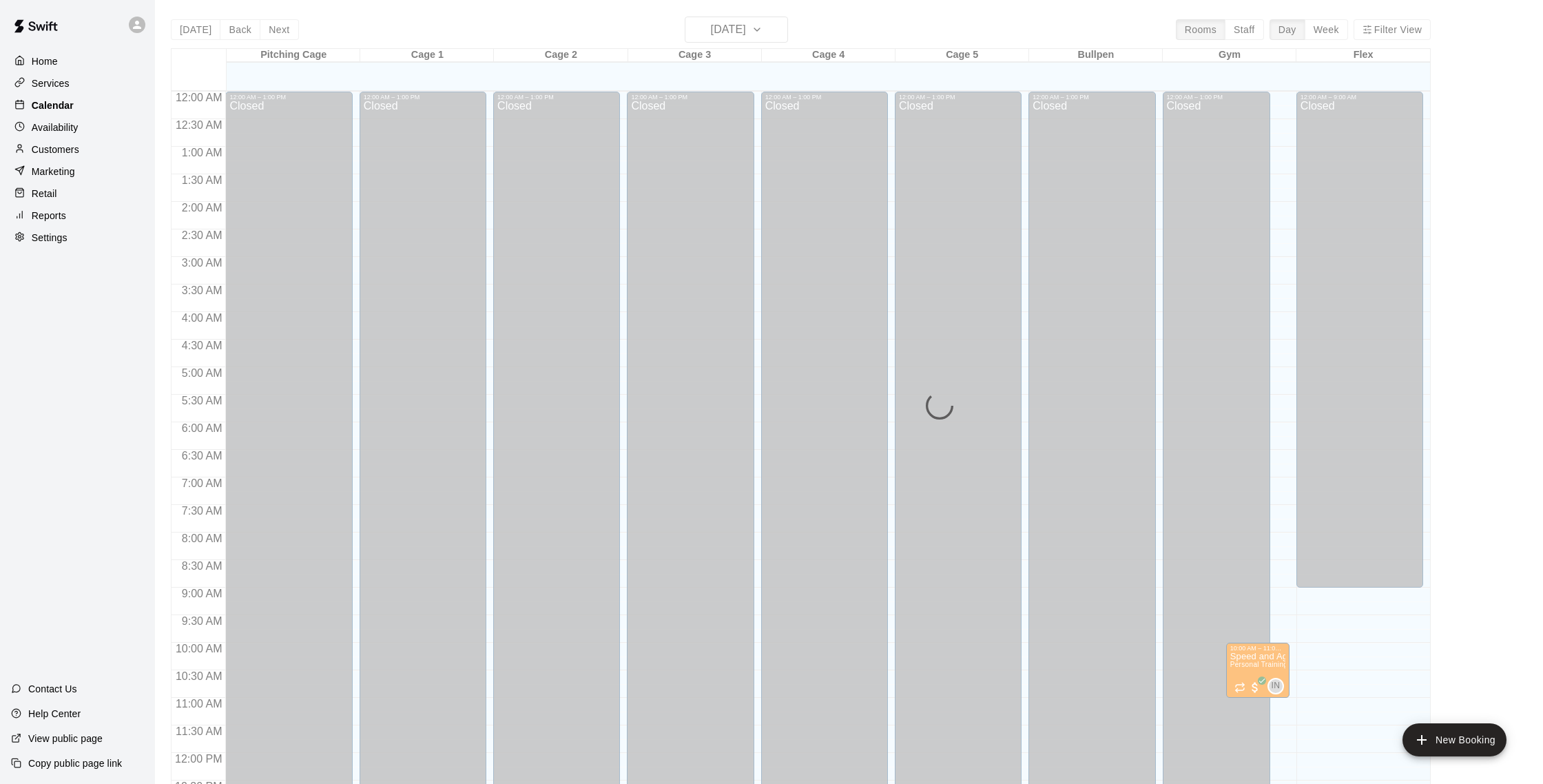
scroll to position [574, 0]
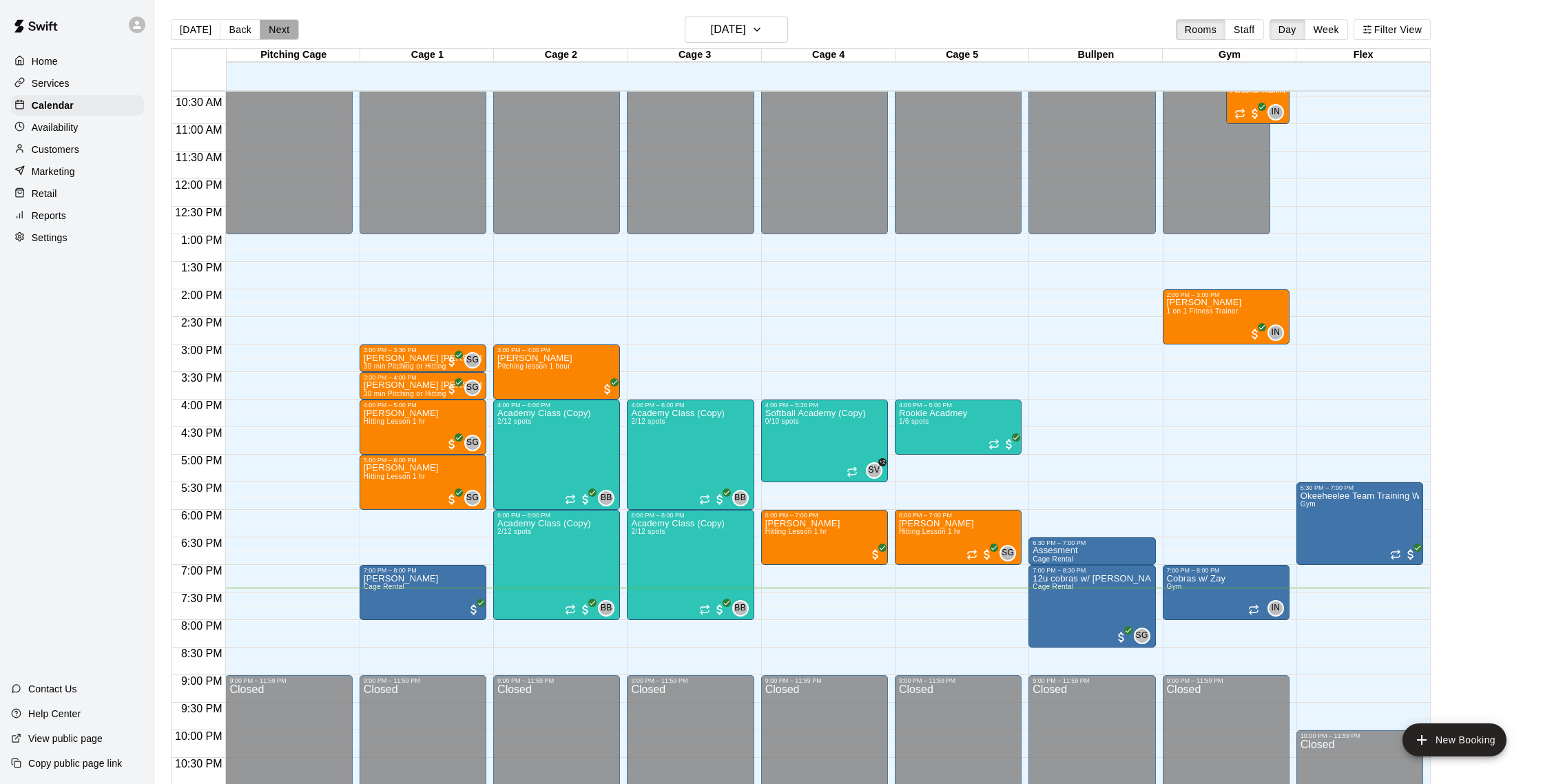
click at [267, 29] on button "Next" at bounding box center [279, 29] width 39 height 21
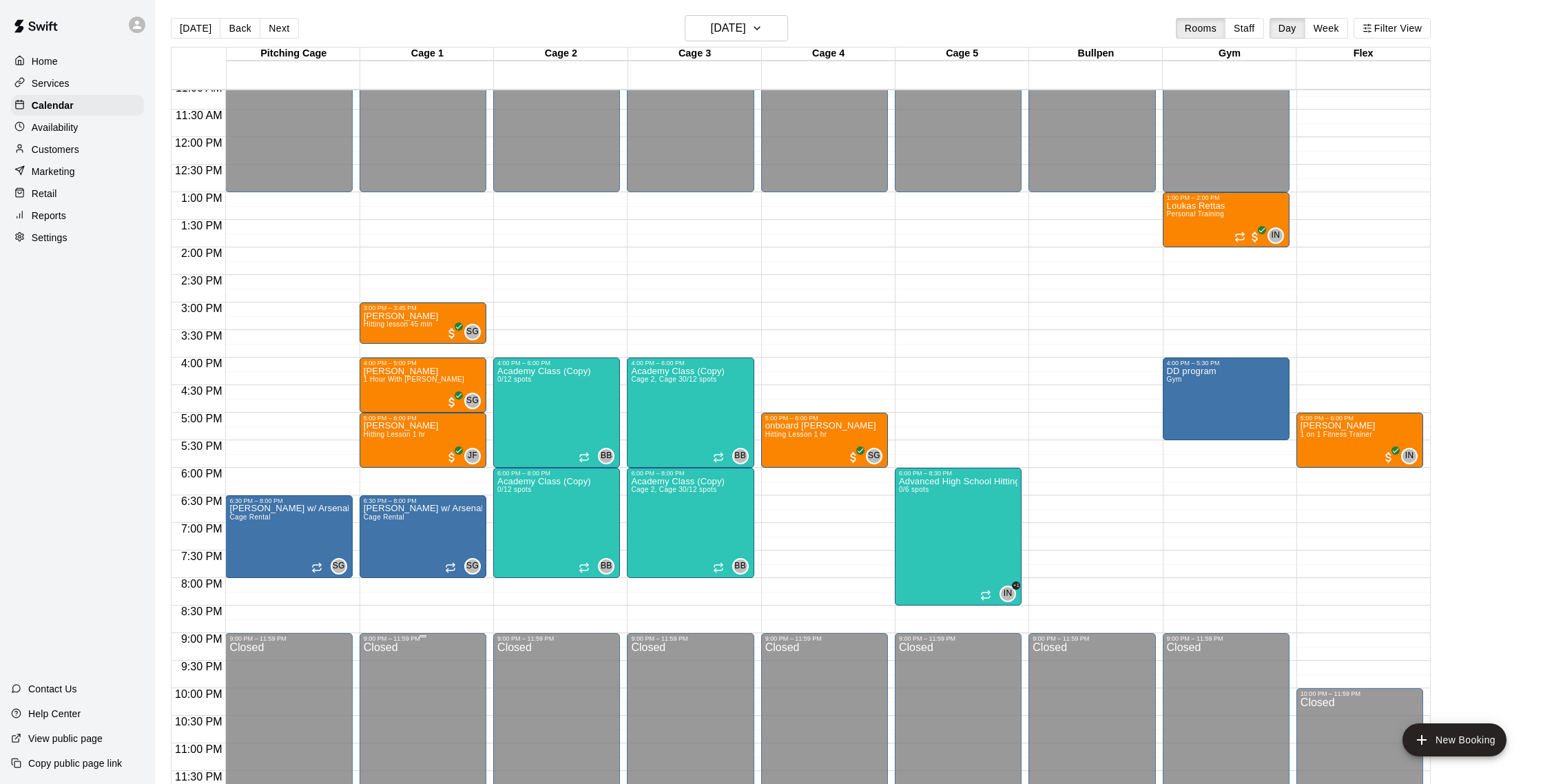
scroll to position [0, 0]
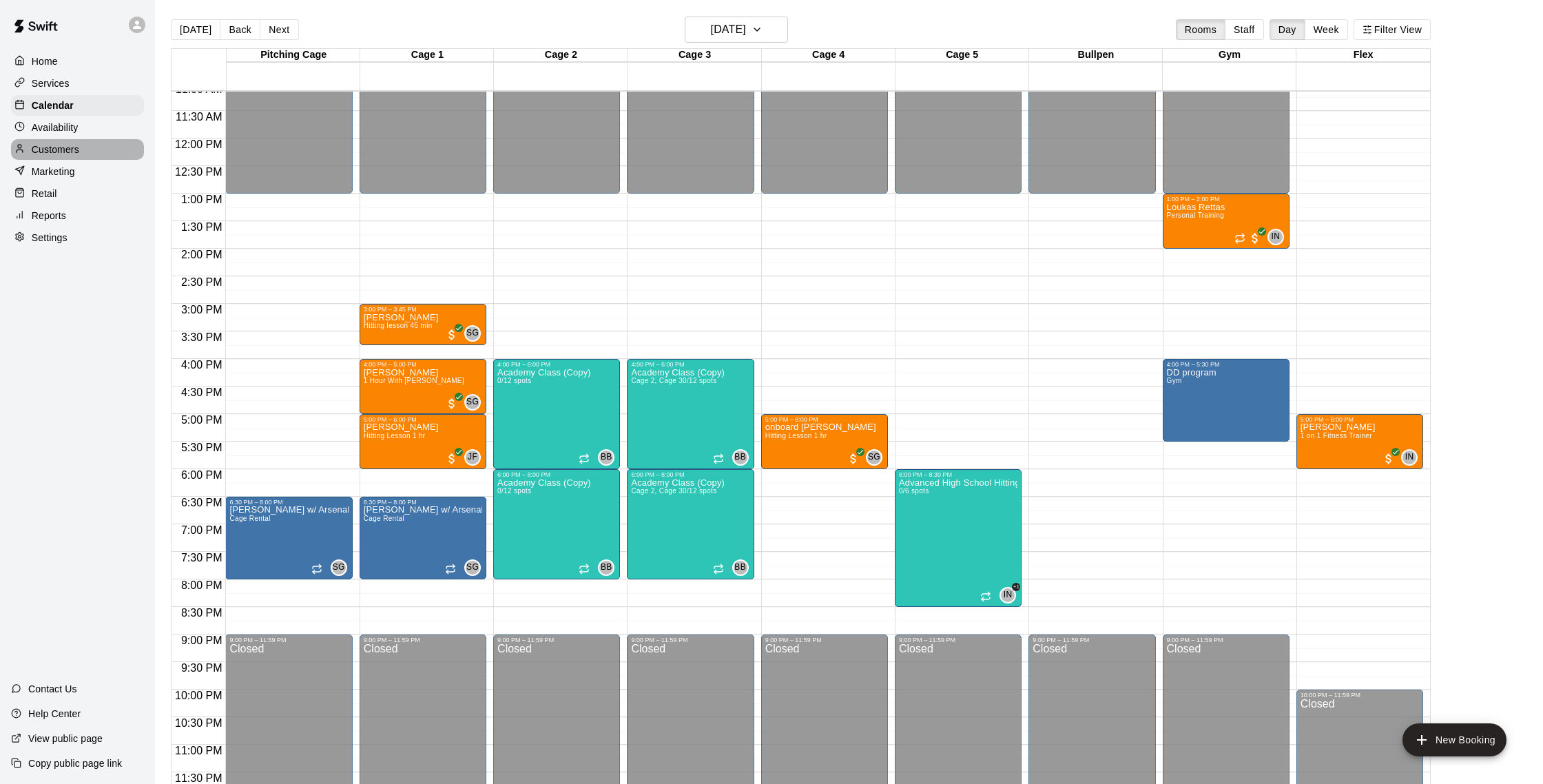
click at [66, 147] on p "Customers" at bounding box center [56, 149] width 47 height 14
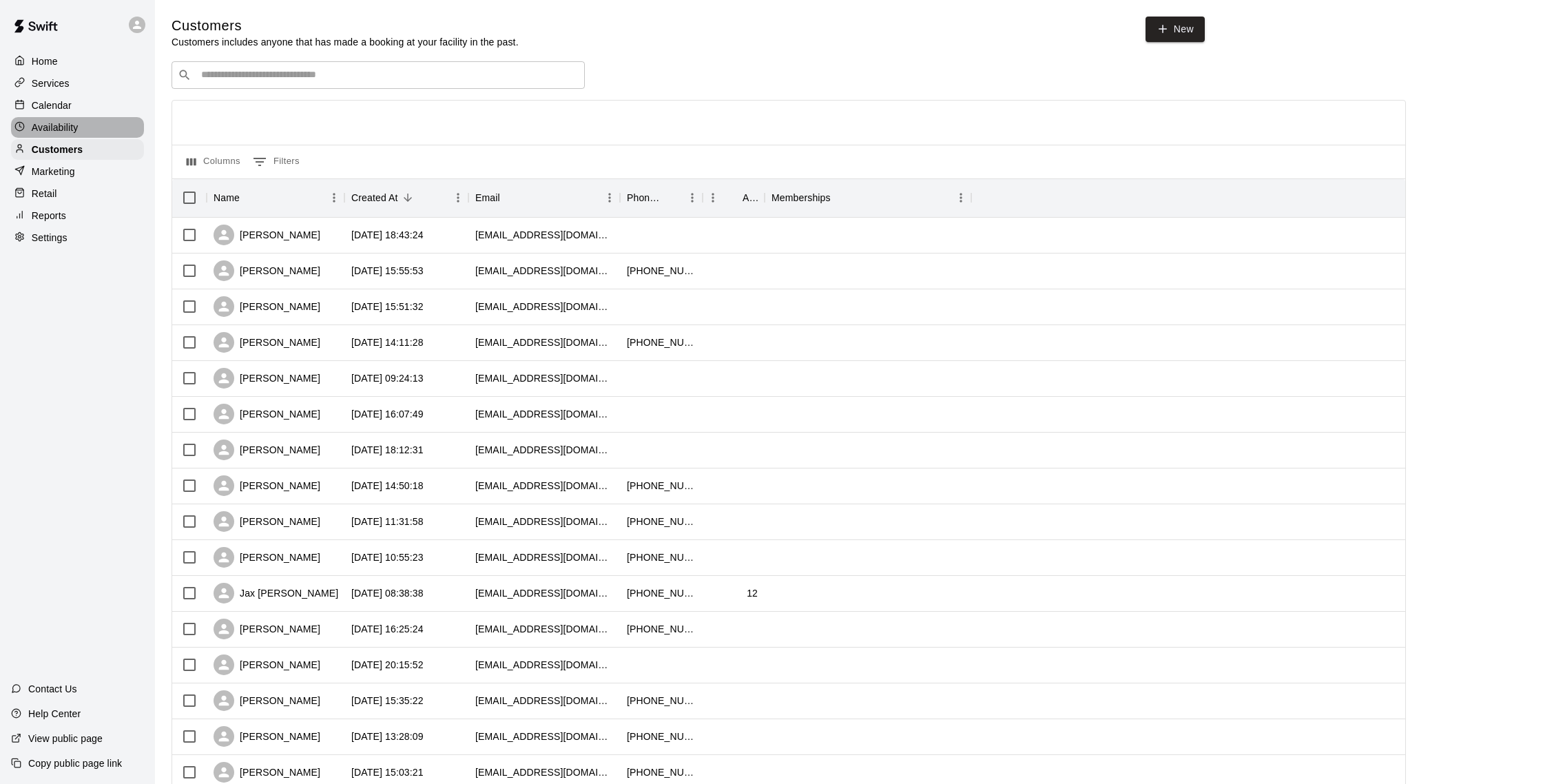
click at [66, 127] on p "Availability" at bounding box center [55, 127] width 46 height 14
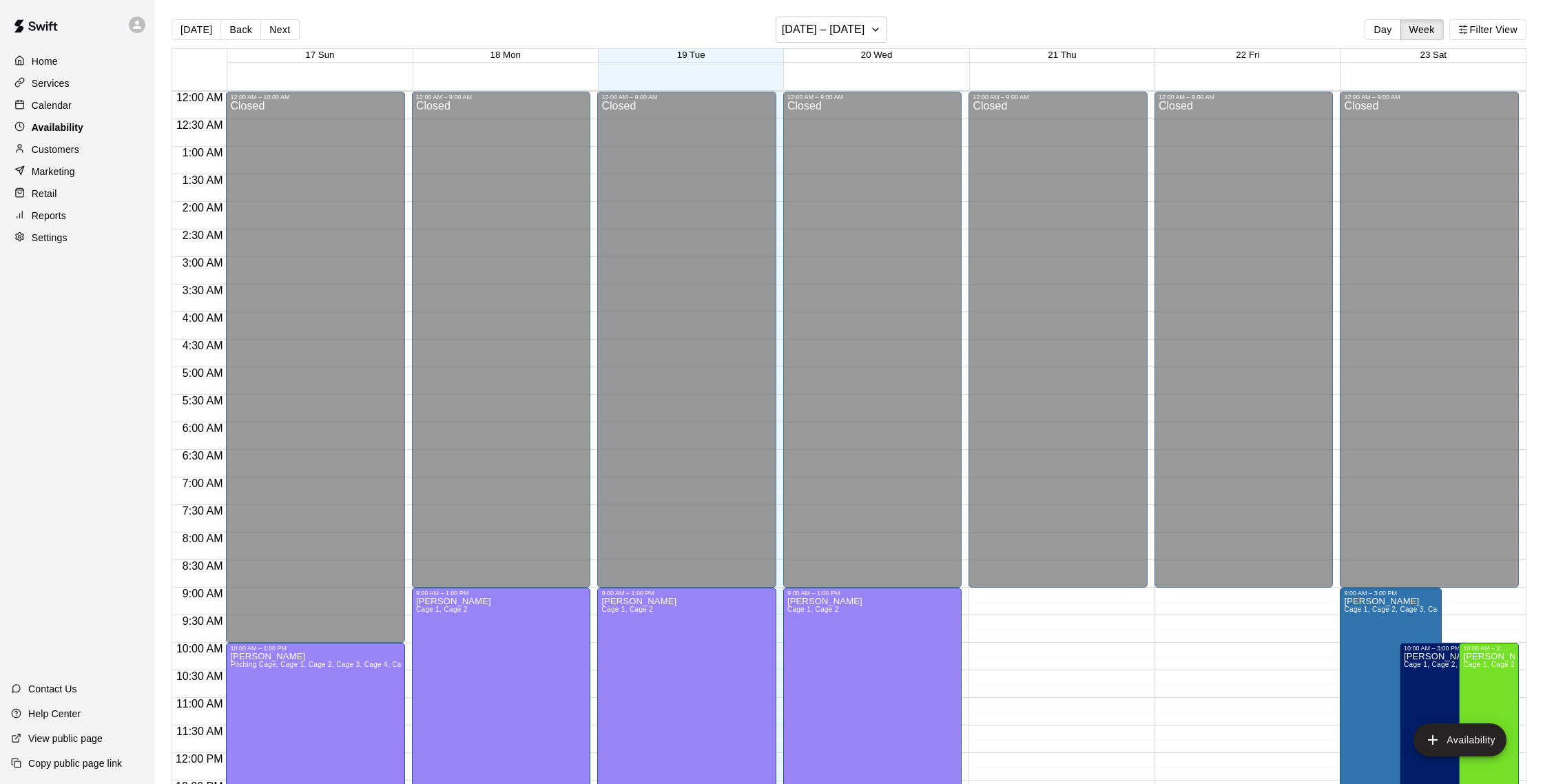
scroll to position [615, 0]
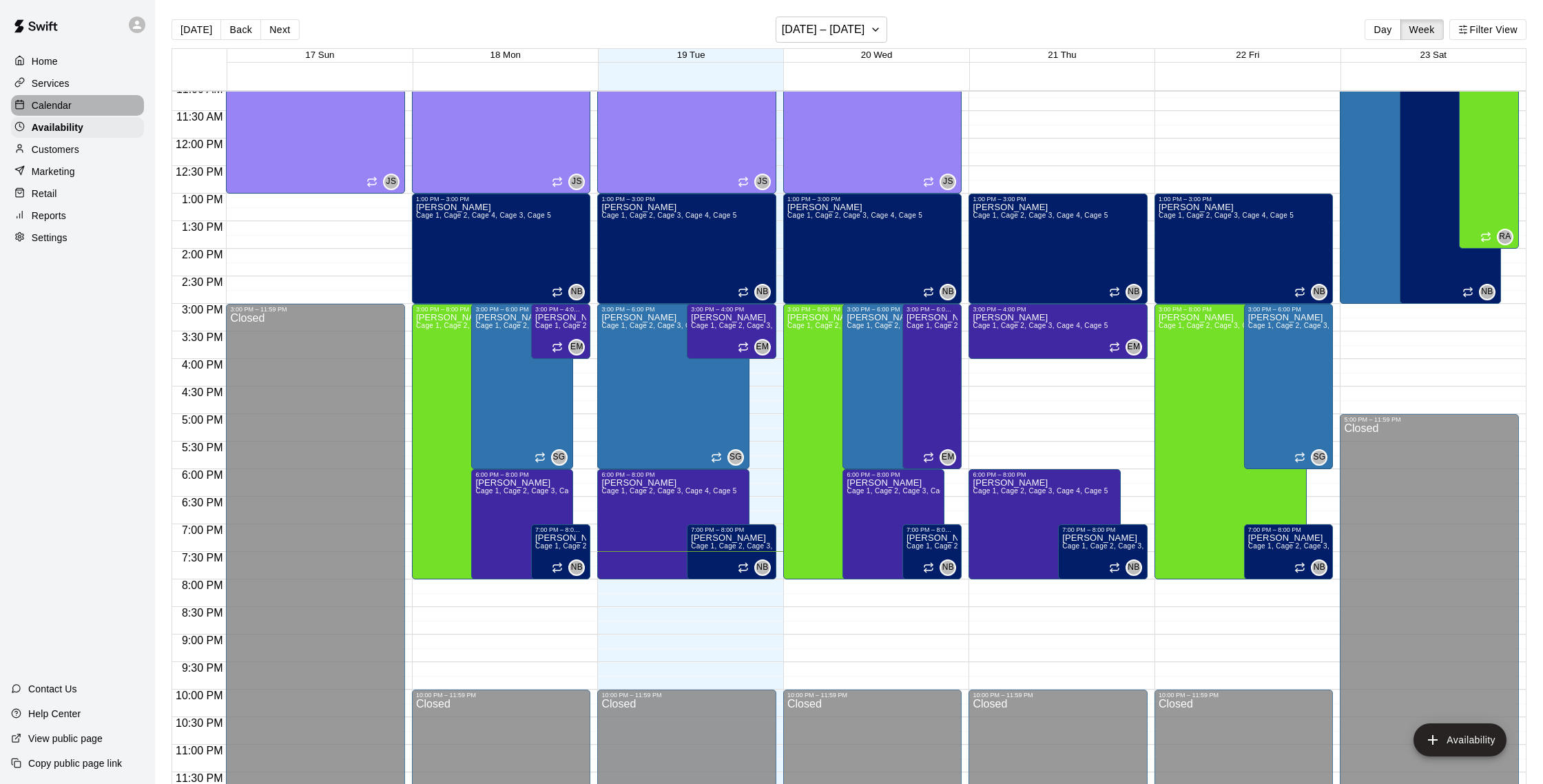
click at [59, 101] on p "Calendar" at bounding box center [52, 105] width 40 height 14
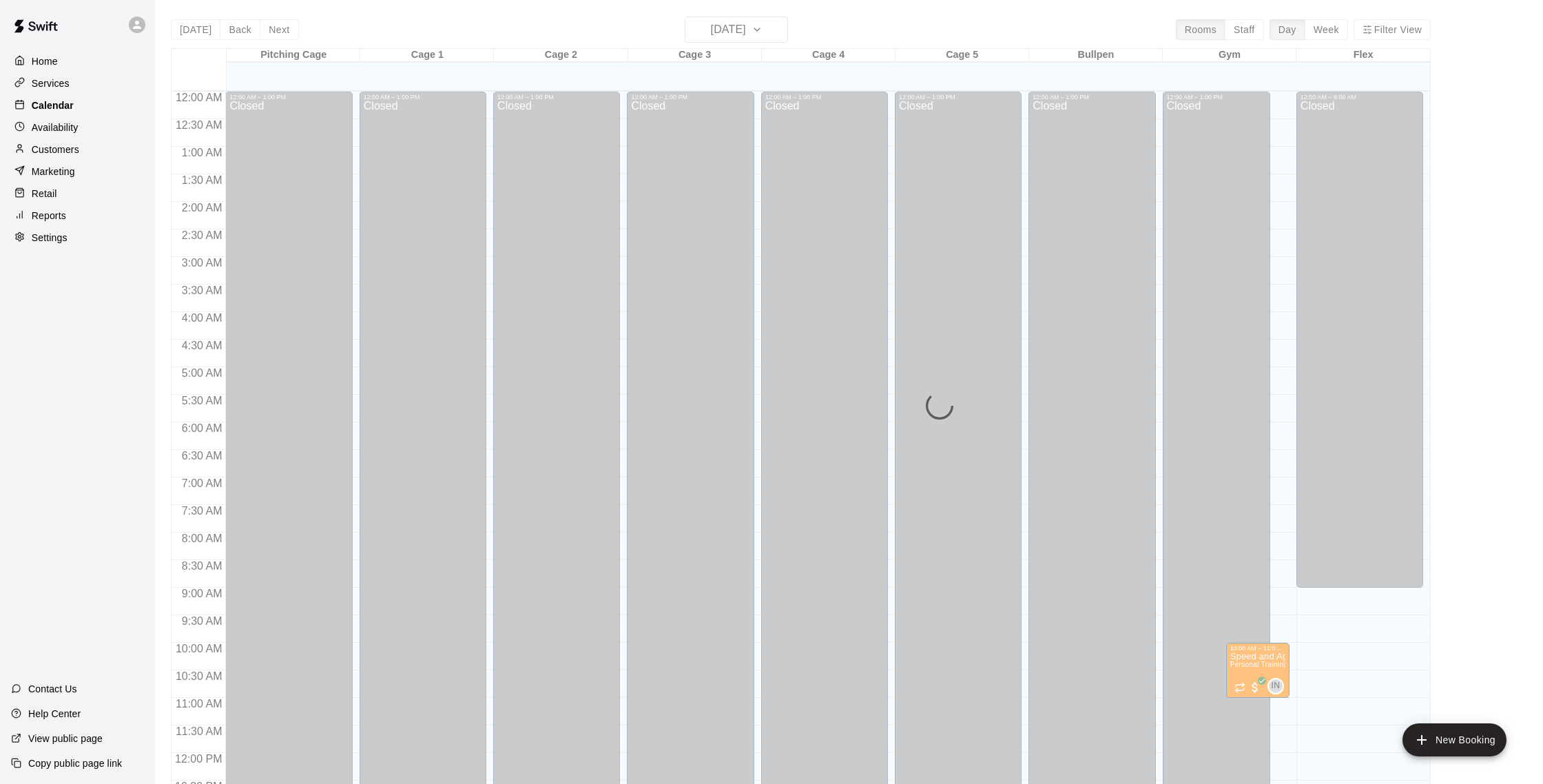
scroll to position [574, 0]
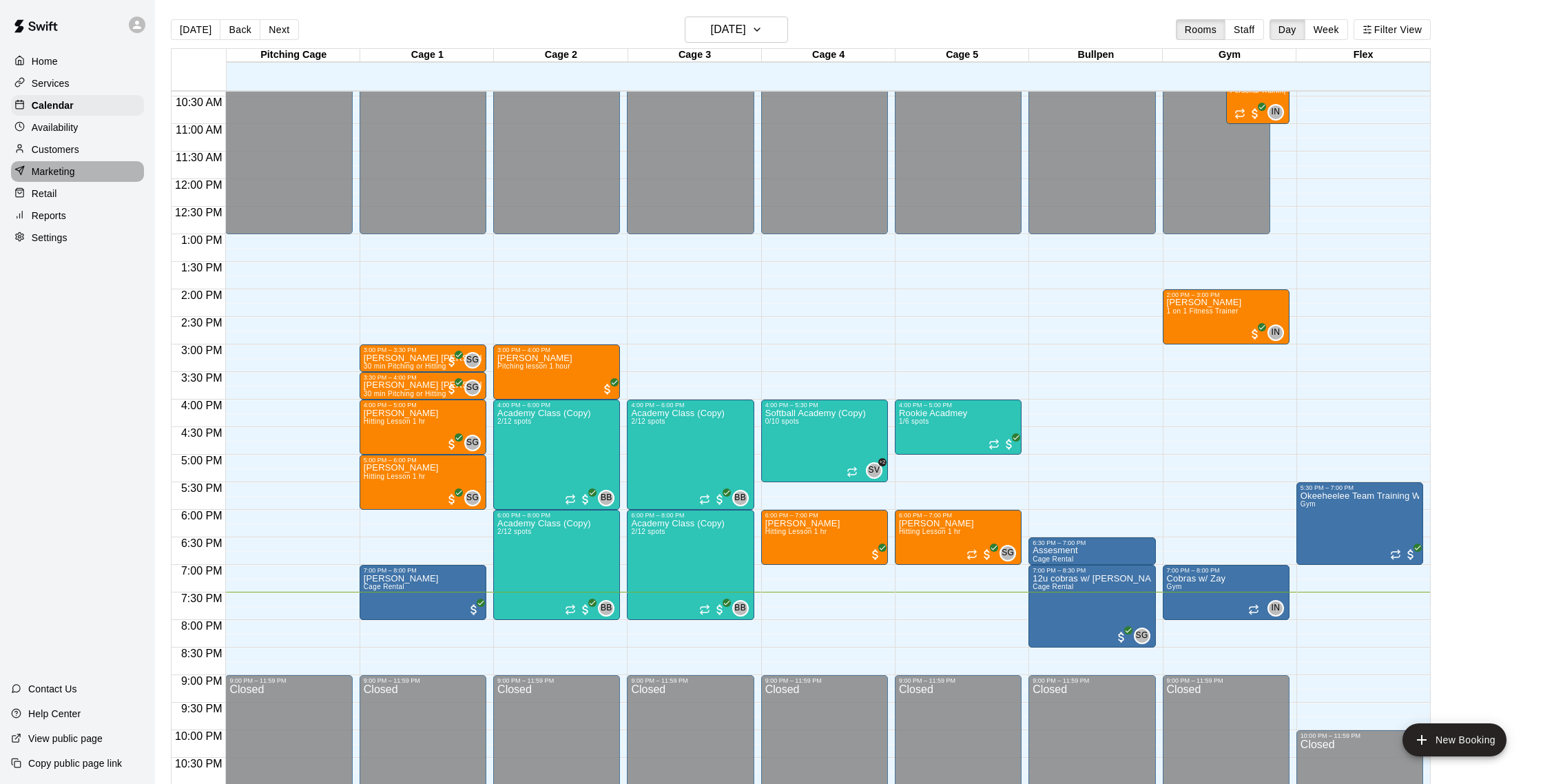
click at [61, 168] on p "Marketing" at bounding box center [53, 171] width 43 height 14
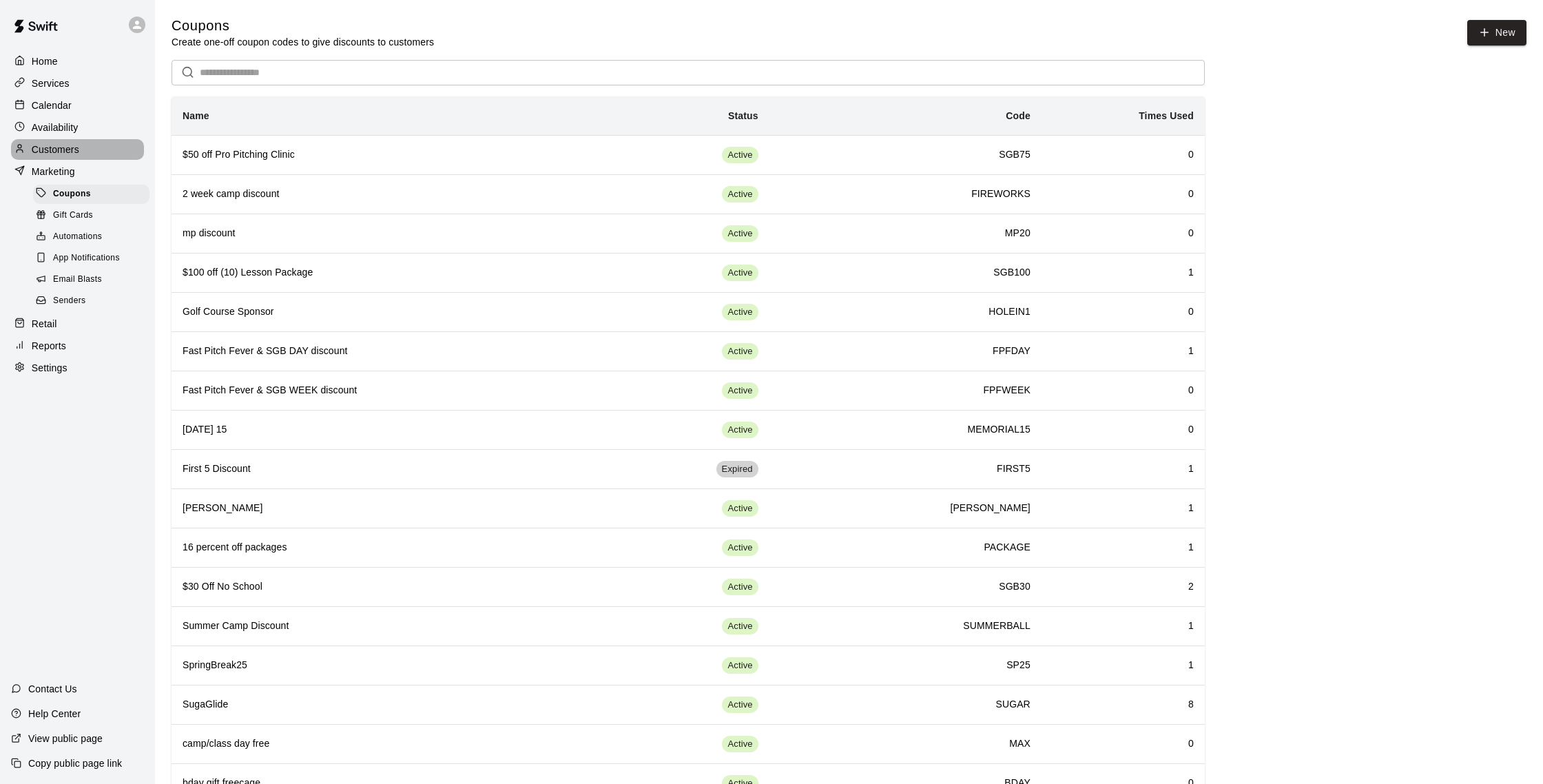
click at [74, 150] on p "Customers" at bounding box center [56, 149] width 47 height 14
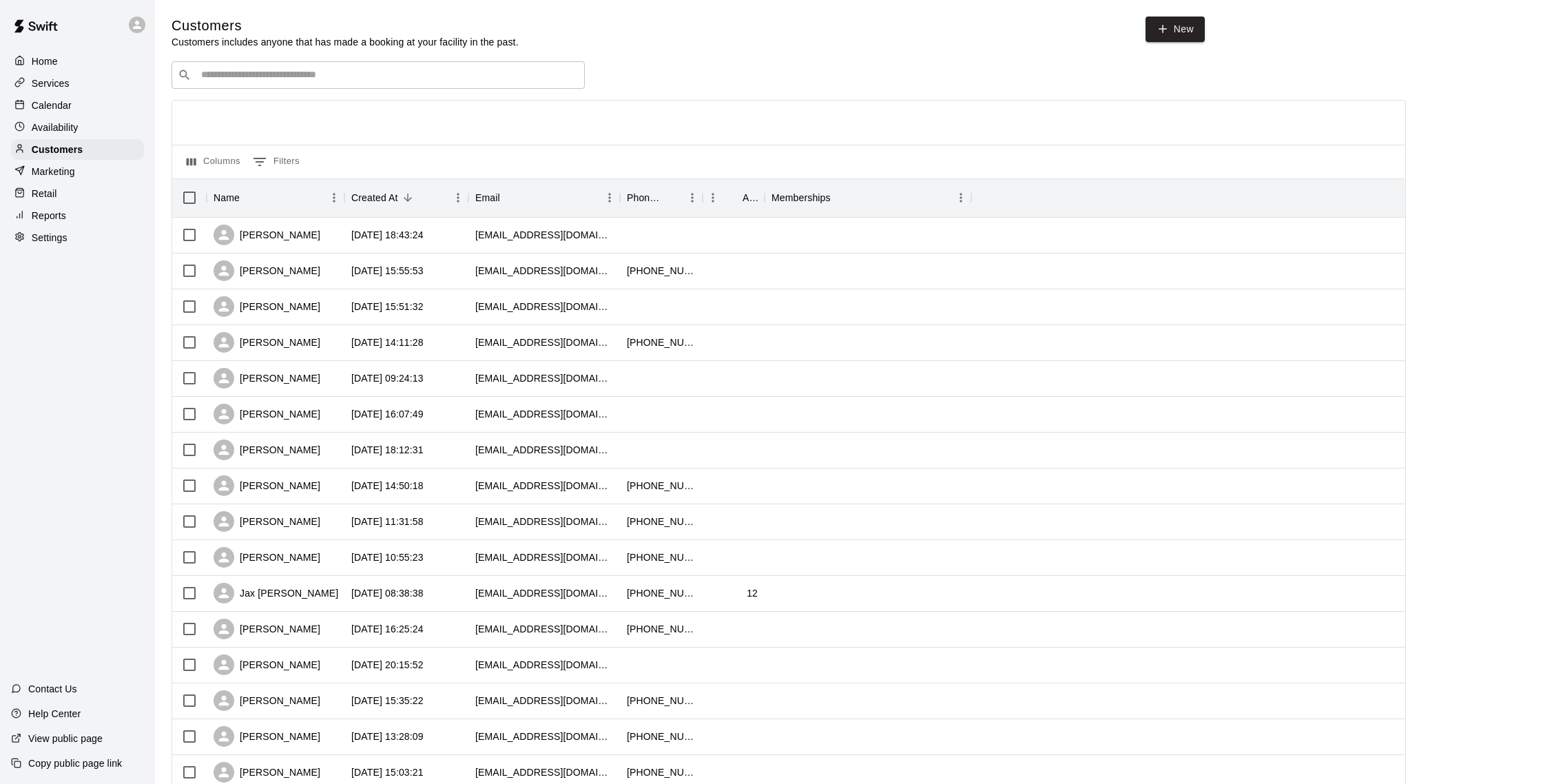
click at [40, 103] on p "Calendar" at bounding box center [52, 105] width 40 height 14
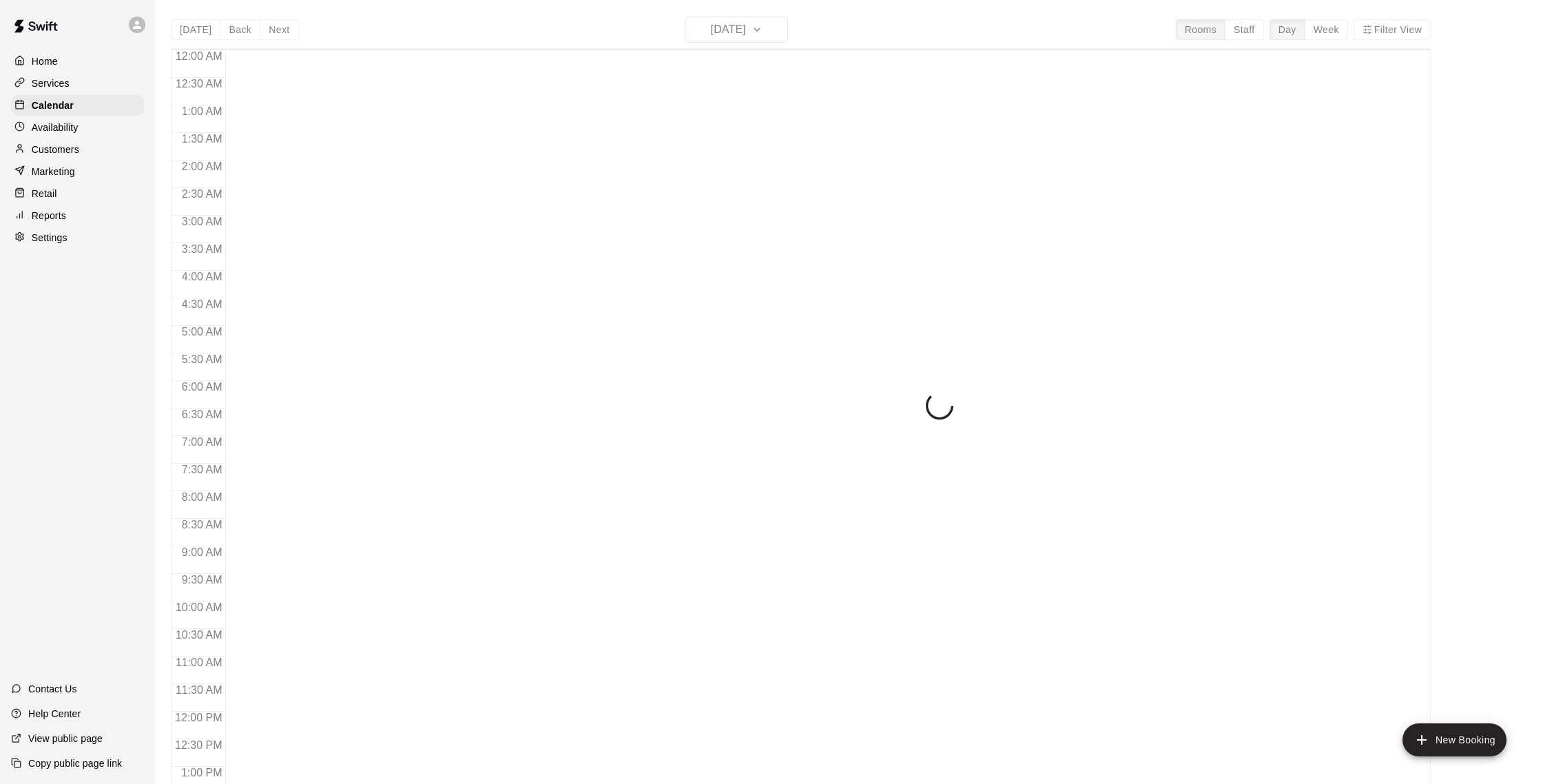
scroll to position [574, 0]
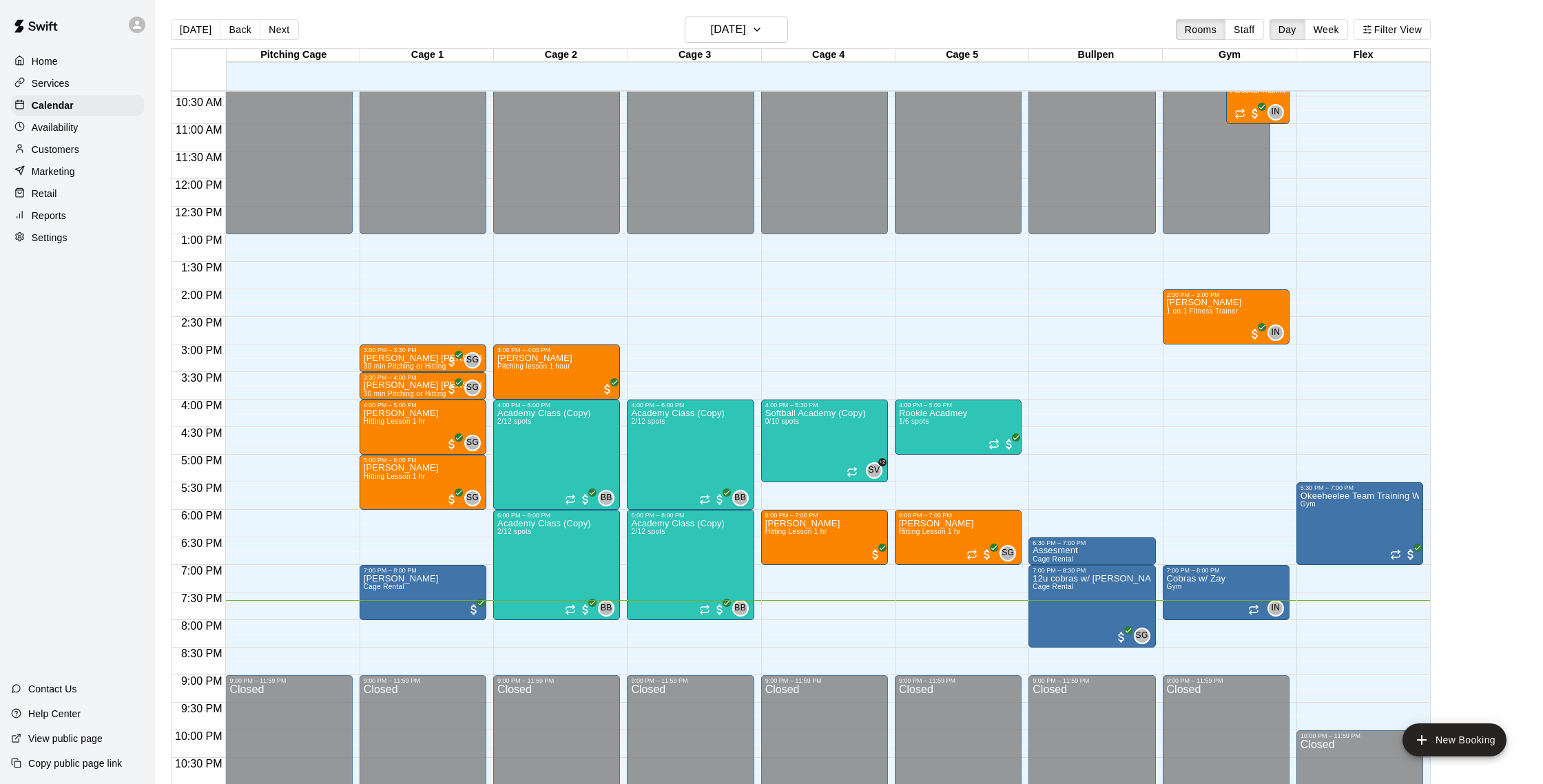
click at [282, 27] on button "Next" at bounding box center [279, 29] width 39 height 21
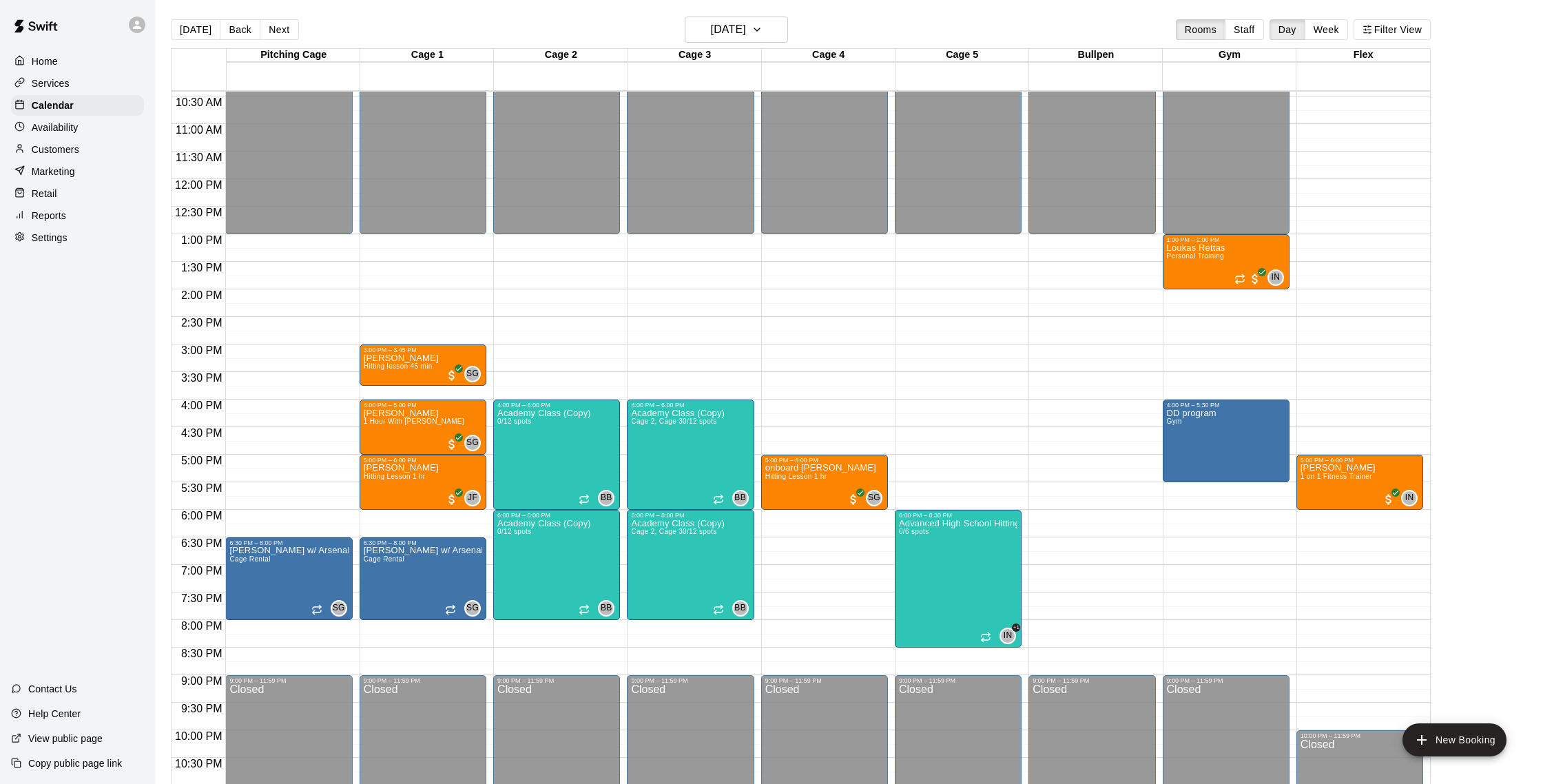
click at [278, 32] on button "Next" at bounding box center [279, 29] width 39 height 21
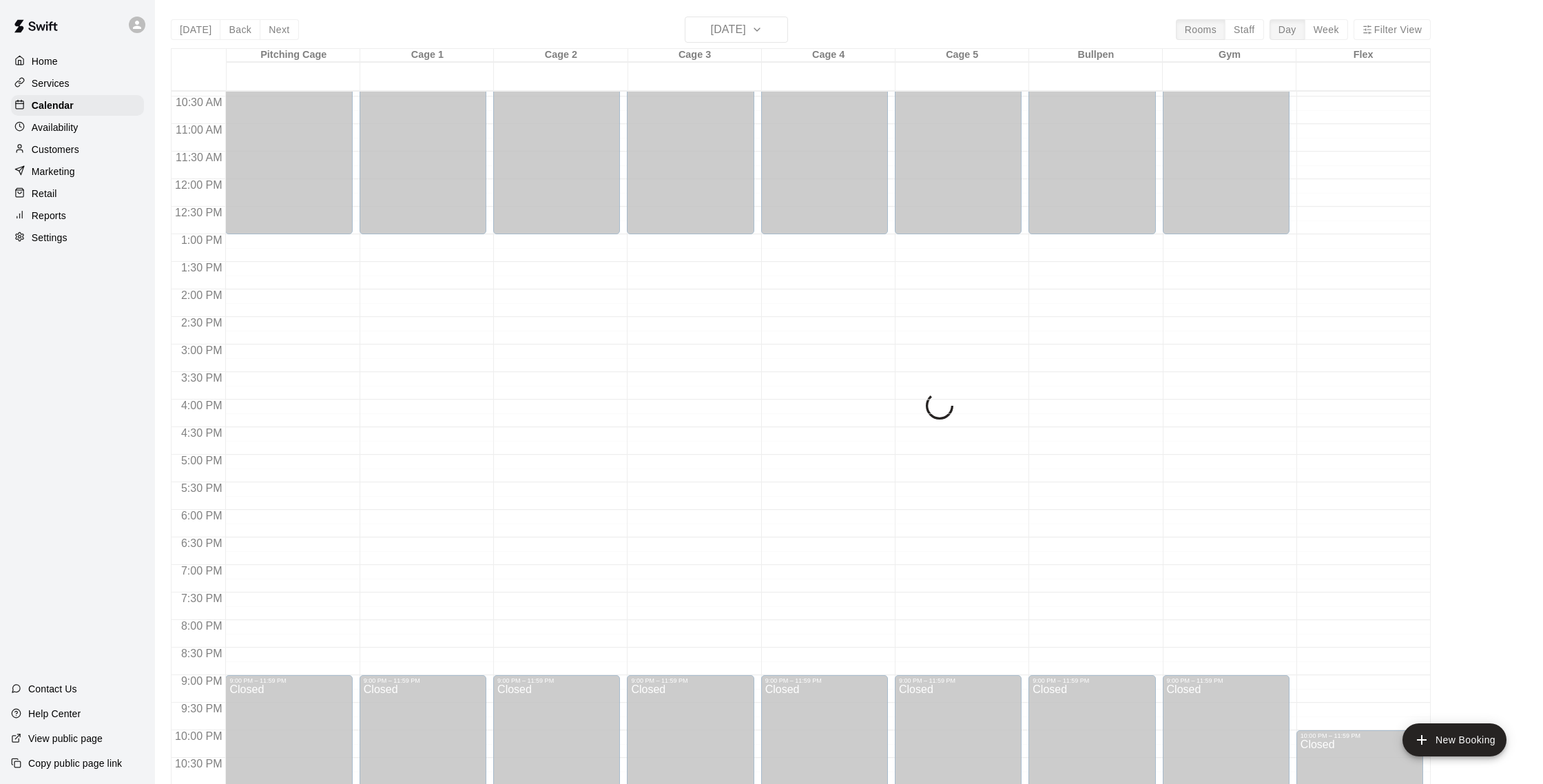
click at [278, 32] on div "Today Back Next Thursday Aug 21 Rooms Staff Day Week Filter View Pitching Cage …" at bounding box center [800, 408] width 1260 height 784
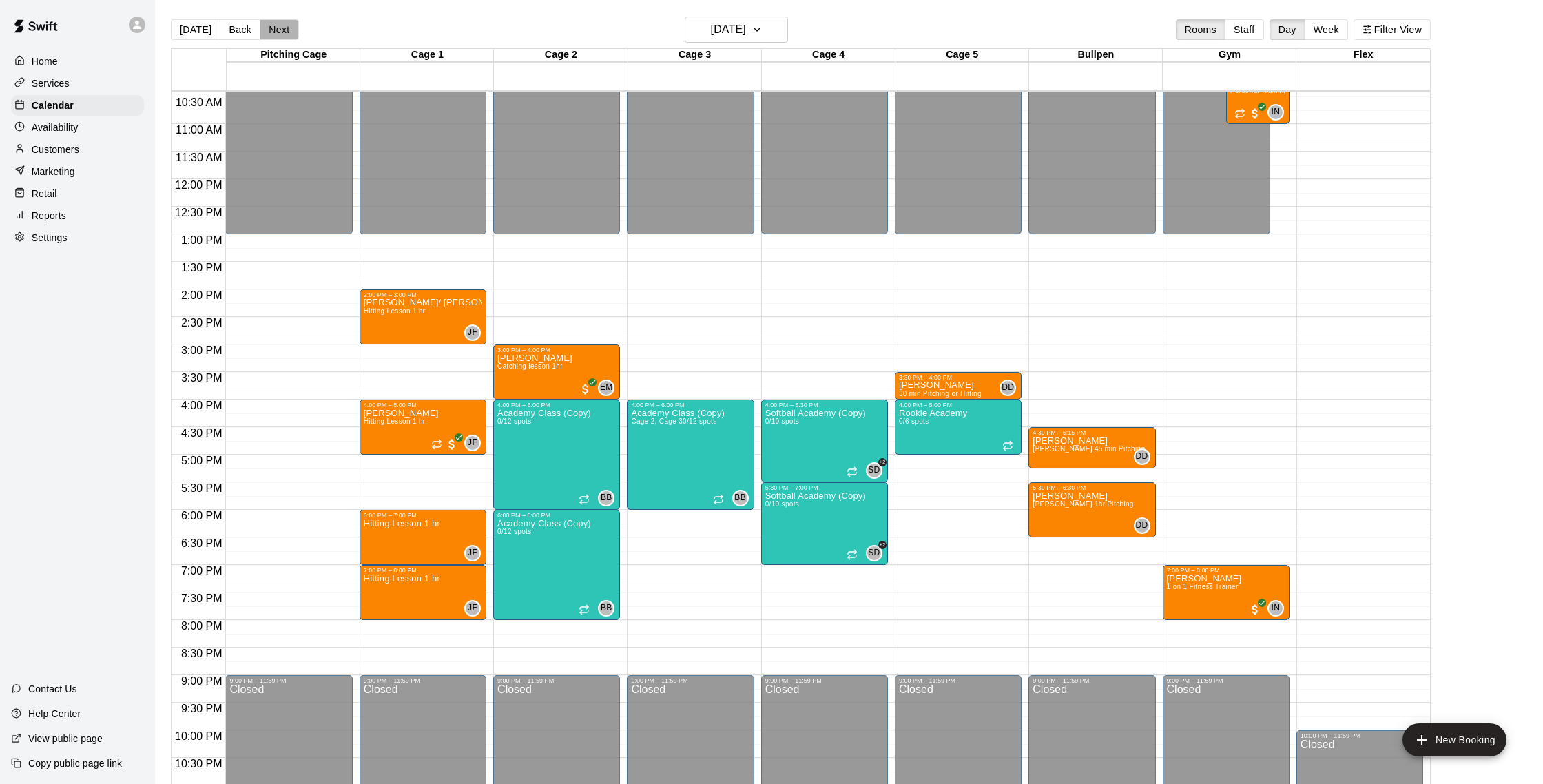
click at [278, 32] on button "Next" at bounding box center [279, 29] width 39 height 21
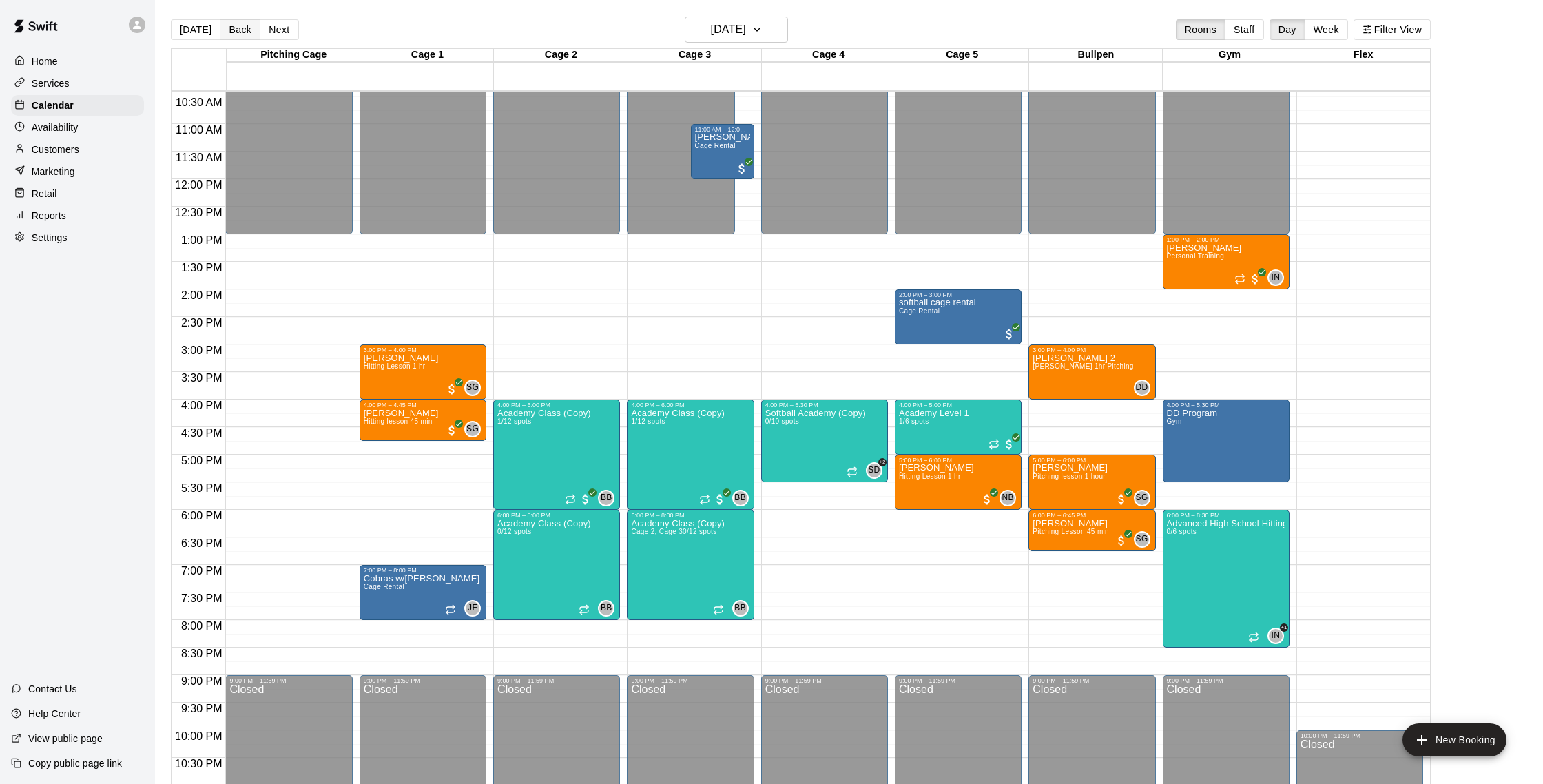
click at [238, 31] on button "Back" at bounding box center [239, 29] width 40 height 21
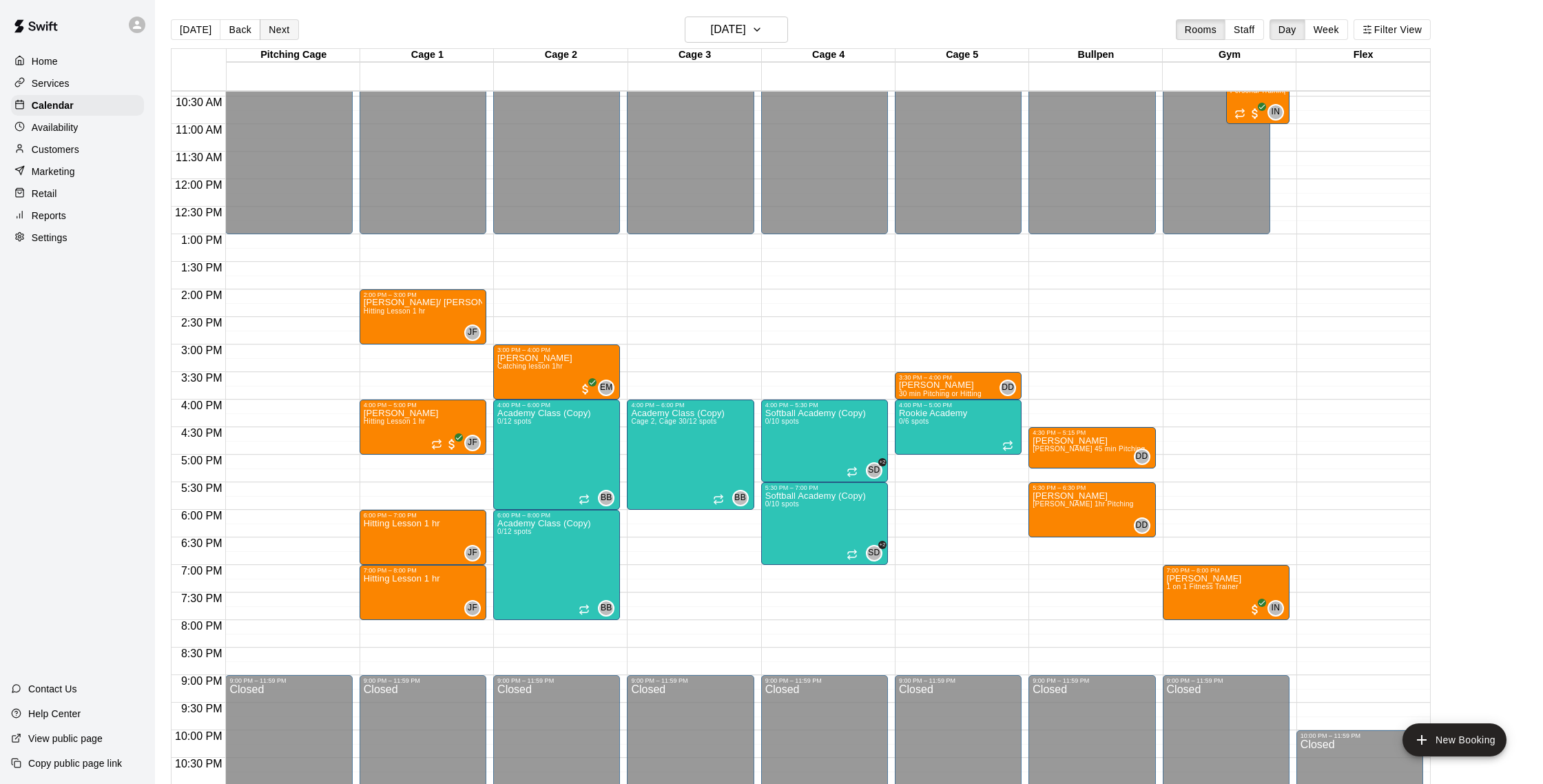
click at [282, 32] on button "Next" at bounding box center [279, 29] width 39 height 21
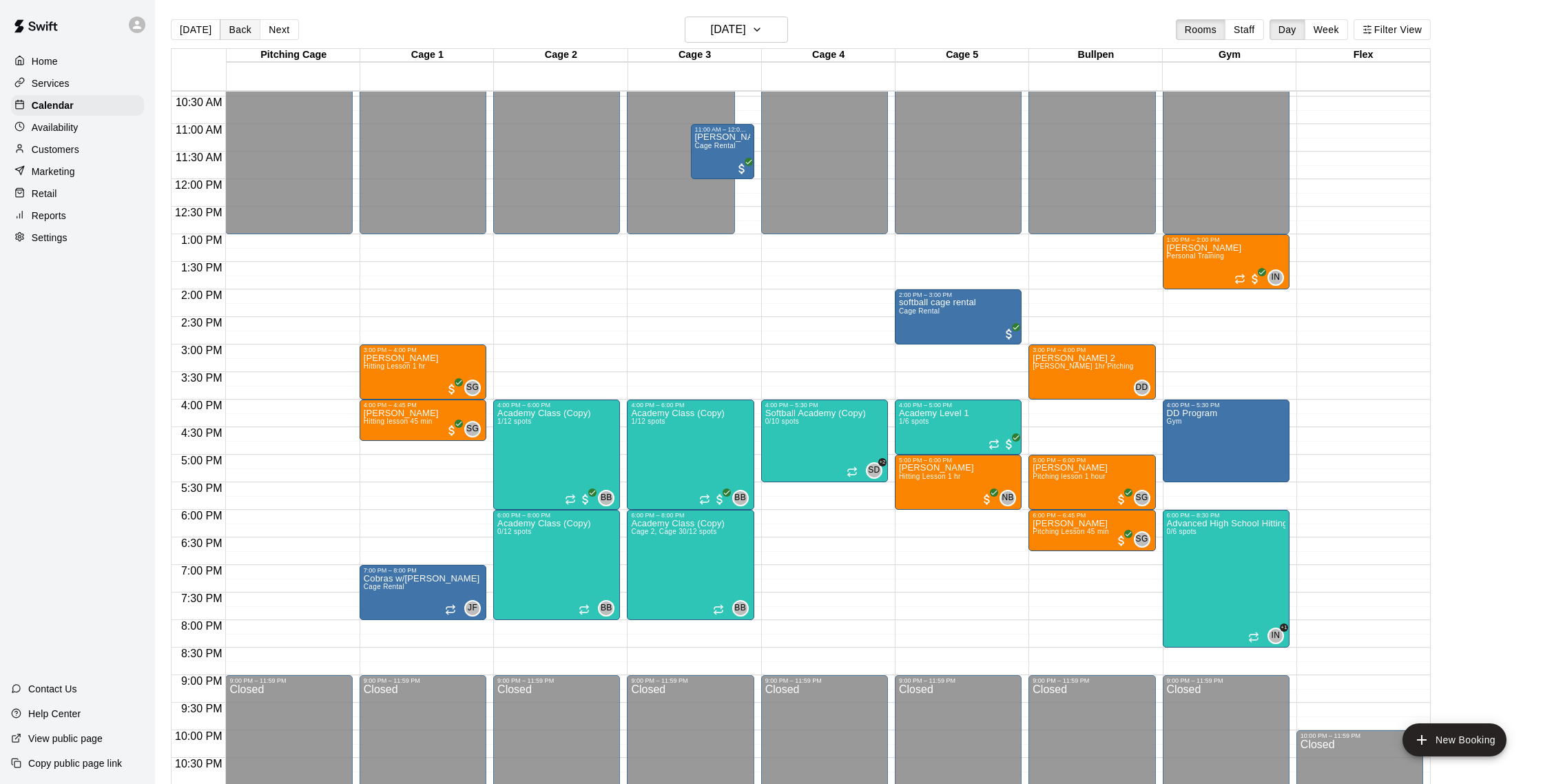
click at [225, 29] on button "Back" at bounding box center [239, 29] width 40 height 21
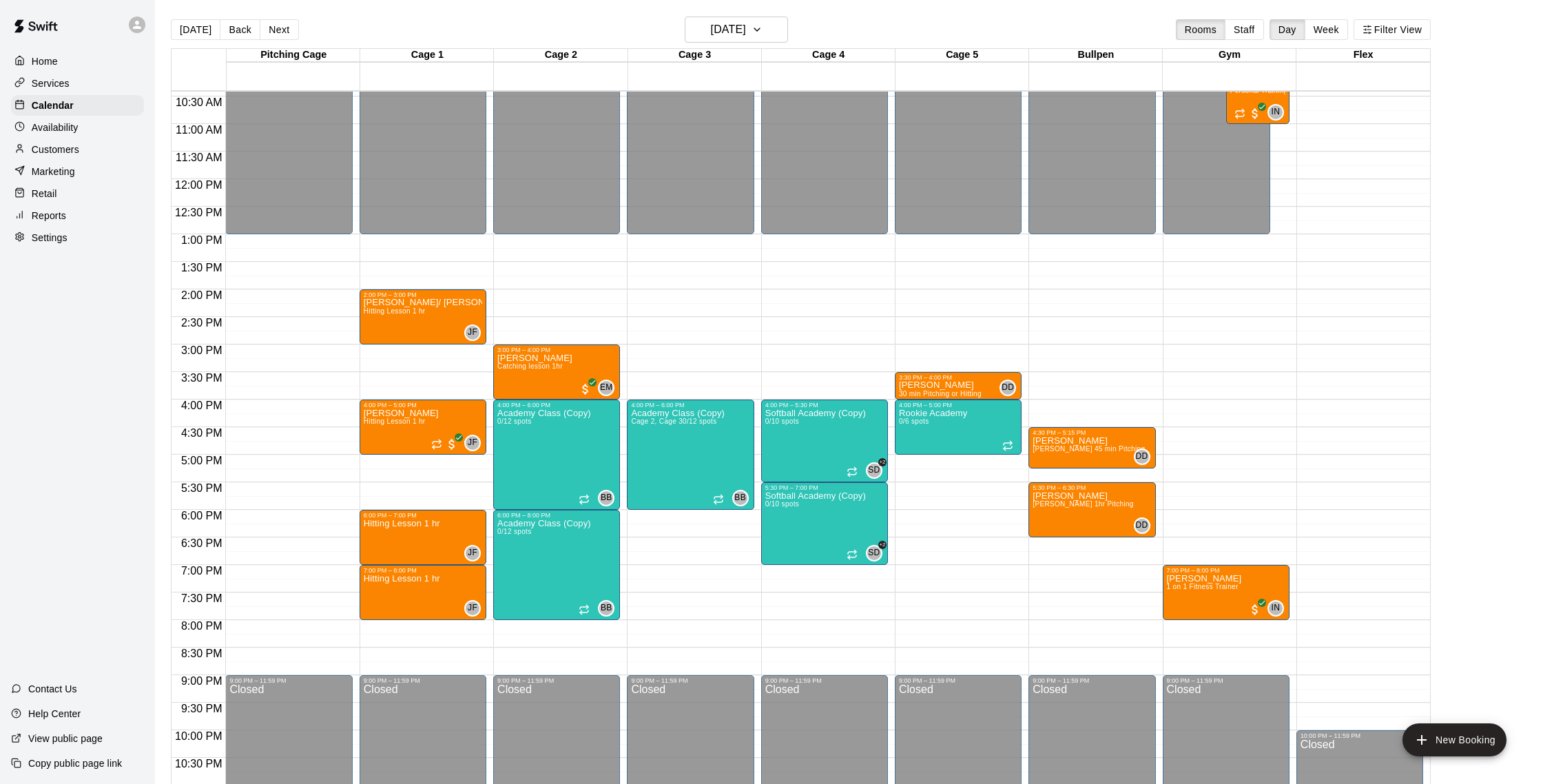
scroll to position [3, 0]
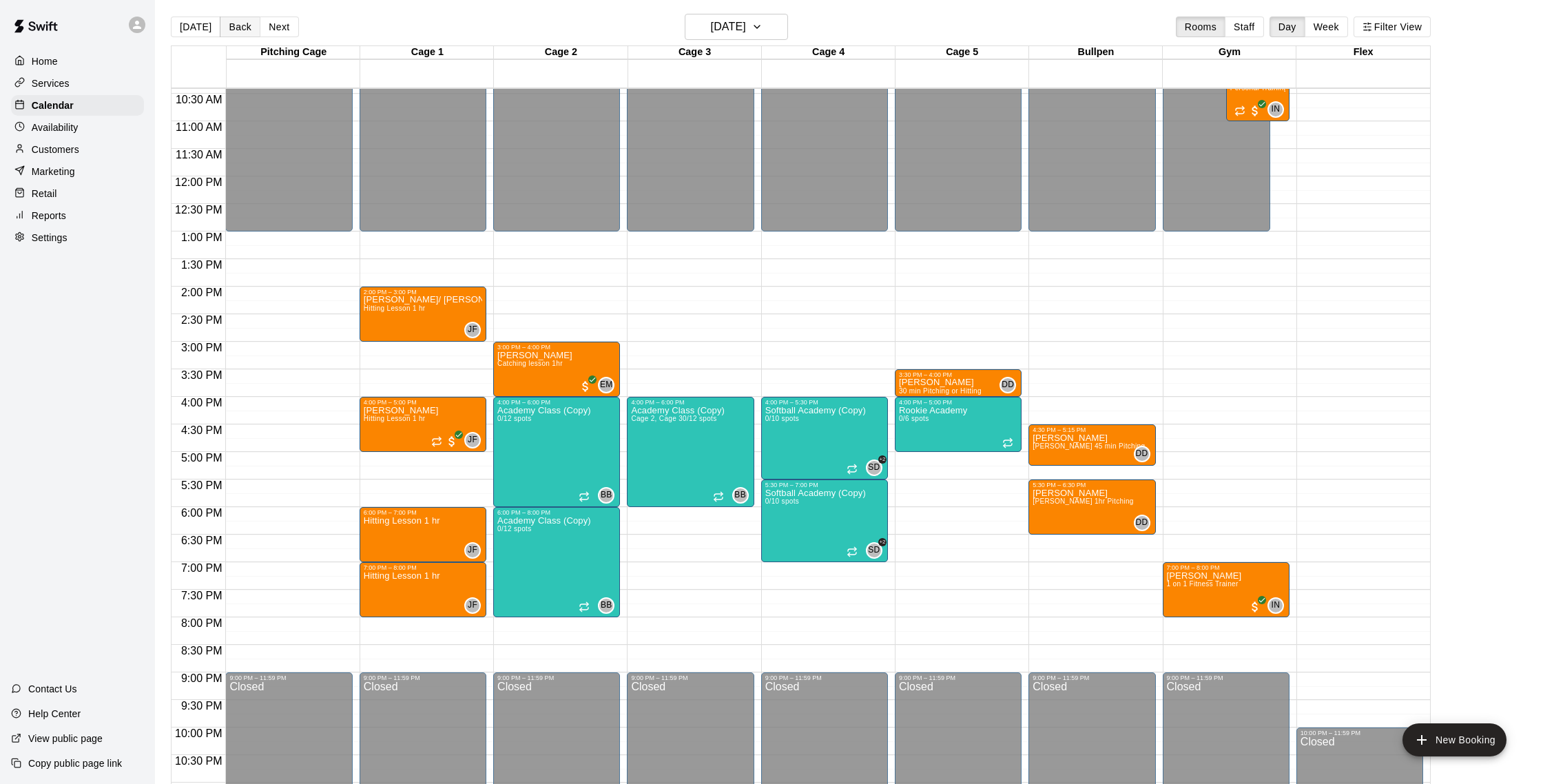
click at [241, 27] on button "Back" at bounding box center [239, 27] width 40 height 21
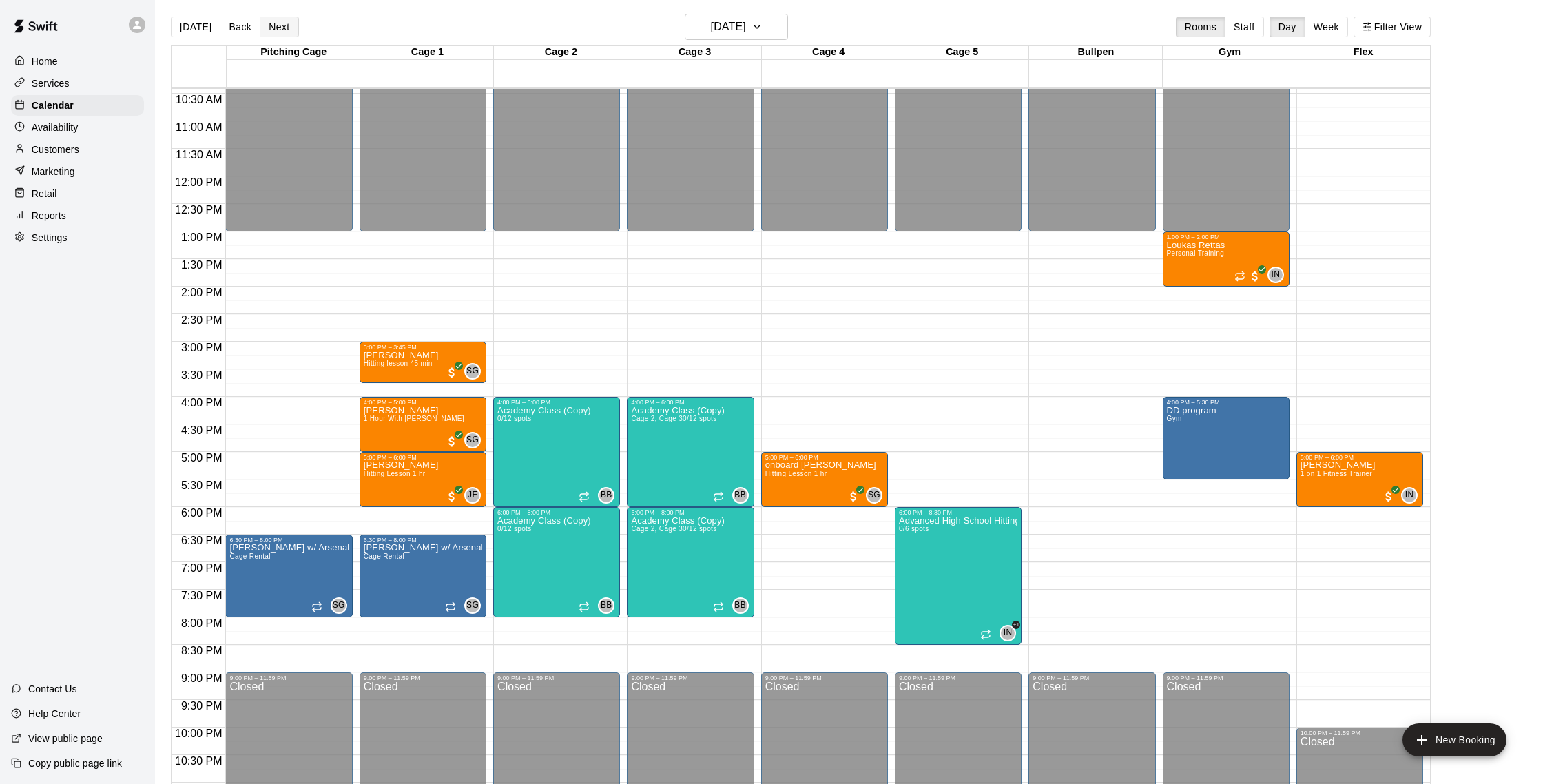
click at [277, 31] on button "Next" at bounding box center [279, 27] width 39 height 21
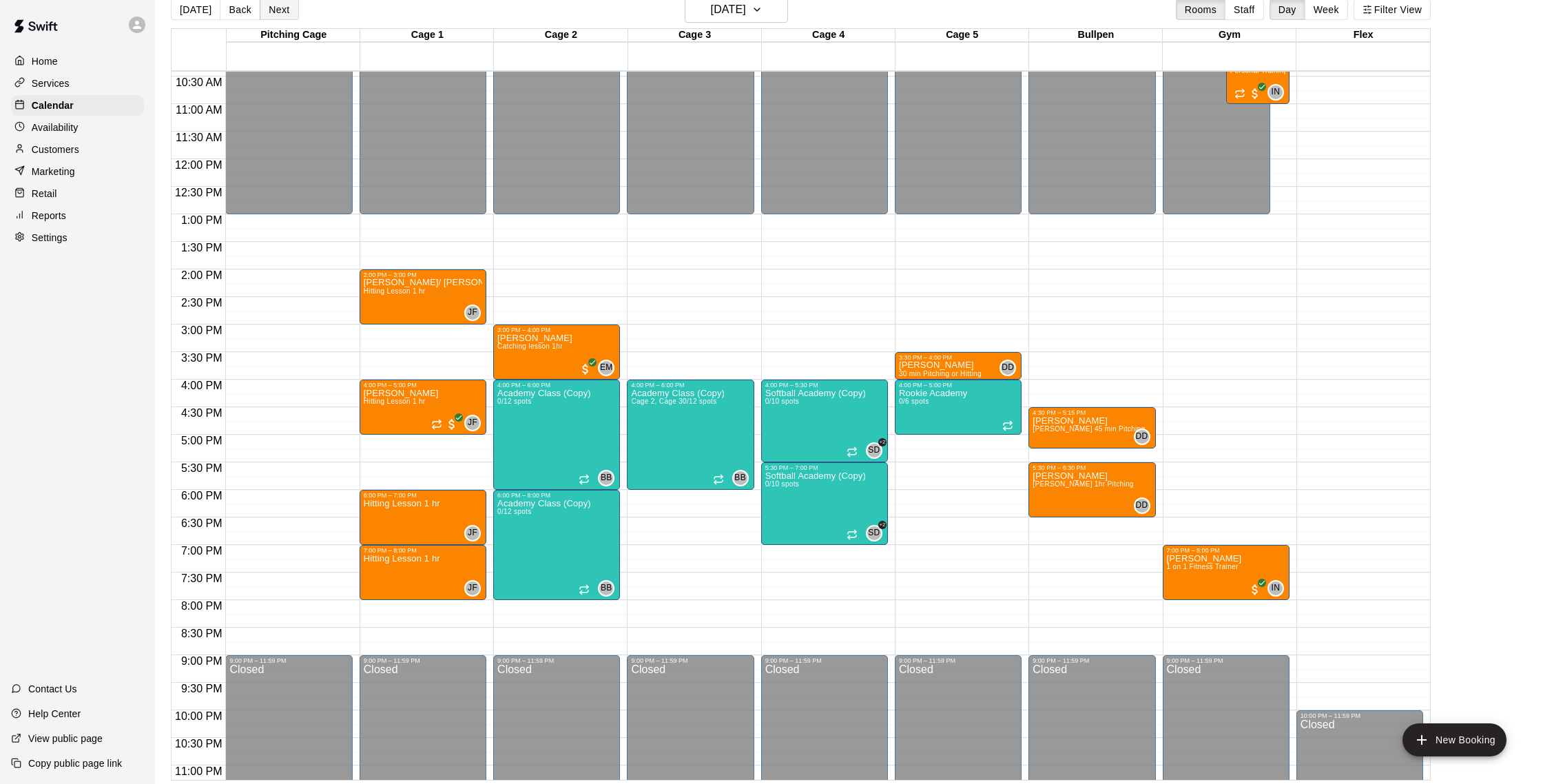
scroll to position [22, 0]
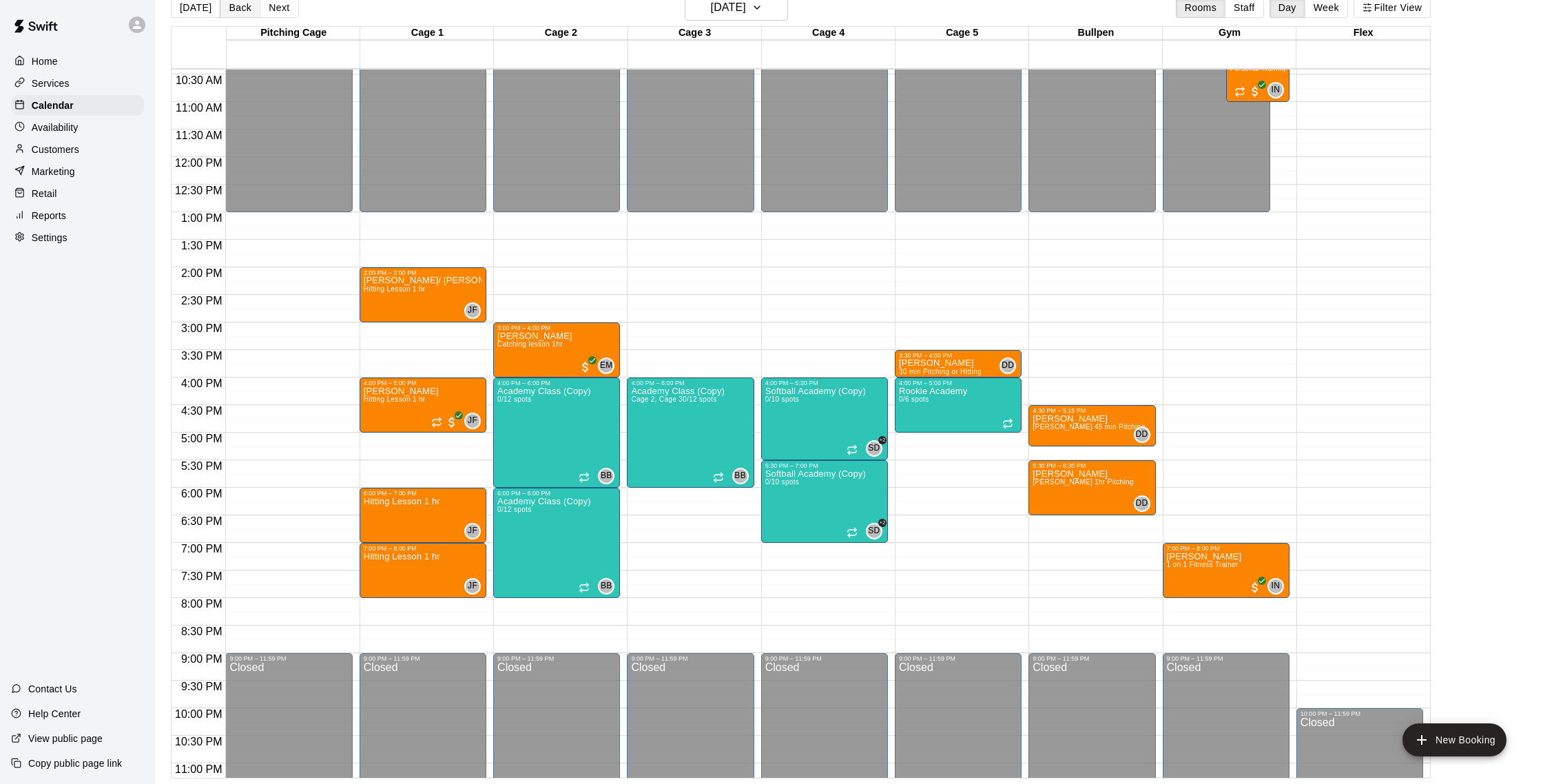
click at [238, 9] on button "Back" at bounding box center [239, 7] width 40 height 21
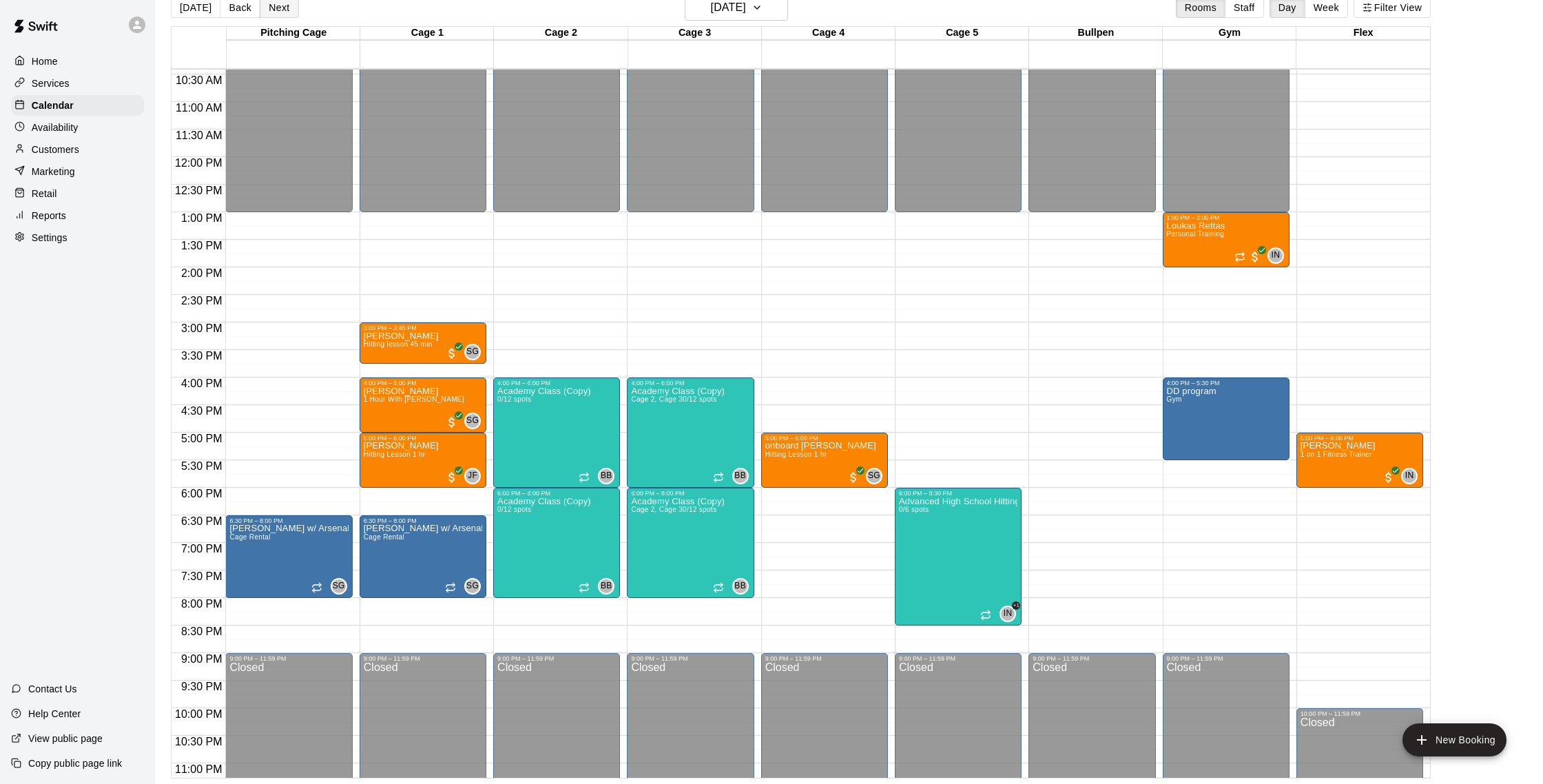
click at [281, 7] on button "Next" at bounding box center [279, 7] width 39 height 21
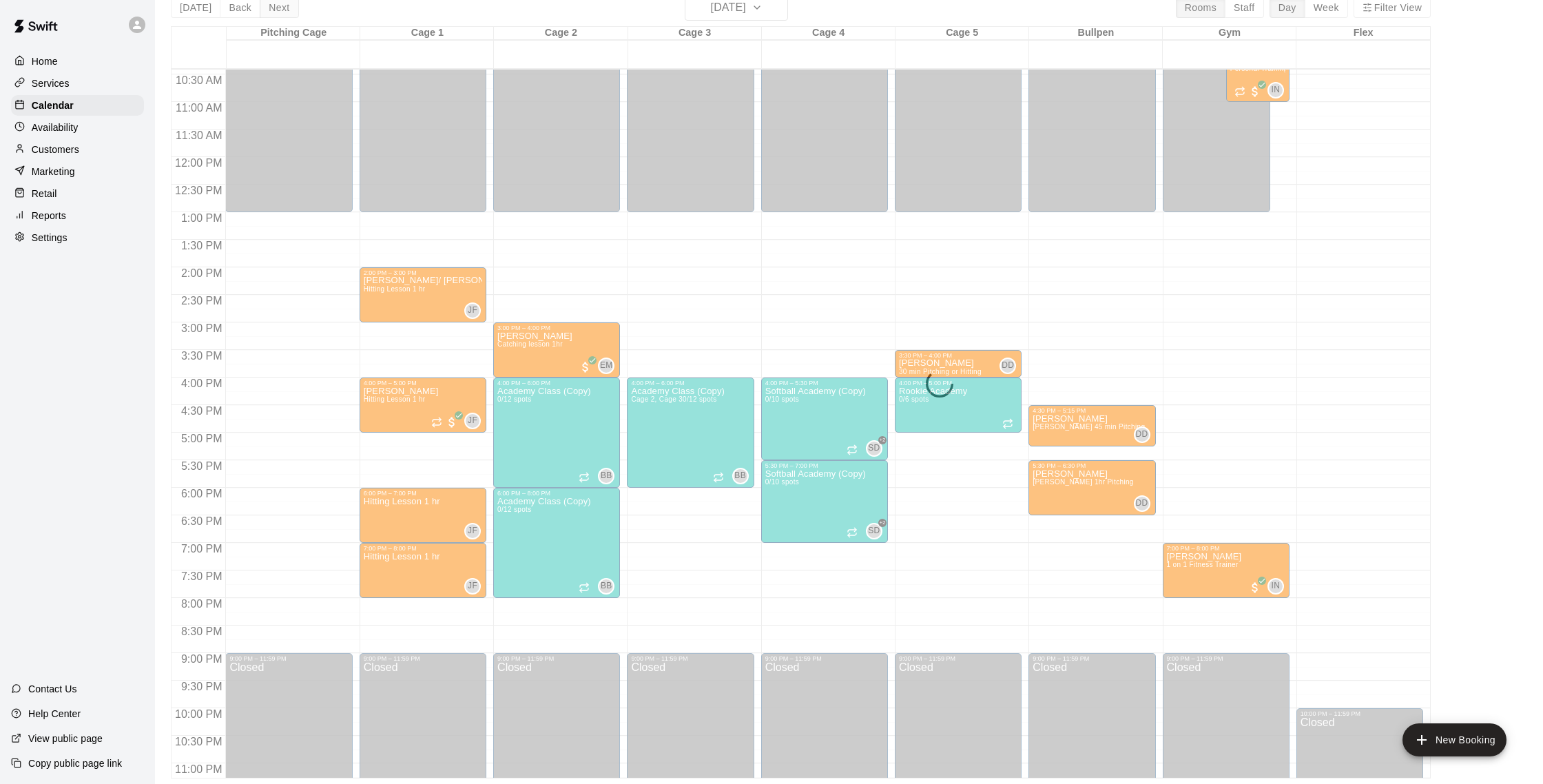
click at [281, 7] on div "Today Back Next Thursday Aug 21 Rooms Staff Day Week Filter View Pitching Cage …" at bounding box center [800, 386] width 1260 height 784
click at [281, 7] on button "Next" at bounding box center [279, 7] width 39 height 21
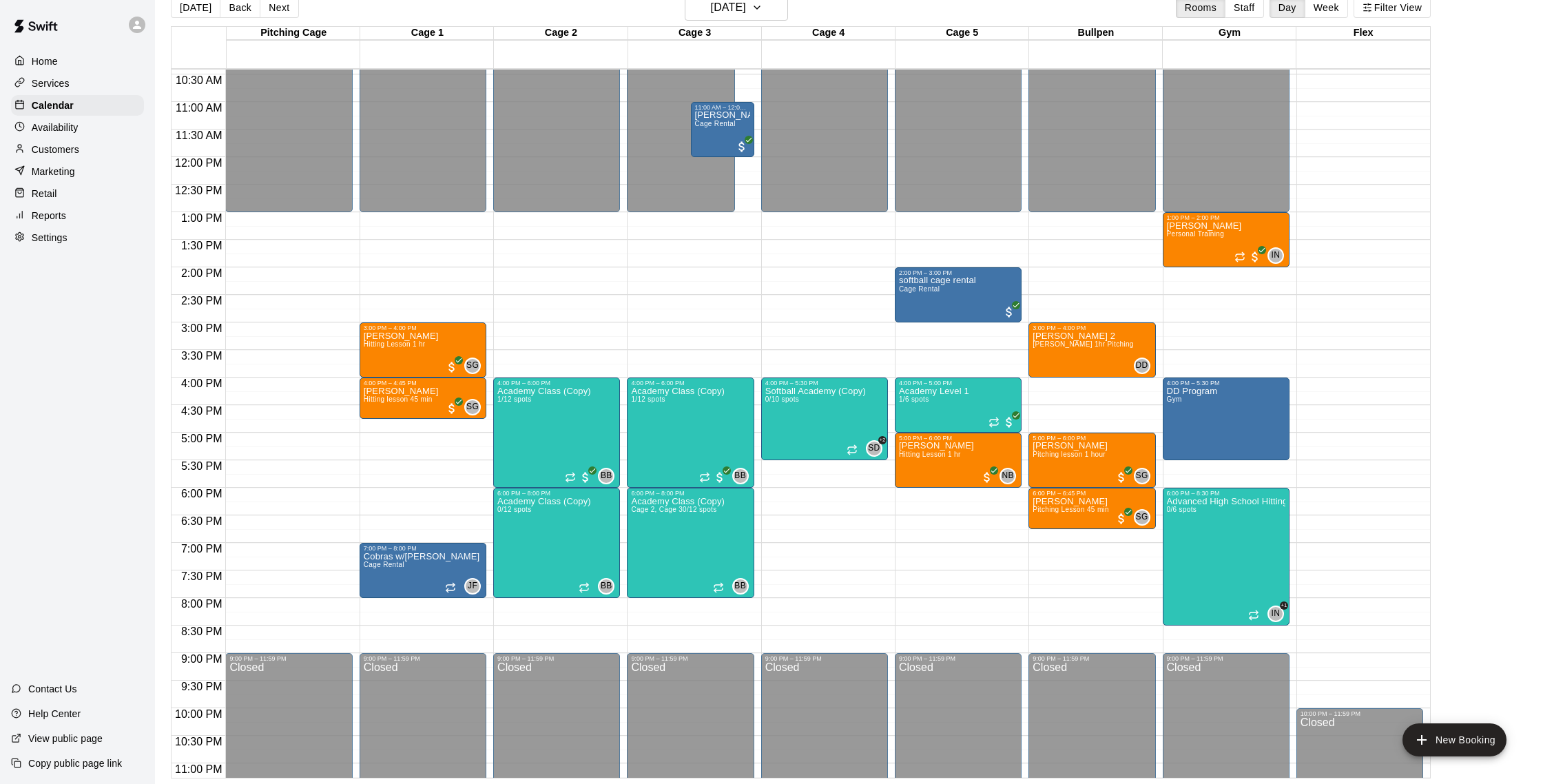
scroll to position [571, 0]
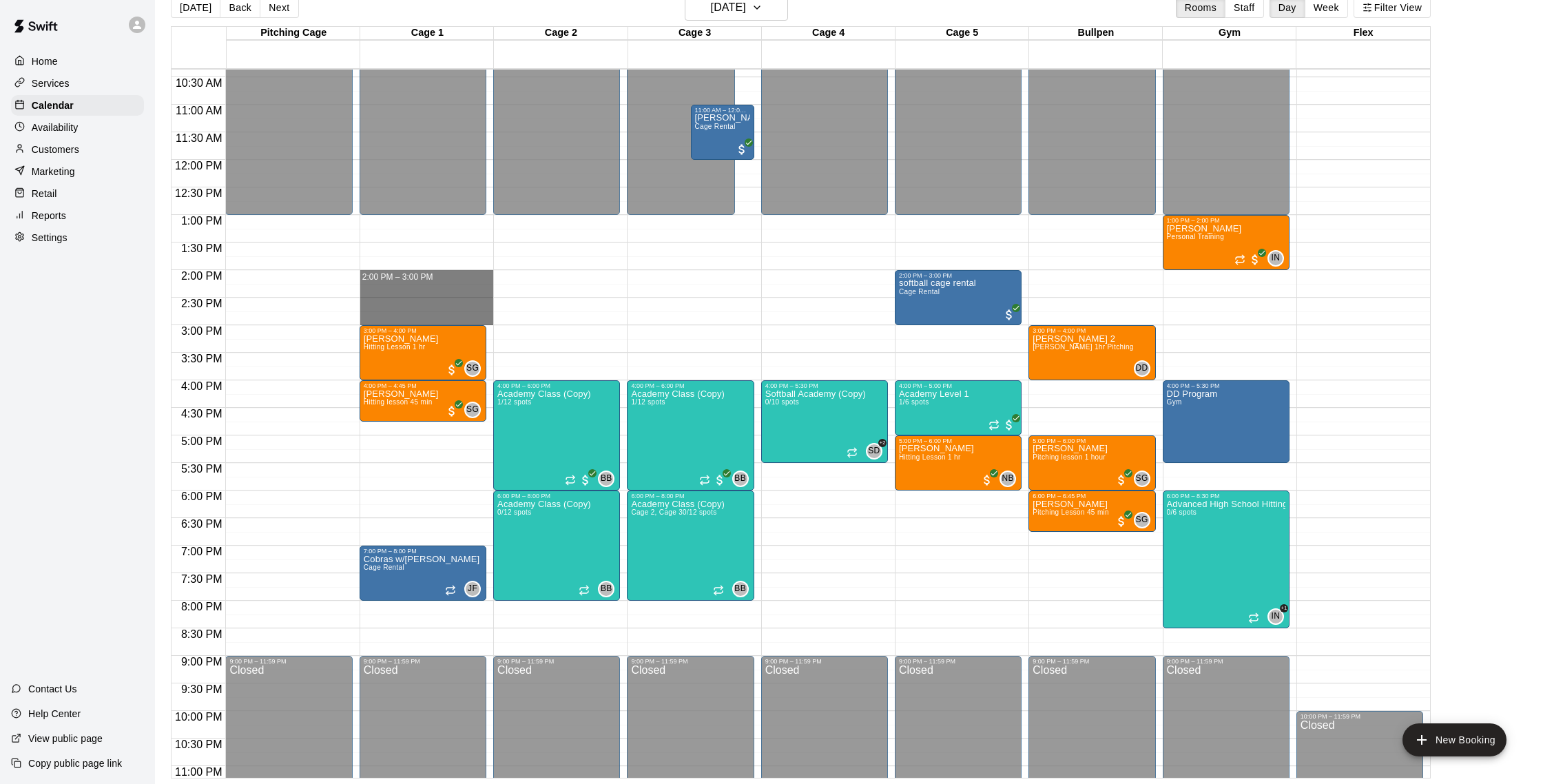
drag, startPoint x: 386, startPoint y: 277, endPoint x: 388, endPoint y: 315, distance: 38.1
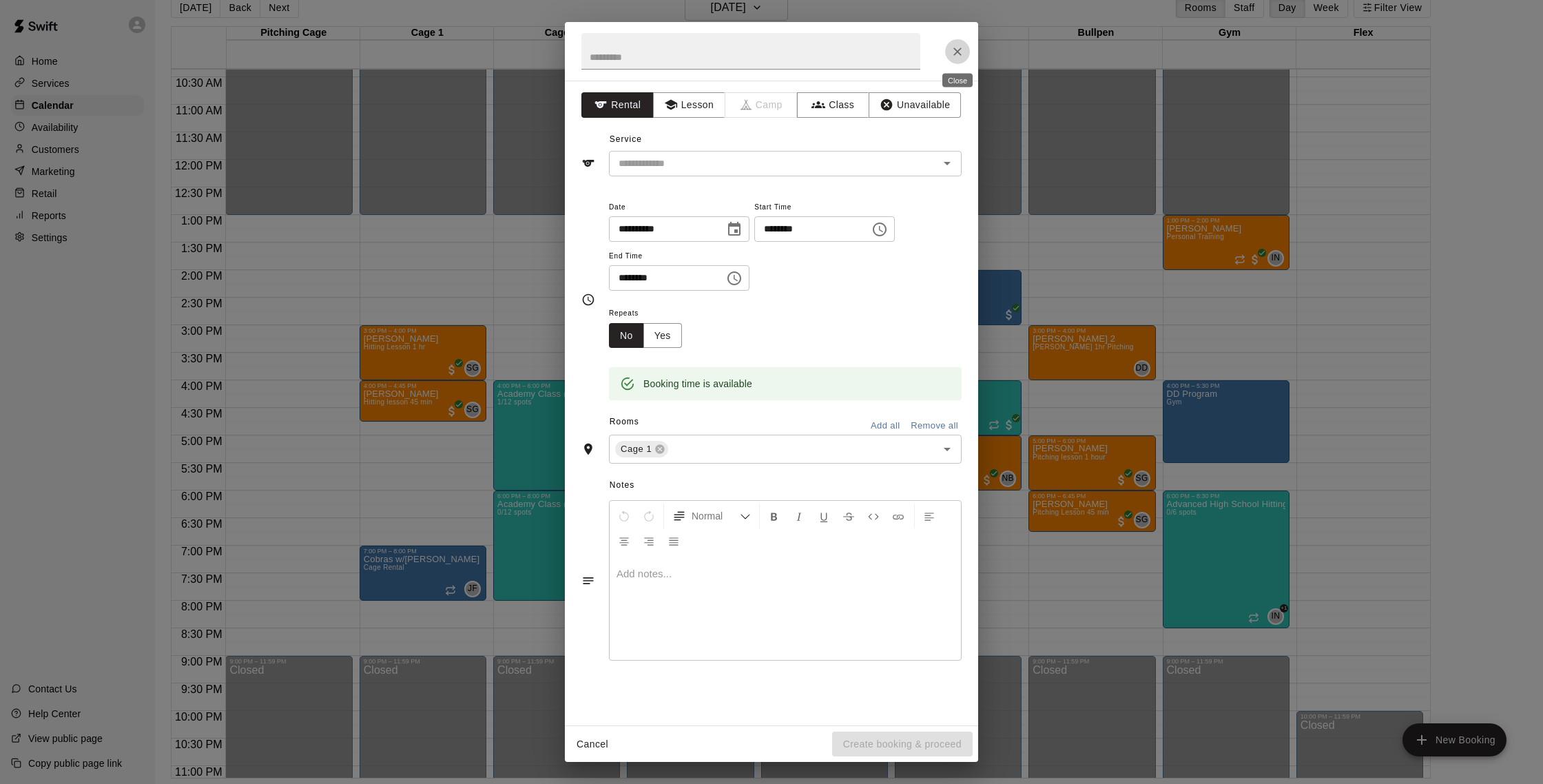
click at [956, 55] on icon "Close" at bounding box center [957, 52] width 14 height 14
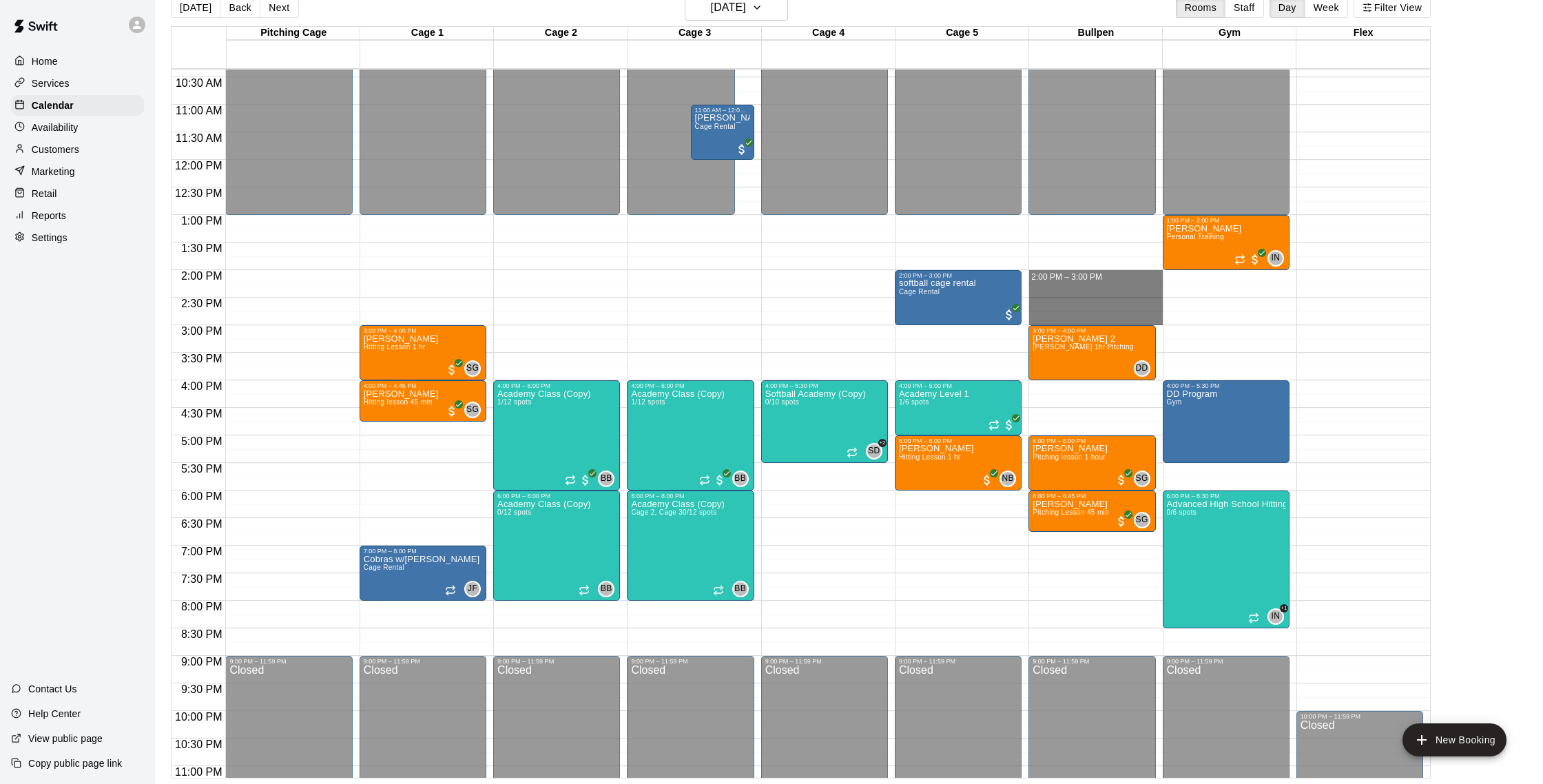
drag, startPoint x: 1049, startPoint y: 274, endPoint x: 1048, endPoint y: 321, distance: 47.0
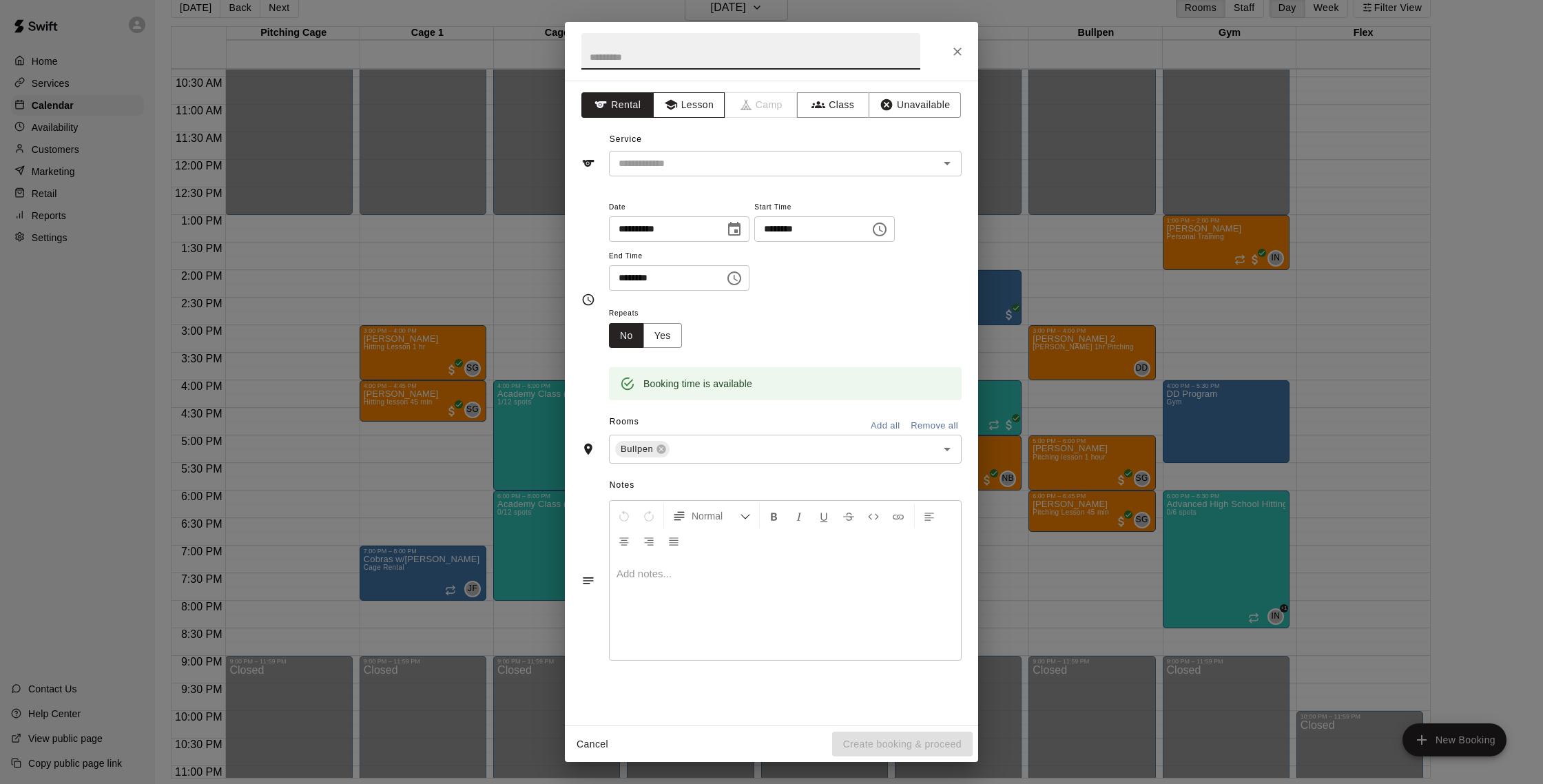
click at [713, 108] on button "Lesson" at bounding box center [689, 104] width 72 height 25
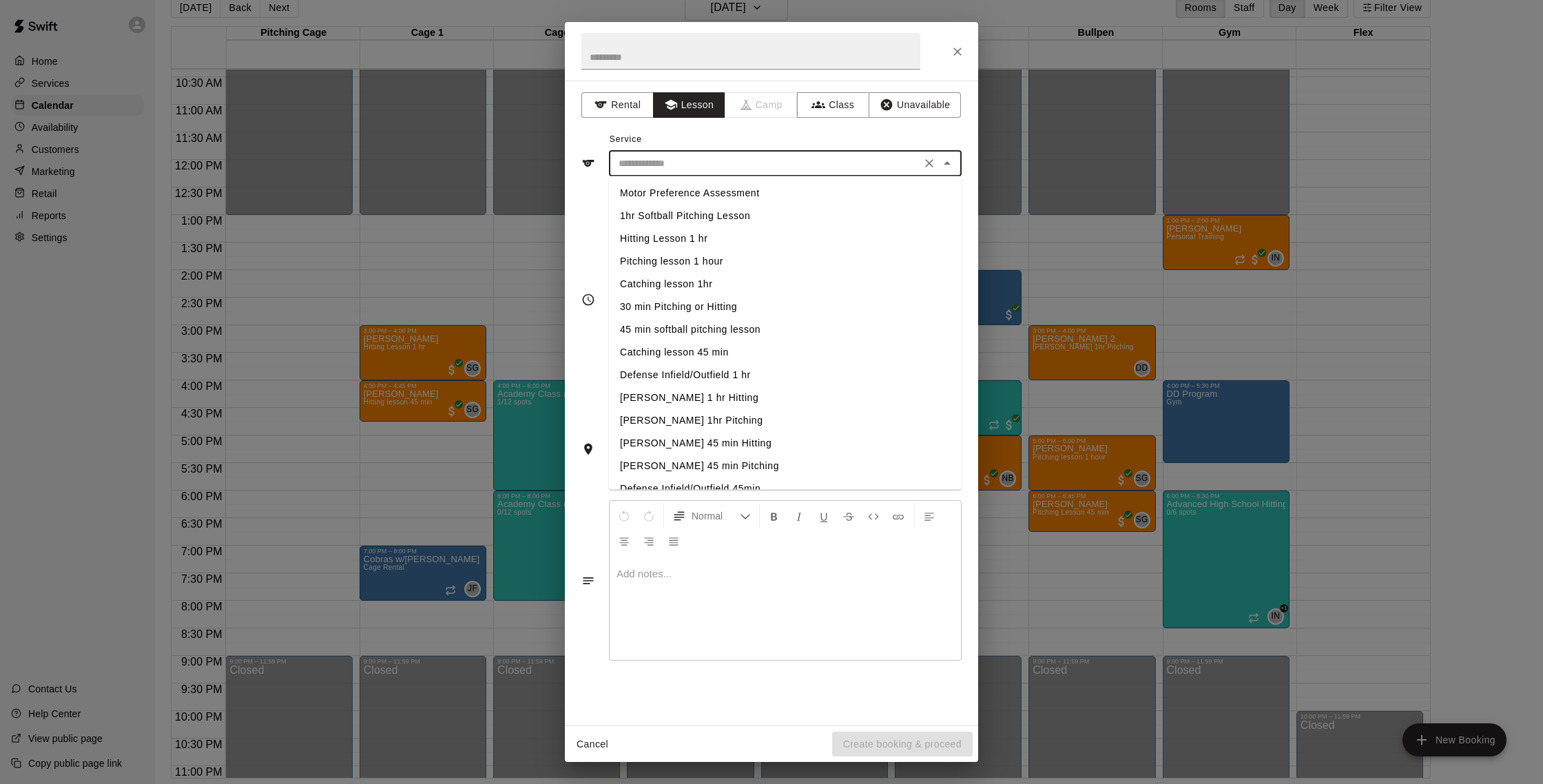
click at [734, 169] on input "text" at bounding box center [764, 163] width 304 height 18
click at [720, 256] on li "Pitching lesson 1 hour" at bounding box center [785, 261] width 353 height 23
type input "**********"
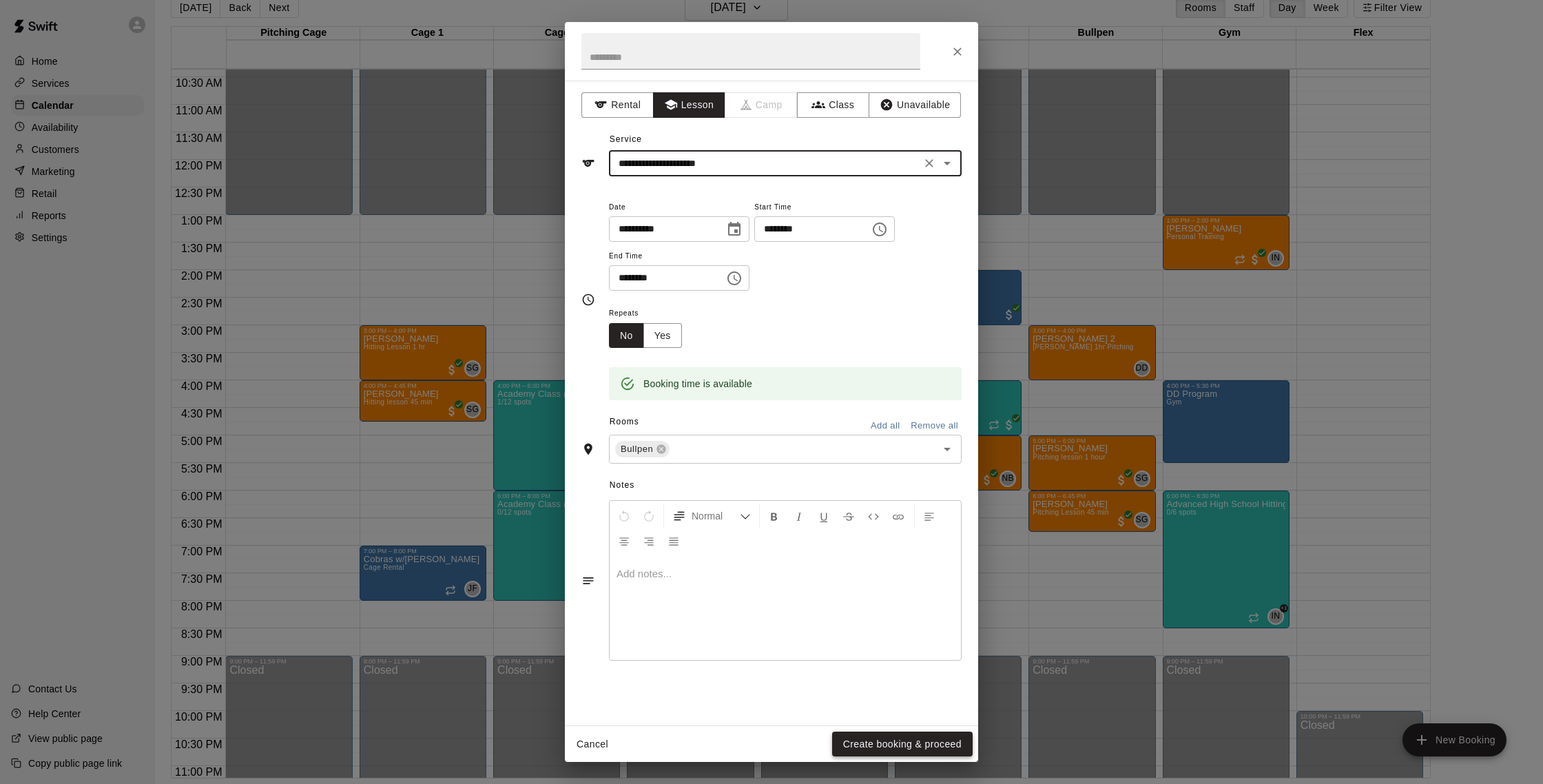
click at [892, 741] on button "Create booking & proceed" at bounding box center [902, 744] width 140 height 25
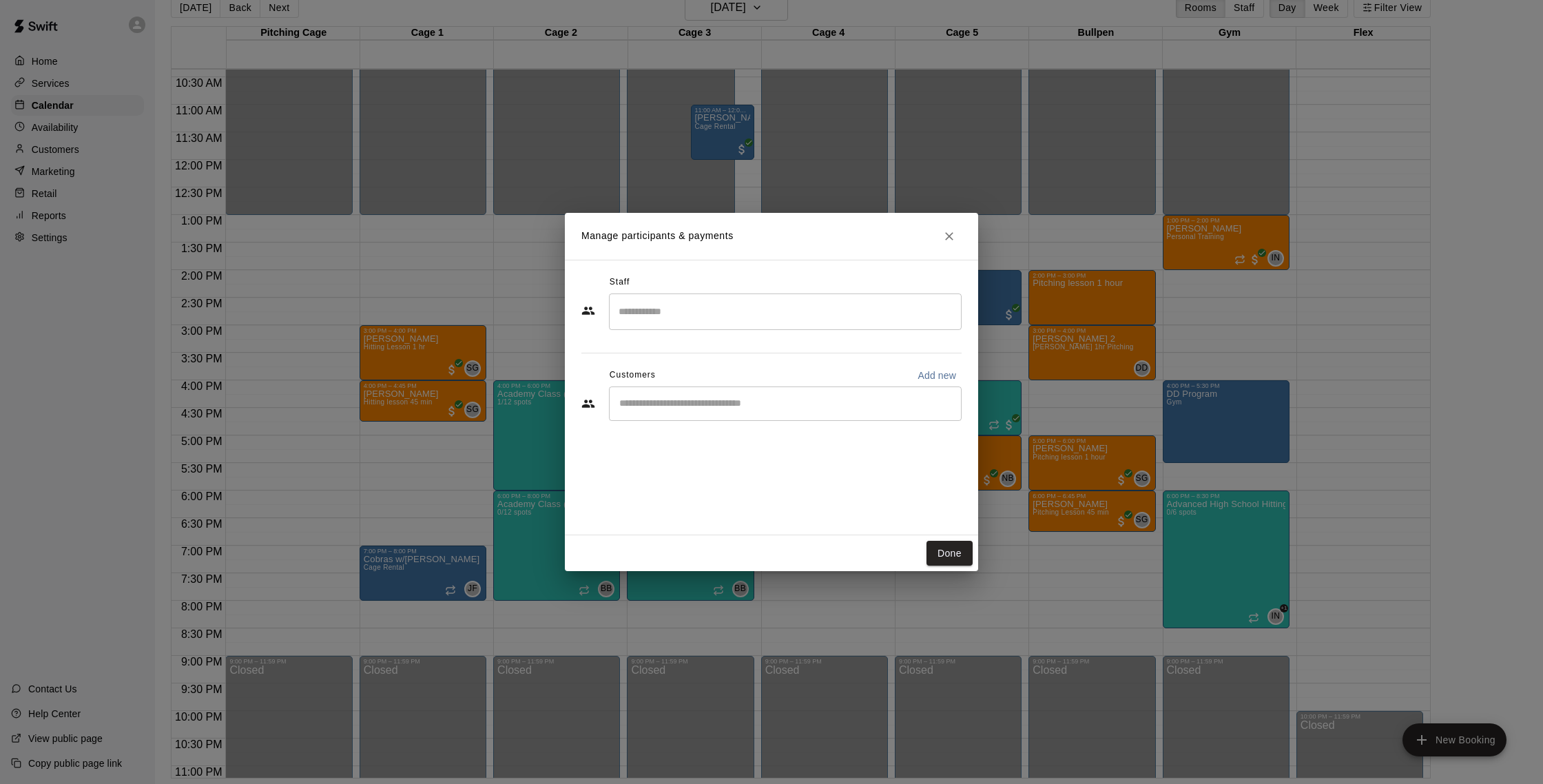
click at [663, 318] on input "Search staff" at bounding box center [785, 312] width 341 height 24
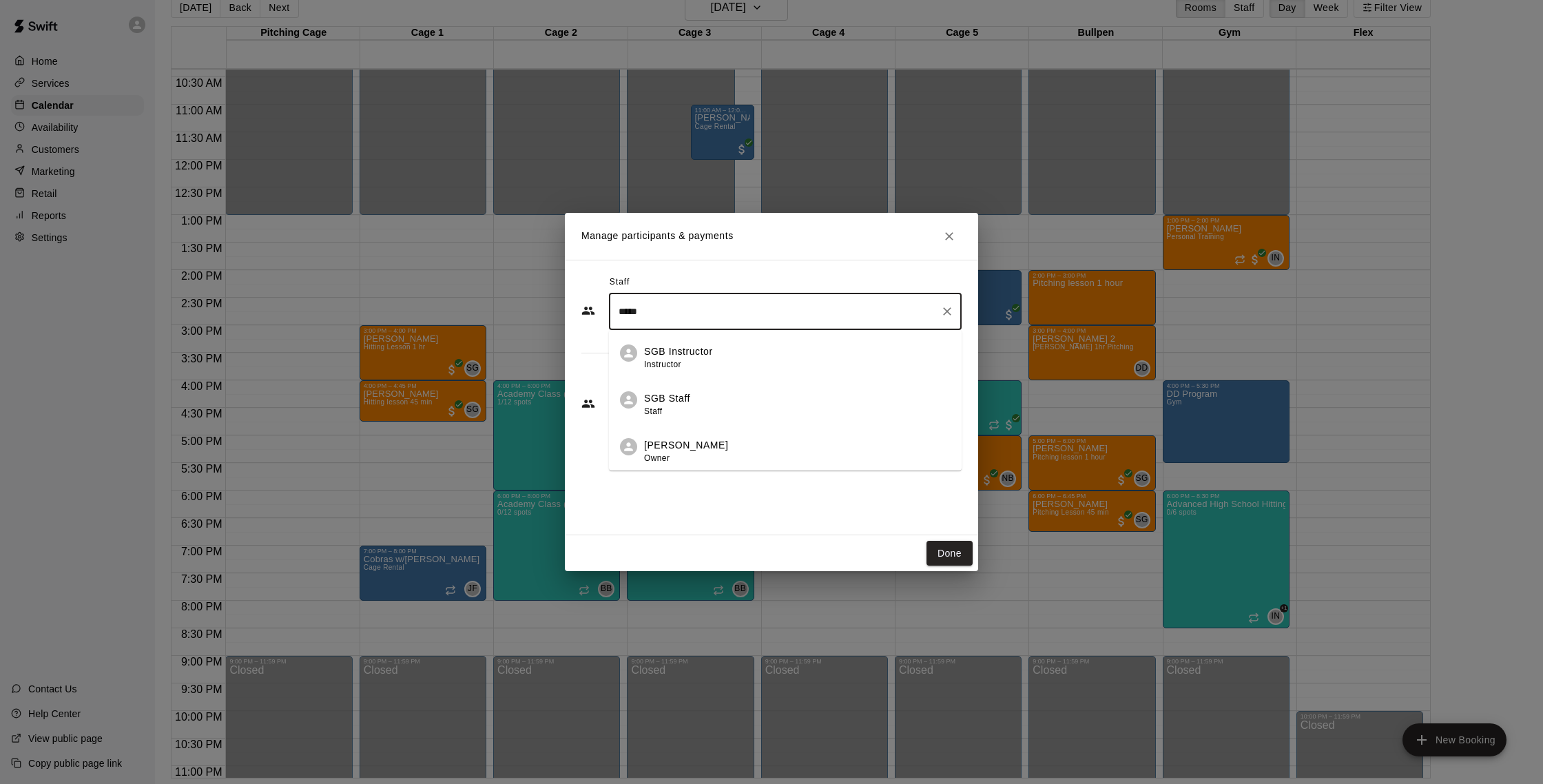
click at [687, 459] on div "Shaun Garceau Owner" at bounding box center [686, 451] width 84 height 27
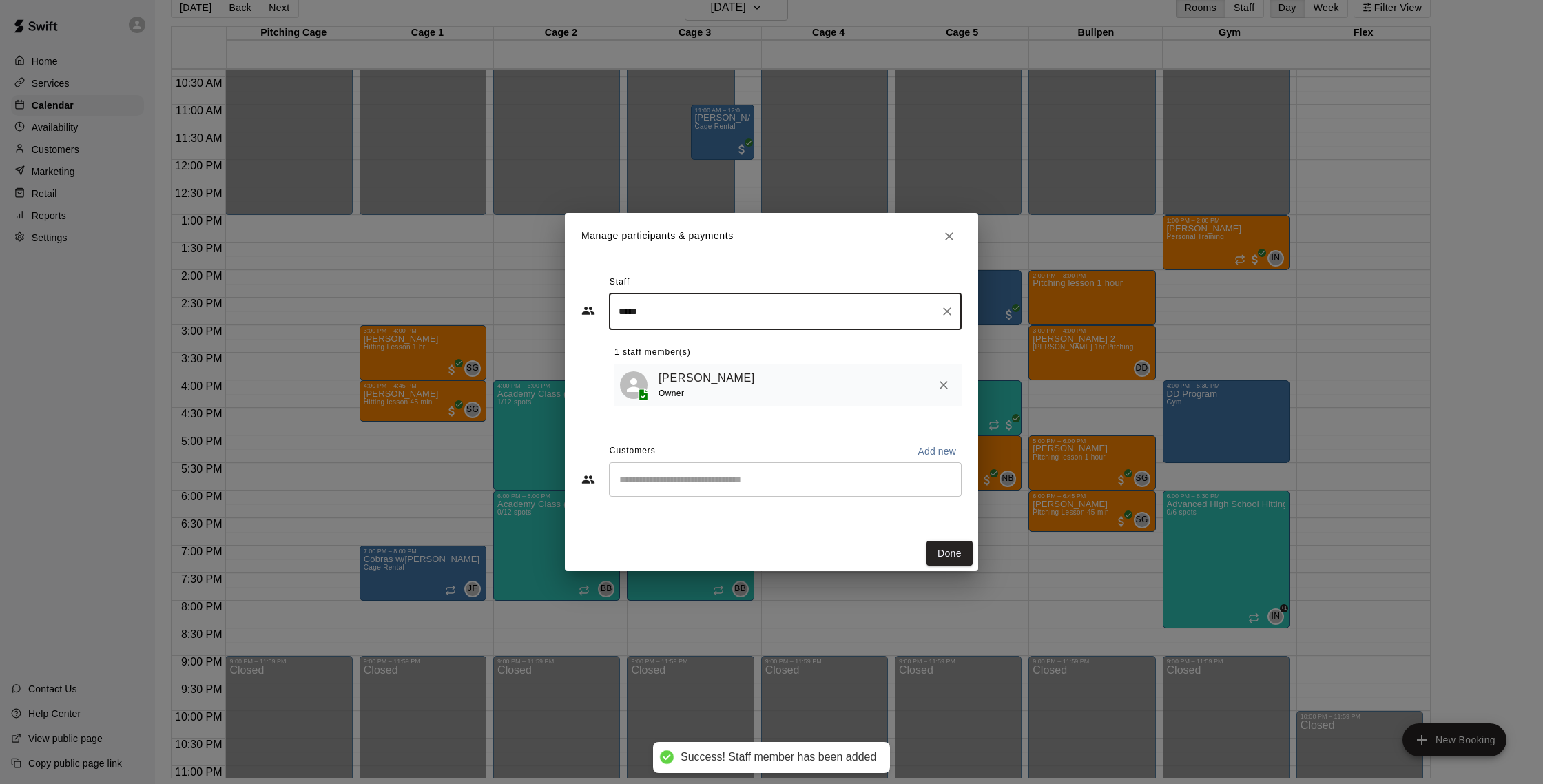
type input "*****"
click at [687, 474] on input "Start typing to search customers..." at bounding box center [785, 479] width 341 height 14
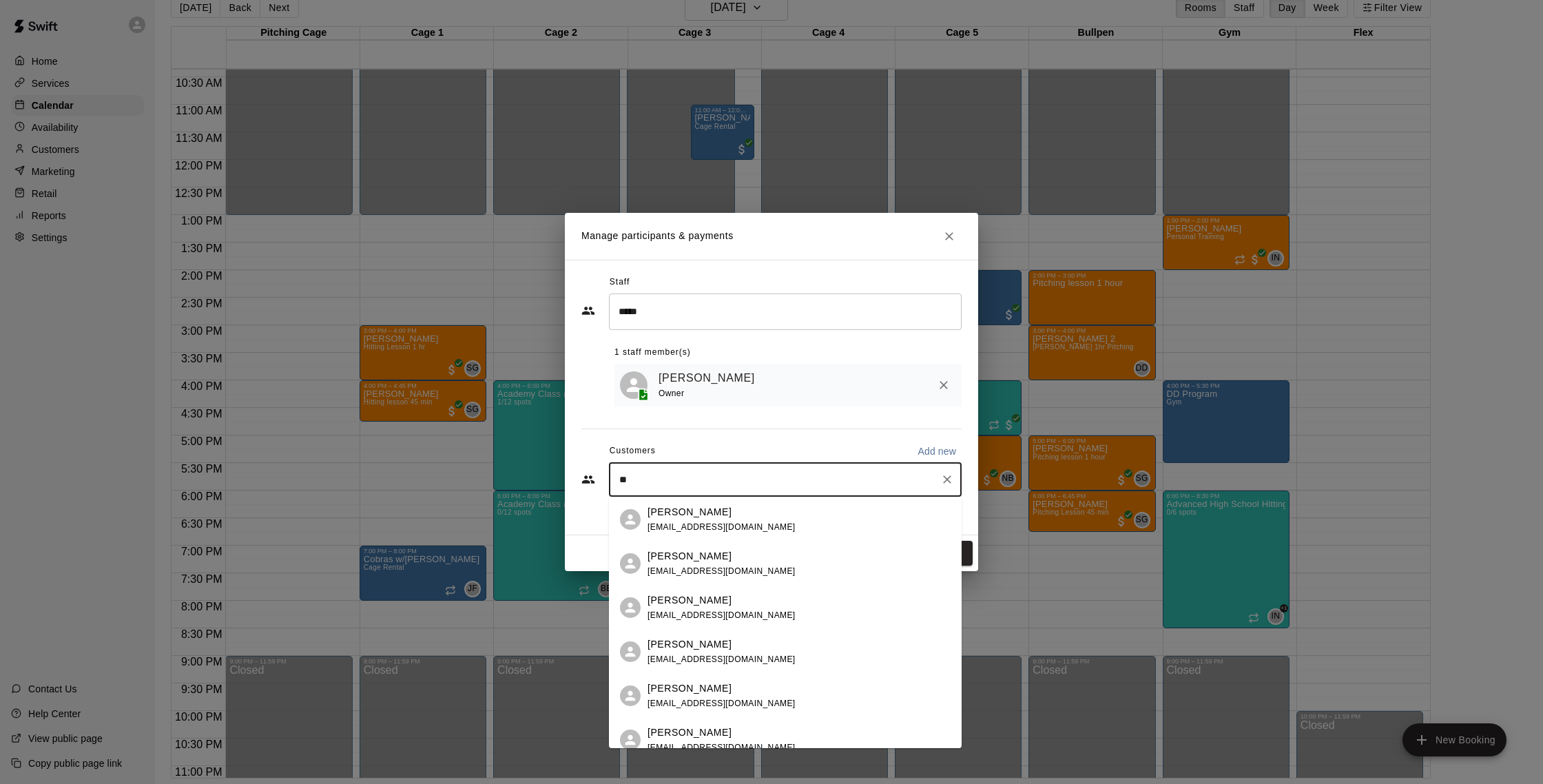
type input "**"
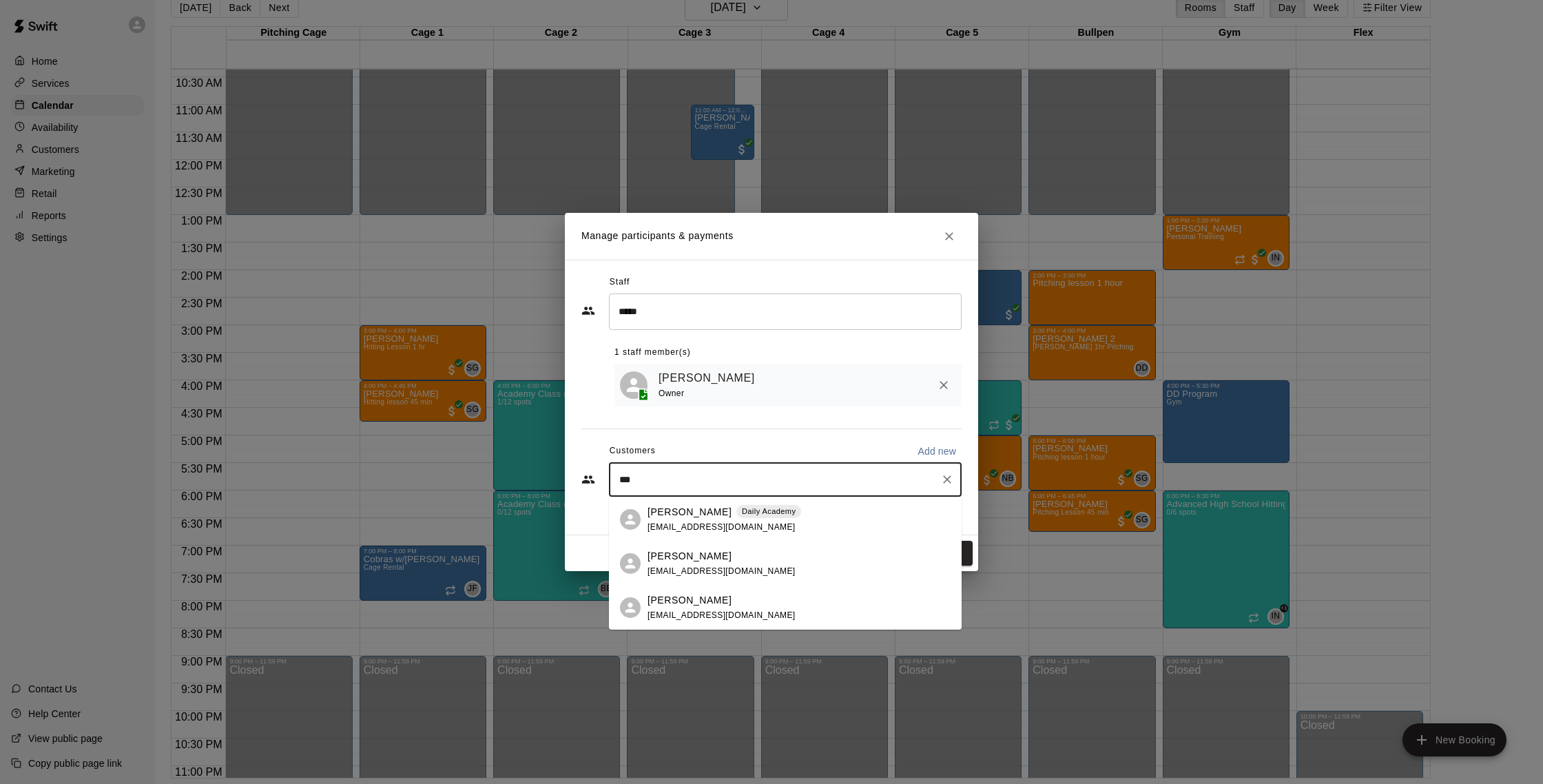
click at [741, 514] on p "Daily Academy" at bounding box center [768, 510] width 54 height 11
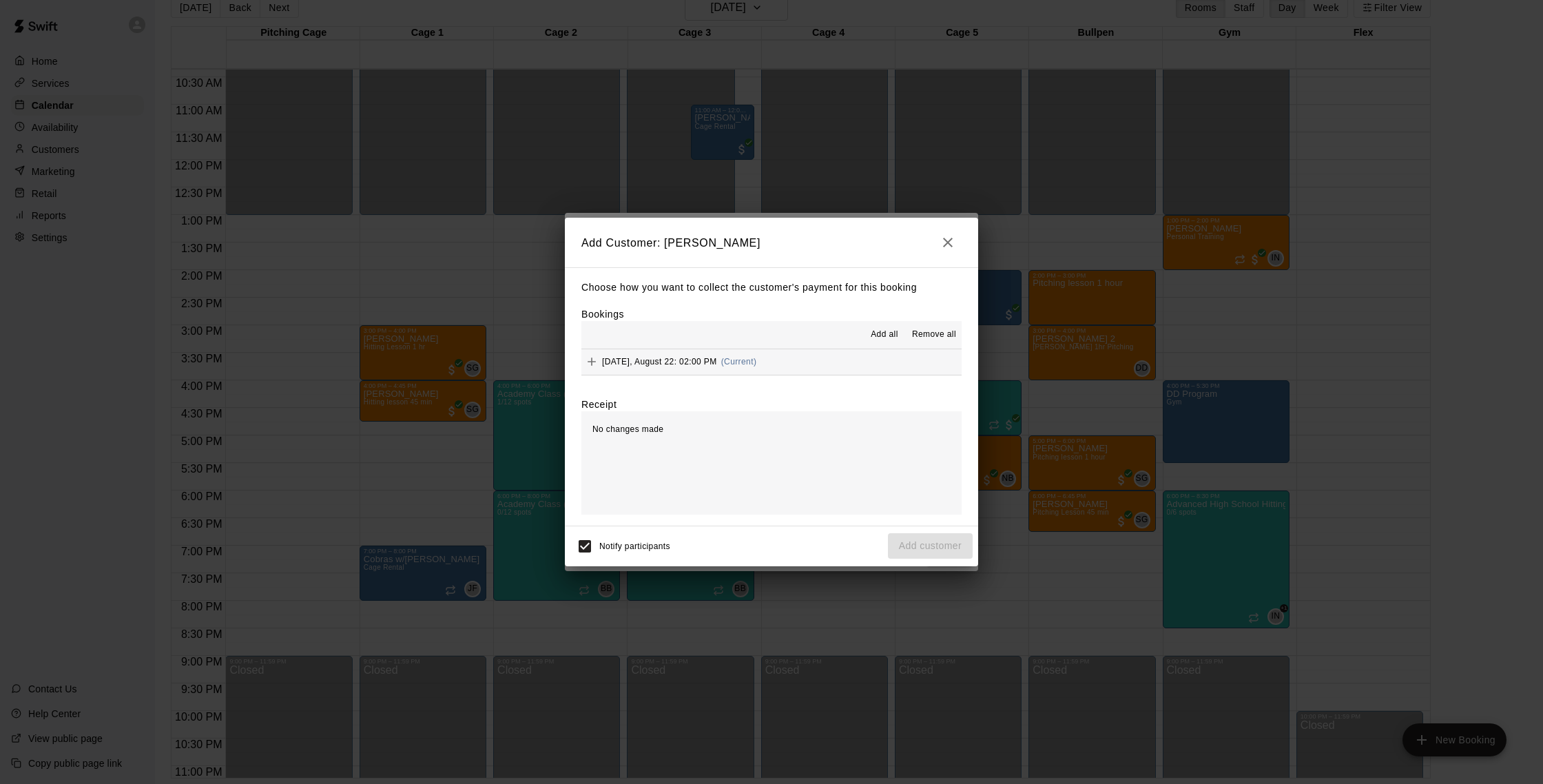
click at [802, 367] on button "[DATE], August 22: 02:00 PM (Current)" at bounding box center [771, 361] width 380 height 25
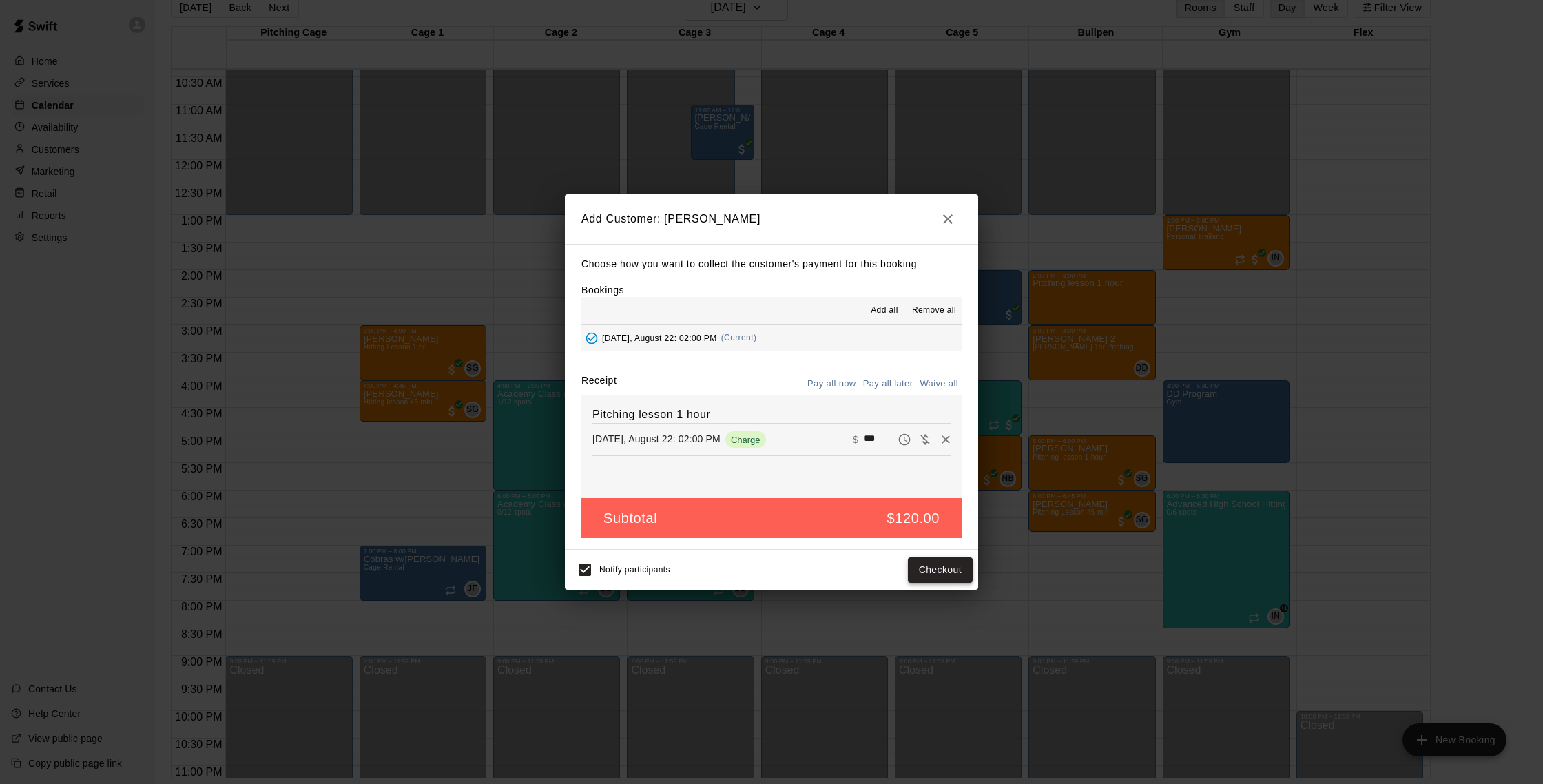
click at [937, 566] on button "Checkout" at bounding box center [940, 569] width 65 height 25
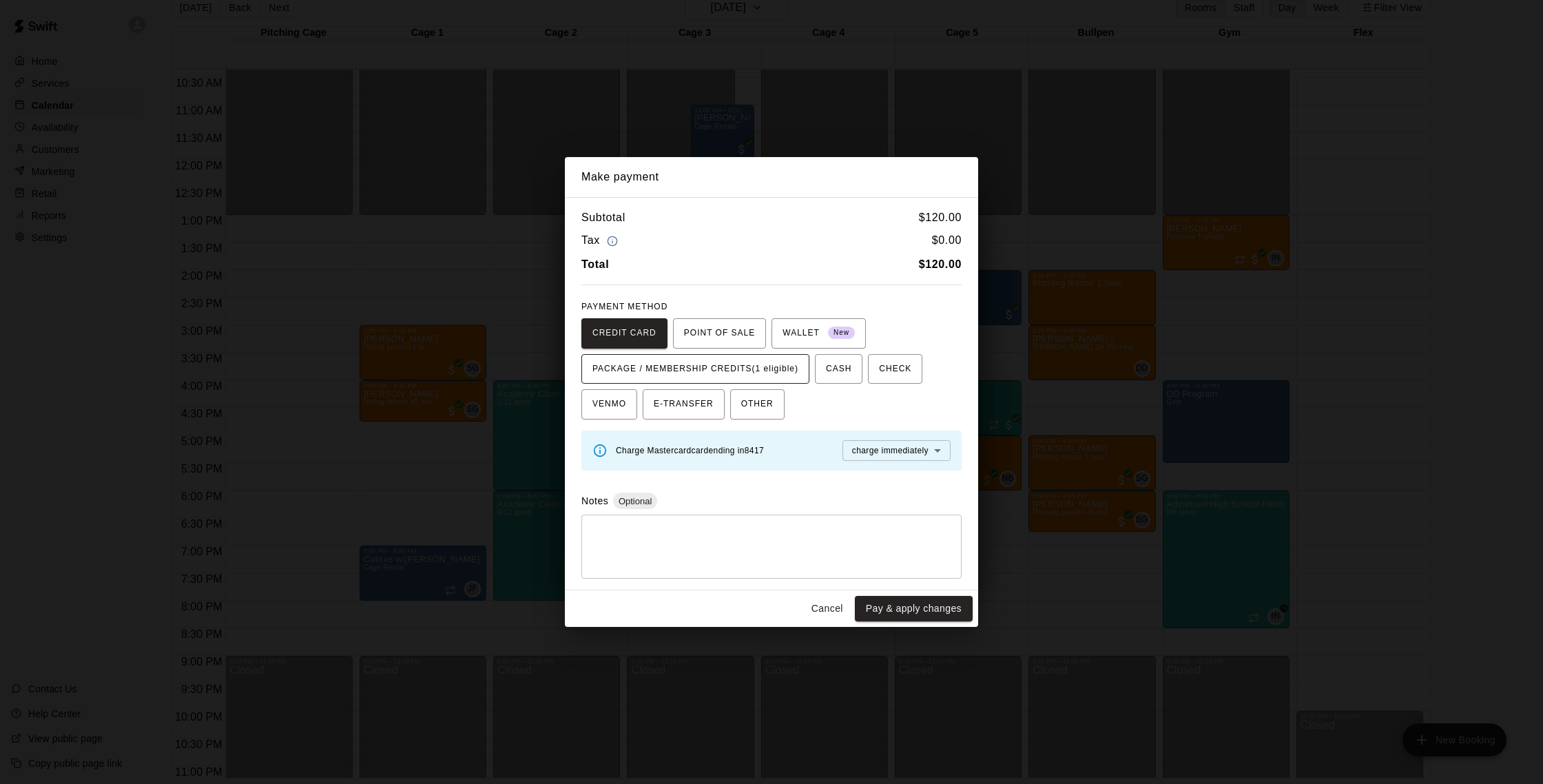
click at [780, 366] on span "PACKAGE / MEMBERSHIP CREDITS (1 eligible)" at bounding box center [695, 369] width 206 height 22
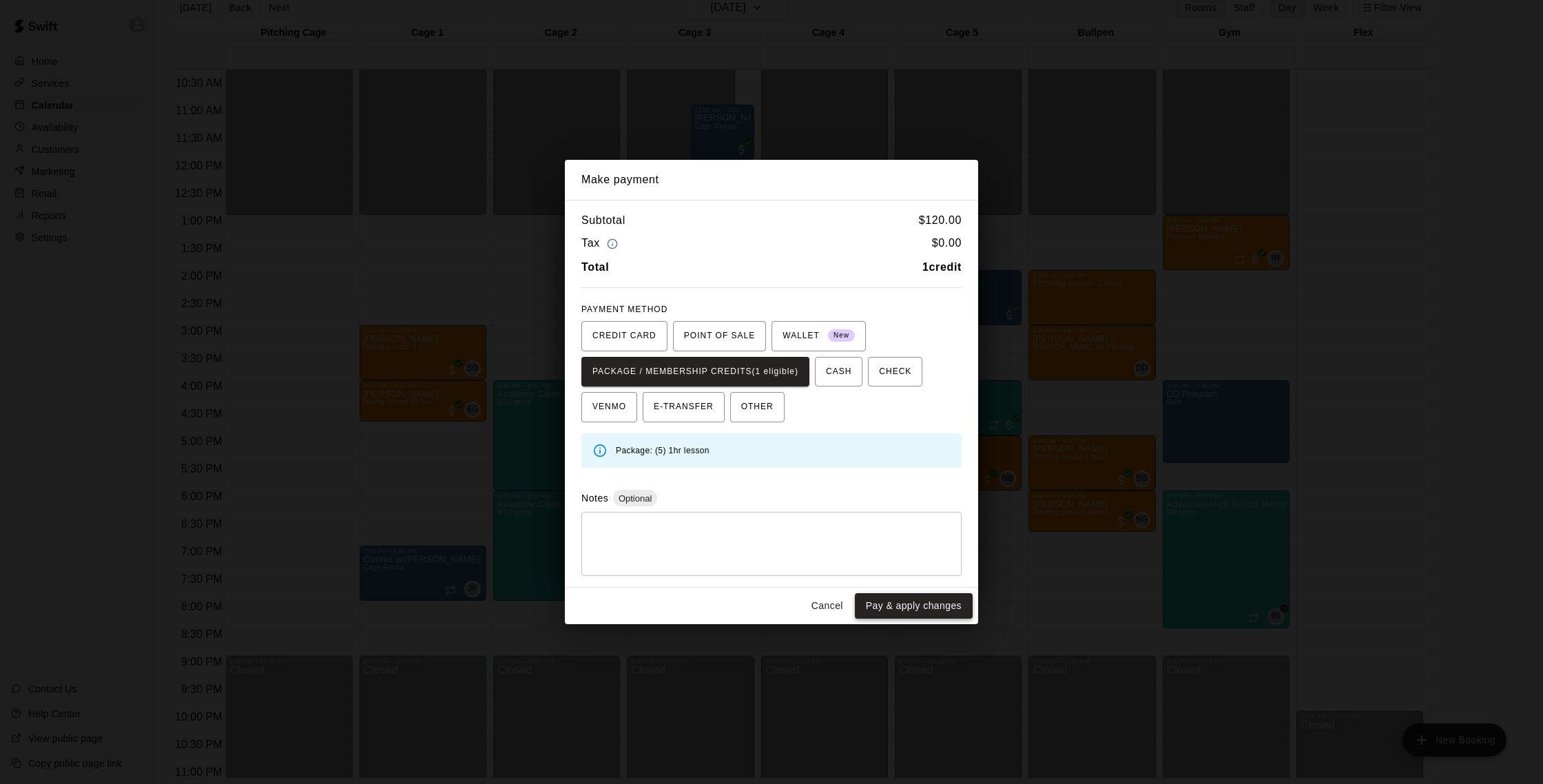
click at [910, 607] on button "Pay & apply changes" at bounding box center [914, 605] width 118 height 25
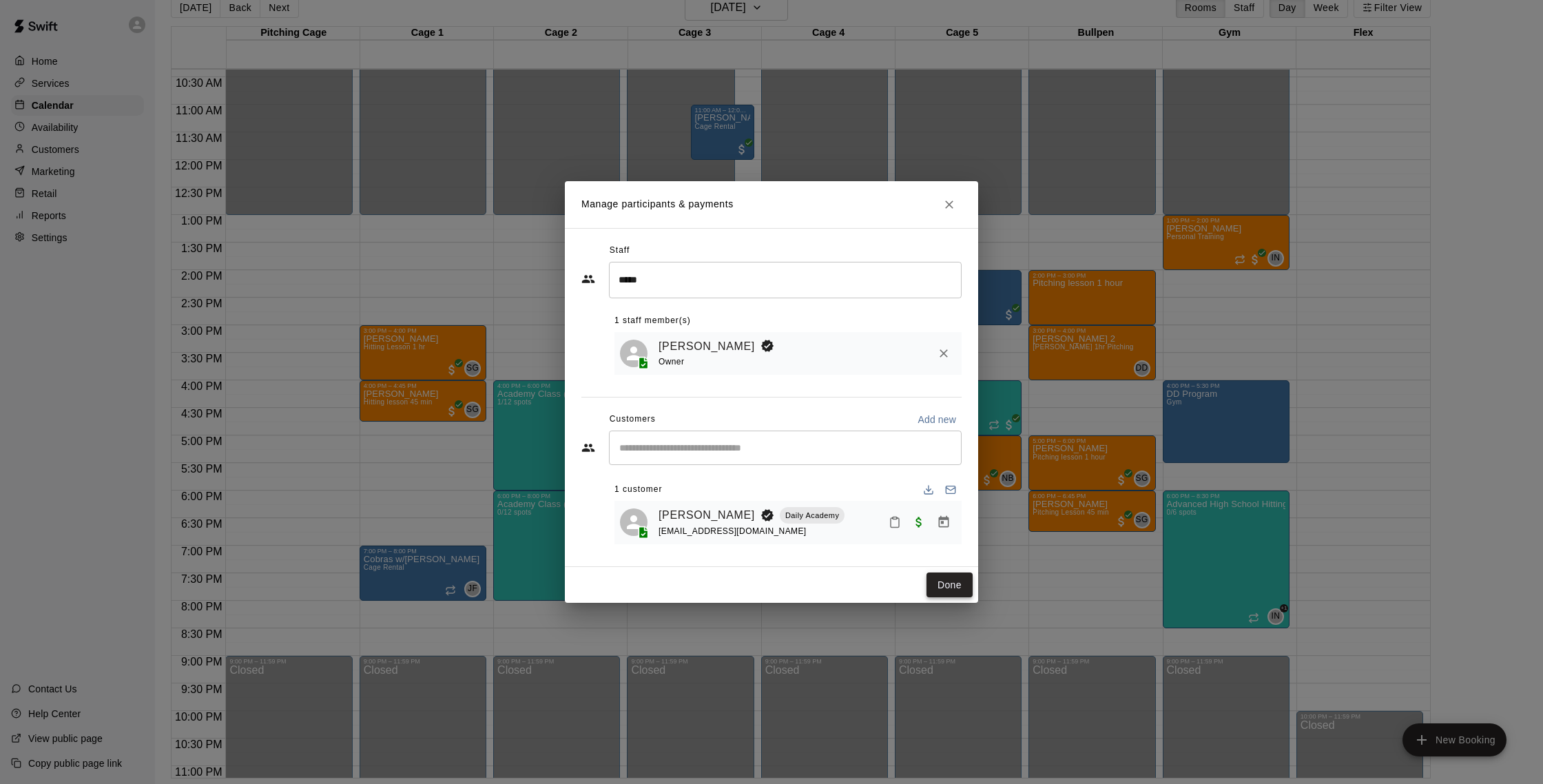
click at [935, 577] on button "Done" at bounding box center [949, 584] width 46 height 25
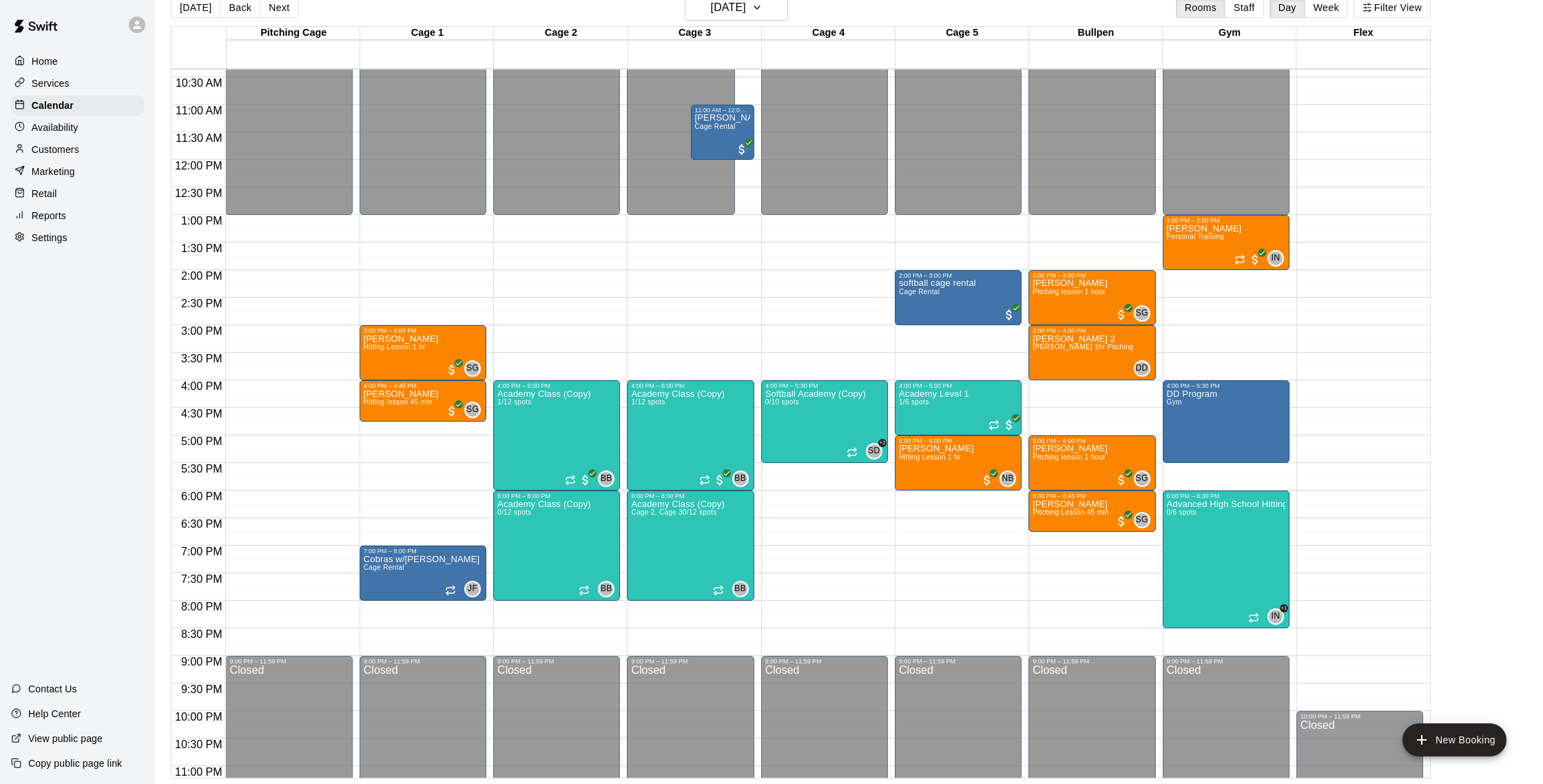
click at [66, 152] on p "Customers" at bounding box center [56, 149] width 47 height 14
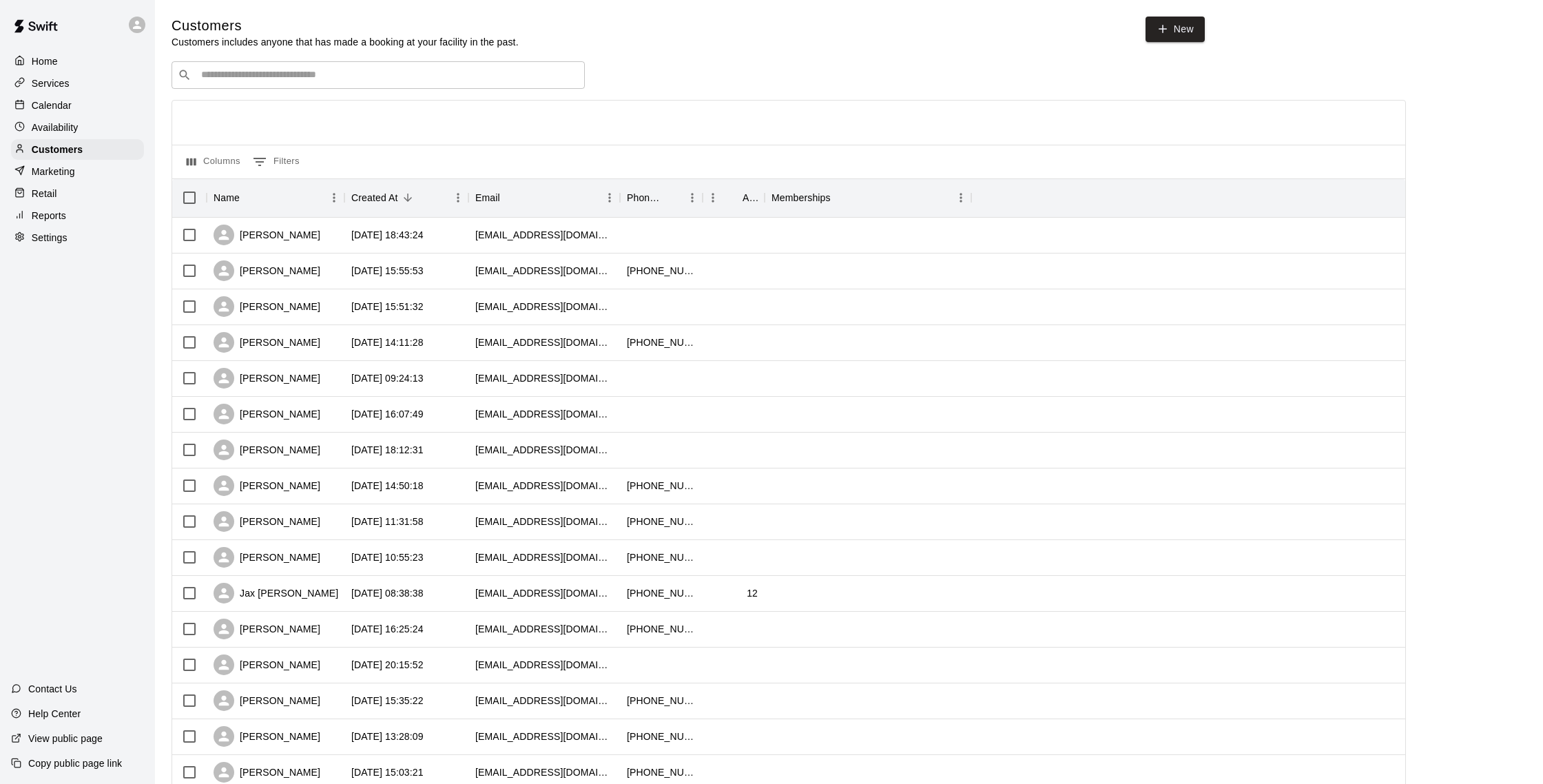
click at [87, 111] on div "Calendar" at bounding box center [77, 105] width 133 height 21
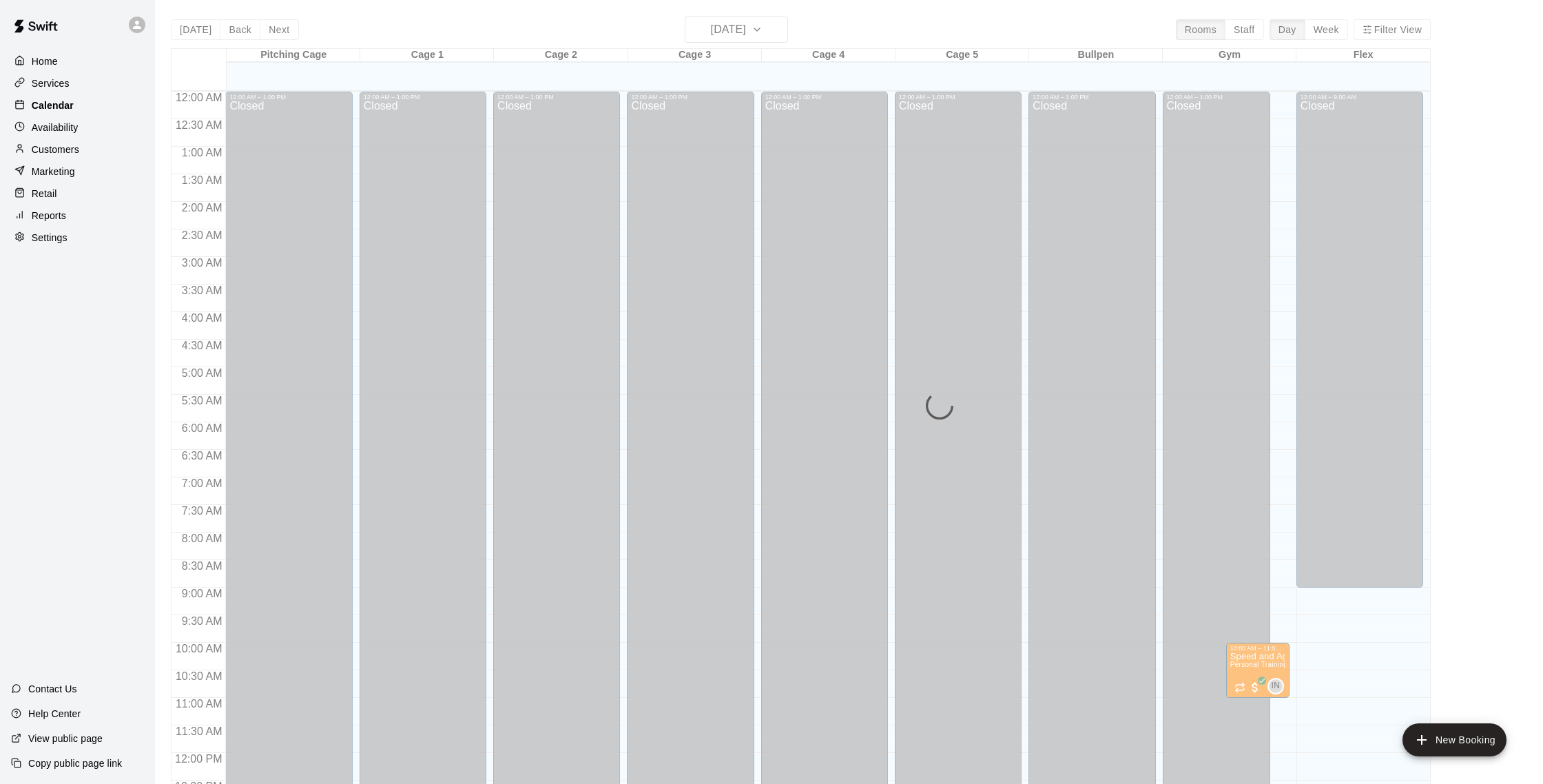
scroll to position [574, 0]
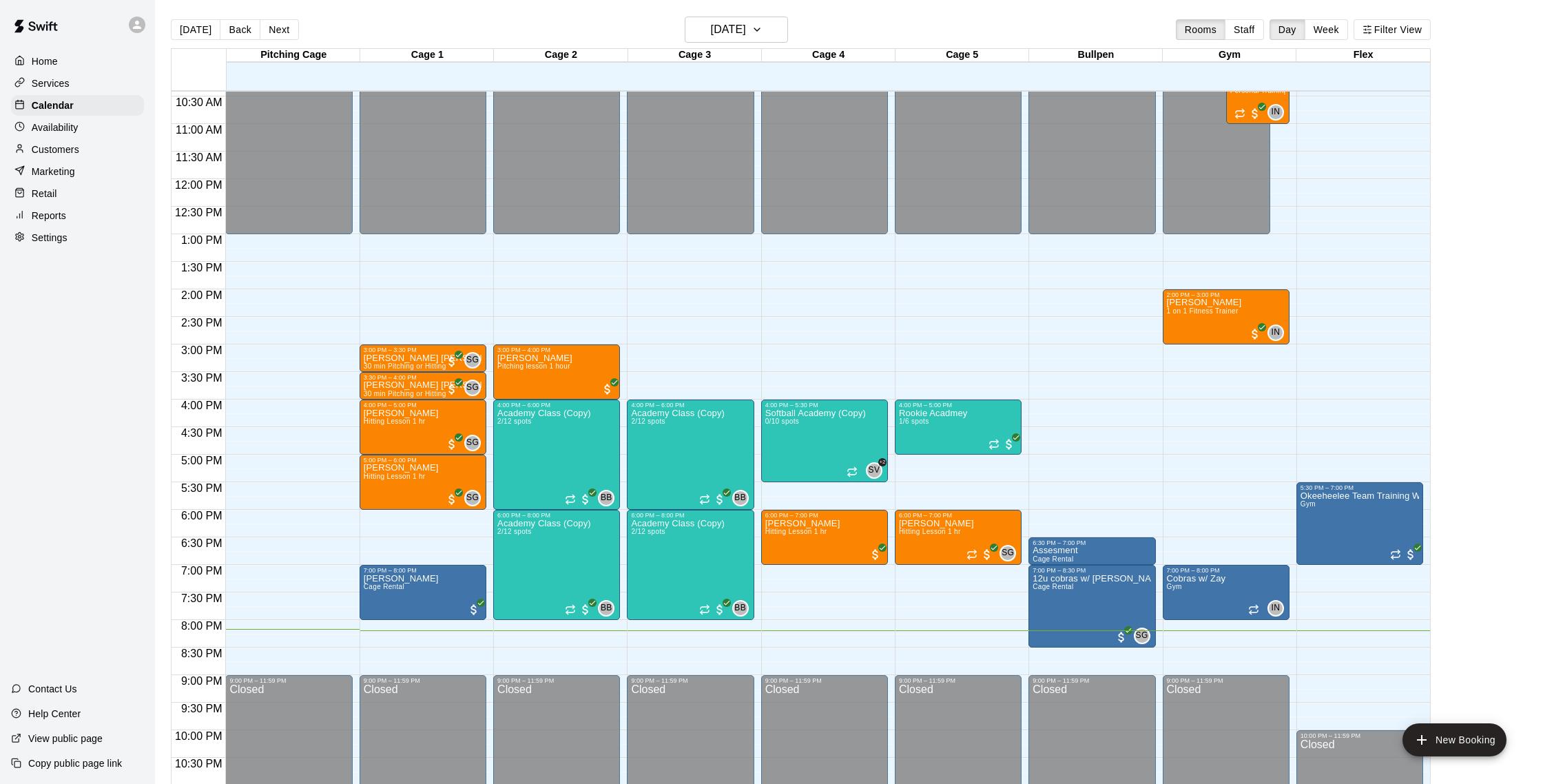
click at [56, 152] on p "Customers" at bounding box center [56, 149] width 47 height 14
